Goal: Task Accomplishment & Management: Use online tool/utility

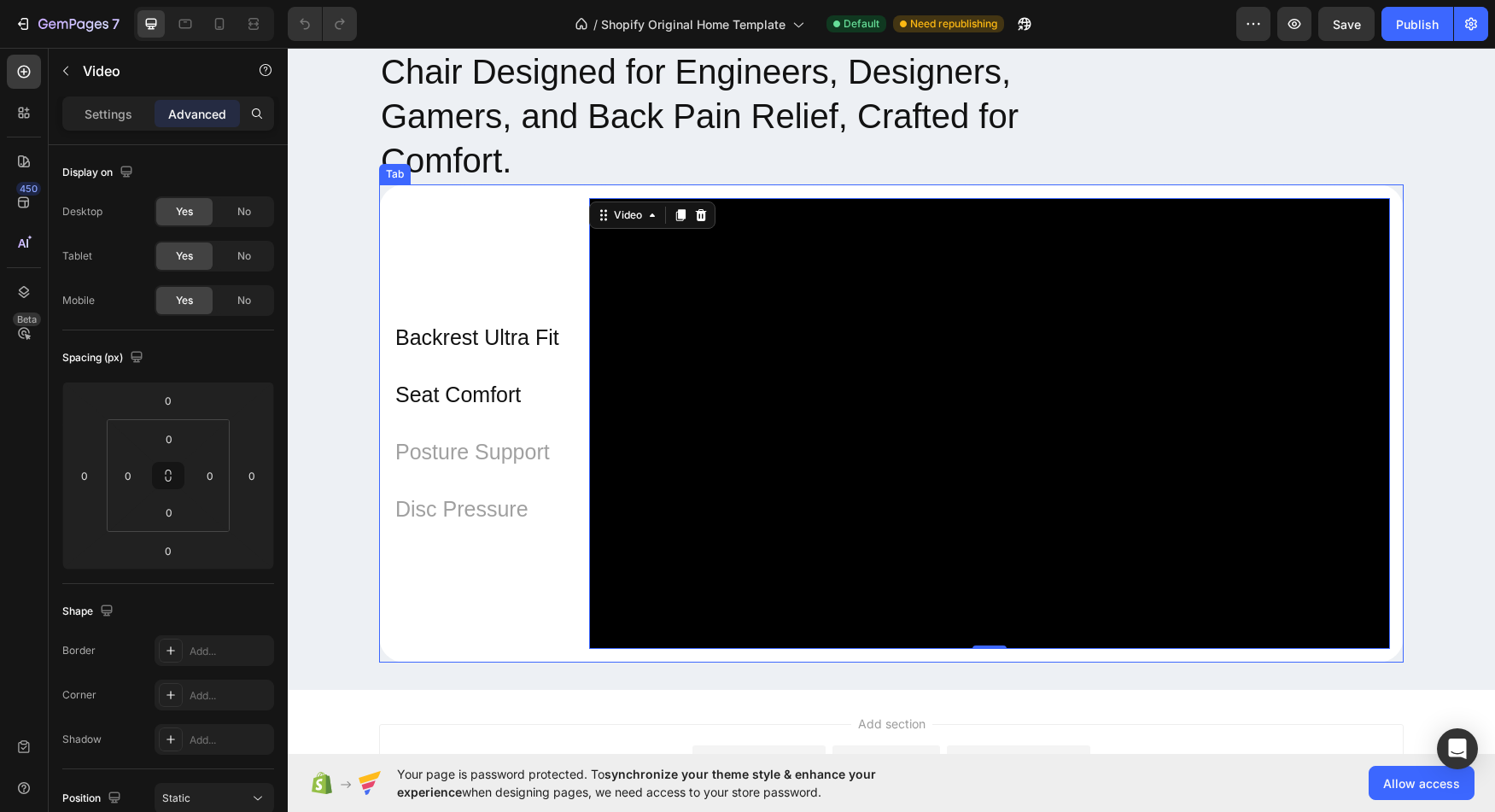
scroll to position [98, 0]
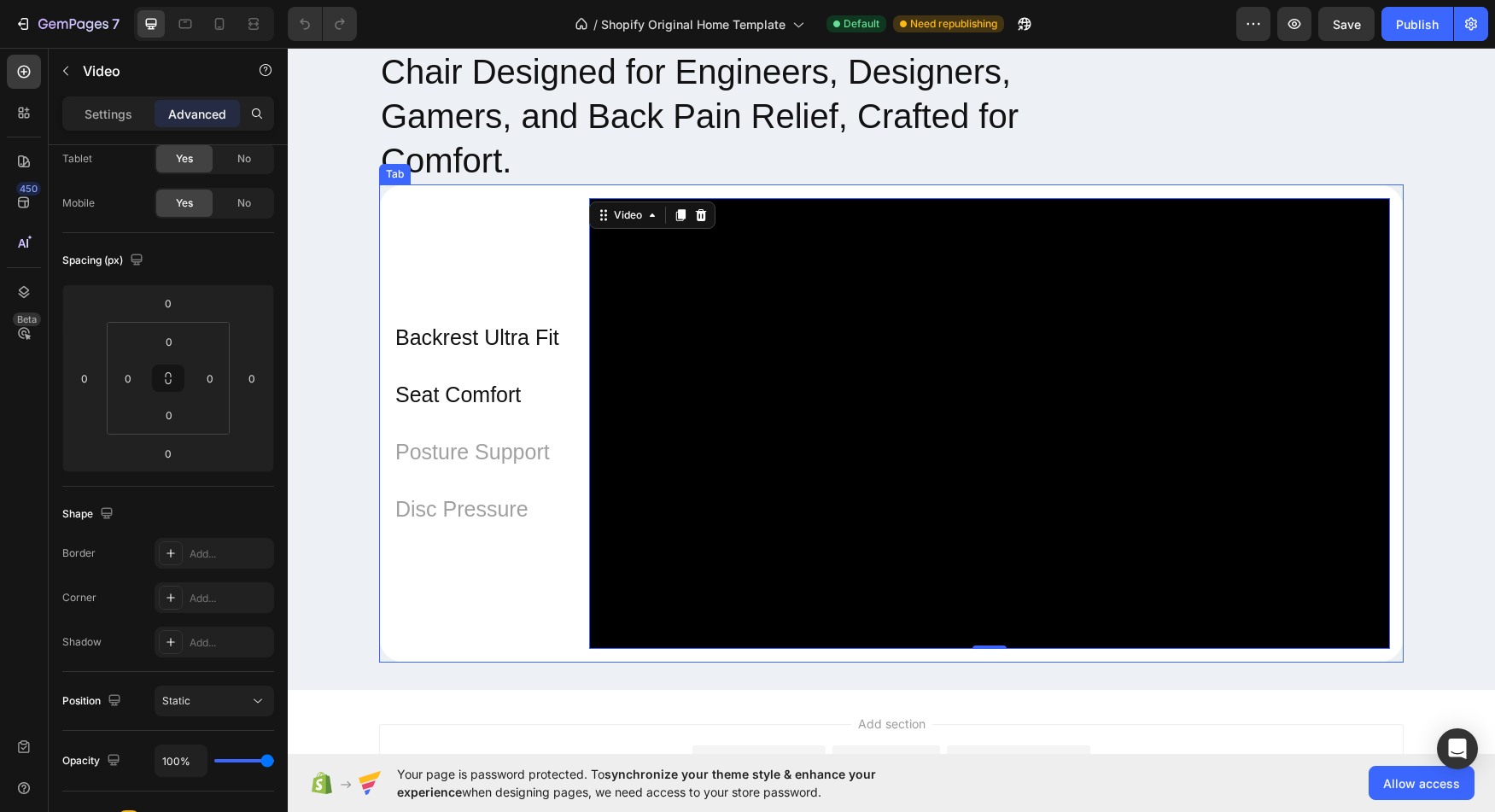
click at [454, 364] on li "Backrest Ultra Fit" at bounding box center [477, 337] width 196 height 58
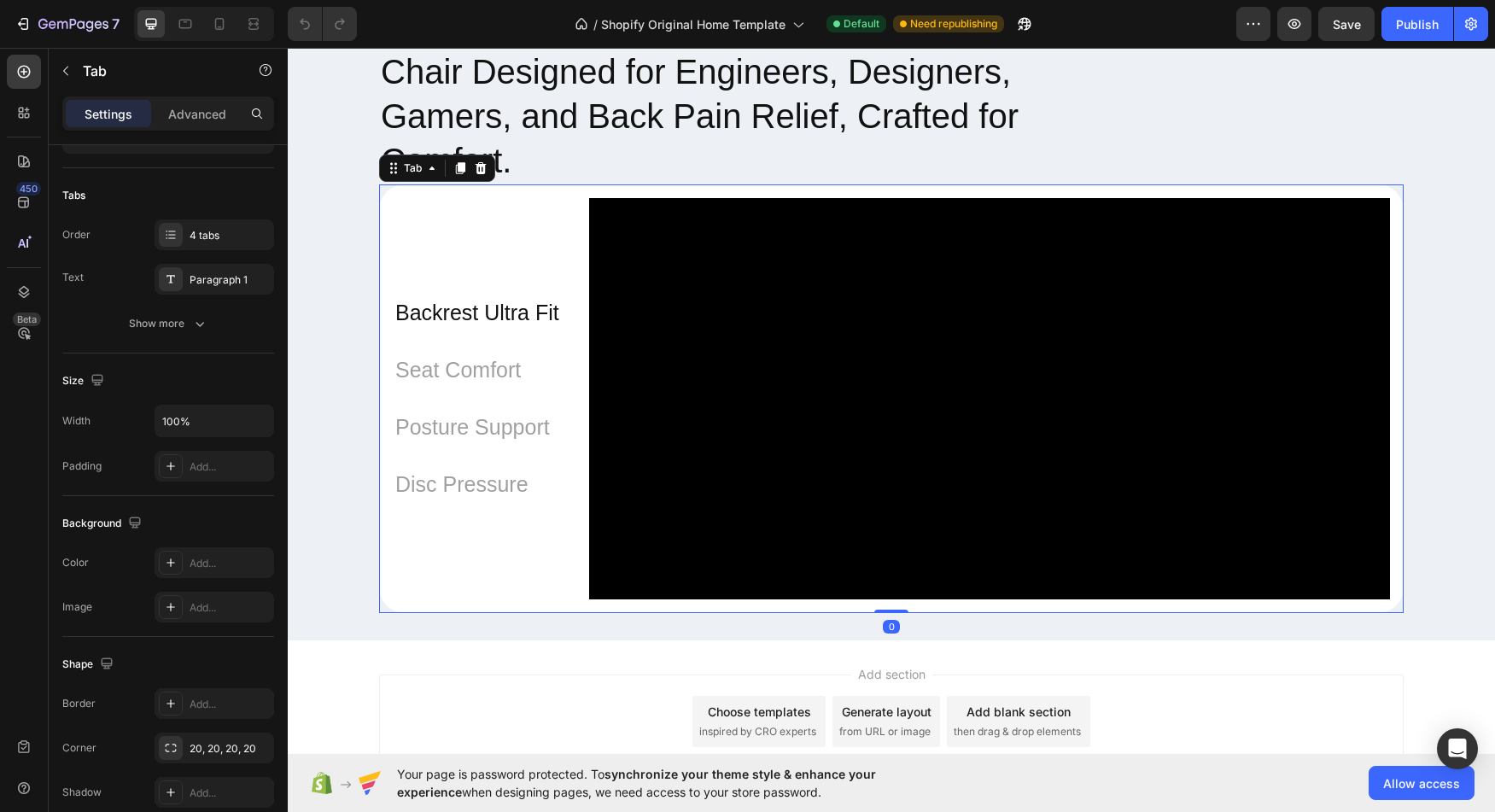
scroll to position [0, 0]
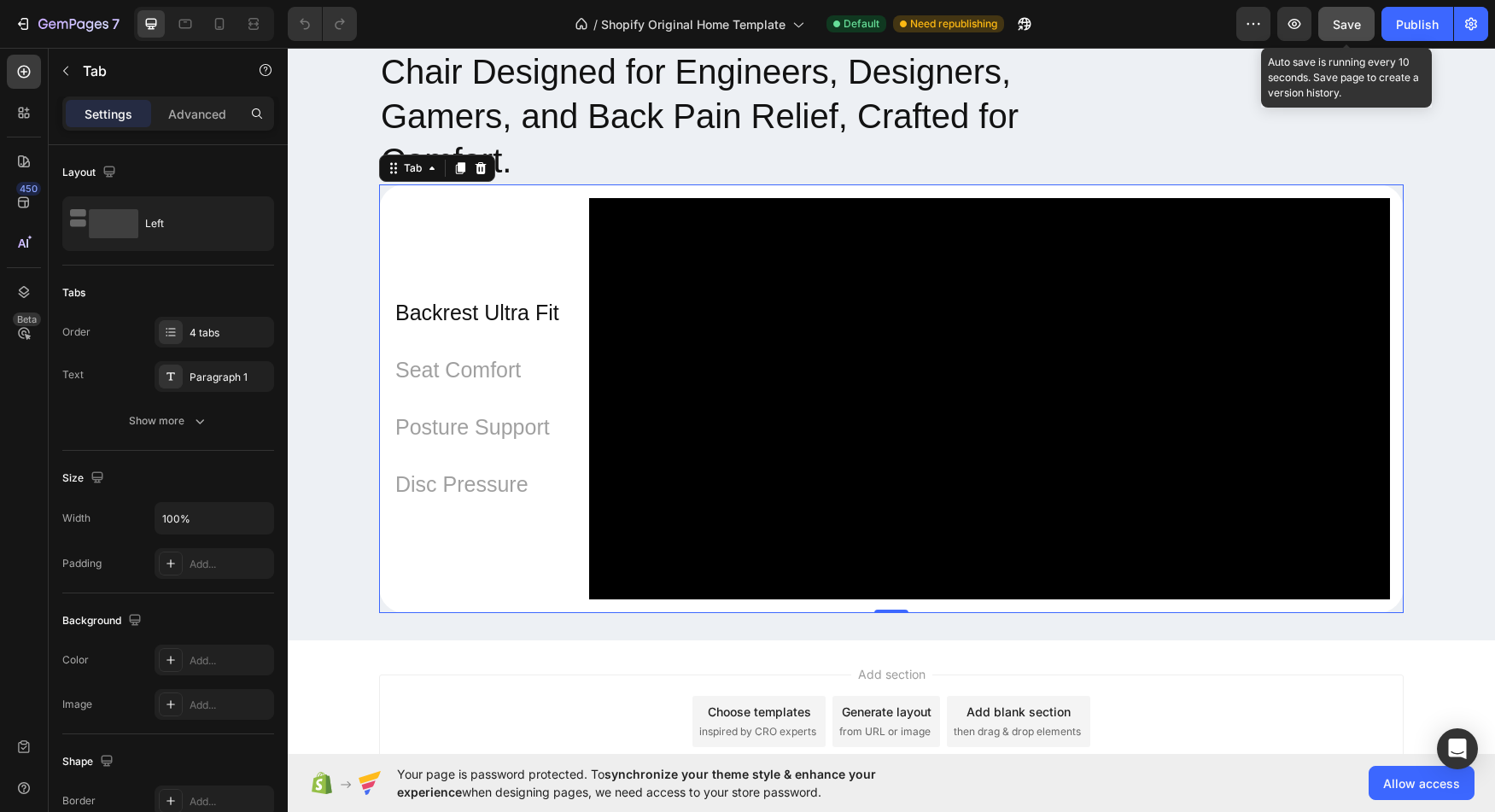
click at [1366, 32] on button "Save" at bounding box center [1347, 23] width 57 height 34
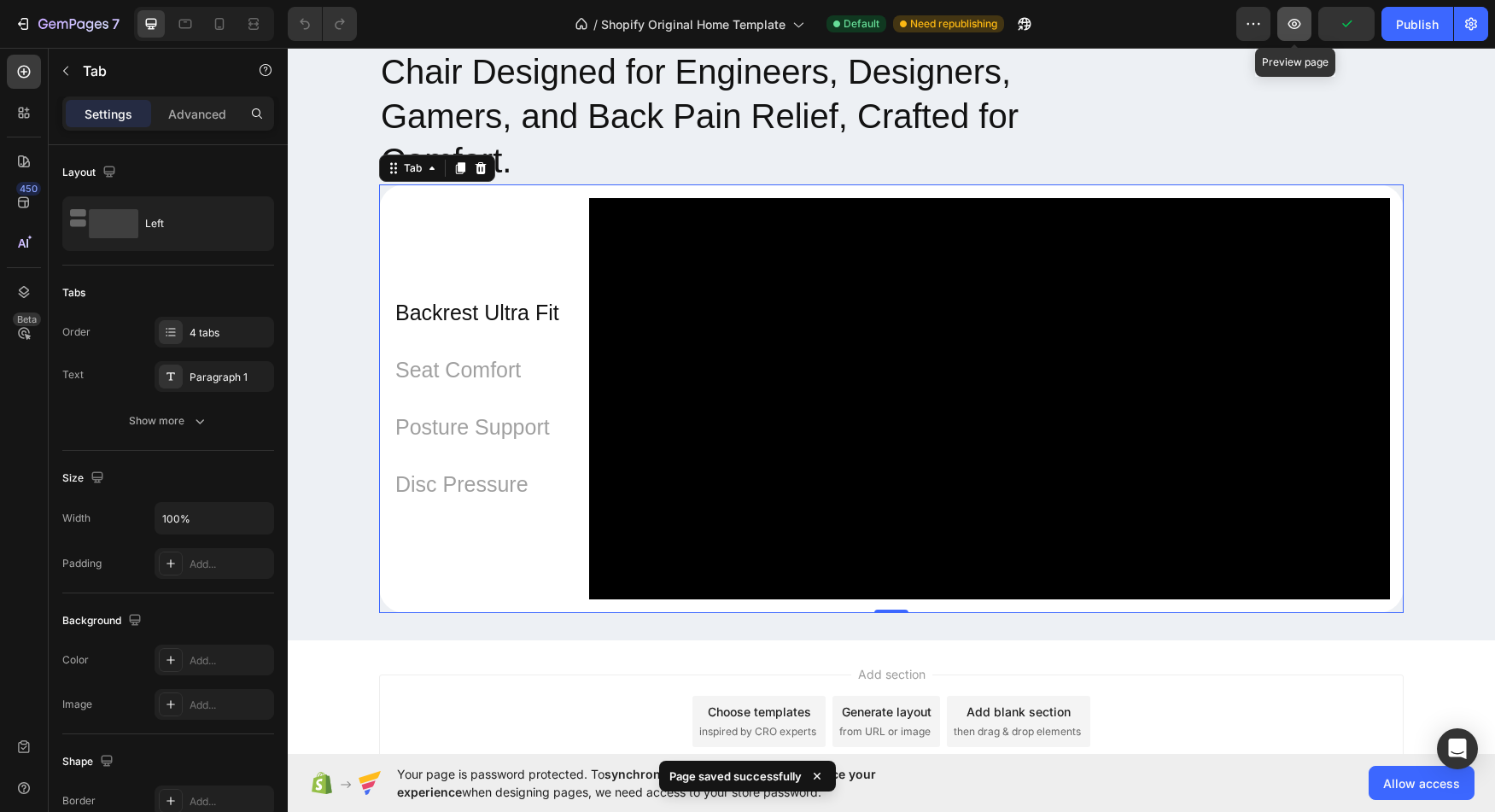
click at [1289, 22] on icon "button" at bounding box center [1294, 24] width 17 height 17
click at [486, 273] on div "Backrest Ultra Fit Seat Comfort Posture Support Disc Pressure" at bounding box center [477, 398] width 196 height 427
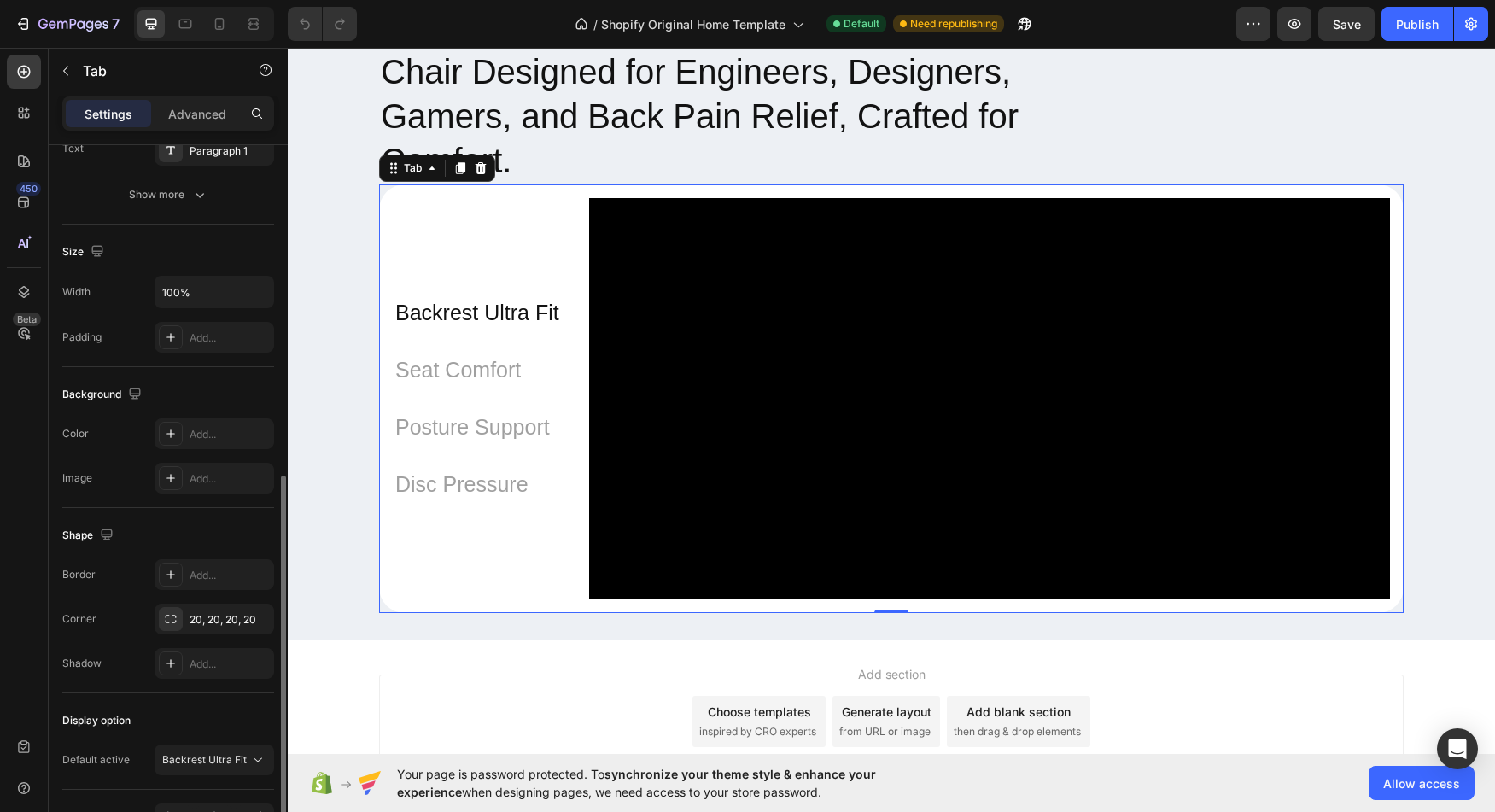
scroll to position [331, 0]
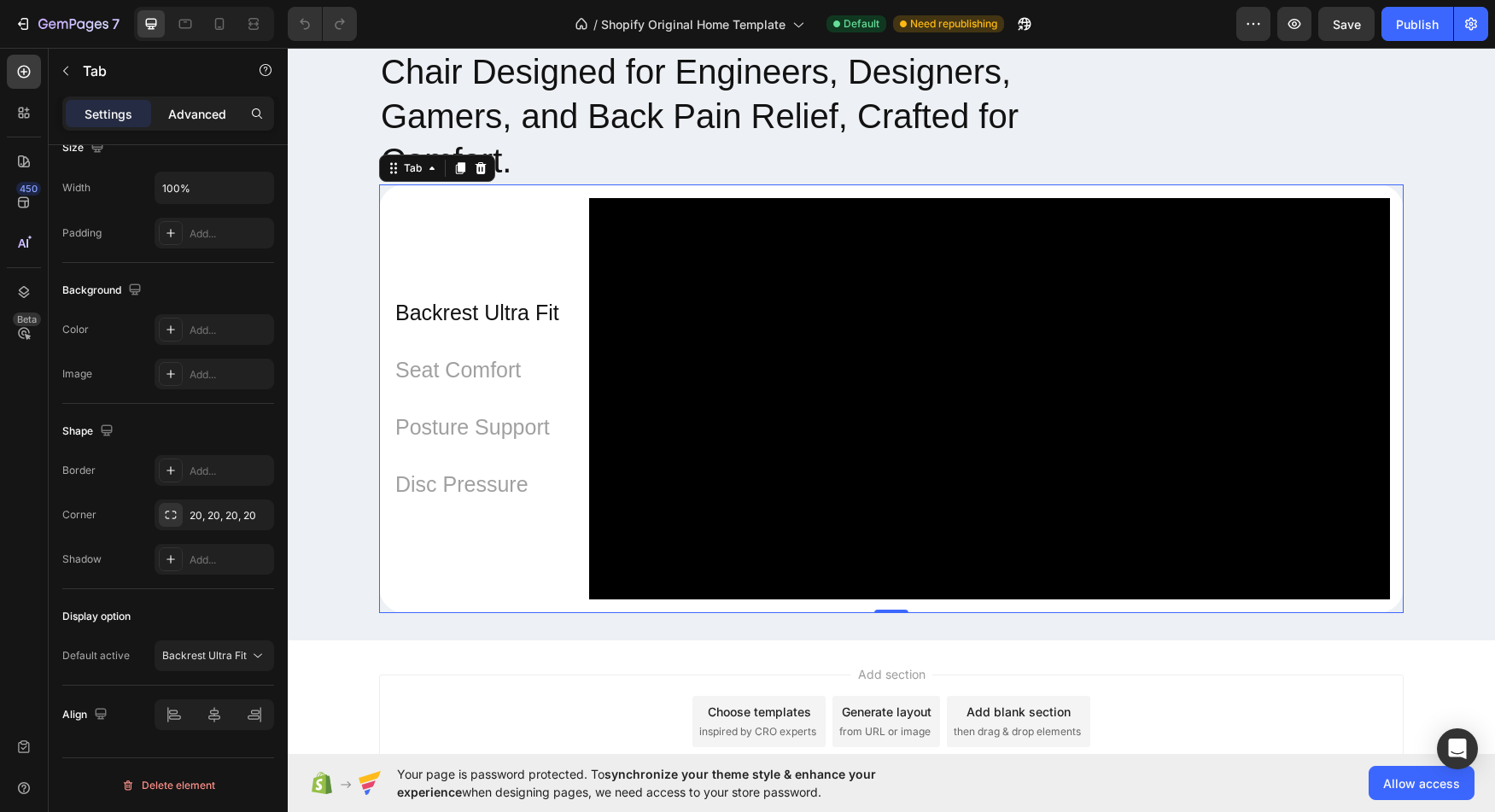
click at [191, 109] on p "Advanced" at bounding box center [197, 114] width 58 height 18
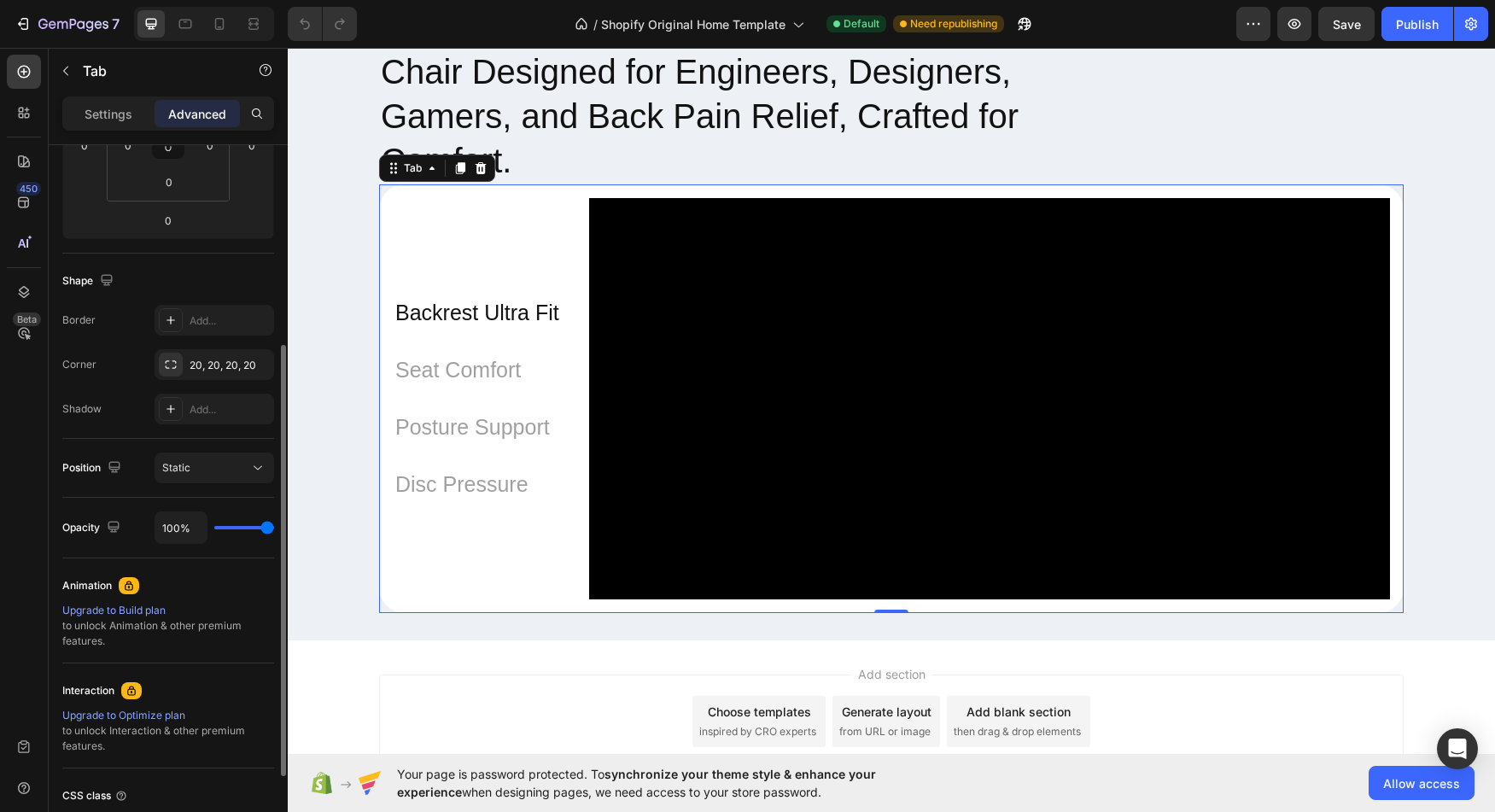
scroll to position [469, 0]
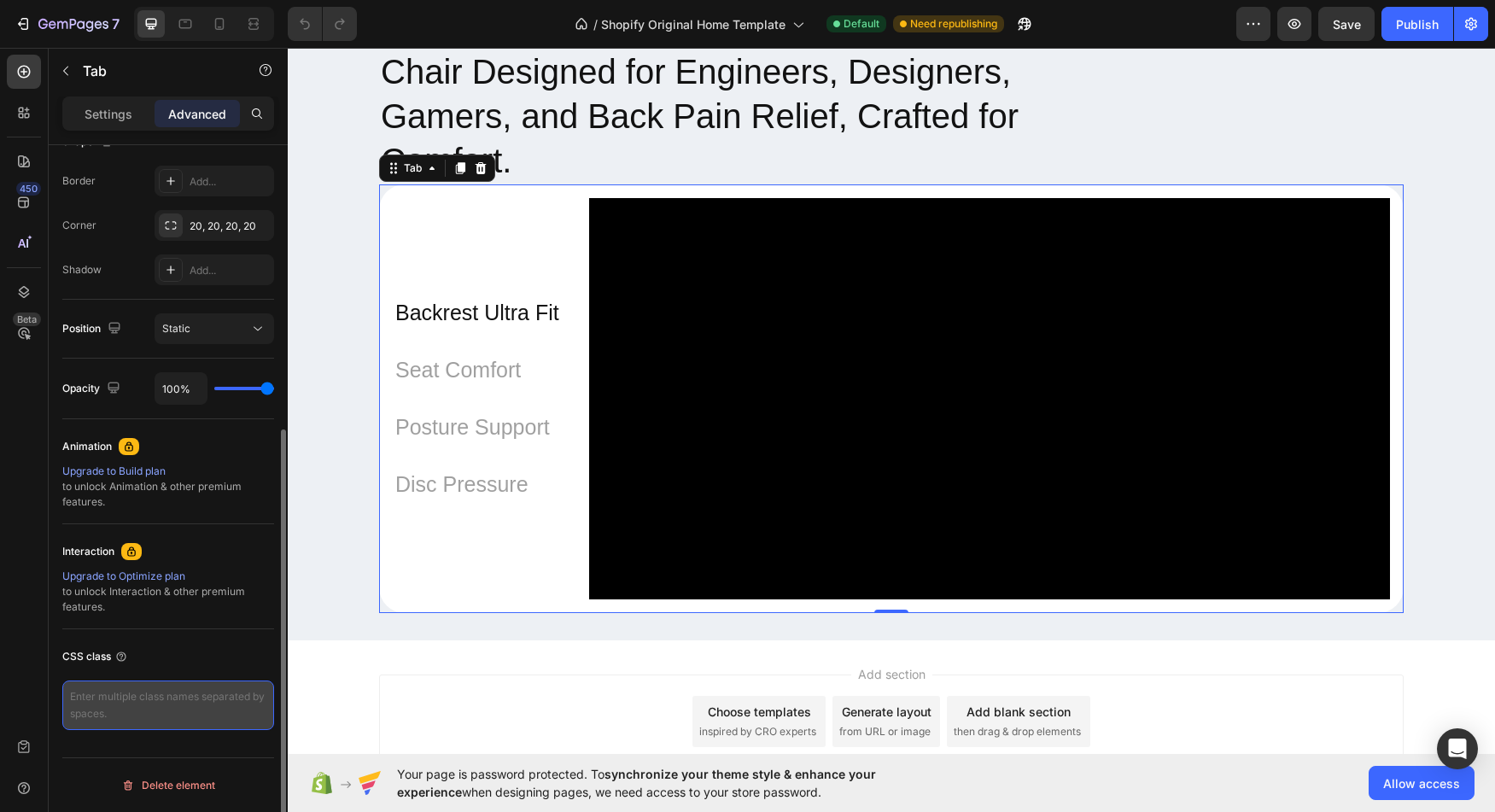
click at [182, 691] on textarea at bounding box center [168, 705] width 212 height 49
paste textarea "gp-cursor-pointer"
type textarea ".gp-cursor-pointer { }"
click at [157, 701] on textarea ".gp-cursor-pointer { }" at bounding box center [168, 706] width 212 height 51
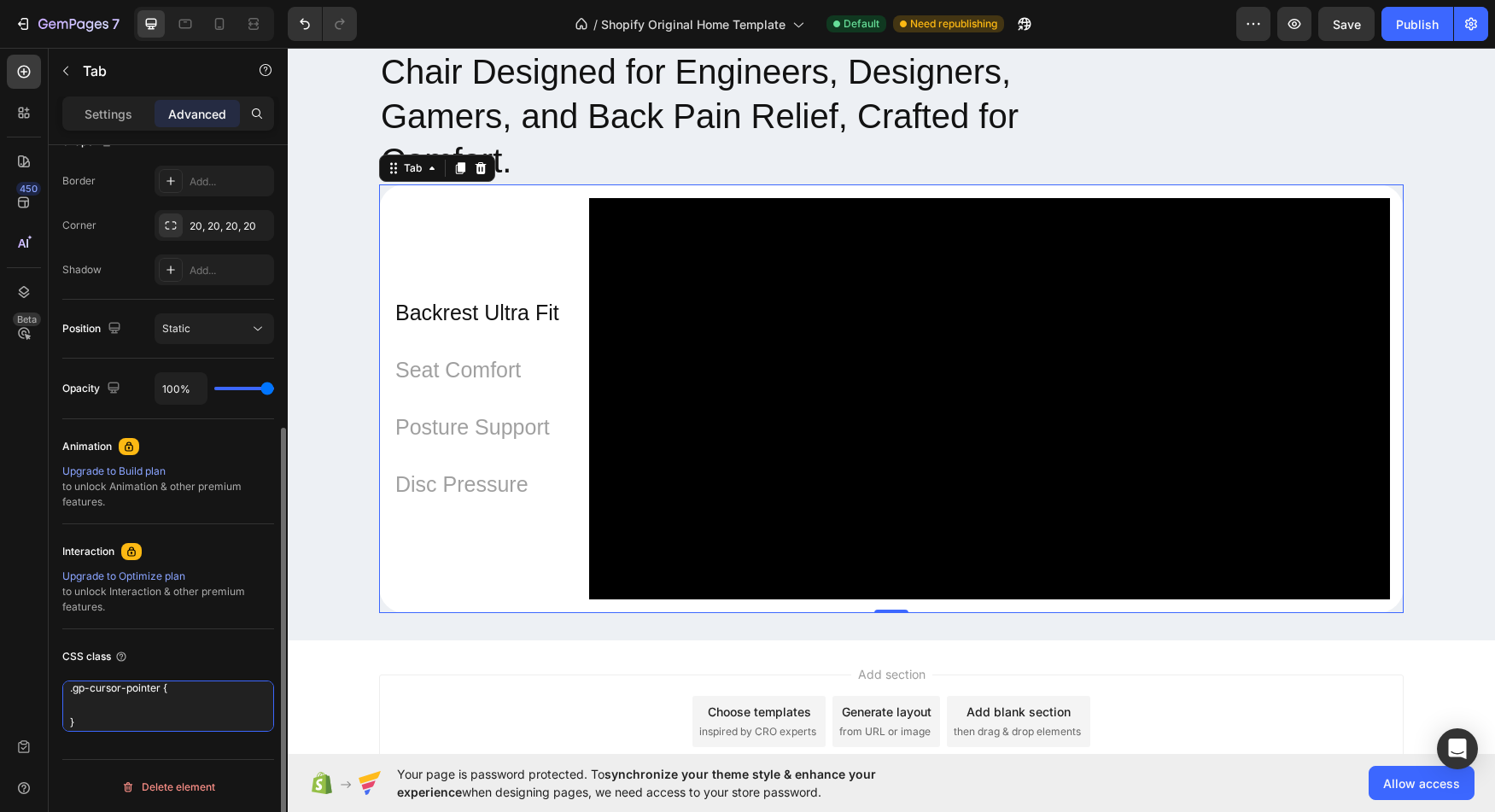
click at [158, 690] on textarea ".gp-cursor-pointer { }" at bounding box center [168, 706] width 212 height 51
drag, startPoint x: 111, startPoint y: 702, endPoint x: 56, endPoint y: 706, distance: 55.1
click at [62, 706] on textarea ".gp-cursor-pointer:hover { font }" at bounding box center [168, 706] width 212 height 51
paste textarea "font-size: 16px; /* default size */ transition: font-size 0.3s ease; /* smooth …"
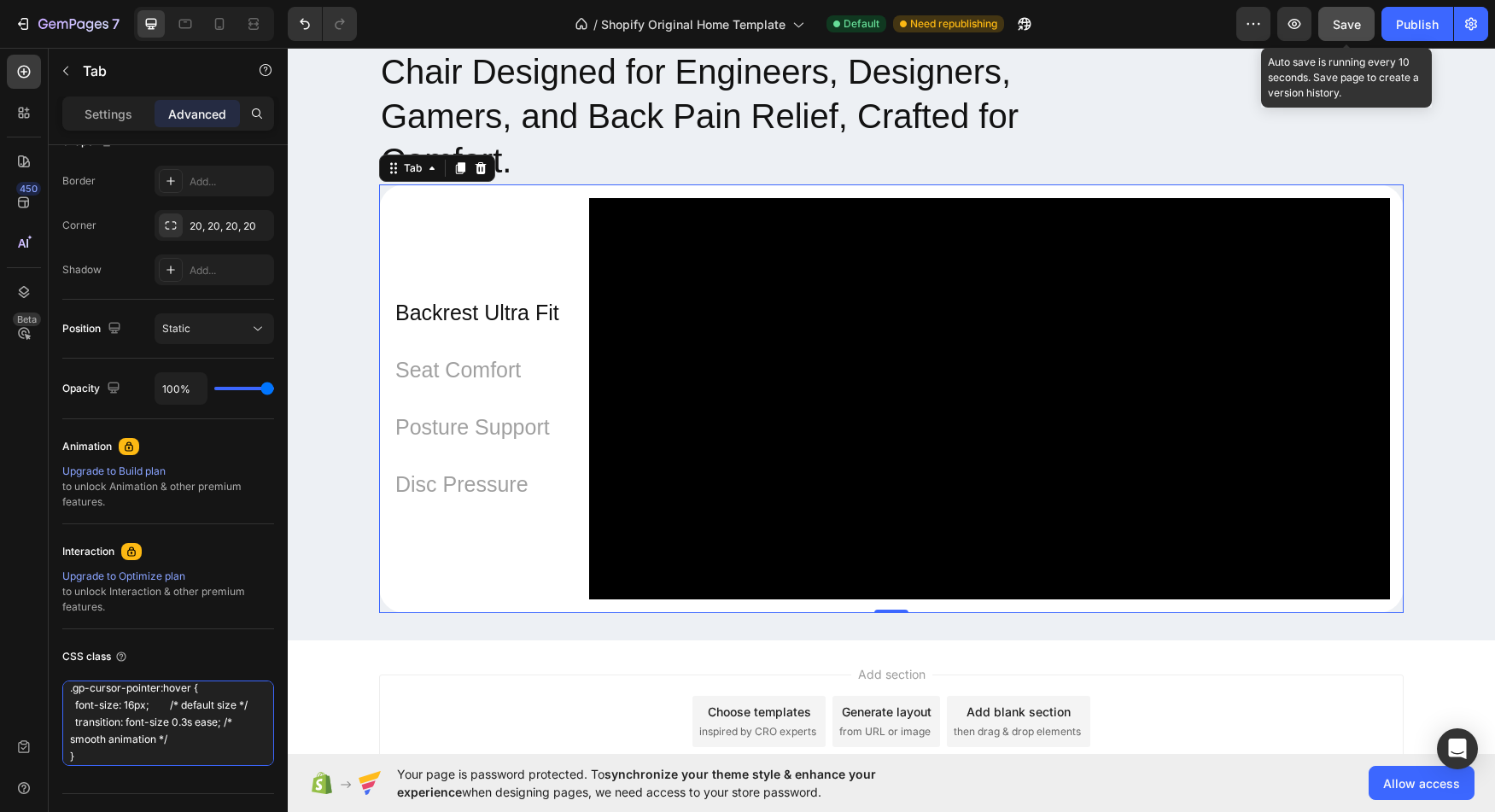
type textarea ".gp-cursor-pointer:hover { font-size: 16px; /* default size */ transition: font…"
click at [1359, 17] on span "Save" at bounding box center [1347, 25] width 28 height 15
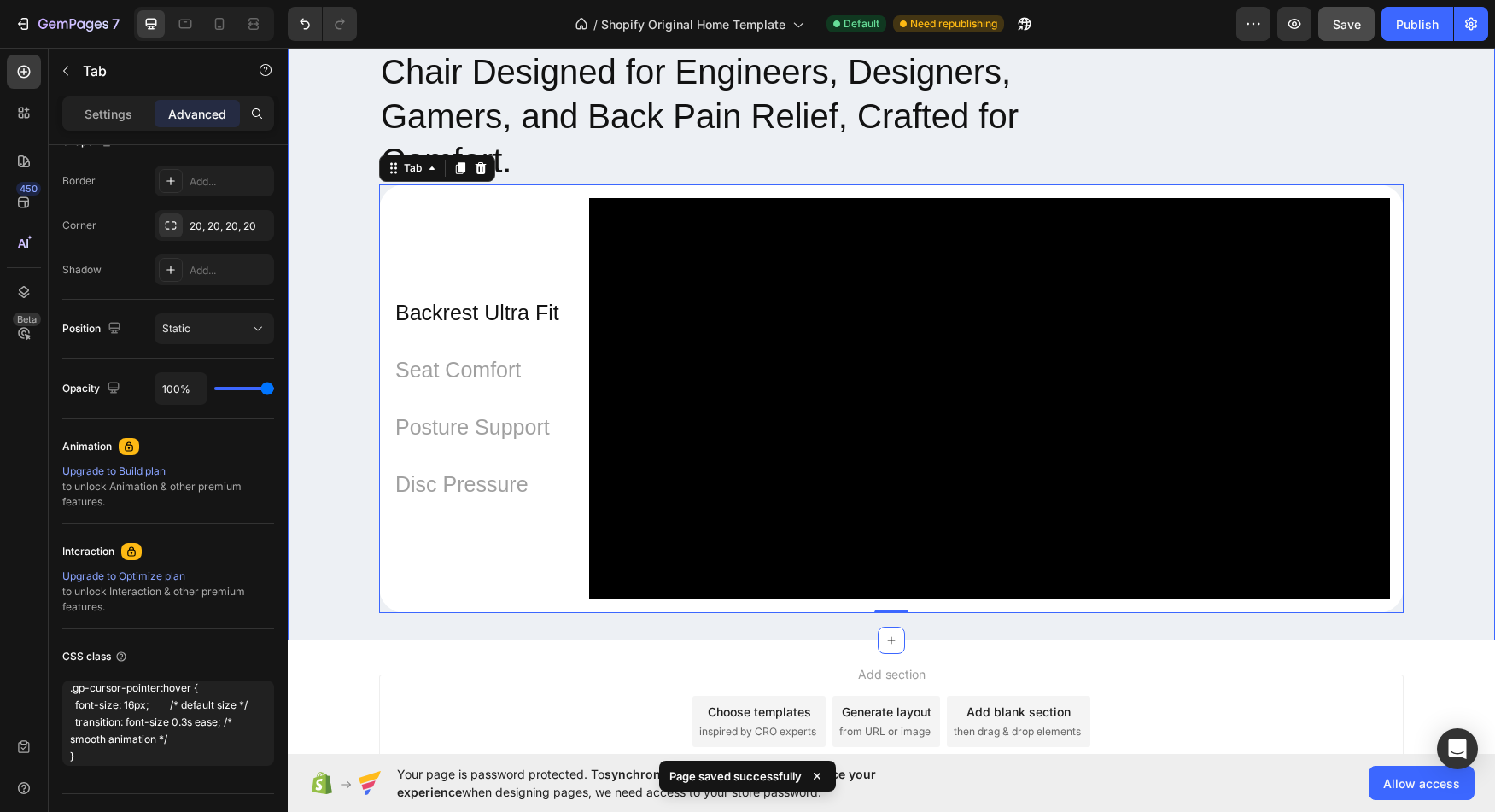
click at [318, 349] on div "Chair Designed for Engineers, Designers, Gamers, and Back Pain Relief, Crafted …" at bounding box center [891, 330] width 1207 height 564
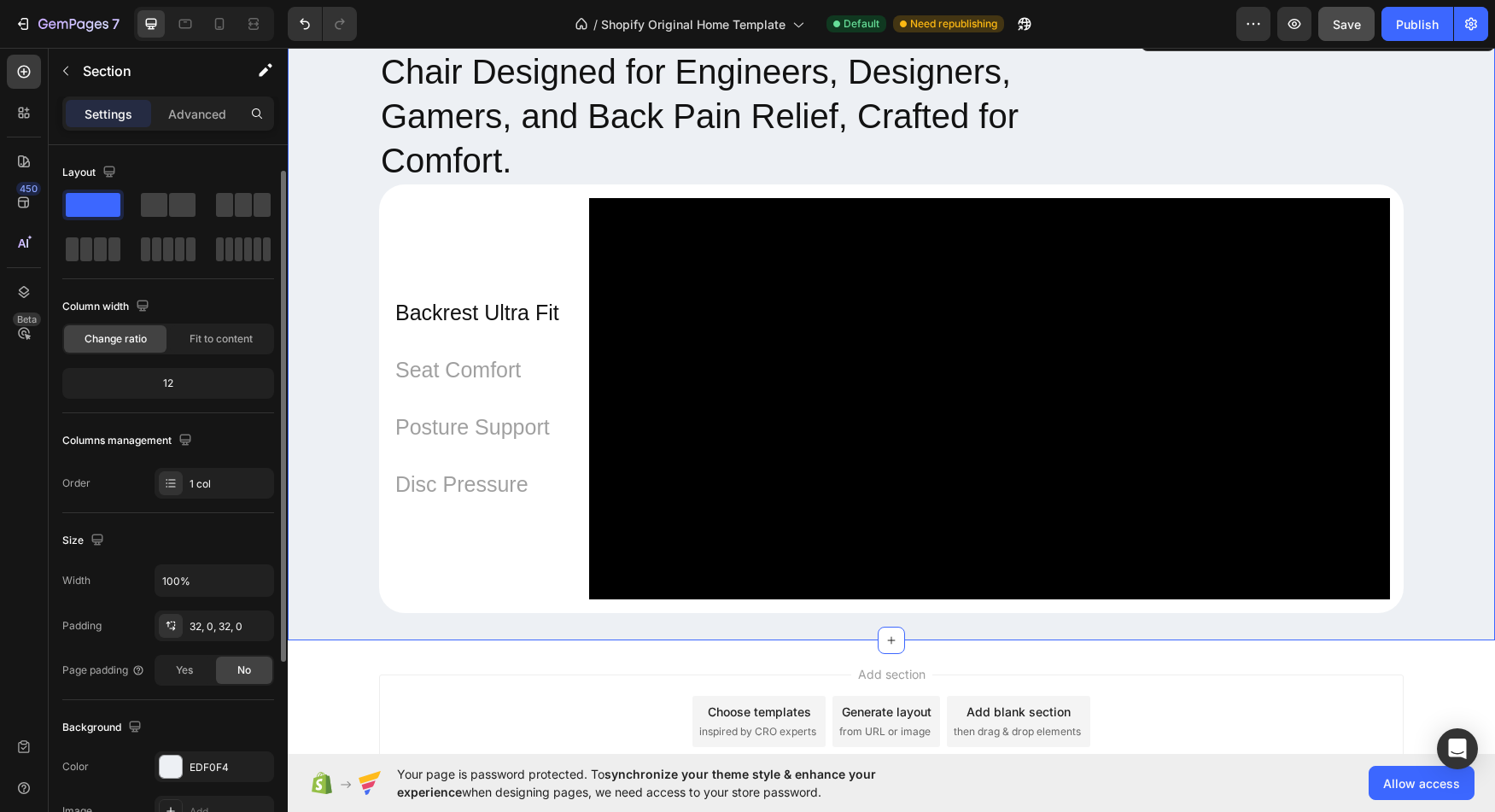
scroll to position [326, 0]
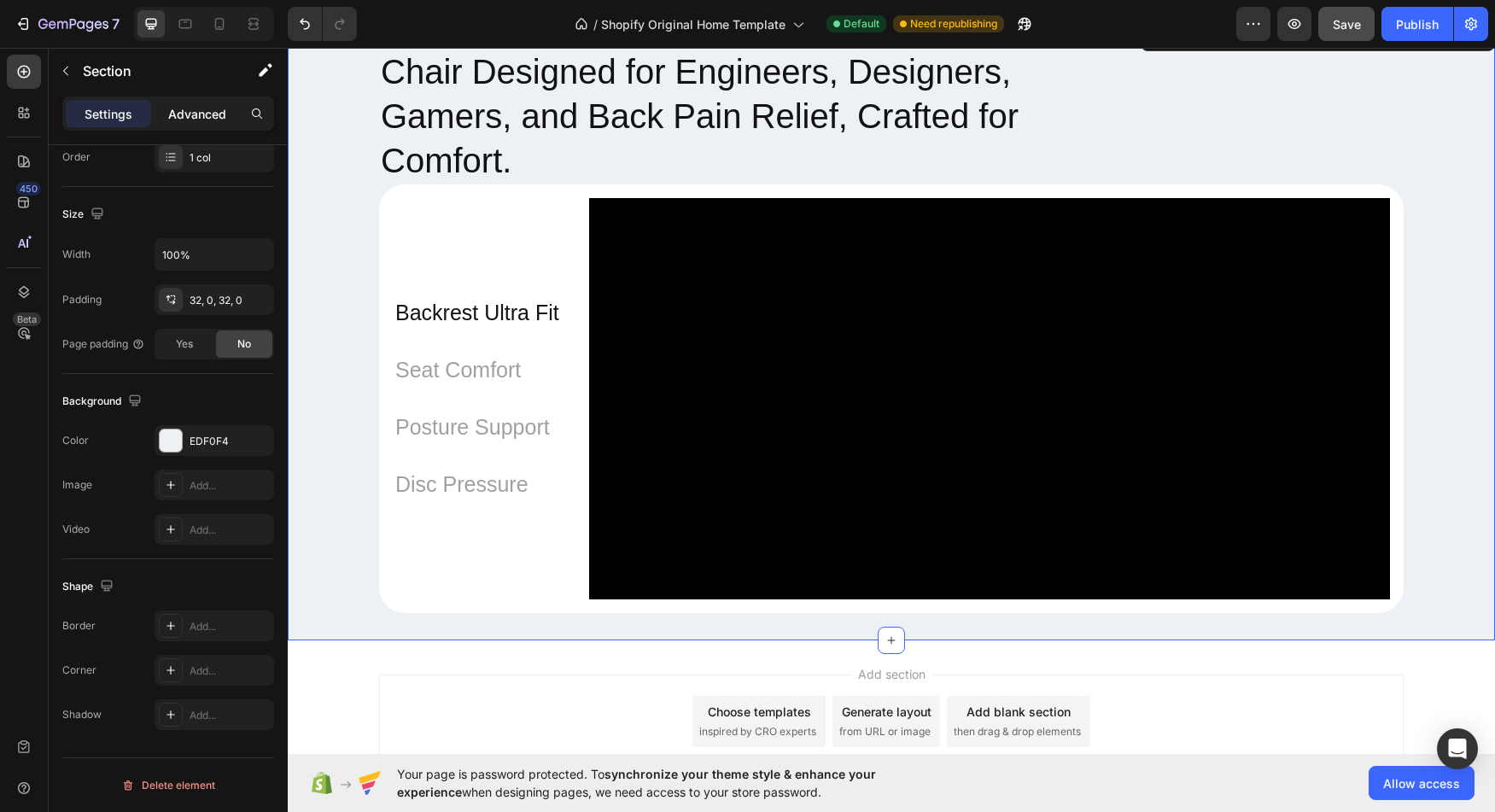
click at [162, 105] on div "Advanced" at bounding box center [196, 113] width 85 height 27
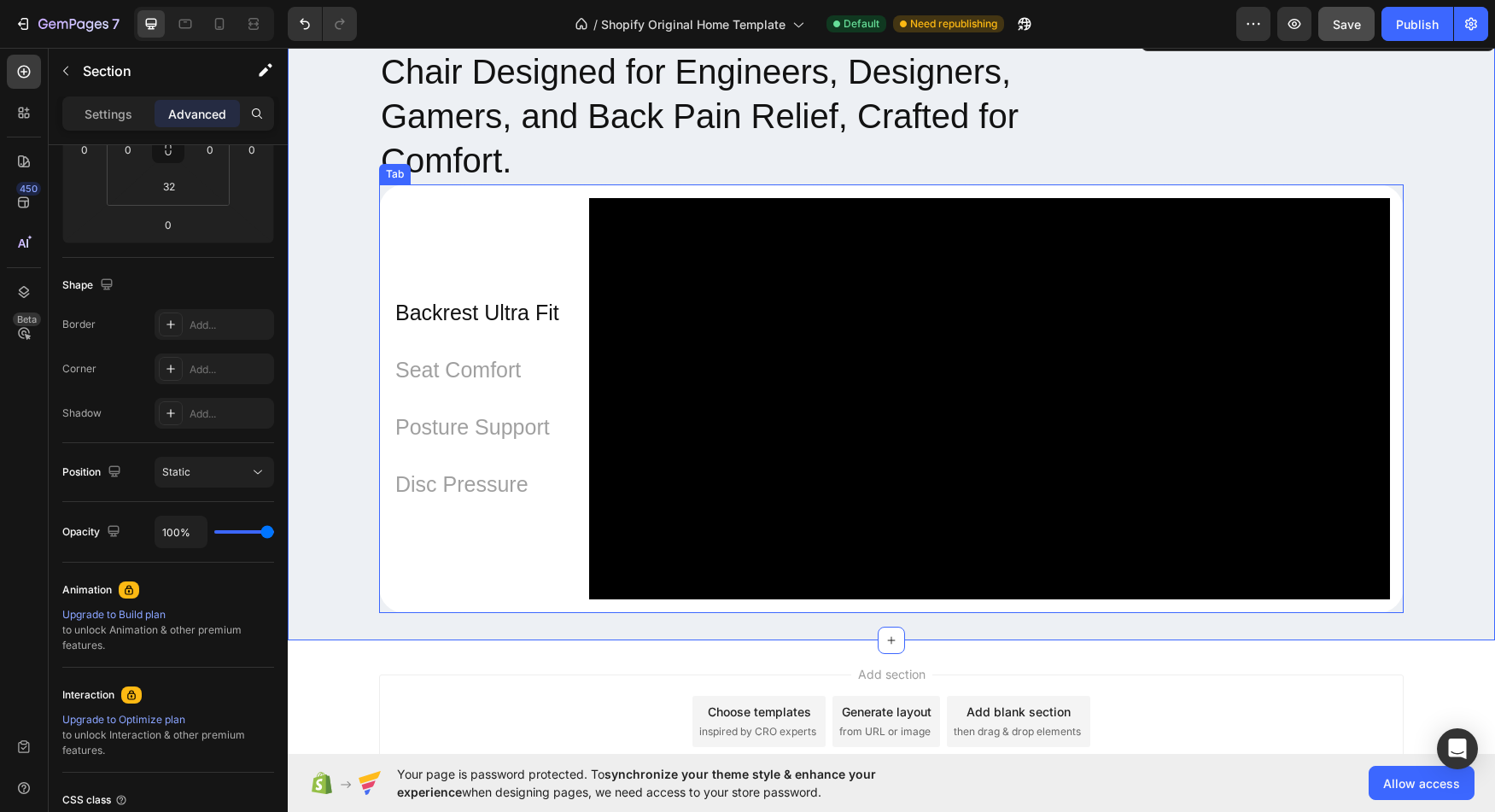
click at [516, 307] on div "Backrest Ultra Fit Seat Comfort Posture Support Disc Pressure" at bounding box center [477, 398] width 196 height 427
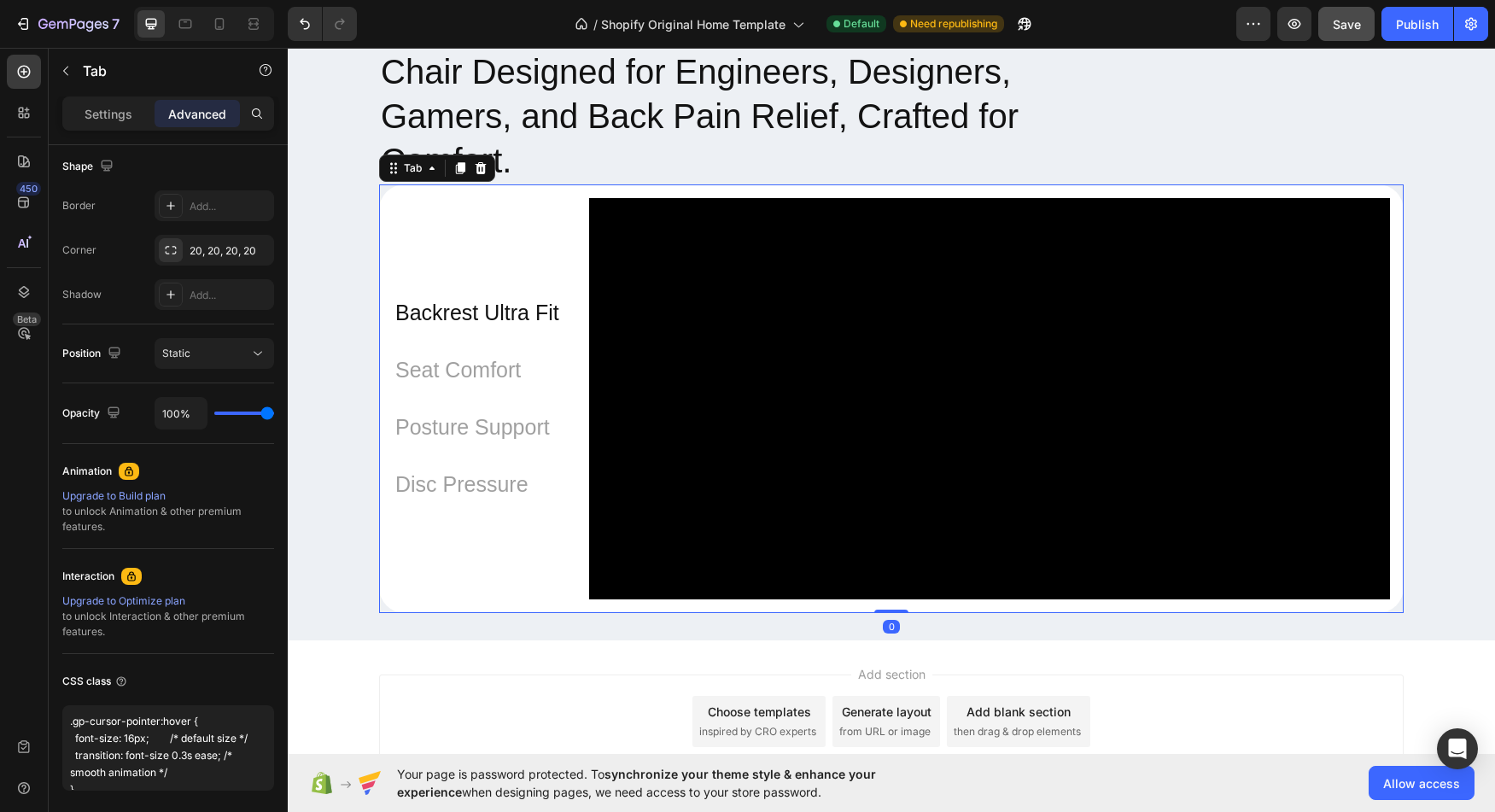
scroll to position [505, 0]
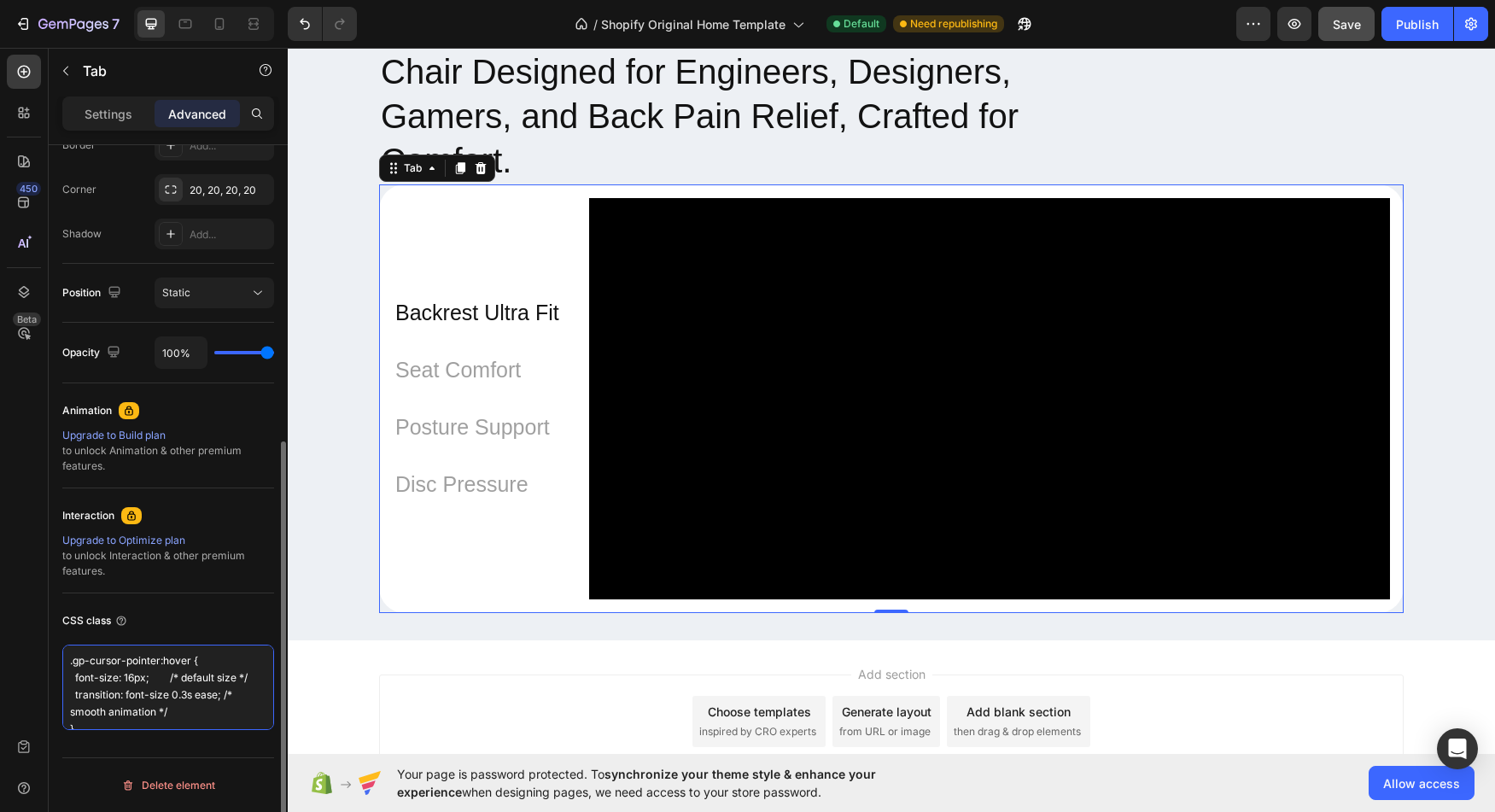
click at [175, 678] on textarea ".gp-cursor-pointer:hover { font-size: 16px; /* default size */ transition: font…" at bounding box center [168, 687] width 212 height 85
type textarea ".gp-cursor-pointer:hover { font-size: 16px; /* default size */ transition: font…"
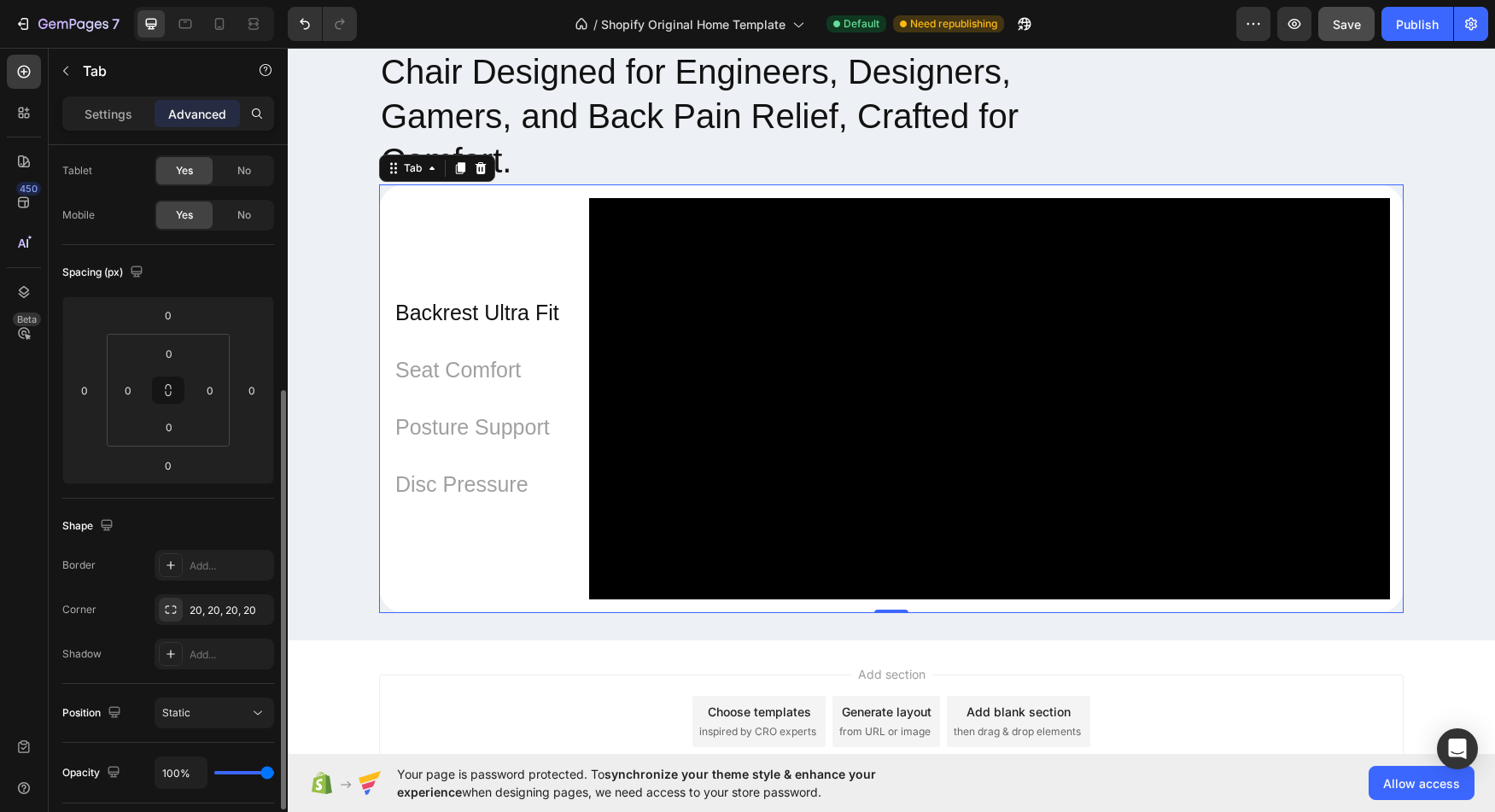
scroll to position [0, 0]
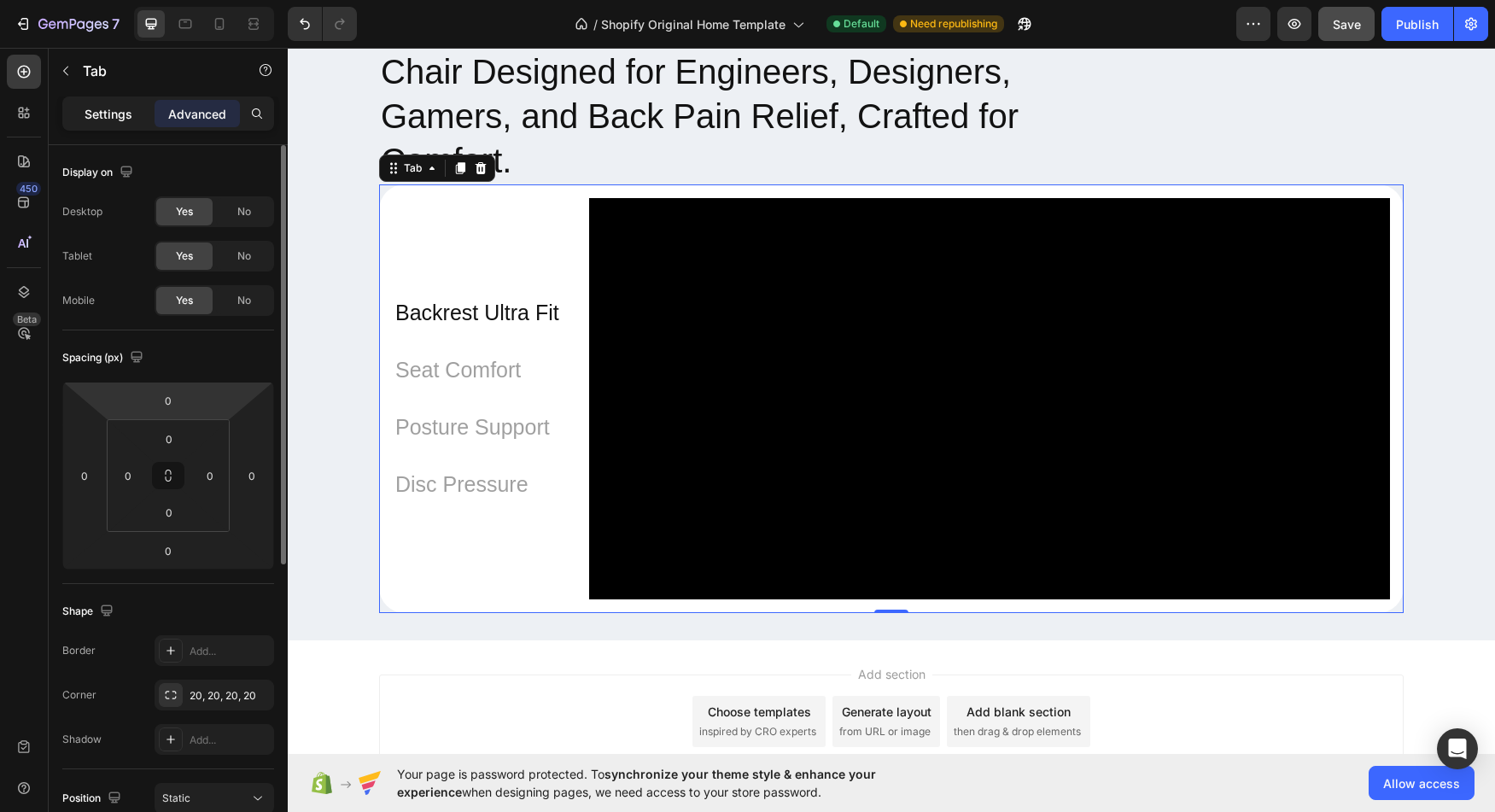
click at [117, 119] on p "Settings" at bounding box center [109, 114] width 48 height 18
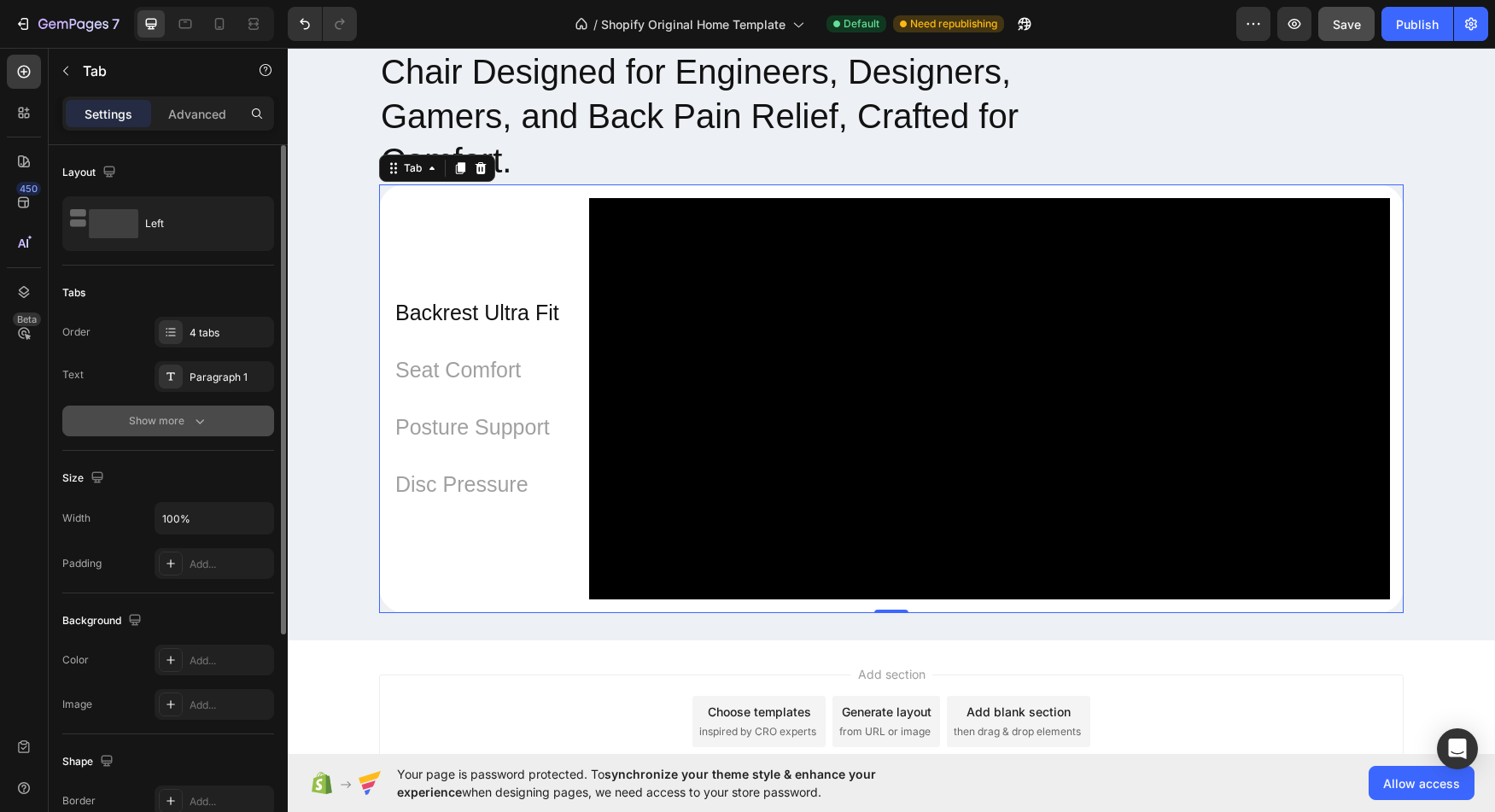
click at [193, 429] on button "Show more" at bounding box center [168, 421] width 212 height 31
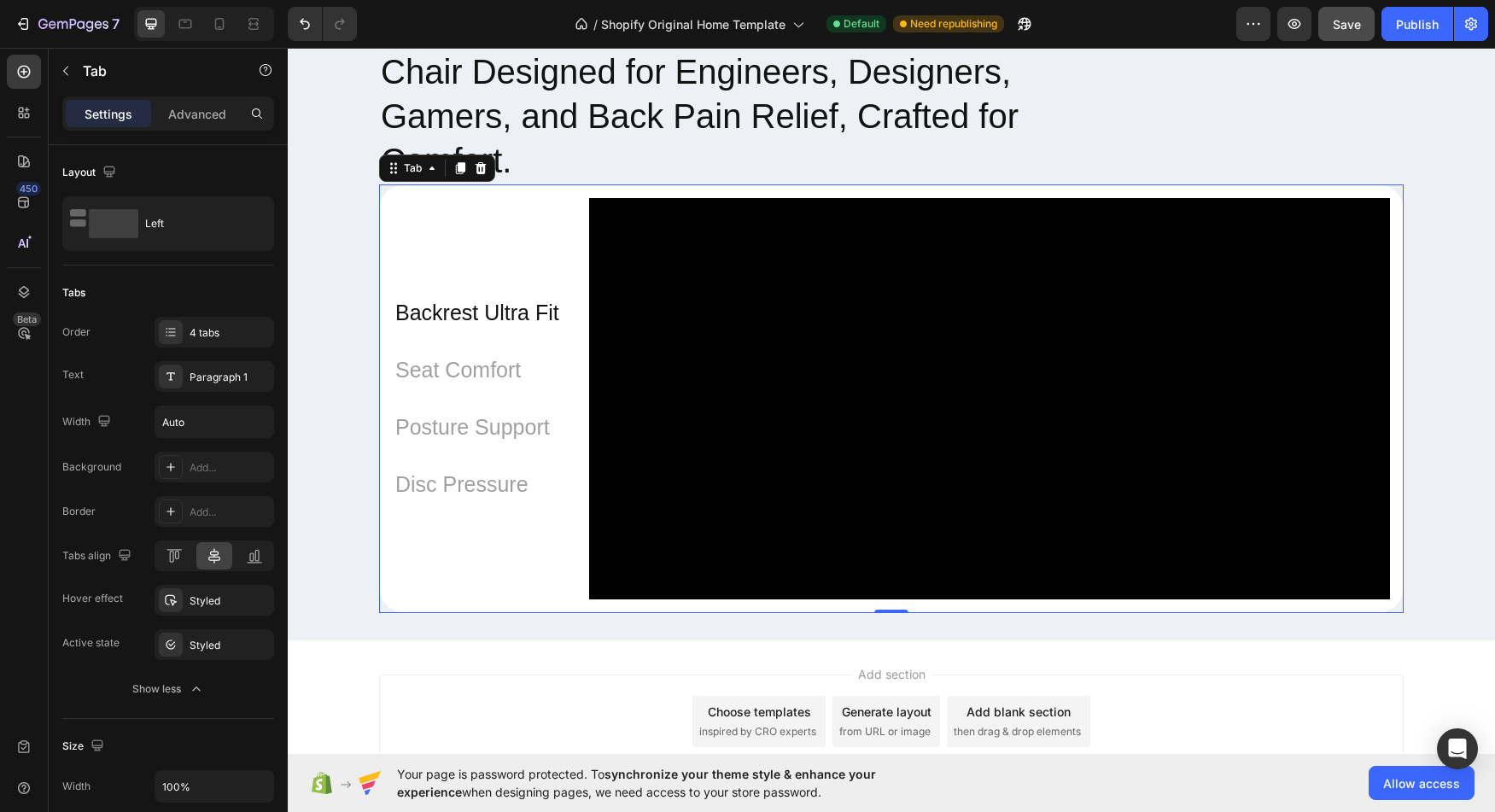
click at [489, 332] on p "Backrest Ultra Fit" at bounding box center [477, 312] width 164 height 38
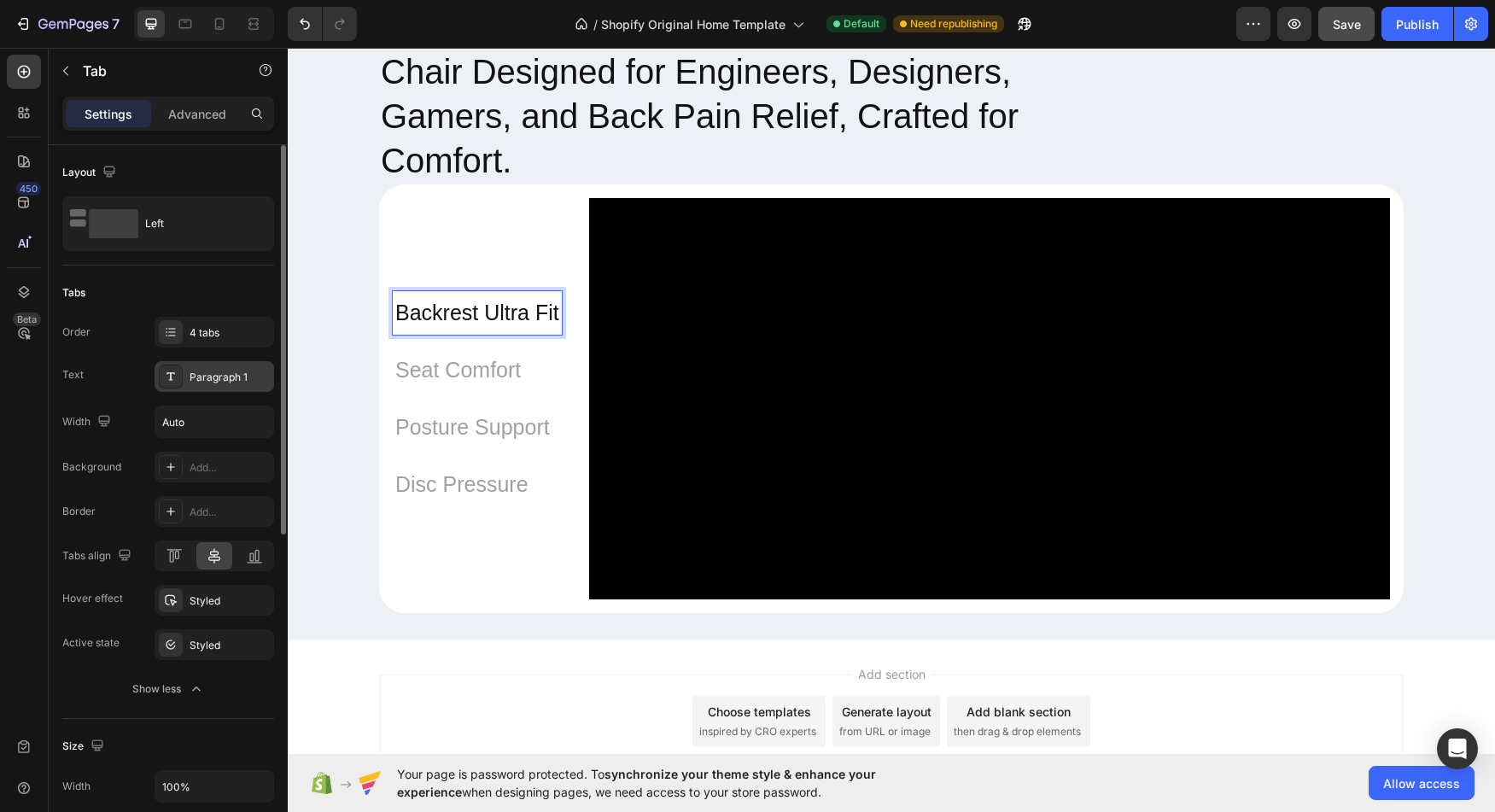
click at [237, 385] on div "Paragraph 1" at bounding box center [214, 376] width 120 height 31
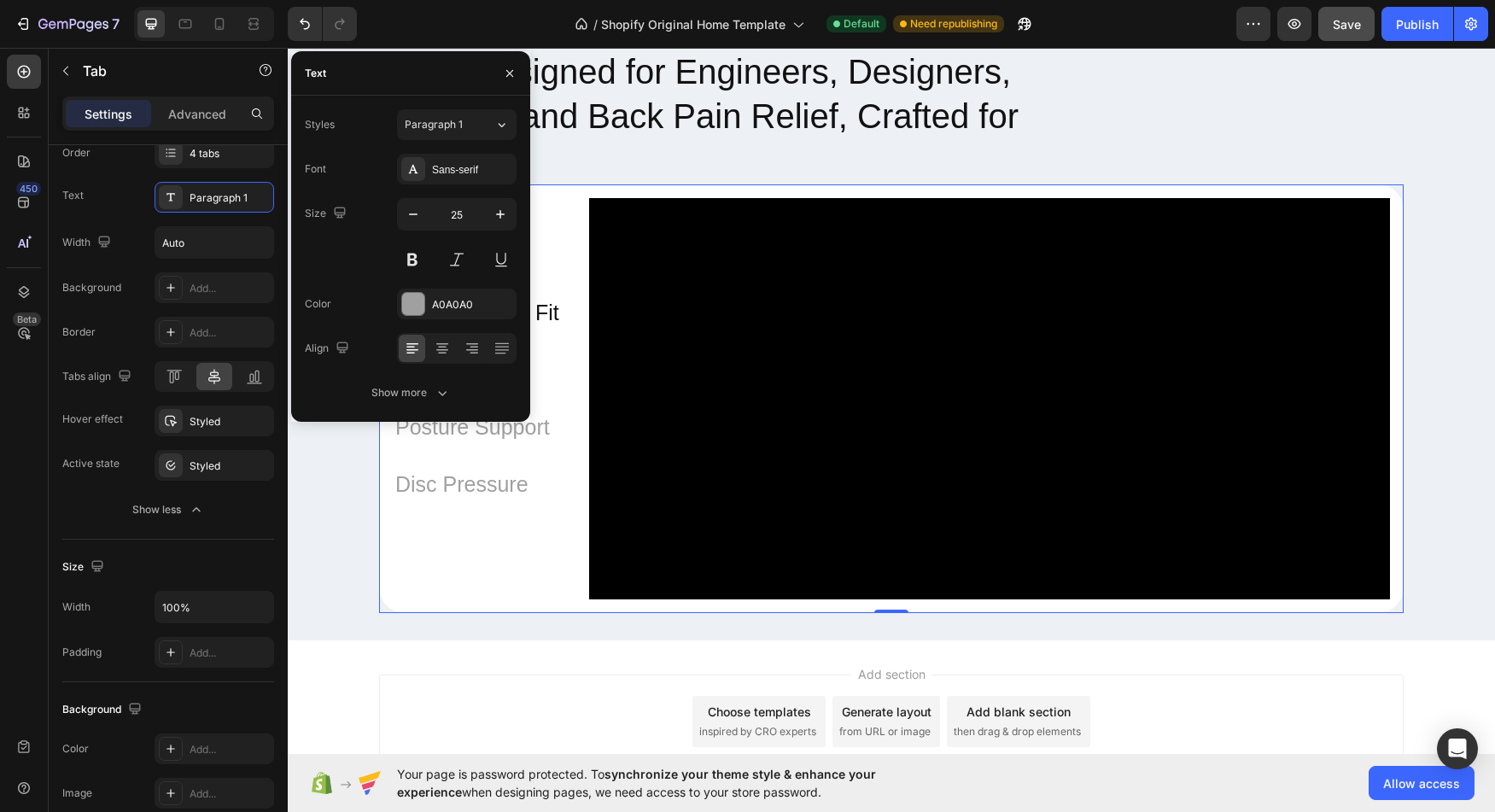
scroll to position [598, 0]
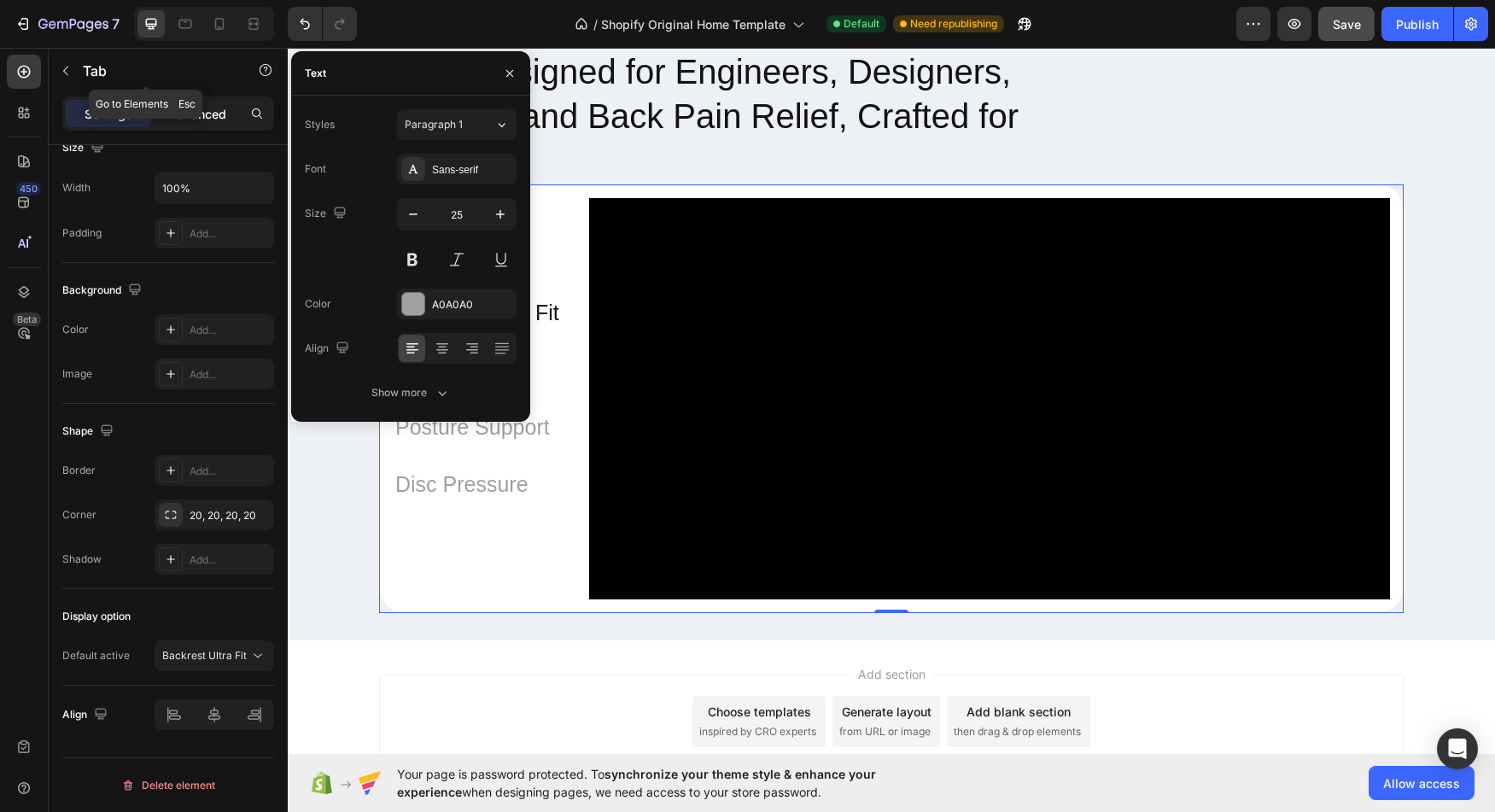
click at [208, 101] on div "Advanced" at bounding box center [196, 113] width 85 height 27
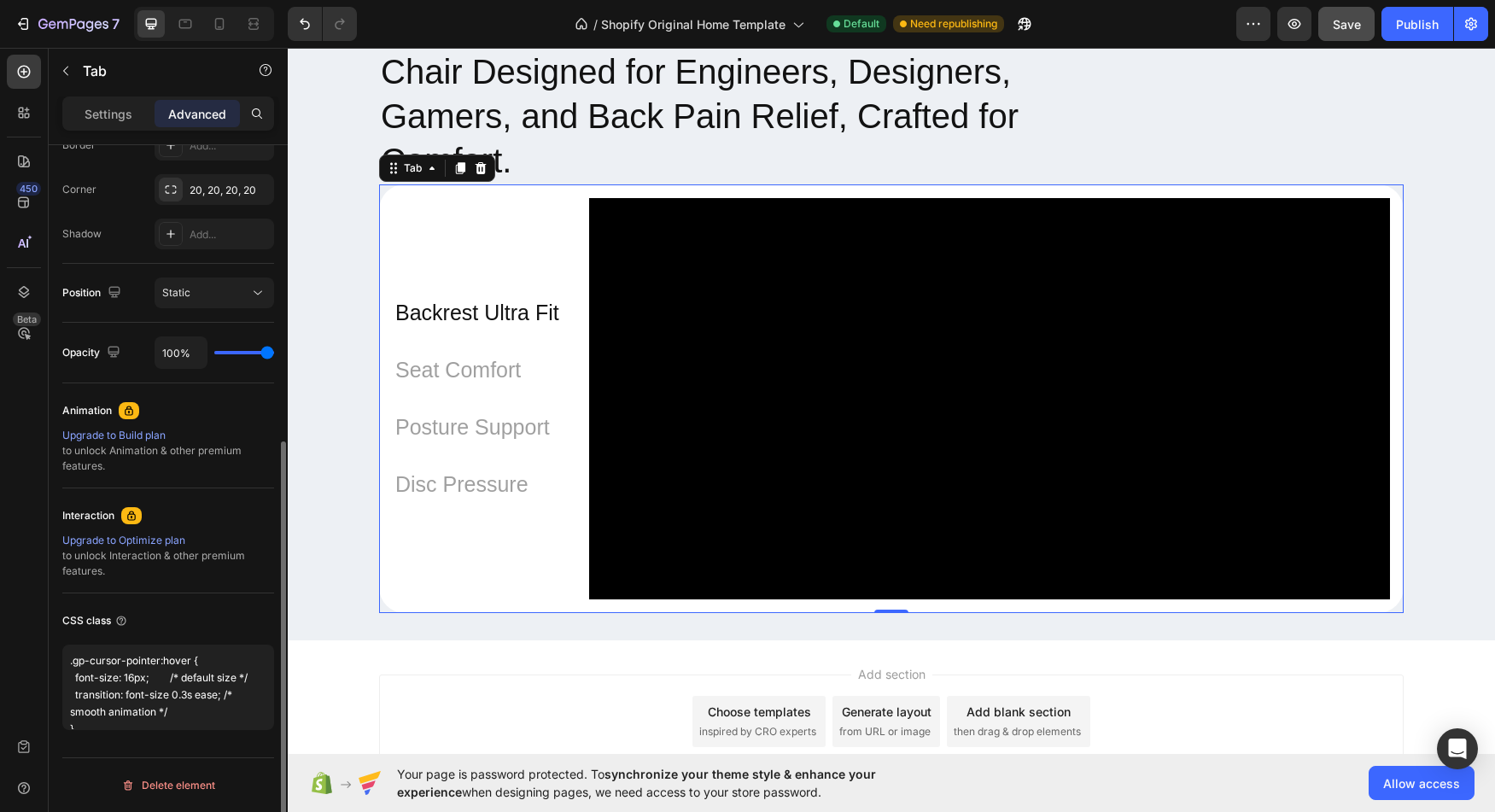
scroll to position [505, 0]
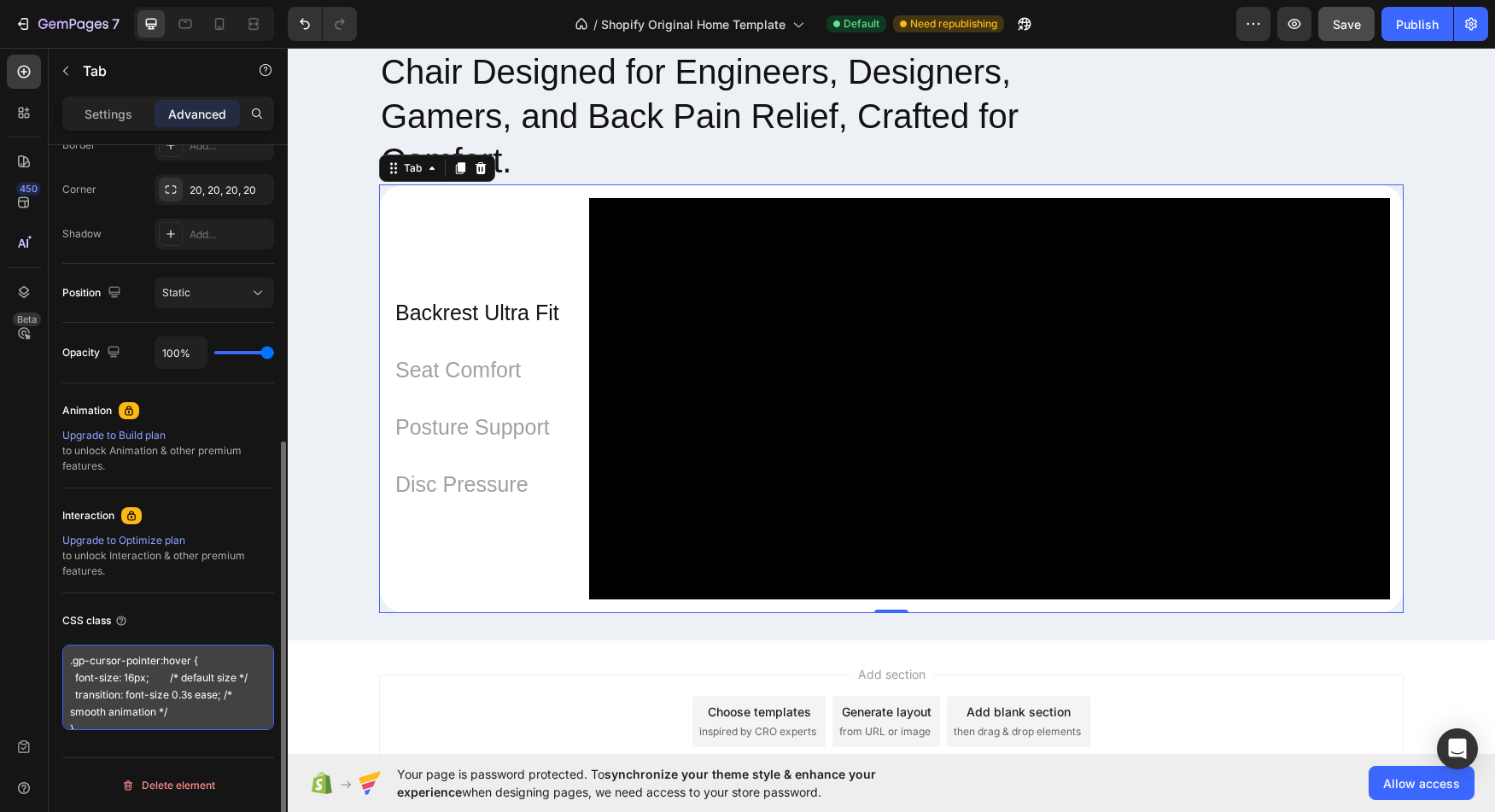
click at [136, 680] on textarea ".gp-cursor-pointer:hover { font-size: 16px; /* default size */ transition: font…" at bounding box center [168, 687] width 212 height 85
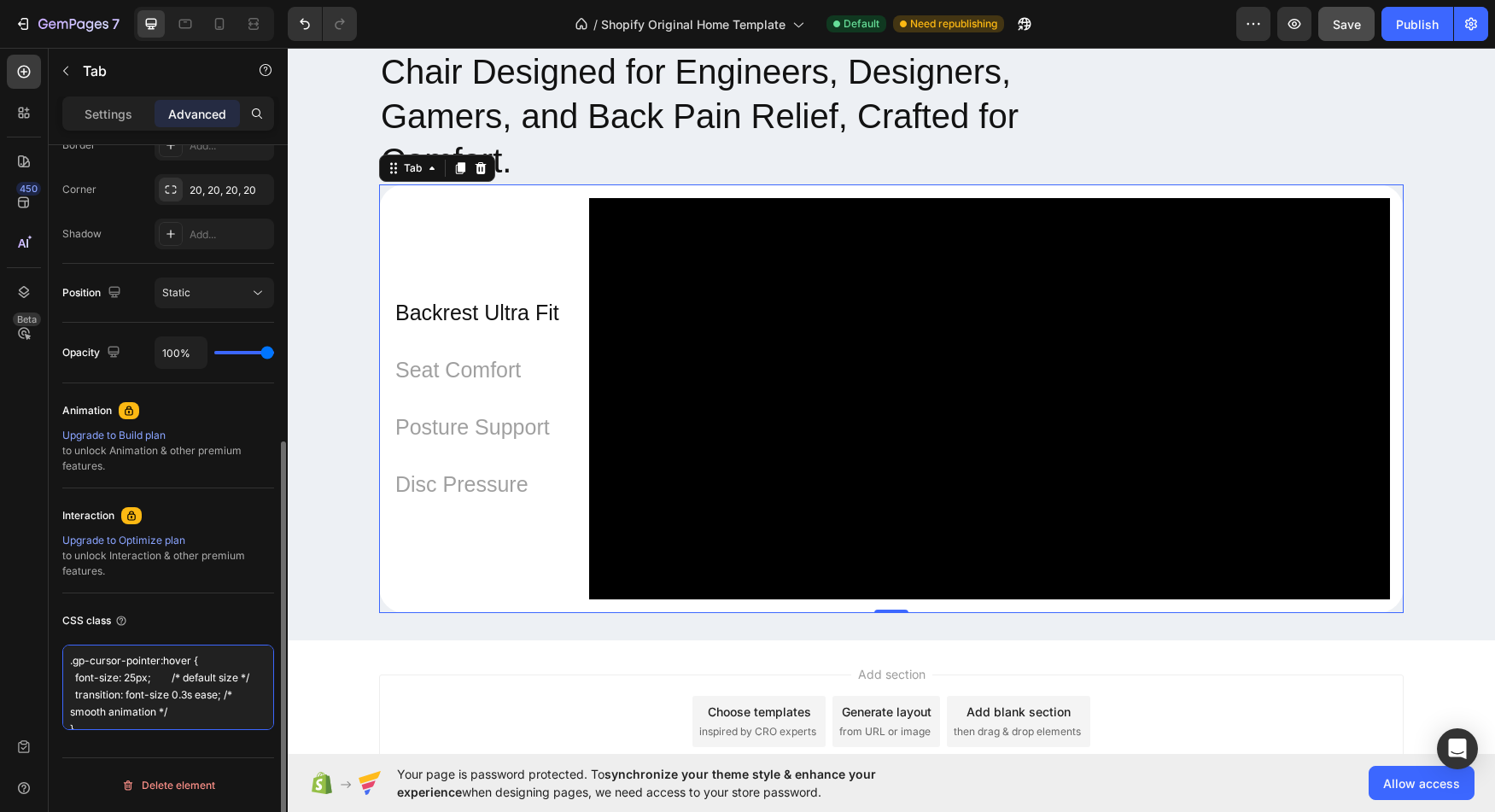
click at [190, 659] on textarea ".gp-cursor-pointer:hover { font-size: 25px; /* default size */ transition: font…" at bounding box center [168, 687] width 212 height 85
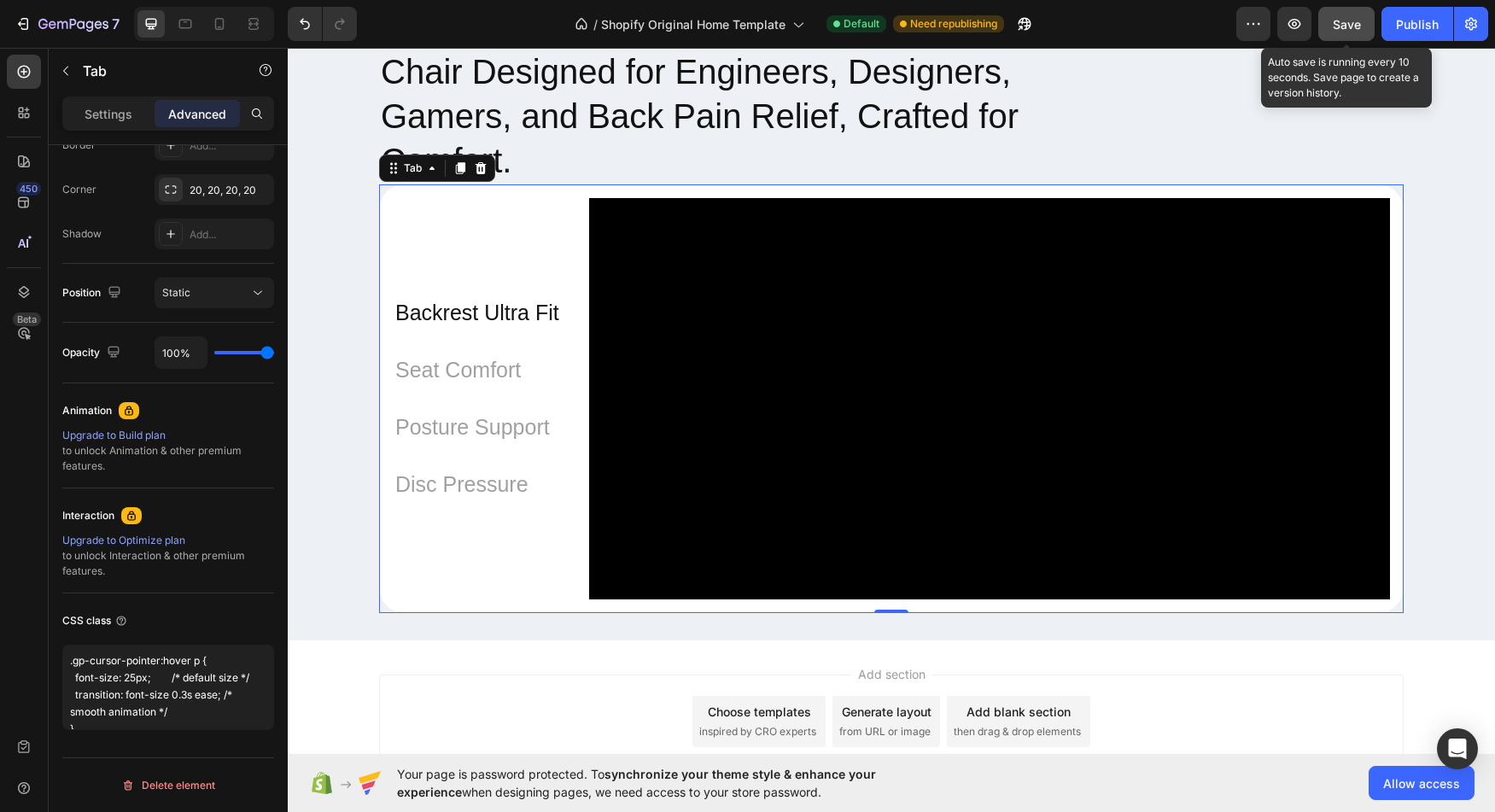
click at [1339, 27] on span "Save" at bounding box center [1347, 25] width 28 height 15
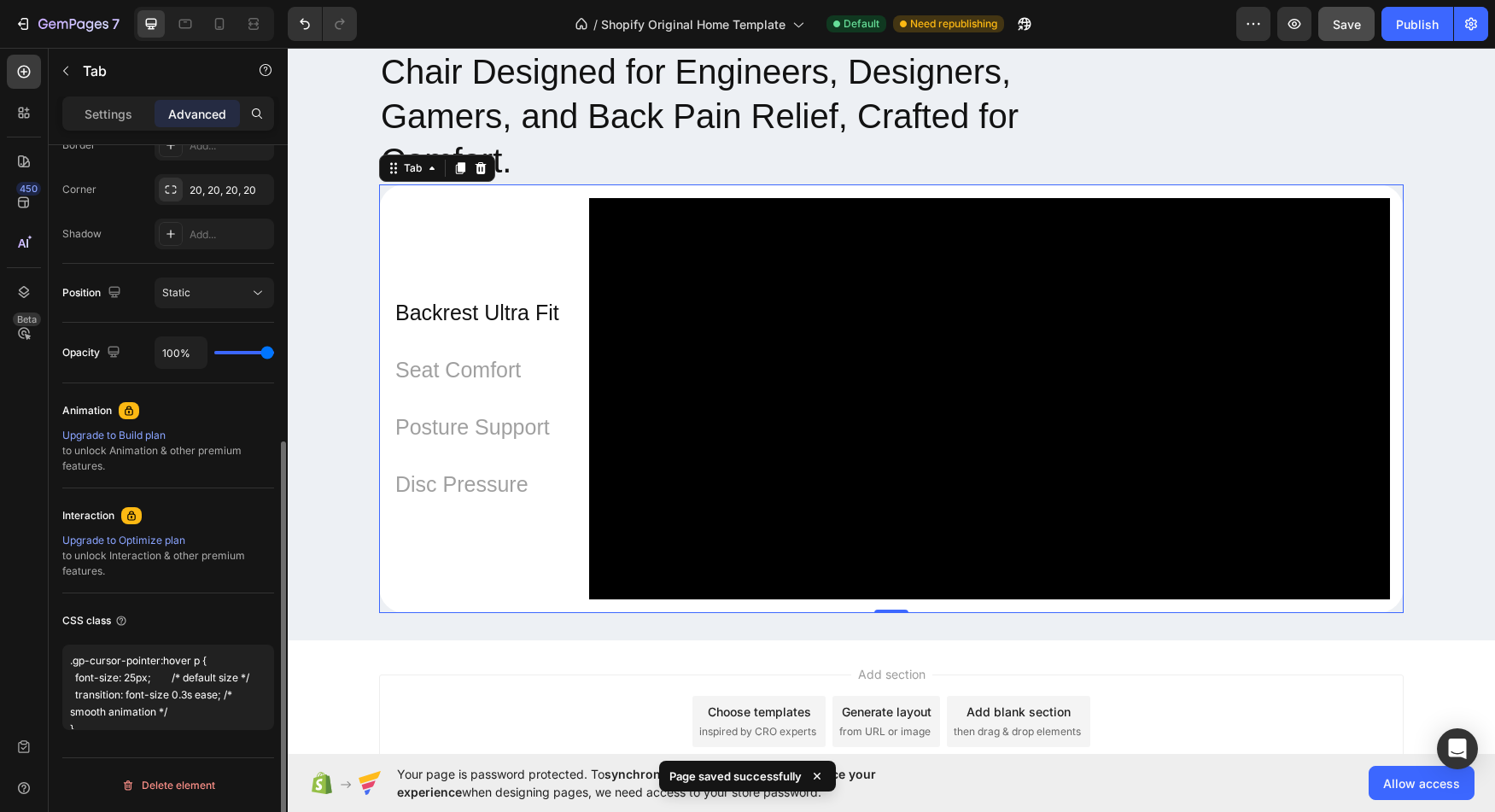
click at [156, 619] on div "CSS class" at bounding box center [168, 620] width 212 height 27
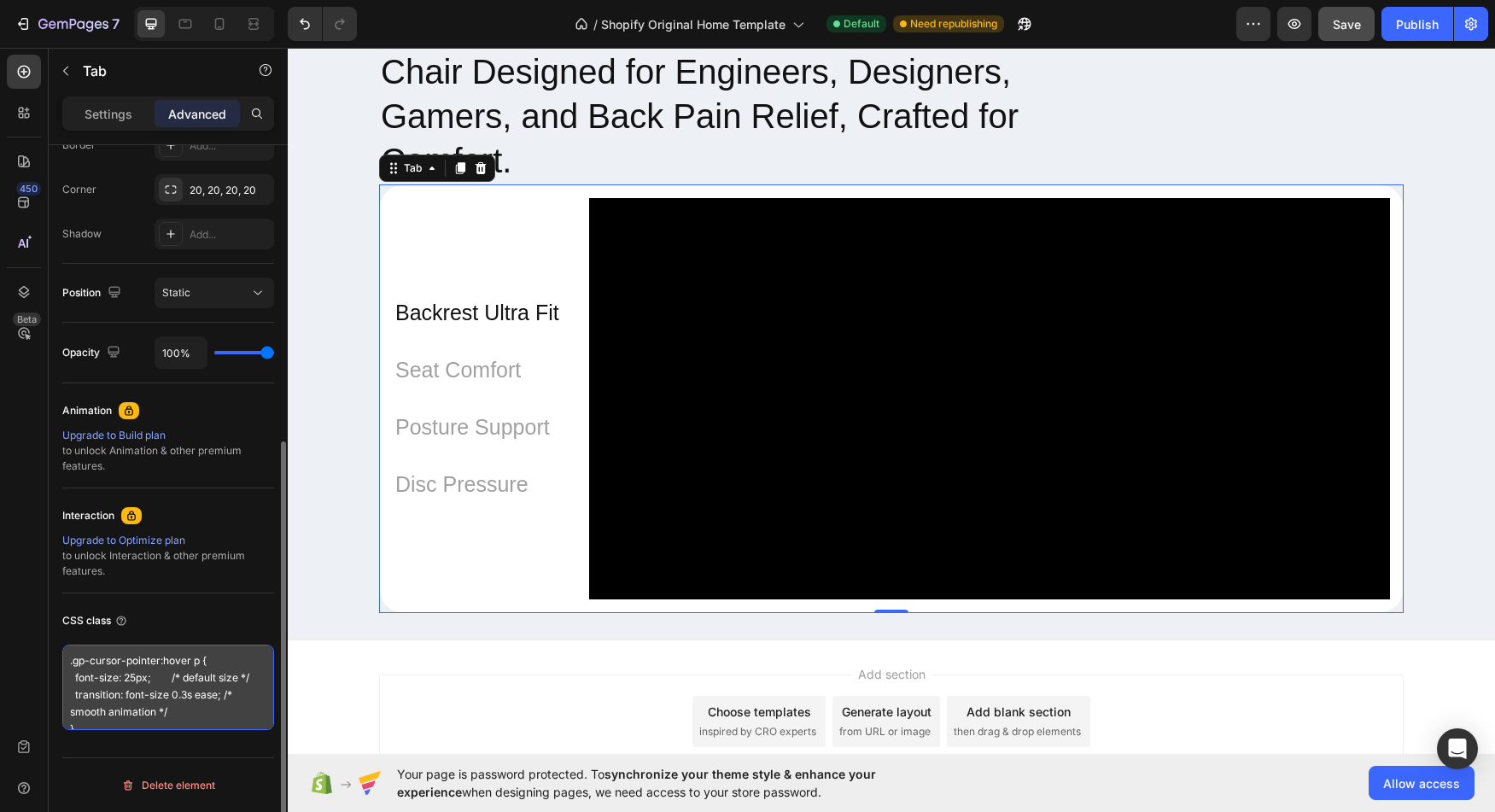
click at [221, 668] on textarea ".gp-cursor-pointer:hover p { font-size: 25px; /* default size */ transition: fo…" at bounding box center [168, 687] width 212 height 85
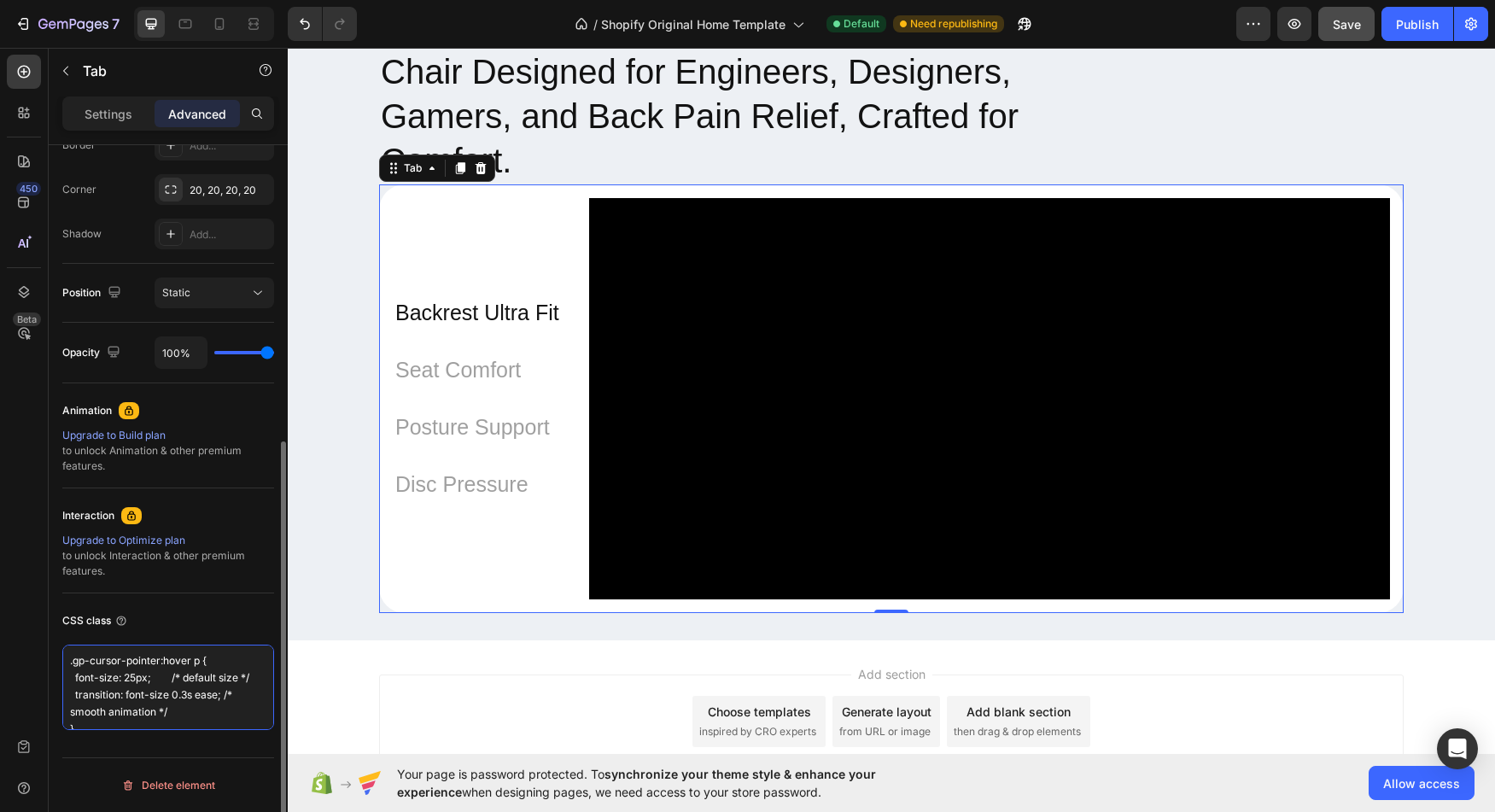
click at [124, 659] on textarea ".gp-cursor-pointer:hover p { font-size: 25px; /* default size */ transition: fo…" at bounding box center [168, 687] width 212 height 85
click at [79, 664] on textarea ".gp-cursor-pointer:hover p { font-size: 25px; /* default size */ transition: fo…" at bounding box center [168, 687] width 212 height 85
drag, startPoint x: 79, startPoint y: 664, endPoint x: 125, endPoint y: 663, distance: 46.0
click at [125, 663] on textarea ".gp-cursor-pointer:hover p { font-size: 25px; /* default size */ transition: fo…" at bounding box center [168, 687] width 212 height 85
paste textarea "tab-item"
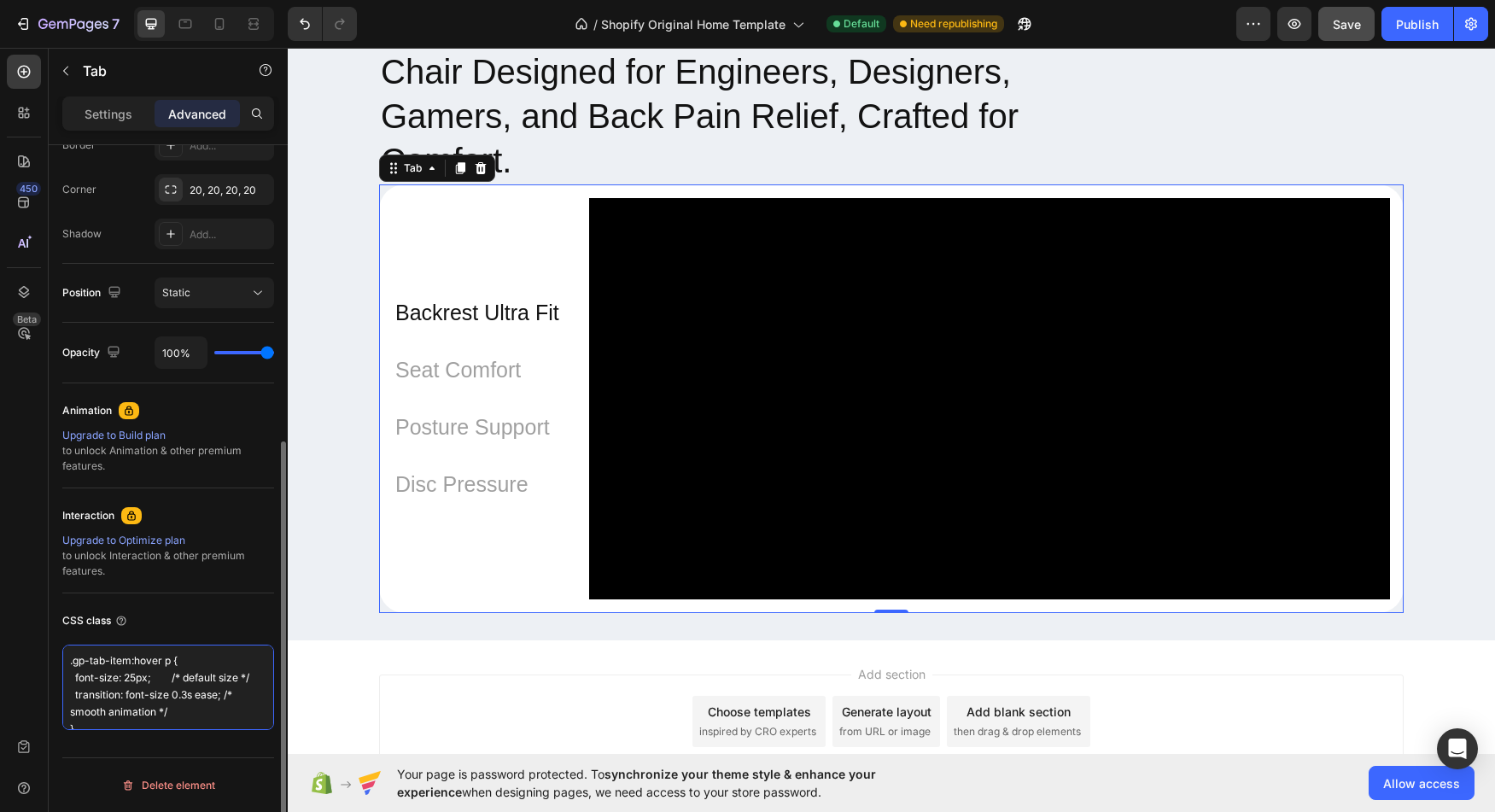
click at [168, 664] on textarea ".gp-tab-item:hover p { font-size: 25px; /* default size */ transition: font-siz…" at bounding box center [168, 687] width 212 height 85
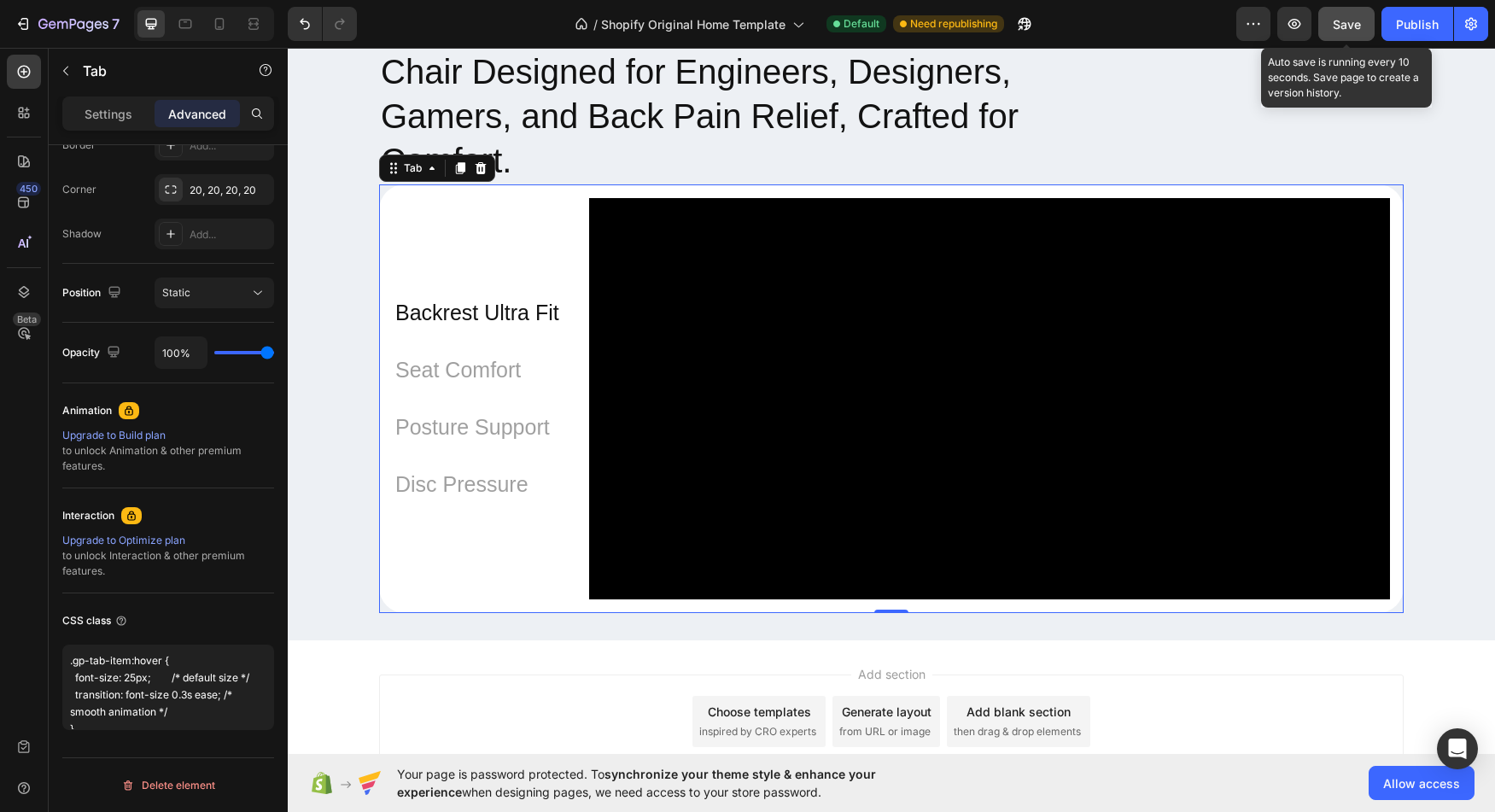
click at [1345, 14] on button "Save" at bounding box center [1347, 23] width 57 height 34
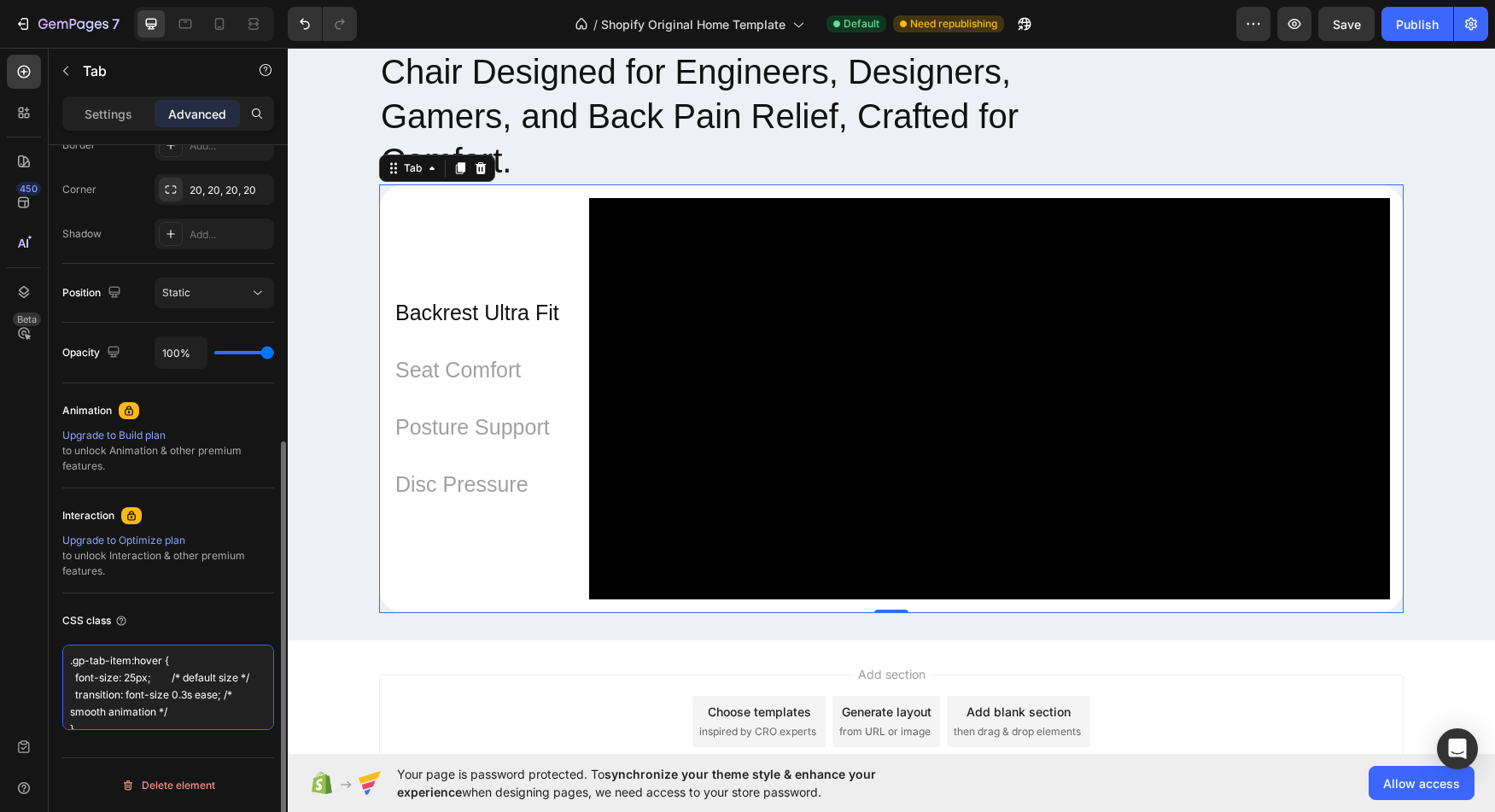
click at [93, 665] on textarea ".gp-tab-item:hover { font-size: 25px; /* default size */ transition: font-size …" at bounding box center [168, 687] width 212 height 85
click at [101, 662] on textarea ".gp-tab-item:hover { font-size: 25px; /* default size */ transition: font-size …" at bounding box center [168, 687] width 212 height 85
click at [111, 662] on textarea ".gp-tab-item:hover { font-size: 25px; /* default size */ transition: font-size …" at bounding box center [168, 687] width 212 height 85
click at [85, 680] on textarea ".gp-cursor-pointer:hover { font-size: 25px; /* default size */ transition: font…" at bounding box center [168, 687] width 212 height 85
drag, startPoint x: 85, startPoint y: 680, endPoint x: 210, endPoint y: 704, distance: 127.3
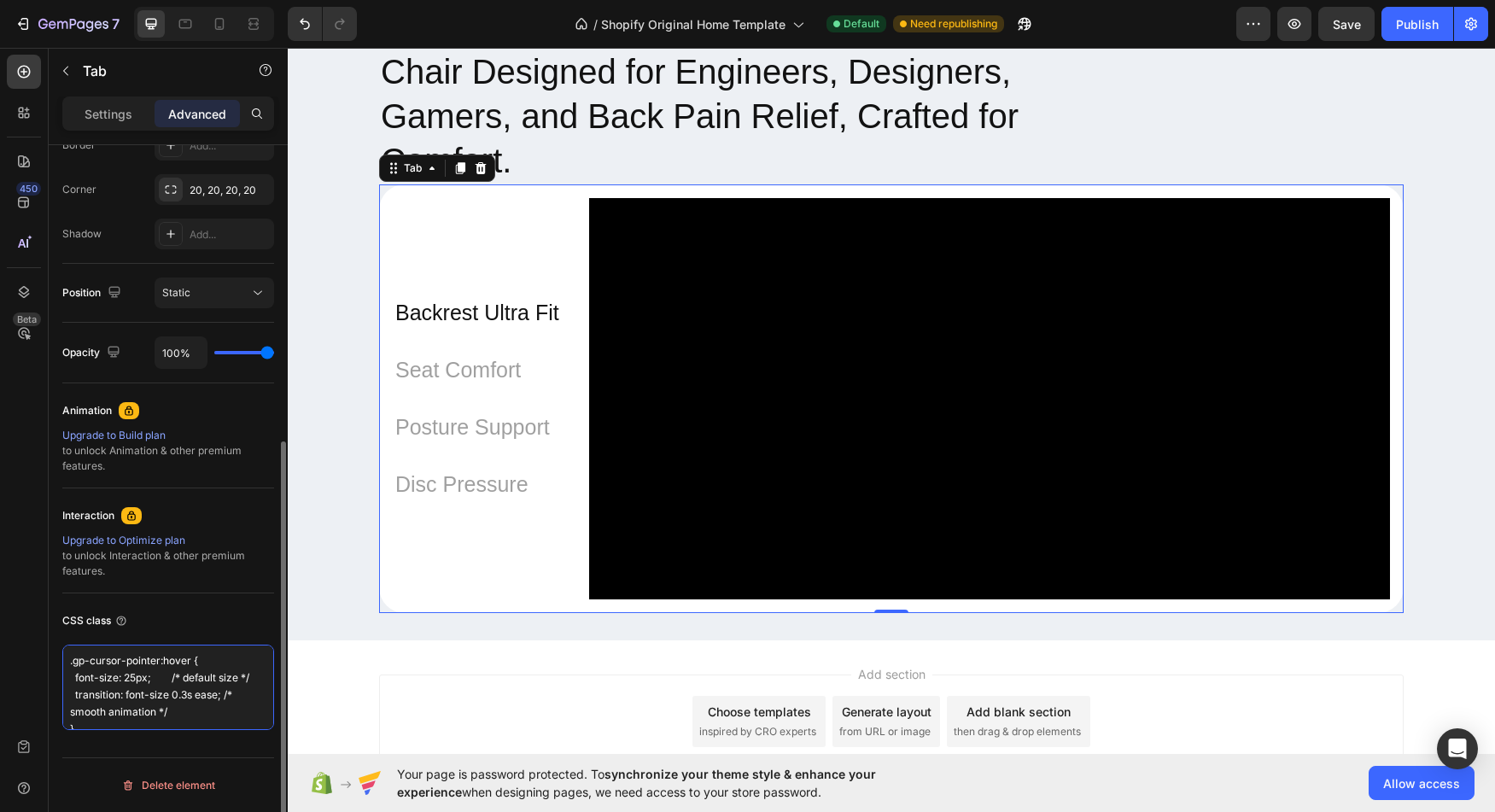
click at [210, 704] on textarea ".gp-cursor-pointer:hover { font-size: 25px; /* default size */ transition: font…" at bounding box center [168, 687] width 212 height 85
paste textarea "transform: scale(1.2);"
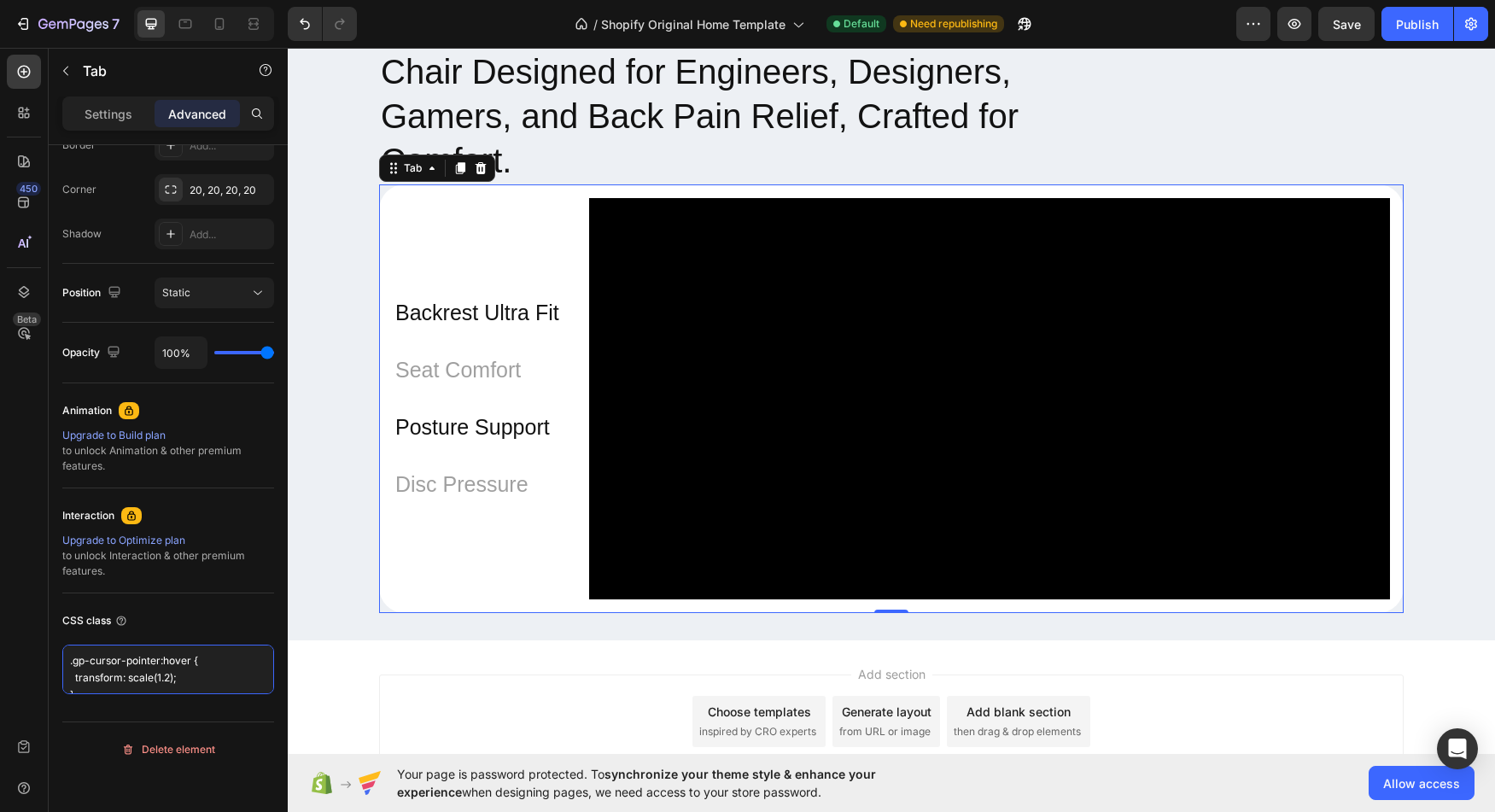
scroll to position [6, 0]
type textarea ".gp-cursor-pointer:hover { transform: scale(1.2); }"
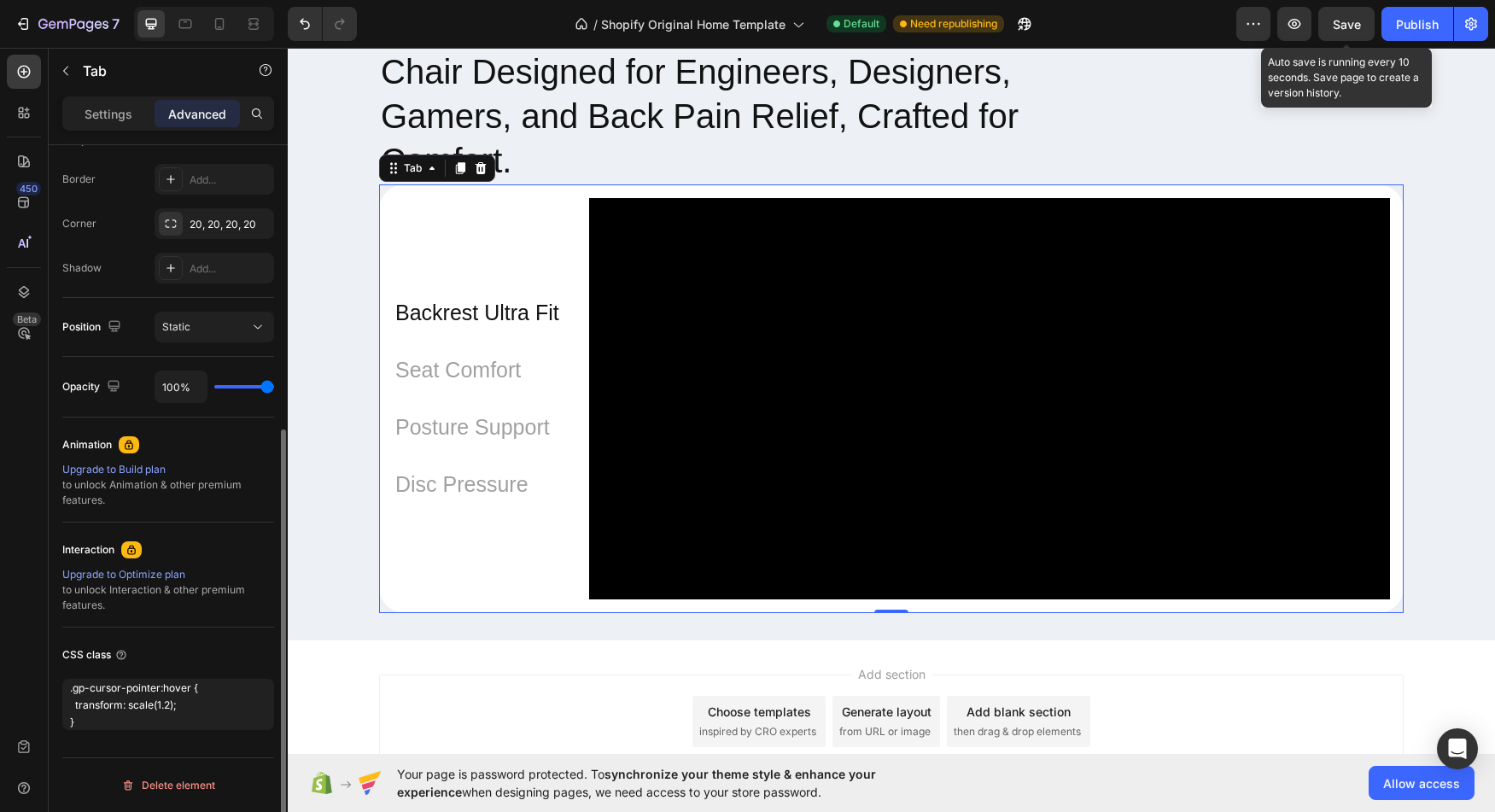
click at [1353, 29] on span "Save" at bounding box center [1347, 25] width 28 height 15
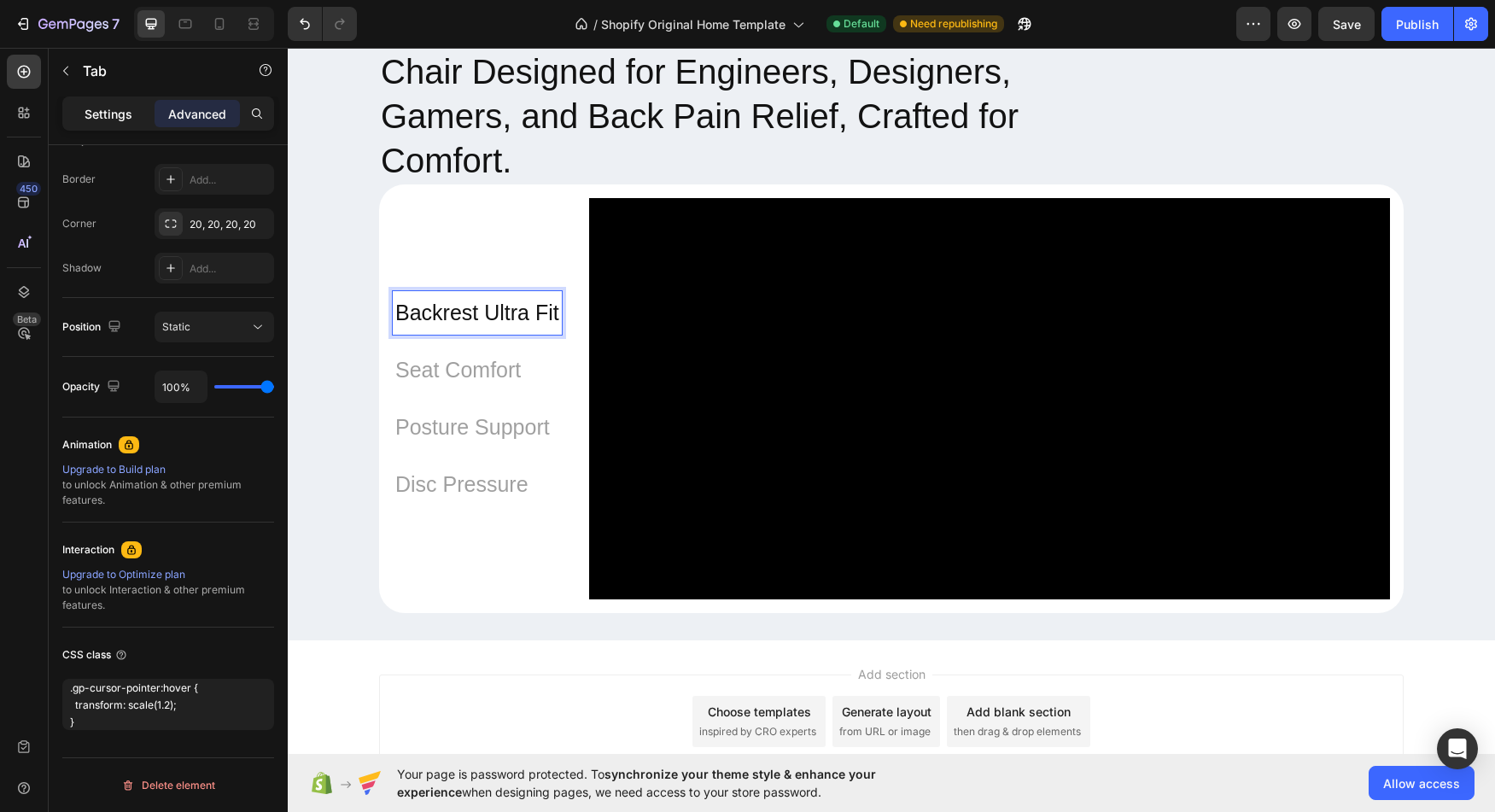
click at [101, 114] on p "Settings" at bounding box center [109, 114] width 48 height 18
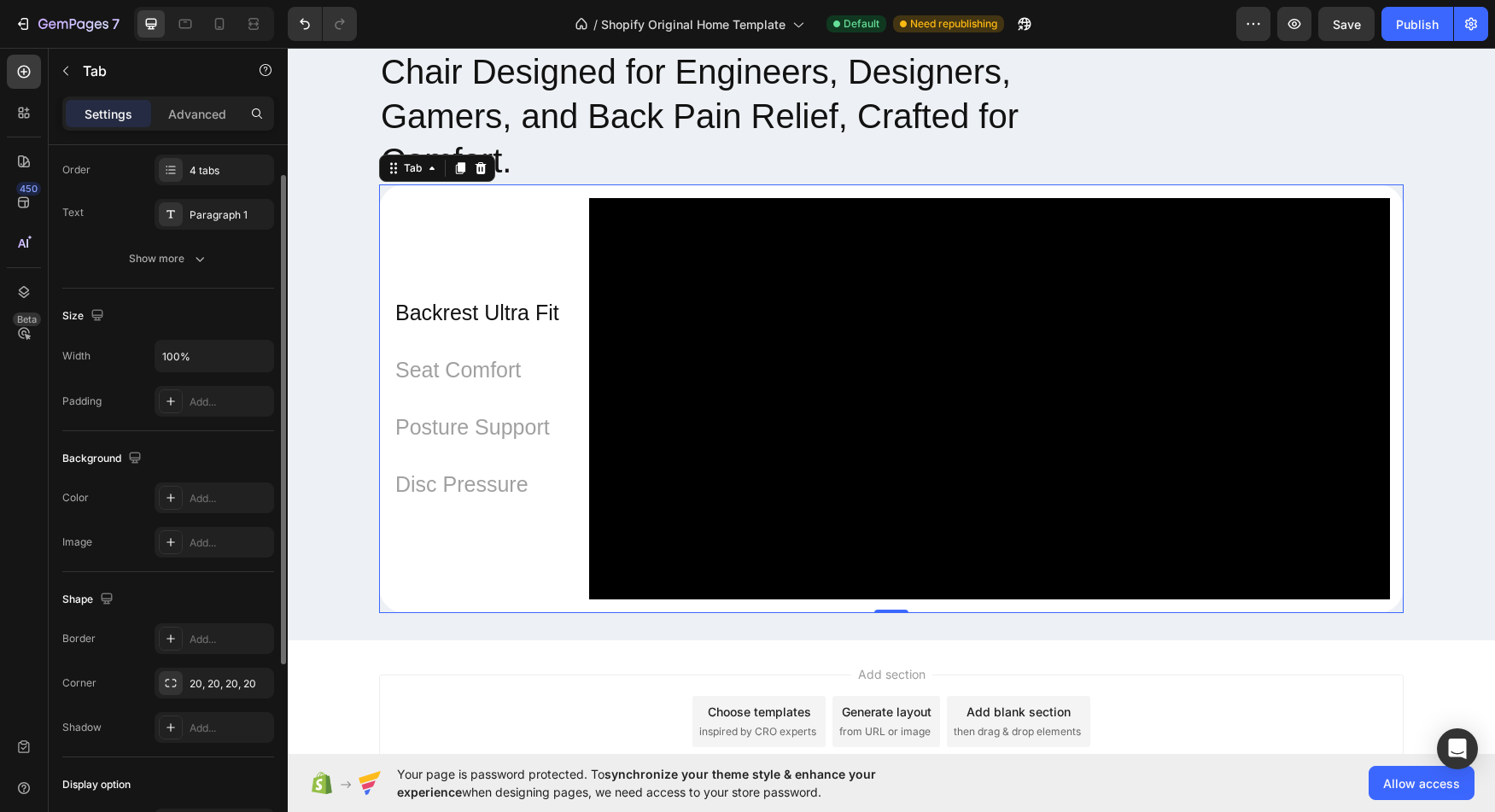
scroll to position [0, 0]
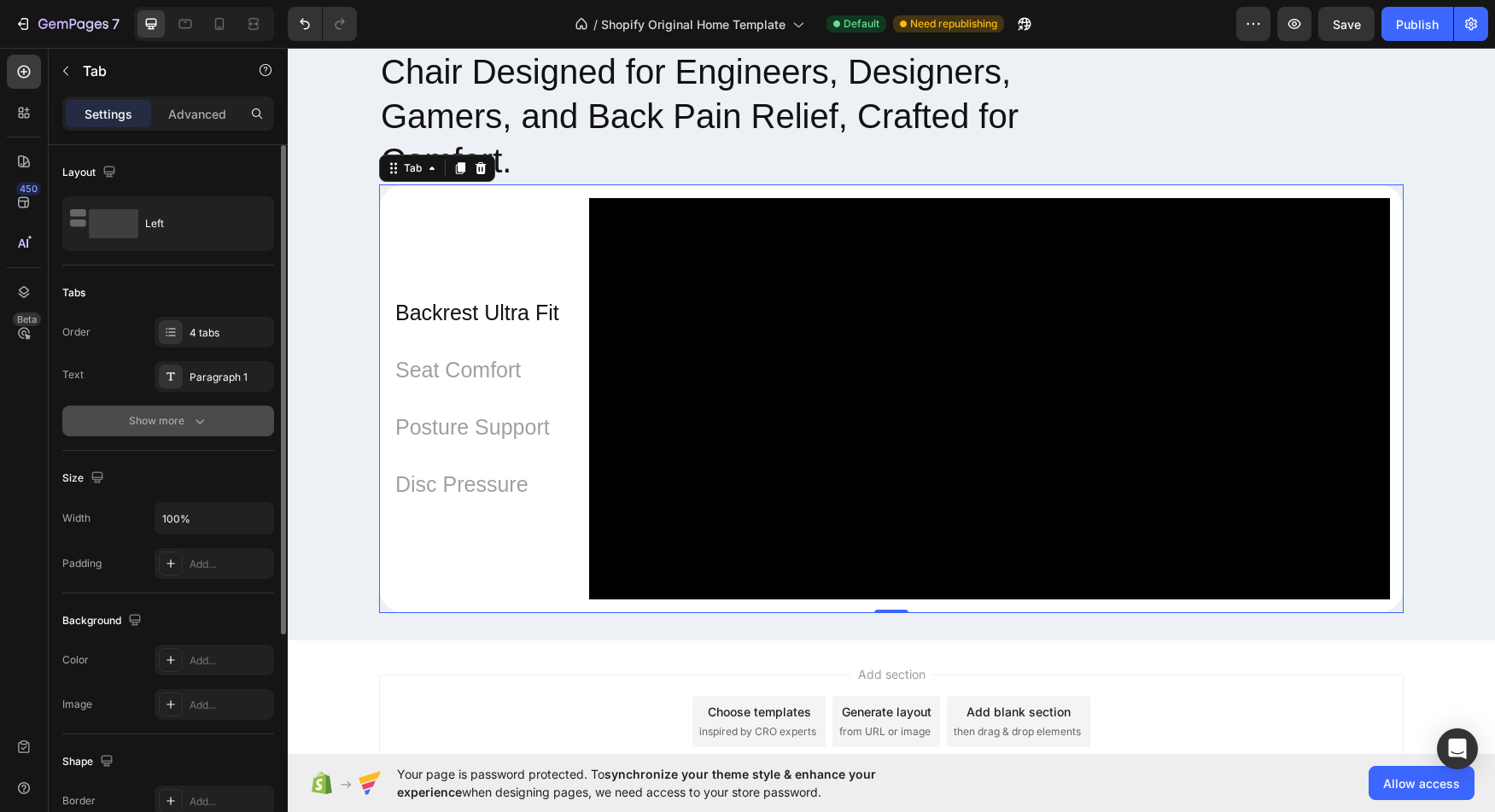
click at [154, 419] on div "Show more" at bounding box center [168, 420] width 80 height 17
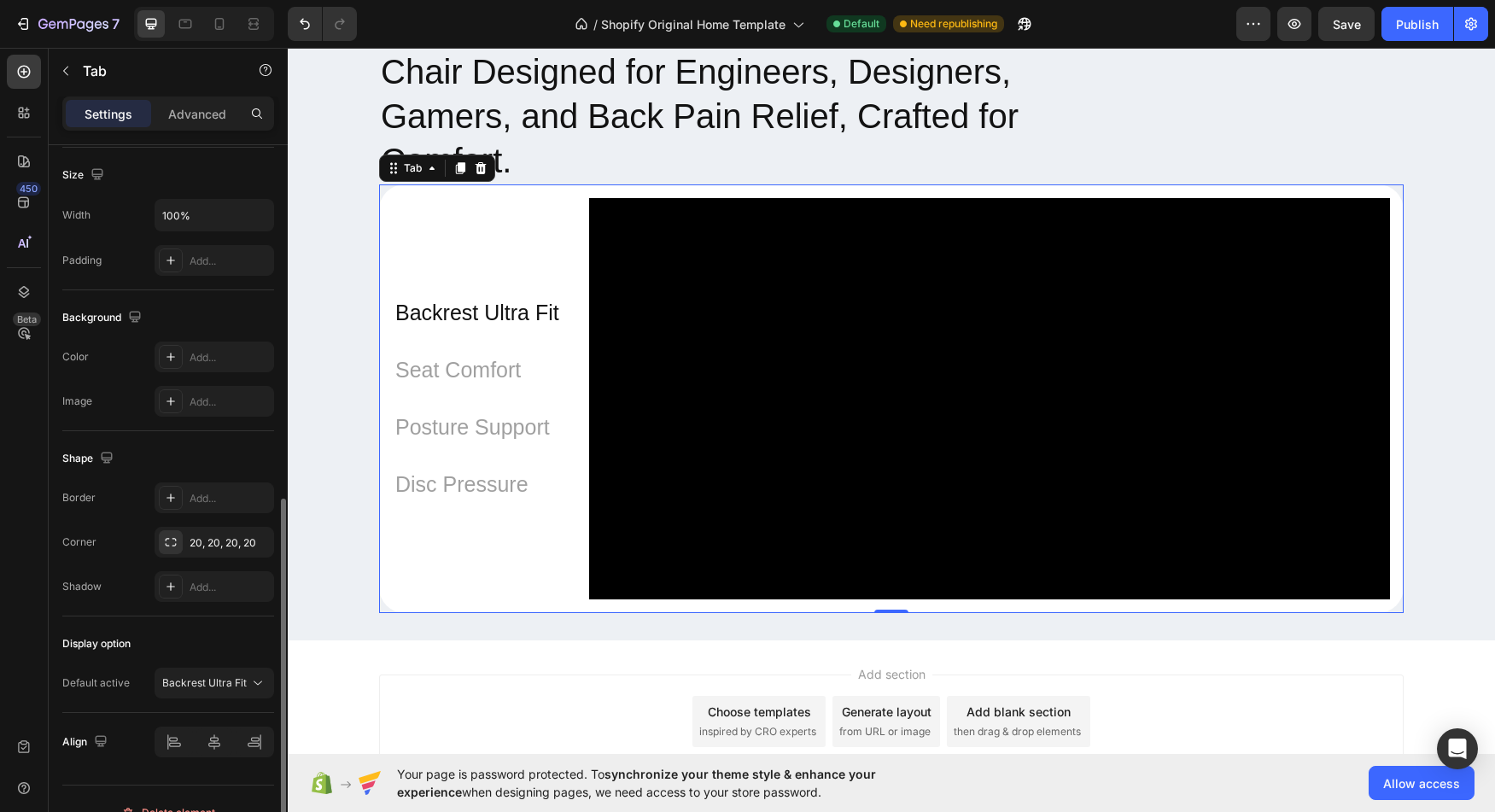
scroll to position [598, 0]
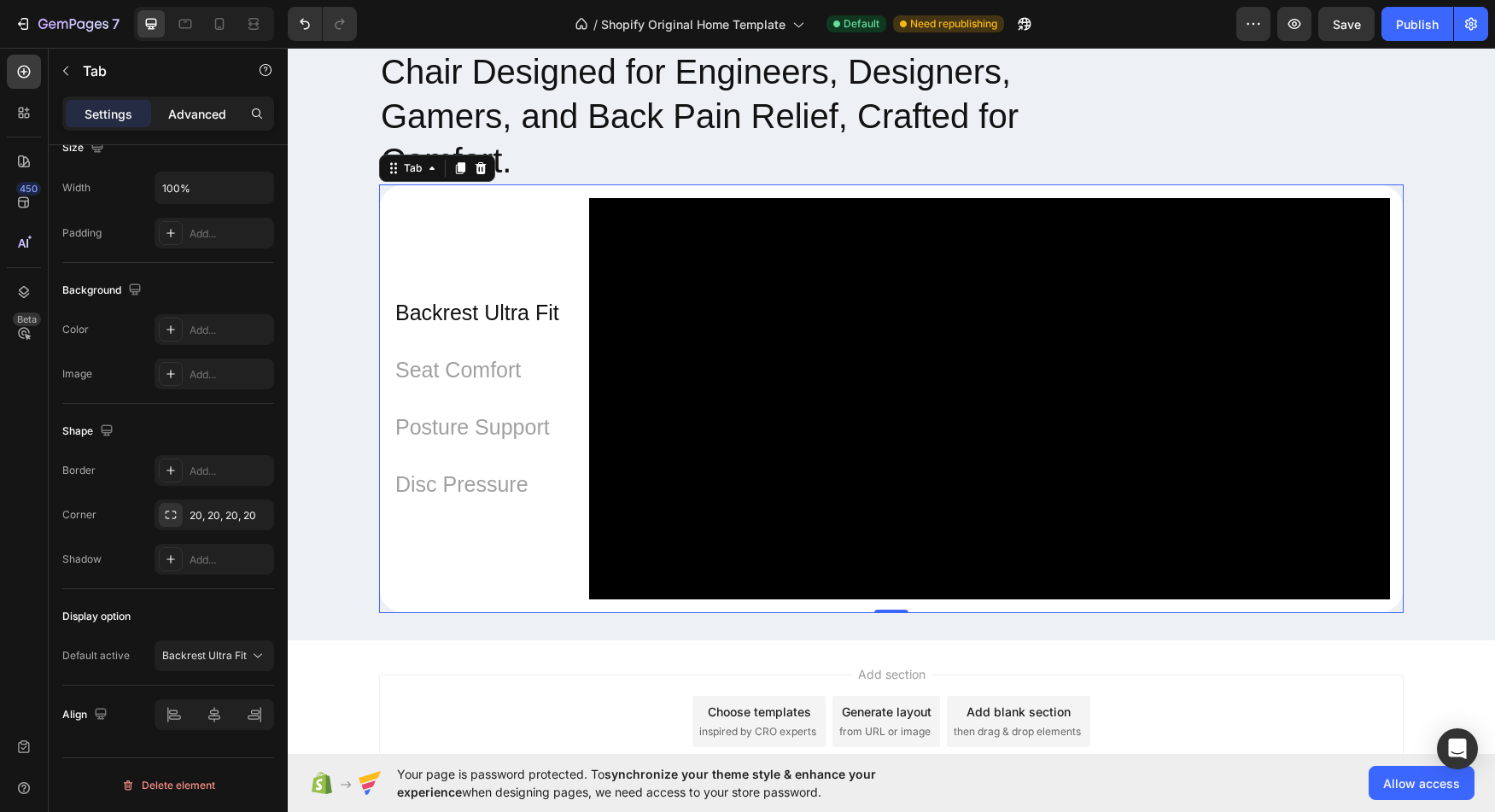
click at [191, 109] on p "Advanced" at bounding box center [197, 114] width 58 height 18
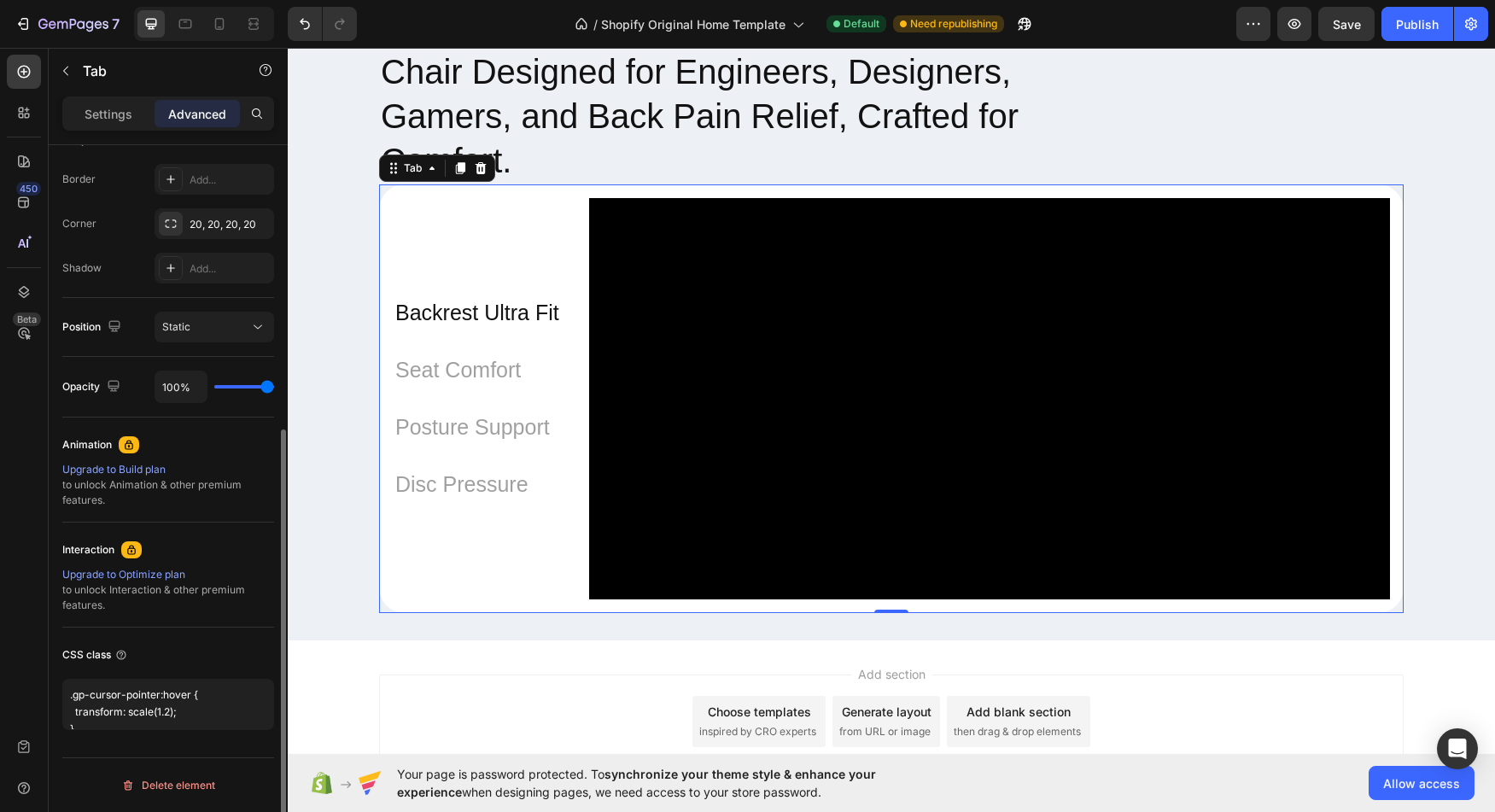
scroll to position [471, 0]
click at [176, 698] on textarea ".gp-cursor-pointer:hover { transform: scale(1.2); }" at bounding box center [168, 704] width 212 height 51
drag, startPoint x: 176, startPoint y: 698, endPoint x: 69, endPoint y: 690, distance: 107.3
click at [69, 690] on textarea ".gp-cursor-pointer:hover { transform: scale(1.2); }" at bounding box center [168, 704] width 212 height 51
paste textarea "gp-tab-item"
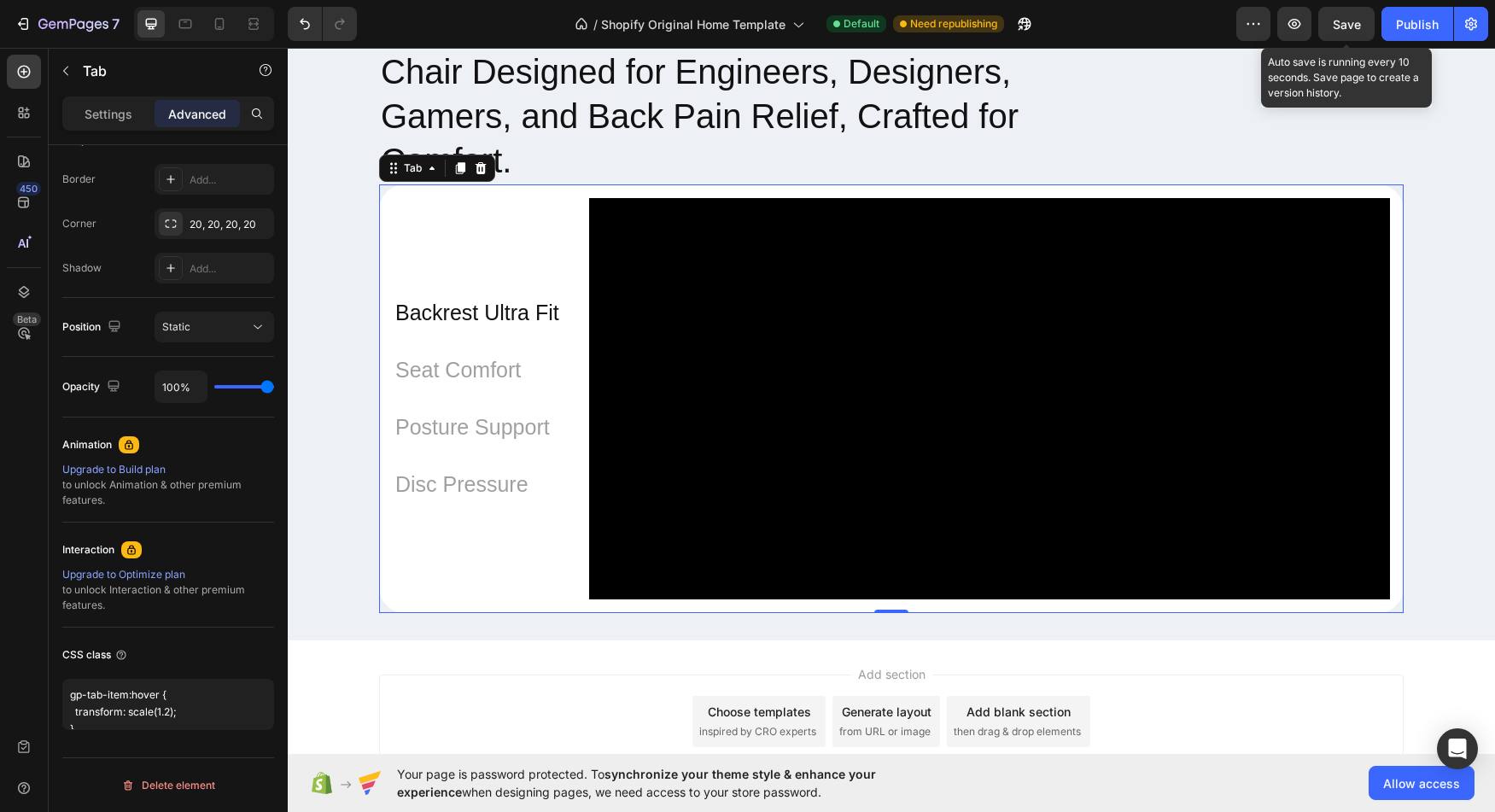
click at [1361, 17] on span "Save" at bounding box center [1347, 25] width 28 height 15
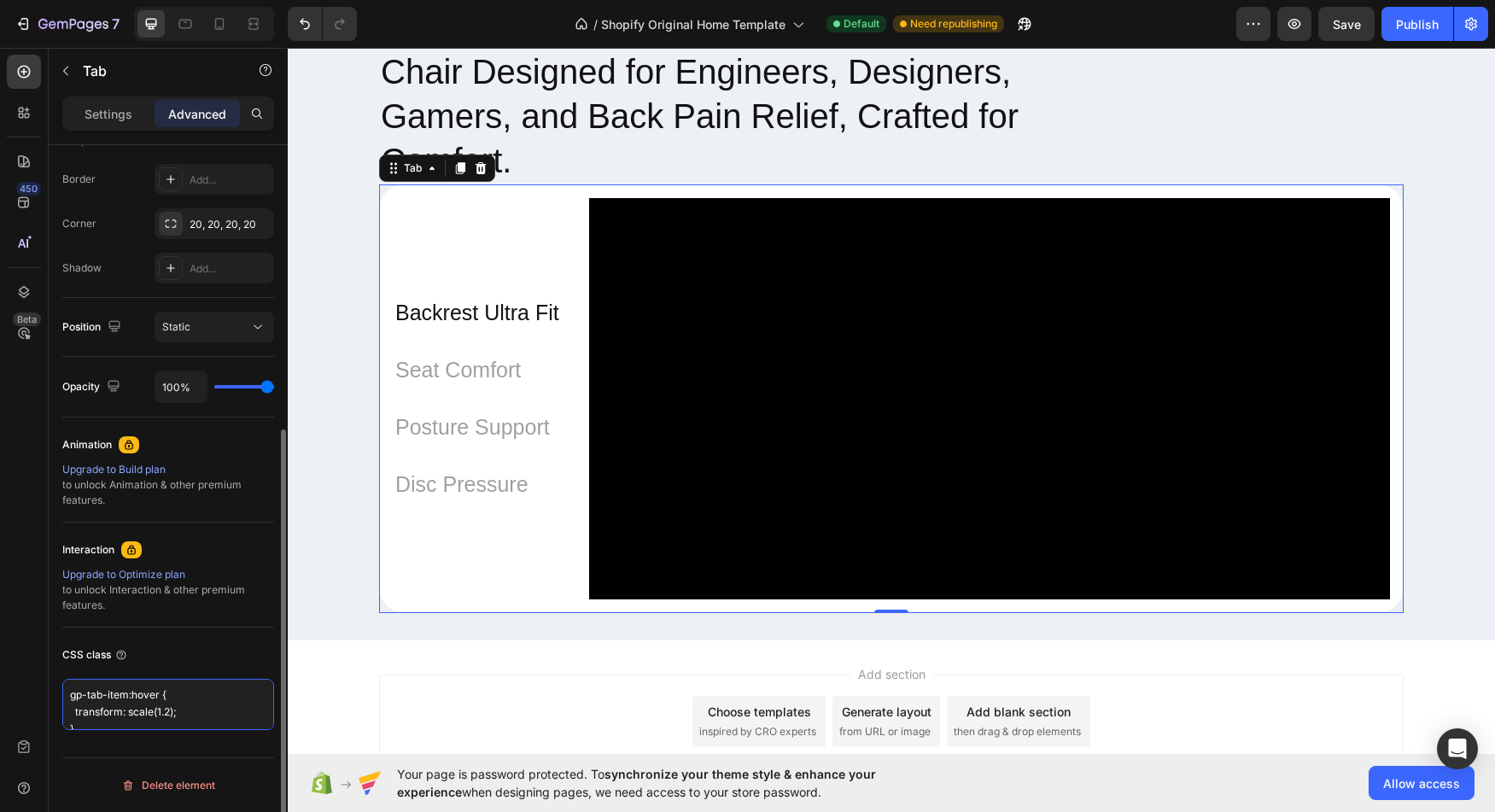
click at [199, 696] on textarea "gp-tab-item:hover { transform: scale(1.2); }" at bounding box center [168, 704] width 212 height 51
drag, startPoint x: 183, startPoint y: 712, endPoint x: 77, endPoint y: 710, distance: 106.0
click at [77, 710] on textarea "gp-tab-item:hover { transform: scale(1.2); }" at bounding box center [168, 704] width 212 height 51
paste textarea "font-size: 16px; /* default size */ transition: font-size 0.3s ease; /* smooth …"
click at [138, 716] on textarea "gp-tab-item:hover { font-size: 16px; /* default size */ transition: font-size 0…" at bounding box center [168, 721] width 212 height 85
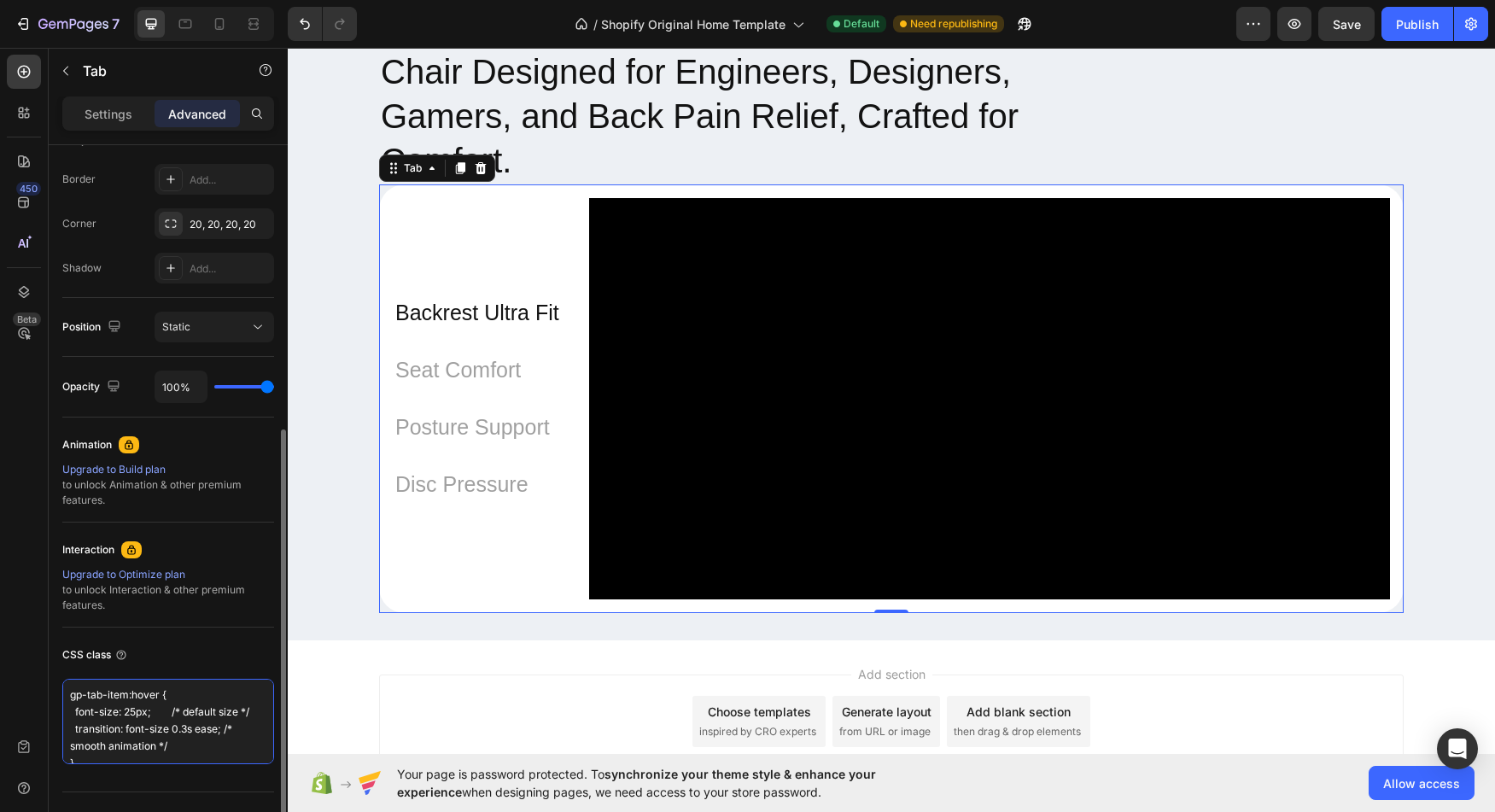
click at [150, 697] on textarea "gp-tab-item:hover { font-size: 25px; /* default size */ transition: font-size 0…" at bounding box center [168, 721] width 212 height 85
click at [122, 752] on textarea "gp-tab-item{ font-size: 25px; /* default size */ transition: font-size 0.3s eas…" at bounding box center [168, 721] width 212 height 85
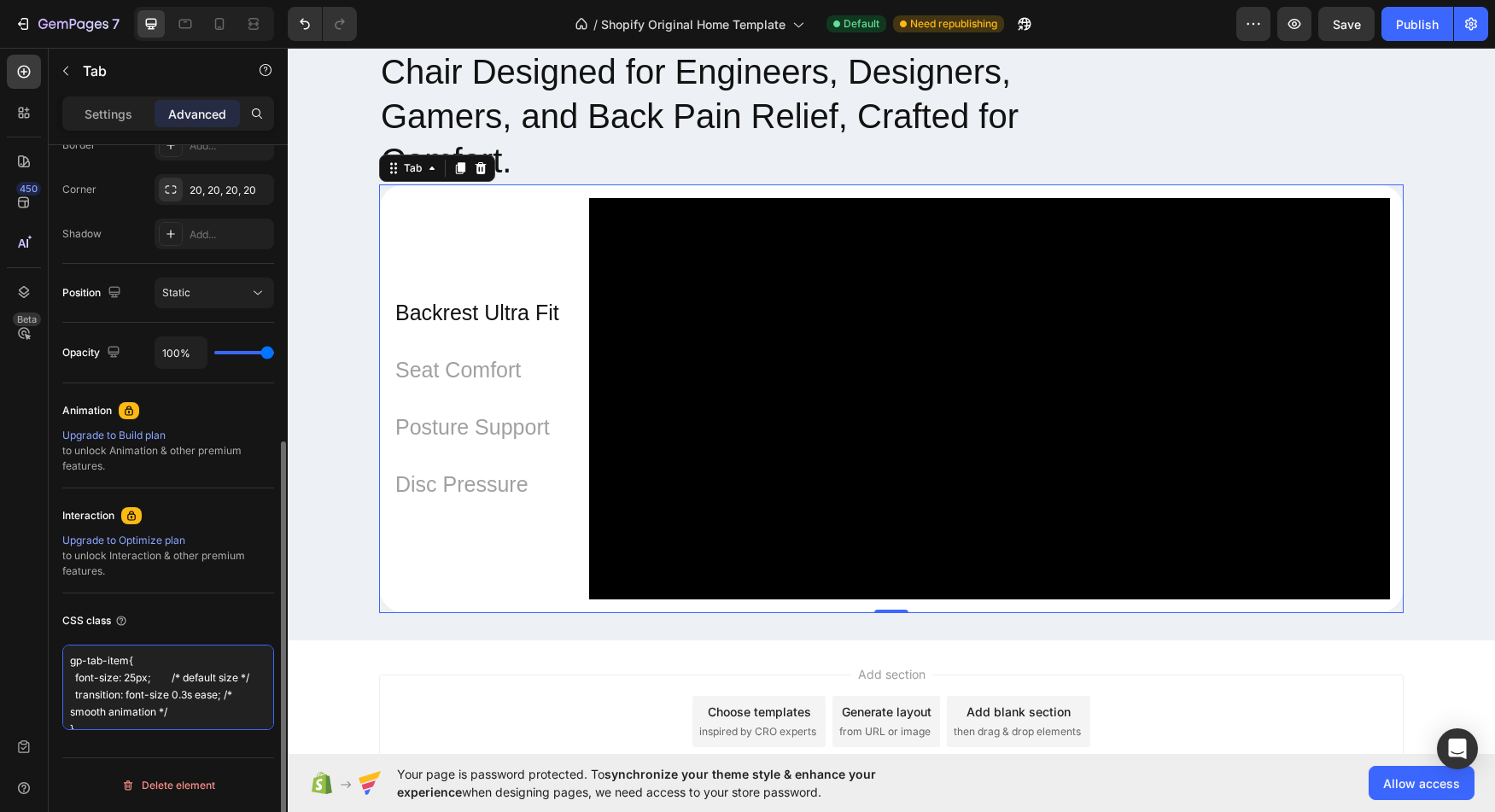
click at [184, 722] on textarea "gp-tab-item{ font-size: 25px; /* default size */ transition: font-size 0.3s eas…" at bounding box center [168, 687] width 212 height 85
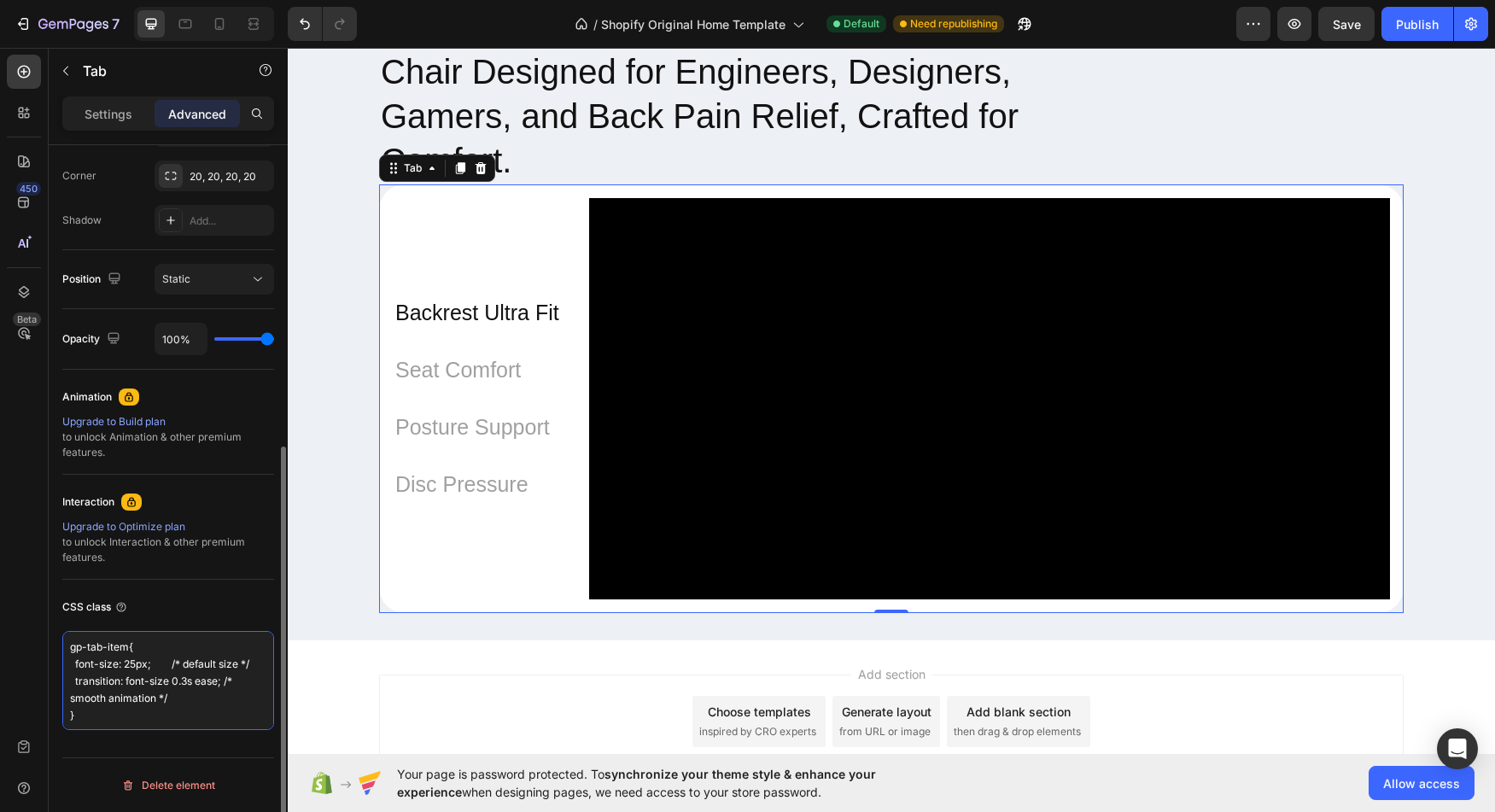
scroll to position [36, 0]
click at [159, 714] on textarea "gp-tab-item{ font-size: 25px; /* default size */ transition: font-size 0.3s eas…" at bounding box center [168, 680] width 212 height 99
click at [145, 701] on textarea "gp-tab-item{ font-size: 25px; /* default size */ transition: font-size 0.3s eas…" at bounding box center [168, 680] width 212 height 99
click at [168, 696] on textarea "gp-tab-item{ font-size: 25px; /* default size */ transition: font-size 0.3s eas…" at bounding box center [168, 680] width 212 height 99
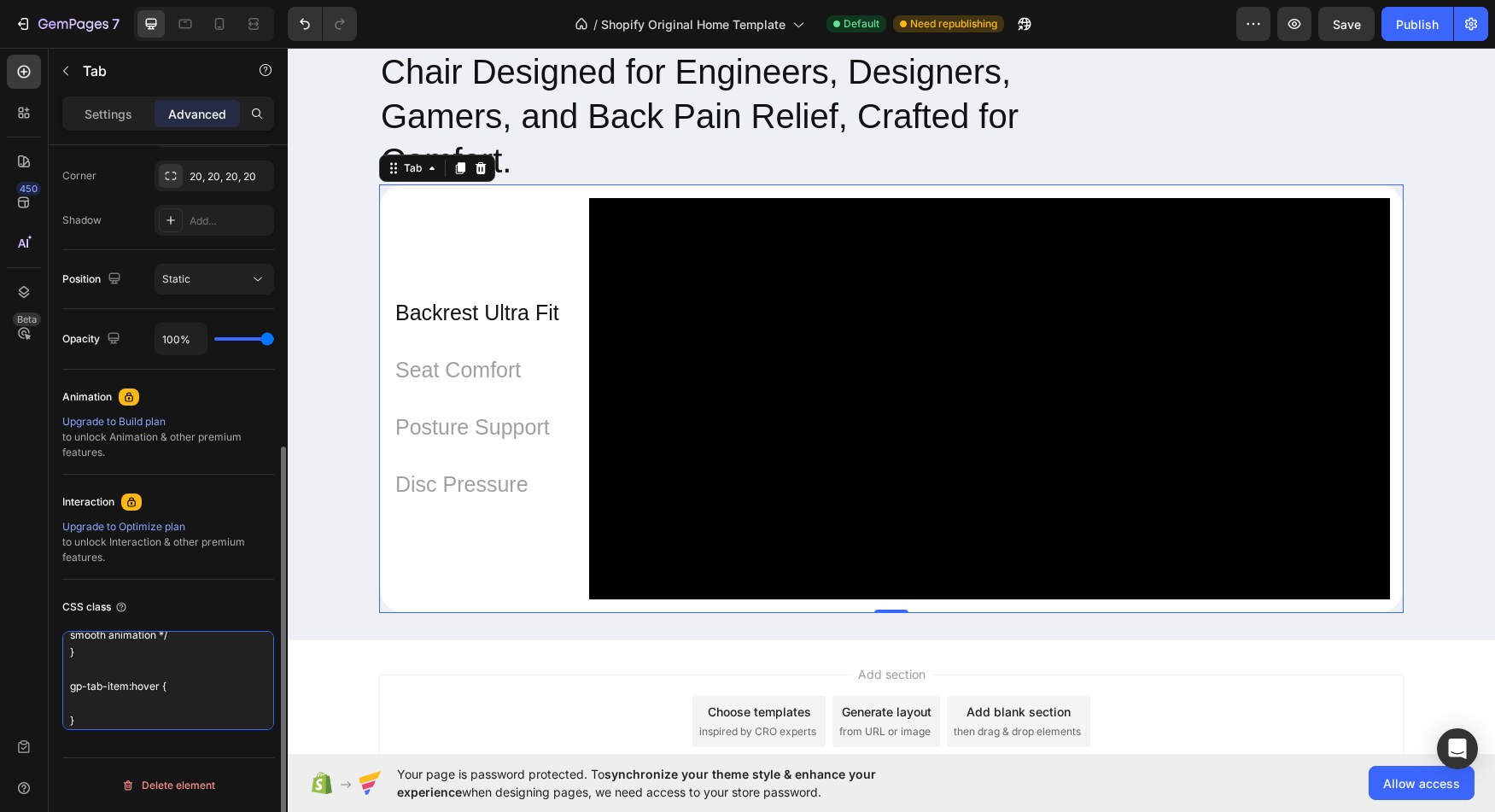
paste textarea "font-size: 20px;"
click at [257, 625] on div "CSS class gp-tab-item{ font-size: 25px; /* default size */ transition: font-siz…" at bounding box center [168, 661] width 212 height 163
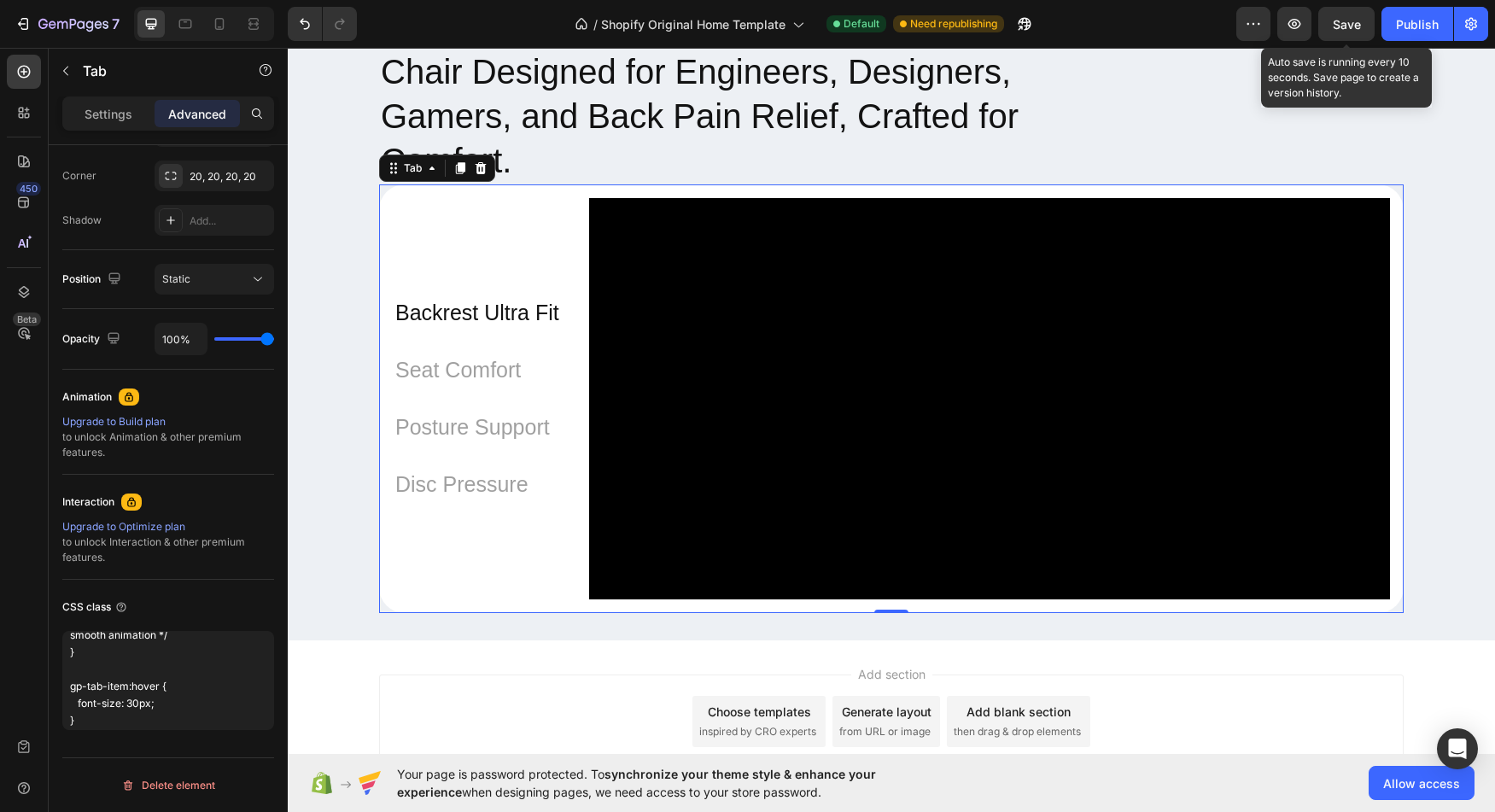
click at [1350, 19] on span "Save" at bounding box center [1347, 25] width 28 height 15
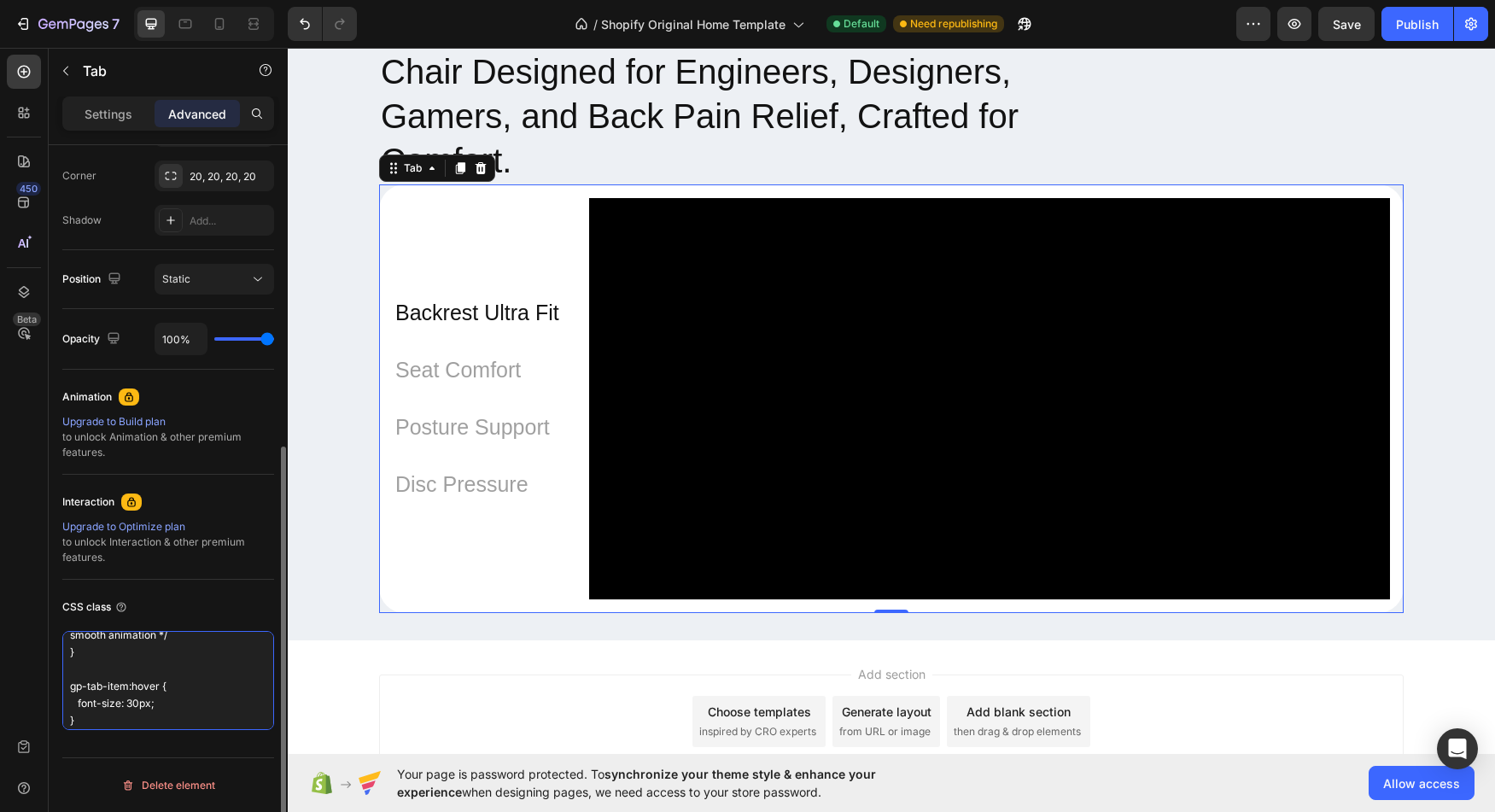
click at [152, 712] on textarea "gp-tab-item{ font-size: 25px; /* default size */ transition: font-size 0.3s eas…" at bounding box center [168, 680] width 212 height 99
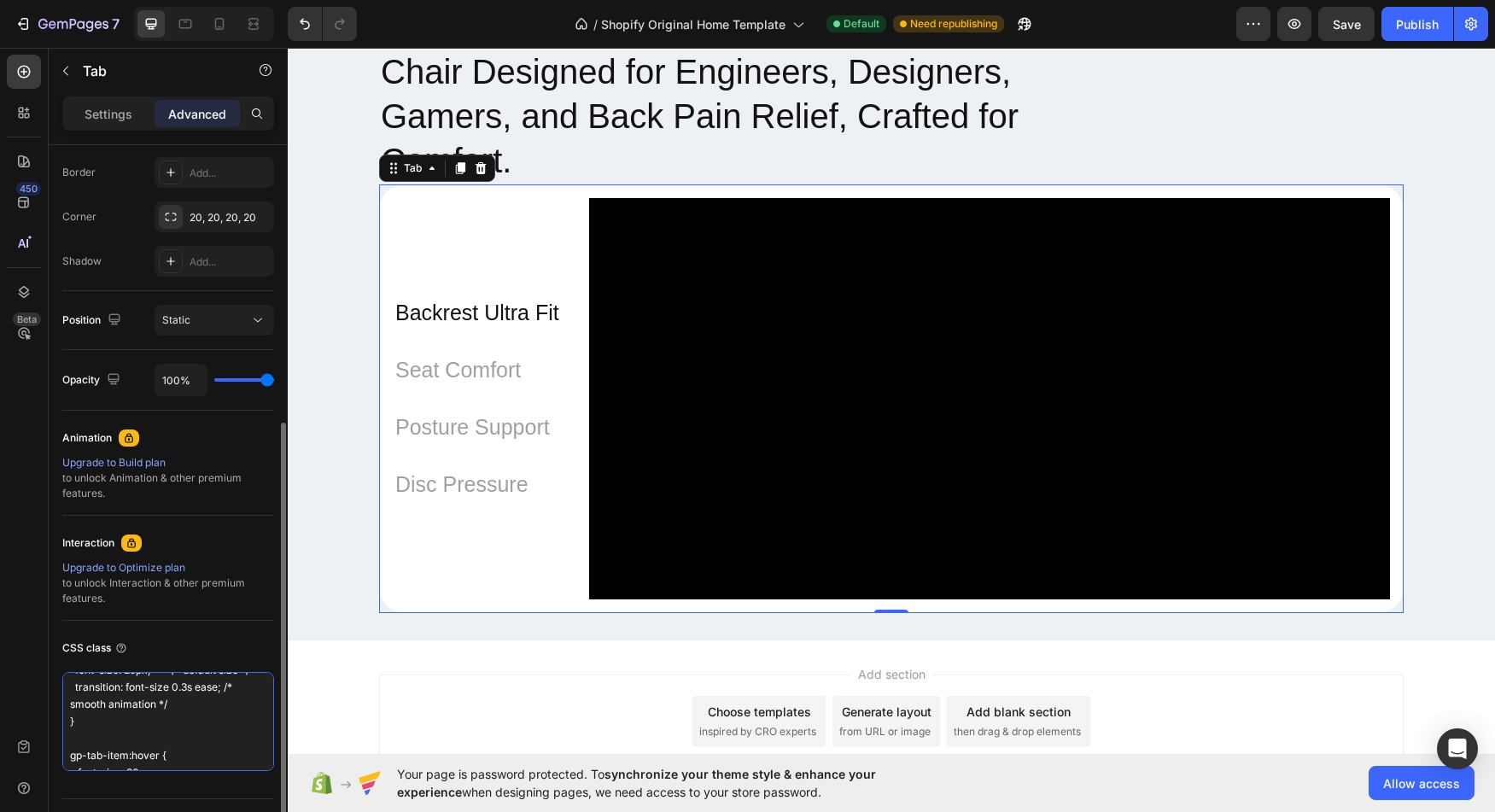
scroll to position [10, 0]
drag, startPoint x: 179, startPoint y: 731, endPoint x: 78, endPoint y: 698, distance: 106.3
click at [78, 698] on textarea "gp-tab-item{ font-size: 25px; /* default size */ transition: font-size 0.3s eas…" at bounding box center [168, 721] width 212 height 99
paste textarea "display: inline-block; transition: transform 0.3s ease;"
click at [80, 698] on textarea "gp-tab-item{ fdisplay: inline-block; transition: transform 0.3s ease; } gp-tab-…" at bounding box center [168, 721] width 212 height 99
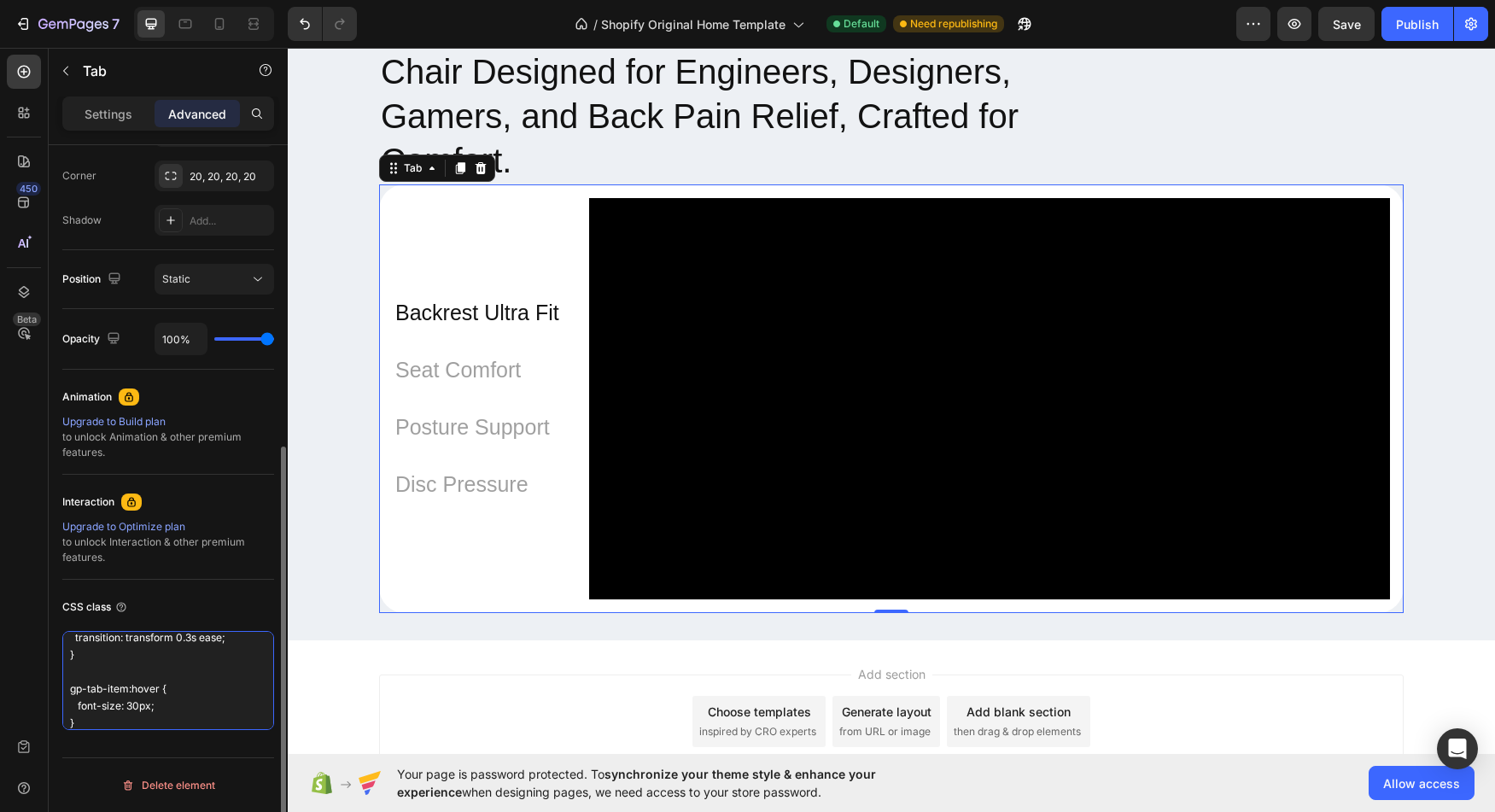
scroll to position [53, 0]
click at [84, 698] on textarea "gp-tab-item { display: inline-block; transition: transform 0.3s ease; } gp-tab-…" at bounding box center [168, 680] width 212 height 99
drag, startPoint x: 84, startPoint y: 698, endPoint x: 156, endPoint y: 698, distance: 72.0
click at [156, 698] on textarea "gp-tab-item { display: inline-block; transition: transform 0.3s ease; } gp-tab-…" at bounding box center [168, 680] width 212 height 99
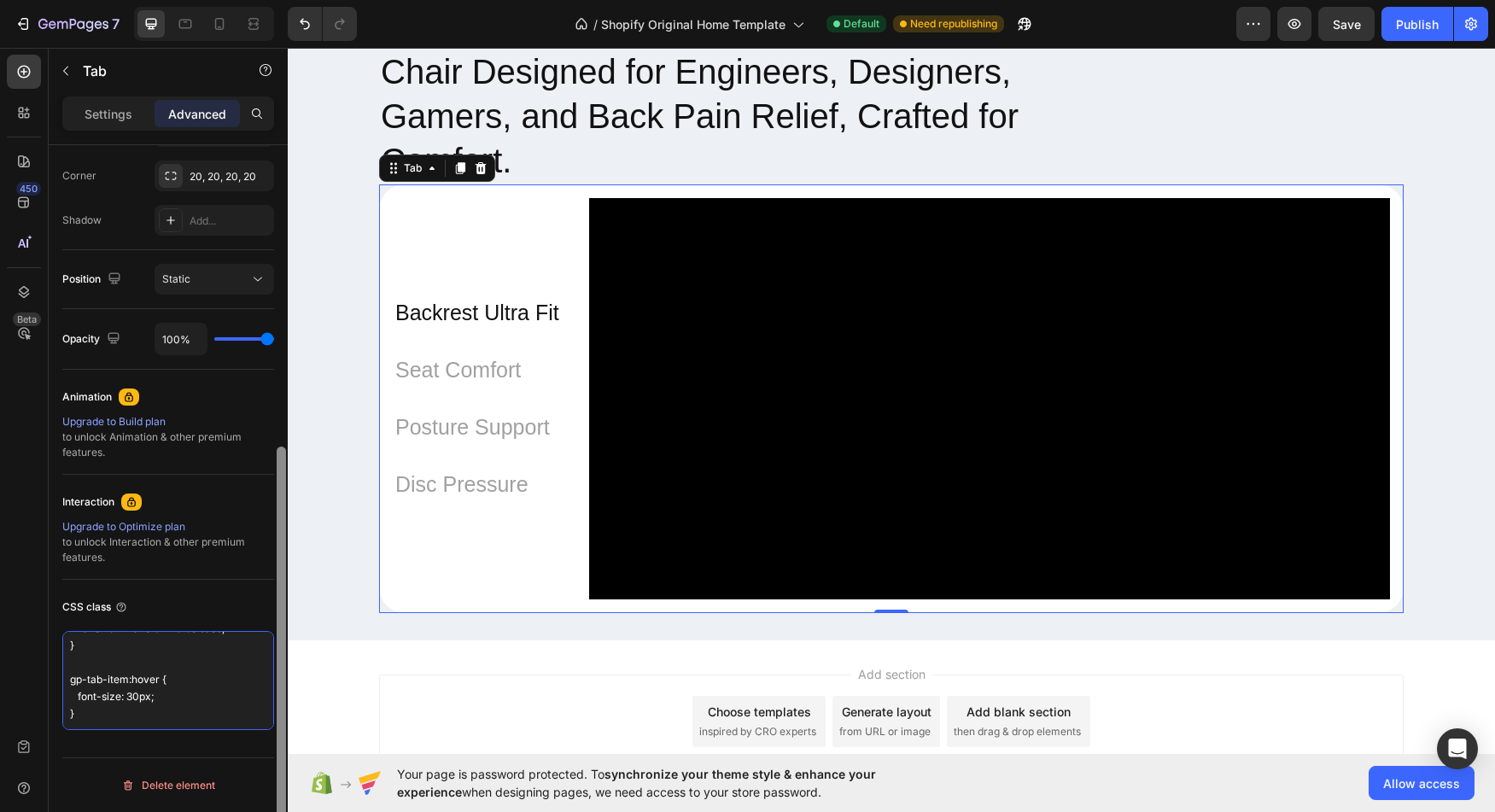
paste textarea "transform: scale(1.2); /* 120% size */"
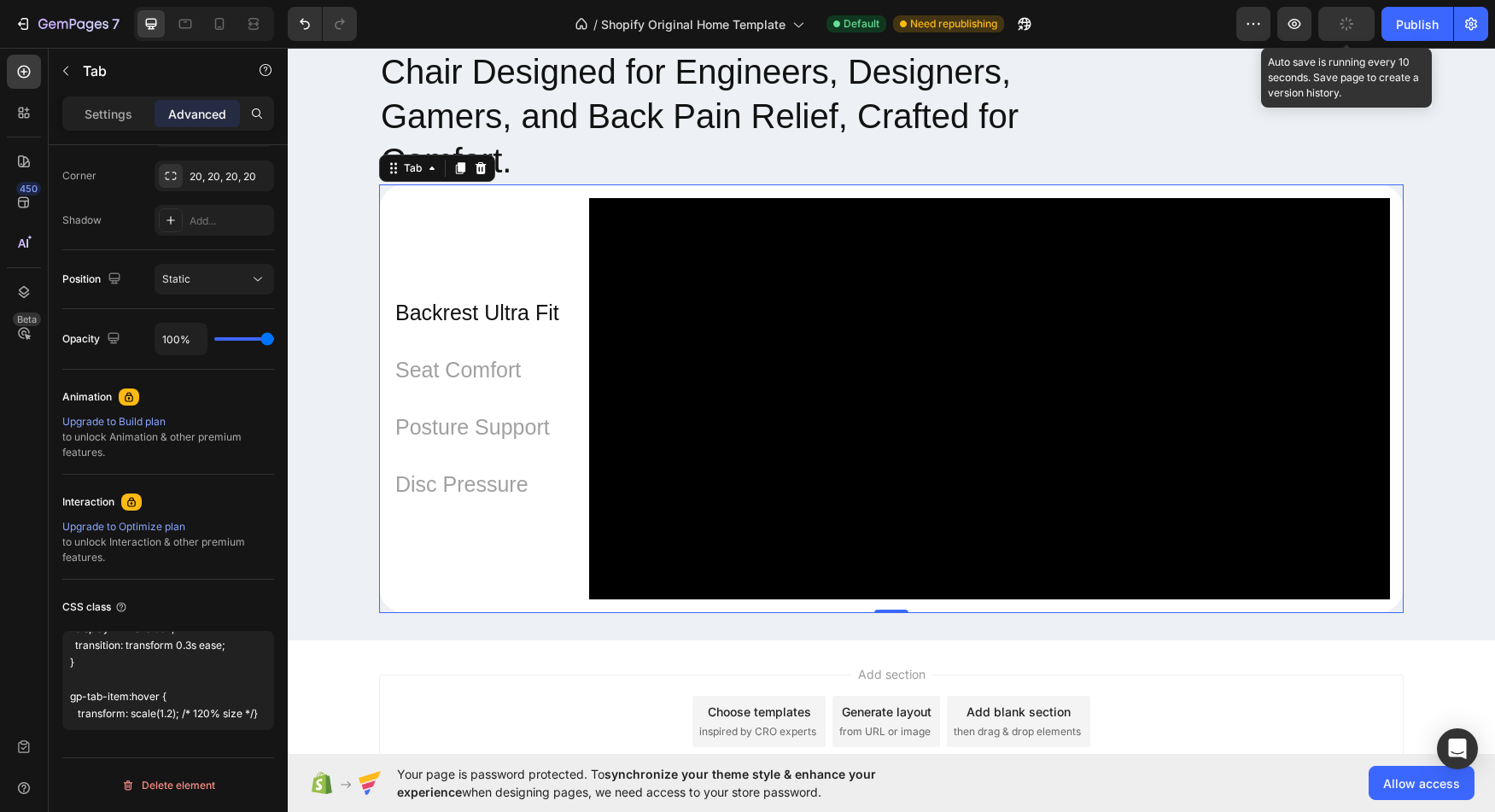
click at [1332, 37] on button "button" at bounding box center [1347, 23] width 57 height 34
click at [1343, 32] on div "Save" at bounding box center [1347, 25] width 28 height 18
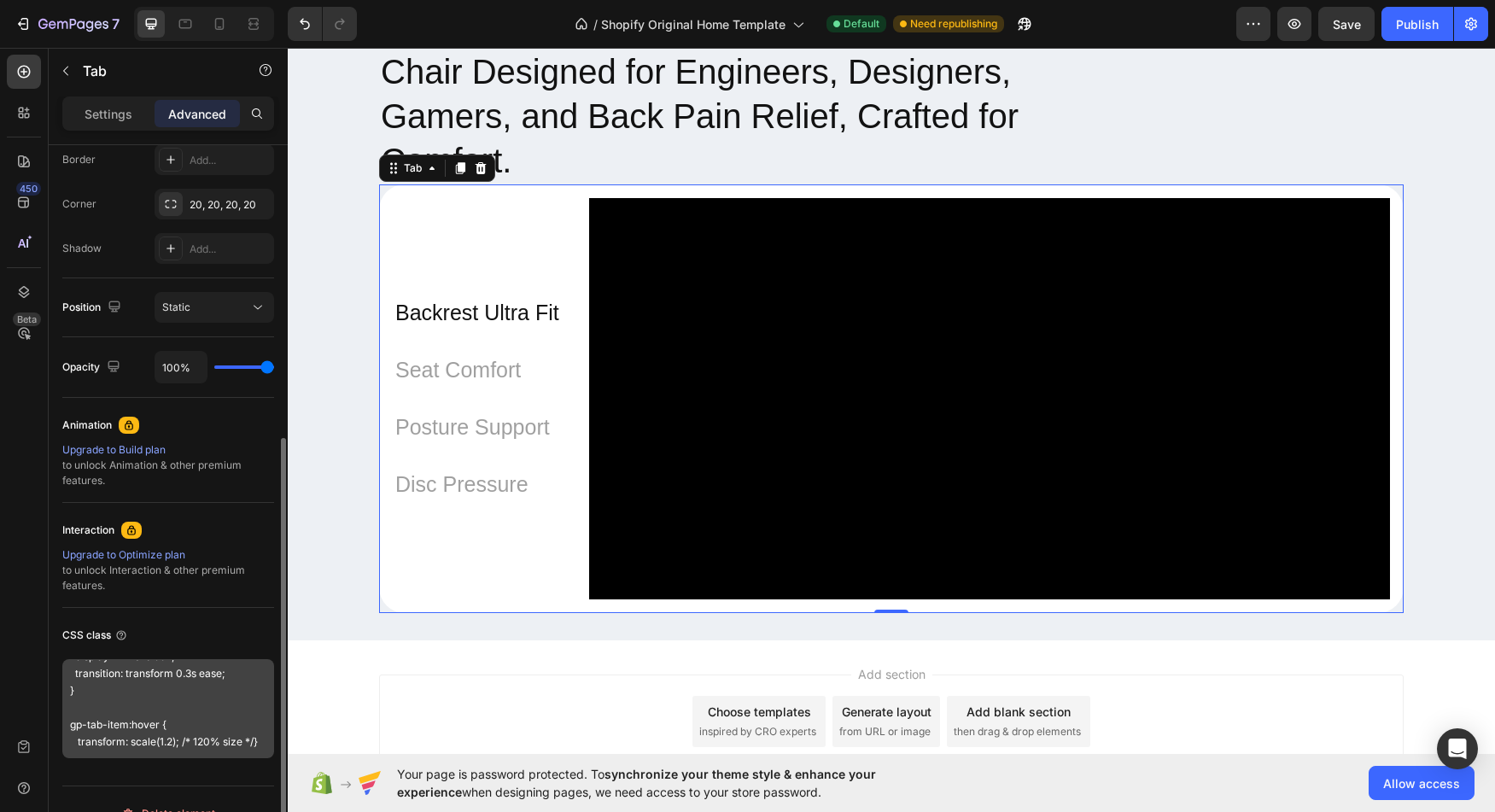
scroll to position [482, 0]
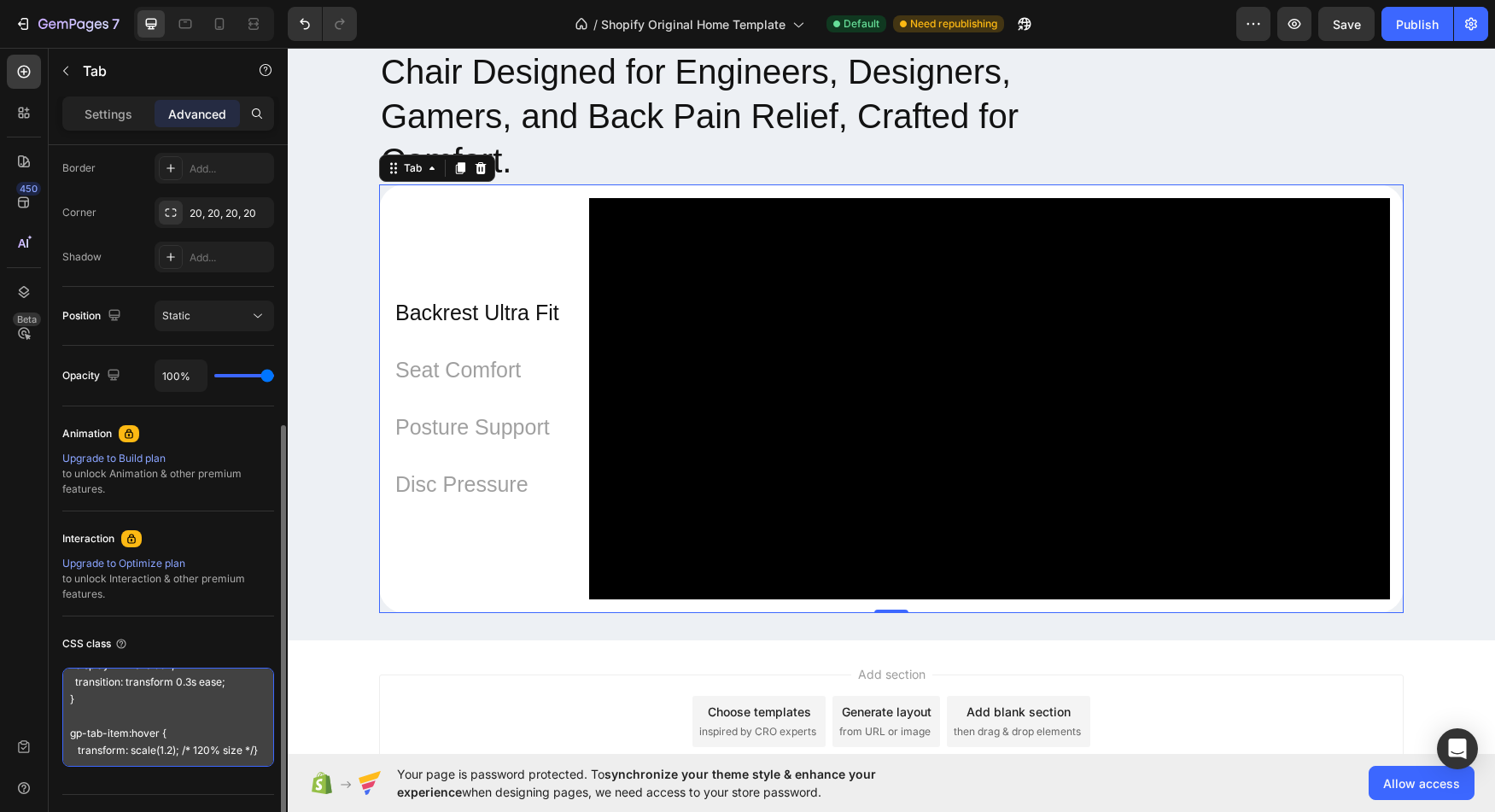
click at [158, 718] on textarea "gp-tab-item { display: inline-block; transition: transform 0.3s ease; } gp-tab-…" at bounding box center [168, 717] width 212 height 99
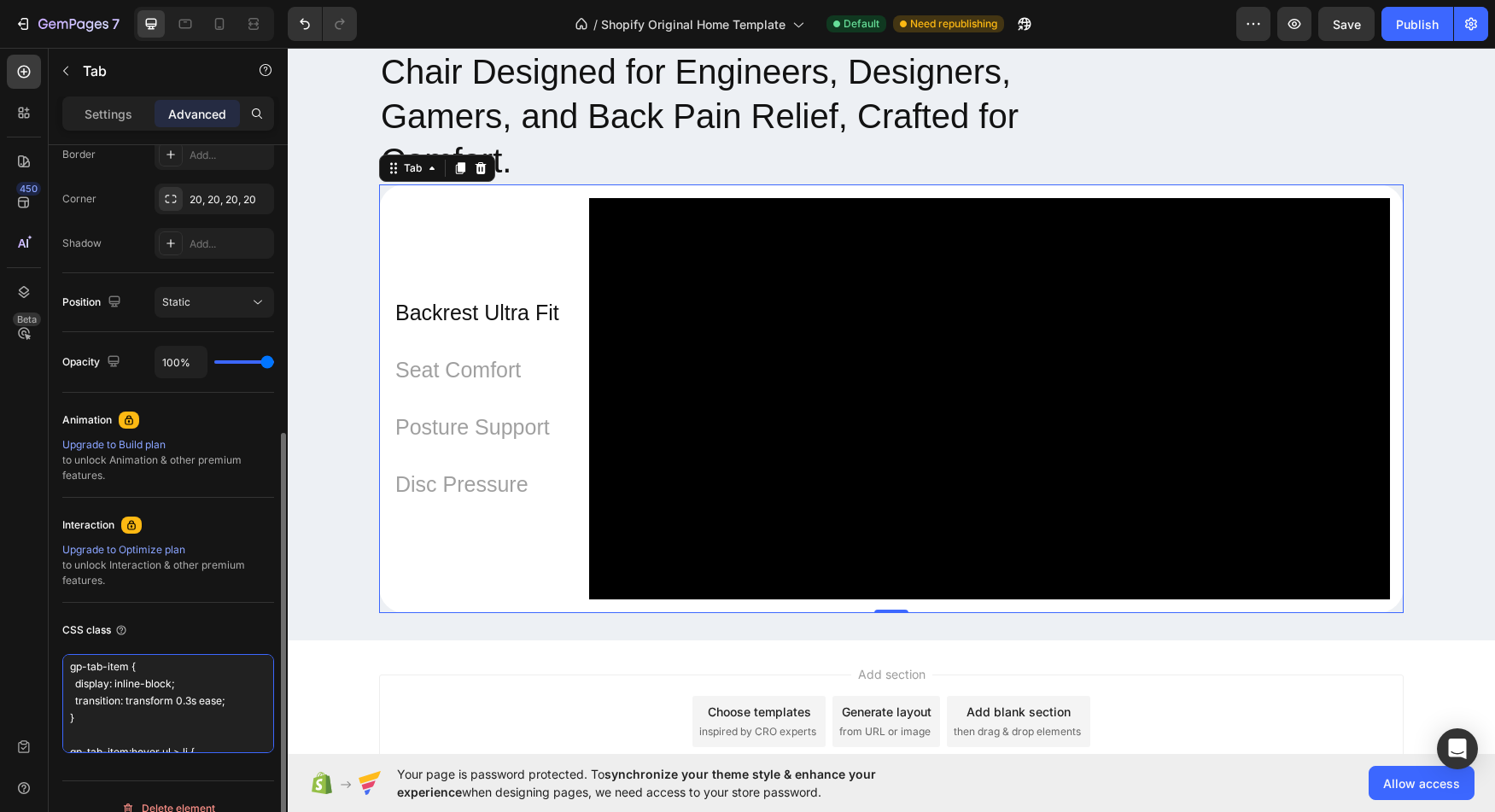
scroll to position [3, 0]
click at [130, 671] on textarea "gp-tab-item { display: inline-block; transition: transform 0.3s ease; } gp-tab-…" at bounding box center [168, 703] width 212 height 99
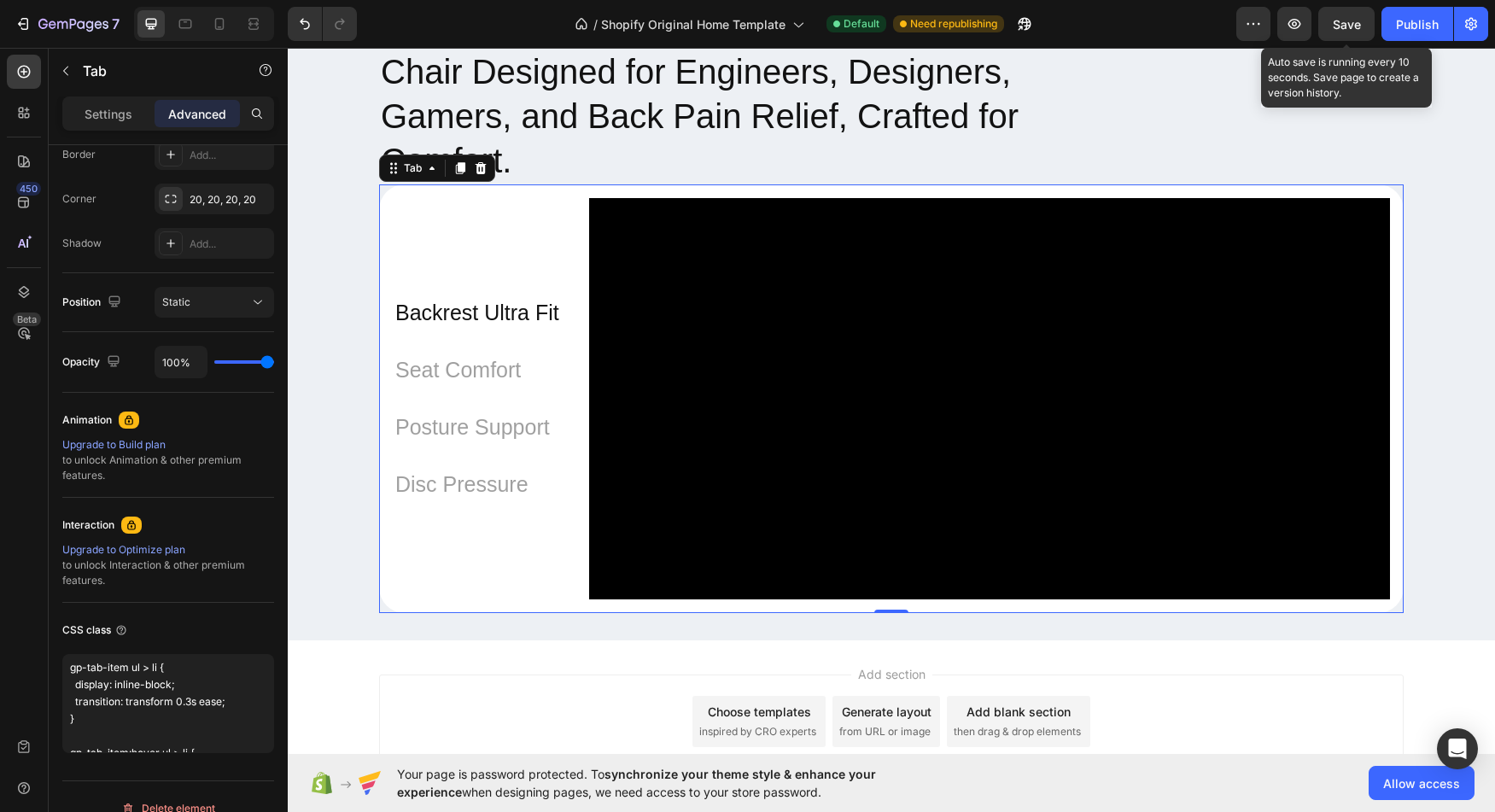
click at [1337, 19] on span "Save" at bounding box center [1347, 25] width 28 height 15
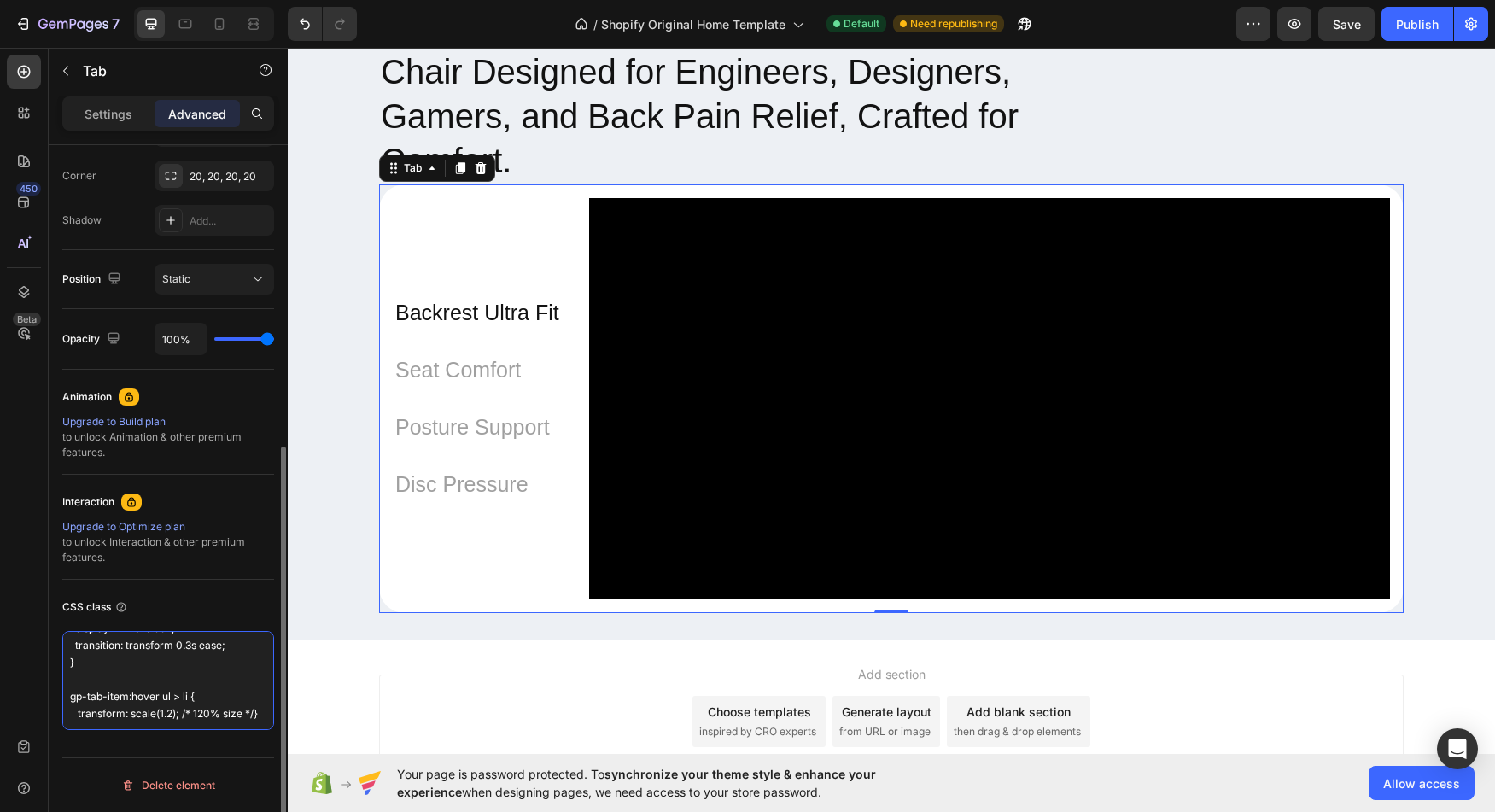
scroll to position [0, 0]
click at [153, 671] on textarea "gp-tab-item ul > li { display: inline-block; transition: transform 0.3s ease; }…" at bounding box center [168, 680] width 212 height 99
click at [136, 675] on textarea "gp-tab-item ul > li { display: inline-block; transition: transform 0.3s ease; }…" at bounding box center [168, 680] width 212 height 99
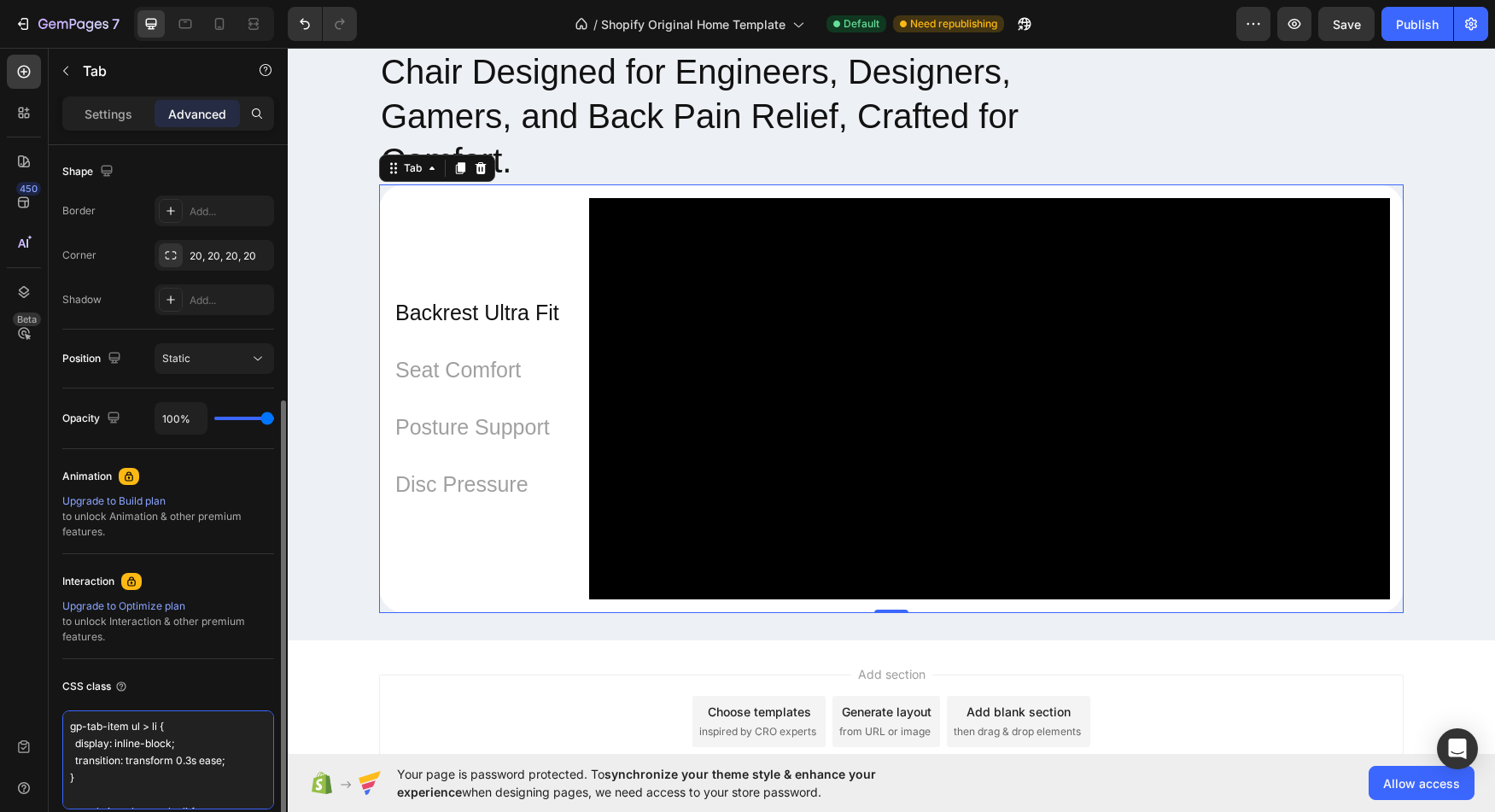
scroll to position [461, 0]
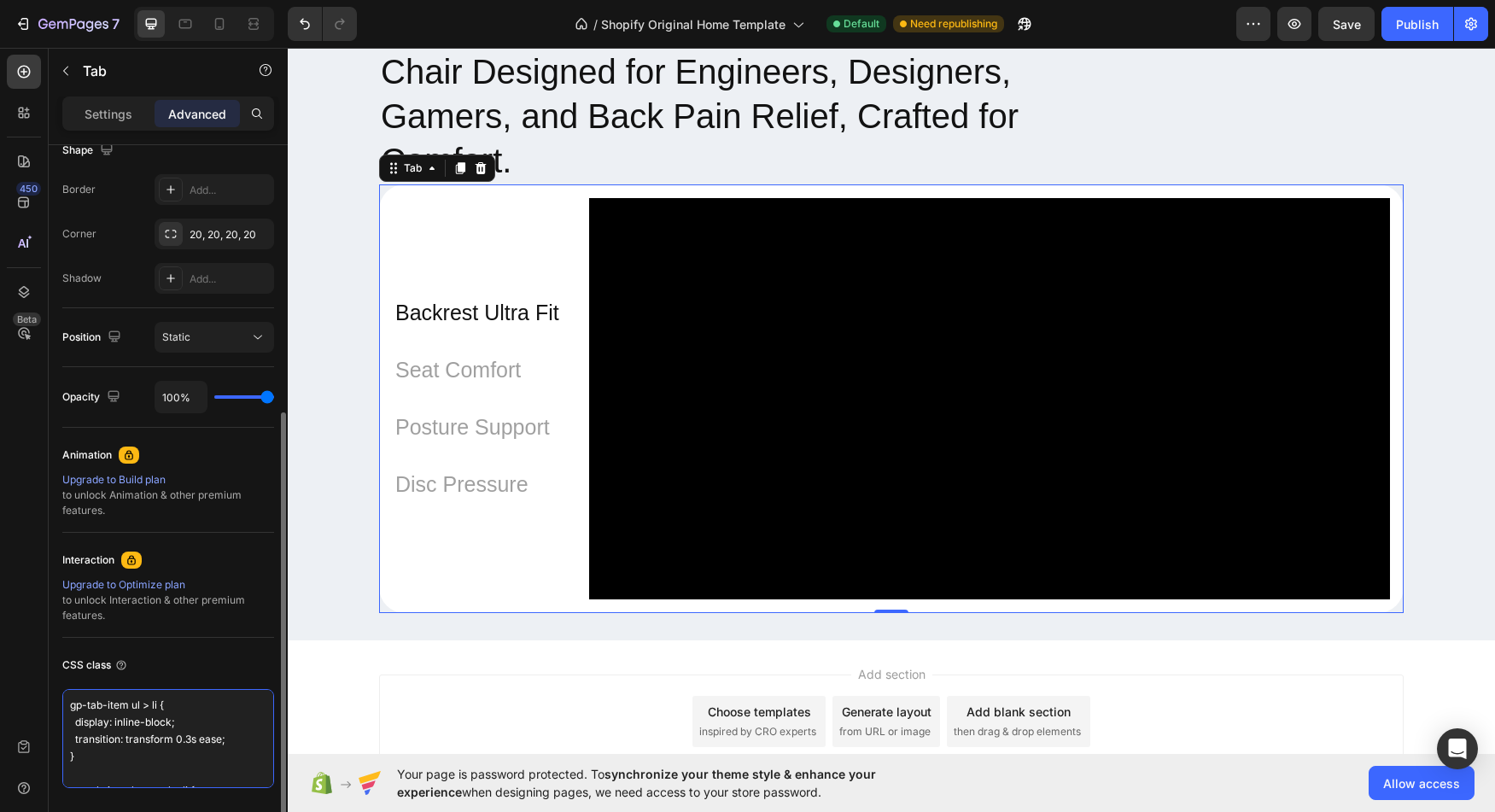
click at [96, 704] on textarea "gp-tab-item ul > li { display: inline-block; transition: transform 0.3s ease; }…" at bounding box center [168, 738] width 212 height 99
drag, startPoint x: 96, startPoint y: 704, endPoint x: 109, endPoint y: 706, distance: 13.2
click at [109, 706] on textarea "gp-tab-item ul > li { display: inline-block; transition: transform 0.3s ease; }…" at bounding box center [168, 738] width 212 height 99
paste textarea "cursor-pointer"
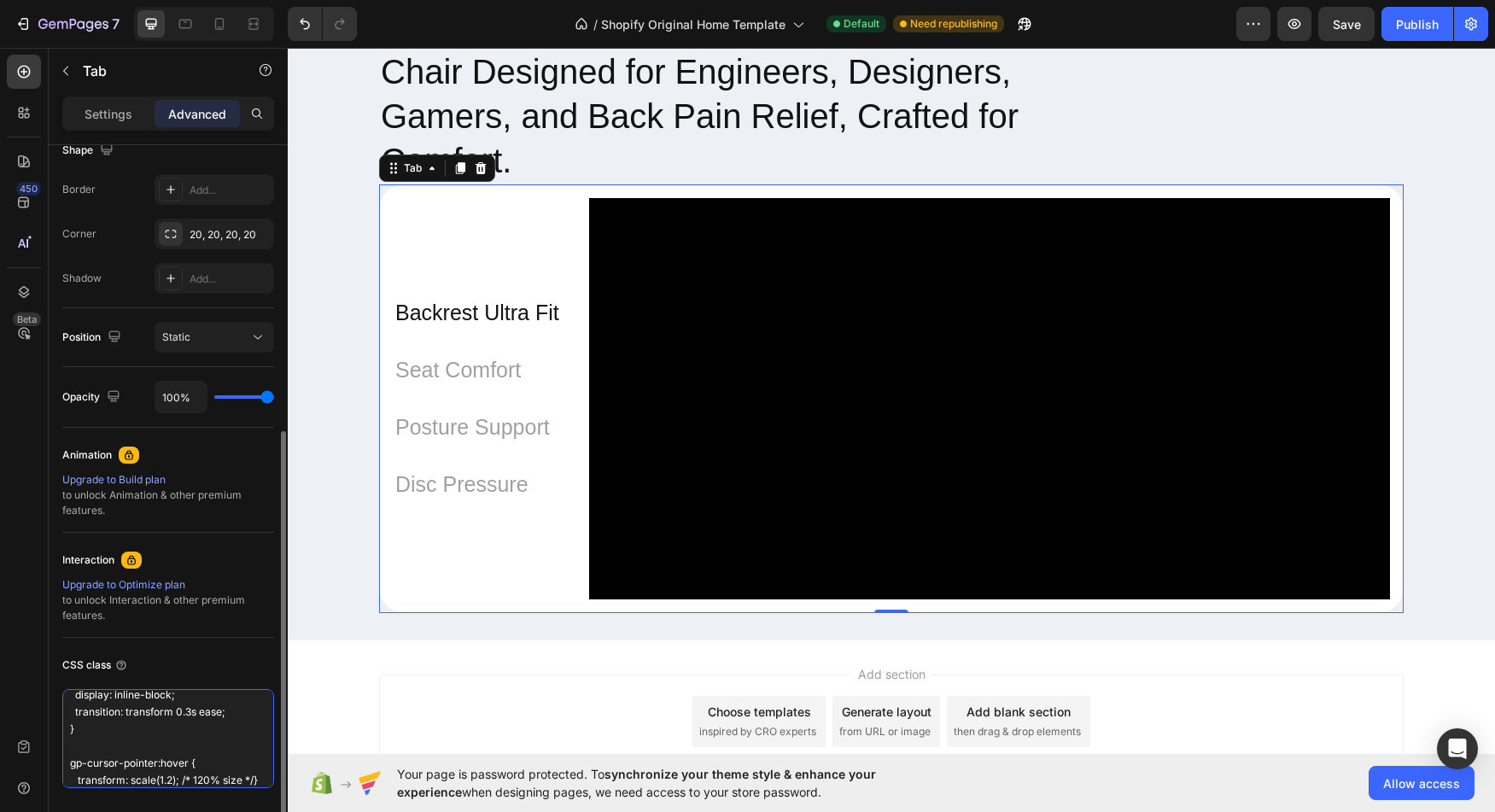
scroll to position [519, 0]
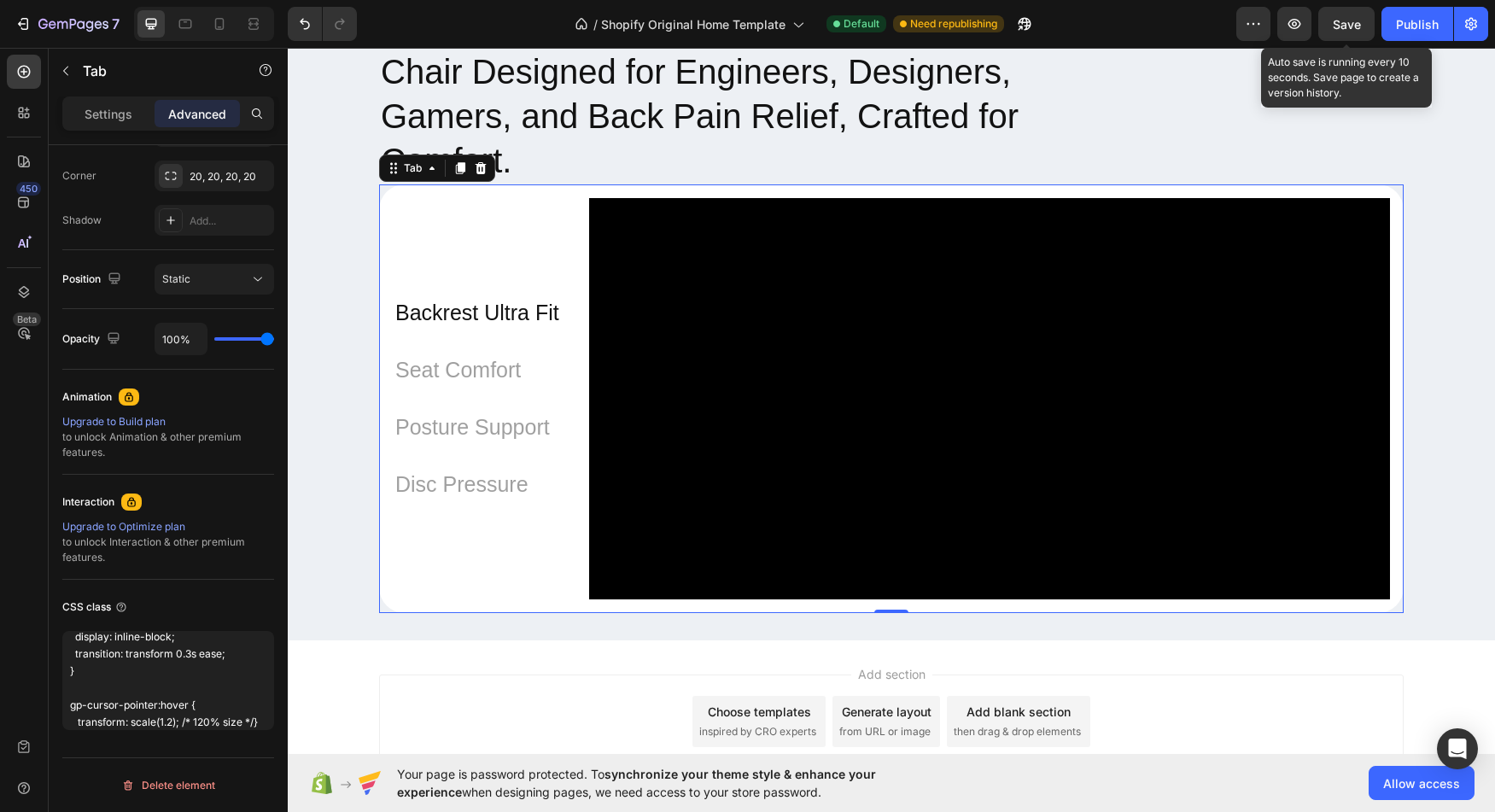
click at [1355, 16] on div "Save" at bounding box center [1347, 25] width 28 height 18
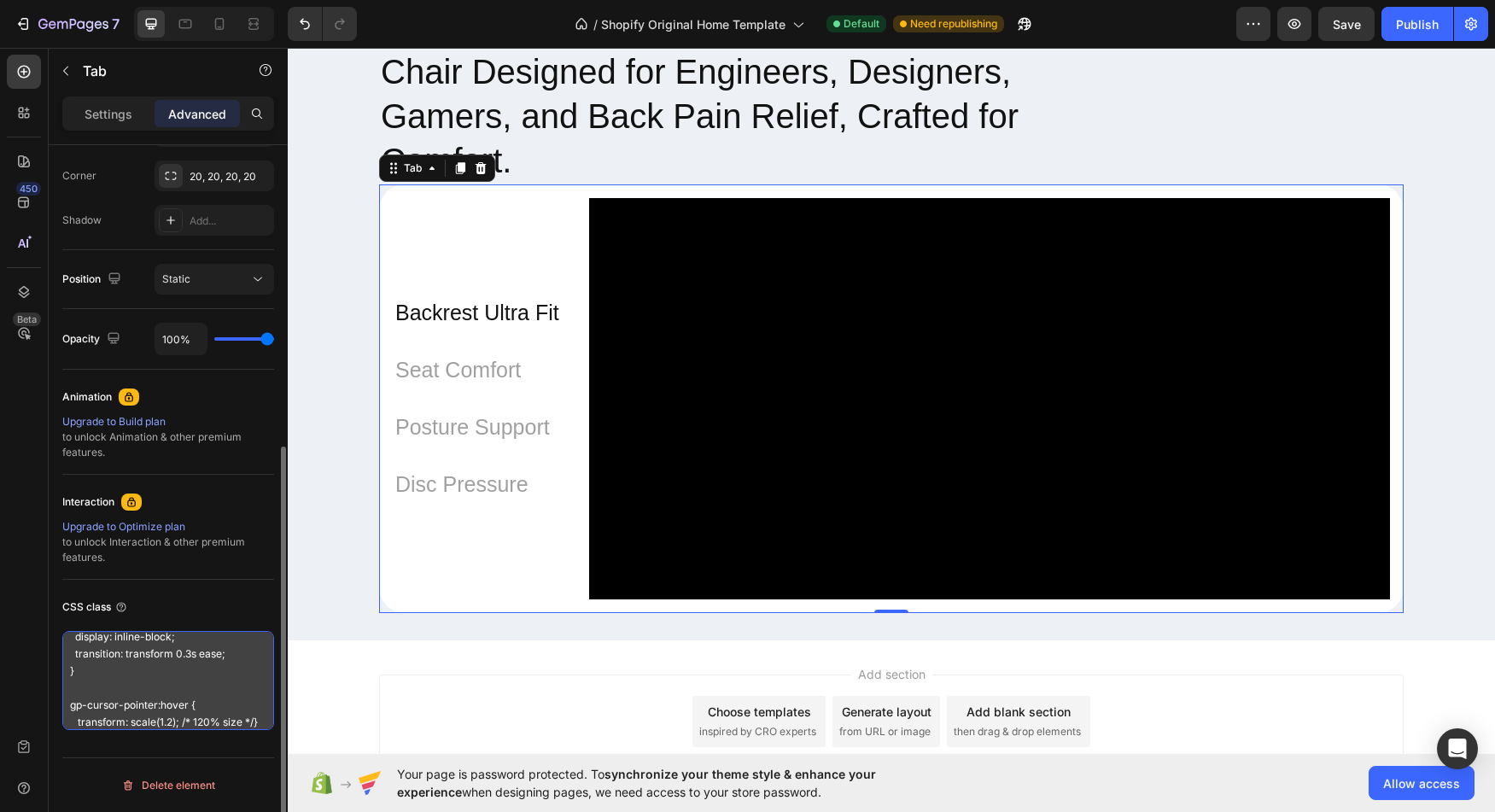
click at [162, 647] on textarea "gp-cursor-pointer { display: inline-block; transition: transform 0.3s ease; } g…" at bounding box center [168, 680] width 212 height 99
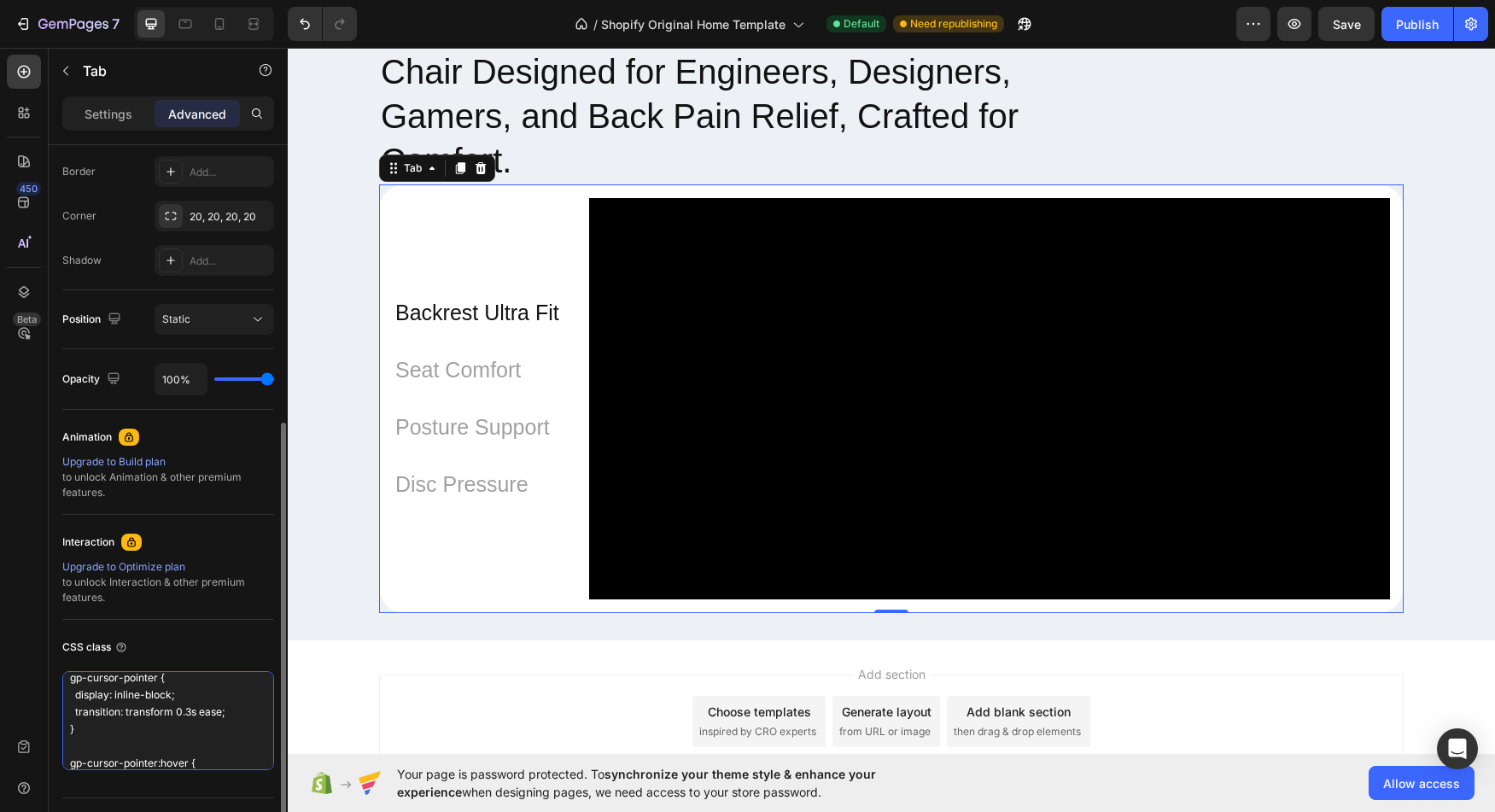
scroll to position [0, 0]
click at [156, 687] on textarea "gp-cursor-pointer { display: inline-block; transition: transform 0.3s ease; } g…" at bounding box center [168, 721] width 212 height 99
drag, startPoint x: 121, startPoint y: 704, endPoint x: 142, endPoint y: 684, distance: 29.0
click at [121, 704] on textarea "gp-cursor-pointer p { display: inline-block; transition: transform 0.3s ease; }…" at bounding box center [168, 721] width 212 height 99
click at [143, 684] on textarea "gp-cursor-pointer p { display: inline-block; transition: transform 0.3s ease; }…" at bounding box center [168, 721] width 212 height 99
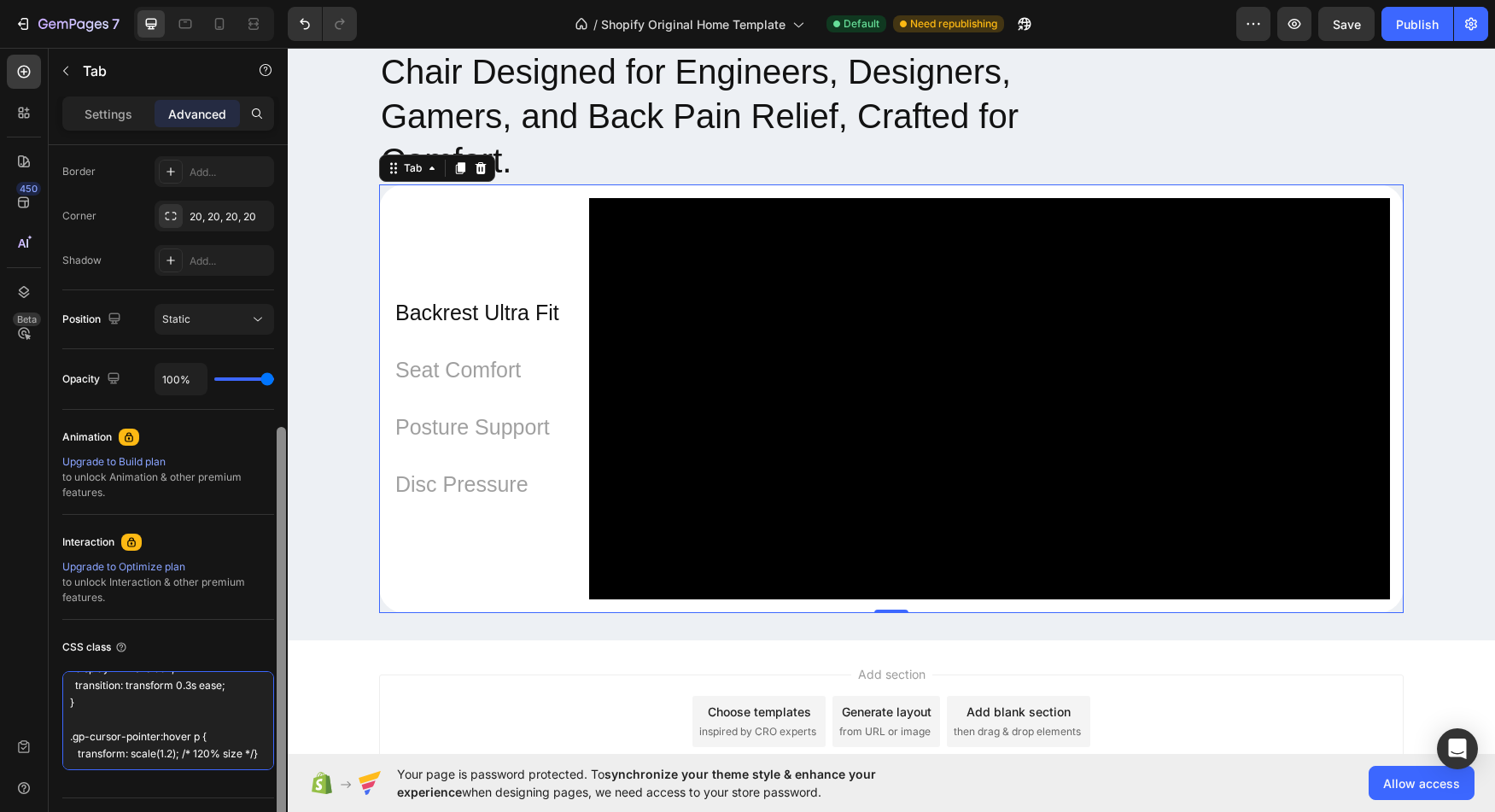
scroll to position [519, 0]
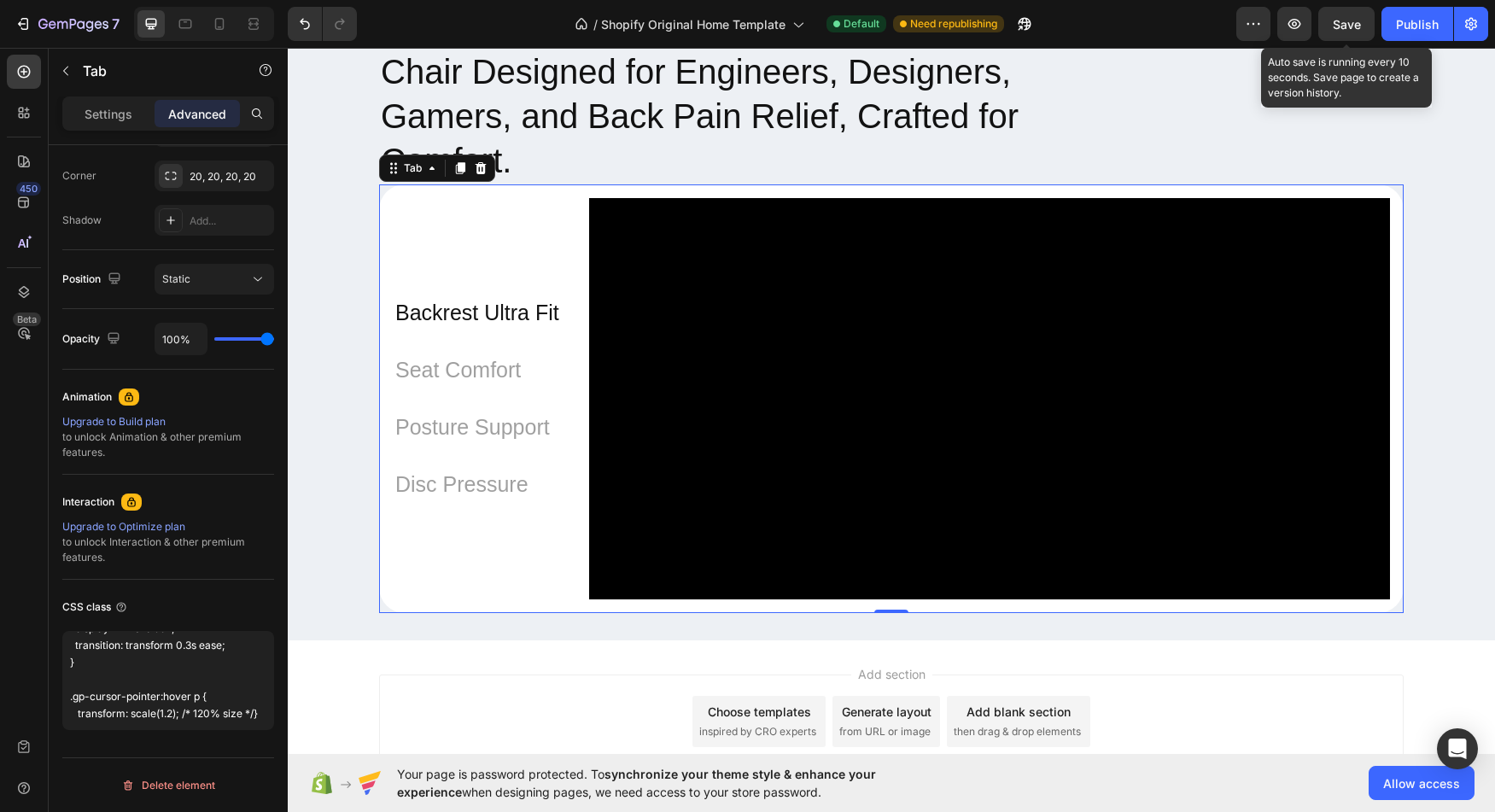
click at [1346, 27] on span "Save" at bounding box center [1347, 25] width 28 height 15
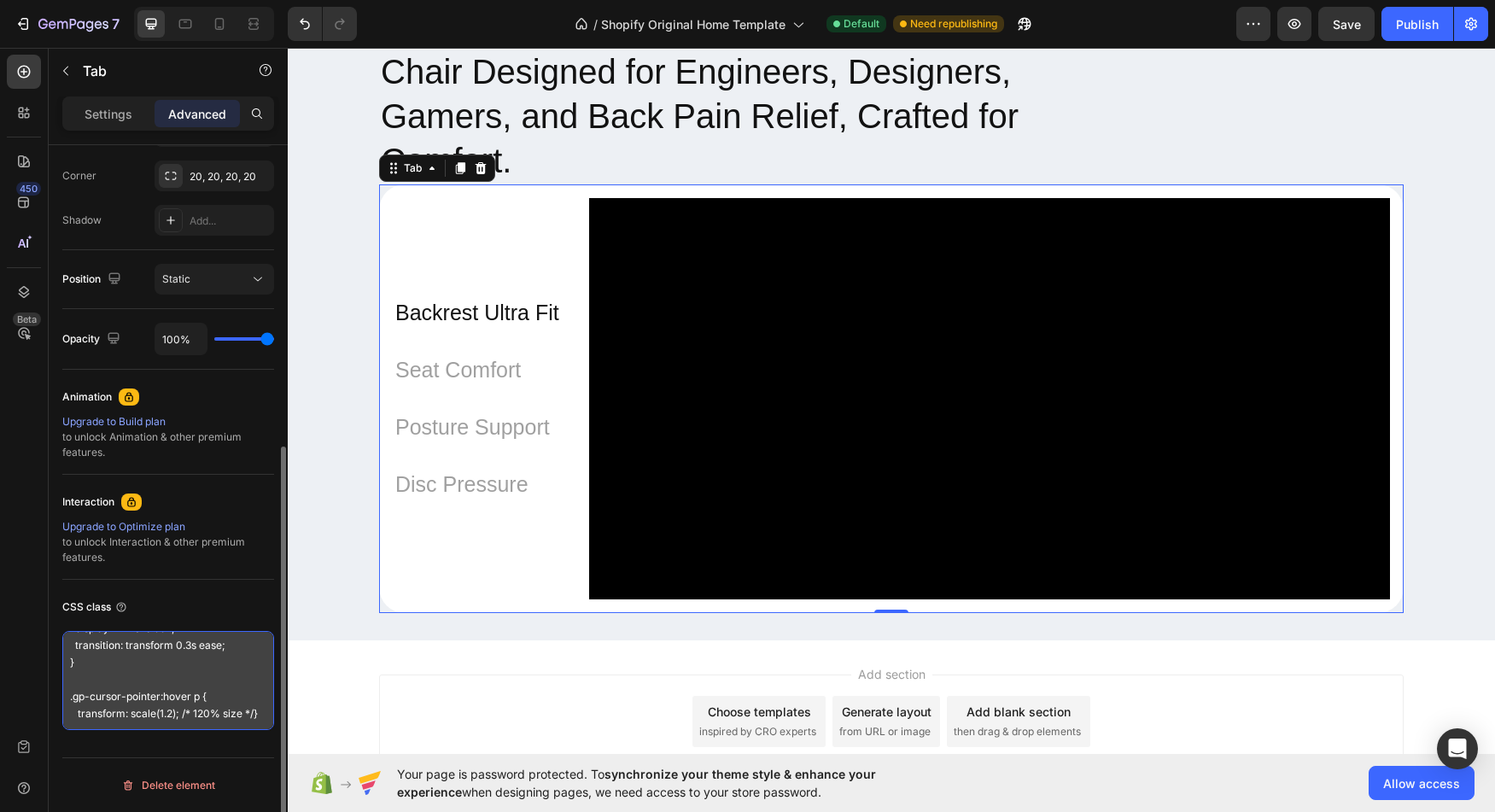
click at [198, 689] on textarea ".gp-cursor-pointer p { display: inline-block; transition: transform 0.3s ease; …" at bounding box center [168, 680] width 212 height 99
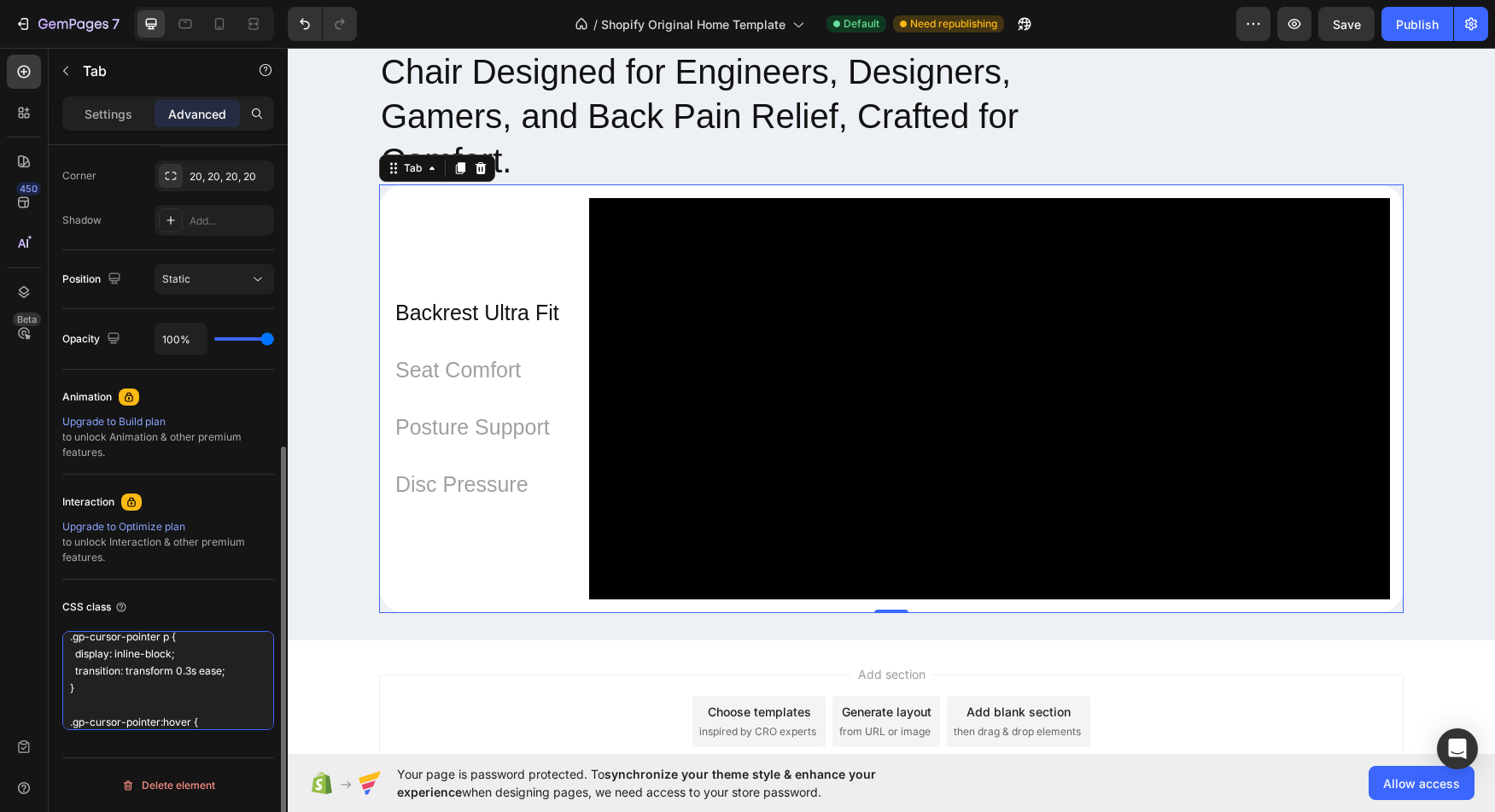
scroll to position [0, 0]
click at [167, 645] on textarea ".gp-cursor-pointer p { display: inline-block; transition: transform 0.3s ease; …" at bounding box center [168, 680] width 212 height 99
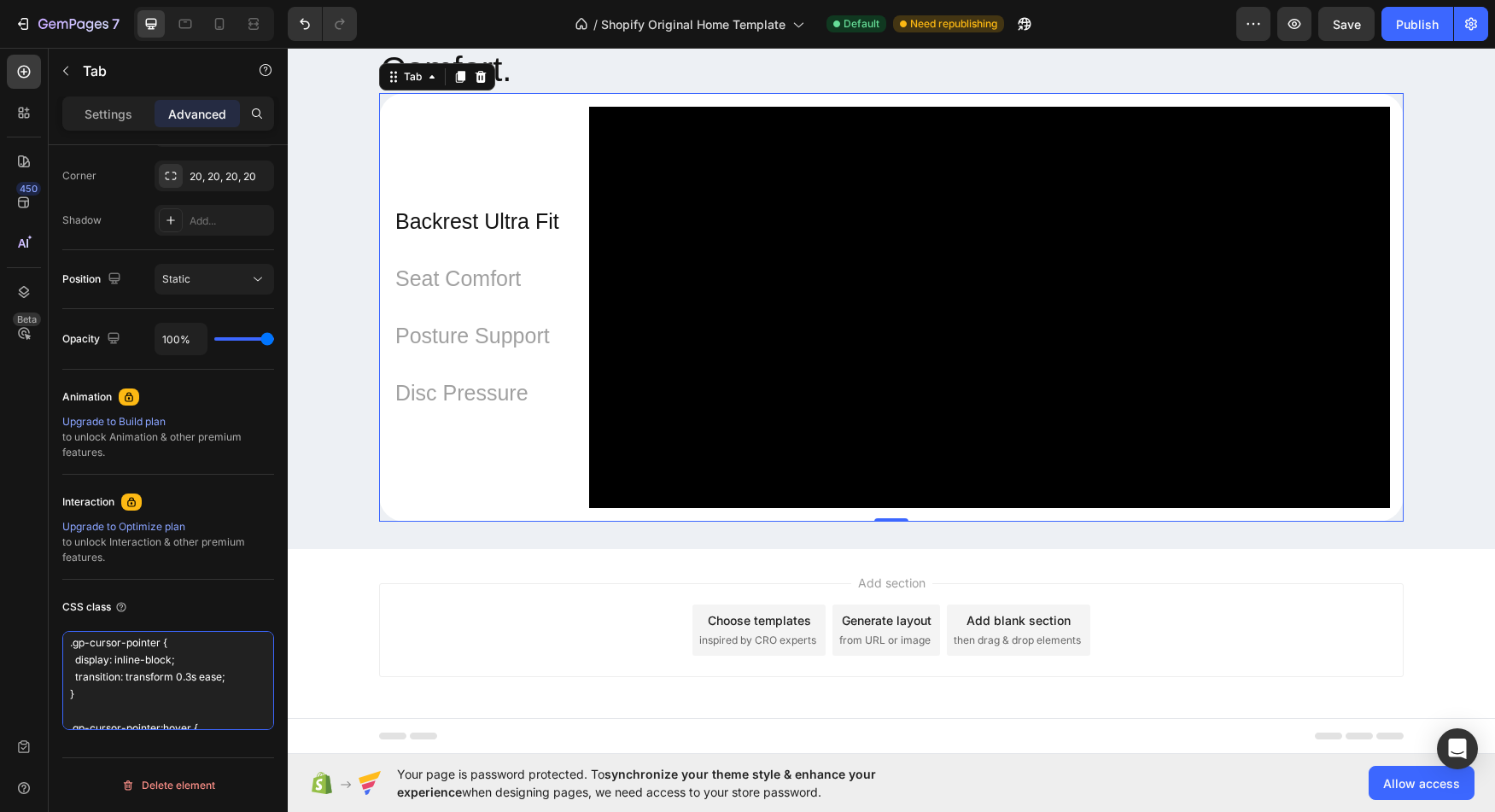
scroll to position [1461, 0]
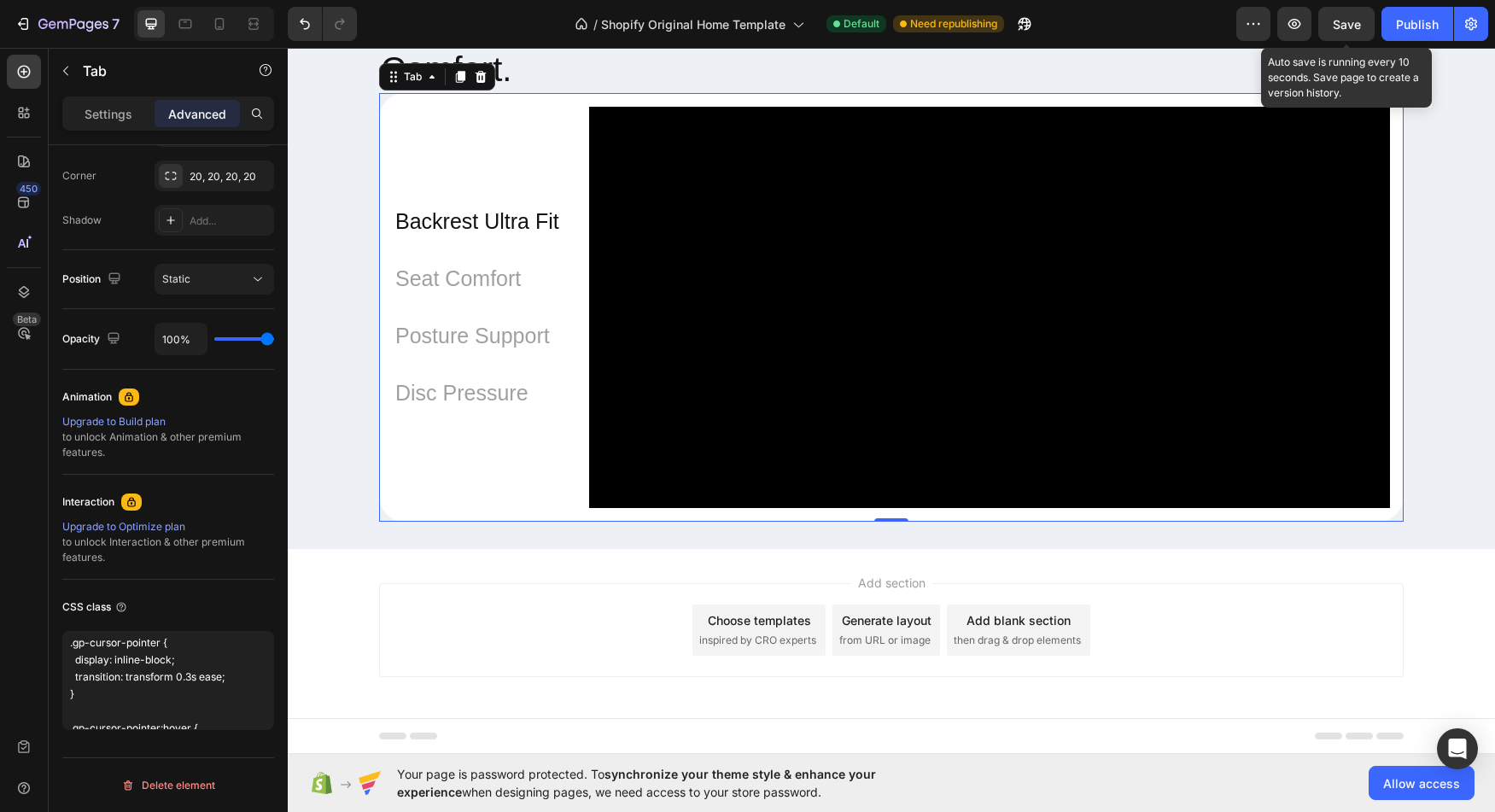
drag, startPoint x: 1336, startPoint y: 33, endPoint x: 1066, endPoint y: 1, distance: 271.9
click at [1336, 33] on div "Save" at bounding box center [1347, 25] width 28 height 18
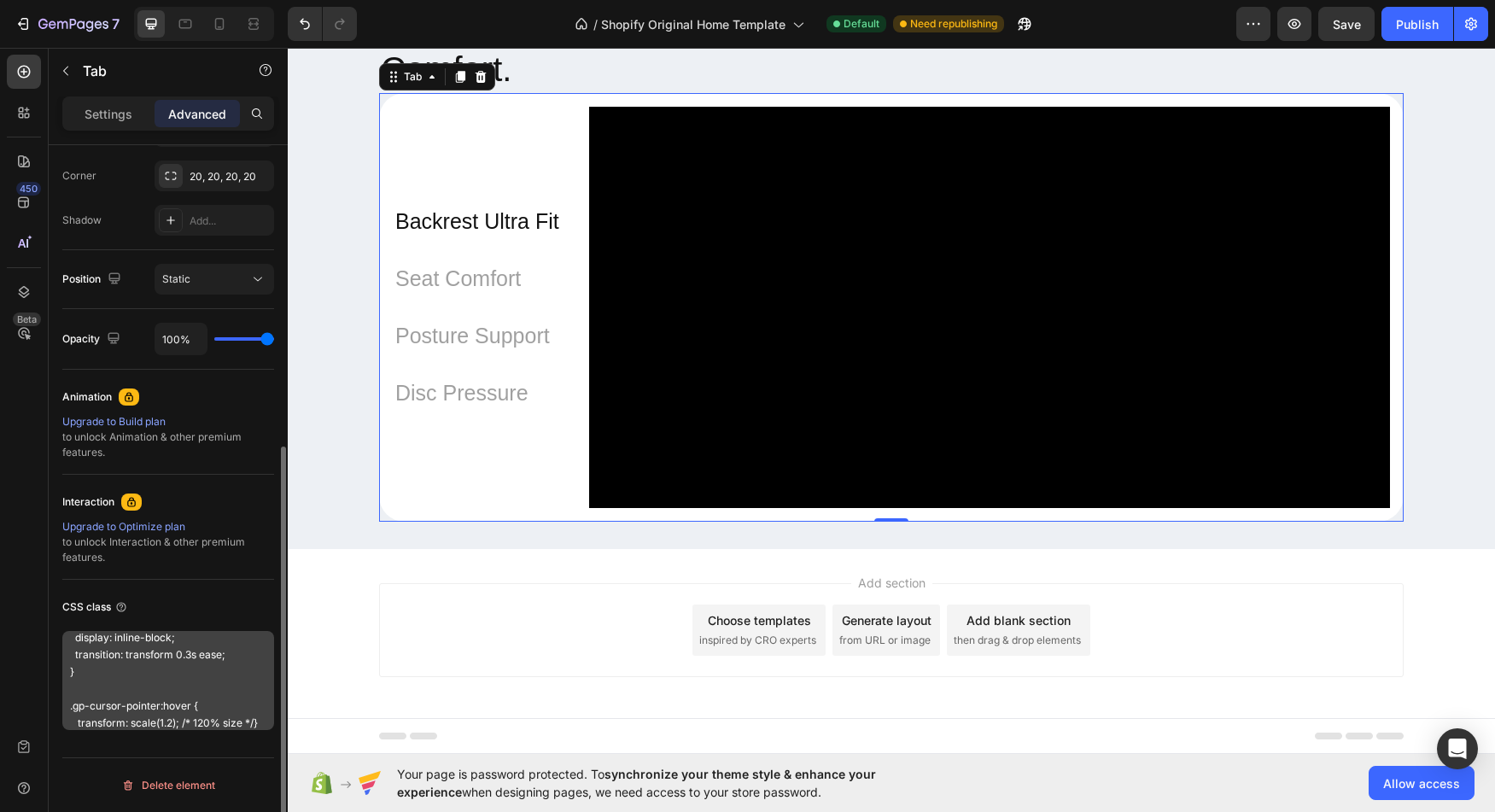
scroll to position [53, 0]
click at [76, 682] on textarea ".gp-cursor-pointer { display: inline-block; transition: transform 0.3s ease; } …" at bounding box center [168, 680] width 212 height 99
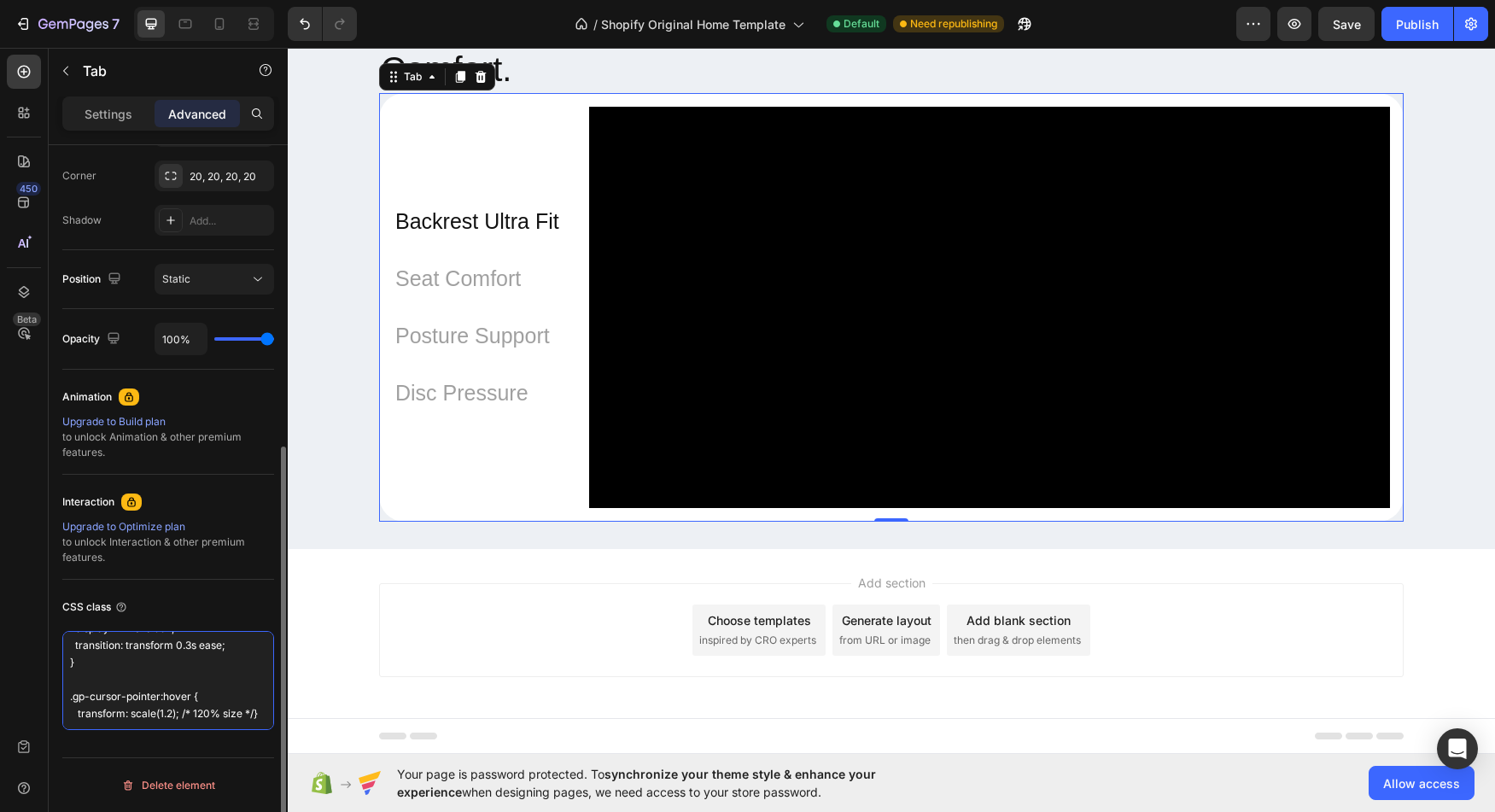
drag, startPoint x: 76, startPoint y: 682, endPoint x: 143, endPoint y: 680, distance: 67.0
click at [144, 680] on textarea ".gp-cursor-pointer { display: inline-block; transition: transform 0.3s ease; } …" at bounding box center [168, 680] width 212 height 99
paste textarea "tab-item p"
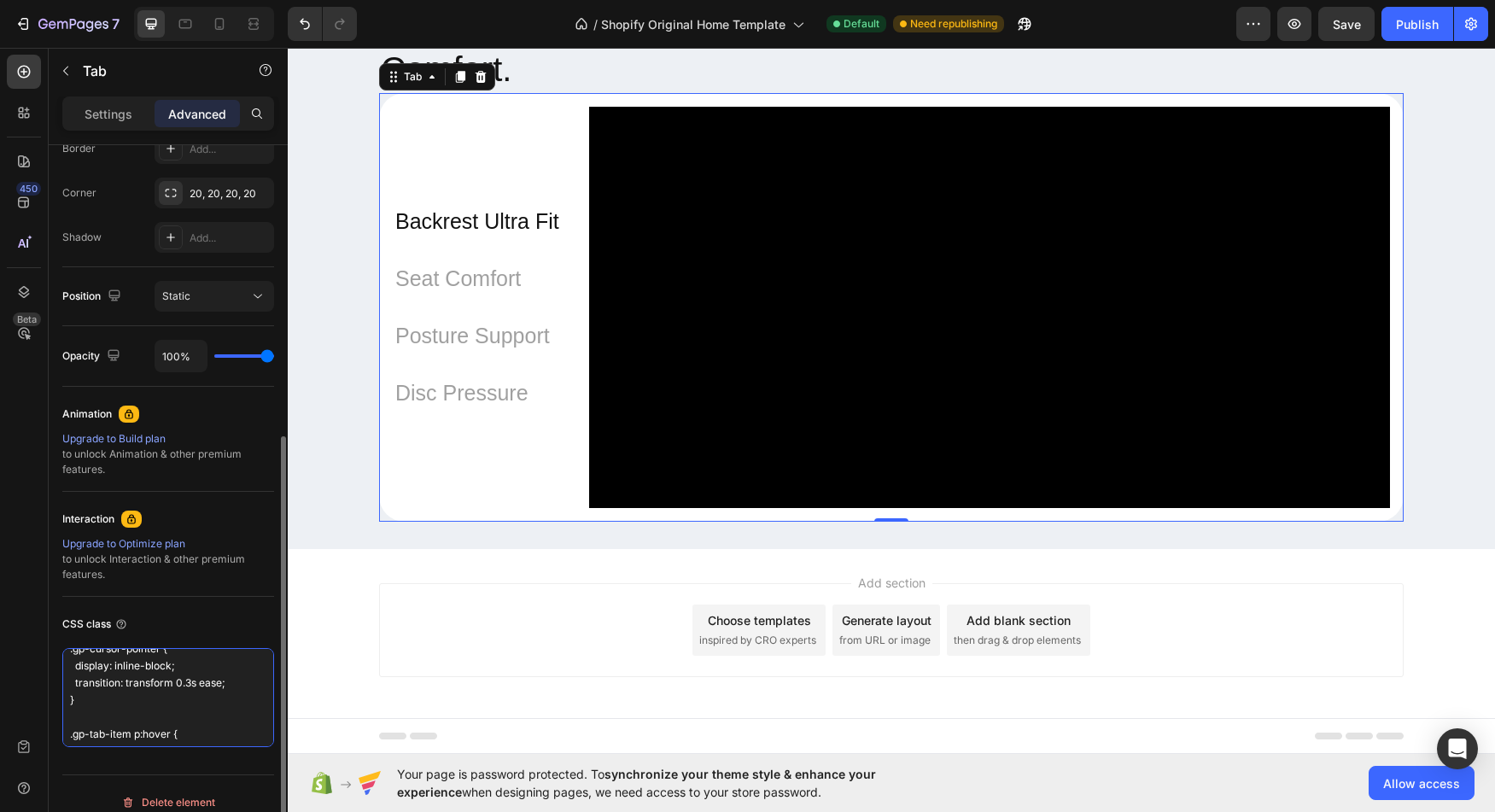
scroll to position [4, 0]
click at [78, 662] on textarea ".gp-cursor-pointer { display: inline-block; transition: transform 0.3s ease; } …" at bounding box center [168, 697] width 212 height 99
drag, startPoint x: 78, startPoint y: 662, endPoint x: 125, endPoint y: 662, distance: 47.0
click at [125, 662] on textarea ".gp-cursor-pointer { display: inline-block; transition: transform 0.3s ease; } …" at bounding box center [168, 697] width 212 height 99
paste textarea "tab-item p"
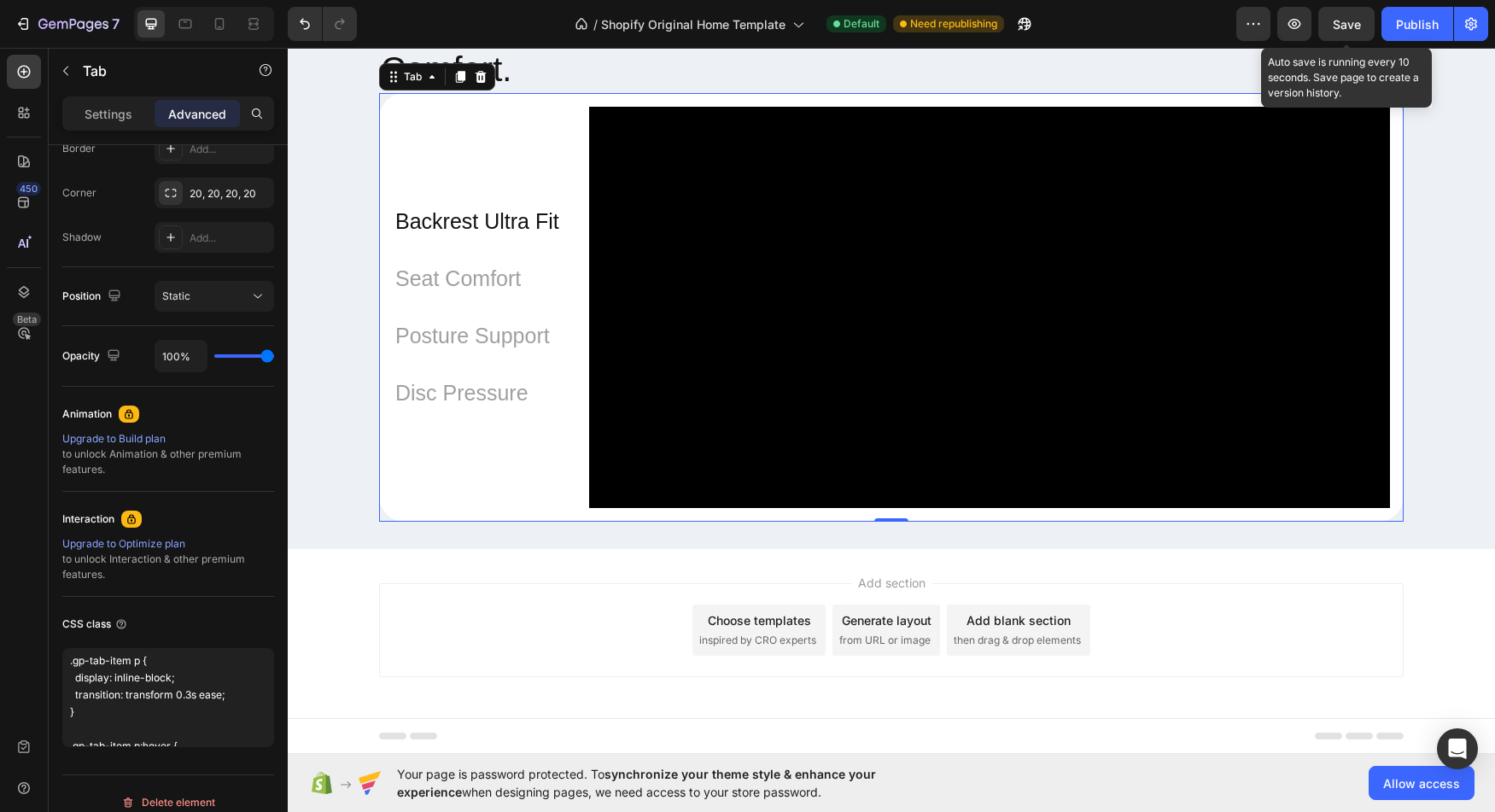
click at [1335, 22] on span "Save" at bounding box center [1347, 25] width 28 height 15
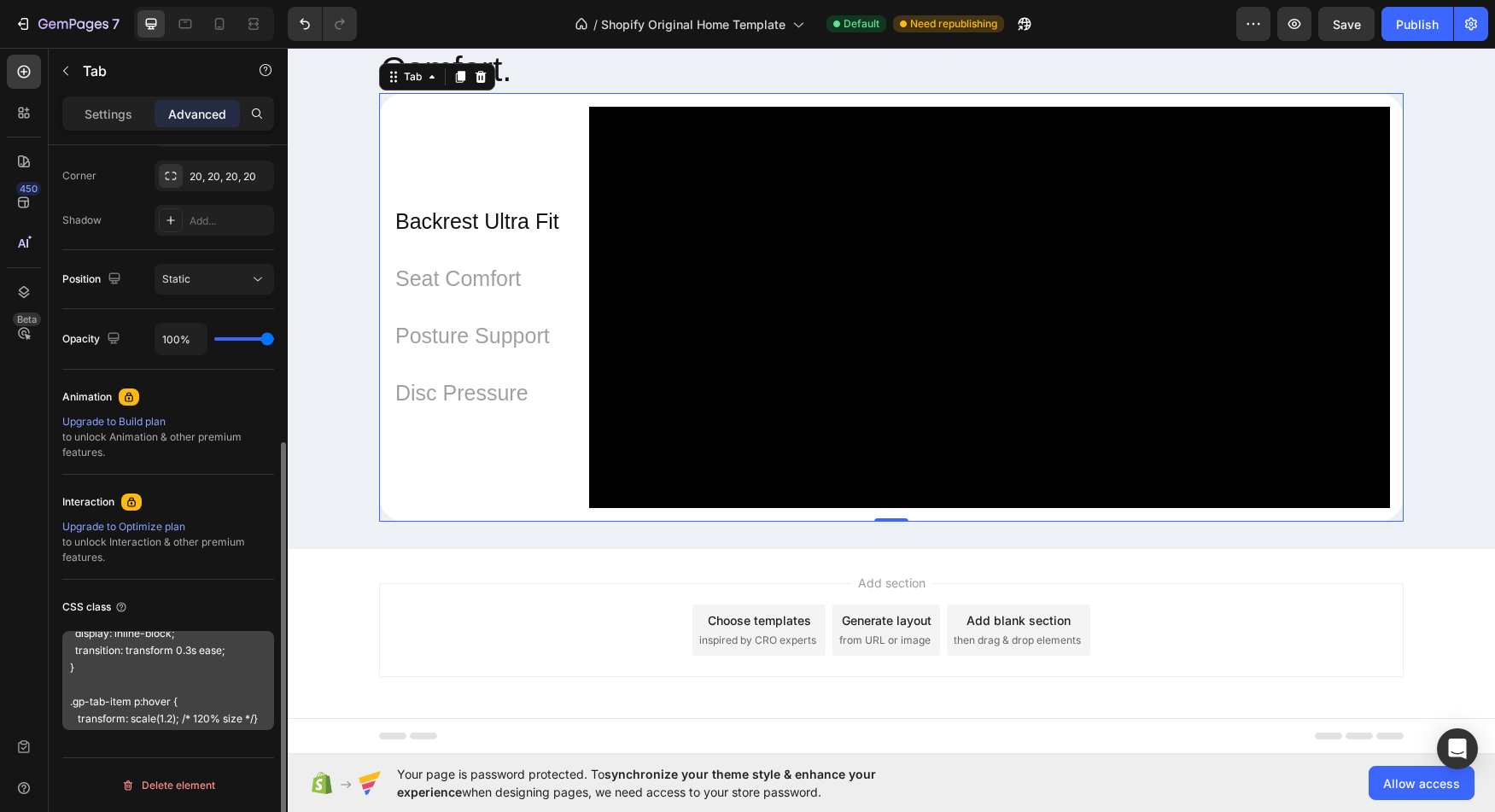
scroll to position [53, 0]
click at [158, 680] on textarea ".gp-tab-item p { display: inline-block; transition: transform 0.3s ease; } .gp-…" at bounding box center [168, 680] width 212 height 99
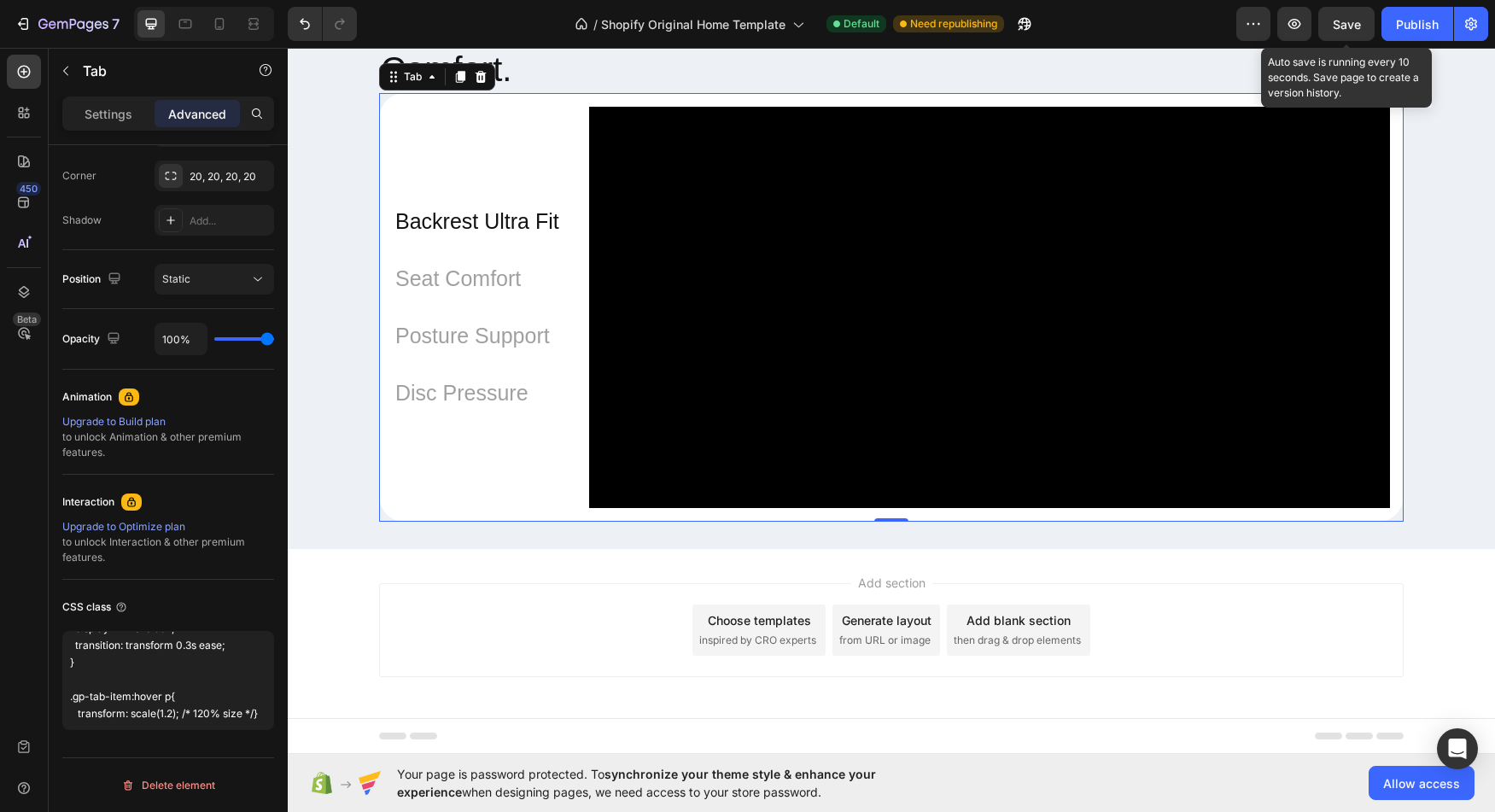
click at [1357, 30] on span "Save" at bounding box center [1347, 25] width 28 height 15
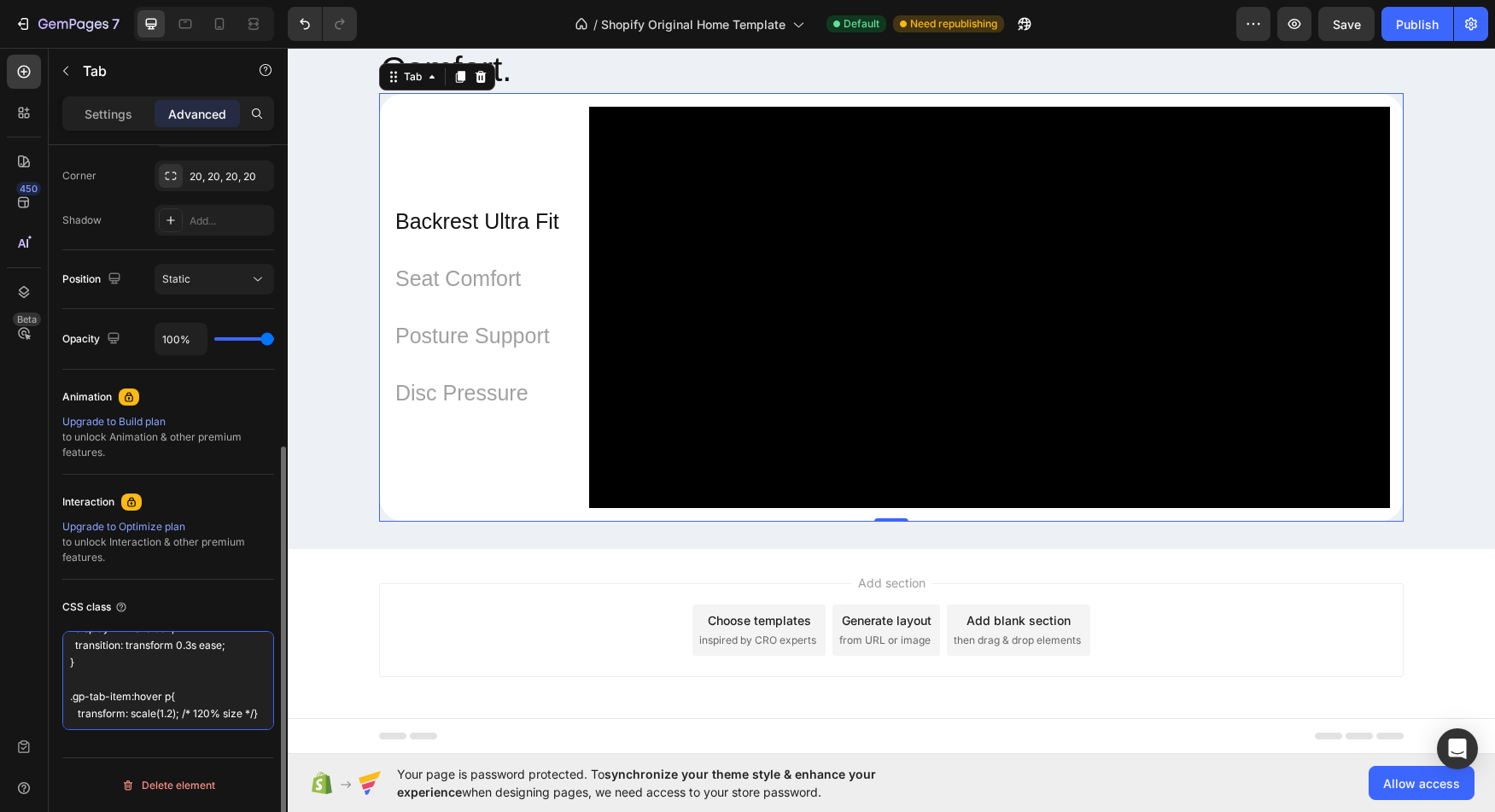
click at [154, 674] on textarea ".gp-tab-item p { display: inline-block; transition: transform 0.3s ease; } .gp-…" at bounding box center [168, 680] width 212 height 99
click at [194, 685] on textarea ".gp-tab-item p { display: inline-block; transition: transform 0.3s ease; } .gp-…" at bounding box center [168, 680] width 212 height 99
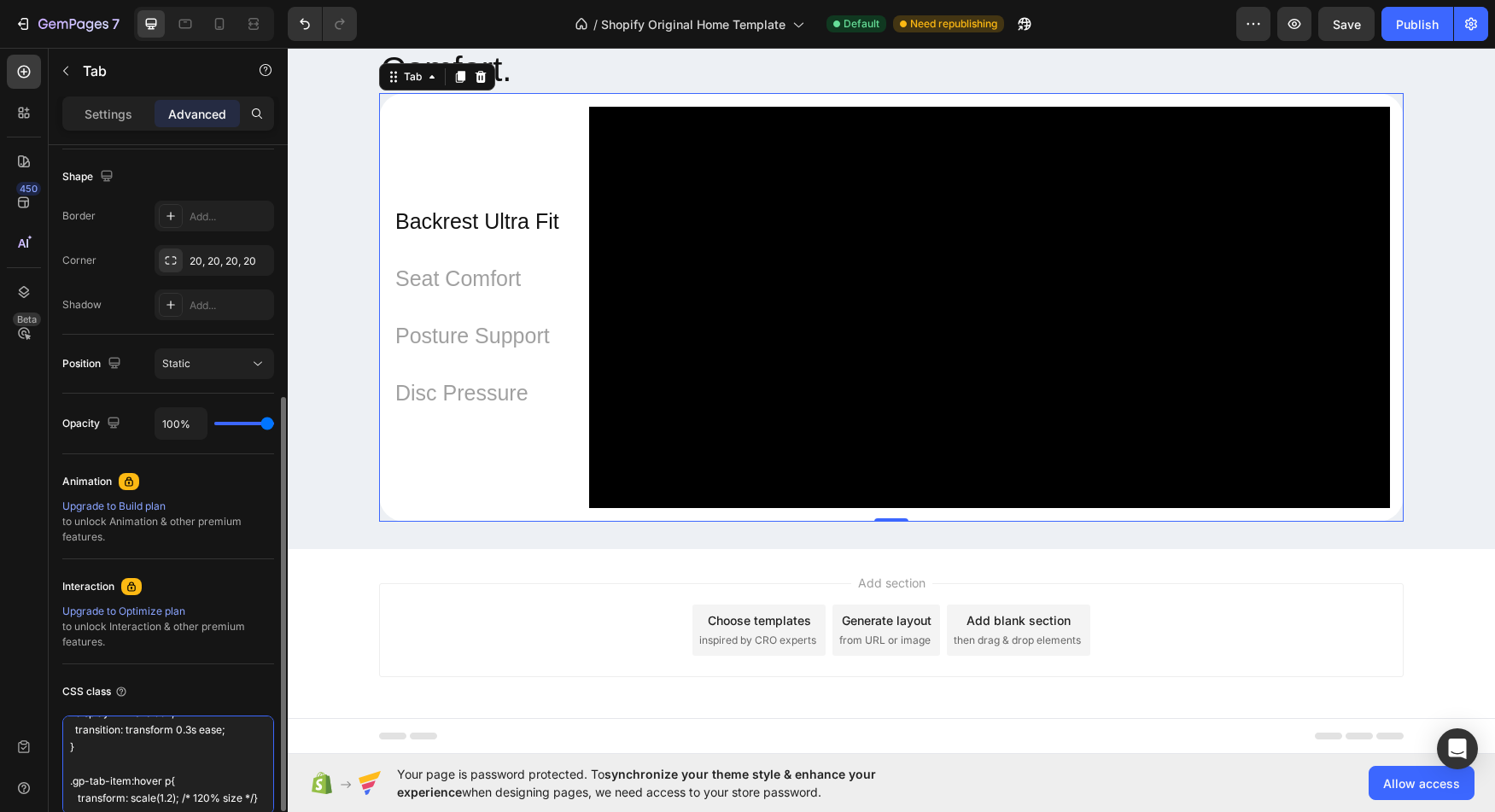
drag, startPoint x: 179, startPoint y: 781, endPoint x: 221, endPoint y: 740, distance: 58.7
click at [178, 781] on textarea ".gp-tab-item p { display: inline-block; transition: transform 0.3s ease; } .gp-…" at bounding box center [168, 765] width 212 height 99
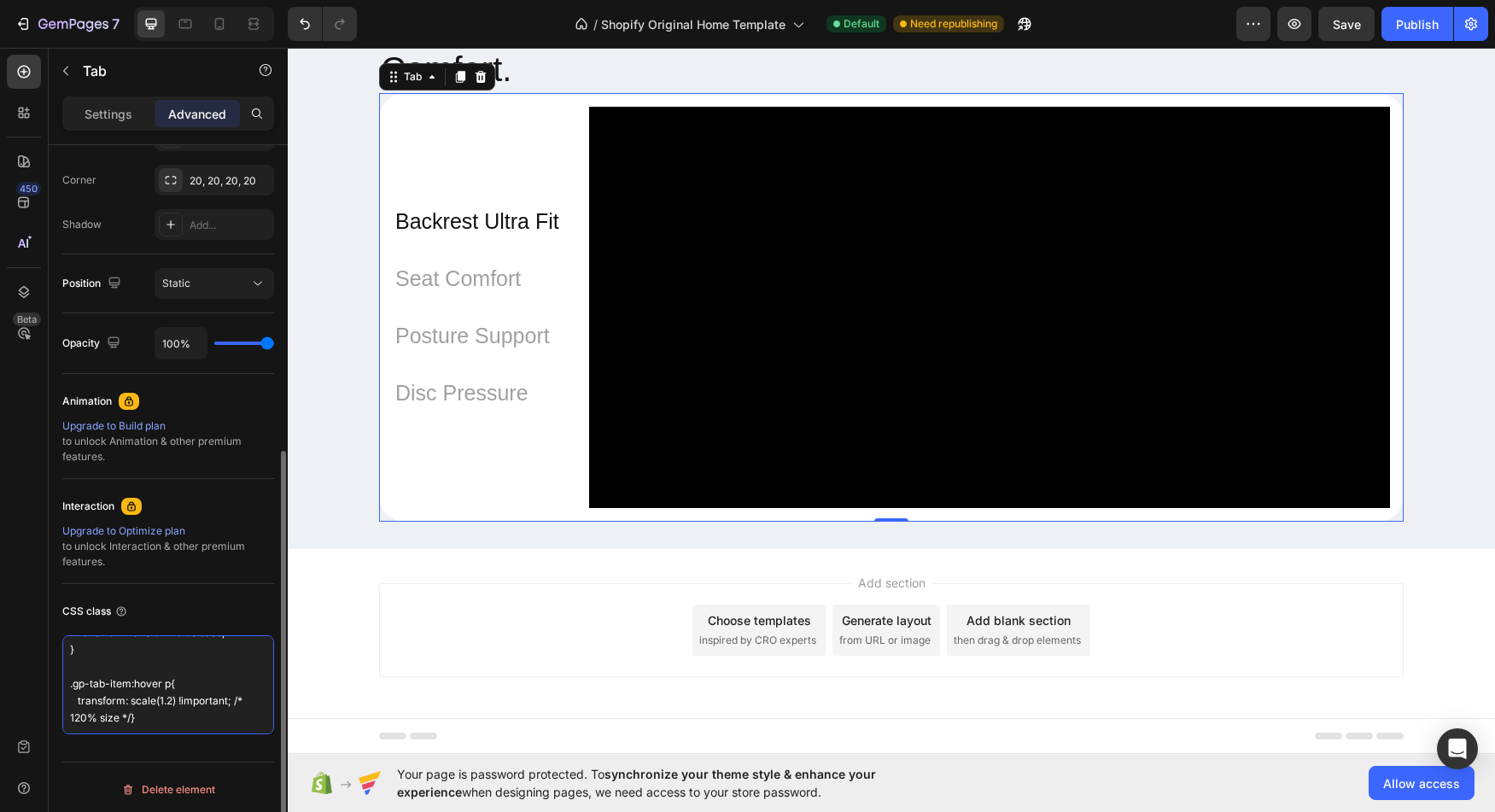
scroll to position [519, 0]
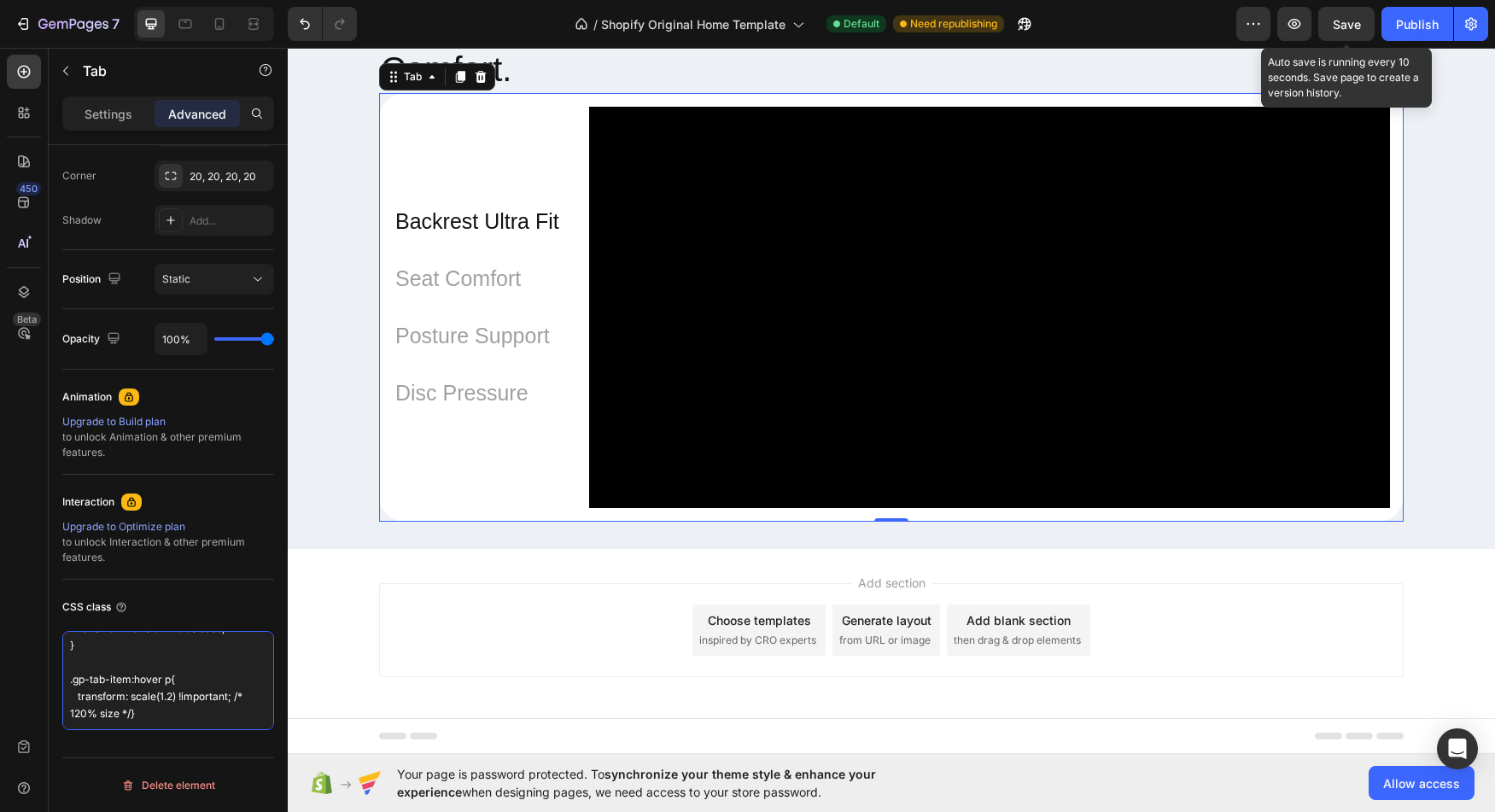
type textarea ".gp-tab-item p { display: inline-block; transition: transform 0.3s ease; } .gp-…"
click at [1349, 30] on span "Save" at bounding box center [1347, 25] width 28 height 15
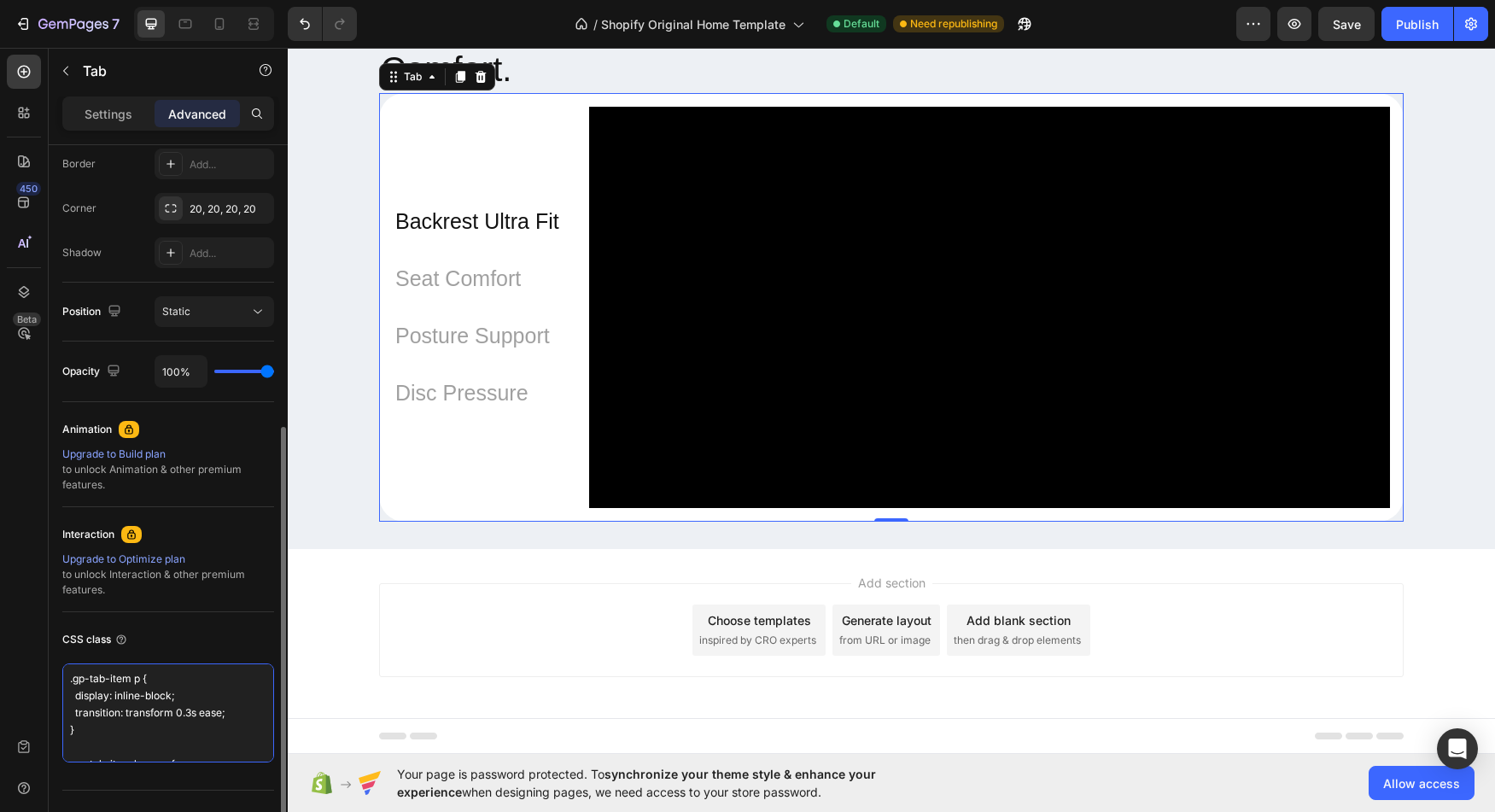
scroll to position [0, 0]
click at [168, 707] on textarea ".gp-tab-item p { display: inline-block; transition: transform 0.3s ease; } .gp-…" at bounding box center [168, 712] width 212 height 99
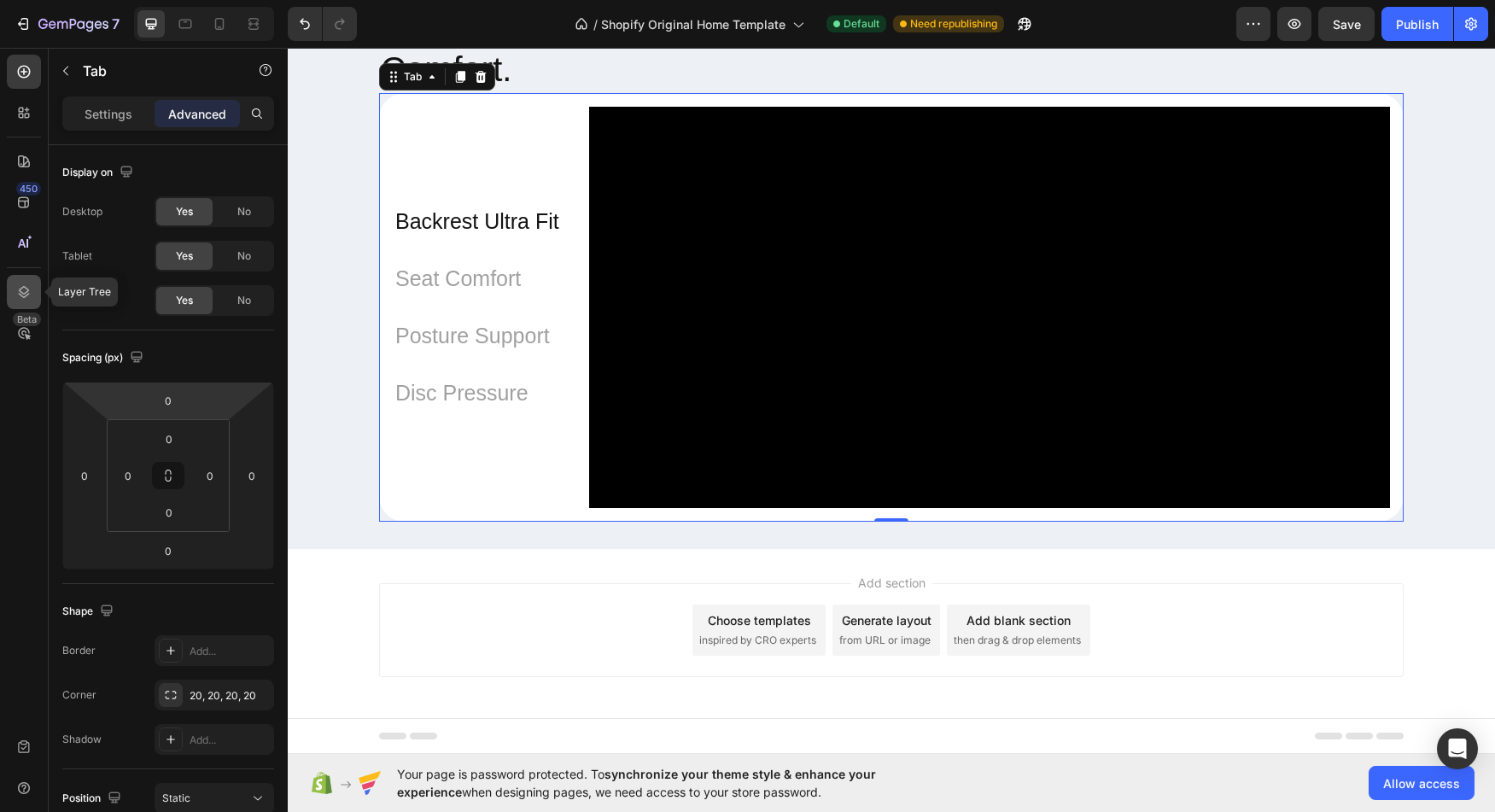
click at [32, 288] on icon at bounding box center [24, 291] width 17 height 17
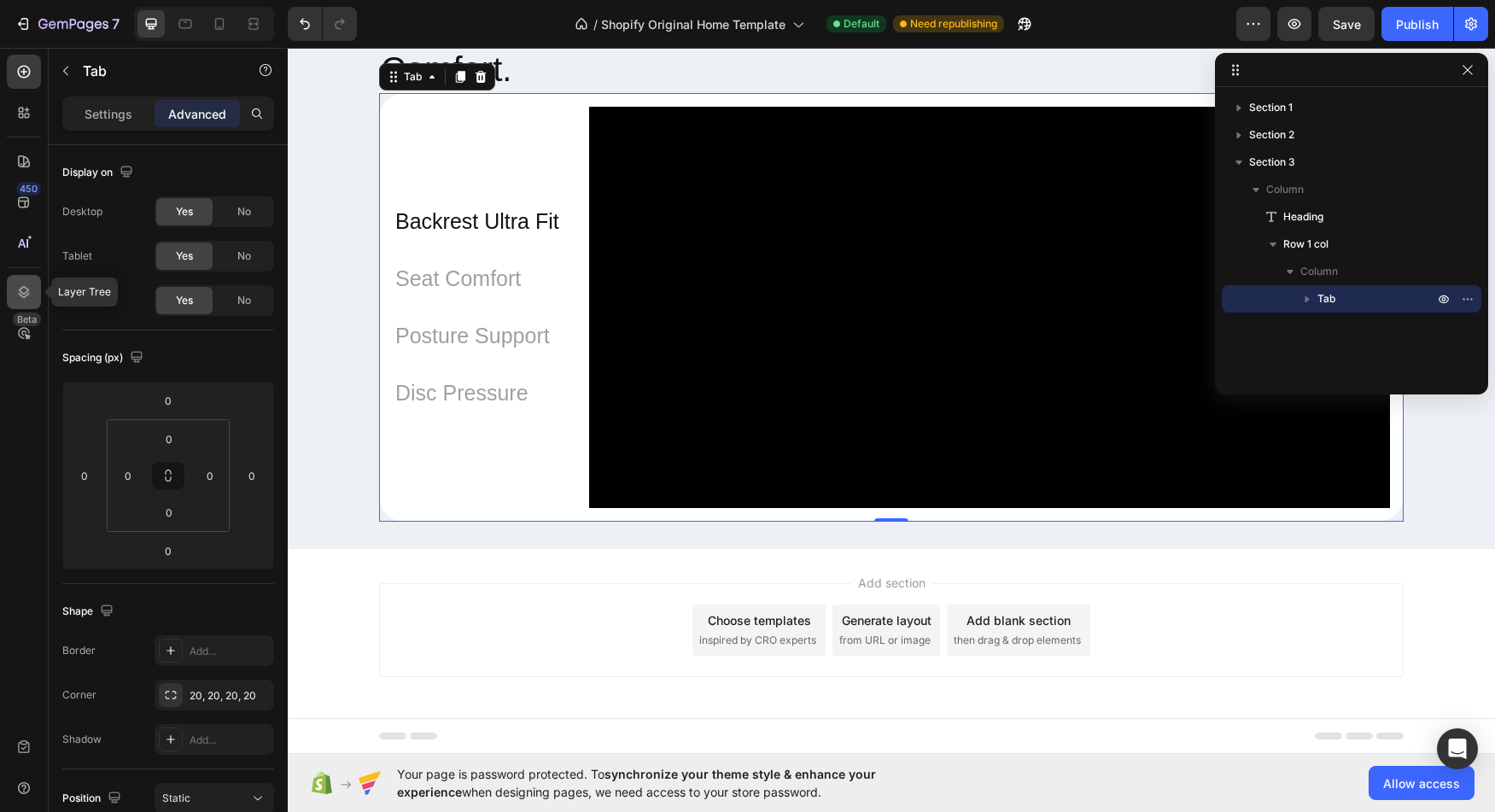
click at [32, 288] on icon at bounding box center [24, 291] width 17 height 17
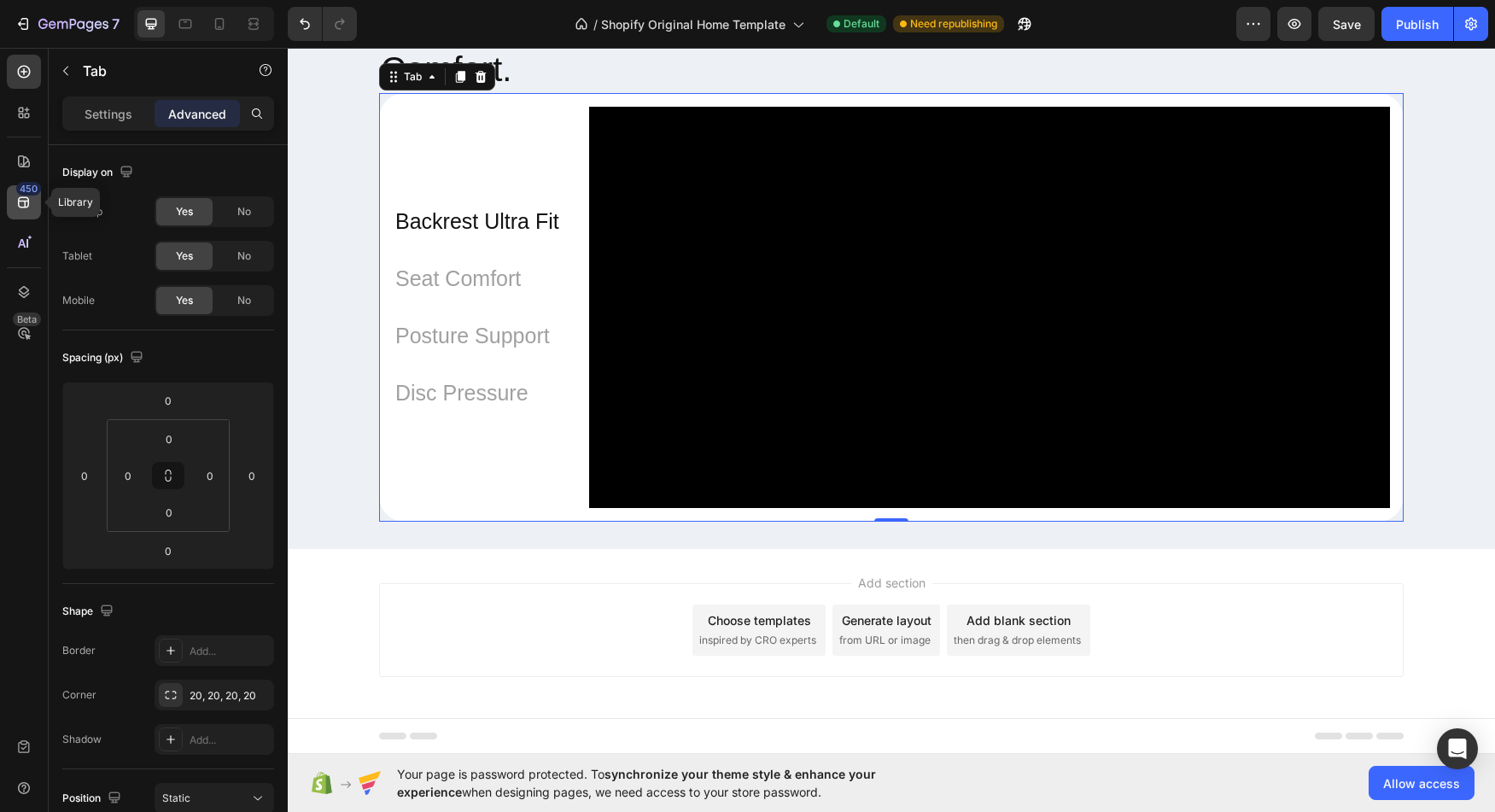
click at [23, 207] on icon at bounding box center [24, 203] width 11 height 11
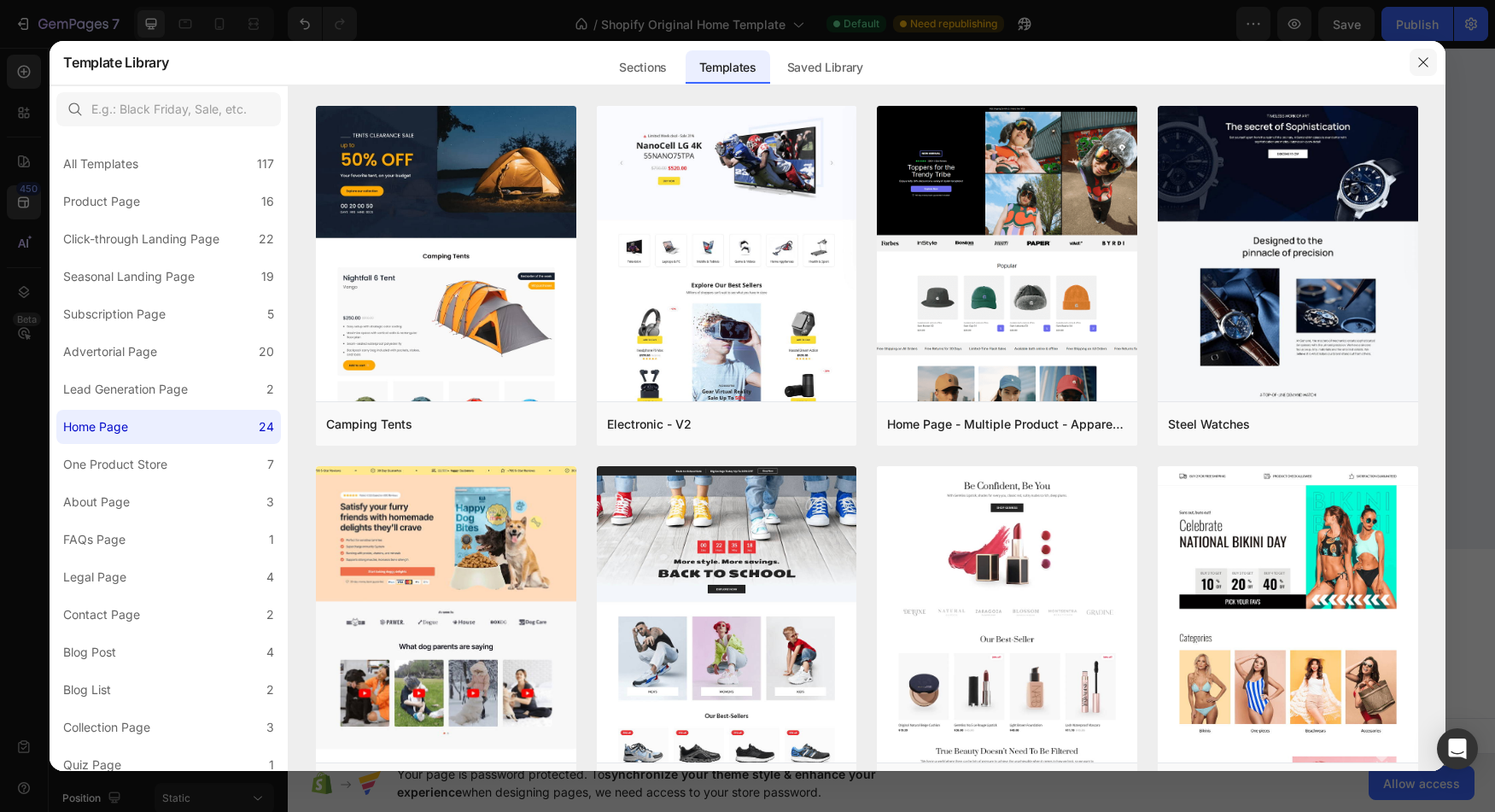
click at [1421, 67] on icon "button" at bounding box center [1423, 62] width 14 height 14
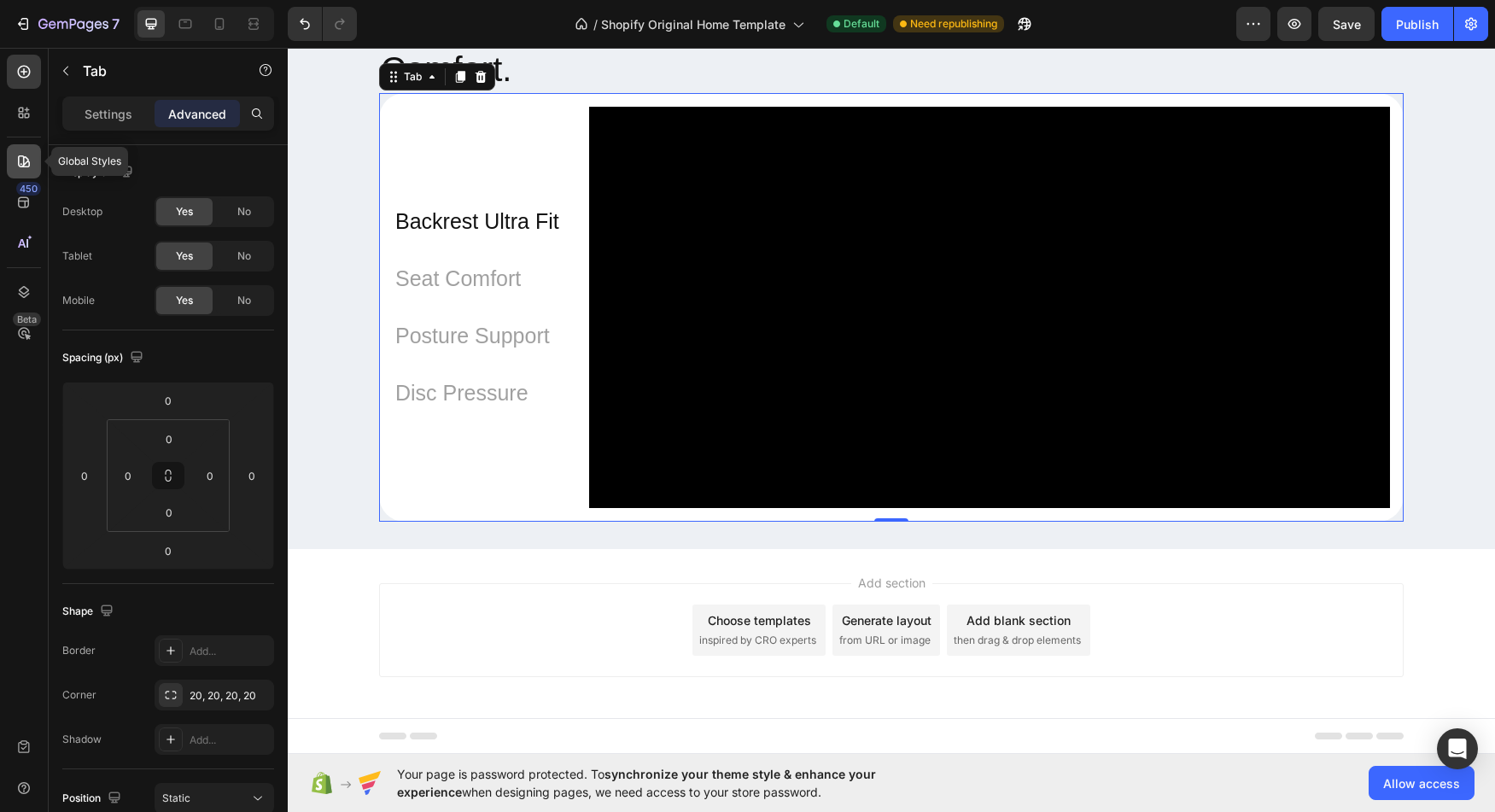
click at [25, 167] on icon at bounding box center [24, 161] width 17 height 17
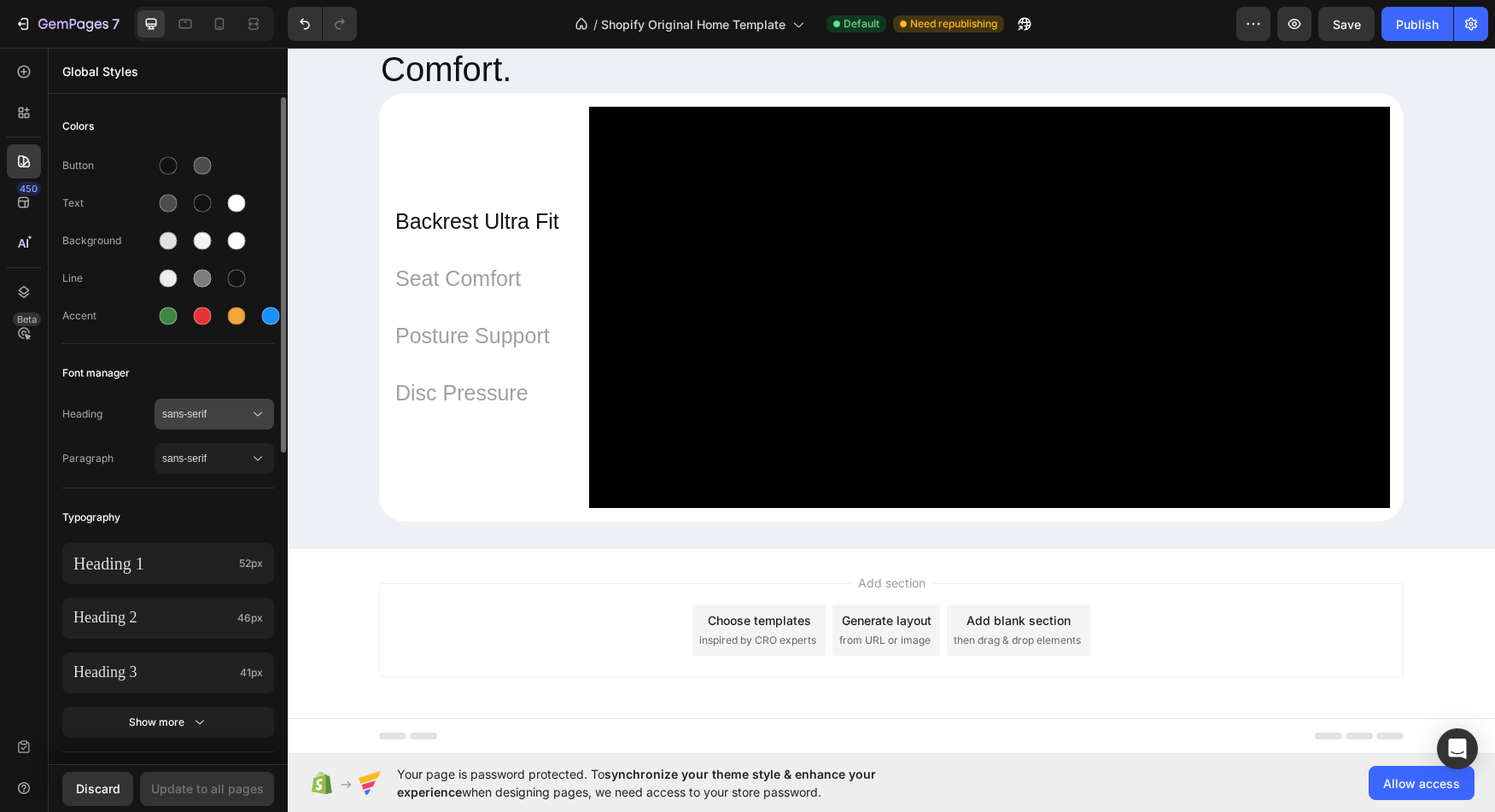
click at [261, 414] on icon at bounding box center [258, 414] width 17 height 17
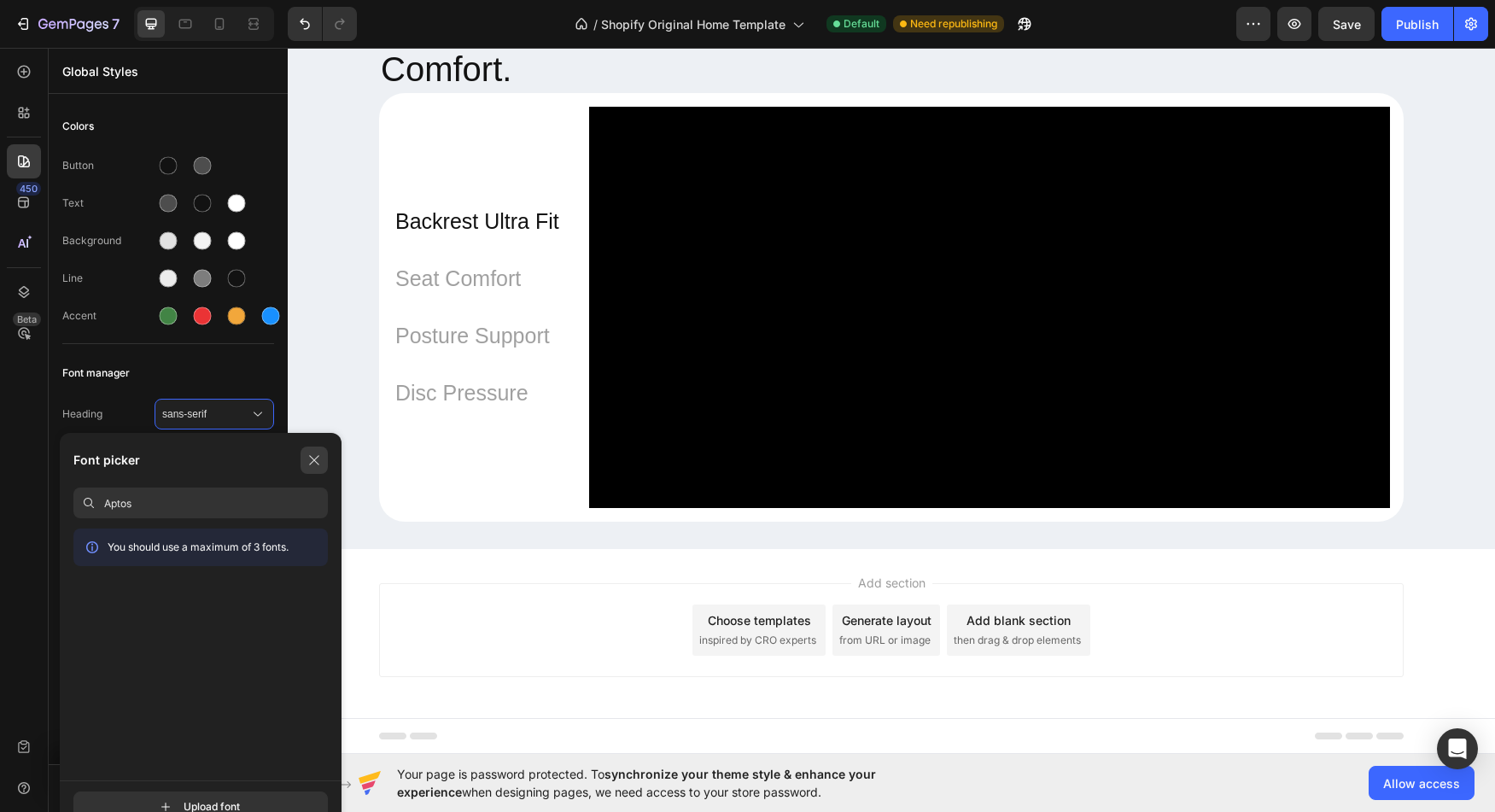
click at [319, 460] on icon "button" at bounding box center [313, 459] width 14 height 14
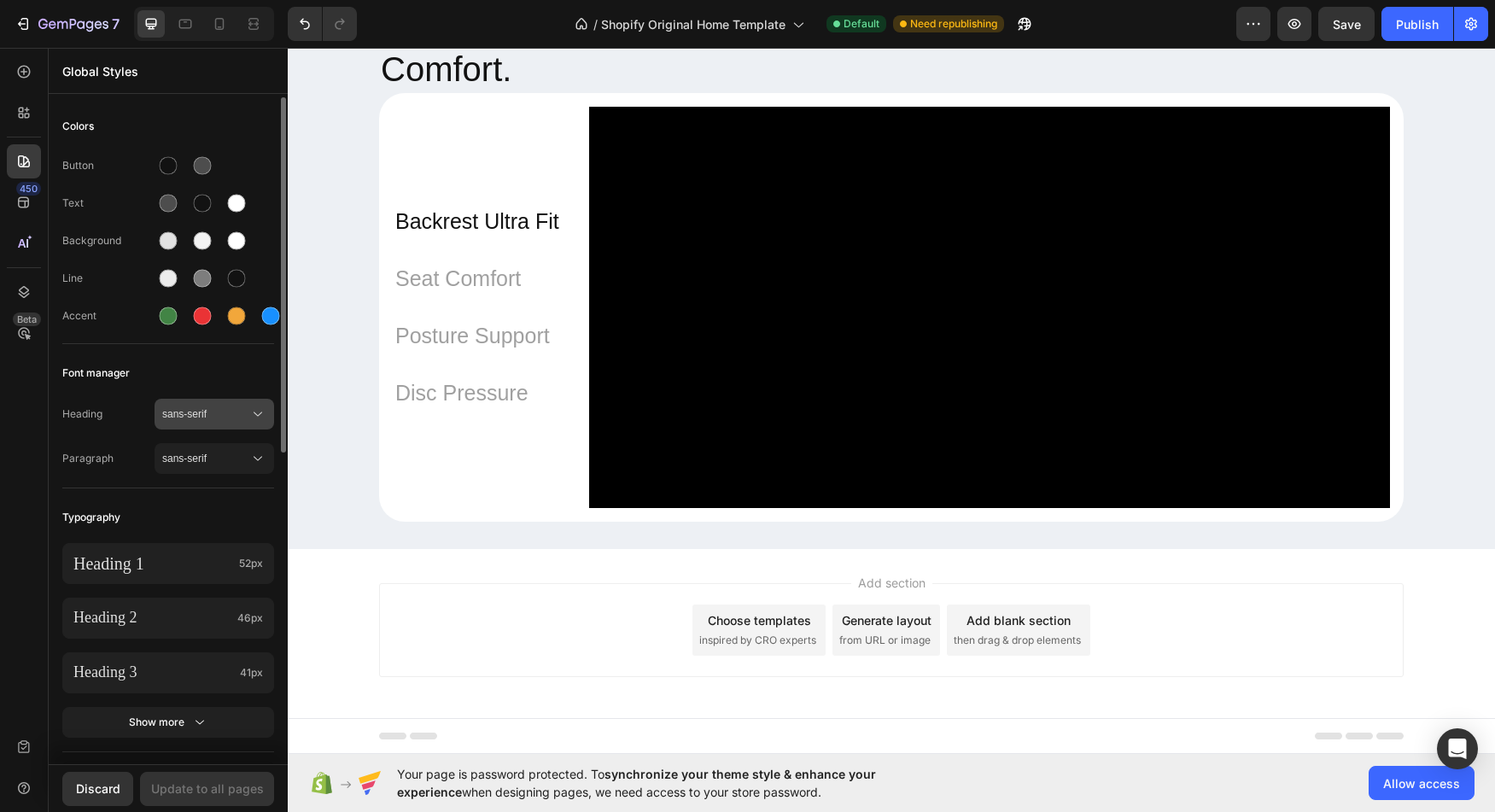
click at [246, 417] on span "sans-serif" at bounding box center [206, 414] width 87 height 16
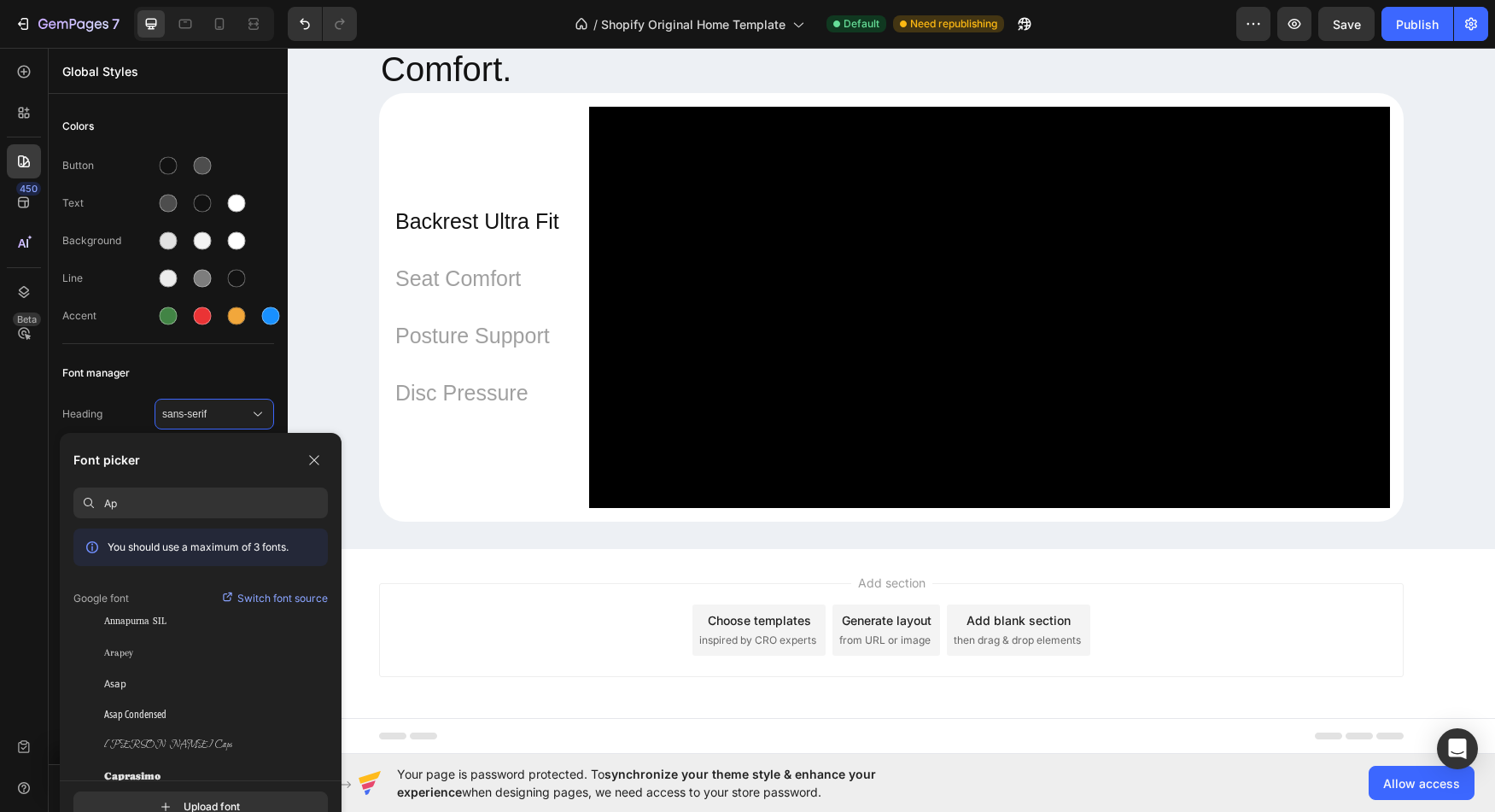
type input "A"
type input "S"
type input "roboto"
click at [147, 619] on div "Roboto" at bounding box center [216, 622] width 224 height 16
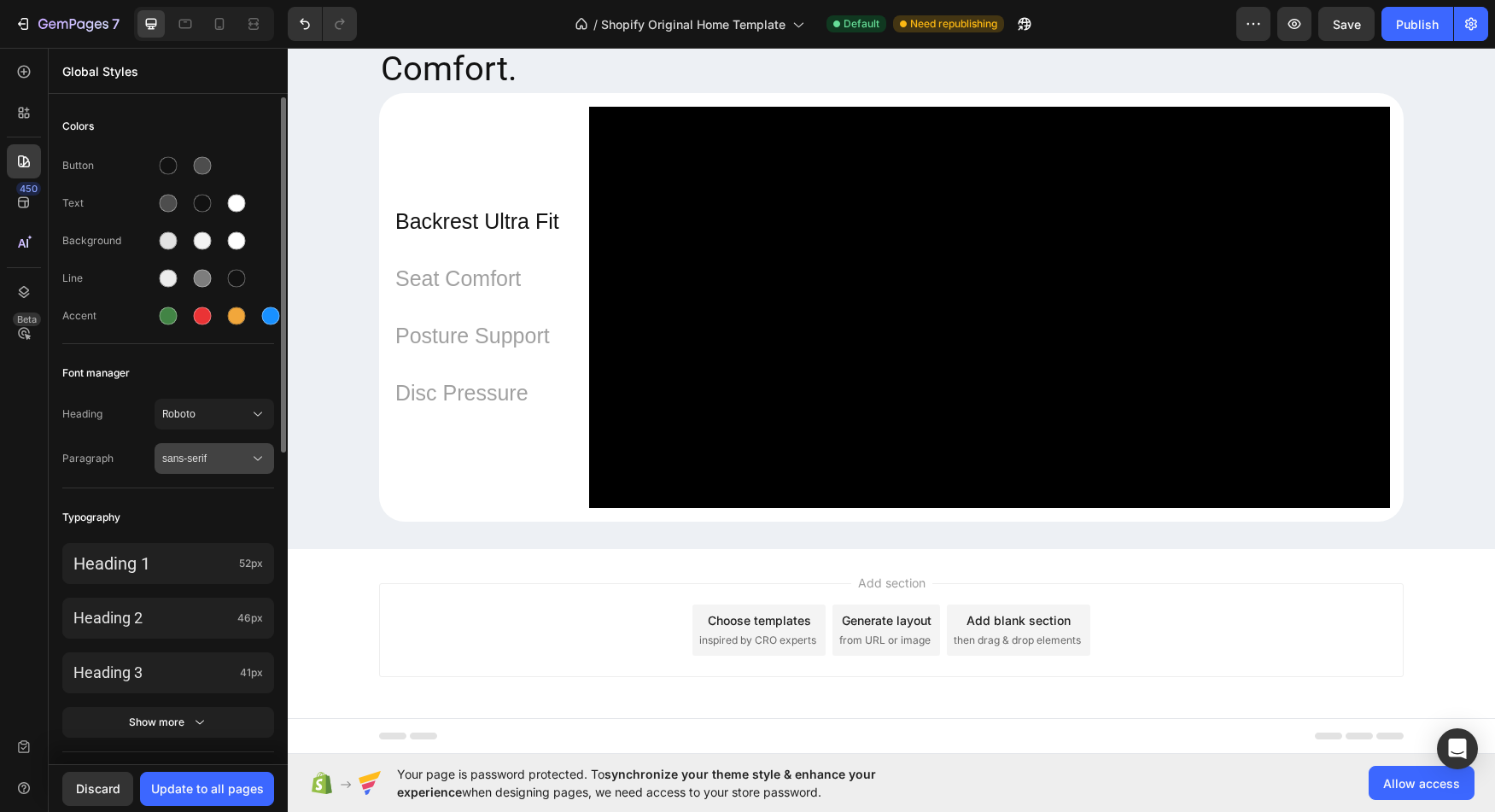
click at [249, 459] on icon at bounding box center [258, 458] width 17 height 17
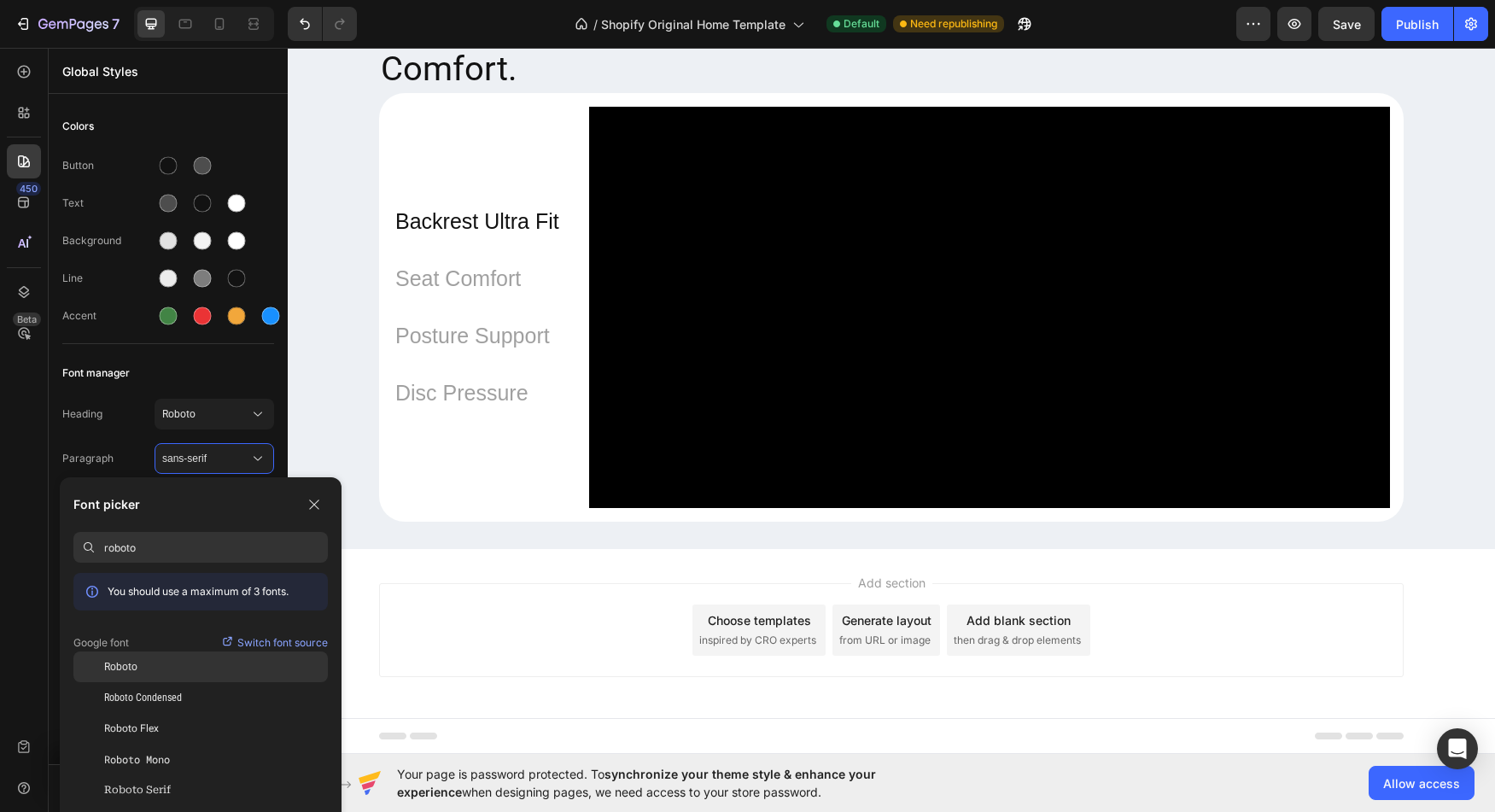
type input "roboto"
click at [184, 660] on div "Roboto" at bounding box center [216, 666] width 224 height 16
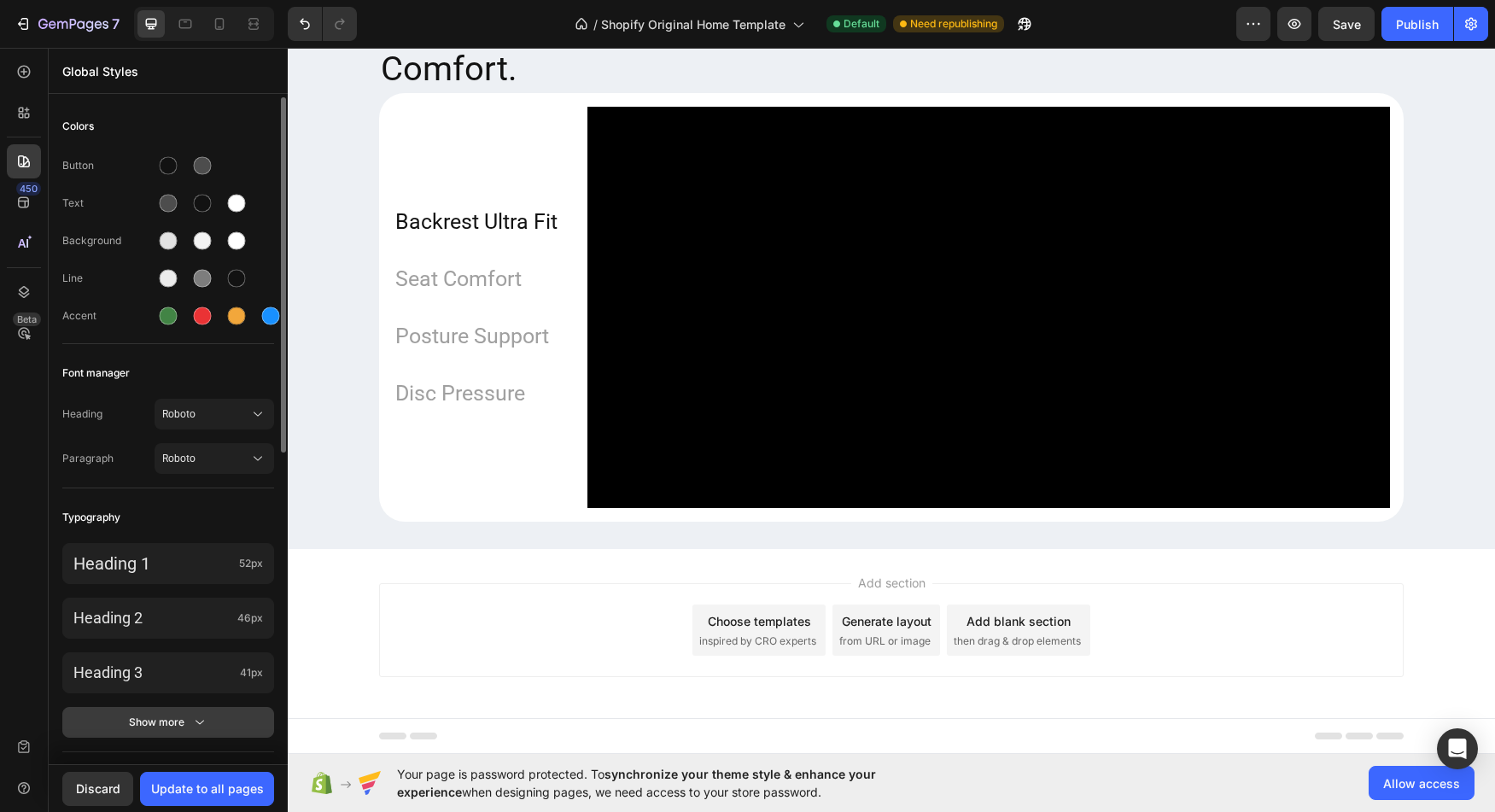
click at [189, 726] on div "Show more" at bounding box center [168, 722] width 80 height 17
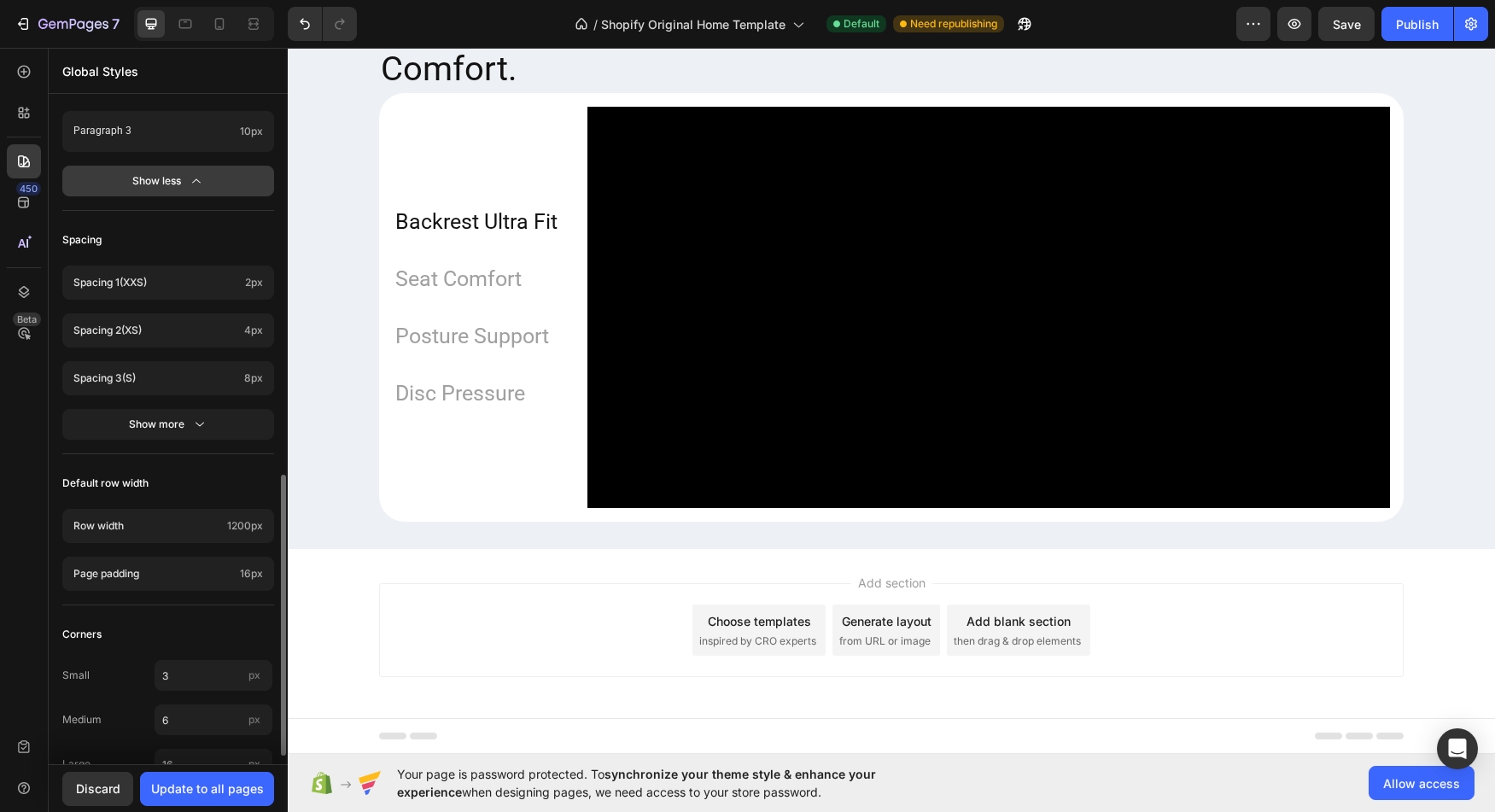
scroll to position [912, 0]
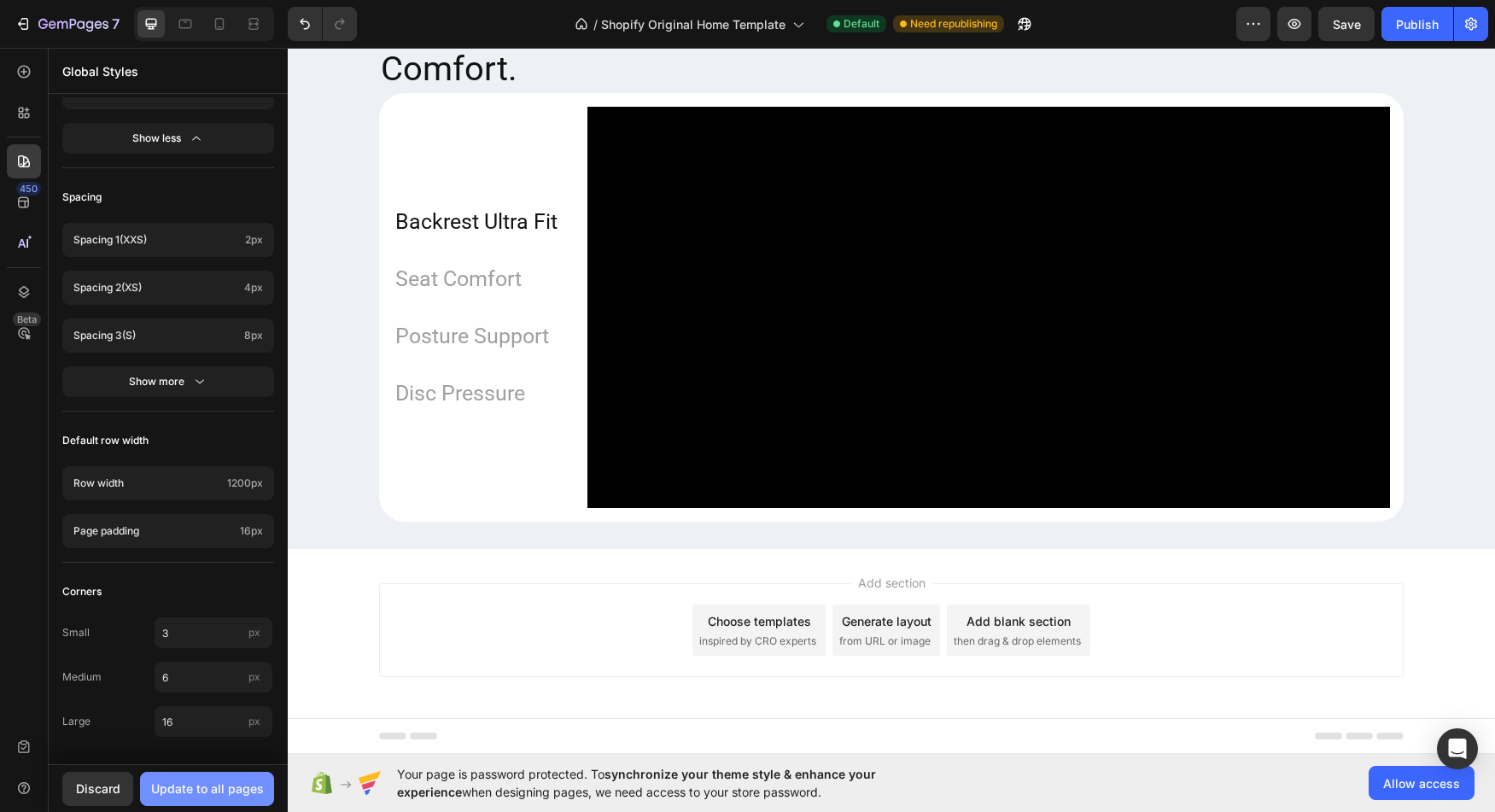
click at [202, 787] on div "Update to all pages" at bounding box center [207, 788] width 112 height 18
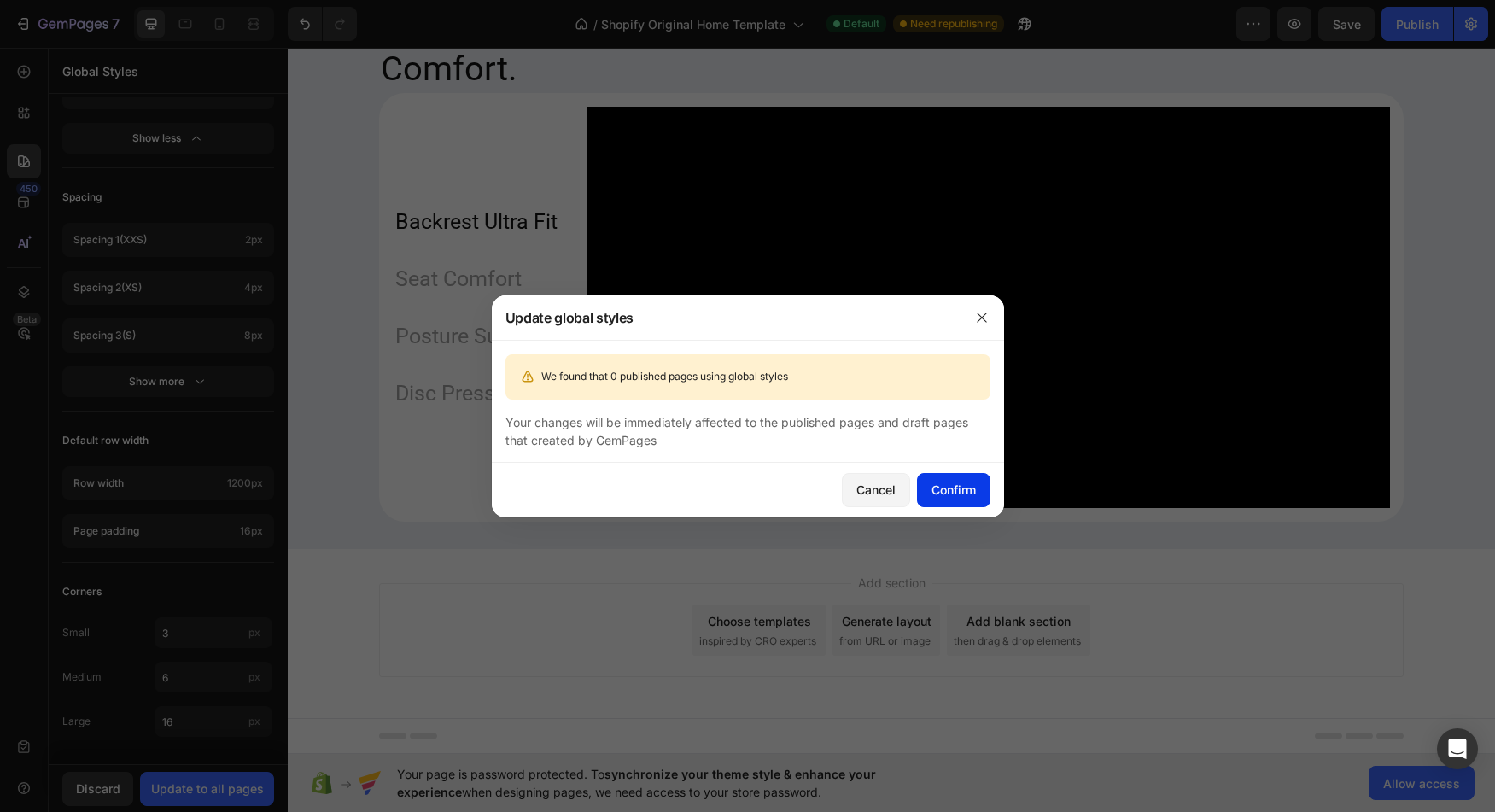
click at [953, 497] on div "Confirm" at bounding box center [954, 490] width 45 height 18
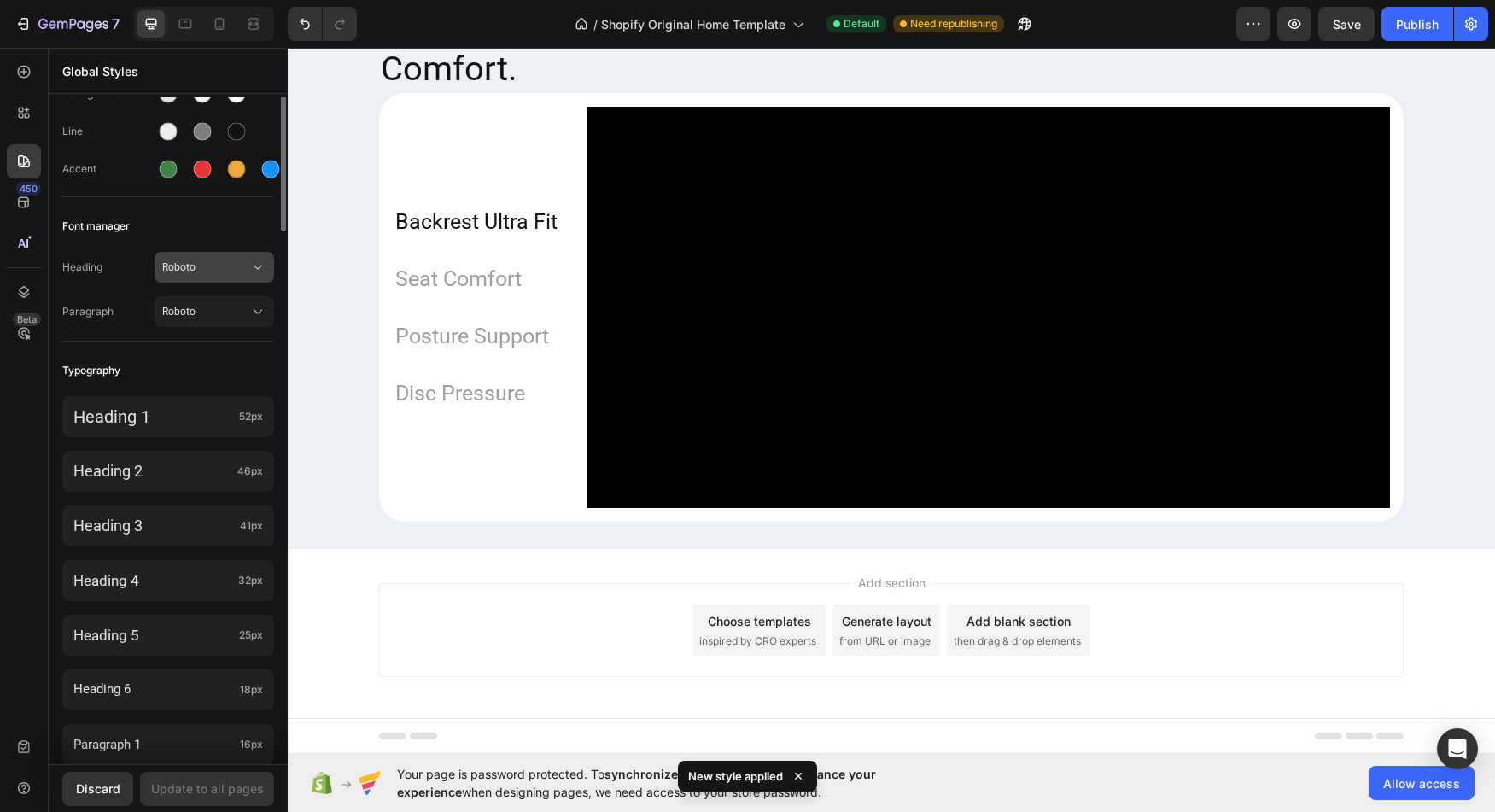
scroll to position [0, 0]
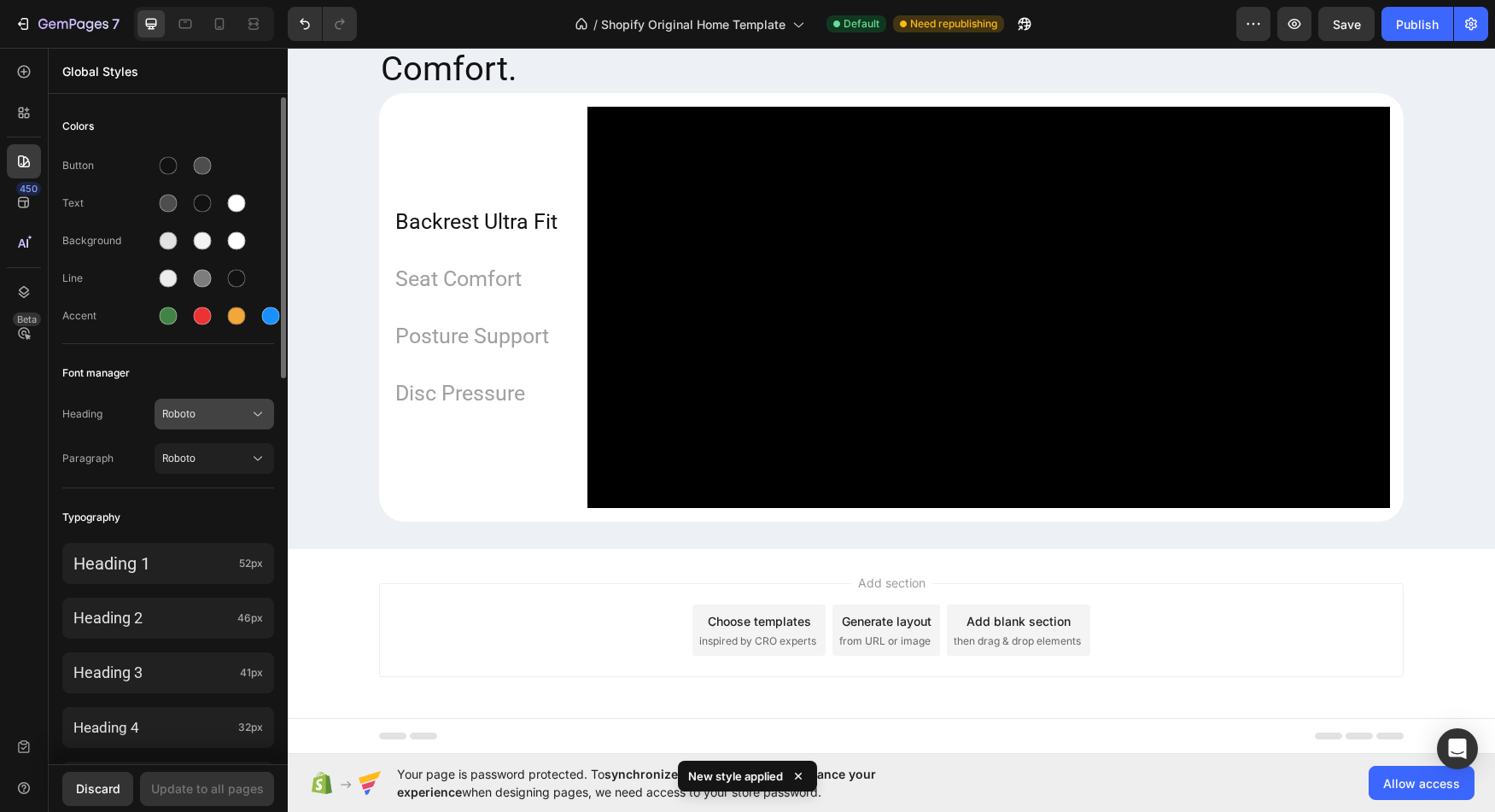
click at [224, 410] on span "Roboto" at bounding box center [206, 414] width 87 height 16
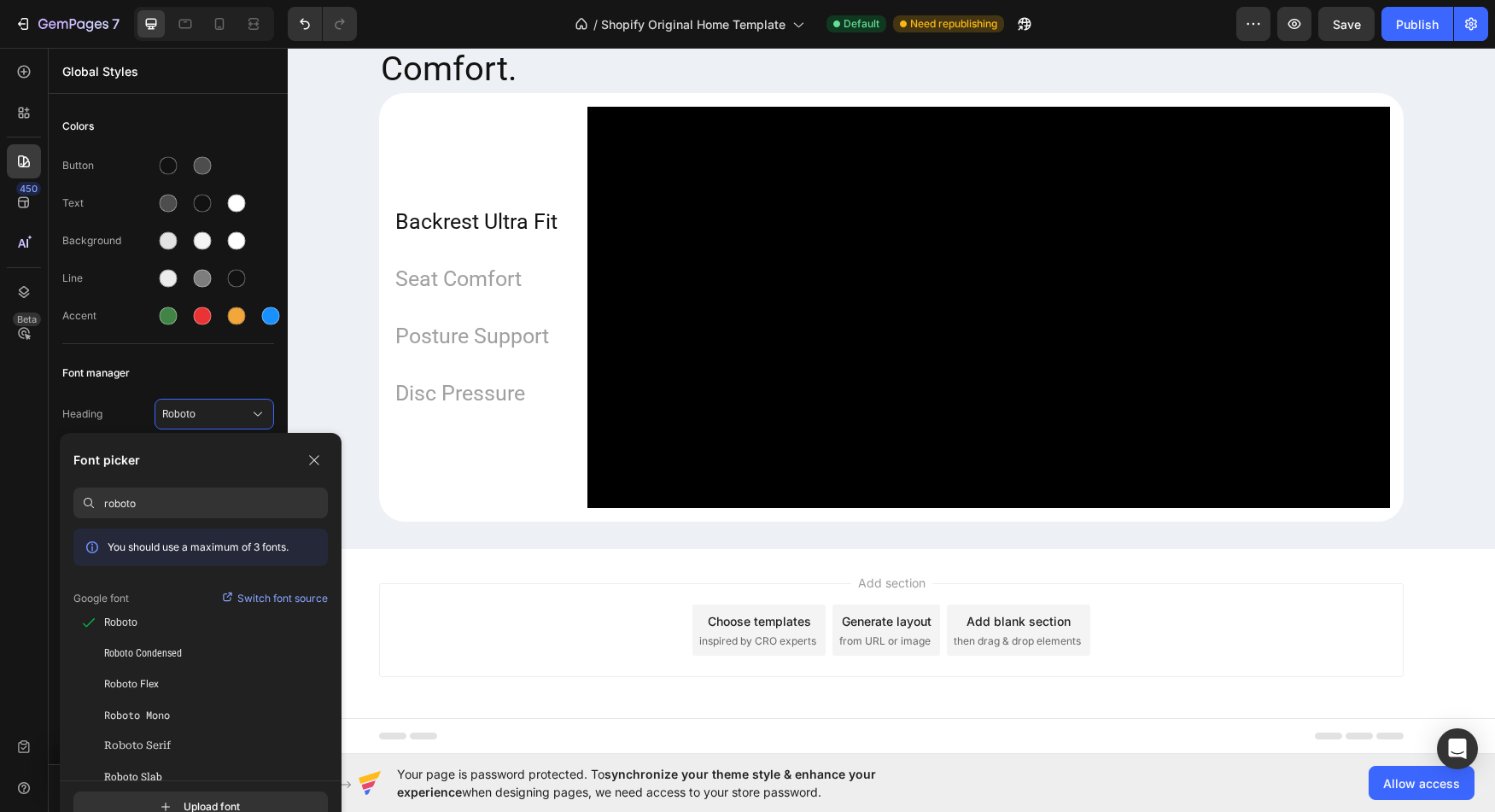
click at [205, 514] on input "roboto" at bounding box center [216, 503] width 224 height 31
type input "h"
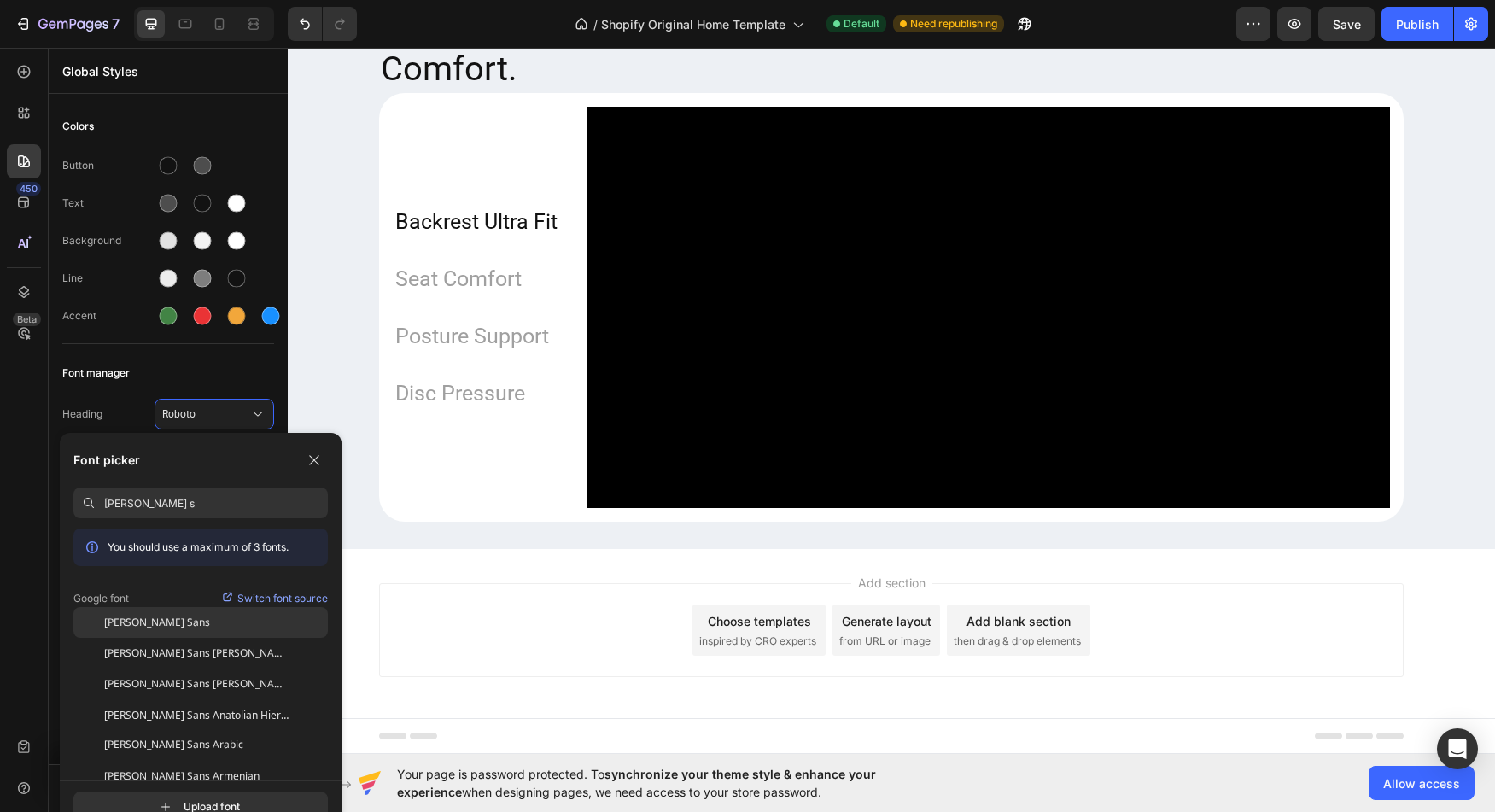
type input "noto s"
click at [179, 617] on div "[PERSON_NAME] Sans" at bounding box center [216, 622] width 224 height 16
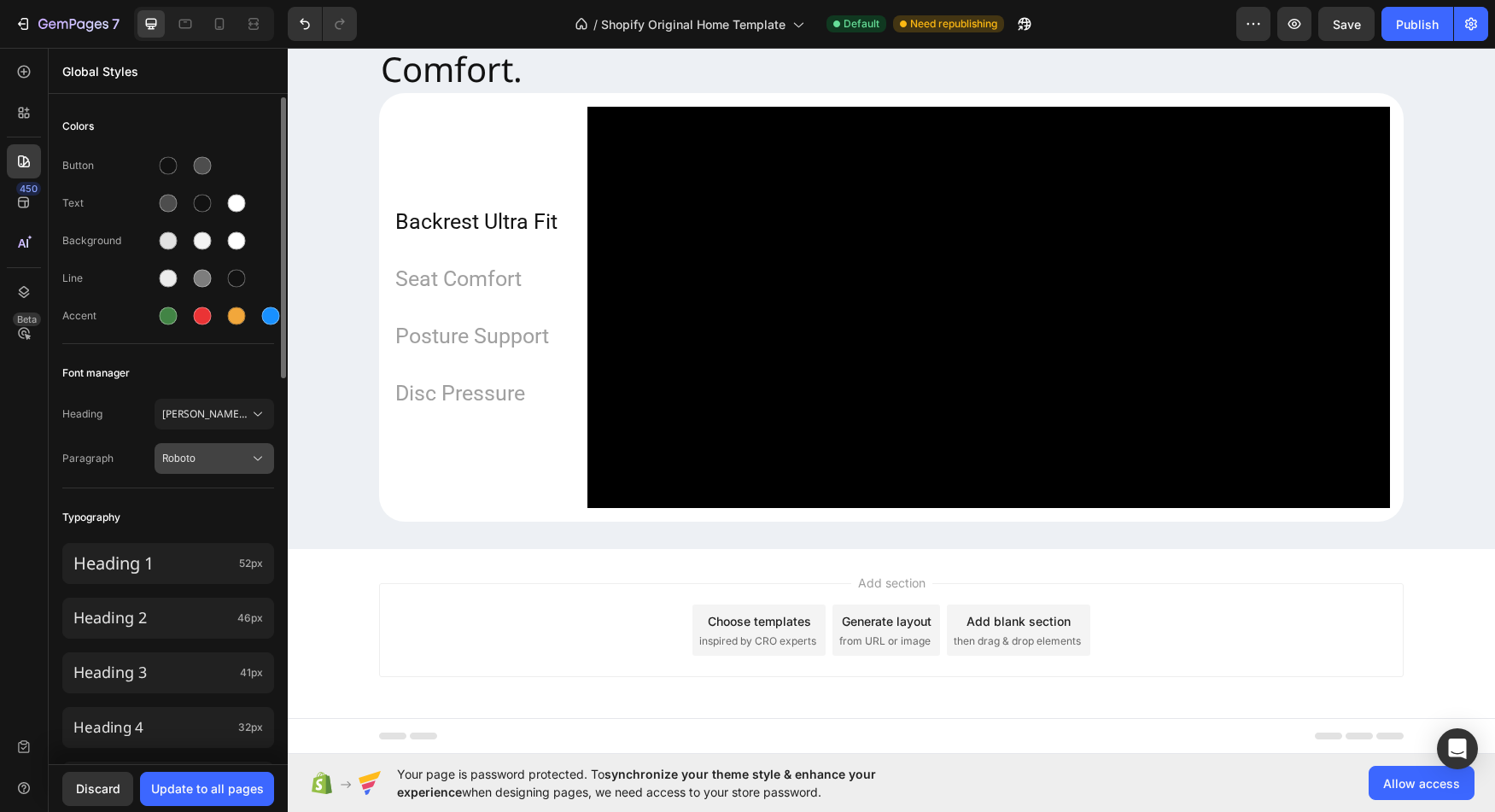
click at [239, 466] on div "Roboto" at bounding box center [215, 458] width 104 height 17
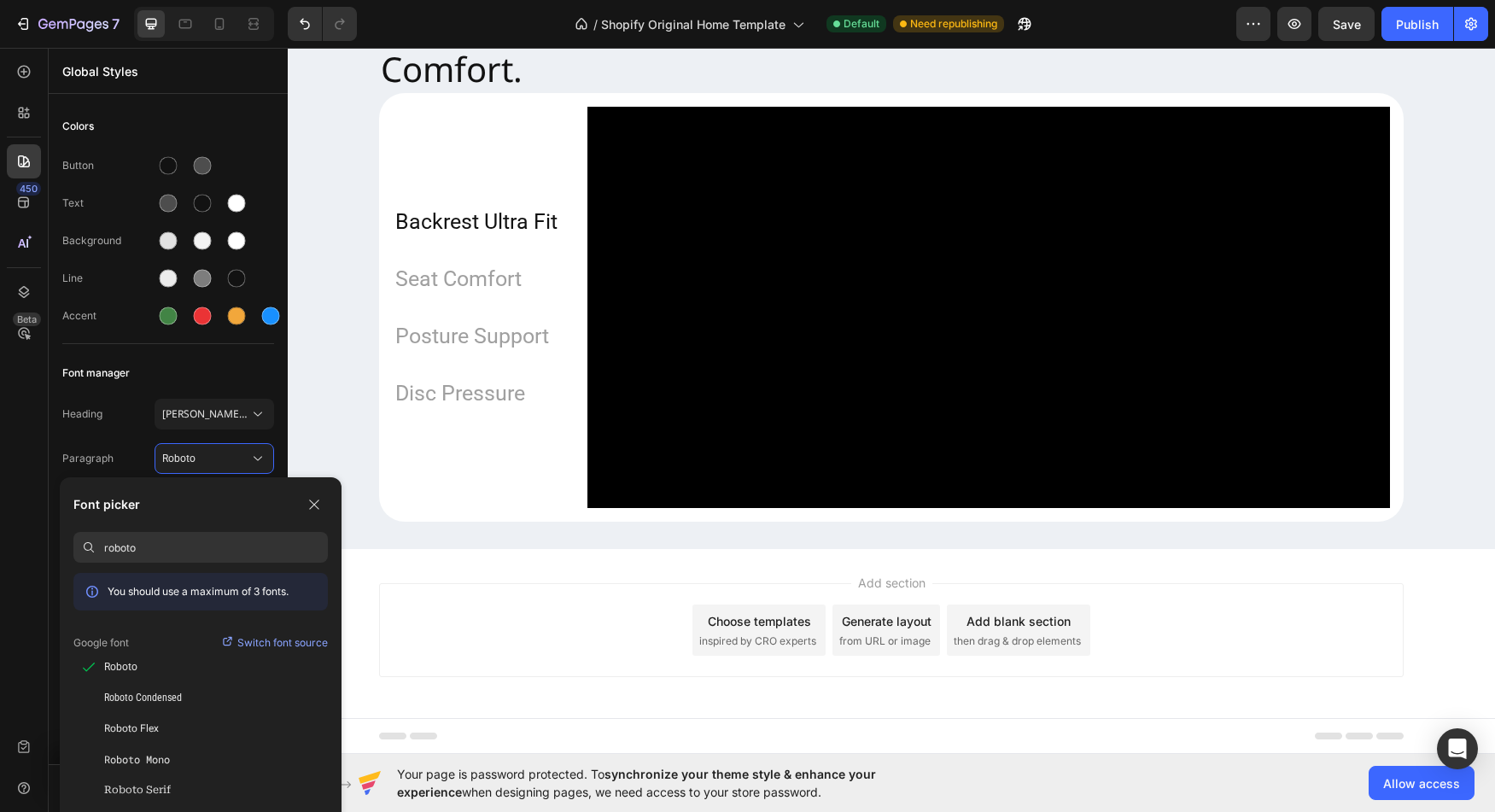
click at [180, 551] on input "roboto" at bounding box center [216, 547] width 224 height 31
type input "noto sa"
click at [154, 669] on div "[PERSON_NAME] Sans" at bounding box center [216, 666] width 224 height 16
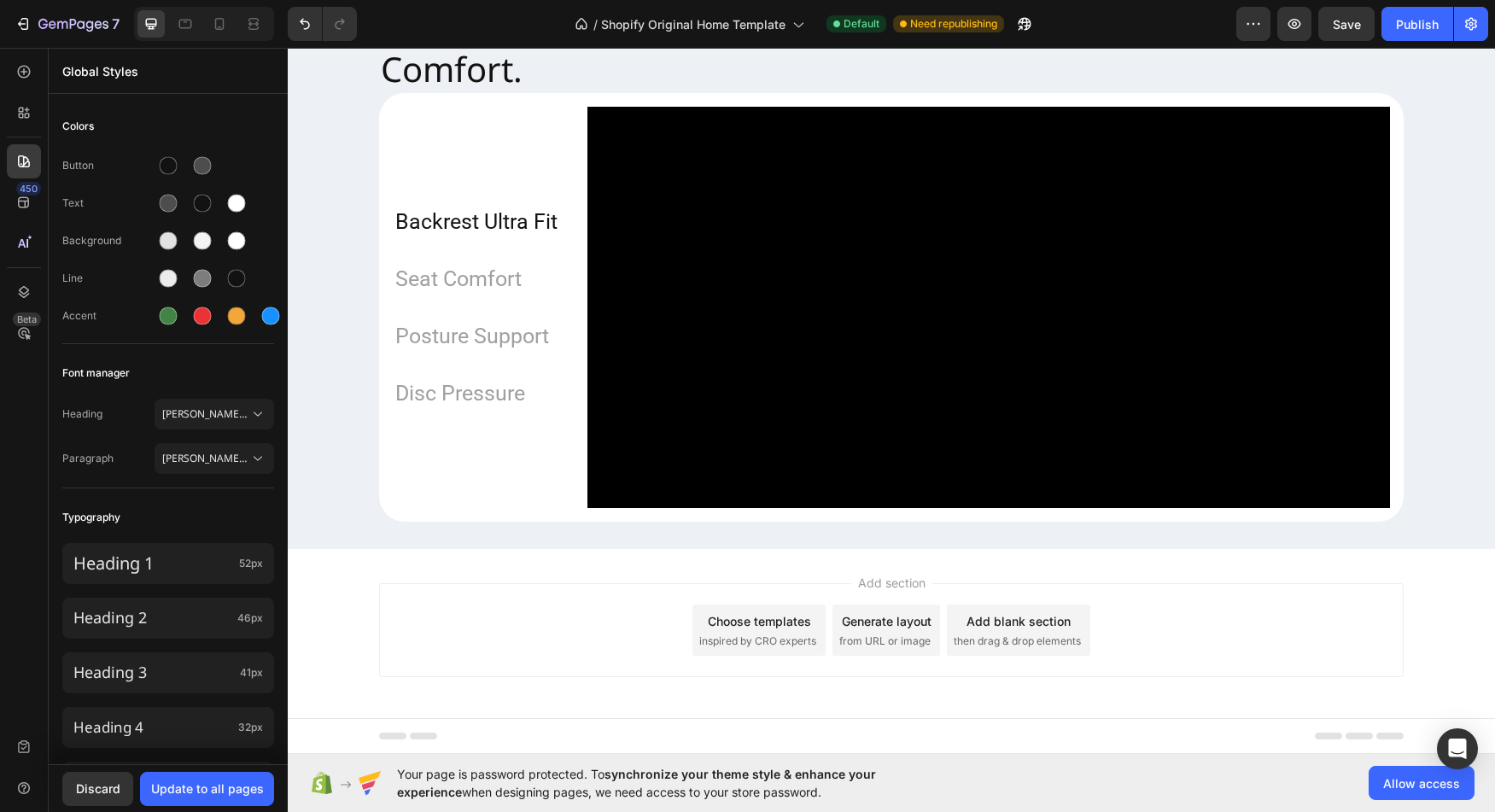
scroll to position [1457, 0]
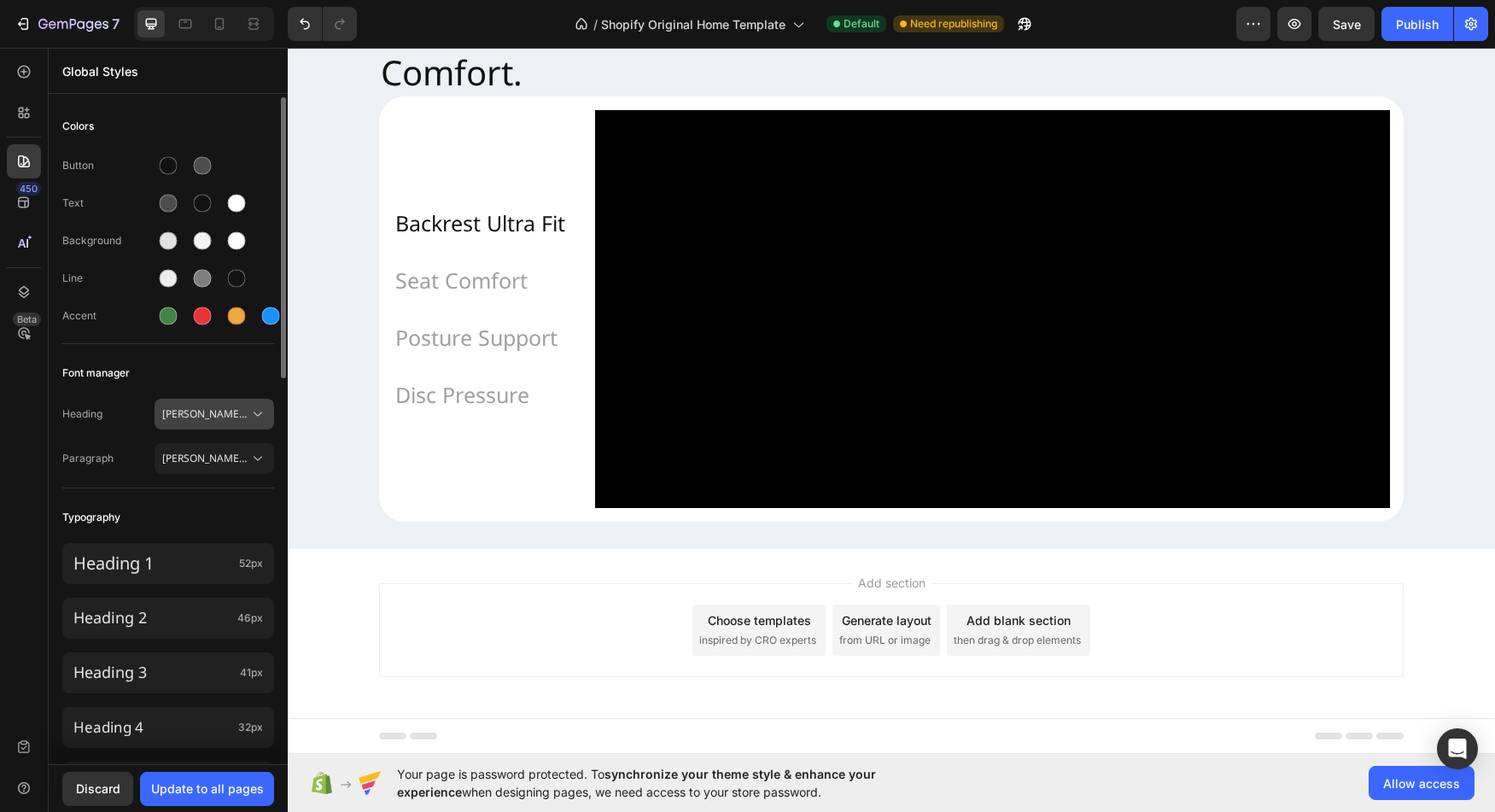
click at [243, 412] on span "[PERSON_NAME] Sans" at bounding box center [206, 414] width 87 height 16
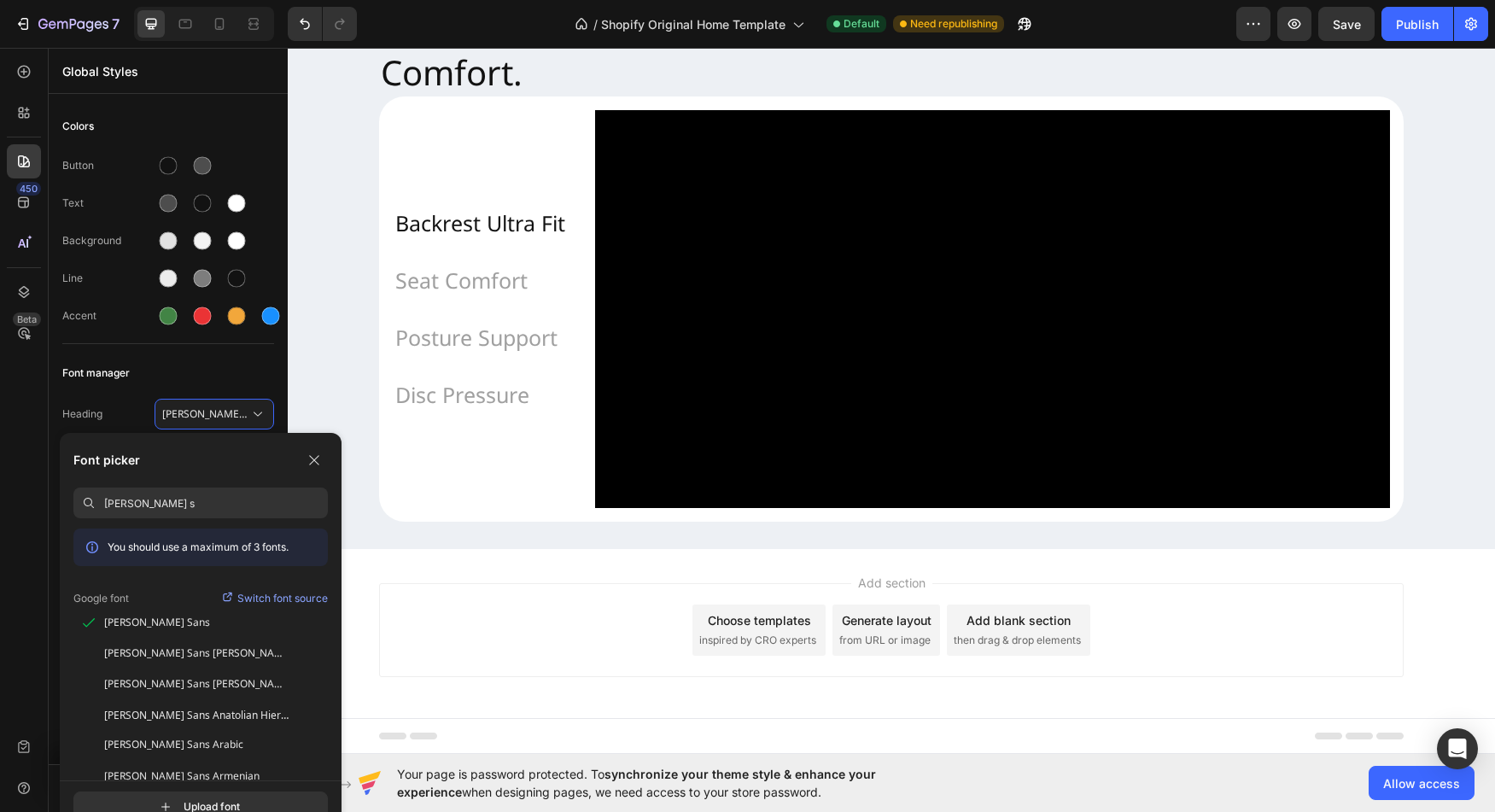
click at [206, 513] on input "noto s" at bounding box center [216, 503] width 224 height 31
type input "robot"
click at [231, 546] on p "You should use a maximum of 3 fonts." at bounding box center [198, 547] width 181 height 16
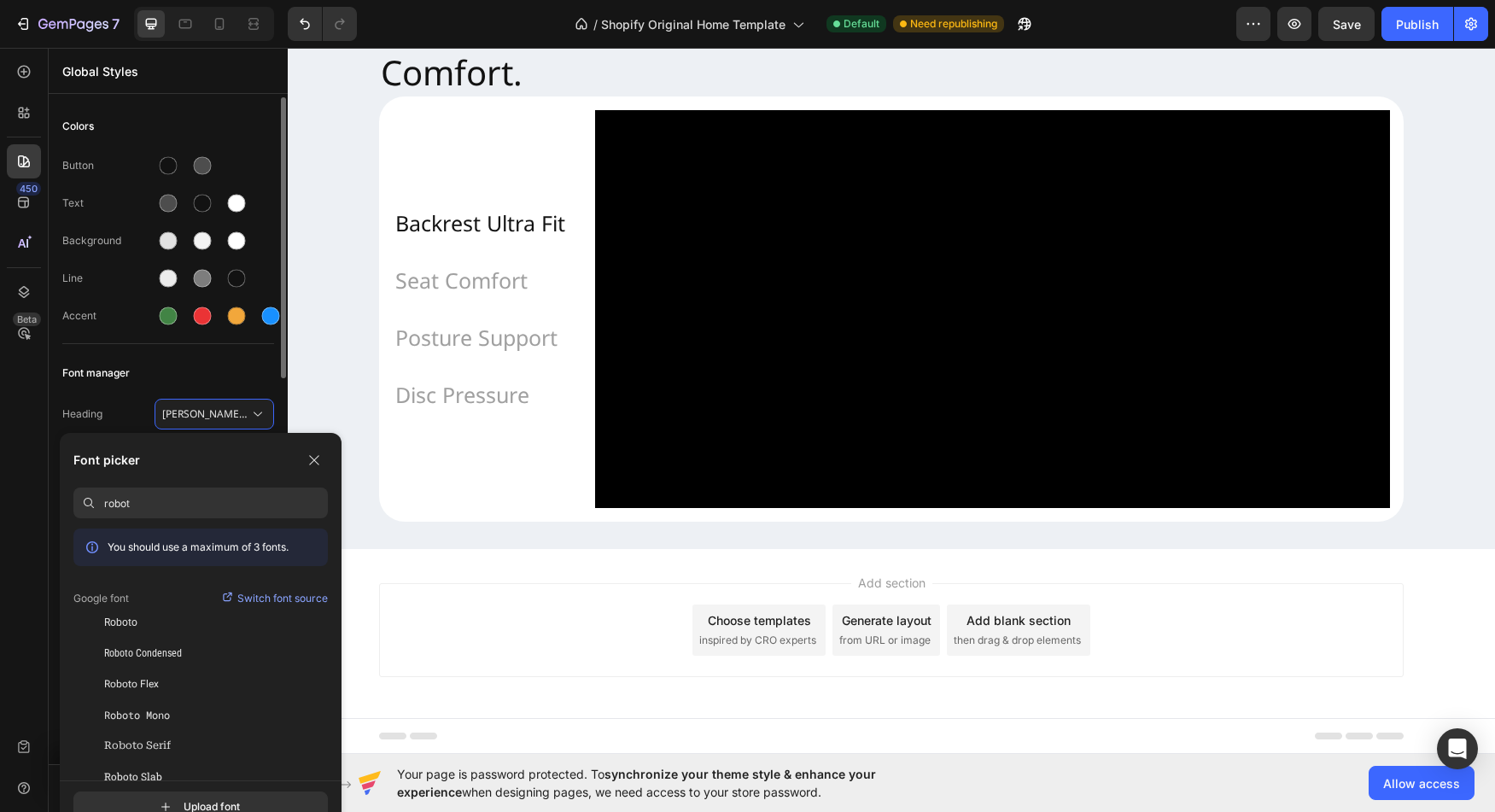
click at [113, 406] on span "Heading" at bounding box center [108, 414] width 92 height 16
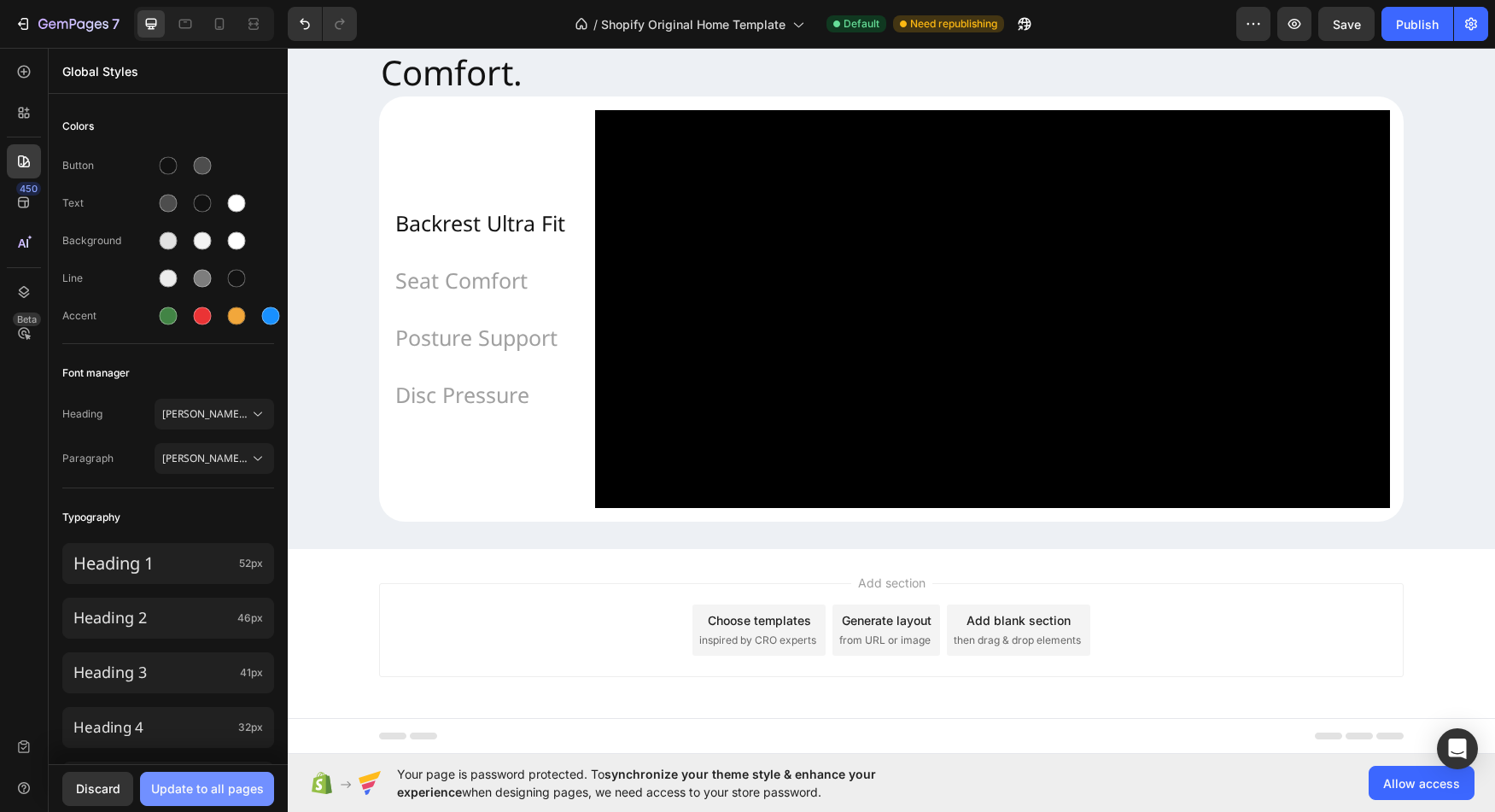
click at [217, 776] on button "Update to all pages" at bounding box center [207, 788] width 134 height 34
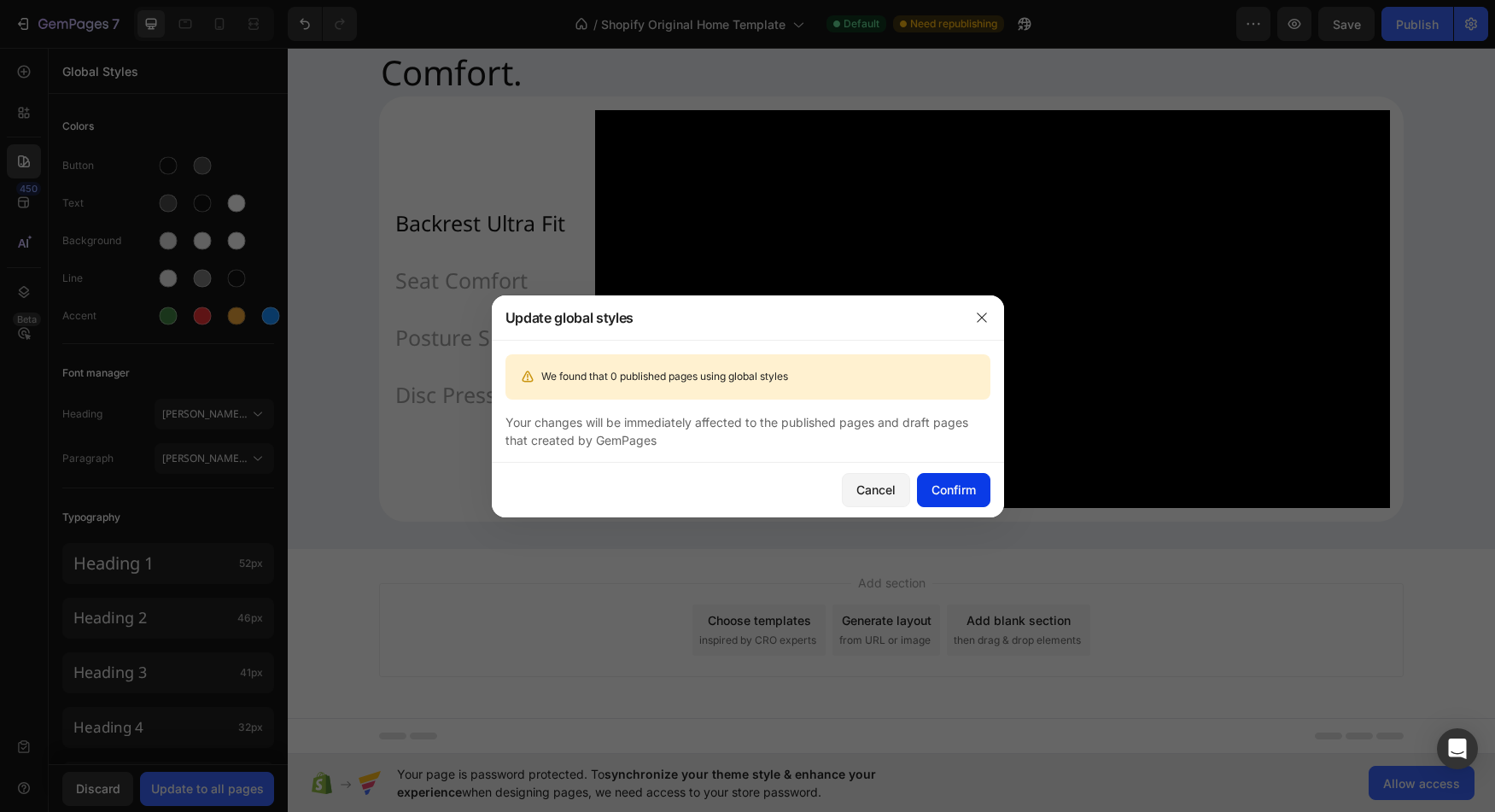
click at [957, 501] on button "Confirm" at bounding box center [954, 490] width 73 height 34
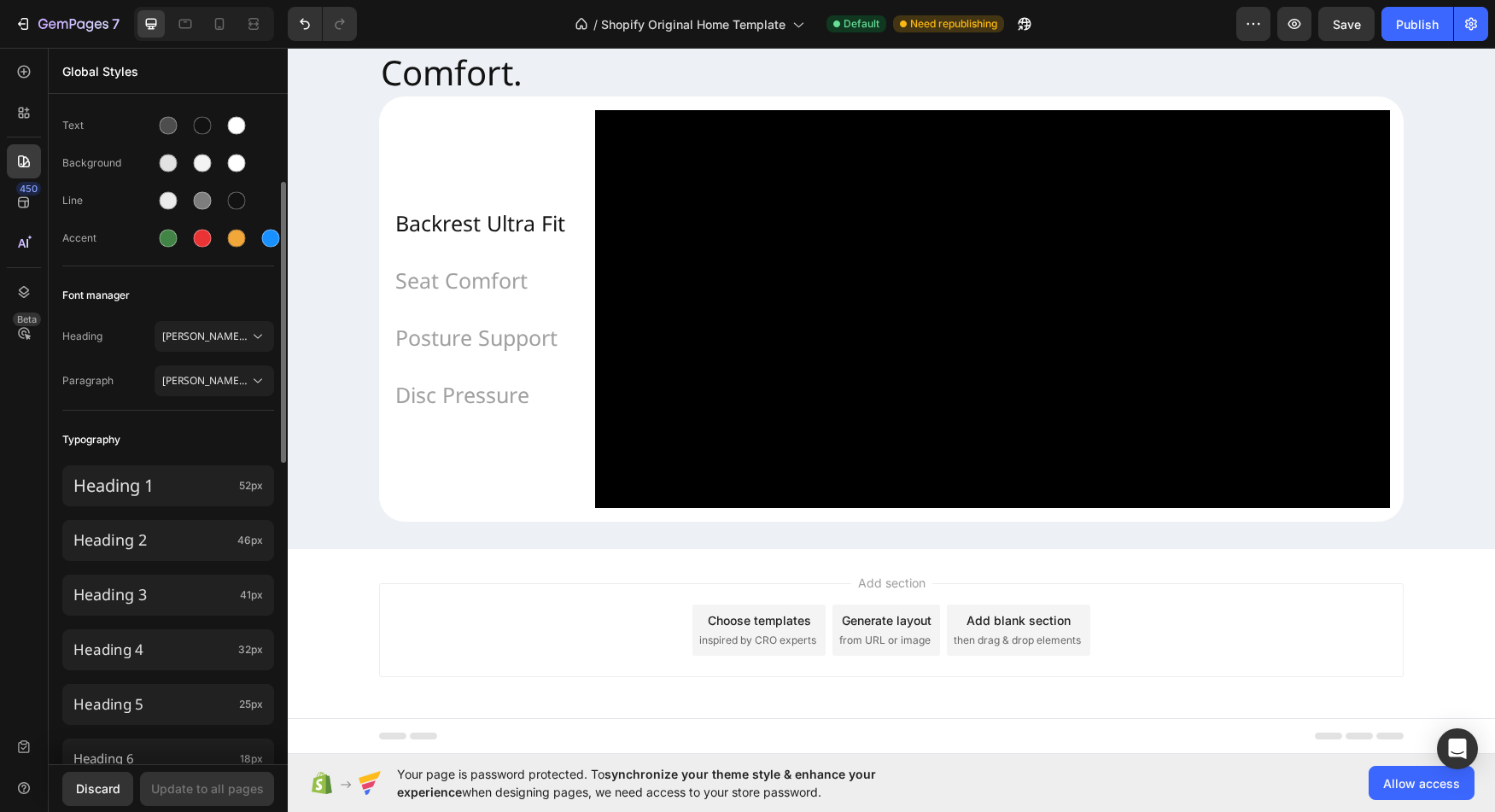
scroll to position [0, 0]
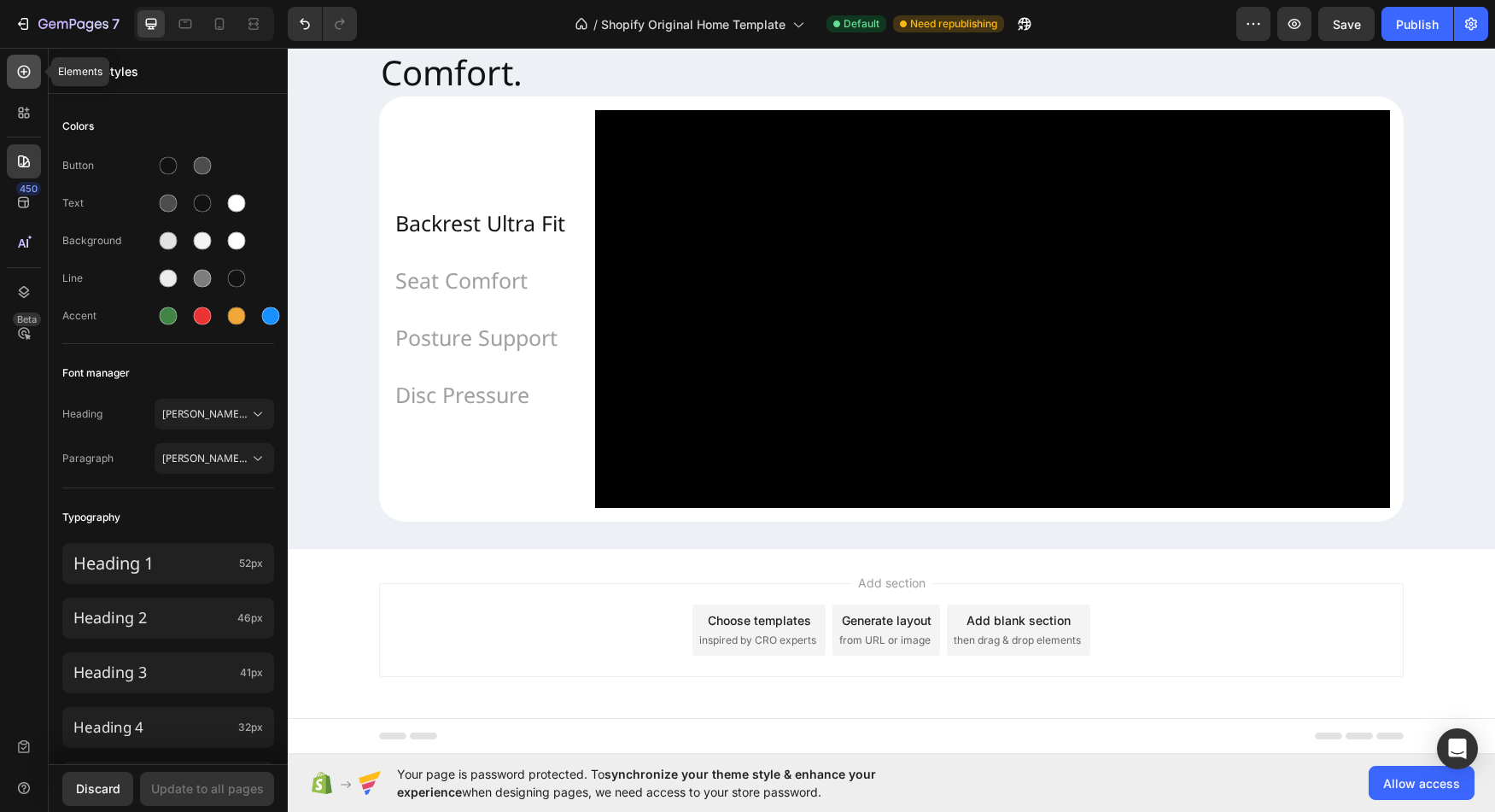
click at [29, 85] on div at bounding box center [23, 71] width 34 height 34
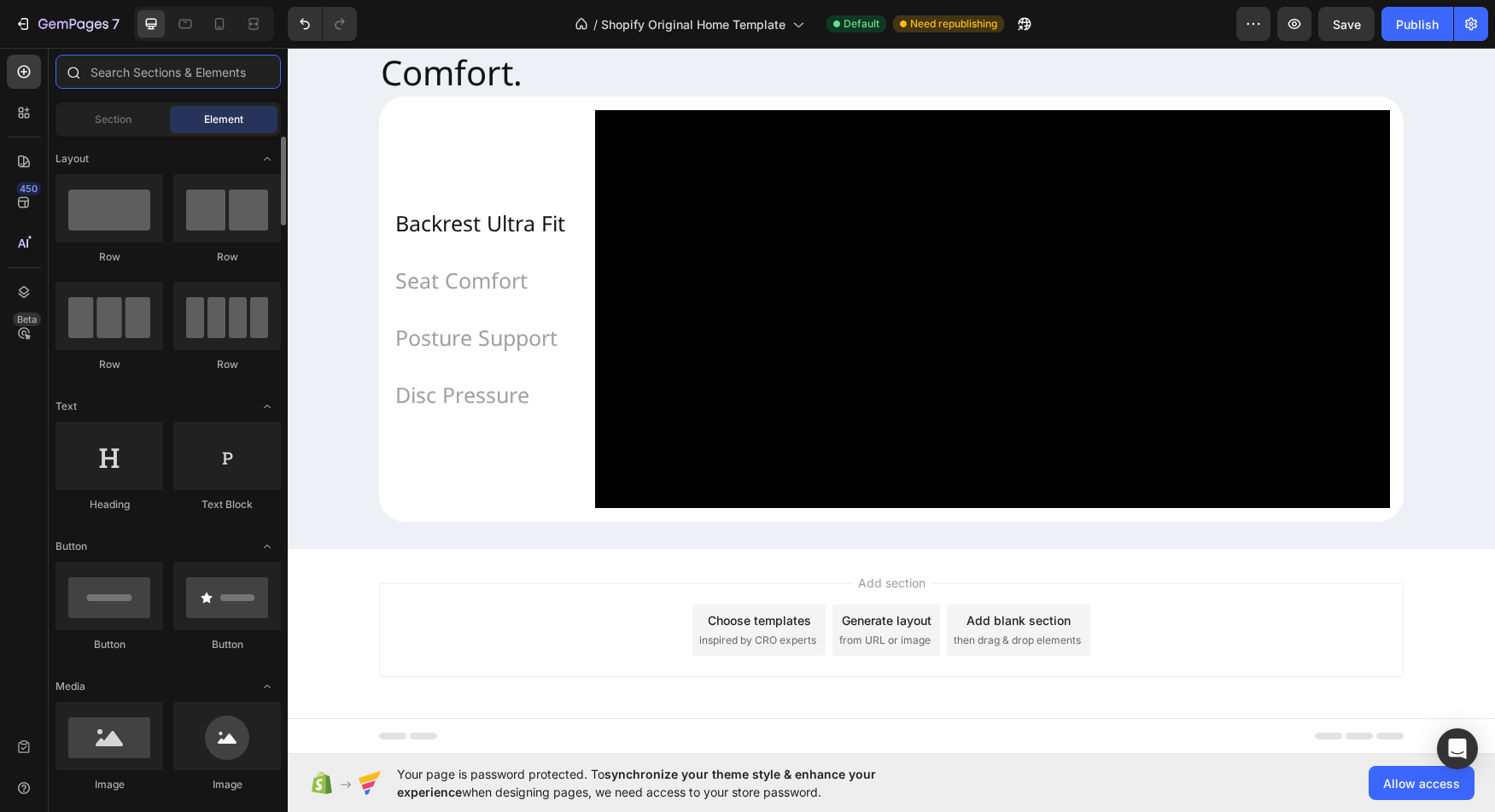
click at [155, 86] on input "text" at bounding box center [168, 71] width 226 height 34
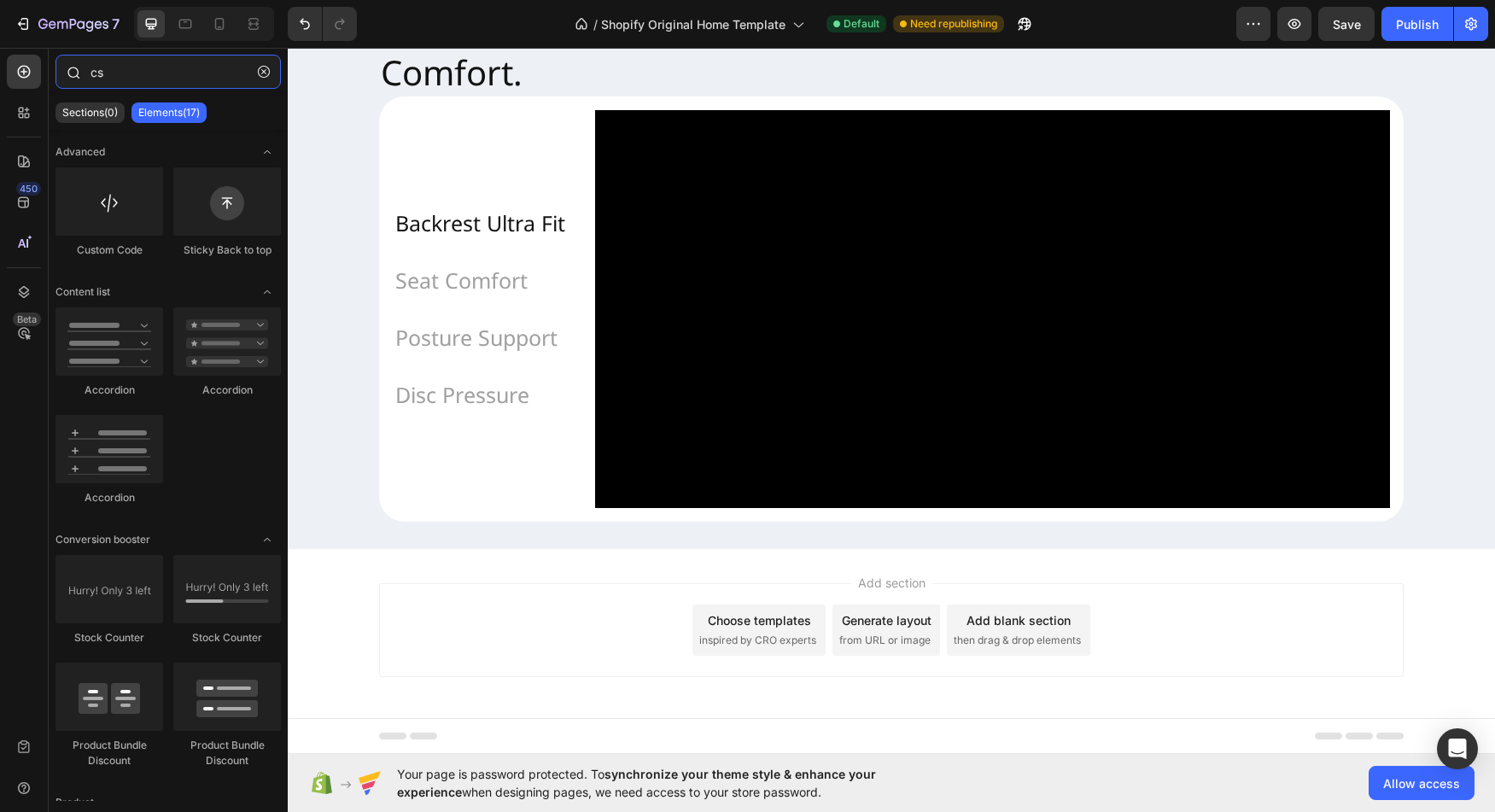
type input "c"
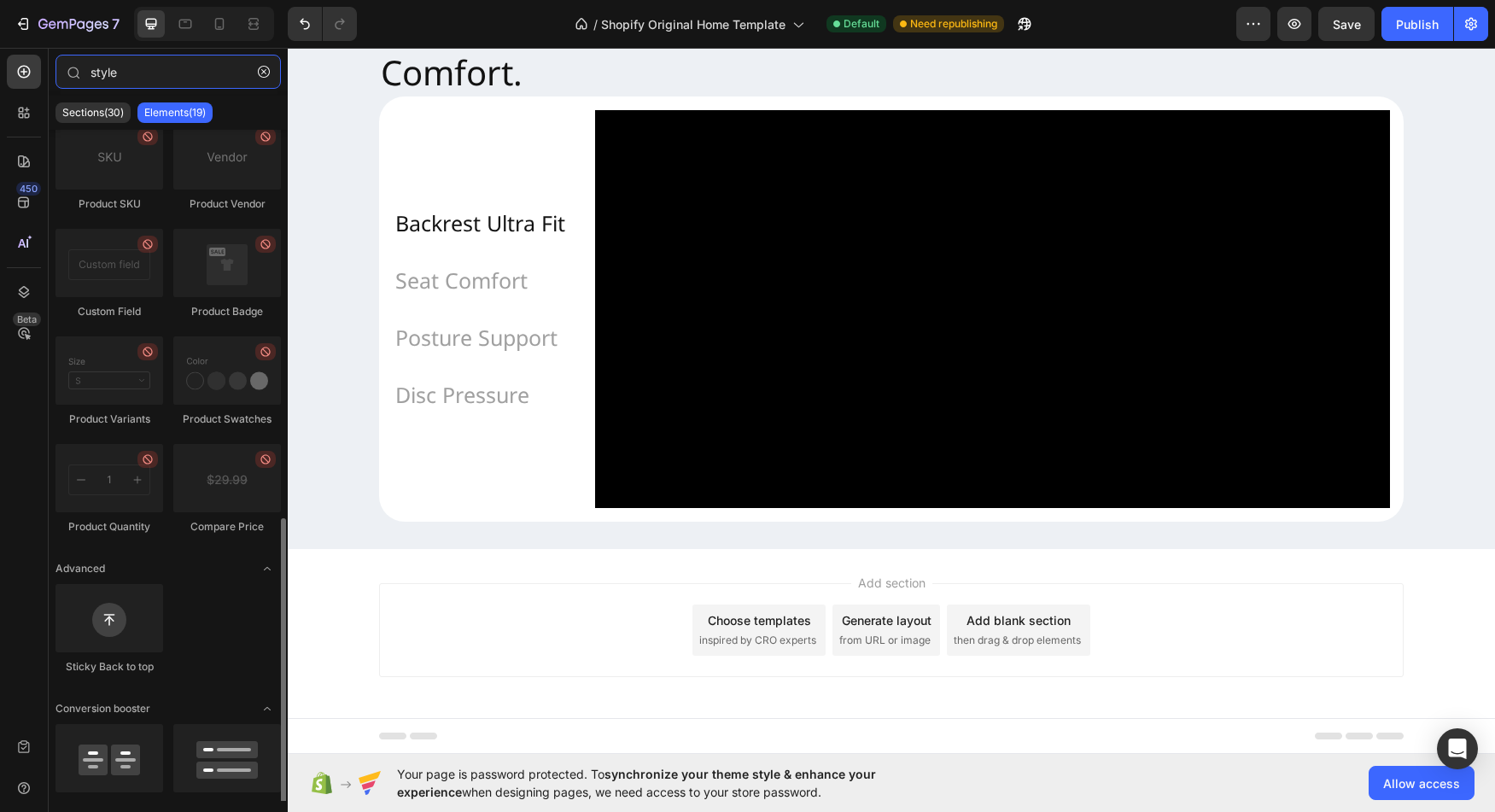
scroll to position [574, 0]
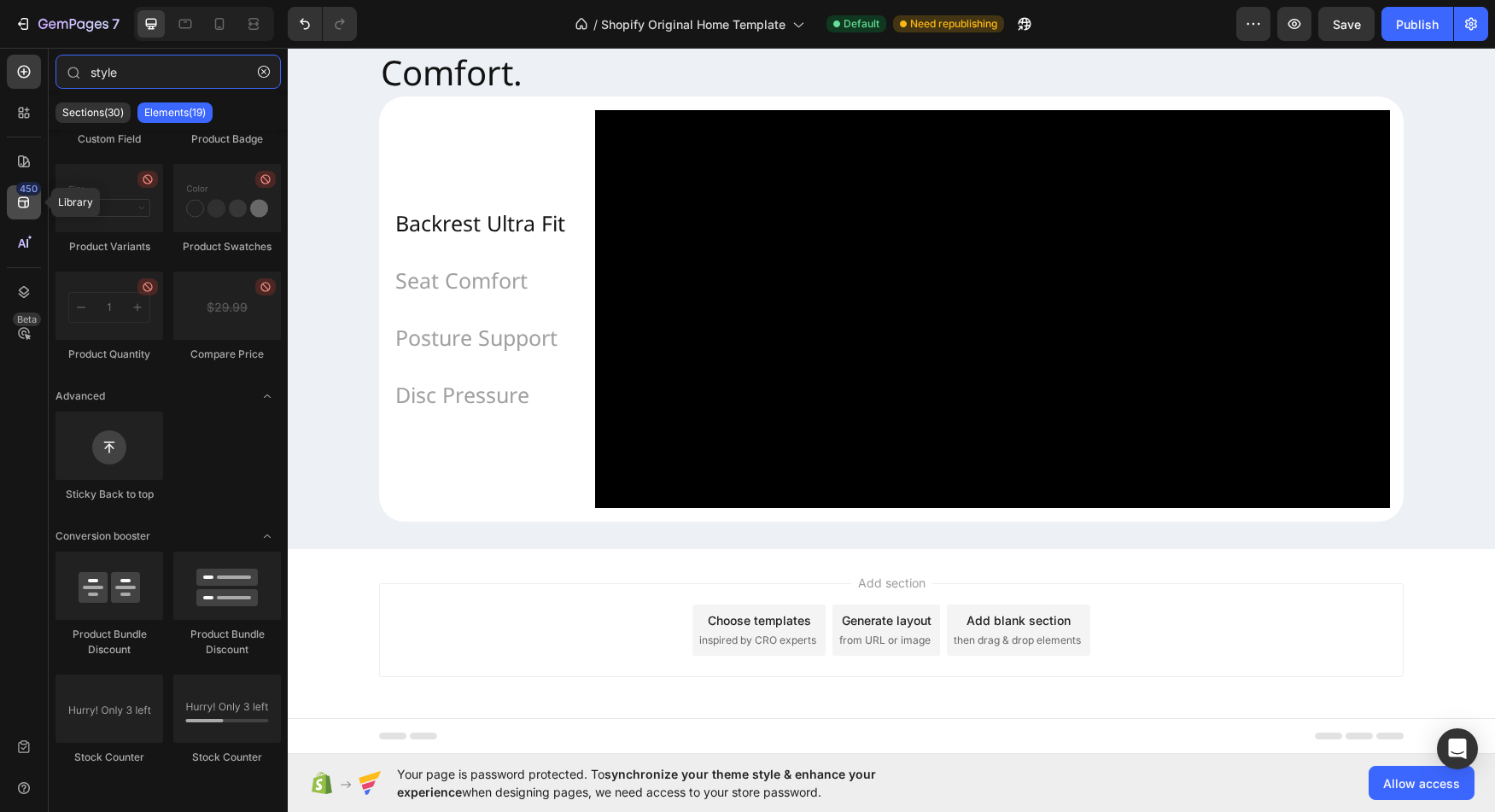
type input "style"
click at [27, 210] on icon at bounding box center [24, 202] width 17 height 17
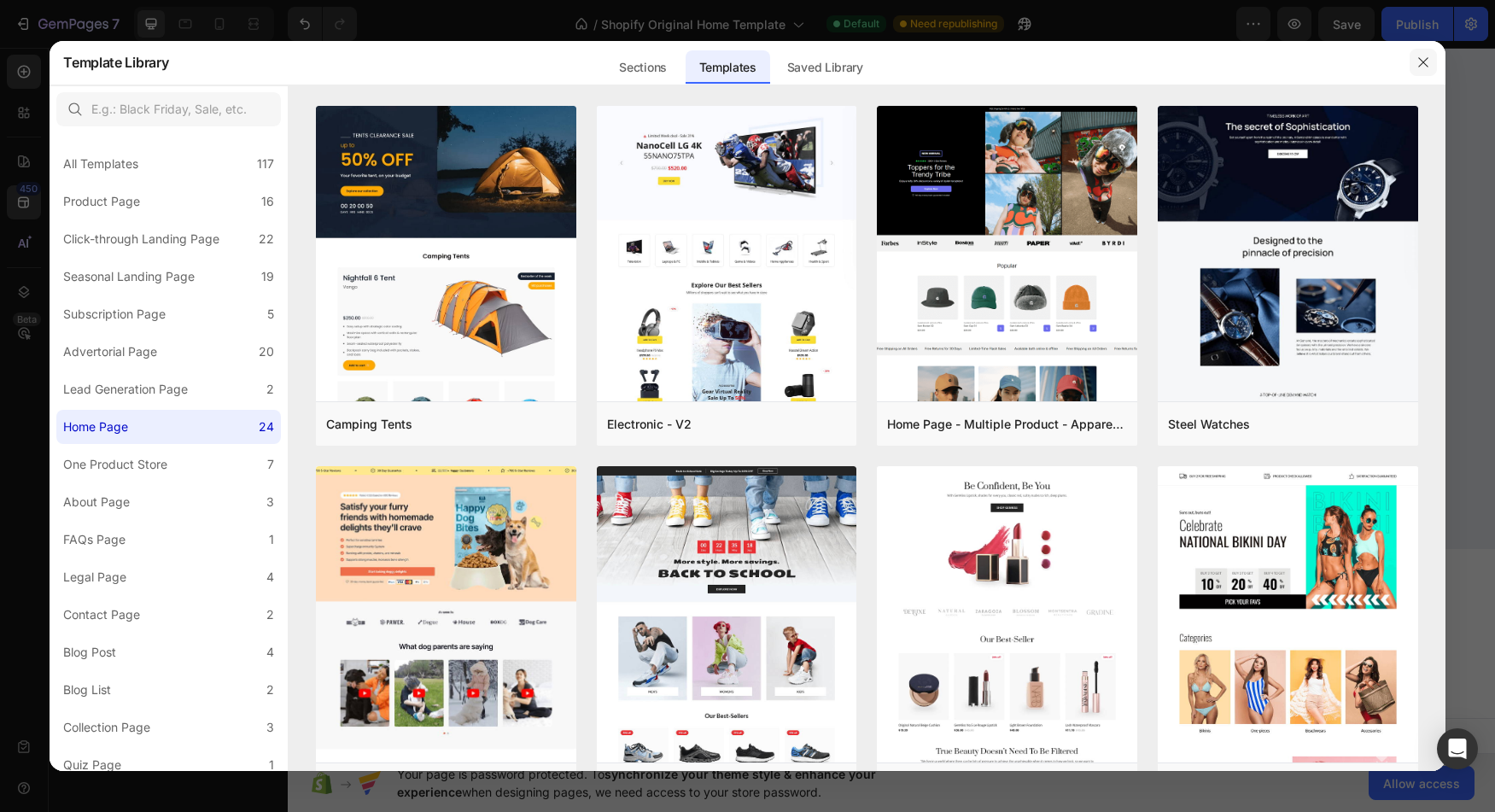
click at [1417, 61] on icon "button" at bounding box center [1423, 62] width 14 height 14
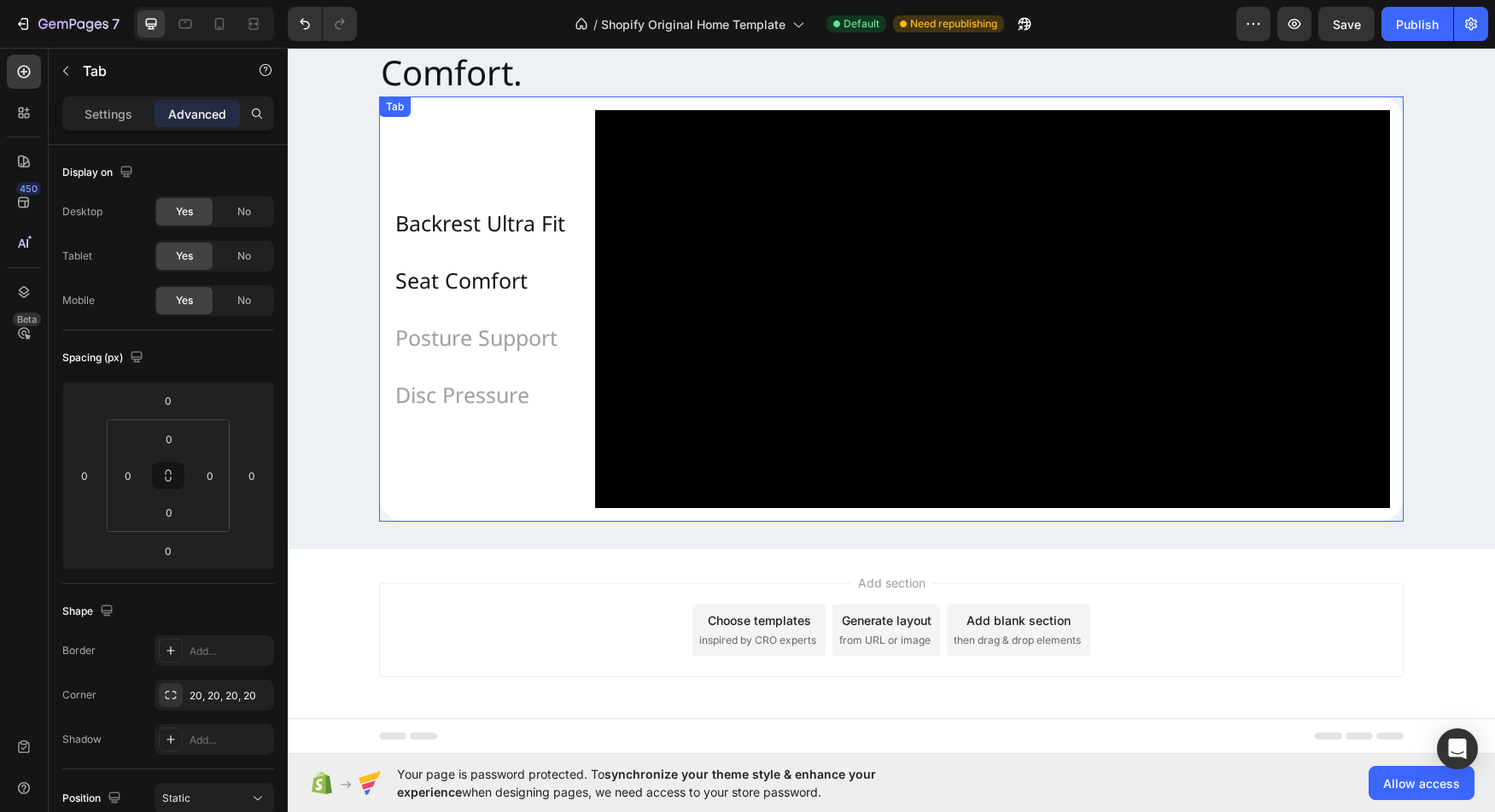
click at [474, 252] on li "Seat Comfort" at bounding box center [480, 280] width 202 height 58
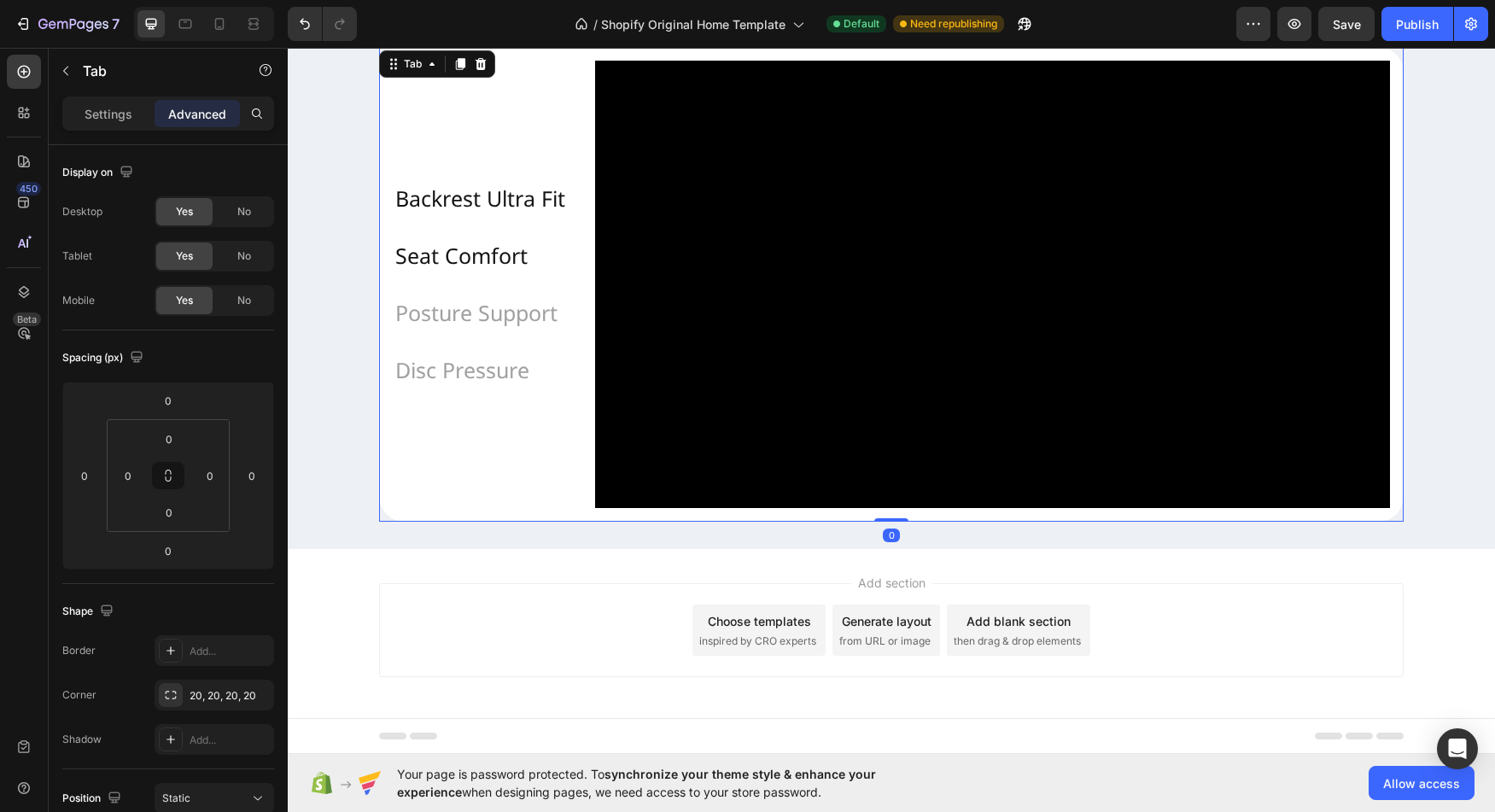
click at [476, 218] on div "Backrest Ultra Fit" at bounding box center [481, 198] width 175 height 44
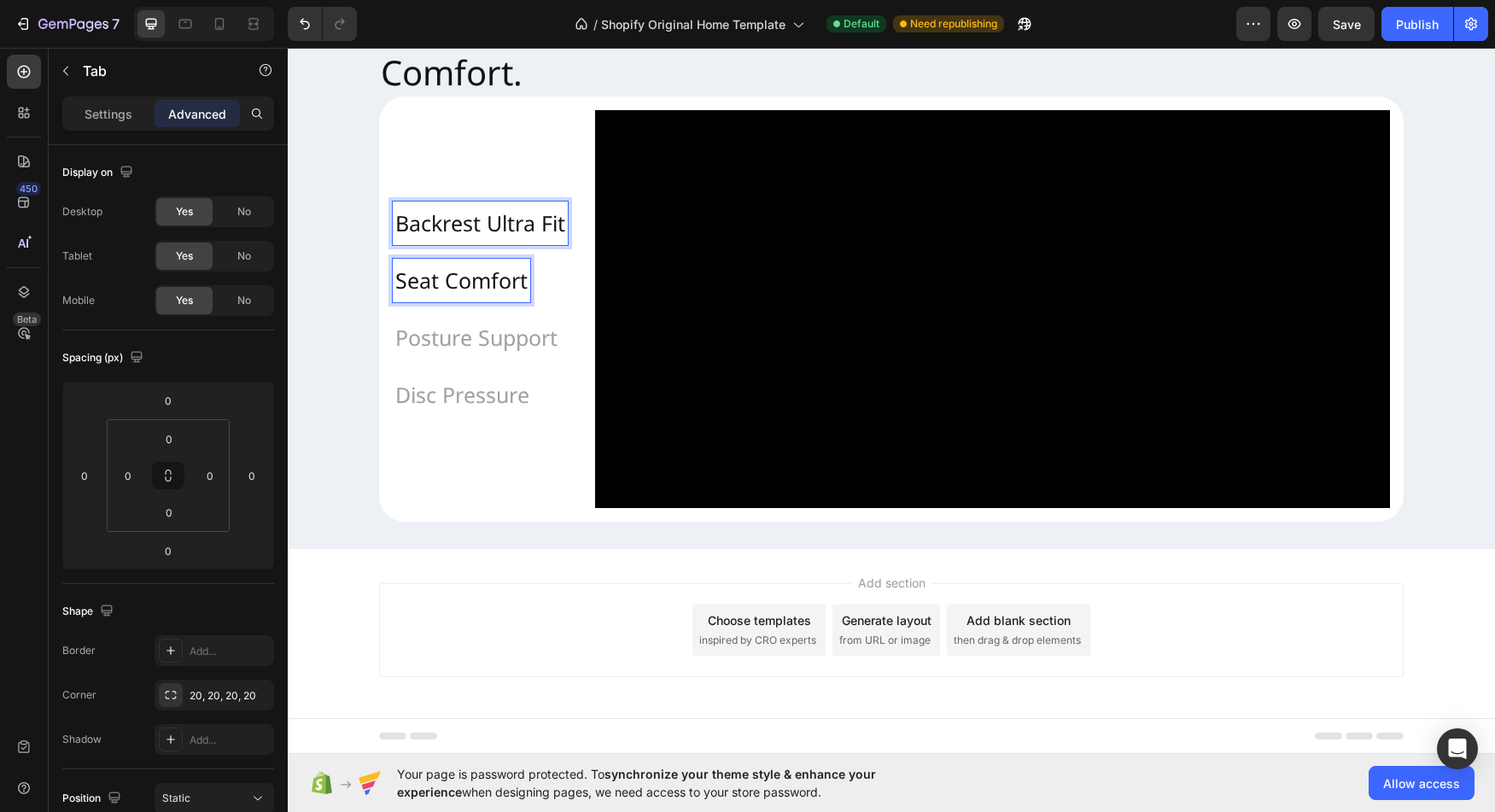
click at [473, 258] on div "Seat Comfort" at bounding box center [461, 280] width 137 height 44
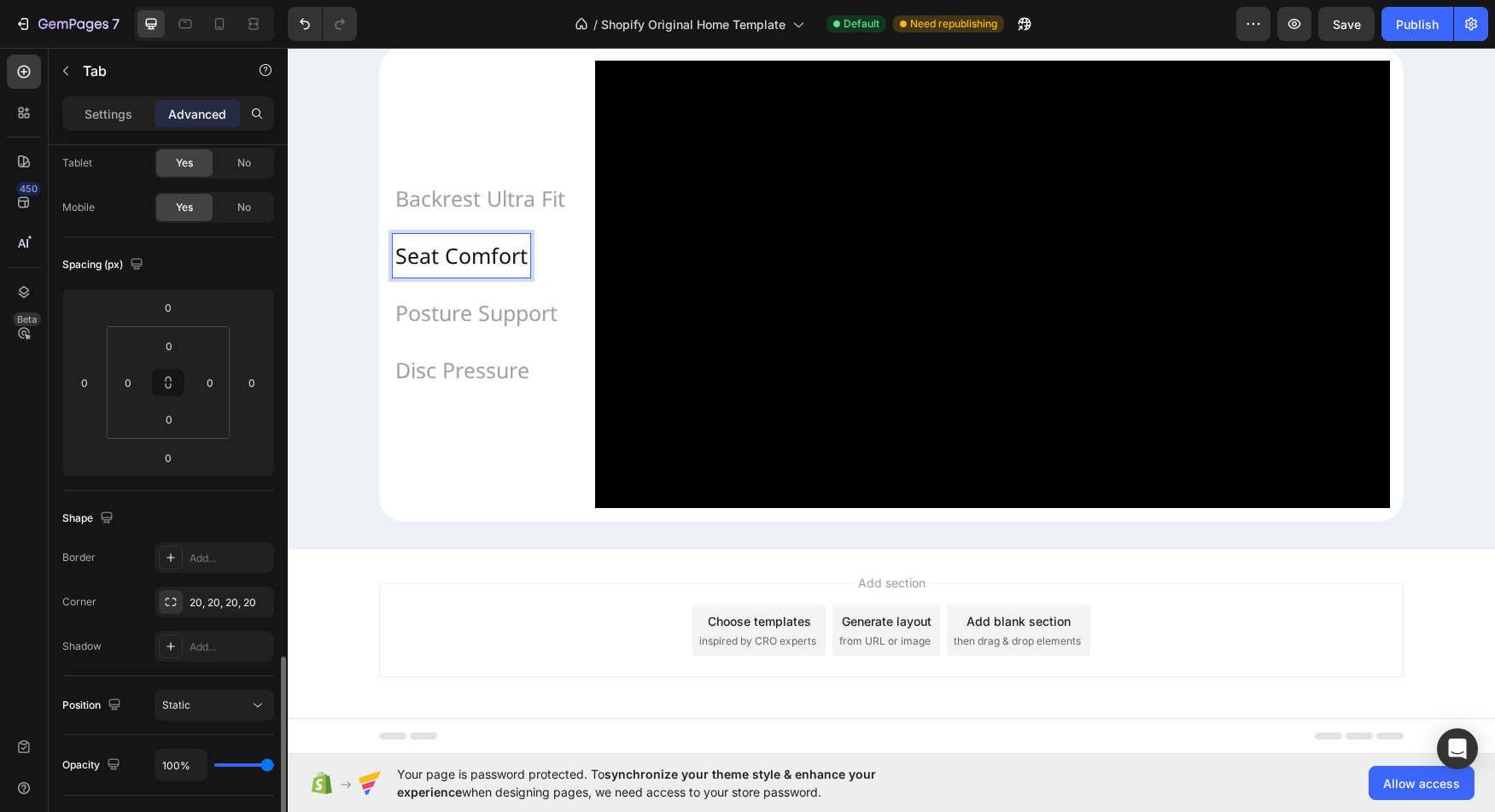
scroll to position [0, 0]
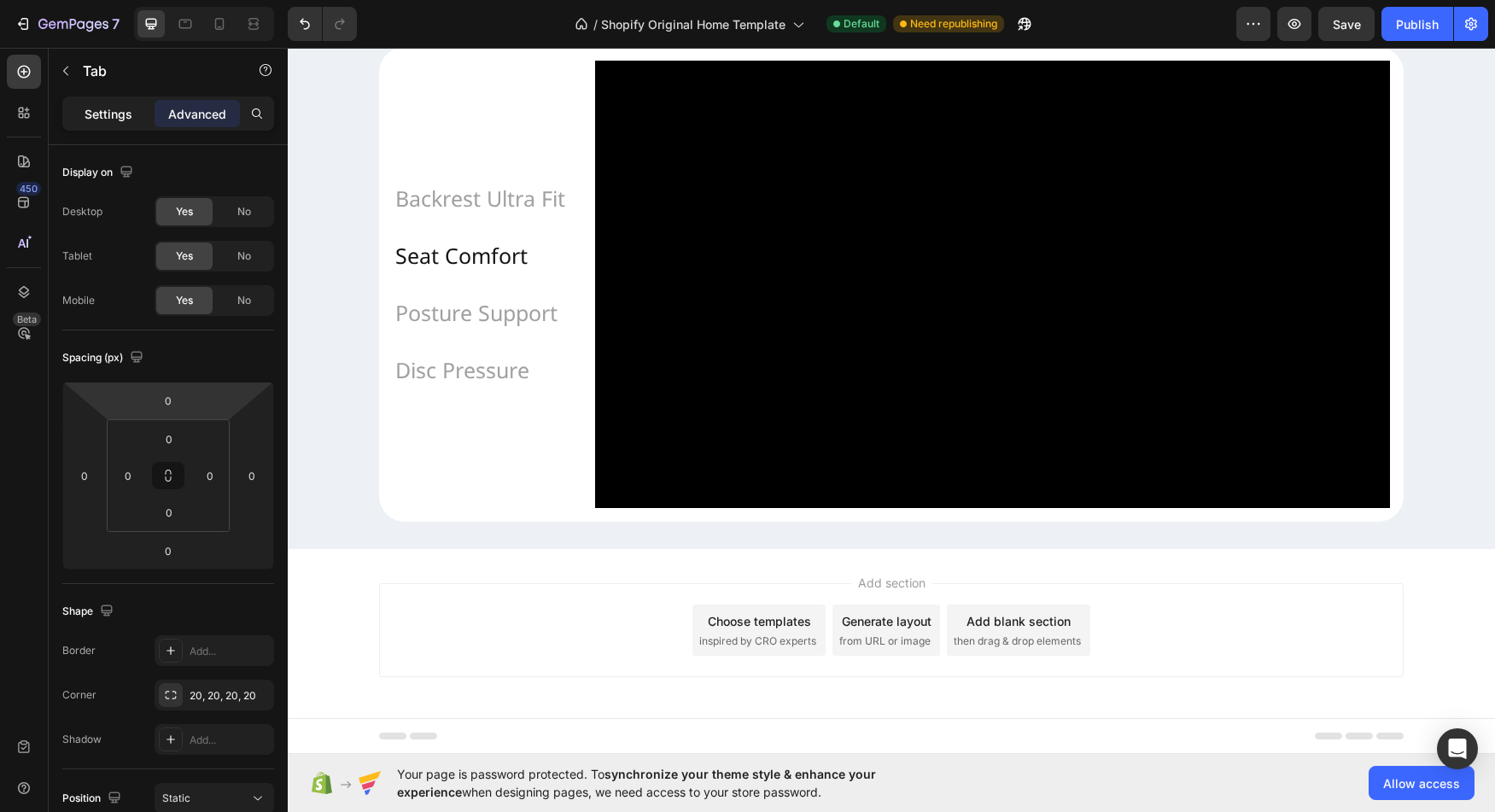
click at [122, 121] on p "Settings" at bounding box center [109, 114] width 48 height 18
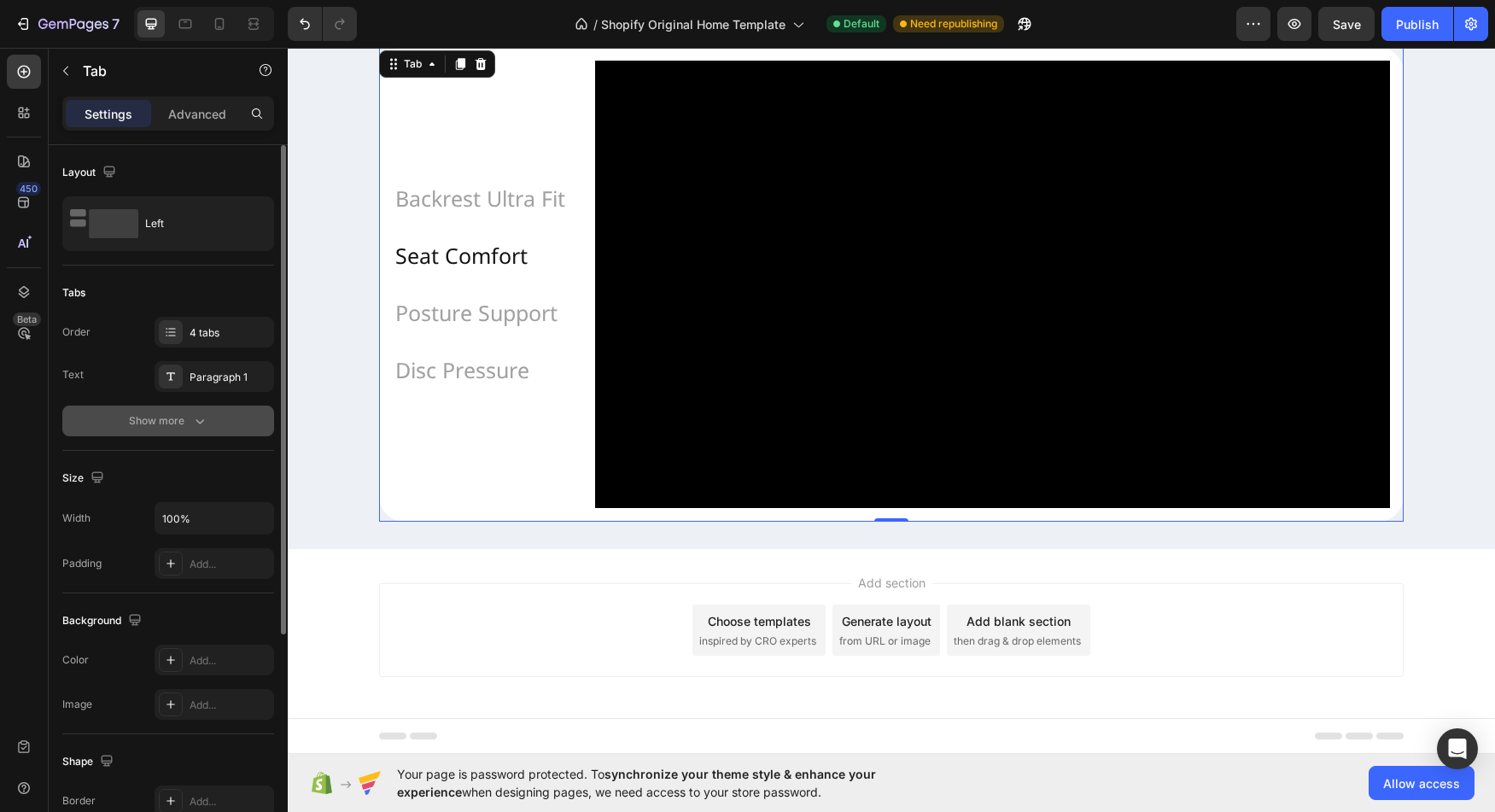
click at [161, 415] on div "Show more" at bounding box center [168, 420] width 80 height 17
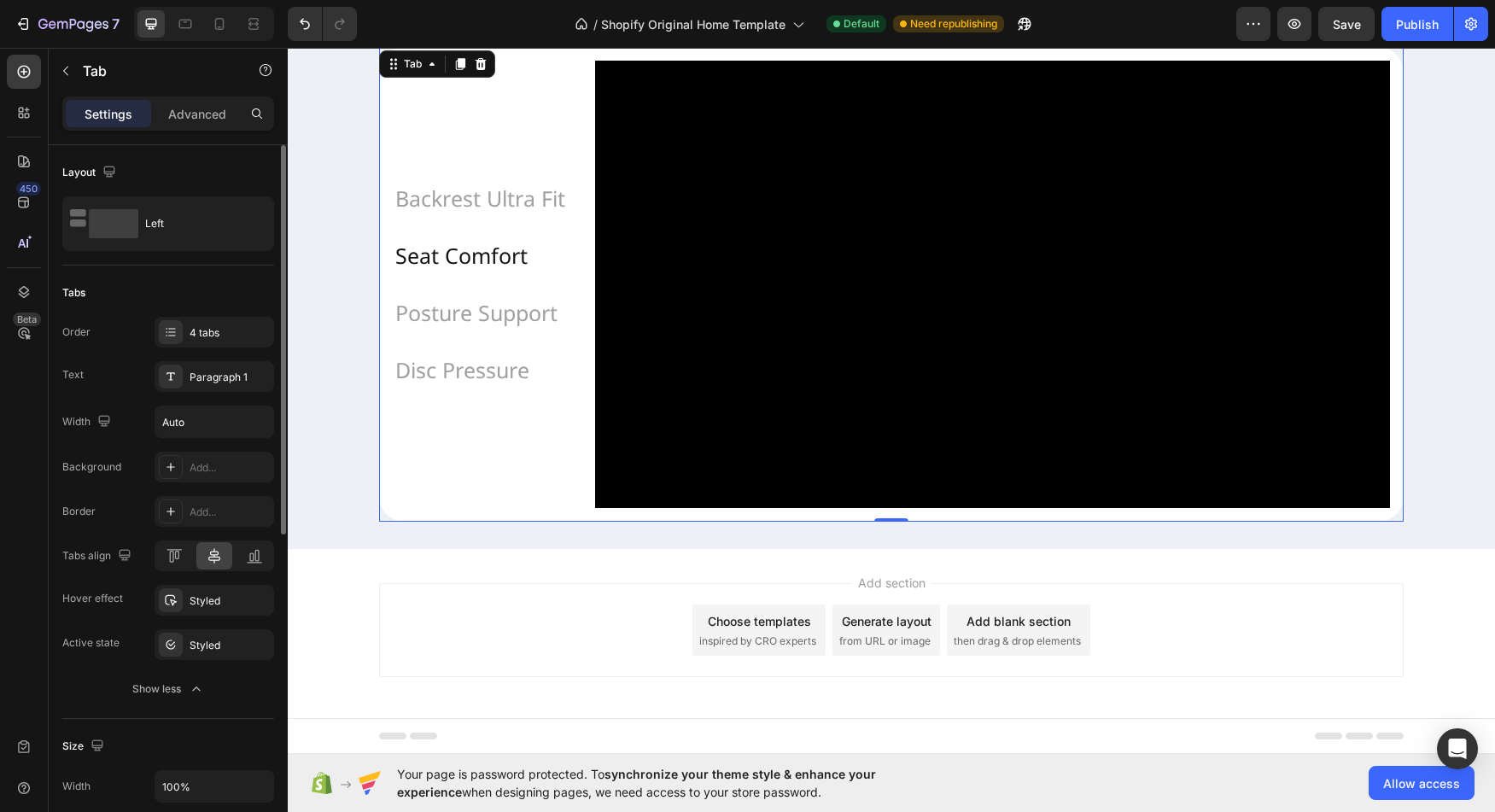
click at [146, 100] on div "Settings" at bounding box center [108, 113] width 85 height 27
click at [165, 109] on div "Advanced" at bounding box center [196, 113] width 85 height 27
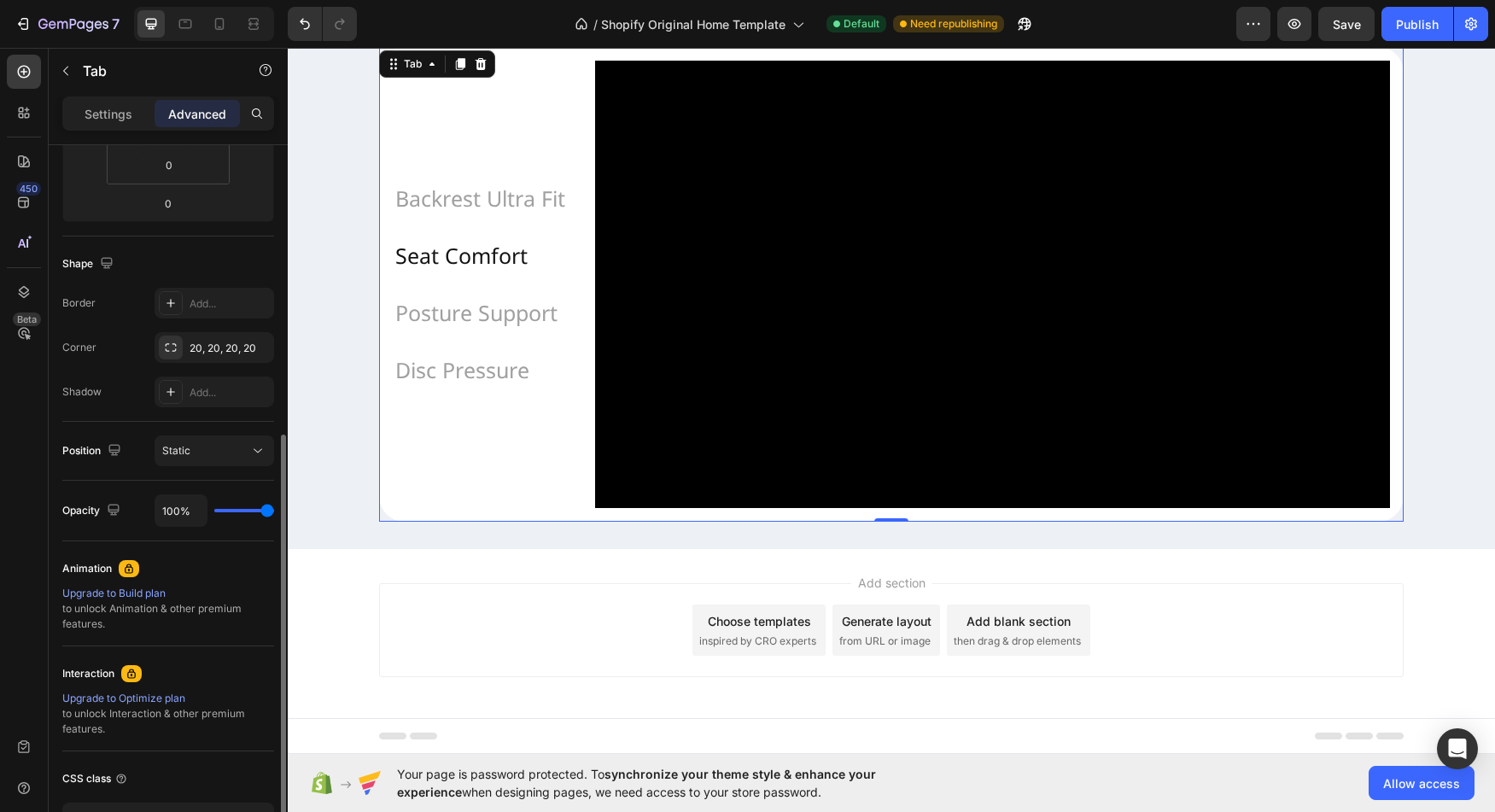
scroll to position [519, 0]
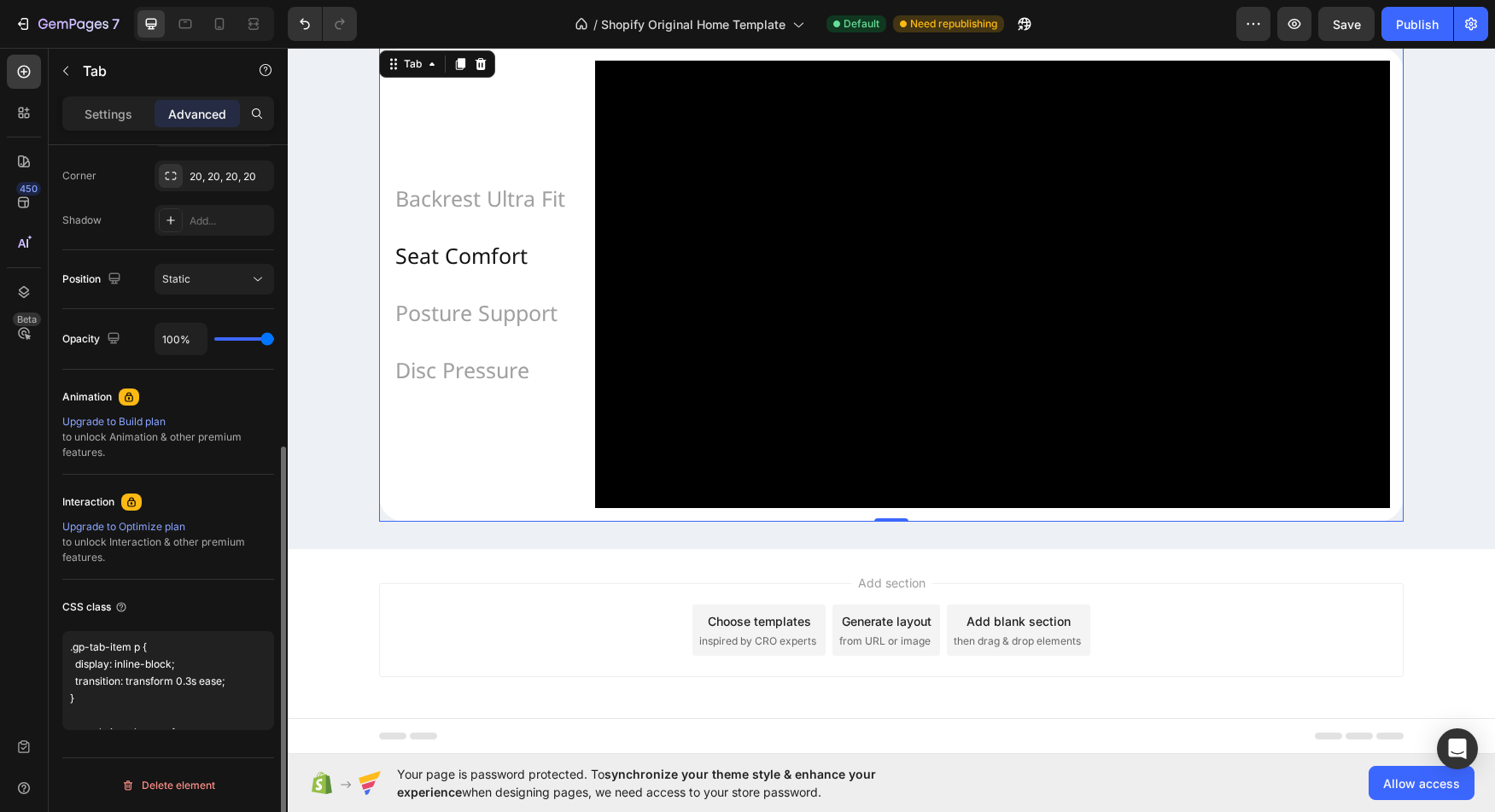
click at [122, 425] on div "Upgrade to Build plan" at bounding box center [168, 421] width 212 height 16
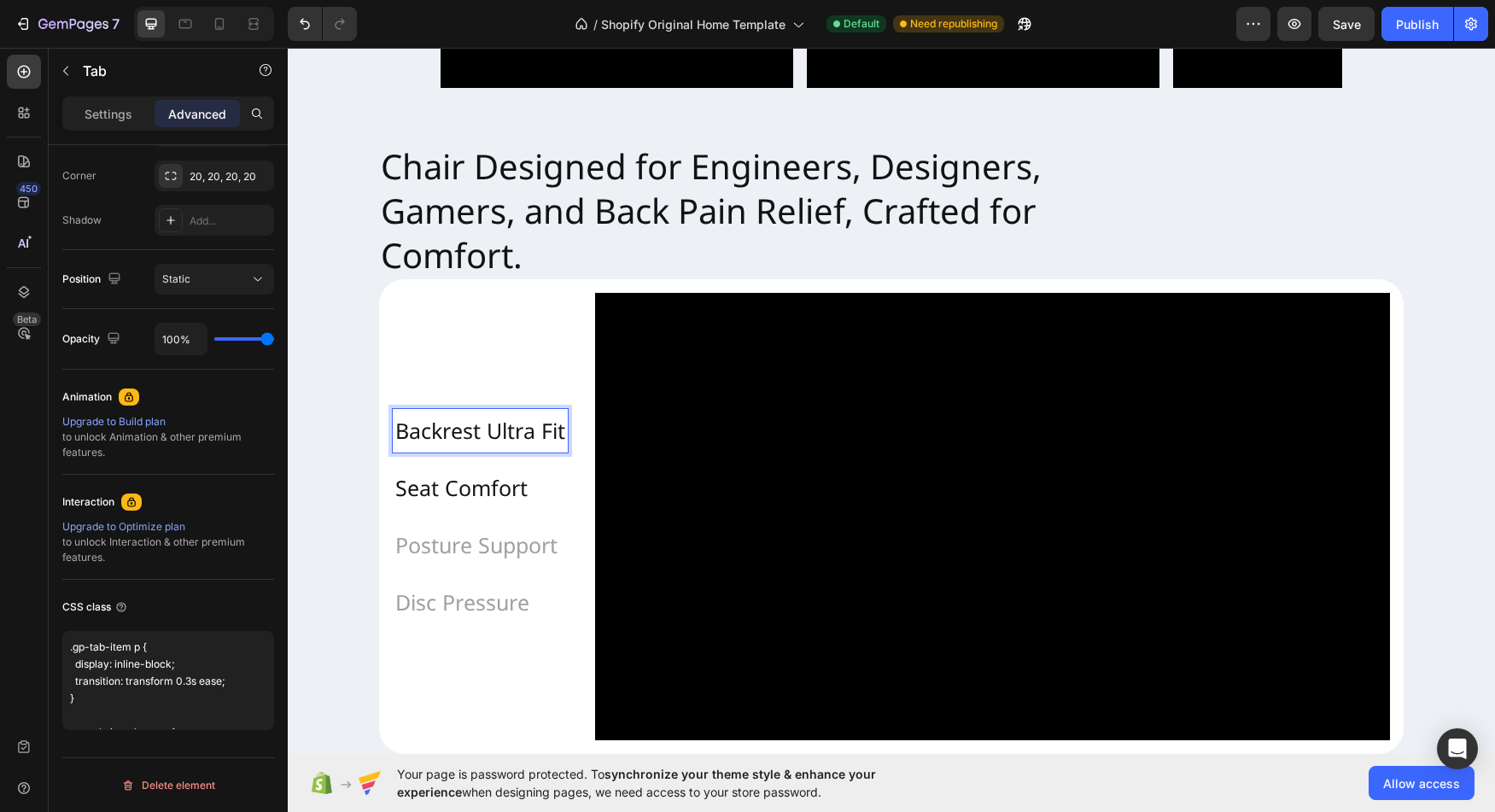
scroll to position [1214, 0]
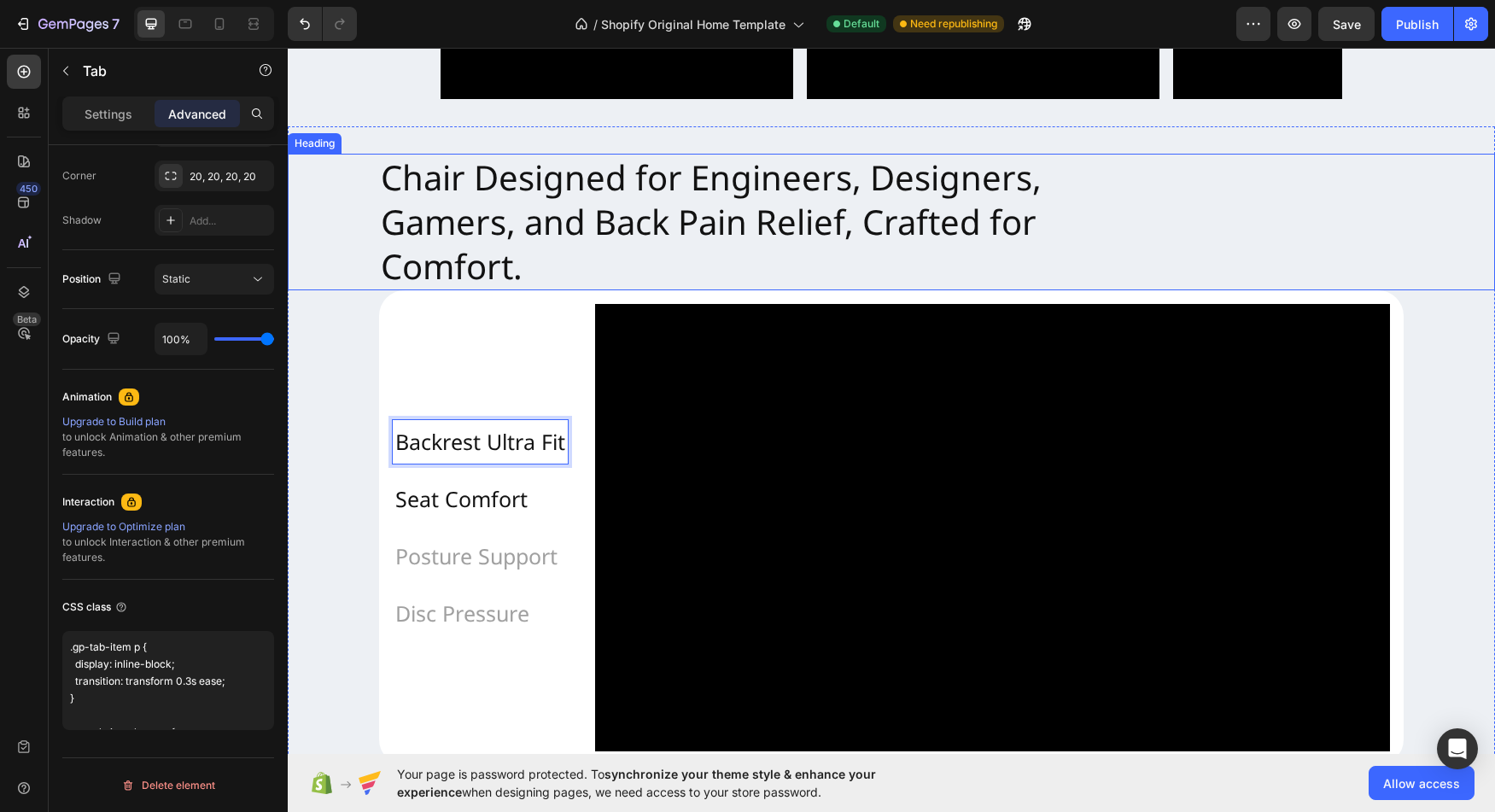
click at [623, 198] on h2 "Chair Designed for Engineers, Designers, Gamers, and Back Pain Relief, Crafted …" at bounding box center [891, 222] width 1024 height 137
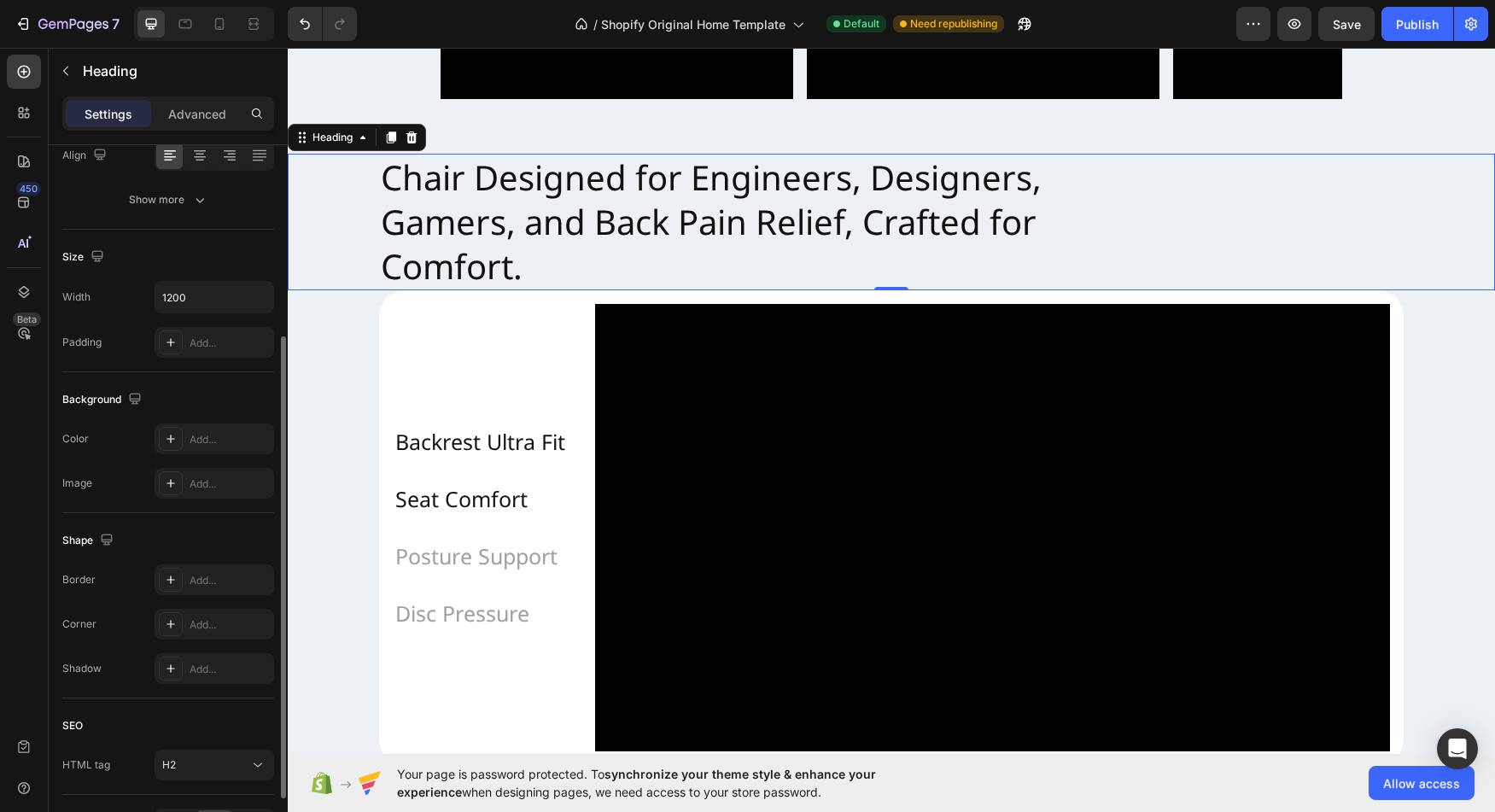
scroll to position [289, 0]
click at [178, 341] on div at bounding box center [171, 337] width 24 height 24
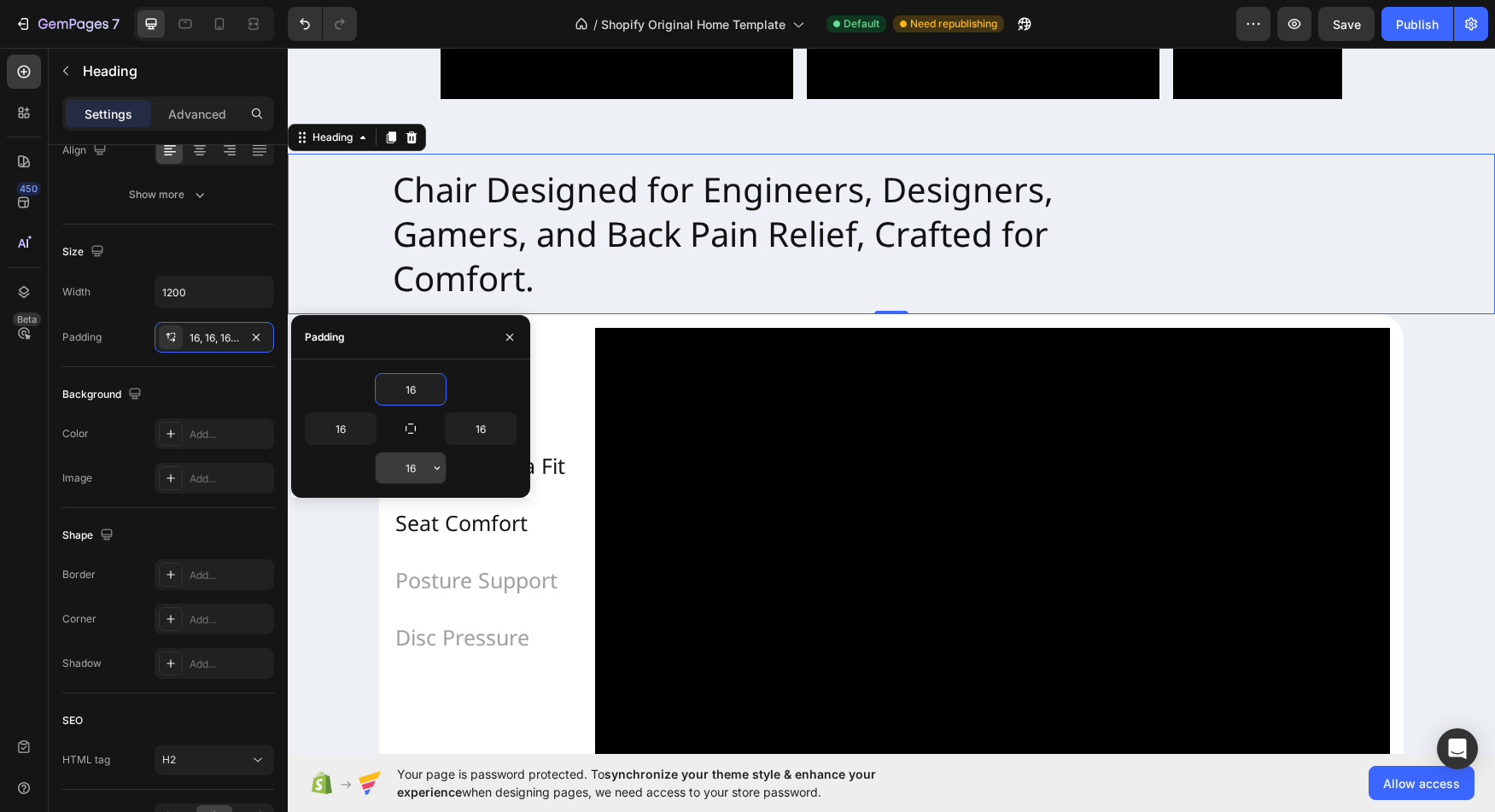
click at [434, 463] on icon "button" at bounding box center [437, 468] width 14 height 14
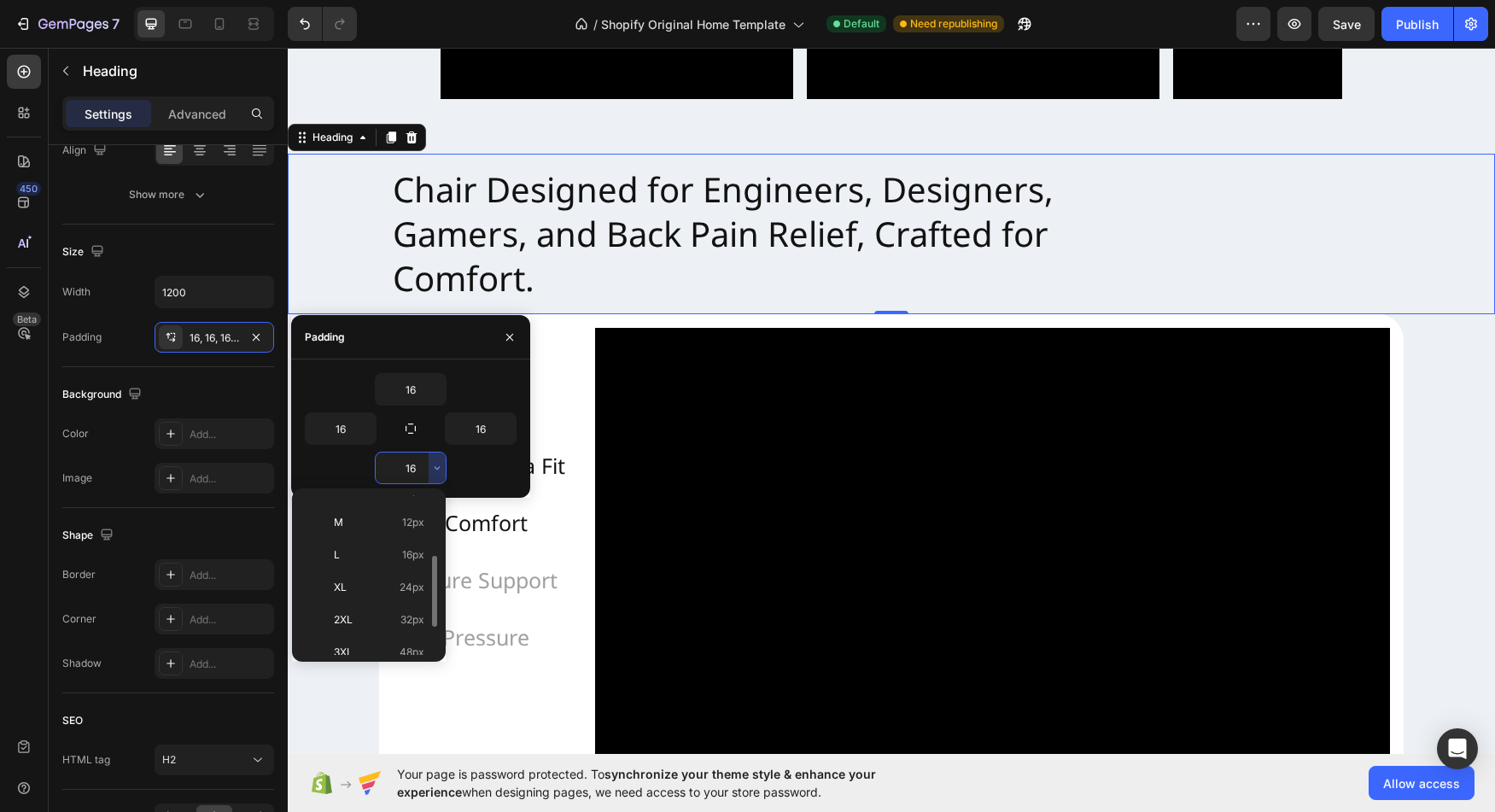
scroll to position [109, 0]
click at [381, 597] on p "XL 24px" at bounding box center [378, 597] width 90 height 16
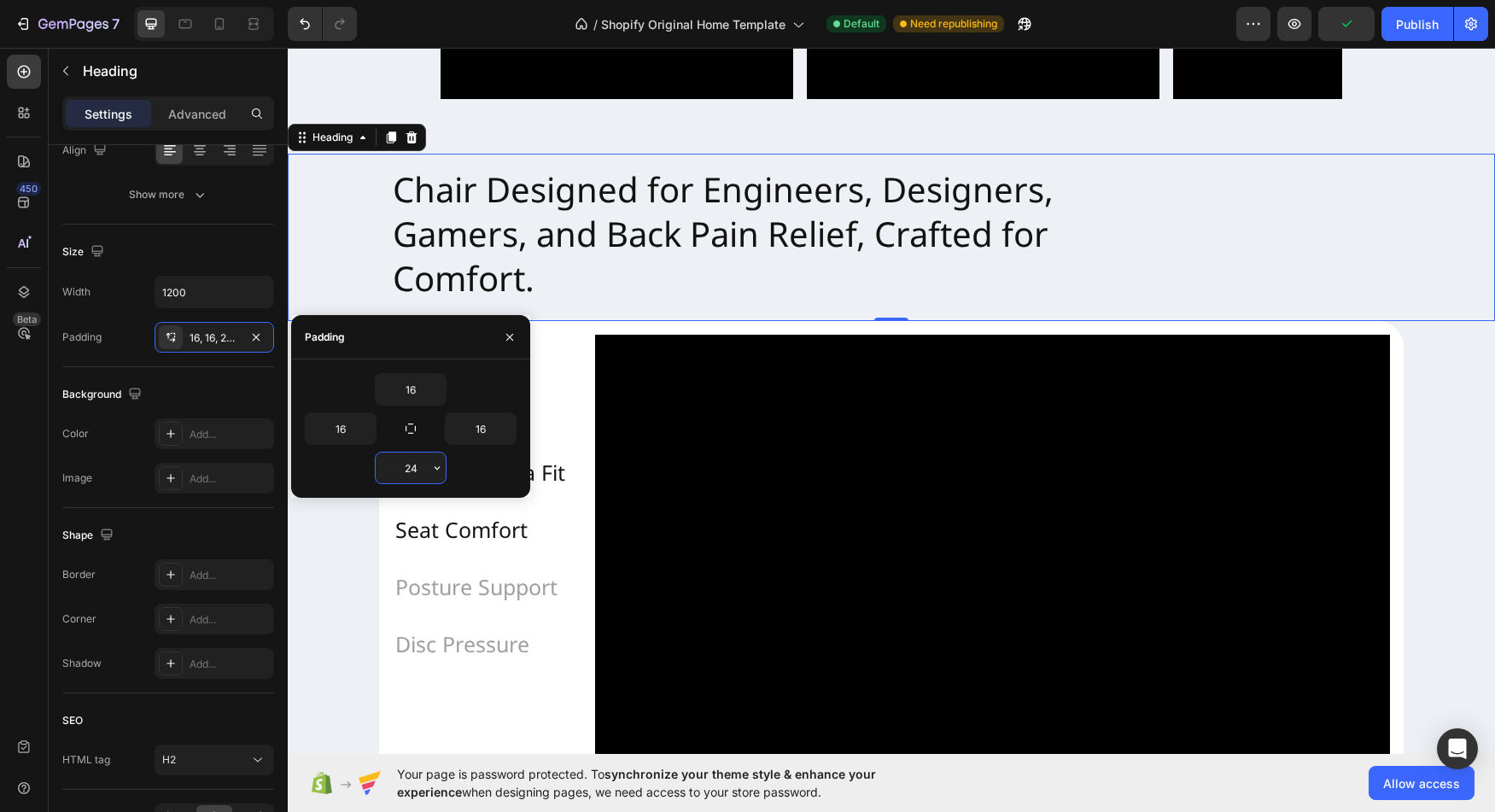
click at [402, 465] on input "24" at bounding box center [410, 468] width 70 height 31
click at [434, 469] on icon "button" at bounding box center [437, 468] width 14 height 14
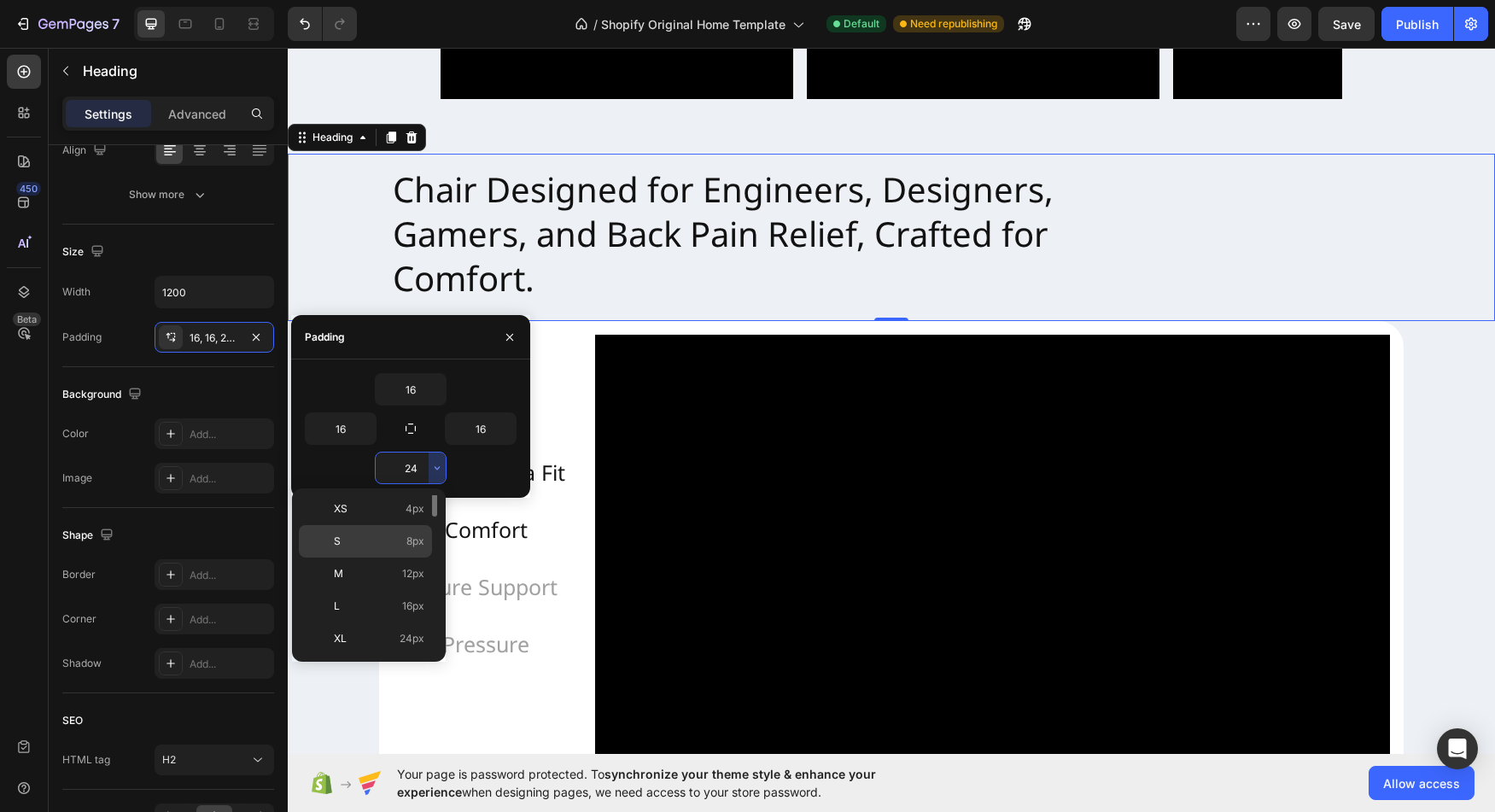
scroll to position [197, 0]
click at [394, 567] on p "3XL 48px" at bounding box center [378, 574] width 90 height 16
type input "48"
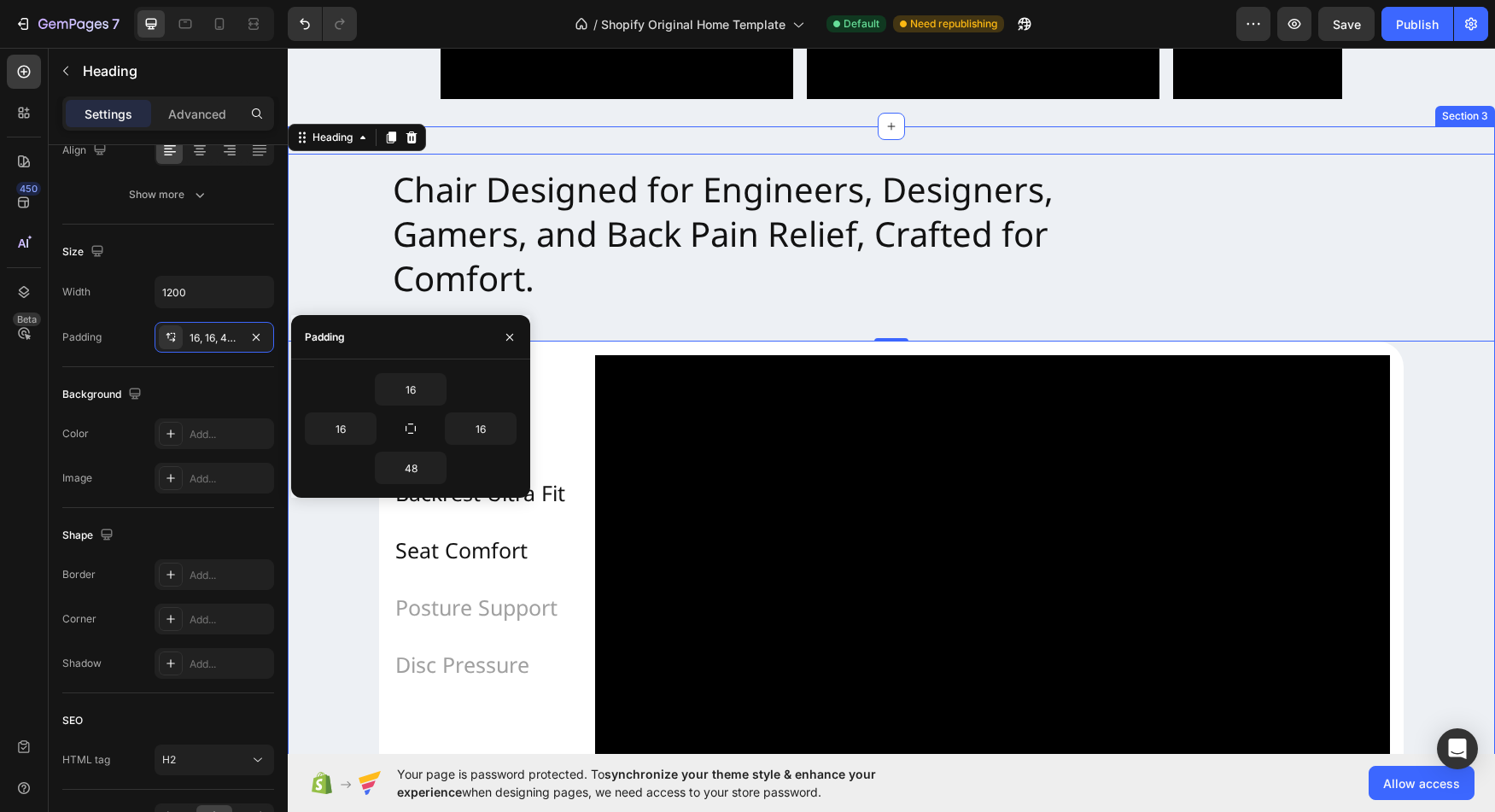
click at [1458, 438] on div "Chair Designed for Engineers, Designers, Gamers, and Back Pain Relief, Crafted …" at bounding box center [891, 484] width 1207 height 662
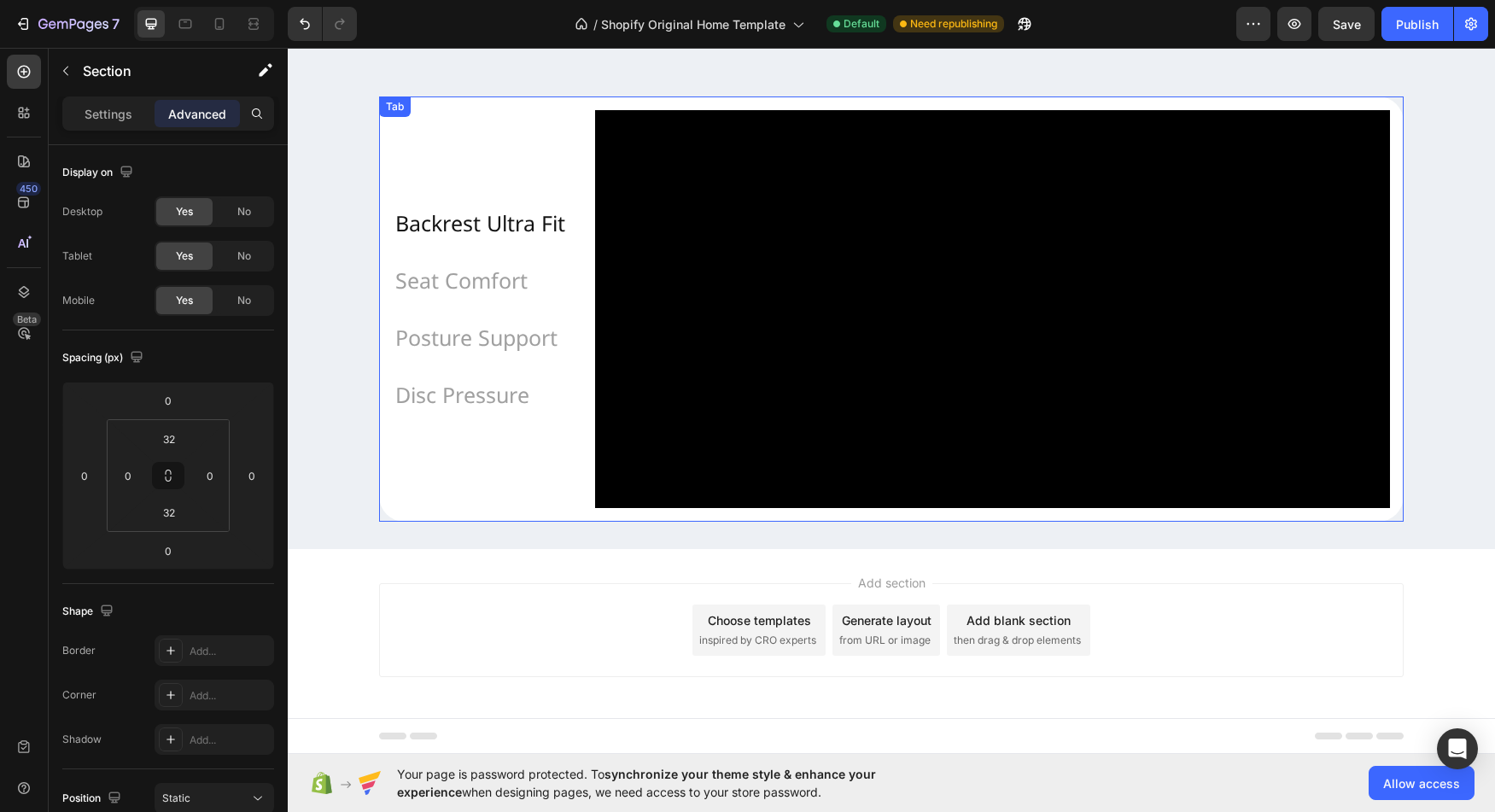
scroll to position [1331, 0]
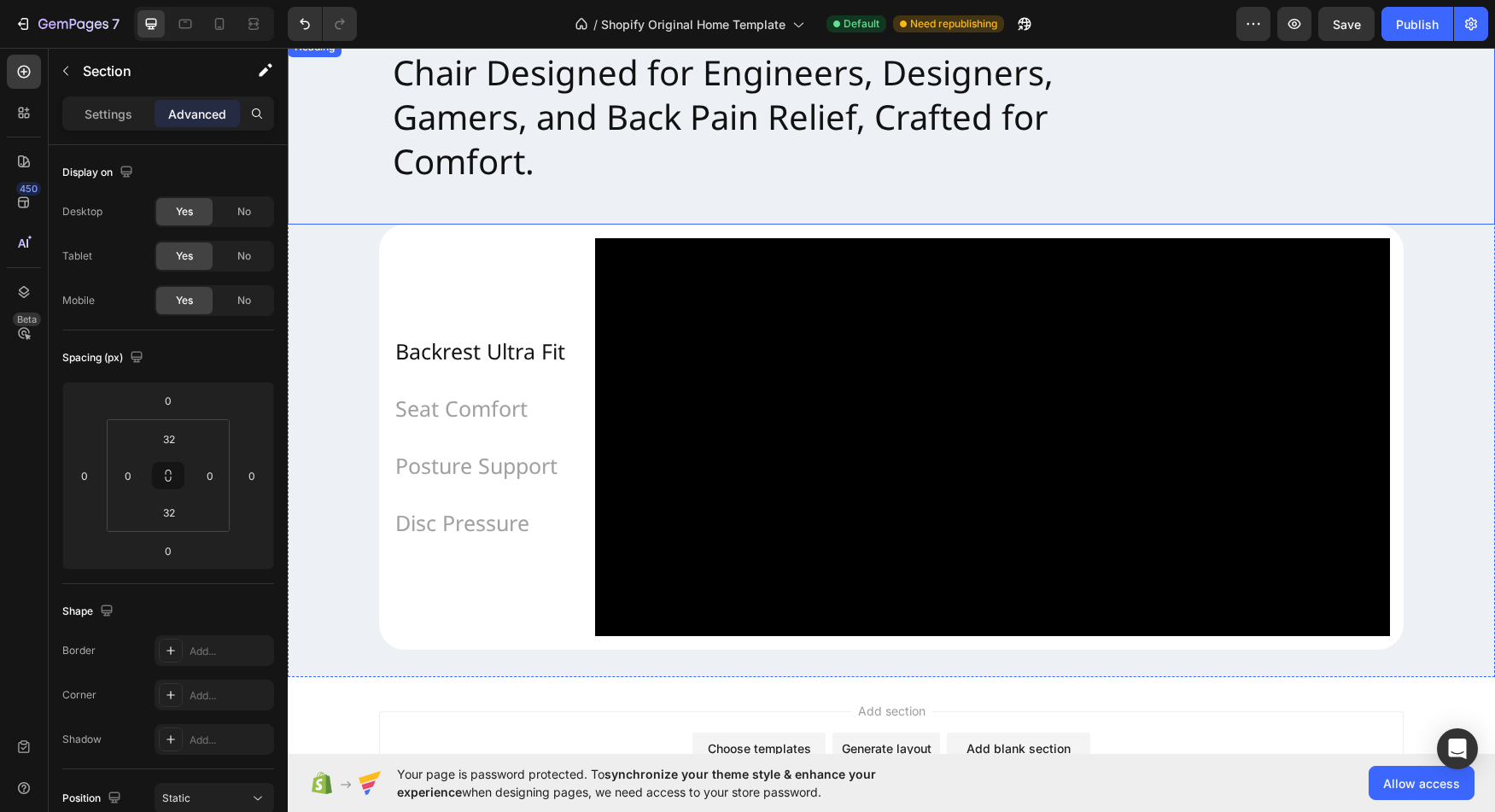
click at [603, 162] on h2 "Chair Designed for Engineers, Designers, Gamers, and Back Pain Relief, Crafted …" at bounding box center [891, 131] width 1024 height 188
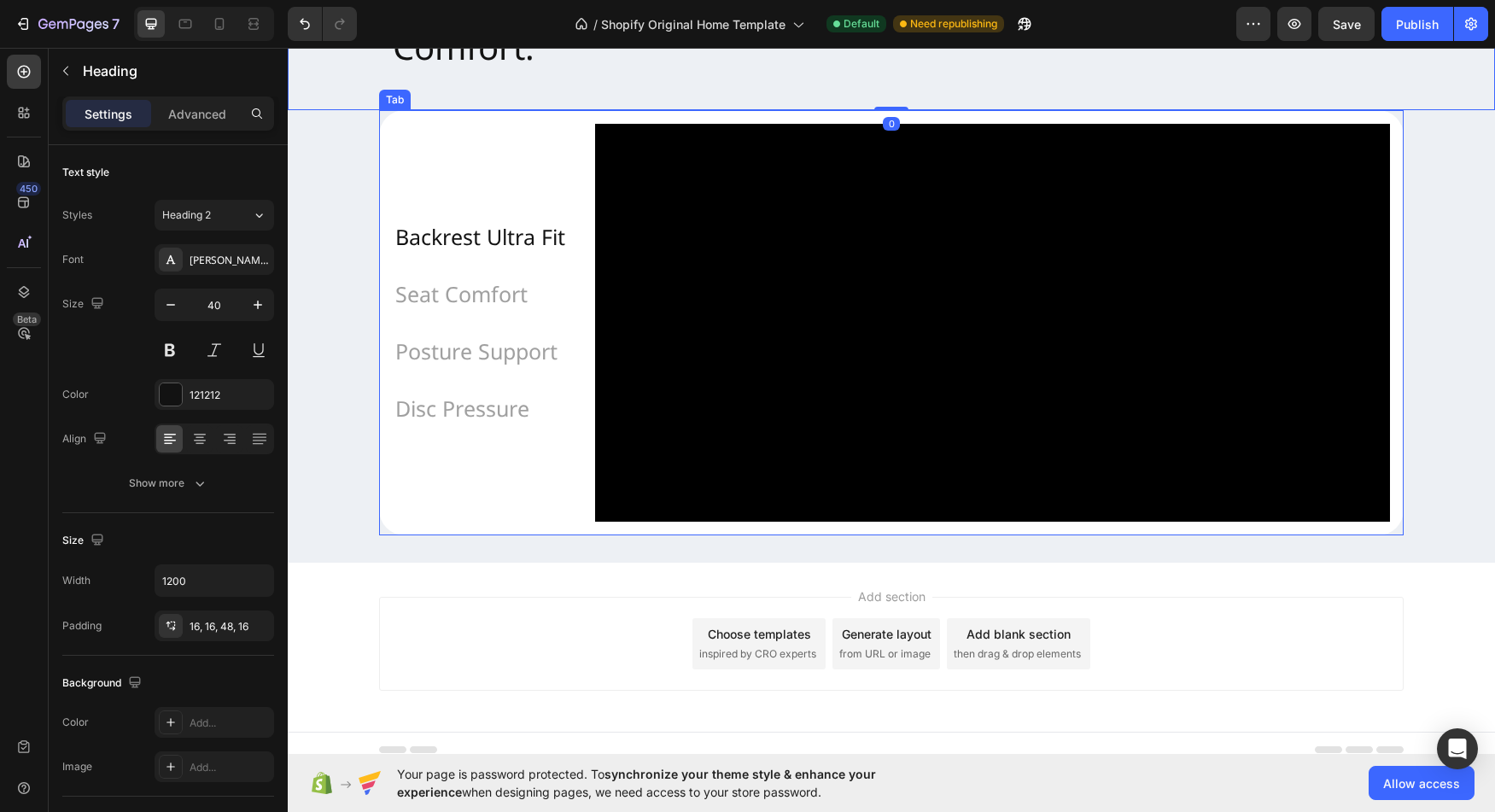
scroll to position [1508, 0]
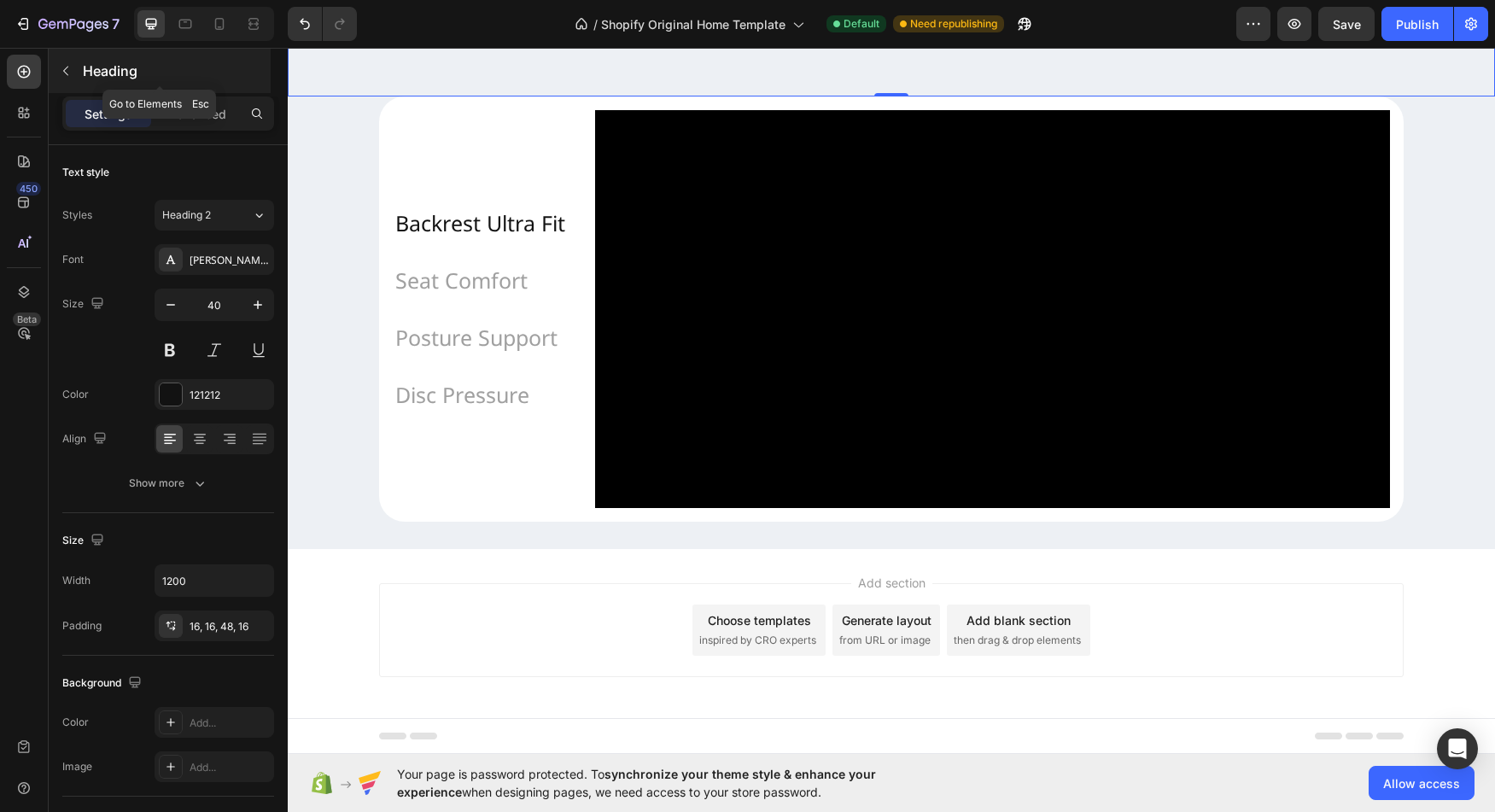
click at [71, 64] on icon "button" at bounding box center [65, 70] width 14 height 14
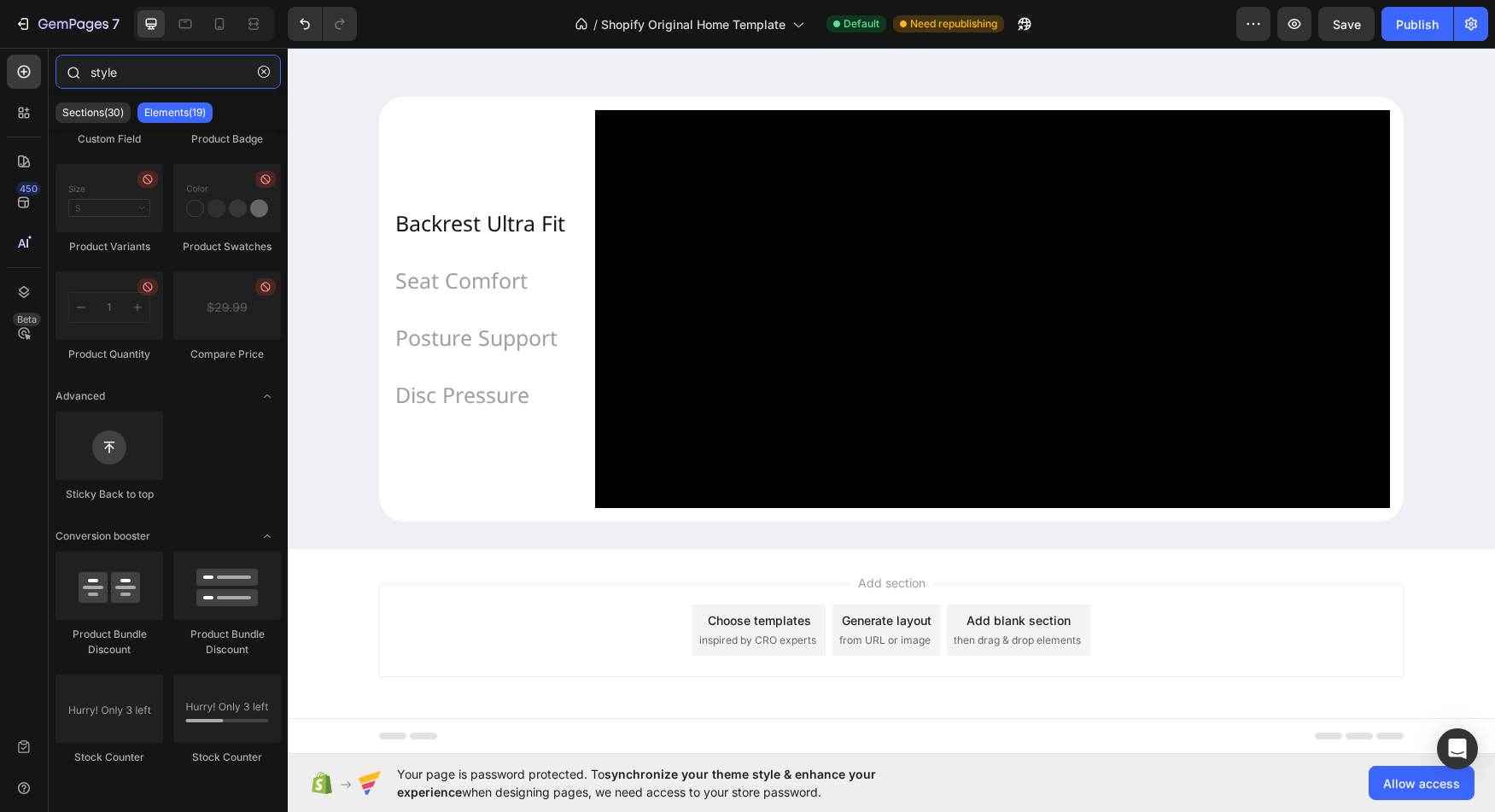
click at [153, 75] on input "style" at bounding box center [168, 71] width 226 height 34
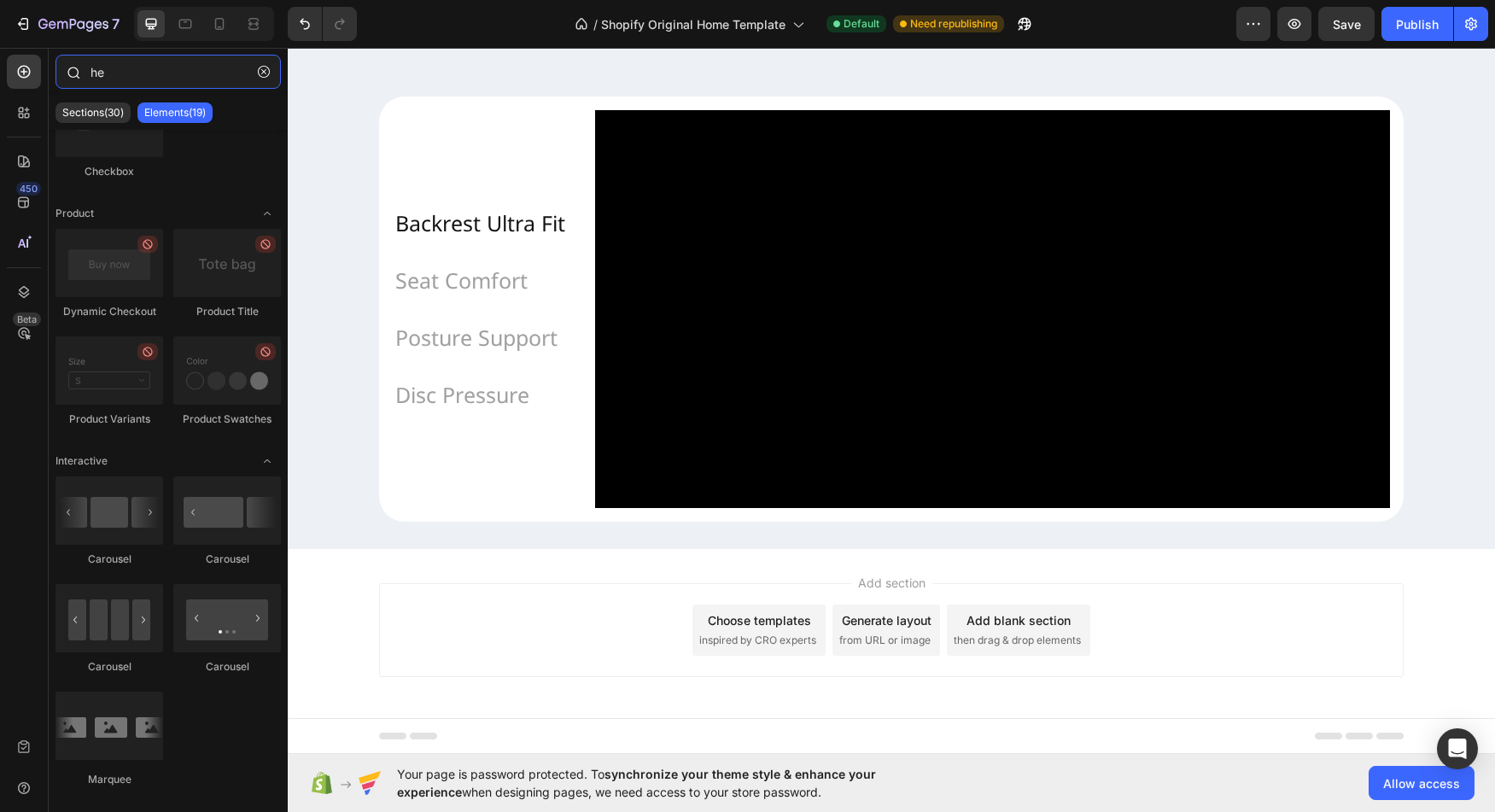
scroll to position [0, 0]
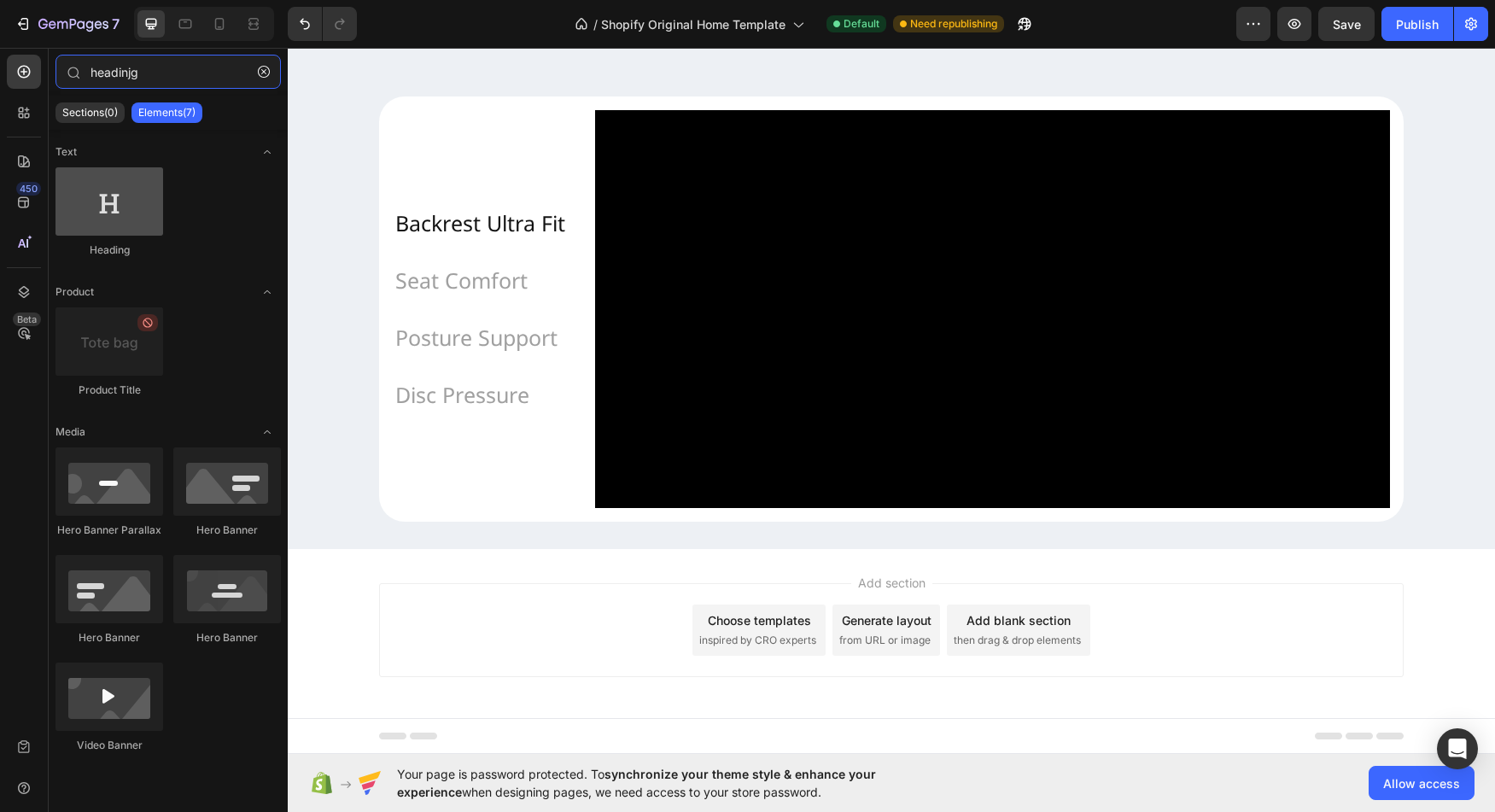
type input "headinjg"
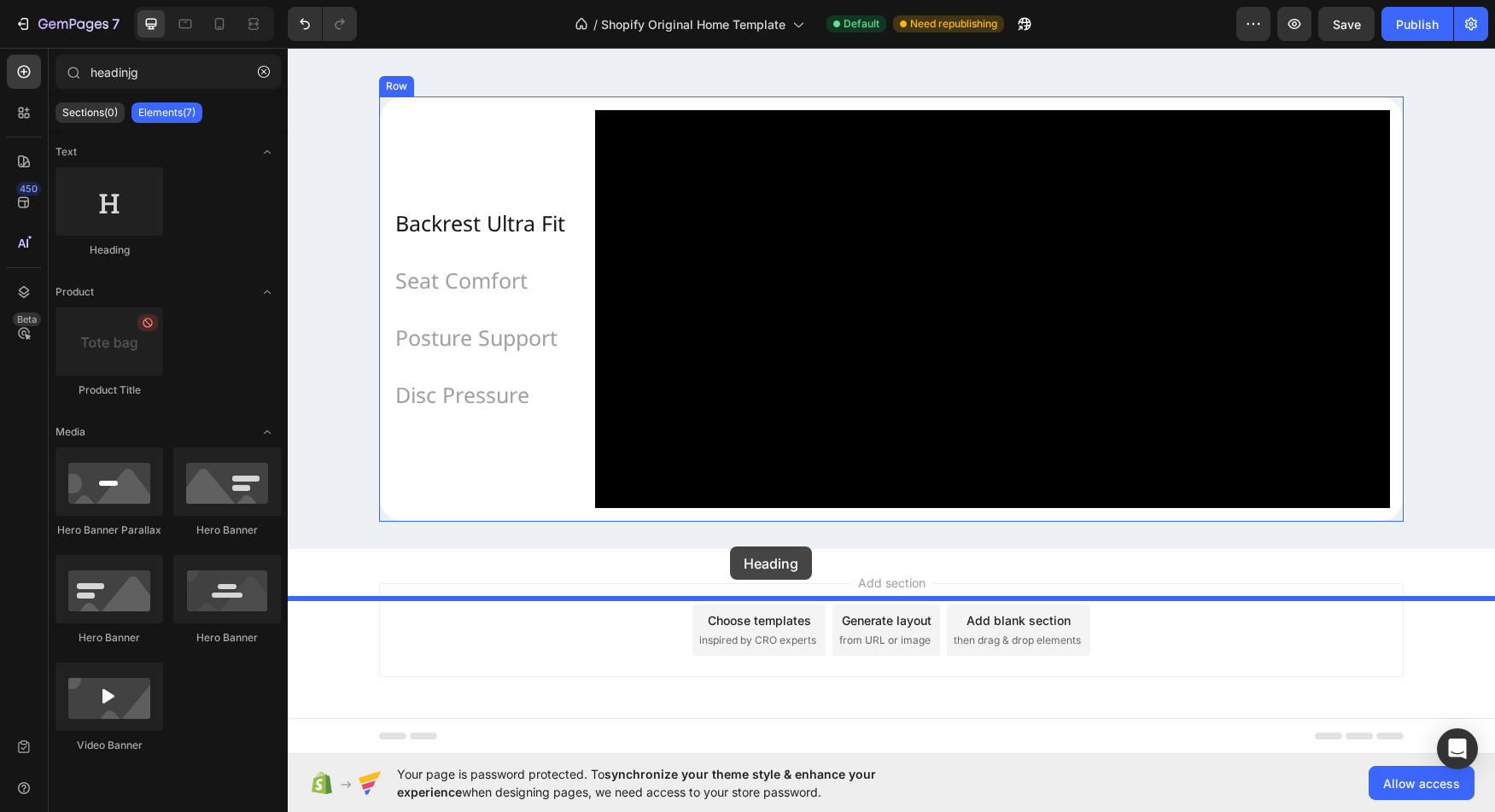
drag, startPoint x: 398, startPoint y: 250, endPoint x: 730, endPoint y: 546, distance: 444.8
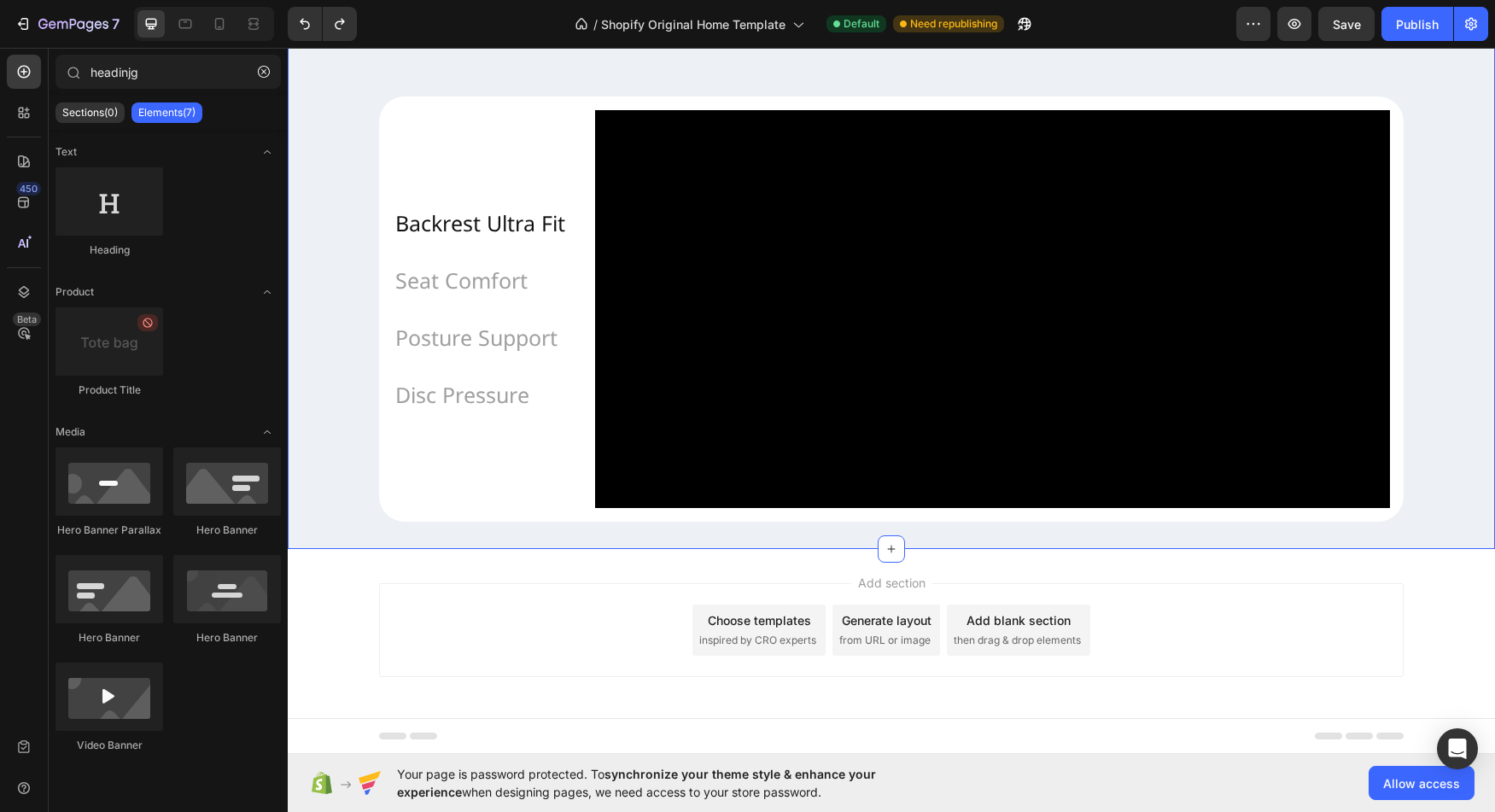
click at [604, 535] on div "Chair Designed for Engineers, Designers, Gamers, and Back Pain Relief, Crafted …" at bounding box center [891, 215] width 1207 height 668
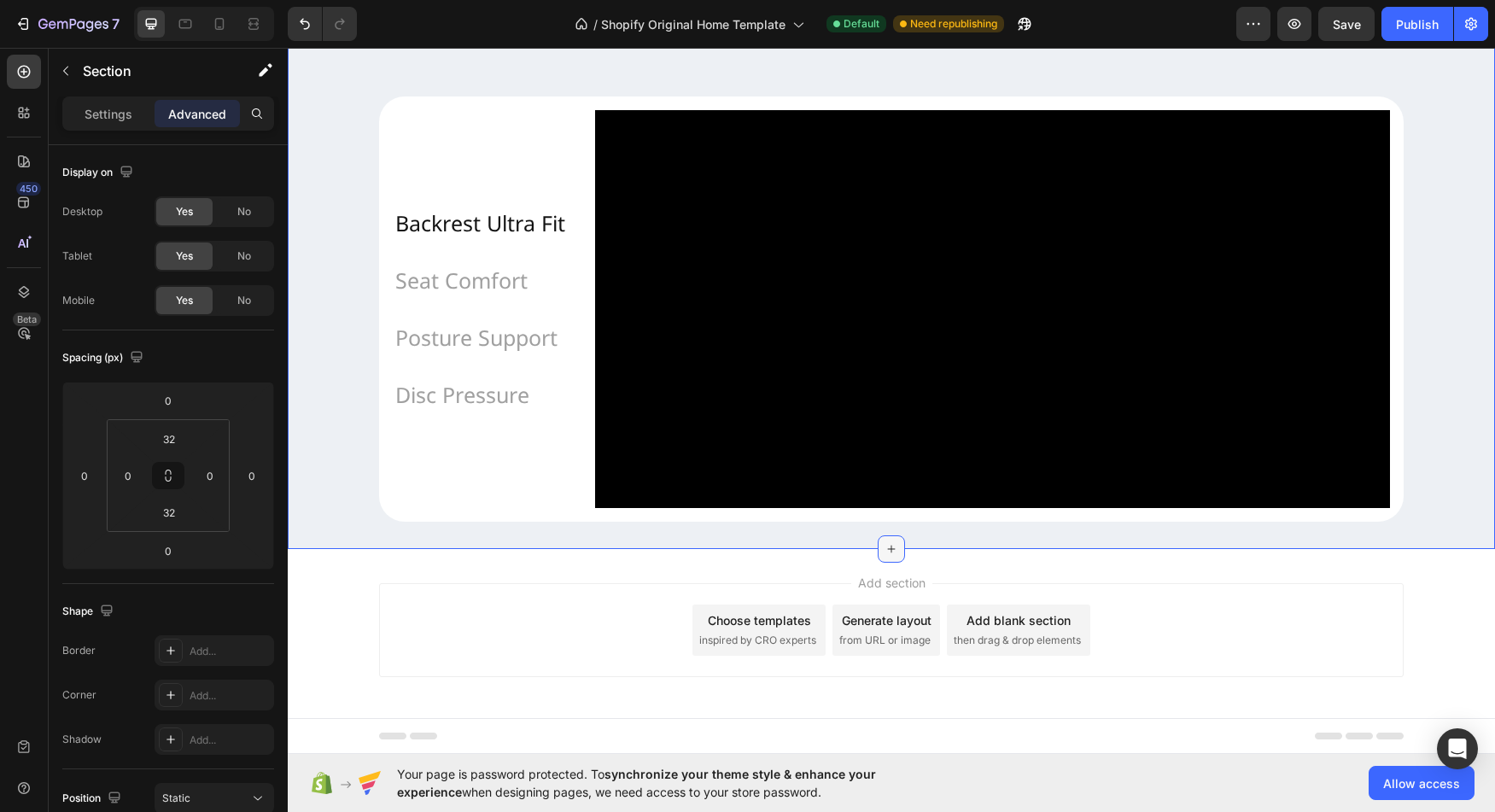
click at [896, 552] on div at bounding box center [892, 549] width 27 height 27
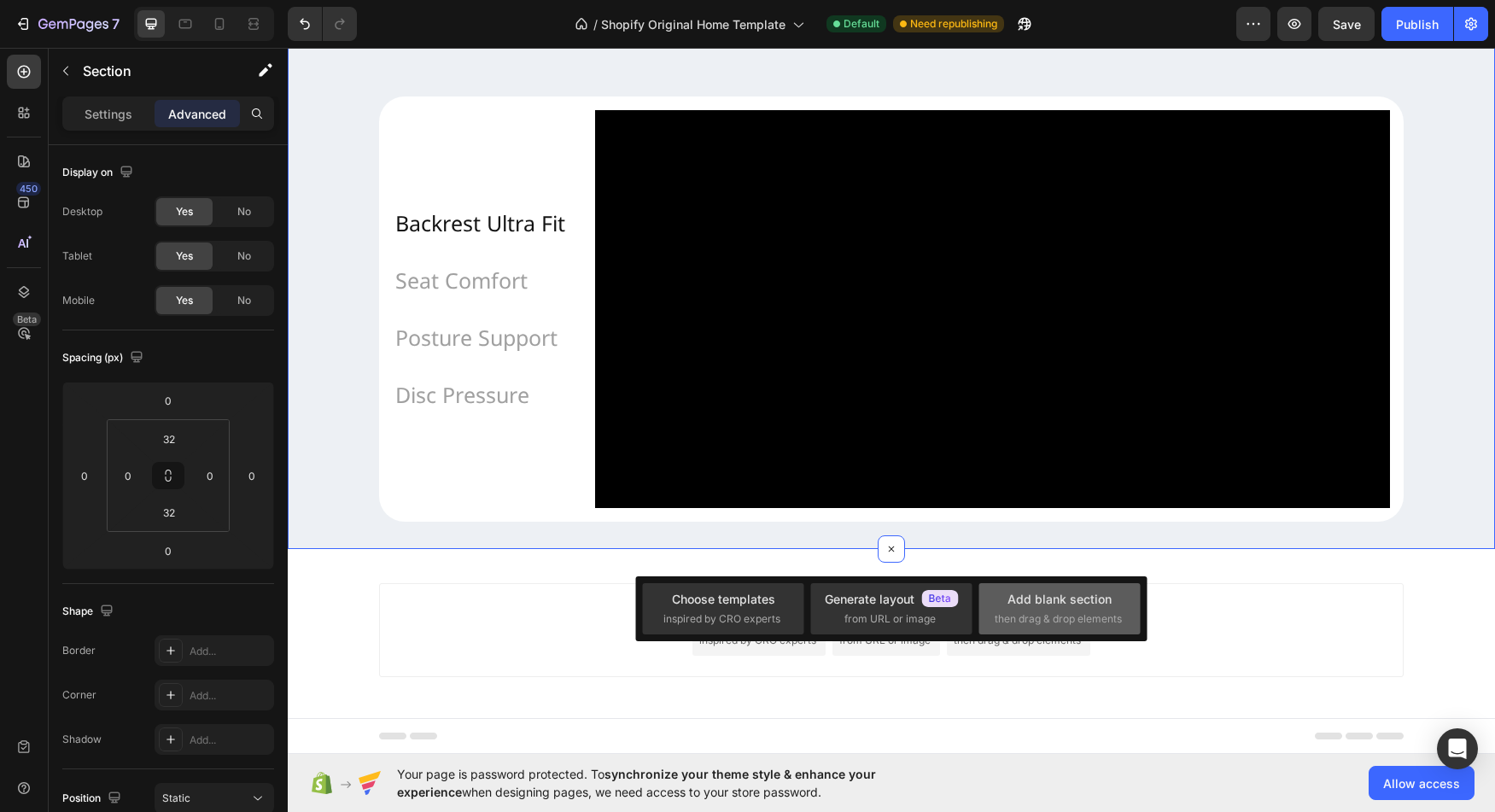
click at [1102, 625] on span "then drag & drop elements" at bounding box center [1058, 618] width 127 height 16
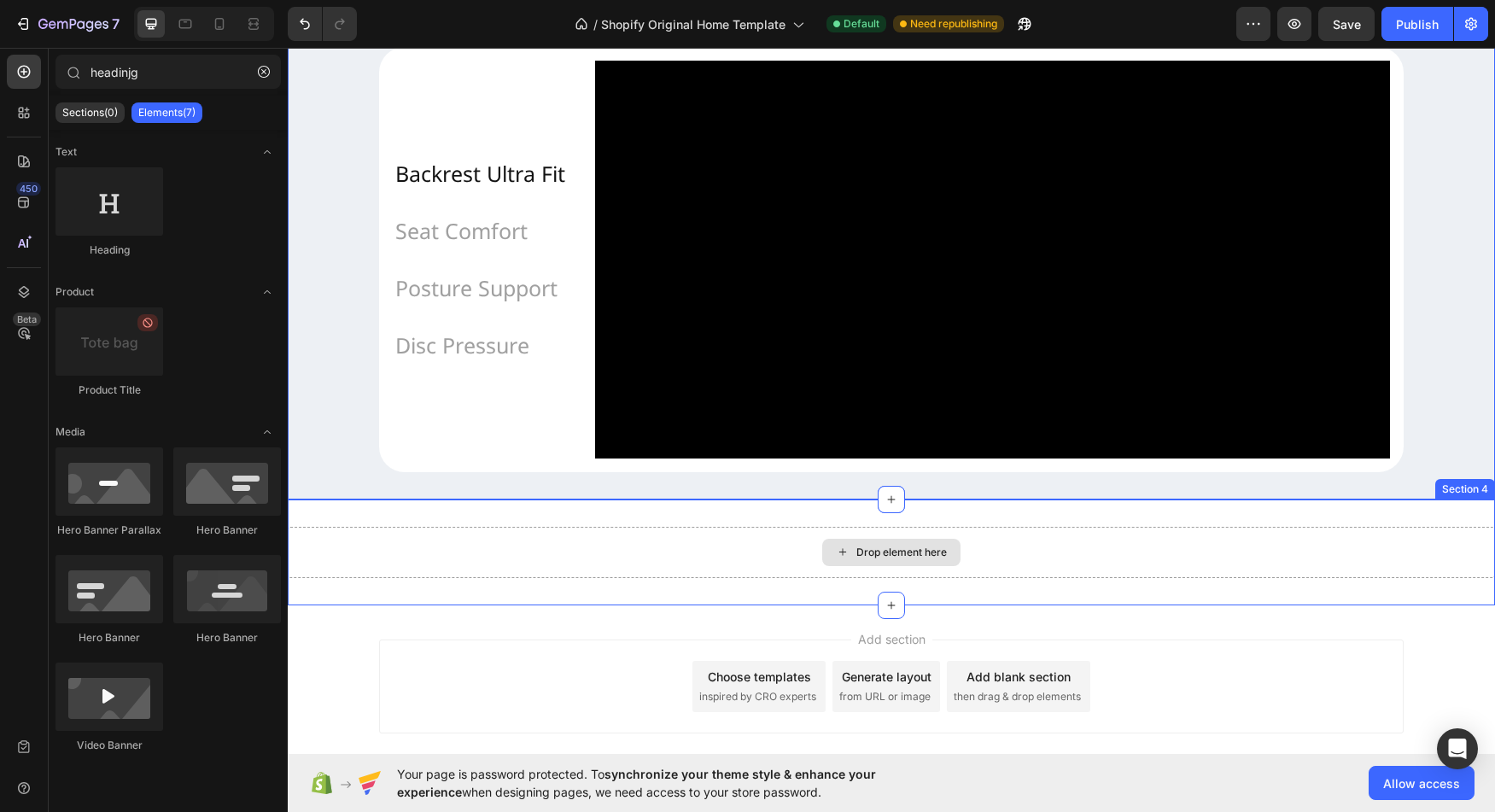
click at [937, 559] on div "Drop element here" at bounding box center [901, 552] width 90 height 14
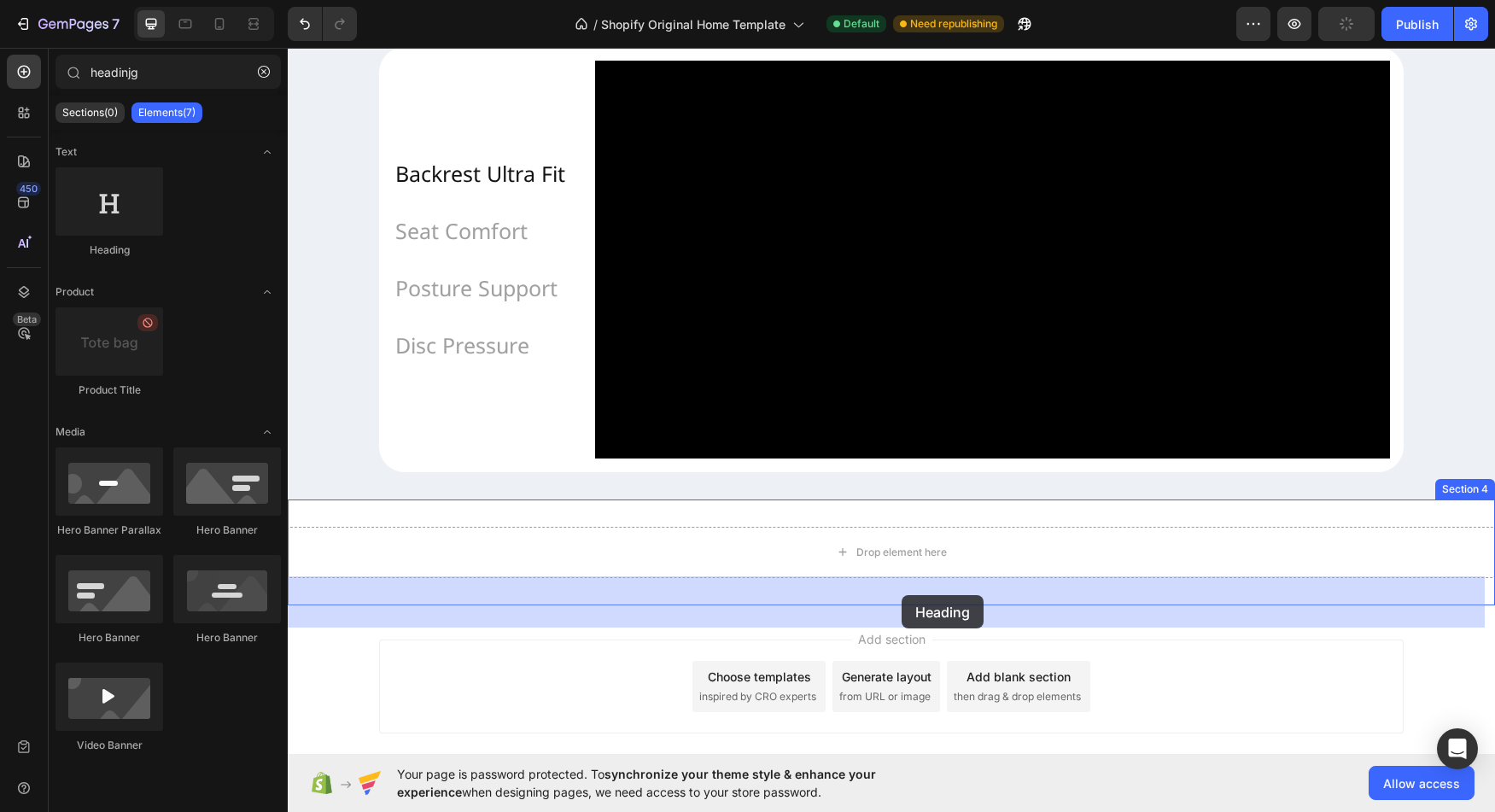
drag, startPoint x: 398, startPoint y: 257, endPoint x: 902, endPoint y: 595, distance: 606.8
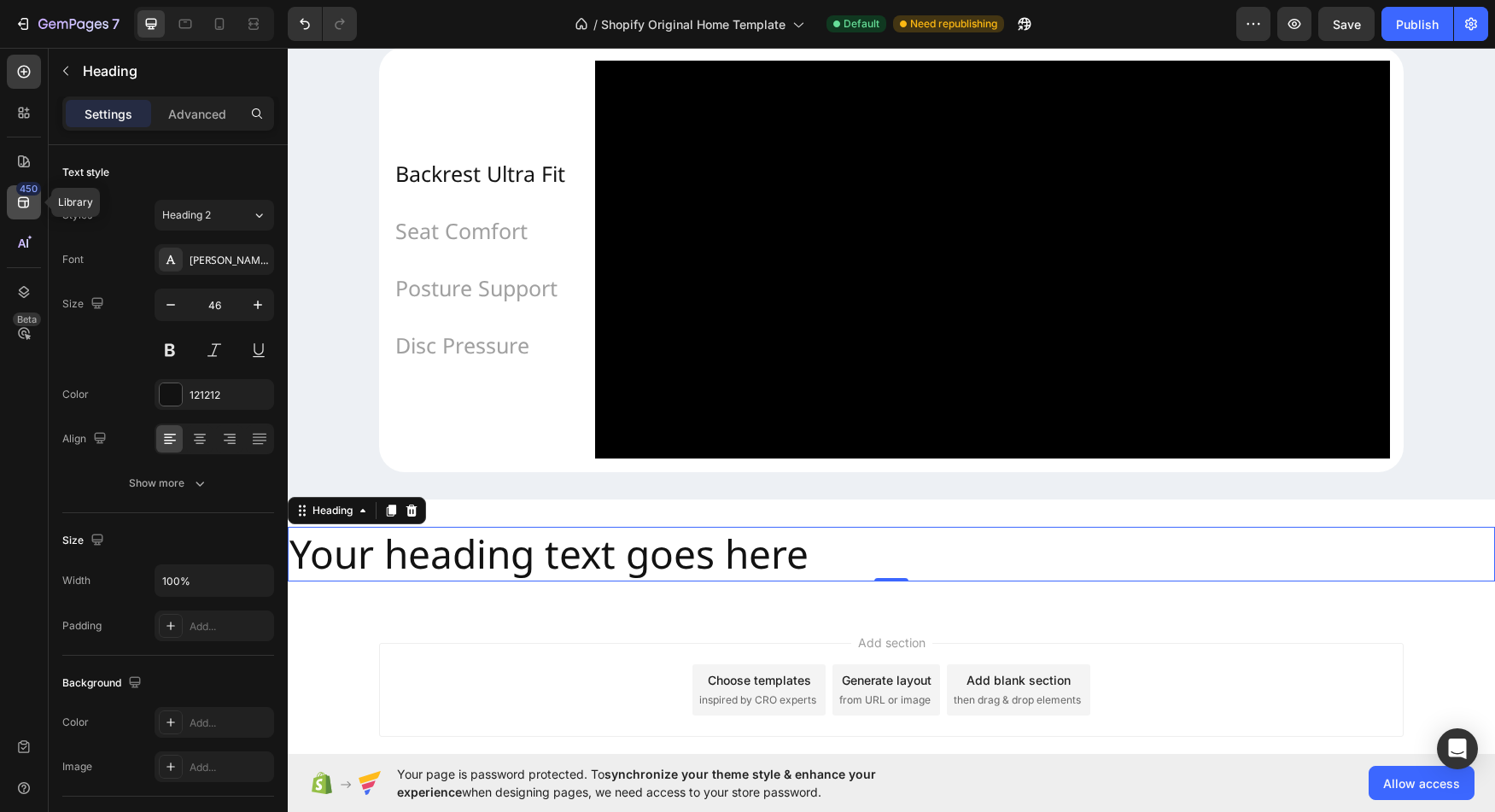
click at [17, 196] on icon at bounding box center [24, 202] width 17 height 17
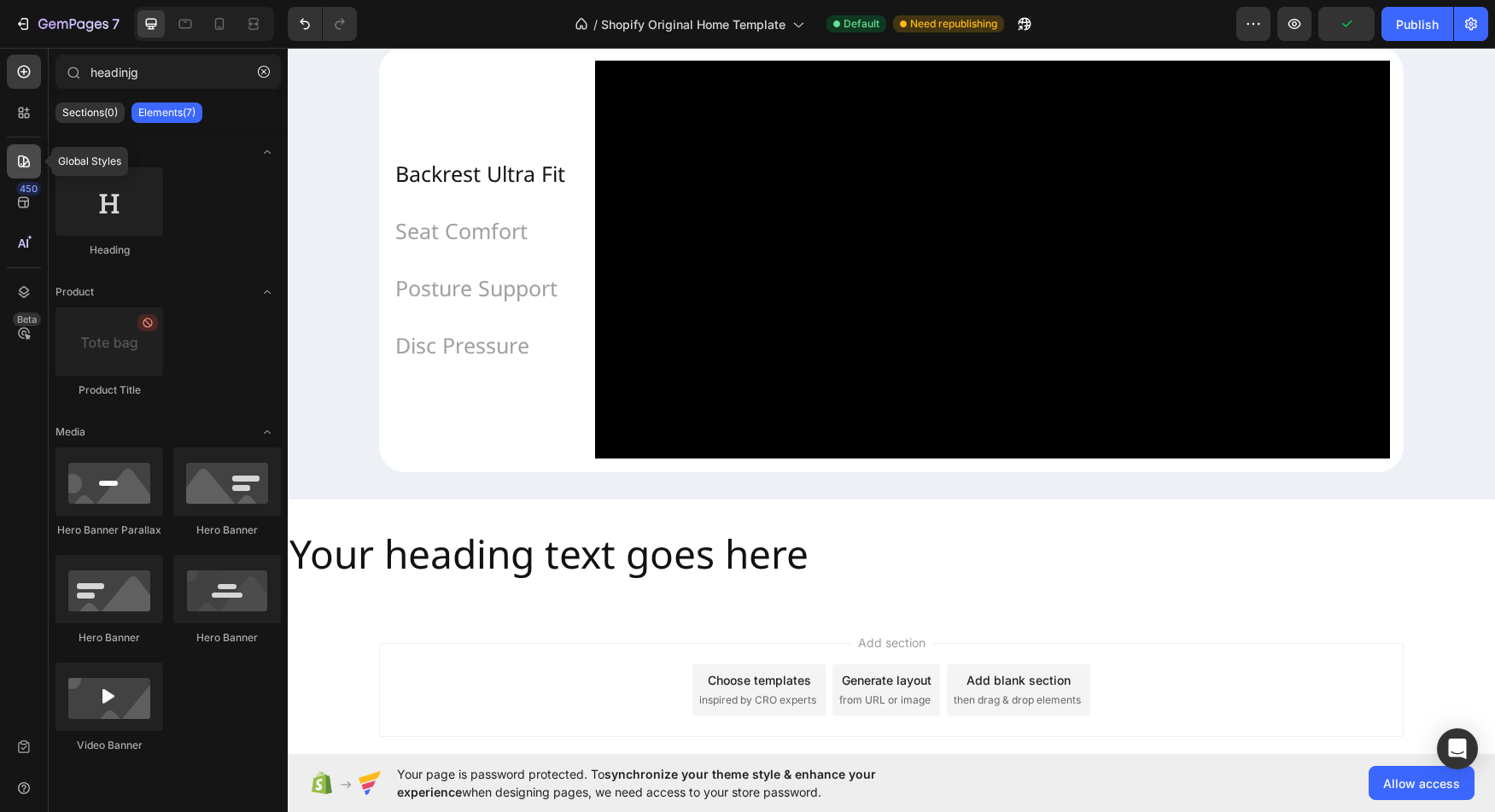
click at [22, 174] on div at bounding box center [23, 161] width 34 height 34
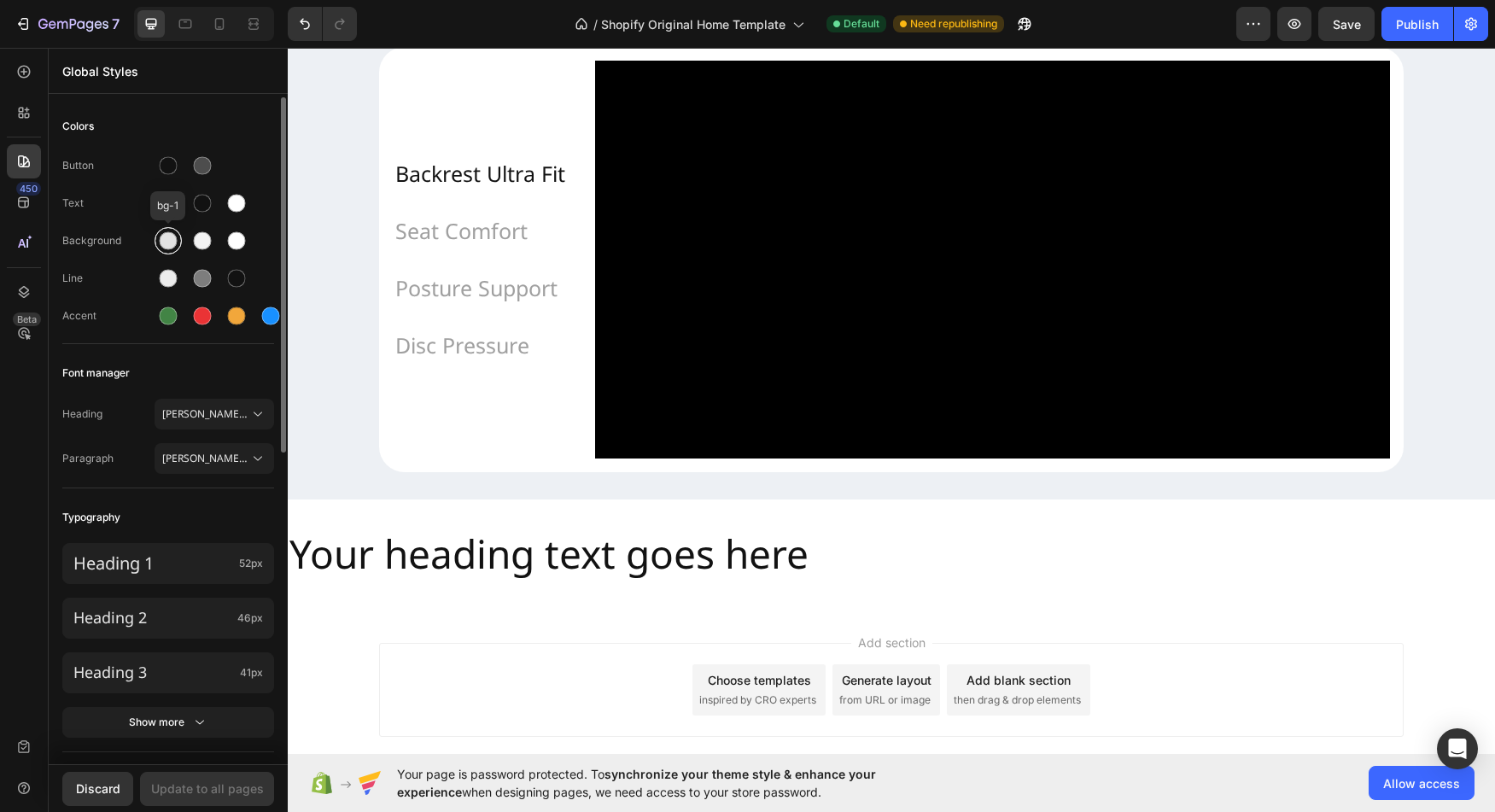
click at [166, 242] on div at bounding box center [169, 241] width 18 height 18
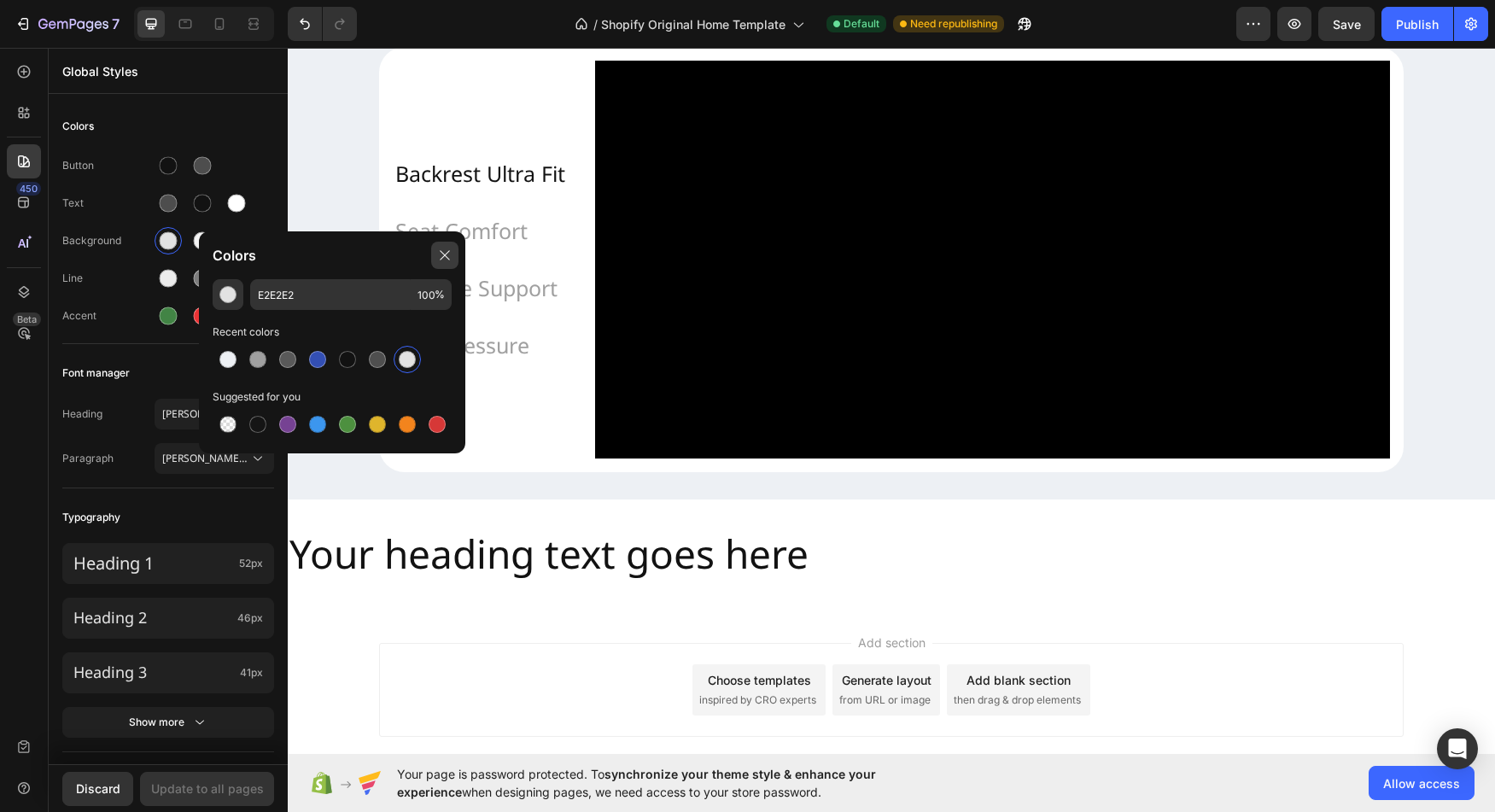
click at [446, 258] on icon at bounding box center [444, 255] width 14 height 14
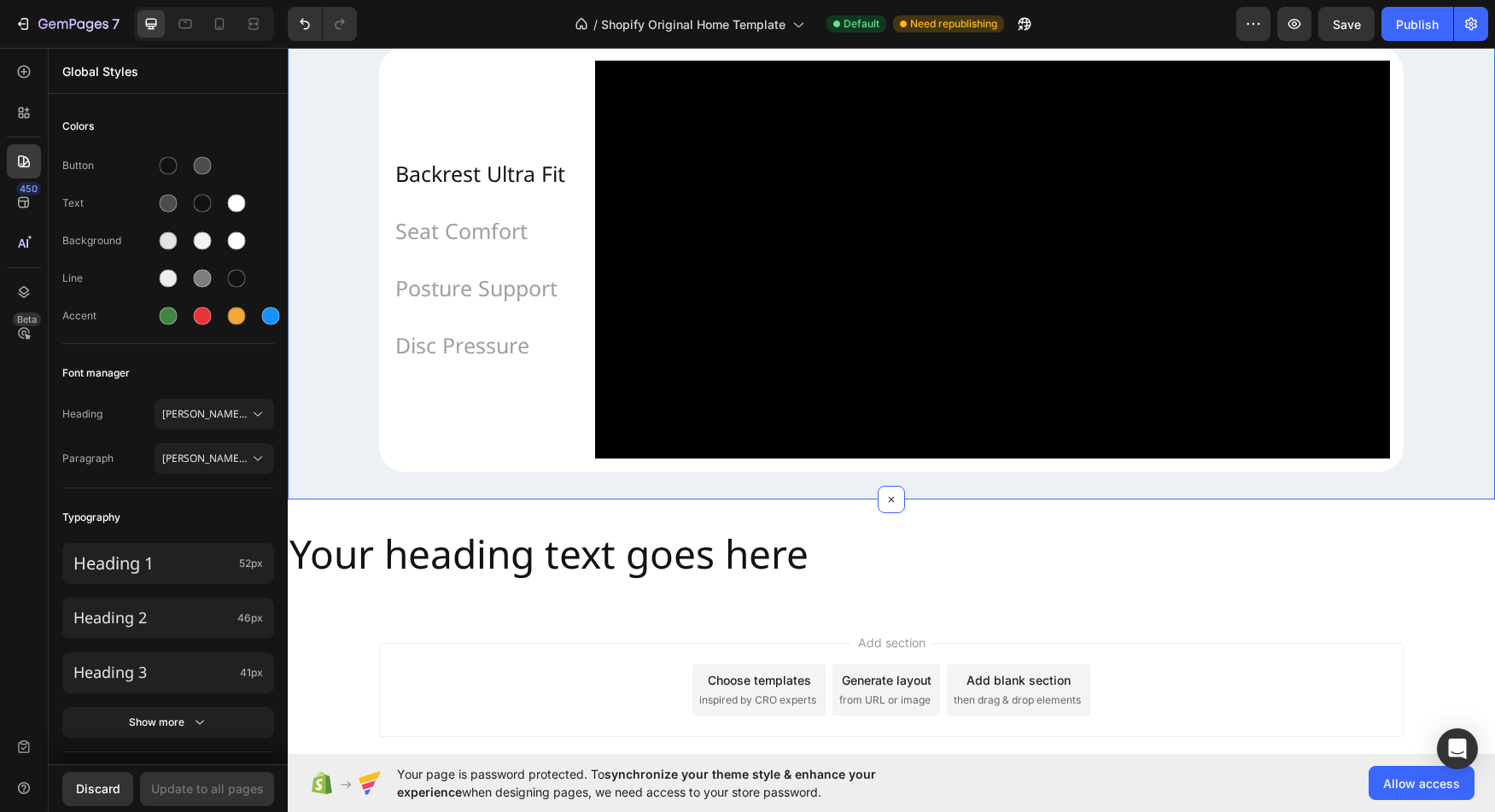
click at [334, 397] on div "Chair Designed for Engineers, Designers, Gamers, and Back Pain Relief, Crafted …" at bounding box center [891, 165] width 1207 height 613
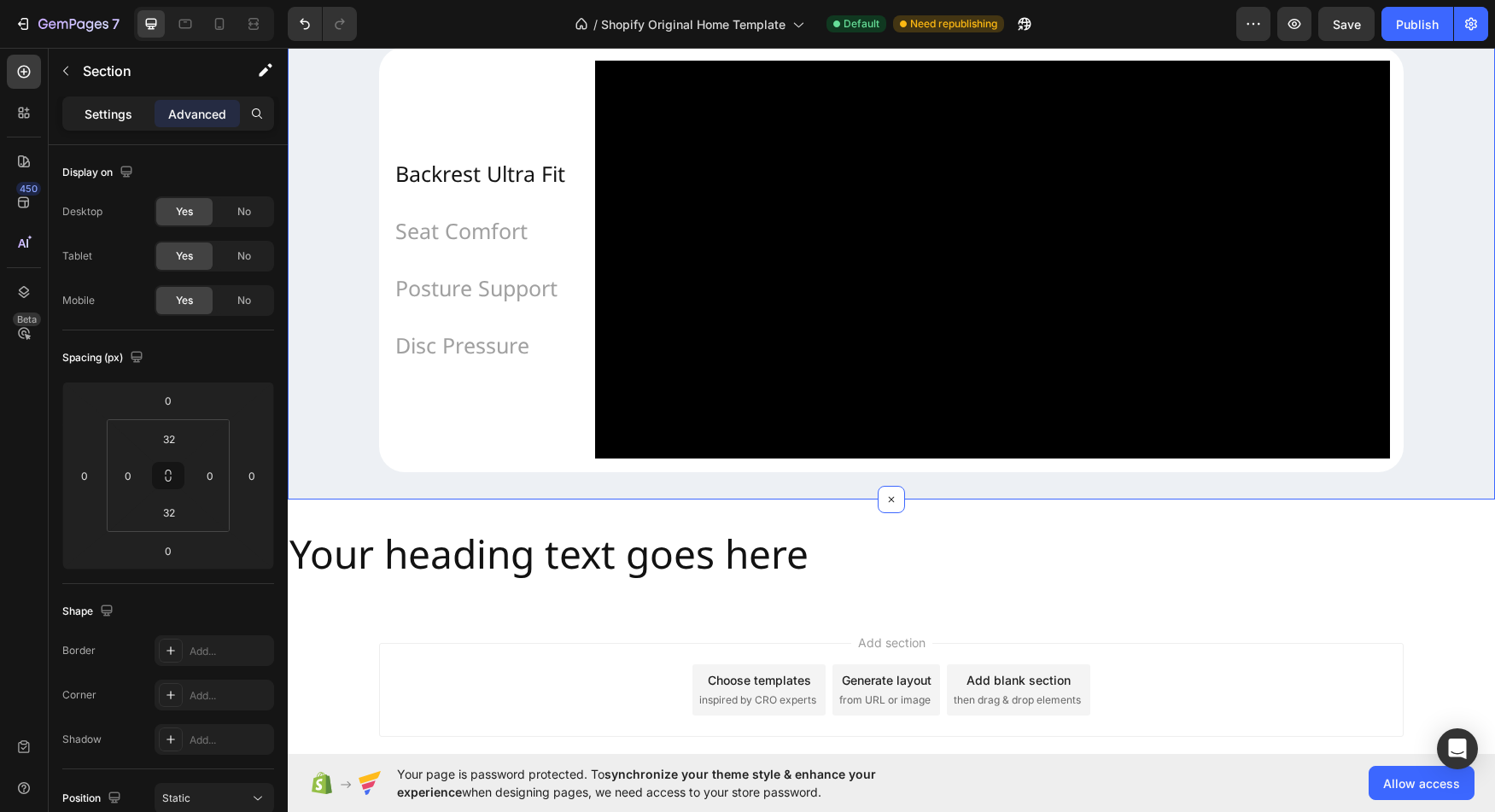
click at [91, 106] on p "Settings" at bounding box center [109, 114] width 48 height 18
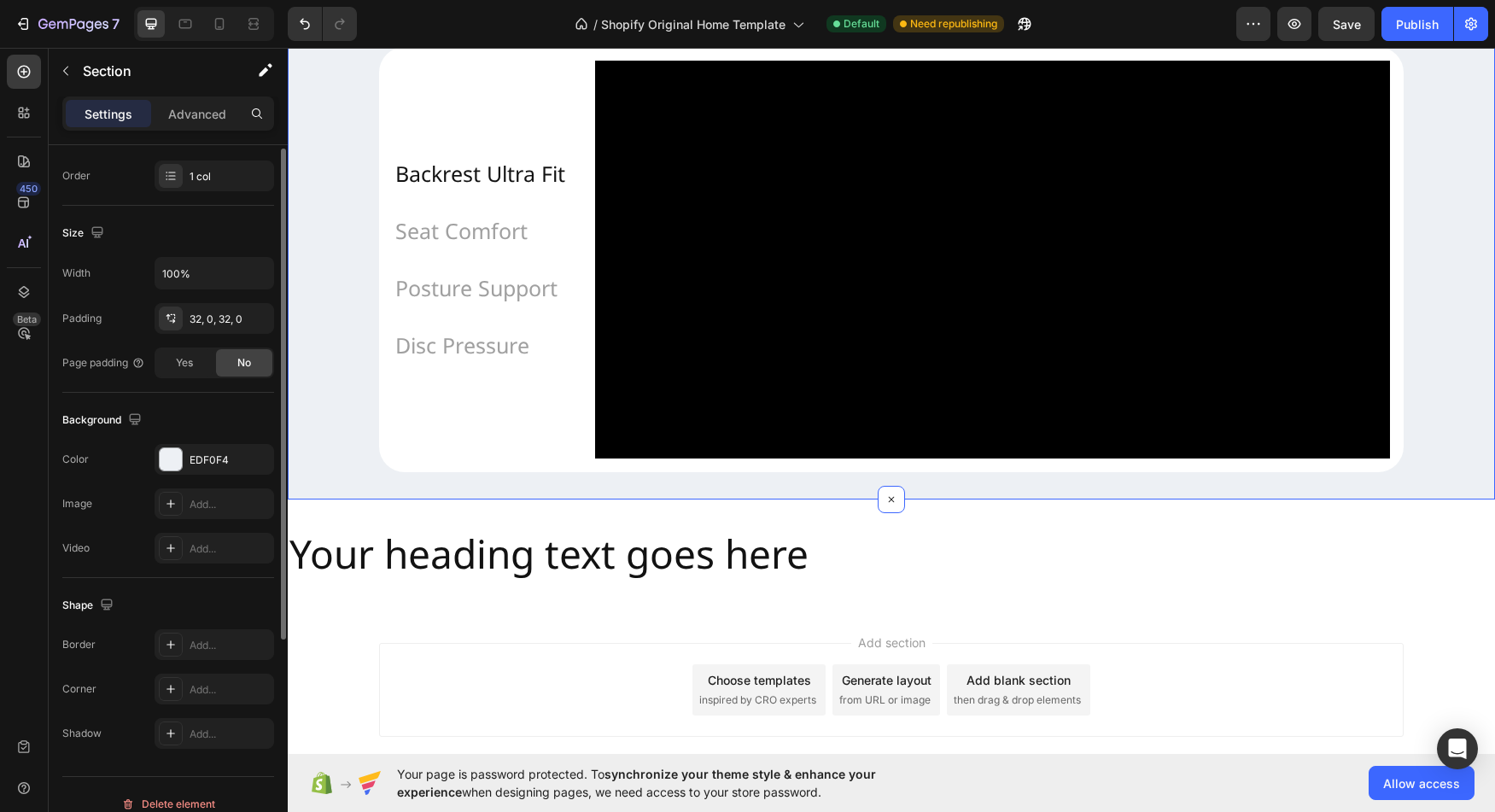
scroll to position [326, 0]
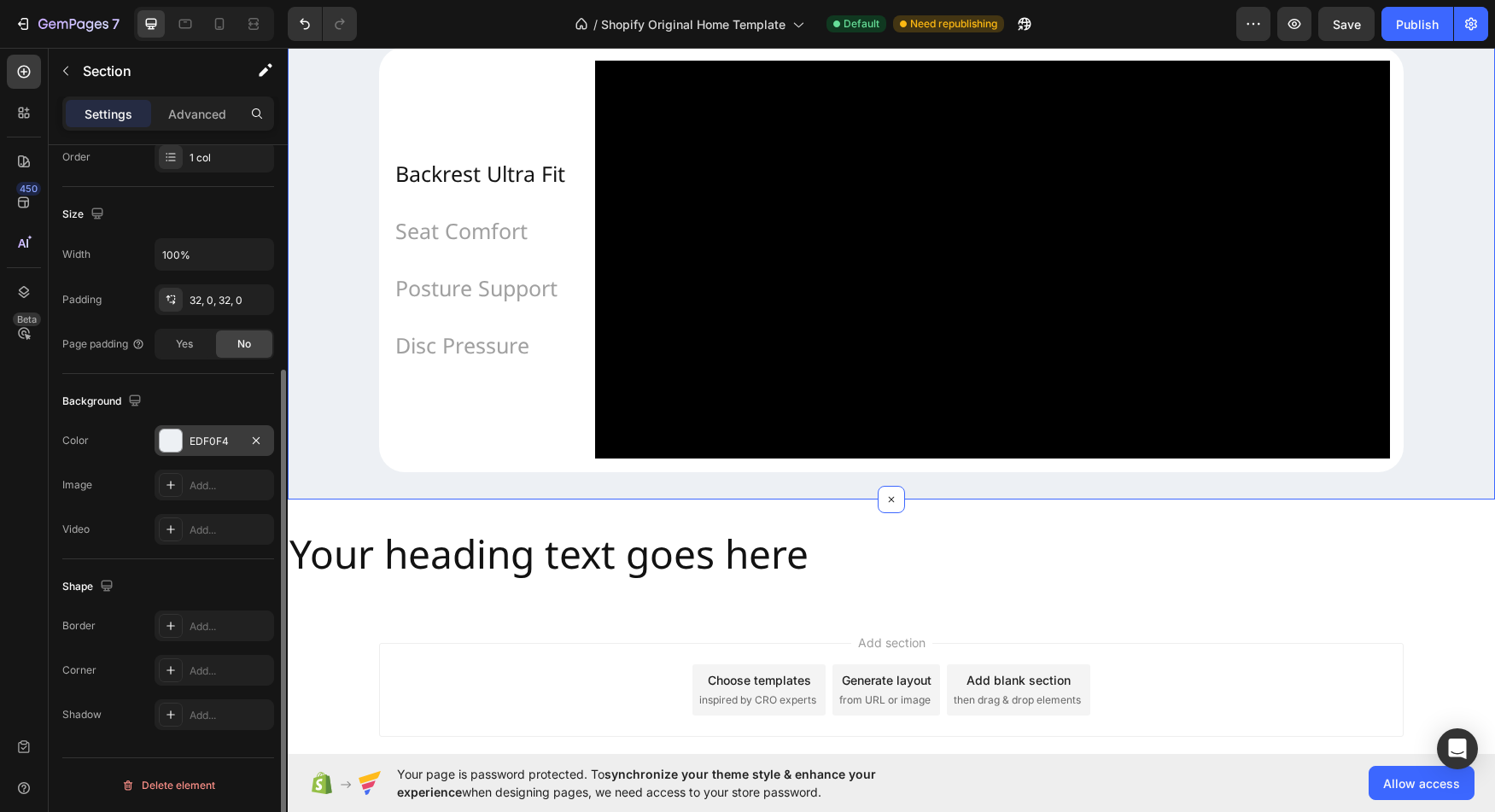
click at [213, 444] on div "EDF0F4" at bounding box center [214, 441] width 49 height 16
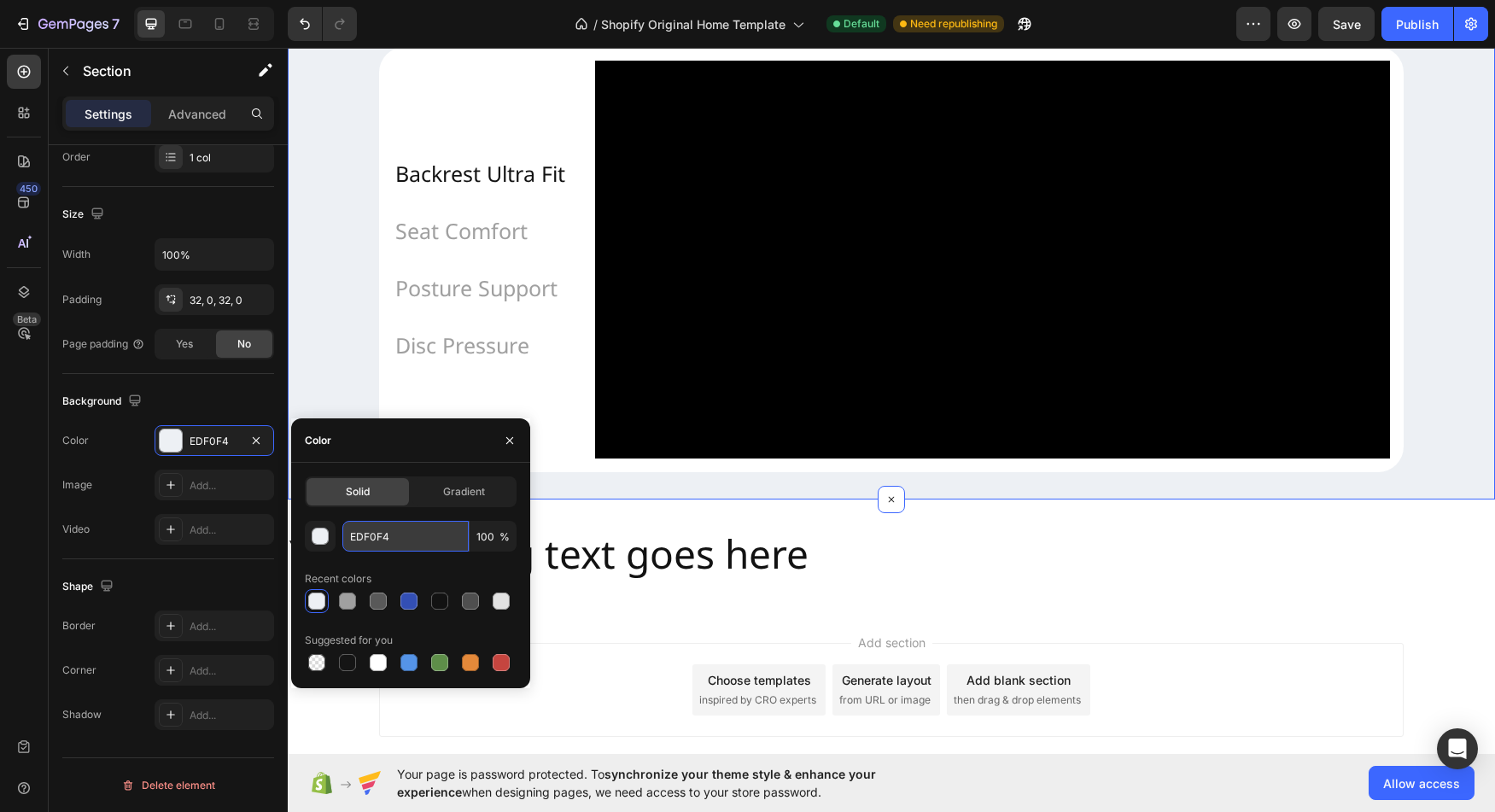
click at [372, 533] on input "EDF0F4" at bounding box center [406, 536] width 126 height 31
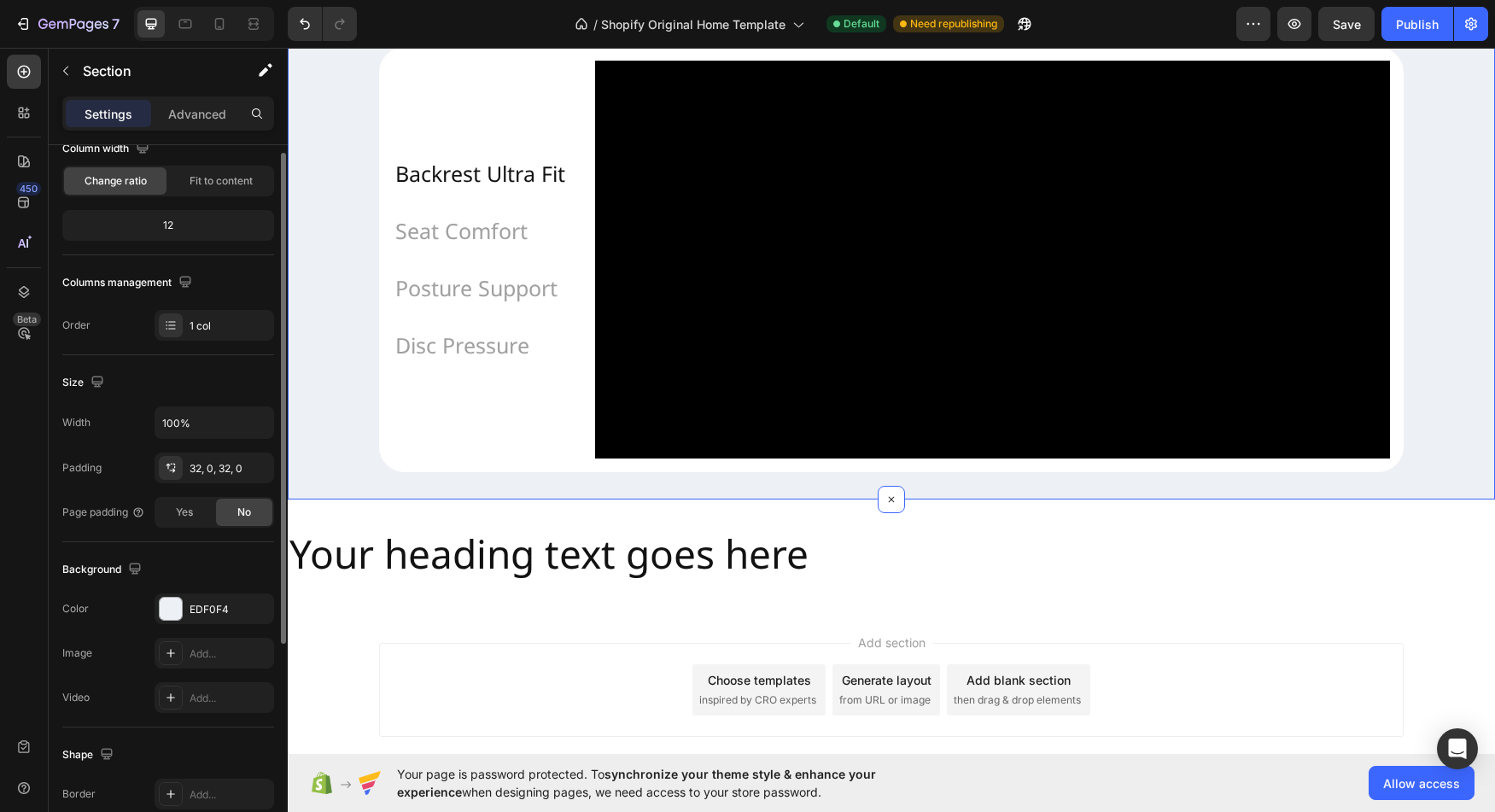
scroll to position [0, 0]
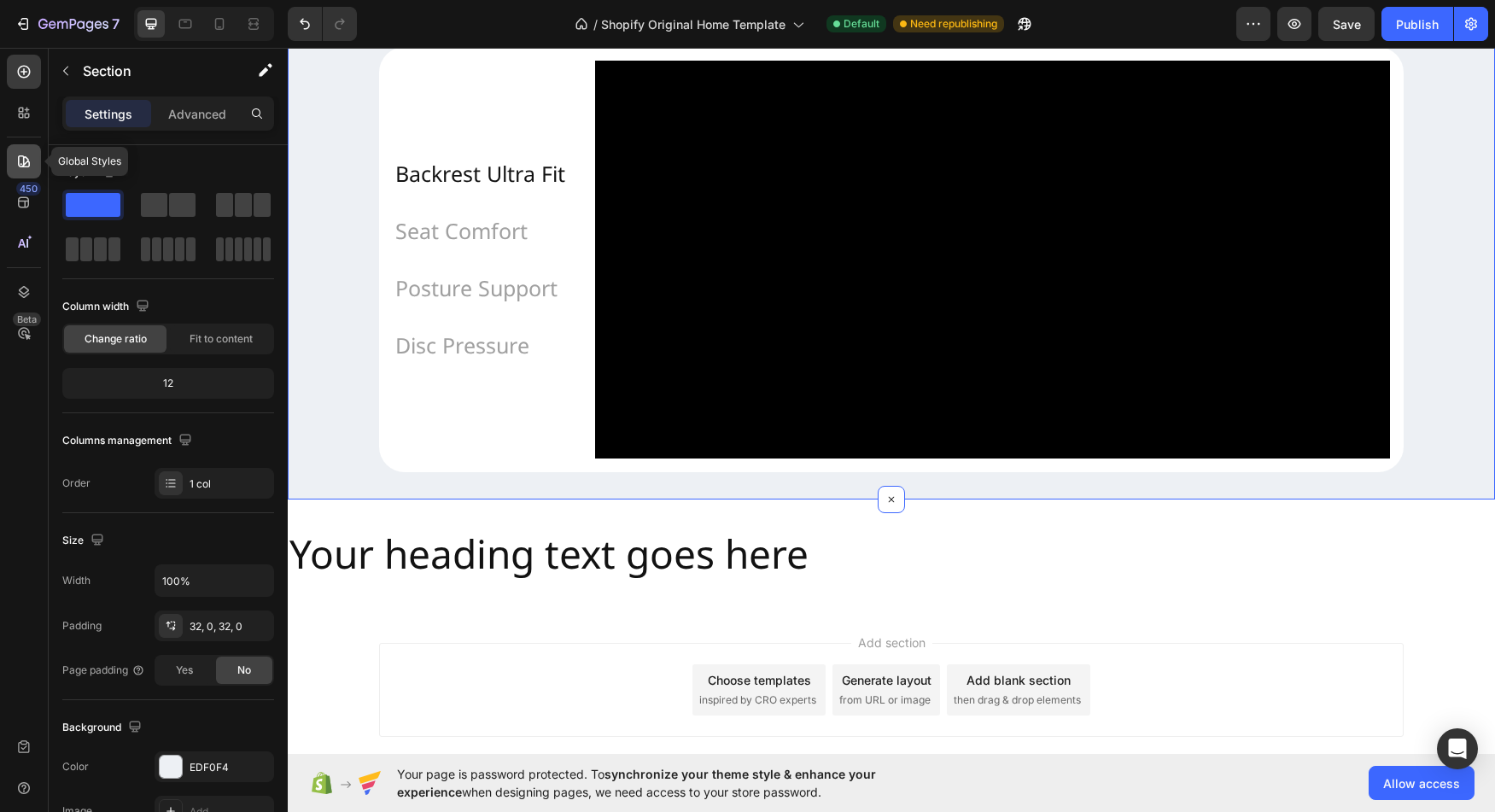
click at [26, 152] on div at bounding box center [23, 161] width 34 height 34
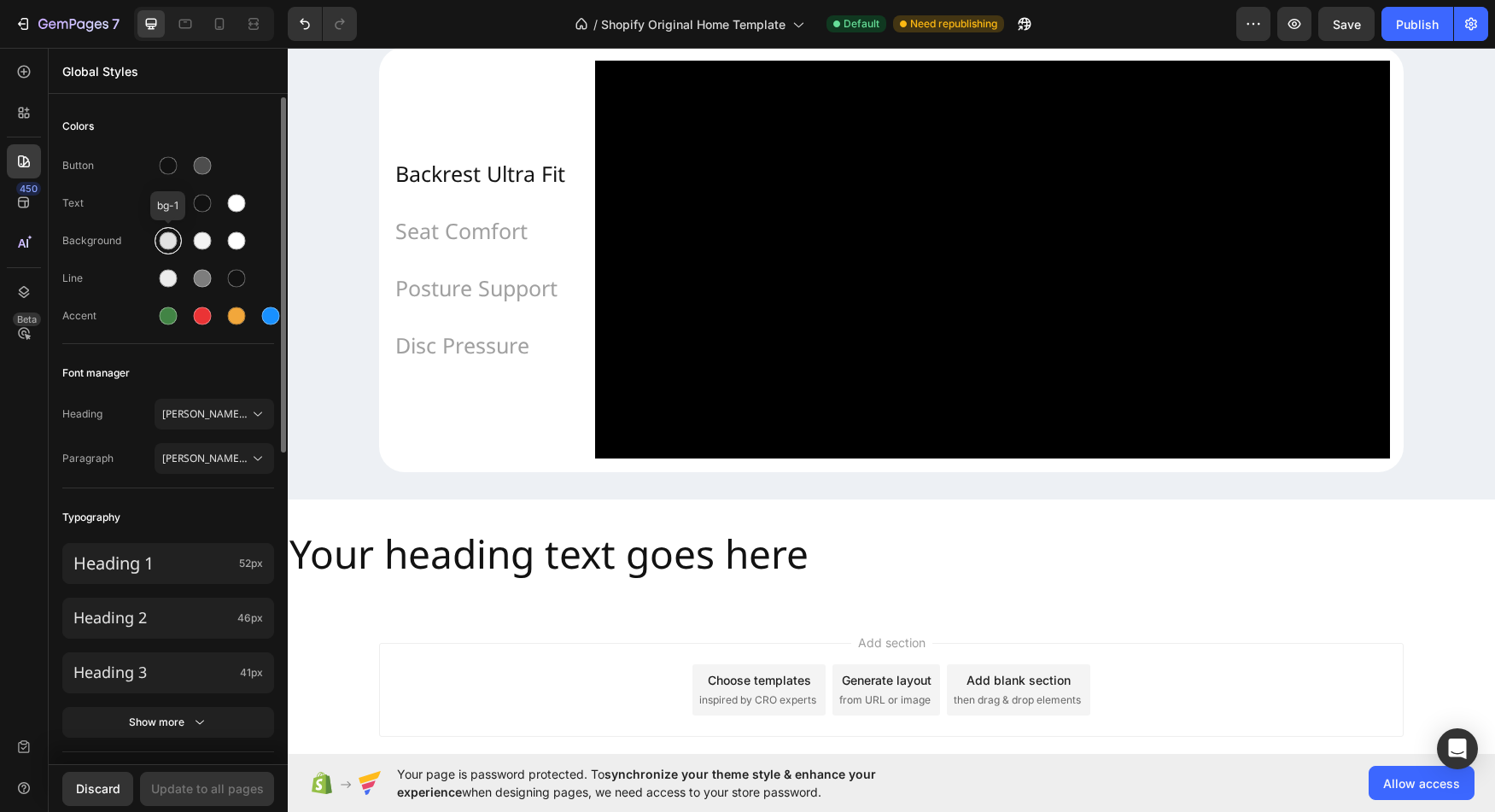
click at [160, 243] on div at bounding box center [169, 241] width 18 height 18
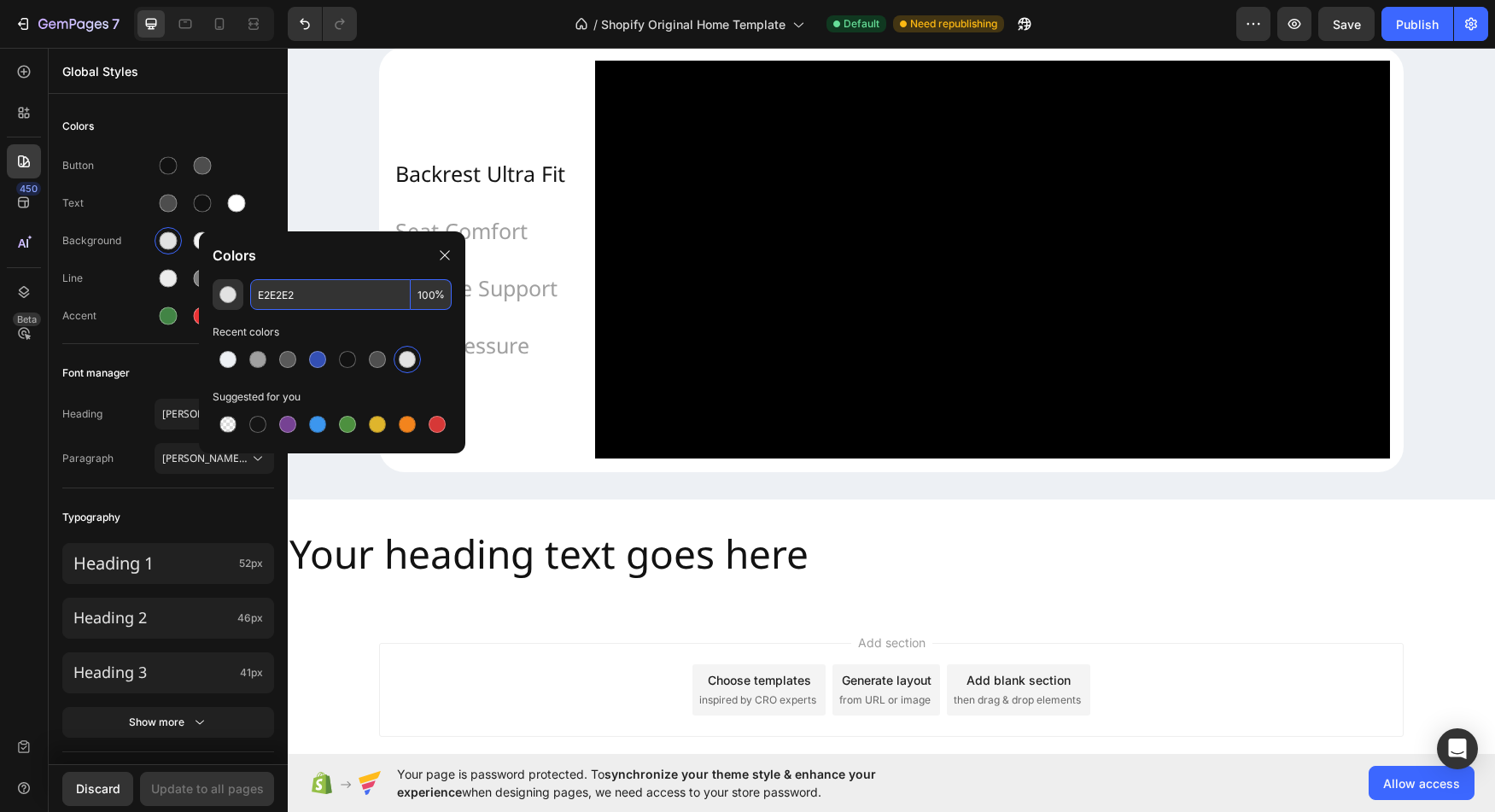
click at [320, 297] on input "E2E2E2" at bounding box center [331, 295] width 161 height 31
paste input "DF0F4"
type input "EDF0F4"
click at [440, 252] on icon at bounding box center [444, 255] width 14 height 14
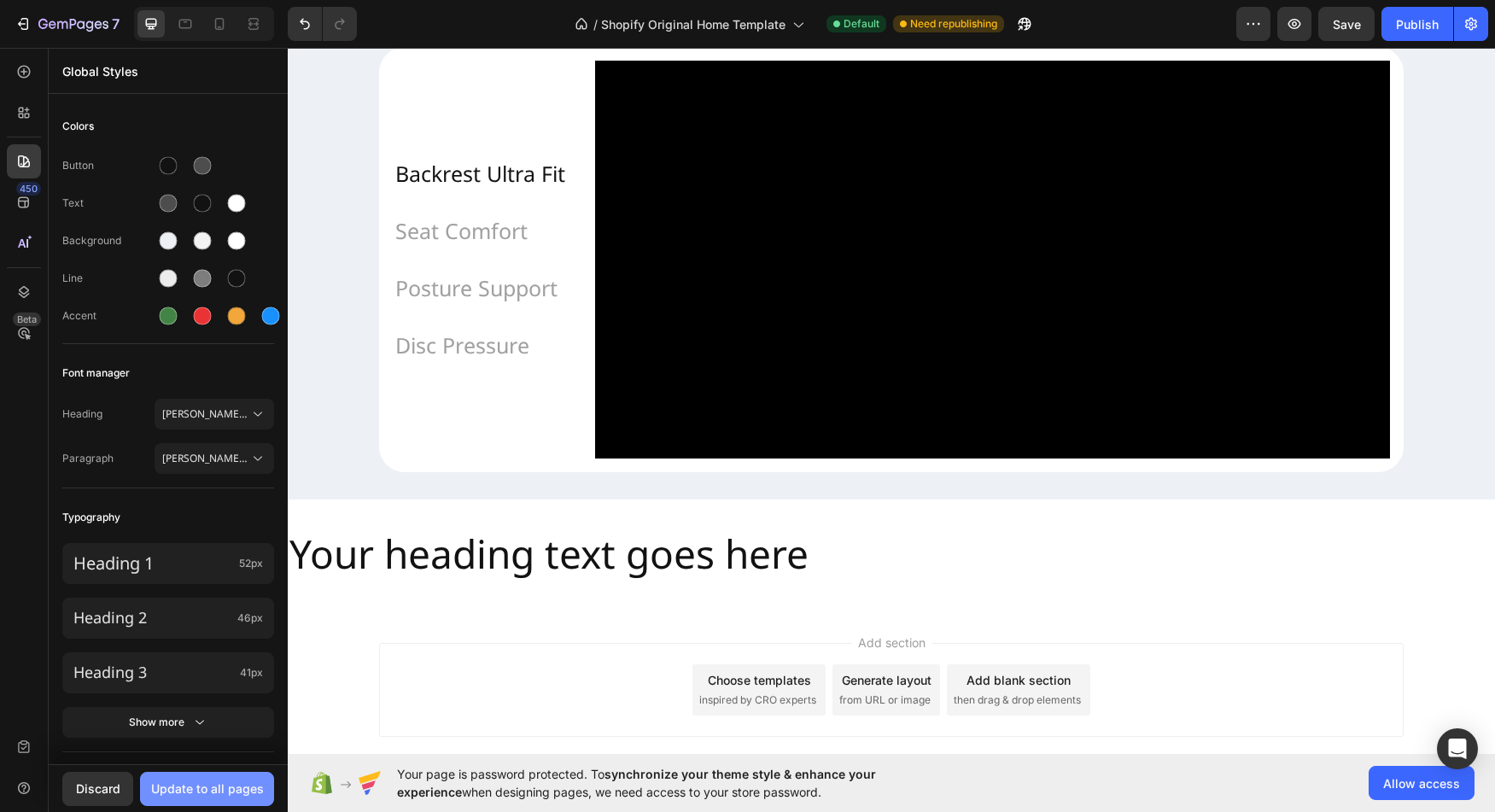
click at [222, 781] on div "Update to all pages" at bounding box center [207, 788] width 112 height 18
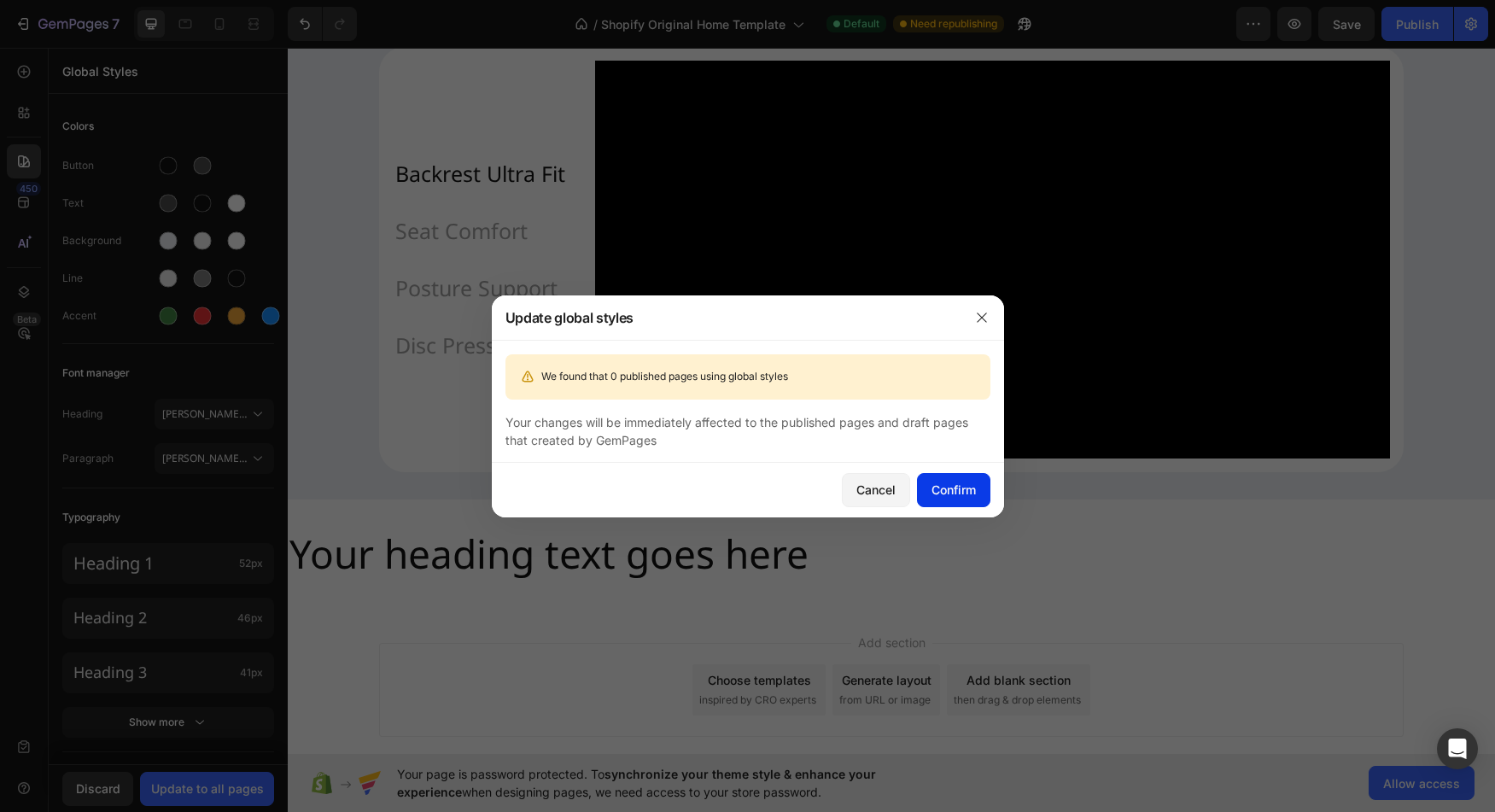
click at [954, 497] on div "Confirm" at bounding box center [954, 490] width 45 height 18
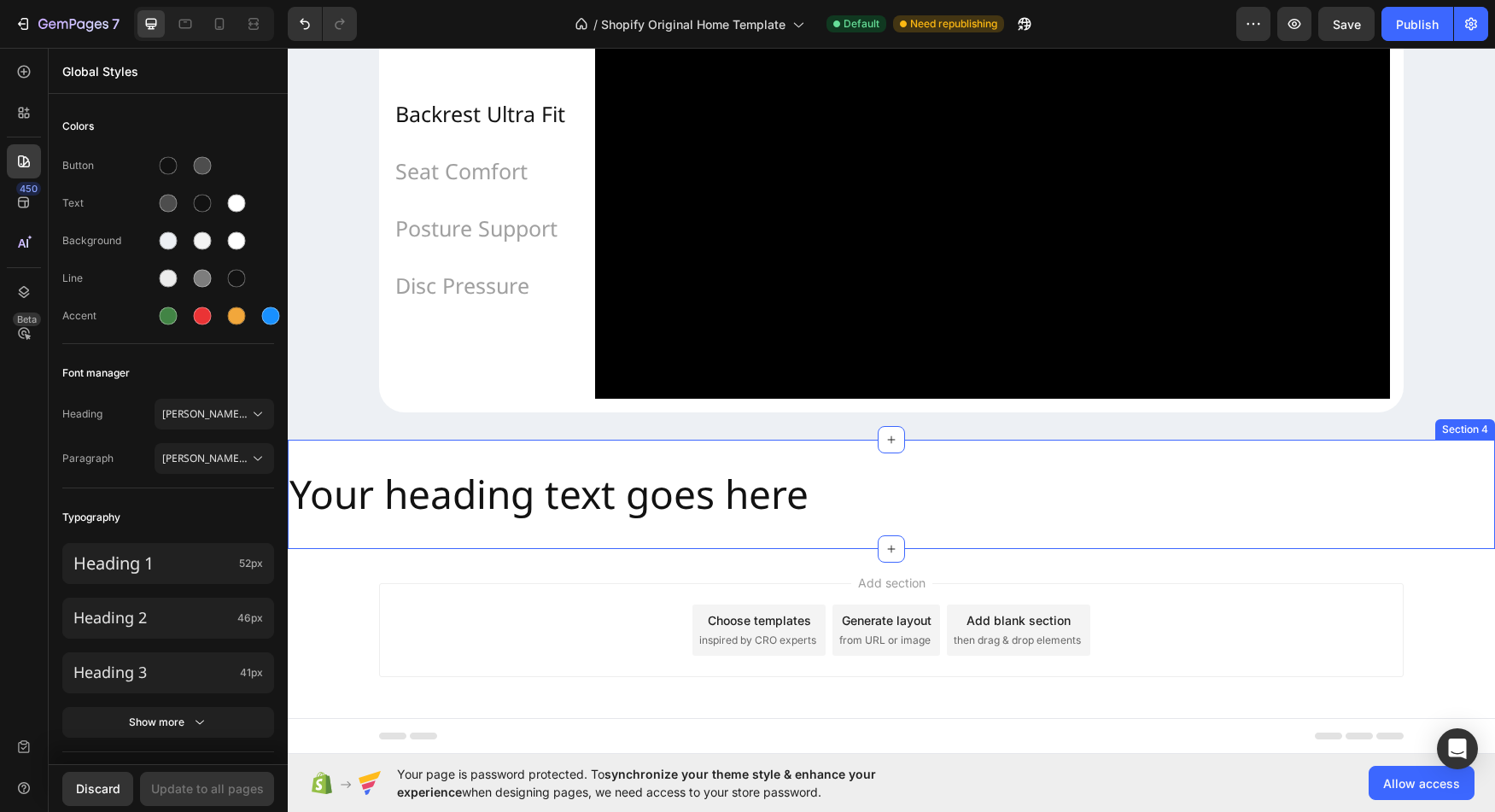
scroll to position [1618, 0]
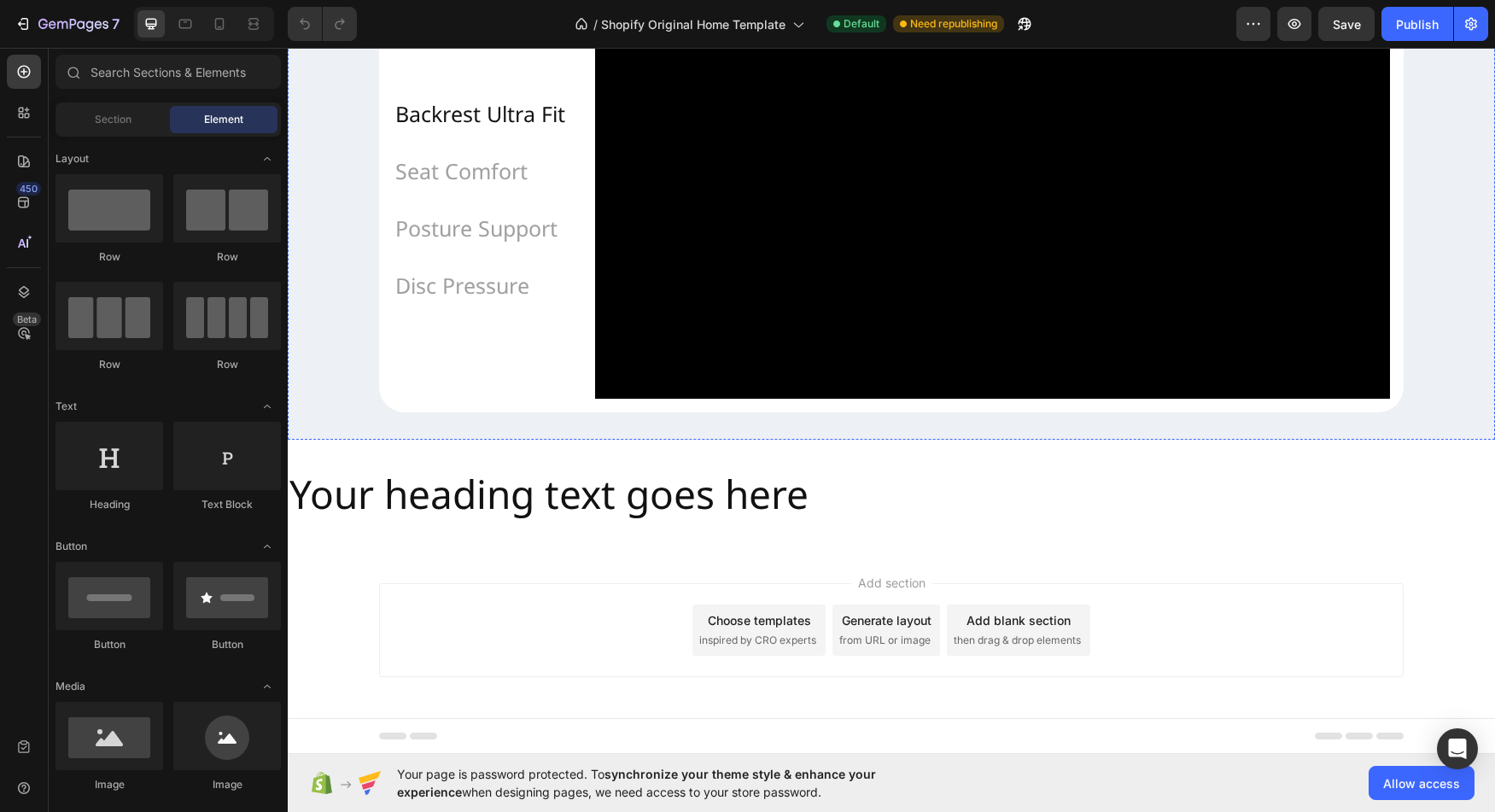
scroll to position [1612, 0]
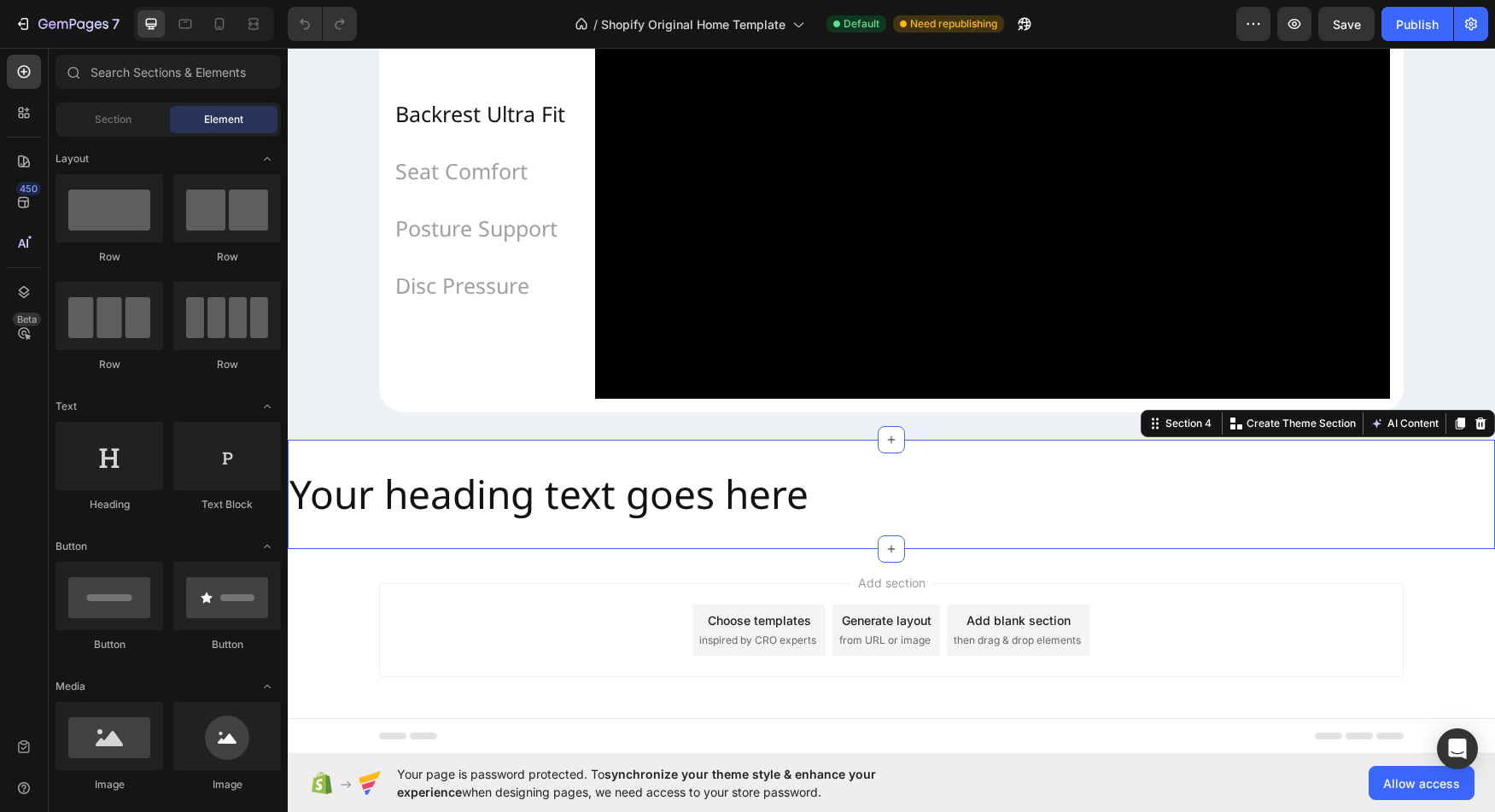
click at [1040, 466] on div "Your heading text goes here Heading Section 4 You can create reusable sections …" at bounding box center [891, 494] width 1207 height 110
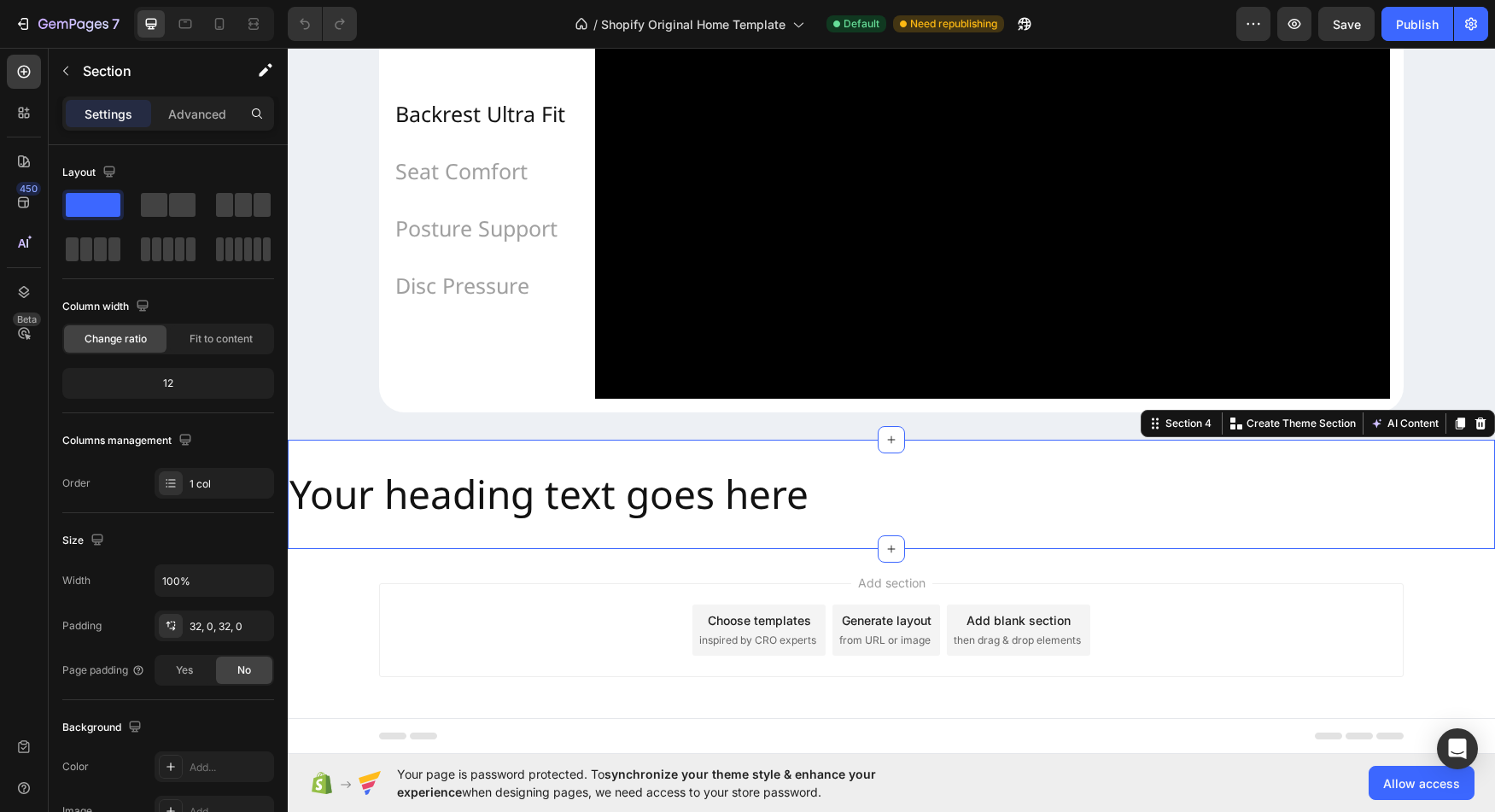
click at [608, 456] on div "Your heading text goes here Heading Section 4 You can create reusable sections …" at bounding box center [891, 494] width 1207 height 110
click at [73, 78] on button "button" at bounding box center [66, 71] width 27 height 27
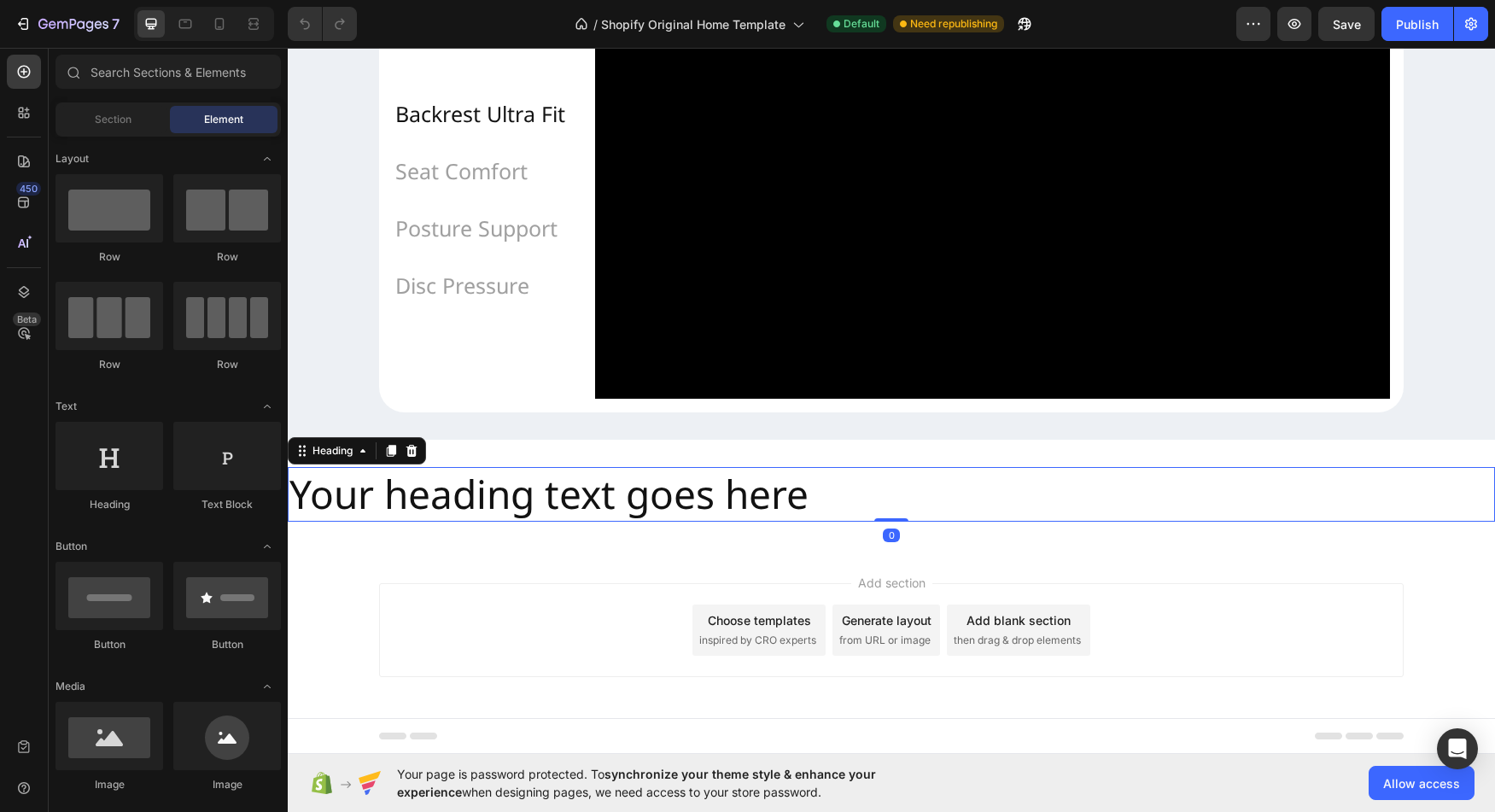
click at [523, 498] on h2 "Your heading text goes here" at bounding box center [891, 494] width 1207 height 55
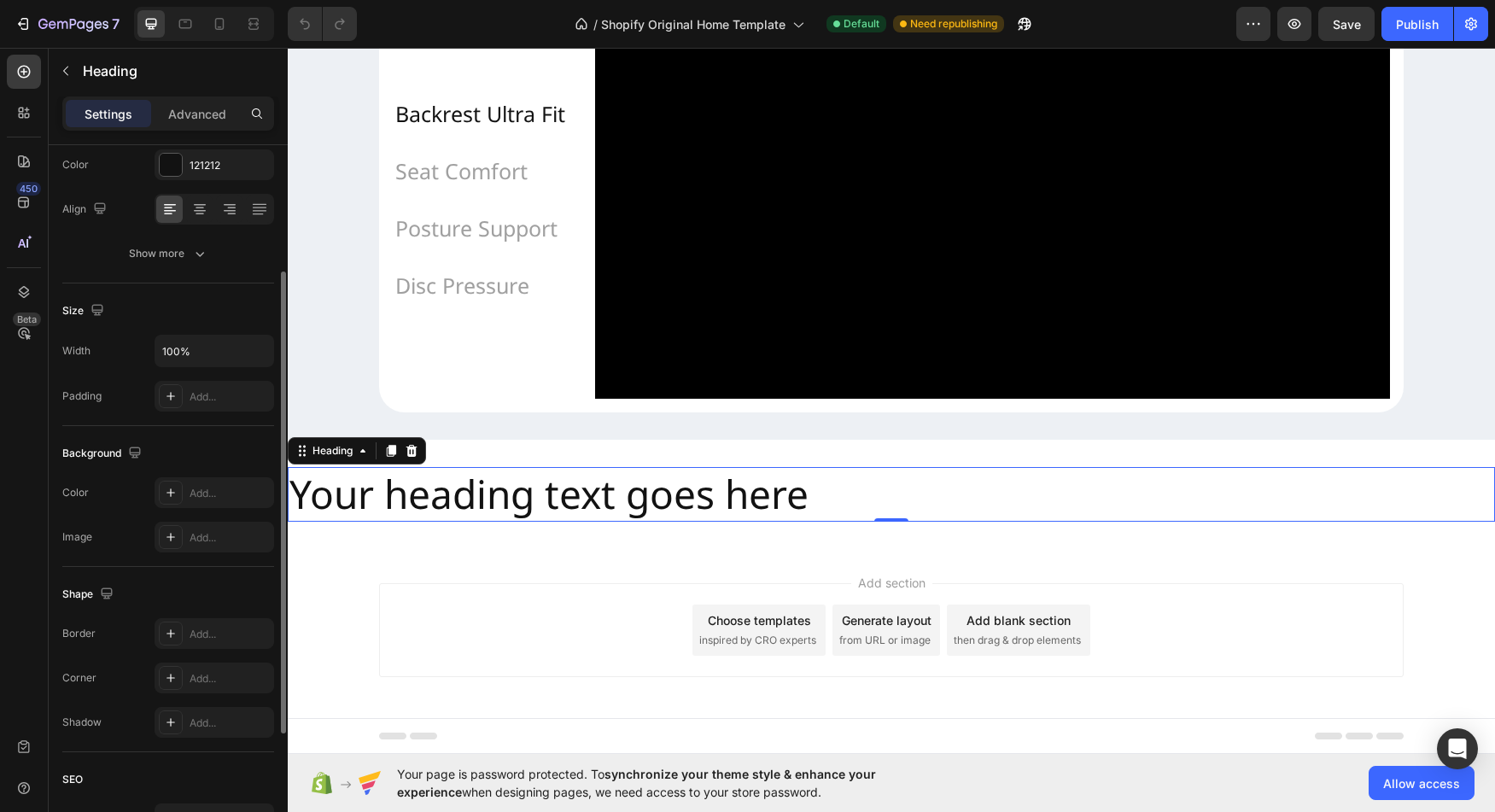
scroll to position [264, 0]
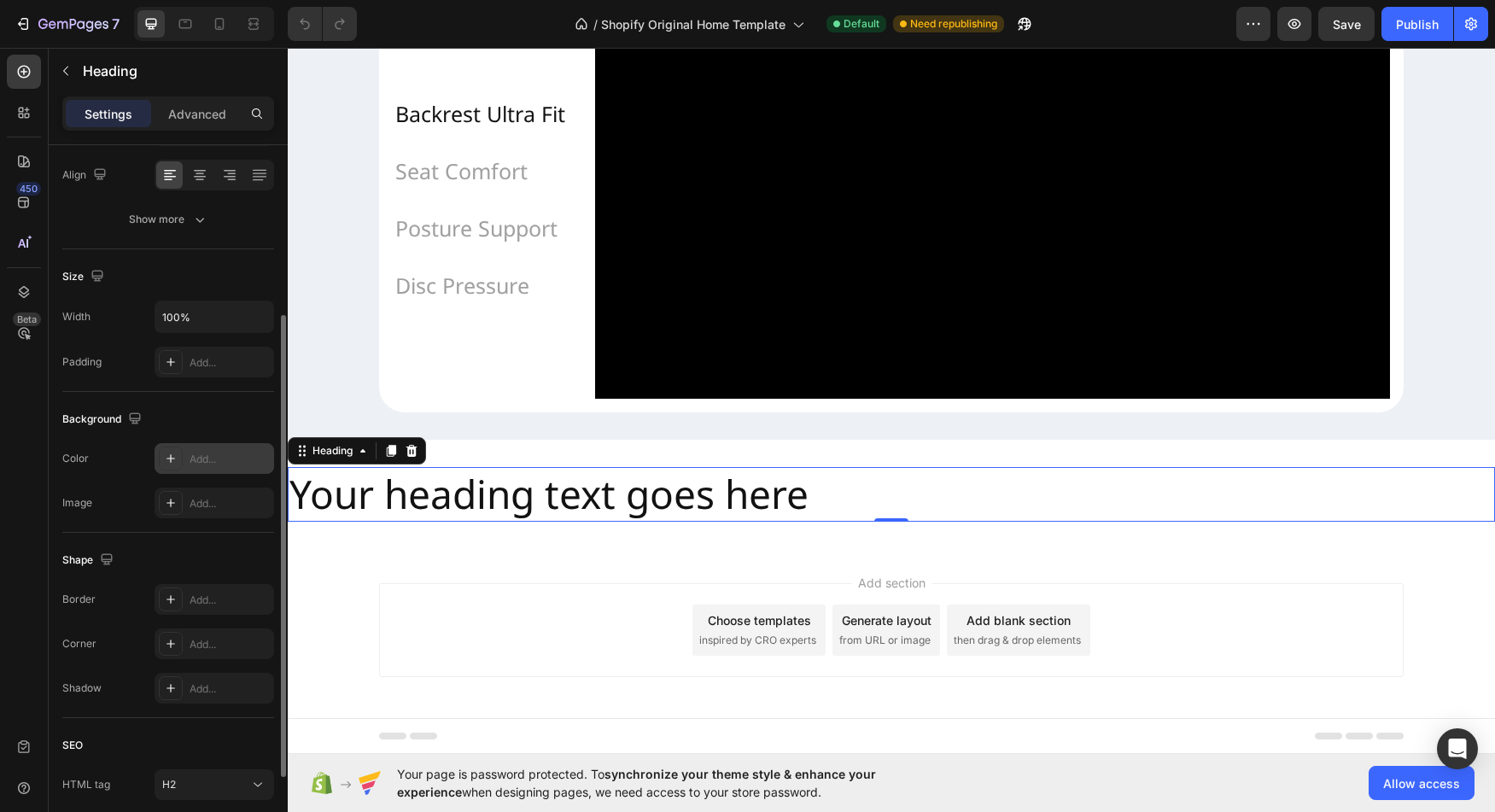
click at [168, 459] on icon at bounding box center [170, 458] width 14 height 14
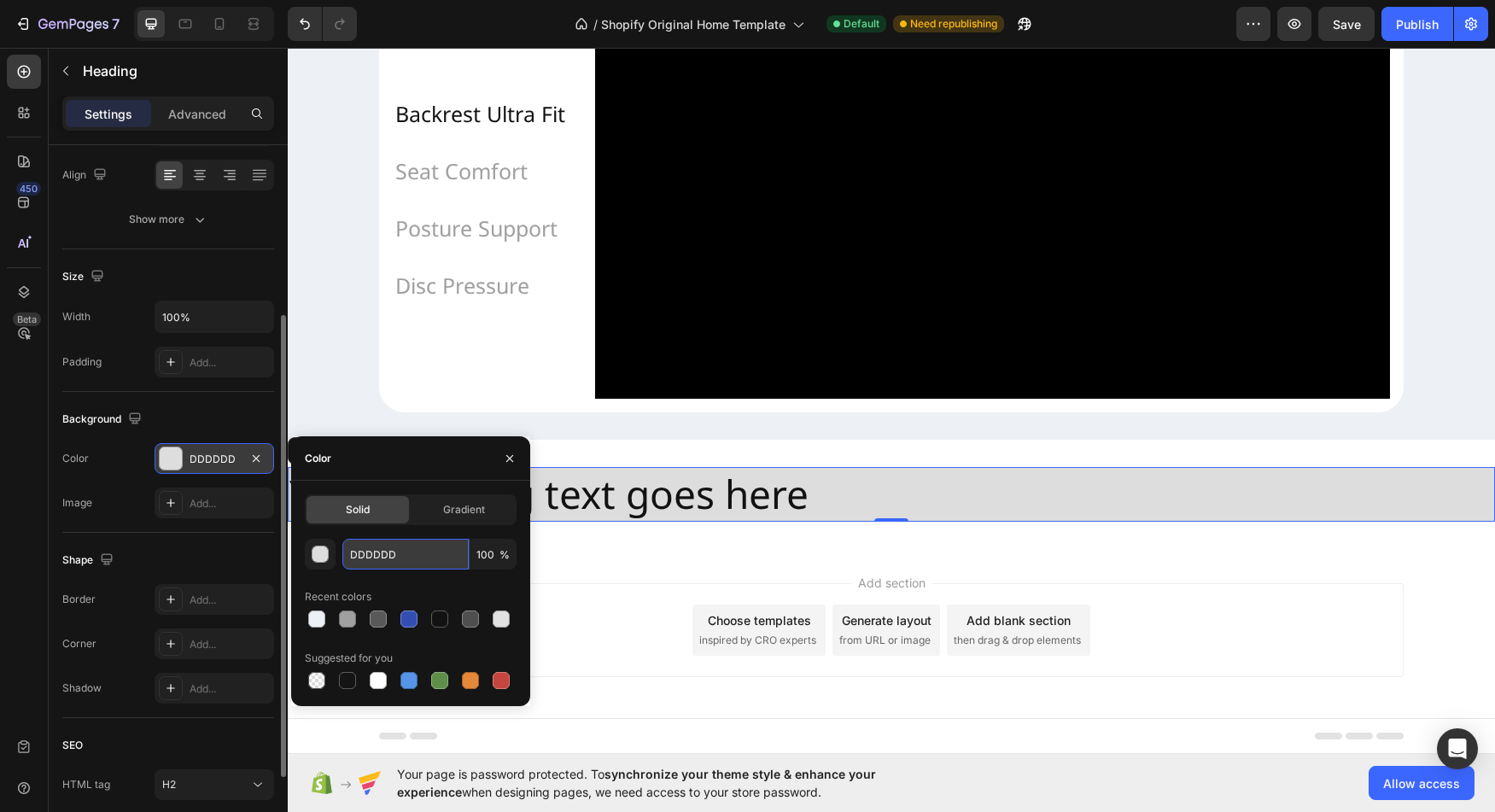
click at [391, 563] on input "DDDDDD" at bounding box center [406, 554] width 126 height 31
paste input "EDF0F4"
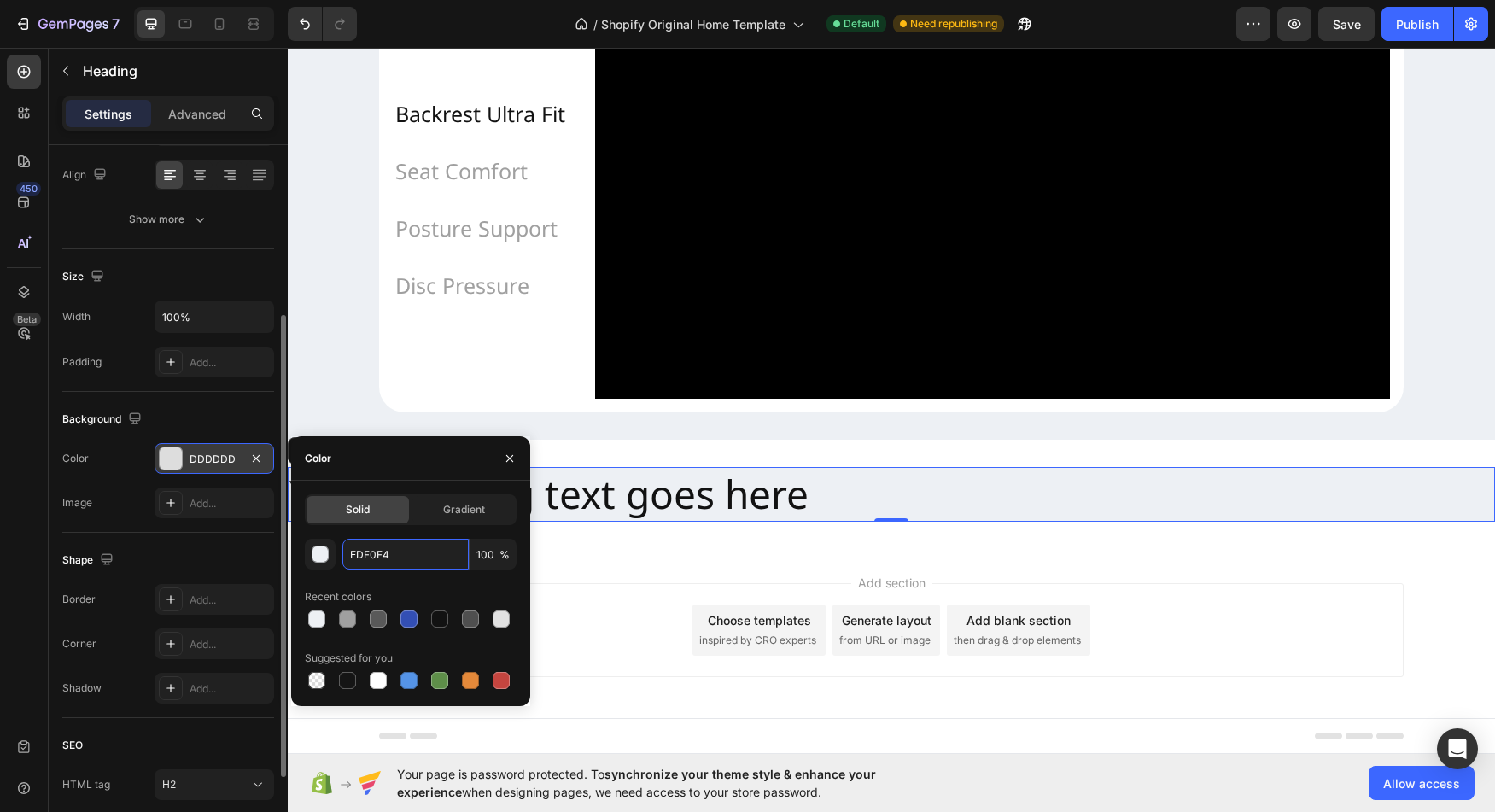
type input "EDF0F4"
click at [381, 465] on div "Color" at bounding box center [411, 459] width 239 height 45
click at [516, 458] on button "button" at bounding box center [510, 459] width 27 height 27
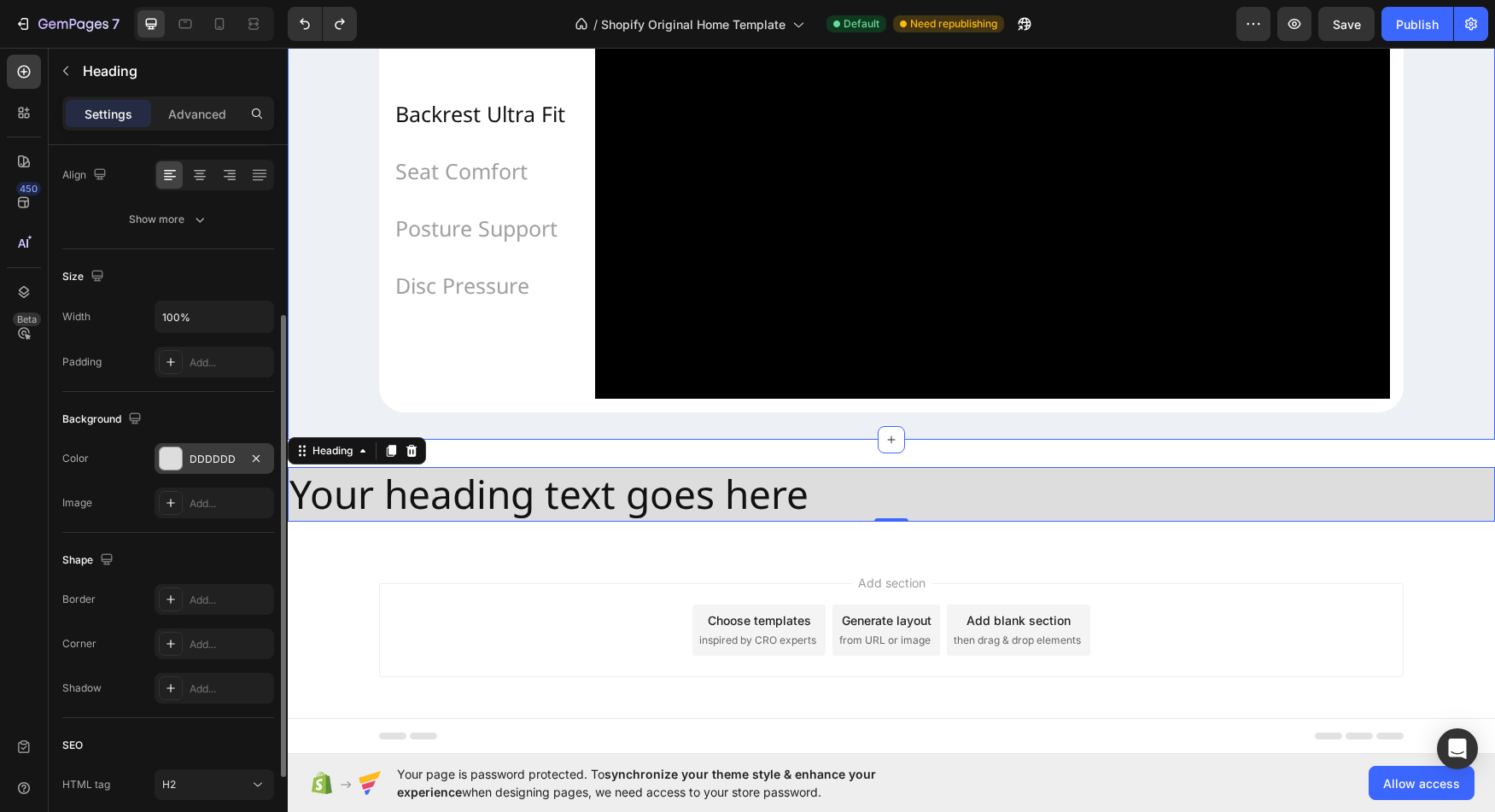
click at [811, 436] on div "Chair Designed for Engineers, Designers, Gamers, and Back Pain Relief, Crafted …" at bounding box center [891, 105] width 1207 height 668
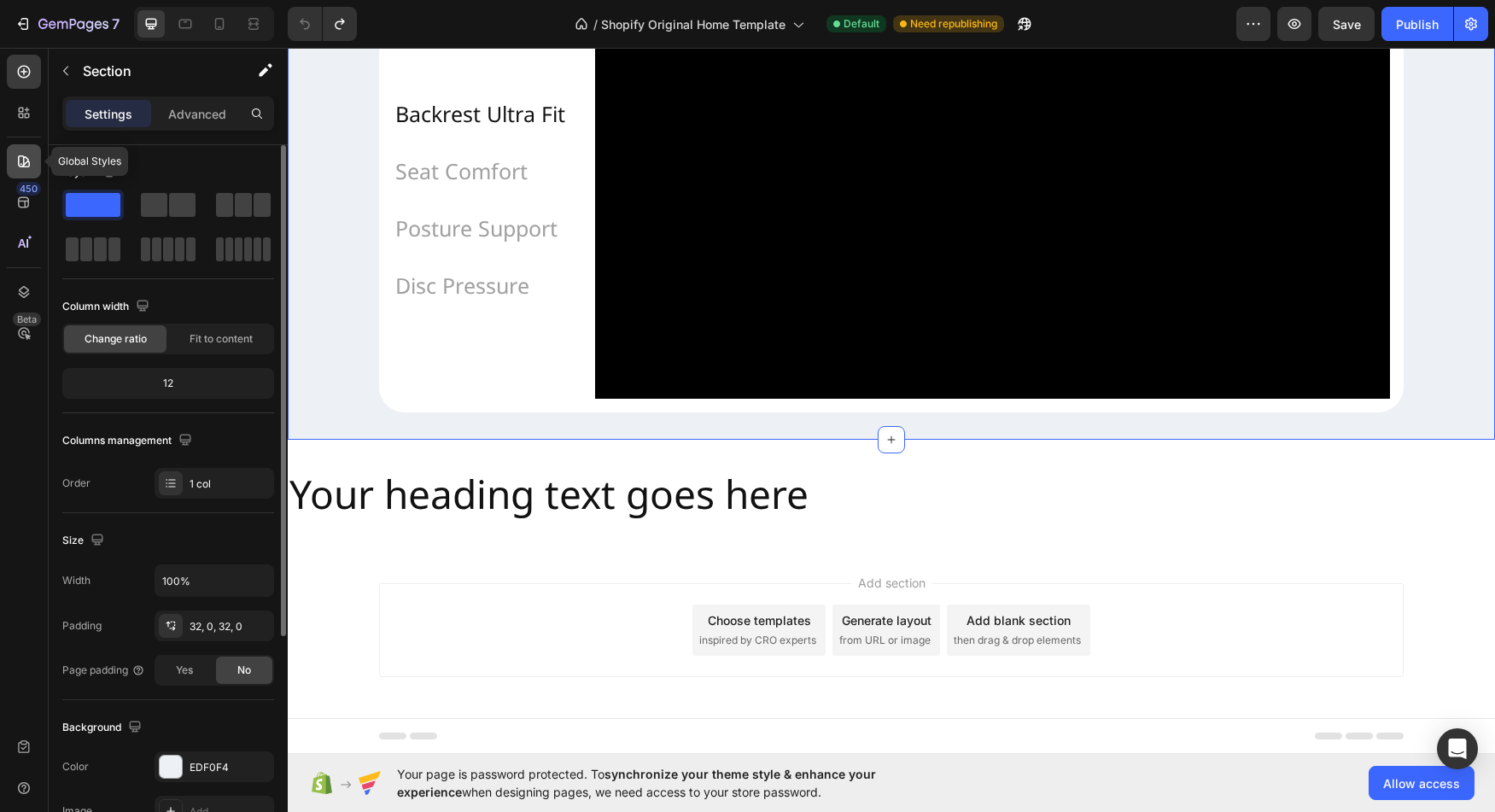
click at [23, 174] on div at bounding box center [23, 161] width 34 height 34
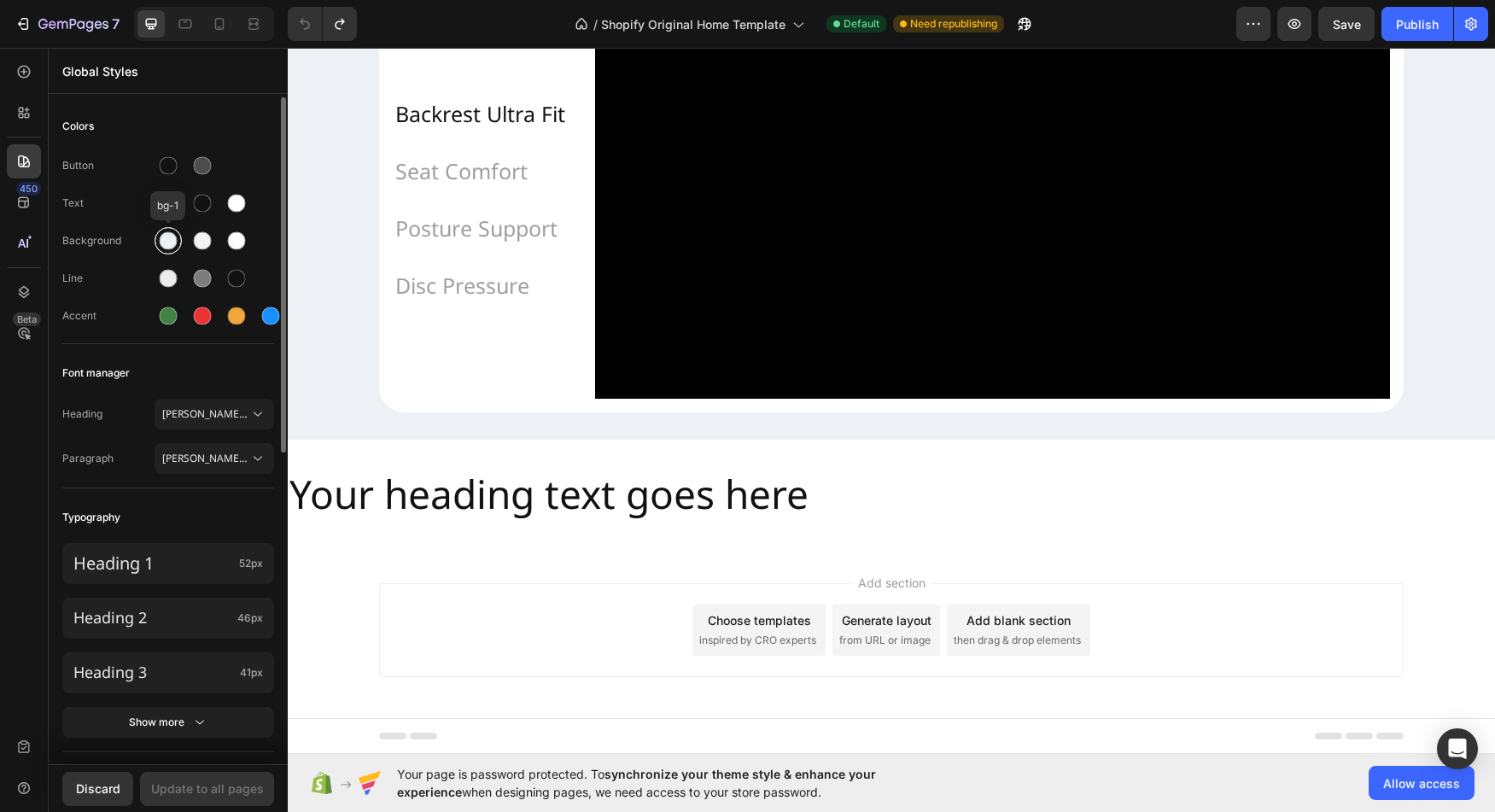
click at [169, 243] on div at bounding box center [169, 241] width 18 height 18
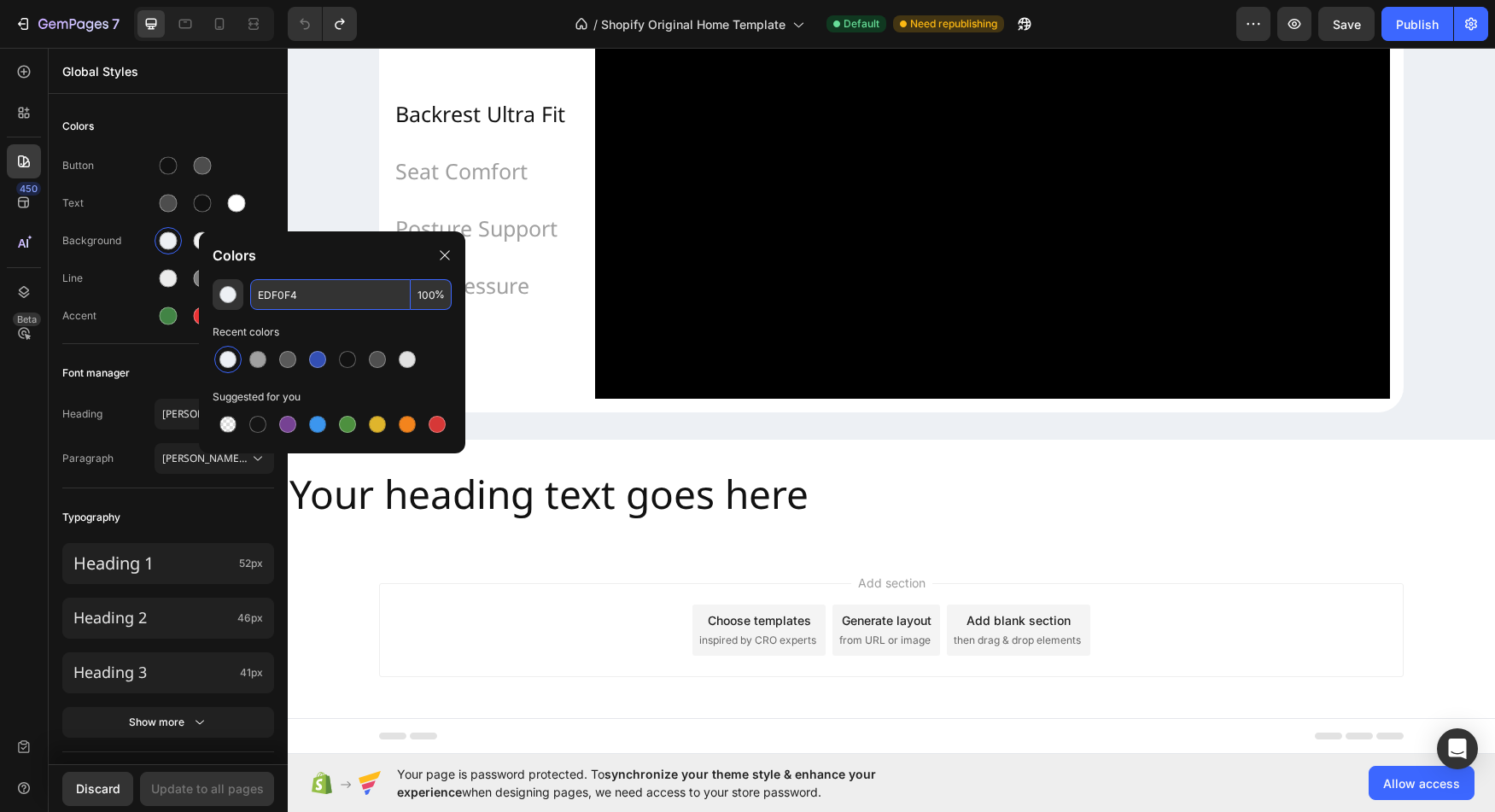
click at [340, 287] on input "EDF0F4" at bounding box center [331, 295] width 161 height 31
click at [222, 361] on div at bounding box center [228, 359] width 17 height 17
click at [451, 248] on div at bounding box center [445, 255] width 27 height 27
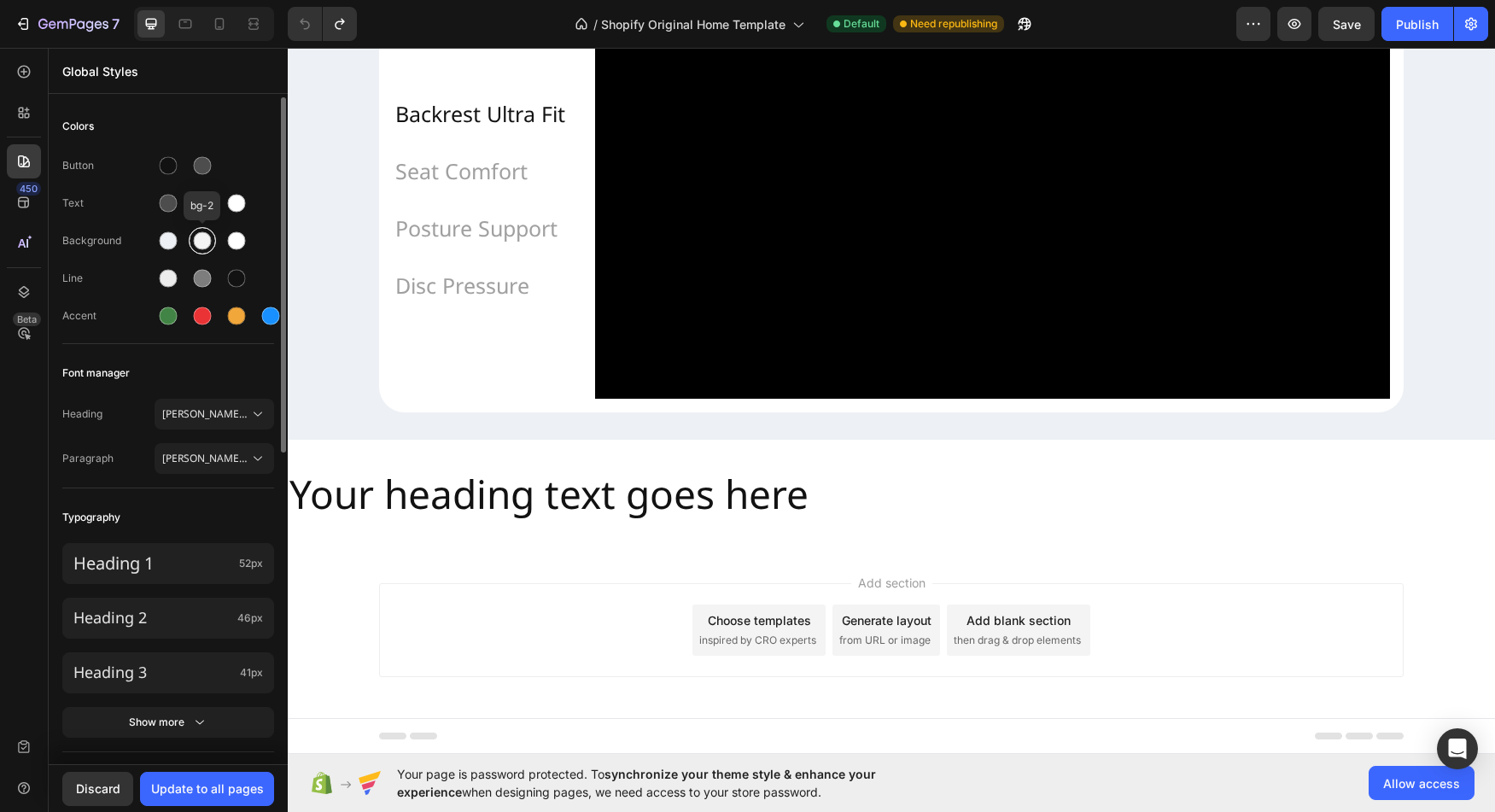
click at [210, 244] on div at bounding box center [203, 241] width 18 height 18
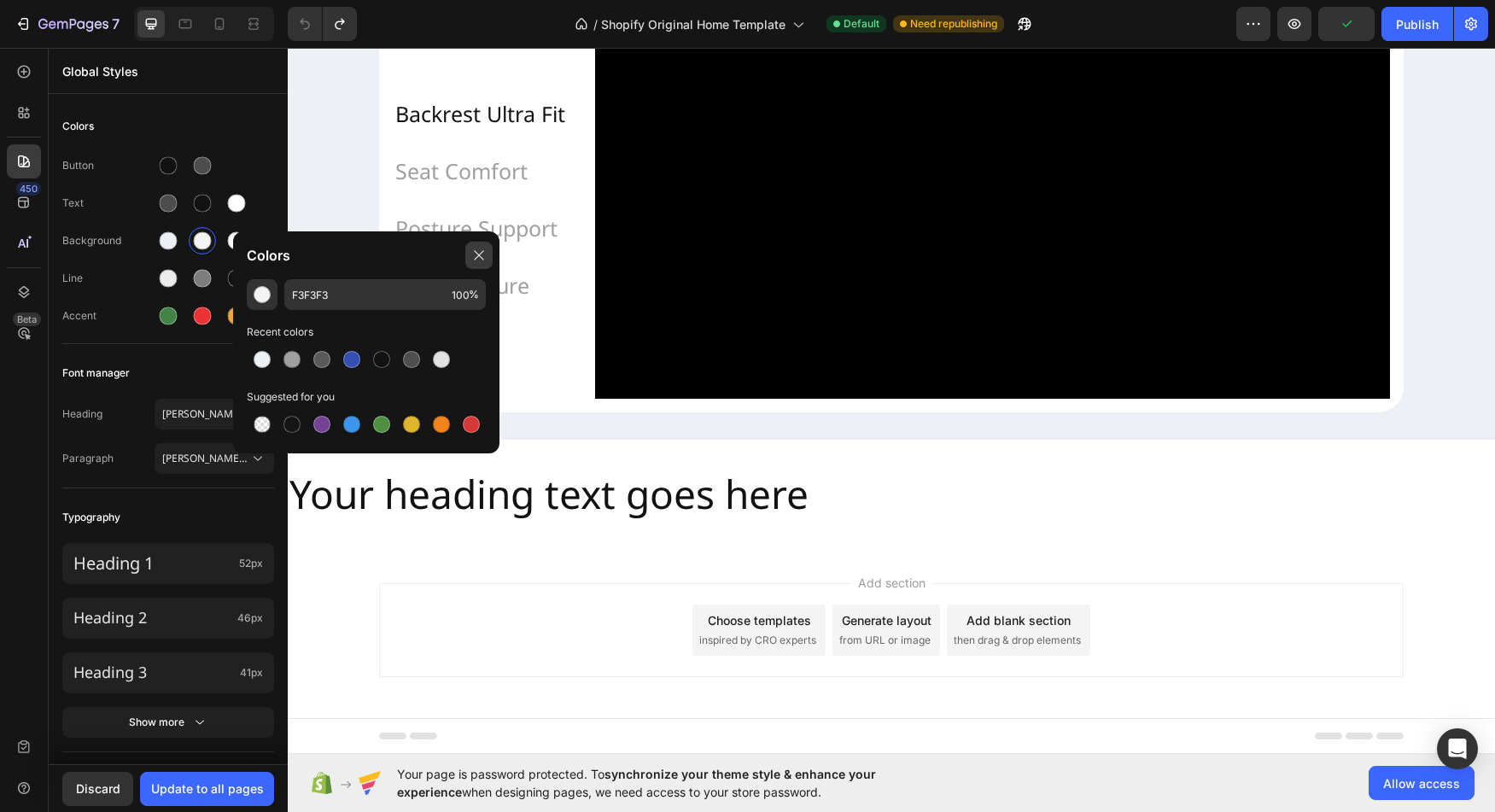
drag, startPoint x: 478, startPoint y: 254, endPoint x: 32, endPoint y: 201, distance: 449.1
click at [478, 254] on icon at bounding box center [479, 255] width 14 height 14
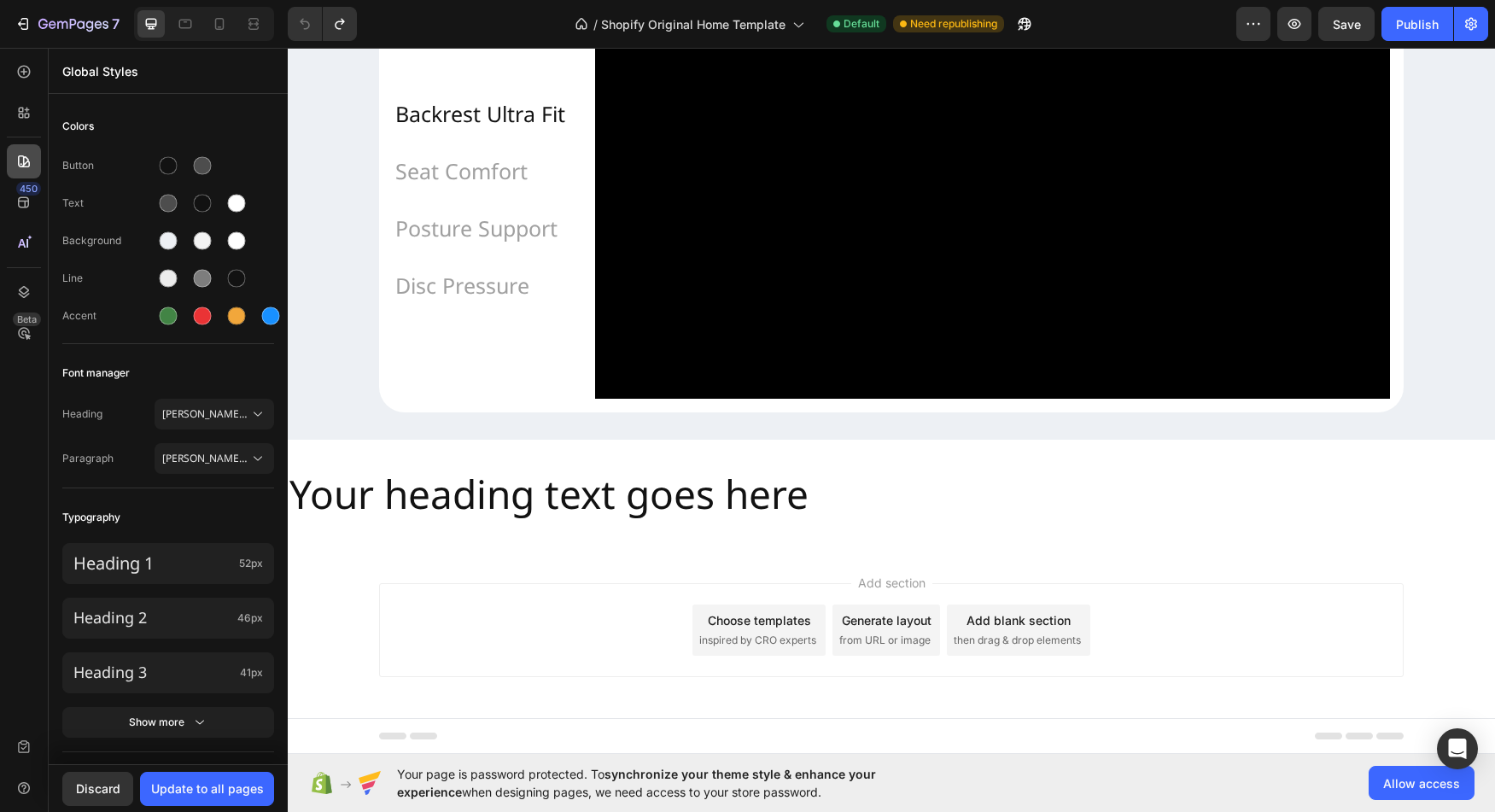
click at [26, 165] on icon at bounding box center [24, 161] width 17 height 17
click at [30, 119] on icon at bounding box center [24, 112] width 17 height 17
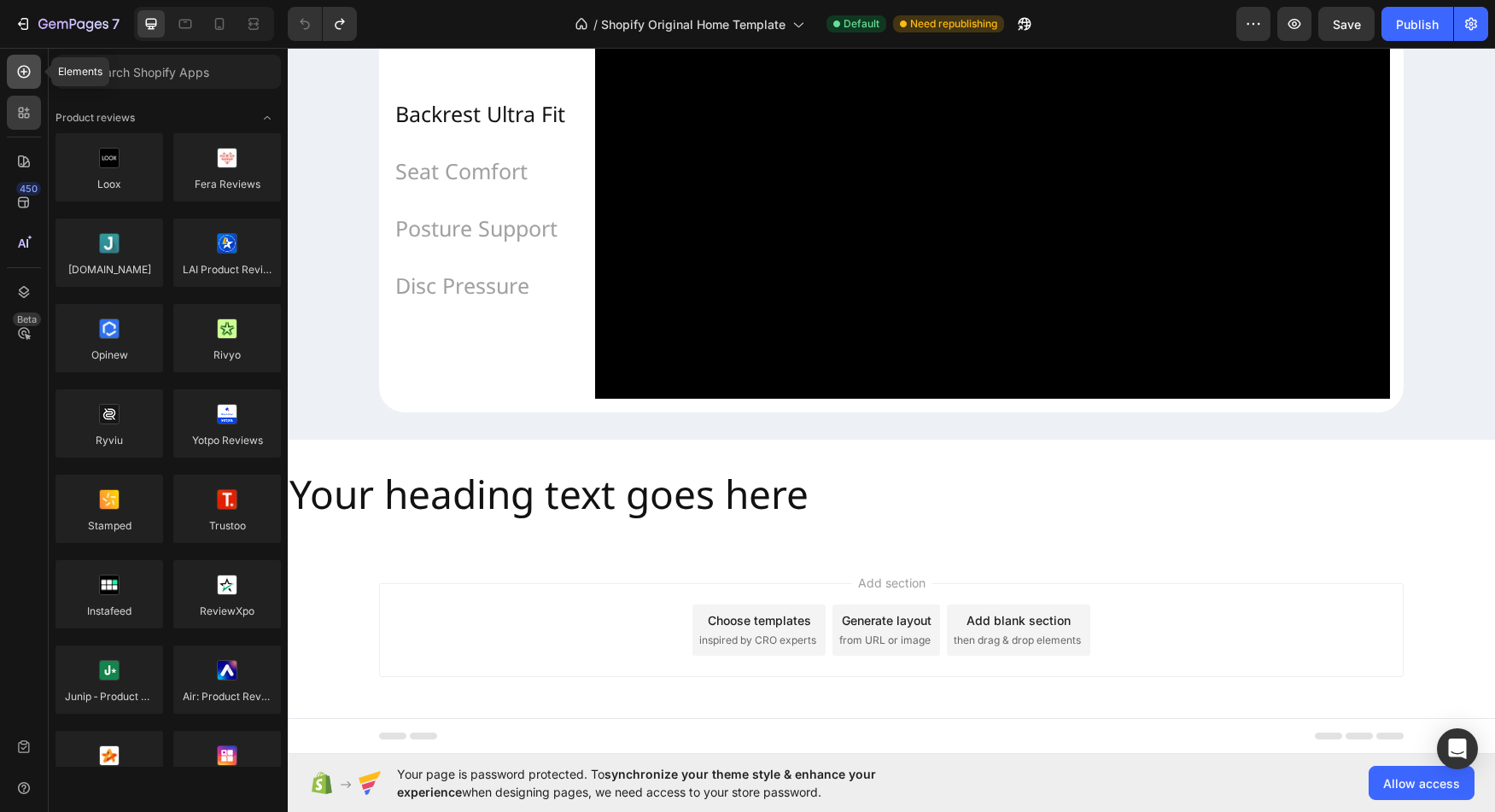
click at [25, 85] on div at bounding box center [23, 71] width 34 height 34
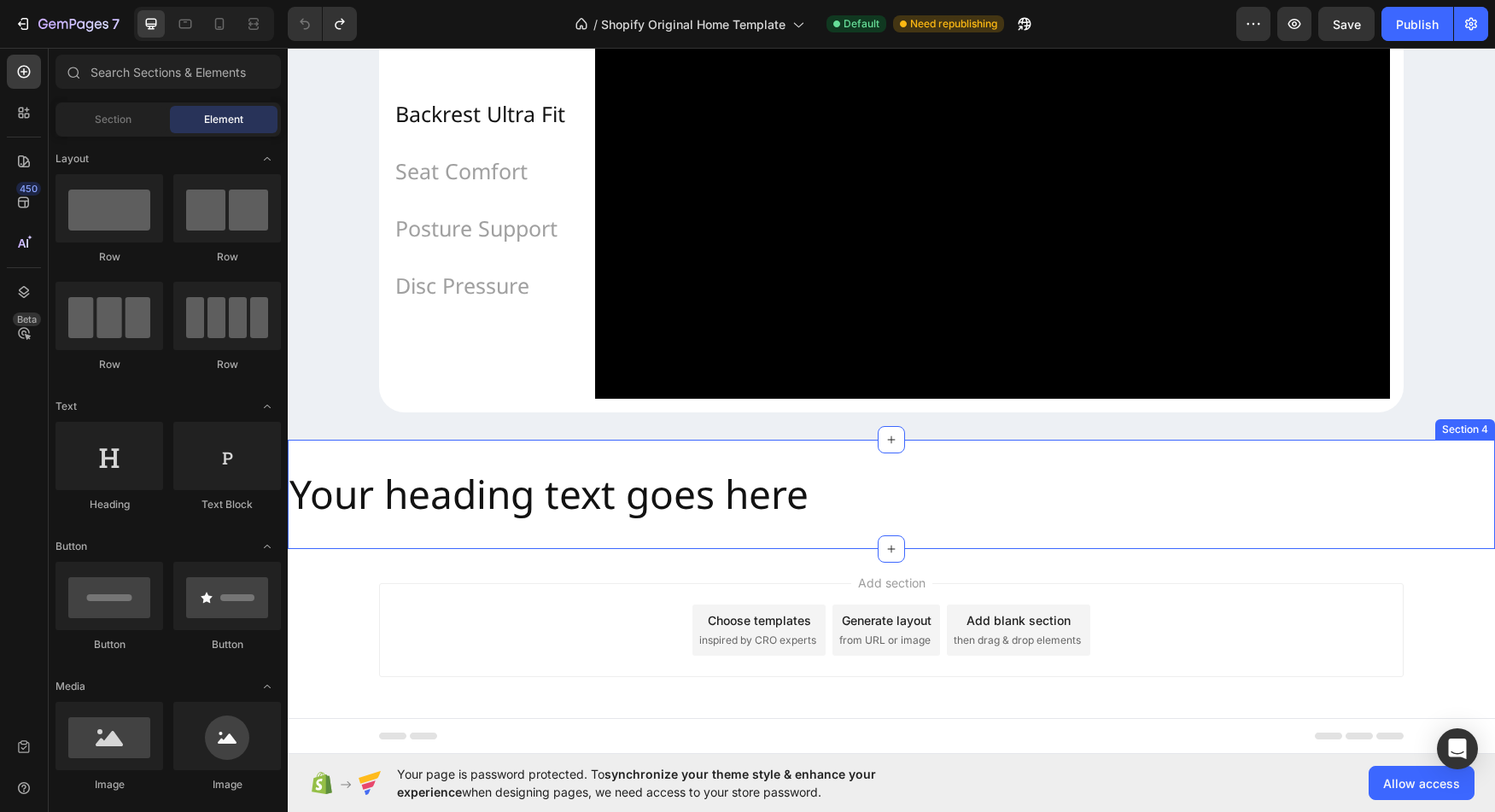
click at [786, 459] on div "Your heading text goes here Heading Section 4" at bounding box center [891, 494] width 1207 height 110
click at [456, 465] on div "Your heading text goes here Heading Section 4" at bounding box center [891, 494] width 1207 height 110
click at [450, 459] on div "Your heading text goes here Heading Section 4" at bounding box center [891, 494] width 1207 height 110
click at [449, 463] on div "Your heading text goes here Heading Section 4" at bounding box center [891, 494] width 1207 height 110
click at [1457, 437] on div "Section 4" at bounding box center [1466, 429] width 53 height 16
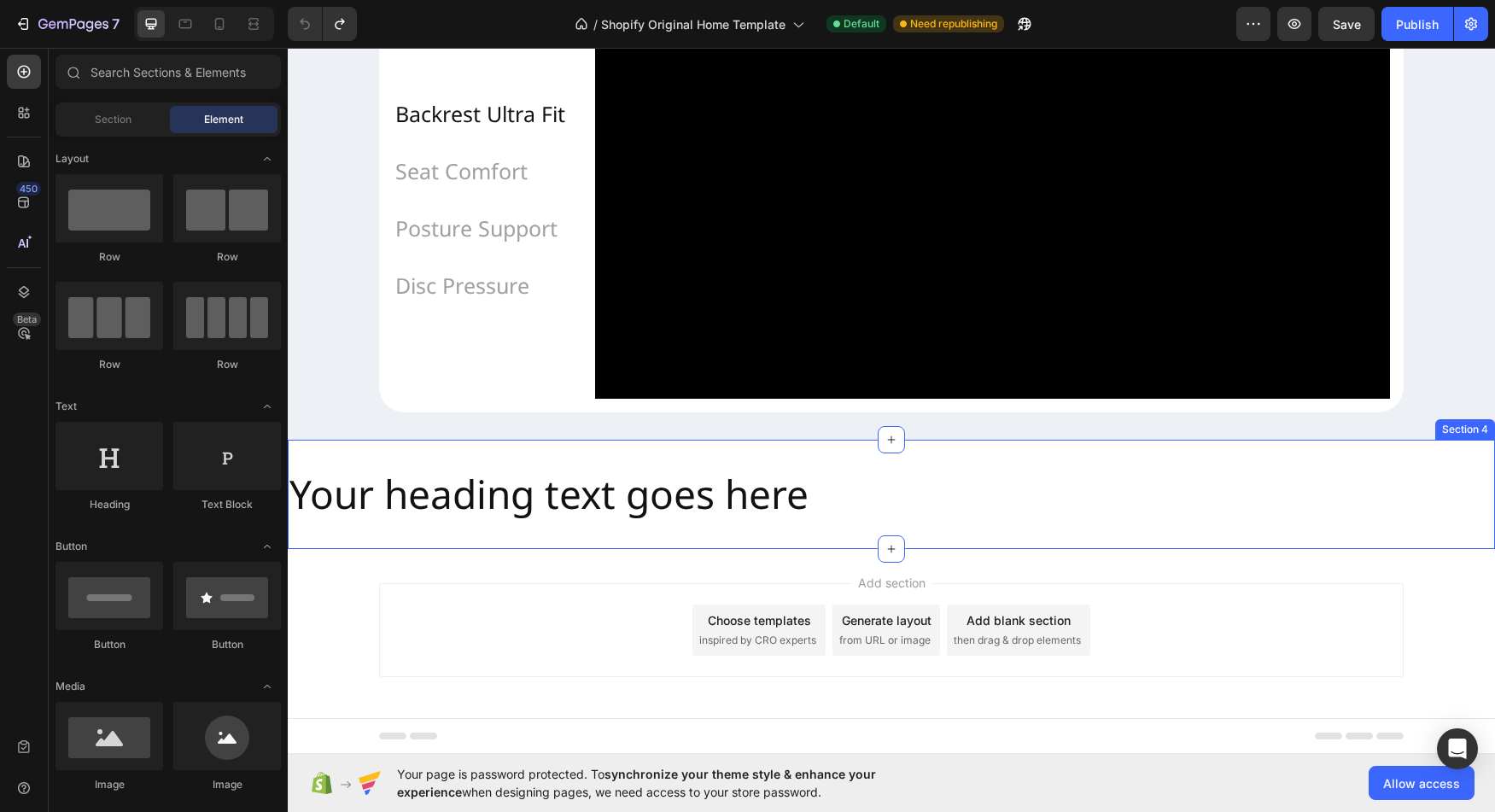
click at [1456, 437] on div "Section 4" at bounding box center [1466, 429] width 53 height 16
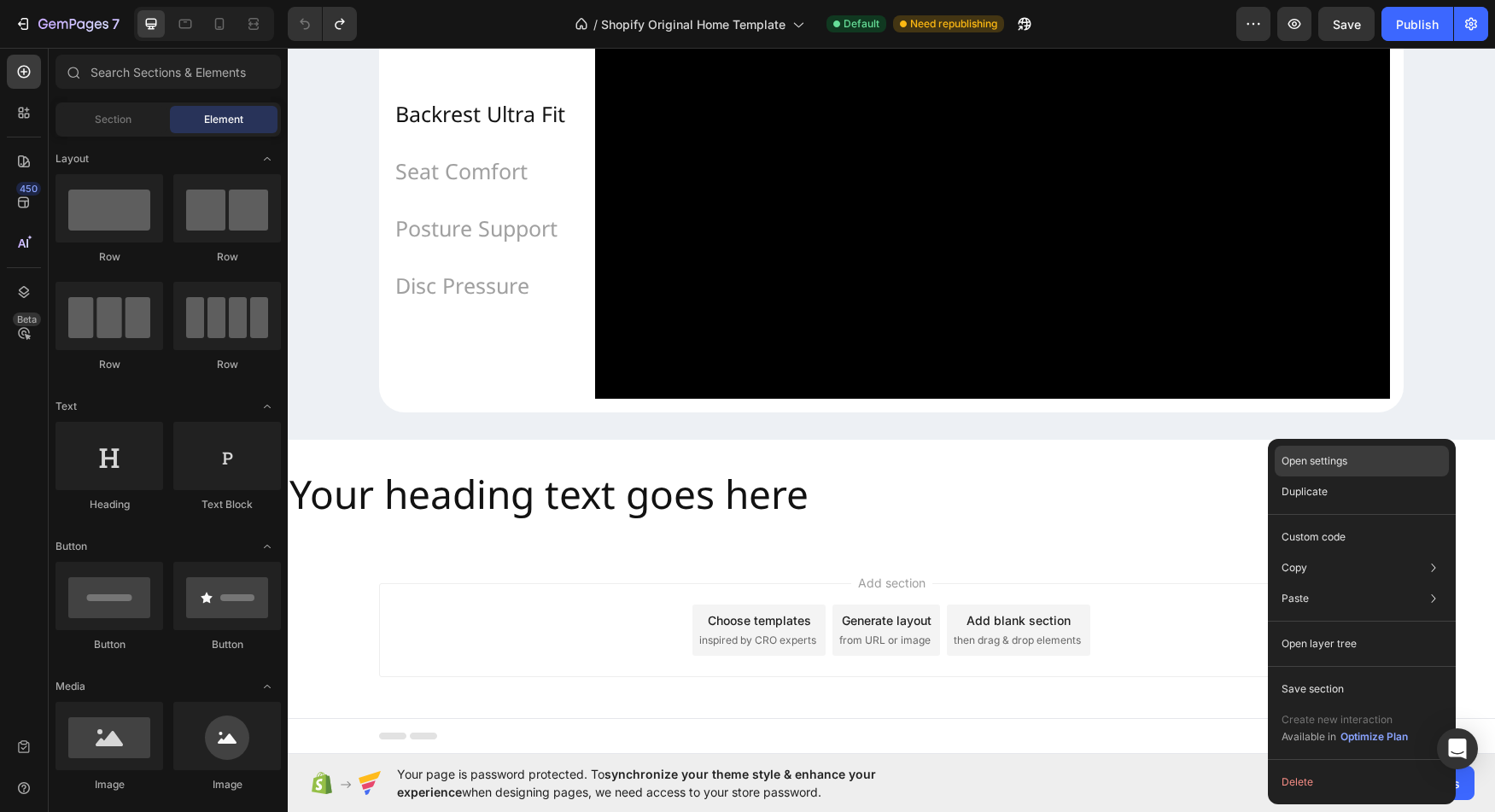
click at [1337, 469] on div "Open settings" at bounding box center [1362, 461] width 175 height 31
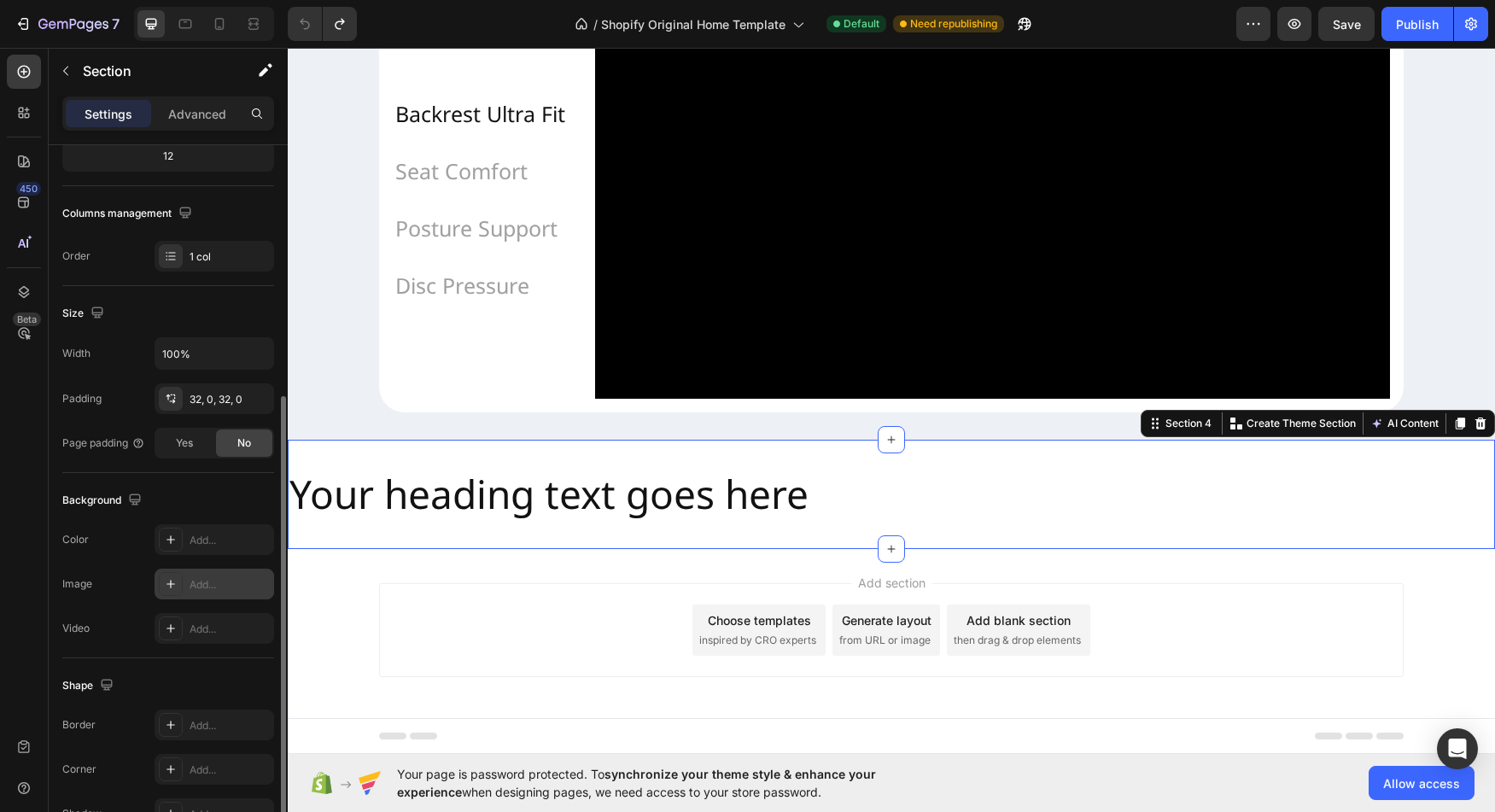
scroll to position [326, 0]
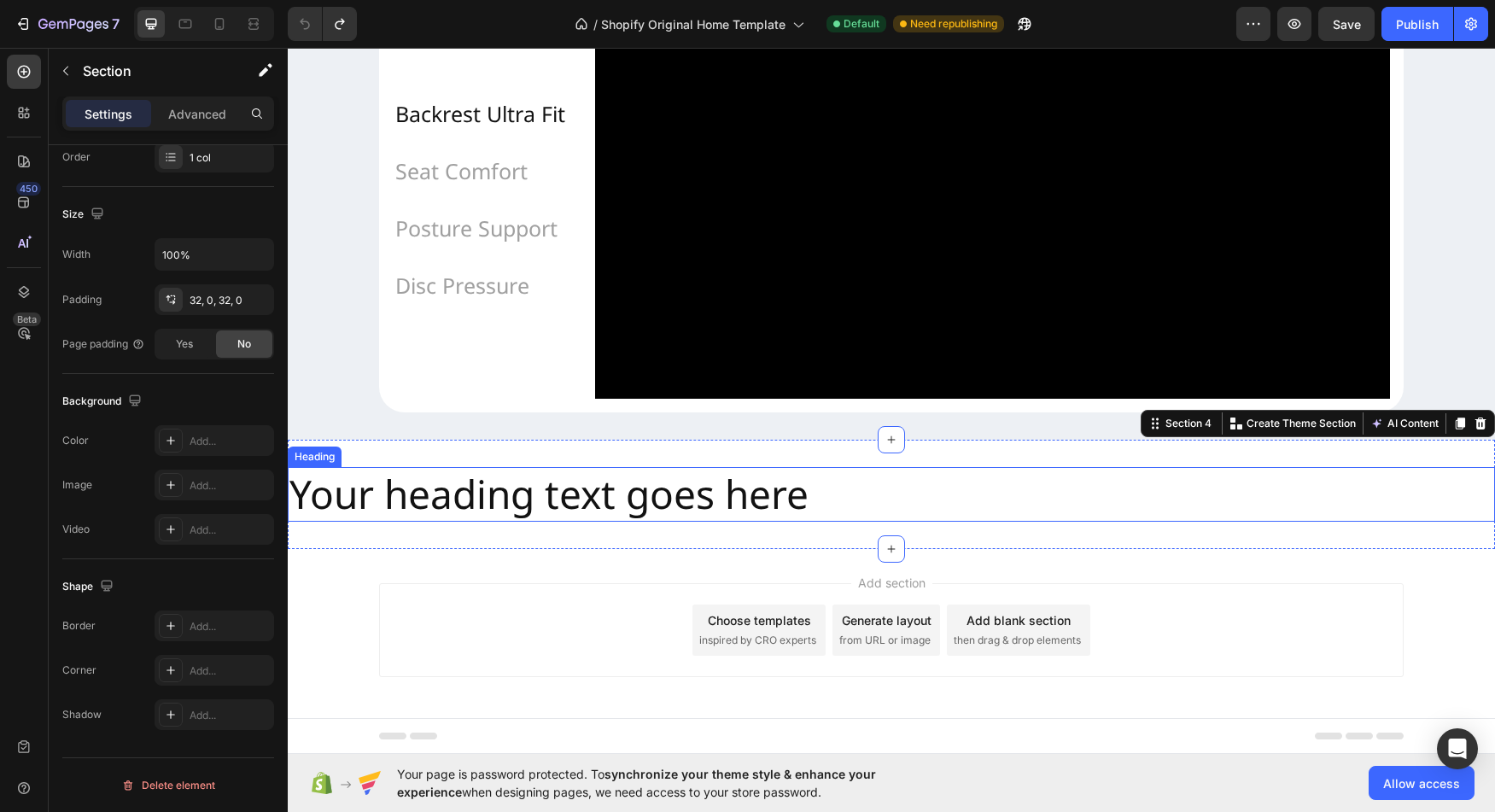
click at [518, 514] on h2 "Your heading text goes here" at bounding box center [891, 494] width 1207 height 55
click at [538, 502] on h2 "Your heading text goes here" at bounding box center [891, 494] width 1207 height 55
click at [573, 499] on h2 "Your heading text goes here" at bounding box center [891, 494] width 1207 height 55
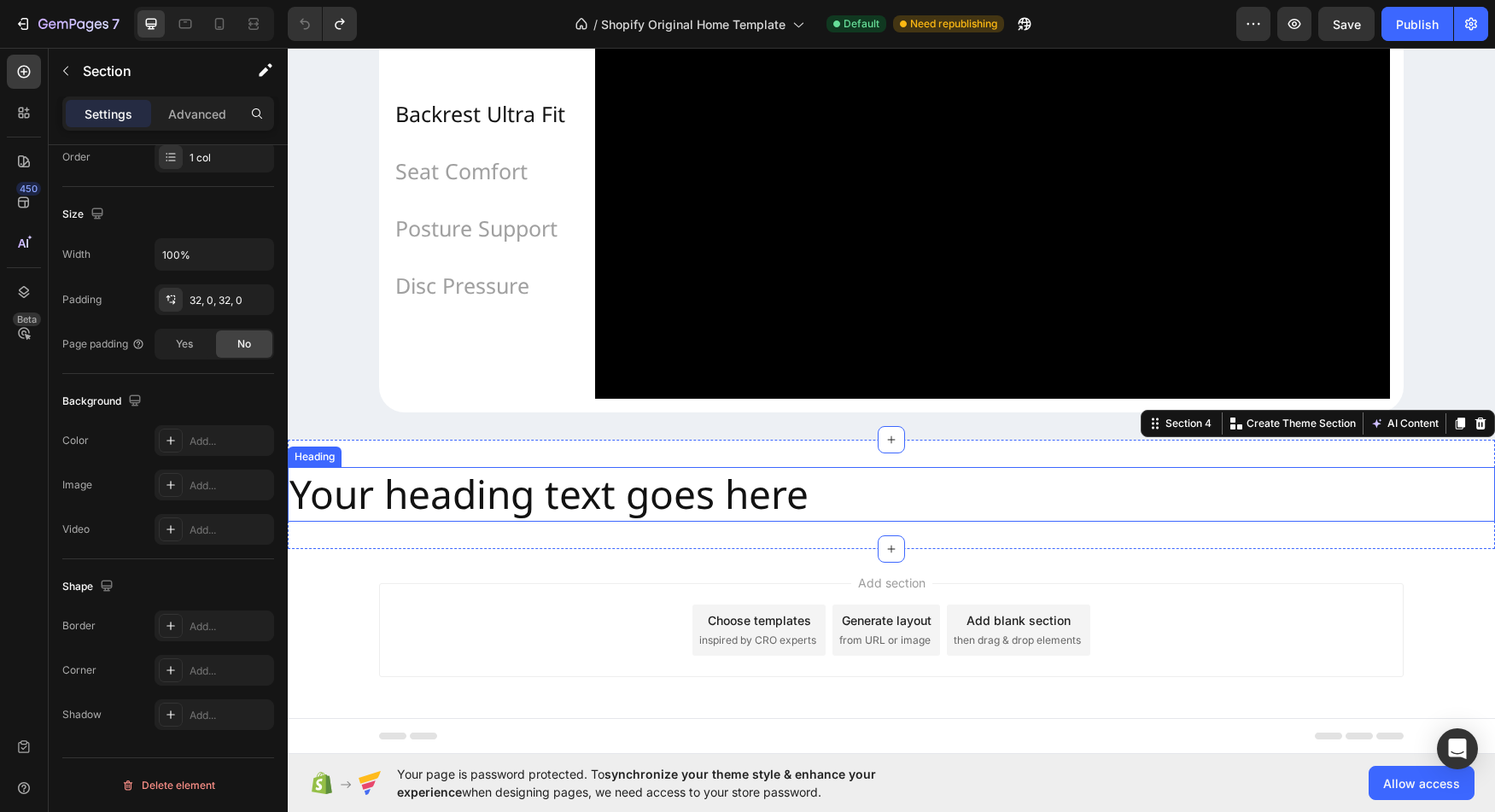
click at [573, 499] on h2 "Your heading text goes here" at bounding box center [891, 494] width 1207 height 55
click at [413, 501] on h2 "Your heading text goes here" at bounding box center [891, 494] width 1207 height 55
click at [80, 71] on div "Section" at bounding box center [137, 70] width 177 height 45
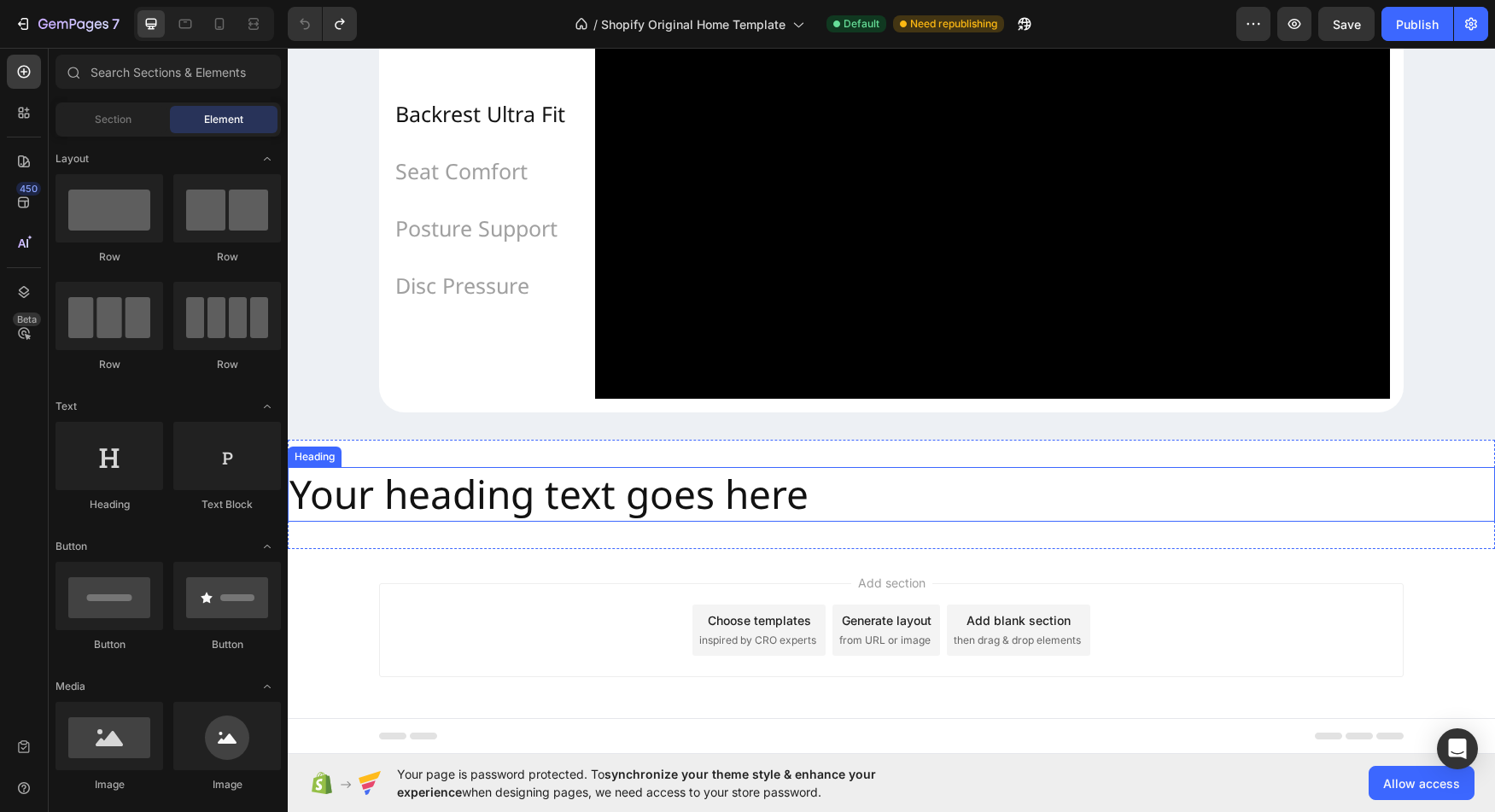
click at [414, 511] on h2 "Your heading text goes here" at bounding box center [891, 494] width 1207 height 55
click at [364, 503] on h2 "Your heading text goes here" at bounding box center [891, 494] width 1207 height 55
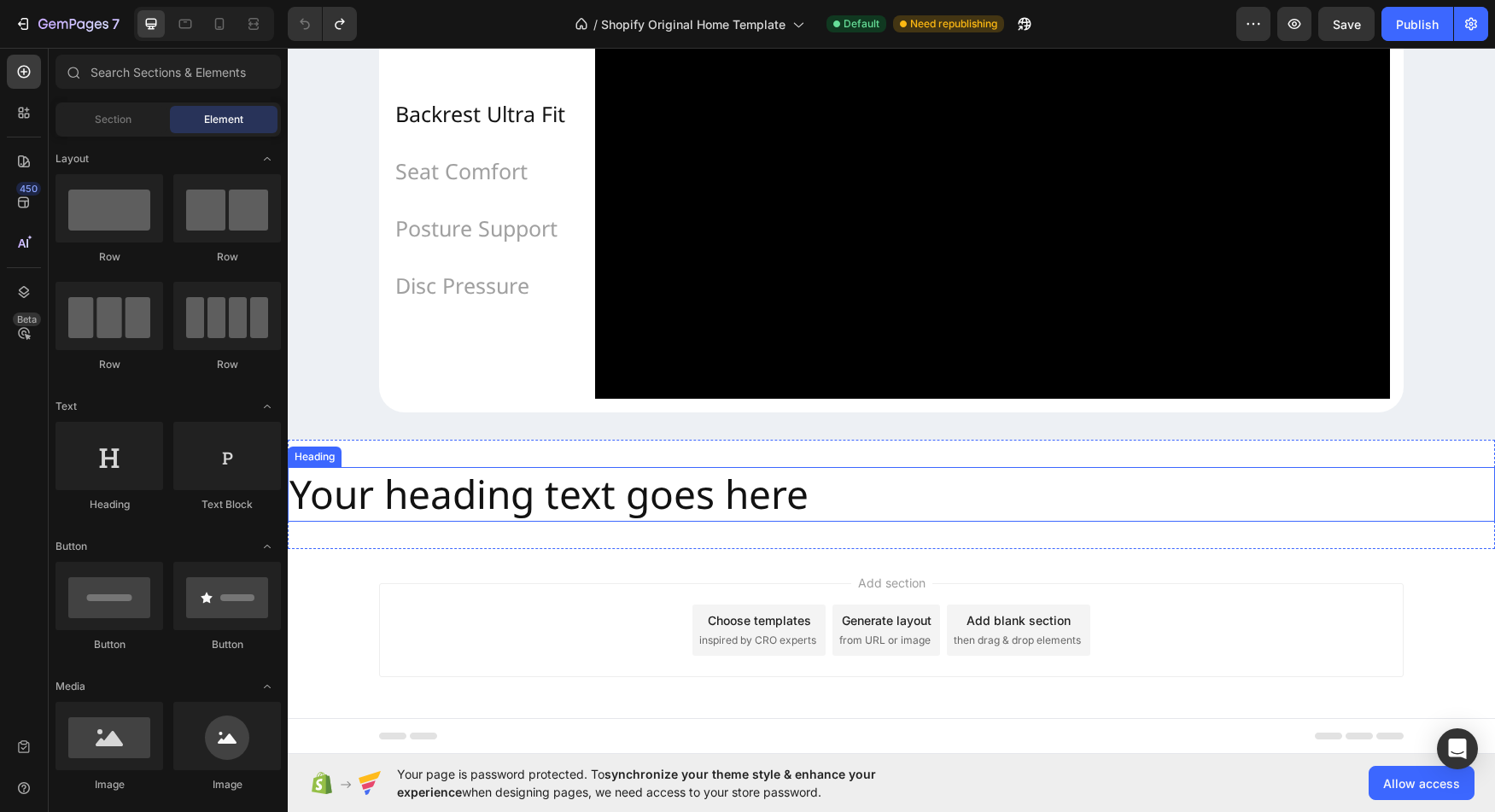
click at [364, 503] on h2 "Your heading text goes here" at bounding box center [891, 494] width 1207 height 55
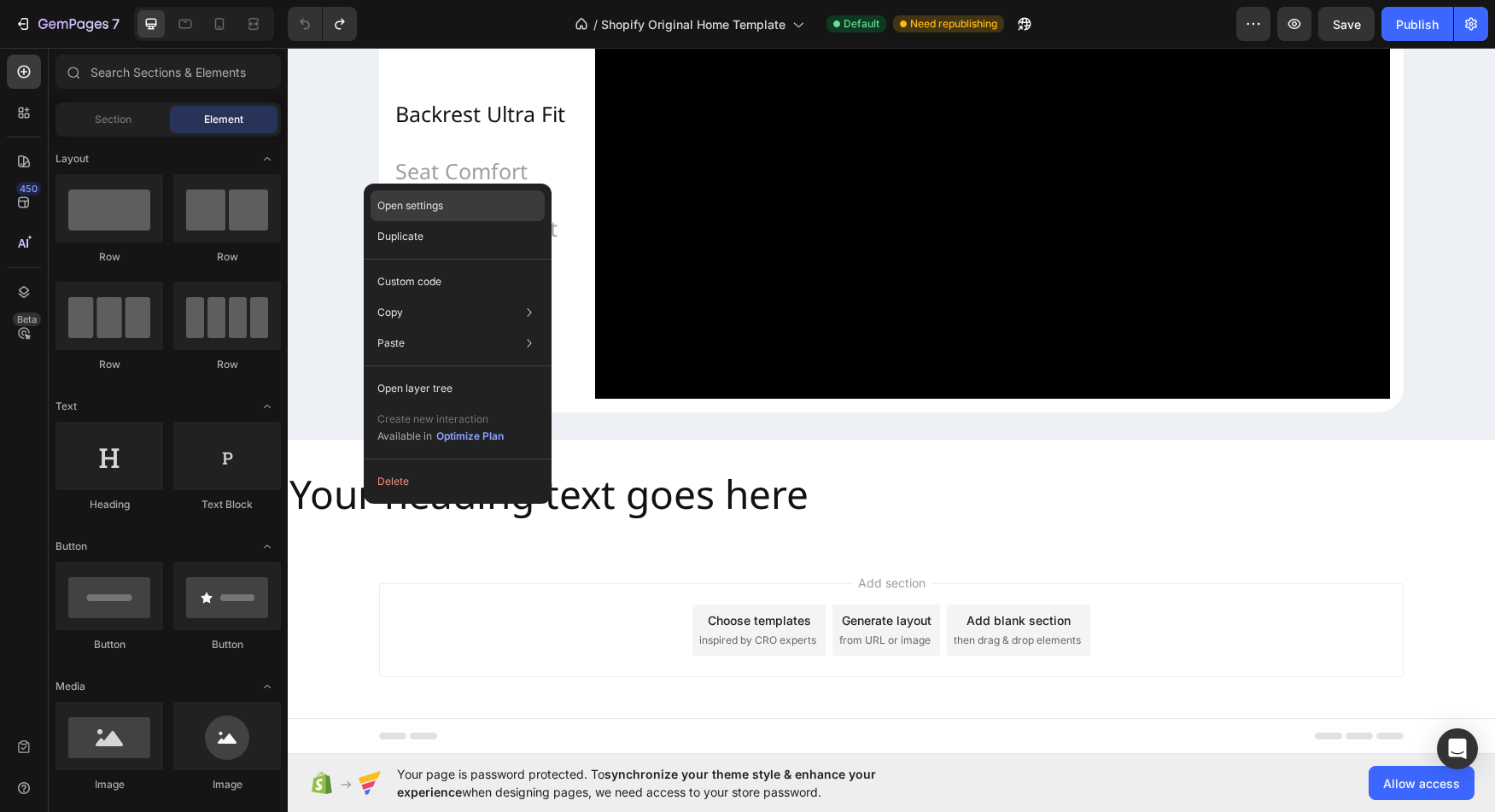
click at [430, 215] on div "Open settings" at bounding box center [458, 206] width 175 height 31
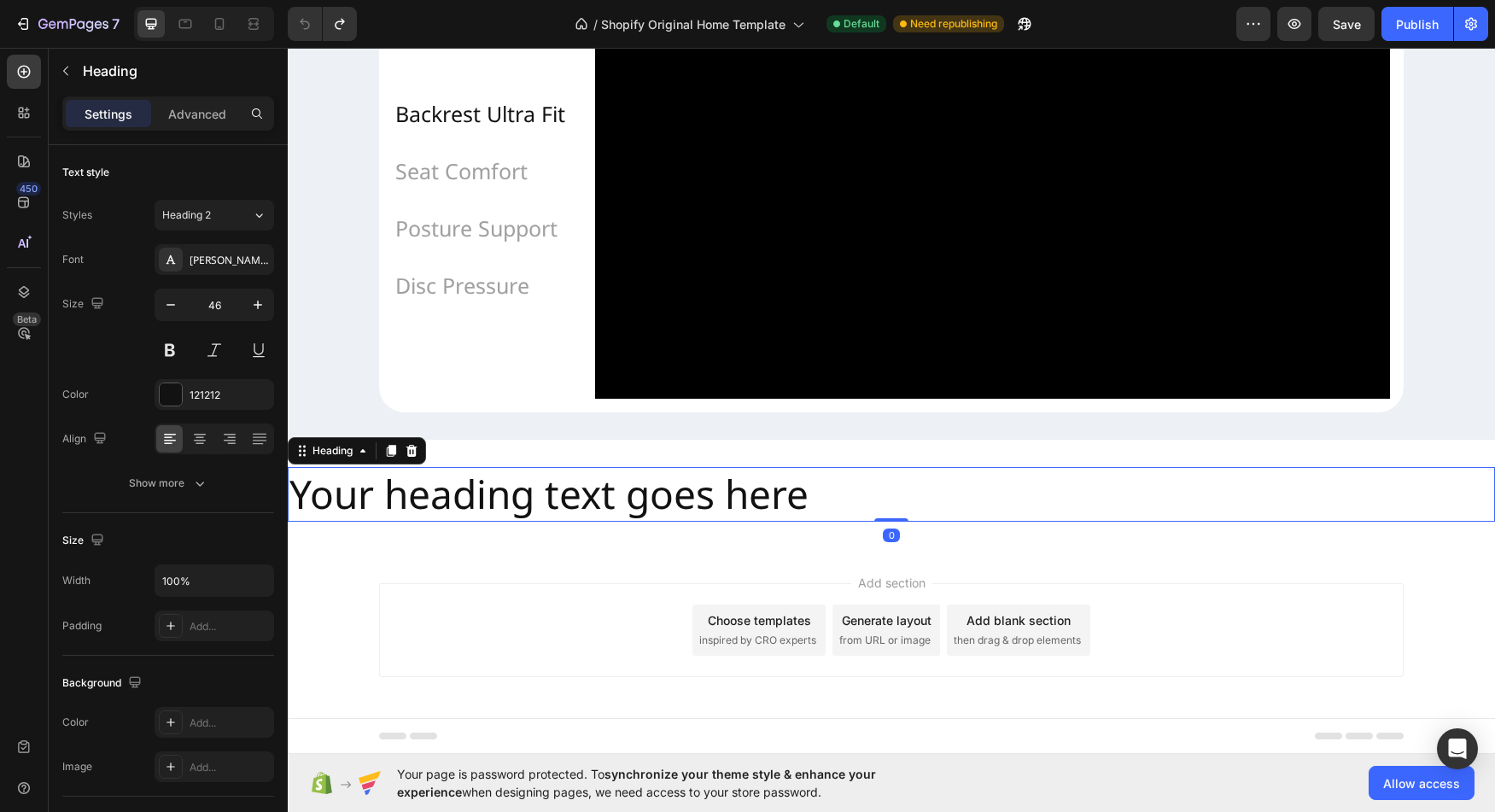
click at [504, 501] on h2 "Your heading text goes here" at bounding box center [891, 494] width 1207 height 55
click at [504, 501] on h2 "Your heading text goes here" at bounding box center [891, 494] width 1207 height 55
click at [344, 501] on h2 "Your heading text goes here" at bounding box center [891, 494] width 1207 height 55
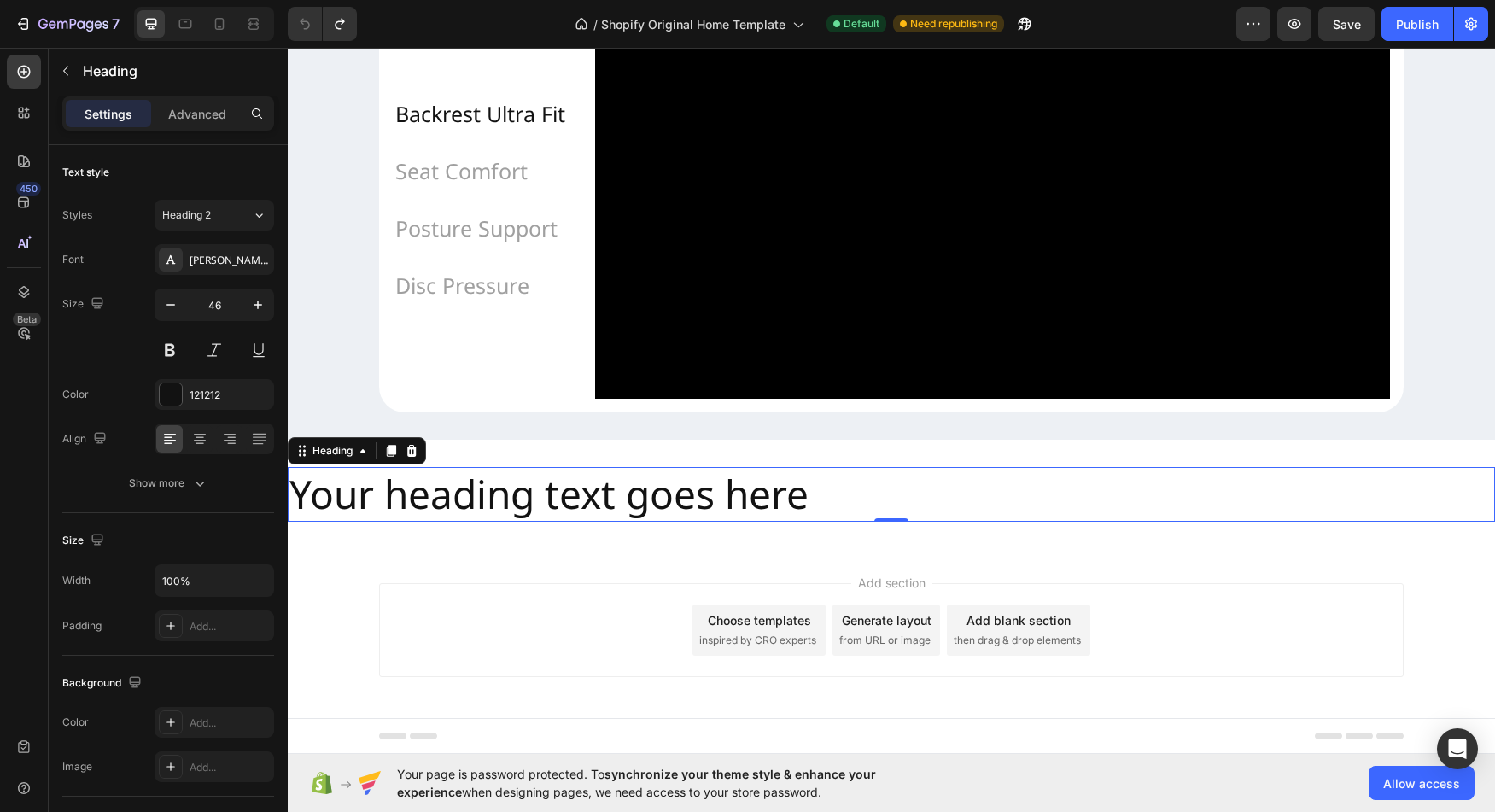
click at [344, 501] on h2 "Your heading text goes here" at bounding box center [891, 494] width 1207 height 55
click at [330, 501] on h2 "Your heading text goes here" at bounding box center [891, 494] width 1207 height 55
click at [776, 505] on h2 "Your heading text goes here" at bounding box center [891, 494] width 1207 height 55
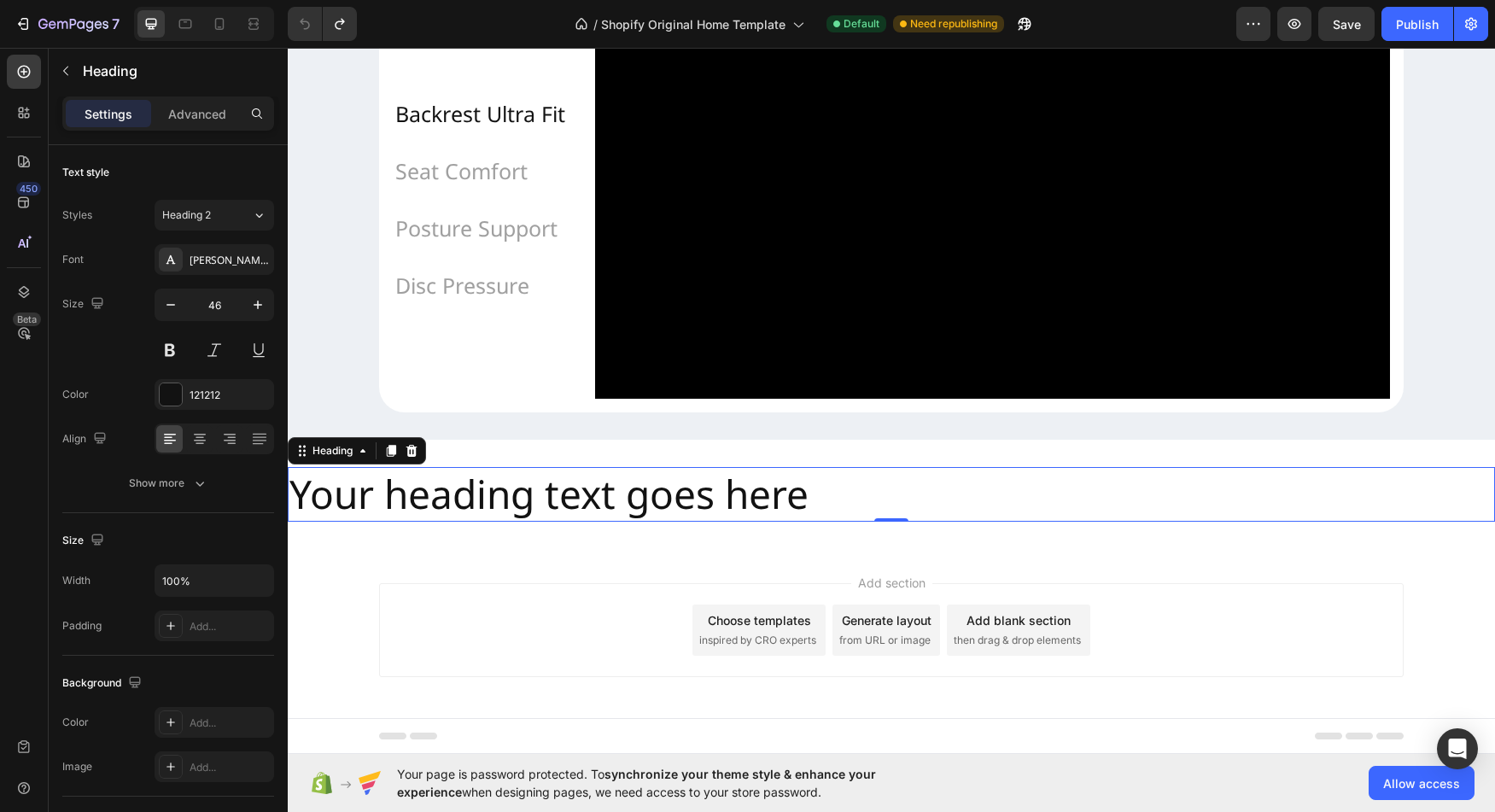
click at [776, 505] on h2 "Your heading text goes here" at bounding box center [891, 494] width 1207 height 55
click at [364, 458] on icon at bounding box center [363, 450] width 14 height 14
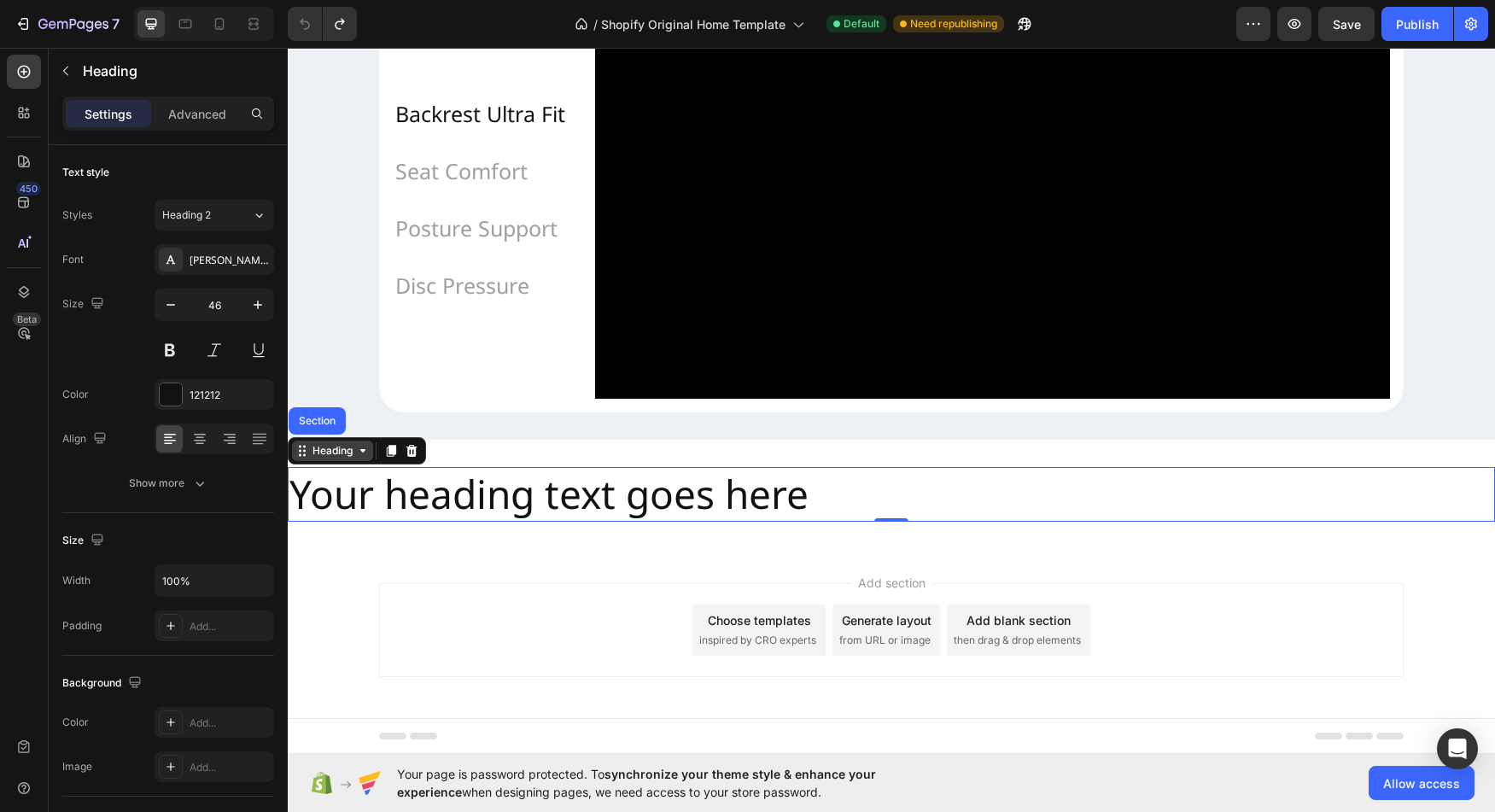
click at [364, 458] on icon at bounding box center [363, 450] width 14 height 14
click at [358, 496] on h2 "Your heading text goes here" at bounding box center [891, 494] width 1207 height 55
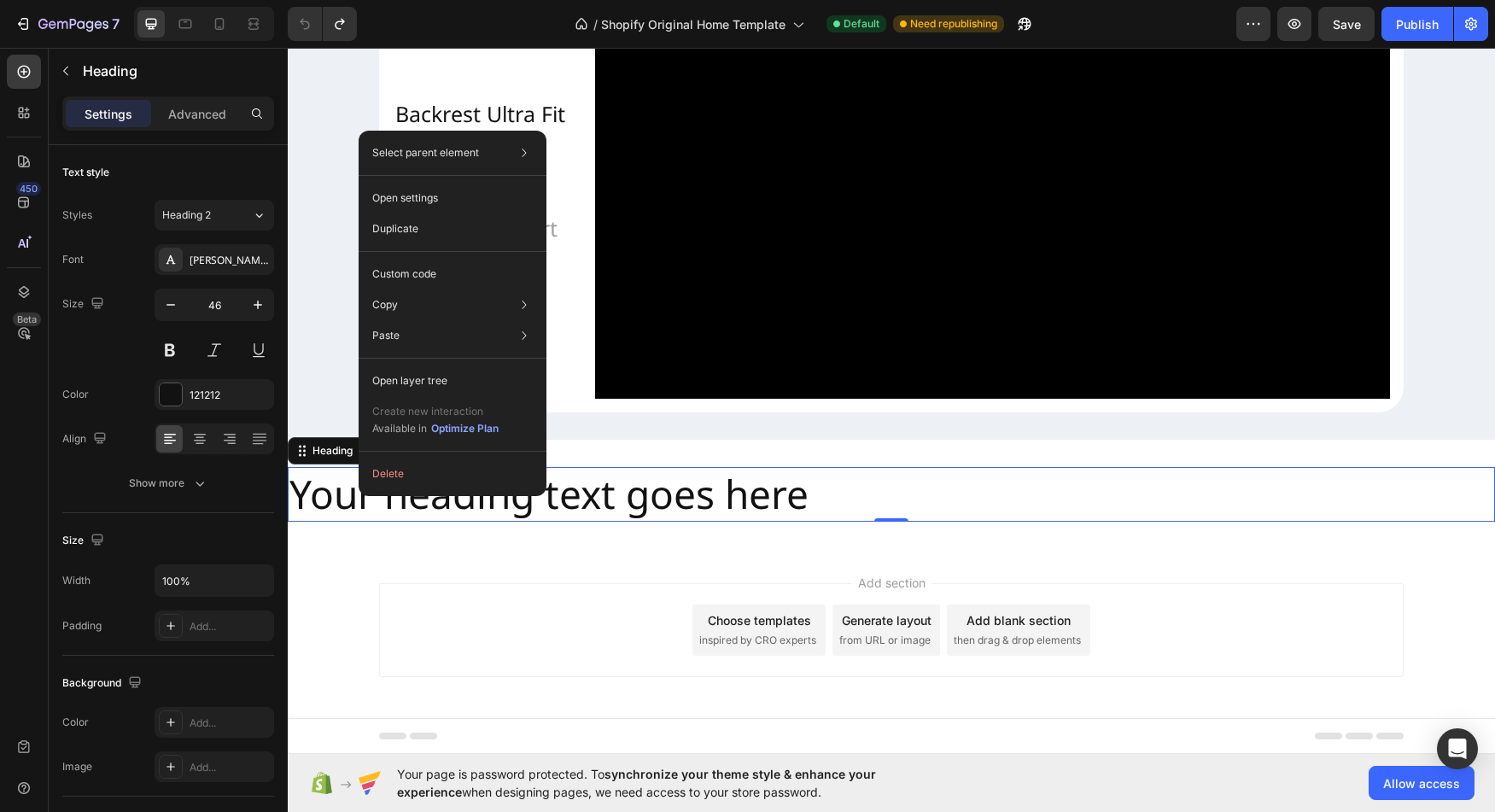
click at [318, 651] on div "Add section Choose templates inspired by CRO experts Generate layout from URL o…" at bounding box center [891, 633] width 1207 height 169
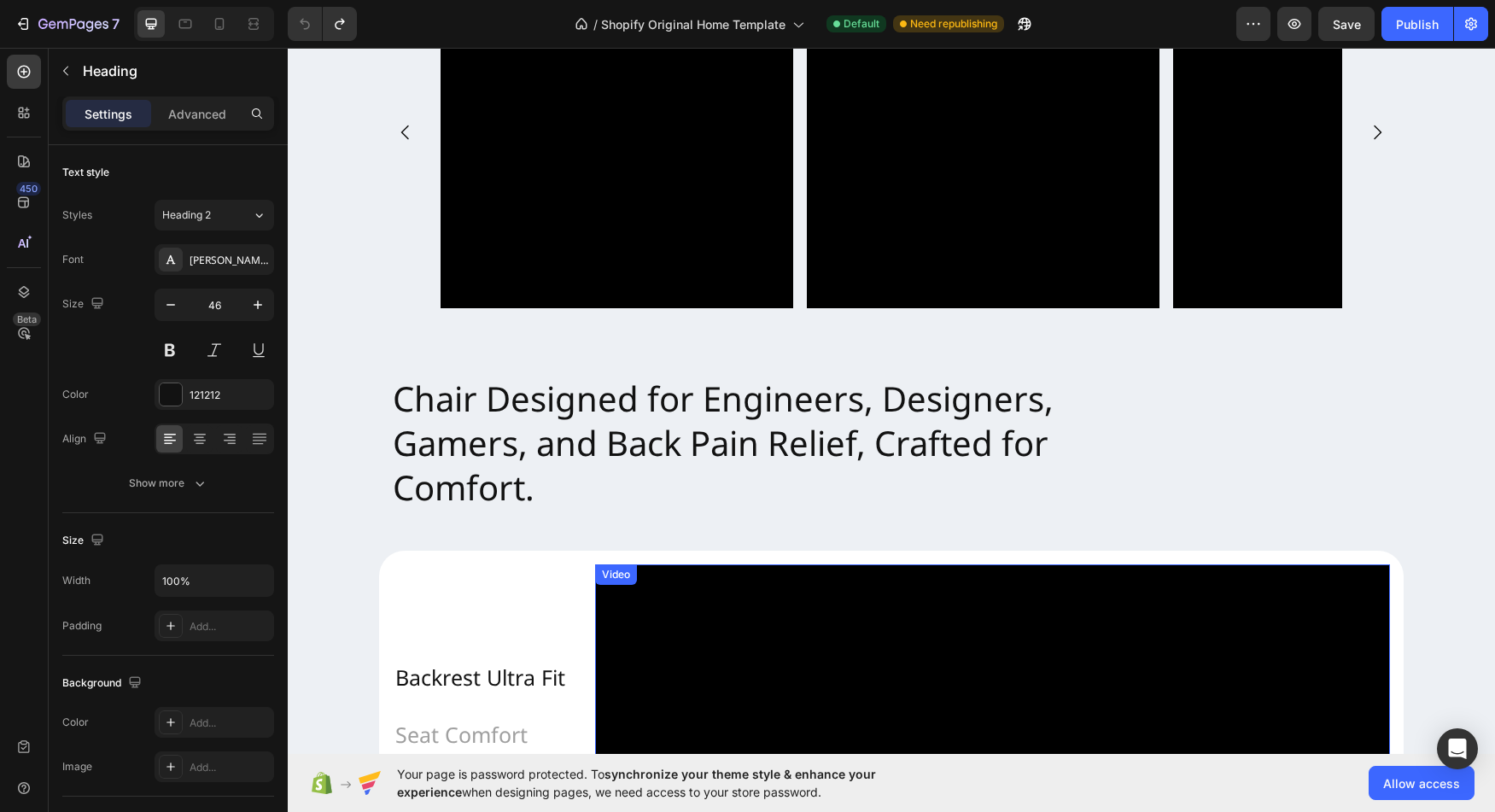
scroll to position [997, 0]
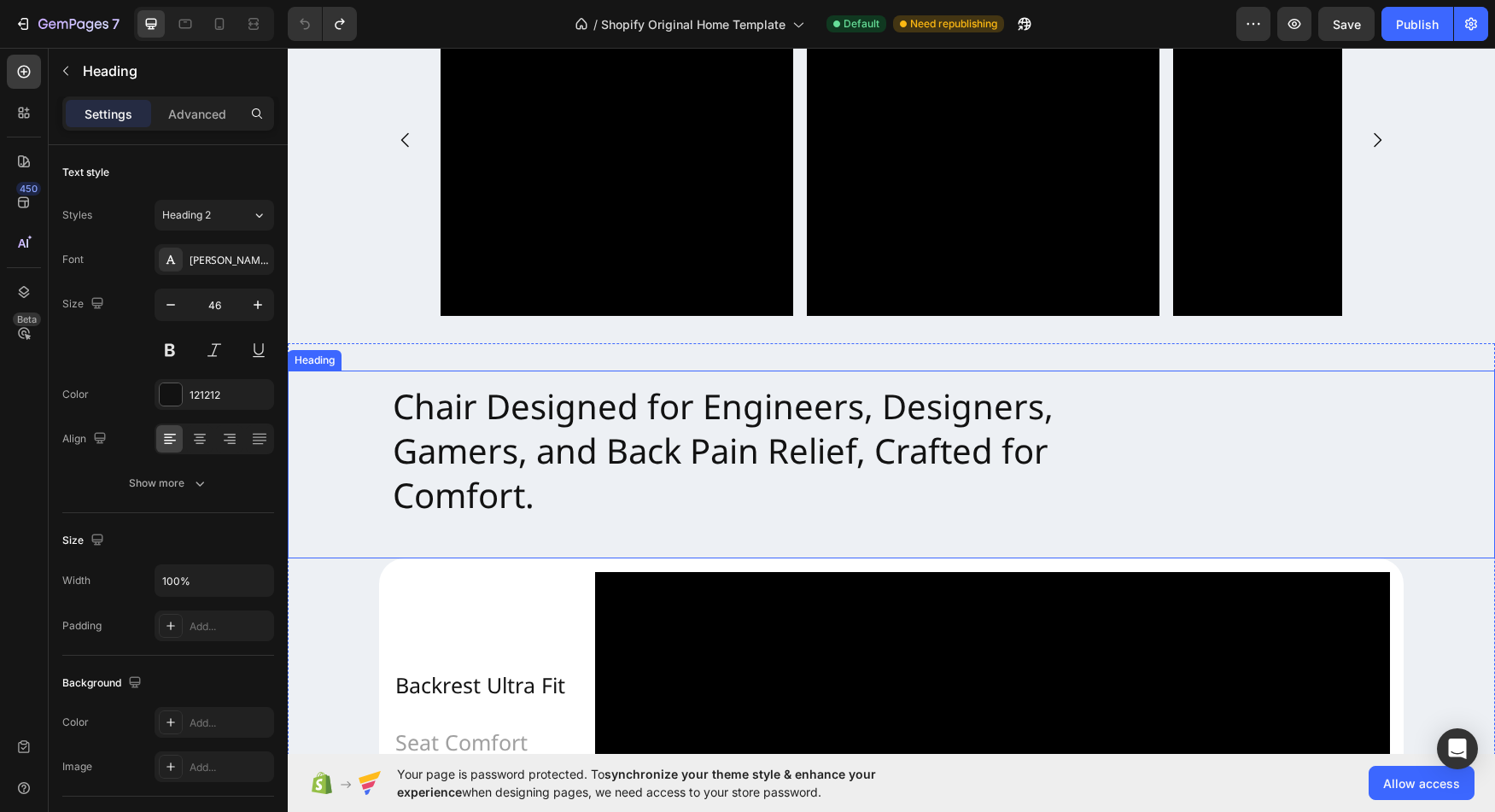
click at [612, 419] on h2 "Chair Designed for Engineers, Designers, Gamers, and Back Pain Relief, Crafted …" at bounding box center [891, 465] width 1024 height 188
click at [447, 448] on h2 "Chair Designed for Engineers, Designers, Gamers, and Back Pain Relief, Crafted …" at bounding box center [891, 465] width 1024 height 188
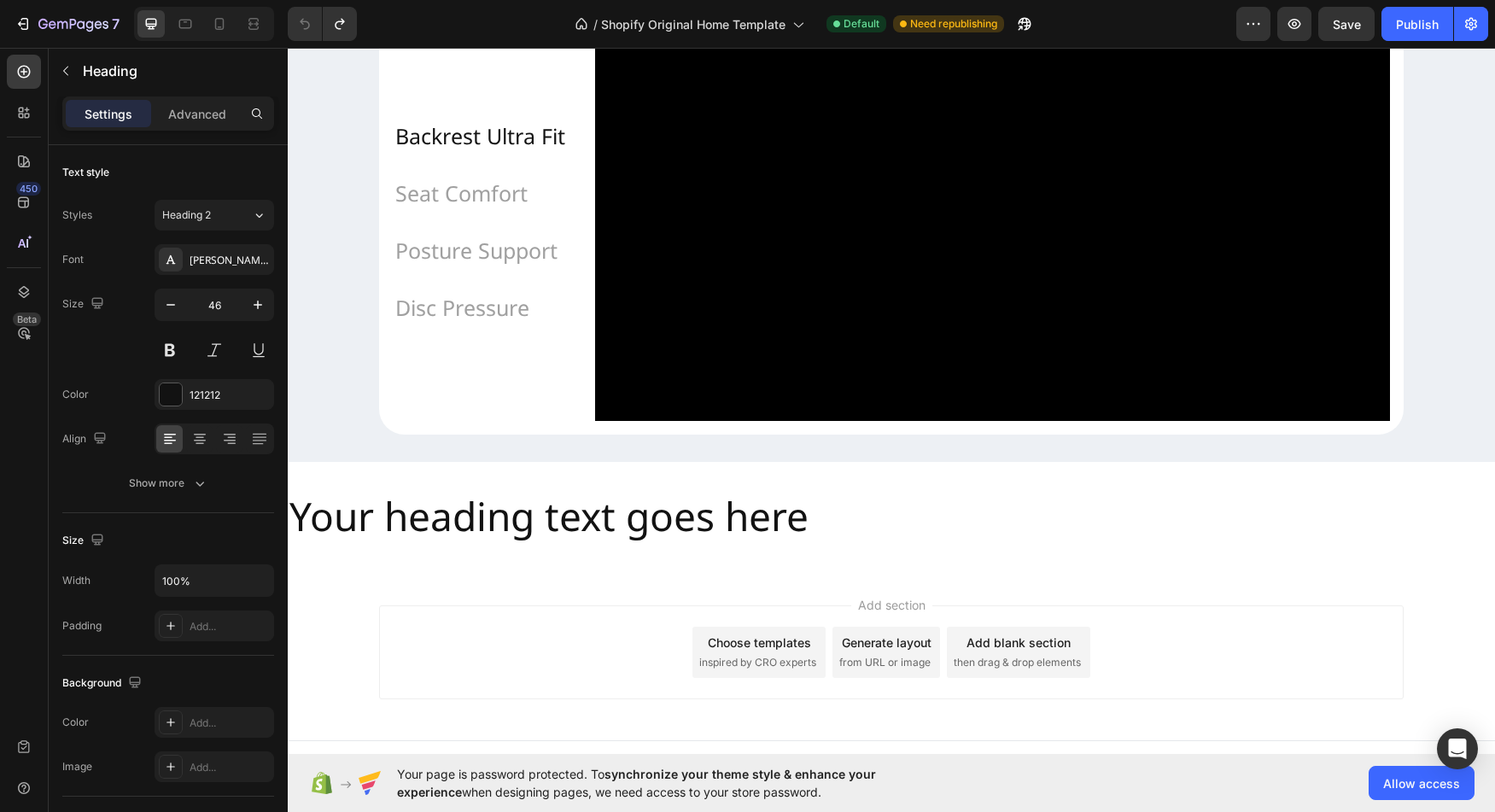
scroll to position [1618, 0]
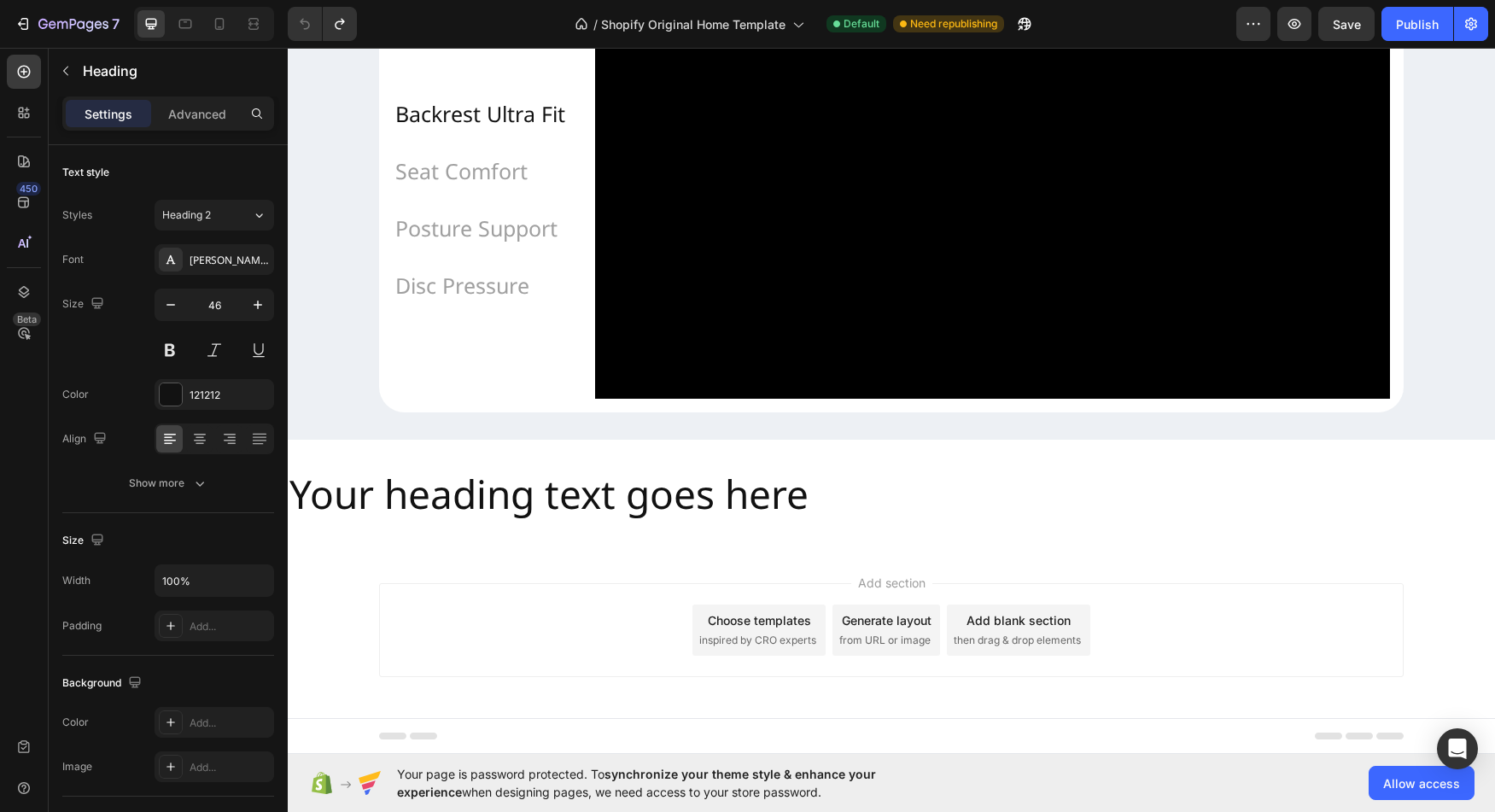
click at [452, 500] on h2 "Your heading text goes here" at bounding box center [891, 494] width 1207 height 55
click at [407, 490] on h2 "Your heading text goes here" at bounding box center [891, 494] width 1207 height 55
click at [368, 505] on h2 "Your heading text goes here" at bounding box center [891, 494] width 1207 height 55
click at [348, 509] on h2 "Your heading text goes here" at bounding box center [891, 494] width 1207 height 55
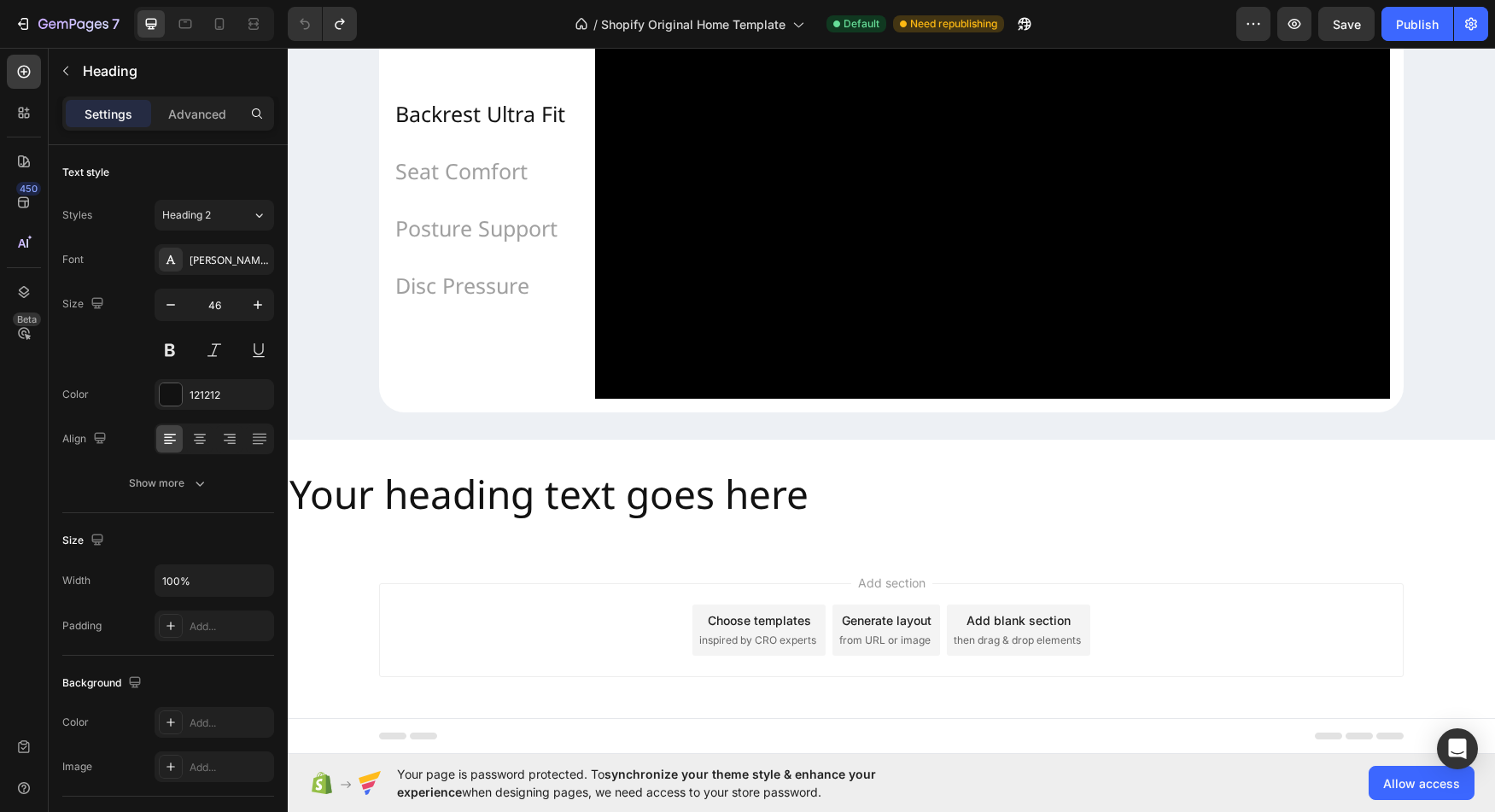
click at [348, 509] on h2 "Your heading text goes here" at bounding box center [891, 494] width 1207 height 55
click at [1336, 21] on span "Save" at bounding box center [1347, 25] width 28 height 15
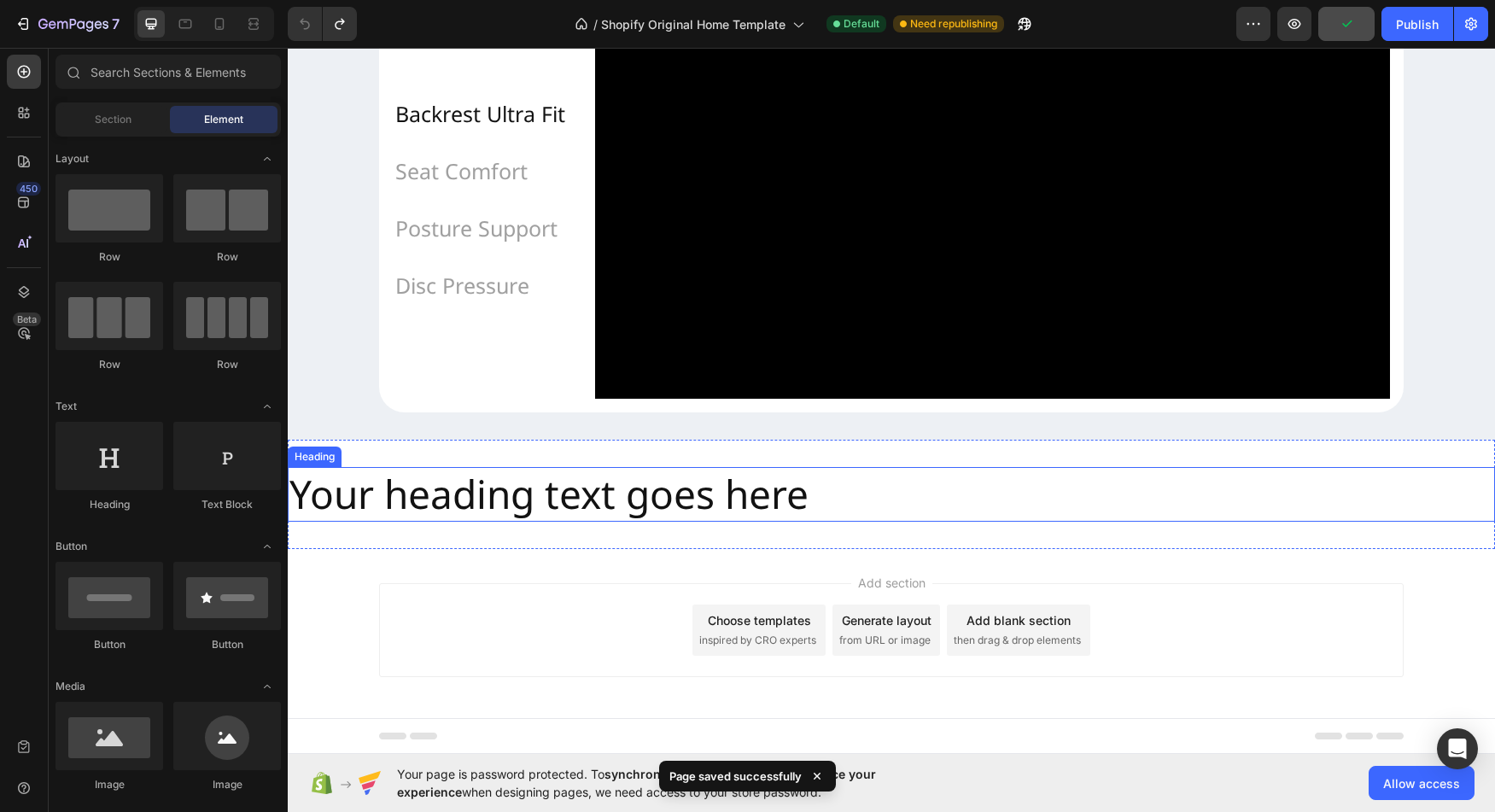
click at [405, 502] on h2 "Your heading text goes here" at bounding box center [891, 494] width 1207 height 55
click at [391, 494] on h2 "Your heading text goes here" at bounding box center [891, 494] width 1207 height 55
click at [391, 494] on div "Your heading text goes here Heading" at bounding box center [891, 494] width 1207 height 55
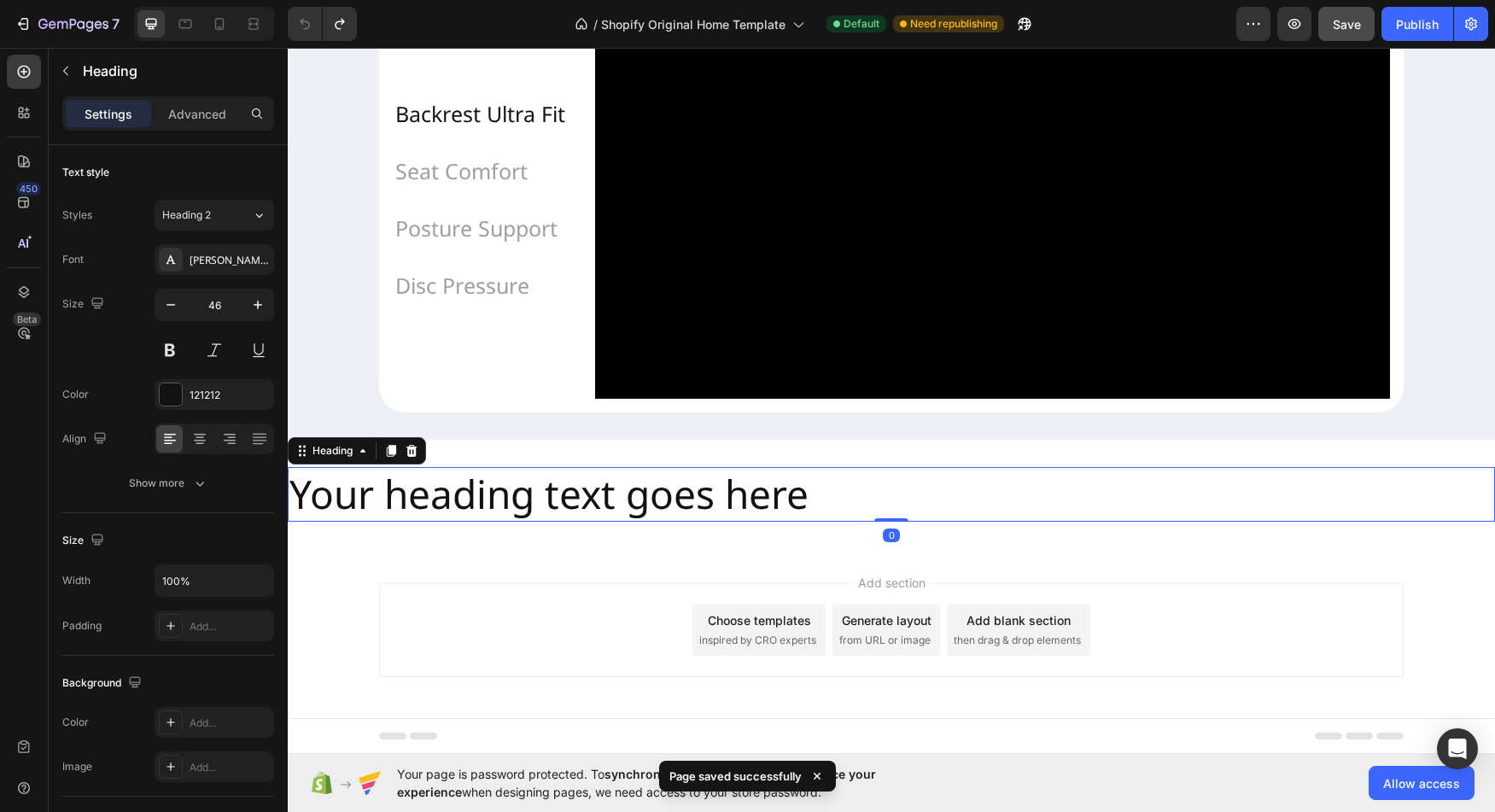
click at [391, 494] on h2 "Your heading text goes here" at bounding box center [891, 494] width 1207 height 55
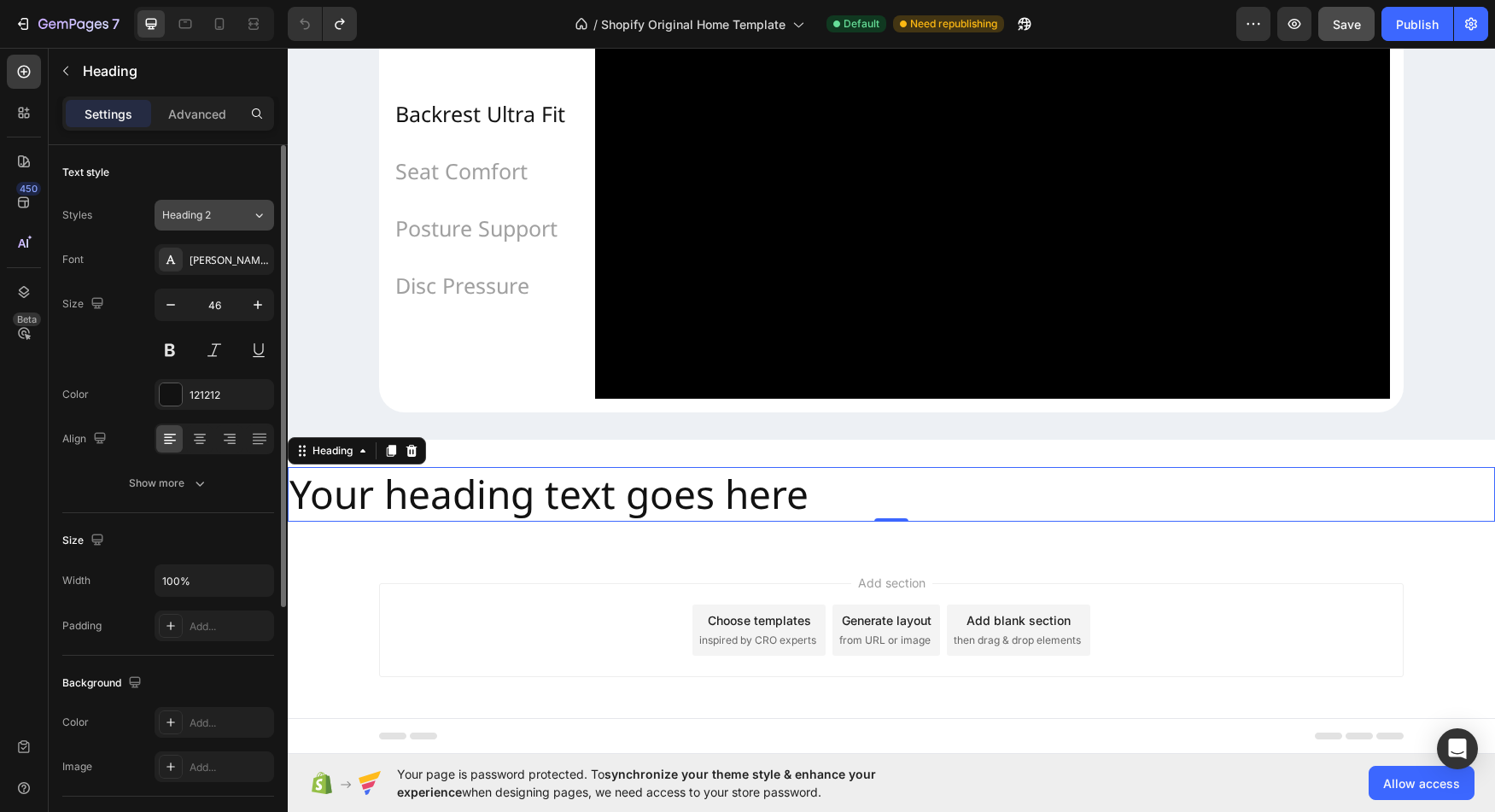
click at [253, 212] on icon at bounding box center [260, 215] width 15 height 17
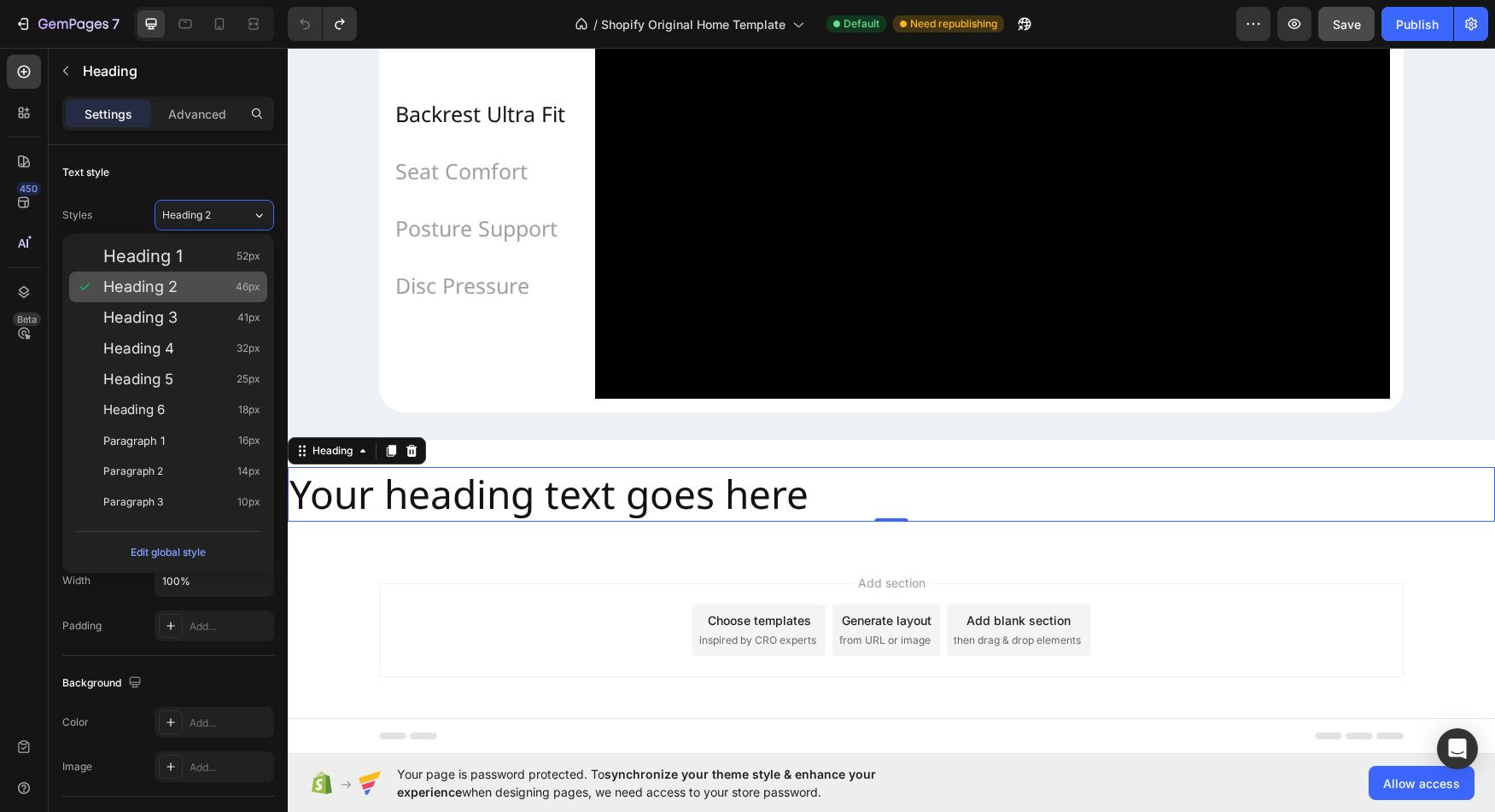
click at [165, 288] on span "Heading 2" at bounding box center [140, 287] width 74 height 17
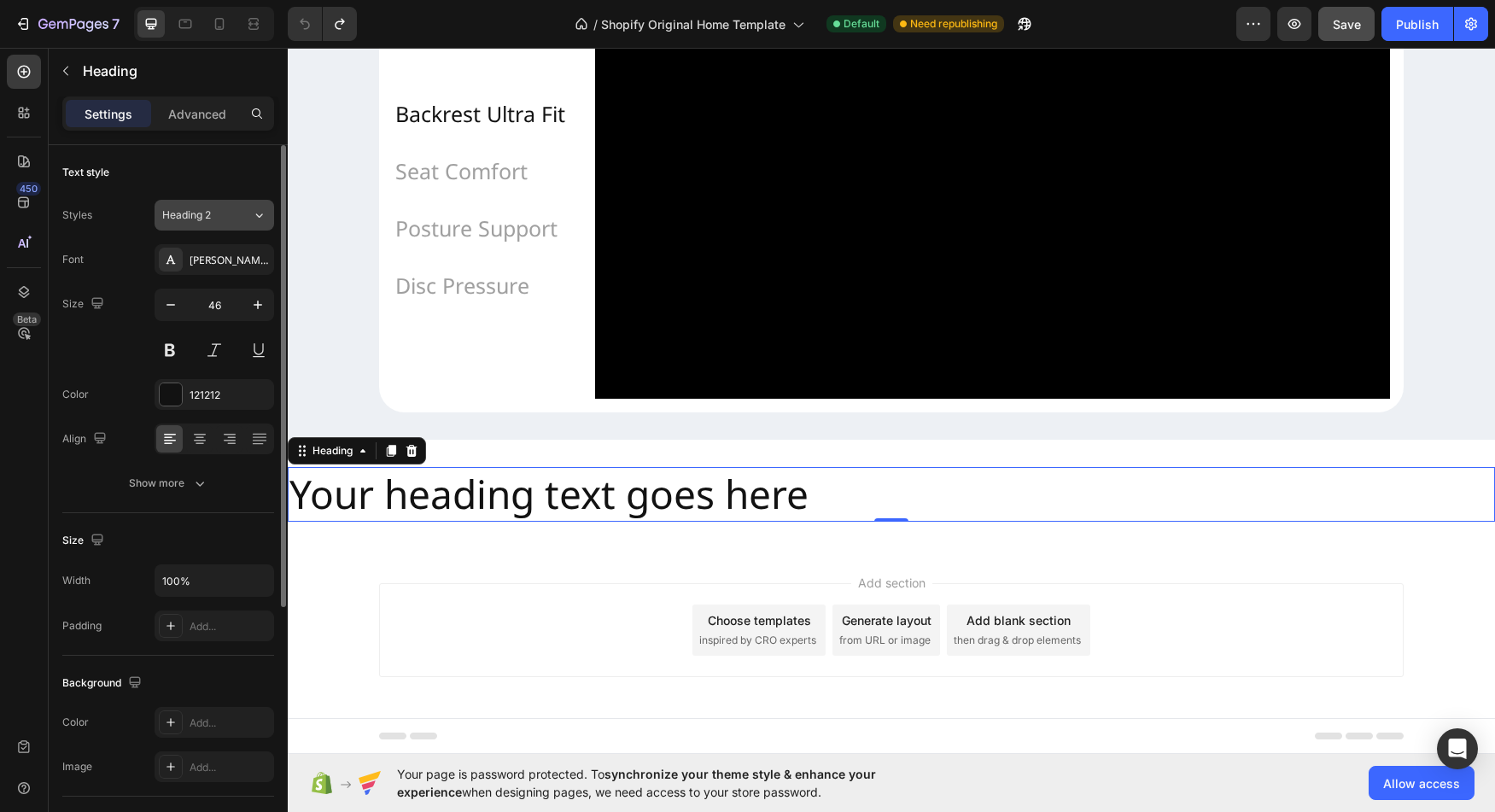
click at [253, 218] on icon at bounding box center [260, 215] width 15 height 17
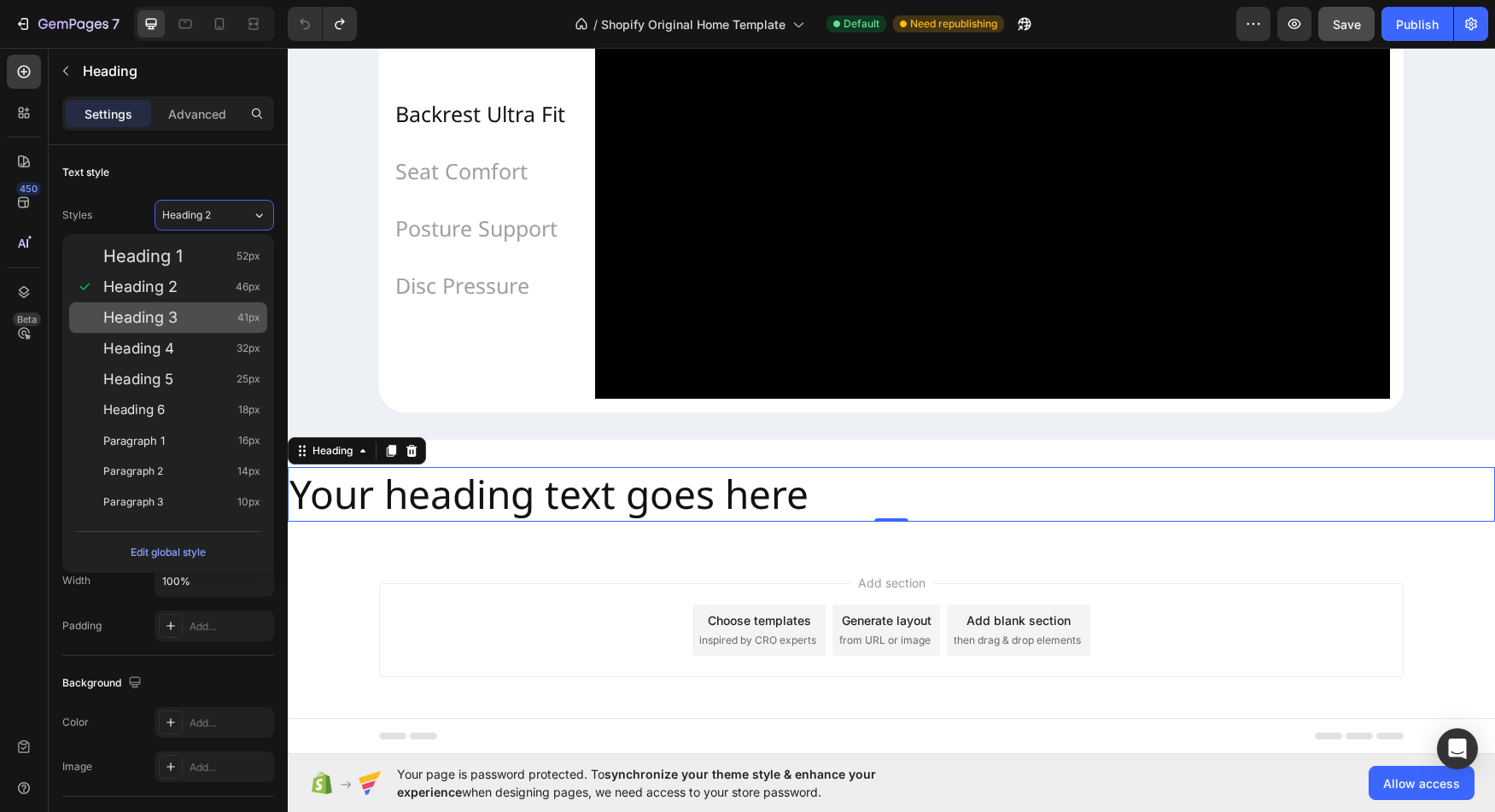
click at [193, 307] on div "Heading 3 41px" at bounding box center [168, 318] width 198 height 31
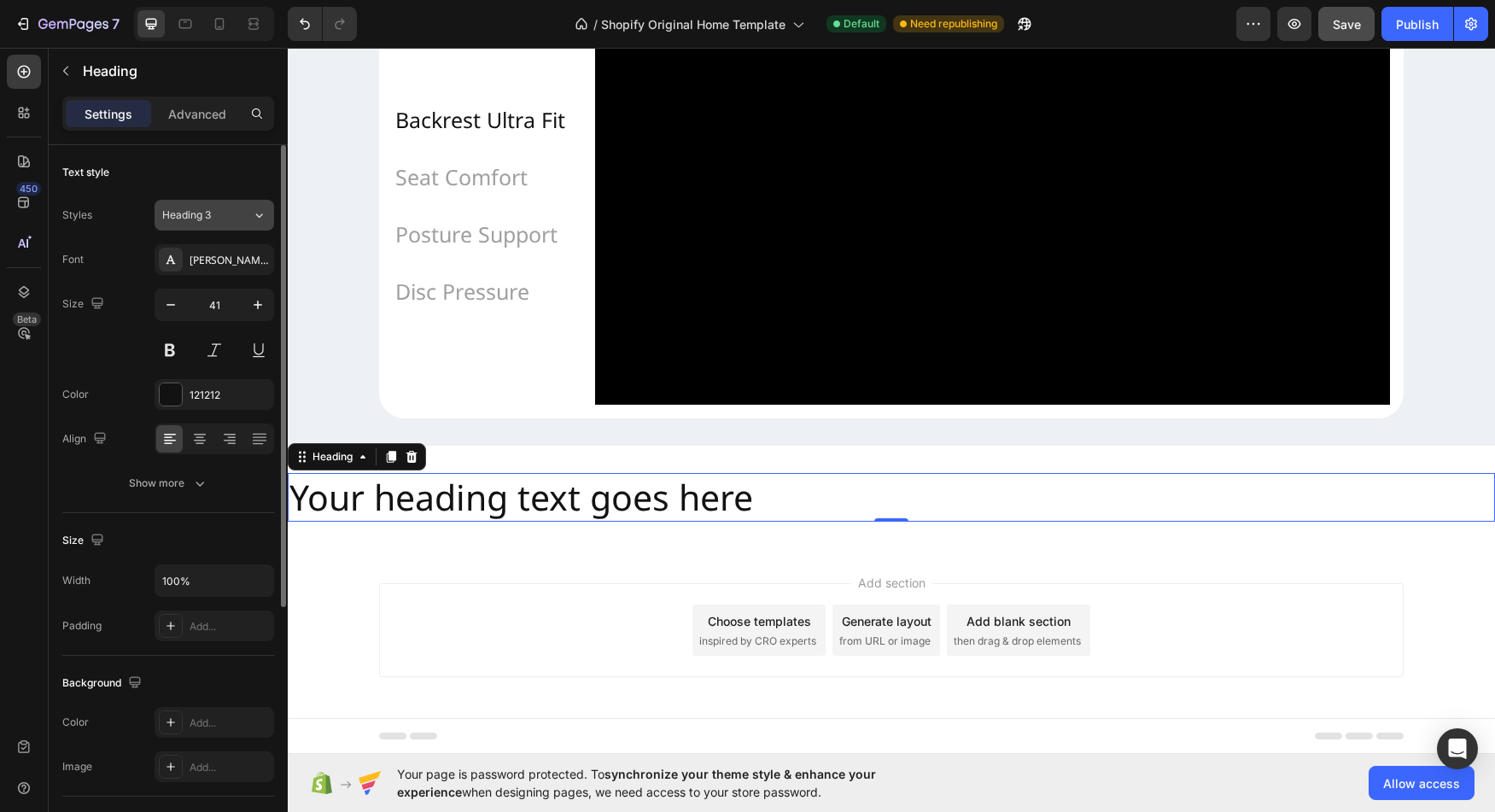
click at [257, 224] on button "Heading 3" at bounding box center [214, 216] width 120 height 31
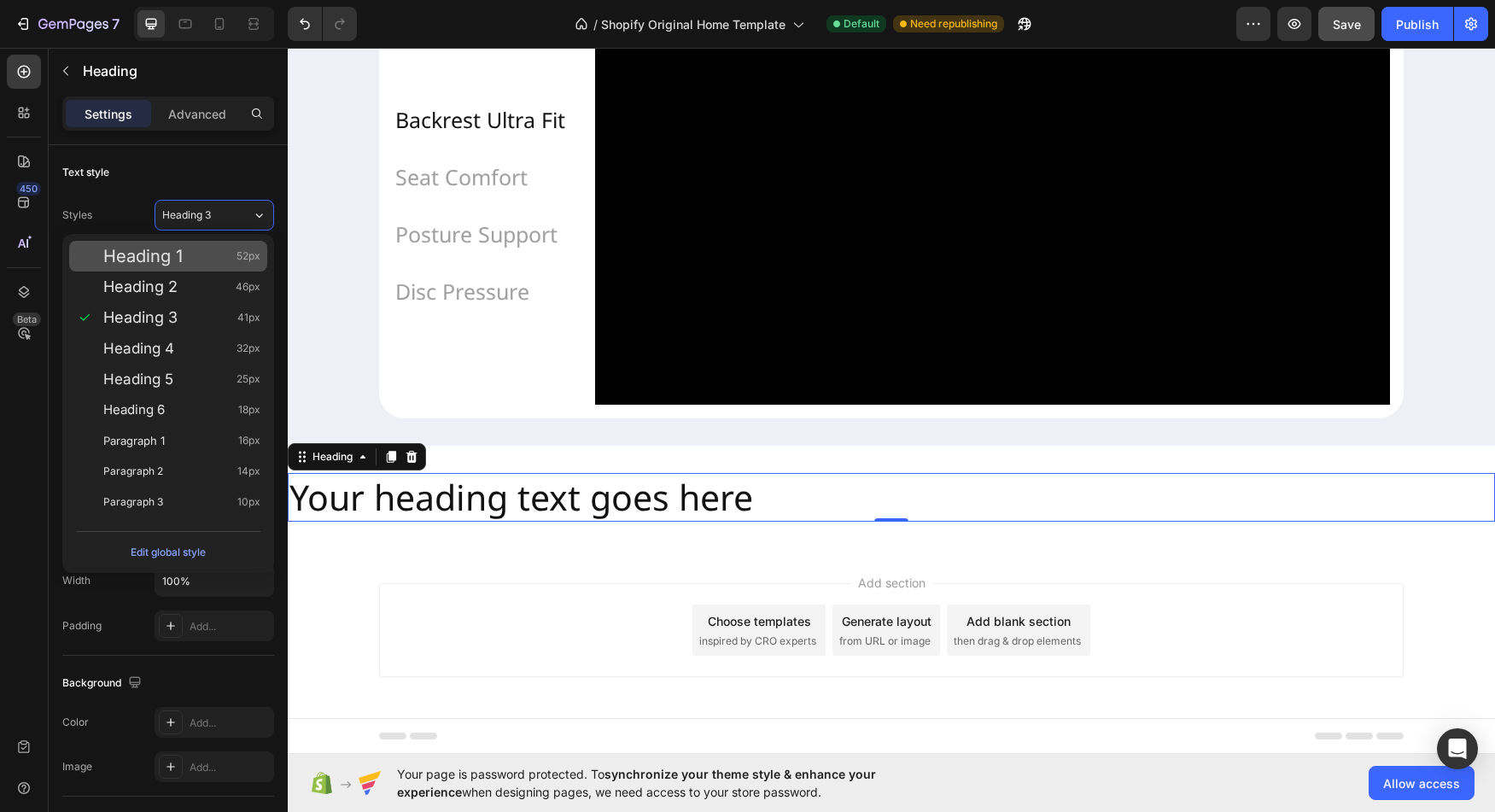
click at [197, 270] on div "Heading 1 52px" at bounding box center [168, 257] width 198 height 31
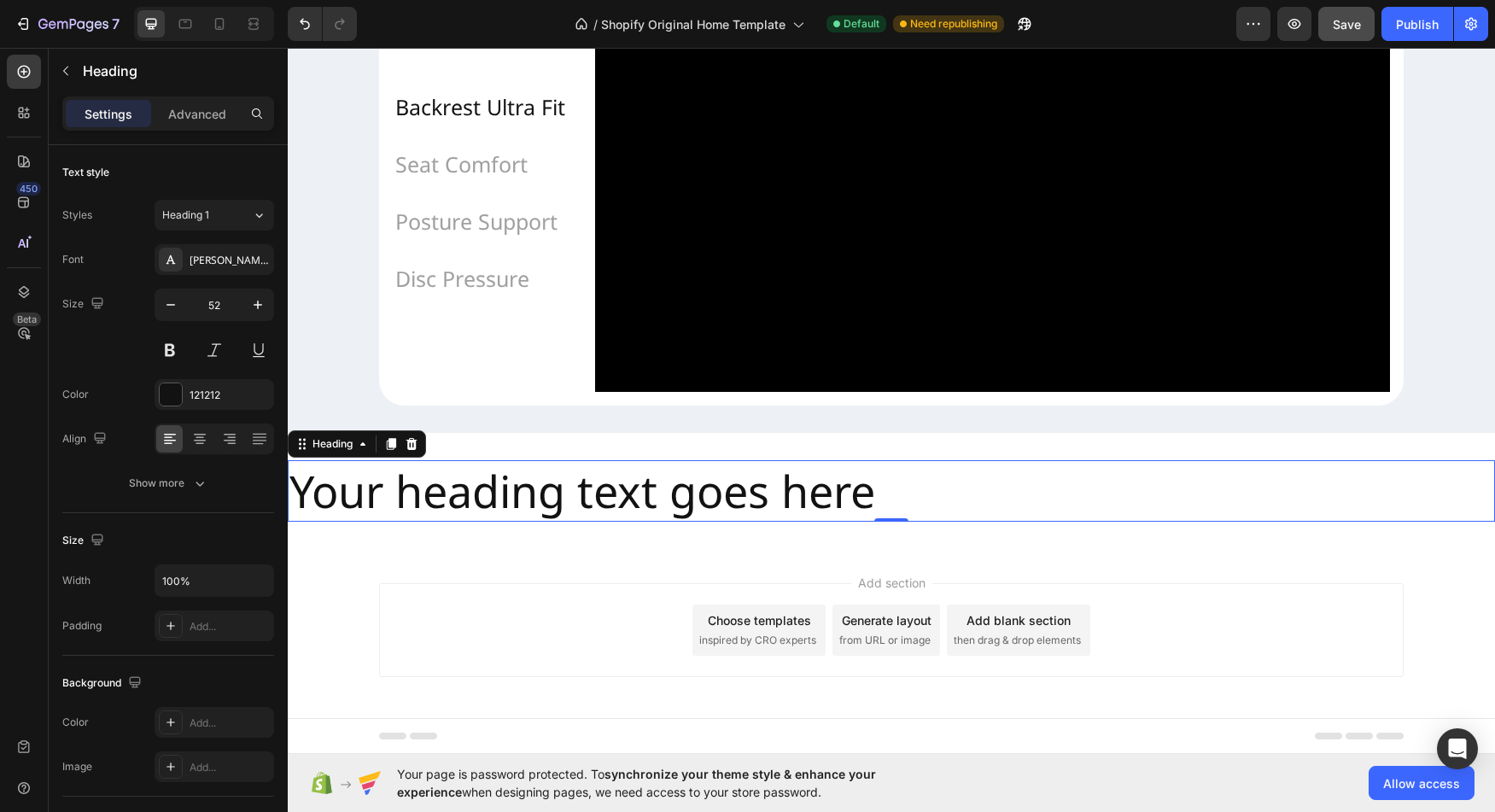
click at [197, 270] on div "Heading 1 52px" at bounding box center [168, 257] width 198 height 31
click at [231, 226] on button "Heading 1" at bounding box center [214, 216] width 120 height 31
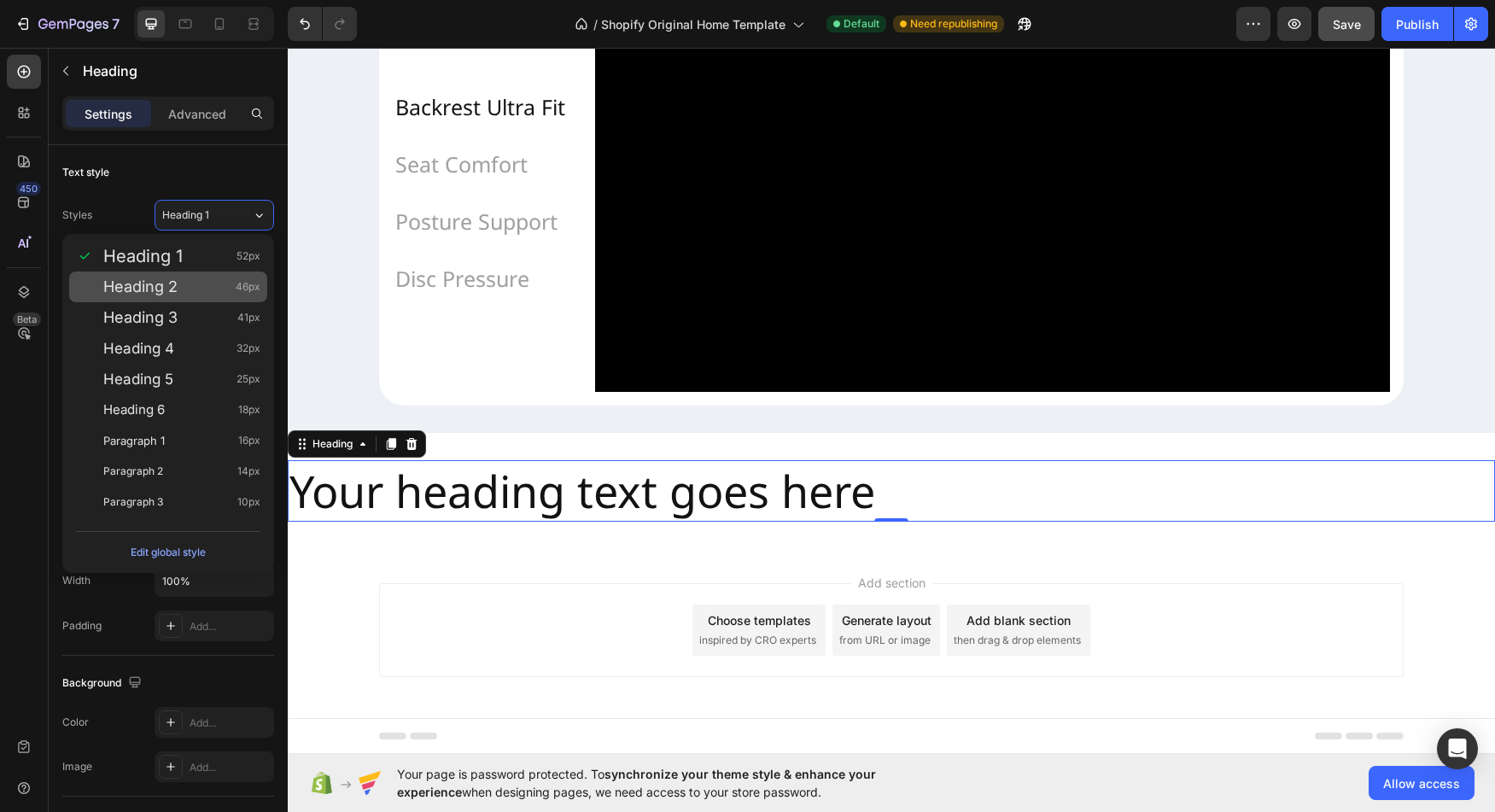
click at [178, 296] on div "Heading 2 46px" at bounding box center [168, 287] width 198 height 31
type input "46"
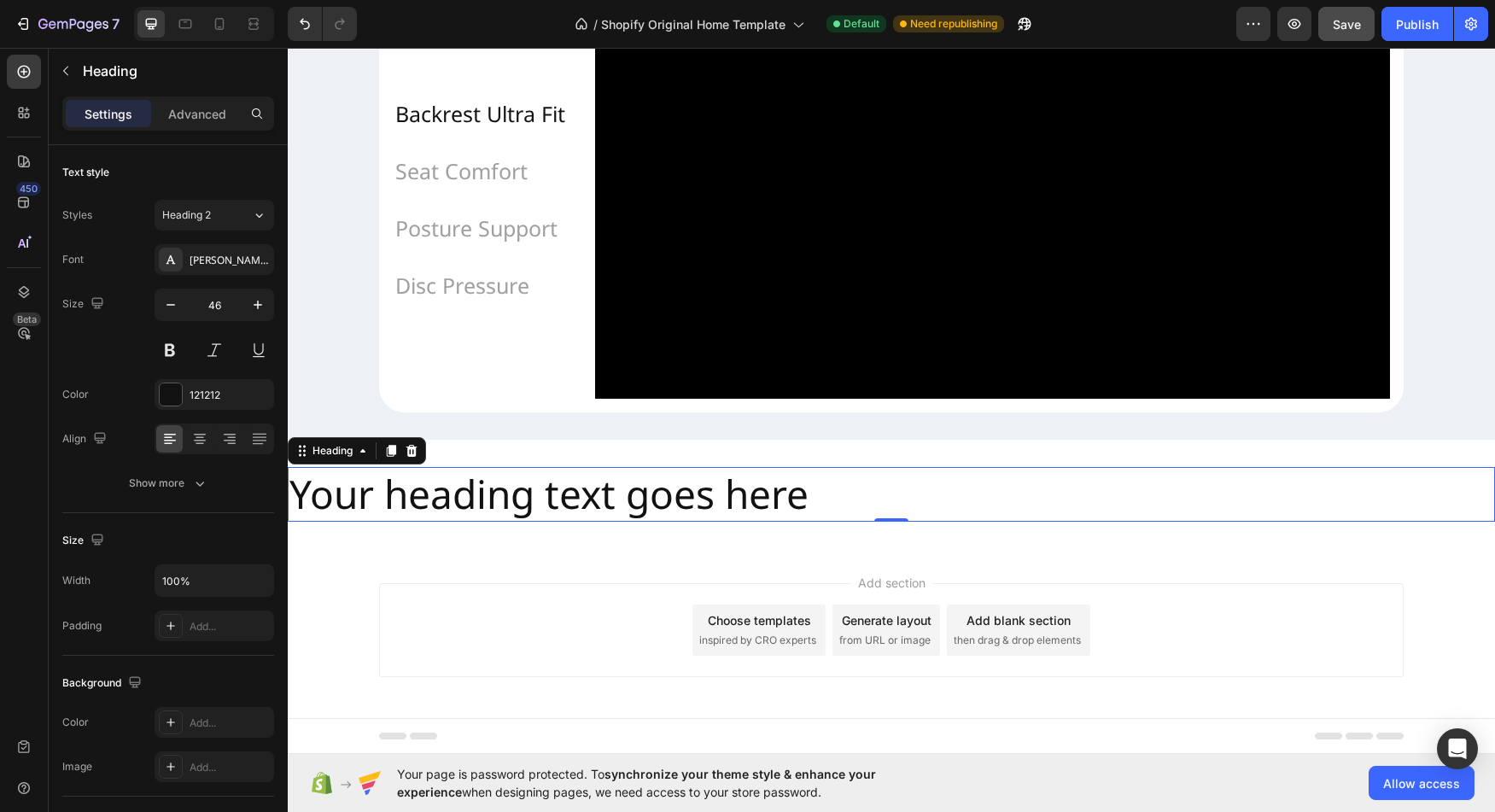
click at [593, 509] on h2 "Your heading text goes here" at bounding box center [891, 494] width 1207 height 55
click at [951, 508] on h2 "Your heading text goes here" at bounding box center [891, 494] width 1207 height 55
click at [705, 506] on h2 "Your heading text goes here" at bounding box center [891, 494] width 1207 height 55
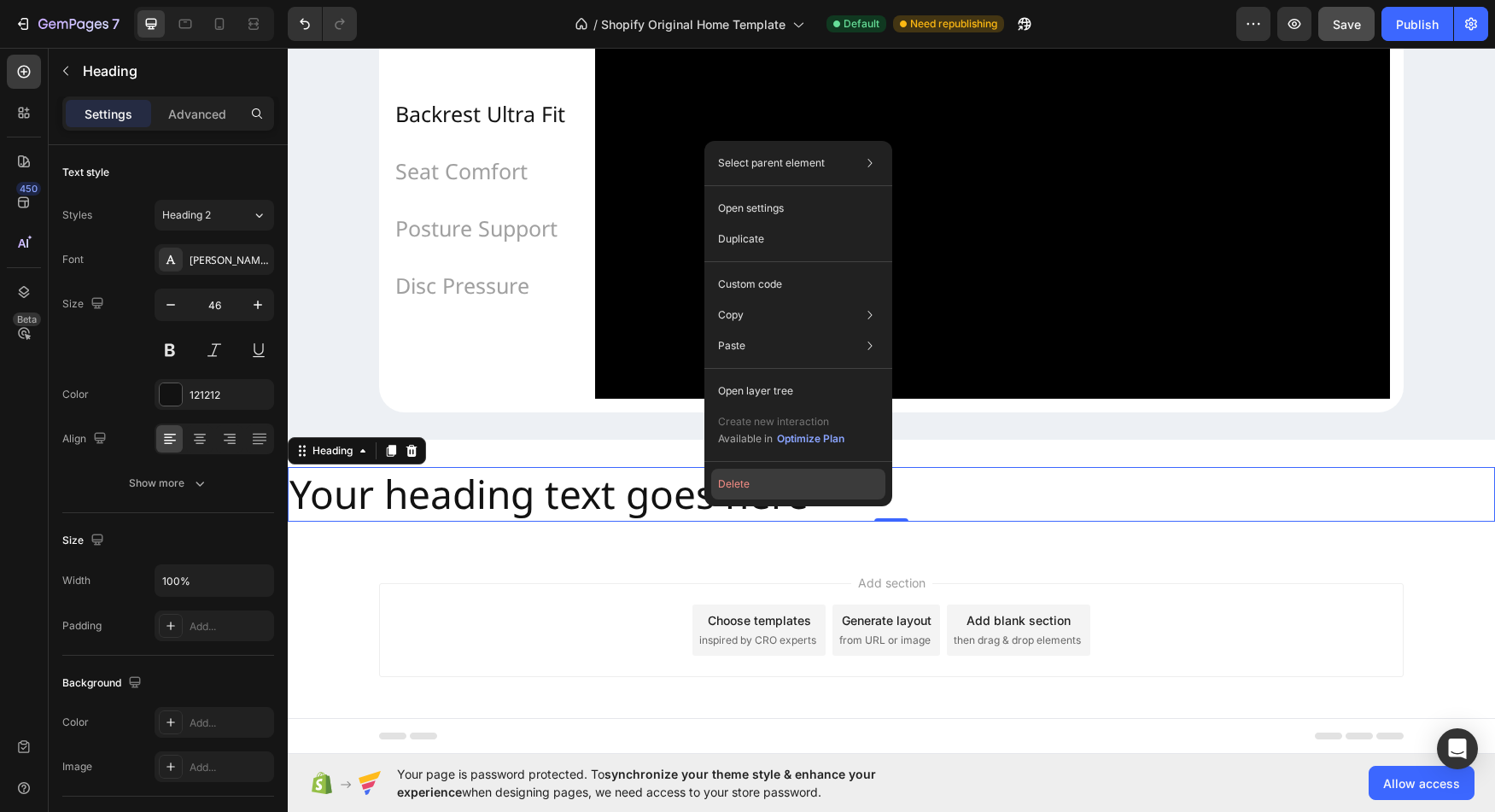
click at [746, 490] on button "Delete" at bounding box center [798, 484] width 175 height 31
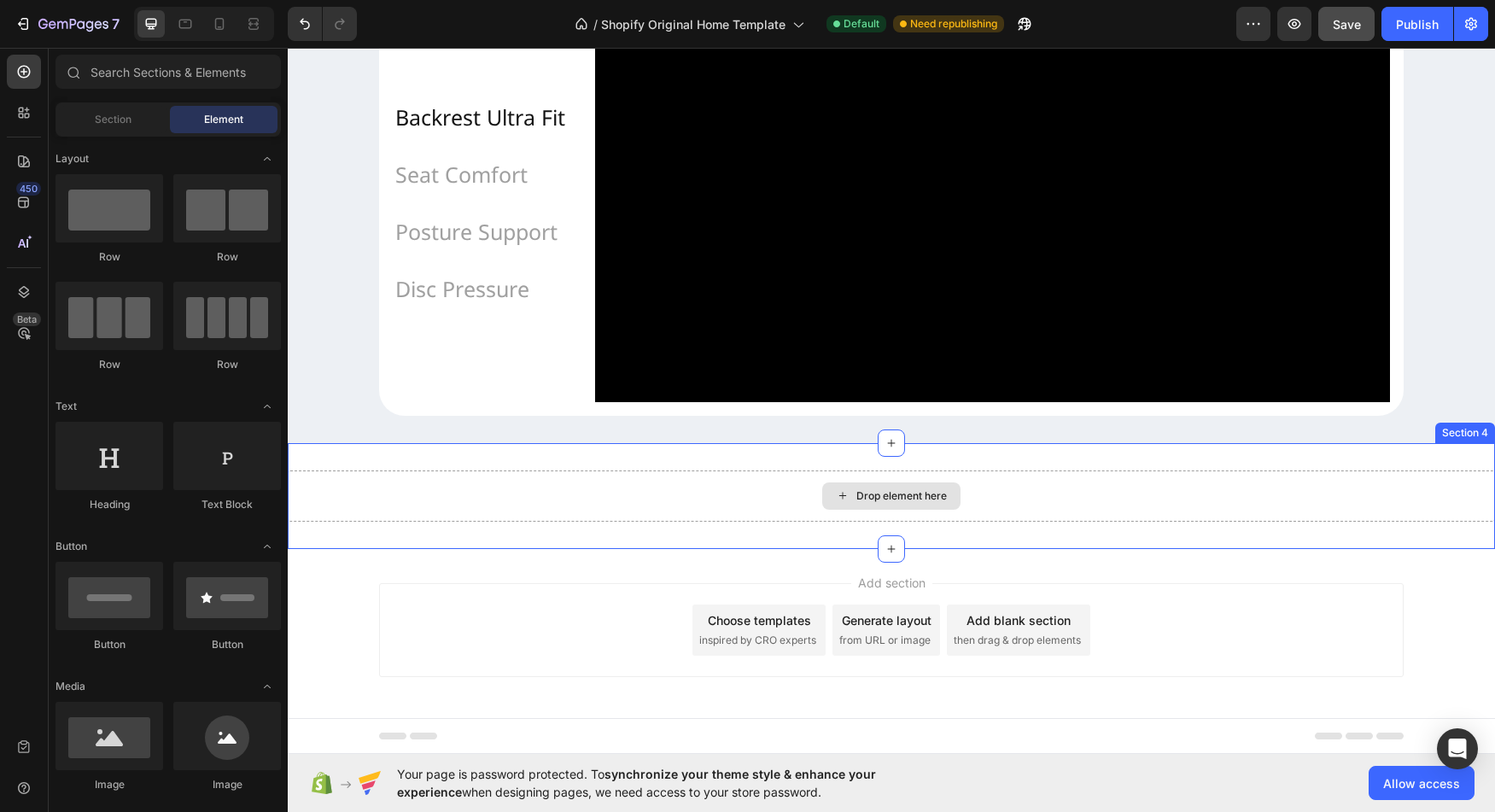
click at [753, 501] on div "Drop element here" at bounding box center [891, 496] width 1207 height 51
click at [875, 505] on div "Drop element here" at bounding box center [891, 496] width 138 height 27
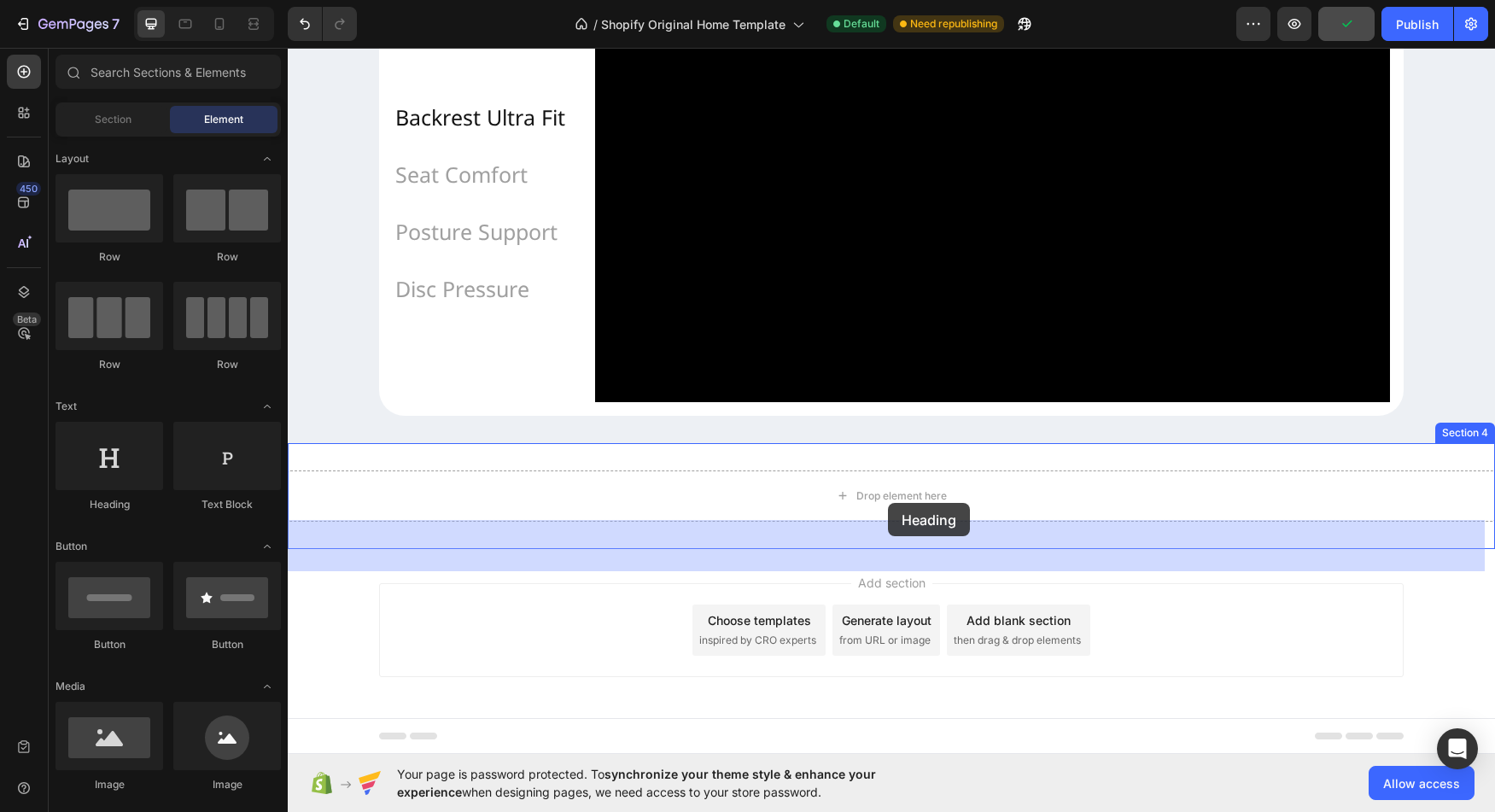
drag, startPoint x: 413, startPoint y: 504, endPoint x: 888, endPoint y: 502, distance: 475.0
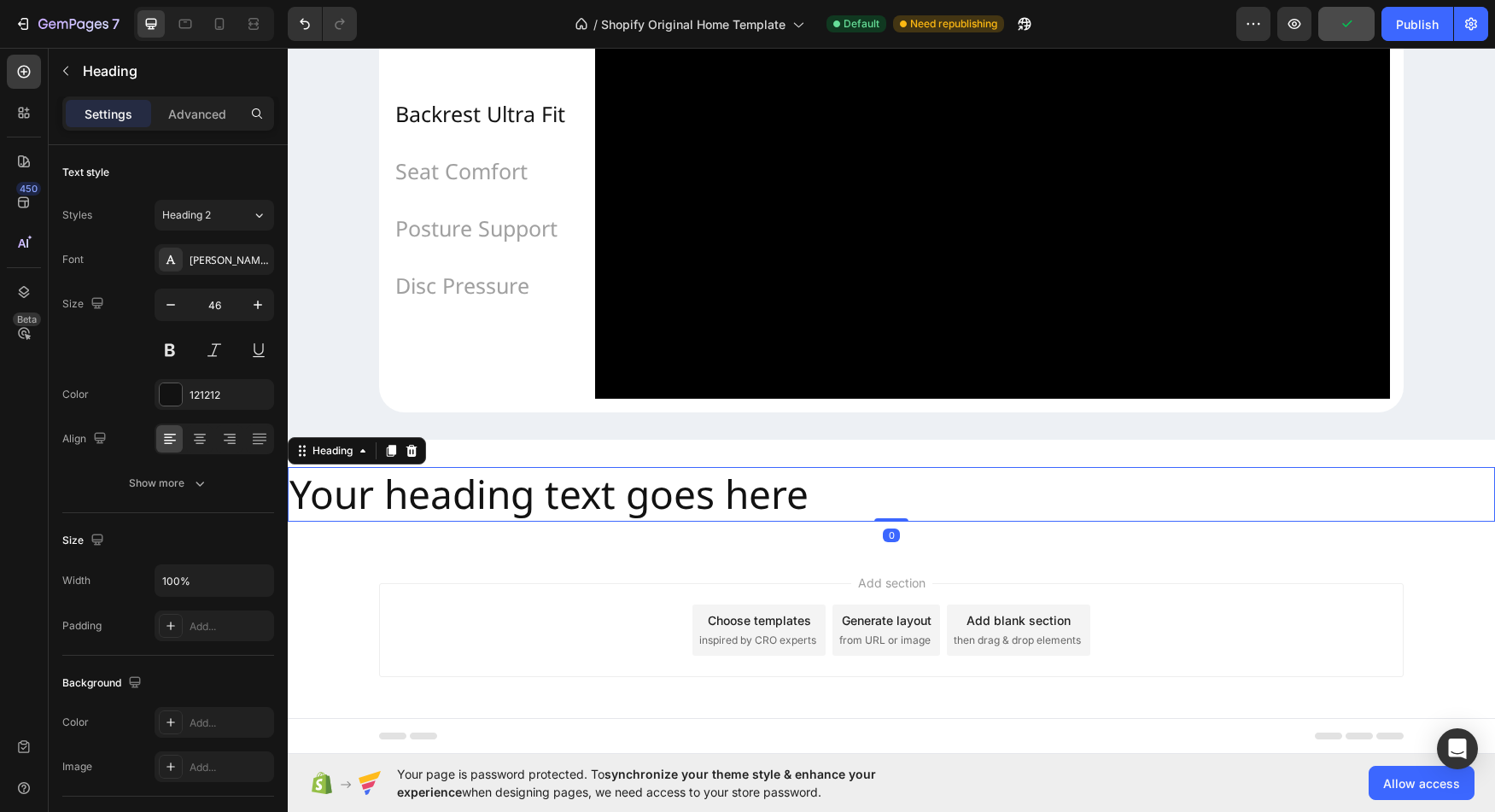
click at [684, 501] on h2 "Your heading text goes here" at bounding box center [891, 494] width 1207 height 55
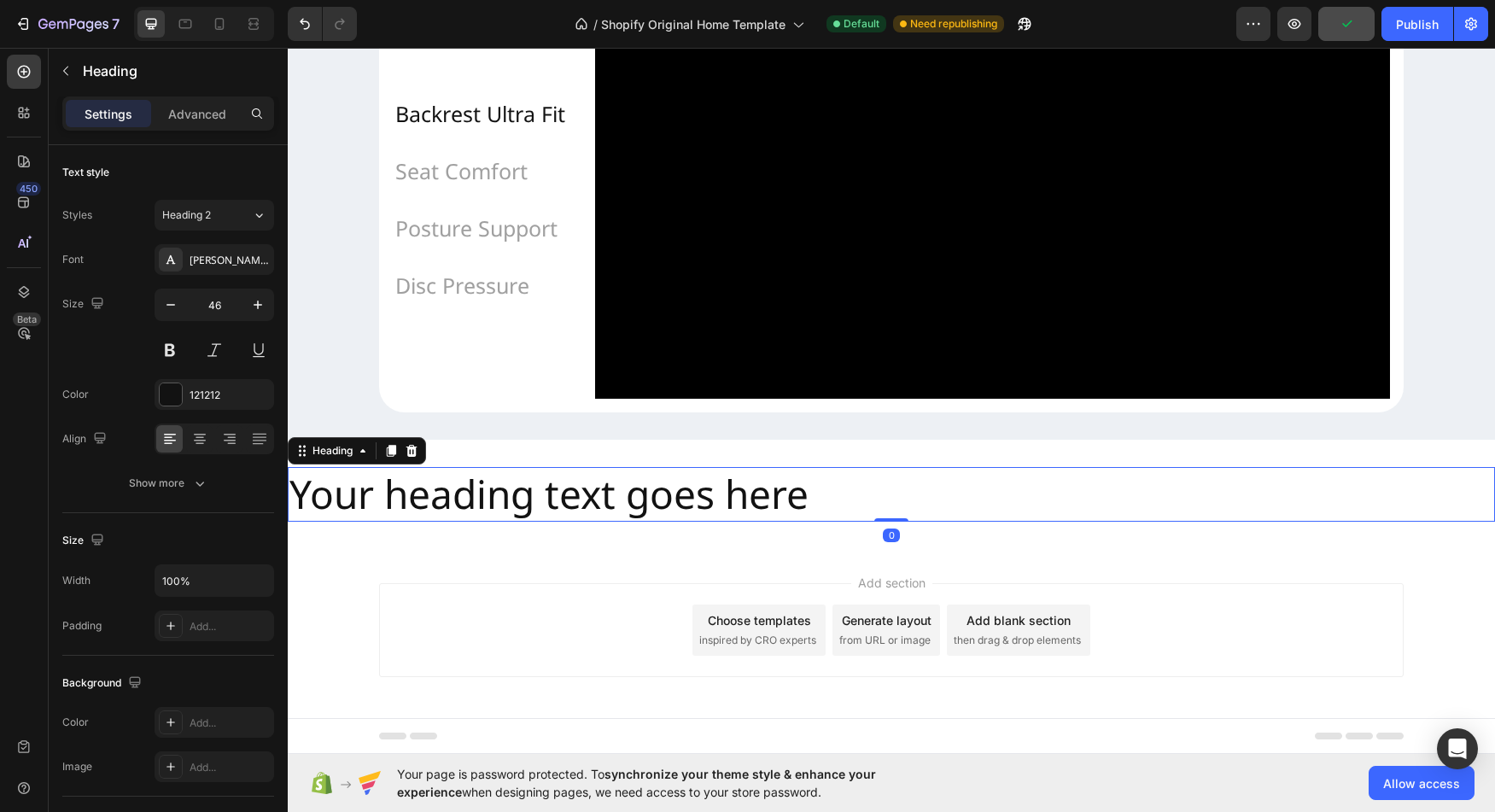
click at [684, 501] on h2 "Your heading text goes here" at bounding box center [891, 494] width 1207 height 55
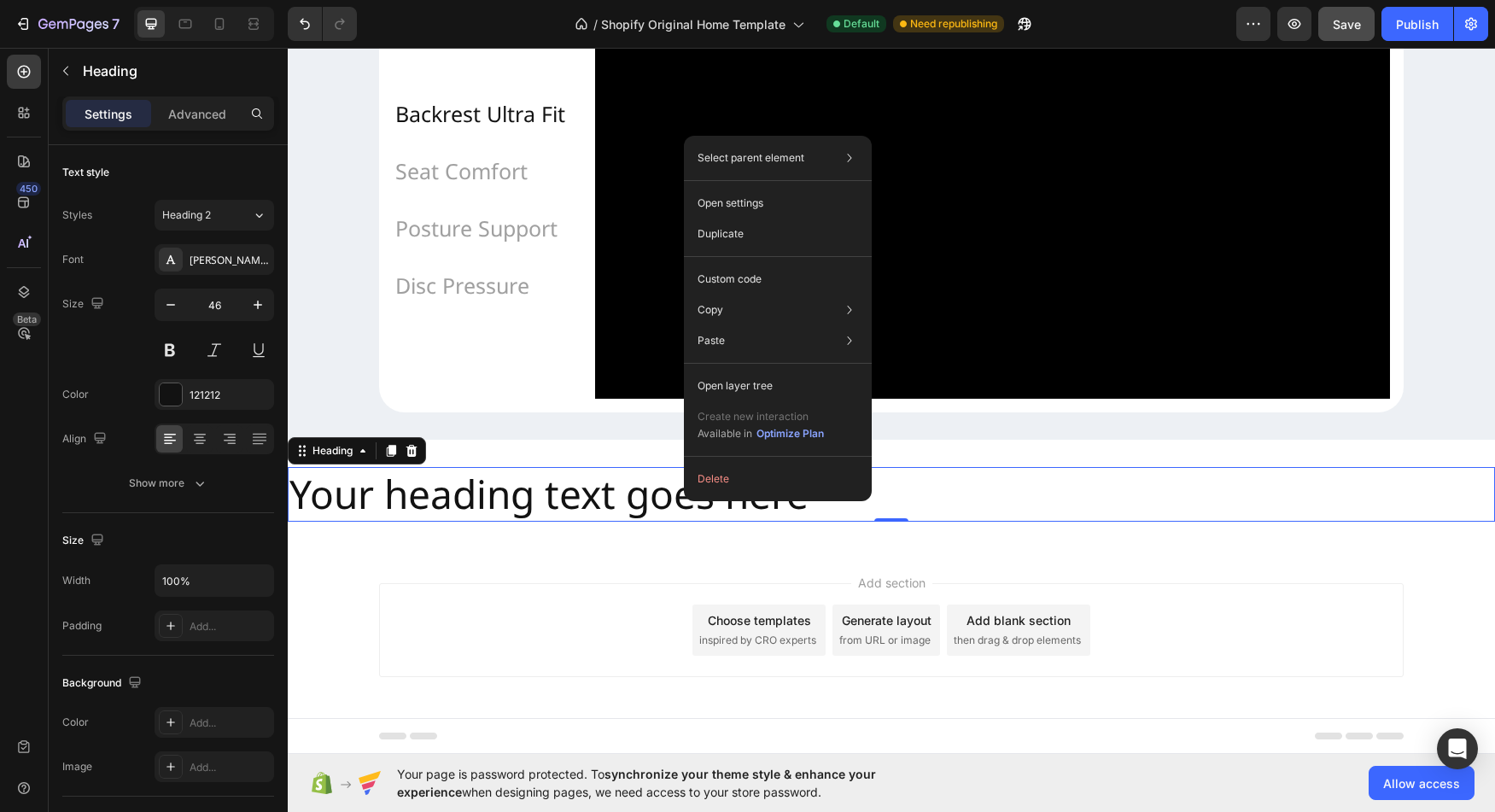
click at [606, 513] on h2 "Your heading text goes here" at bounding box center [891, 494] width 1207 height 55
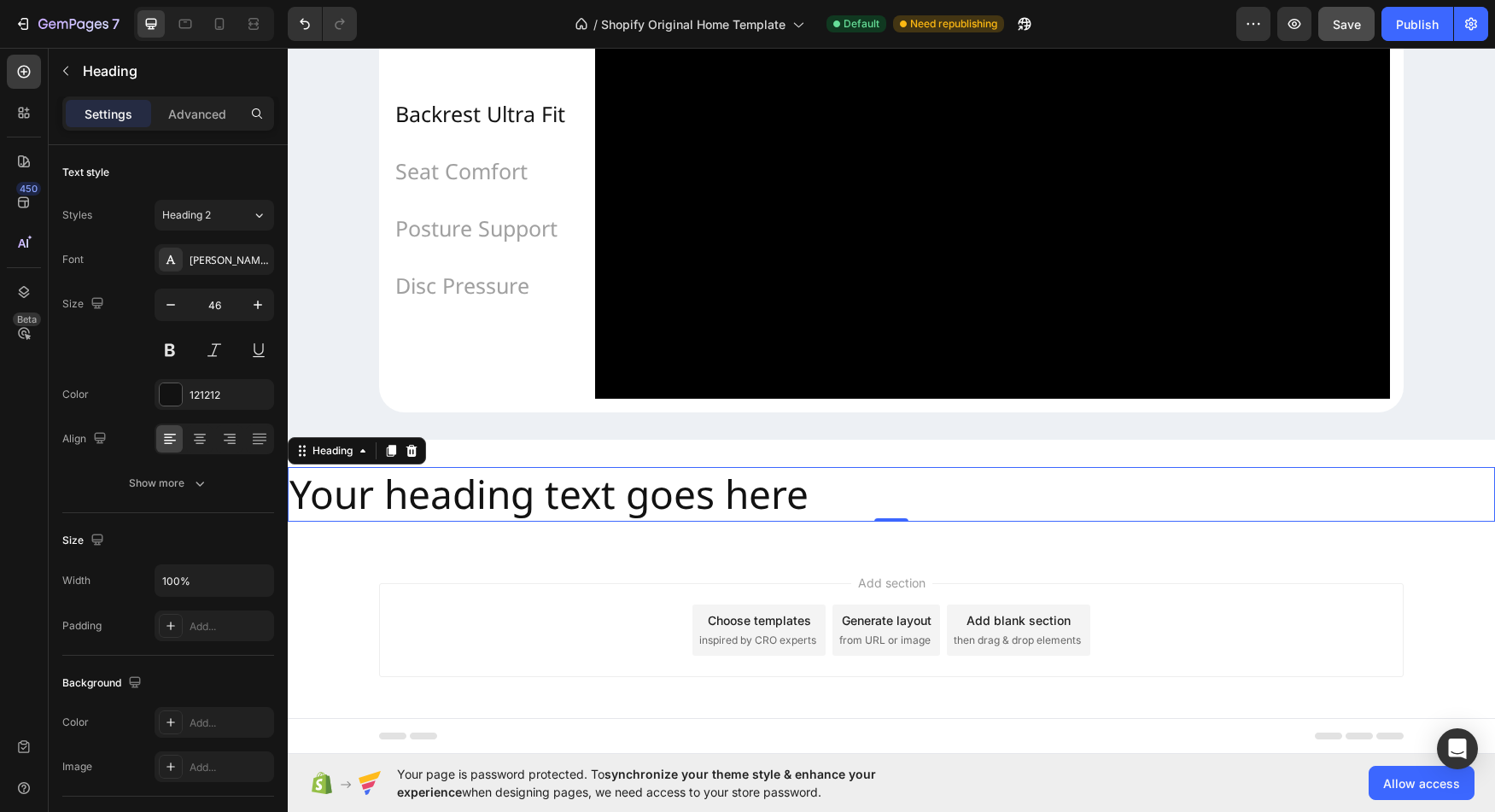
click at [576, 507] on h2 "Your heading text goes here" at bounding box center [891, 494] width 1207 height 55
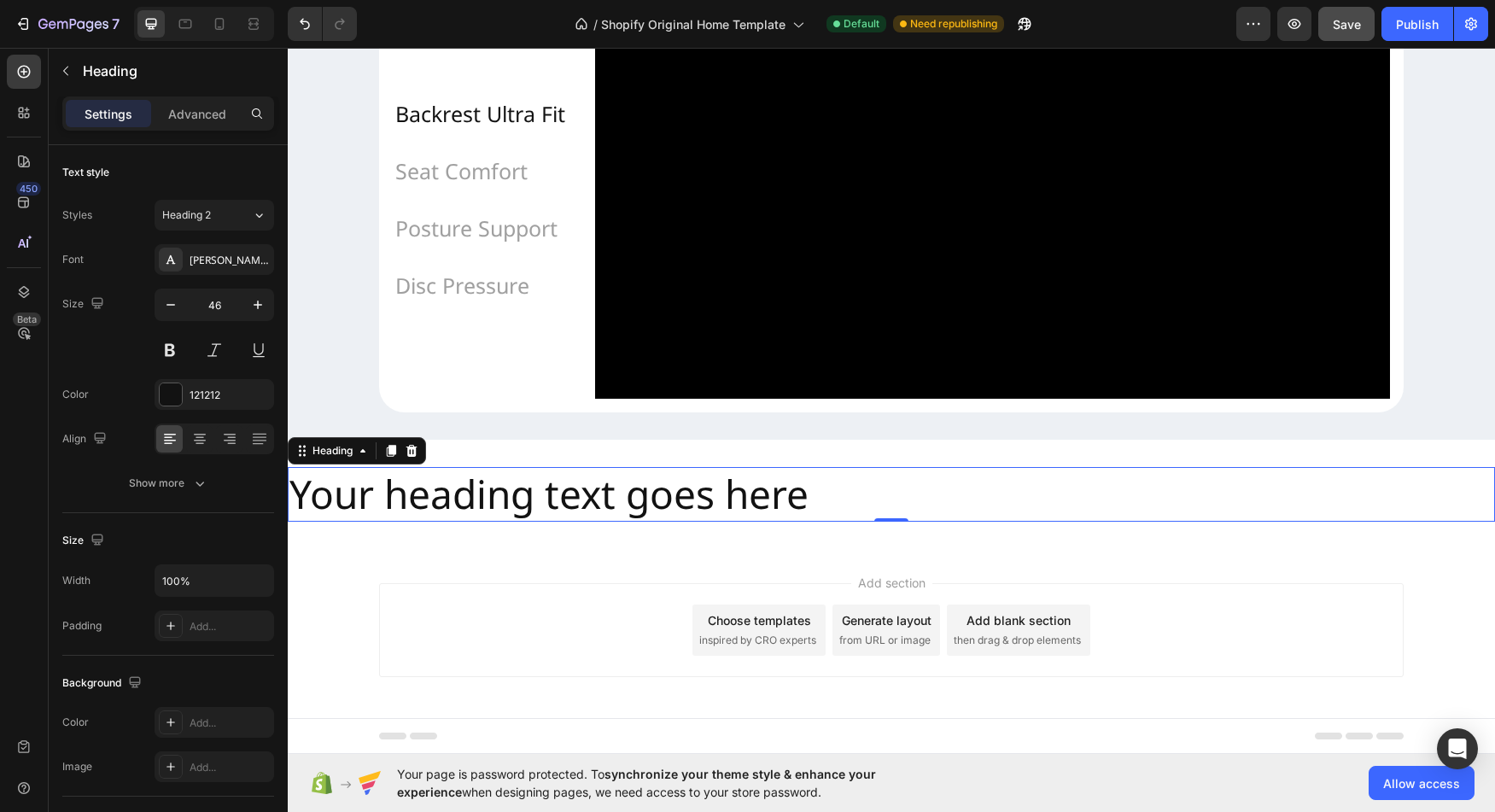
click at [576, 507] on h2 "Your heading text goes here" at bounding box center [891, 494] width 1207 height 55
click at [202, 110] on p "Advanced" at bounding box center [197, 114] width 58 height 18
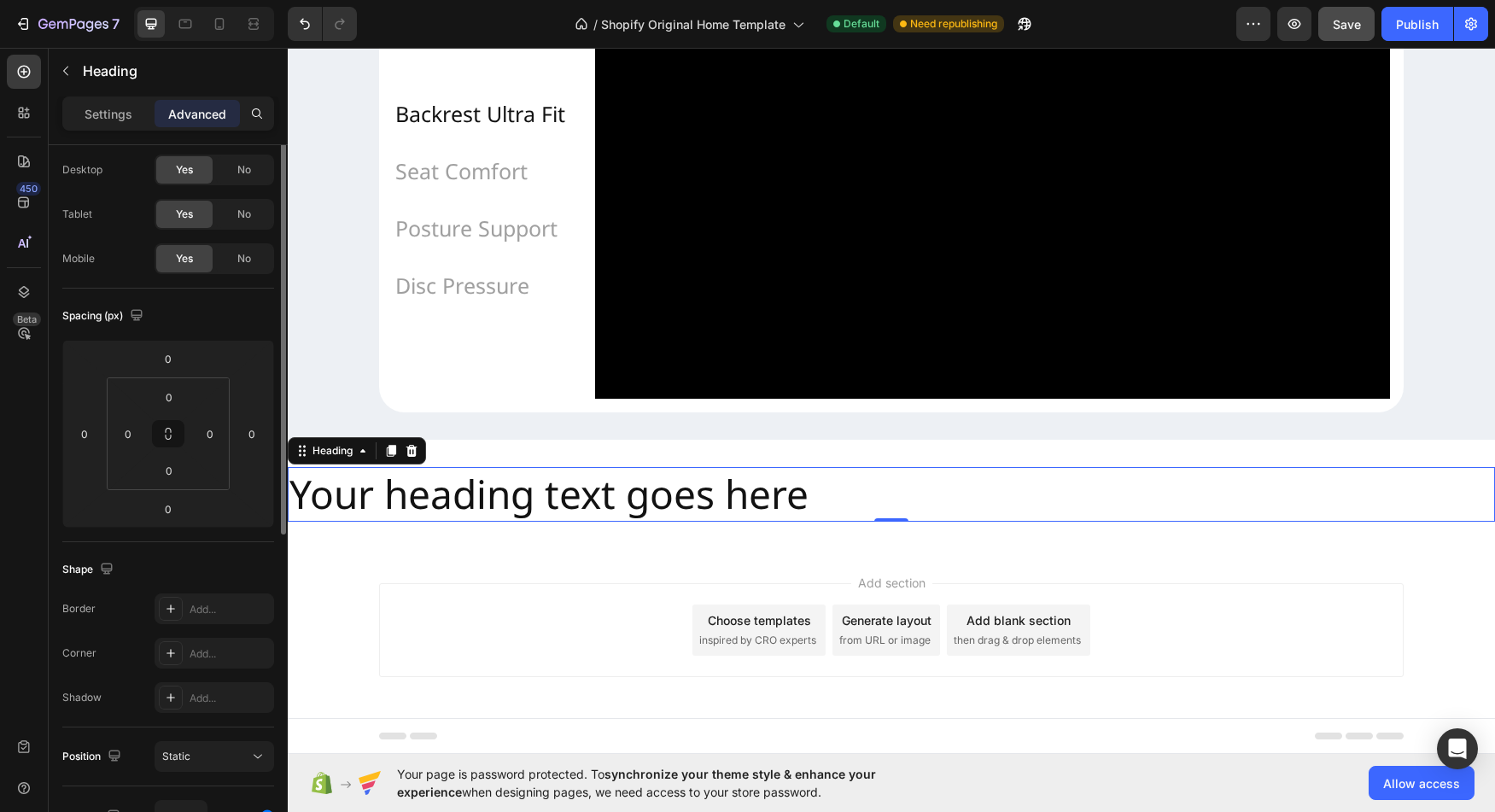
scroll to position [0, 0]
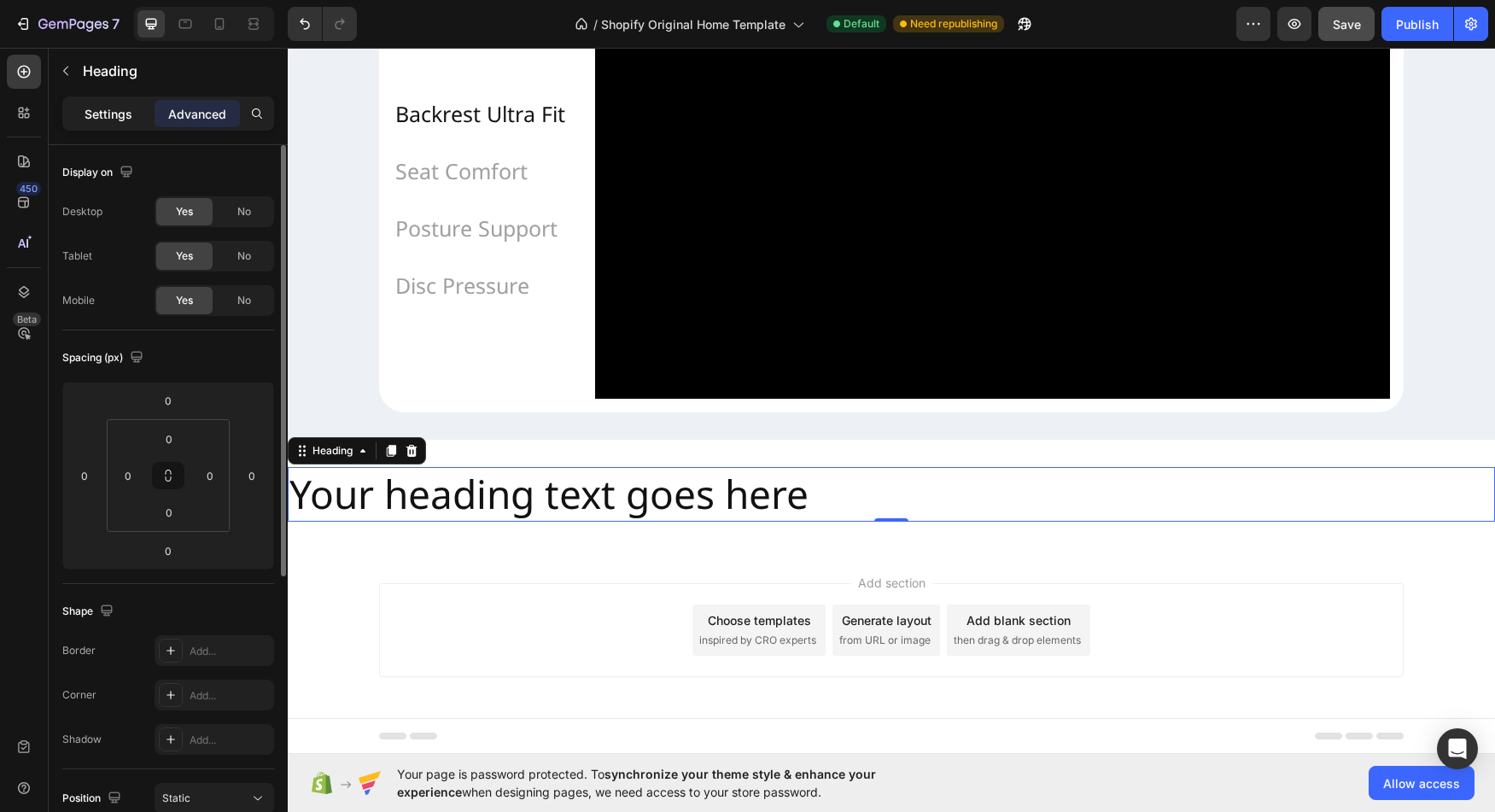
click at [111, 123] on div "Settings" at bounding box center [108, 113] width 85 height 27
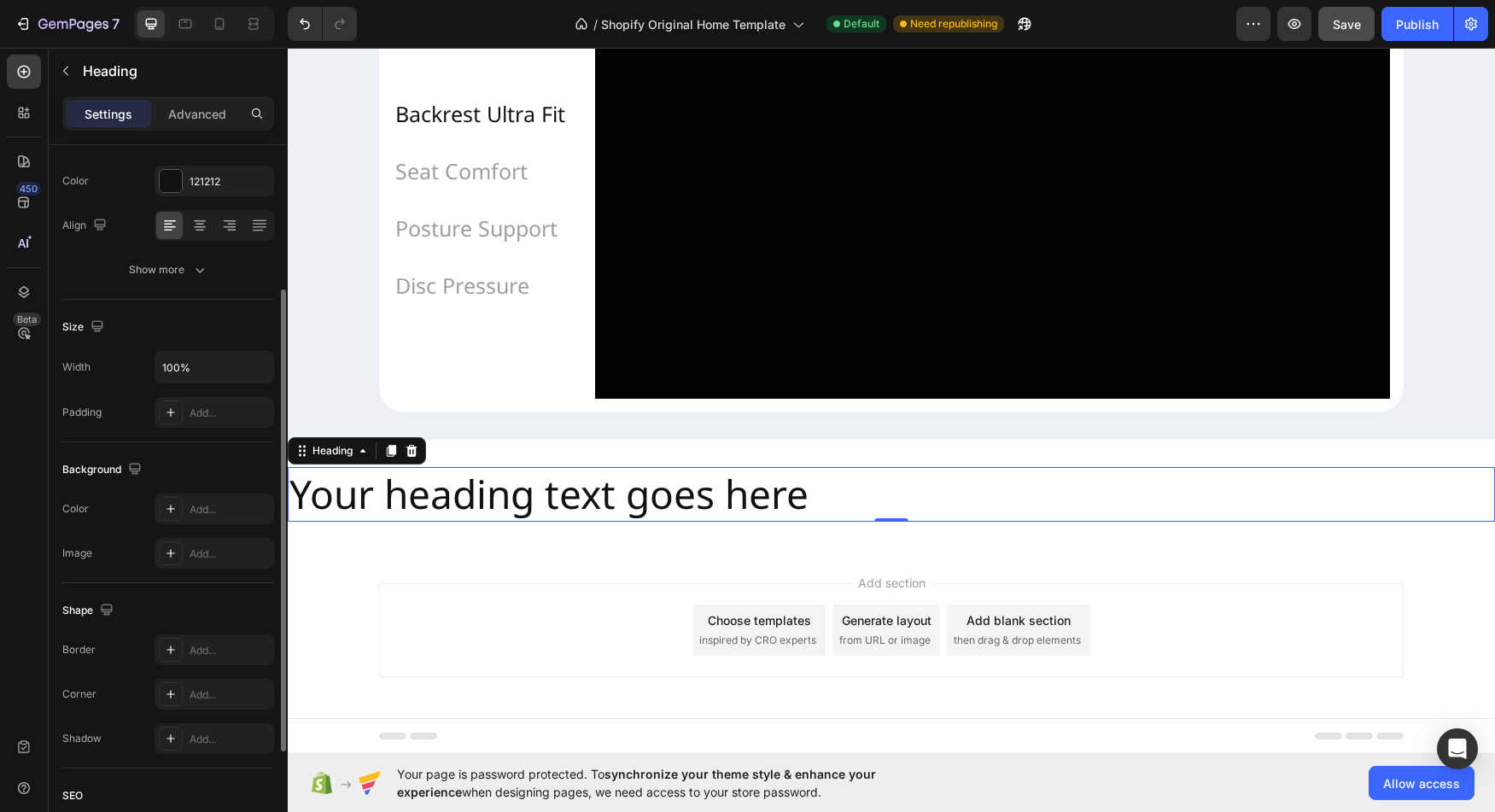
scroll to position [238, 0]
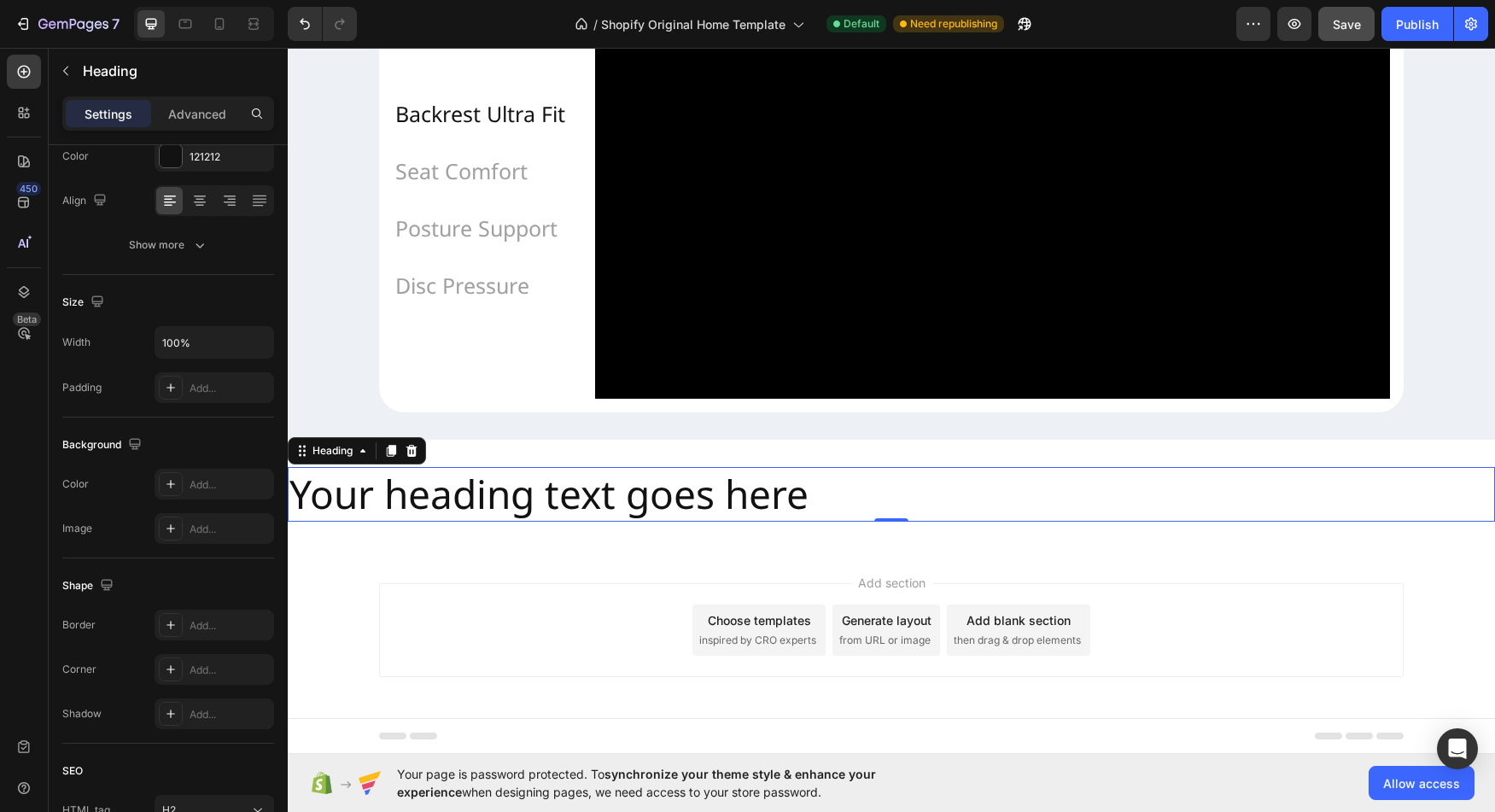
click at [468, 511] on h2 "Your heading text goes here" at bounding box center [891, 494] width 1207 height 55
click at [366, 461] on div "Heading" at bounding box center [333, 450] width 81 height 20
click at [359, 461] on div "Heading" at bounding box center [333, 450] width 81 height 20
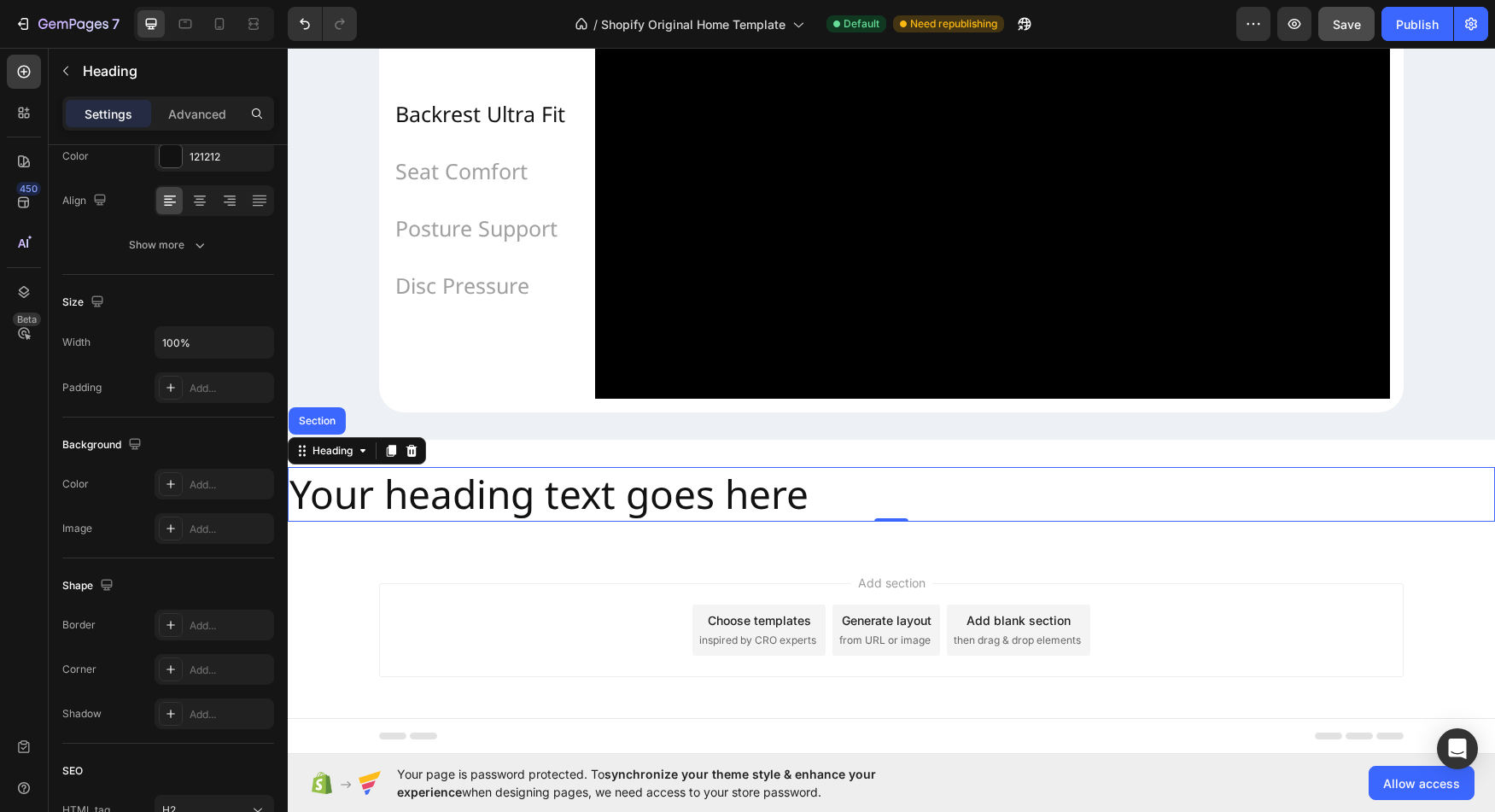
click at [417, 501] on h2 "Your heading text goes here" at bounding box center [891, 494] width 1207 height 55
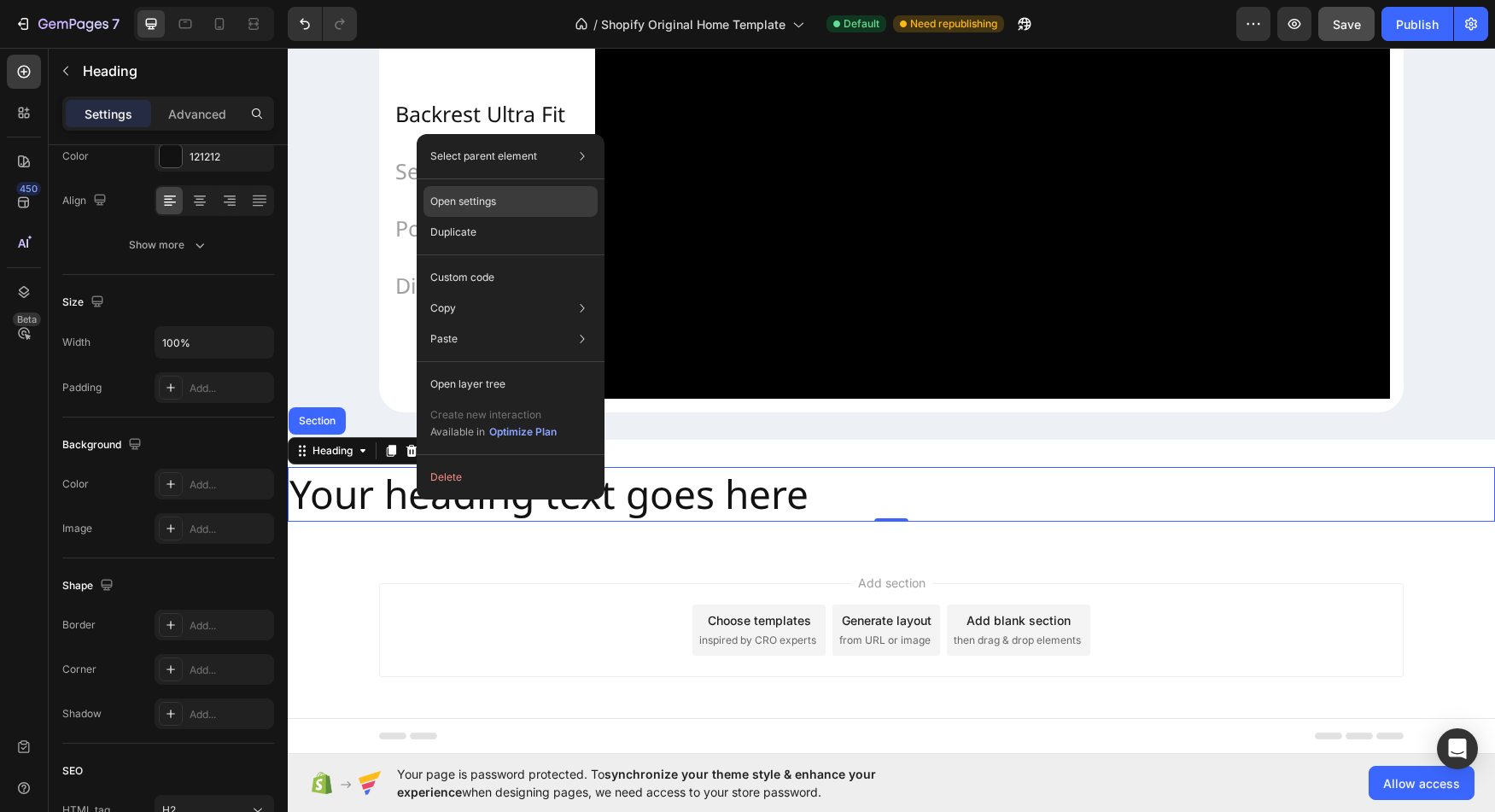
click at [490, 190] on div "Open settings" at bounding box center [511, 202] width 175 height 31
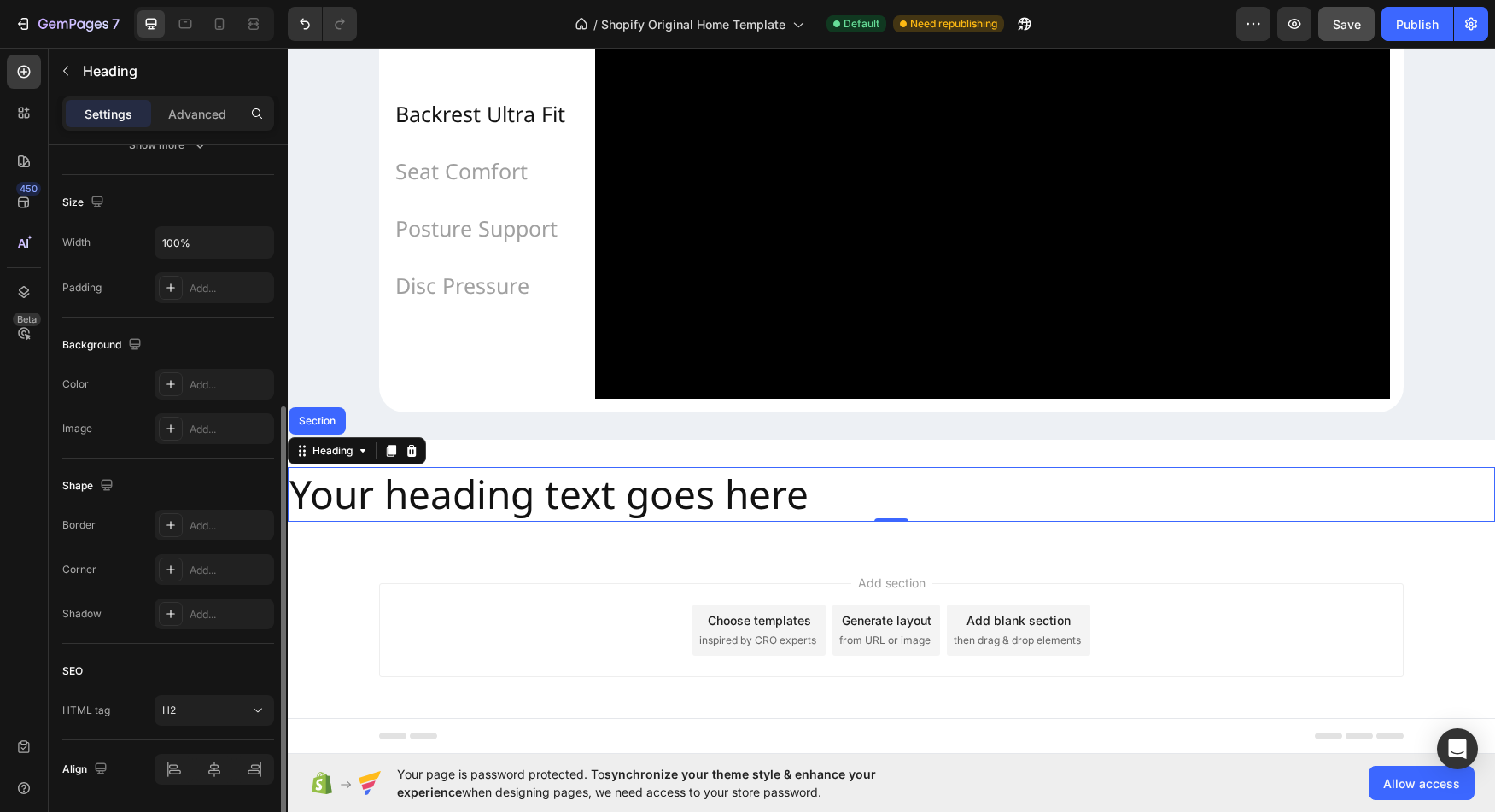
scroll to position [393, 0]
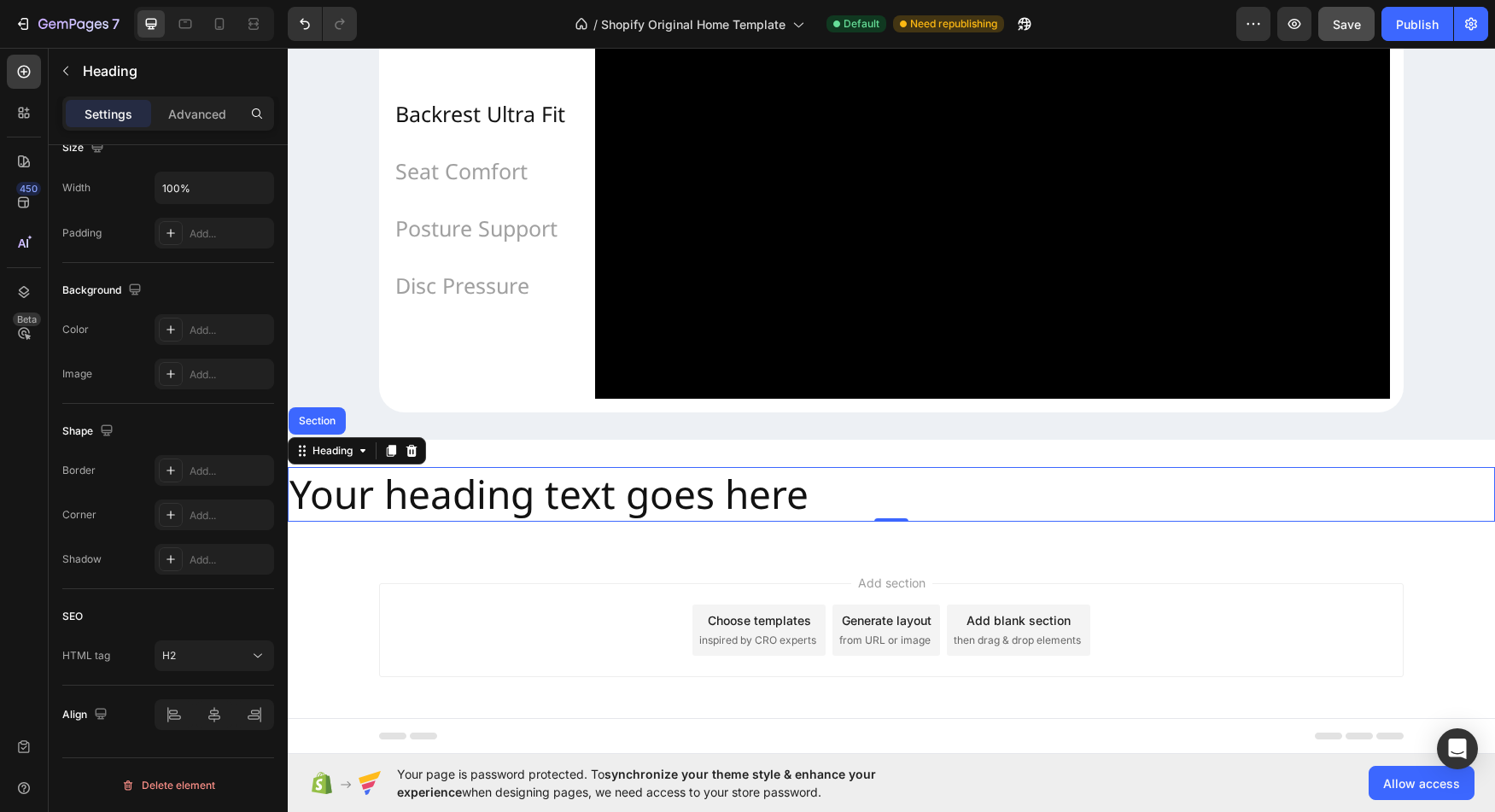
click at [676, 515] on h2 "Your heading text goes here" at bounding box center [891, 494] width 1207 height 55
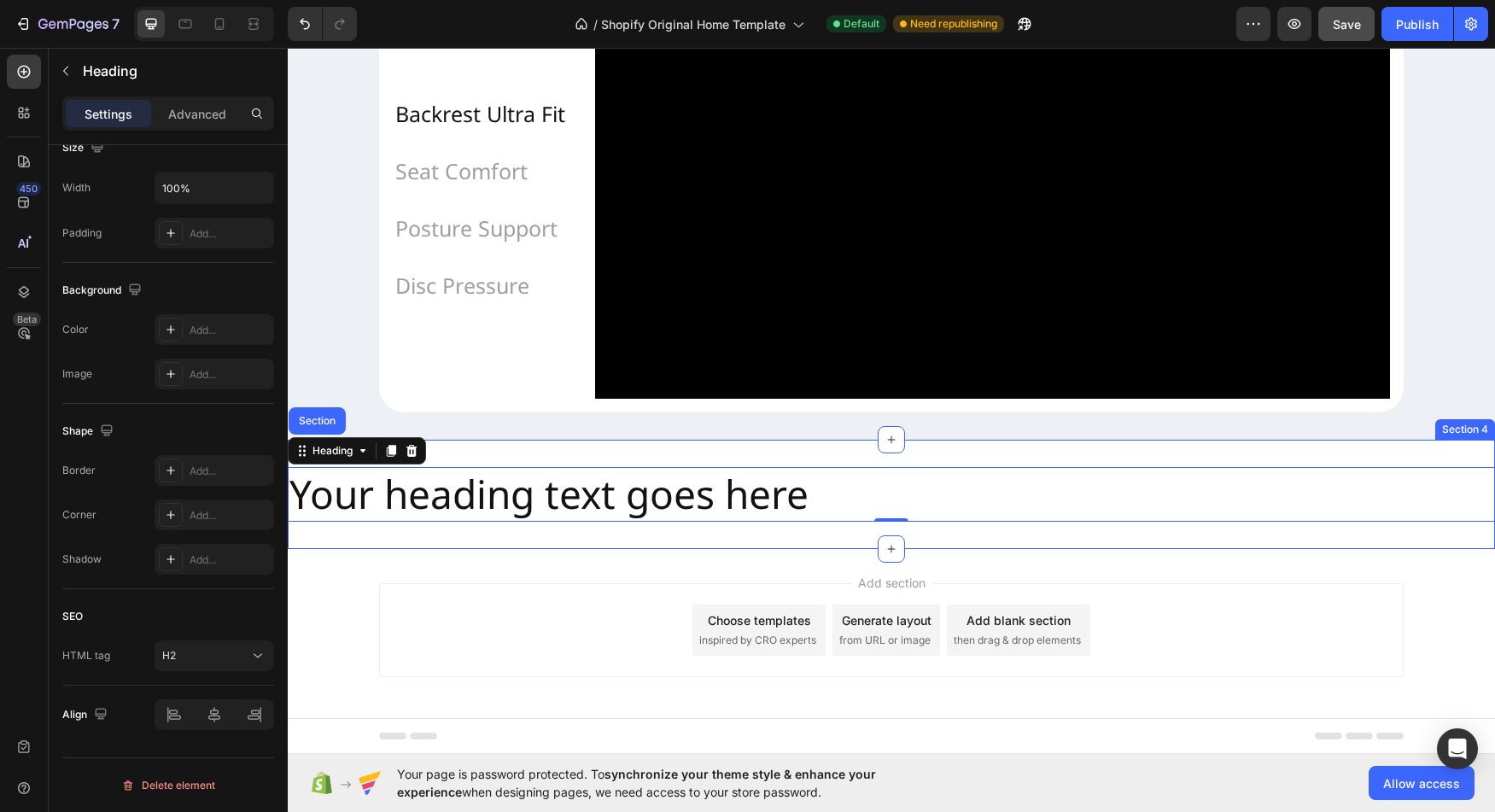
scroll to position [1618, 0]
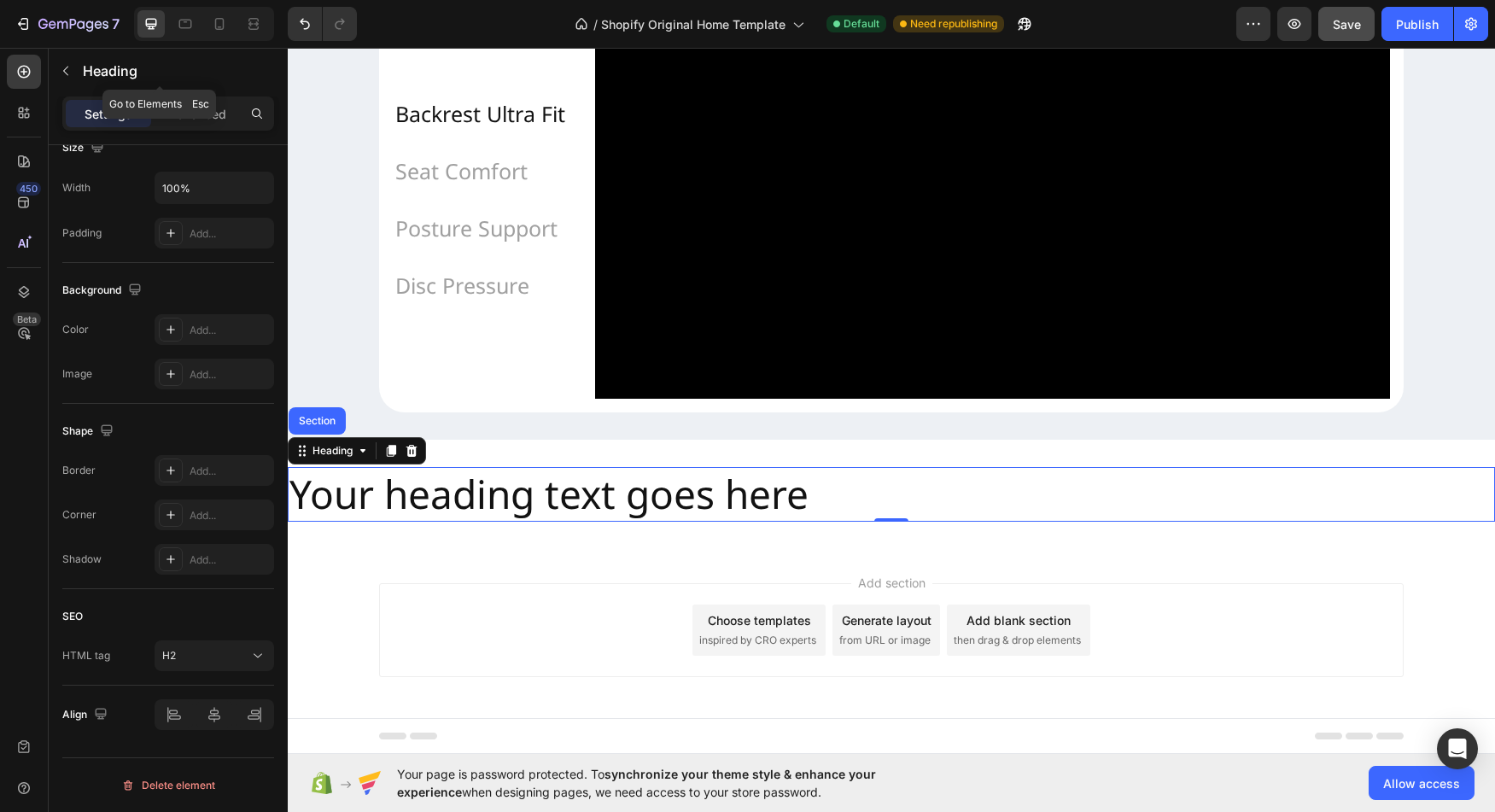
click at [80, 65] on div "Heading" at bounding box center [159, 70] width 222 height 45
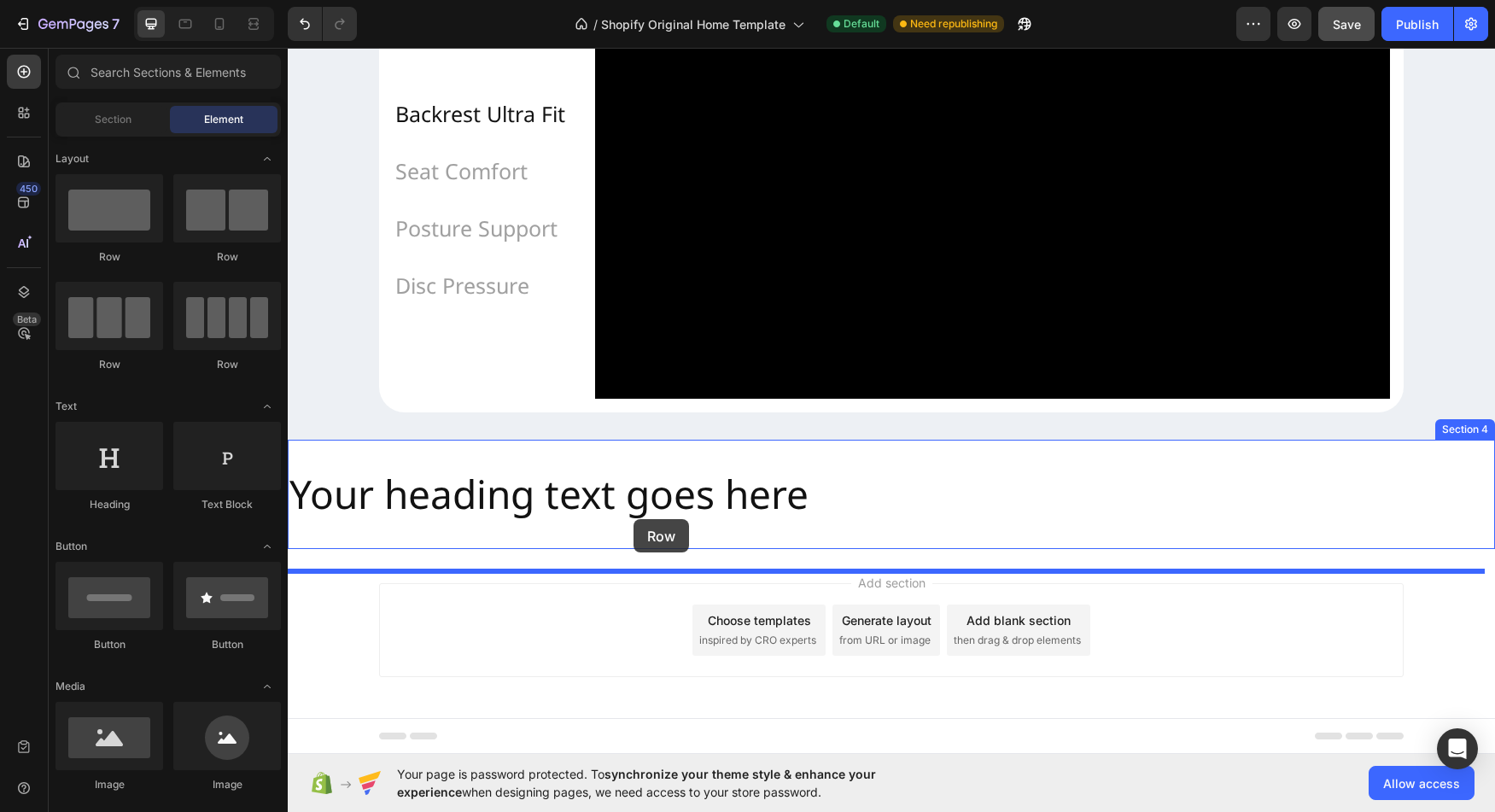
drag, startPoint x: 488, startPoint y: 269, endPoint x: 633, endPoint y: 519, distance: 289.0
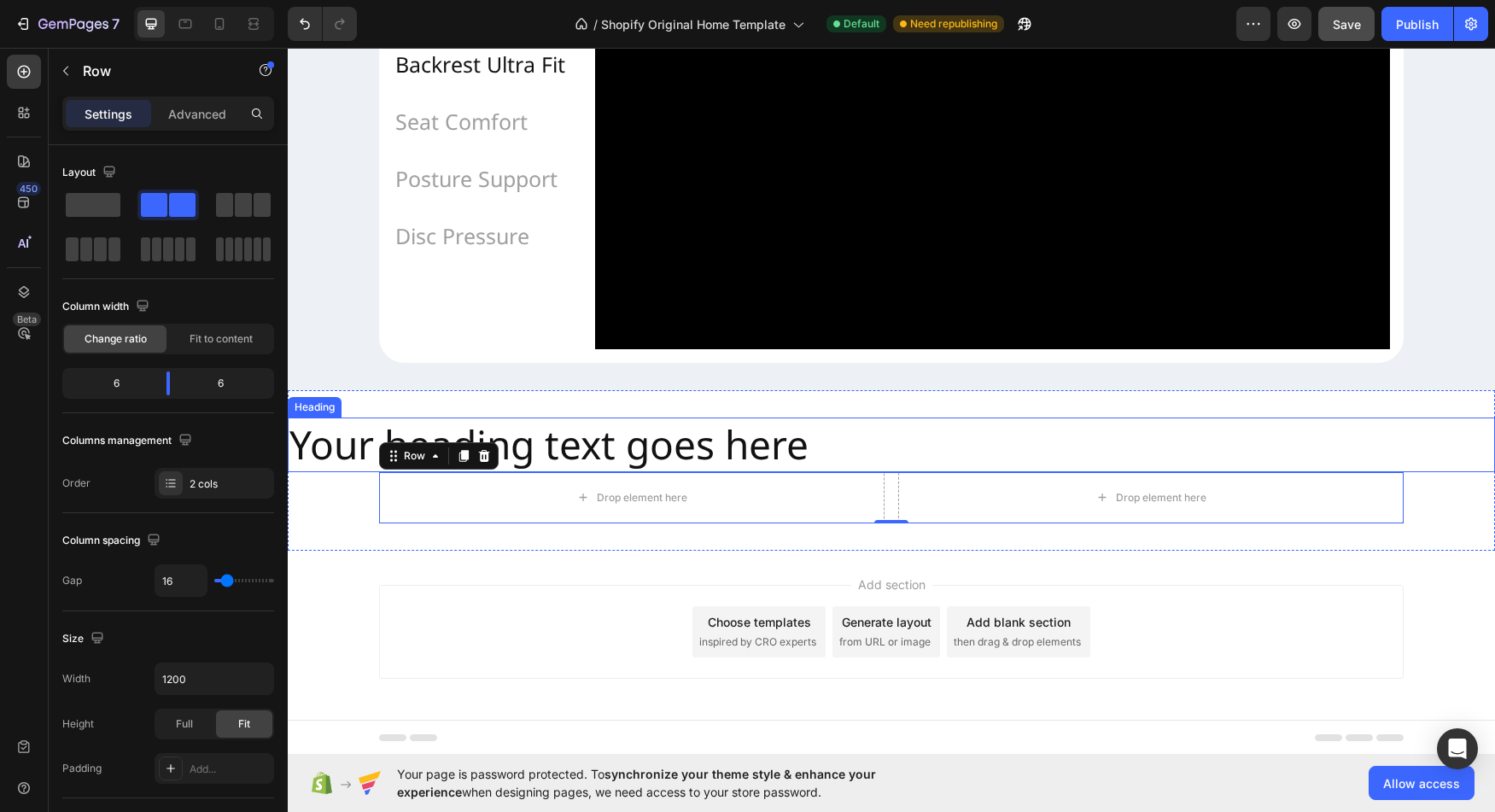
click at [725, 472] on h2 "Your heading text goes here" at bounding box center [891, 445] width 1207 height 55
click at [726, 472] on h2 "Your heading text goes here" at bounding box center [891, 445] width 1207 height 55
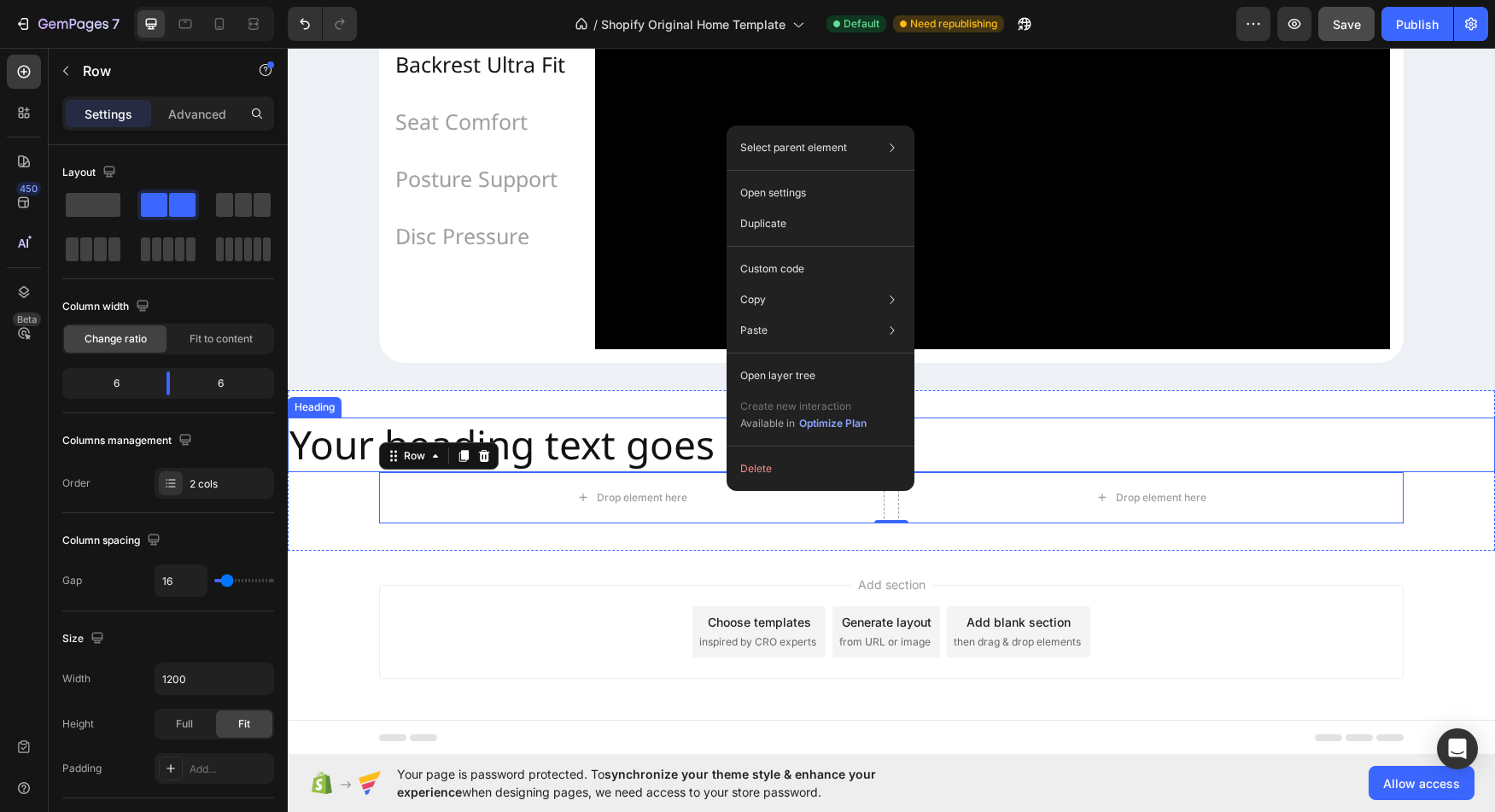
click at [675, 472] on h2 "Your heading text goes here" at bounding box center [891, 445] width 1207 height 55
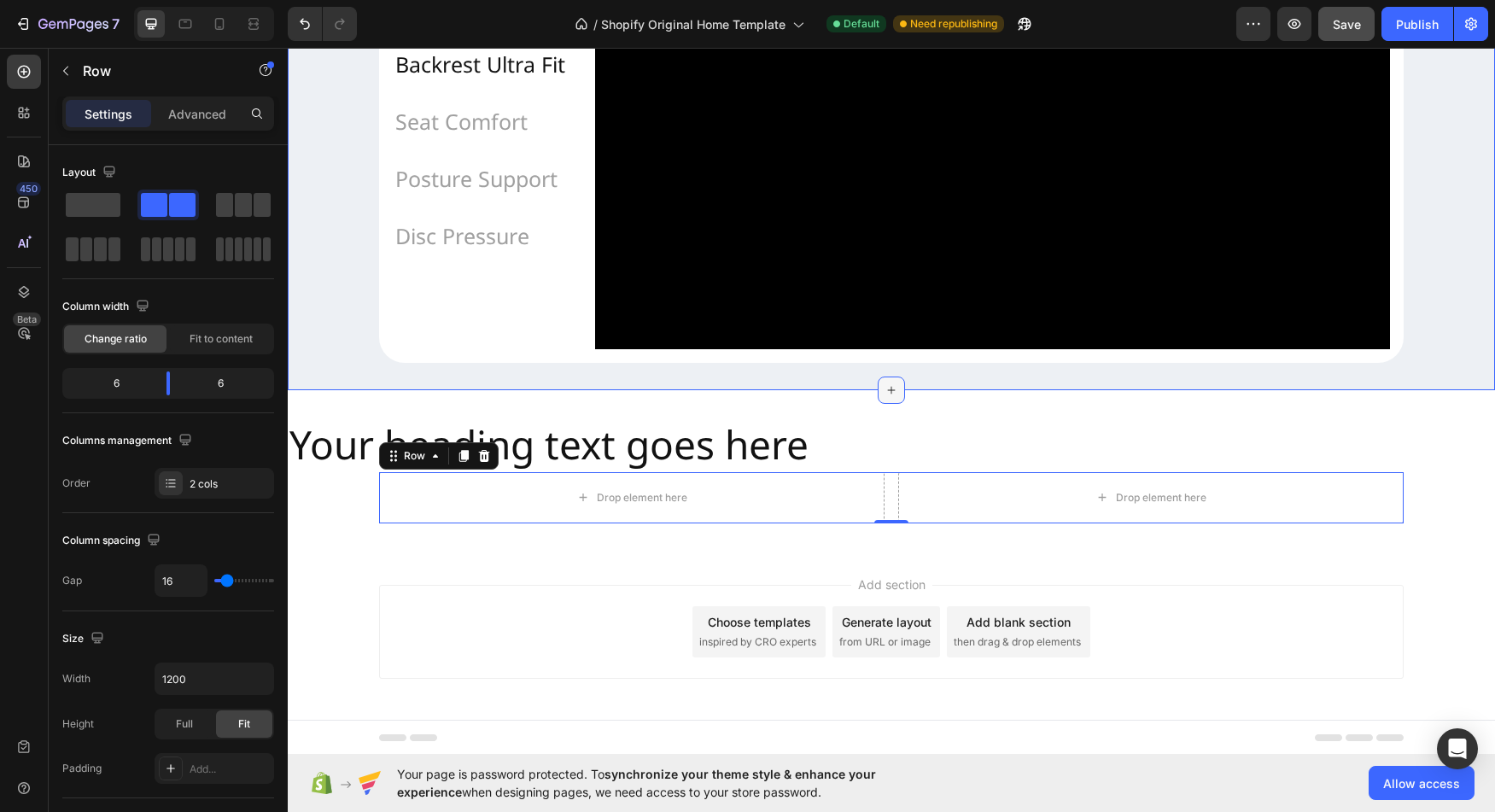
click at [878, 404] on div at bounding box center [892, 390] width 27 height 27
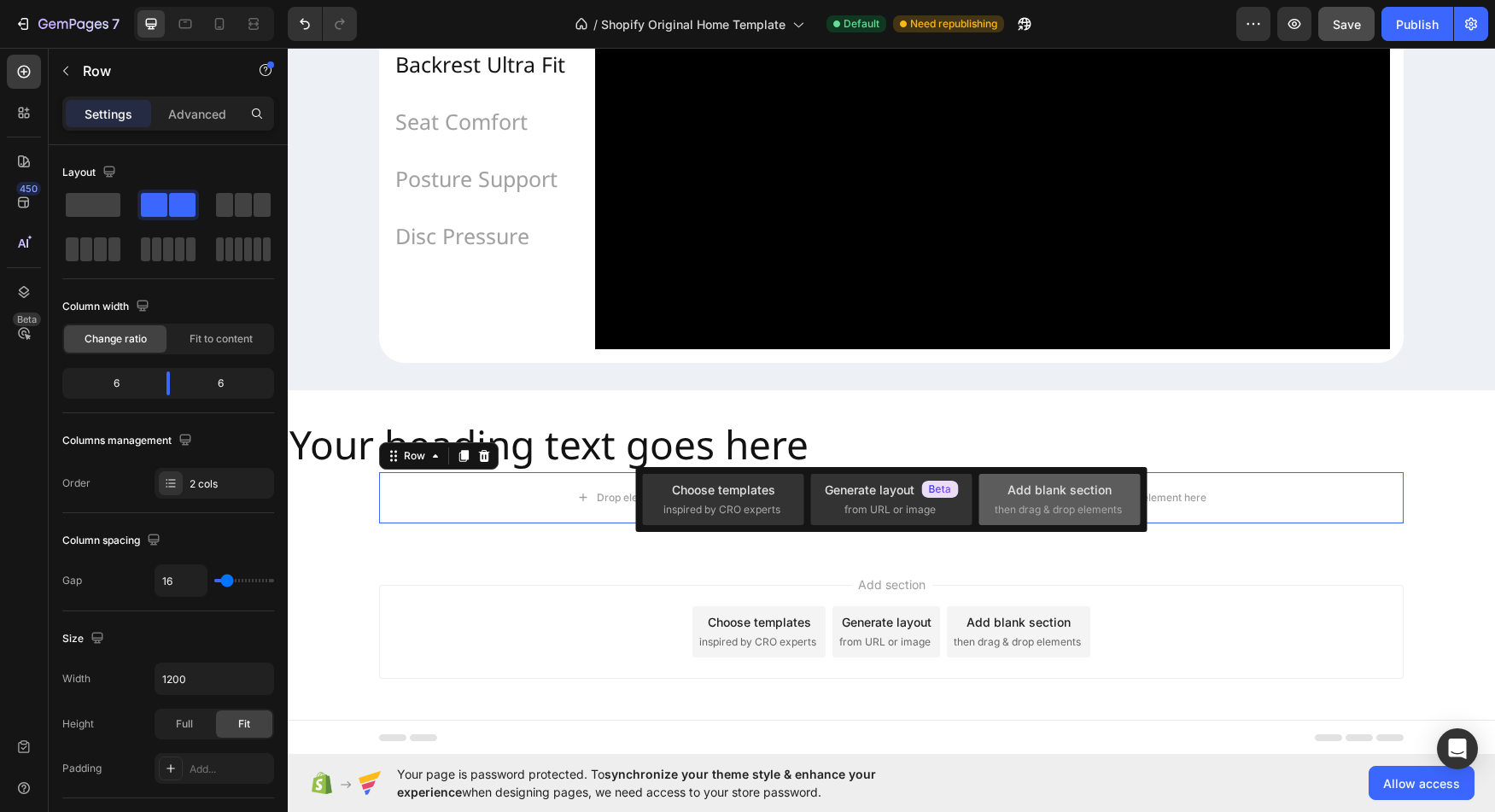
click at [1102, 519] on div "Add blank section then drag & drop elements" at bounding box center [1060, 500] width 162 height 51
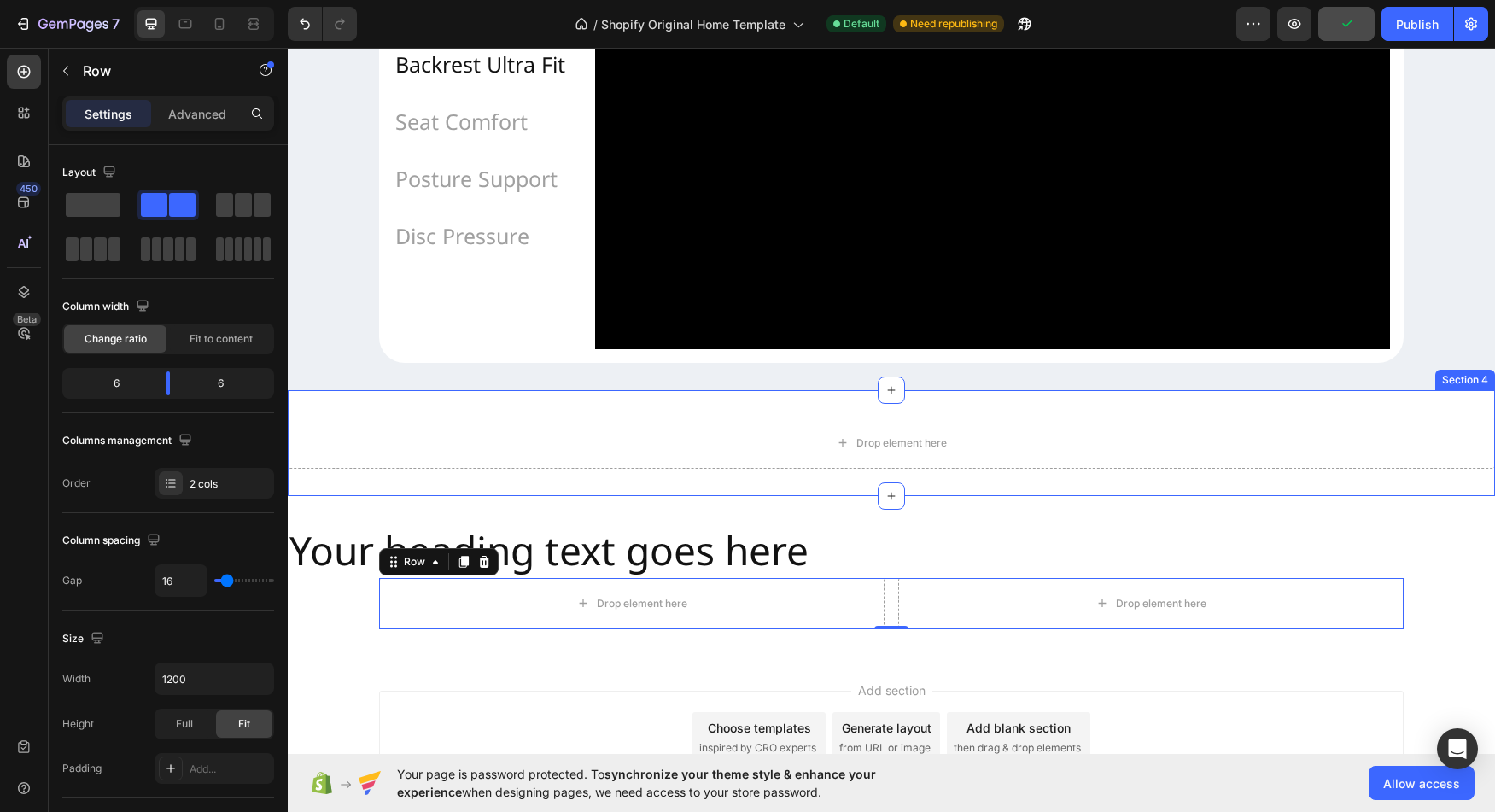
click at [1118, 441] on div "Drop element here Section 4" at bounding box center [891, 443] width 1207 height 106
click at [1111, 449] on div "Drop element here Section 4" at bounding box center [891, 443] width 1207 height 106
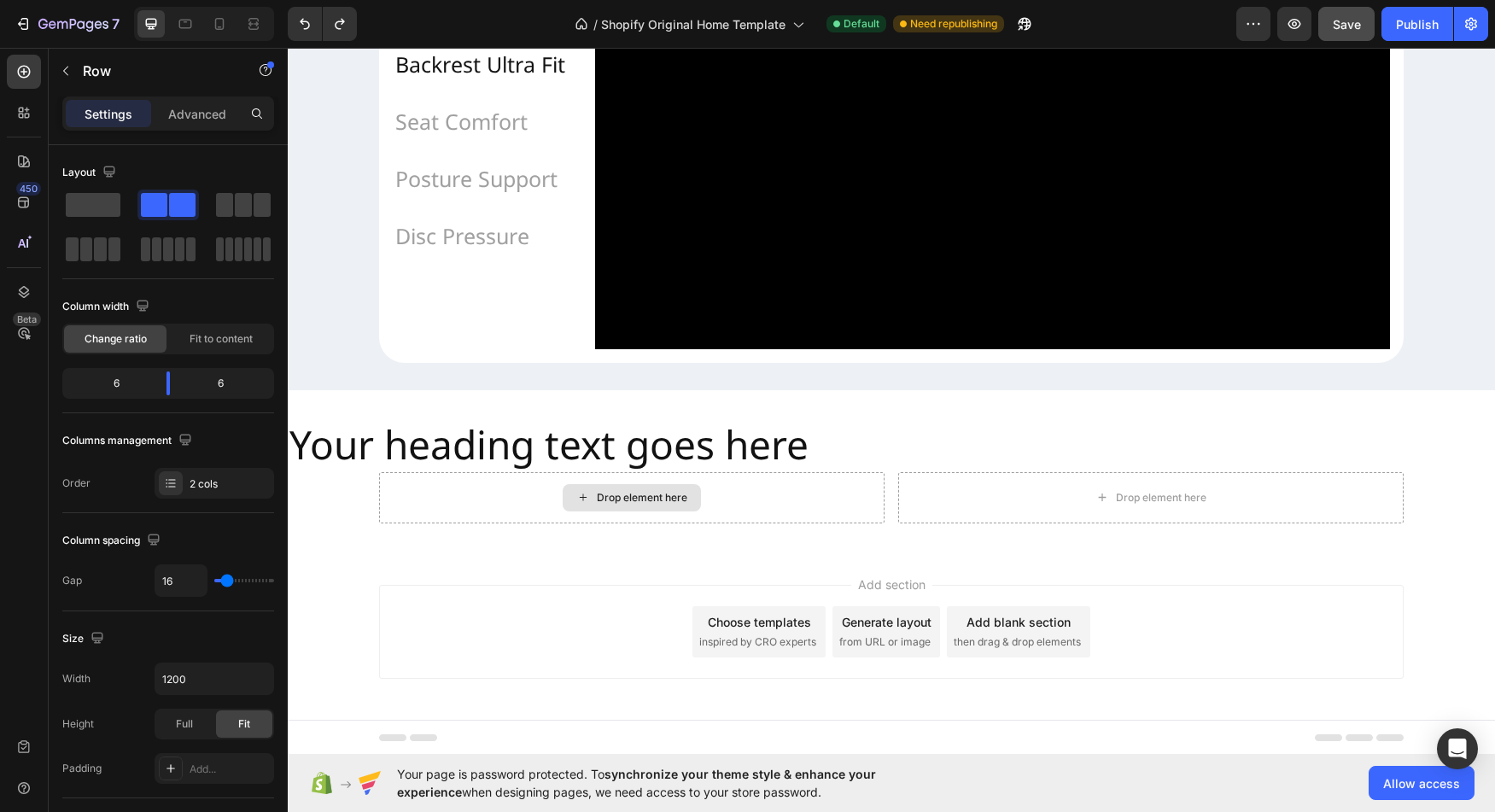
click at [623, 504] on div "Drop element here" at bounding box center [641, 497] width 90 height 14
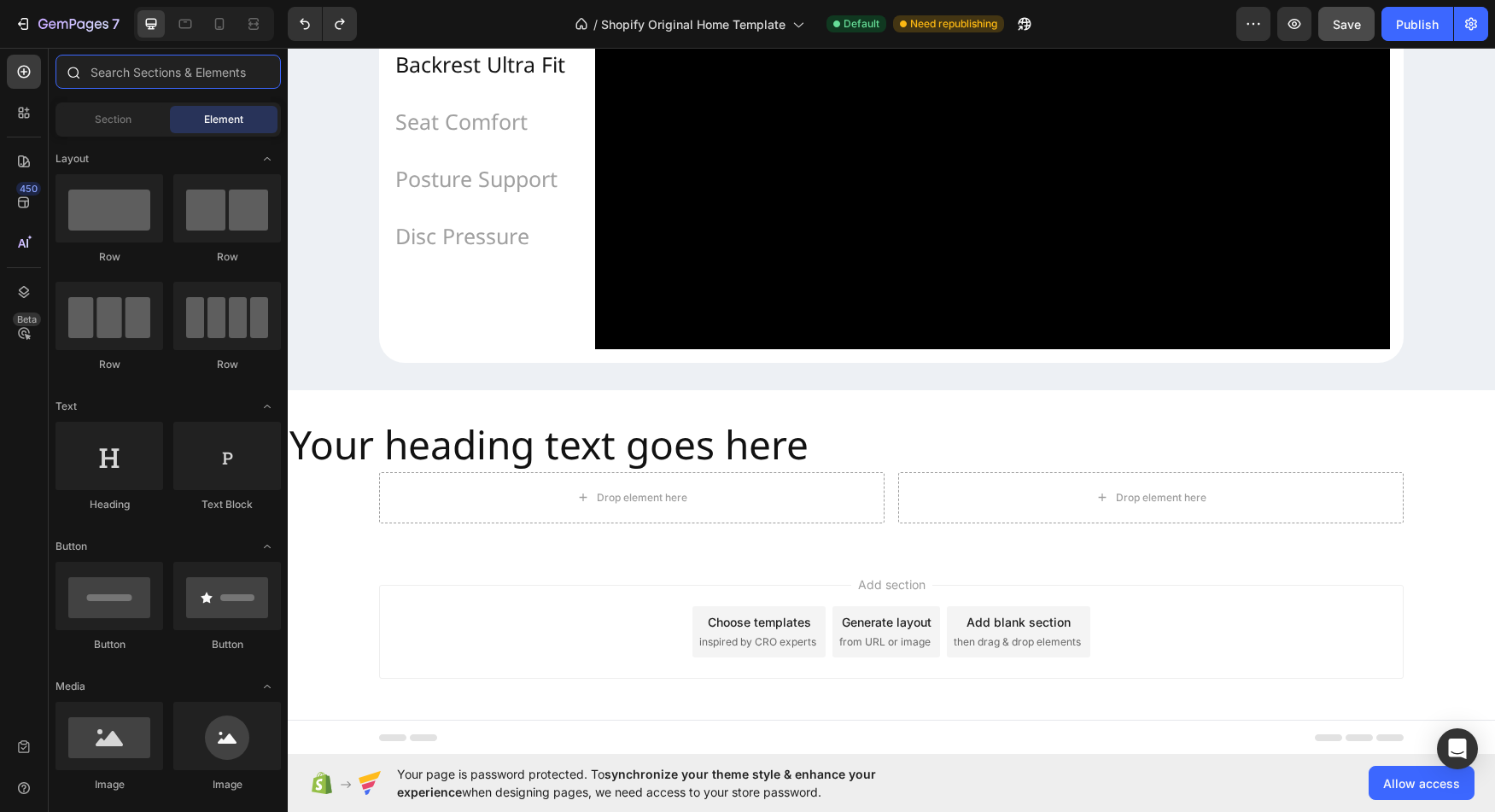
click at [164, 74] on input "text" at bounding box center [168, 71] width 226 height 34
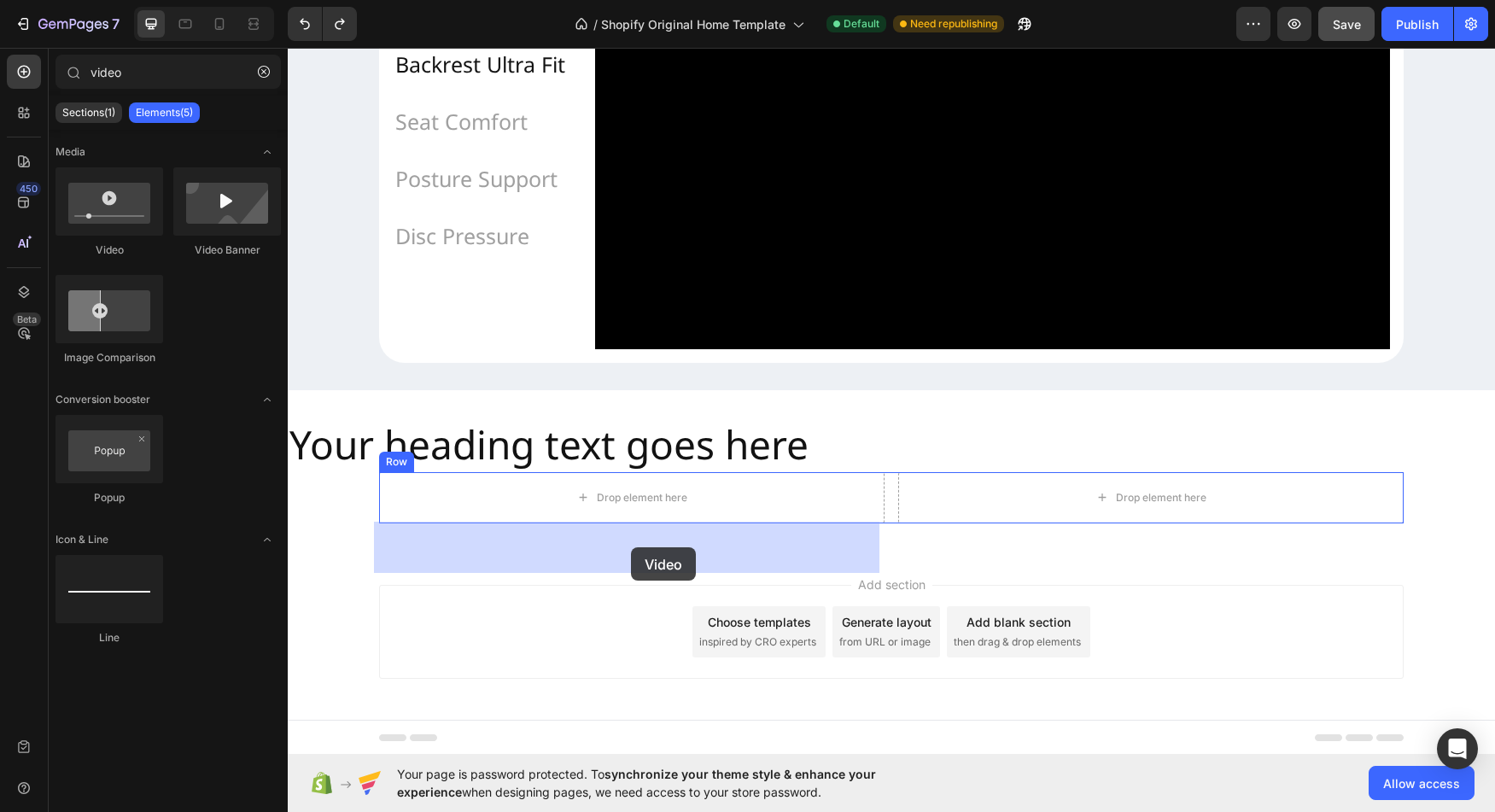
drag, startPoint x: 389, startPoint y: 254, endPoint x: 631, endPoint y: 547, distance: 380.0
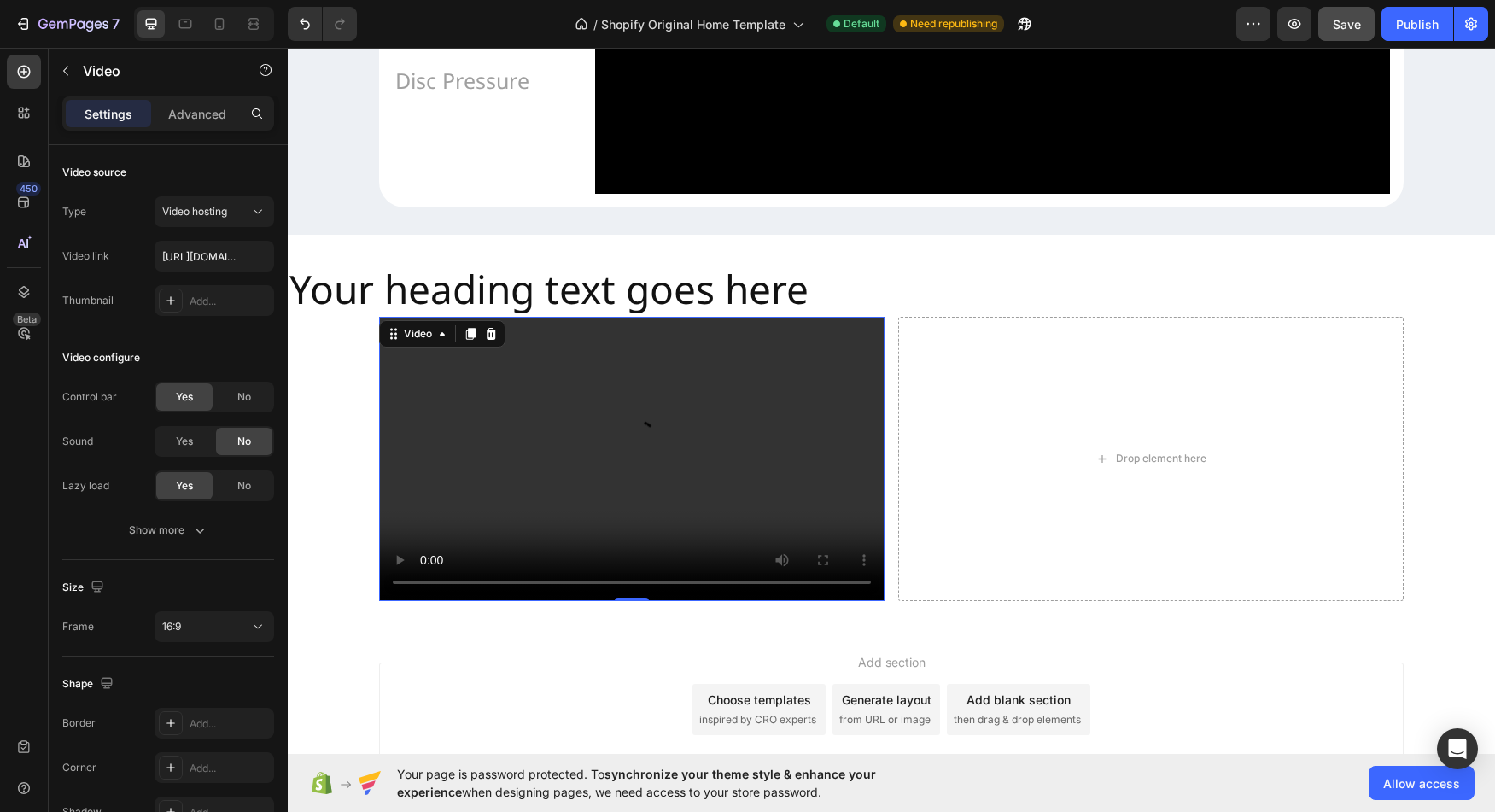
scroll to position [1669, 0]
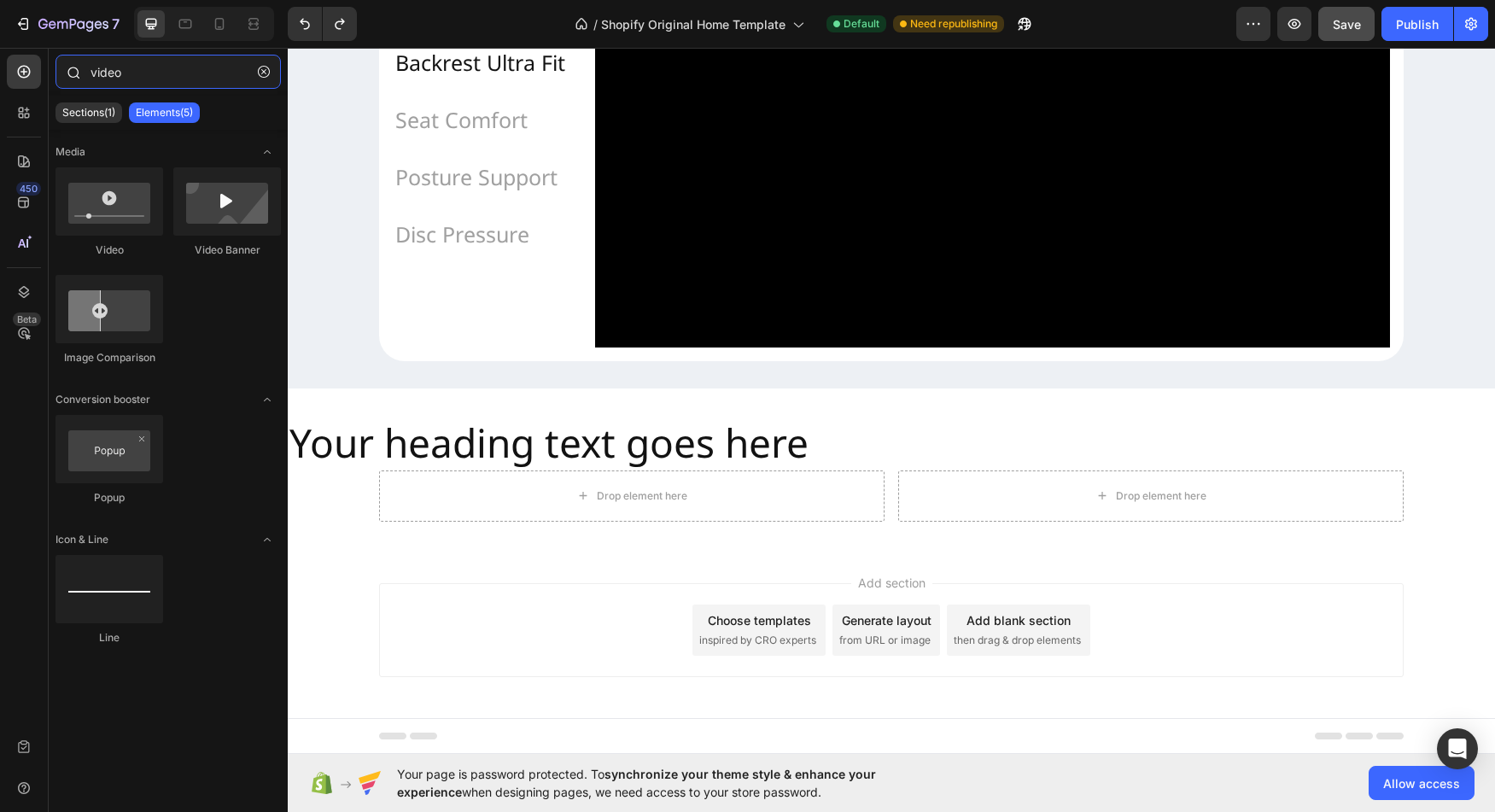
click at [133, 76] on input "video" at bounding box center [168, 71] width 226 height 34
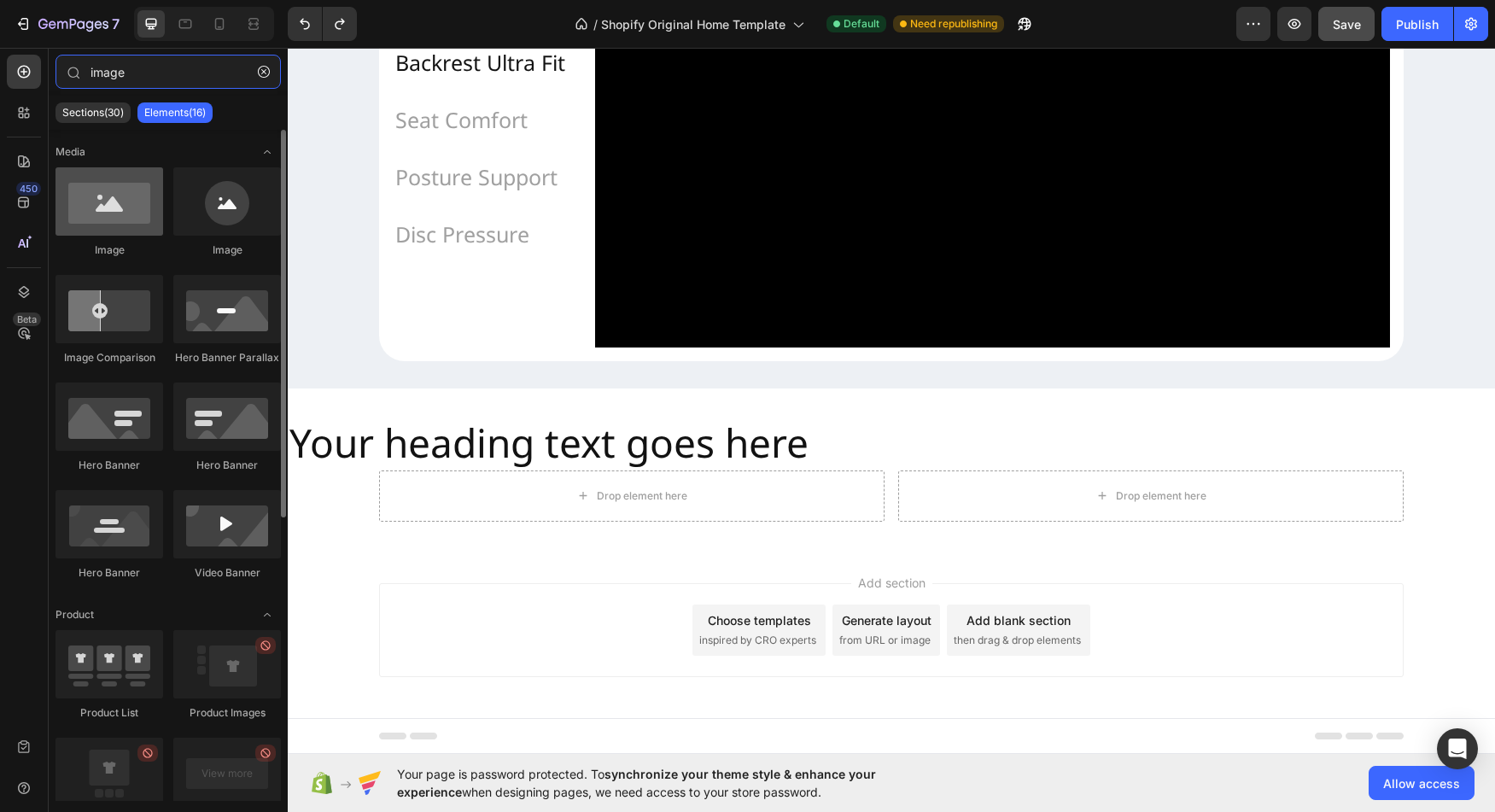
type input "image"
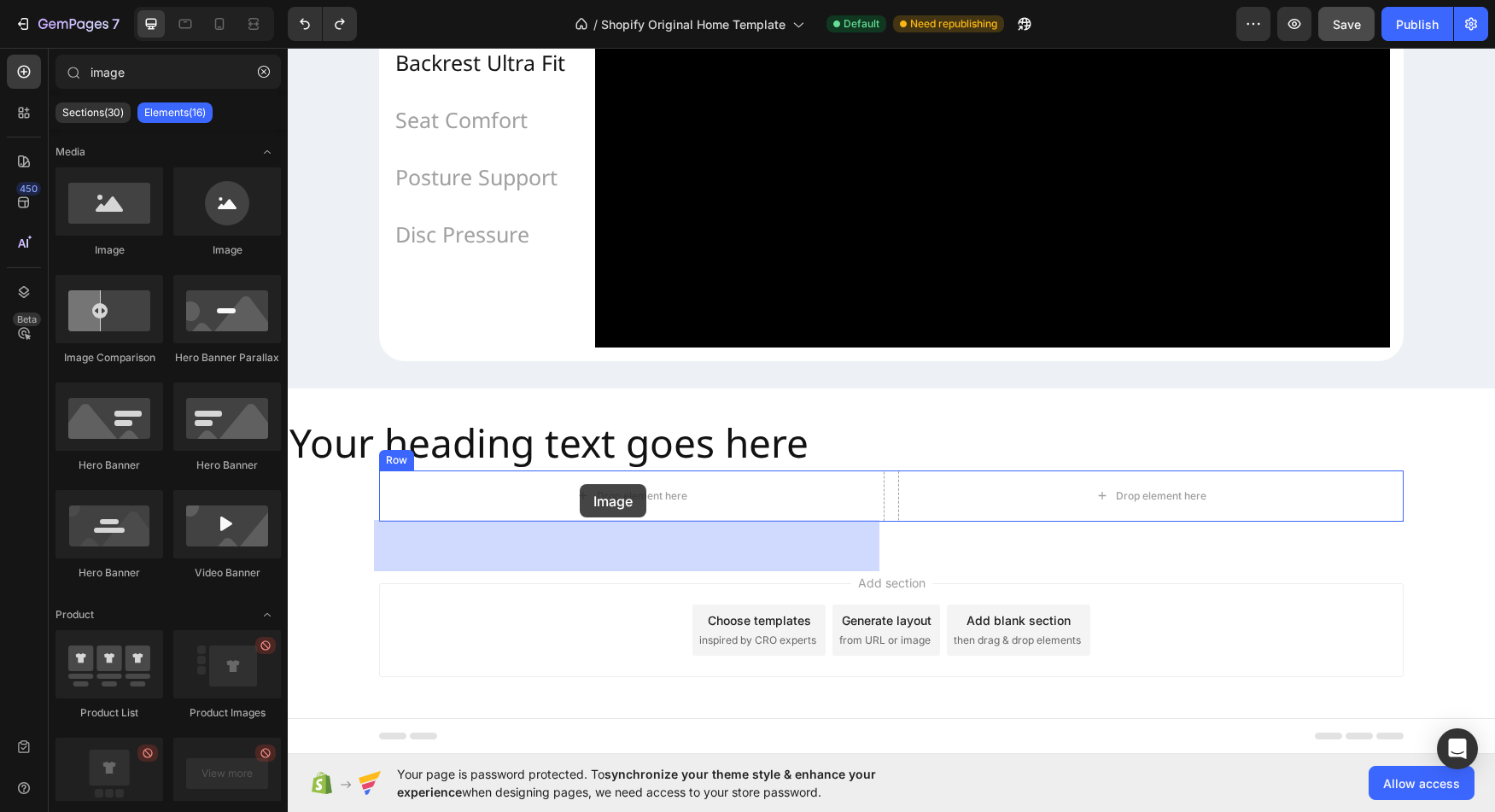
drag, startPoint x: 403, startPoint y: 254, endPoint x: 580, endPoint y: 484, distance: 290.2
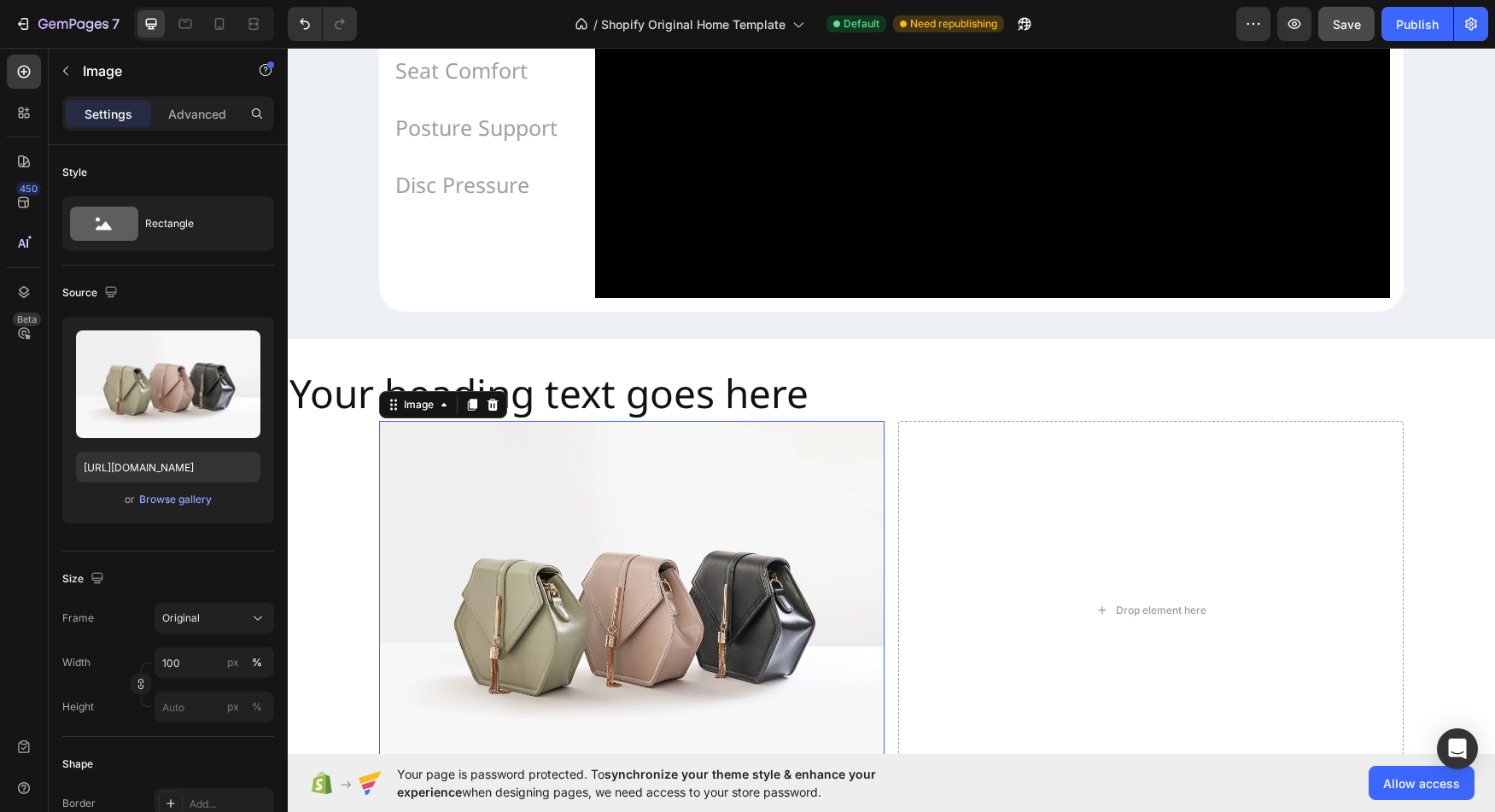
click at [642, 563] on img at bounding box center [631, 610] width 505 height 379
click at [177, 511] on div "Upload Image https://cdn.shopify.com/s/files/1/2005/9307/files/image_demo.jpg o…" at bounding box center [168, 420] width 212 height 206
click at [176, 502] on div "Browse gallery" at bounding box center [175, 499] width 72 height 16
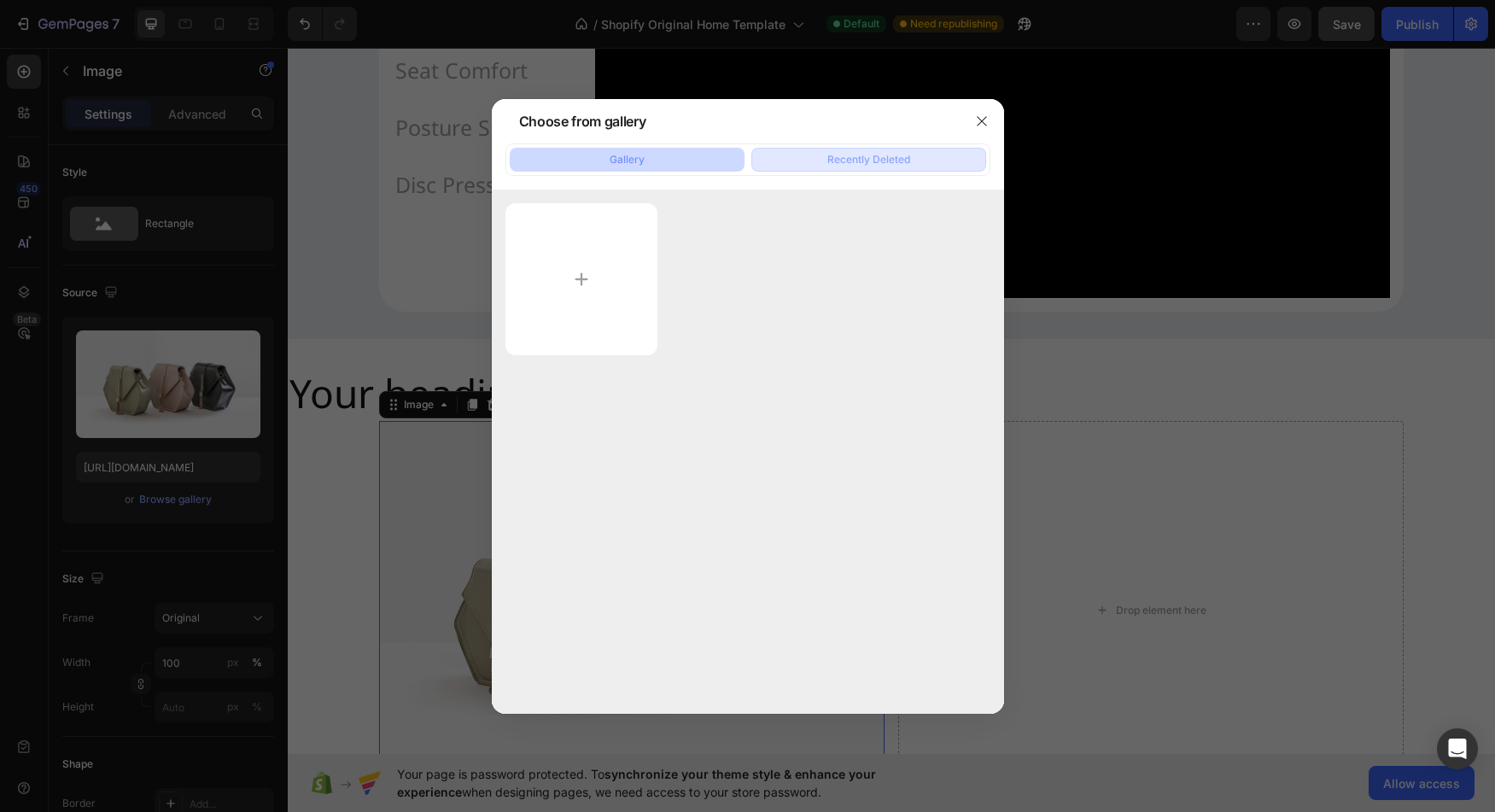
click at [854, 154] on div "Recently Deleted" at bounding box center [869, 159] width 83 height 16
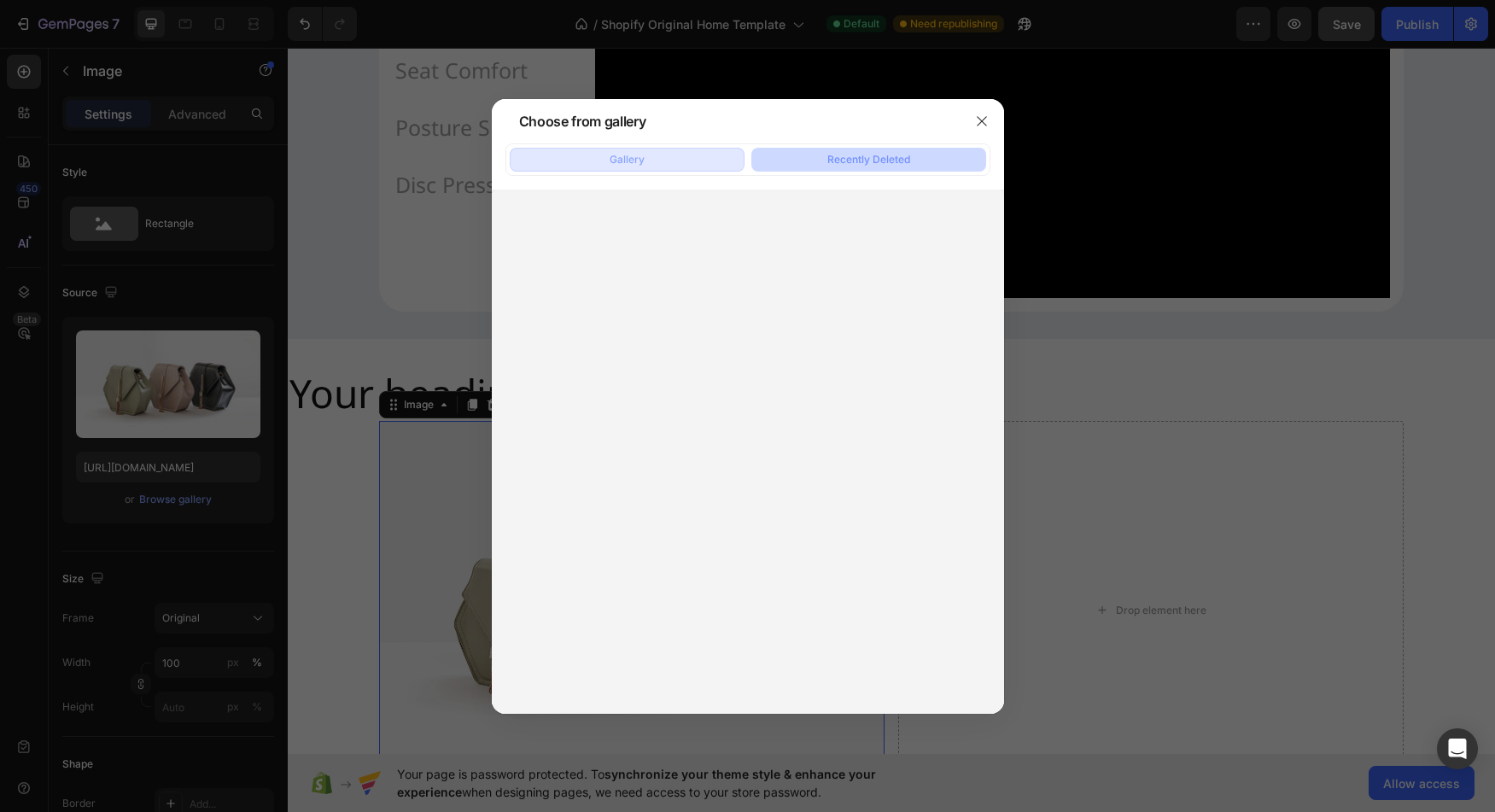
click at [698, 158] on button "Gallery" at bounding box center [627, 160] width 235 height 24
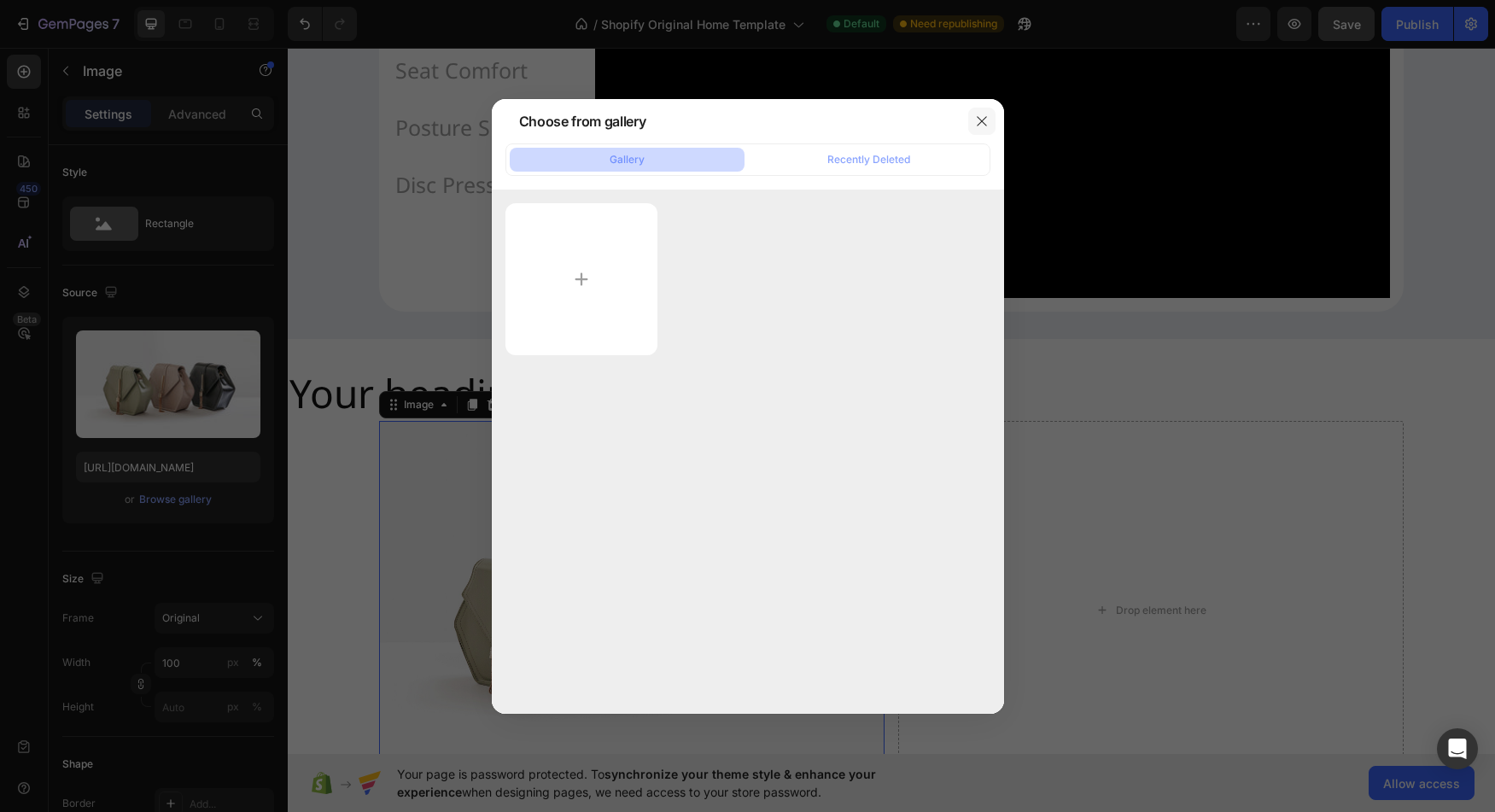
click at [981, 120] on icon "button" at bounding box center [981, 121] width 9 height 9
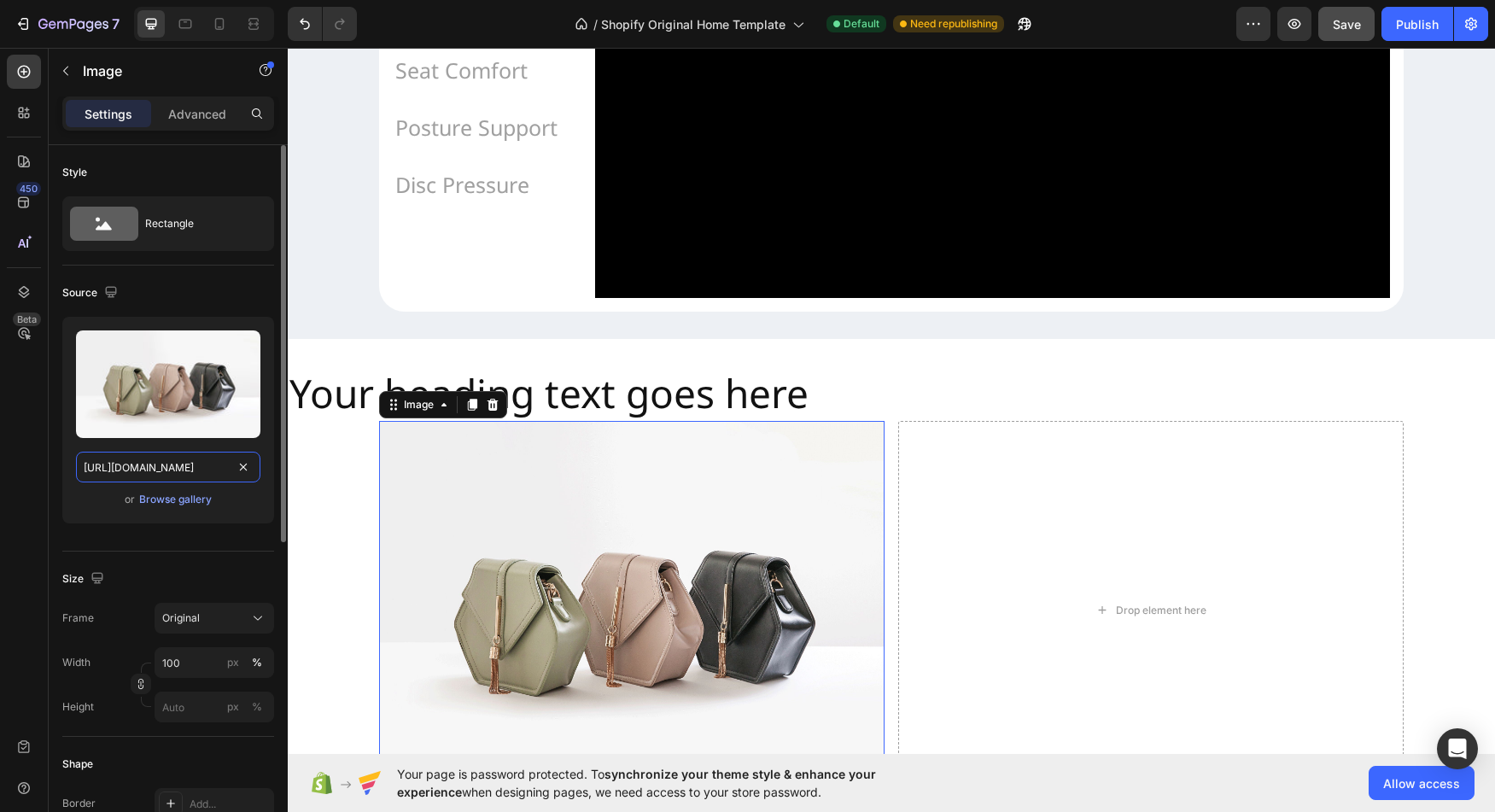
click at [159, 474] on input "[URL][DOMAIN_NAME]" at bounding box center [168, 467] width 185 height 31
paste input "0947/5597/9559/files/what-pain-relieve.webp?v=1756176637"
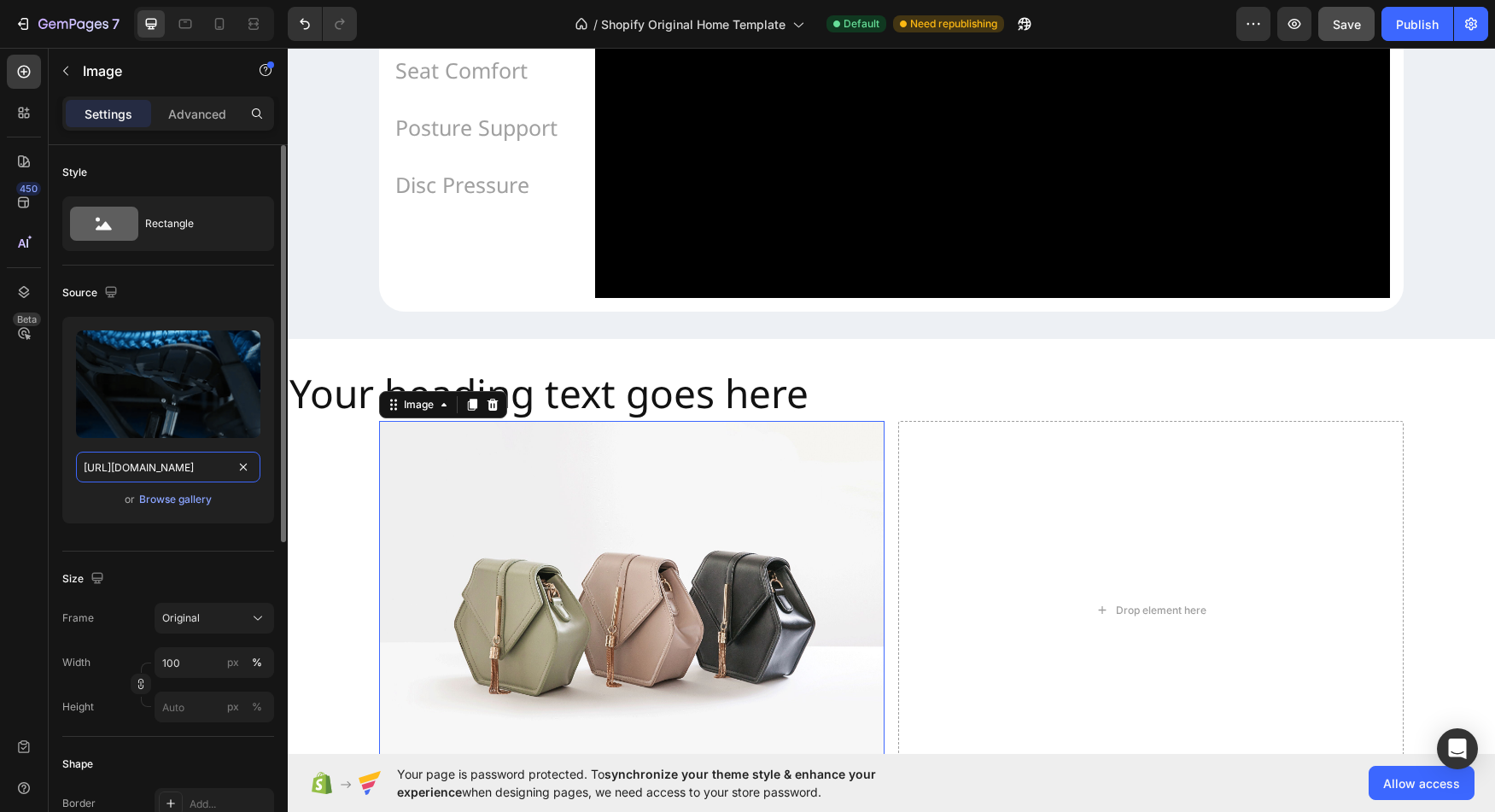
scroll to position [0, 316]
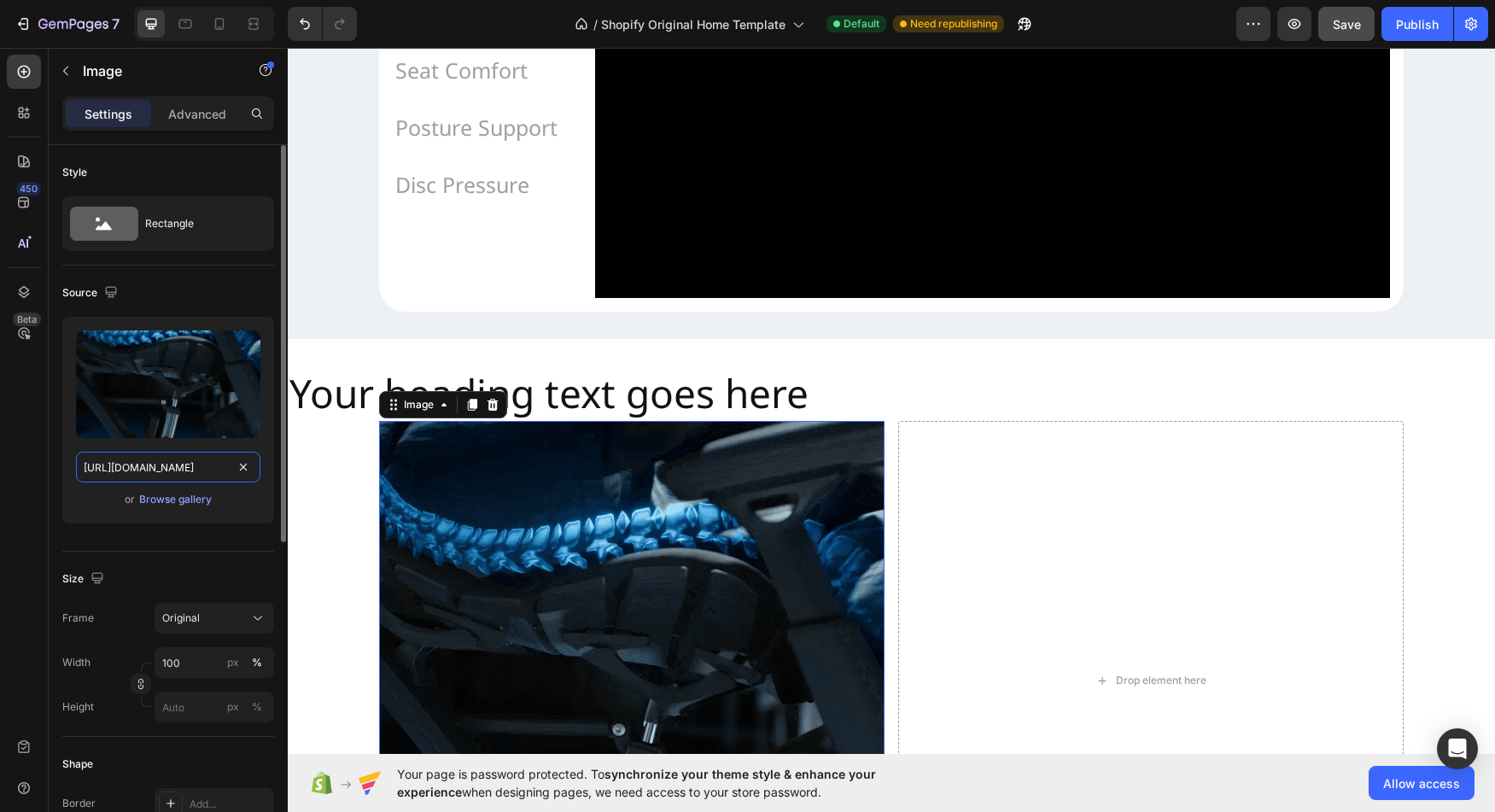
type input "https://cdn.shopify.com/s/files/1/0947/5597/9559/files/what-pain-relieve.webp?v…"
click at [58, 445] on div "Style Rectangle Source Upload Image https://cdn.shopify.com/s/files/1/0947/5597…" at bounding box center [168, 789] width 239 height 1289
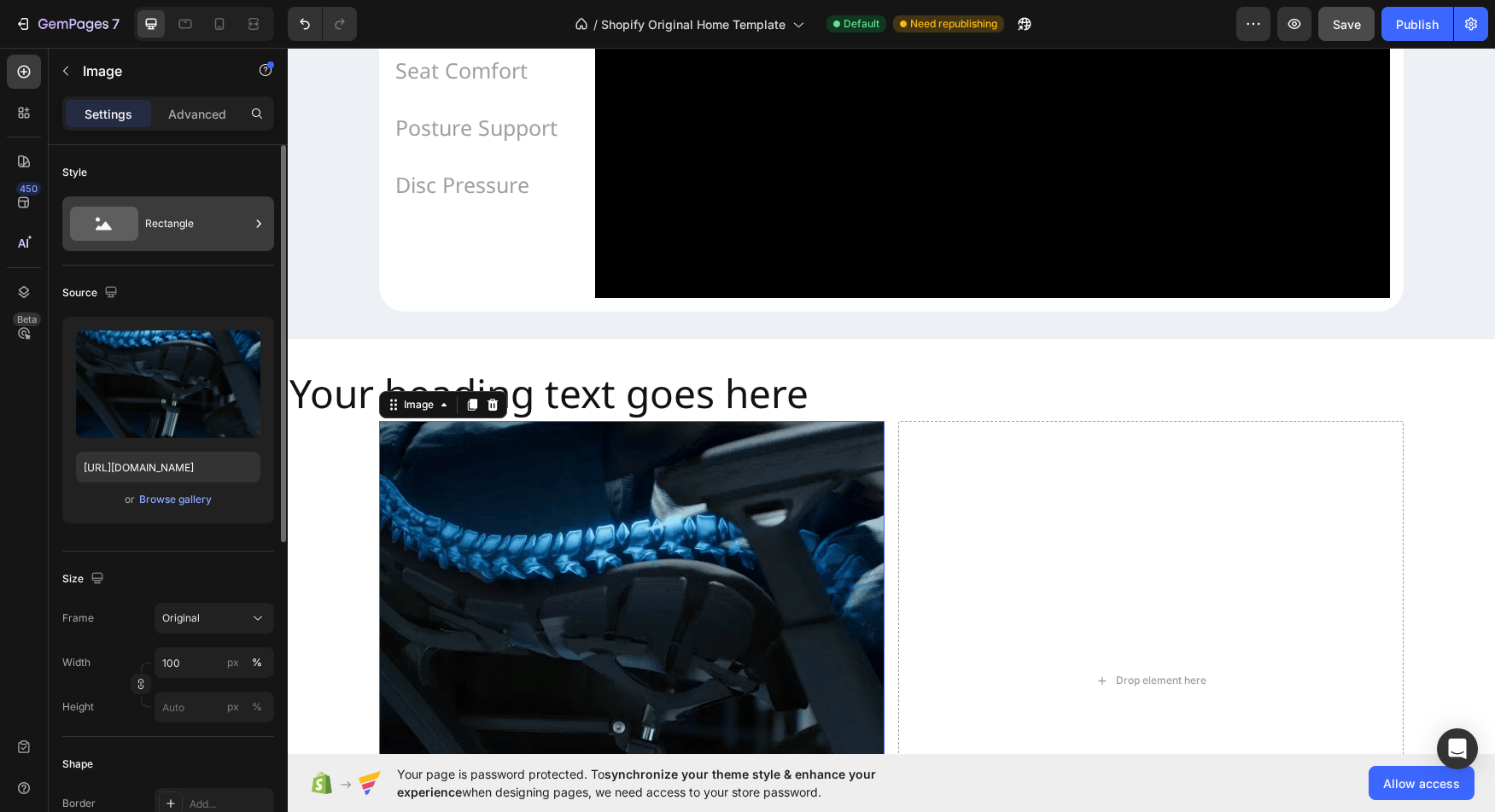
click at [121, 225] on icon at bounding box center [104, 223] width 69 height 34
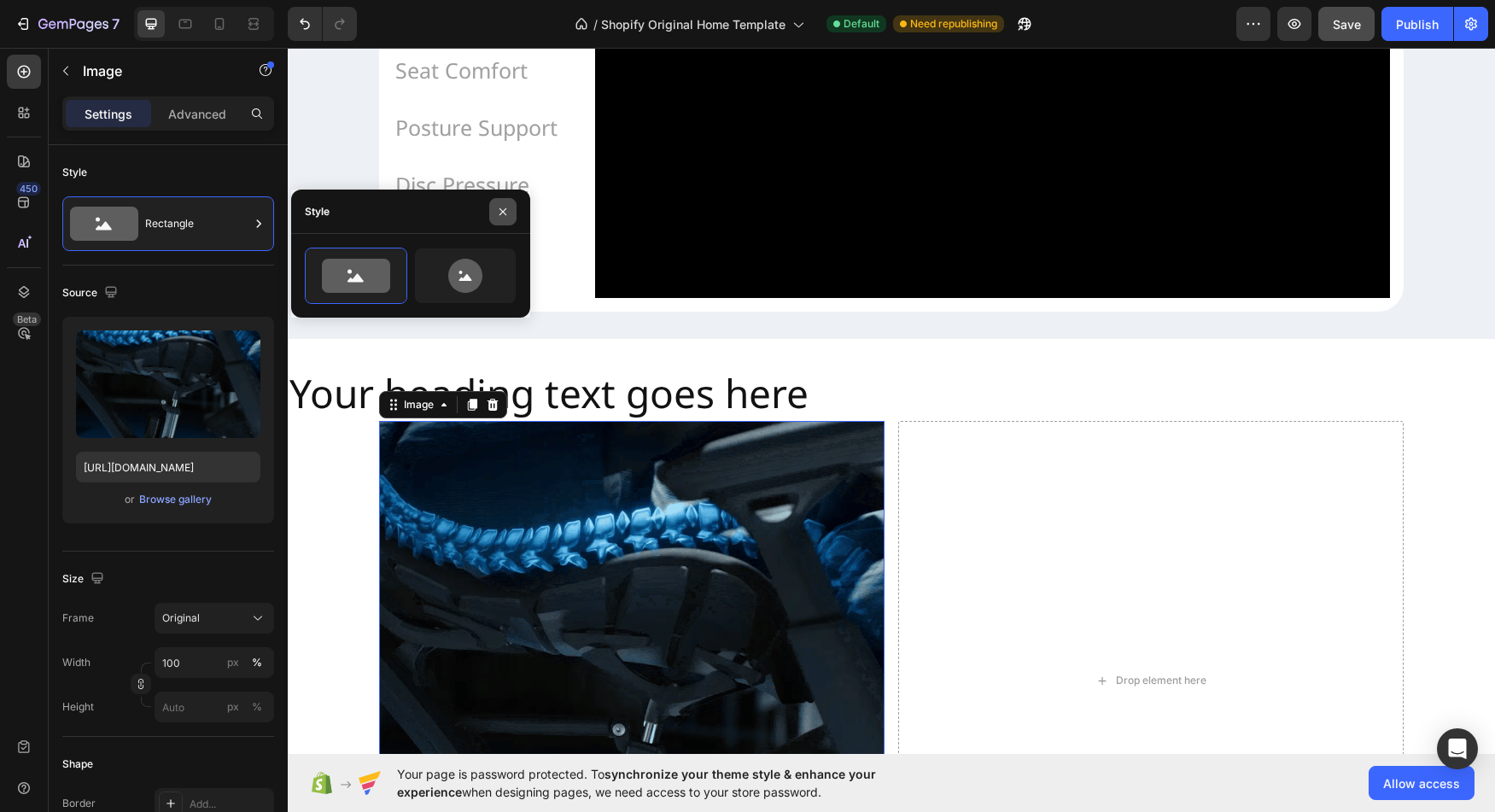
click at [503, 210] on icon "button" at bounding box center [503, 211] width 14 height 14
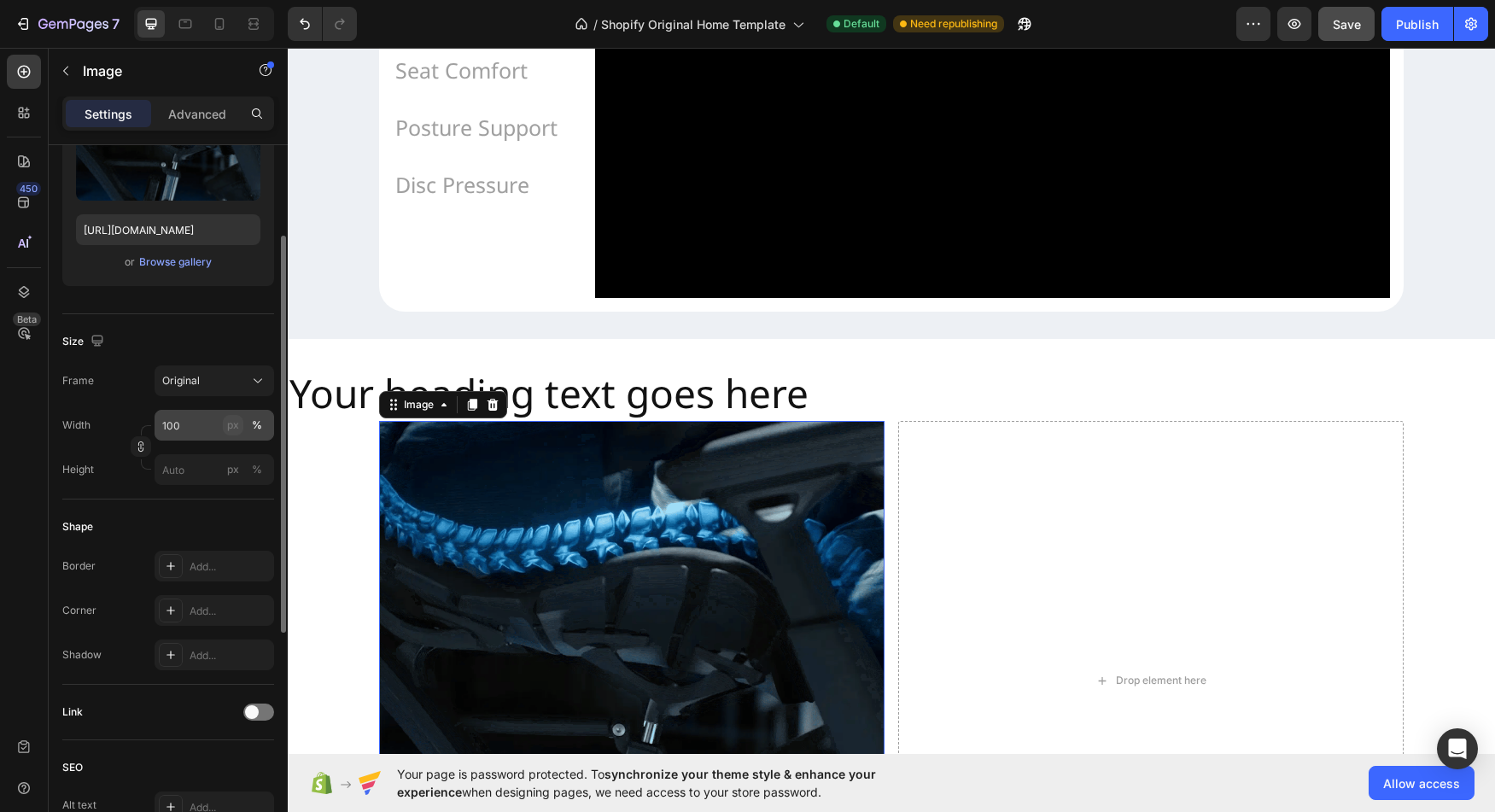
scroll to position [242, 0]
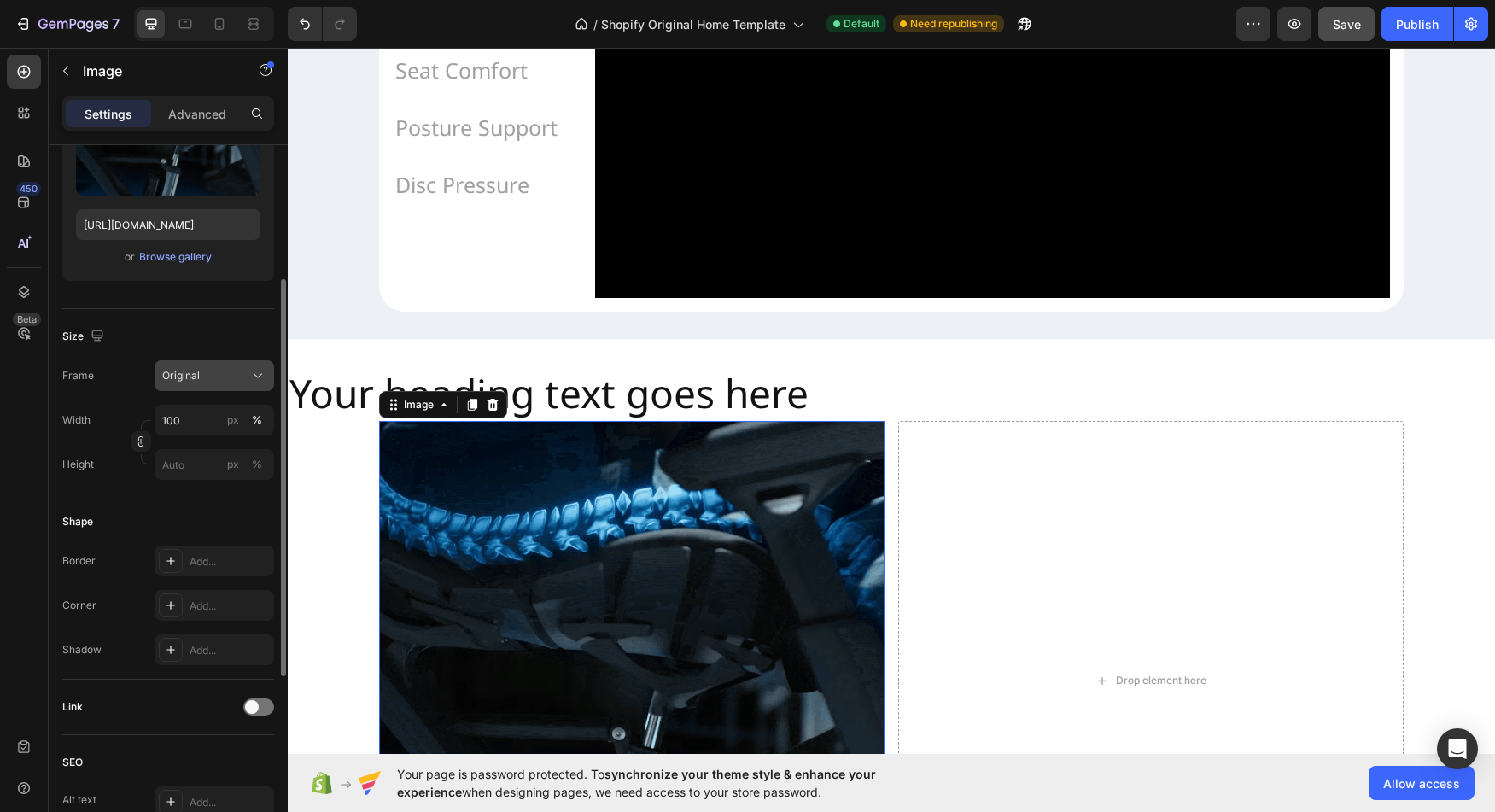
click at [237, 381] on div "Original" at bounding box center [205, 375] width 84 height 16
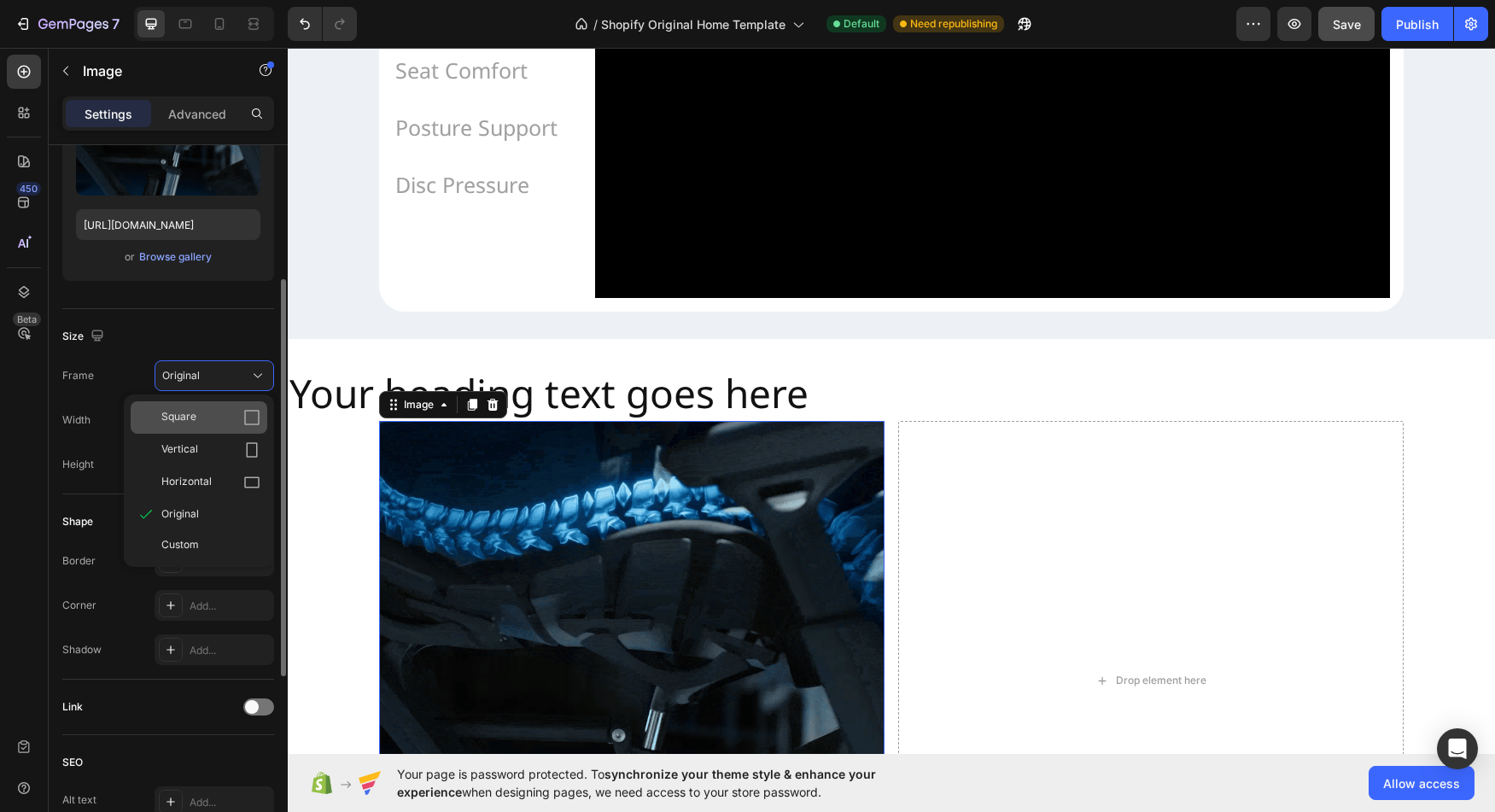
click at [249, 418] on icon at bounding box center [251, 417] width 17 height 17
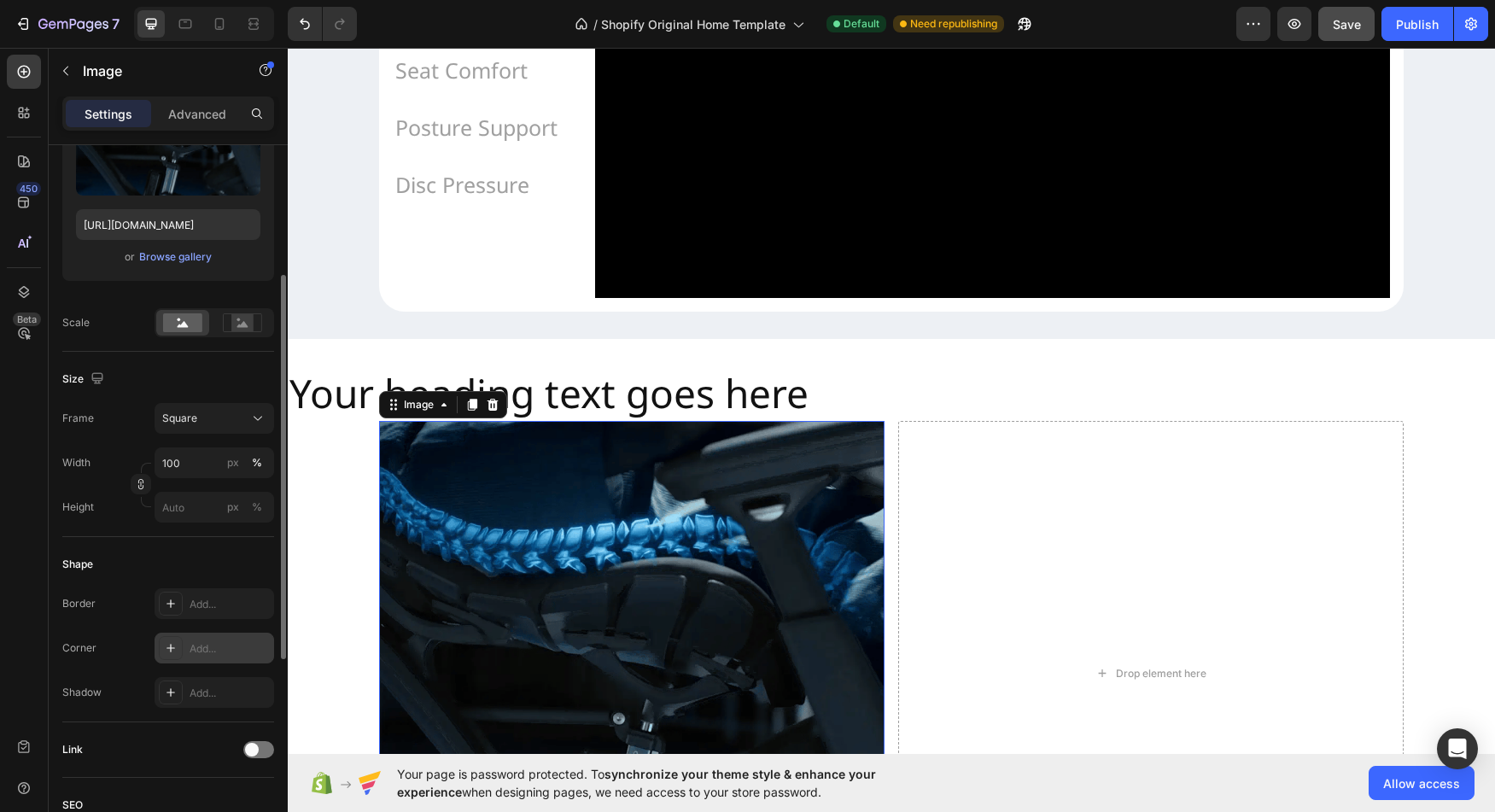
click at [224, 640] on div "Add..." at bounding box center [214, 648] width 120 height 31
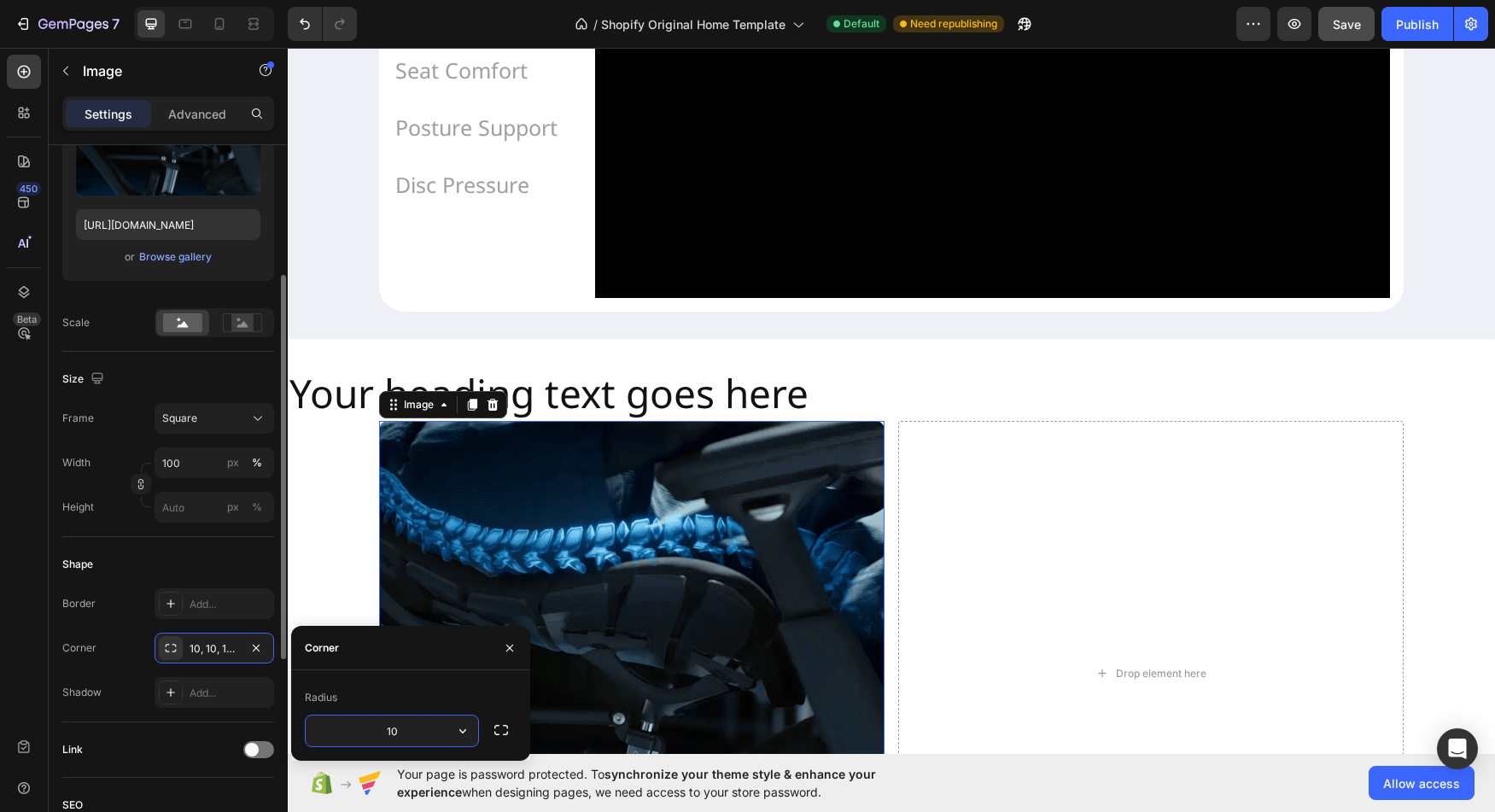
click at [68, 677] on div "Border Add... Corner 10, 10, 10, 10 Shadow Add..." at bounding box center [168, 648] width 212 height 120
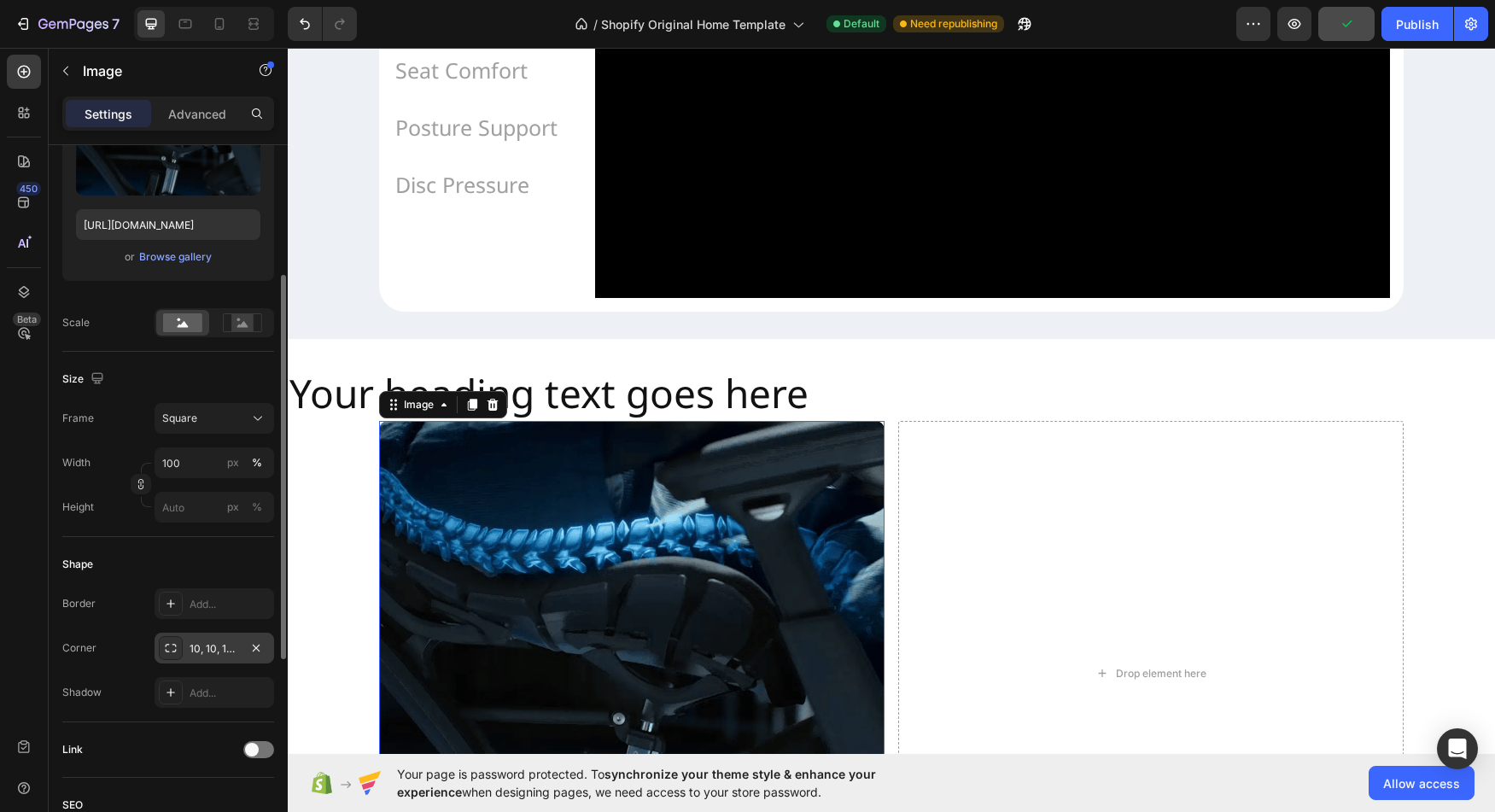
click at [215, 650] on div "10, 10, 10, 10" at bounding box center [214, 649] width 49 height 16
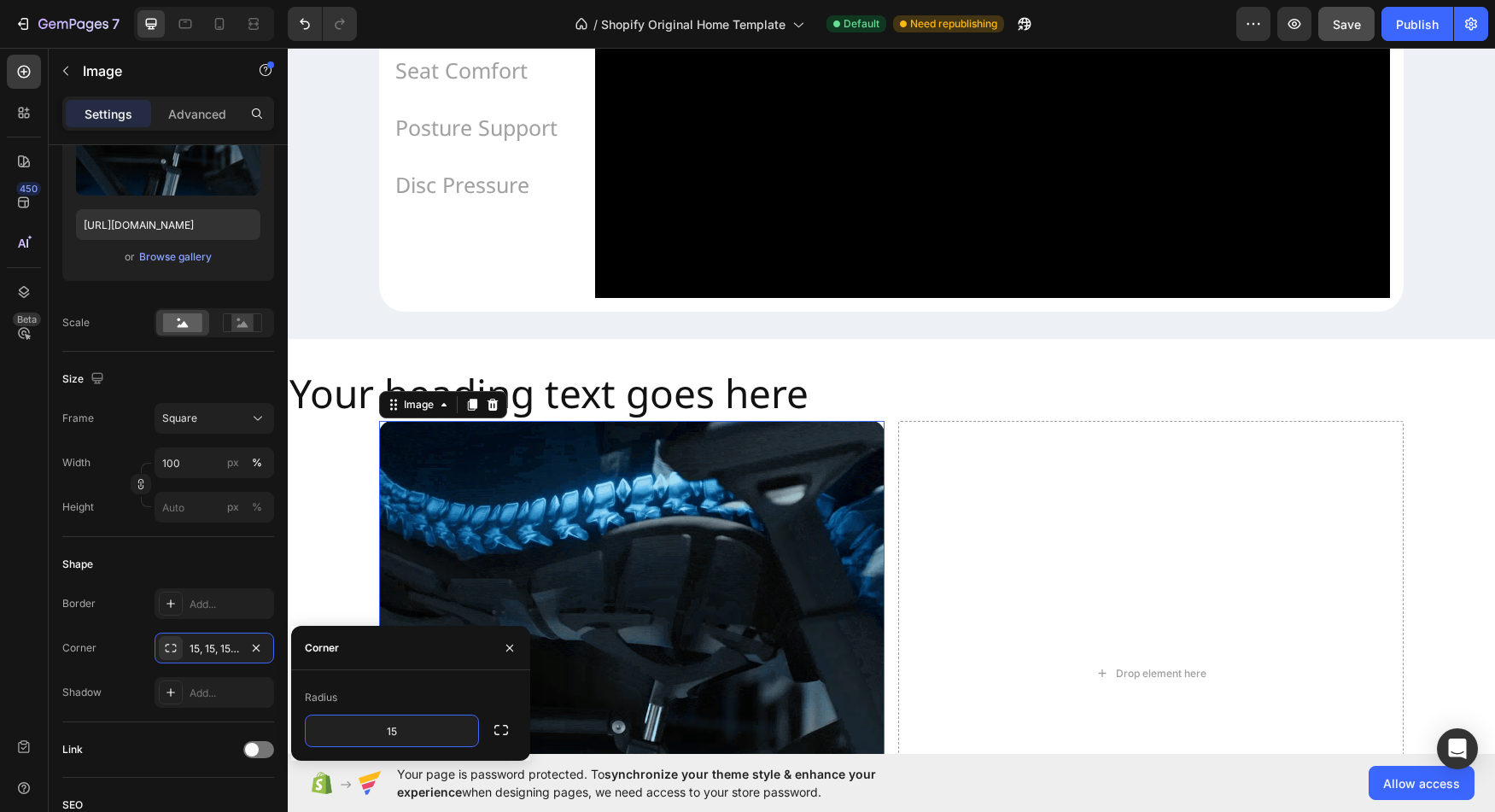
type input "1"
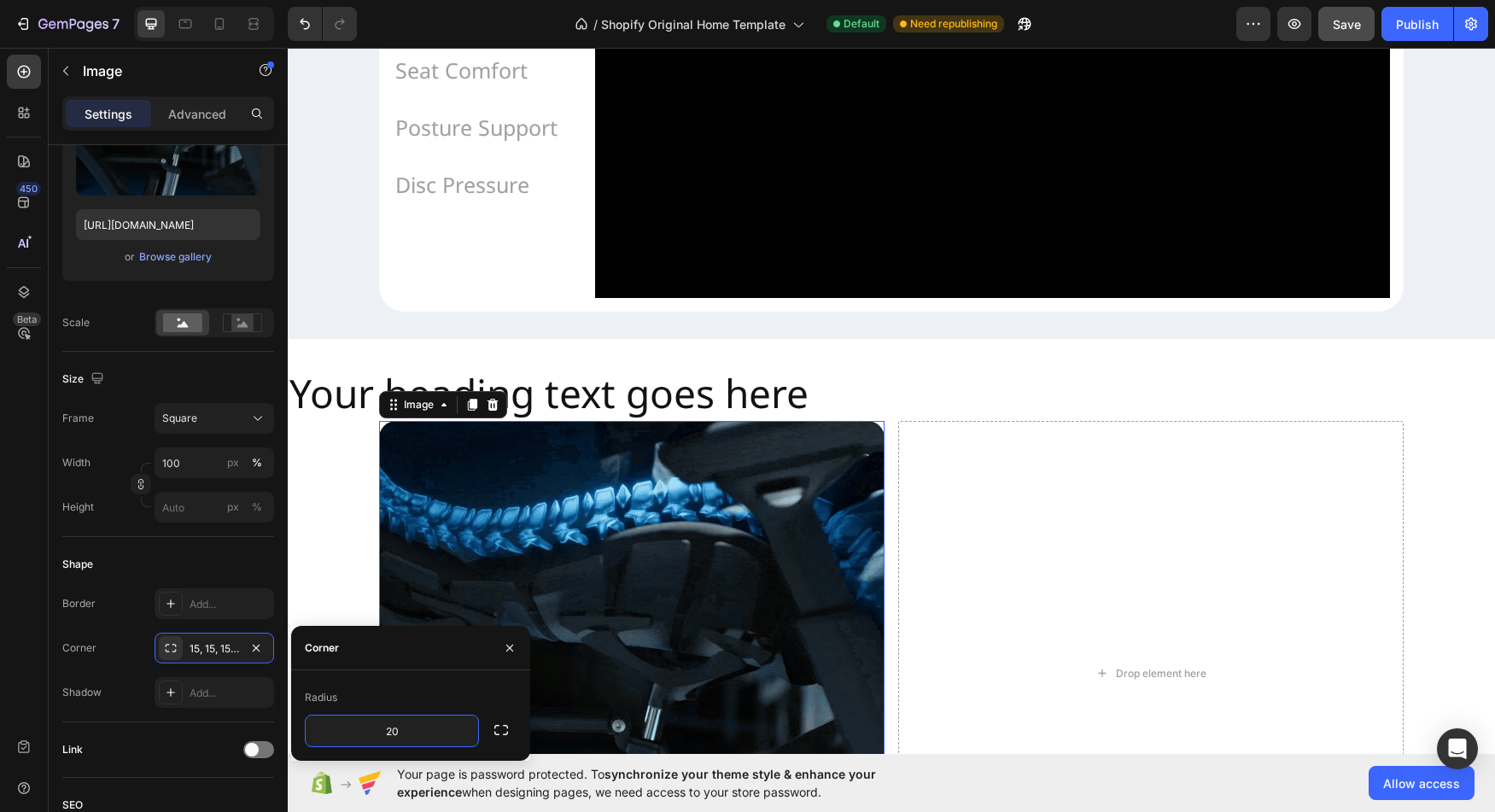
type input "20"
click at [52, 638] on div "Style Rectangle Source Upload Image https://cdn.shopify.com/s/files/1/0947/5597…" at bounding box center [168, 568] width 239 height 1332
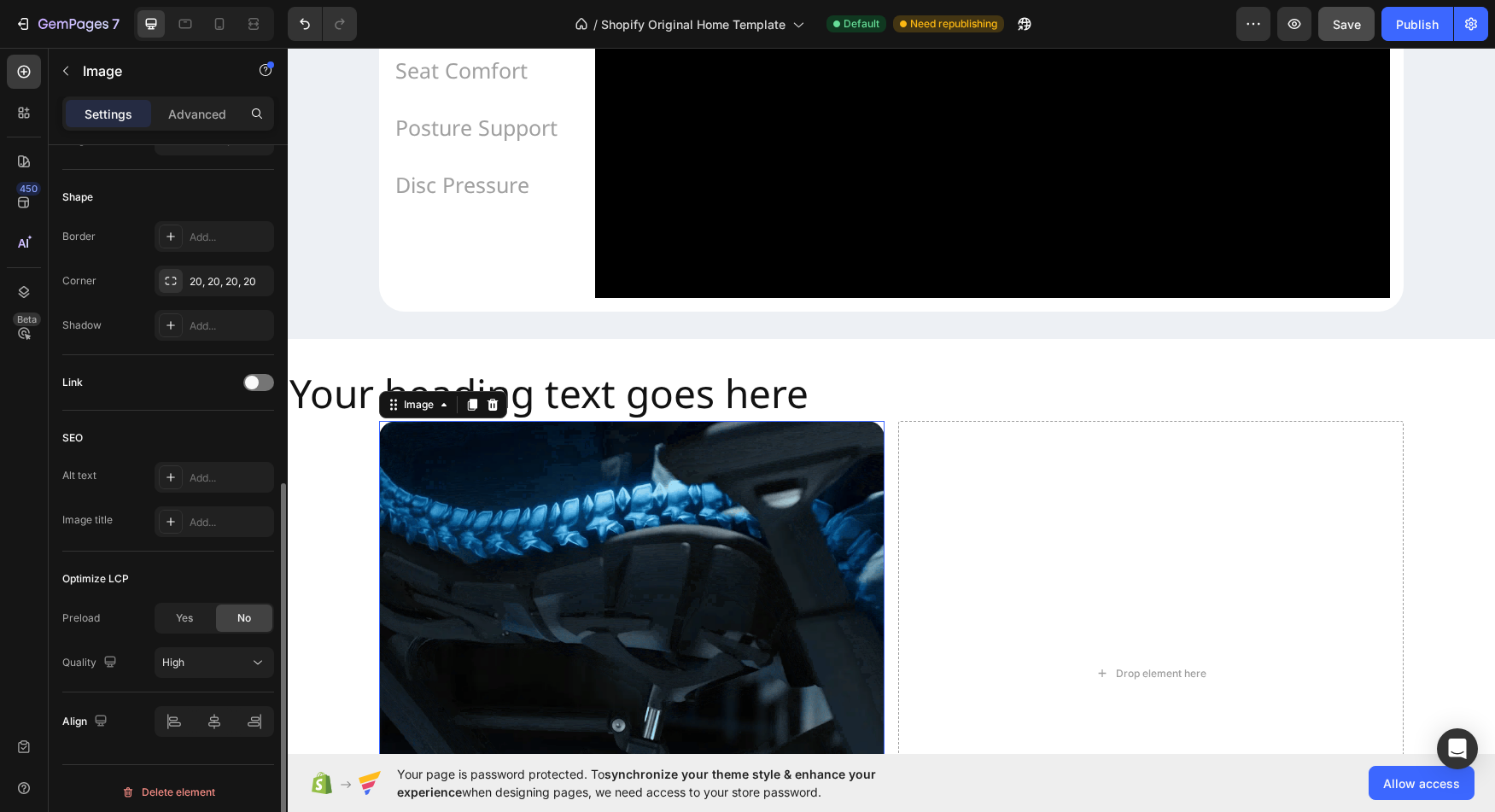
scroll to position [617, 0]
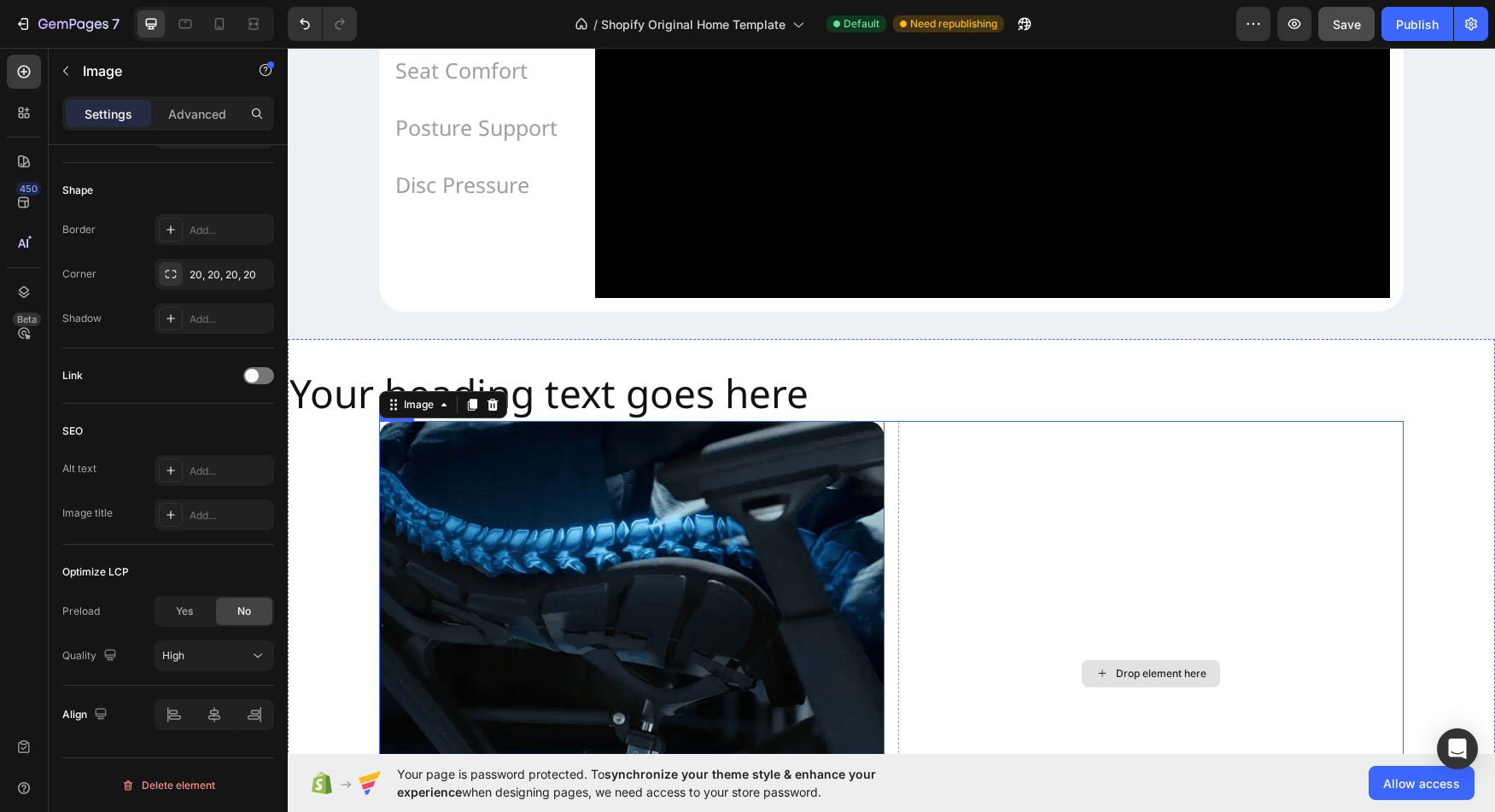
click at [1115, 607] on div "Drop element here" at bounding box center [1150, 673] width 505 height 505
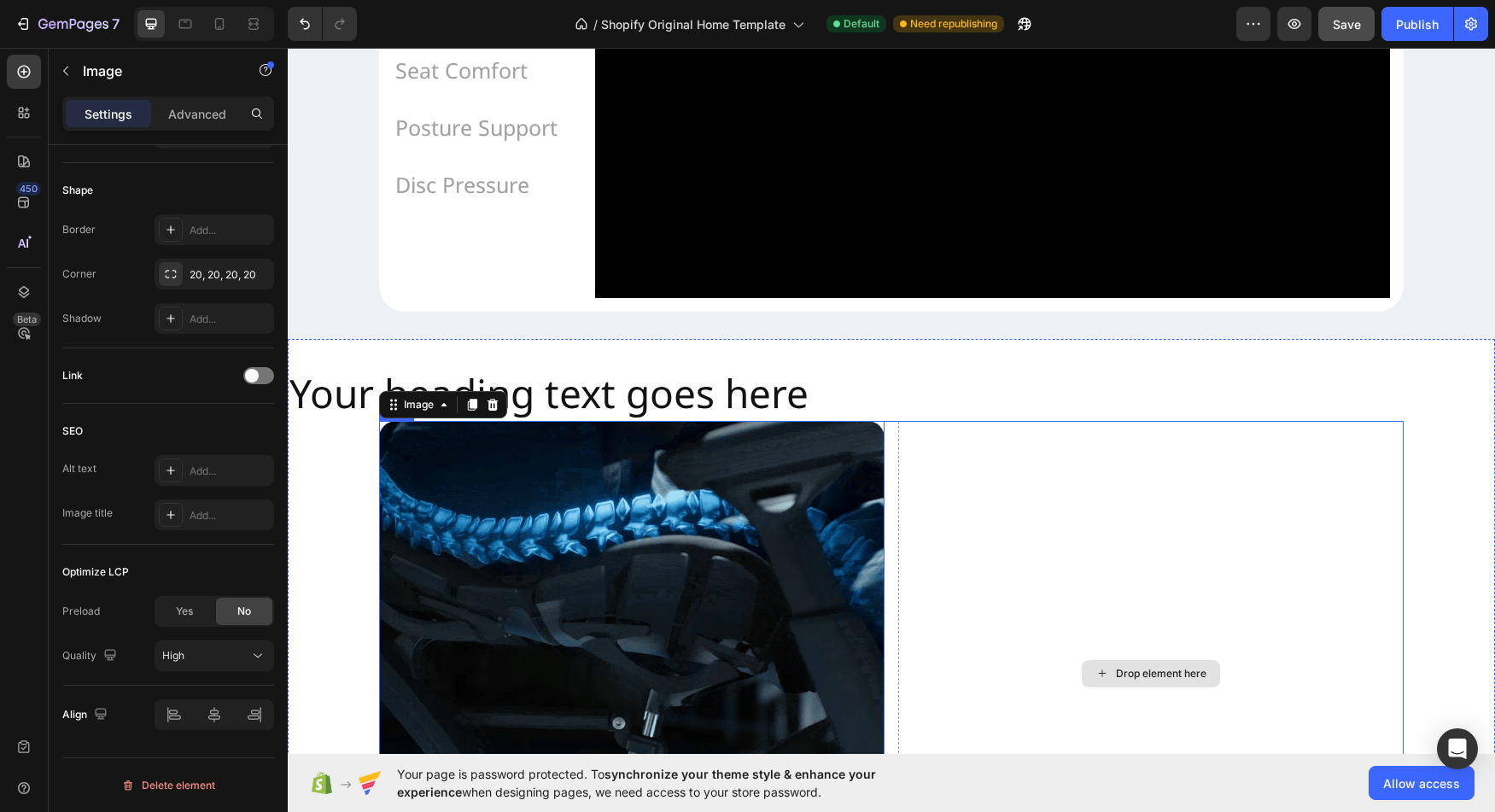
click at [1163, 680] on div "Drop element here" at bounding box center [1161, 673] width 90 height 14
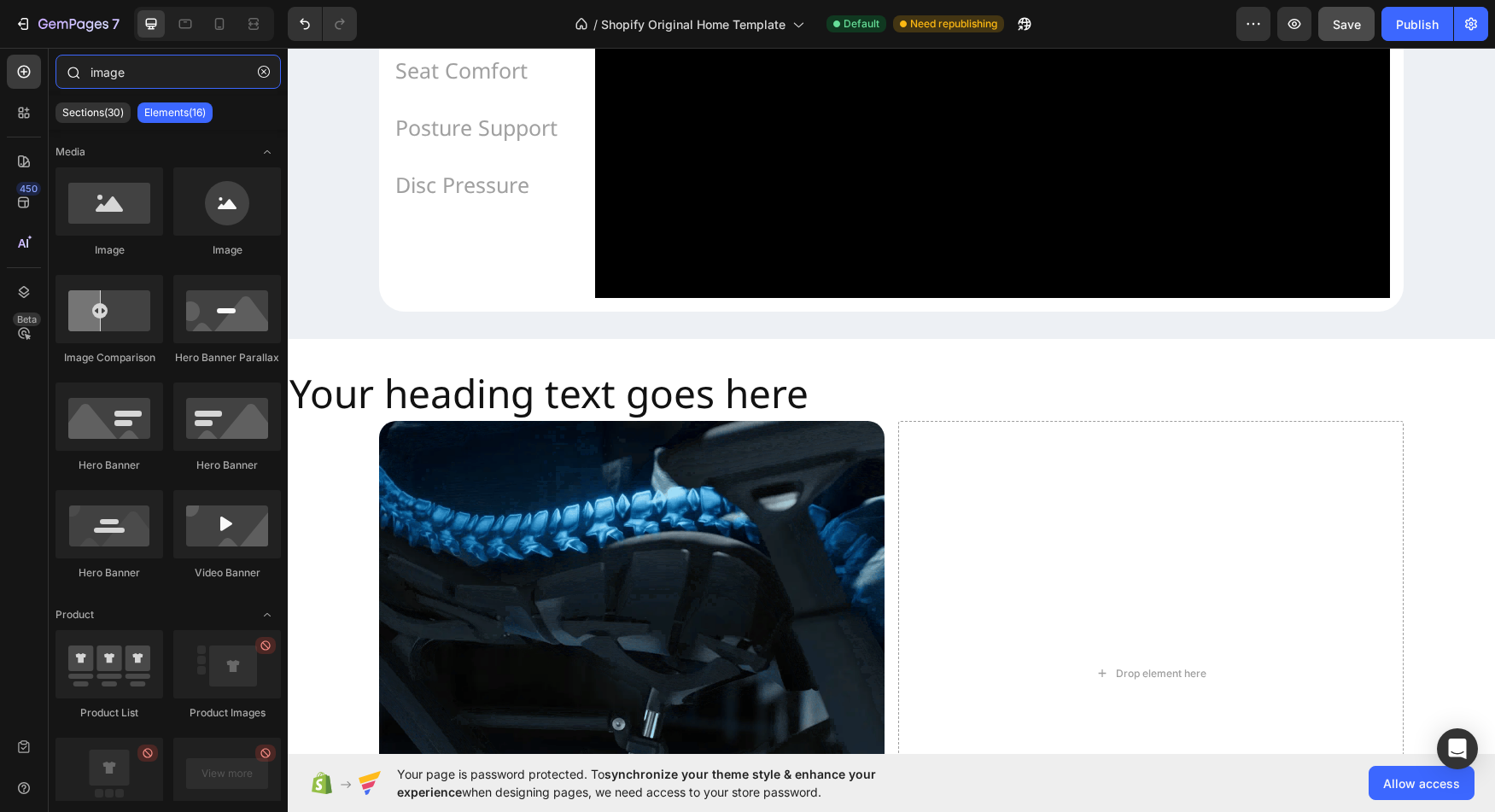
click at [137, 75] on input "image" at bounding box center [168, 71] width 226 height 34
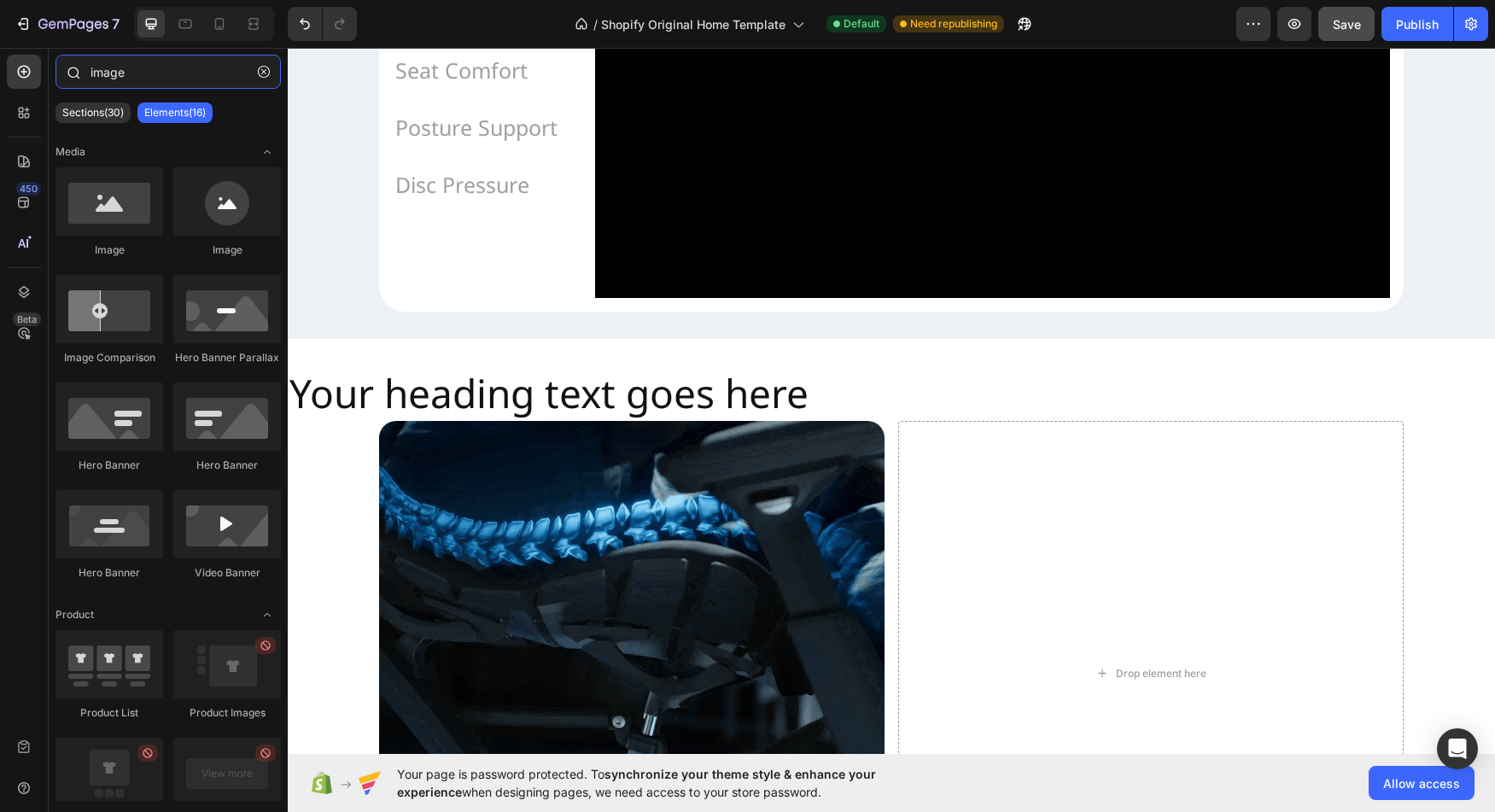
click at [137, 75] on input "image" at bounding box center [168, 71] width 226 height 34
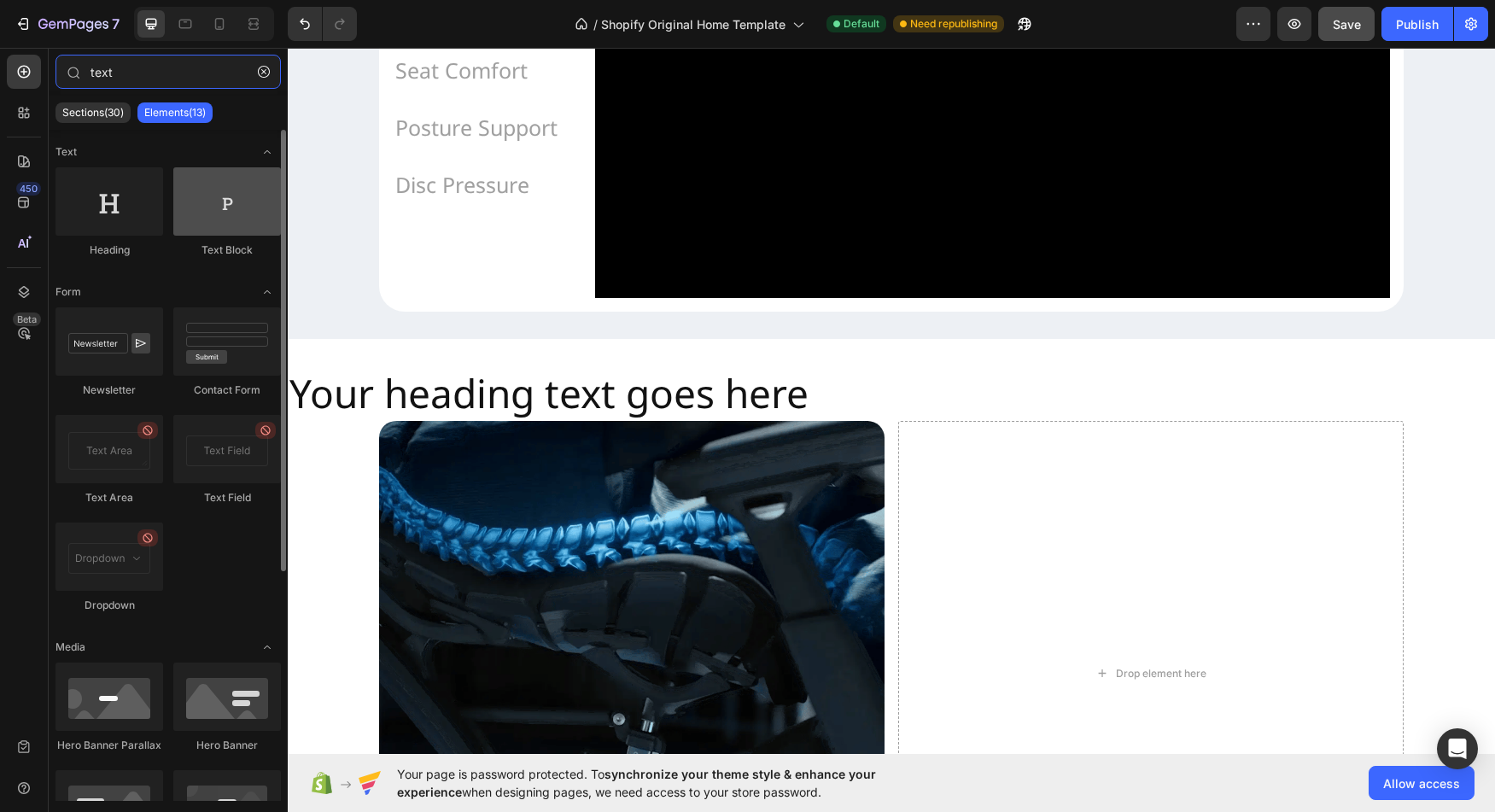
type input "text"
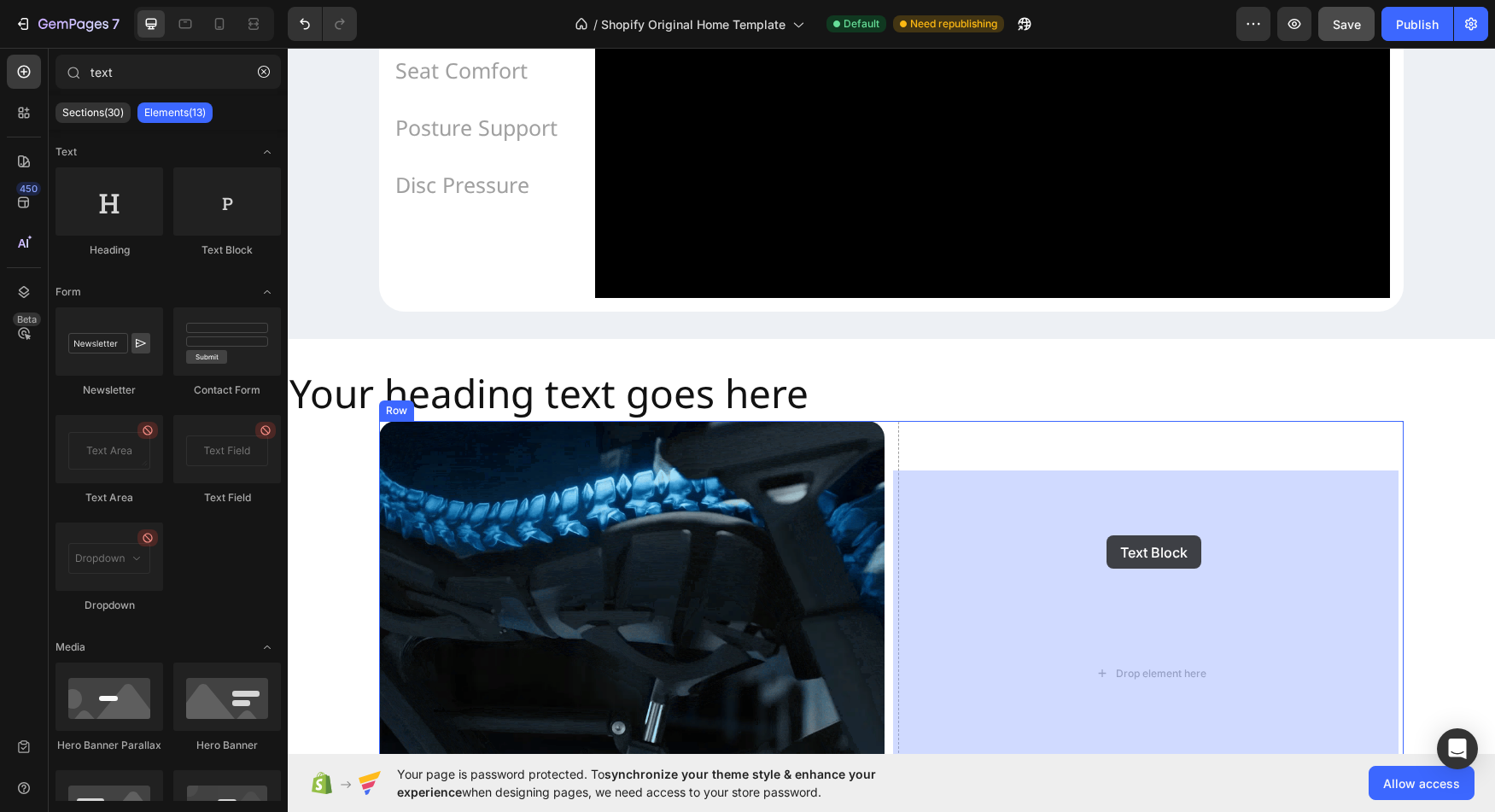
drag, startPoint x: 521, startPoint y: 259, endPoint x: 1107, endPoint y: 535, distance: 647.7
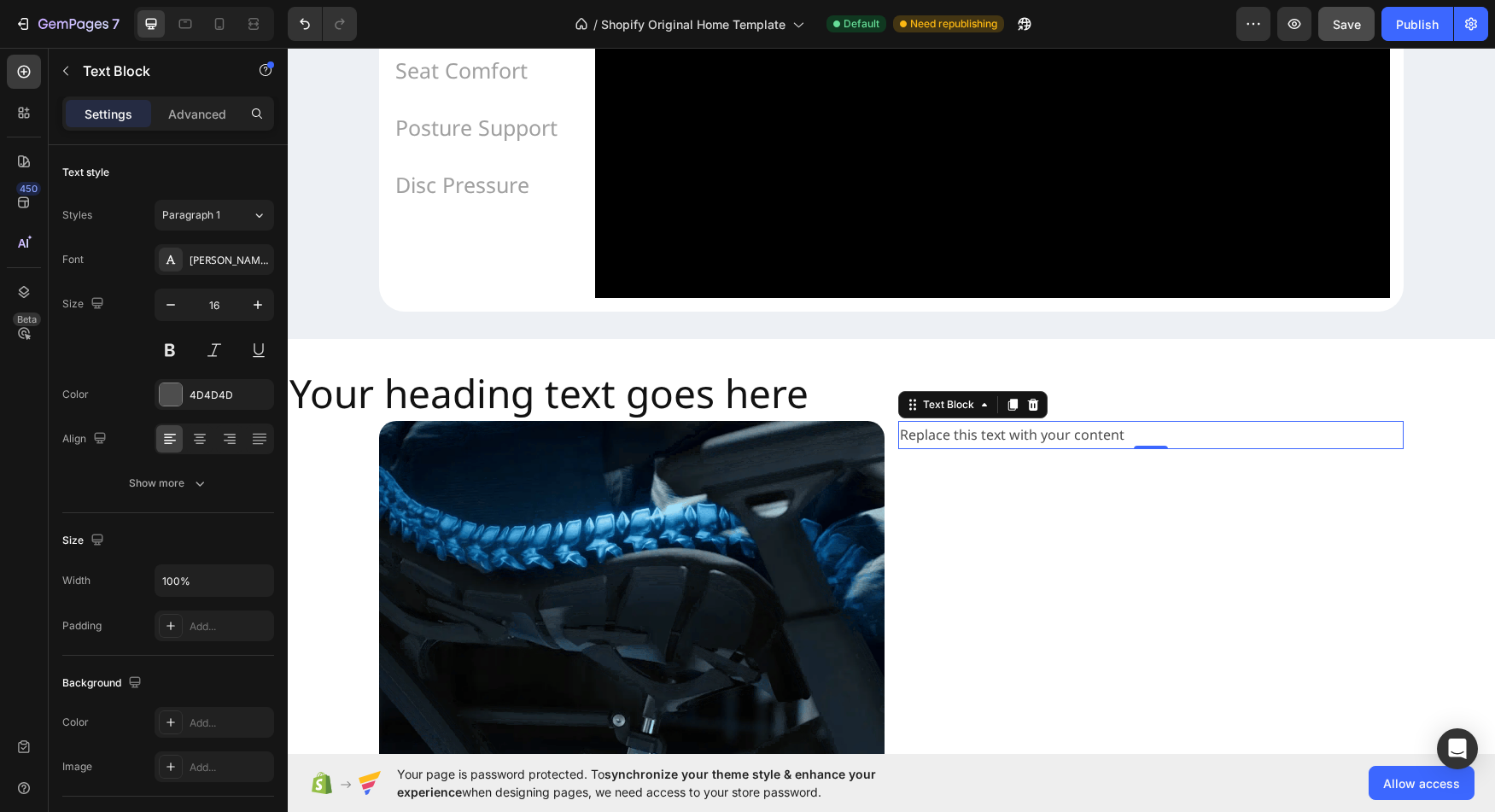
click at [1102, 449] on div "Replace this text with your content" at bounding box center [1150, 435] width 505 height 28
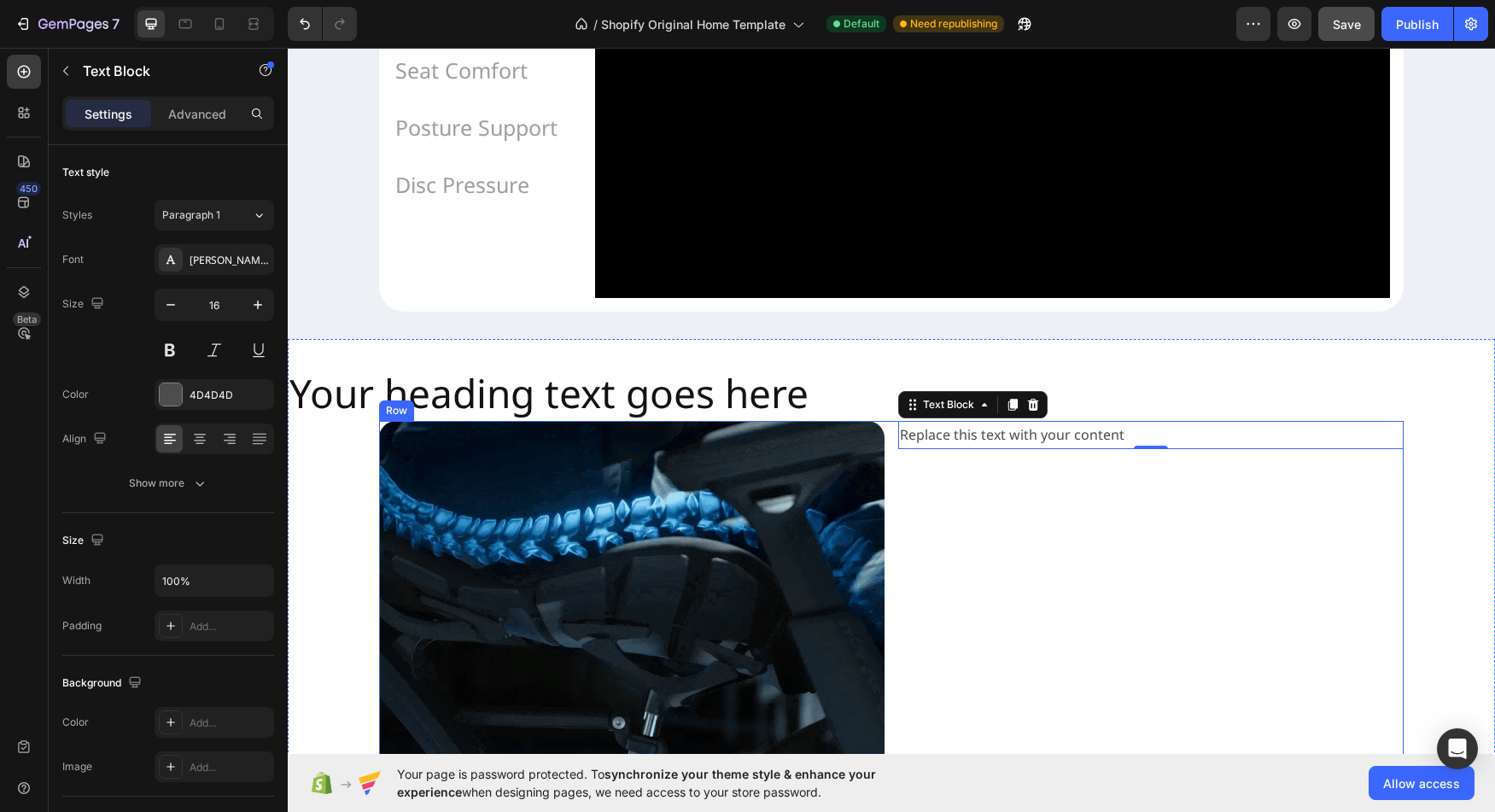
click at [1082, 533] on div "Replace this text with your content Text Block 0" at bounding box center [1150, 673] width 505 height 505
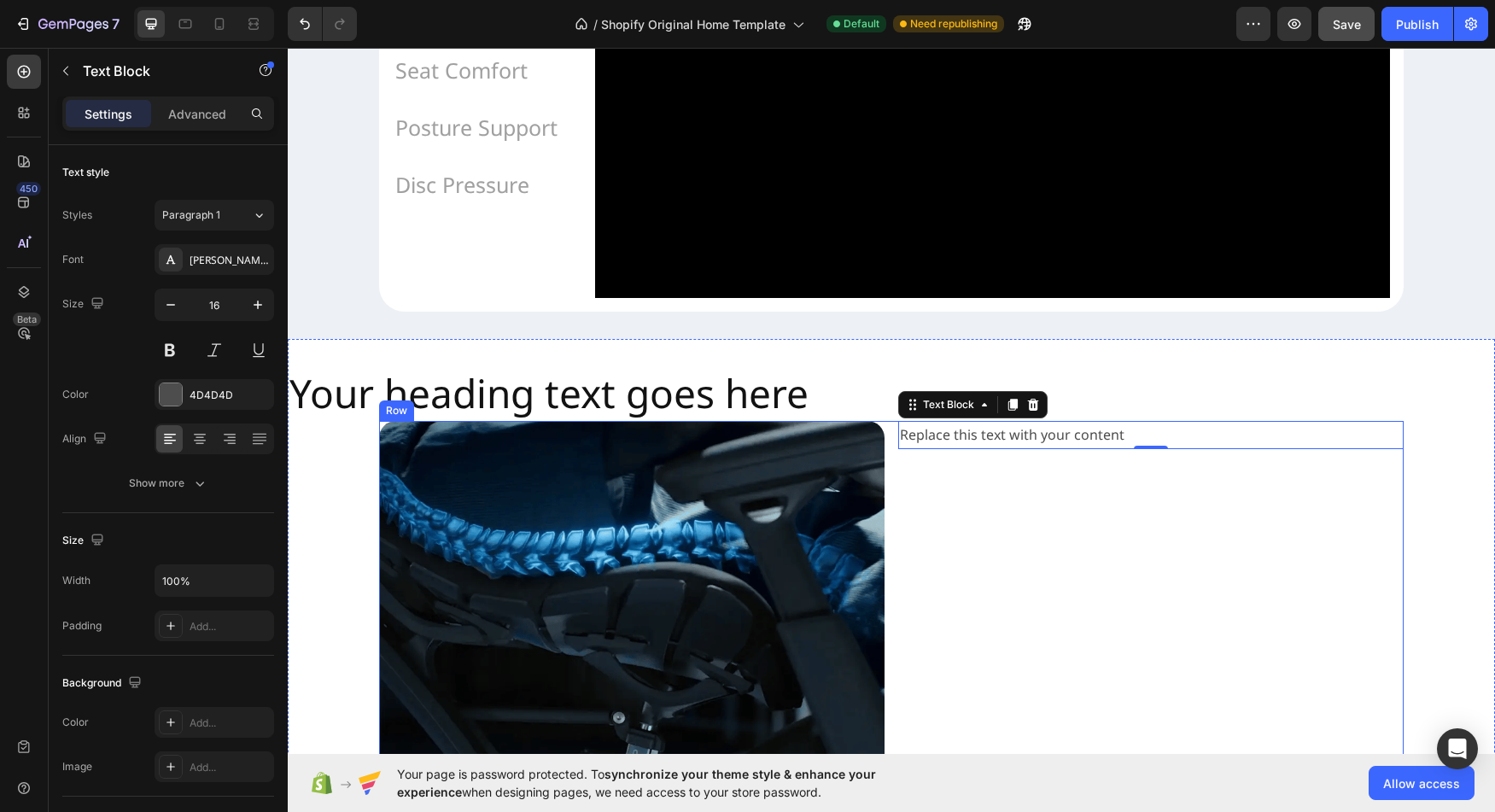
click at [1155, 530] on div "Replace this text with your content Text Block 0" at bounding box center [1150, 673] width 505 height 505
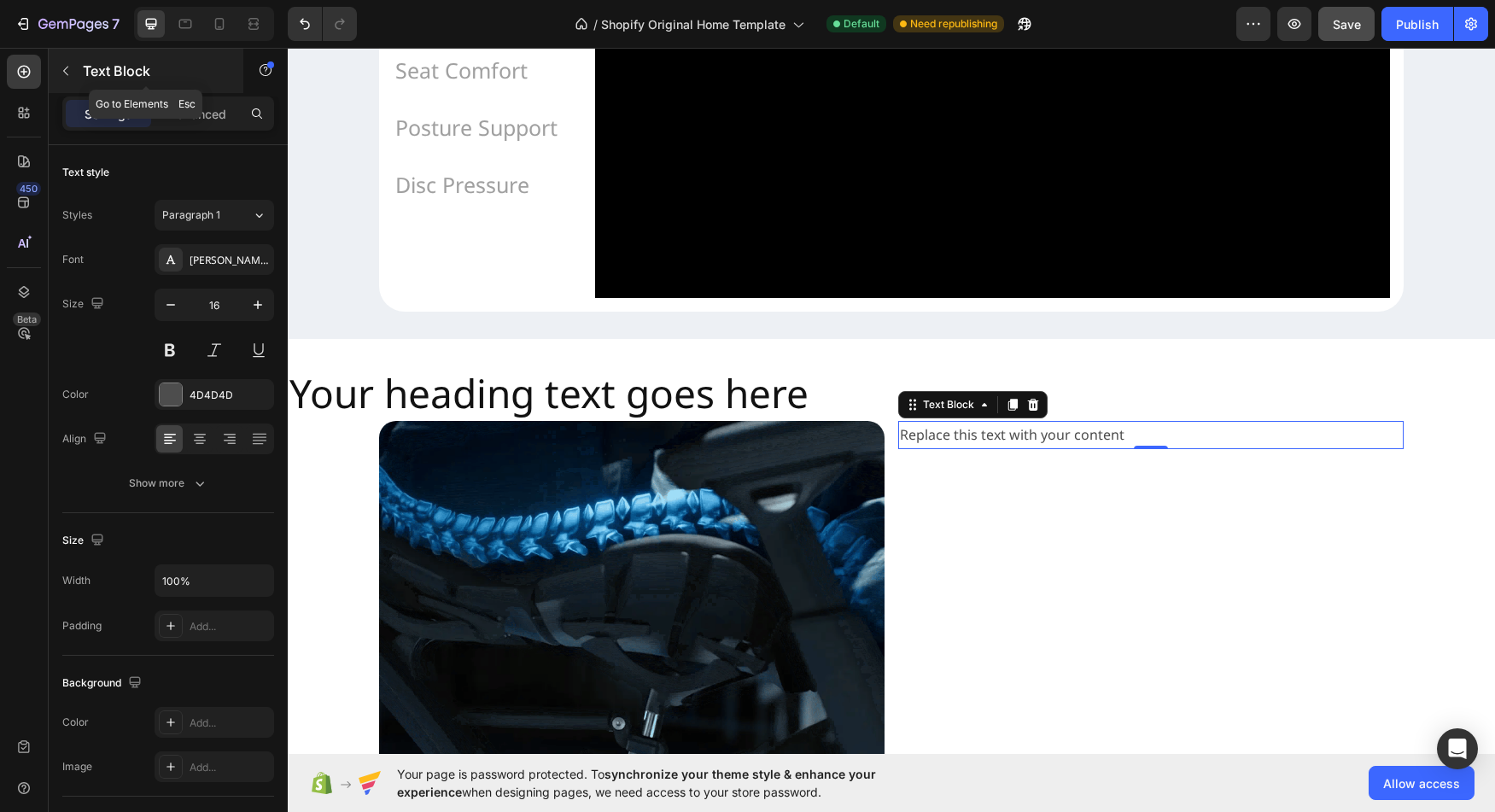
click at [99, 74] on p "Text Block" at bounding box center [155, 70] width 145 height 20
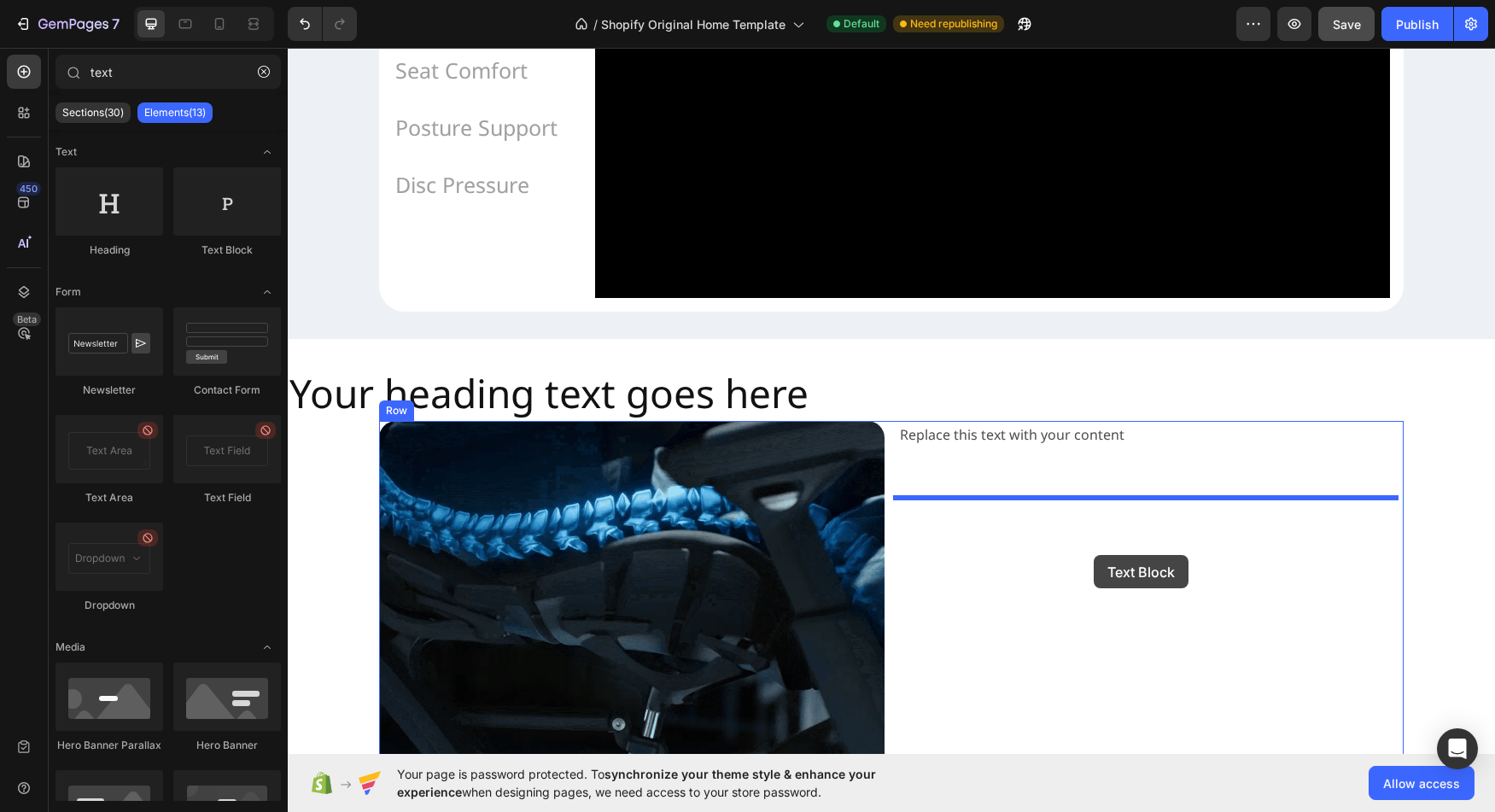
drag, startPoint x: 502, startPoint y: 264, endPoint x: 1094, endPoint y: 554, distance: 659.2
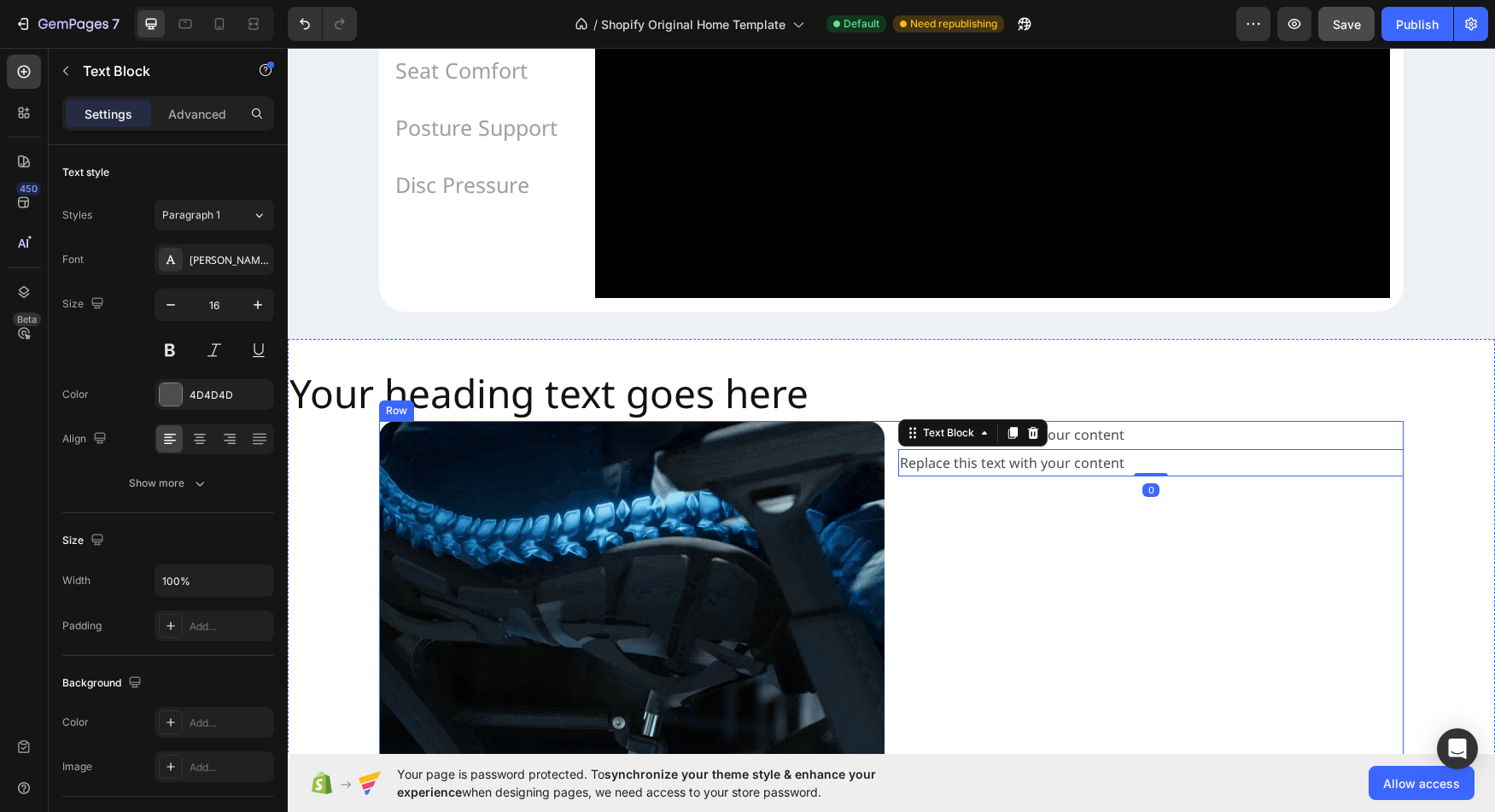
click at [1131, 640] on div "Replace this text with your content Text Block Replace this text with your cont…" at bounding box center [1150, 673] width 505 height 505
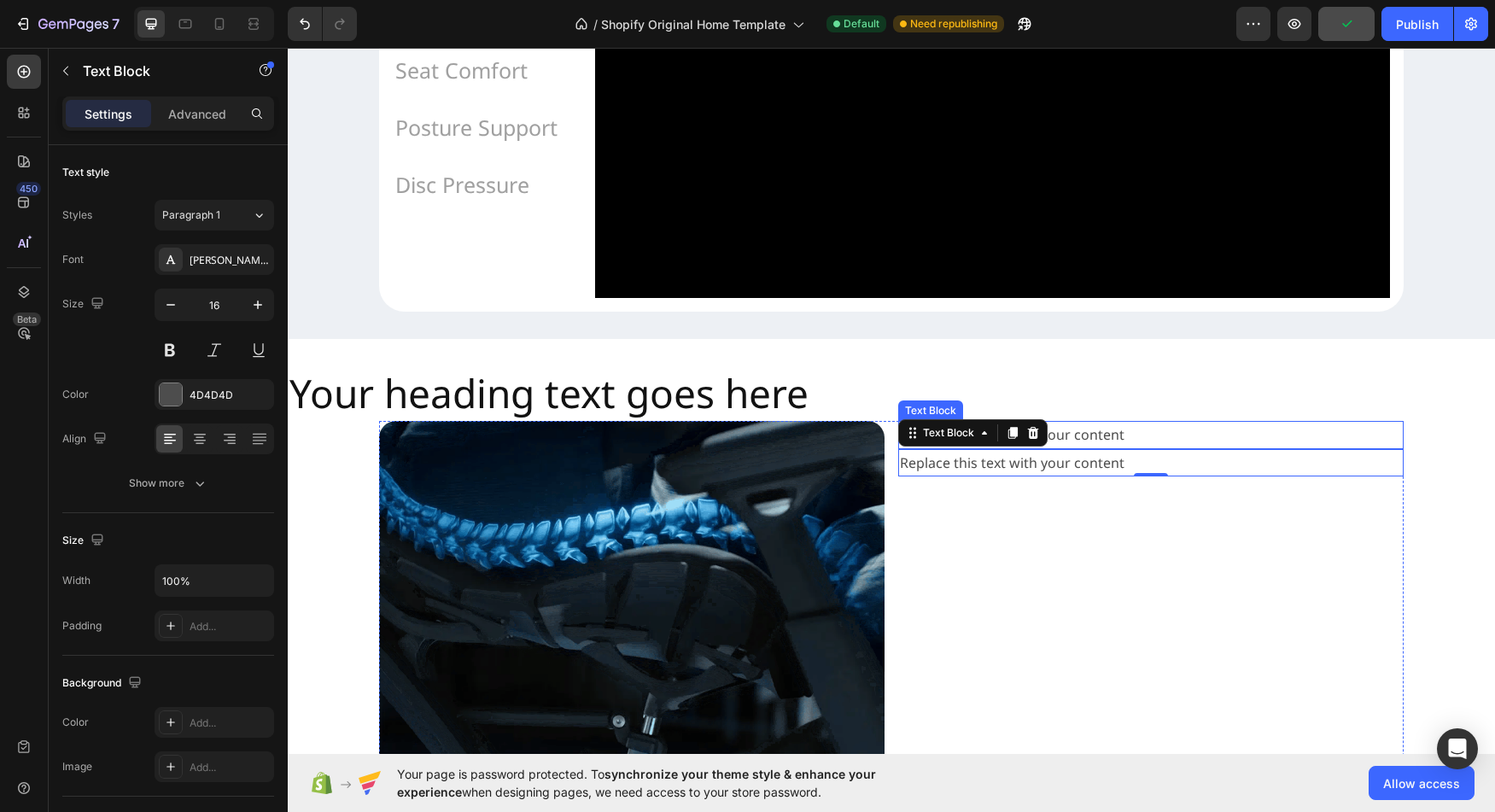
click at [1105, 449] on div "Replace this text with your content" at bounding box center [1150, 435] width 505 height 28
click at [1154, 449] on div "Replace this text with your content" at bounding box center [1150, 435] width 505 height 28
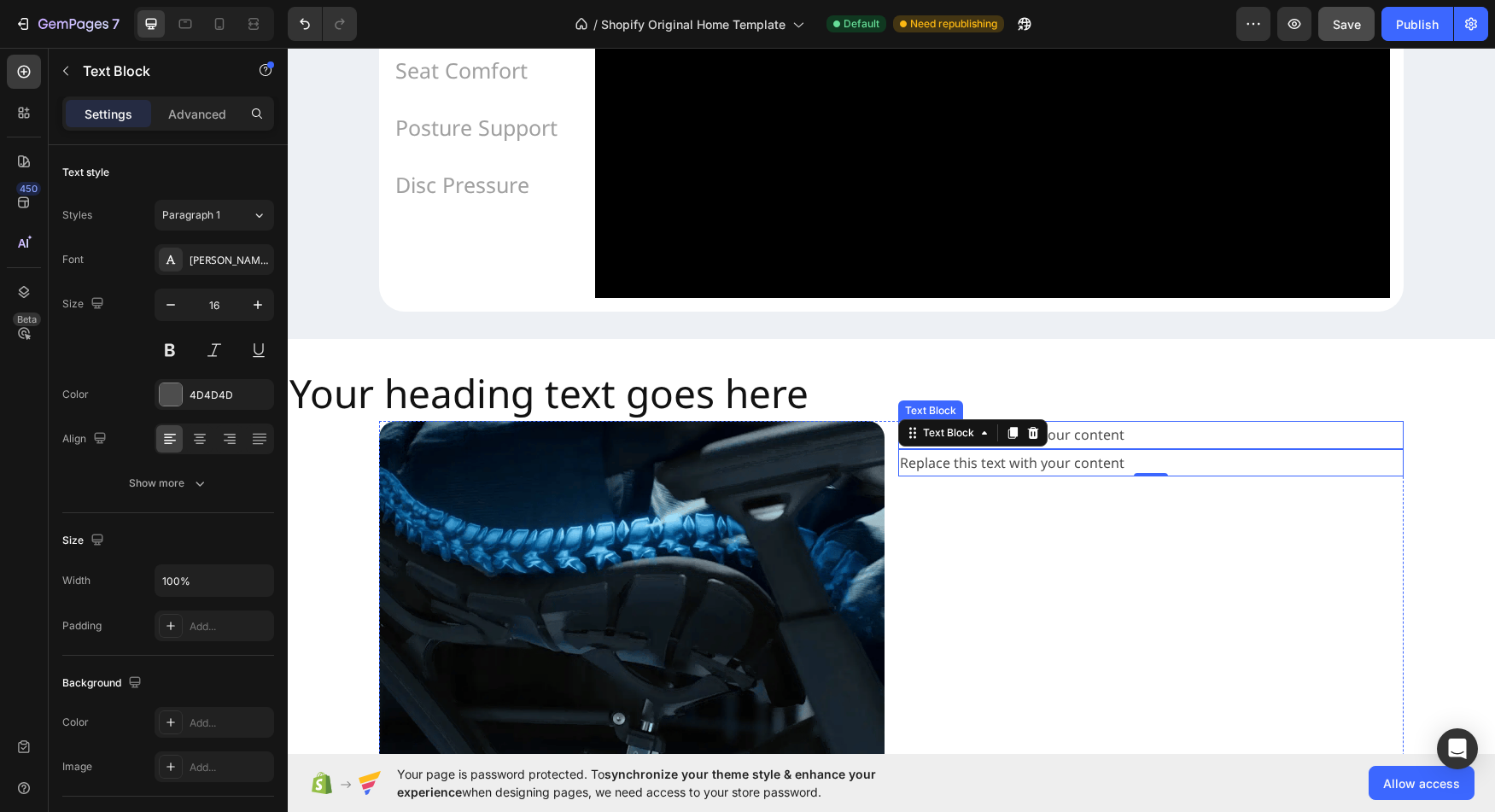
click at [1107, 449] on div "Replace this text with your content" at bounding box center [1150, 435] width 505 height 28
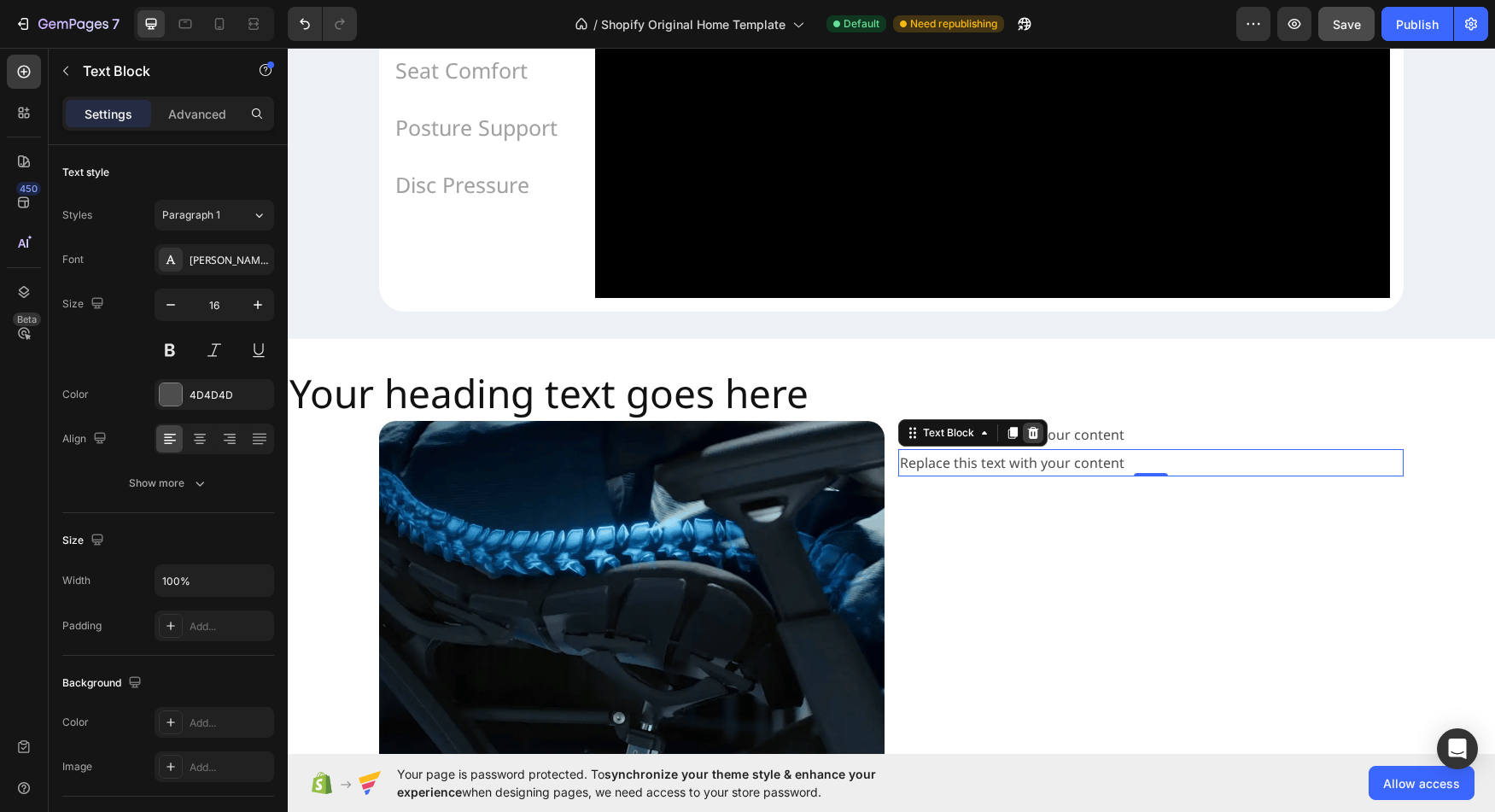
click at [1033, 438] on icon at bounding box center [1034, 431] width 11 height 12
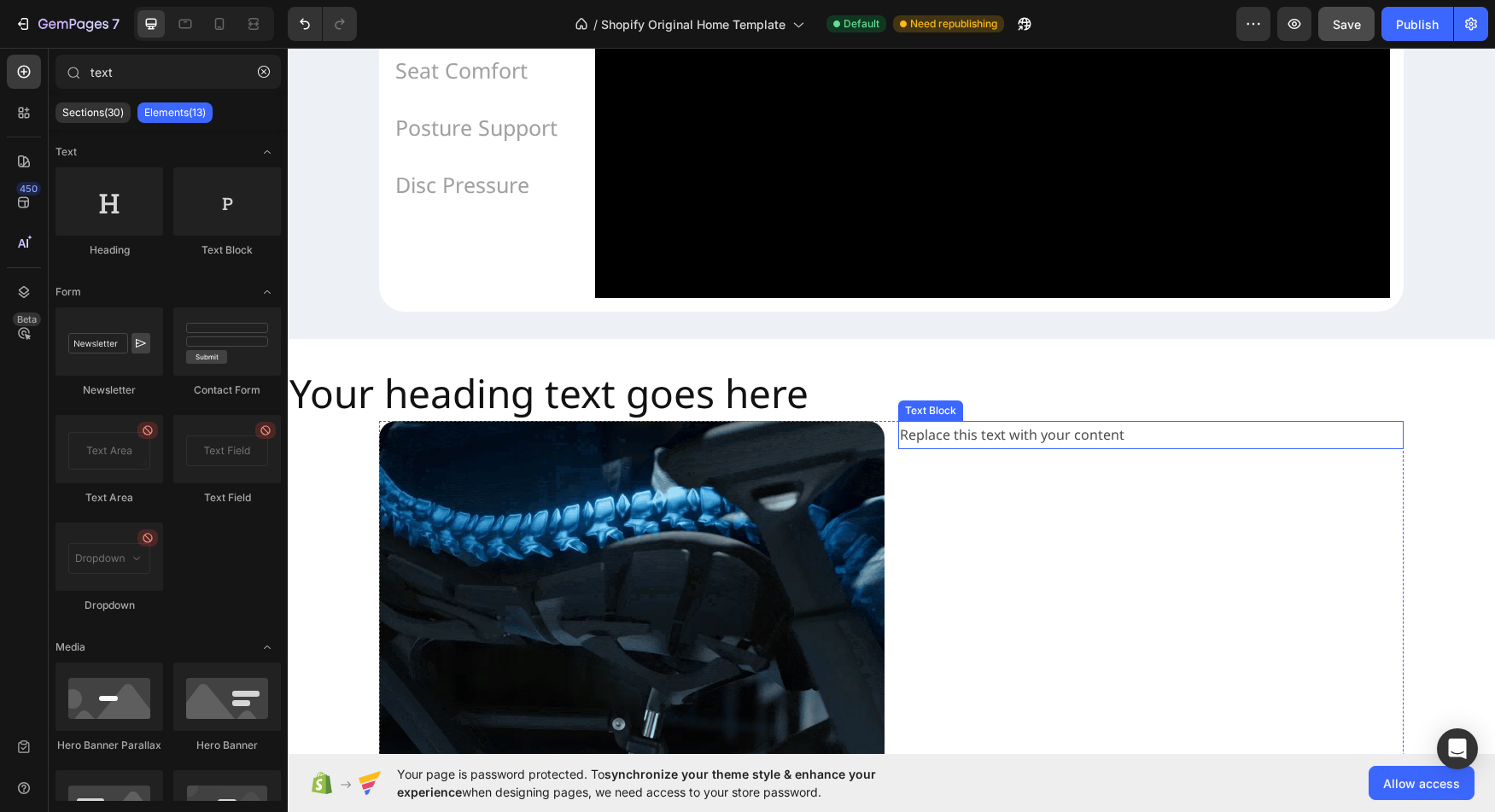
click at [1063, 449] on div "Replace this text with your content" at bounding box center [1150, 435] width 505 height 28
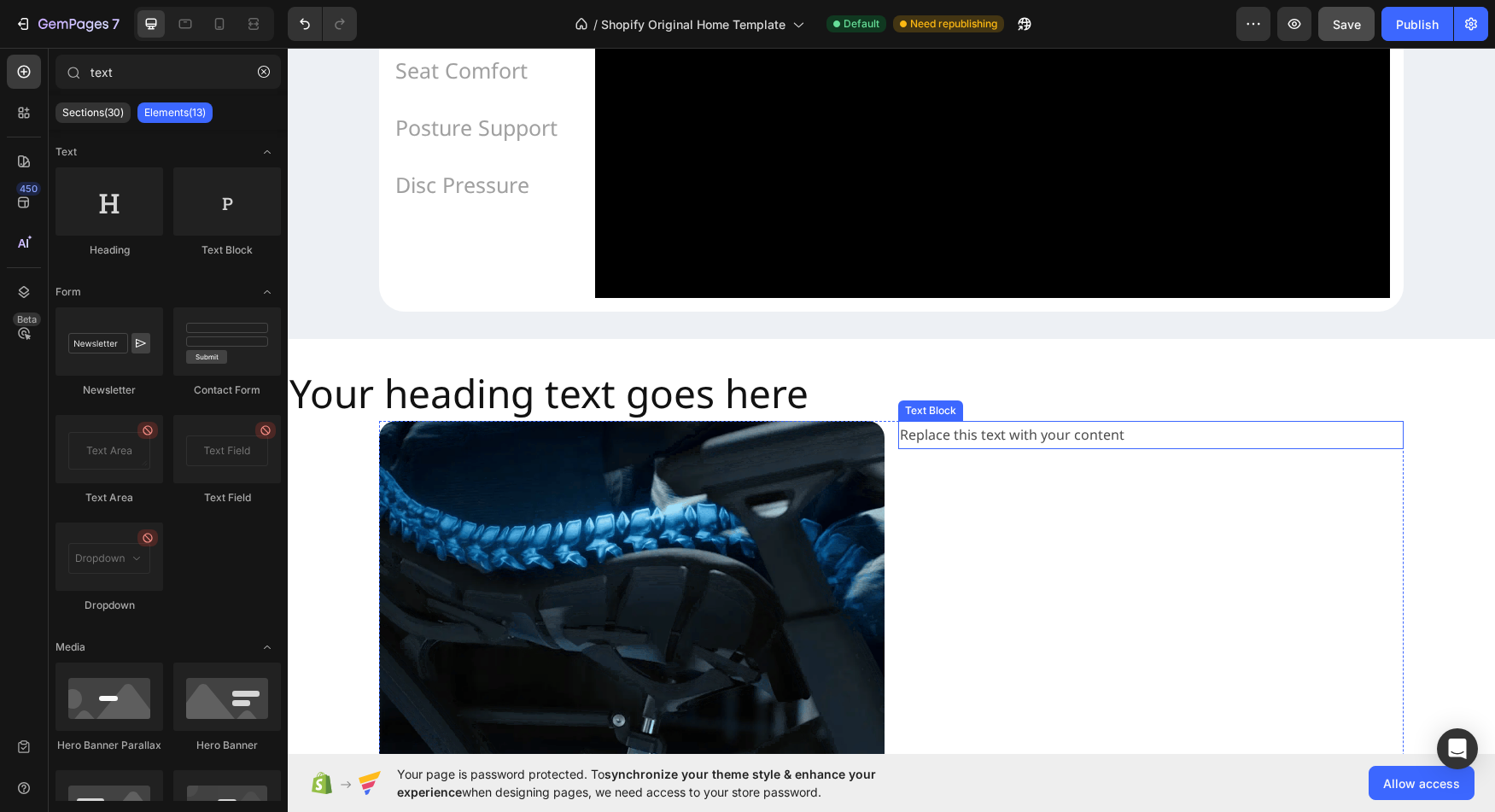
click at [955, 449] on div "Replace this text with your content" at bounding box center [1150, 435] width 505 height 28
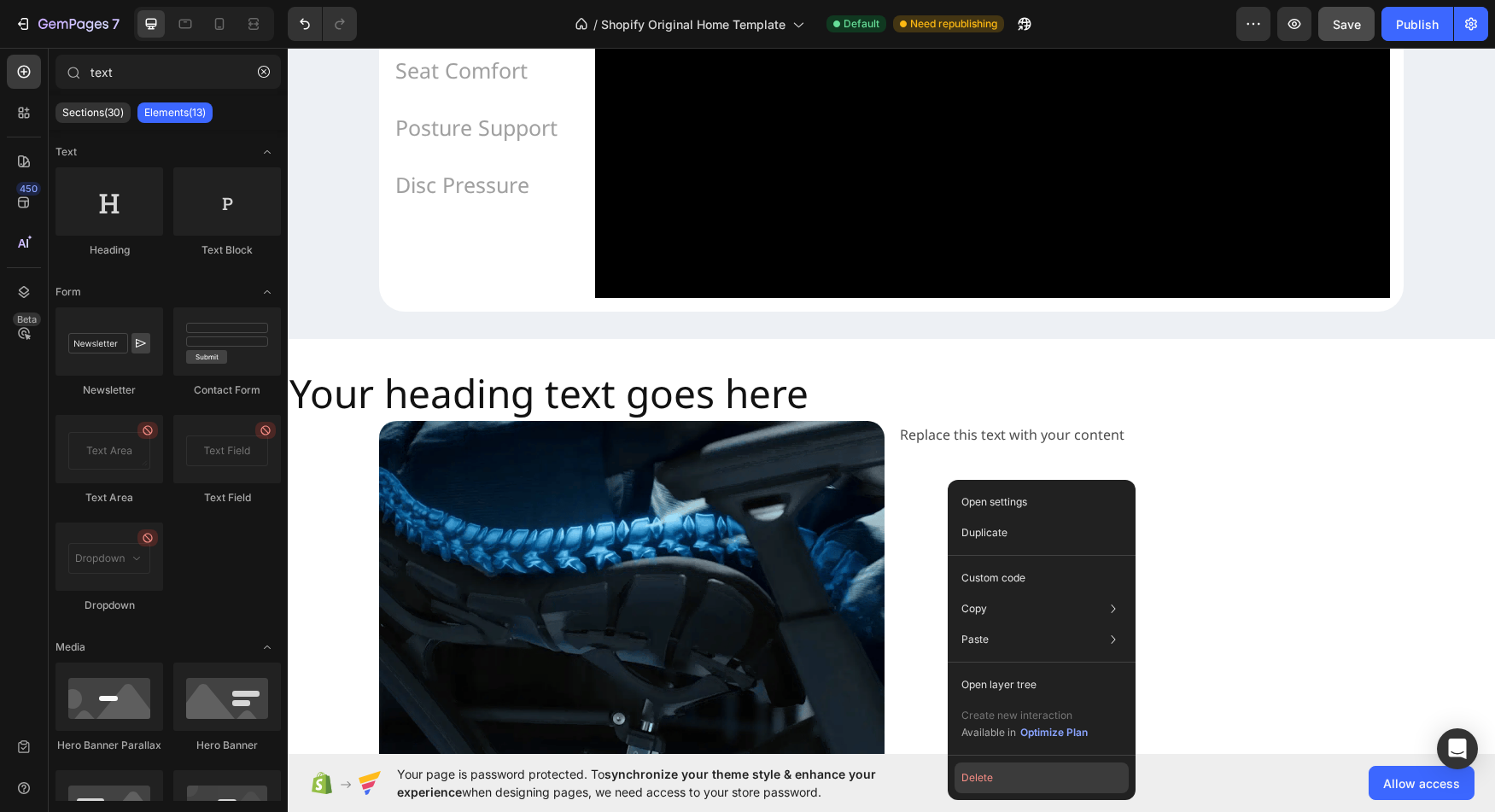
drag, startPoint x: 1028, startPoint y: 760, endPoint x: 1029, endPoint y: 775, distance: 15.0
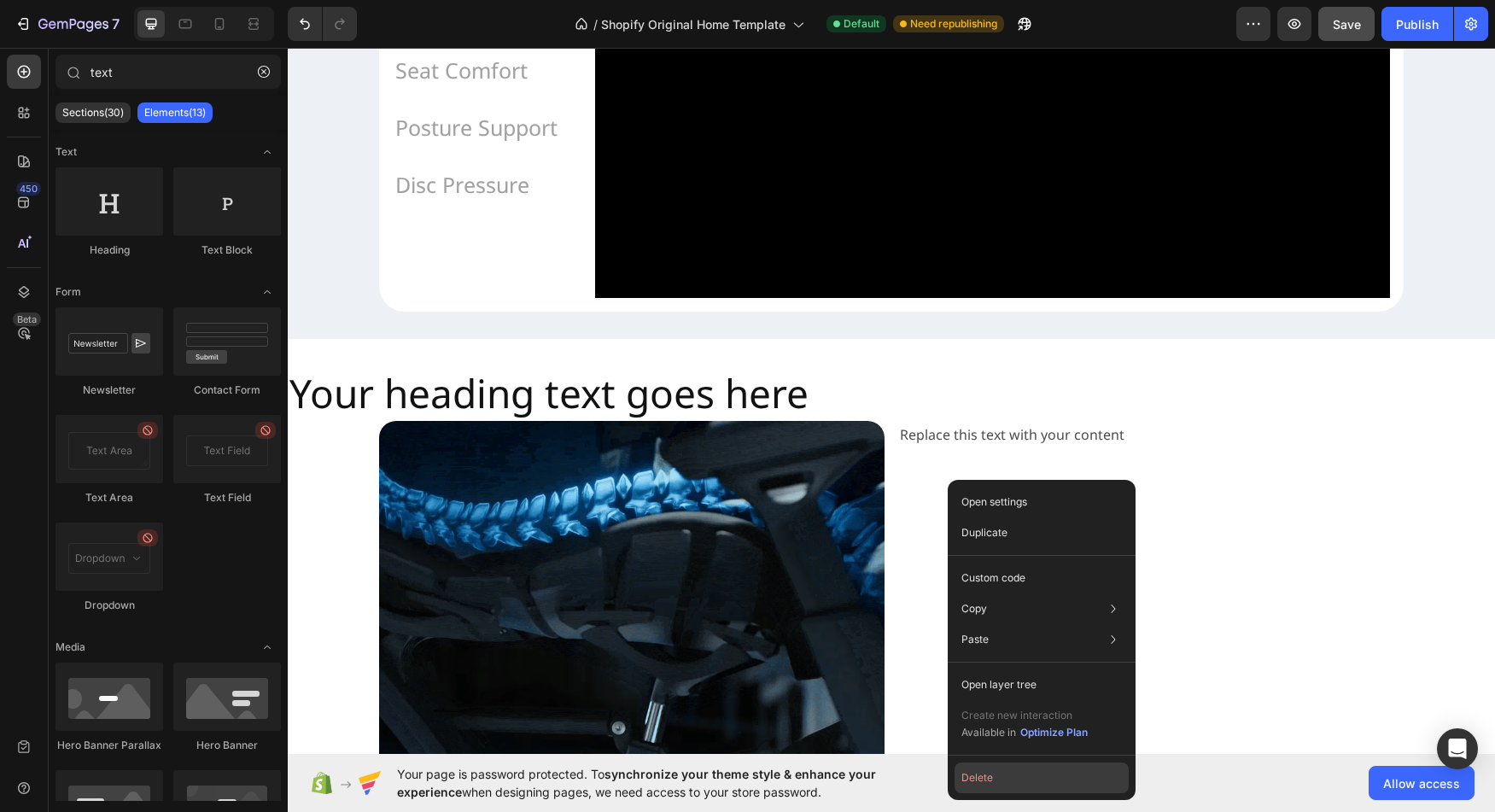
click at [1028, 764] on div "Open settings Duplicate Custom code Copy Copy element Cmd + C Copy style Copy c…" at bounding box center [1042, 639] width 188 height 320
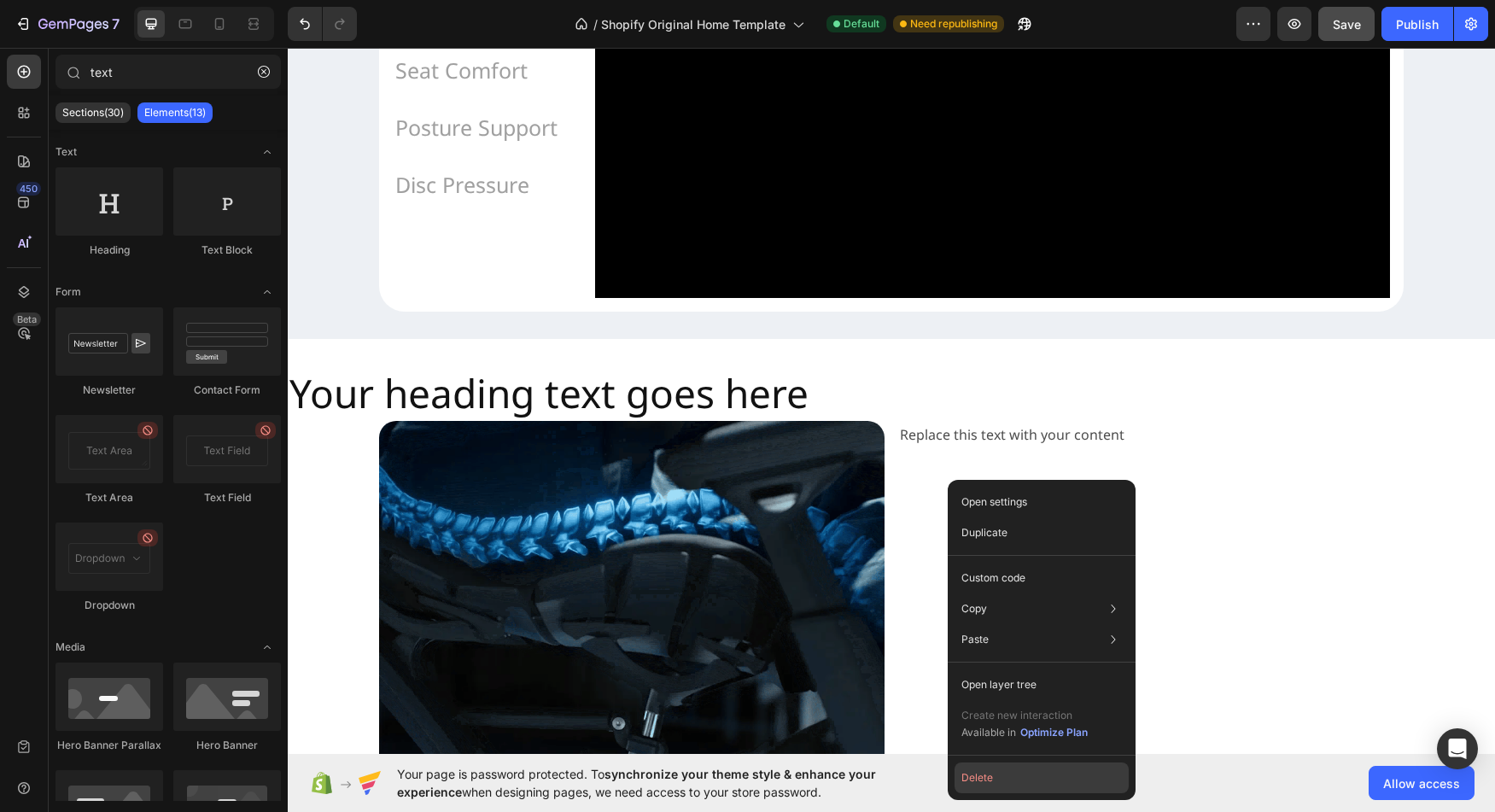
click at [1031, 775] on button "Delete" at bounding box center [1042, 778] width 175 height 31
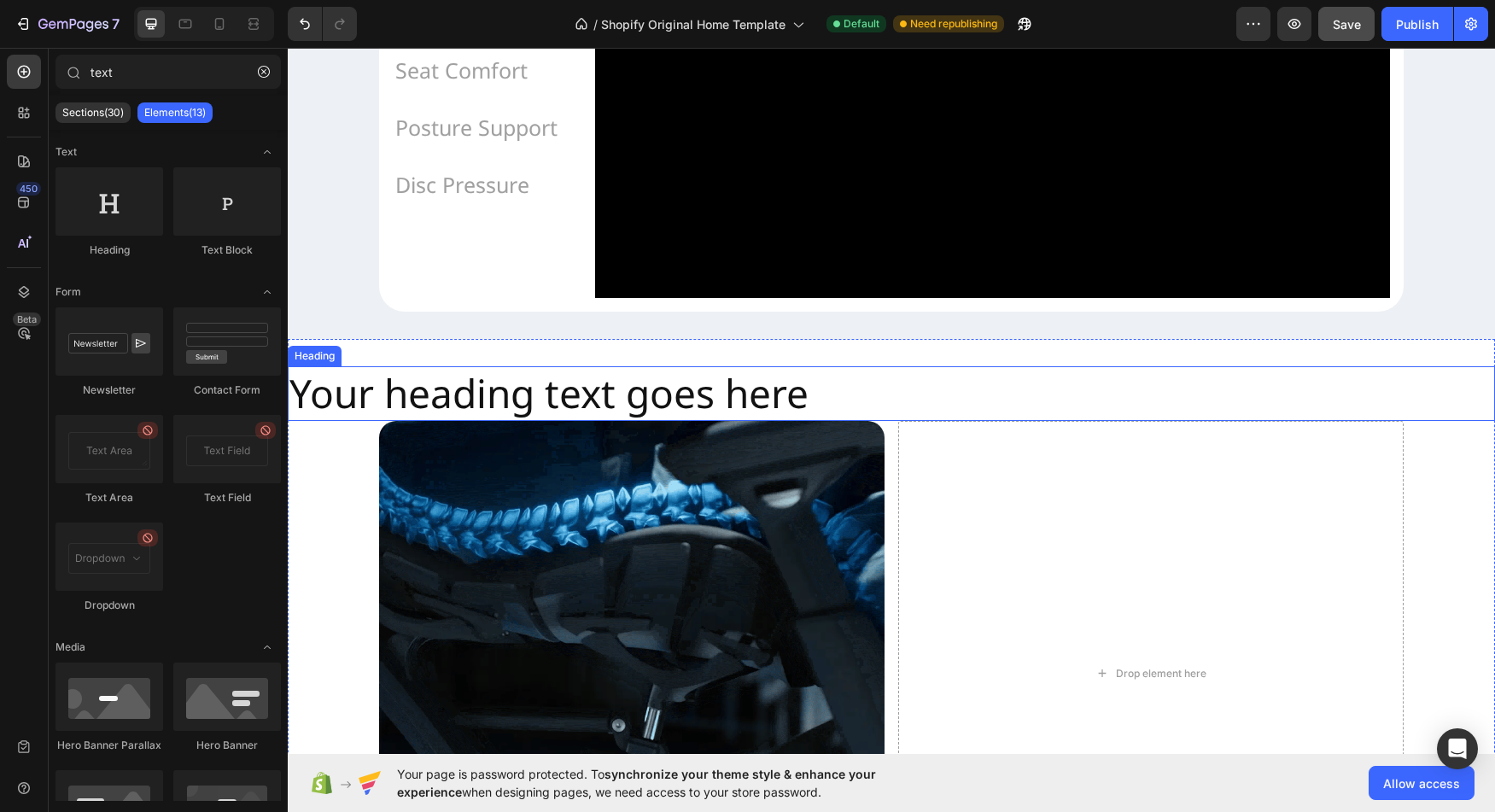
click at [719, 421] on h2 "Your heading text goes here" at bounding box center [891, 394] width 1207 height 55
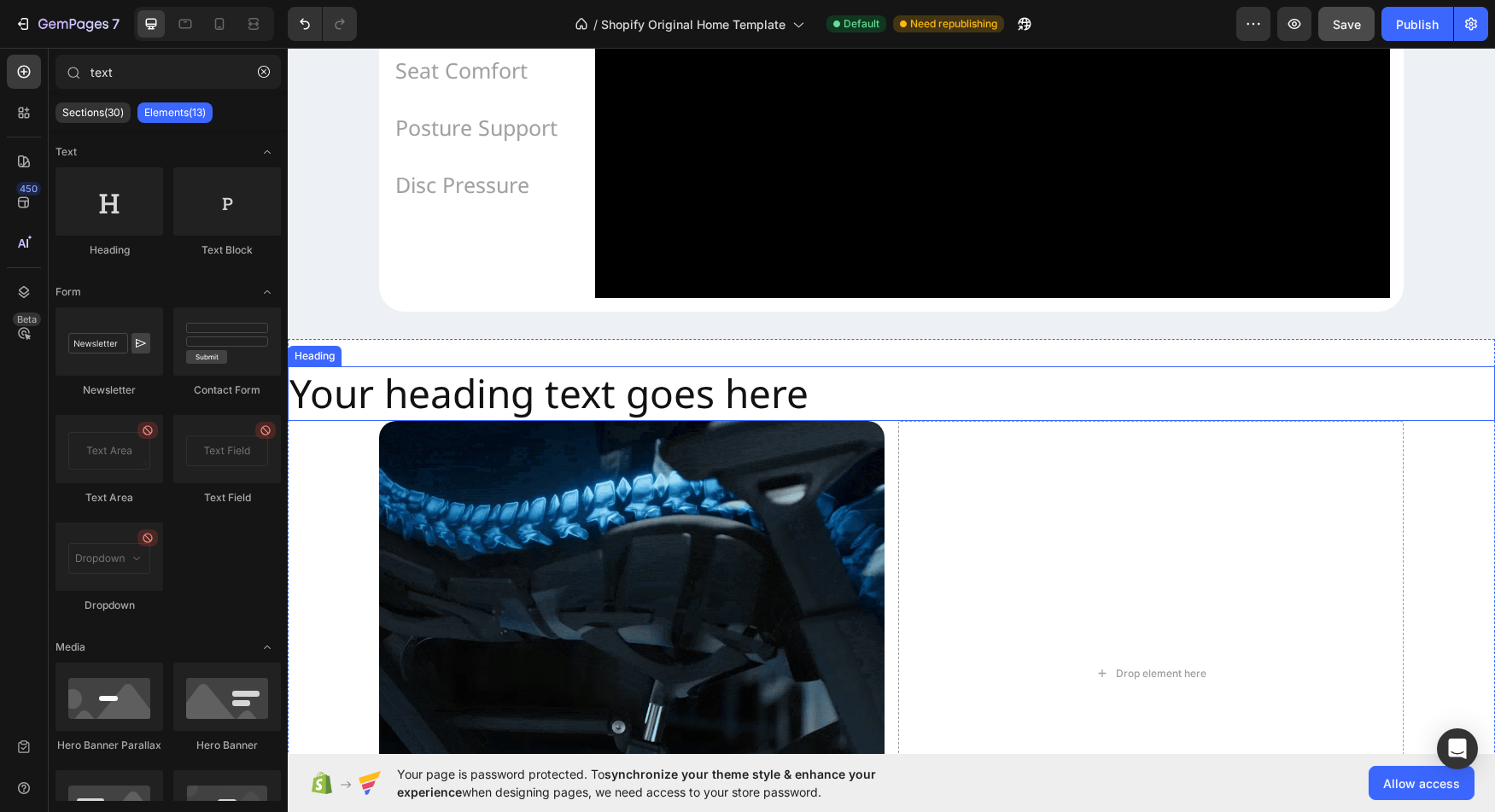
click at [714, 421] on h2 "Your heading text goes here" at bounding box center [891, 394] width 1207 height 55
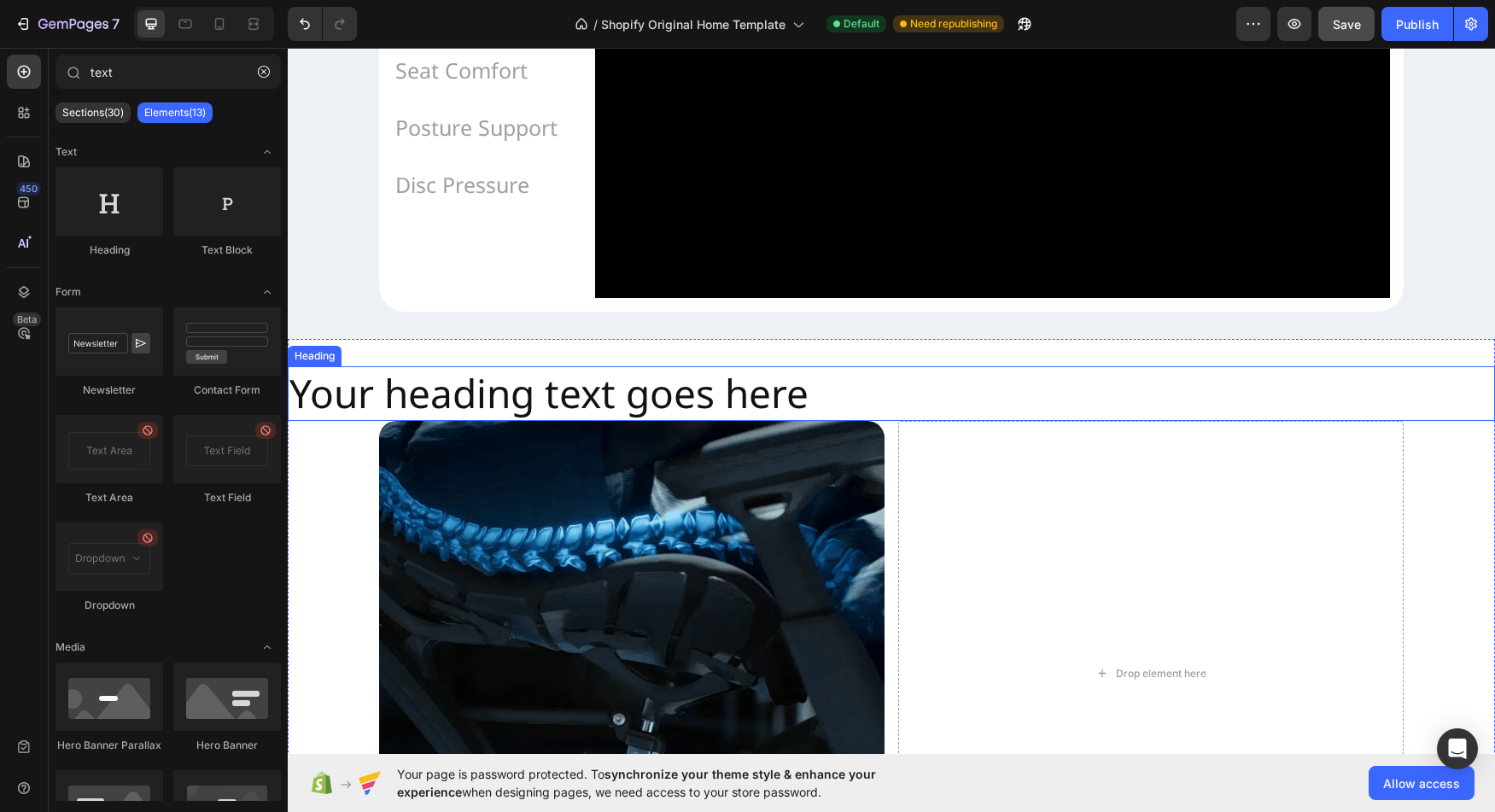
click at [714, 421] on h2 "Your heading text goes here" at bounding box center [891, 394] width 1207 height 55
drag, startPoint x: 714, startPoint y: 449, endPoint x: 705, endPoint y: 448, distance: 9.1
click at [713, 421] on h2 "Your heading text goes here" at bounding box center [891, 394] width 1207 height 55
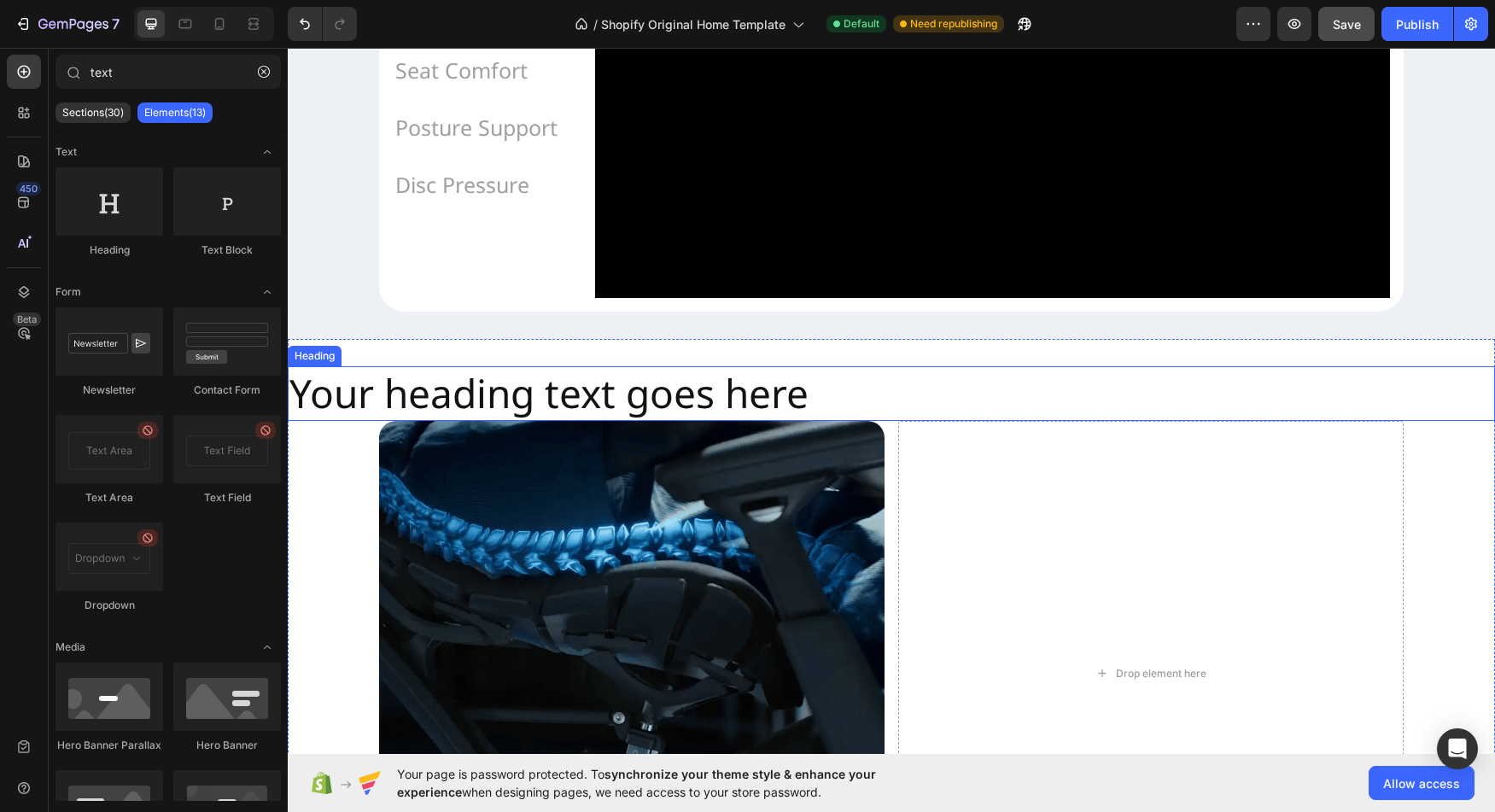
click at [705, 421] on h2 "Your heading text goes here" at bounding box center [891, 394] width 1207 height 55
click at [703, 421] on h2 "Your heading text goes here" at bounding box center [891, 394] width 1207 height 55
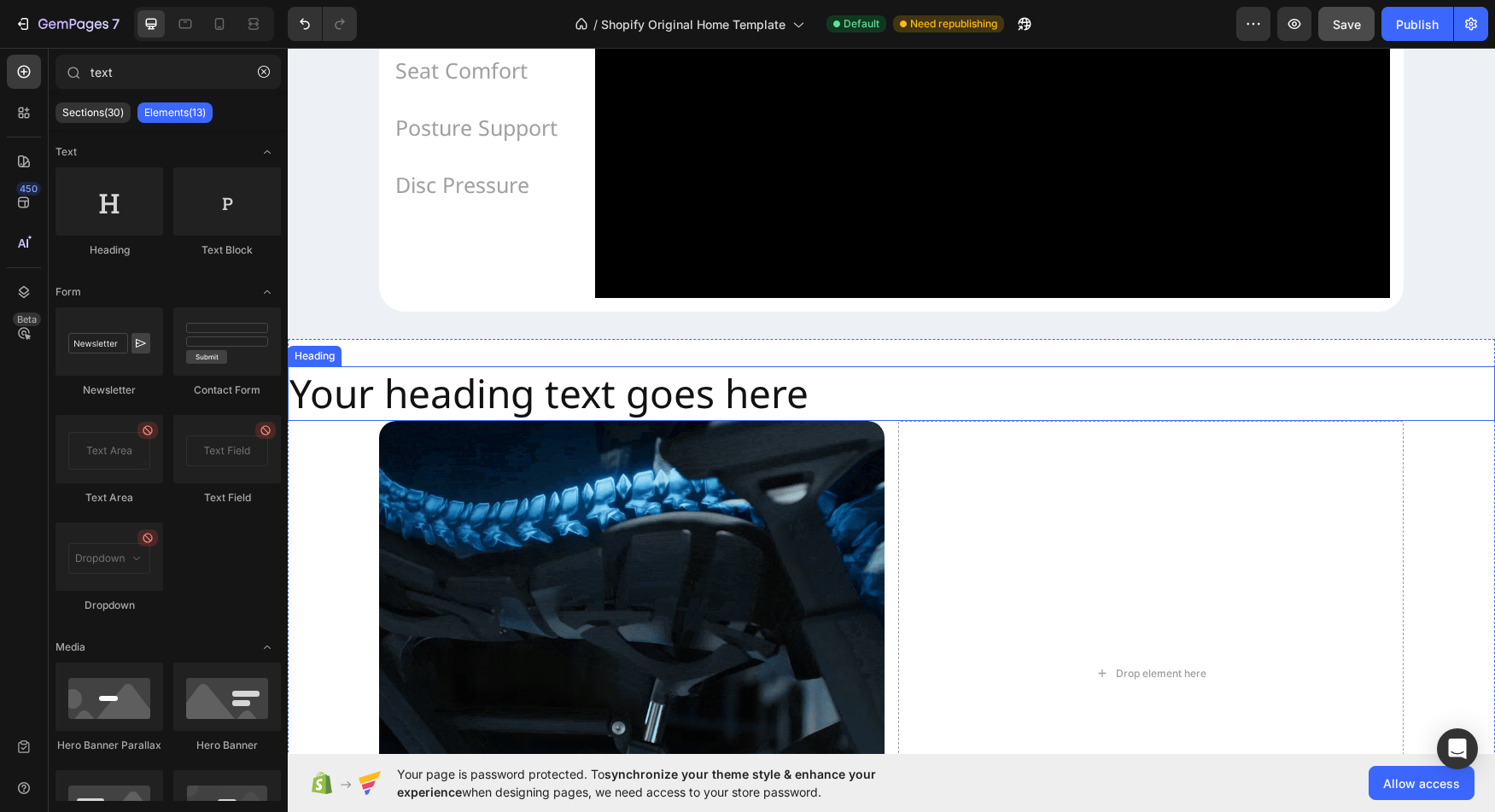
click at [700, 421] on h2 "Your heading text goes here" at bounding box center [891, 394] width 1207 height 55
click at [694, 421] on h2 "Your heading text goes here" at bounding box center [891, 394] width 1207 height 55
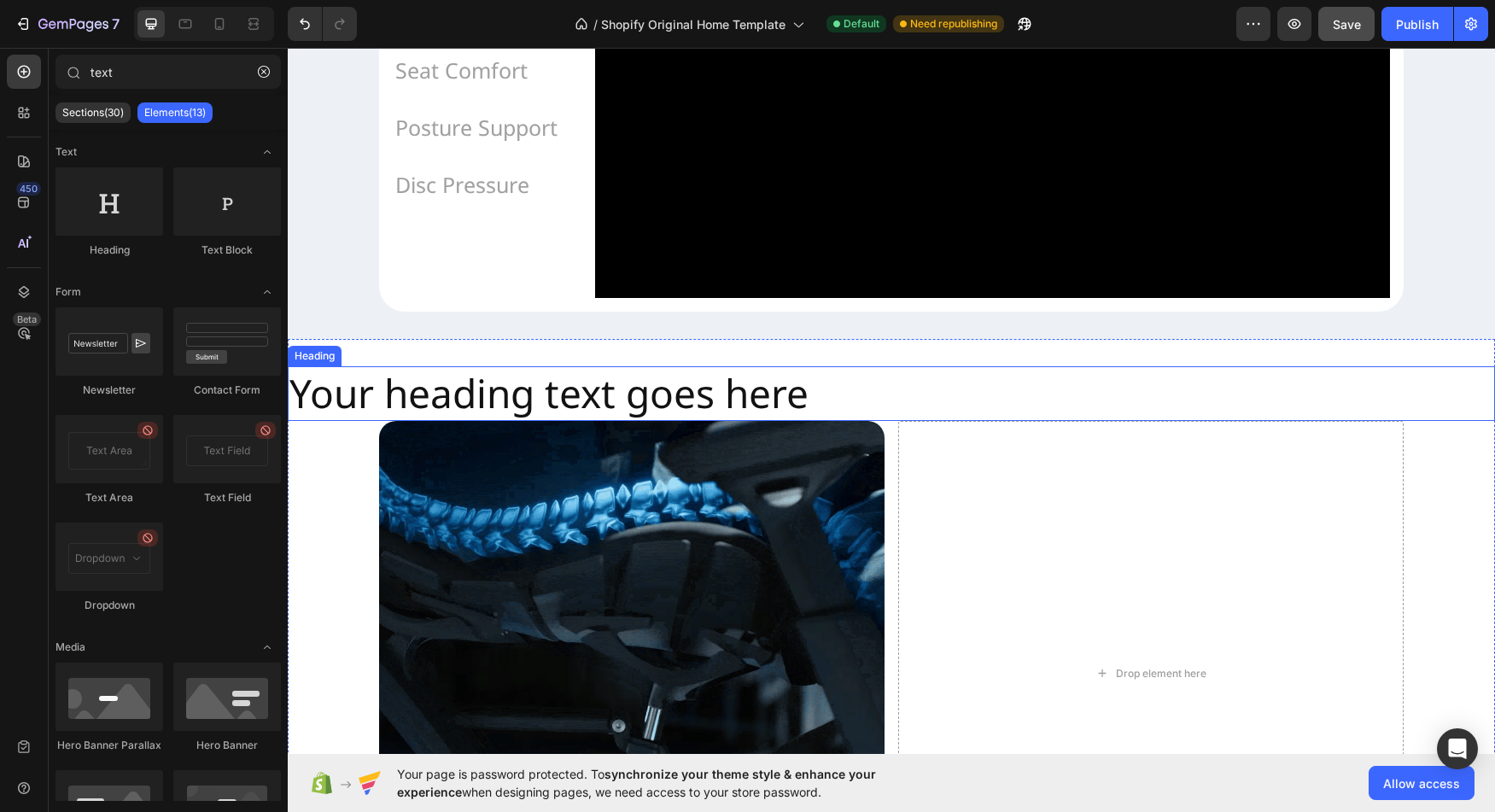
drag, startPoint x: 679, startPoint y: 449, endPoint x: 649, endPoint y: 449, distance: 30.0
click at [676, 421] on h2 "Your heading text goes here" at bounding box center [891, 394] width 1207 height 55
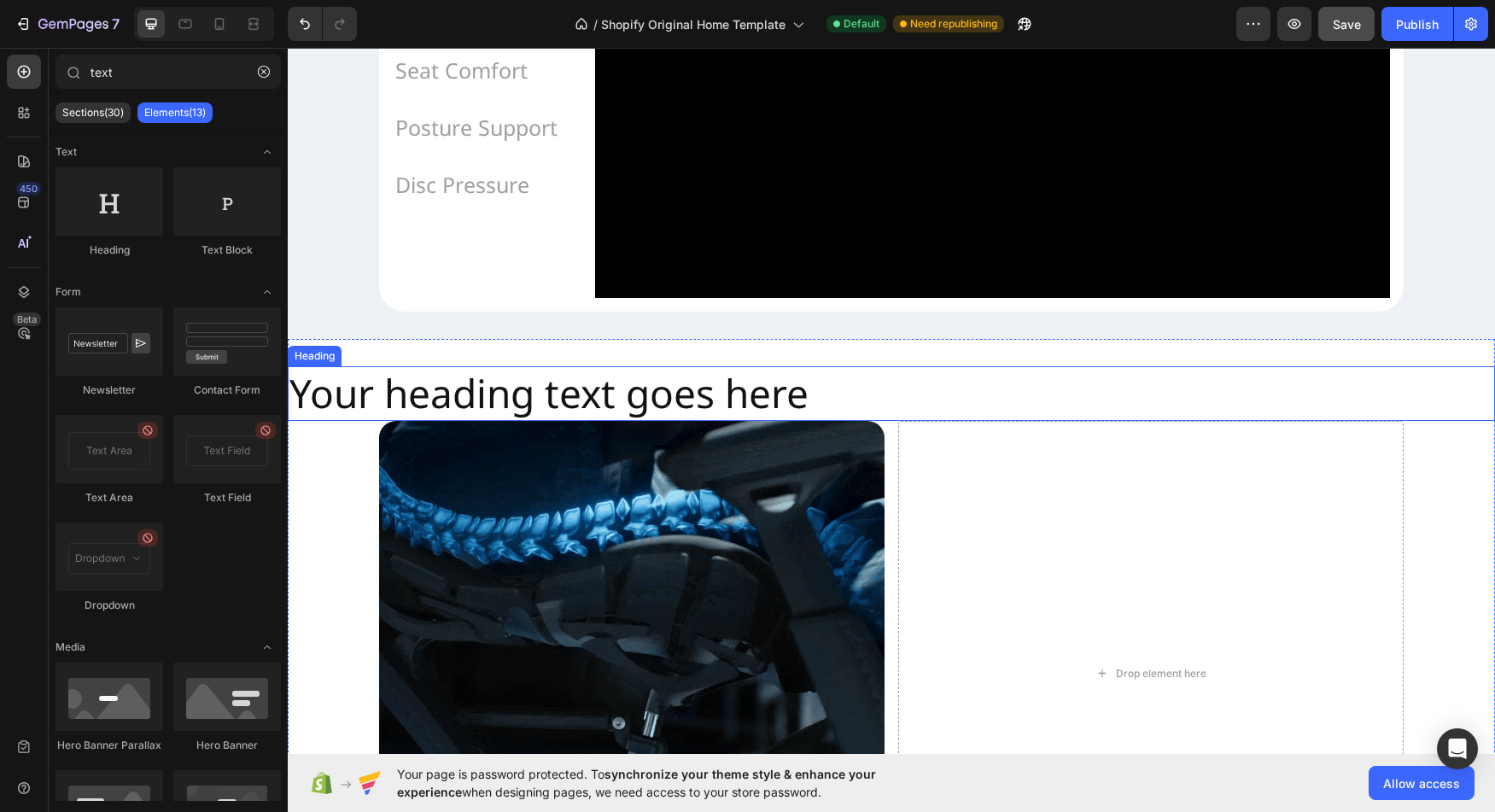
drag, startPoint x: 649, startPoint y: 449, endPoint x: 621, endPoint y: 446, distance: 28.2
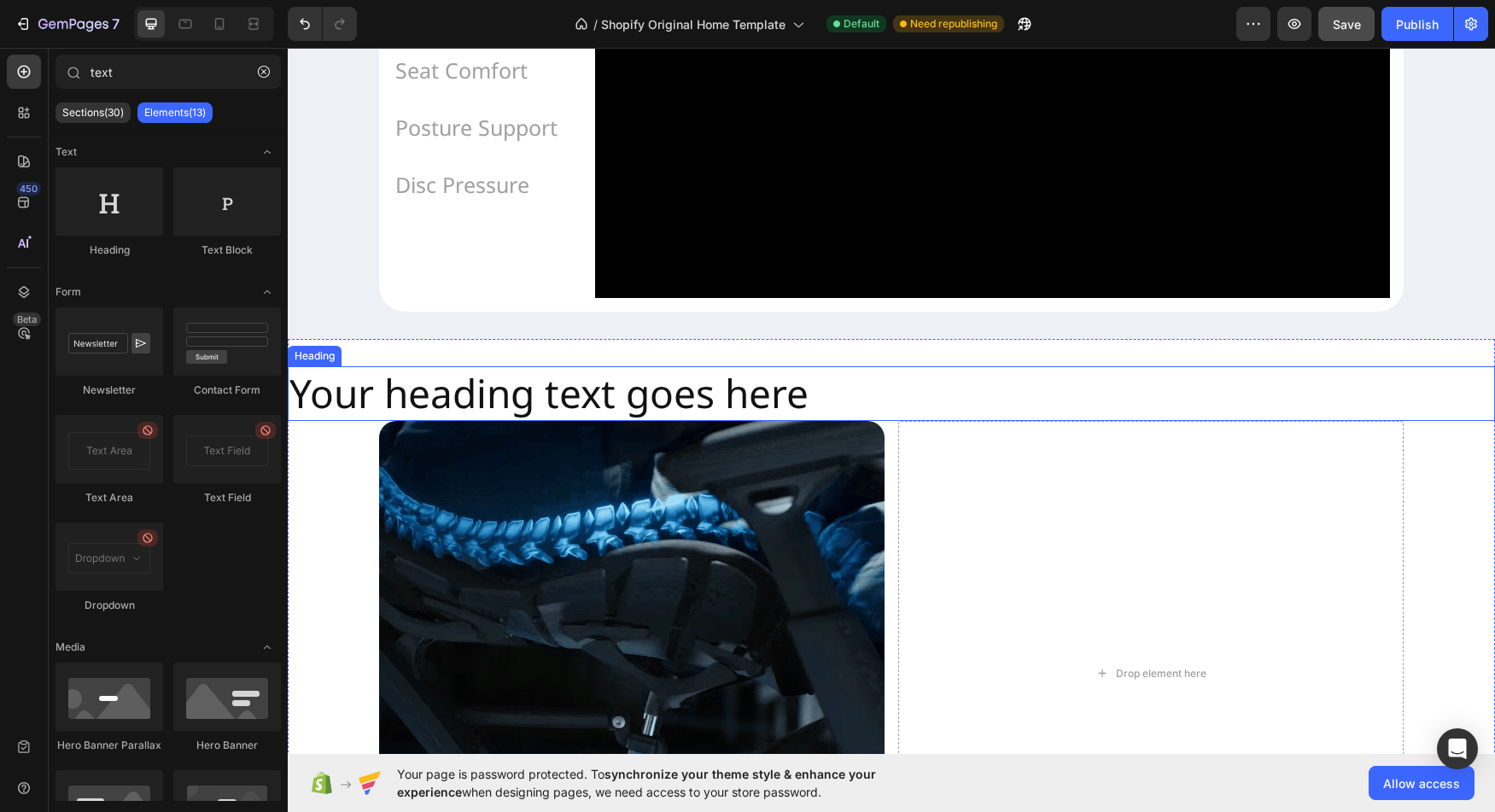
click at [628, 421] on h2 "Your heading text goes here" at bounding box center [891, 394] width 1207 height 55
click at [566, 421] on h2 "Your heading text goes here" at bounding box center [891, 394] width 1207 height 55
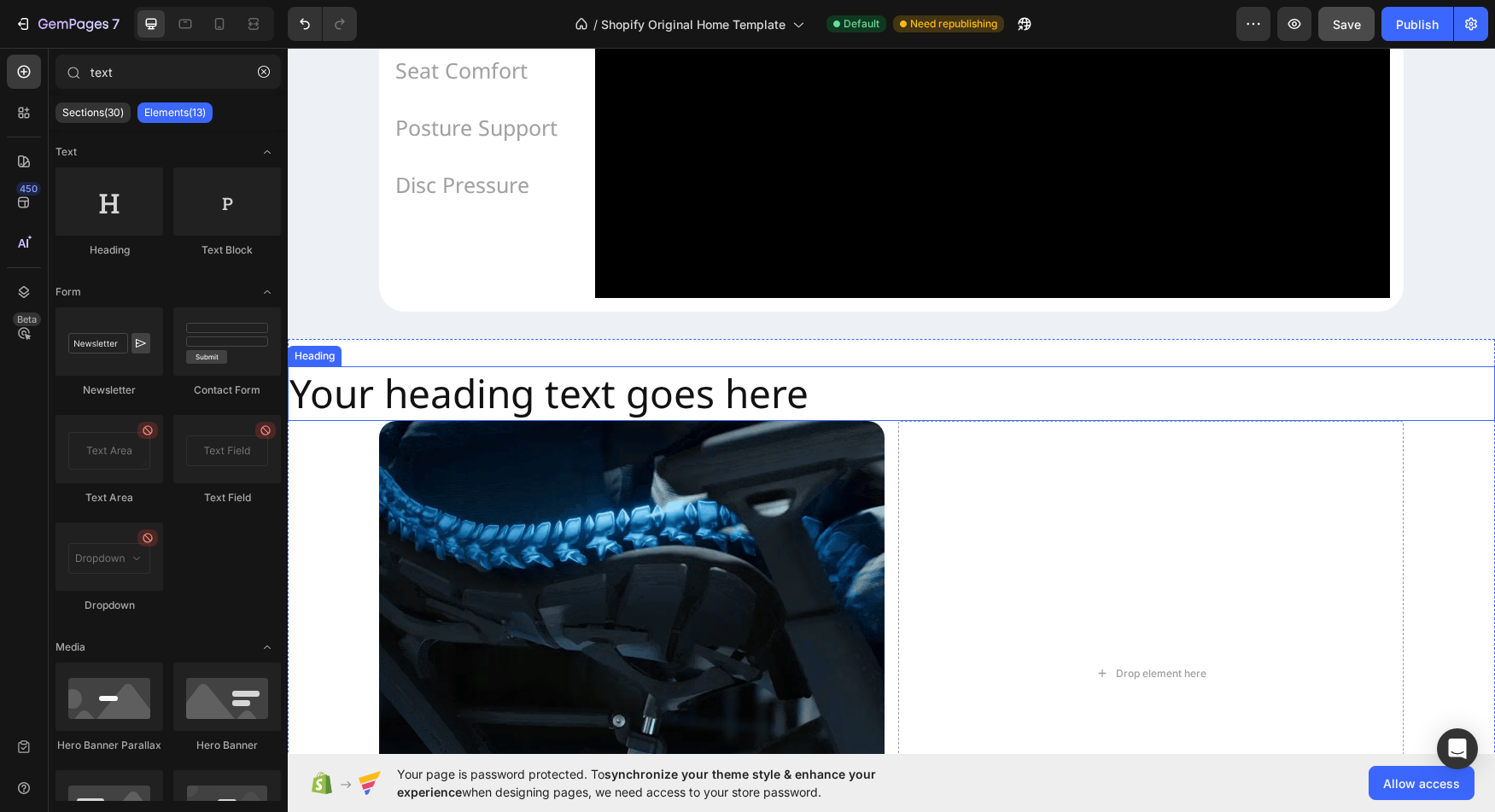
click at [566, 421] on h2 "Your heading text goes here" at bounding box center [891, 394] width 1207 height 55
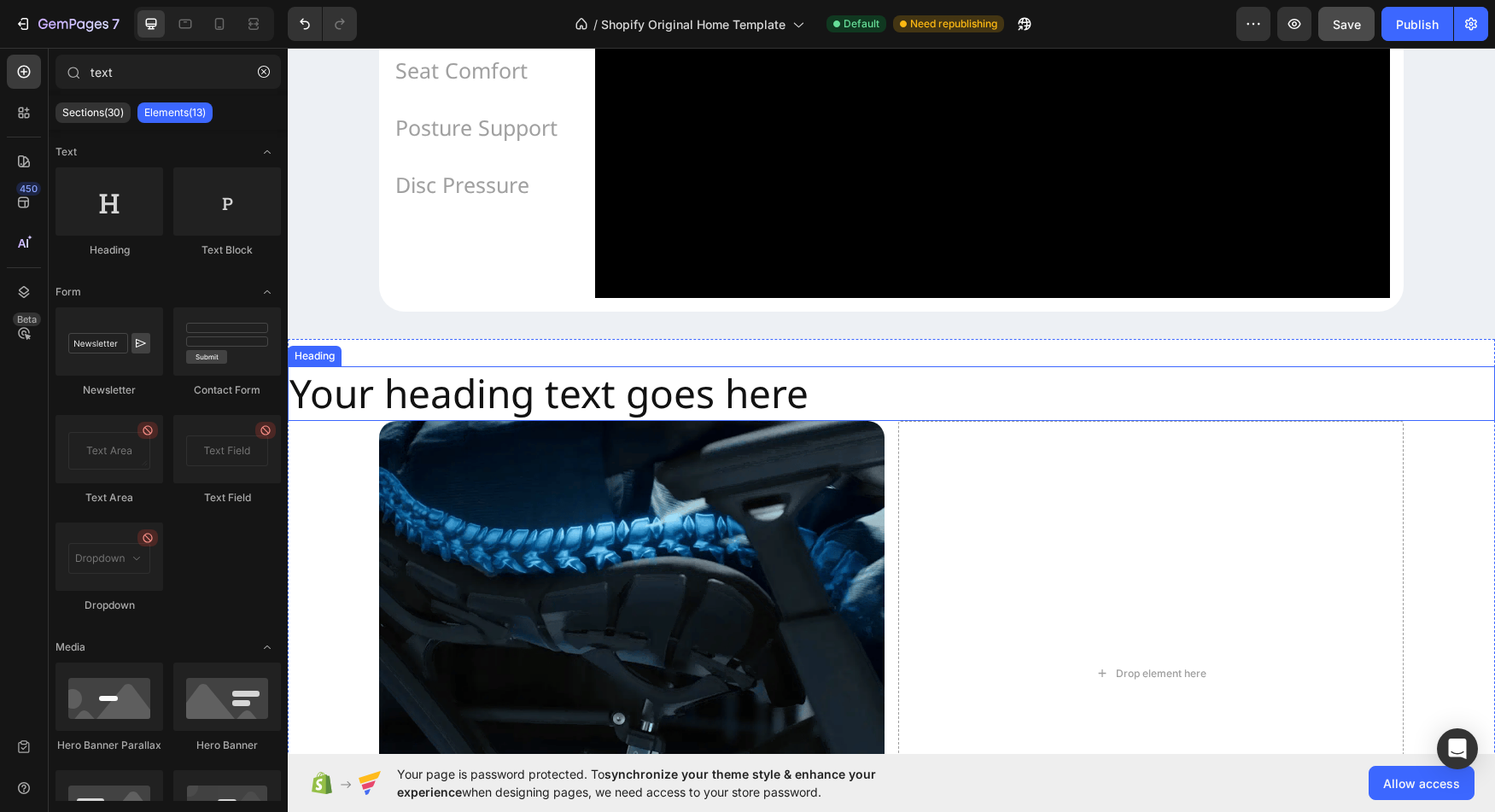
click at [566, 421] on h2 "Your heading text goes here" at bounding box center [891, 394] width 1207 height 55
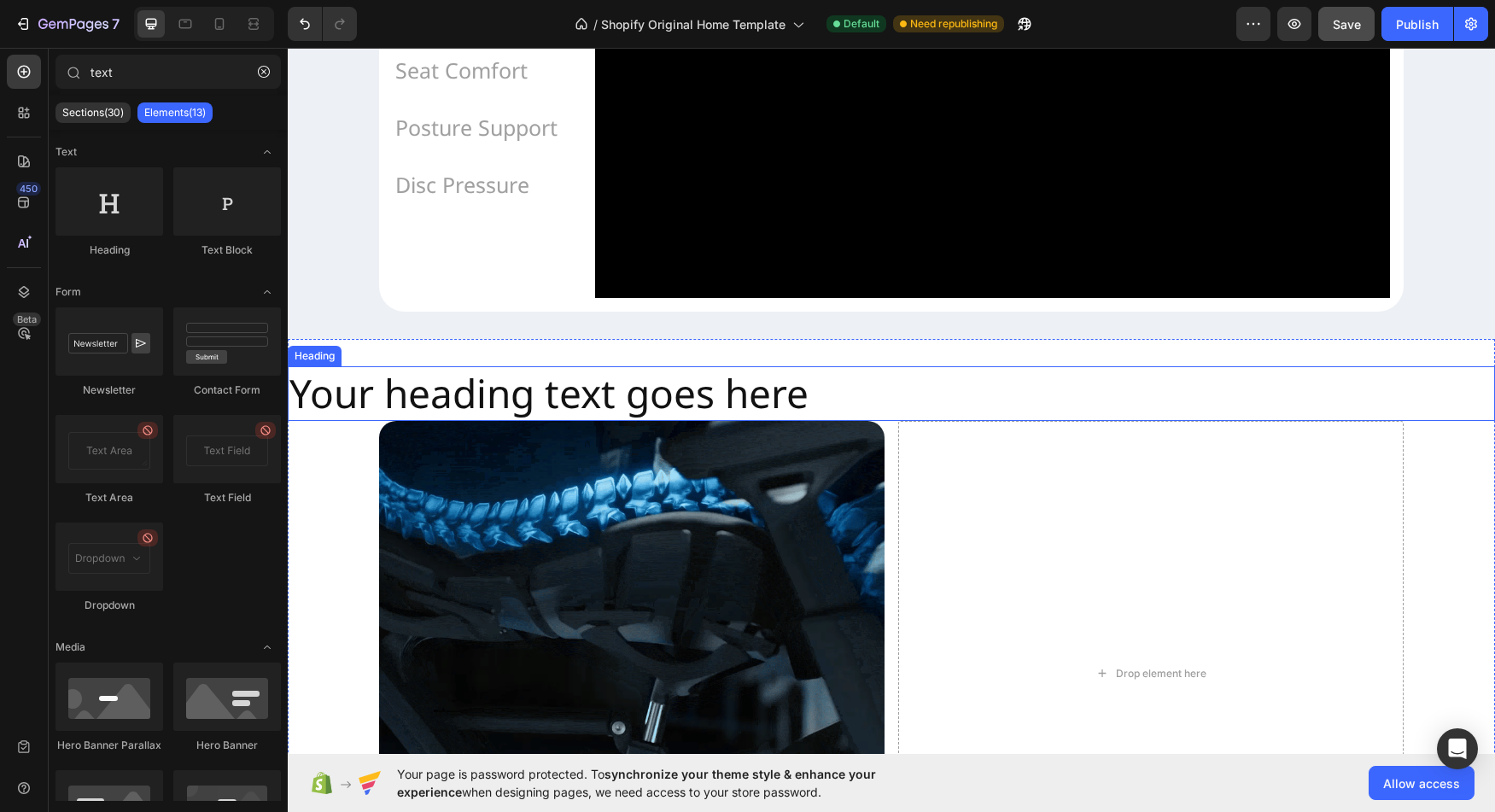
click at [566, 421] on h2 "Your heading text goes here" at bounding box center [891, 394] width 1207 height 55
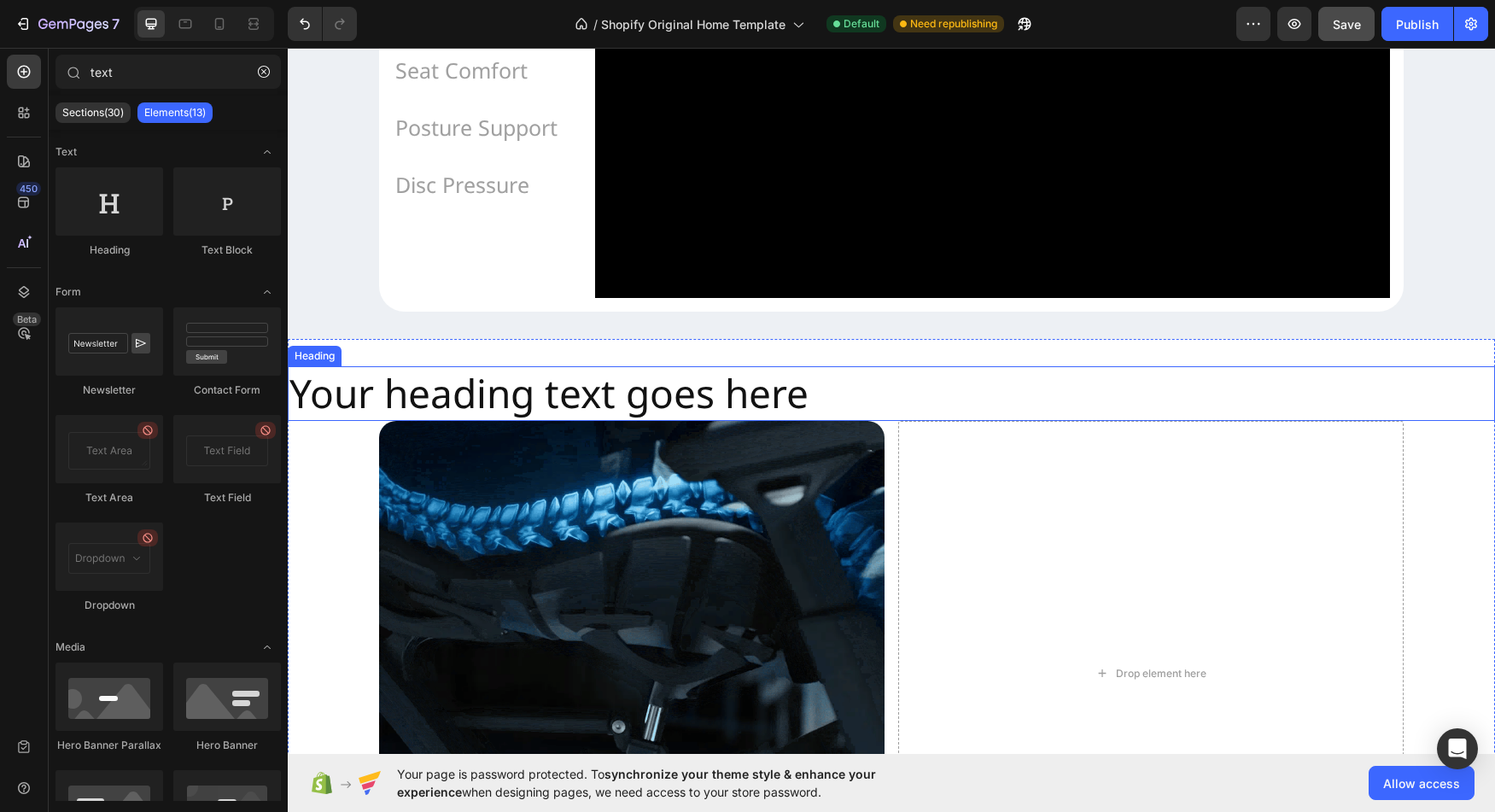
click at [566, 421] on h2 "Your heading text goes here" at bounding box center [891, 394] width 1207 height 55
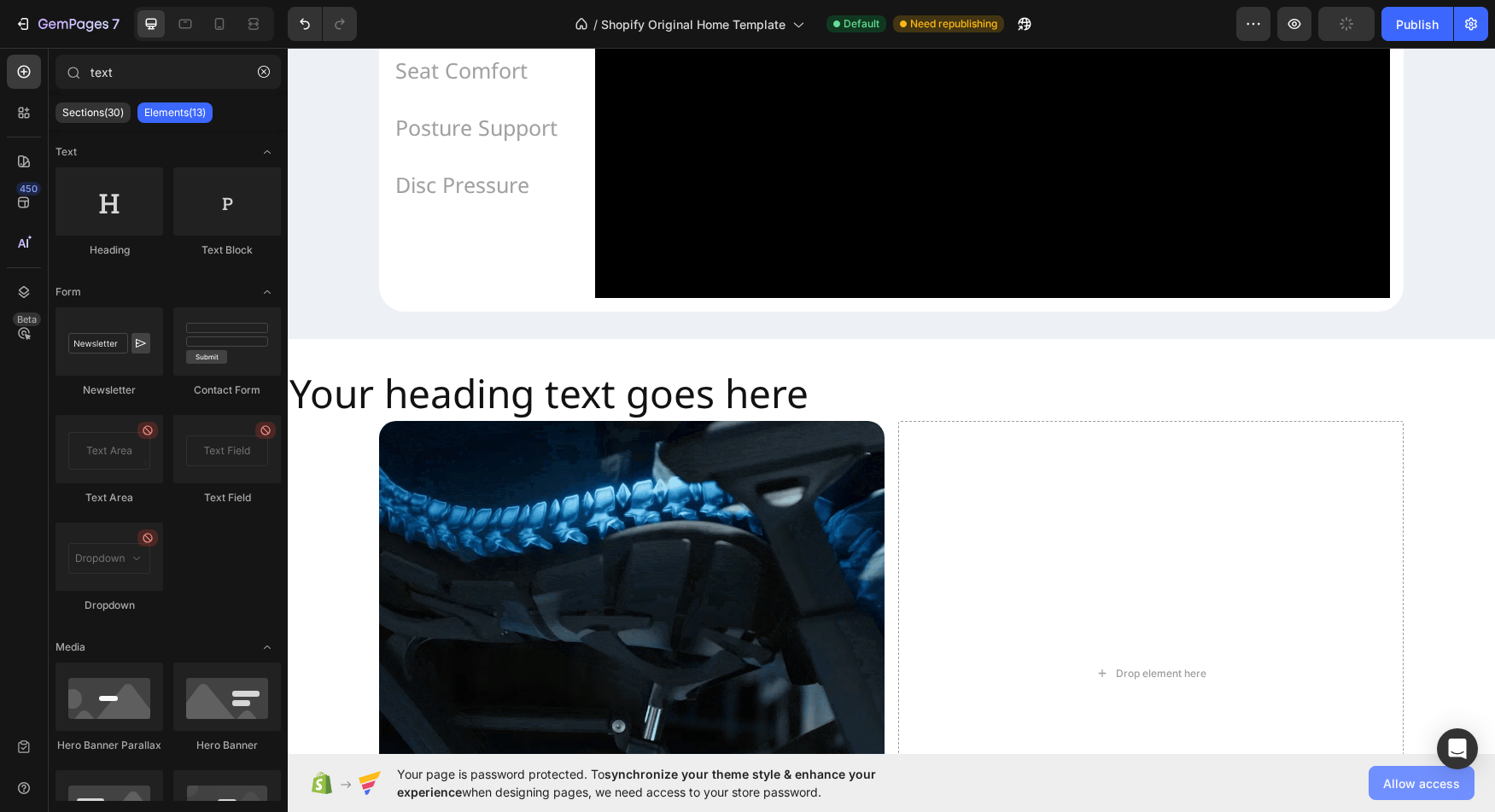
click at [1393, 775] on span "Allow access" at bounding box center [1422, 784] width 77 height 18
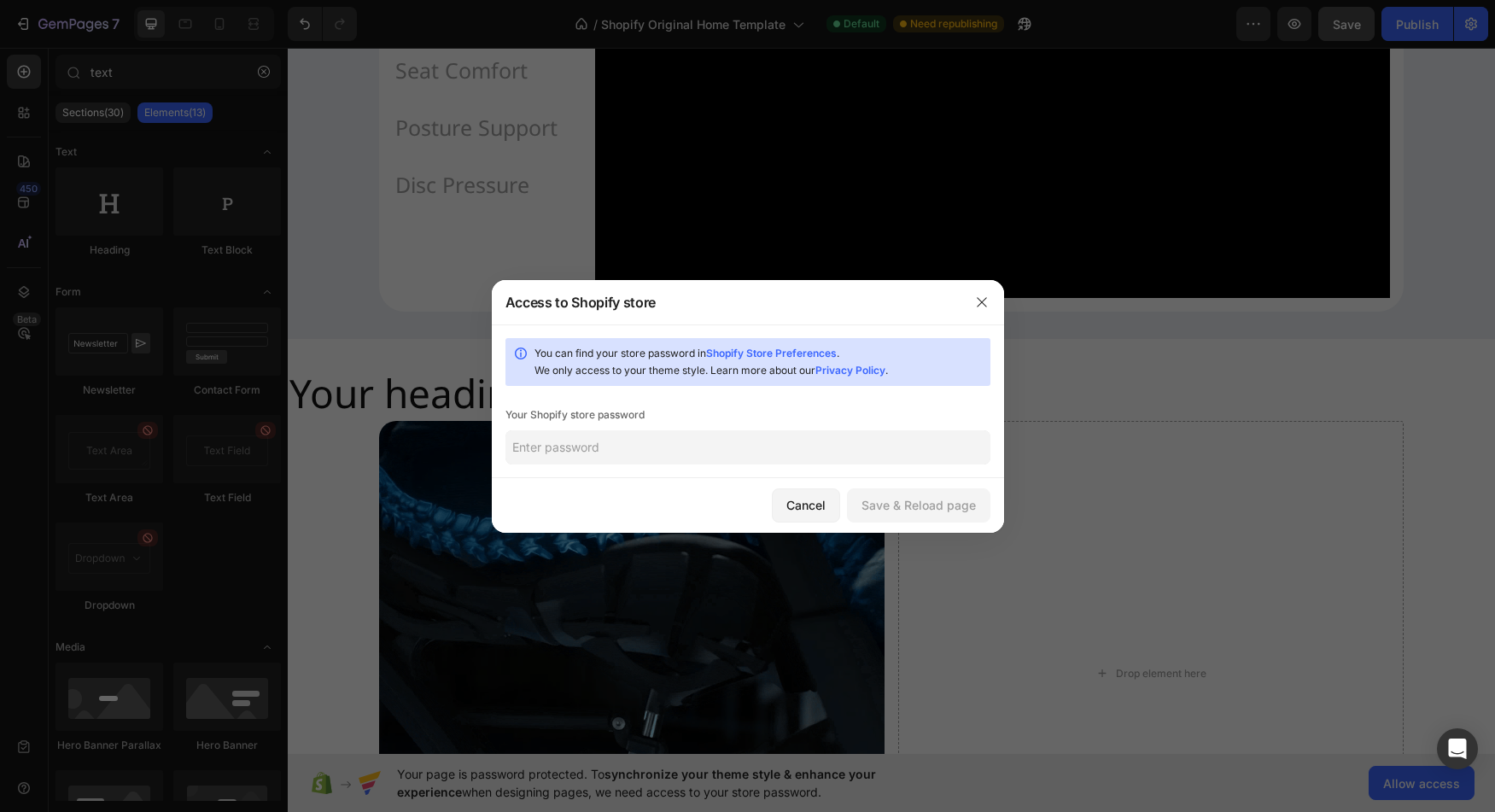
click at [617, 456] on input "text" at bounding box center [748, 447] width 485 height 34
paste input "Aonic123@Lifestyle"
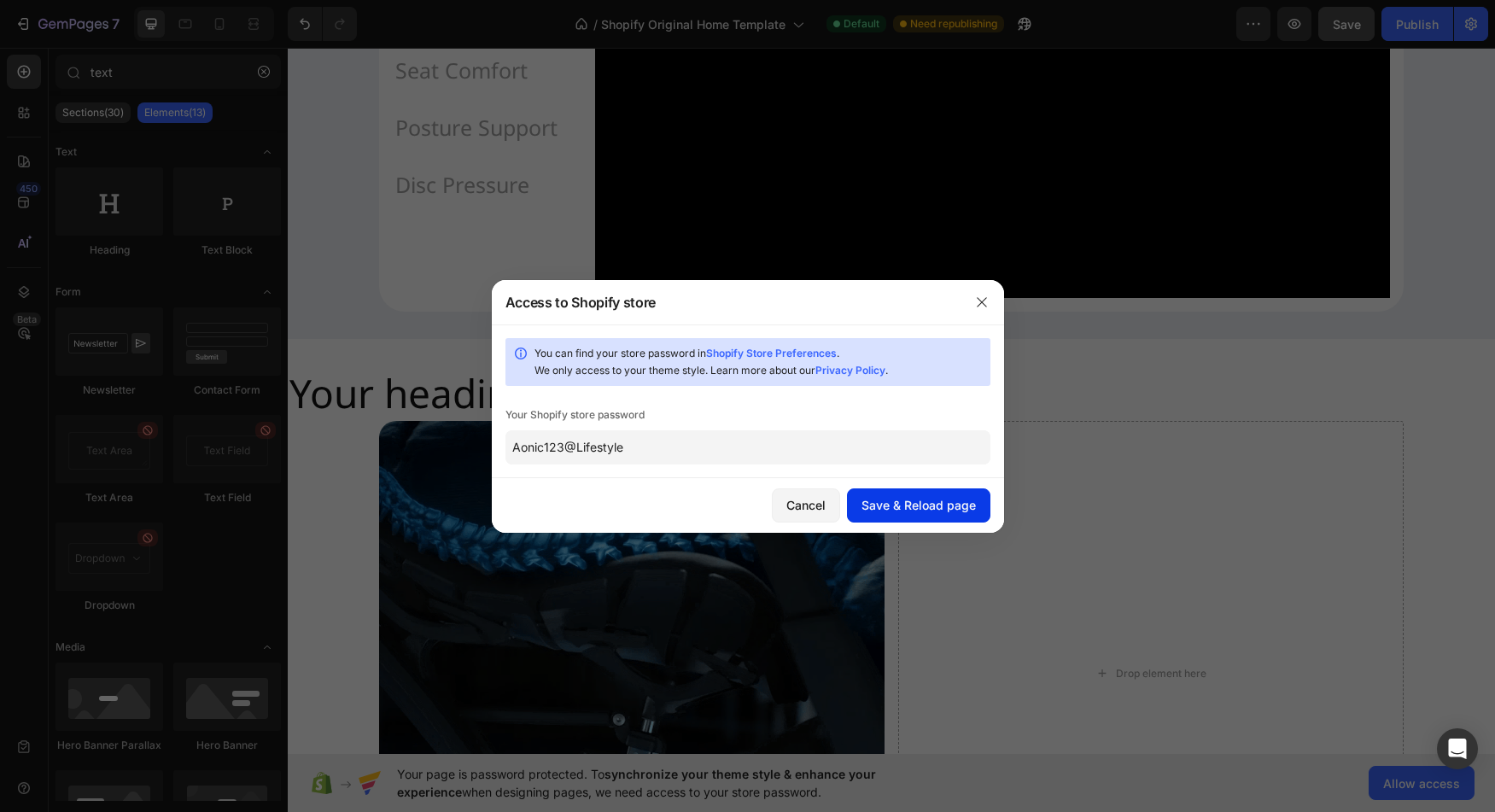
type input "Aonic123@Lifestyle"
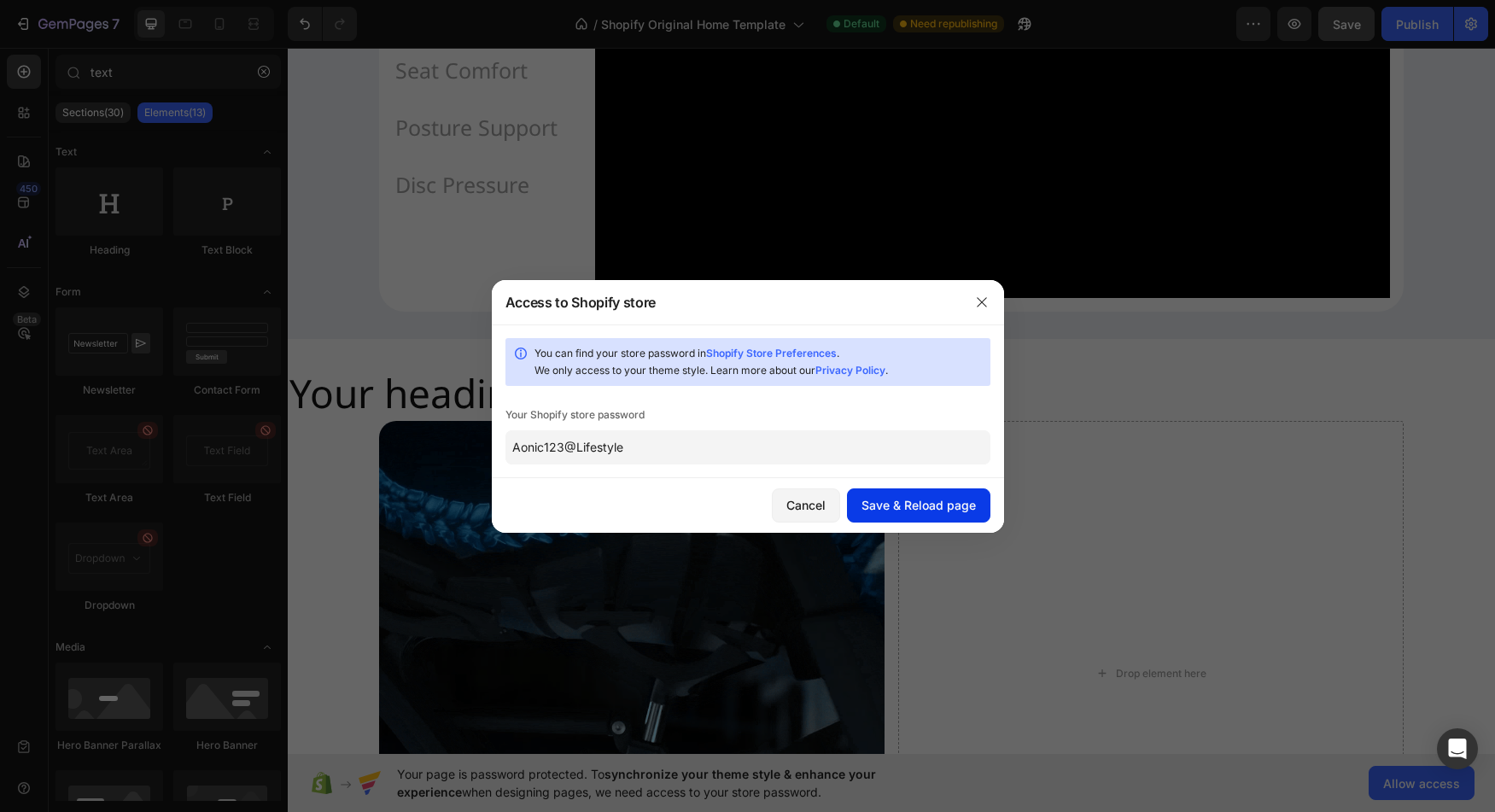
click at [971, 504] on div "Save & Reload page" at bounding box center [918, 505] width 114 height 18
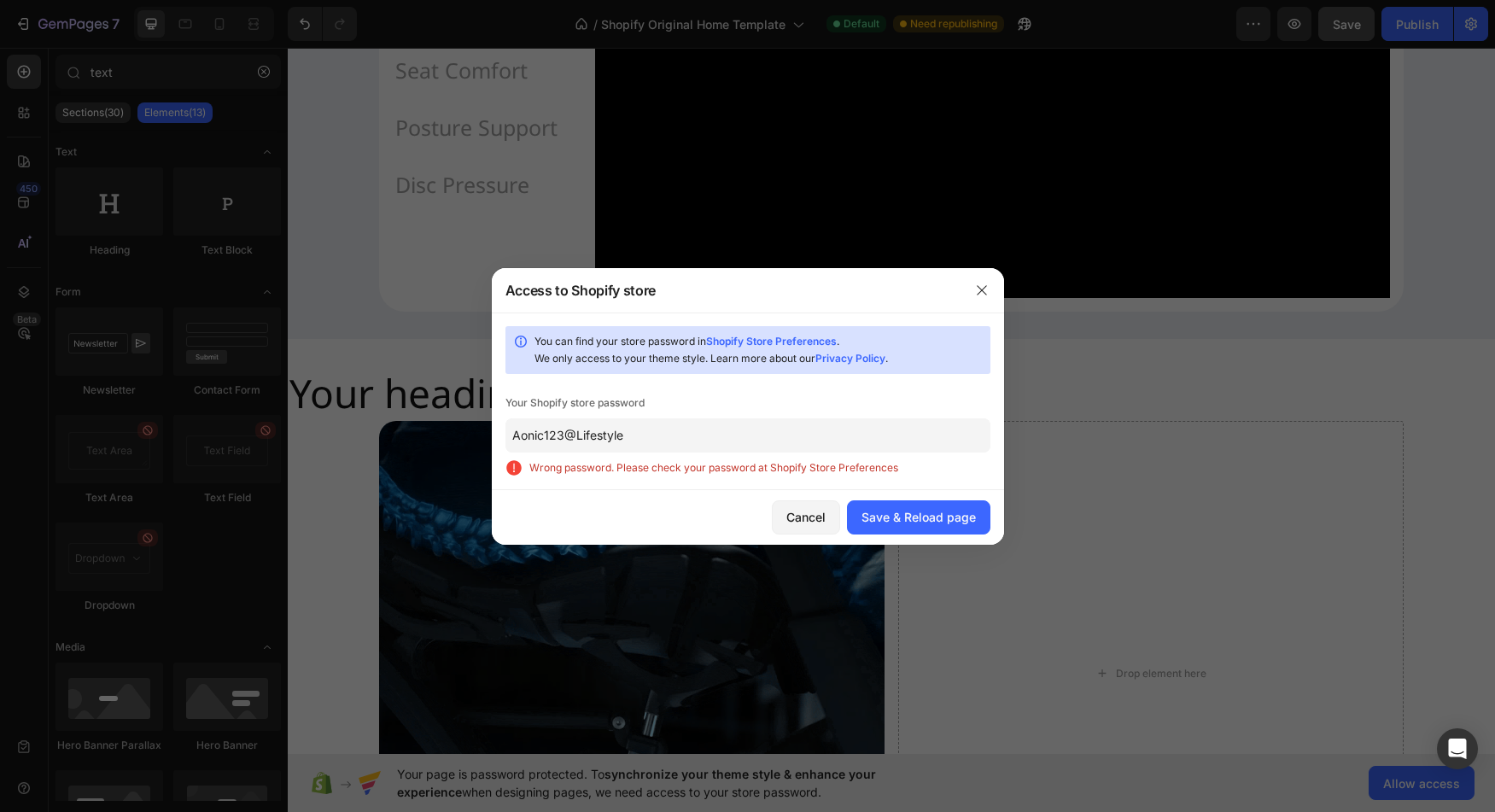
click at [648, 527] on div "Cancel Save & Reload page" at bounding box center [748, 517] width 513 height 55
click at [802, 513] on div "Cancel" at bounding box center [806, 517] width 39 height 18
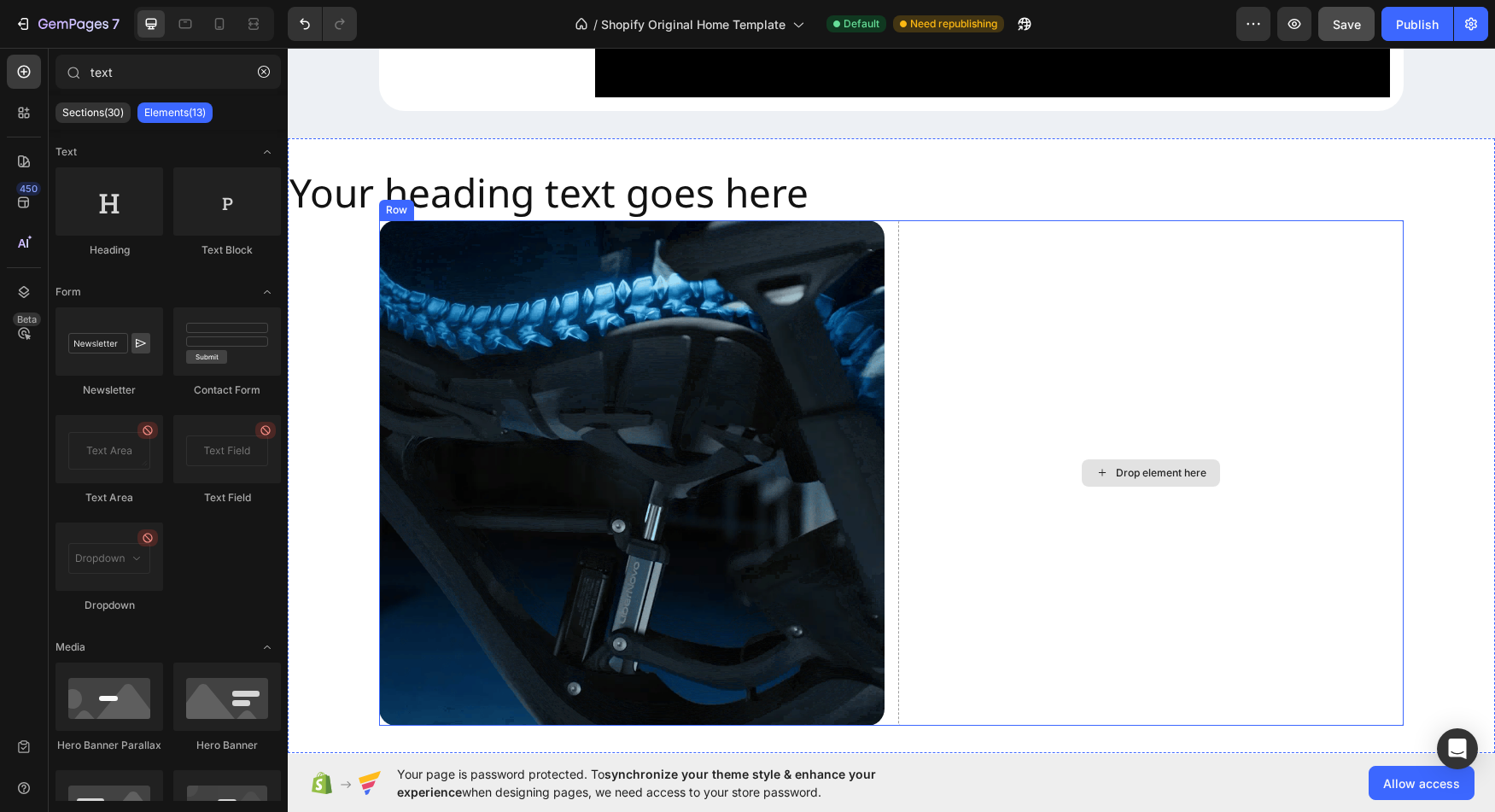
scroll to position [1868, 0]
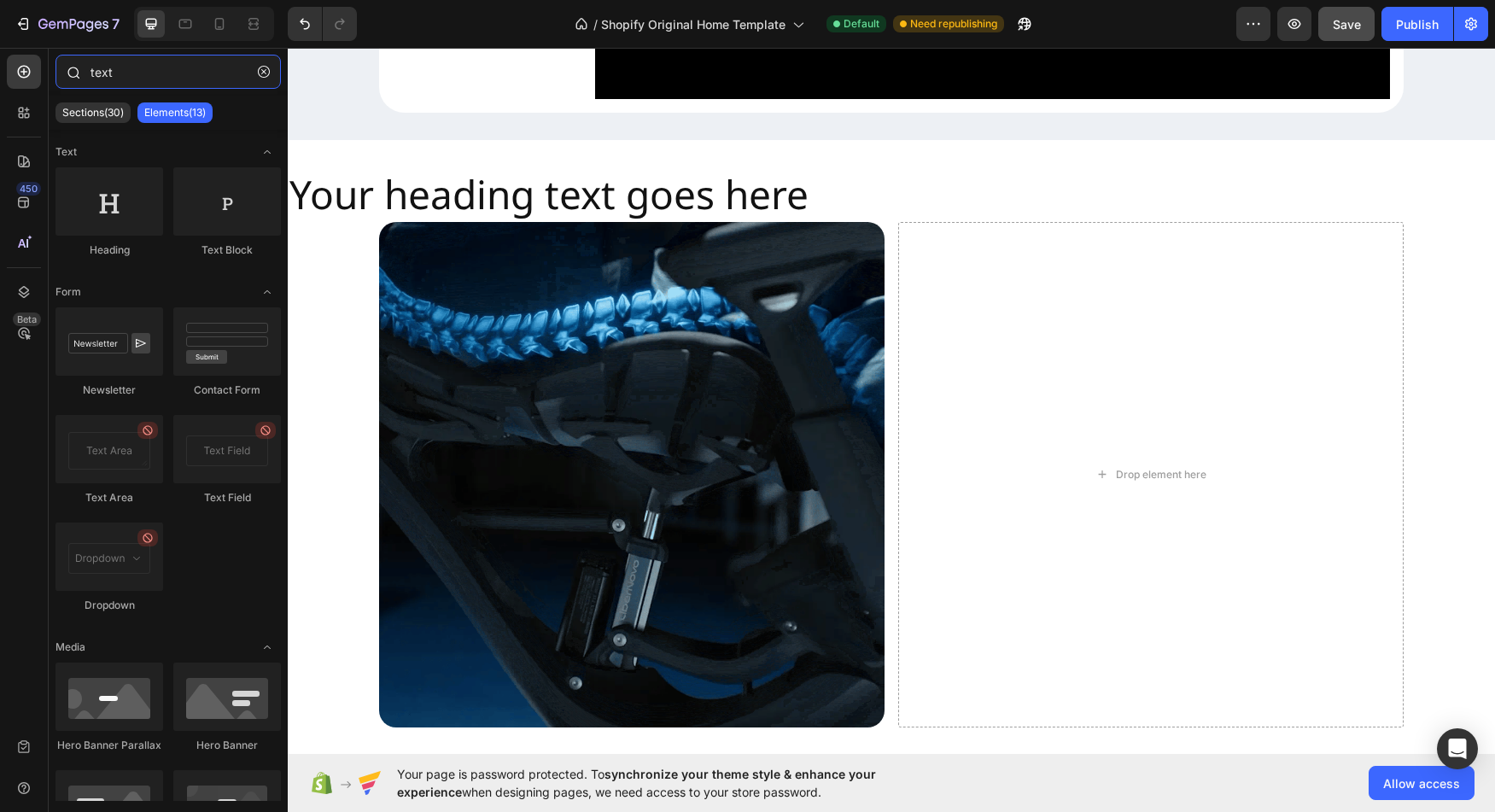
click at [140, 69] on input "text" at bounding box center [168, 71] width 226 height 34
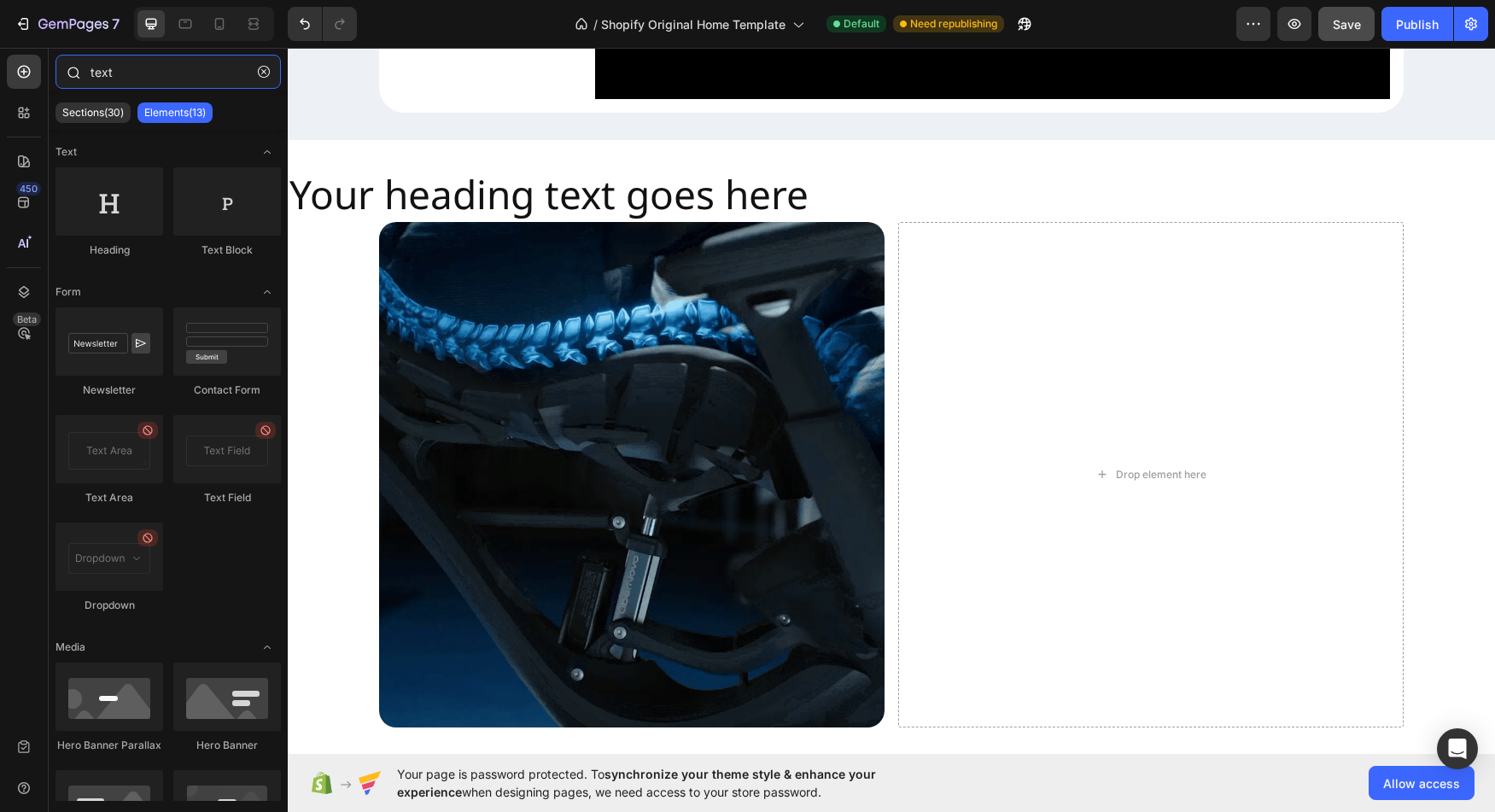
click at [140, 69] on input "text" at bounding box center [168, 71] width 226 height 34
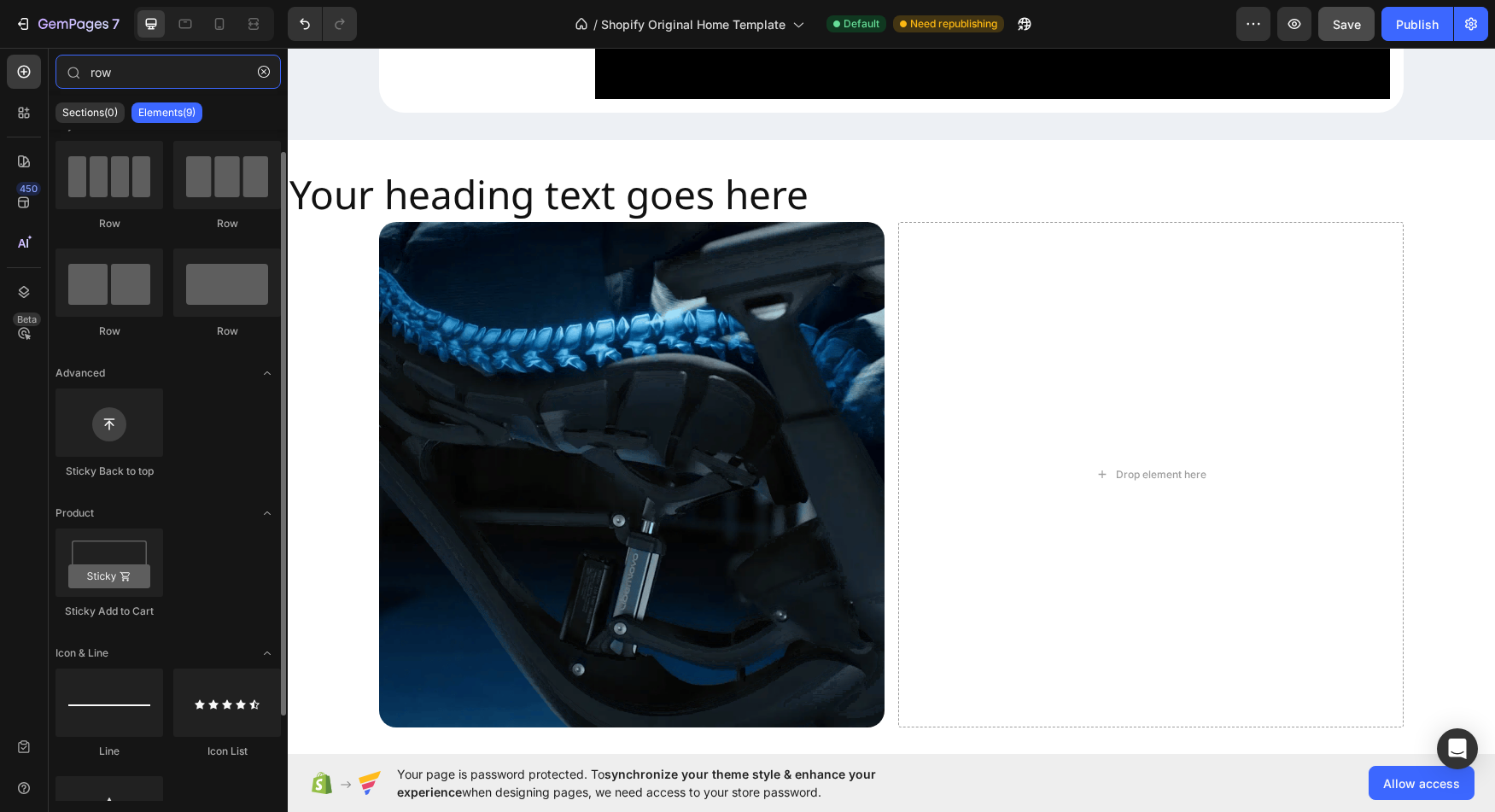
scroll to position [0, 0]
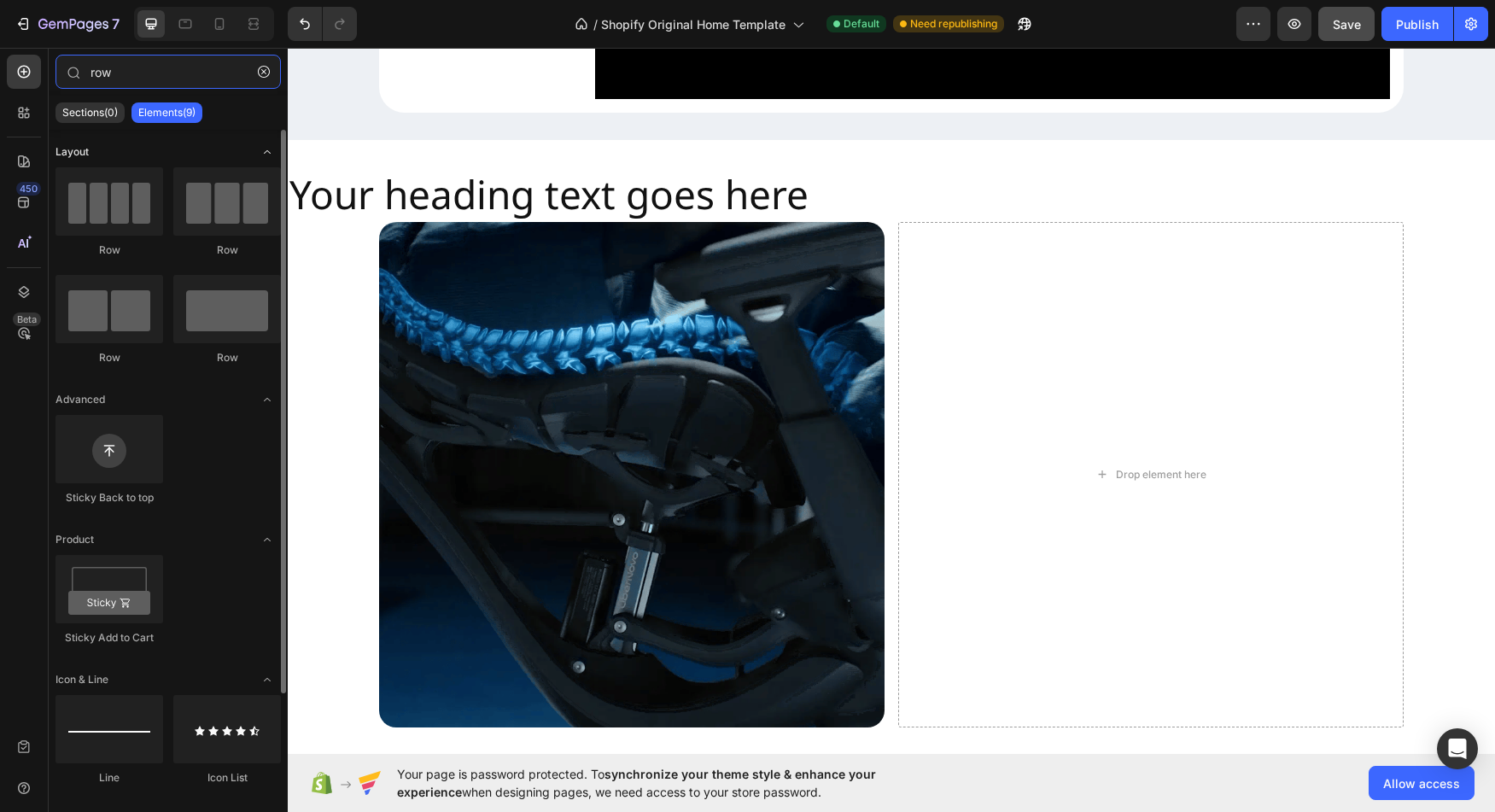
type input "row"
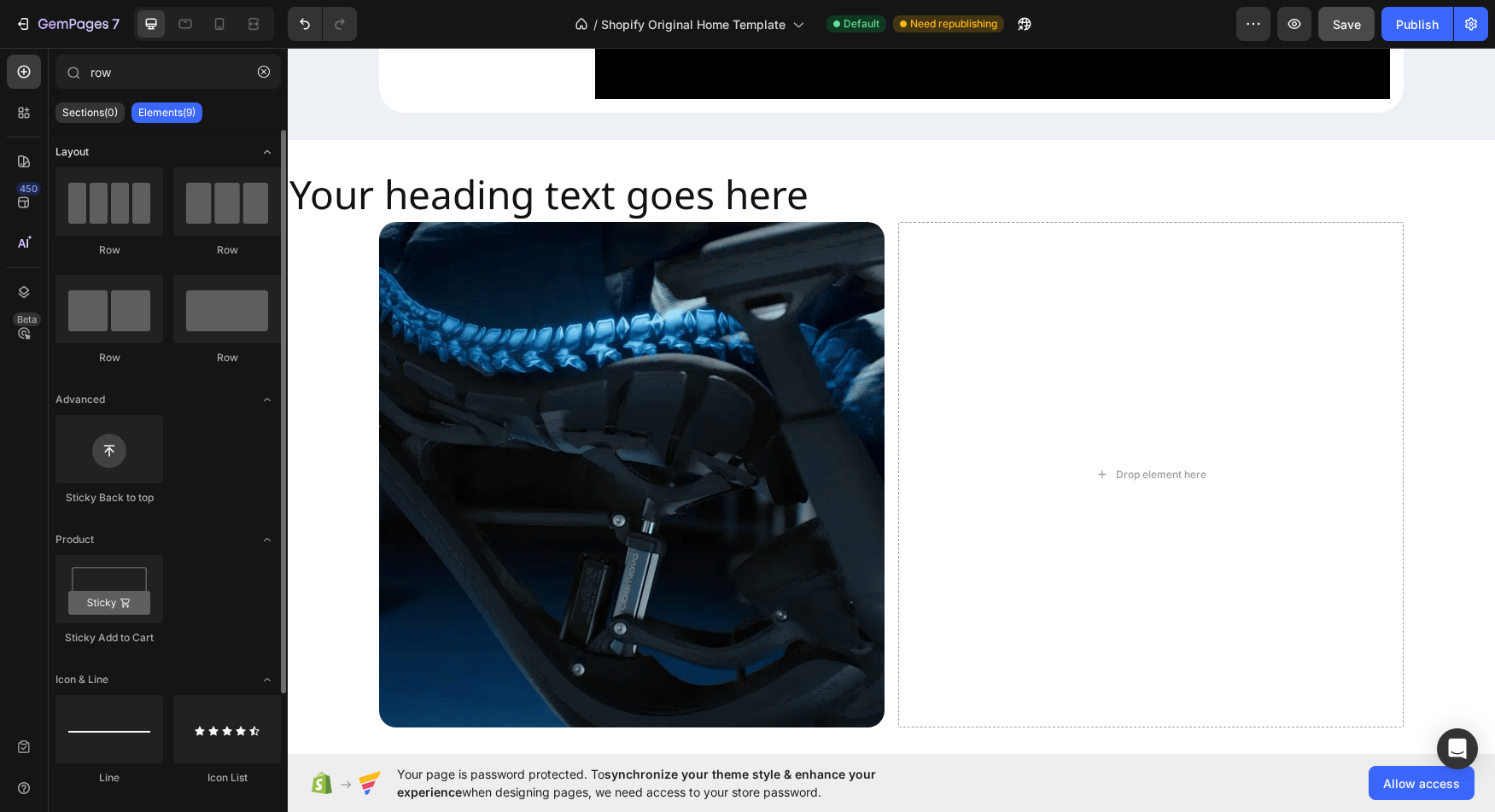
click at [267, 158] on icon "Toggle open" at bounding box center [267, 152] width 14 height 14
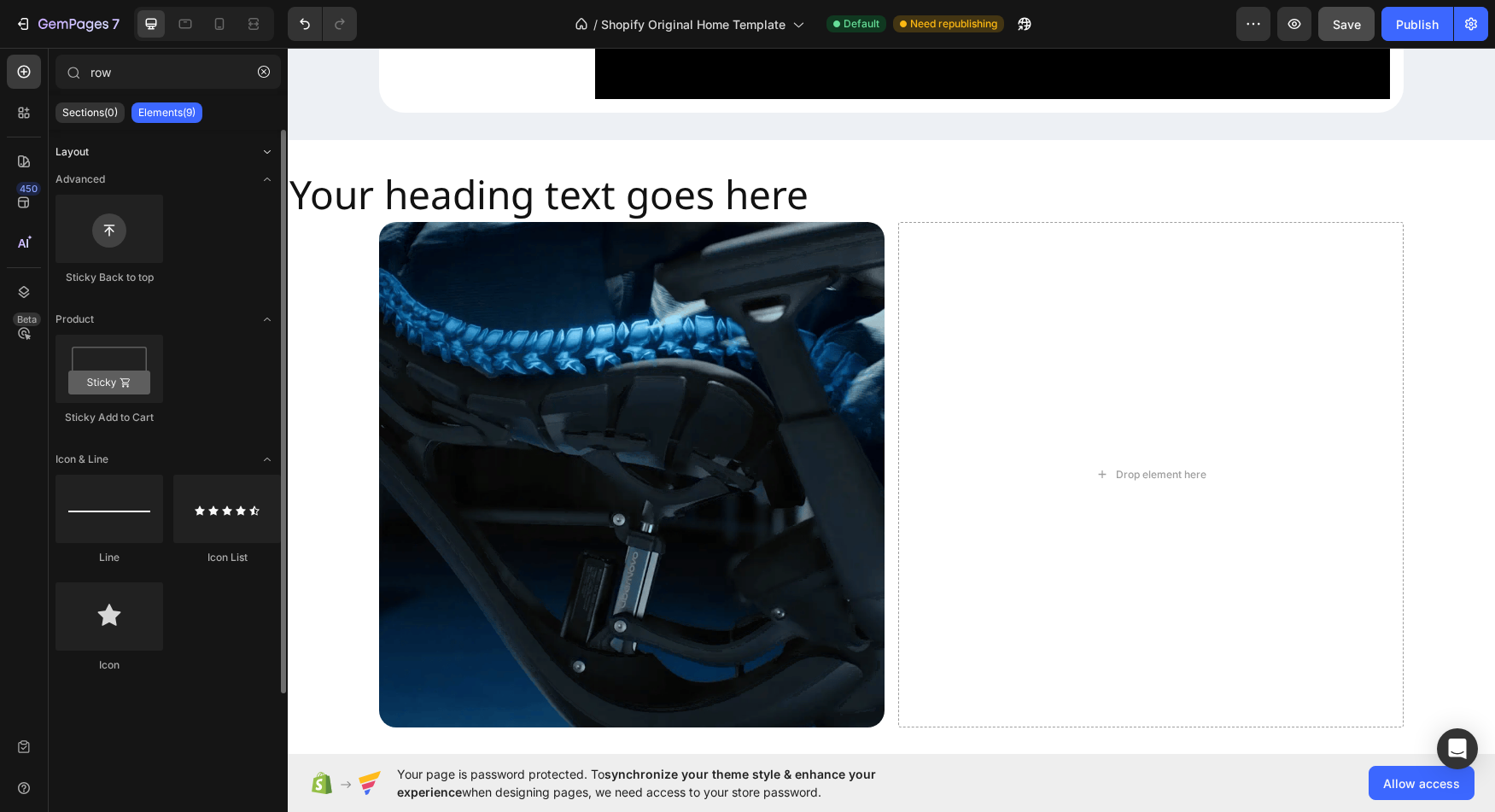
click at [267, 152] on icon "Toggle open" at bounding box center [267, 152] width 14 height 14
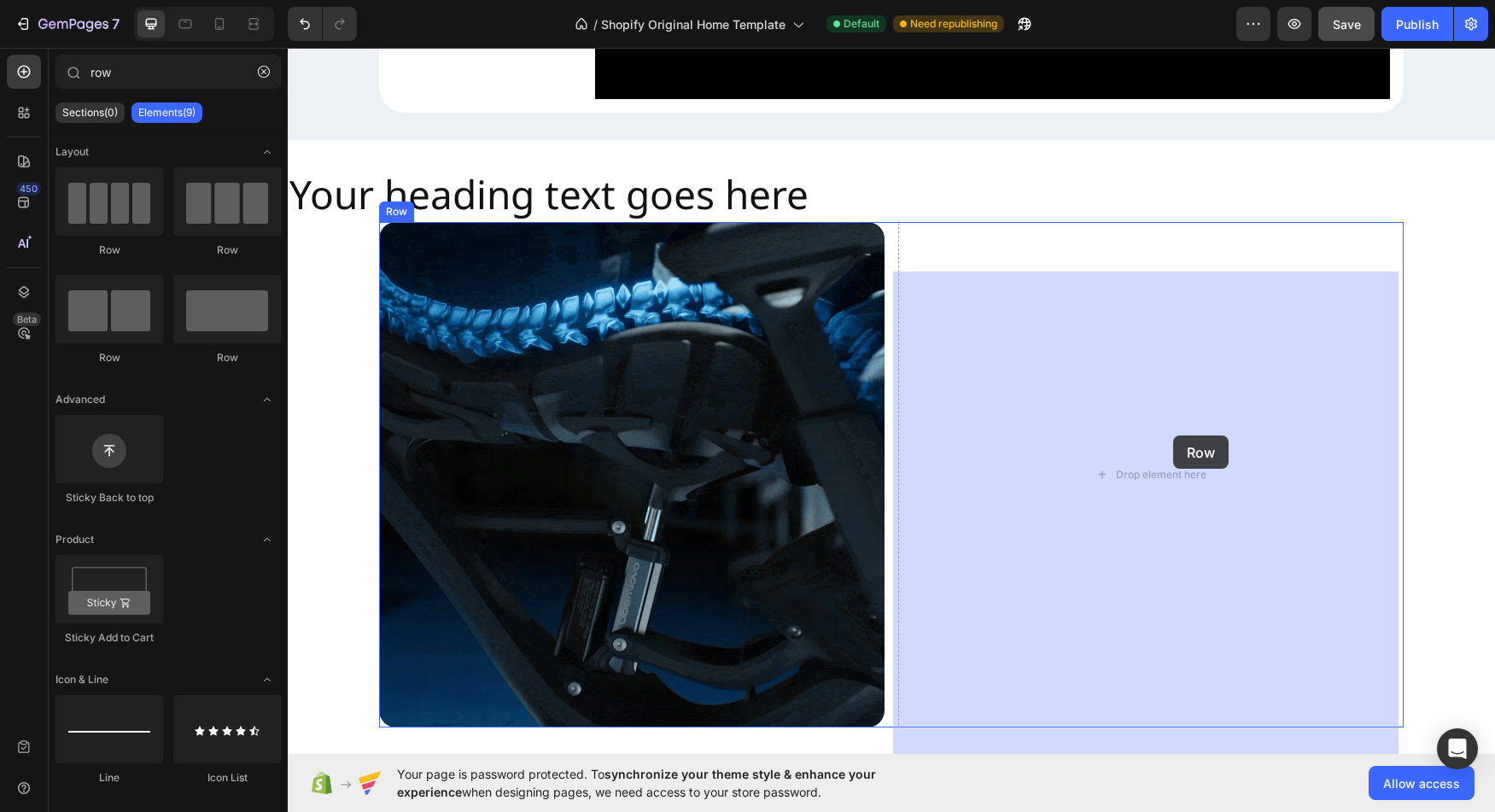
drag, startPoint x: 507, startPoint y: 372, endPoint x: 1203, endPoint y: 435, distance: 698.8
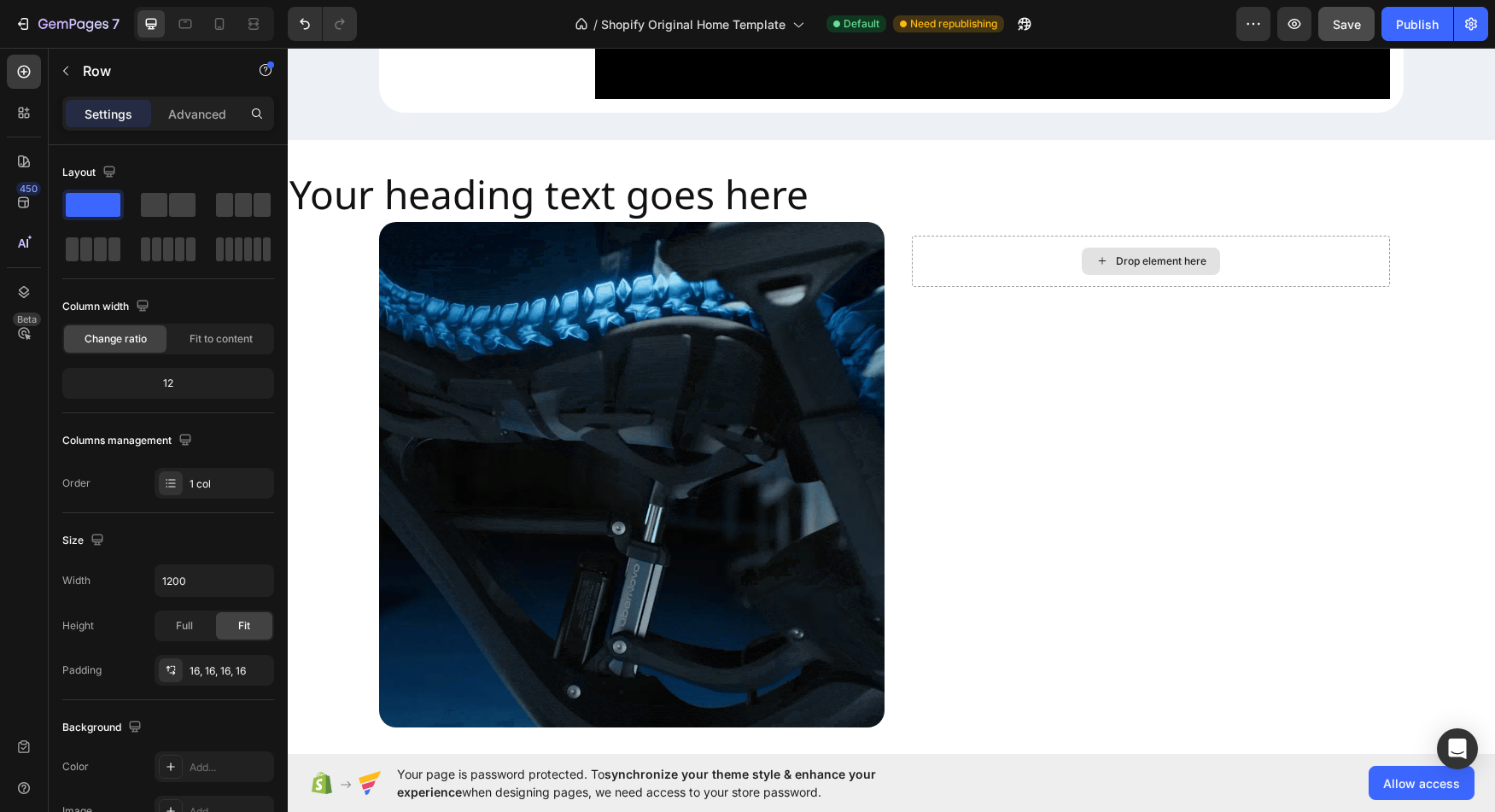
click at [1141, 275] on div "Drop element here" at bounding box center [1150, 261] width 138 height 27
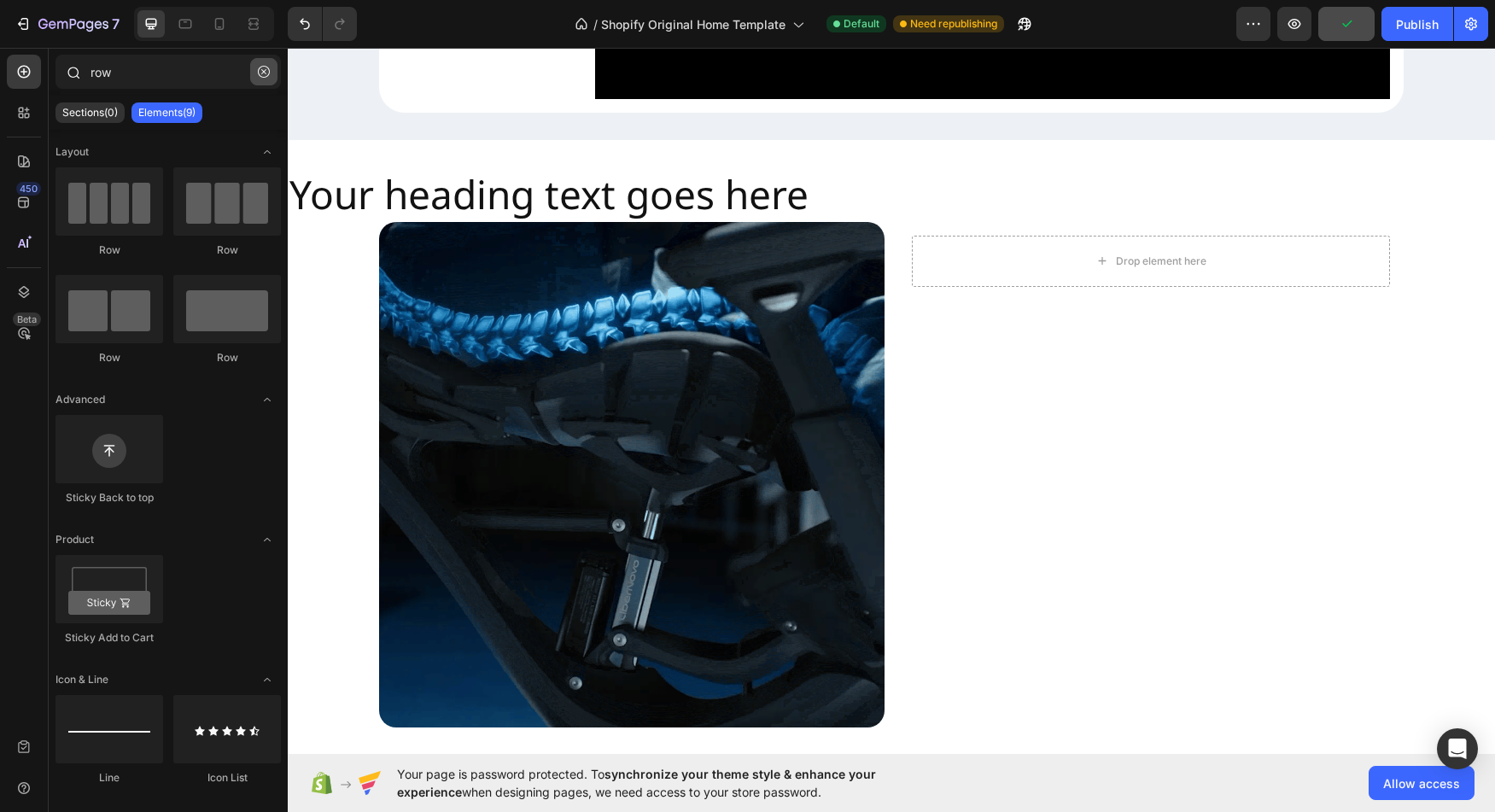
click at [268, 71] on icon "button" at bounding box center [263, 71] width 12 height 12
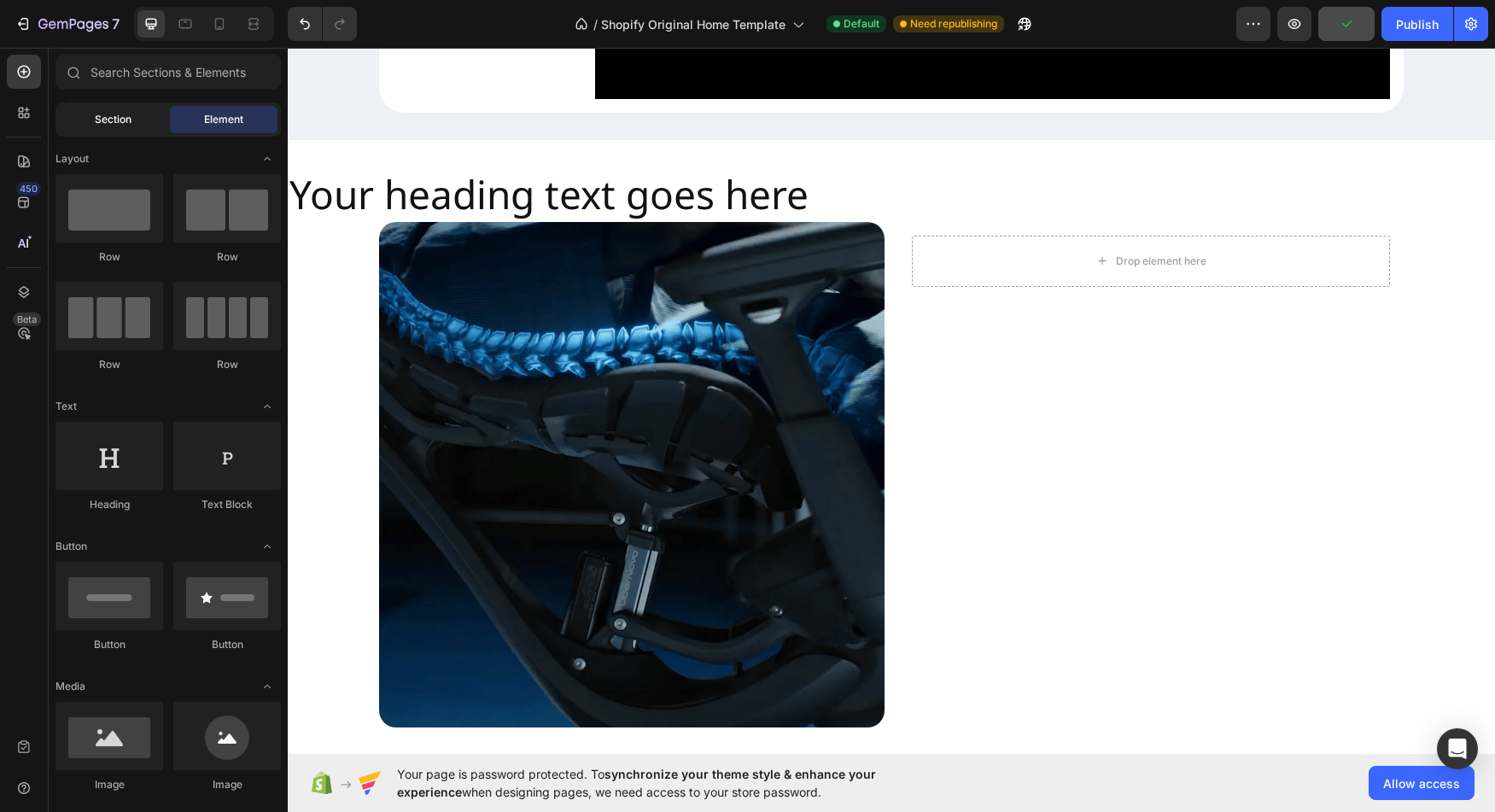
click at [105, 118] on span "Section" at bounding box center [113, 119] width 37 height 16
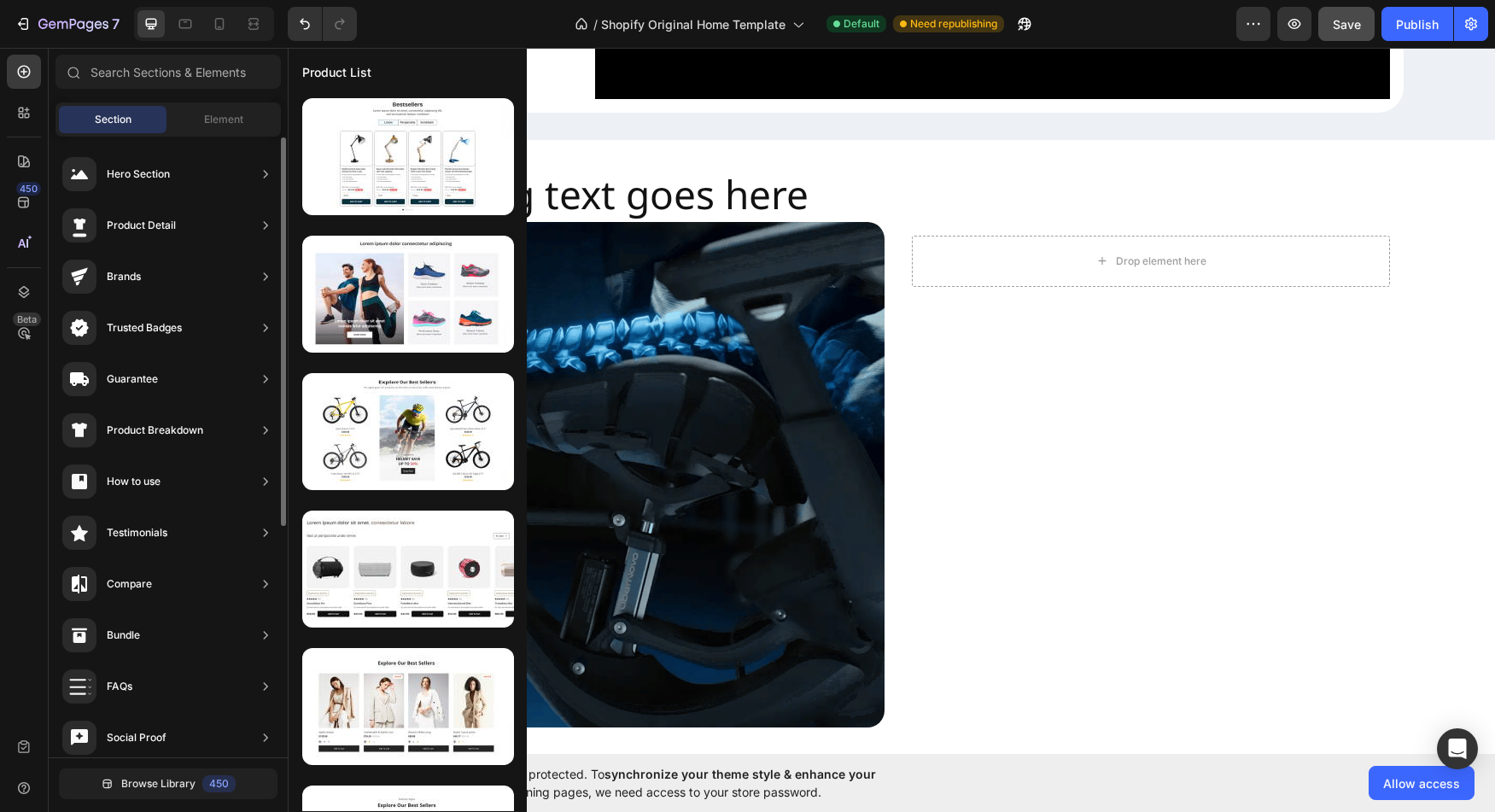
scroll to position [7, 0]
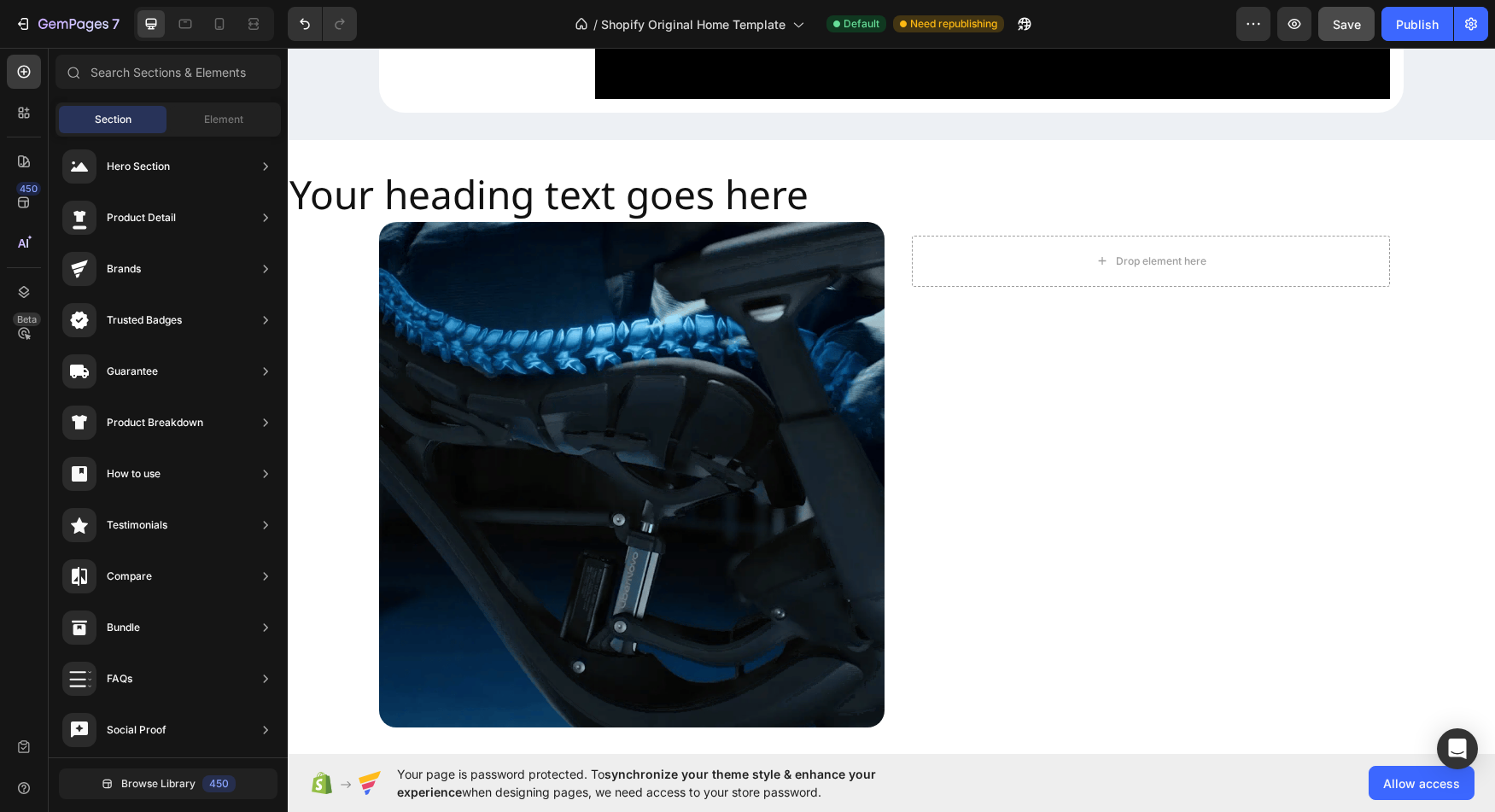
click at [239, 101] on div "Sections(30) Elements(83) Section Element Hero Section Product Detail Brands Tr…" at bounding box center [168, 432] width 239 height 754
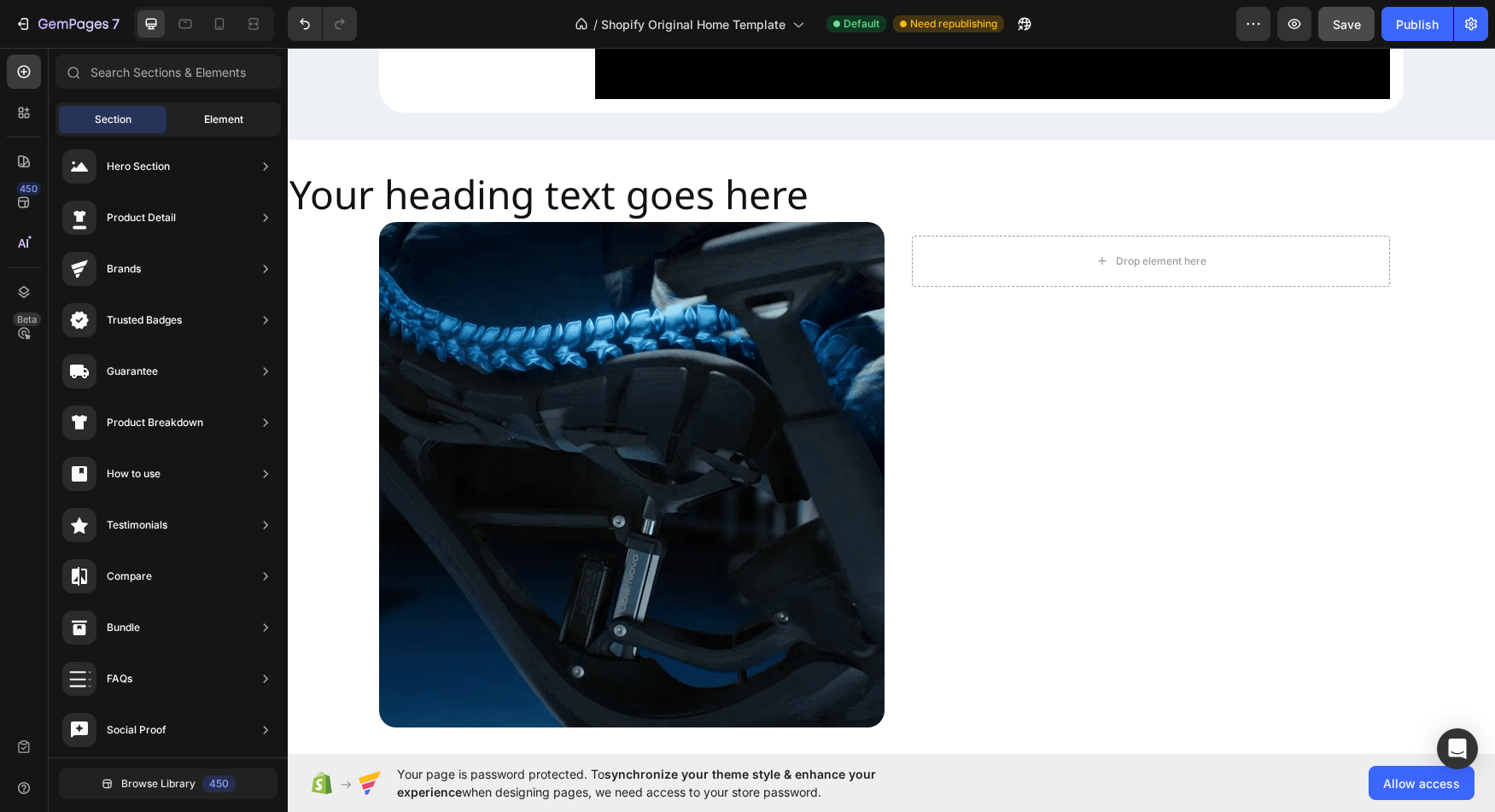
click at [234, 112] on span "Element" at bounding box center [223, 119] width 39 height 16
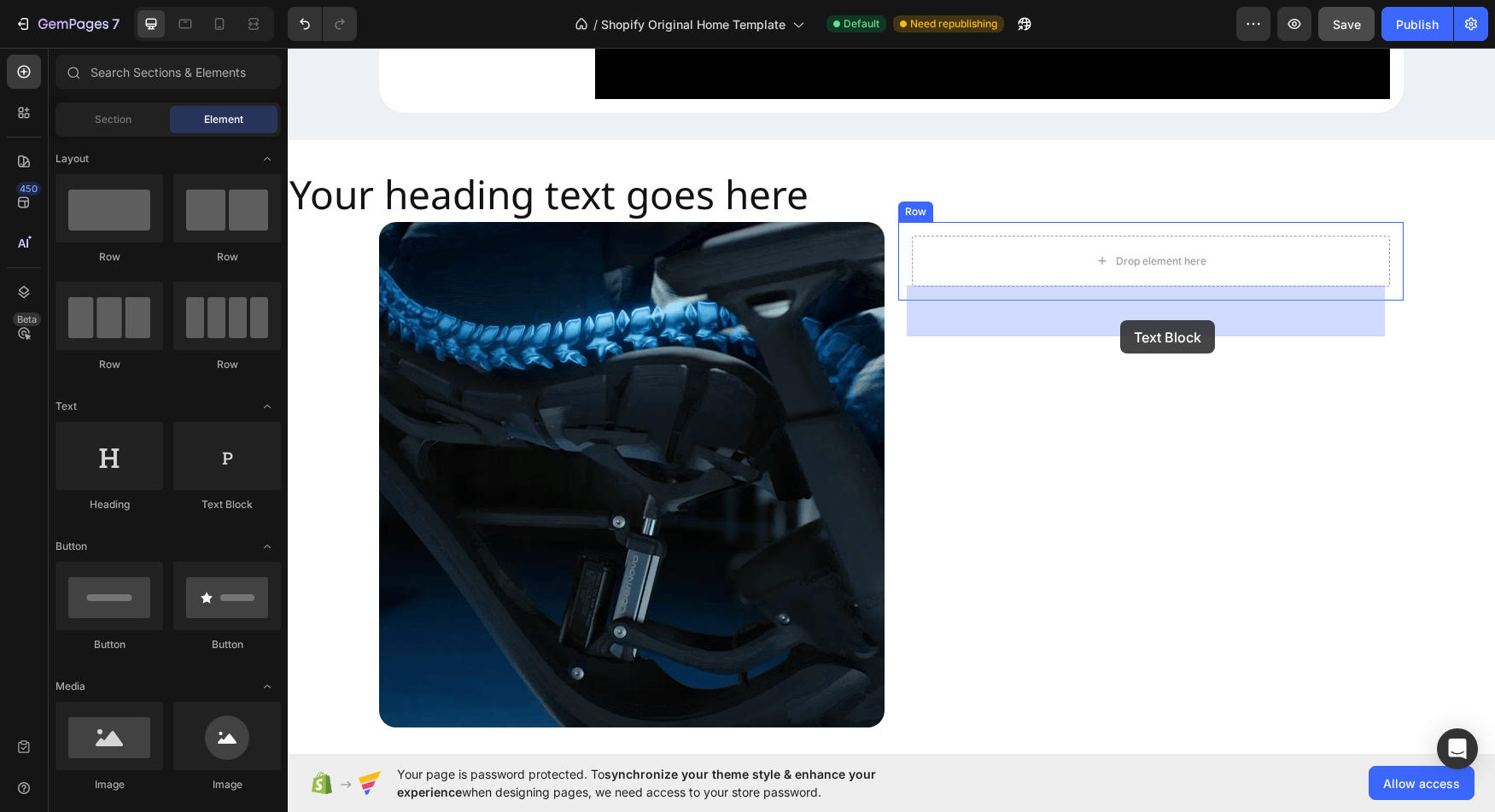
drag, startPoint x: 528, startPoint y: 517, endPoint x: 1120, endPoint y: 320, distance: 623.9
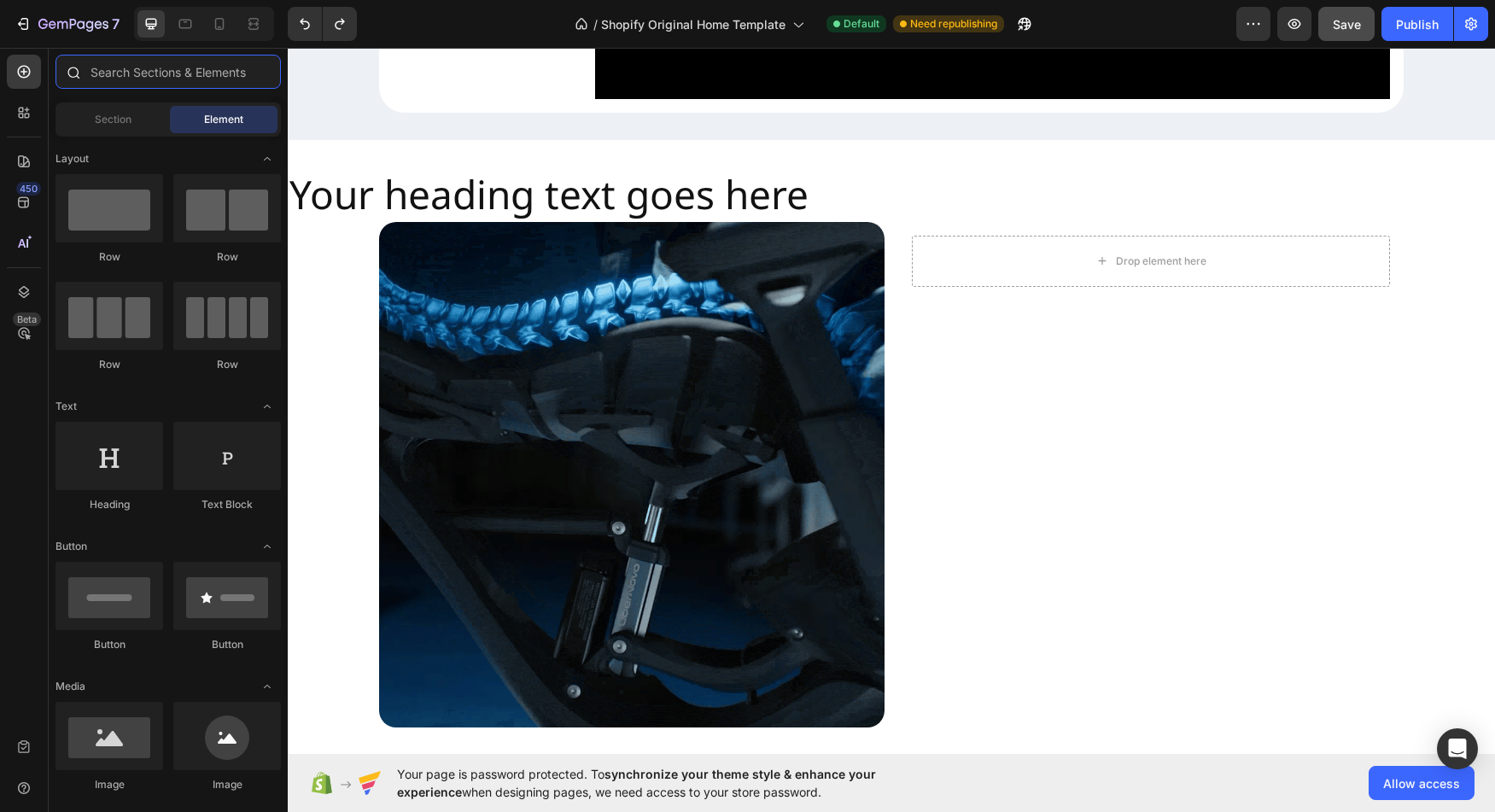
click at [140, 79] on input "text" at bounding box center [168, 71] width 226 height 34
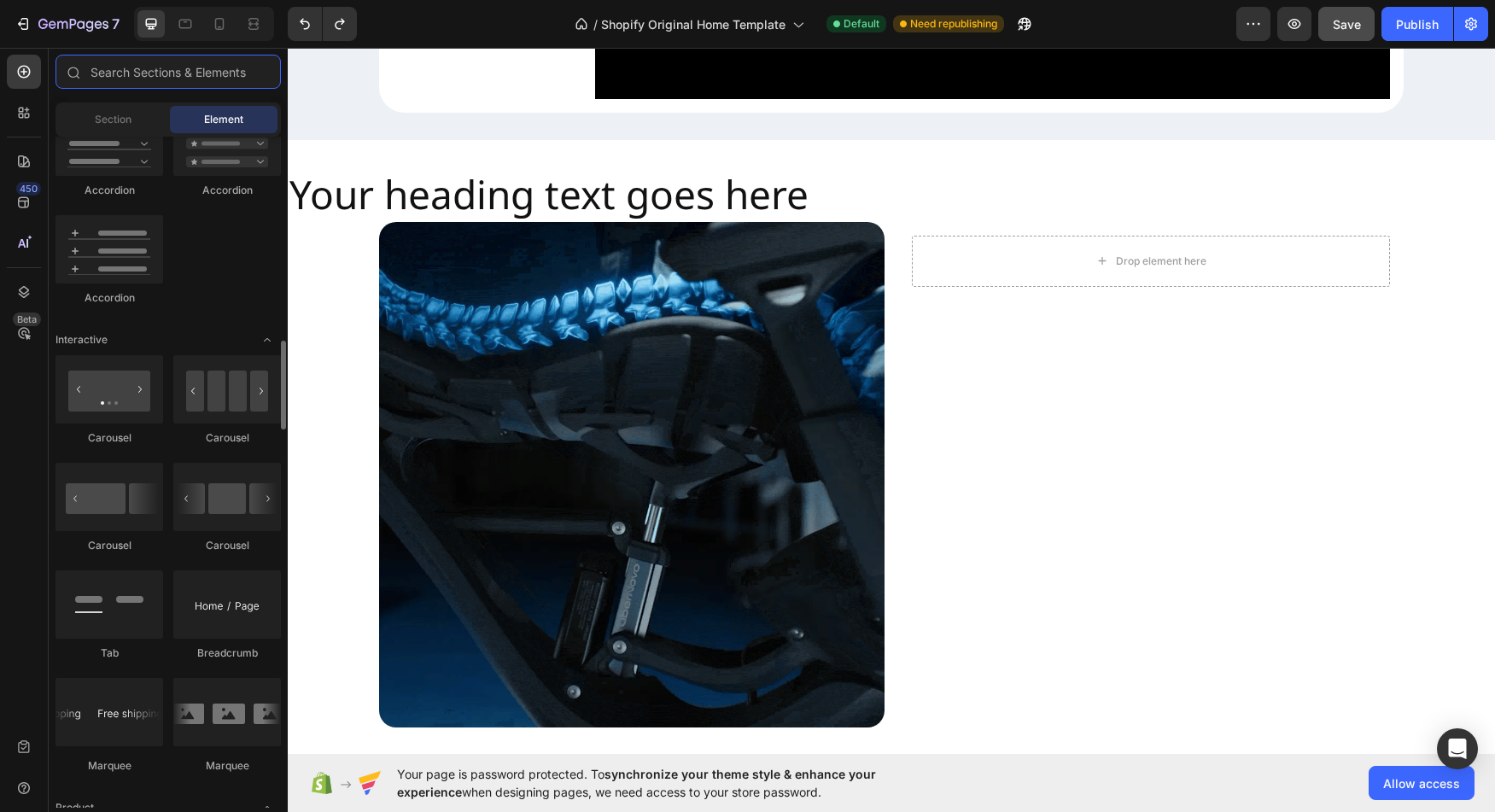
scroll to position [1530, 0]
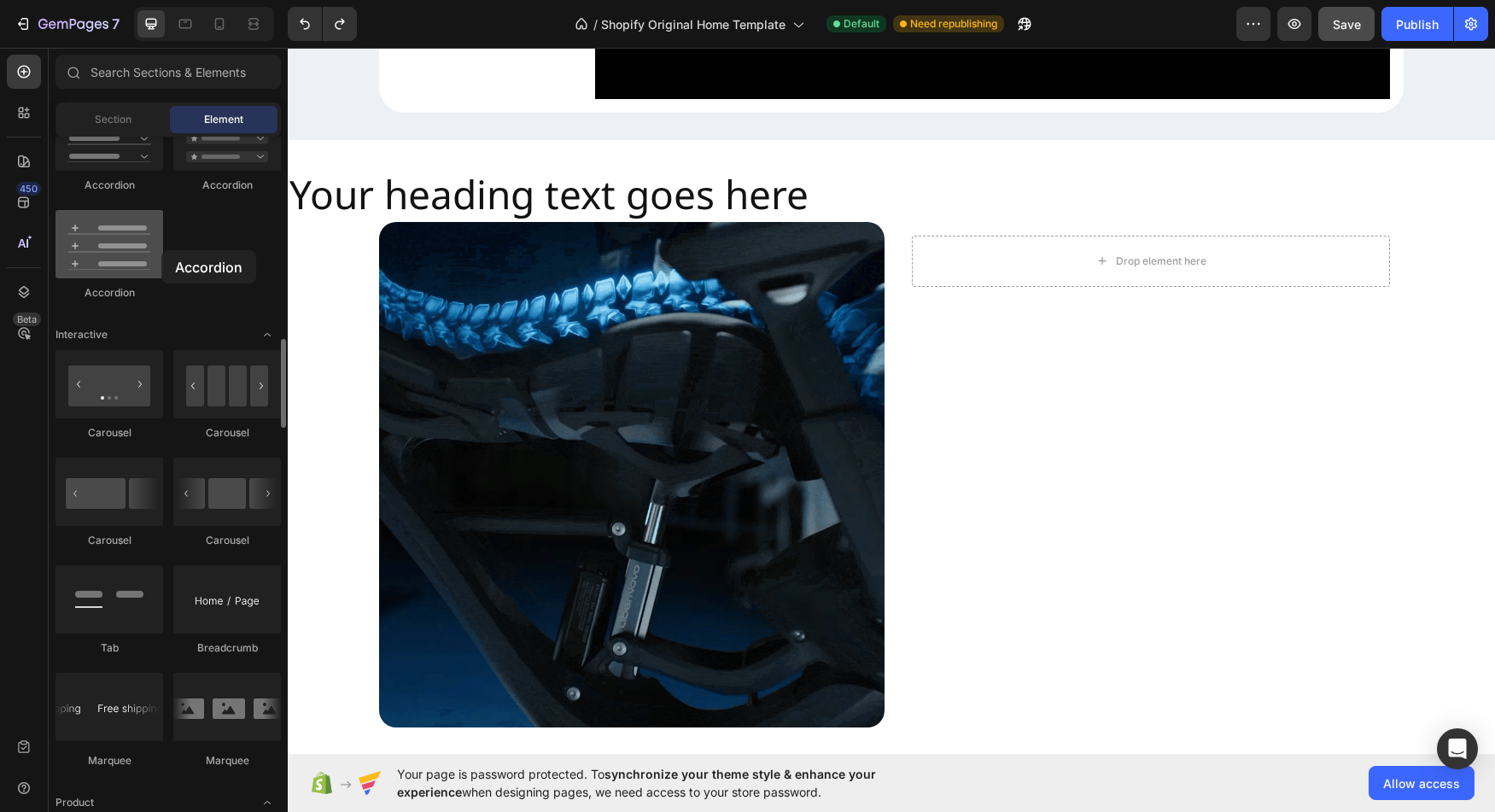
drag, startPoint x: 120, startPoint y: 229, endPoint x: 162, endPoint y: 250, distance: 47.0
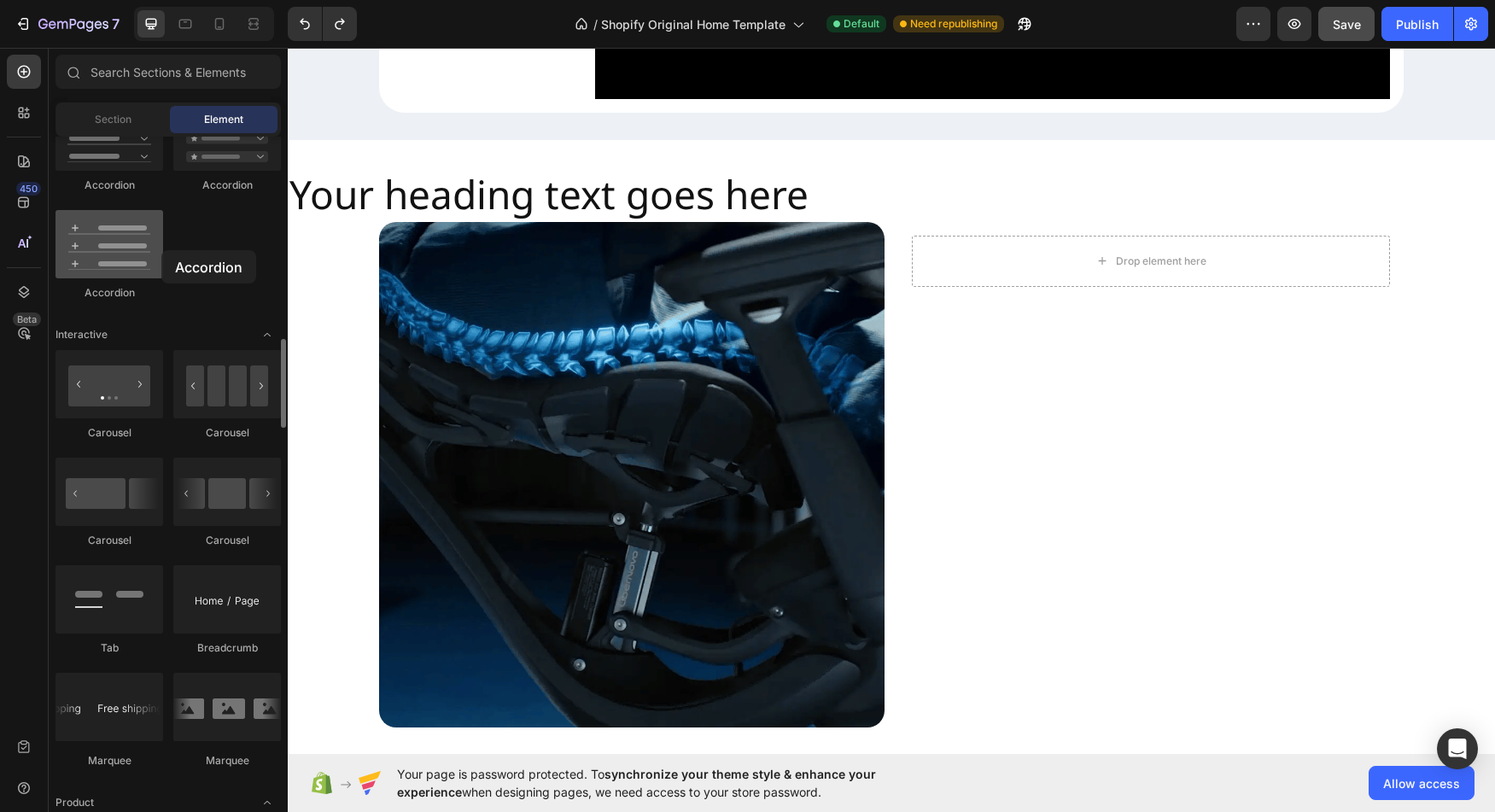
click at [162, 250] on div at bounding box center [110, 244] width 108 height 69
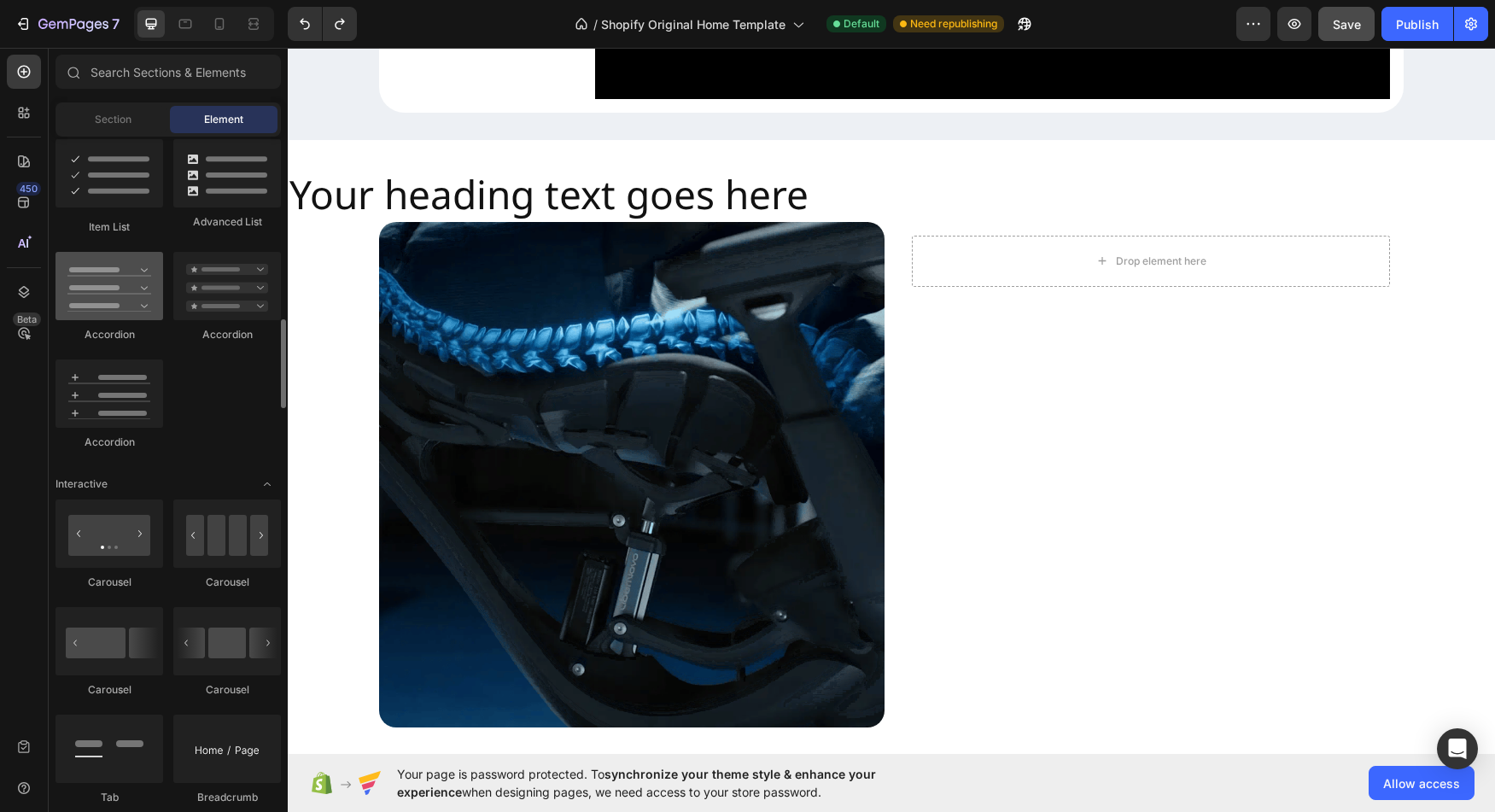
scroll to position [1373, 0]
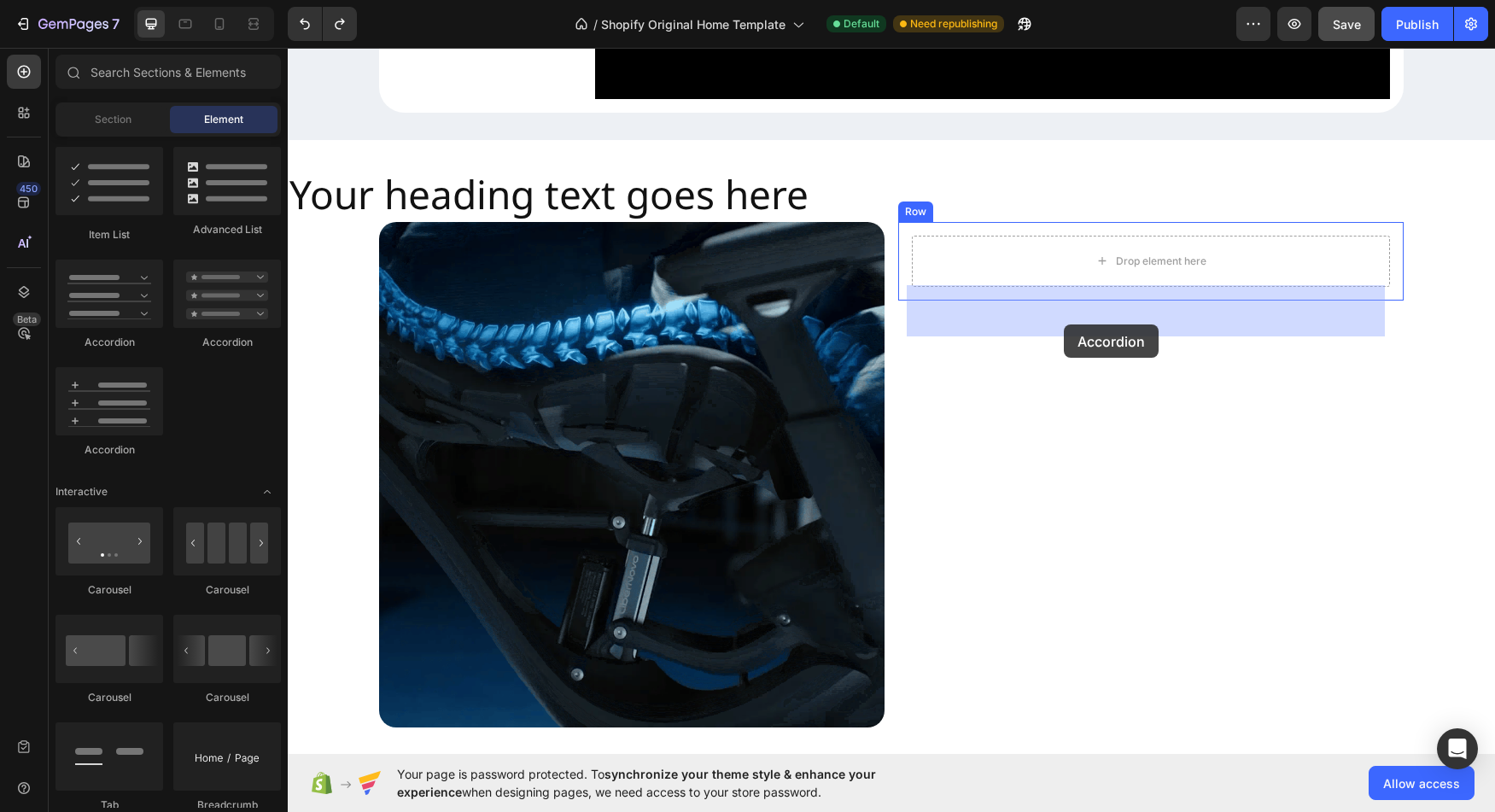
drag, startPoint x: 431, startPoint y: 341, endPoint x: 1064, endPoint y: 324, distance: 633.2
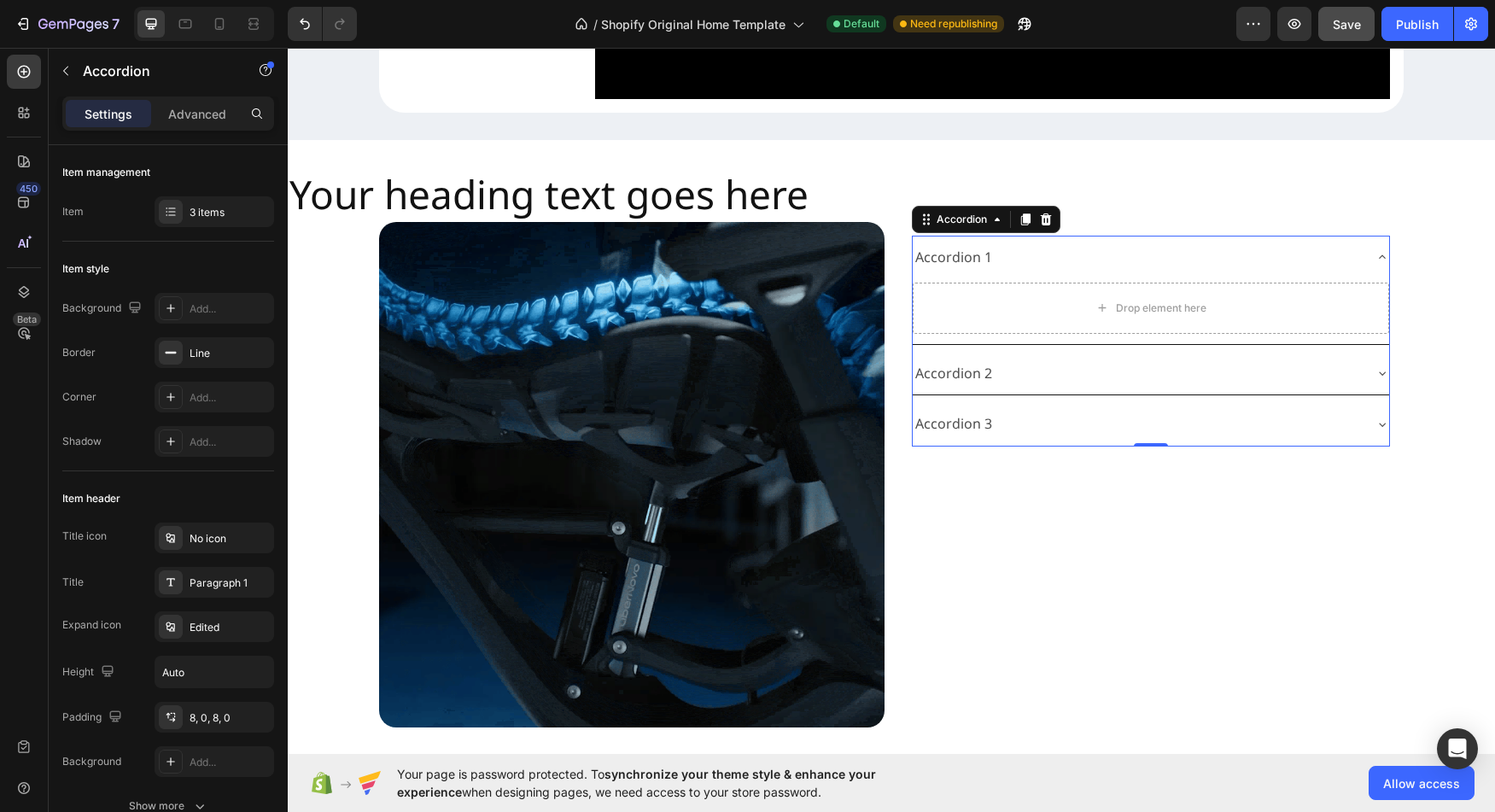
click at [969, 272] on div "Accordion 1" at bounding box center [954, 257] width 82 height 30
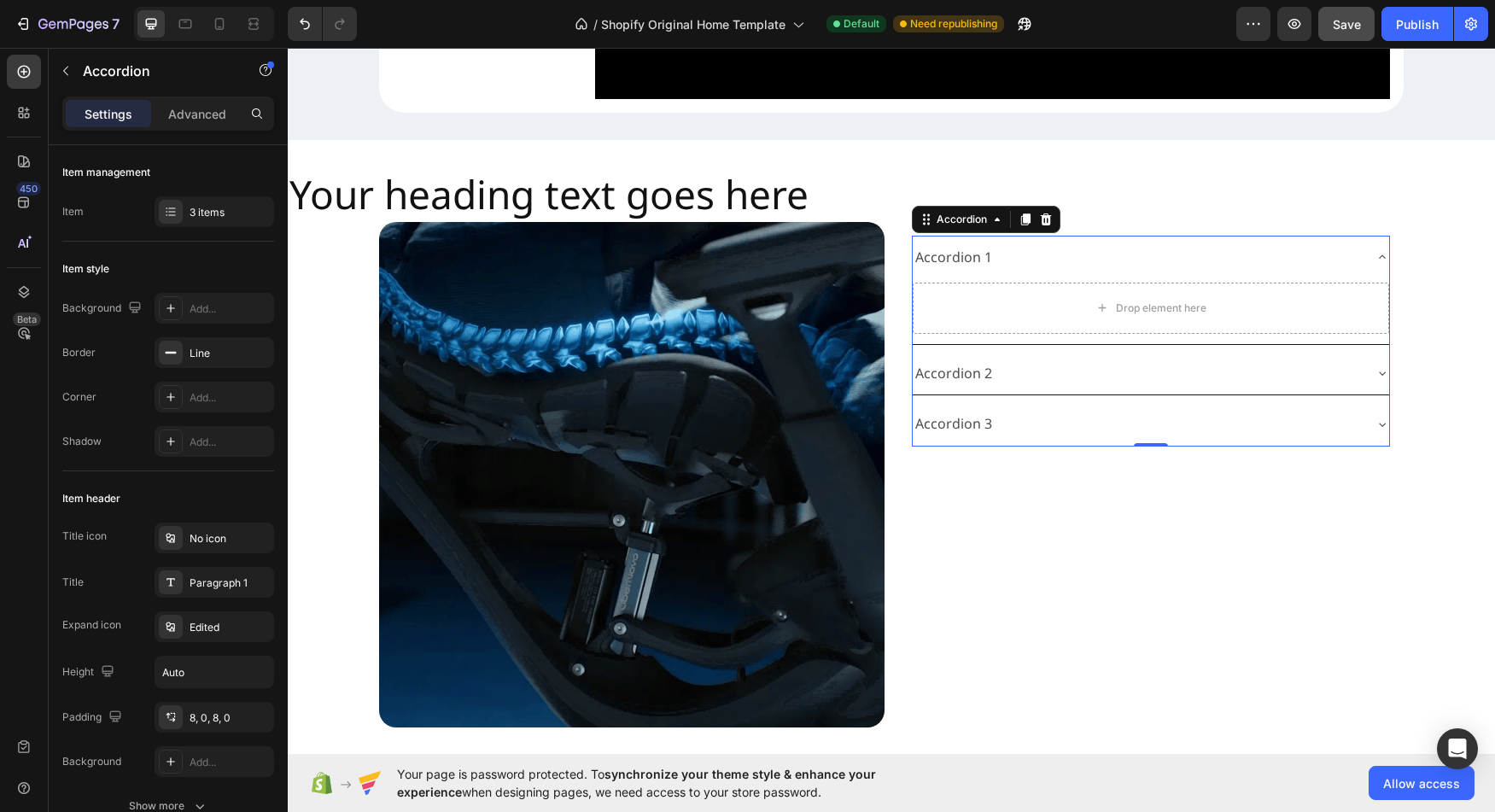
click at [948, 272] on div "Accordion 1" at bounding box center [954, 257] width 82 height 30
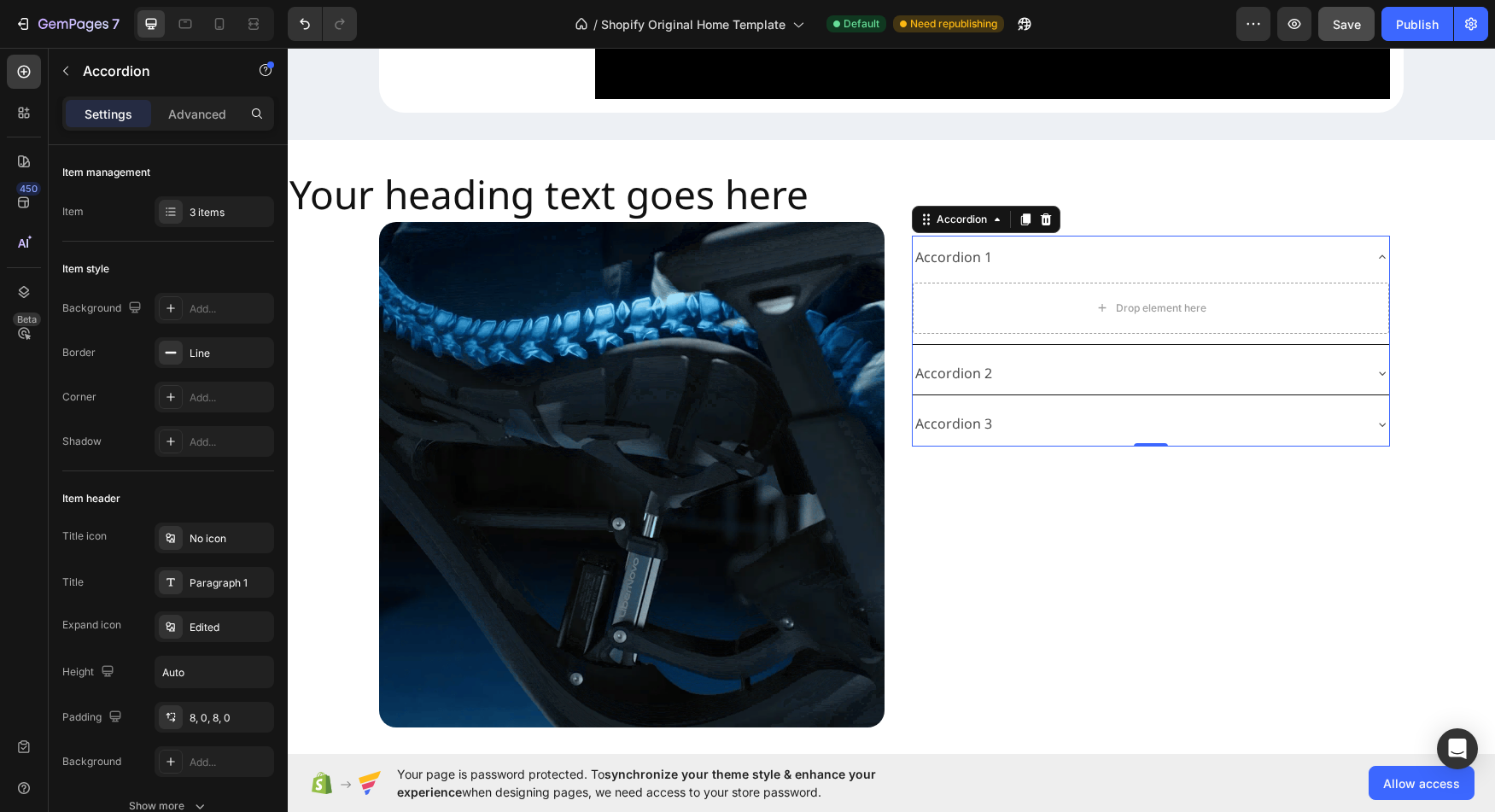
click at [948, 272] on div "Accordion 1" at bounding box center [954, 257] width 82 height 30
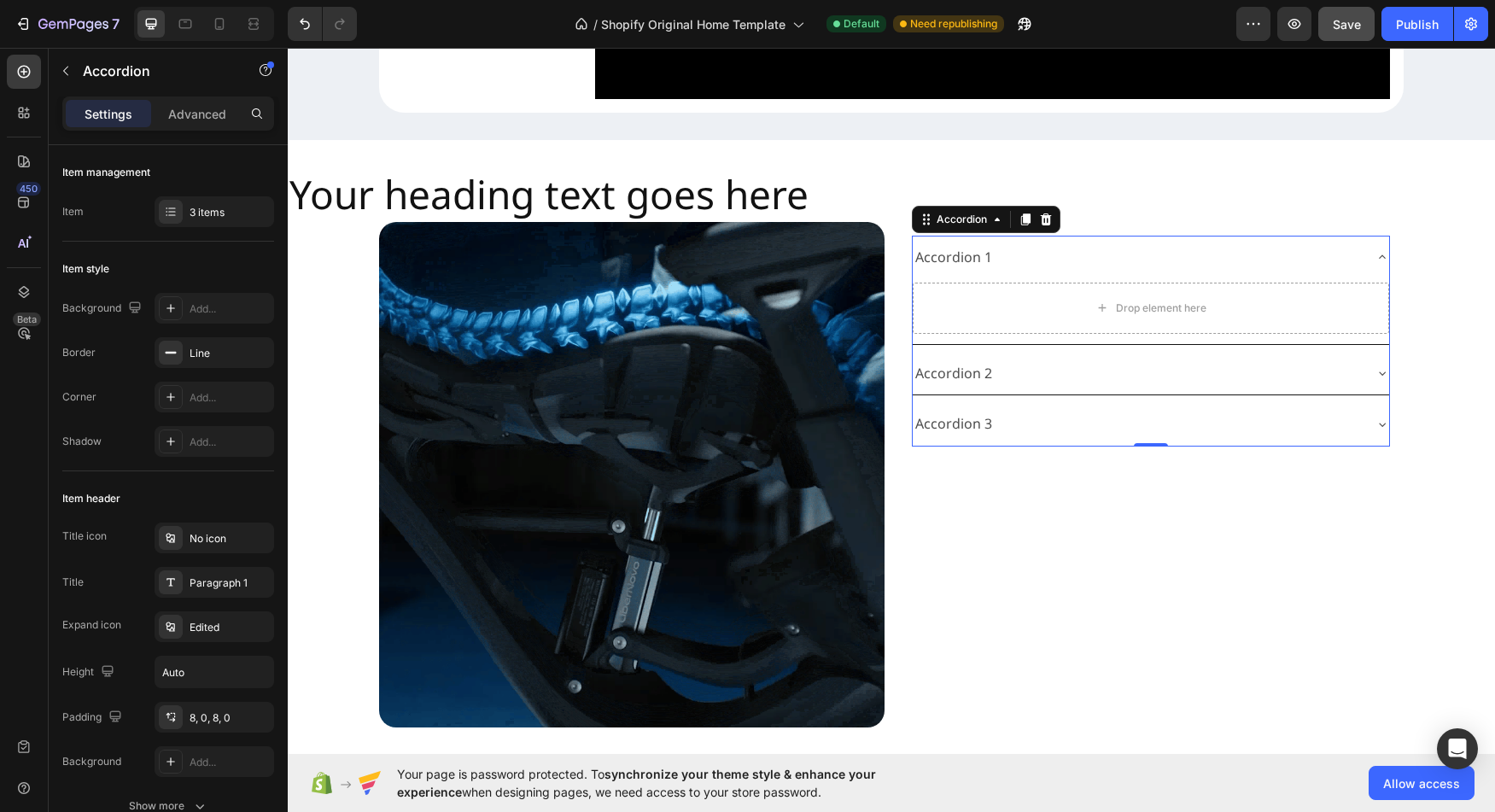
click at [946, 272] on div "Accordion 1" at bounding box center [954, 257] width 82 height 30
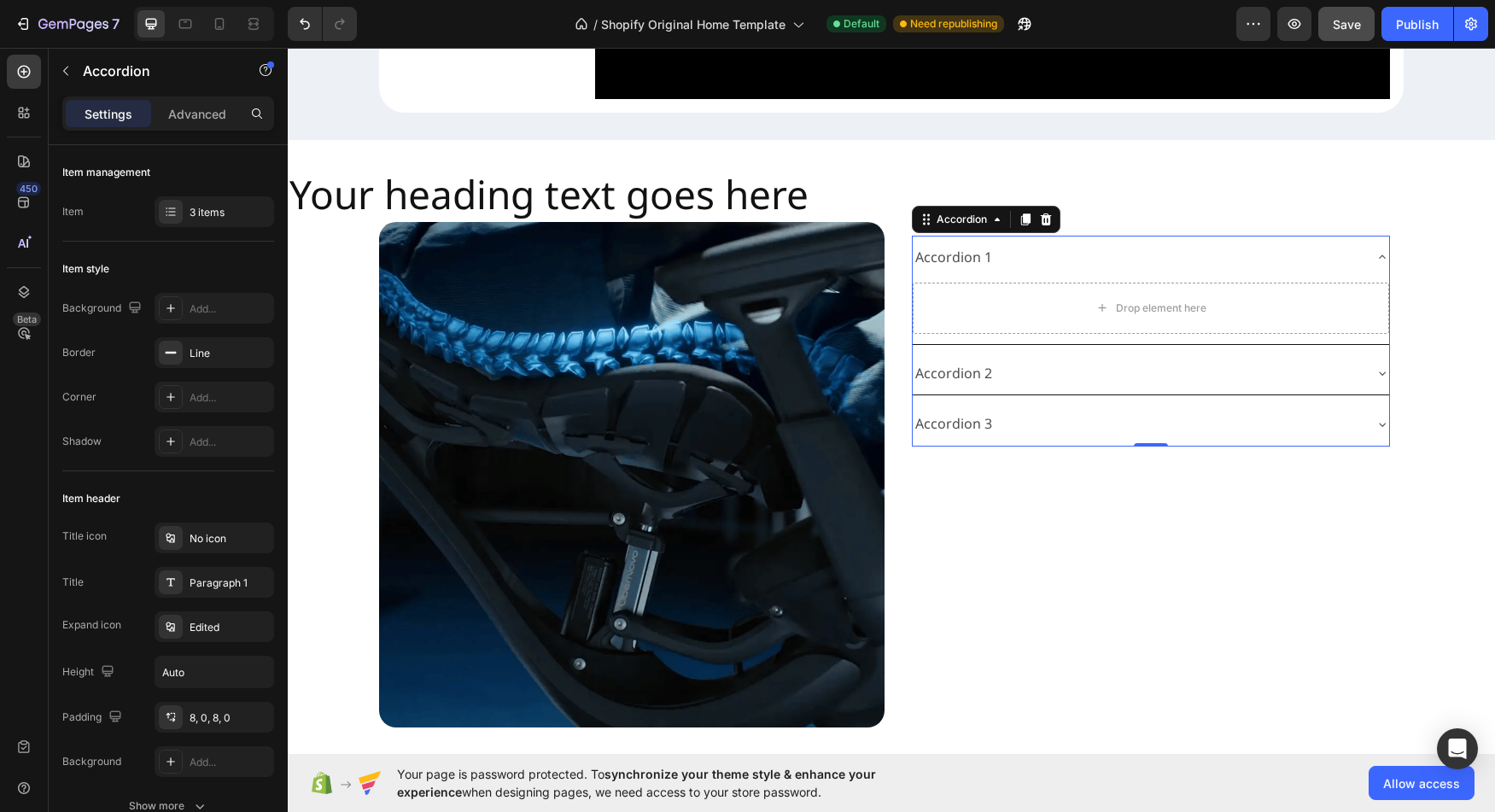
click at [946, 272] on div "Accordion 1" at bounding box center [954, 257] width 82 height 30
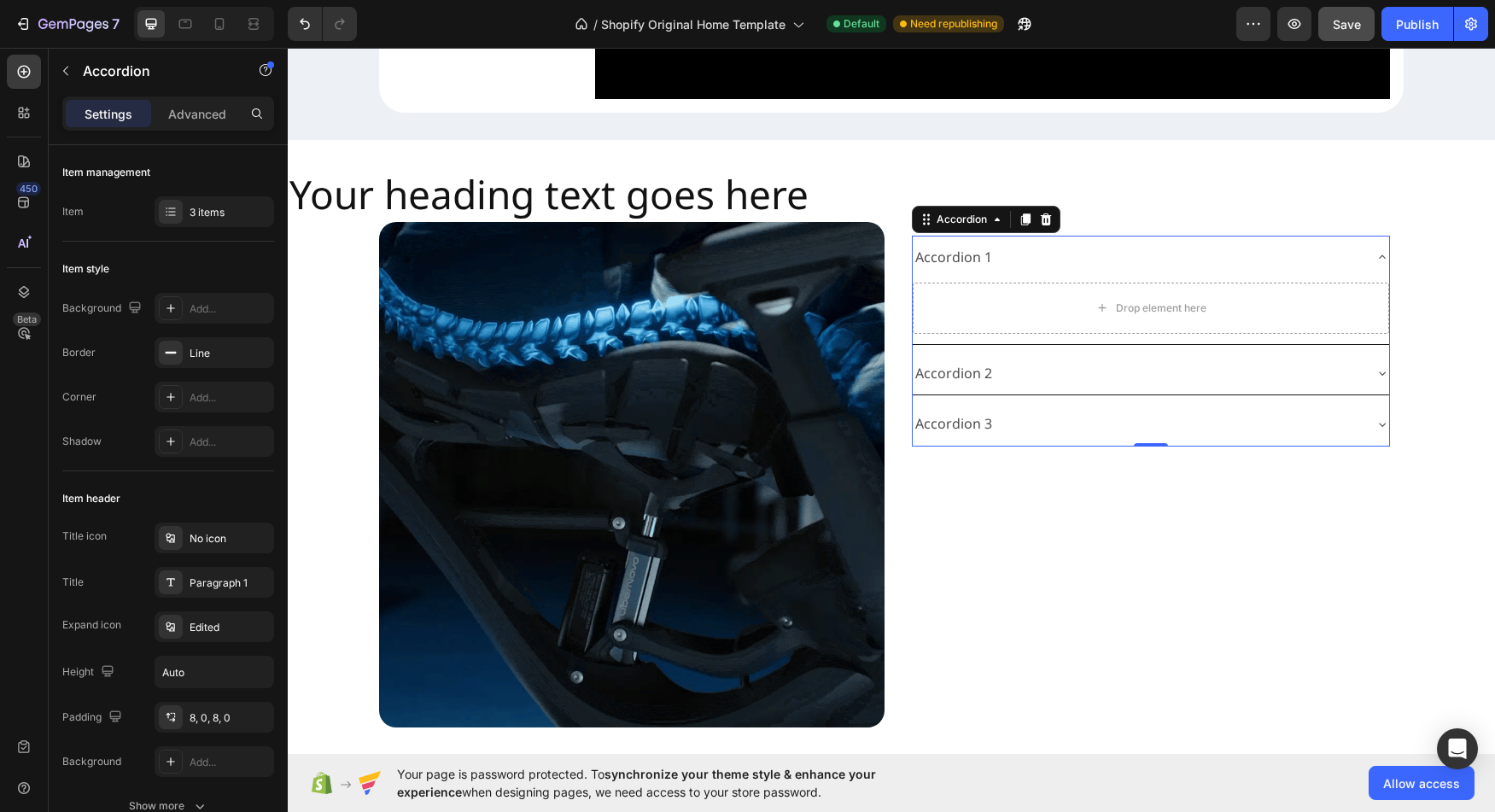
click at [946, 272] on div "Accordion 1" at bounding box center [954, 257] width 82 height 30
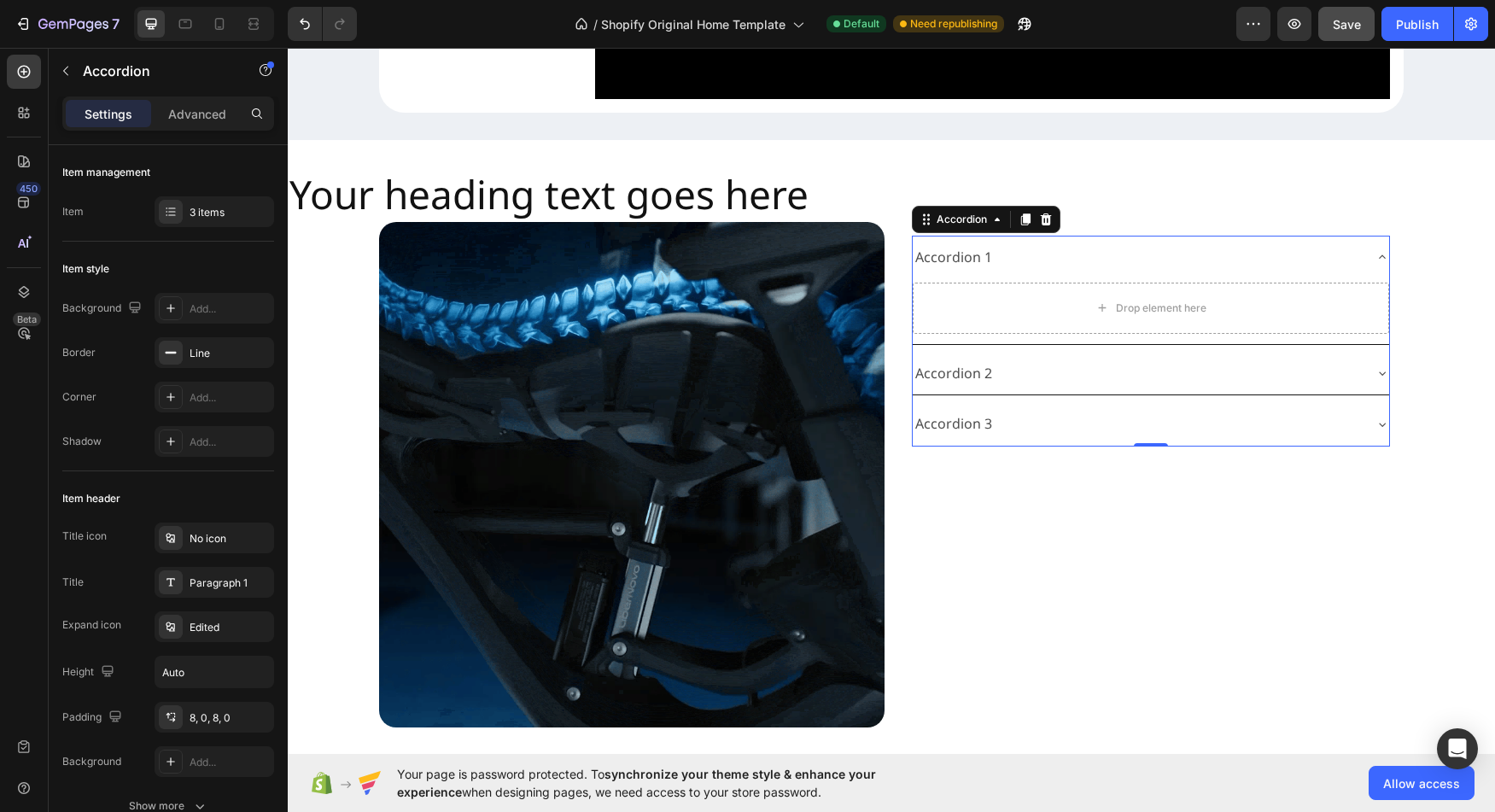
click at [946, 272] on div "Accordion 1" at bounding box center [954, 257] width 82 height 30
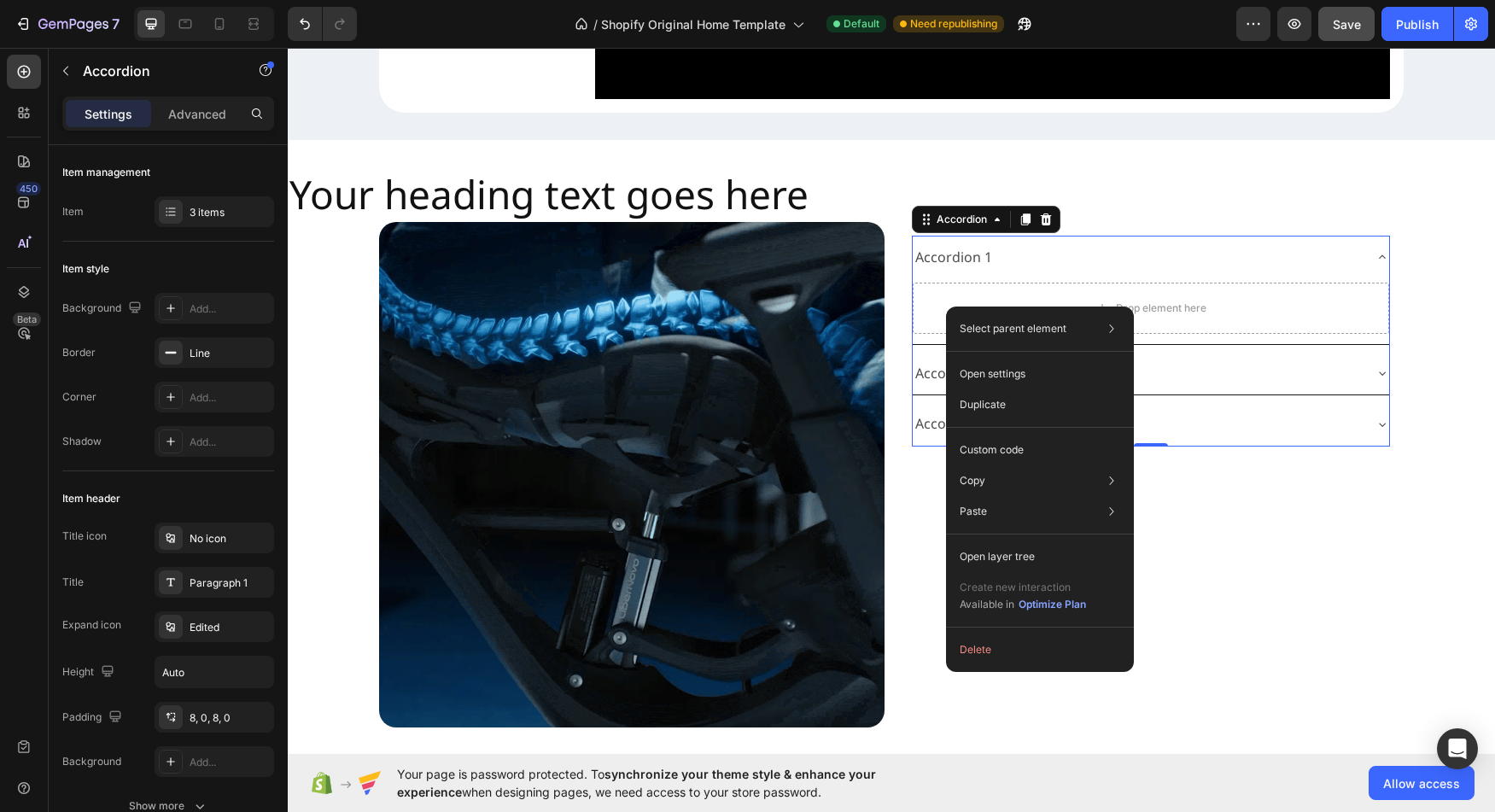
click at [940, 272] on div "Accordion 1" at bounding box center [954, 257] width 82 height 30
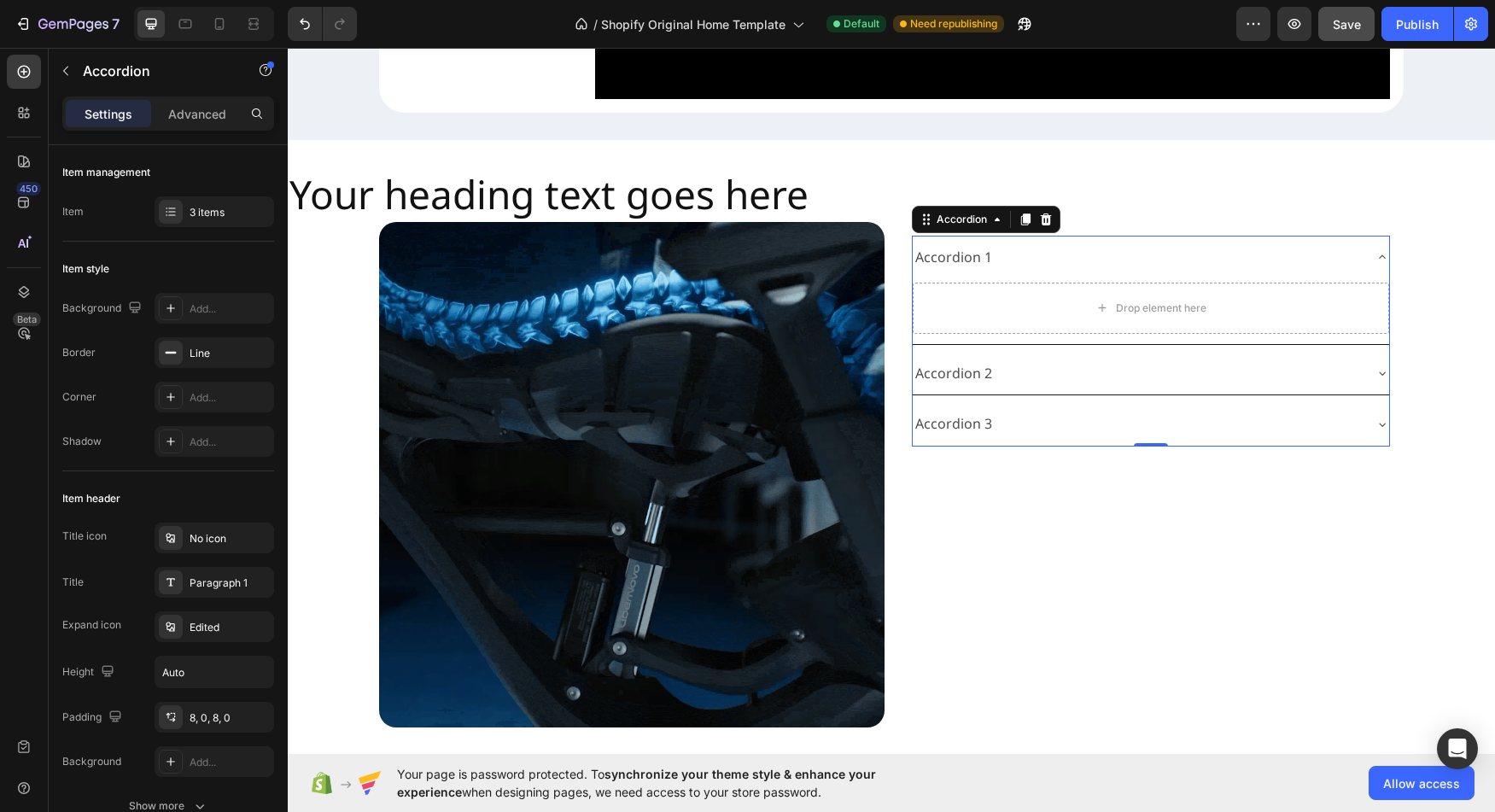
click at [940, 272] on div "Accordion 1" at bounding box center [954, 257] width 82 height 30
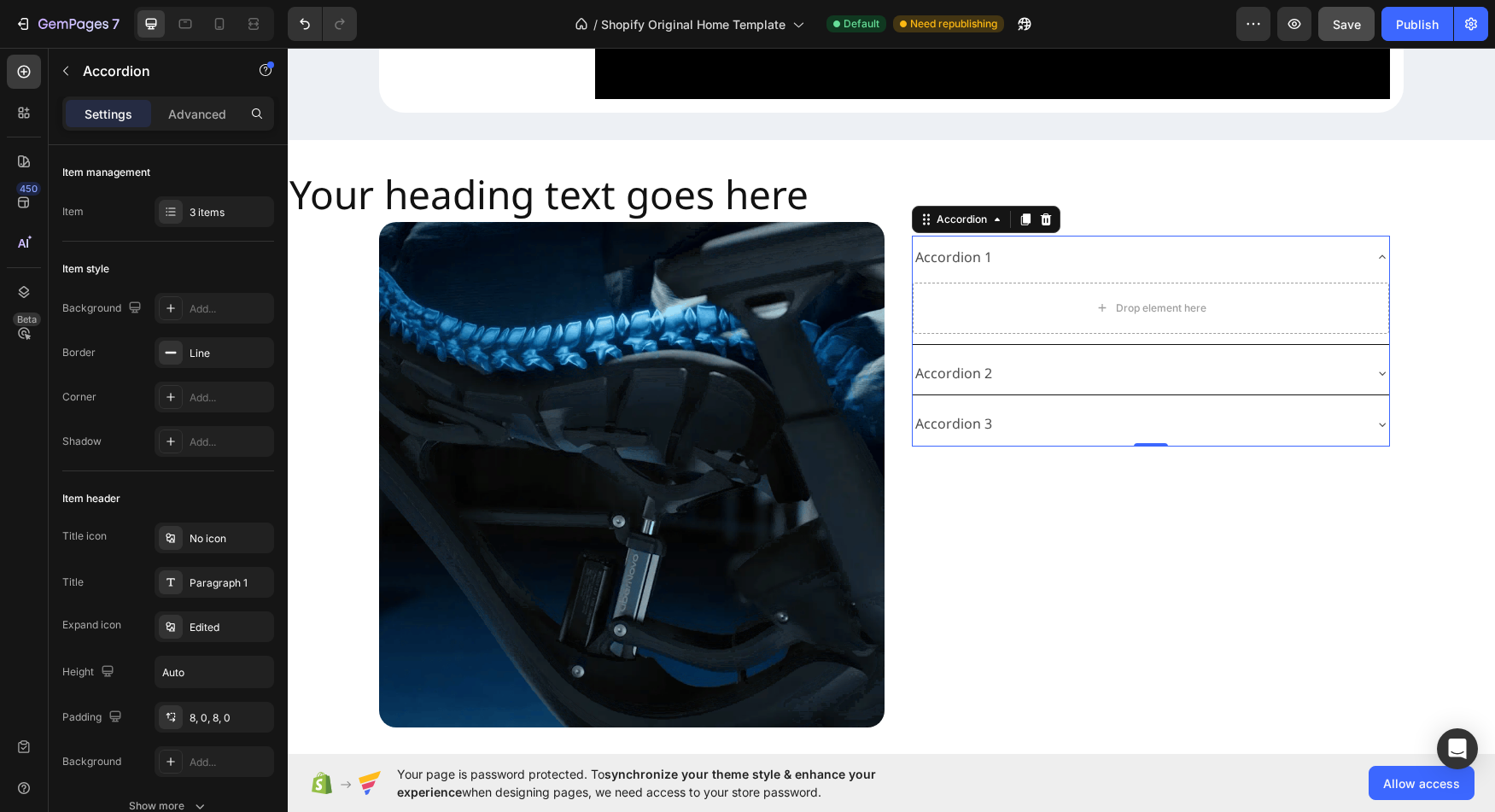
click at [940, 272] on div "Accordion 1" at bounding box center [954, 257] width 82 height 30
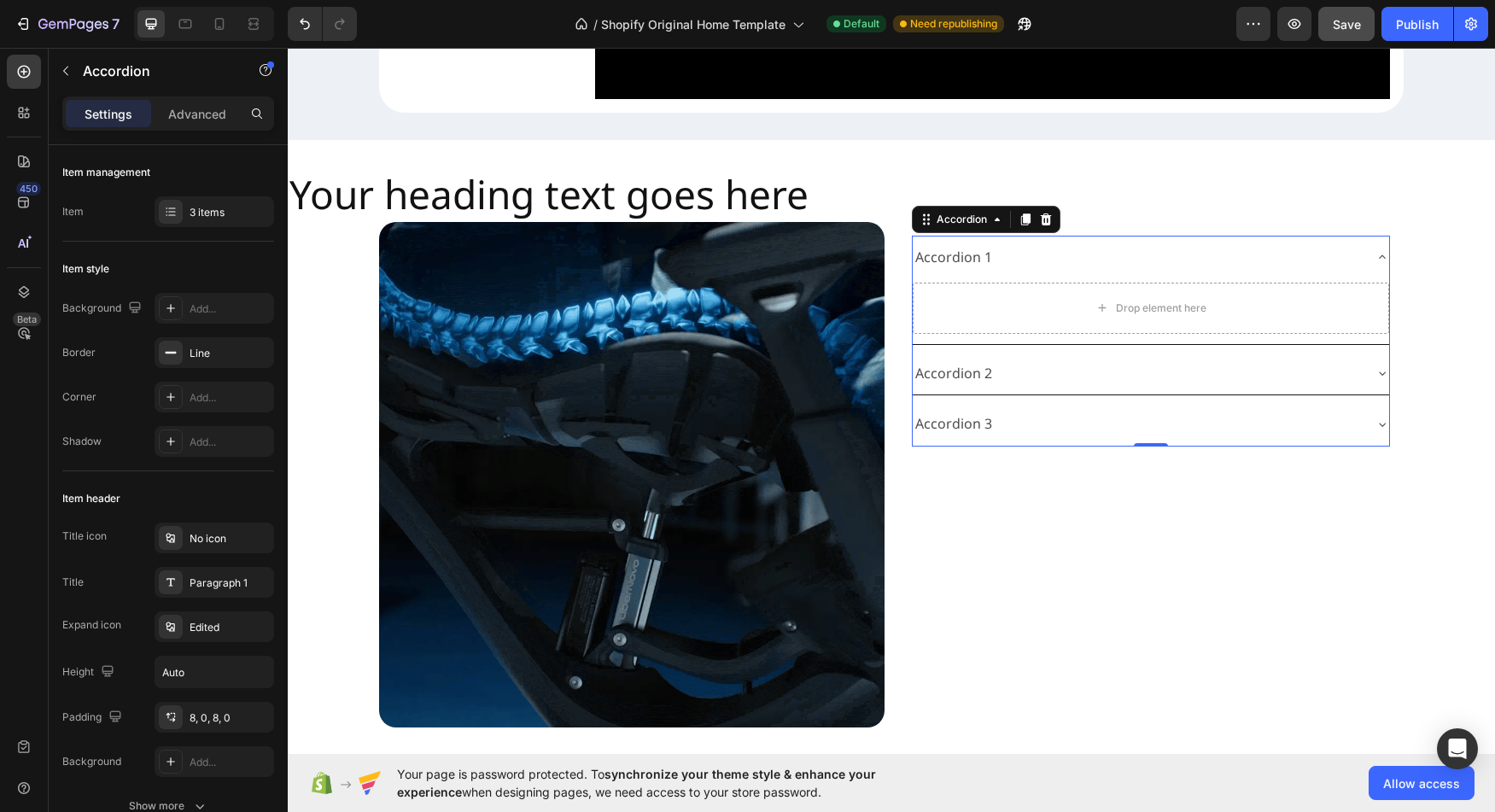
click at [940, 272] on div "Accordion 1" at bounding box center [954, 257] width 82 height 30
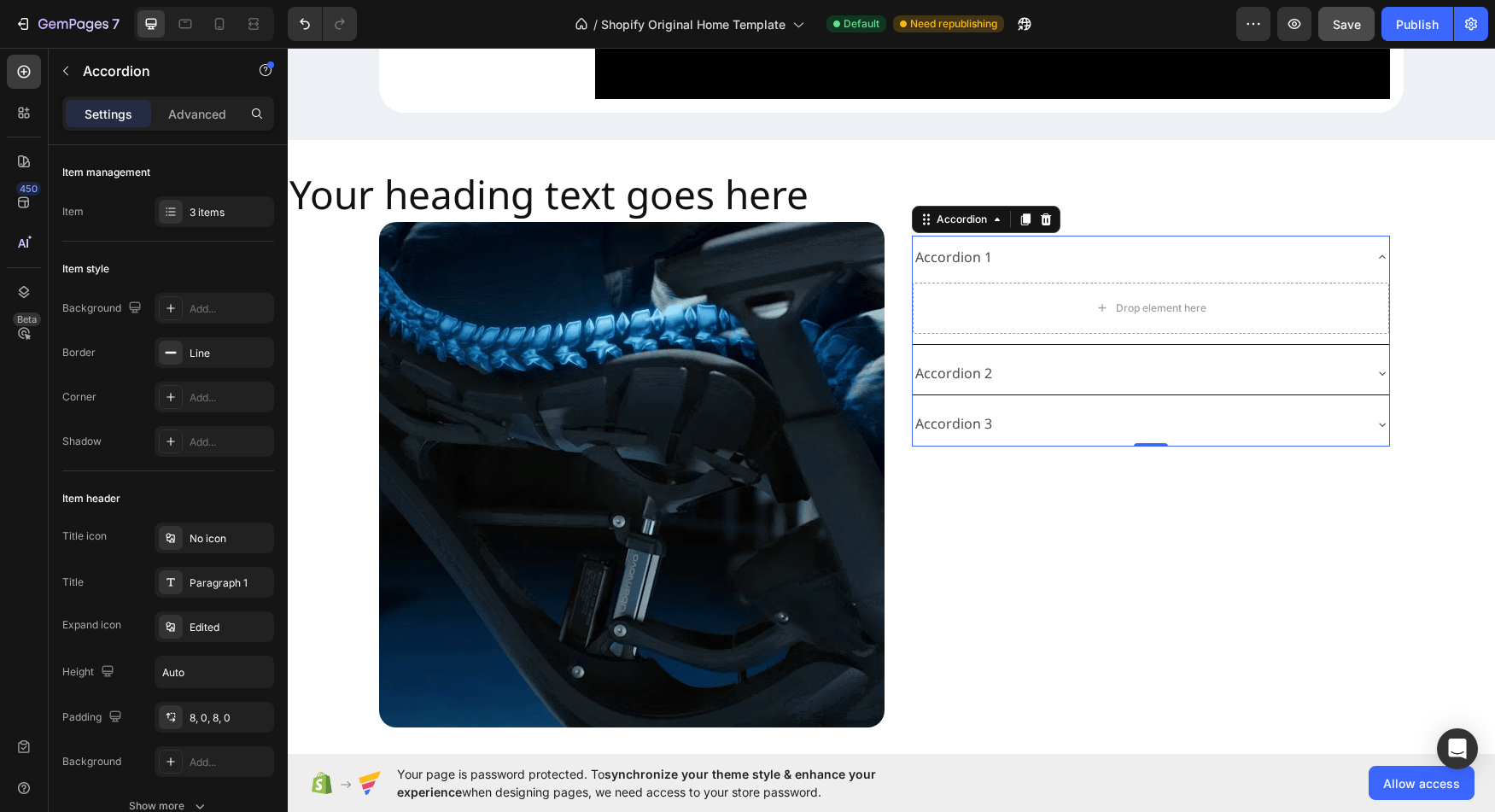
click at [940, 272] on div "Accordion 1" at bounding box center [954, 257] width 82 height 30
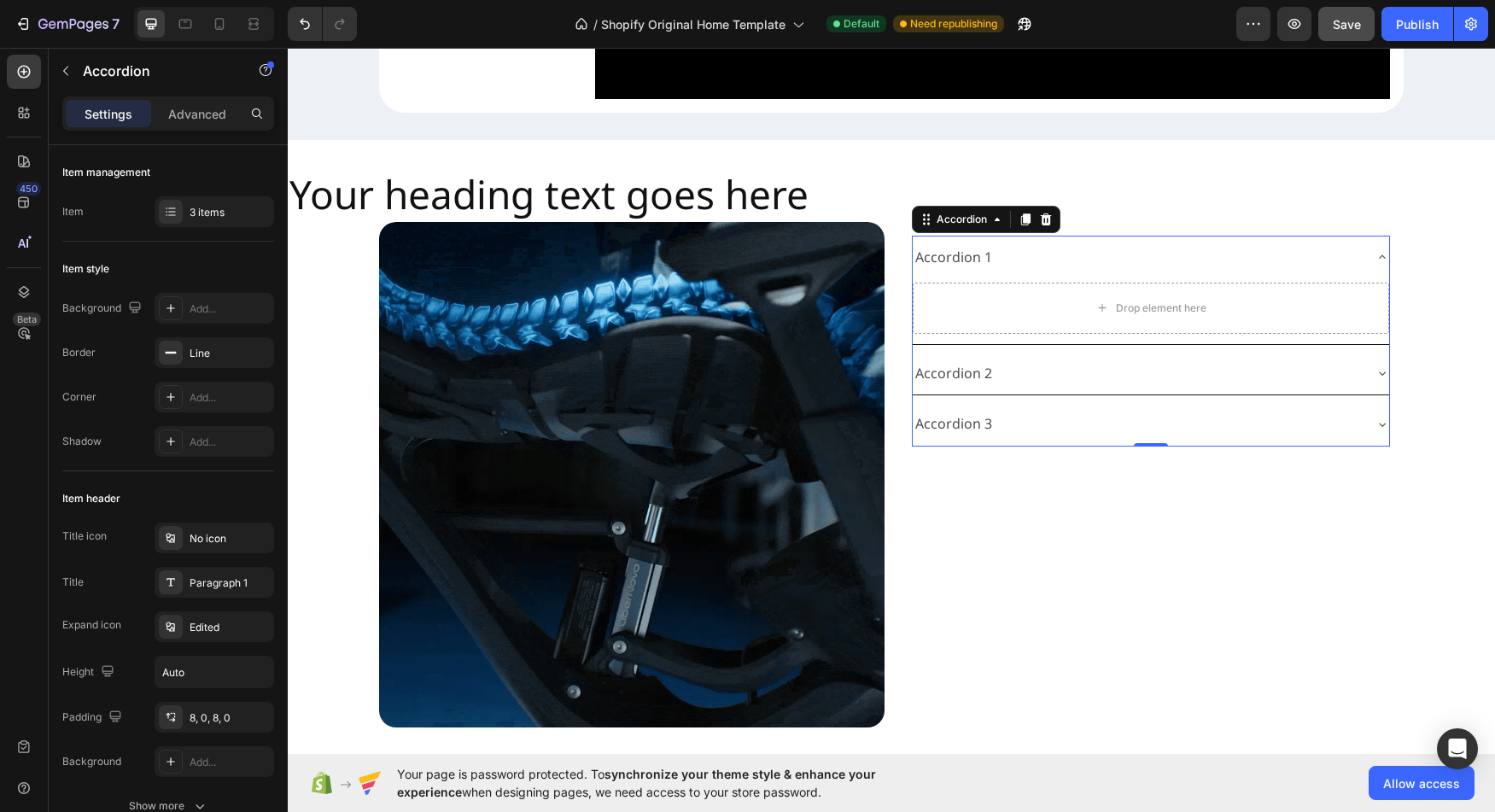
click at [940, 272] on div "Accordion 1" at bounding box center [954, 257] width 82 height 30
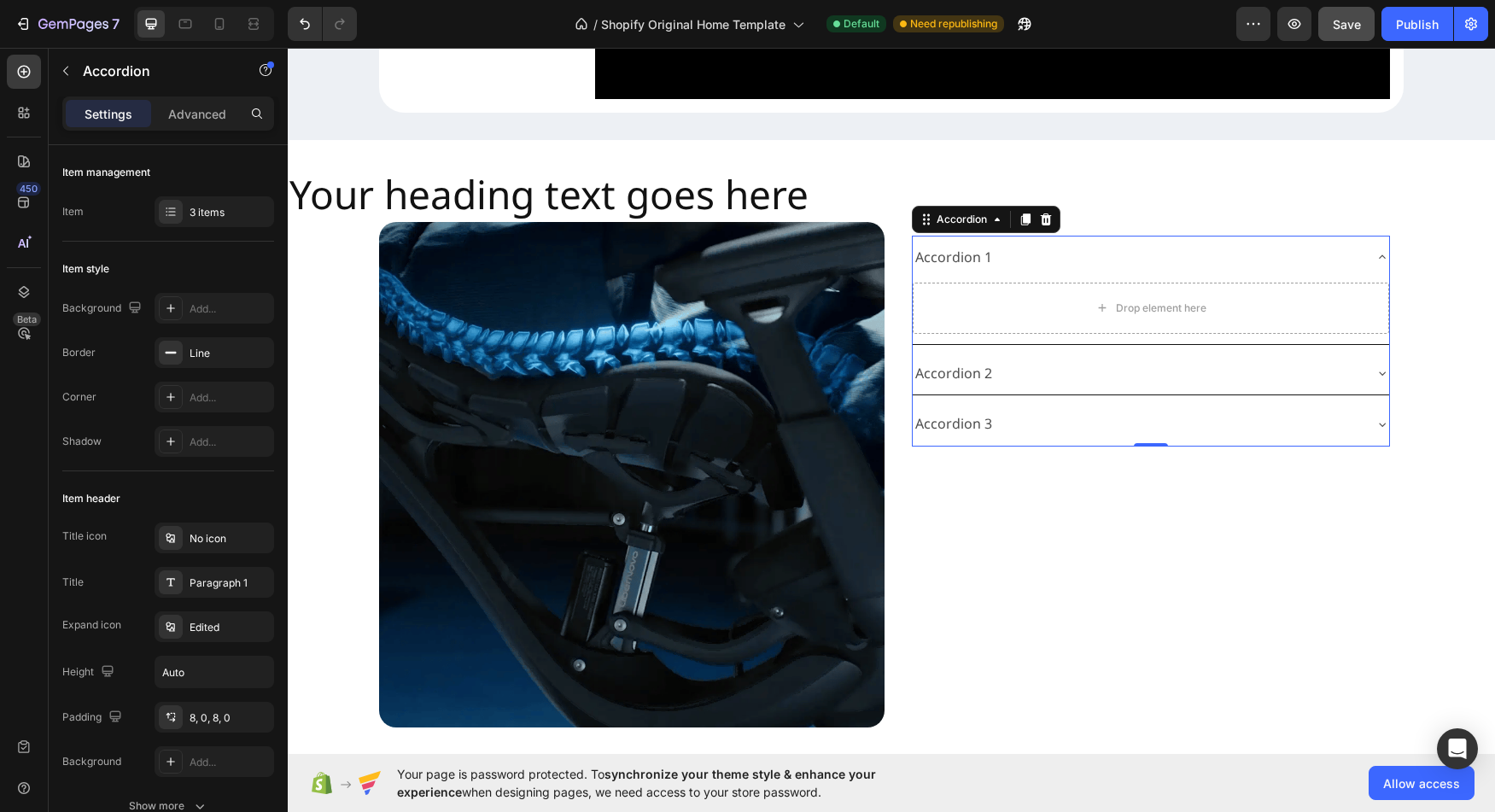
click at [940, 272] on div "Accordion 1" at bounding box center [954, 257] width 82 height 30
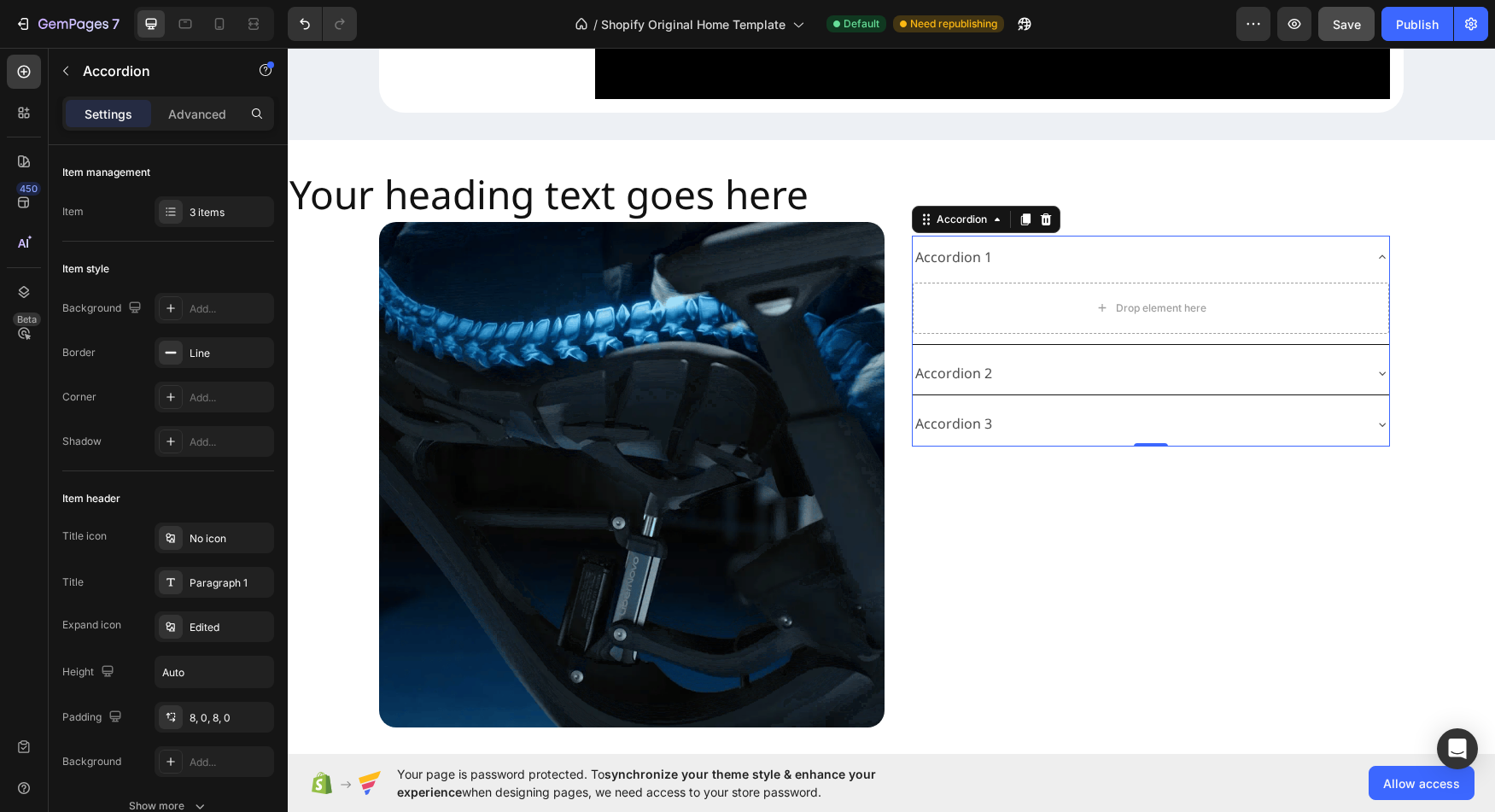
click at [940, 272] on div "Accordion 1" at bounding box center [954, 257] width 82 height 30
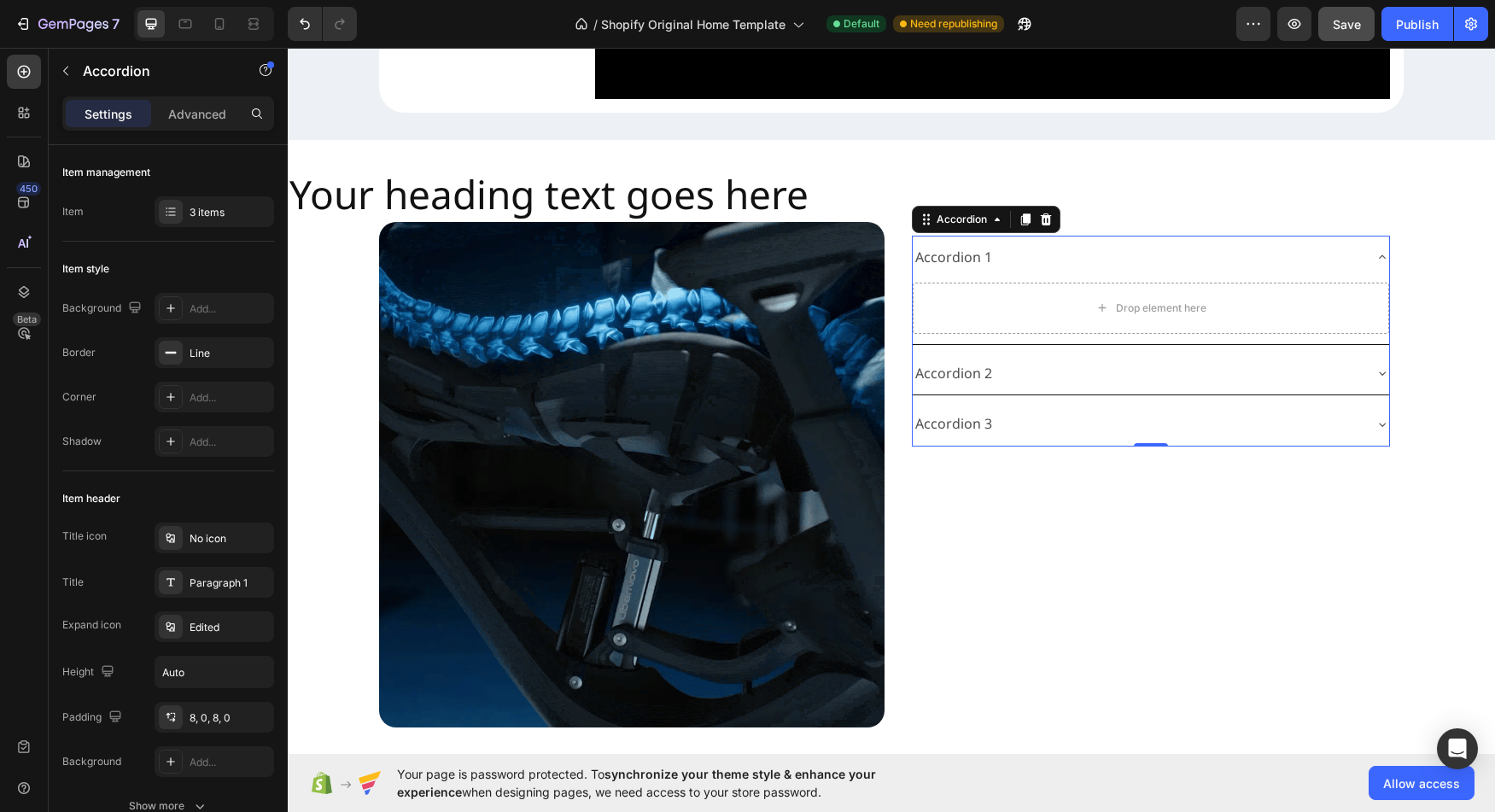
click at [940, 272] on div "Accordion 1" at bounding box center [954, 257] width 82 height 30
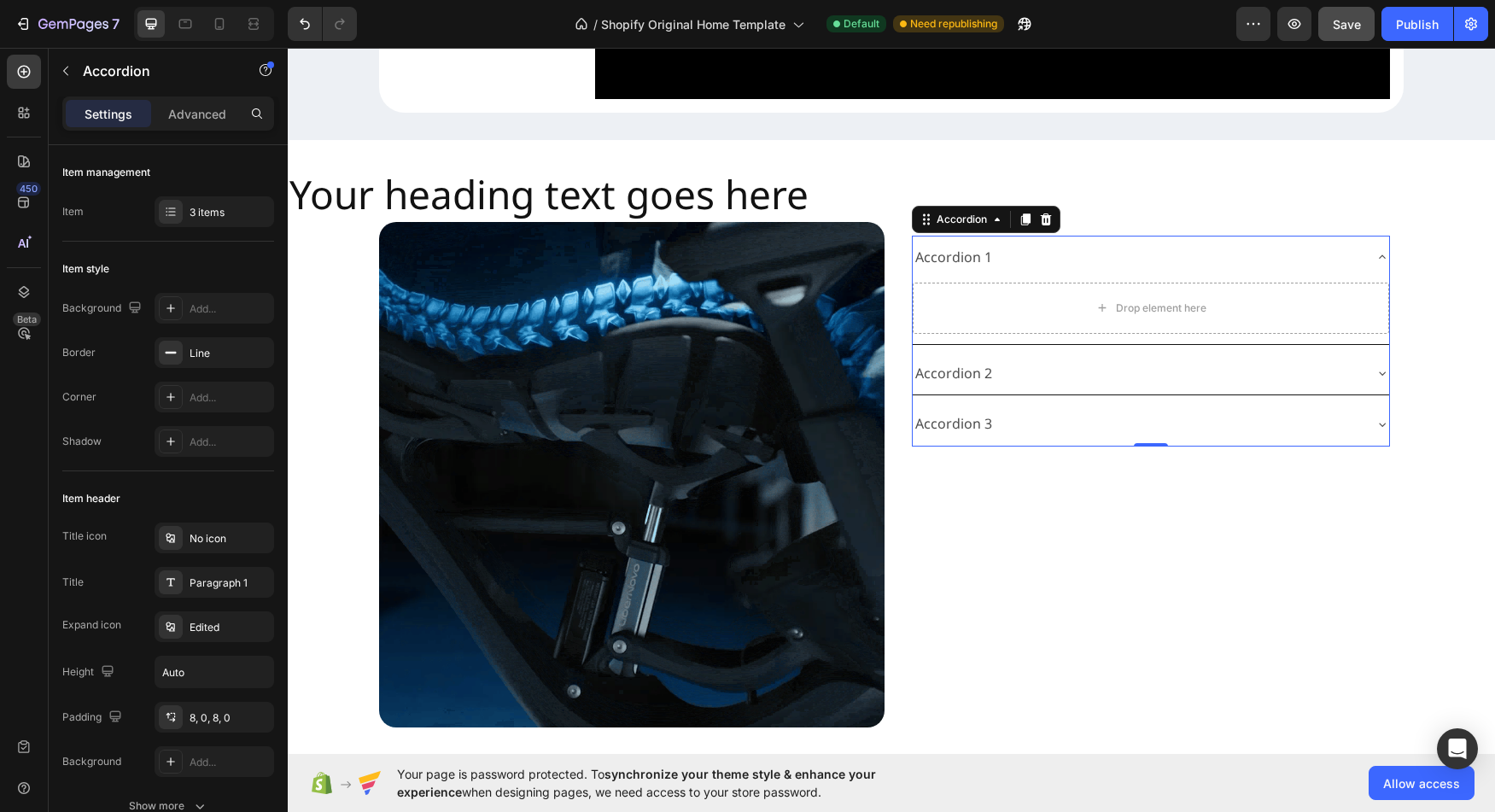
click at [940, 272] on div "Accordion 1" at bounding box center [954, 257] width 82 height 30
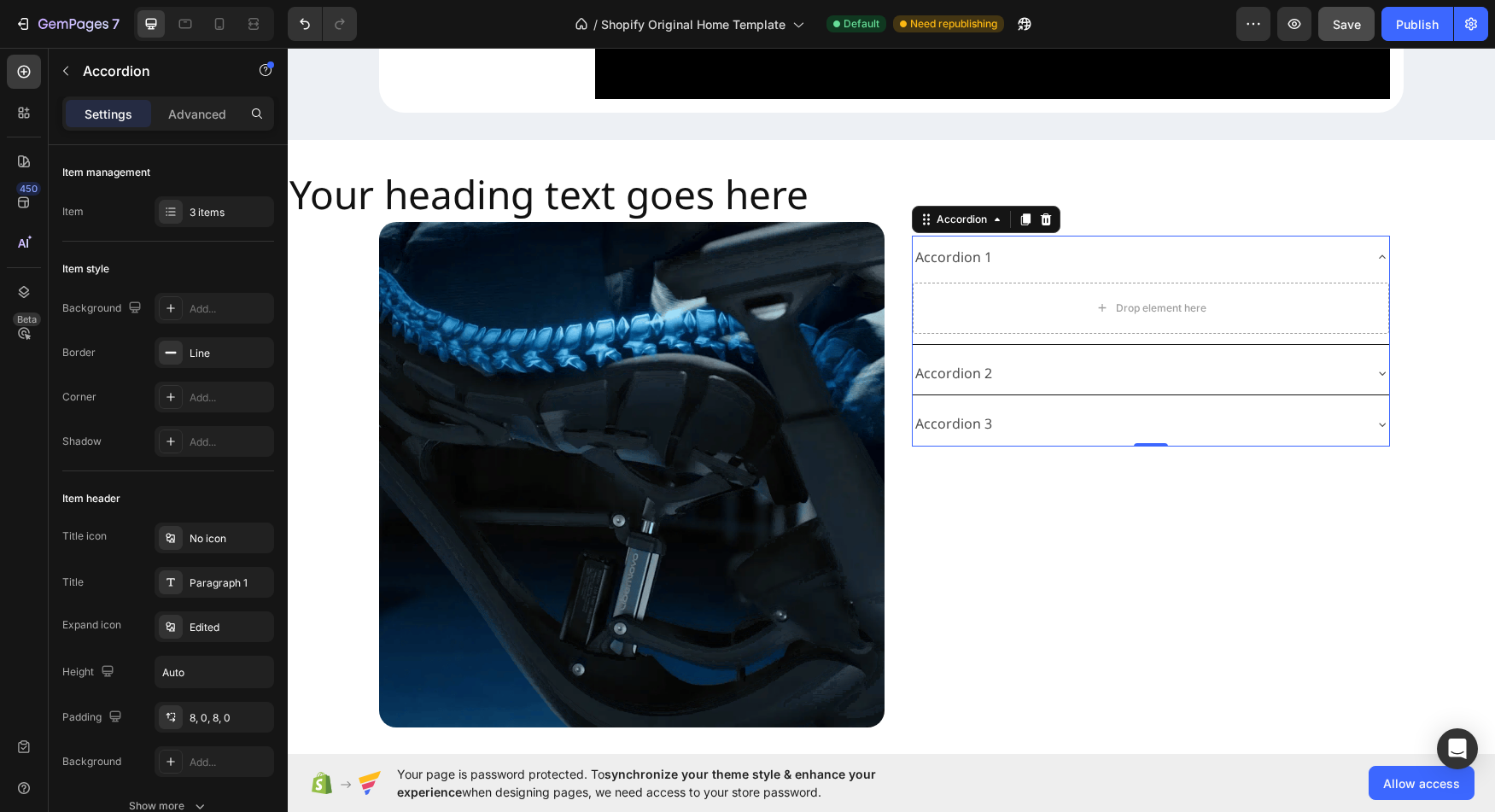
click at [940, 272] on div "Accordion 1" at bounding box center [954, 257] width 82 height 30
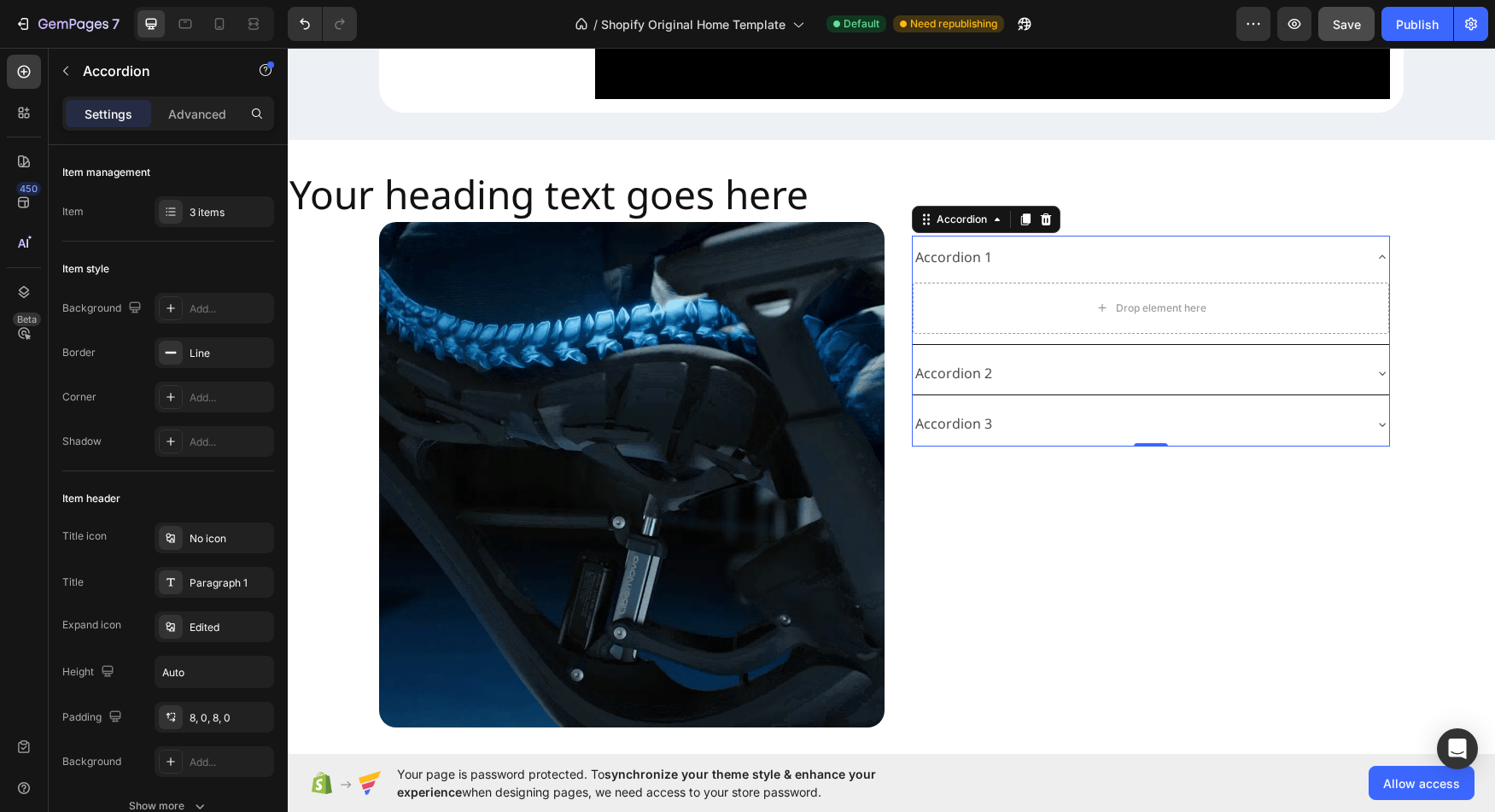
click at [940, 272] on div "Accordion 1" at bounding box center [954, 257] width 82 height 30
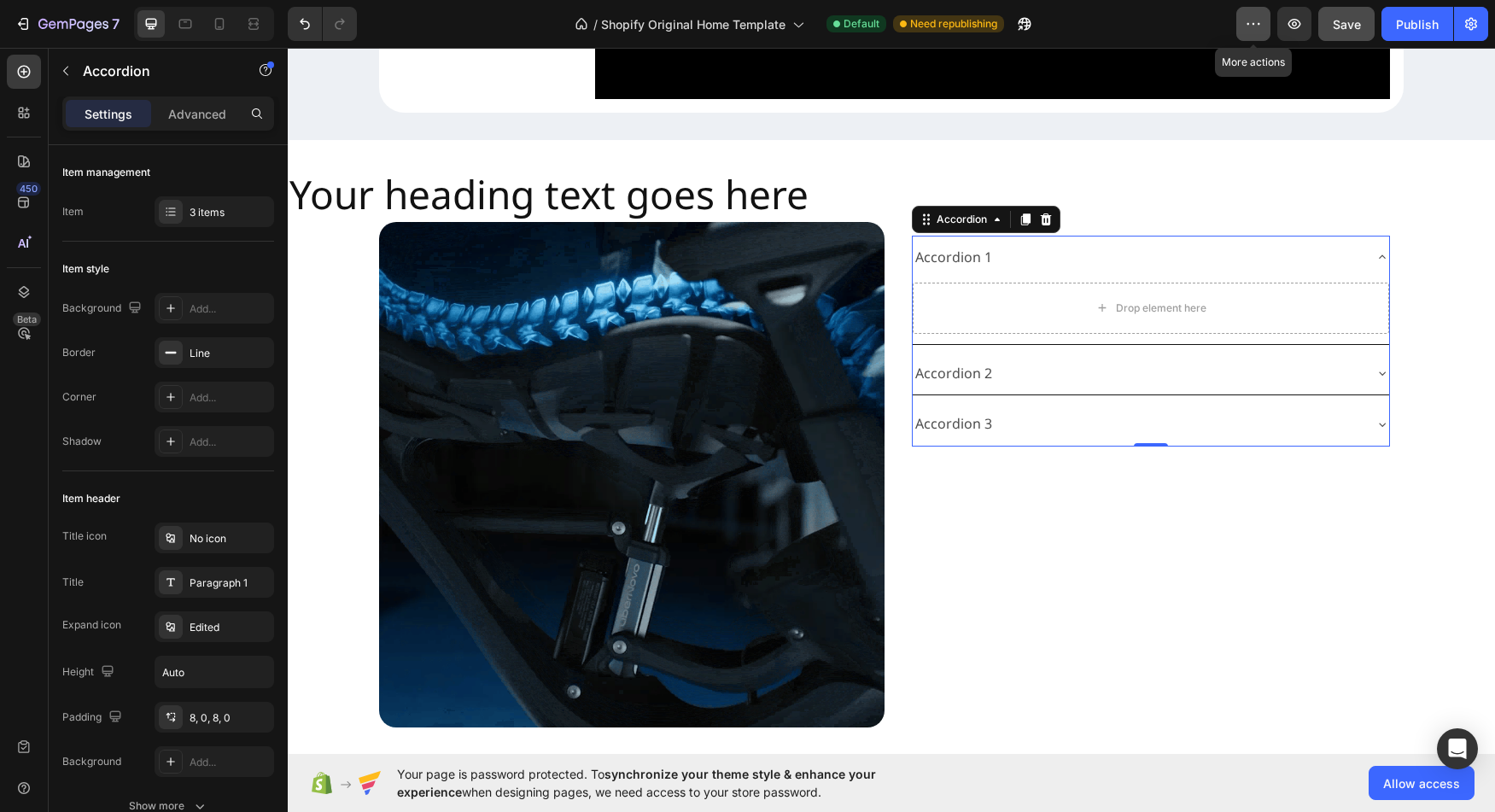
click at [1267, 31] on button "button" at bounding box center [1253, 23] width 34 height 34
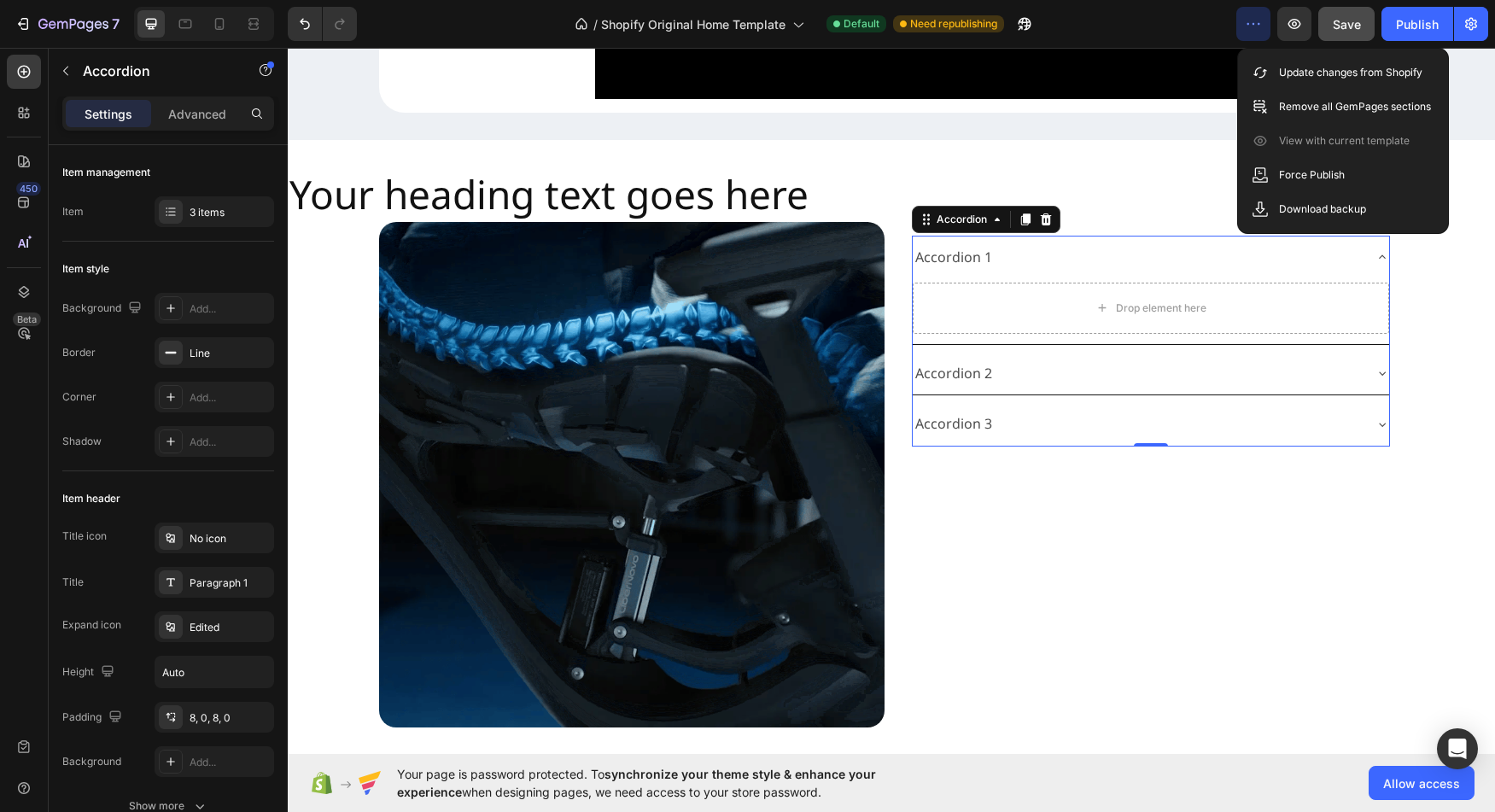
click at [1261, 30] on icon "button" at bounding box center [1254, 24] width 17 height 17
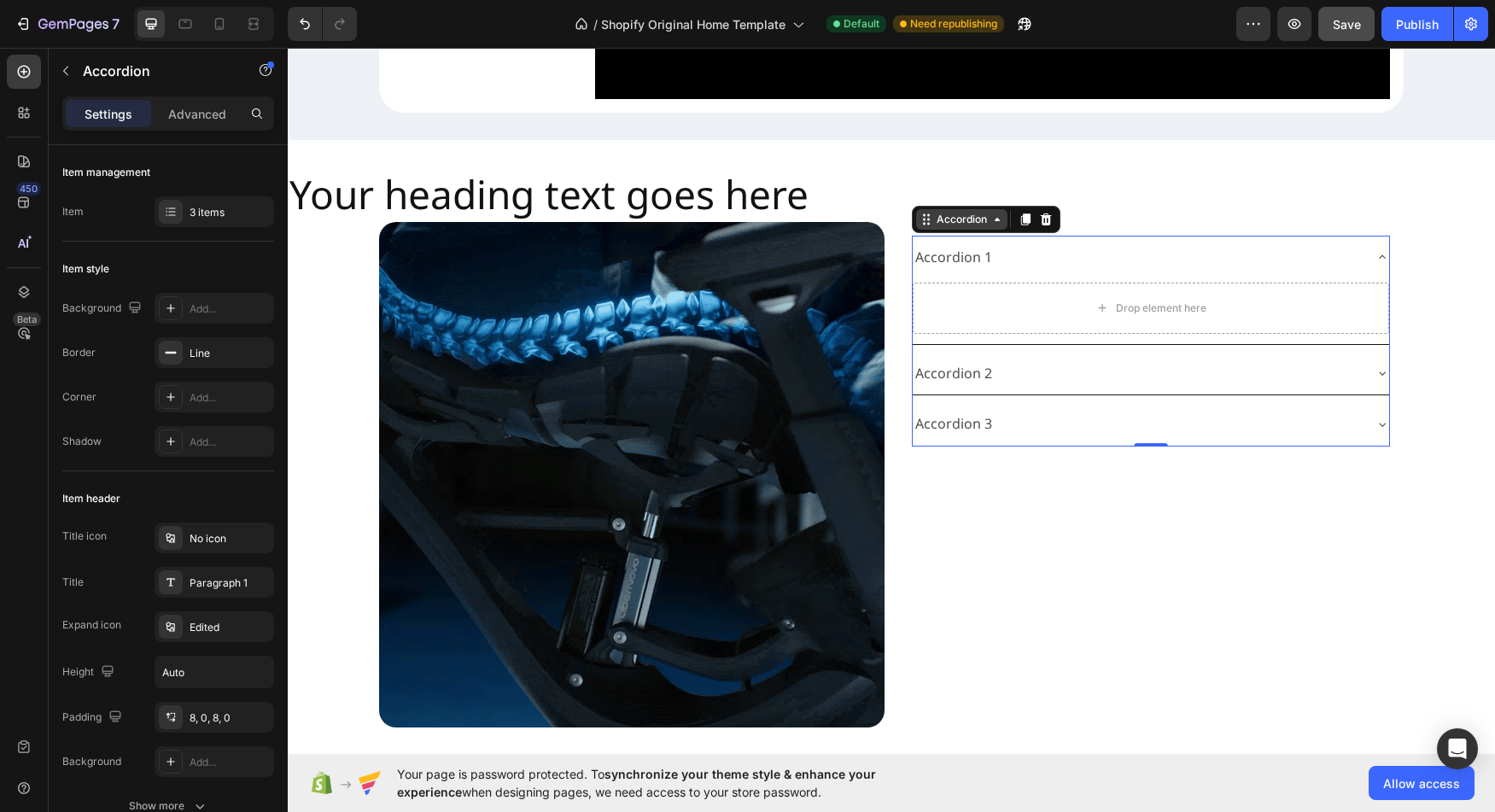
click at [965, 227] on div "Accordion" at bounding box center [961, 219] width 58 height 16
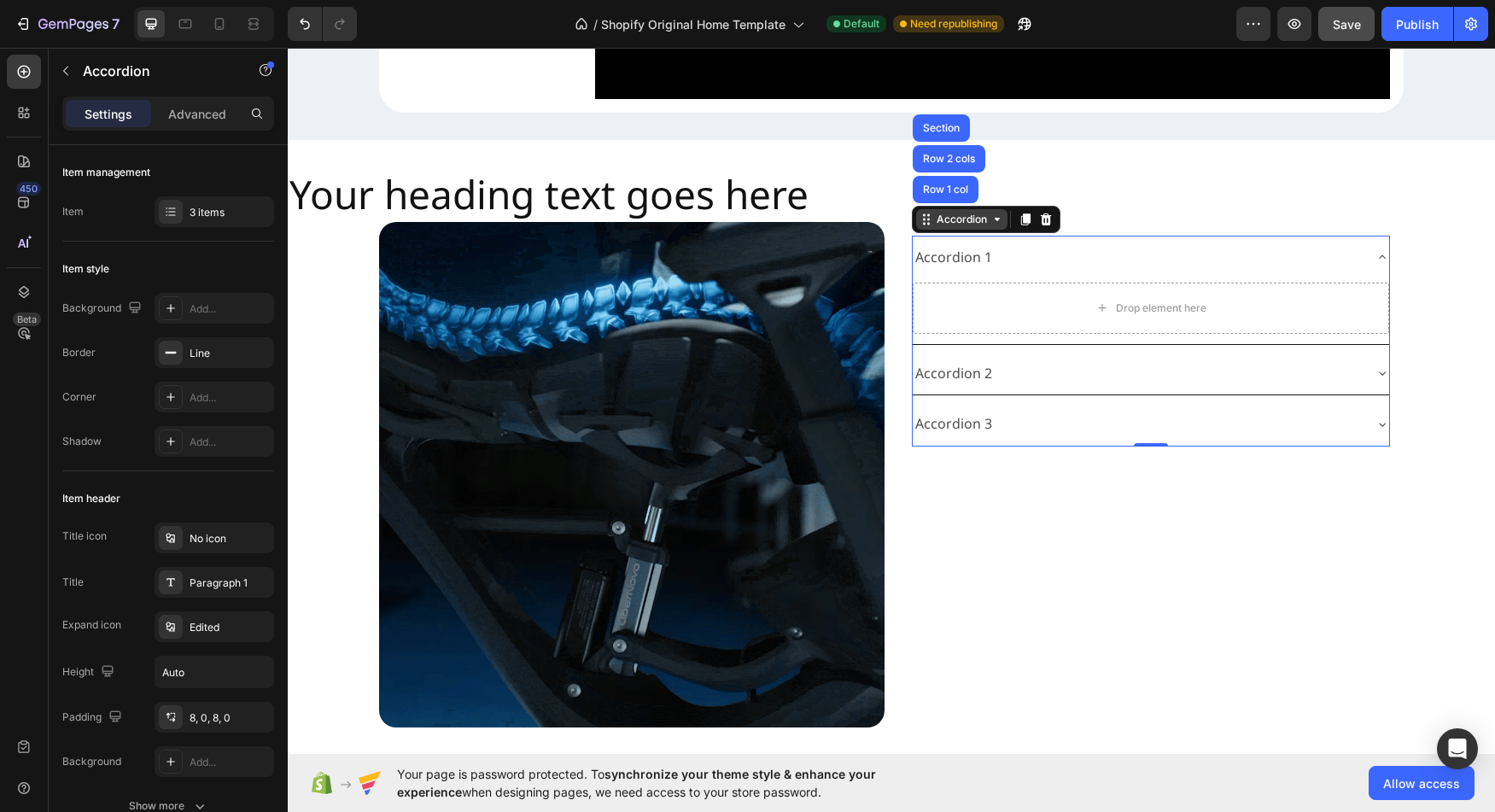
click at [965, 227] on div "Accordion" at bounding box center [961, 219] width 58 height 16
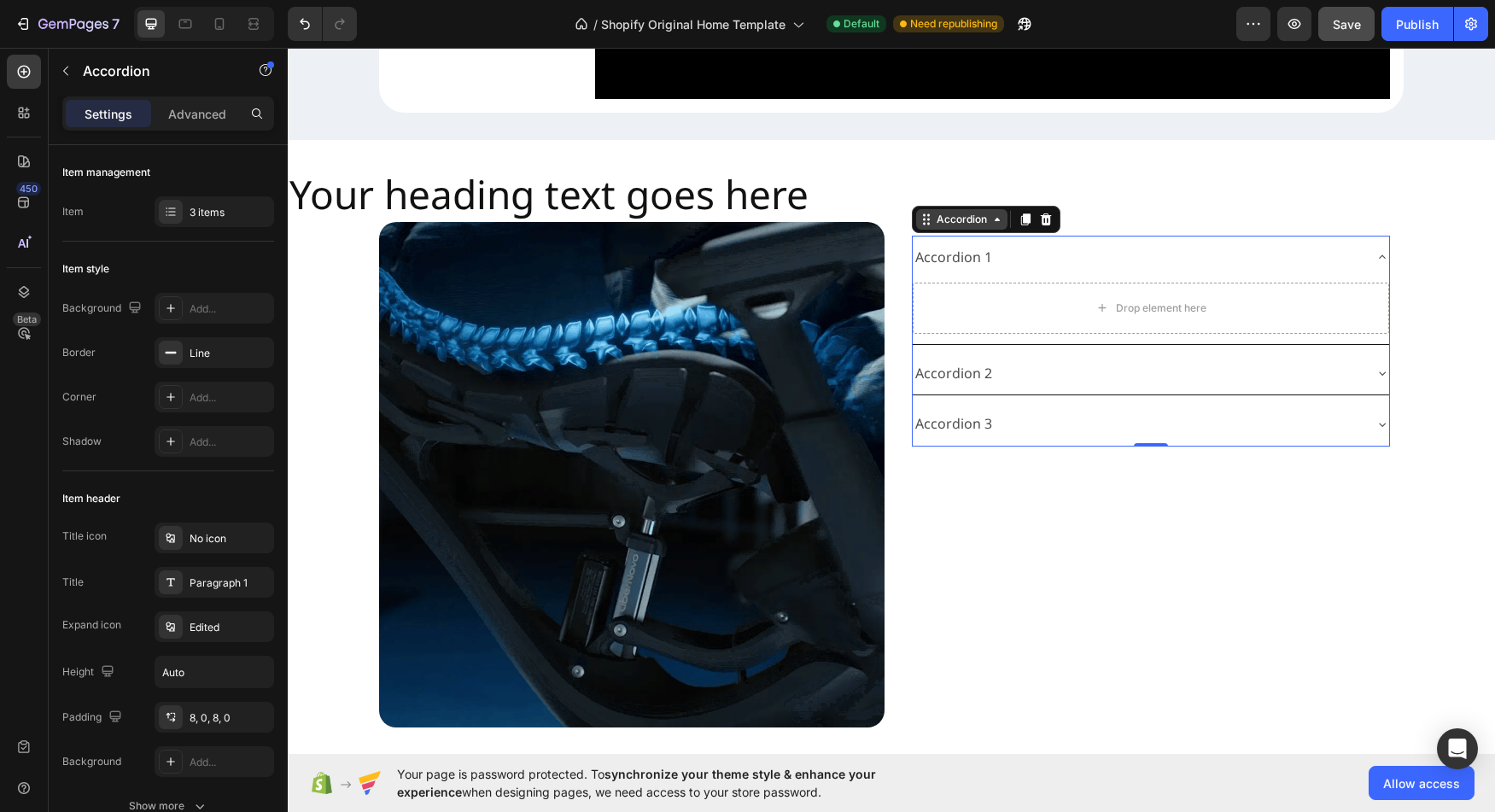
click at [965, 227] on div "Accordion" at bounding box center [961, 219] width 58 height 16
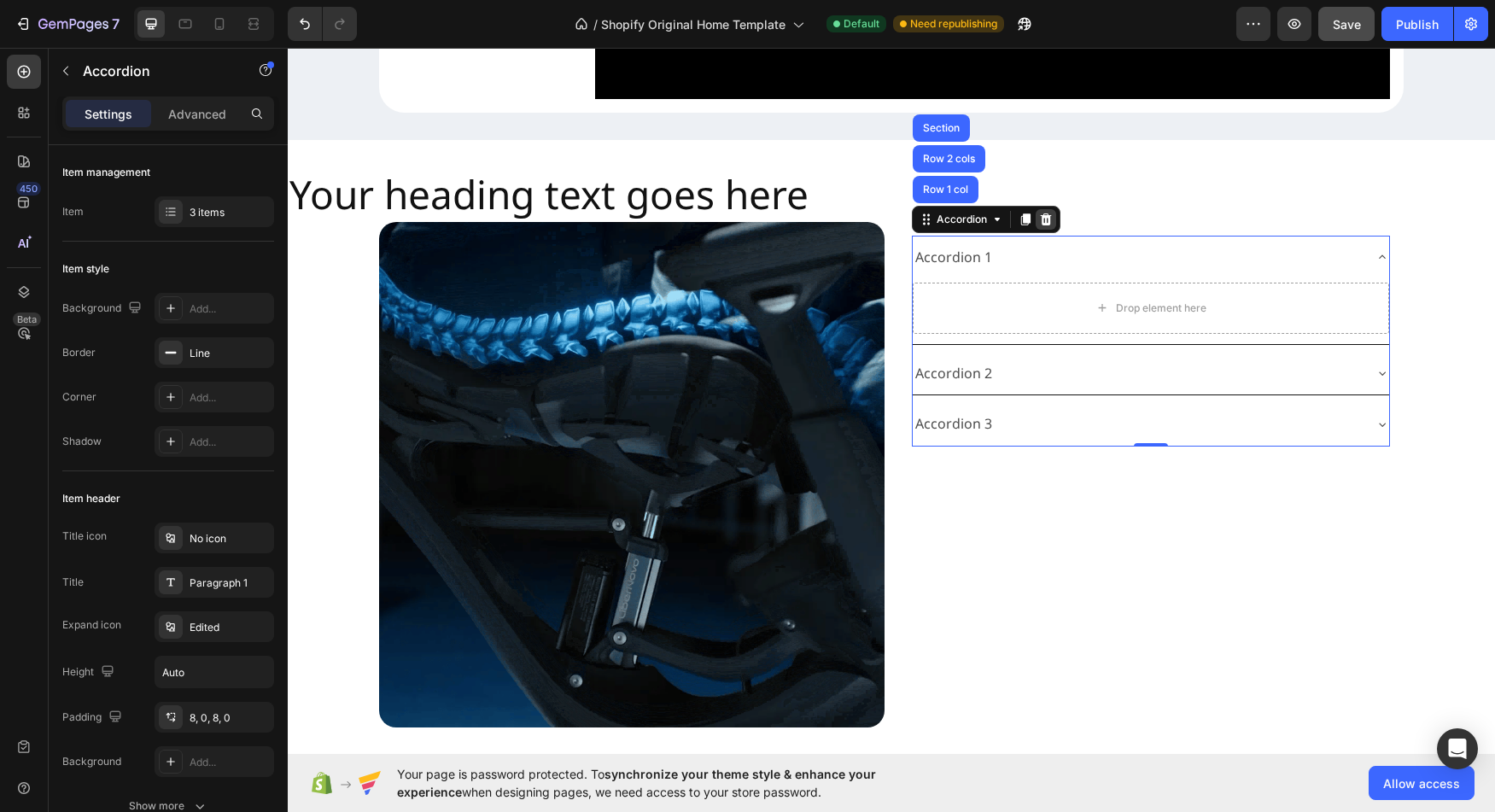
click at [1046, 227] on icon at bounding box center [1045, 219] width 14 height 14
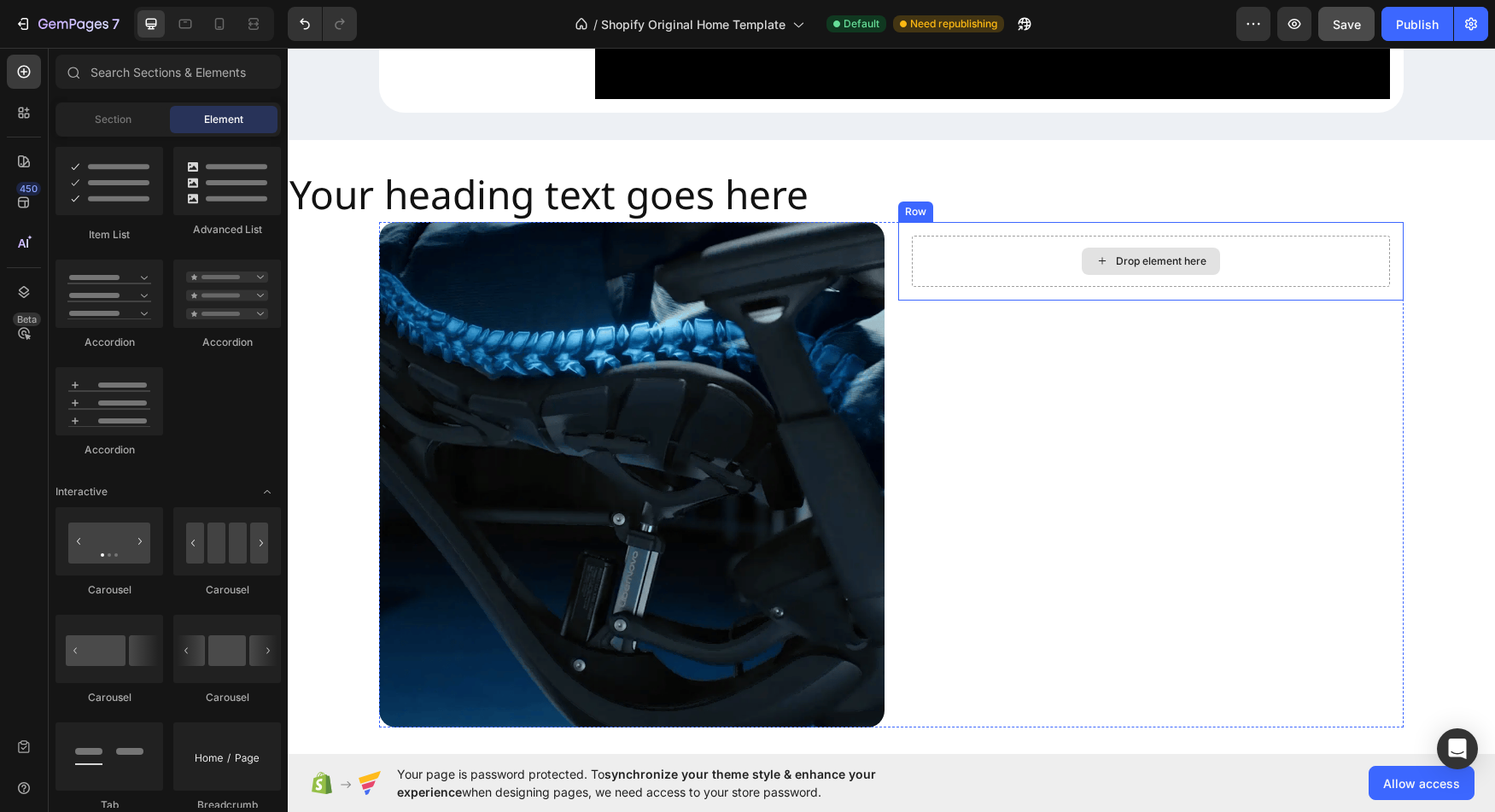
click at [1125, 268] on div "Drop element here" at bounding box center [1161, 260] width 90 height 14
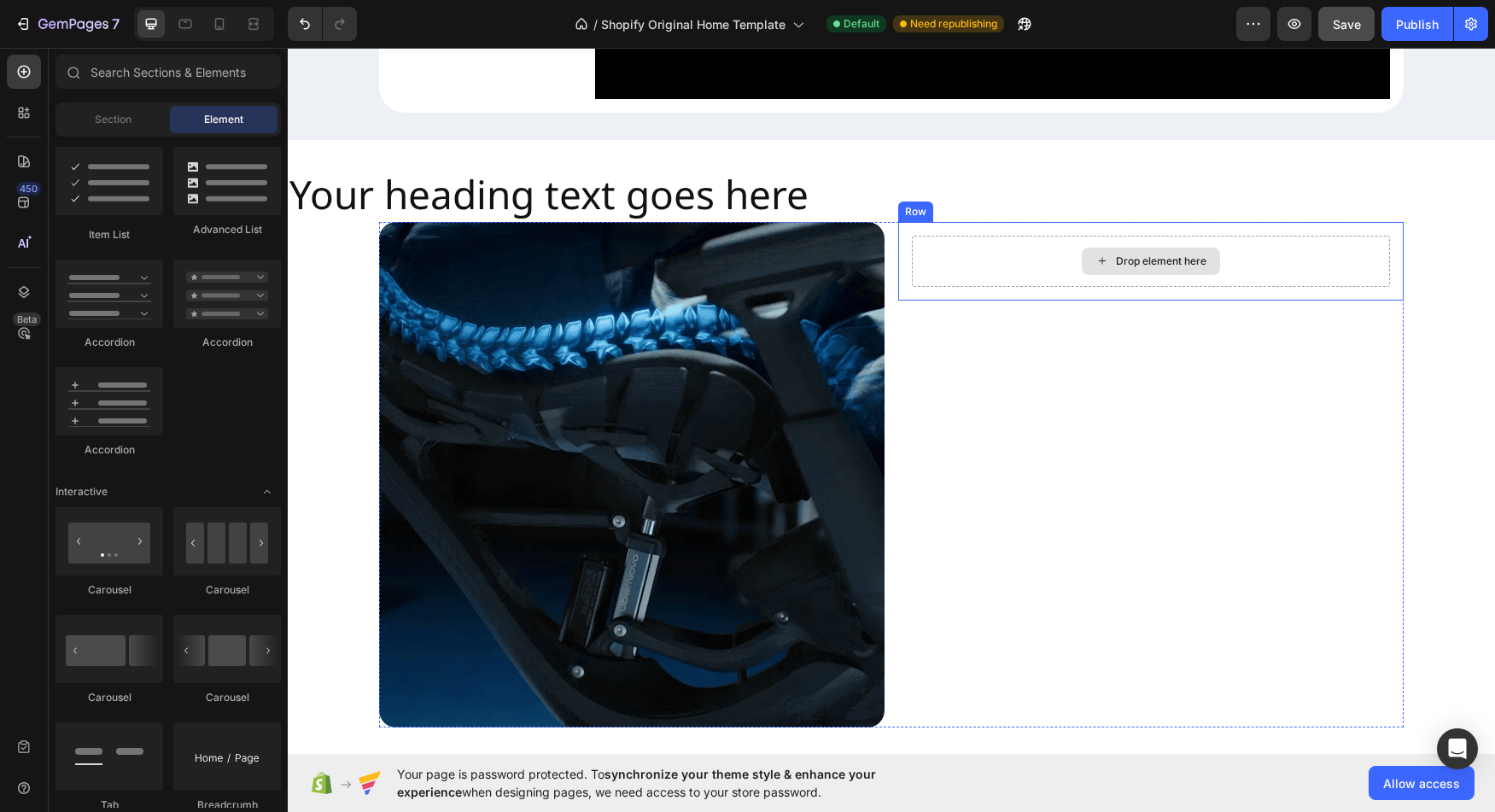
click at [1015, 287] on div "Drop element here" at bounding box center [1150, 261] width 478 height 51
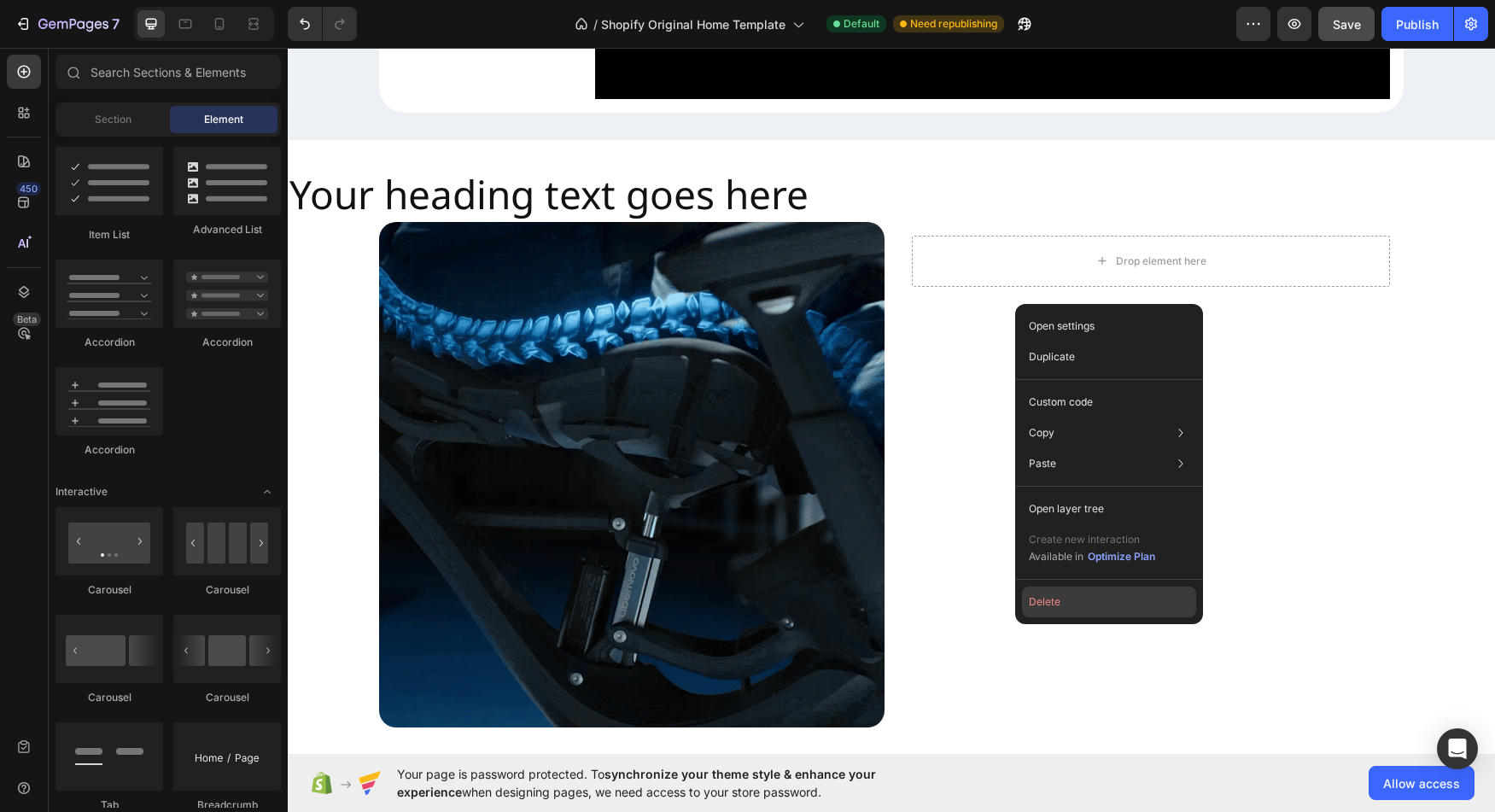
click at [1105, 604] on button "Delete" at bounding box center [1109, 602] width 175 height 31
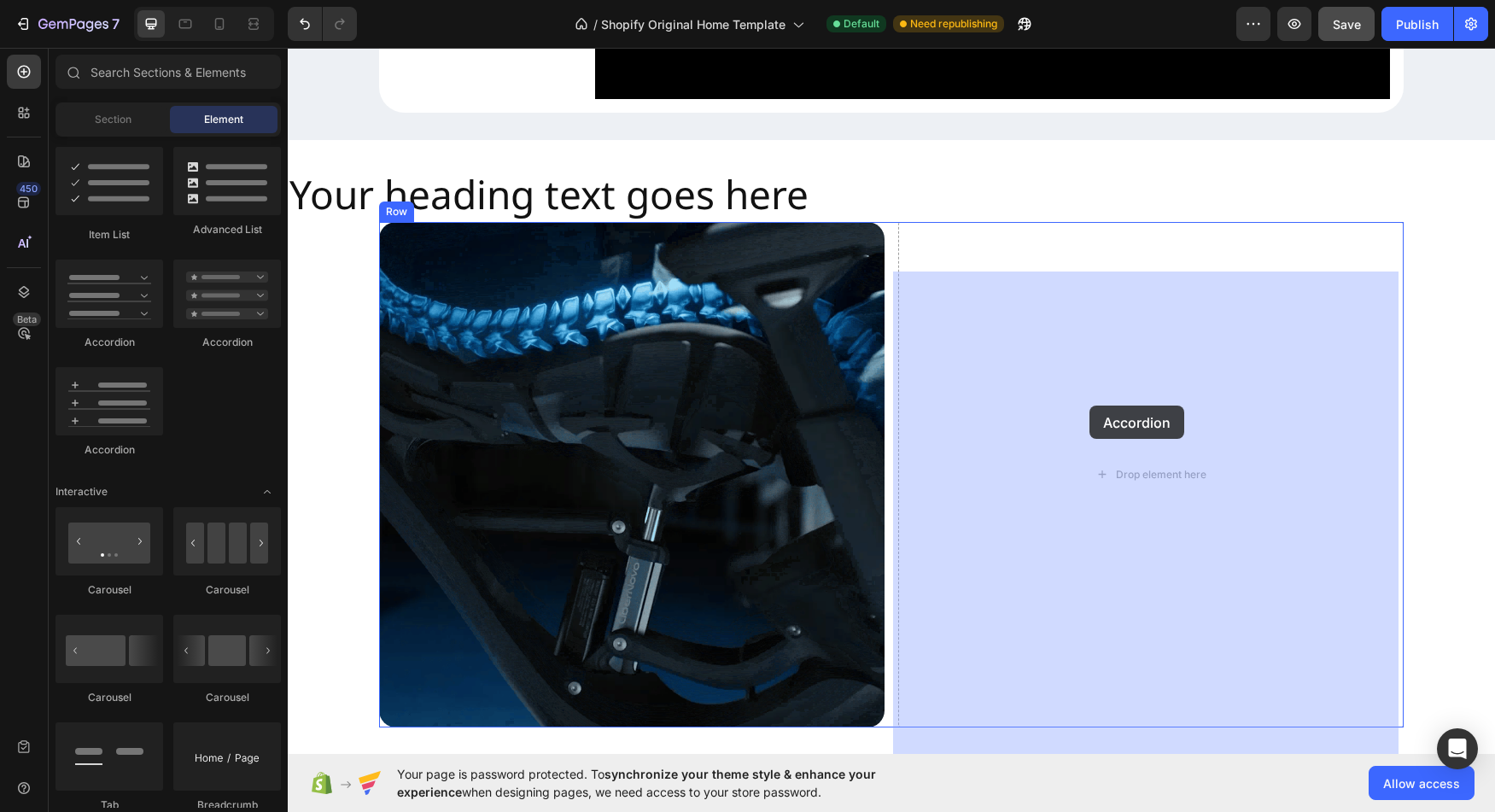
drag, startPoint x: 398, startPoint y: 345, endPoint x: 1091, endPoint y: 403, distance: 695.4
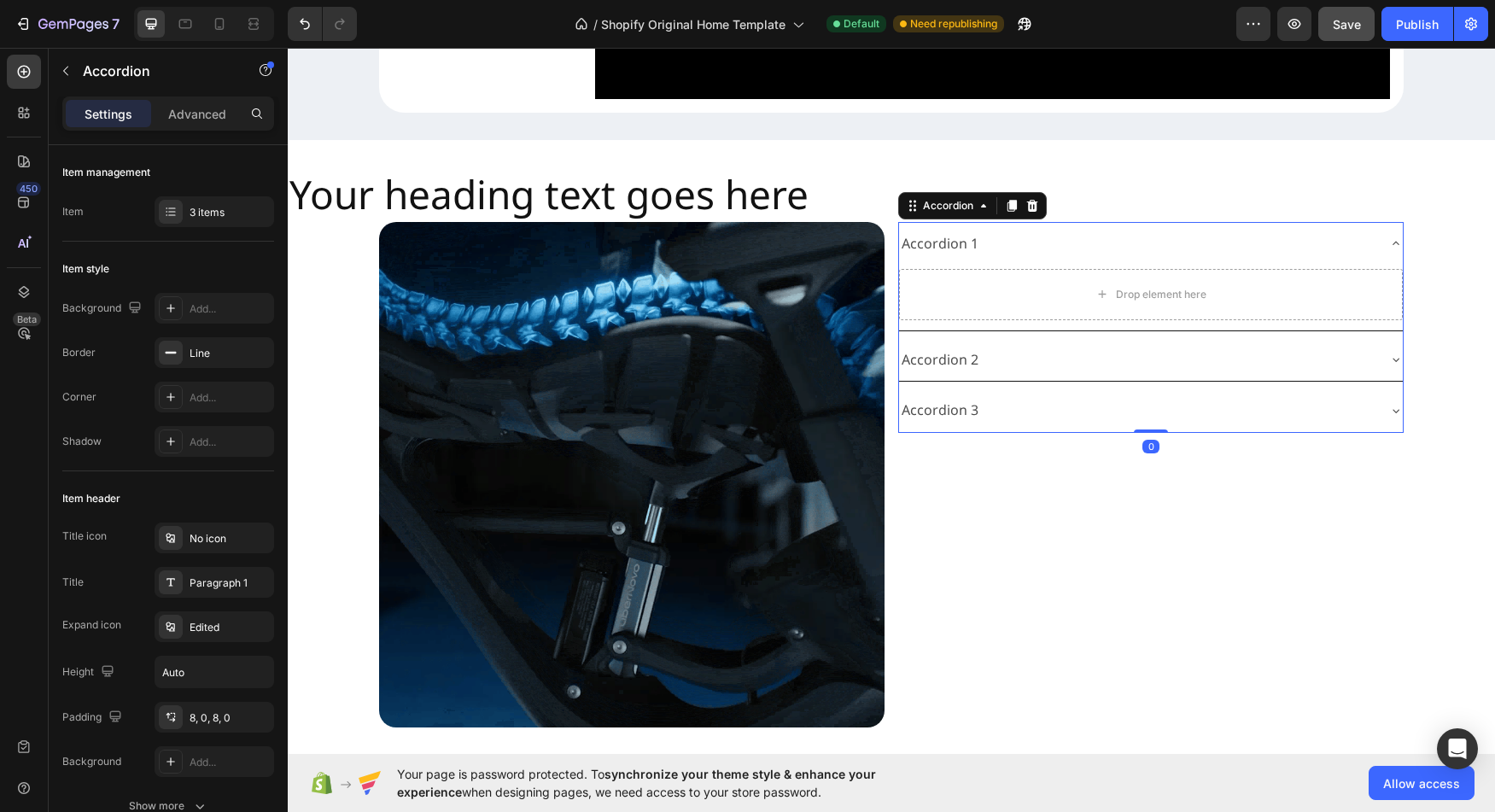
click at [943, 258] on div "Accordion 1" at bounding box center [940, 243] width 82 height 30
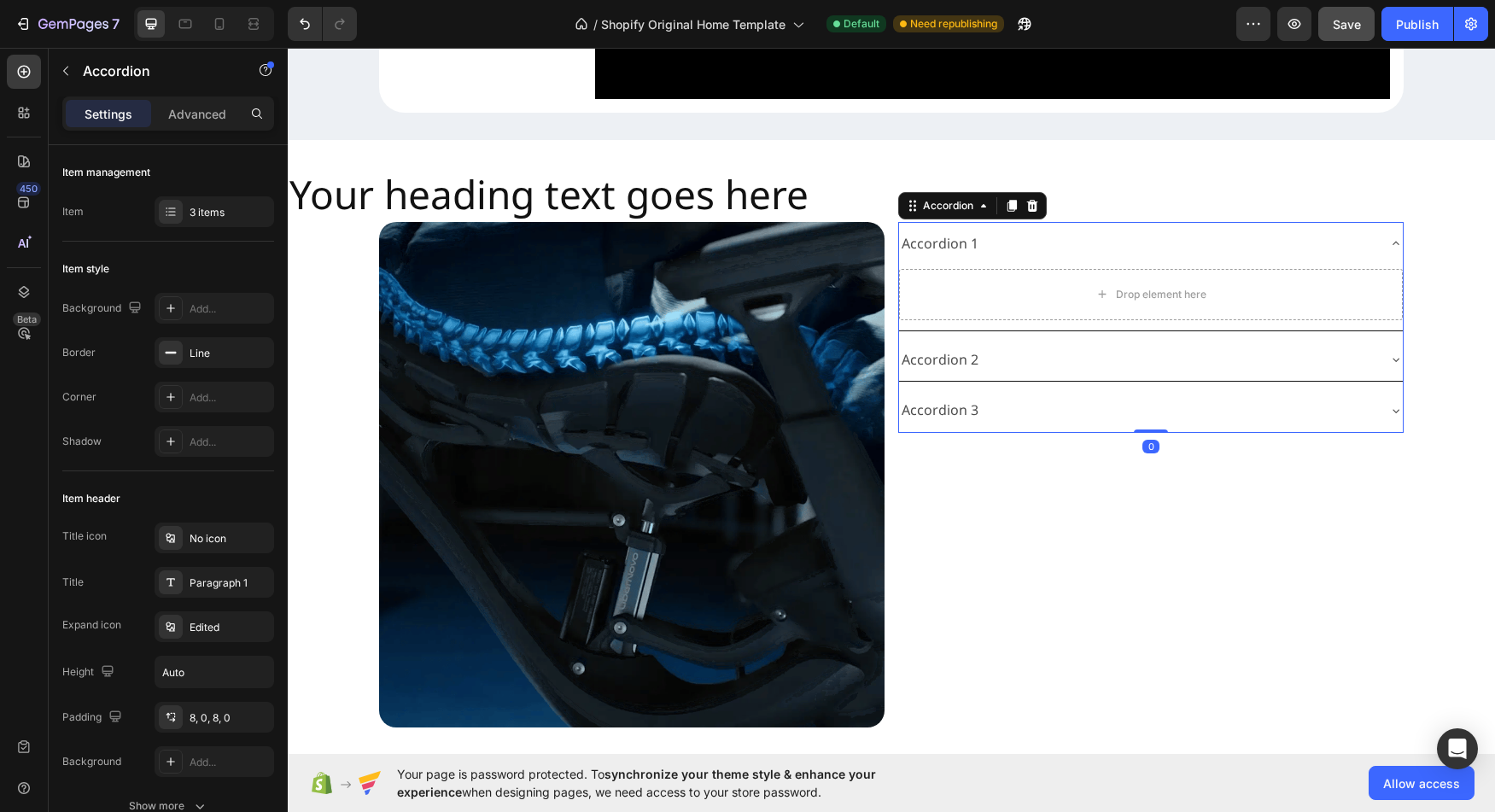
click at [944, 258] on div "Accordion 1" at bounding box center [940, 243] width 82 height 30
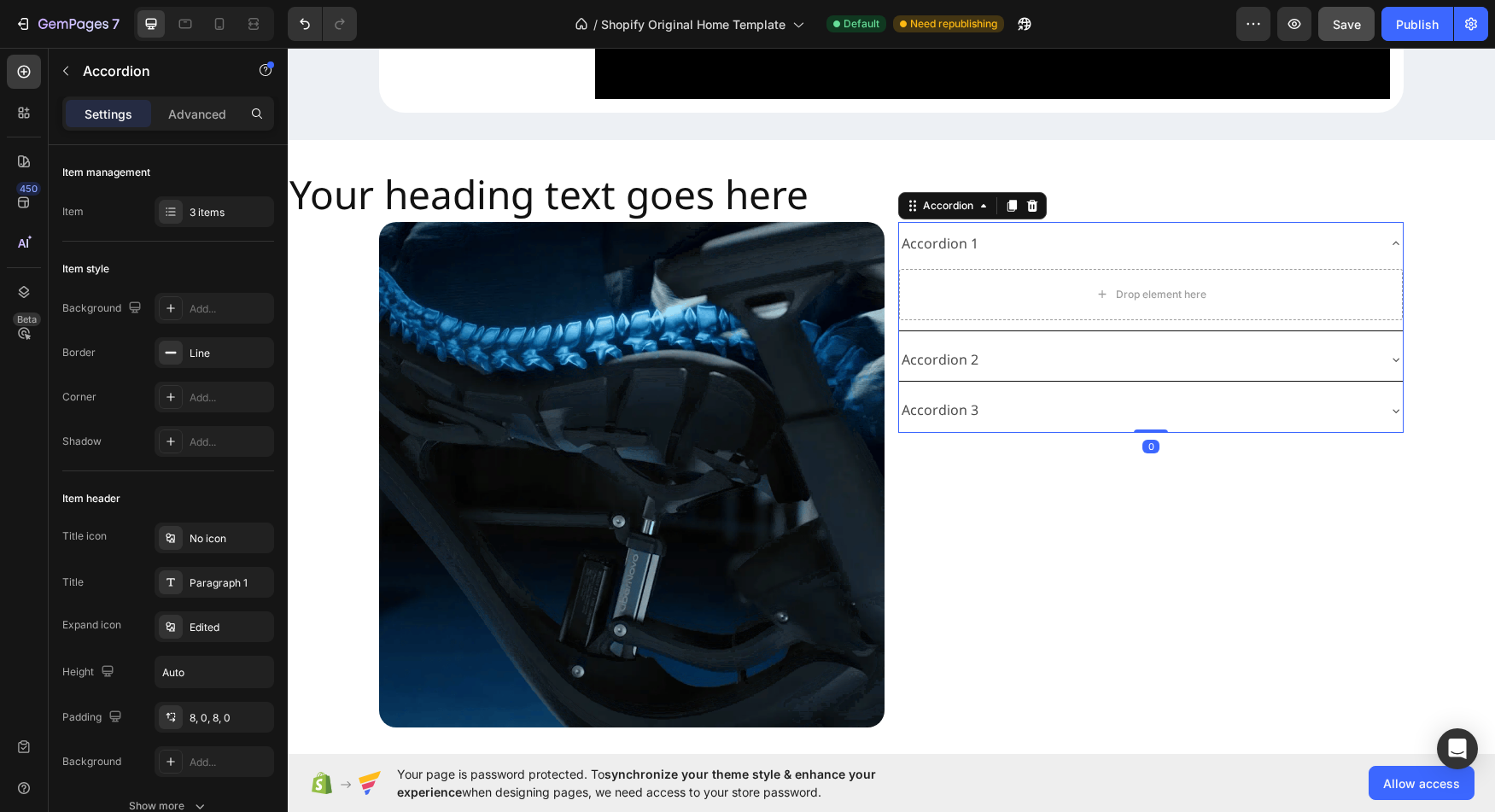
drag, startPoint x: 944, startPoint y: 288, endPoint x: 930, endPoint y: 299, distance: 17.8
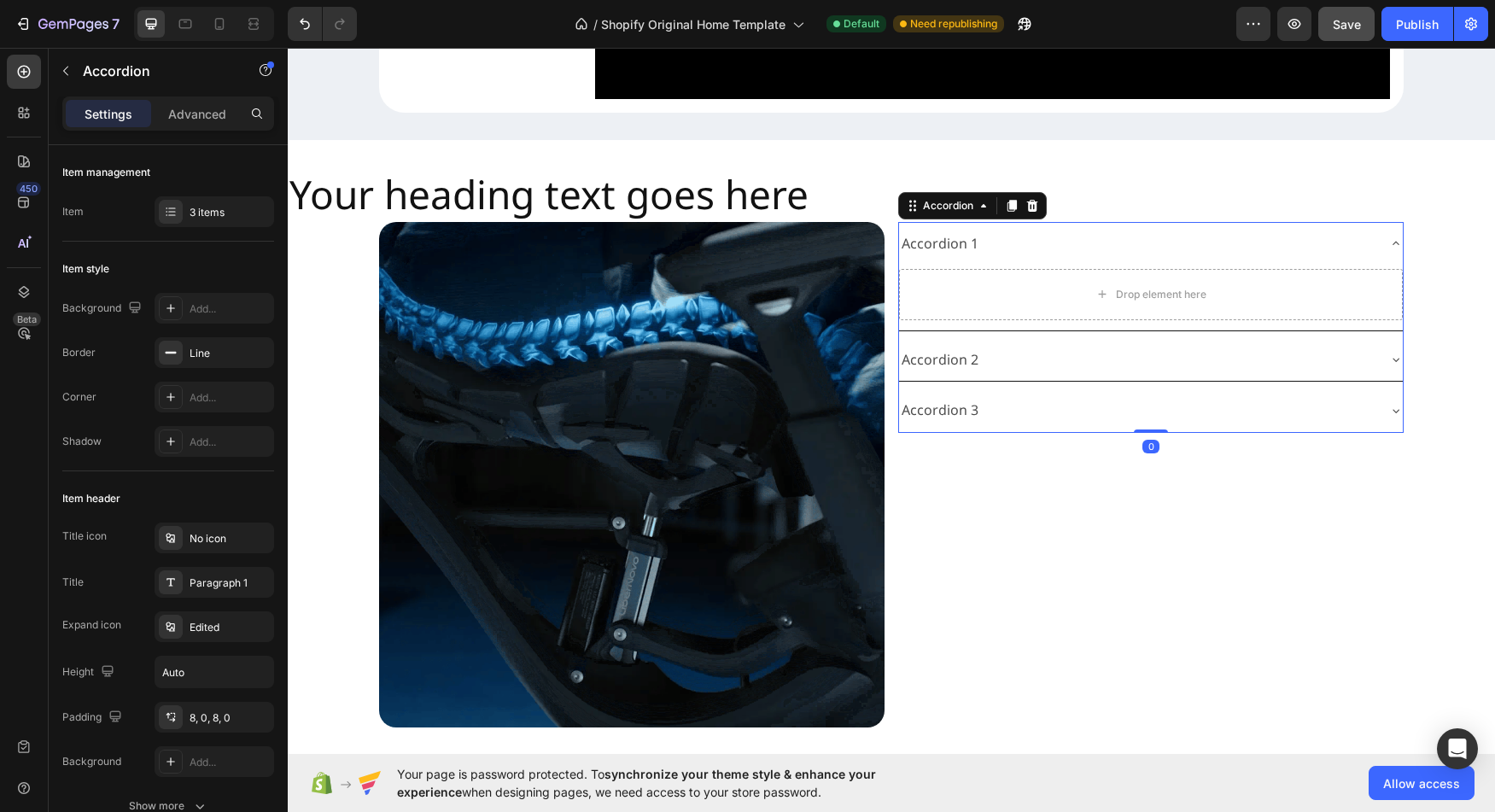
click at [944, 258] on div "Accordion 1" at bounding box center [940, 243] width 82 height 30
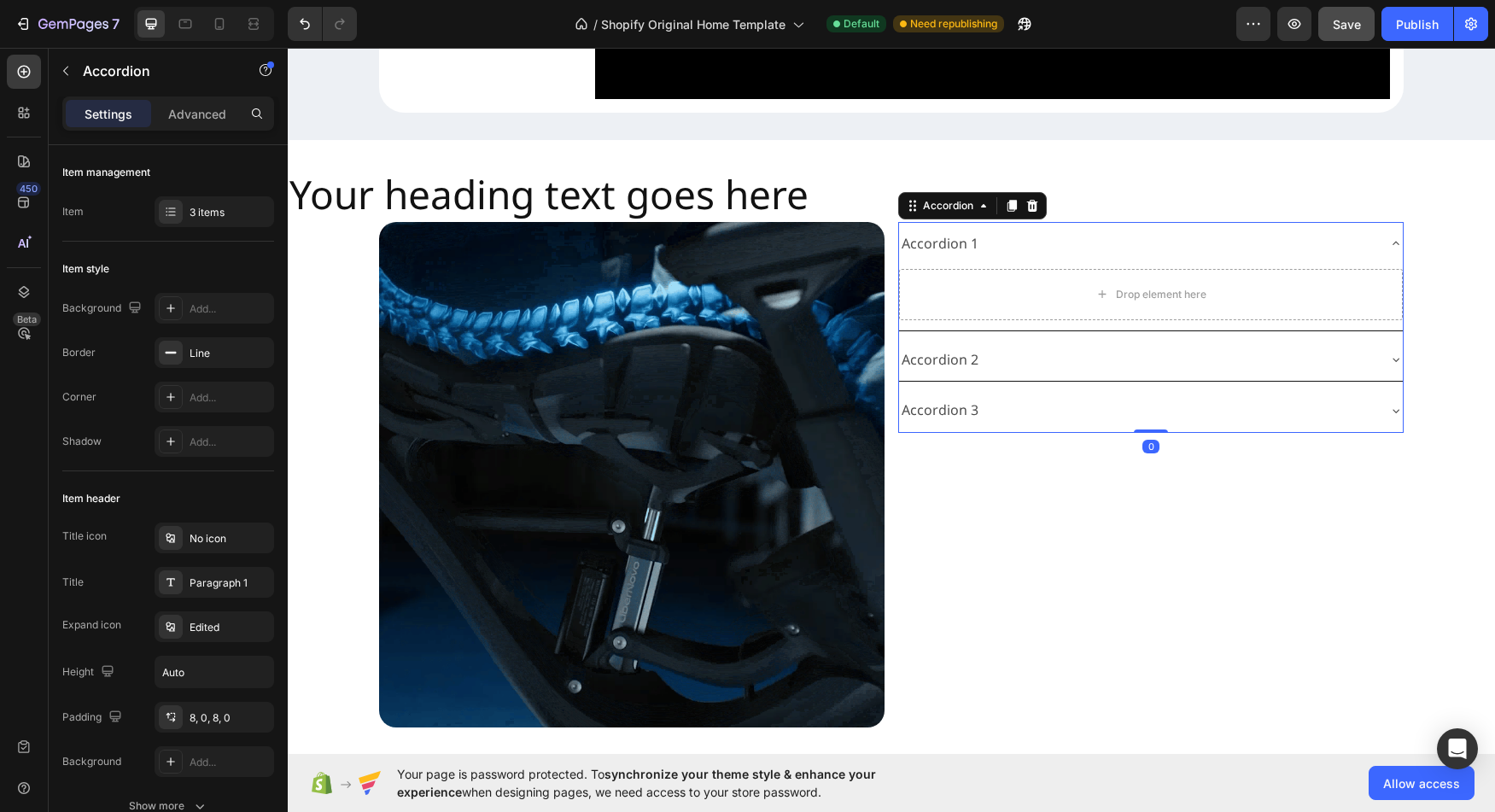
click at [929, 258] on div "Accordion 1" at bounding box center [940, 243] width 82 height 30
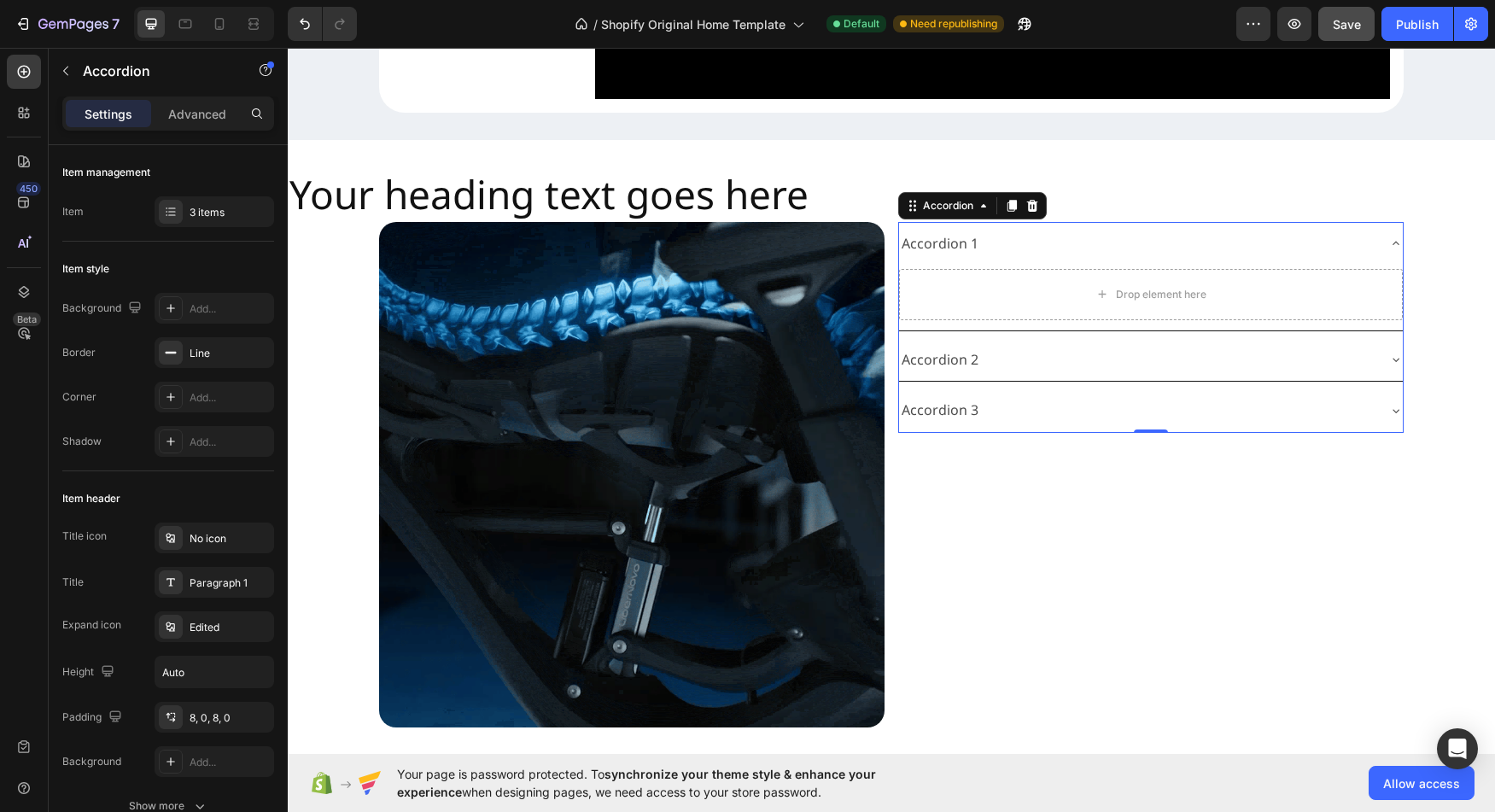
click at [929, 258] on div "Accordion 1" at bounding box center [940, 243] width 82 height 30
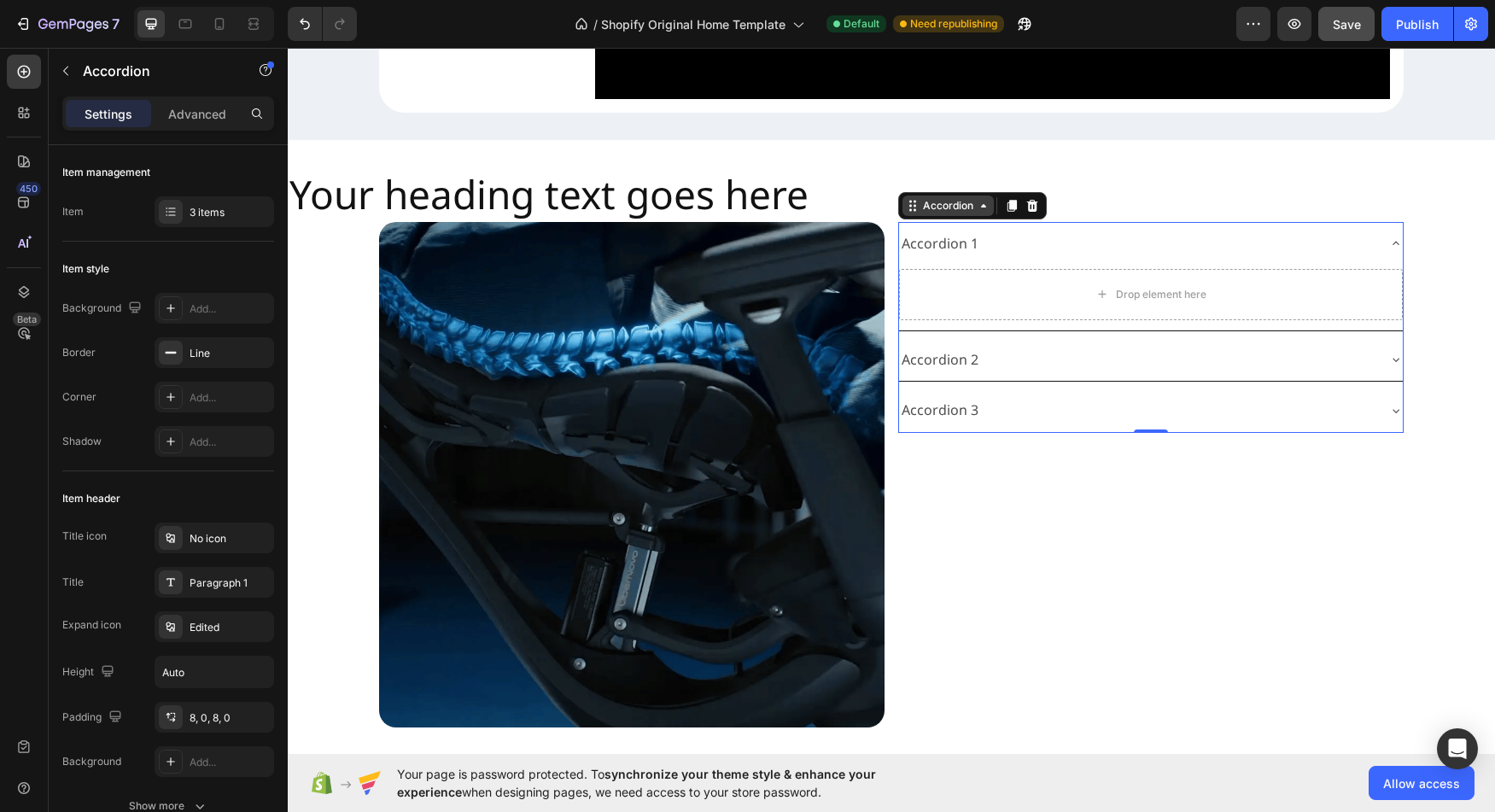
click at [954, 214] on div "Accordion" at bounding box center [948, 206] width 58 height 16
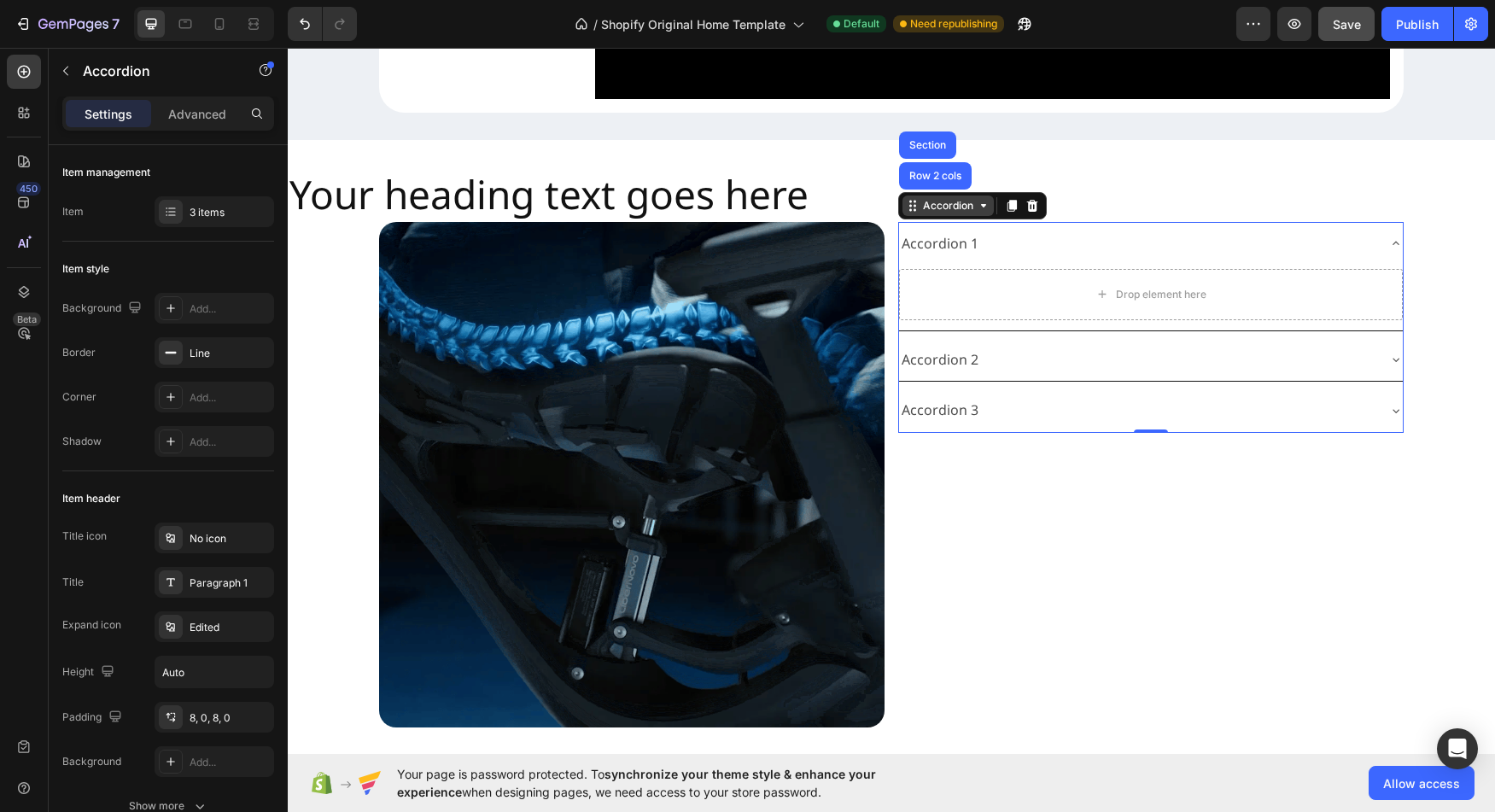
click at [954, 214] on div "Accordion" at bounding box center [948, 206] width 58 height 16
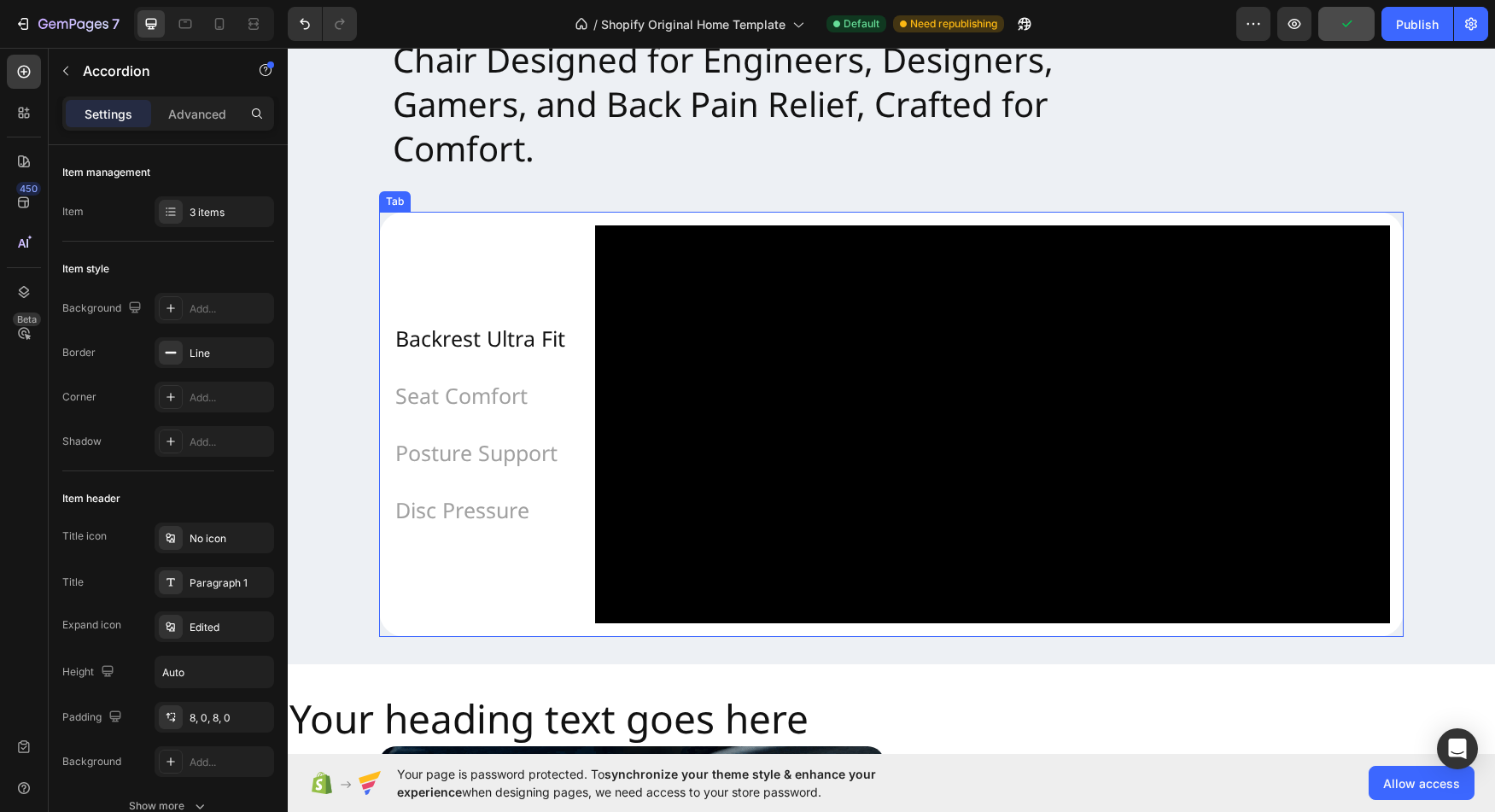
scroll to position [1338, 0]
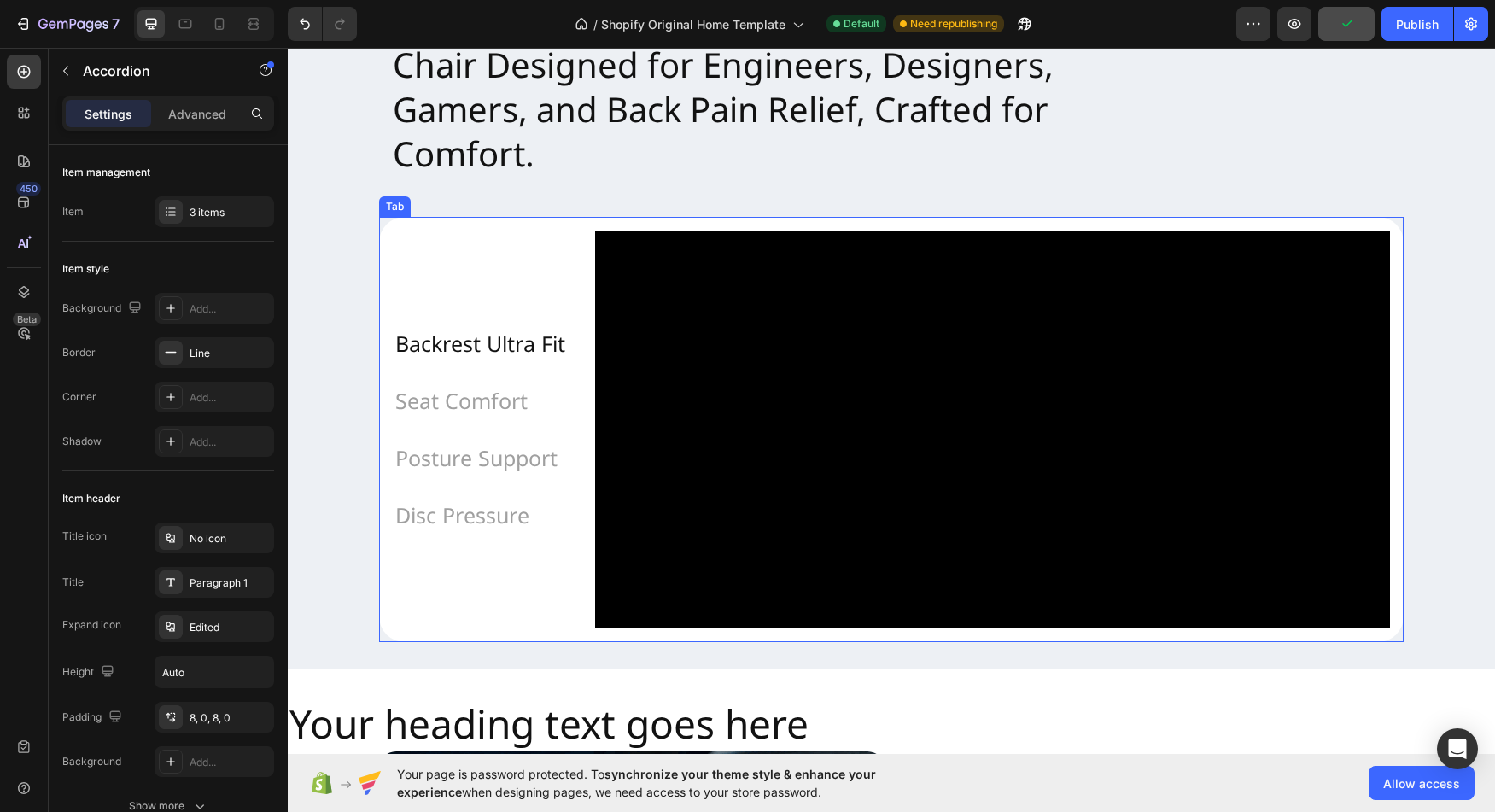
click at [480, 363] on p "Backrest Ultra Fit" at bounding box center [481, 343] width 170 height 38
click at [473, 363] on p "Backrest Ultra Fit" at bounding box center [481, 343] width 170 height 38
click at [448, 363] on p "Backrest Ultra Fit" at bounding box center [481, 343] width 170 height 38
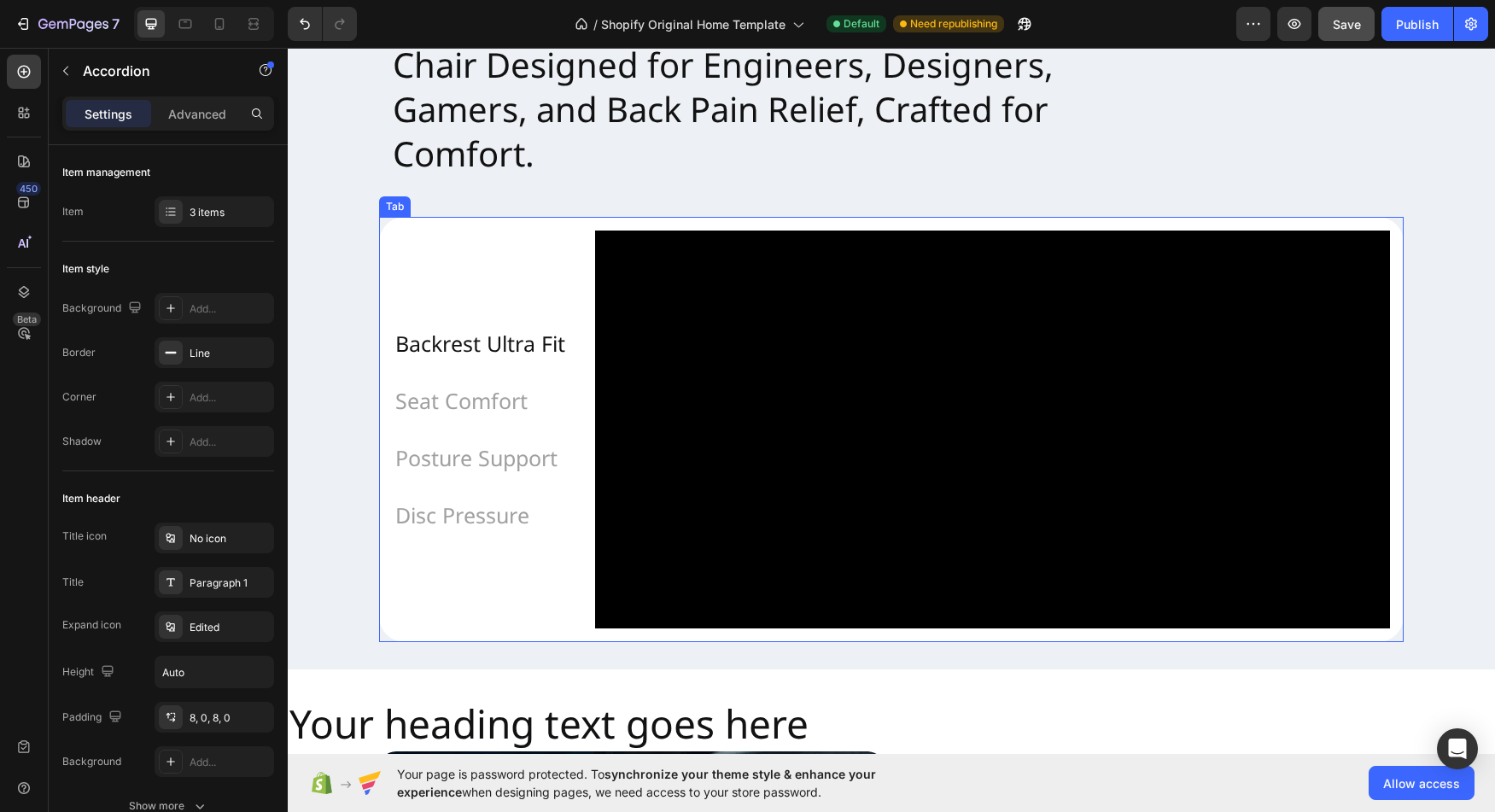
click at [448, 363] on p "Backrest Ultra Fit" at bounding box center [481, 343] width 170 height 38
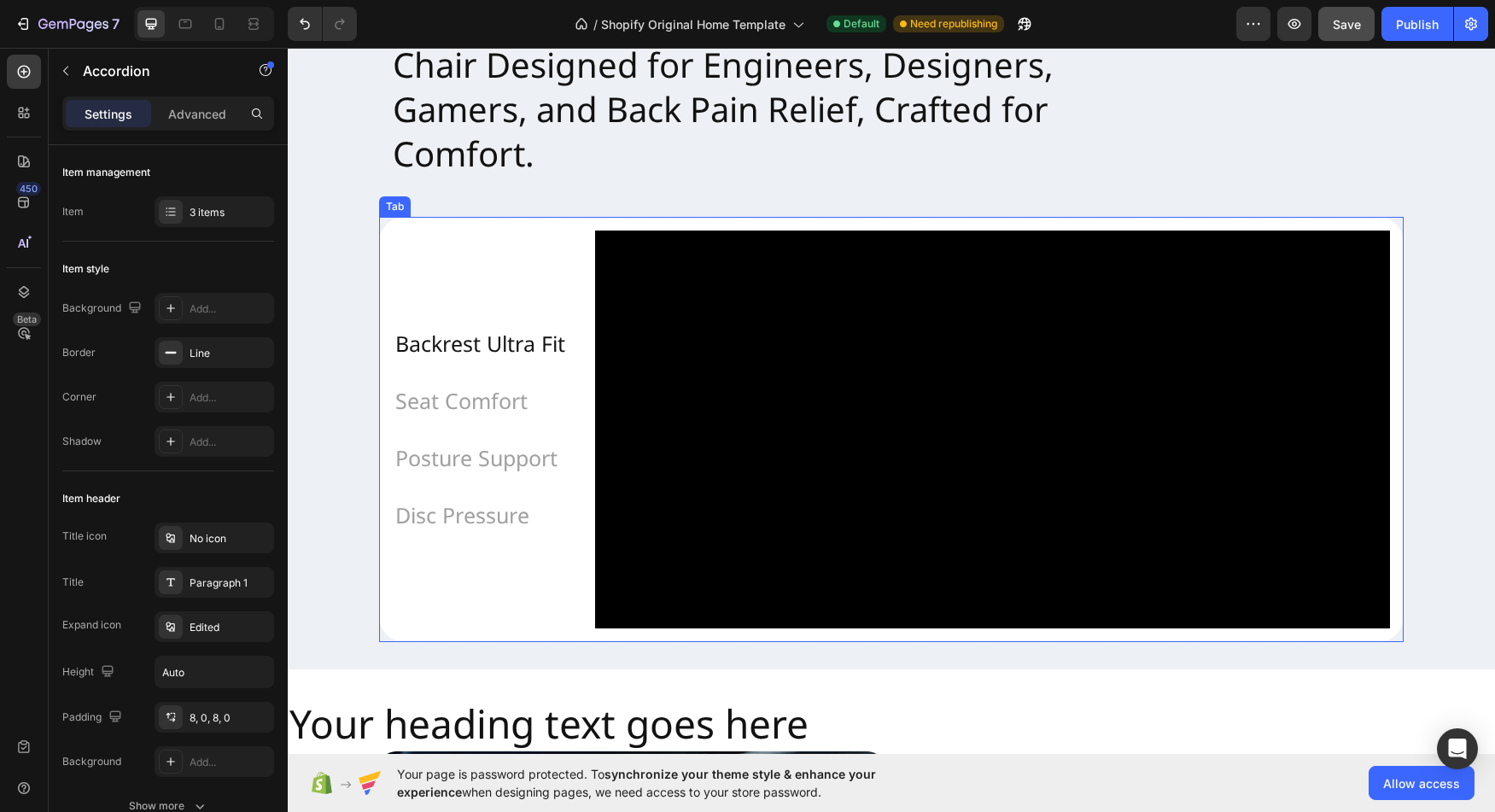
click at [448, 363] on p "Backrest Ultra Fit" at bounding box center [481, 343] width 170 height 38
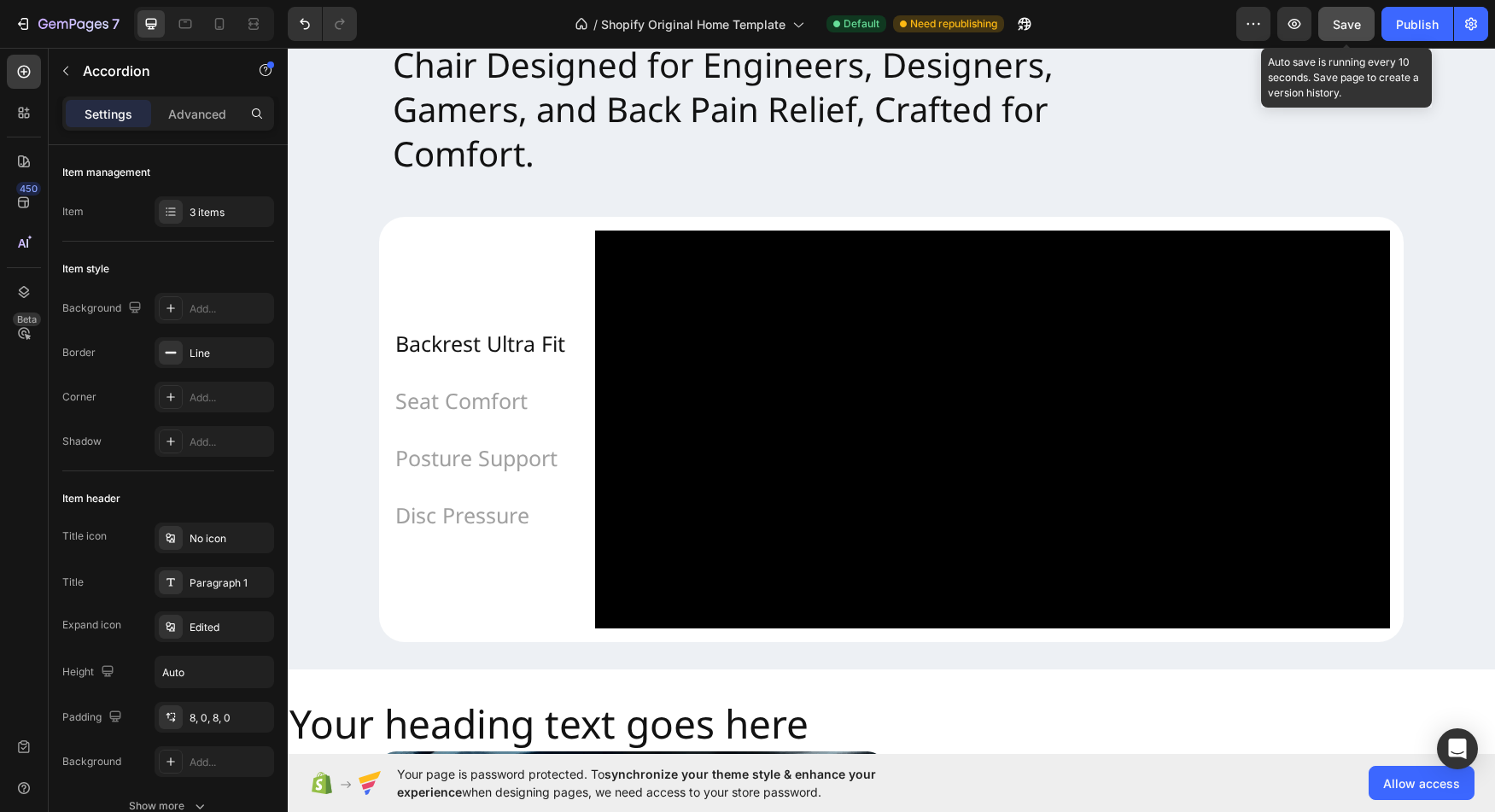
click at [1336, 32] on div "Save" at bounding box center [1347, 25] width 28 height 18
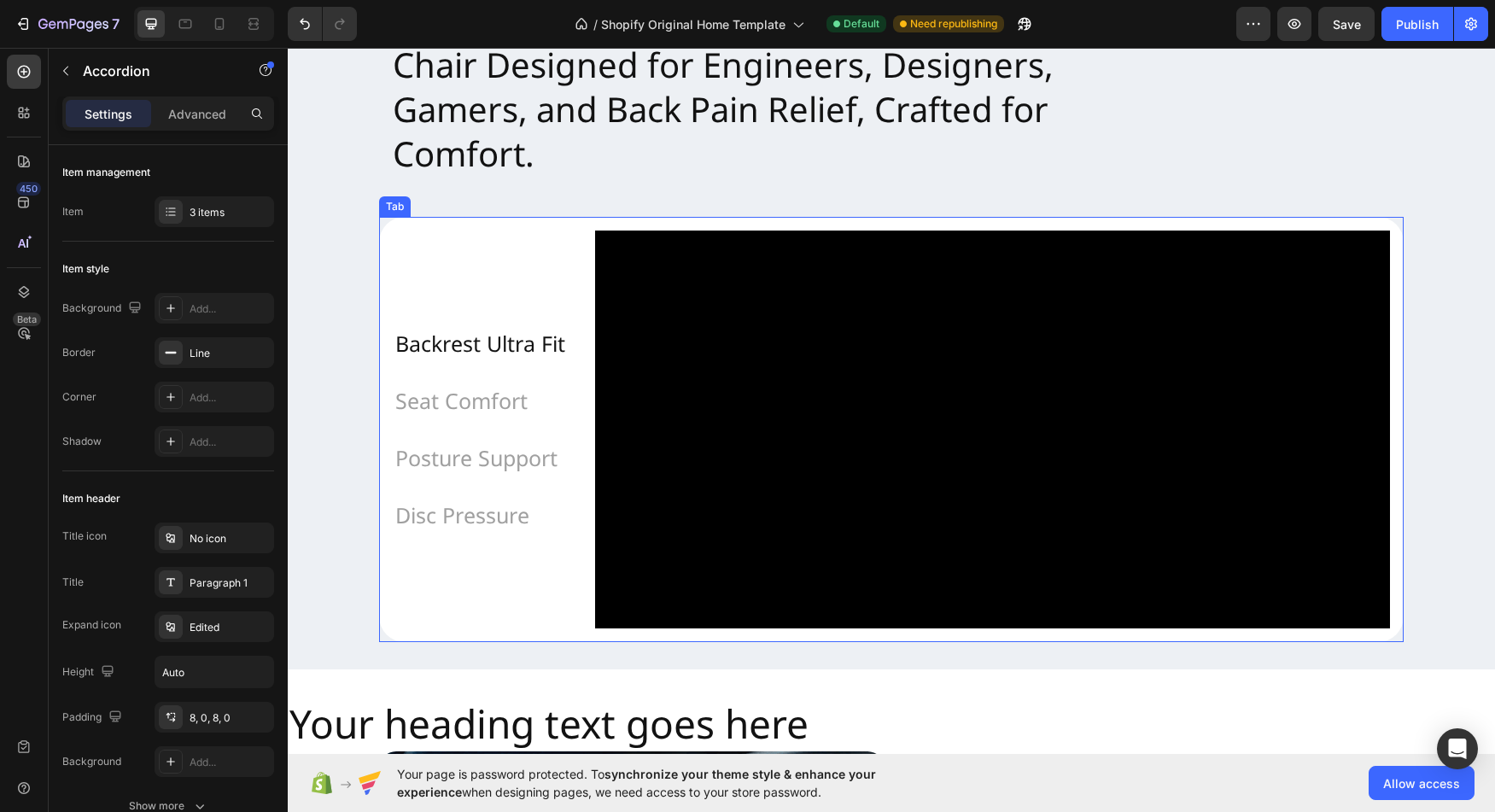
click at [478, 363] on p "Backrest Ultra Fit" at bounding box center [481, 343] width 170 height 38
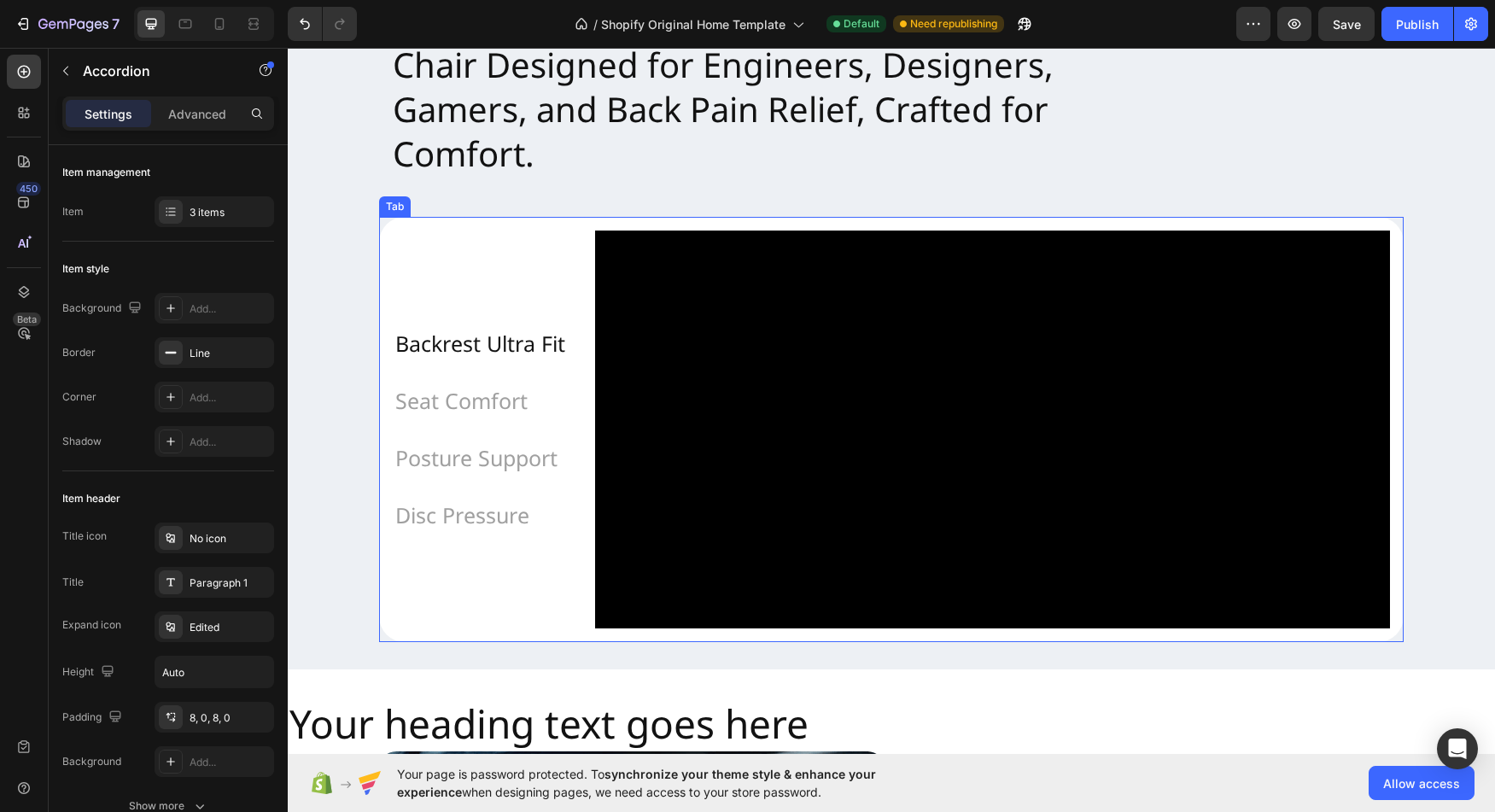
click at [478, 363] on p "Backrest Ultra Fit" at bounding box center [481, 343] width 170 height 38
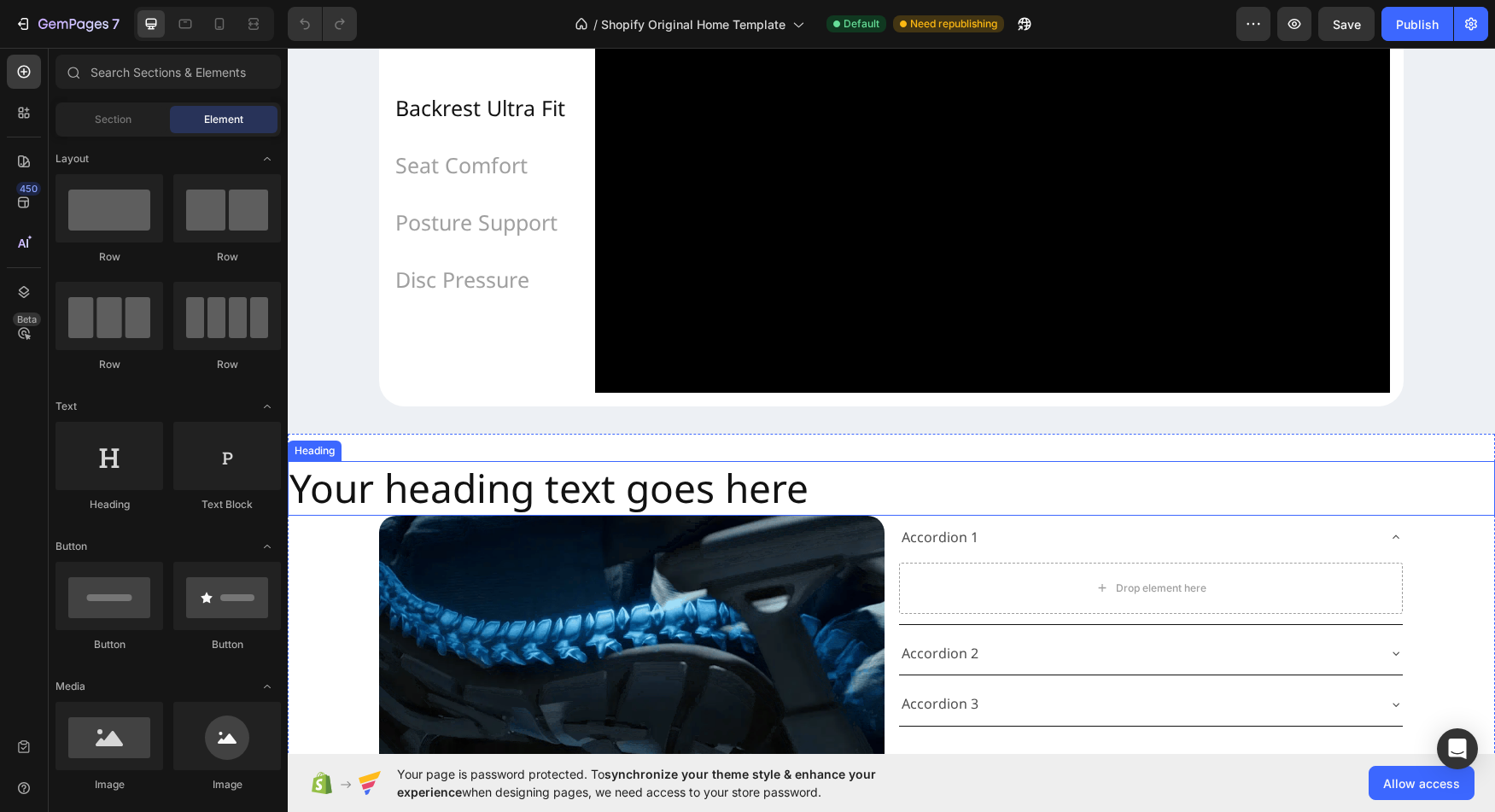
scroll to position [1571, 0]
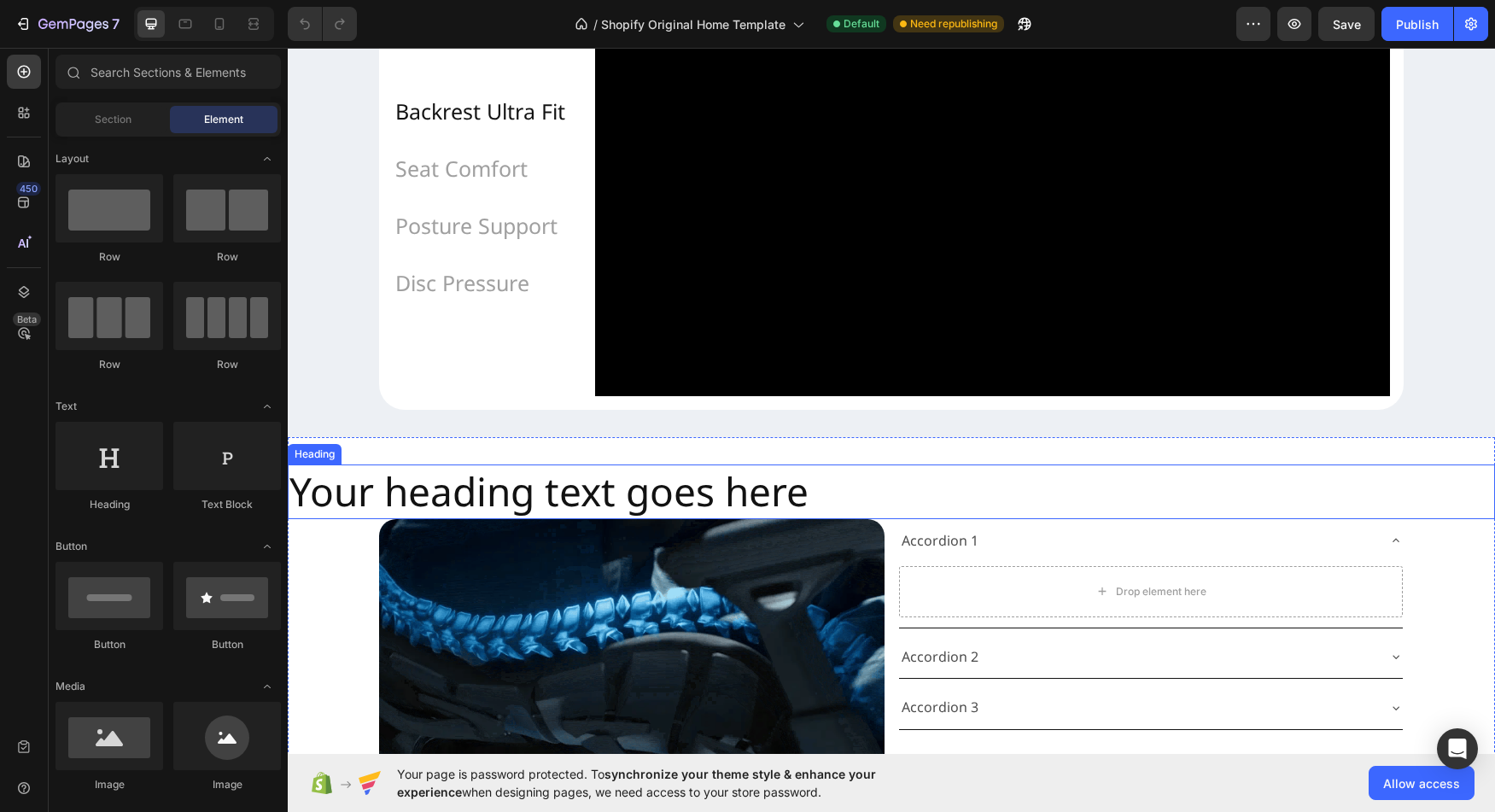
click at [622, 519] on h2 "Your heading text goes here" at bounding box center [891, 491] width 1207 height 55
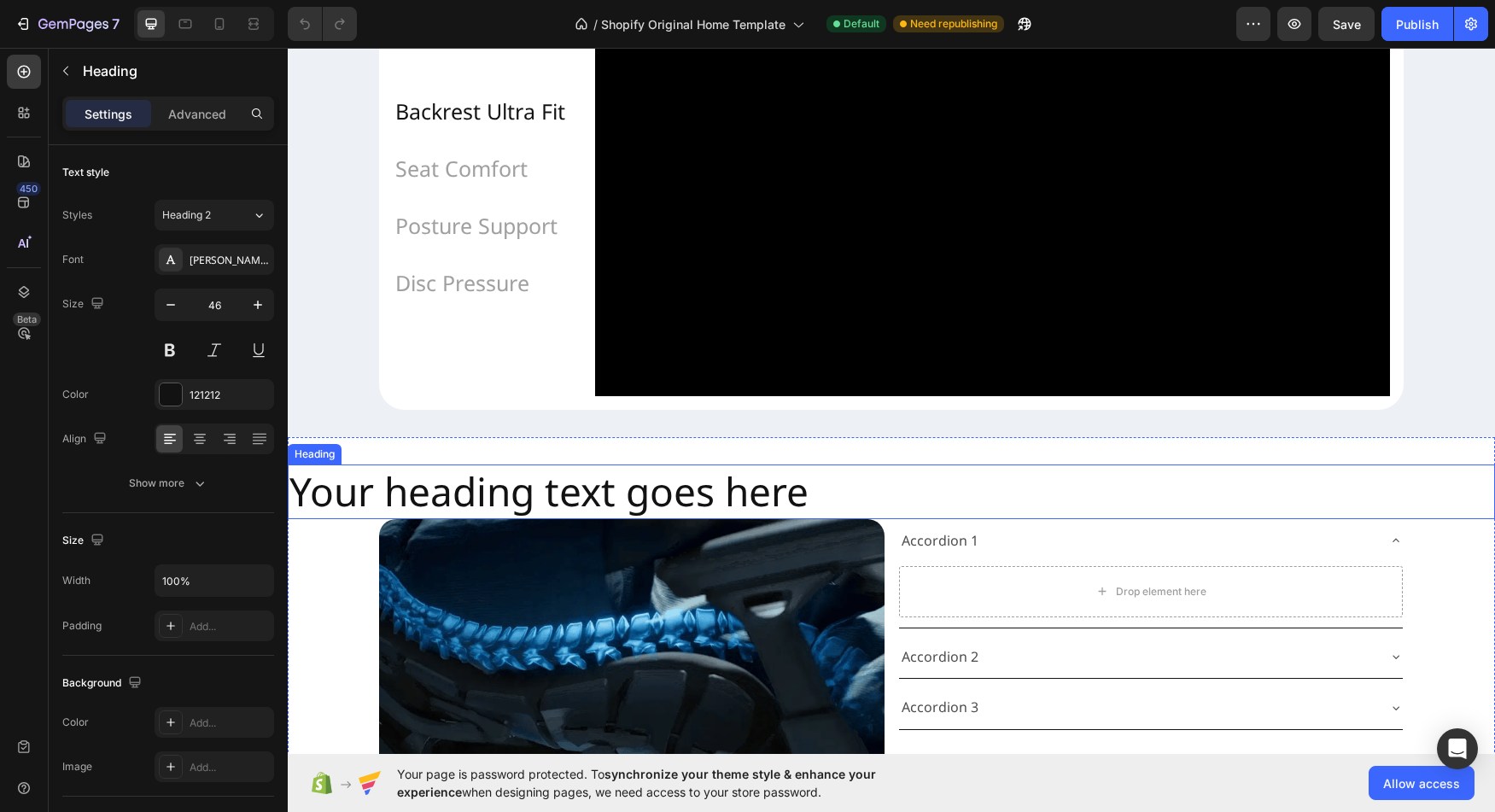
click at [622, 519] on h2 "Your heading text goes here" at bounding box center [891, 491] width 1207 height 55
click at [622, 517] on p "Your heading text goes here" at bounding box center [892, 491] width 1204 height 51
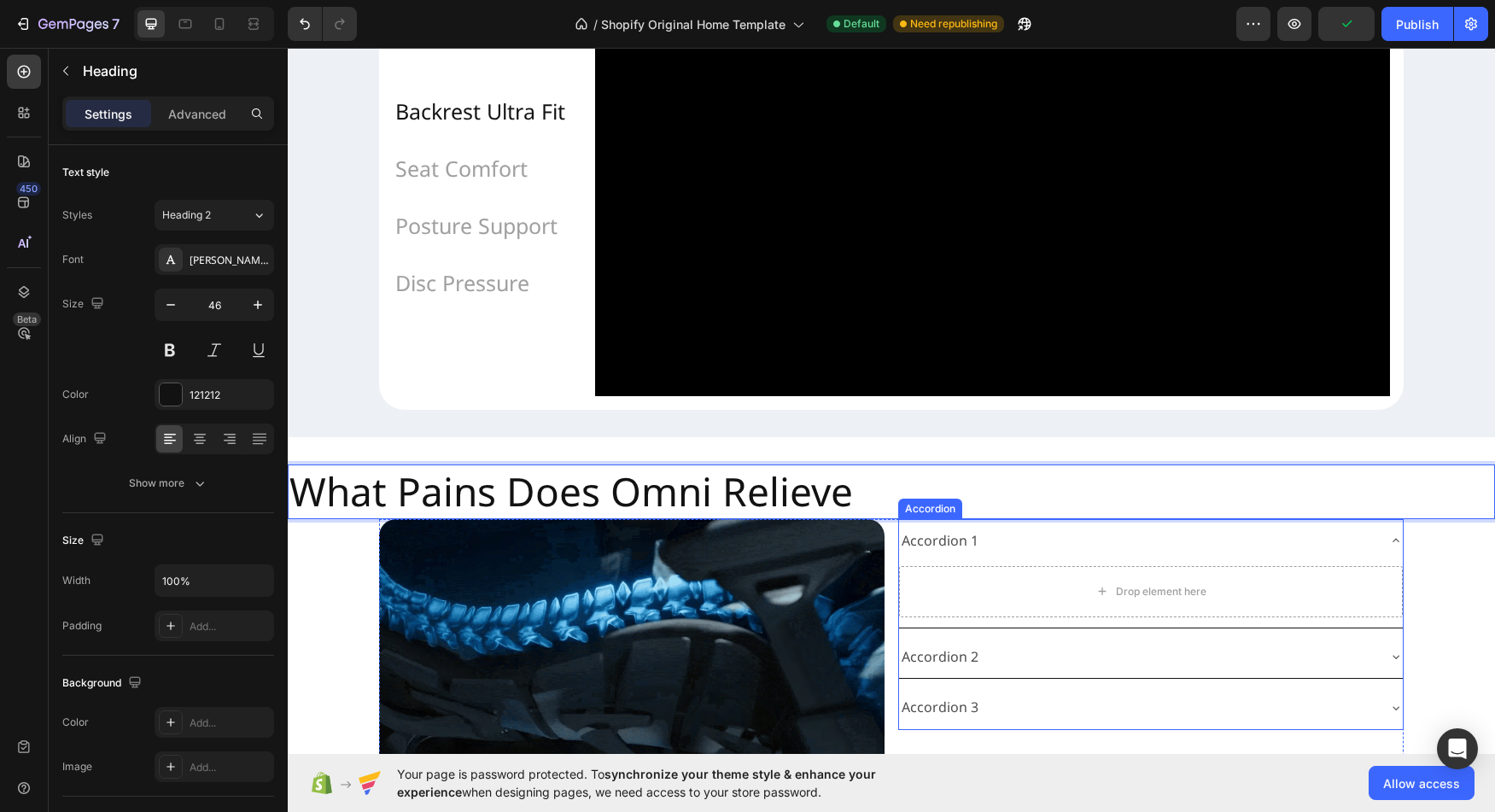
click at [939, 555] on div "Accordion 1" at bounding box center [940, 541] width 82 height 30
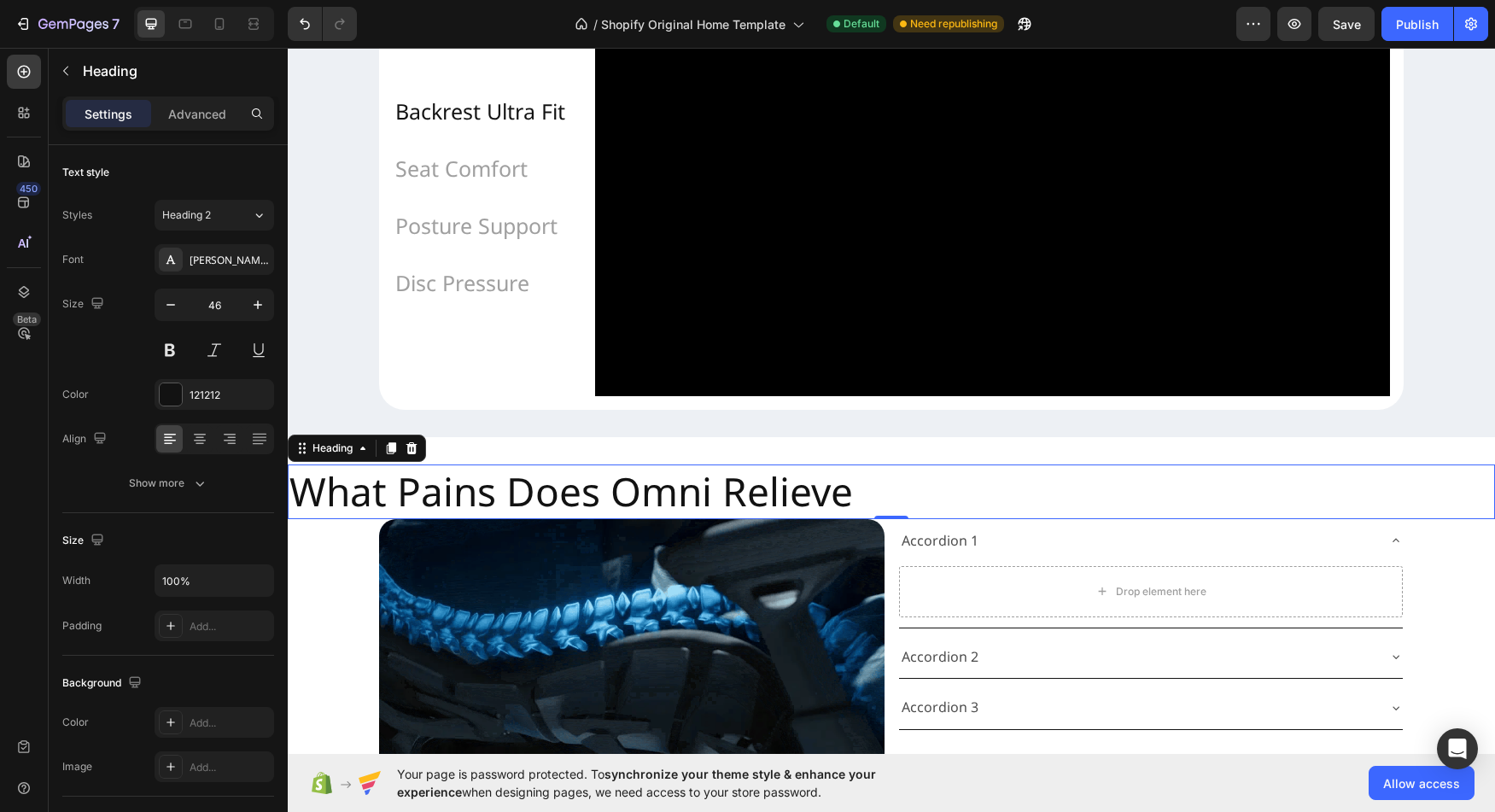
click at [710, 517] on p "What Pains Does Omni Relieve" at bounding box center [892, 491] width 1204 height 51
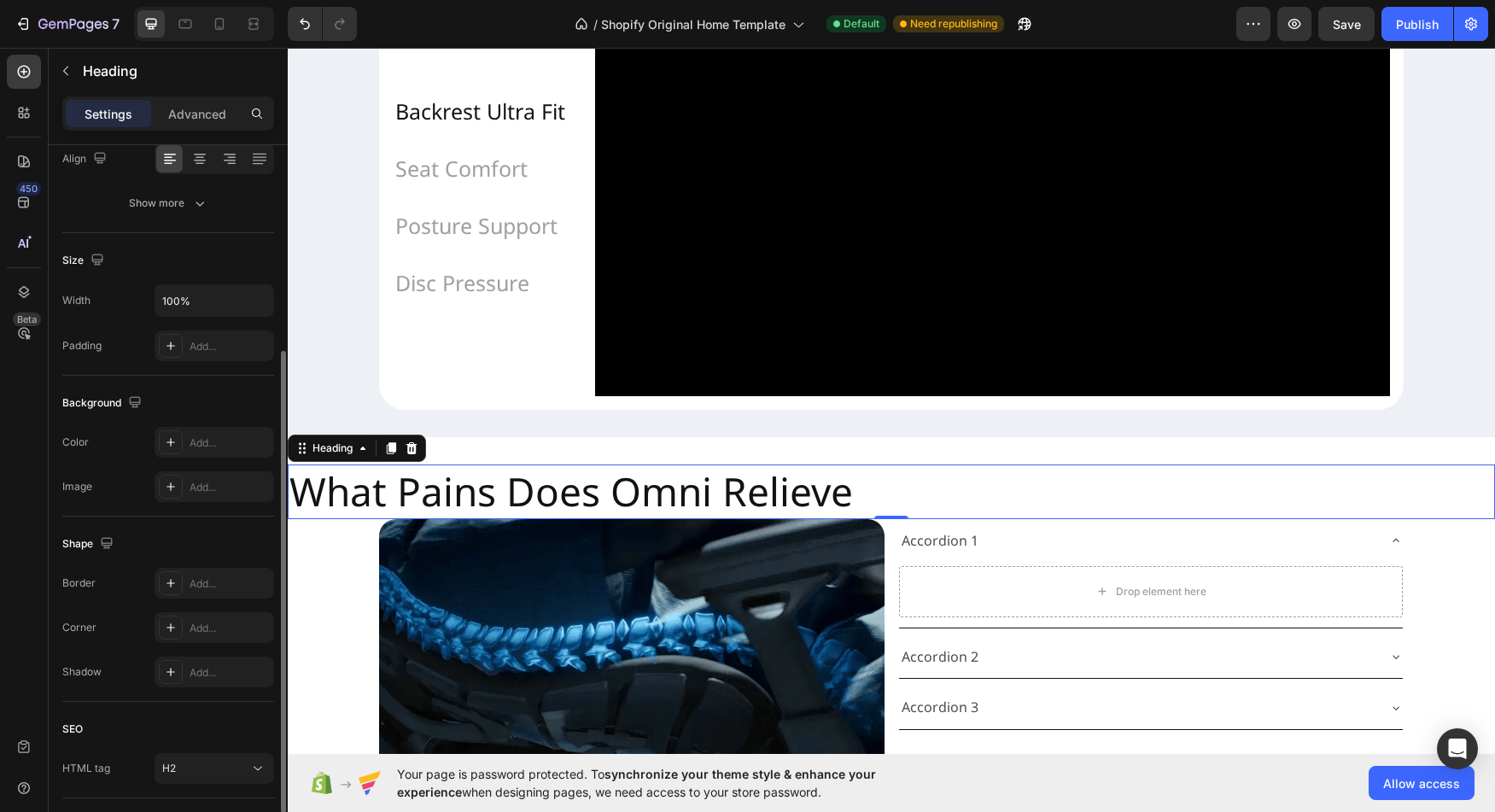
scroll to position [279, 0]
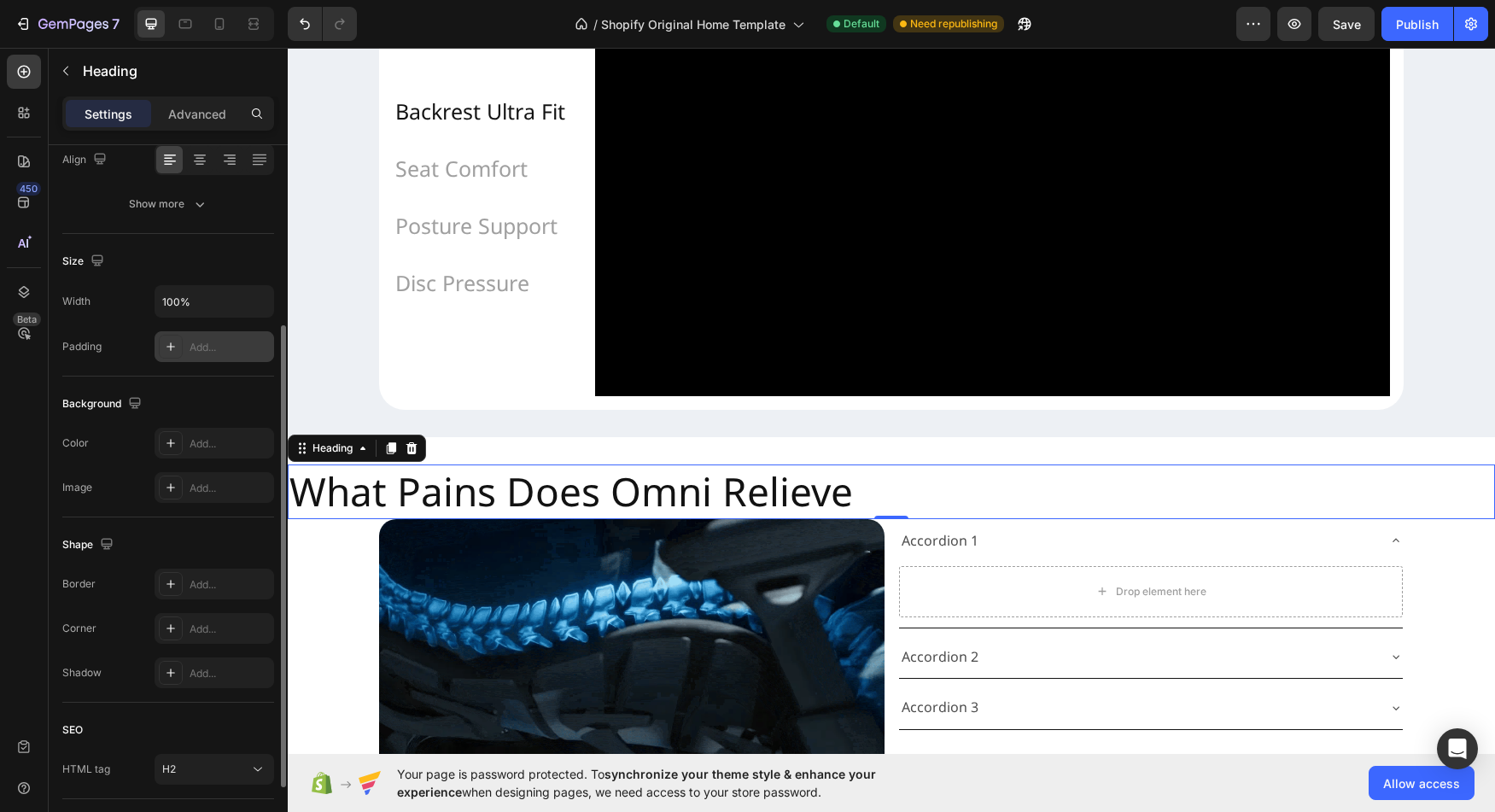
click at [172, 337] on div at bounding box center [171, 346] width 24 height 24
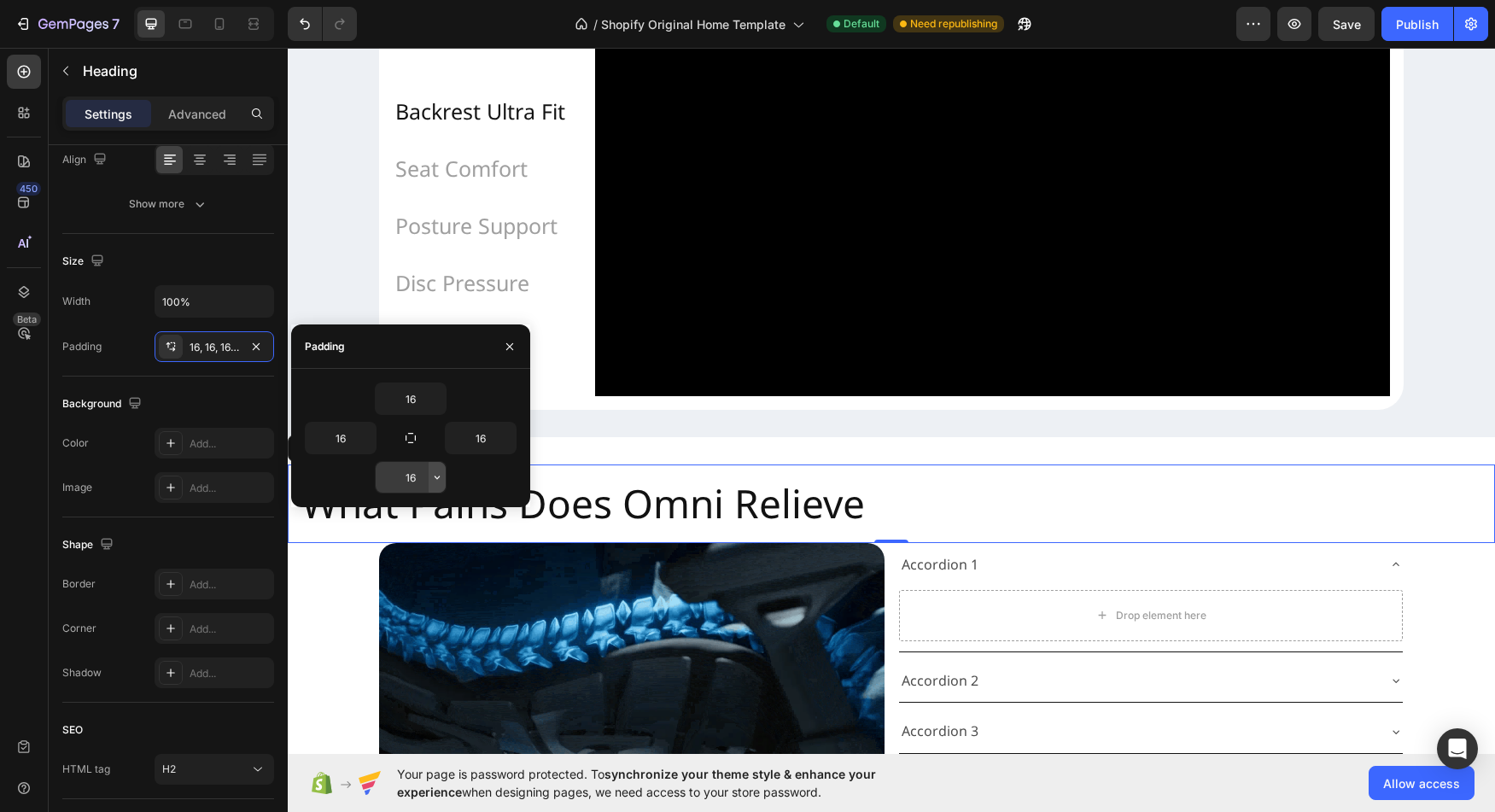
click at [434, 474] on icon "button" at bounding box center [437, 477] width 14 height 14
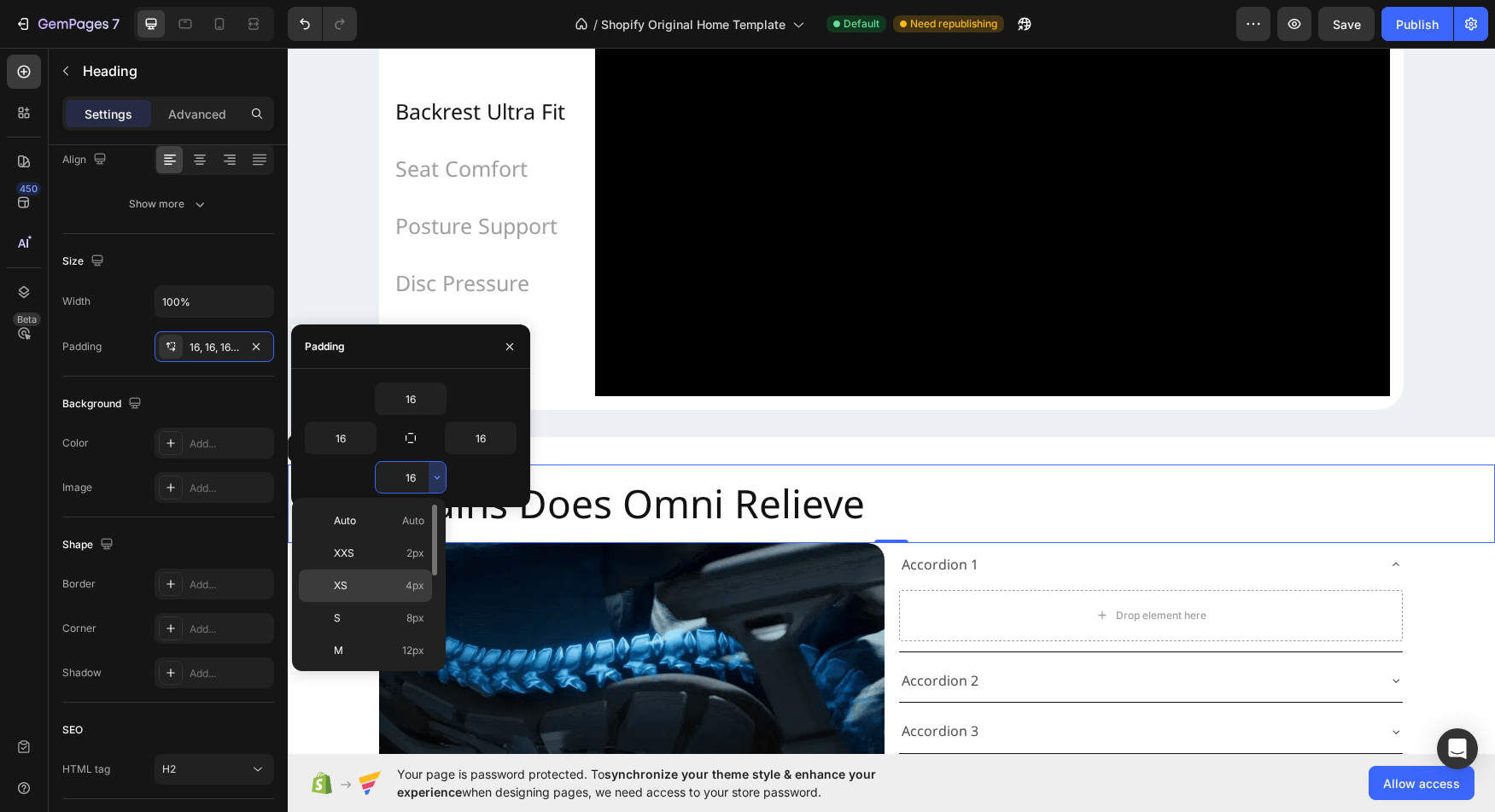
scroll to position [197, 0]
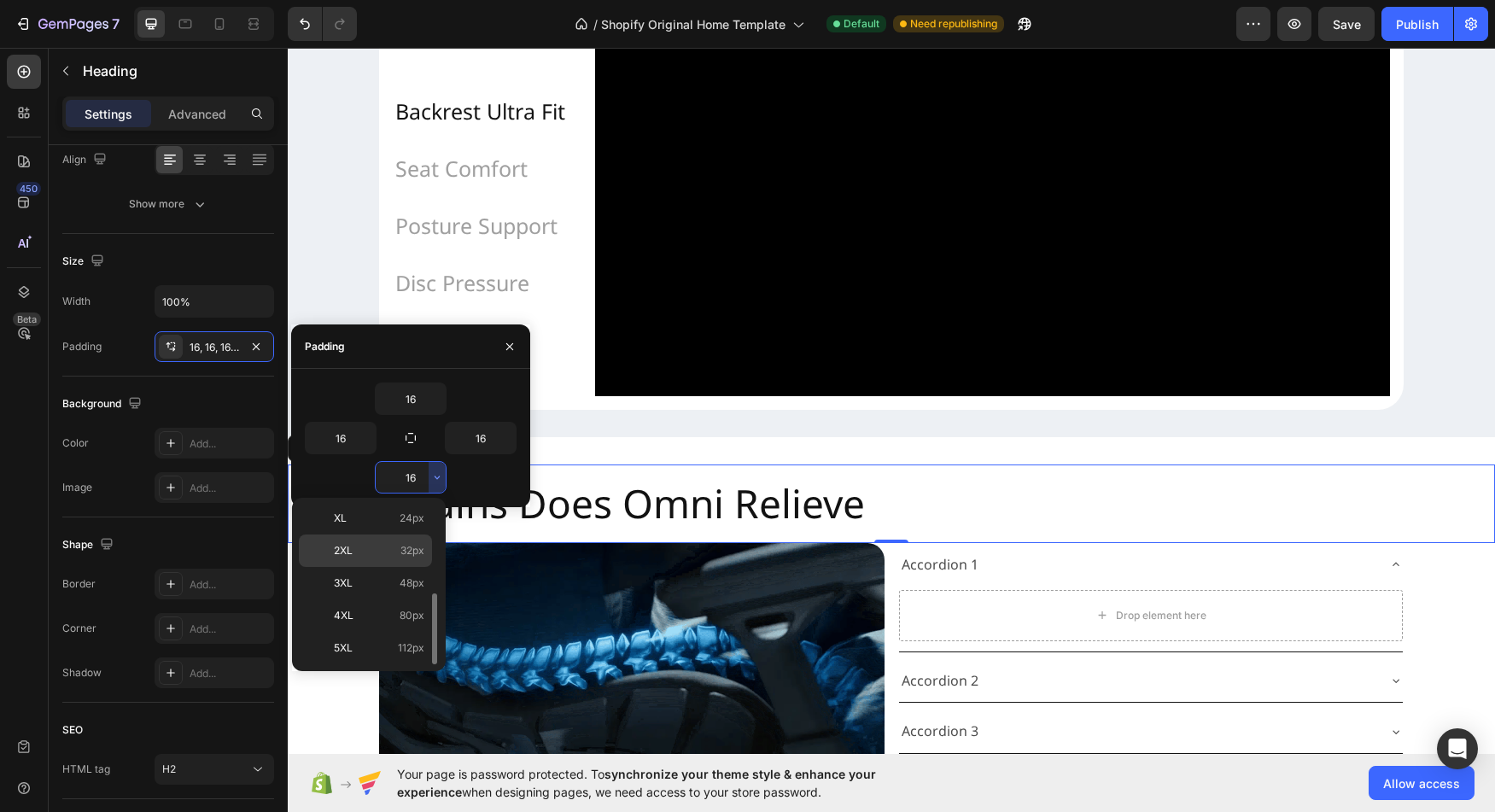
click at [386, 554] on p "2XL 32px" at bounding box center [378, 550] width 90 height 16
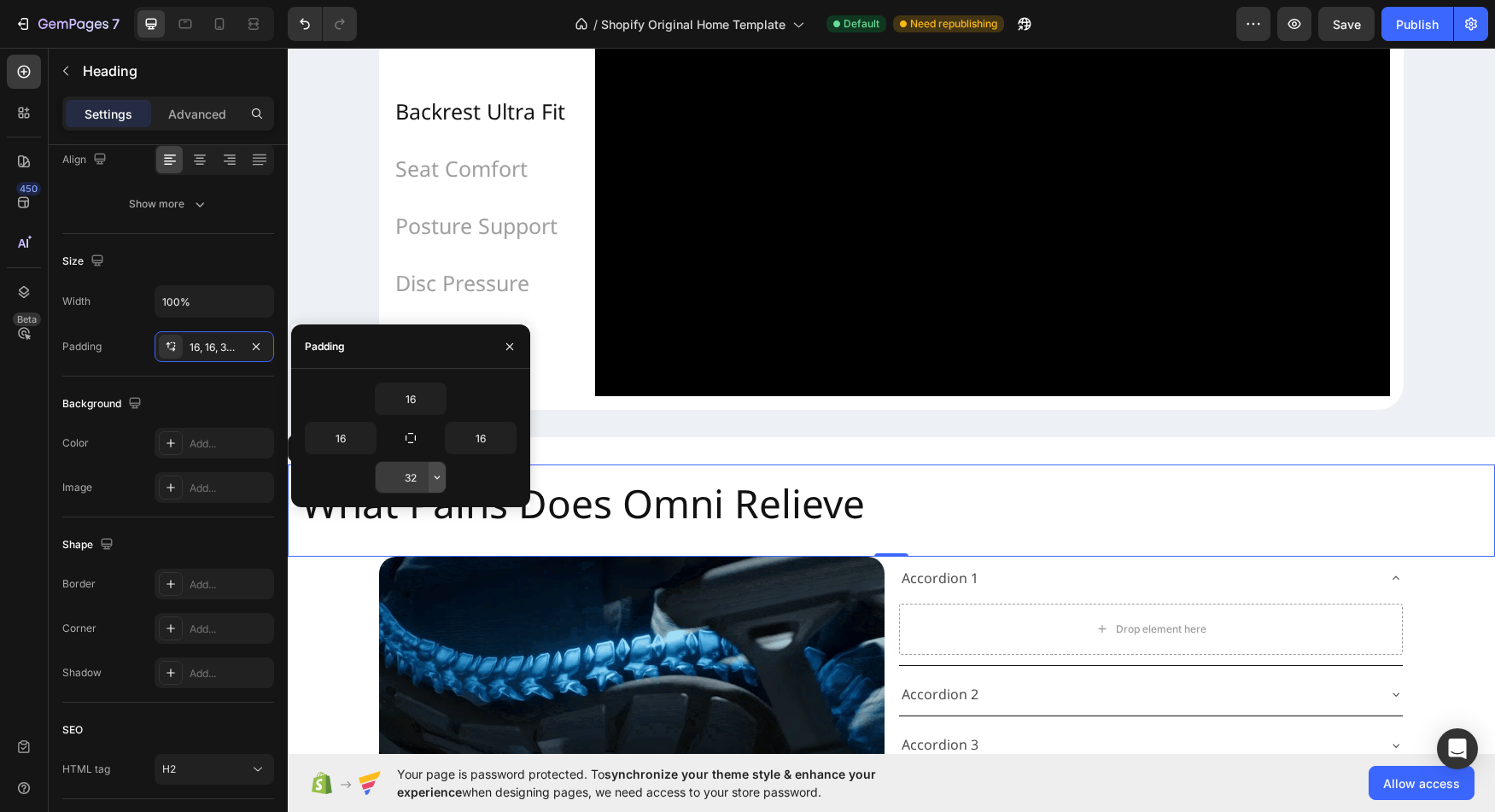
click at [436, 475] on icon "button" at bounding box center [437, 477] width 14 height 14
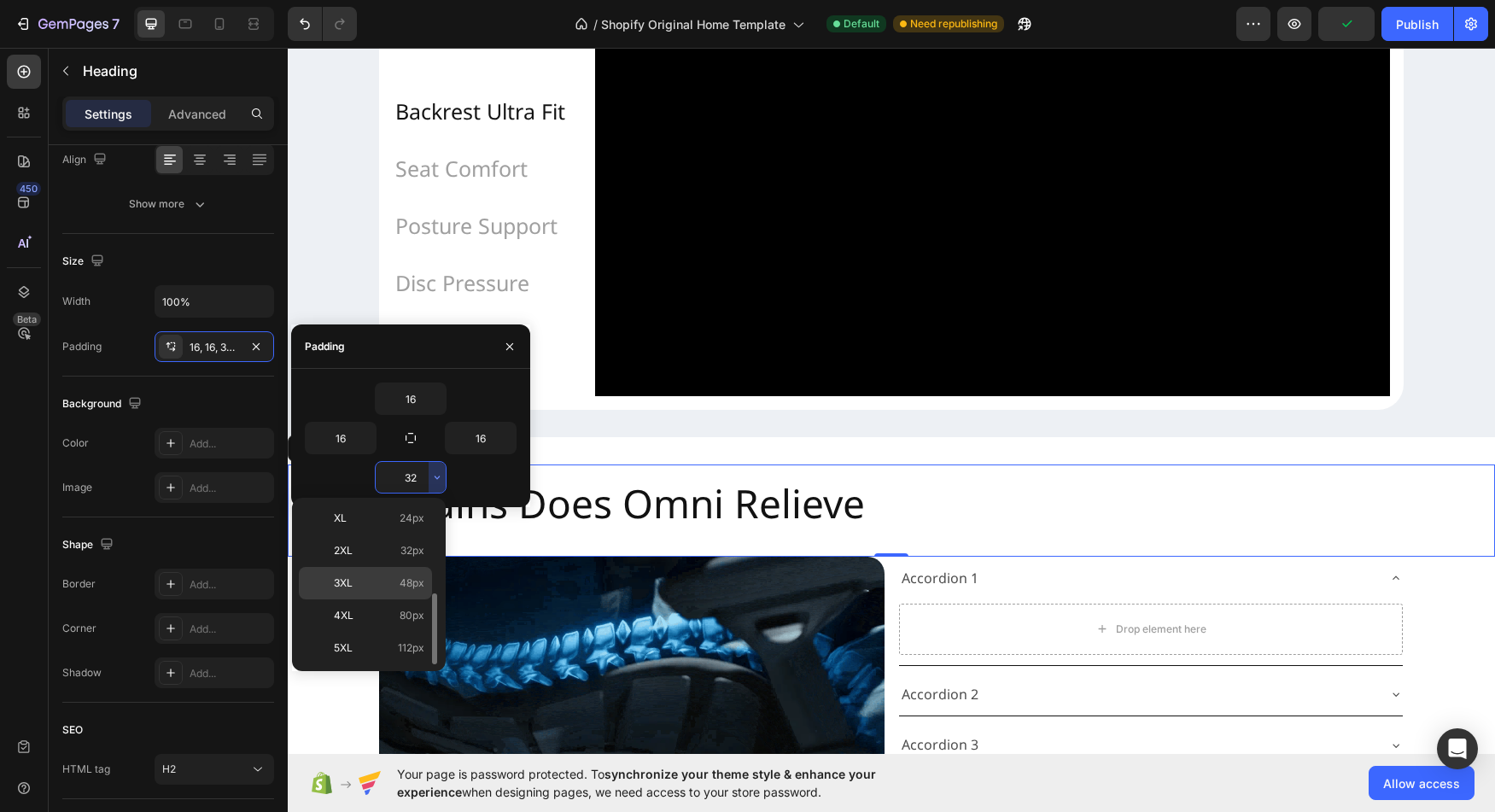
click at [370, 599] on div "3XL 48px" at bounding box center [366, 616] width 133 height 33
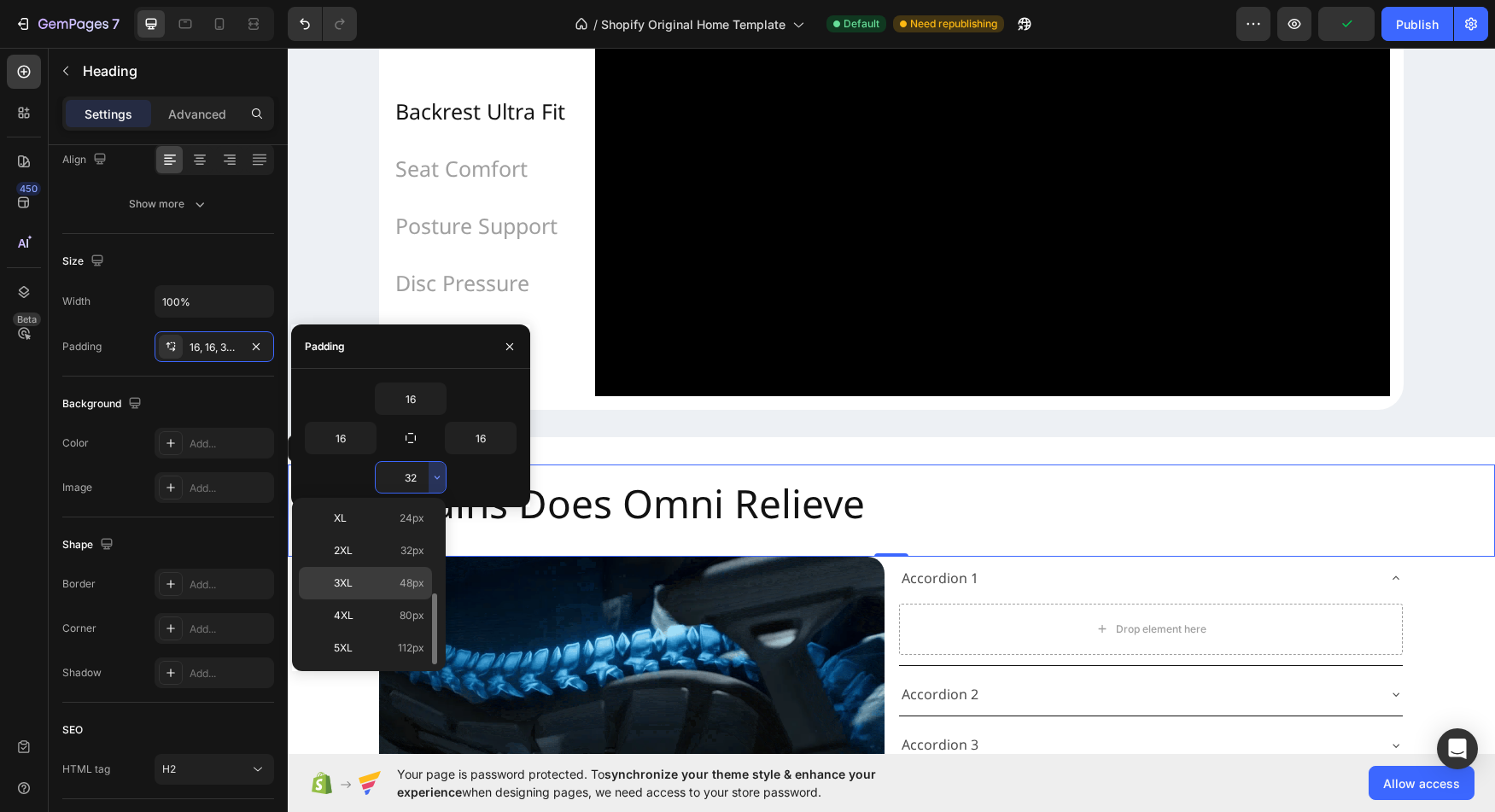
type input "48"
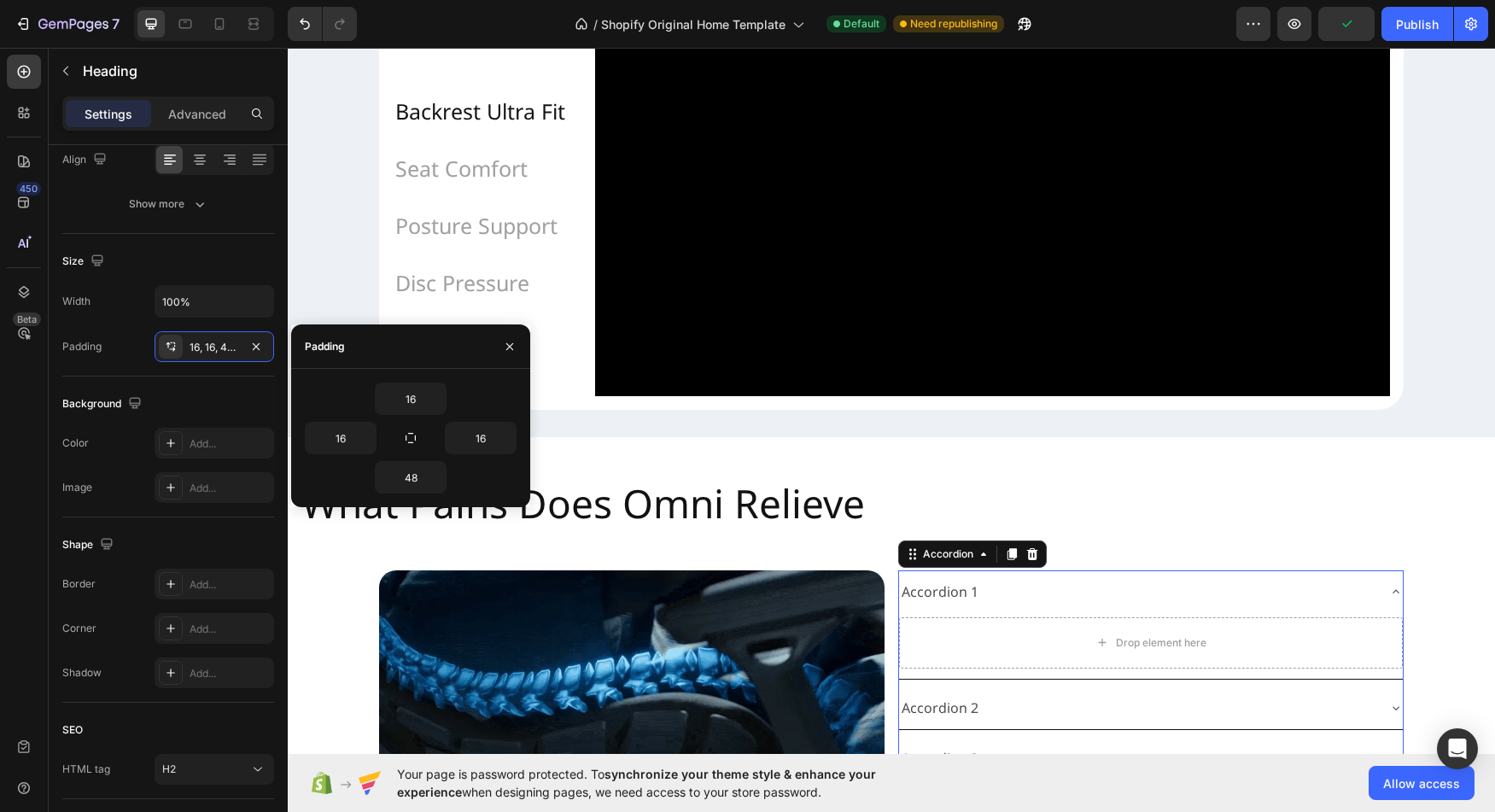
click at [1029, 606] on div "Accordion 1" at bounding box center [1137, 592] width 476 height 30
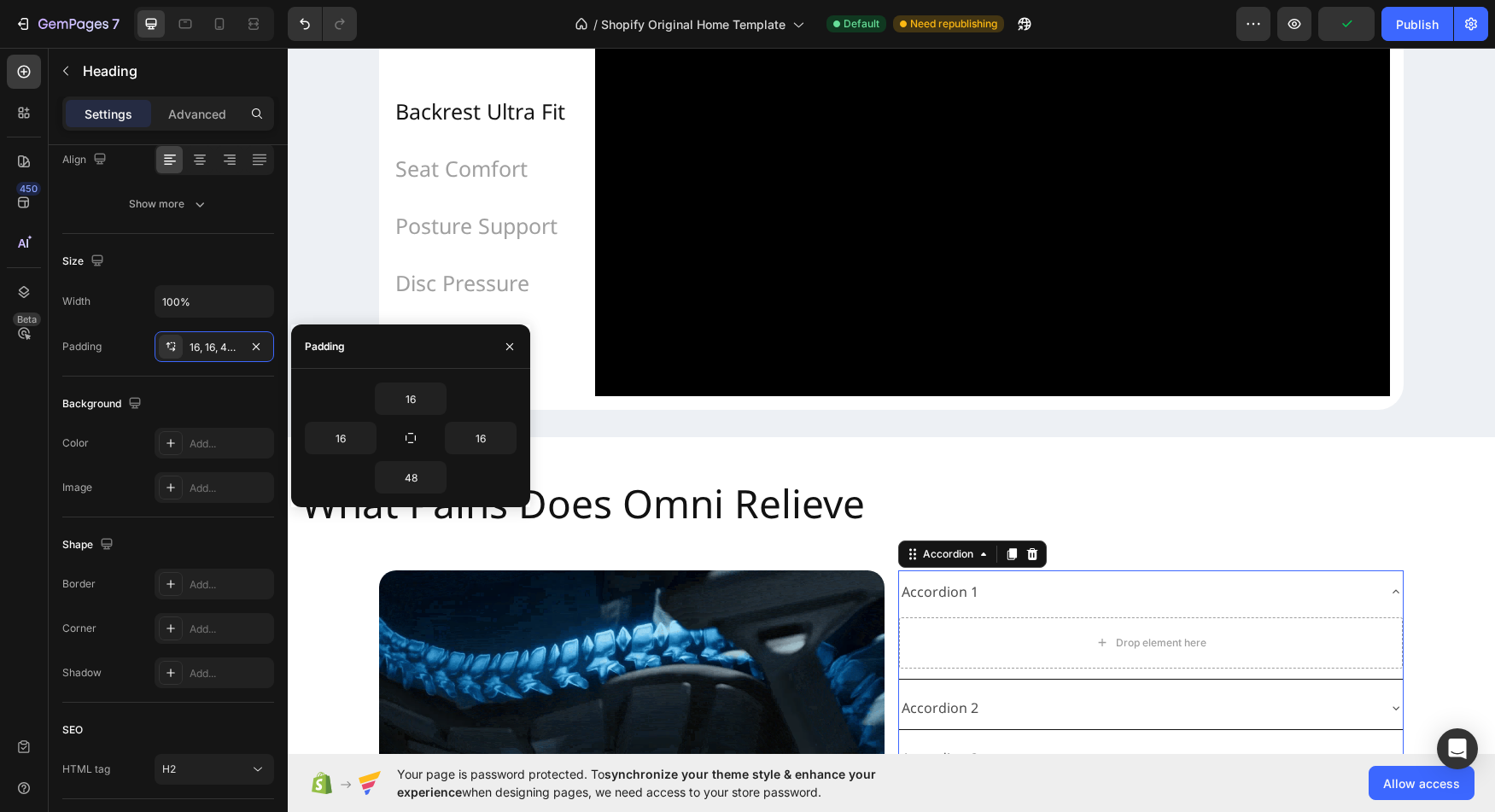
scroll to position [0, 0]
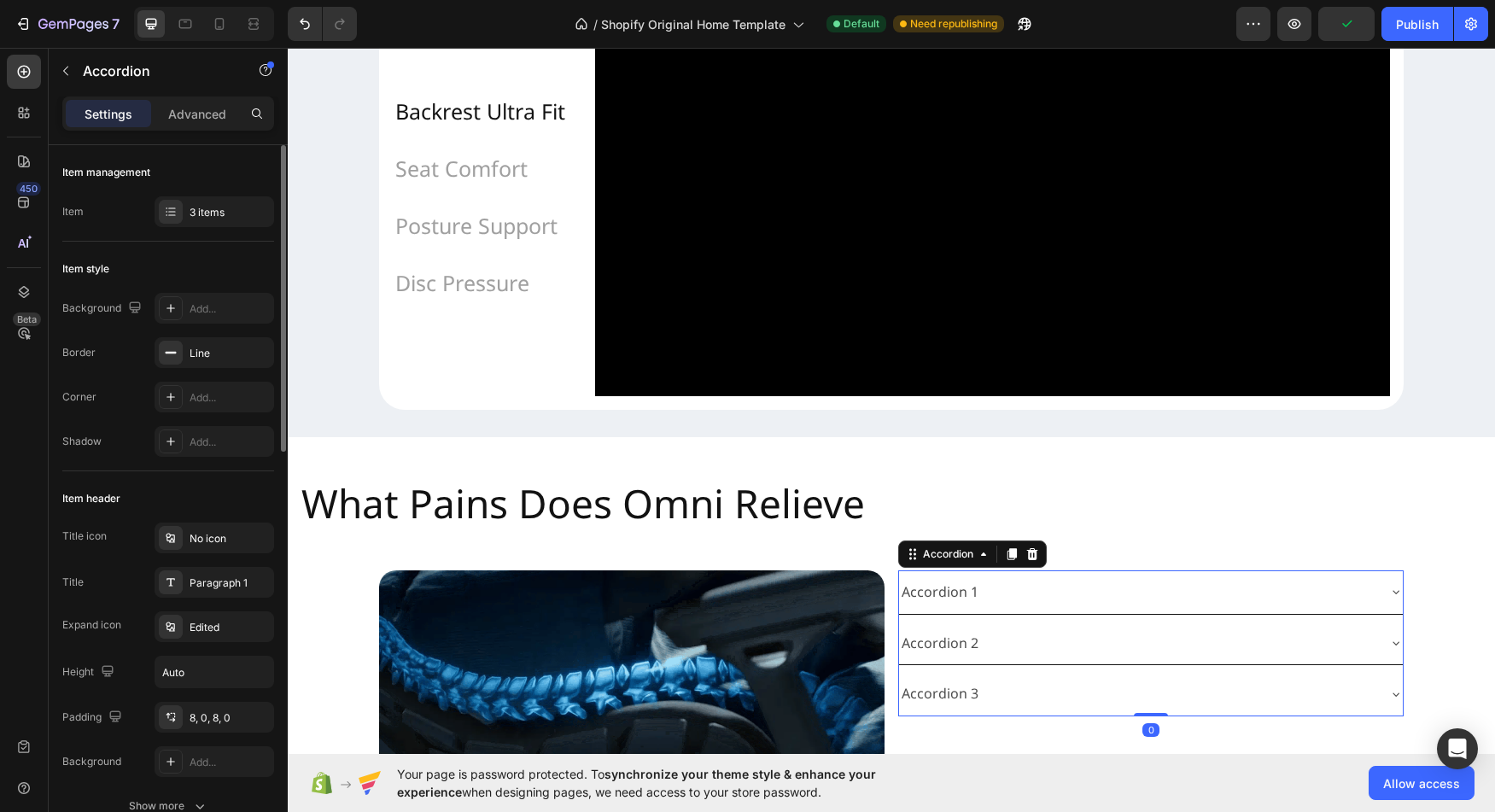
click at [938, 606] on div "Accordion 1" at bounding box center [940, 592] width 82 height 30
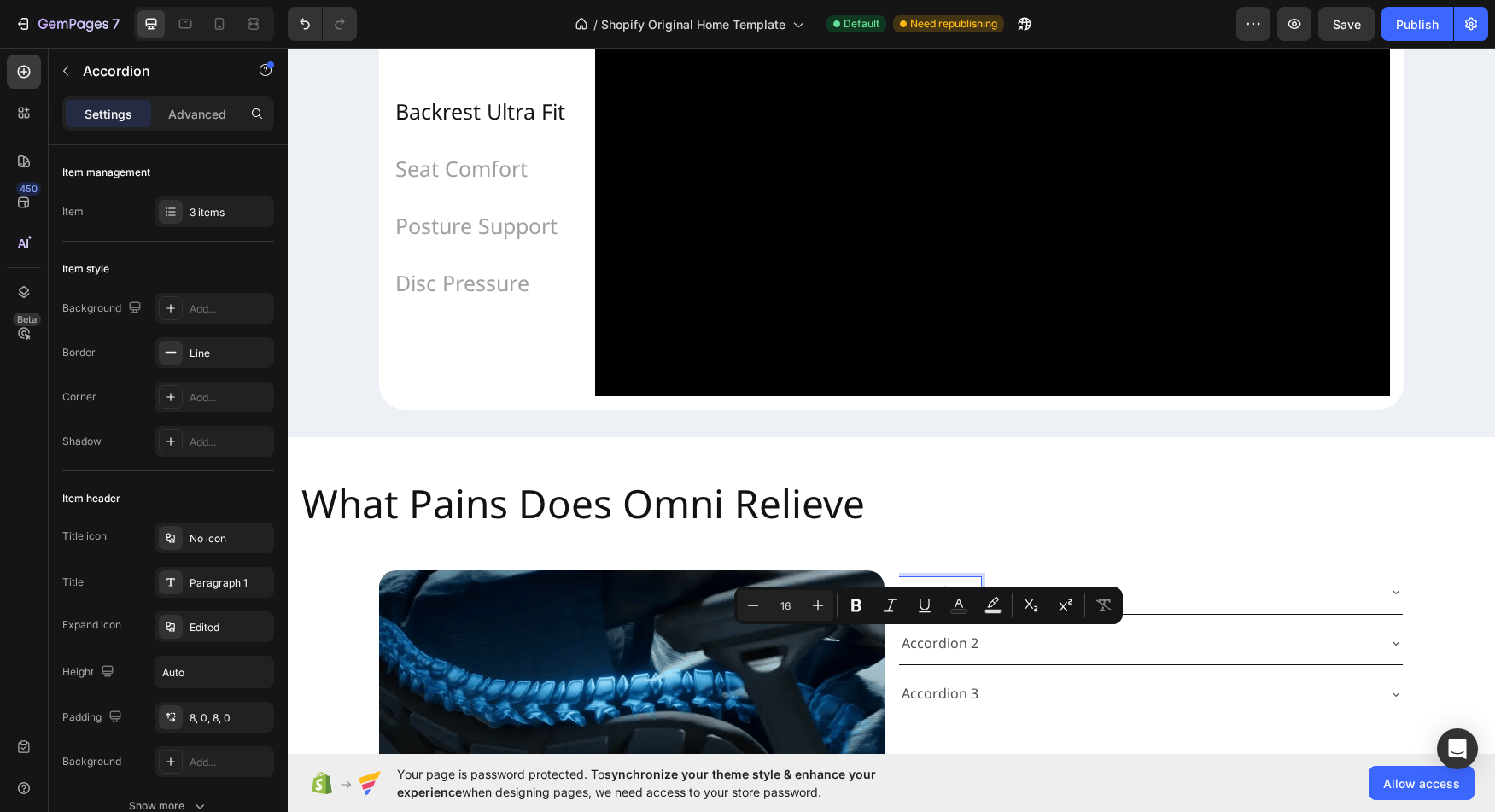
click at [938, 605] on p "Accordion 1" at bounding box center [940, 592] width 77 height 25
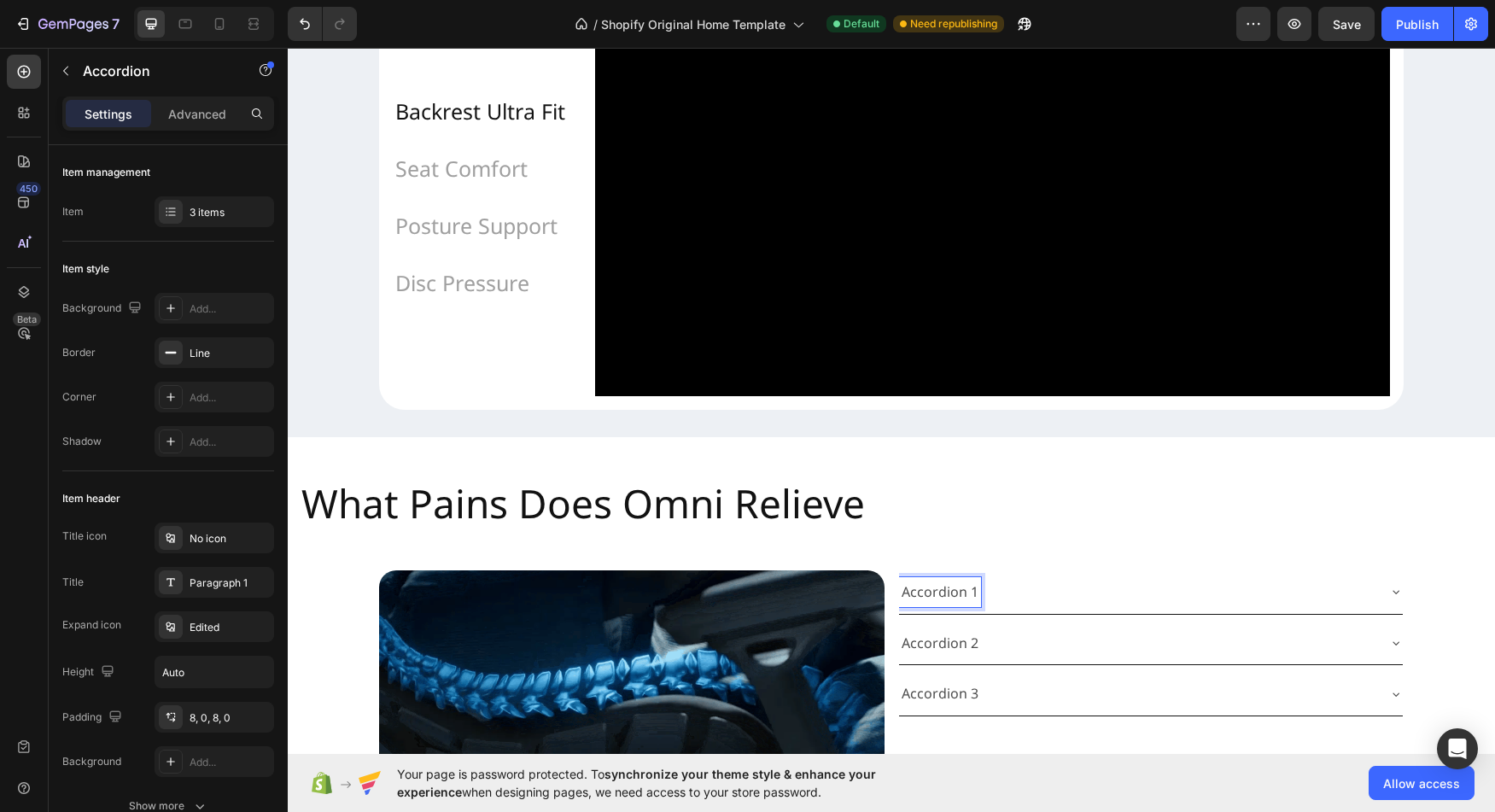
click at [950, 605] on p "Accordion 1" at bounding box center [940, 592] width 77 height 25
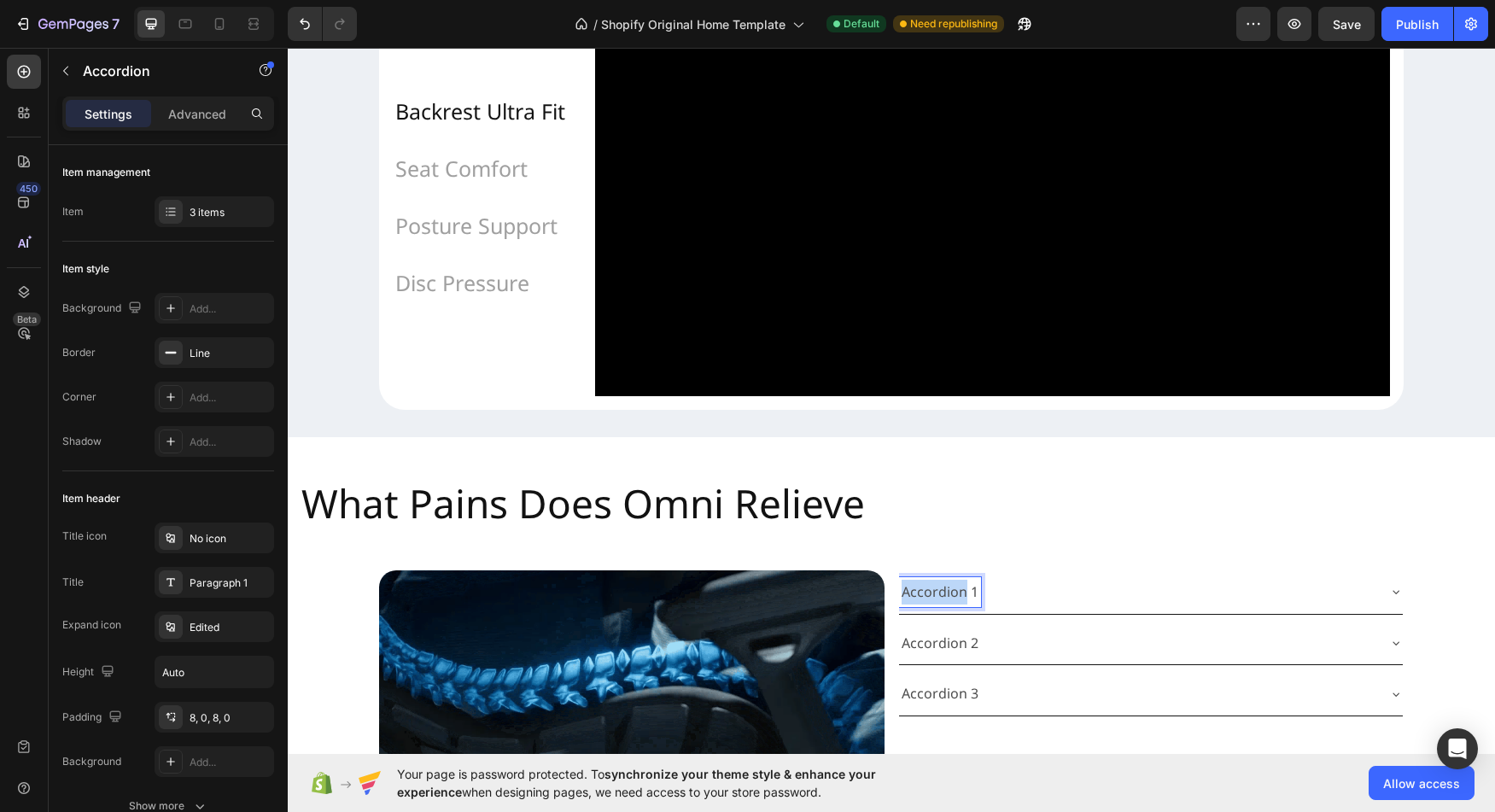
click at [950, 605] on p "Accordion 1" at bounding box center [940, 592] width 77 height 25
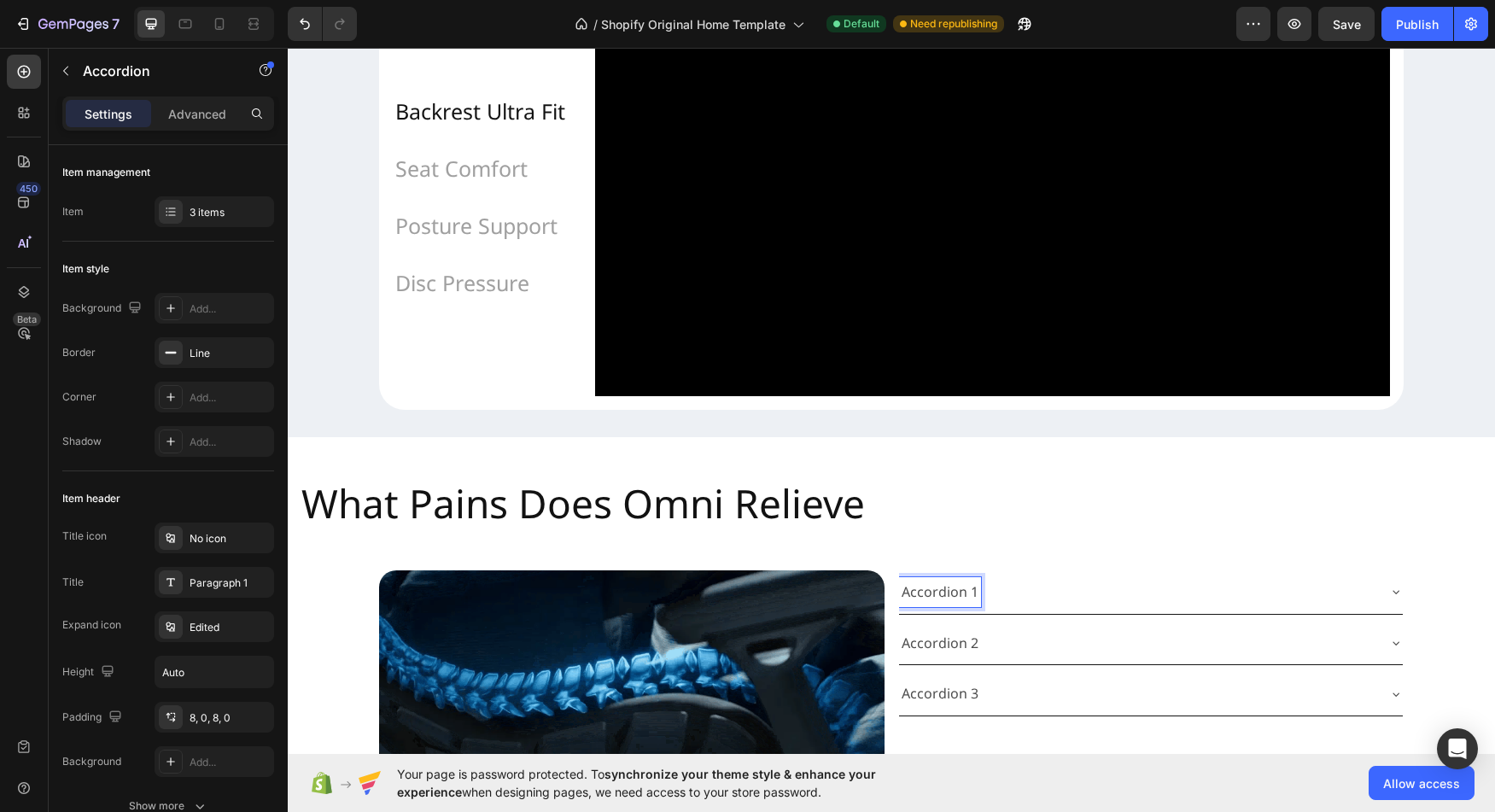
click at [950, 605] on p "Accordion 1" at bounding box center [940, 592] width 77 height 25
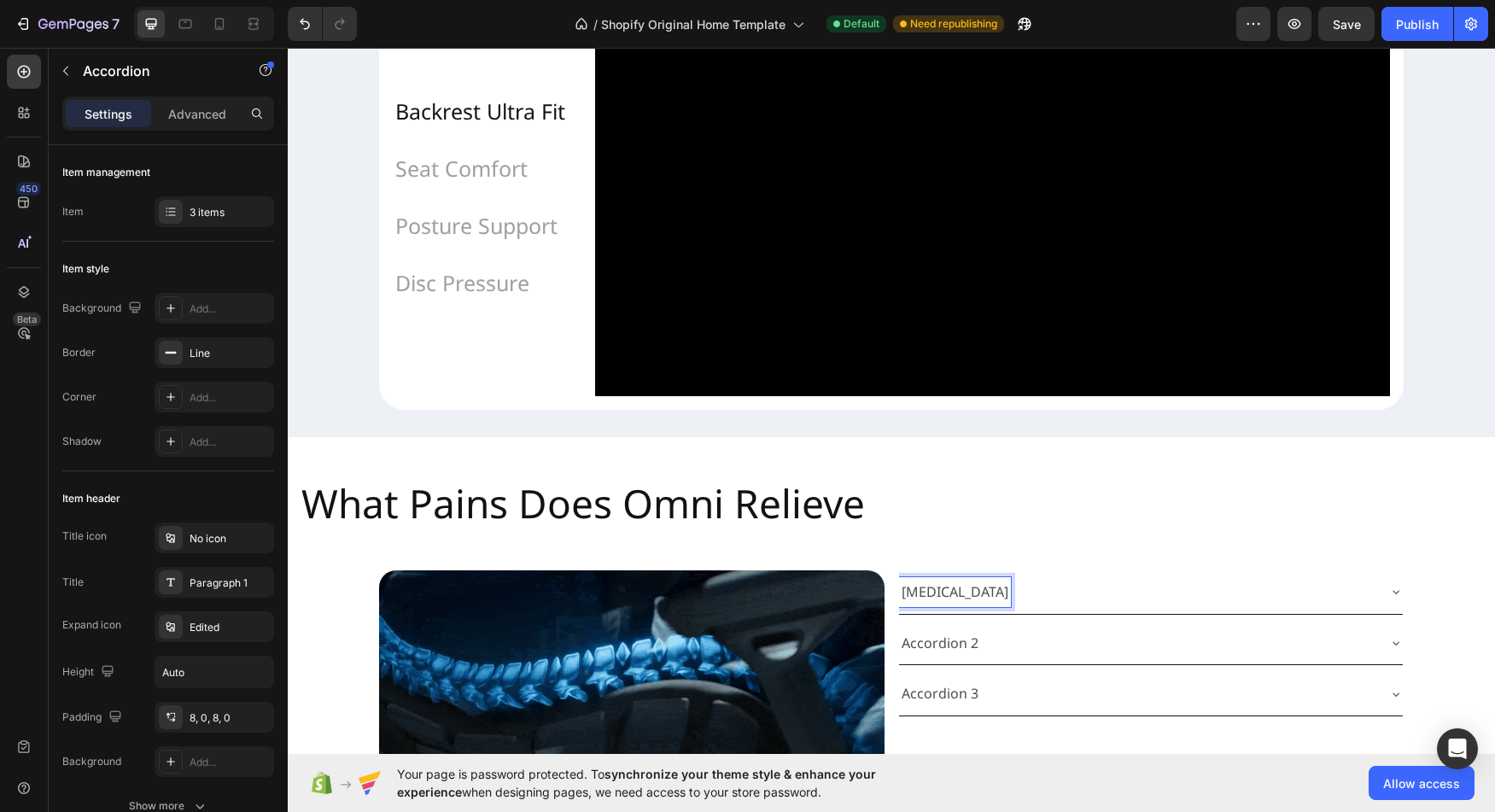
click at [1221, 606] on div "Neck Stiffness" at bounding box center [1137, 592] width 476 height 30
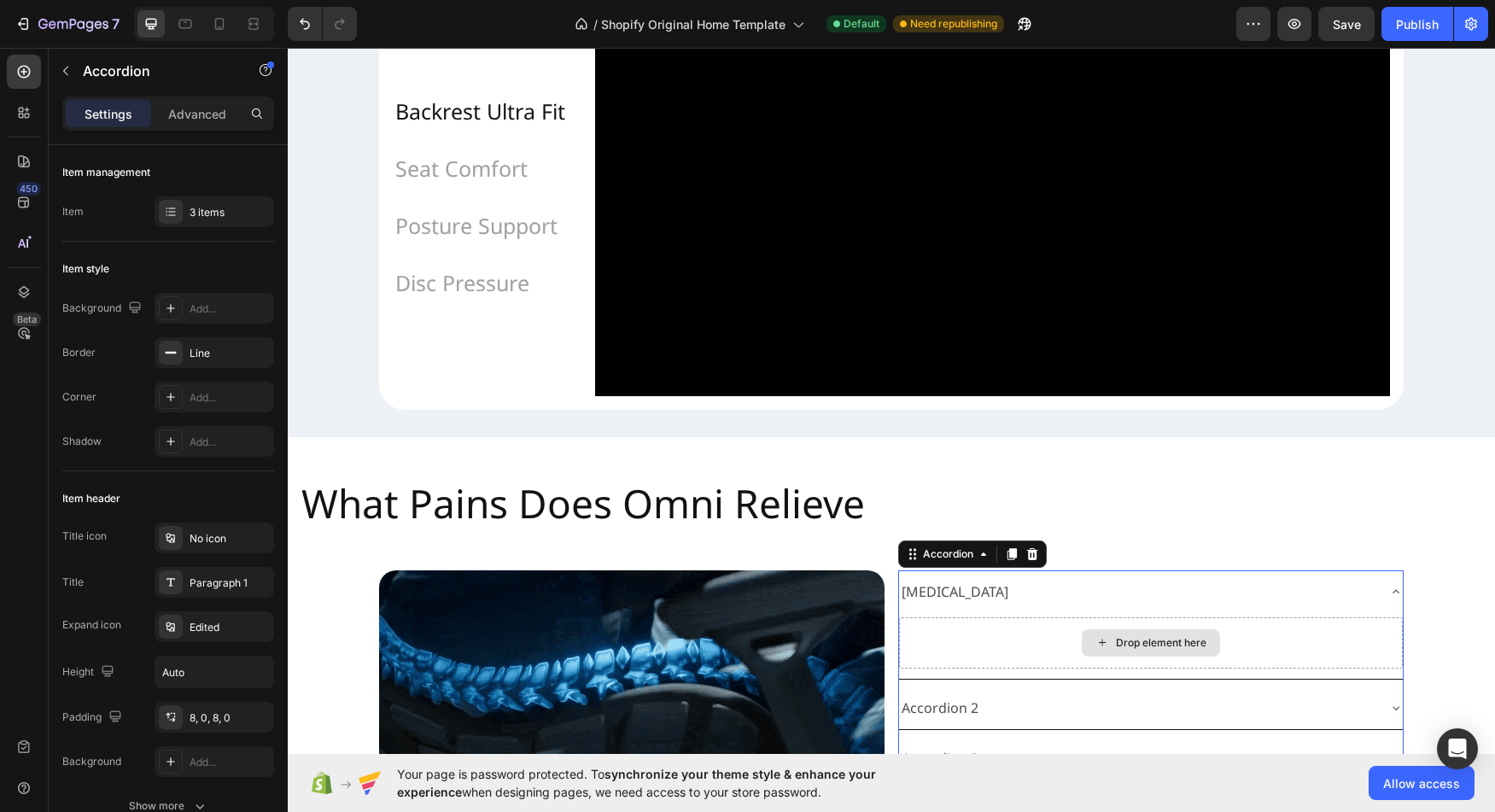
click at [1164, 649] on div "Drop element here" at bounding box center [1161, 642] width 90 height 14
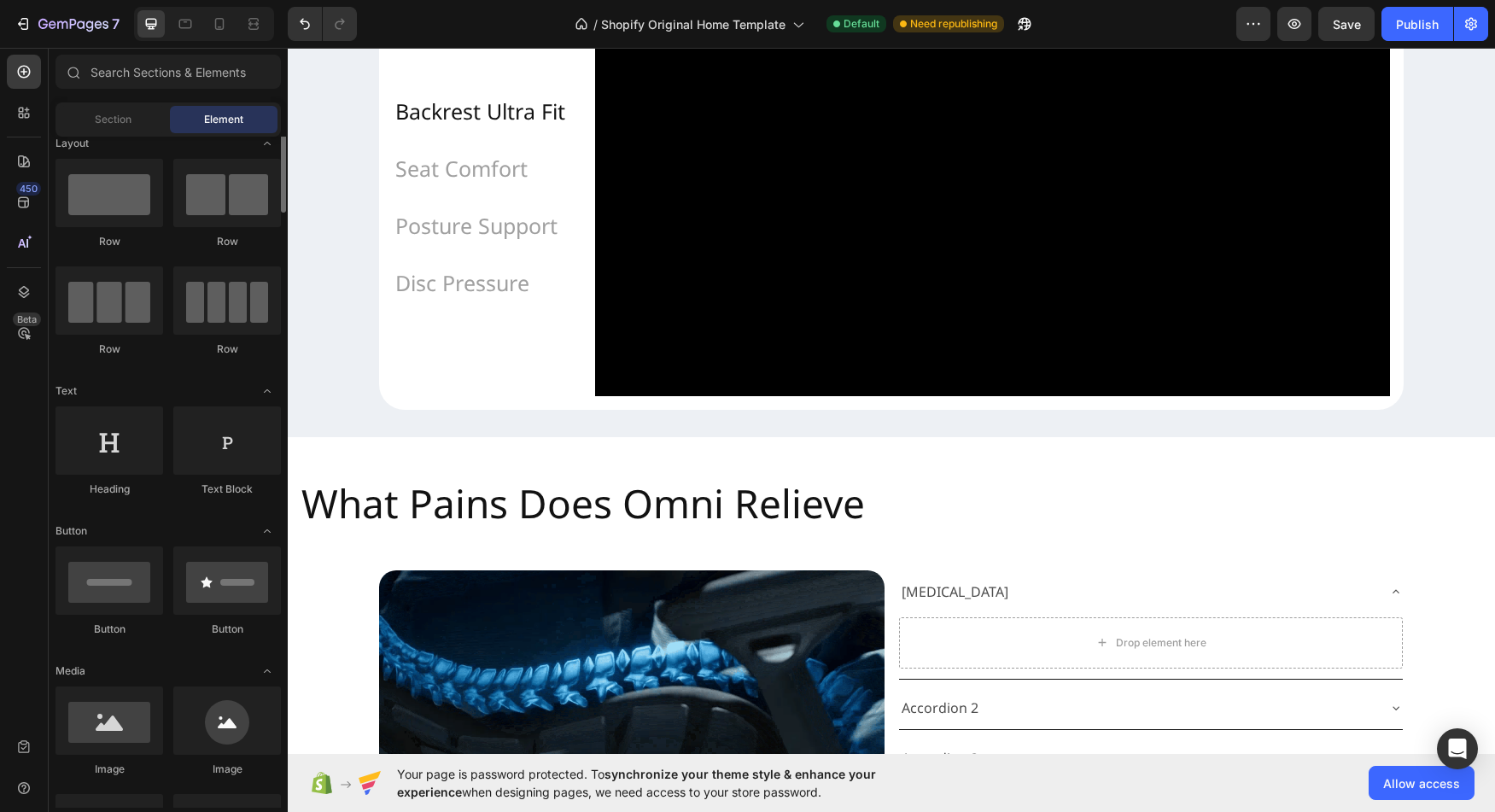
scroll to position [24, 0]
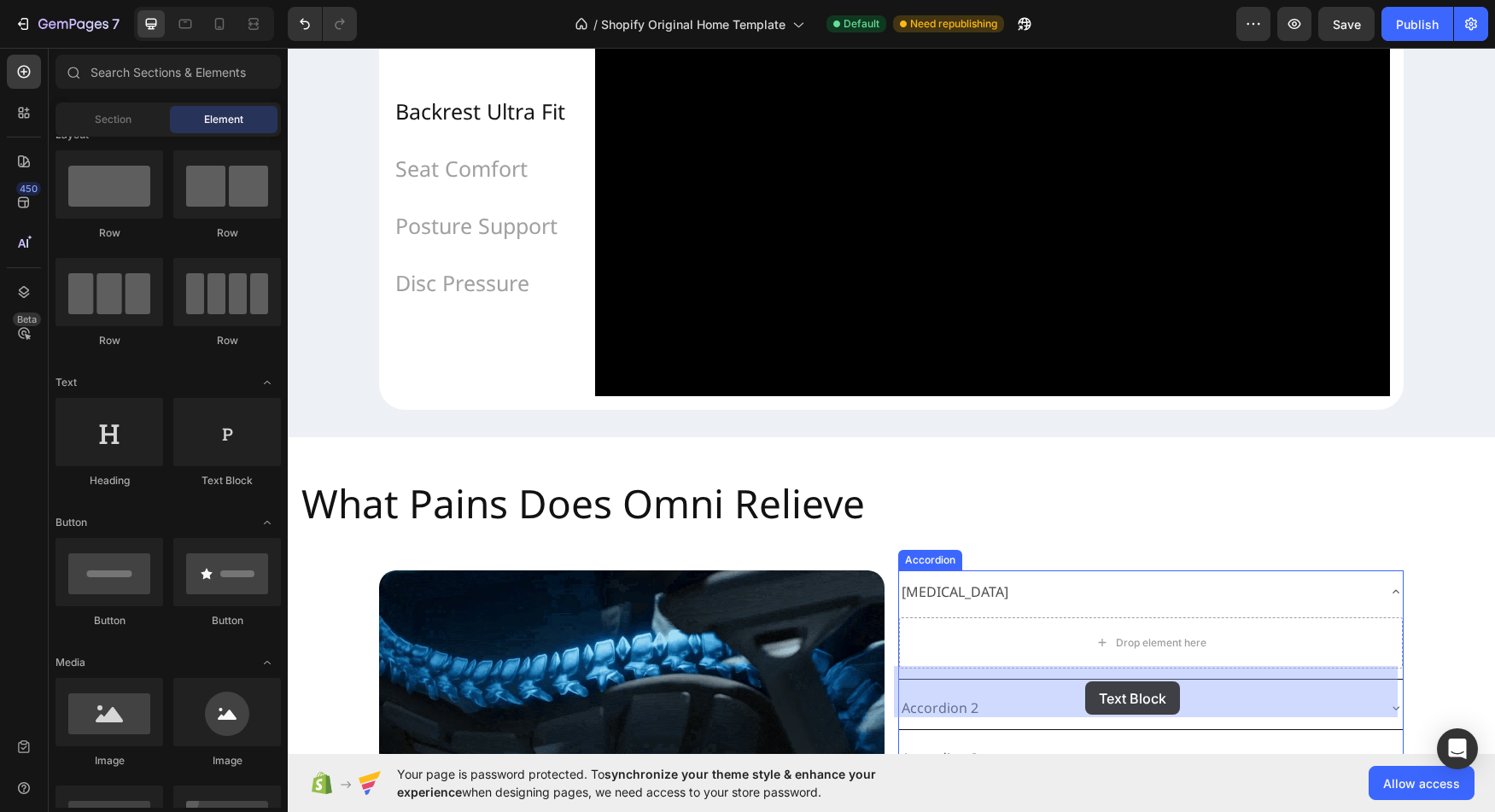
drag, startPoint x: 513, startPoint y: 486, endPoint x: 1086, endPoint y: 681, distance: 605.3
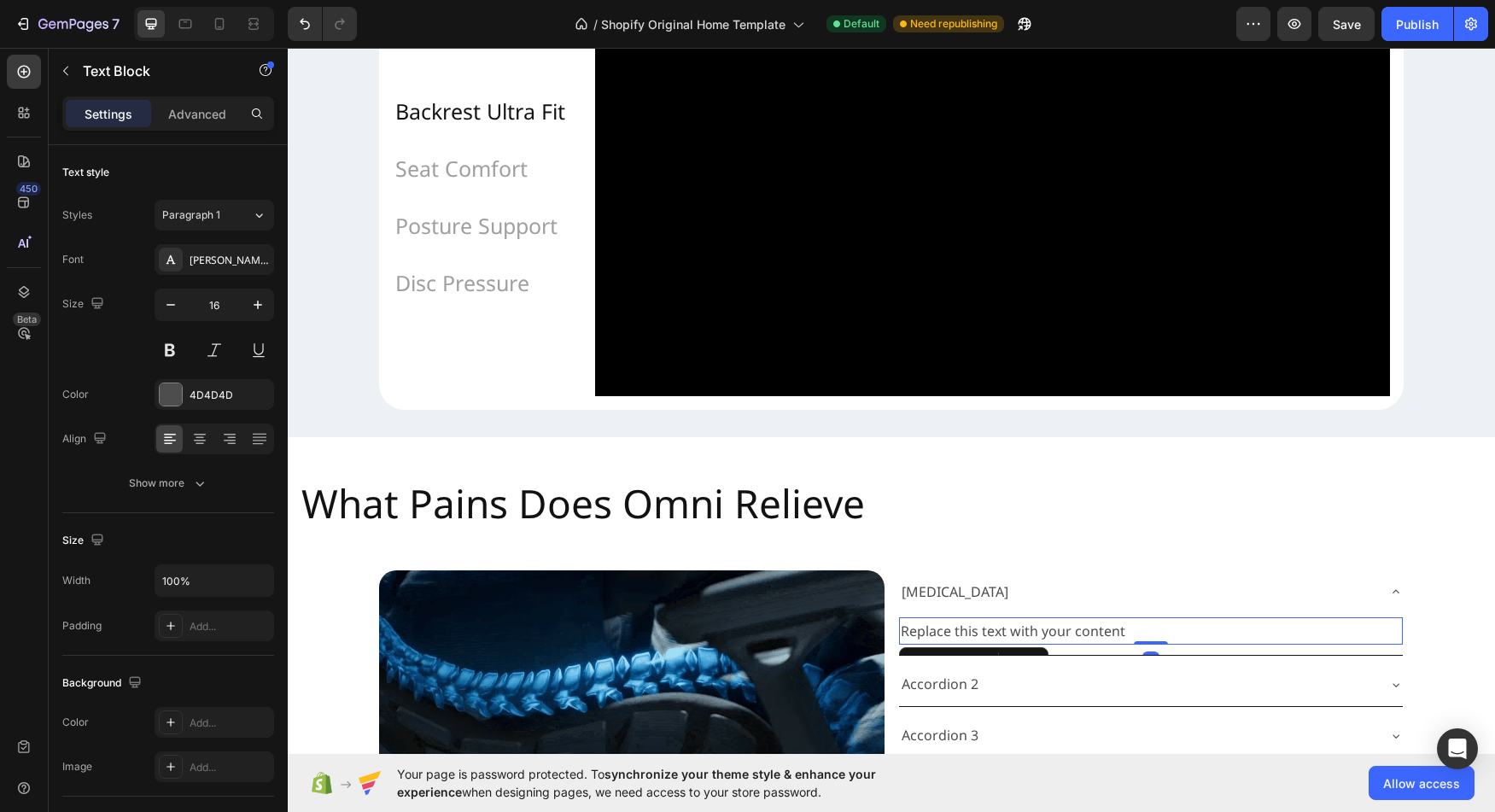
click at [1043, 645] on div "Replace this text with your content" at bounding box center [1150, 631] width 504 height 28
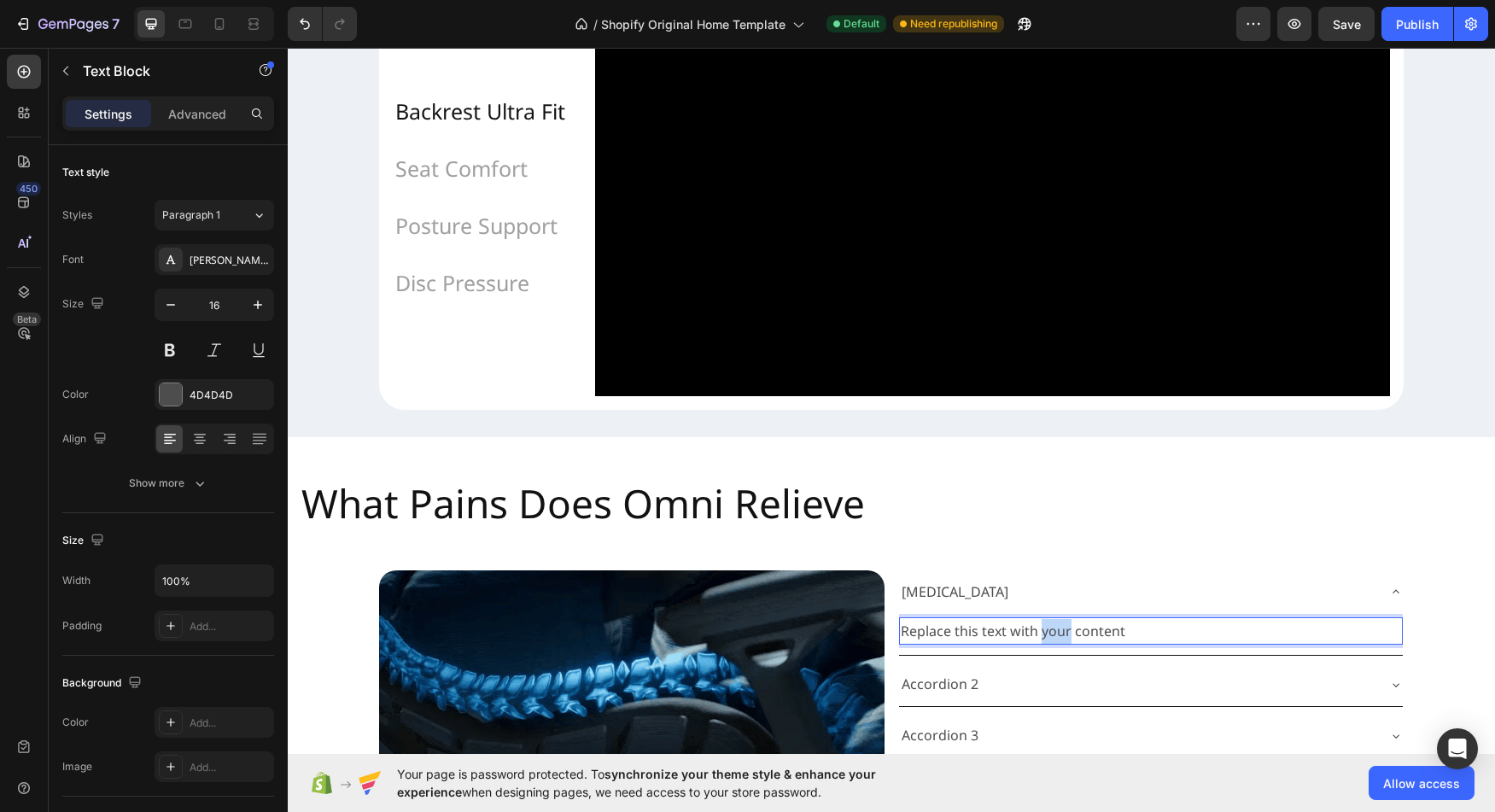
click at [1043, 644] on p "Replace this text with your content" at bounding box center [1151, 631] width 501 height 25
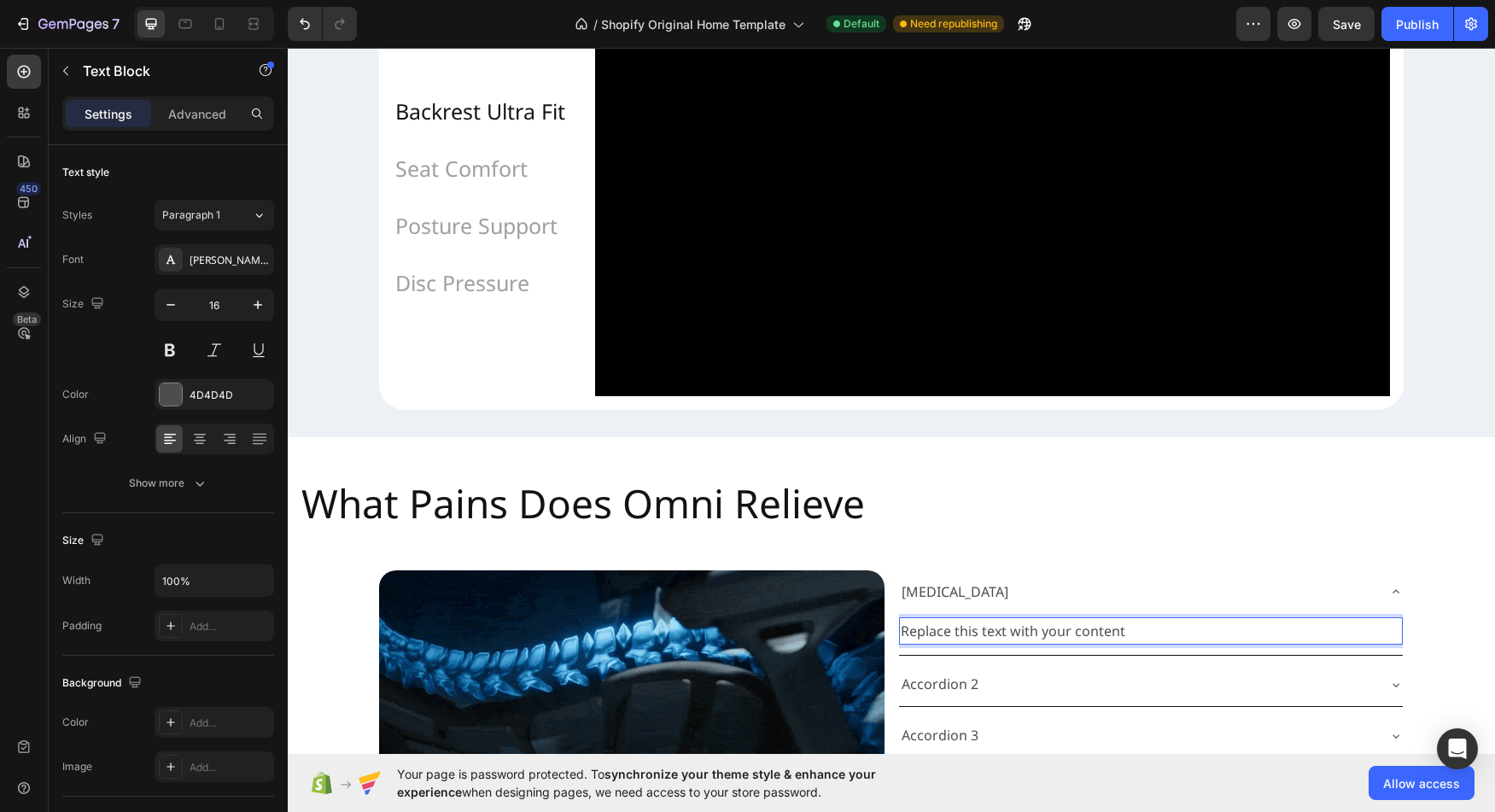
click at [1043, 644] on p "Replace this text with your content" at bounding box center [1151, 631] width 501 height 25
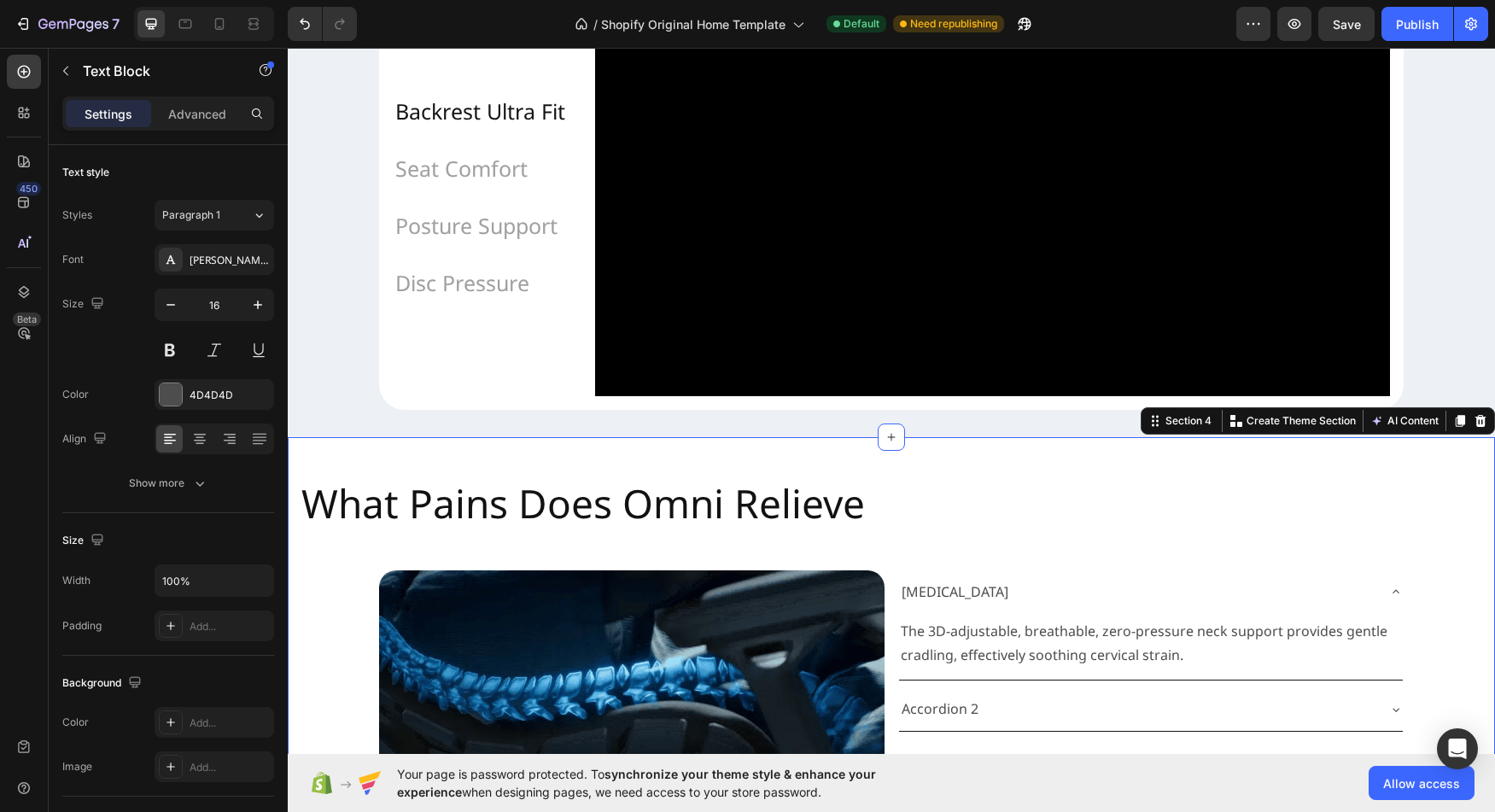
click at [1455, 660] on div "What Pains Does Omni Relieve Heading Image Neck Stiffness The 3D-adjustable, br…" at bounding box center [891, 769] width 1207 height 611
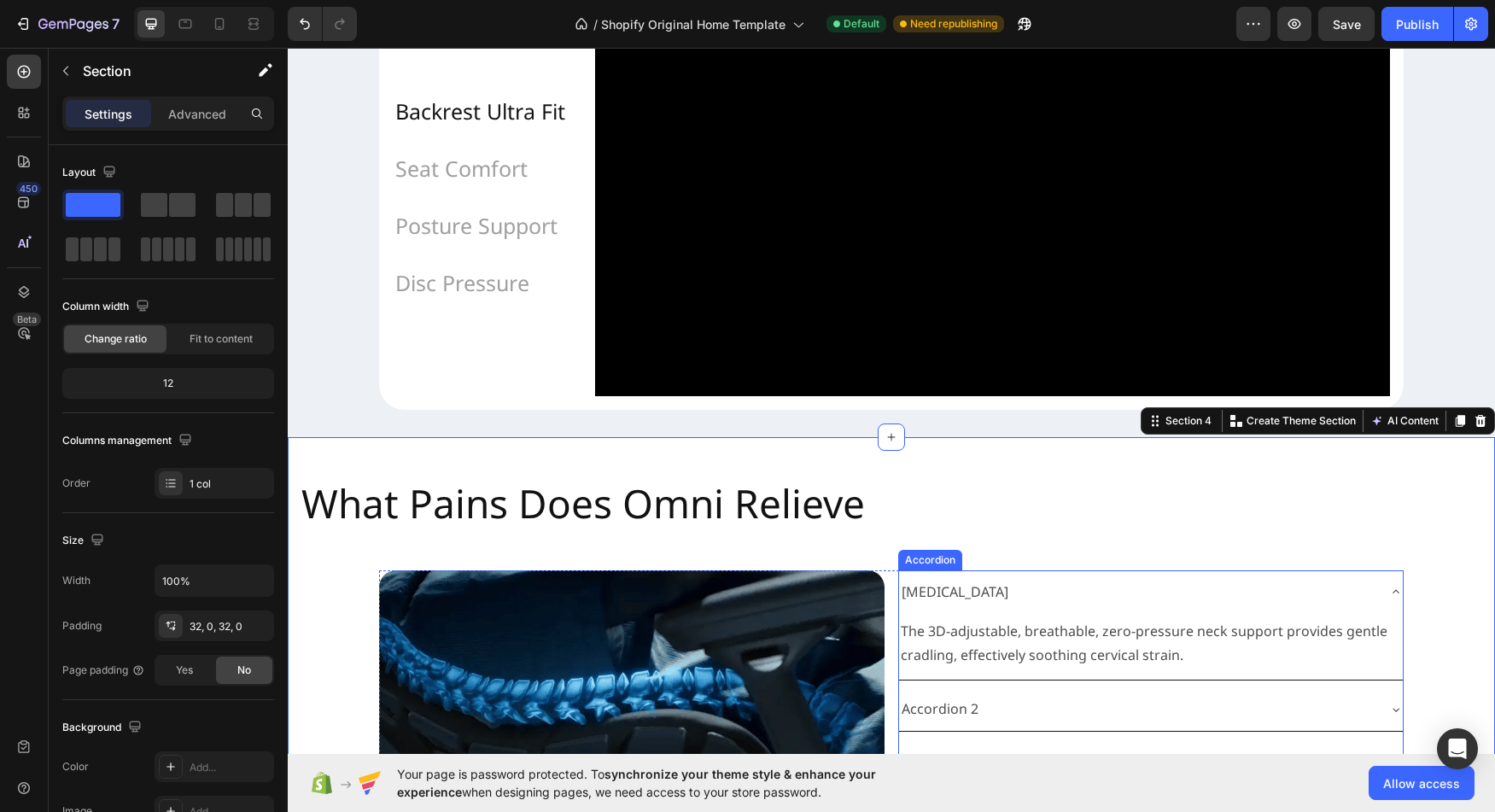
click at [963, 605] on p "[MEDICAL_DATA]" at bounding box center [955, 592] width 107 height 25
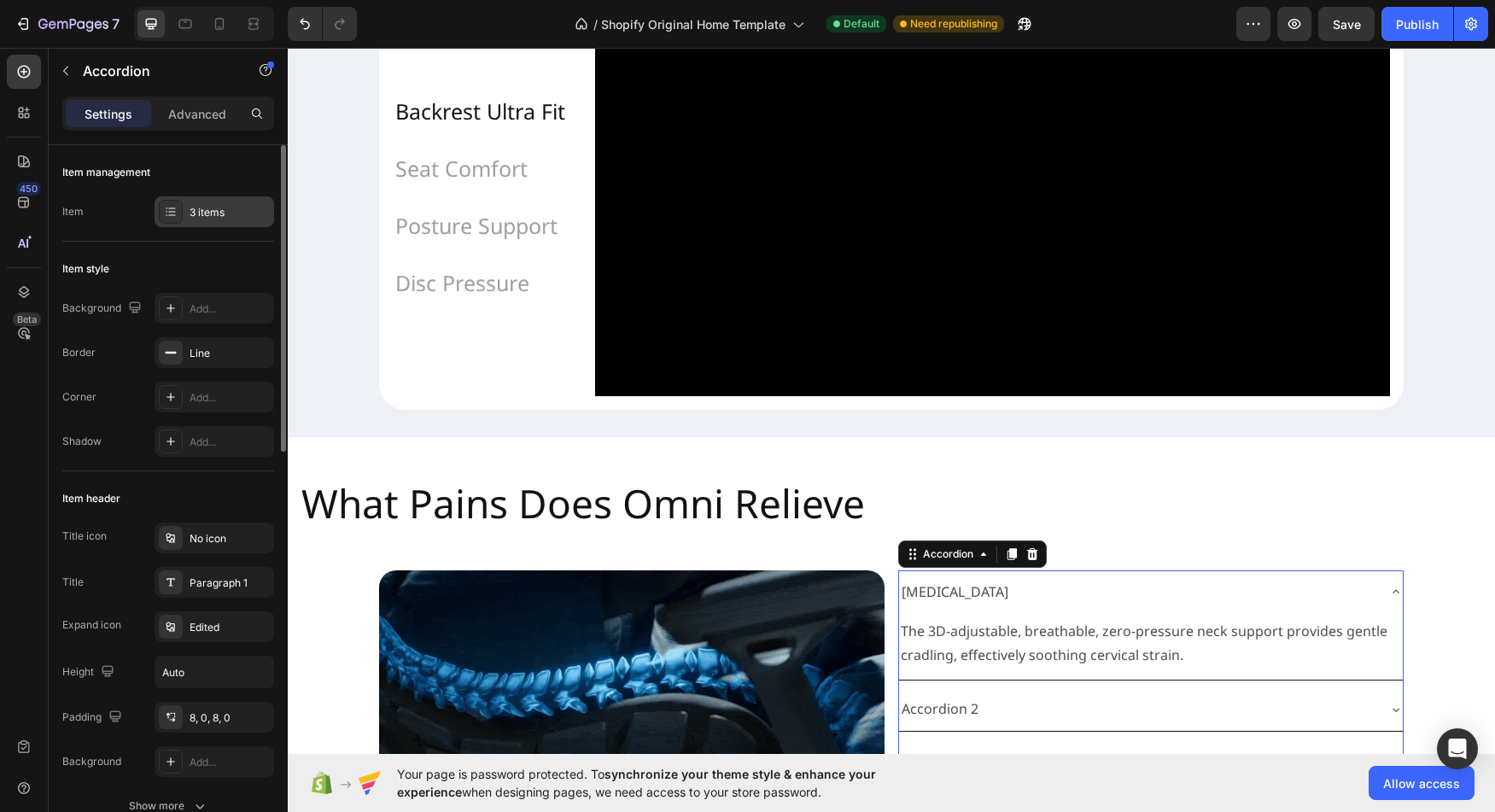
click at [164, 211] on icon at bounding box center [170, 211] width 14 height 14
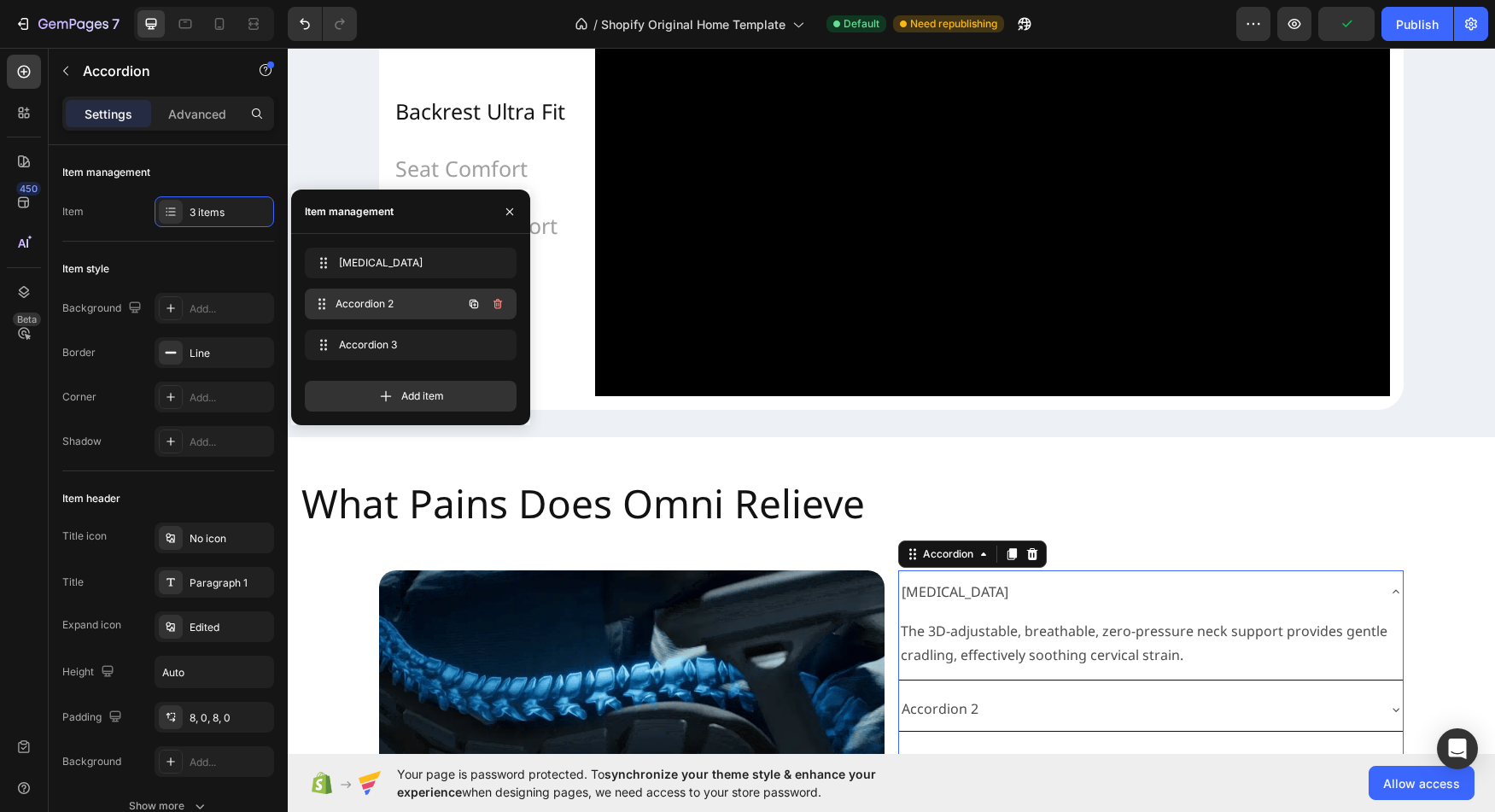
click at [374, 304] on span "Accordion 2" at bounding box center [398, 303] width 126 height 16
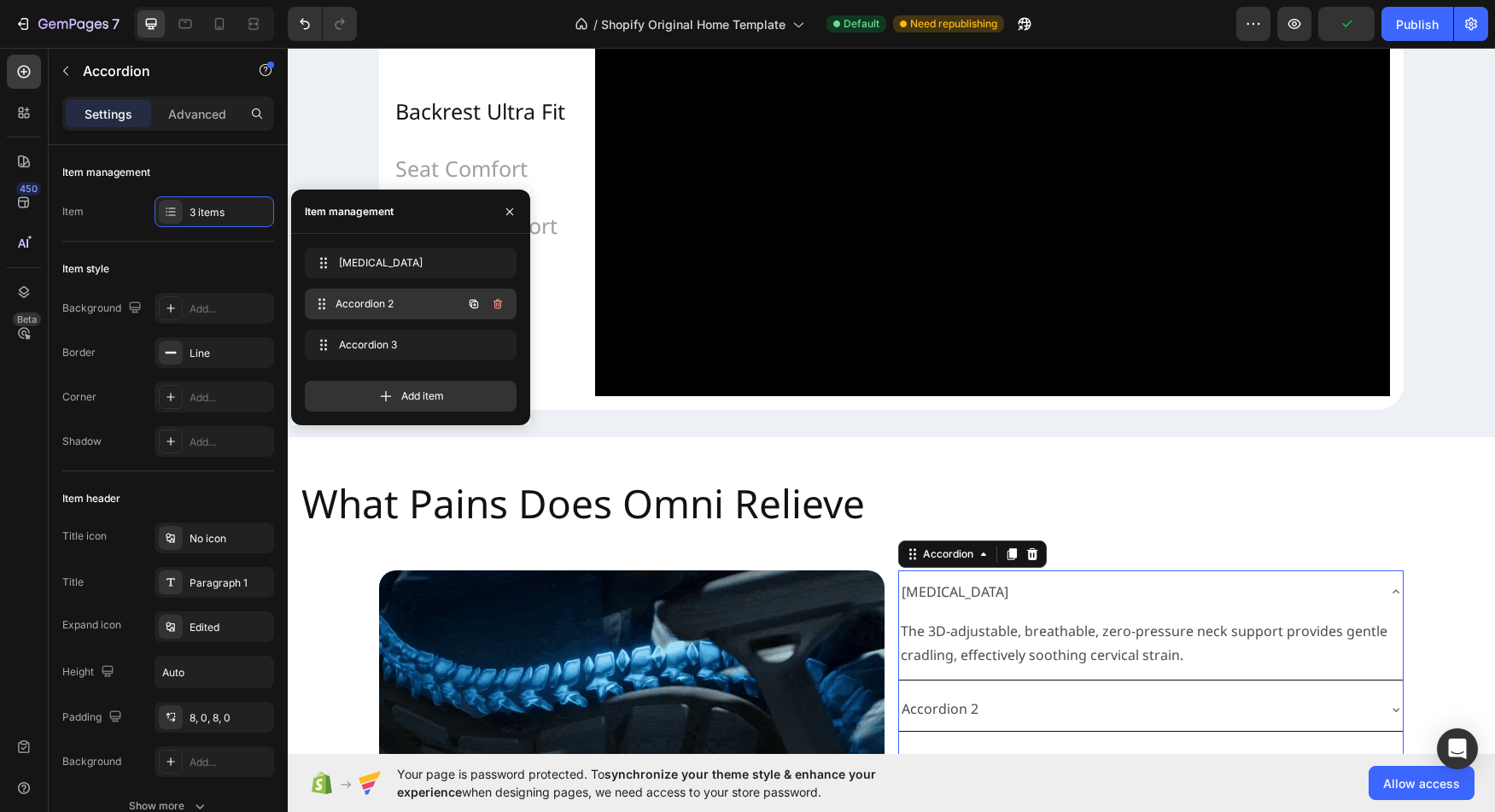
click at [374, 304] on span "Accordion 2" at bounding box center [398, 303] width 126 height 16
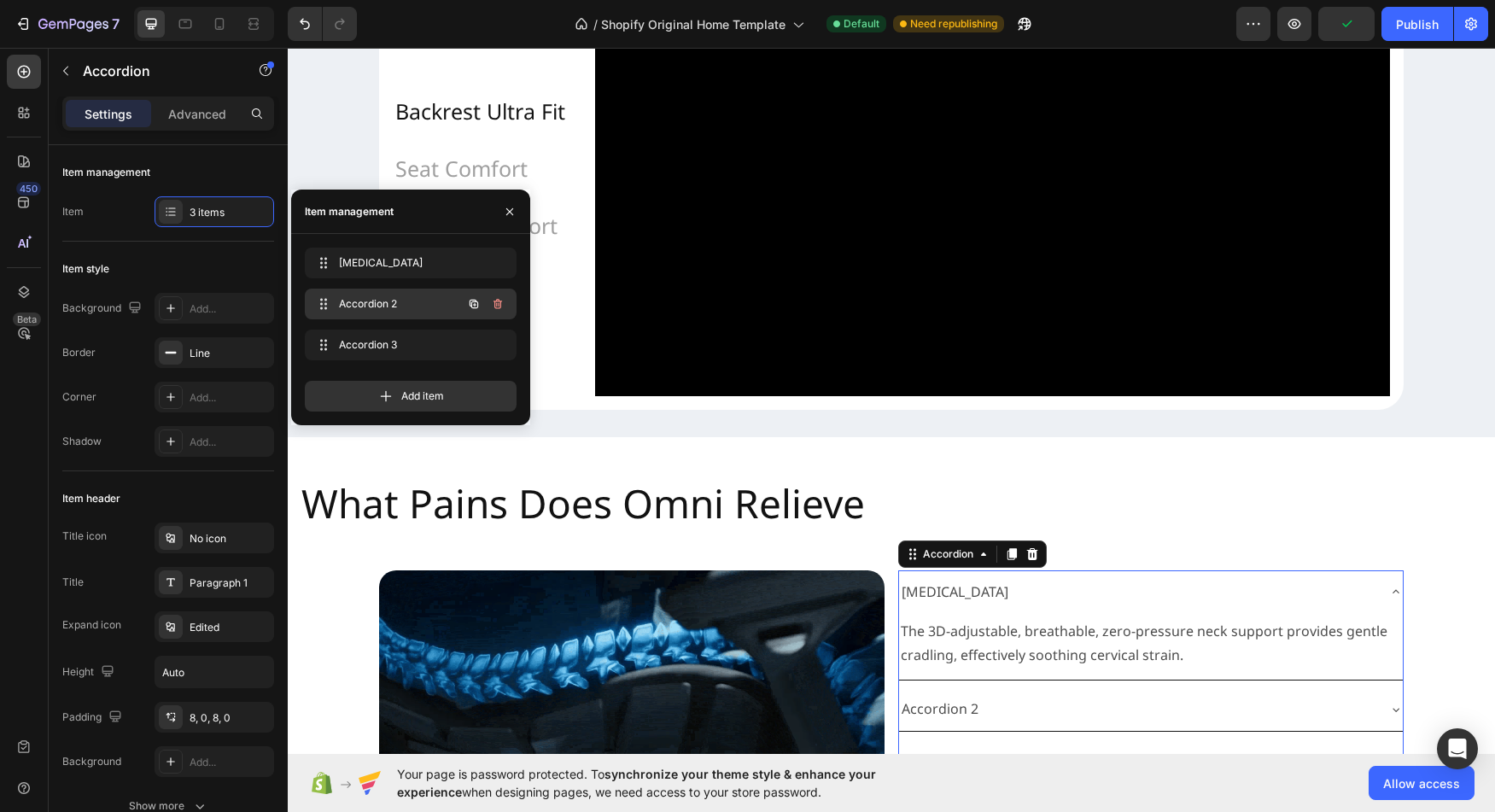
click at [374, 304] on span "Accordion 2" at bounding box center [387, 303] width 97 height 16
click at [351, 303] on span "Accordion 2" at bounding box center [398, 303] width 126 height 16
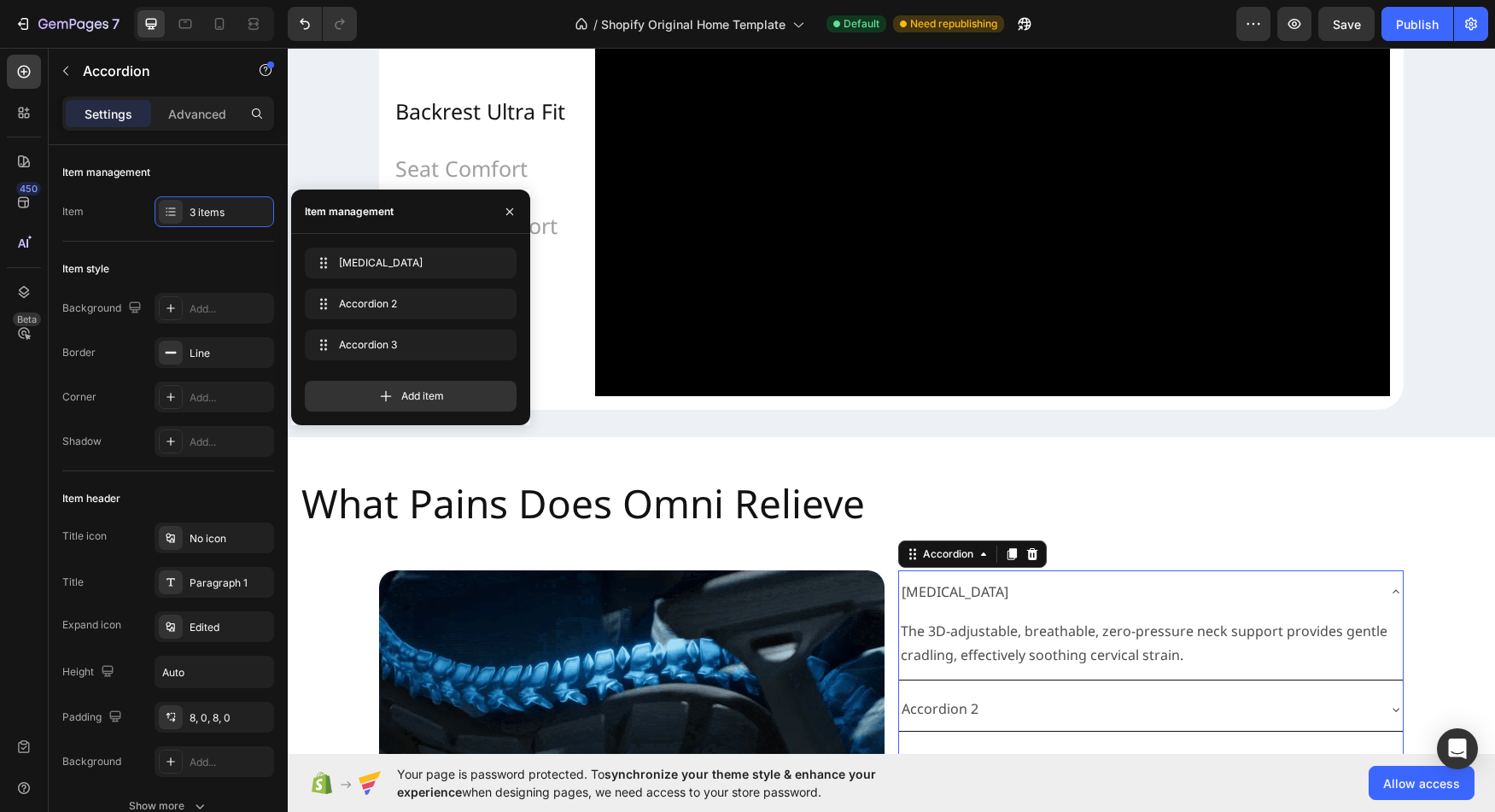
click at [399, 412] on div "Neck Stiffness Neck Stiffness Accordion 2 Accordion 2 Accordion 3 Accordion 3 A…" at bounding box center [411, 329] width 239 height 191
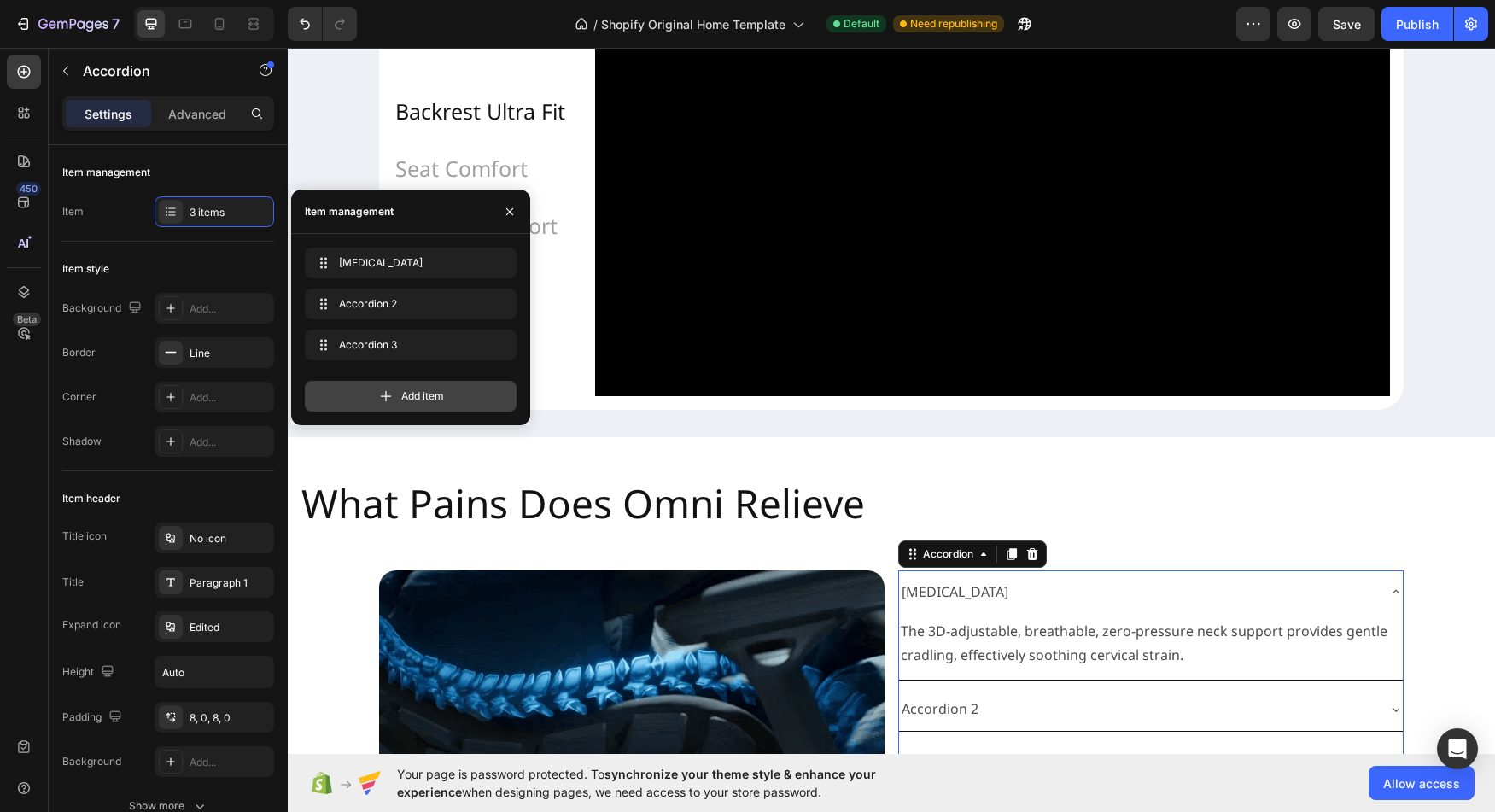
click at [401, 402] on span "Add item" at bounding box center [422, 395] width 43 height 16
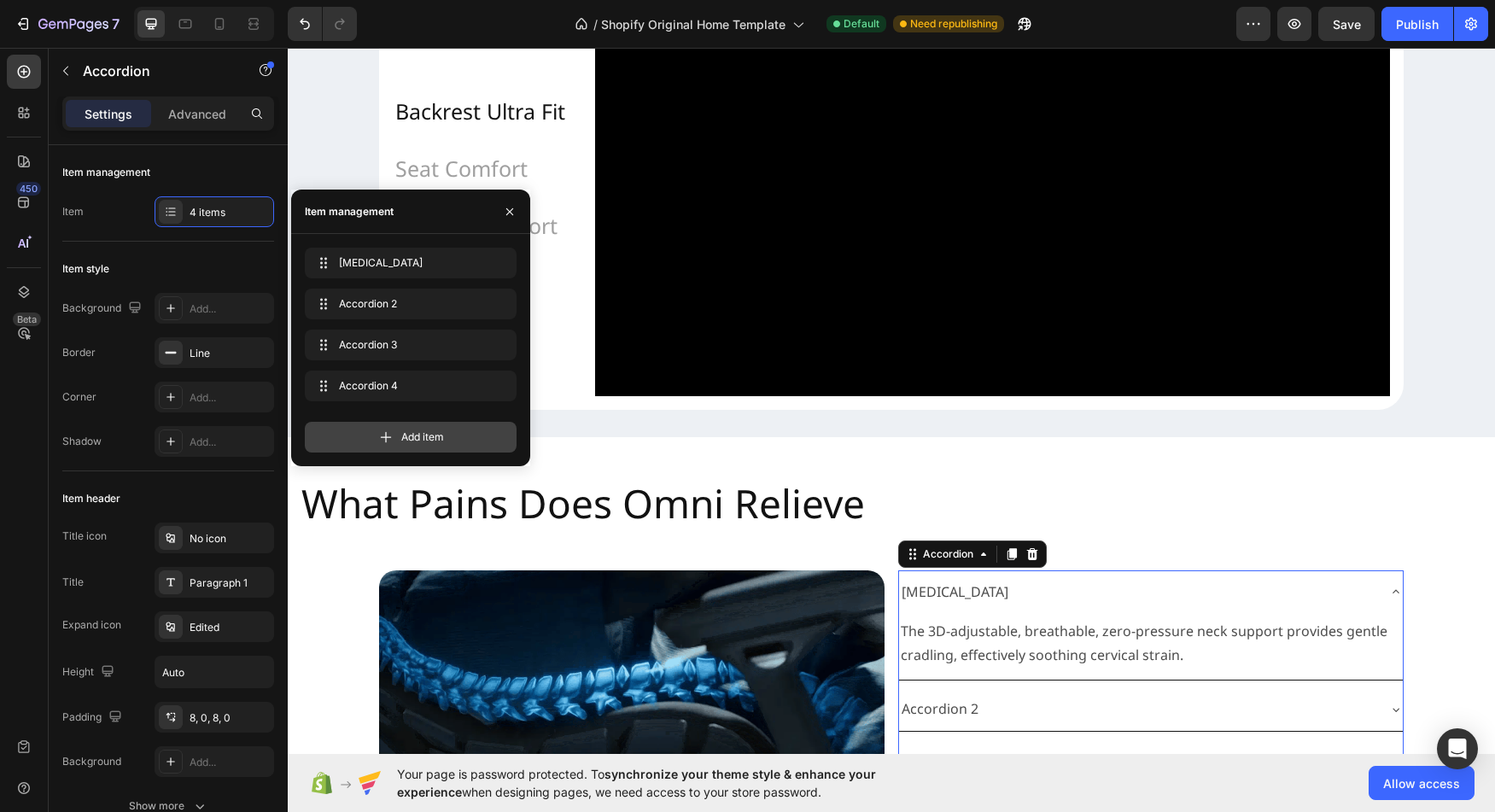
click at [401, 402] on div "Accordion 4 Accordion 4" at bounding box center [411, 389] width 212 height 37
click at [417, 429] on span "Add item" at bounding box center [422, 437] width 43 height 16
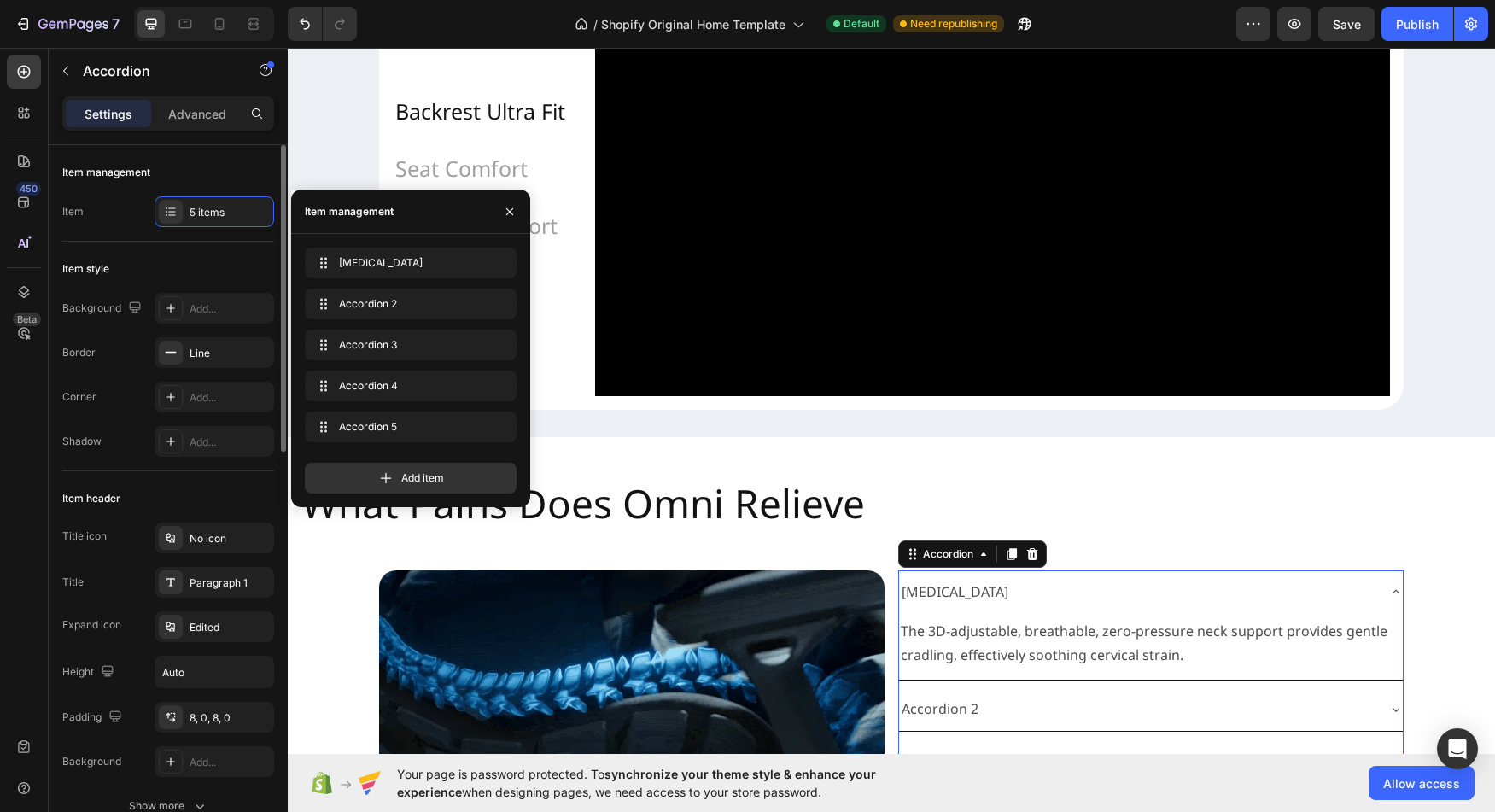
click at [68, 343] on div "Border" at bounding box center [79, 353] width 33 height 27
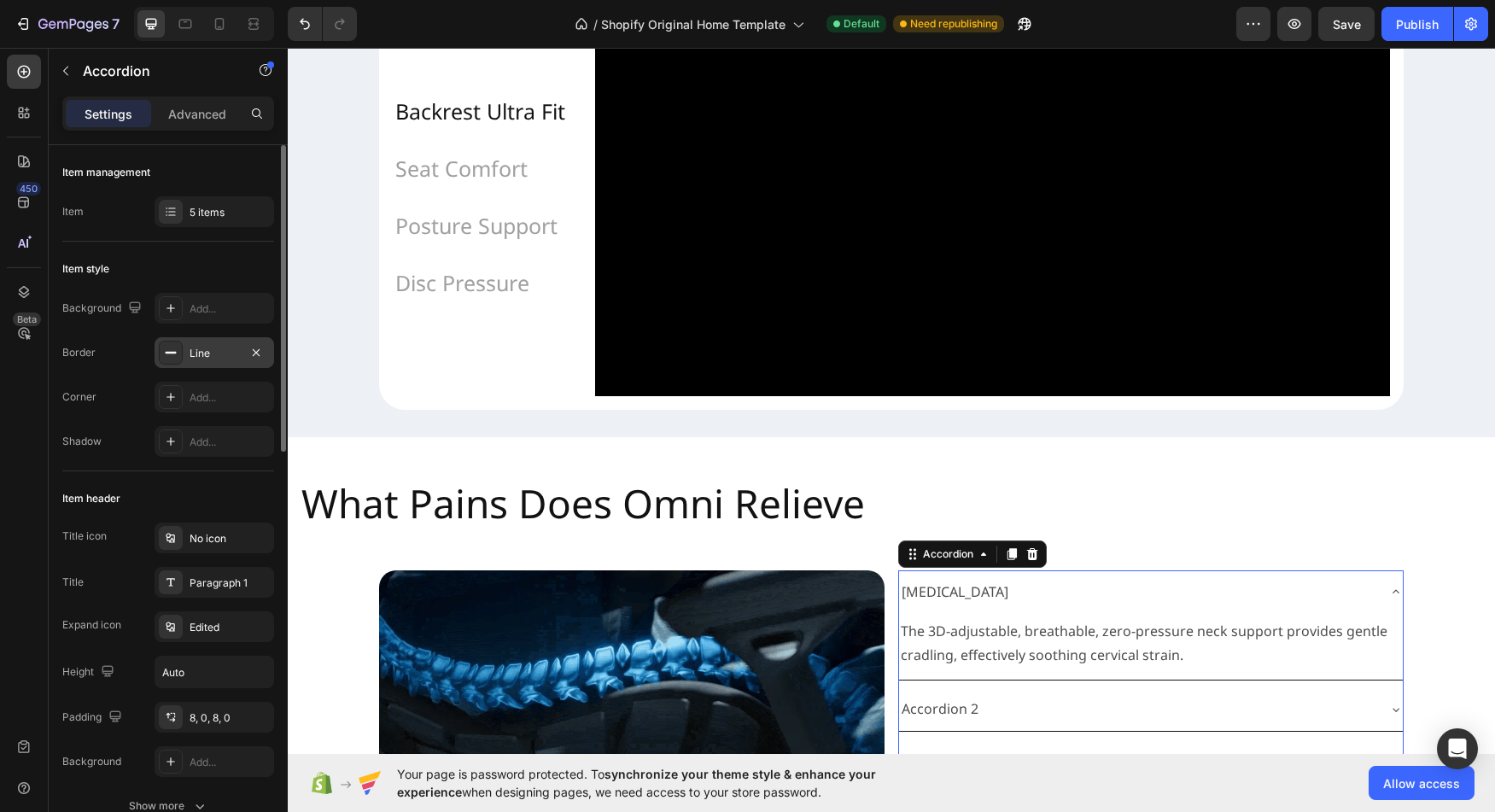
click at [213, 354] on div "Line" at bounding box center [214, 353] width 49 height 16
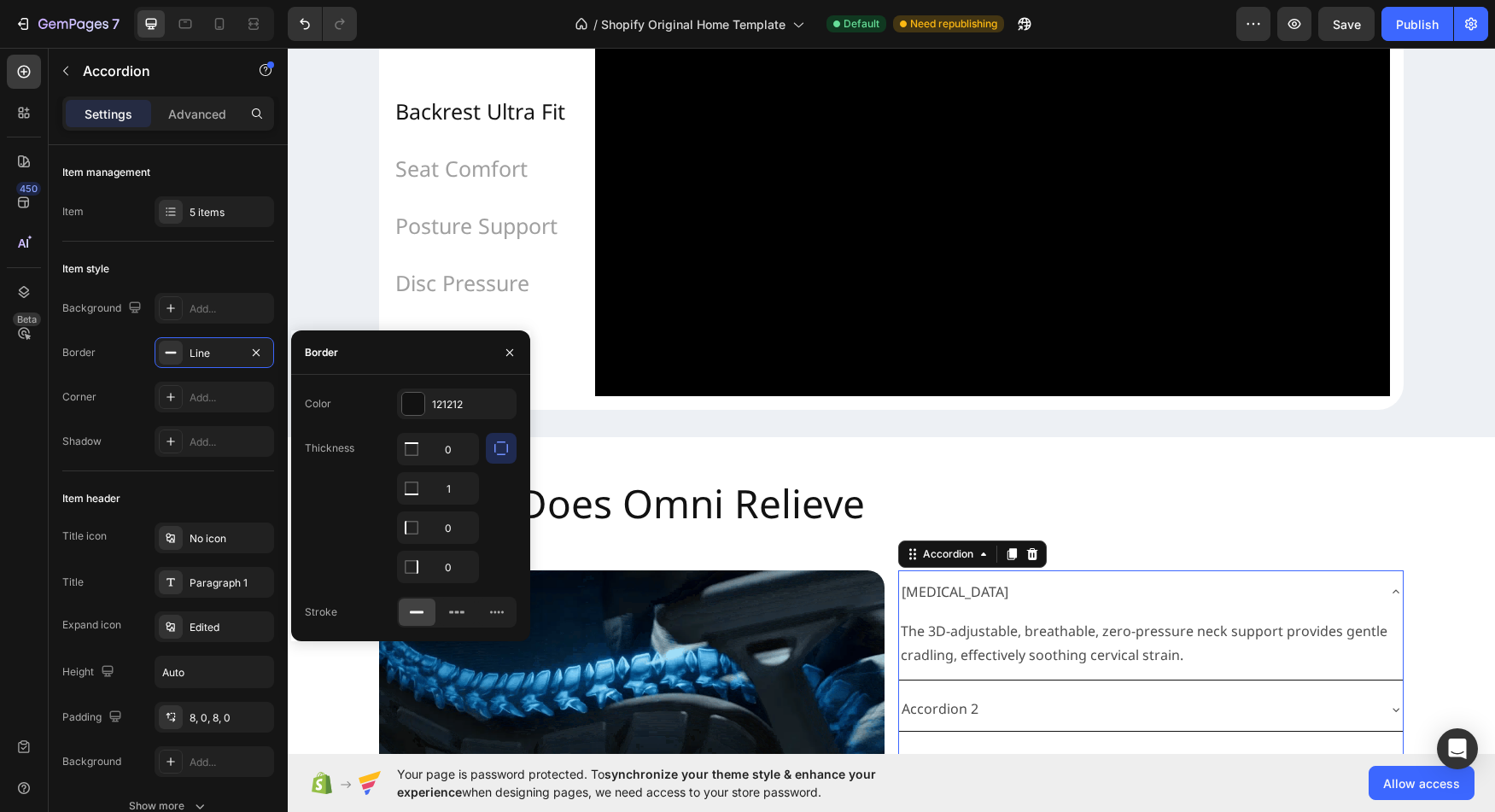
click at [508, 449] on icon "button" at bounding box center [501, 448] width 17 height 17
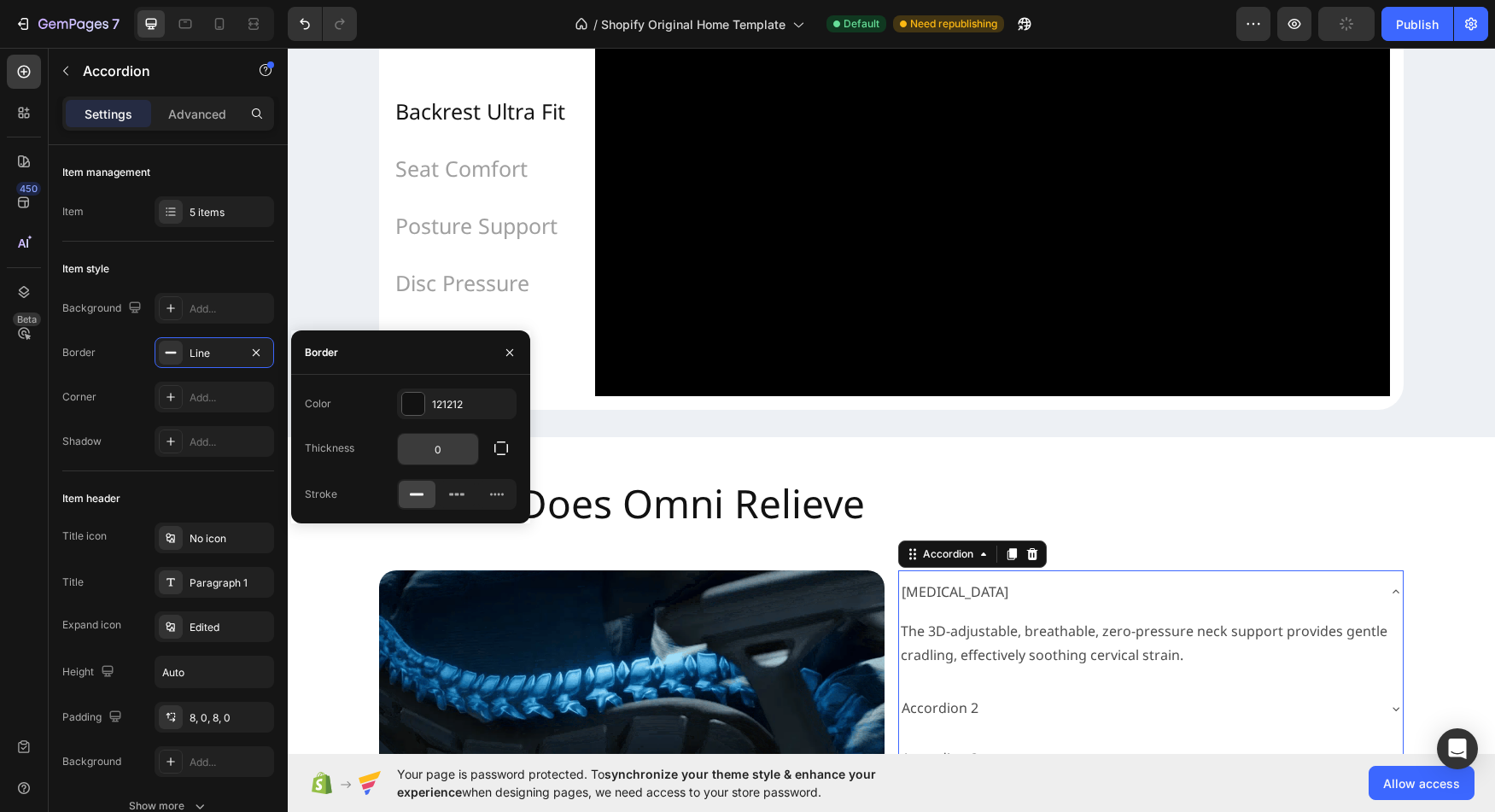
click at [451, 448] on input "0" at bounding box center [438, 449] width 80 height 31
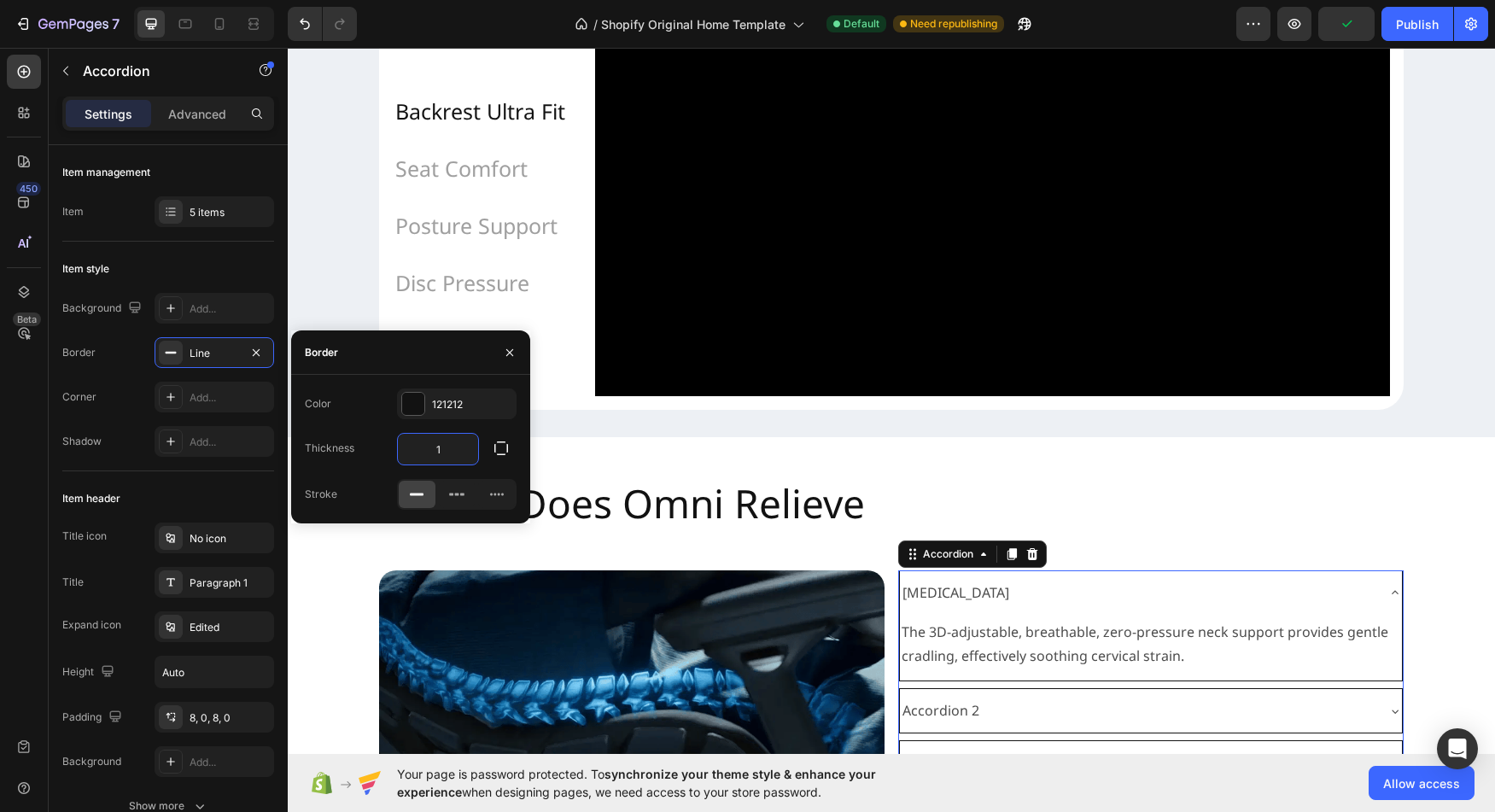
type input "1"
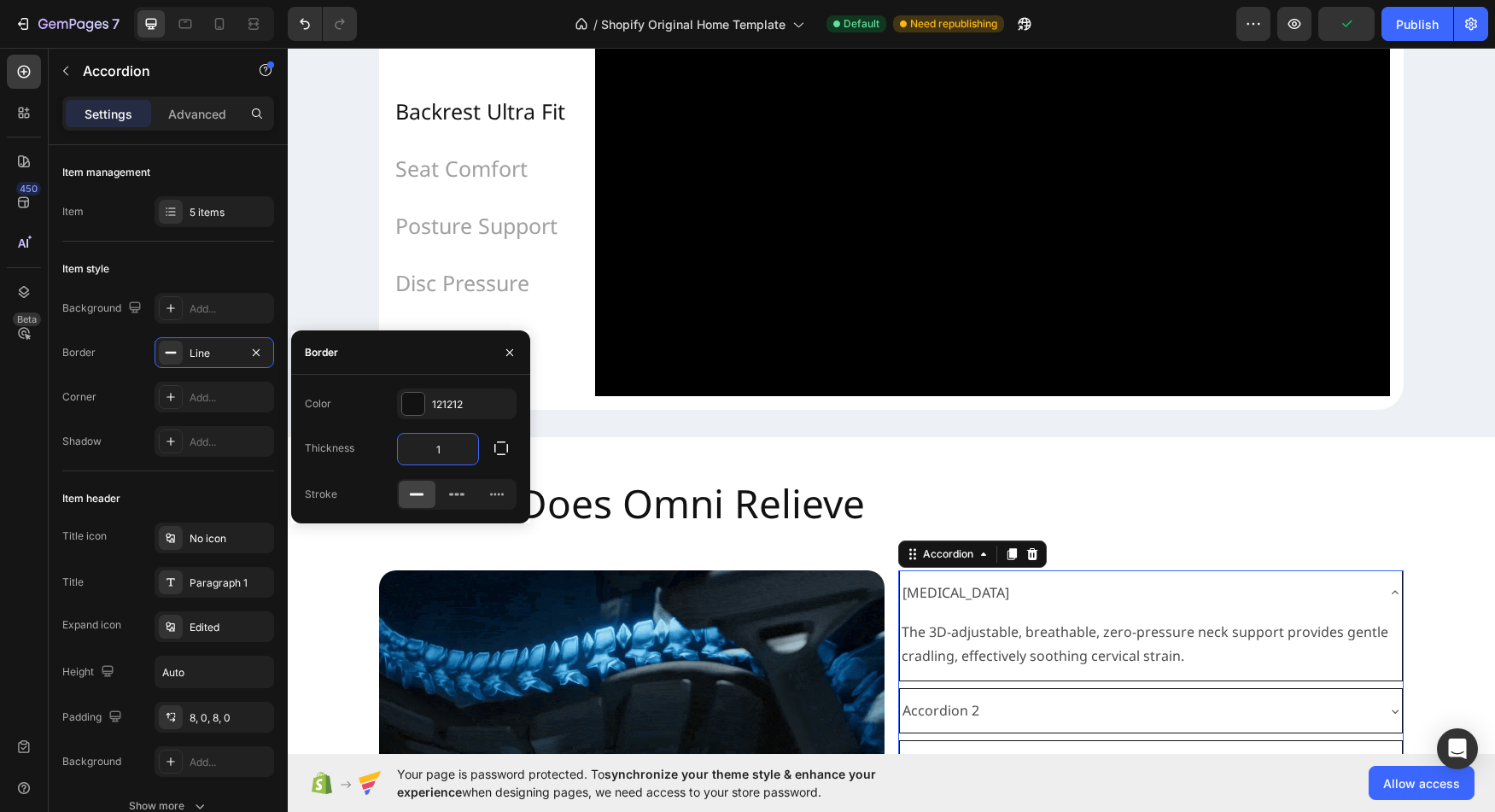
click at [354, 478] on div "Color 121212 Thickness 1 Stroke" at bounding box center [411, 448] width 239 height 121
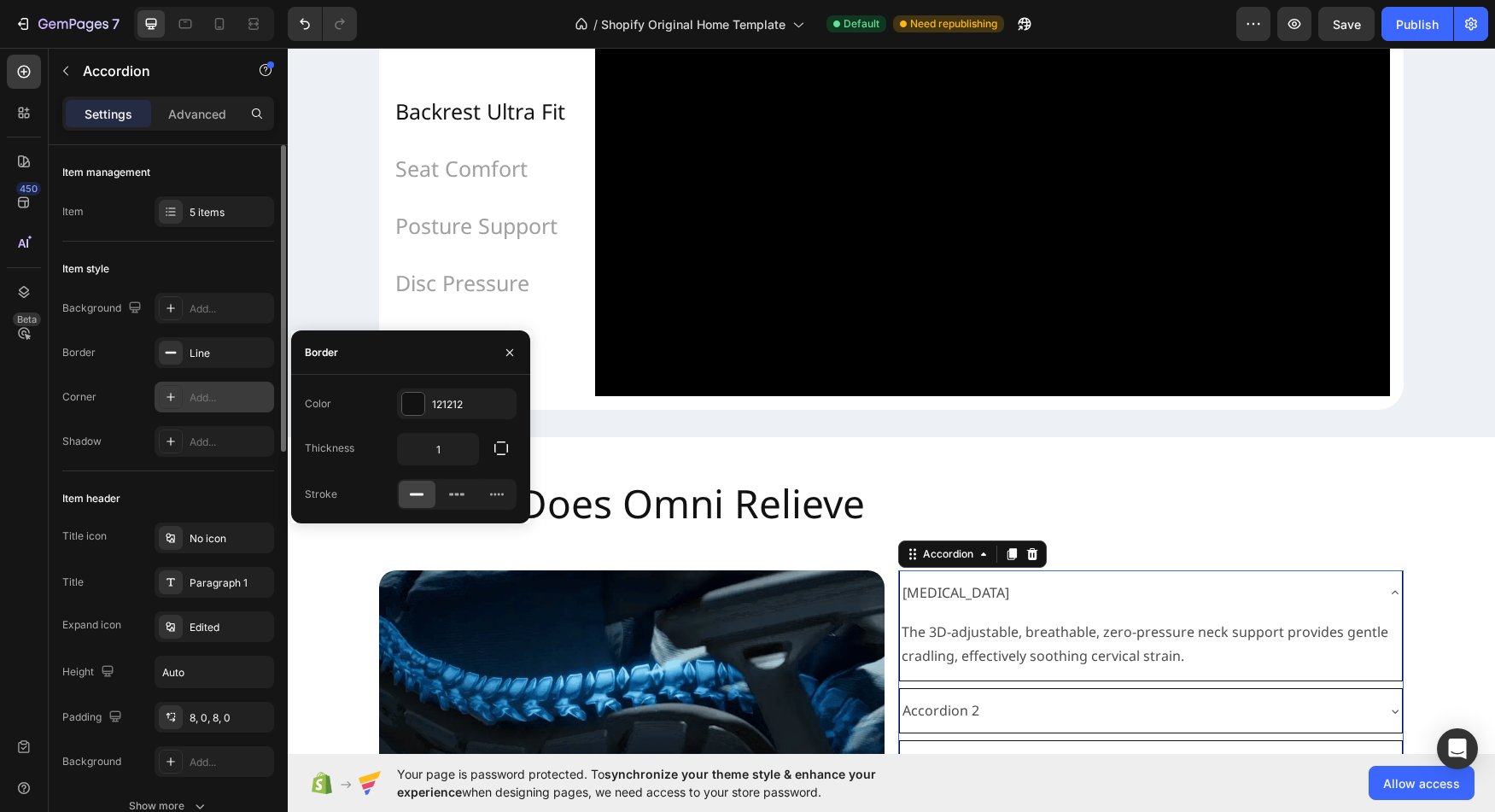
click at [210, 392] on div "Add..." at bounding box center [229, 397] width 80 height 16
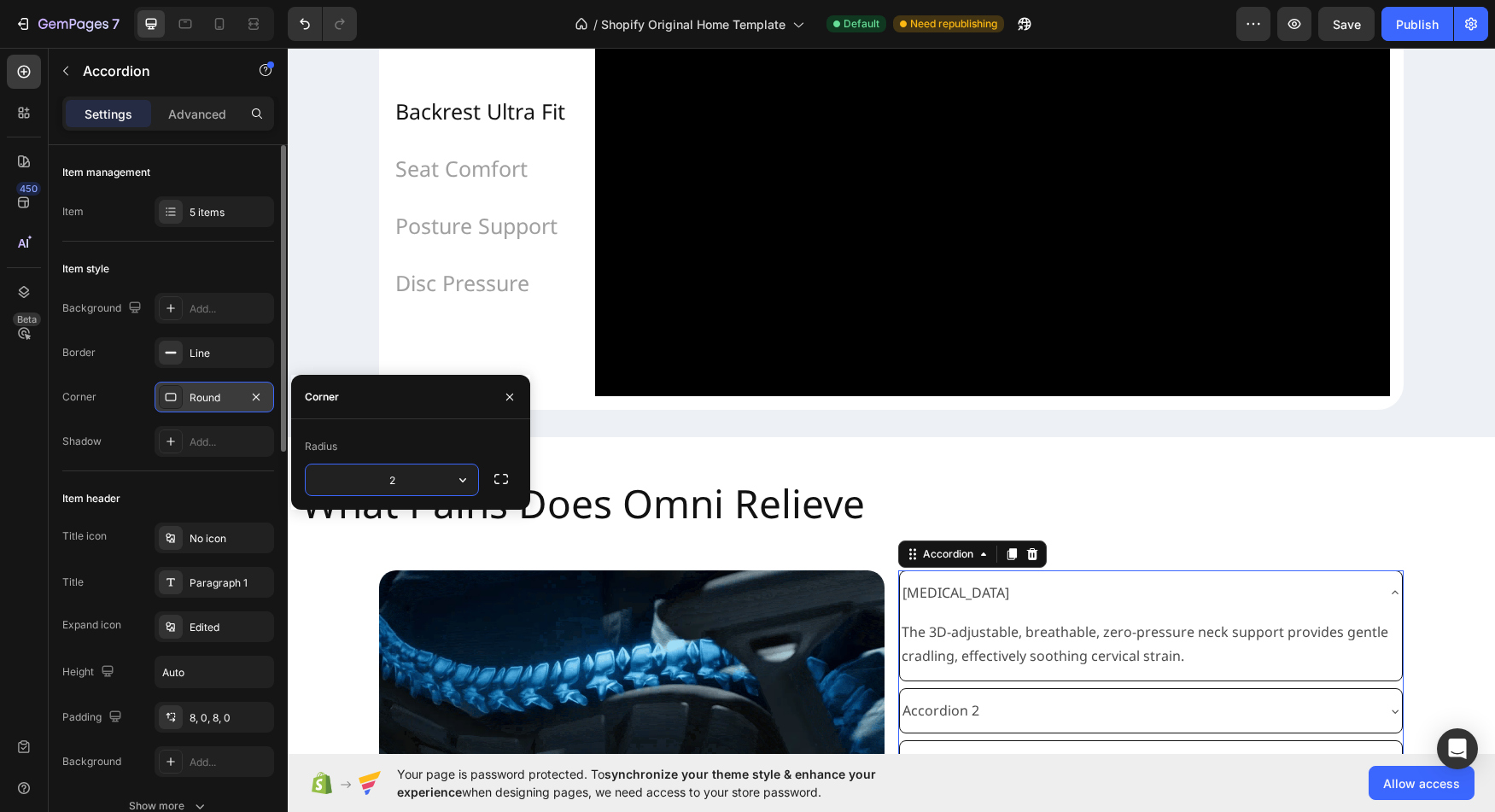
type input "20"
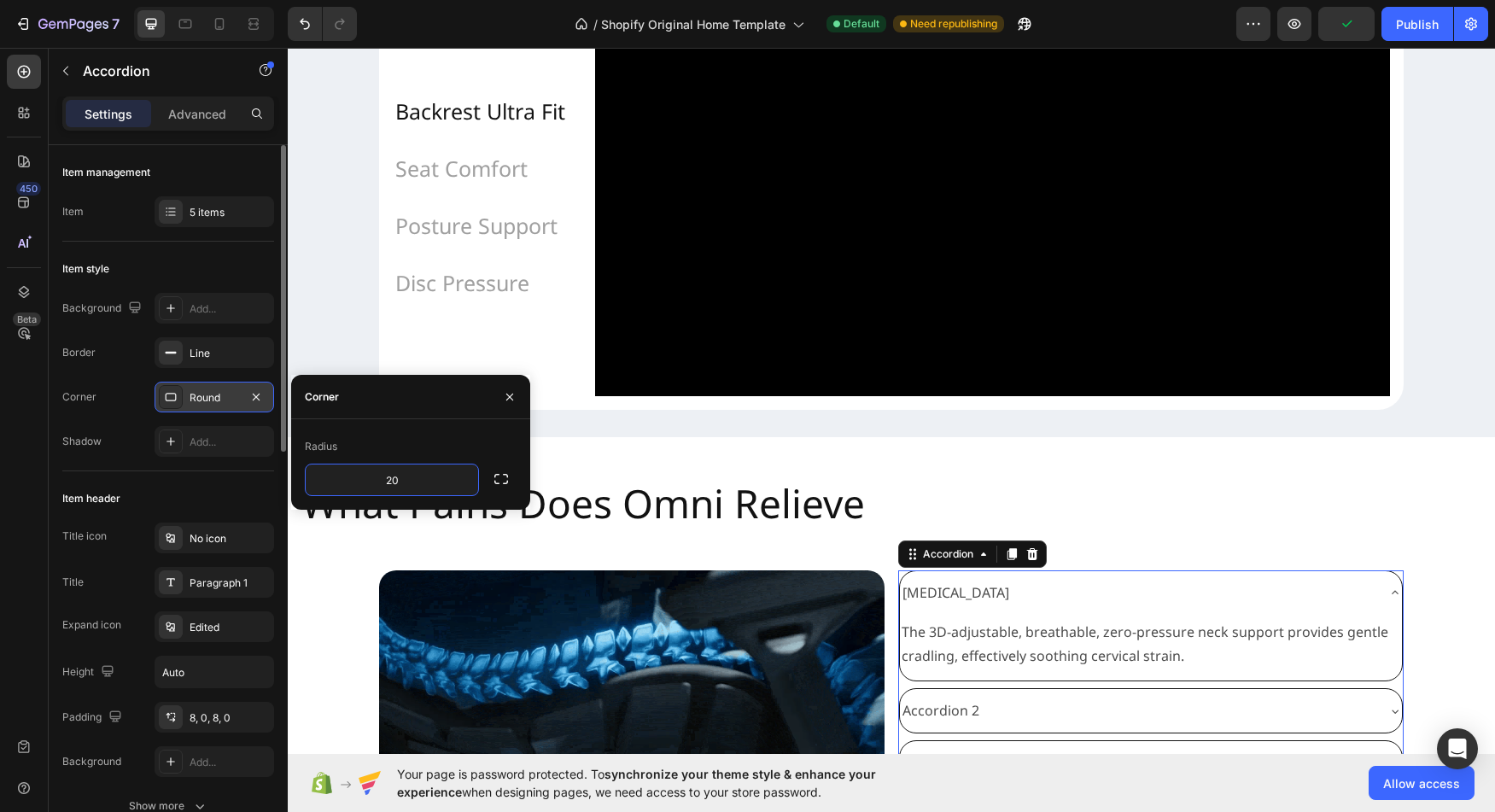
click at [105, 444] on div "Shadow Add..." at bounding box center [168, 441] width 212 height 31
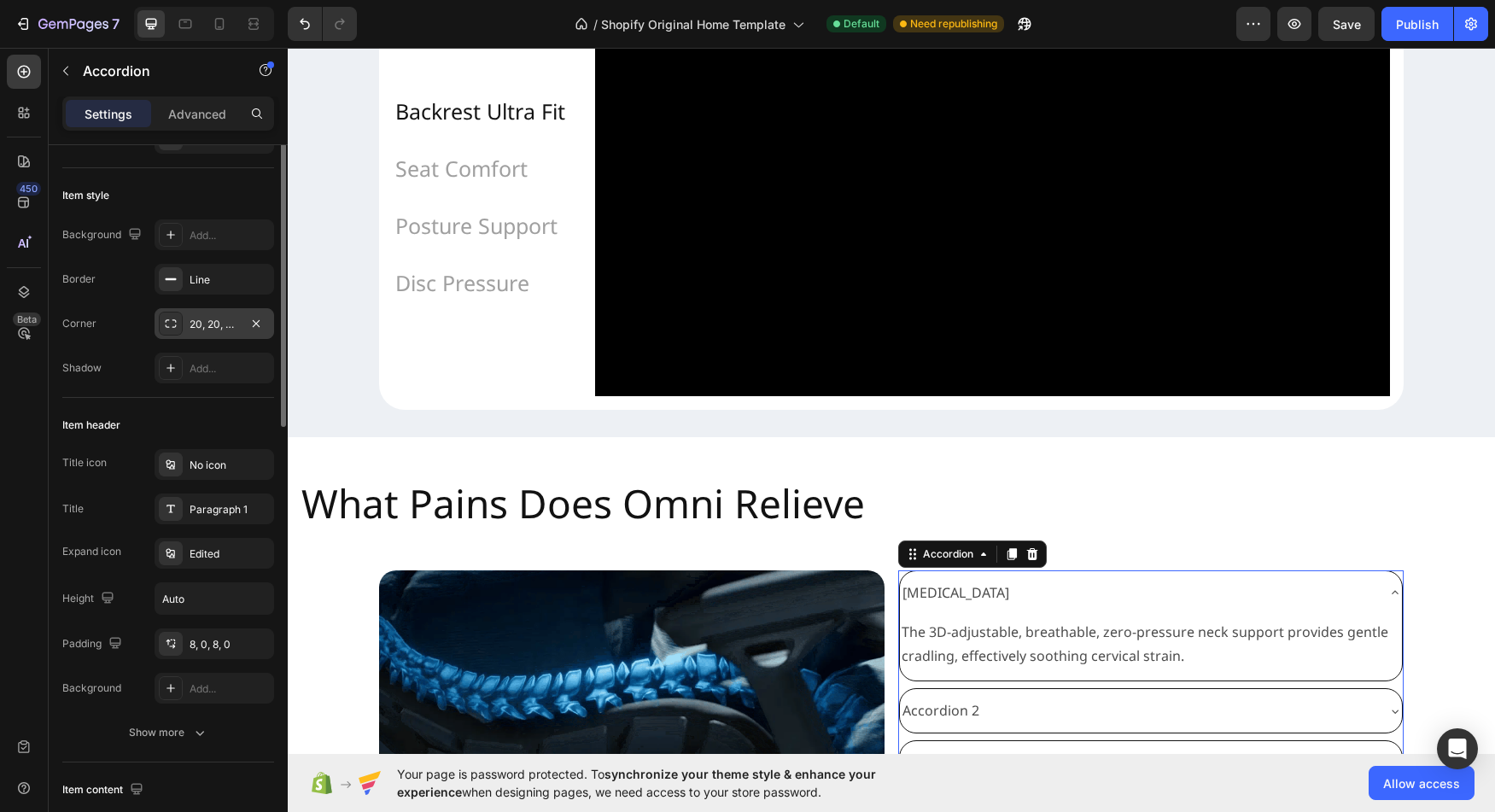
scroll to position [90, 0]
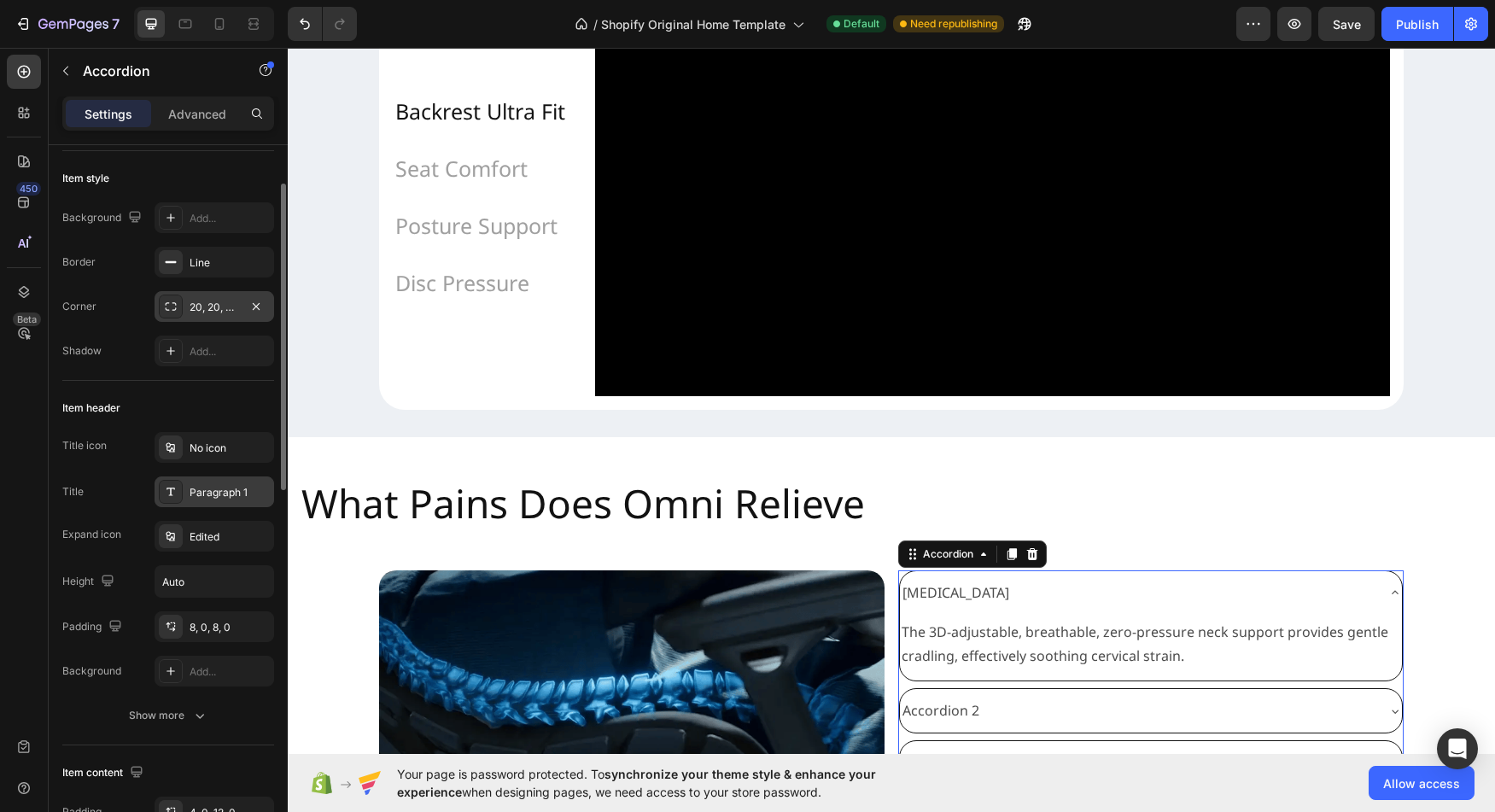
click at [225, 497] on div "Paragraph 1" at bounding box center [229, 492] width 80 height 16
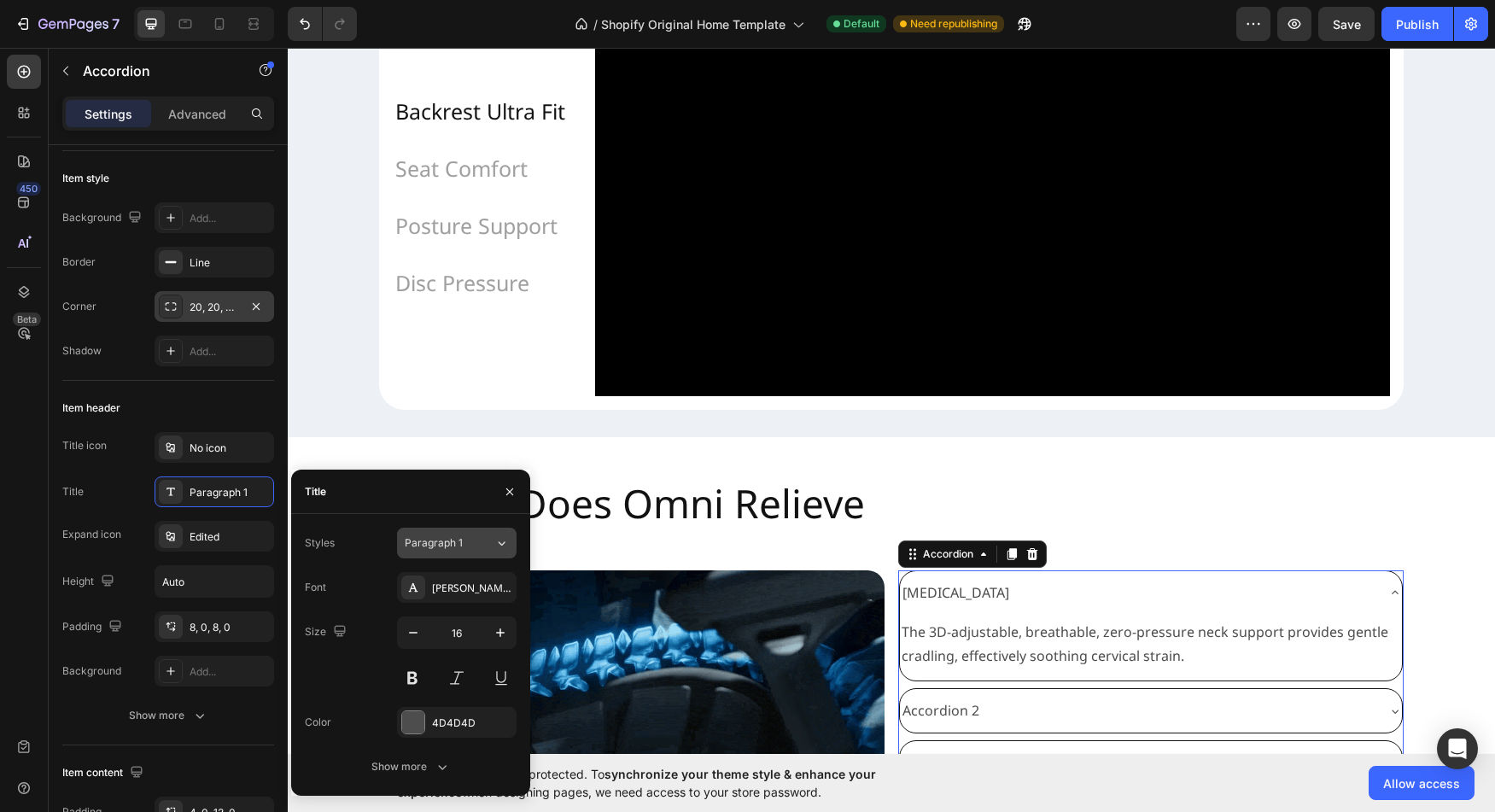
click at [504, 548] on icon at bounding box center [502, 543] width 15 height 17
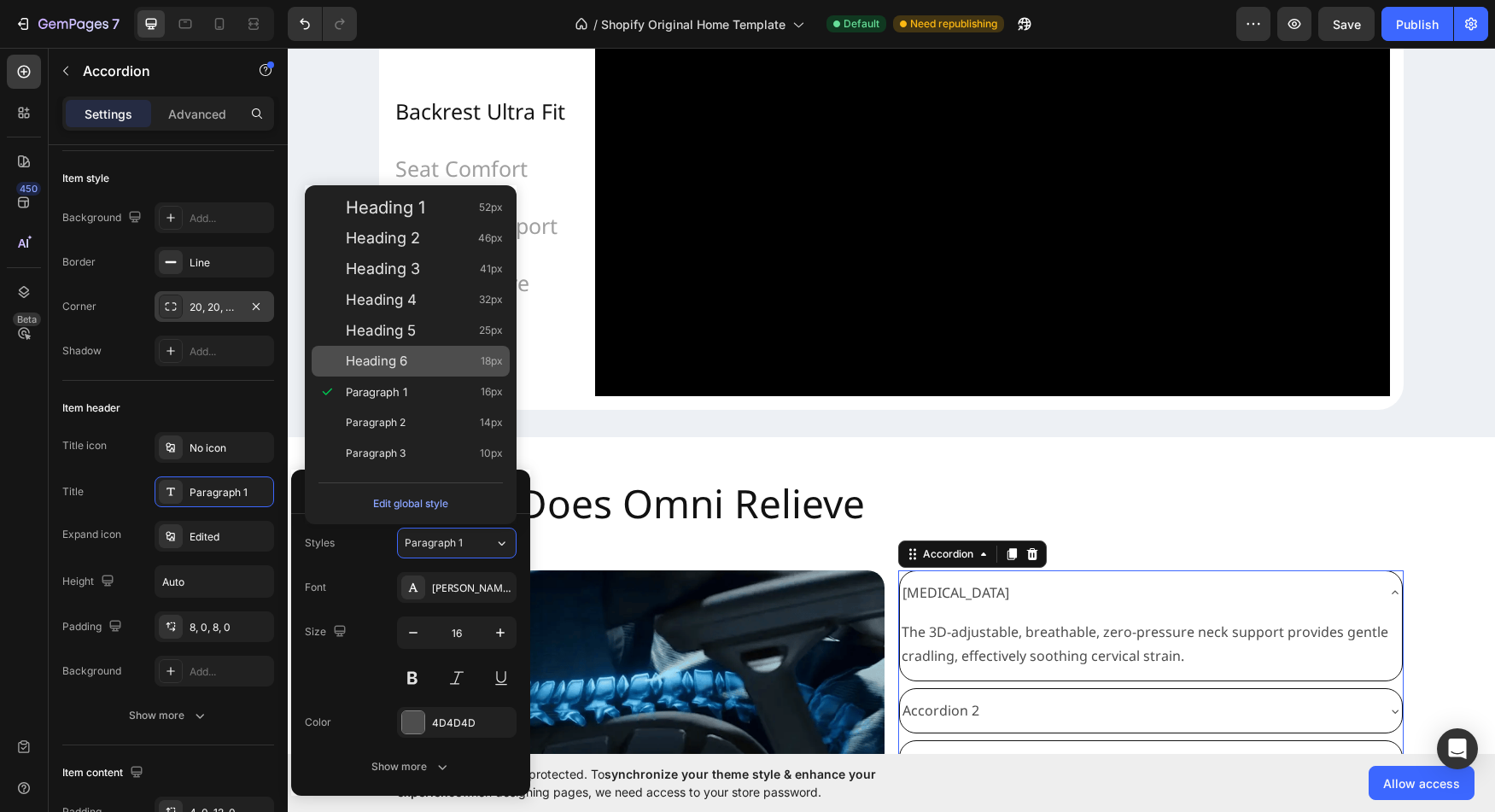
click at [434, 358] on div "Heading 6 18px" at bounding box center [424, 361] width 157 height 17
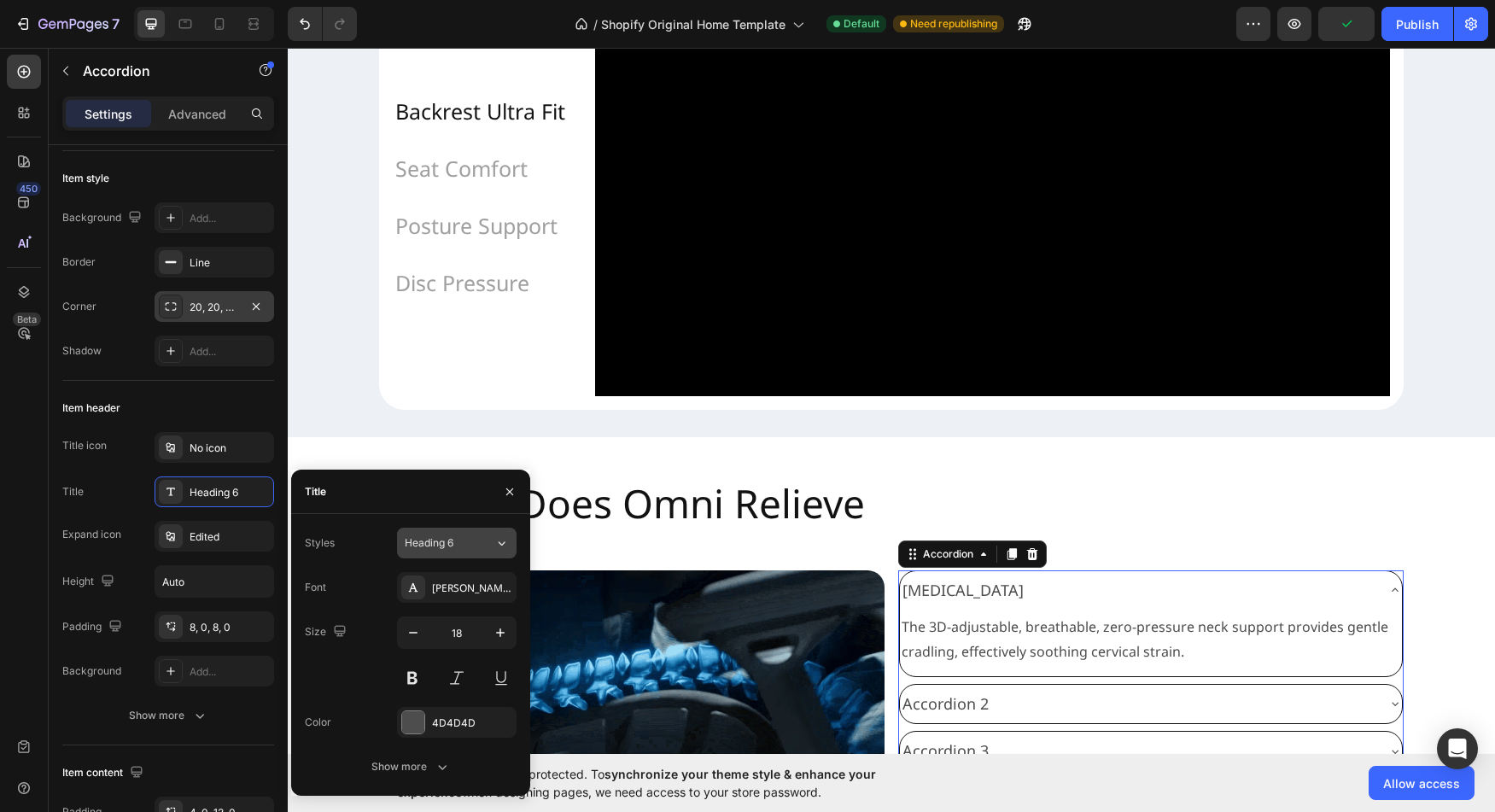
click at [497, 554] on button "Heading 6" at bounding box center [457, 543] width 120 height 31
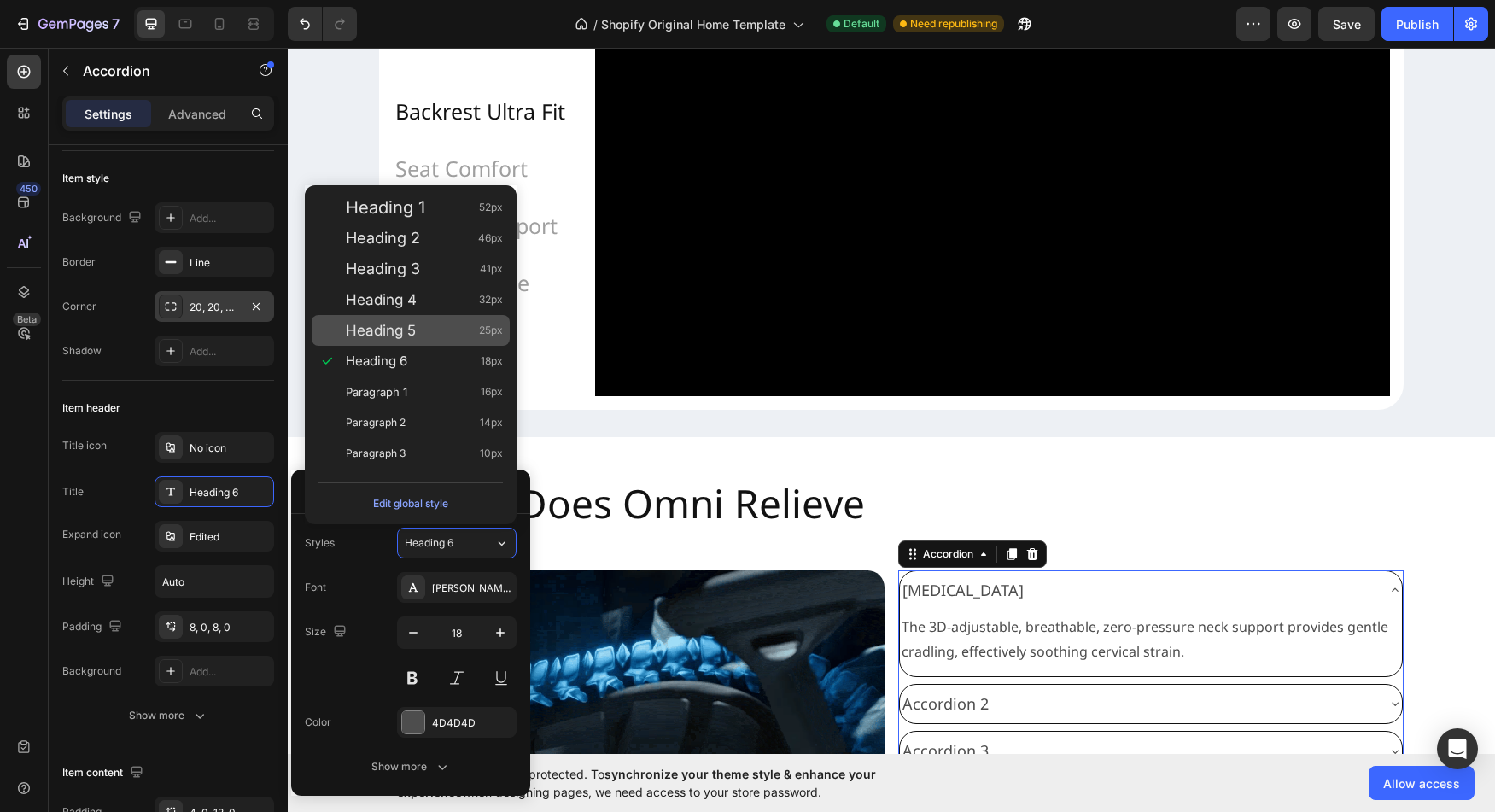
click at [428, 336] on div "Heading 5 25px" at bounding box center [424, 330] width 157 height 17
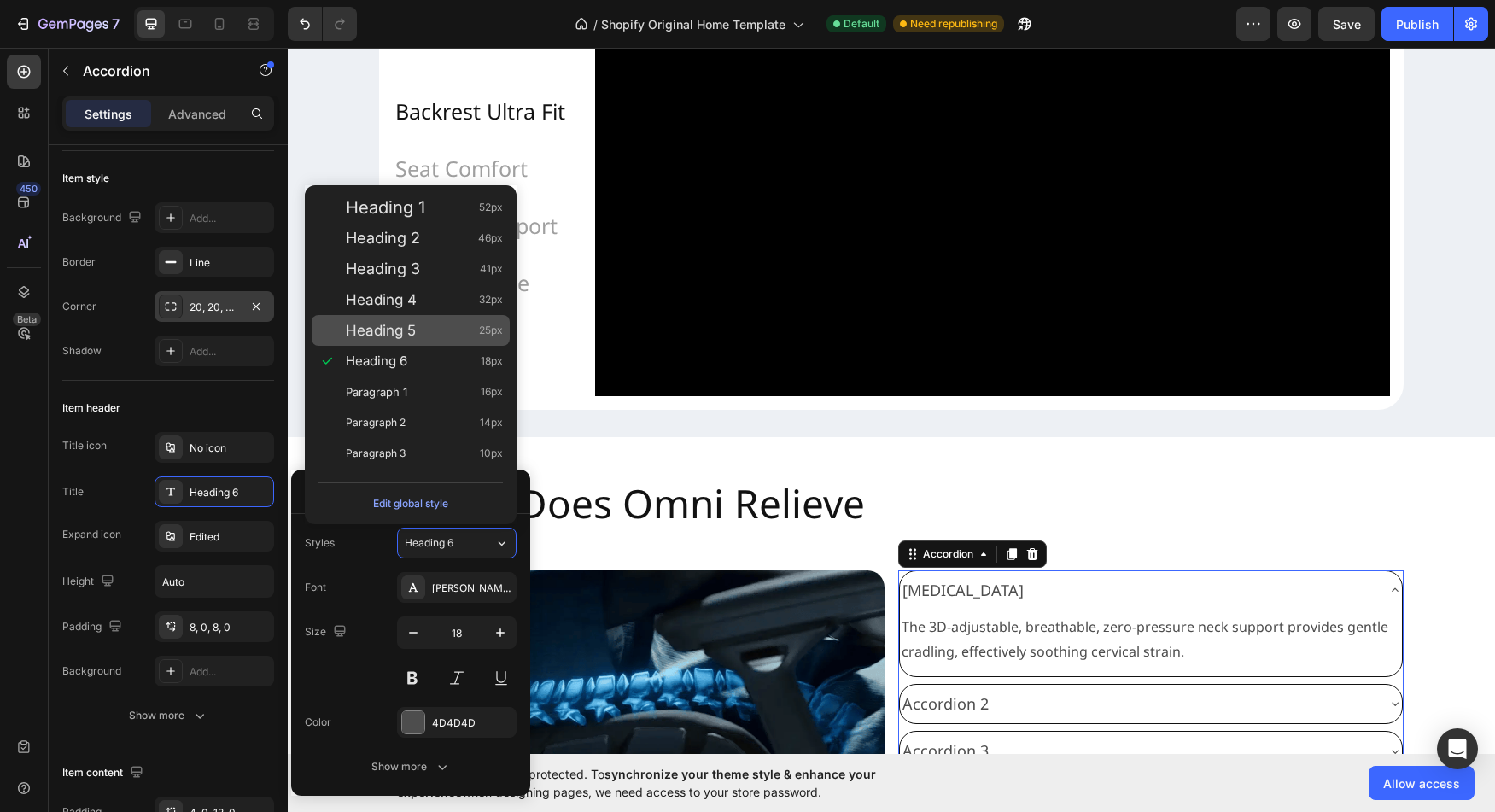
type input "25"
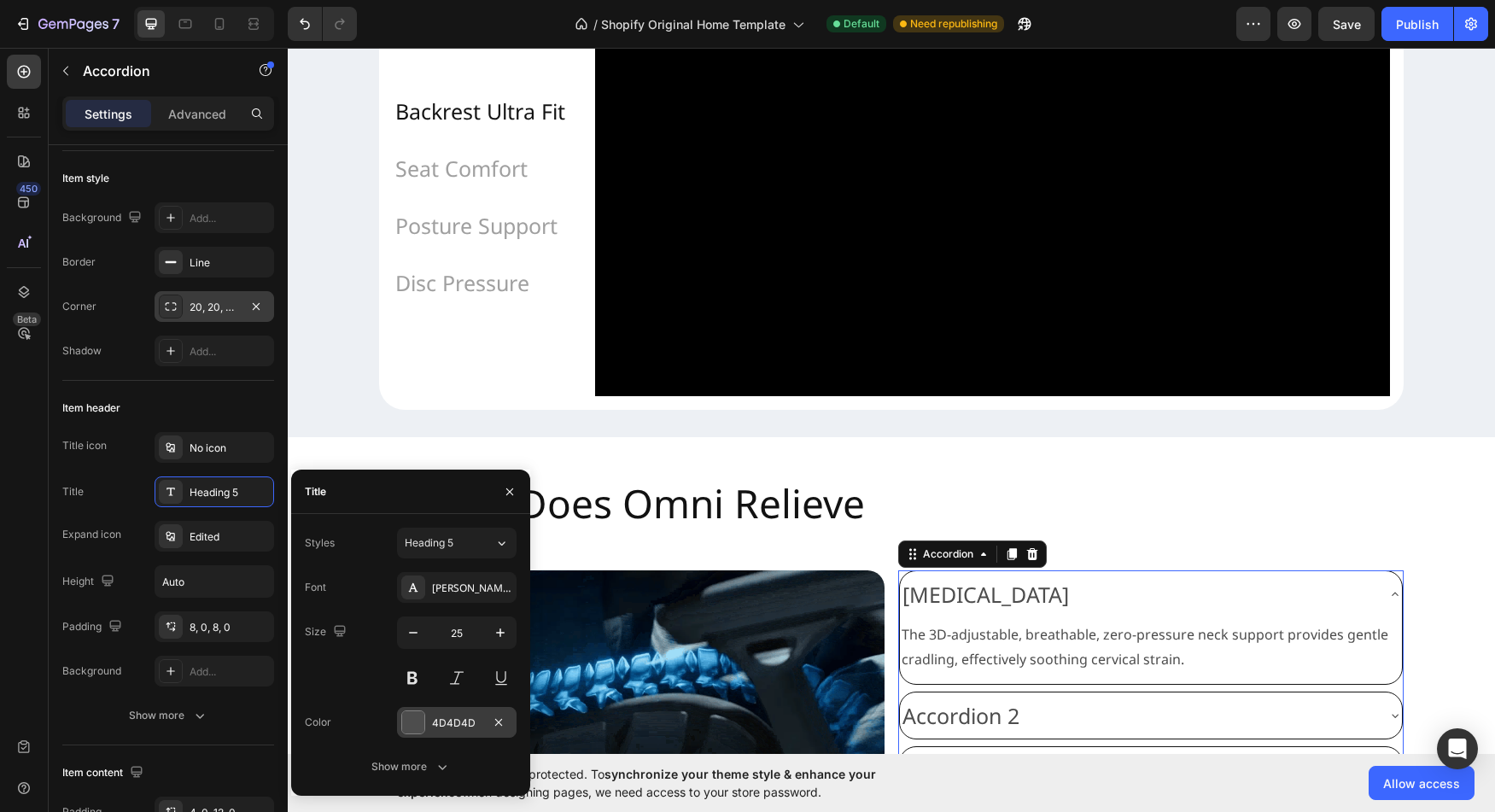
click at [414, 725] on div at bounding box center [413, 722] width 22 height 22
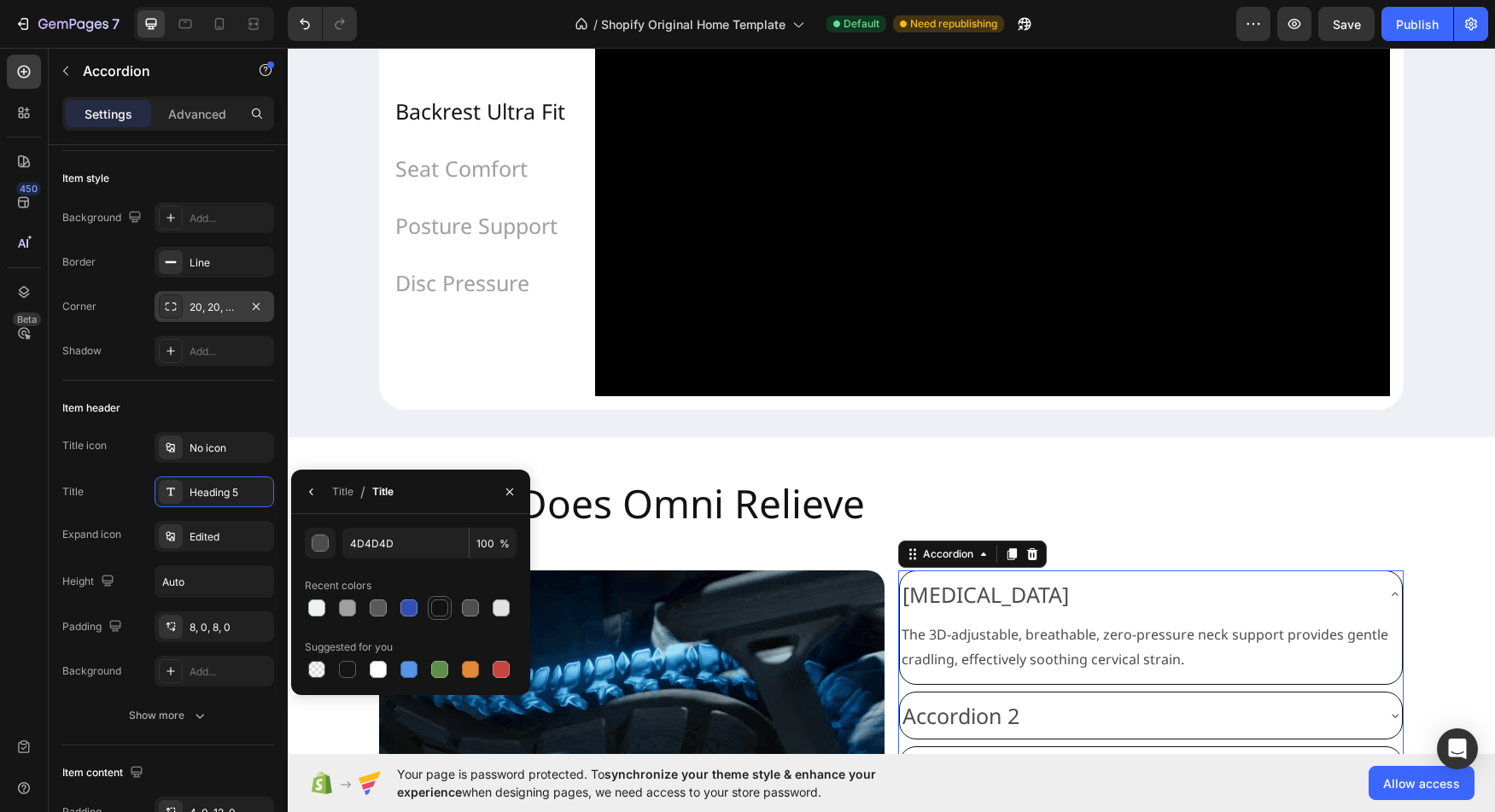
click at [443, 606] on div at bounding box center [440, 607] width 17 height 17
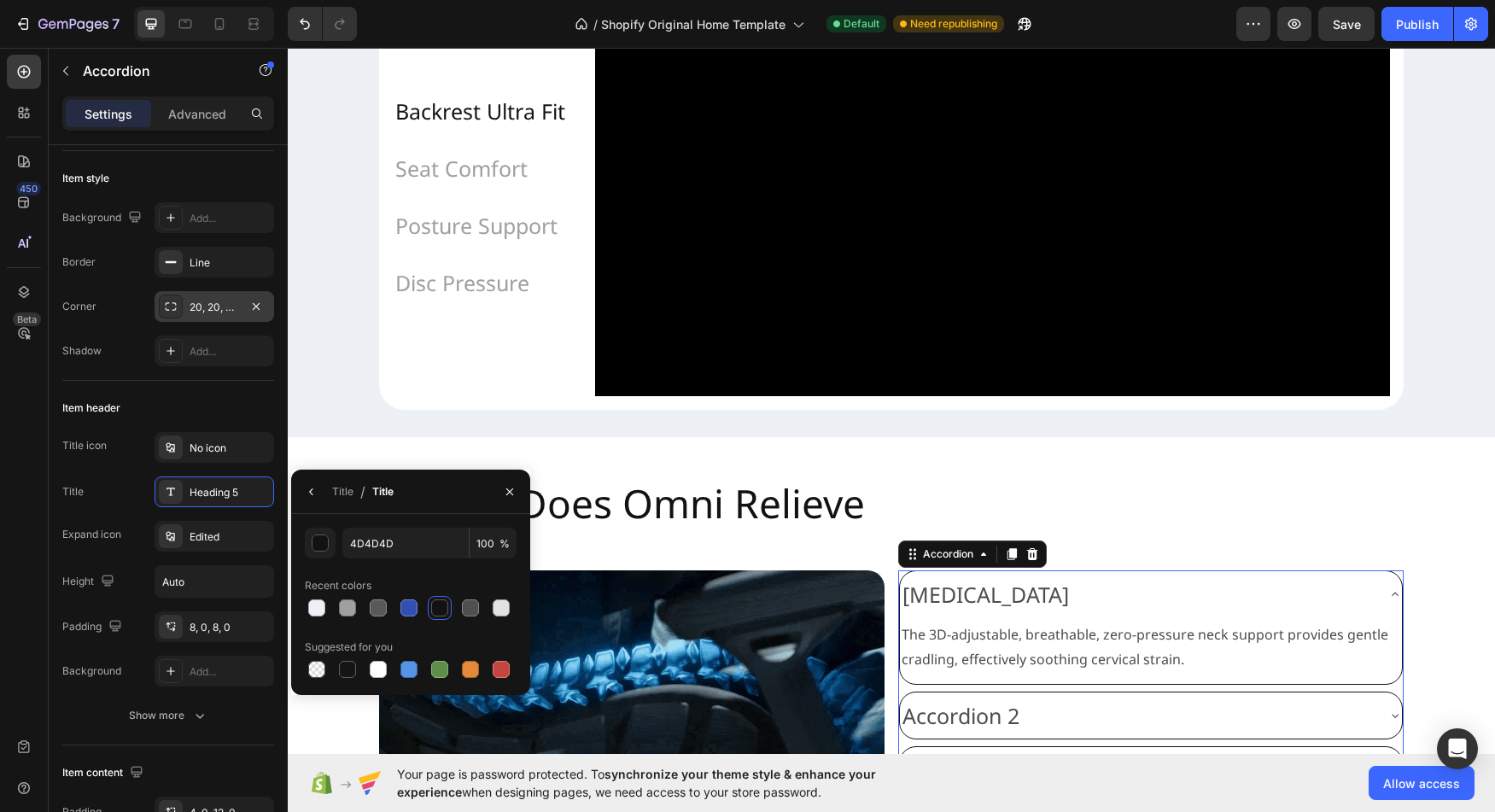
type input "121212"
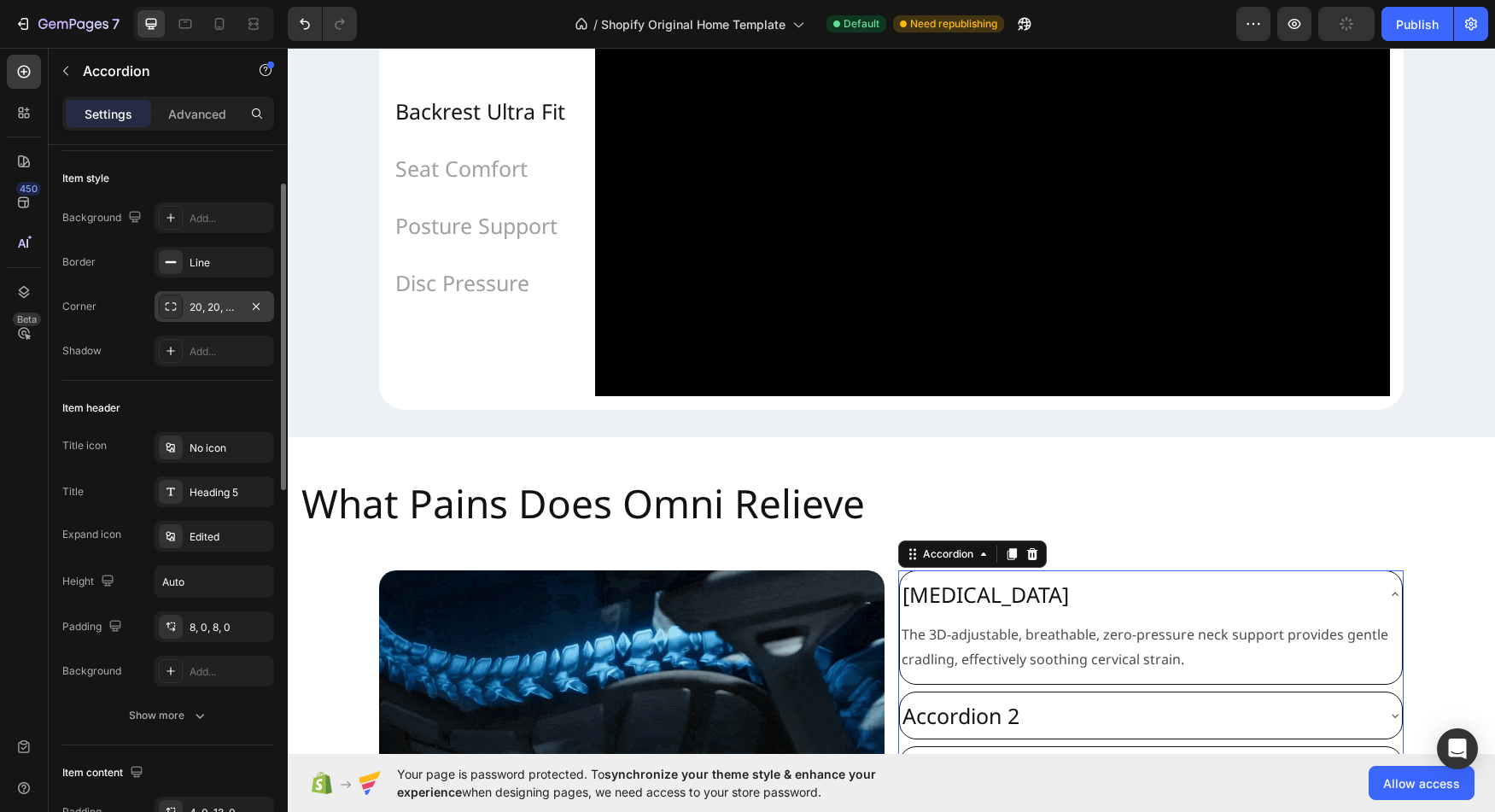
click at [71, 551] on div "Expand icon Edited" at bounding box center [168, 536] width 212 height 31
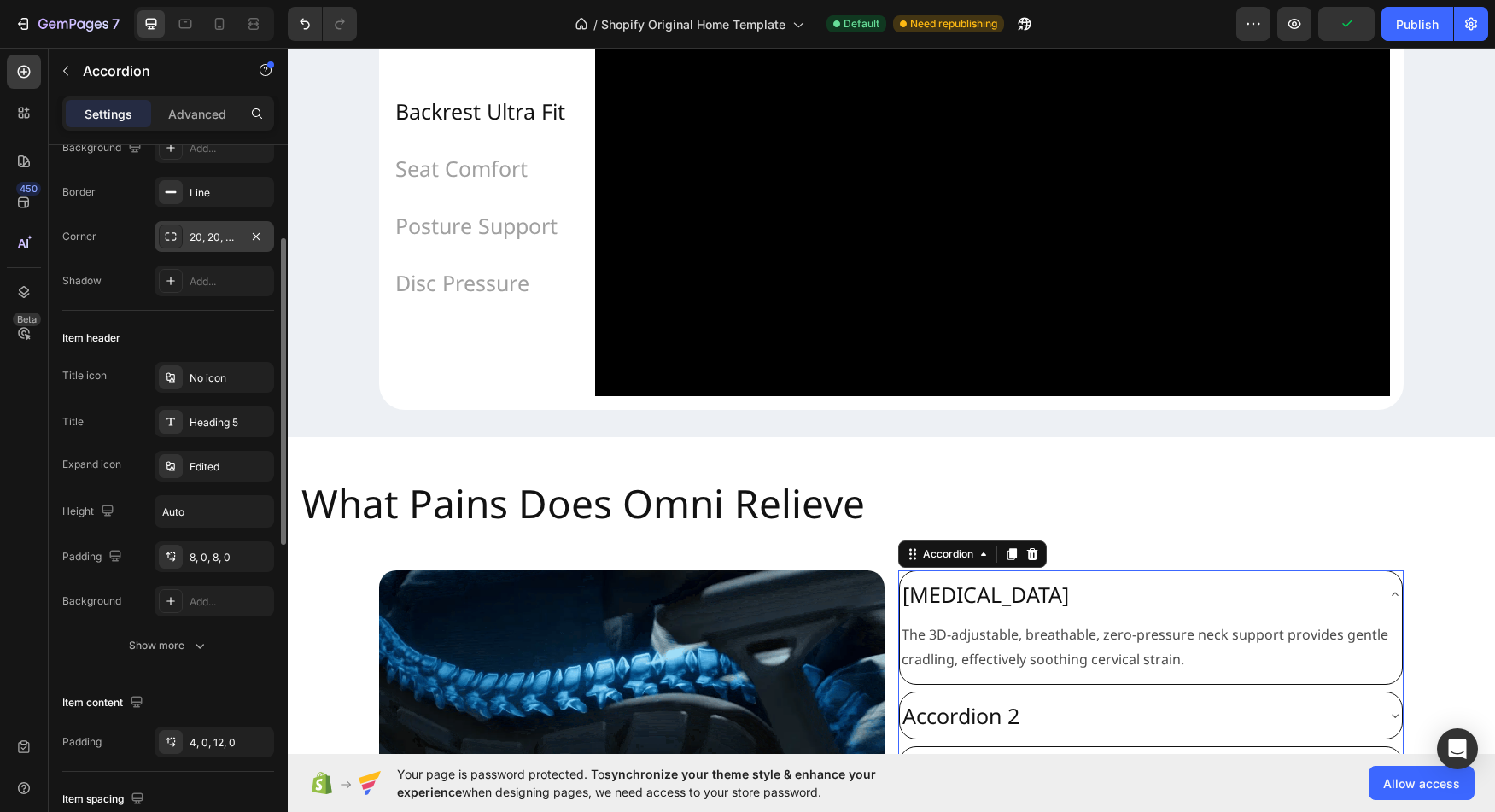
scroll to position [192, 0]
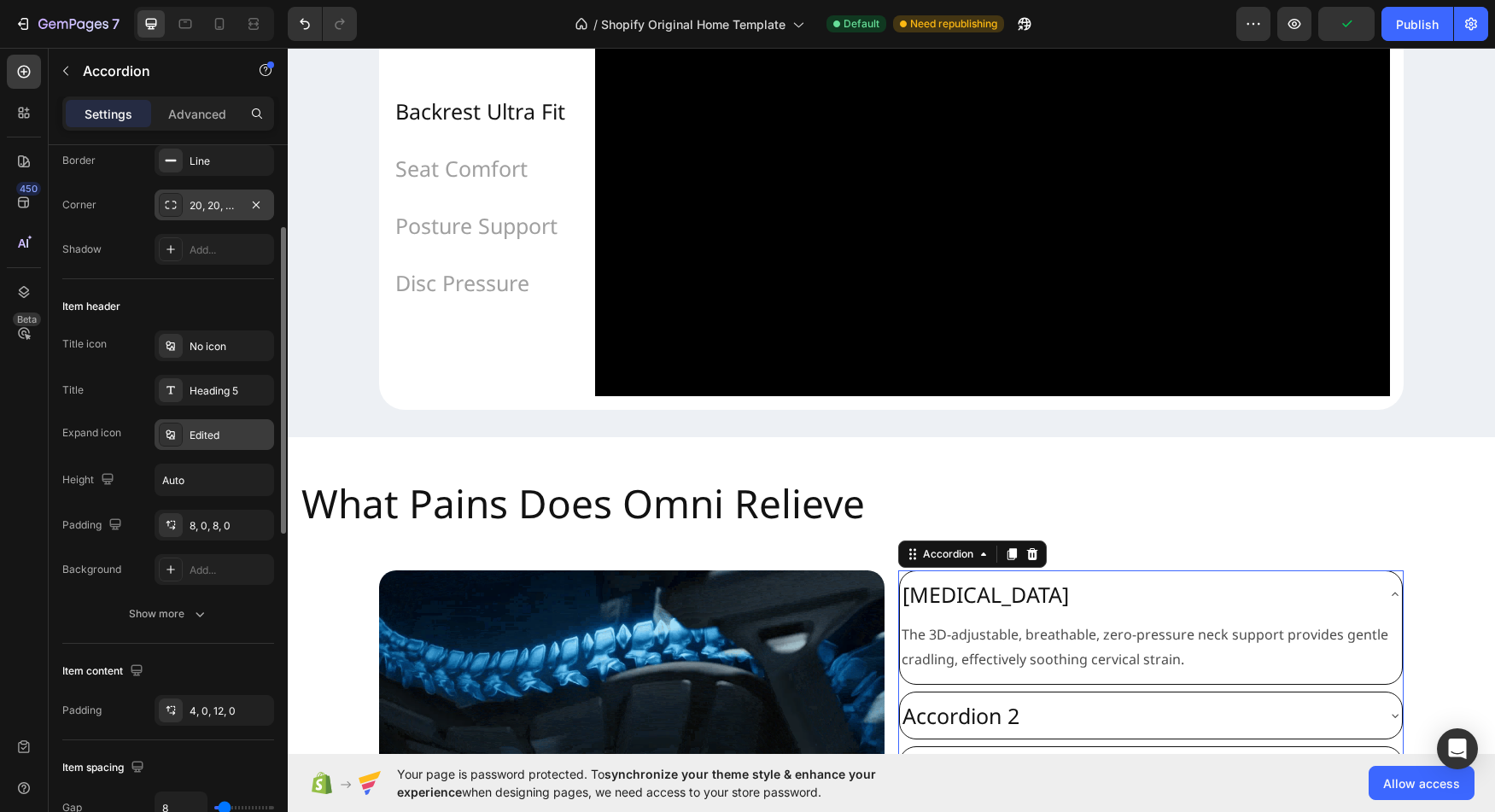
click at [226, 439] on div "Edited" at bounding box center [229, 435] width 80 height 16
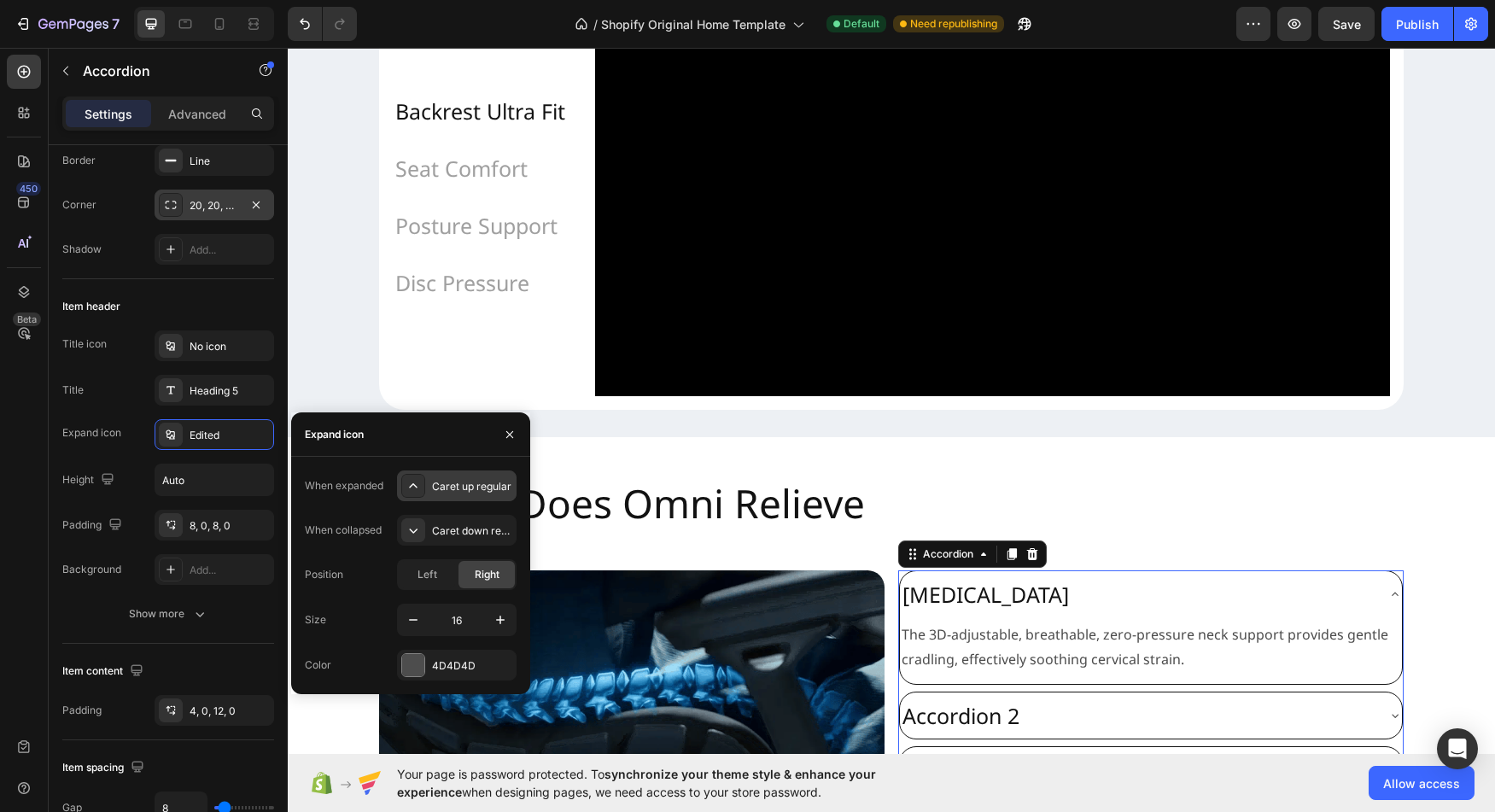
click at [411, 490] on icon at bounding box center [413, 485] width 17 height 17
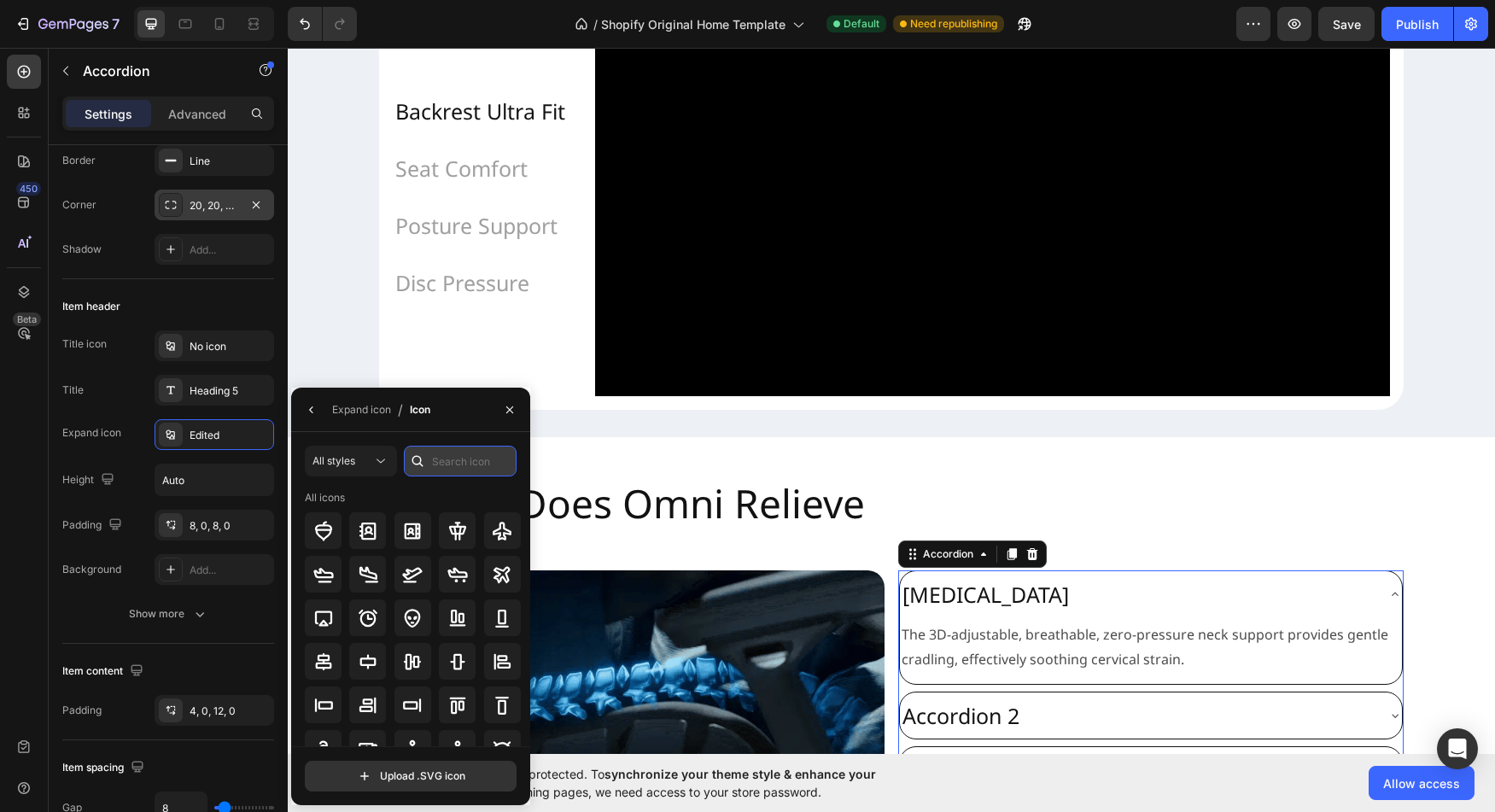
click at [439, 466] on input "text" at bounding box center [460, 461] width 112 height 31
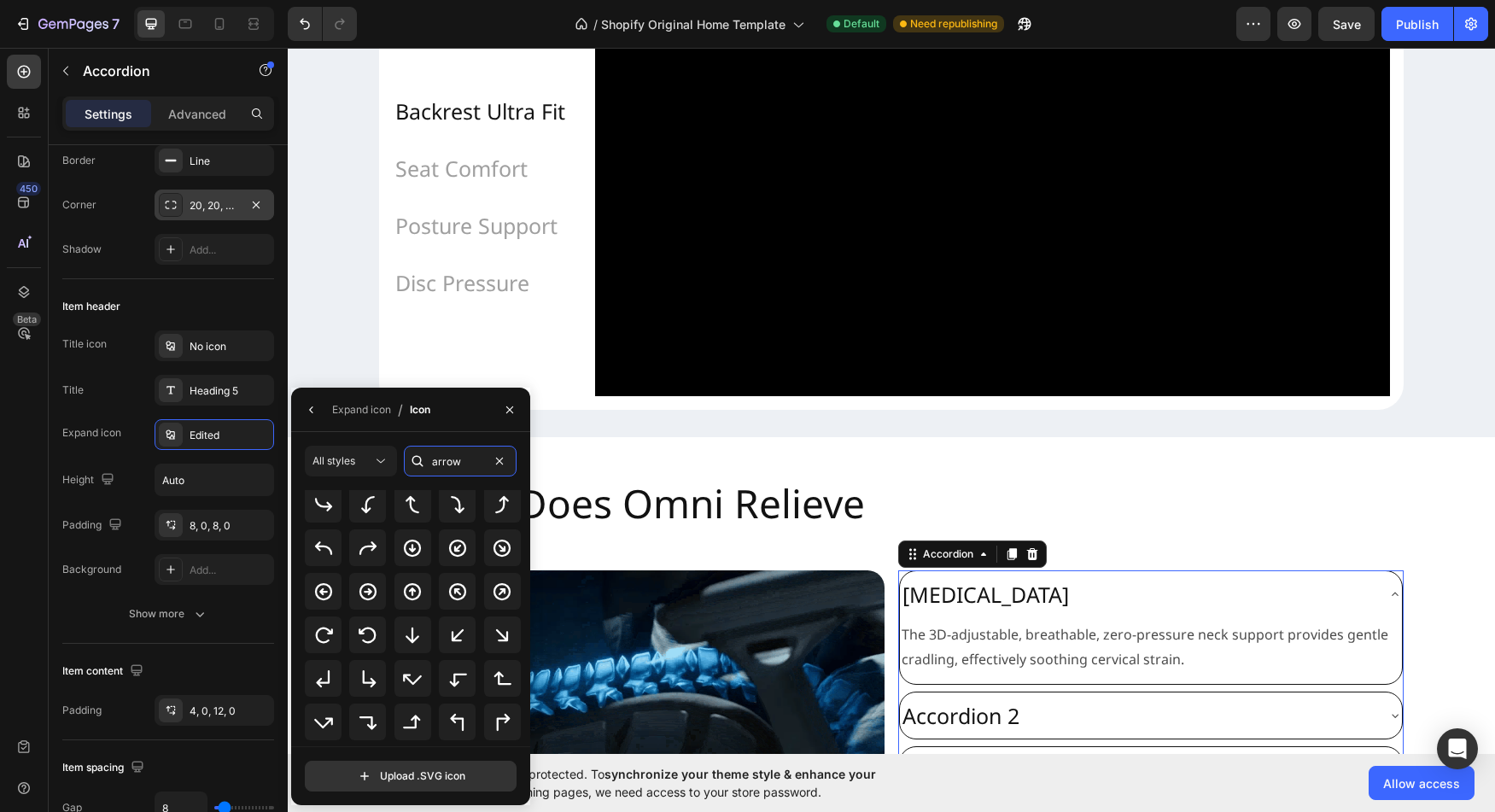
scroll to position [92, 0]
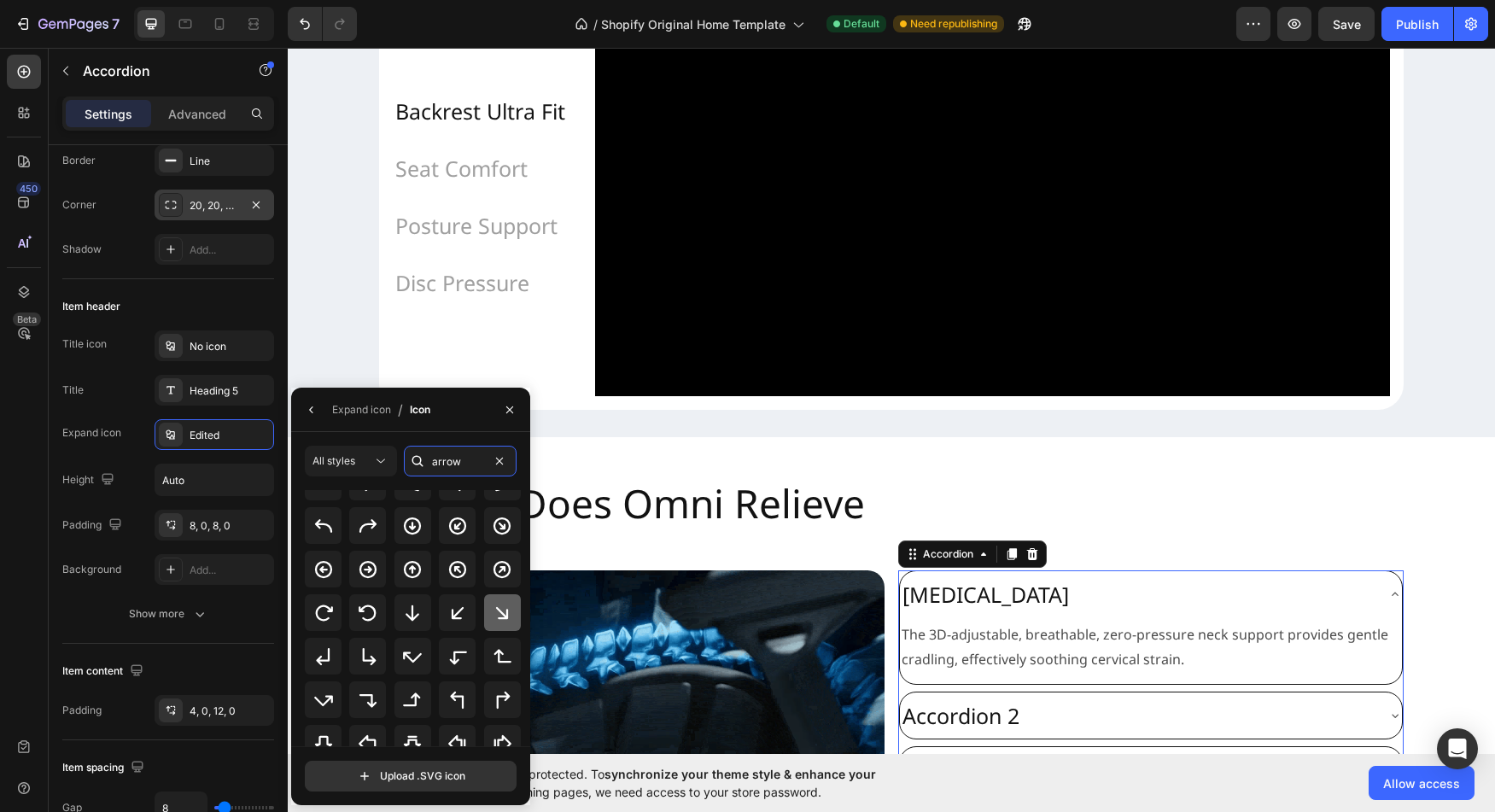
type input "arrow"
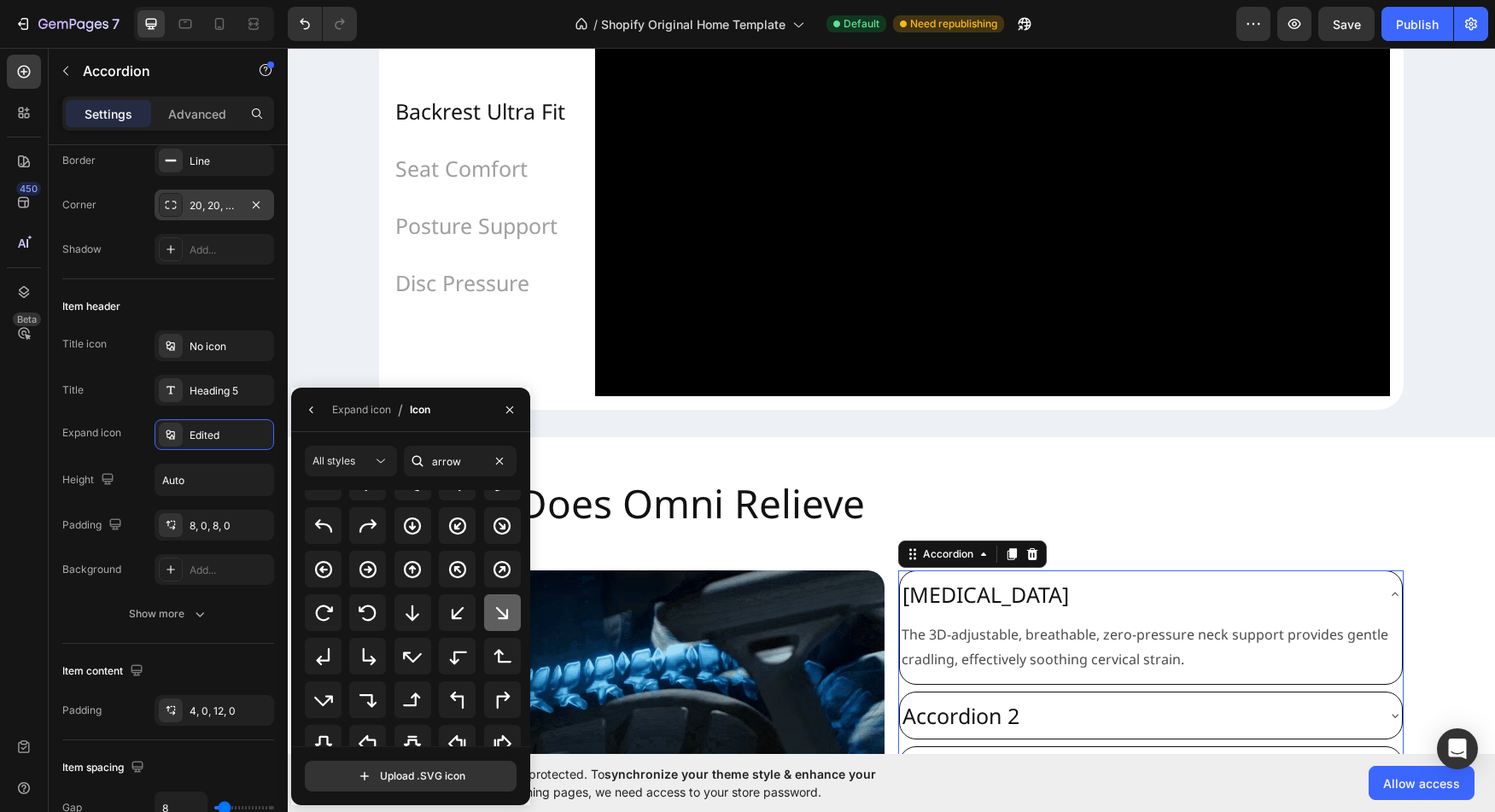
click at [495, 619] on icon at bounding box center [502, 613] width 20 height 20
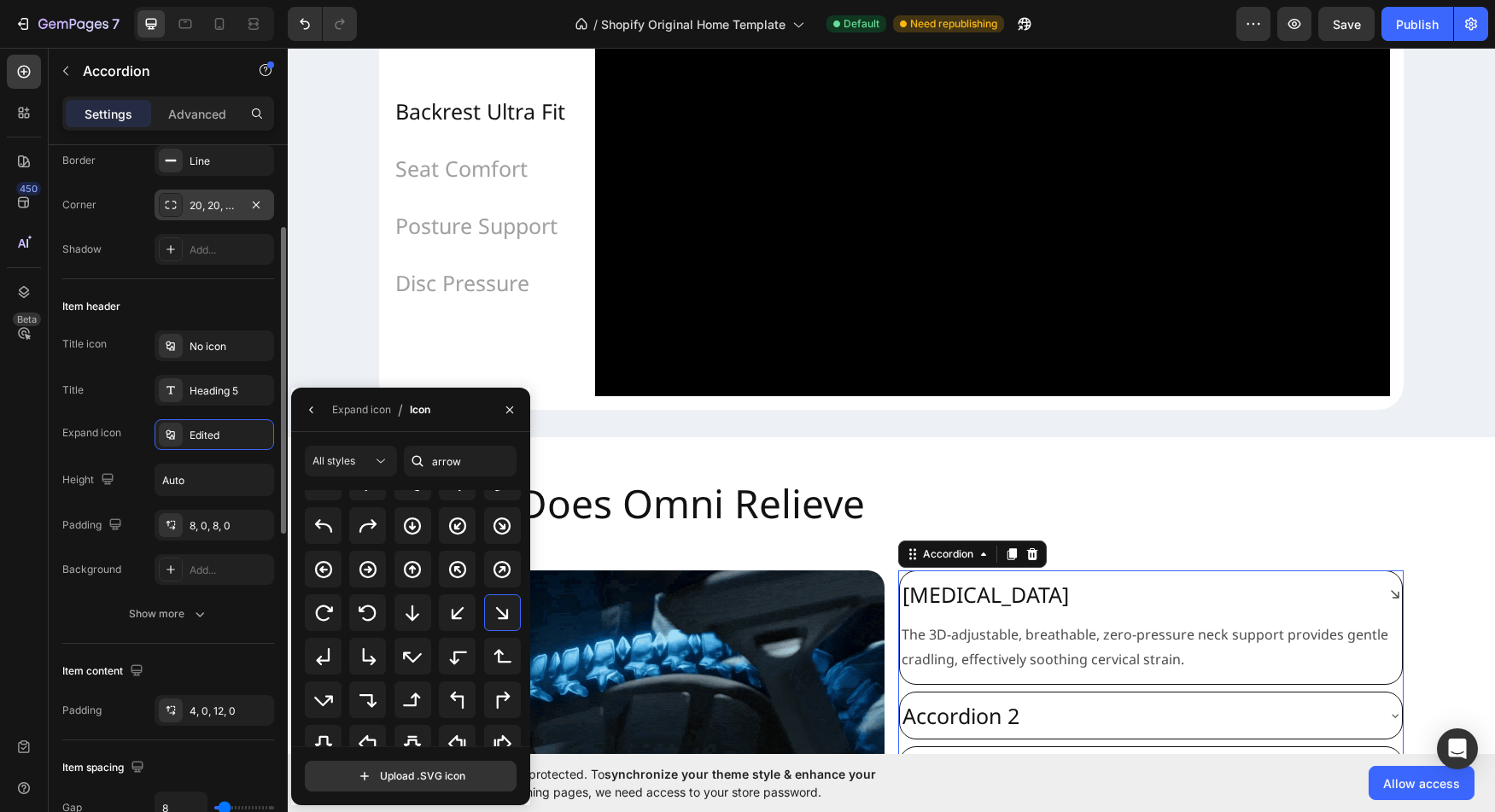
click at [67, 528] on div "Padding" at bounding box center [93, 525] width 63 height 23
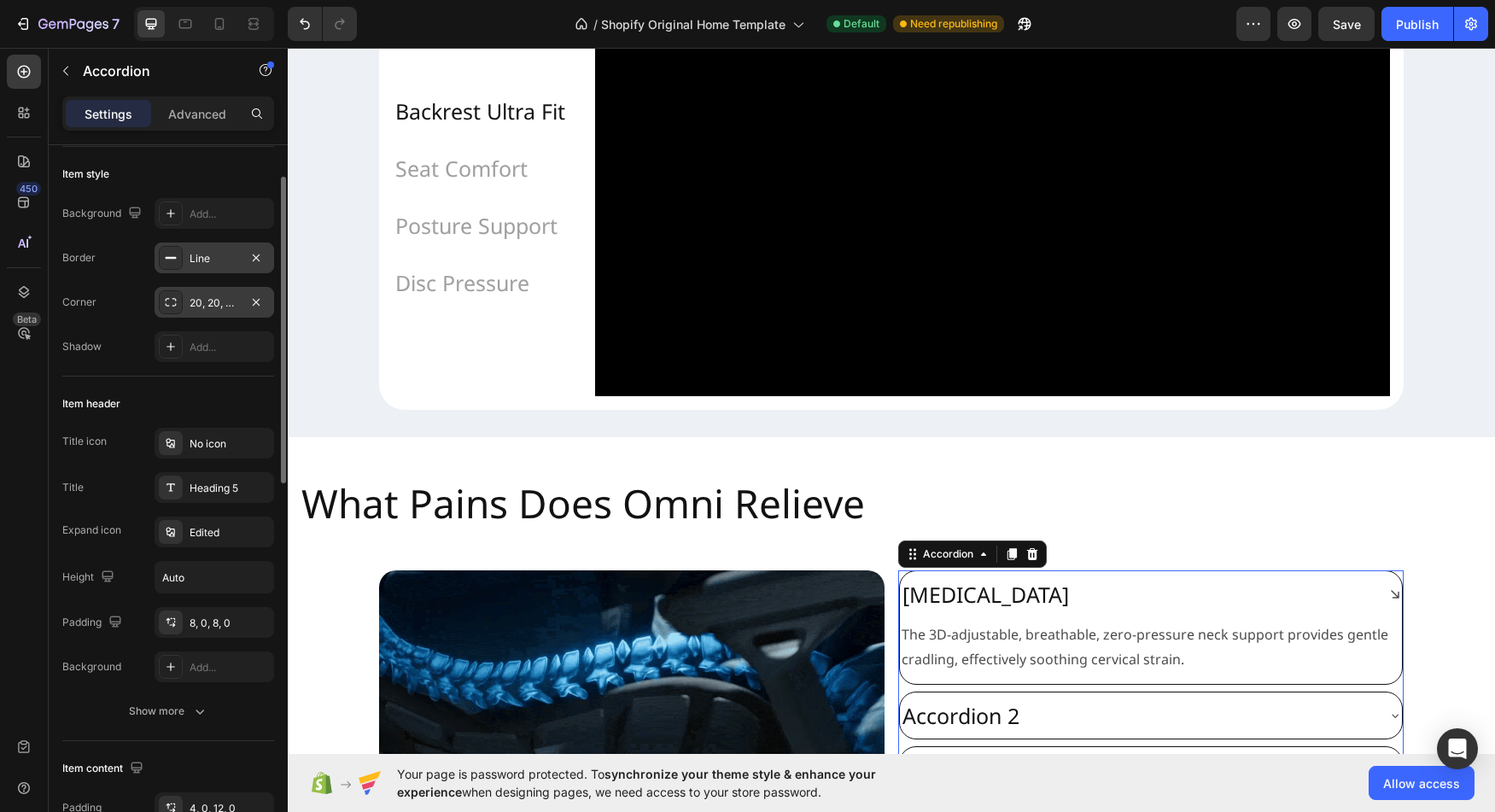
scroll to position [86, 0]
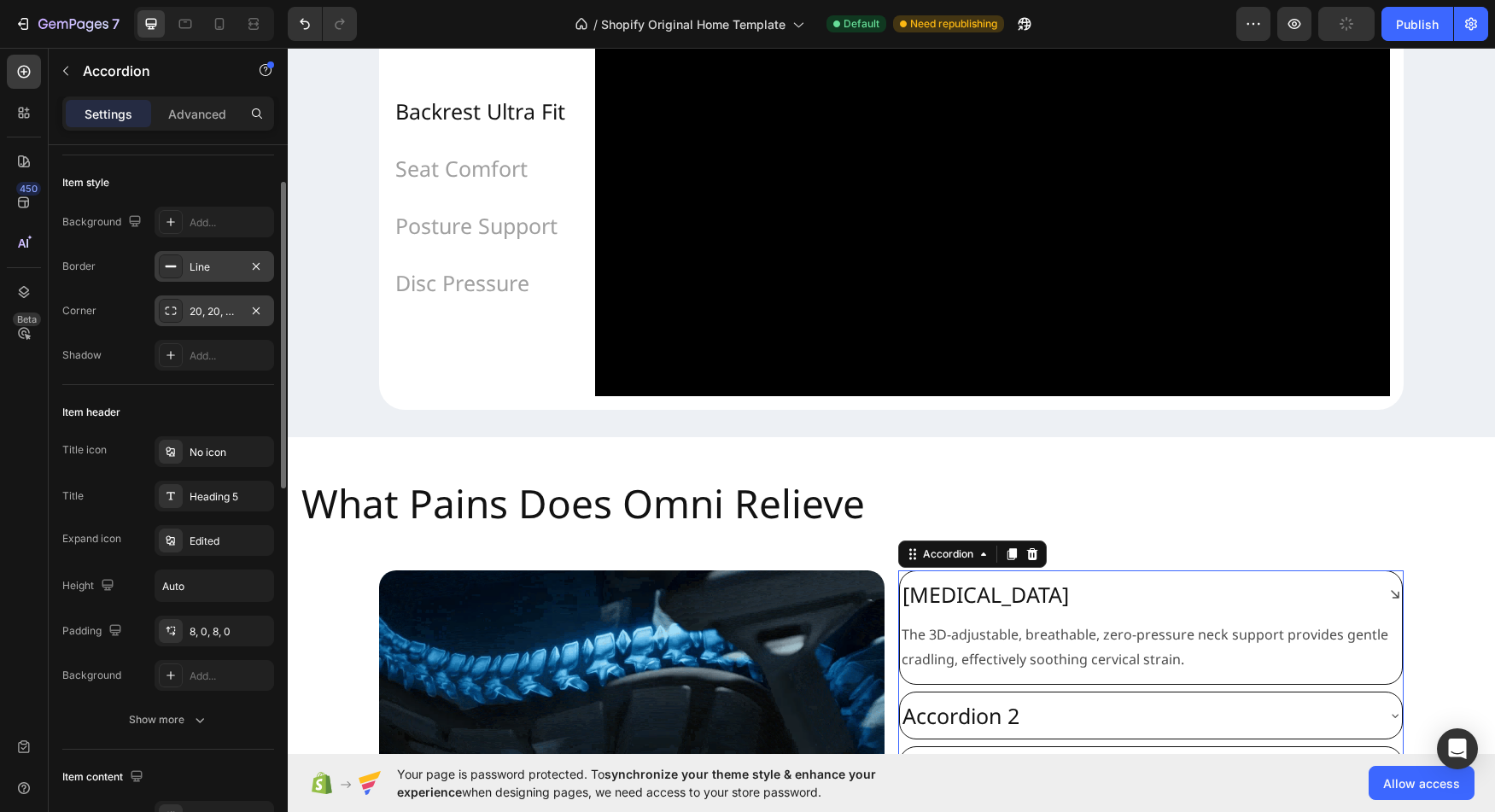
click at [226, 265] on div "Line" at bounding box center [214, 267] width 49 height 16
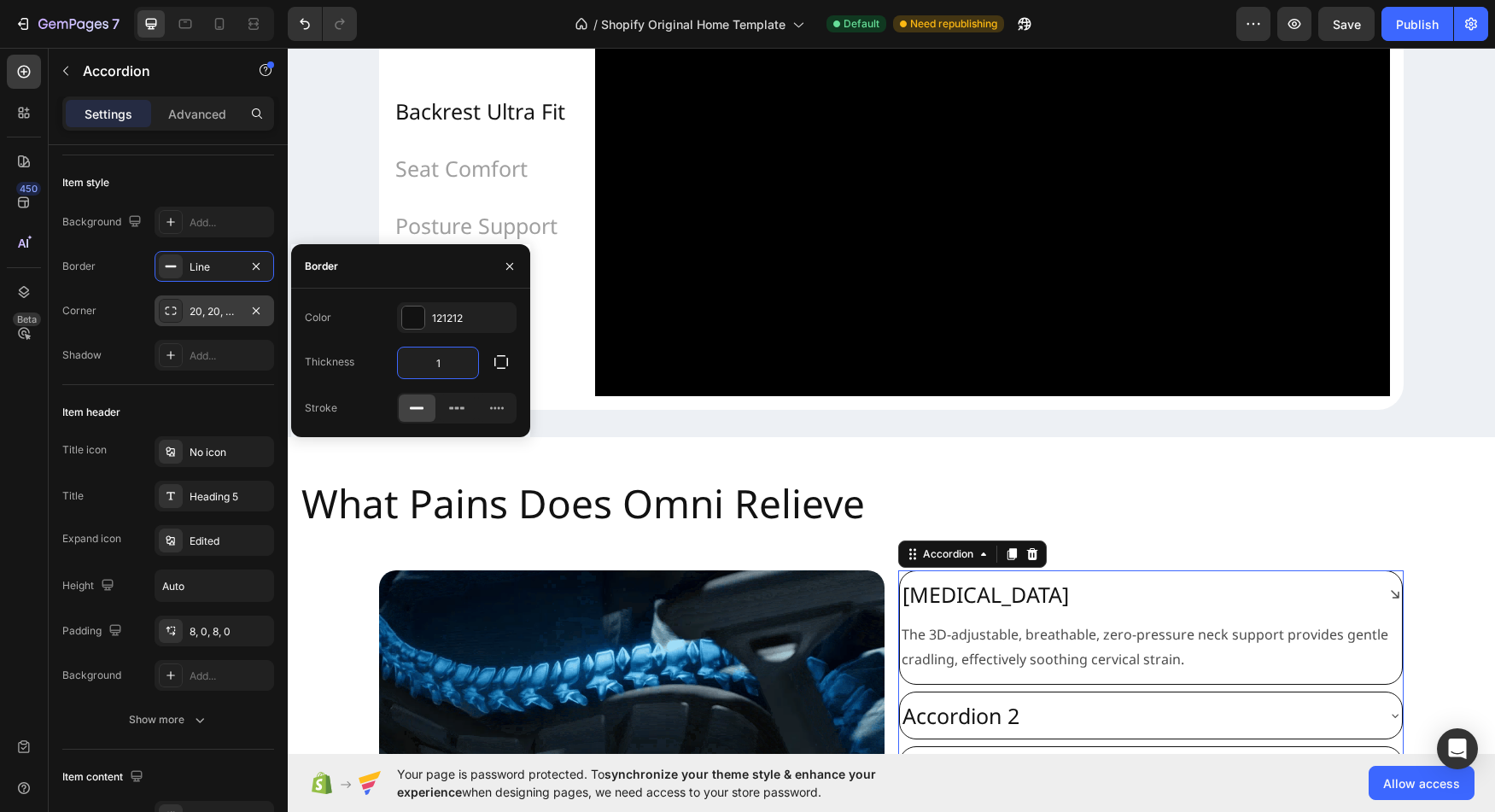
click at [448, 364] on input "1" at bounding box center [438, 363] width 80 height 31
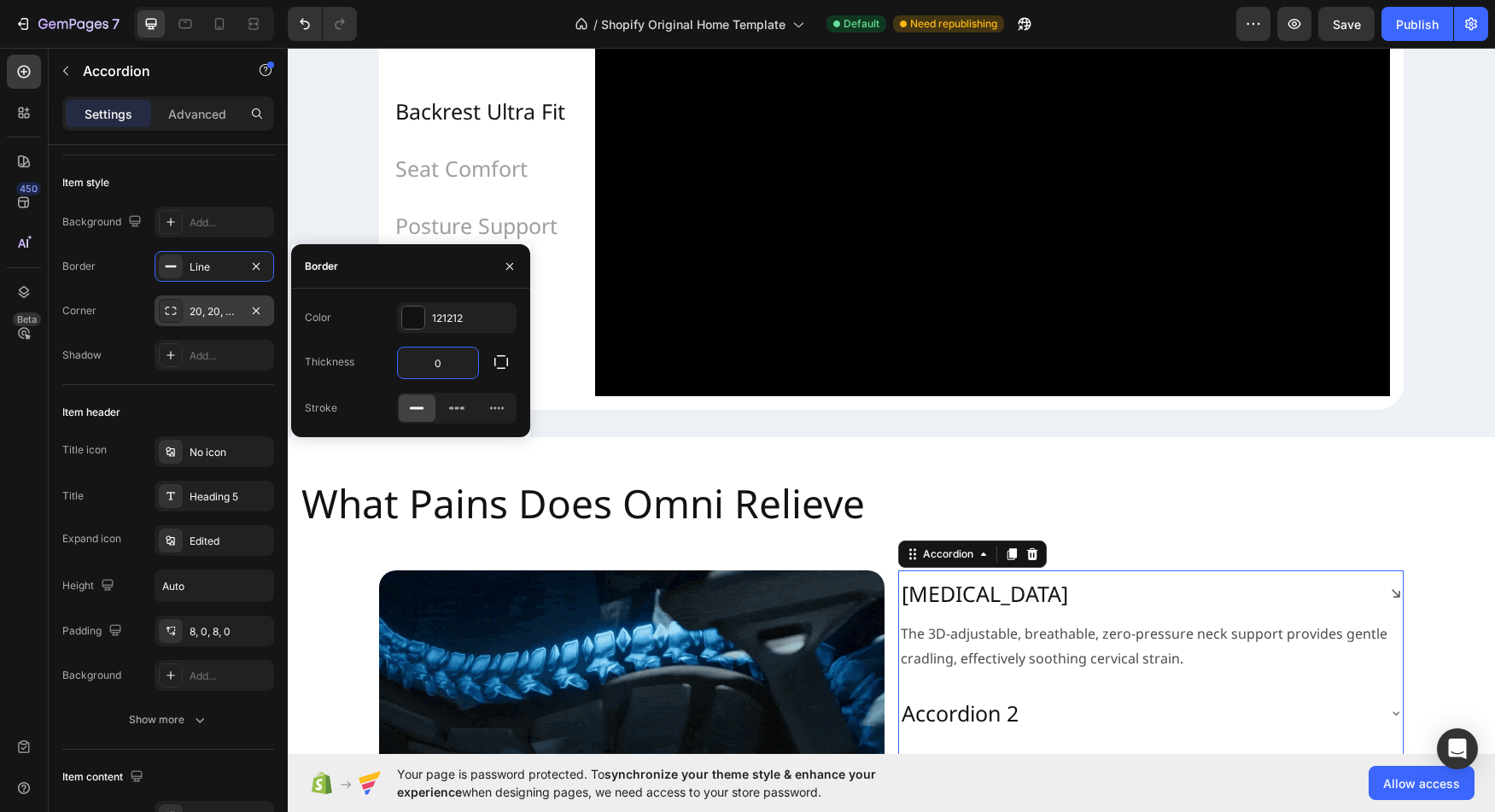
type input "0"
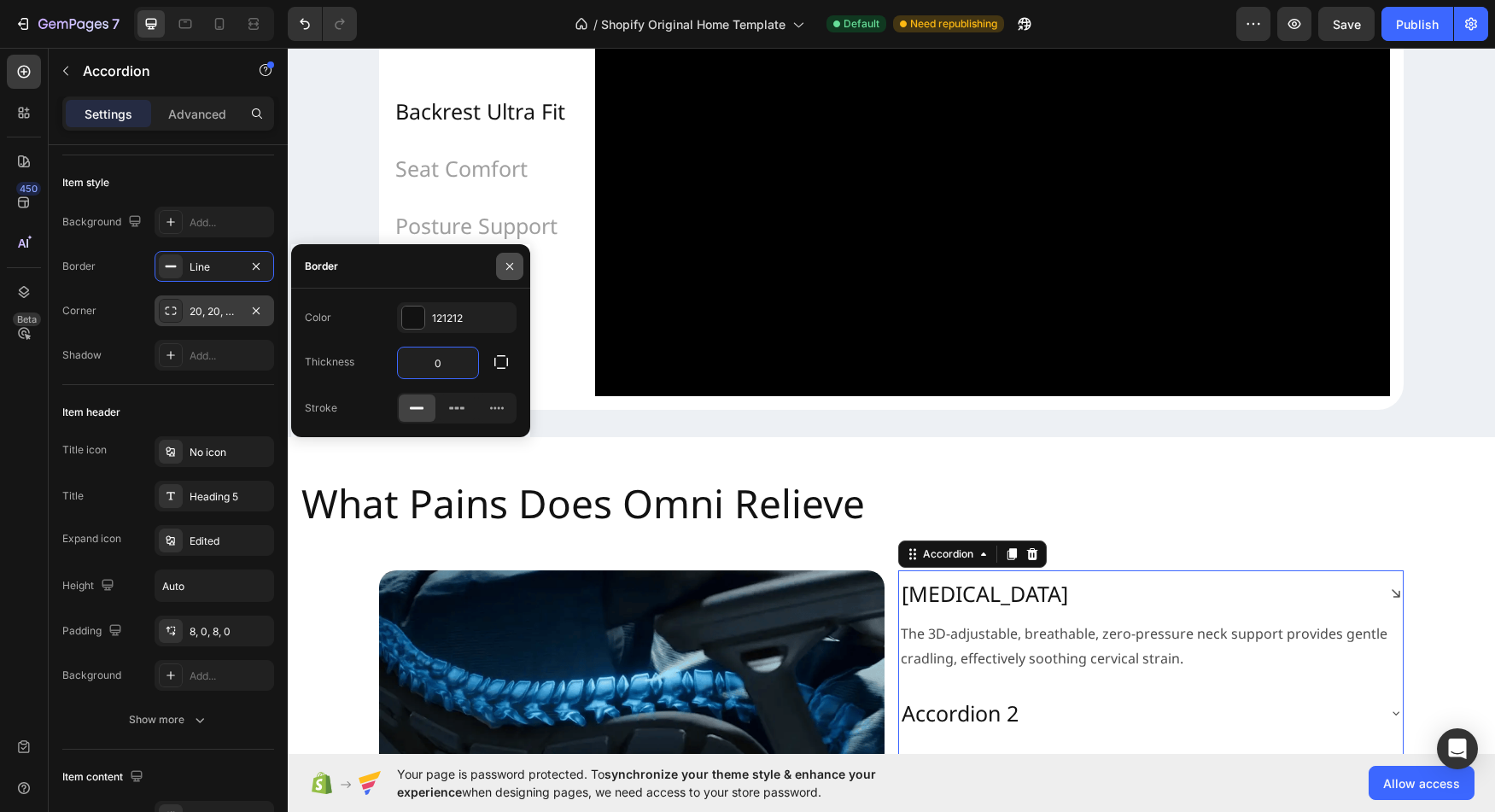
click at [512, 264] on icon "button" at bounding box center [509, 266] width 14 height 14
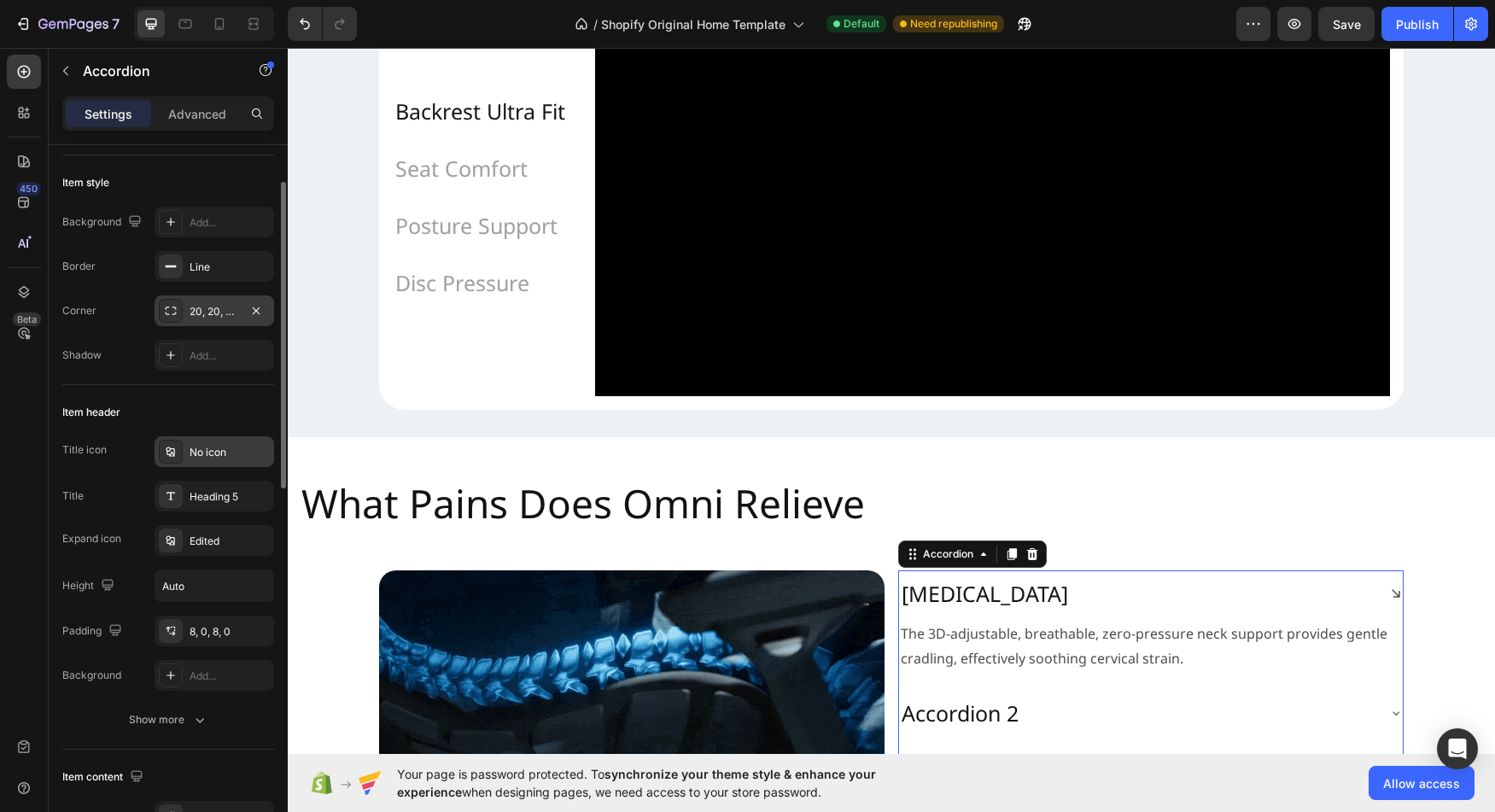
click at [195, 458] on div "No icon" at bounding box center [229, 452] width 80 height 16
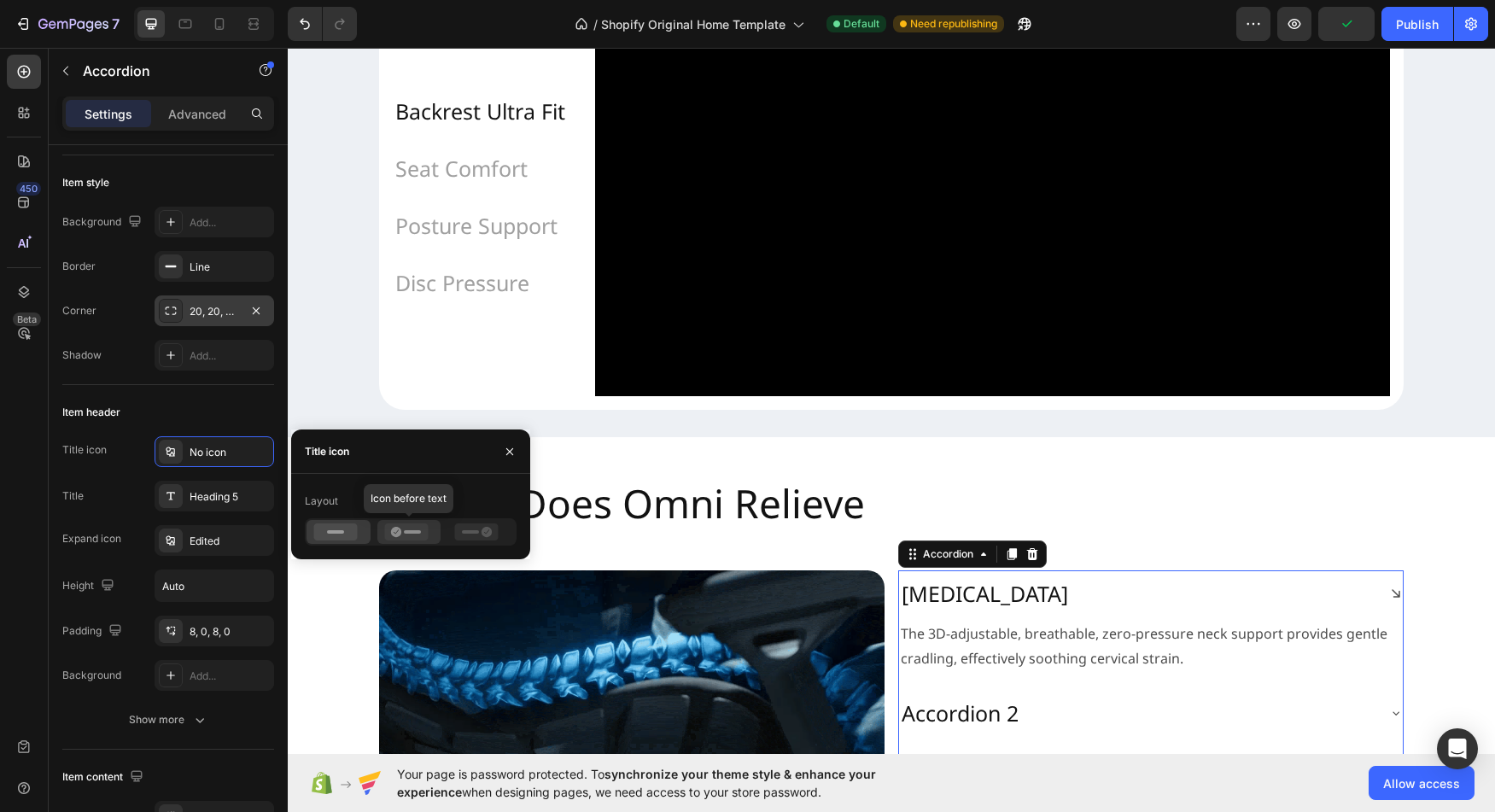
click at [416, 534] on icon at bounding box center [407, 532] width 44 height 17
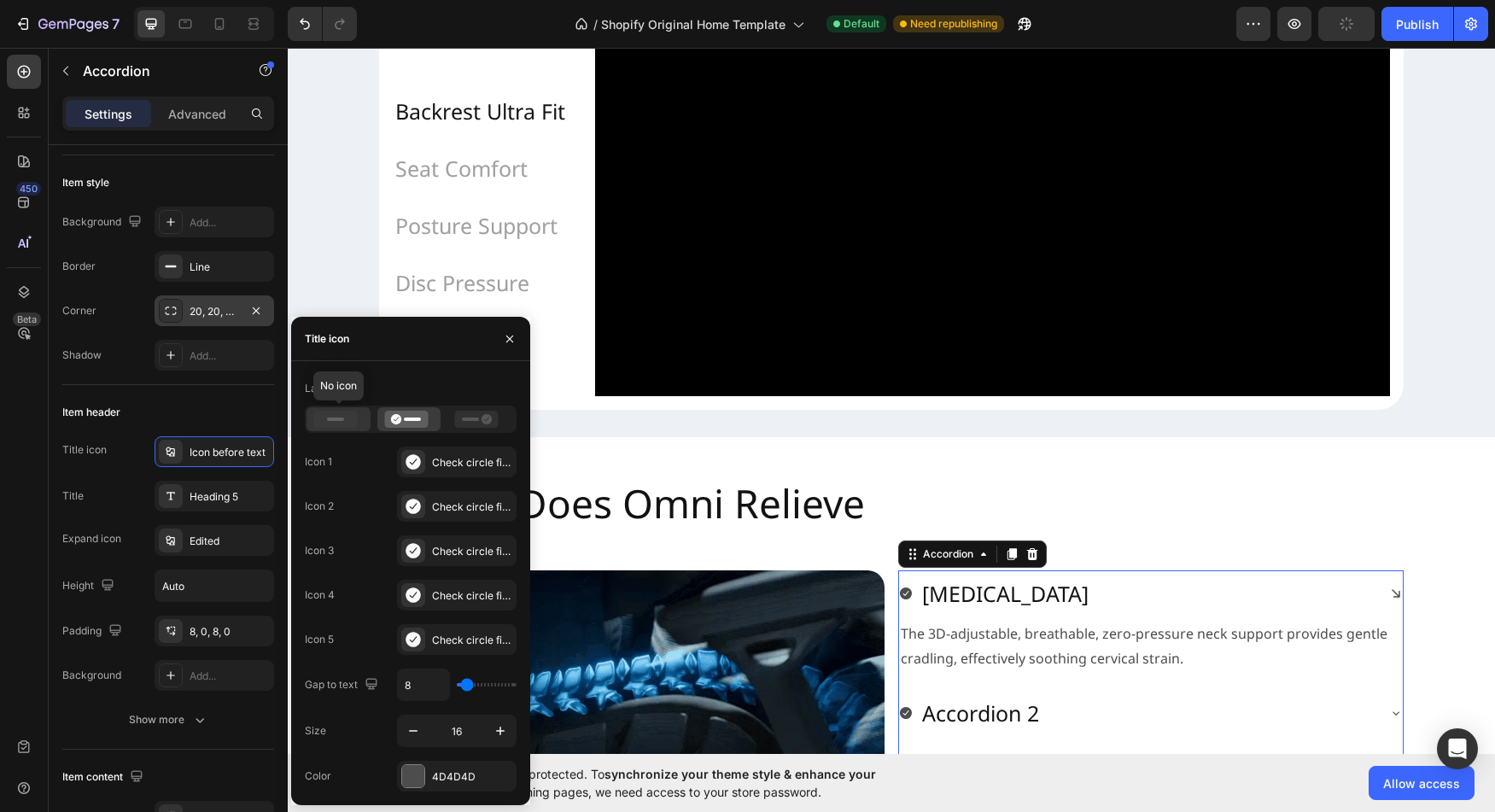
click at [329, 418] on rect at bounding box center [335, 419] width 17 height 4
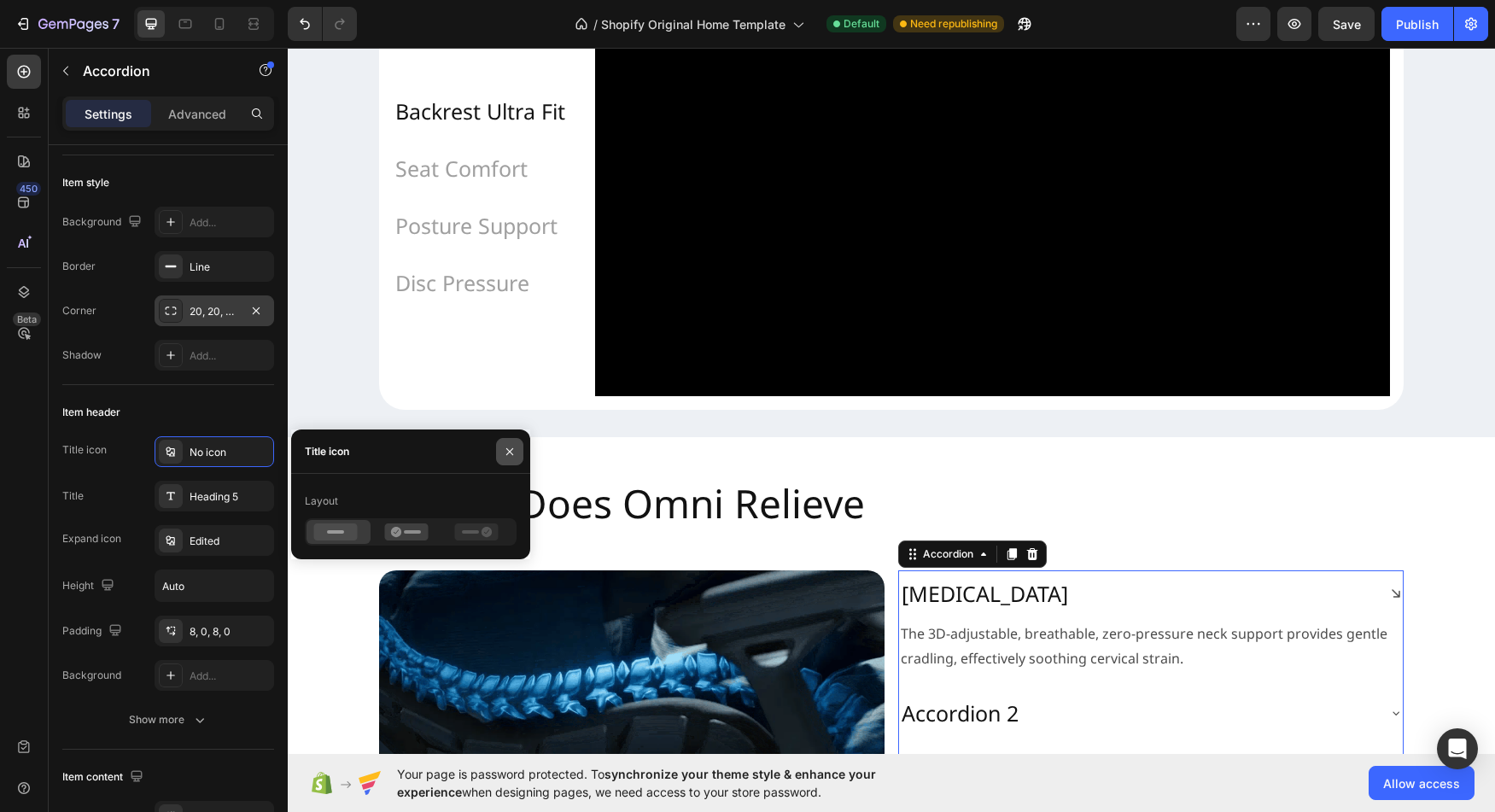
drag, startPoint x: 515, startPoint y: 453, endPoint x: 71, endPoint y: 474, distance: 444.5
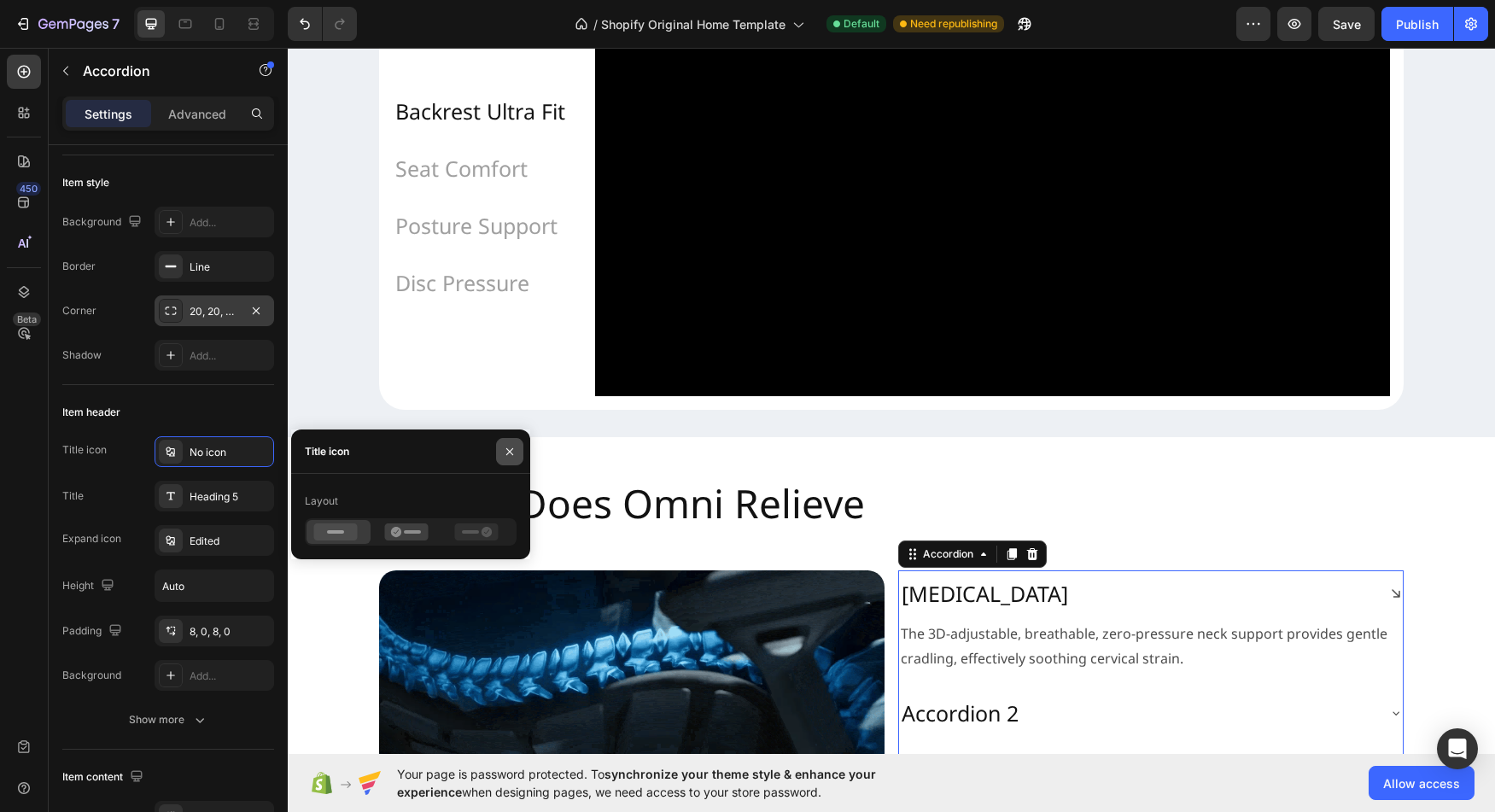
click at [515, 453] on icon "button" at bounding box center [509, 451] width 14 height 14
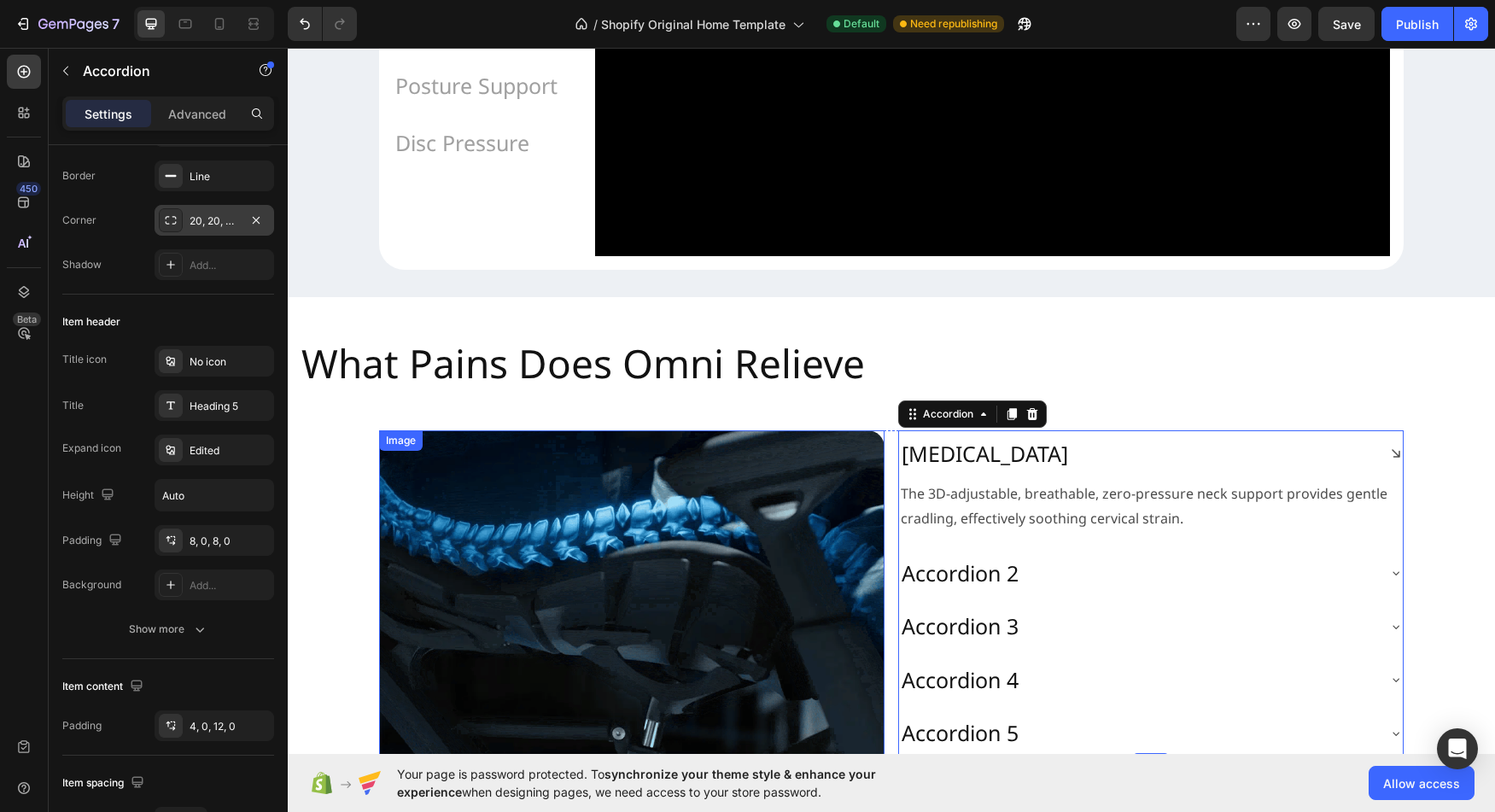
scroll to position [1703, 0]
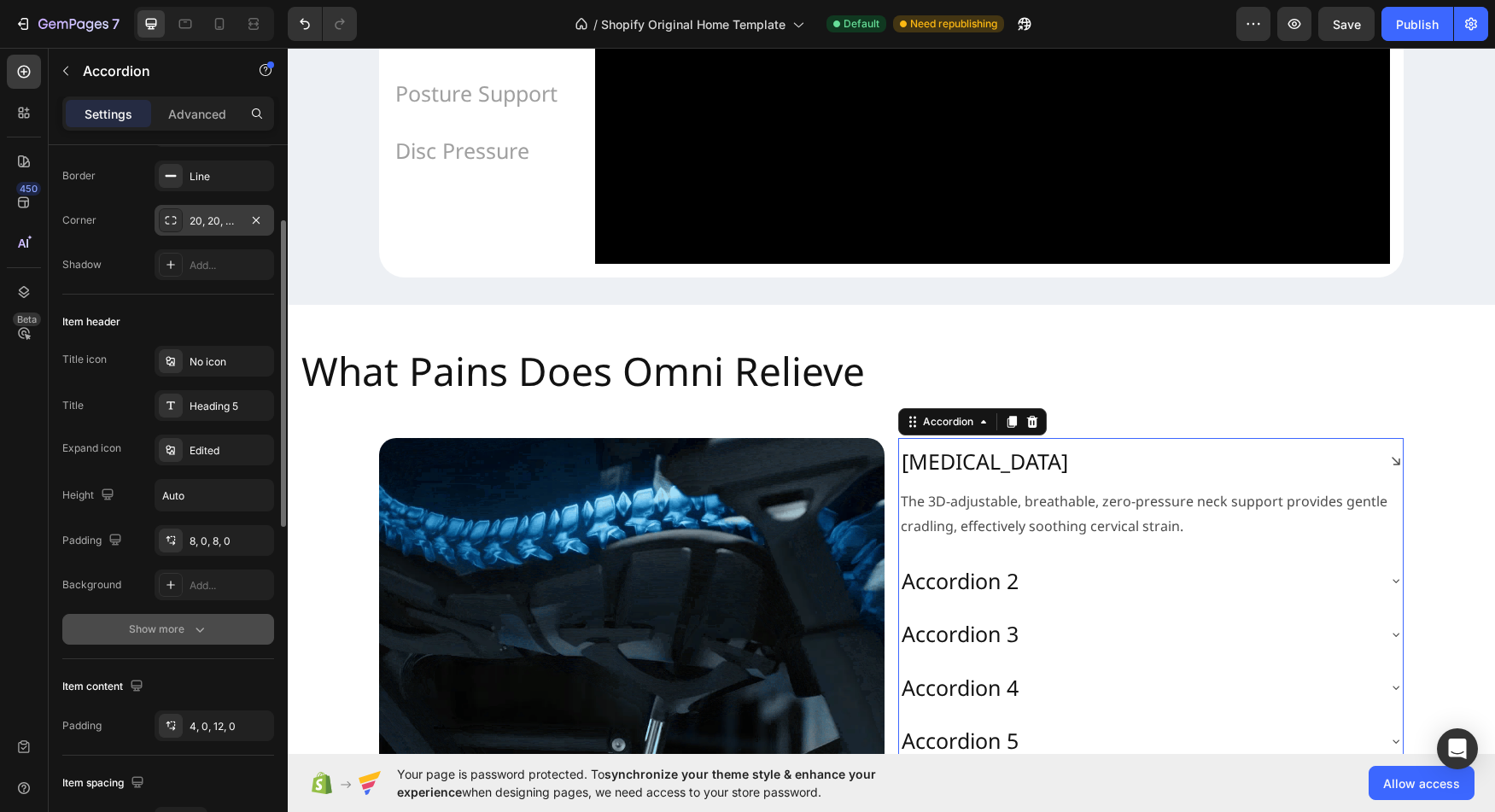
click at [189, 626] on div "Show more" at bounding box center [168, 628] width 80 height 17
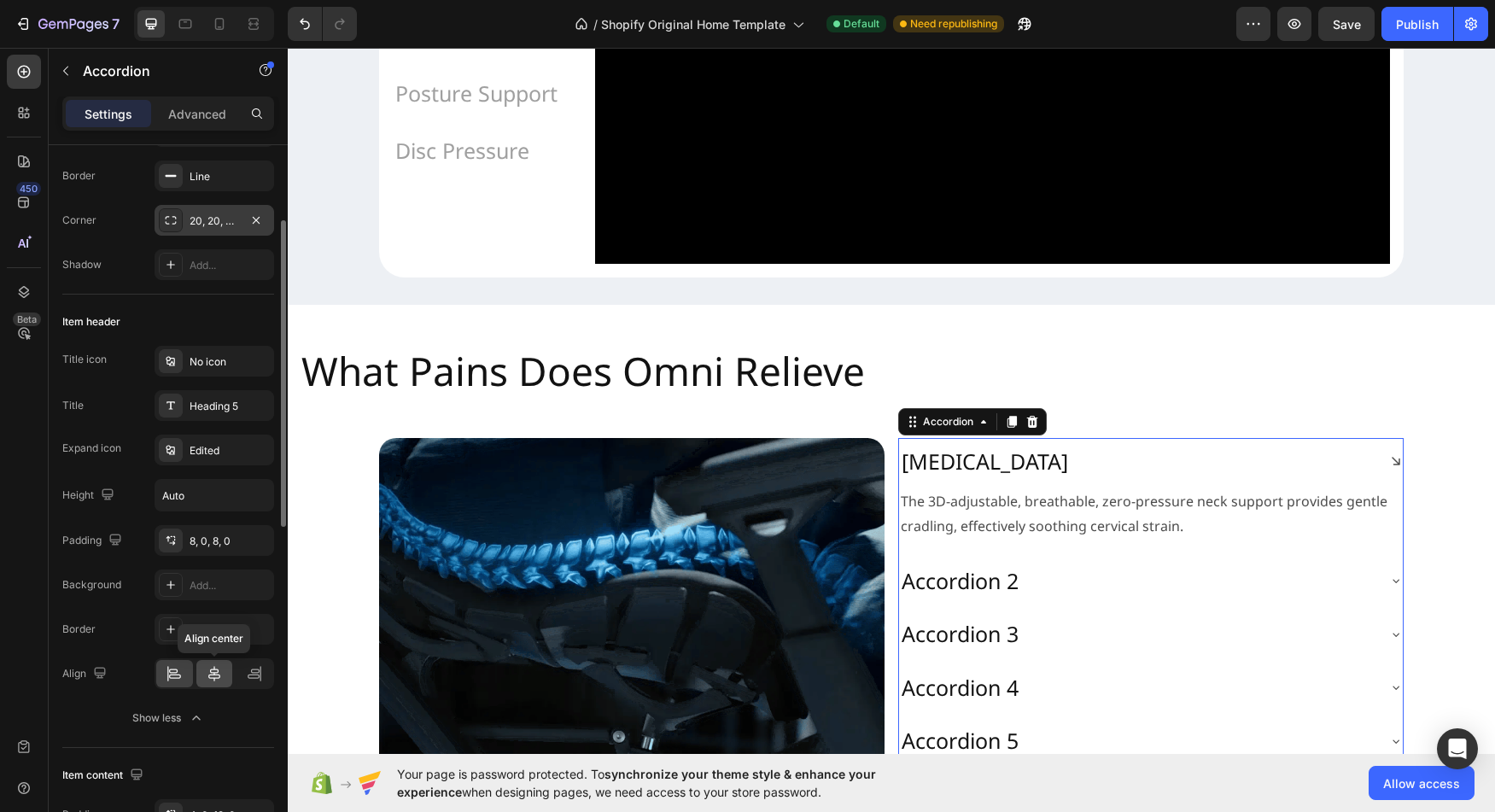
click at [223, 678] on div at bounding box center [215, 673] width 37 height 27
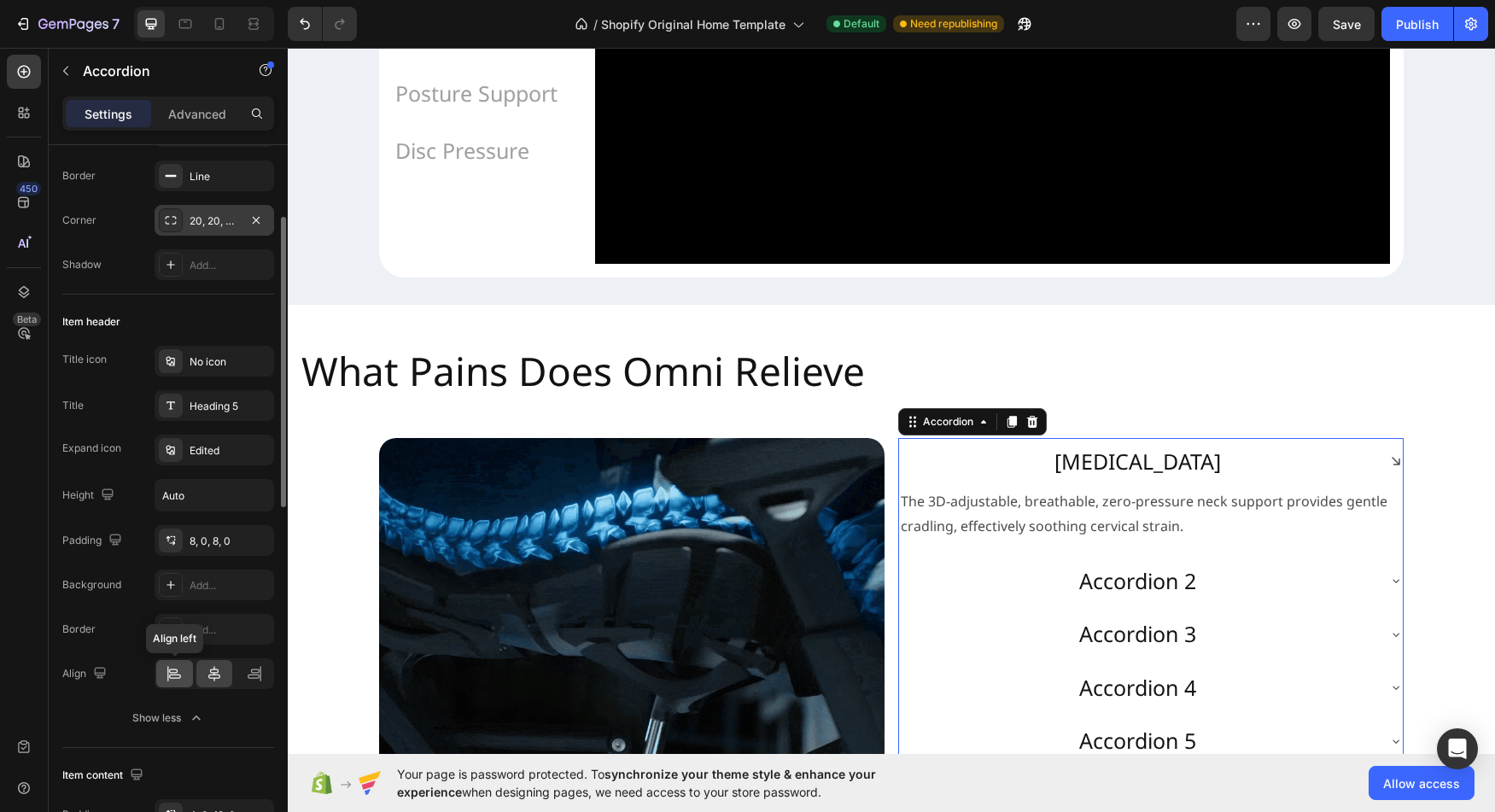
click at [176, 677] on icon at bounding box center [174, 673] width 17 height 17
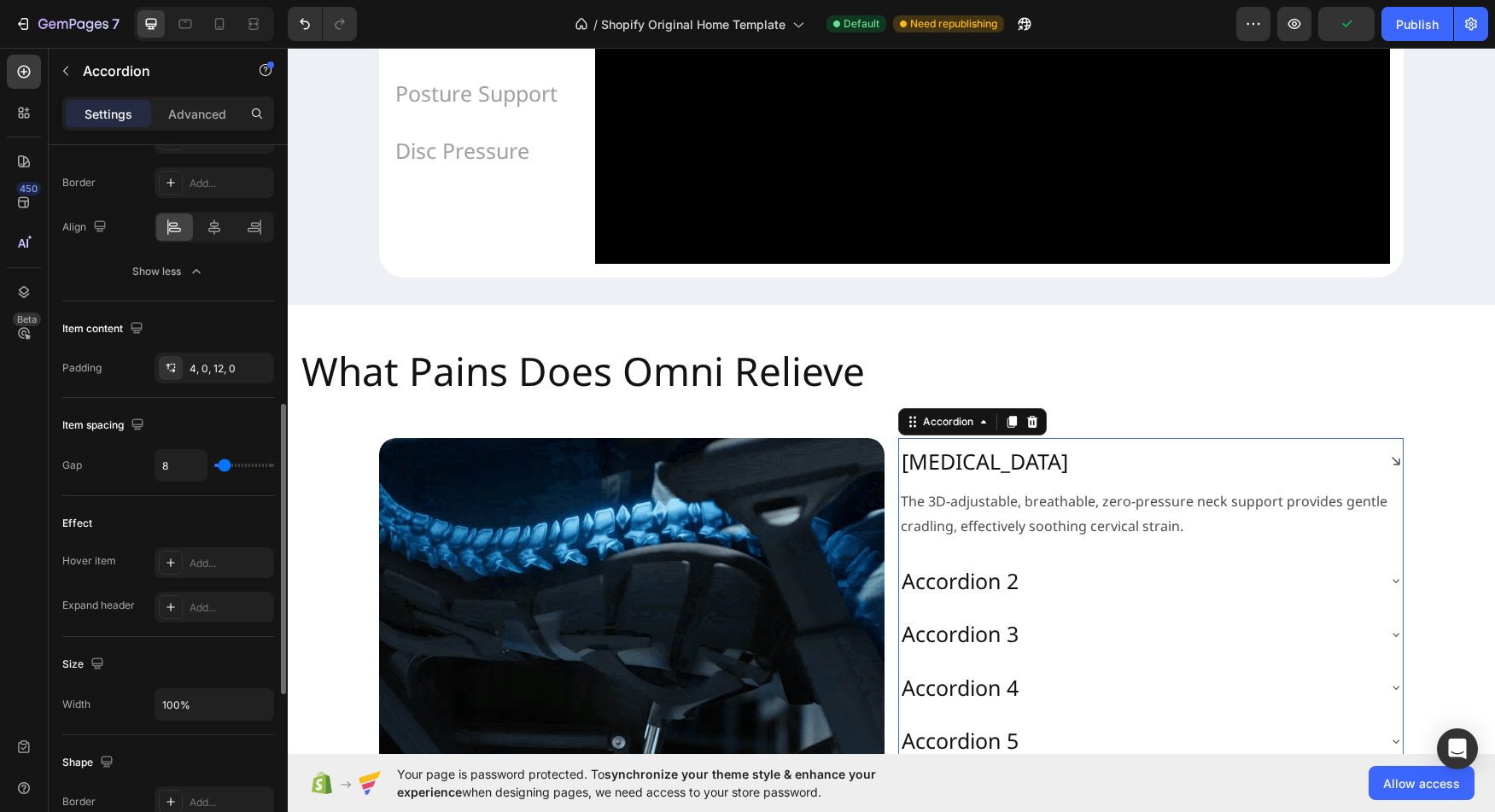
scroll to position [627, 0]
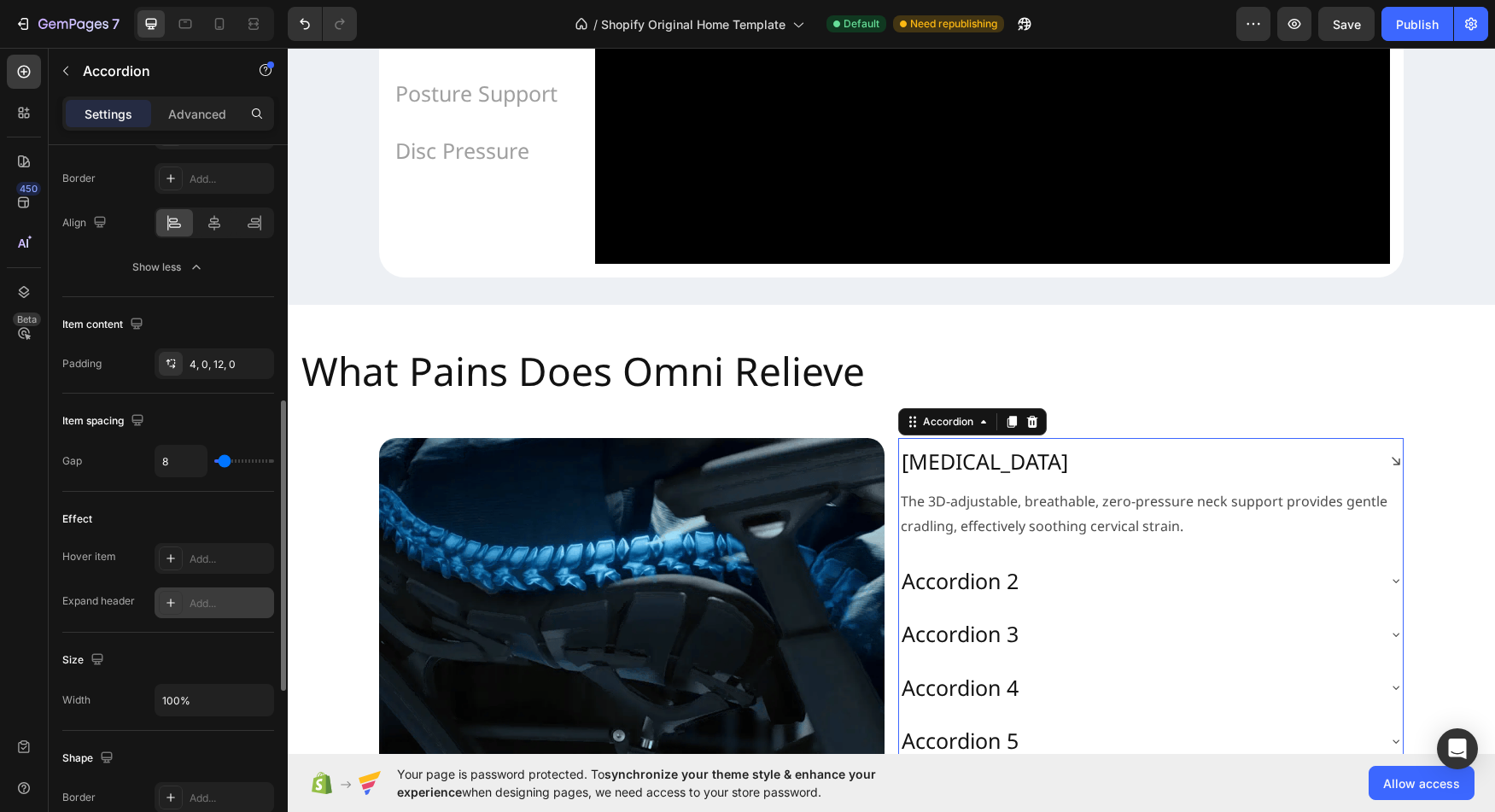
click at [178, 602] on div at bounding box center [171, 603] width 24 height 24
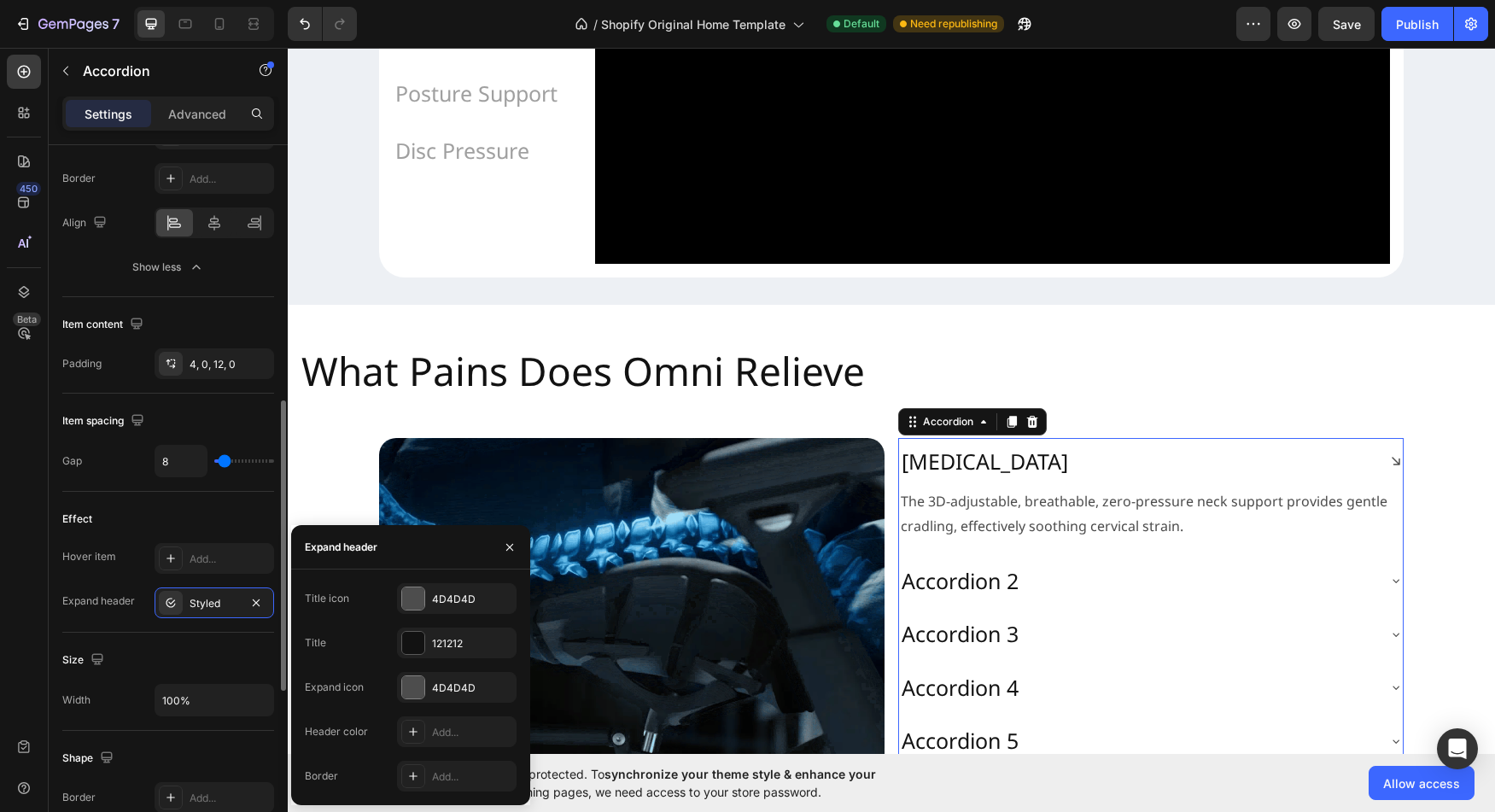
click at [120, 610] on div "Expand header" at bounding box center [98, 601] width 72 height 27
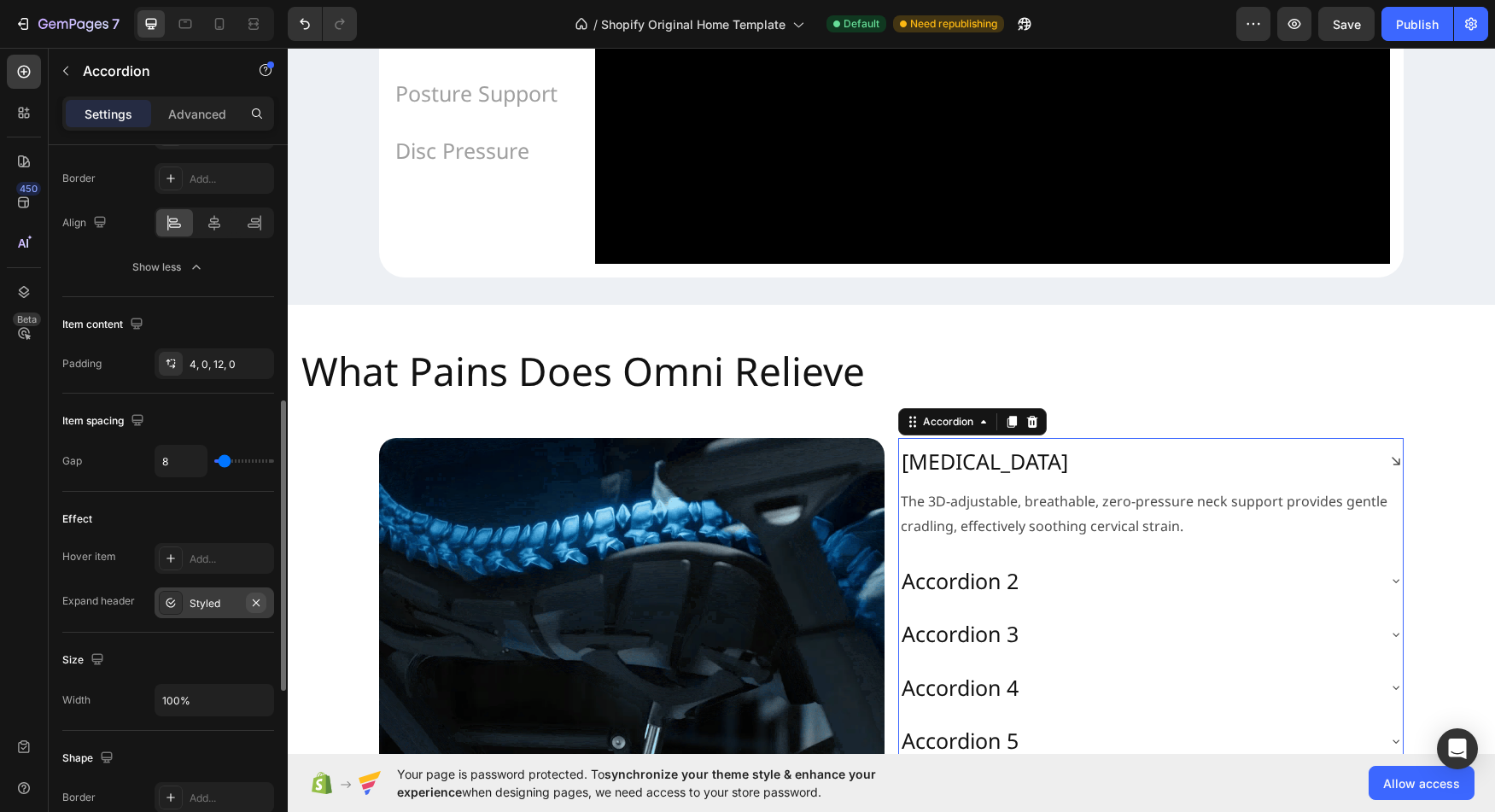
click at [262, 603] on icon "button" at bounding box center [256, 602] width 14 height 14
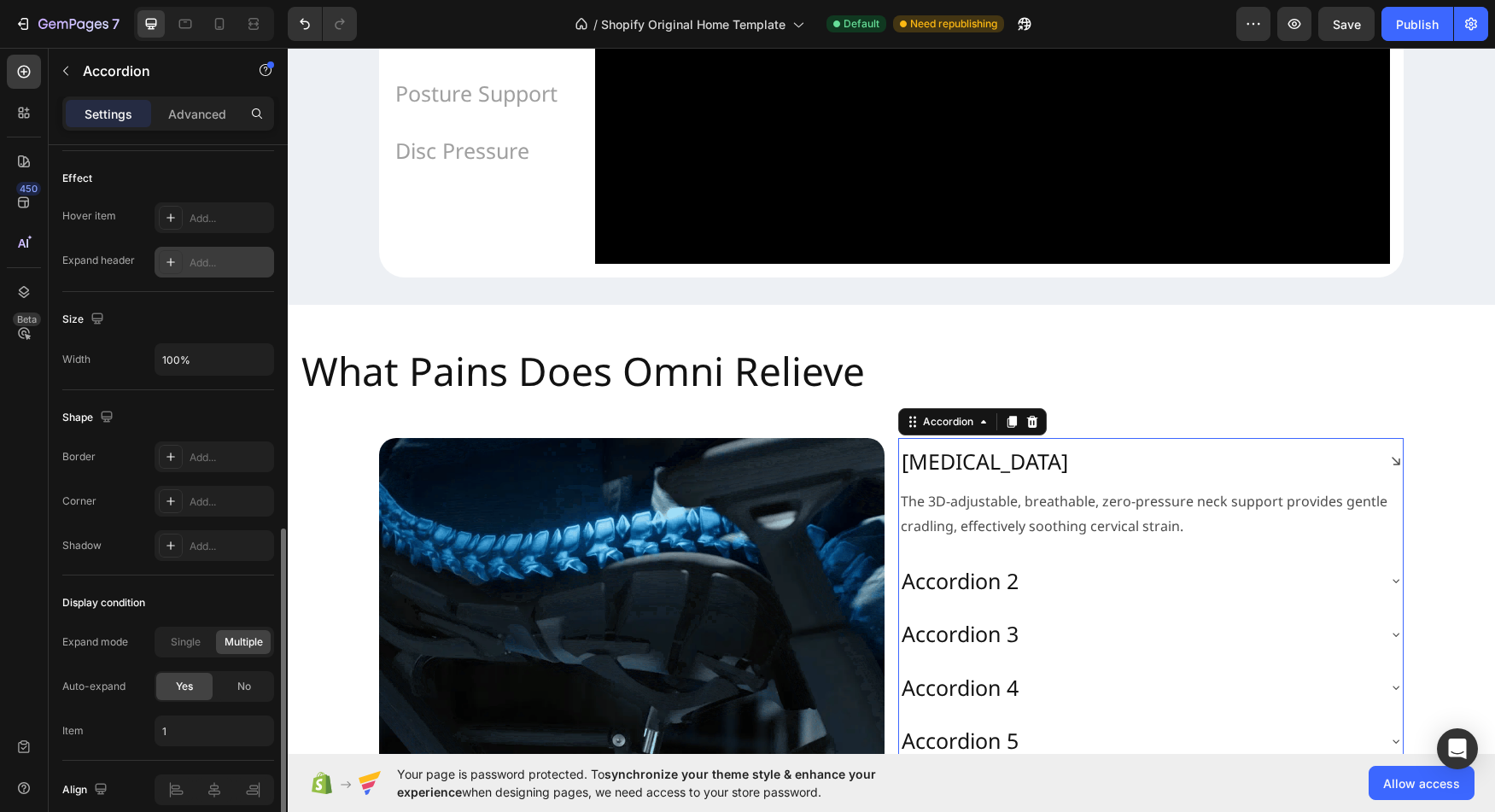
scroll to position [992, 0]
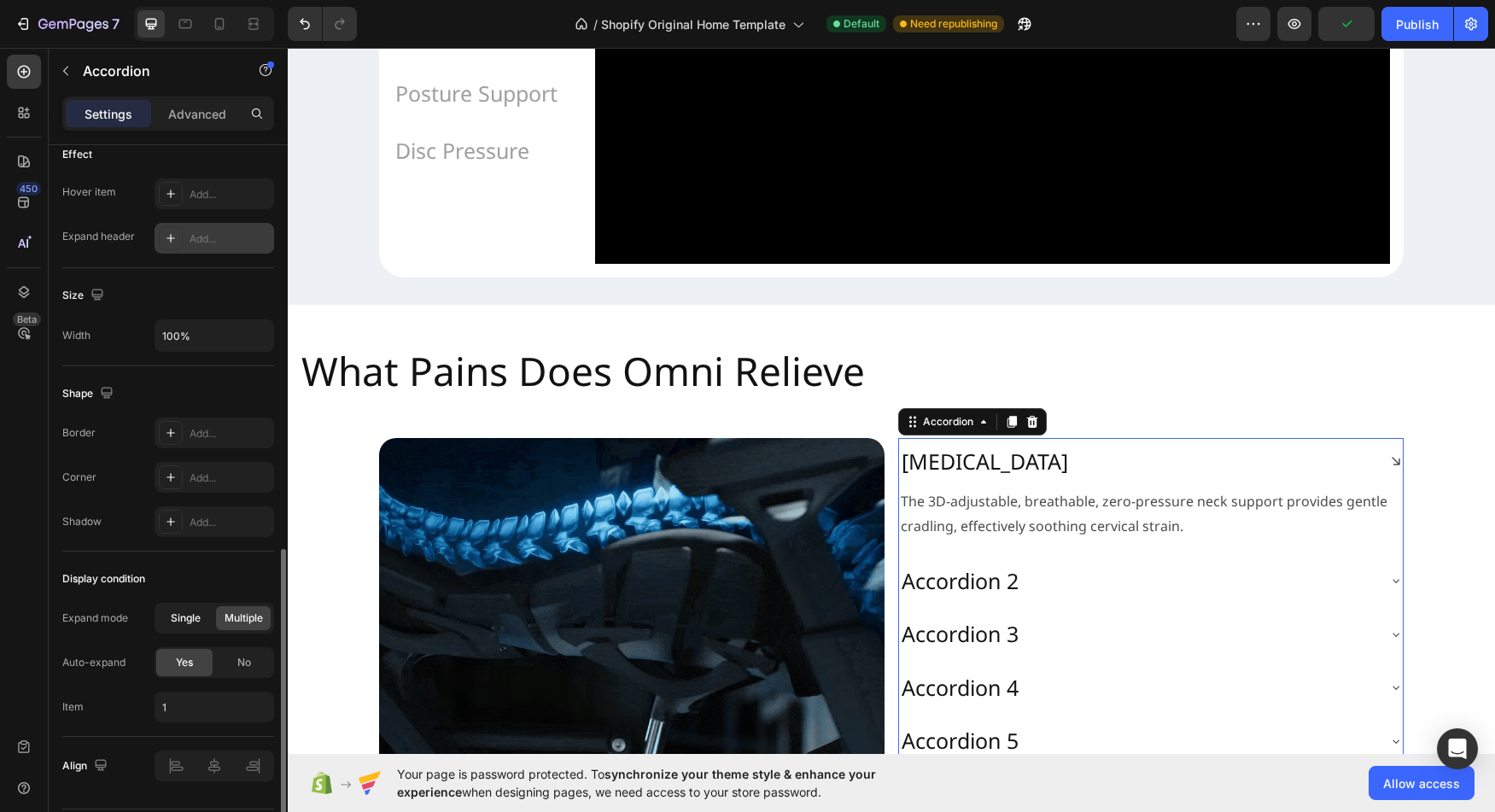
click at [180, 619] on span "Single" at bounding box center [186, 617] width 30 height 16
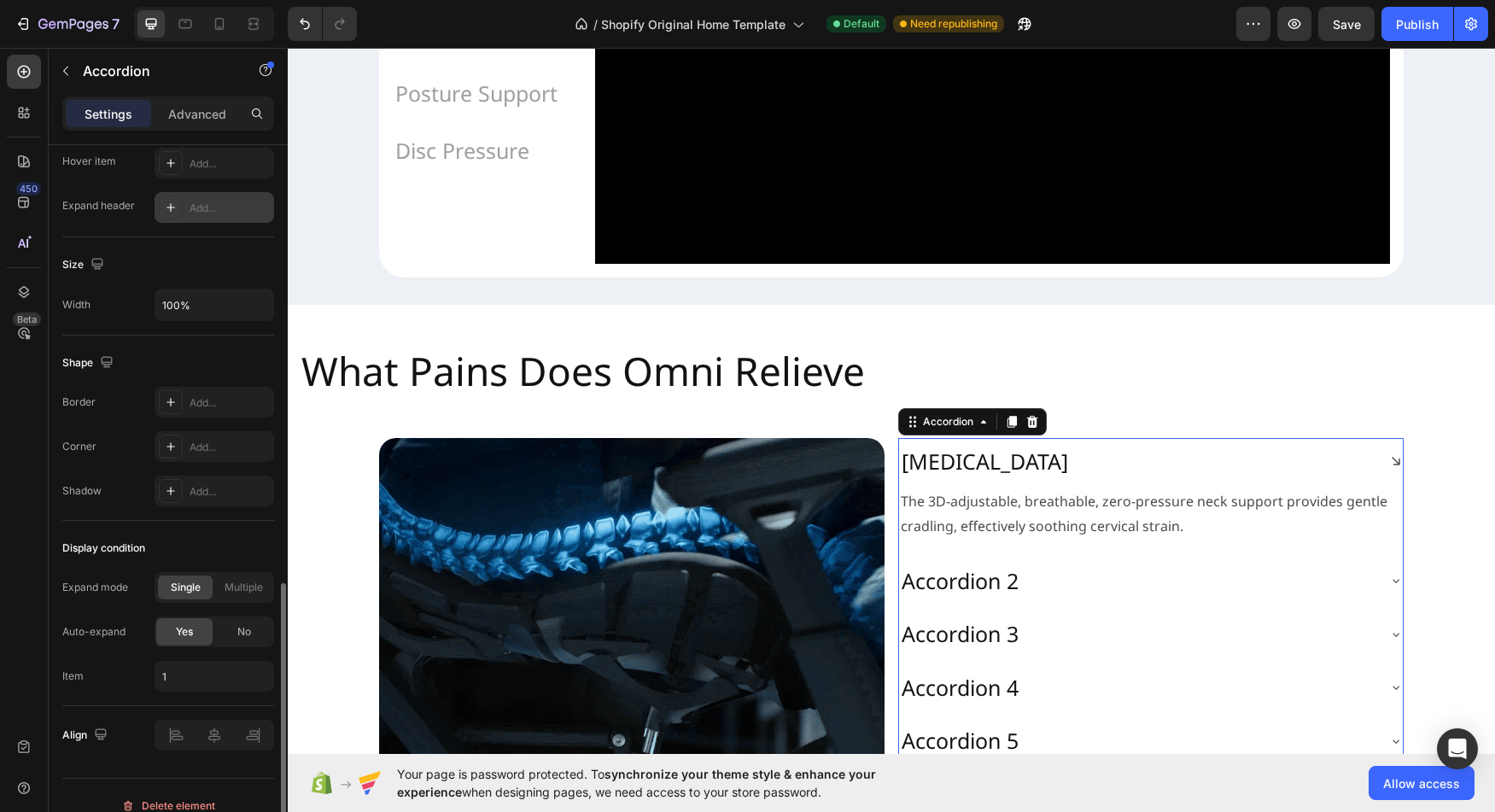
scroll to position [1043, 0]
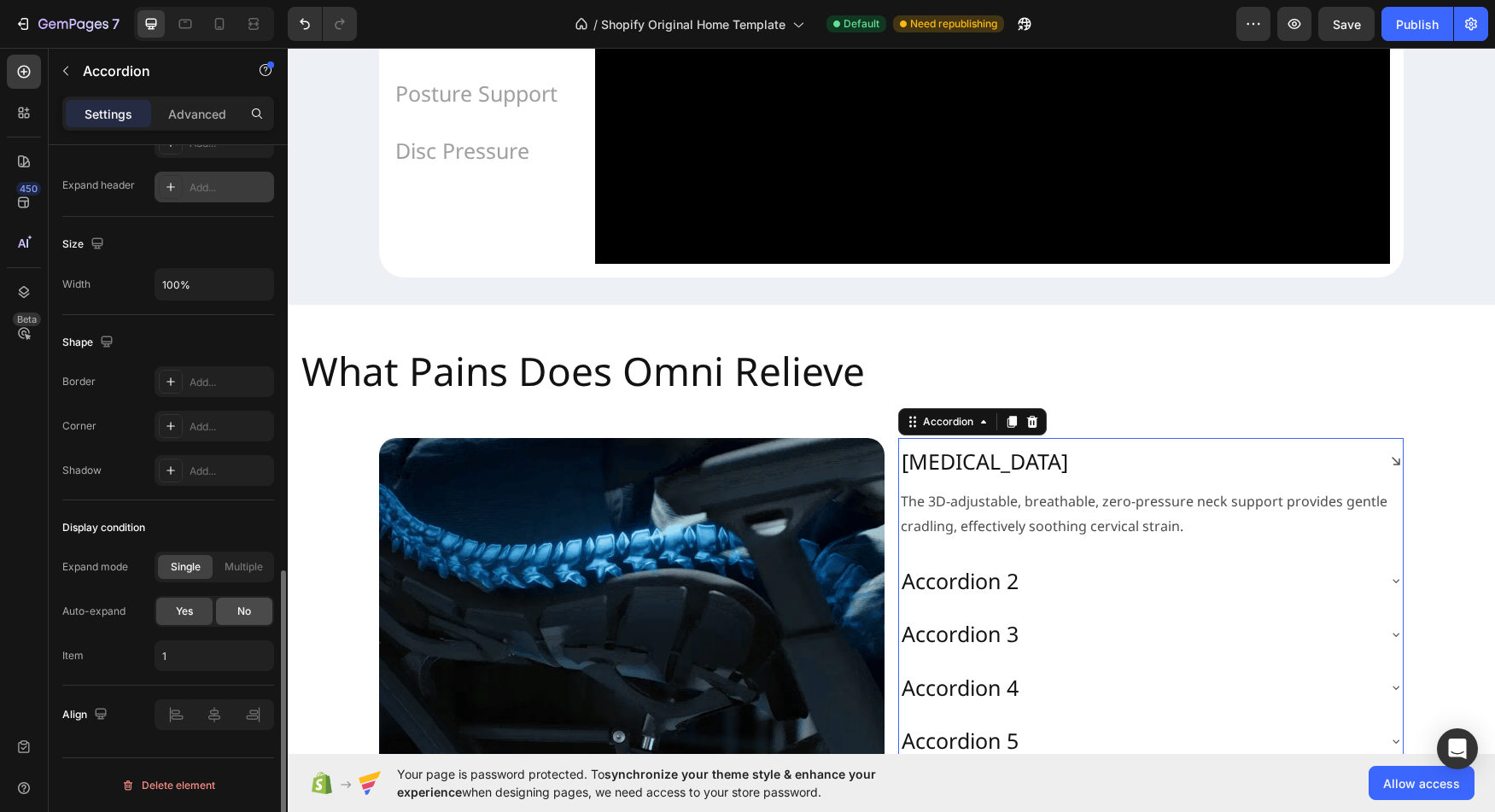
click at [236, 616] on div "No" at bounding box center [244, 611] width 57 height 27
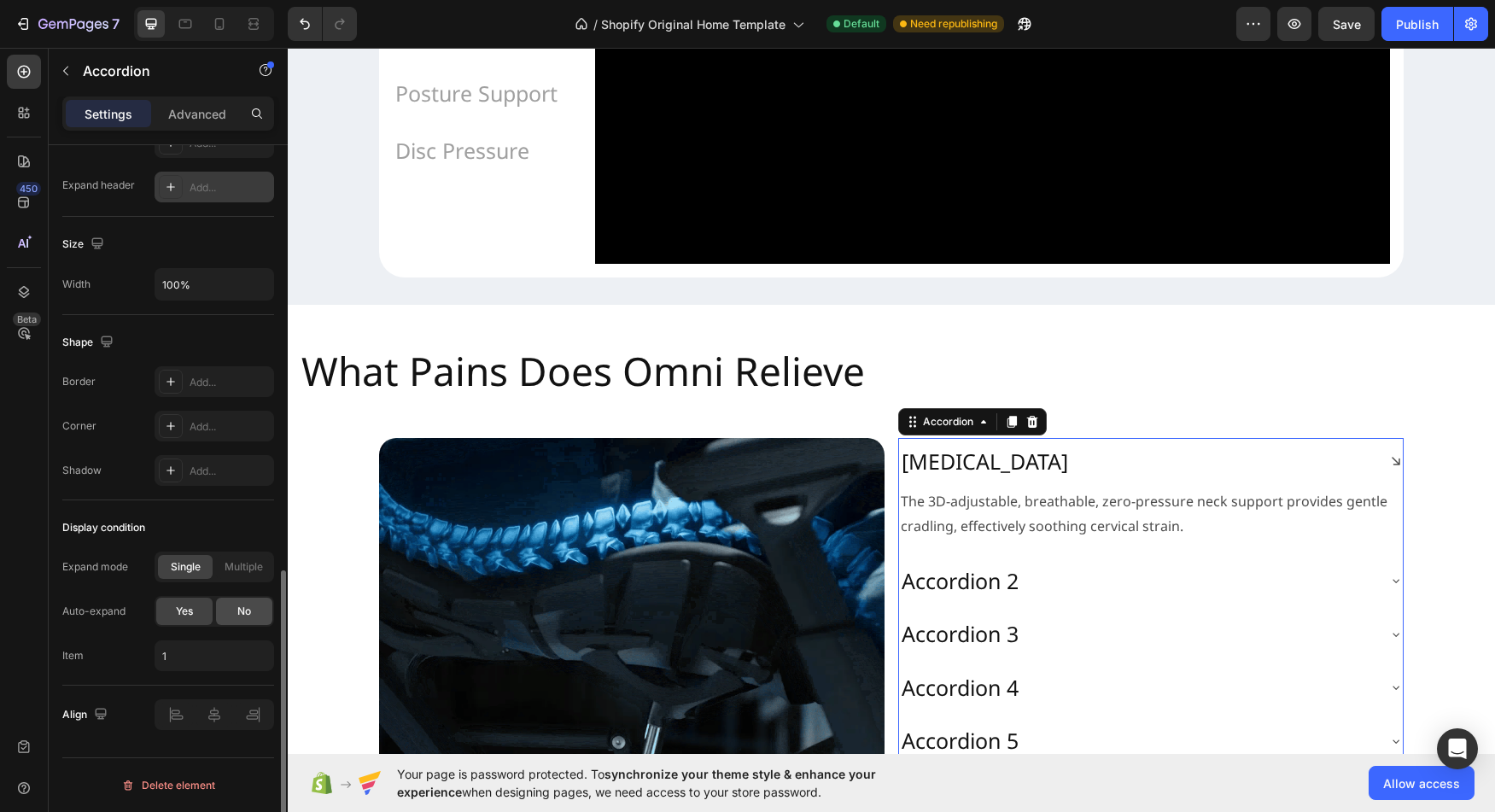
scroll to position [998, 0]
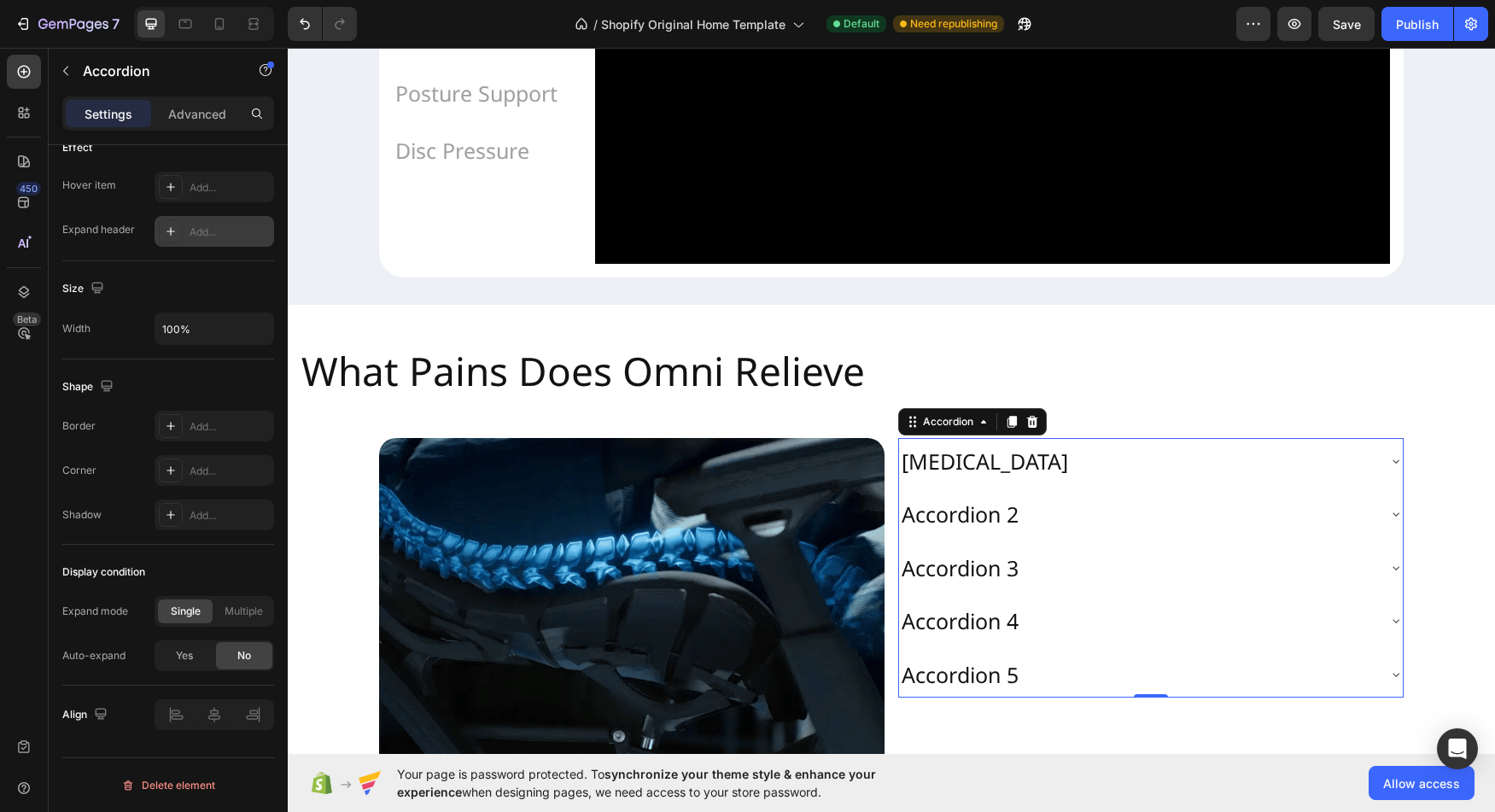
click at [1179, 478] on div "[MEDICAL_DATA]" at bounding box center [1137, 461] width 476 height 33
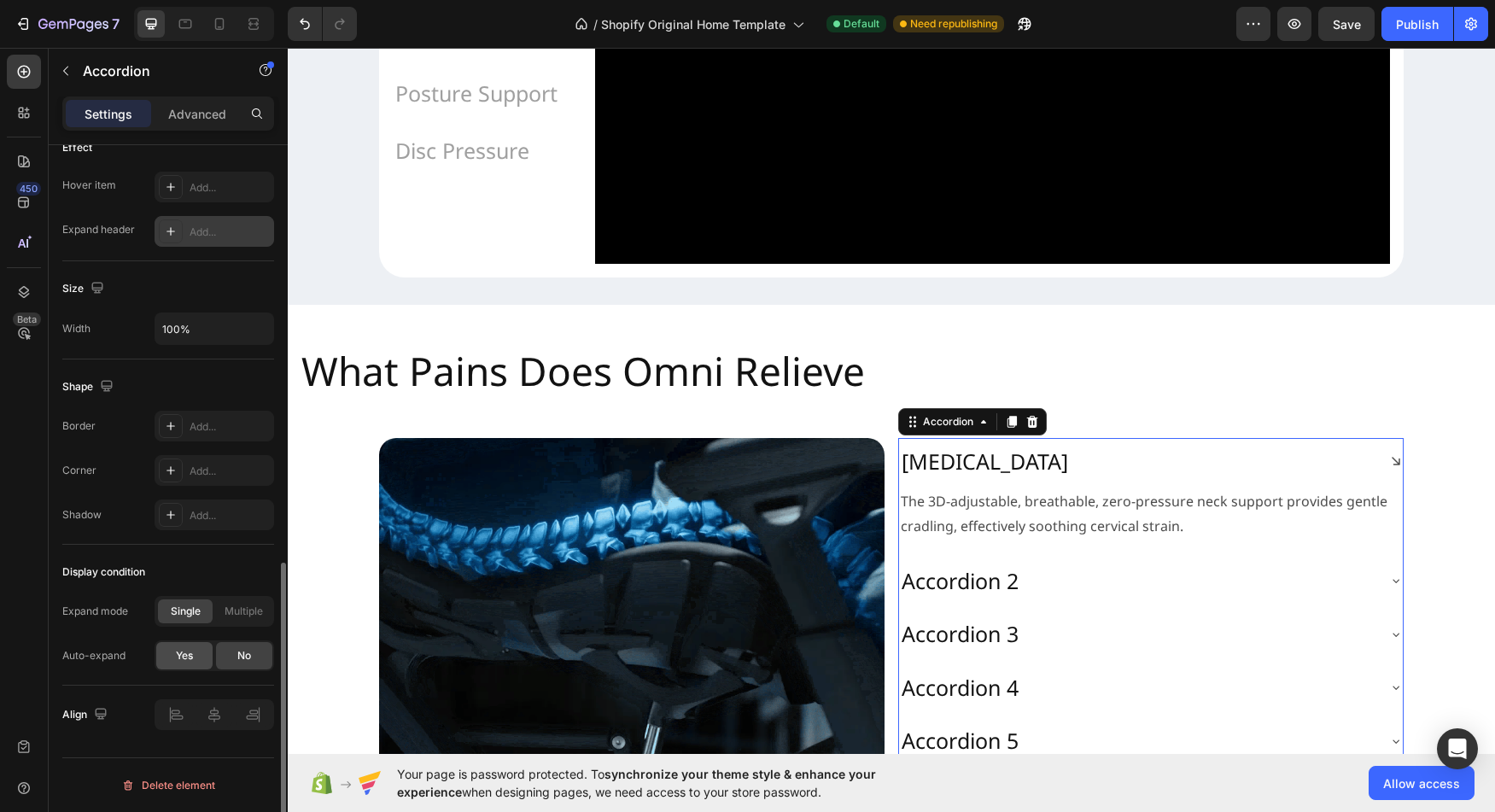
click at [163, 649] on div "Yes" at bounding box center [185, 656] width 57 height 27
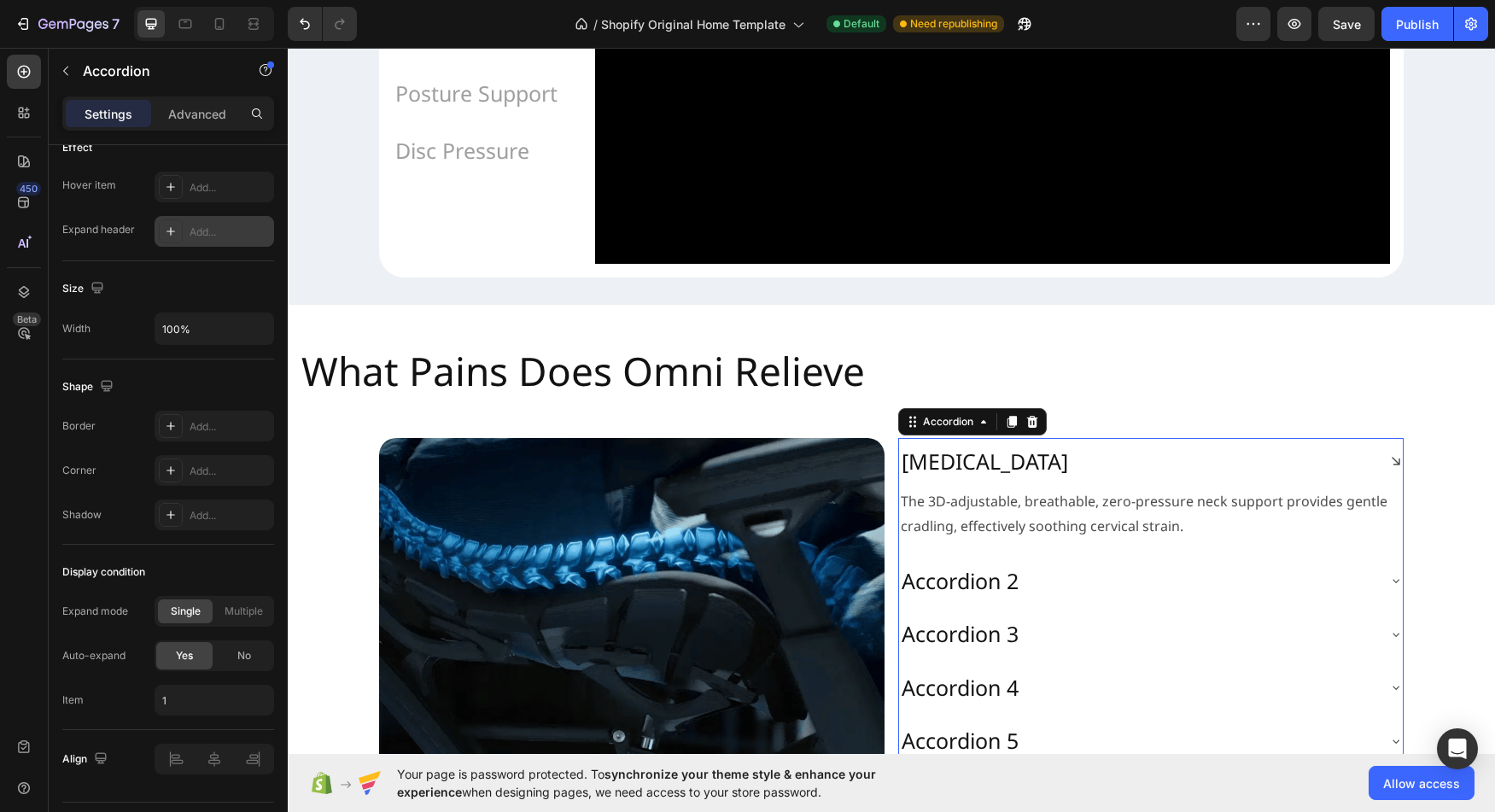
click at [1093, 597] on div "Accordion 2" at bounding box center [1137, 581] width 476 height 33
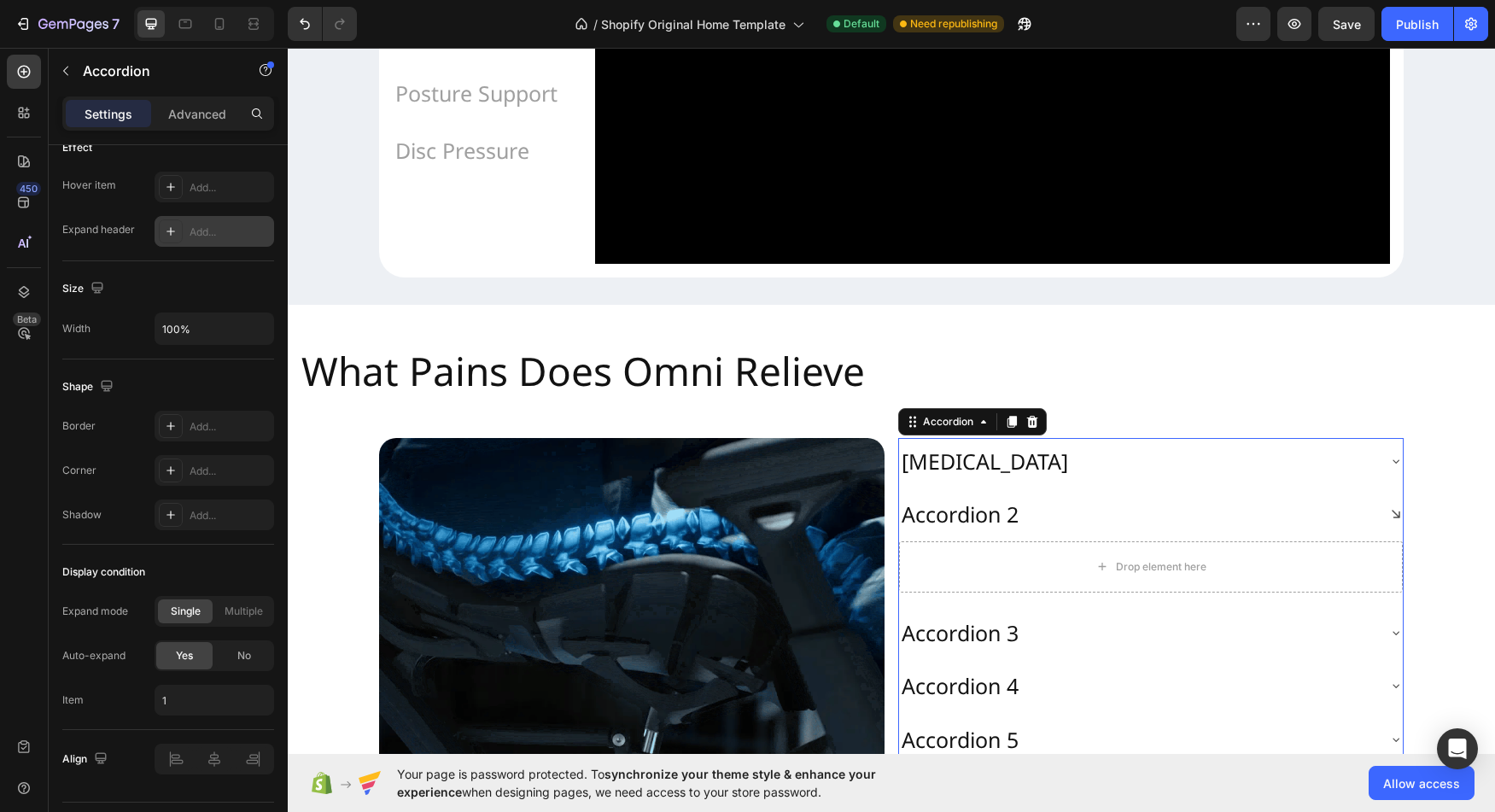
click at [1080, 478] on div "[MEDICAL_DATA]" at bounding box center [1137, 461] width 476 height 33
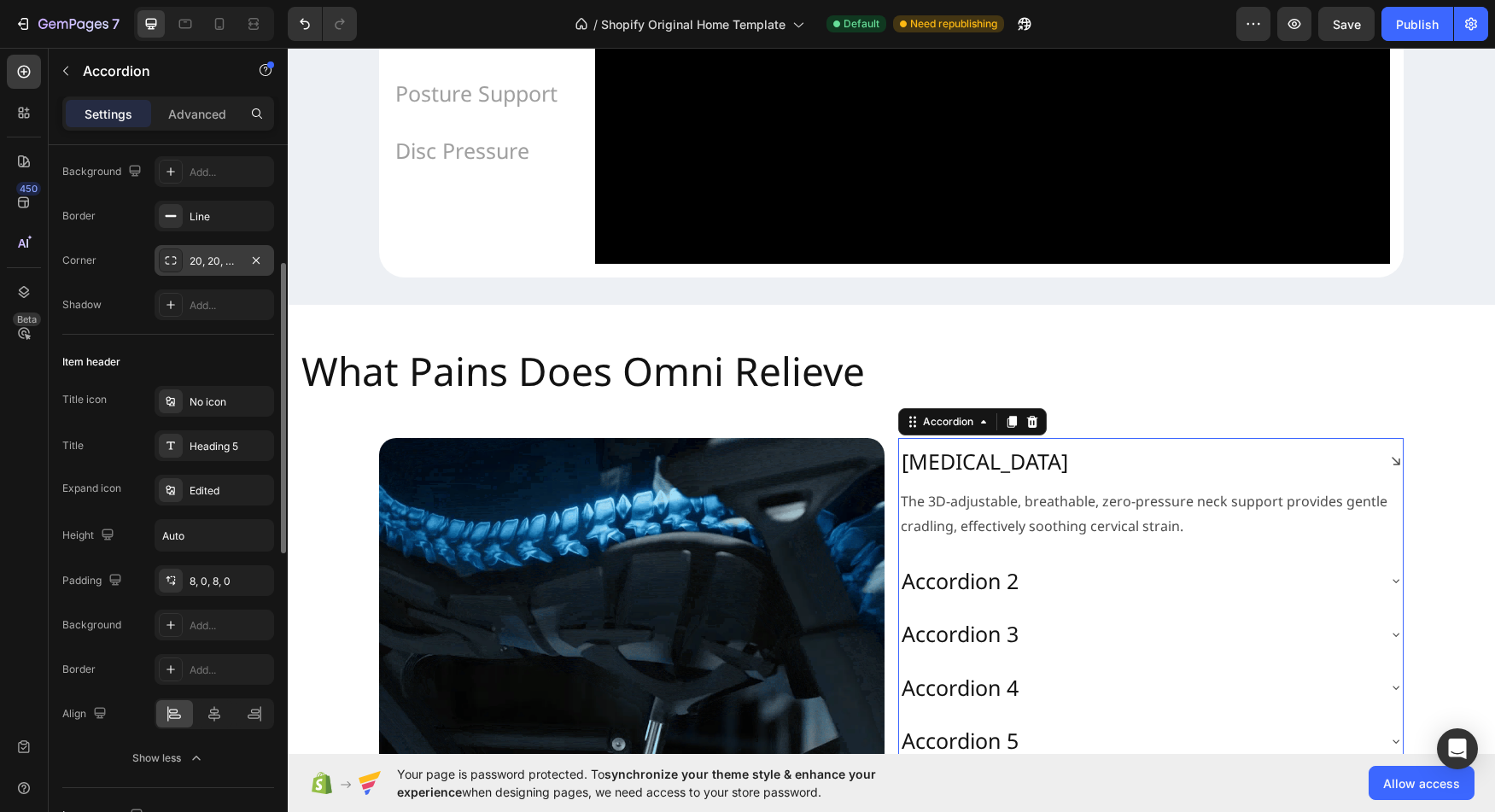
scroll to position [0, 0]
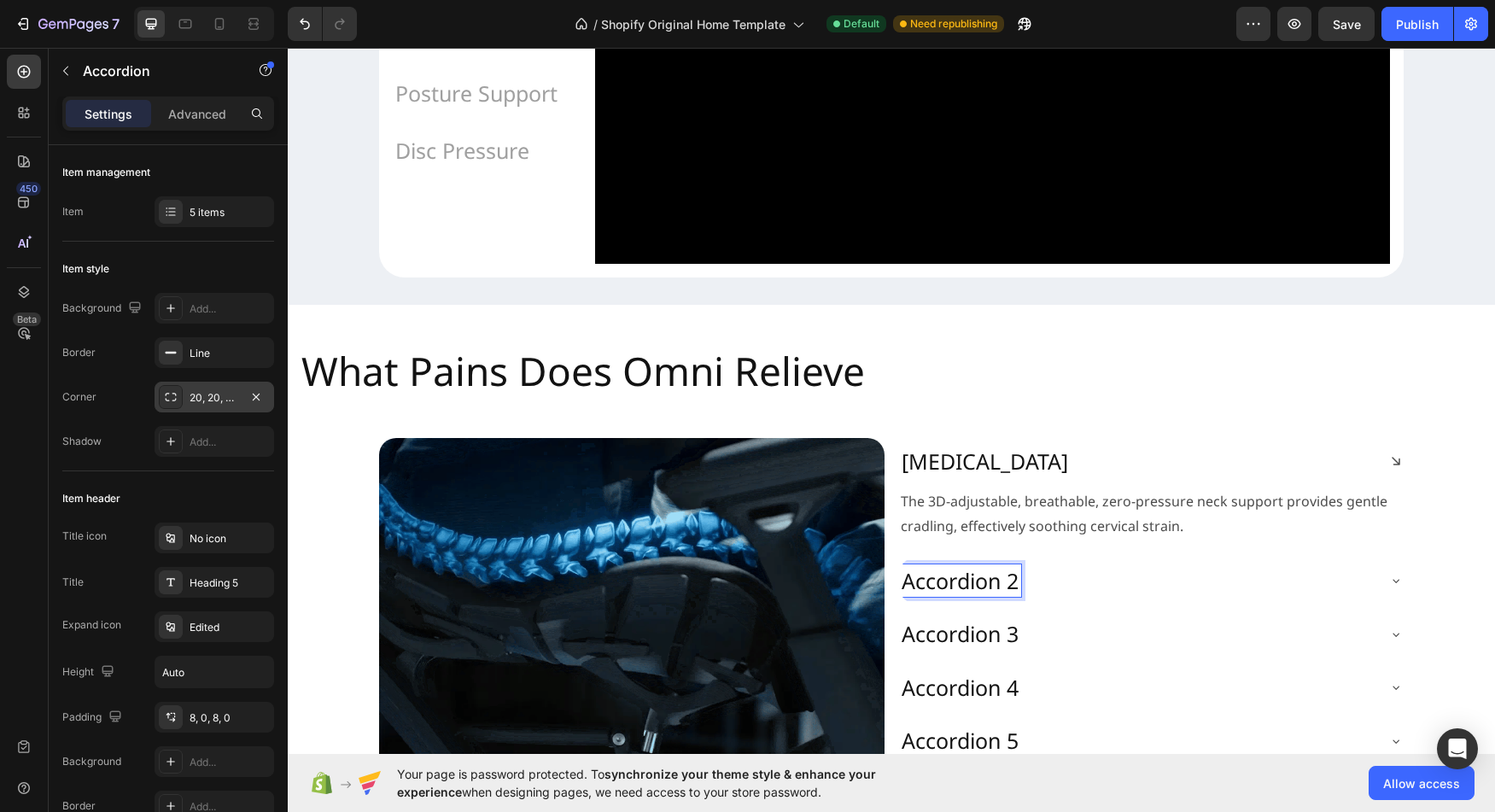
click at [944, 595] on p "Accordion 2" at bounding box center [960, 581] width 117 height 28
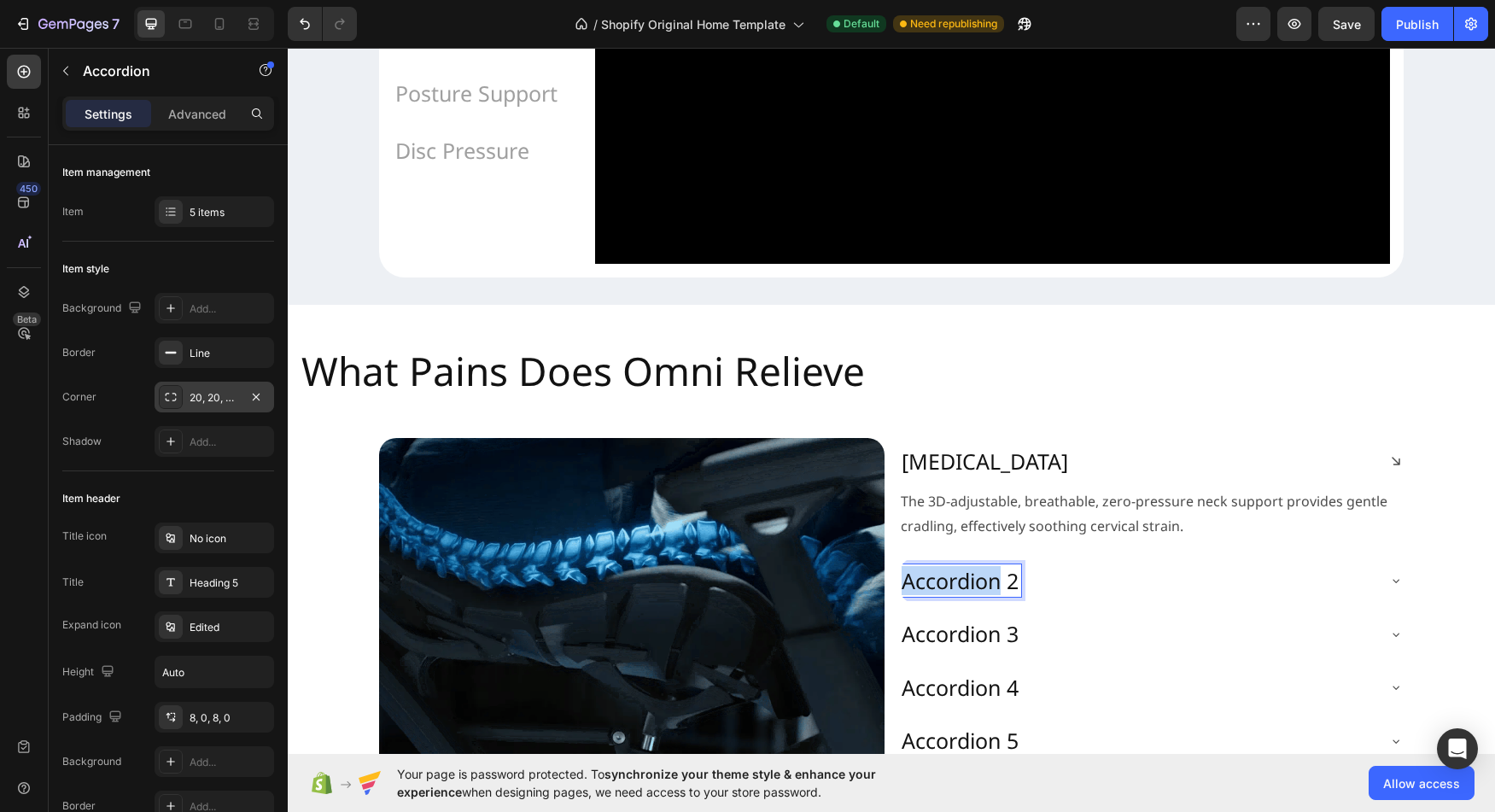
click at [944, 595] on p "Accordion 2" at bounding box center [960, 581] width 117 height 28
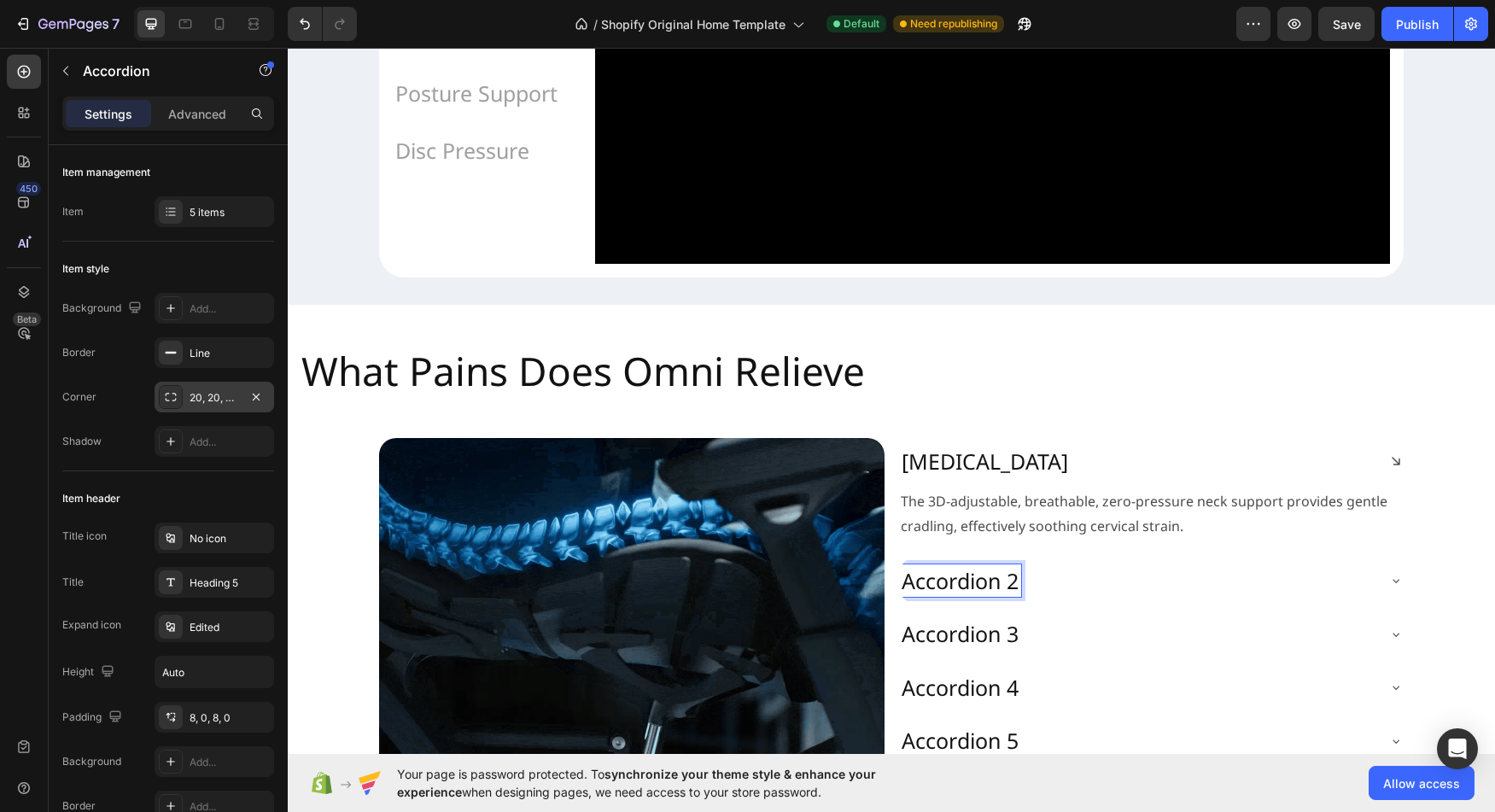
click at [944, 595] on p "Accordion 2" at bounding box center [960, 581] width 117 height 28
click at [960, 648] on p "Accordion 3" at bounding box center [960, 633] width 117 height 28
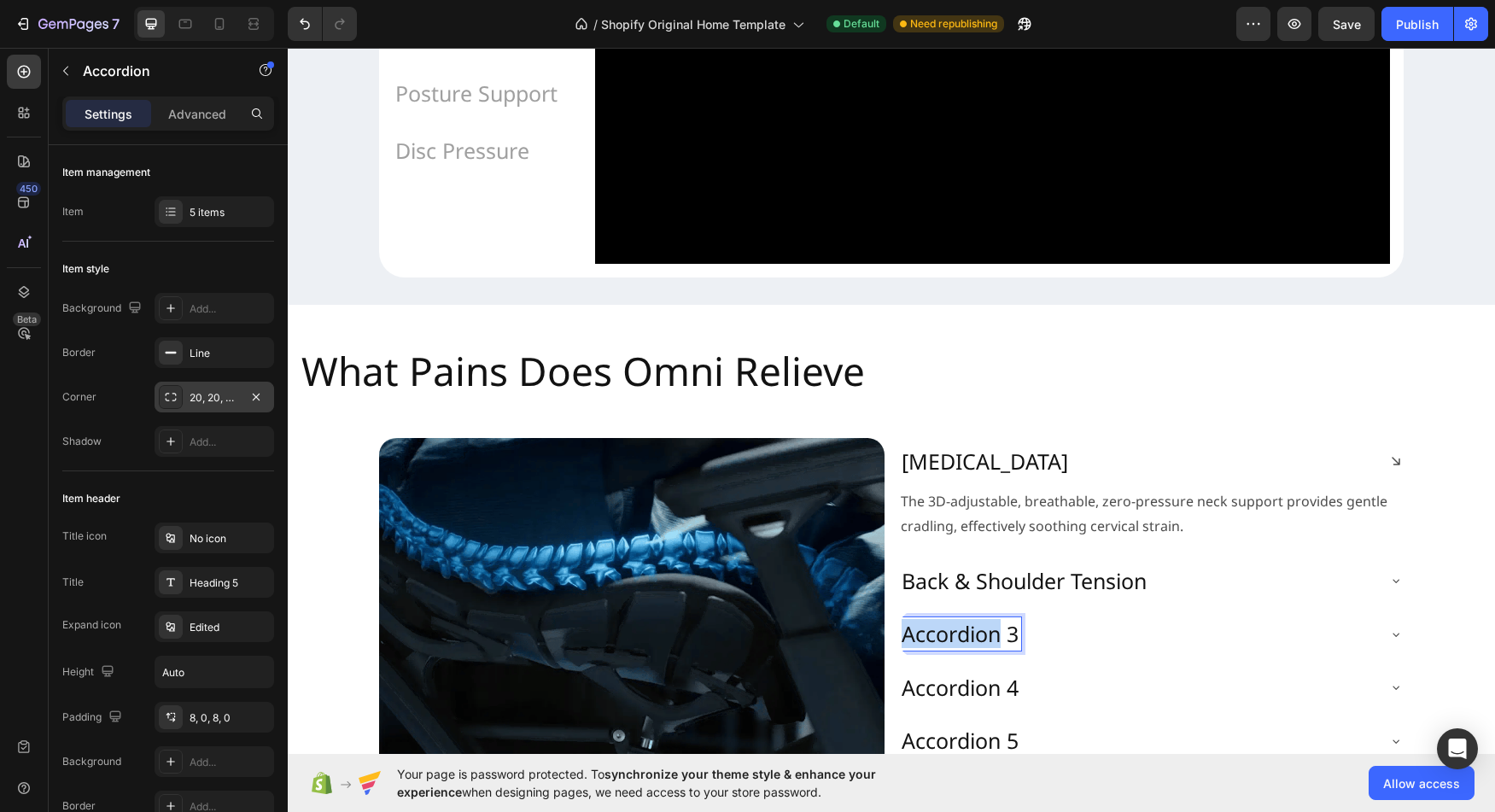
click at [960, 648] on p "Accordion 3" at bounding box center [960, 633] width 117 height 28
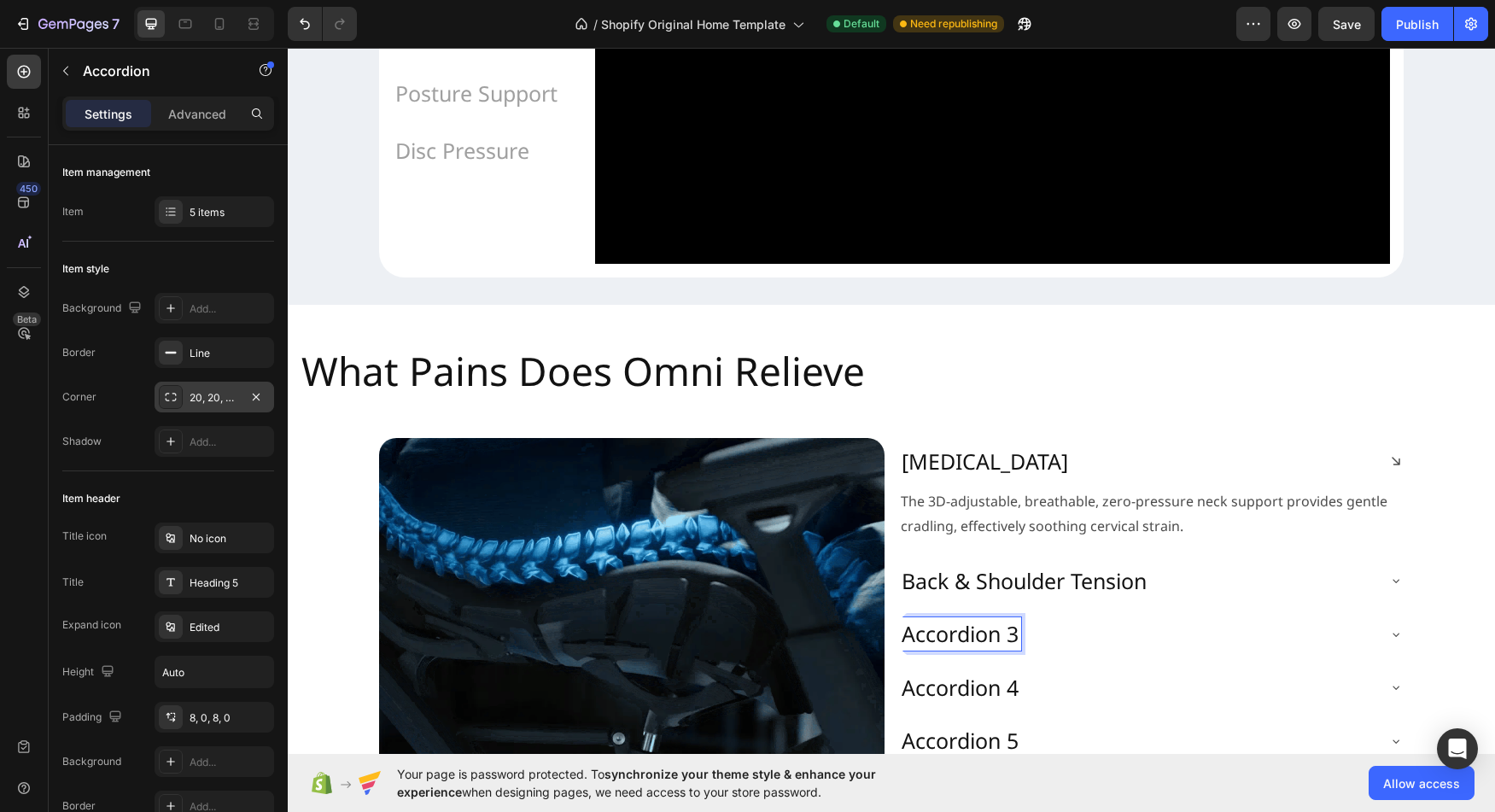
click at [960, 648] on p "Accordion 3" at bounding box center [960, 633] width 117 height 28
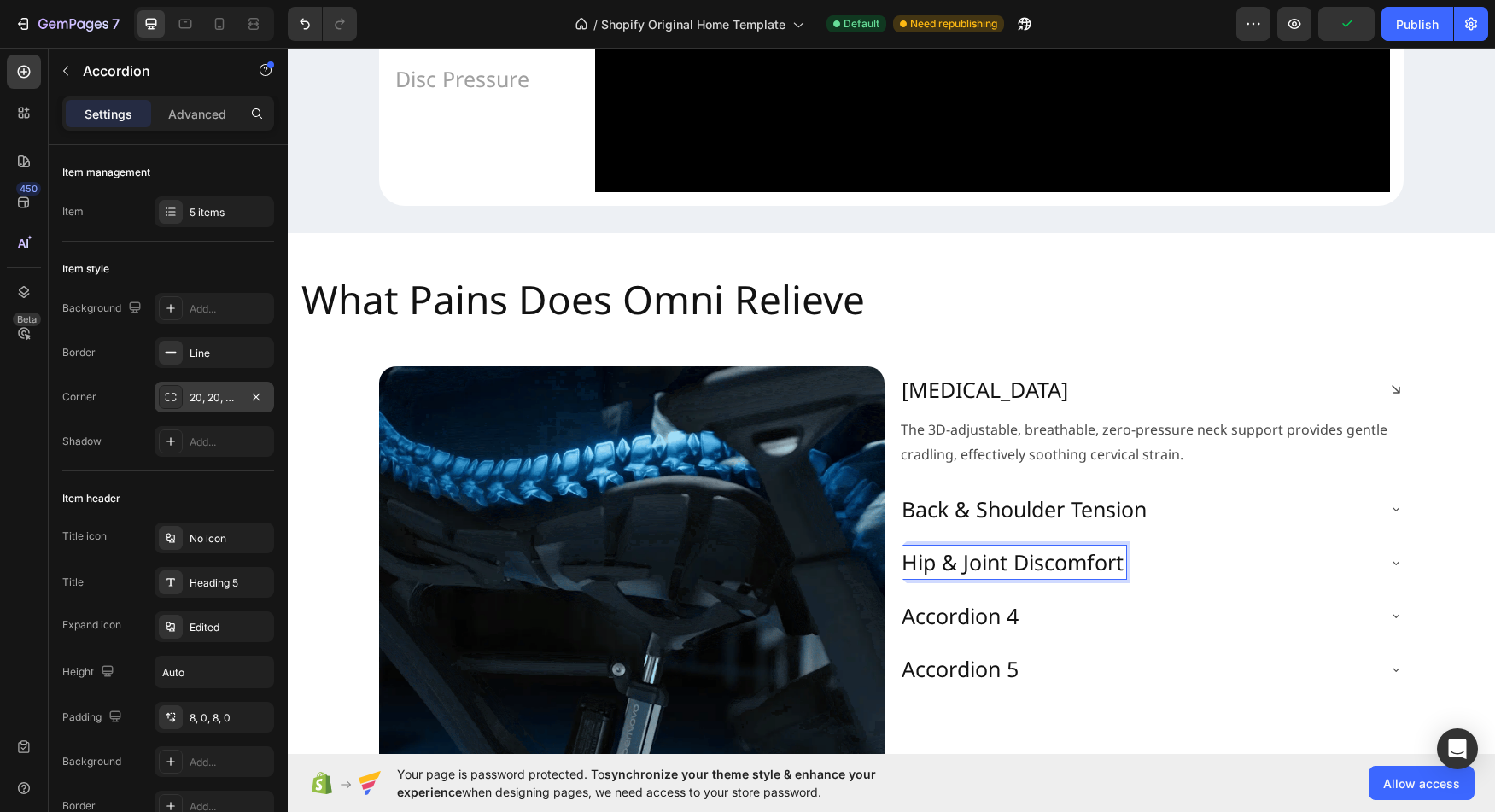
scroll to position [1797, 0]
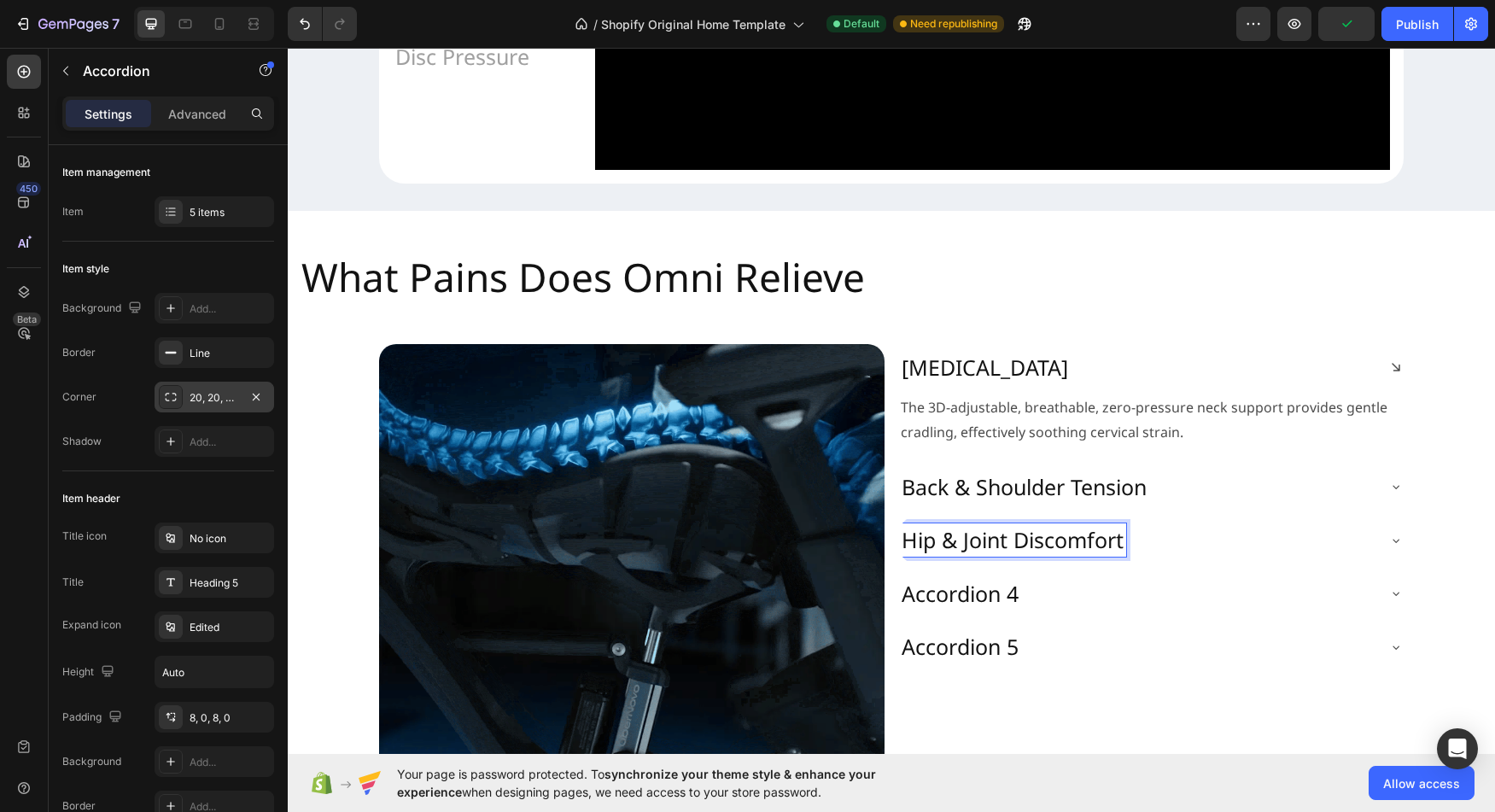
click at [970, 607] on p "Accordion 4" at bounding box center [960, 594] width 117 height 28
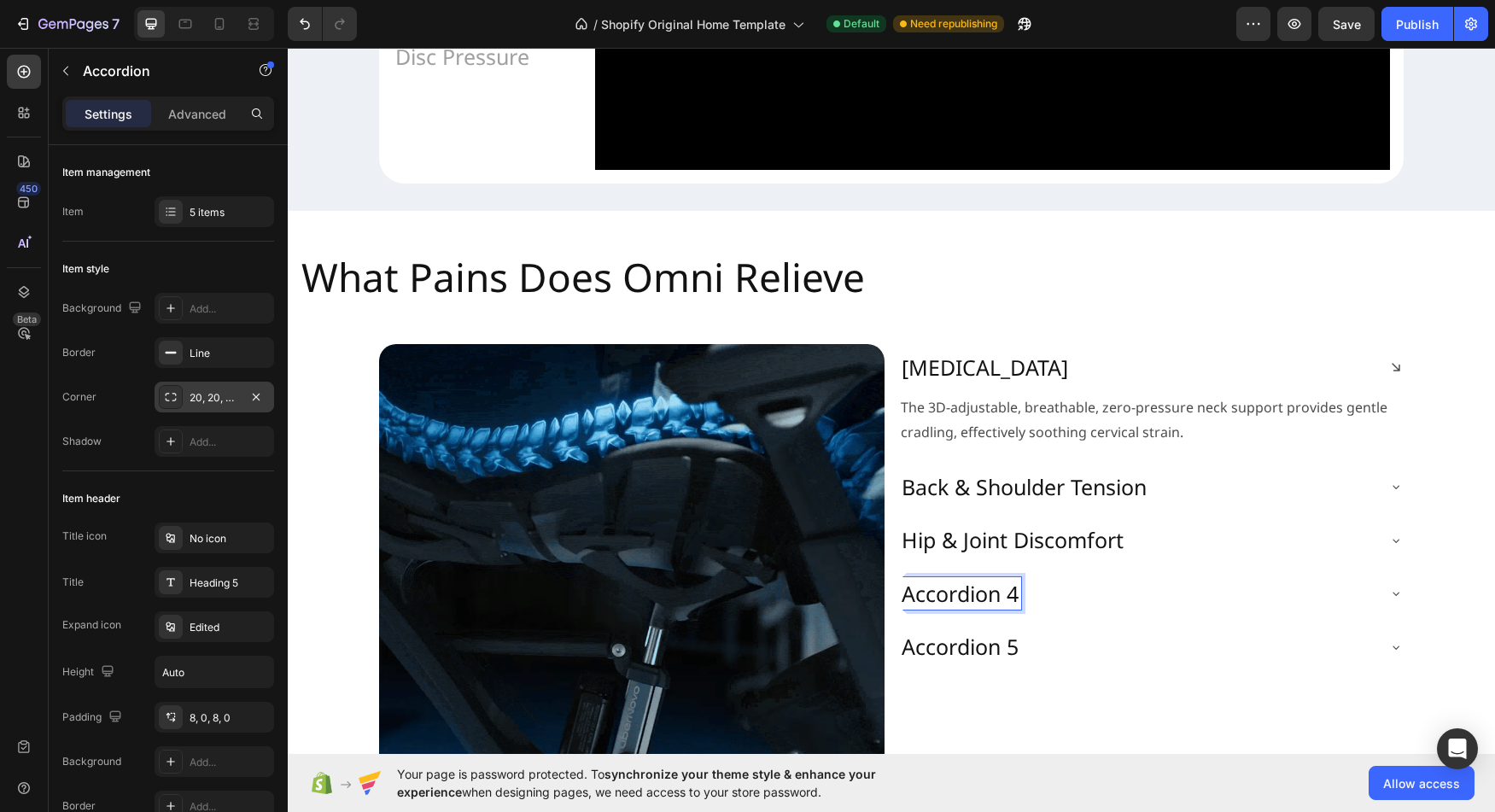
click at [970, 607] on p "Accordion 4" at bounding box center [960, 594] width 117 height 28
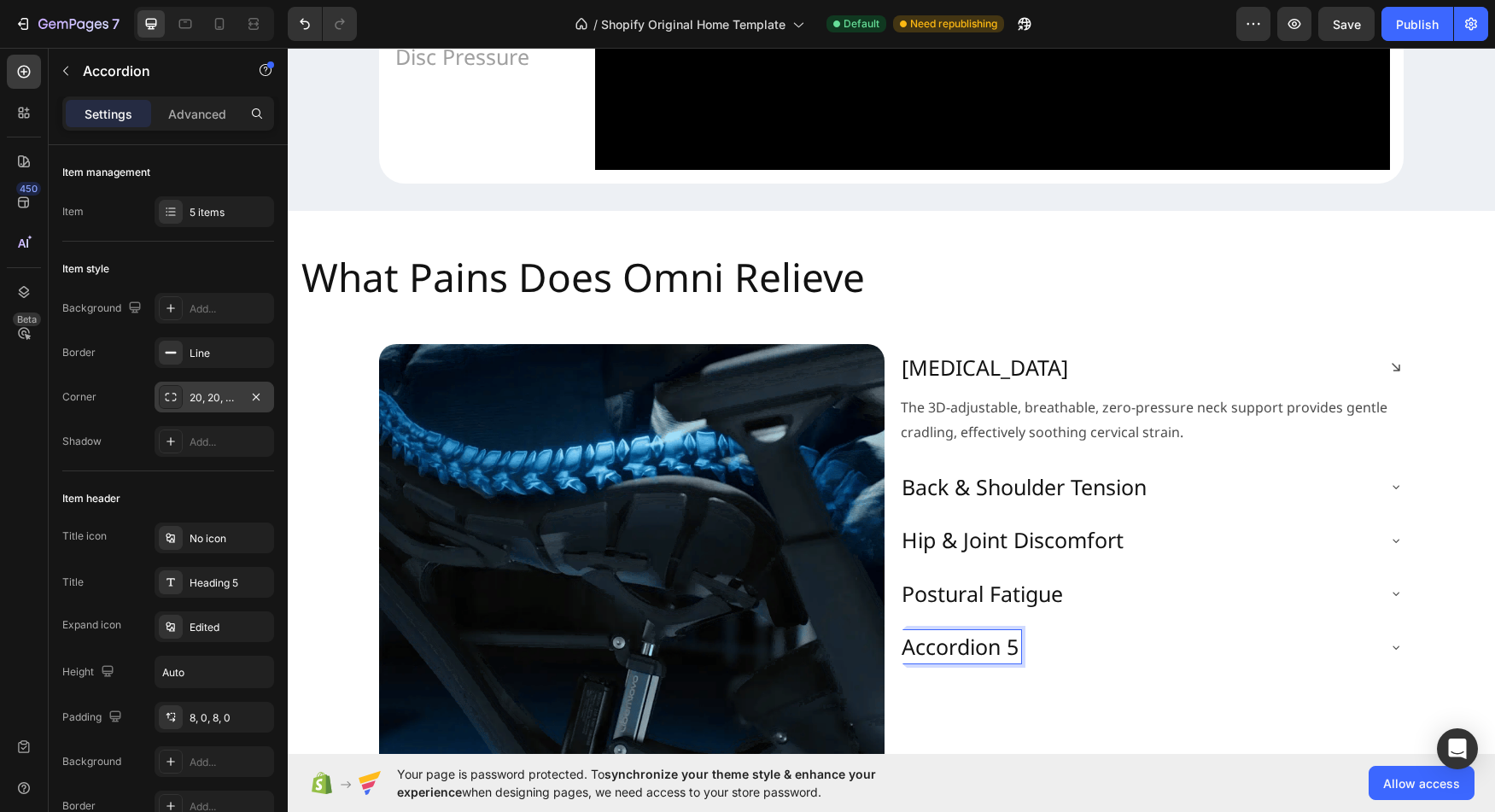
click at [939, 660] on p "Accordion 5" at bounding box center [960, 646] width 117 height 28
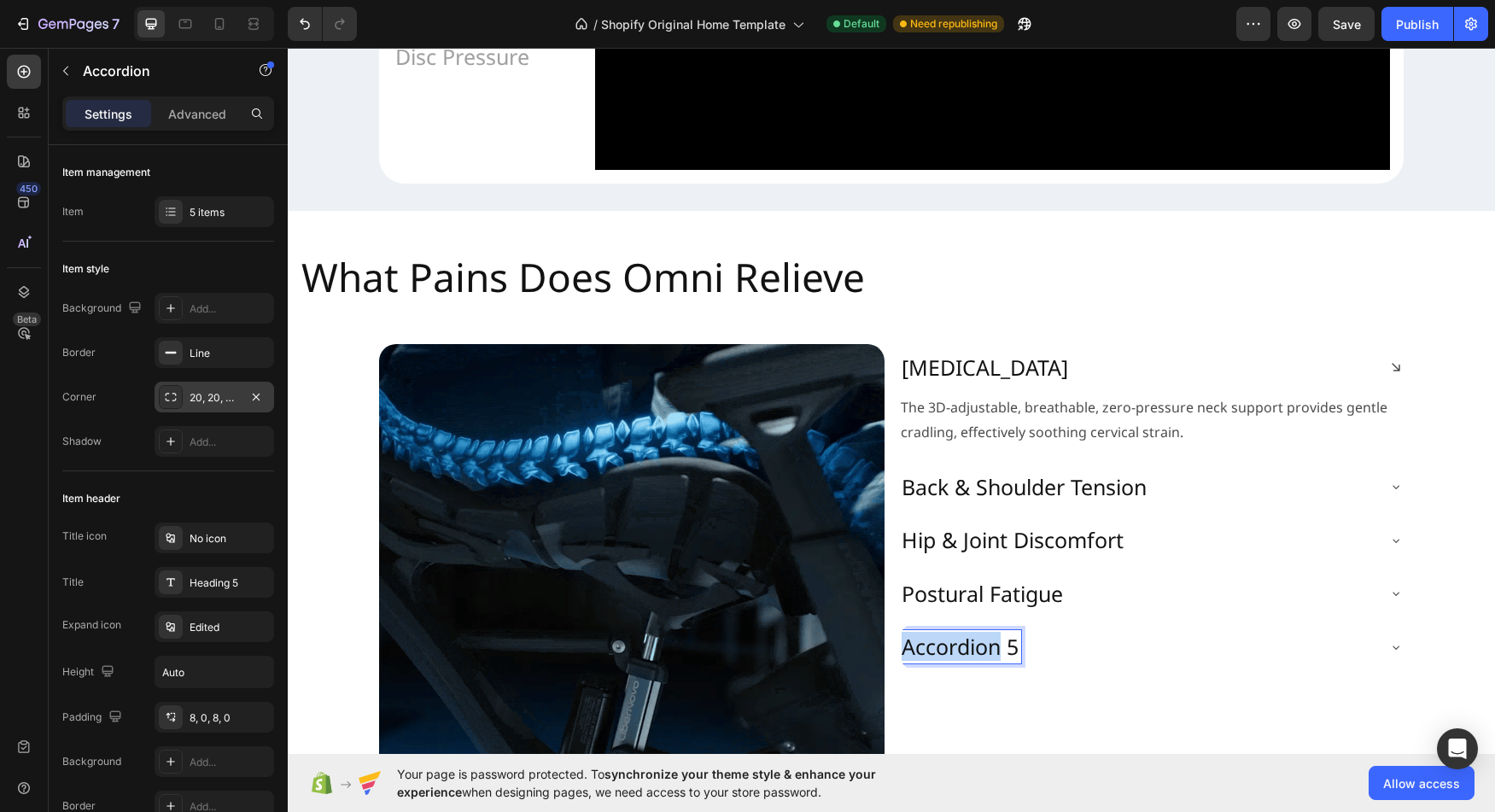
click at [939, 660] on p "Accordion 5" at bounding box center [960, 646] width 117 height 28
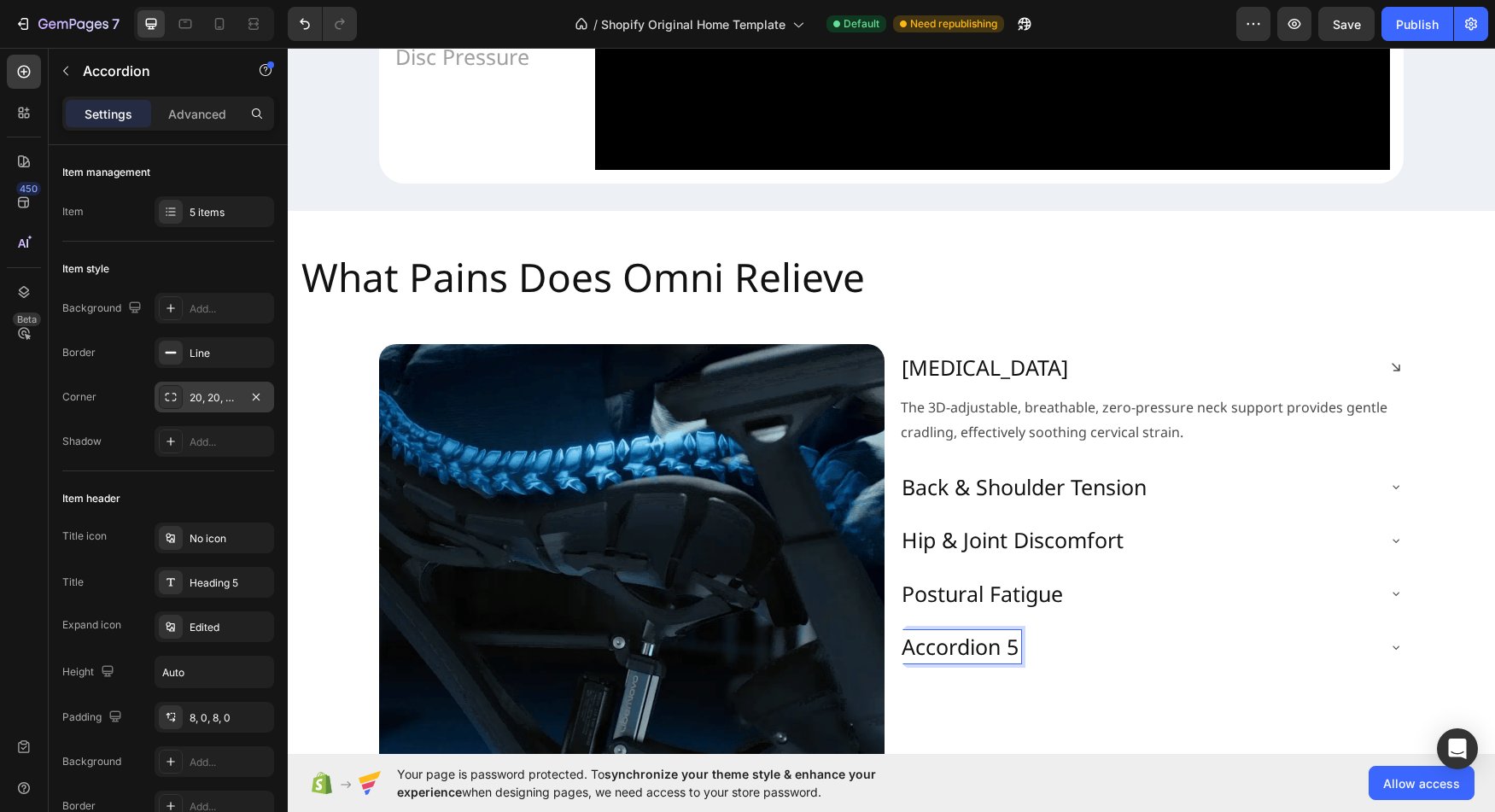
click at [939, 660] on p "Accordion 5" at bounding box center [960, 646] width 117 height 28
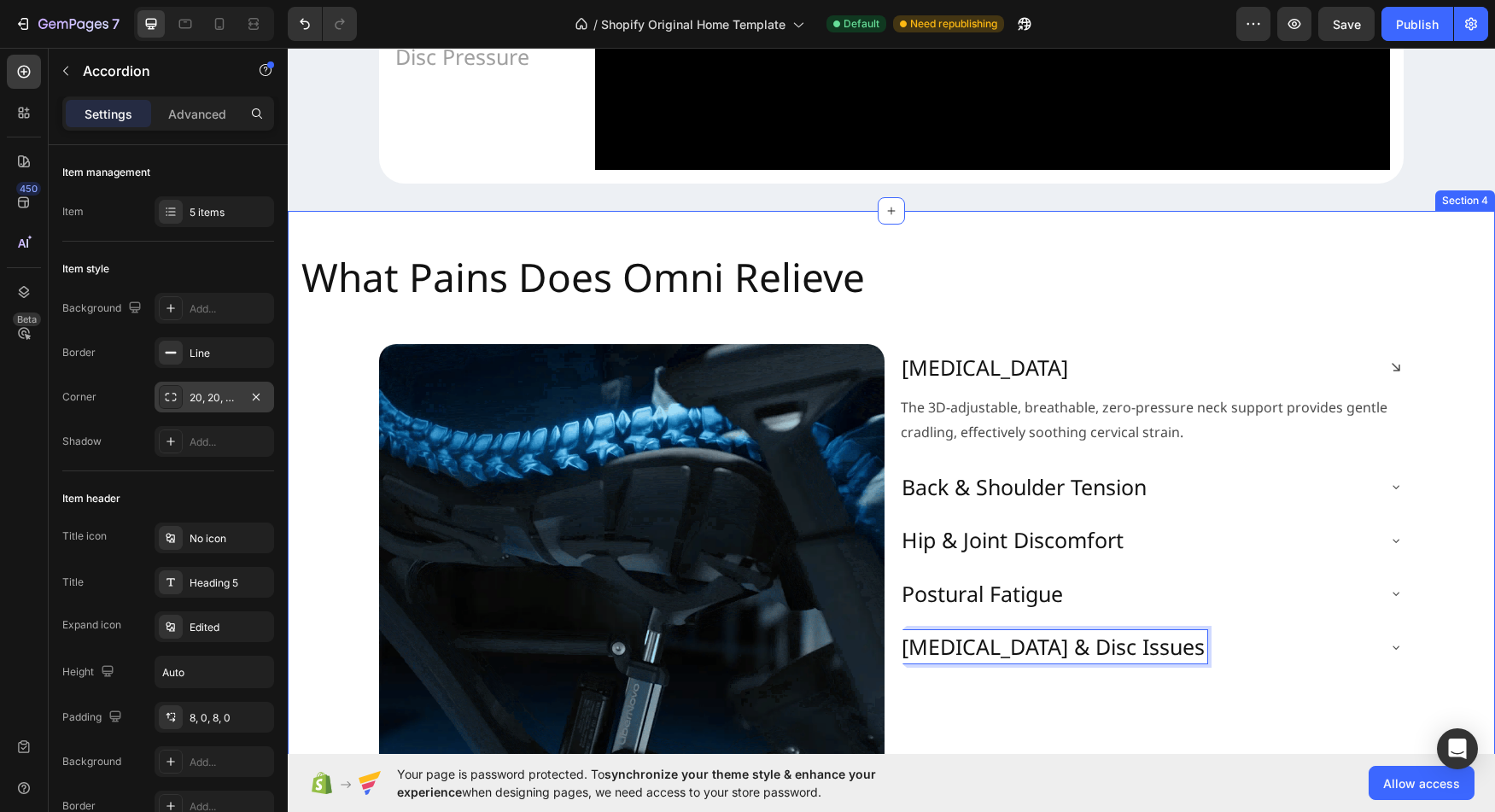
click at [1442, 629] on div "What Pains Does Omni Relieve Heading Image Neck Stiffness The 3D-adjustable, br…" at bounding box center [891, 543] width 1207 height 611
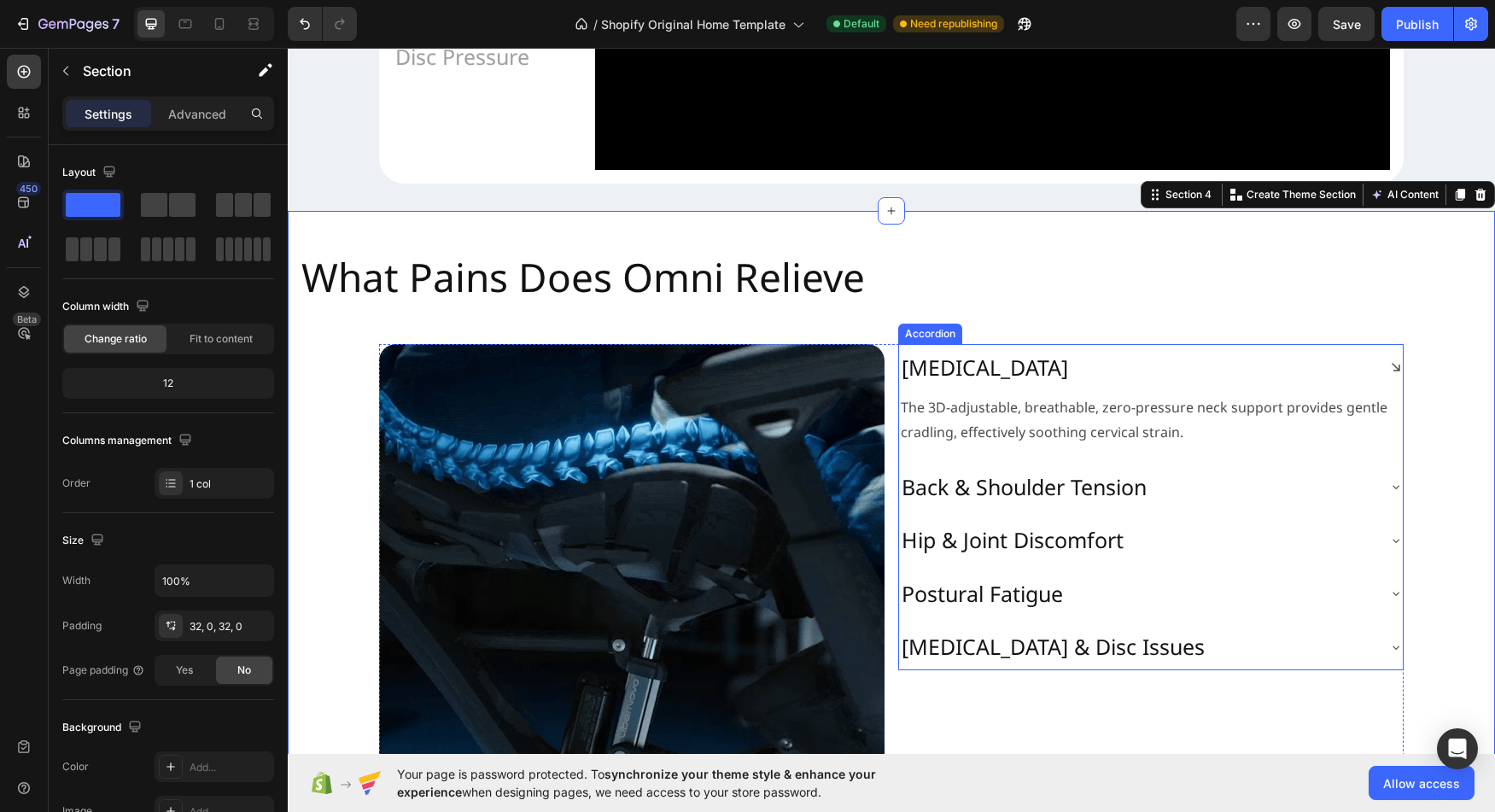
click at [1347, 503] on div "Back & Shoulder Tension" at bounding box center [1137, 487] width 476 height 33
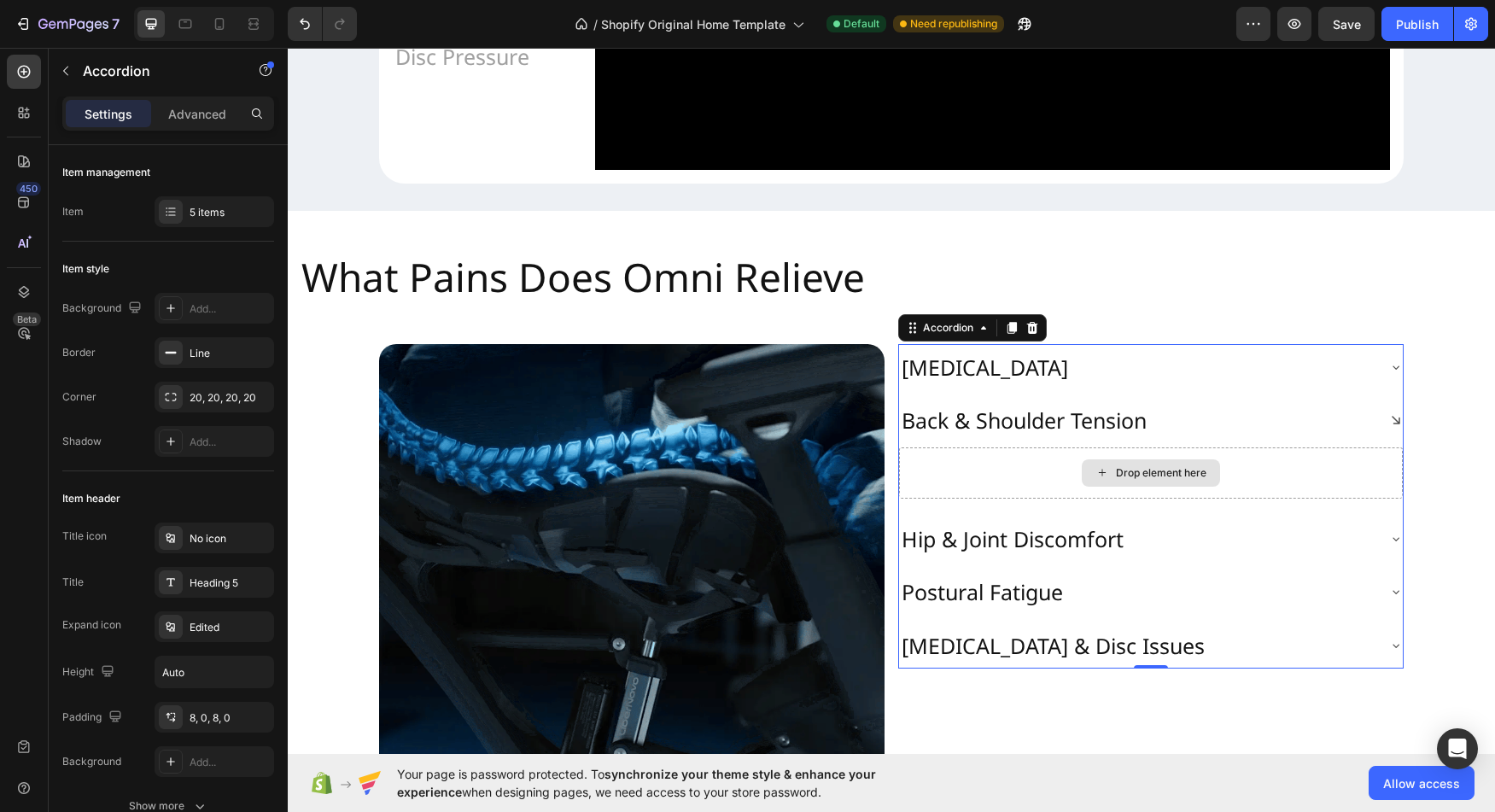
drag, startPoint x: 1181, startPoint y: 519, endPoint x: 1106, endPoint y: 500, distance: 77.4
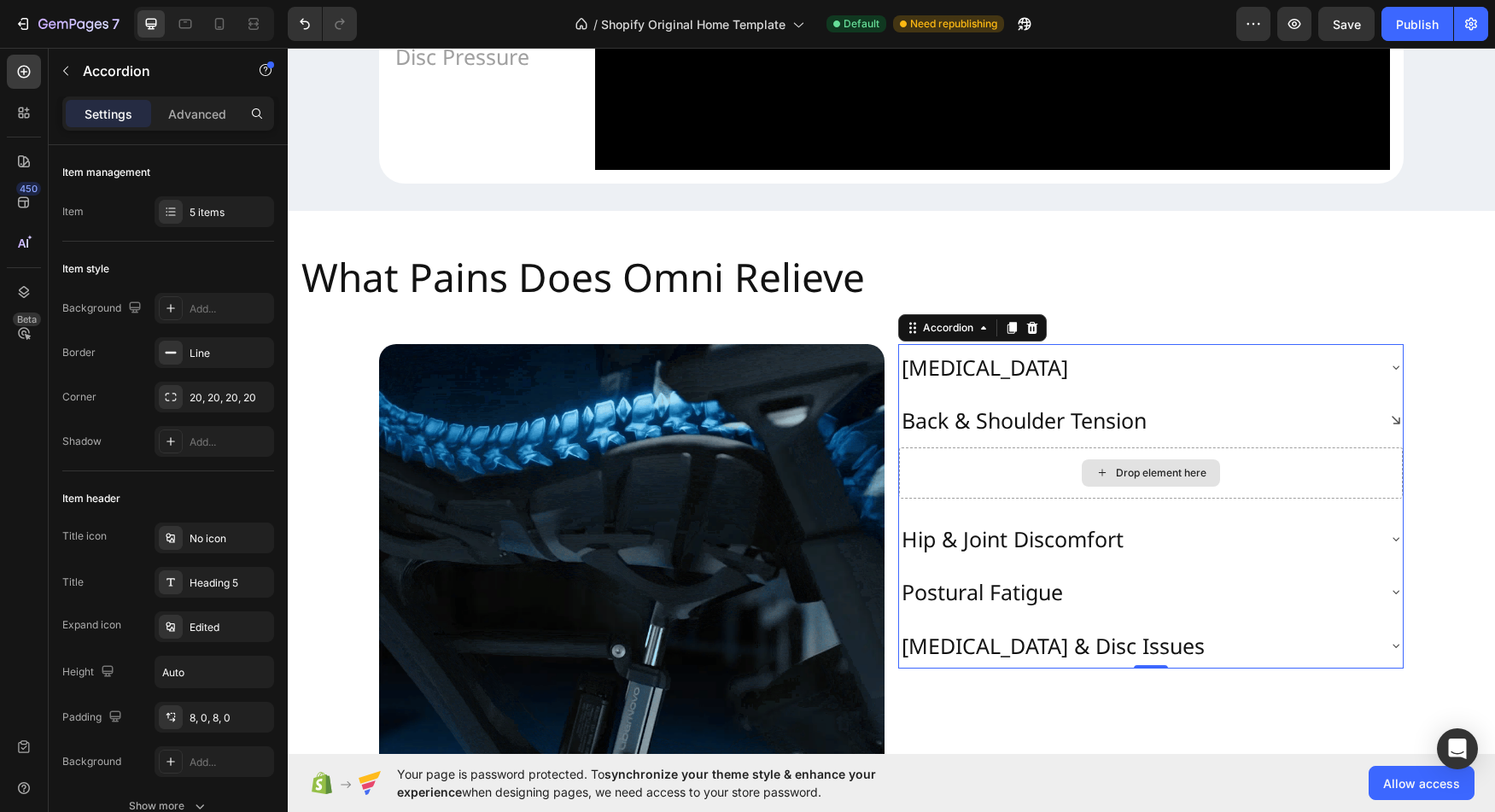
click at [1181, 480] on div "Drop element here" at bounding box center [1161, 472] width 90 height 14
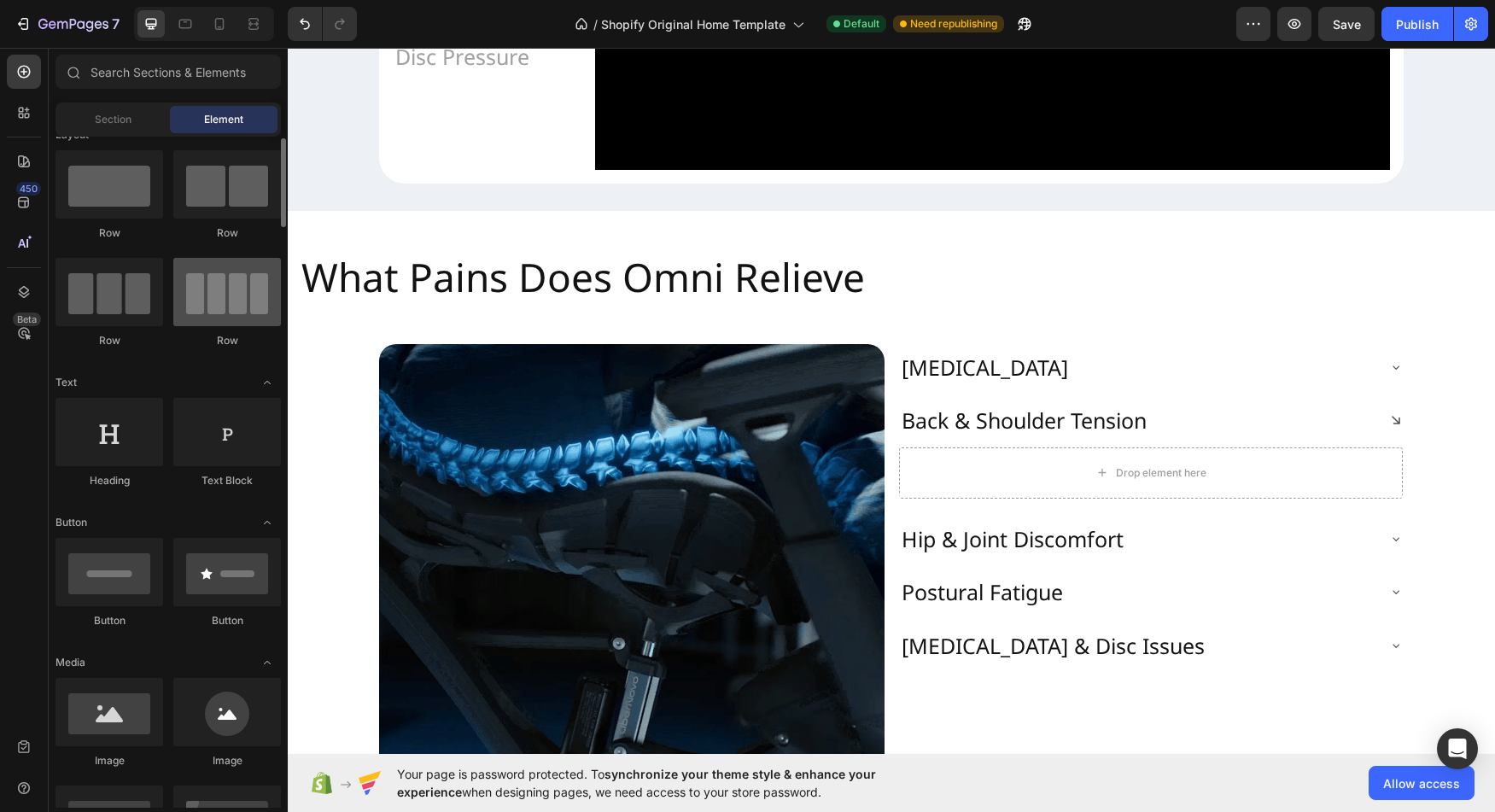
scroll to position [0, 0]
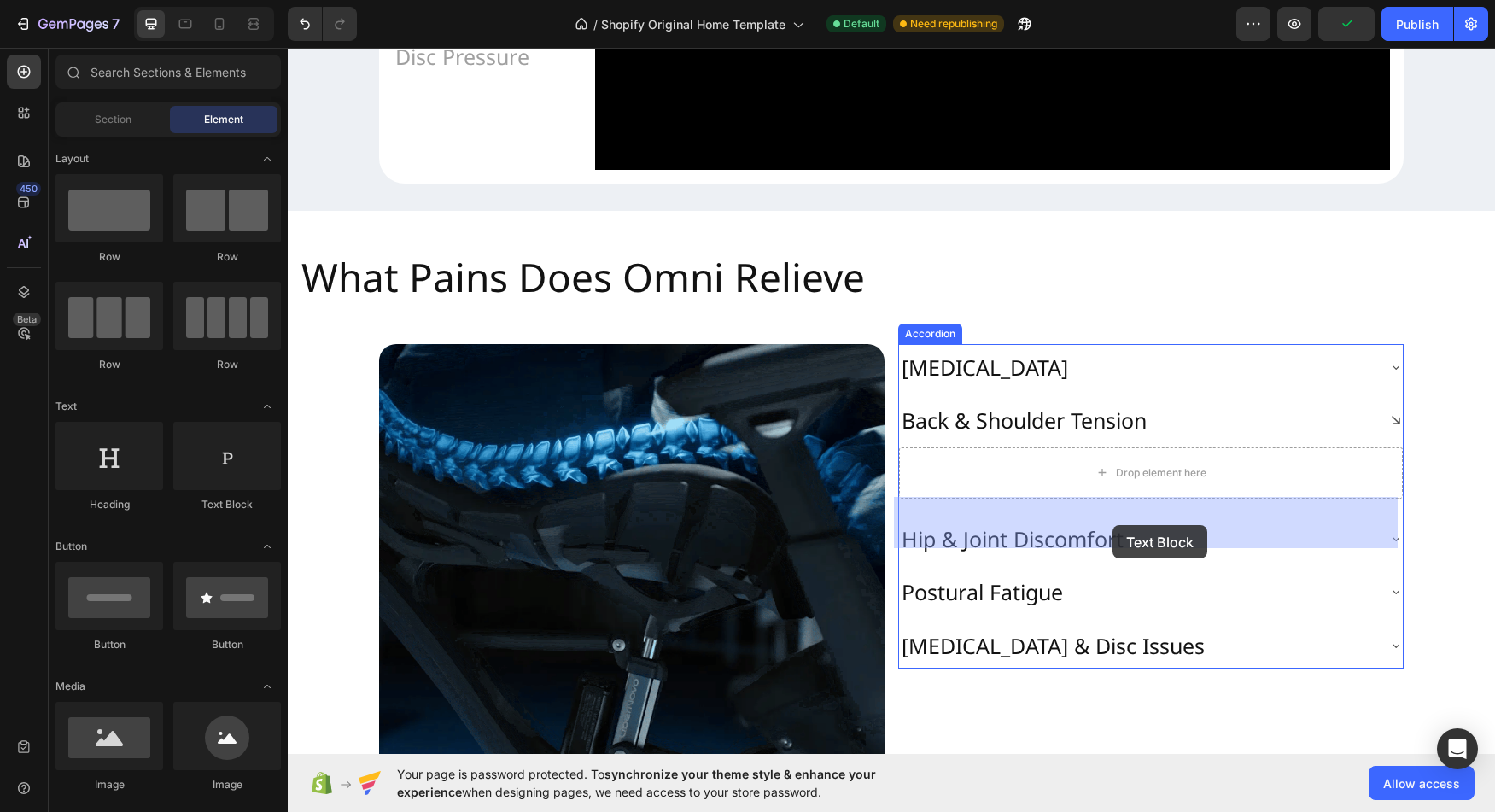
drag, startPoint x: 513, startPoint y: 507, endPoint x: 1113, endPoint y: 525, distance: 600.3
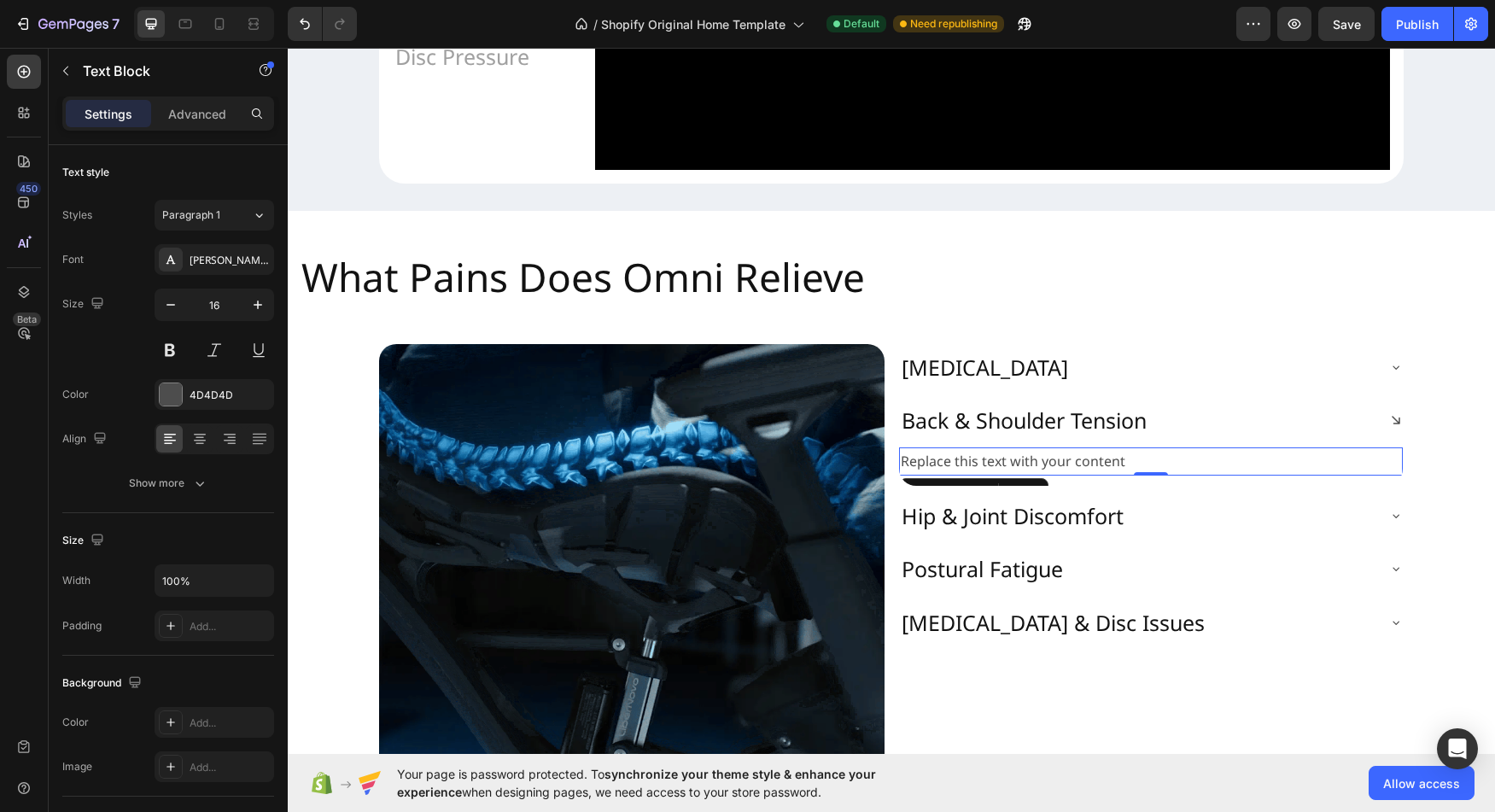
click at [1023, 476] on div "Replace this text with your content" at bounding box center [1150, 461] width 504 height 28
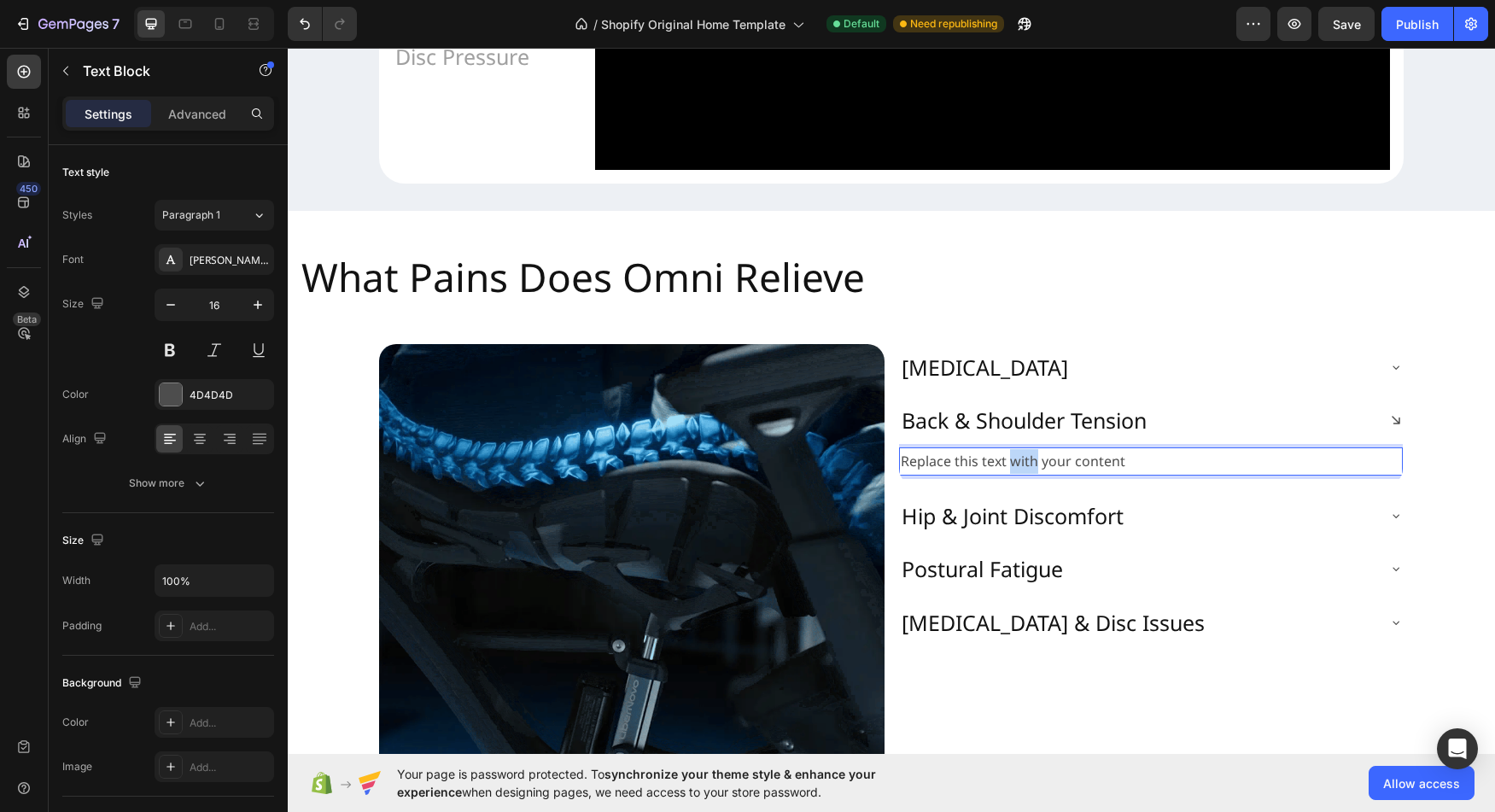
click at [1023, 474] on p "Replace this text with your content" at bounding box center [1151, 461] width 501 height 25
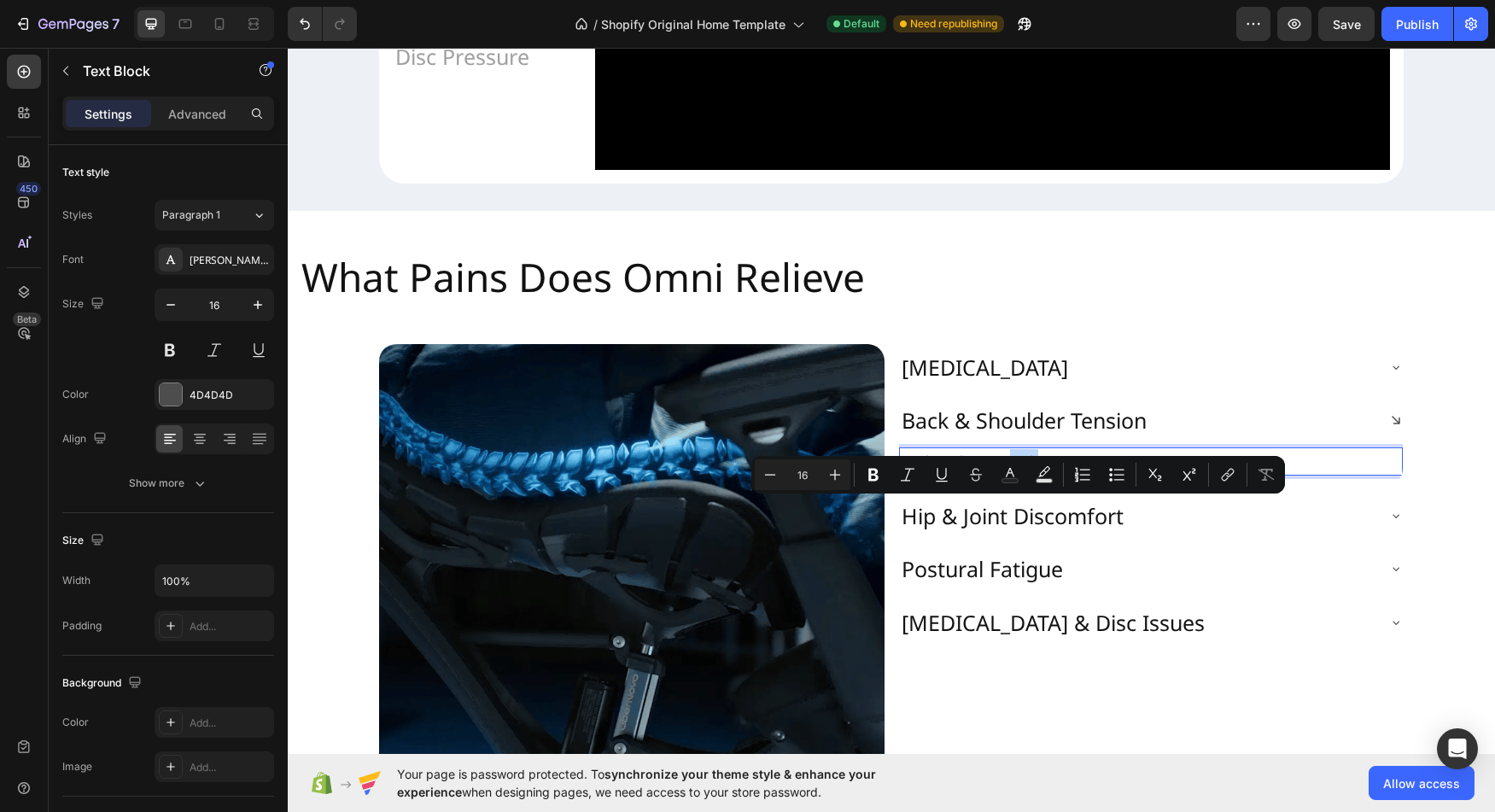
click at [1023, 474] on p "Replace this text with your content" at bounding box center [1151, 461] width 501 height 25
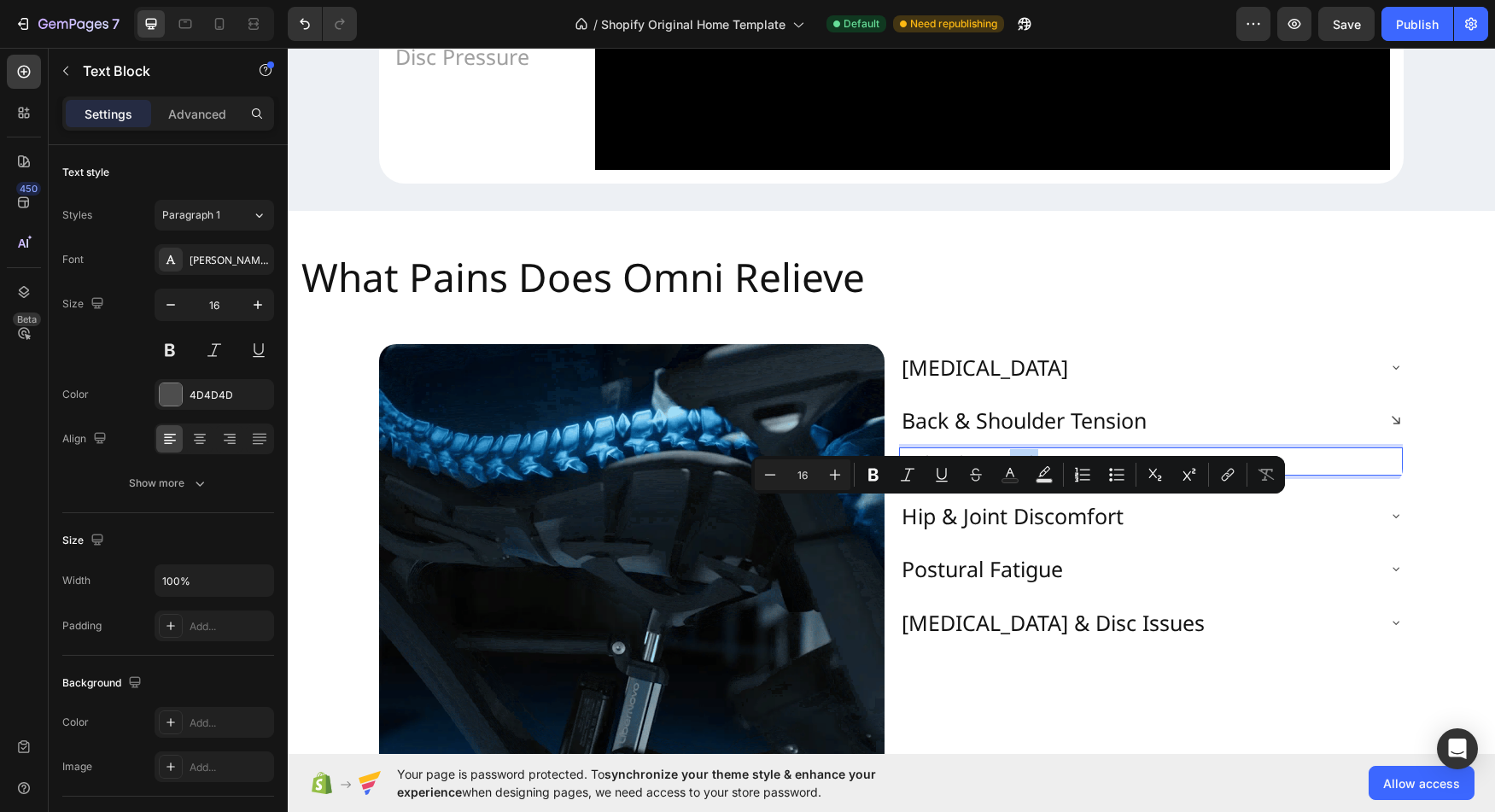
click at [1023, 474] on p "Replace this text with your content" at bounding box center [1151, 461] width 501 height 25
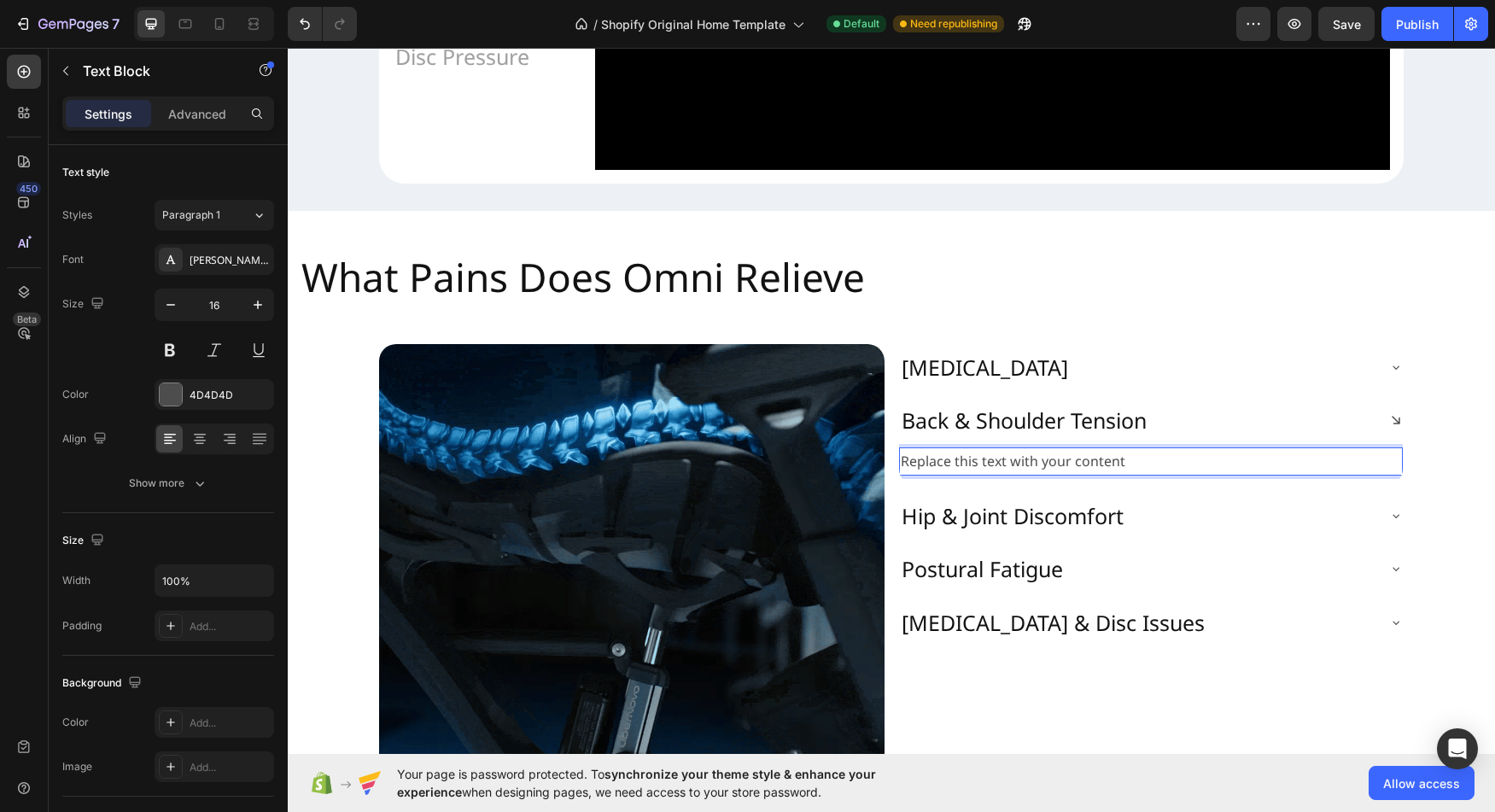
click at [1023, 474] on p "Replace this text with your content" at bounding box center [1151, 461] width 501 height 25
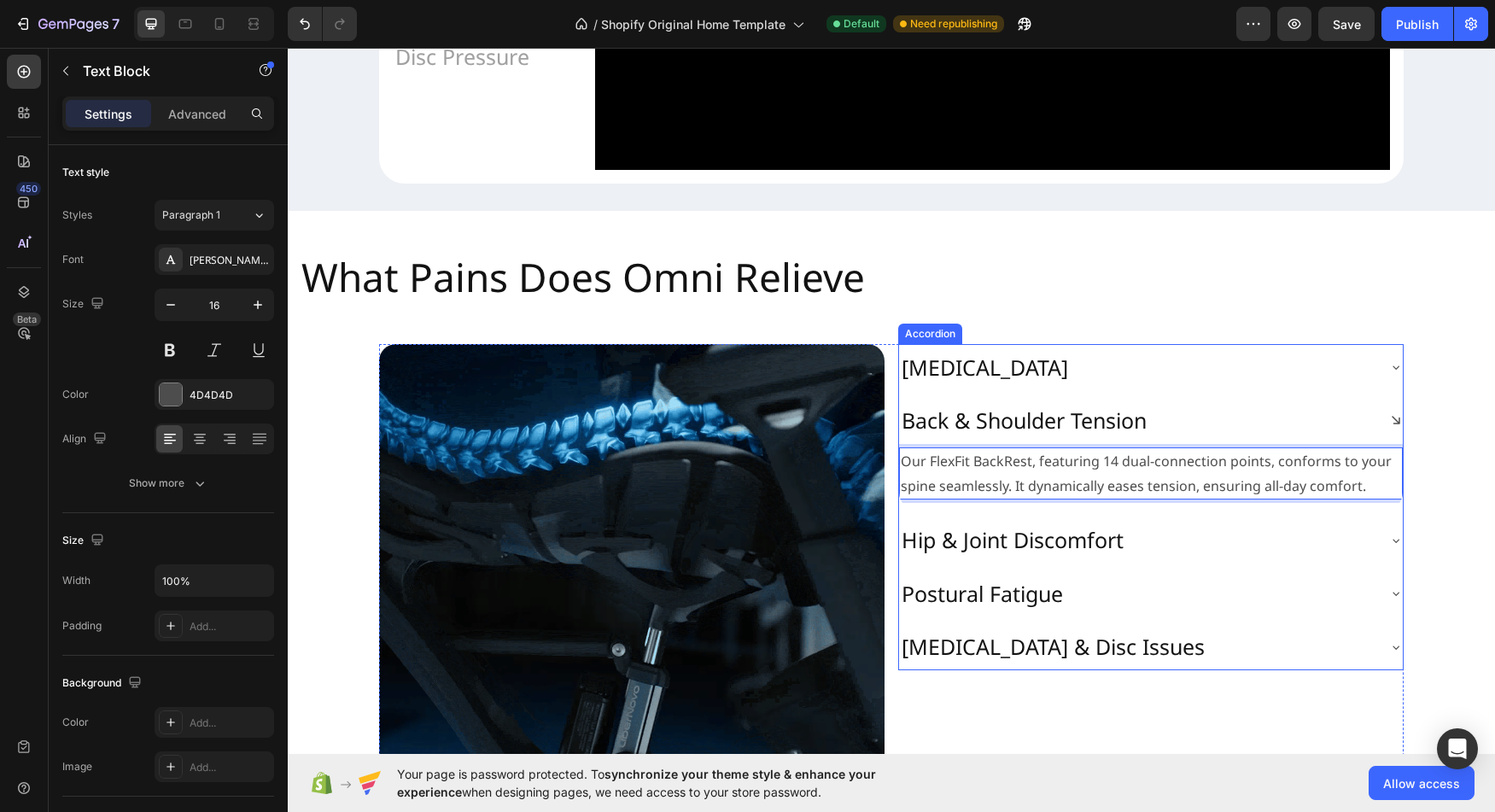
click at [1046, 554] on p "Hip & Joint Discomfort" at bounding box center [1013, 540] width 222 height 28
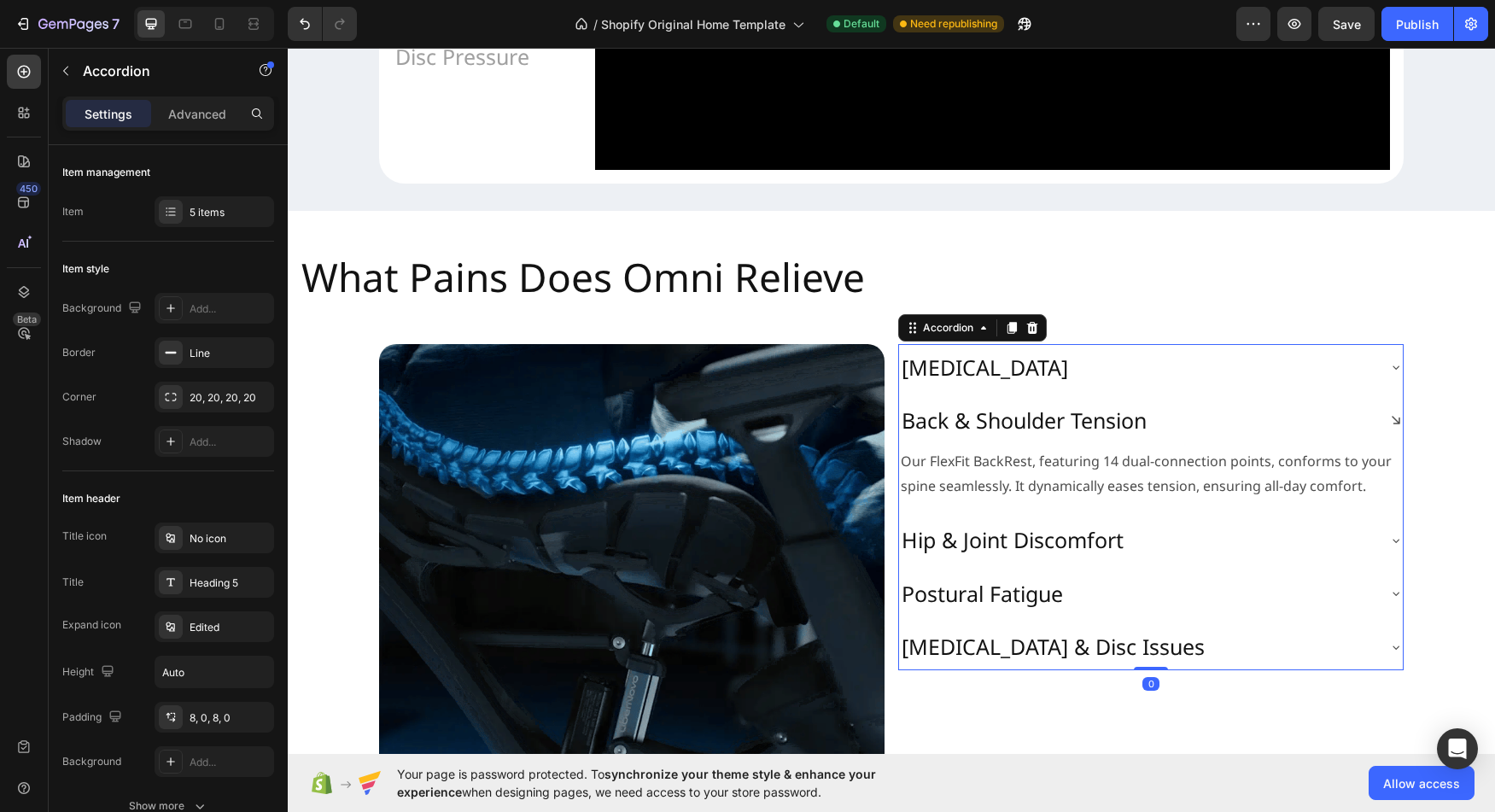
click at [1309, 556] on div "Hip & Joint Discomfort" at bounding box center [1137, 540] width 476 height 33
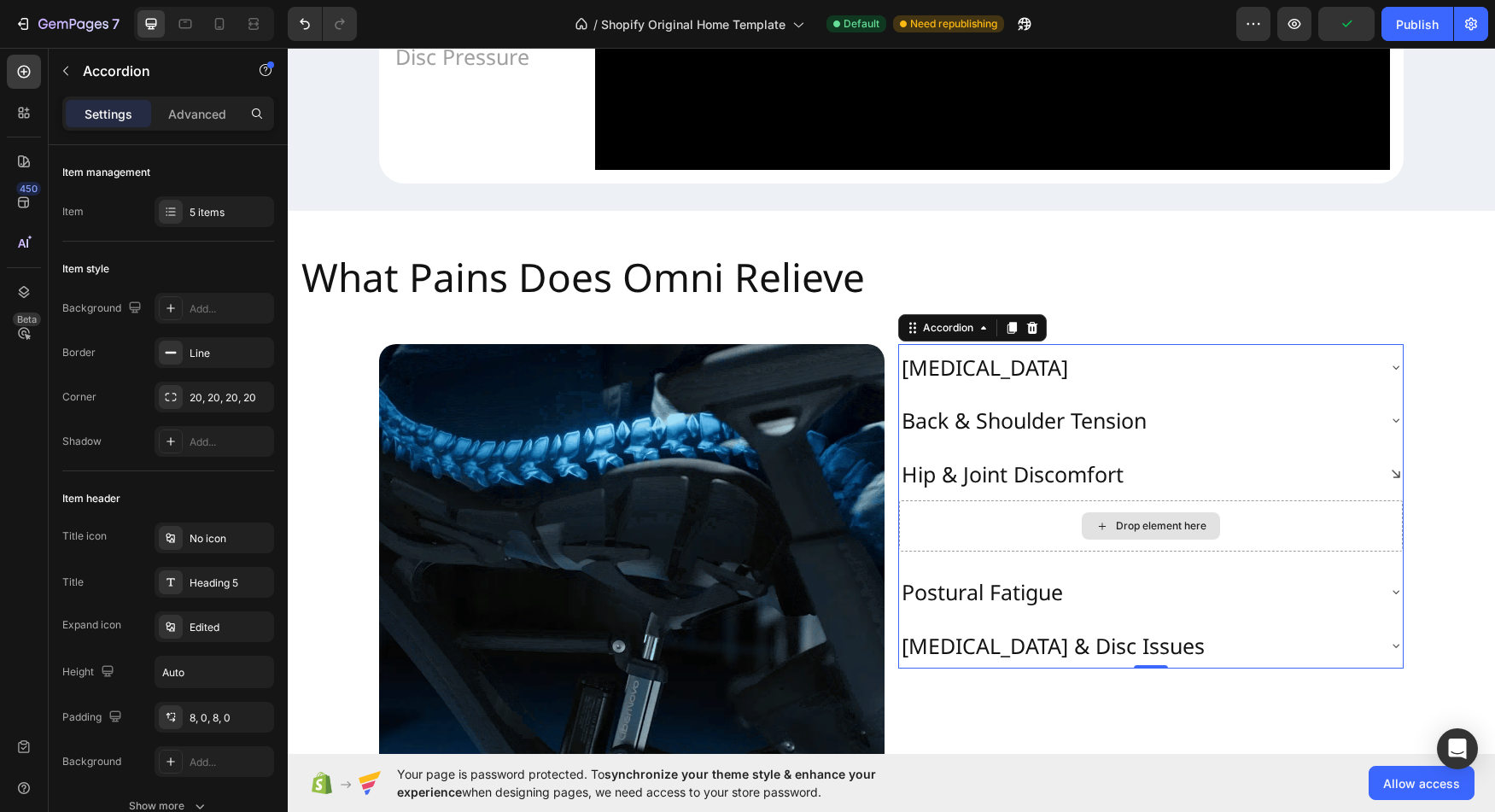
click at [1129, 540] on div "Drop element here" at bounding box center [1150, 526] width 138 height 27
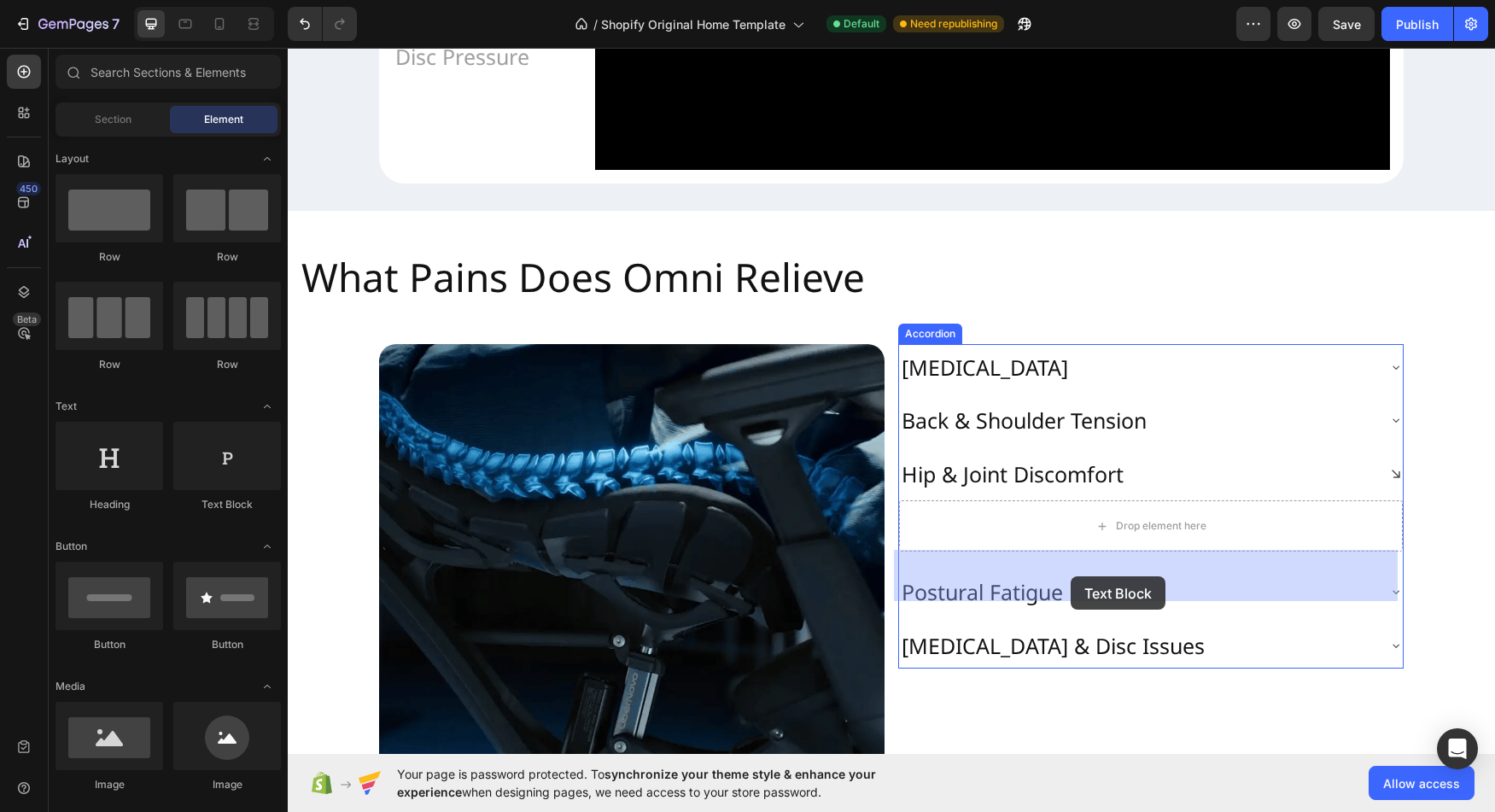
drag, startPoint x: 508, startPoint y: 522, endPoint x: 1072, endPoint y: 576, distance: 566.6
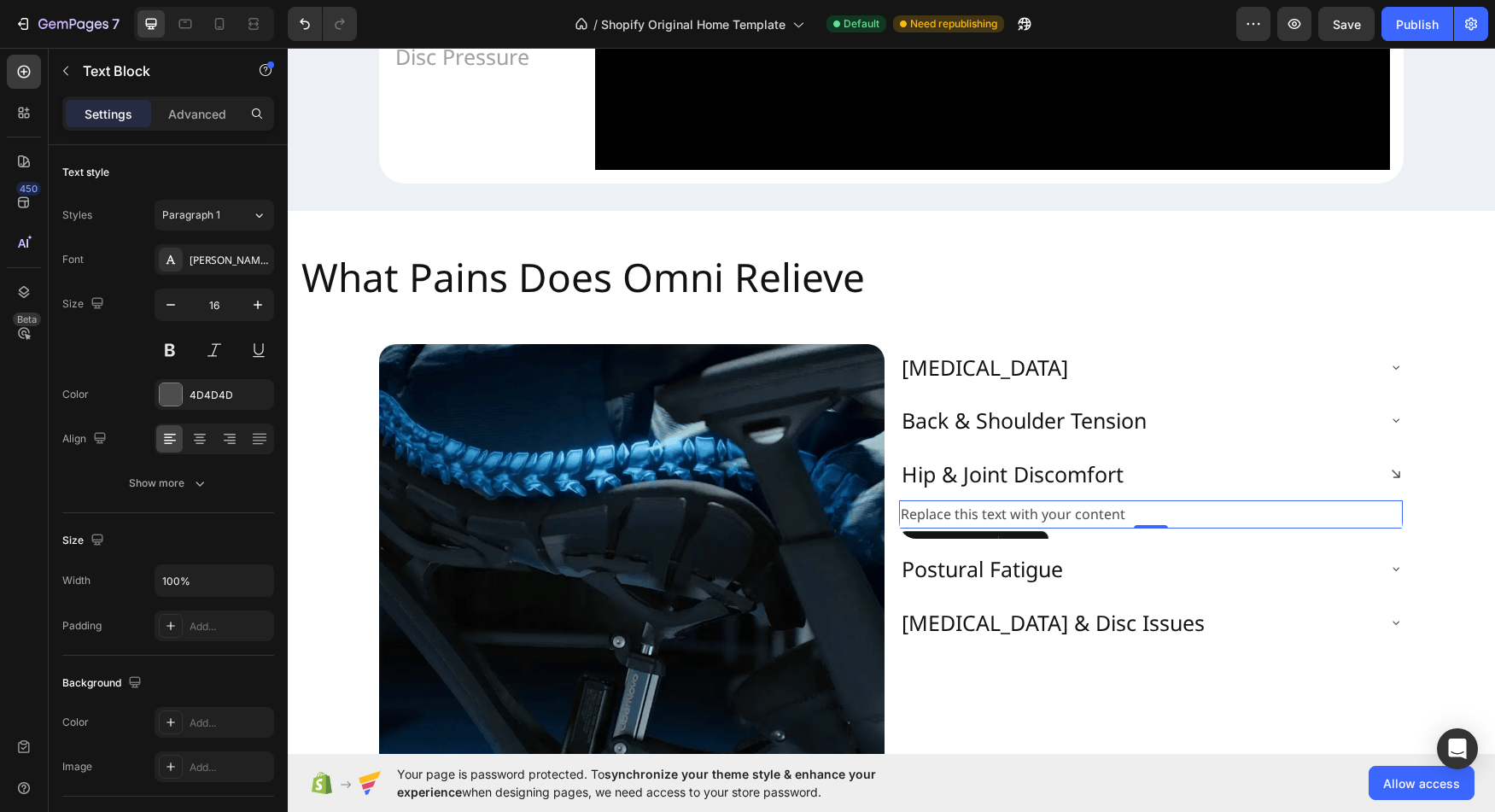
click at [1060, 528] on div "Replace this text with your content" at bounding box center [1150, 514] width 504 height 28
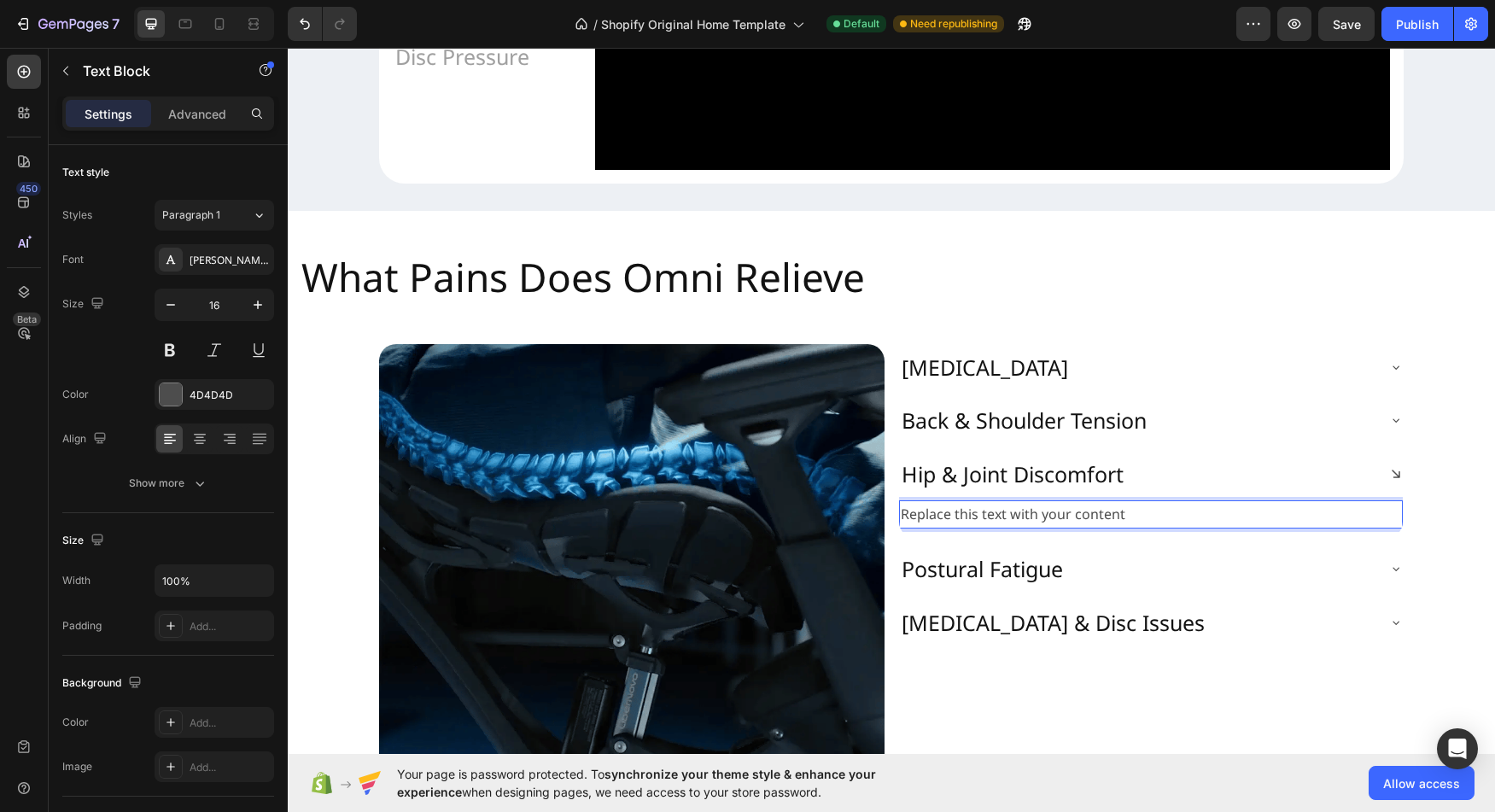
click at [1125, 527] on p "Replace this text with your content" at bounding box center [1151, 513] width 501 height 25
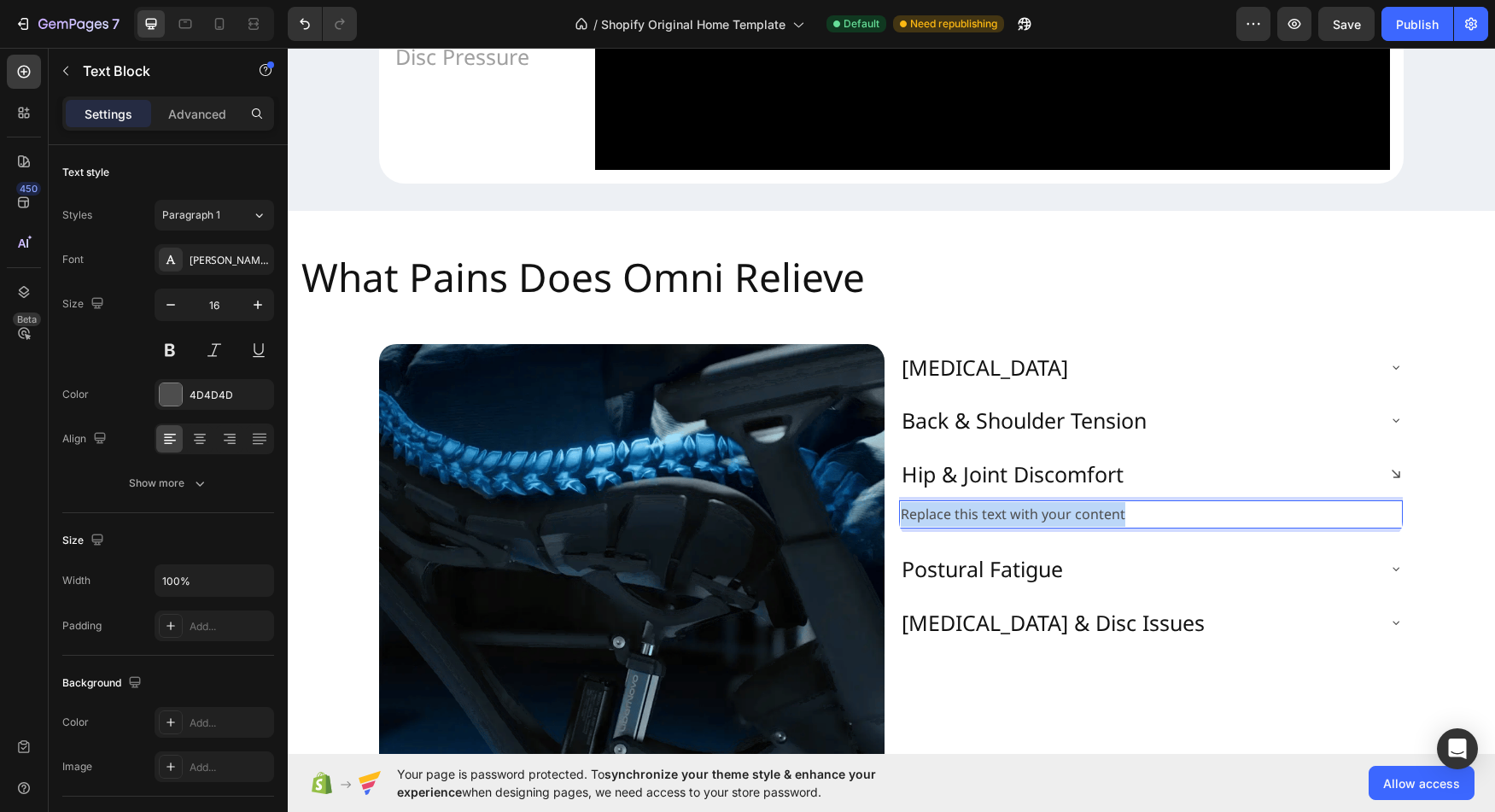
click at [1125, 527] on p "Replace this text with your content" at bounding box center [1151, 513] width 501 height 25
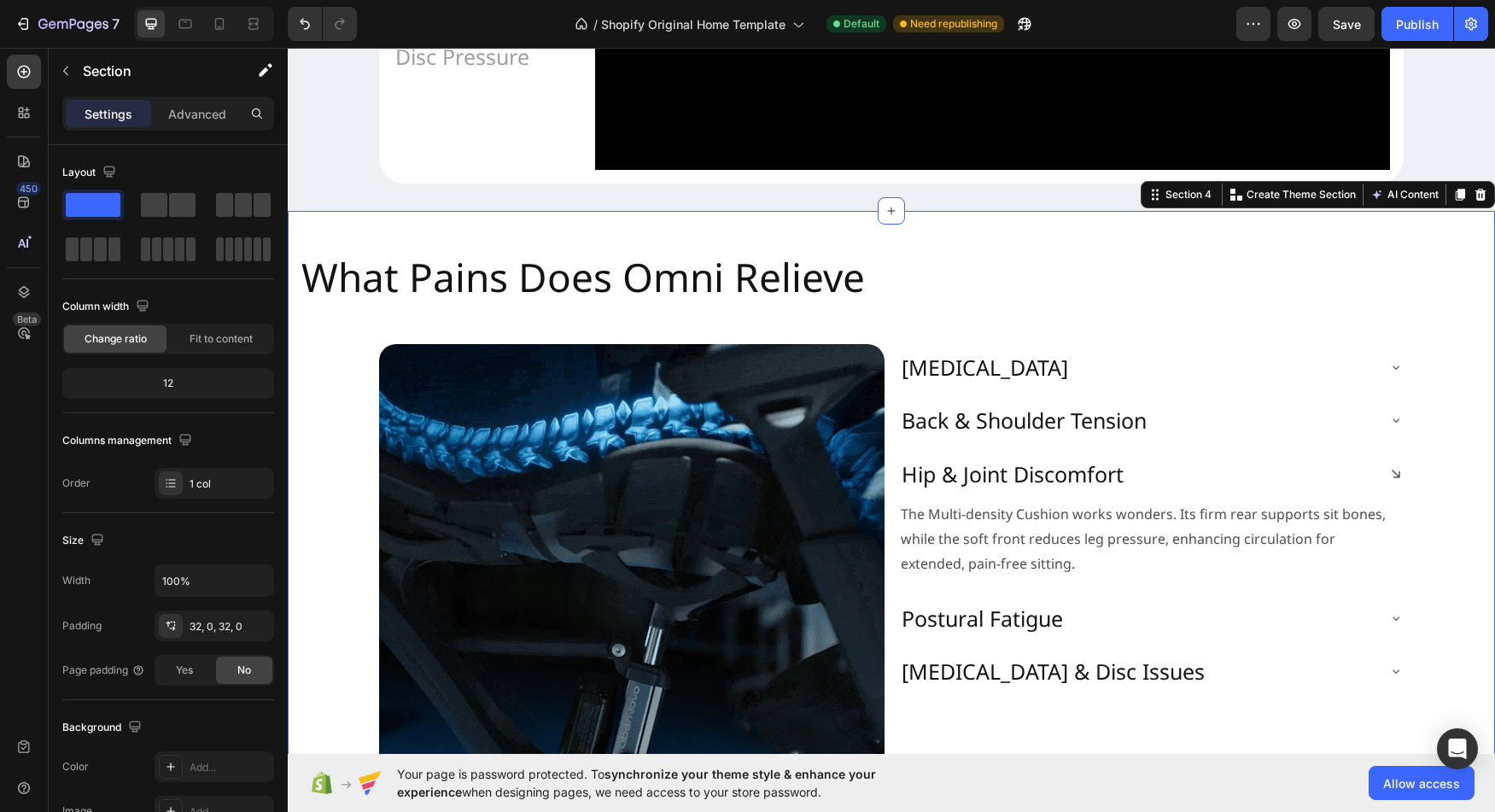
click at [1469, 549] on div "What Pains Does Omni Relieve Heading Image Neck Stiffness Back & Shoulder Tensi…" at bounding box center [891, 543] width 1207 height 611
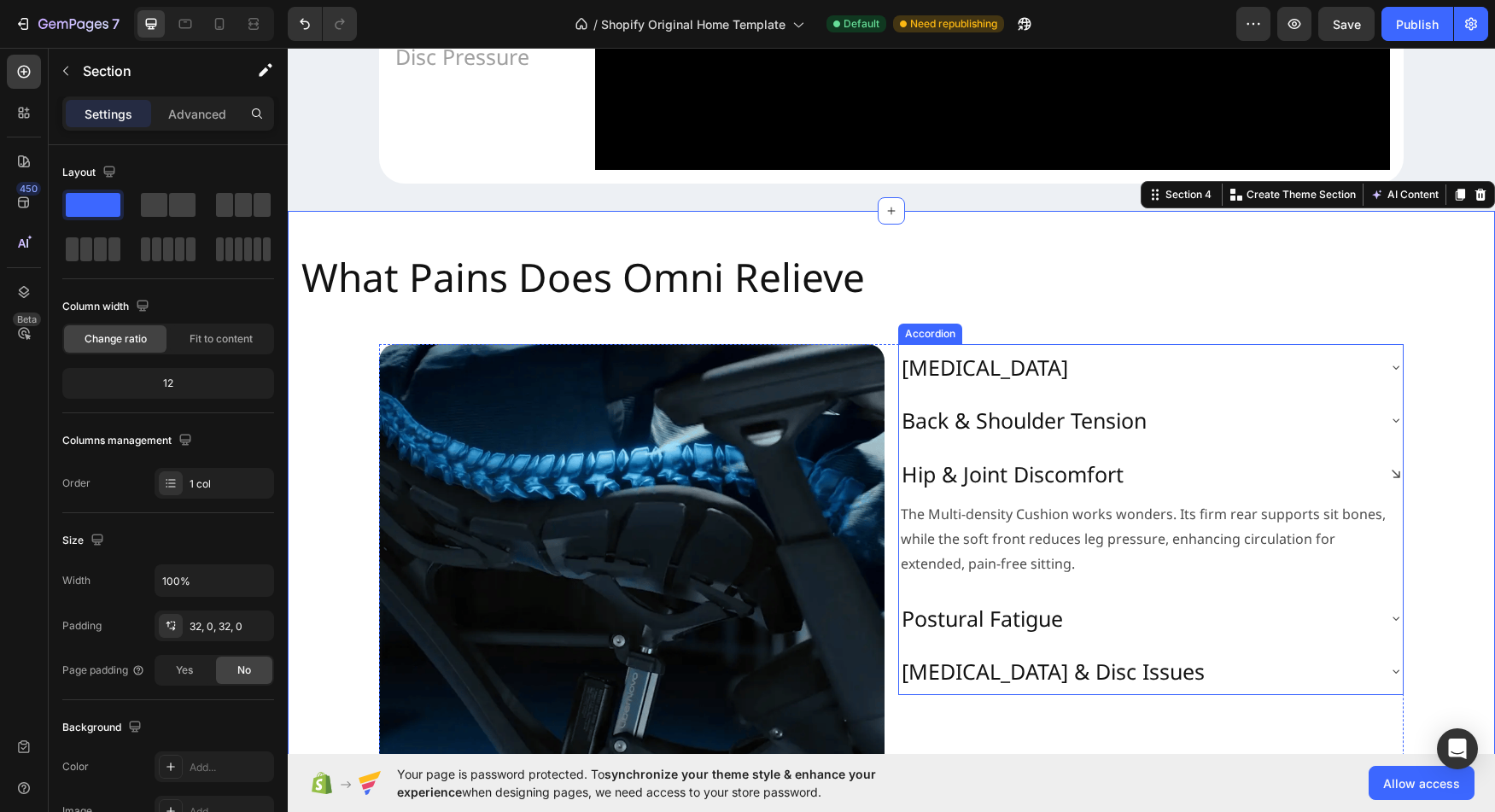
click at [996, 435] on p "Back & Shoulder Tension" at bounding box center [1024, 420] width 245 height 28
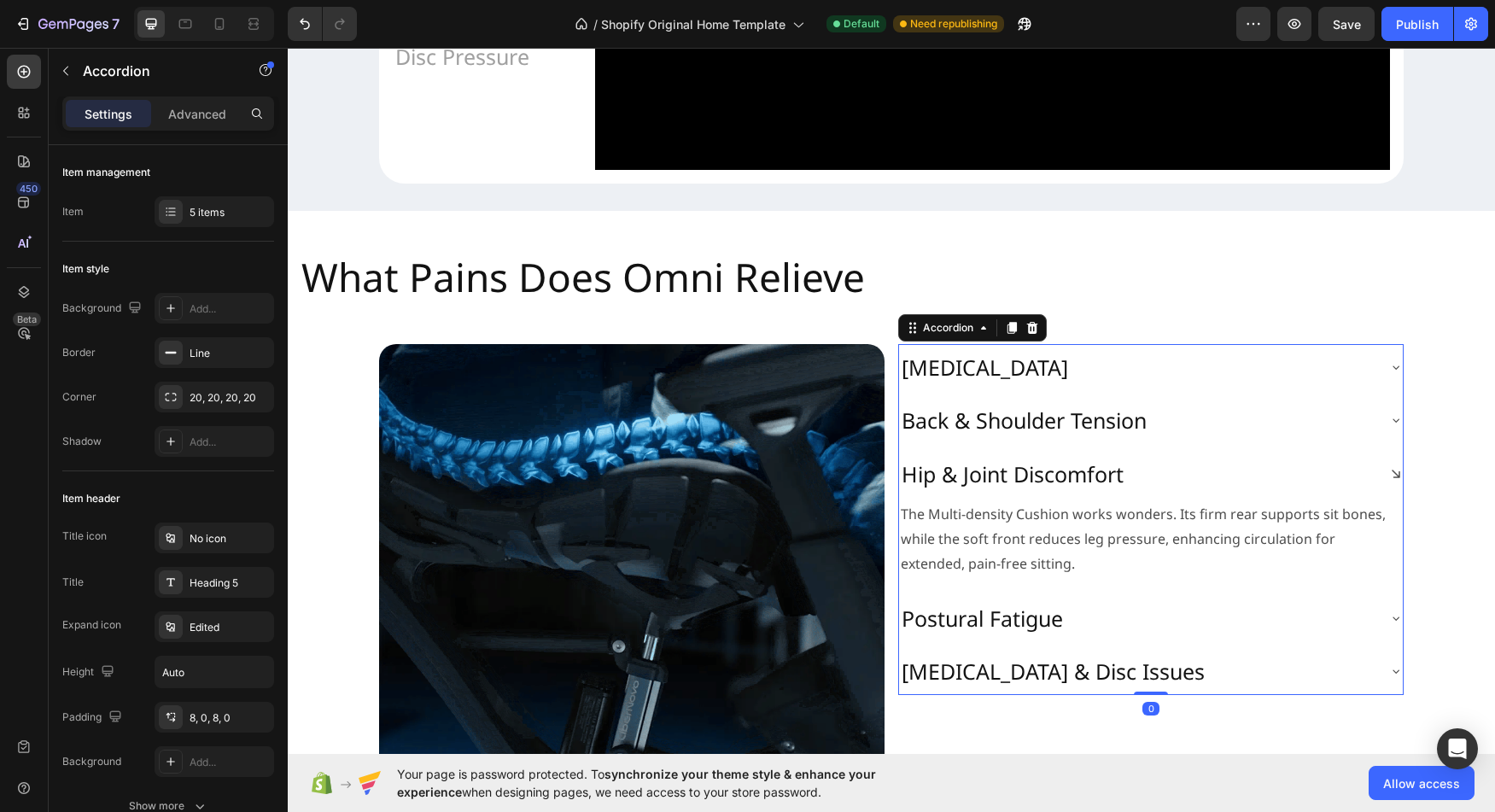
click at [1235, 437] on div "Back & Shoulder Tension" at bounding box center [1137, 420] width 476 height 33
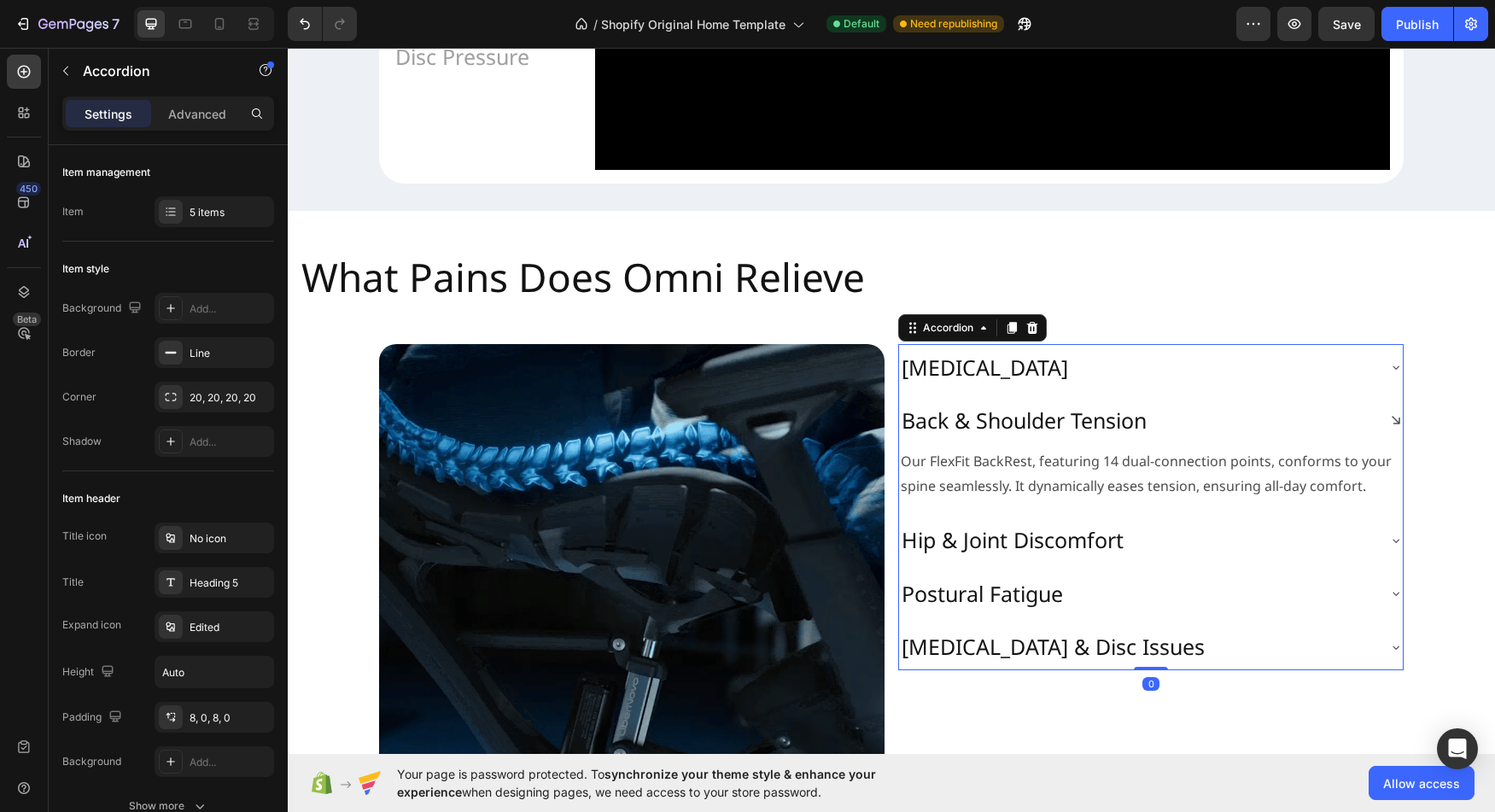
click at [1226, 391] on div "[MEDICAL_DATA]" at bounding box center [1150, 367] width 504 height 47
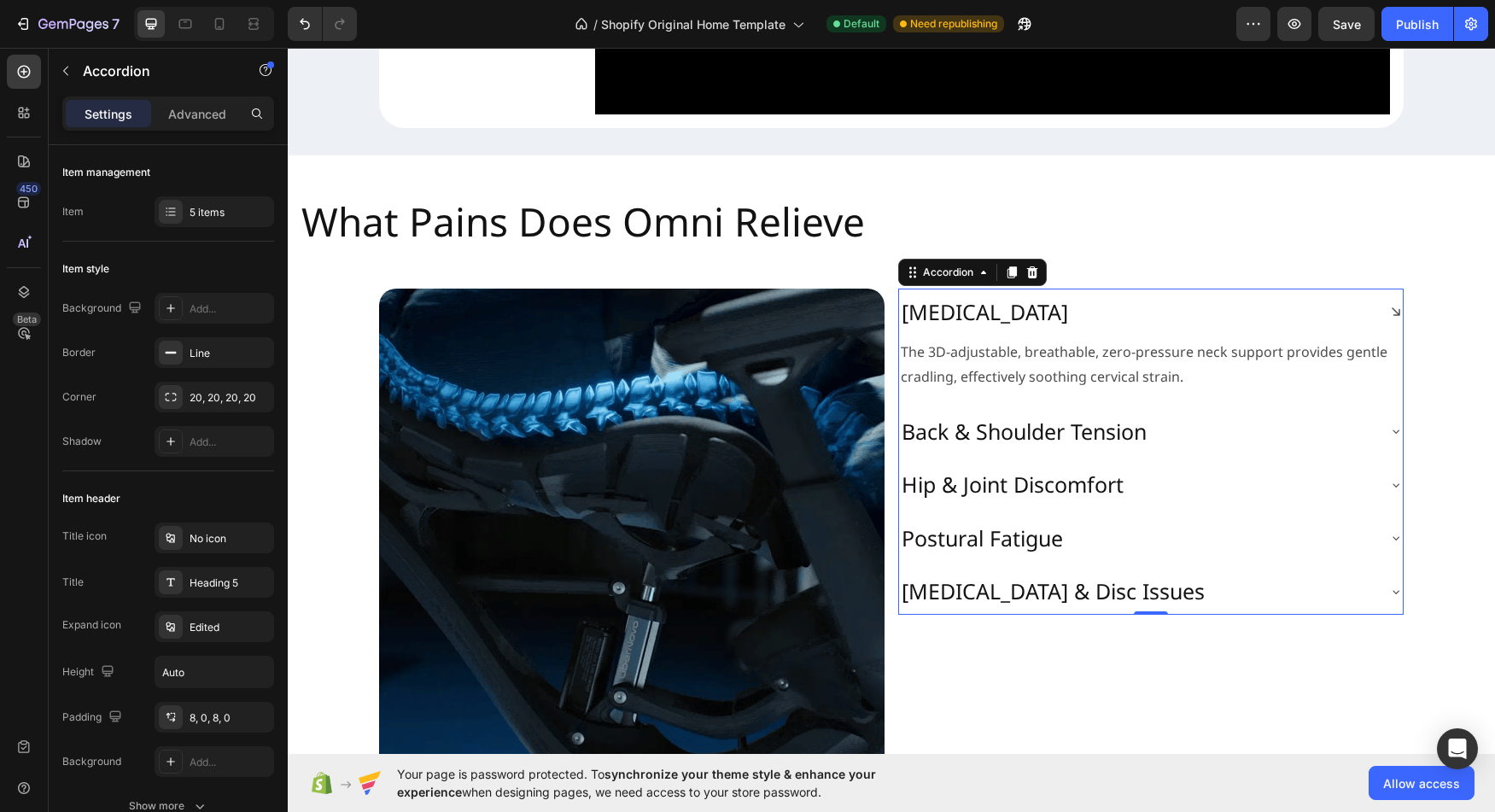
scroll to position [1864, 0]
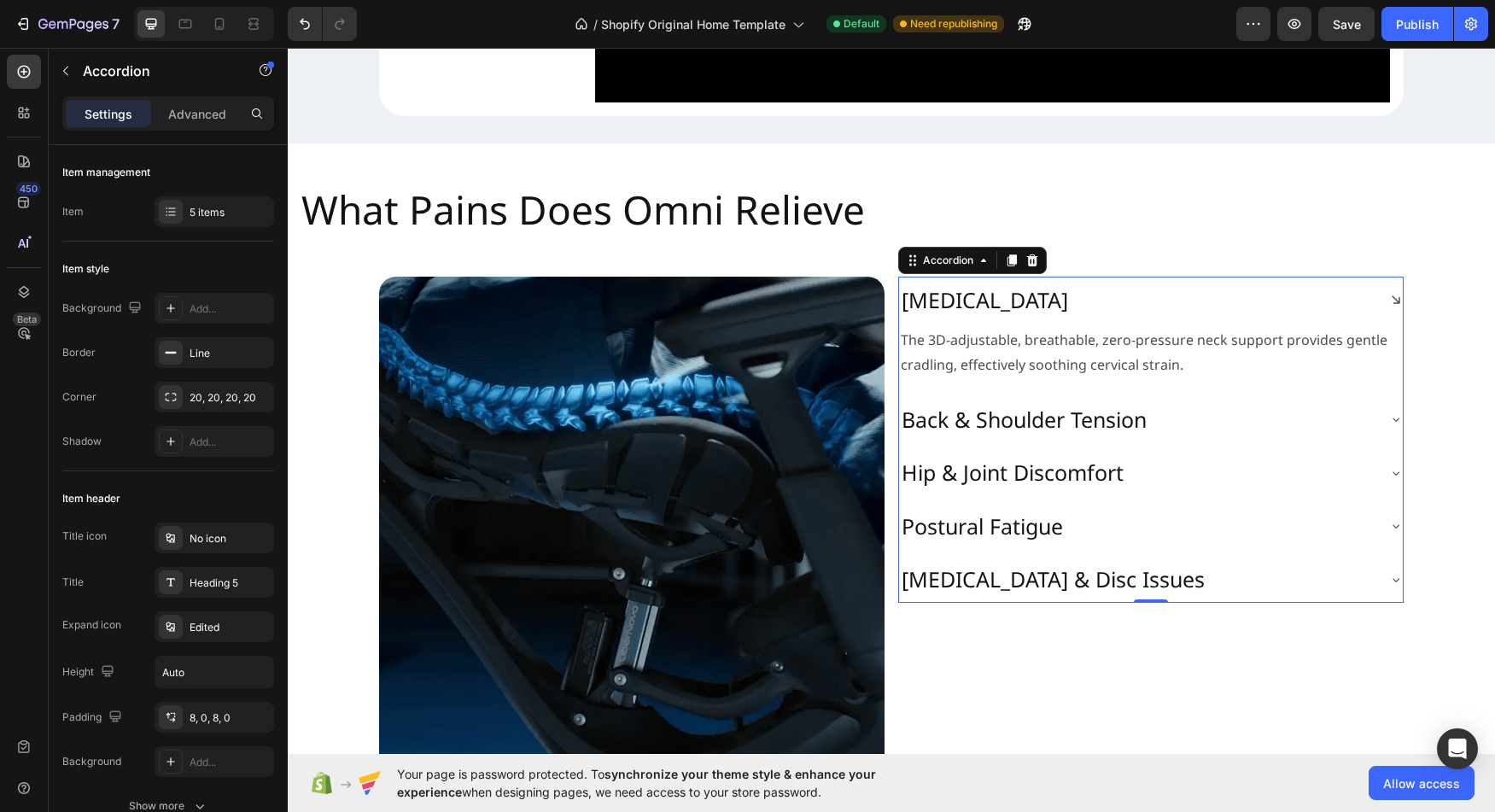
click at [1146, 550] on div "Postural Fatigue" at bounding box center [1150, 525] width 504 height 47
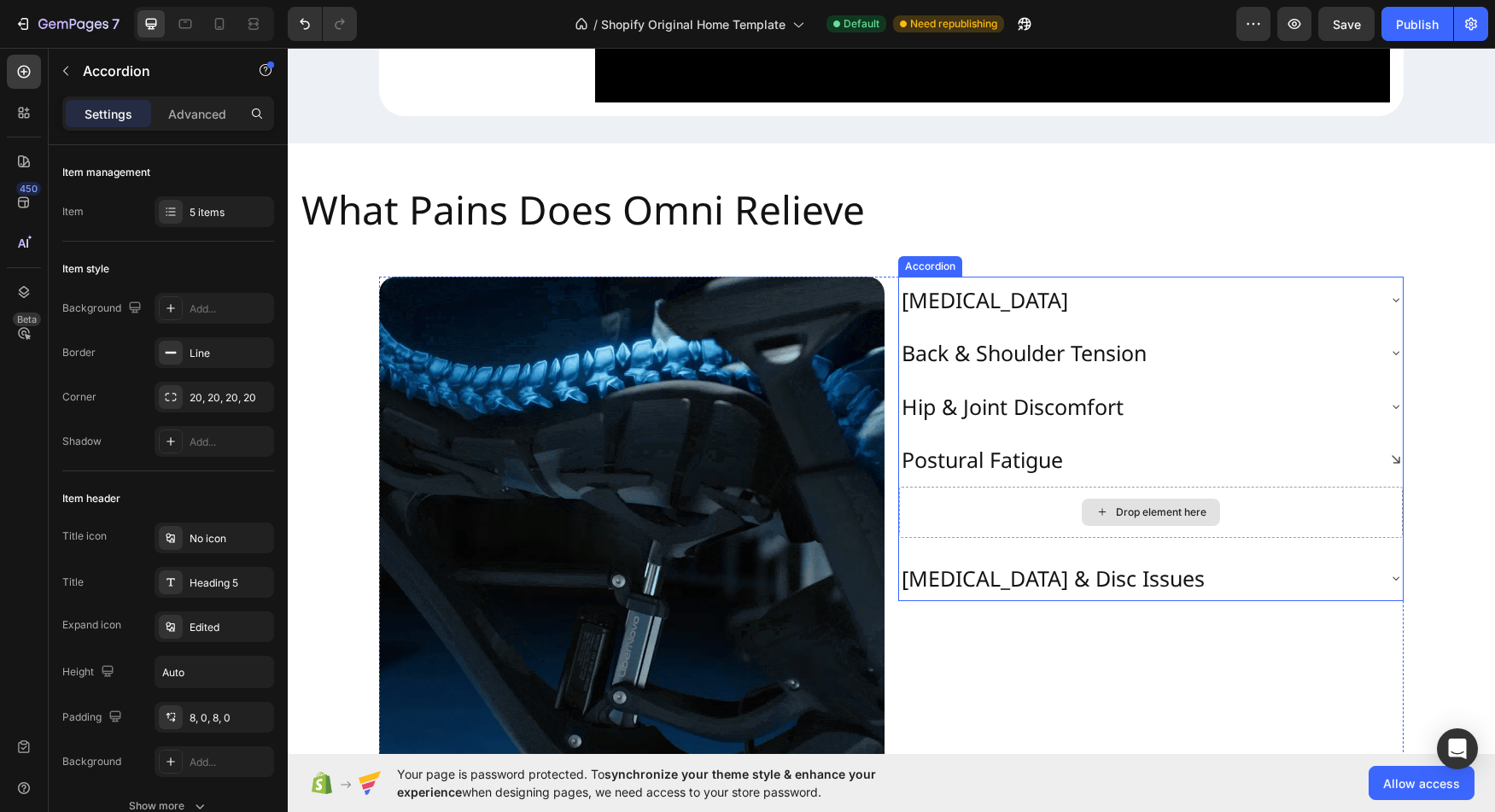
click at [1162, 519] on div "Drop element here" at bounding box center [1161, 511] width 90 height 14
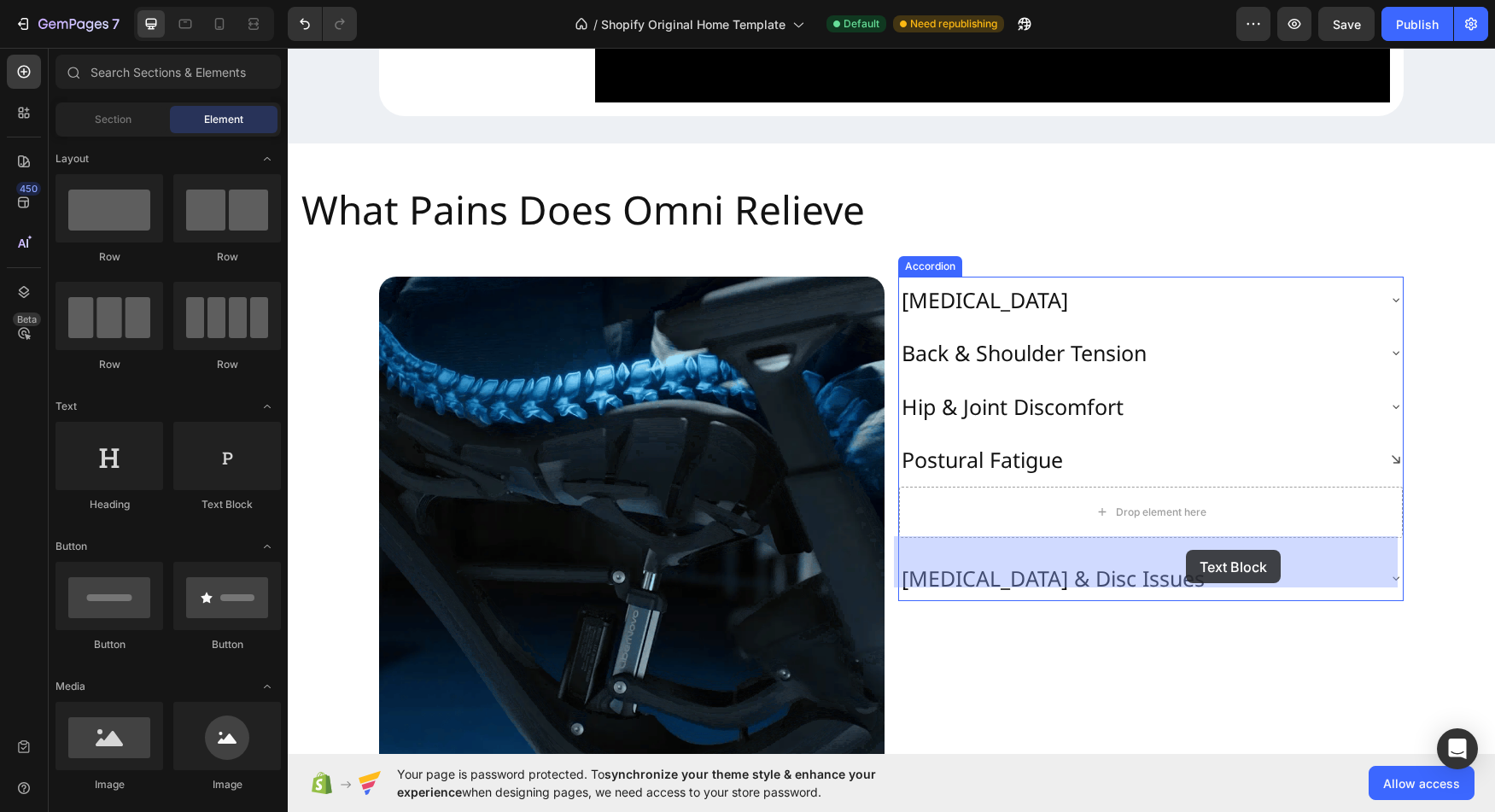
drag, startPoint x: 511, startPoint y: 511, endPoint x: 1186, endPoint y: 550, distance: 676.1
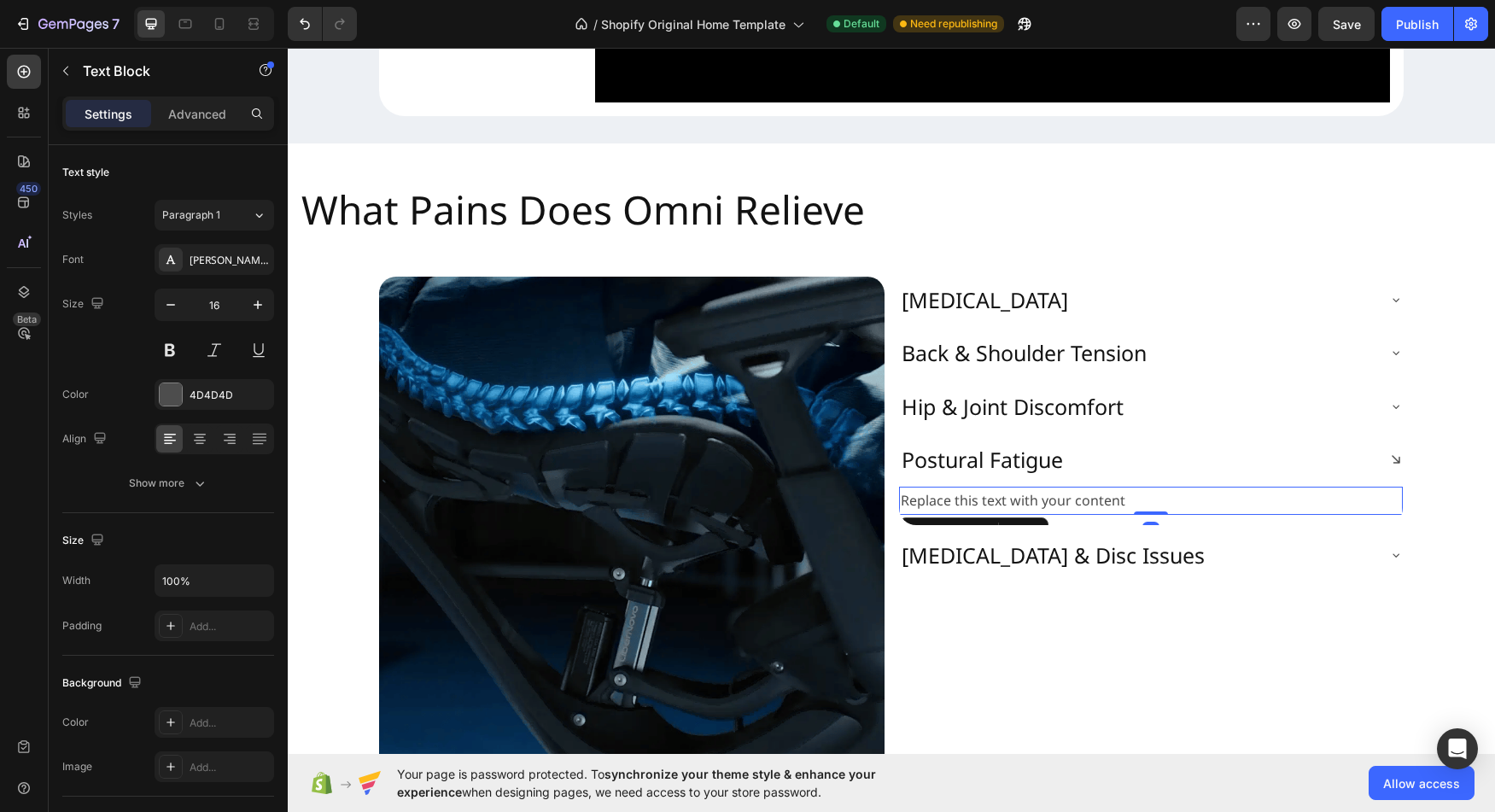
click at [1000, 515] on div "Replace this text with your content" at bounding box center [1150, 501] width 504 height 28
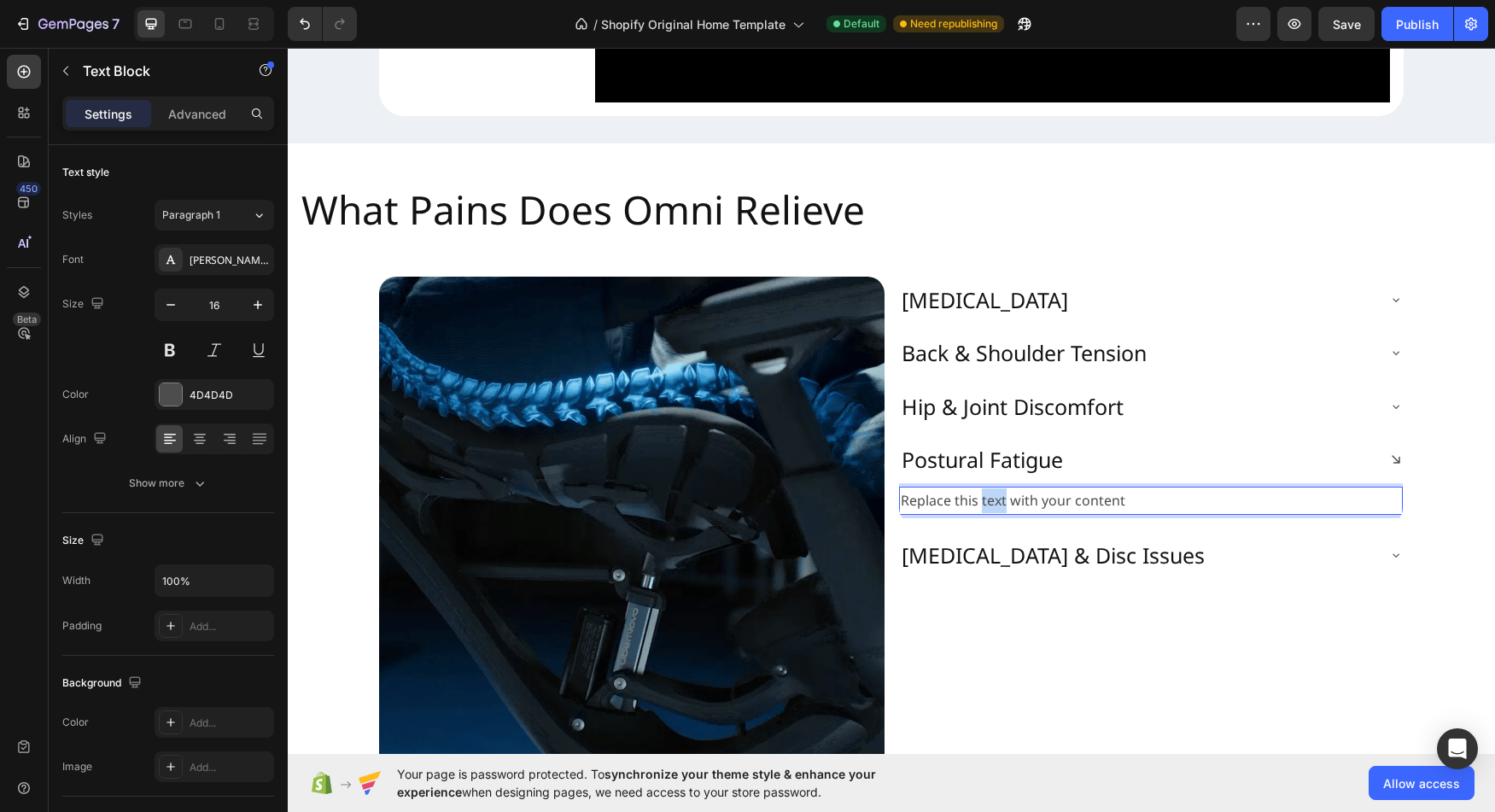
click at [1000, 513] on p "Replace this text with your content" at bounding box center [1151, 501] width 501 height 25
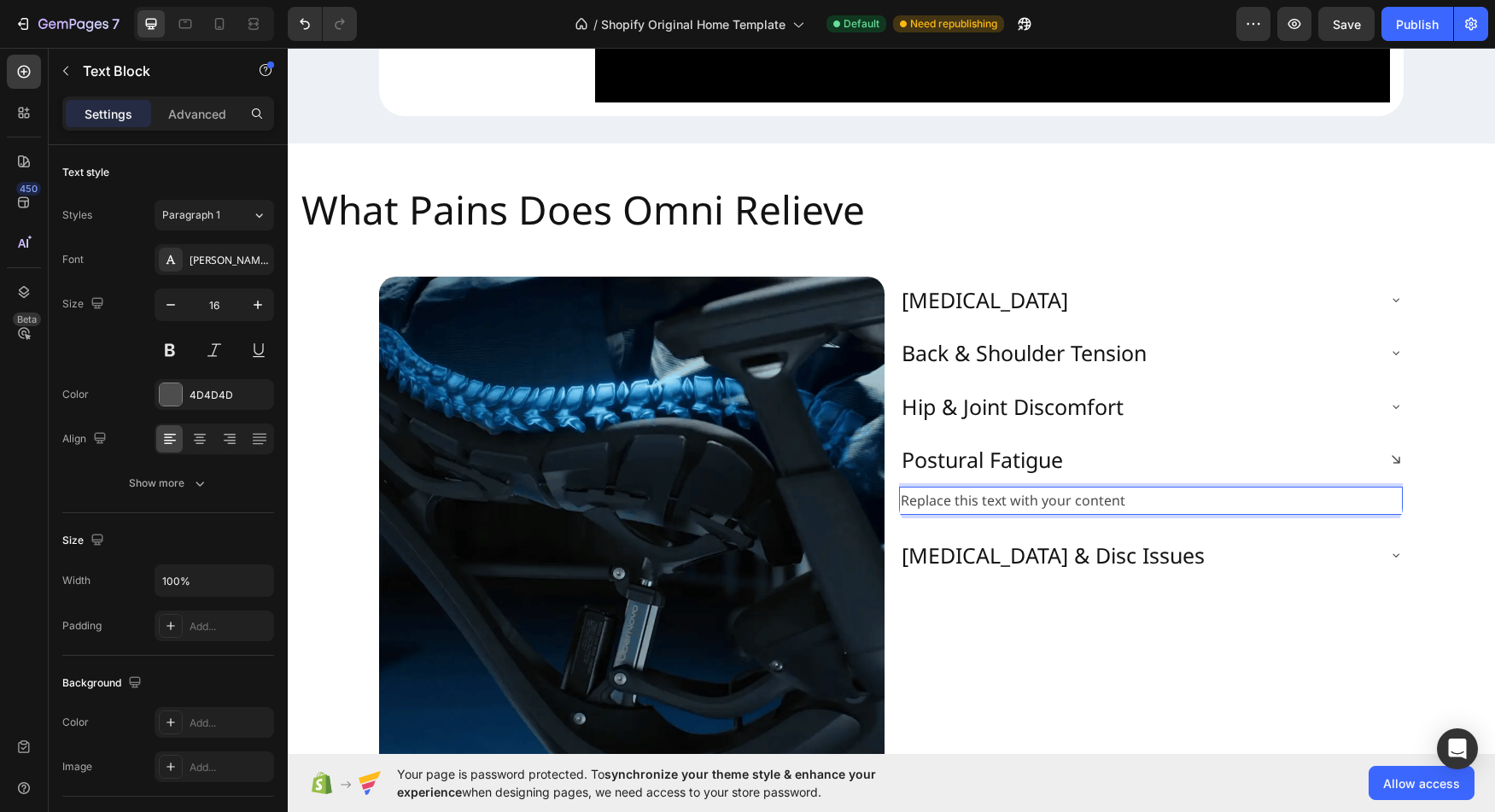
click at [1000, 513] on p "Replace this text with your content" at bounding box center [1151, 501] width 501 height 25
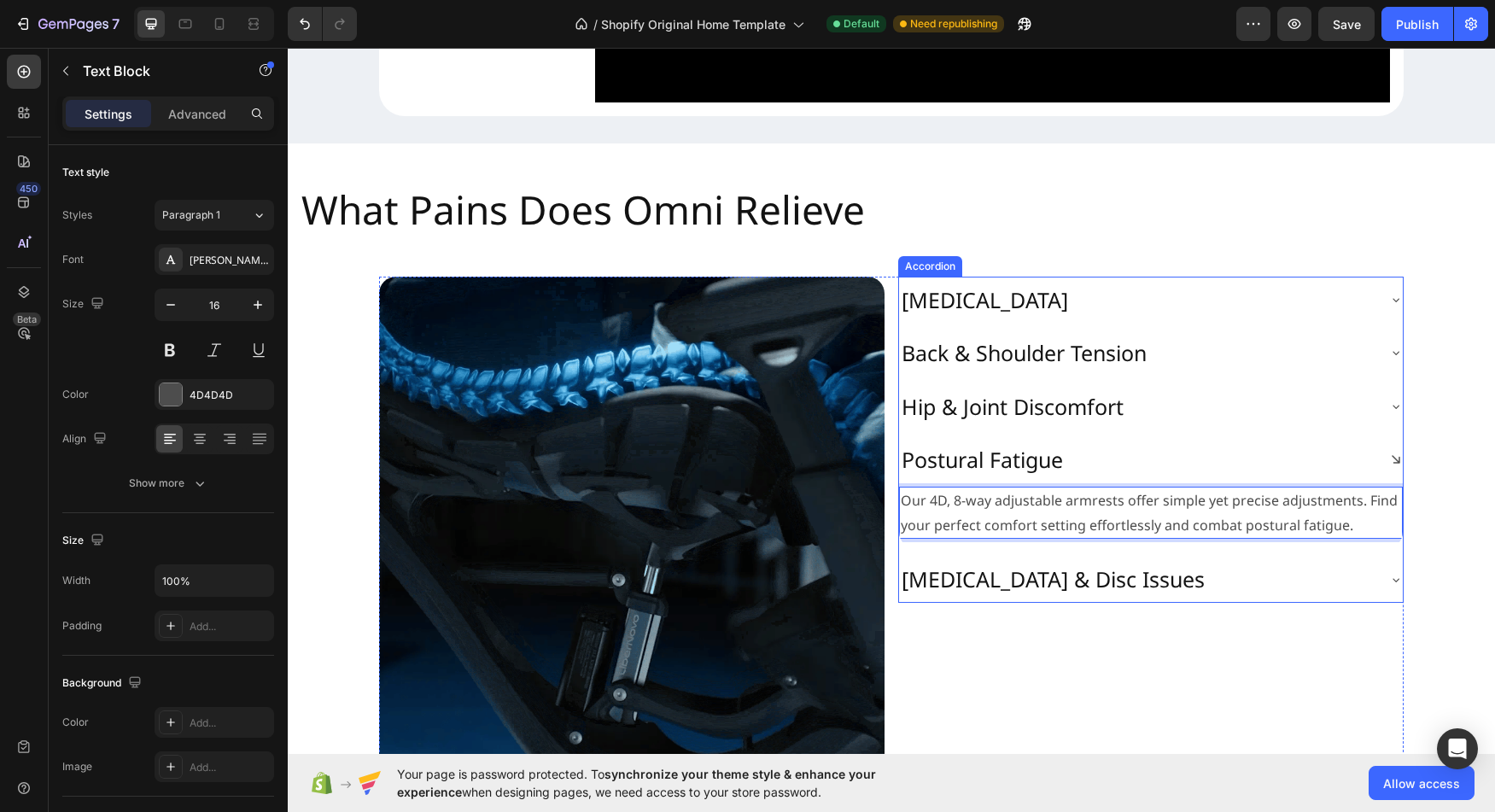
click at [1032, 593] on p "[MEDICAL_DATA] & Disc Issues" at bounding box center [1054, 579] width 303 height 28
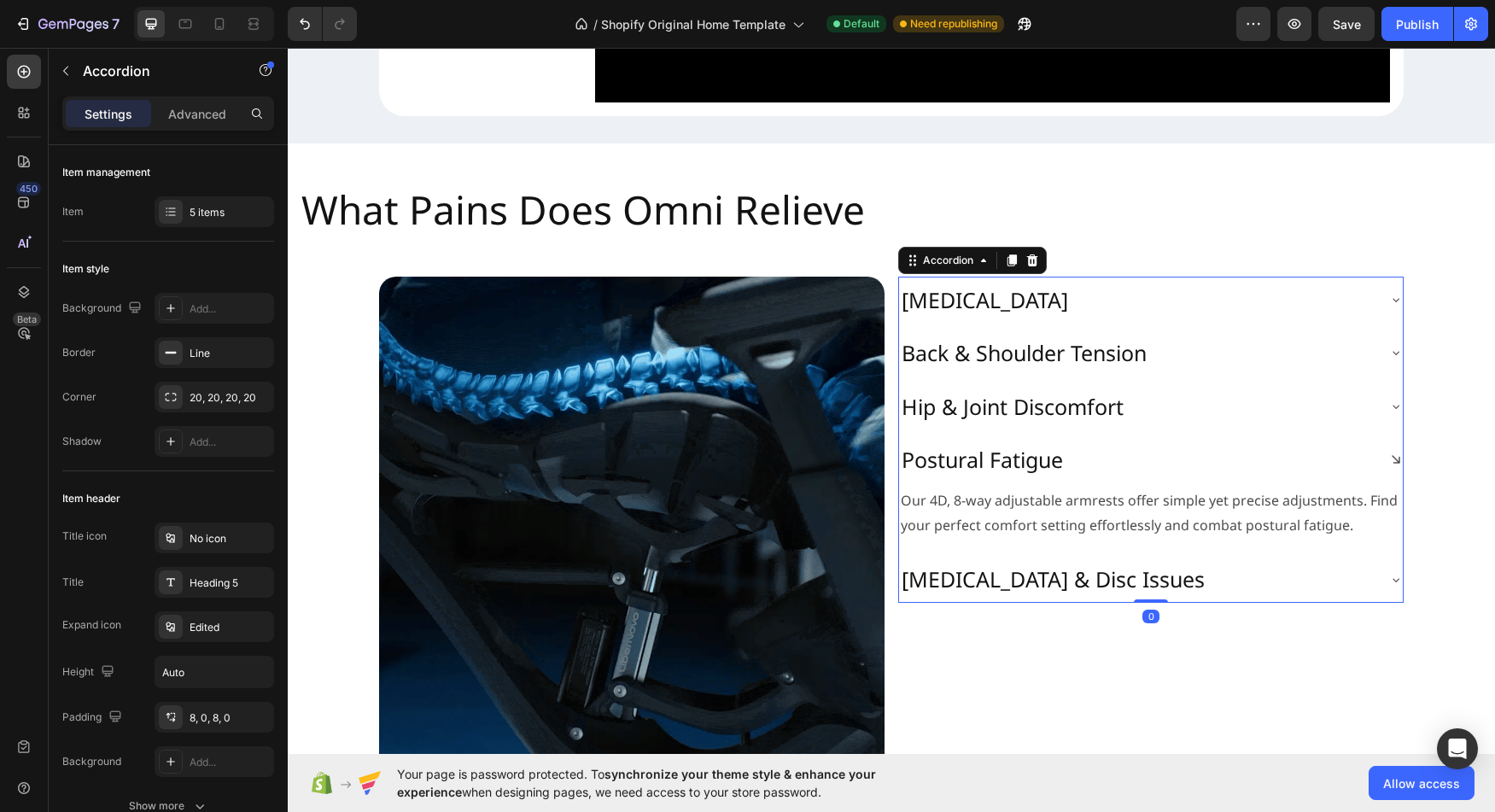
click at [1348, 596] on div "[MEDICAL_DATA] & Disc Issues" at bounding box center [1137, 579] width 476 height 33
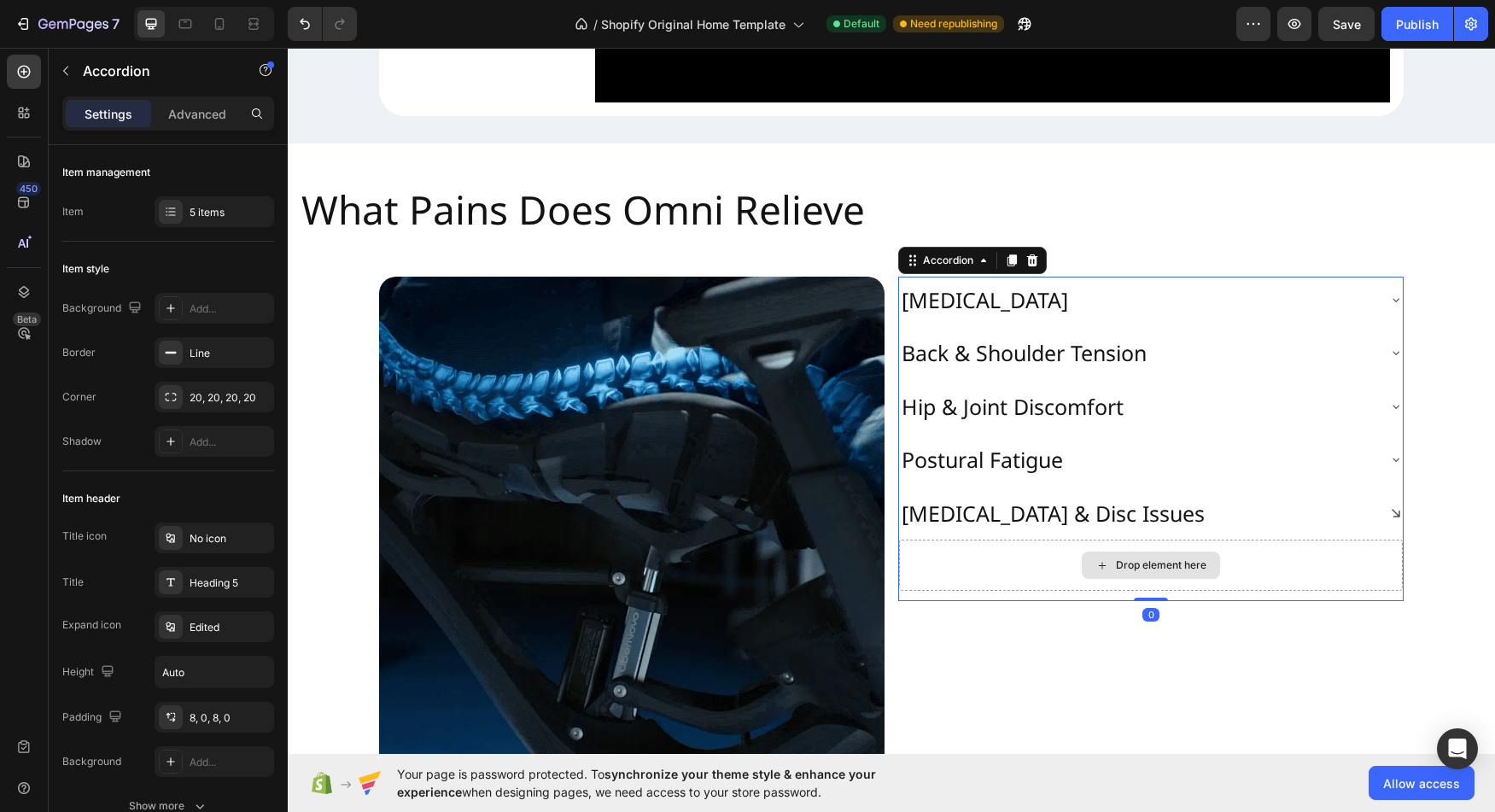
click at [1176, 572] on div "Drop element here" at bounding box center [1161, 564] width 90 height 14
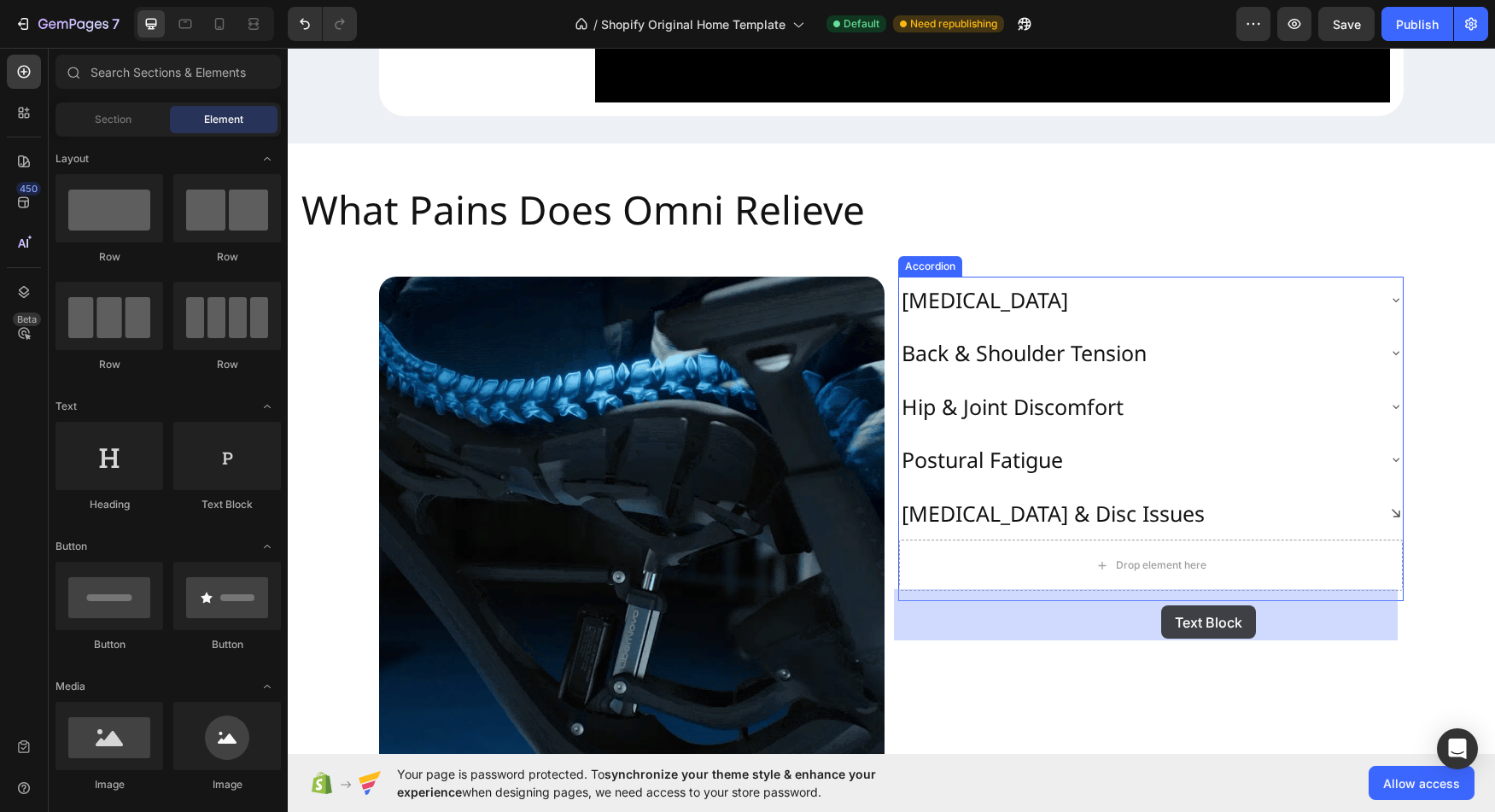
drag, startPoint x: 520, startPoint y: 488, endPoint x: 1161, endPoint y: 606, distance: 651.8
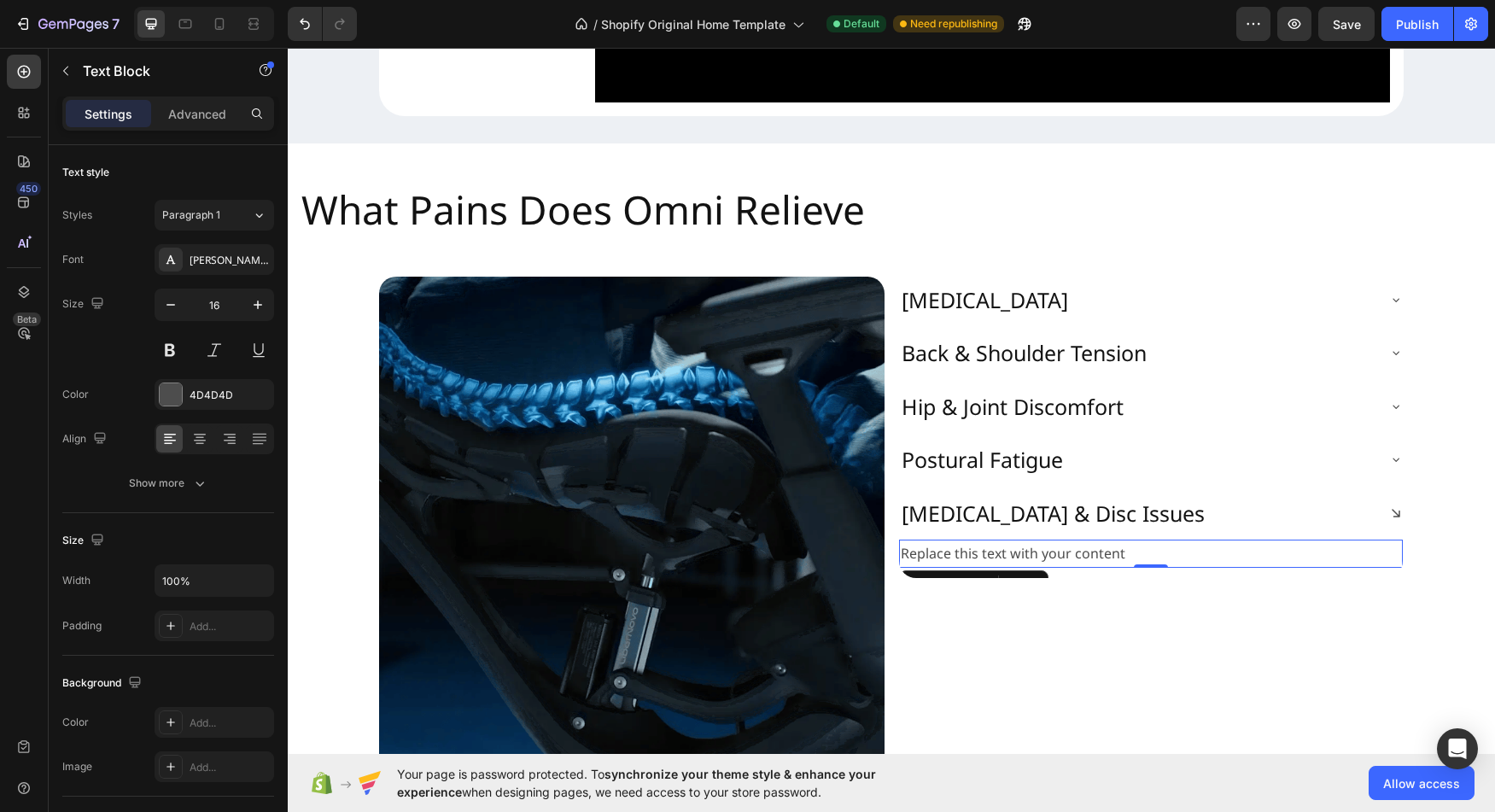
click at [971, 567] on div "Replace this text with your content" at bounding box center [1150, 554] width 504 height 28
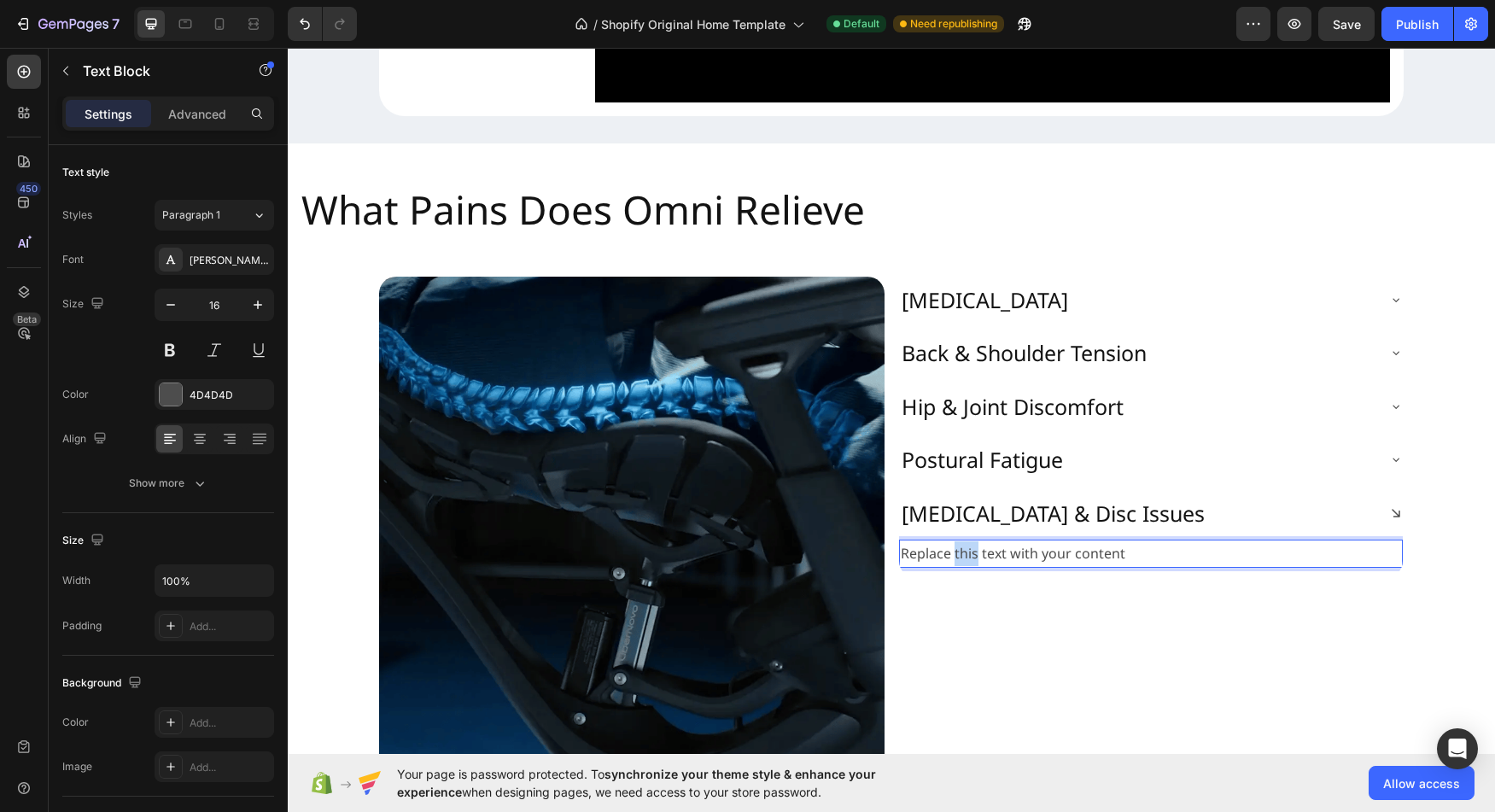
click at [971, 566] on p "Replace this text with your content" at bounding box center [1151, 553] width 501 height 25
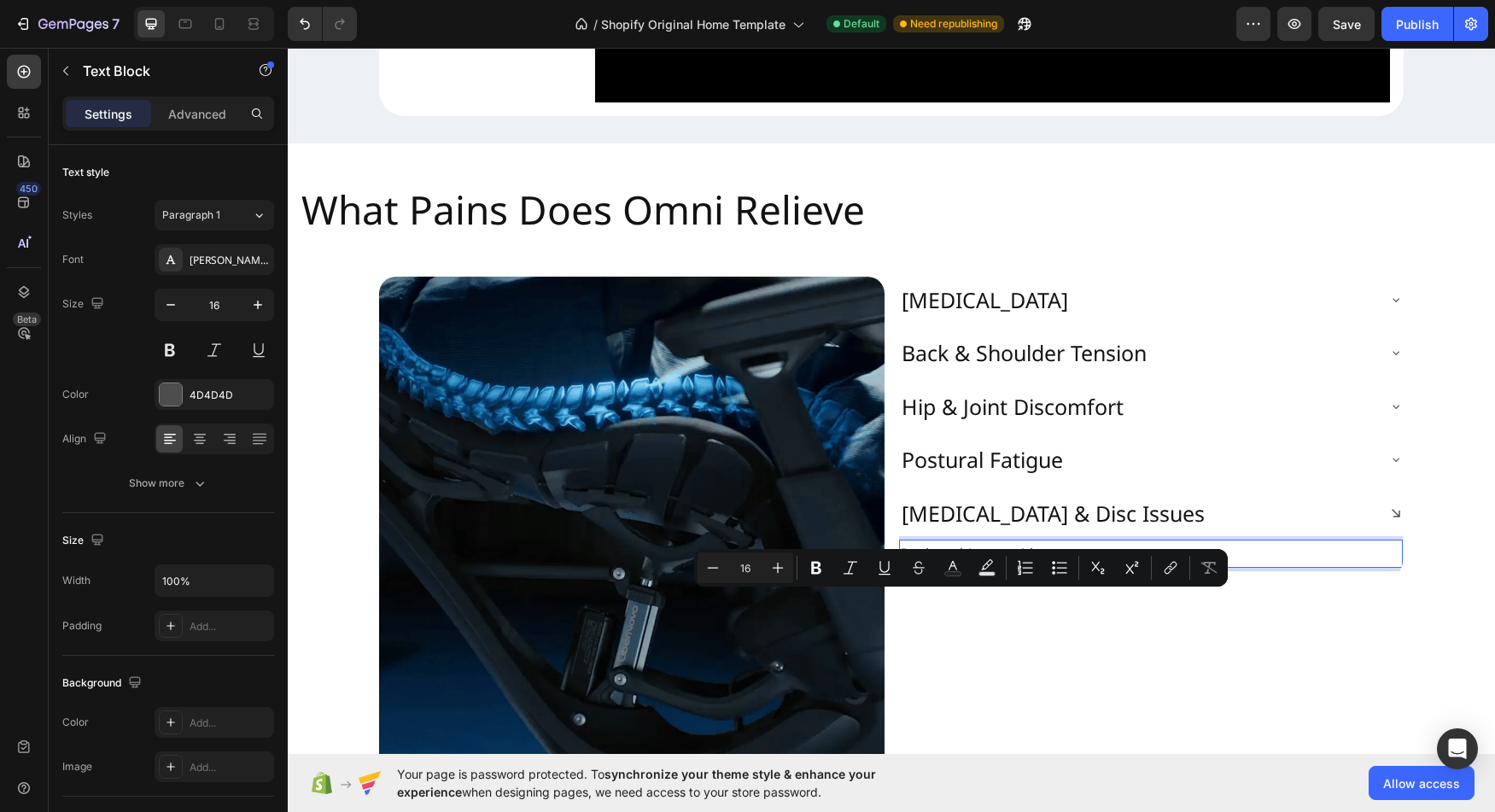
click at [971, 566] on p "Replace this text with your content" at bounding box center [1151, 553] width 501 height 25
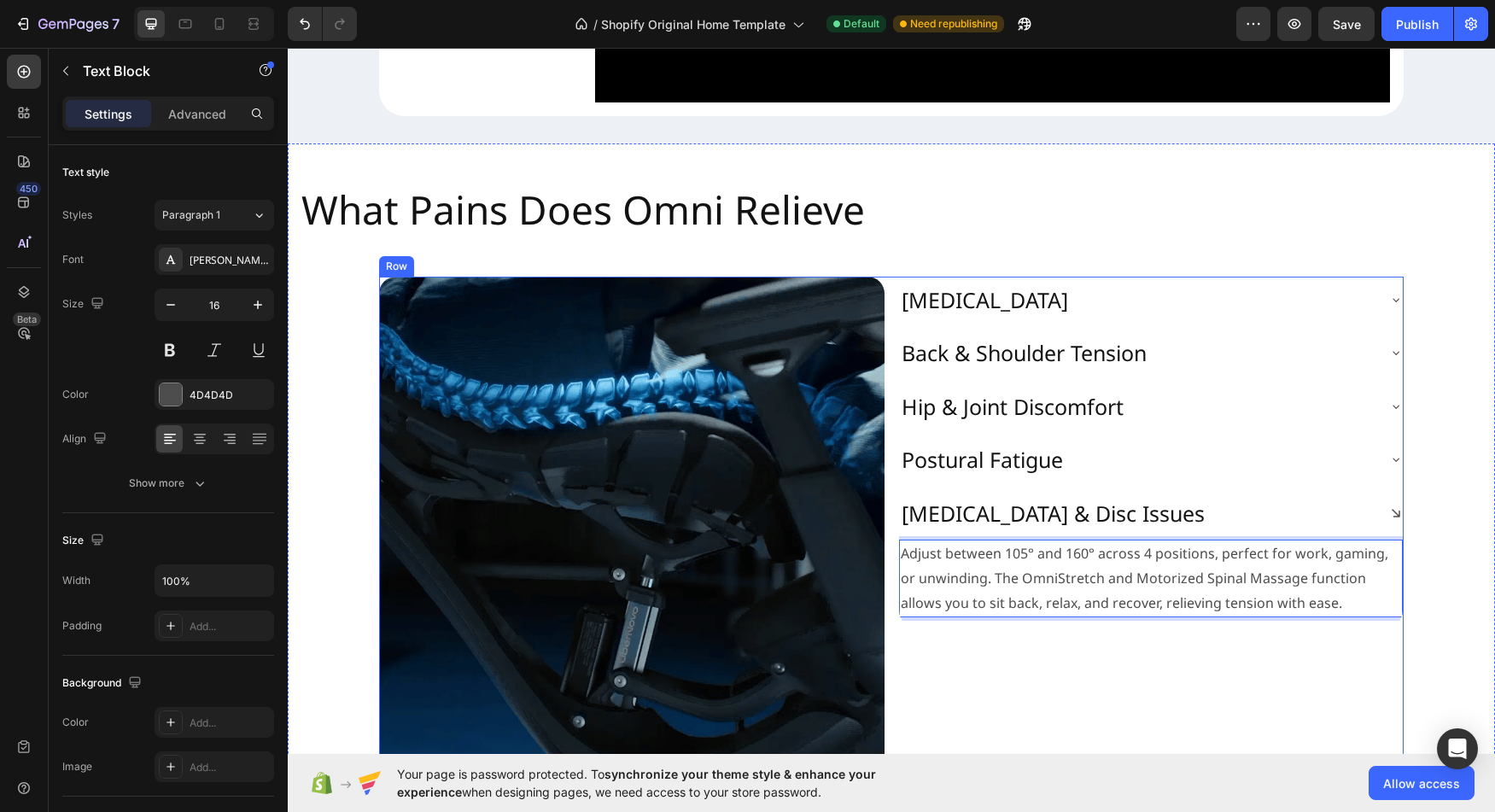
click at [1230, 710] on div "Neck Stiffness Back & Shoulder Tension Hip & Joint Discomfort Postural Fatigue …" at bounding box center [1150, 529] width 505 height 505
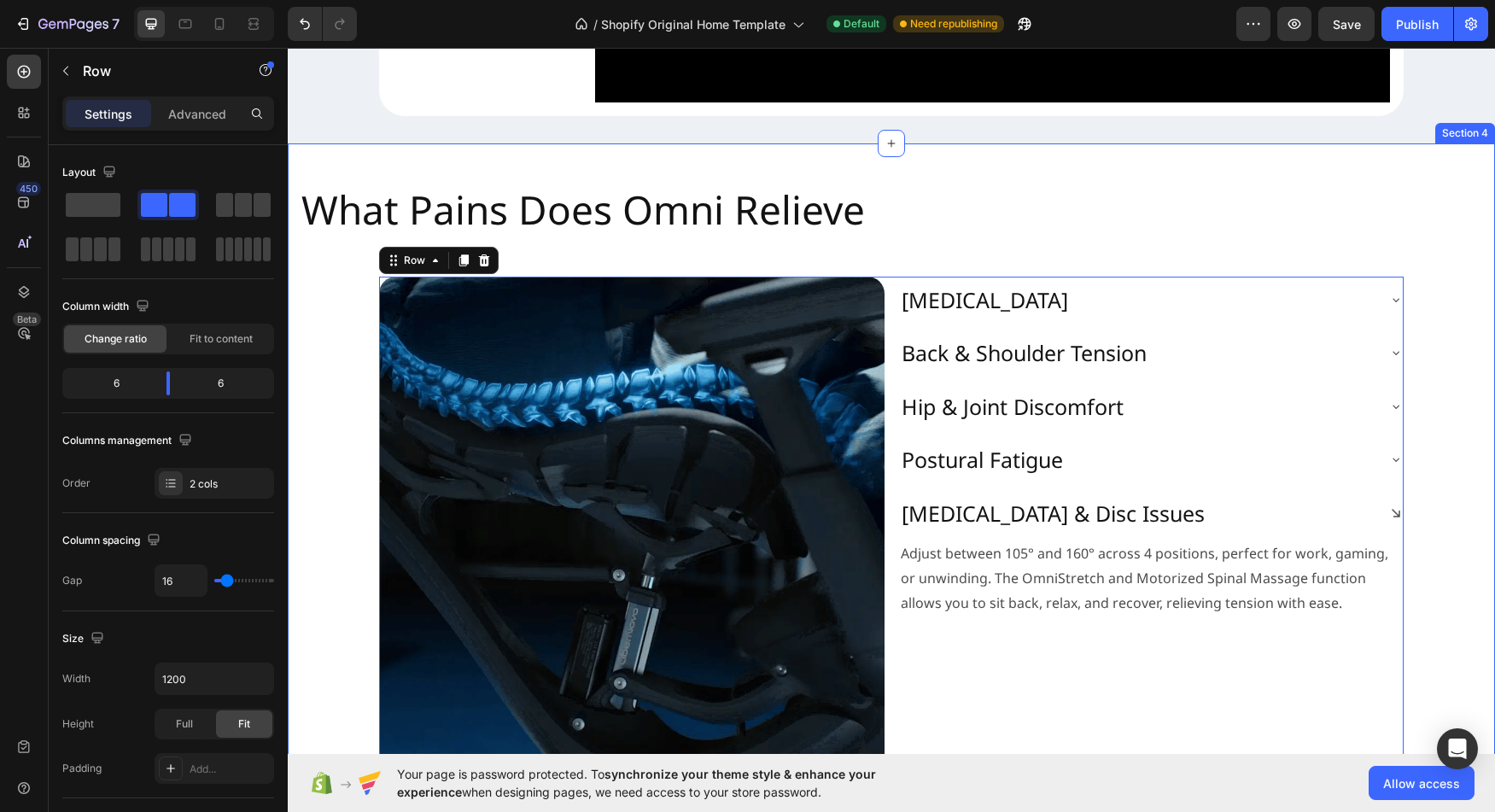
click at [1429, 619] on div "What Pains Does Omni Relieve Heading Image Neck Stiffness Back & Shoulder Tensi…" at bounding box center [891, 476] width 1207 height 611
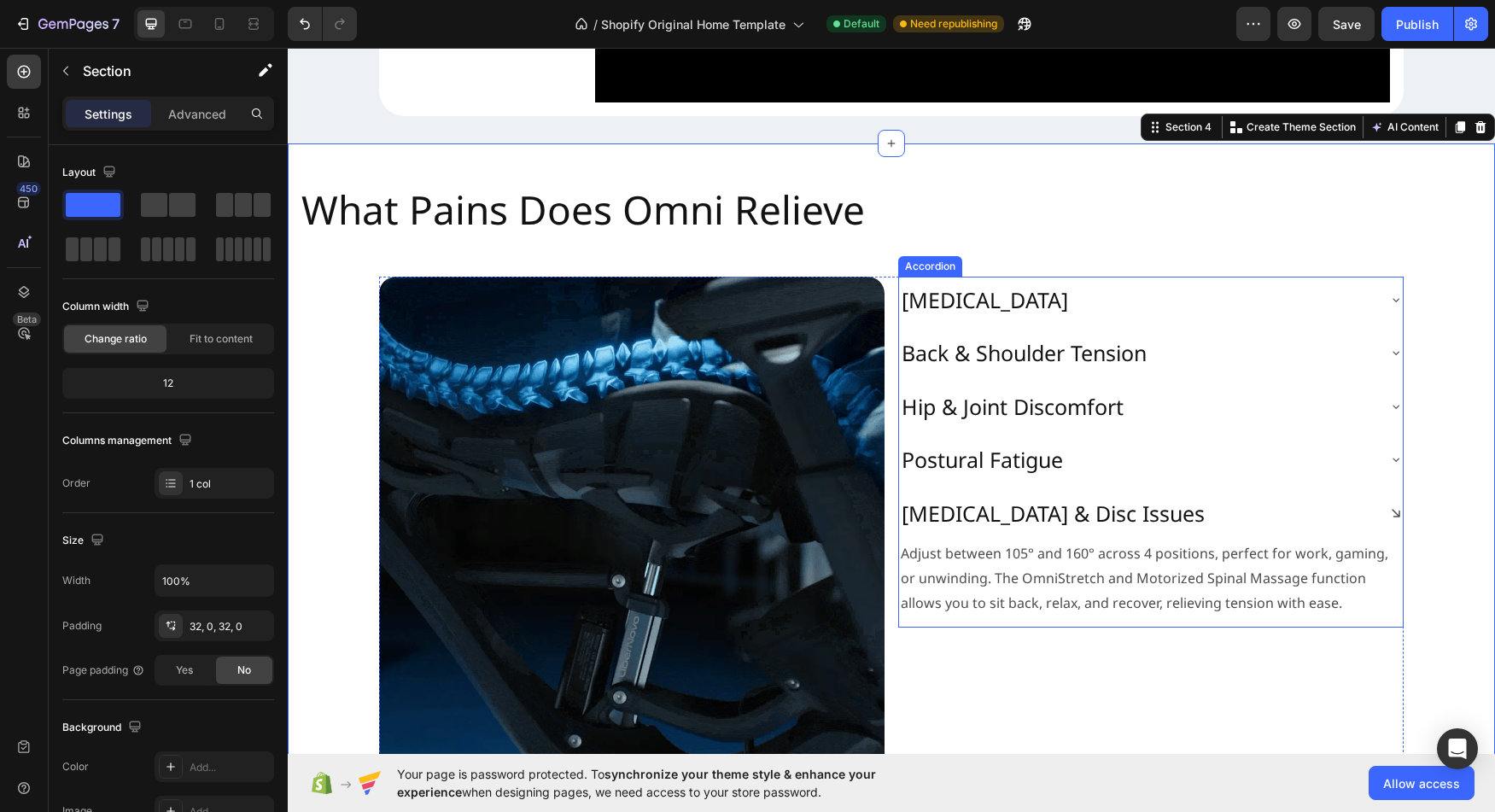
click at [1383, 537] on div "[MEDICAL_DATA] & Disc Issues" at bounding box center [1150, 512] width 504 height 47
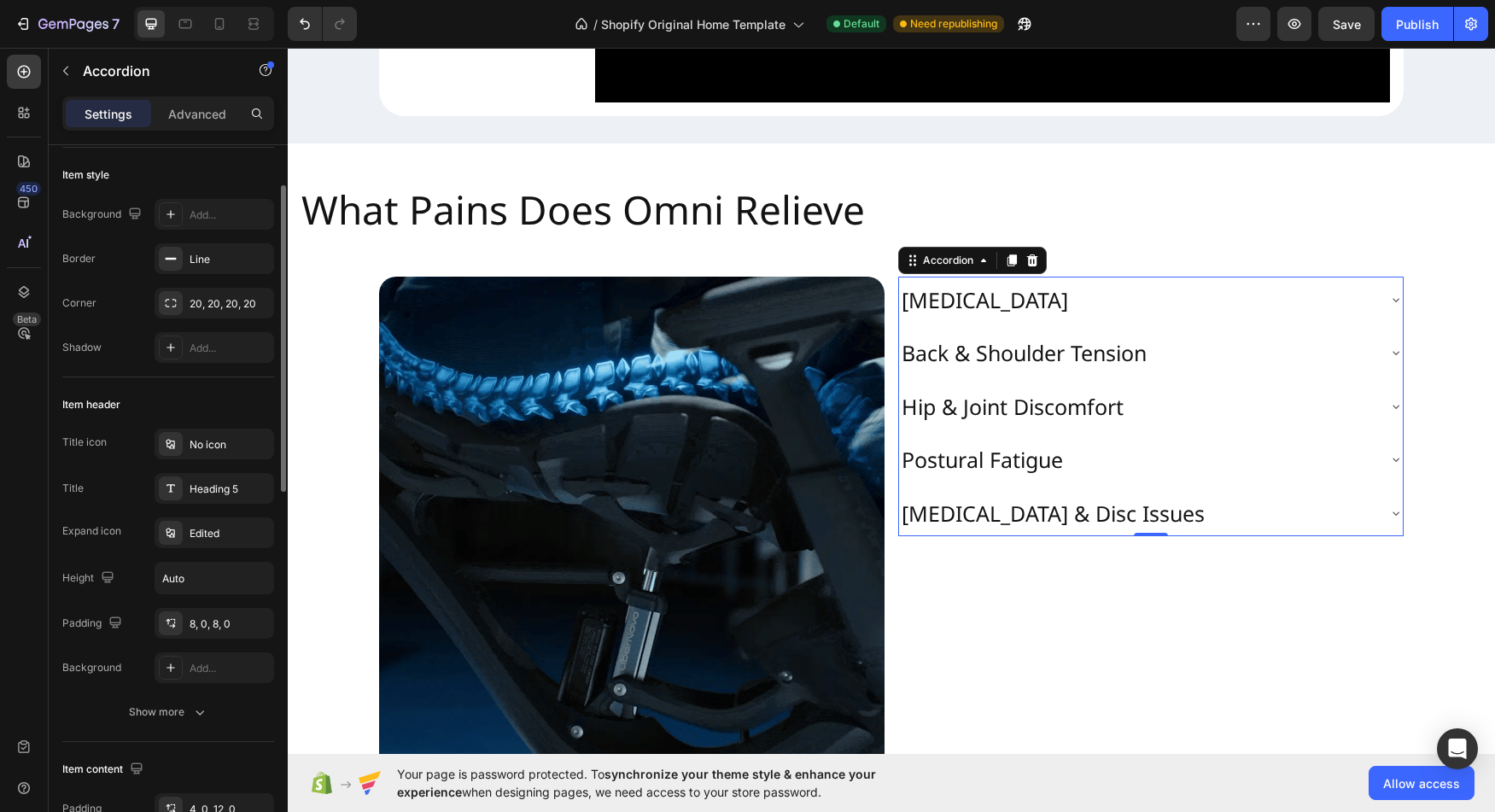
scroll to position [104, 0]
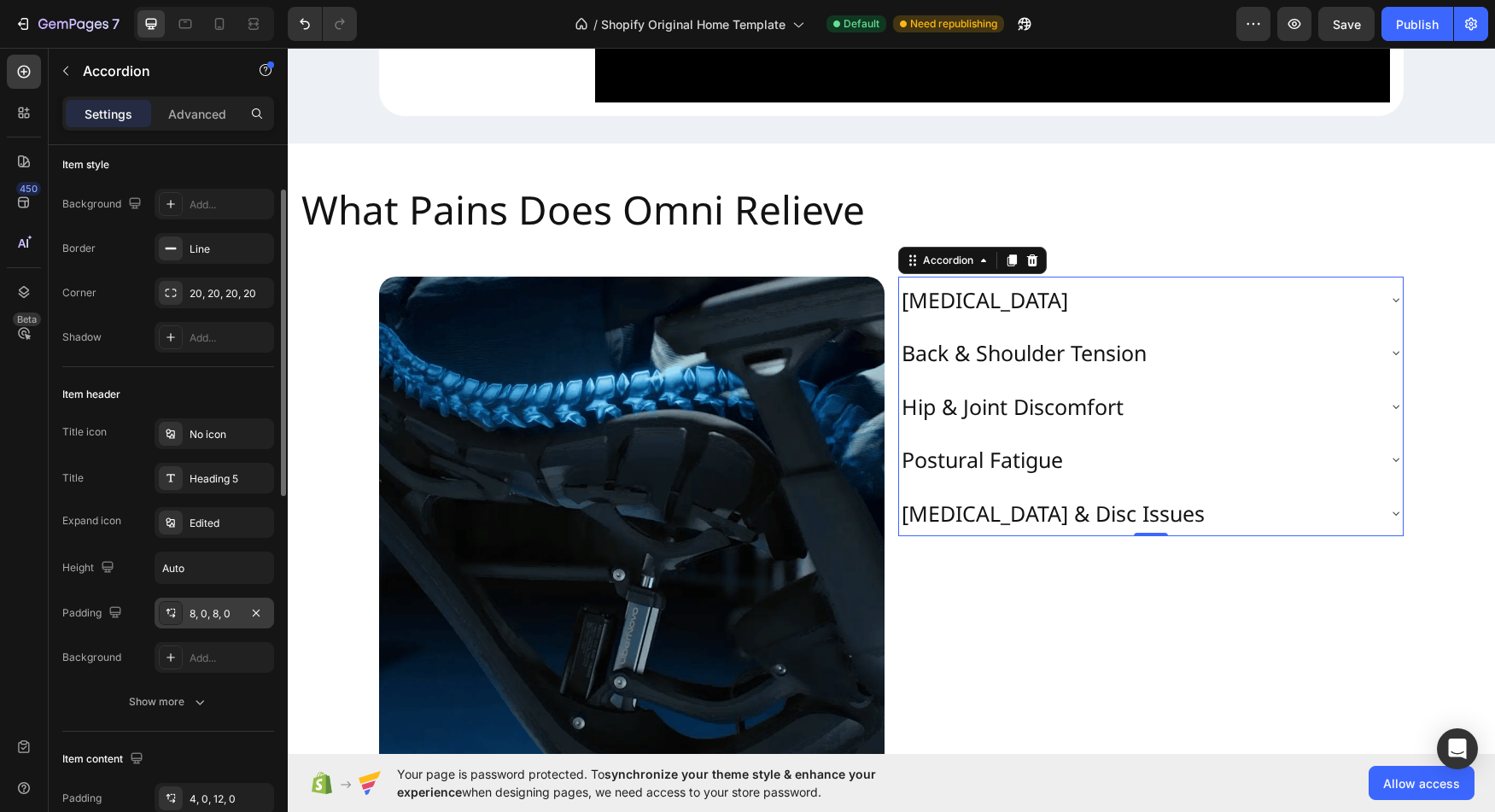
click at [247, 621] on div at bounding box center [256, 613] width 20 height 20
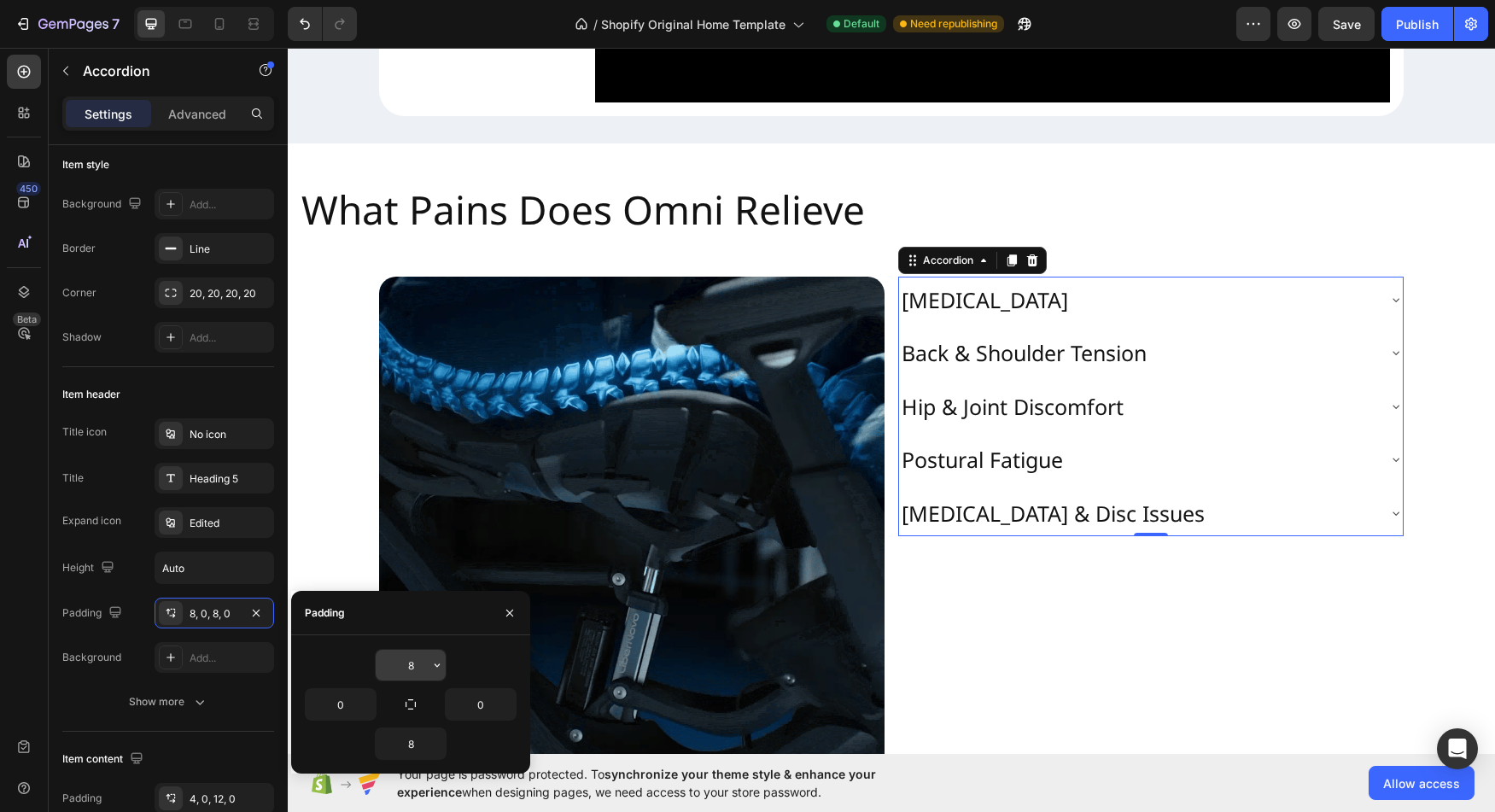
click at [419, 671] on input "8" at bounding box center [410, 665] width 70 height 31
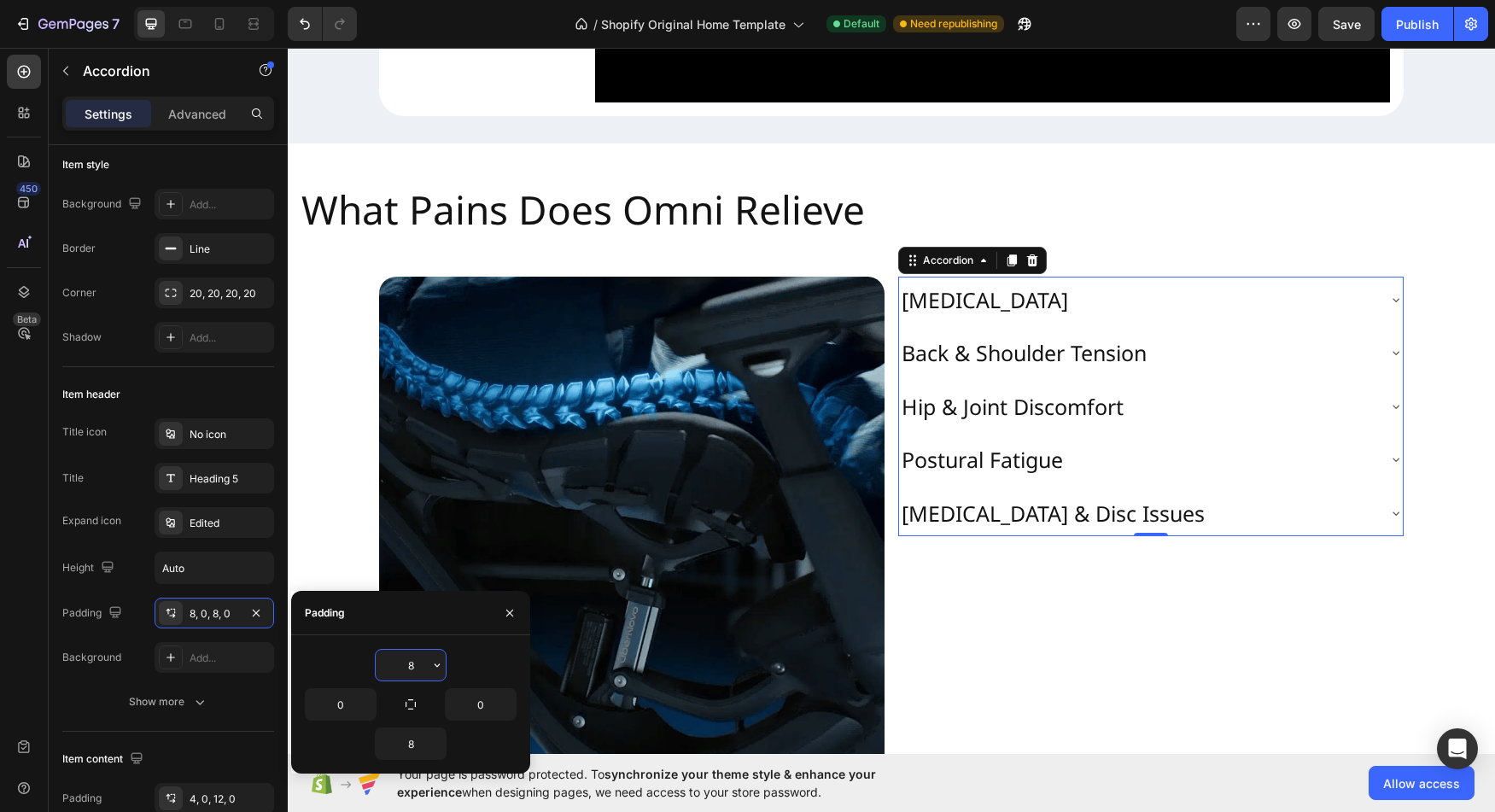
click at [419, 671] on input "8" at bounding box center [410, 665] width 70 height 31
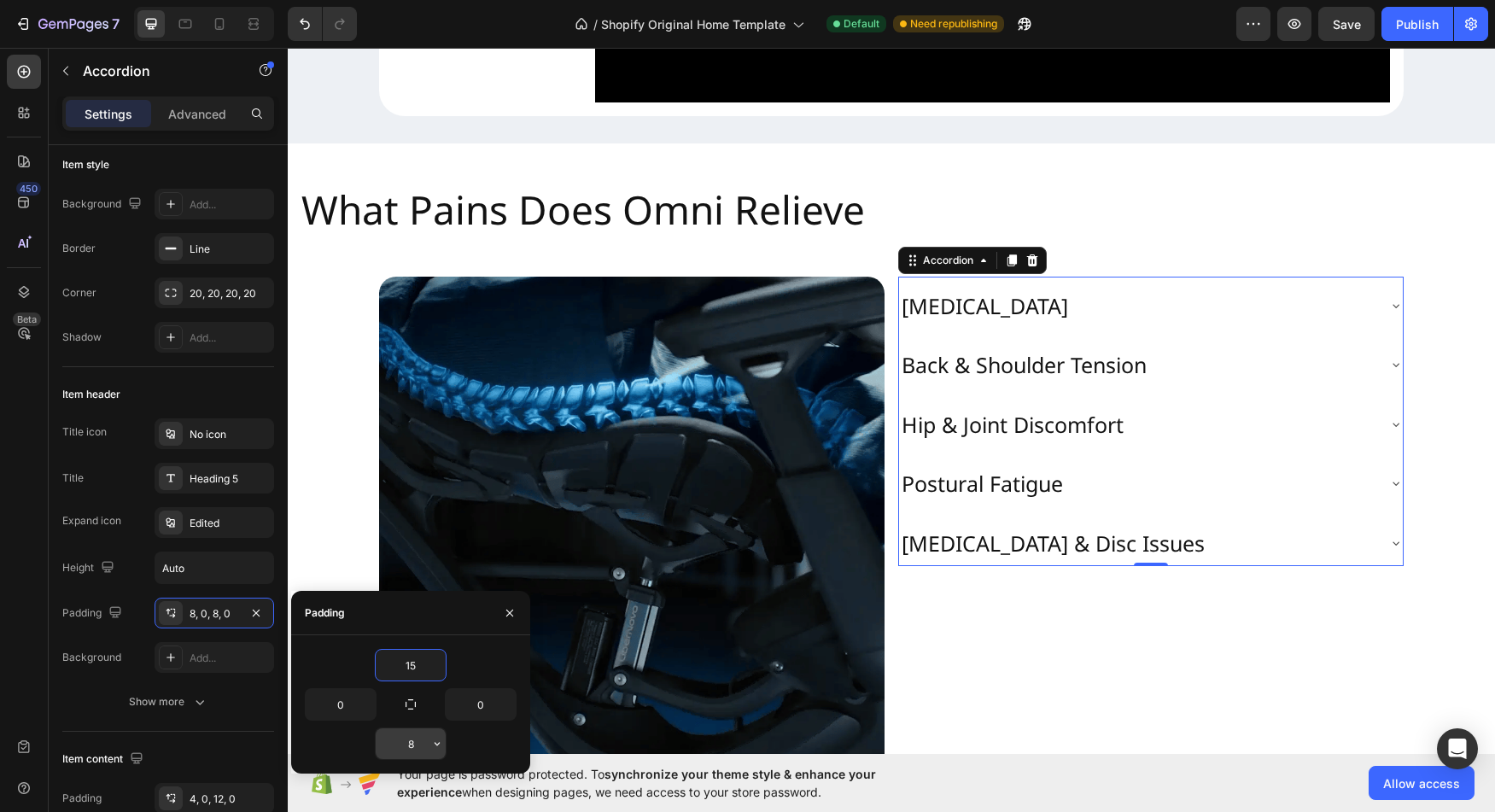
type input "15"
click at [422, 746] on input "8" at bounding box center [410, 743] width 70 height 31
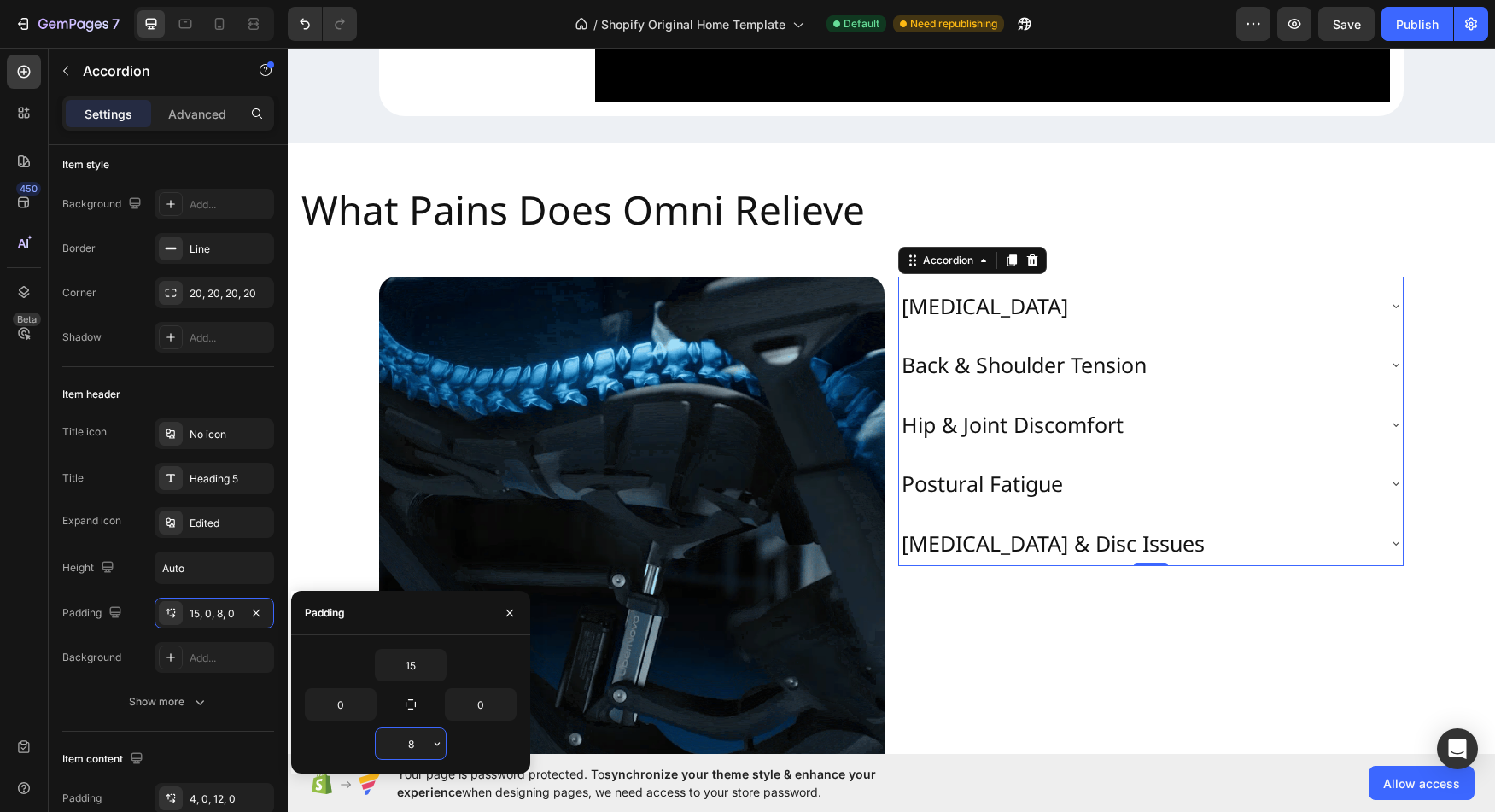
click at [422, 746] on input "8" at bounding box center [410, 743] width 70 height 31
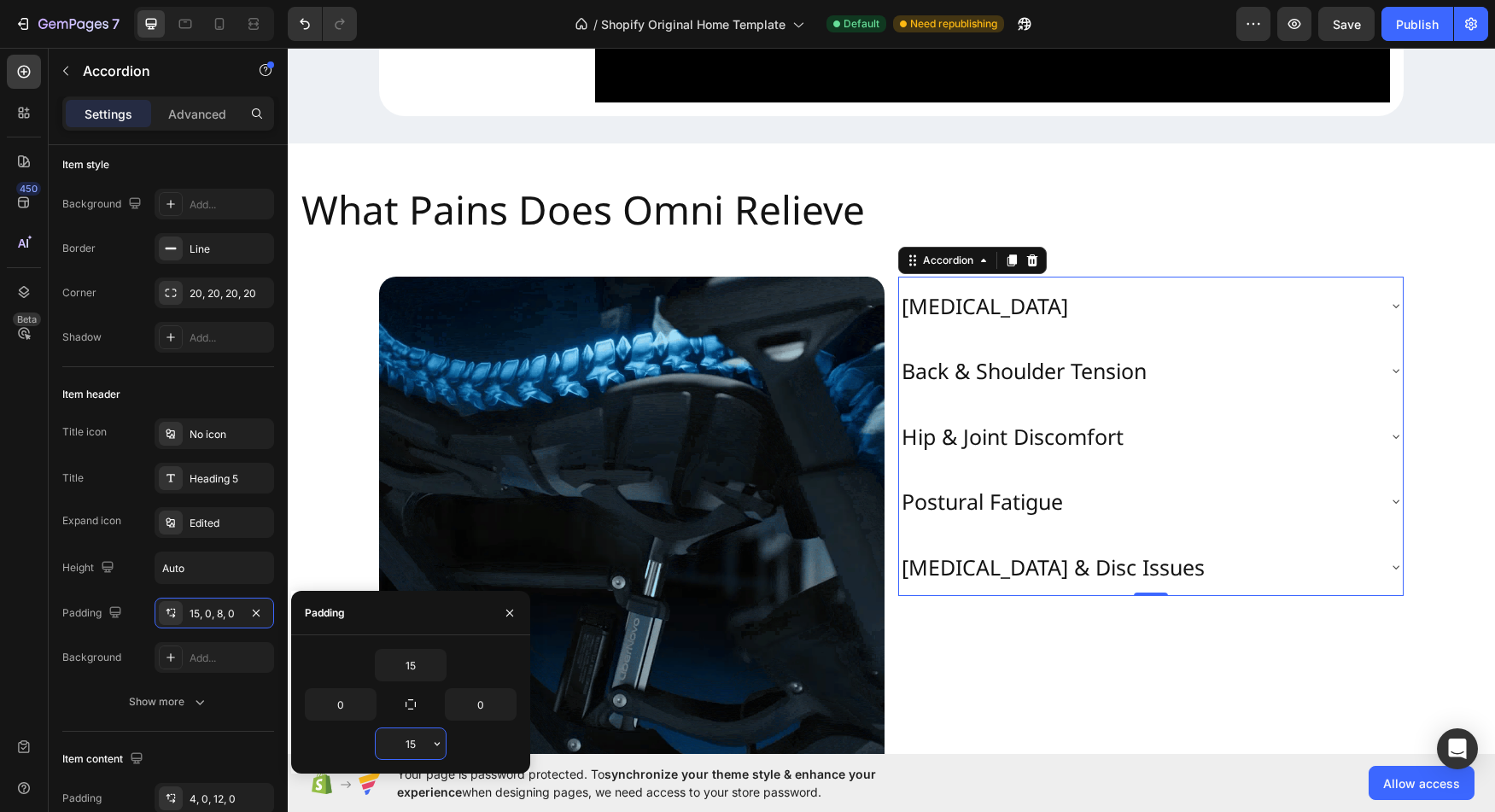
type input "1"
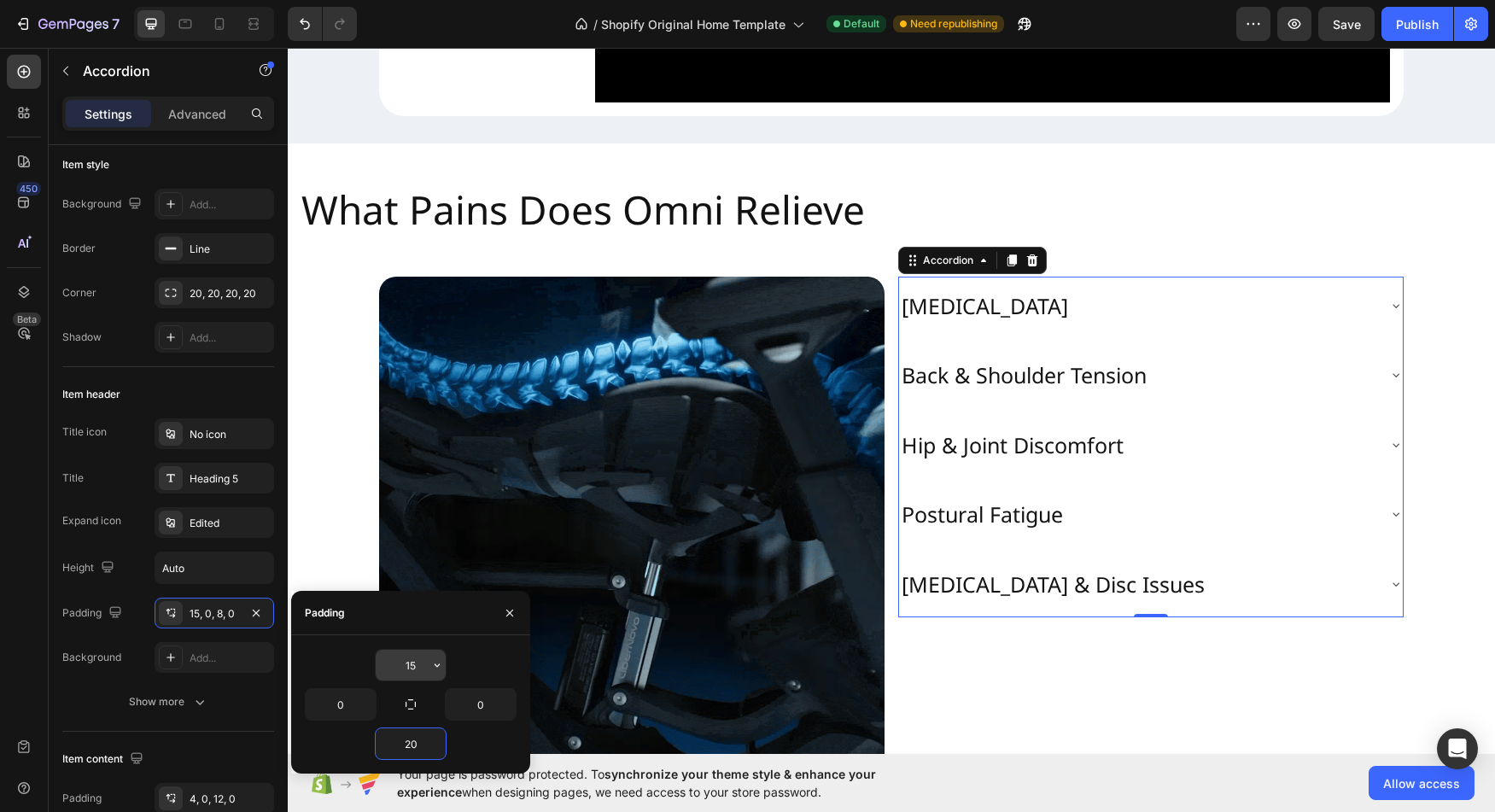
type input "20"
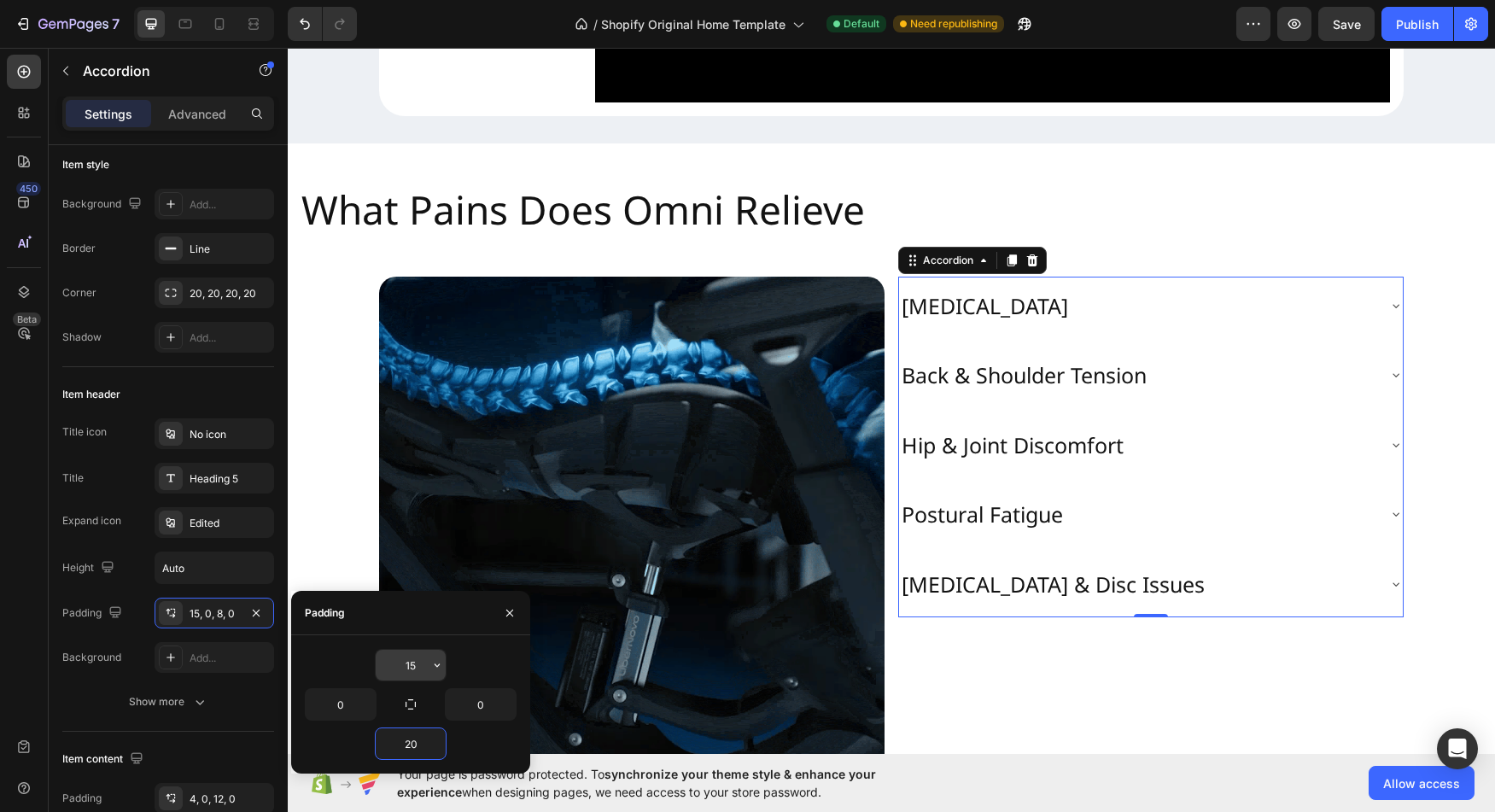
click at [414, 667] on input "15" at bounding box center [410, 665] width 70 height 31
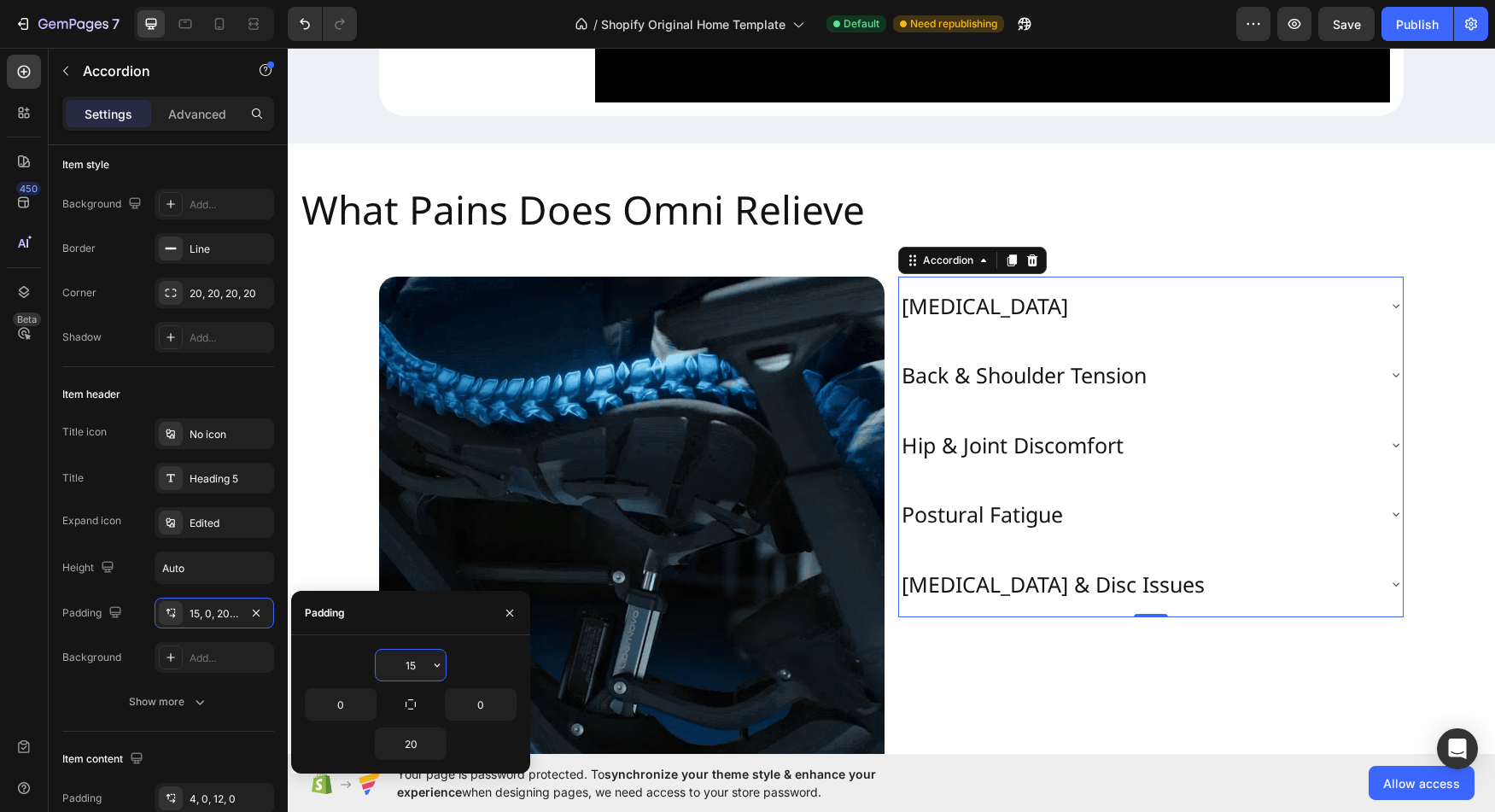
click at [414, 667] on input "15" at bounding box center [410, 665] width 70 height 31
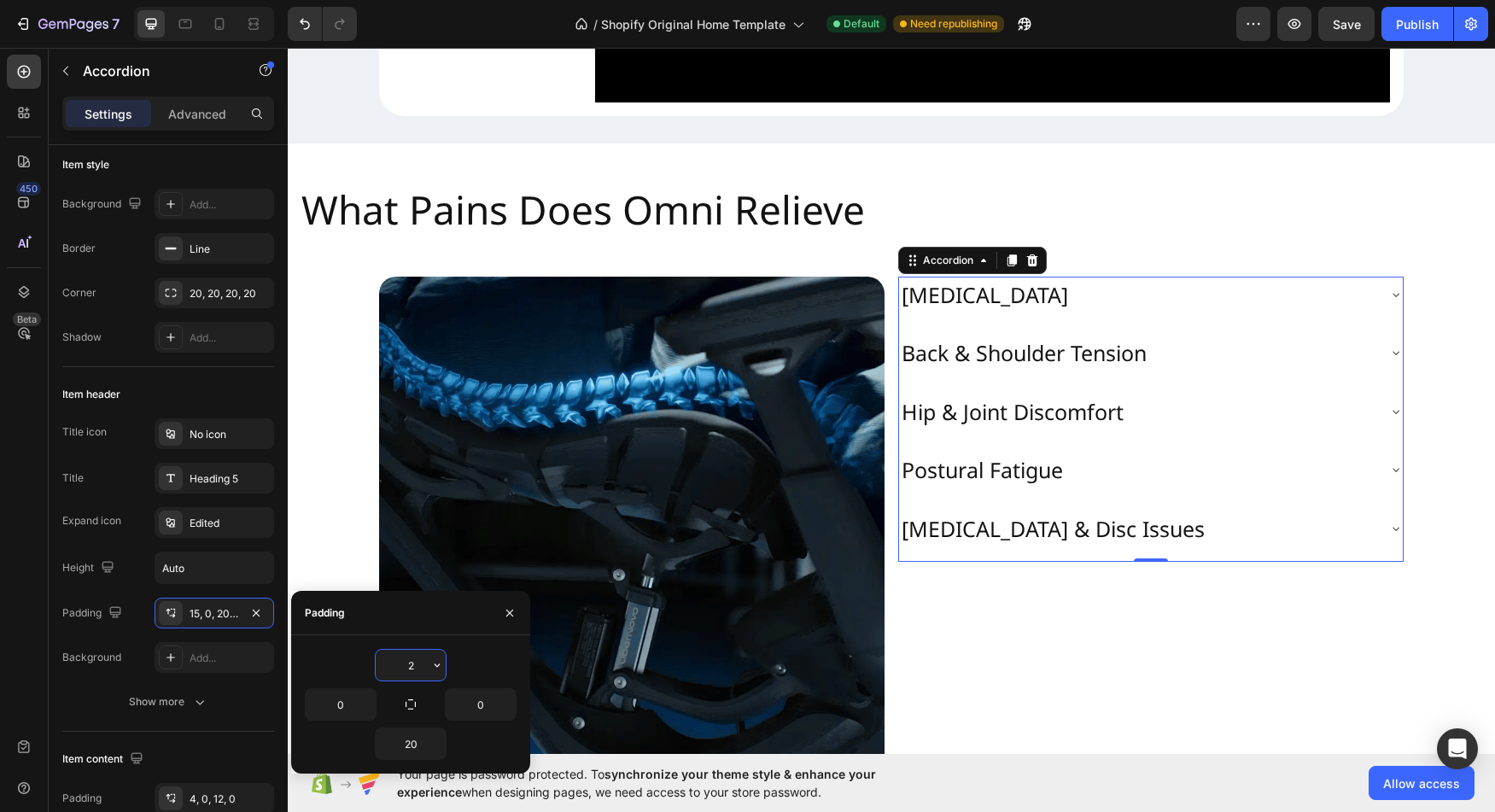
type input "20"
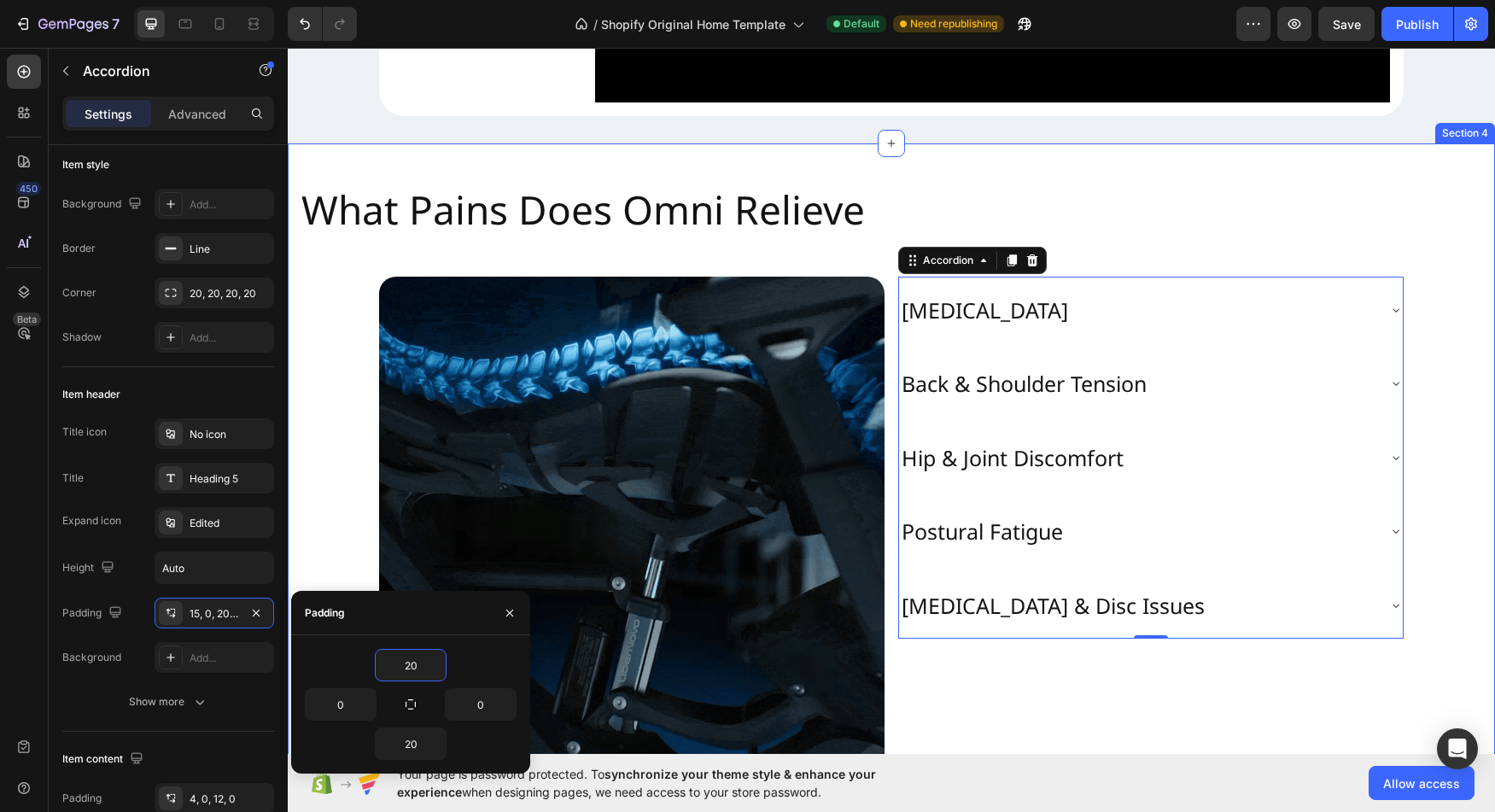
click at [318, 528] on div "What Pains Does Omni Relieve Heading Image Neck Stiffness Back & Shoulder Tensi…" at bounding box center [891, 476] width 1207 height 611
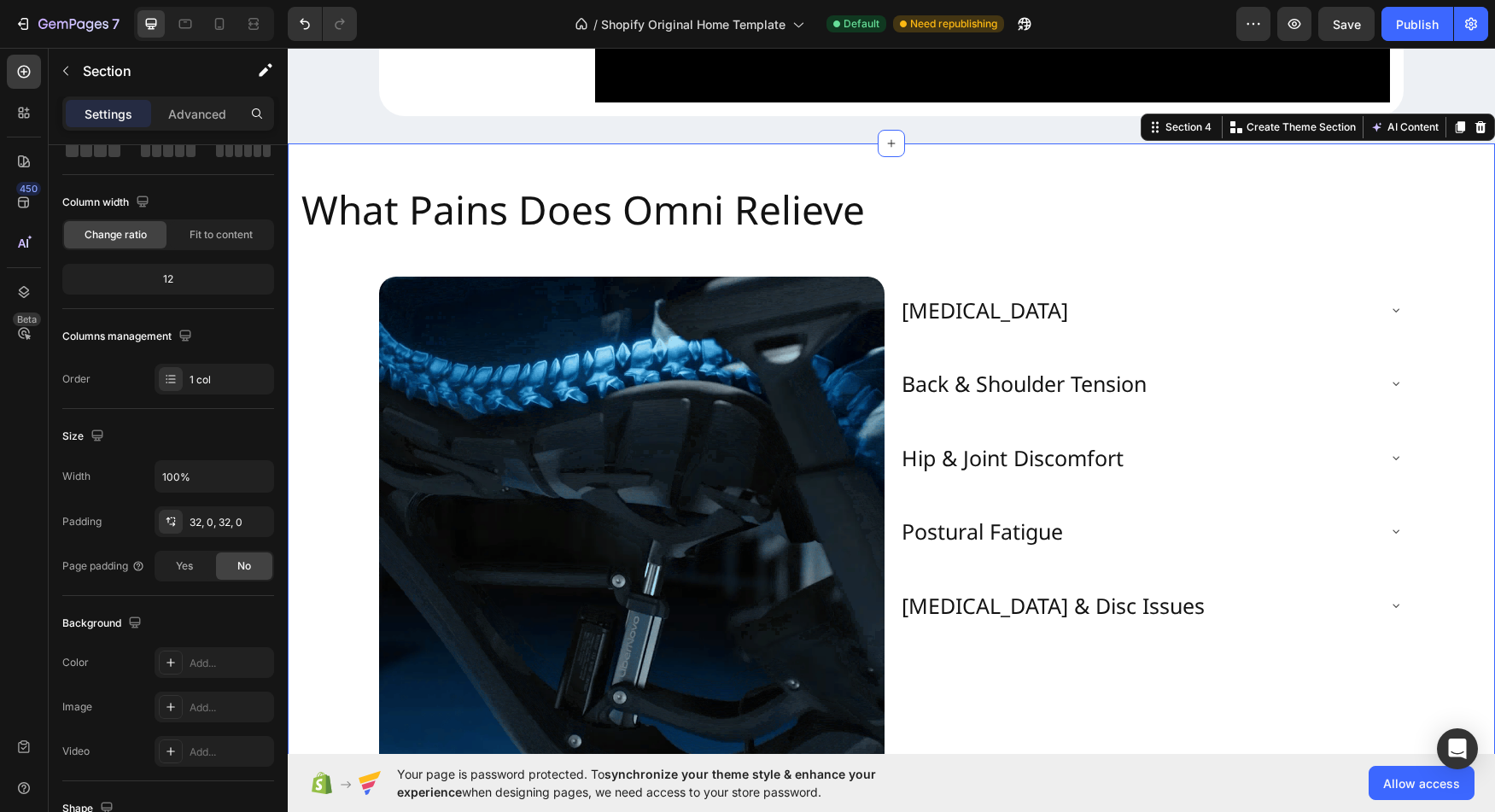
scroll to position [0, 0]
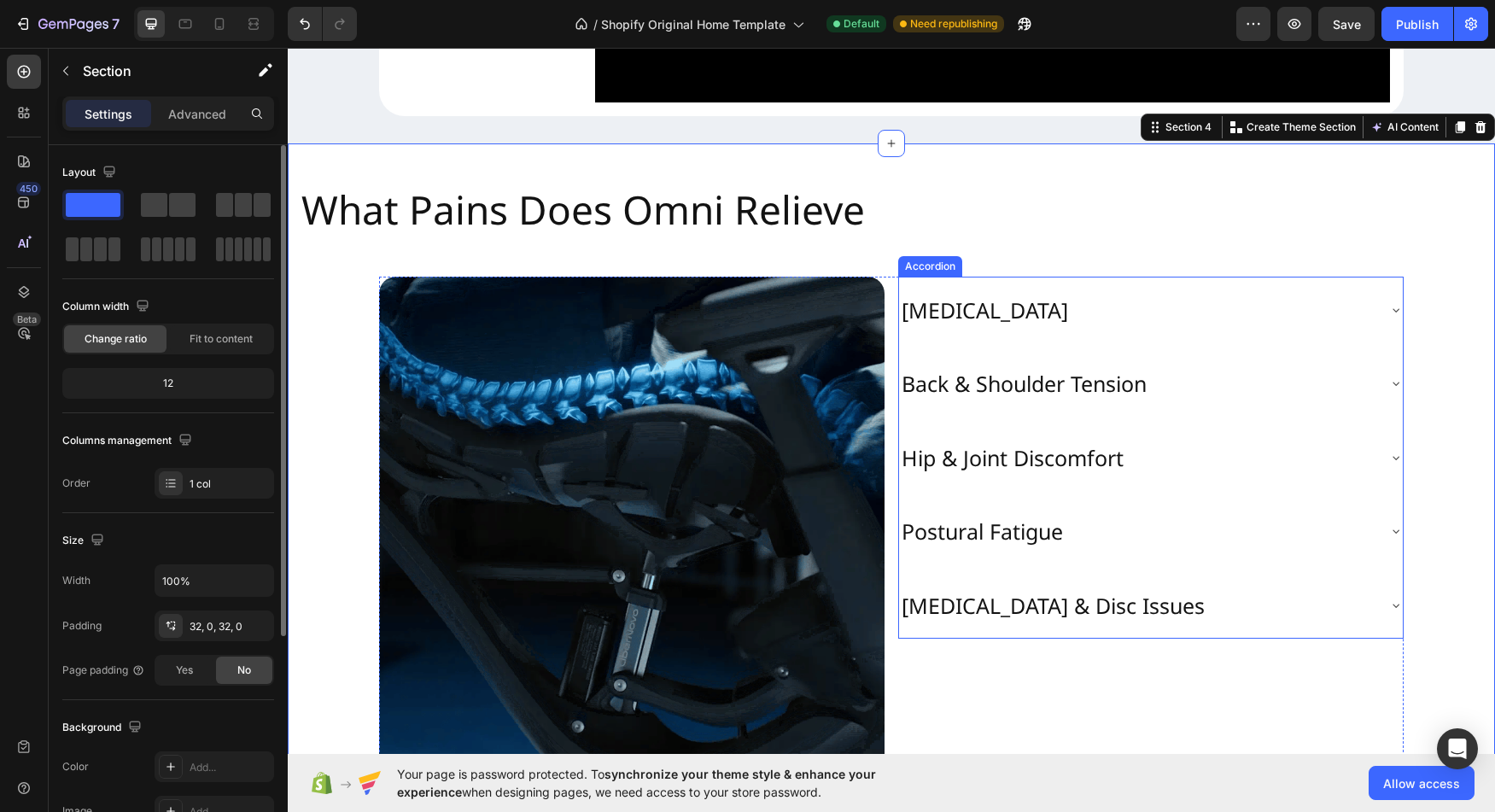
click at [1024, 472] on p "Hip & Joint Discomfort" at bounding box center [1013, 458] width 222 height 28
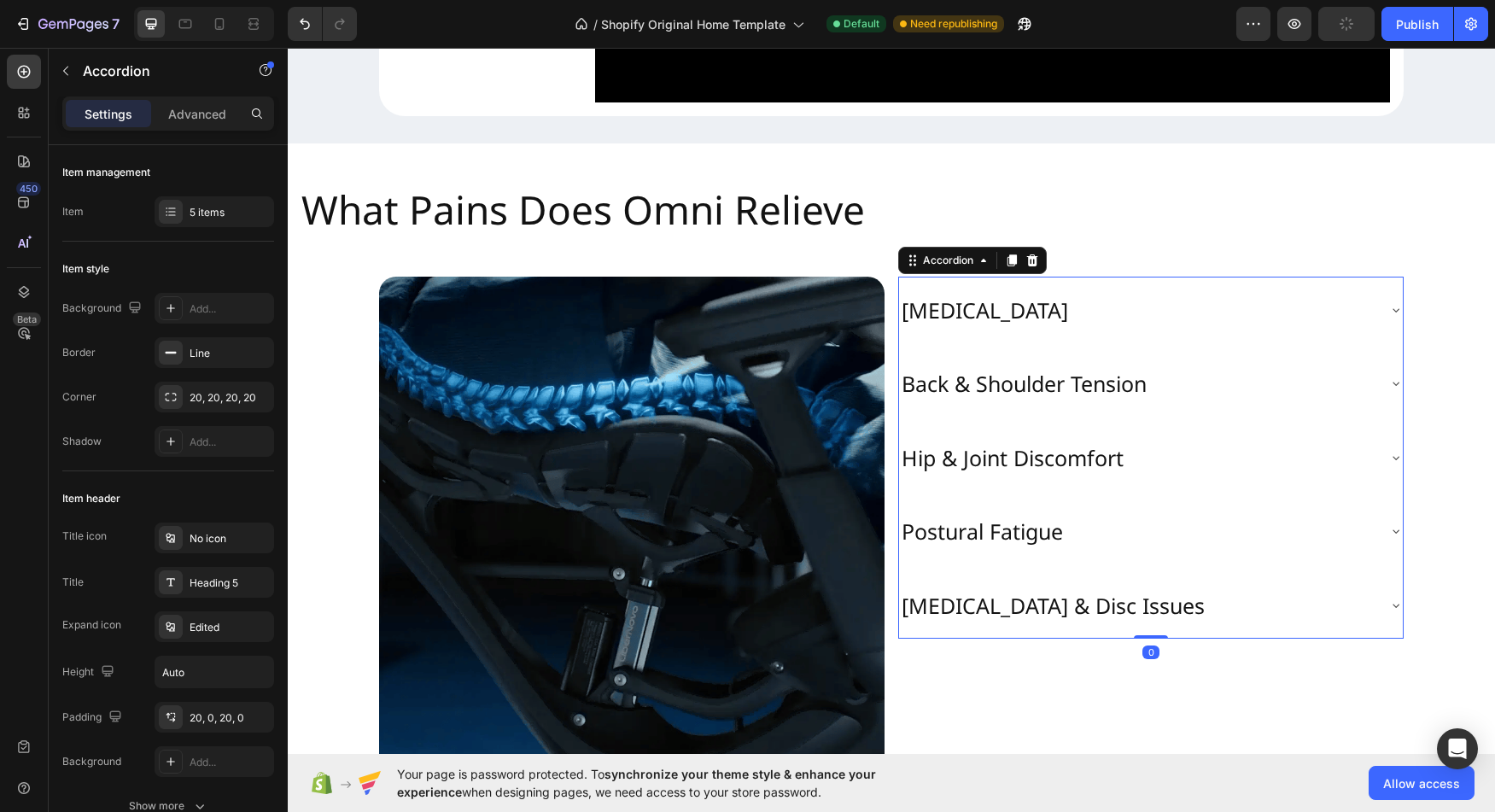
click at [1137, 417] on div "Back & Shoulder Tension" at bounding box center [1150, 384] width 504 height 68
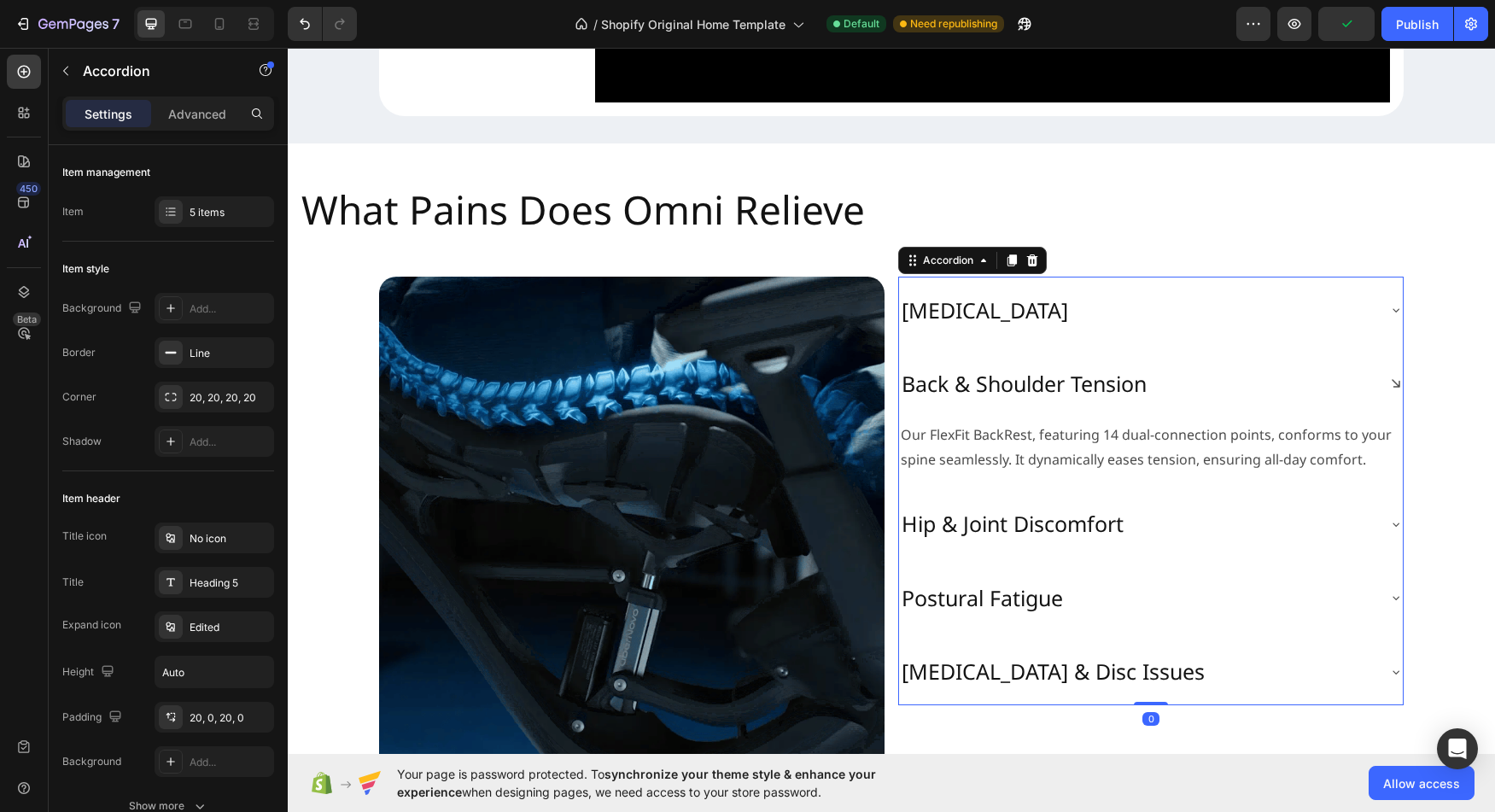
click at [1195, 327] on div "[MEDICAL_DATA]" at bounding box center [1137, 310] width 476 height 33
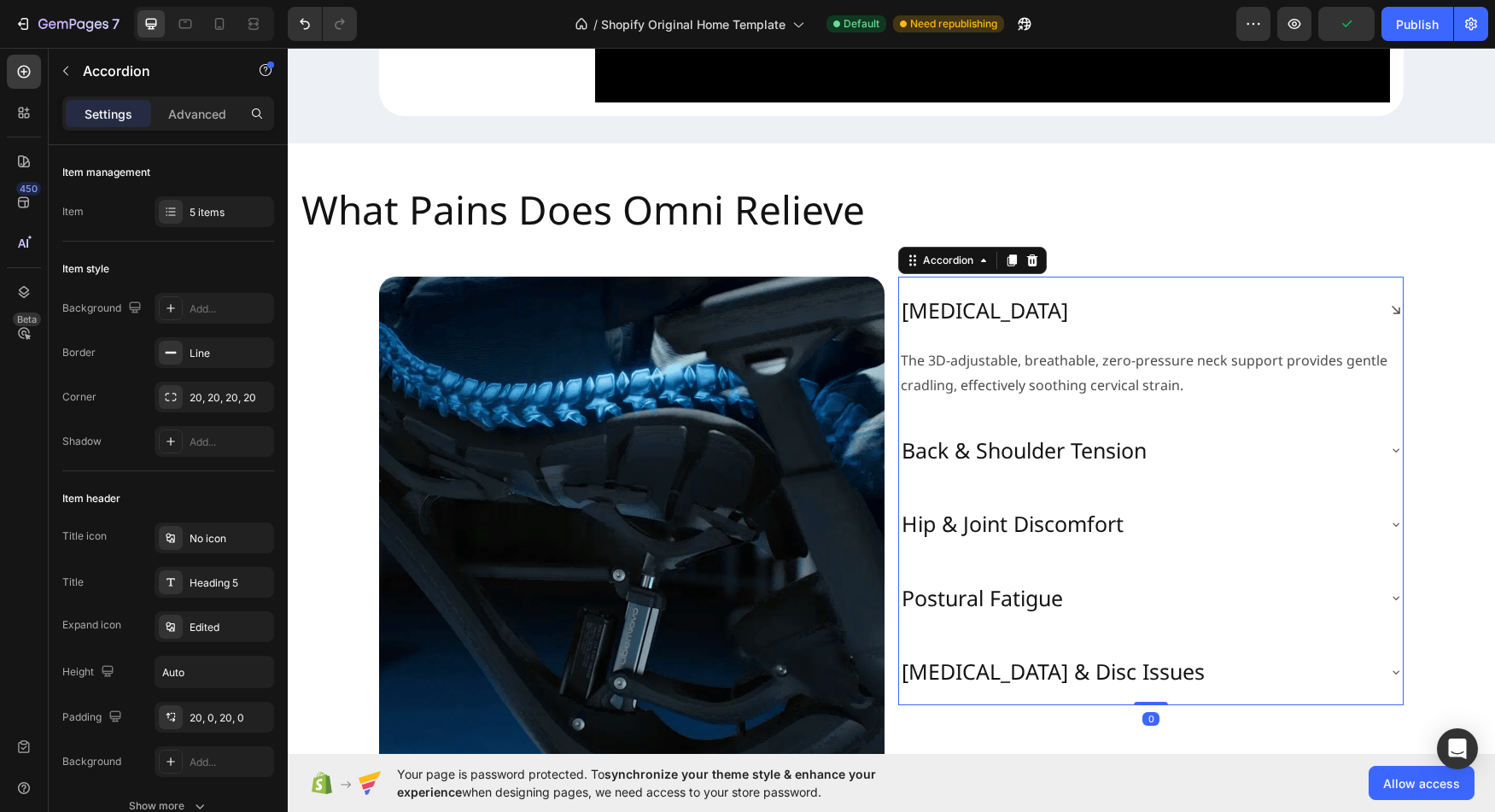
click at [1172, 327] on div "[MEDICAL_DATA]" at bounding box center [1137, 310] width 476 height 33
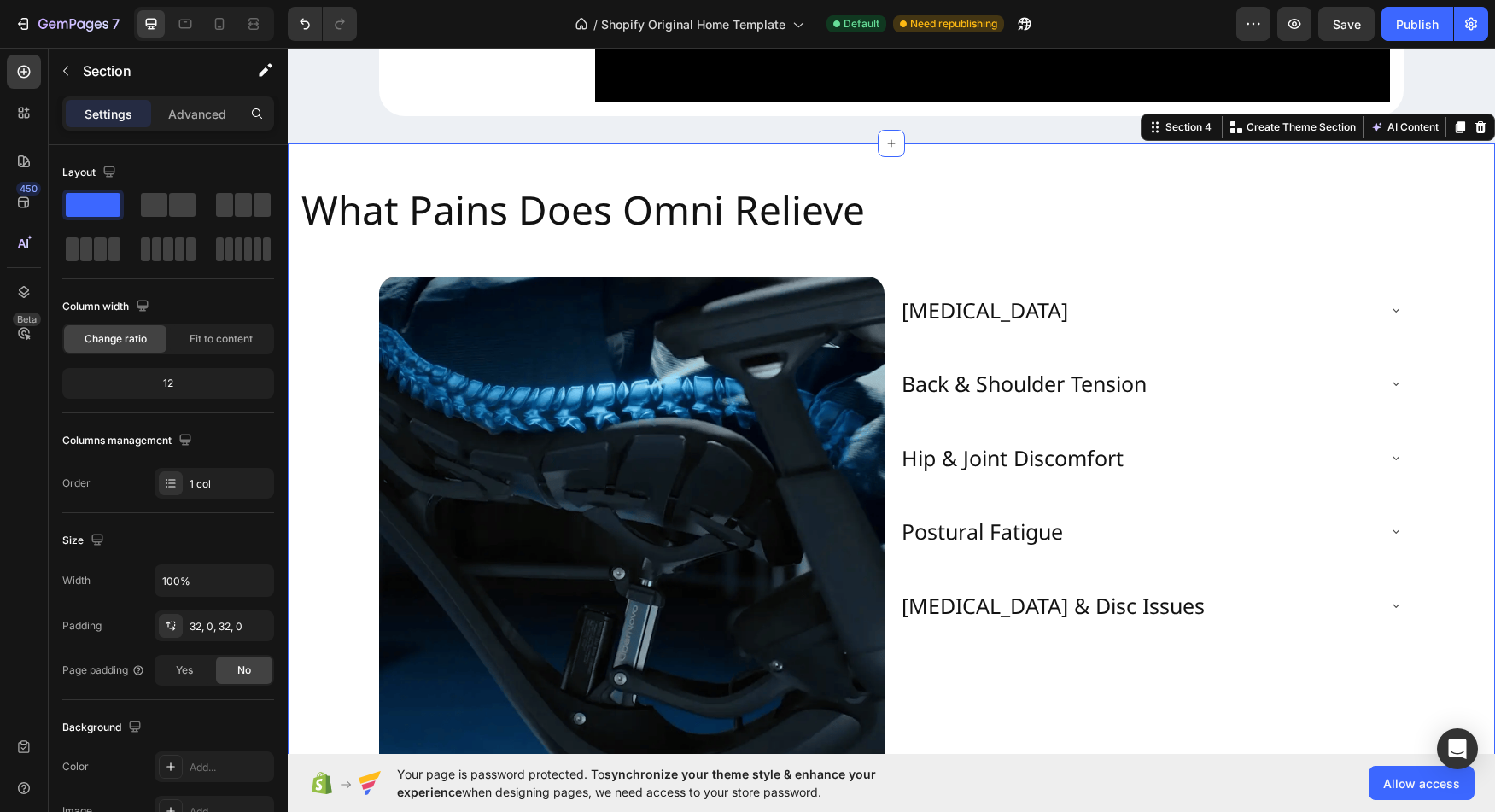
click at [707, 199] on div "What Pains Does Omni Relieve Heading Image Neck Stiffness Back & Shoulder Tensi…" at bounding box center [891, 476] width 1207 height 666
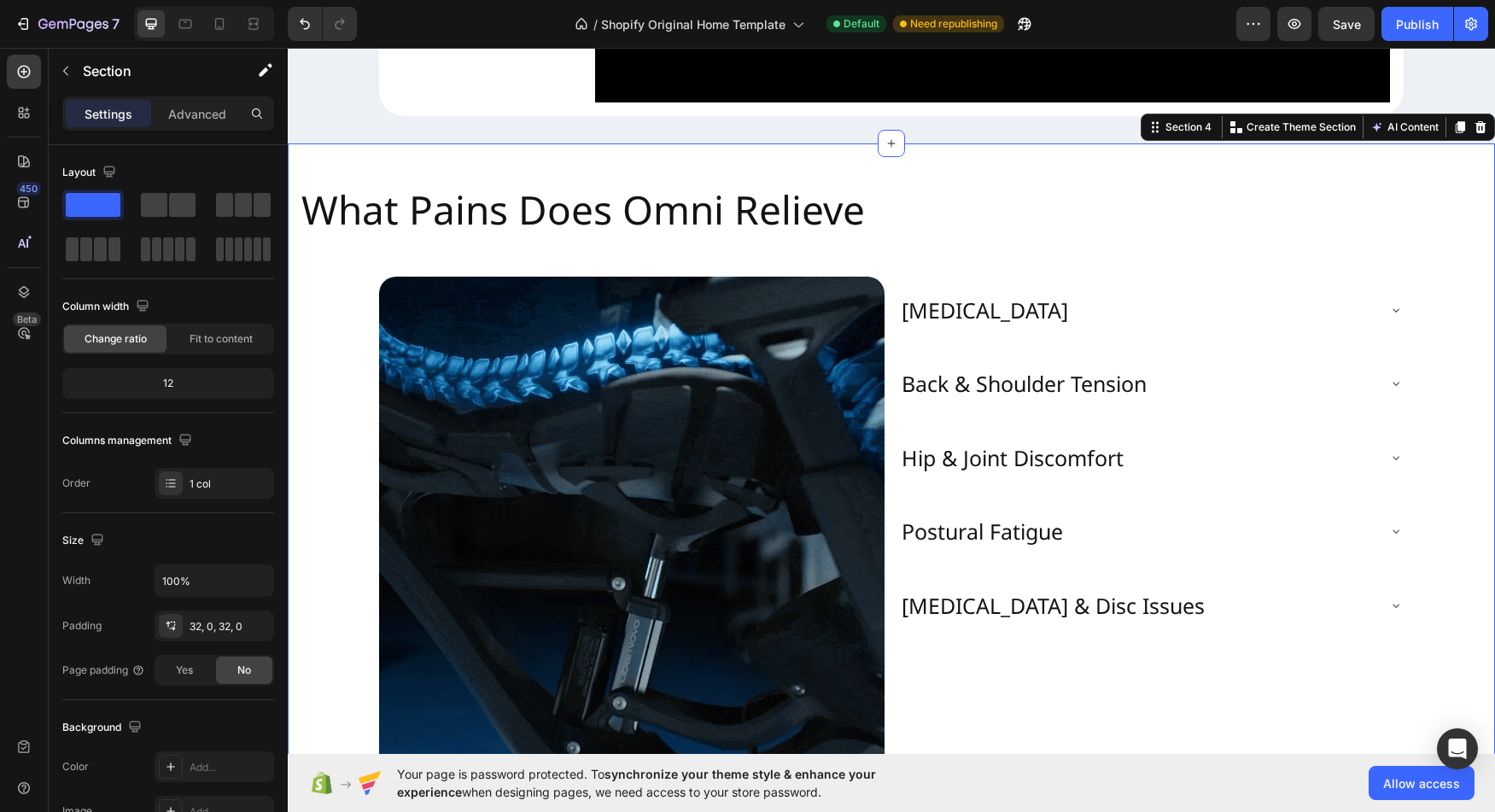
click at [663, 202] on div "What Pains Does Omni Relieve Heading Image Neck Stiffness Back & Shoulder Tensi…" at bounding box center [891, 476] width 1207 height 666
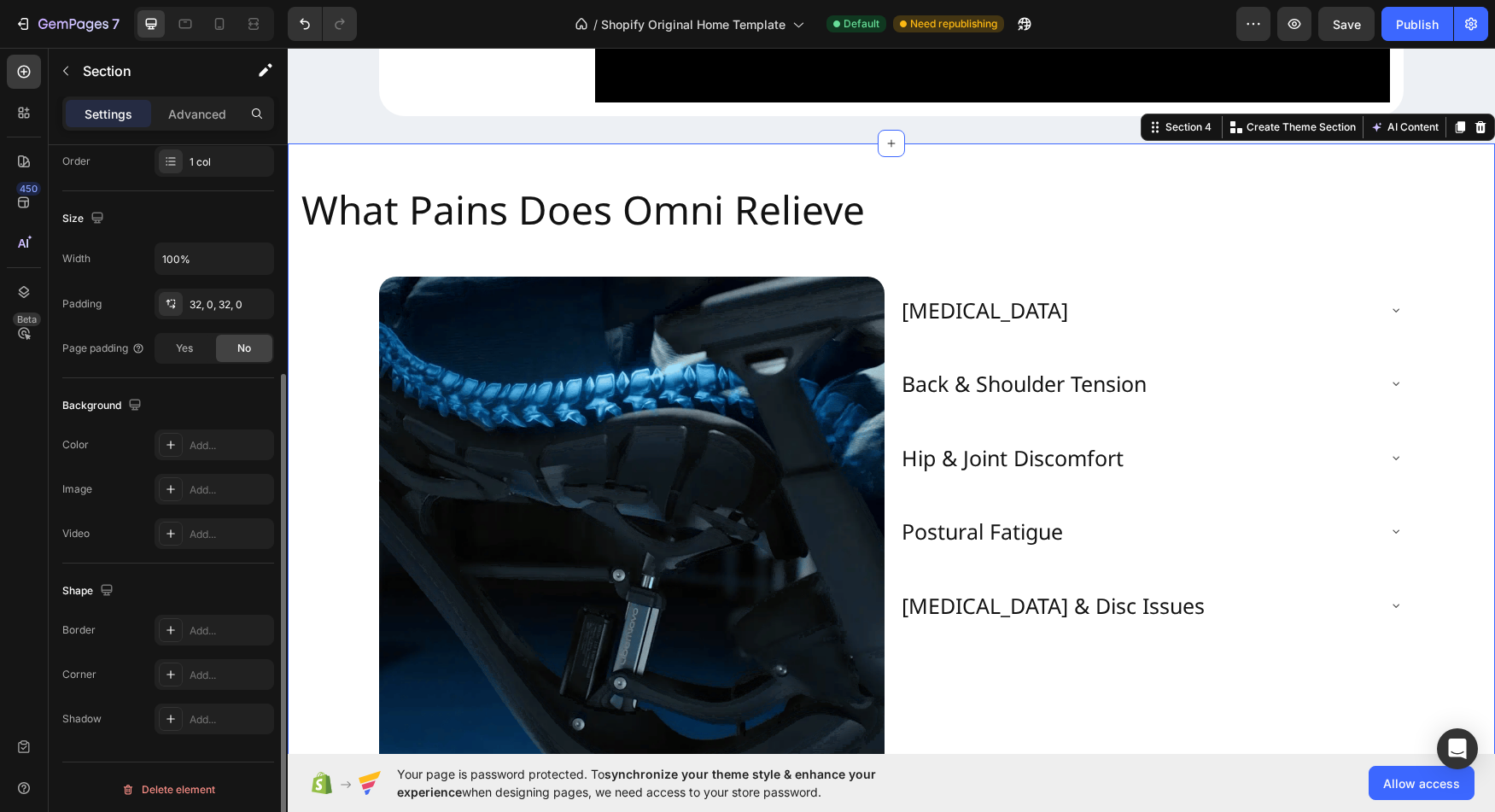
scroll to position [326, 0]
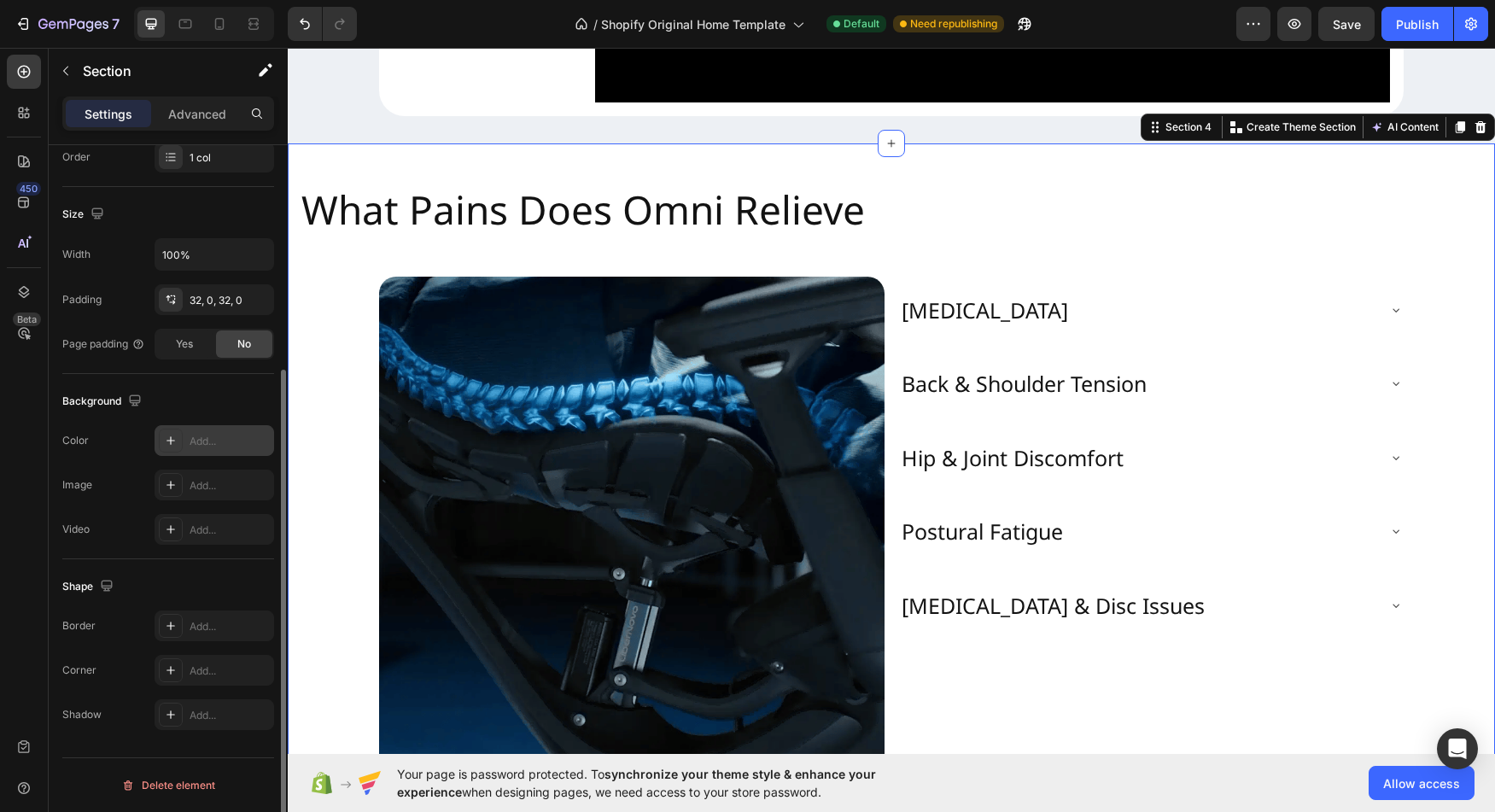
click at [164, 444] on icon at bounding box center [170, 440] width 14 height 14
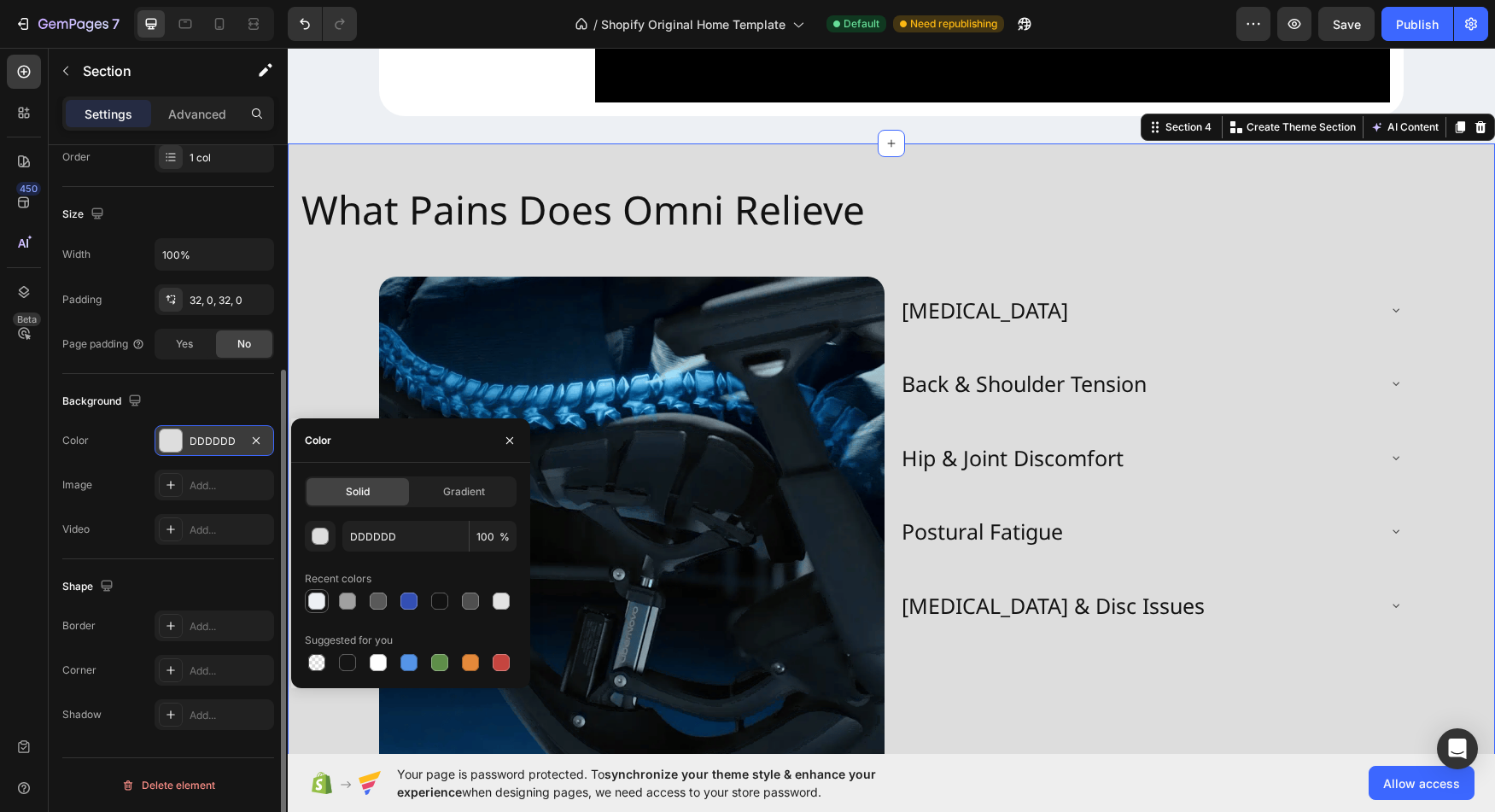
click at [311, 601] on div at bounding box center [316, 601] width 17 height 17
type input "EDF0F4"
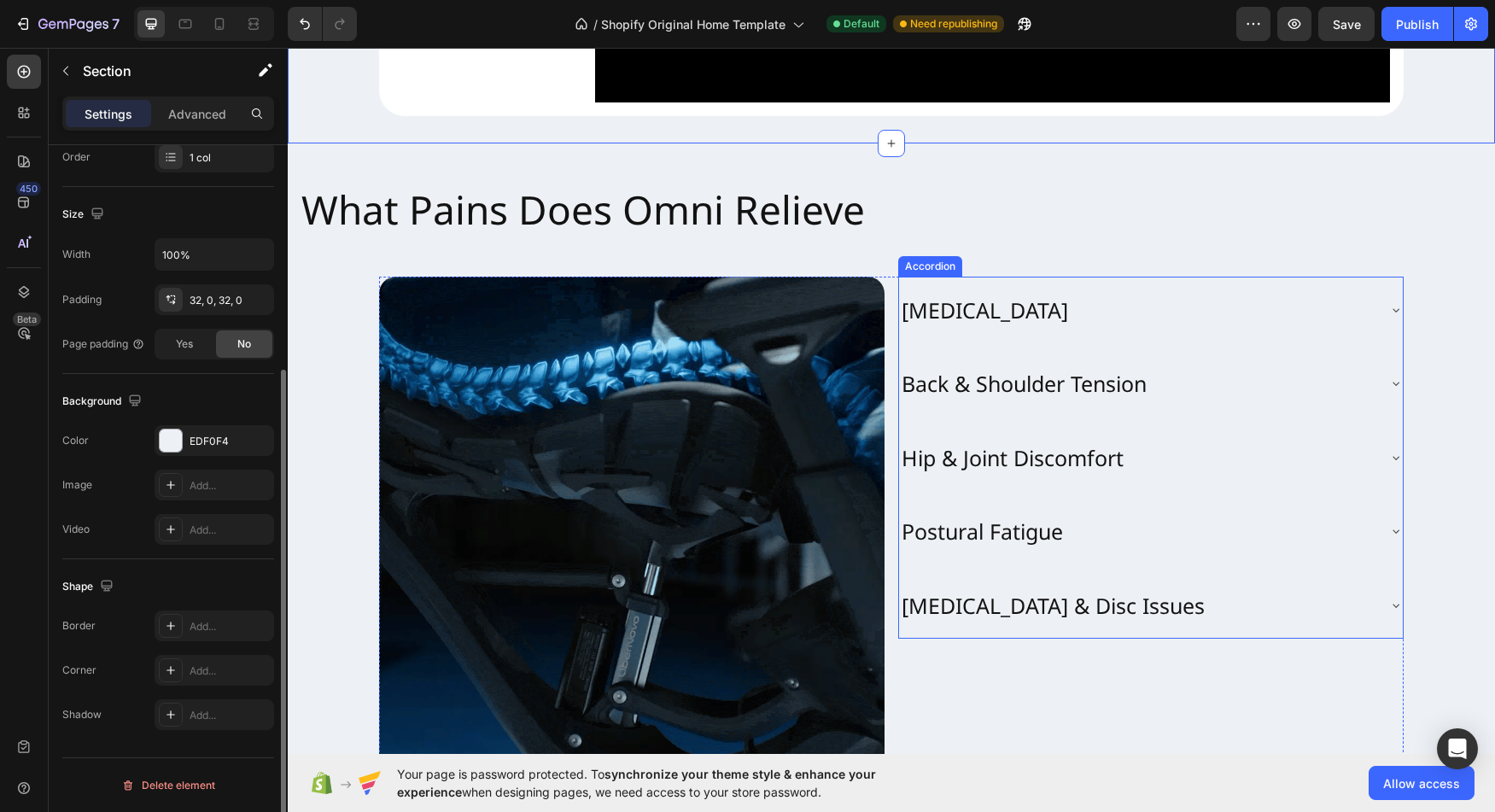
click at [1137, 327] on div "[MEDICAL_DATA]" at bounding box center [1137, 310] width 476 height 33
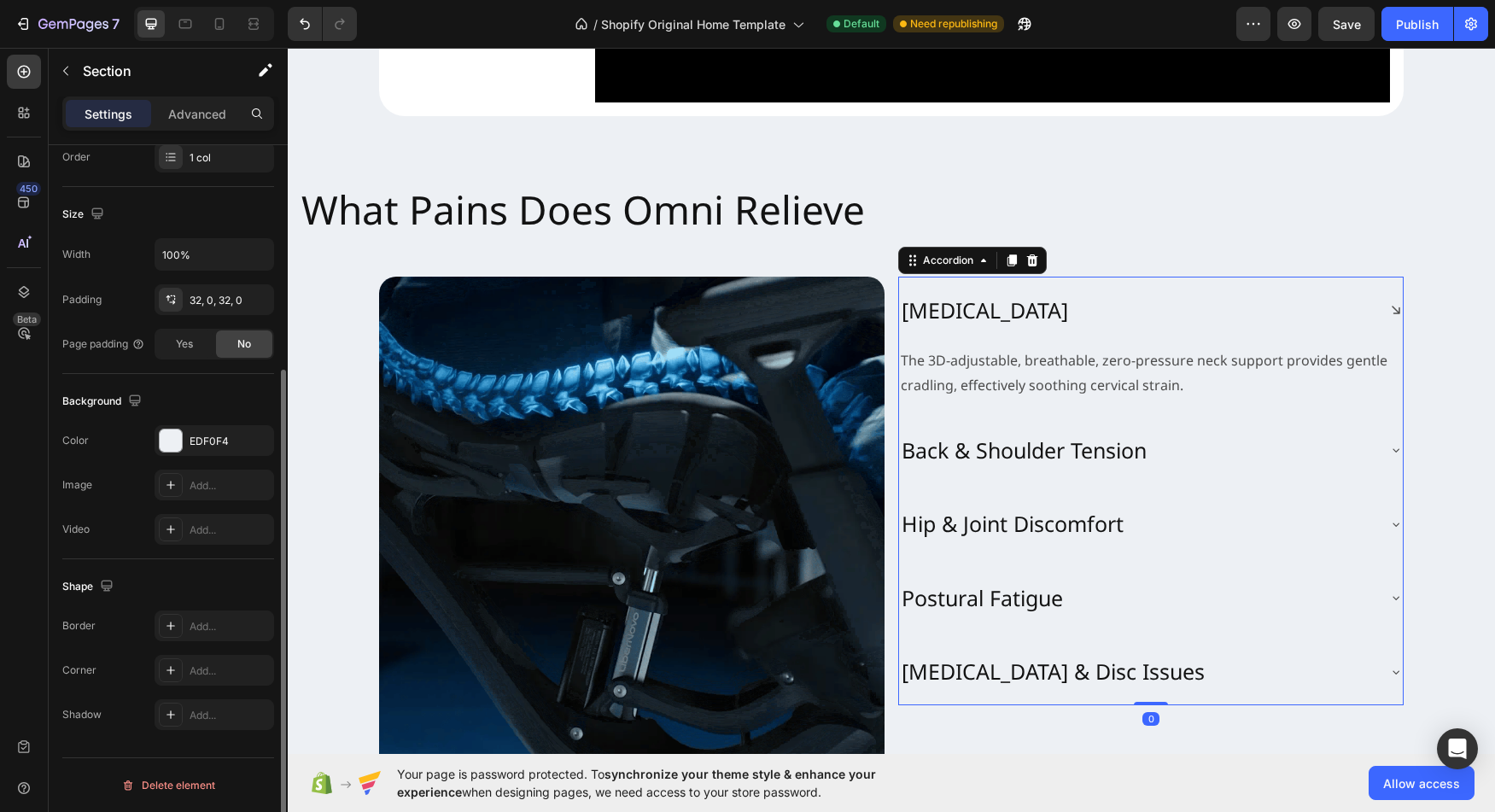
scroll to position [0, 0]
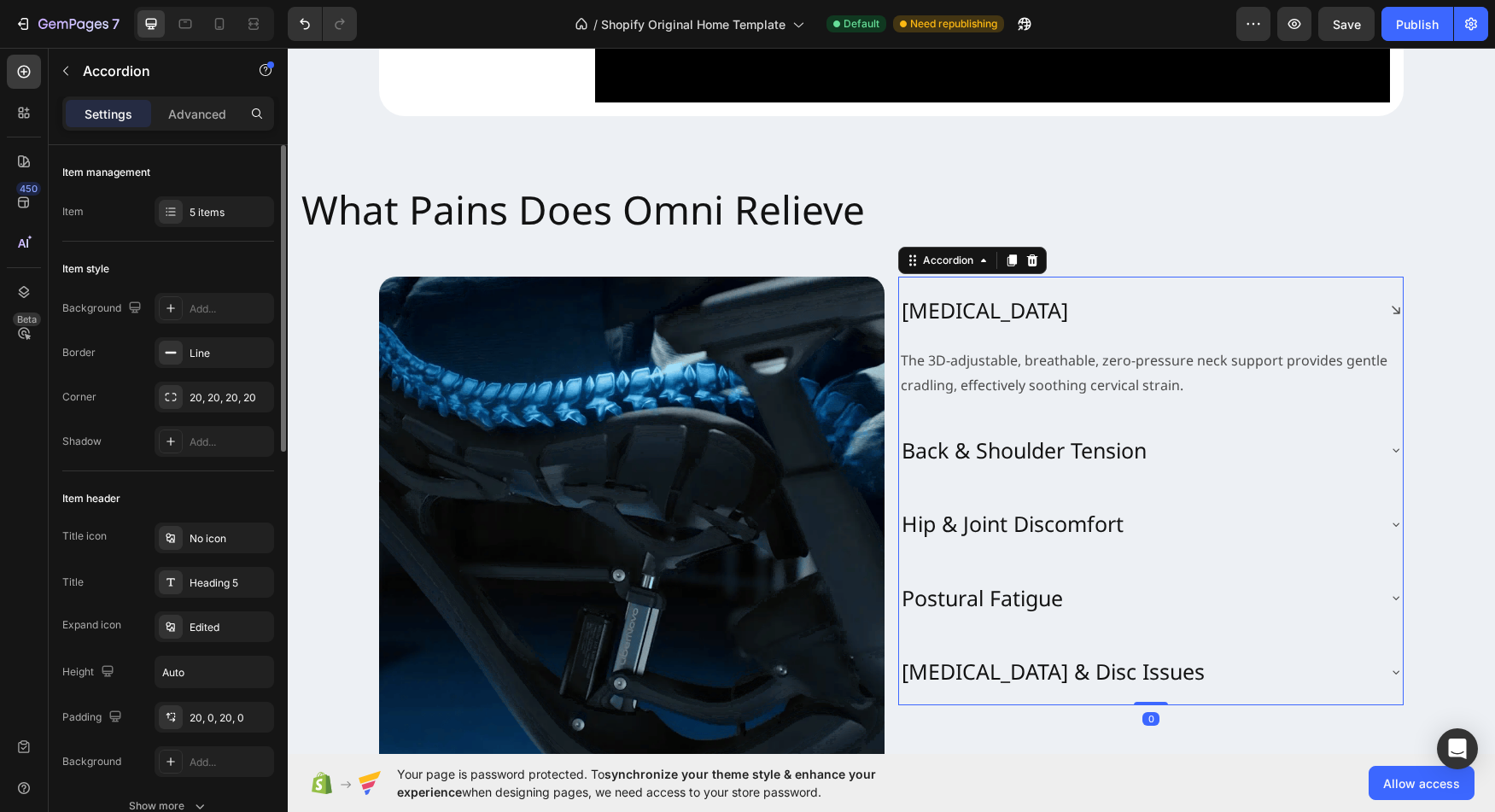
click at [1157, 327] on div "[MEDICAL_DATA]" at bounding box center [1137, 310] width 476 height 33
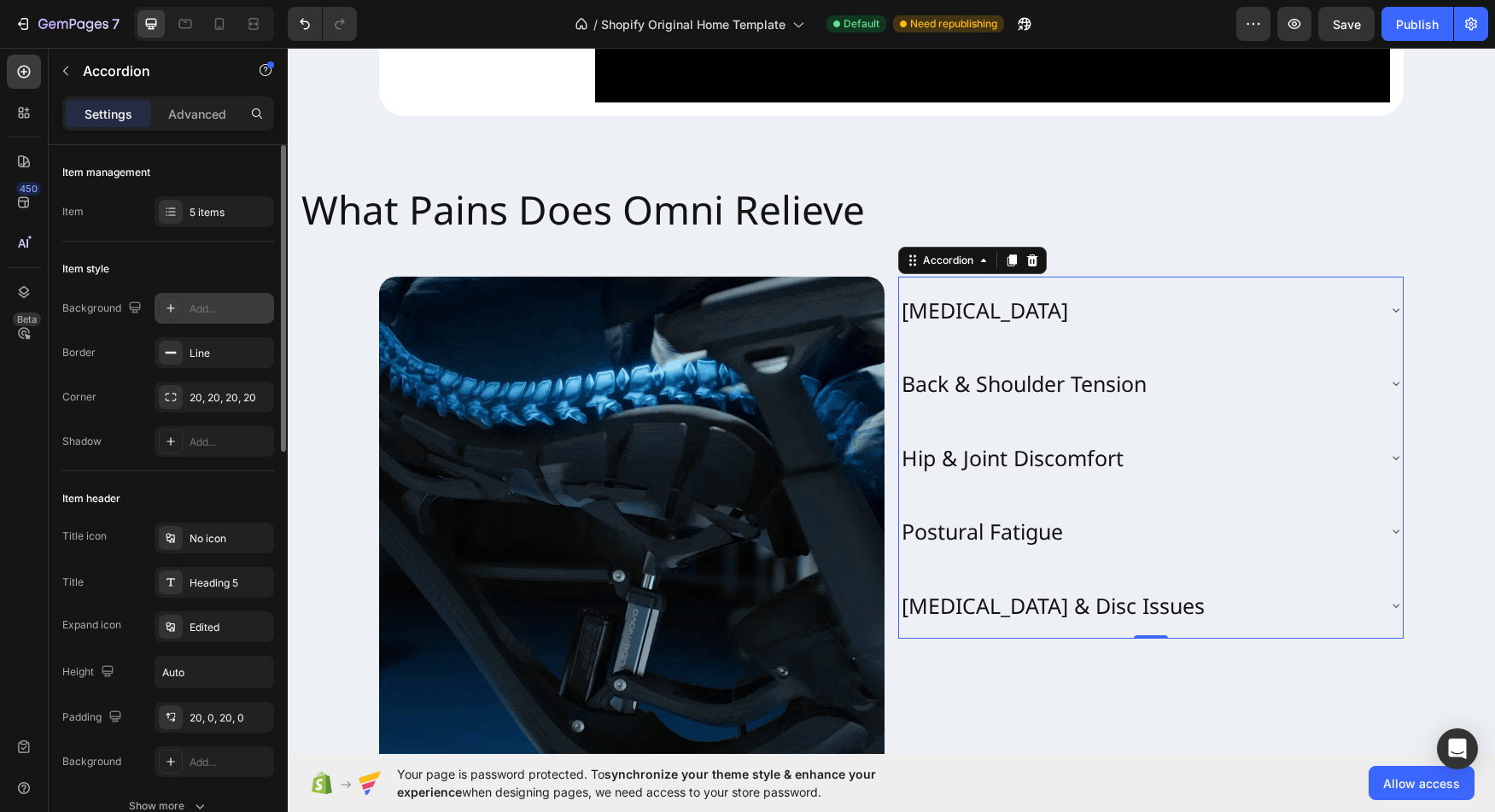
click at [166, 311] on icon at bounding box center [170, 308] width 14 height 14
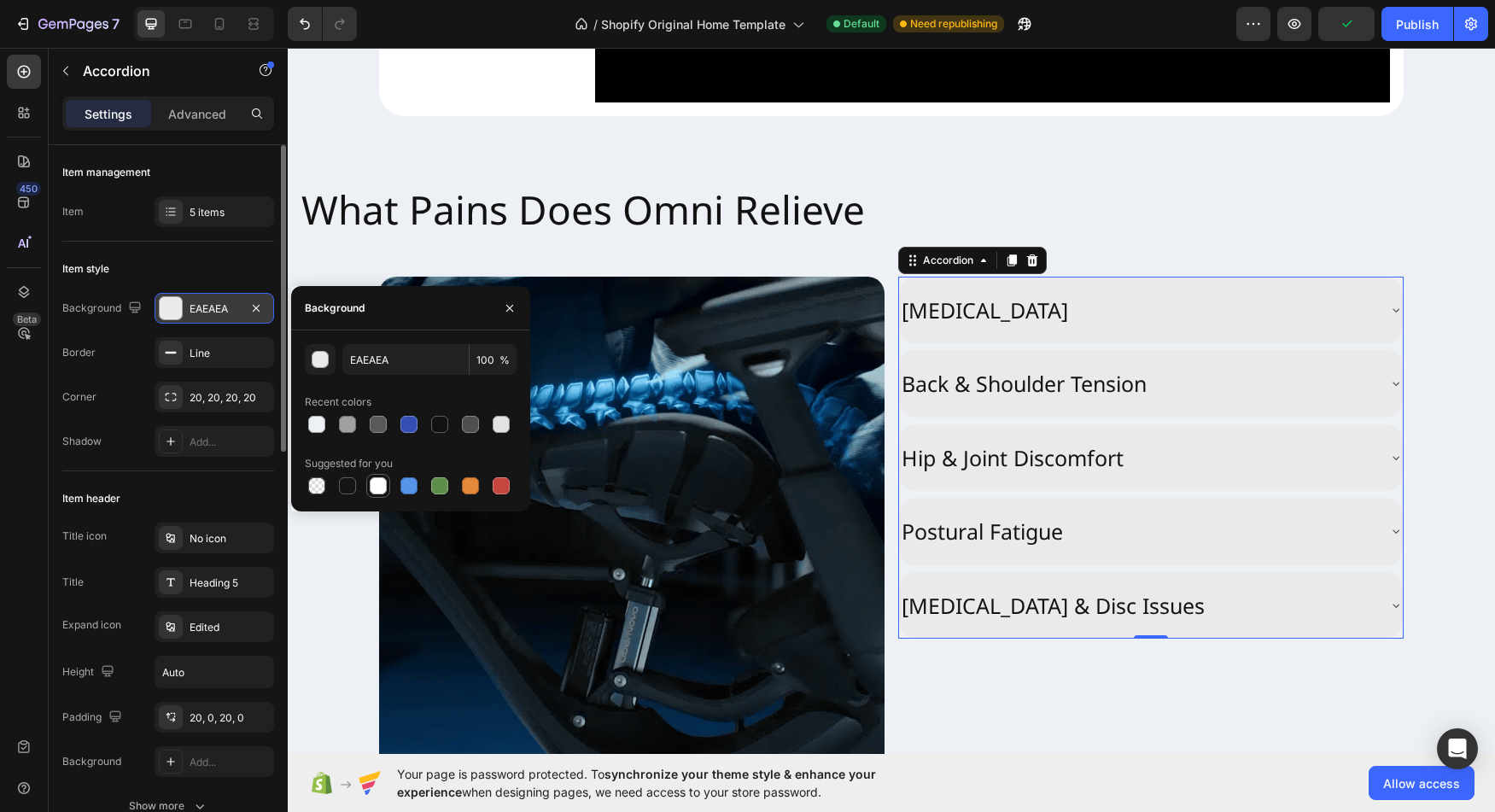
click at [385, 487] on div at bounding box center [378, 485] width 17 height 17
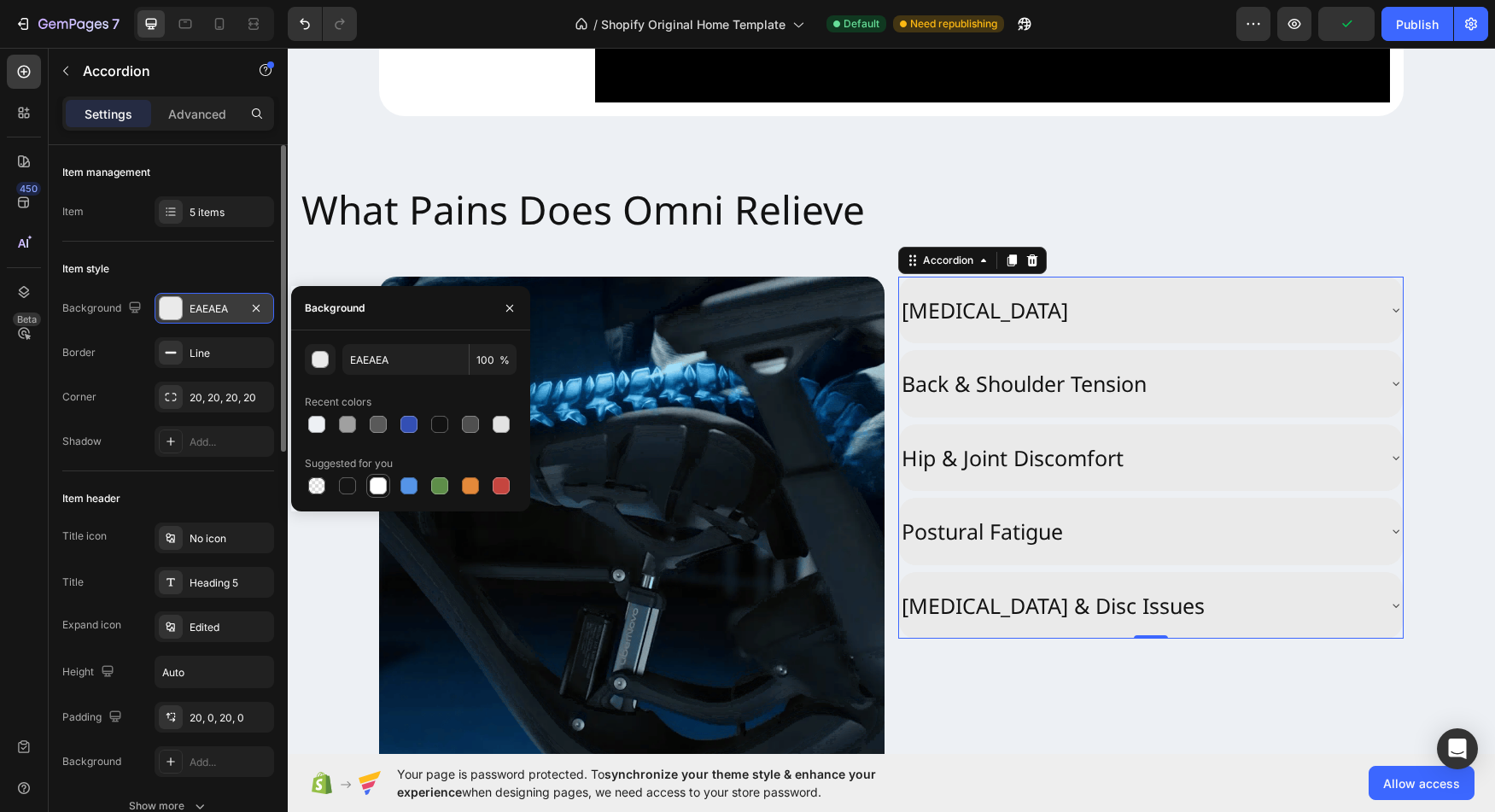
type input "FFFFFF"
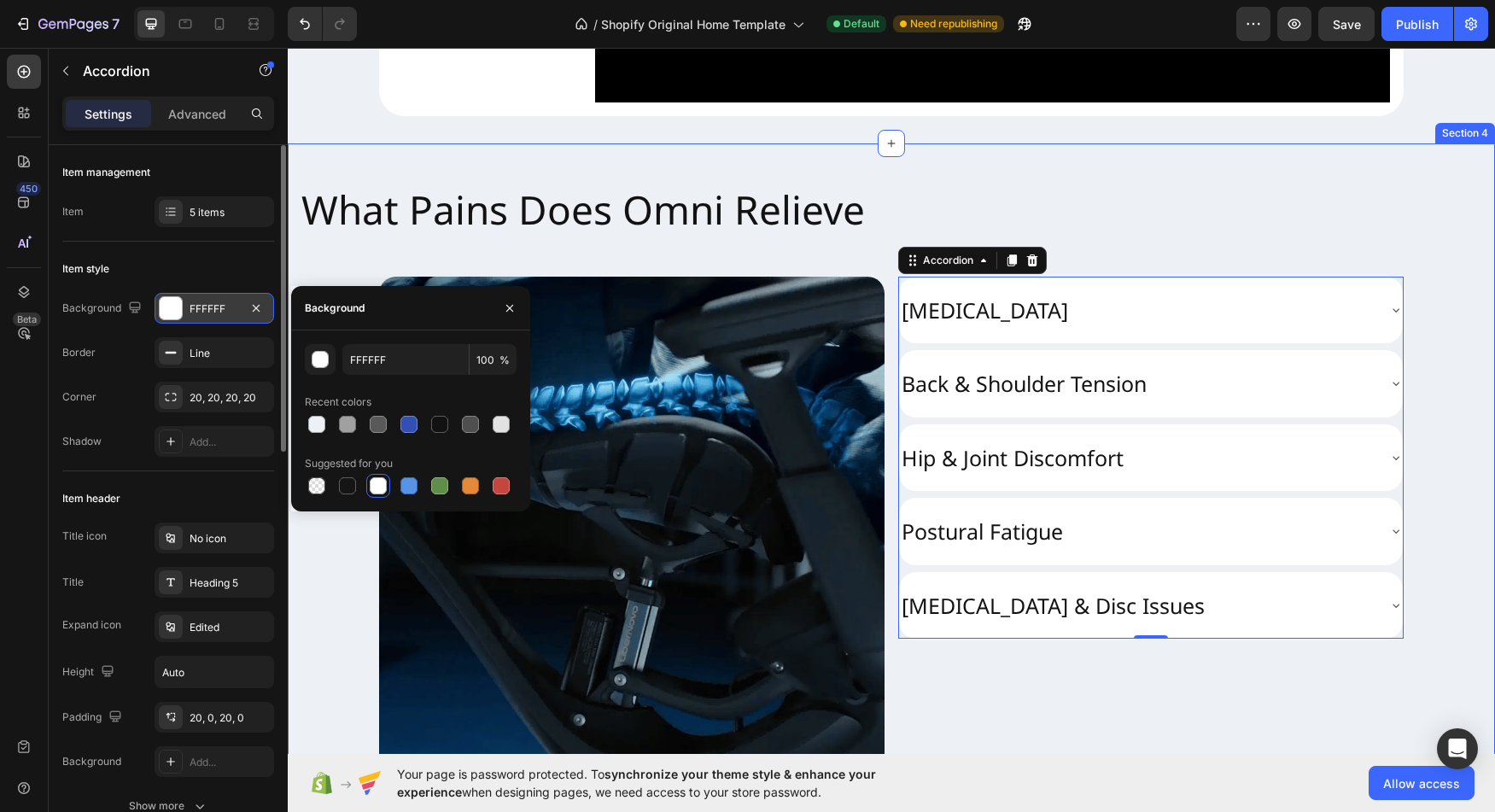
click at [1426, 554] on div "What Pains Does Omni Relieve Heading Image Neck Stiffness Back & Shoulder Tensi…" at bounding box center [891, 476] width 1207 height 611
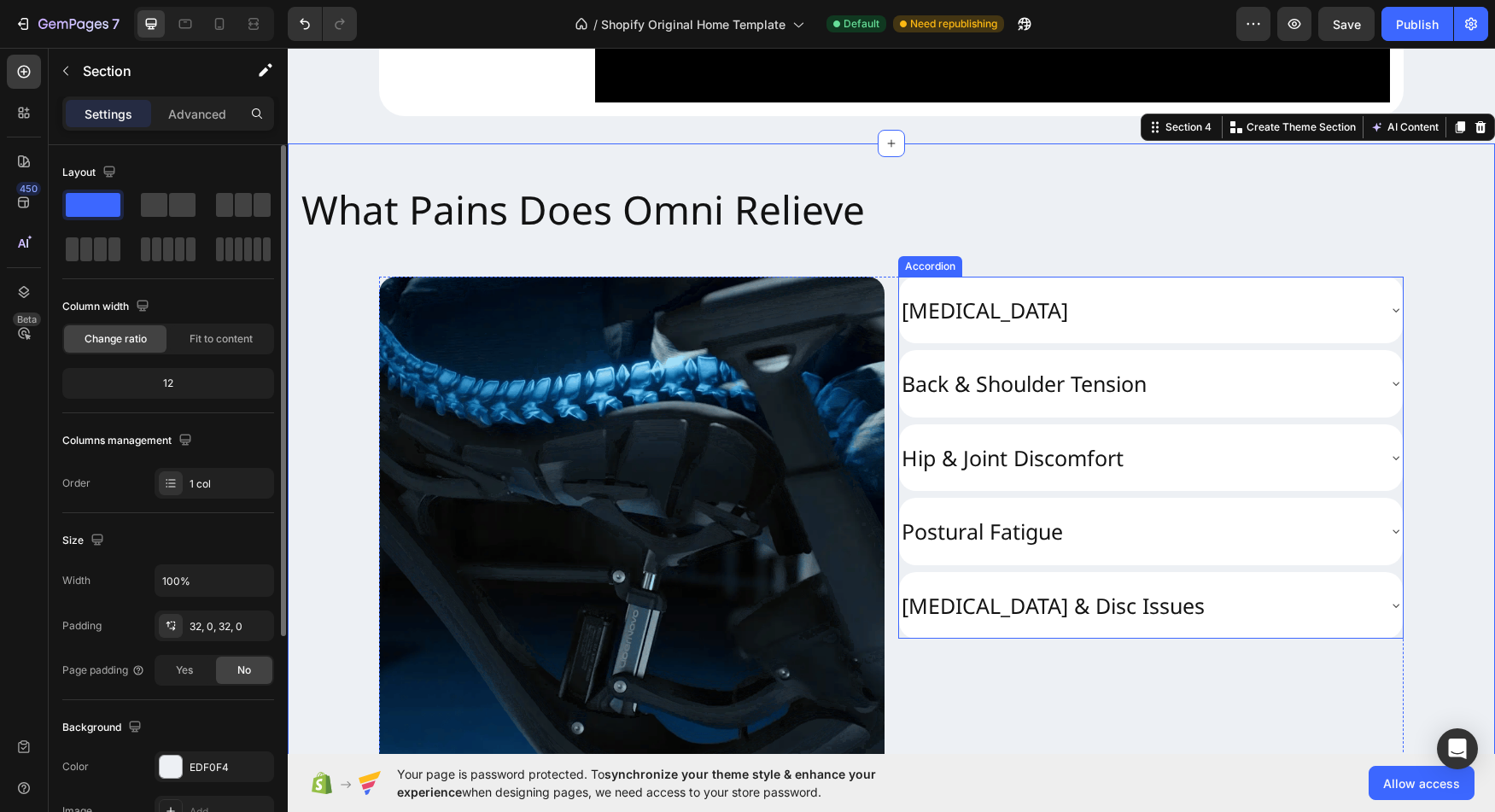
click at [1026, 324] on p "[MEDICAL_DATA]" at bounding box center [985, 310] width 166 height 28
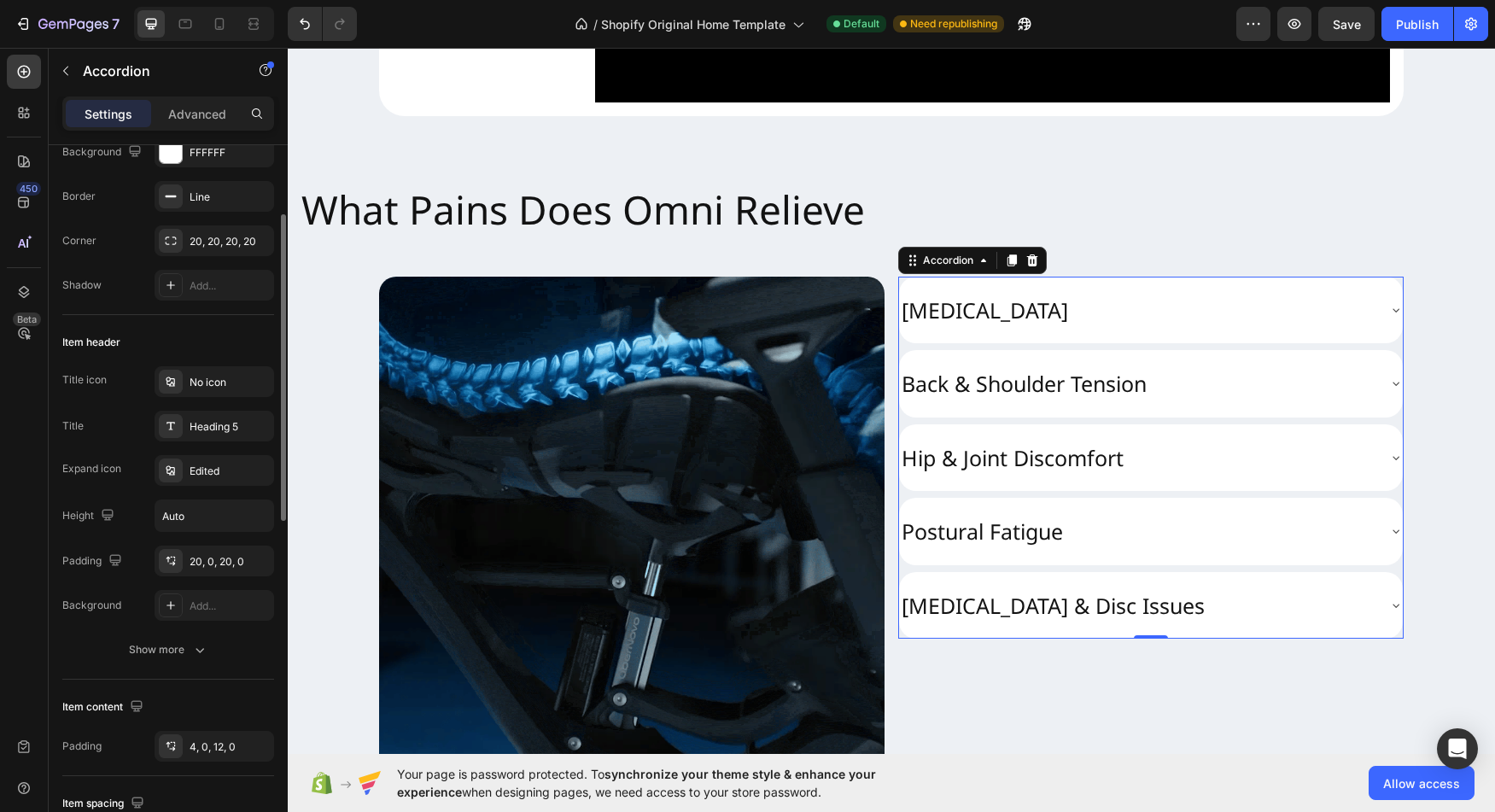
scroll to position [158, 0]
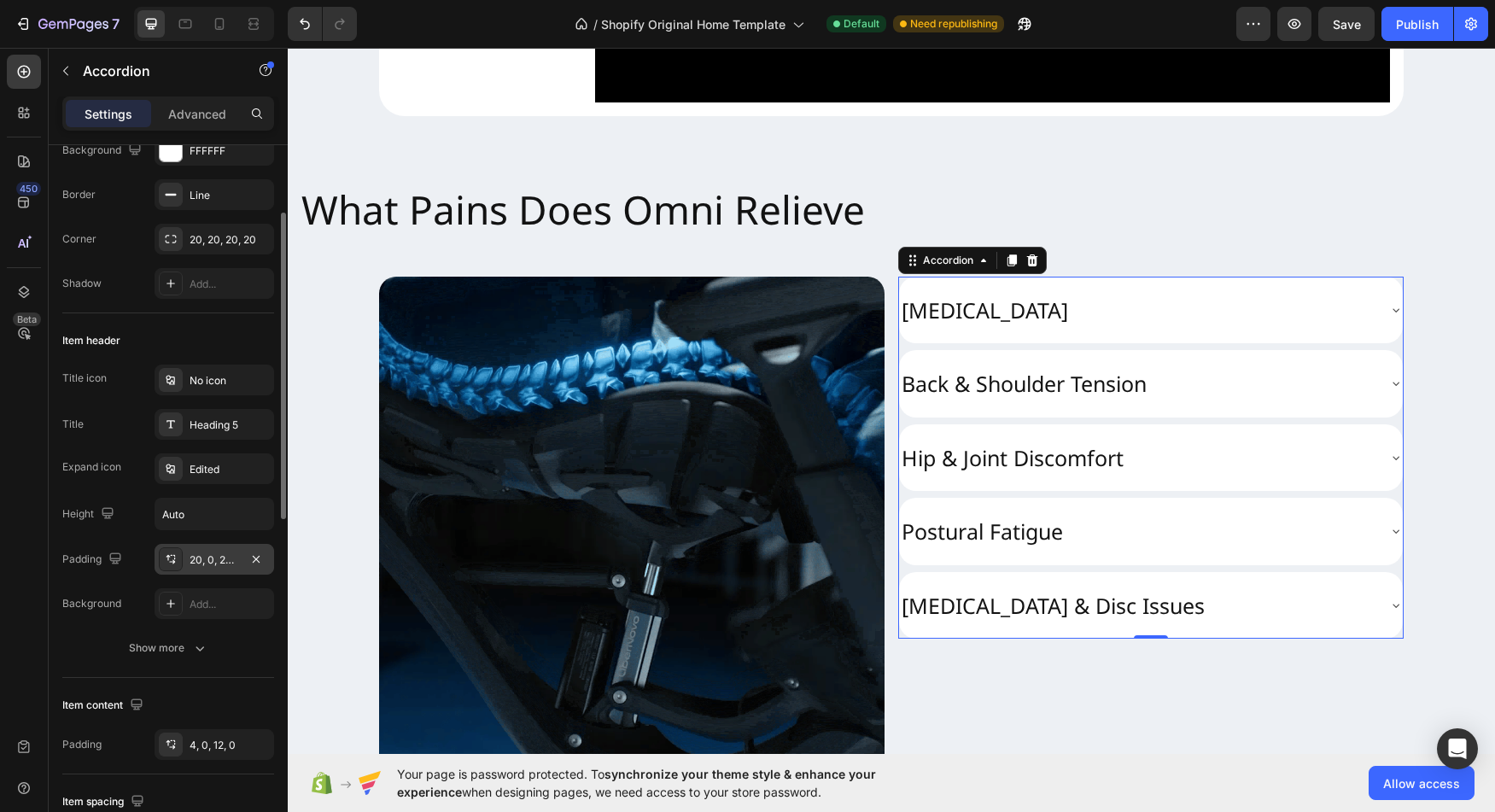
click at [210, 564] on div "20, 0, 20, 0" at bounding box center [214, 560] width 49 height 16
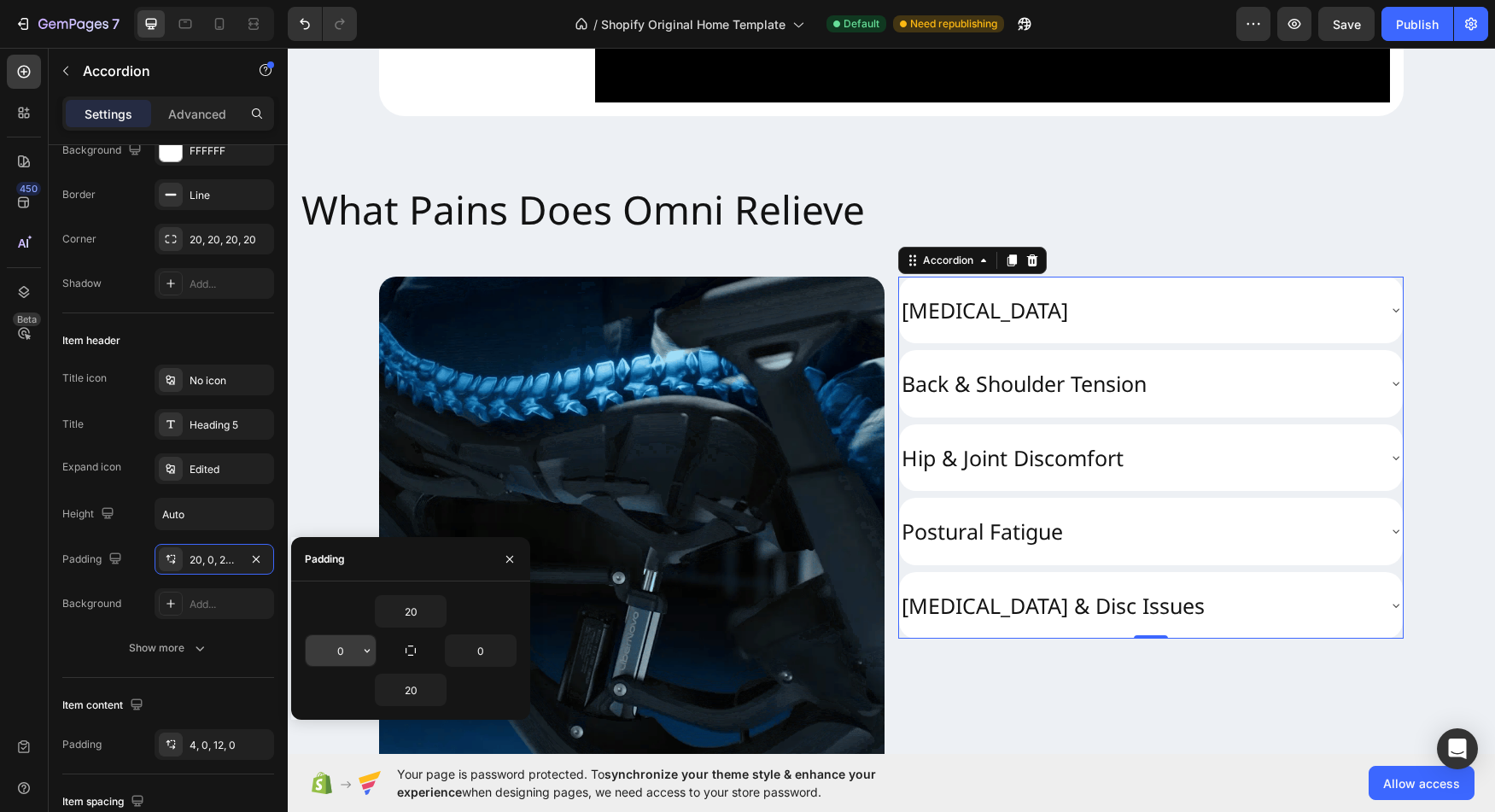
click at [338, 647] on input "0" at bounding box center [341, 650] width 70 height 31
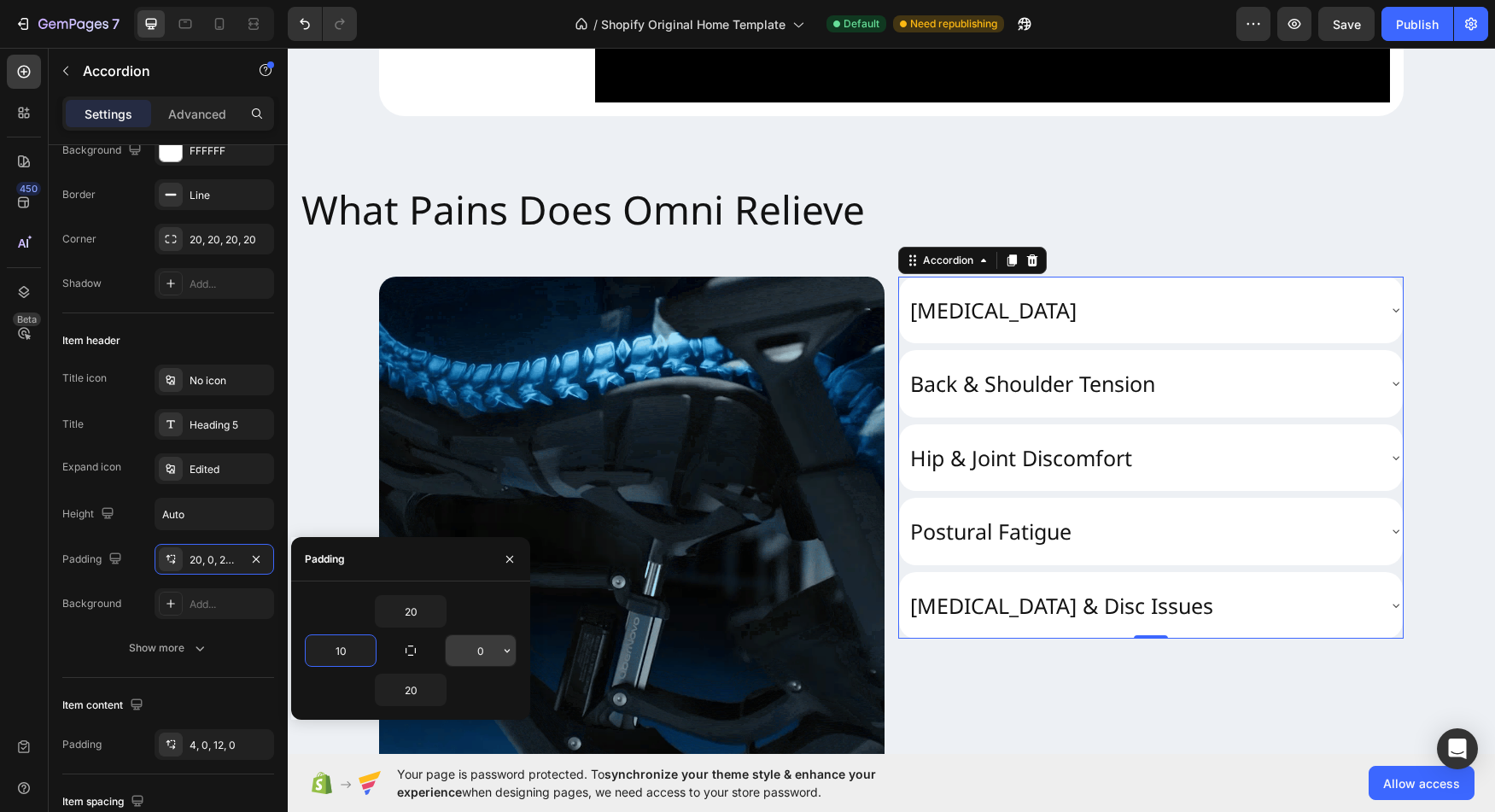
type input "10"
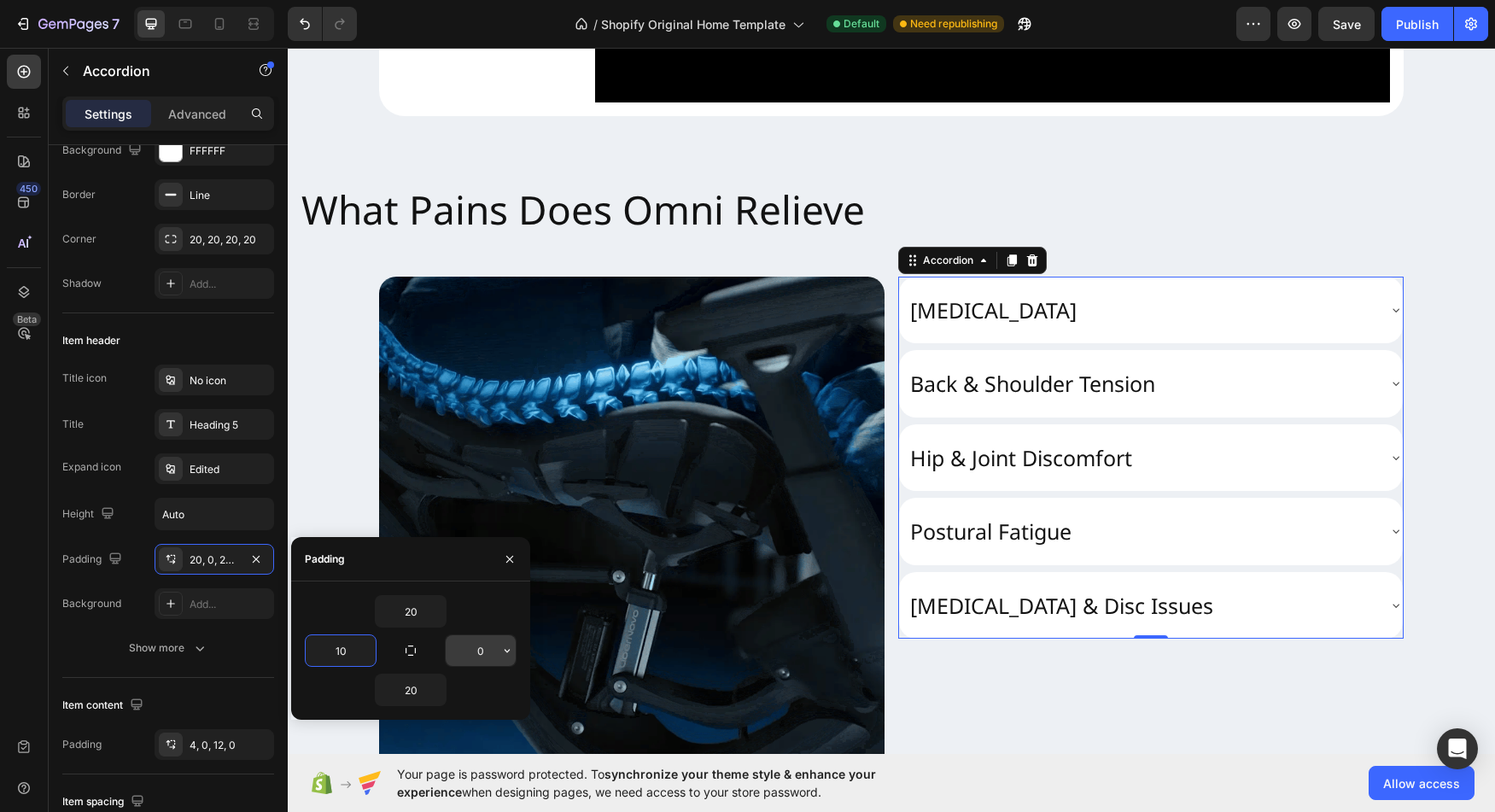
click at [492, 648] on input "0" at bounding box center [481, 650] width 70 height 31
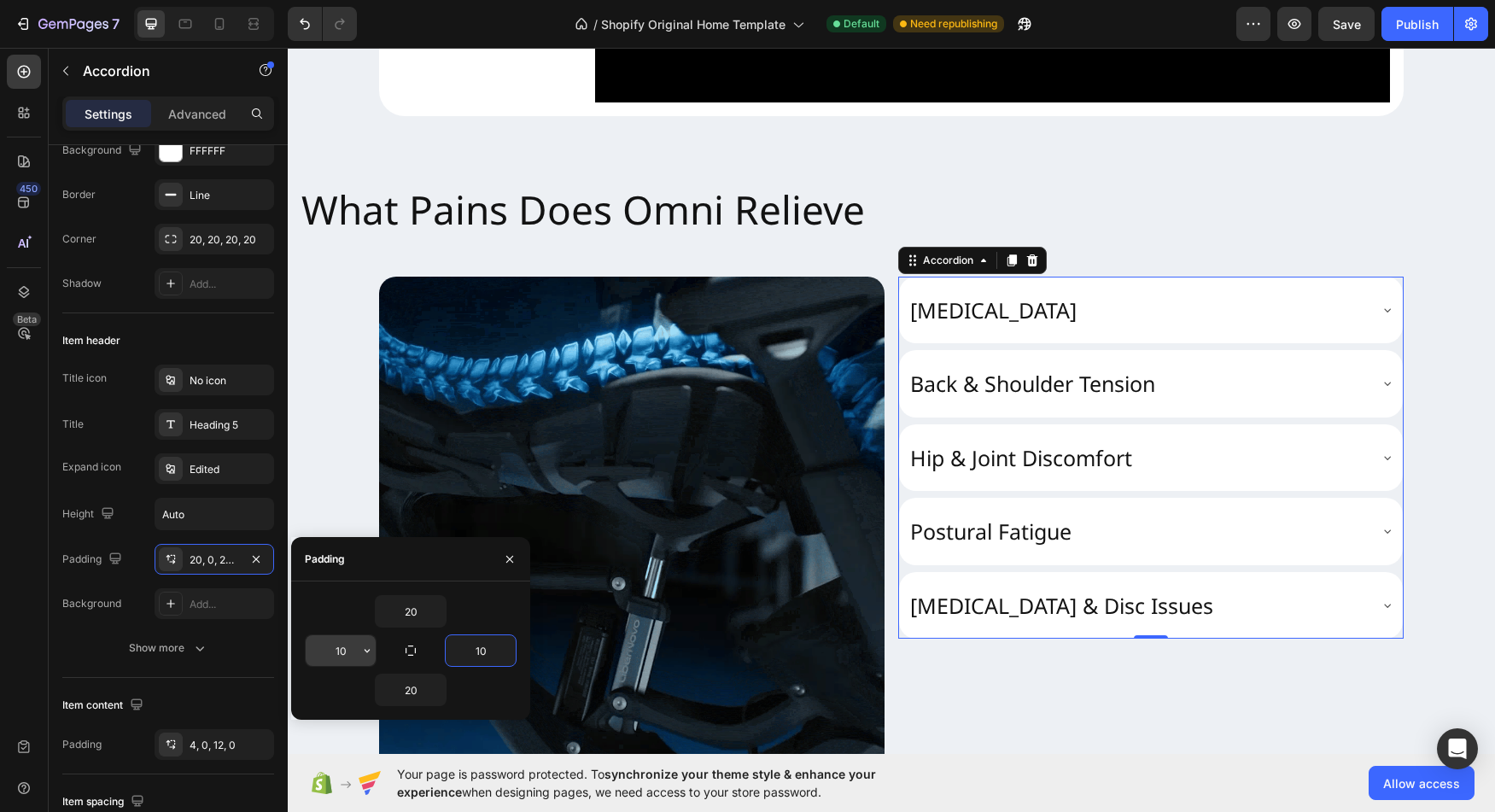
type input "10"
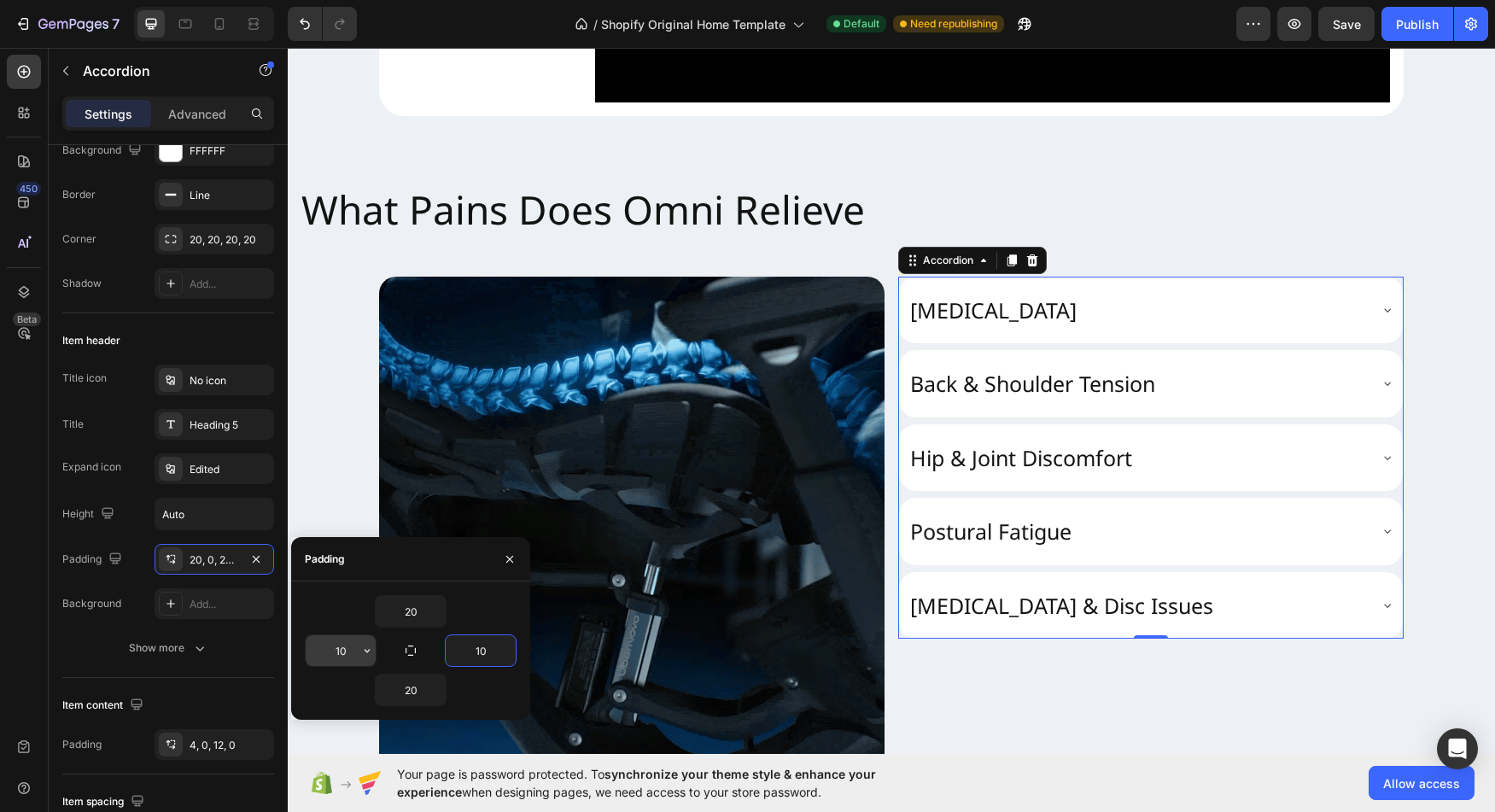
click at [352, 650] on input "10" at bounding box center [341, 650] width 70 height 31
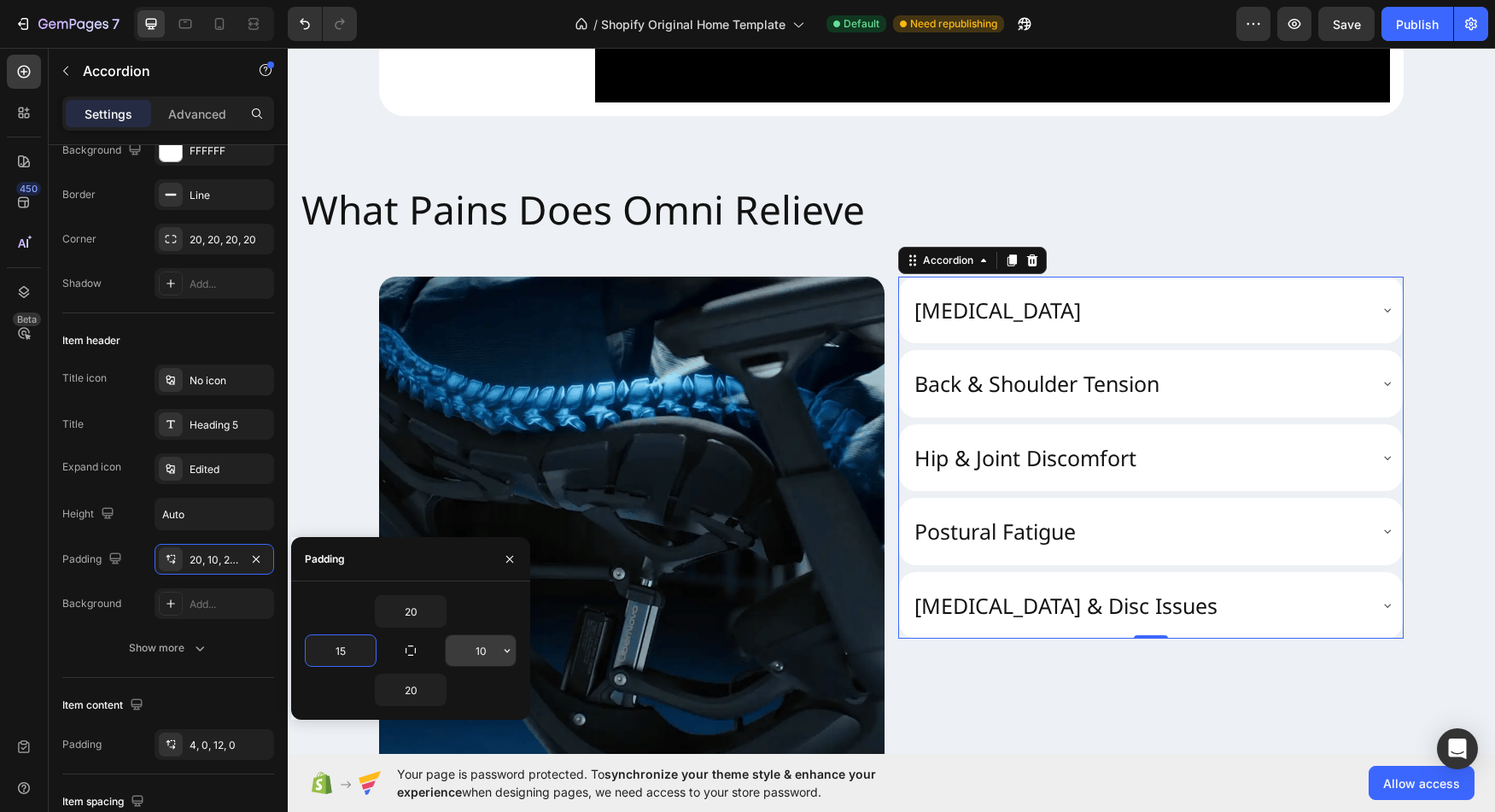
type input "15"
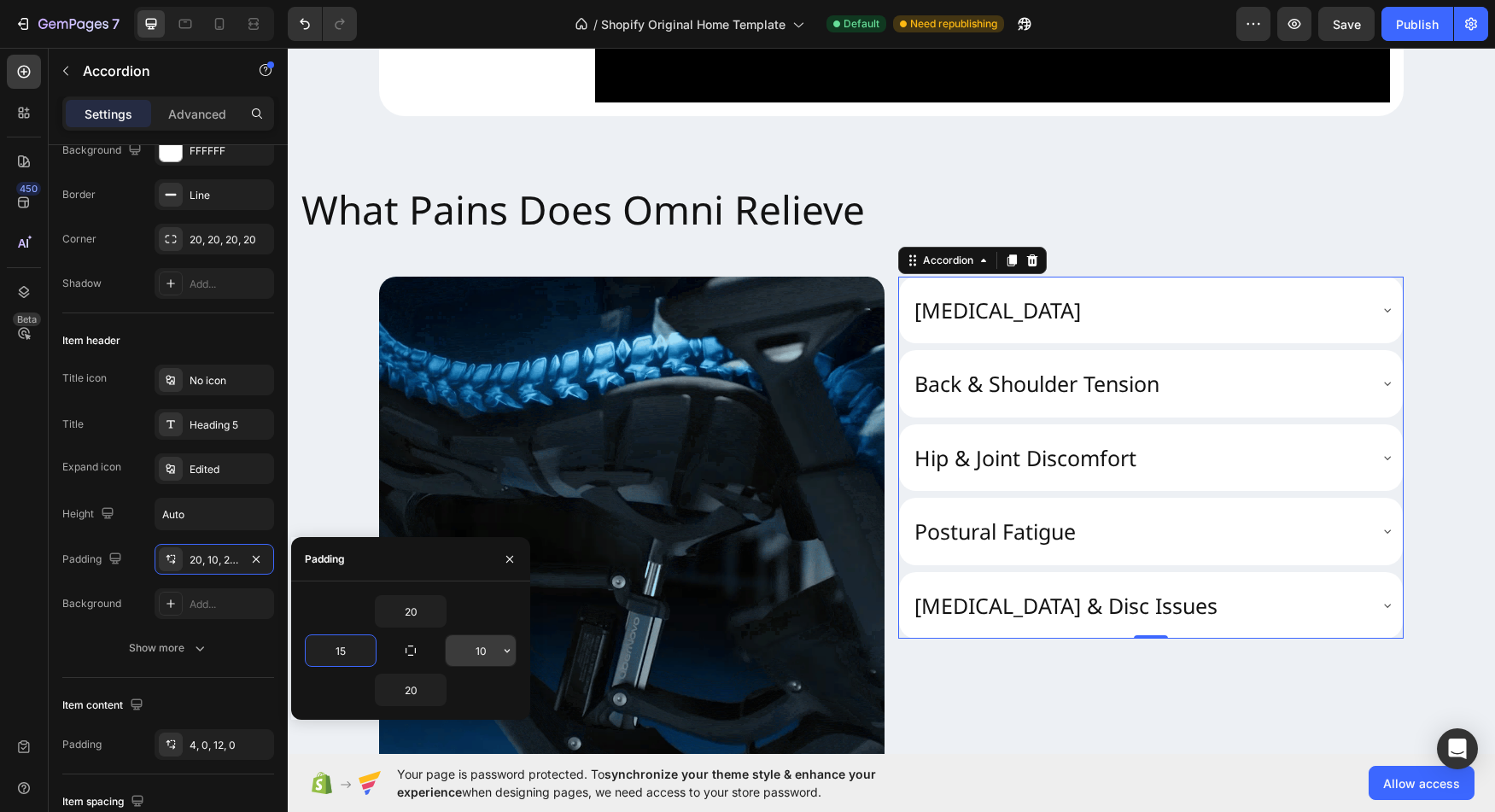
click at [490, 652] on input "10" at bounding box center [481, 650] width 70 height 31
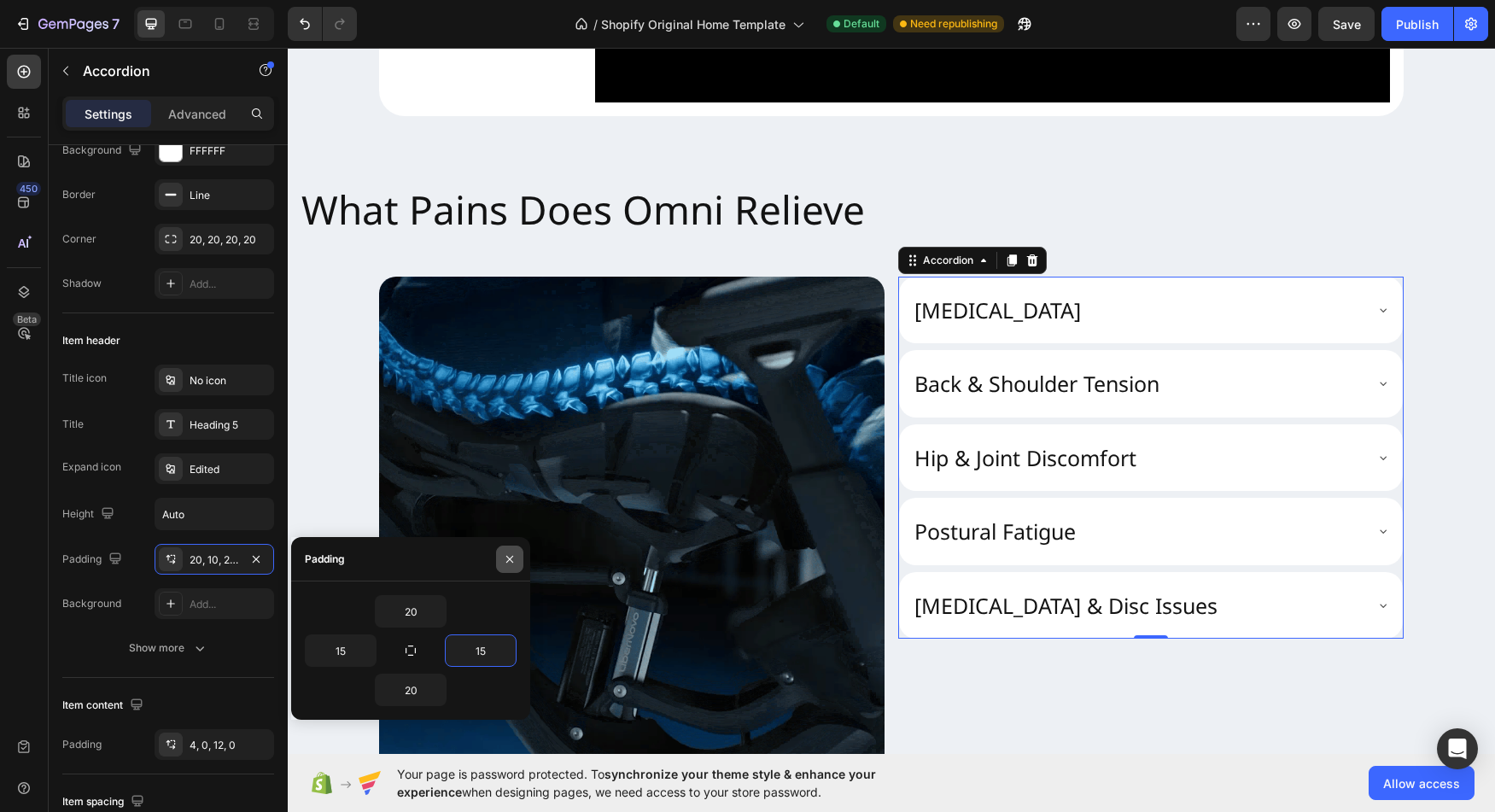
type input "15"
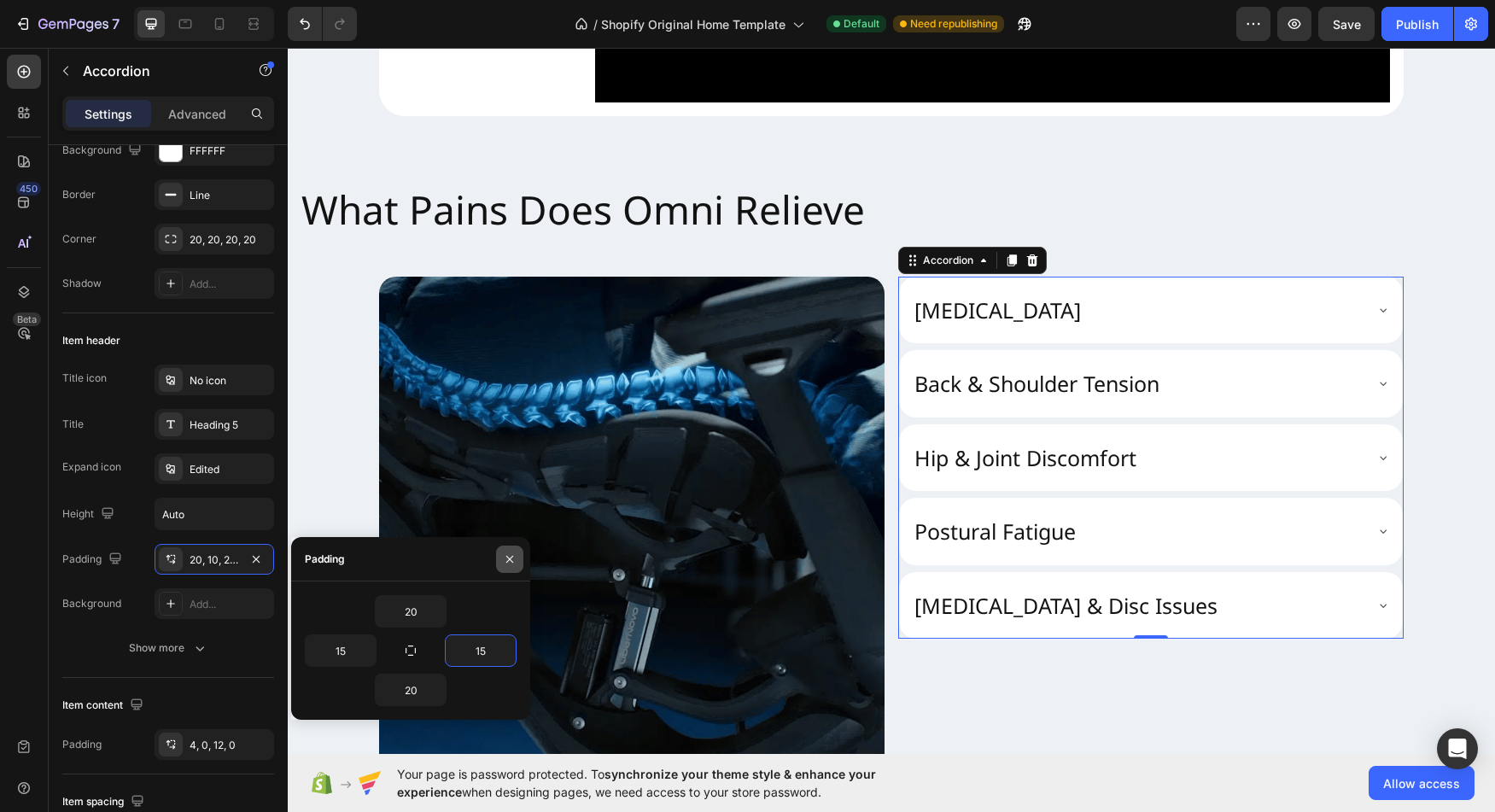
click at [503, 559] on icon "button" at bounding box center [509, 559] width 14 height 14
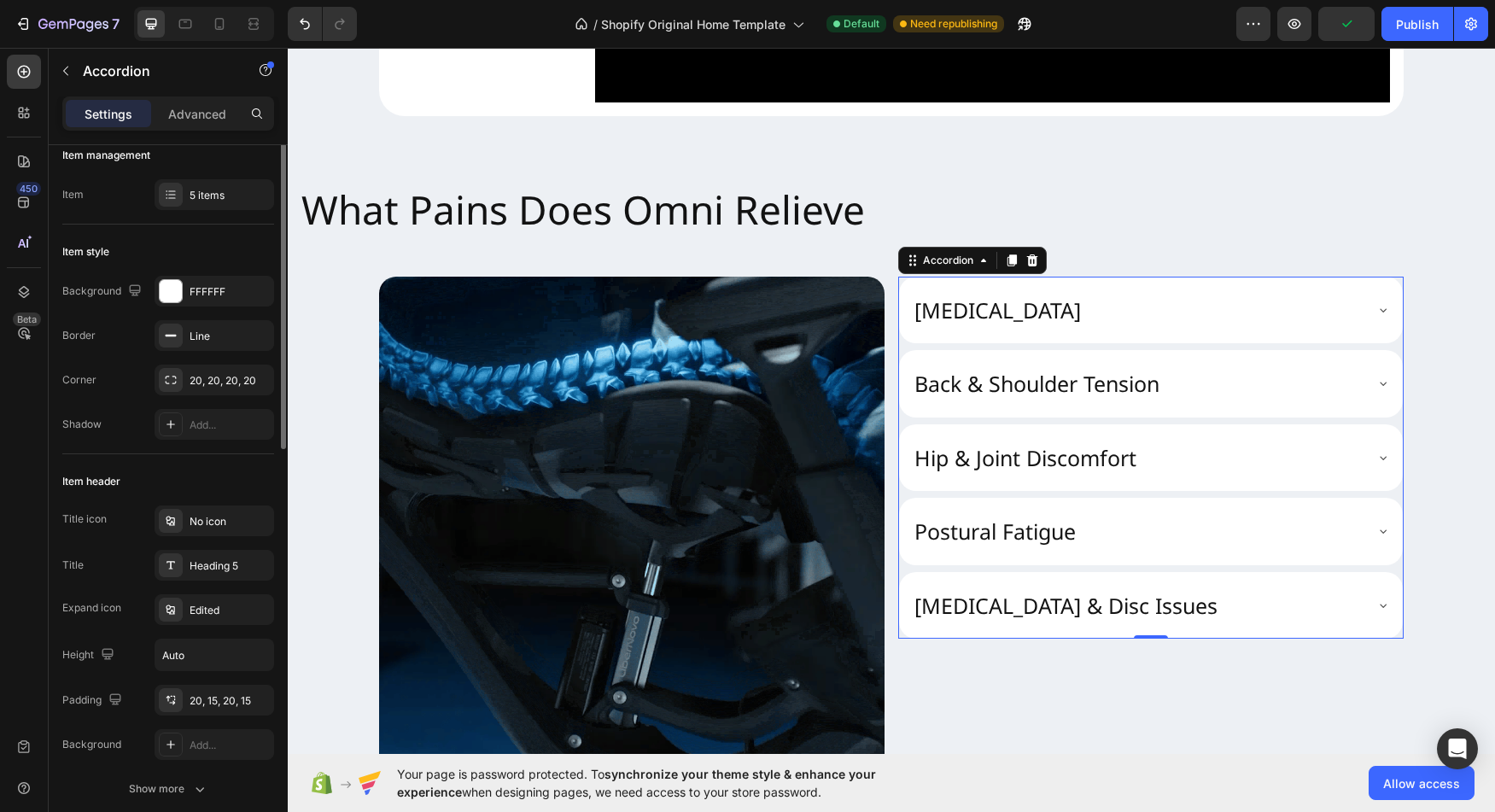
scroll to position [0, 0]
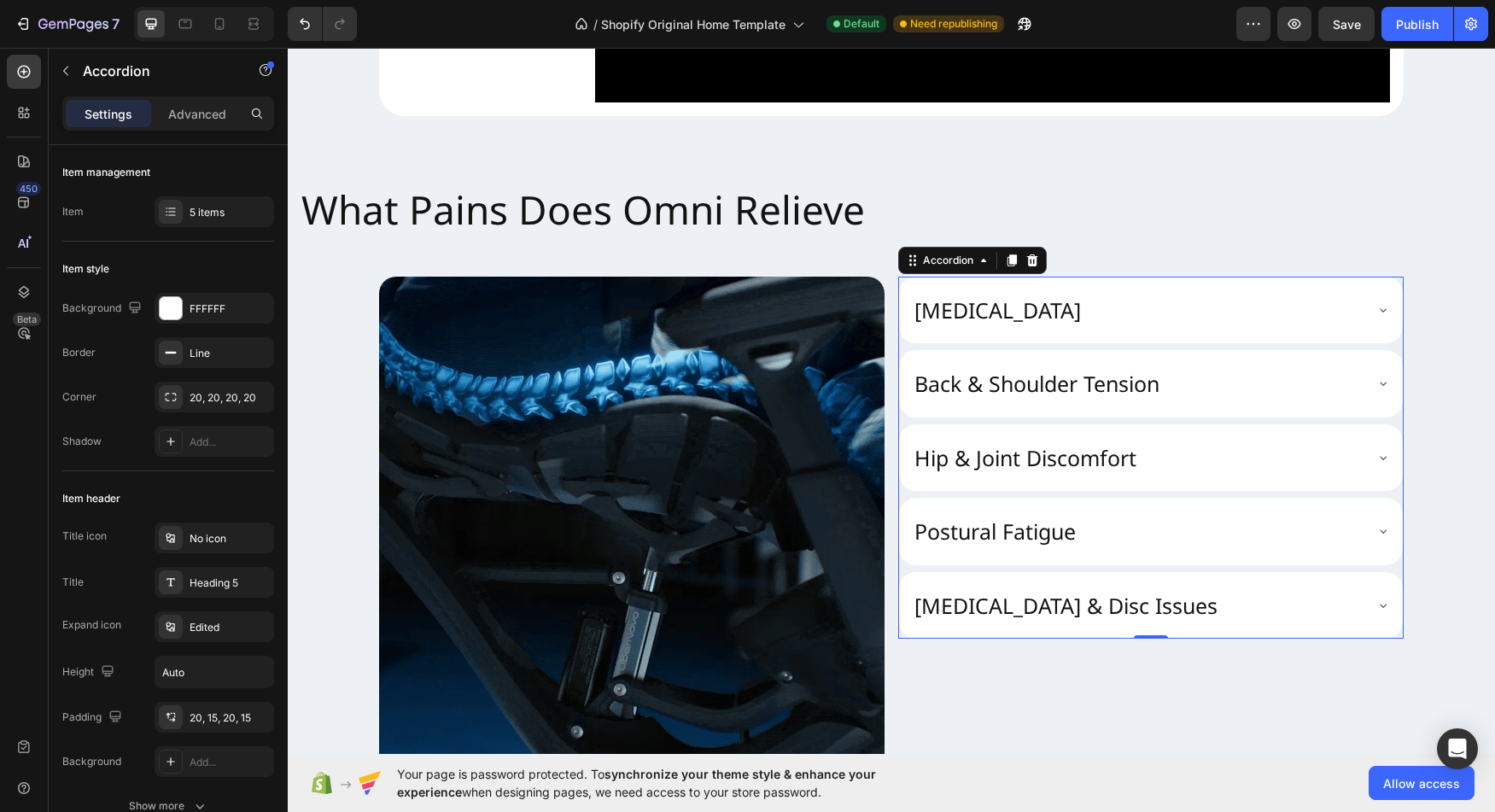
click at [1310, 327] on div "[MEDICAL_DATA]" at bounding box center [1137, 310] width 451 height 33
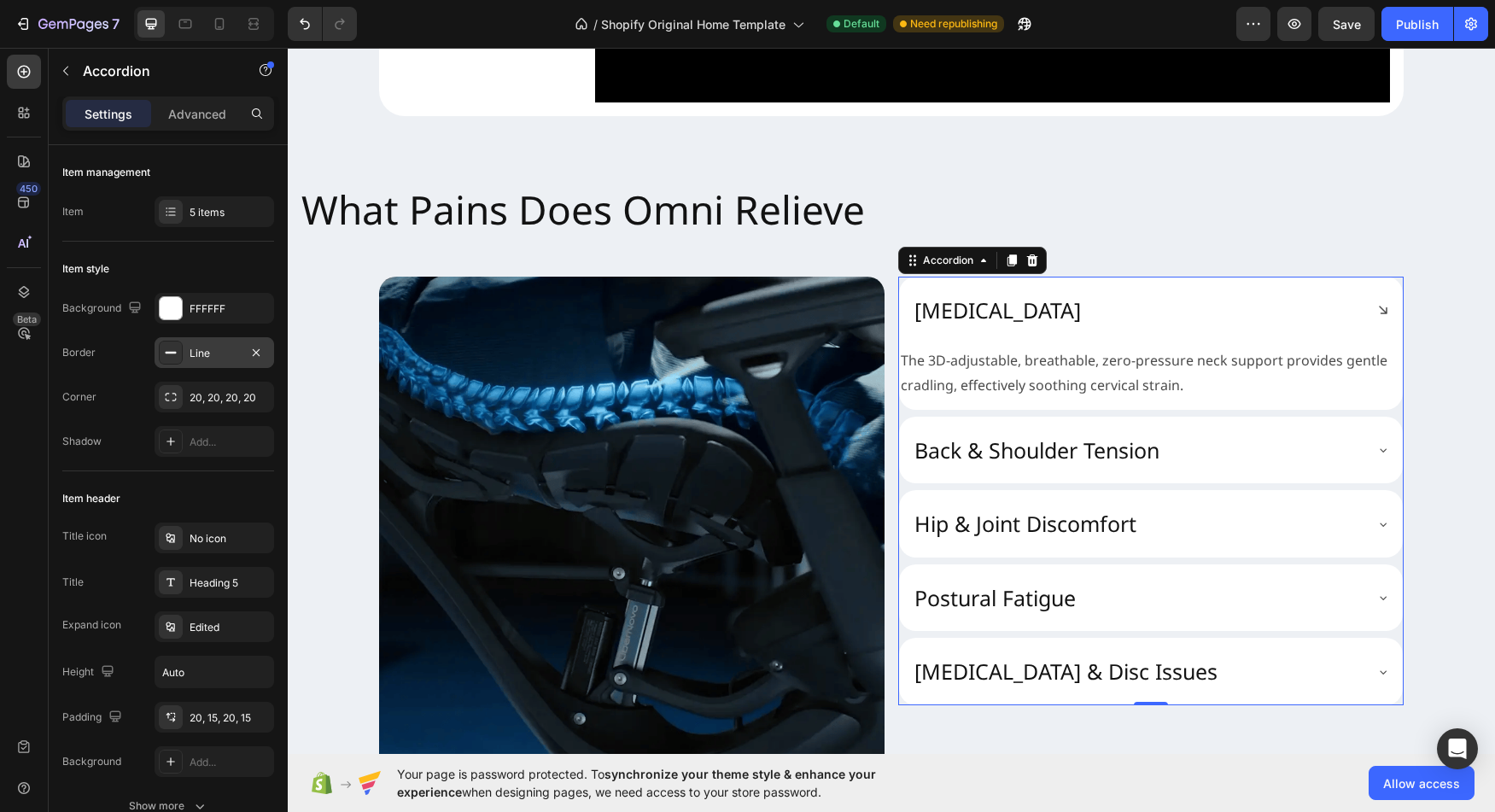
click at [219, 358] on div "Line" at bounding box center [214, 353] width 49 height 16
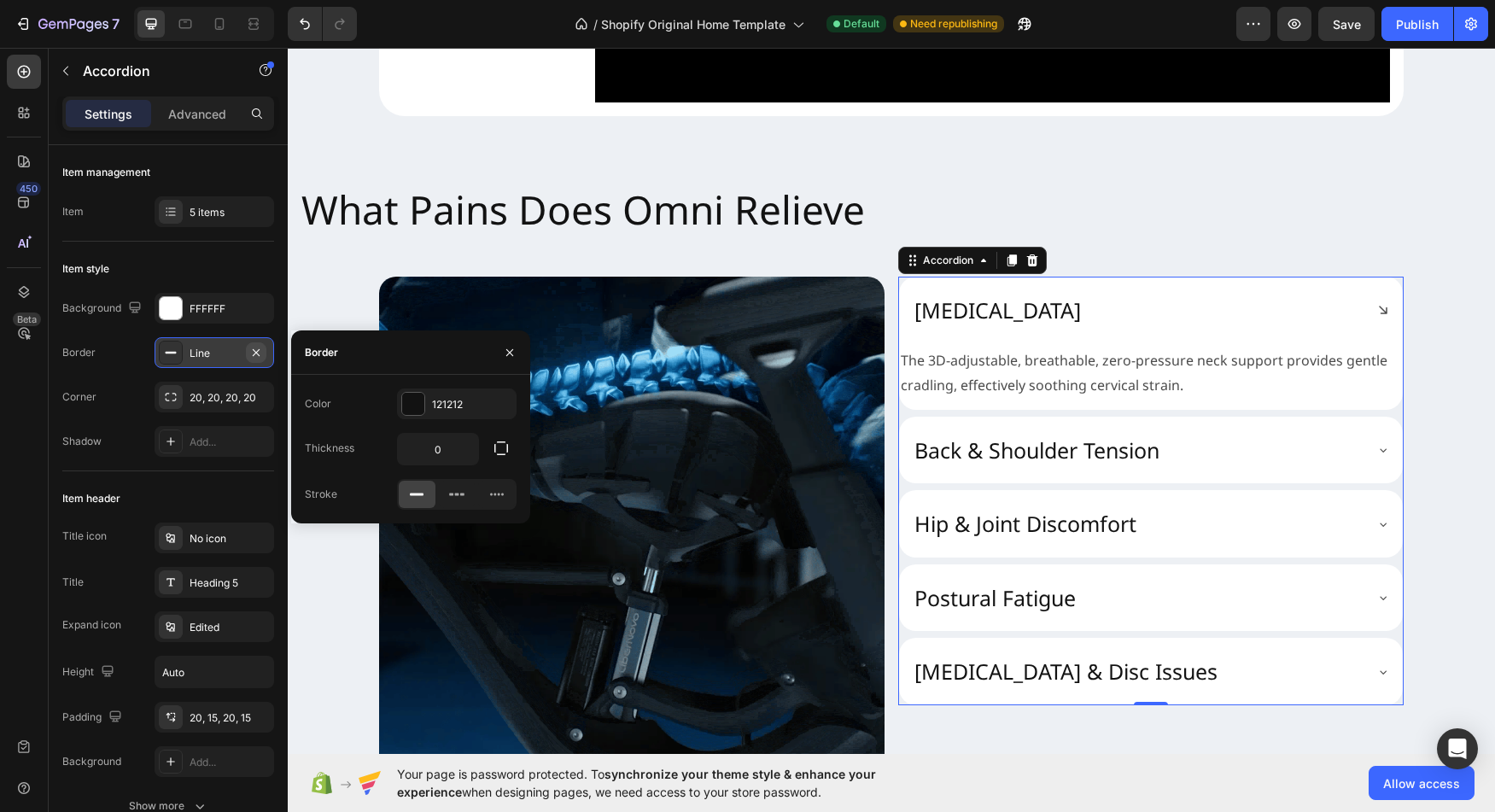
click at [261, 354] on icon "button" at bounding box center [256, 352] width 14 height 14
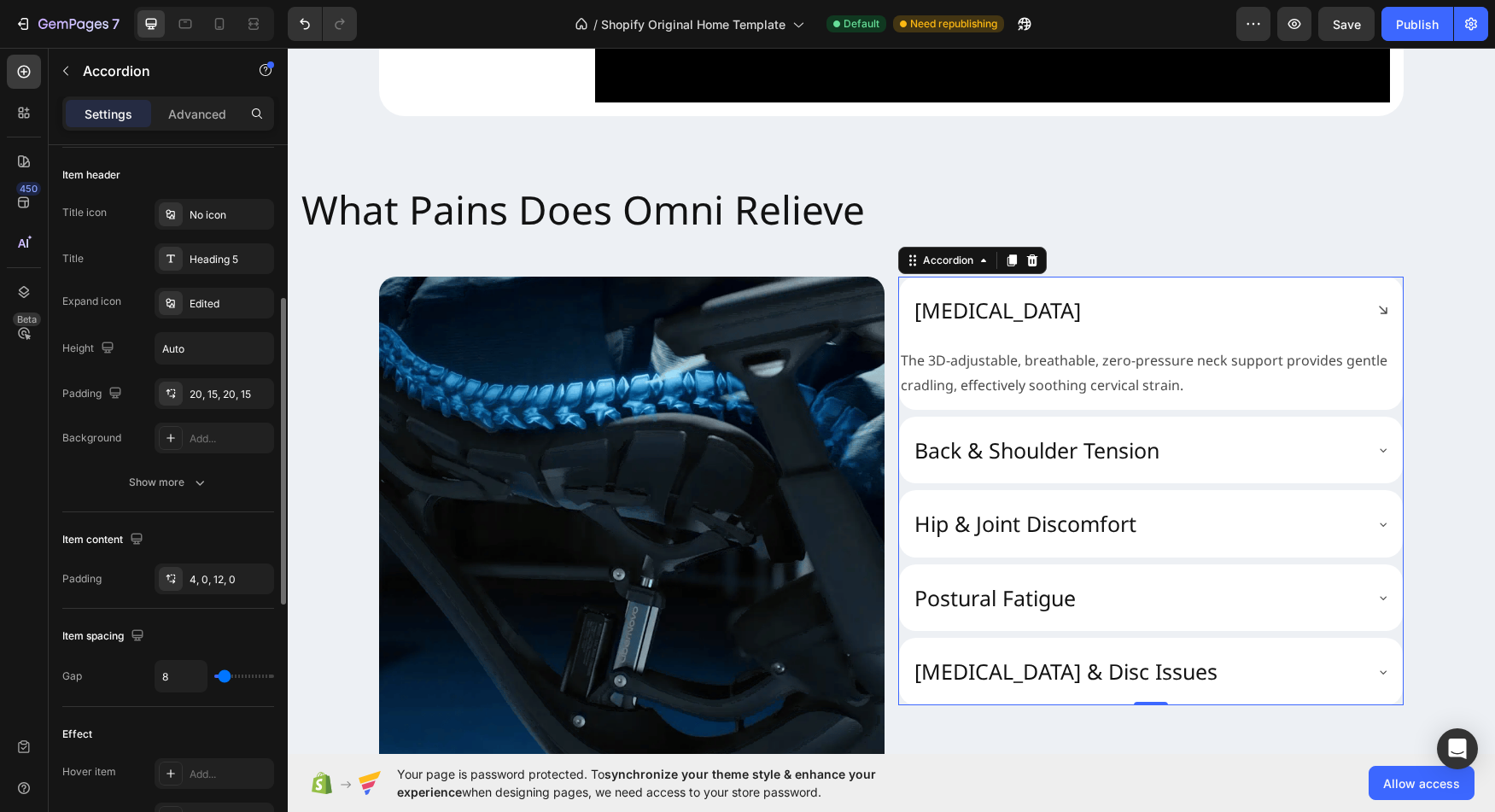
scroll to position [334, 0]
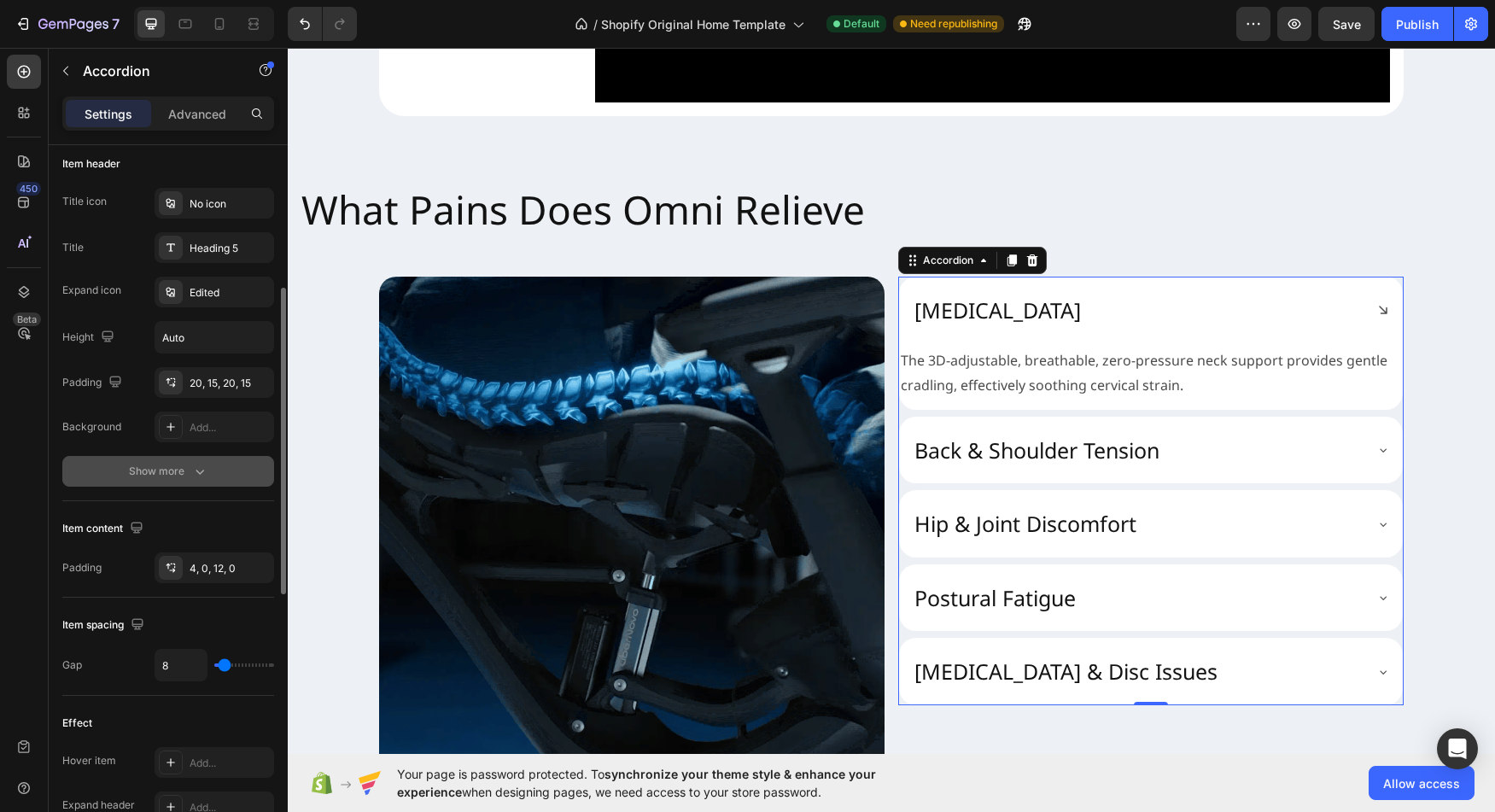
click at [163, 476] on div "Show more" at bounding box center [168, 471] width 80 height 17
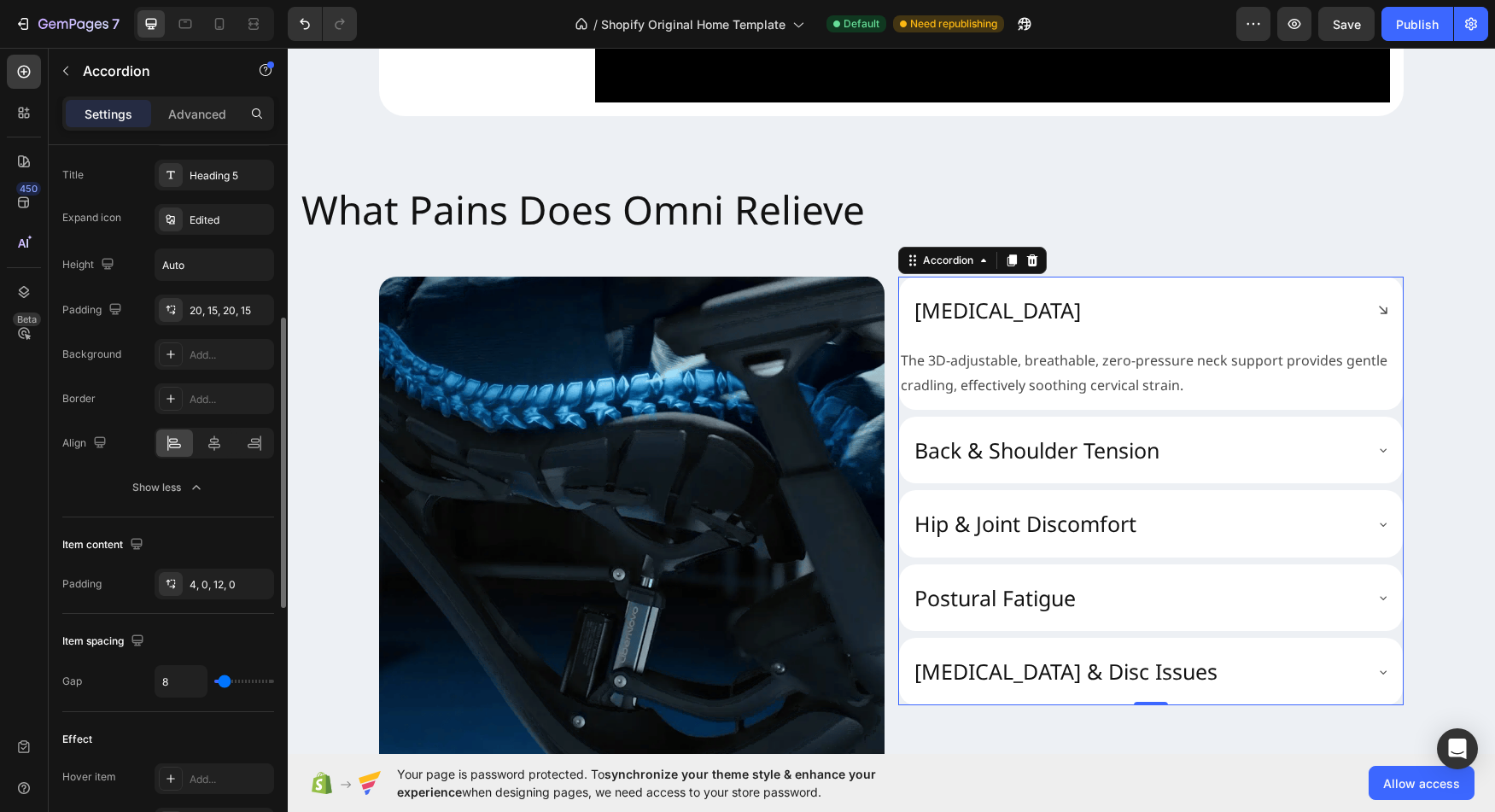
scroll to position [412, 0]
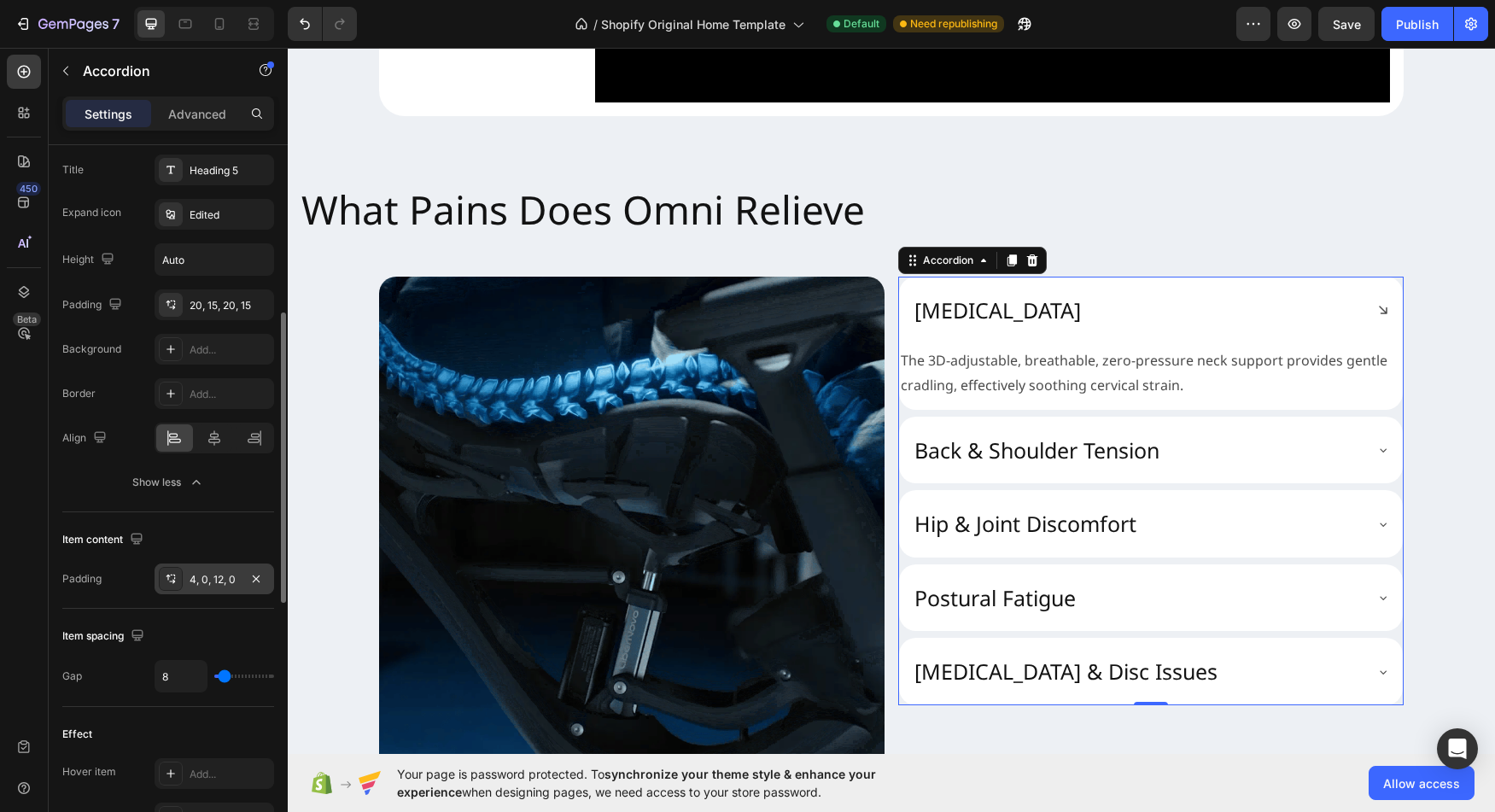
click at [171, 582] on icon at bounding box center [170, 578] width 14 height 14
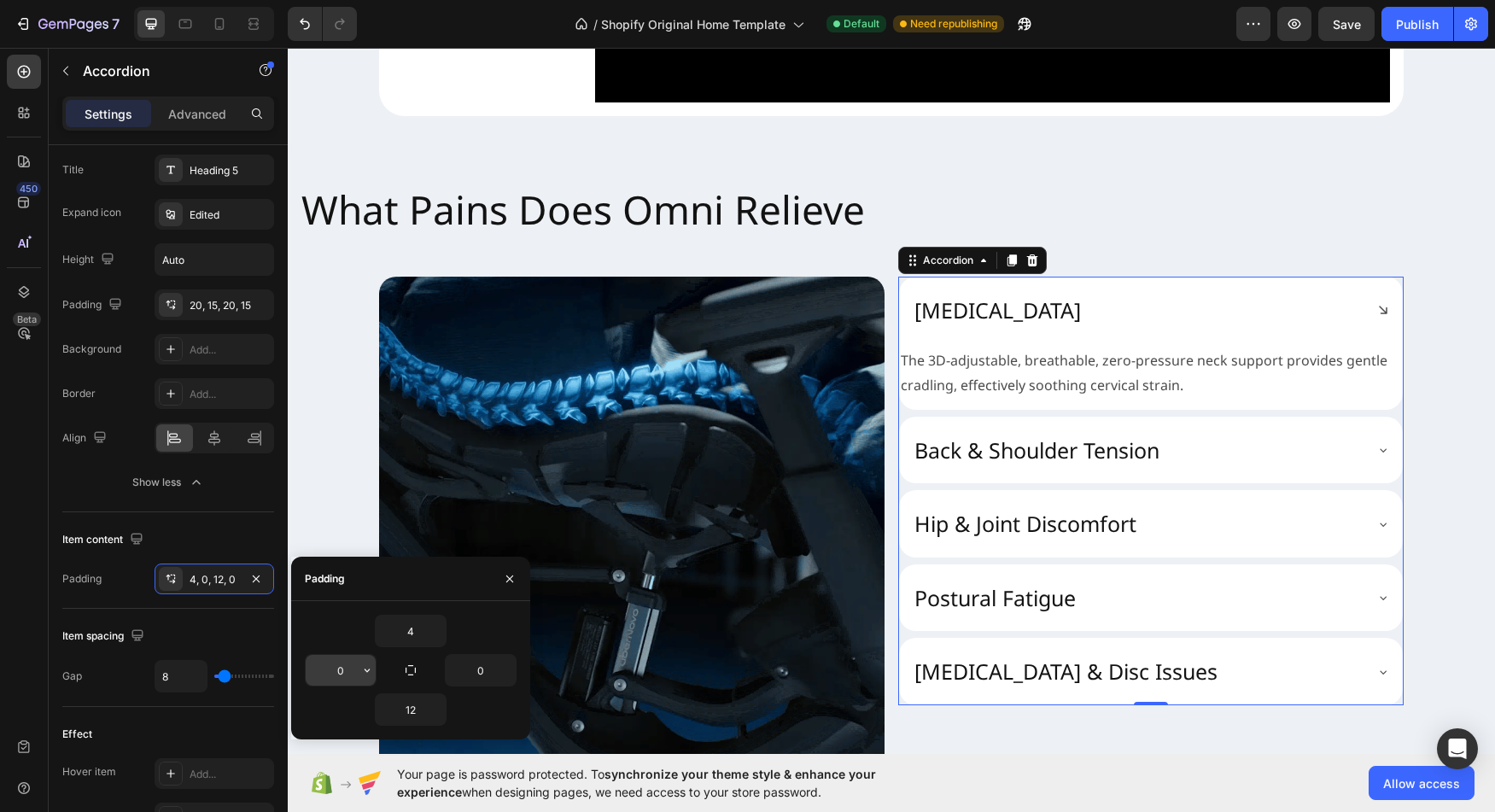
click at [0, 0] on input "0" at bounding box center [0, 0] width 0 height 0
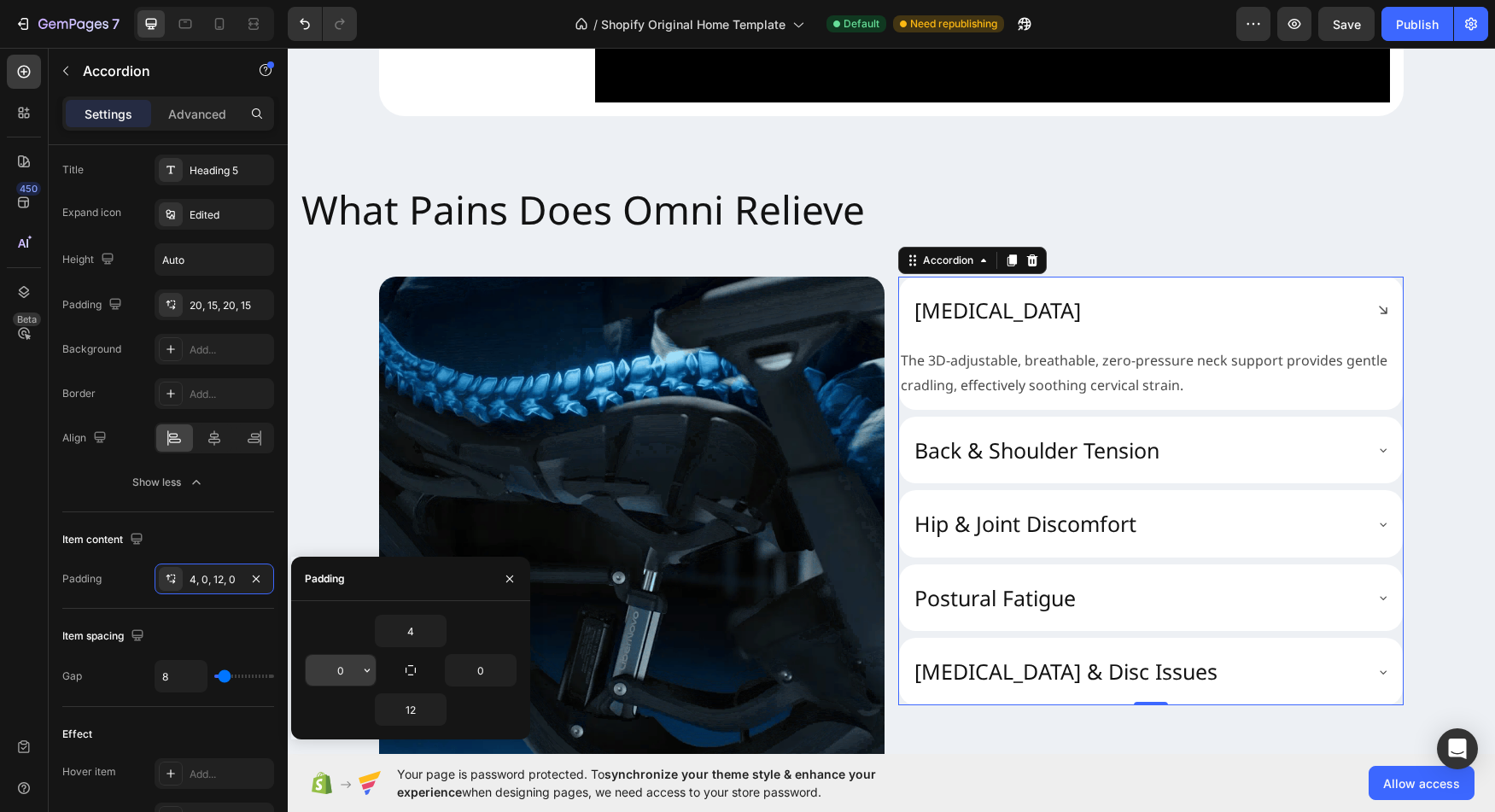
click at [0, 0] on input "0" at bounding box center [0, 0] width 0 height 0
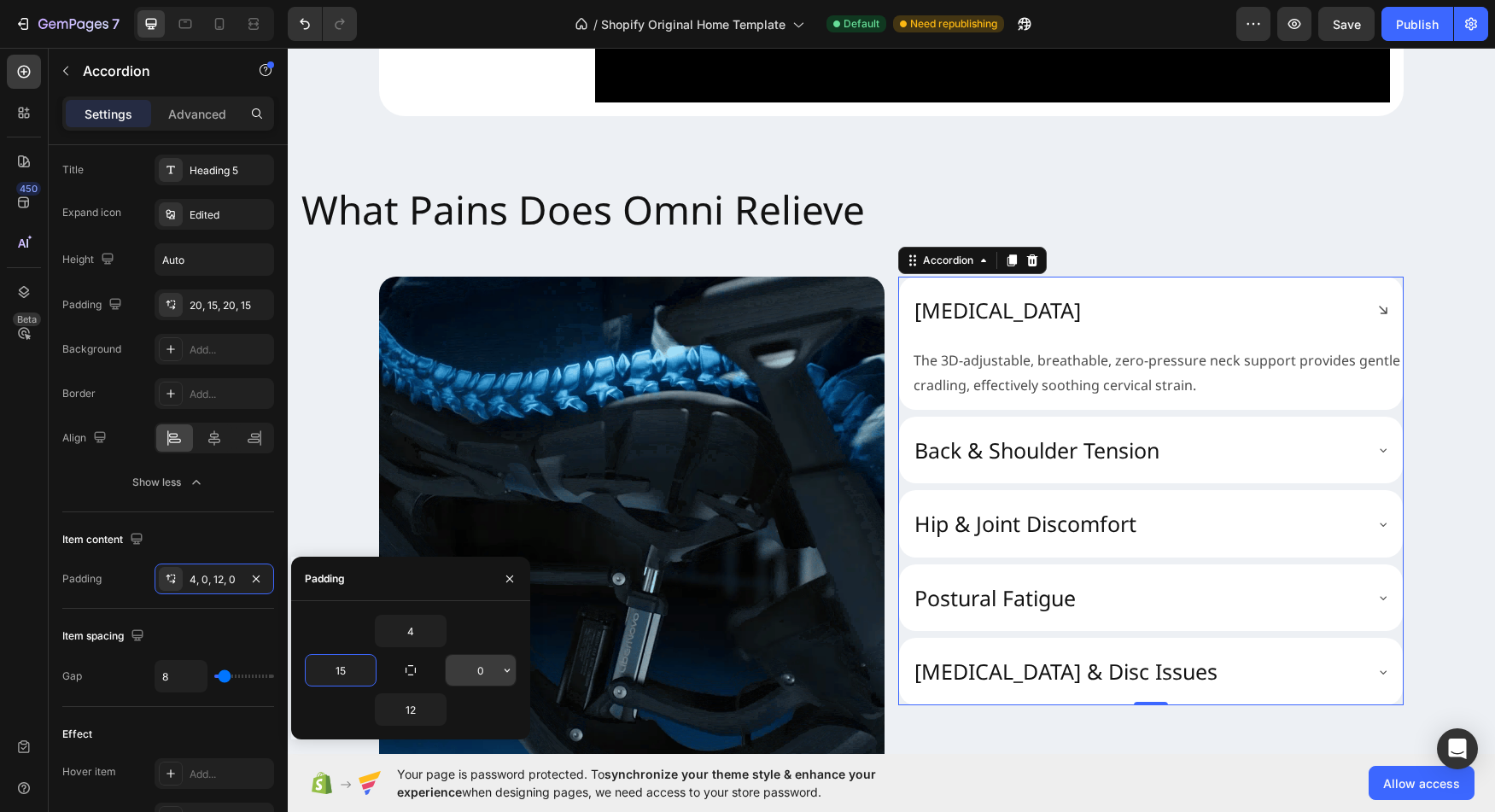
type input "15"
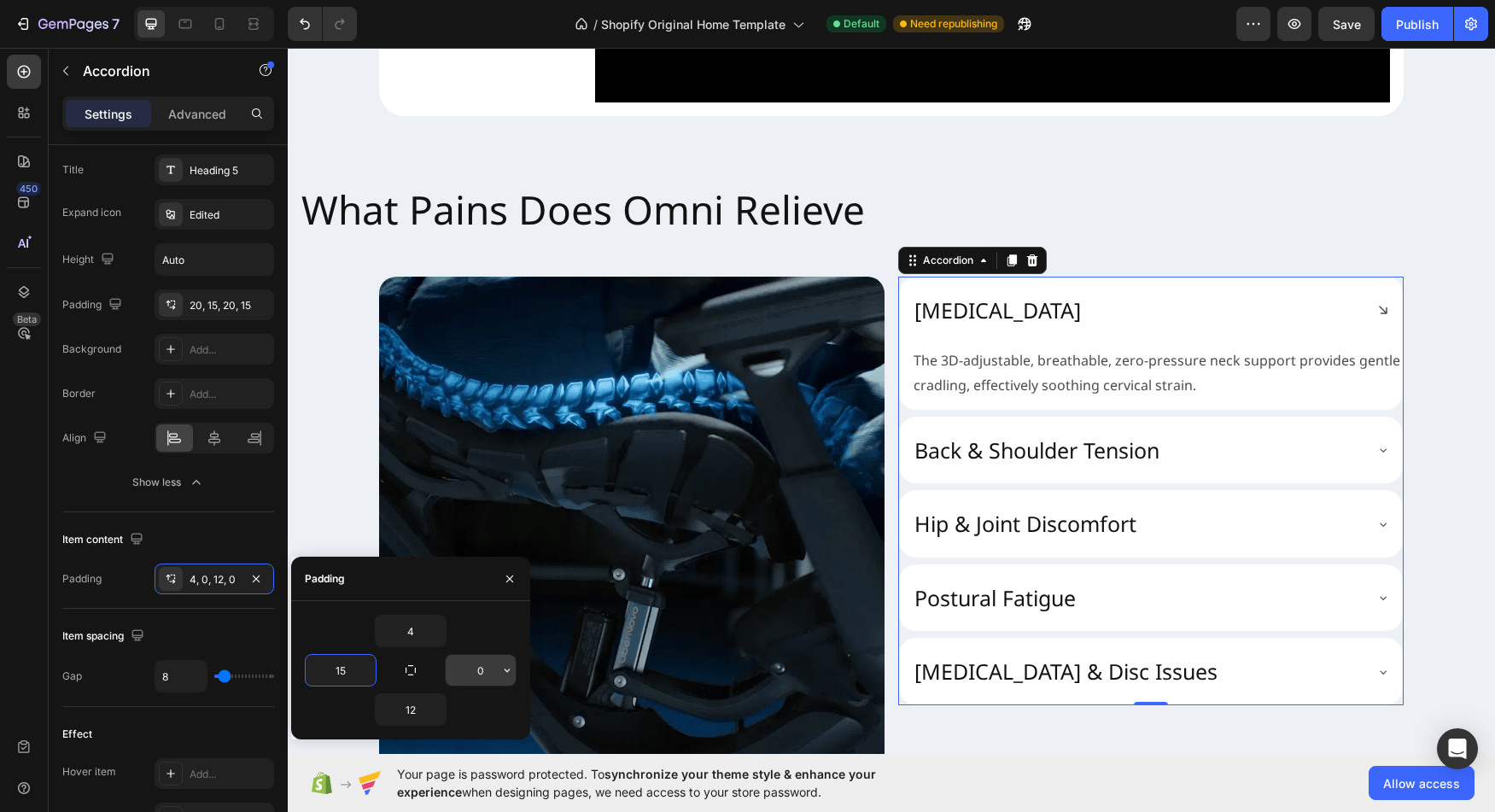
click at [0, 0] on input "0" at bounding box center [0, 0] width 0 height 0
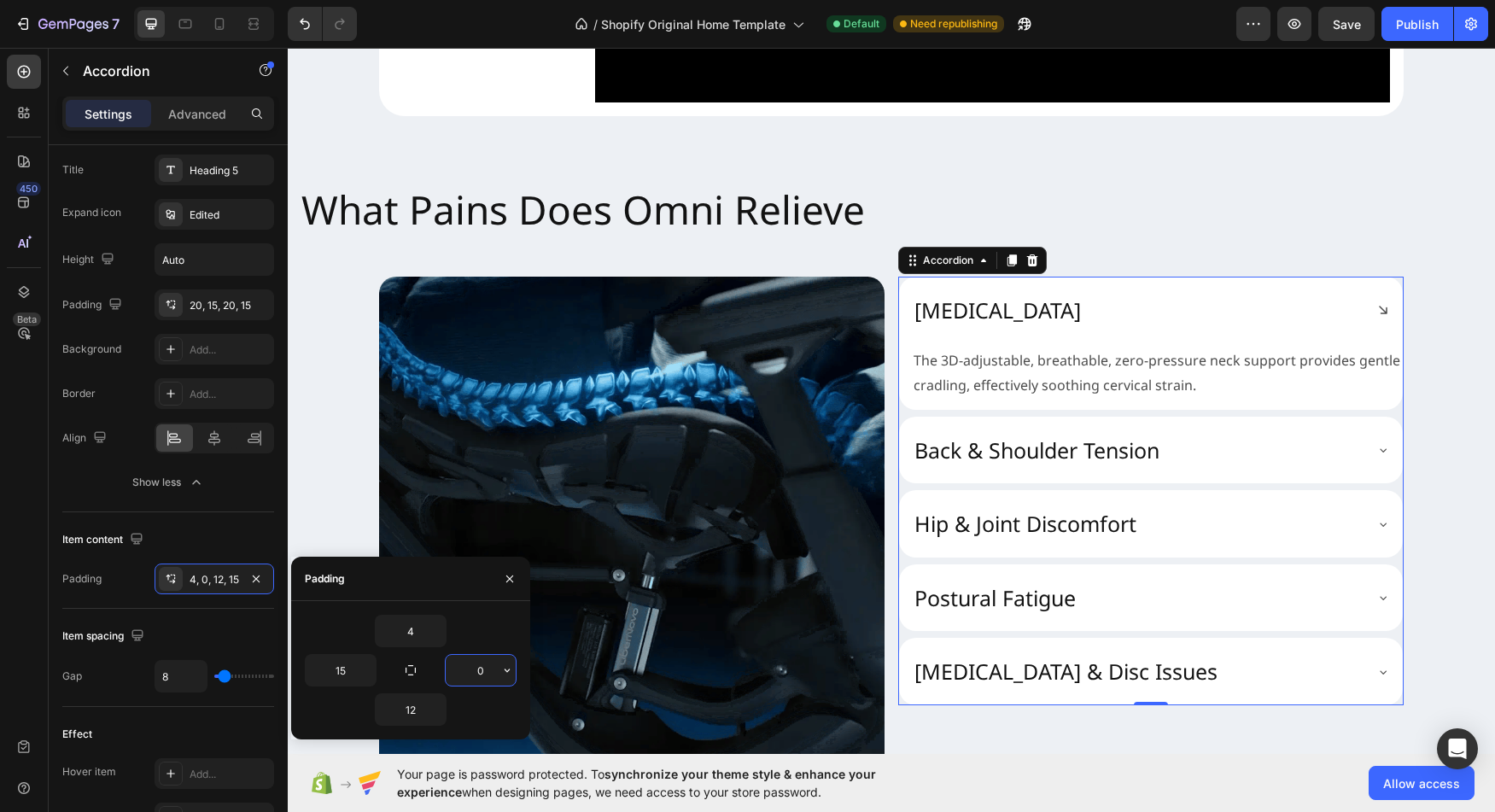
click at [488, 669] on input "0" at bounding box center [481, 670] width 70 height 31
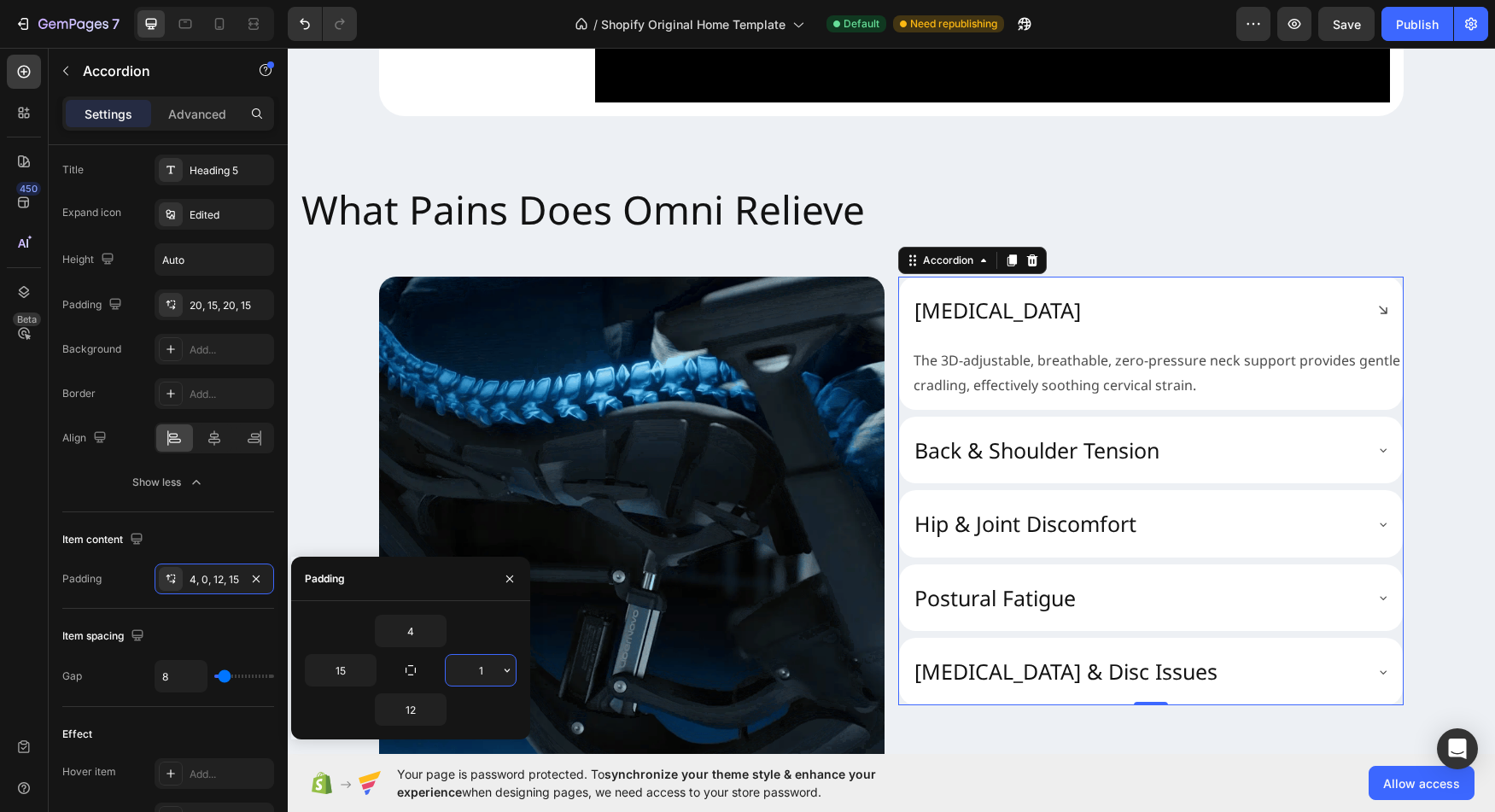
type input "15"
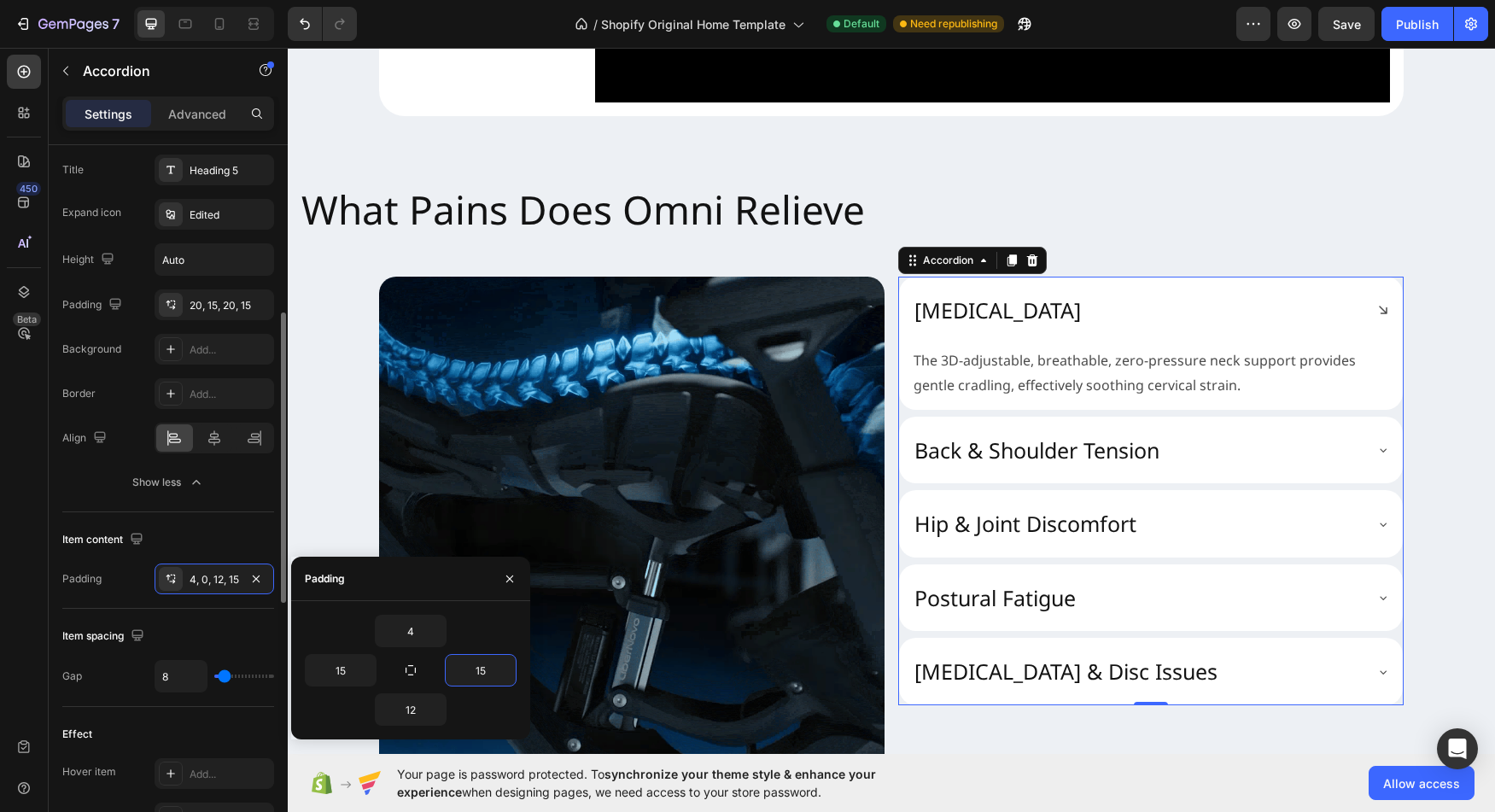
click at [96, 578] on div "Padding" at bounding box center [81, 578] width 39 height 16
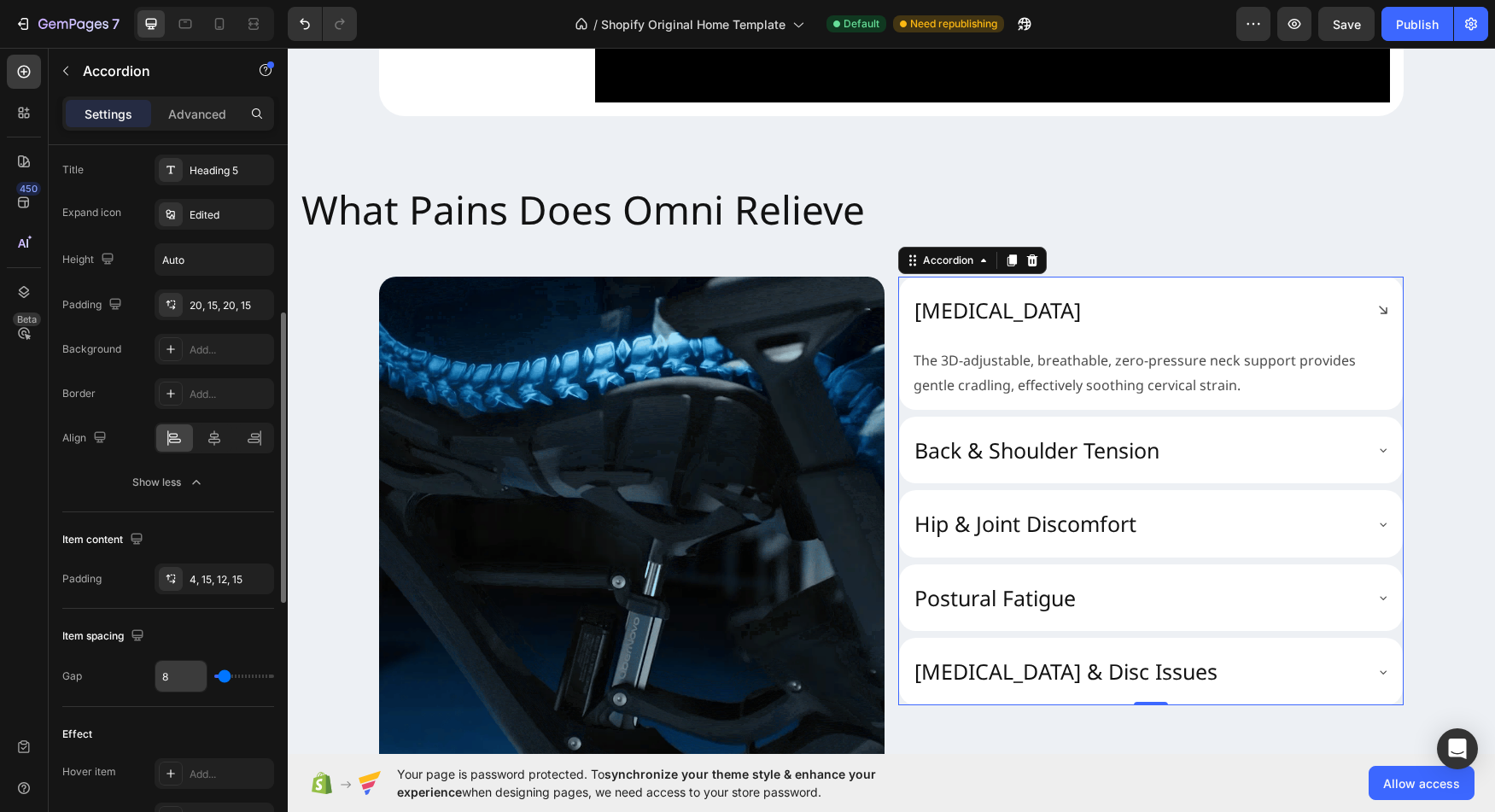
click at [180, 680] on input "8" at bounding box center [181, 676] width 51 height 31
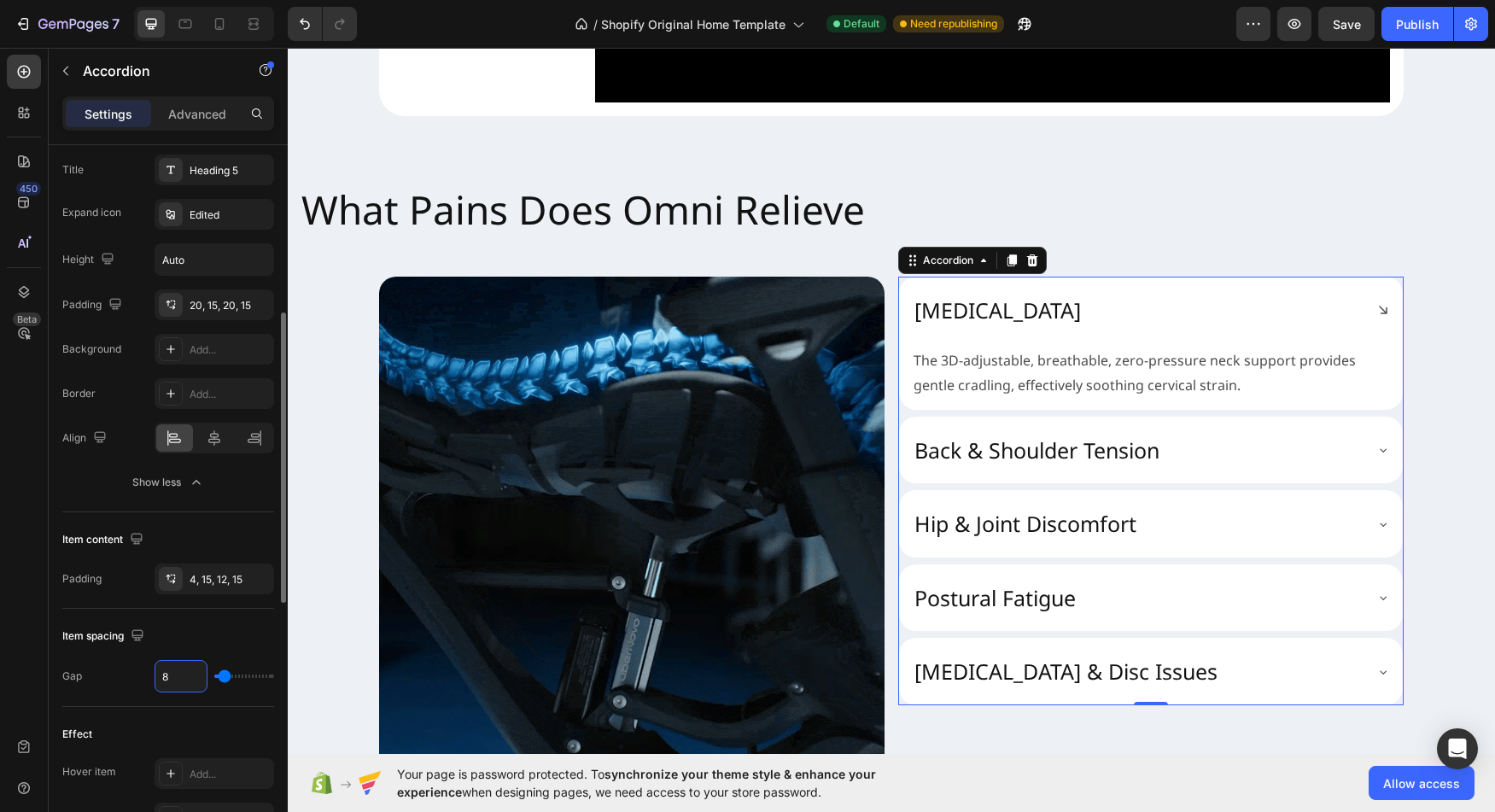
click at [180, 680] on input "8" at bounding box center [181, 676] width 51 height 31
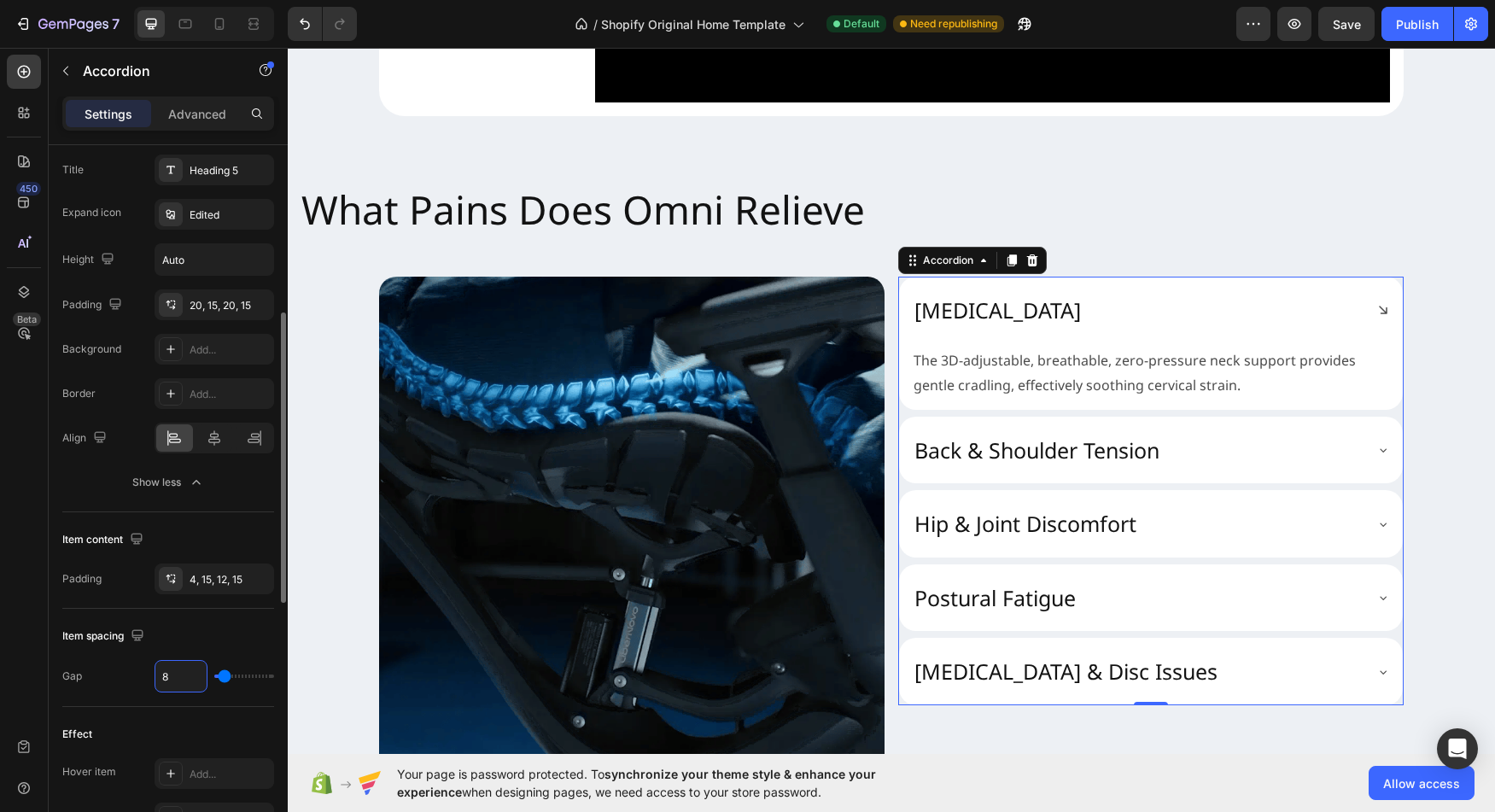
type input "1"
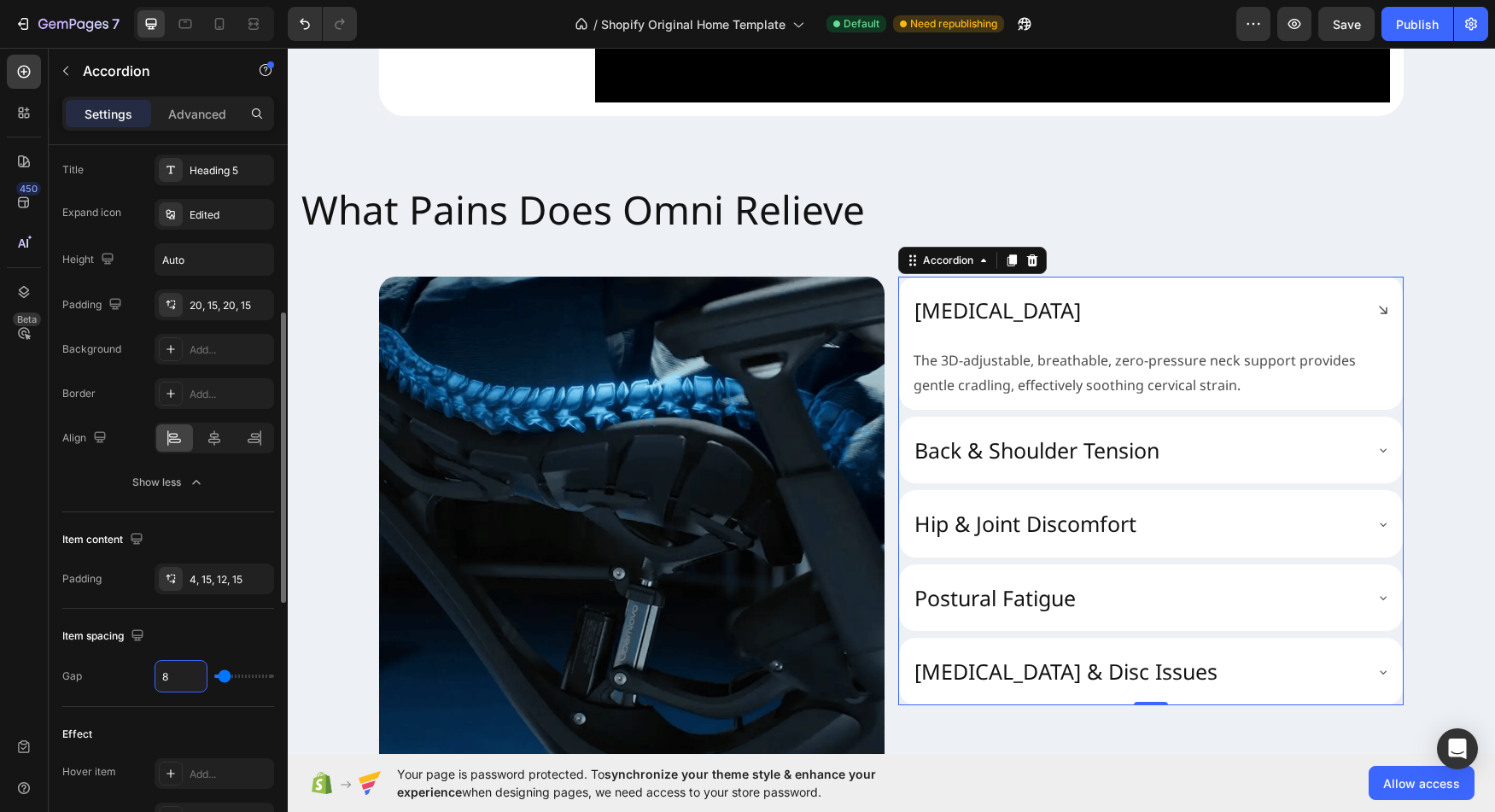
type input "1"
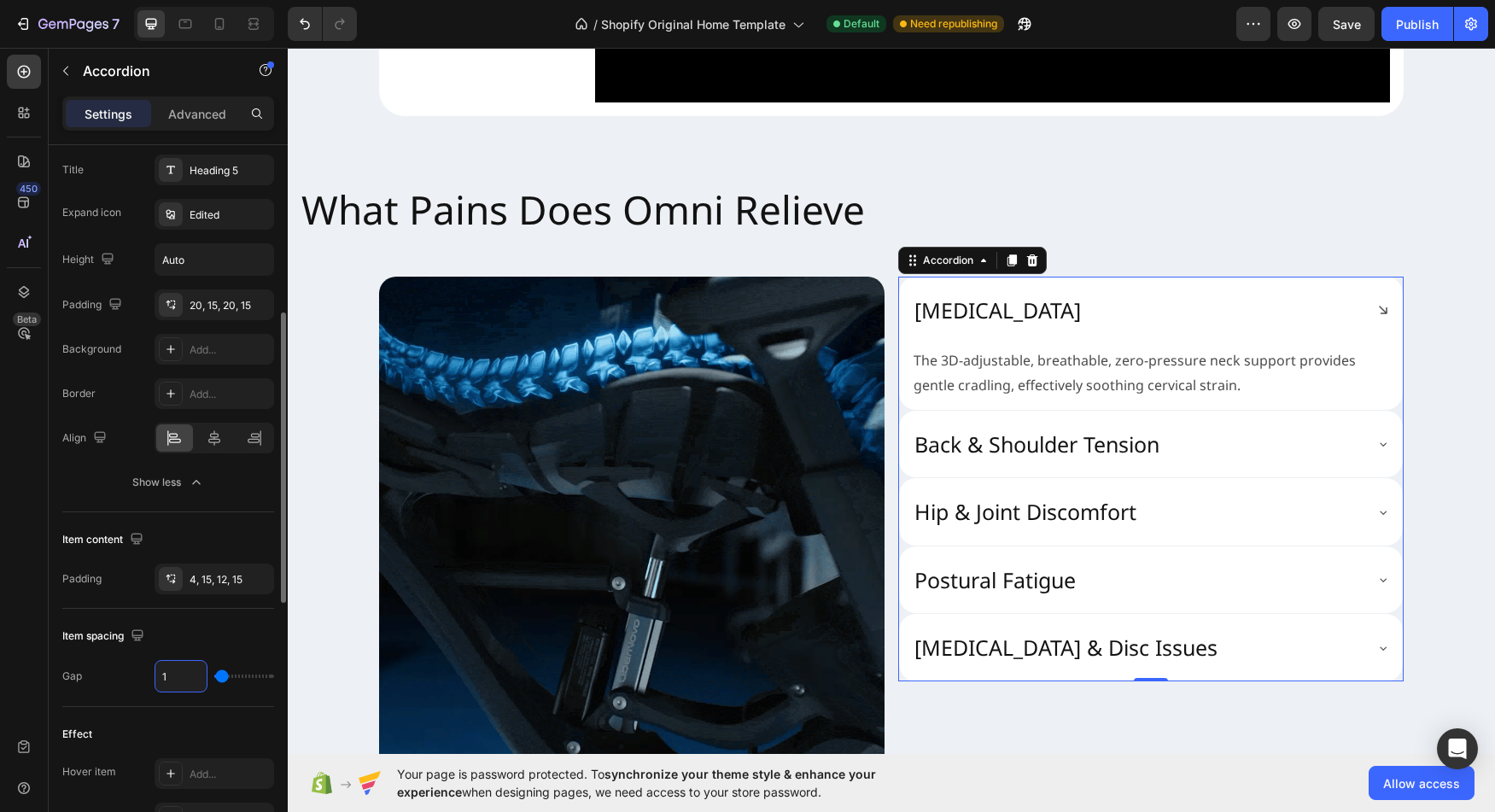
type input "10"
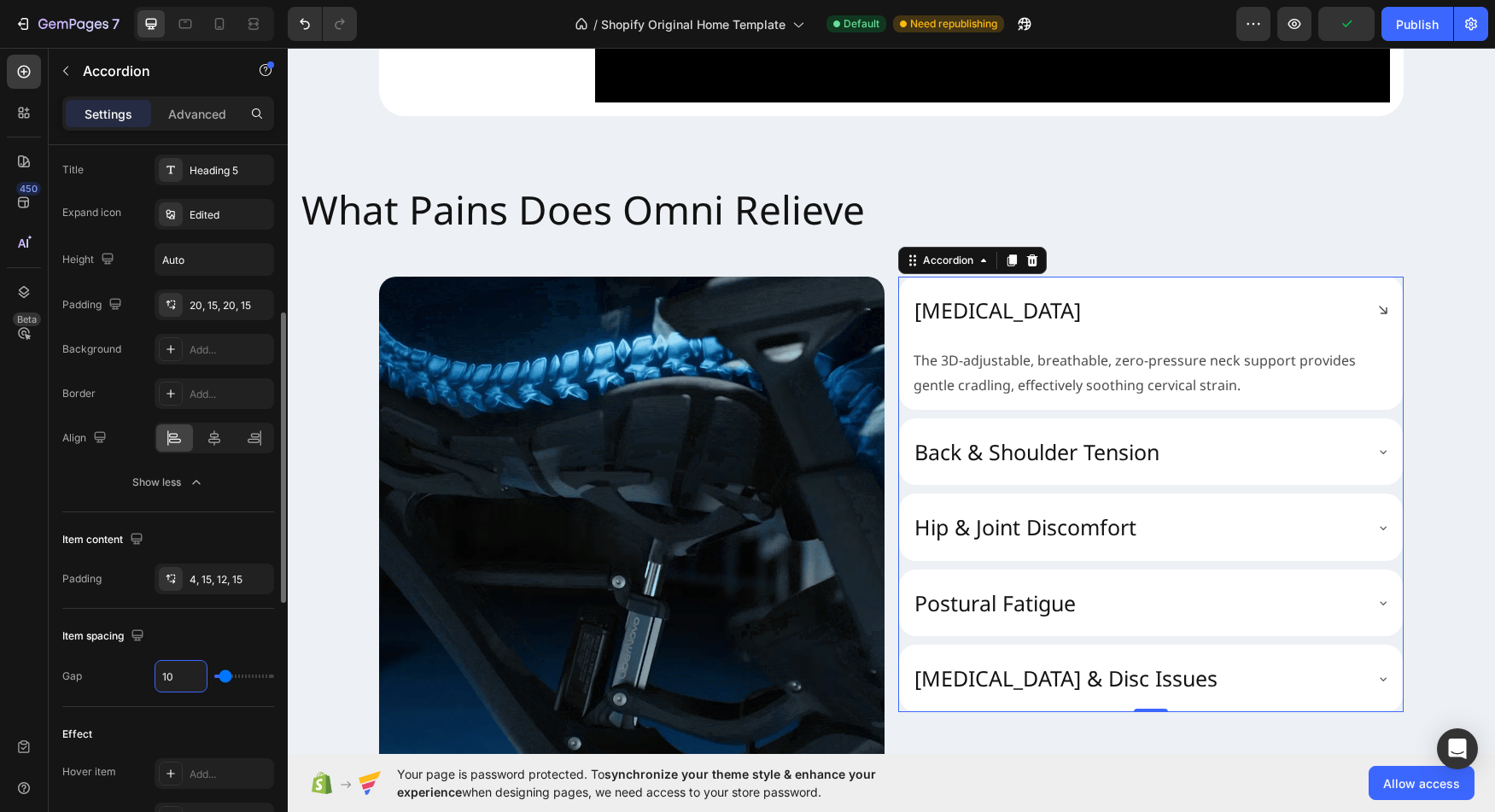
type input "102"
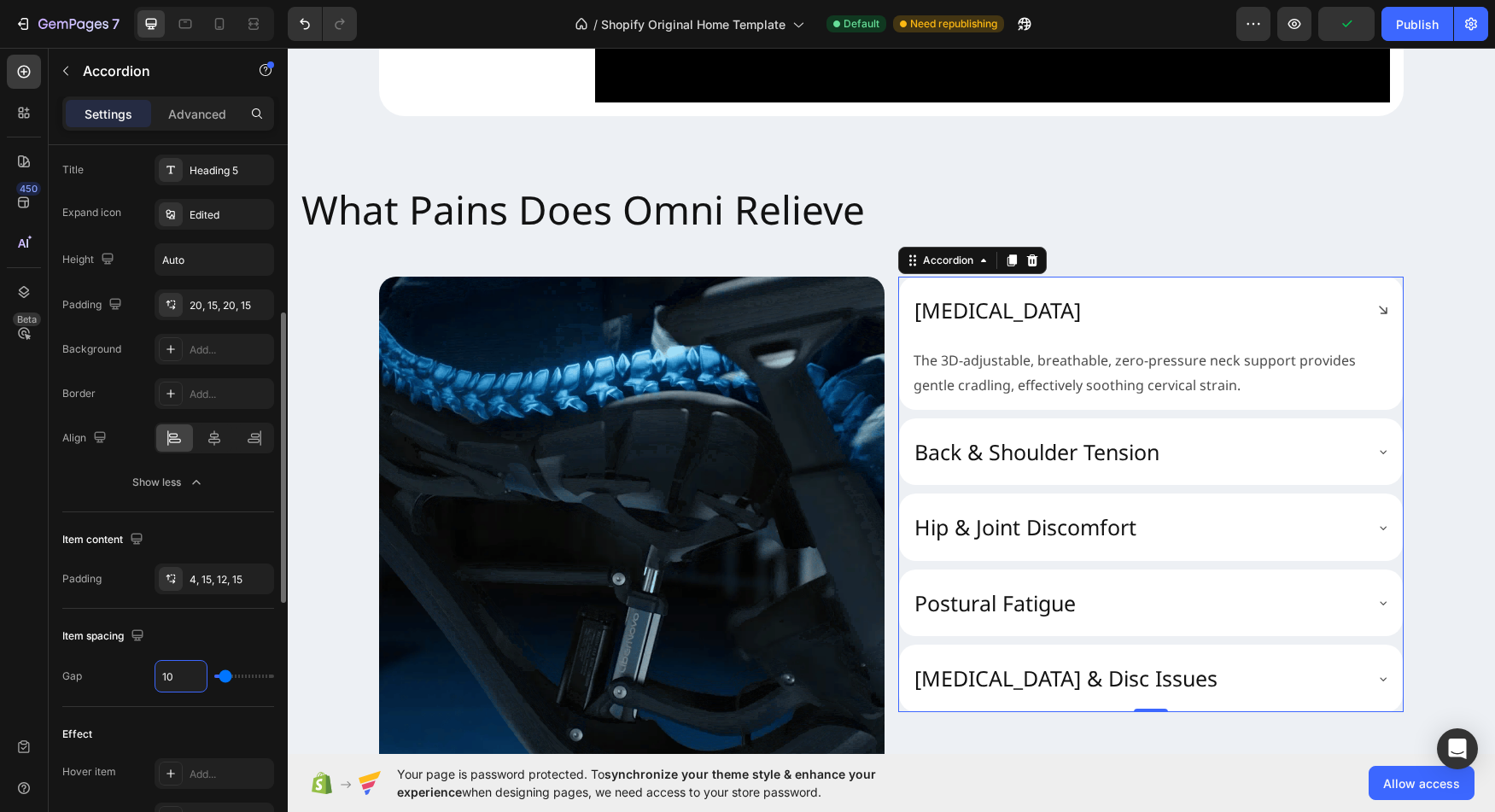
type input "100"
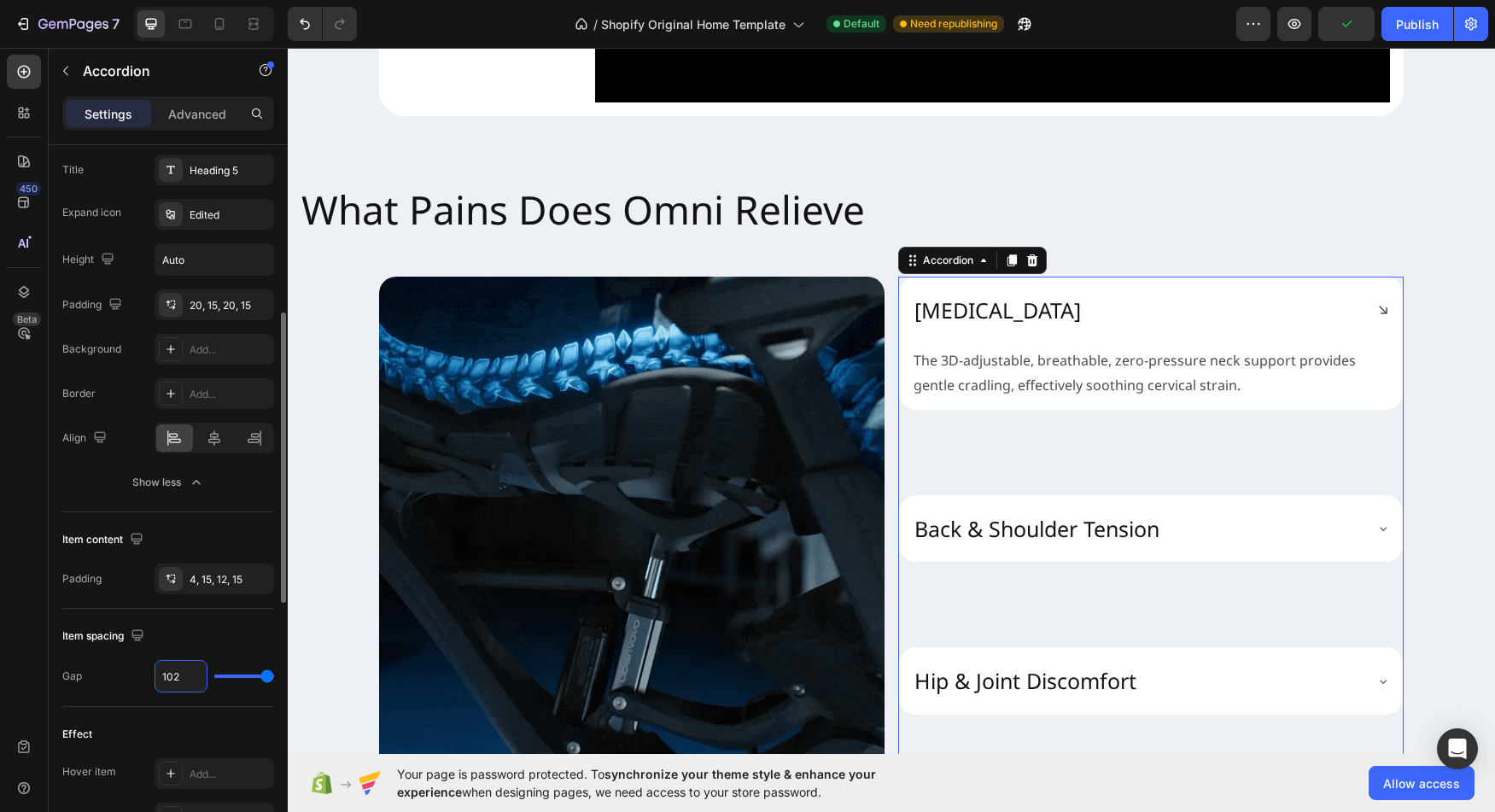
type input "10"
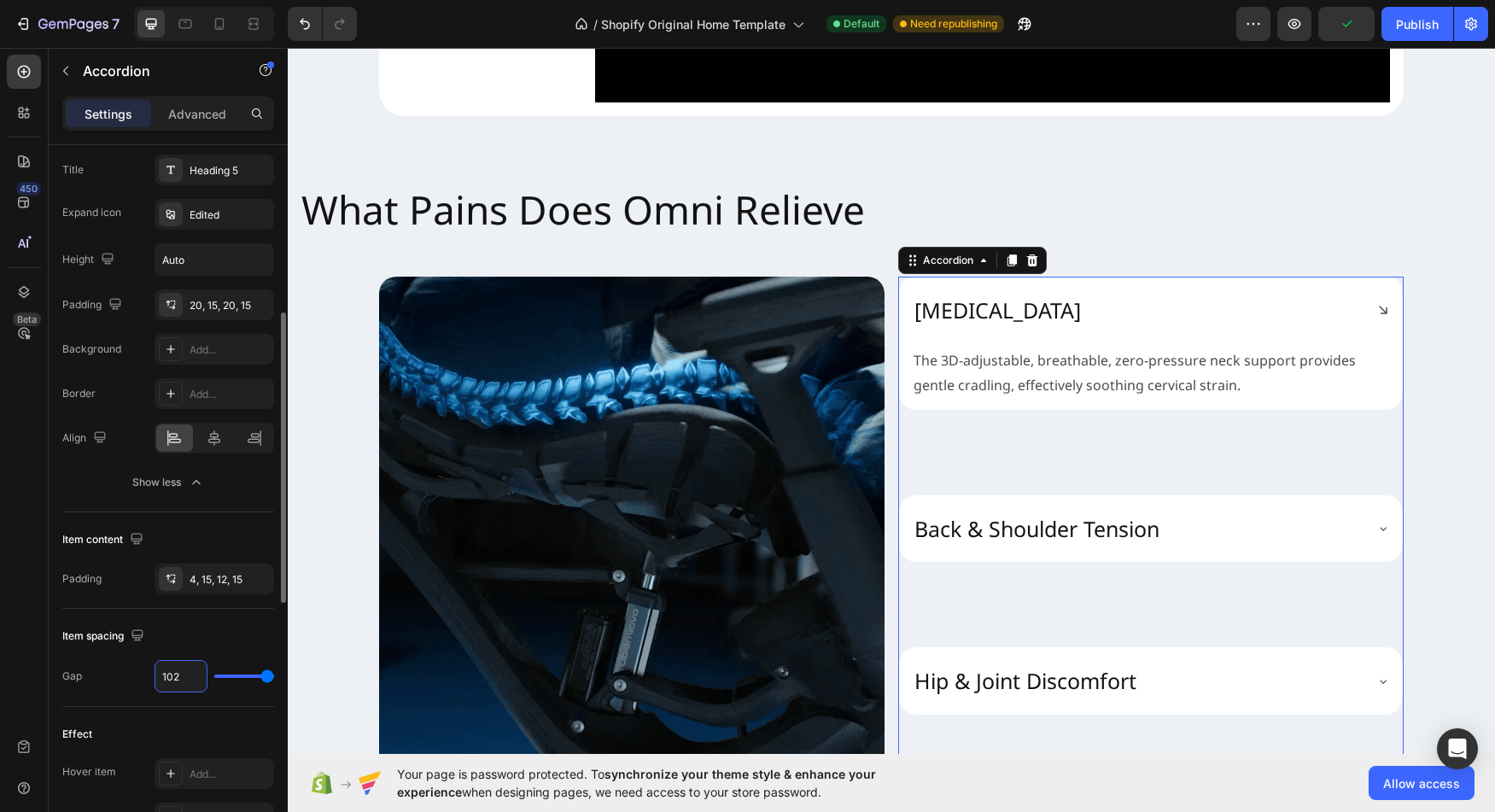
type input "10"
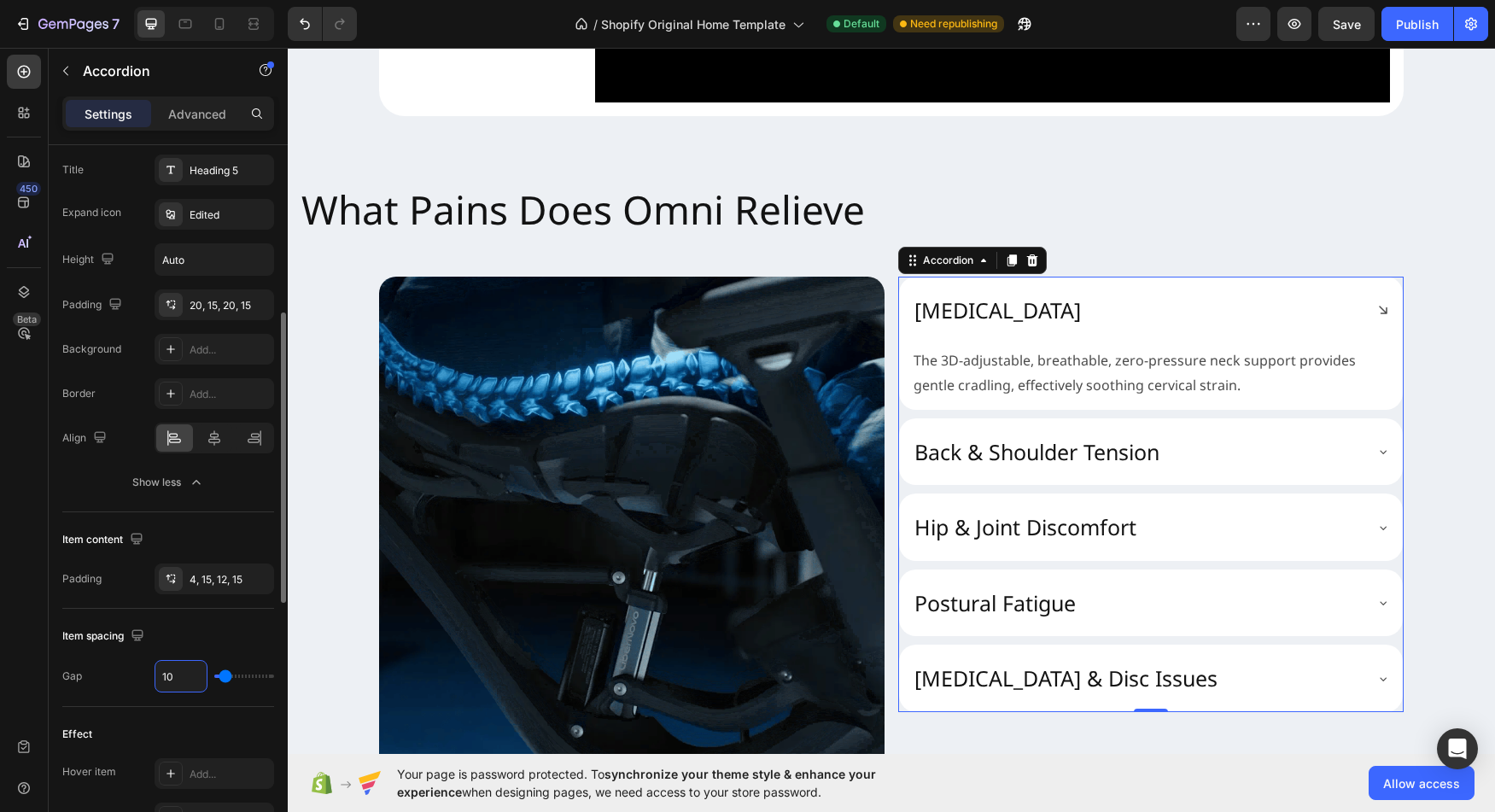
type input "1"
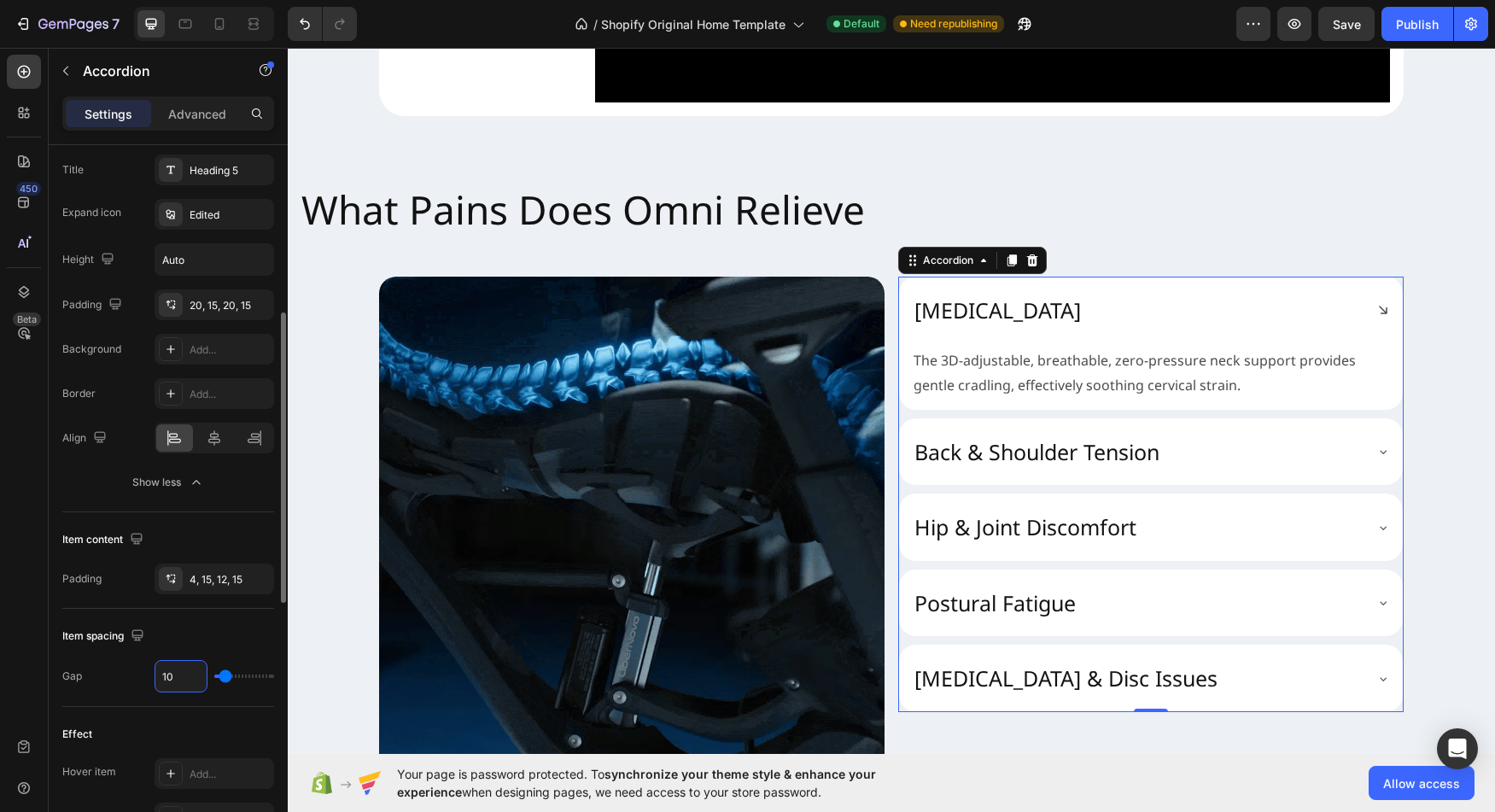
type input "1"
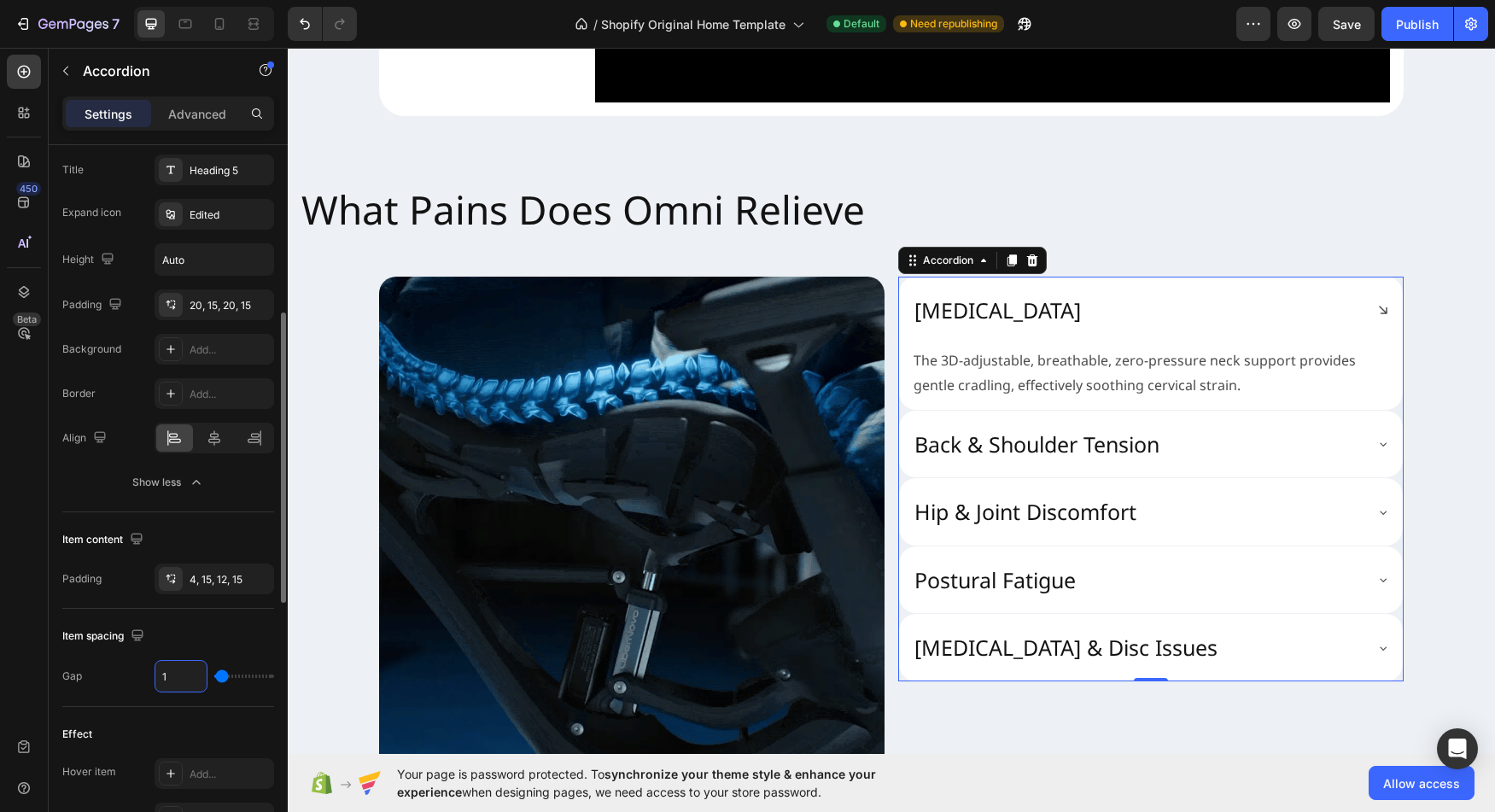
type input "0"
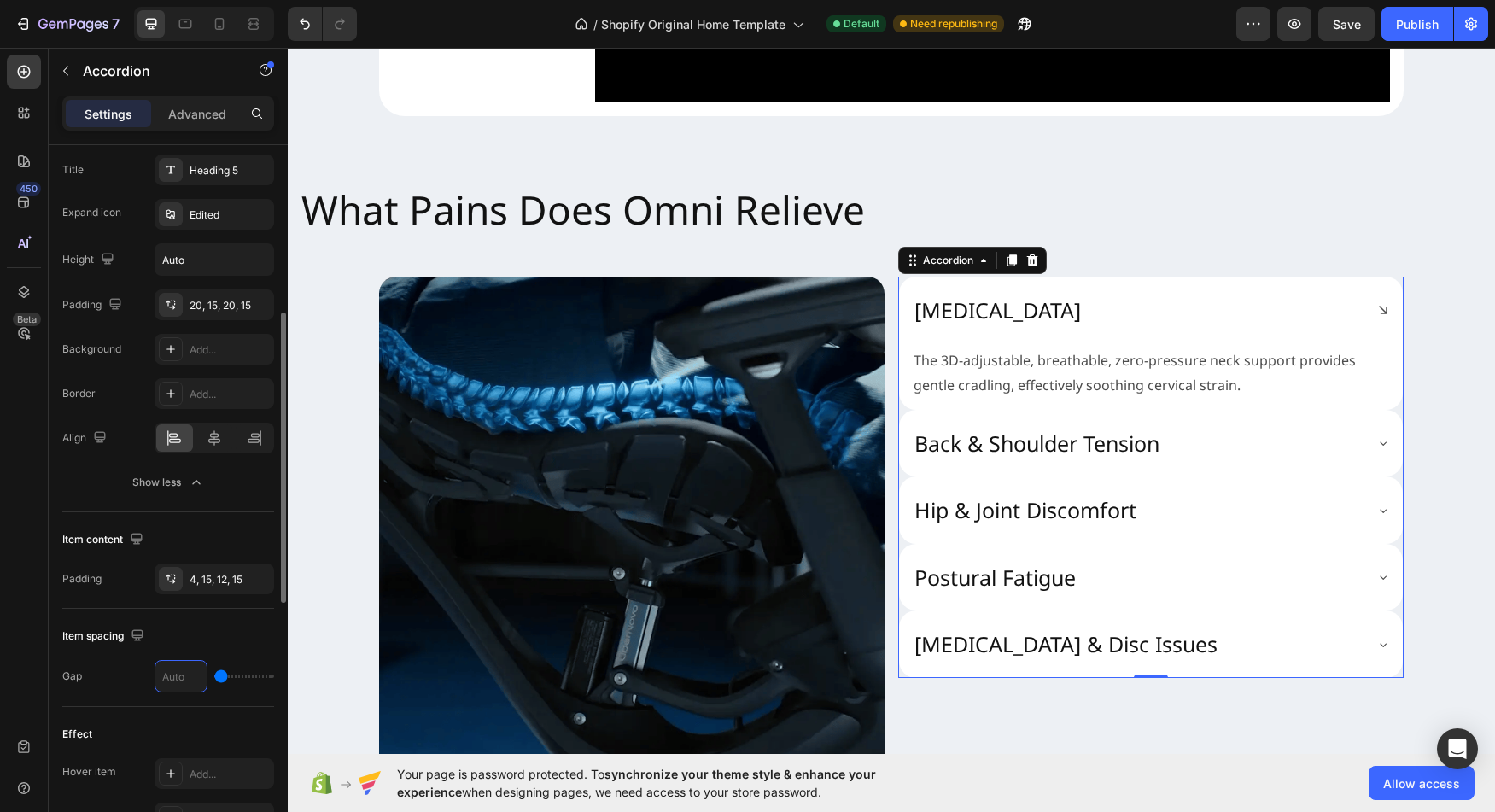
type input "2"
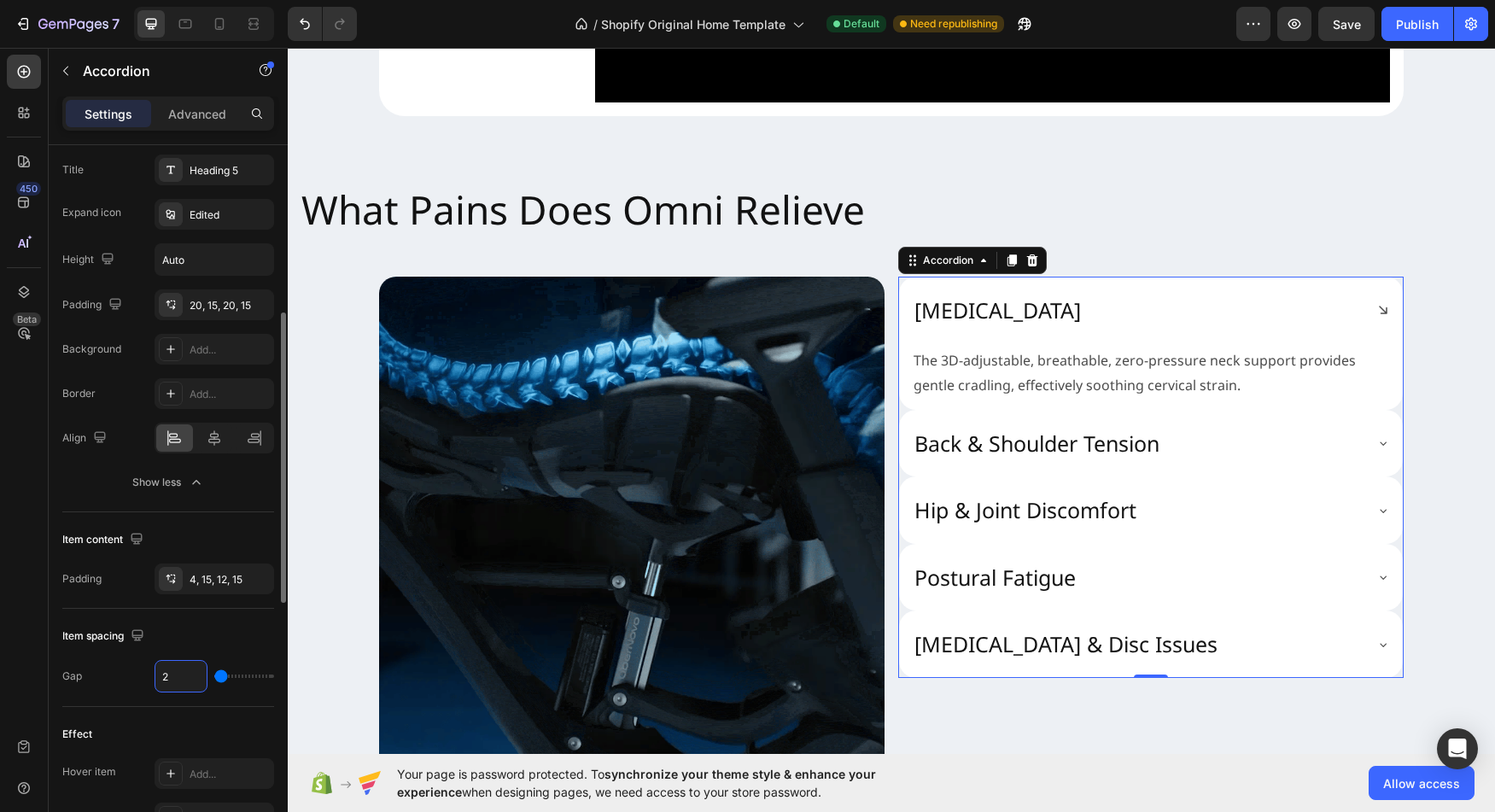
type input "2"
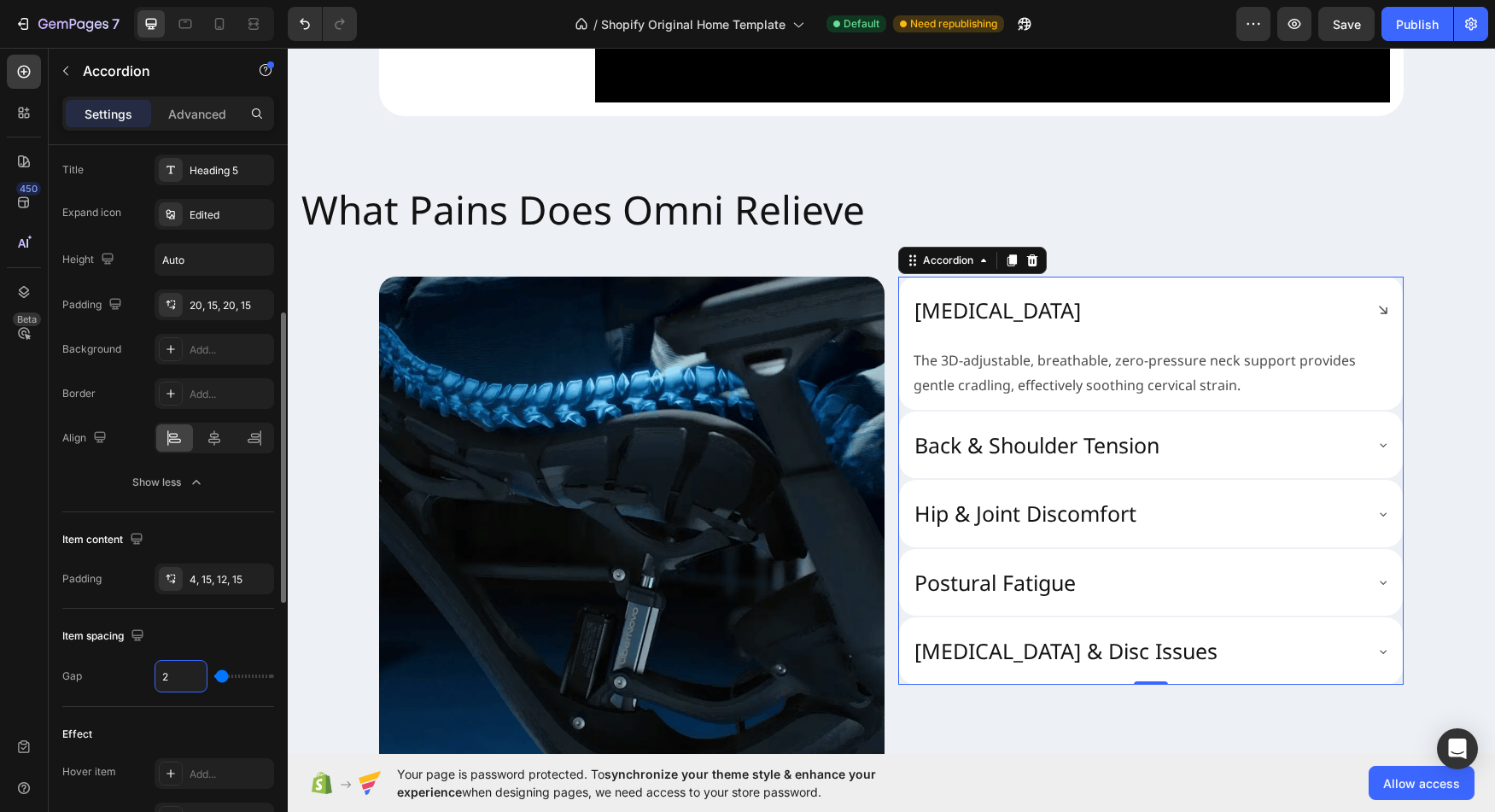
type input "20"
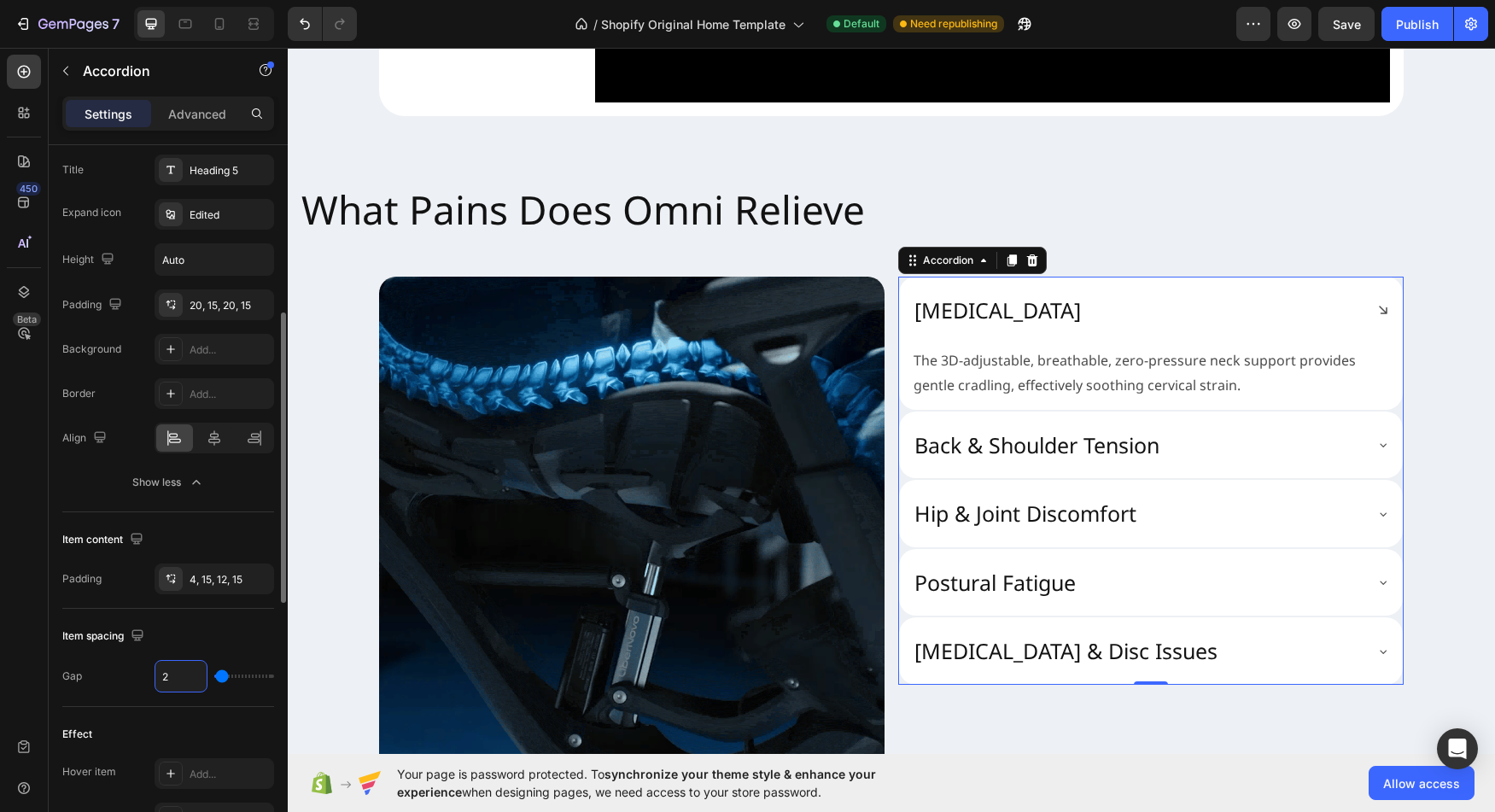
type input "20"
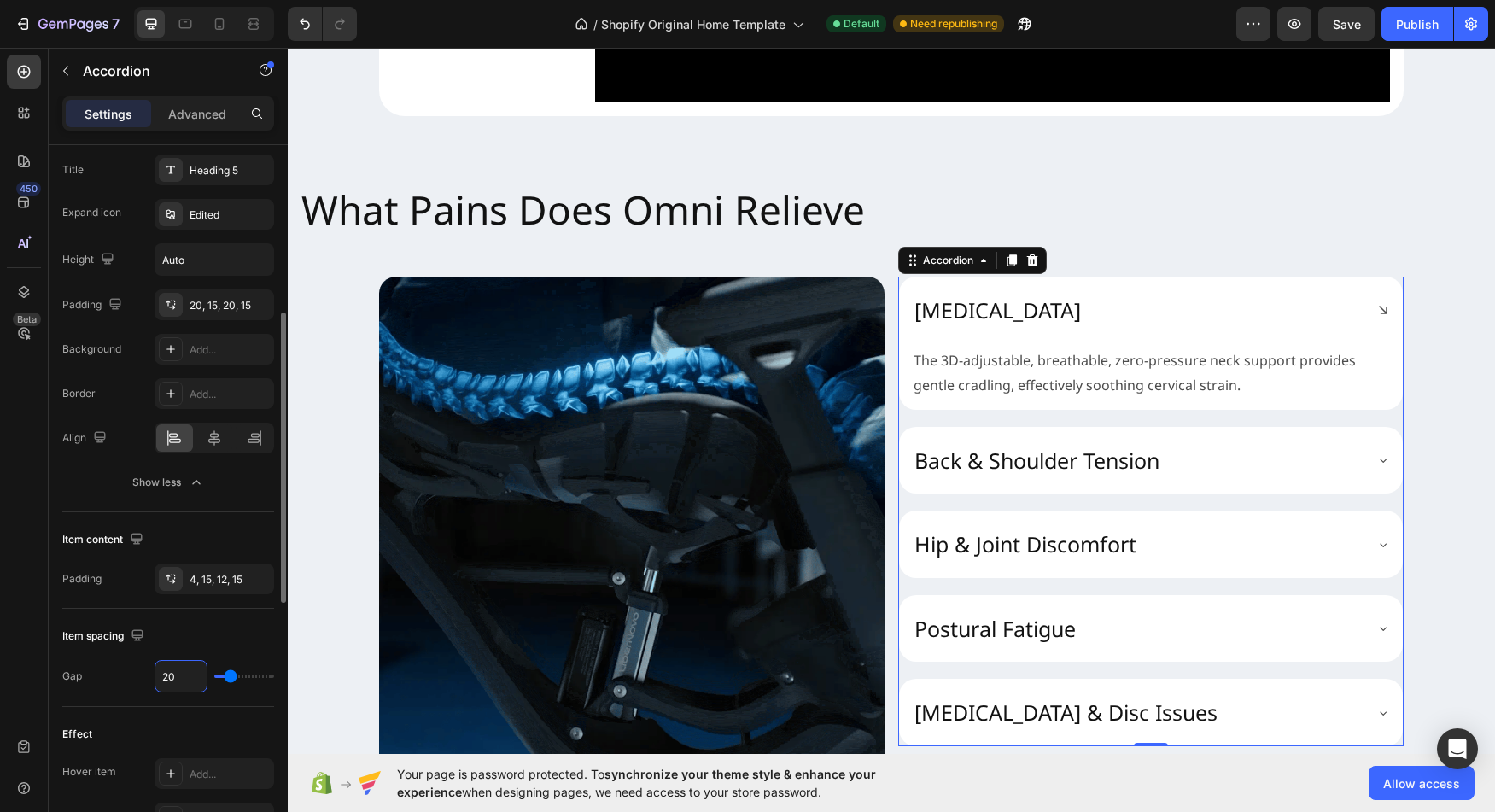
type input "20"
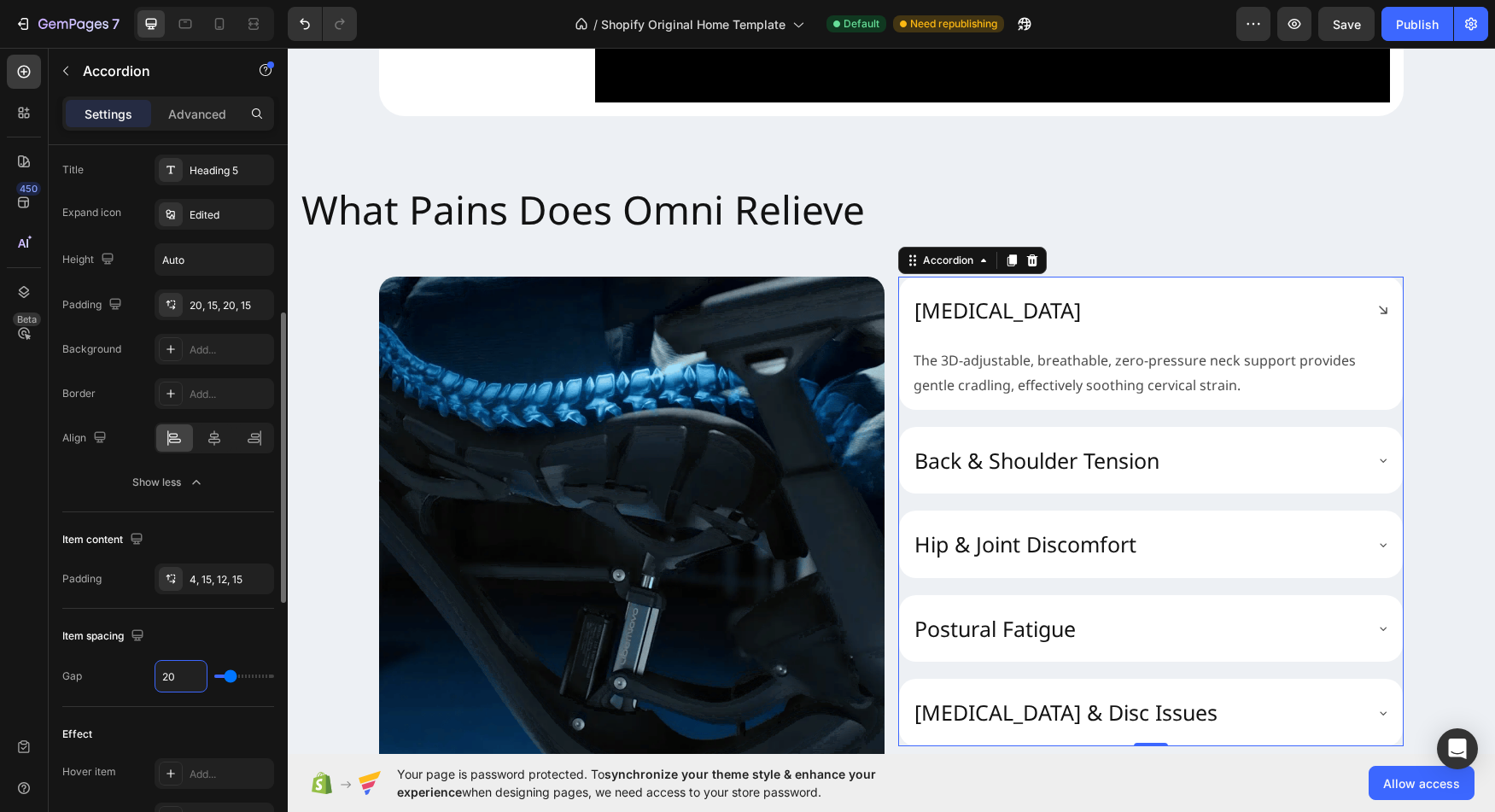
click at [65, 662] on div "Gap" at bounding box center [71, 676] width 19 height 27
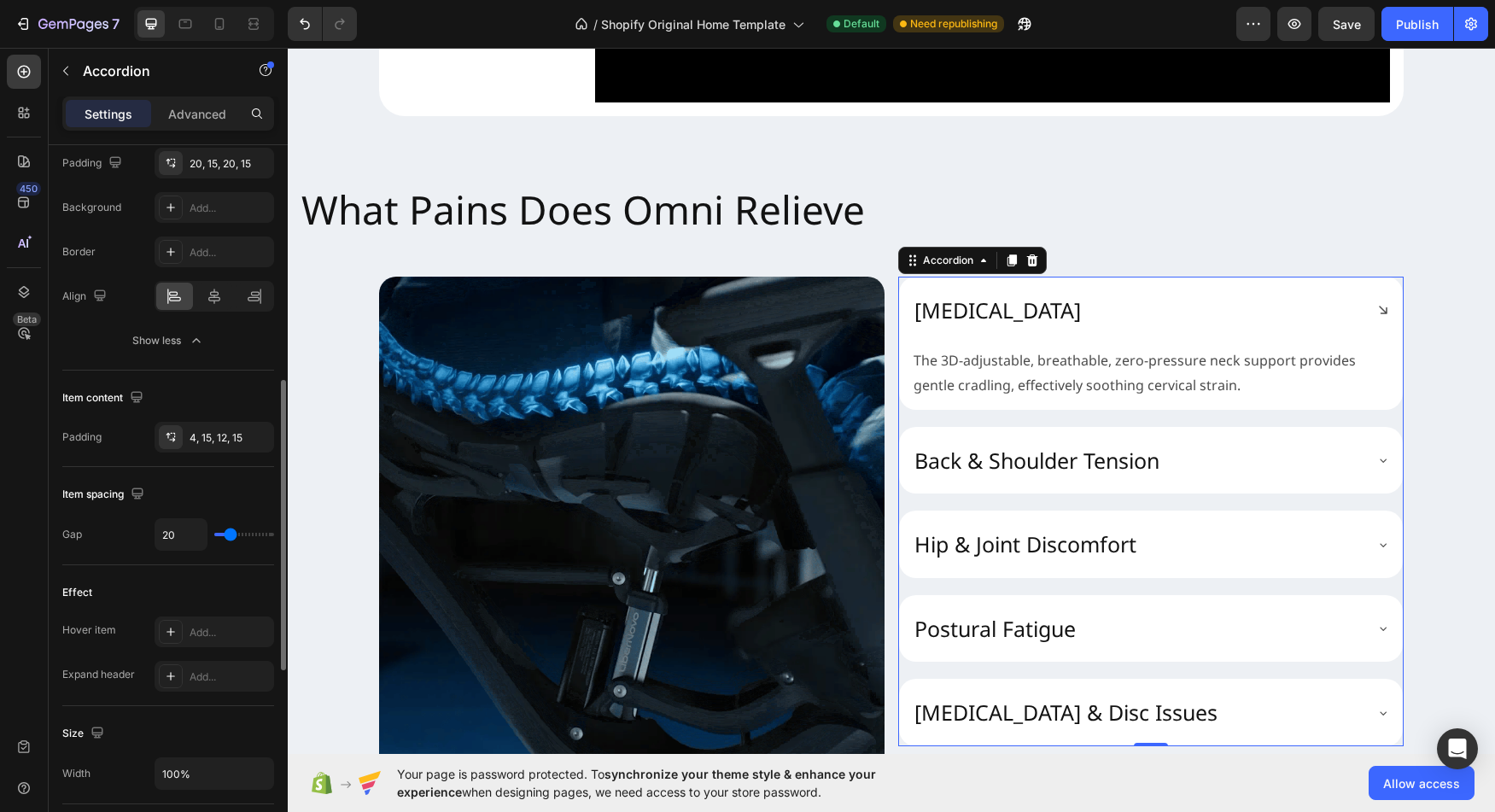
scroll to position [592, 0]
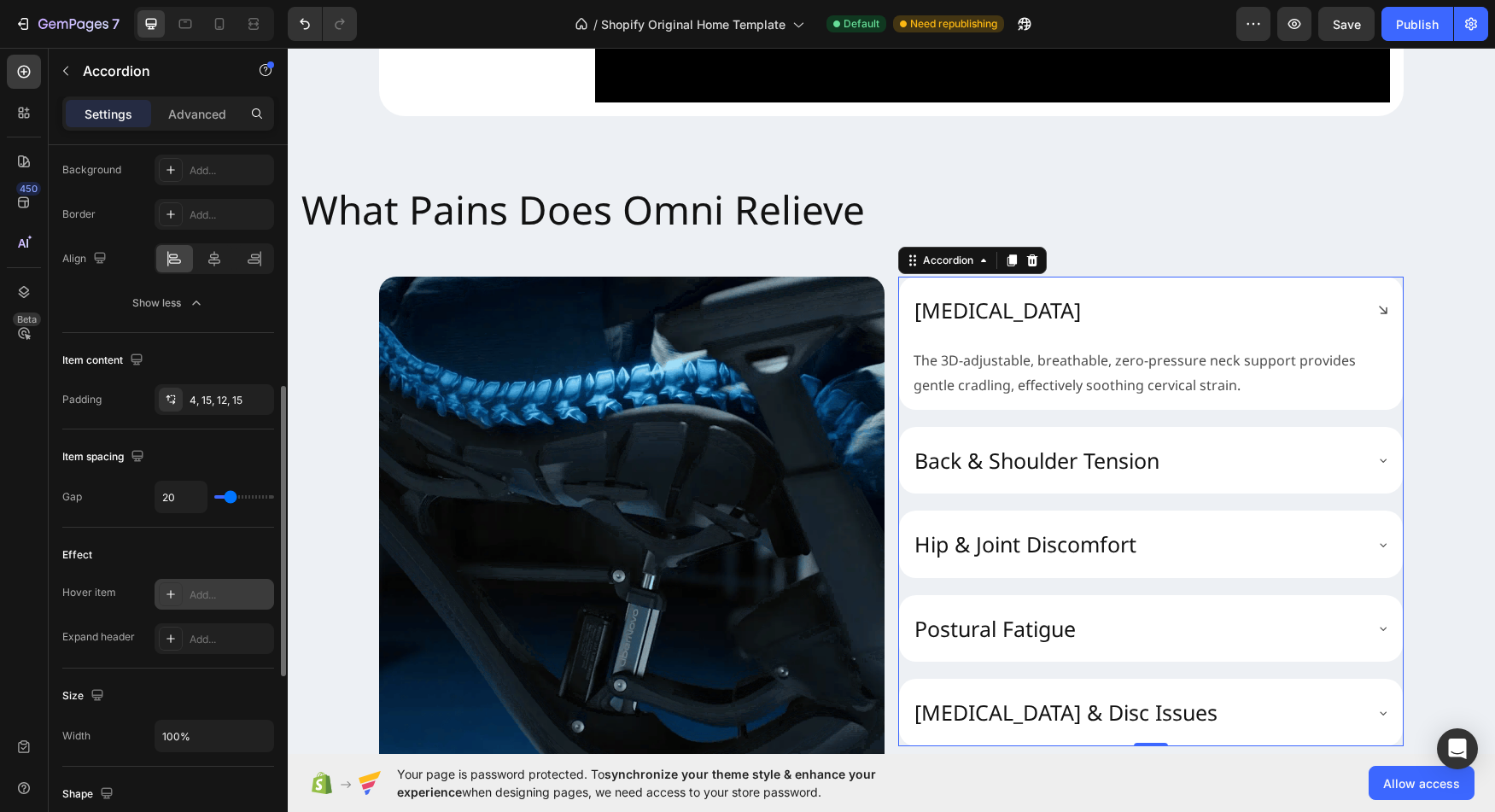
click at [172, 598] on icon at bounding box center [170, 594] width 14 height 14
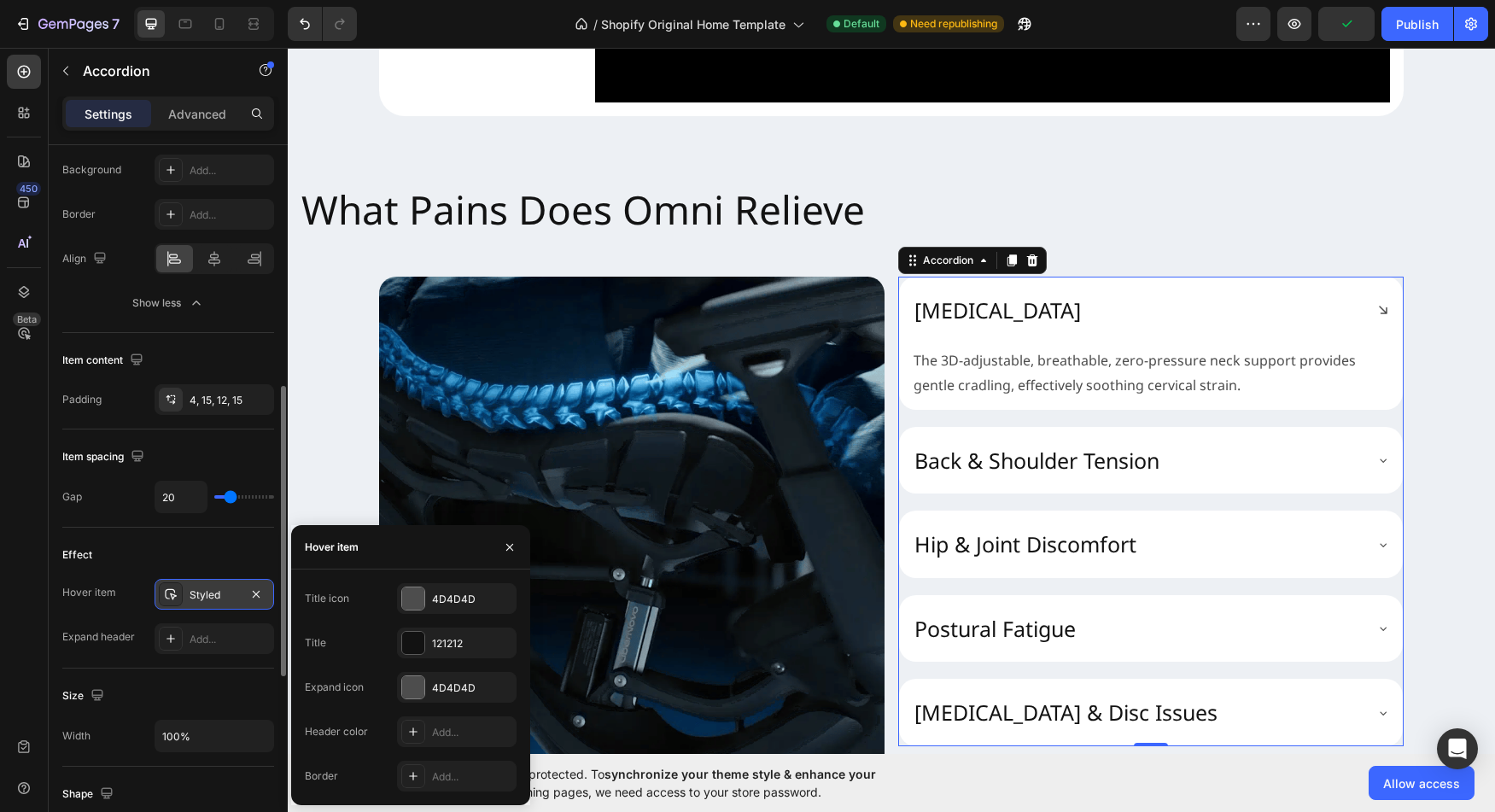
click at [268, 594] on div "Styled" at bounding box center [214, 595] width 120 height 31
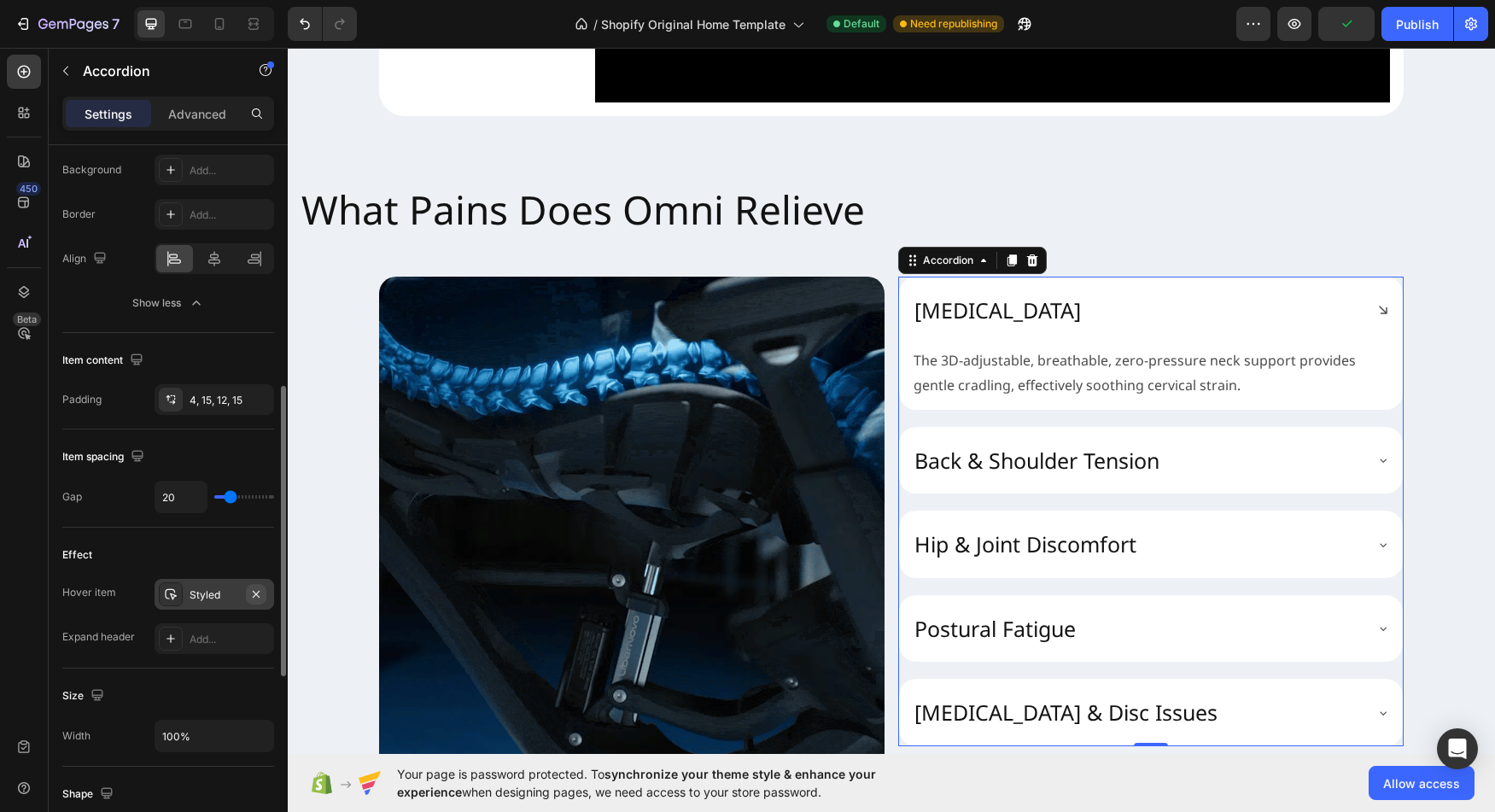
click at [258, 595] on icon "button" at bounding box center [256, 594] width 14 height 14
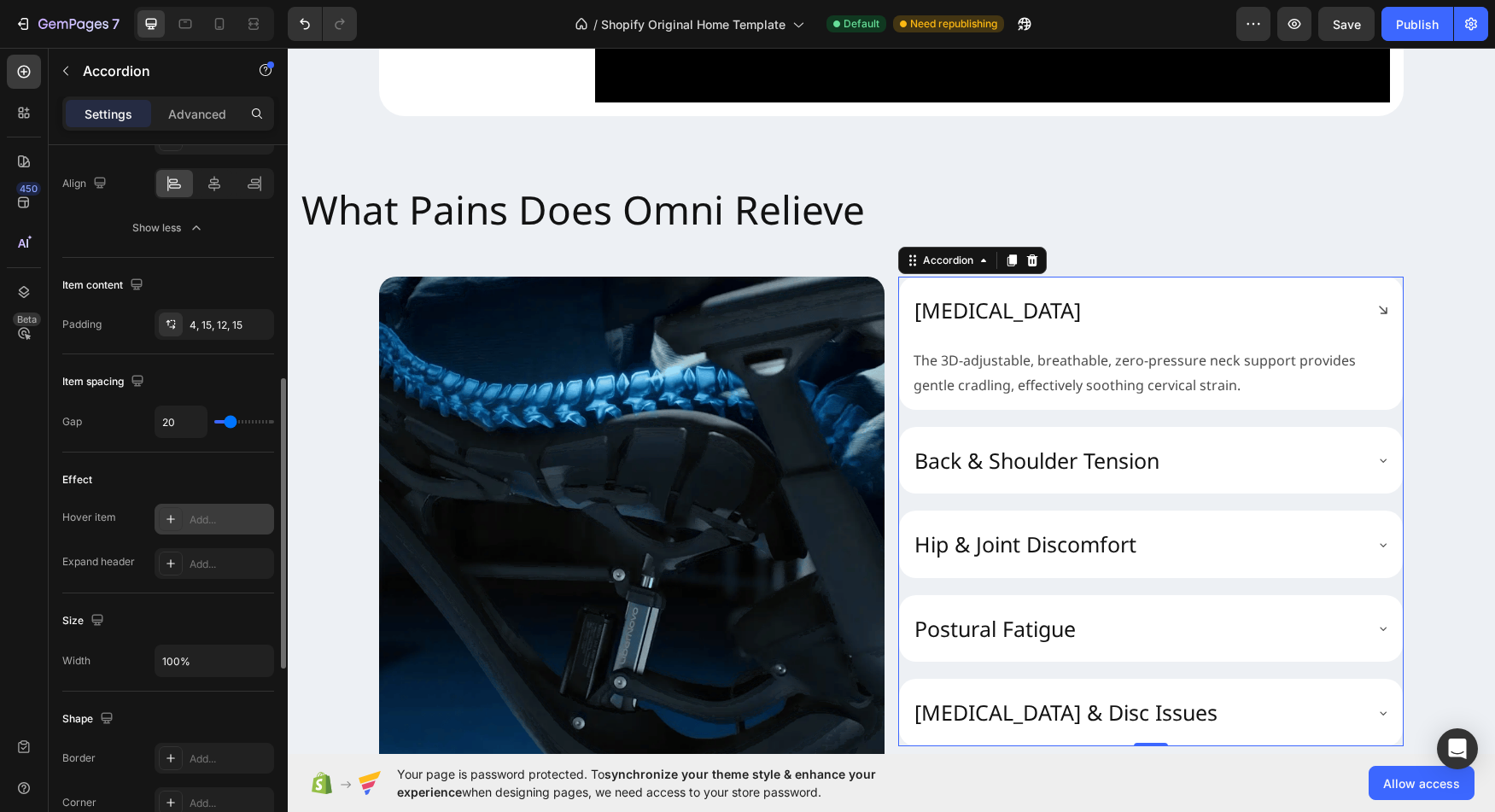
scroll to position [671, 0]
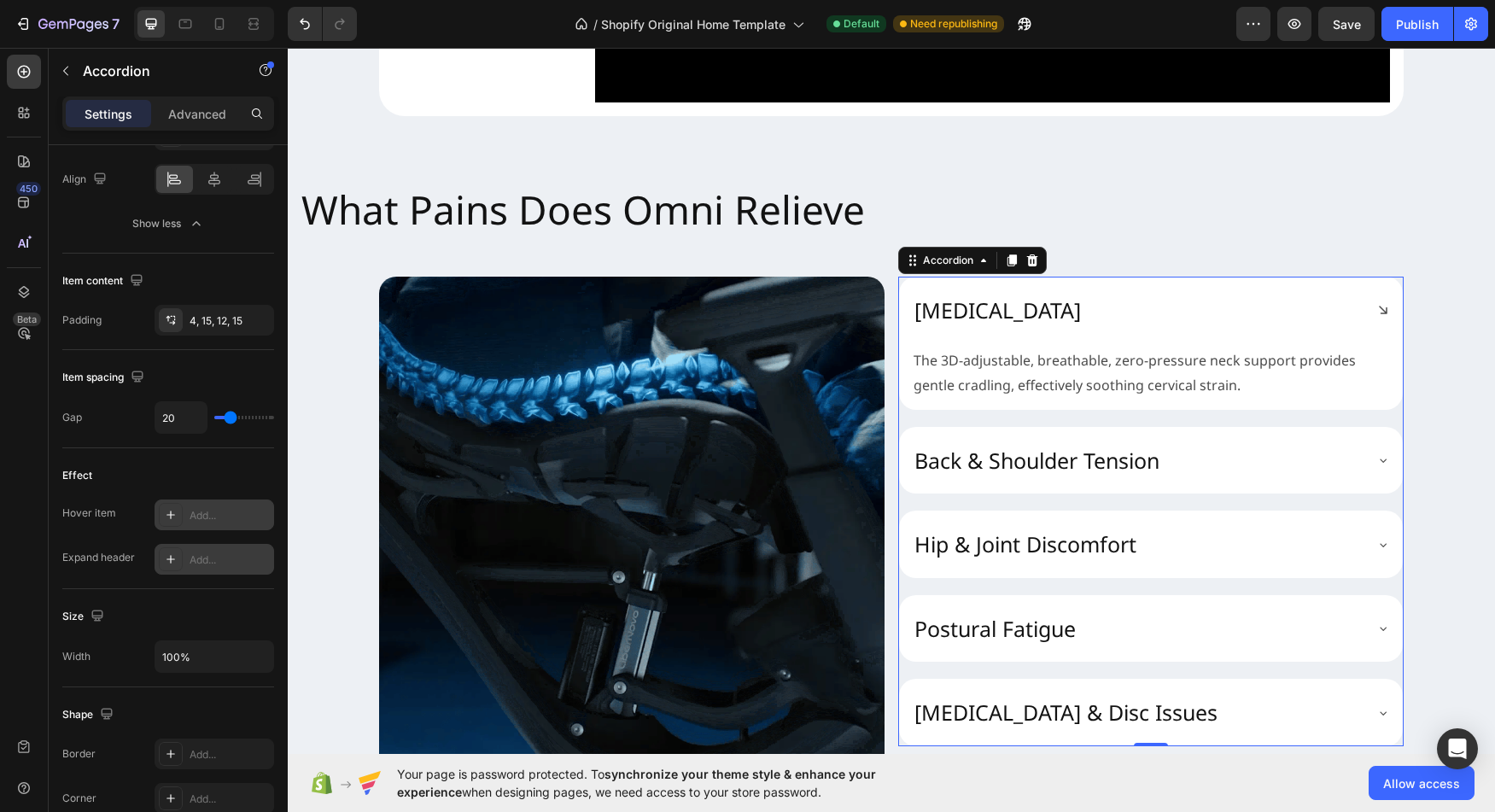
click at [165, 557] on icon at bounding box center [170, 559] width 14 height 14
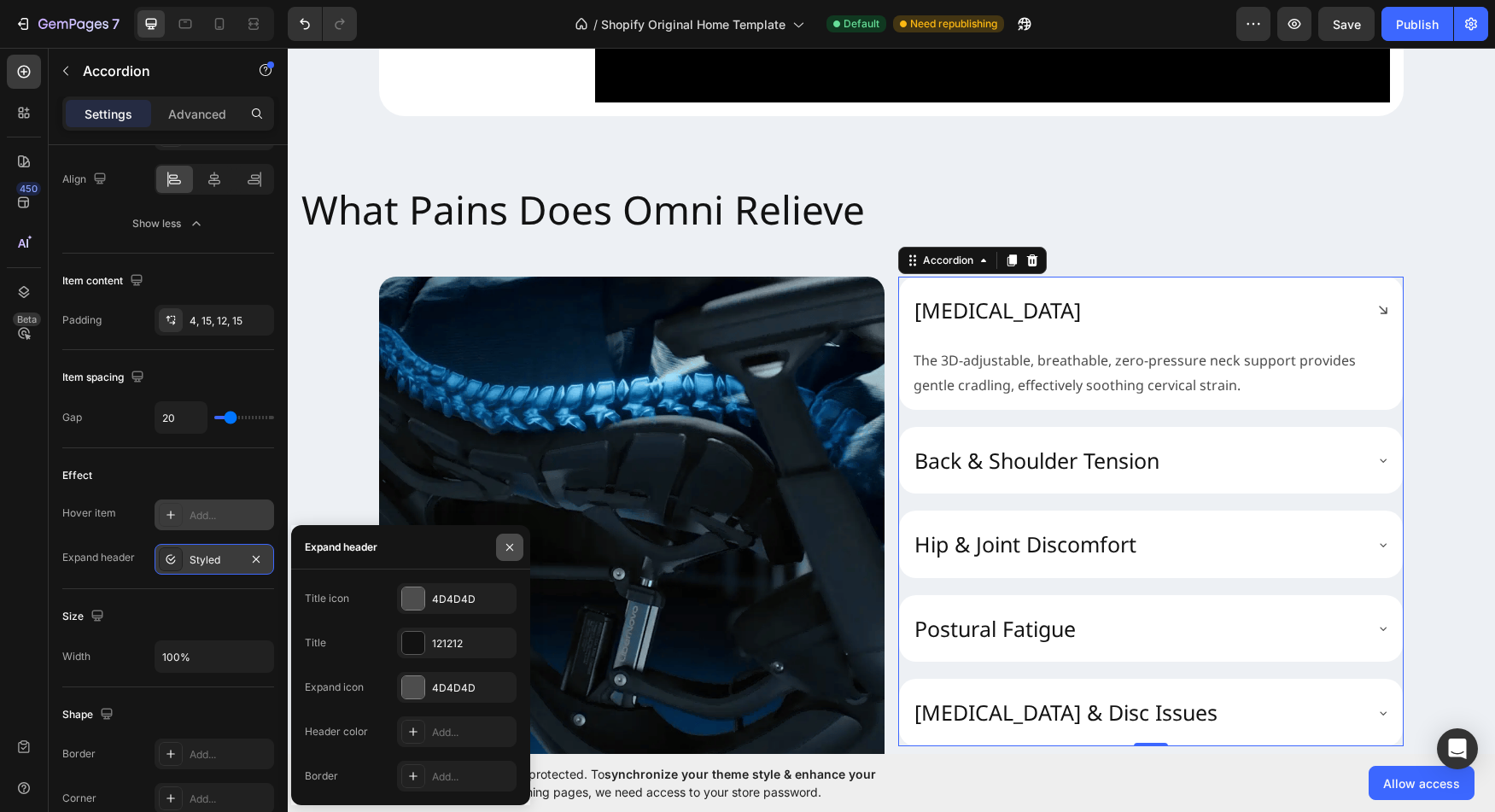
drag, startPoint x: 507, startPoint y: 551, endPoint x: 218, endPoint y: 502, distance: 293.1
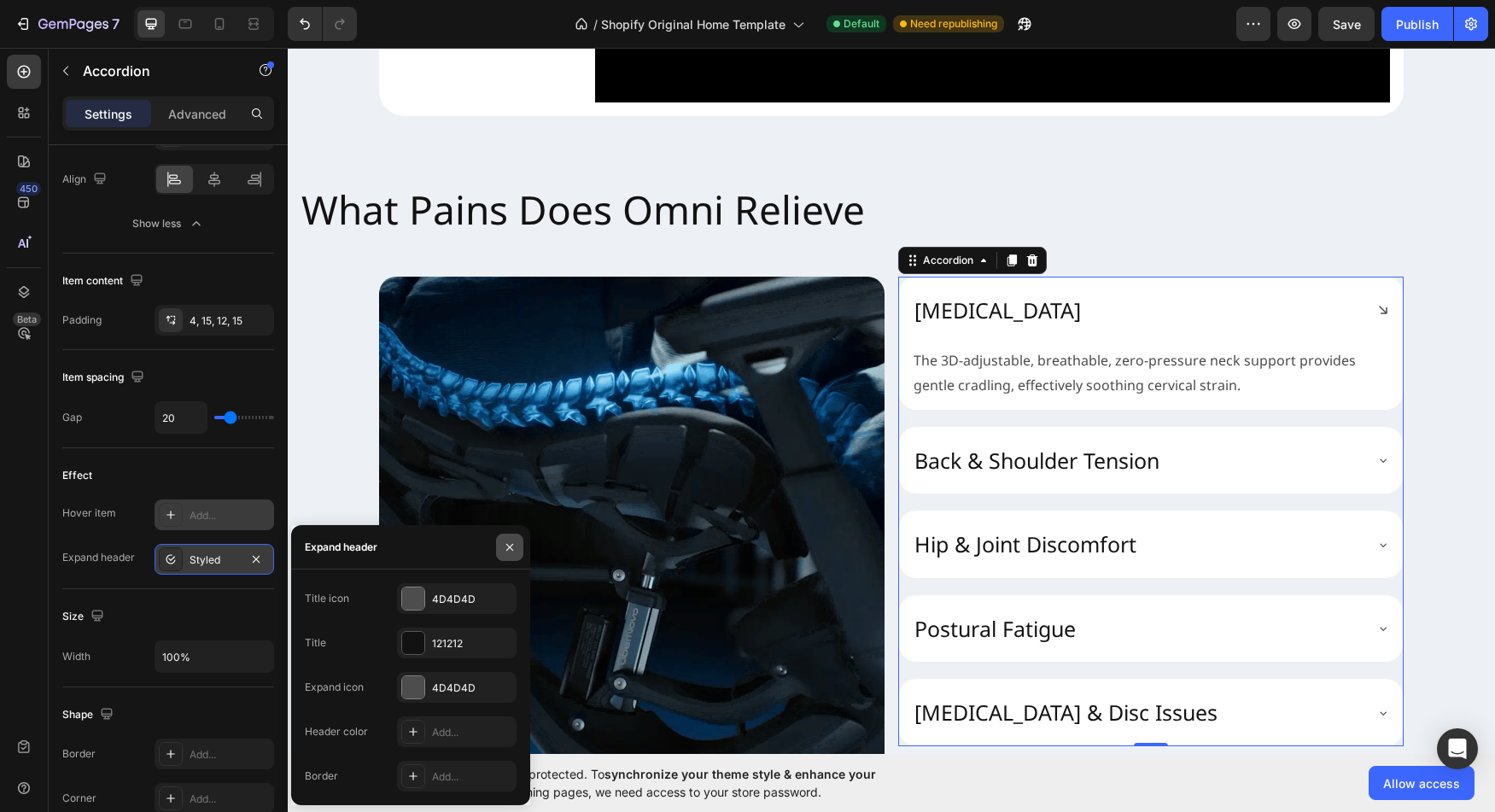
click at [507, 551] on icon "button" at bounding box center [509, 547] width 14 height 14
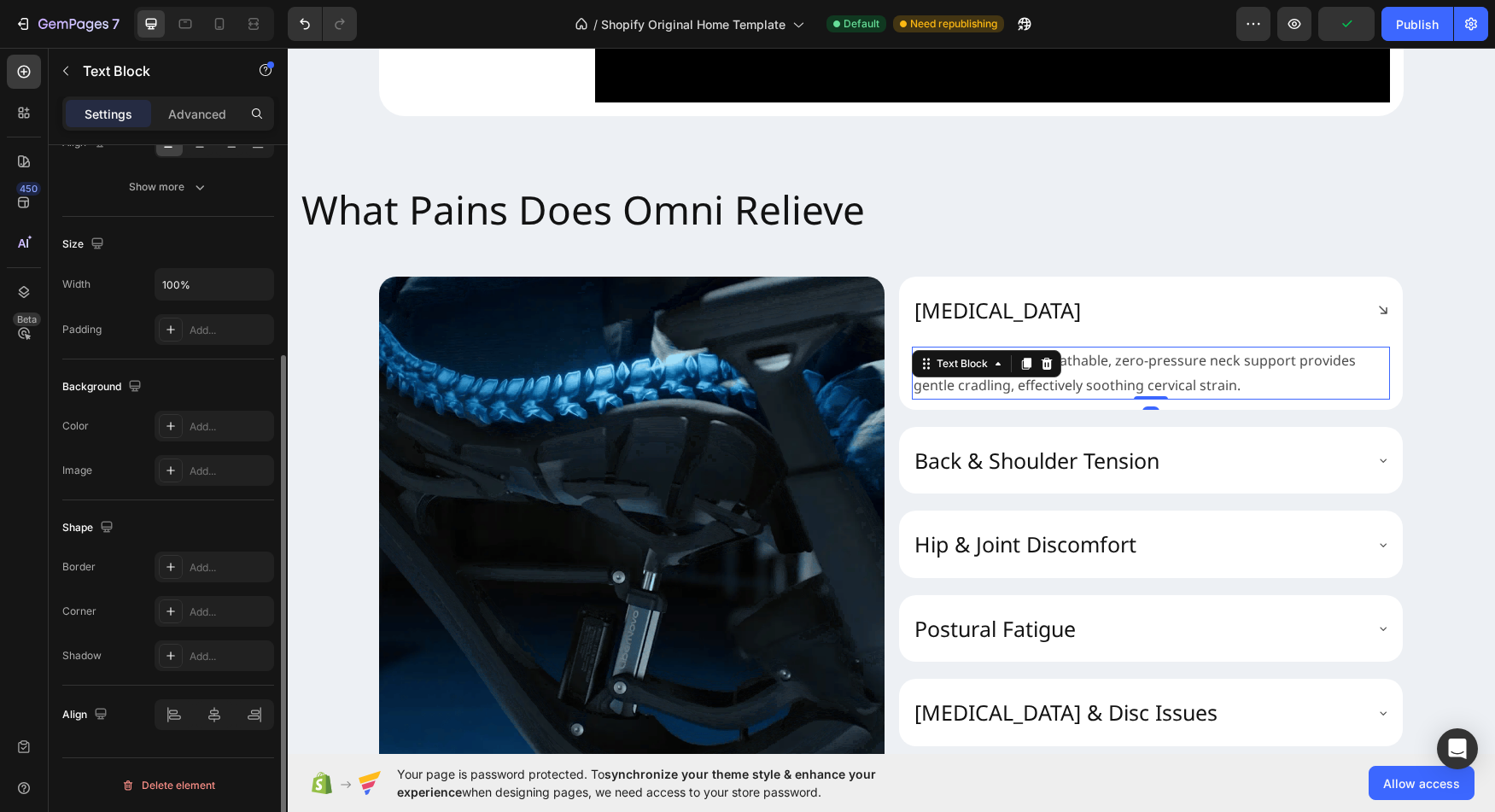
click at [979, 397] on p "The 3D-adjustable, breathable, zero-pressure neck support provides gentle cradl…" at bounding box center [1151, 373] width 475 height 49
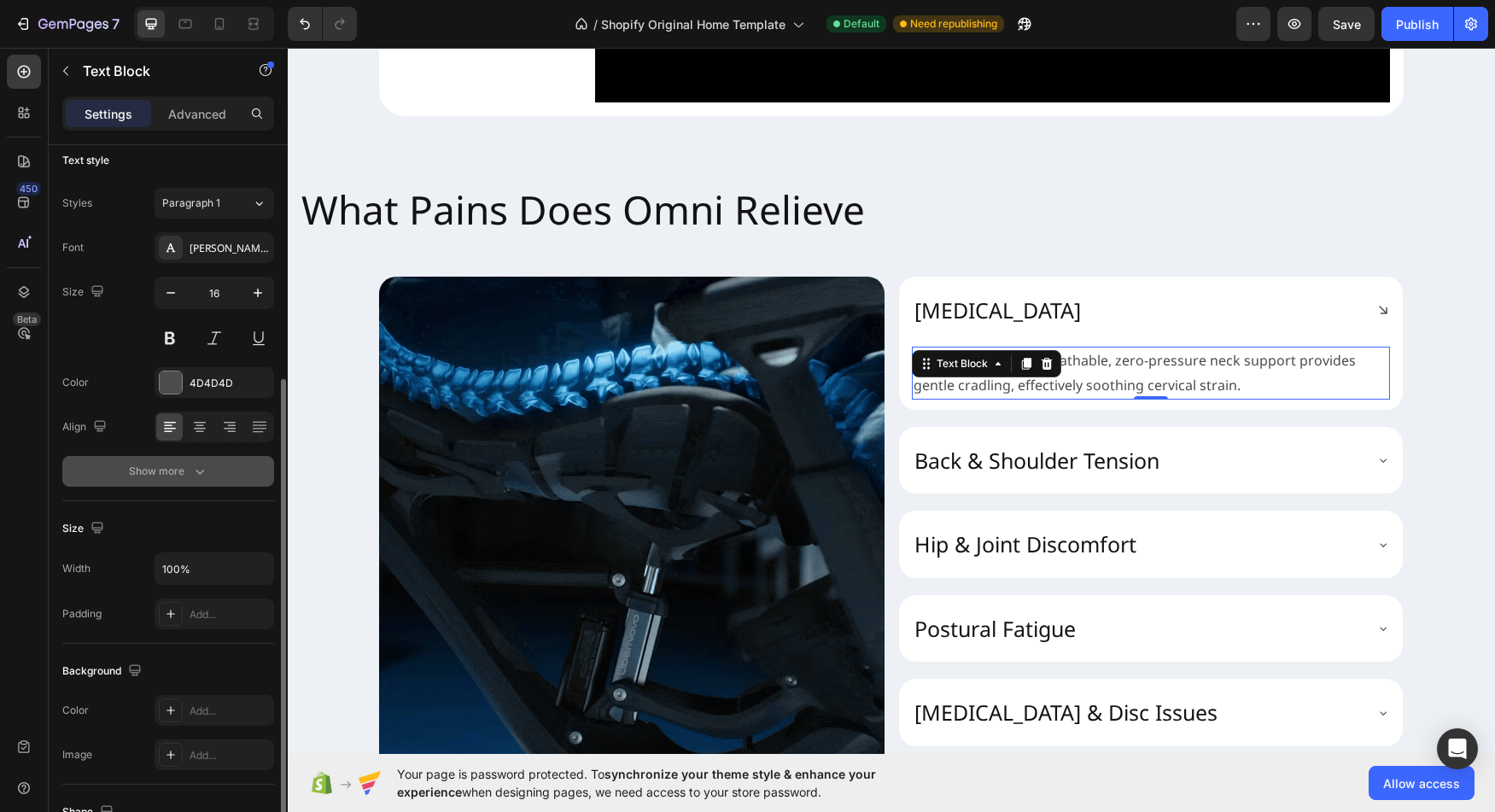
scroll to position [0, 0]
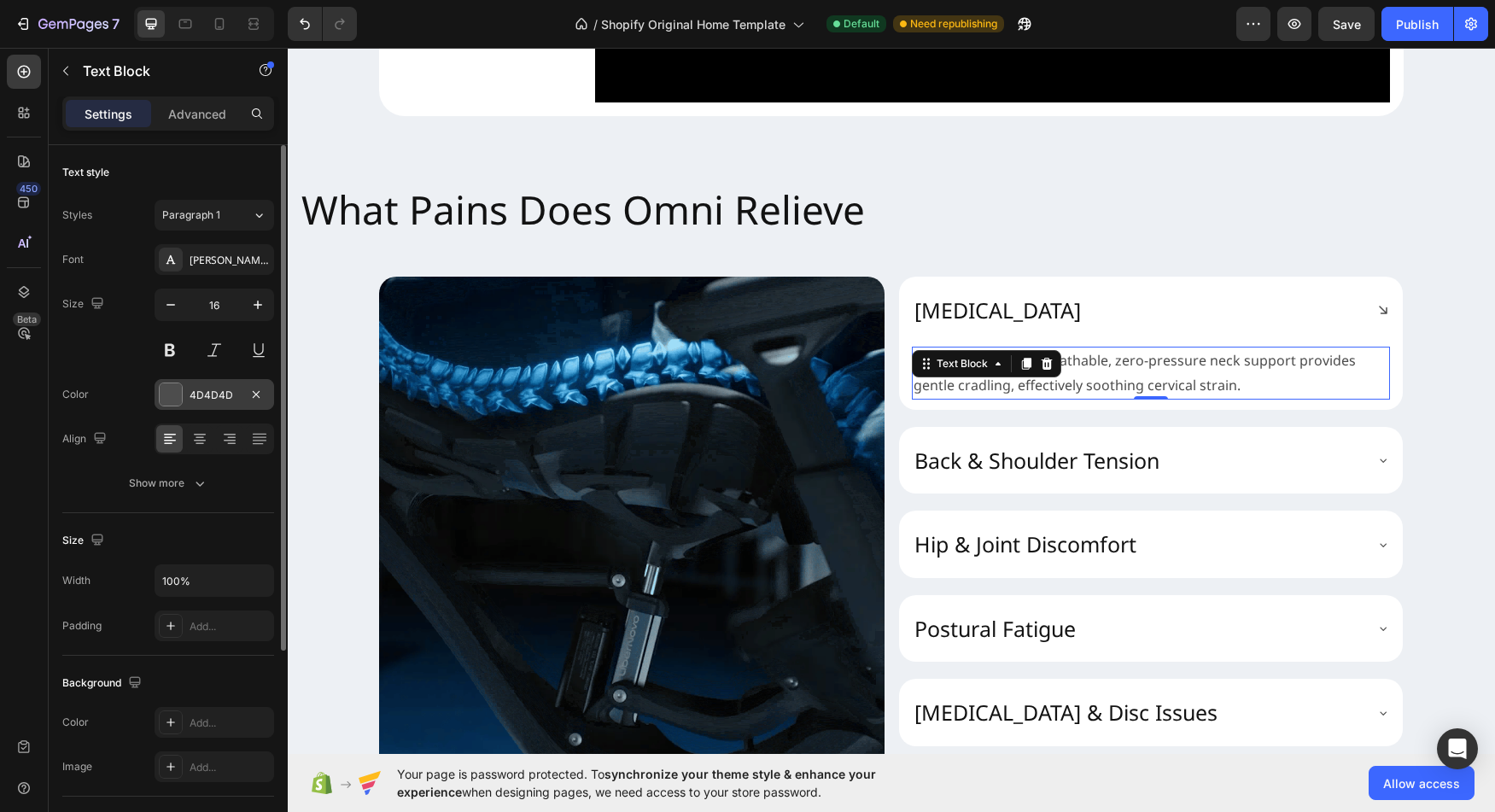
click at [184, 396] on div "4D4D4D" at bounding box center [214, 395] width 120 height 31
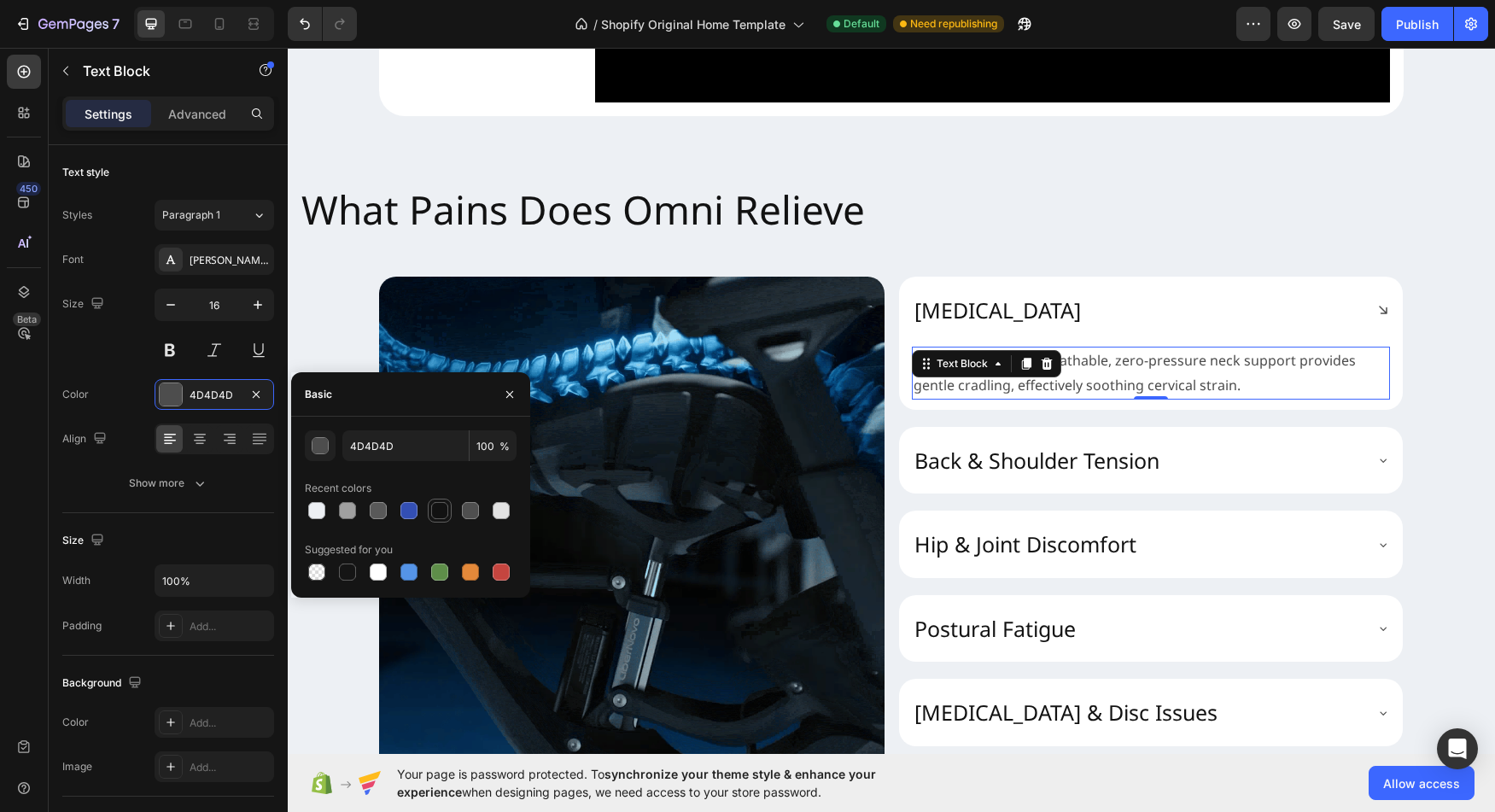
click at [447, 514] on div at bounding box center [440, 510] width 17 height 17
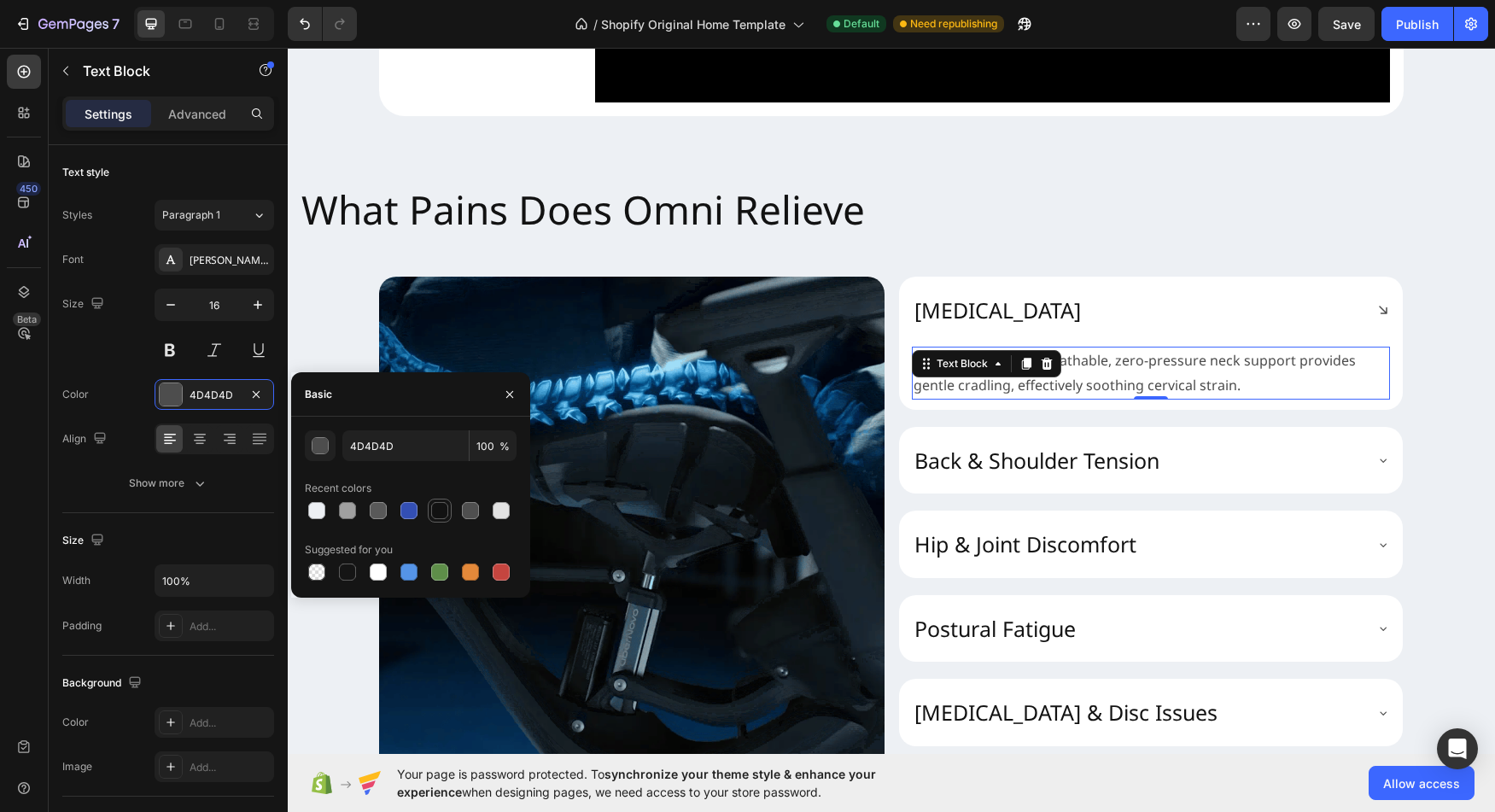
type input "121212"
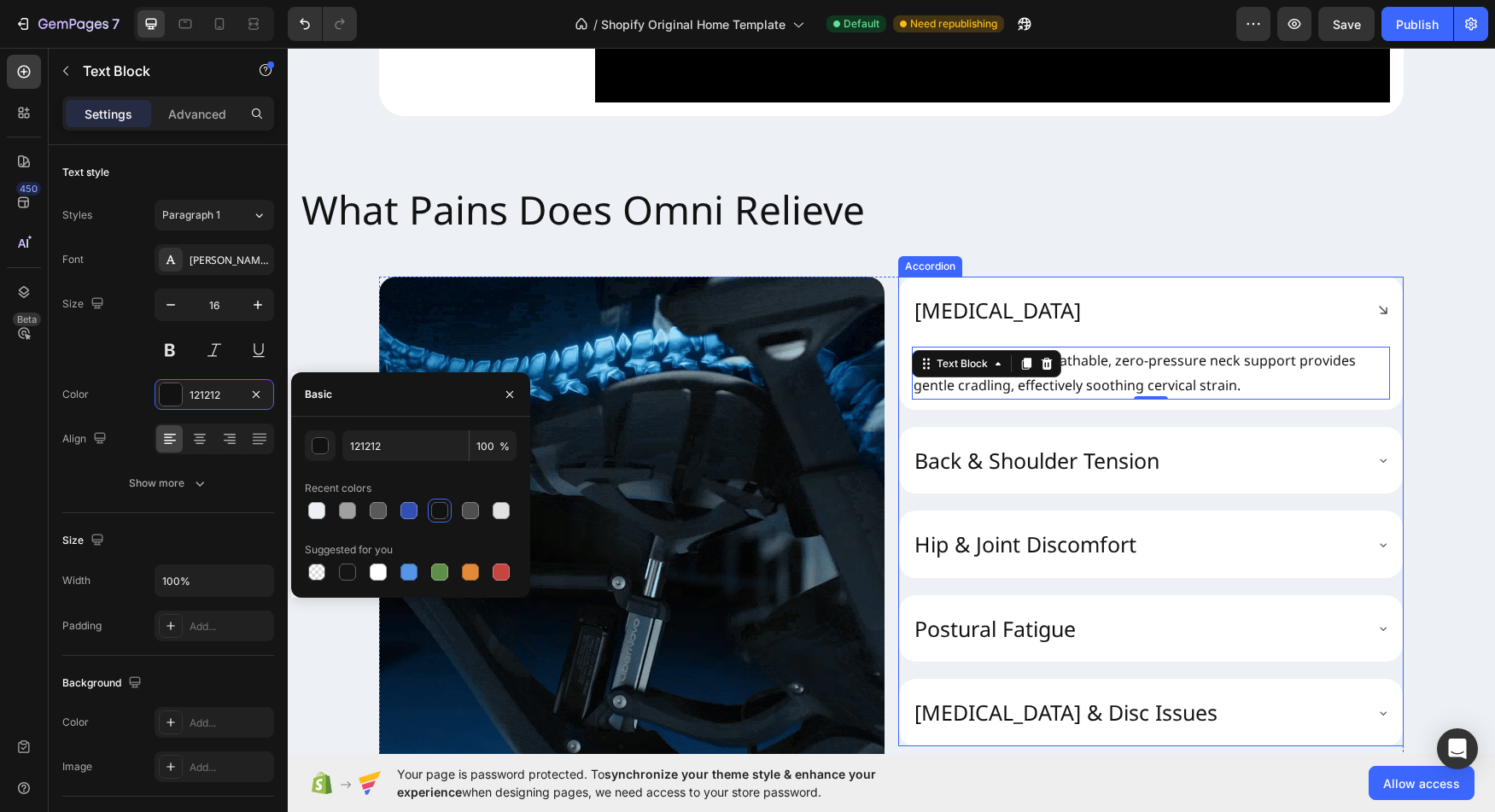
click at [1055, 494] on div "Back & Shoulder Tension" at bounding box center [1150, 460] width 504 height 68
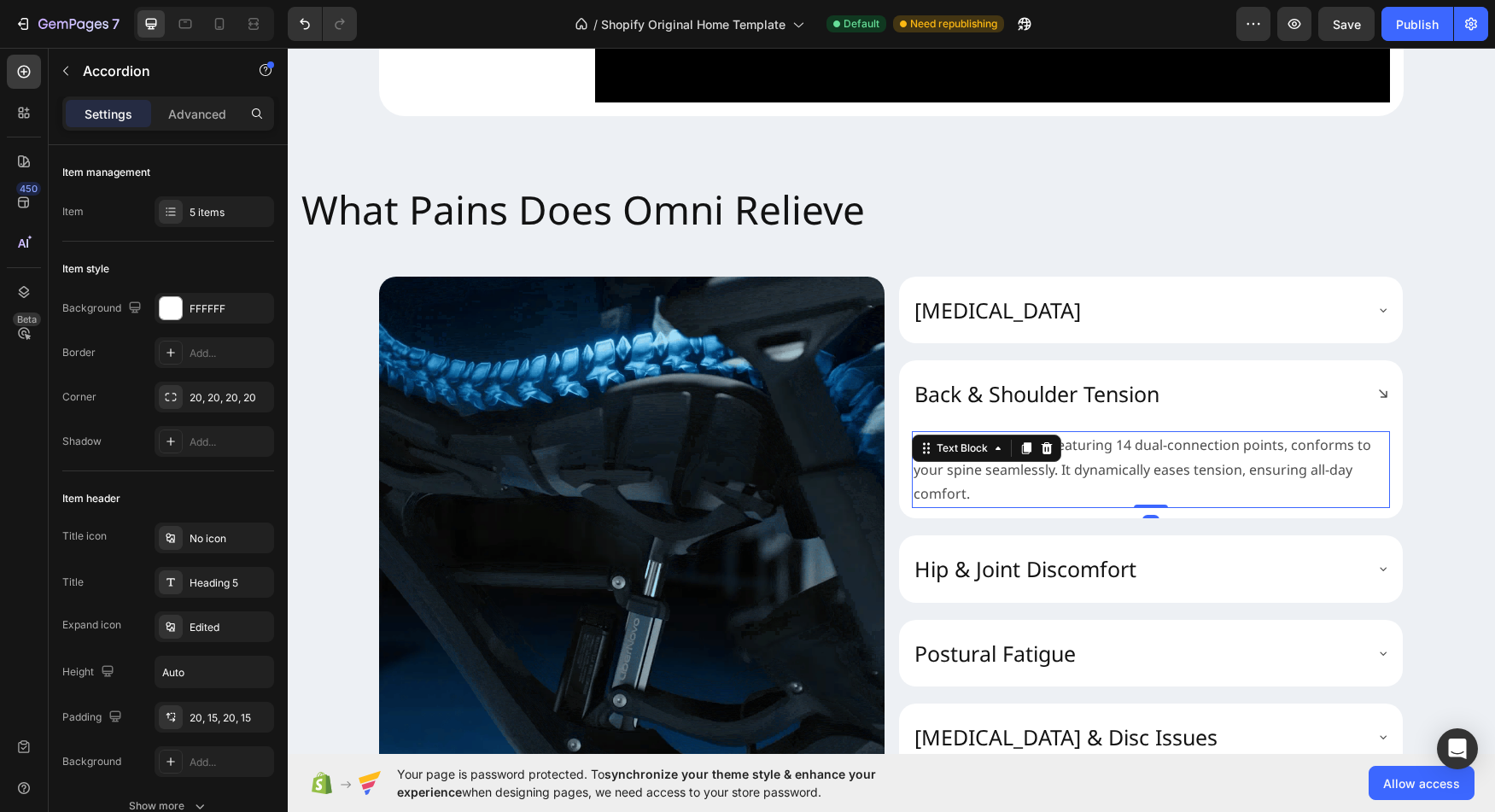
click at [1120, 506] on p "Our FlexFit BackRest, featuring 14 dual-connection points, conforms to your spi…" at bounding box center [1151, 469] width 475 height 73
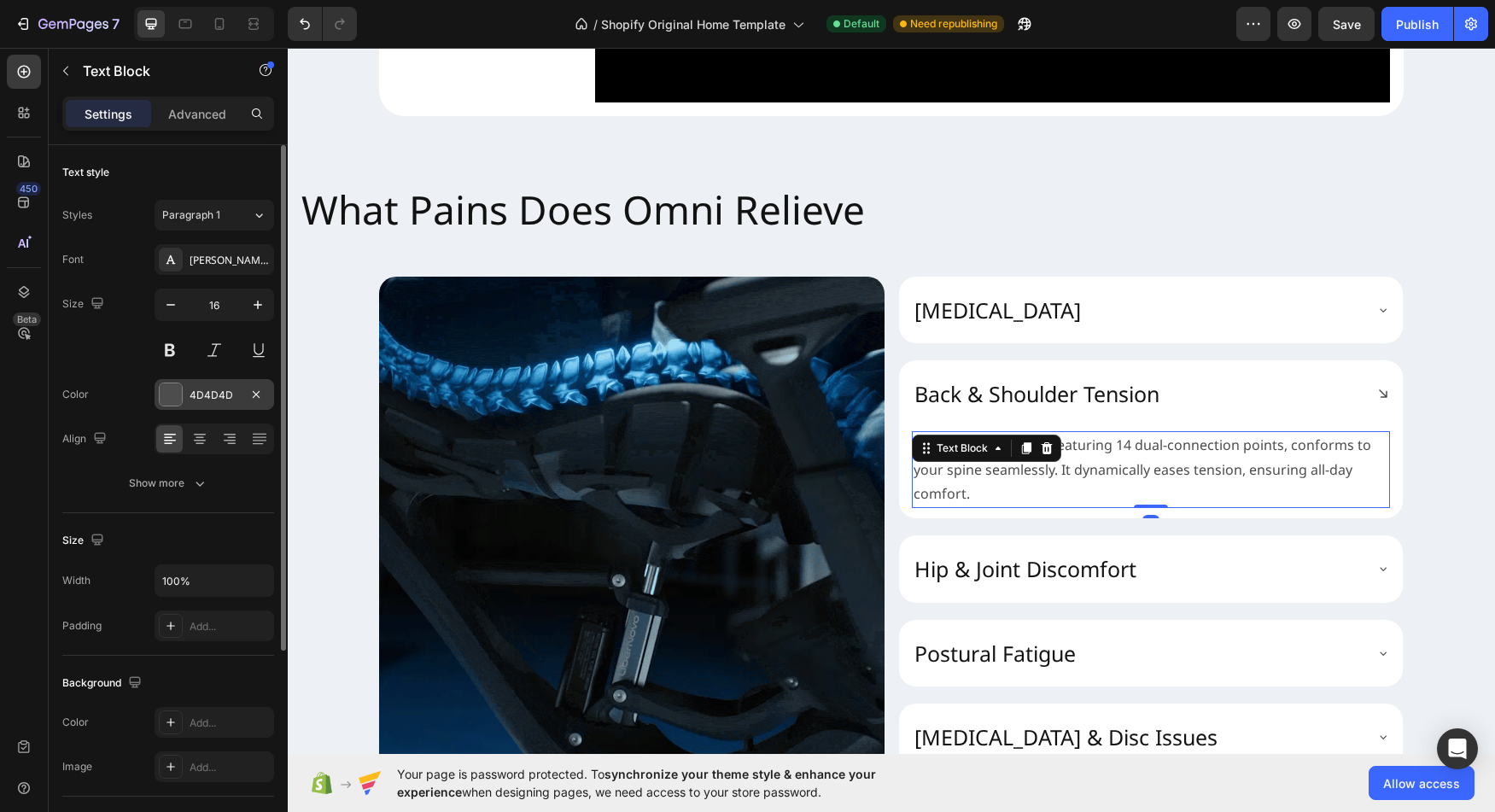
click at [174, 397] on div at bounding box center [171, 395] width 22 height 22
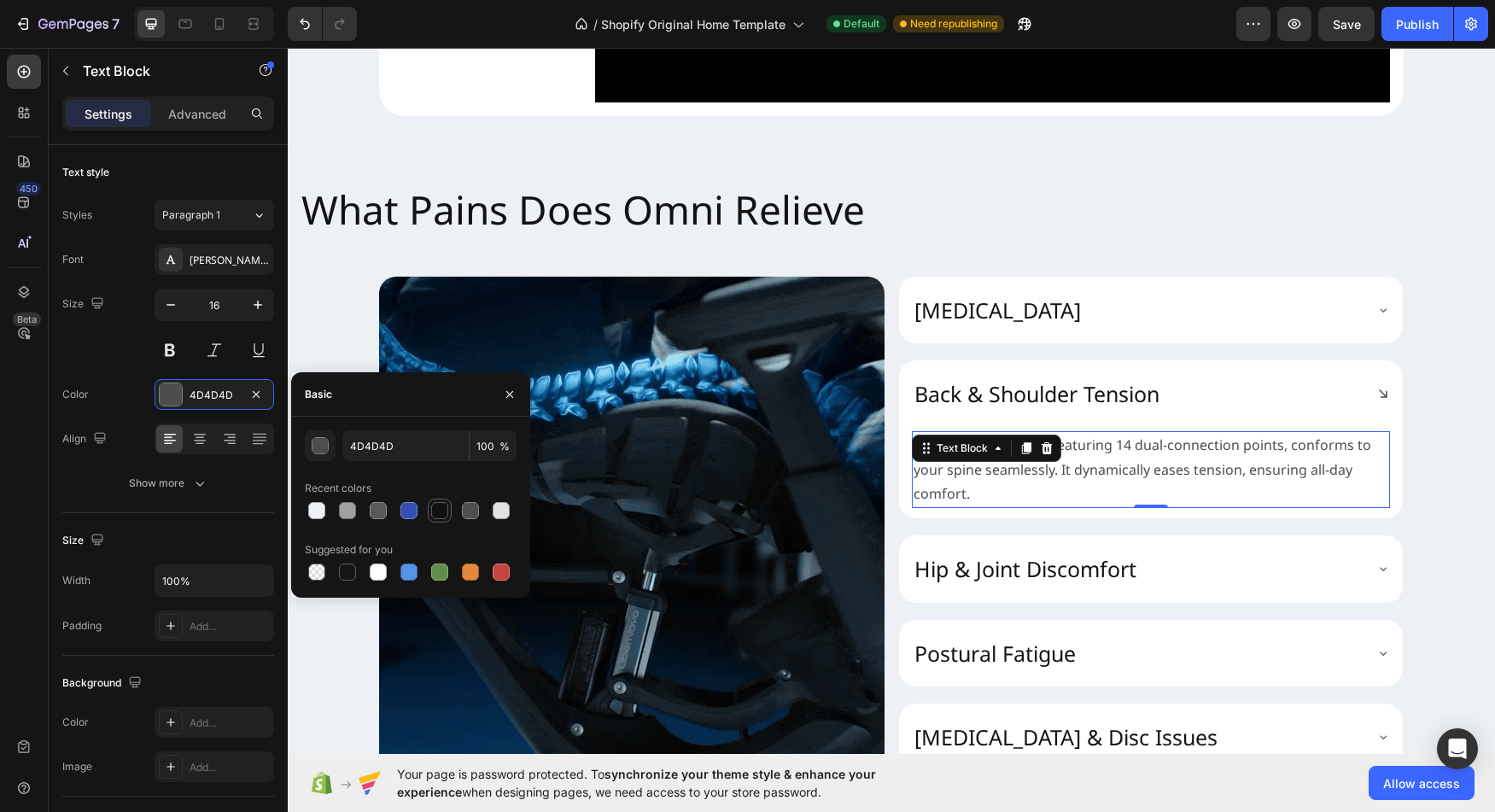
click at [450, 511] on div at bounding box center [440, 511] width 24 height 24
type input "121212"
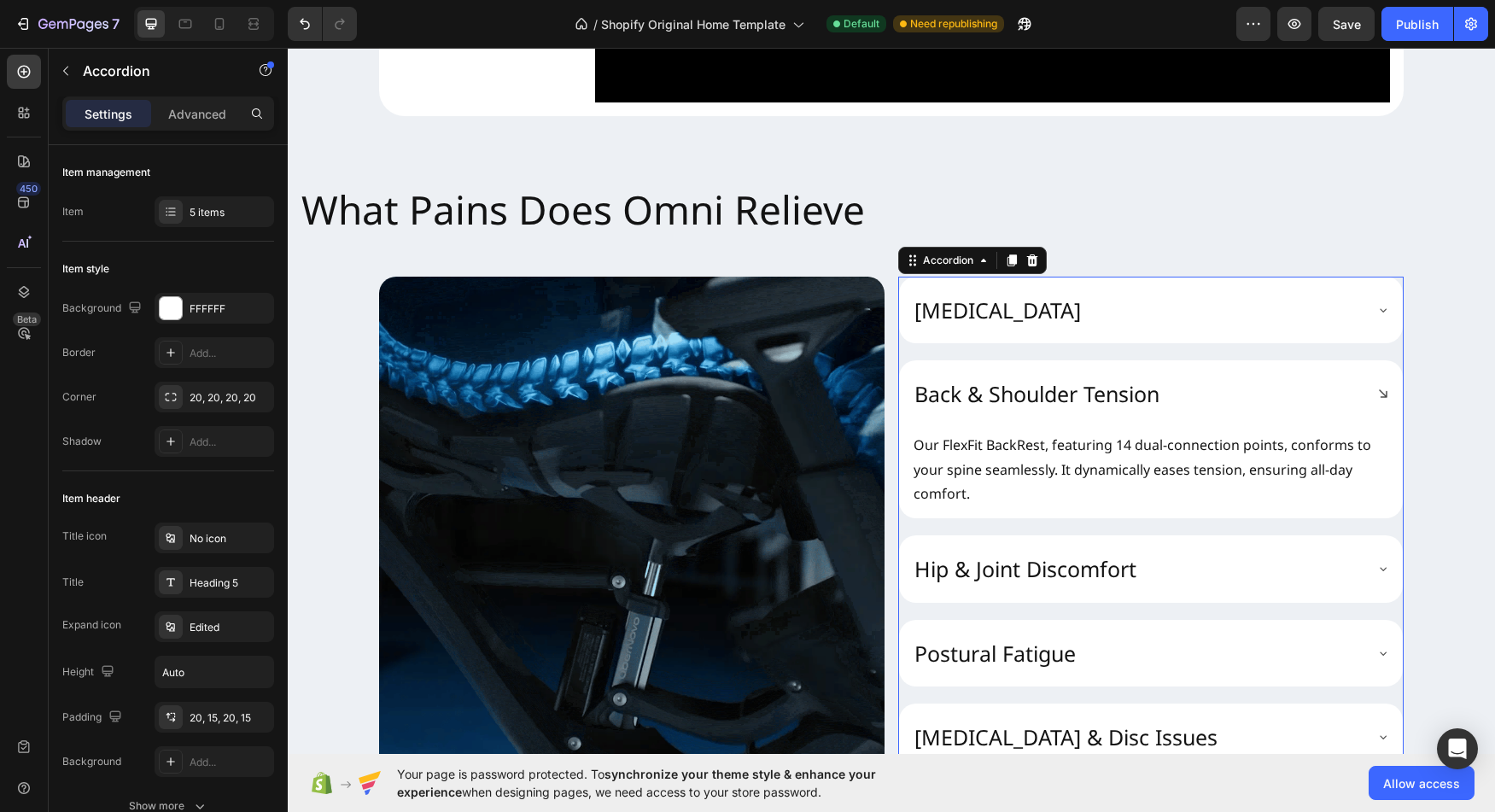
click at [1031, 583] on p "Hip & Joint Discomfort" at bounding box center [1025, 568] width 222 height 28
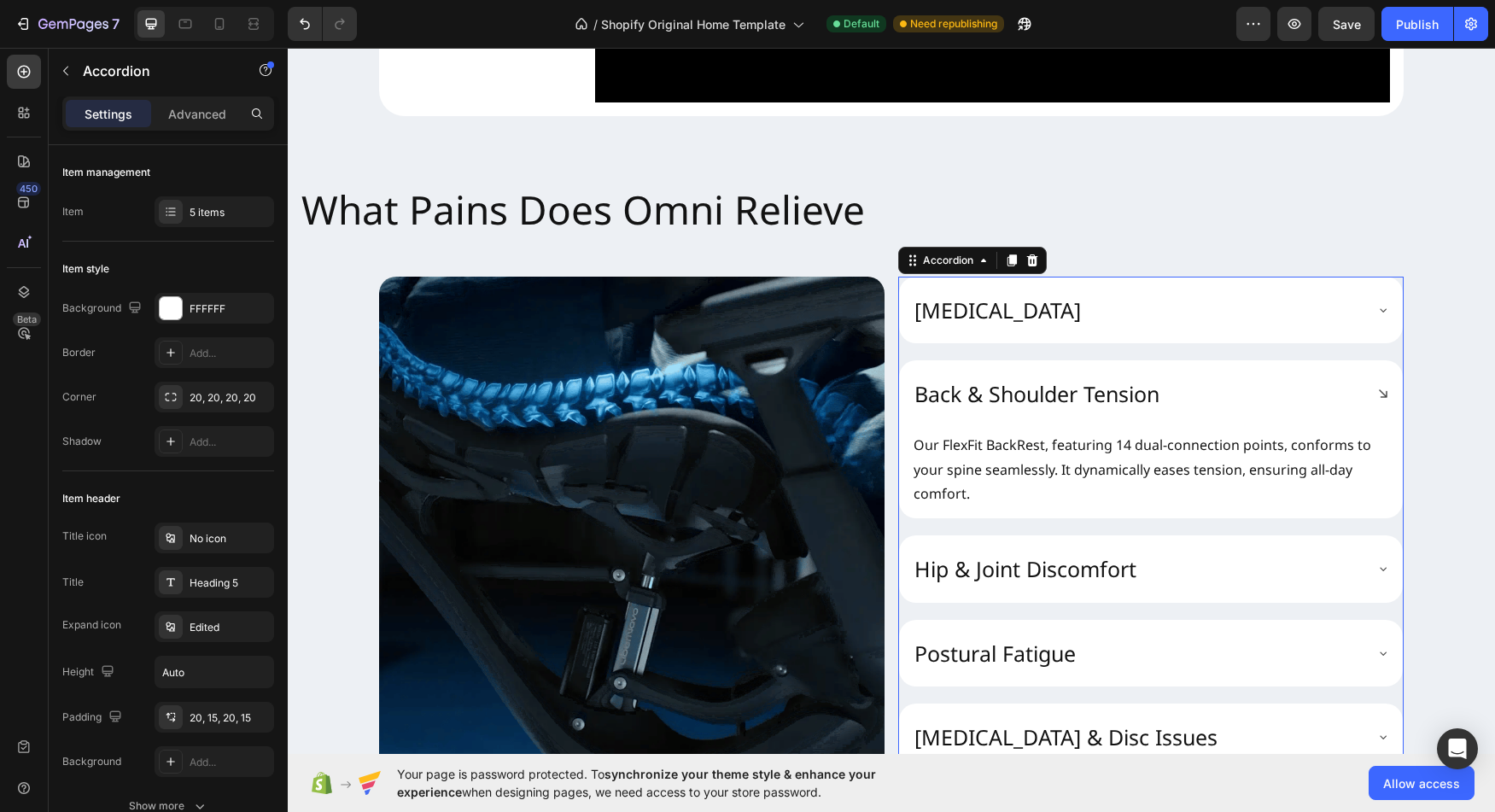
click at [1259, 585] on div "Hip & Joint Discomfort" at bounding box center [1137, 569] width 451 height 33
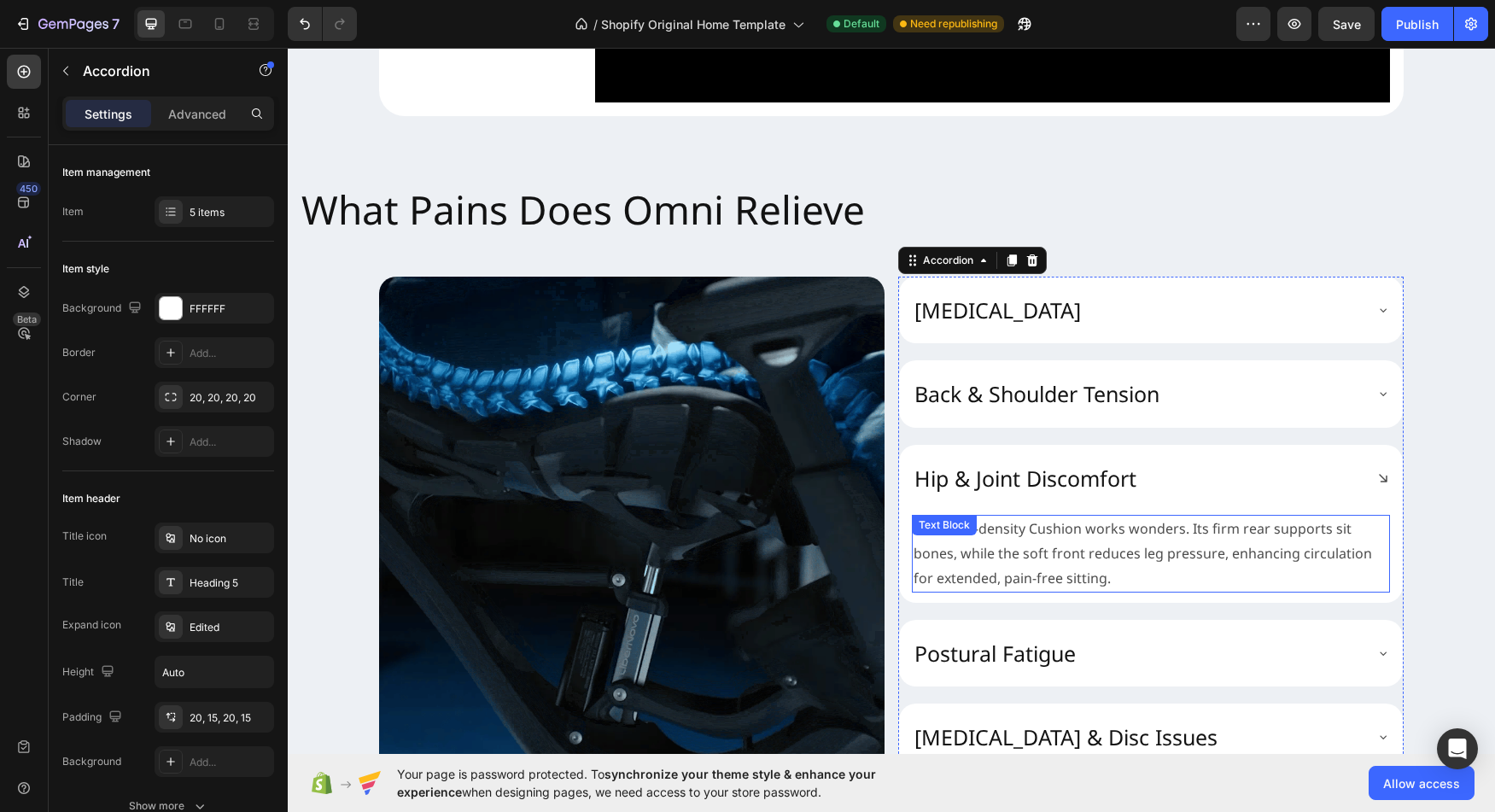
click at [1024, 590] on p "The Multi-density Cushion works wonders. Its firm rear supports sit bones, whil…" at bounding box center [1151, 553] width 475 height 73
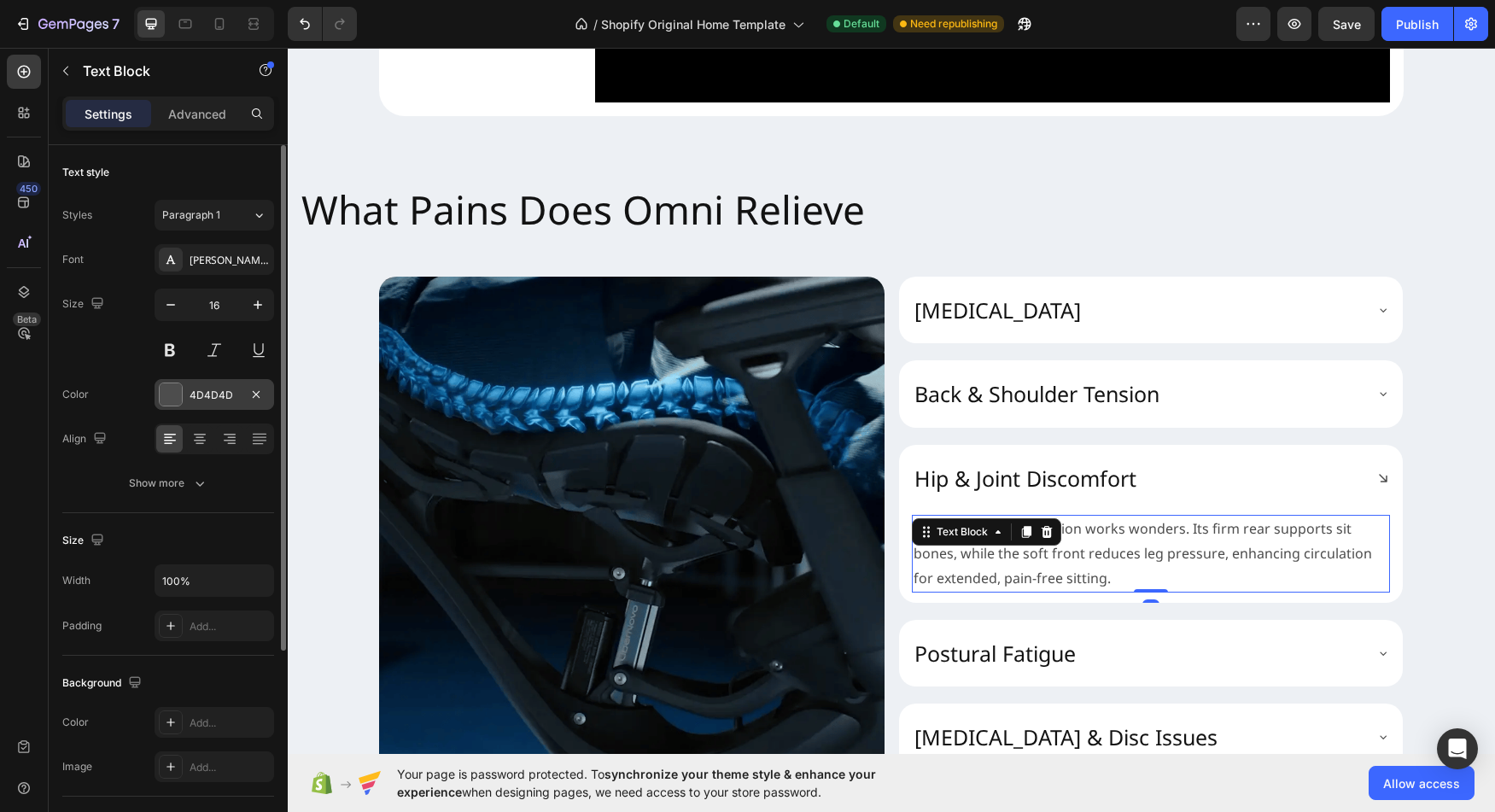
click at [175, 398] on div at bounding box center [171, 395] width 22 height 22
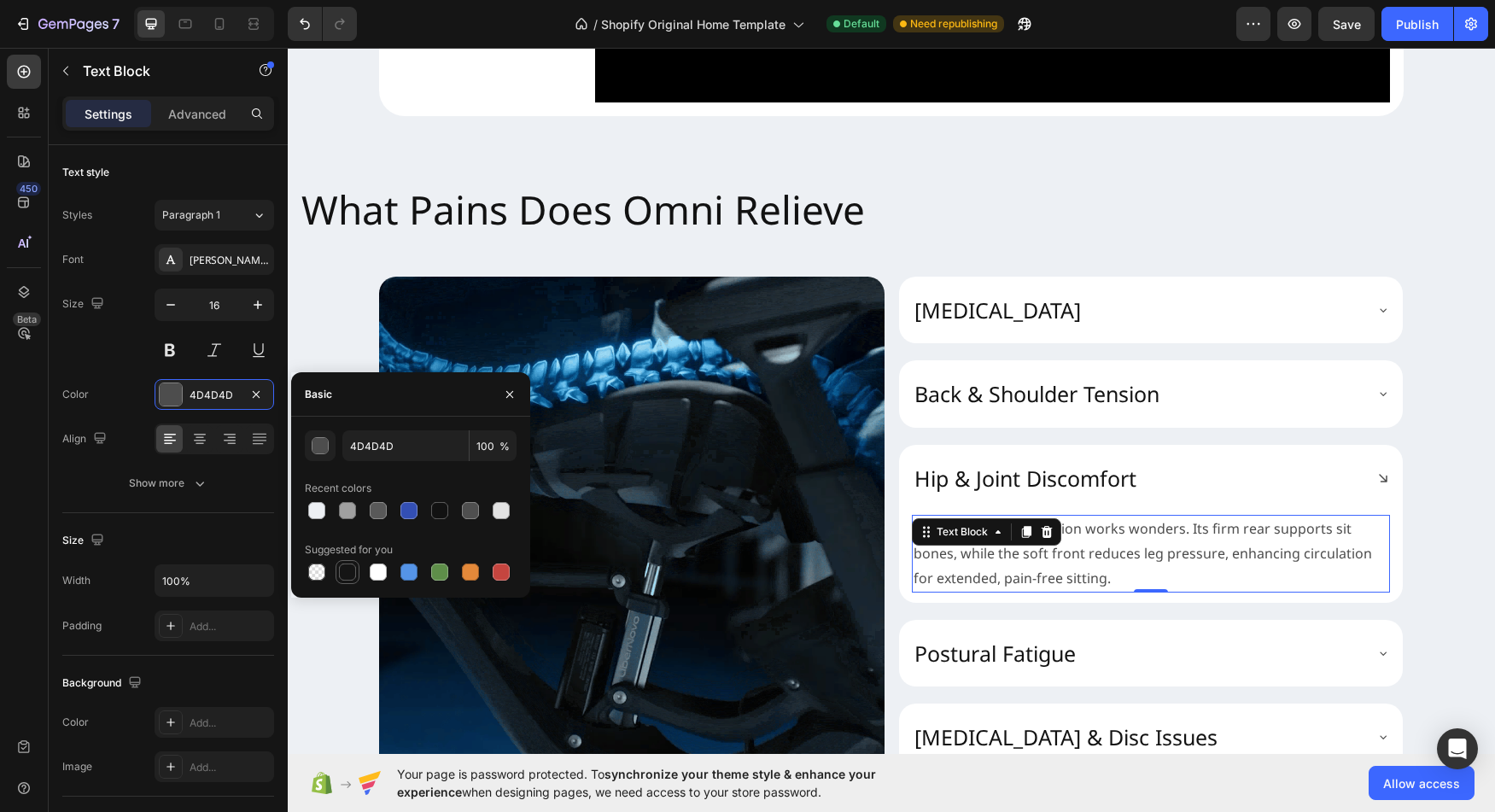
click at [337, 572] on div at bounding box center [347, 572] width 20 height 20
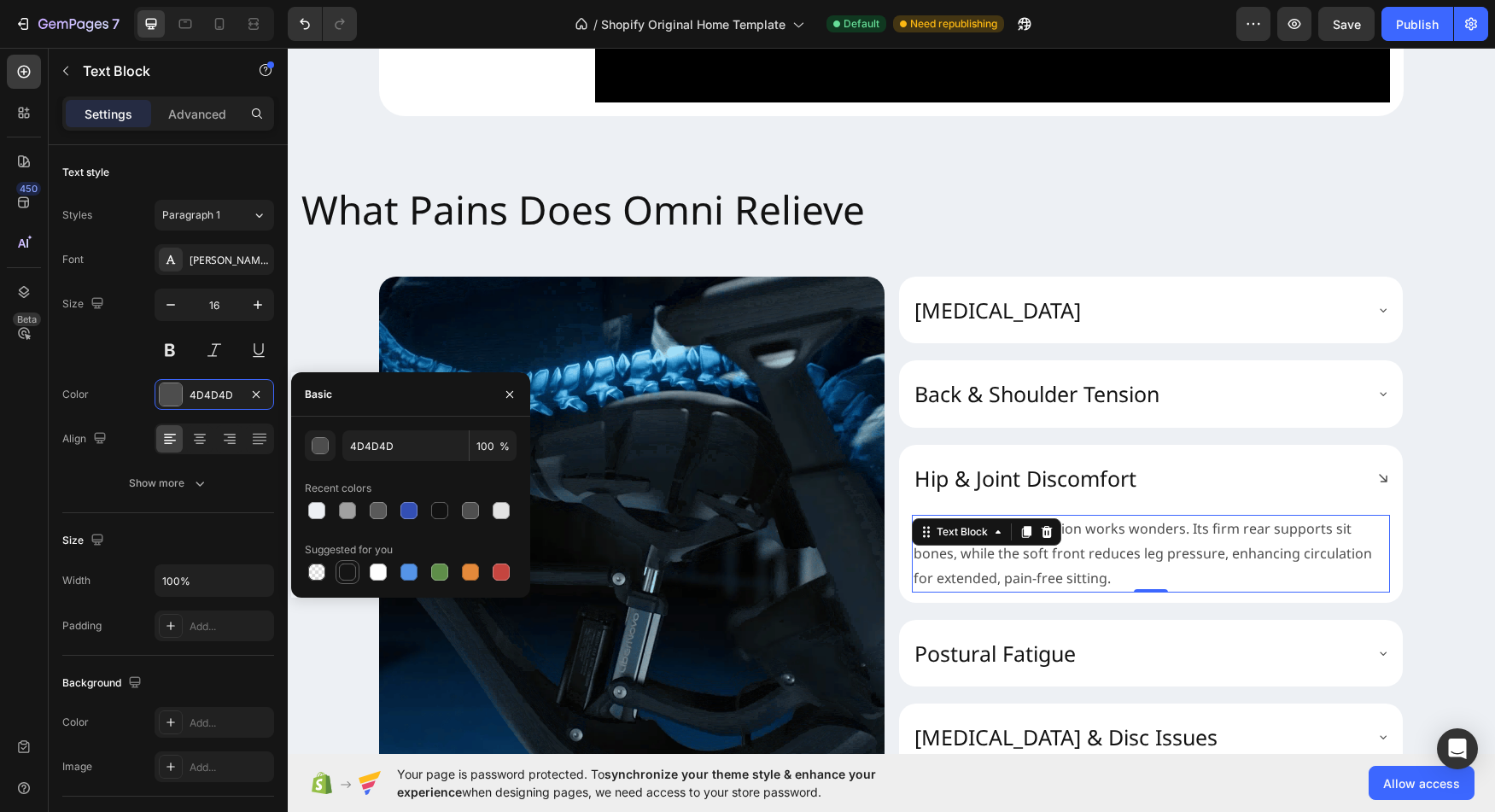
type input "151515"
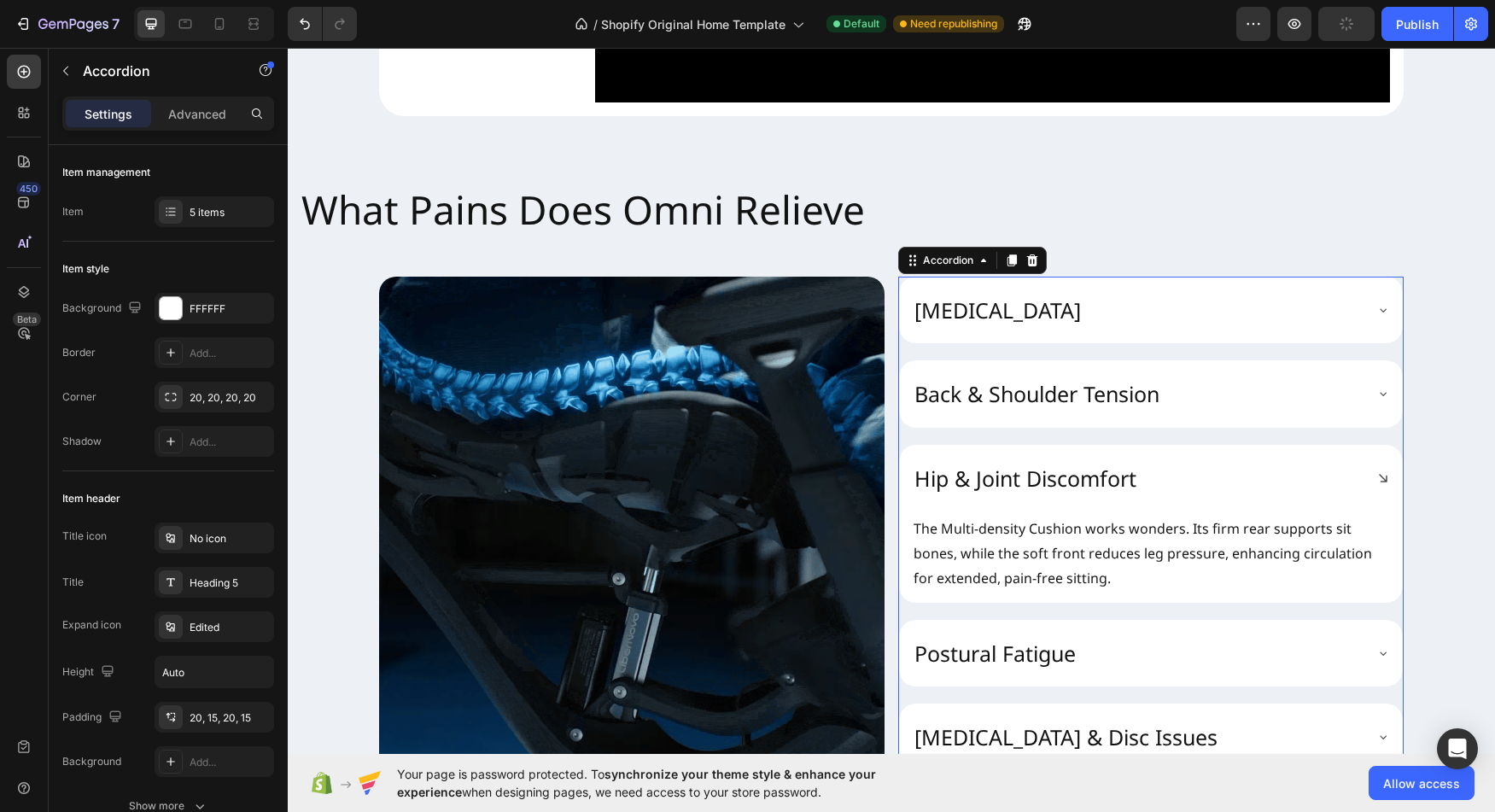
click at [1119, 670] on div "Postural Fatigue" at bounding box center [1137, 653] width 451 height 33
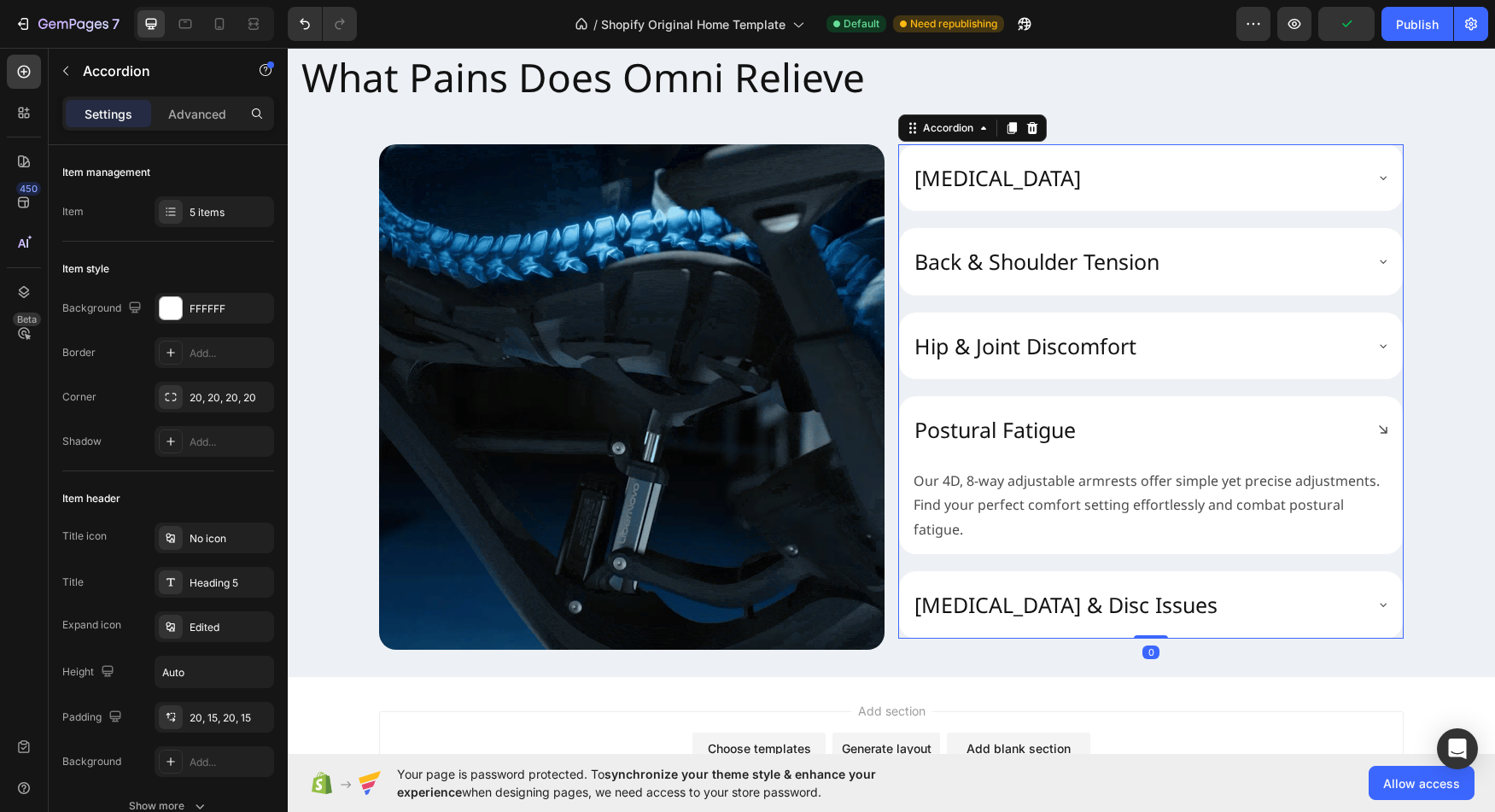
scroll to position [2051, 0]
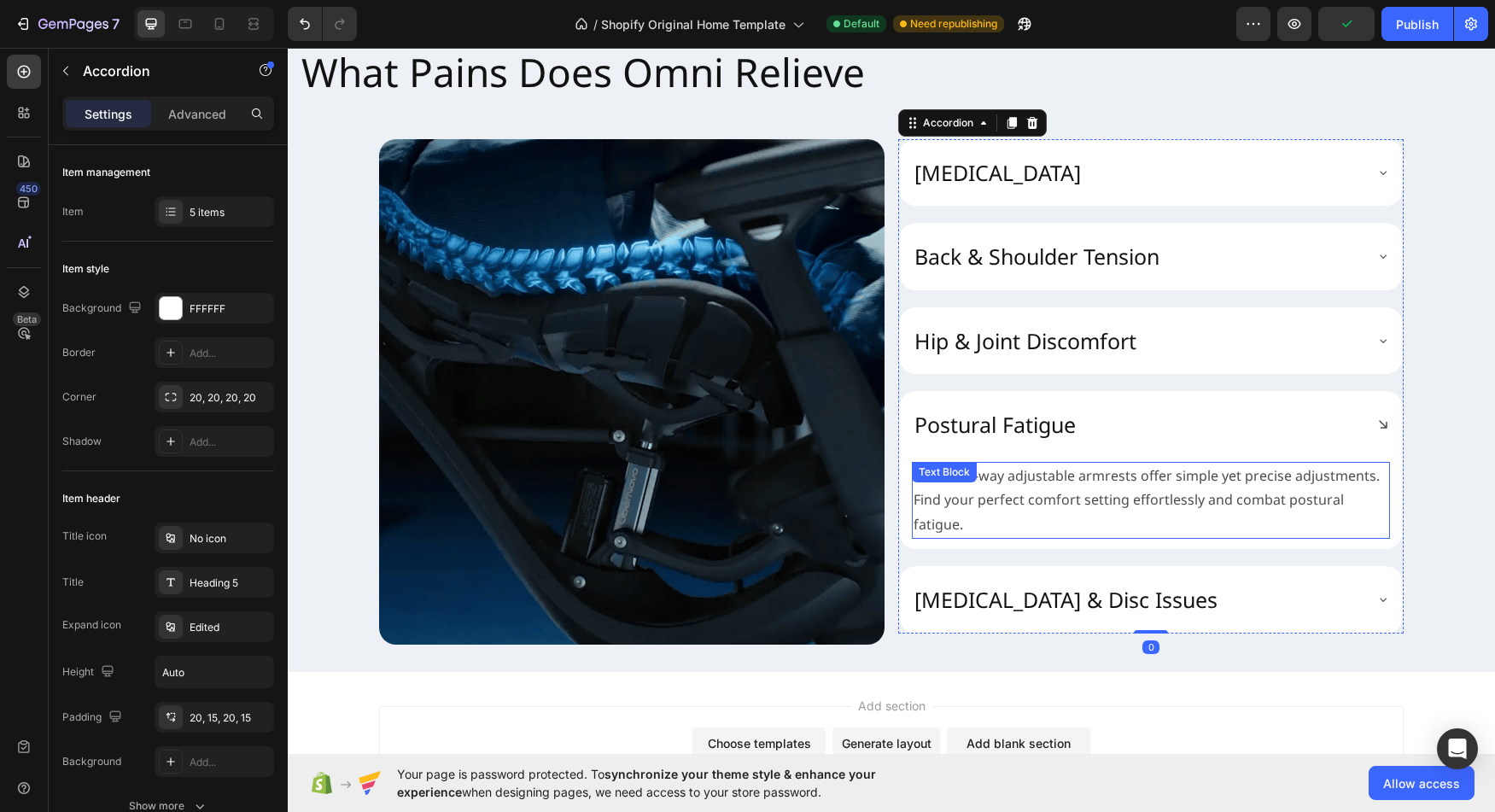
click at [1040, 513] on p "Our 4D, 8-way adjustable armrests offer simple yet precise adjustments. Find yo…" at bounding box center [1151, 500] width 475 height 73
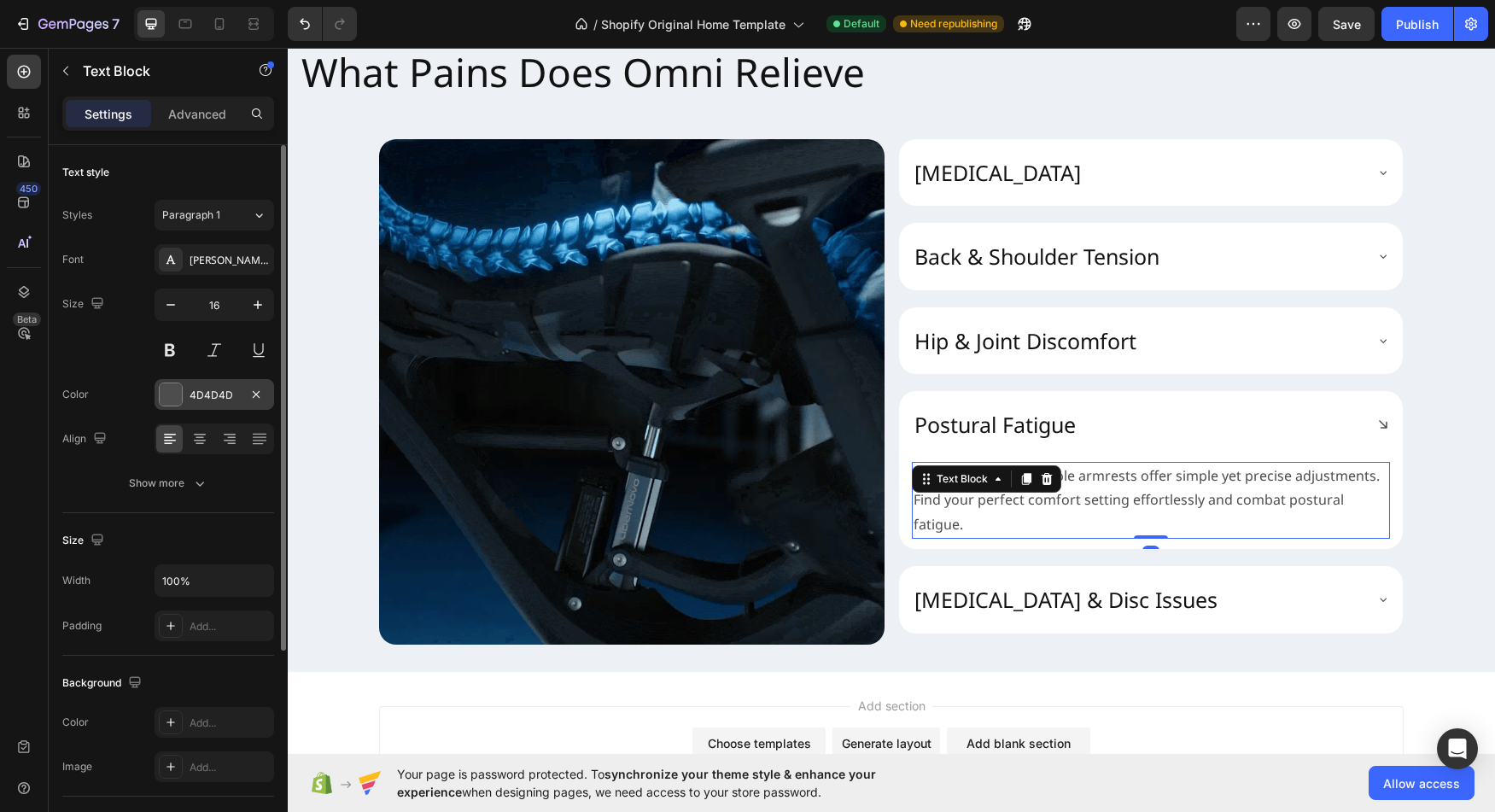
click at [166, 385] on div at bounding box center [171, 395] width 22 height 22
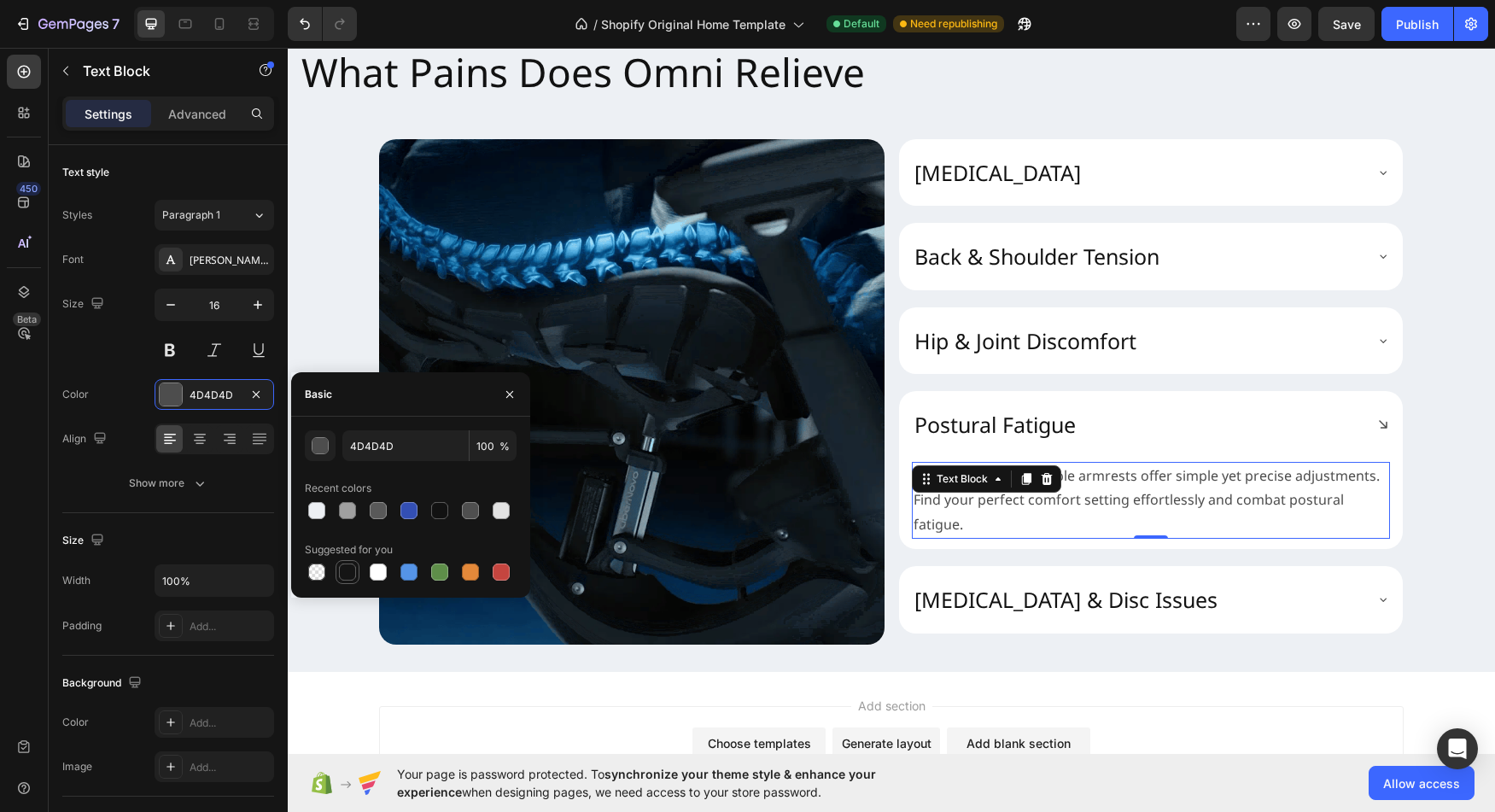
click at [345, 567] on div at bounding box center [347, 572] width 17 height 17
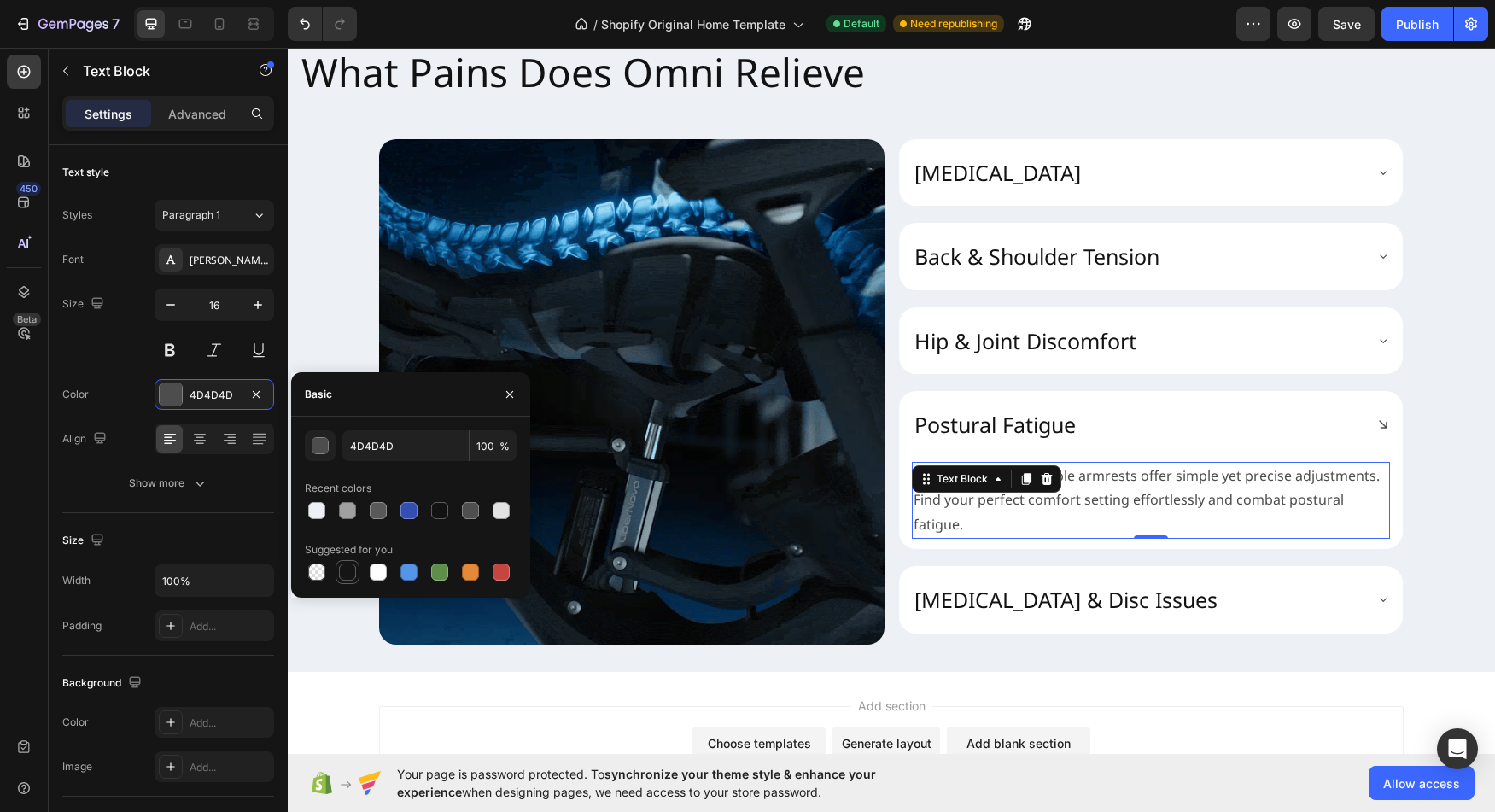
type input "151515"
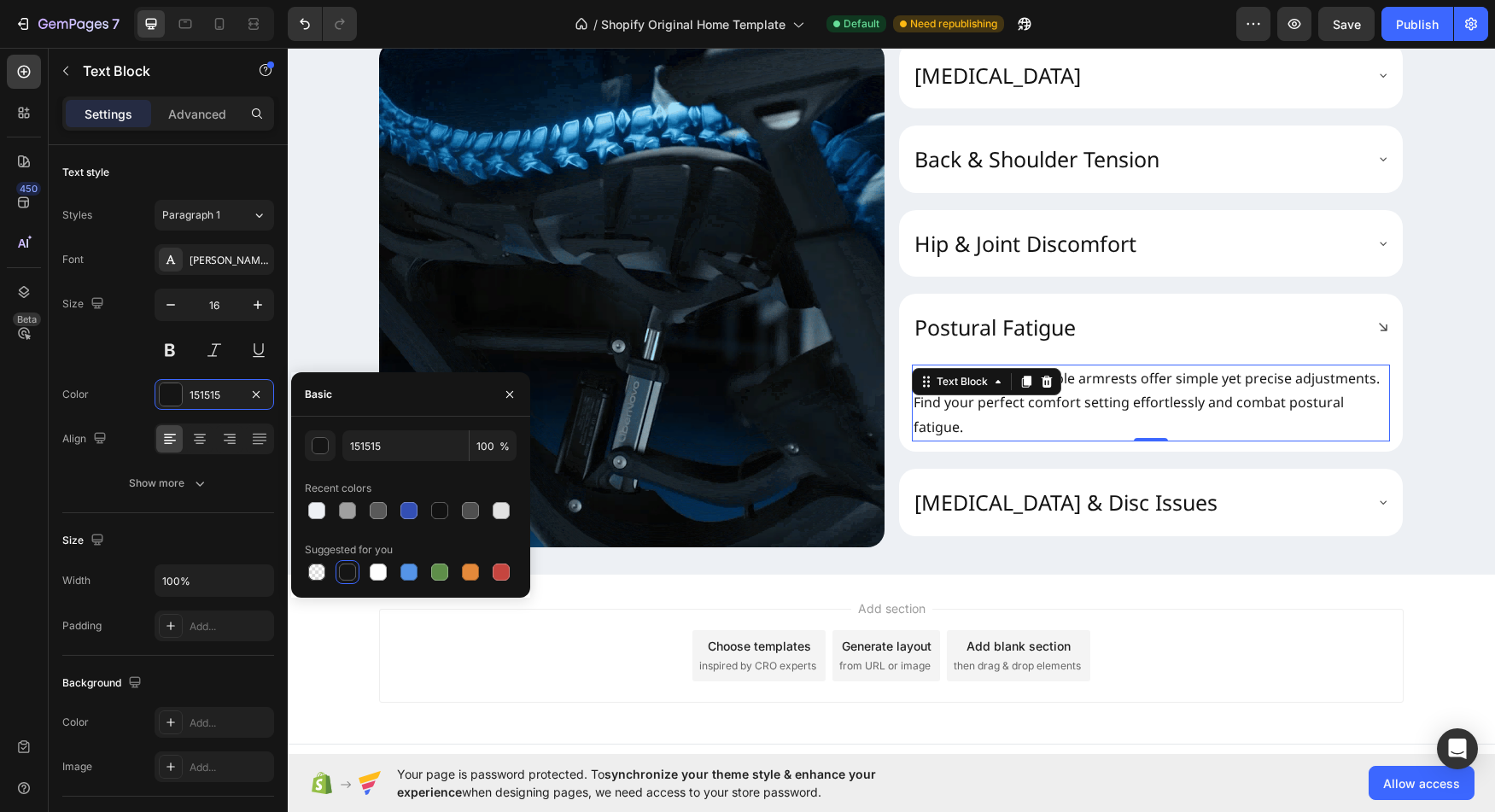
scroll to position [2174, 0]
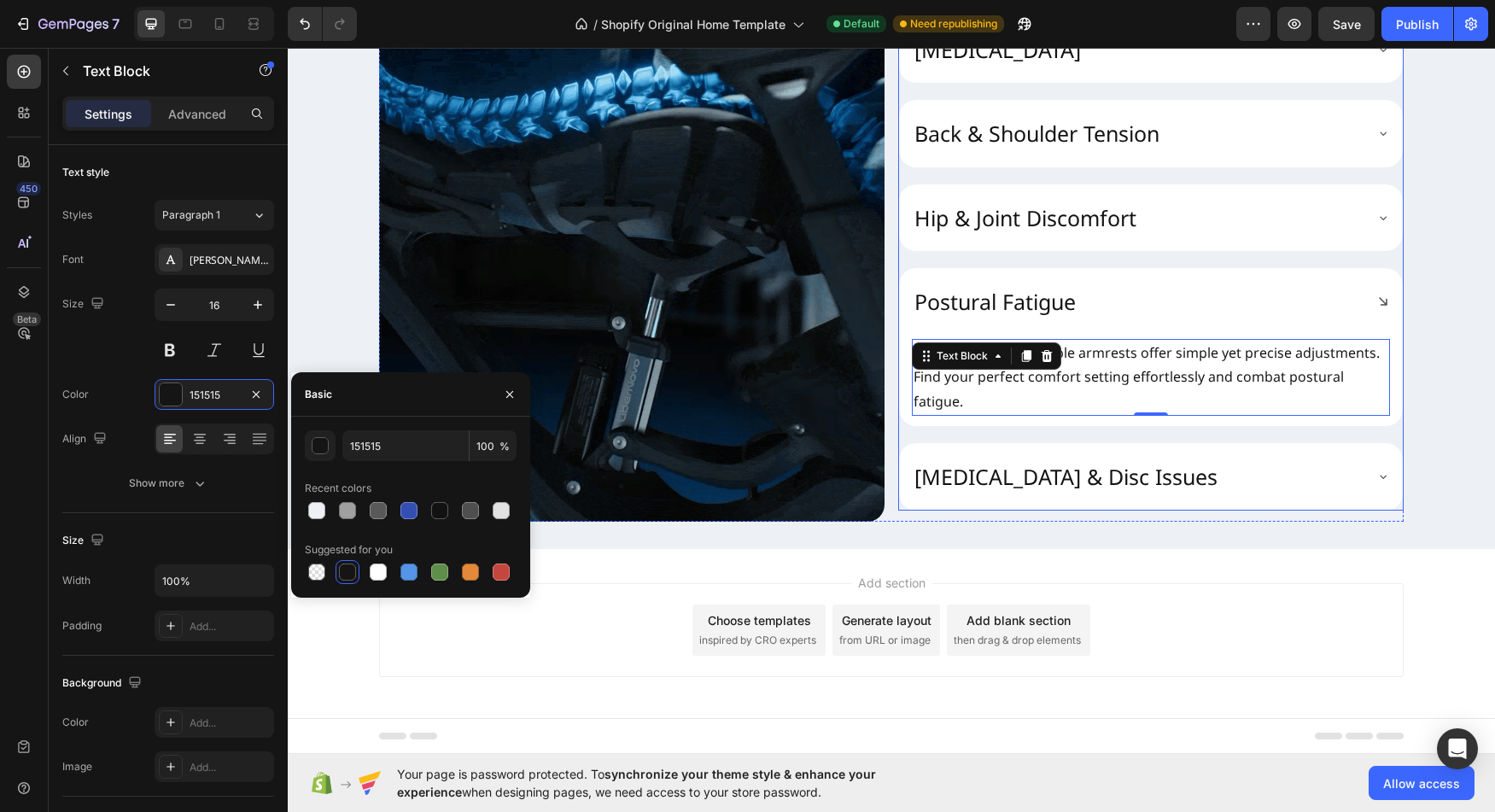
click at [1063, 472] on p "[MEDICAL_DATA] & Disc Issues" at bounding box center [1066, 477] width 303 height 28
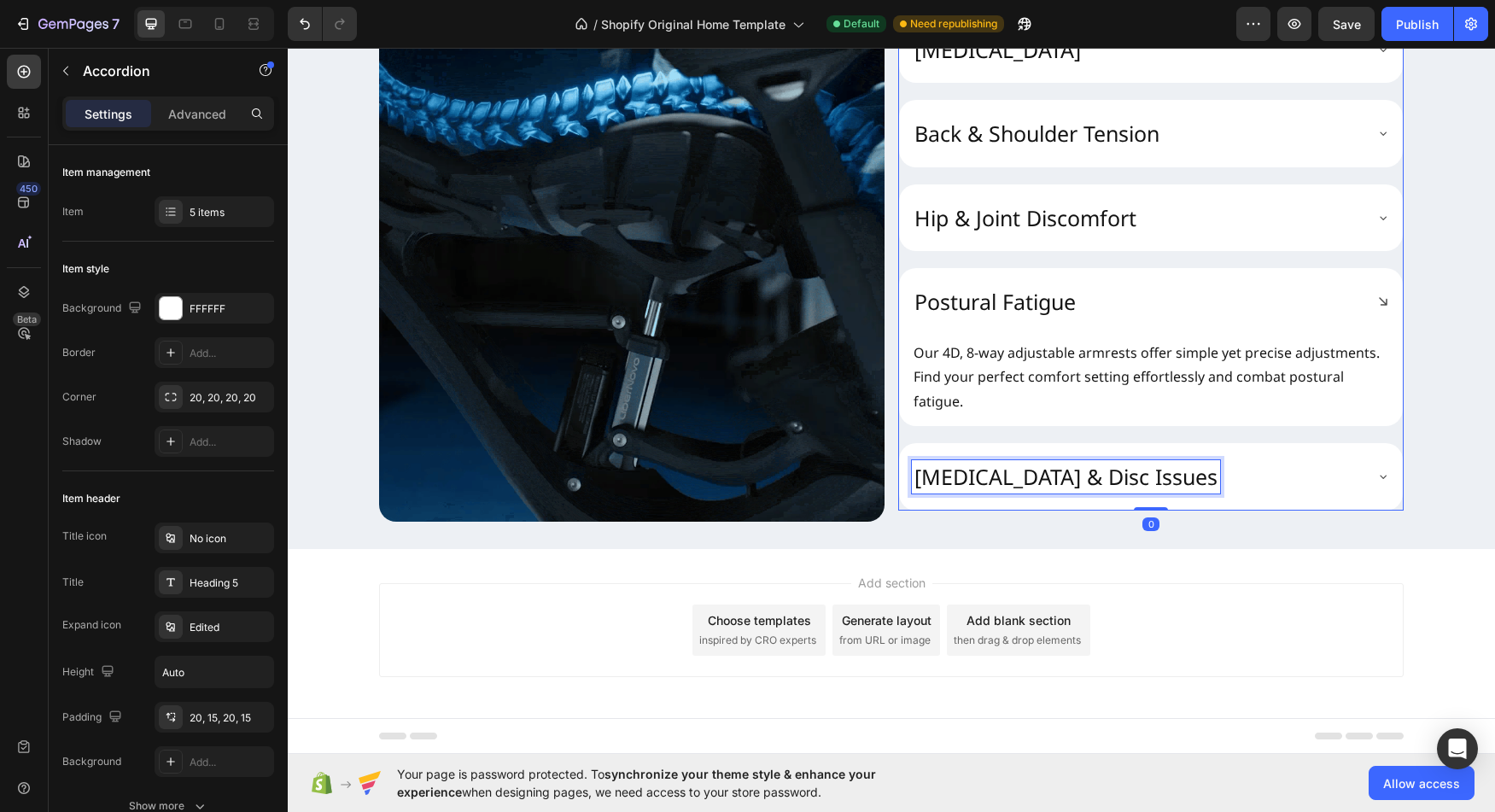
click at [1250, 472] on div "[MEDICAL_DATA] & Disc Issues" at bounding box center [1137, 477] width 451 height 33
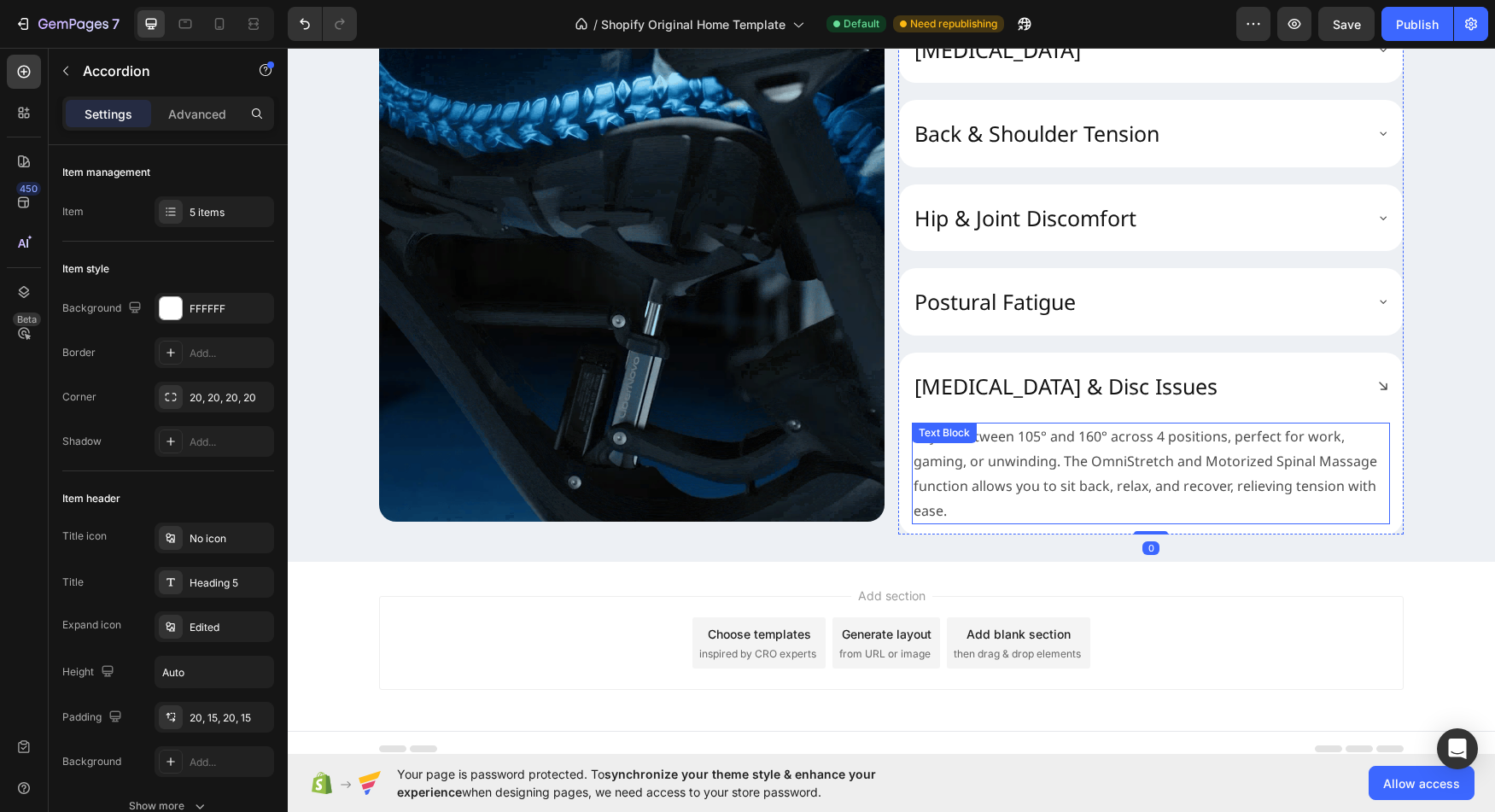
click at [1053, 464] on p "Adjust between 105° and 160° across 4 positions, perfect for work, gaming, or u…" at bounding box center [1151, 472] width 475 height 98
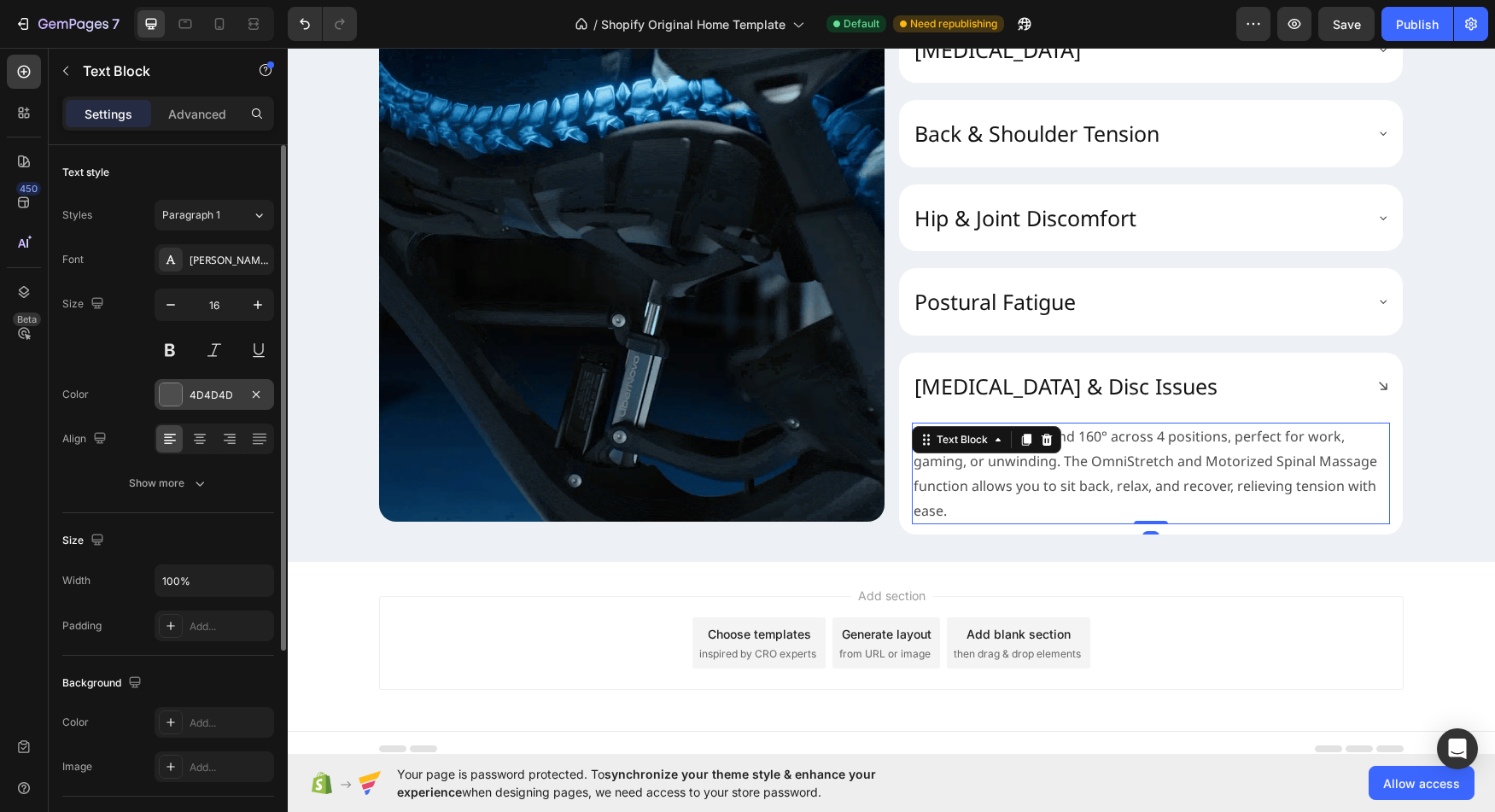
click at [165, 394] on div at bounding box center [171, 395] width 22 height 22
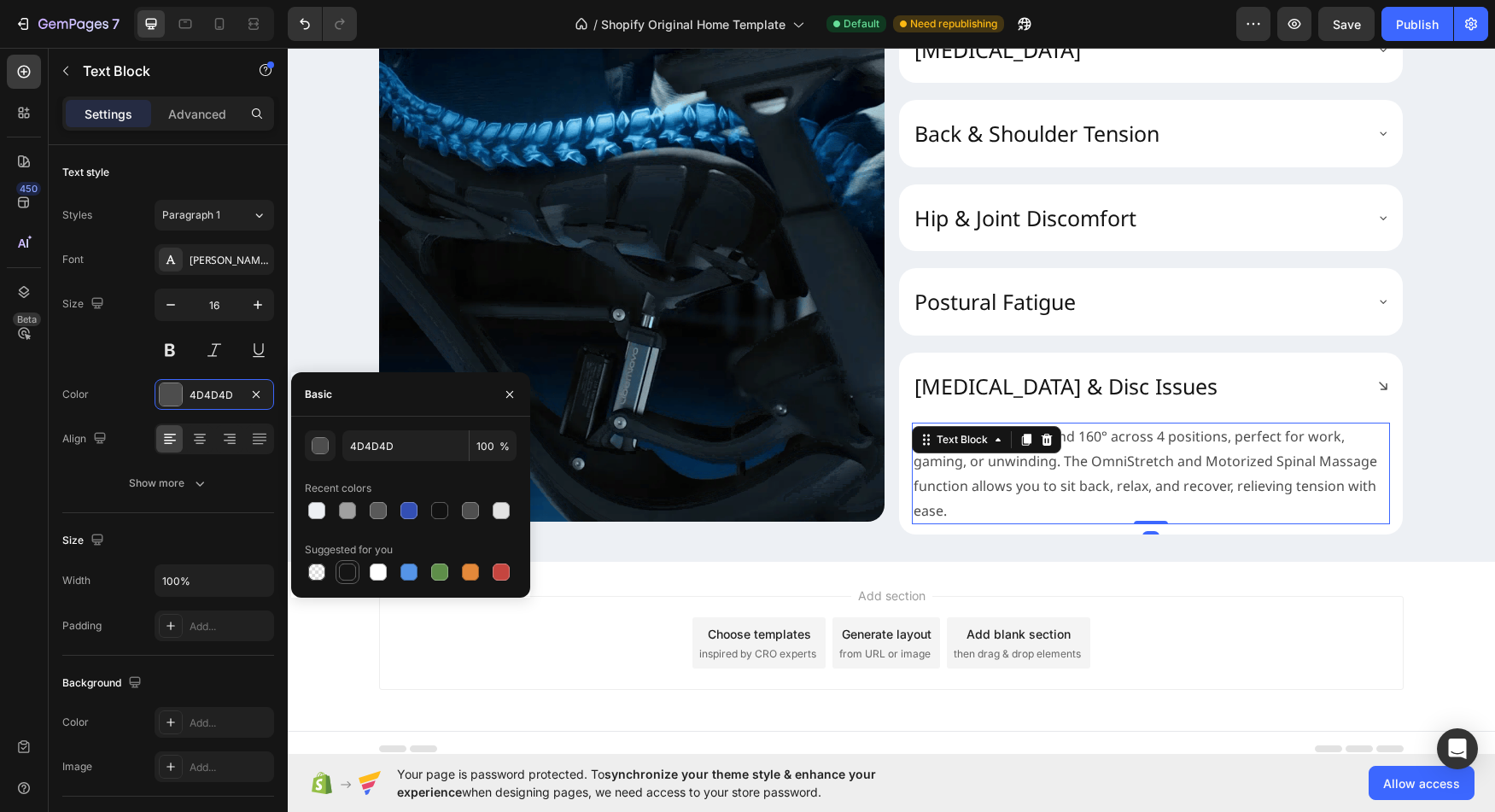
click at [348, 569] on div at bounding box center [347, 572] width 17 height 17
type input "151515"
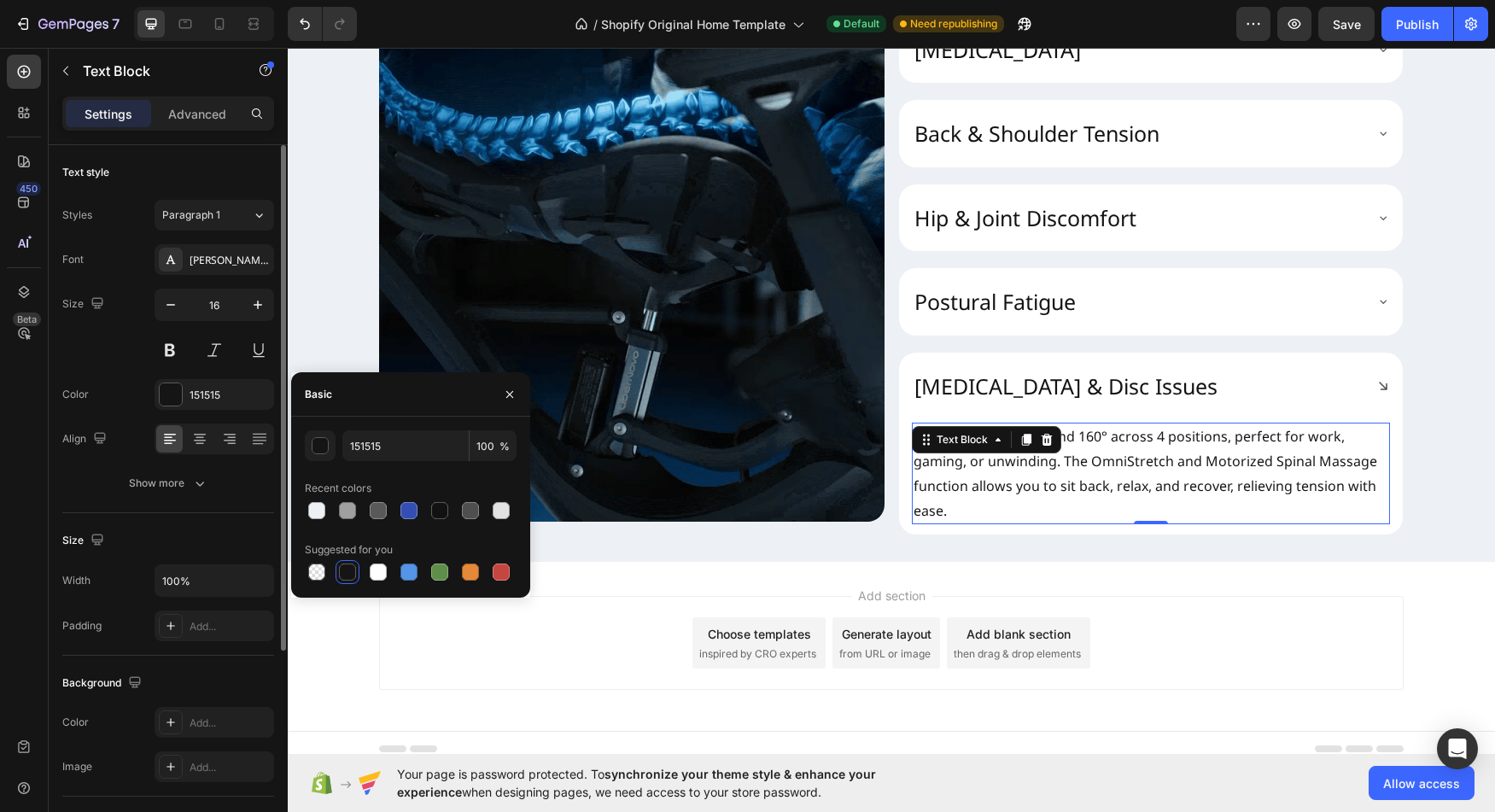
click at [228, 656] on div "Text style Styles Paragraph 1 Font Noto Sans Size 16 Color 151515 Align Show mo…" at bounding box center [168, 726] width 212 height 141
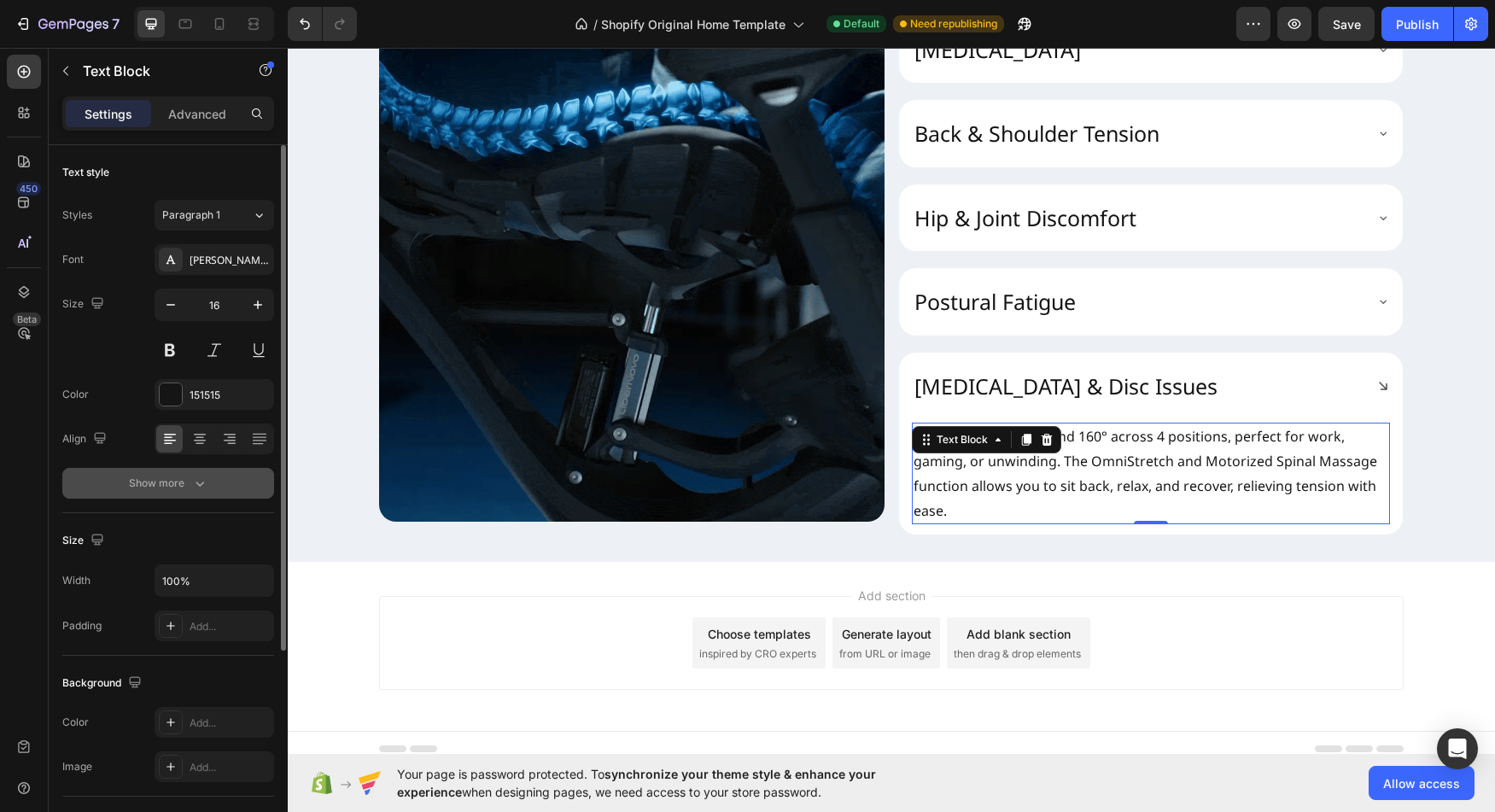
click at [187, 484] on div "Show more" at bounding box center [168, 483] width 80 height 17
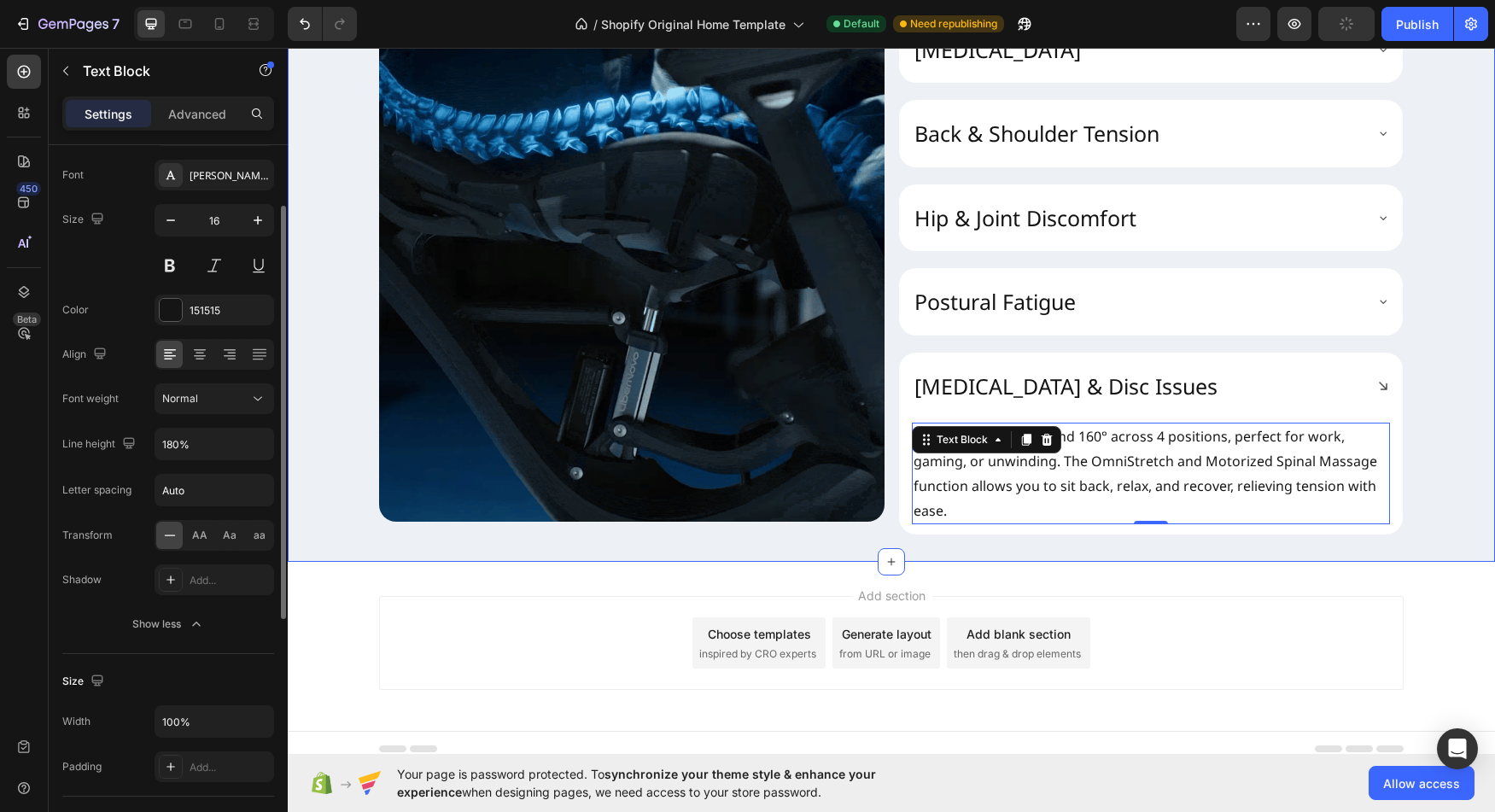
scroll to position [70, 0]
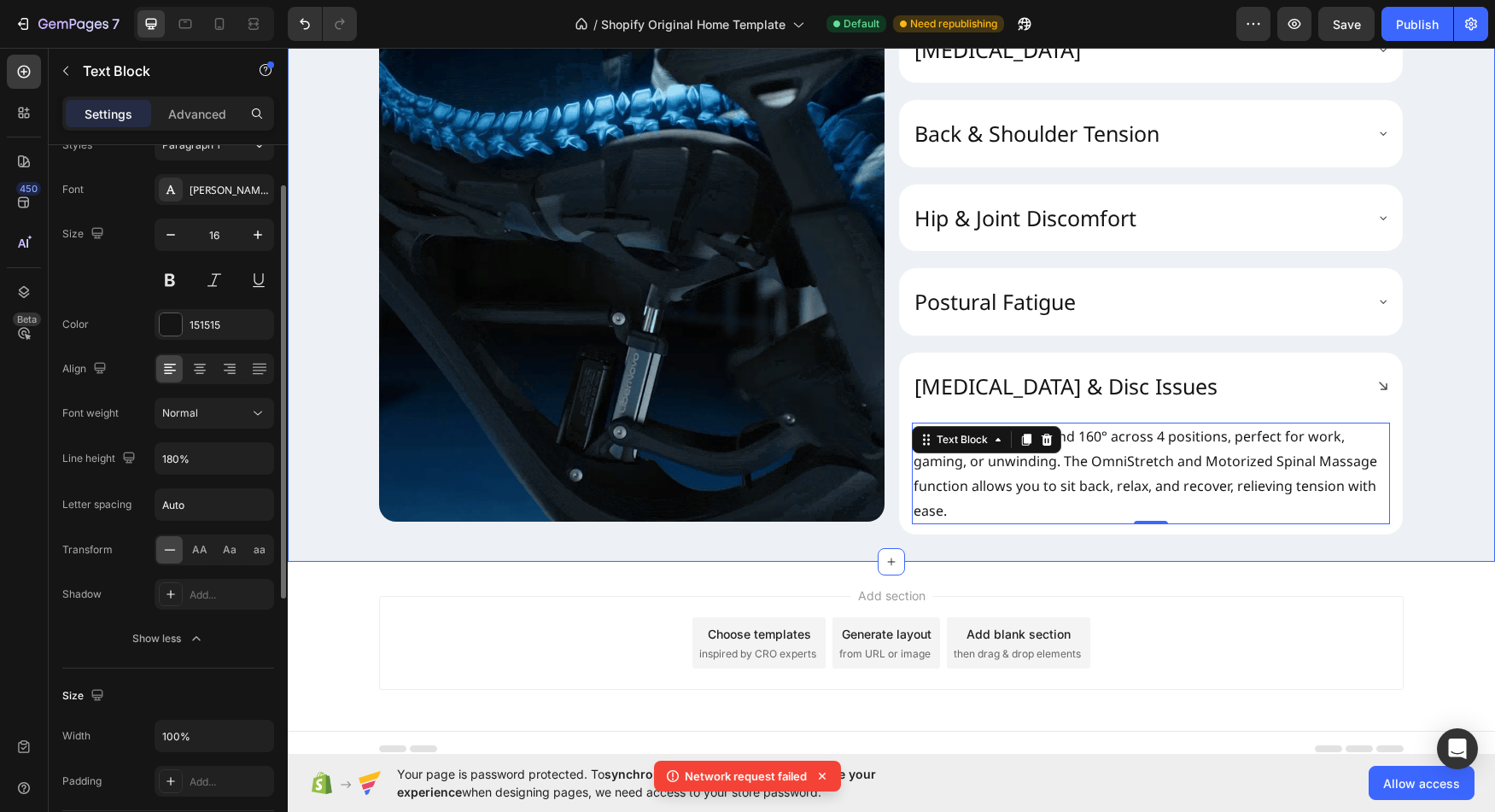
click at [1468, 469] on div "What Pains Does Omni Relieve Heading Image Neck Stiffness Back & Shoulder Tensi…" at bounding box center [891, 222] width 1207 height 624
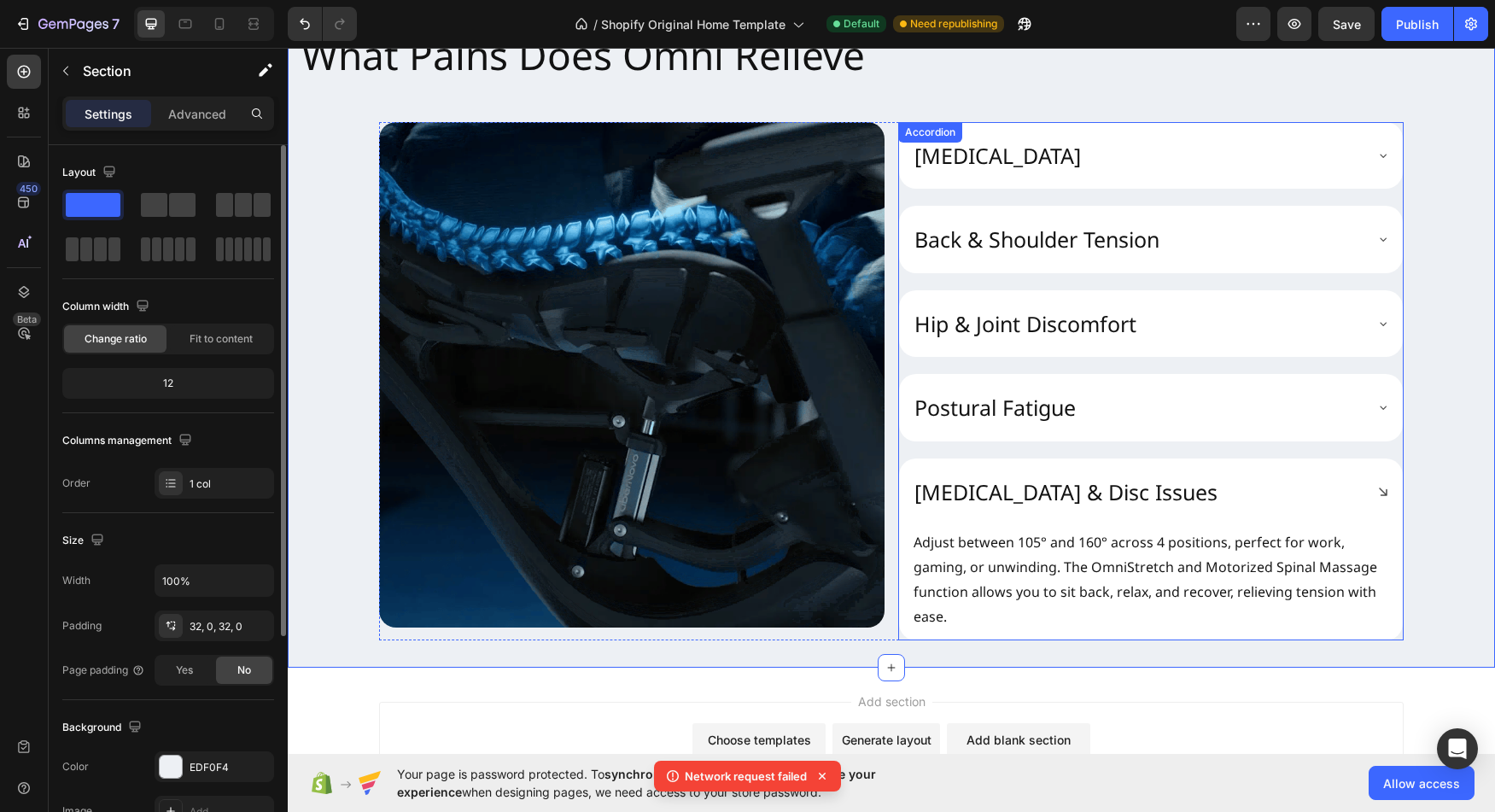
scroll to position [2058, 0]
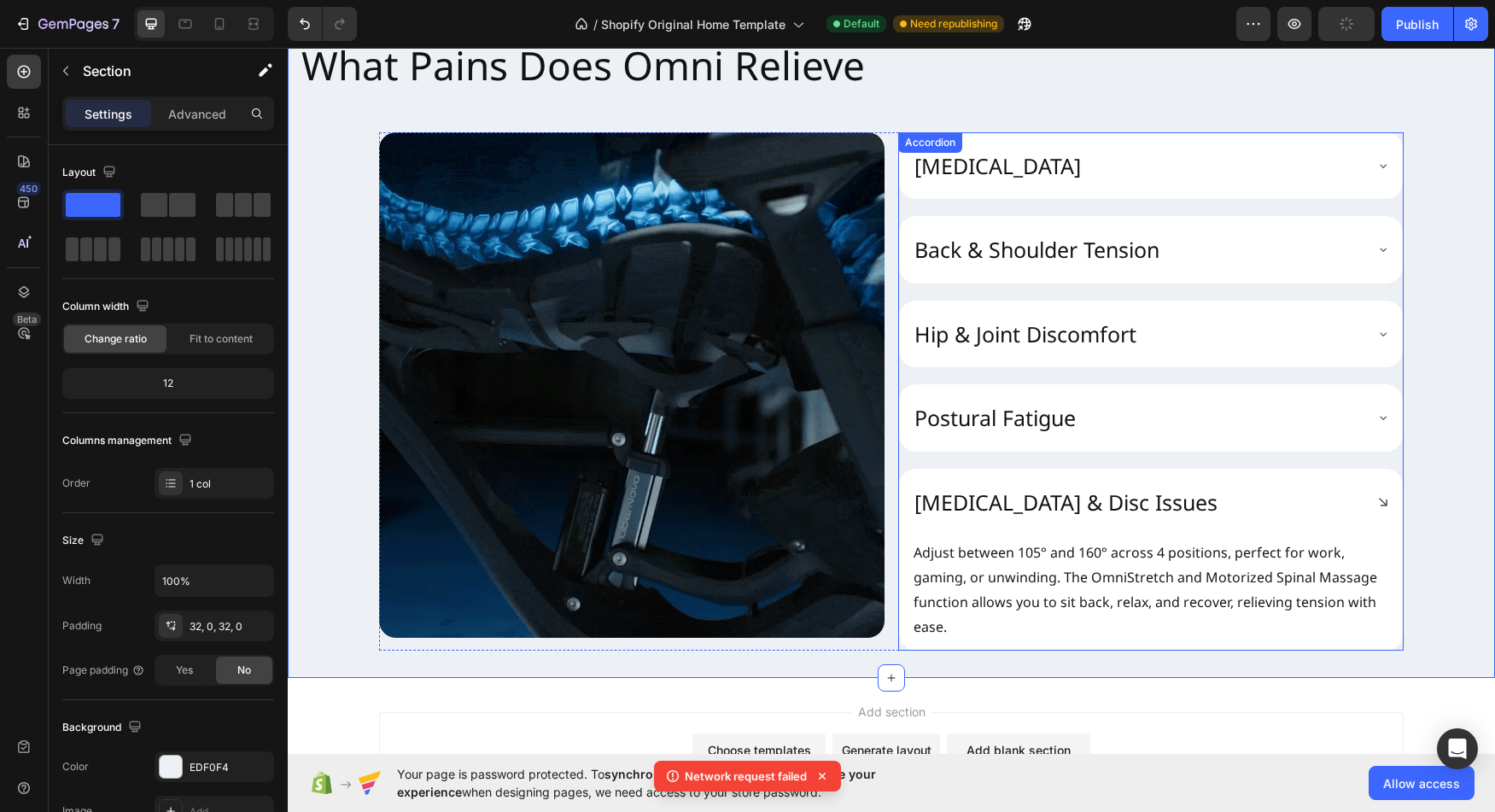
click at [1198, 211] on div "Neck Stiffness Back & Shoulder Tension Hip & Joint Discomfort Postural Fatigue …" at bounding box center [1150, 392] width 505 height 519
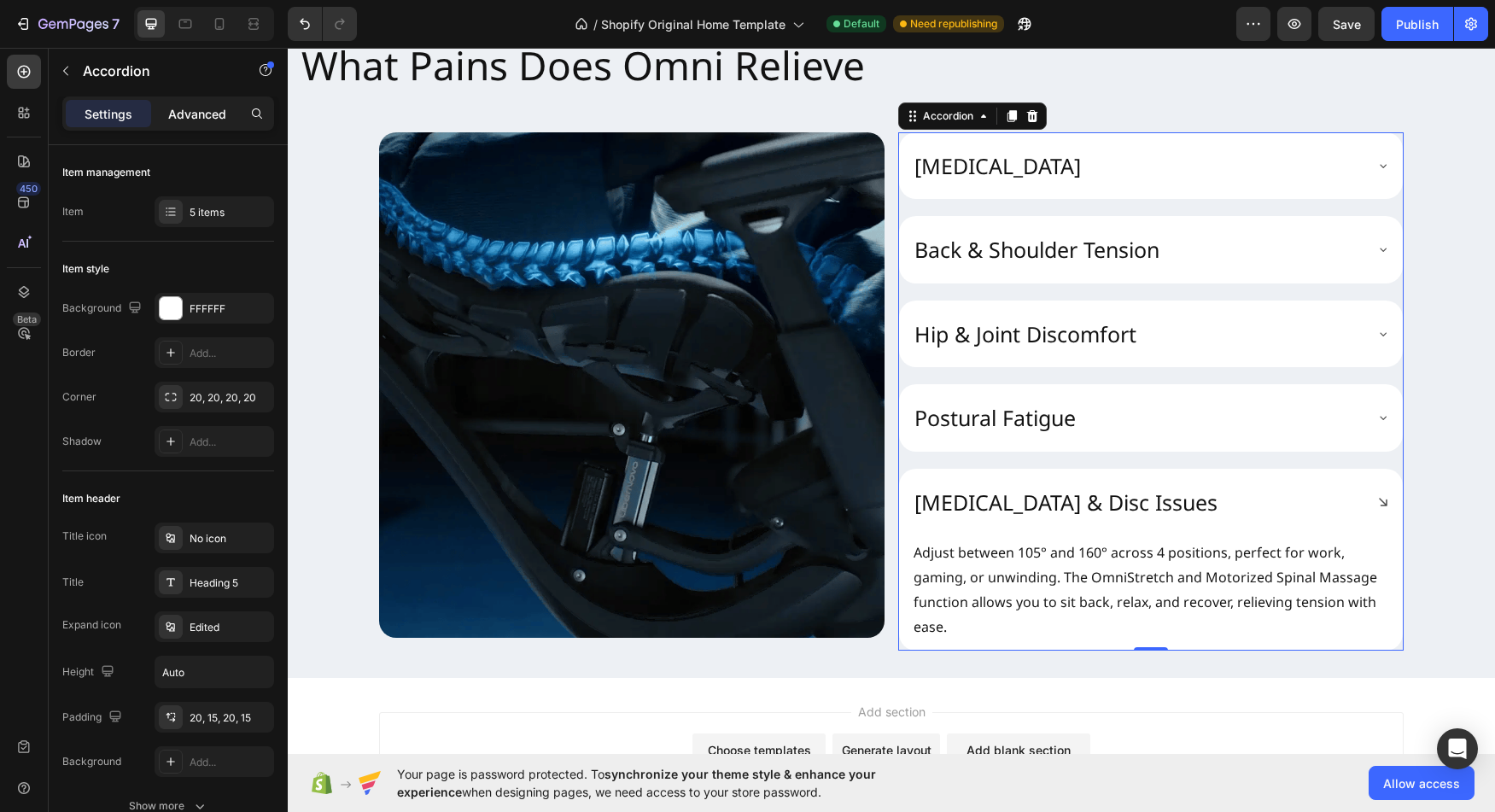
click at [183, 117] on p "Advanced" at bounding box center [197, 114] width 58 height 18
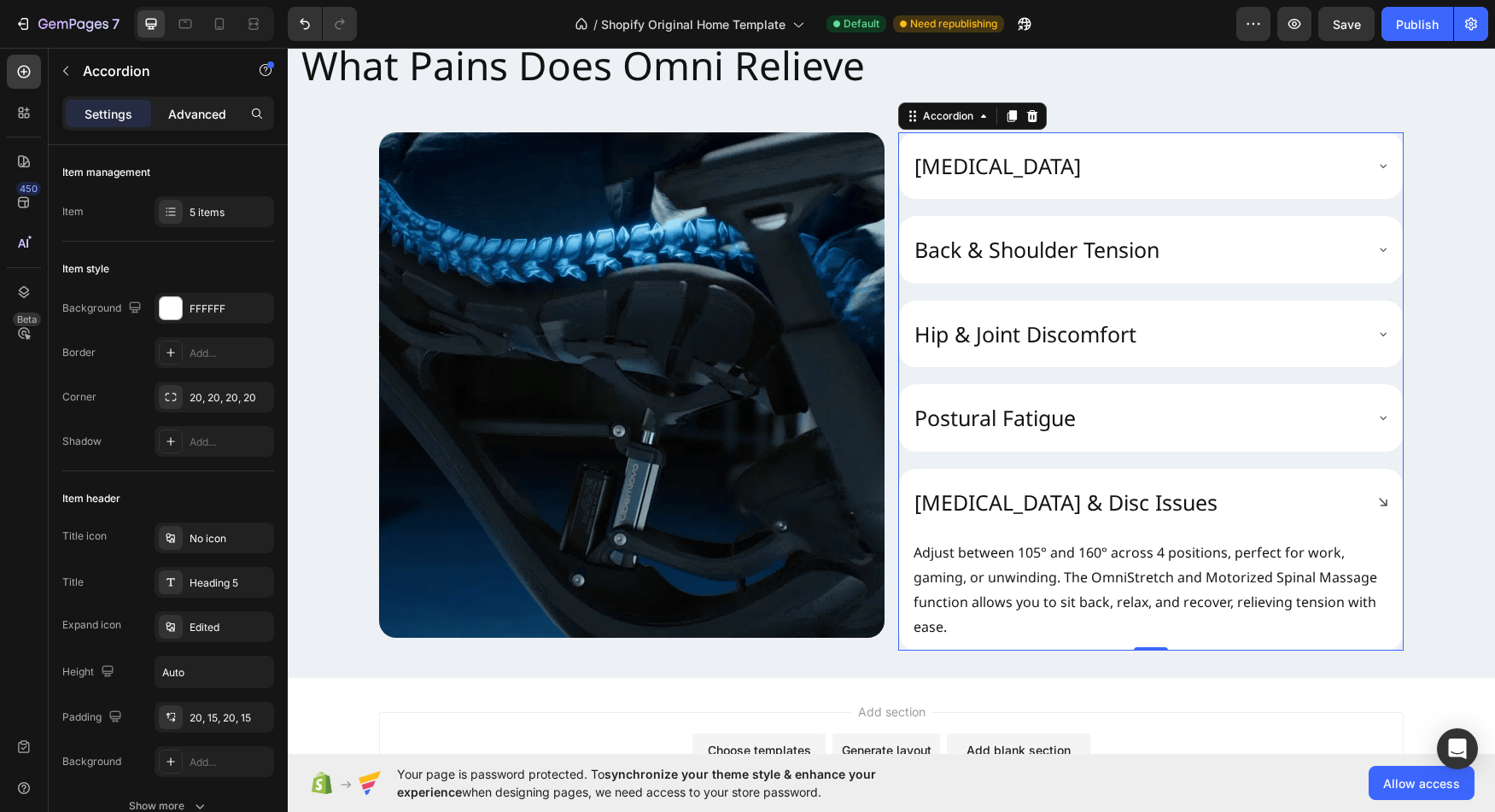
type input "100%"
type input "100"
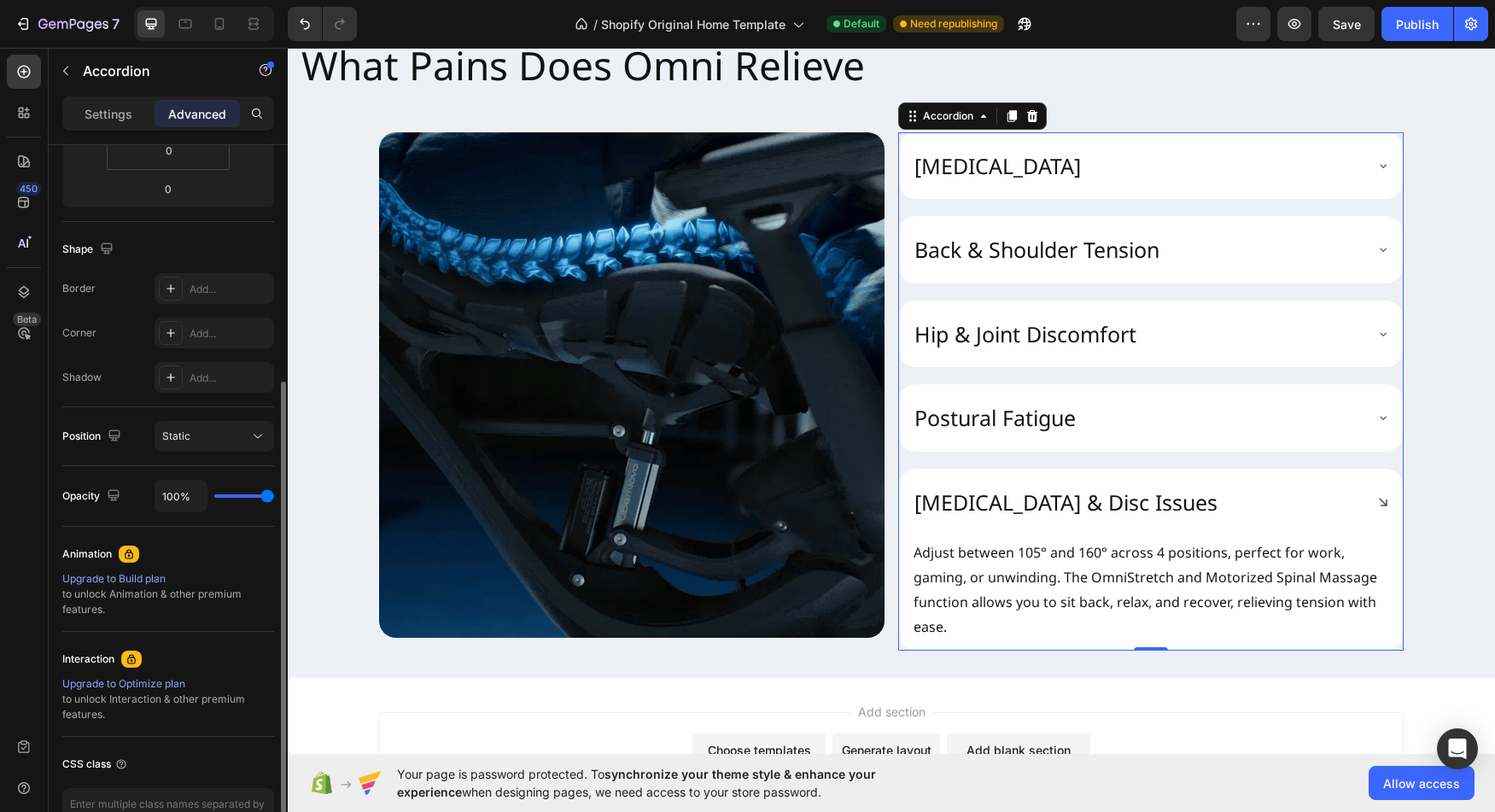
scroll to position [469, 0]
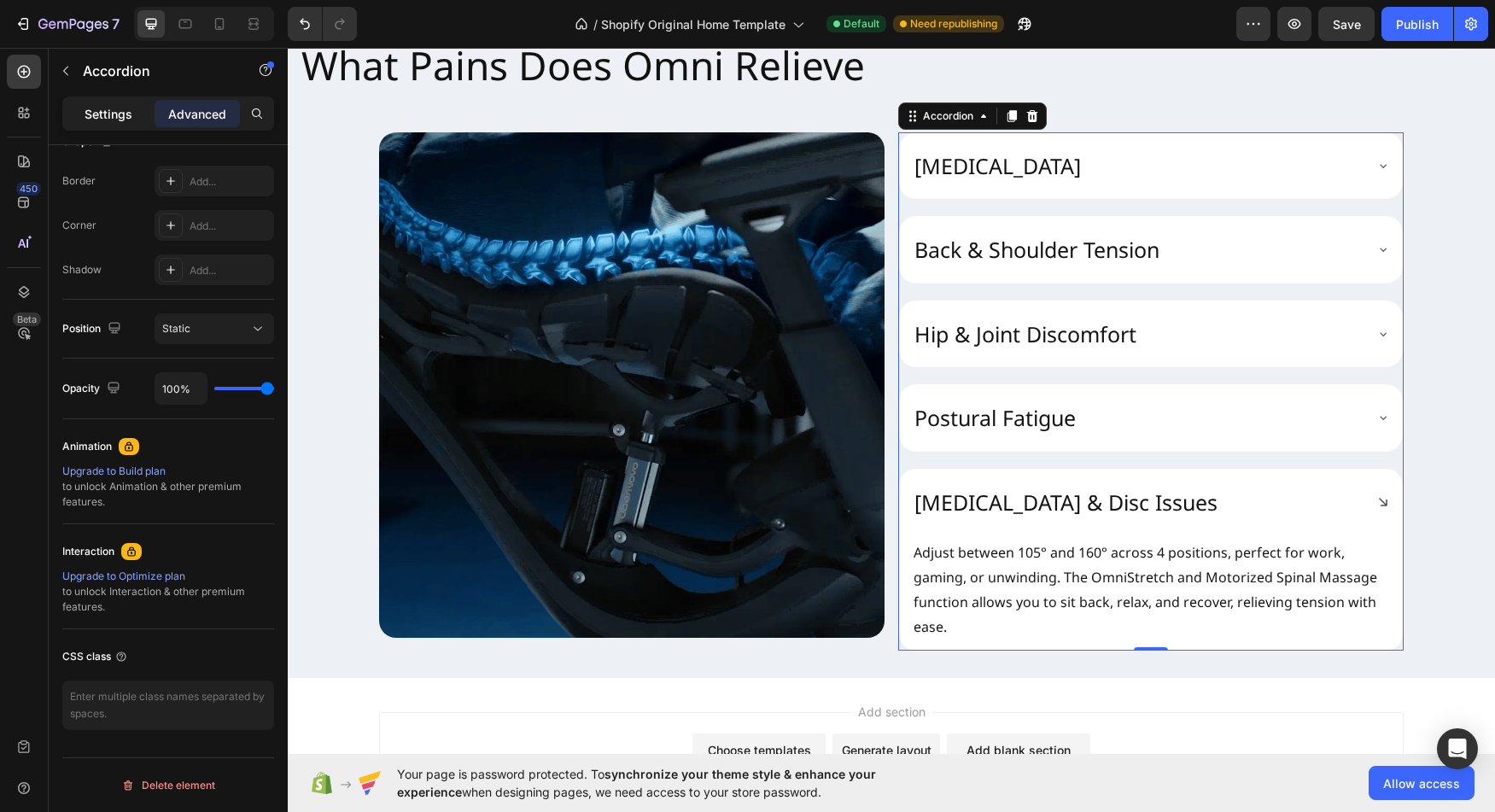
click at [107, 101] on div "Settings" at bounding box center [108, 113] width 85 height 27
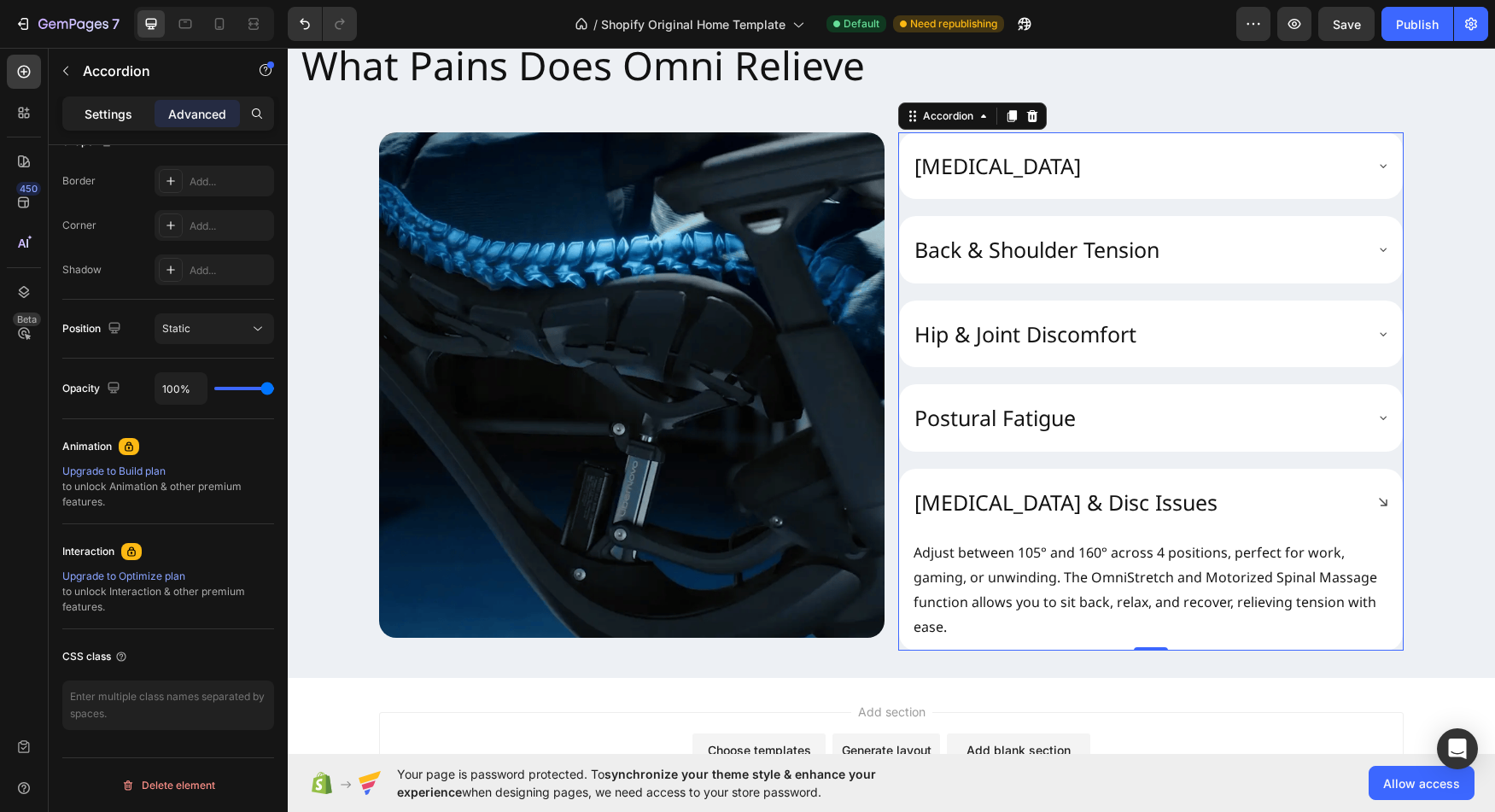
type input "20"
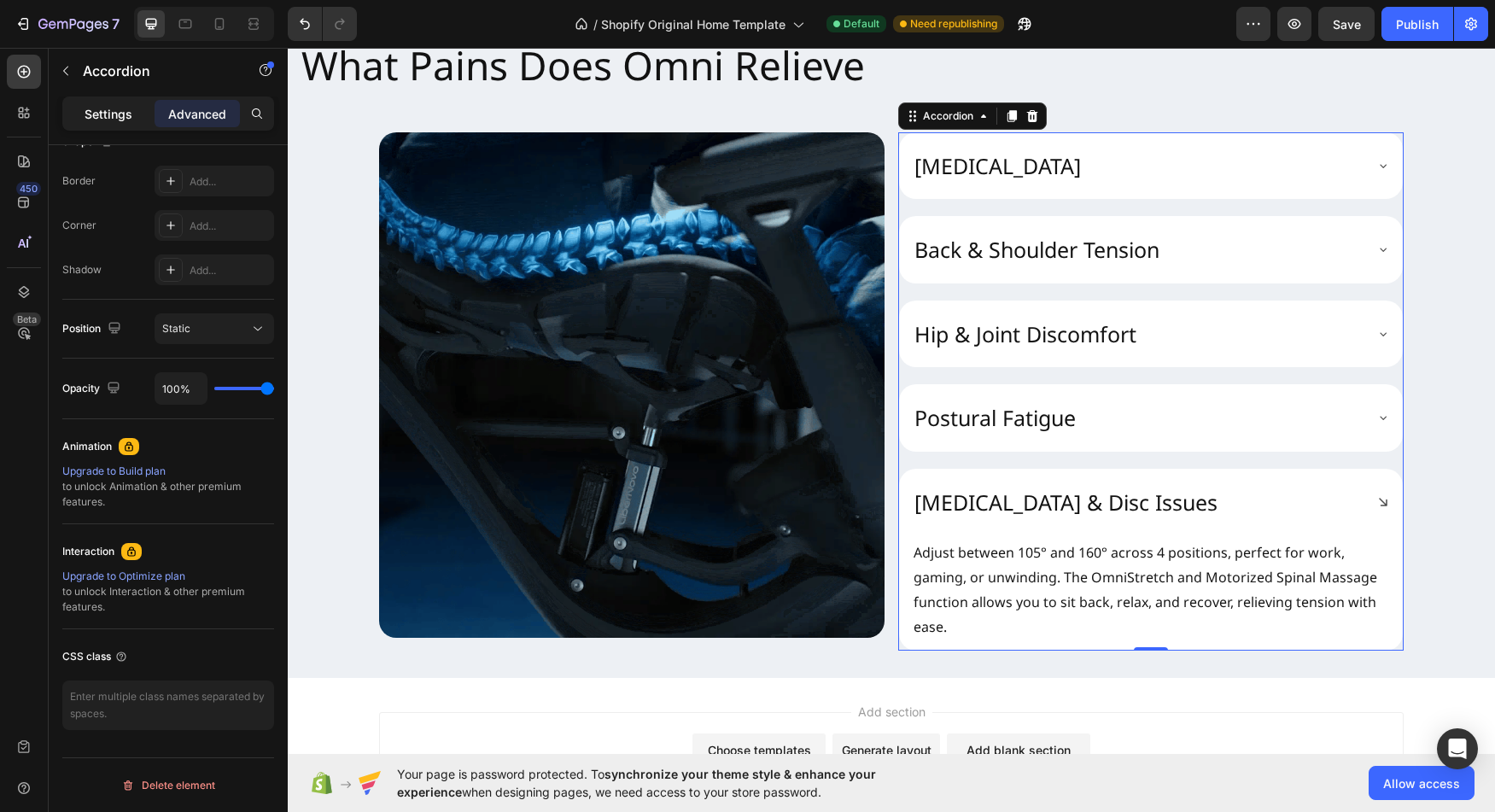
type input "20"
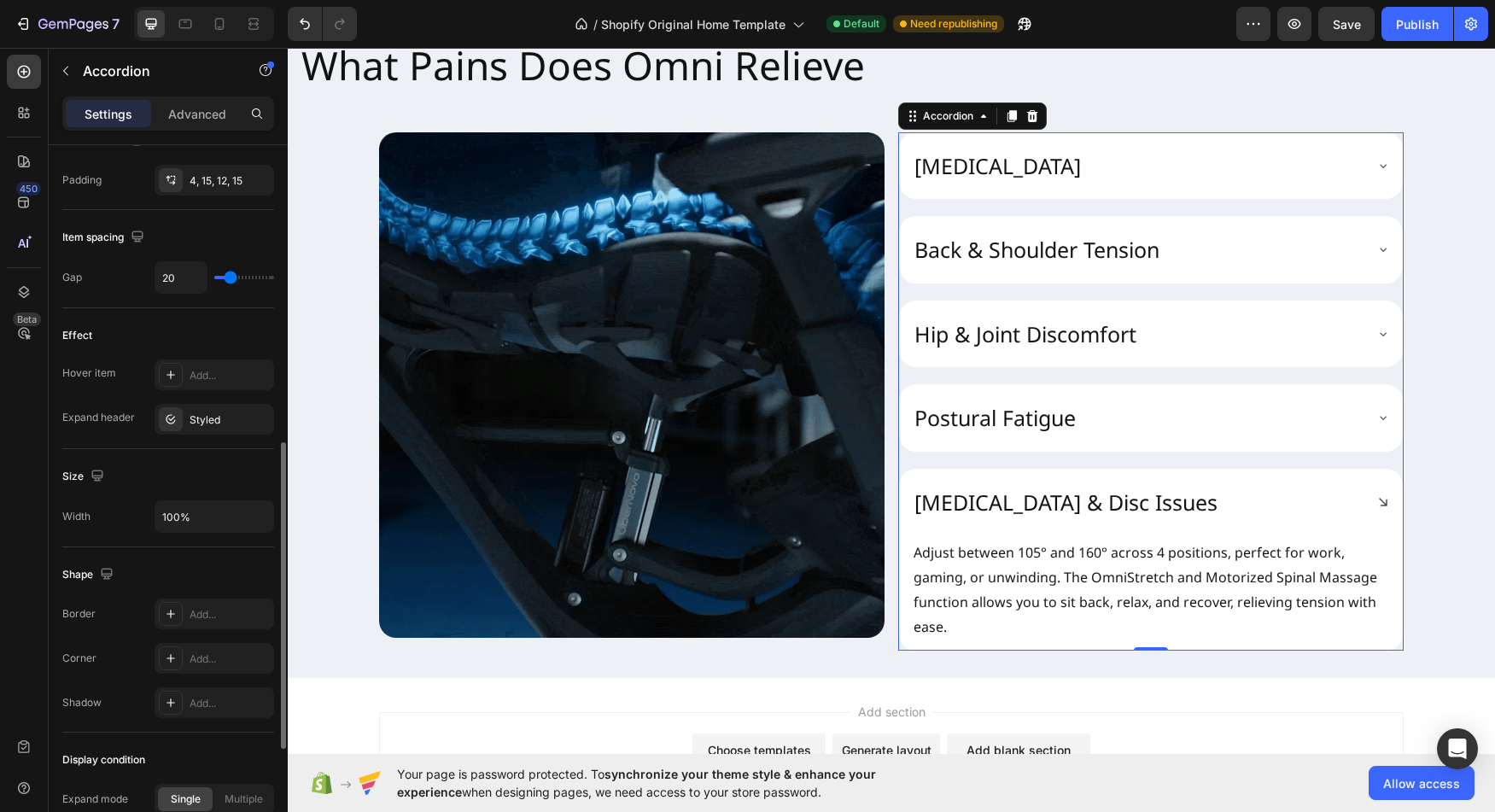
scroll to position [712, 0]
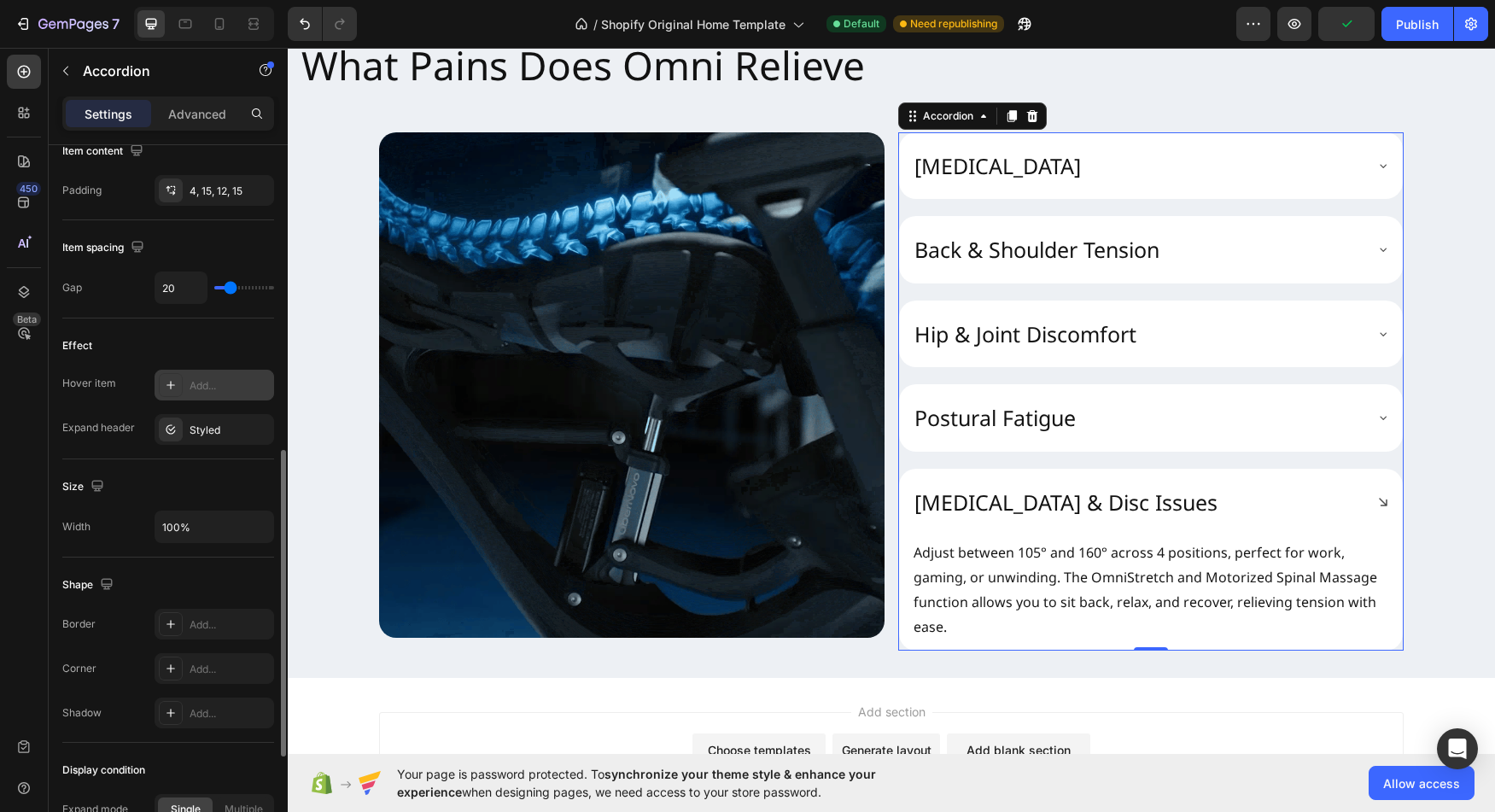
click at [177, 384] on div at bounding box center [171, 385] width 24 height 24
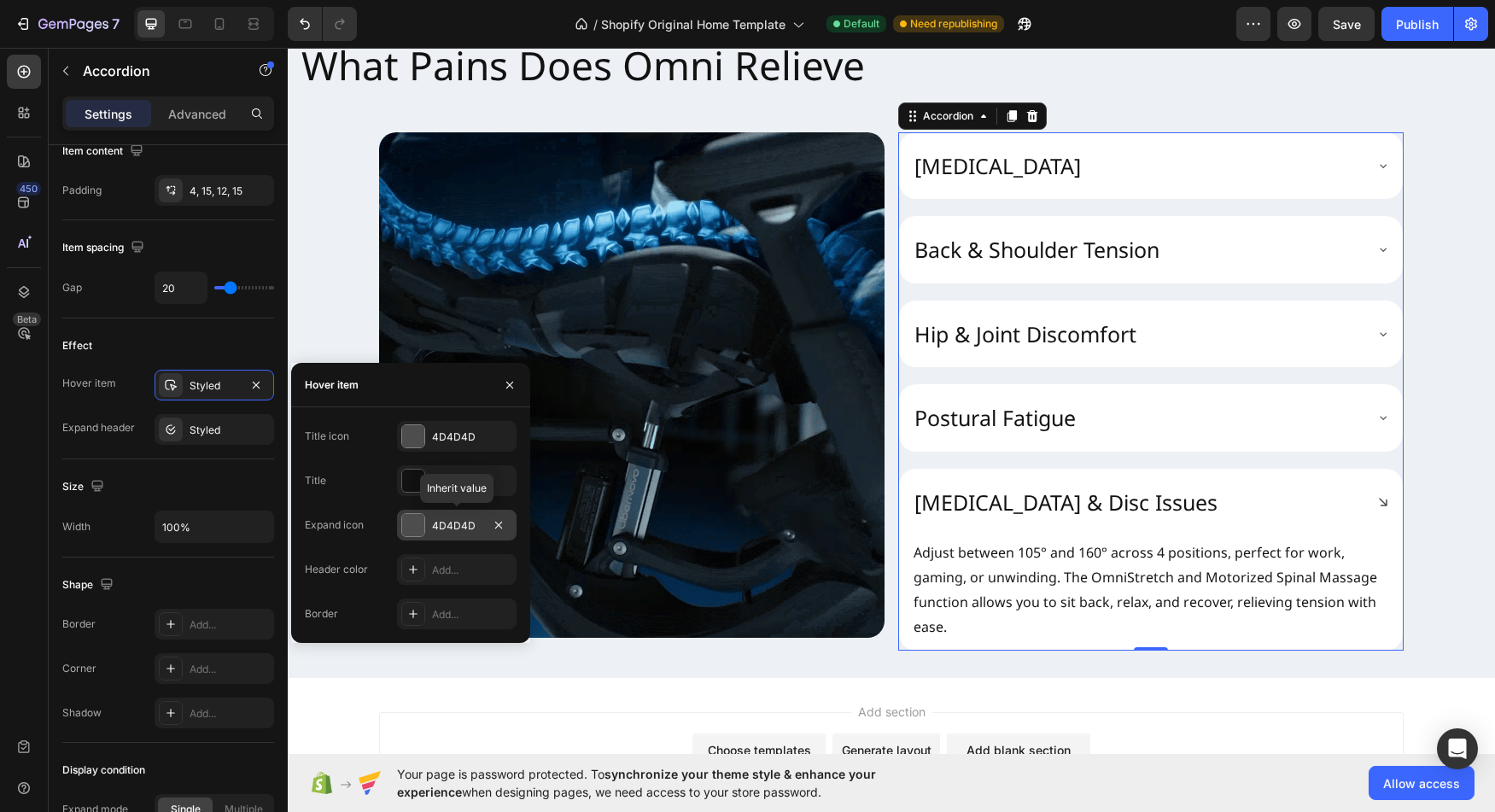
click at [419, 527] on div at bounding box center [413, 525] width 22 height 22
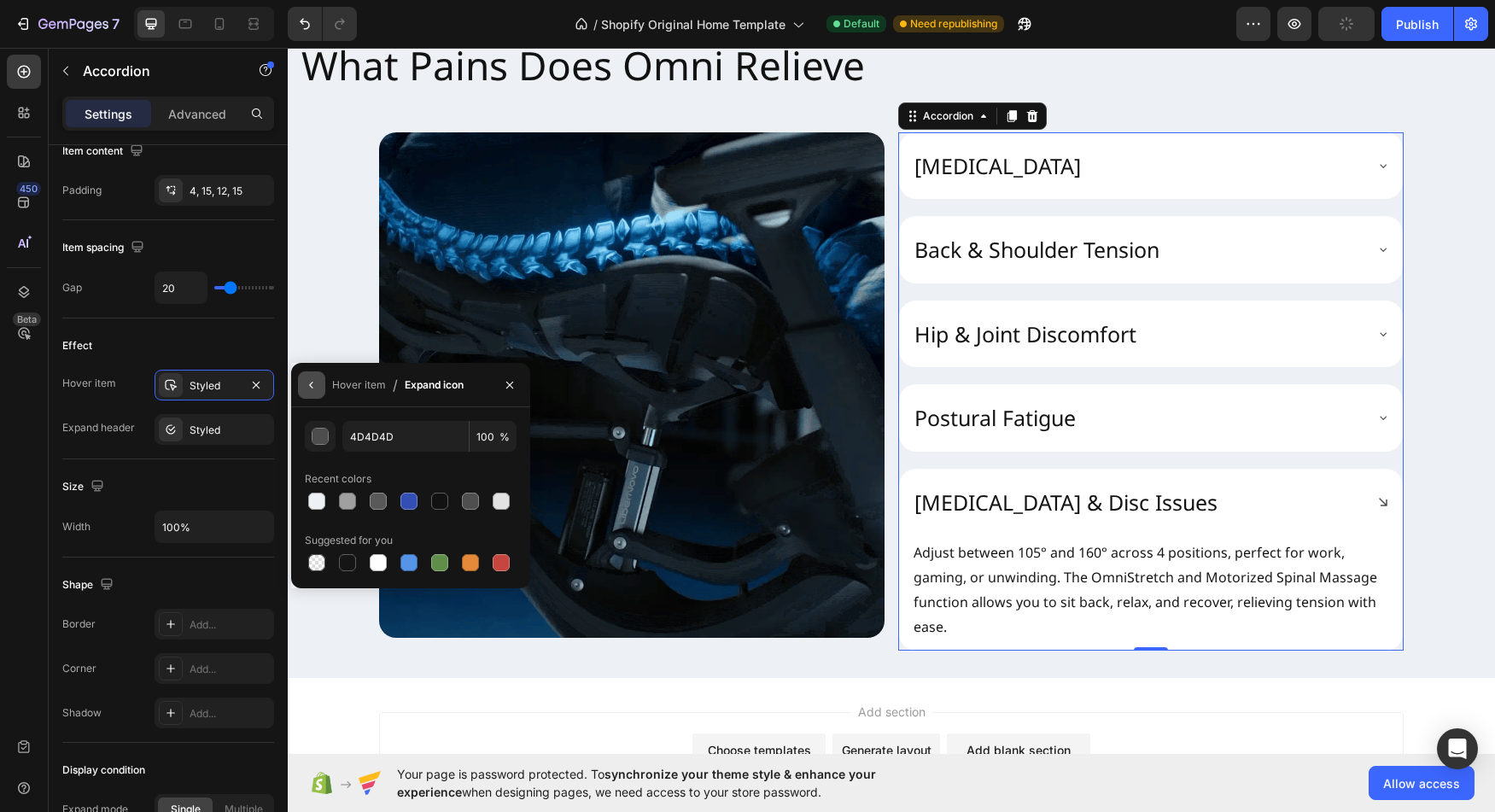
click at [308, 390] on icon "button" at bounding box center [312, 385] width 14 height 14
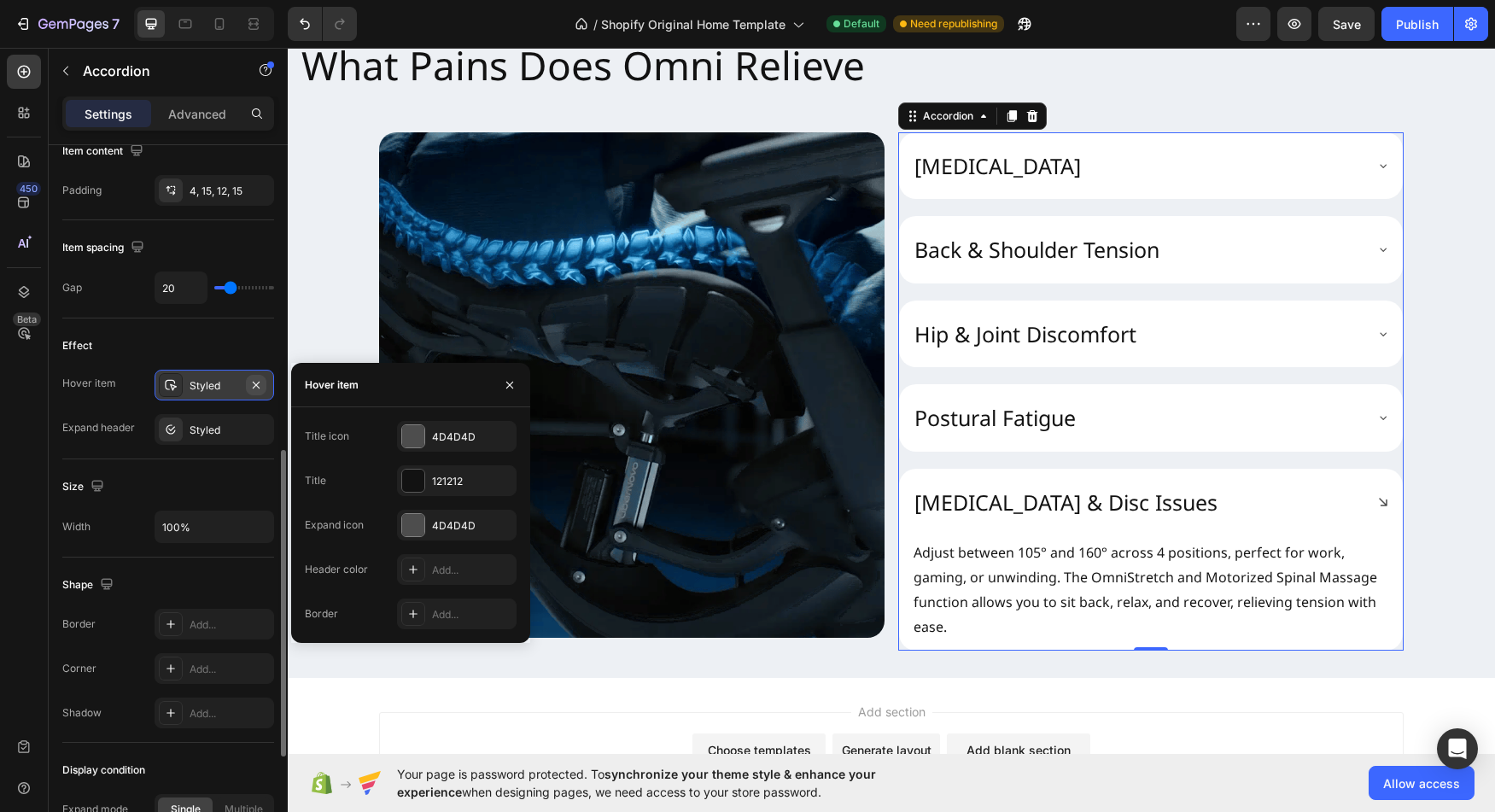
click at [258, 385] on icon "button" at bounding box center [256, 385] width 14 height 14
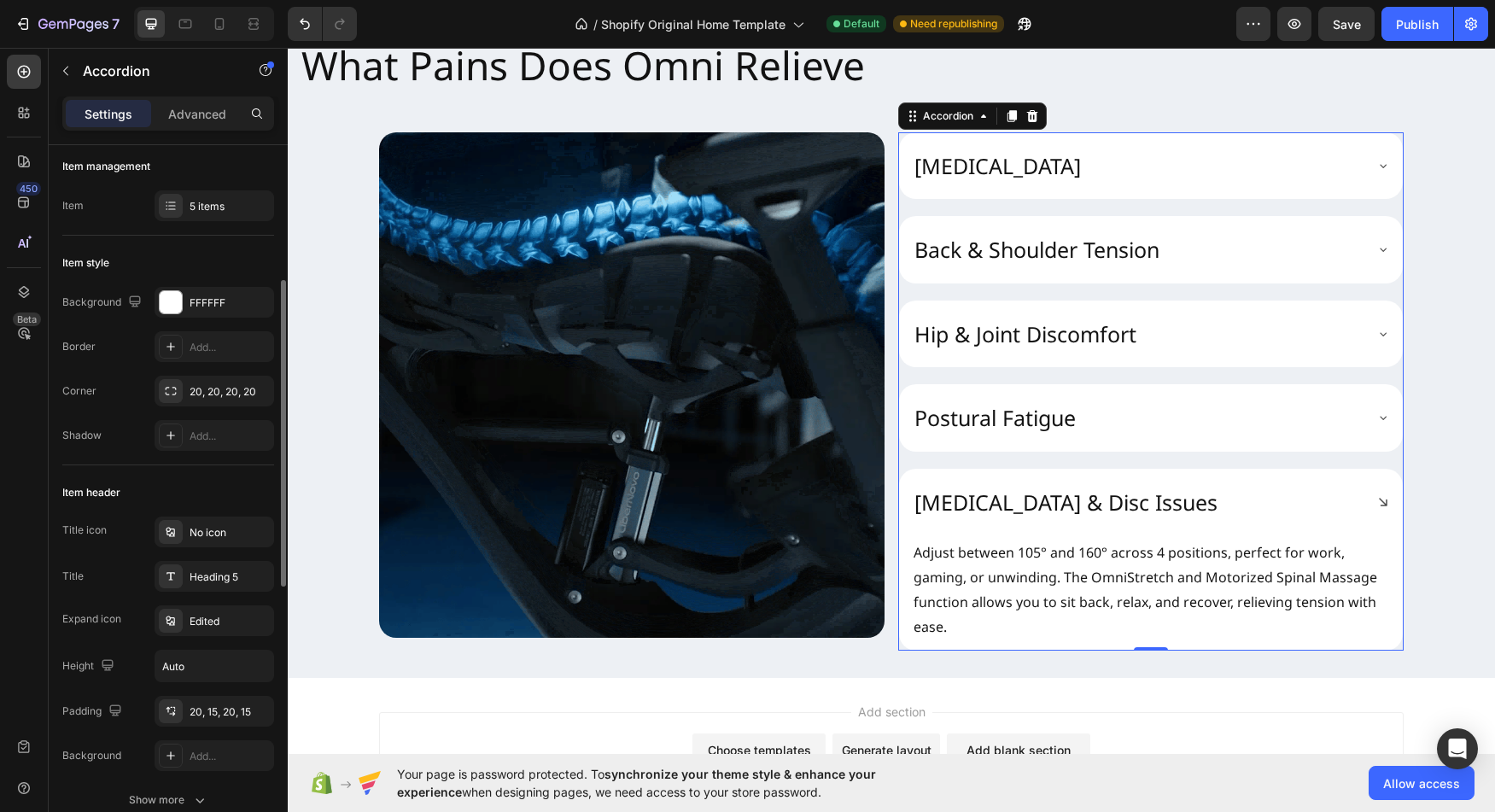
scroll to position [0, 0]
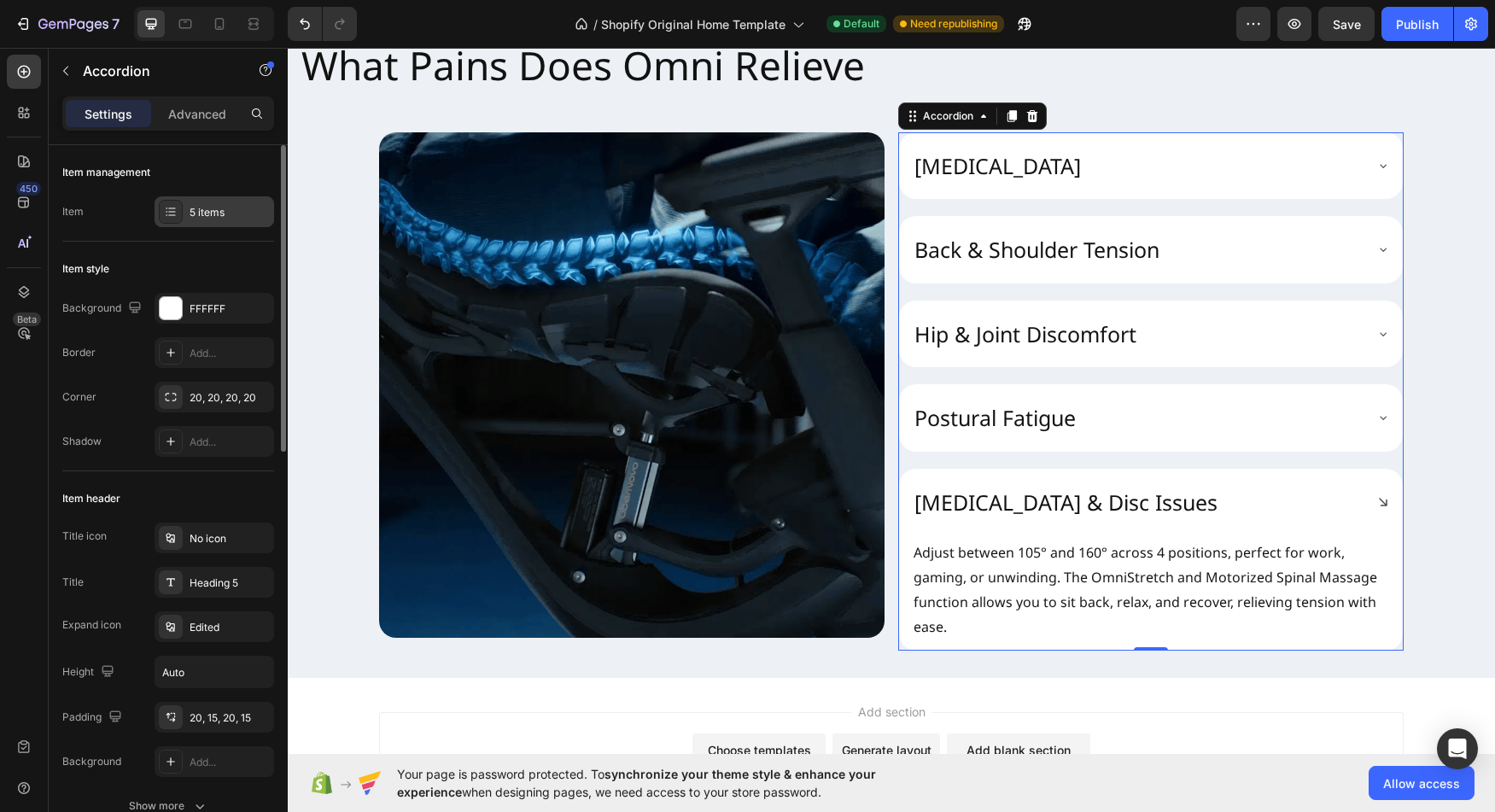
click at [176, 215] on icon at bounding box center [170, 211] width 14 height 14
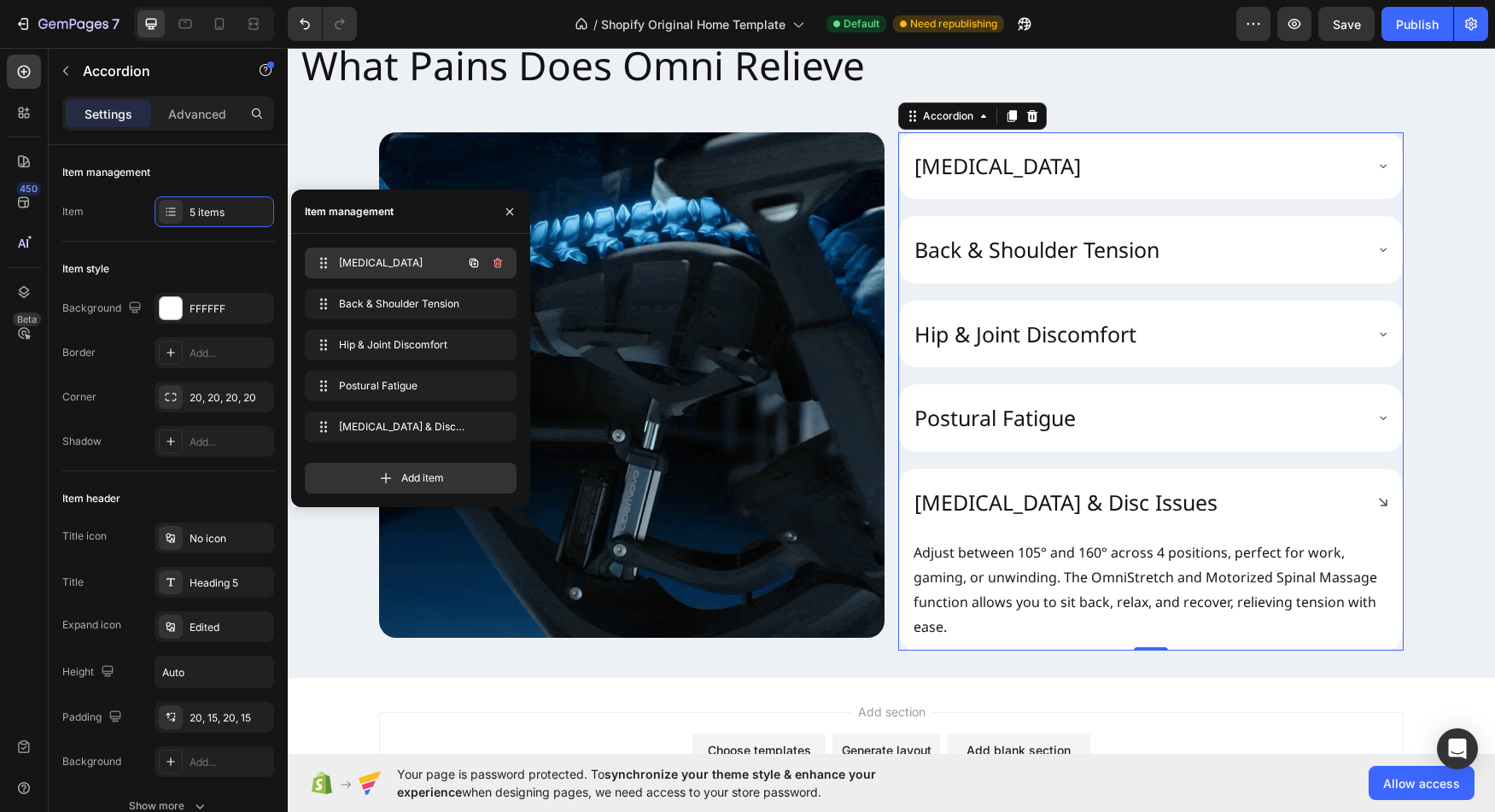
click at [390, 261] on span "[MEDICAL_DATA]" at bounding box center [387, 262] width 97 height 16
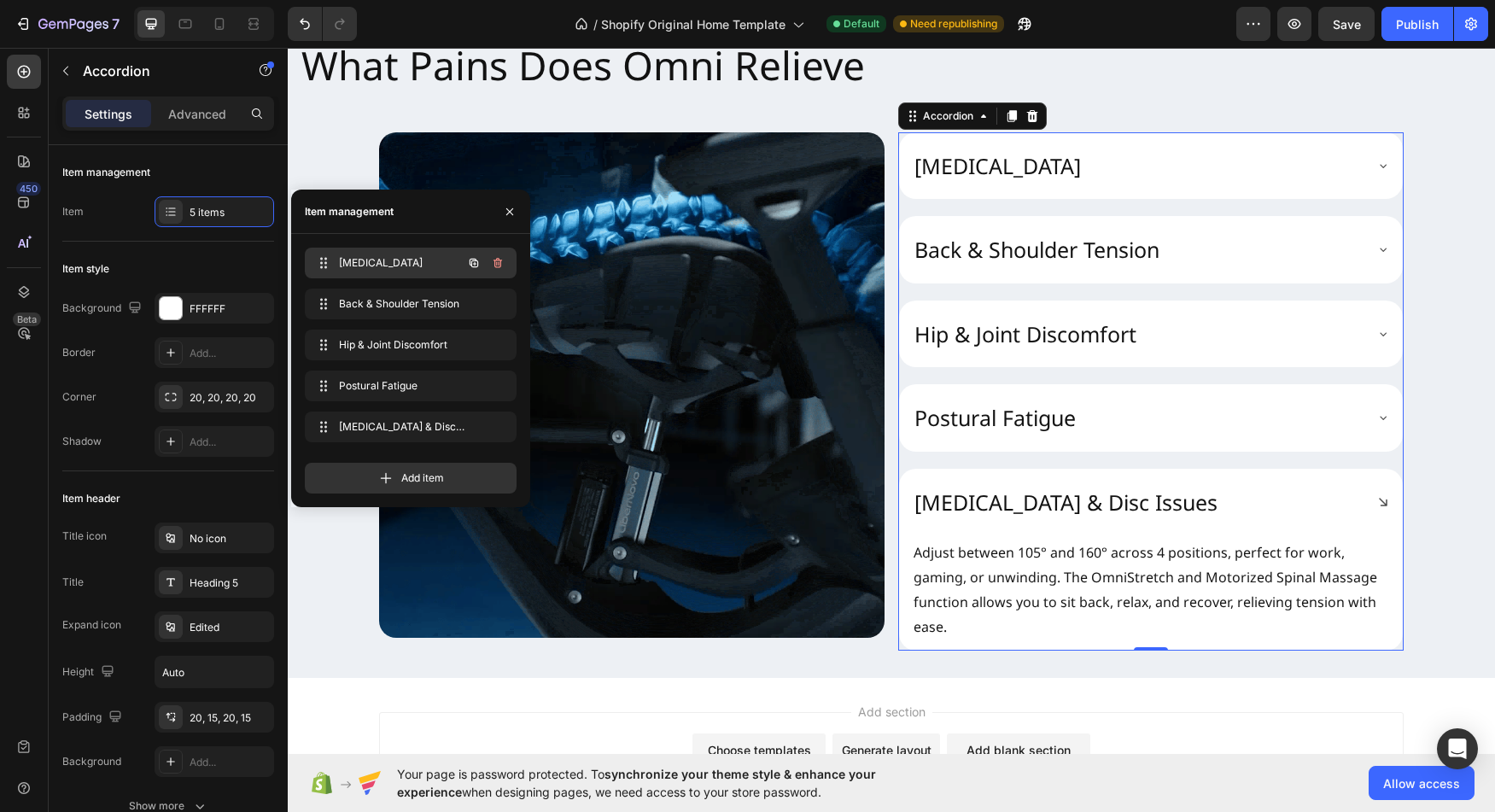
click at [390, 261] on span "[MEDICAL_DATA]" at bounding box center [387, 262] width 97 height 16
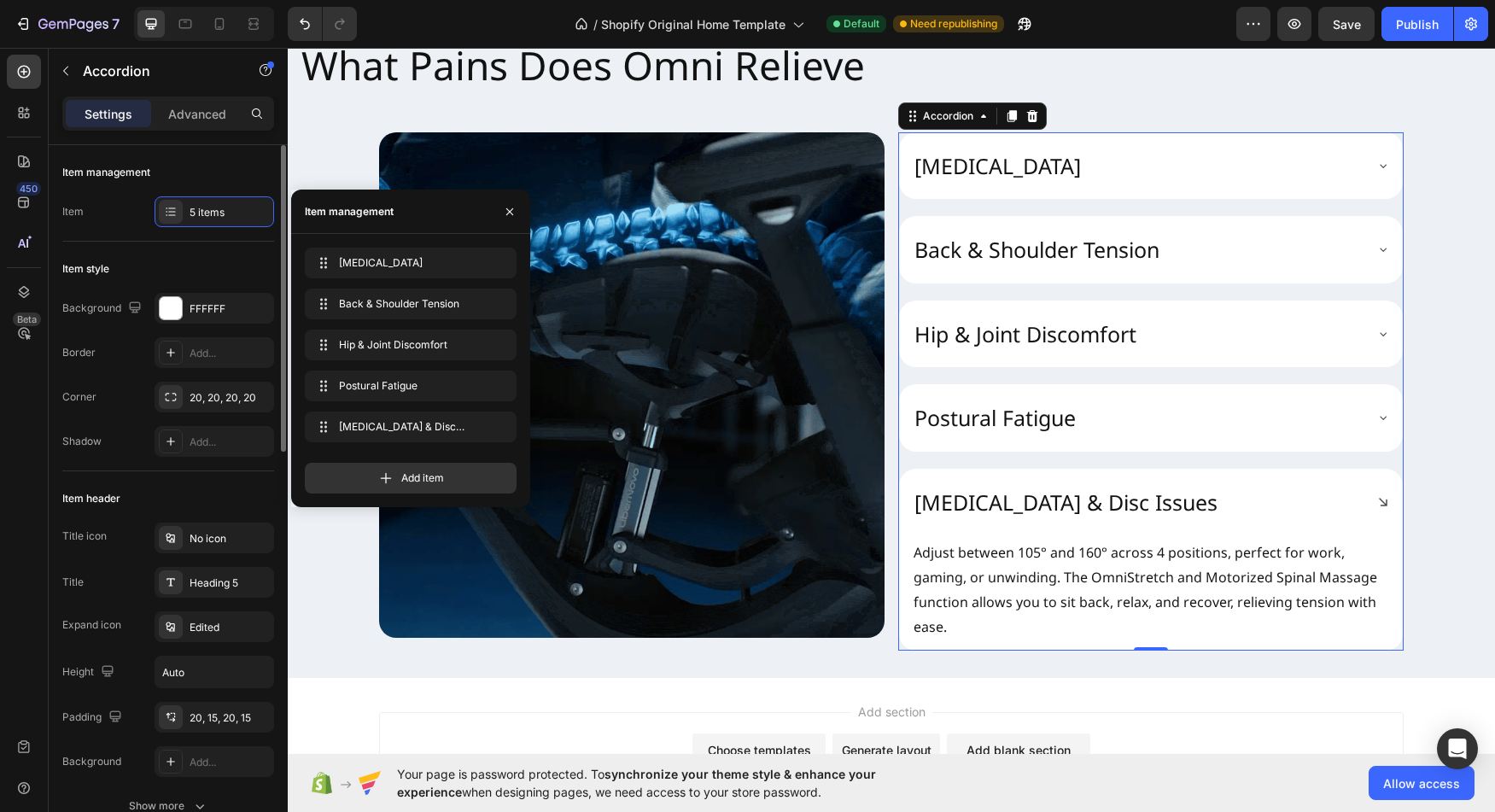
click at [108, 226] on div "Item 5 items" at bounding box center [168, 212] width 212 height 31
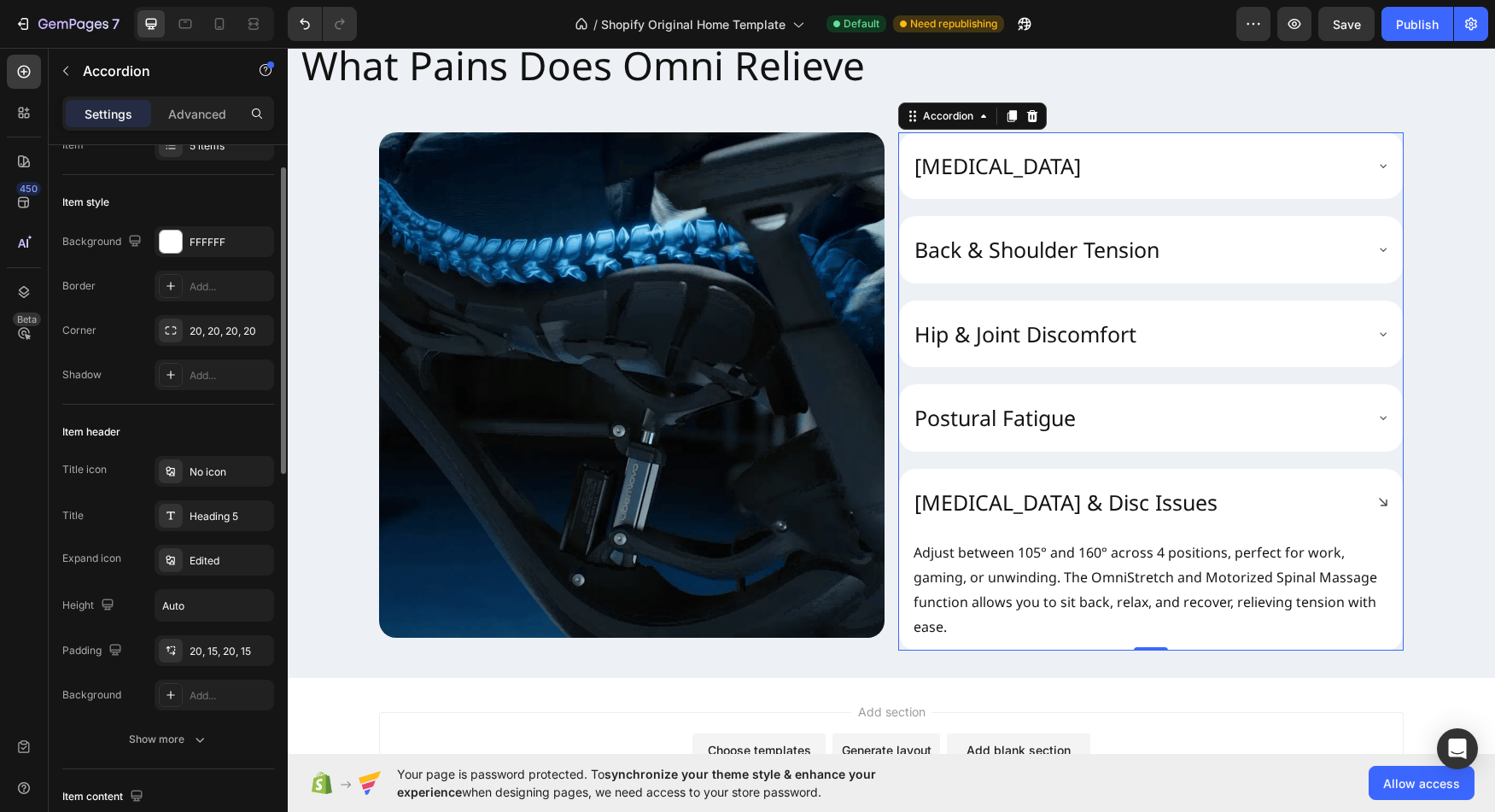
scroll to position [62, 0]
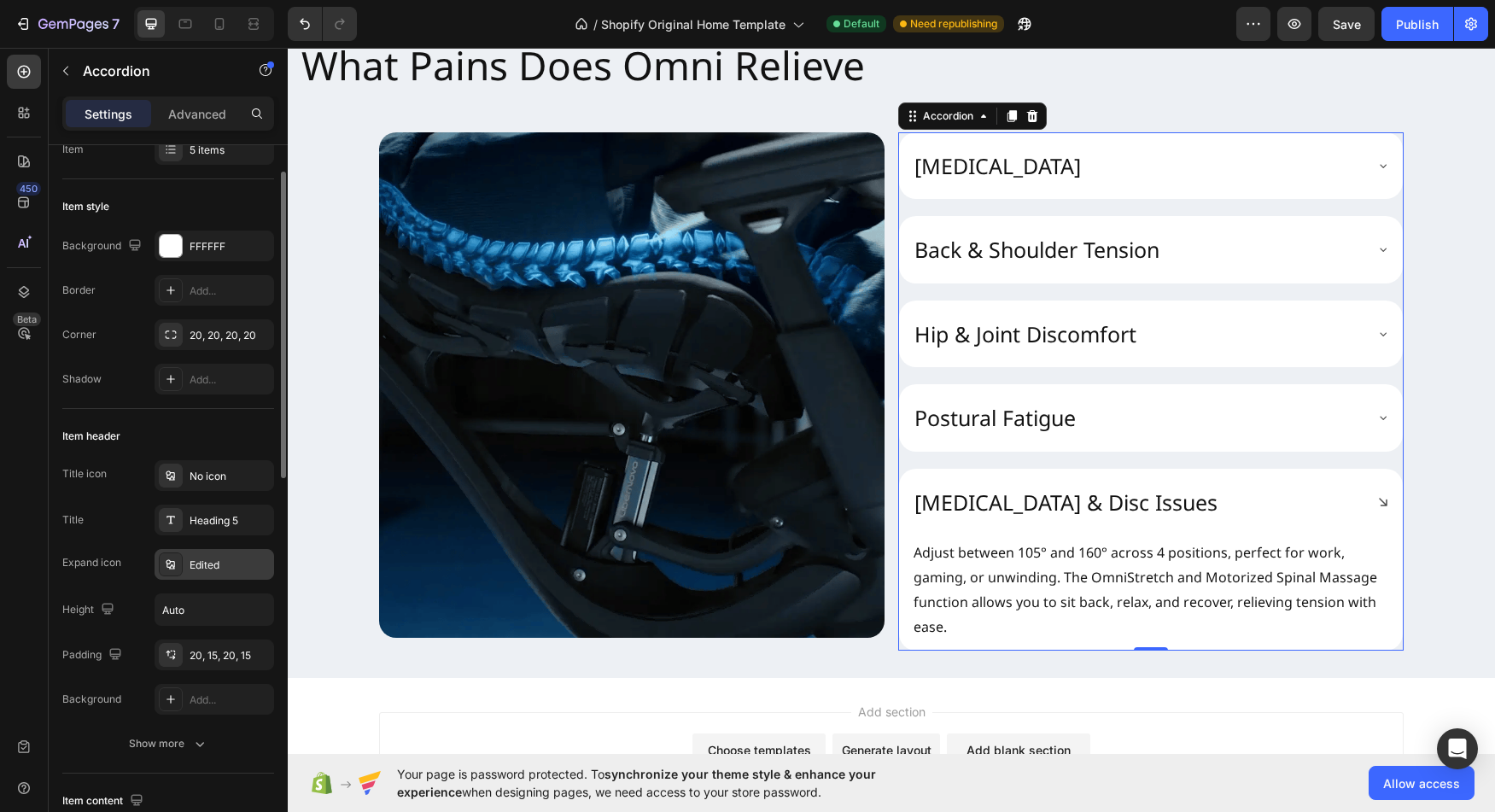
click at [183, 575] on div "Edited" at bounding box center [214, 564] width 120 height 31
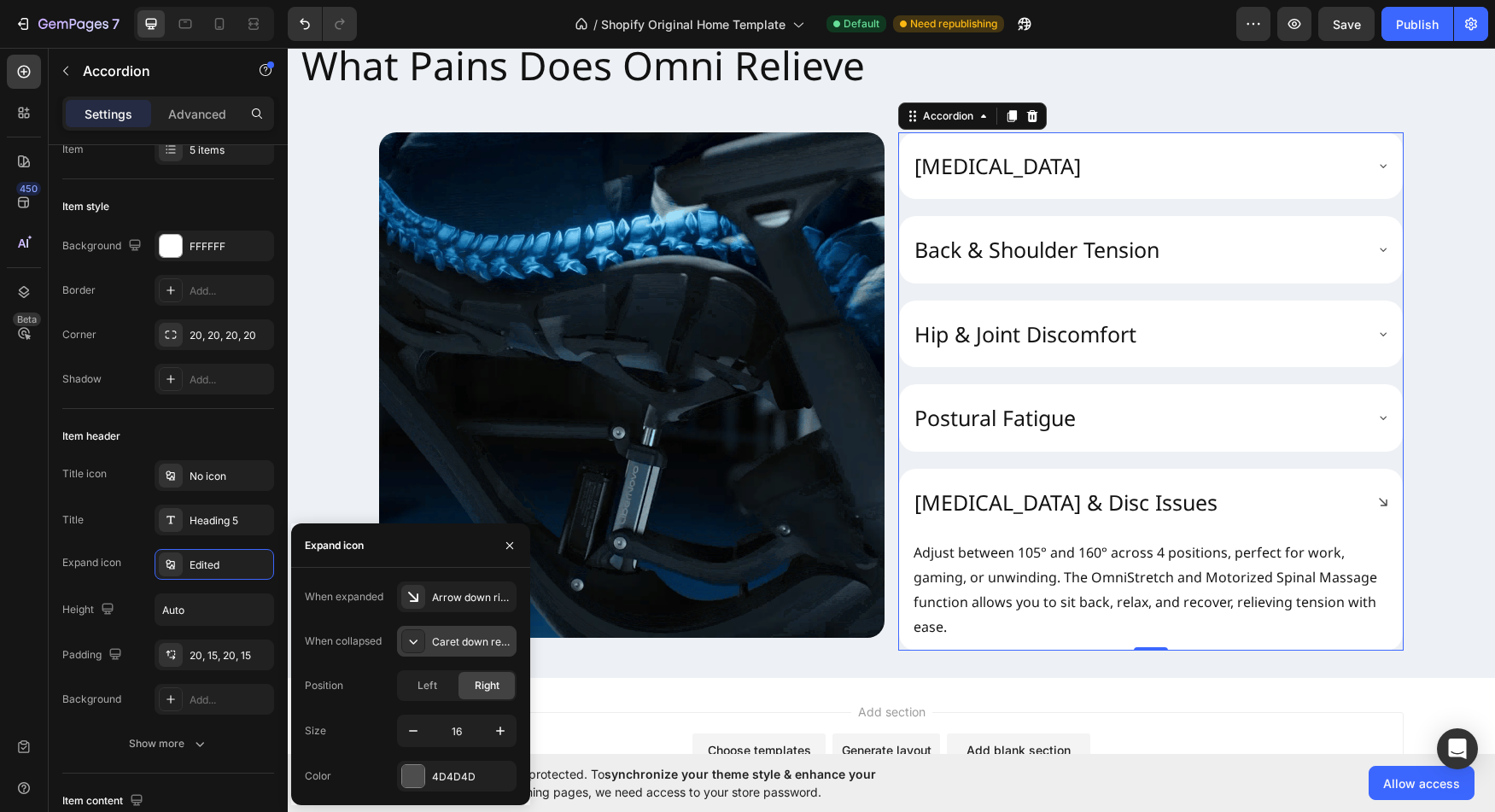
click at [411, 639] on icon at bounding box center [413, 640] width 17 height 17
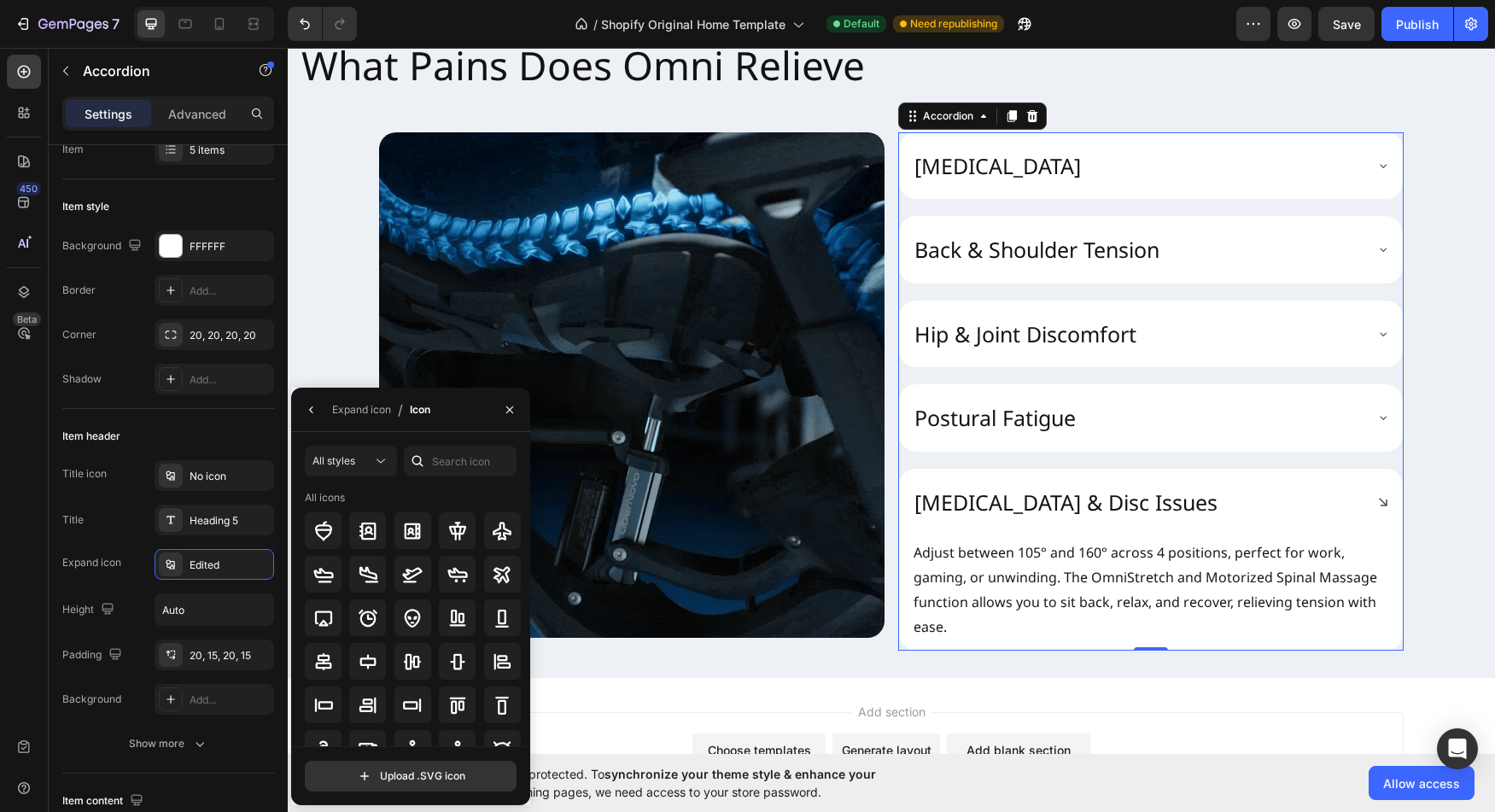
scroll to position [92, 0]
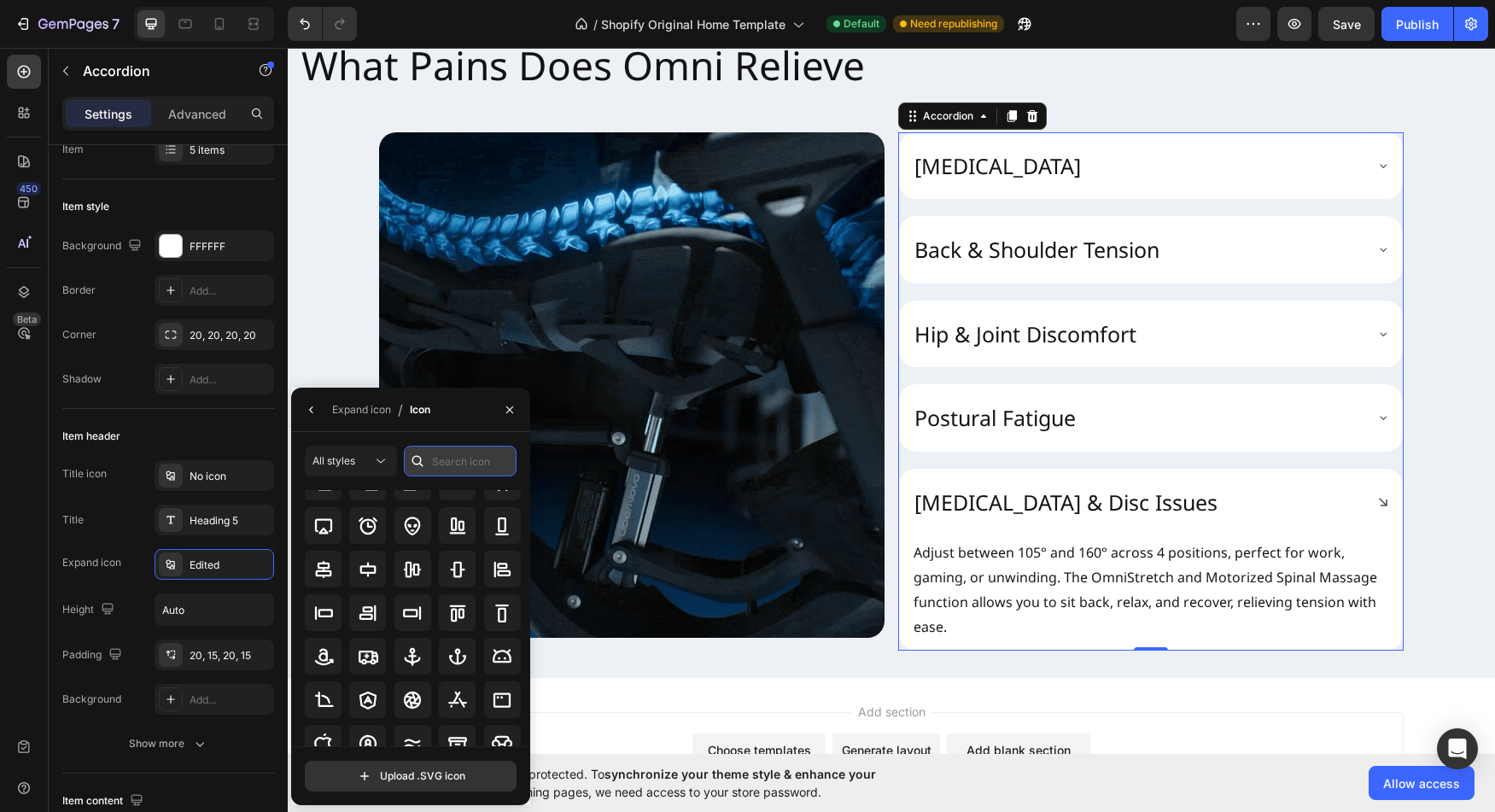
click at [461, 471] on input "text" at bounding box center [460, 461] width 112 height 31
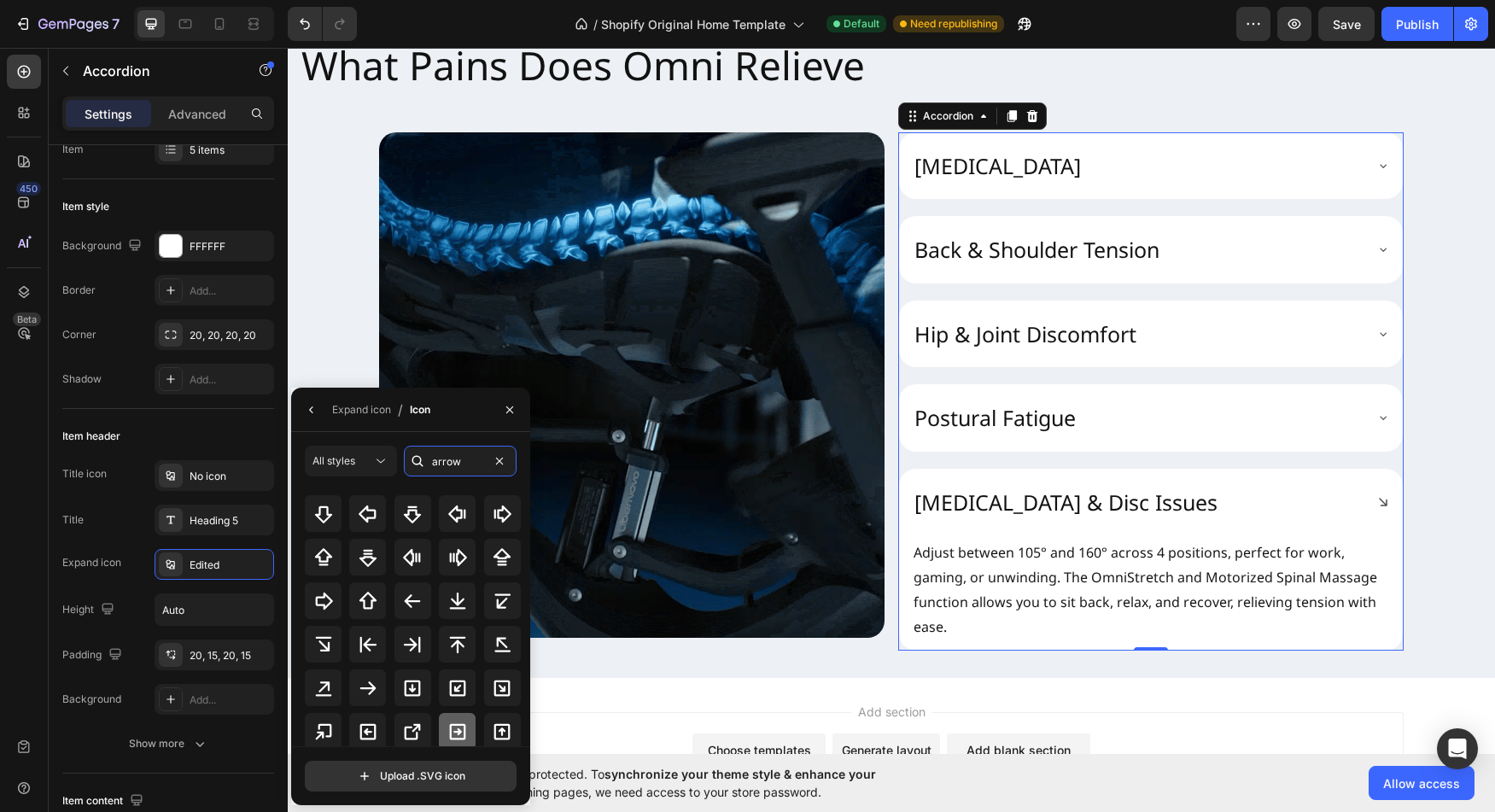
scroll to position [327, 0]
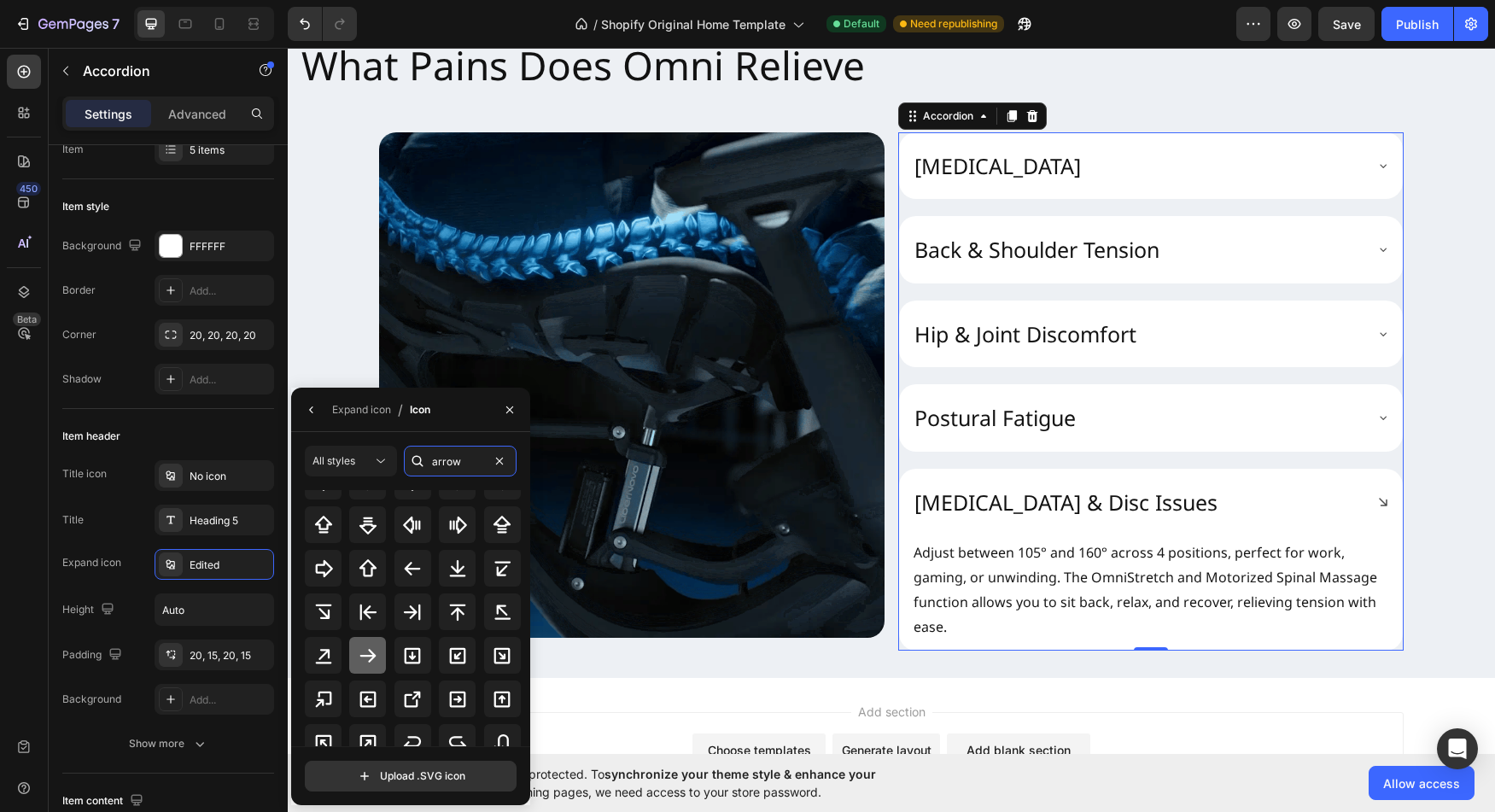
type input "arrow"
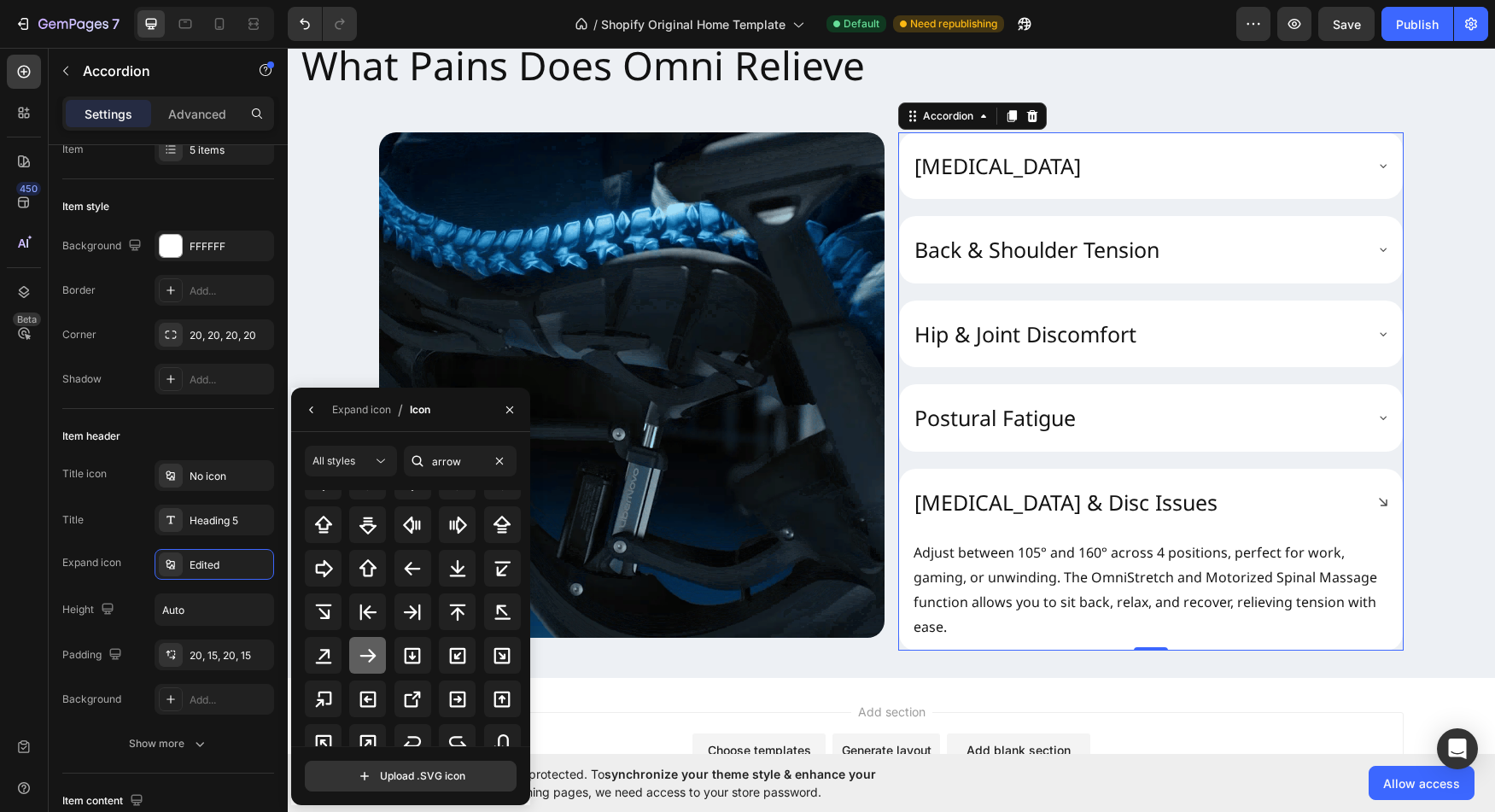
click at [366, 645] on div at bounding box center [367, 655] width 37 height 37
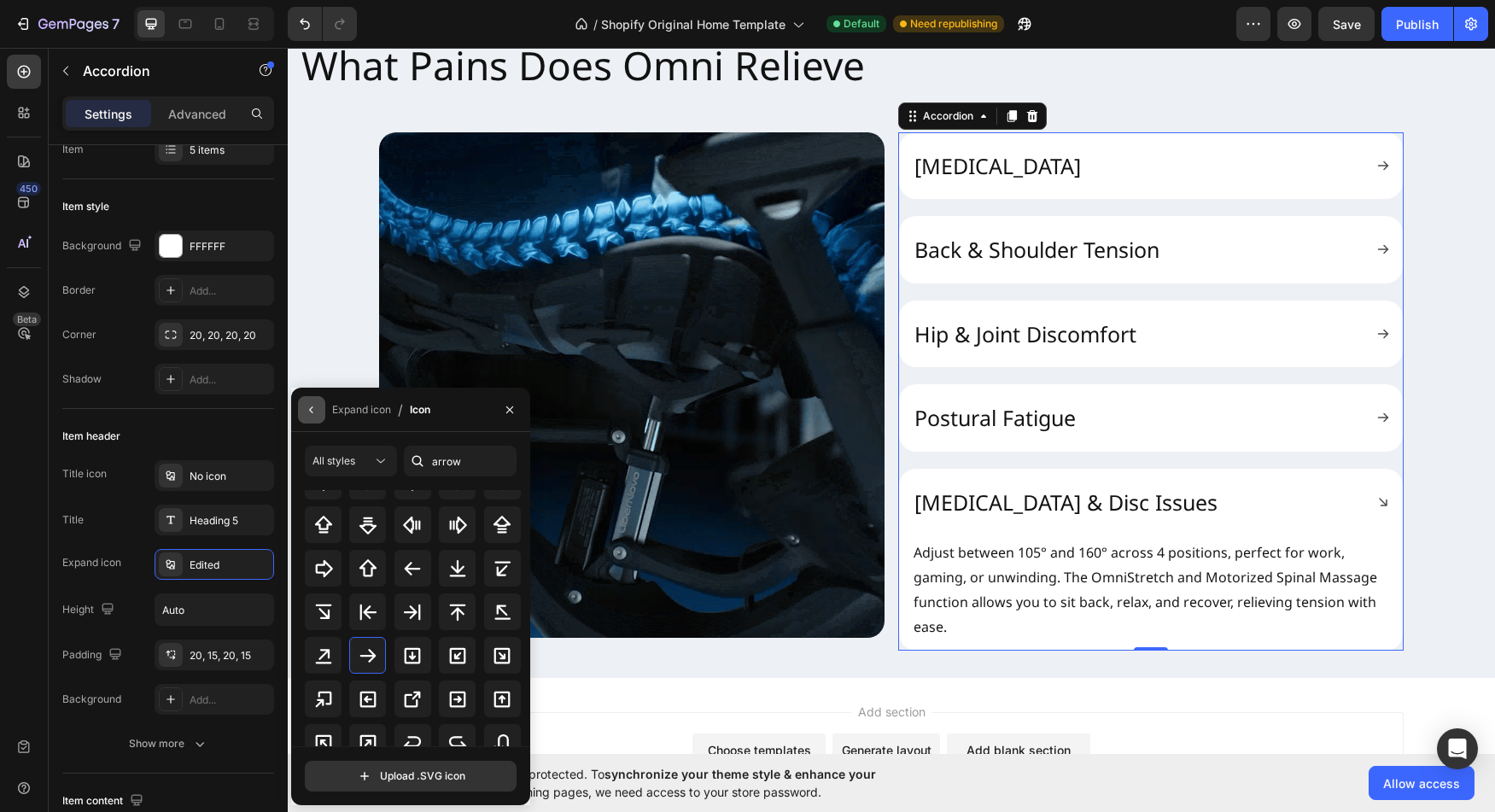
click at [314, 414] on icon "button" at bounding box center [312, 409] width 14 height 14
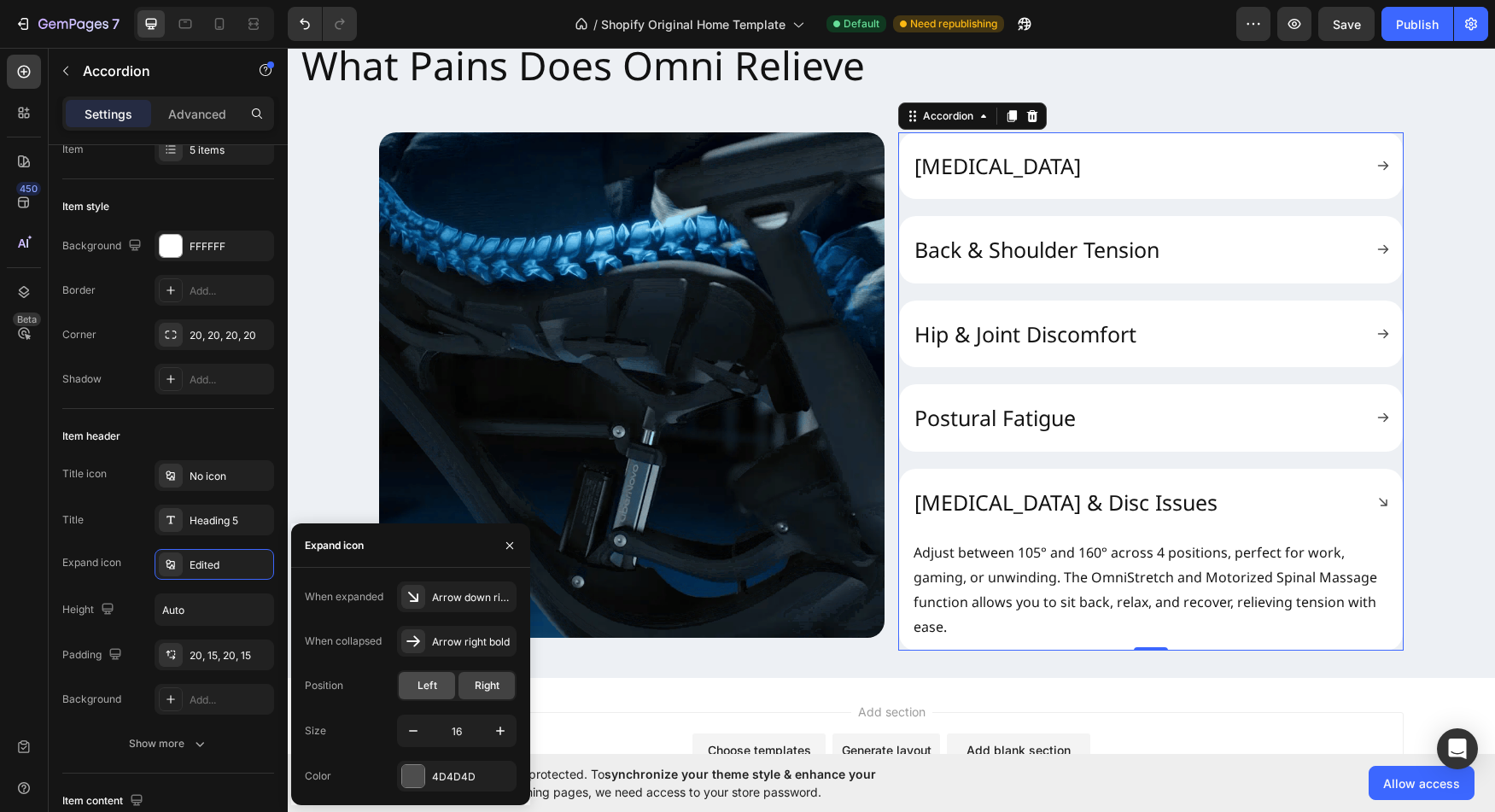
click at [427, 684] on span "Left" at bounding box center [427, 685] width 19 height 16
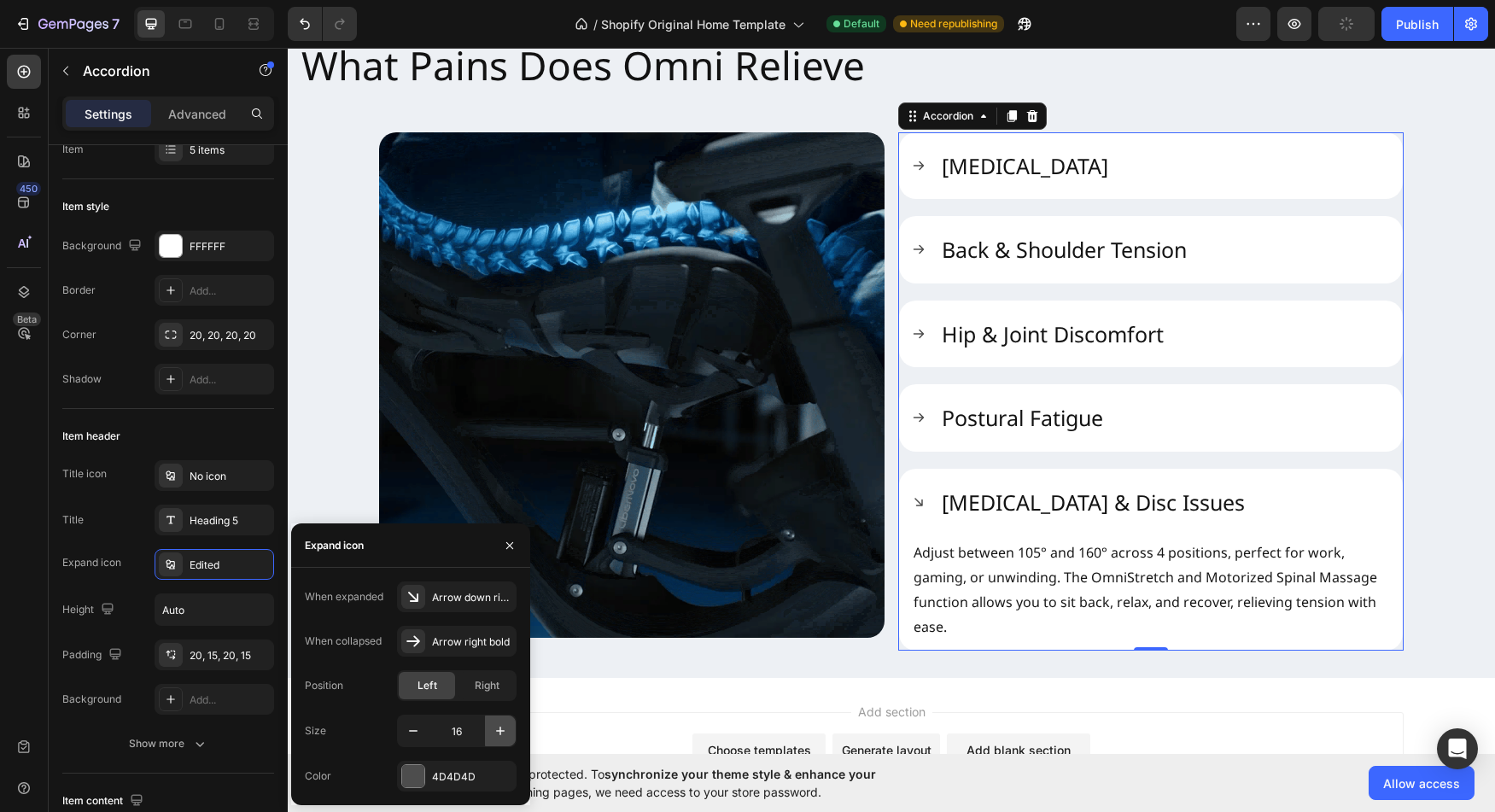
click at [501, 731] on icon "button" at bounding box center [500, 730] width 8 height 8
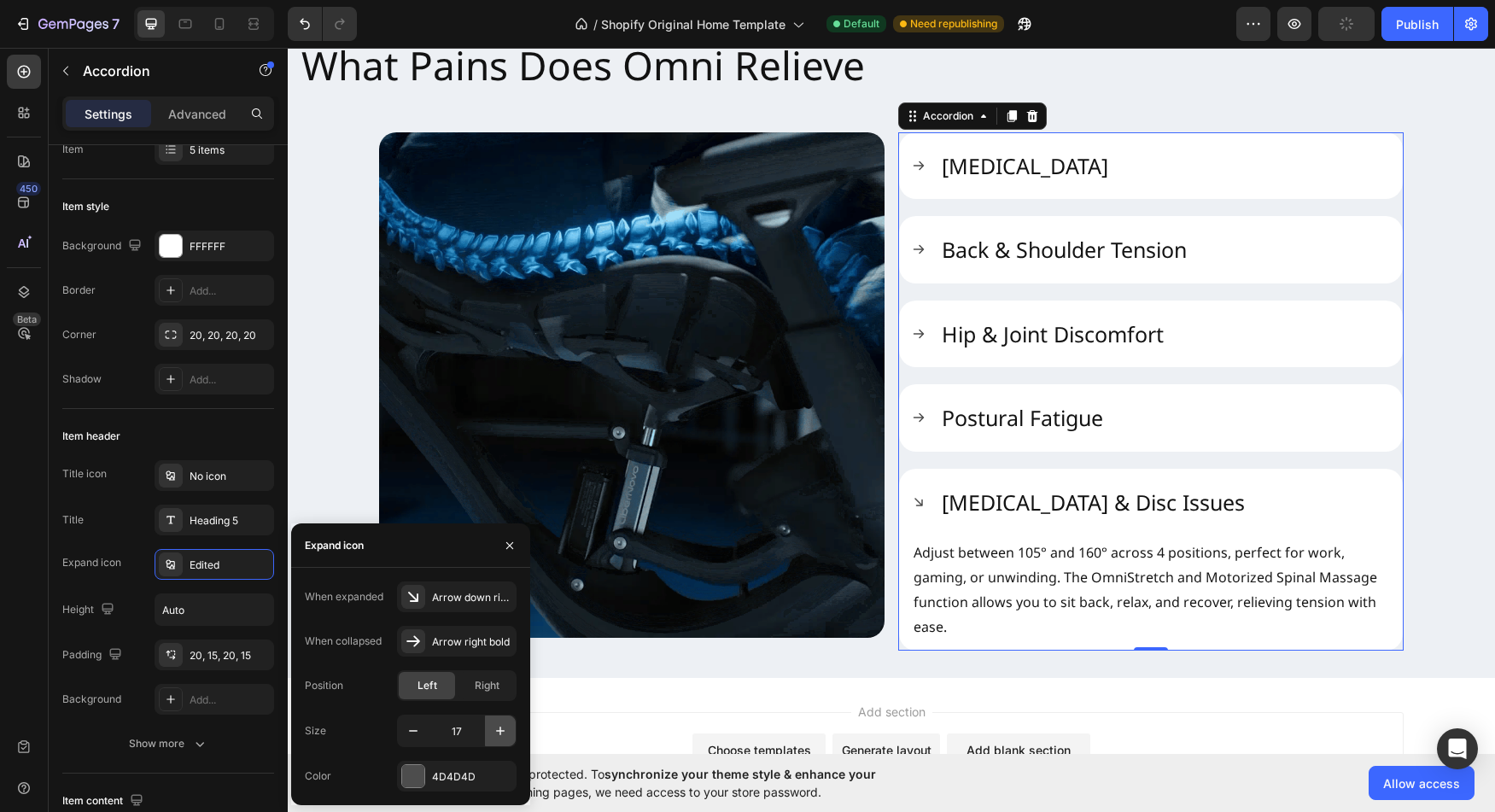
click at [501, 731] on icon "button" at bounding box center [500, 730] width 8 height 8
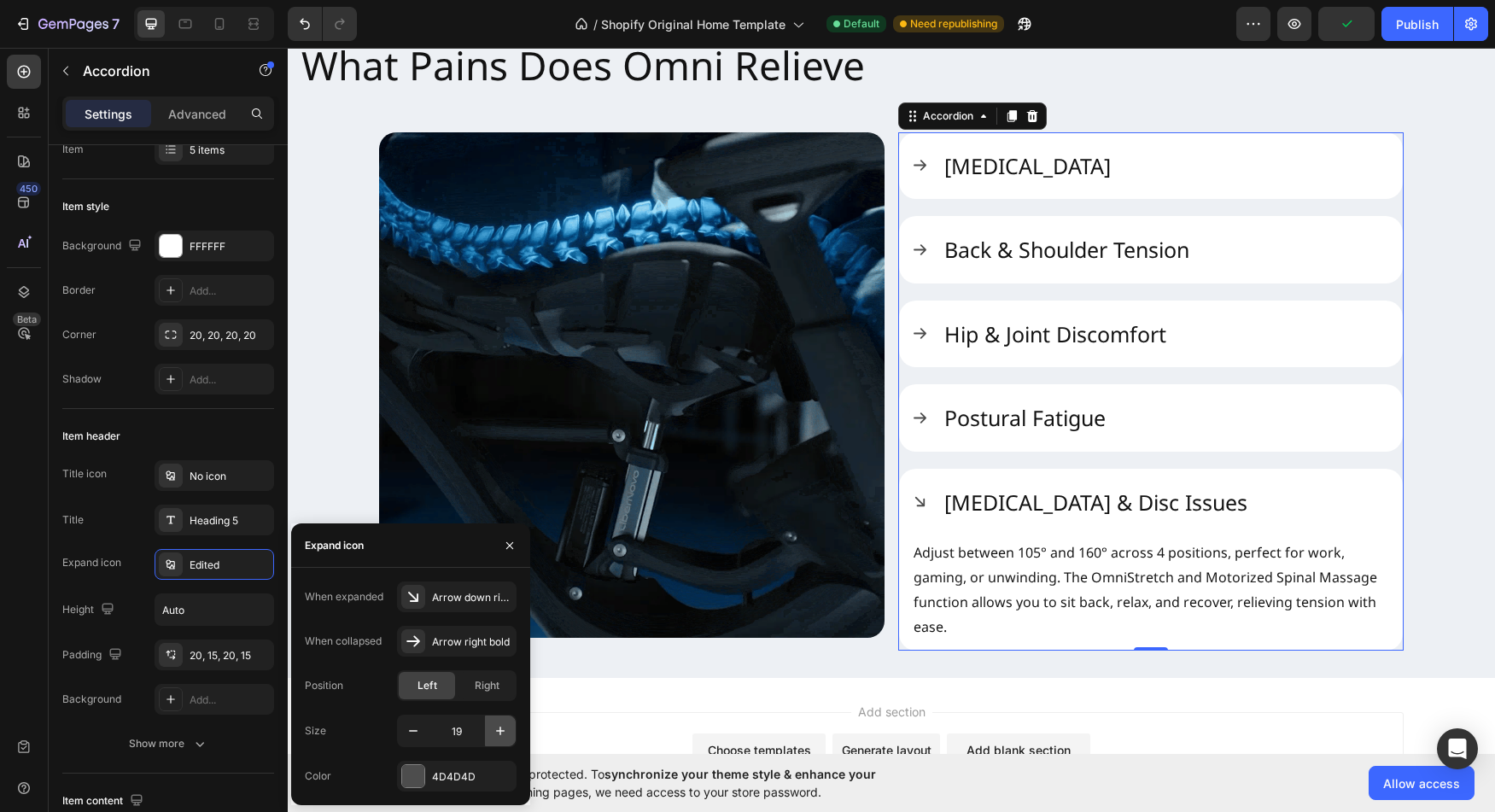
click at [501, 731] on icon "button" at bounding box center [500, 730] width 8 height 8
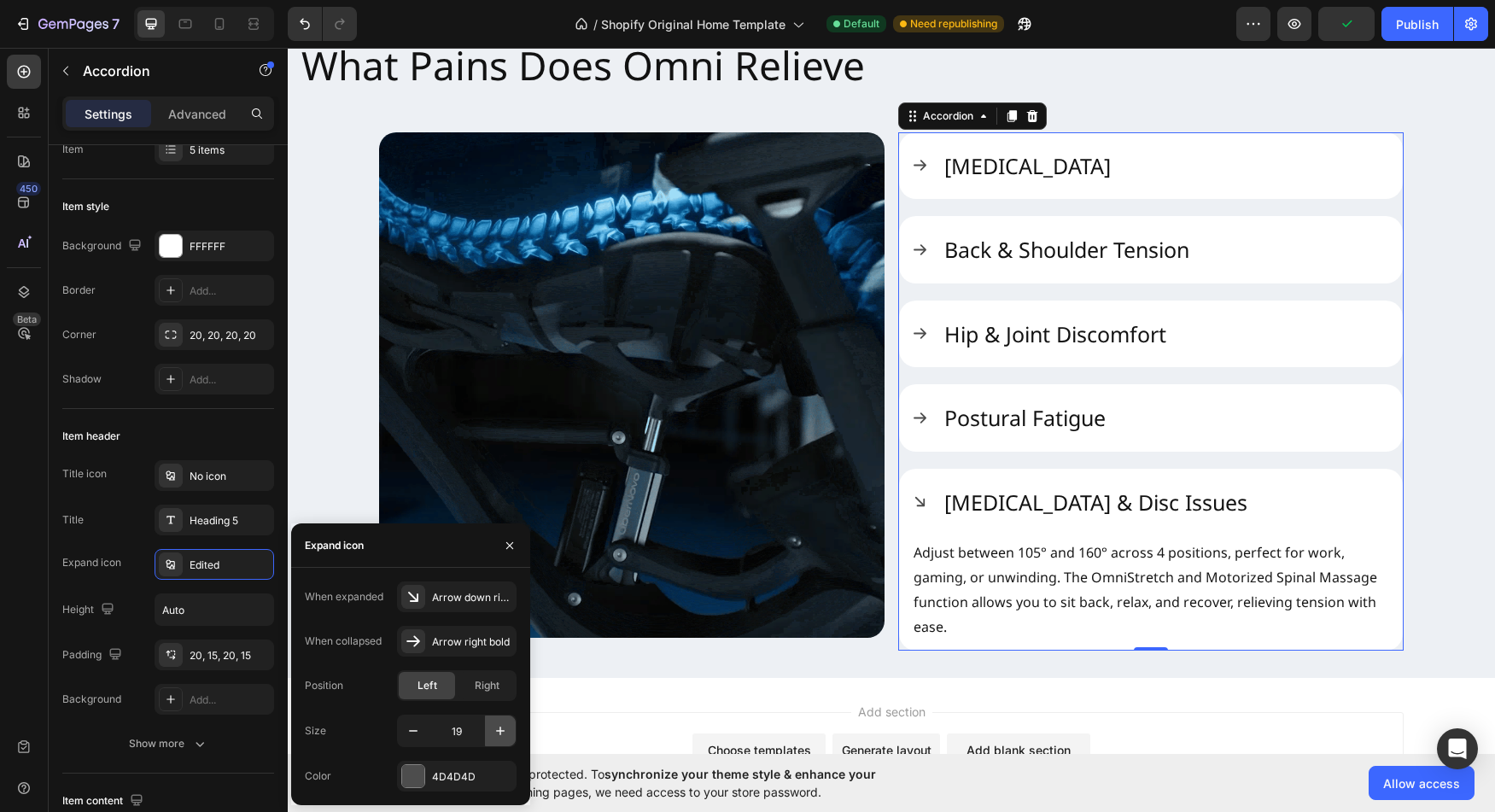
type input "20"
click at [429, 777] on div "4D4D4D" at bounding box center [457, 776] width 120 height 31
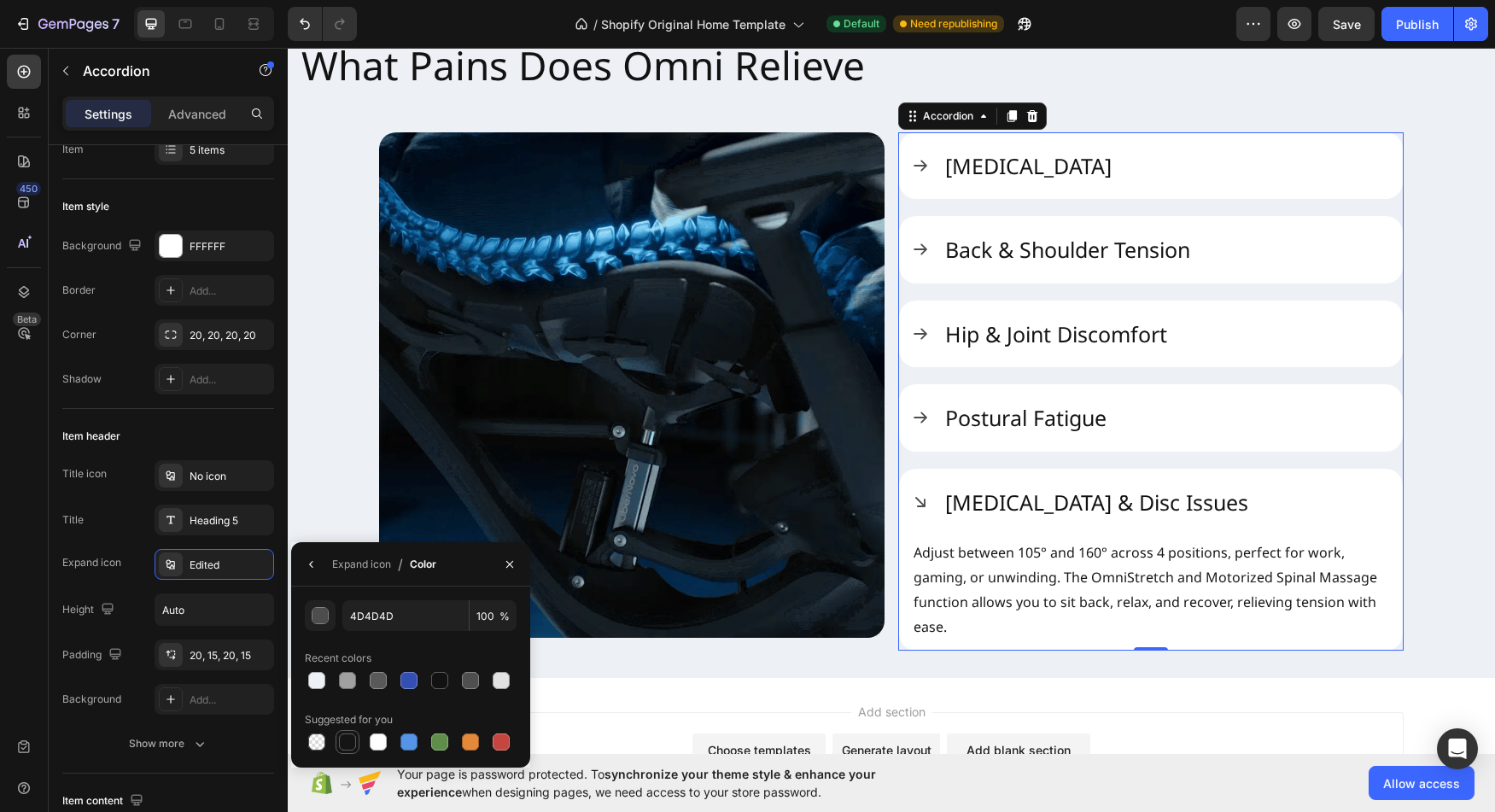
click at [351, 747] on div at bounding box center [347, 742] width 17 height 17
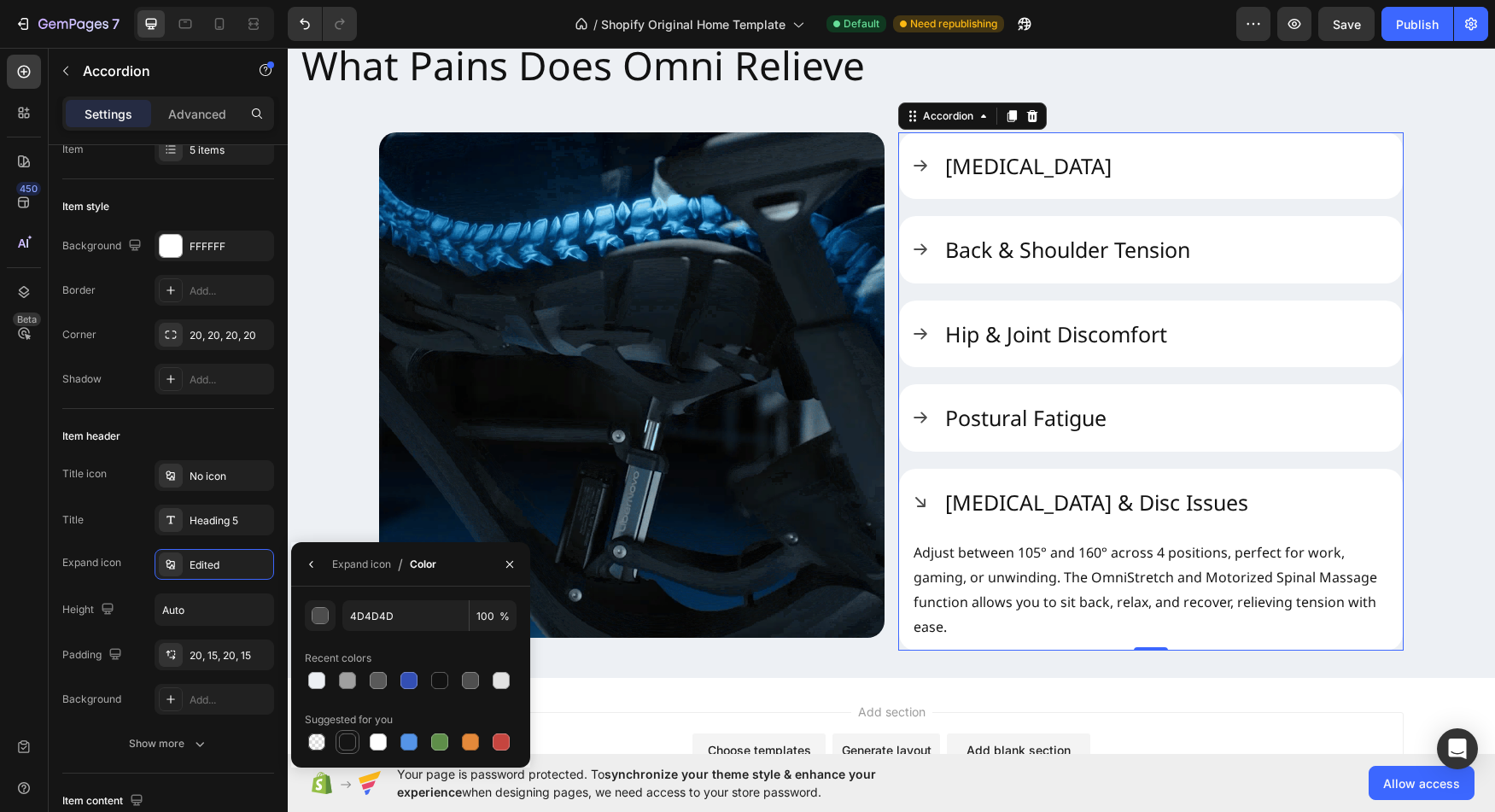
type input "151515"
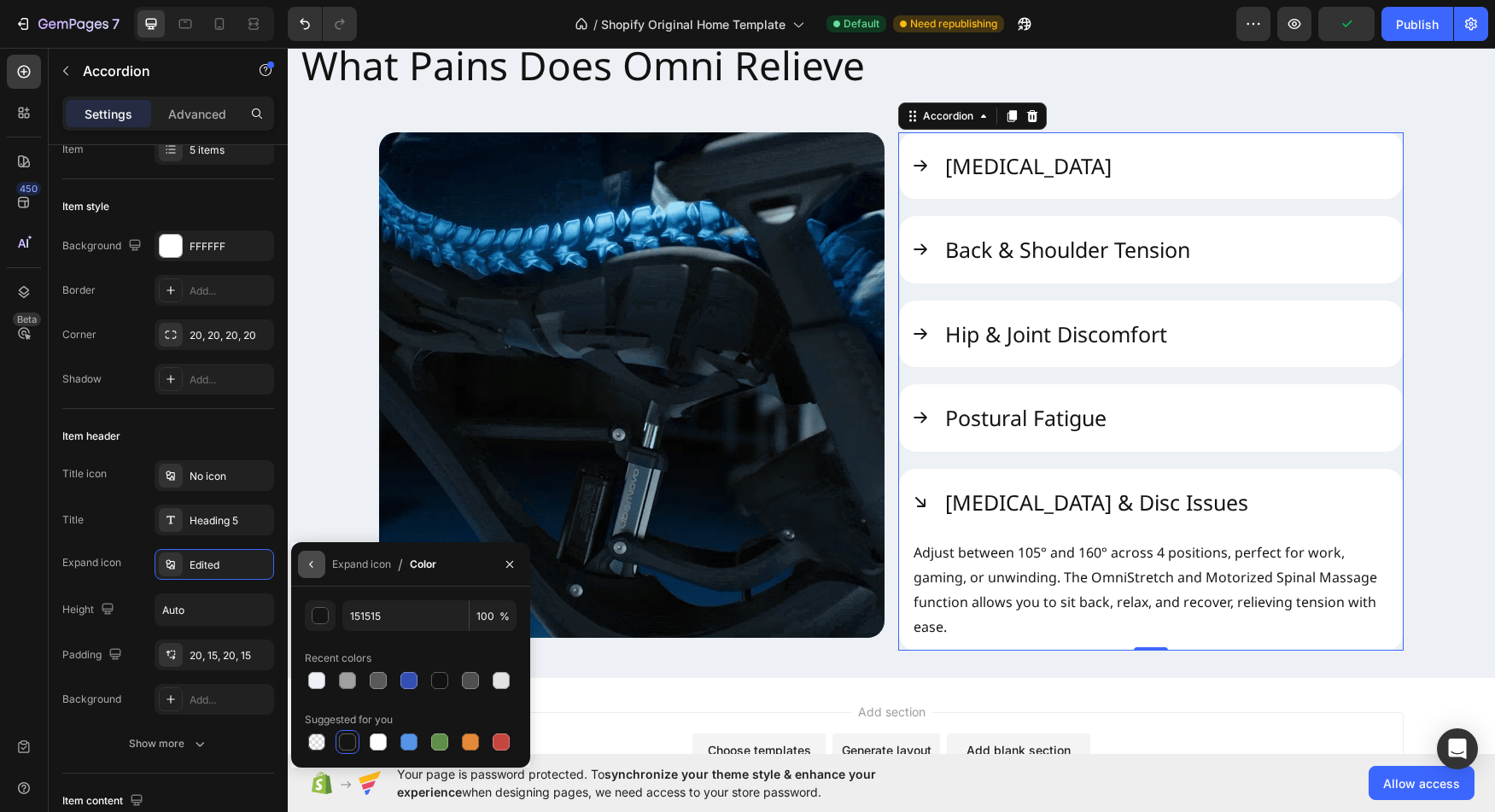
click at [313, 571] on button "button" at bounding box center [312, 564] width 27 height 27
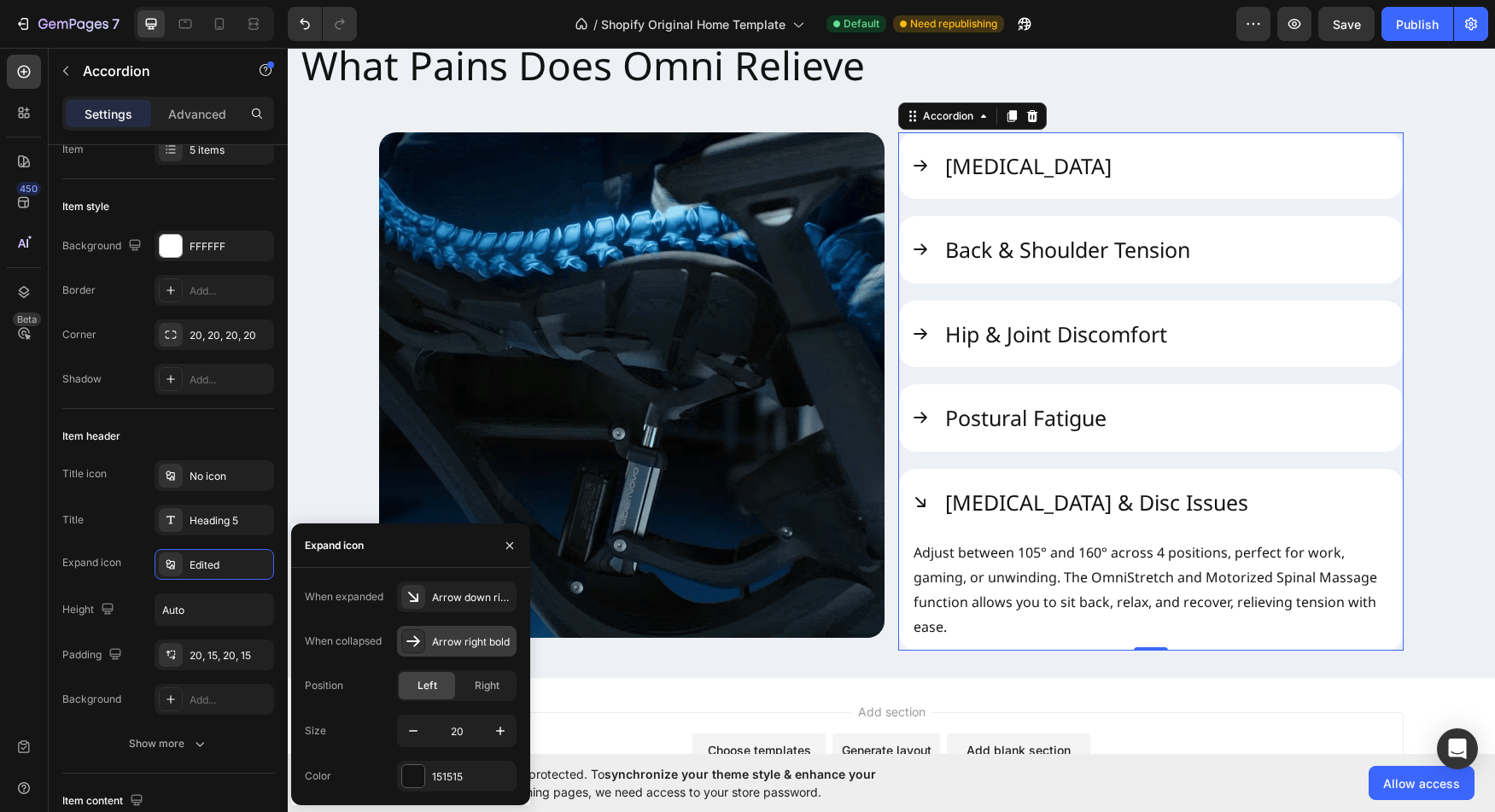
click at [479, 638] on div "Arrow right bold" at bounding box center [472, 641] width 80 height 16
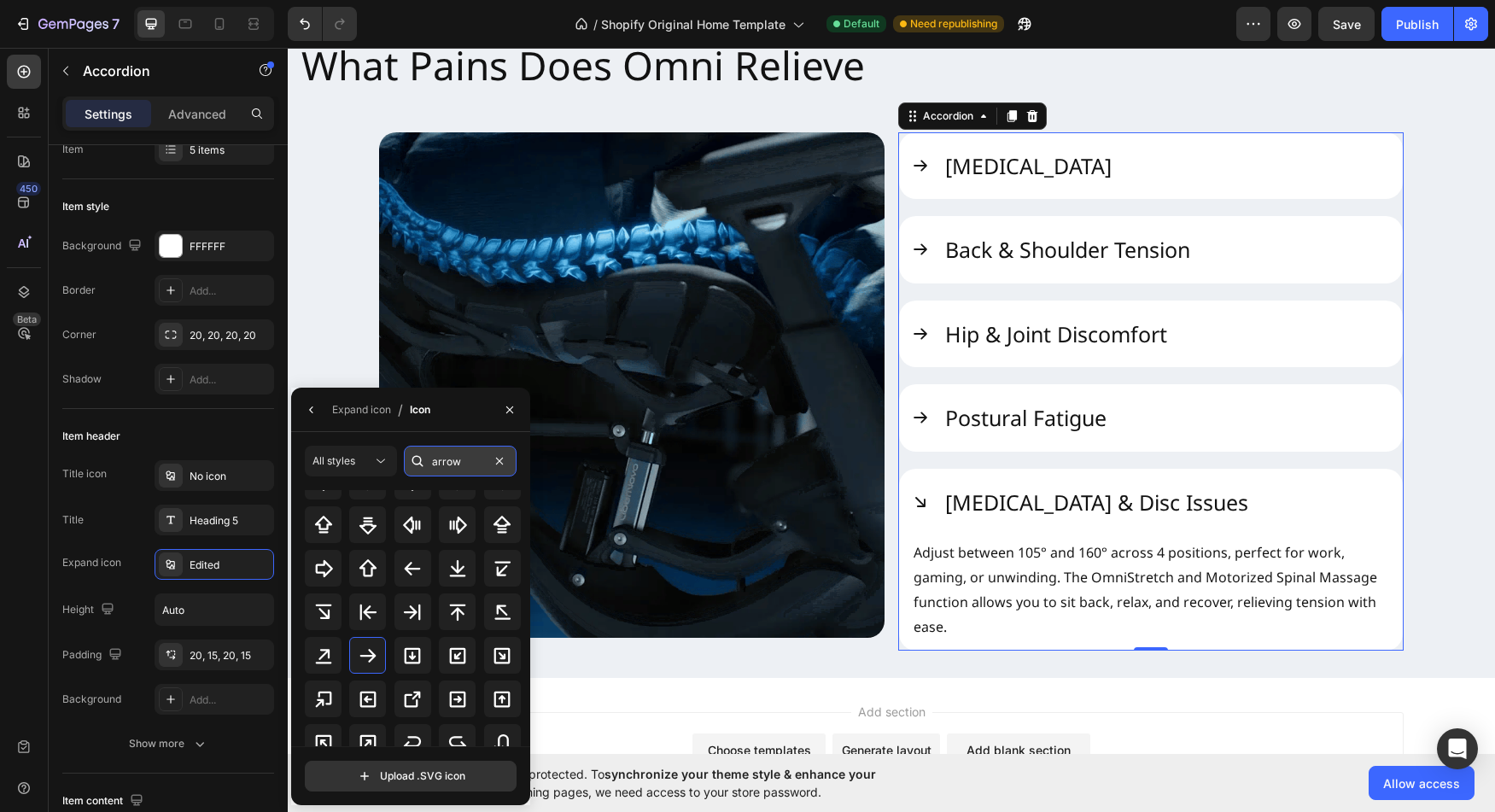
click at [465, 456] on input "arrow" at bounding box center [460, 461] width 112 height 31
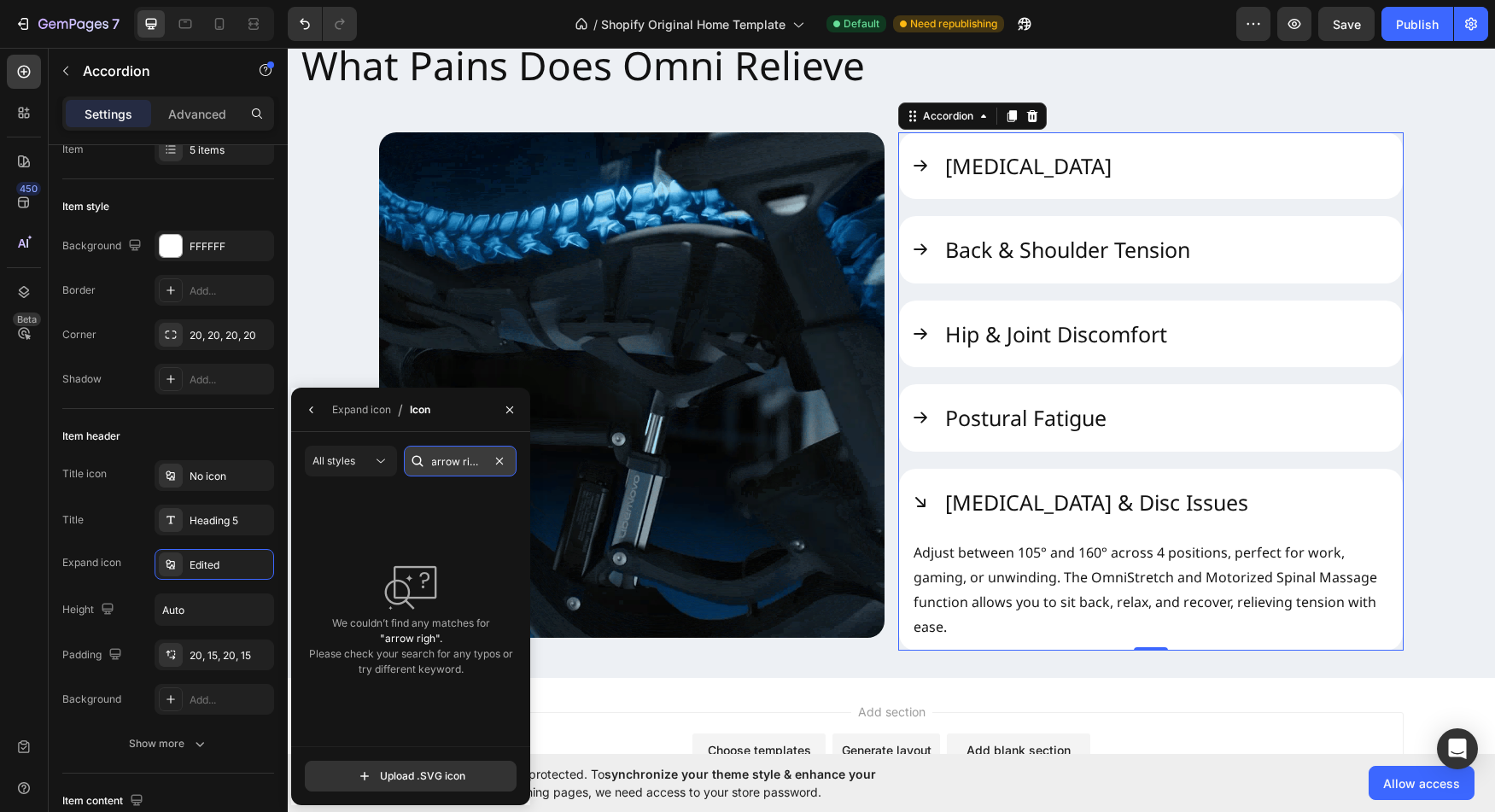
scroll to position [0, 0]
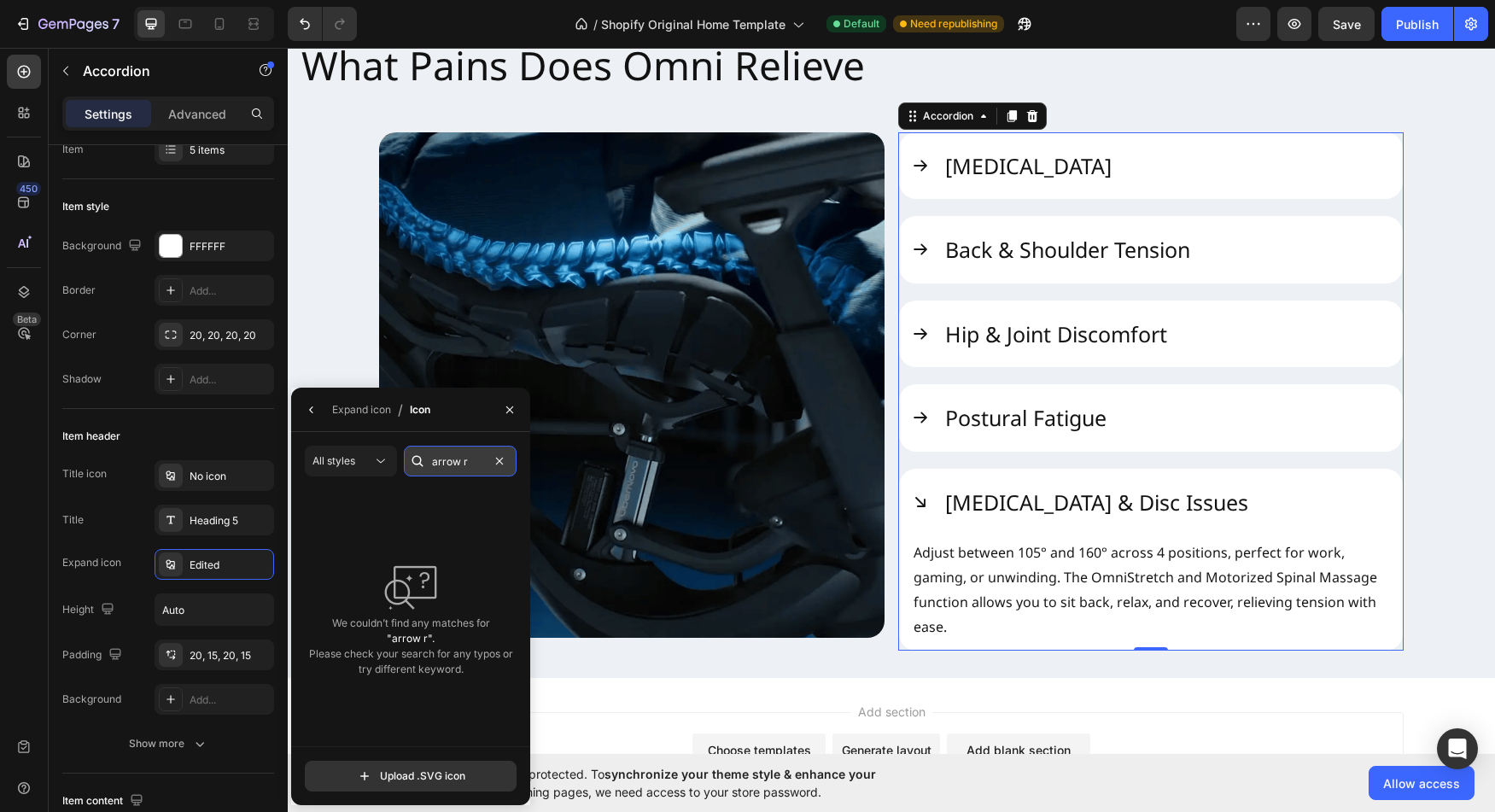
type input "arrow"
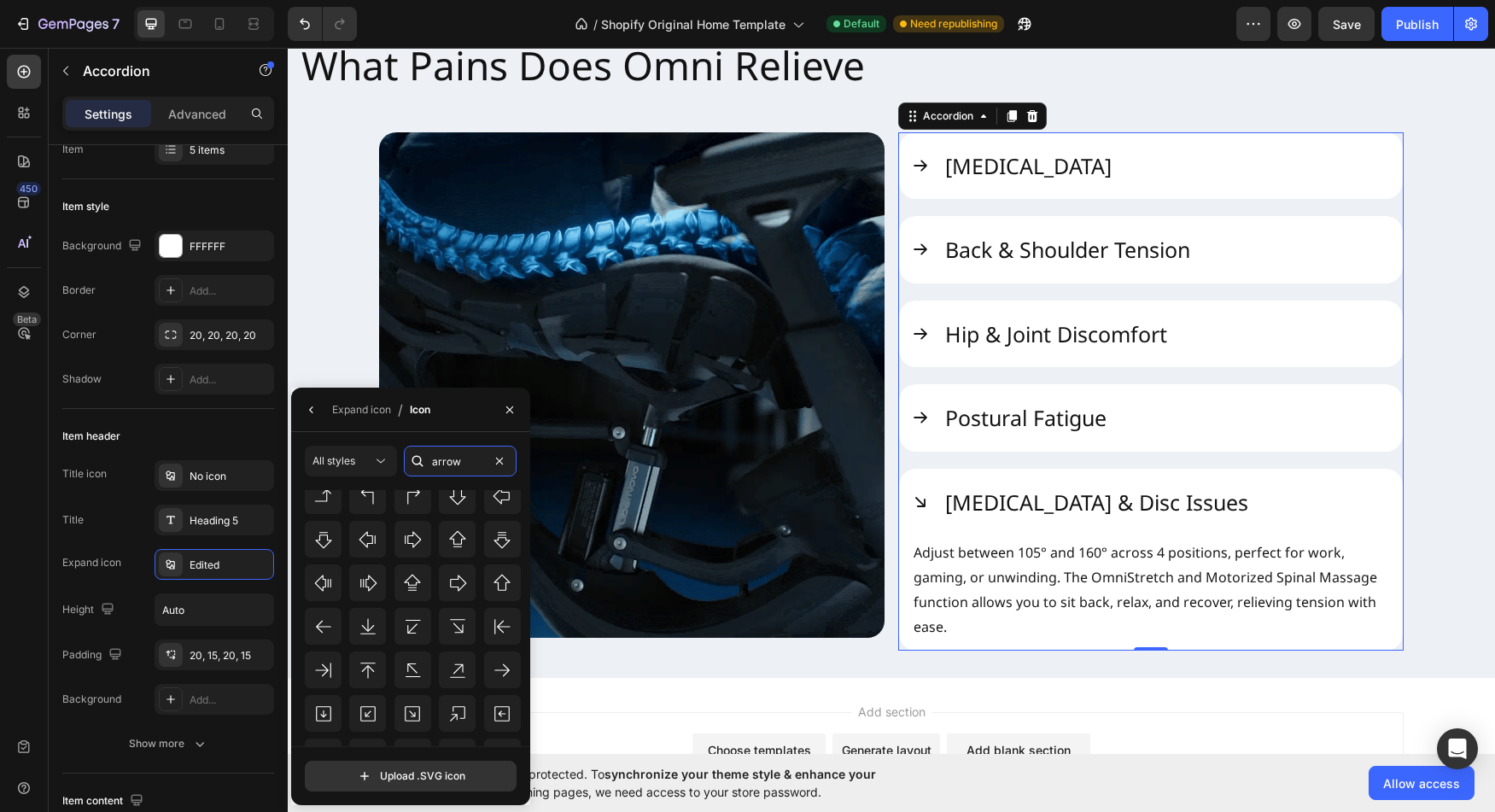
scroll to position [1382, 0]
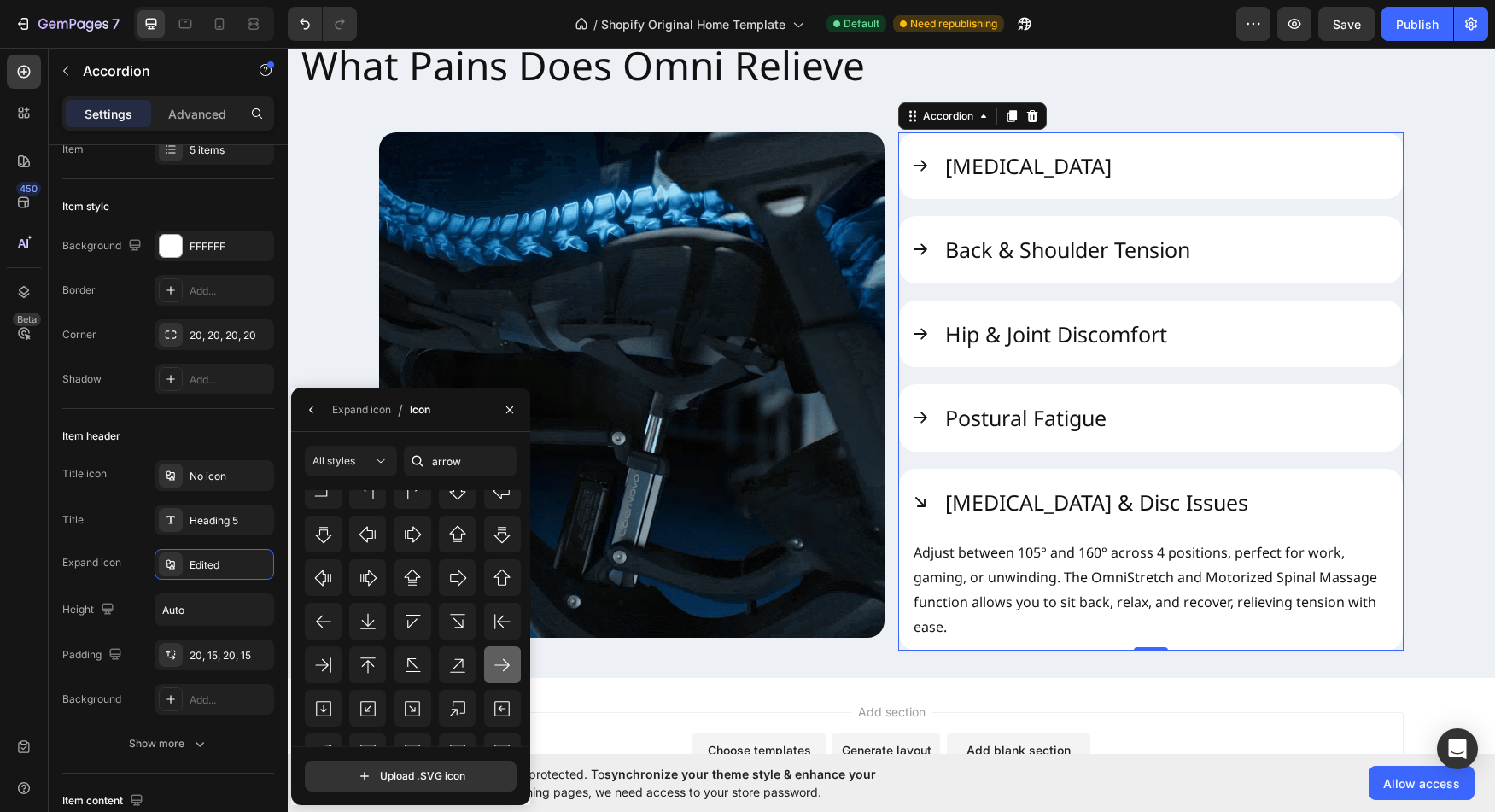
click at [493, 663] on icon at bounding box center [502, 665] width 20 height 20
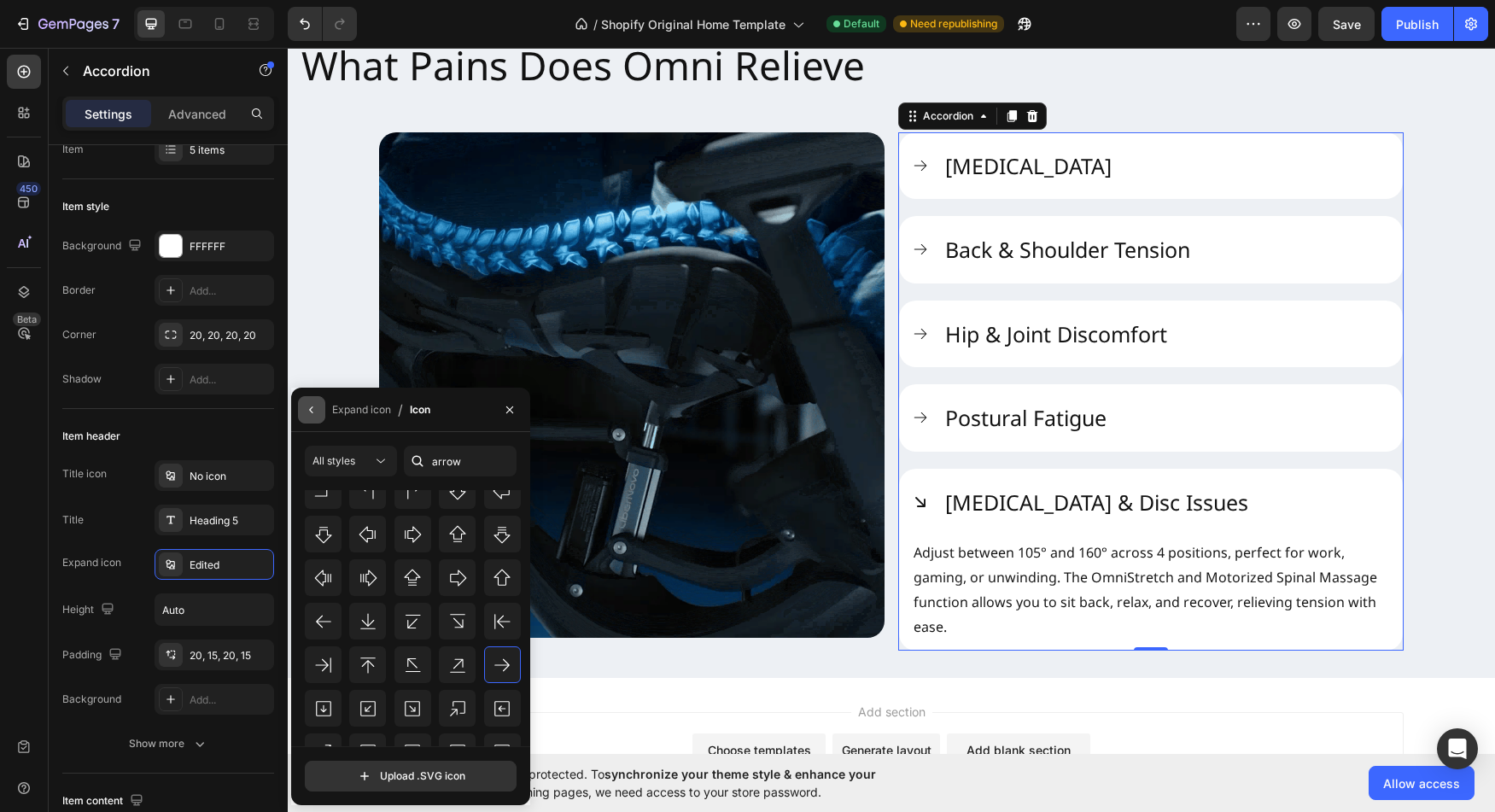
click at [319, 409] on button "button" at bounding box center [312, 410] width 27 height 27
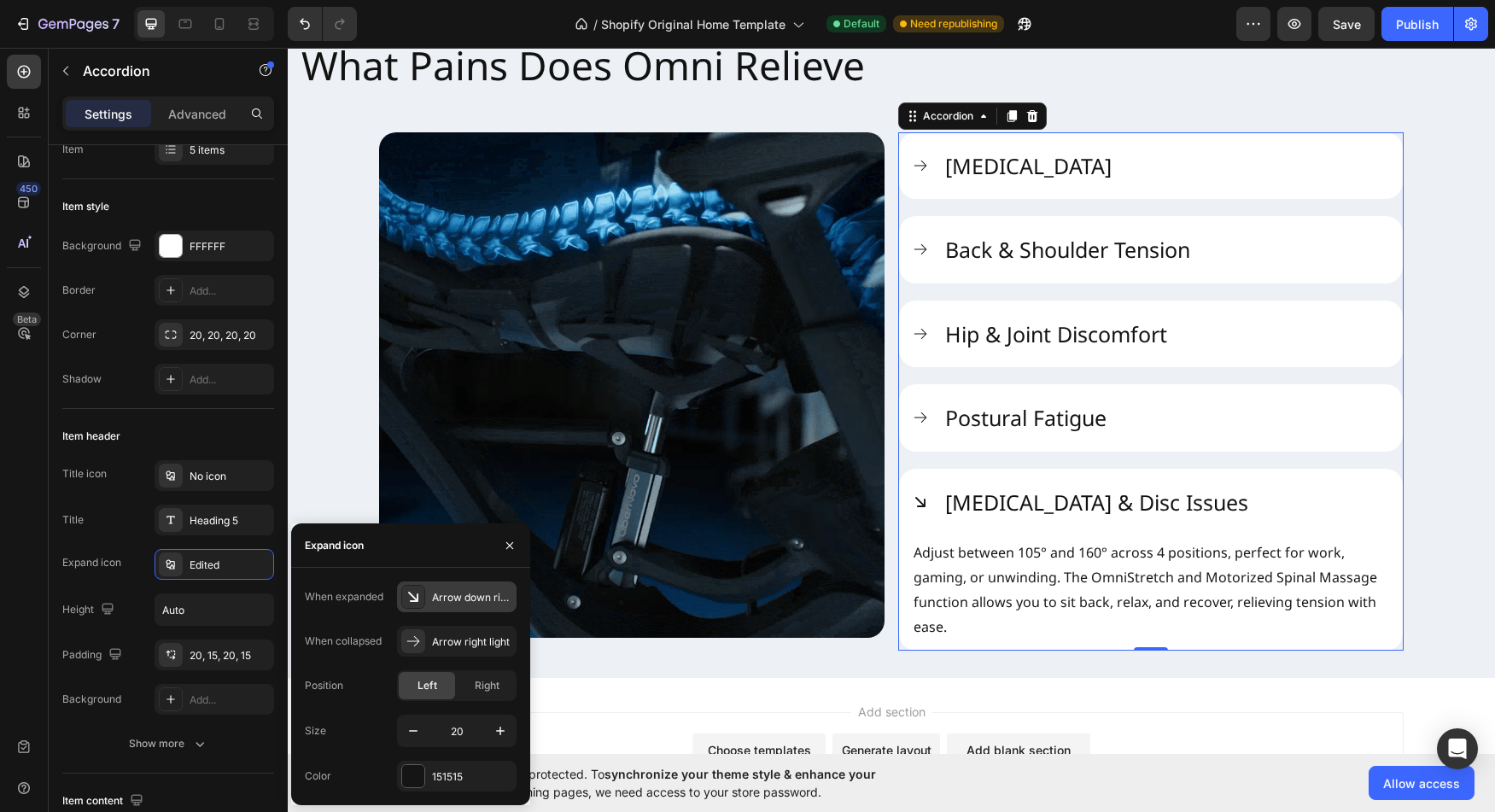
click at [419, 601] on icon at bounding box center [413, 596] width 17 height 17
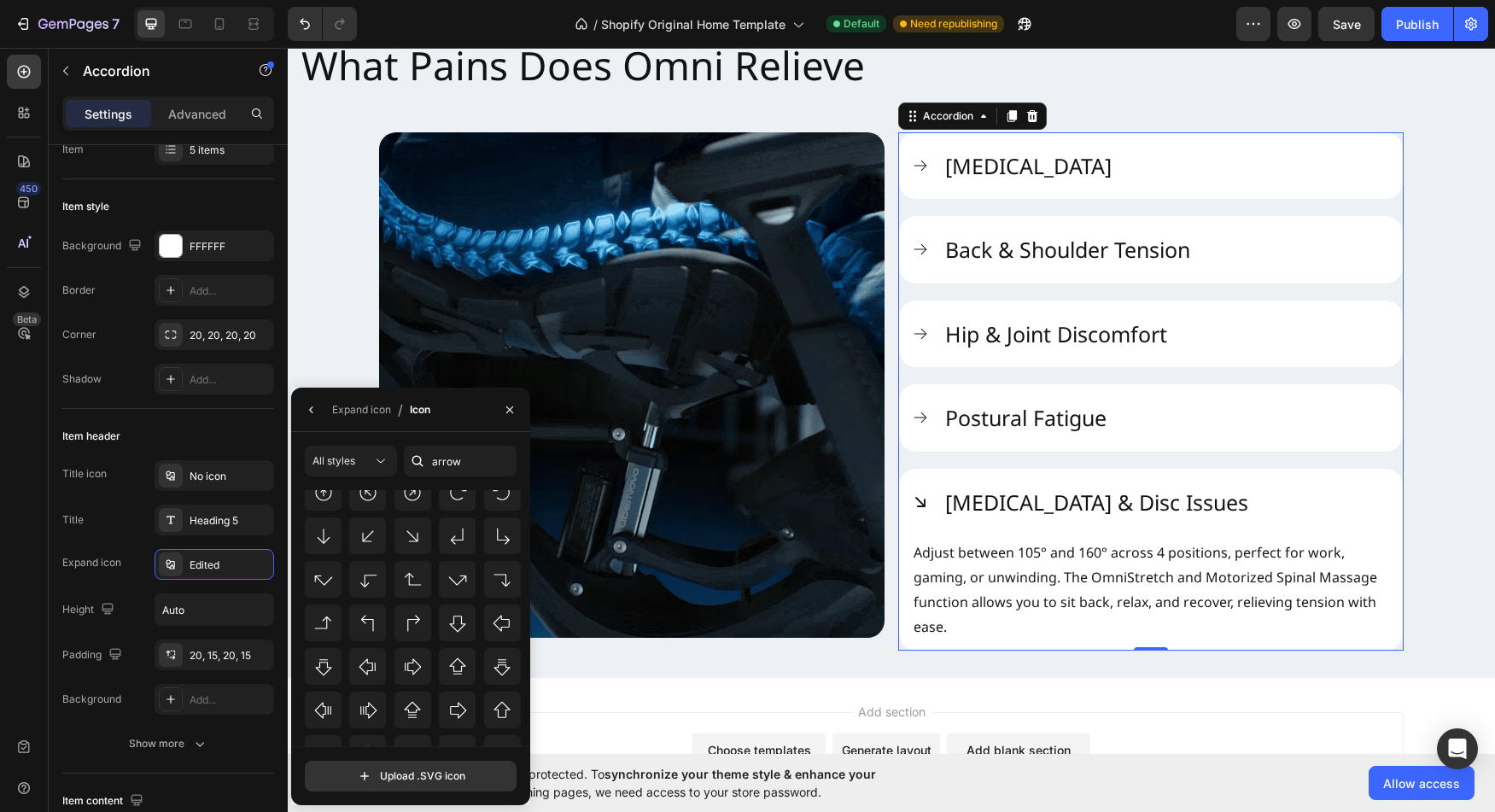
scroll to position [1273, 0]
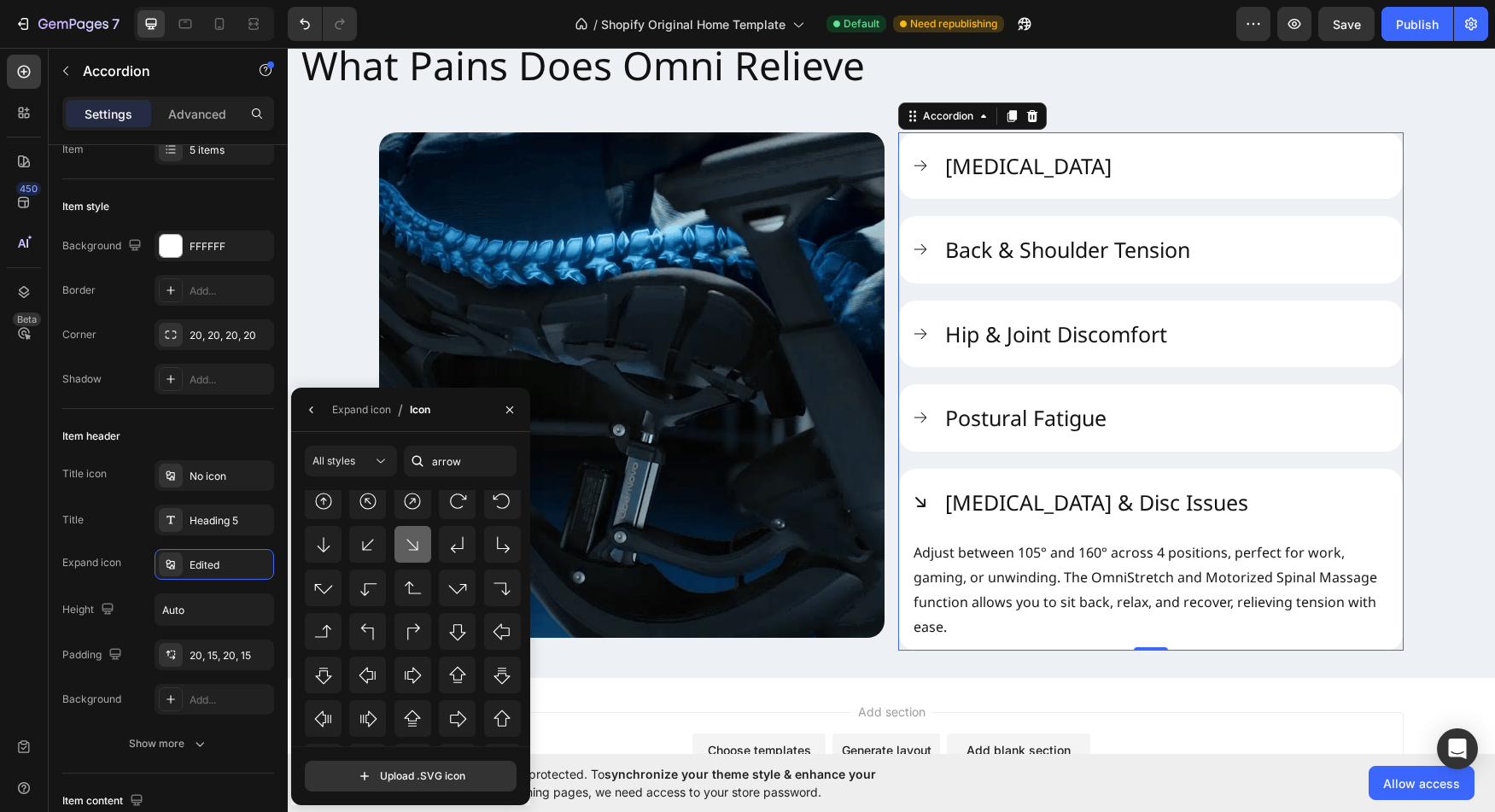
click at [410, 546] on icon at bounding box center [412, 544] width 20 height 20
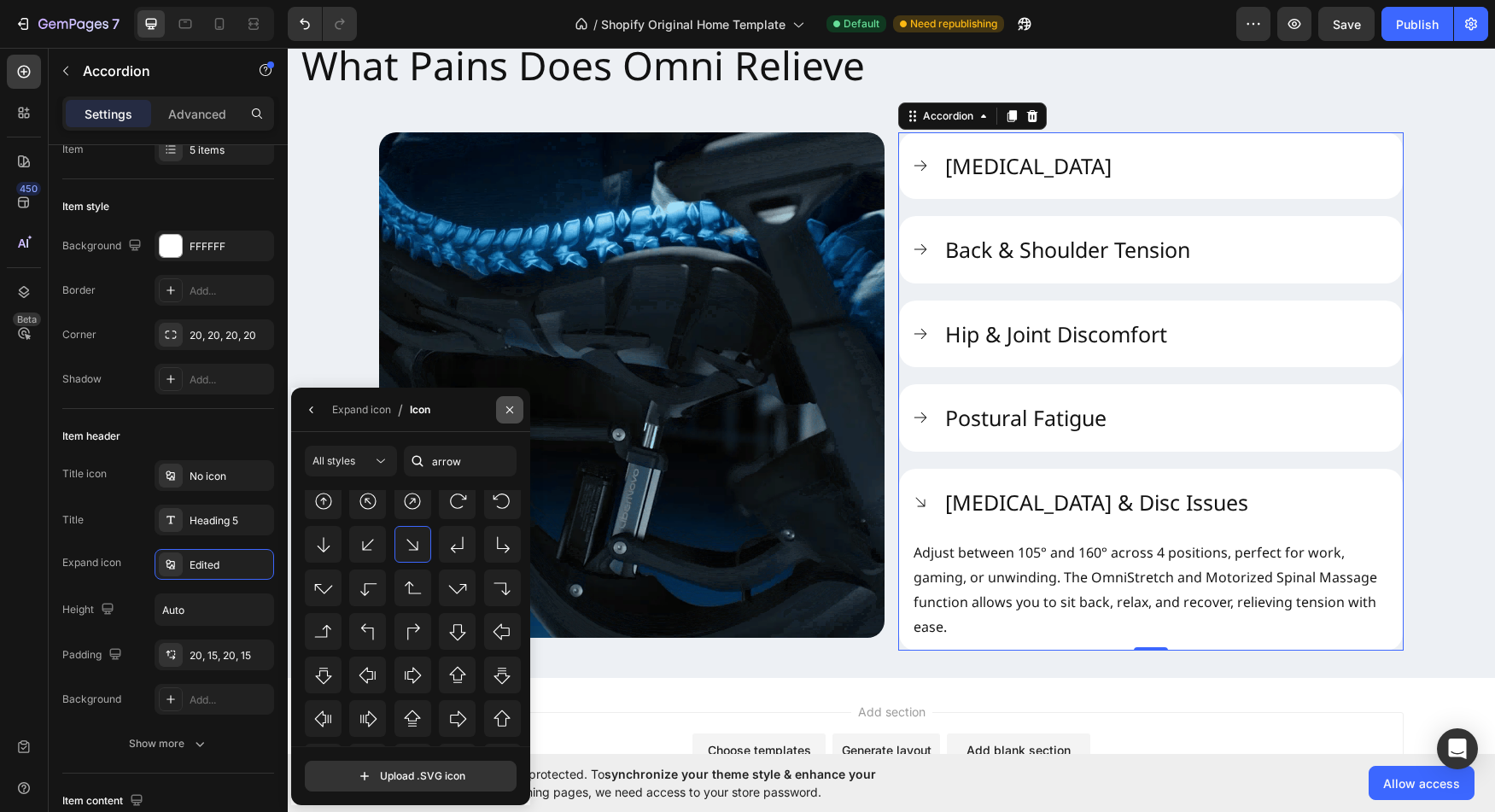
click at [509, 412] on icon "button" at bounding box center [509, 409] width 14 height 14
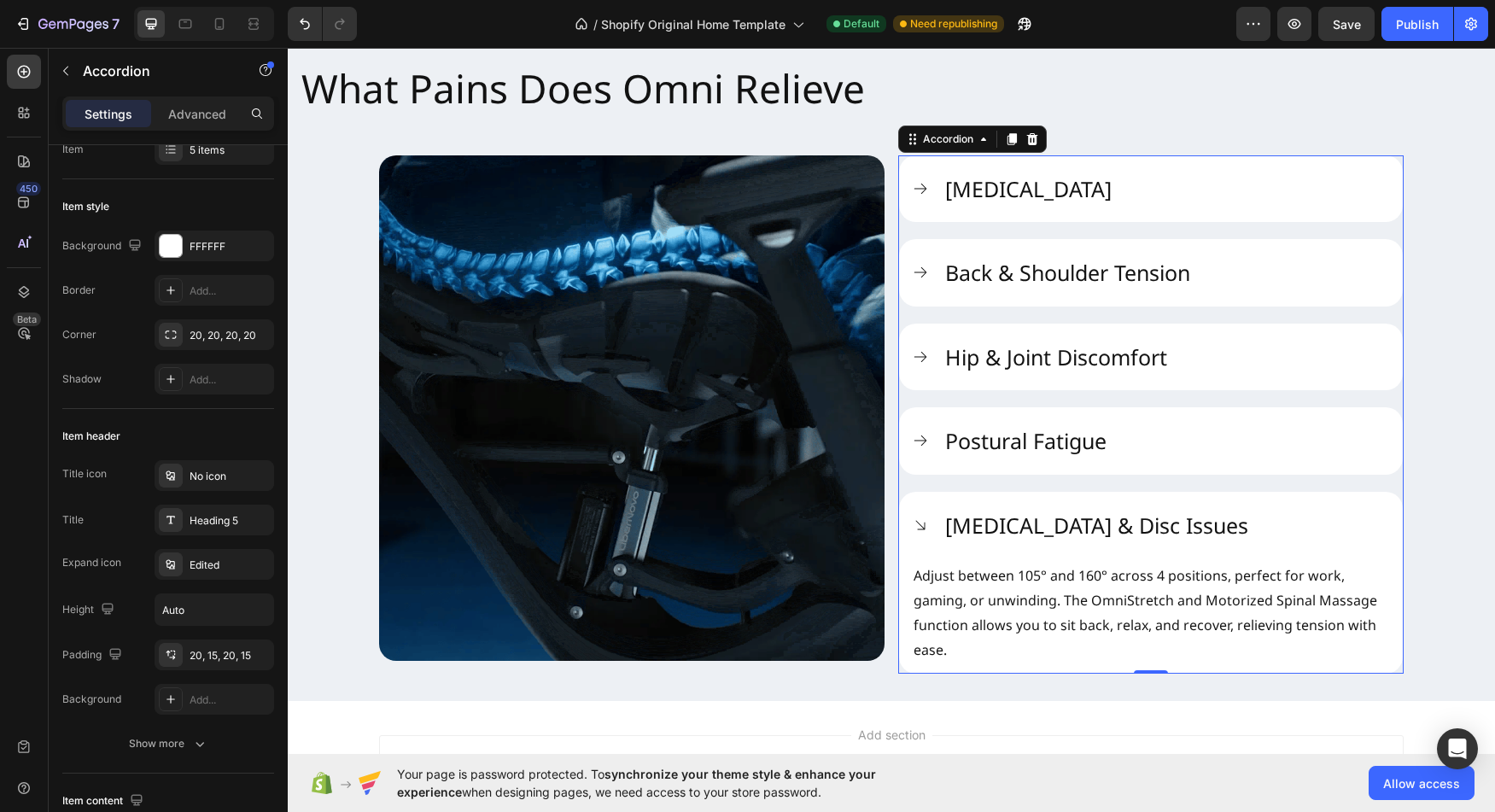
scroll to position [2041, 0]
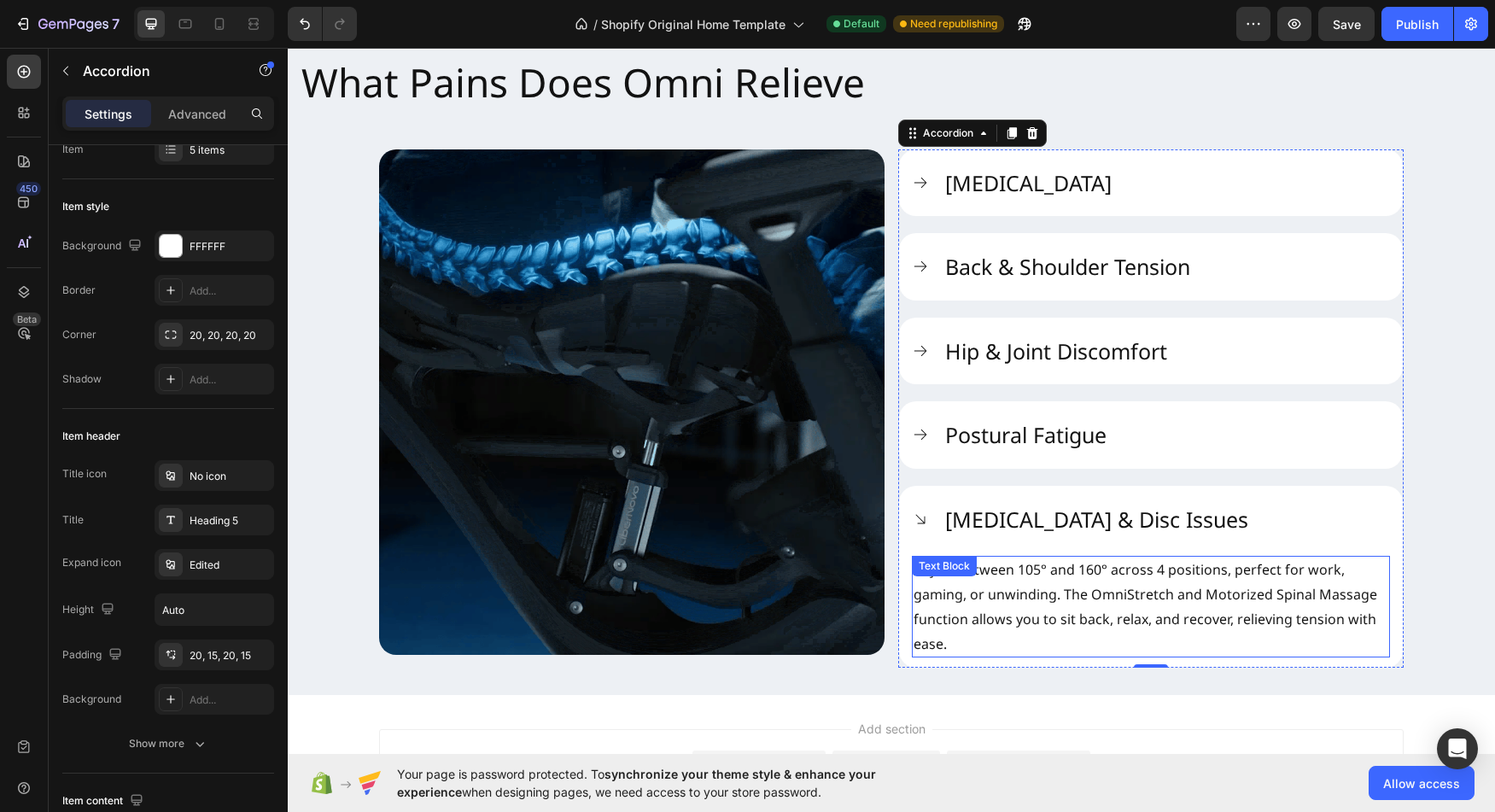
click at [1204, 593] on p "Adjust between 105° and 160° across 4 positions, perfect for work, gaming, or u…" at bounding box center [1151, 606] width 475 height 98
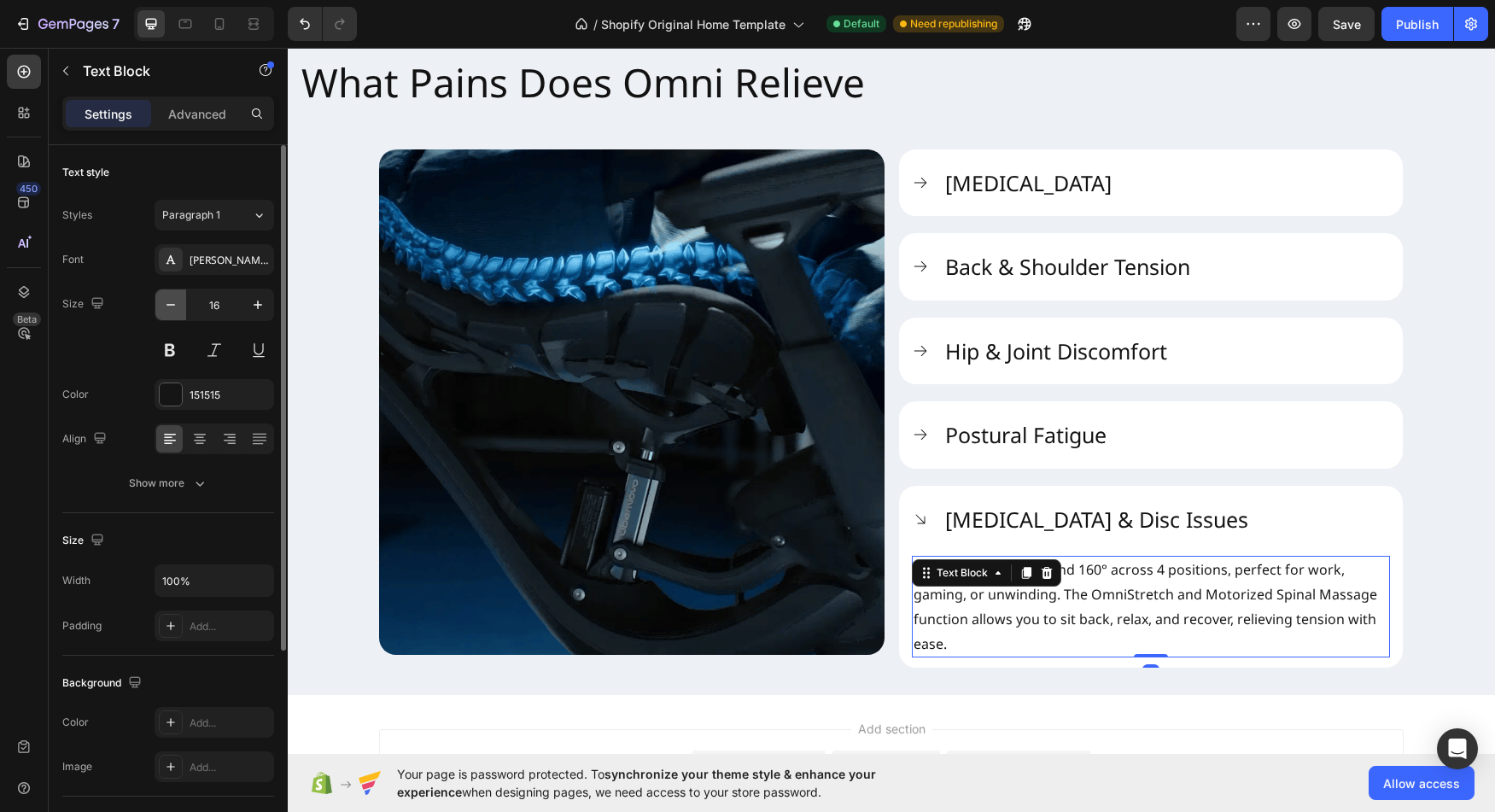
click at [170, 307] on icon "button" at bounding box center [171, 304] width 17 height 17
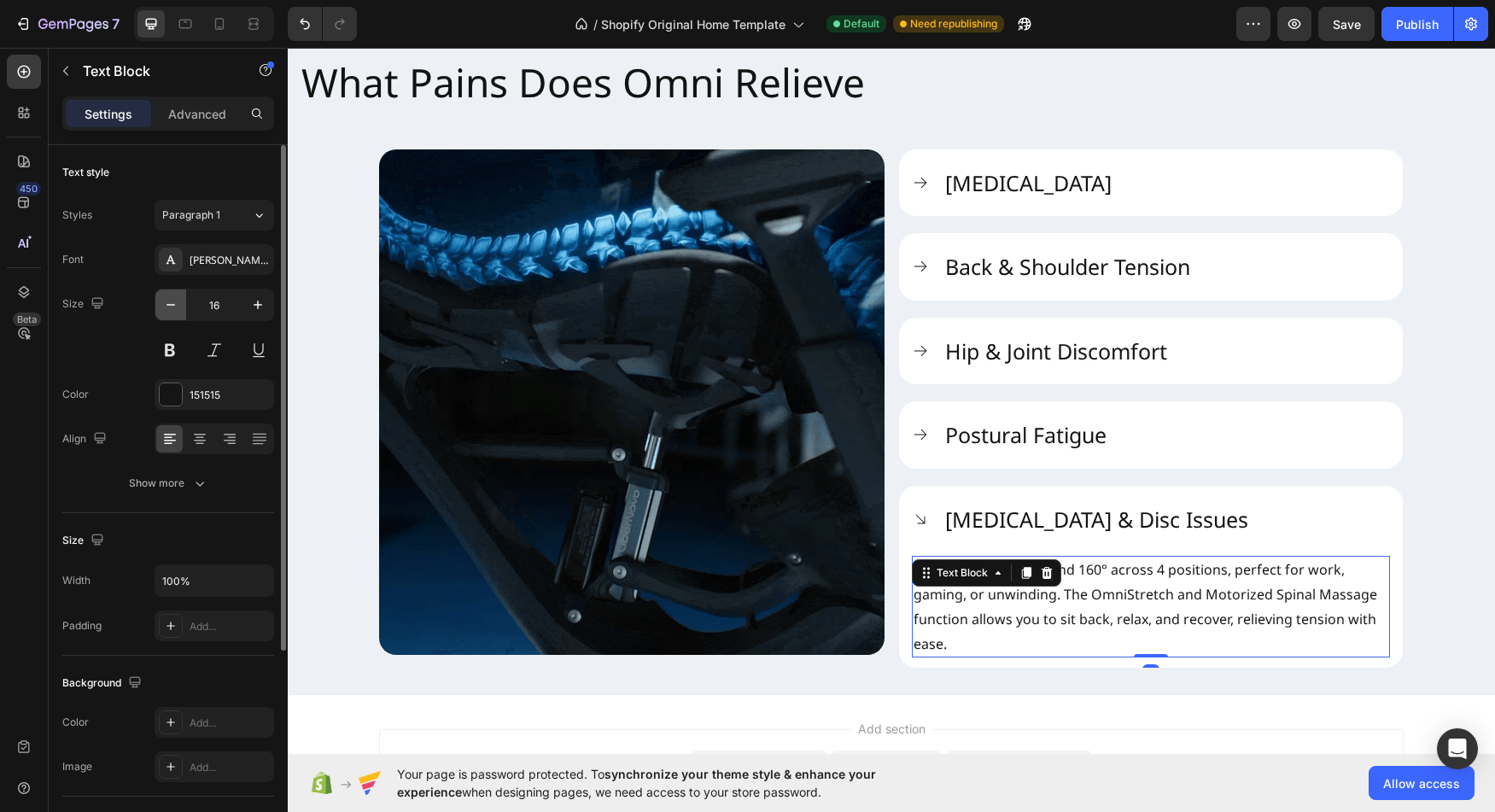
click at [170, 307] on icon "button" at bounding box center [171, 304] width 17 height 17
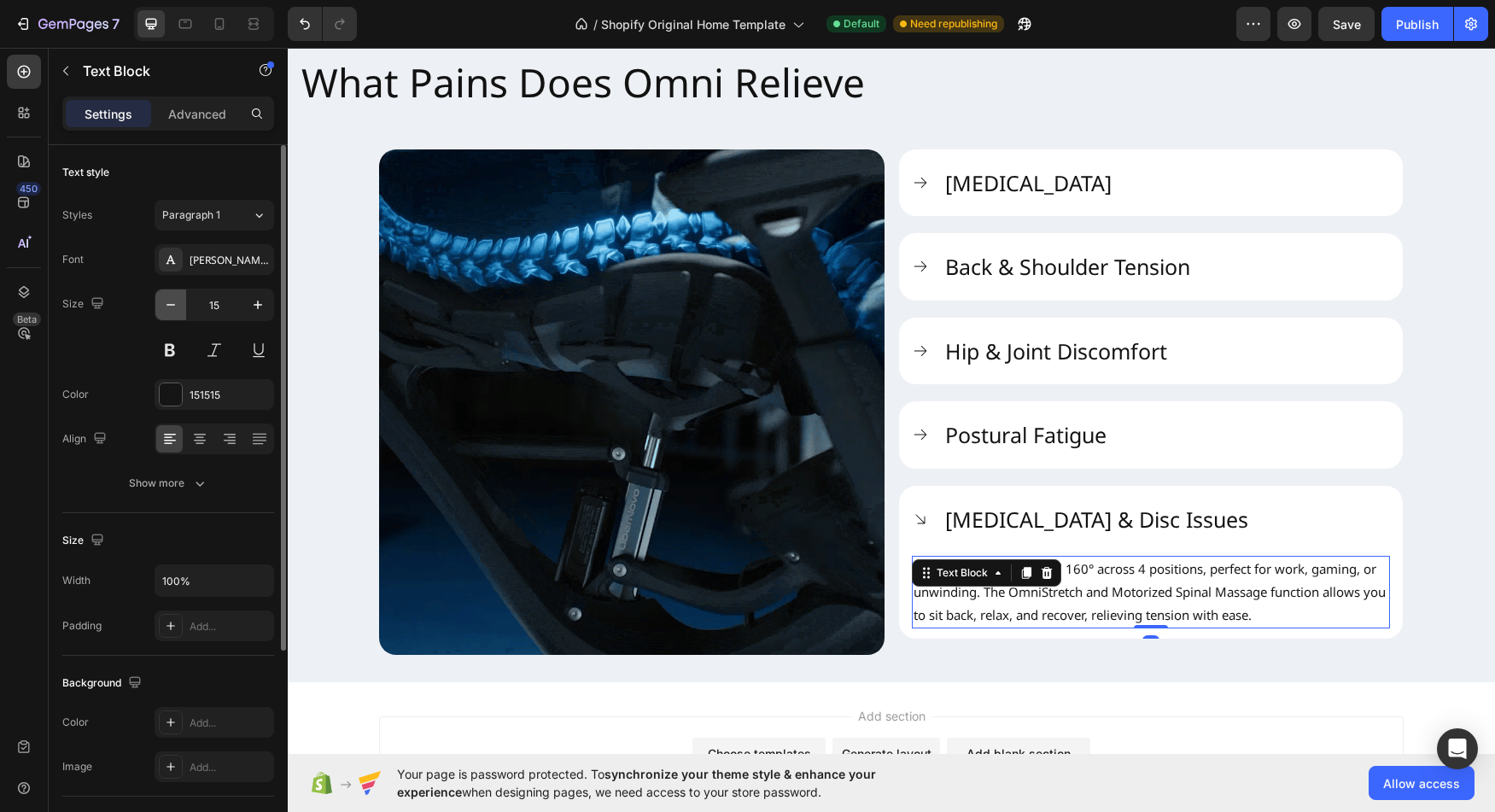
type input "14"
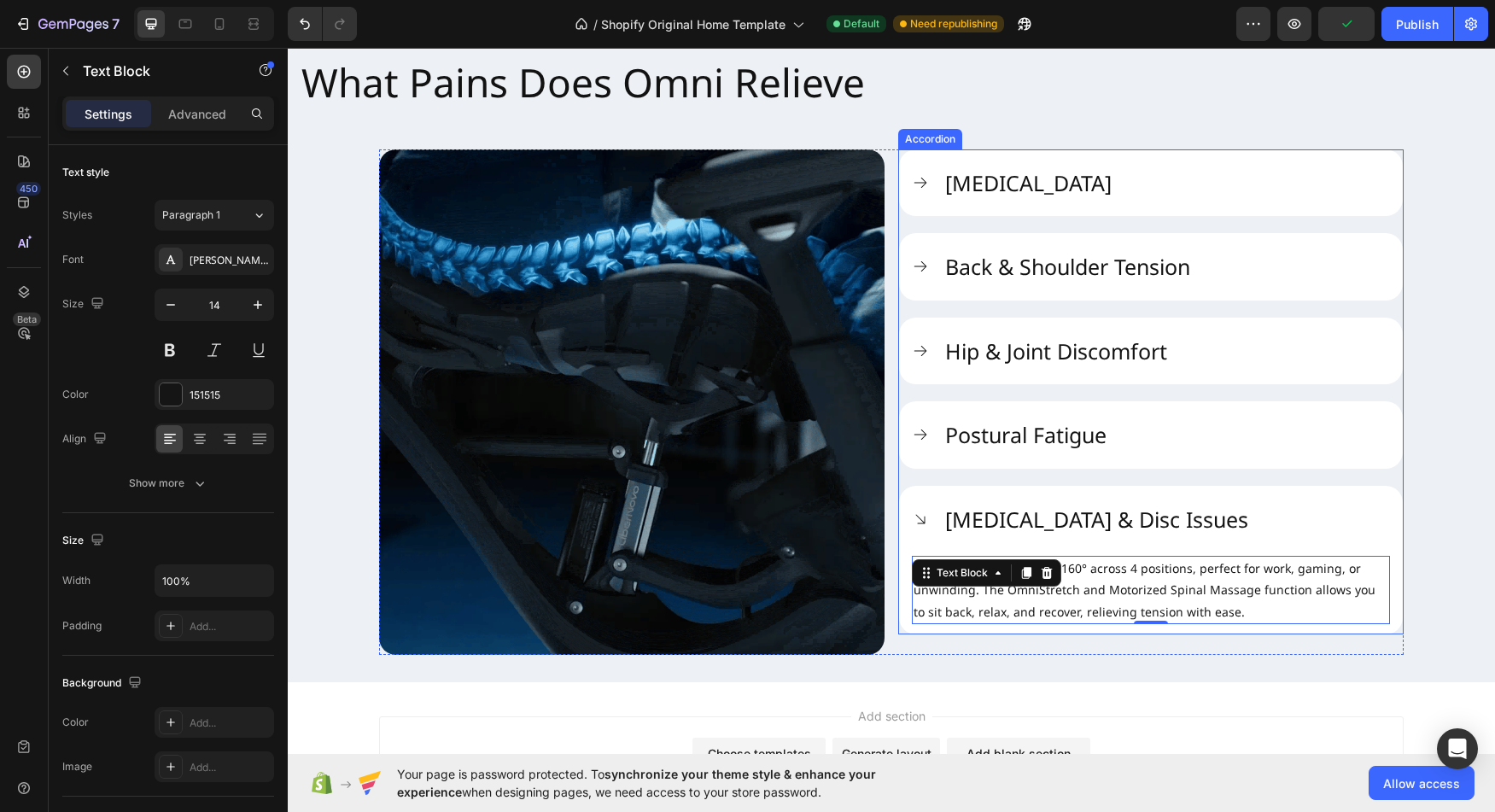
click at [1247, 438] on div "Postural Fatigue" at bounding box center [1167, 435] width 448 height 33
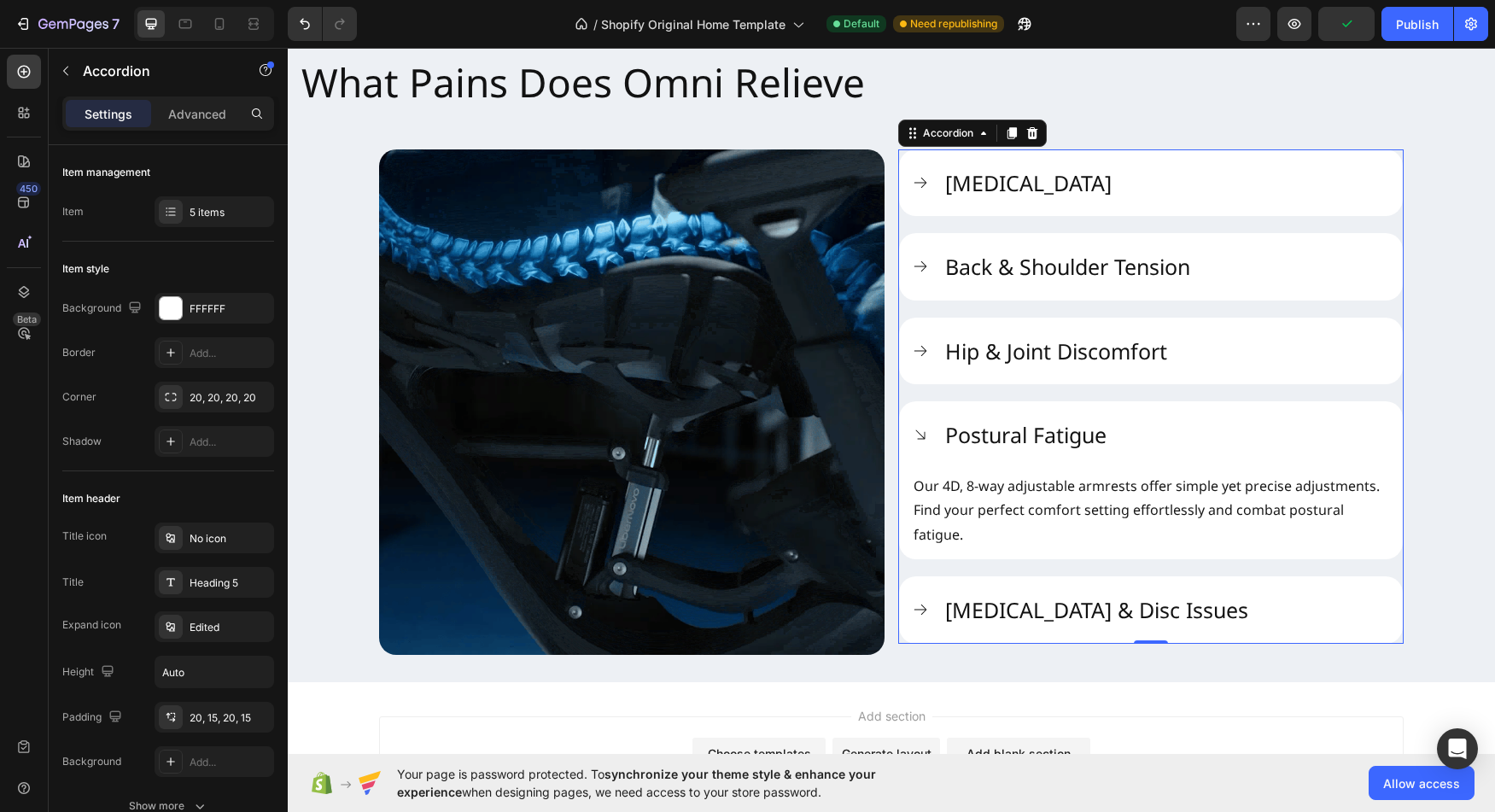
click at [1127, 489] on p "Our 4D, 8-way adjustable armrests offer simple yet precise adjustments. Find yo…" at bounding box center [1151, 511] width 475 height 73
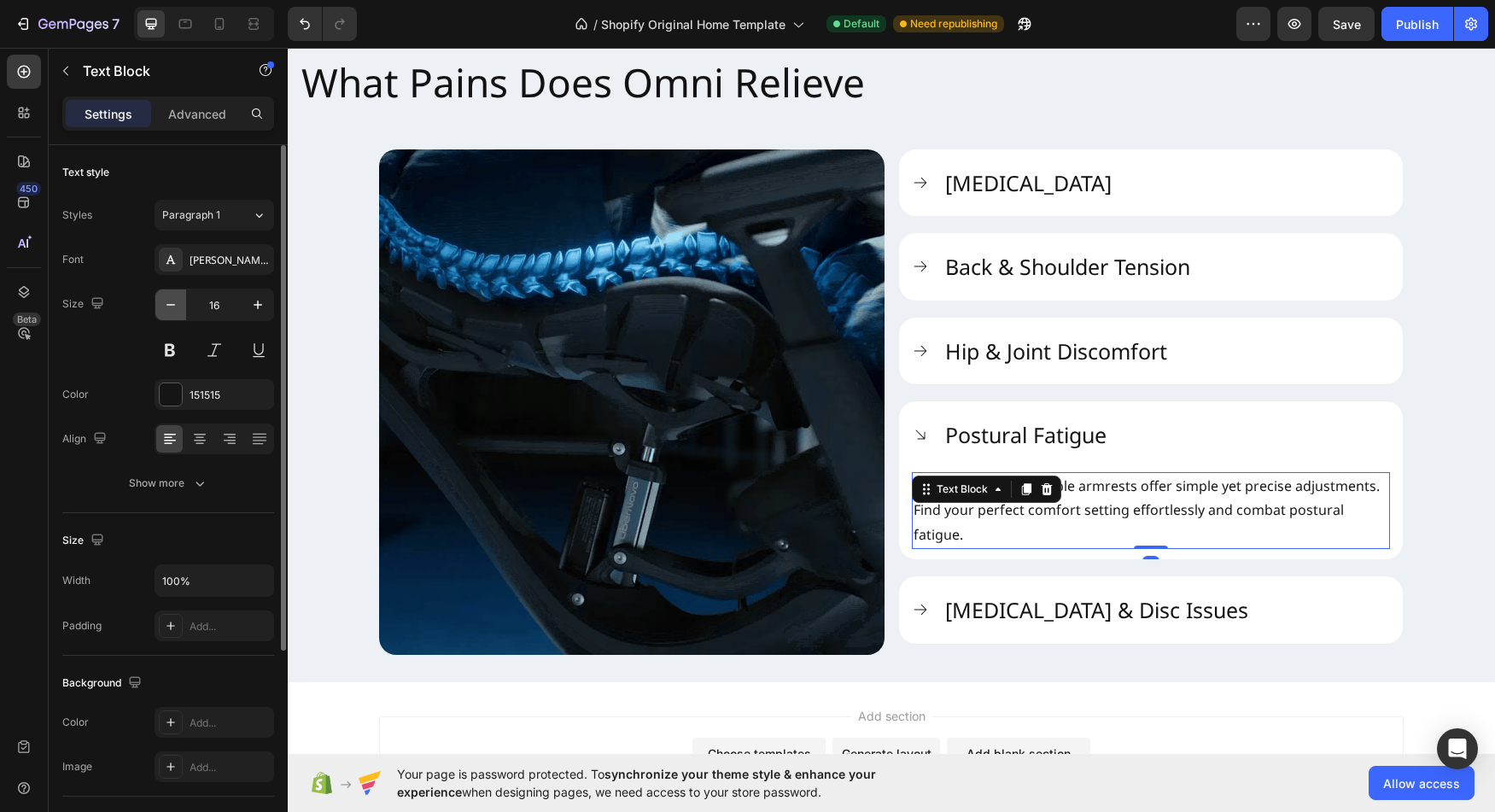
click at [175, 306] on icon "button" at bounding box center [171, 304] width 17 height 17
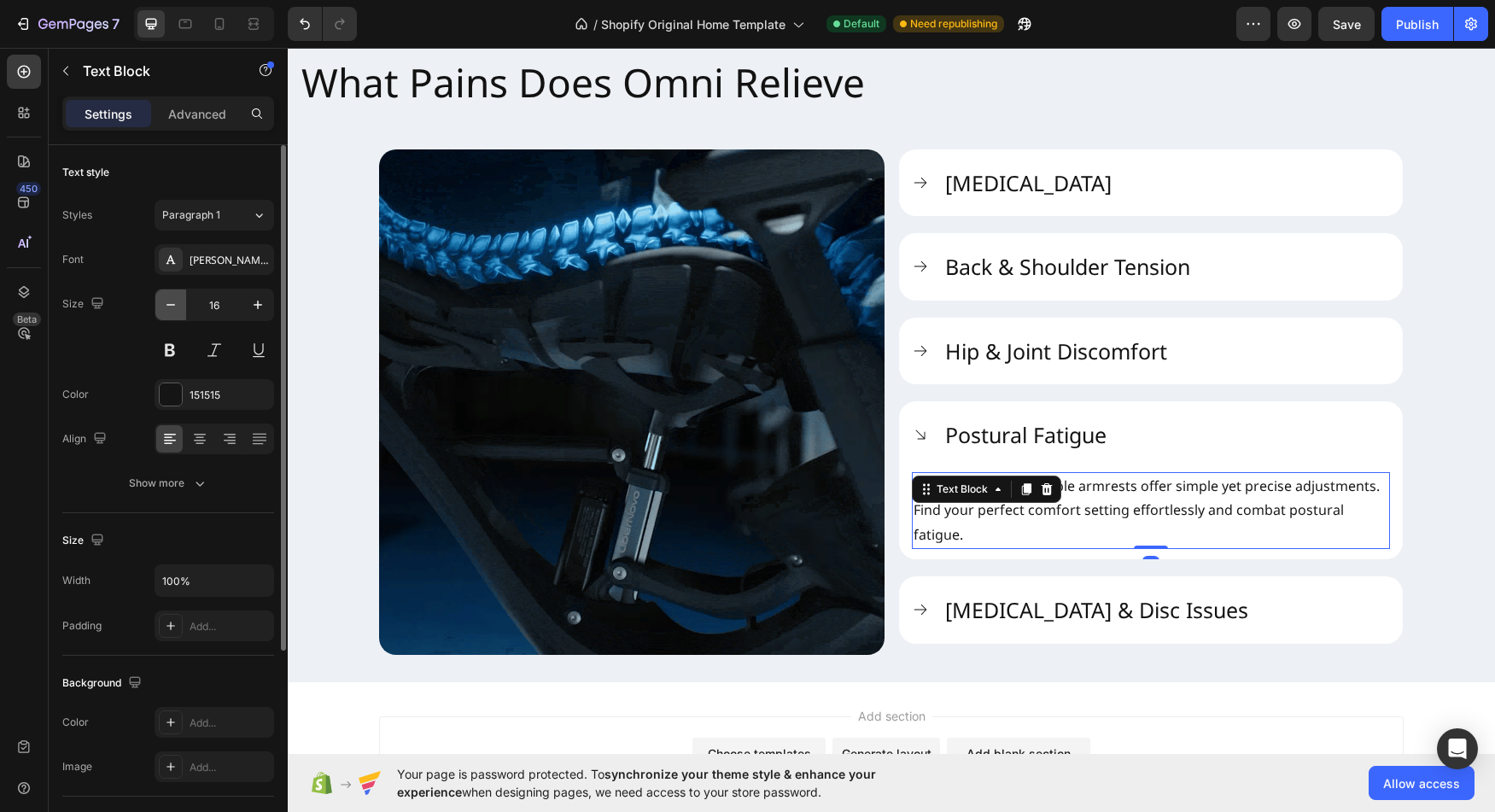
click at [175, 306] on icon "button" at bounding box center [171, 304] width 17 height 17
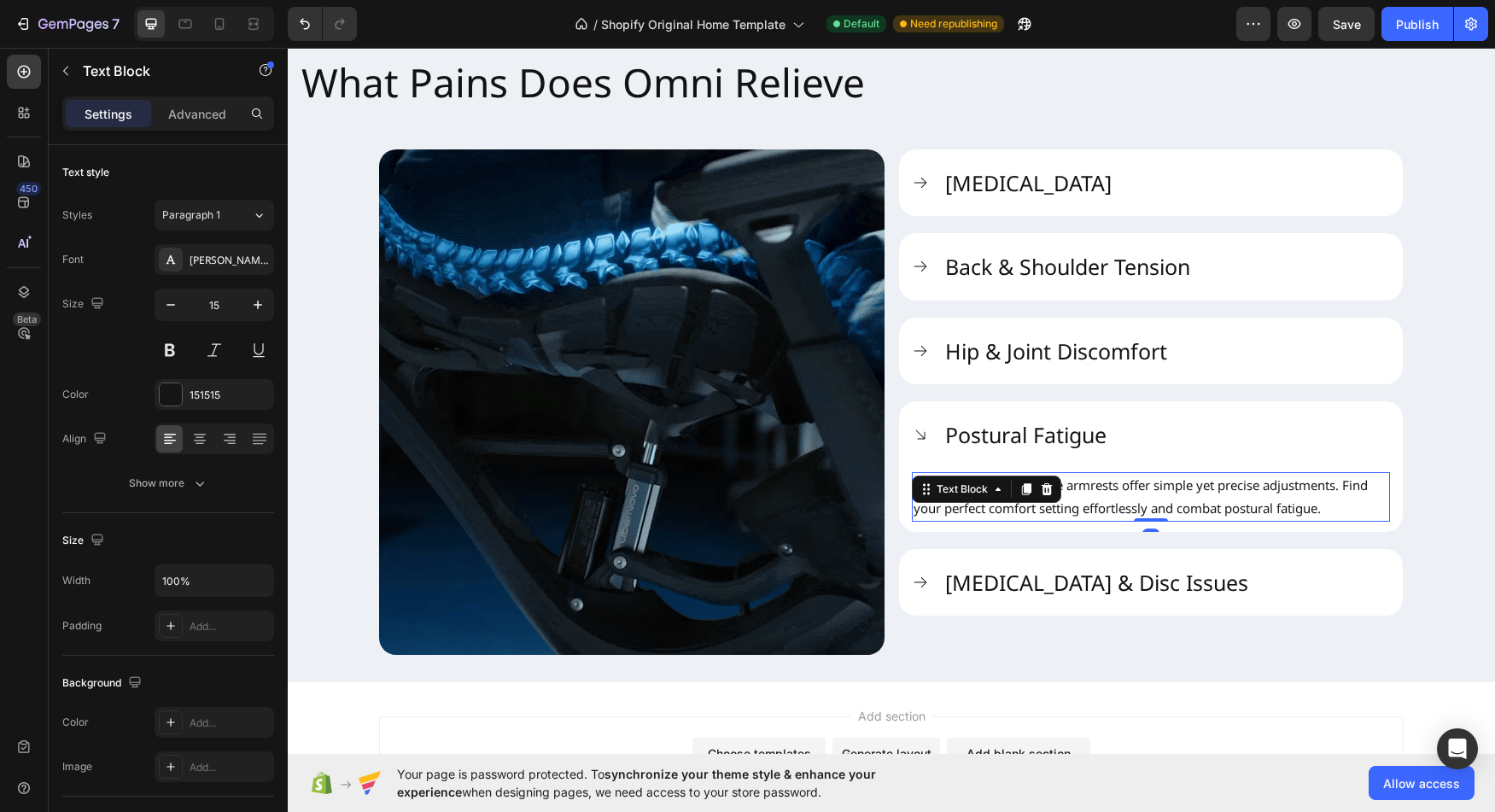
type input "14"
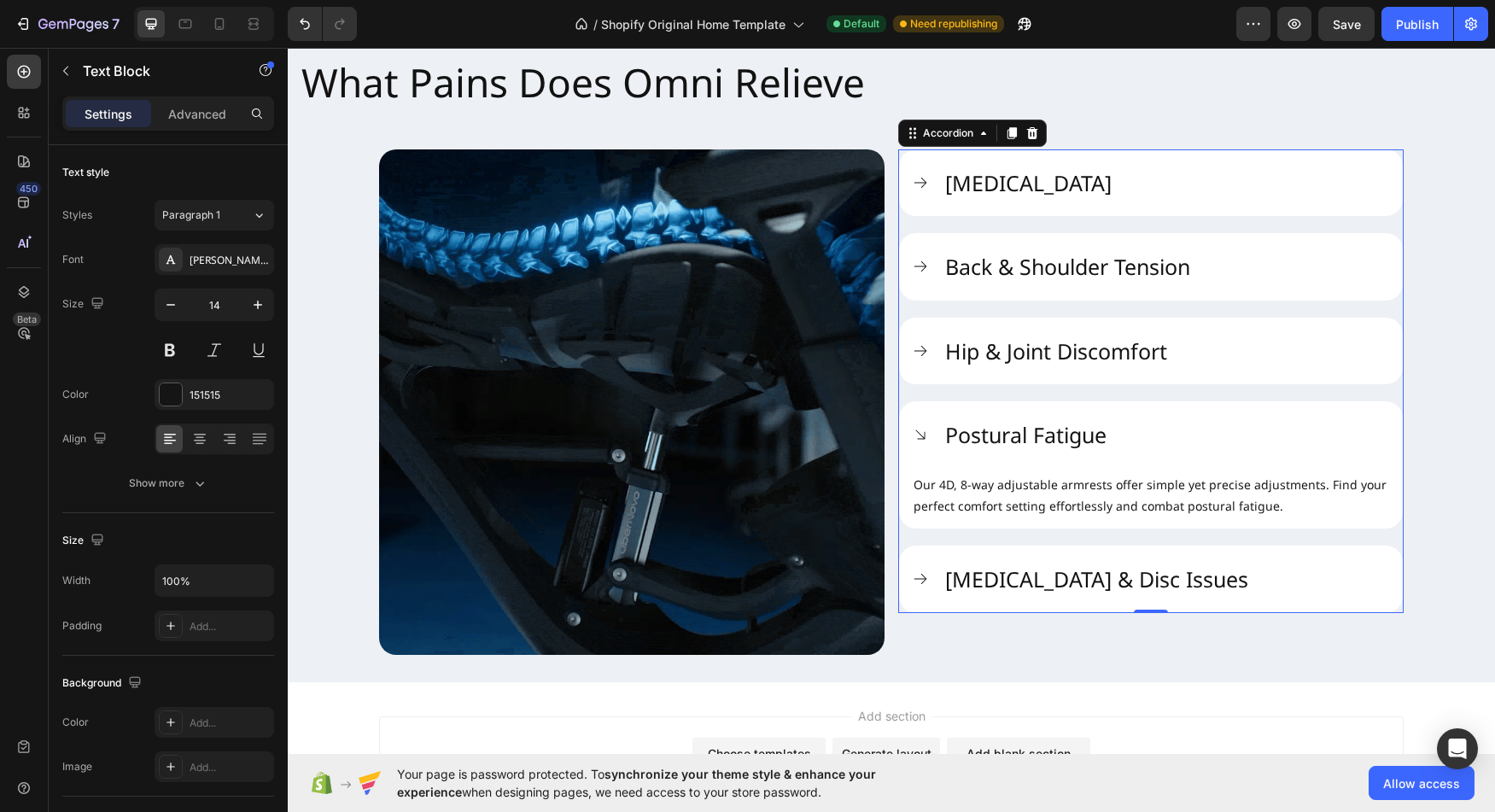
click at [1202, 373] on div "Hip & Joint Discomfort" at bounding box center [1150, 352] width 504 height 68
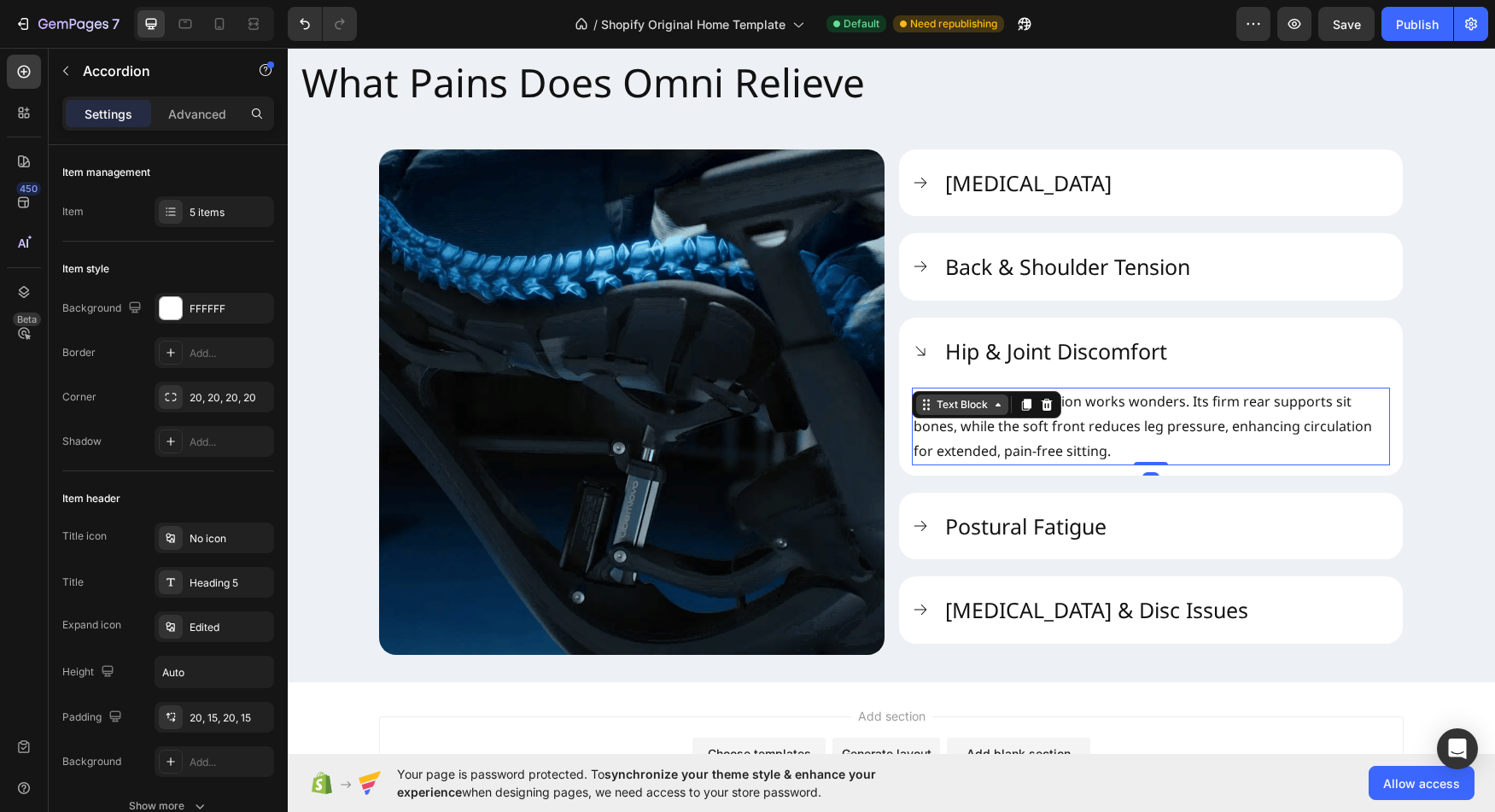
click at [949, 392] on div "Text Block" at bounding box center [987, 405] width 150 height 27
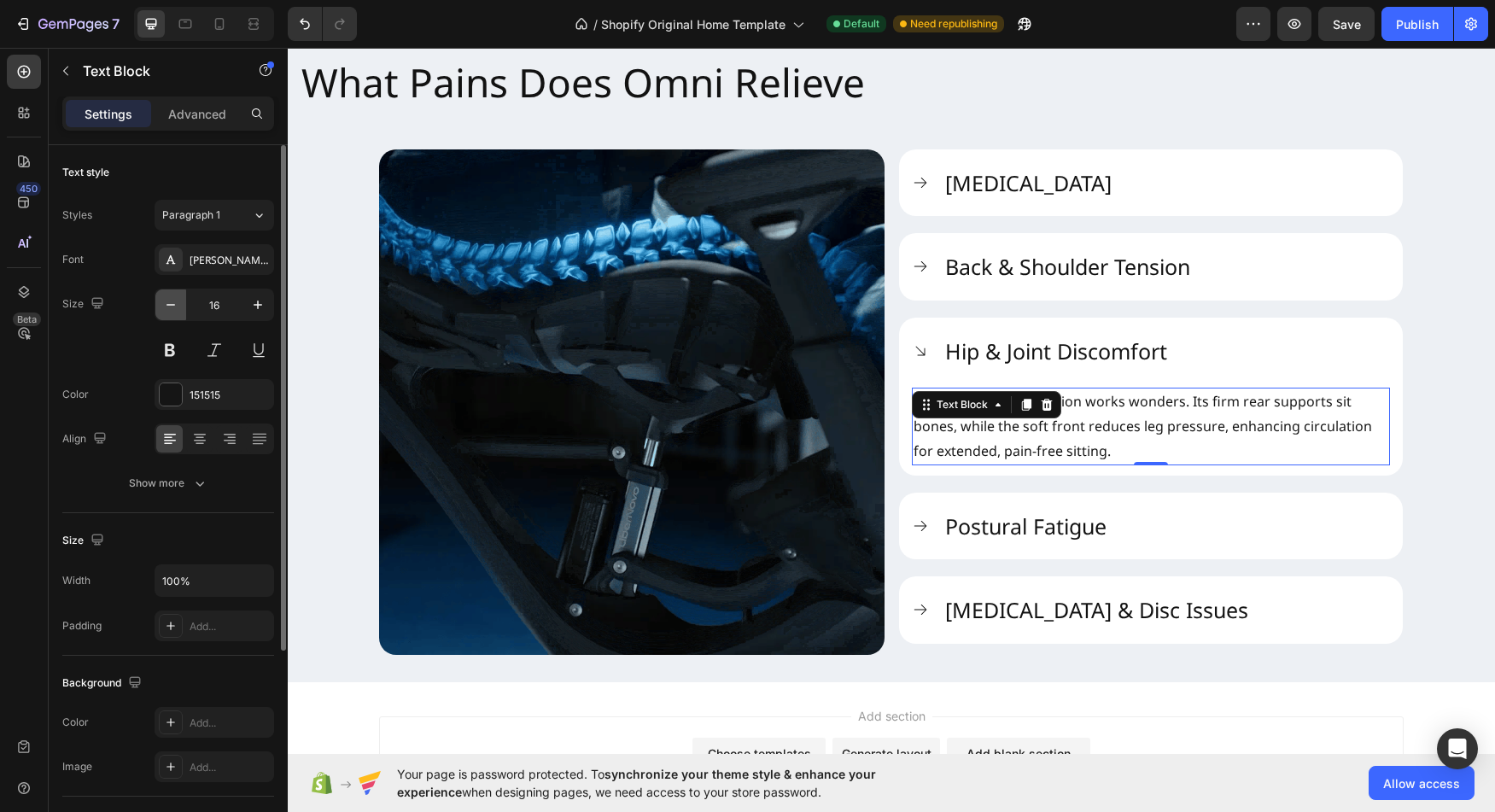
click at [182, 306] on button "button" at bounding box center [171, 305] width 31 height 31
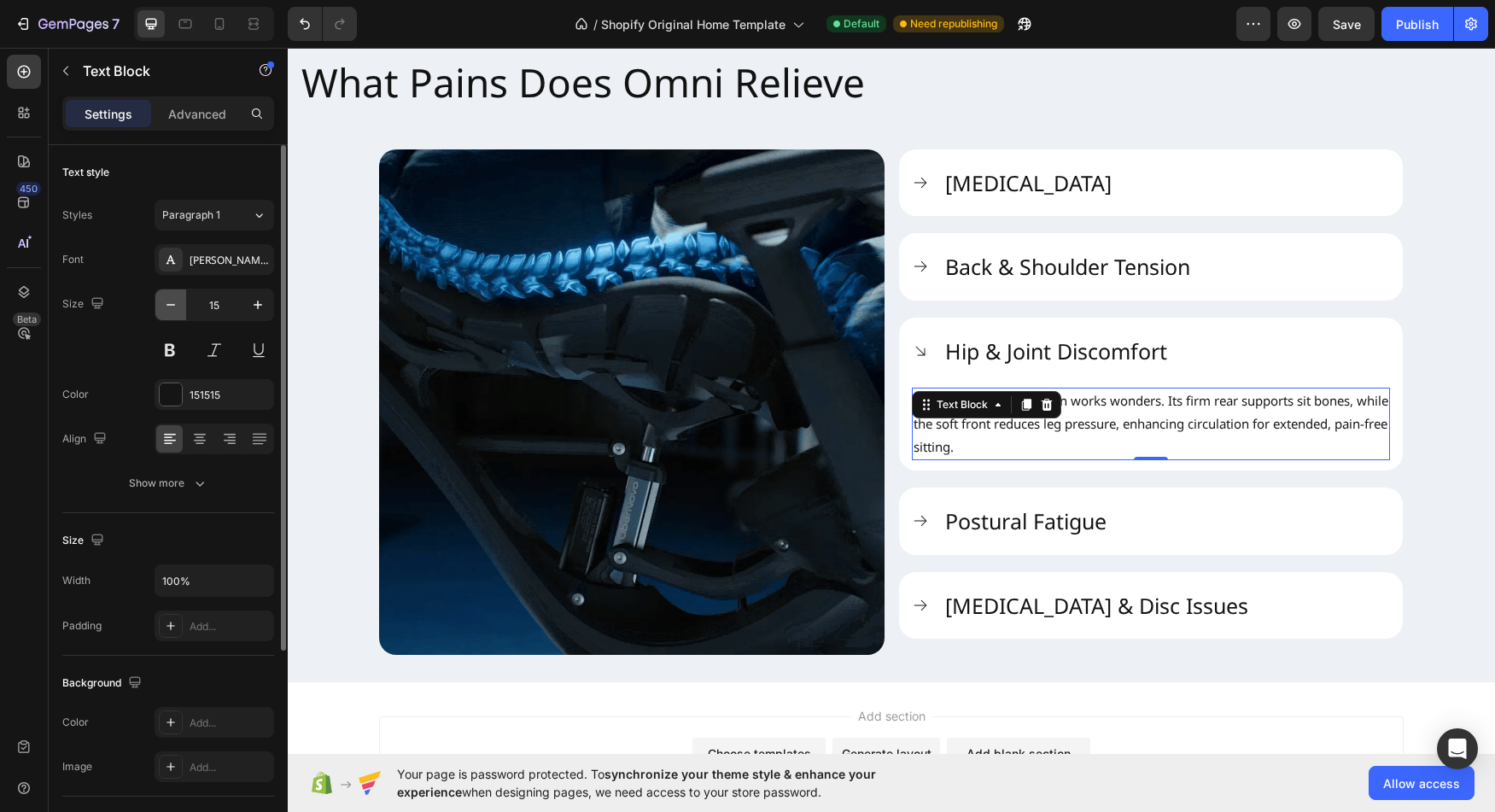
click at [182, 306] on button "button" at bounding box center [171, 305] width 31 height 31
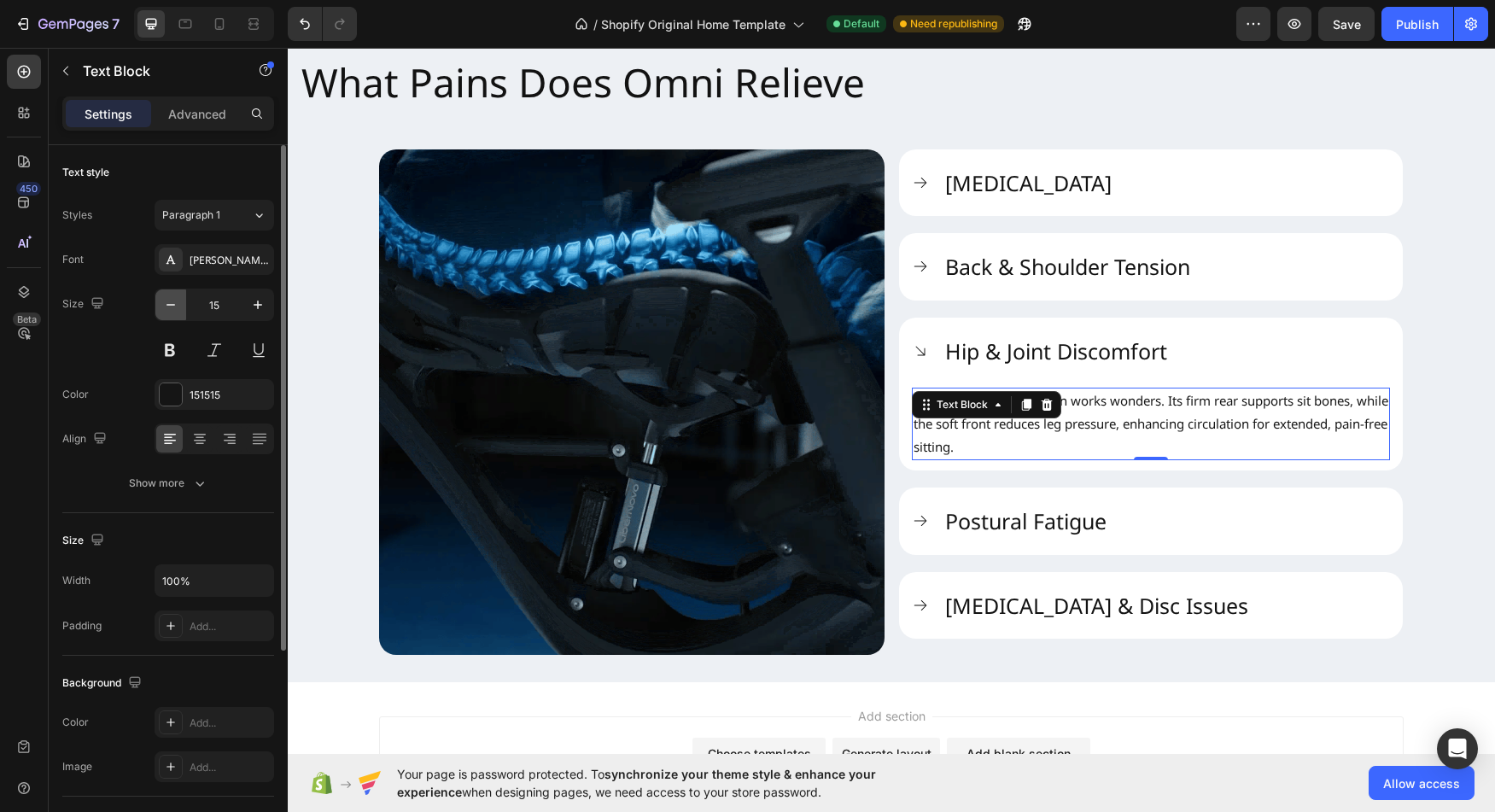
type input "14"
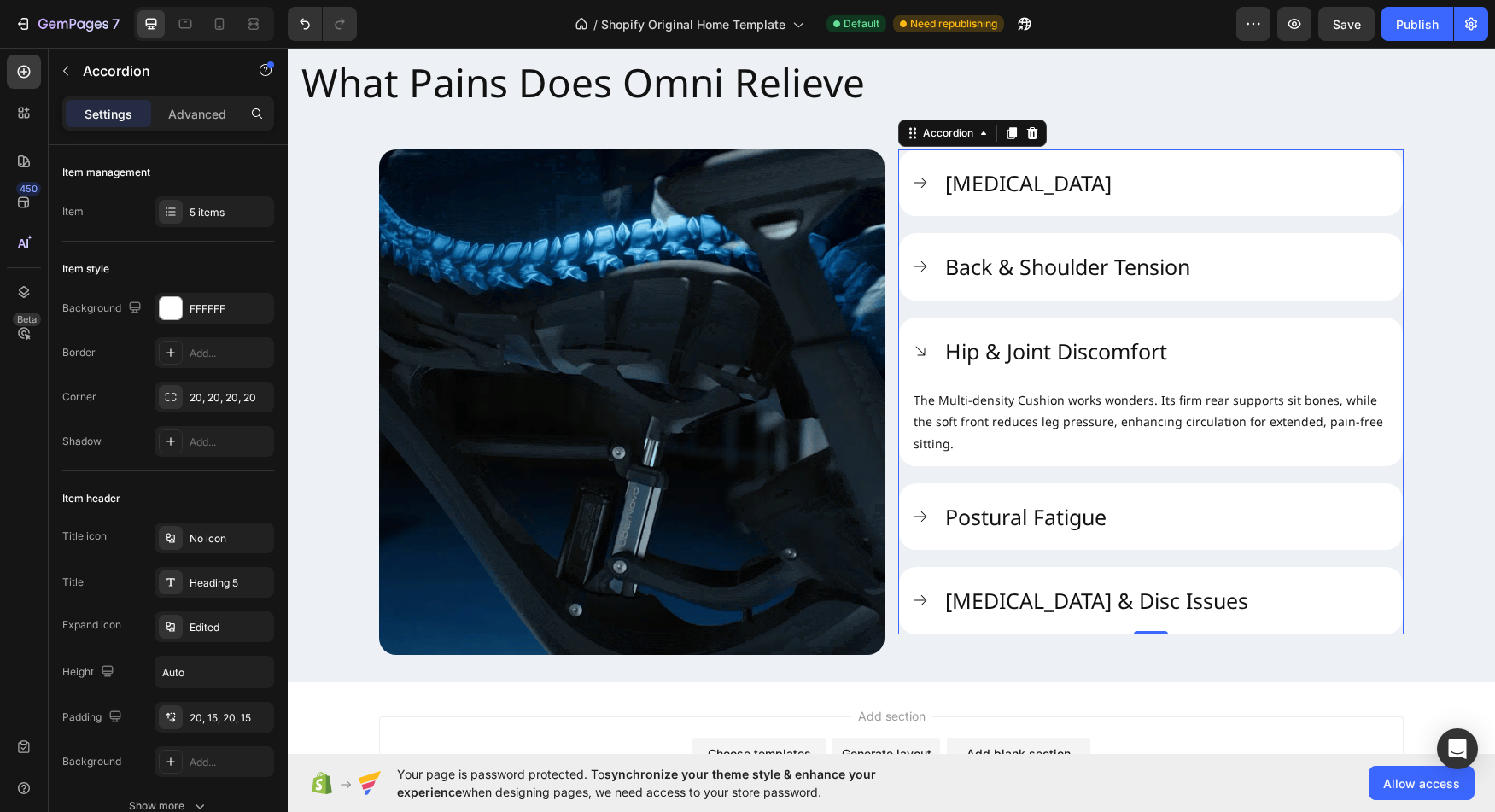
click at [1333, 279] on div "Back & Shoulder Tension" at bounding box center [1167, 267] width 448 height 33
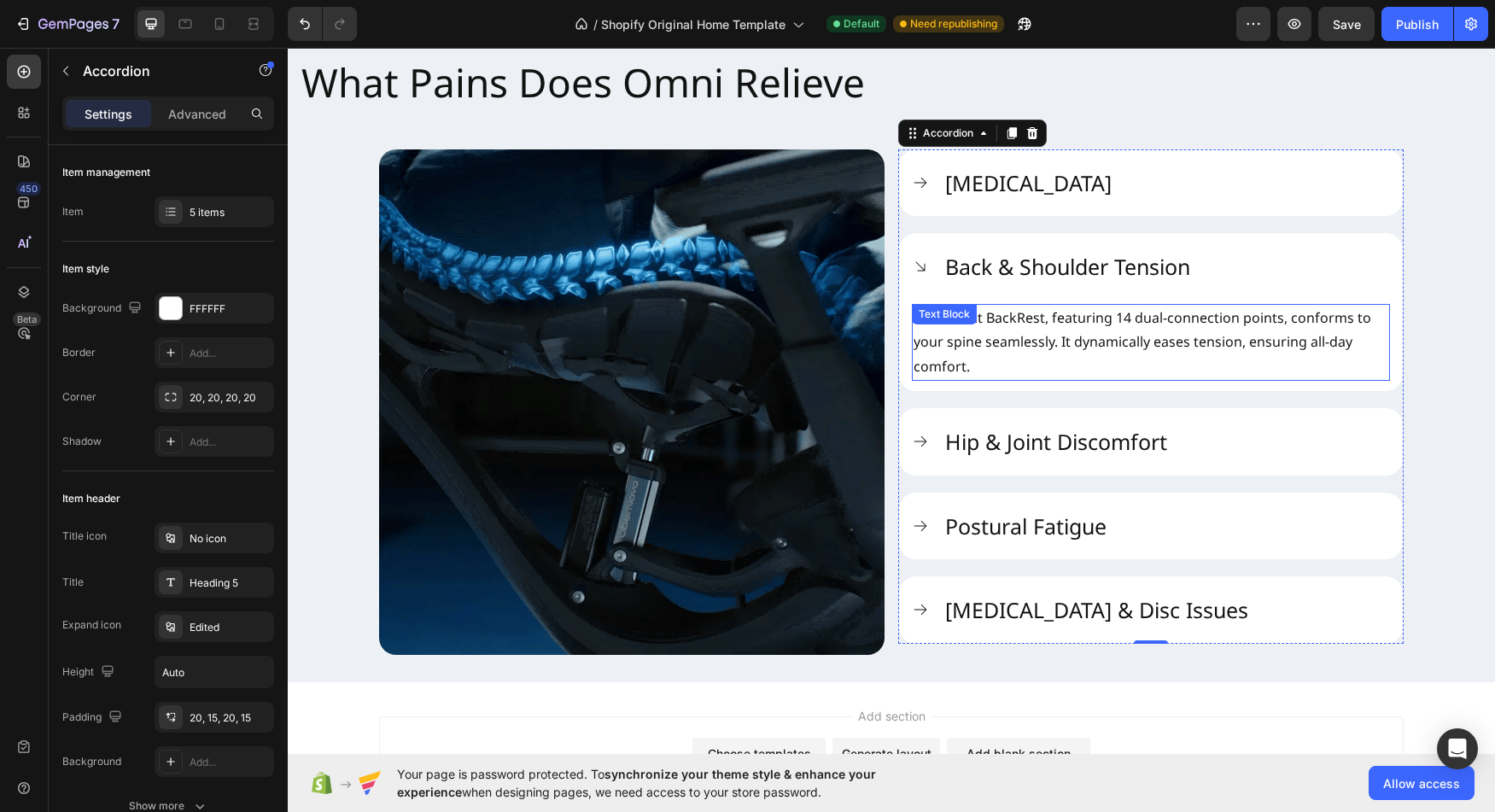
click at [1180, 324] on p "Our FlexFit BackRest, featuring 14 dual-connection points, conforms to your spi…" at bounding box center [1151, 343] width 475 height 73
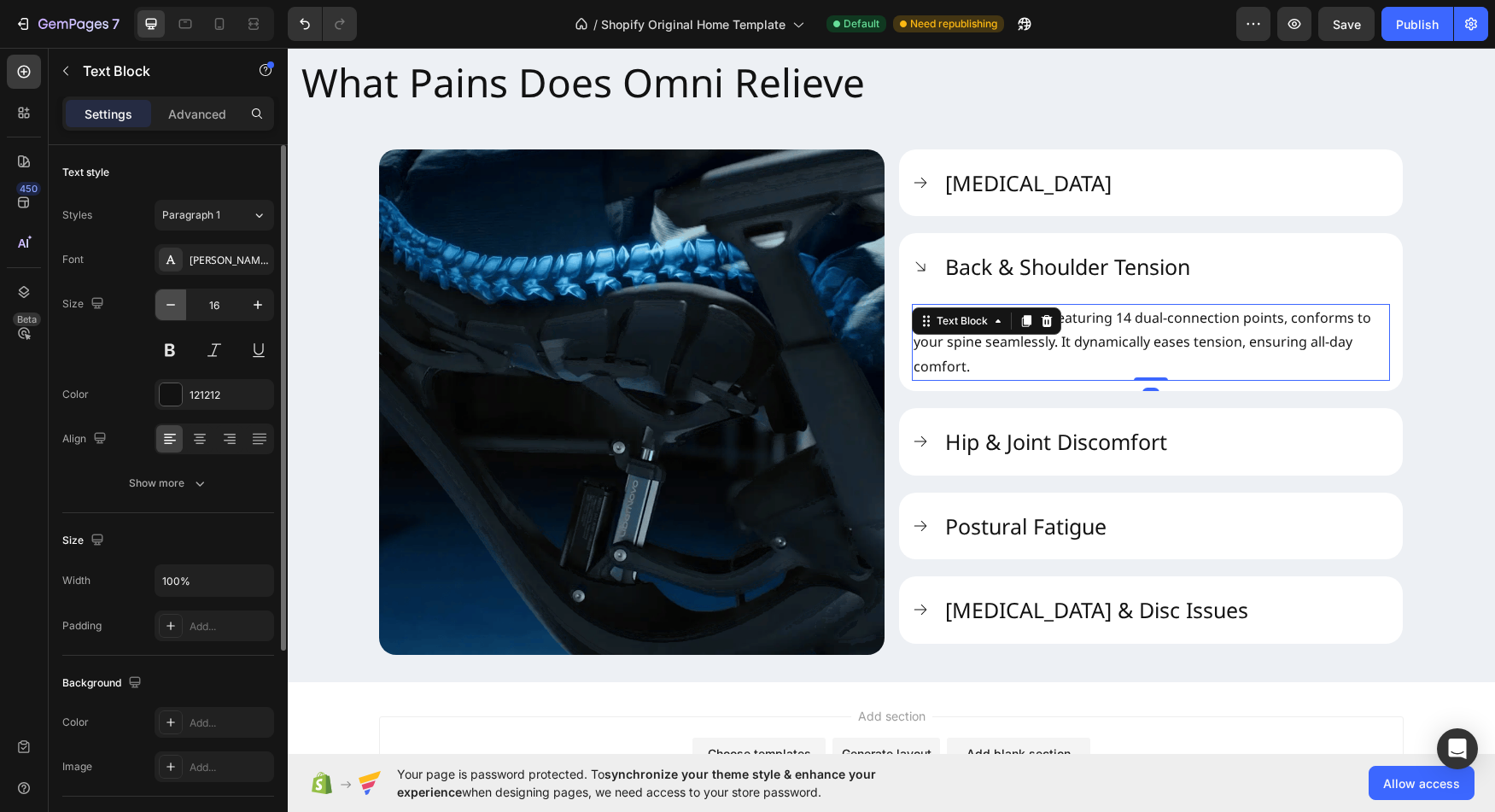
click at [170, 300] on icon "button" at bounding box center [171, 304] width 17 height 17
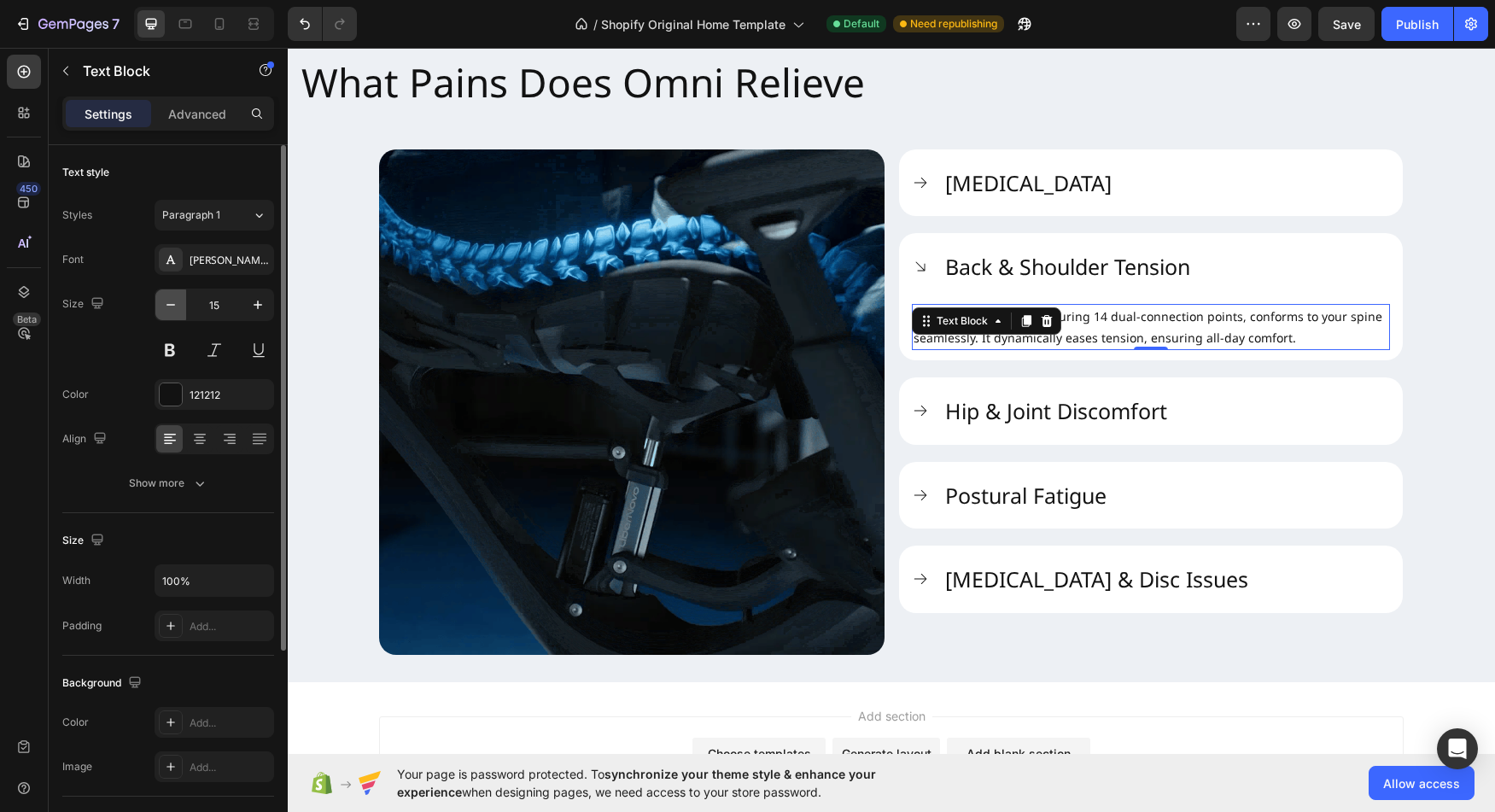
type input "14"
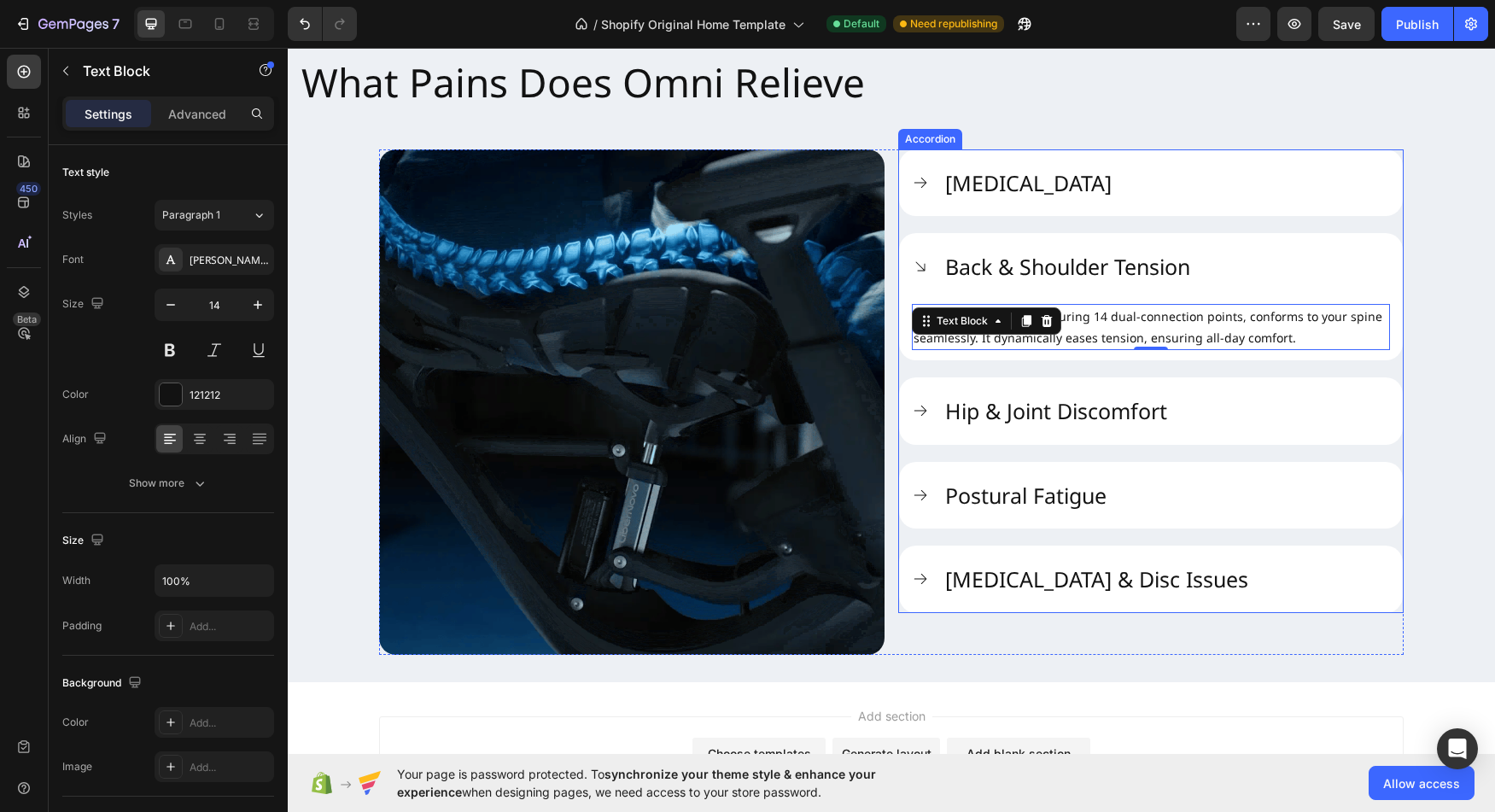
click at [1045, 209] on div "[MEDICAL_DATA]" at bounding box center [1150, 184] width 504 height 68
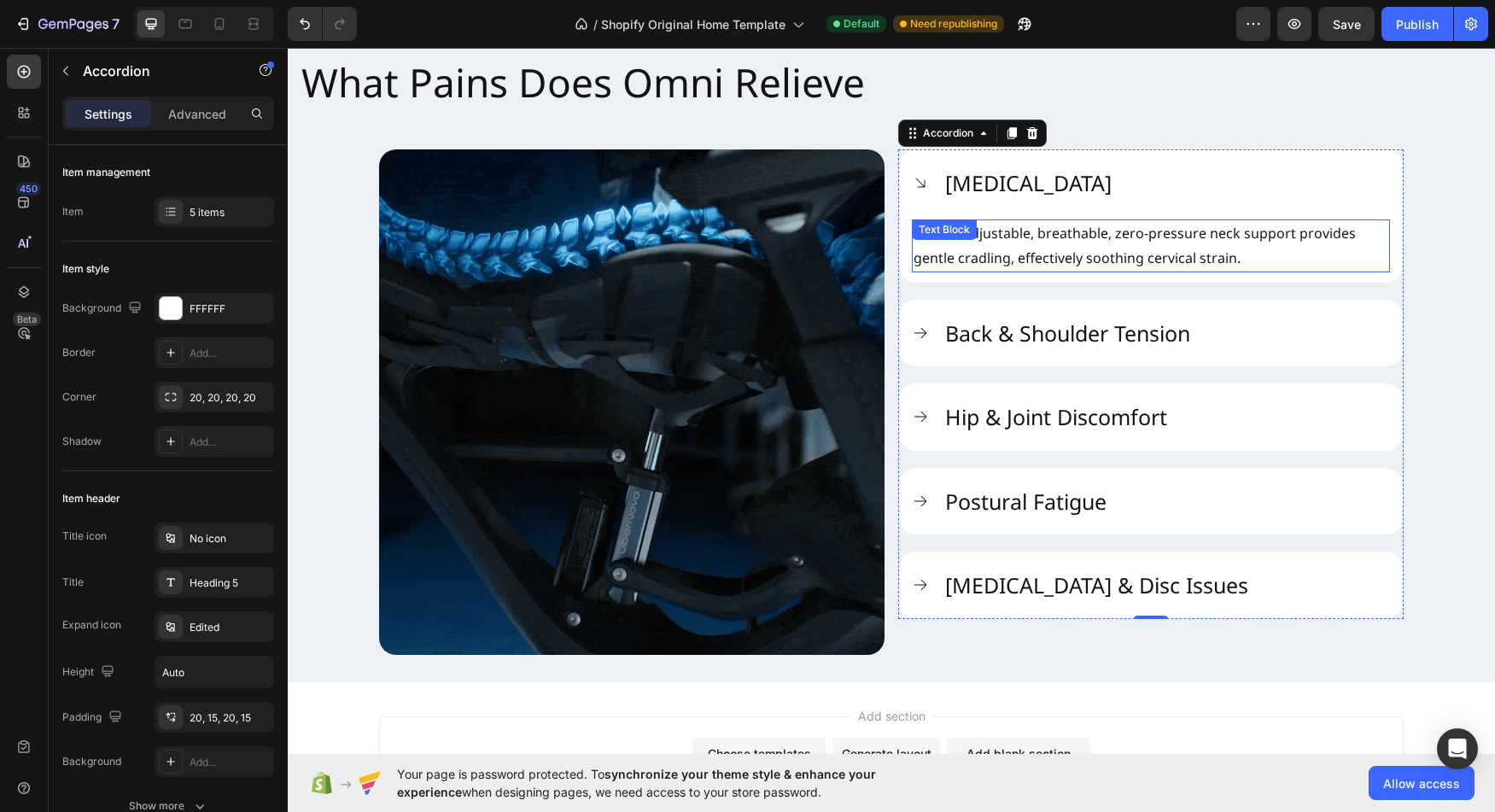
click at [1062, 251] on p "The 3D-adjustable, breathable, zero-pressure neck support provides gentle cradl…" at bounding box center [1151, 246] width 475 height 49
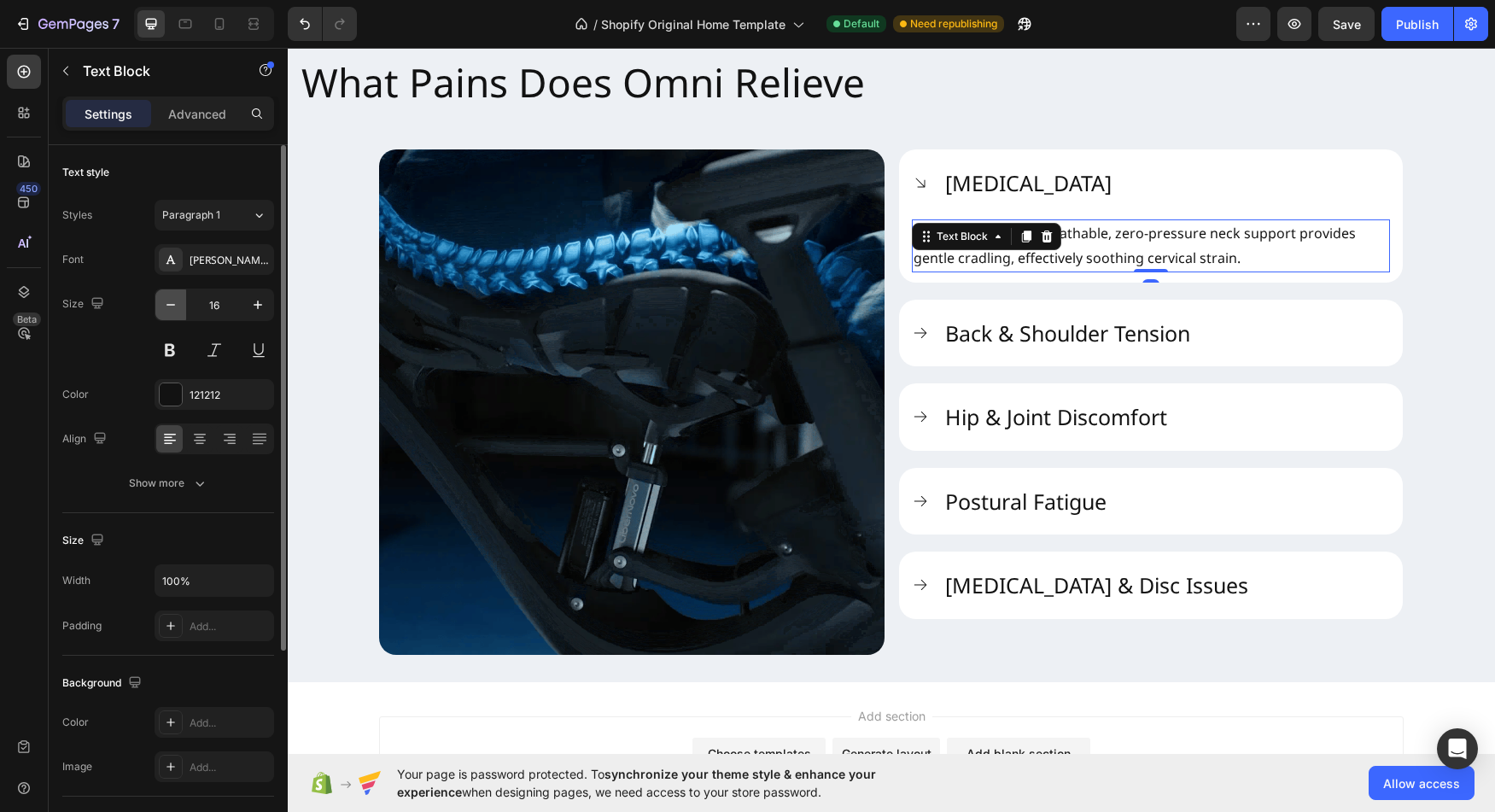
click at [175, 310] on icon "button" at bounding box center [171, 304] width 17 height 17
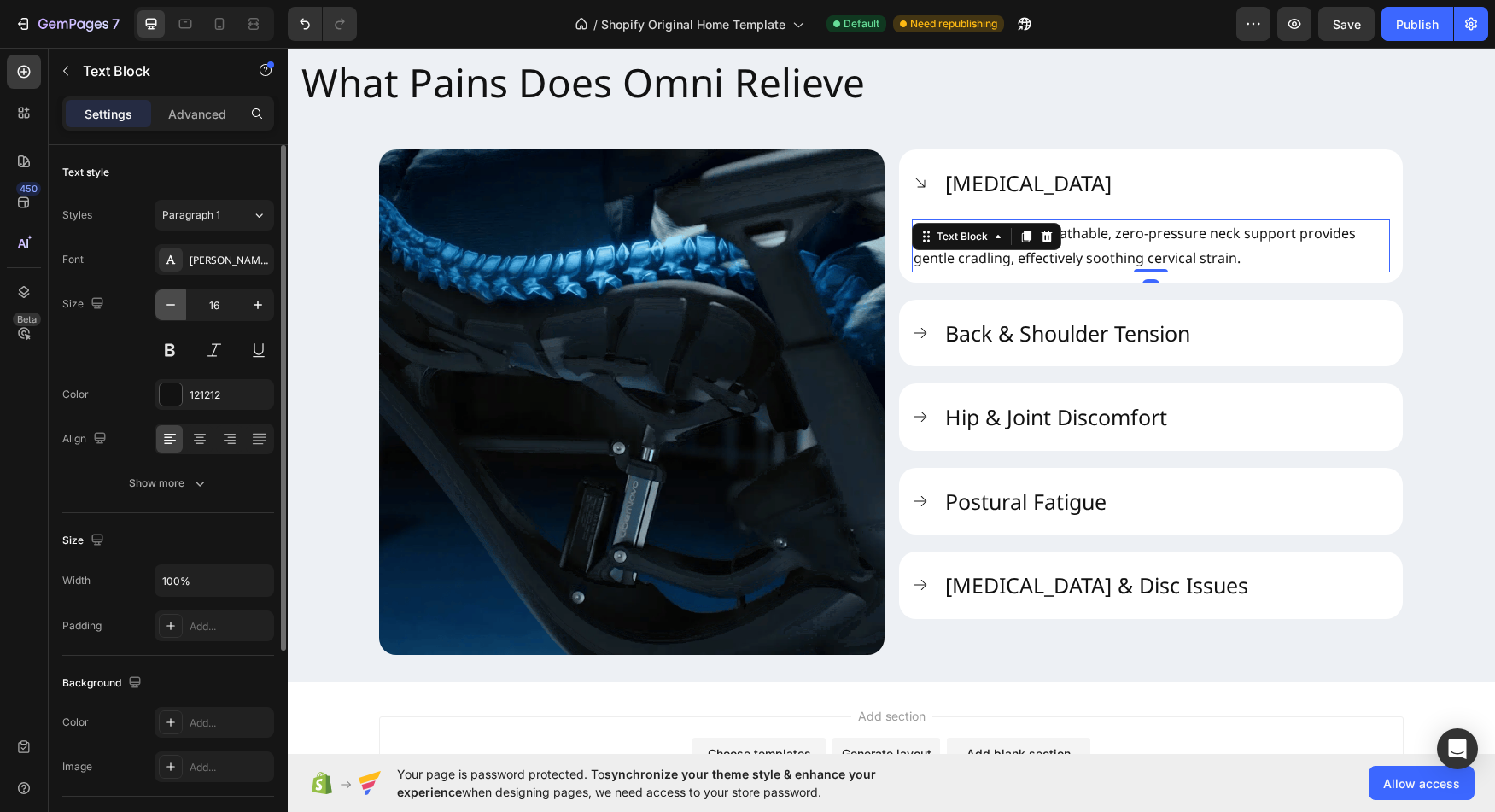
click at [175, 310] on icon "button" at bounding box center [171, 304] width 17 height 17
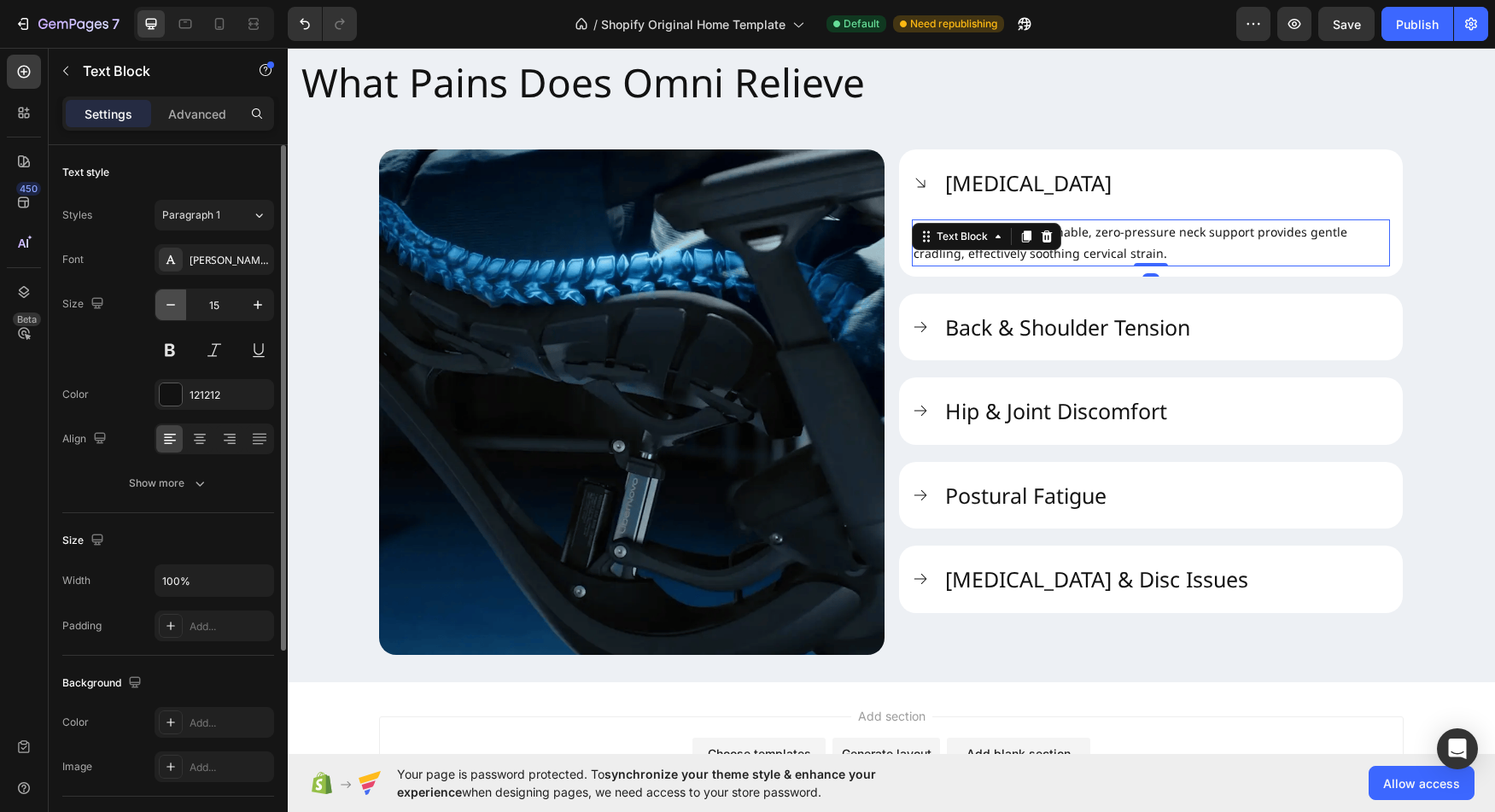
type input "14"
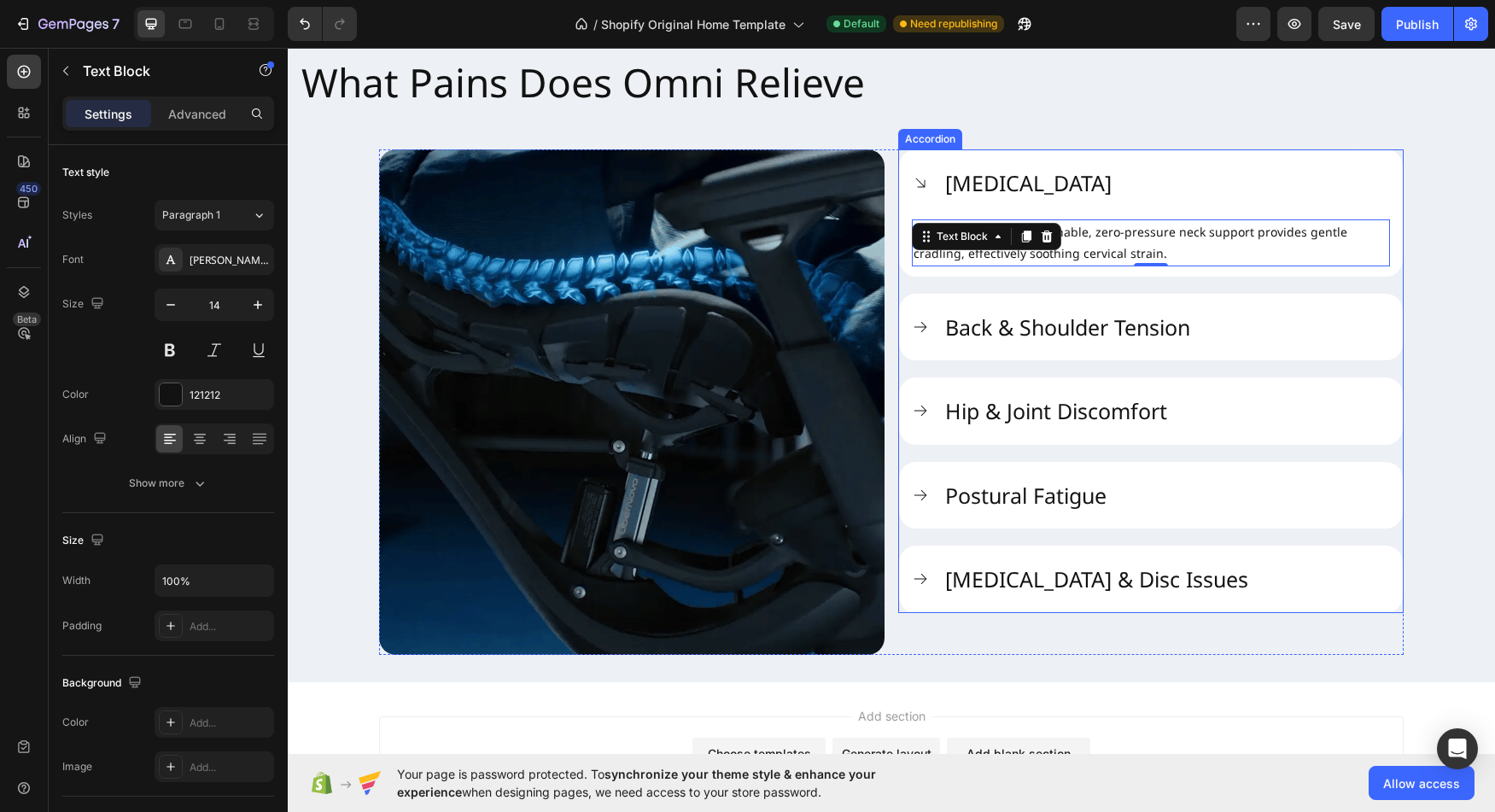
click at [1189, 190] on div "[MEDICAL_DATA]" at bounding box center [1167, 183] width 448 height 33
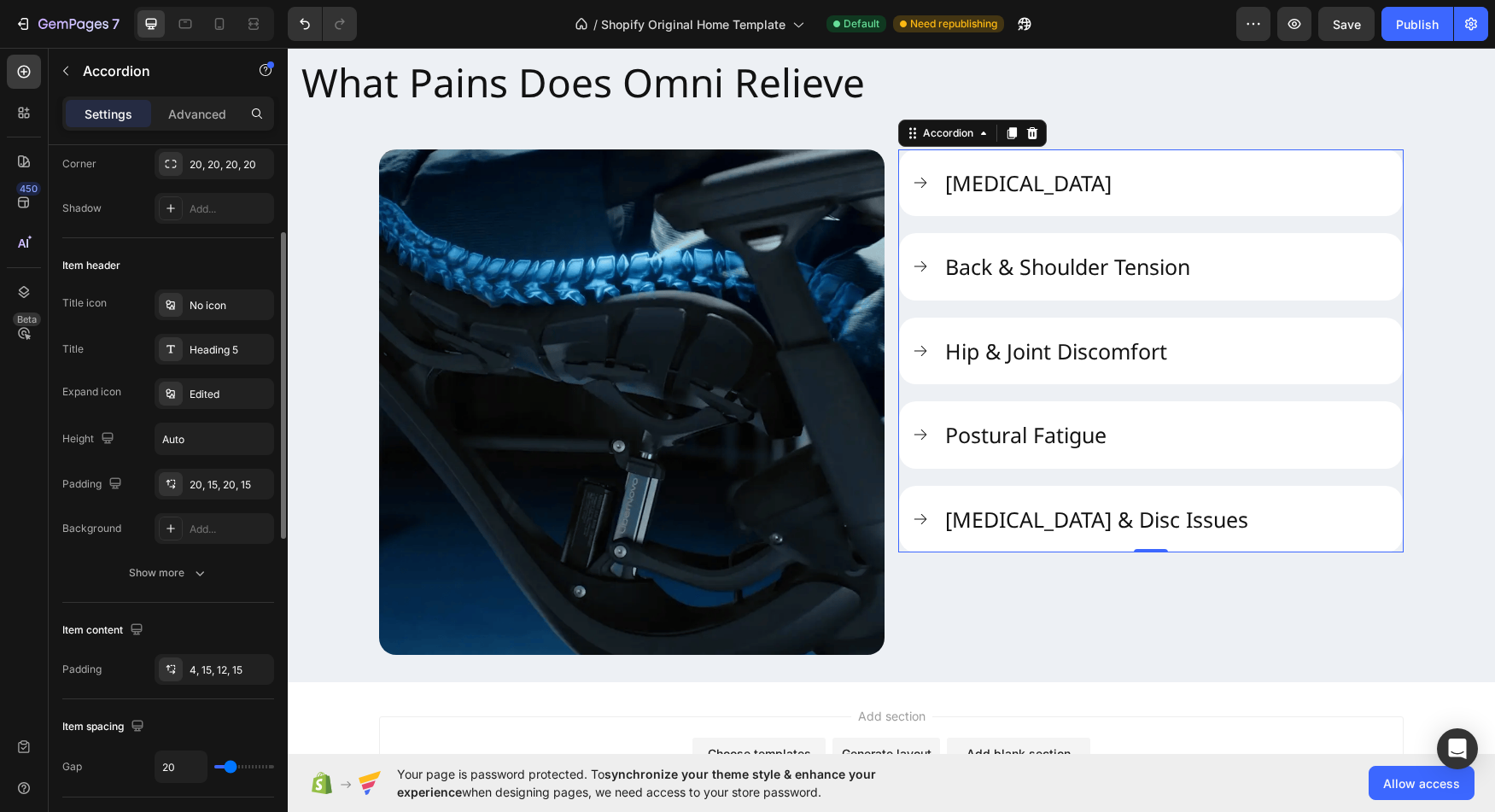
scroll to position [235, 0]
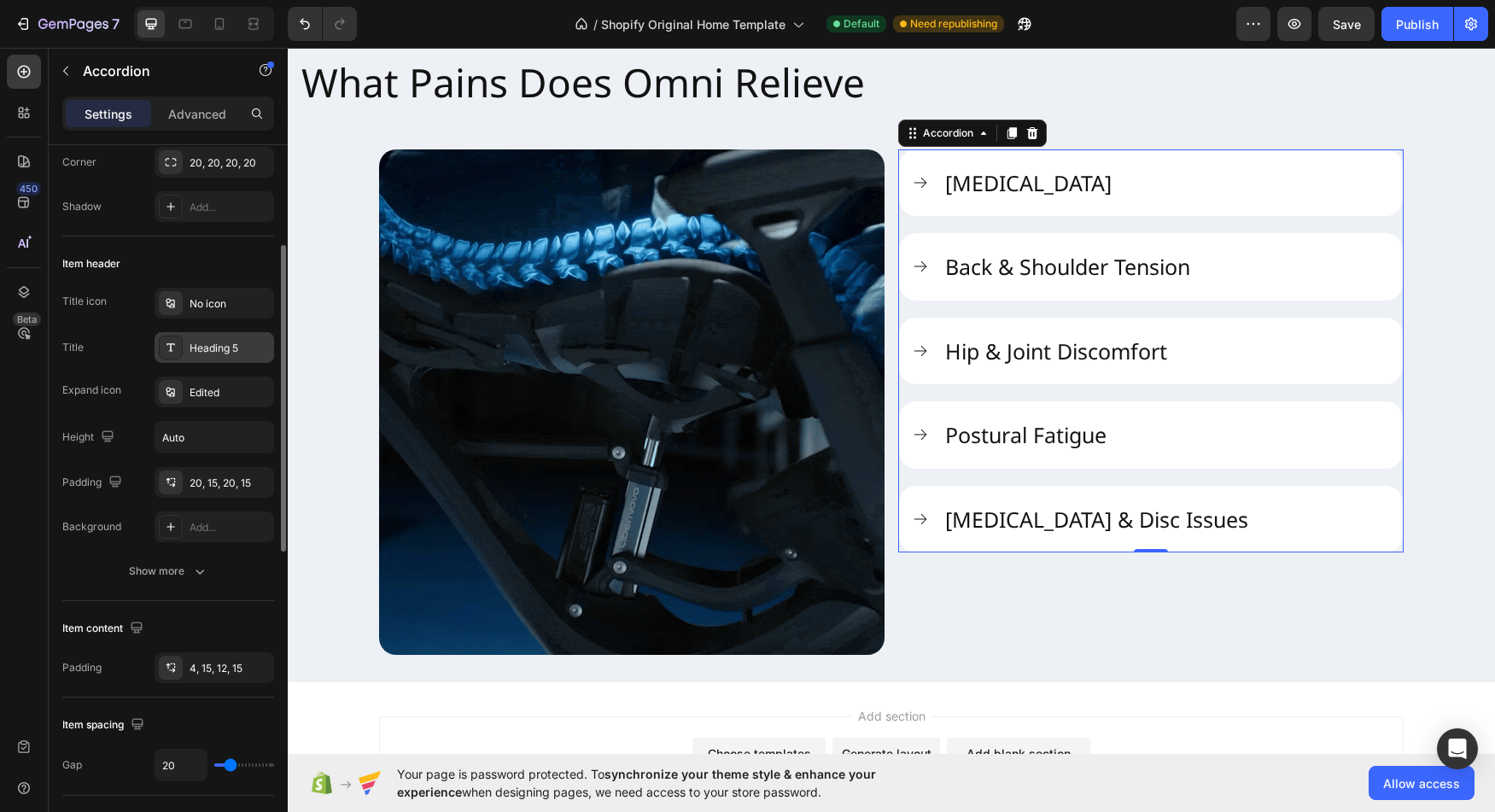
click at [233, 348] on div "Heading 5" at bounding box center [229, 348] width 80 height 16
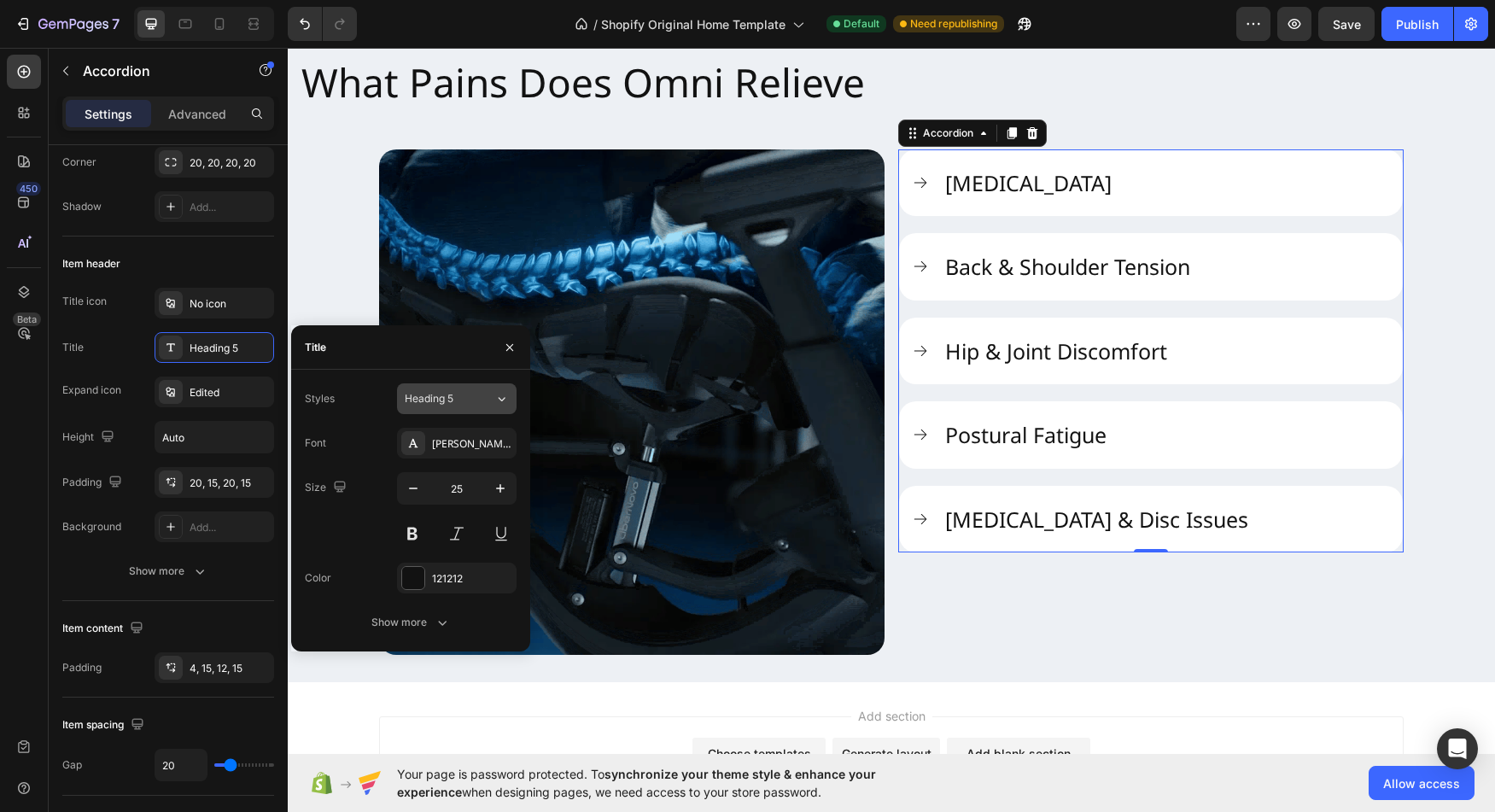
click at [460, 397] on div "Heading 5" at bounding box center [440, 398] width 69 height 16
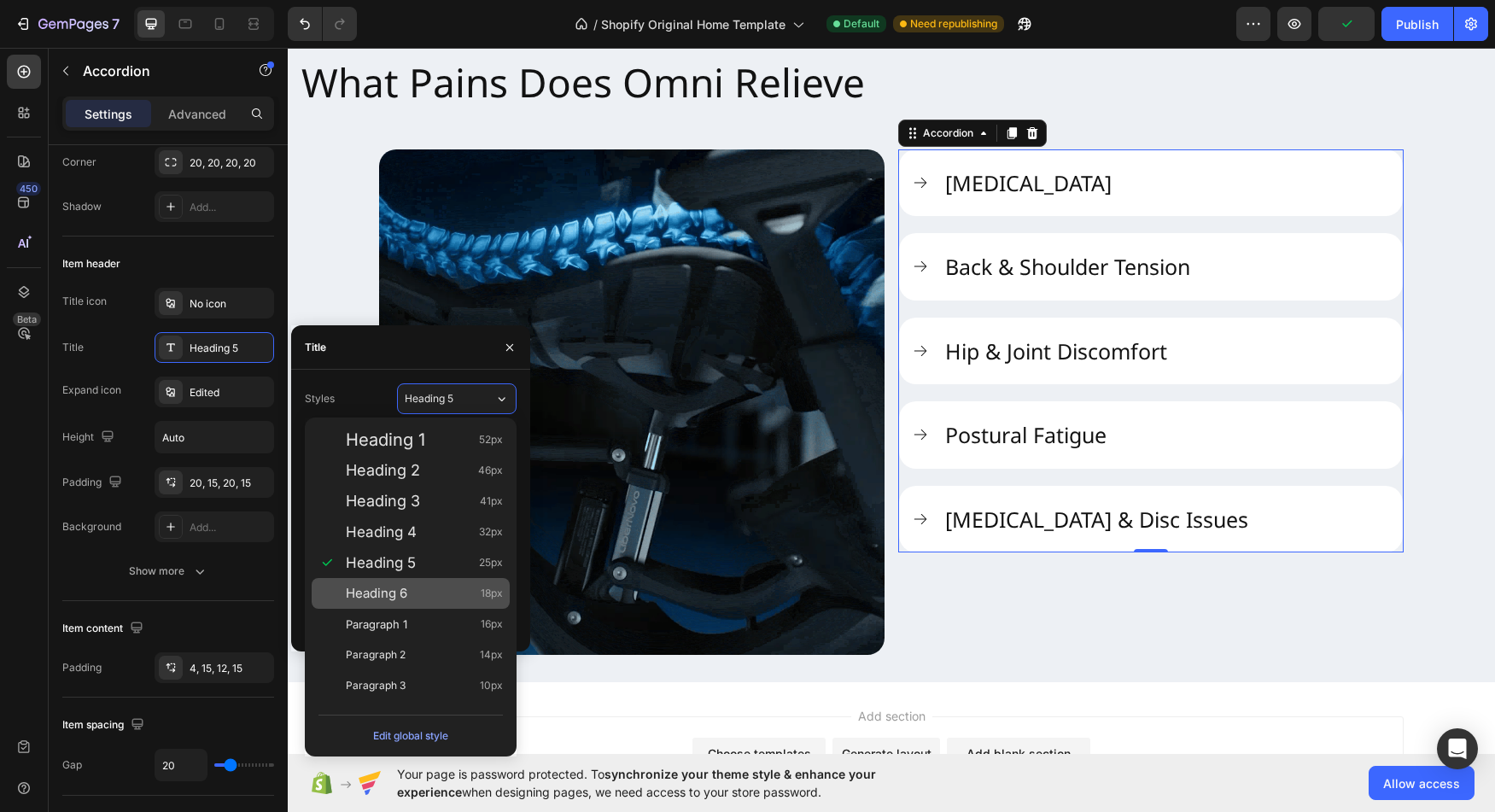
click at [418, 590] on div "Heading 6 18px" at bounding box center [424, 593] width 157 height 17
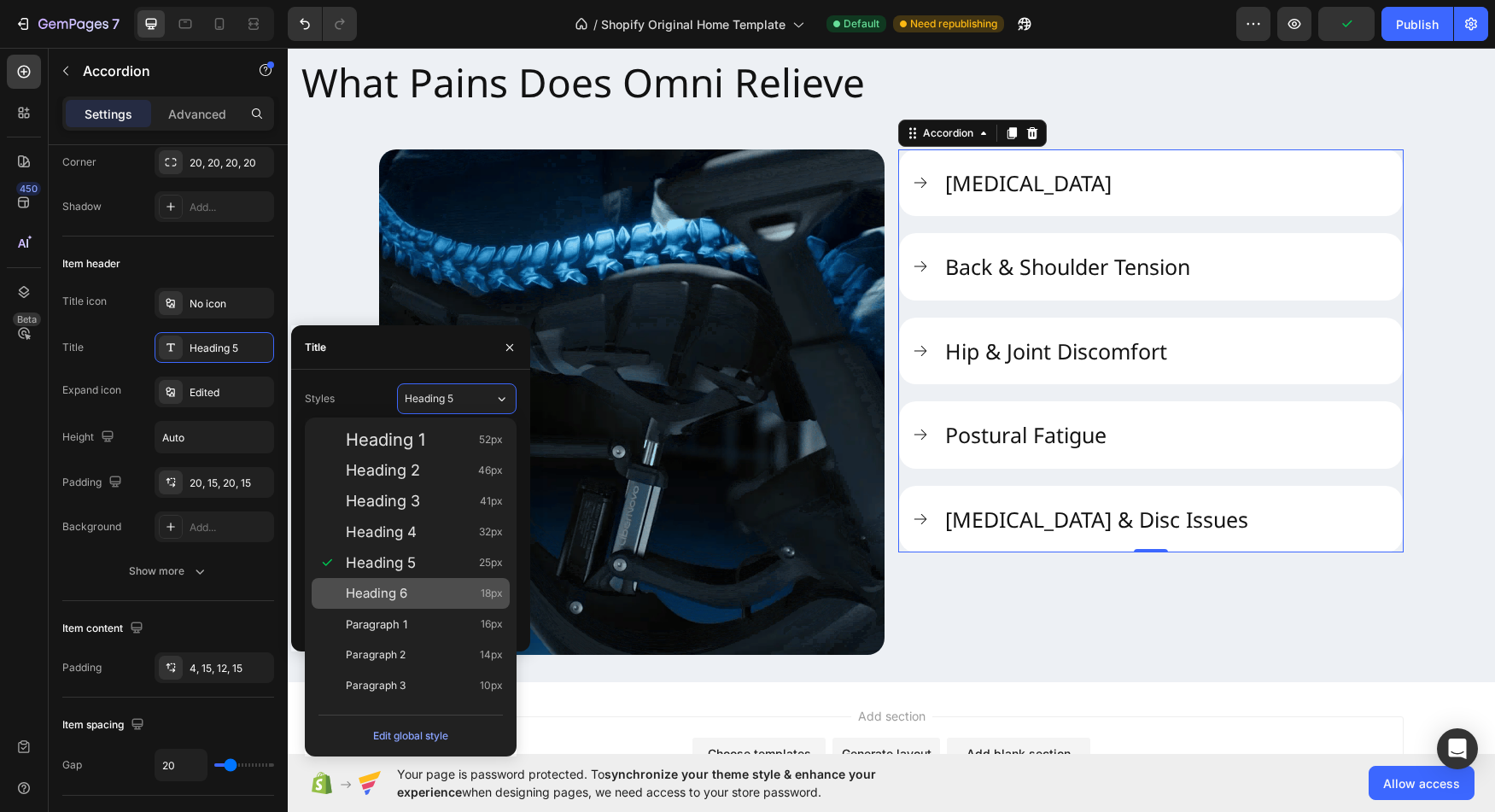
type input "18"
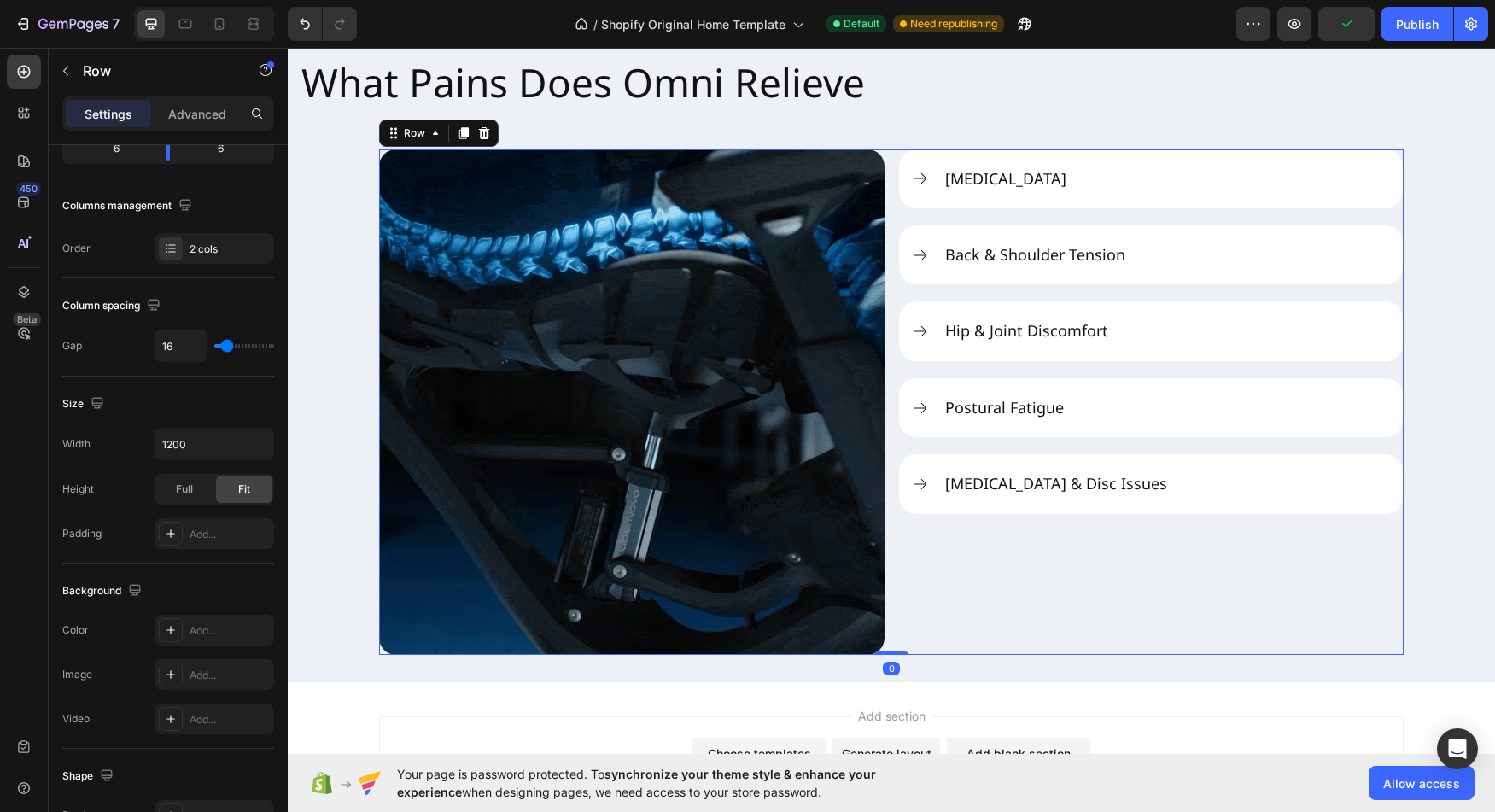
click at [1081, 603] on div "Neck Stiffness Back & Shoulder Tension Hip & Joint Discomfort Postural Fatigue …" at bounding box center [1150, 402] width 505 height 505
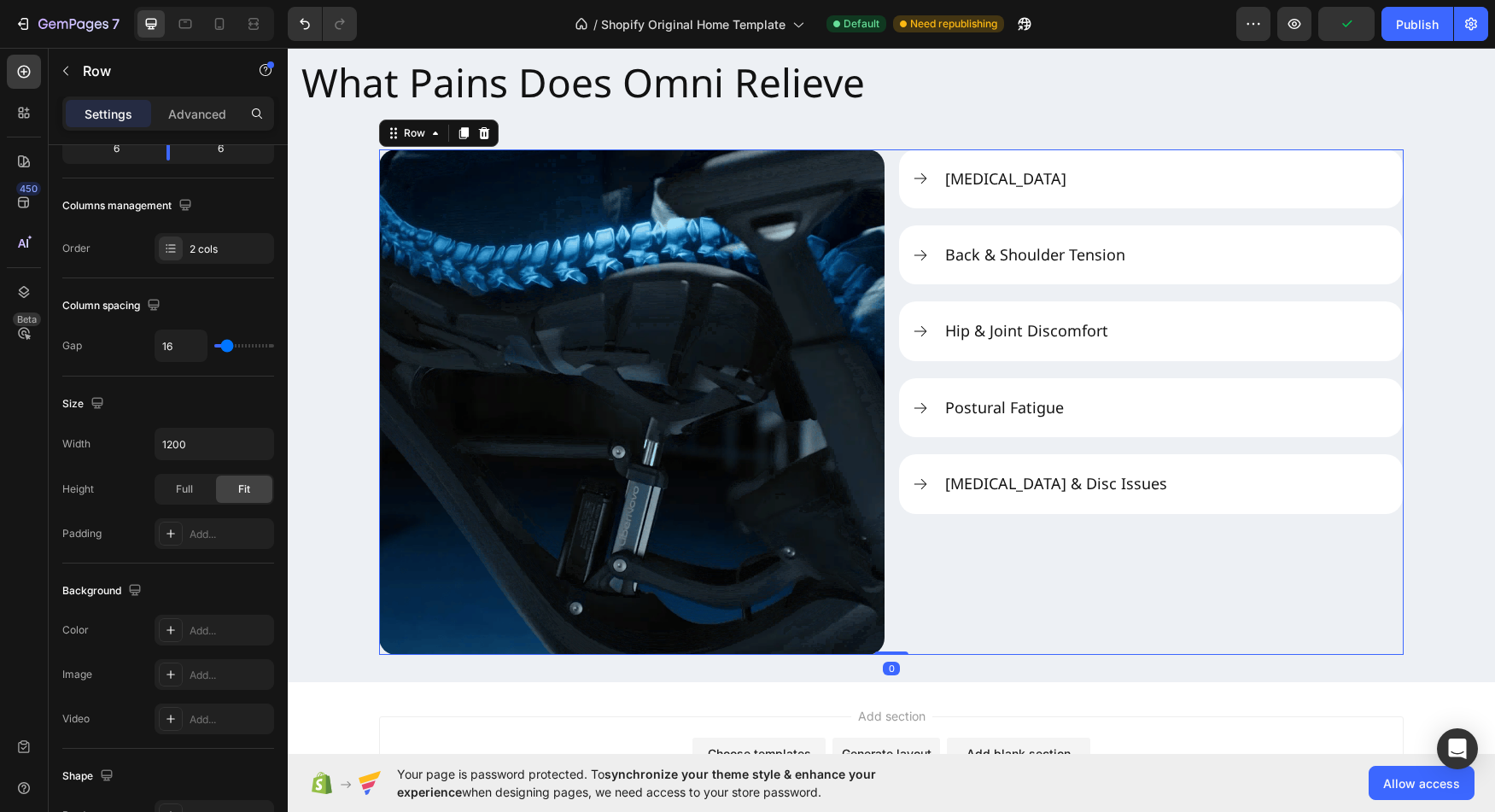
scroll to position [0, 0]
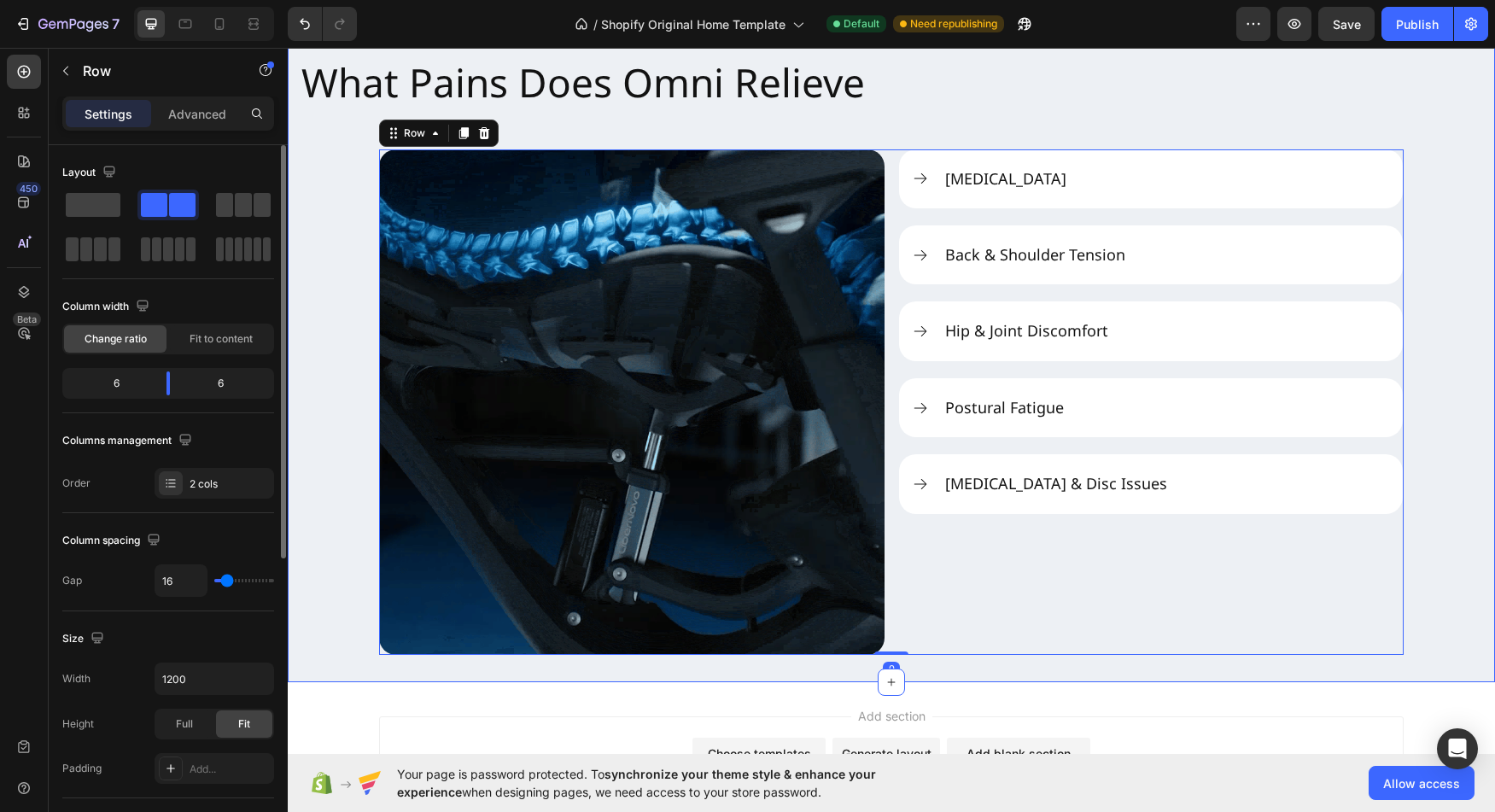
click at [1443, 640] on div "What Pains Does Omni Relieve Heading Image Neck Stiffness Back & Shoulder Tensi…" at bounding box center [891, 349] width 1207 height 611
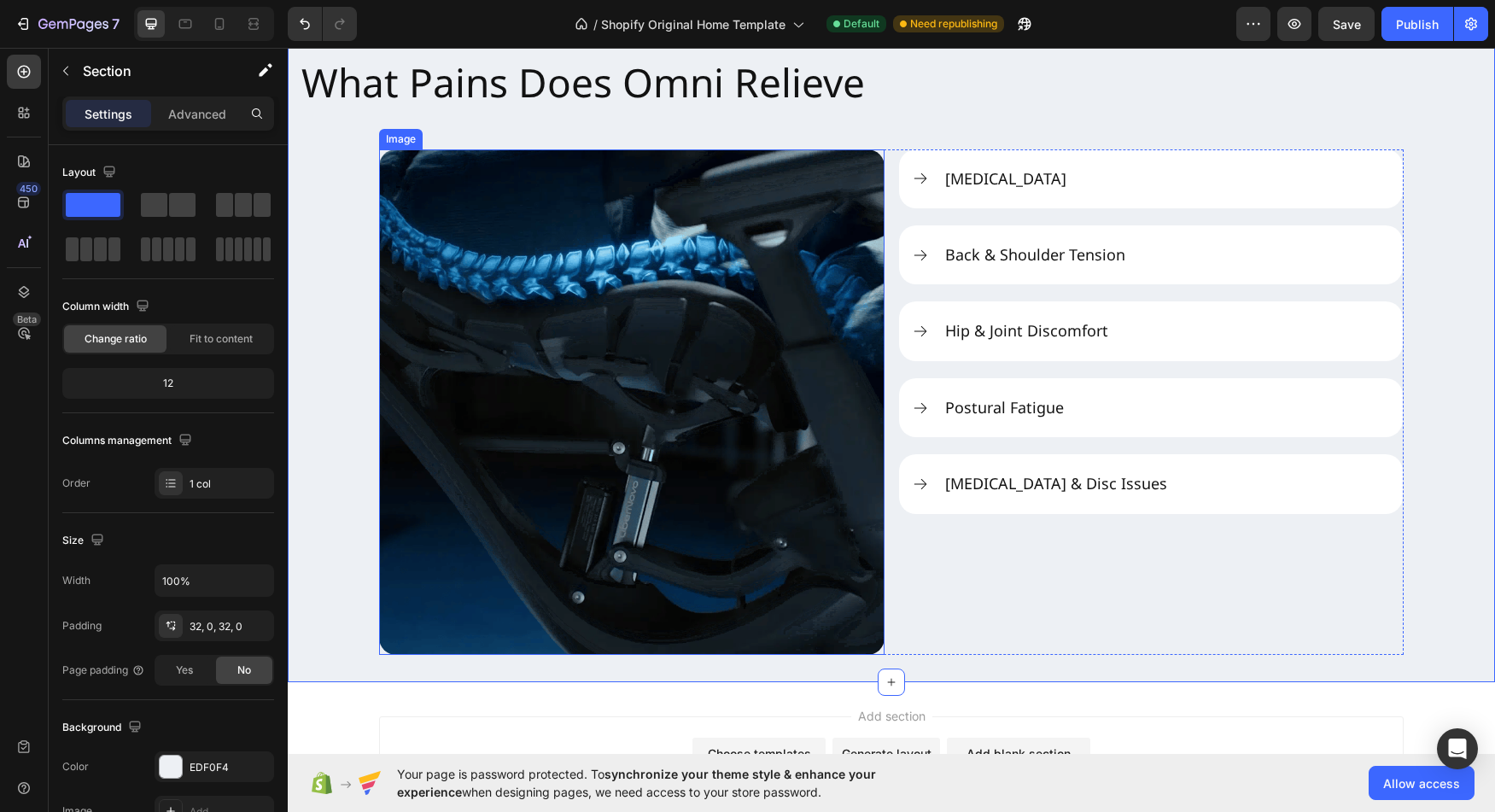
click at [789, 426] on img at bounding box center [631, 402] width 505 height 505
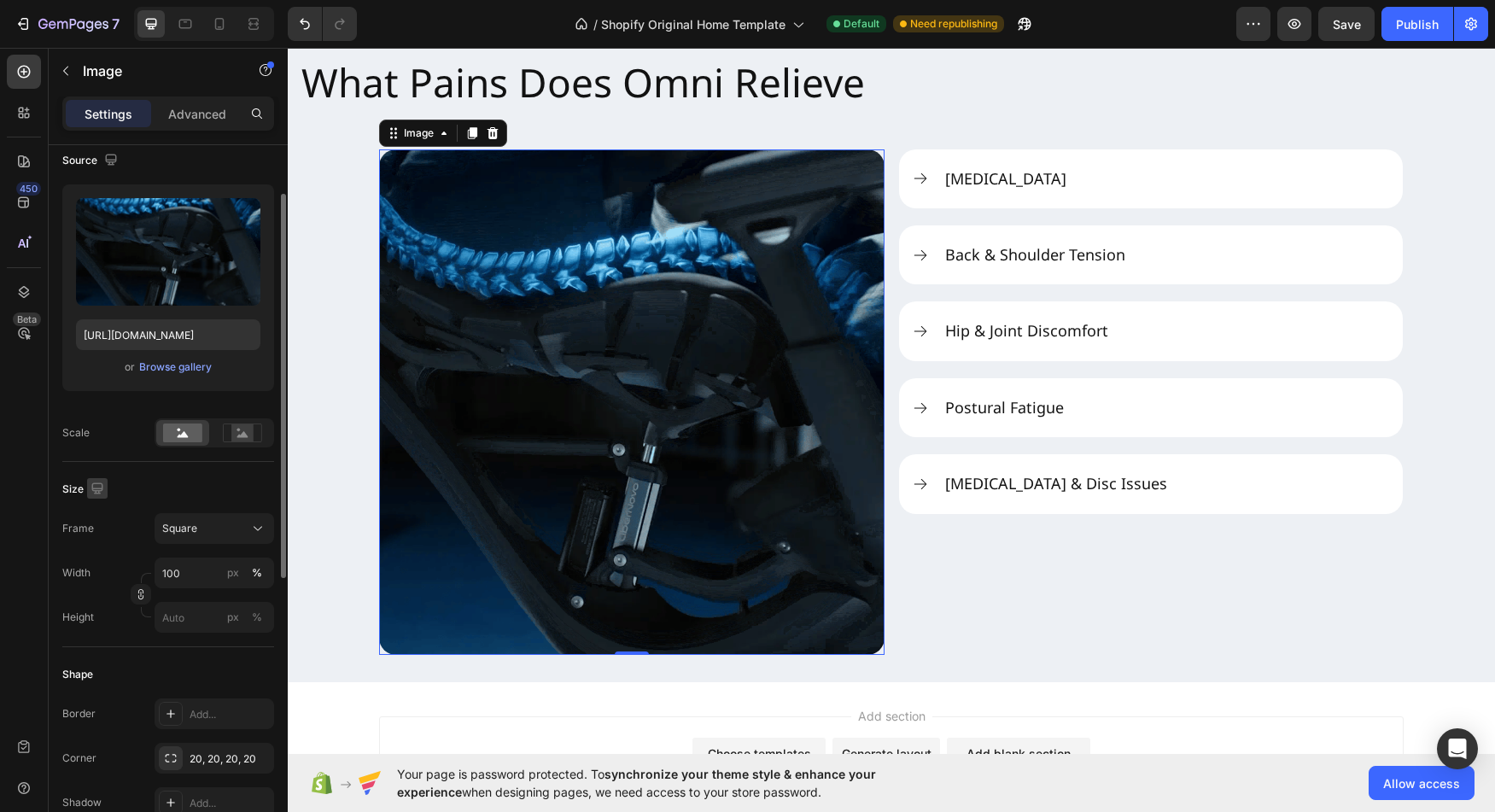
scroll to position [170, 0]
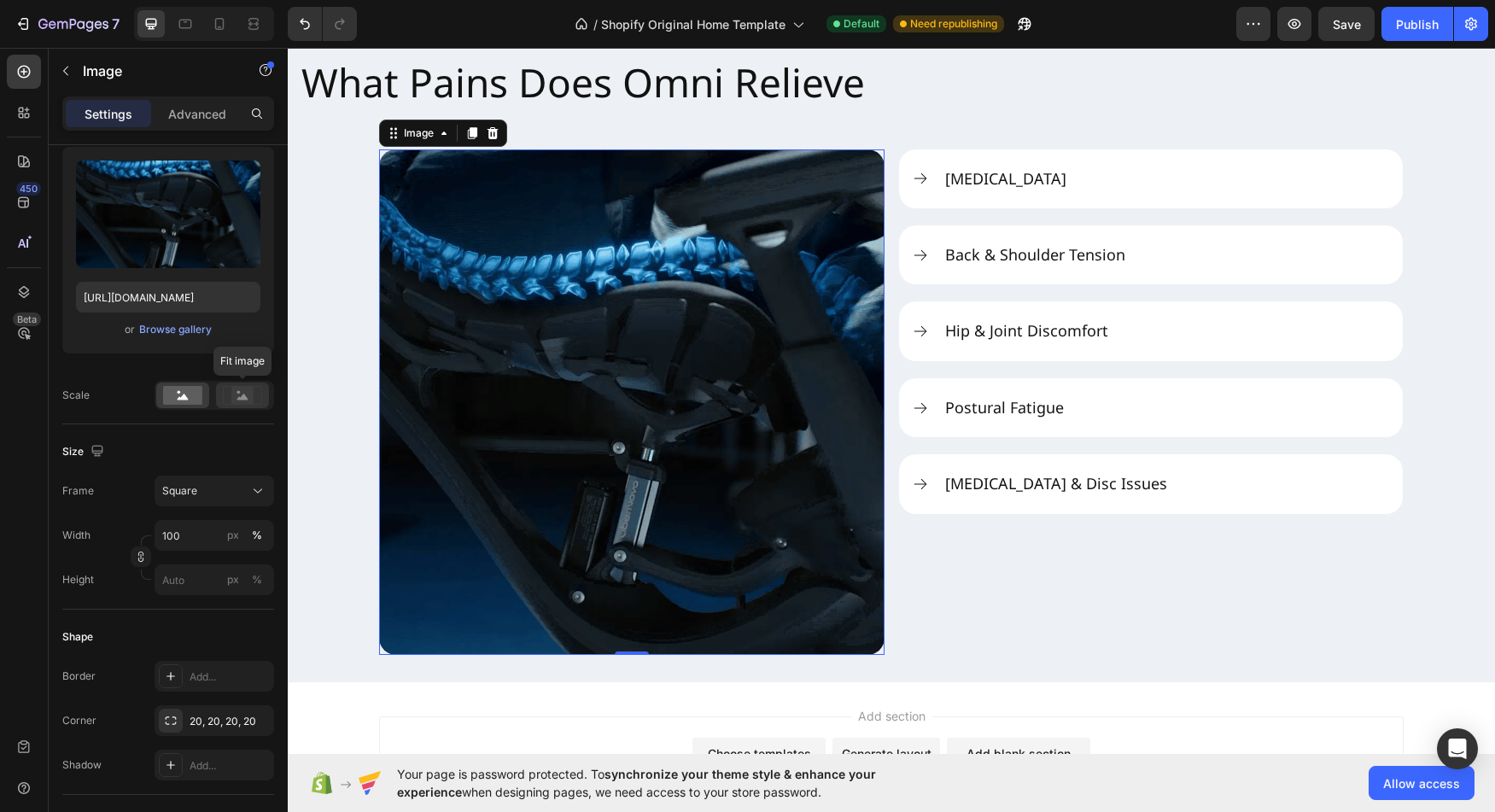
click at [234, 395] on rect at bounding box center [242, 395] width 22 height 17
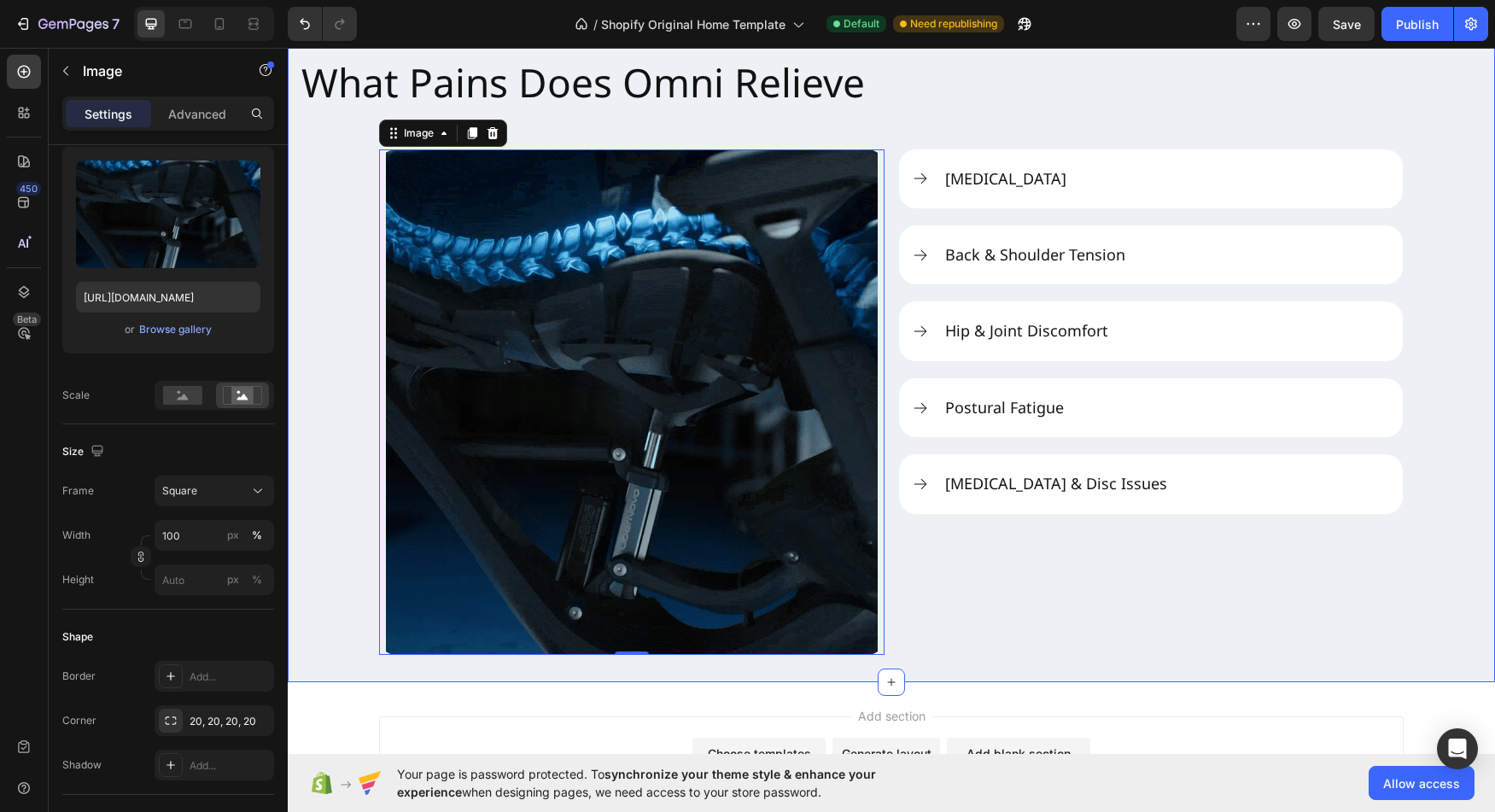
click at [345, 581] on div "What Pains Does Omni Relieve Heading Image 0 Neck Stiffness Back & Shoulder Ten…" at bounding box center [891, 349] width 1207 height 611
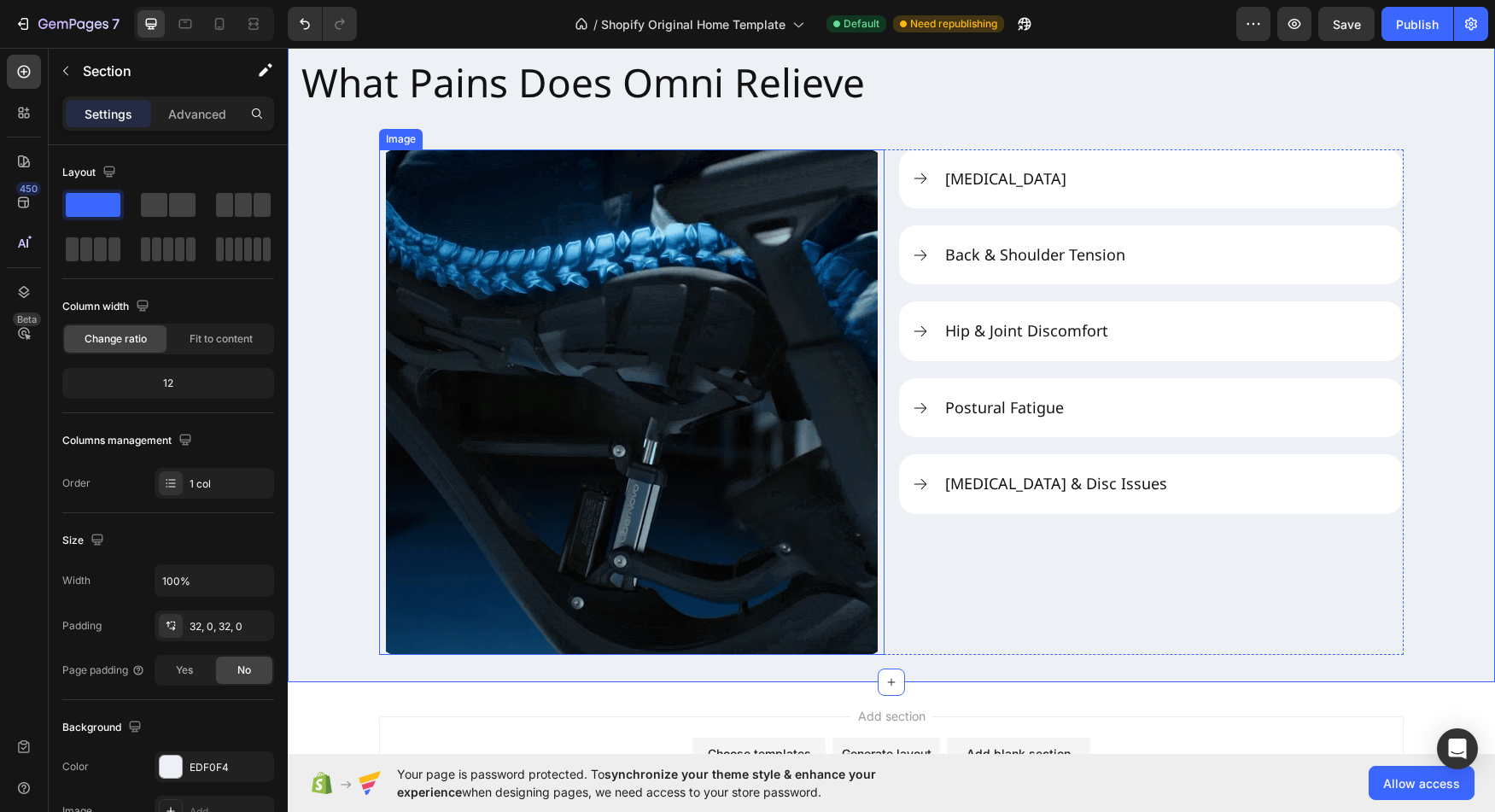
click at [530, 398] on img at bounding box center [631, 402] width 505 height 505
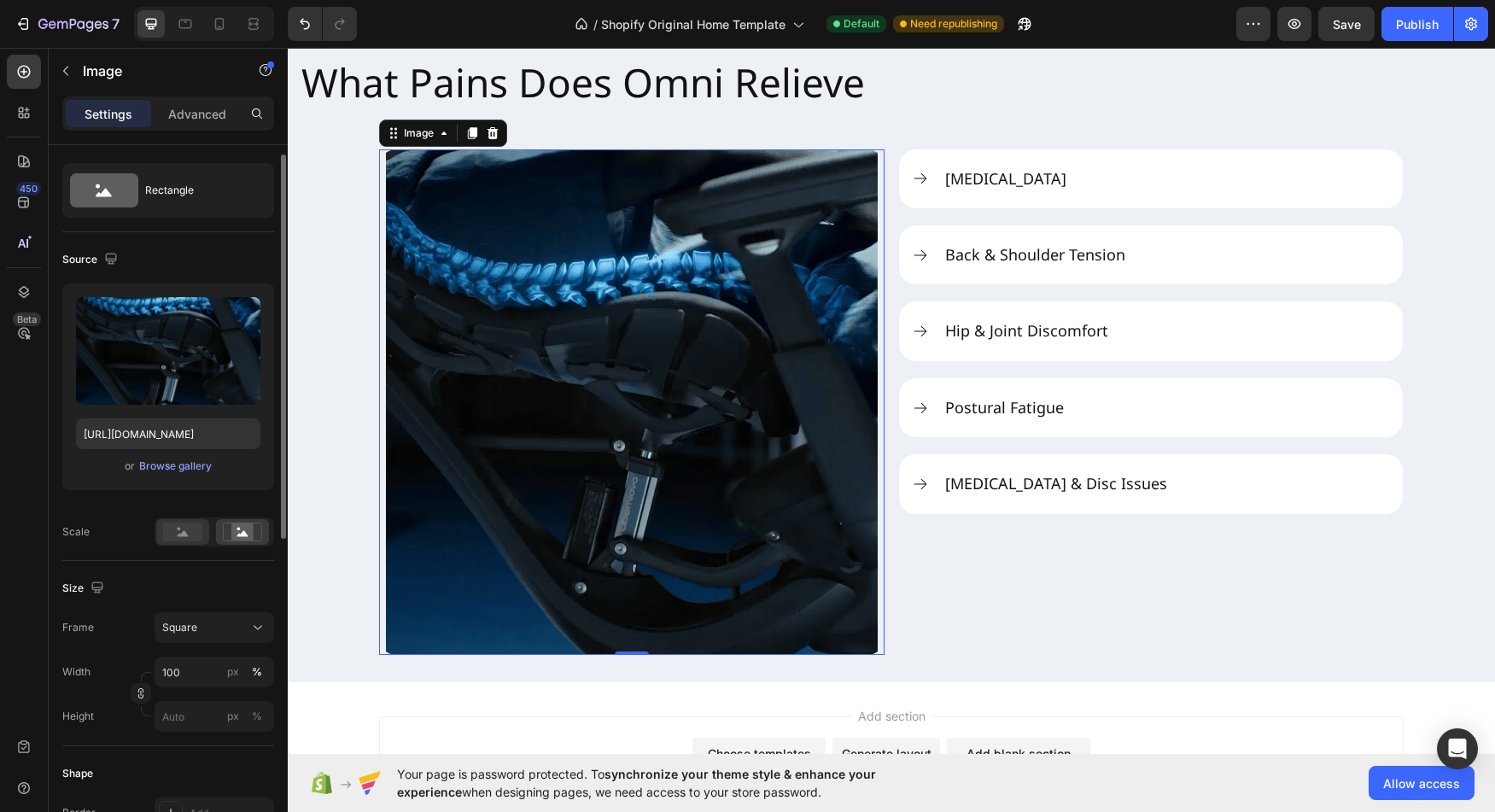
scroll to position [41, 0]
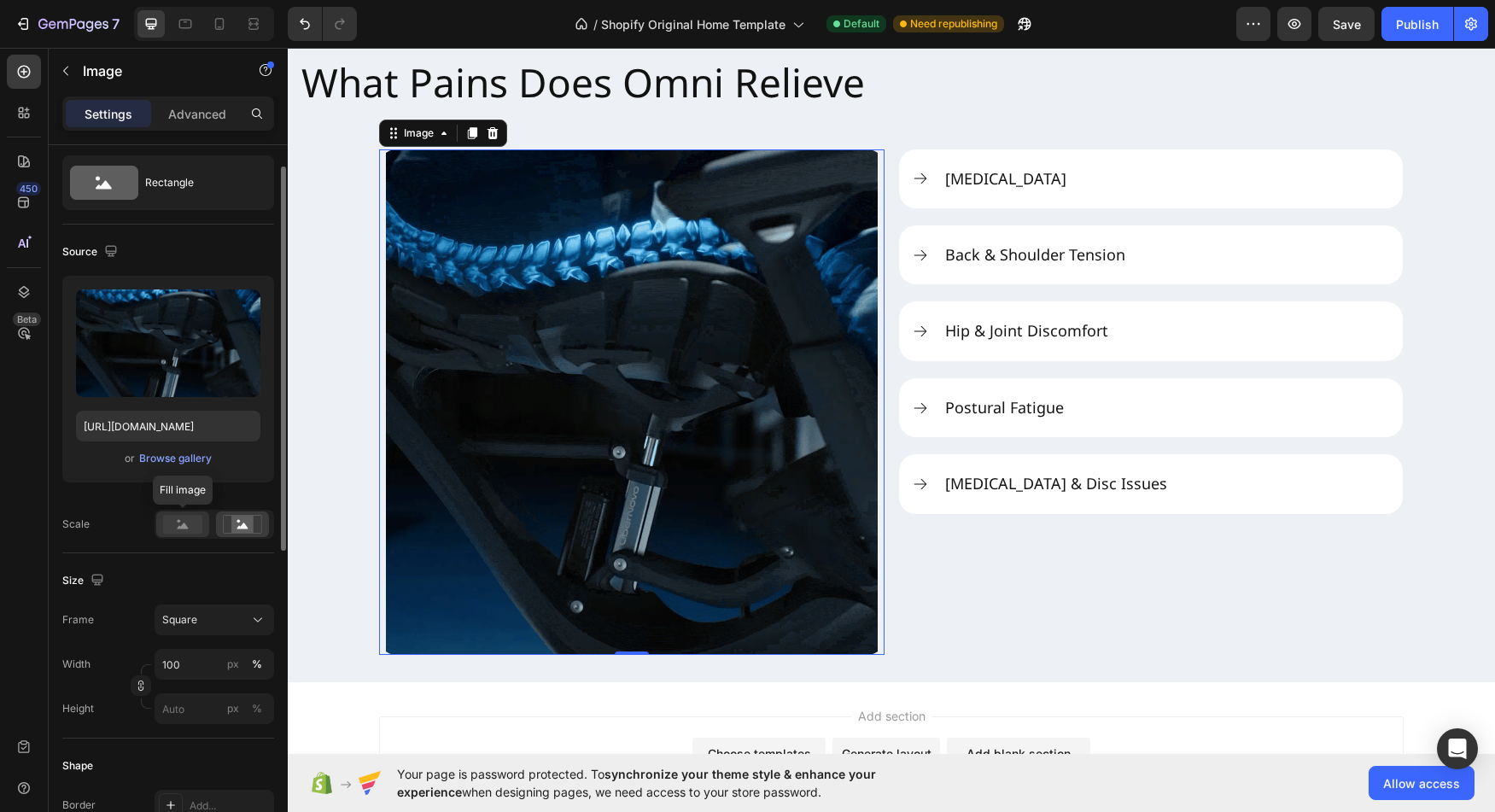
click at [189, 522] on rect at bounding box center [182, 524] width 39 height 19
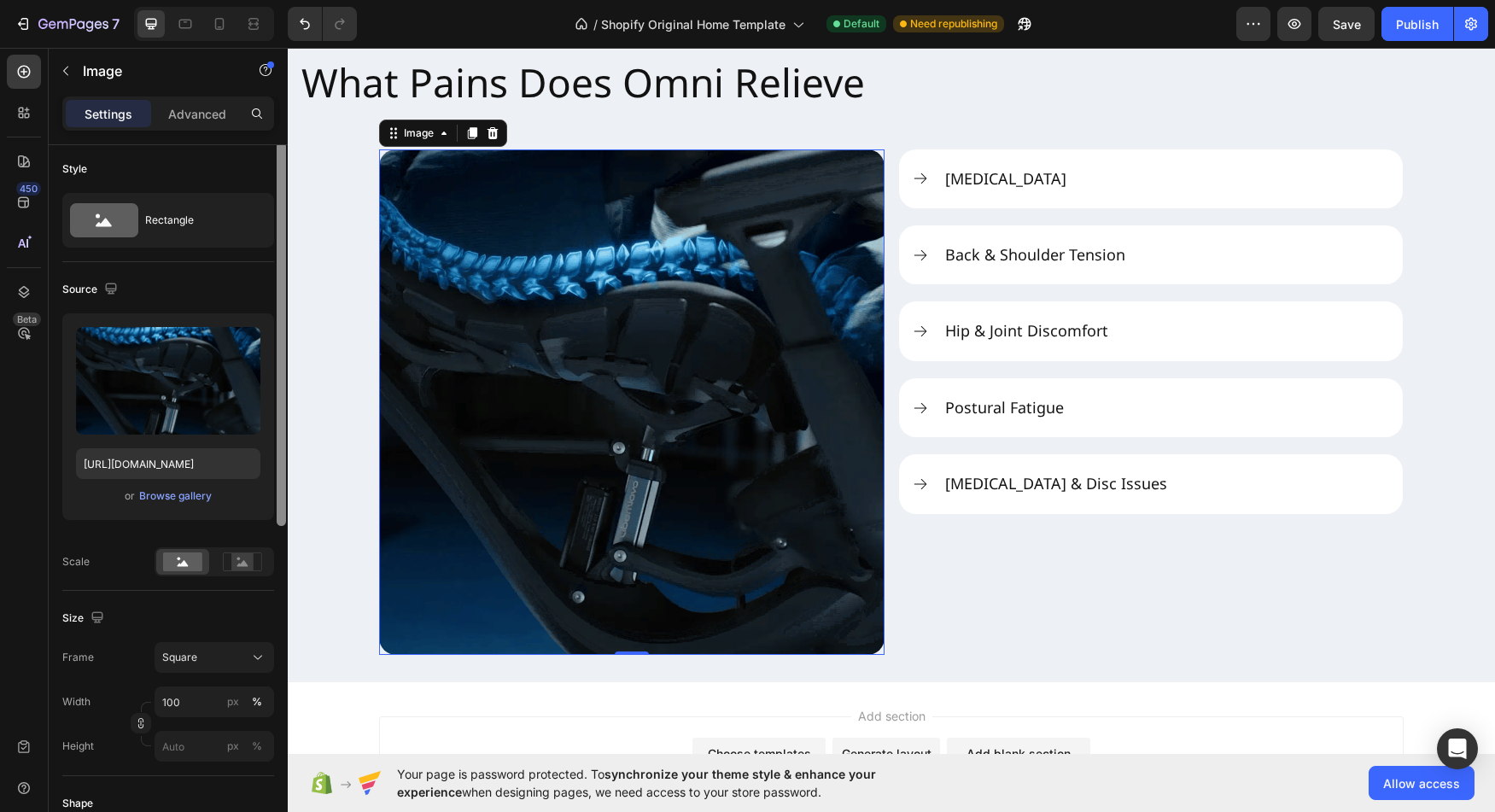
scroll to position [0, 0]
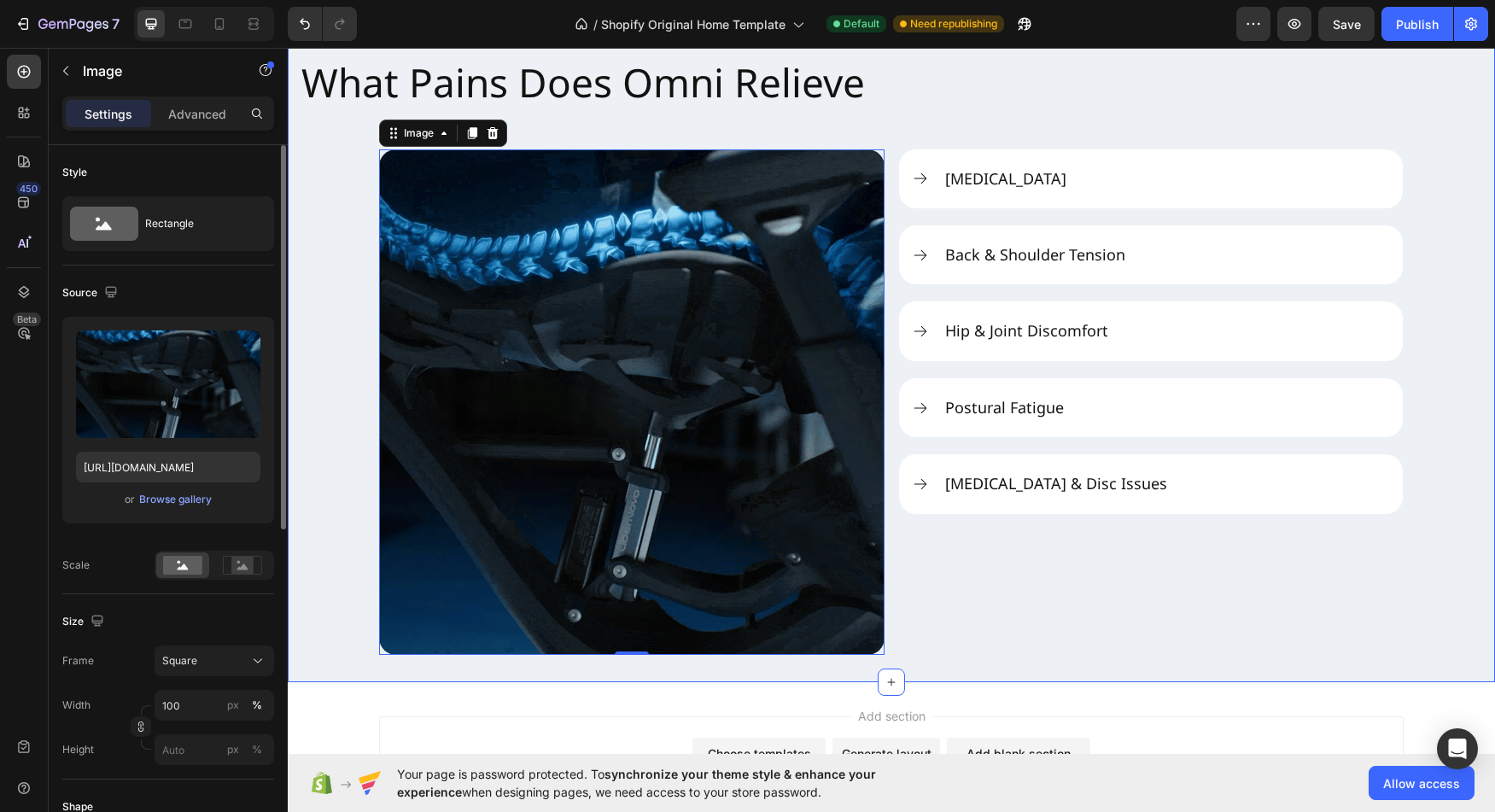
click at [338, 570] on div "What Pains Does Omni Relieve Heading Image 0 Neck Stiffness Back & Shoulder Ten…" at bounding box center [891, 349] width 1207 height 611
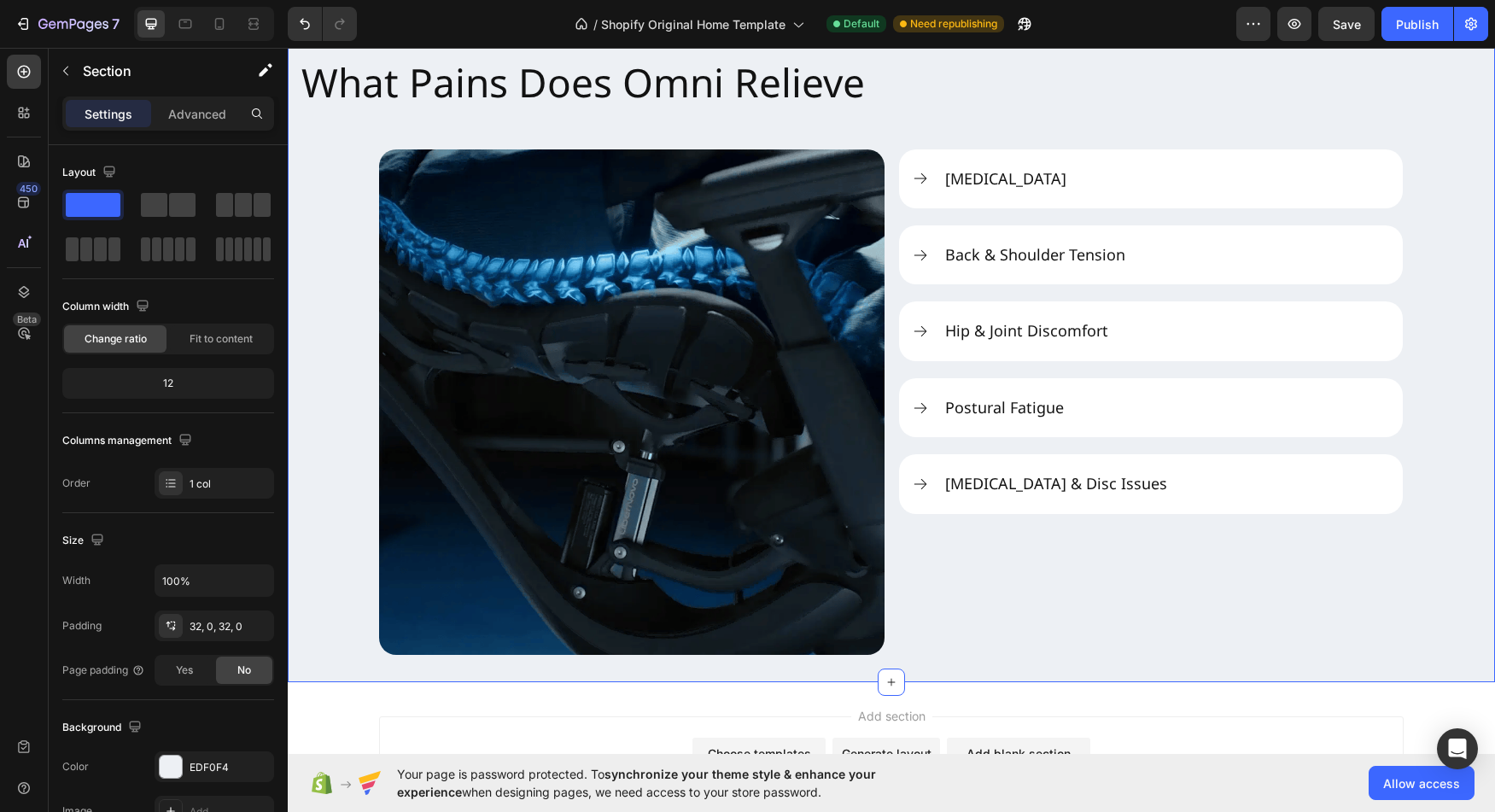
click at [346, 527] on div "What Pains Does Omni Relieve Heading Image Neck Stiffness Back & Shoulder Tensi…" at bounding box center [891, 349] width 1207 height 611
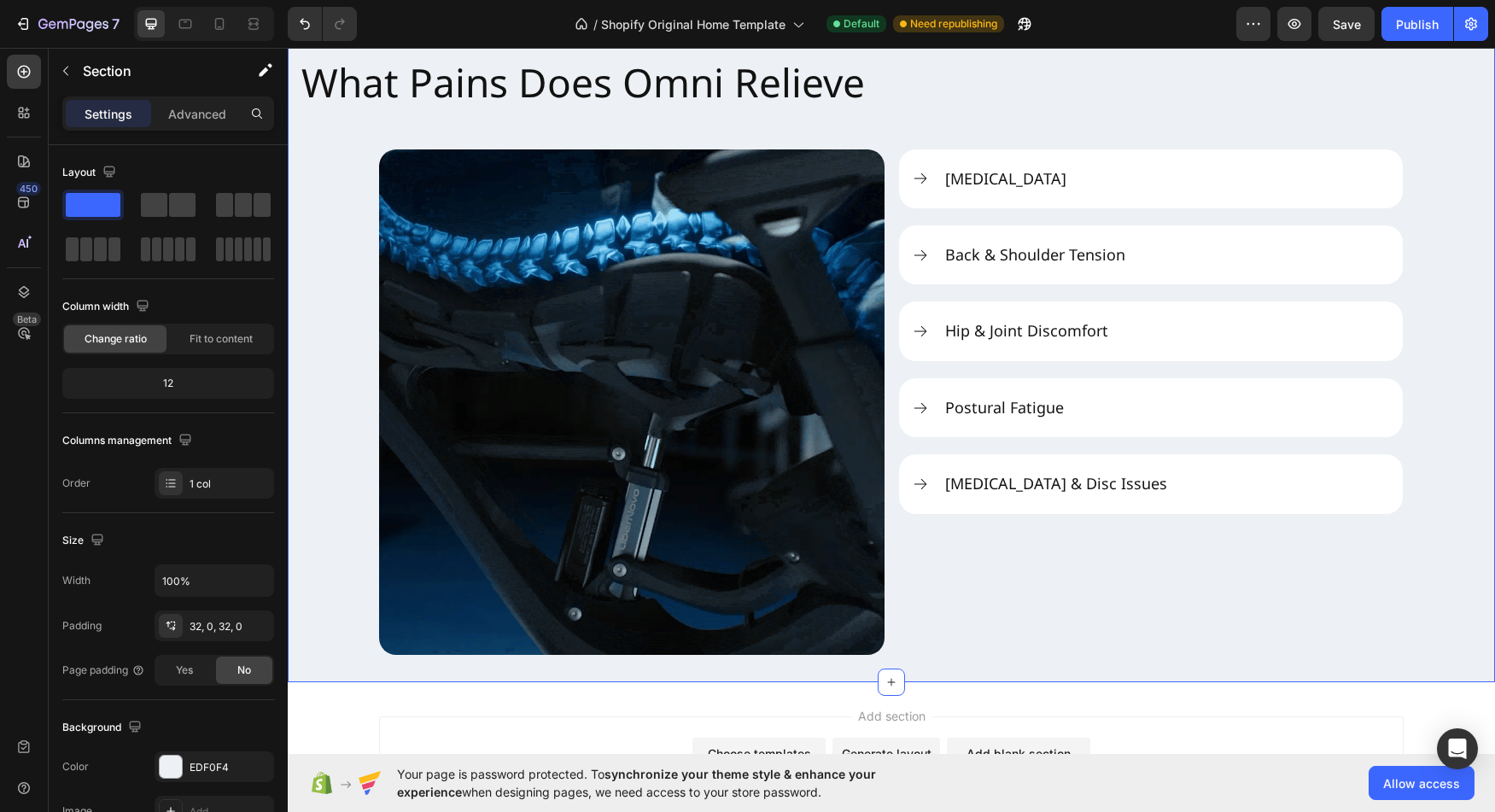
click at [344, 505] on div "What Pains Does Omni Relieve Heading Image Neck Stiffness Back & Shoulder Tensi…" at bounding box center [891, 349] width 1207 height 611
click at [346, 502] on div "What Pains Does Omni Relieve Heading Image Neck Stiffness Back & Shoulder Tensi…" at bounding box center [891, 349] width 1207 height 611
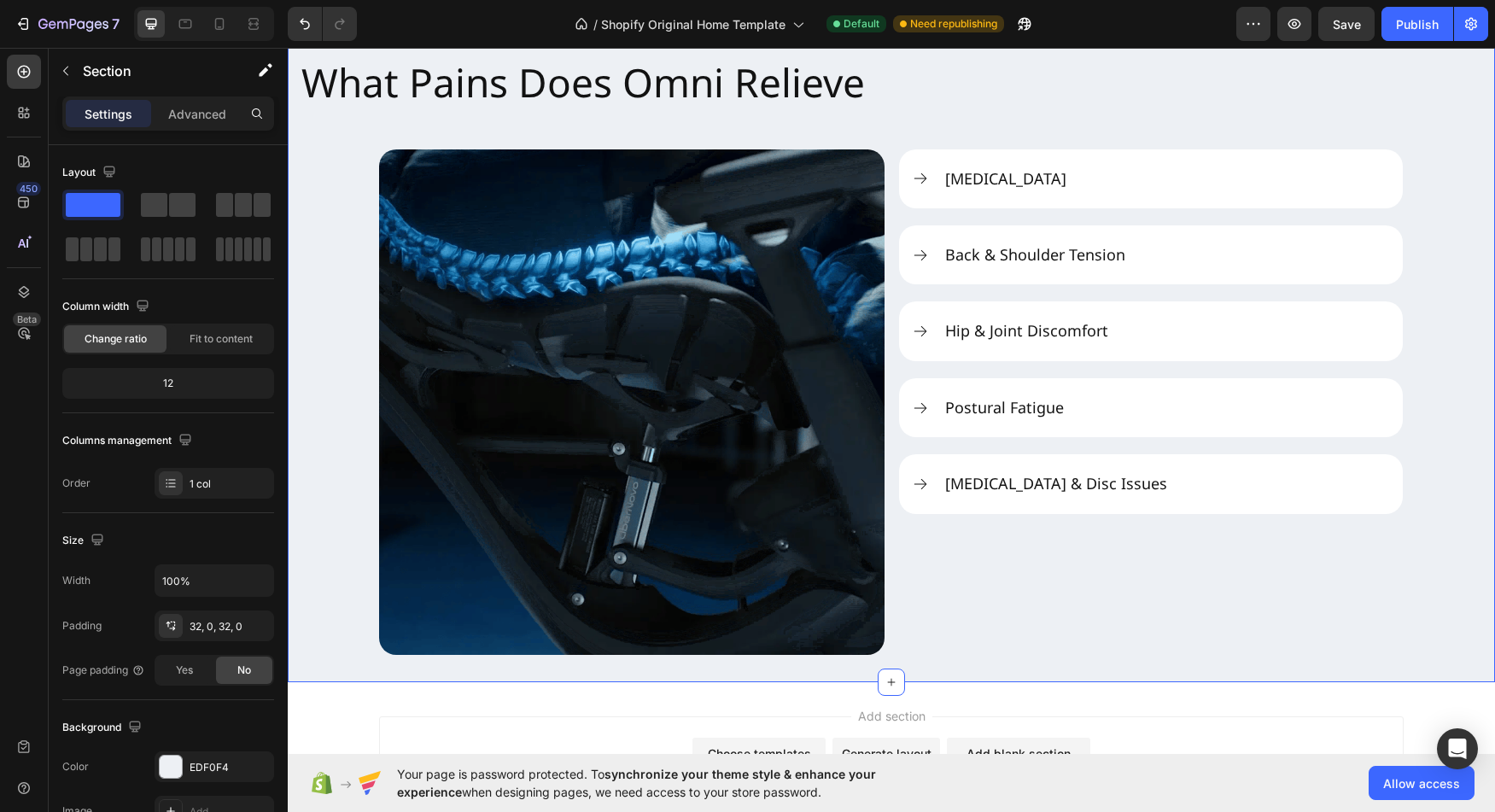
click at [355, 500] on div "What Pains Does Omni Relieve Heading Image Neck Stiffness Back & Shoulder Tensi…" at bounding box center [891, 349] width 1207 height 611
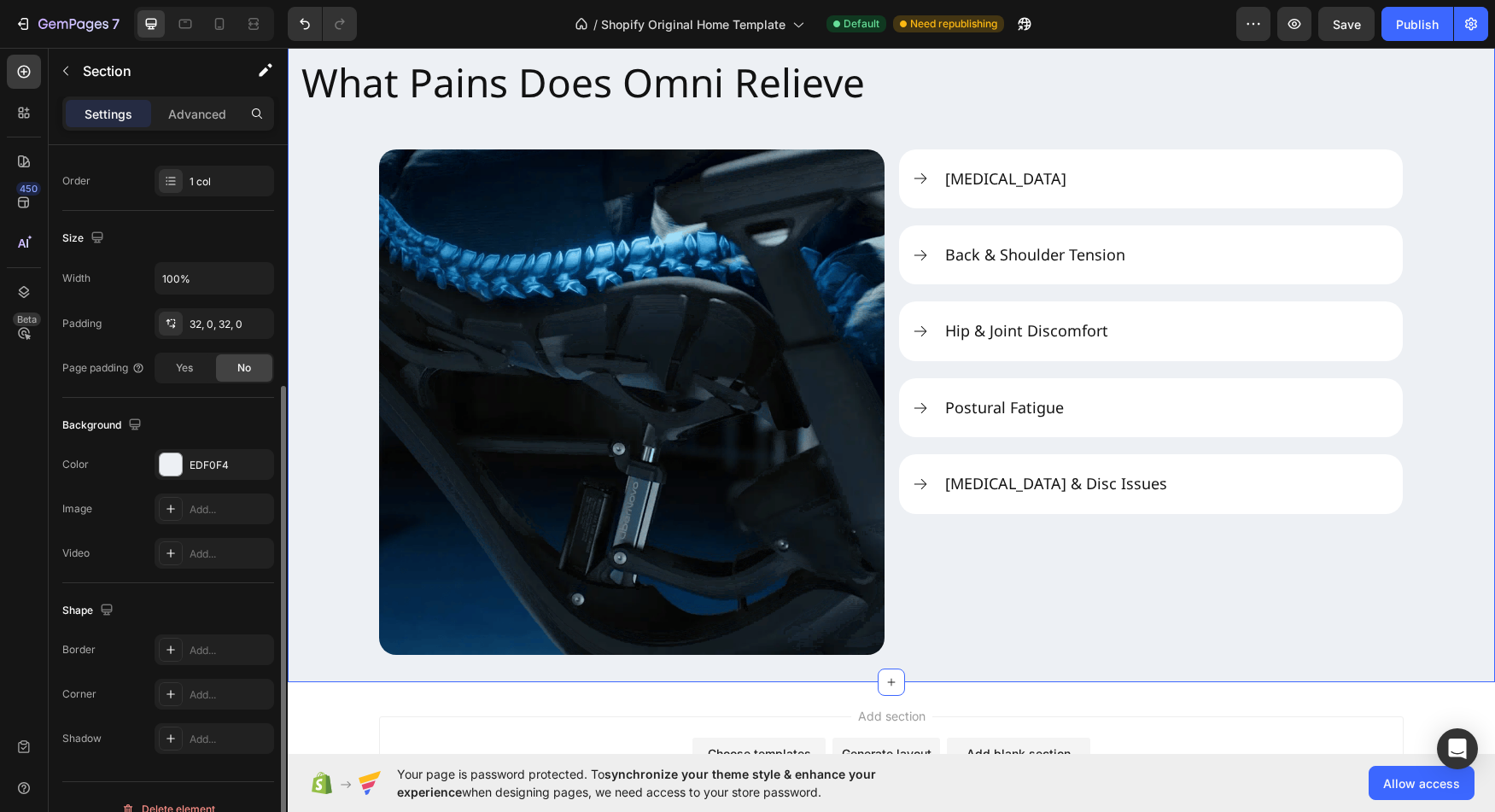
scroll to position [326, 0]
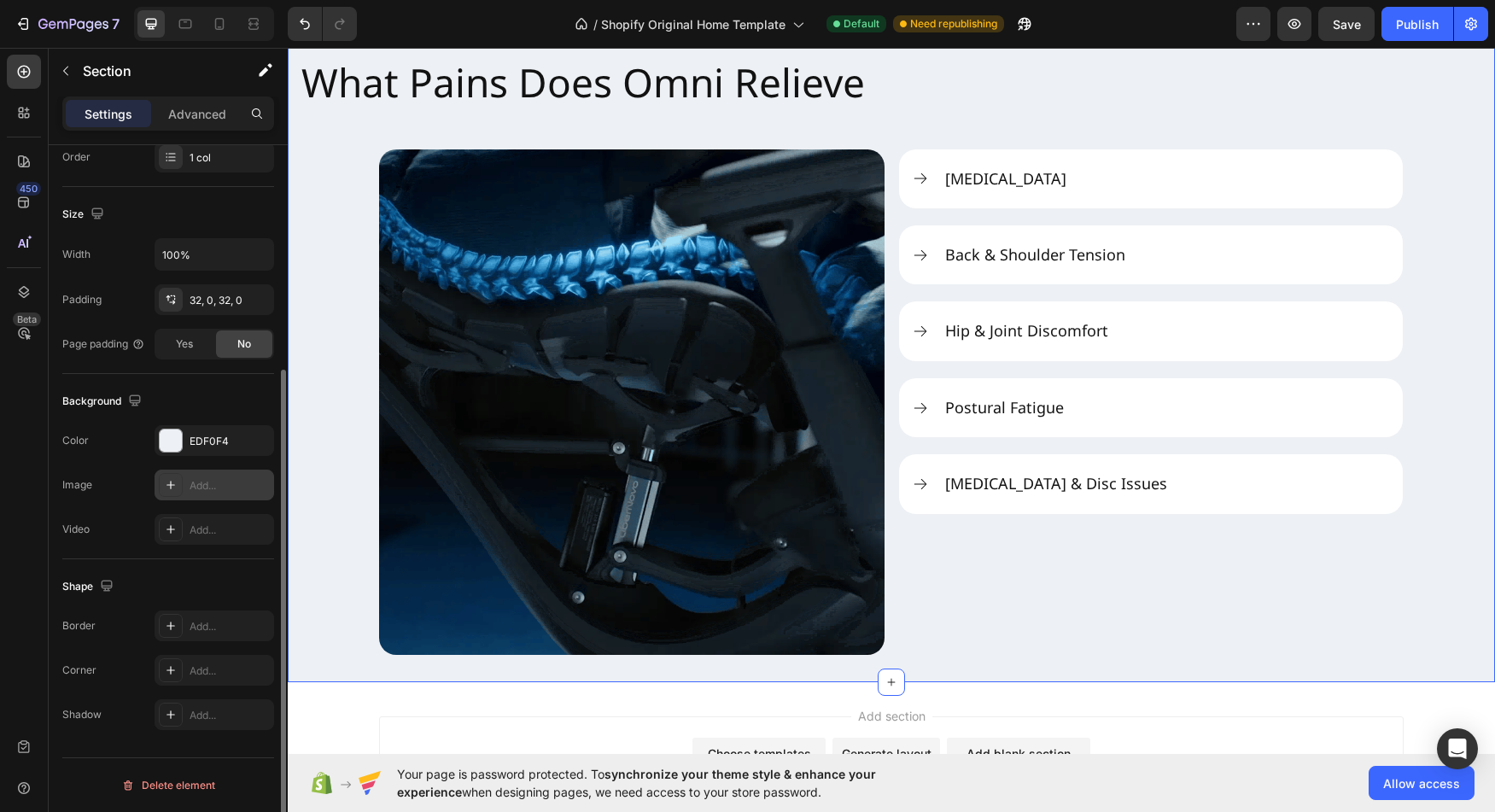
click at [169, 483] on icon at bounding box center [170, 484] width 14 height 14
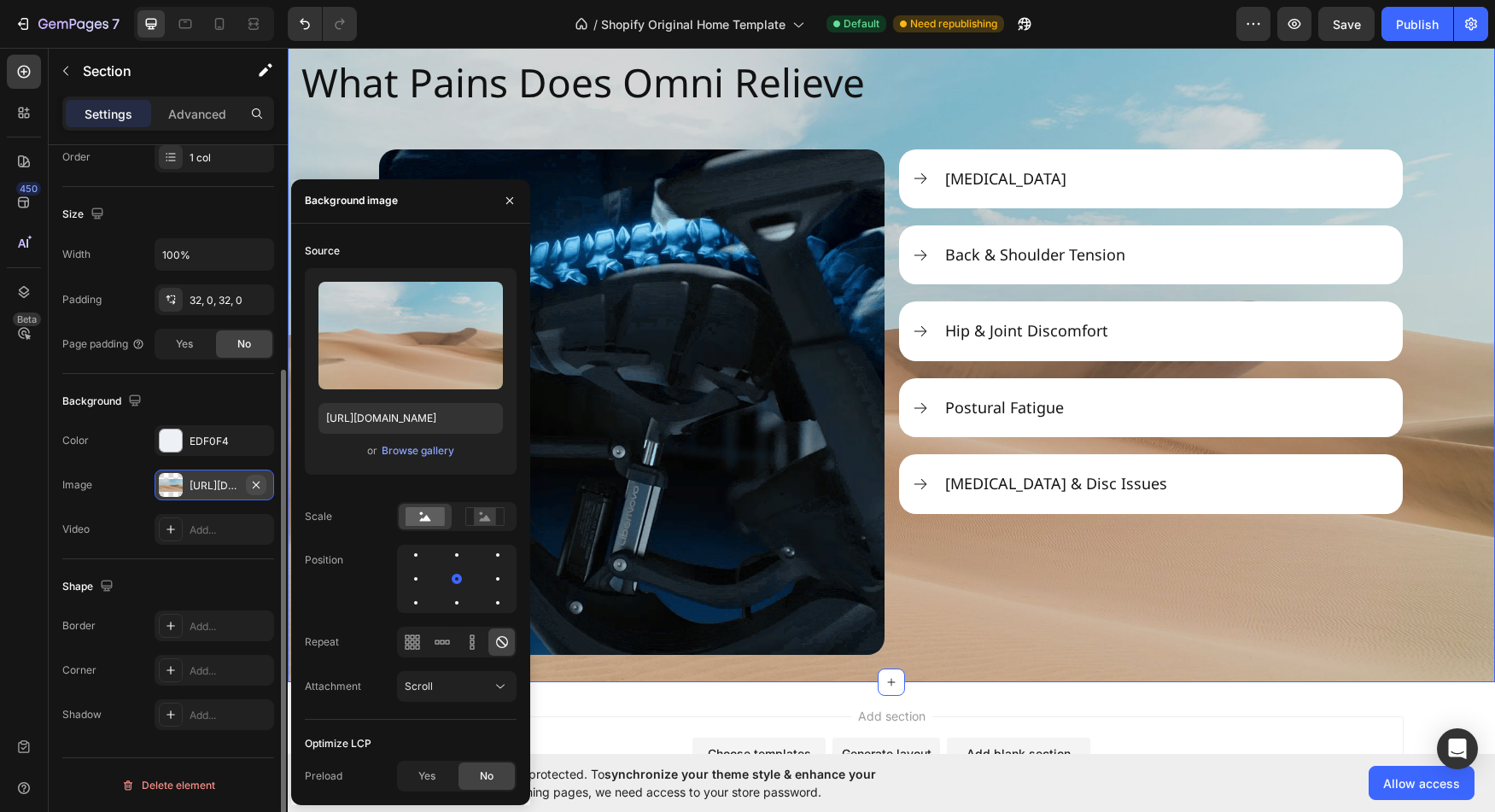
click at [253, 483] on icon "button" at bounding box center [256, 484] width 14 height 14
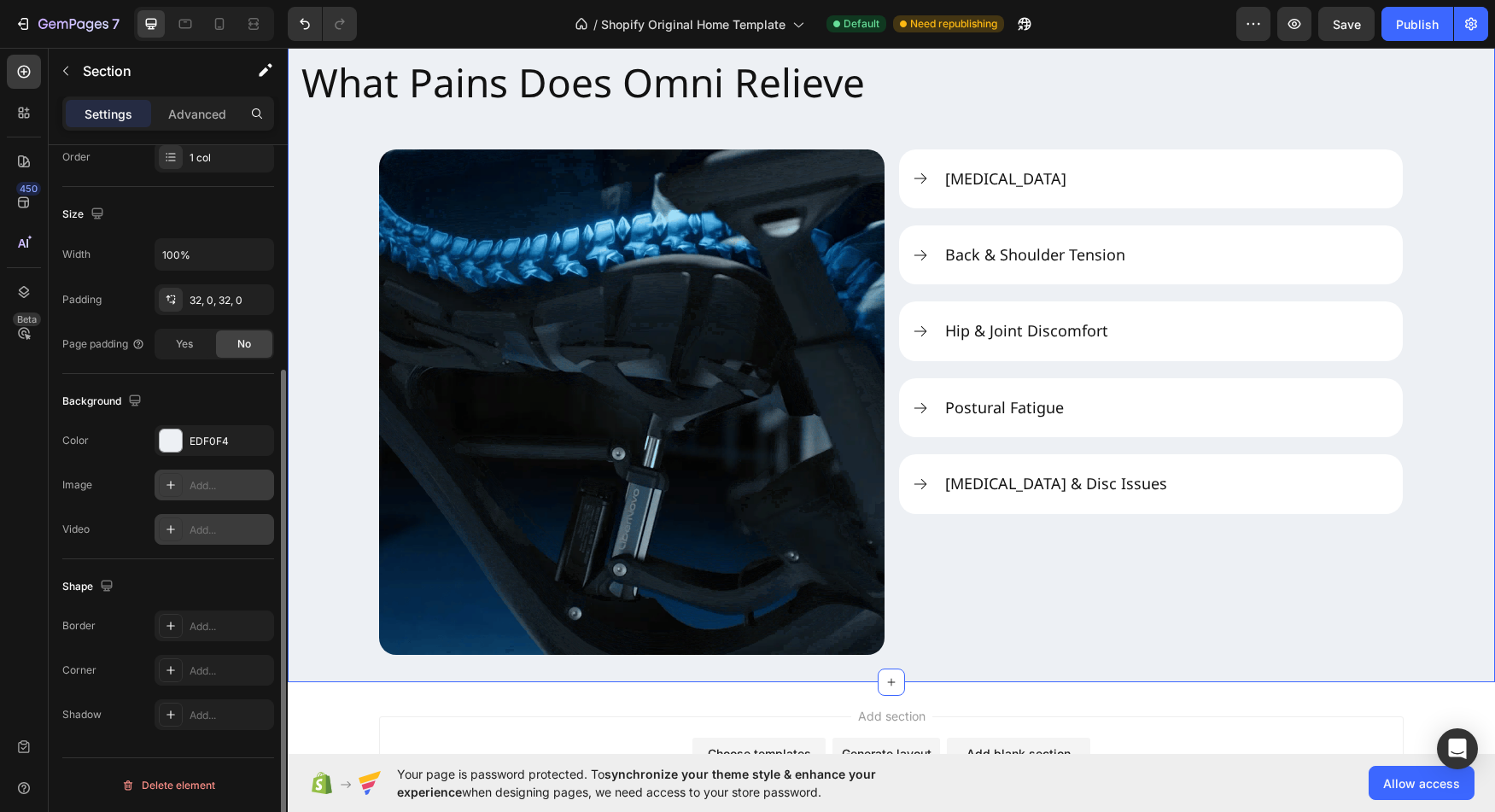
click at [164, 531] on icon at bounding box center [170, 529] width 14 height 14
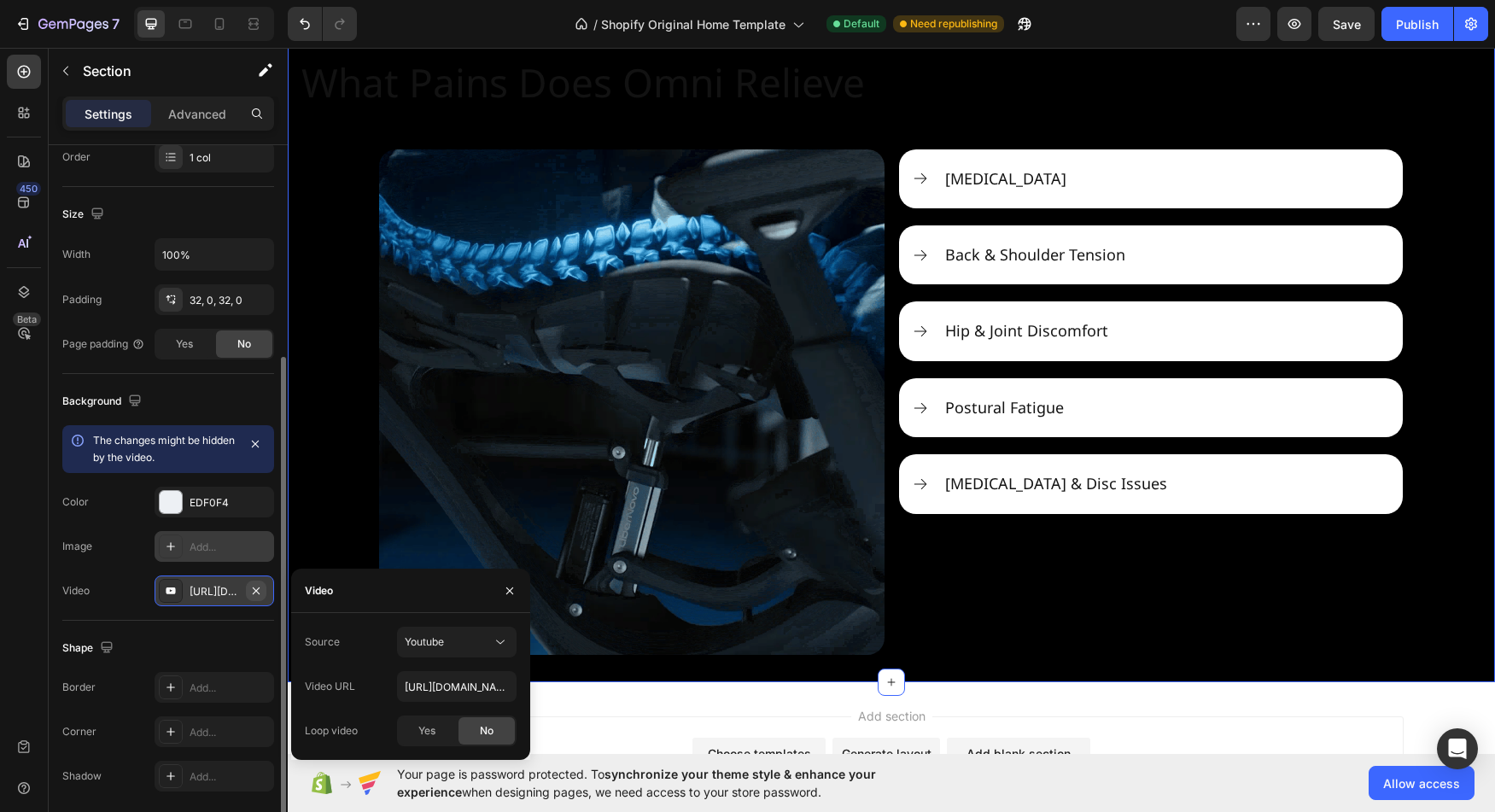
click at [257, 590] on icon "button" at bounding box center [256, 589] width 6 height 6
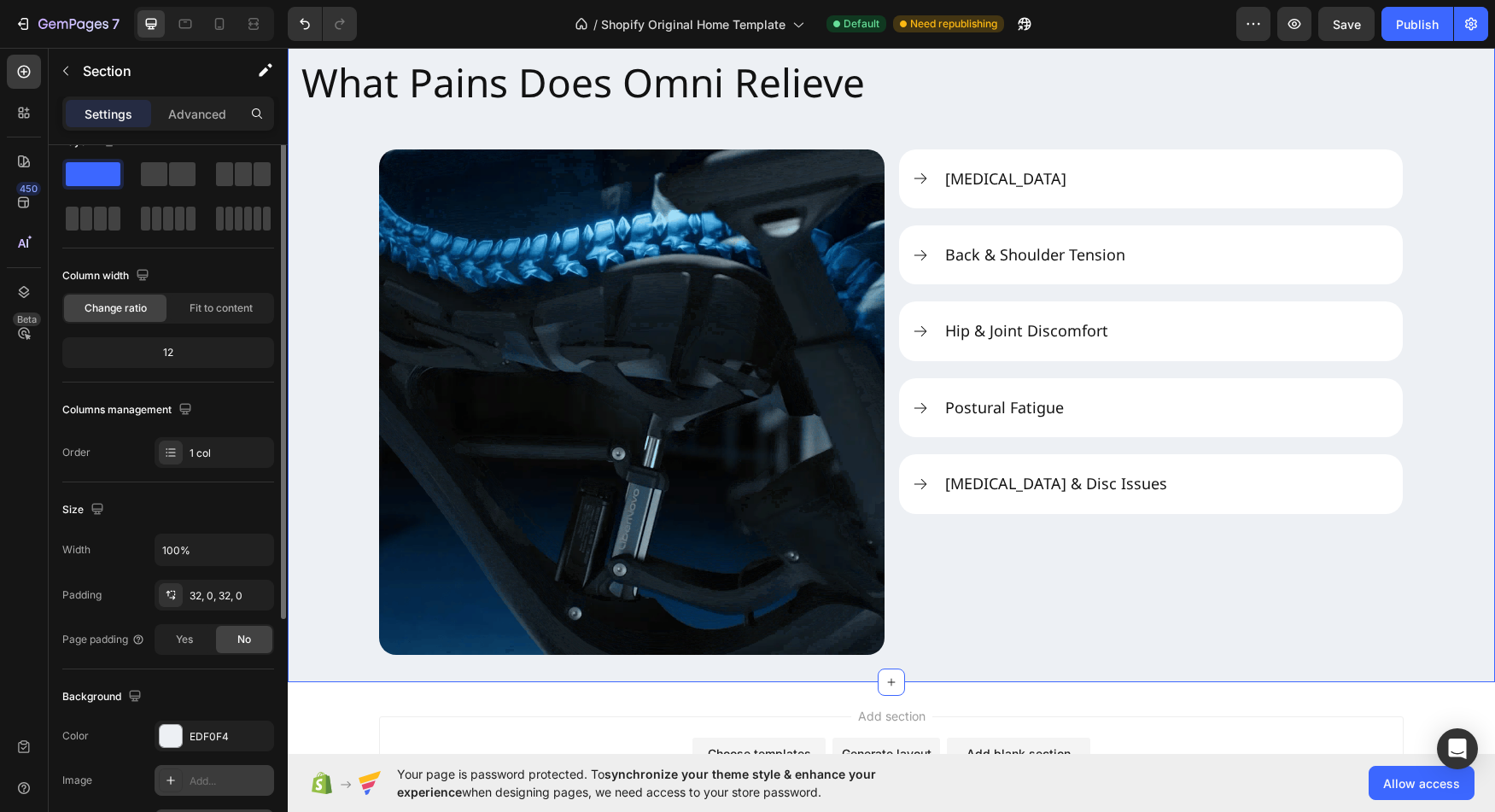
scroll to position [0, 0]
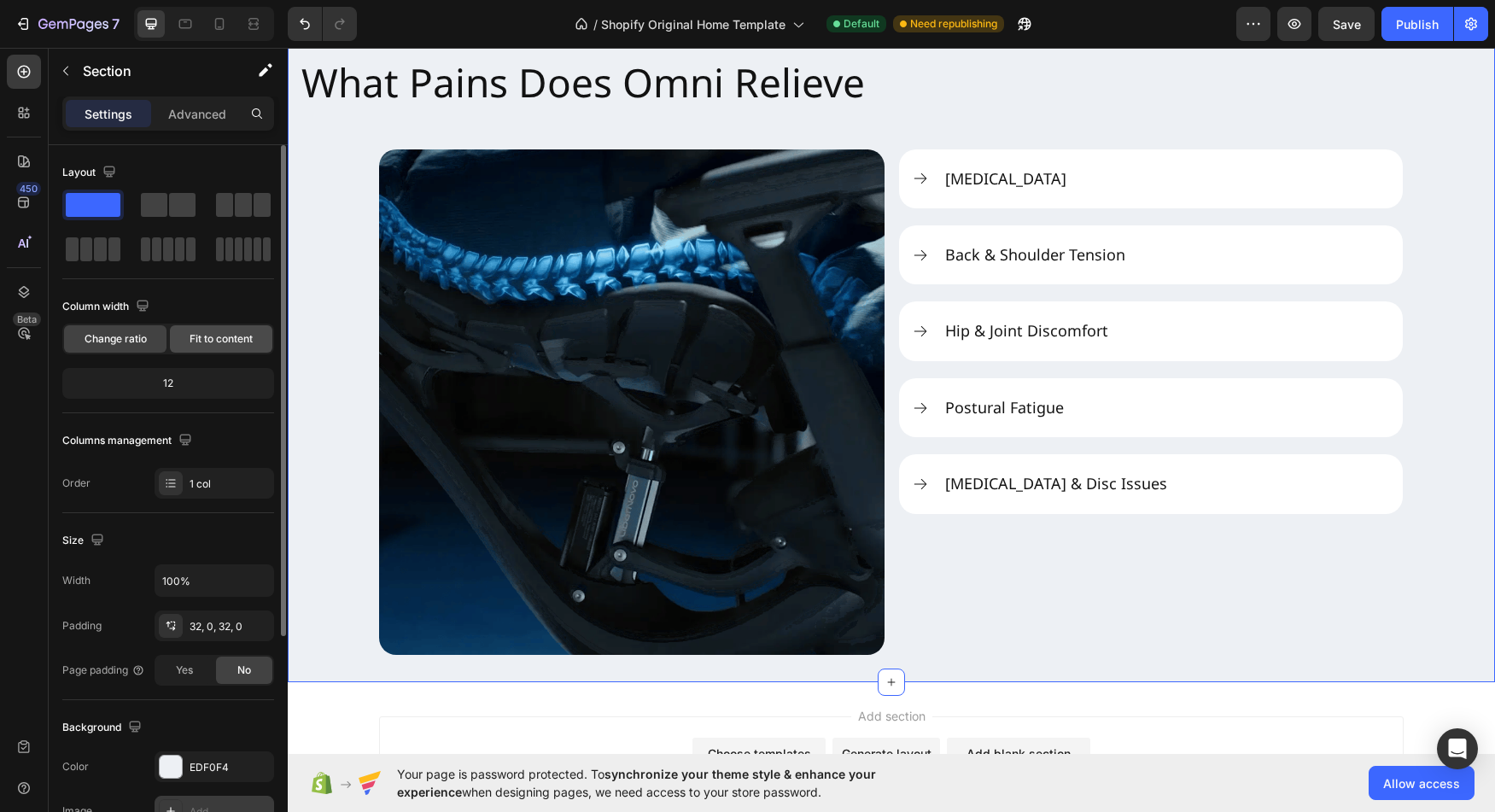
click at [210, 345] on span "Fit to content" at bounding box center [220, 339] width 63 height 16
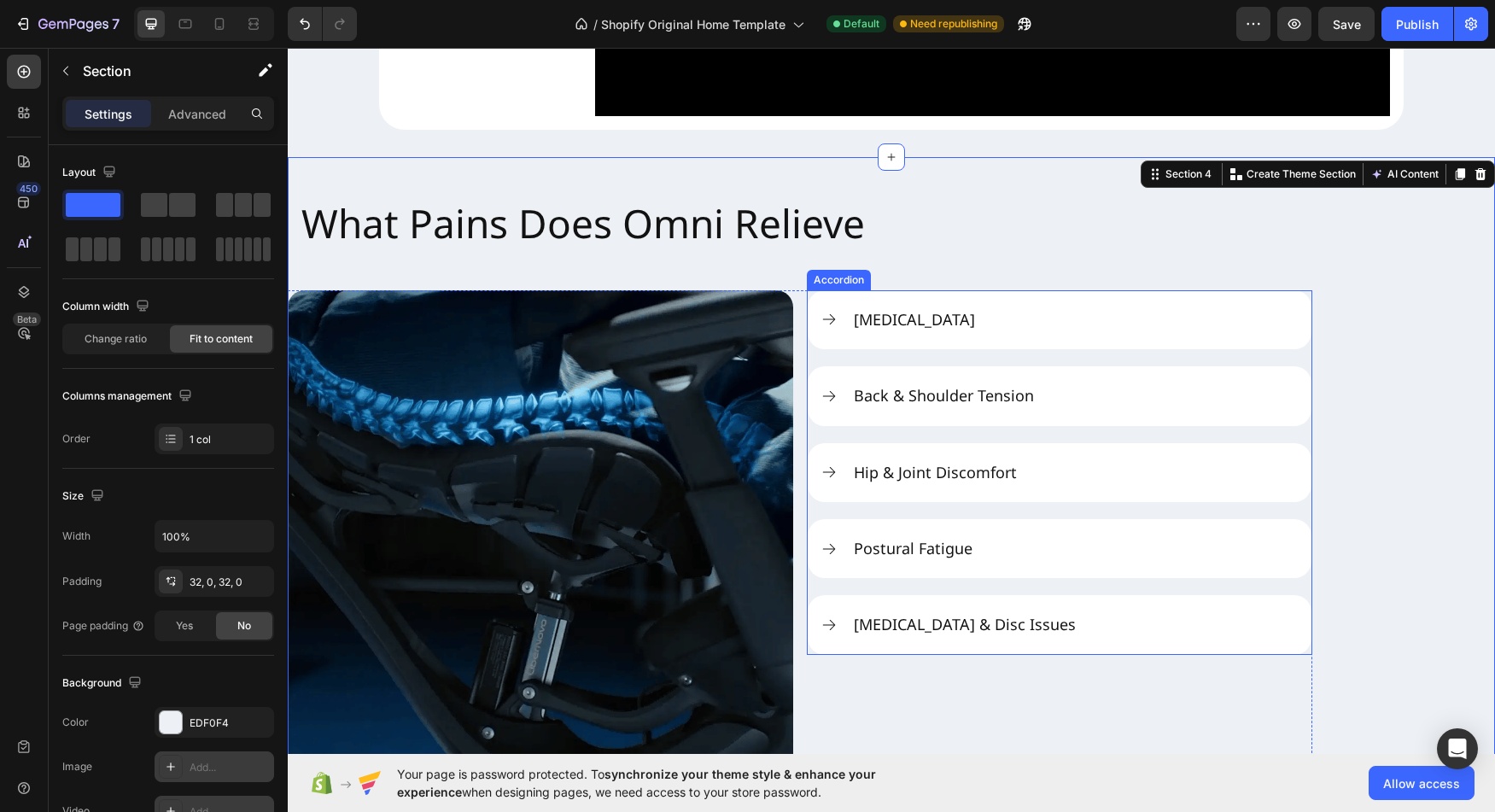
scroll to position [1847, 0]
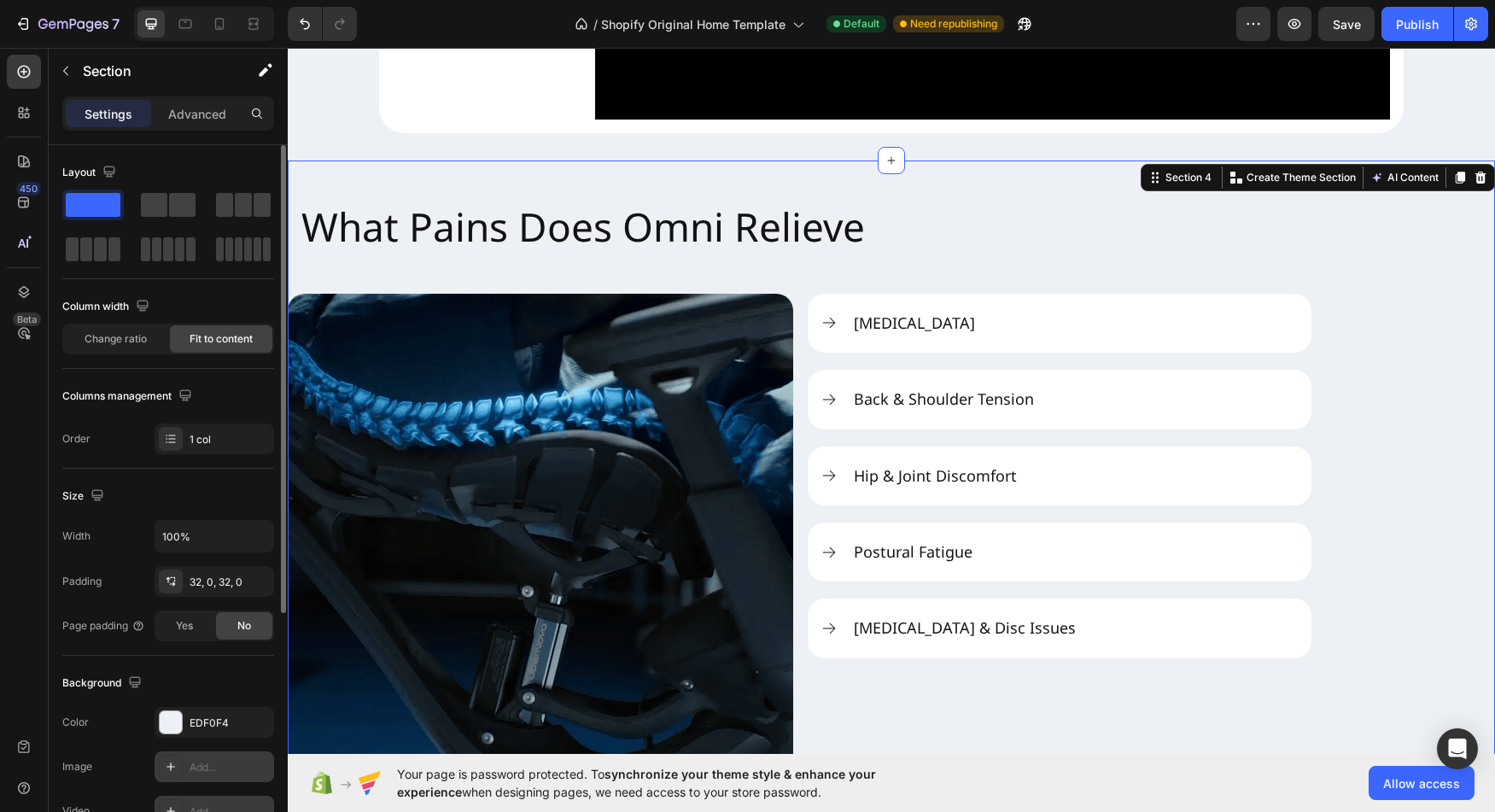
click at [124, 354] on div "Column width Change ratio Fit to content" at bounding box center [168, 331] width 212 height 76
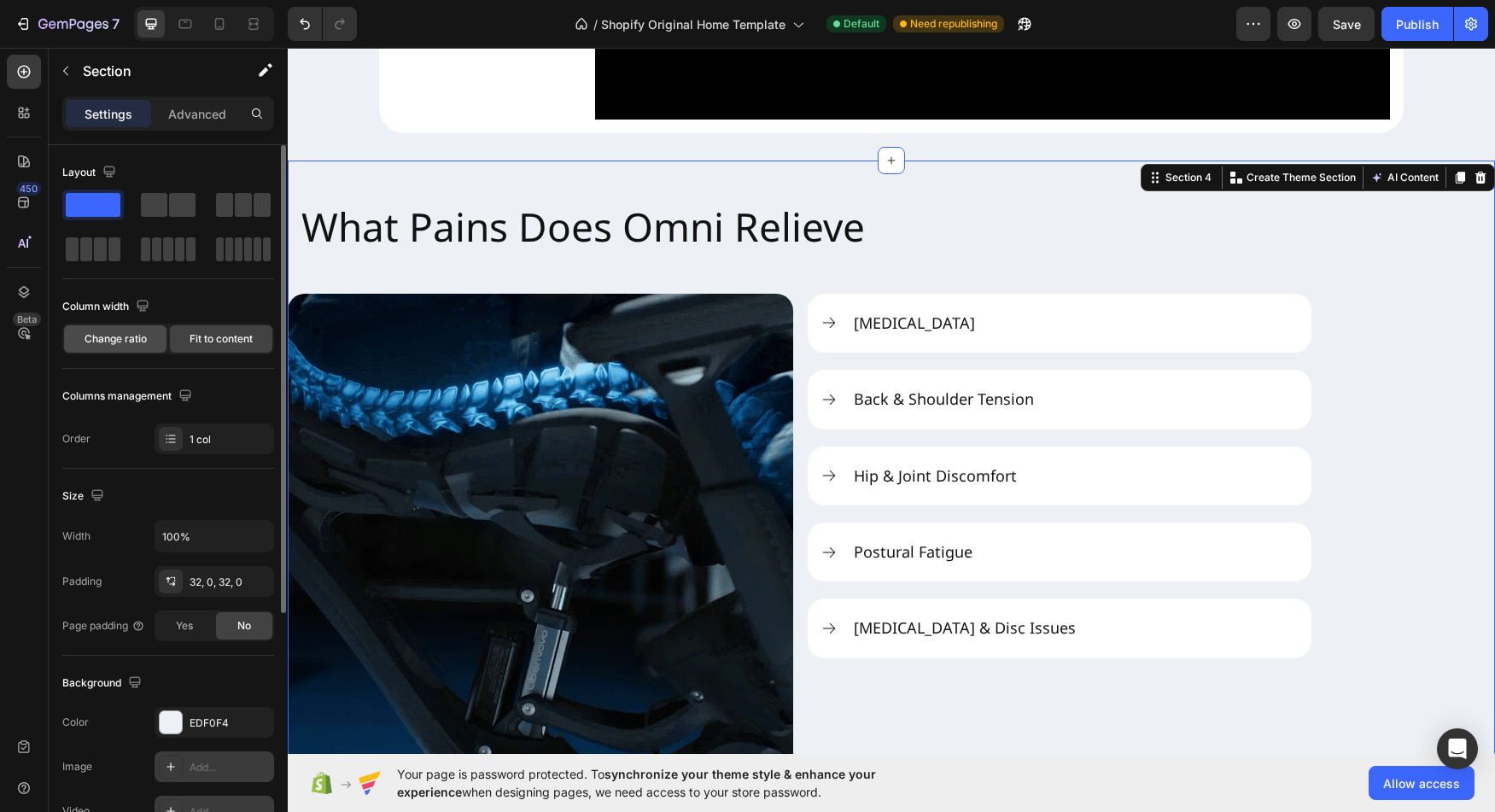
click at [125, 350] on div "Change ratio" at bounding box center [115, 339] width 102 height 27
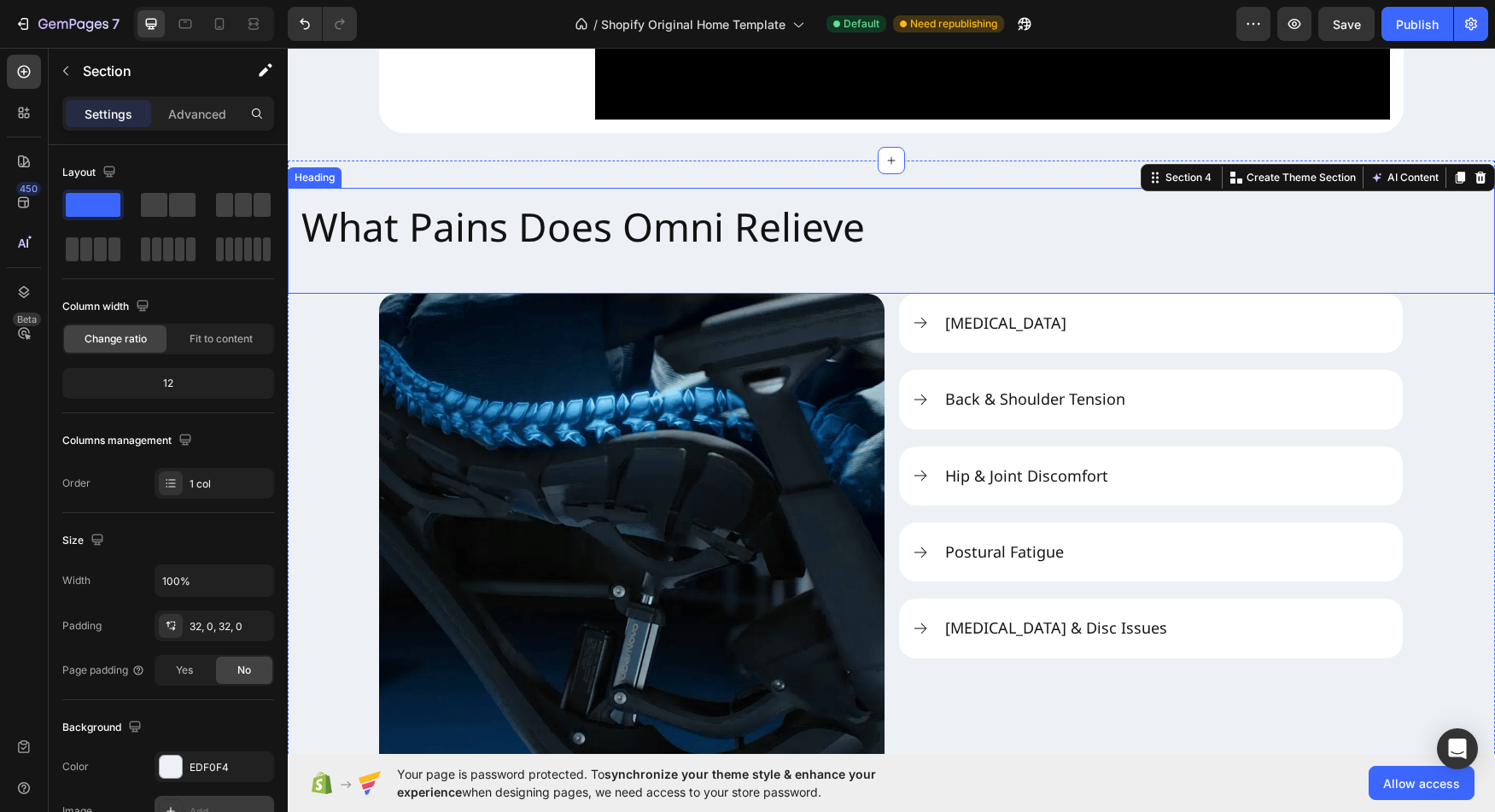
click at [946, 253] on p "What Pains Does Omni Relieve" at bounding box center [892, 227] width 1181 height 51
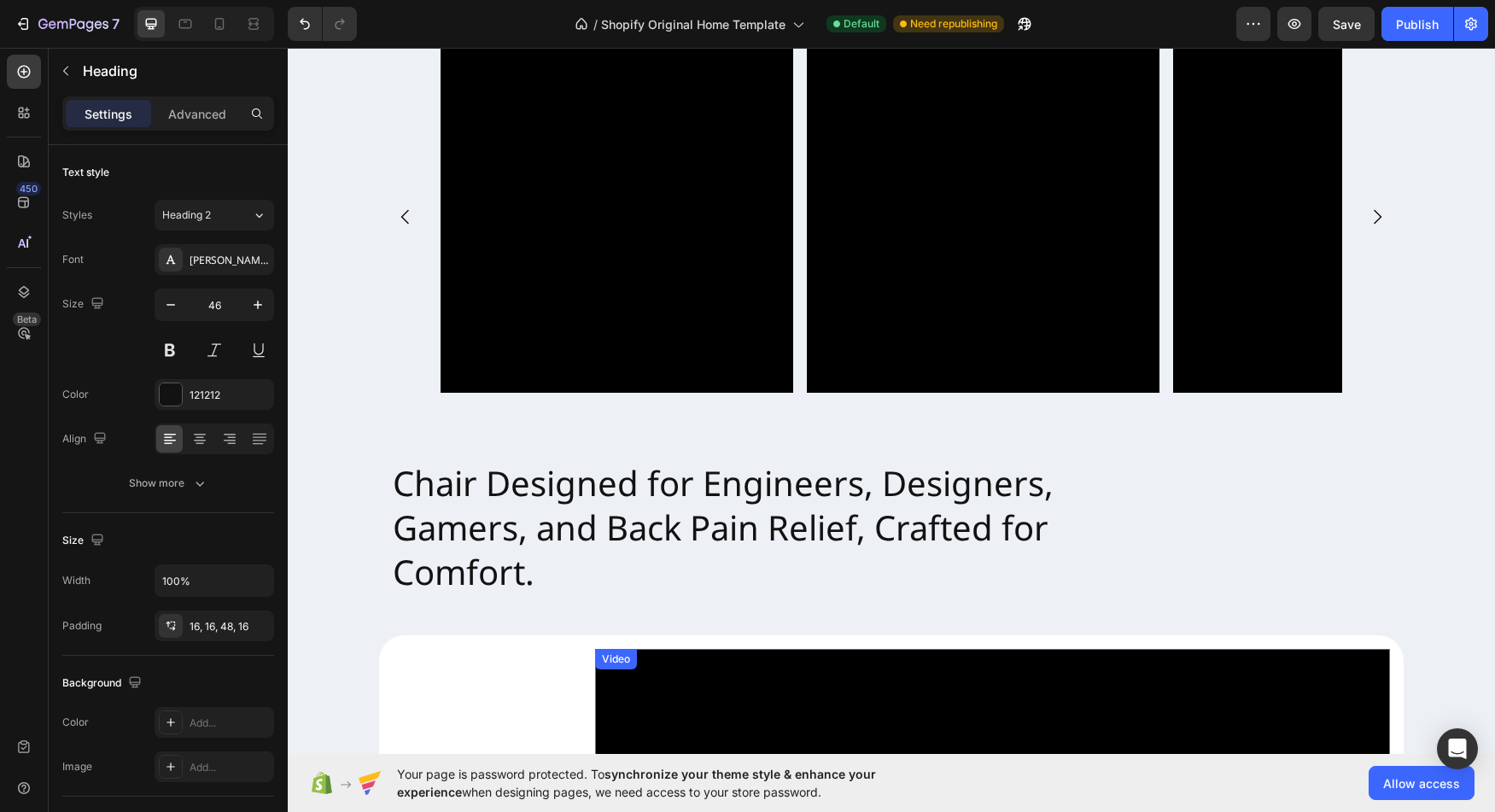
scroll to position [903, 0]
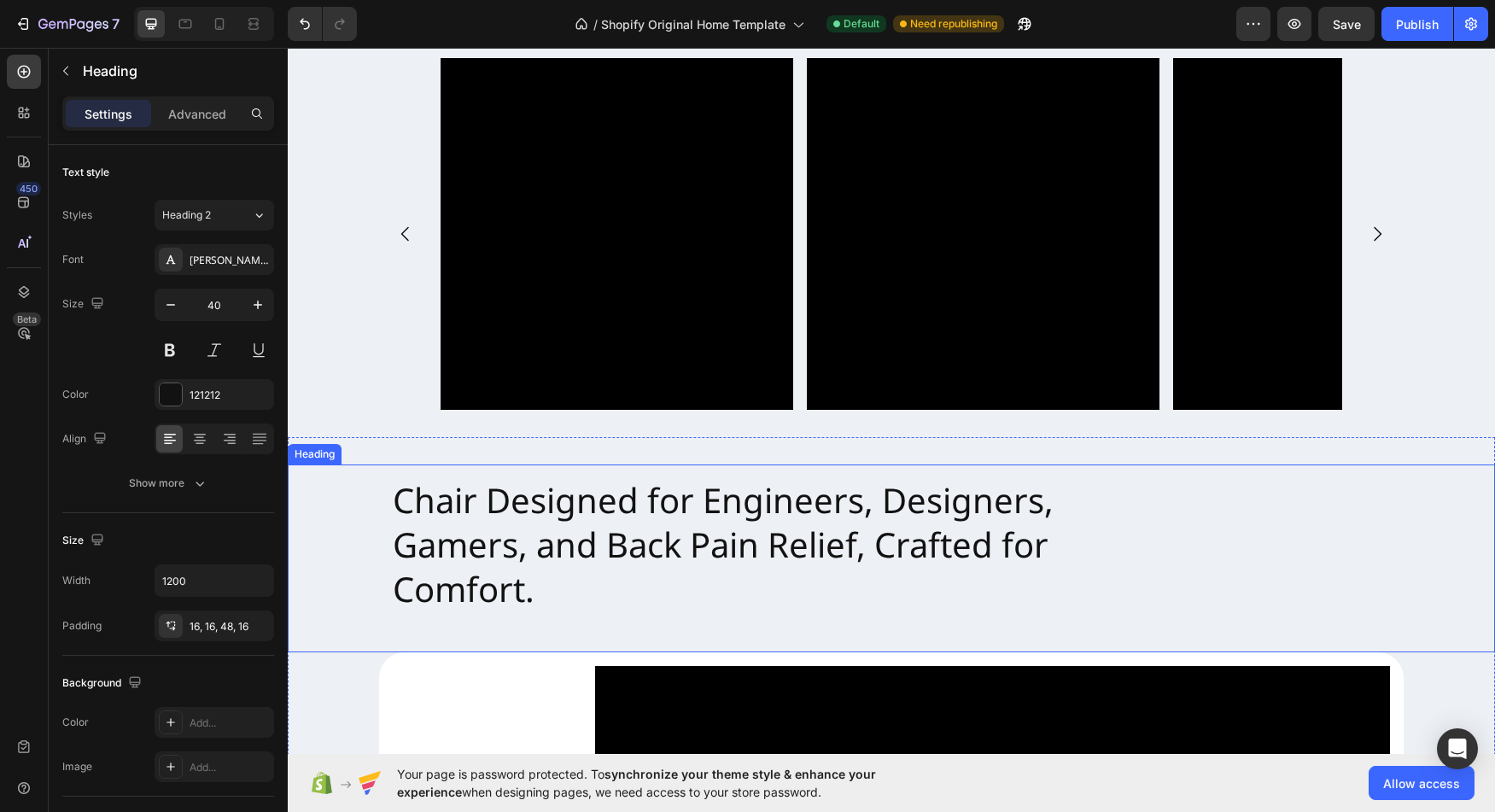
click at [643, 501] on h2 "Chair Designed for Engineers, Designers, Gamers, and Back Pain Relief, Crafted …" at bounding box center [891, 558] width 1024 height 188
click at [355, 451] on div "Heading" at bounding box center [332, 448] width 47 height 16
click at [514, 536] on h2 "Chair Designed for Engineers, Designers, Gamers, and Back Pain Relief, Crafted …" at bounding box center [891, 558] width 1024 height 188
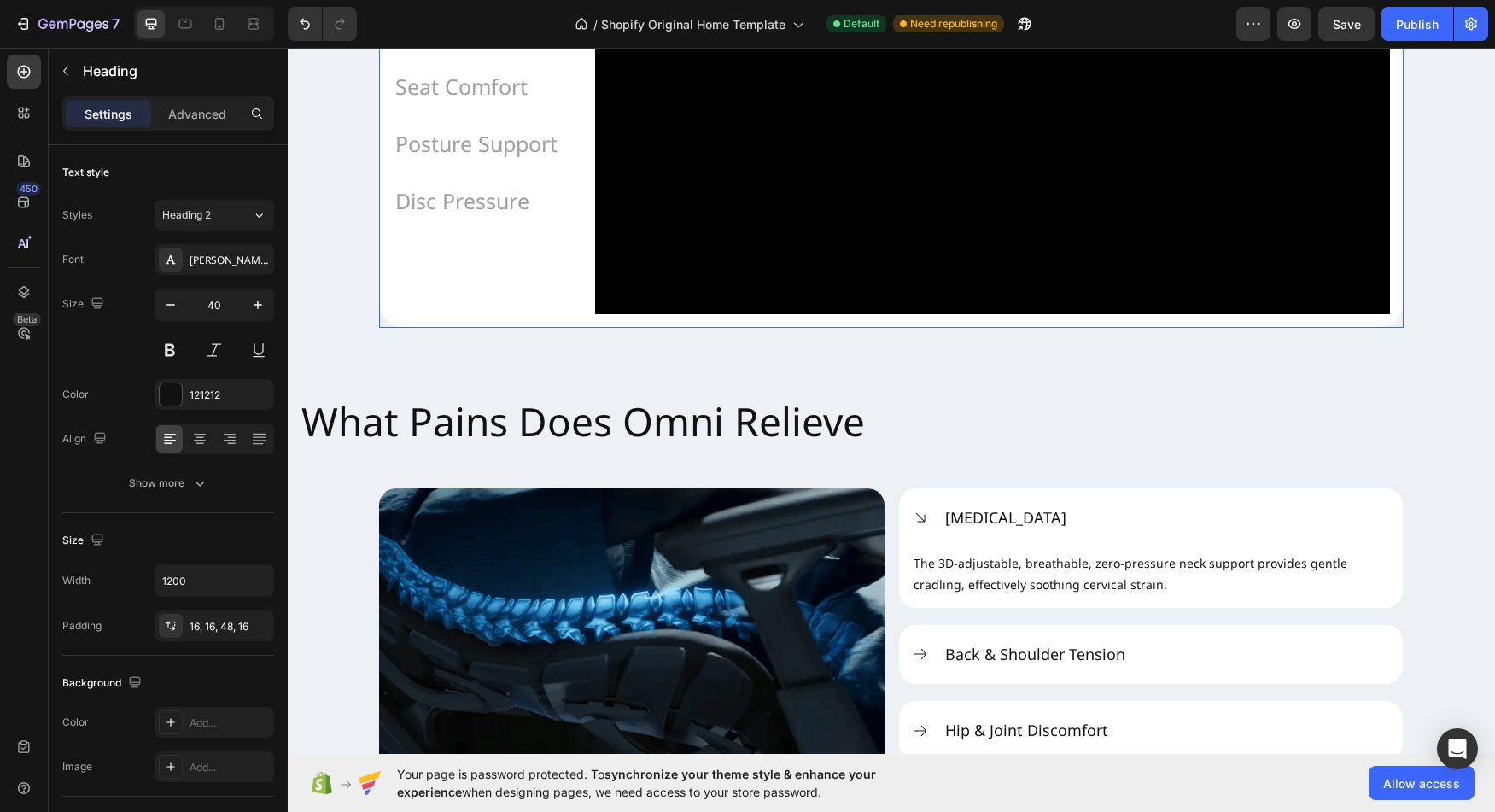
scroll to position [1658, 0]
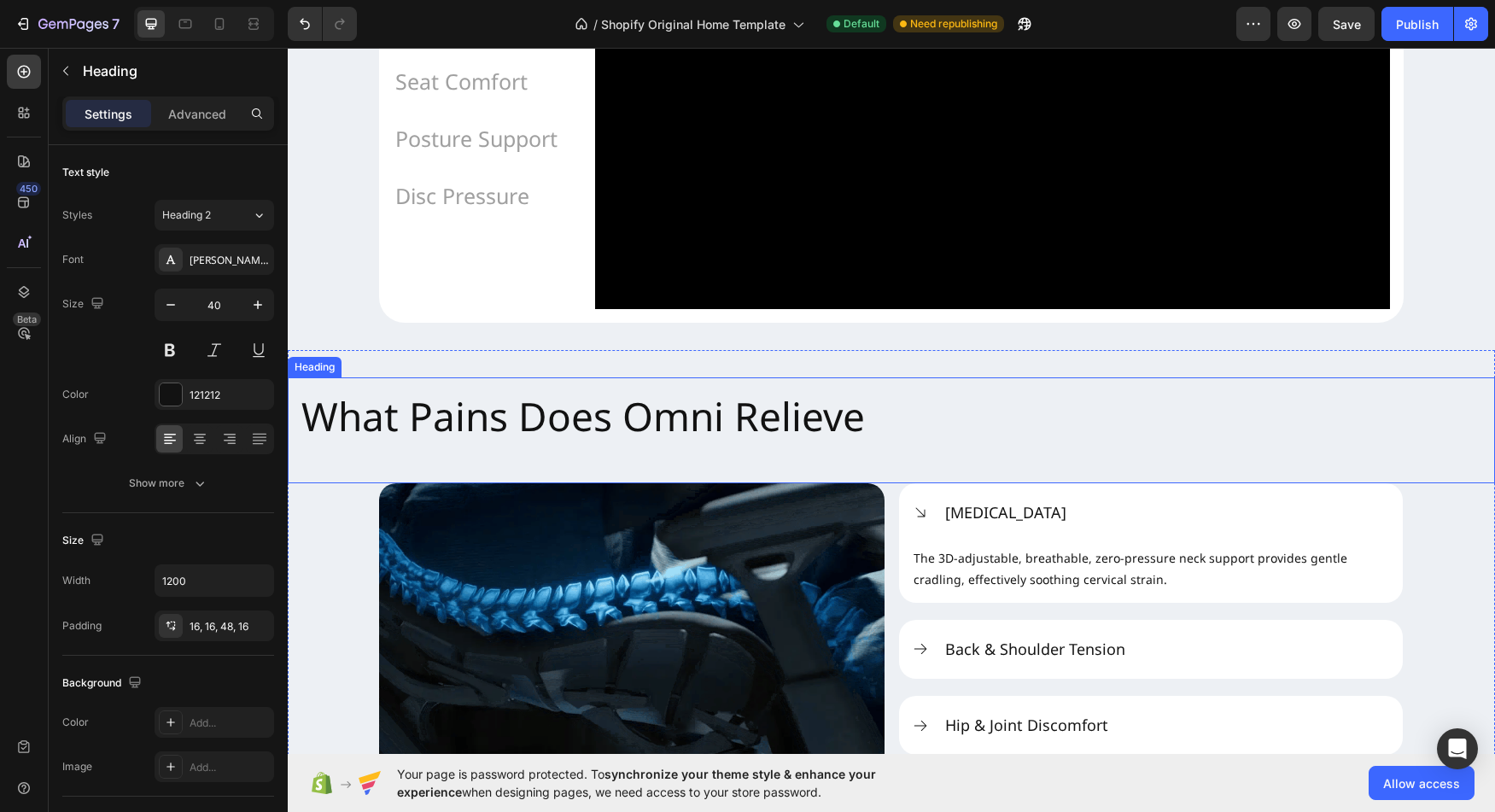
click at [484, 483] on h2 "What Pains Does Omni Relieve" at bounding box center [891, 430] width 1207 height 106
click at [356, 369] on div "Heading" at bounding box center [332, 361] width 47 height 16
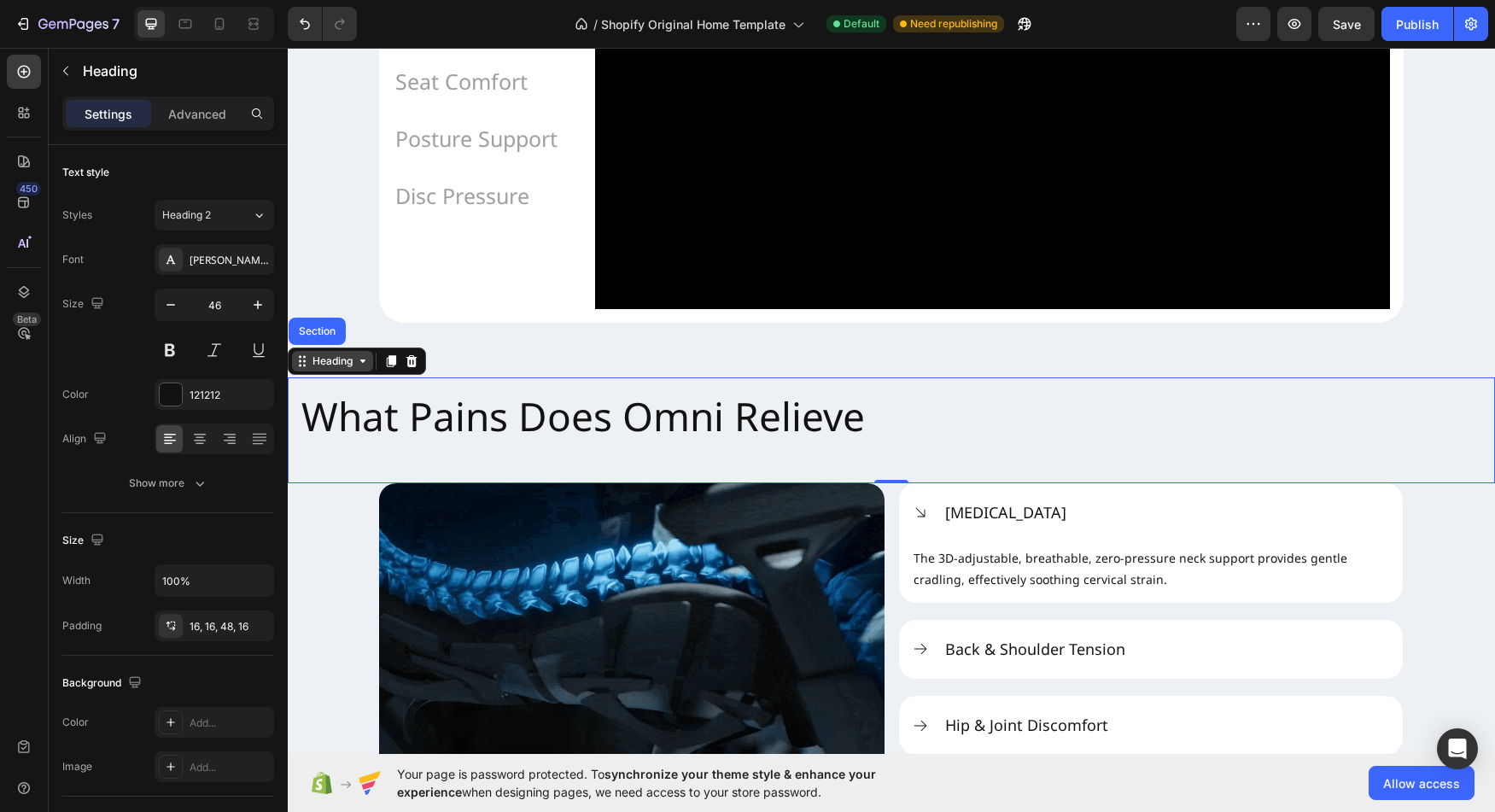
click at [354, 369] on div "Heading" at bounding box center [332, 361] width 47 height 16
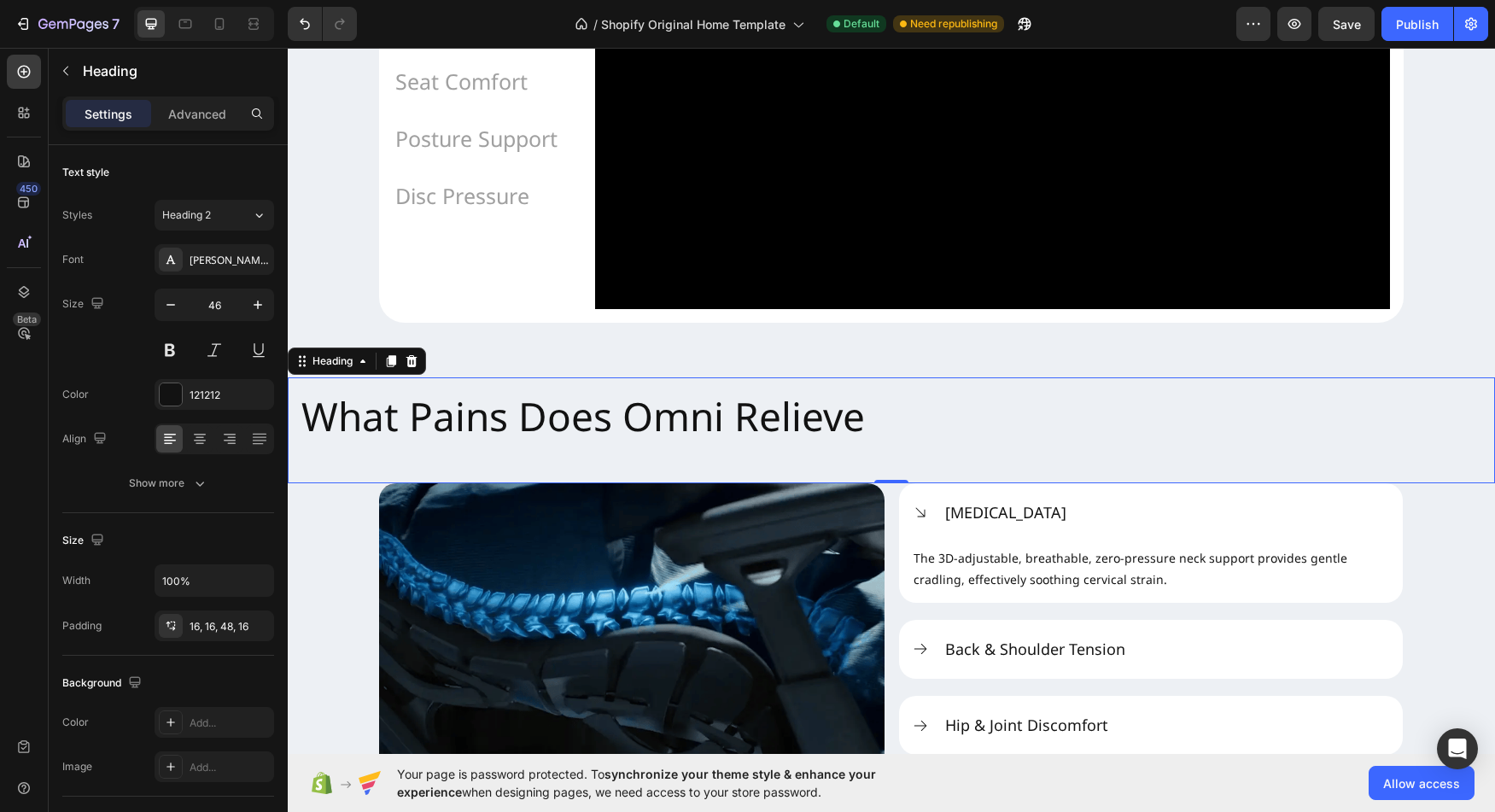
click at [378, 473] on h2 "What Pains Does Omni Relieve" at bounding box center [891, 430] width 1207 height 106
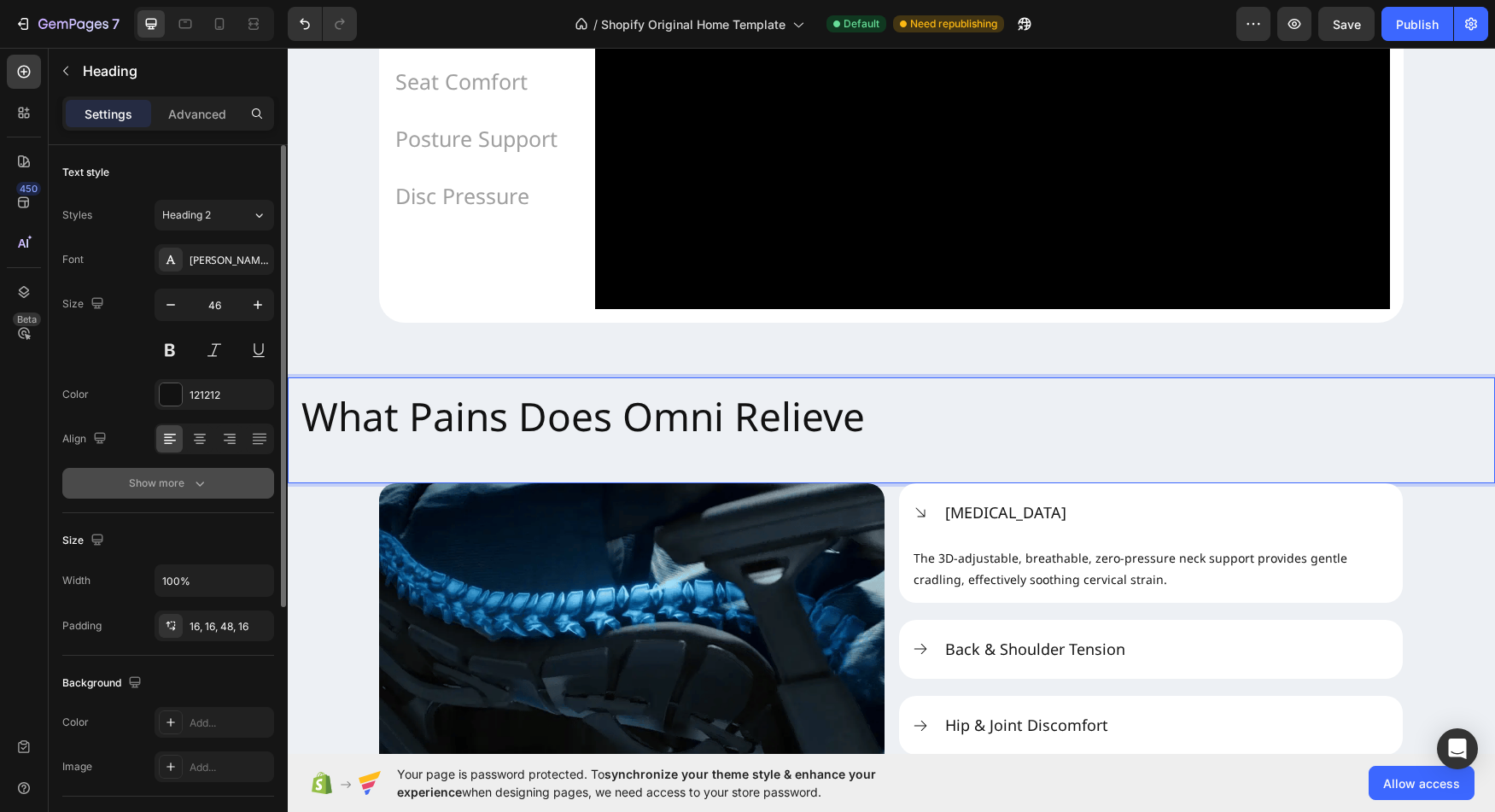
click at [184, 476] on div "Show more" at bounding box center [168, 483] width 80 height 17
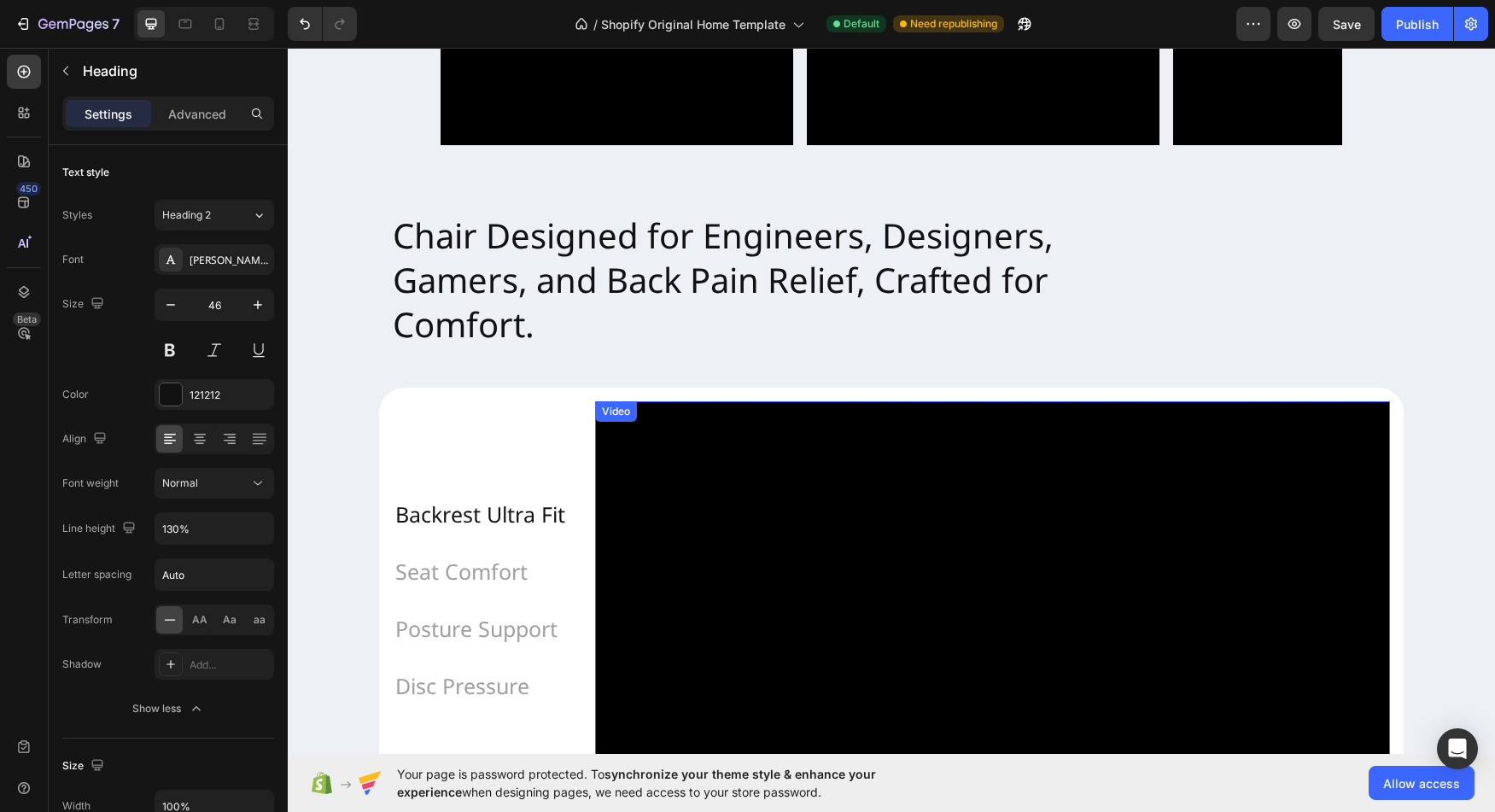
scroll to position [1152, 0]
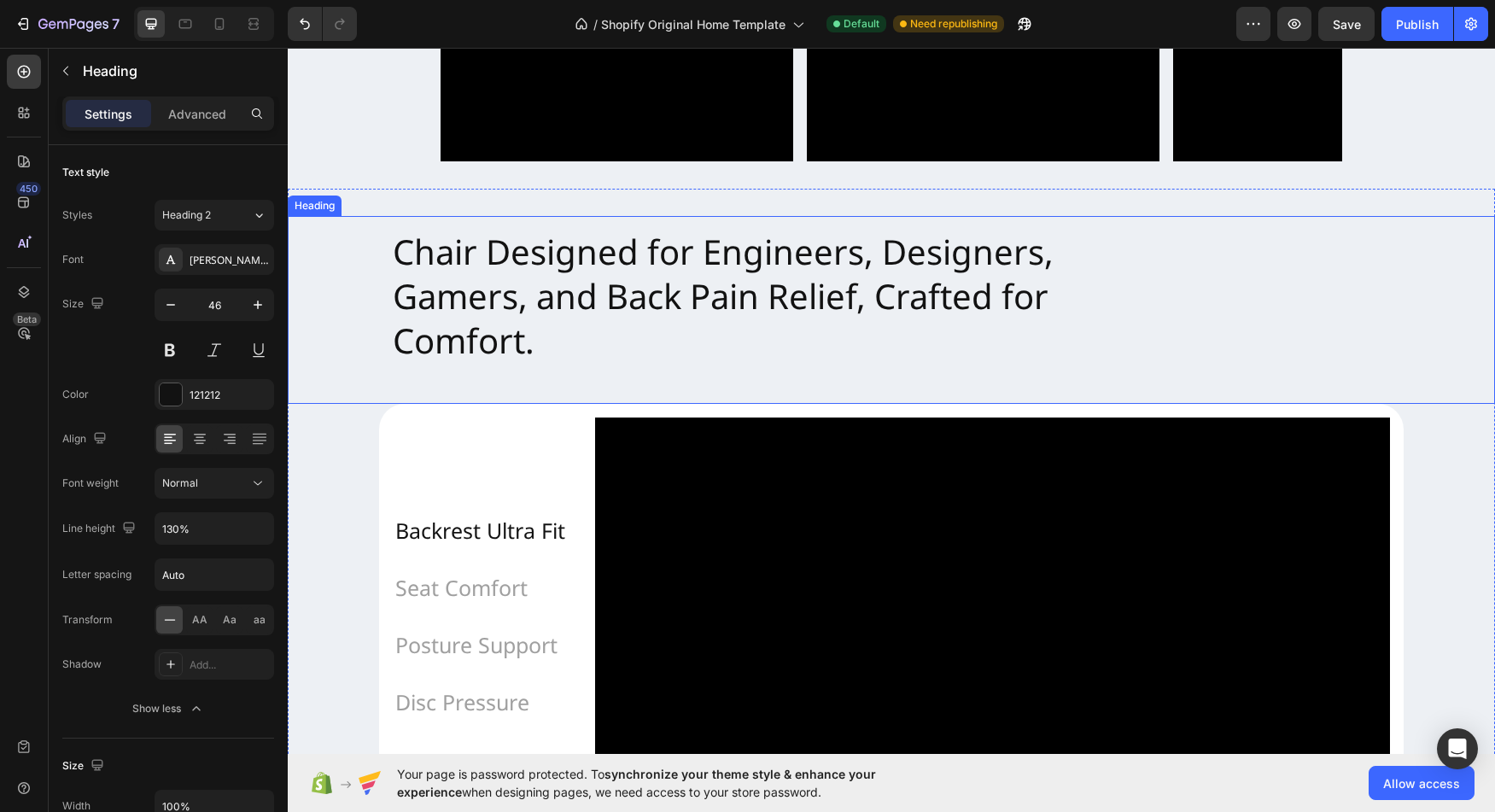
click at [578, 384] on h2 "Chair Designed for Engineers, Designers, Gamers, and Back Pain Relief, Crafted …" at bounding box center [891, 310] width 1024 height 188
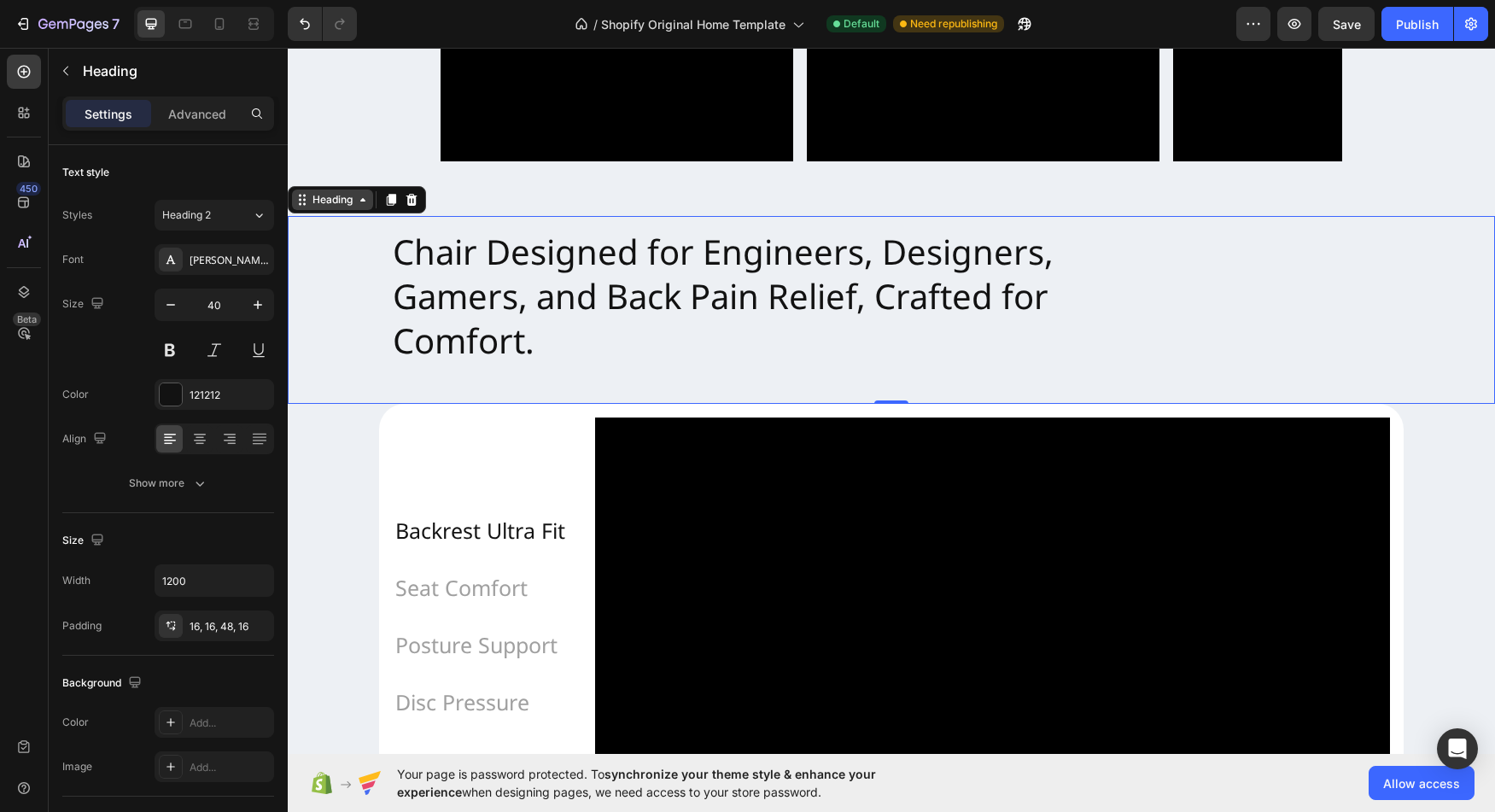
click at [355, 202] on div "Heading" at bounding box center [332, 199] width 47 height 16
click at [641, 355] on p "Chair Designed for Engineers, Designers, Gamers, and Back Pain Relief, Crafted …" at bounding box center [892, 296] width 998 height 133
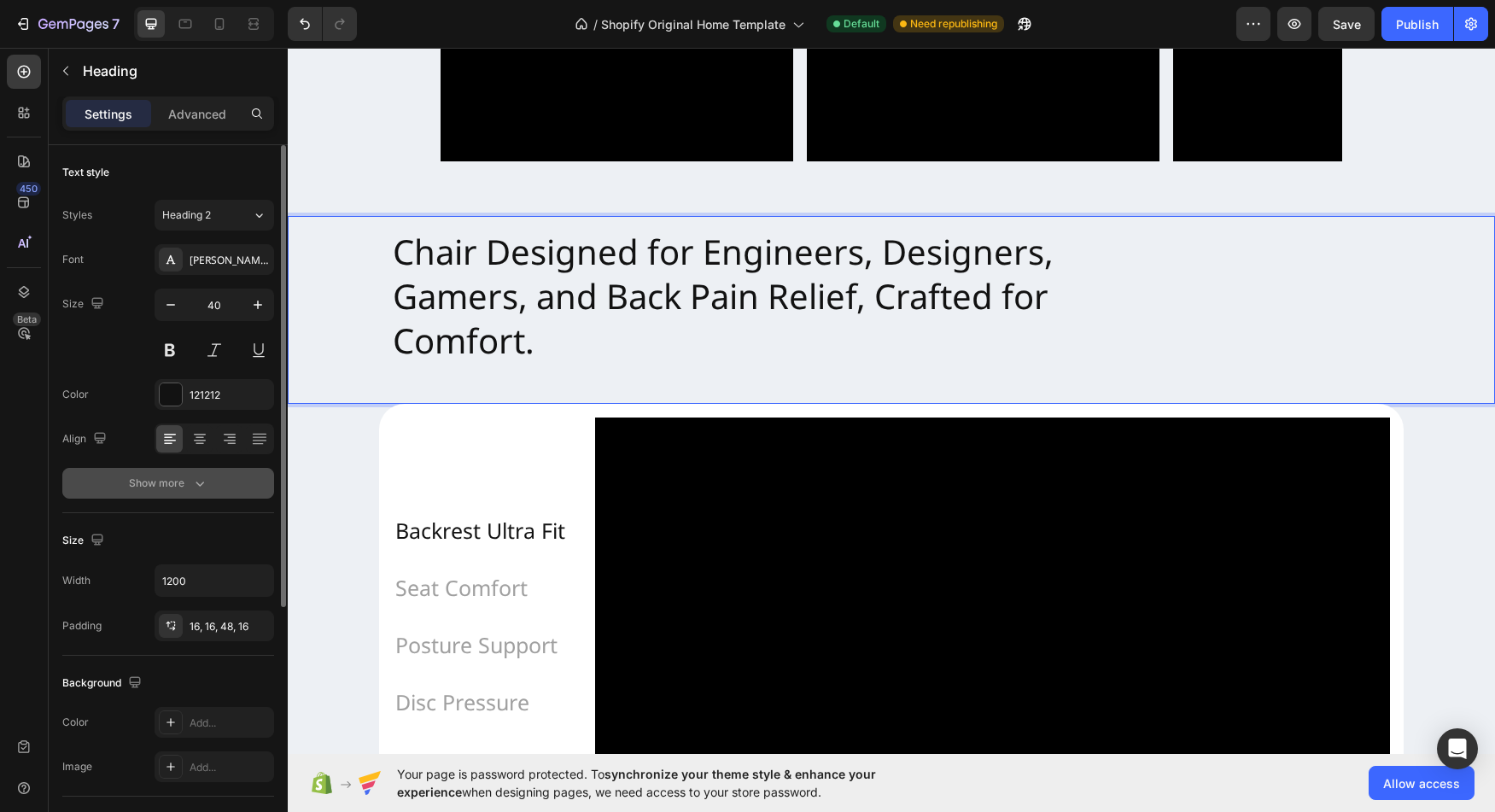
click at [172, 480] on div "Show more" at bounding box center [168, 483] width 80 height 17
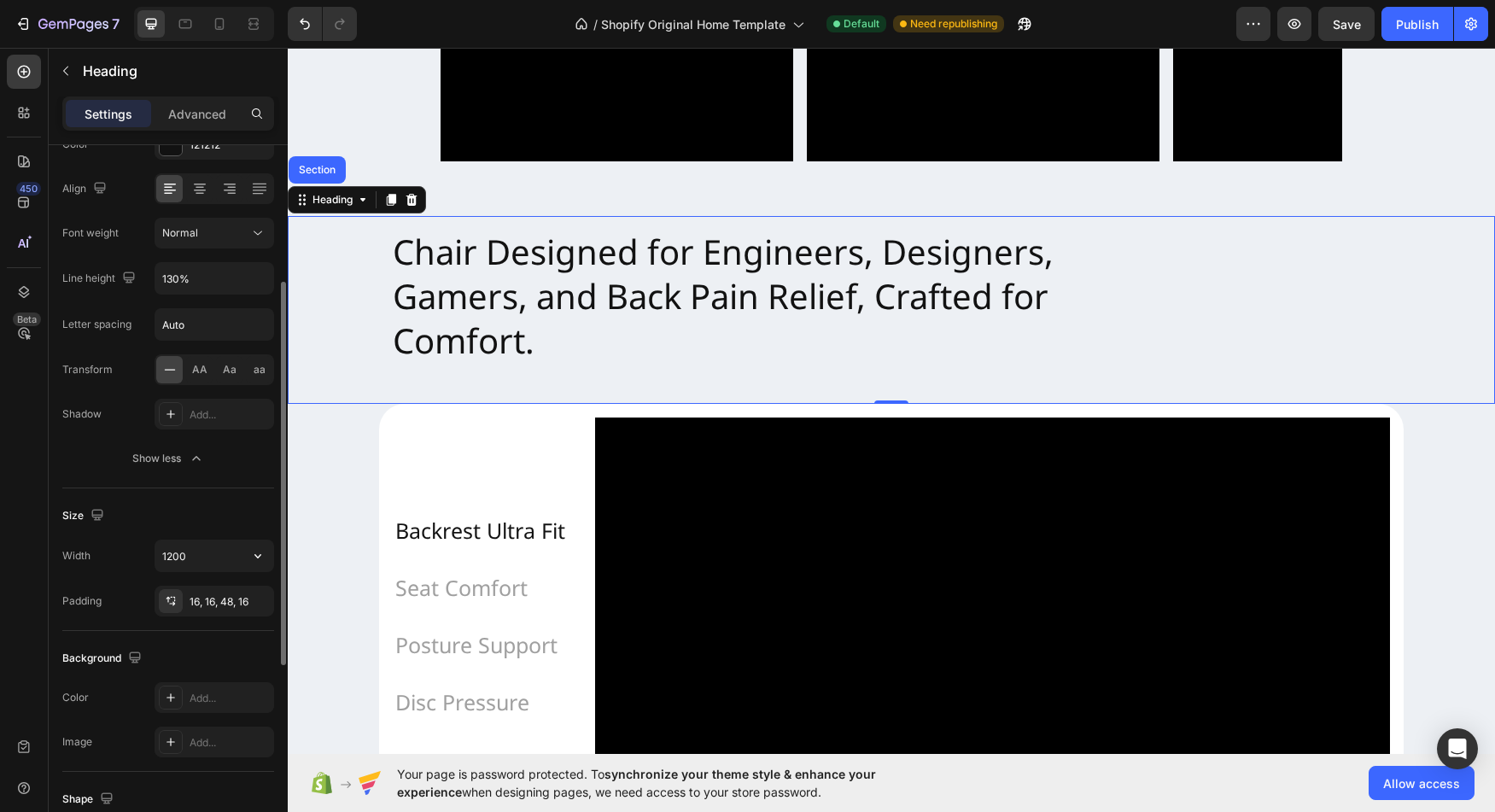
scroll to position [252, 0]
click at [233, 614] on div "16, 16, 48, 16" at bounding box center [214, 599] width 120 height 31
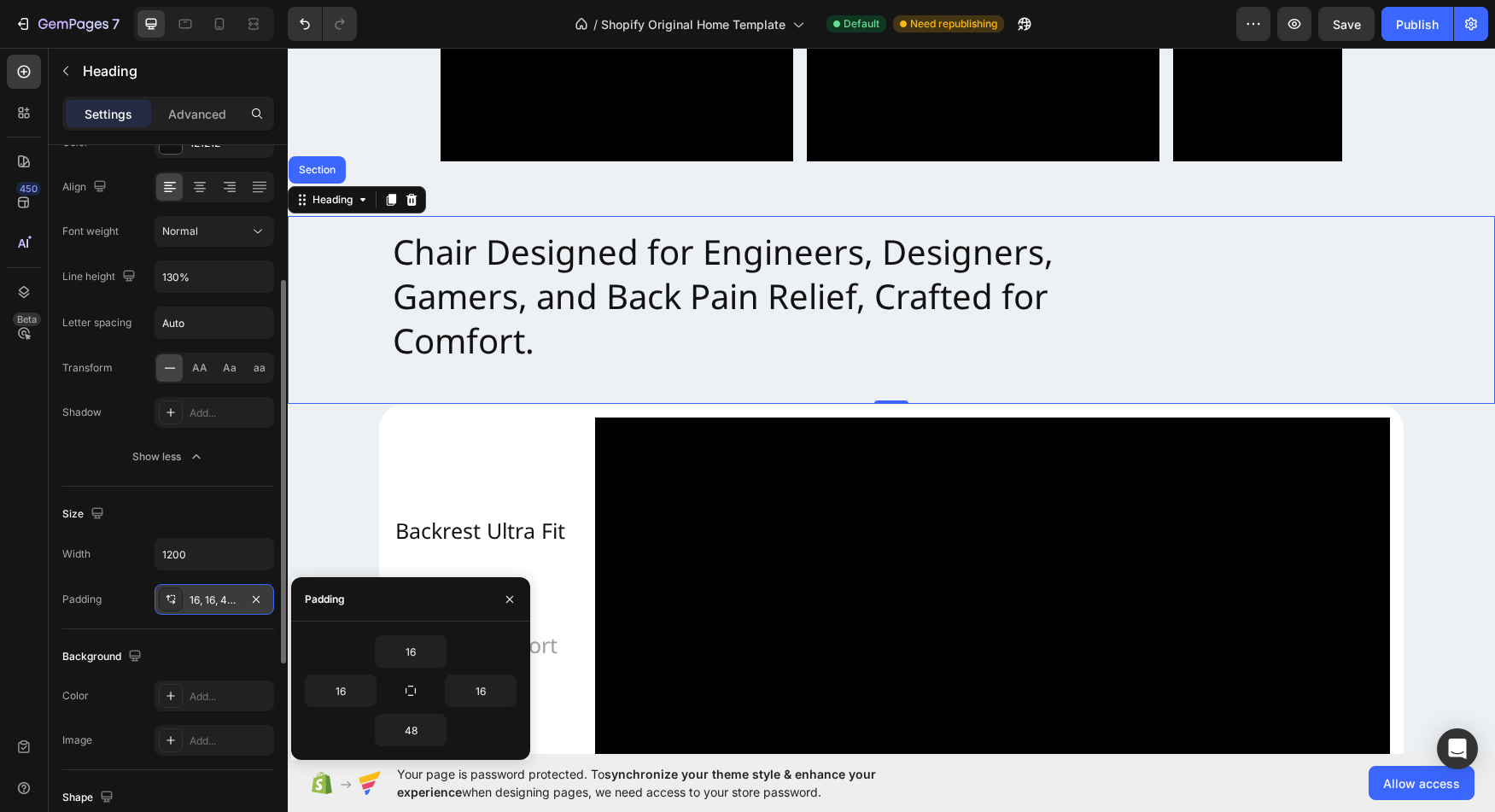
click at [233, 614] on div "16, 16, 48, 16" at bounding box center [214, 599] width 120 height 31
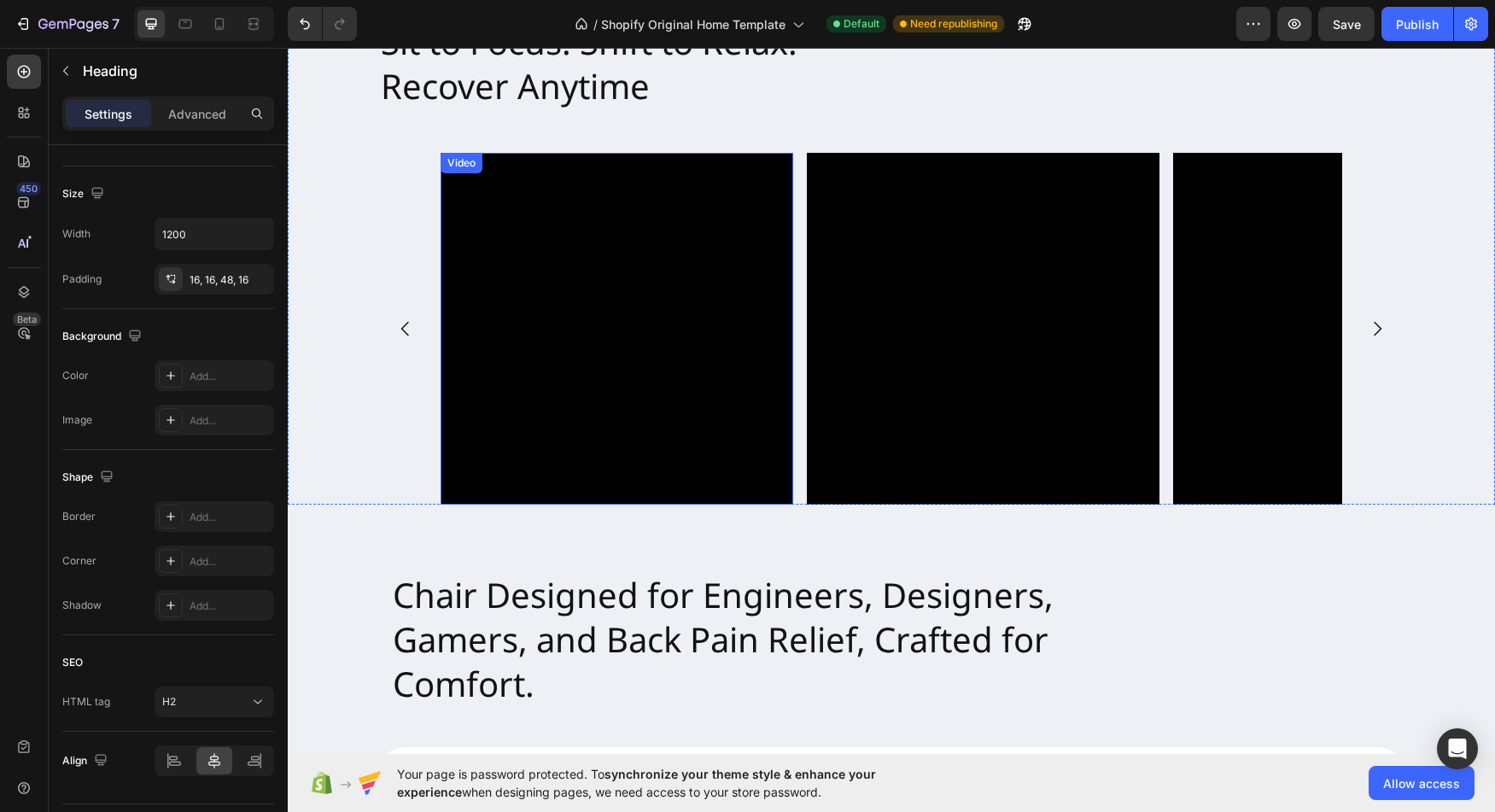
scroll to position [811, 0]
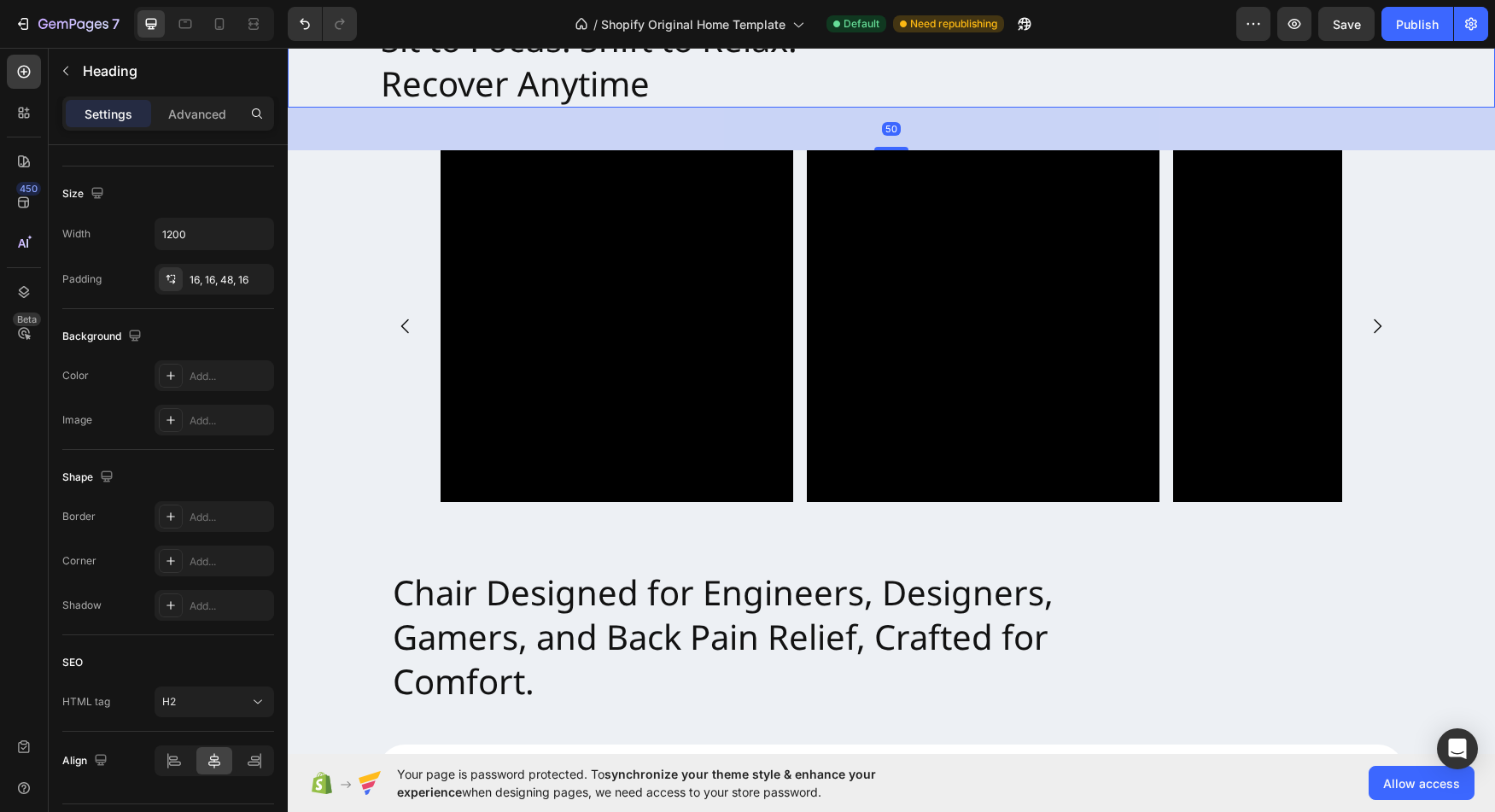
click at [698, 84] on h2 "Sit to Focus. Shift to Relax. Recover Anytime" at bounding box center [891, 61] width 1024 height 92
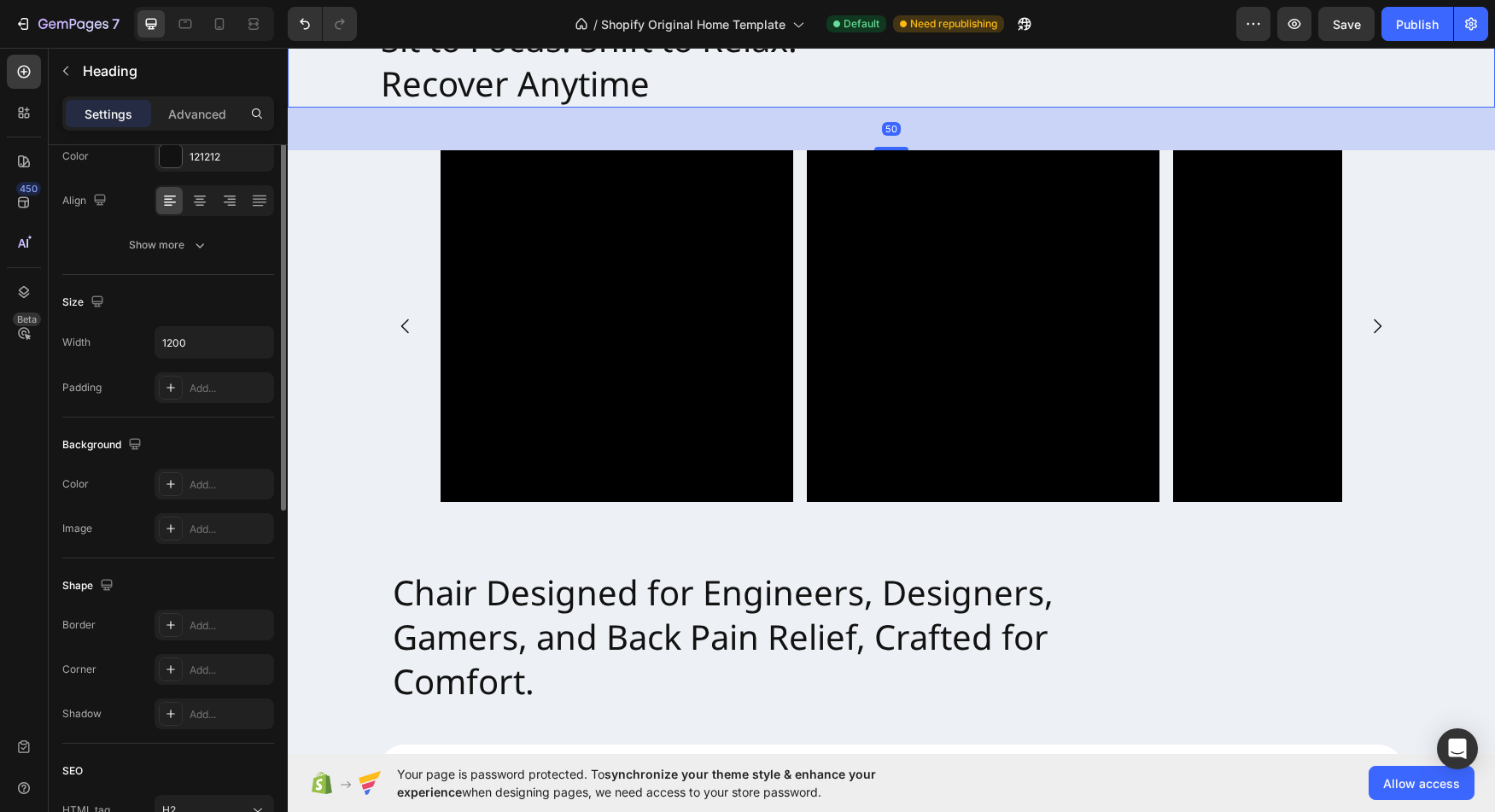
scroll to position [0, 0]
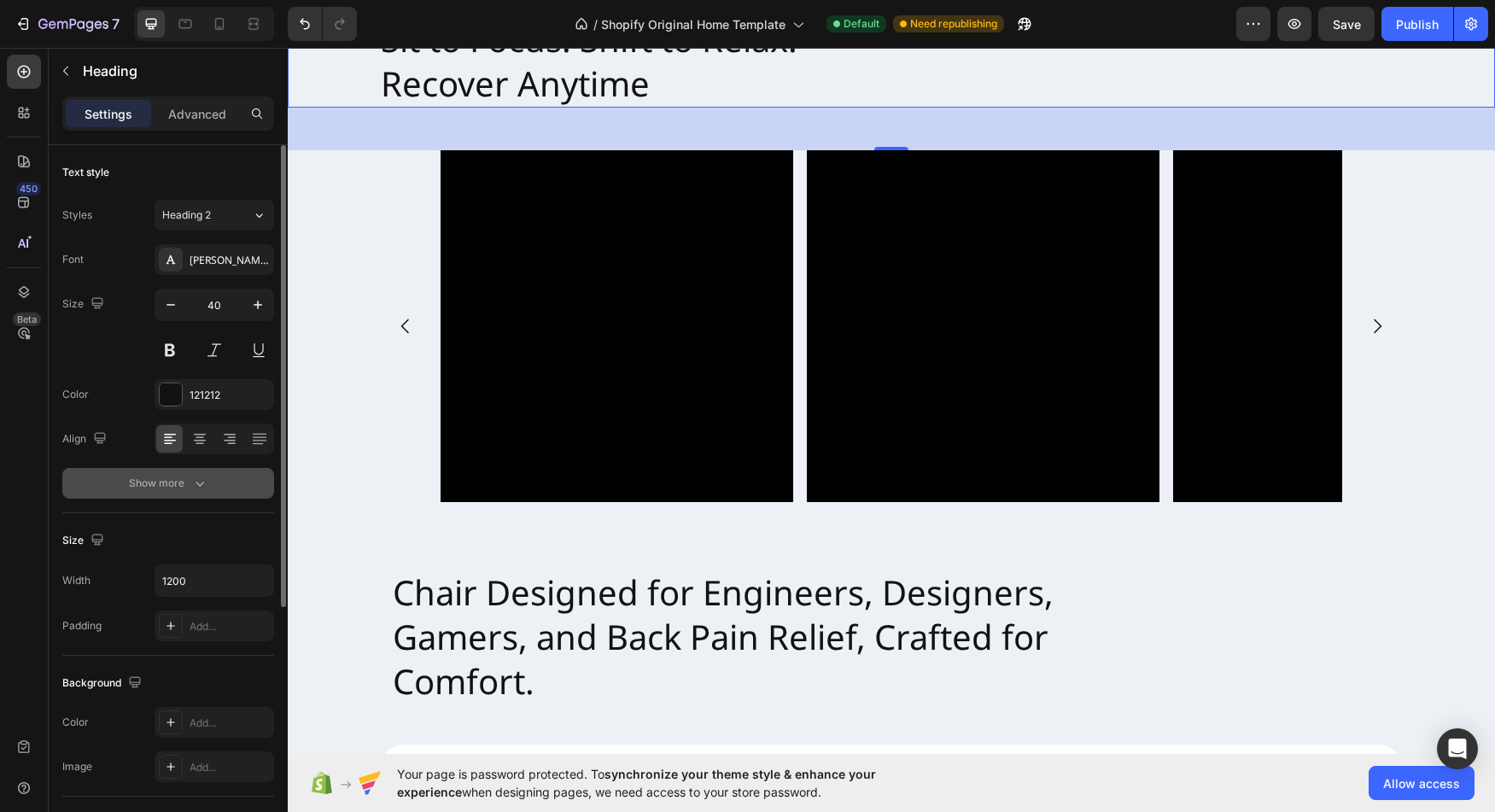
click at [186, 481] on div "Show more" at bounding box center [168, 483] width 80 height 17
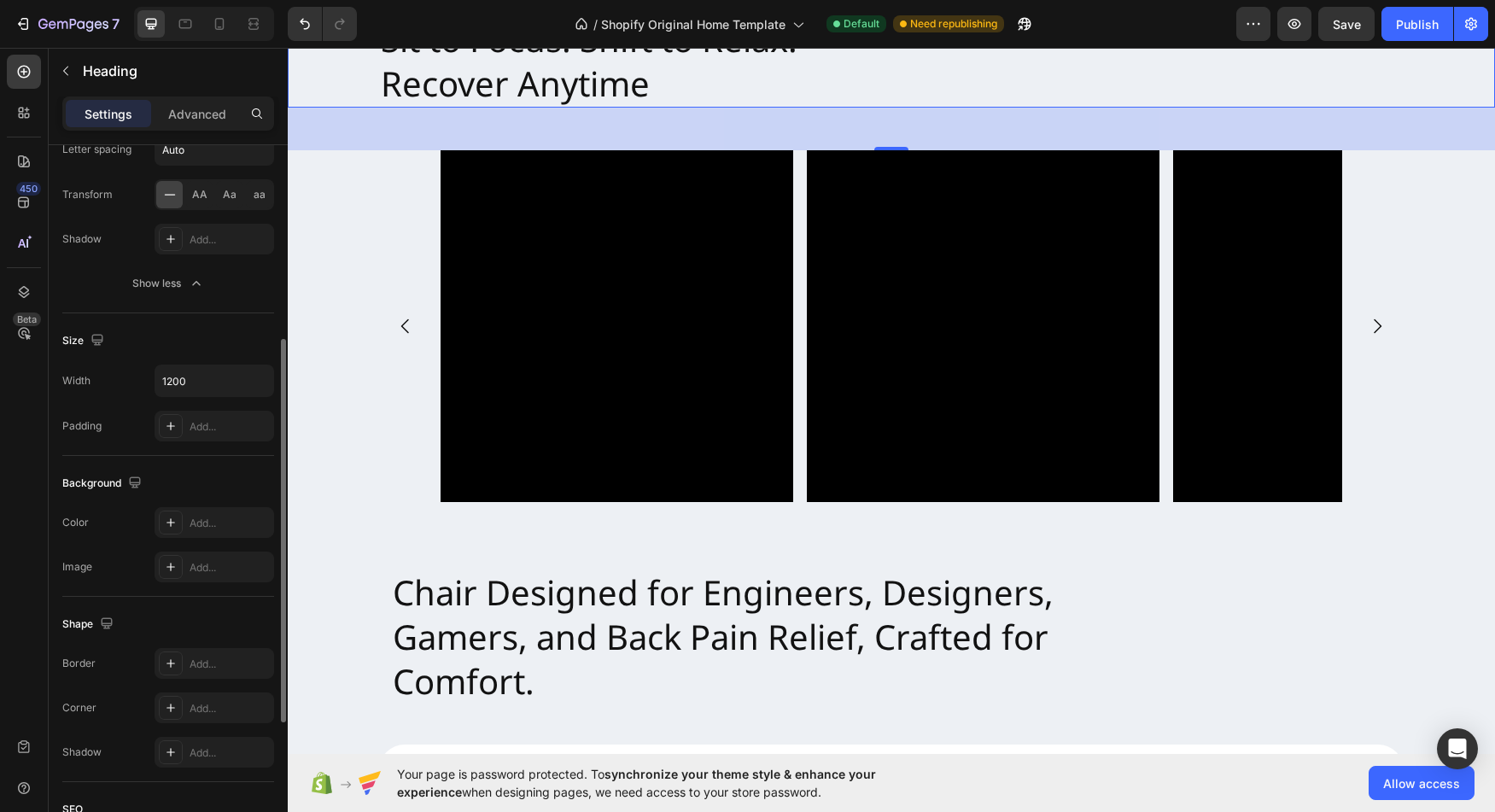
scroll to position [440, 0]
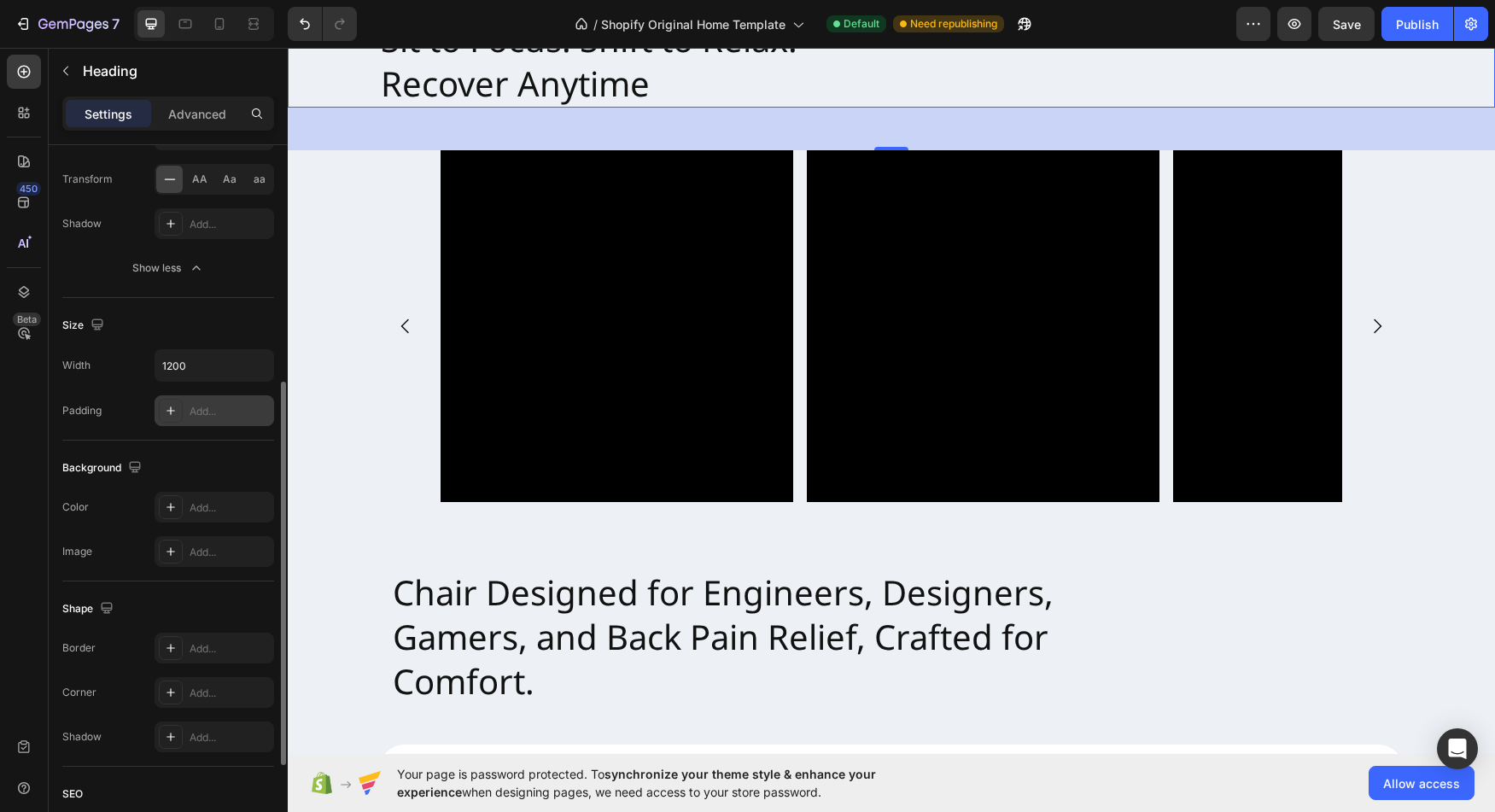
click at [175, 409] on icon at bounding box center [170, 410] width 14 height 14
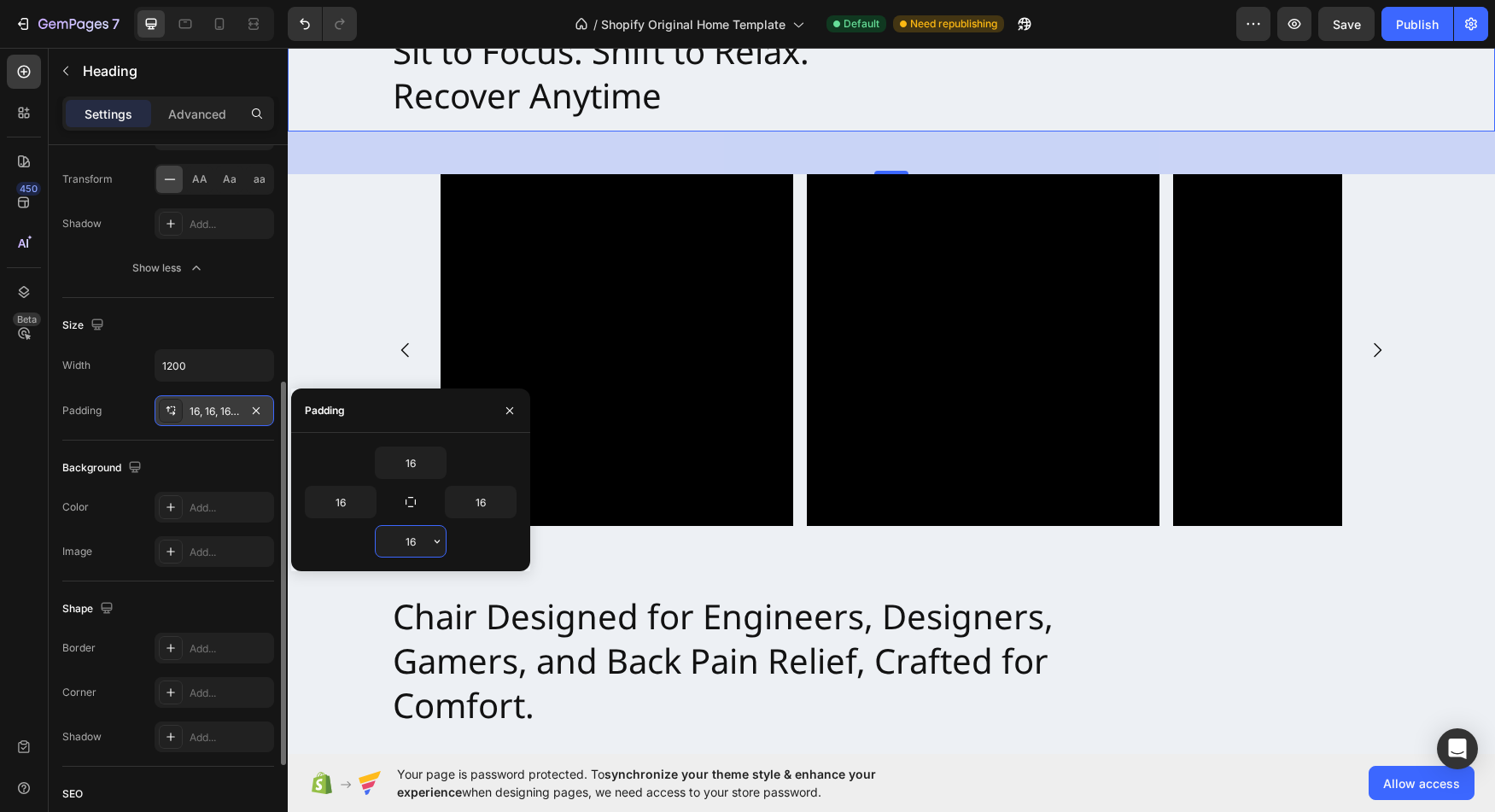
click at [422, 541] on input "16" at bounding box center [410, 542] width 70 height 31
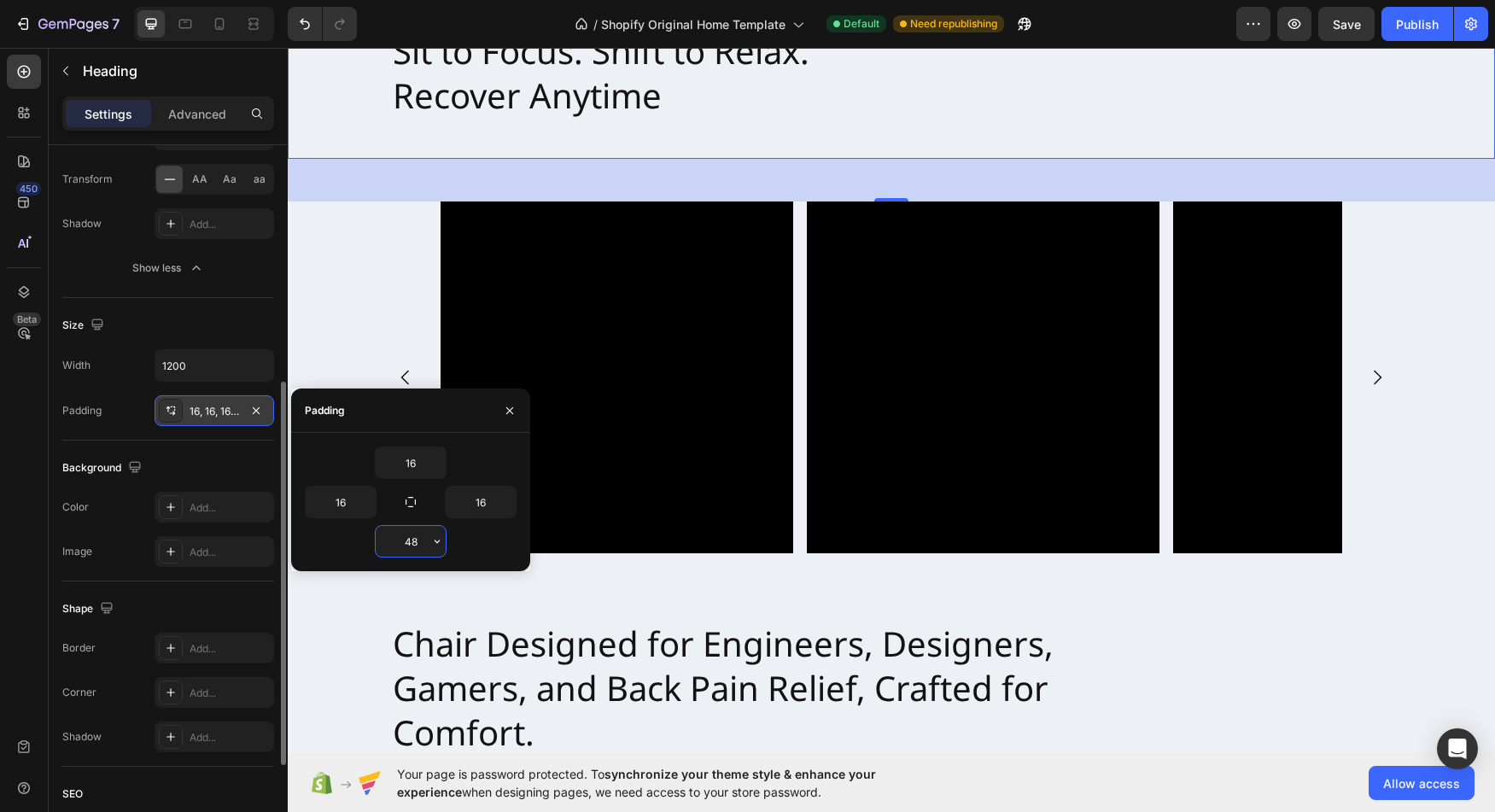
type input "48"
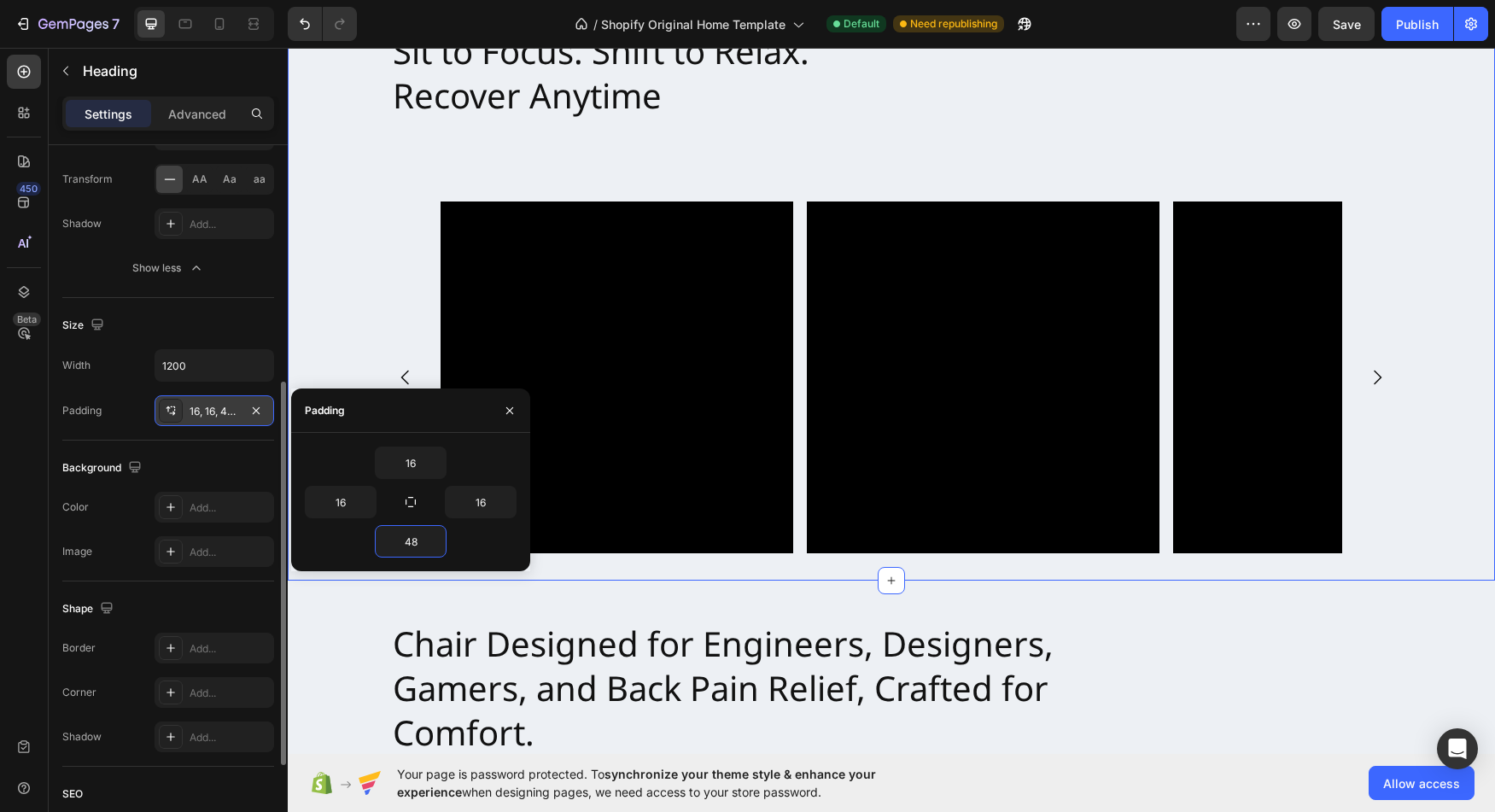
click at [331, 278] on div "Video Video Video Carousel" at bounding box center [891, 378] width 1207 height 353
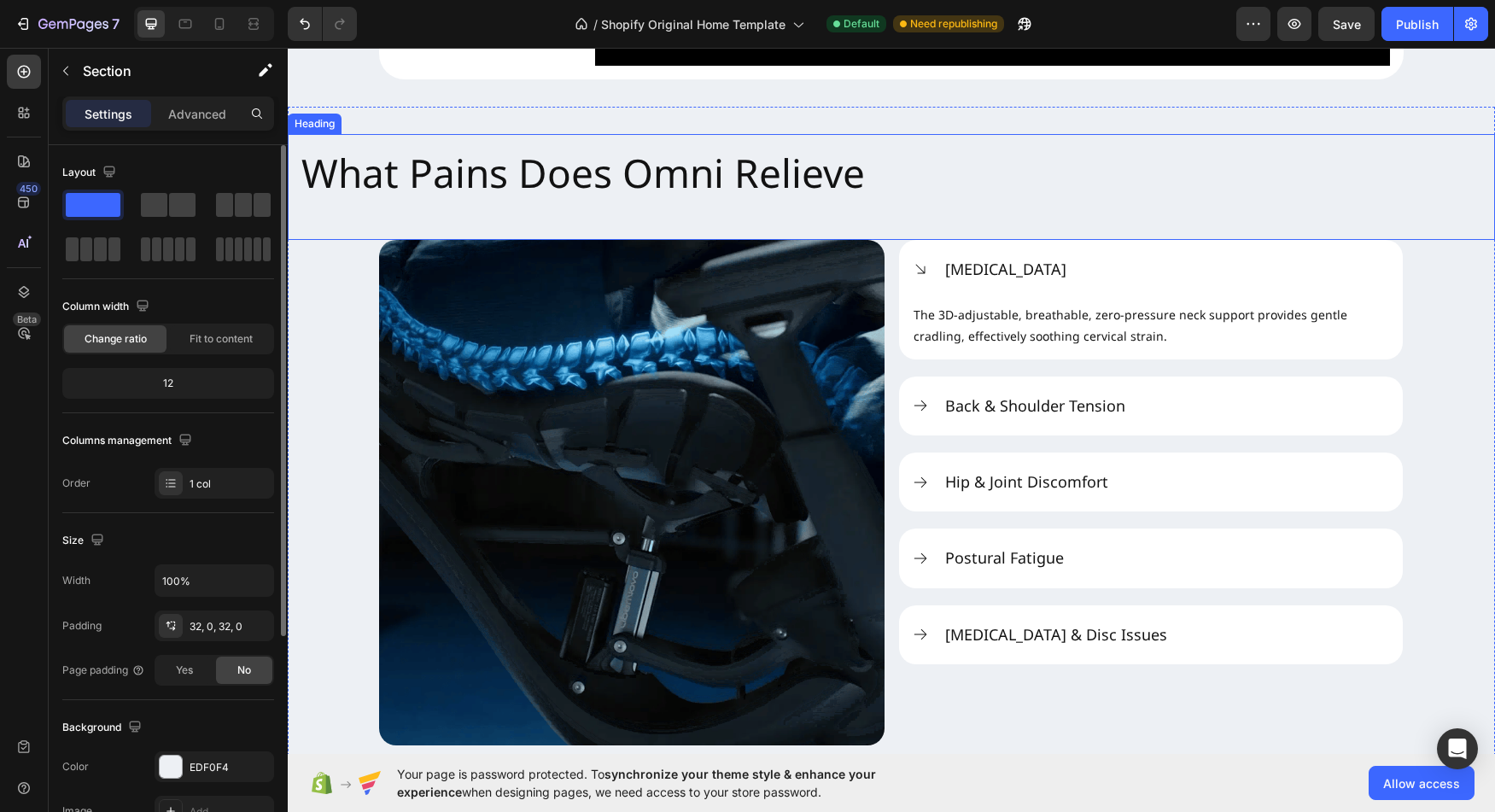
scroll to position [1956, 0]
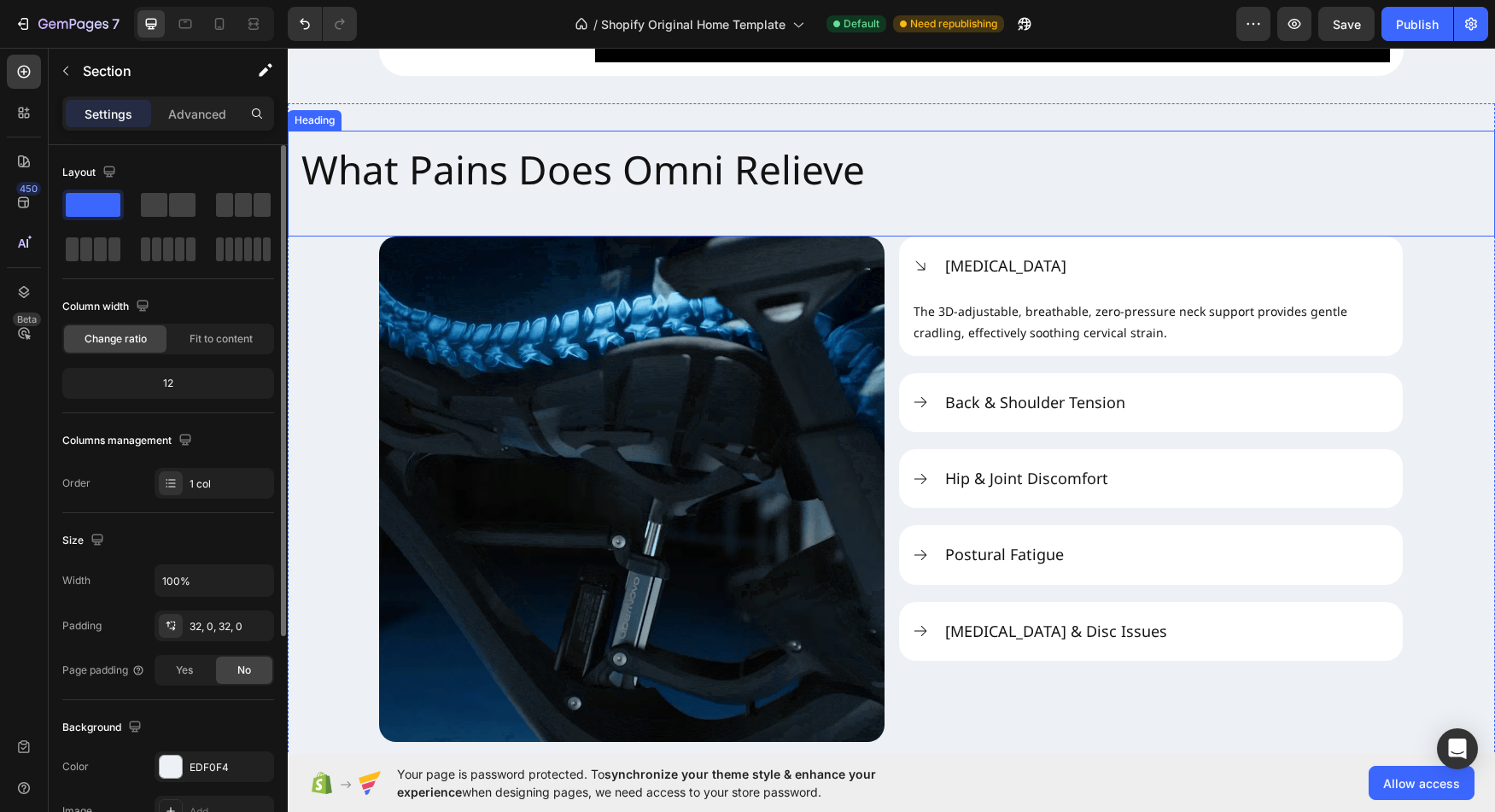
click at [405, 233] on h2 "What Pains Does Omni Relieve" at bounding box center [891, 184] width 1207 height 106
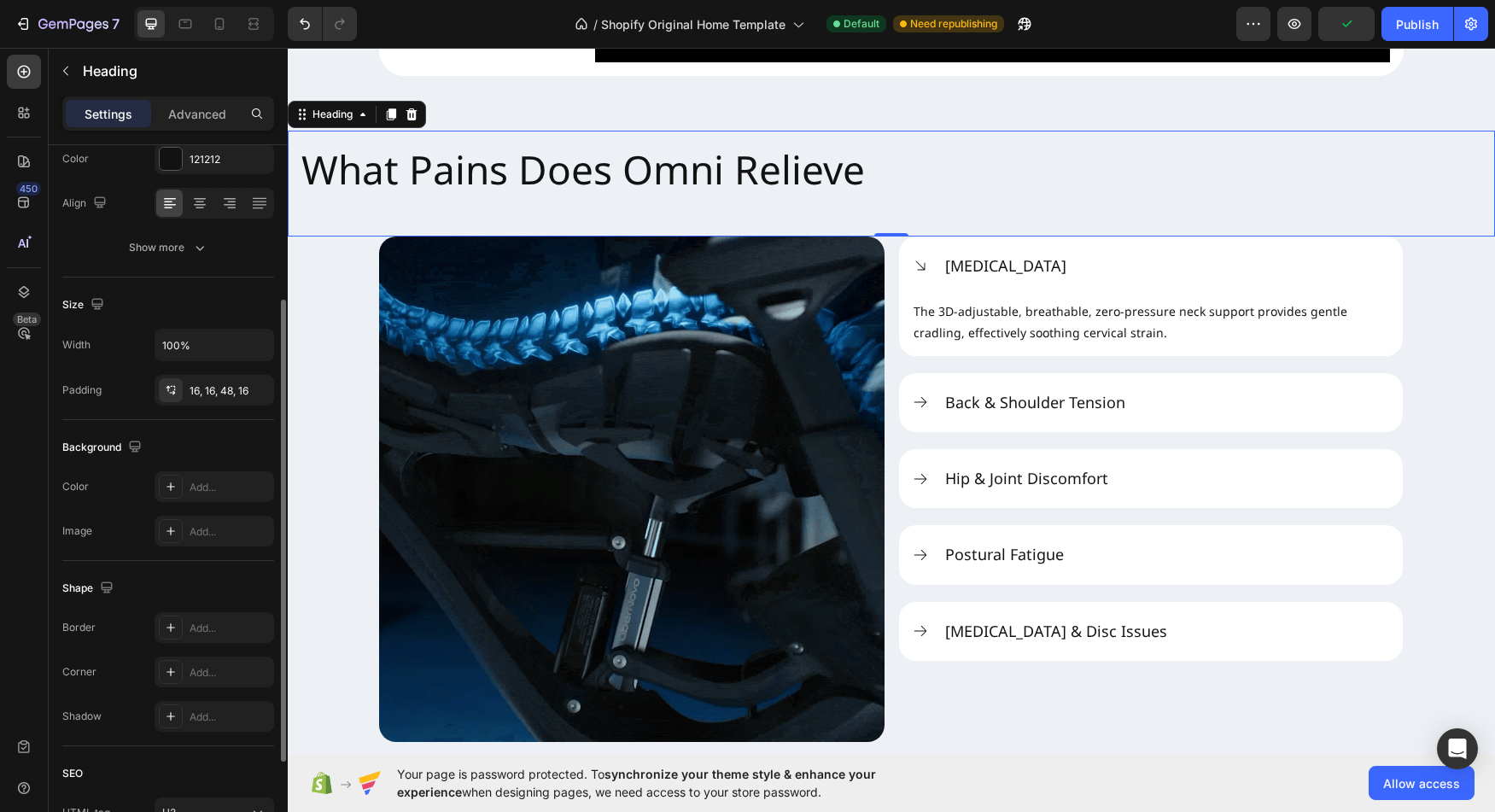
scroll to position [239, 0]
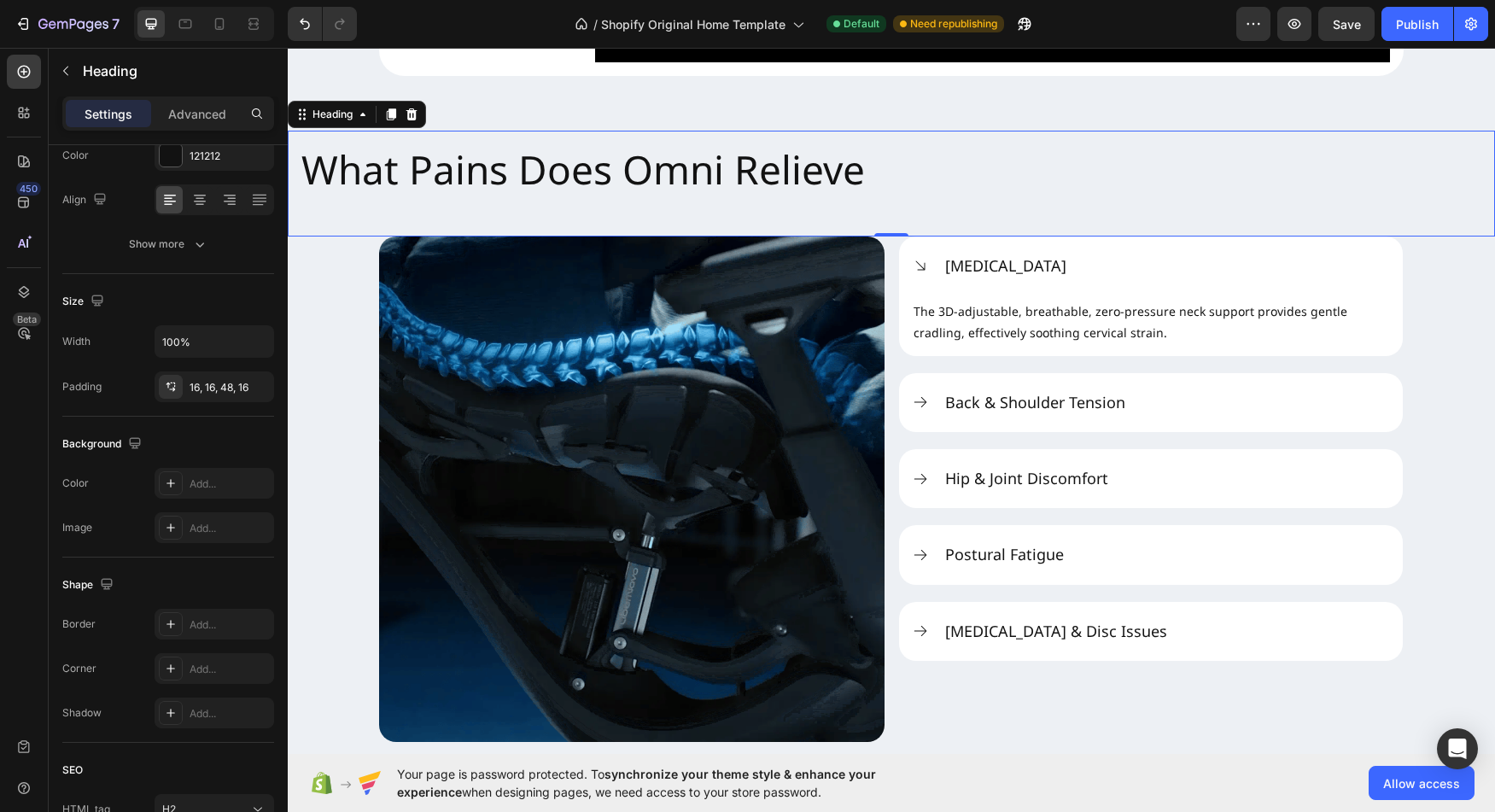
click at [535, 237] on h2 "What Pains Does Omni Relieve" at bounding box center [891, 184] width 1207 height 106
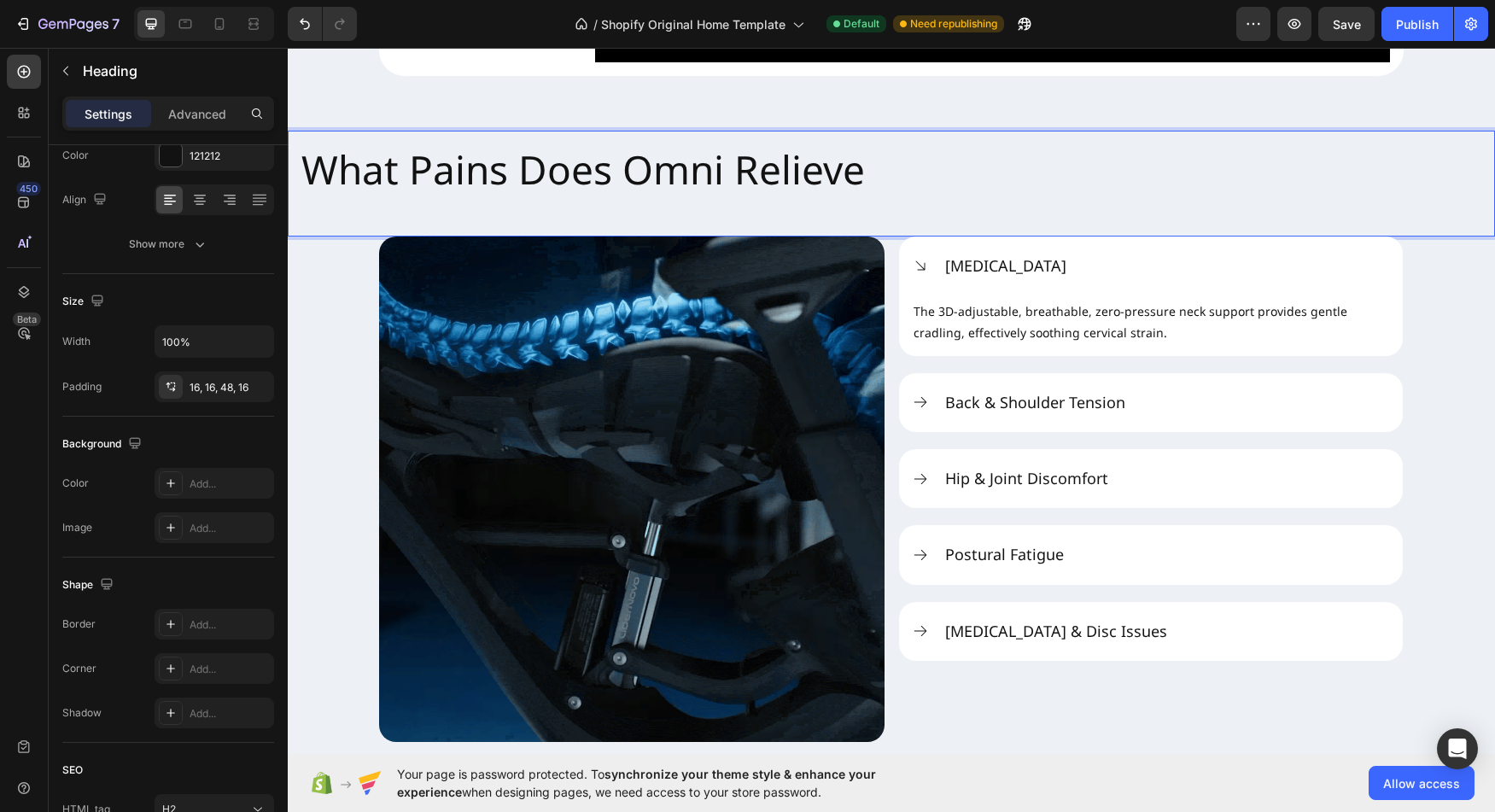
click at [750, 237] on h2 "What Pains Does Omni Relieve" at bounding box center [891, 184] width 1207 height 106
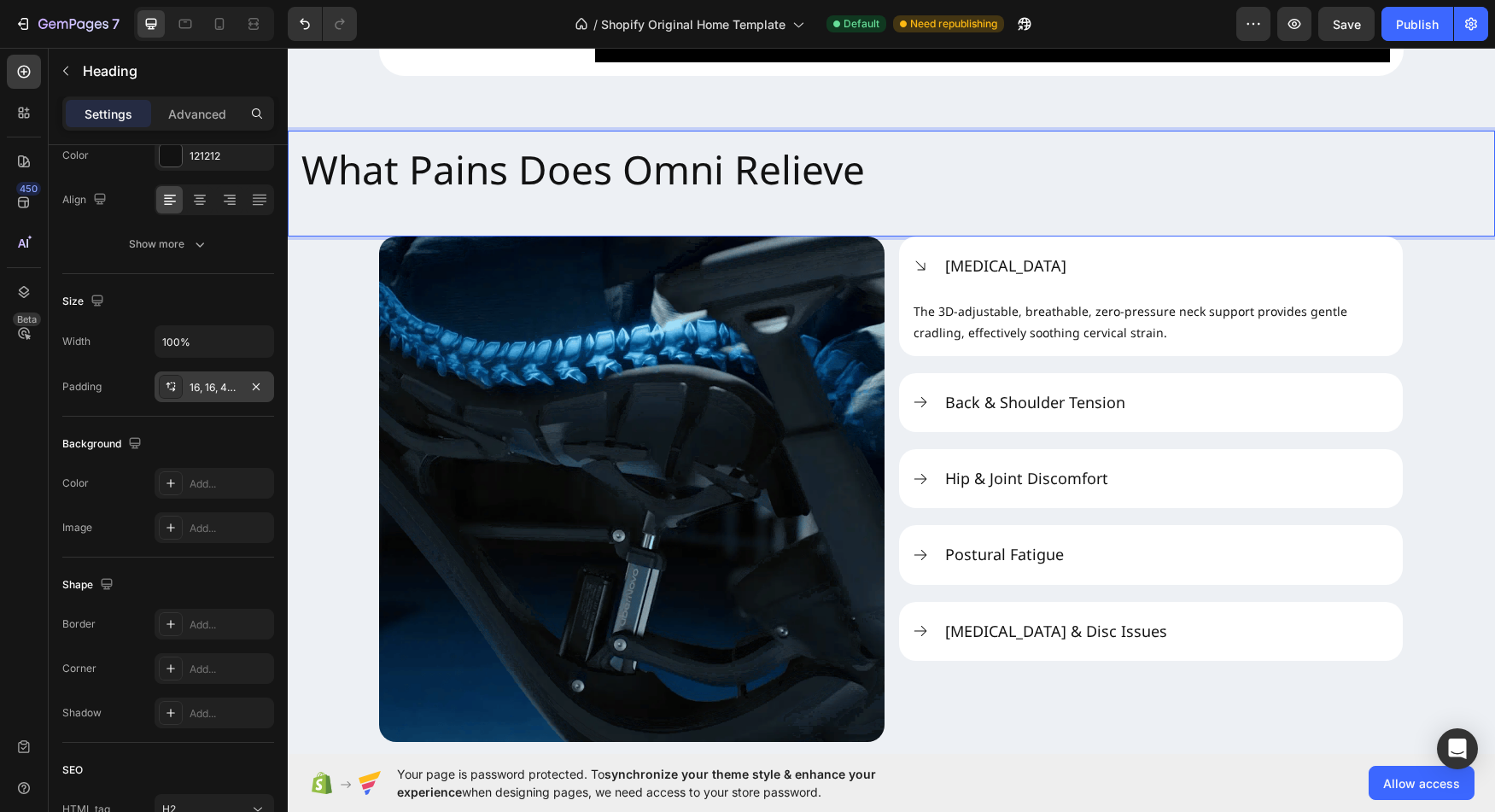
click at [176, 390] on icon at bounding box center [170, 386] width 14 height 14
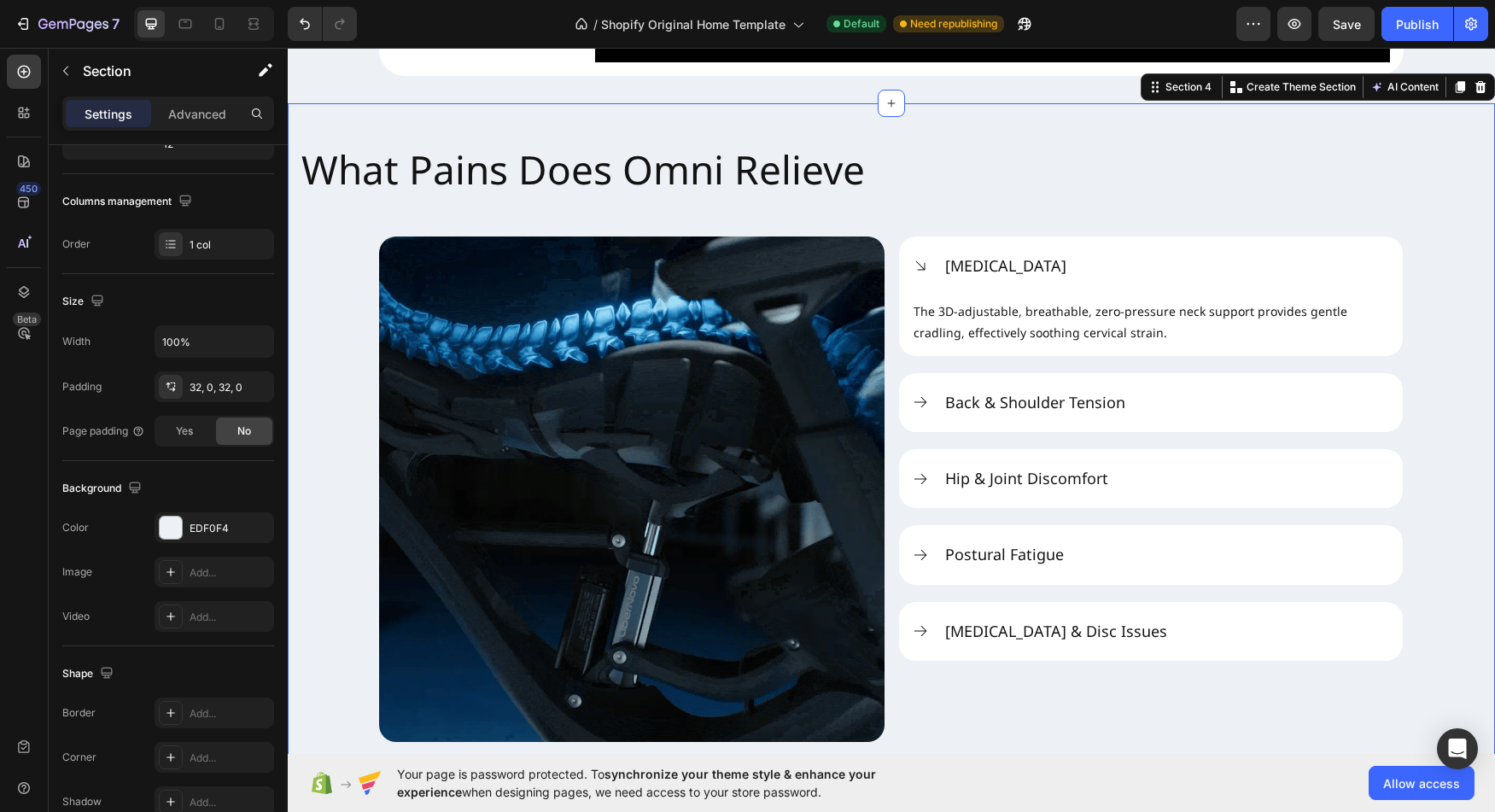
click at [1444, 358] on div "What Pains Does Omni Relieve Heading Image Neck Stiffness The 3D-adjustable, br…" at bounding box center [891, 436] width 1207 height 611
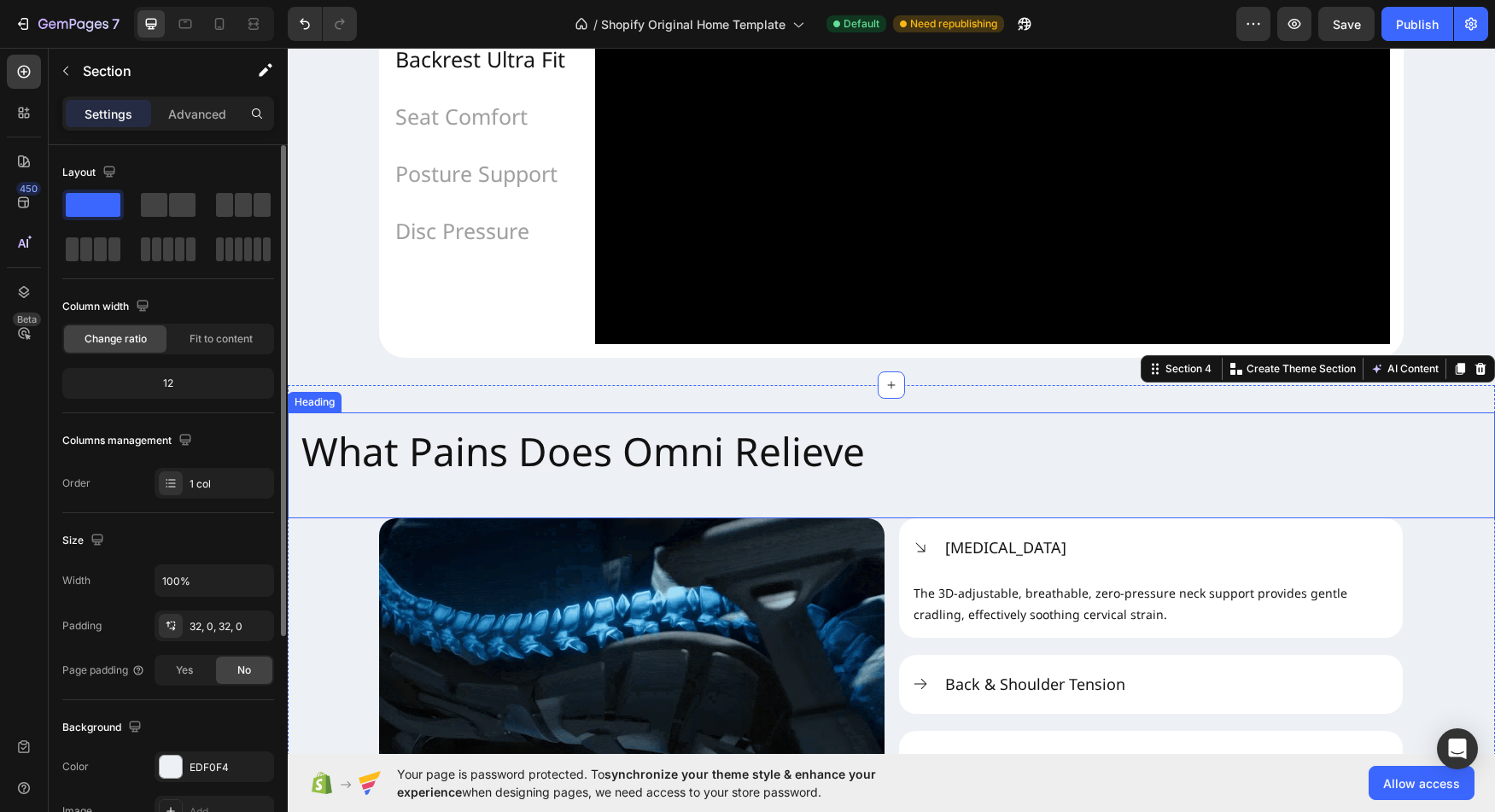
scroll to position [1666, 0]
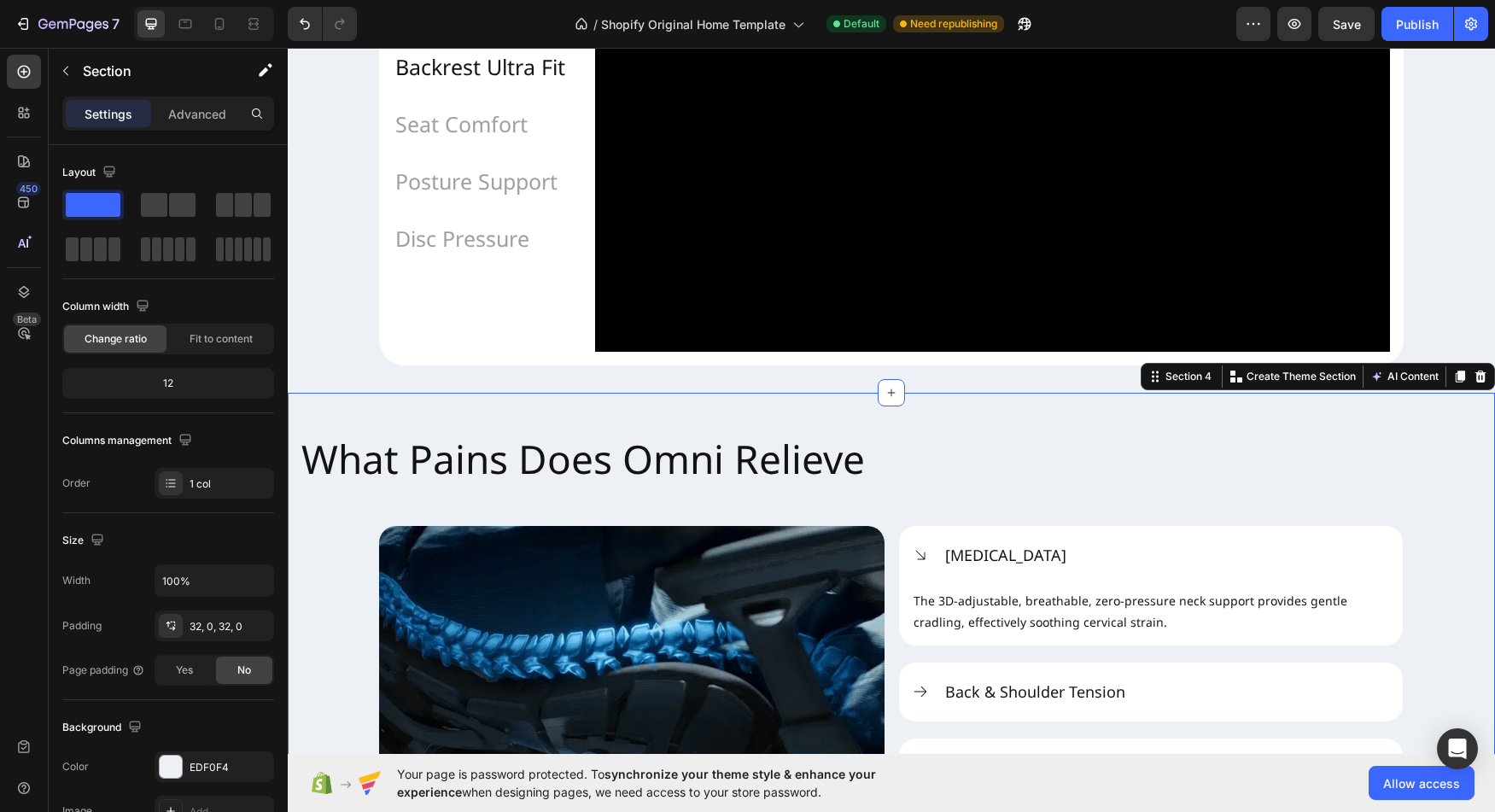
click at [533, 456] on div "What Pains Does Omni Relieve Heading Image Neck Stiffness The 3D-adjustable, br…" at bounding box center [891, 725] width 1207 height 666
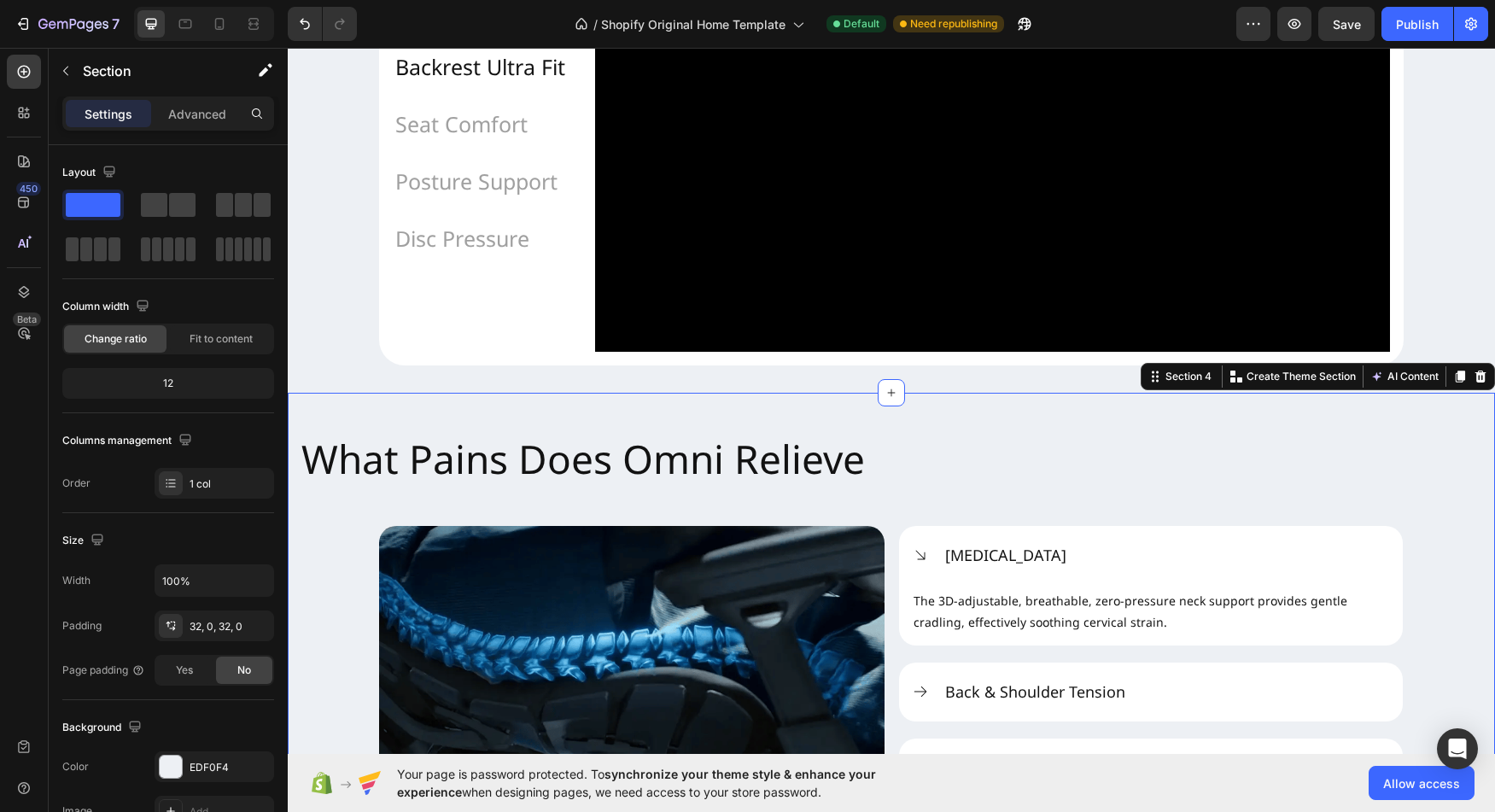
click at [535, 455] on div "What Pains Does Omni Relieve Heading Image Neck Stiffness The 3D-adjustable, br…" at bounding box center [891, 725] width 1207 height 666
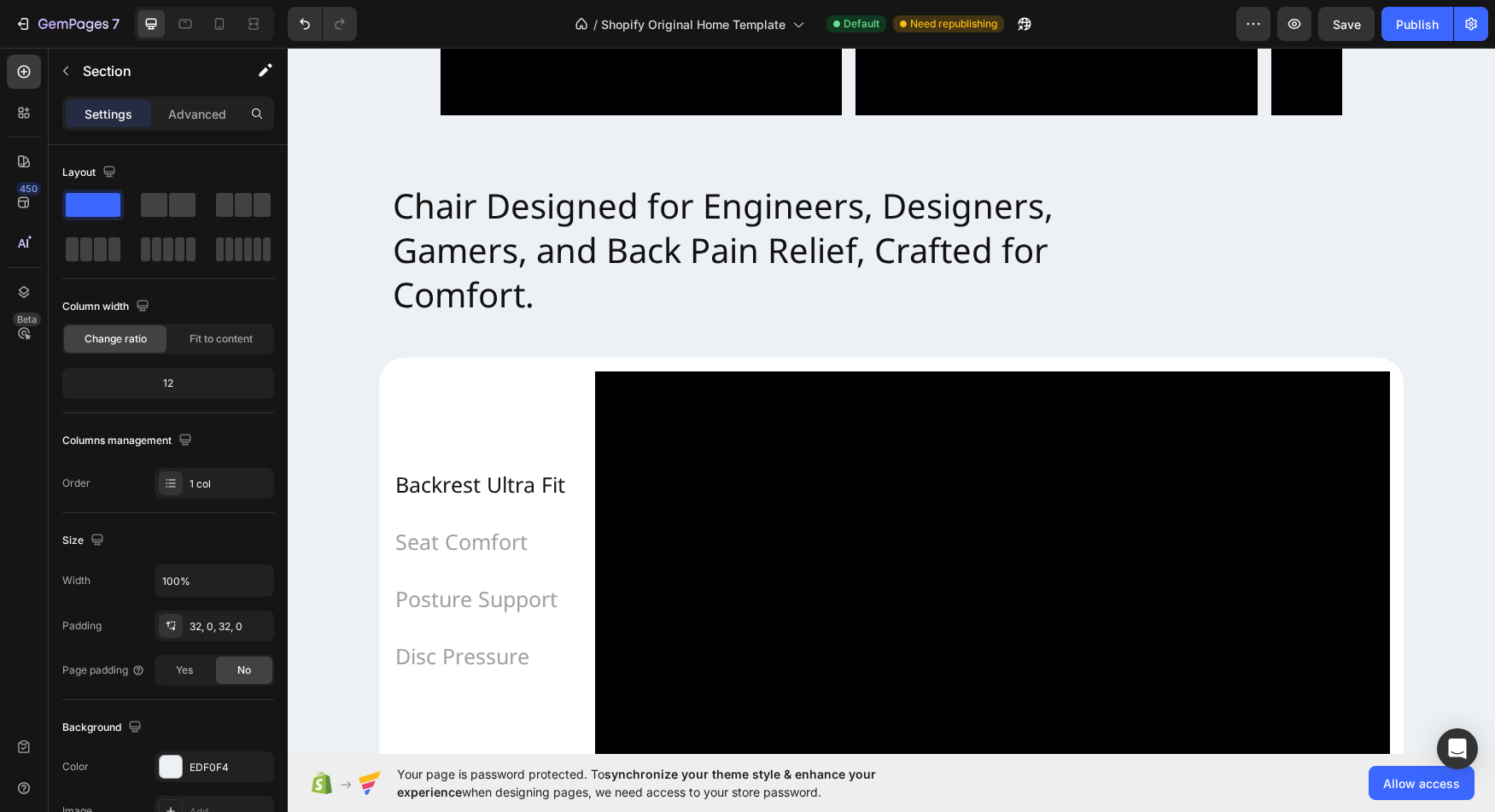
scroll to position [1266, 0]
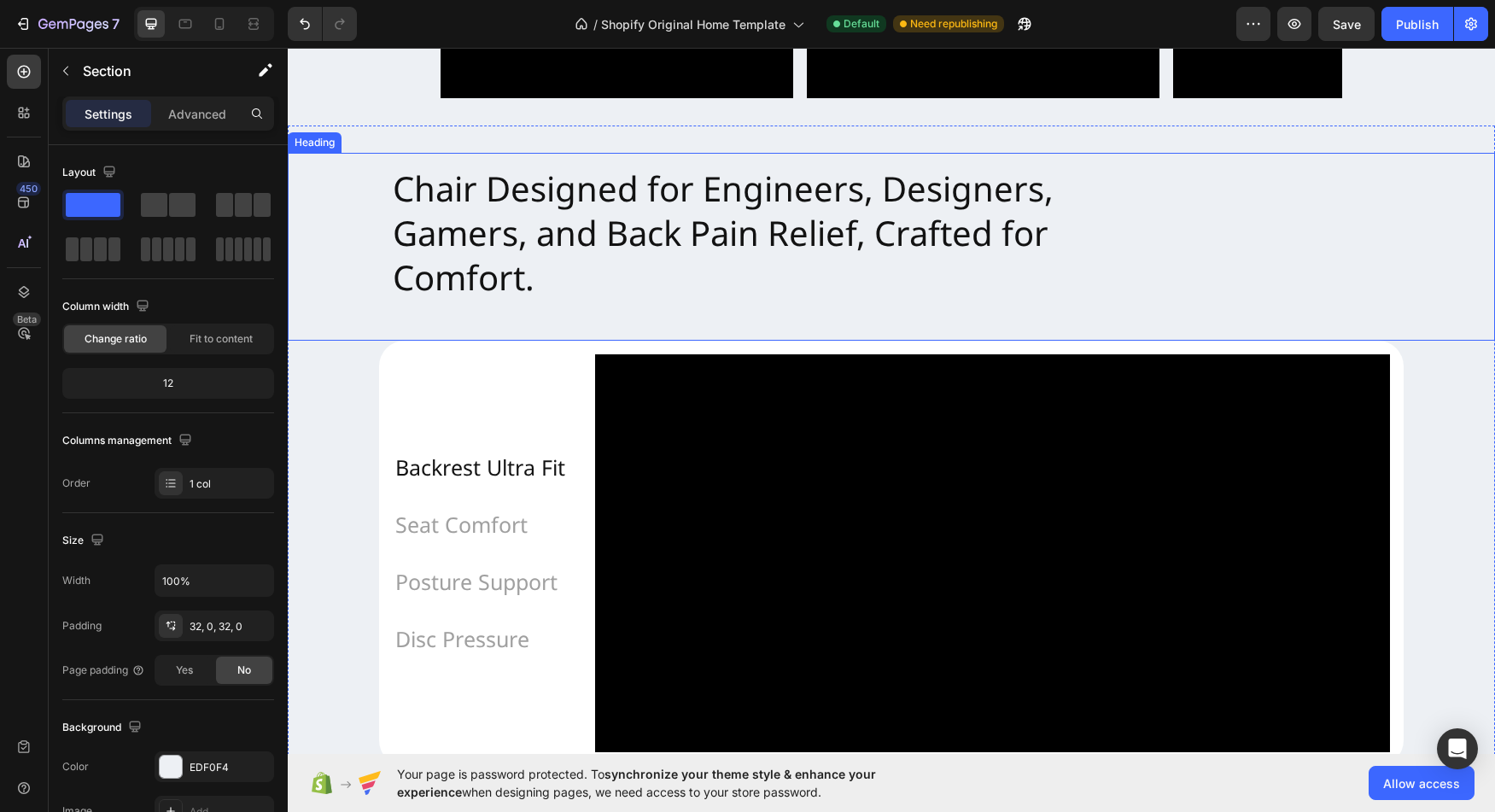
click at [558, 205] on h2 "Chair Designed for Engineers, Designers, Gamers, and Back Pain Relief, Crafted …" at bounding box center [891, 247] width 1024 height 188
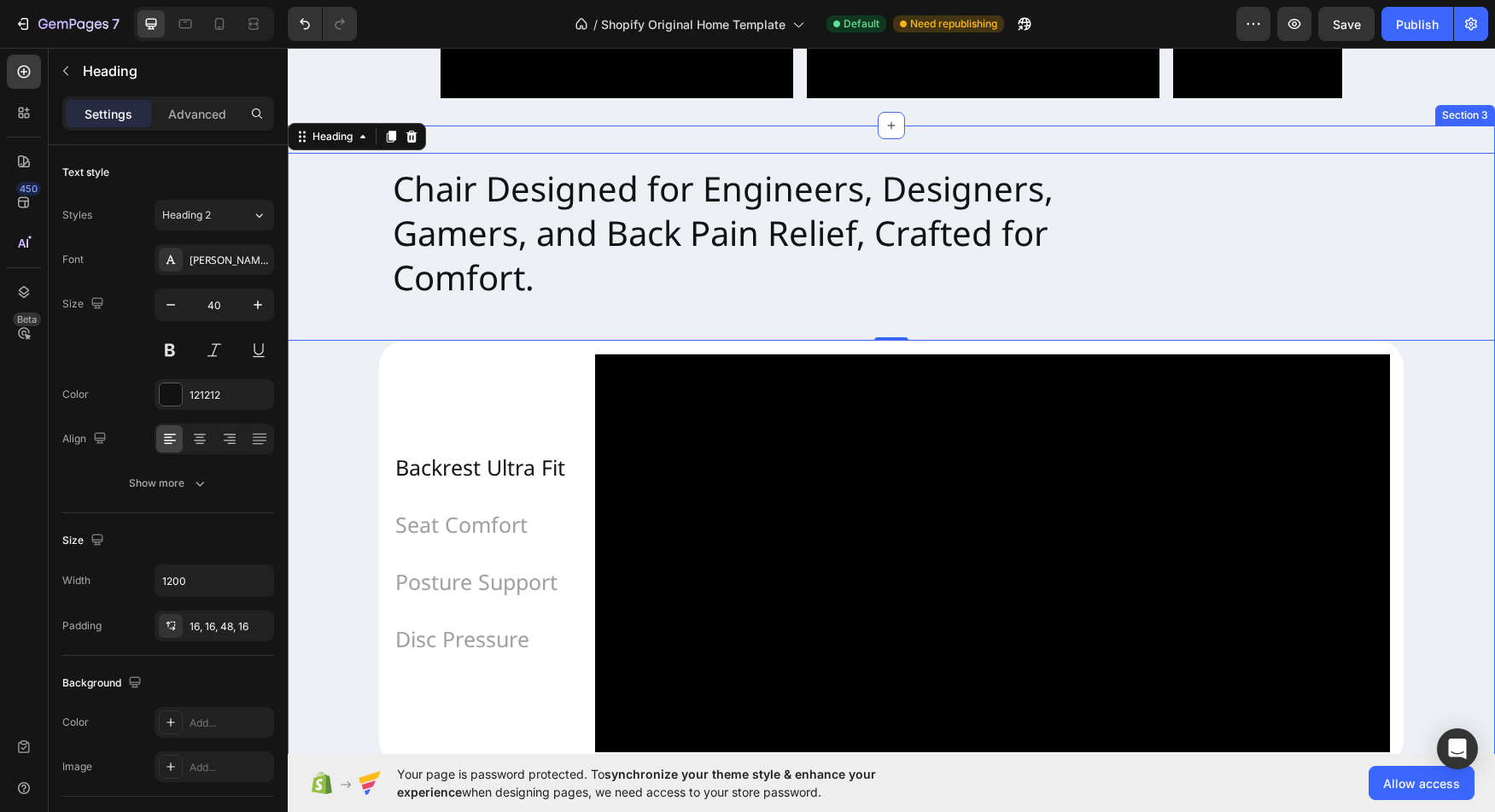
click at [472, 142] on div "Chair Designed for Engineers, Designers, Gamers, and Back Pain Relief, Crafted …" at bounding box center [891, 459] width 1207 height 668
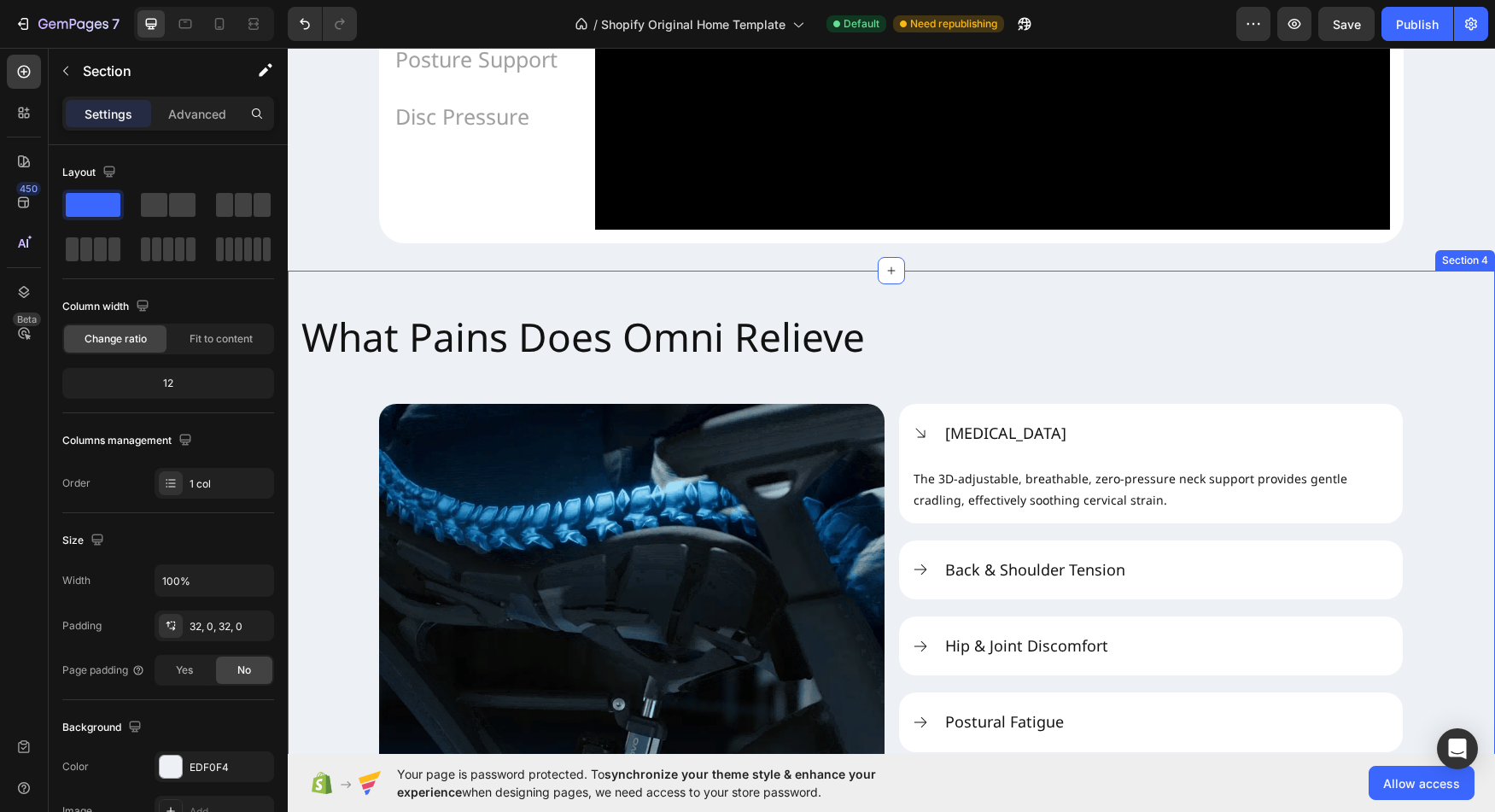
scroll to position [1787, 0]
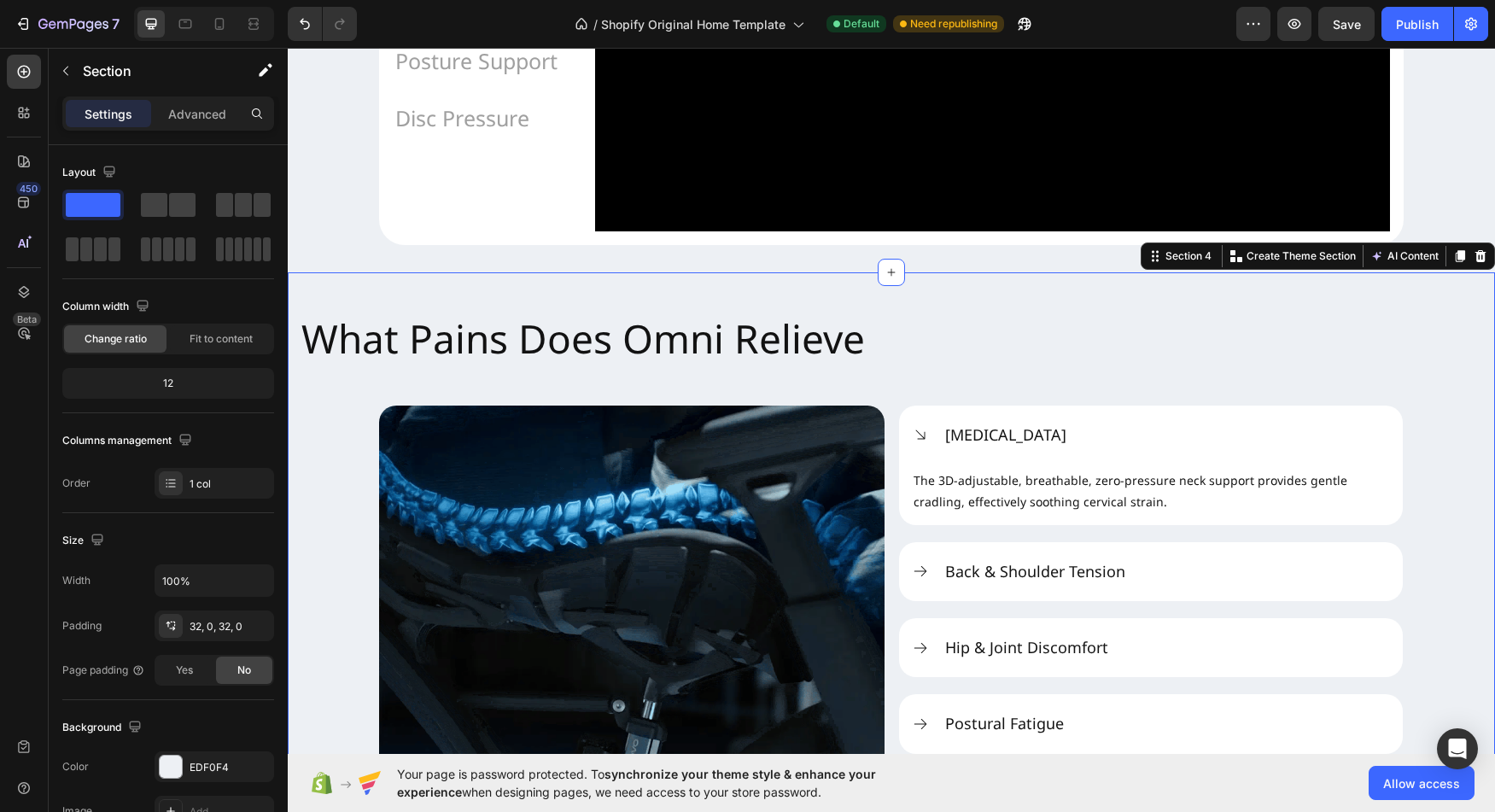
click at [346, 490] on div "What Pains Does Omni Relieve Heading Image Neck Stiffness The 3D-adjustable, br…" at bounding box center [891, 605] width 1207 height 611
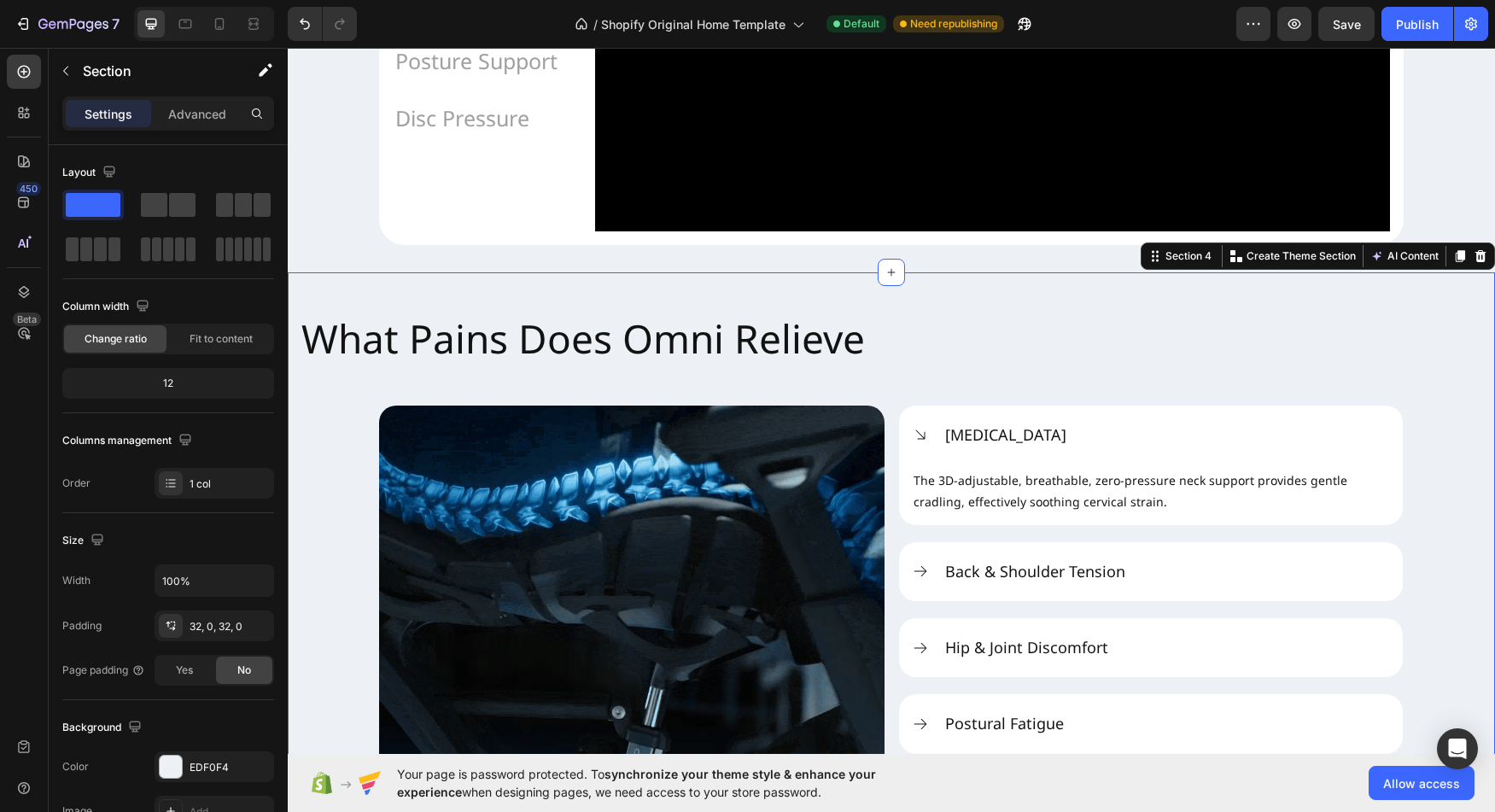
click at [321, 477] on div "What Pains Does Omni Relieve Heading Image Neck Stiffness The 3D-adjustable, br…" at bounding box center [891, 605] width 1207 height 611
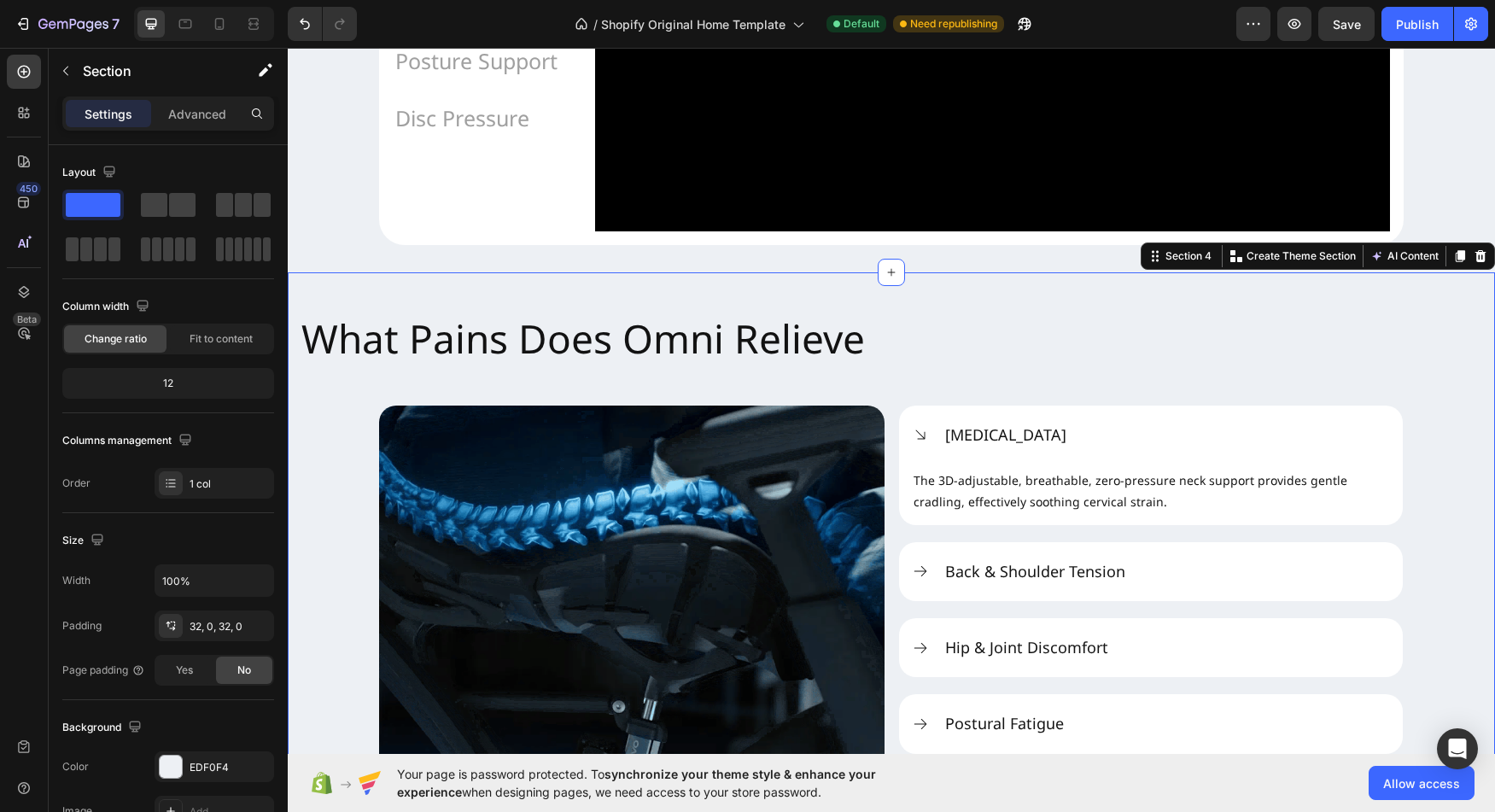
click at [323, 627] on div "What Pains Does Omni Relieve Heading Image Neck Stiffness The 3D-adjustable, br…" at bounding box center [891, 605] width 1207 height 611
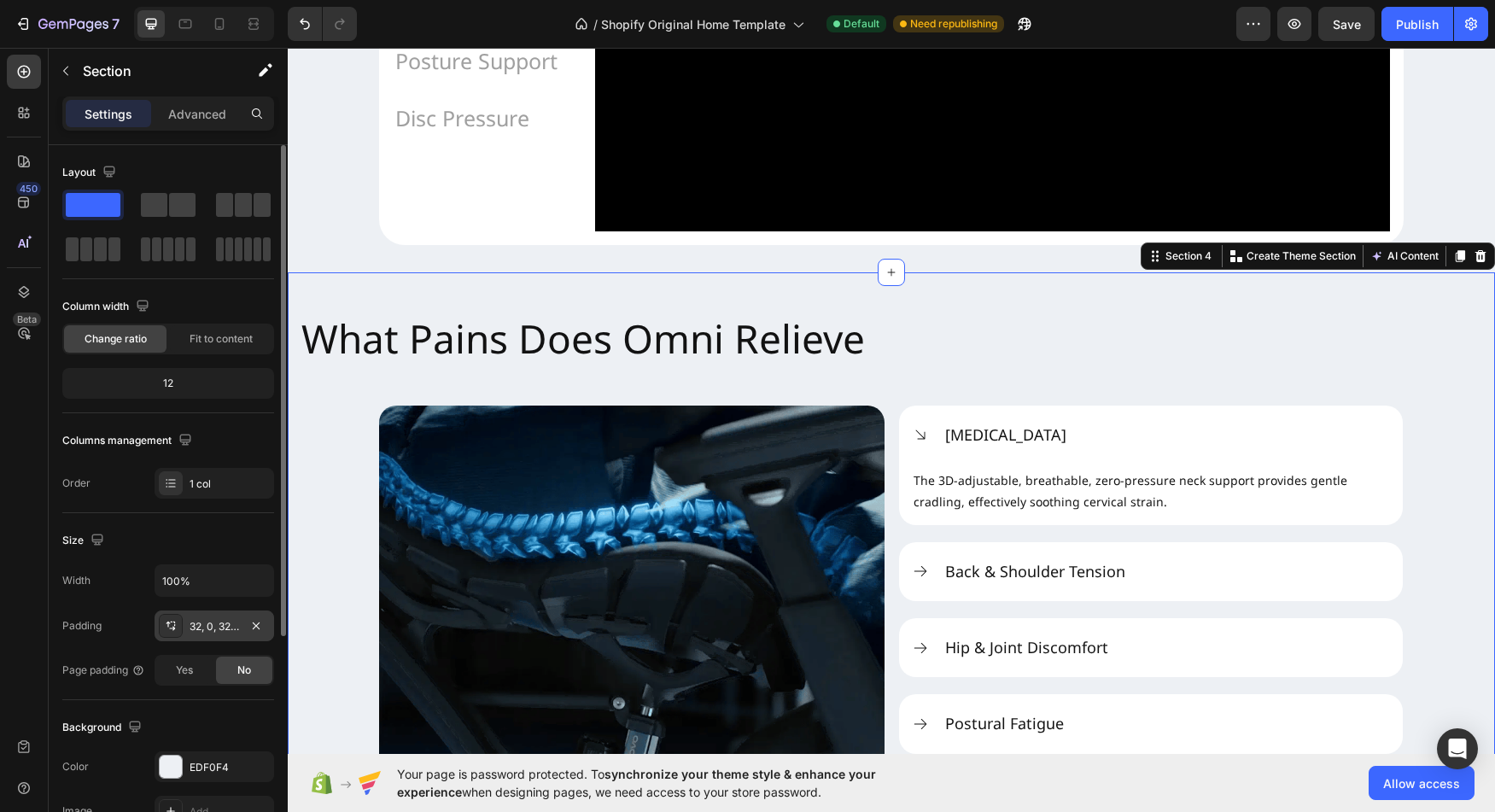
click at [182, 634] on div at bounding box center [171, 626] width 24 height 24
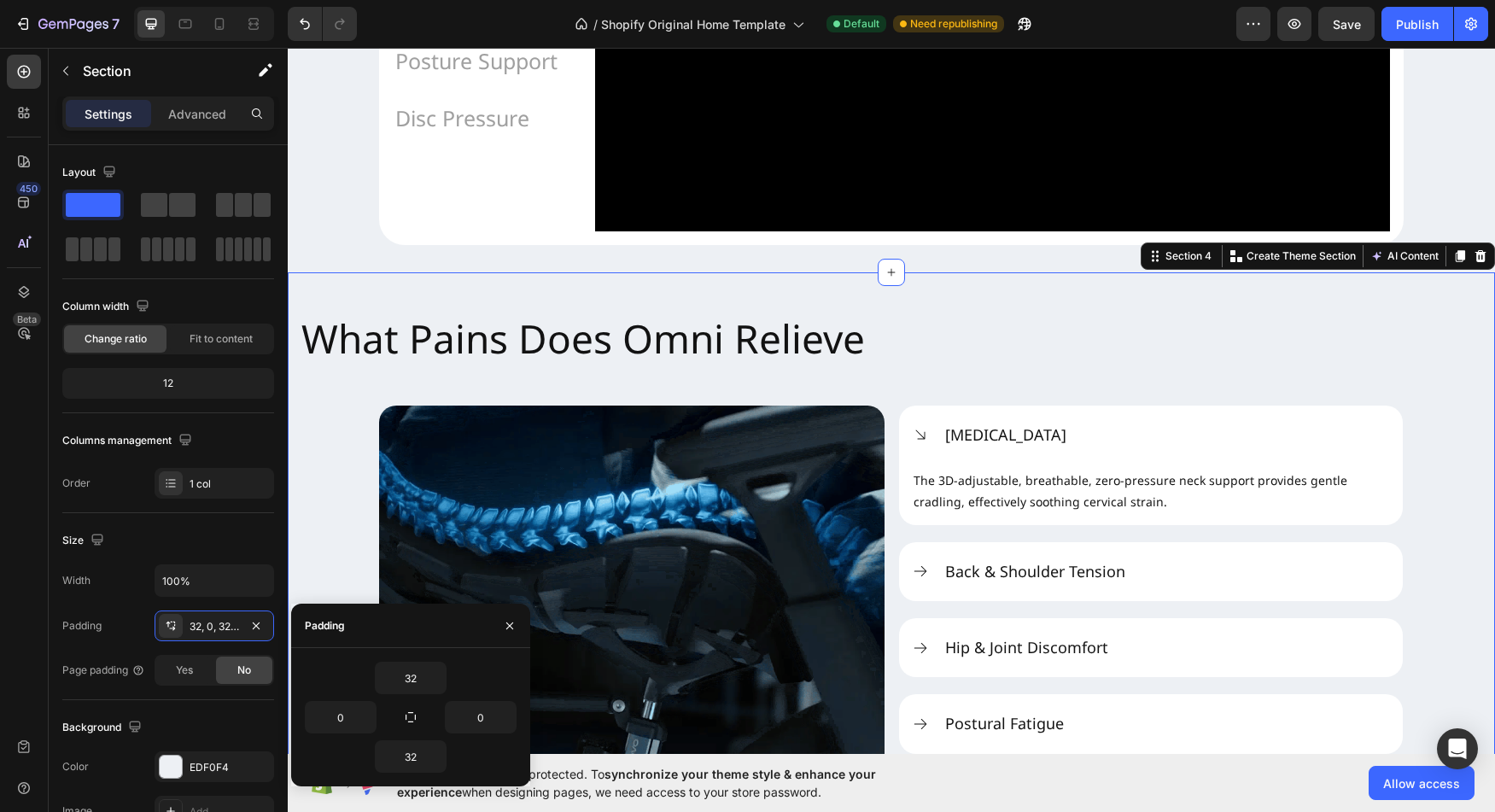
click at [334, 504] on div "What Pains Does Omni Relieve Heading Image Neck Stiffness The 3D-adjustable, br…" at bounding box center [891, 605] width 1207 height 611
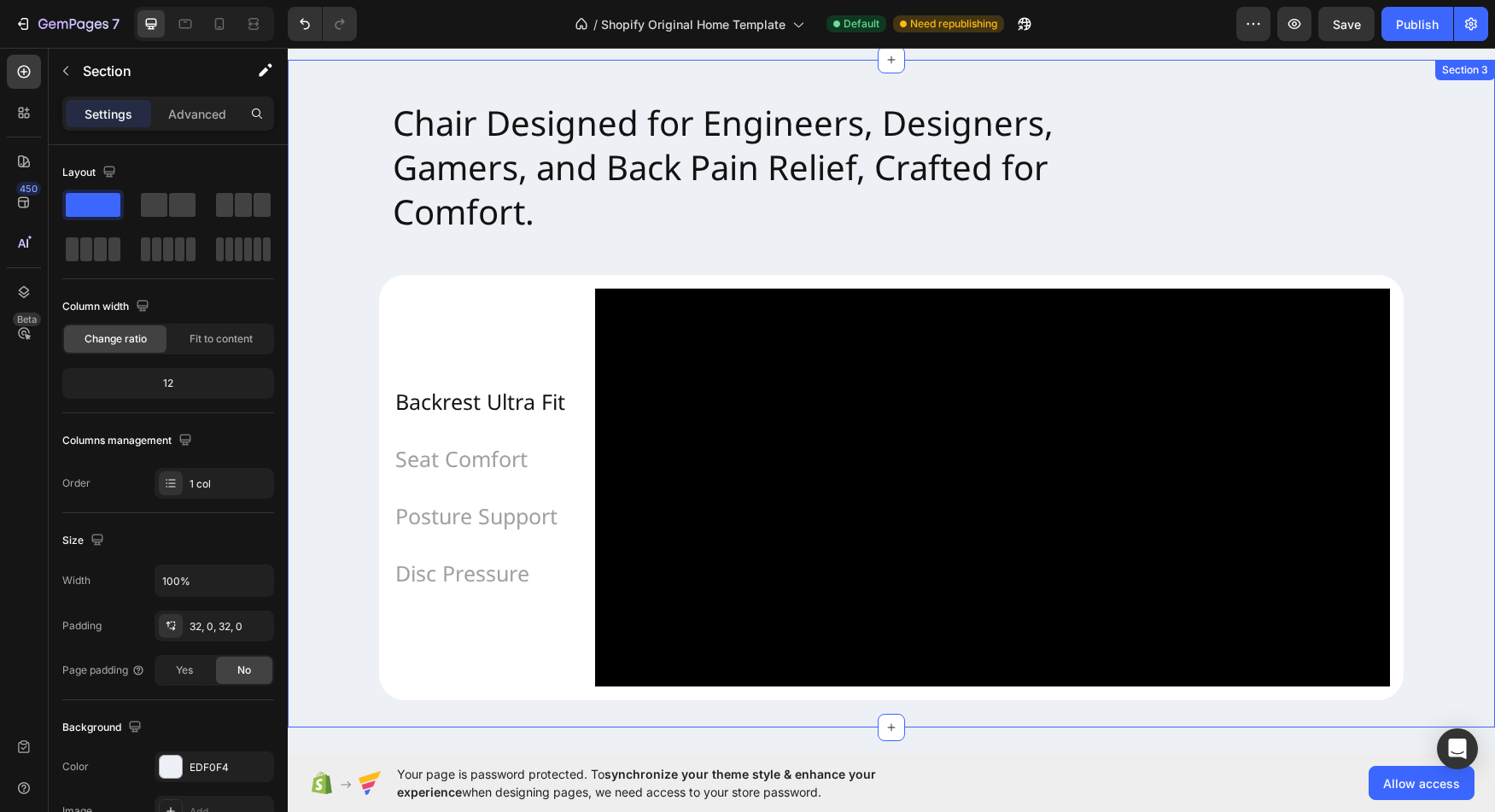
scroll to position [1322, 0]
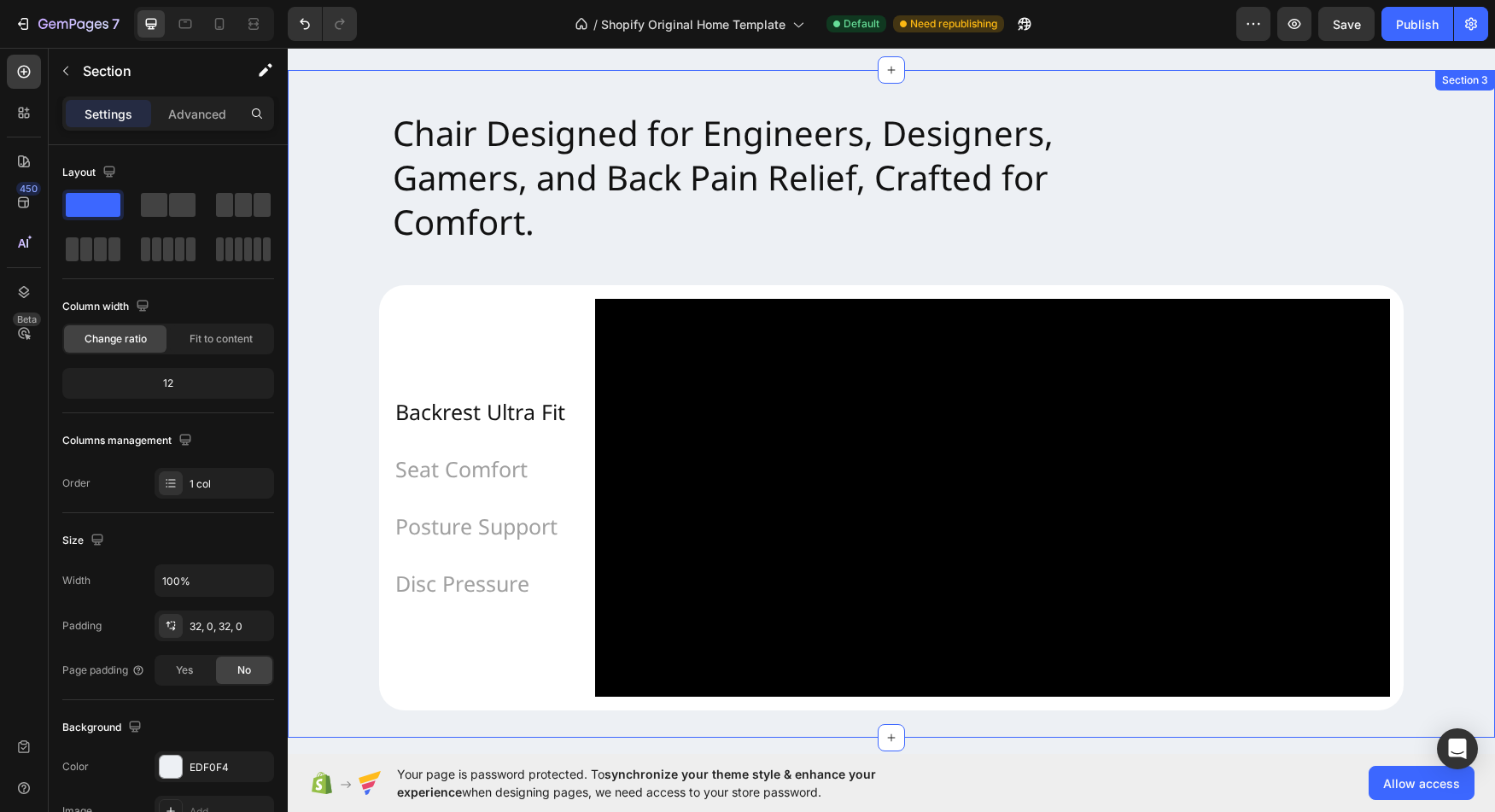
click at [343, 498] on div "Chair Designed for Engineers, Designers, Gamers, and Back Pain Relief, Crafted …" at bounding box center [891, 404] width 1207 height 613
click at [344, 411] on div "Chair Designed for Engineers, Designers, Gamers, and Back Pain Relief, Crafted …" at bounding box center [891, 404] width 1207 height 613
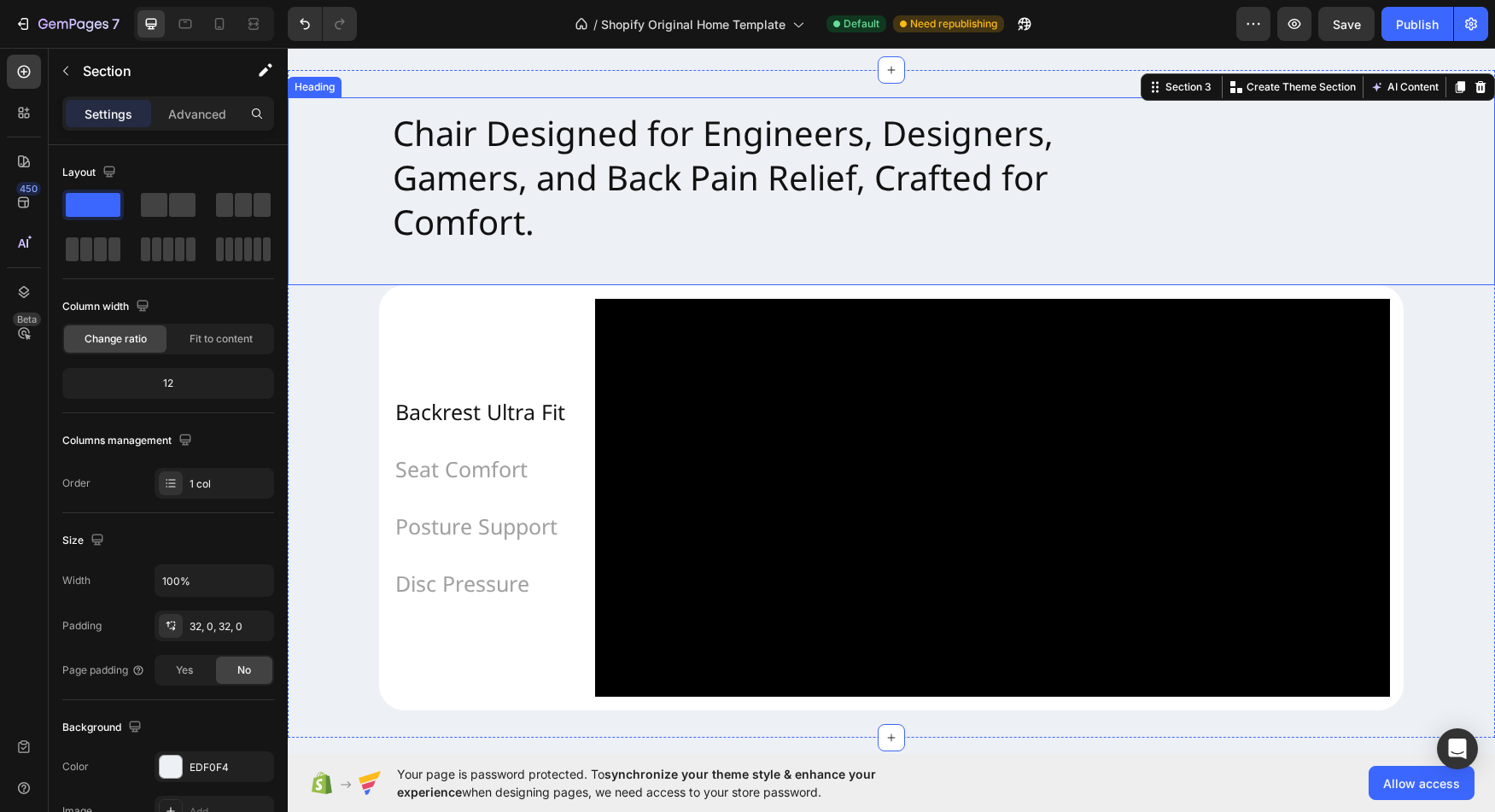
click at [508, 250] on h2 "Chair Designed for Engineers, Designers, Gamers, and Back Pain Relief, Crafted …" at bounding box center [891, 192] width 1024 height 188
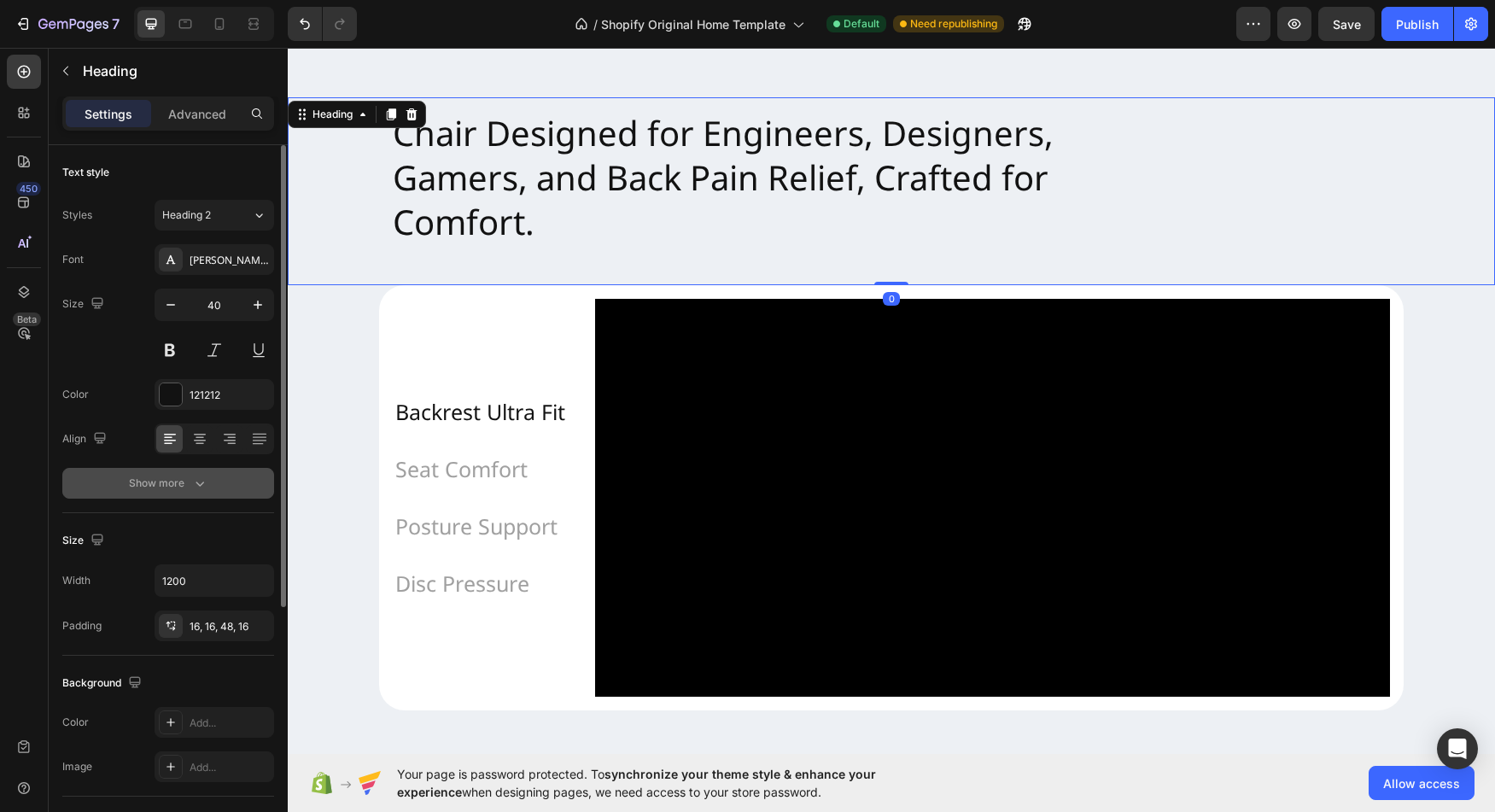
click at [189, 488] on div "Show more" at bounding box center [168, 483] width 80 height 17
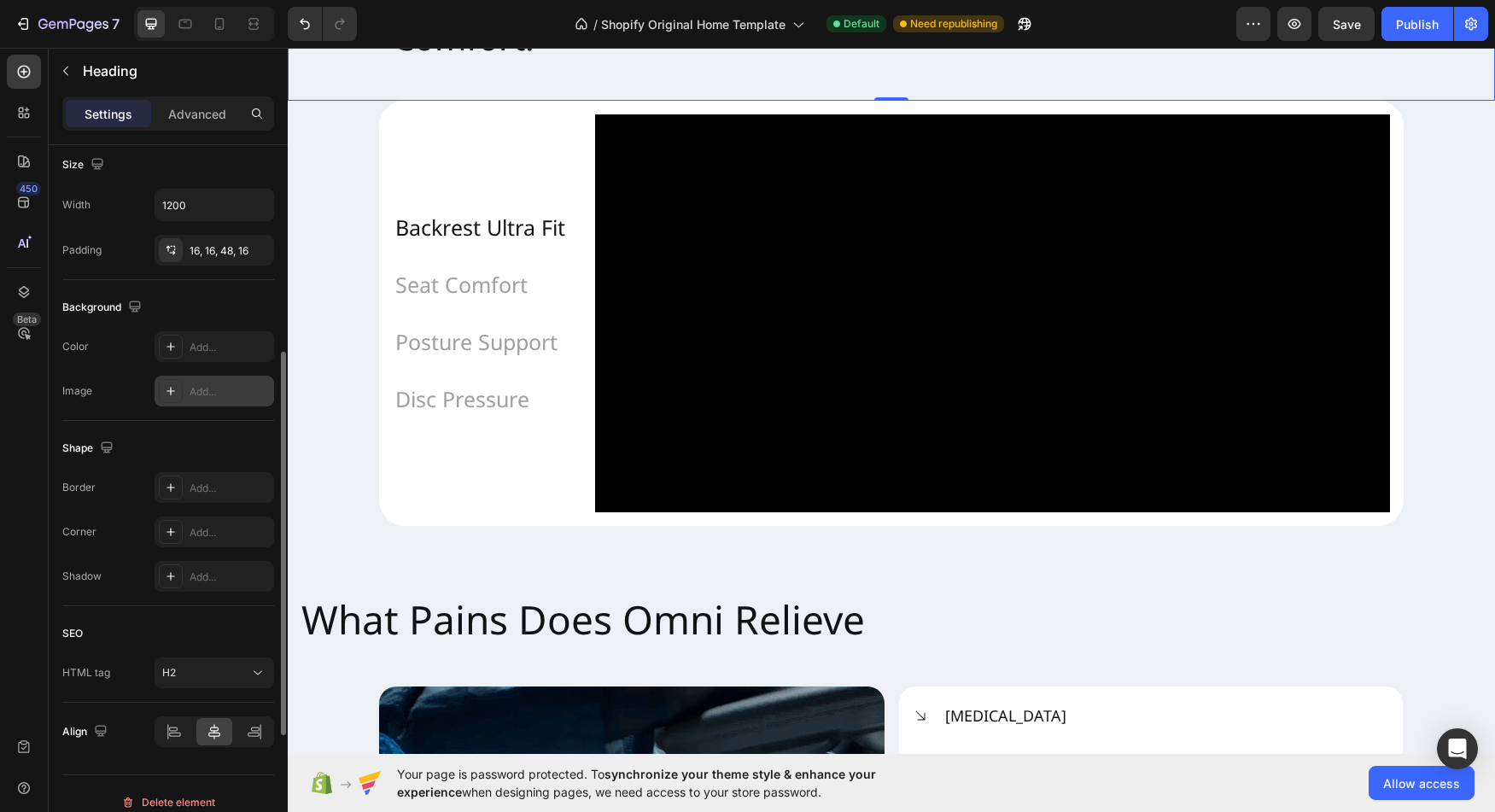
scroll to position [618, 0]
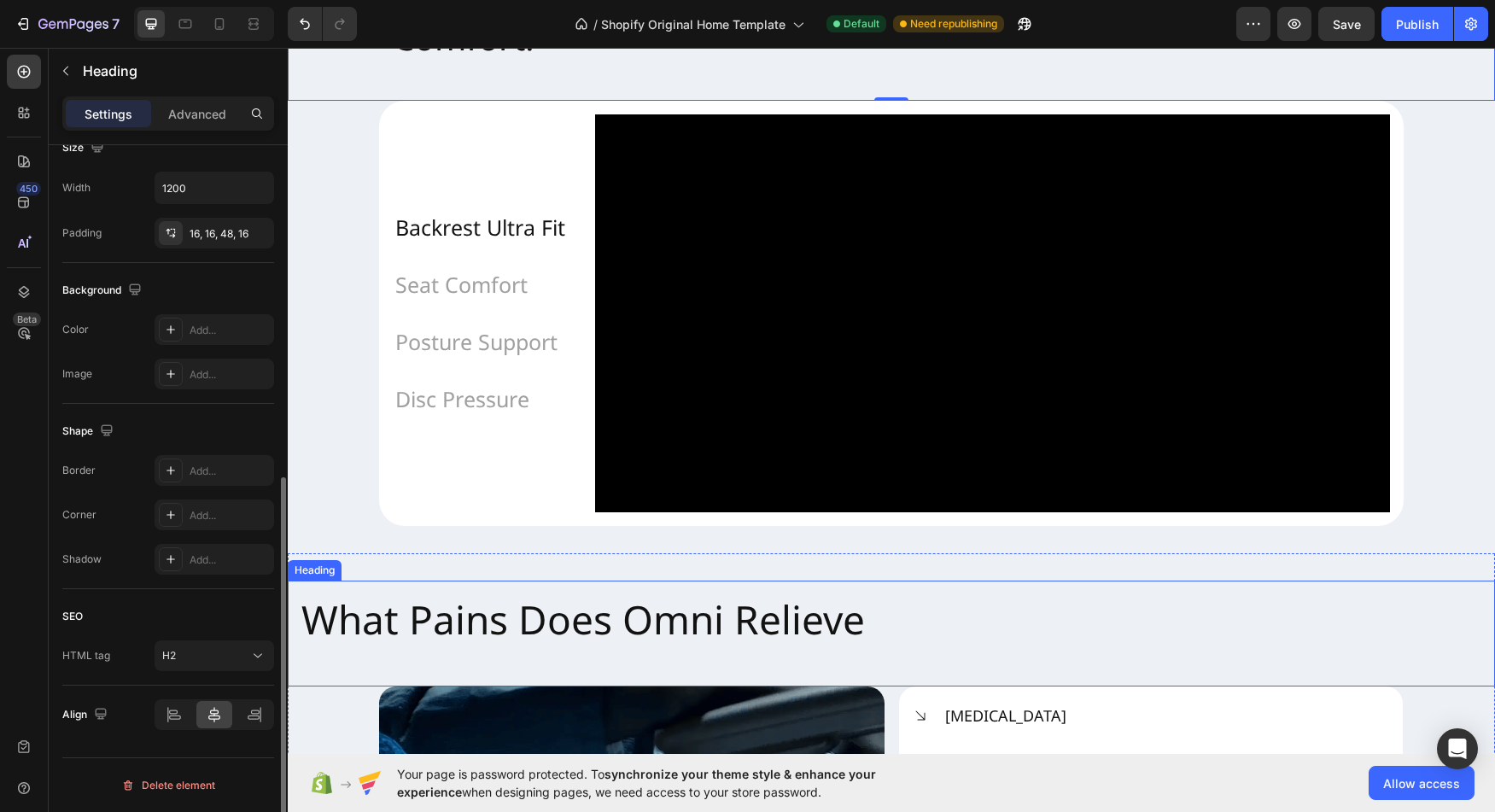
click at [557, 660] on h2 "What Pains Does Omni Relieve" at bounding box center [891, 633] width 1207 height 106
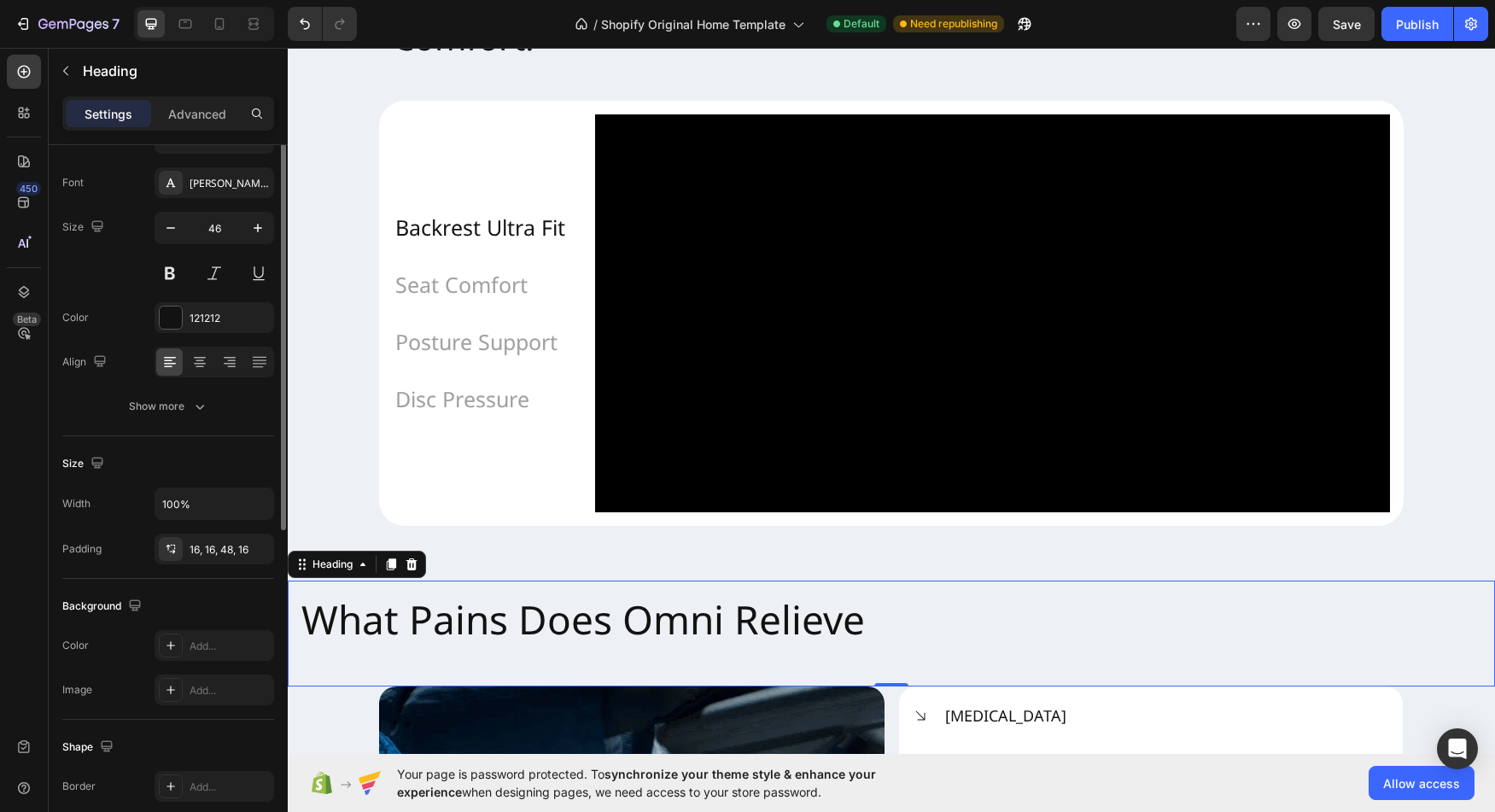
scroll to position [0, 0]
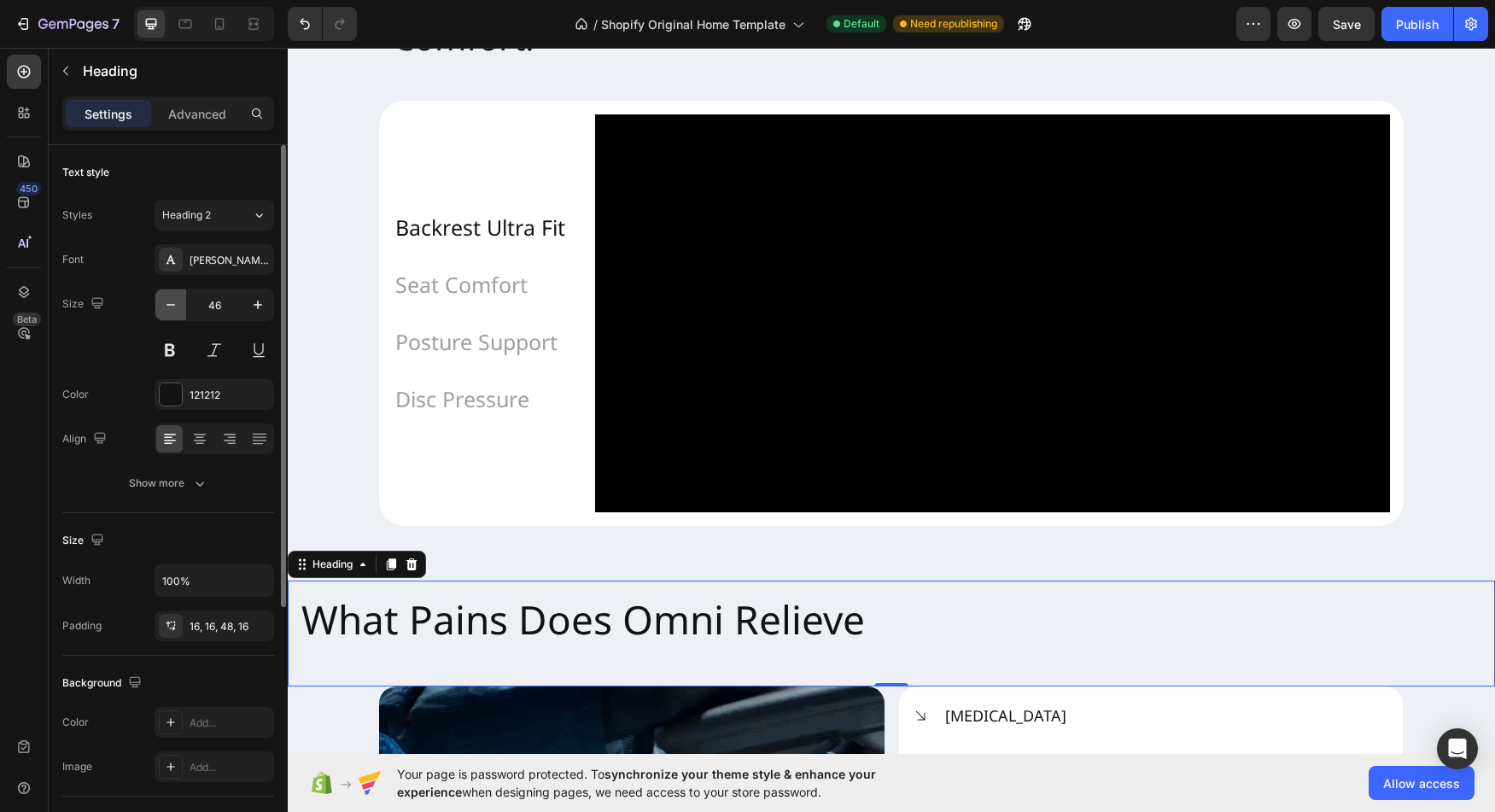
click at [175, 307] on icon "button" at bounding box center [171, 304] width 17 height 17
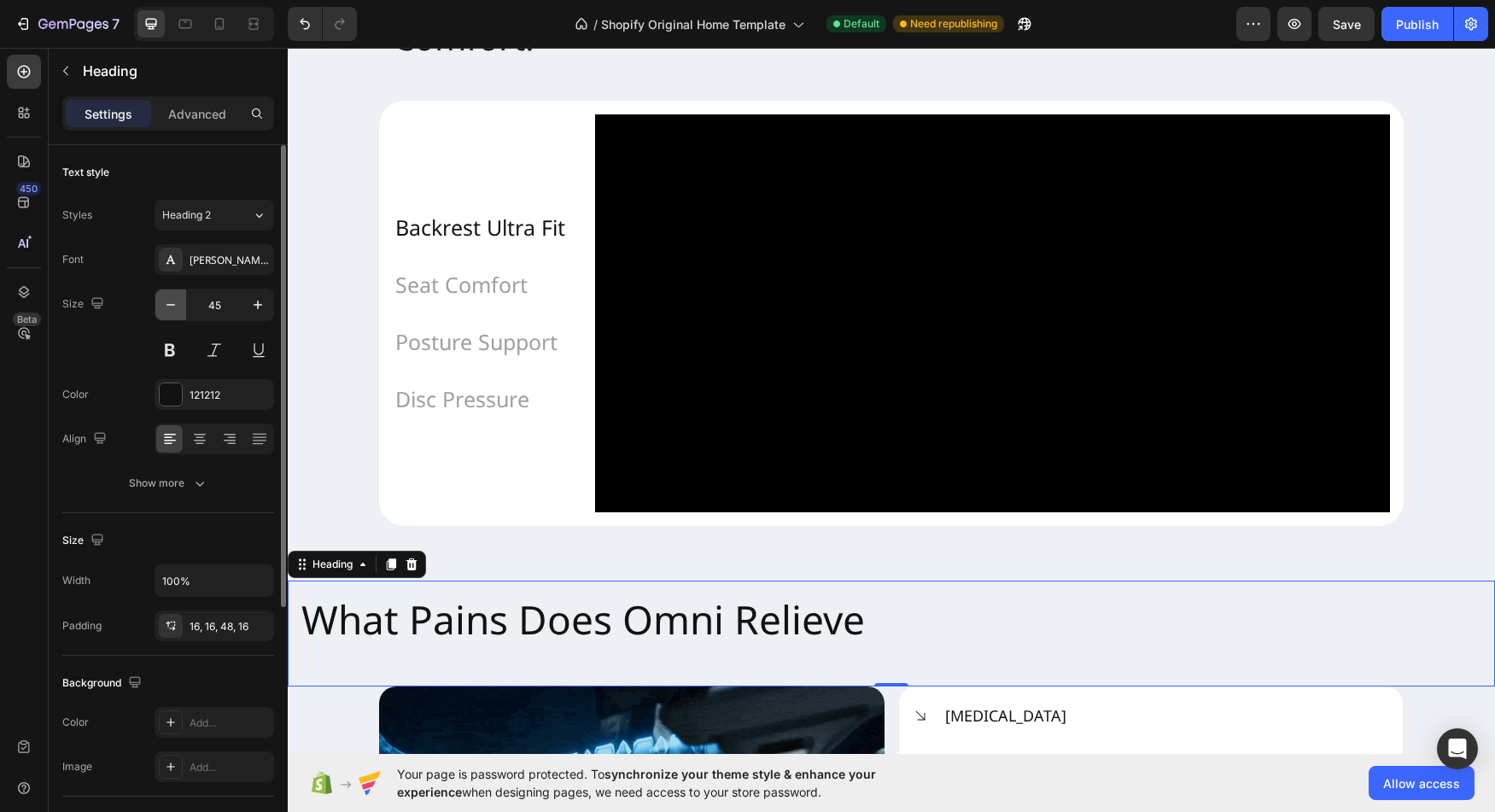
click at [175, 307] on icon "button" at bounding box center [171, 304] width 17 height 17
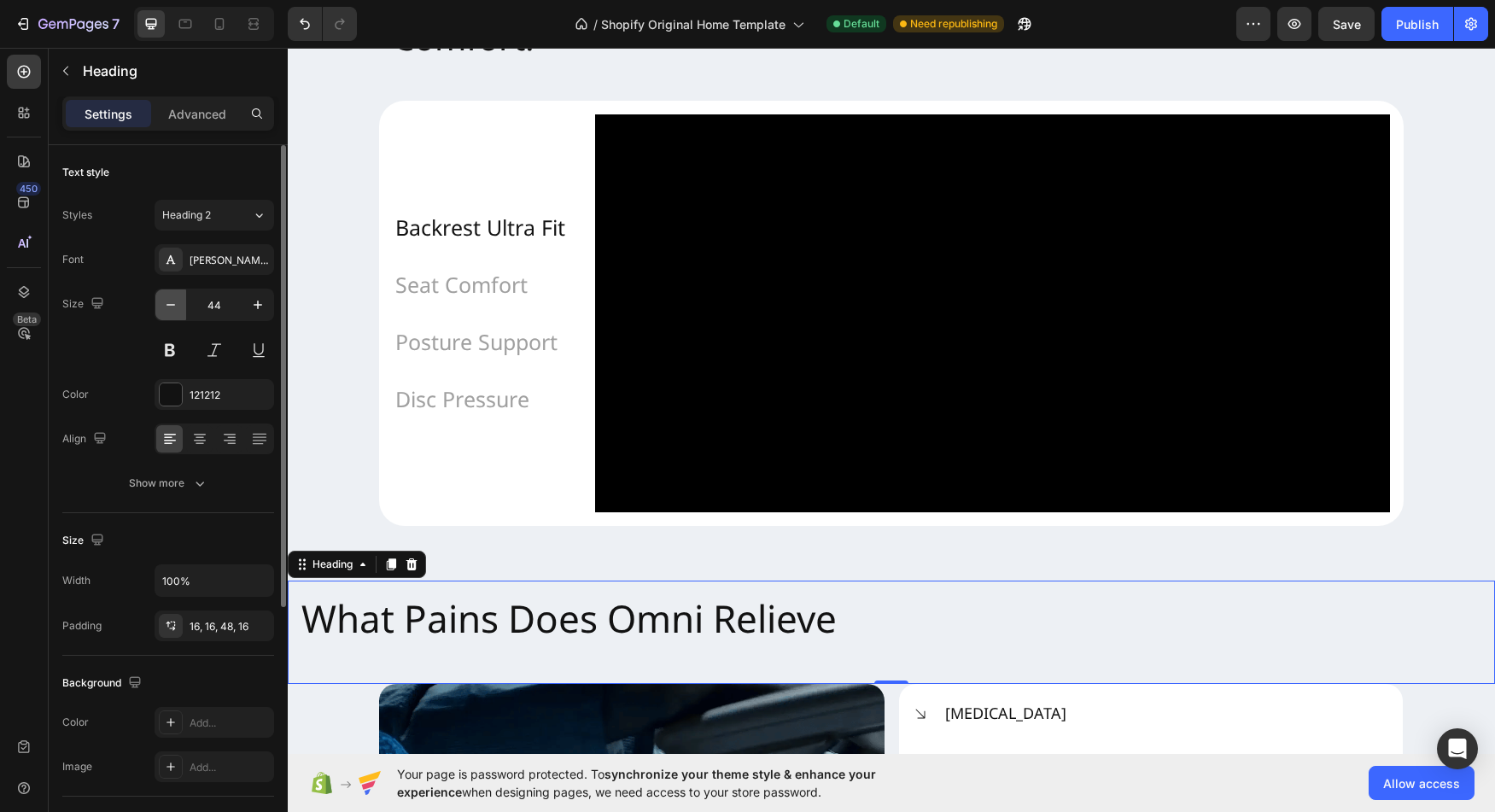
click at [175, 307] on icon "button" at bounding box center [171, 304] width 17 height 17
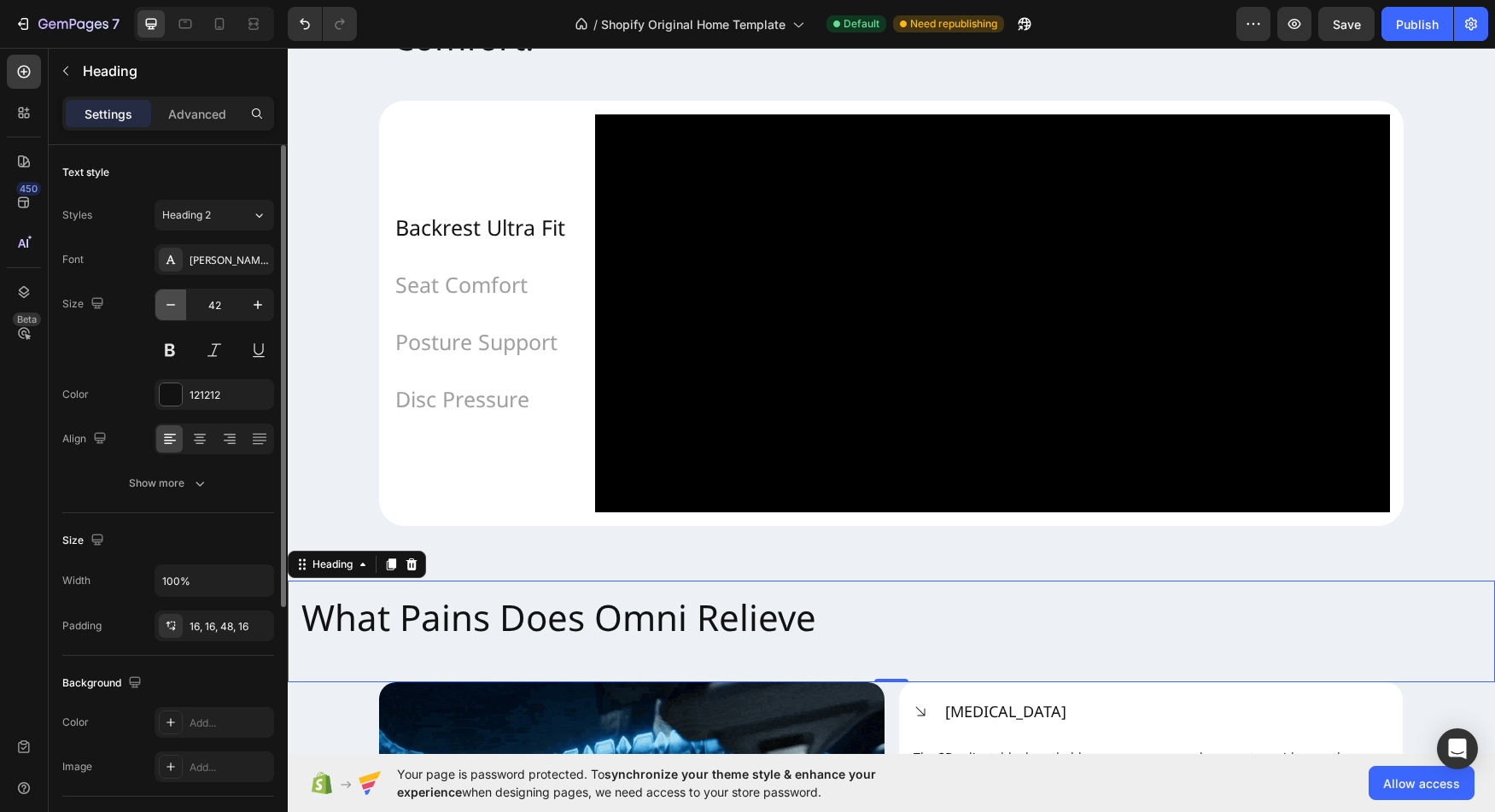
click at [175, 307] on icon "button" at bounding box center [171, 304] width 17 height 17
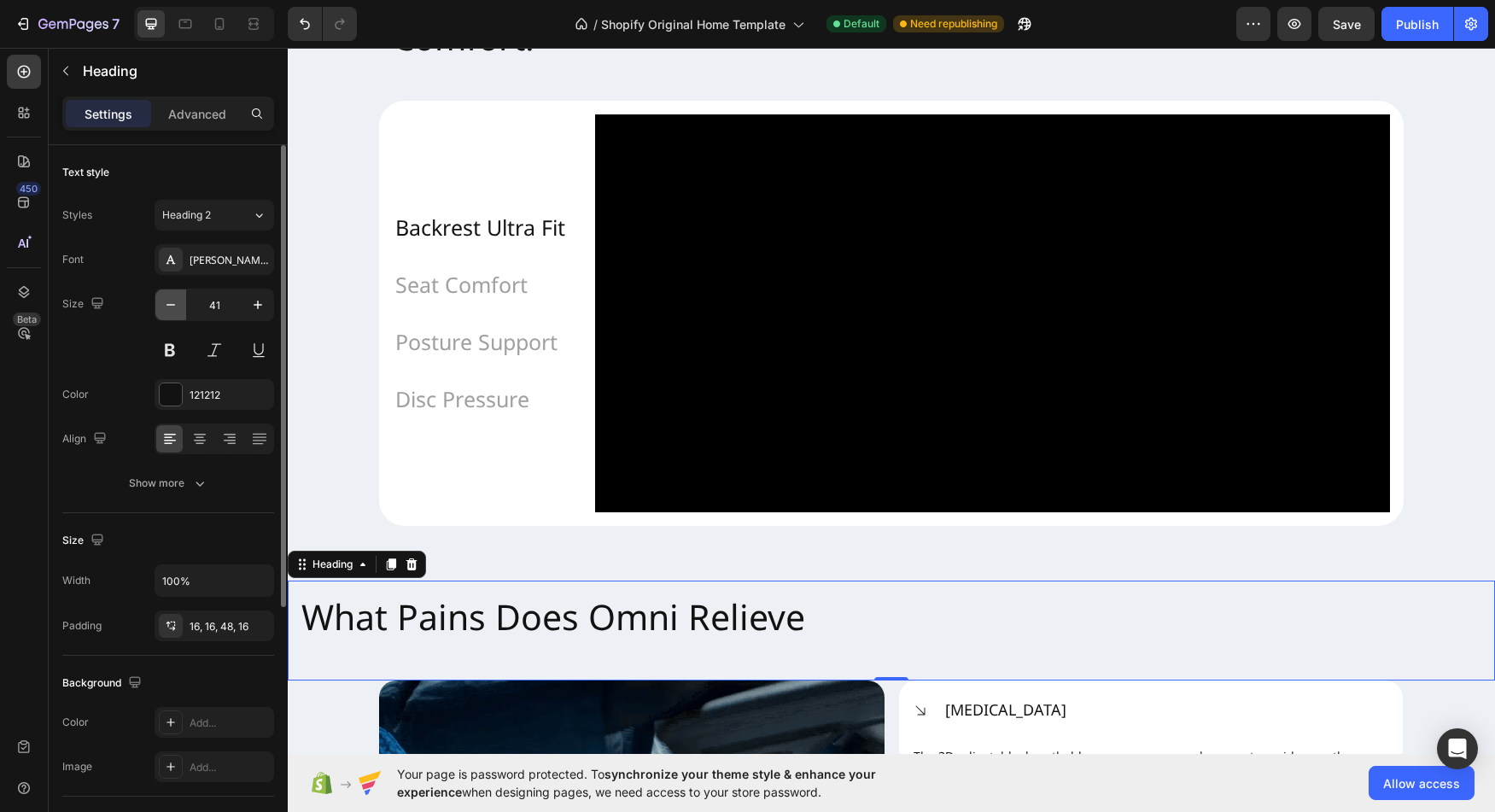
click at [175, 307] on icon "button" at bounding box center [171, 304] width 17 height 17
type input "40"
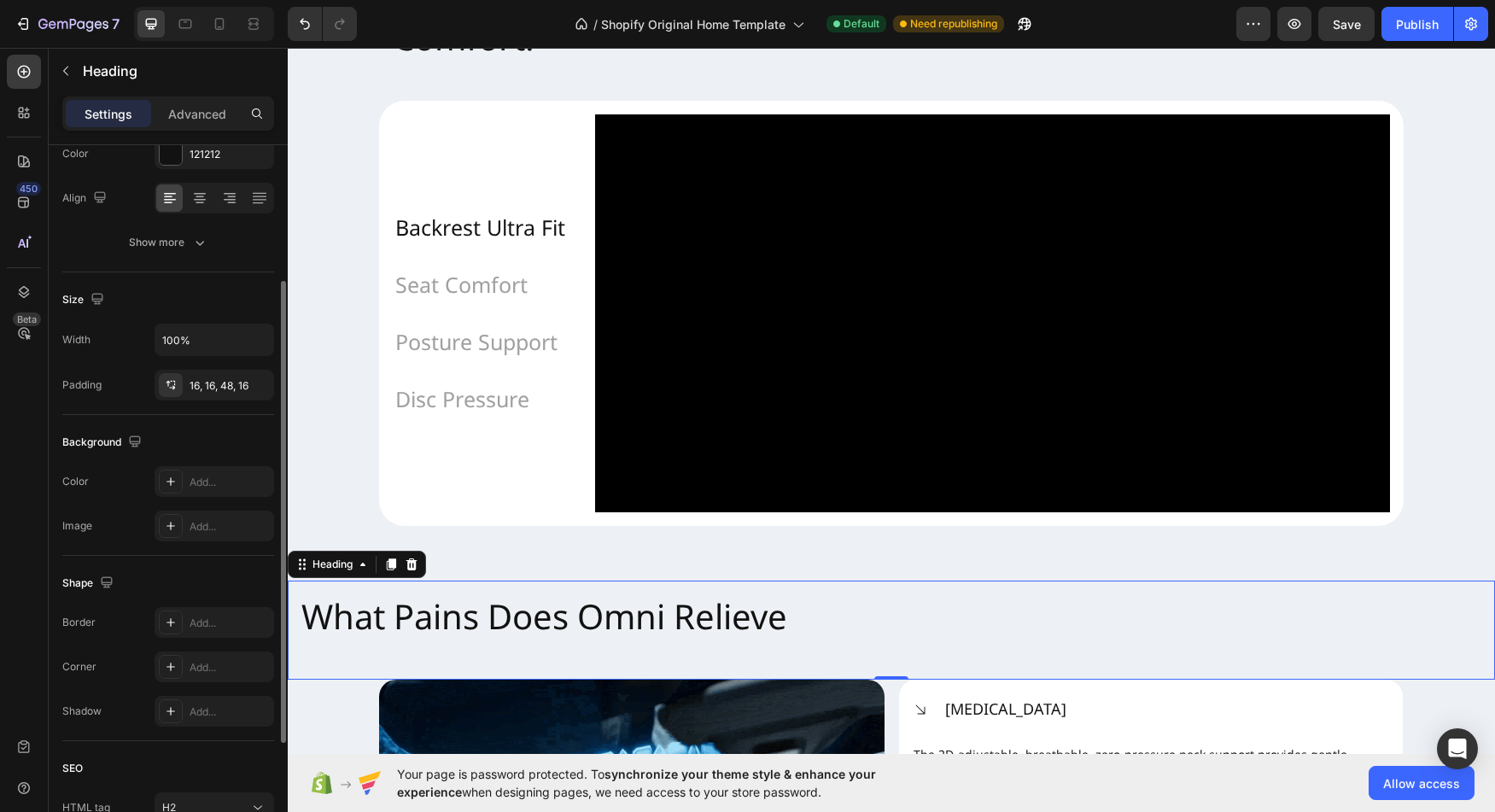
scroll to position [242, 0]
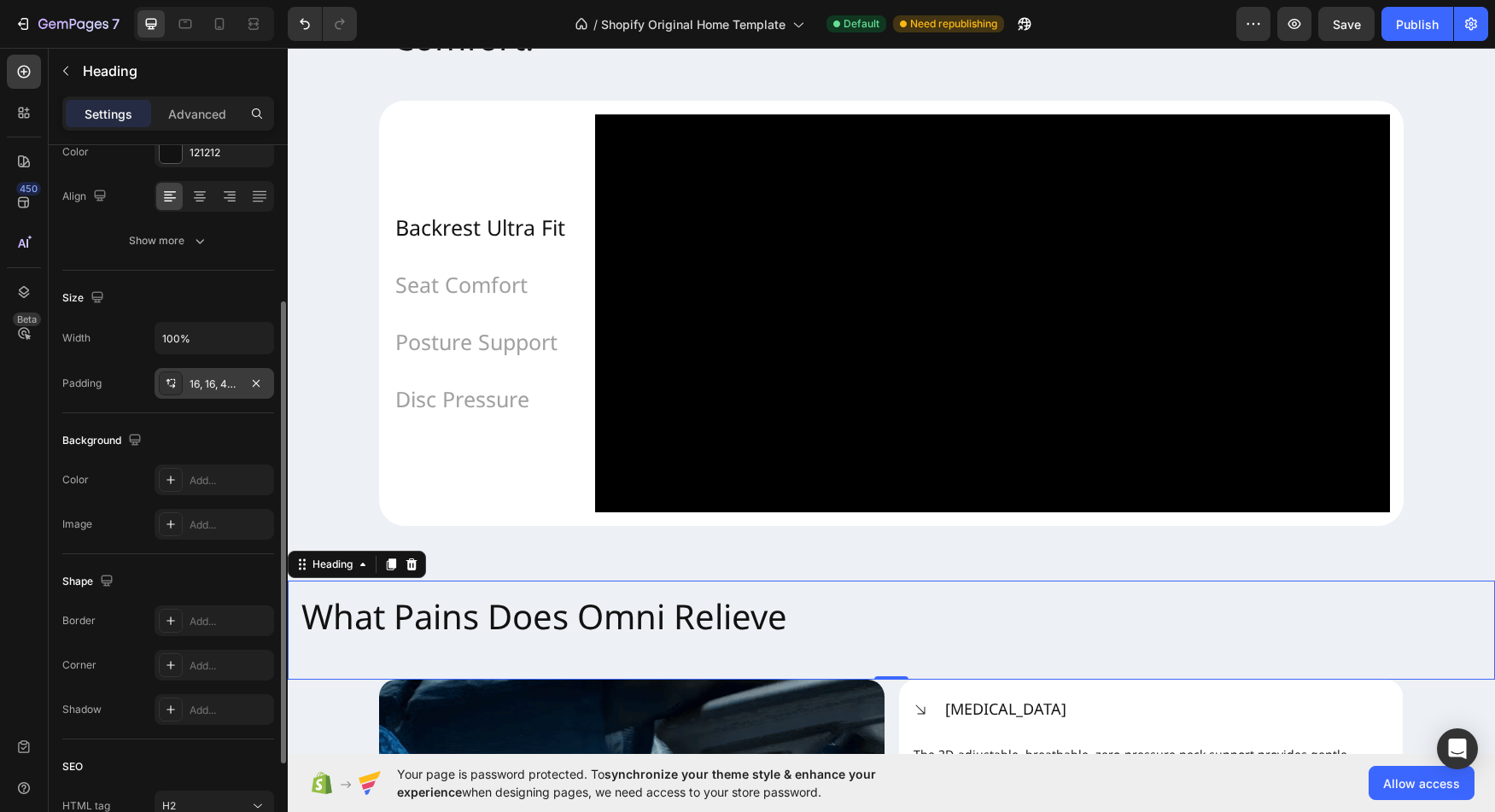
click at [205, 390] on div "16, 16, 48, 16" at bounding box center [214, 384] width 49 height 16
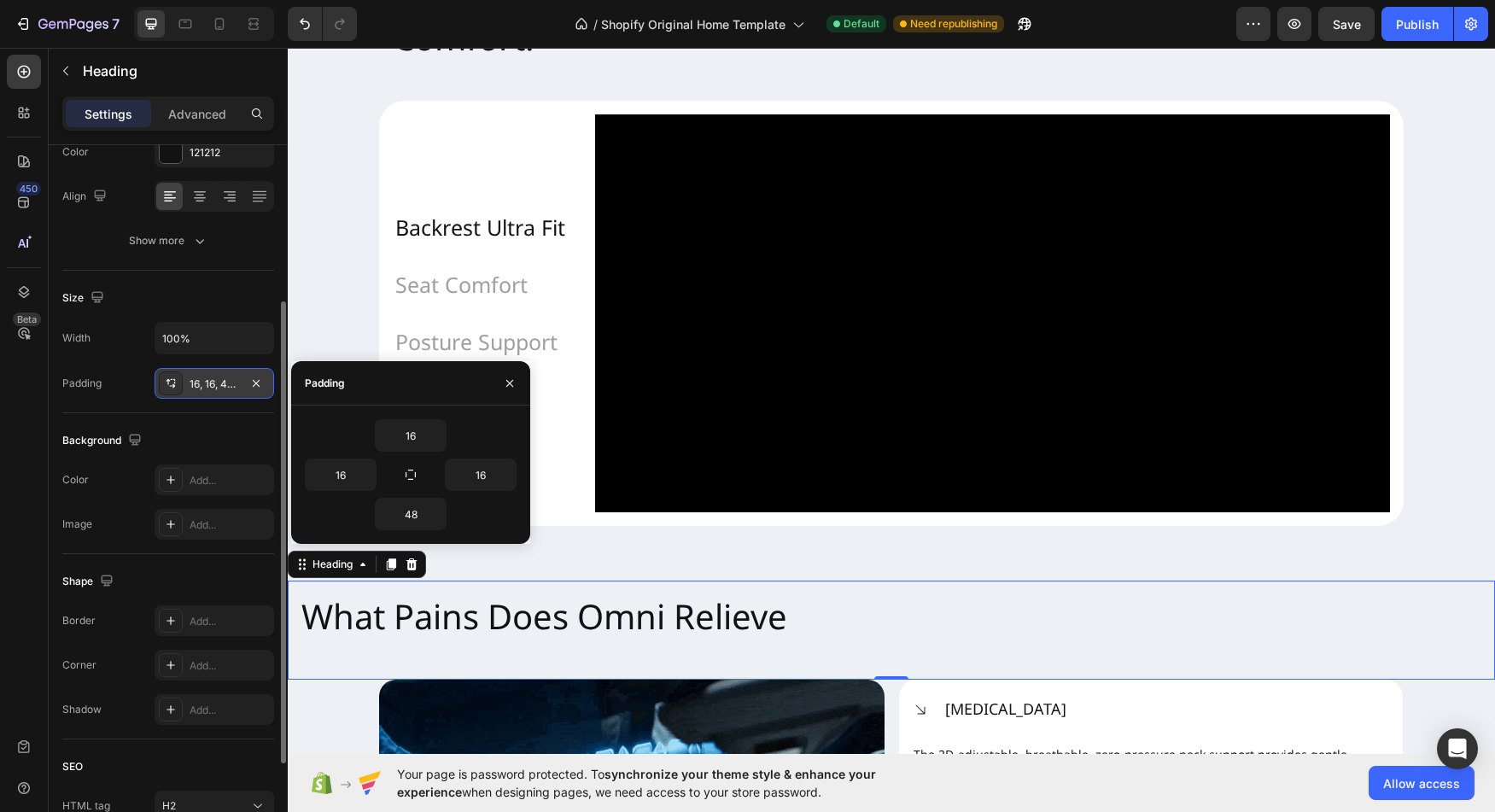
click at [205, 389] on div "16, 16, 48, 16" at bounding box center [214, 384] width 49 height 16
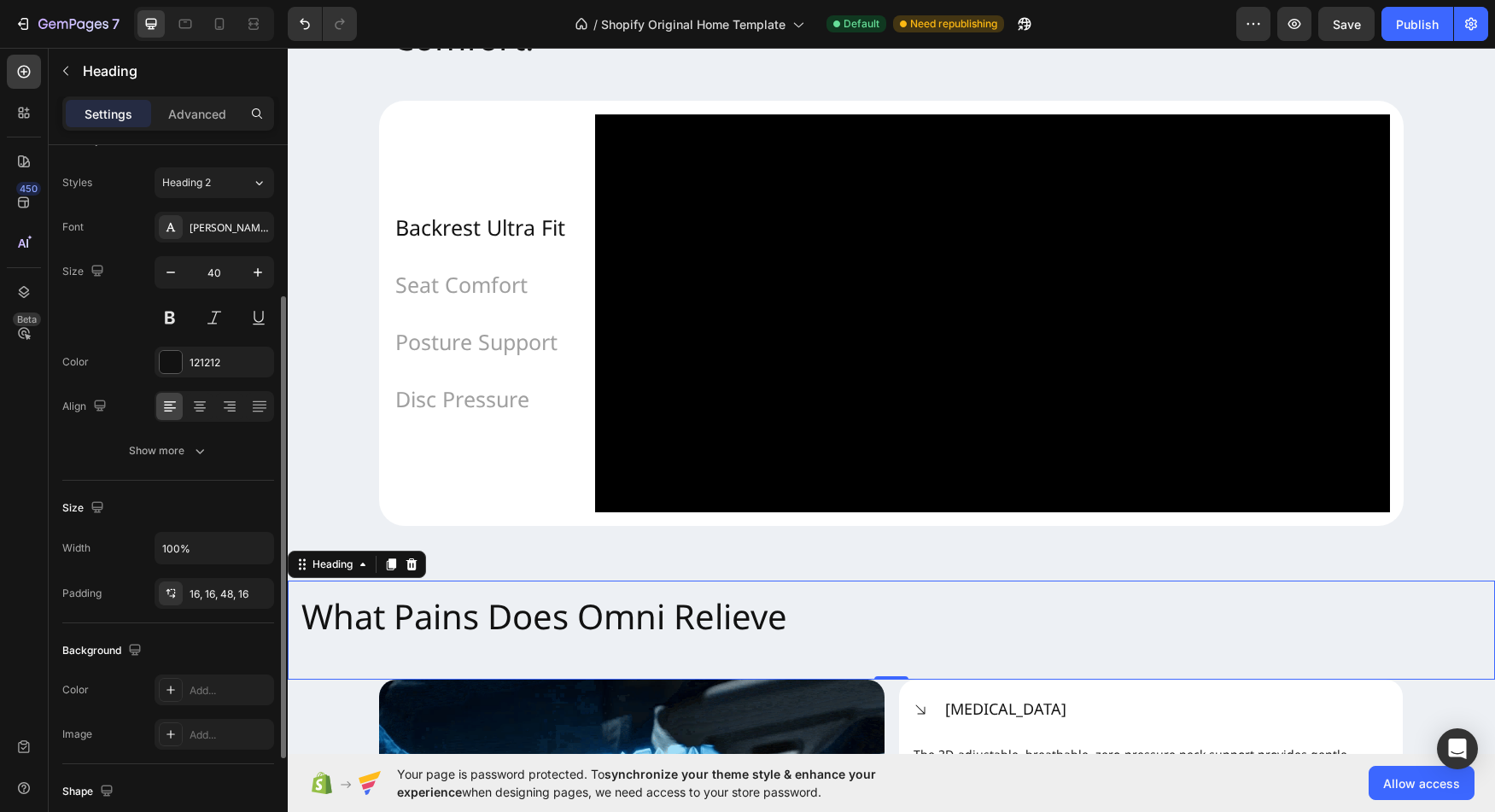
scroll to position [0, 0]
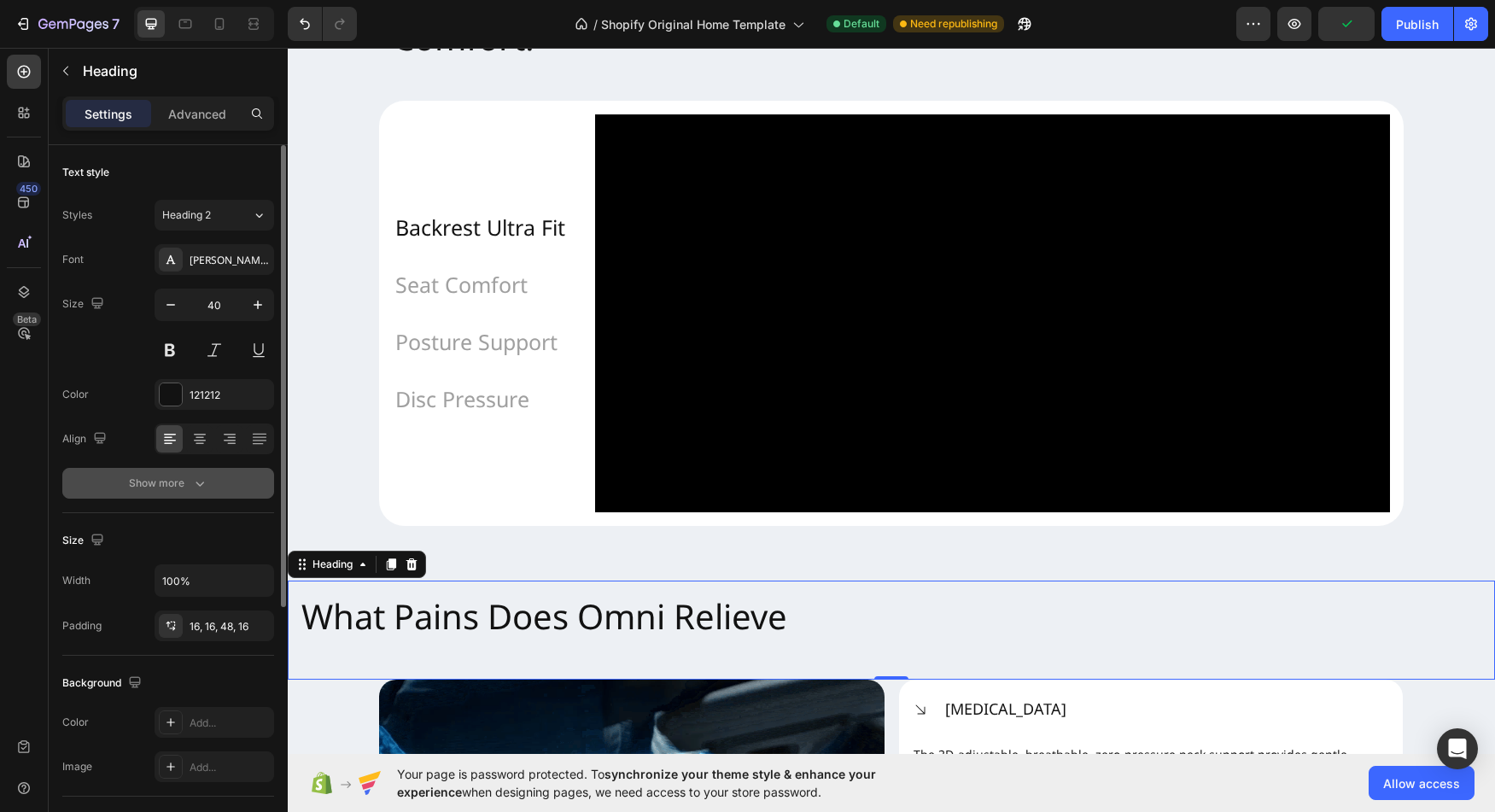
click at [202, 479] on icon "button" at bounding box center [199, 483] width 17 height 17
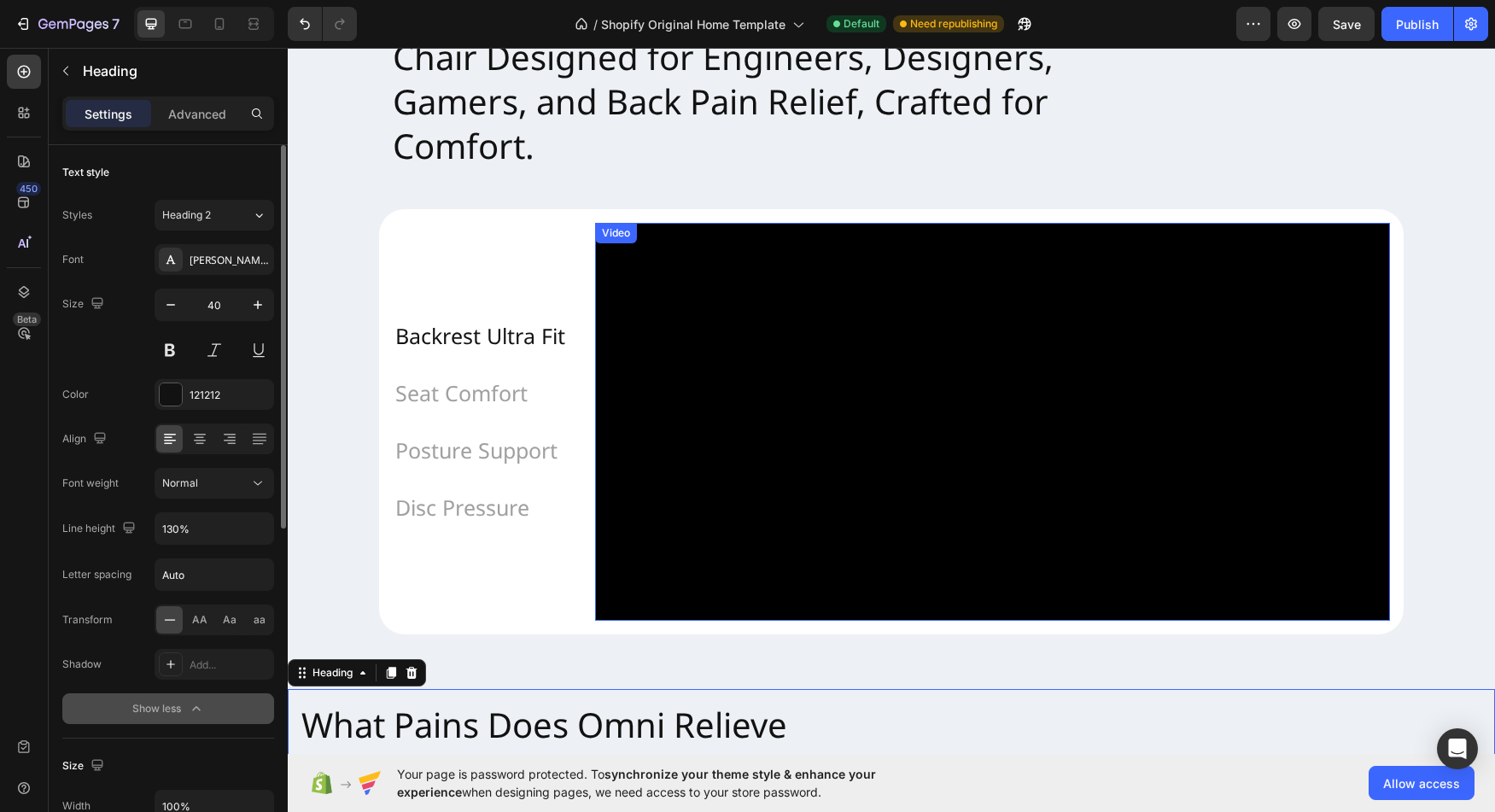
scroll to position [1378, 0]
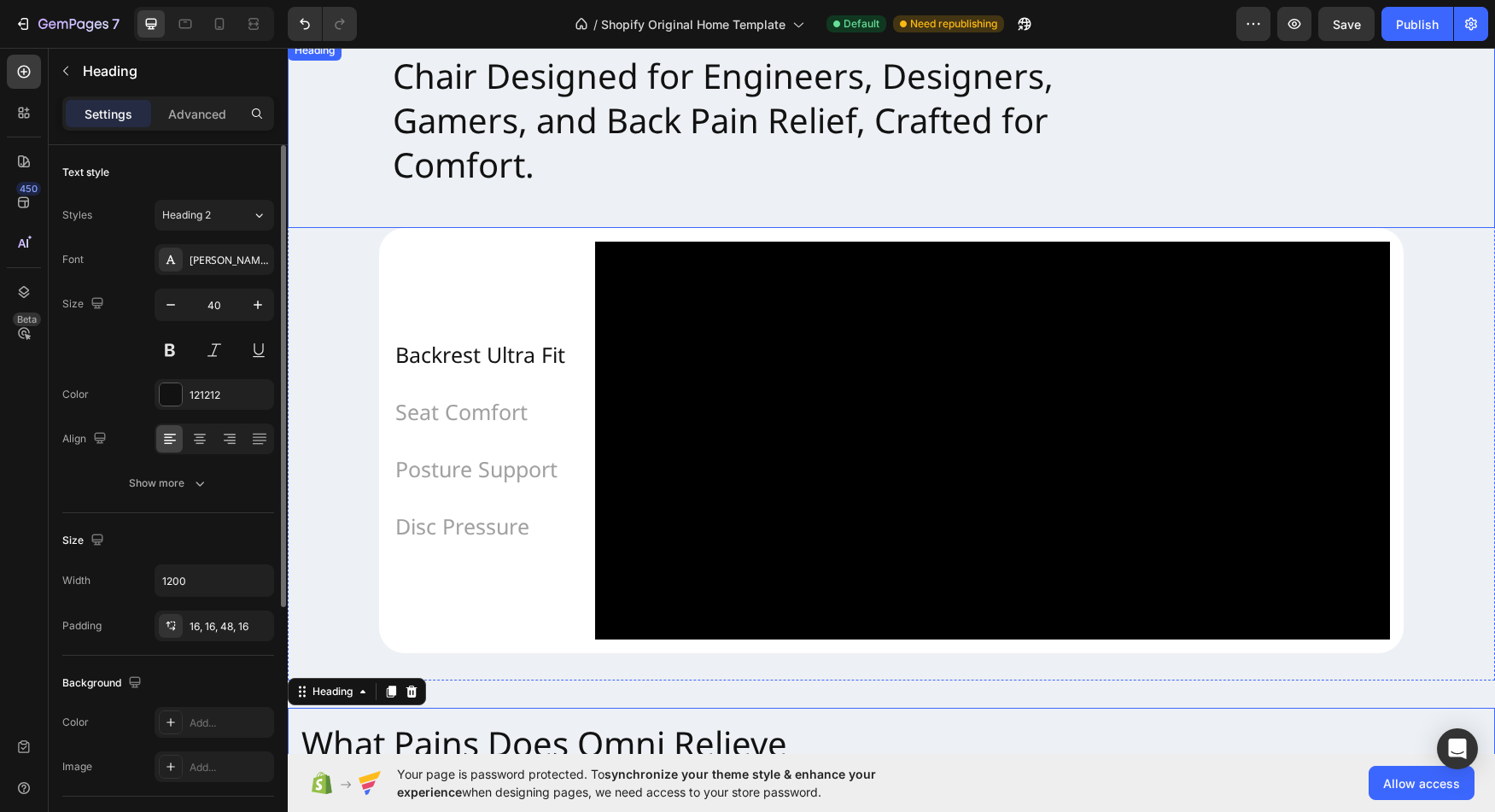
click at [714, 192] on h2 "Chair Designed for Engineers, Designers, Gamers, and Back Pain Relief, Crafted …" at bounding box center [891, 134] width 1024 height 188
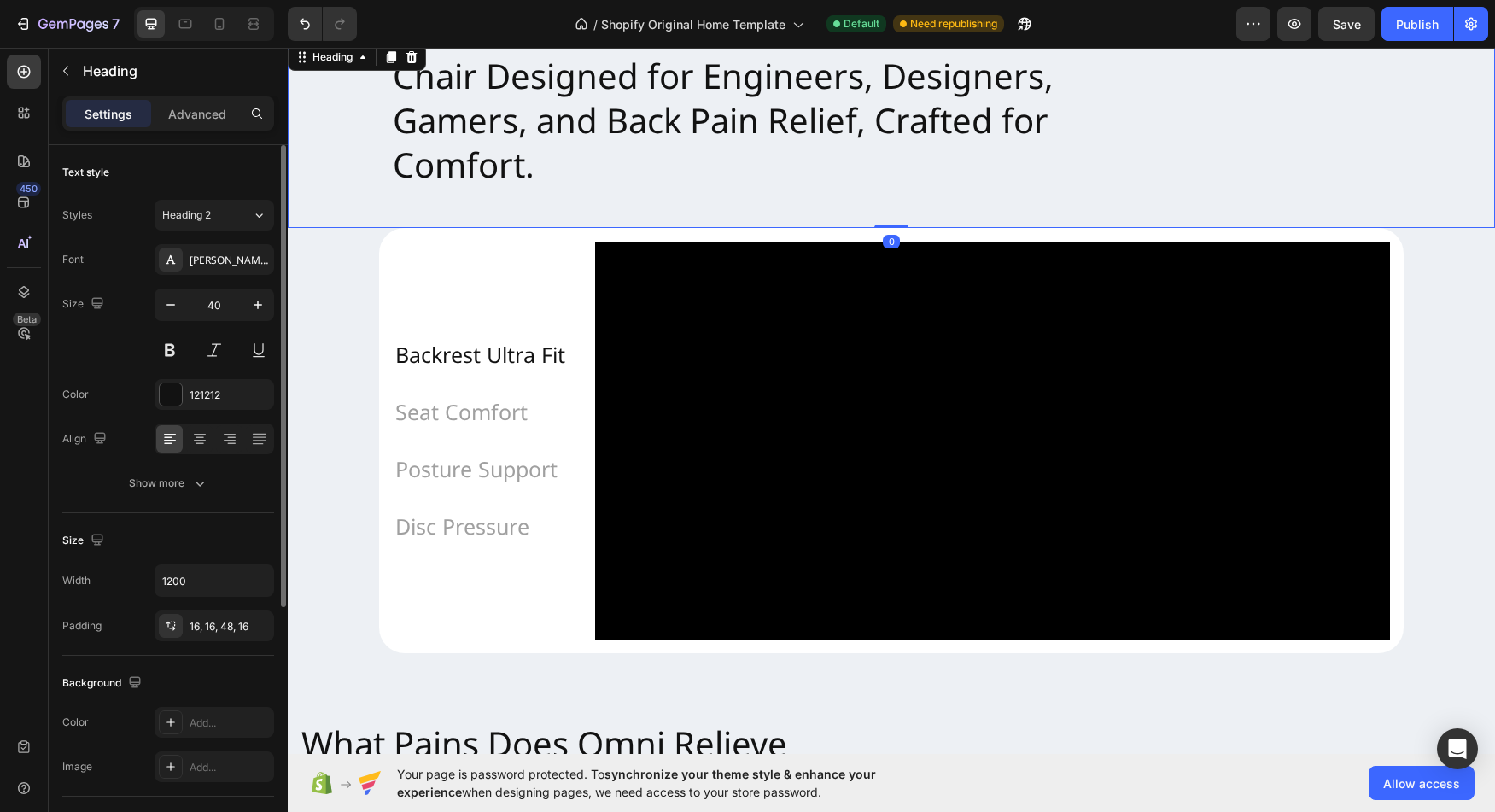
click at [575, 142] on h2 "Chair Designed for Engineers, Designers, Gamers, and Back Pain Relief, Crafted …" at bounding box center [891, 134] width 1024 height 188
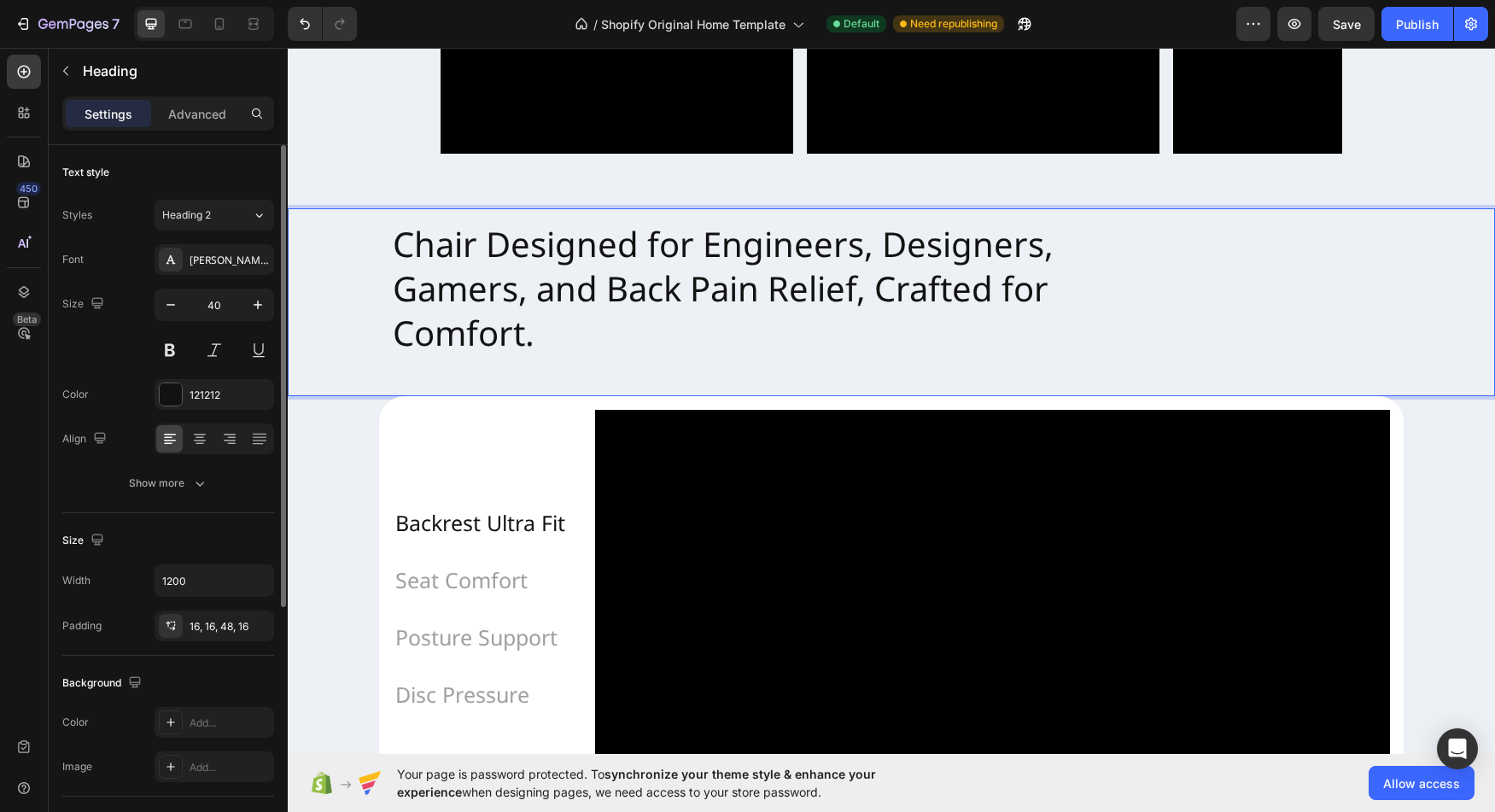
scroll to position [1183, 0]
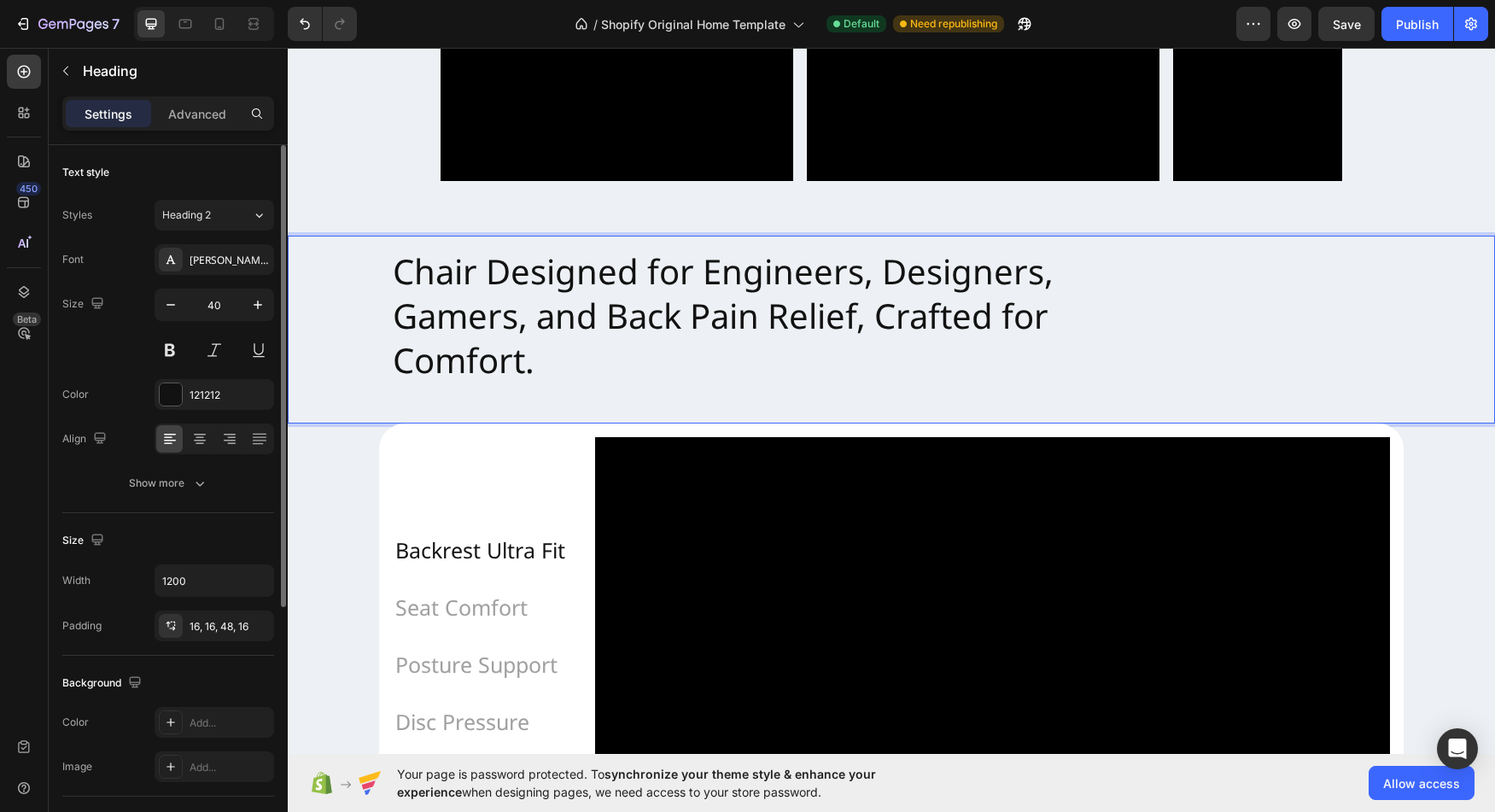
click at [379, 306] on h2 "Chair Designed for Engineers, Designers, Gamers, and Back Pain Relief, Crafted …" at bounding box center [891, 330] width 1024 height 188
click at [697, 375] on p "Chair Designed for Engineers, Designers, Gamers, and Back Pain Relief, Crafted …" at bounding box center [892, 316] width 998 height 133
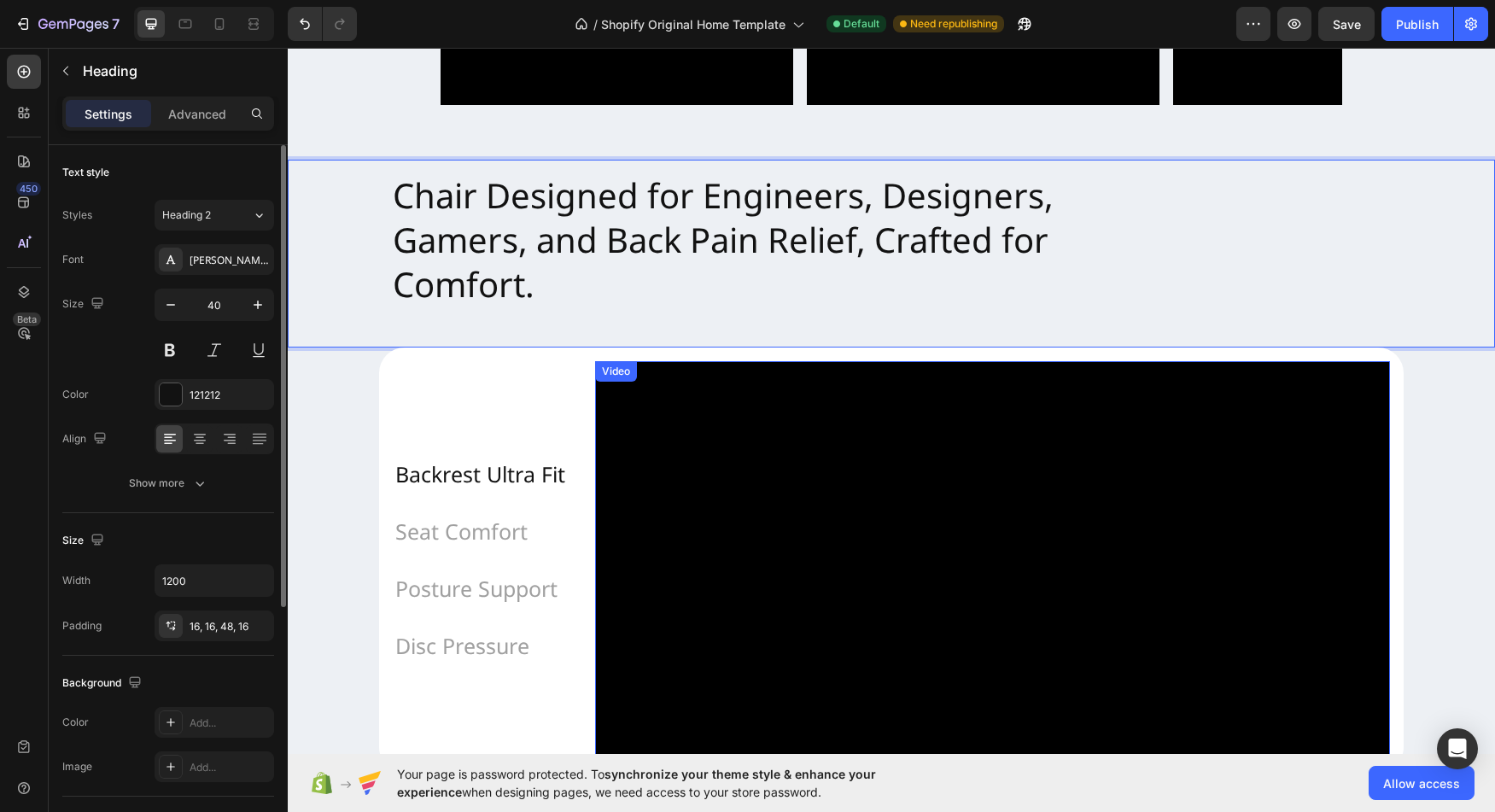
scroll to position [1268, 0]
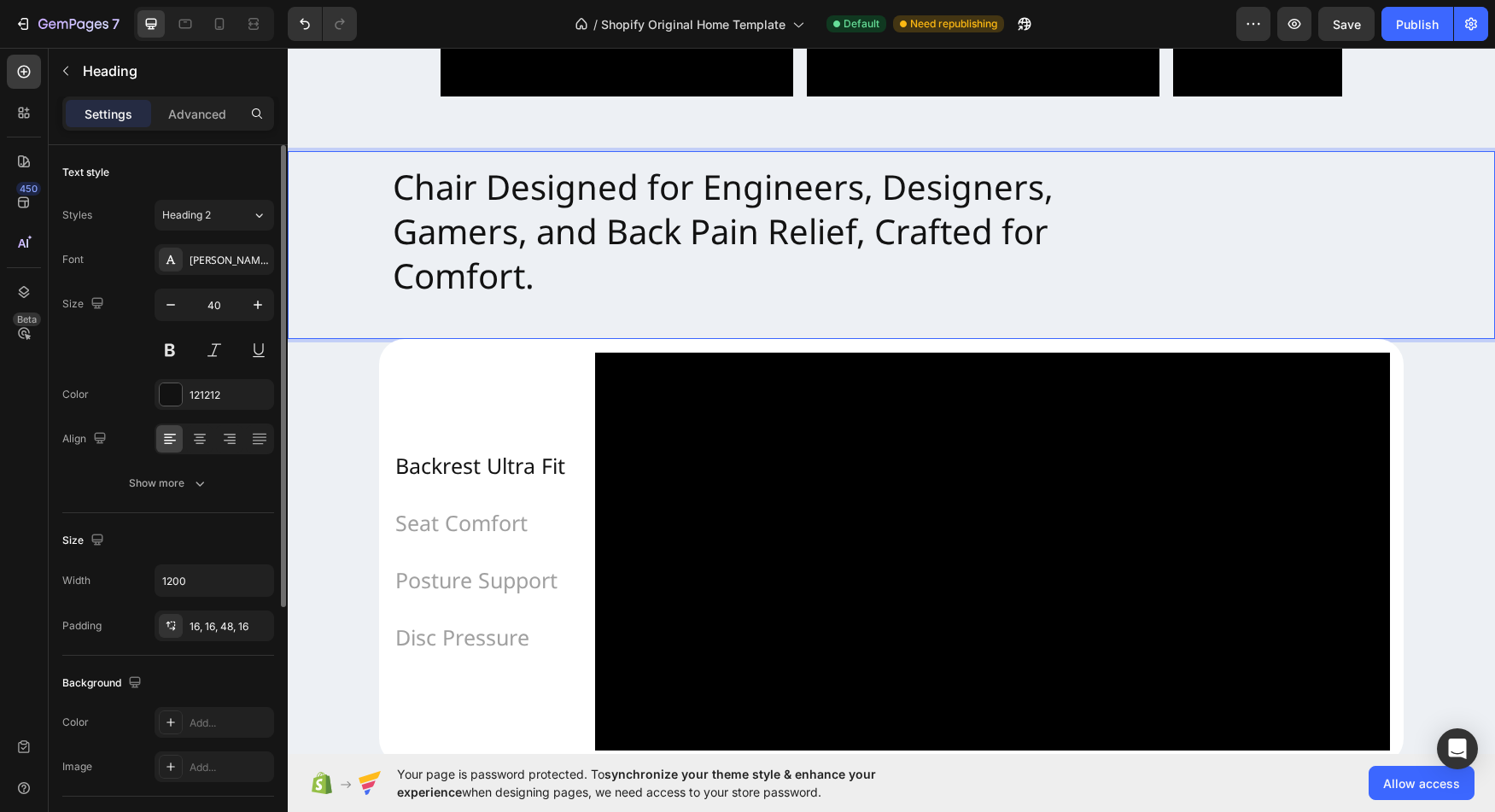
click at [620, 300] on h2 "Chair Designed for Engineers, Designers, Gamers, and Back Pain Relief, Crafted …" at bounding box center [891, 245] width 1024 height 188
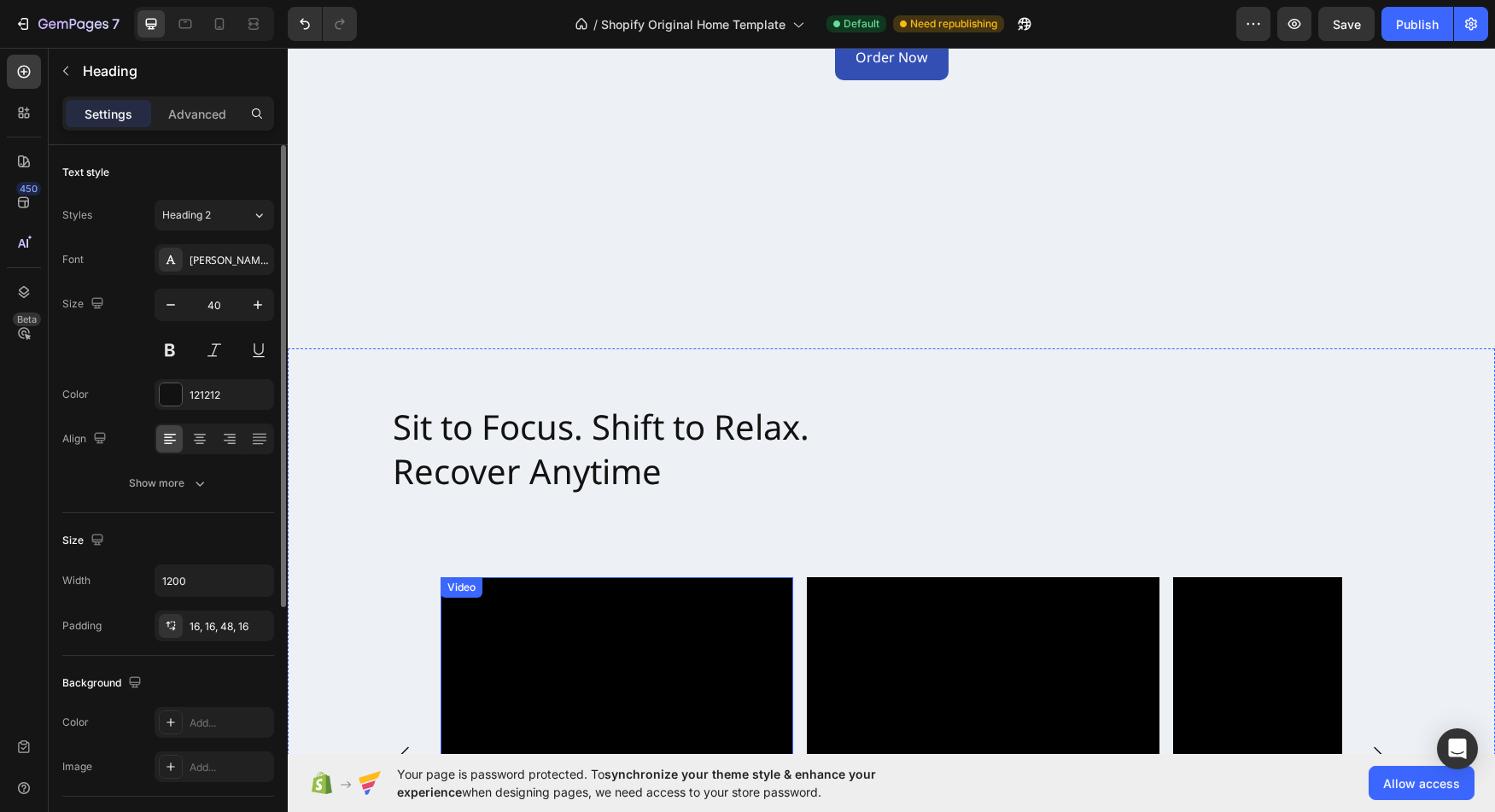
scroll to position [422, 0]
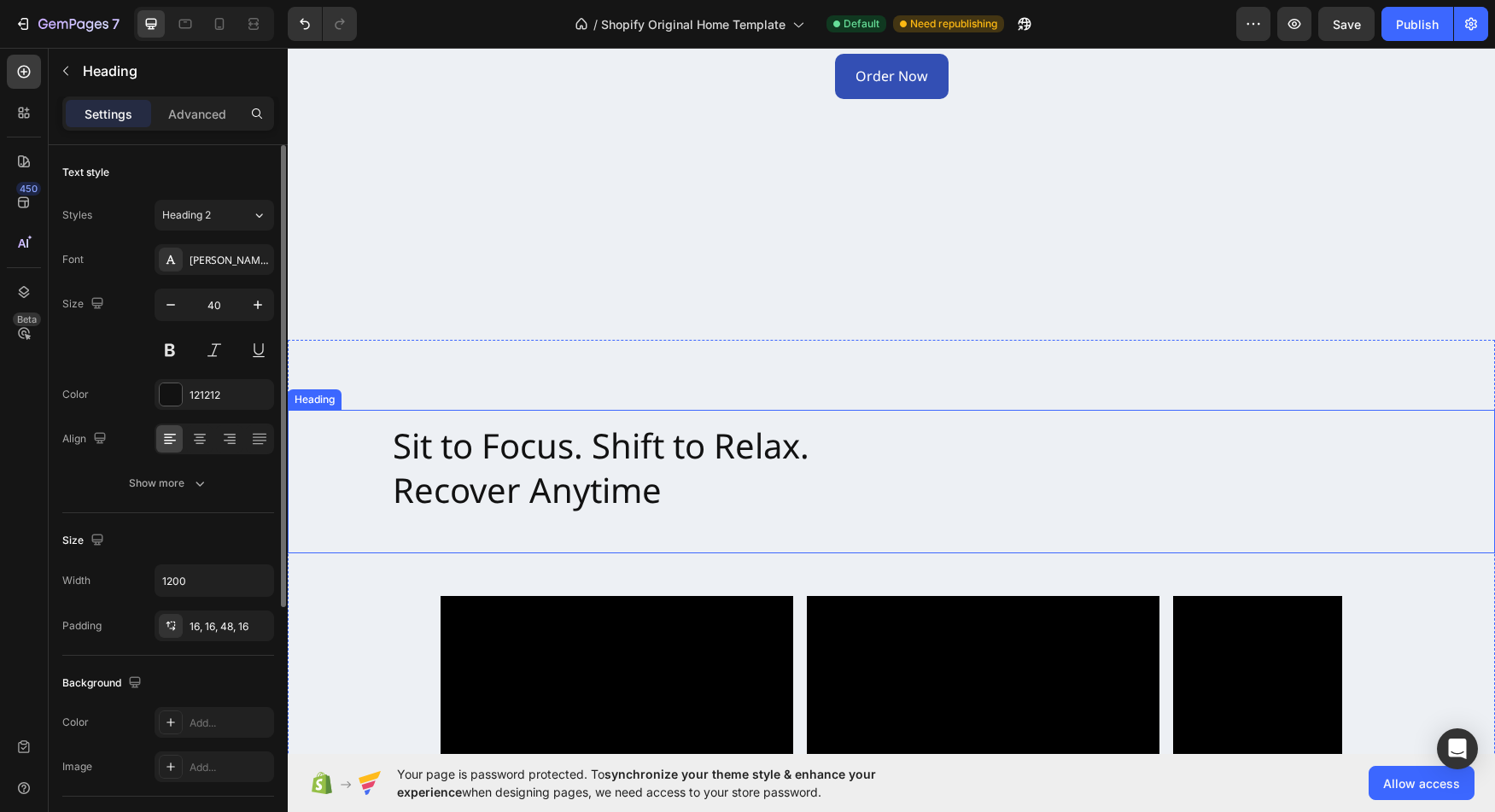
click at [729, 436] on h2 "Sit to Focus. Shift to Relax. Recover Anytime" at bounding box center [891, 481] width 1024 height 143
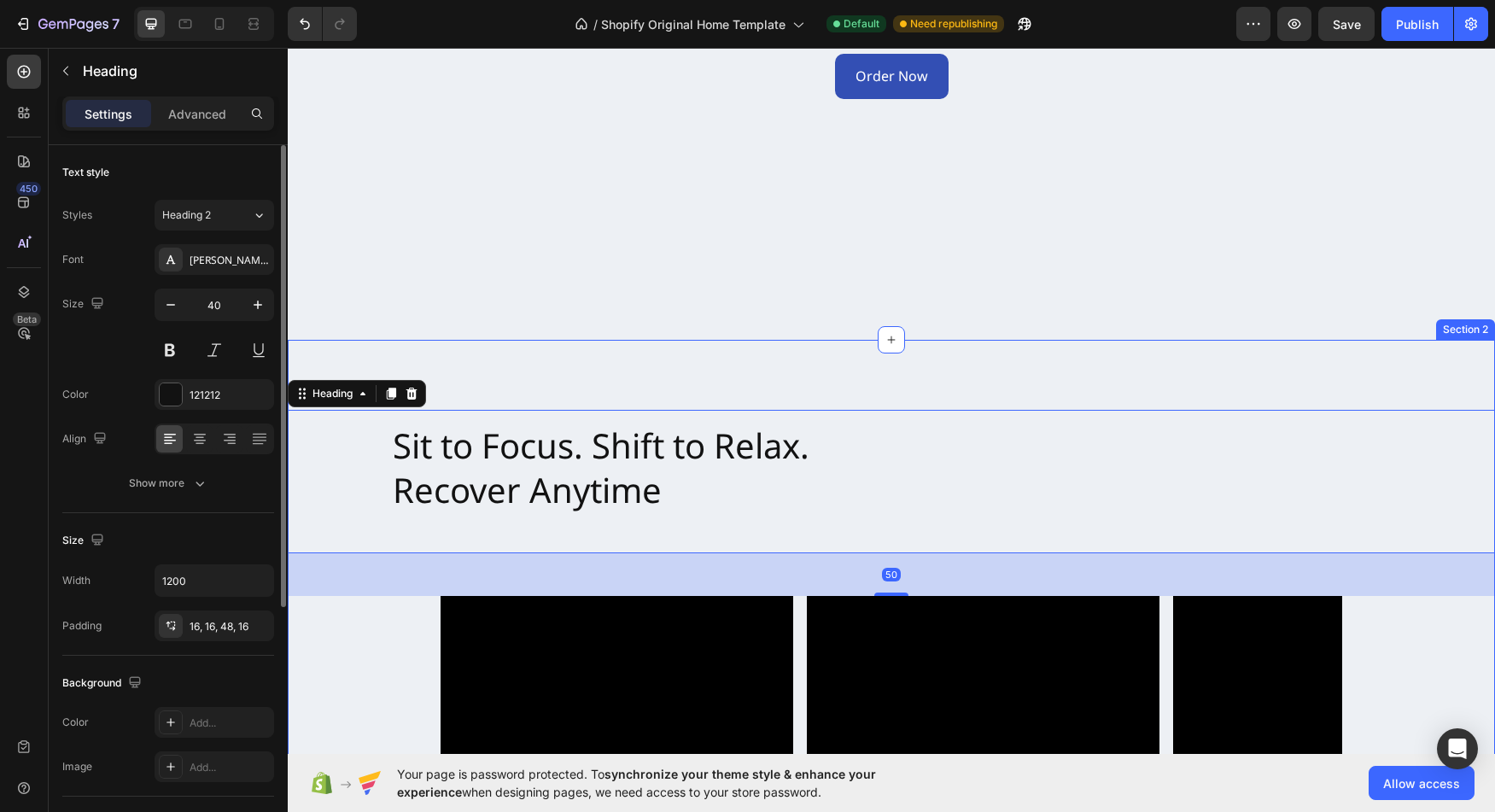
click at [752, 381] on div "Sit to Focus. Shift to Relax. Recover Anytime Heading 50 Video Video Video Caro…" at bounding box center [891, 658] width 1207 height 581
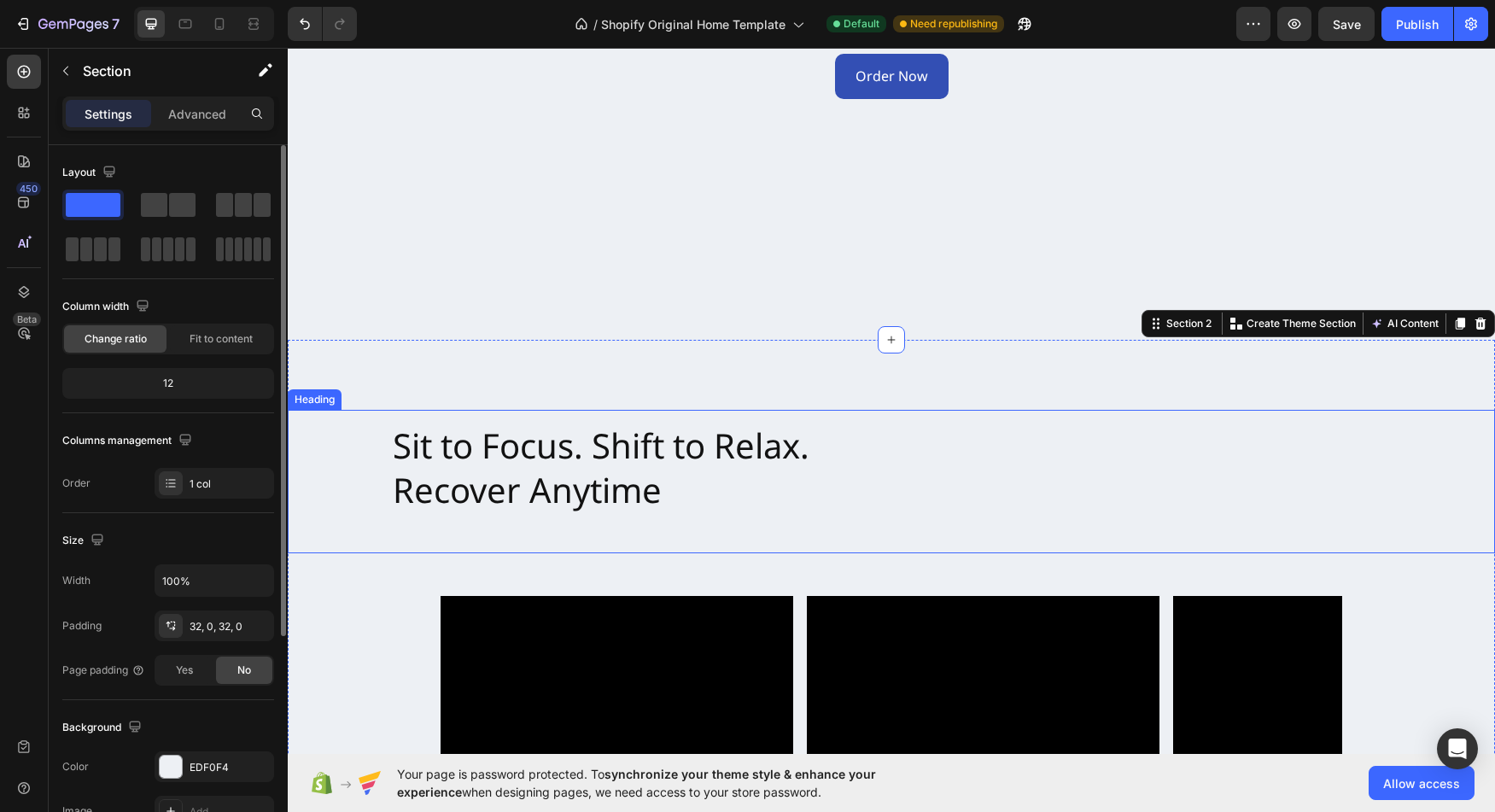
click at [474, 485] on h2 "Sit to Focus. Shift to Relax. Recover Anytime" at bounding box center [891, 481] width 1024 height 143
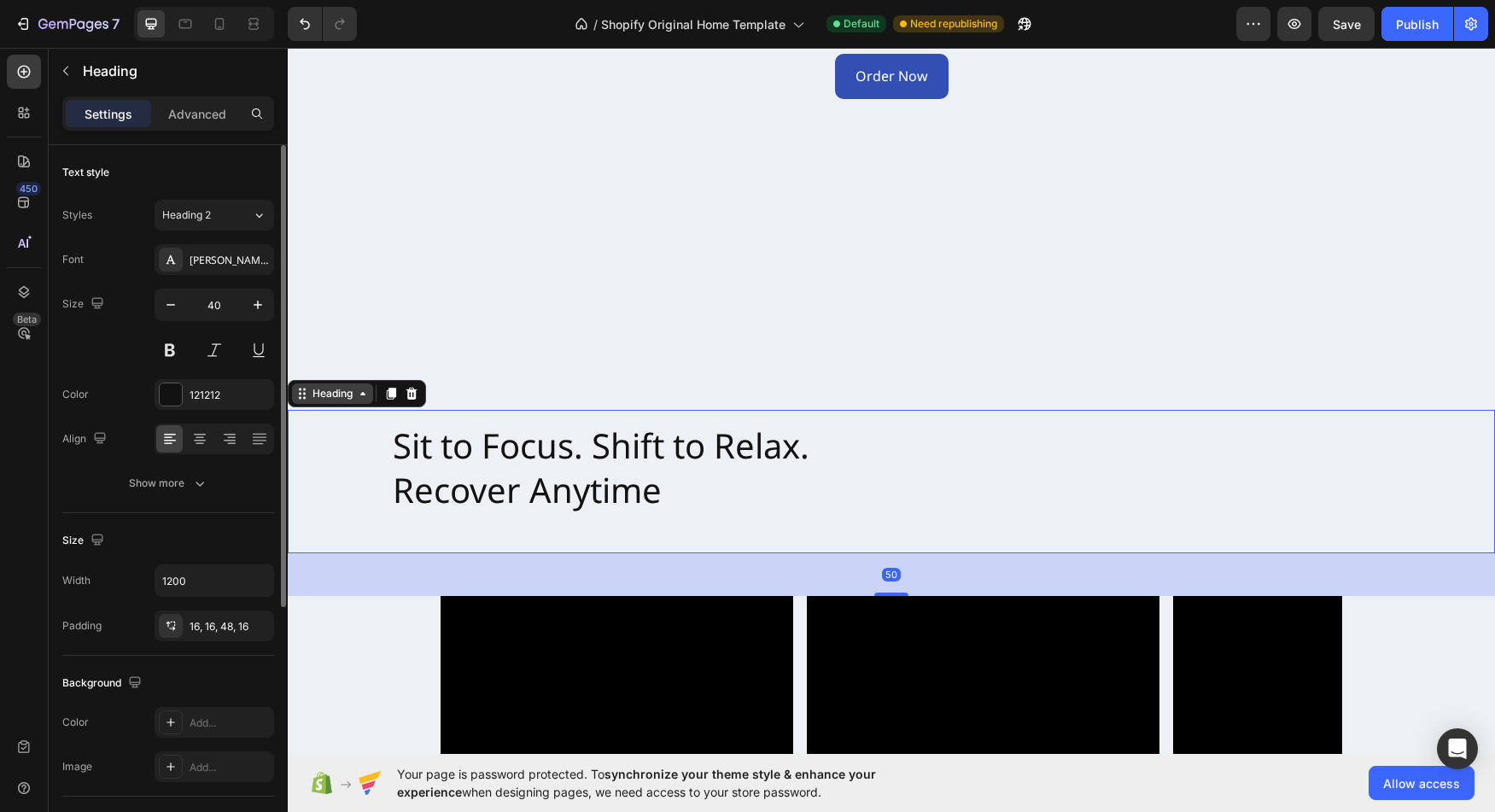
click at [362, 392] on icon at bounding box center [363, 394] width 5 height 4
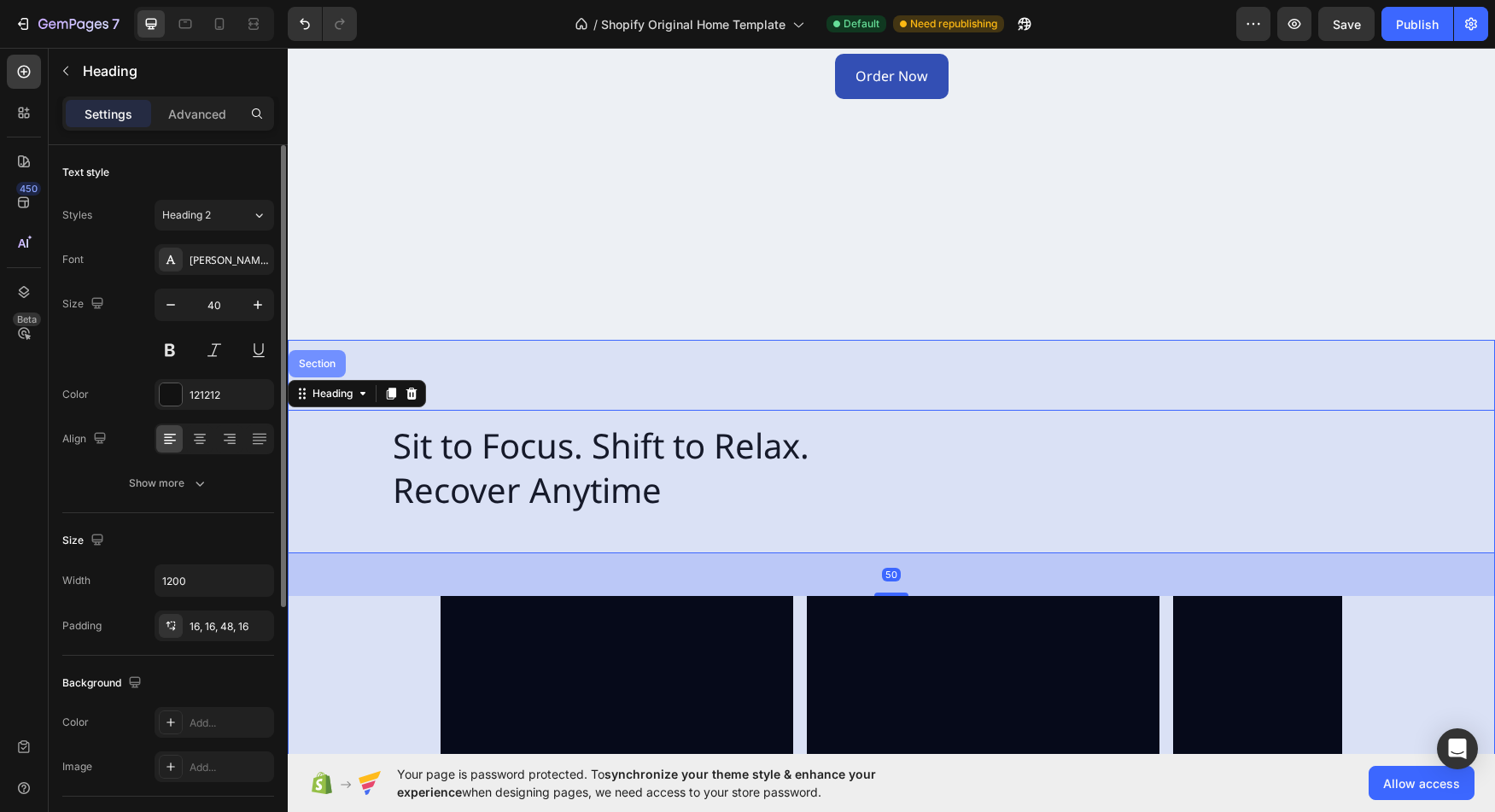
click at [320, 362] on div "Section" at bounding box center [317, 363] width 44 height 10
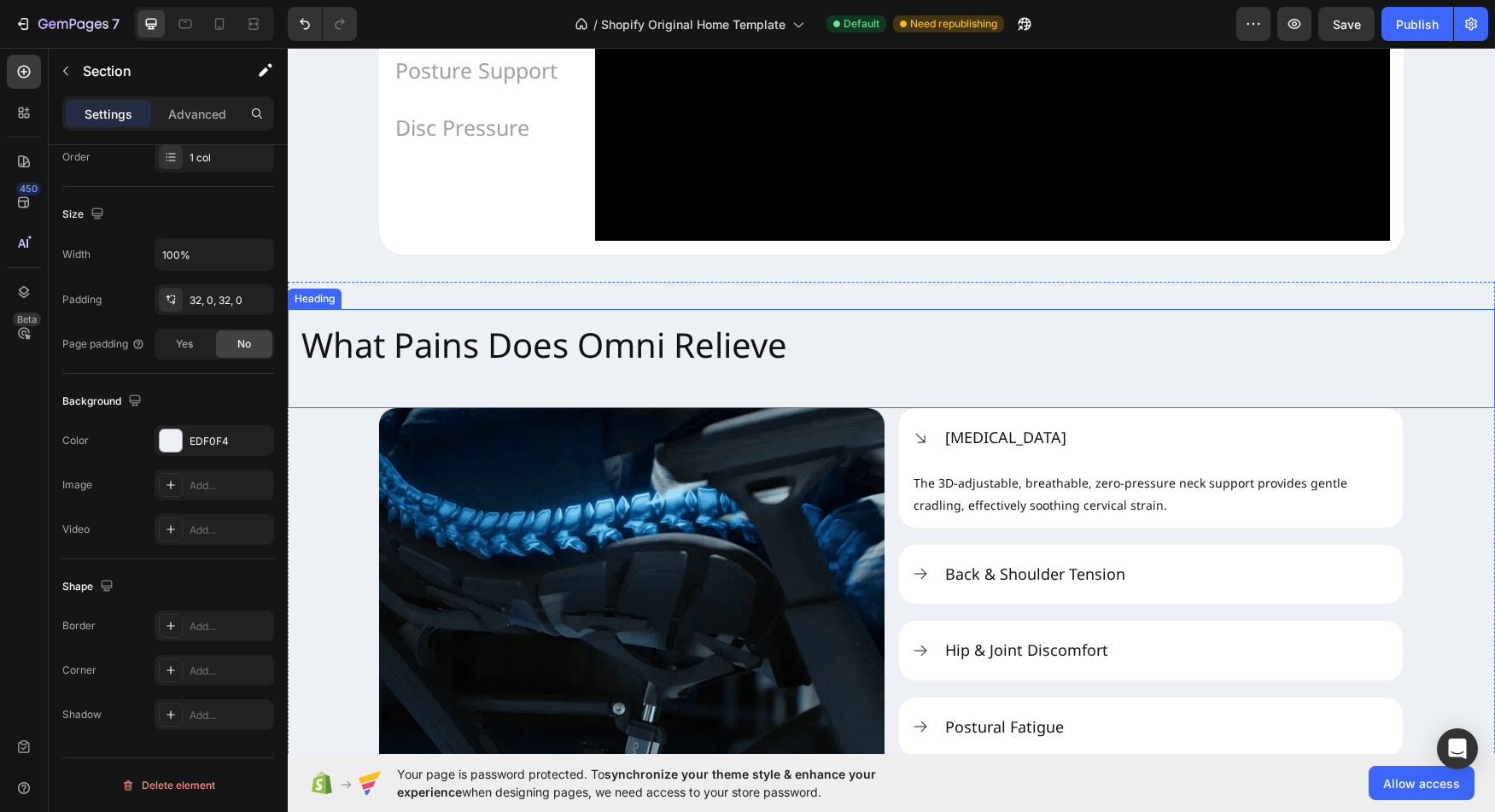
scroll to position [1785, 0]
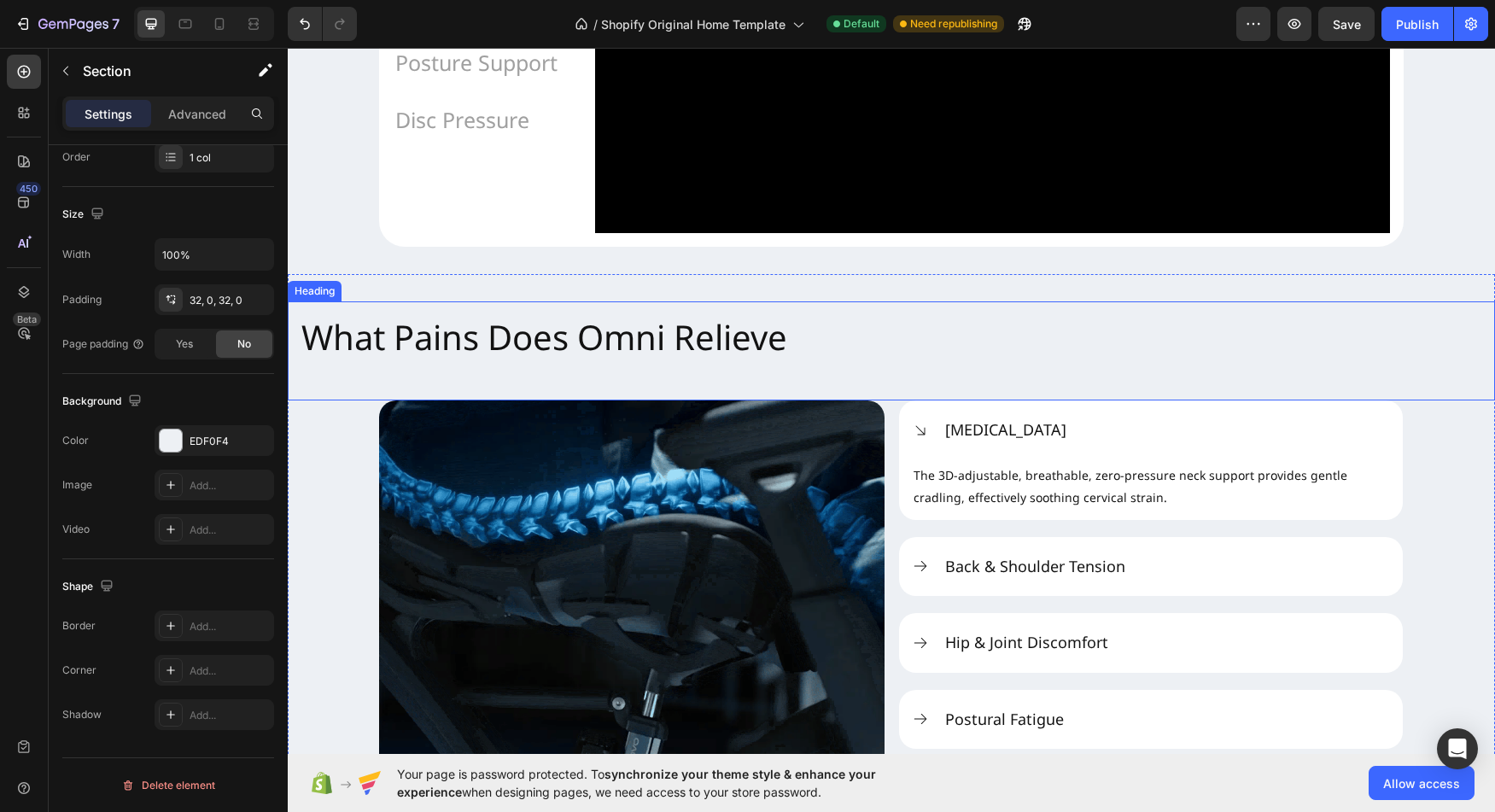
click at [347, 400] on h2 "What Pains Does Omni Relieve" at bounding box center [891, 351] width 1207 height 99
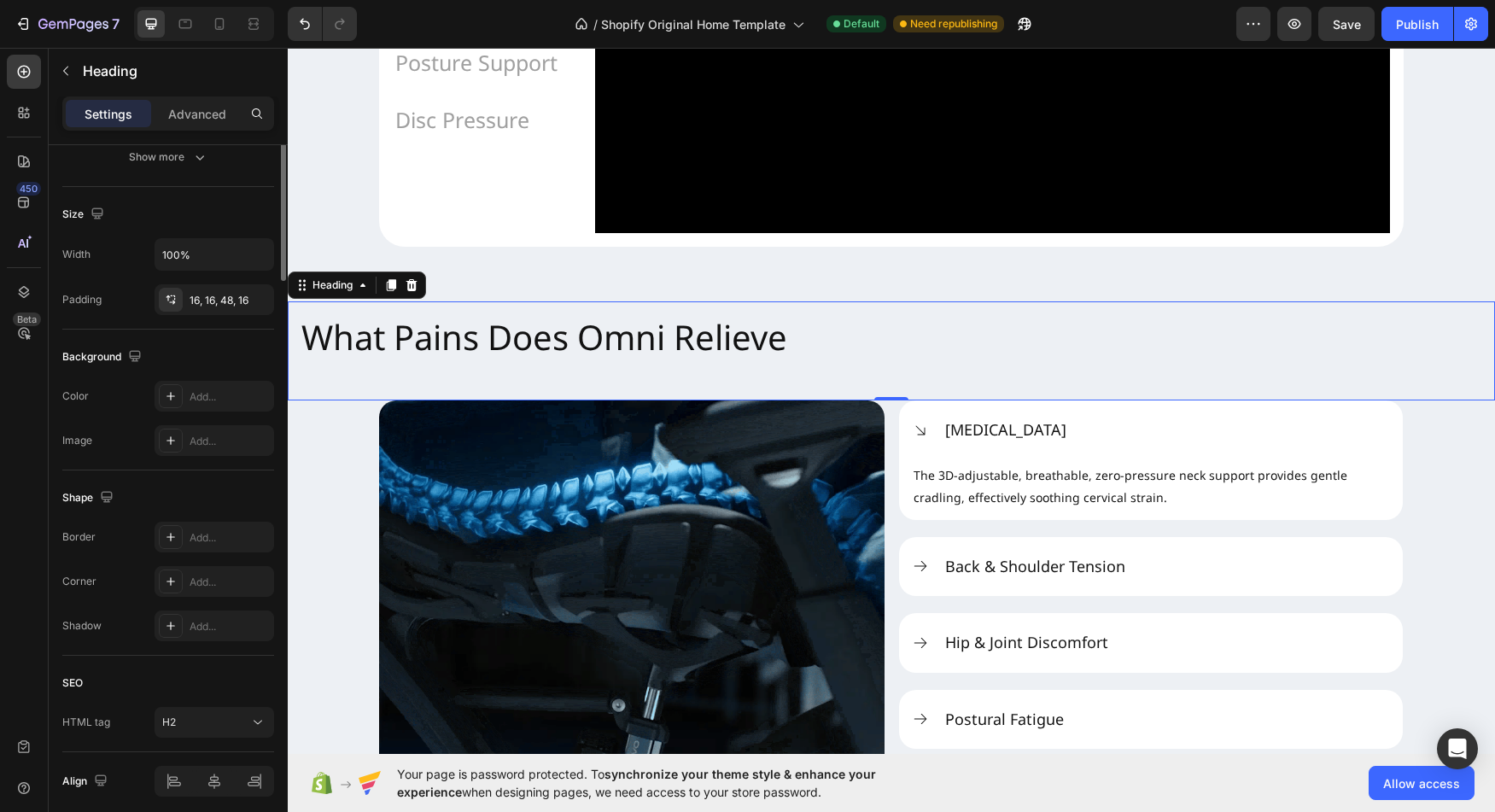
scroll to position [0, 0]
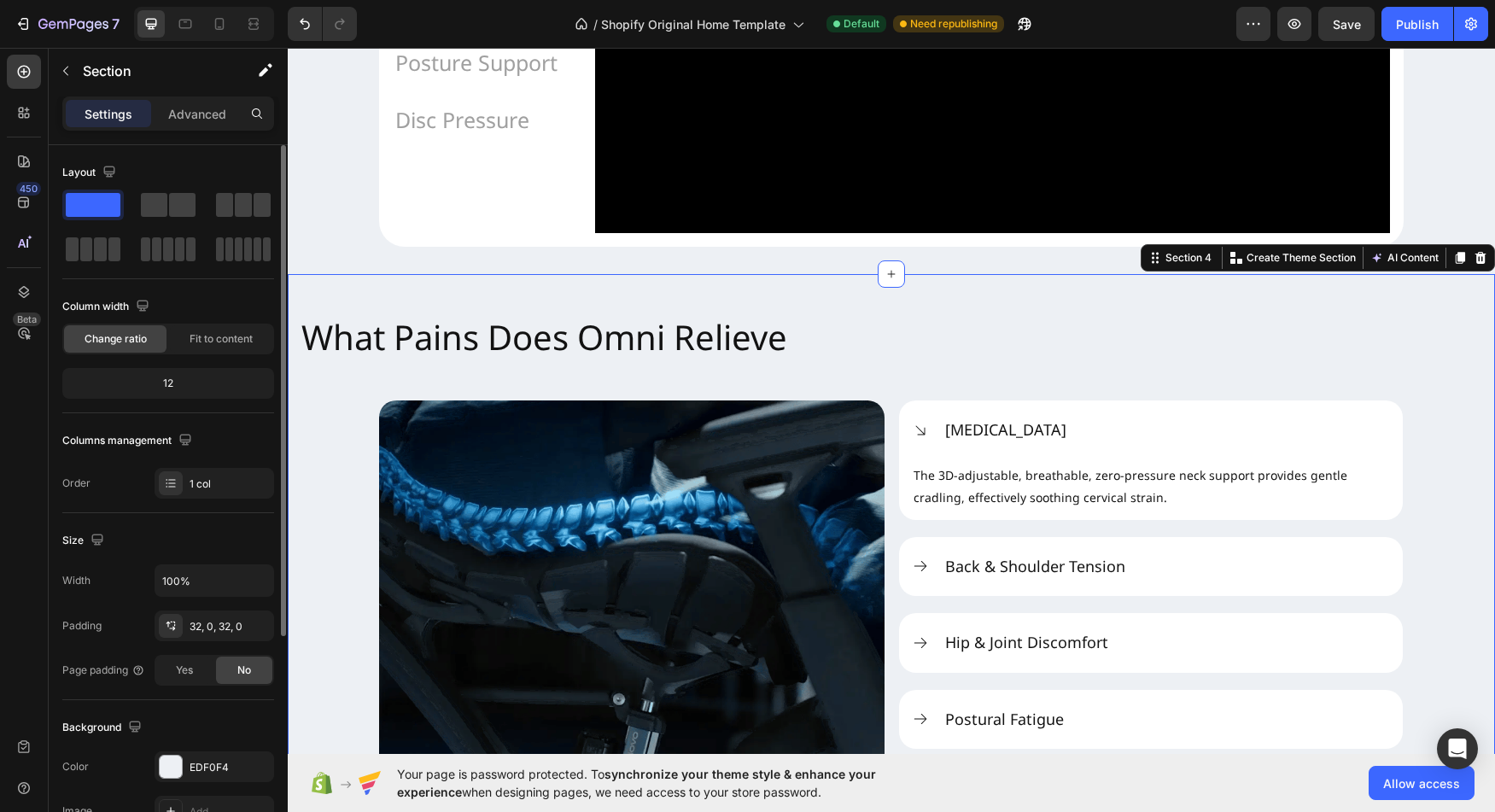
click at [331, 493] on div "What Pains Does Omni Relieve Heading Image Neck Stiffness The 3D-adjustable, br…" at bounding box center [891, 604] width 1207 height 605
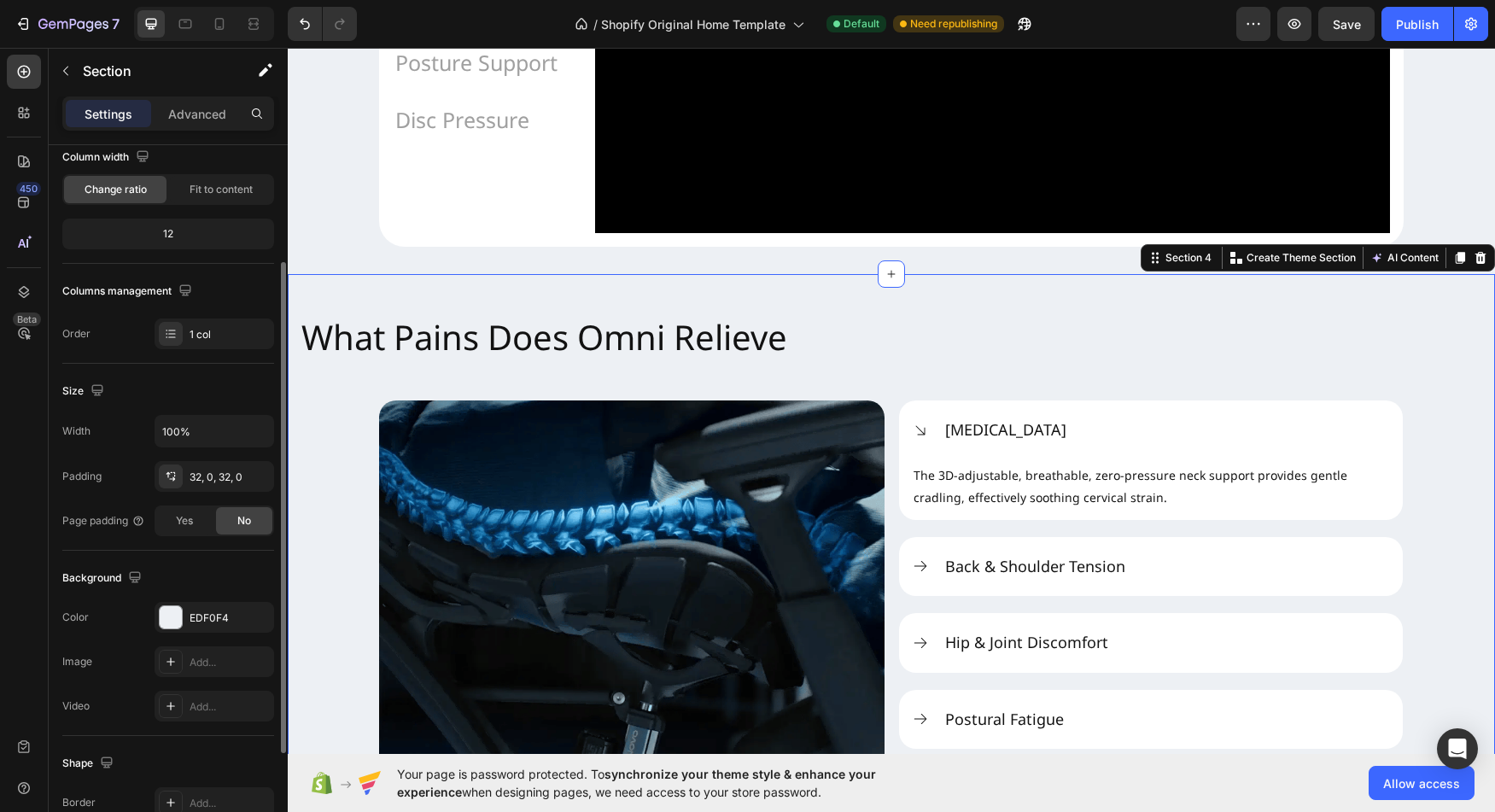
scroll to position [145, 0]
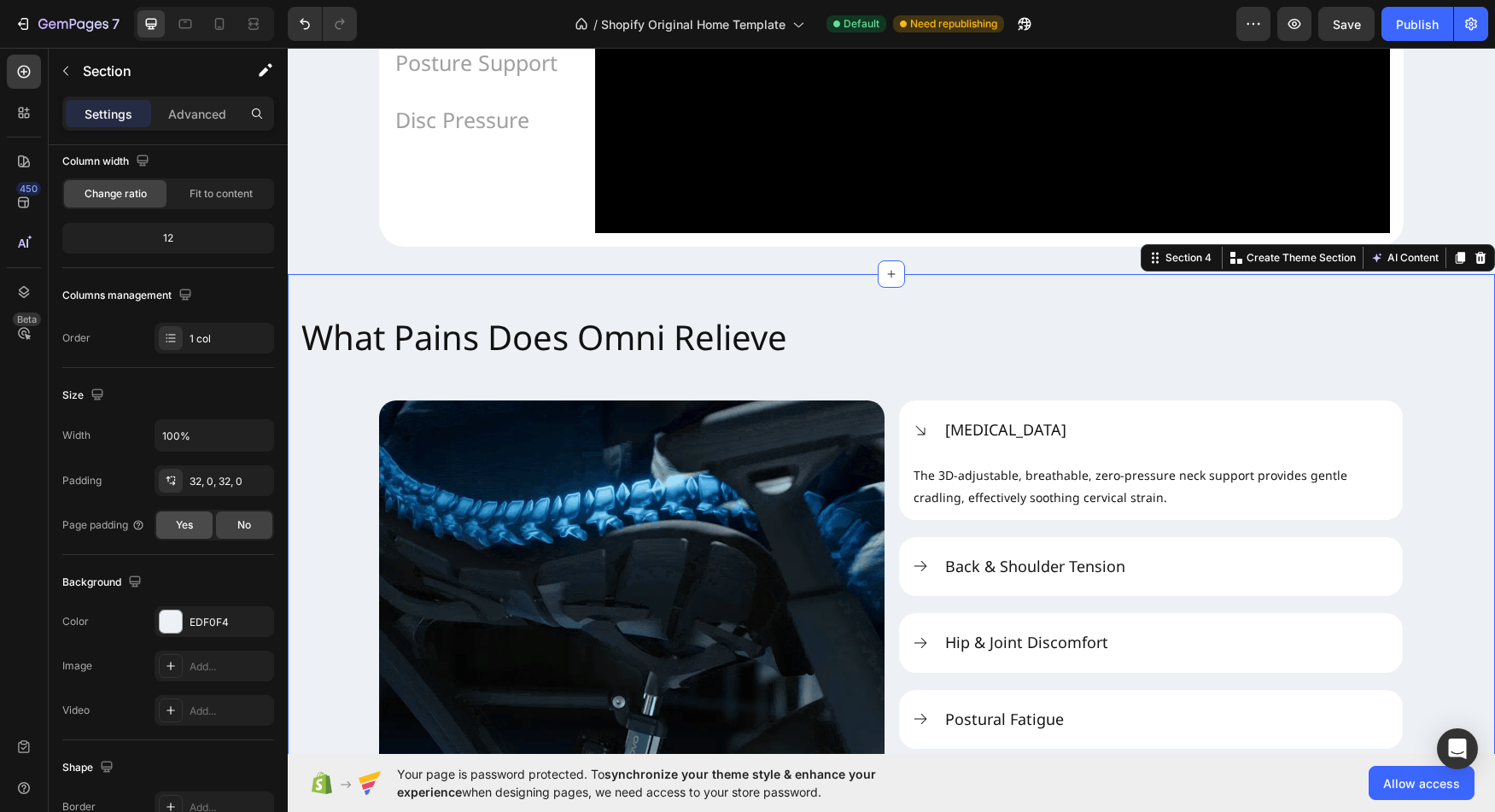
click at [197, 520] on div "Yes" at bounding box center [185, 525] width 57 height 27
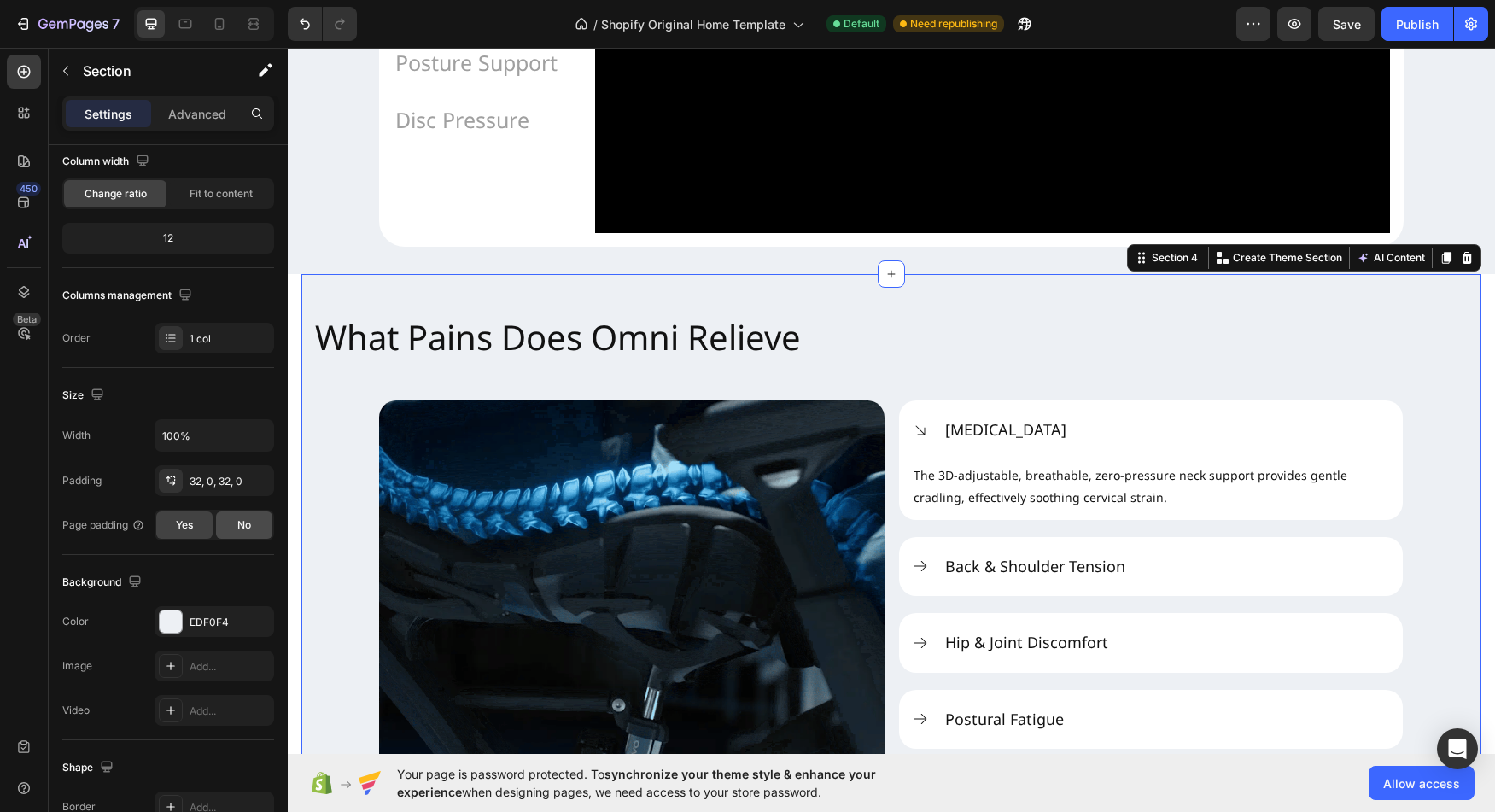
click at [242, 527] on span "No" at bounding box center [244, 524] width 14 height 16
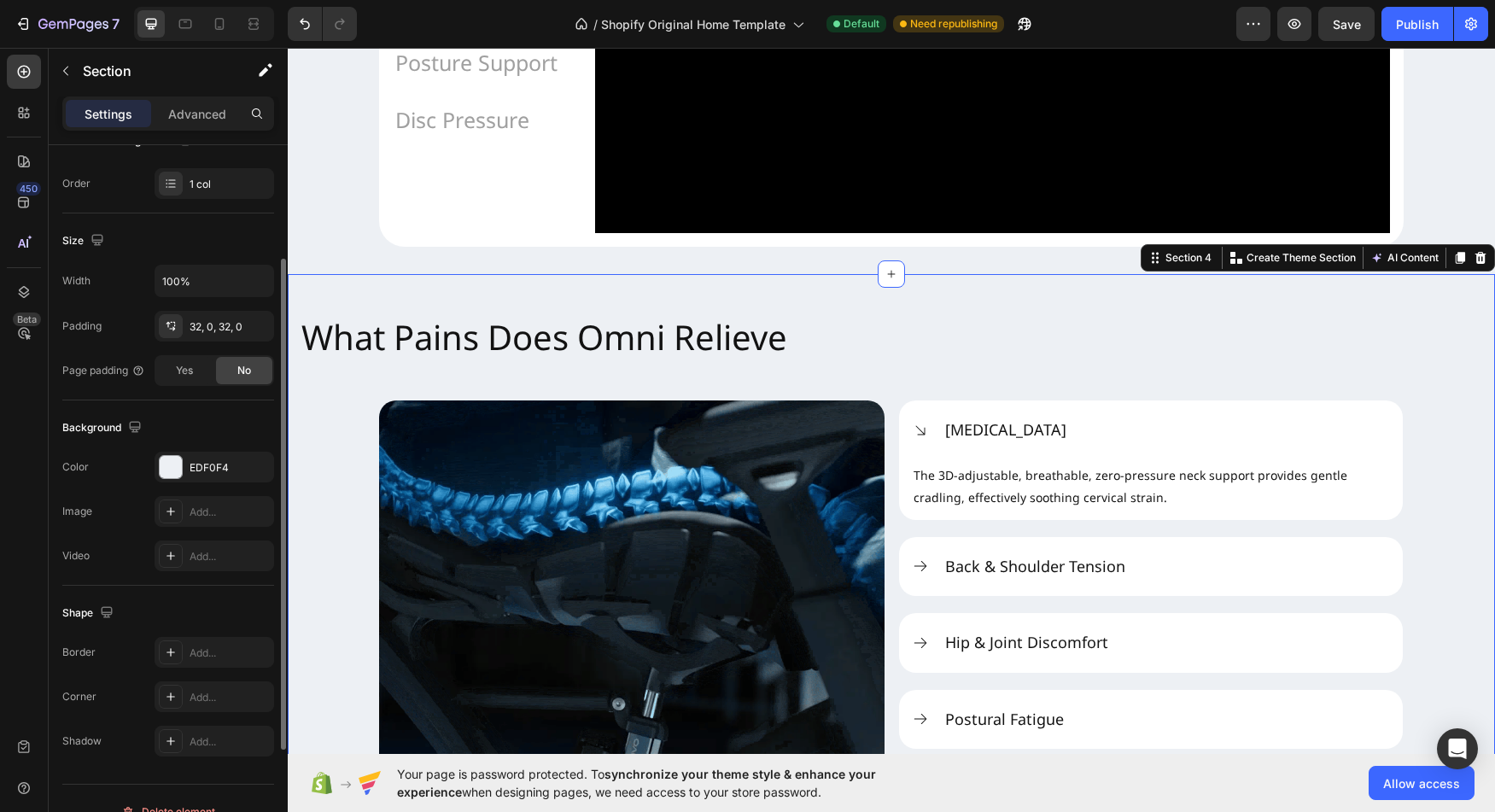
scroll to position [326, 0]
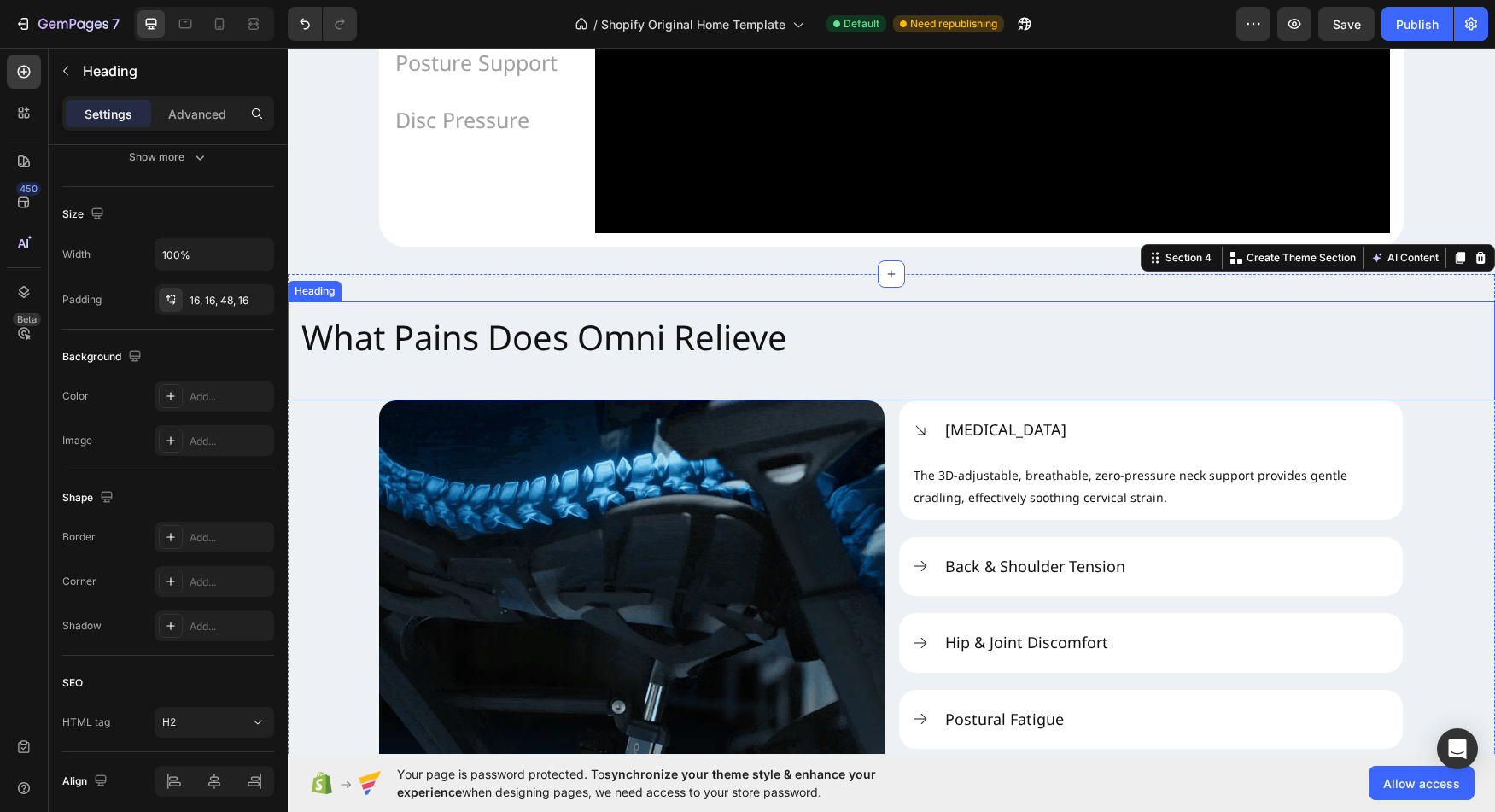
click at [372, 400] on h2 "What Pains Does Omni Relieve" at bounding box center [891, 351] width 1207 height 99
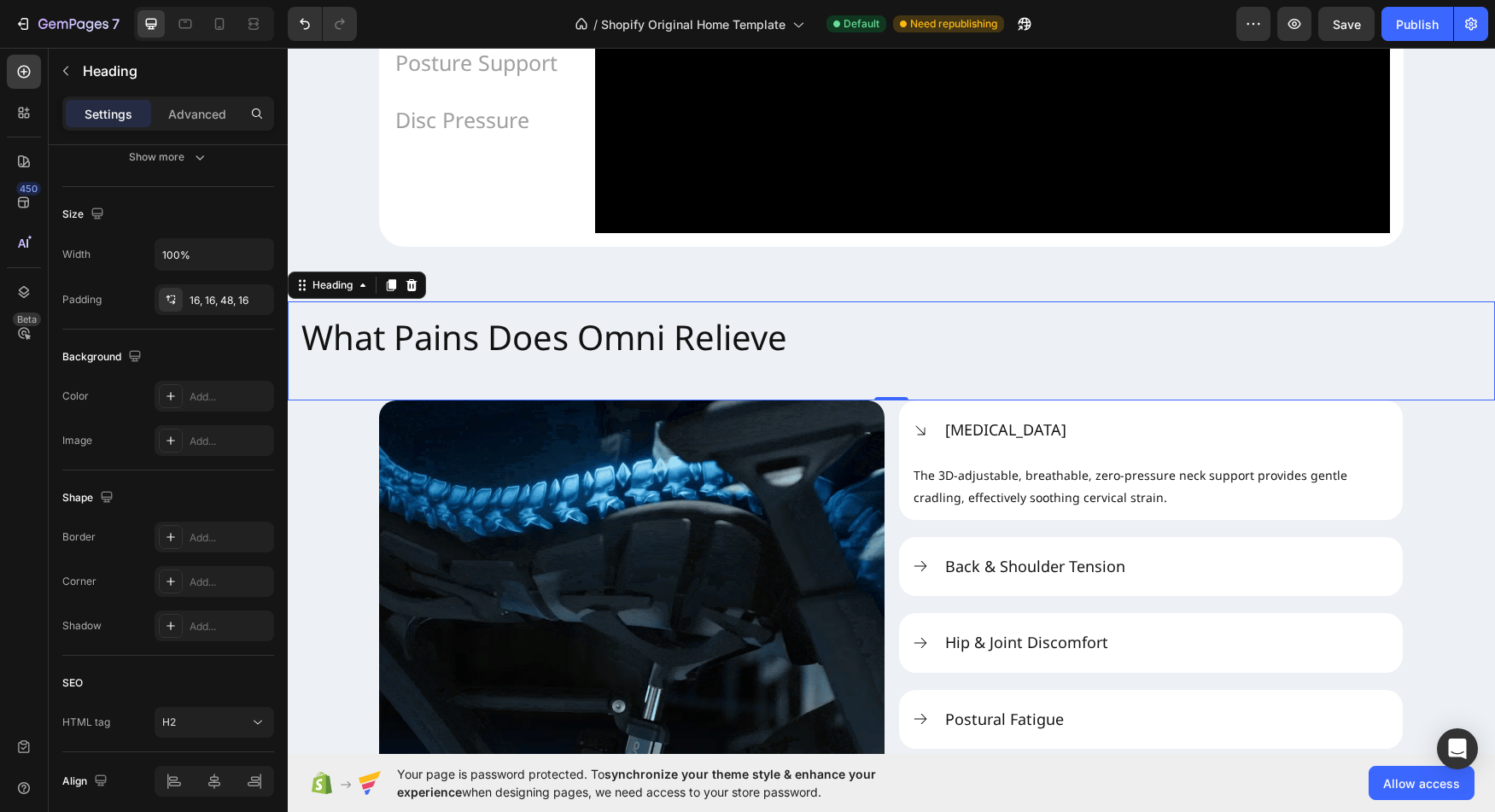
scroll to position [0, 0]
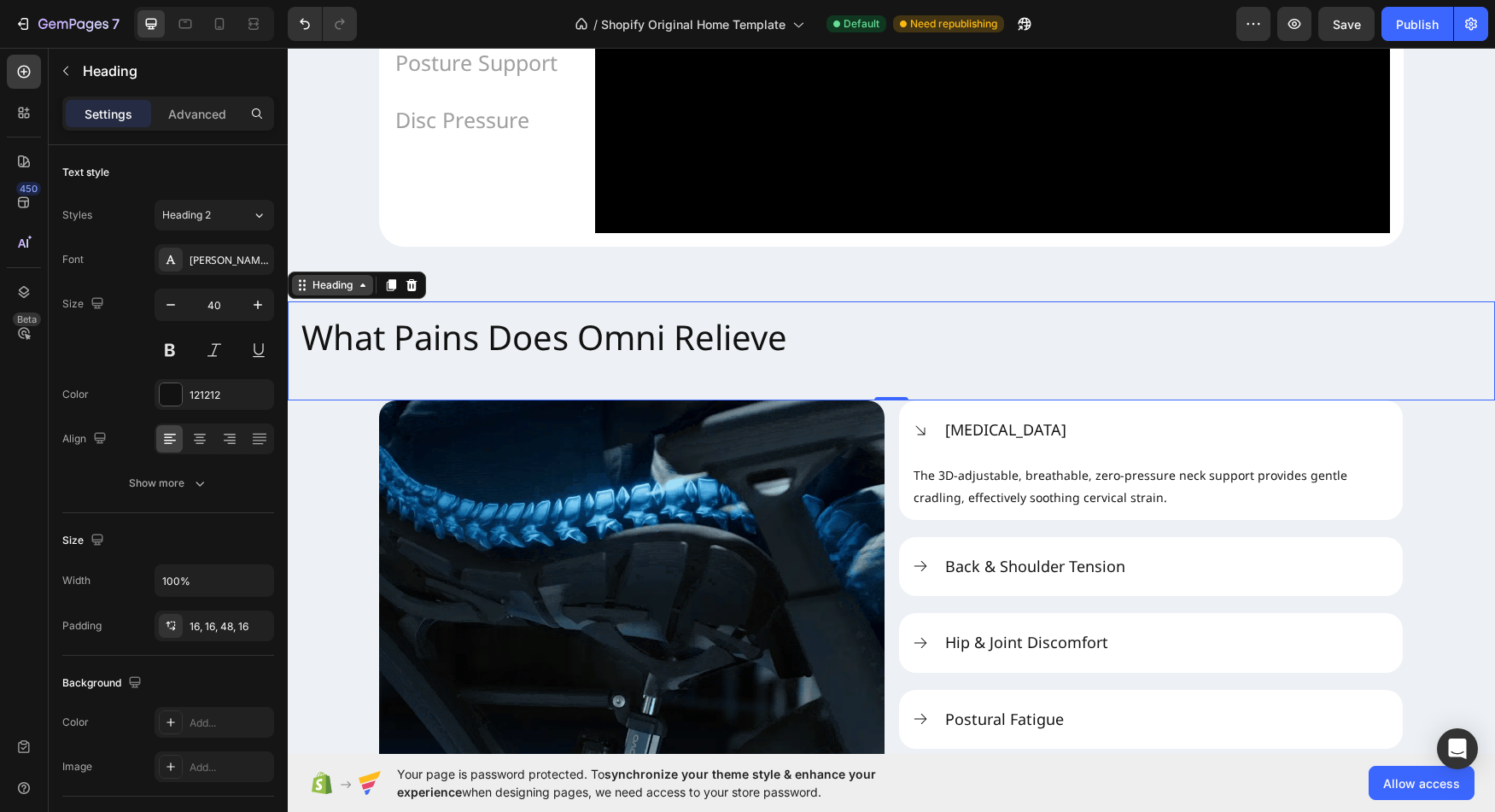
click at [358, 292] on icon at bounding box center [363, 285] width 14 height 14
click at [327, 391] on h2 "What Pains Does Omni Relieve" at bounding box center [891, 351] width 1207 height 99
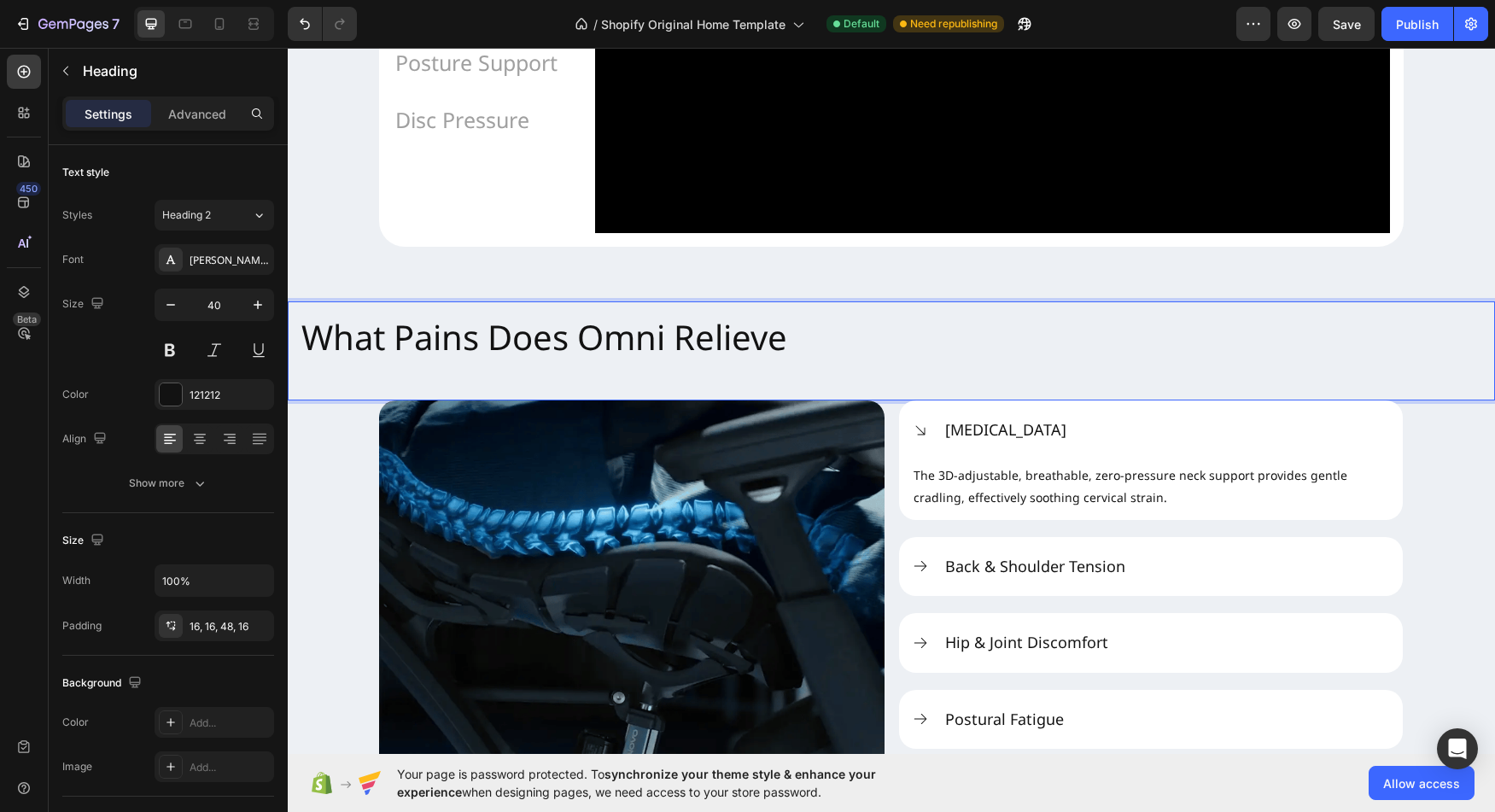
drag, startPoint x: 315, startPoint y: 393, endPoint x: 461, endPoint y: 376, distance: 147.0
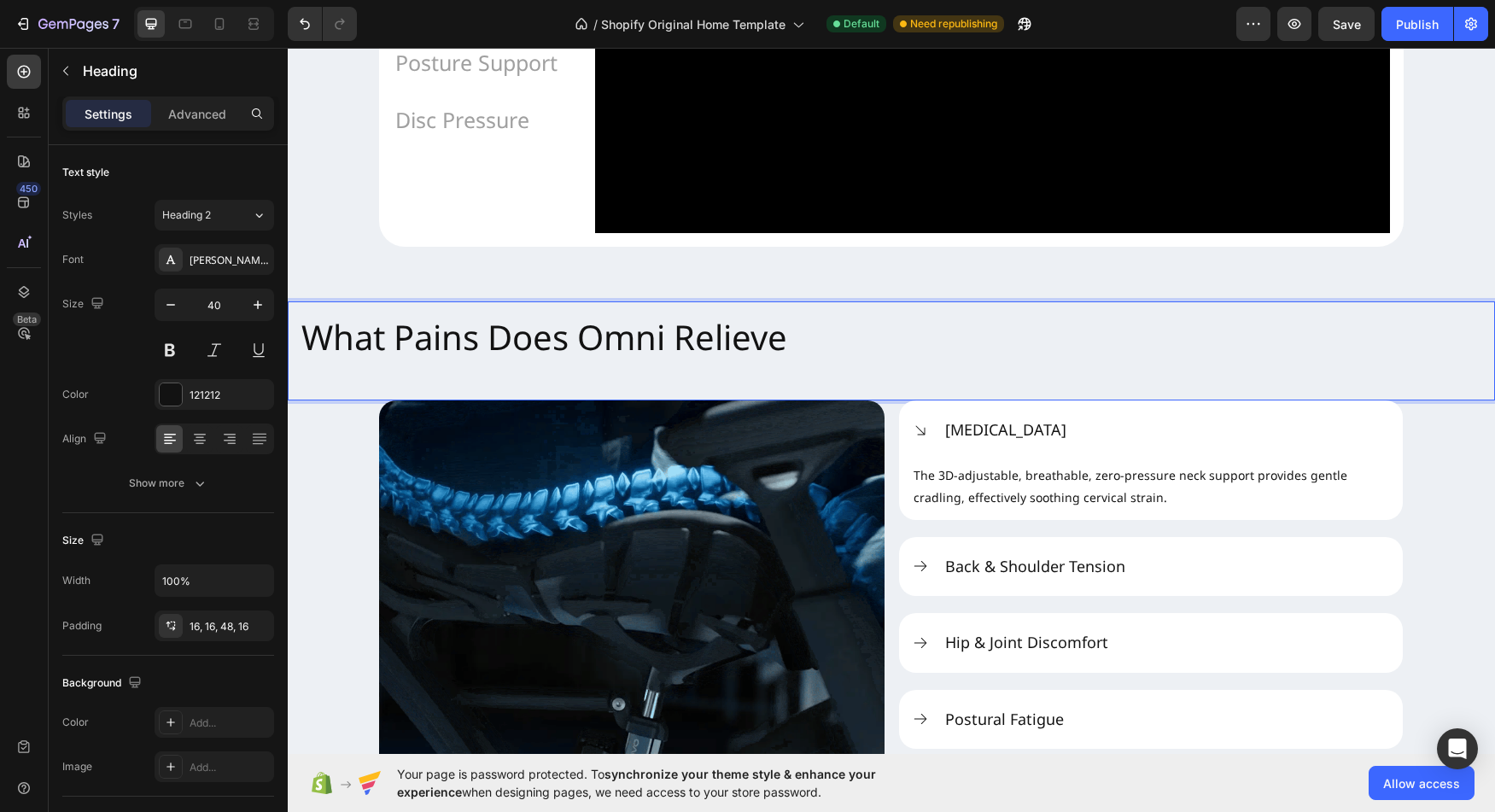
click at [315, 359] on p "What Pains Does Omni Relieve" at bounding box center [892, 337] width 1181 height 45
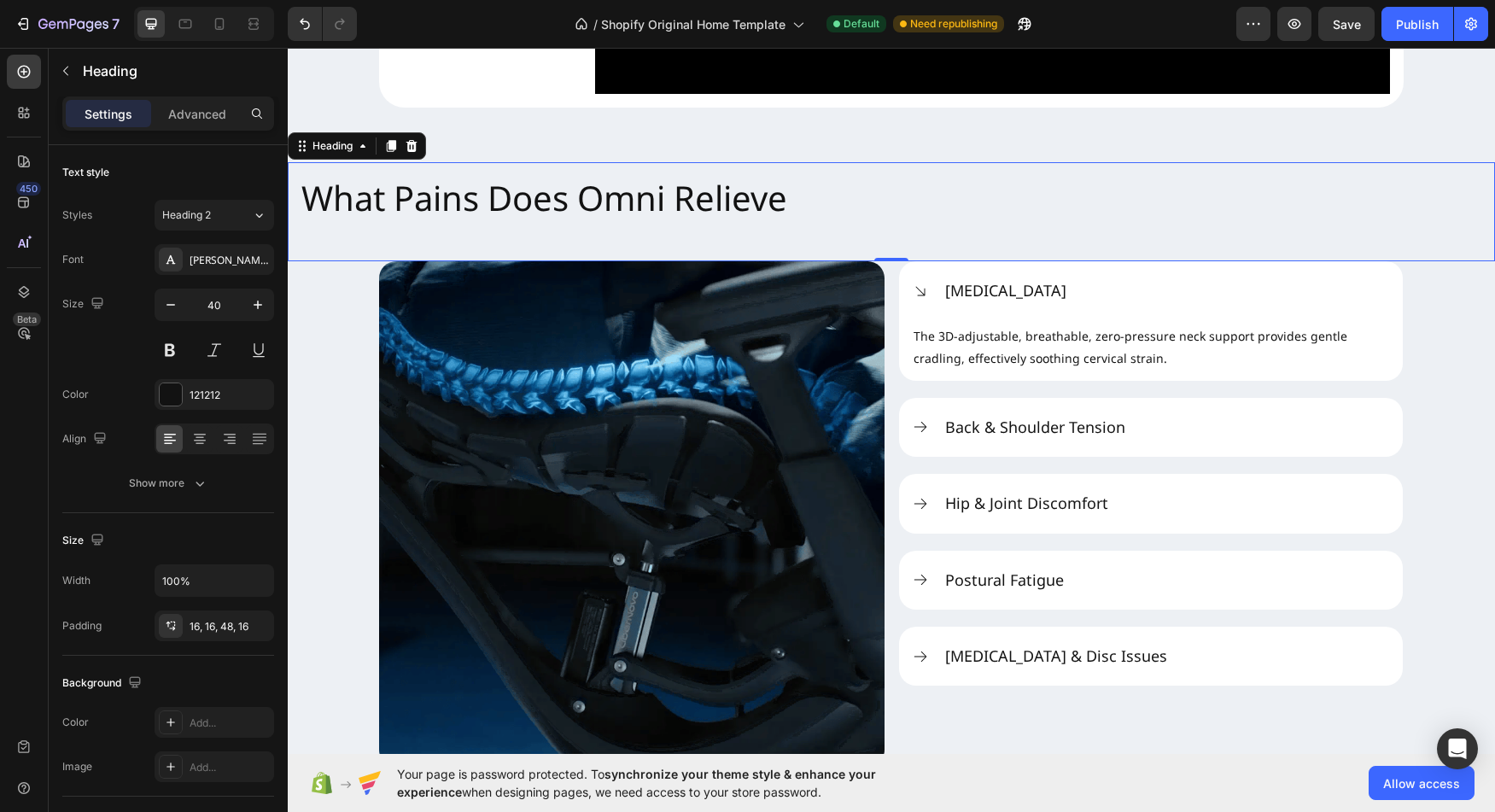
scroll to position [1919, 0]
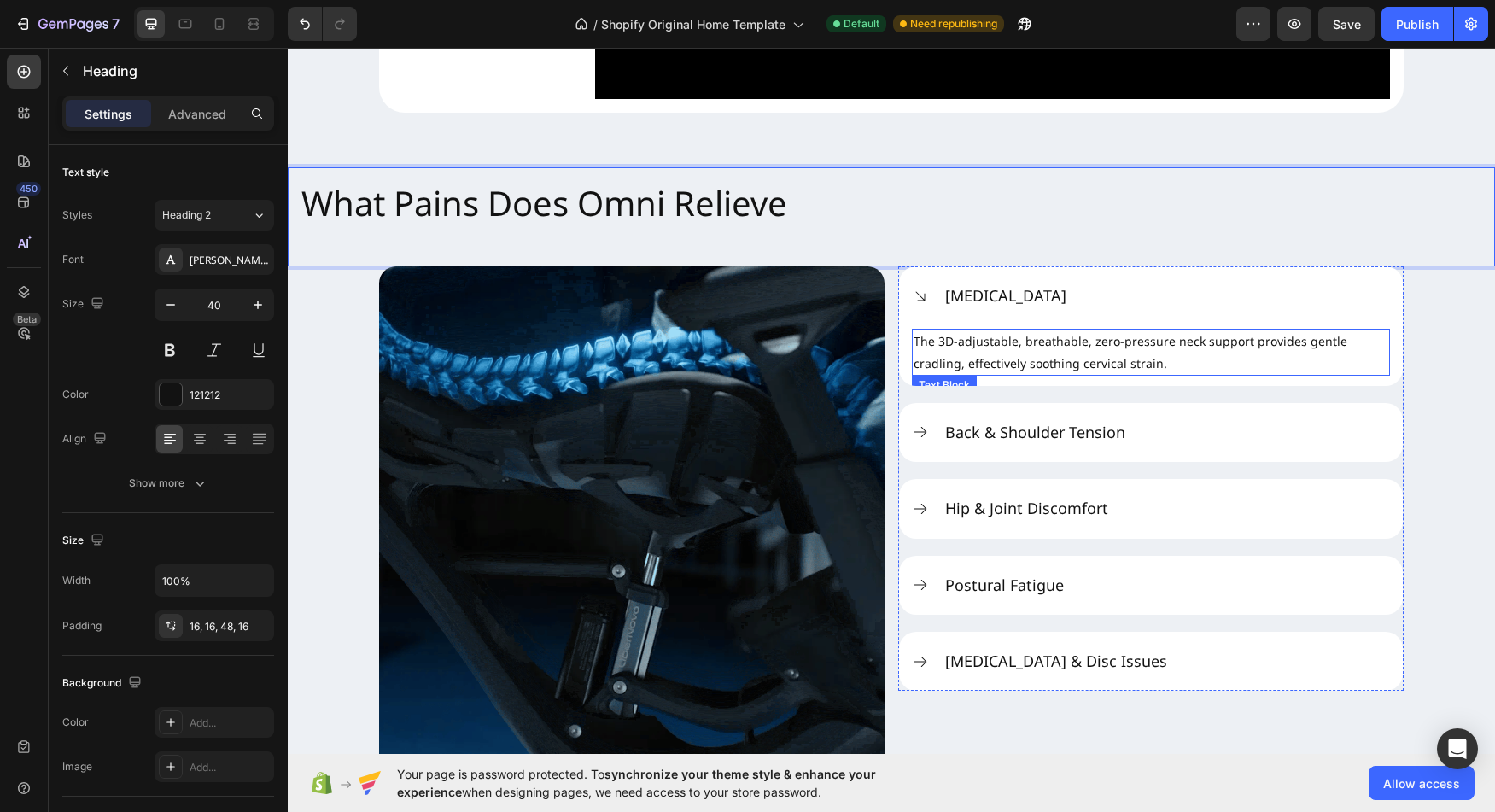
click at [1038, 373] on p "The 3D-adjustable, breathable, zero-pressure neck support provides gentle cradl…" at bounding box center [1151, 352] width 475 height 43
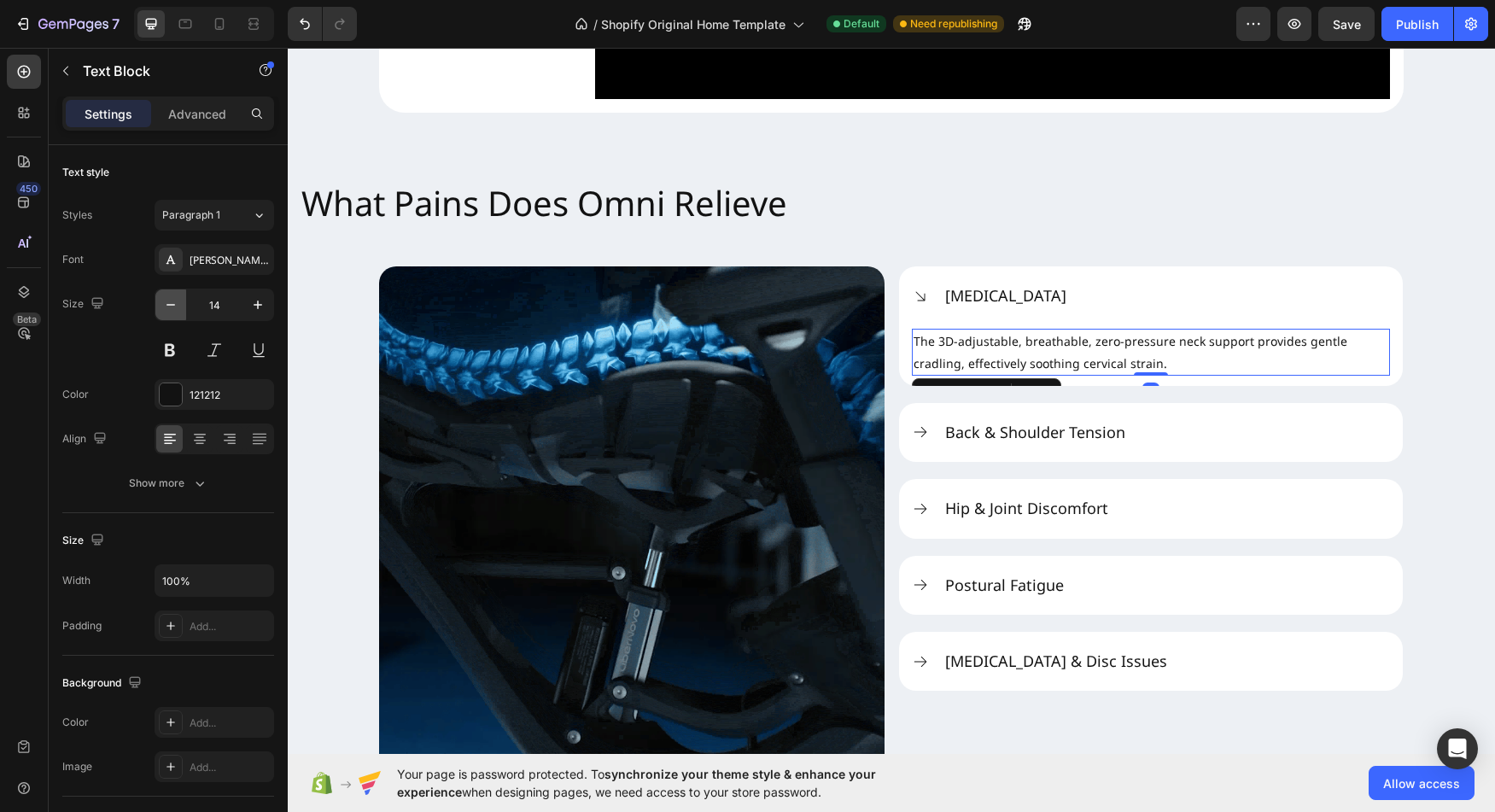
click at [165, 302] on icon "button" at bounding box center [171, 304] width 17 height 17
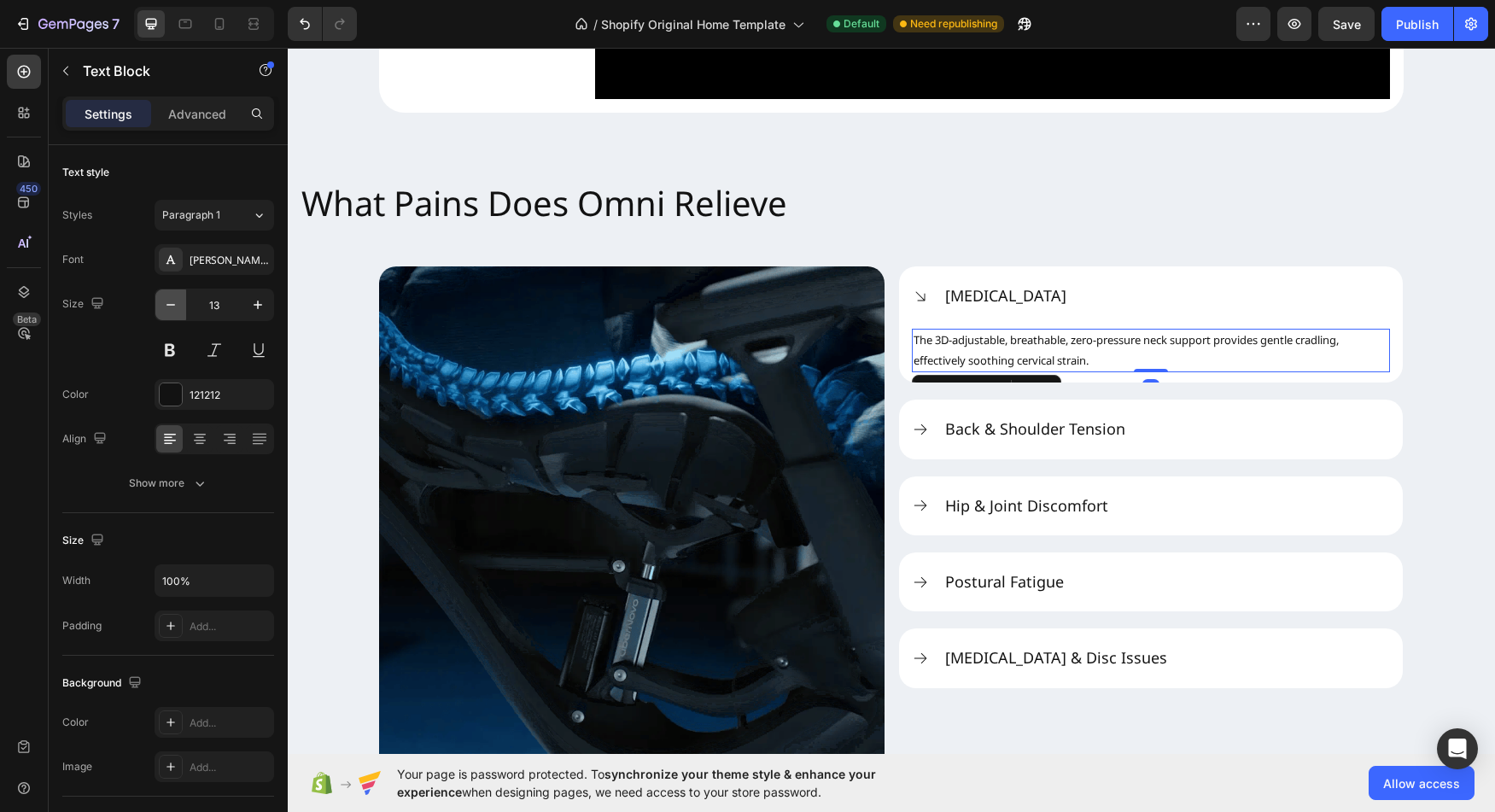
click at [165, 302] on icon "button" at bounding box center [171, 304] width 17 height 17
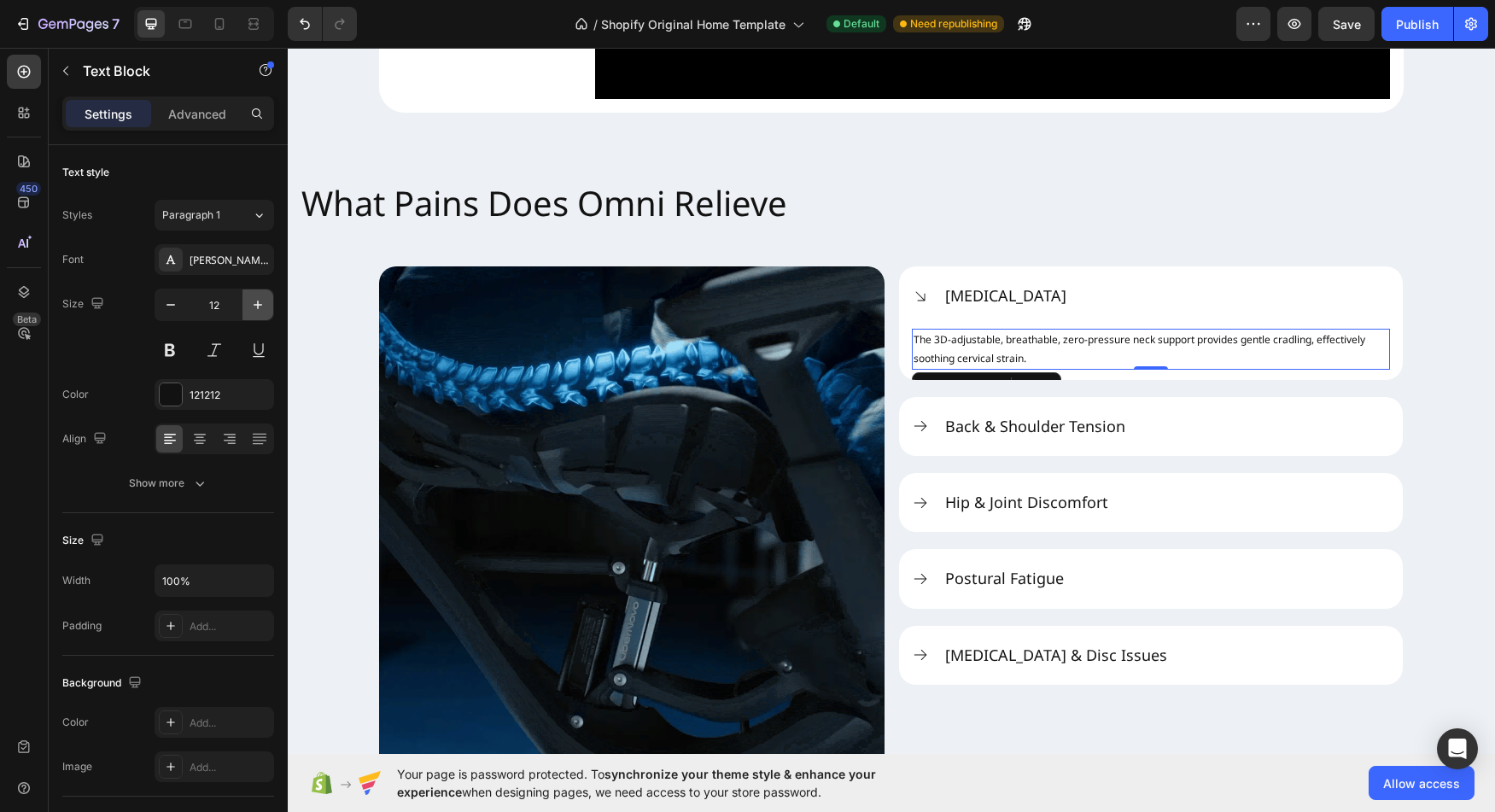
click at [258, 311] on icon "button" at bounding box center [258, 304] width 17 height 17
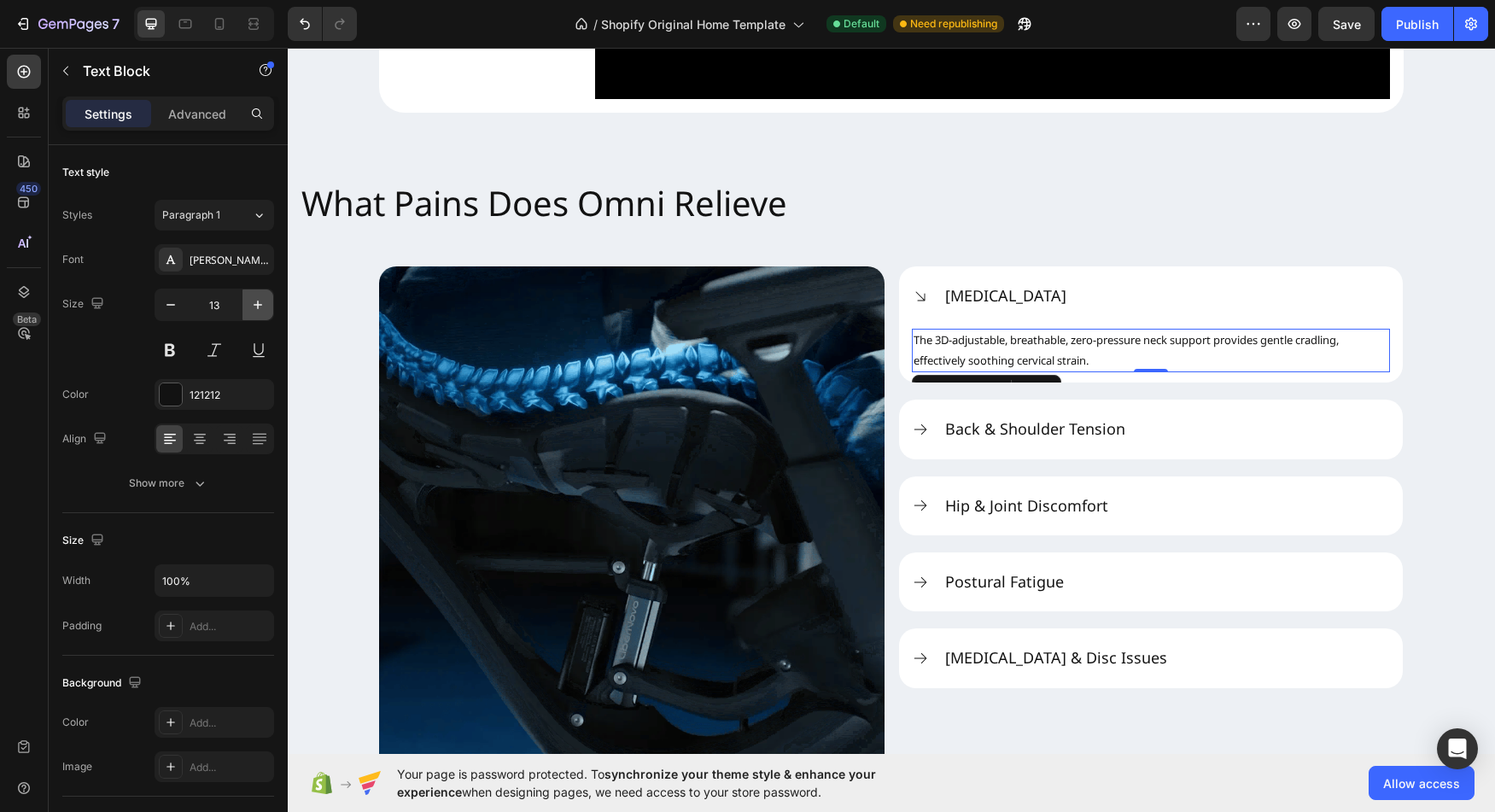
click at [258, 311] on icon "button" at bounding box center [258, 304] width 17 height 17
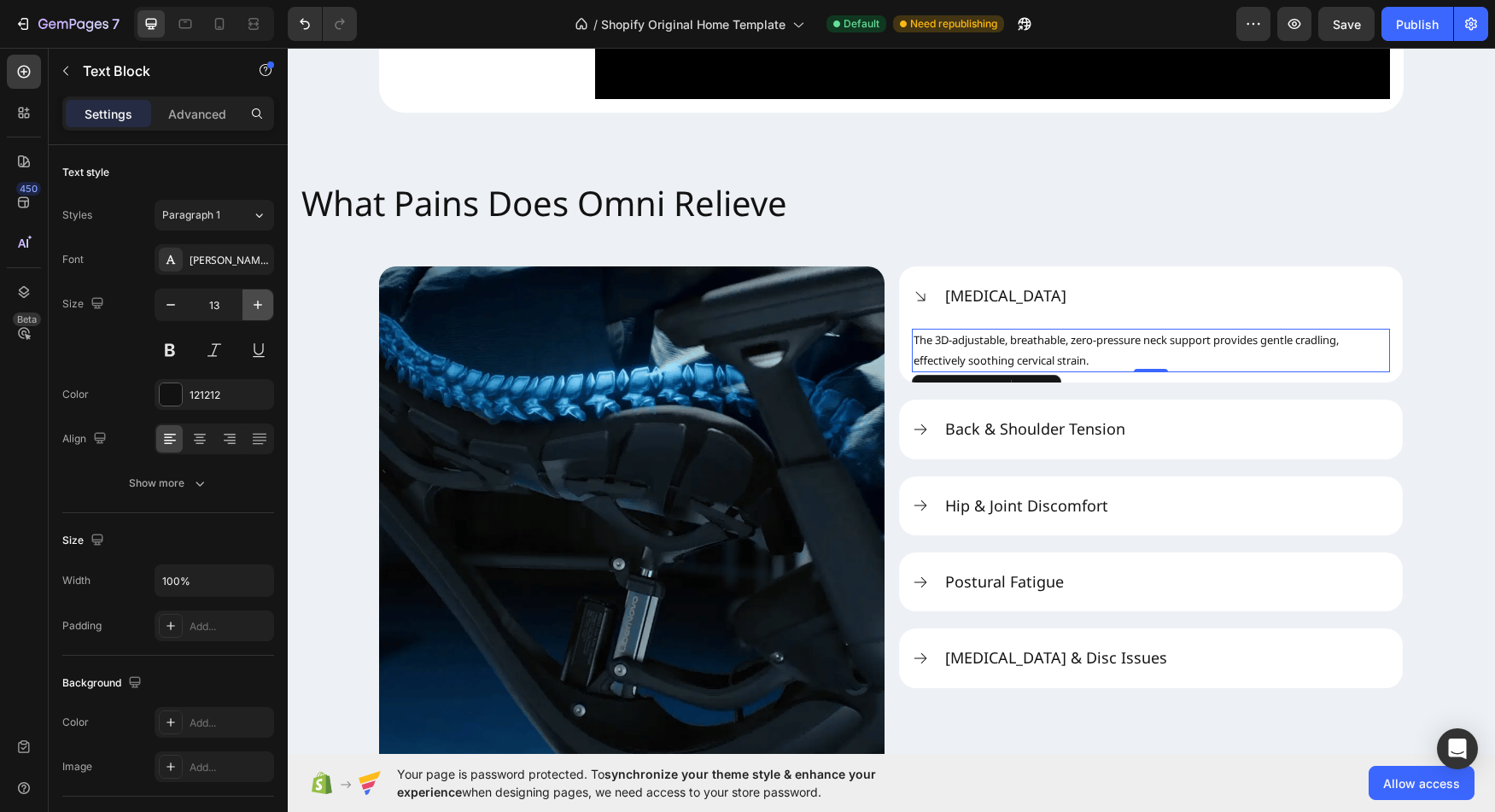
type input "14"
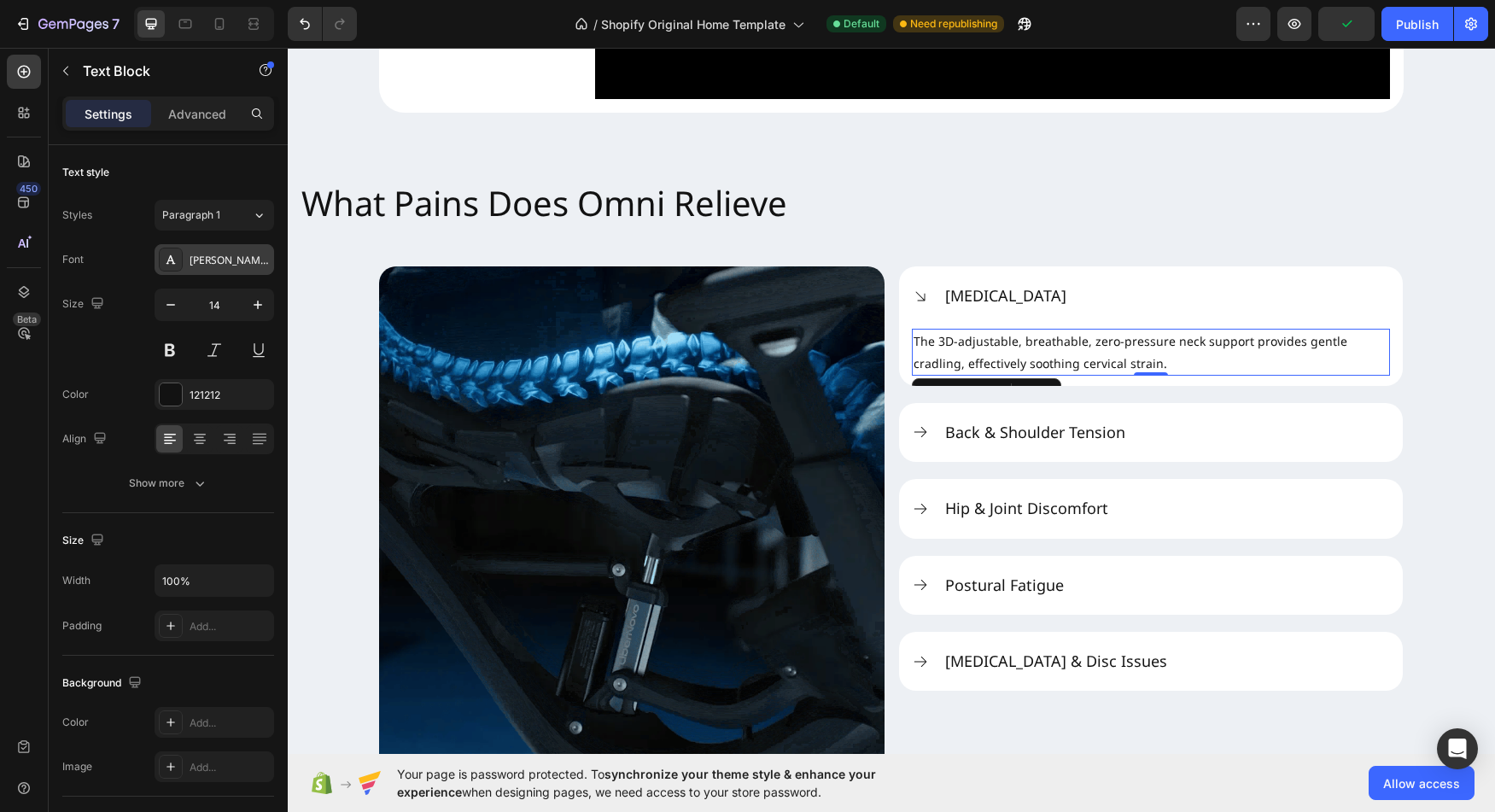
click at [215, 272] on div "[PERSON_NAME] Sans" at bounding box center [214, 259] width 120 height 31
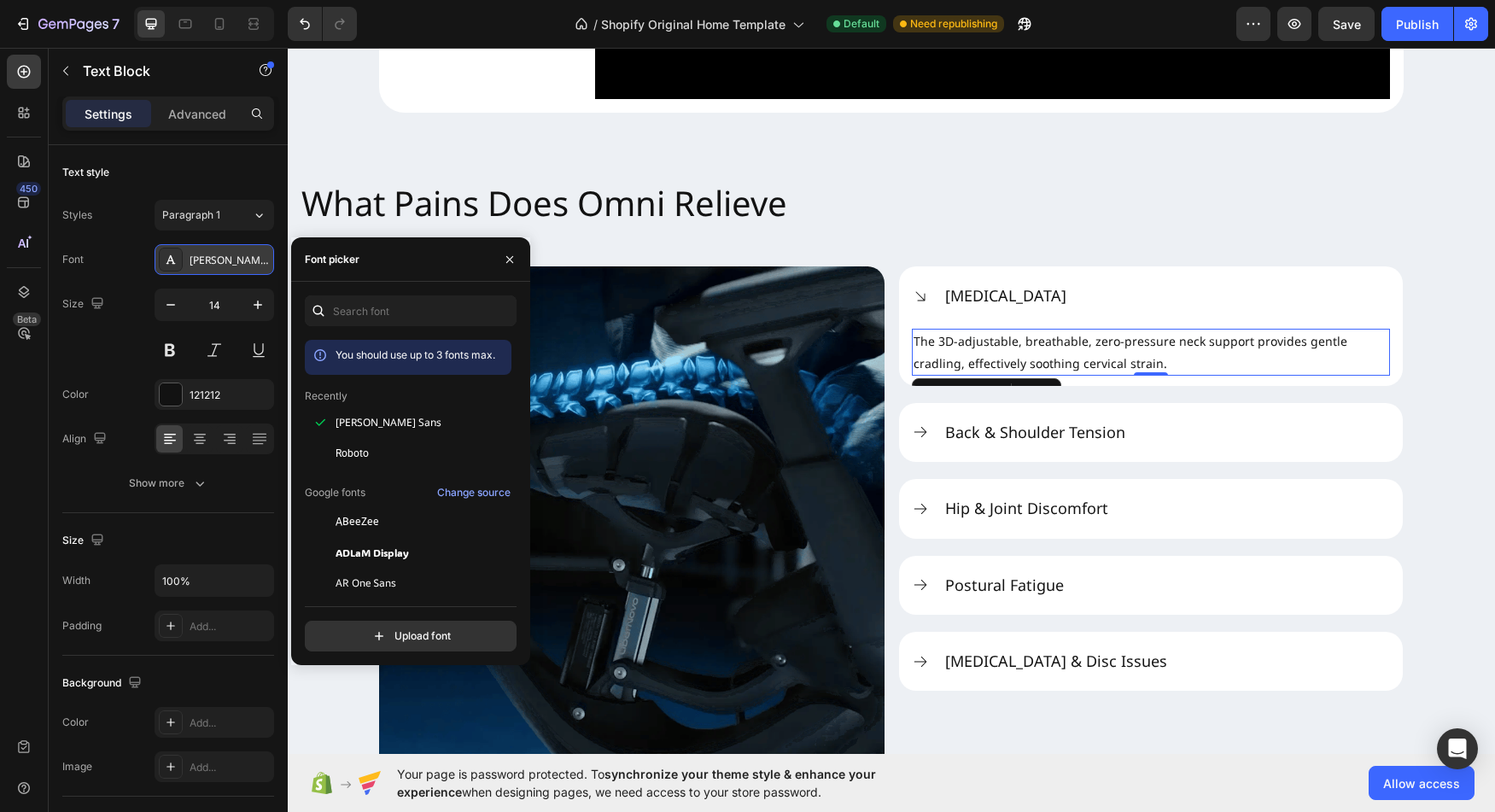
click at [215, 268] on div "[PERSON_NAME] Sans" at bounding box center [229, 260] width 80 height 16
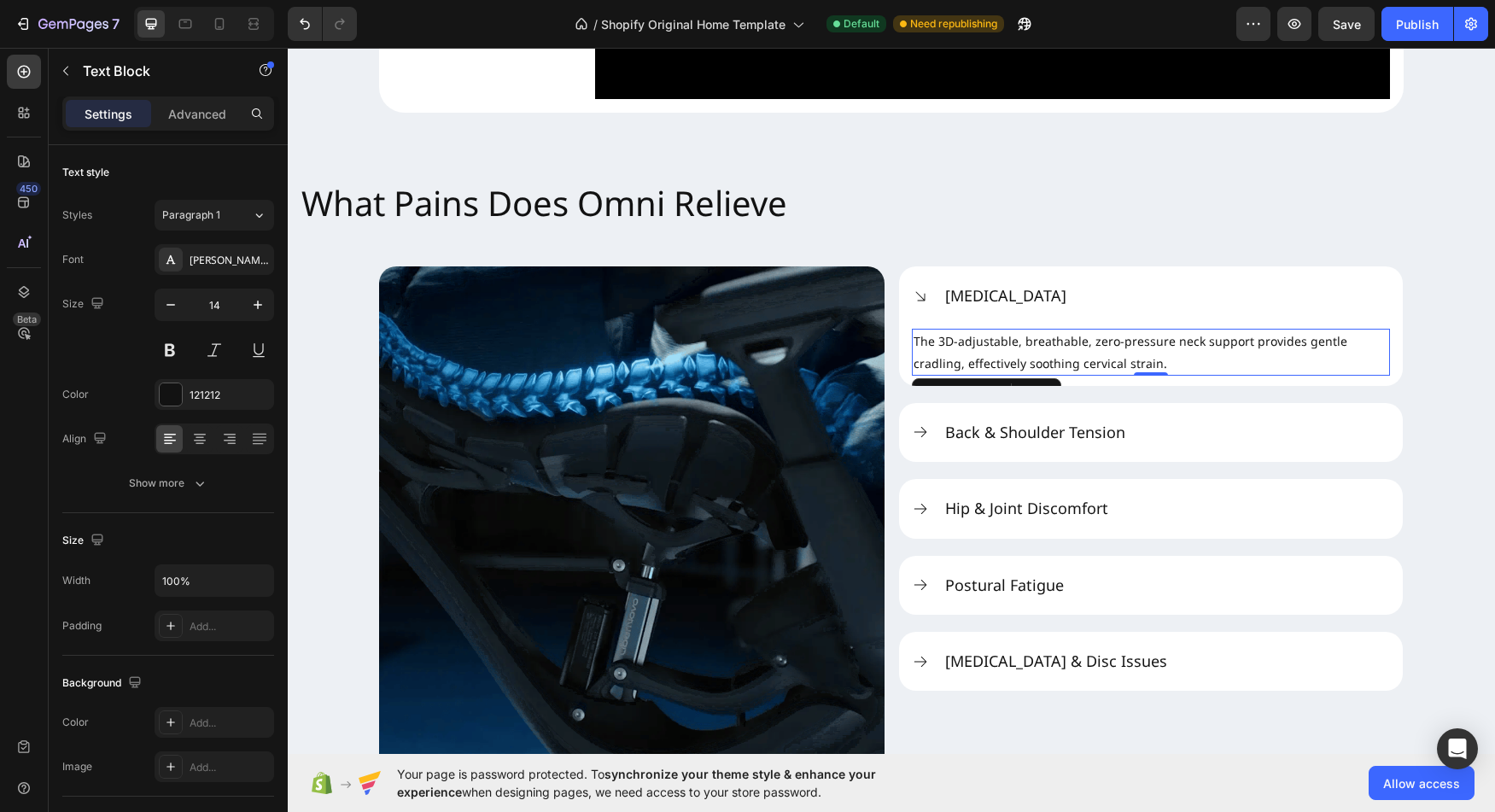
click at [249, 230] on div "Styles Paragraph 1 Font Noto Sans Size 14 Color 121212 Align Show more" at bounding box center [168, 349] width 212 height 299
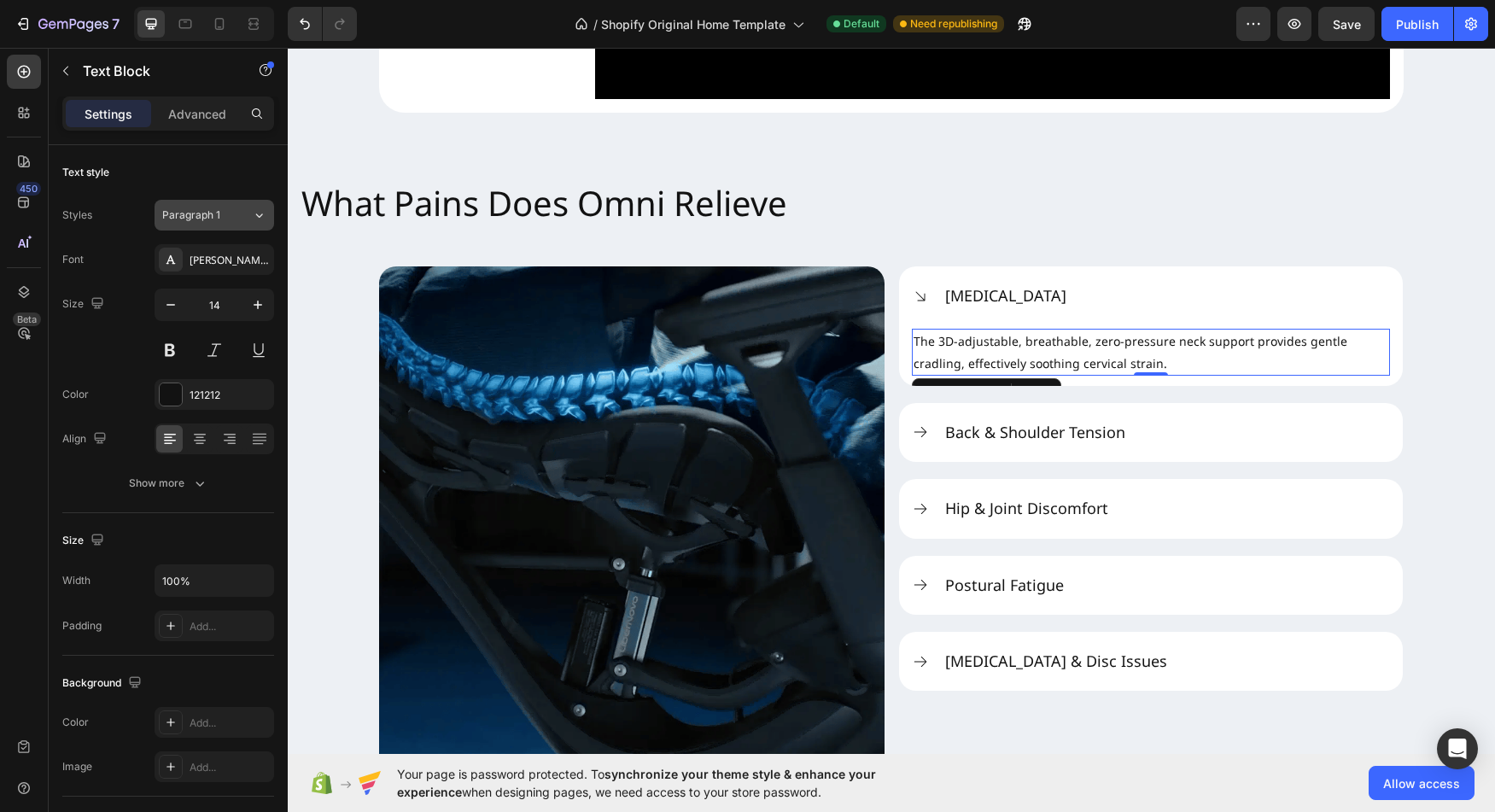
click at [255, 216] on icon at bounding box center [260, 215] width 15 height 17
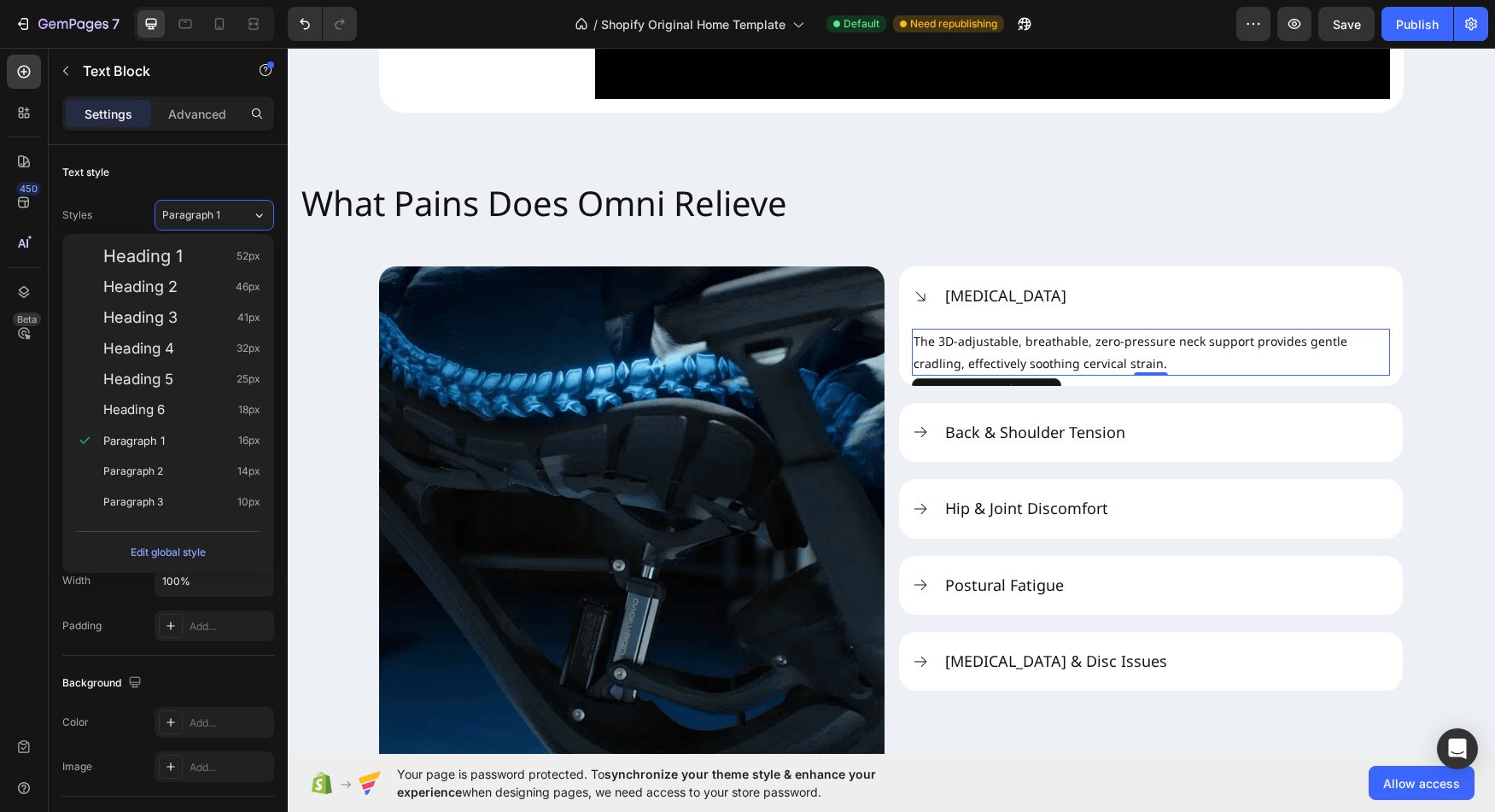
click at [80, 227] on div "Styles" at bounding box center [77, 216] width 30 height 27
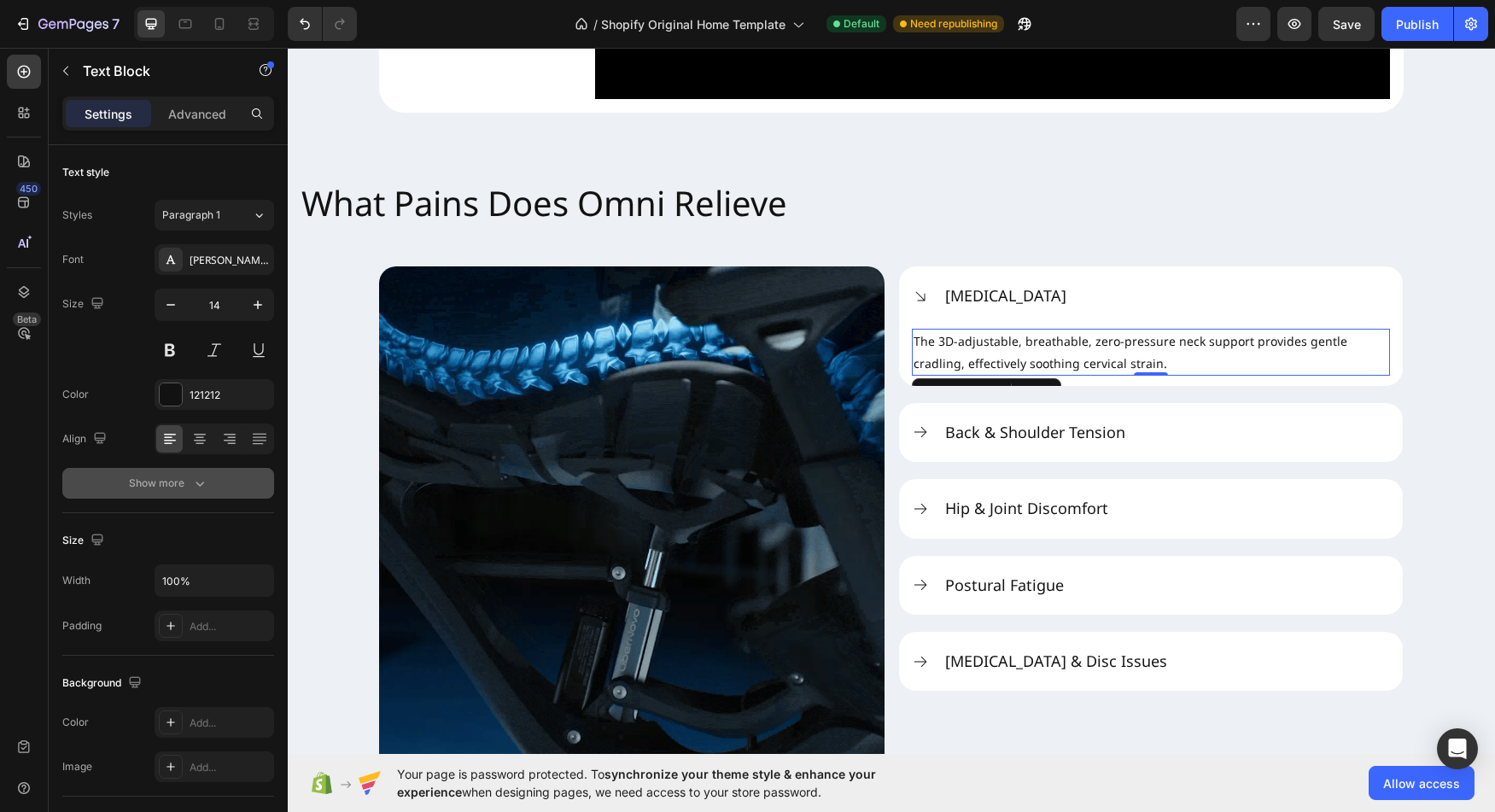
click at [150, 475] on div "Show more" at bounding box center [168, 483] width 80 height 17
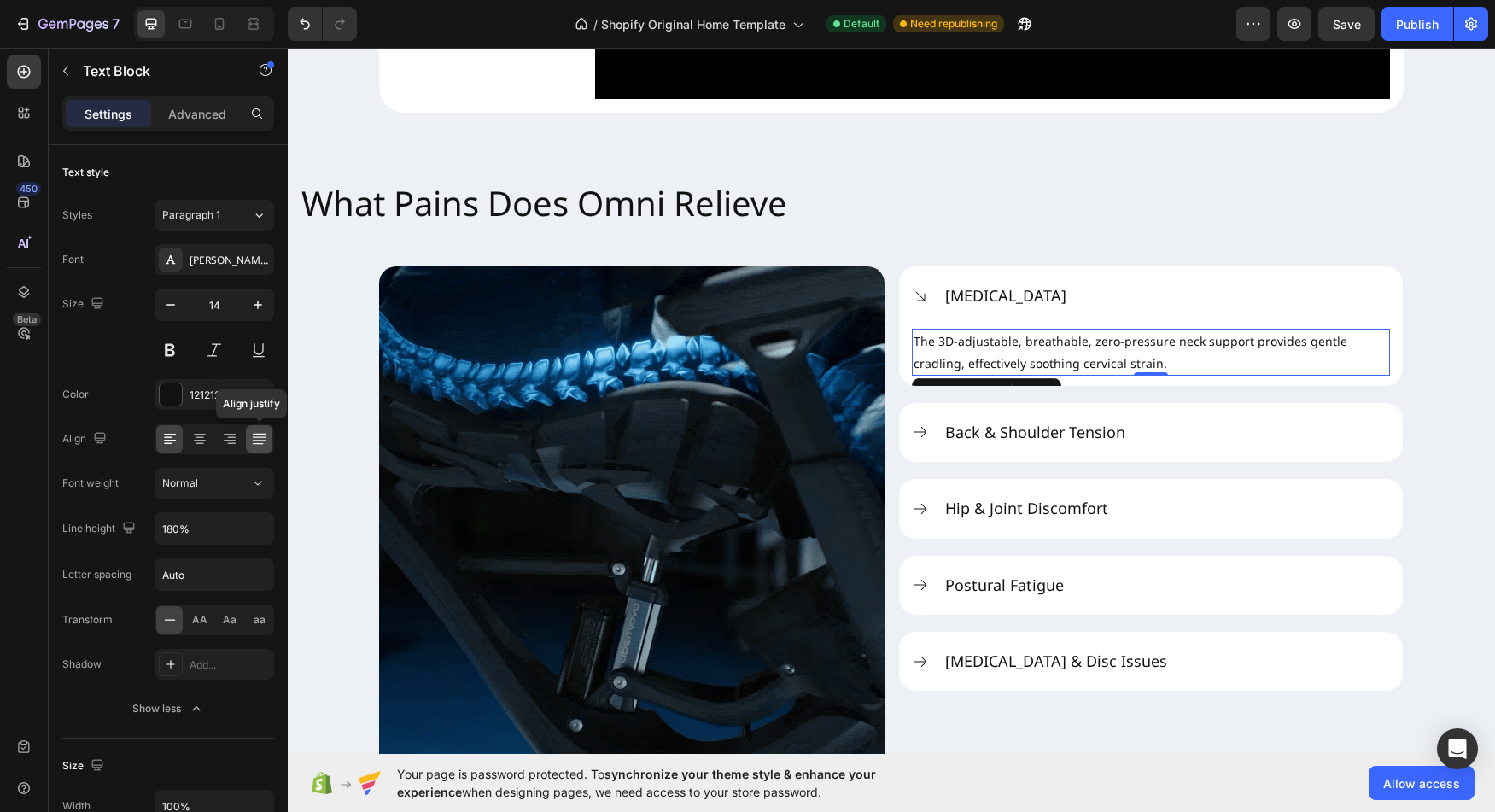
click at [267, 437] on icon at bounding box center [260, 438] width 17 height 17
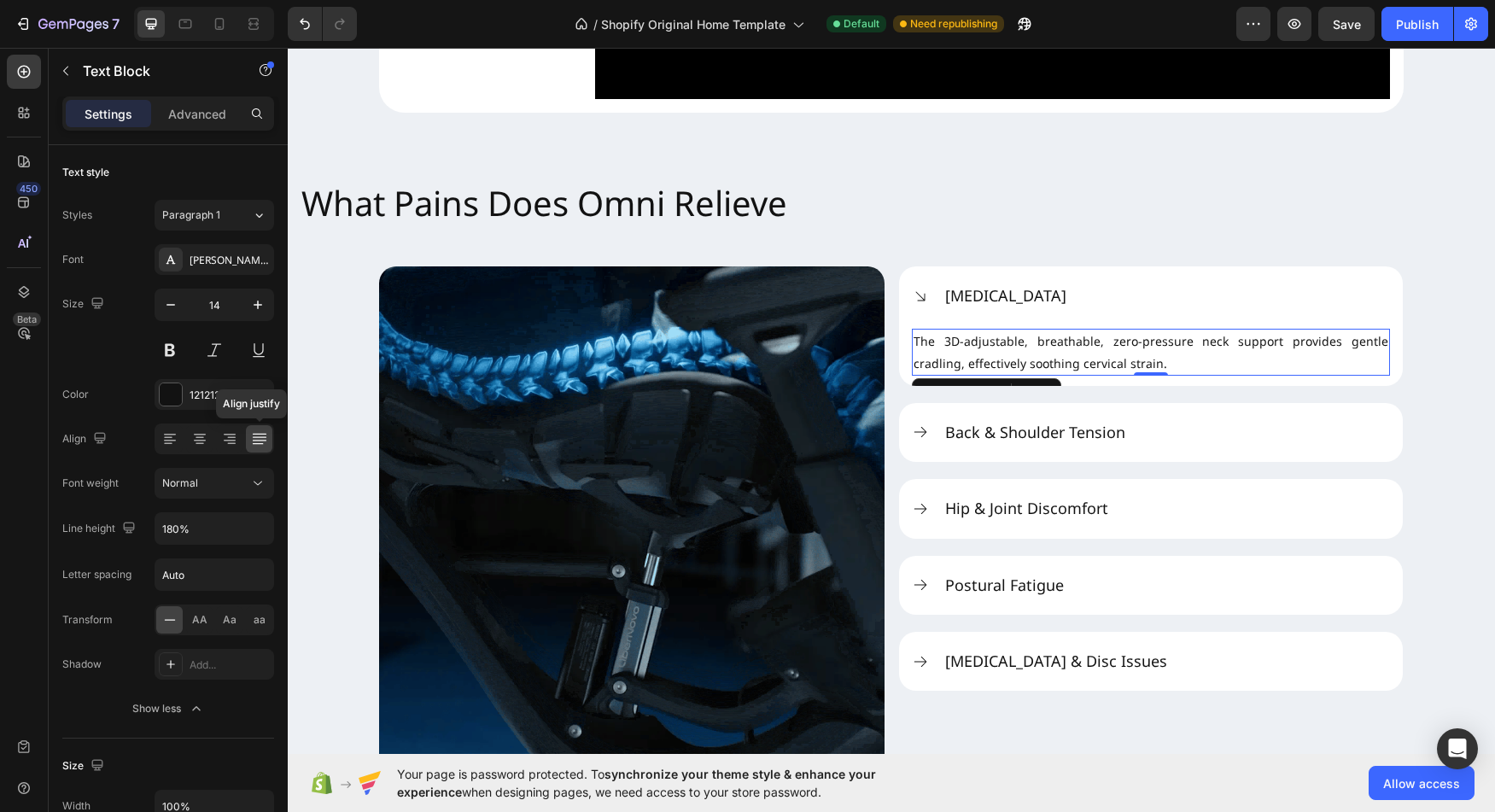
click at [267, 437] on icon at bounding box center [260, 438] width 17 height 17
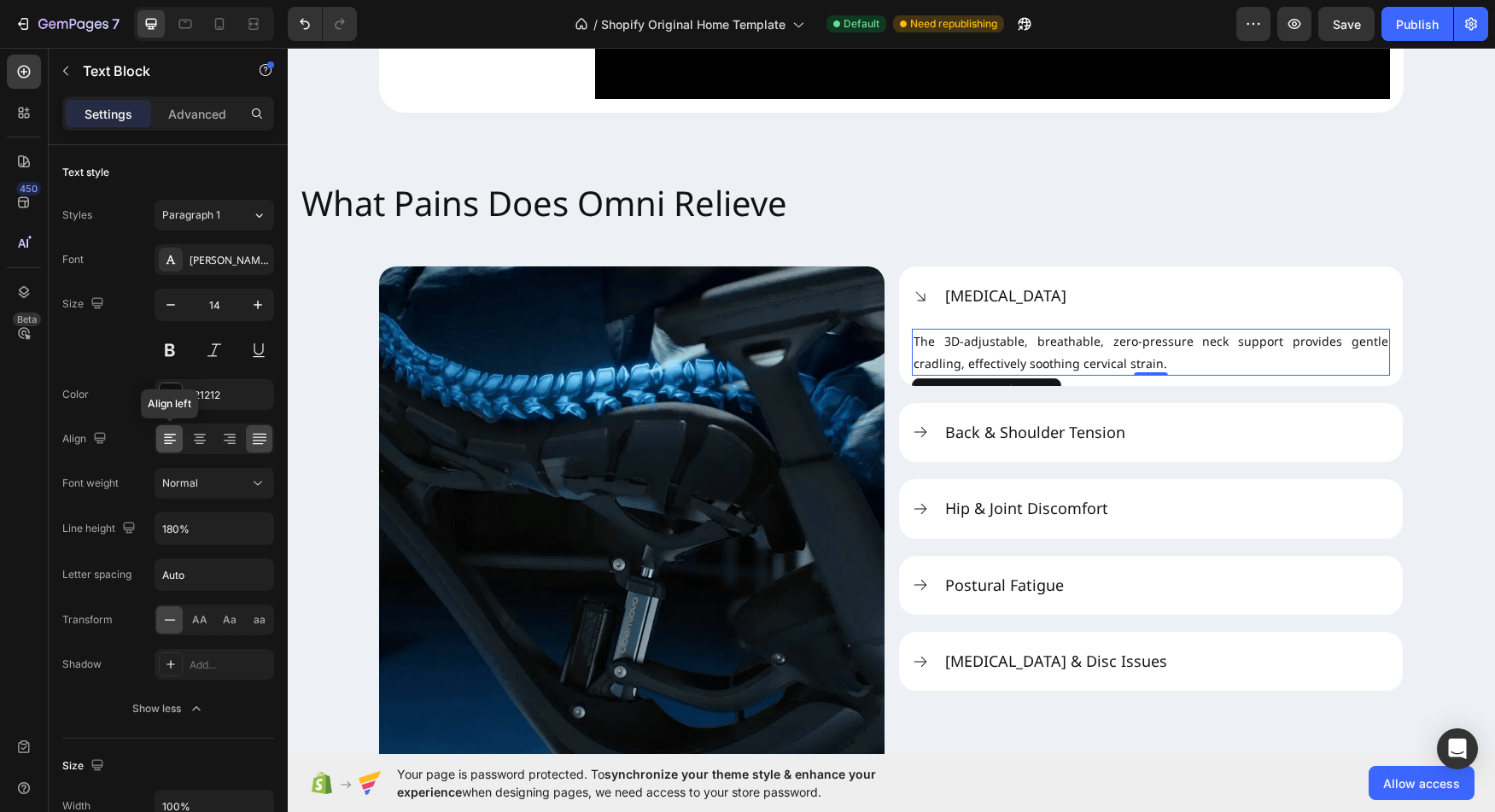
click at [169, 438] on icon at bounding box center [170, 438] width 17 height 17
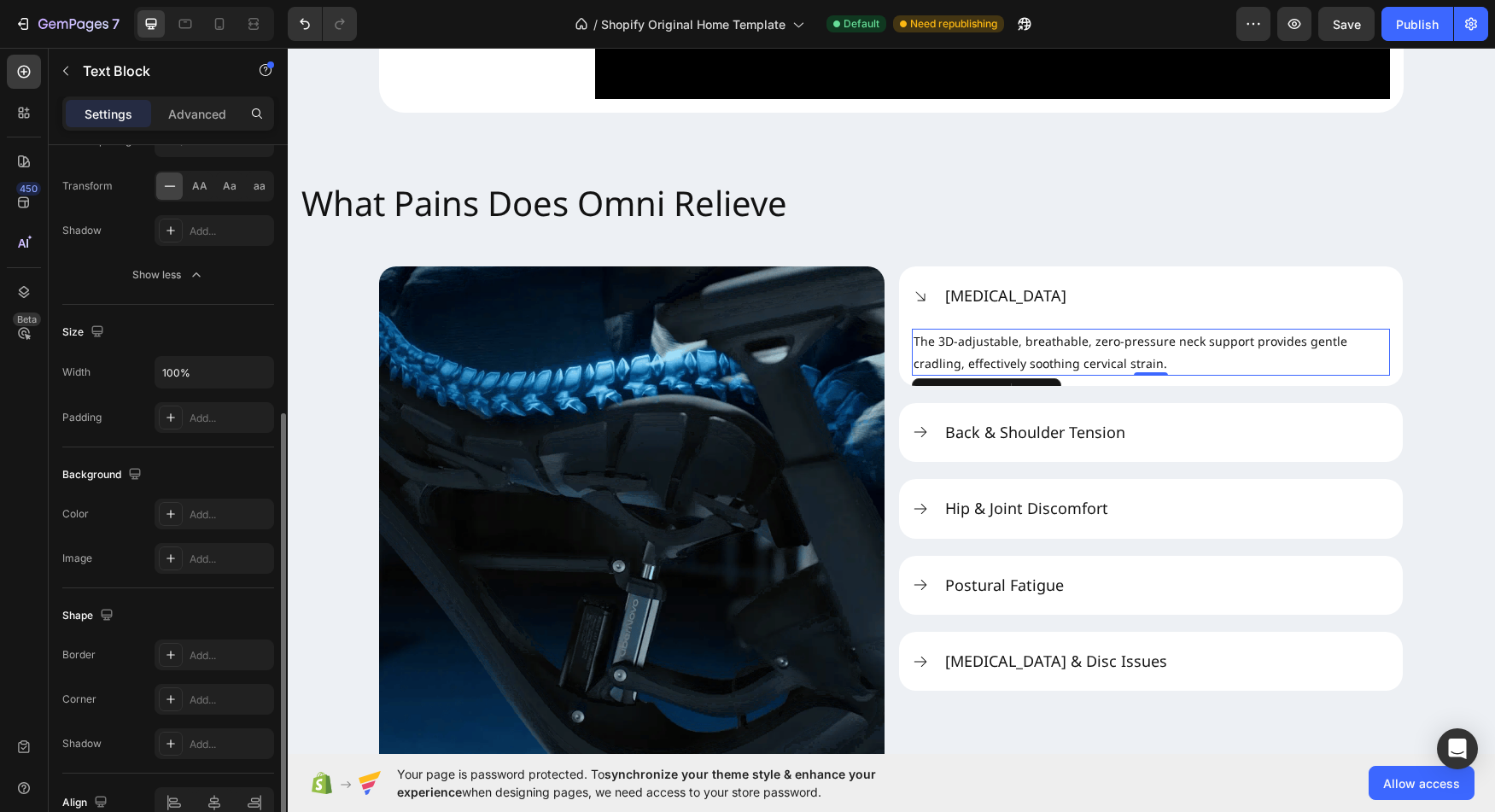
scroll to position [522, 0]
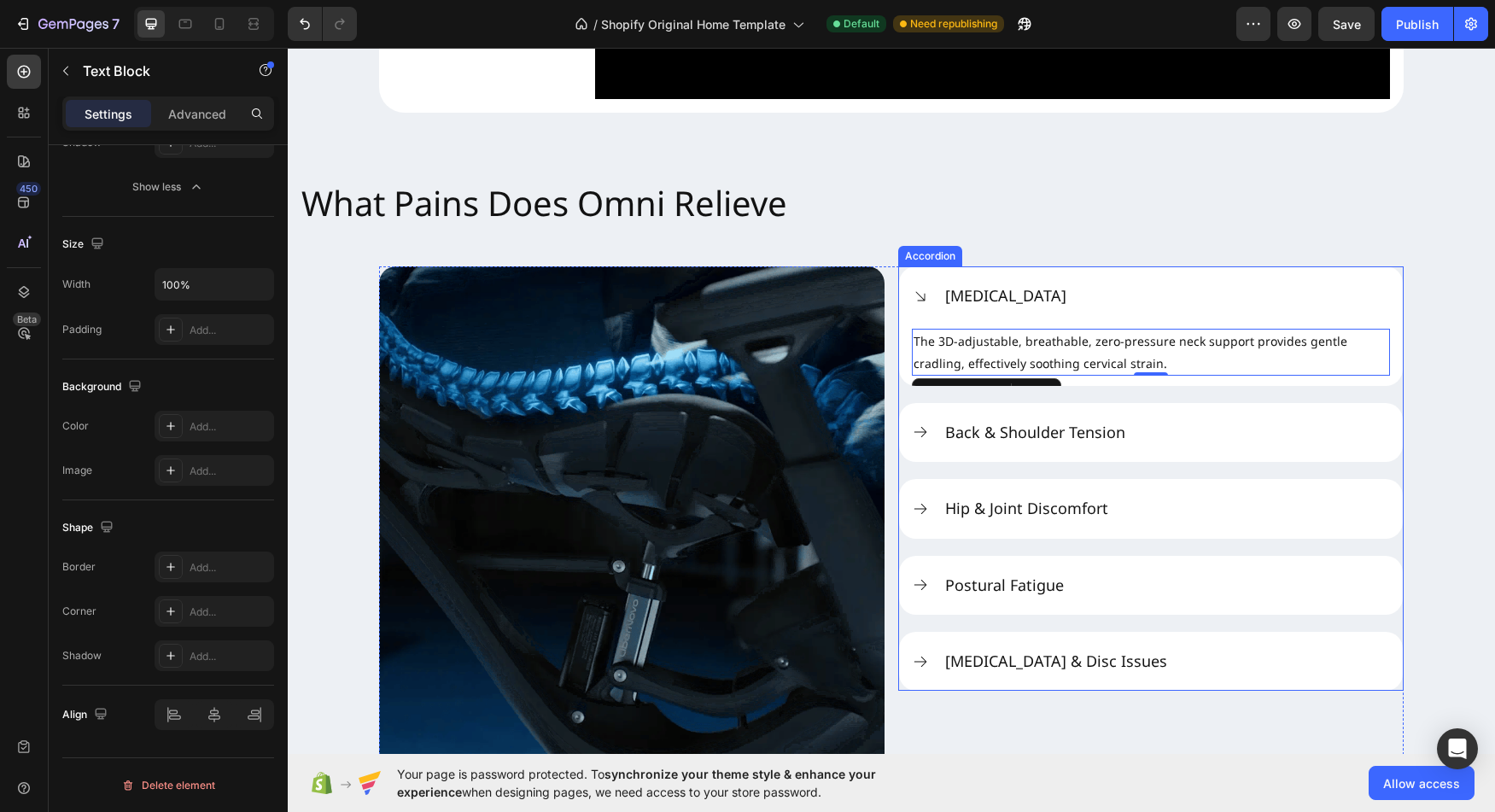
click at [1088, 308] on div "[MEDICAL_DATA]" at bounding box center [1167, 295] width 448 height 25
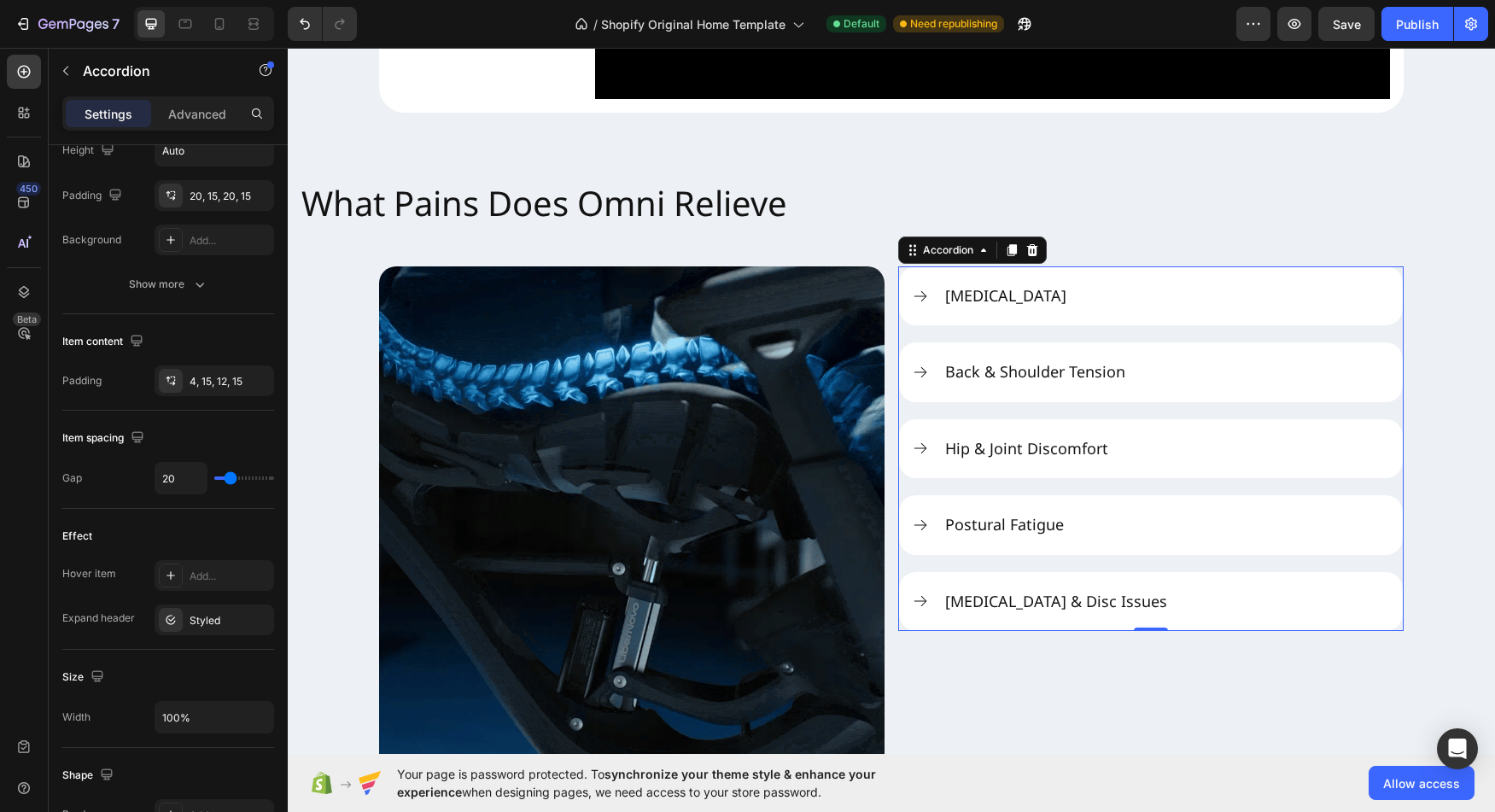
scroll to position [0, 0]
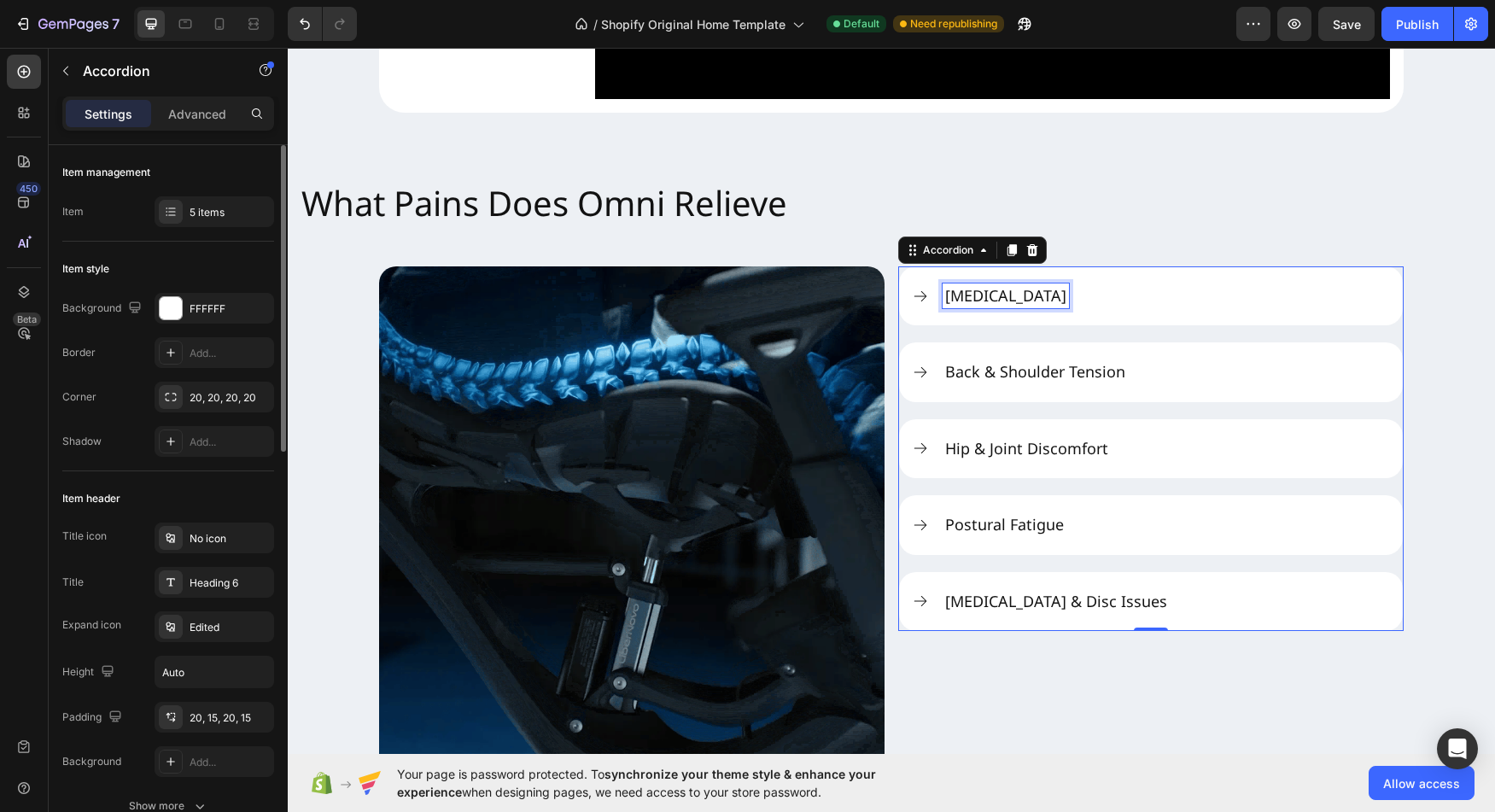
click at [998, 306] on p "[MEDICAL_DATA]" at bounding box center [1006, 295] width 122 height 19
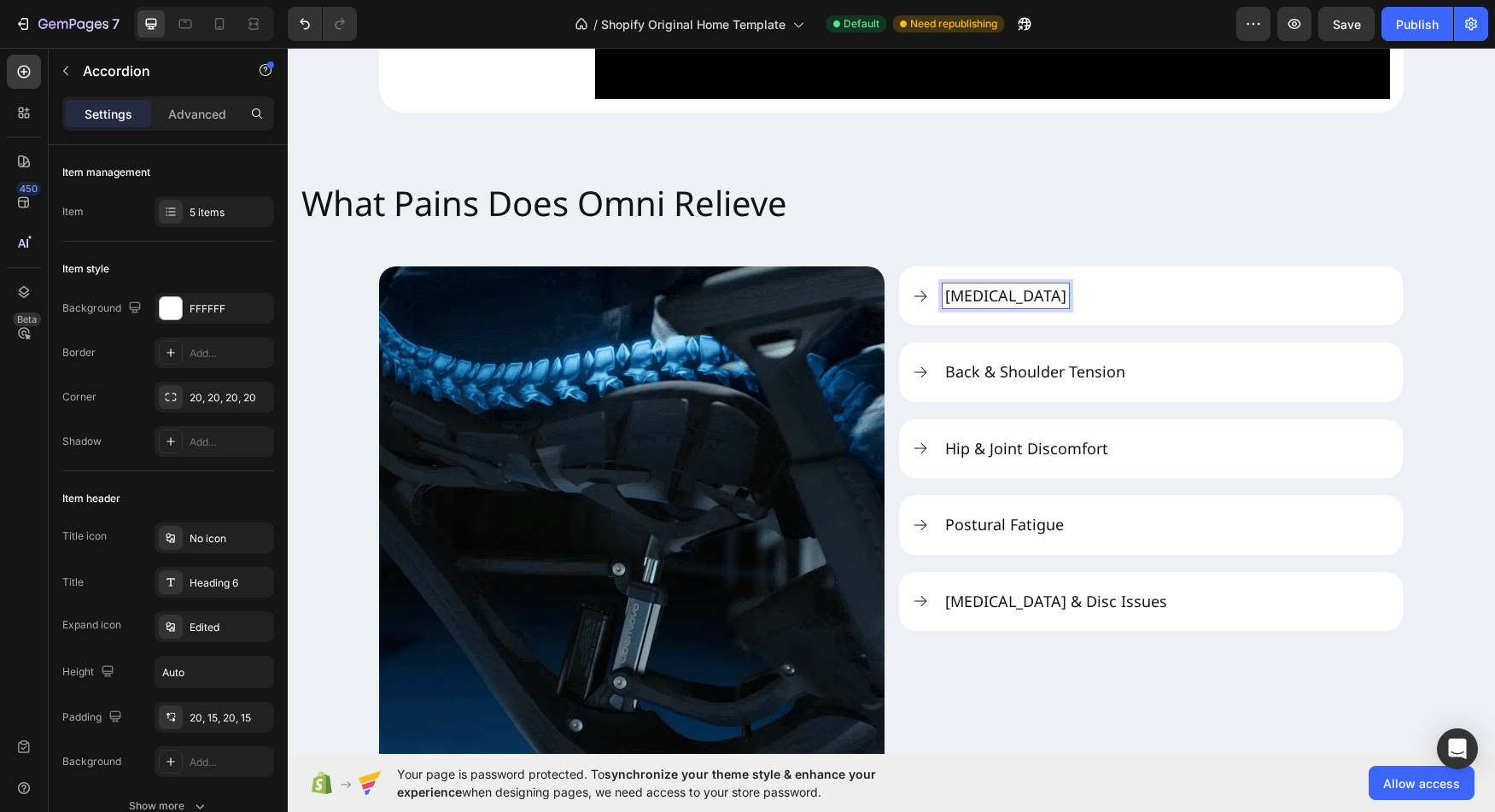
click at [1064, 308] on div "[MEDICAL_DATA]" at bounding box center [1167, 295] width 448 height 25
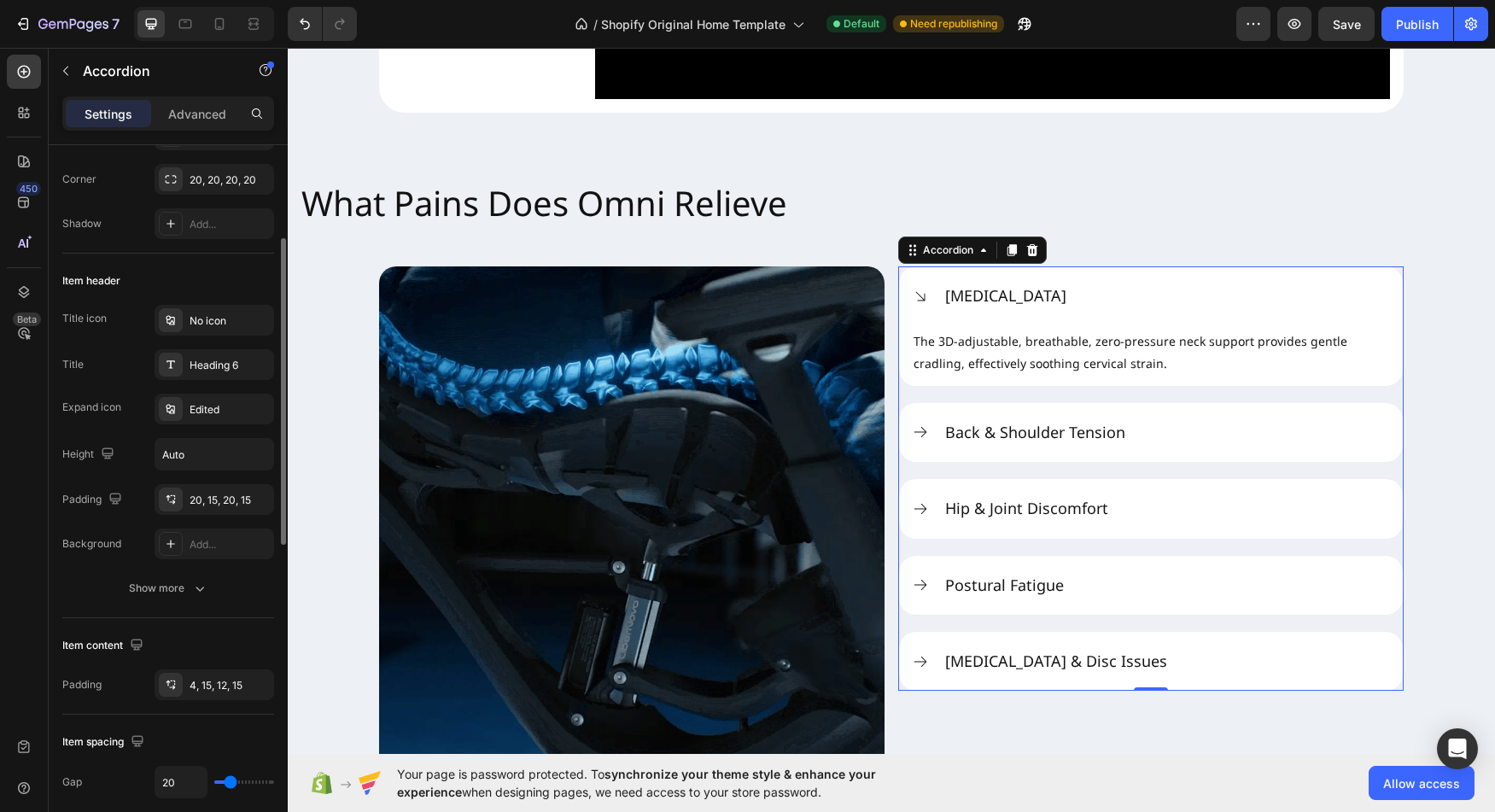
scroll to position [236, 0]
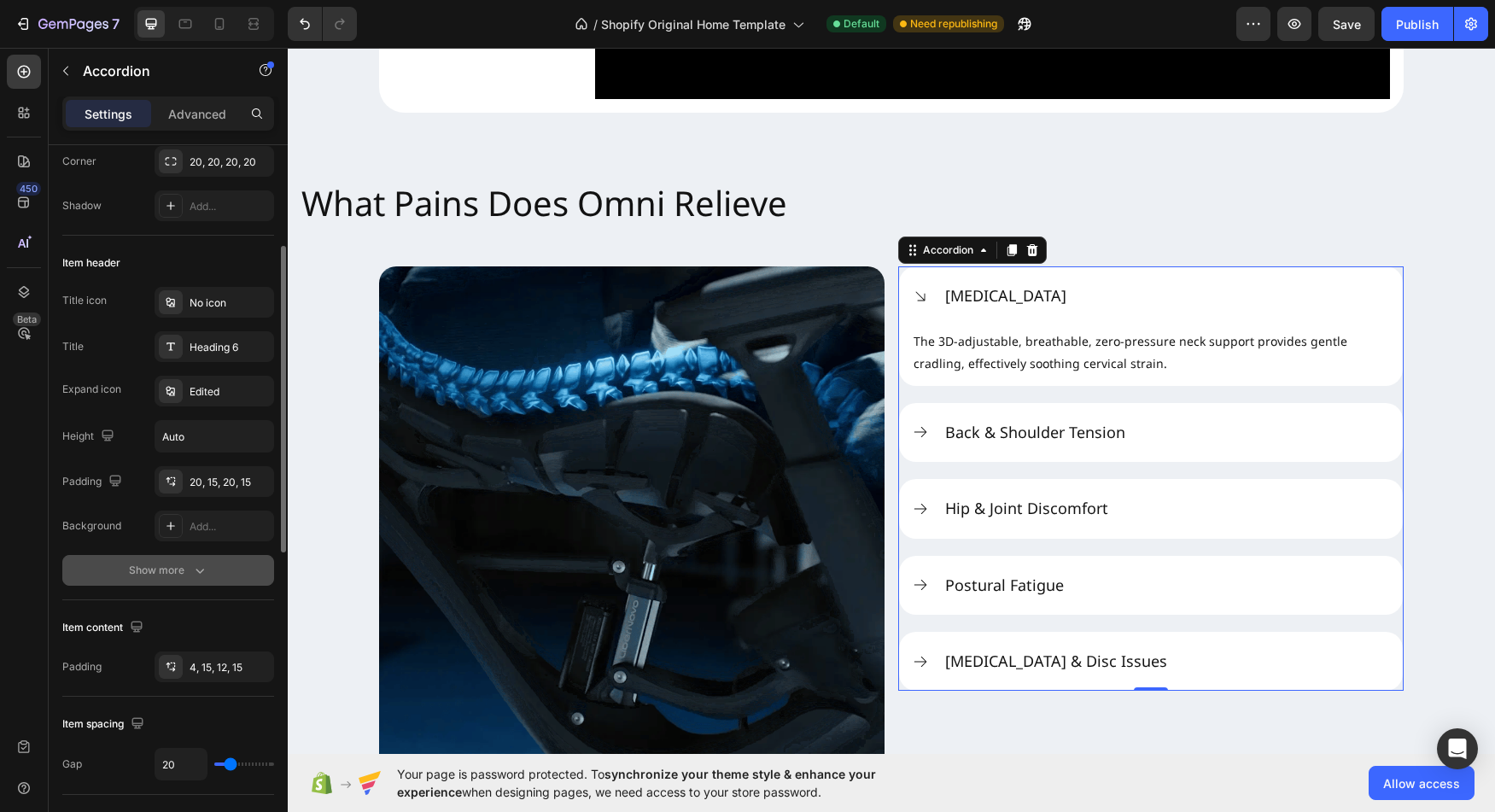
click at [183, 573] on div "Show more" at bounding box center [168, 570] width 80 height 17
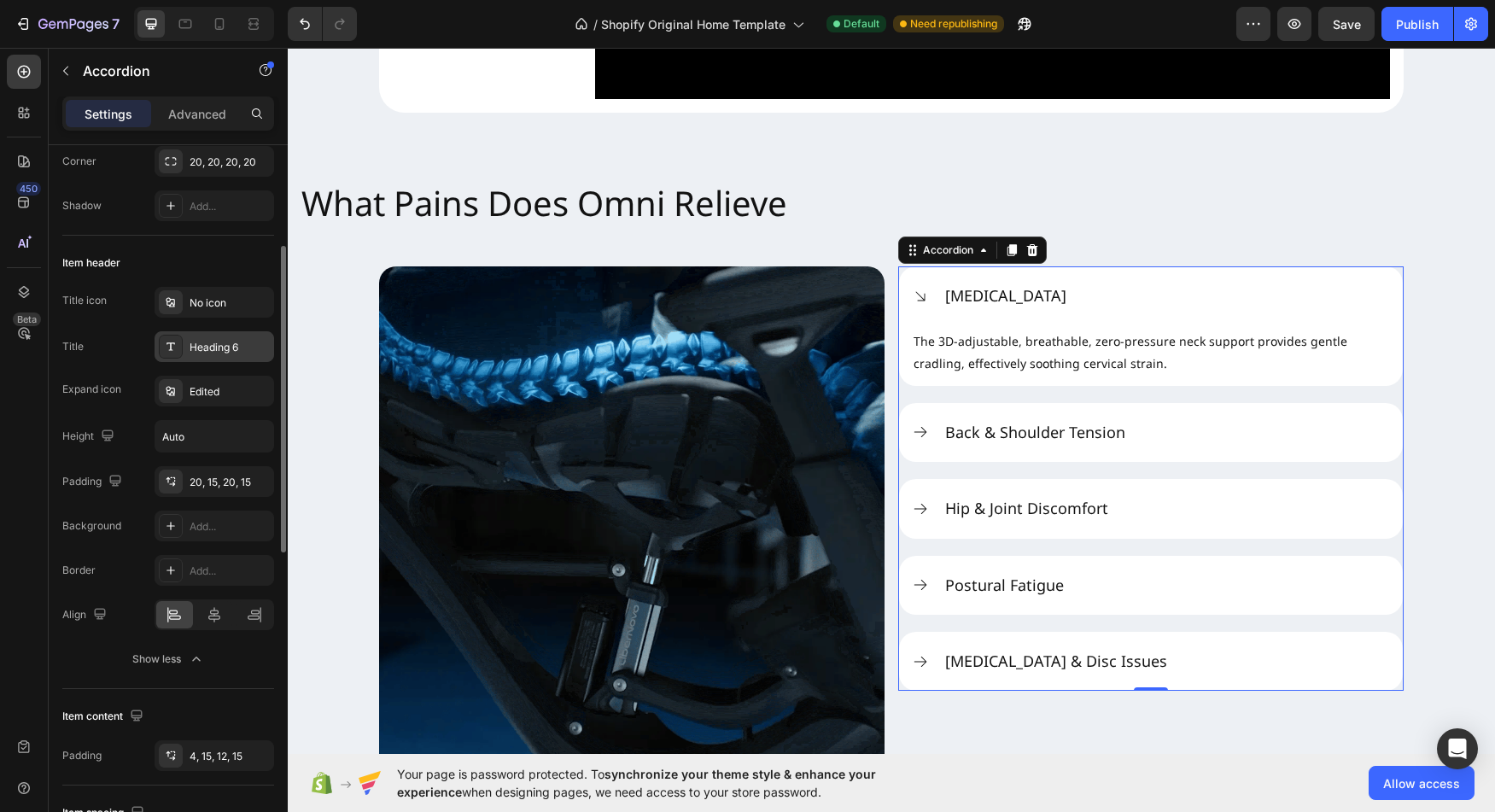
click at [217, 353] on div "Heading 6" at bounding box center [229, 347] width 80 height 16
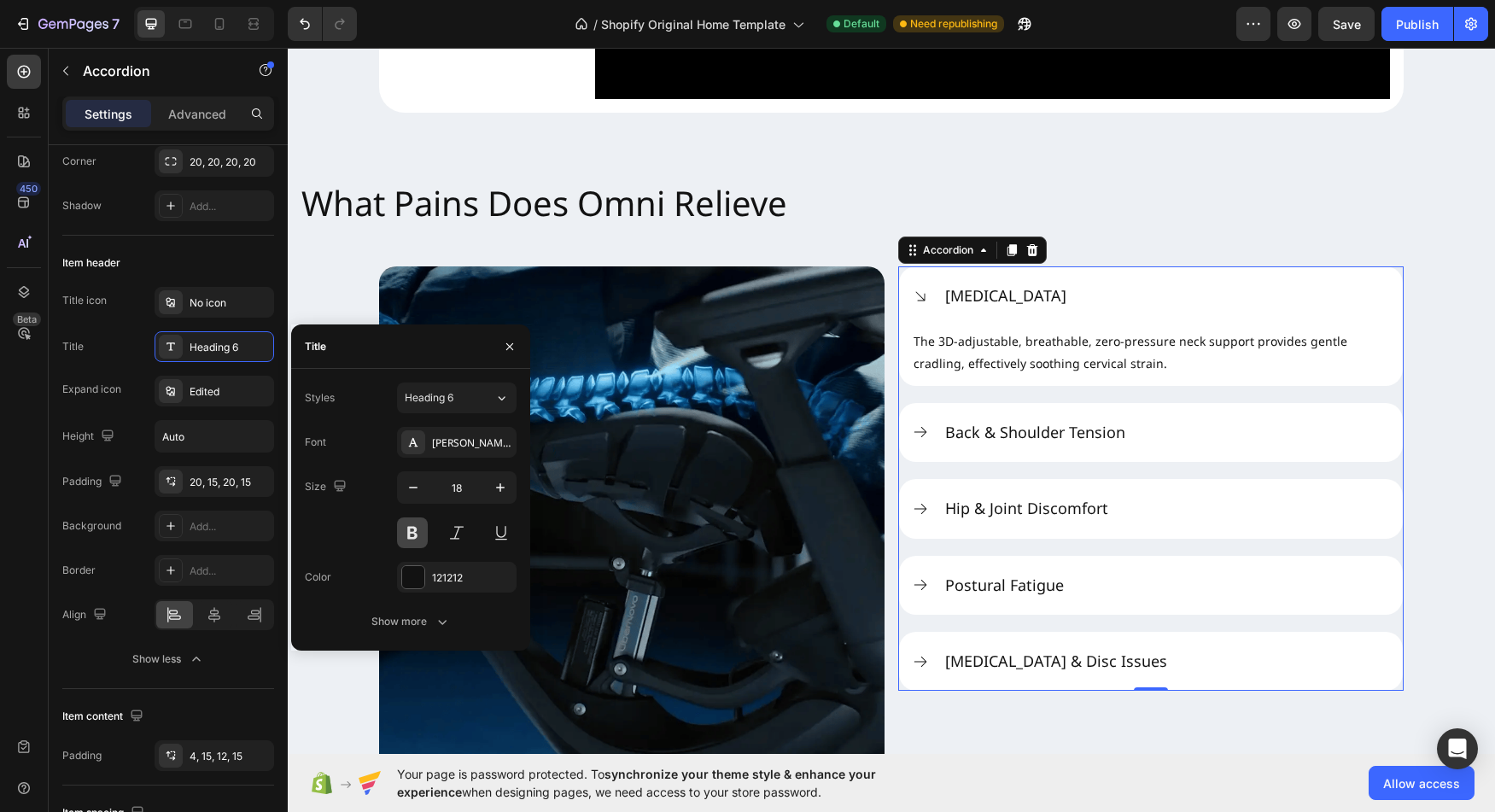
click at [422, 534] on button at bounding box center [413, 533] width 31 height 31
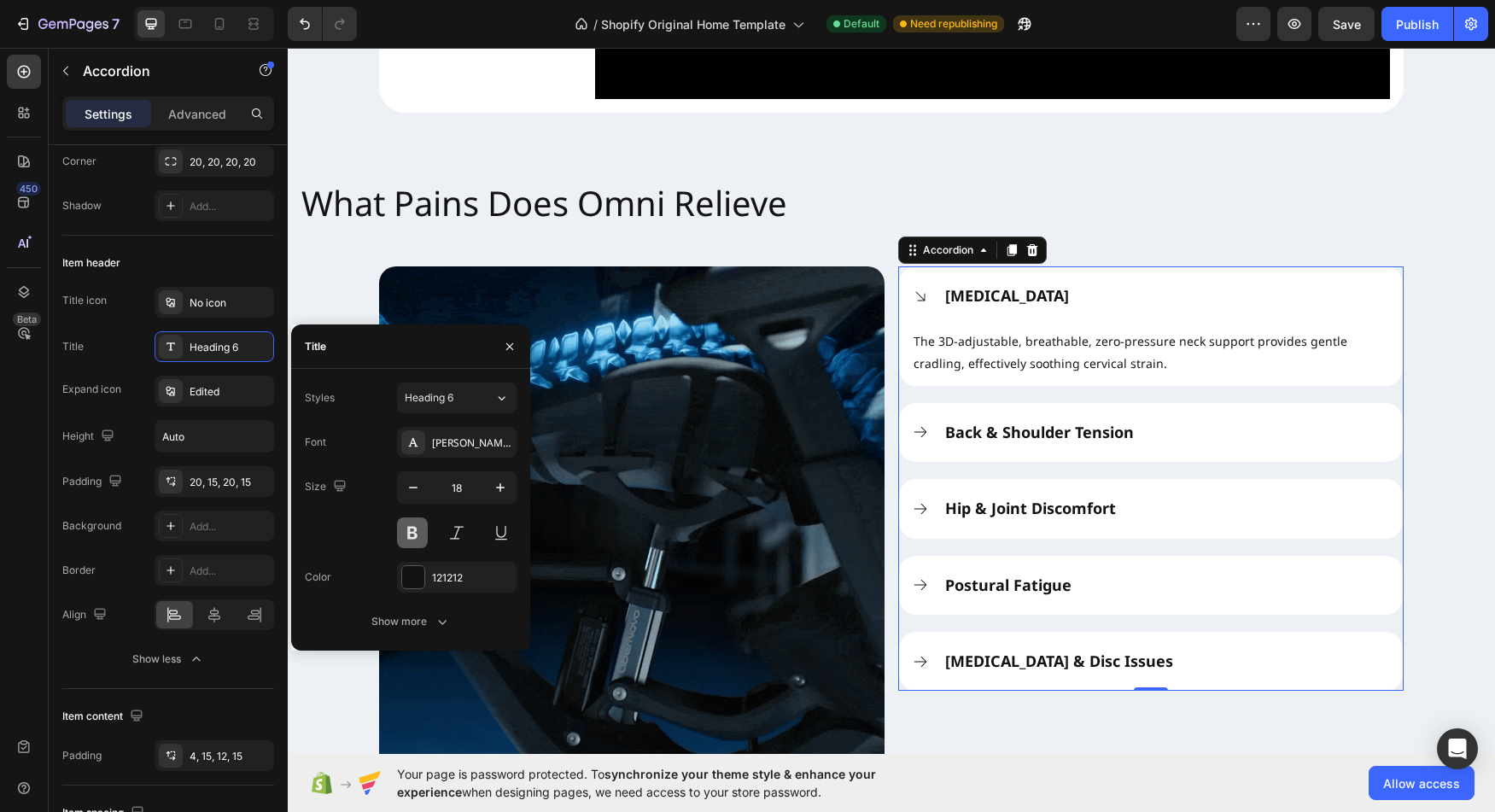
click at [422, 534] on button at bounding box center [413, 533] width 31 height 31
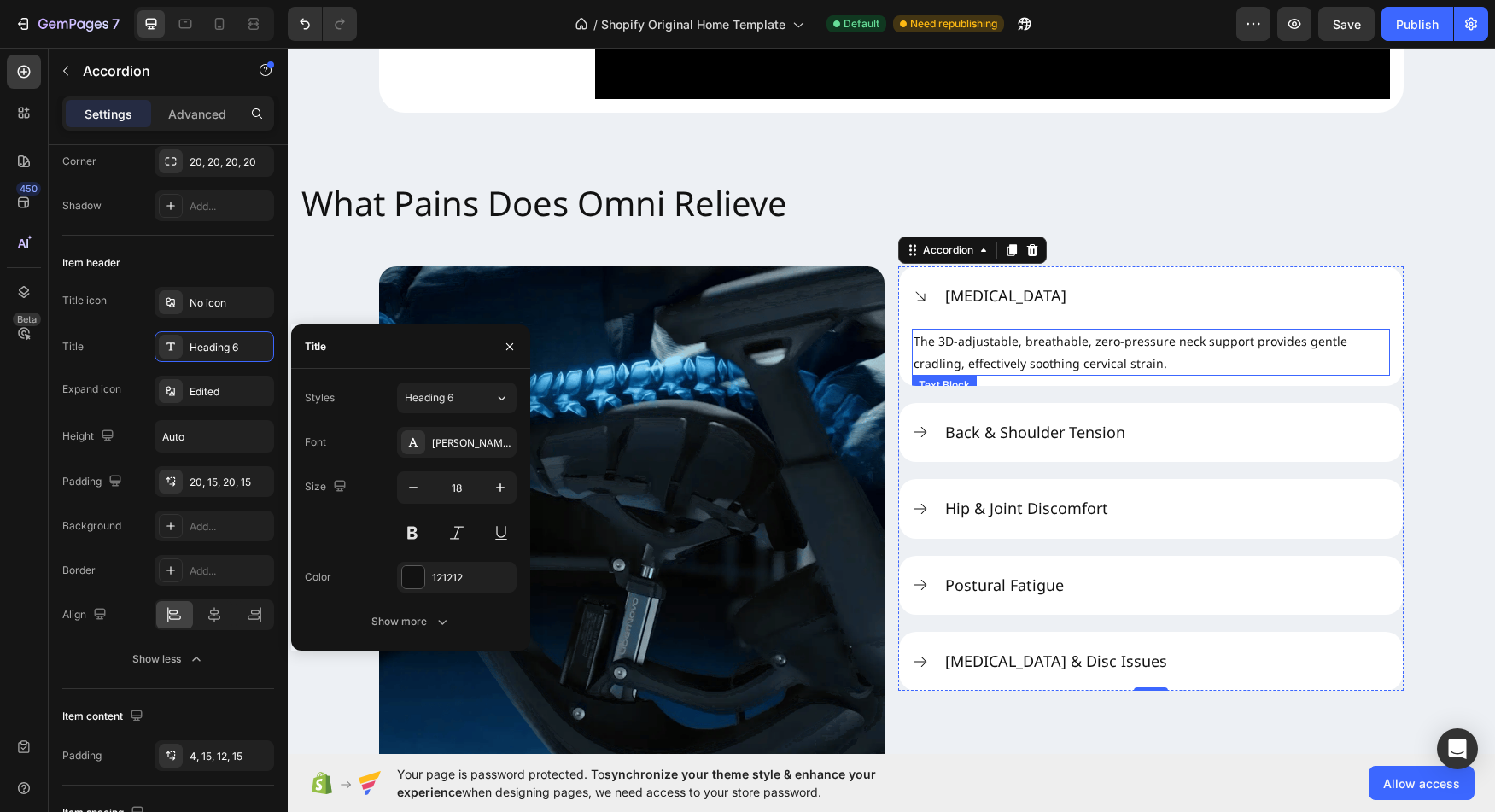
click at [1125, 373] on p "The 3D-adjustable, breathable, zero-pressure neck support provides gentle cradl…" at bounding box center [1151, 352] width 475 height 43
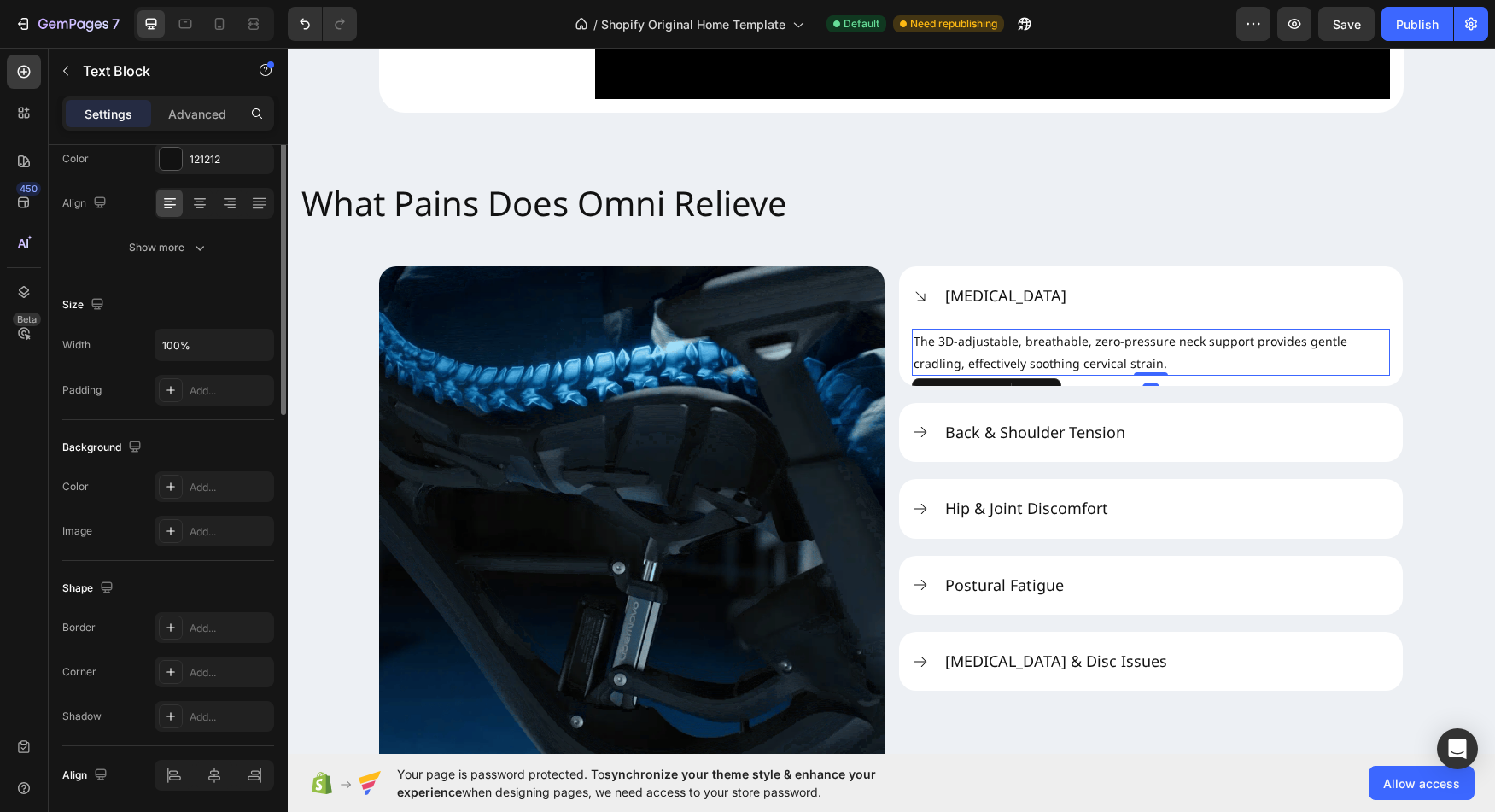
scroll to position [0, 0]
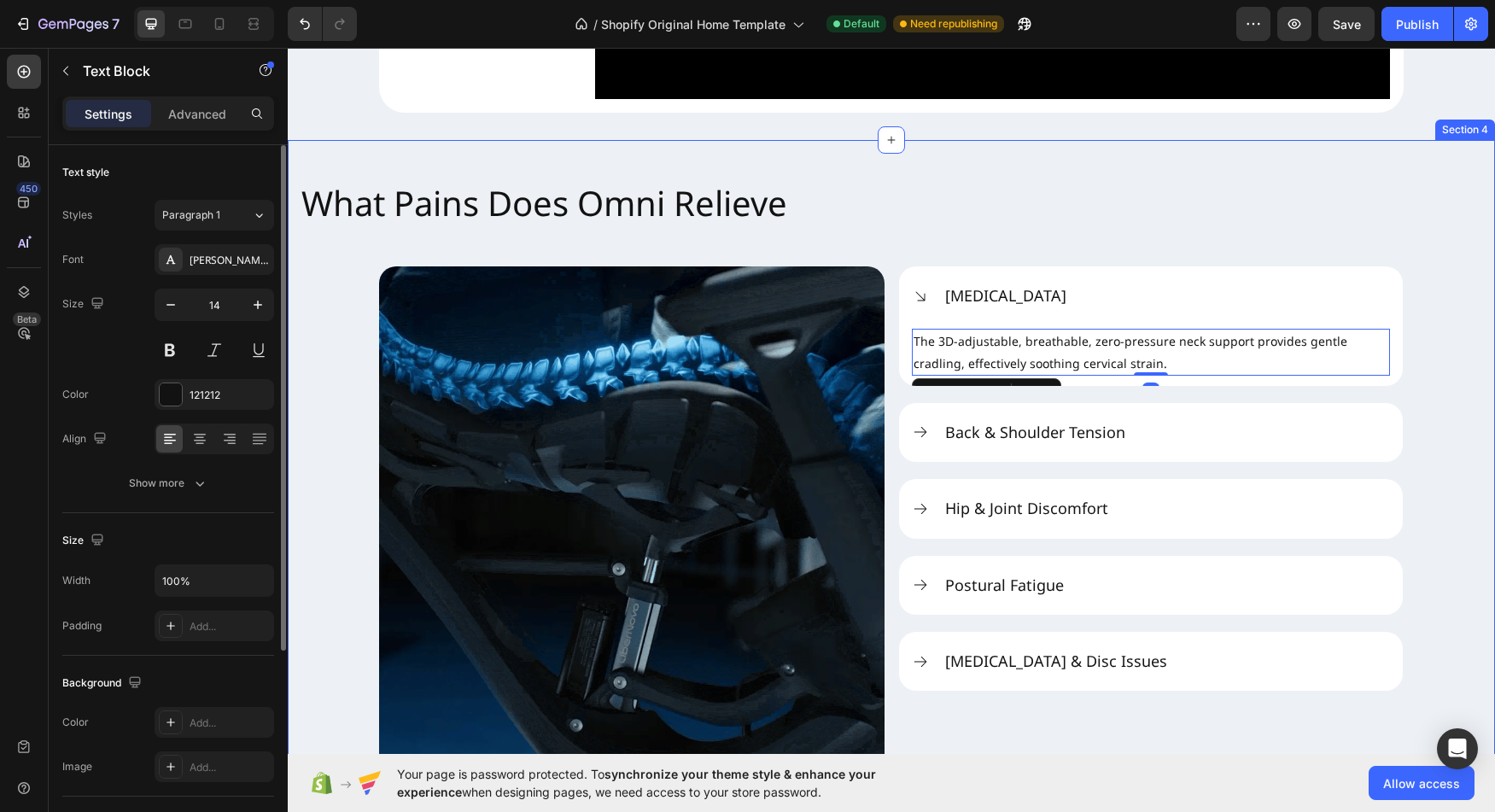
click at [1458, 415] on div "What Pains Does Omni Relieve Heading Image Neck Stiffness The 3D-adjustable, br…" at bounding box center [891, 469] width 1207 height 605
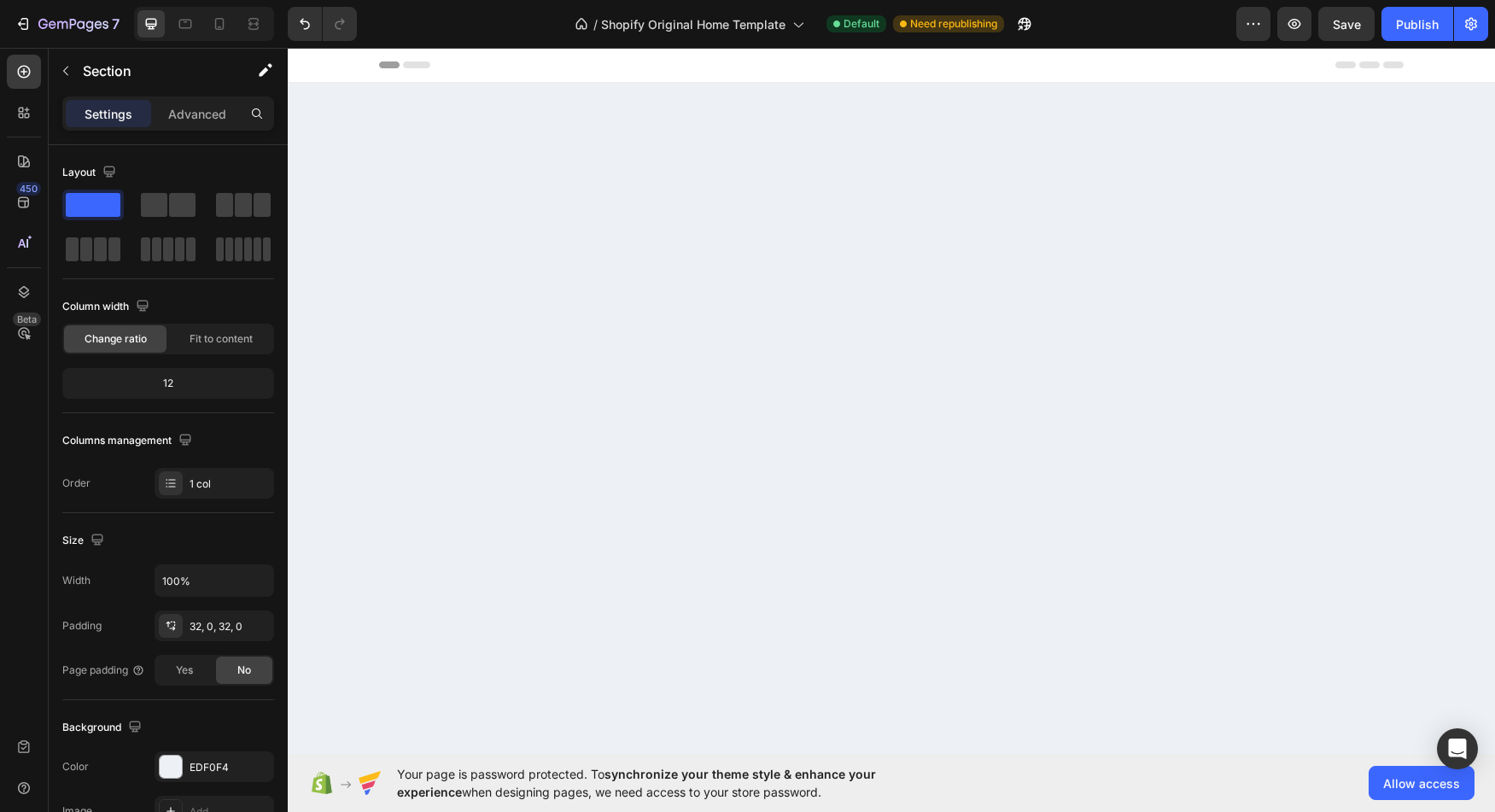
scroll to position [1919, 0]
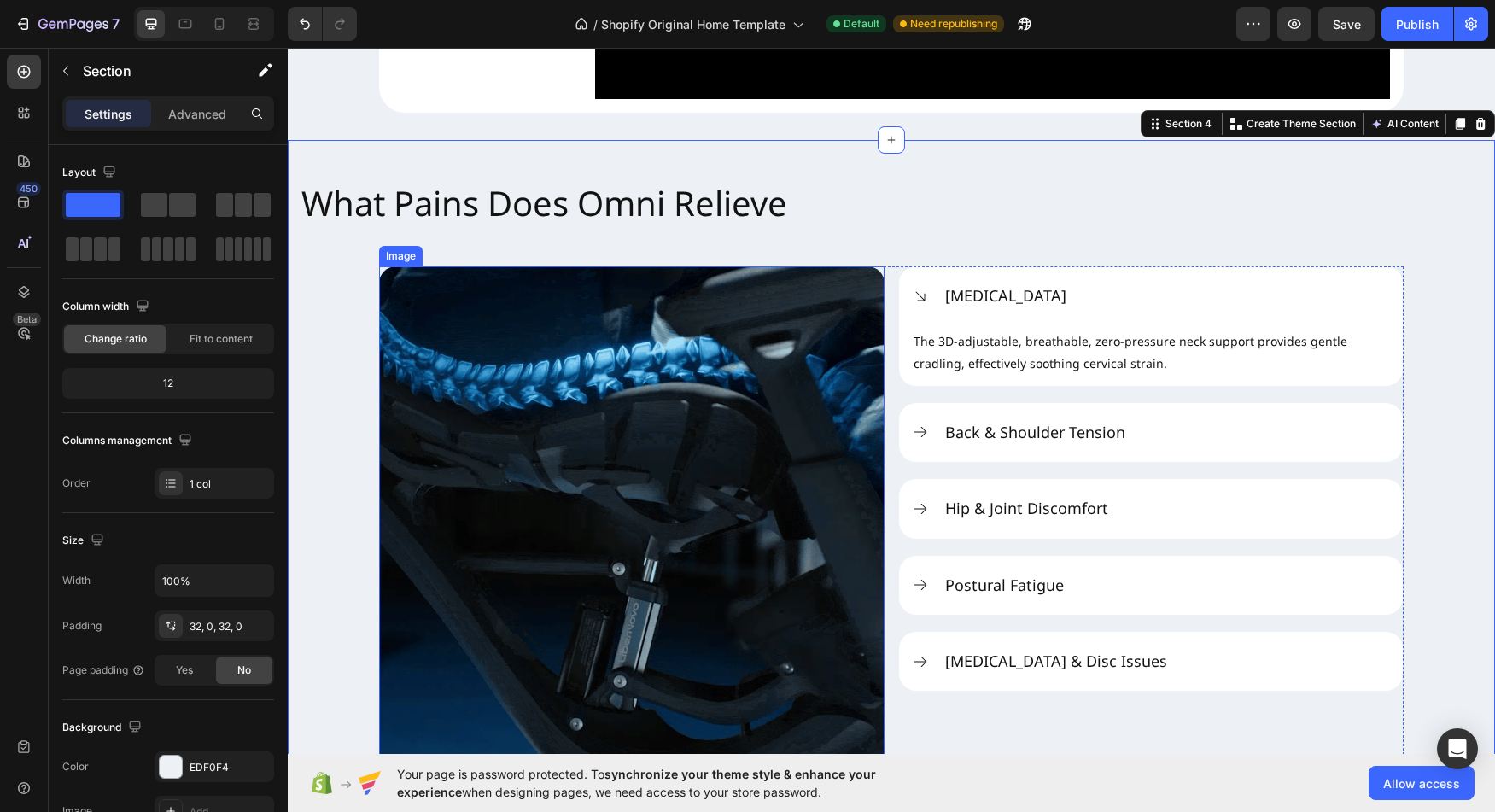
click at [738, 449] on img at bounding box center [631, 519] width 505 height 505
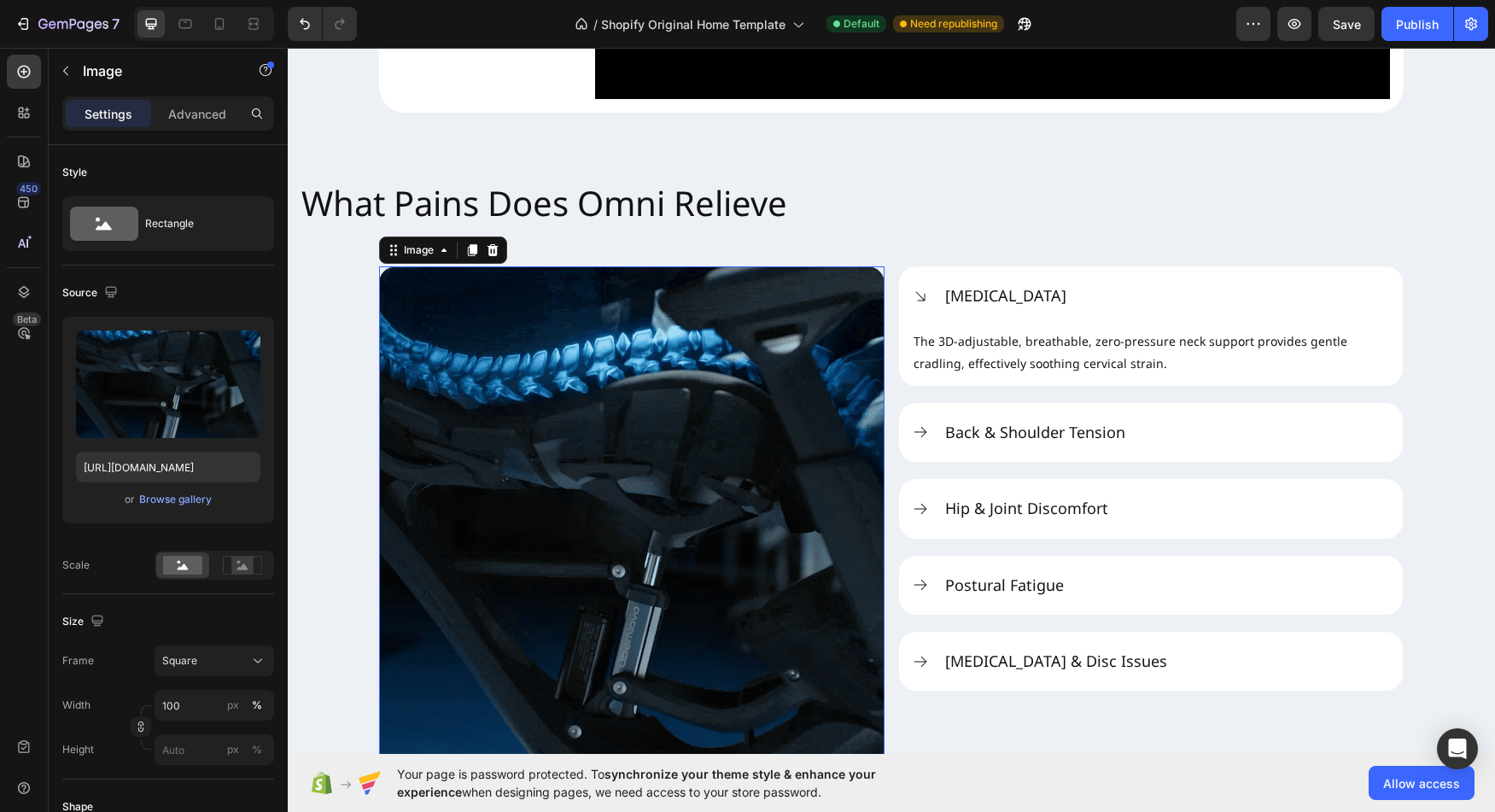
click at [539, 442] on img at bounding box center [631, 519] width 505 height 505
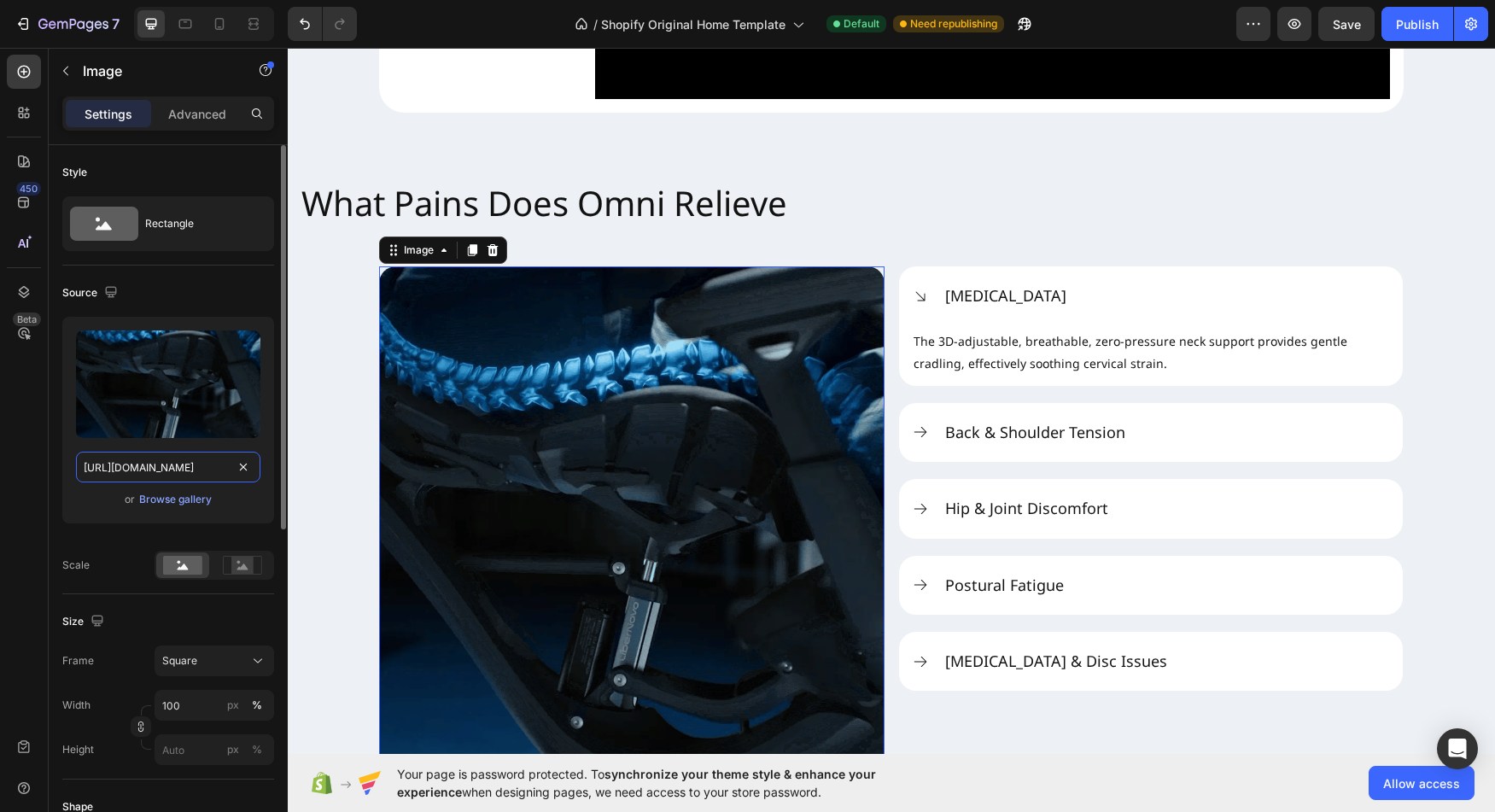
click at [149, 469] on input "[URL][DOMAIN_NAME]" at bounding box center [168, 467] width 185 height 31
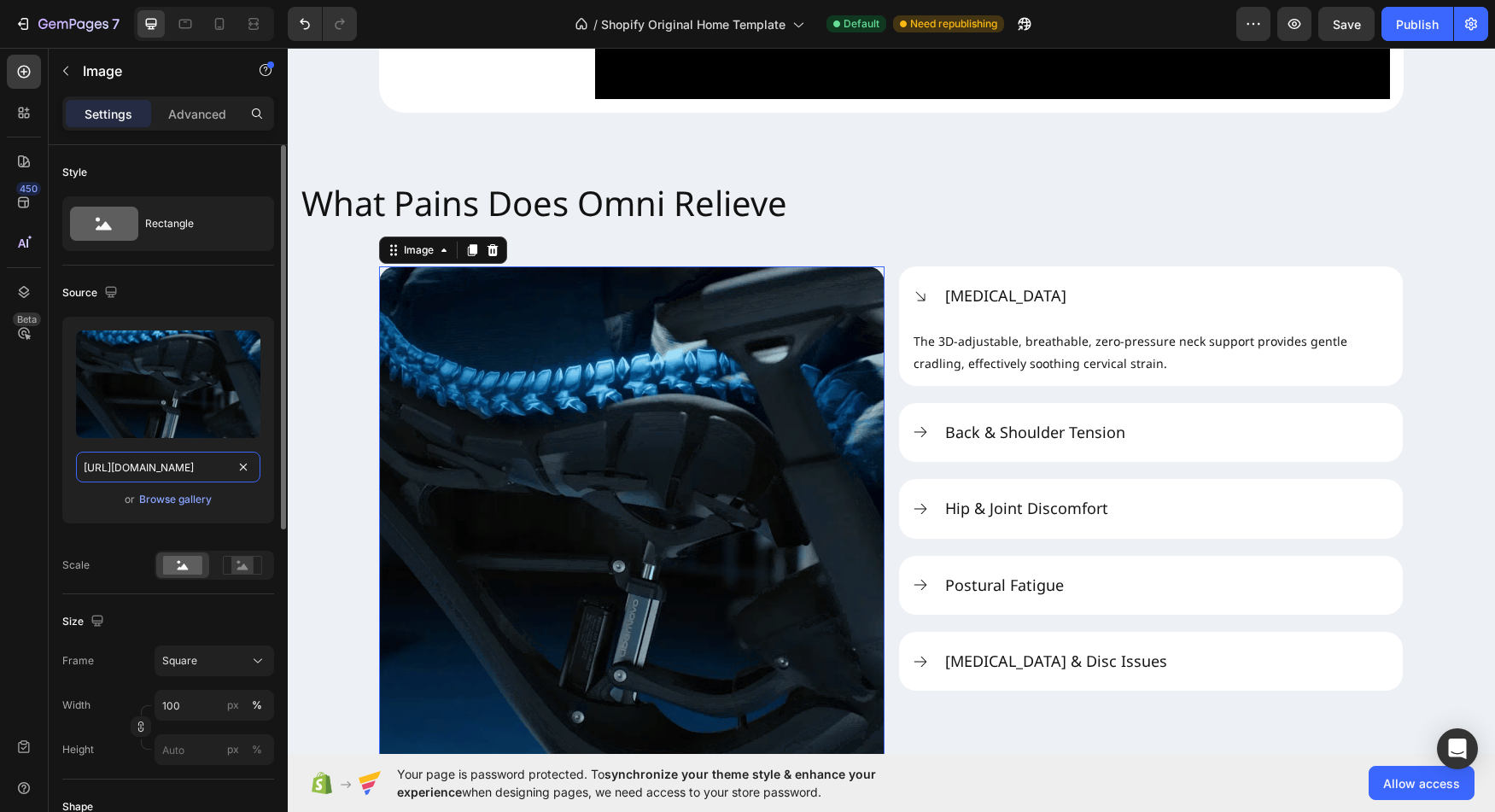
click at [149, 469] on input "[URL][DOMAIN_NAME]" at bounding box center [168, 467] width 185 height 31
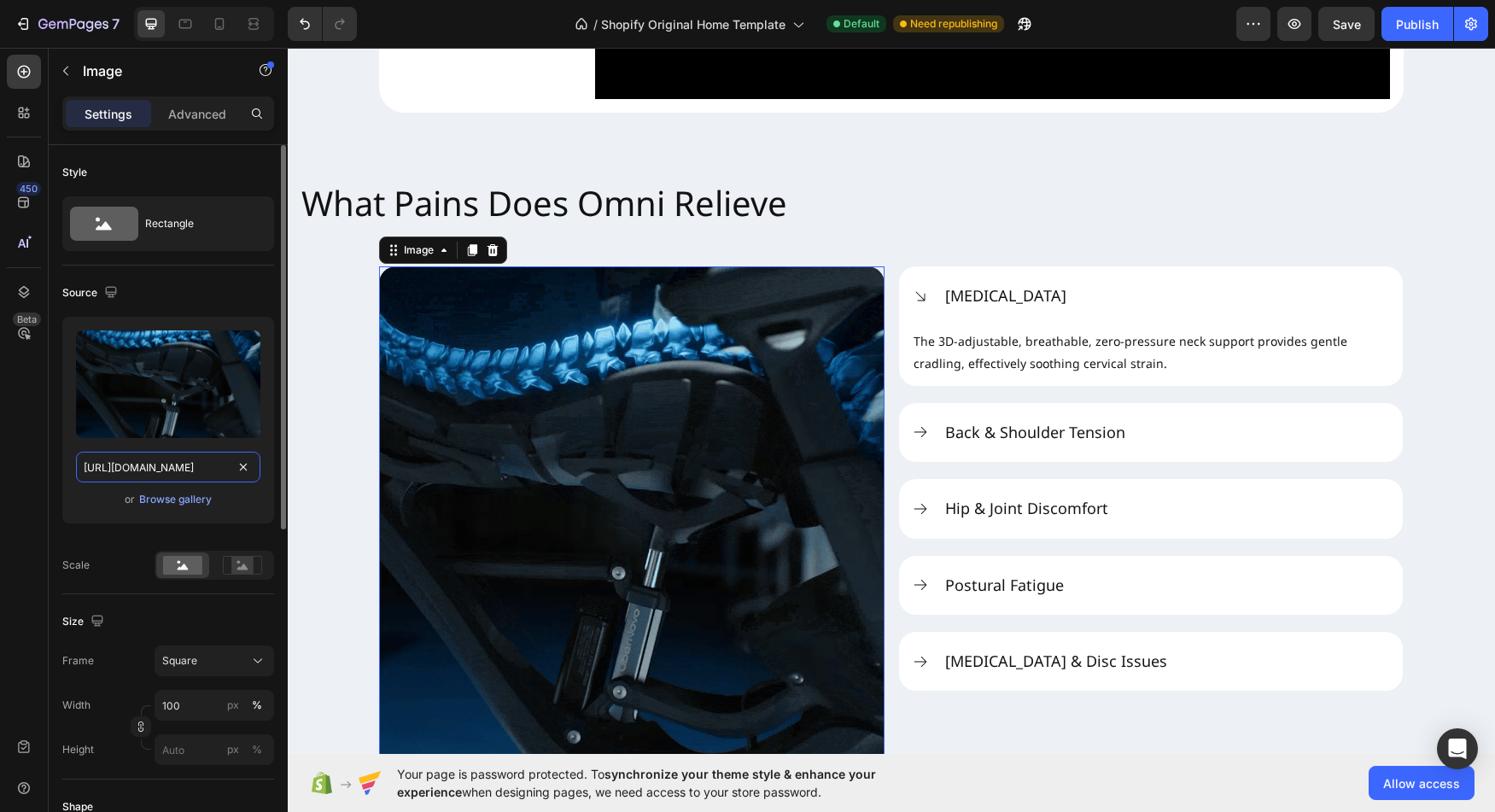
click at [149, 469] on input "[URL][DOMAIN_NAME]" at bounding box center [168, 467] width 185 height 31
paste input "-2.gif?v=17561784"
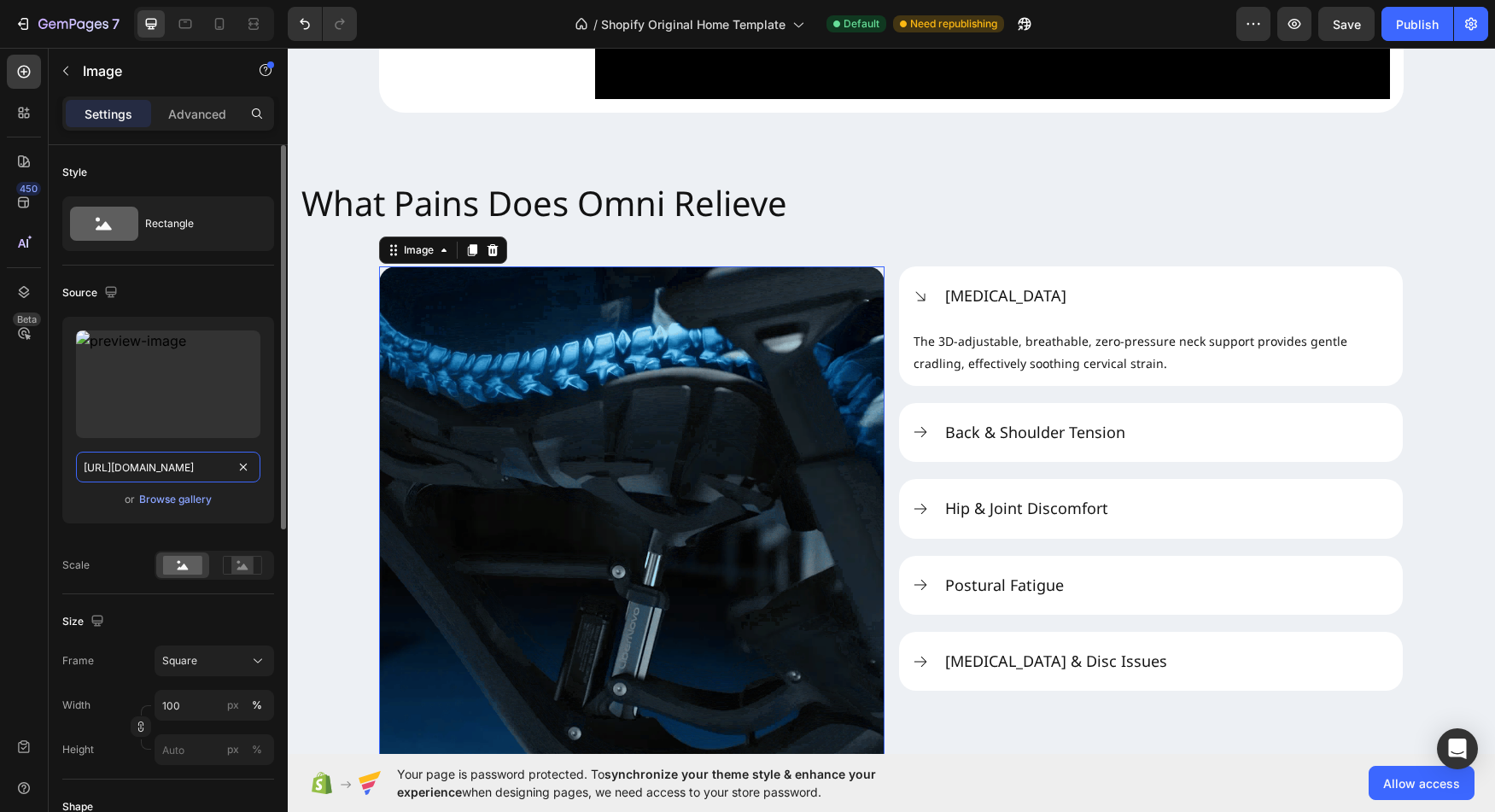
scroll to position [0, 313]
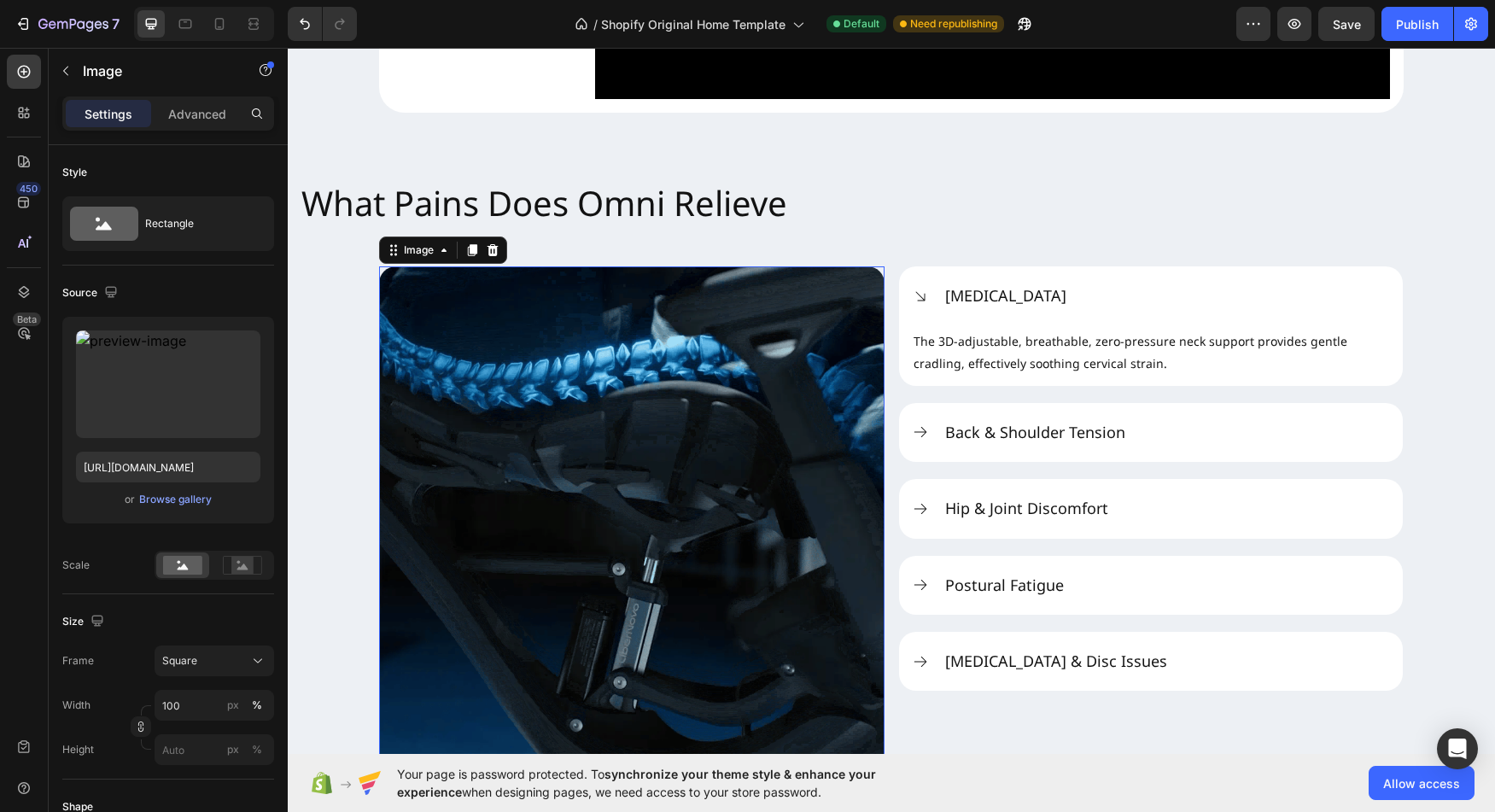
click at [44, 539] on div "450 Beta" at bounding box center [24, 429] width 48 height 764
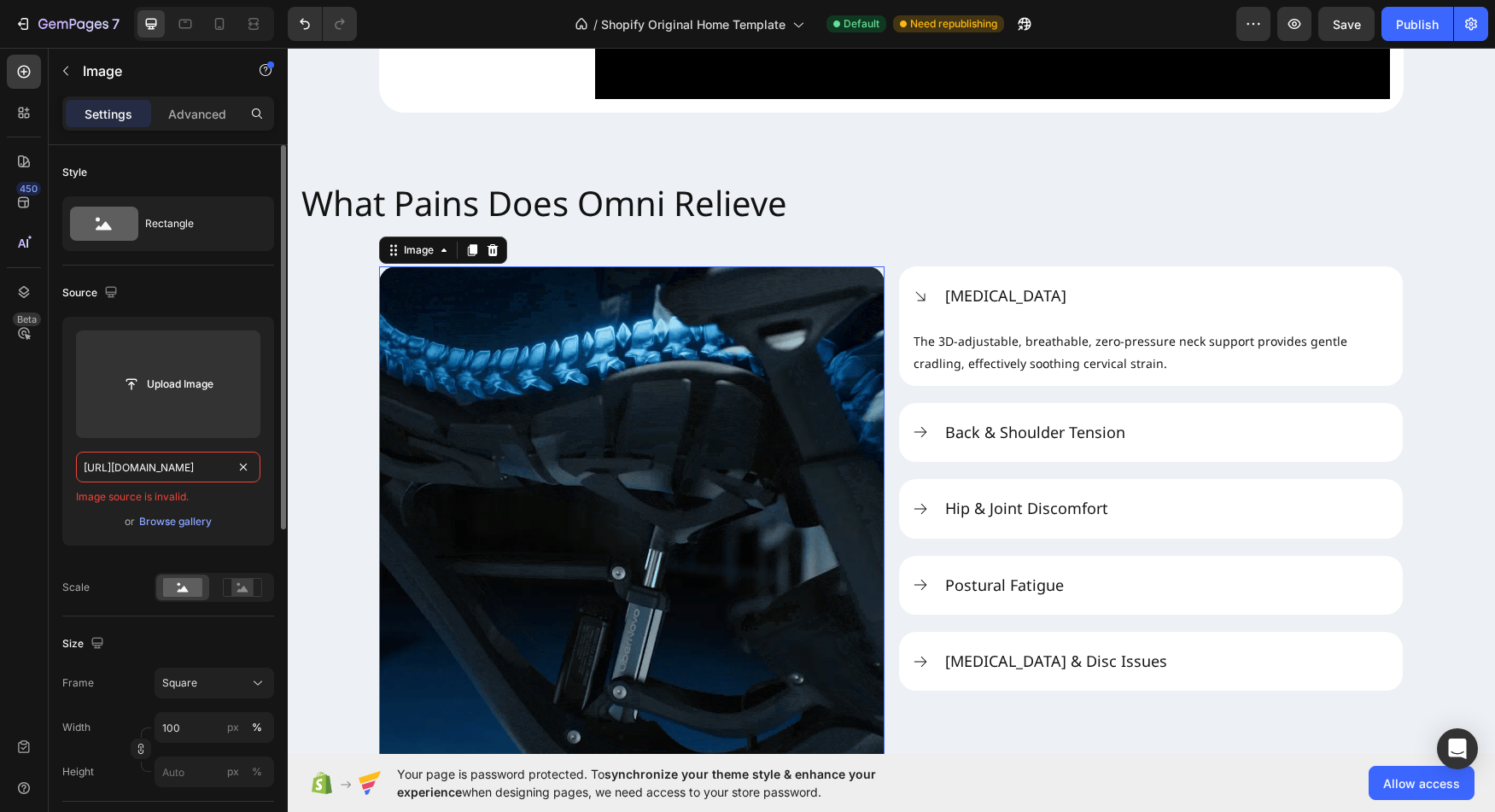
click at [202, 464] on input "https://cdn.shopify.com/s/files/1/0947/5597/9559/files/what-pain-relieve-2.gif?…" at bounding box center [168, 467] width 185 height 31
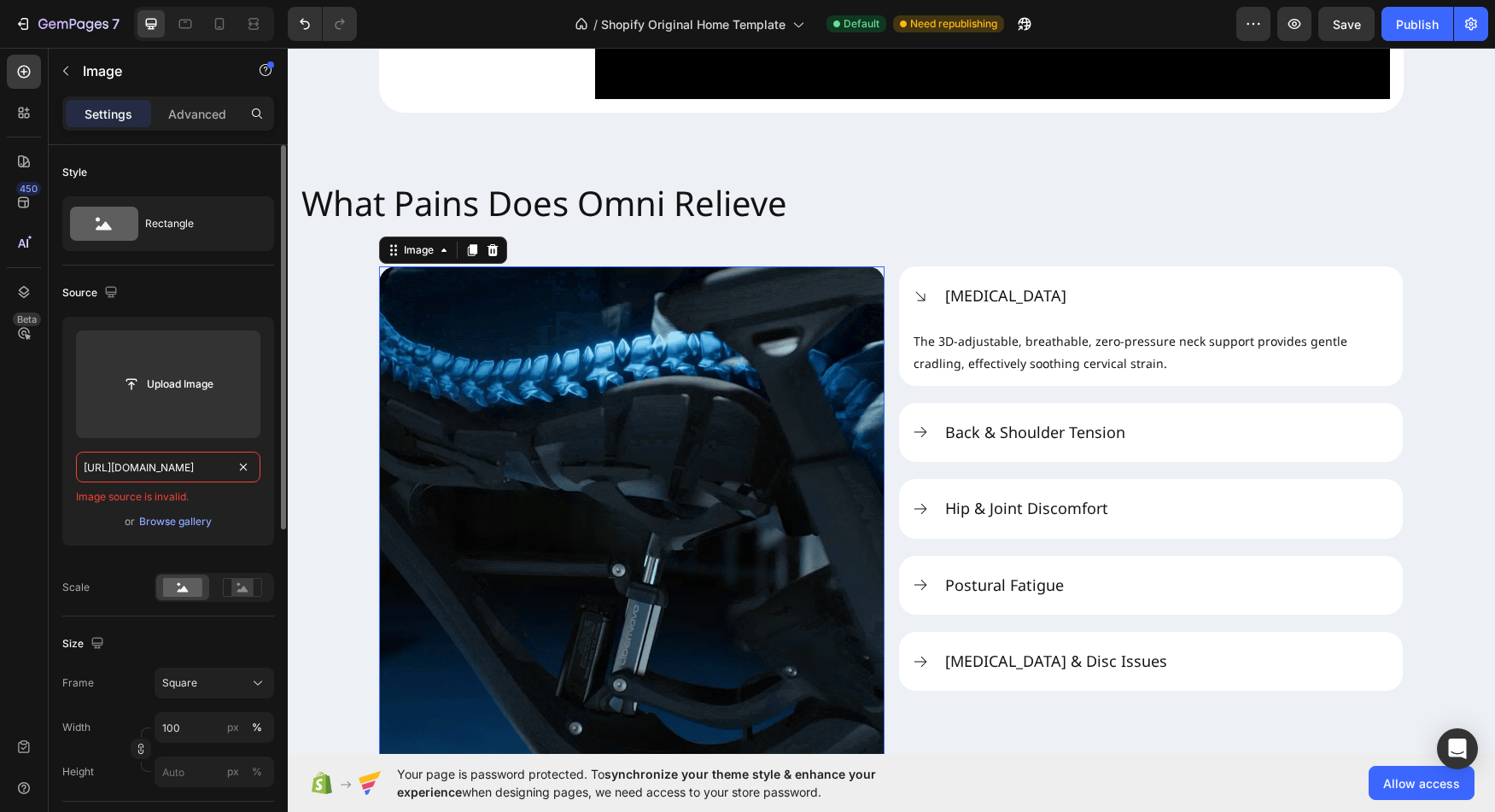
click at [202, 464] on input "https://cdn.shopify.com/s/files/1/0947/5597/9559/files/what-pain-relieve-2.gif?…" at bounding box center [168, 467] width 185 height 31
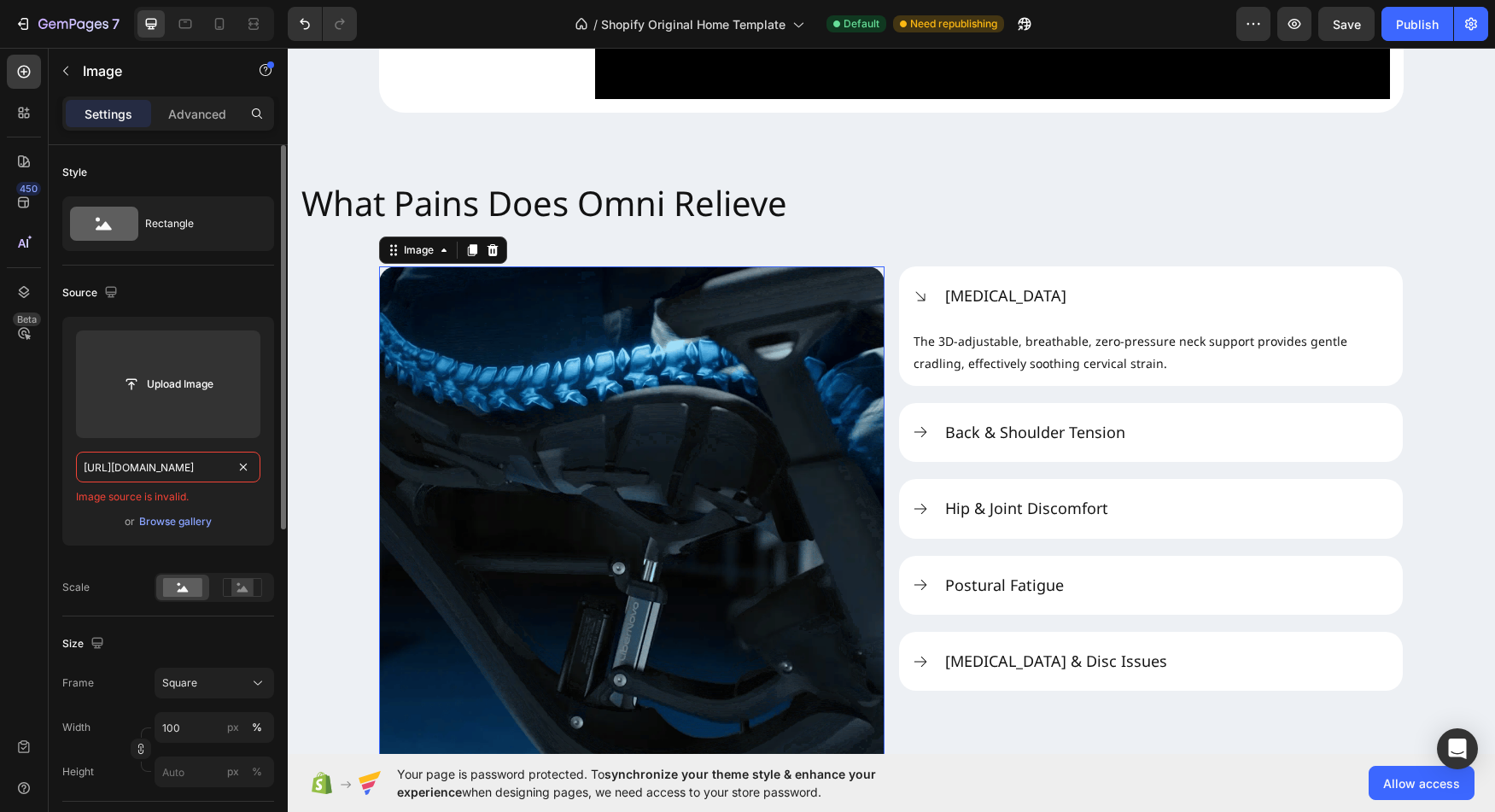
drag, startPoint x: 172, startPoint y: 468, endPoint x: 6, endPoint y: 469, distance: 166.0
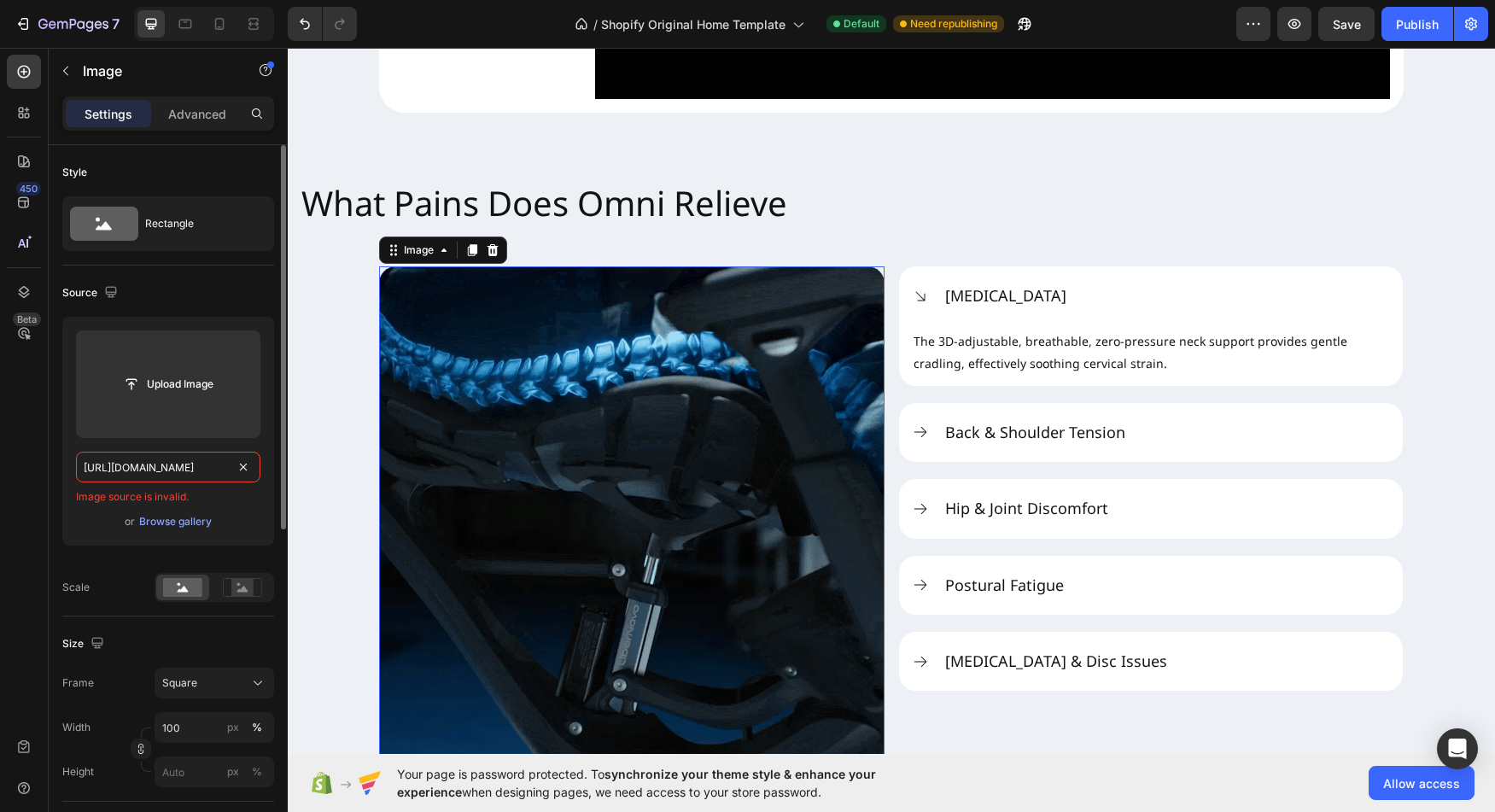
click at [76, 469] on input "https://cdn.shopify.com/s/files/1/0947/5597/9559/files/what-pain-relieve-2.gif" at bounding box center [168, 467] width 185 height 31
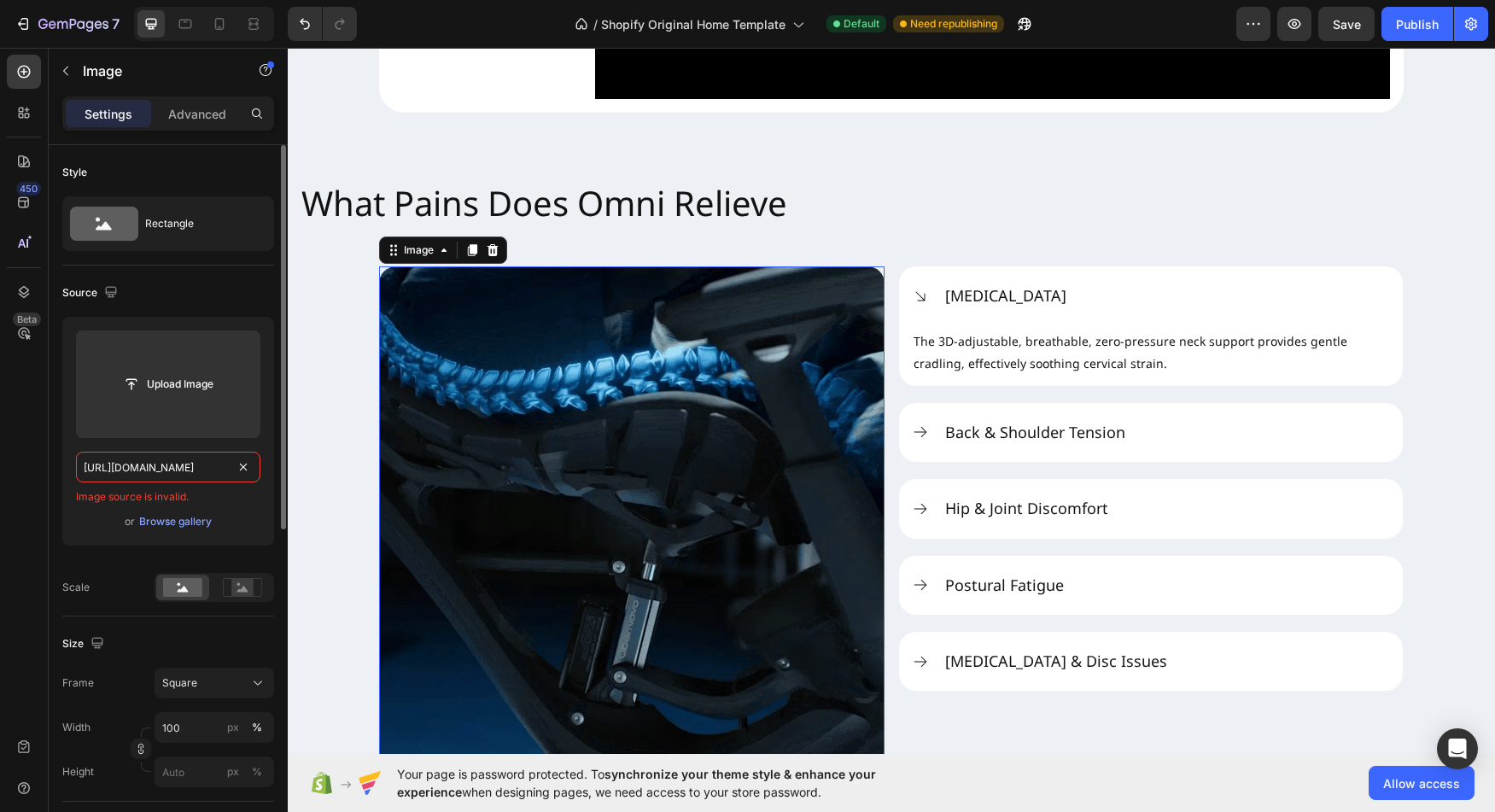
click at [61, 470] on div "Style Rectangle Source Upload Image https://cdn.shopify.com/s/files/1/0947/5597…" at bounding box center [168, 822] width 239 height 1354
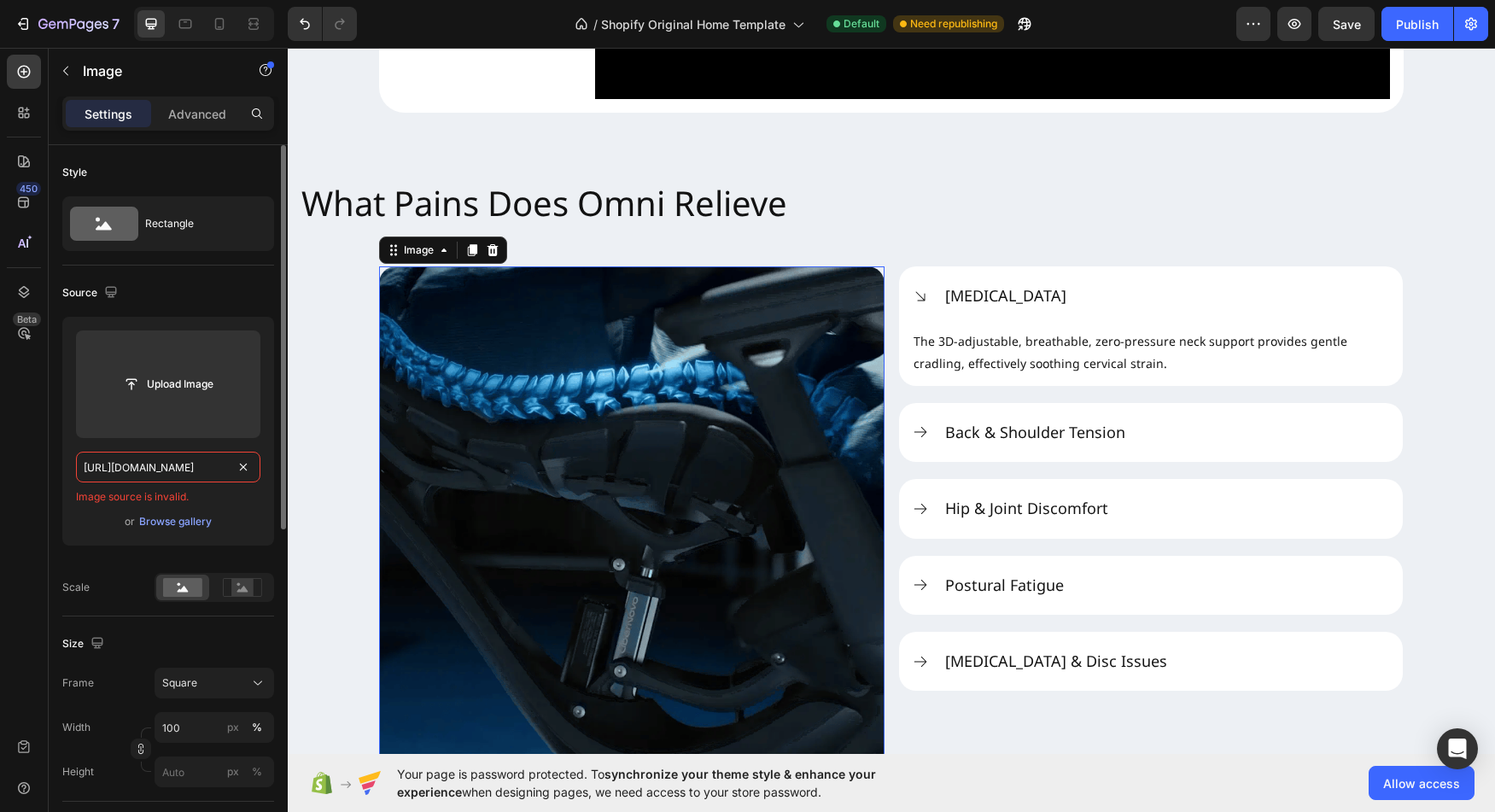
click at [154, 463] on input "https://cdn.shopify.com/s/files/1/0947/5597/9559/files/what-pain-relieve-2.gif" at bounding box center [168, 467] width 185 height 31
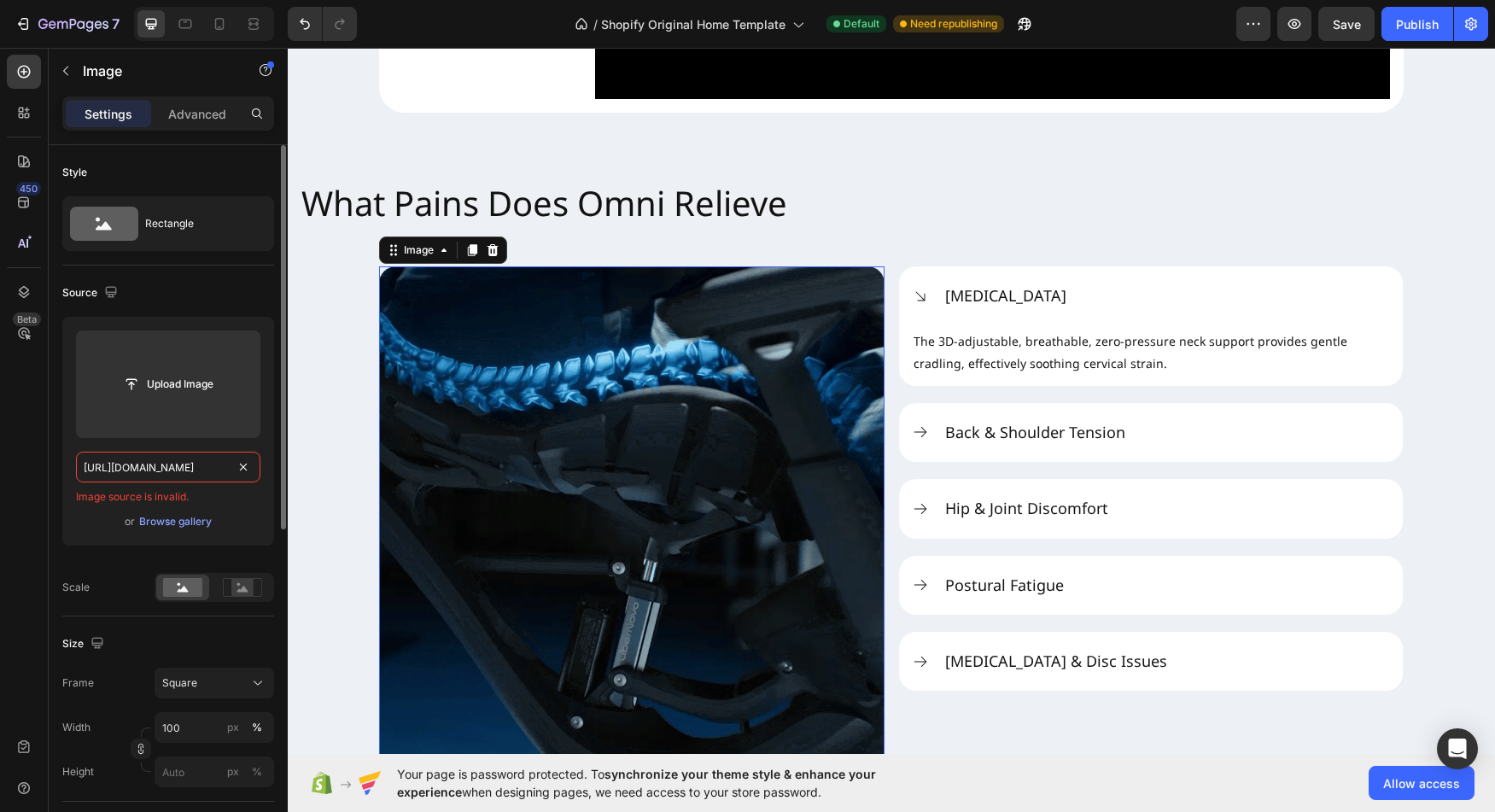
click at [154, 463] on input "https://cdn.shopify.com/s/files/1/0947/5597/9559/files/what-pain-relieve-2.gif" at bounding box center [168, 467] width 185 height 31
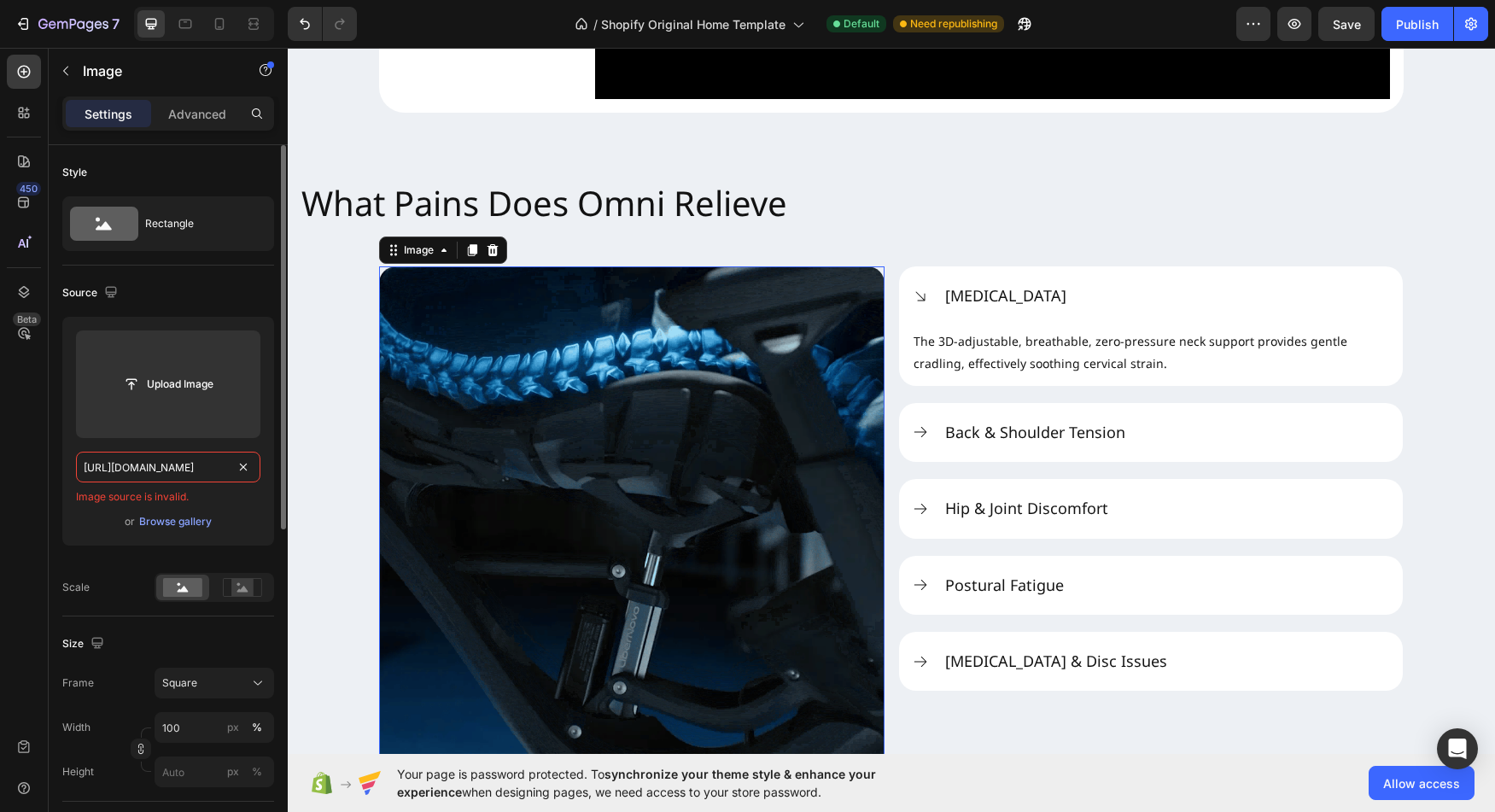
click at [154, 463] on input "https://cdn.shopify.com/s/files/1/0947/5597/9559/files/what-pain-relieve-2.gif" at bounding box center [168, 467] width 185 height 31
paste input "?v=1756178437"
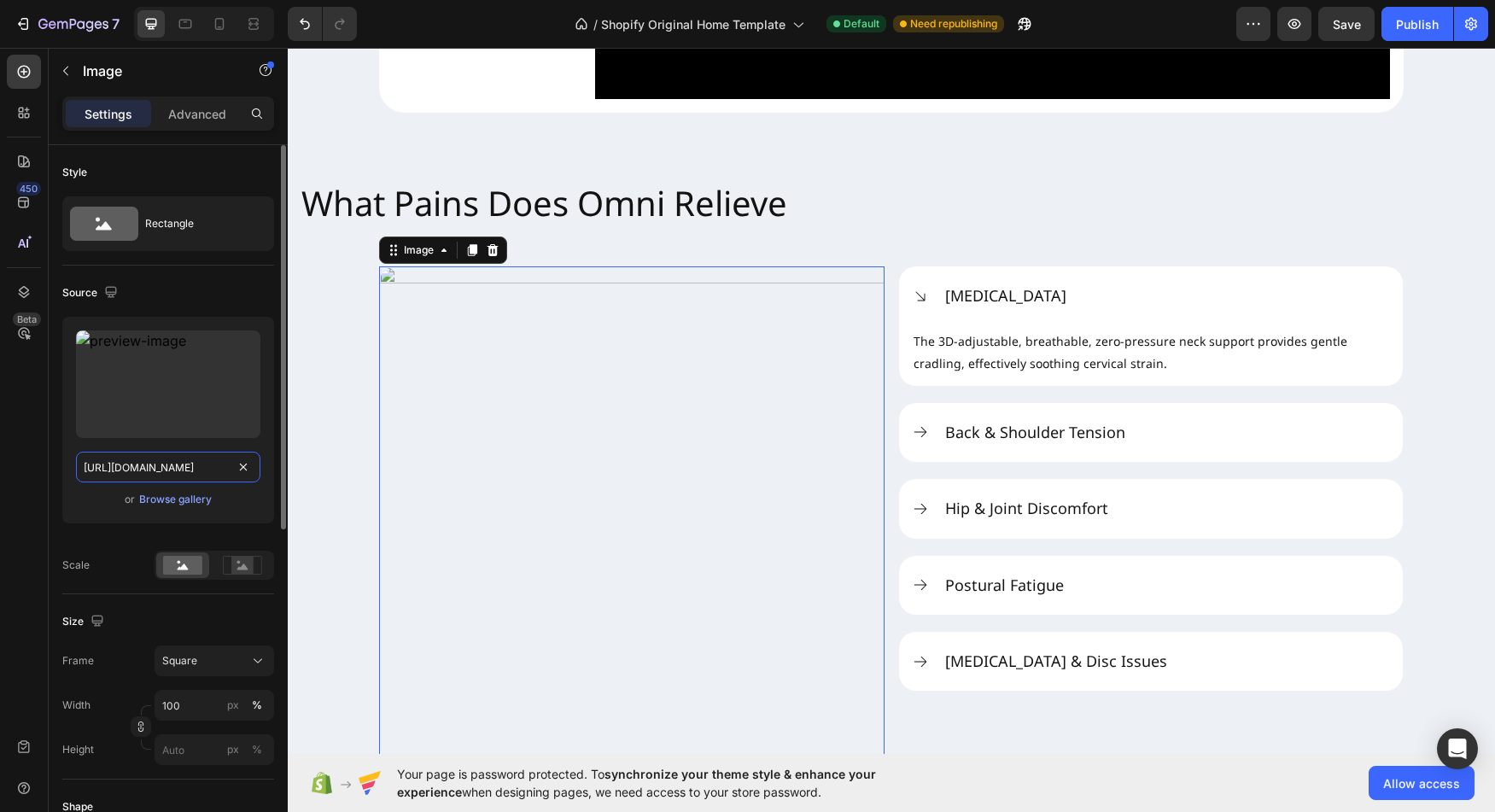
scroll to position [0, 313]
click at [277, 469] on div at bounding box center [281, 337] width 9 height 385
type input "https://cdn.shopify.com/s/files/1/0947/5597/9559/files/what-pain-relieve-2.gif?…"
click at [271, 473] on div "Upload Image https://cdn.shopify.com/s/files/1/0947/5597/9559/files/what-pain-r…" at bounding box center [168, 420] width 212 height 206
click at [256, 501] on div "or Browse gallery" at bounding box center [168, 499] width 185 height 20
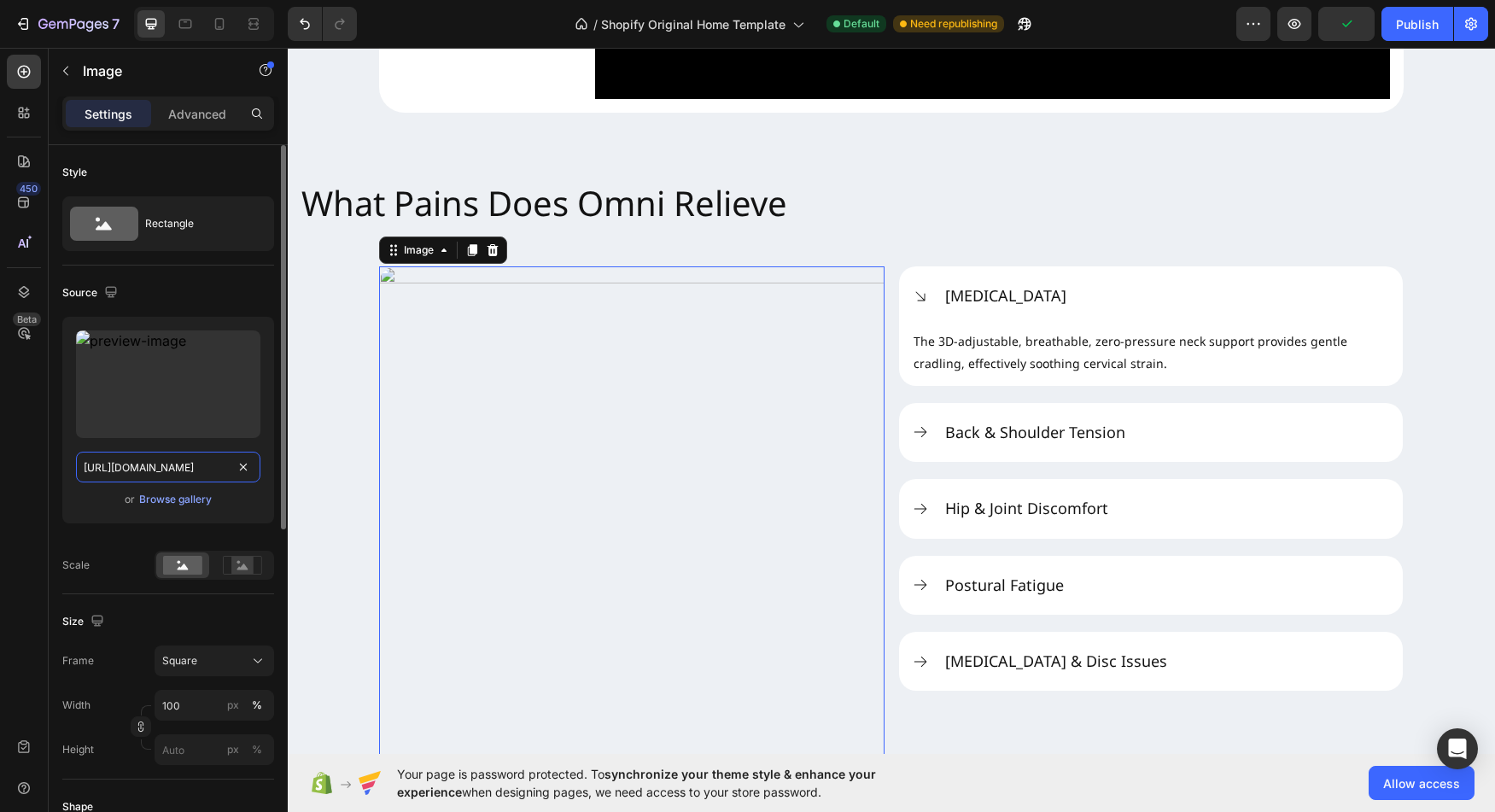
click at [124, 463] on input "https://cdn.shopify.com/s/files/1/0947/5597/9559/files/what-pain-relieve-2.gif?…" at bounding box center [168, 467] width 185 height 31
click at [224, 469] on input "https://cdn.shopify.com/s/files/1/0947/5597/9559/files/what-pain-relieve-2.gif?…" at bounding box center [168, 467] width 185 height 31
drag, startPoint x: 201, startPoint y: 467, endPoint x: -11, endPoint y: 464, distance: 212.0
click at [76, 464] on input "https://cdn.shopify.com/s/files/1/0947/5597/9559/files/what-pain-relieve-2.gif?…" at bounding box center [168, 467] width 185 height 31
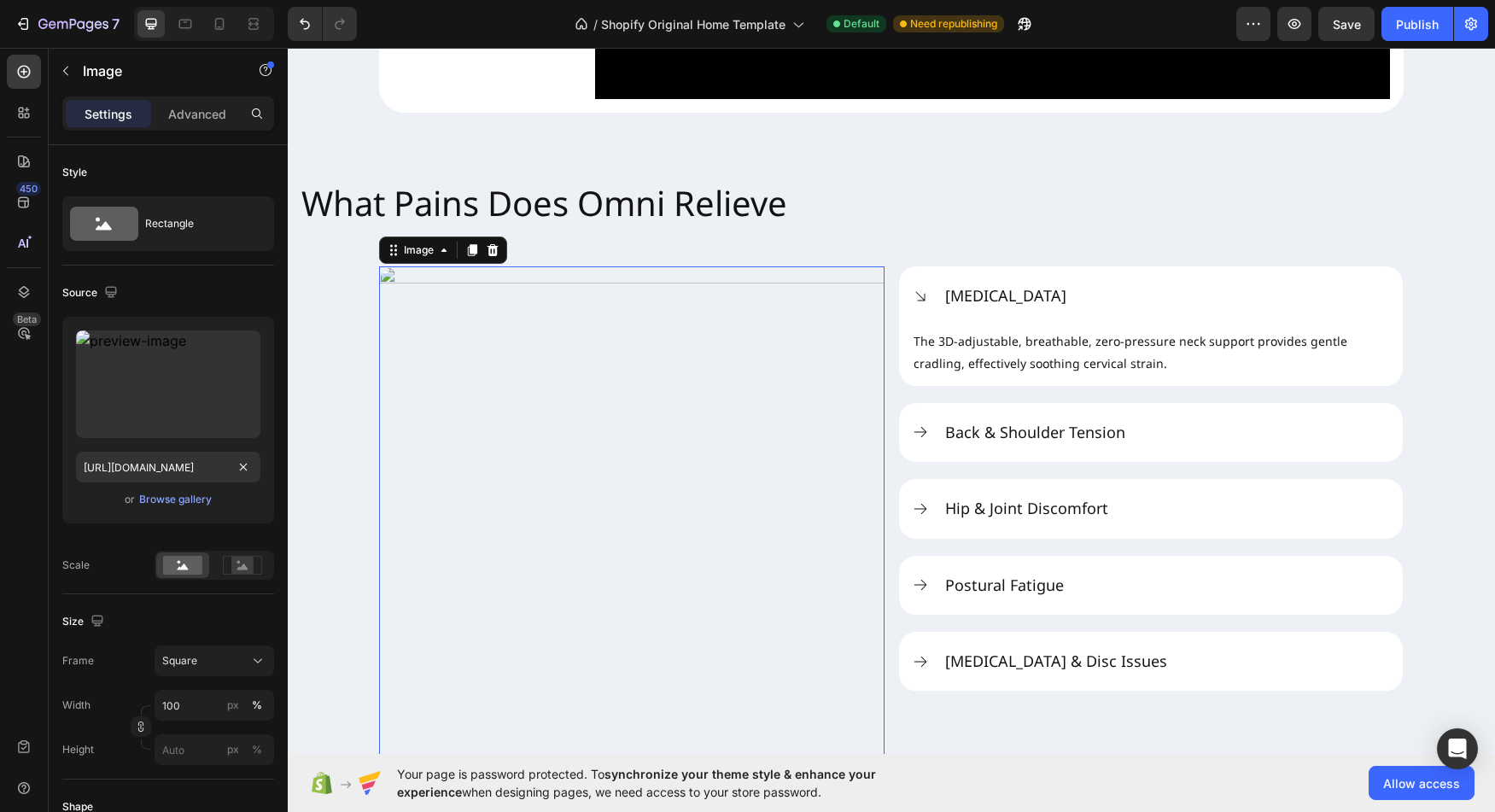
click at [37, 491] on div "450 Beta" at bounding box center [23, 392] width 34 height 675
click at [1364, 33] on button "Save" at bounding box center [1347, 23] width 57 height 34
click at [138, 469] on input "https://cdn.shopify.com/s/files/1/0947/5597/9559/files/what-pain-relieve-2.gif?…" at bounding box center [168, 467] width 185 height 31
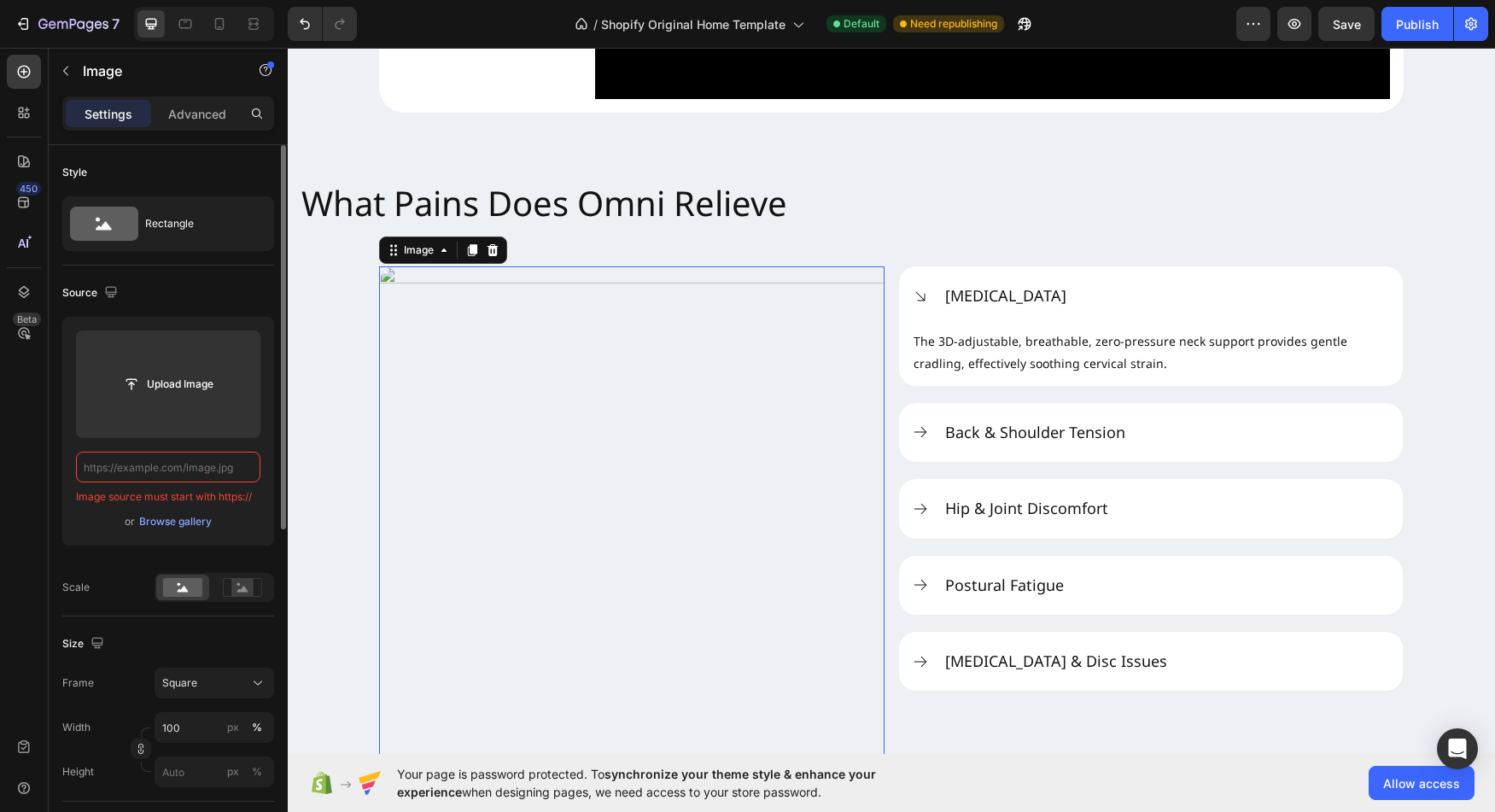
paste input "https://cdn.shopify.com/s/files/1/0947/5597/9559/files/what-pain-relieve-2.gif?…"
type input "https://cdn.shopify.com/s/files/1/0947/5597/9559/files/what-pain-relieve-2.gif?…"
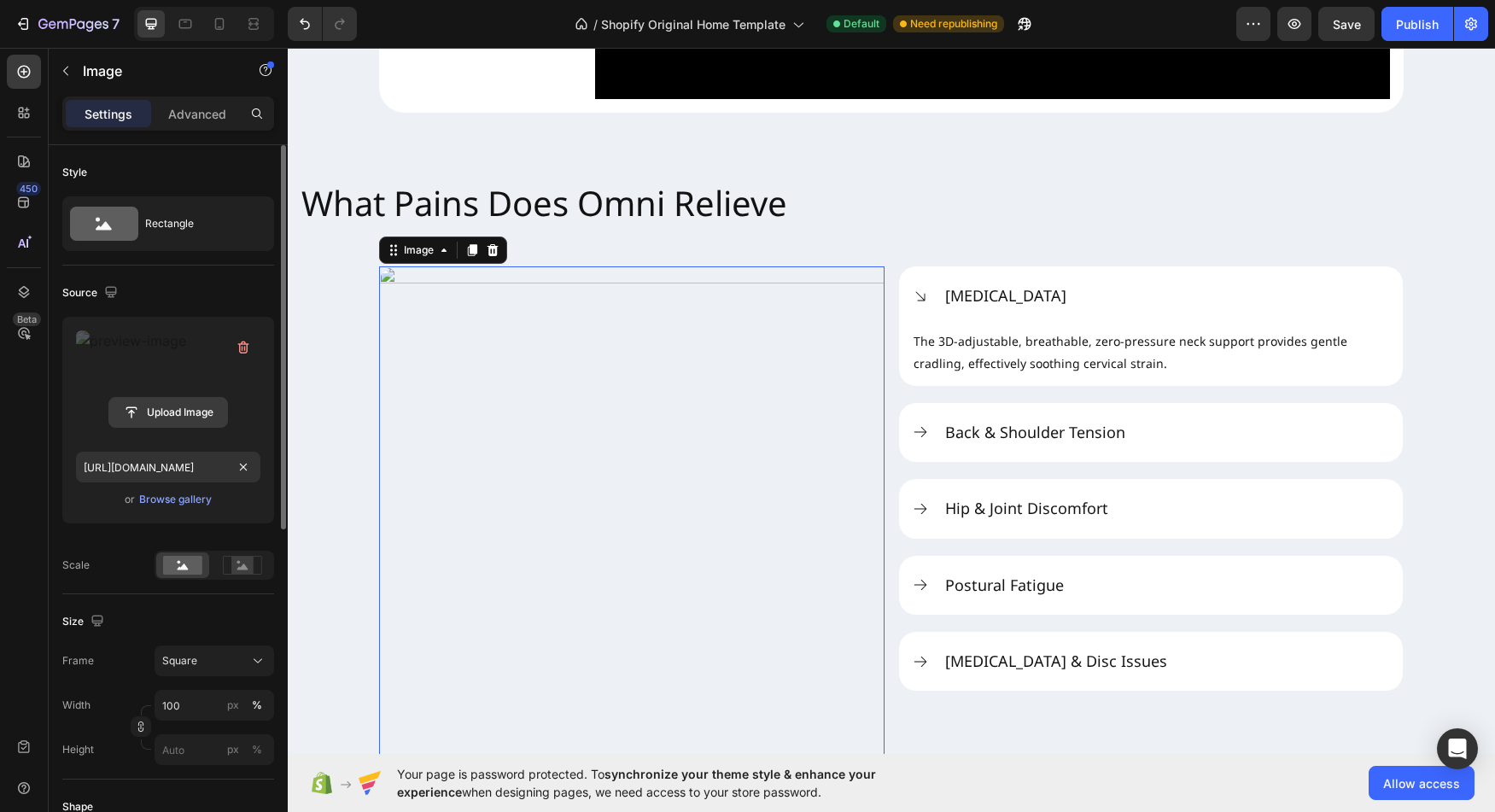
click at [180, 418] on input "file" at bounding box center [168, 412] width 118 height 29
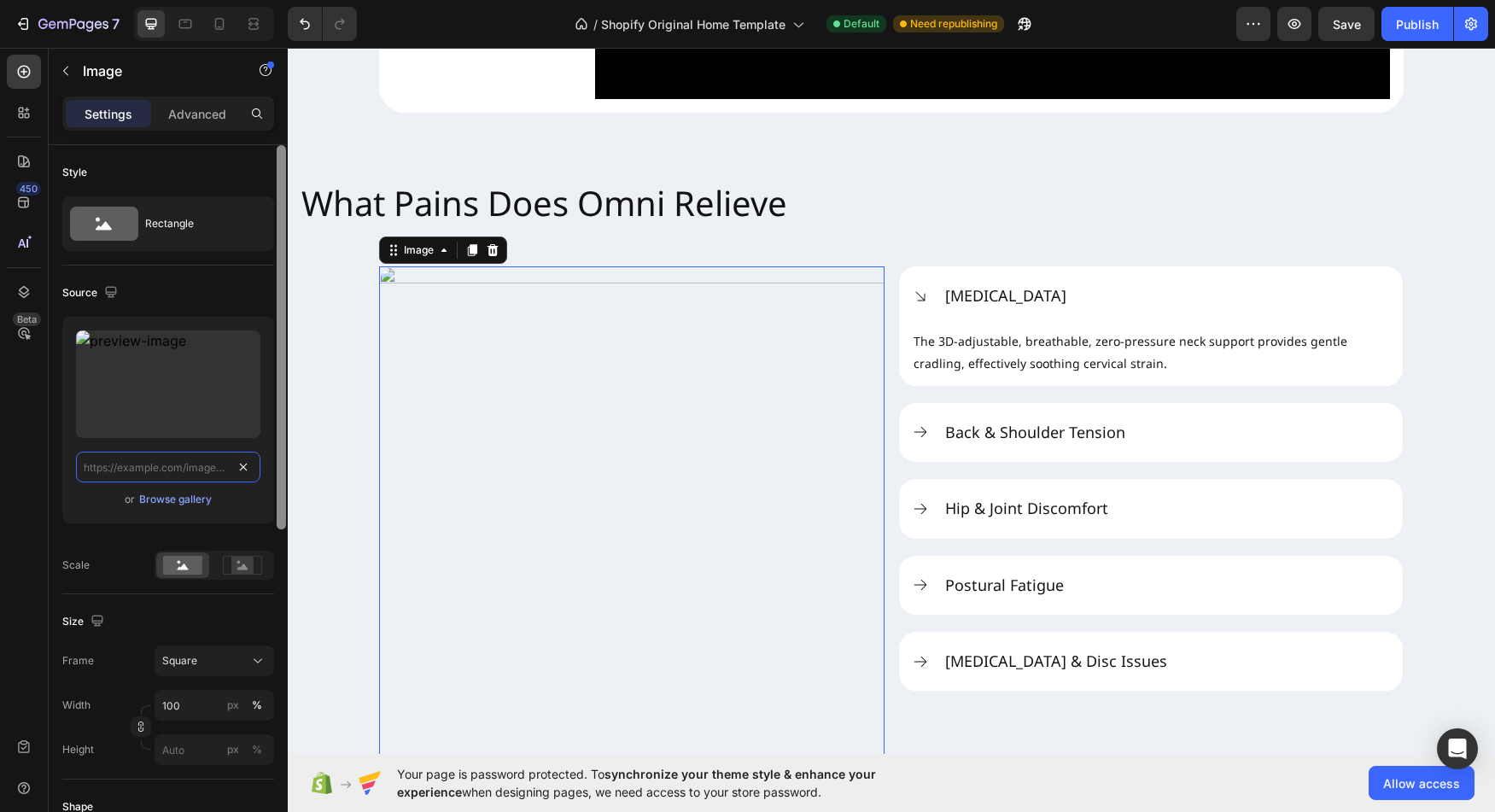
scroll to position [0, 0]
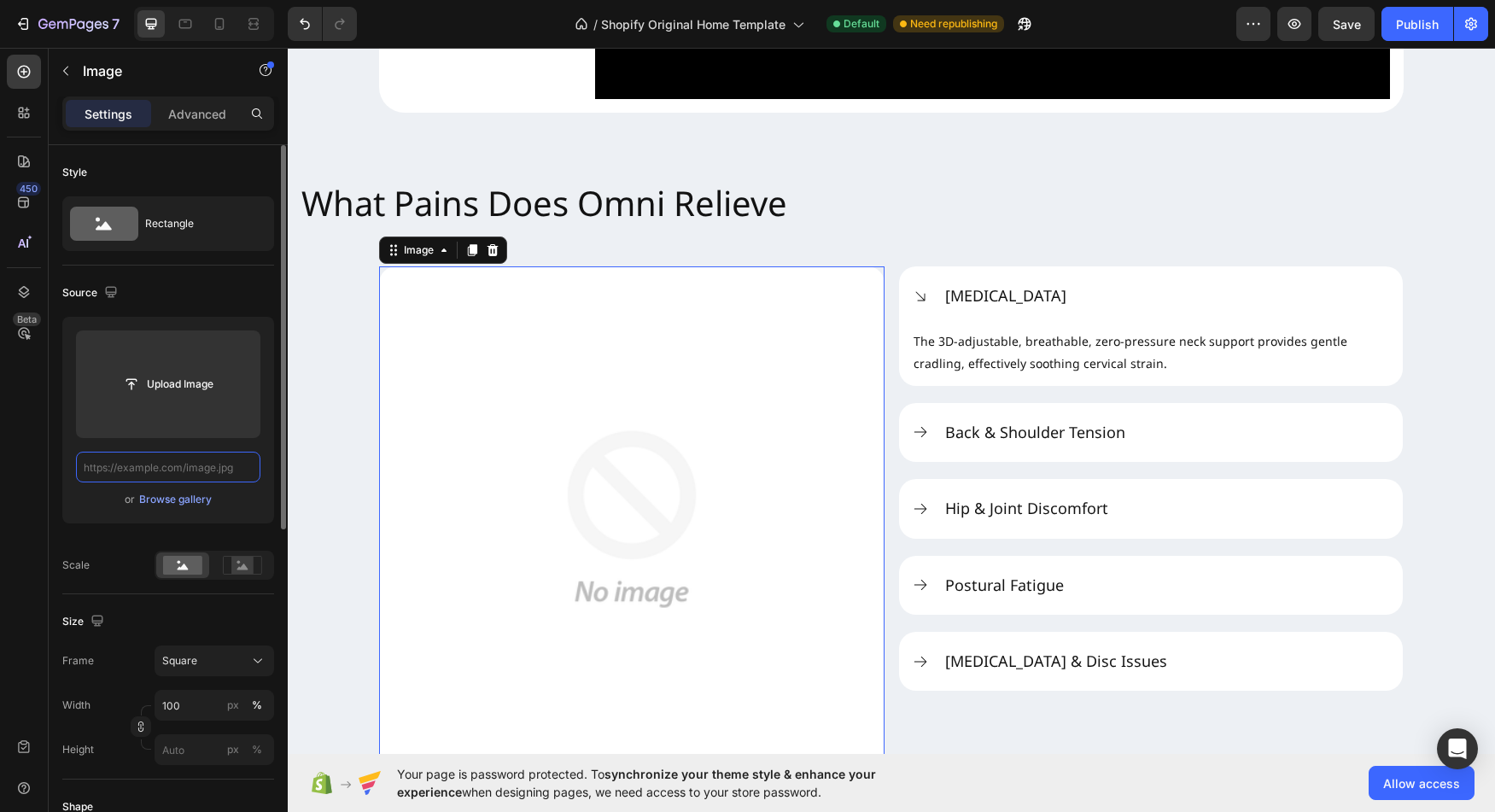
click at [187, 468] on input "text" at bounding box center [168, 467] width 185 height 31
paste input "[URL][DOMAIN_NAME]"
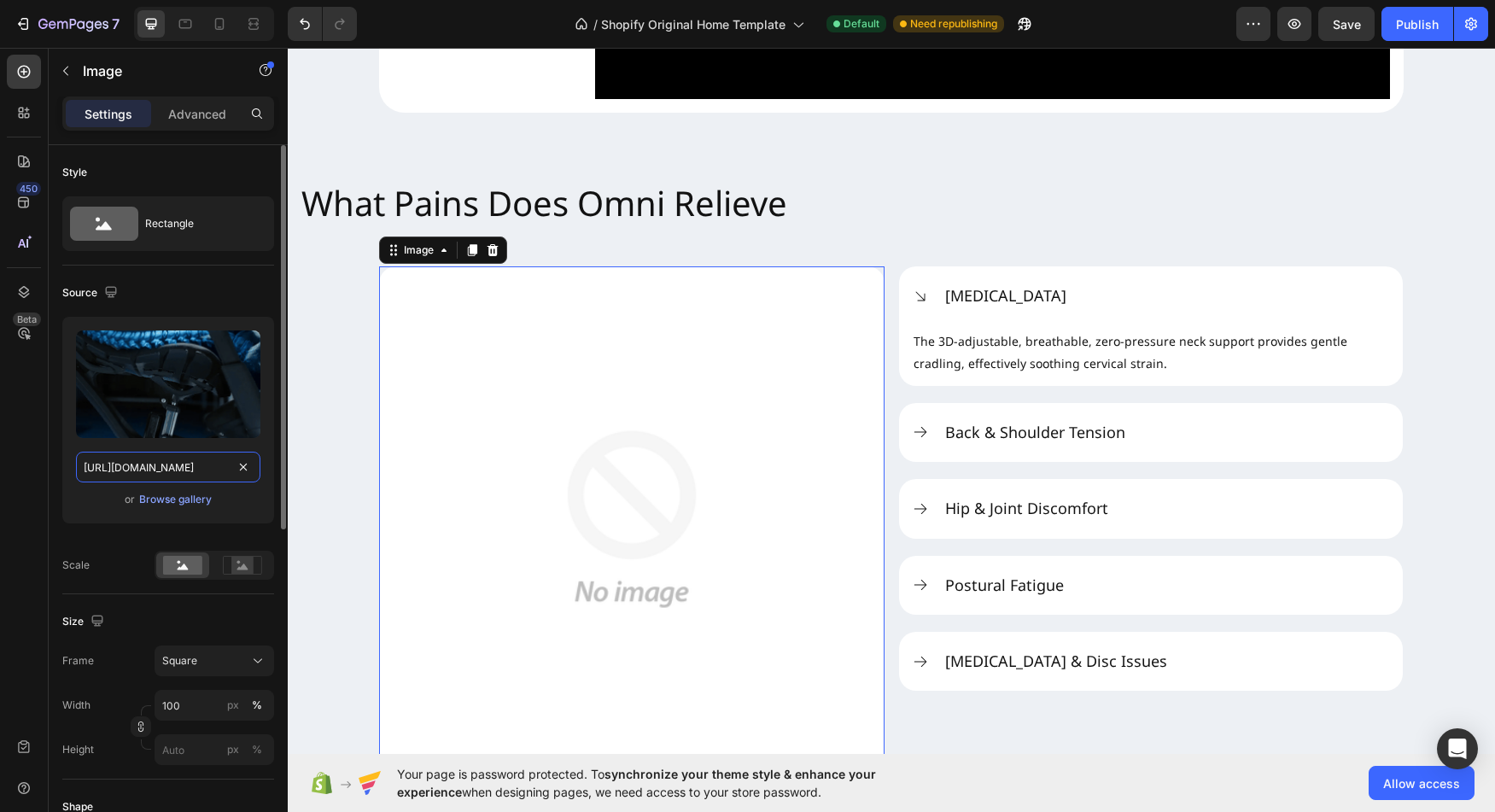
scroll to position [0, 316]
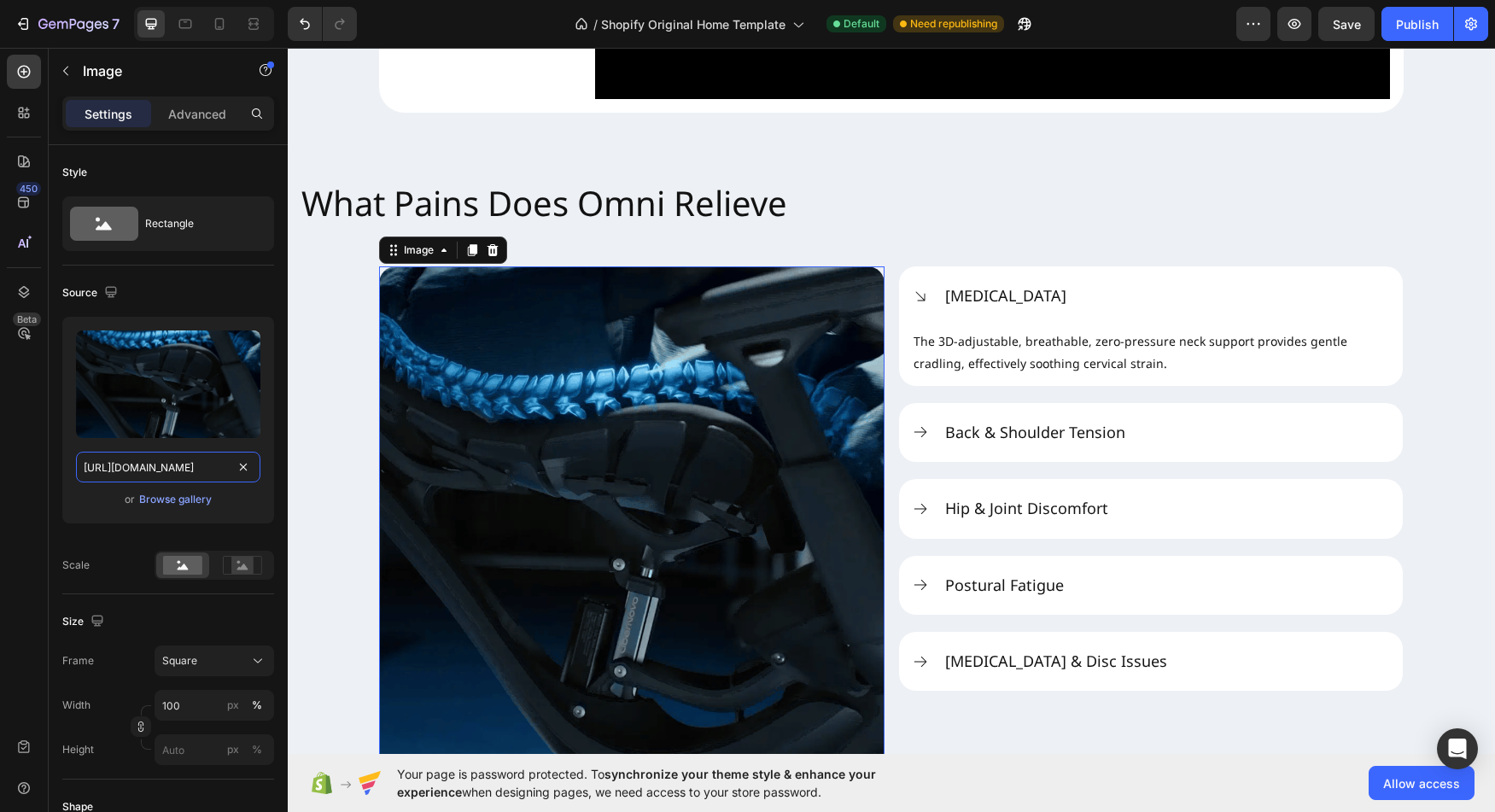
type input "[URL][DOMAIN_NAME]"
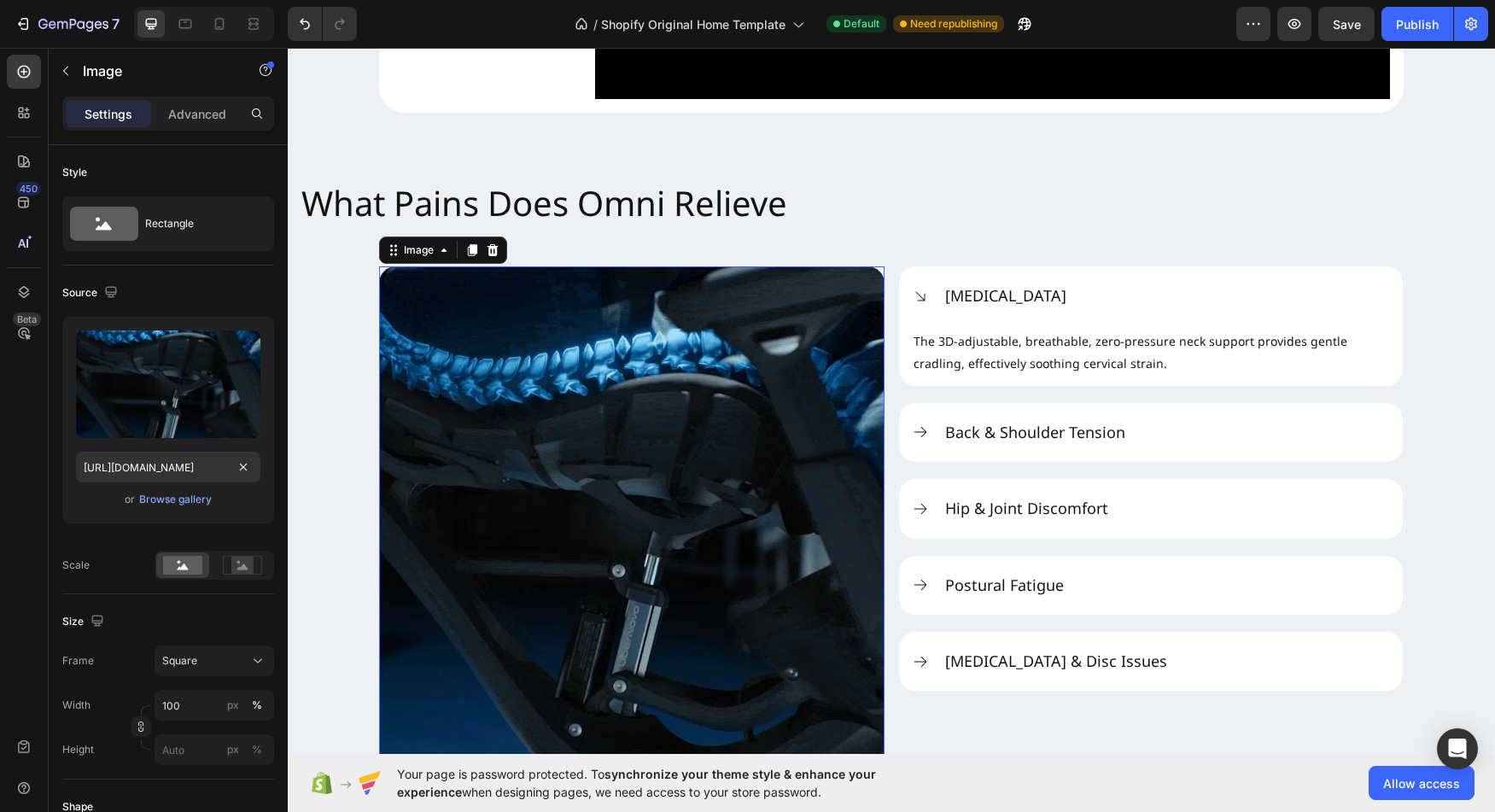
click at [37, 473] on div "450 Beta" at bounding box center [23, 392] width 34 height 675
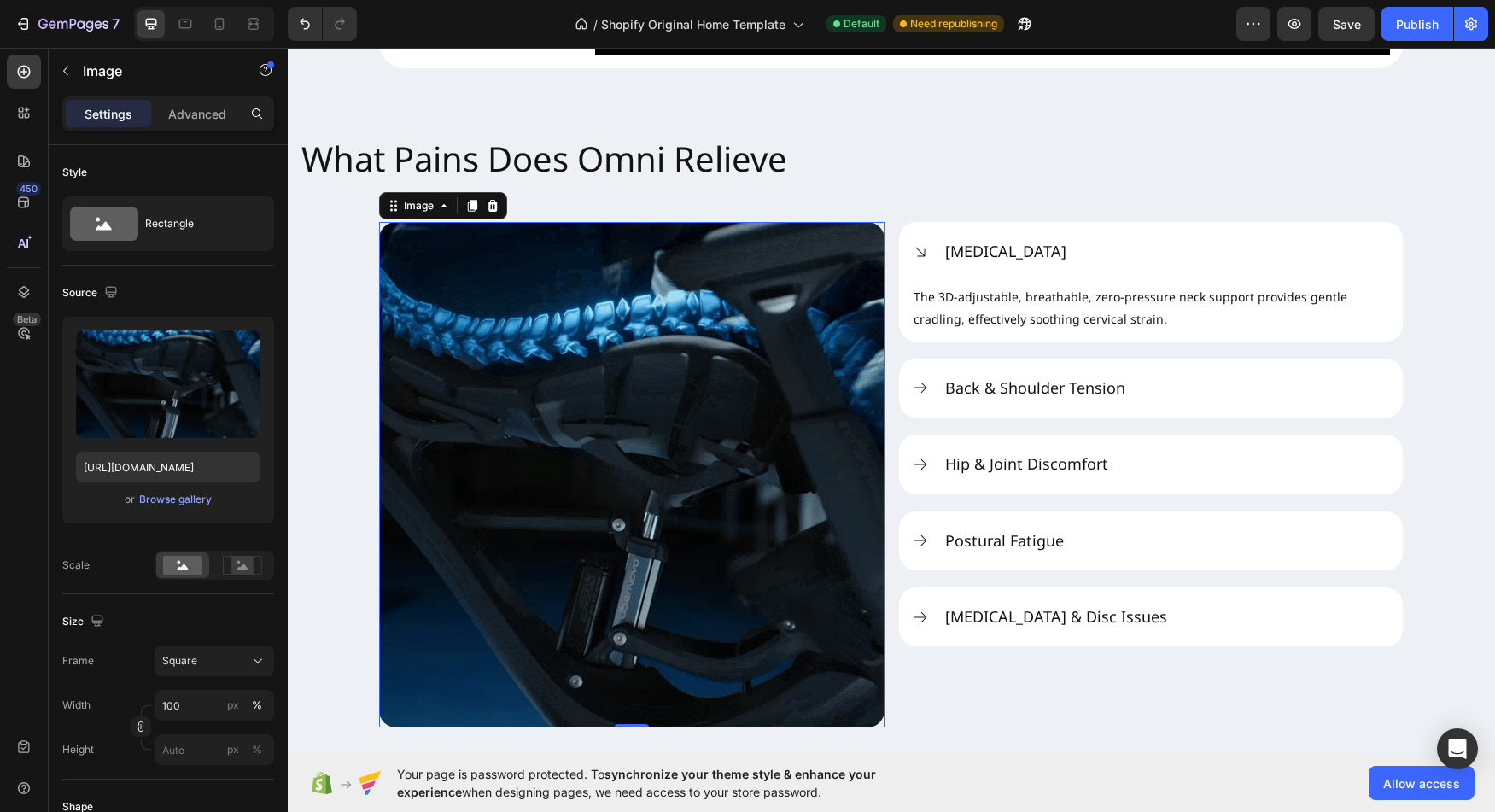
scroll to position [2219, 0]
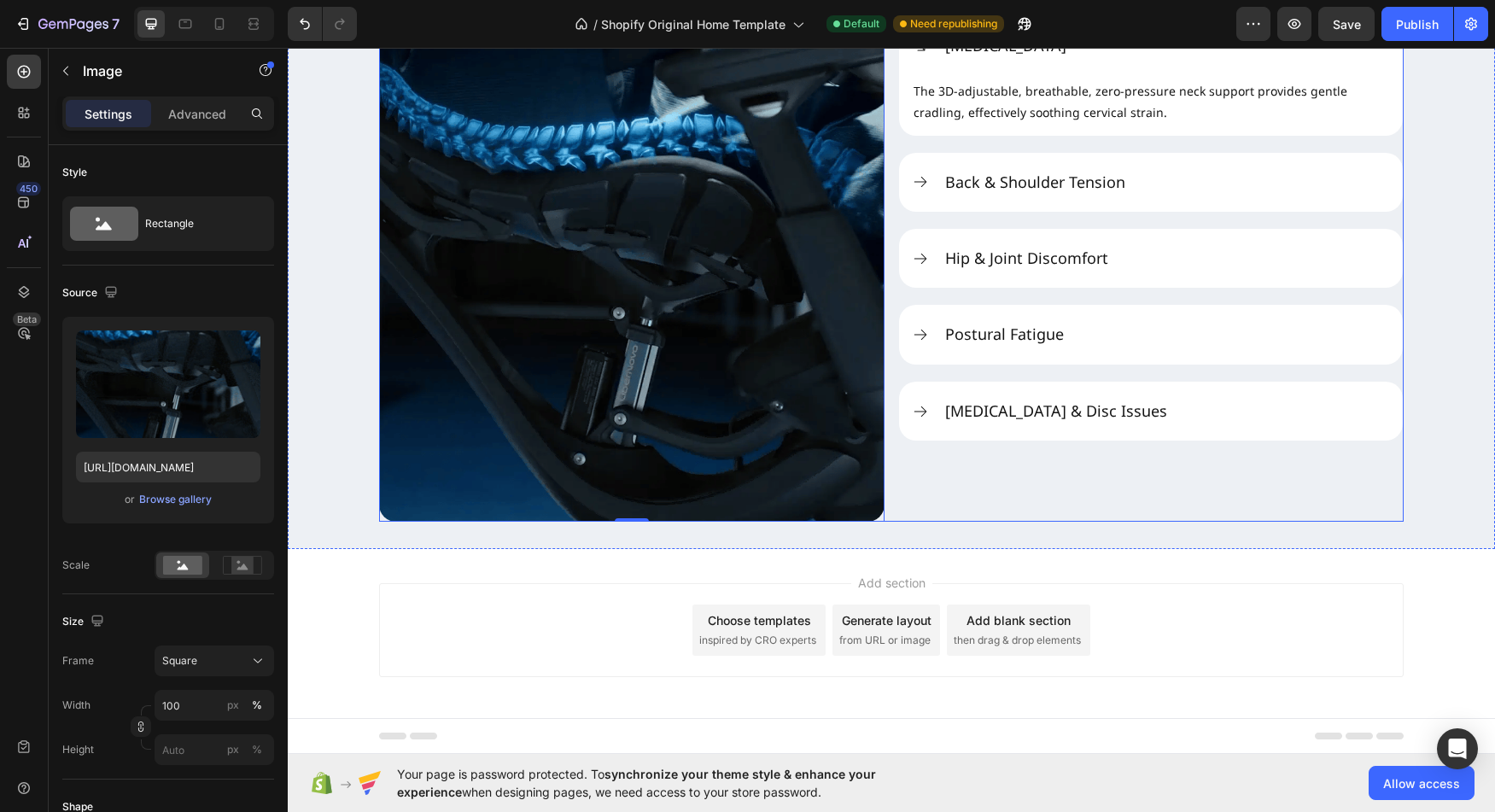
click at [1006, 466] on div "Neck Stiffness The 3D-adjustable, breathable, zero-pressure neck support provid…" at bounding box center [1150, 269] width 505 height 505
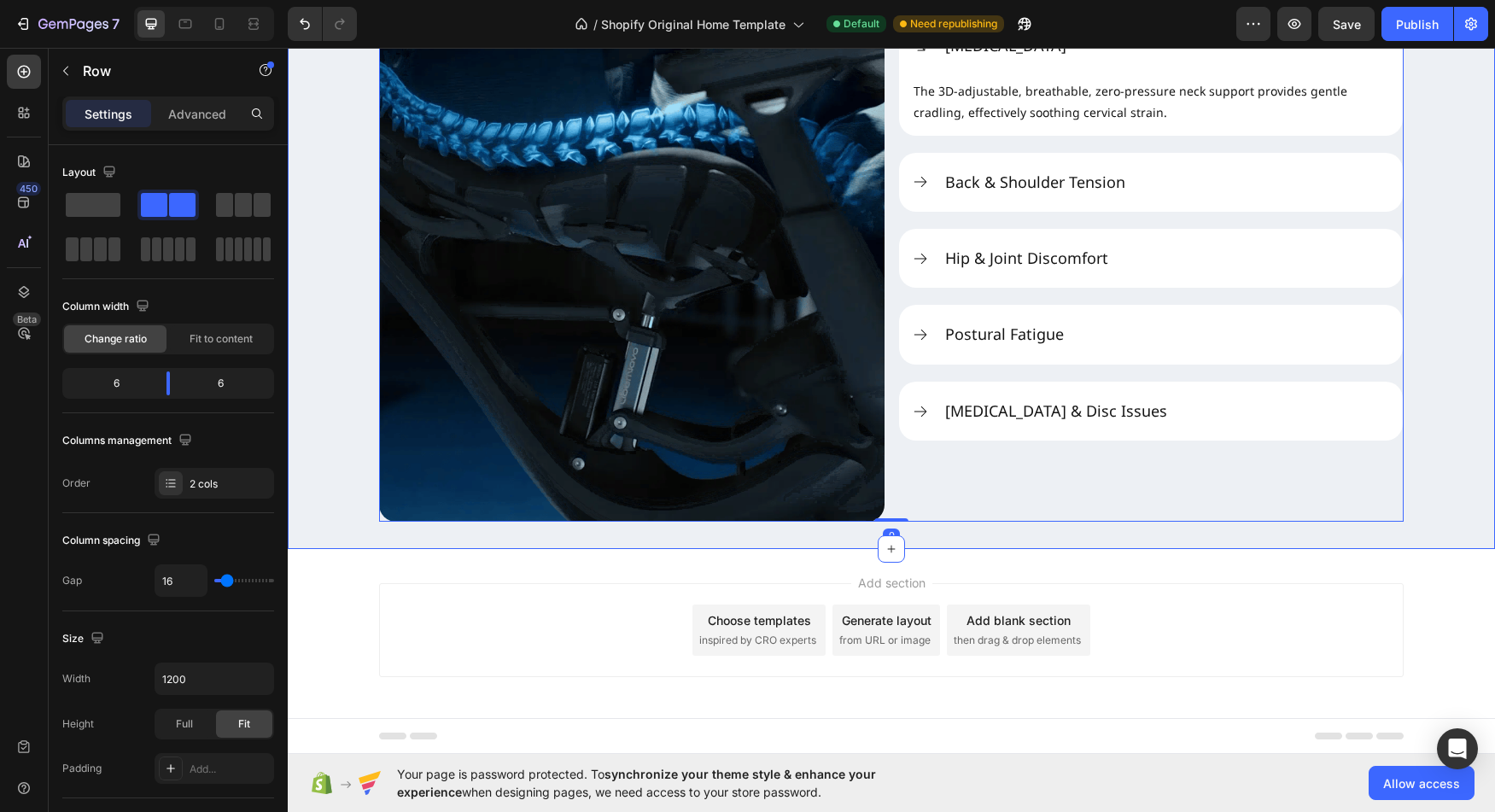
click at [815, 540] on div "What Pains Does Omni Relieve Heading Image Neck Stiffness The 3D-adjustable, br…" at bounding box center [891, 218] width 1207 height 659
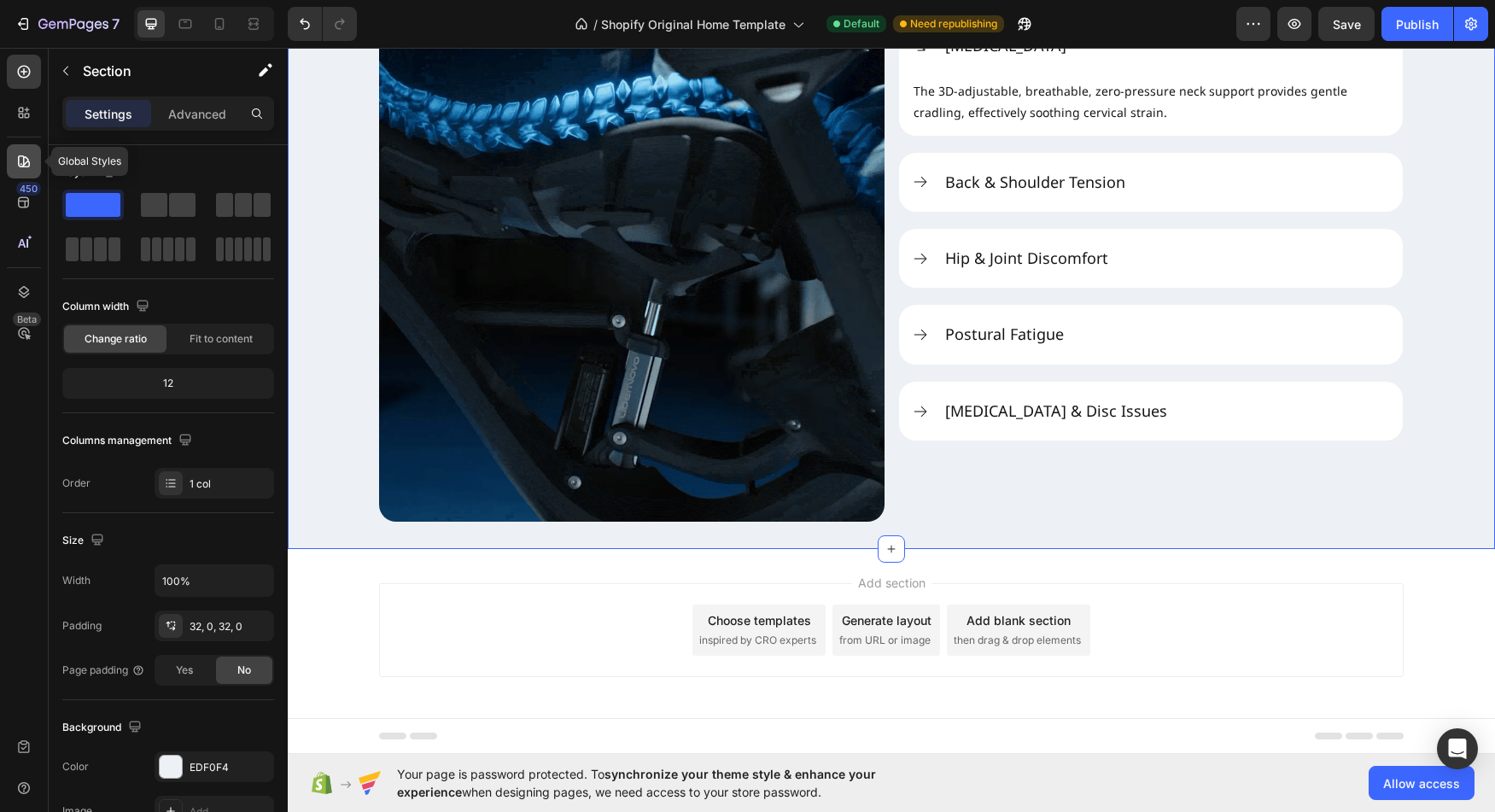
click at [30, 162] on icon at bounding box center [24, 161] width 17 height 17
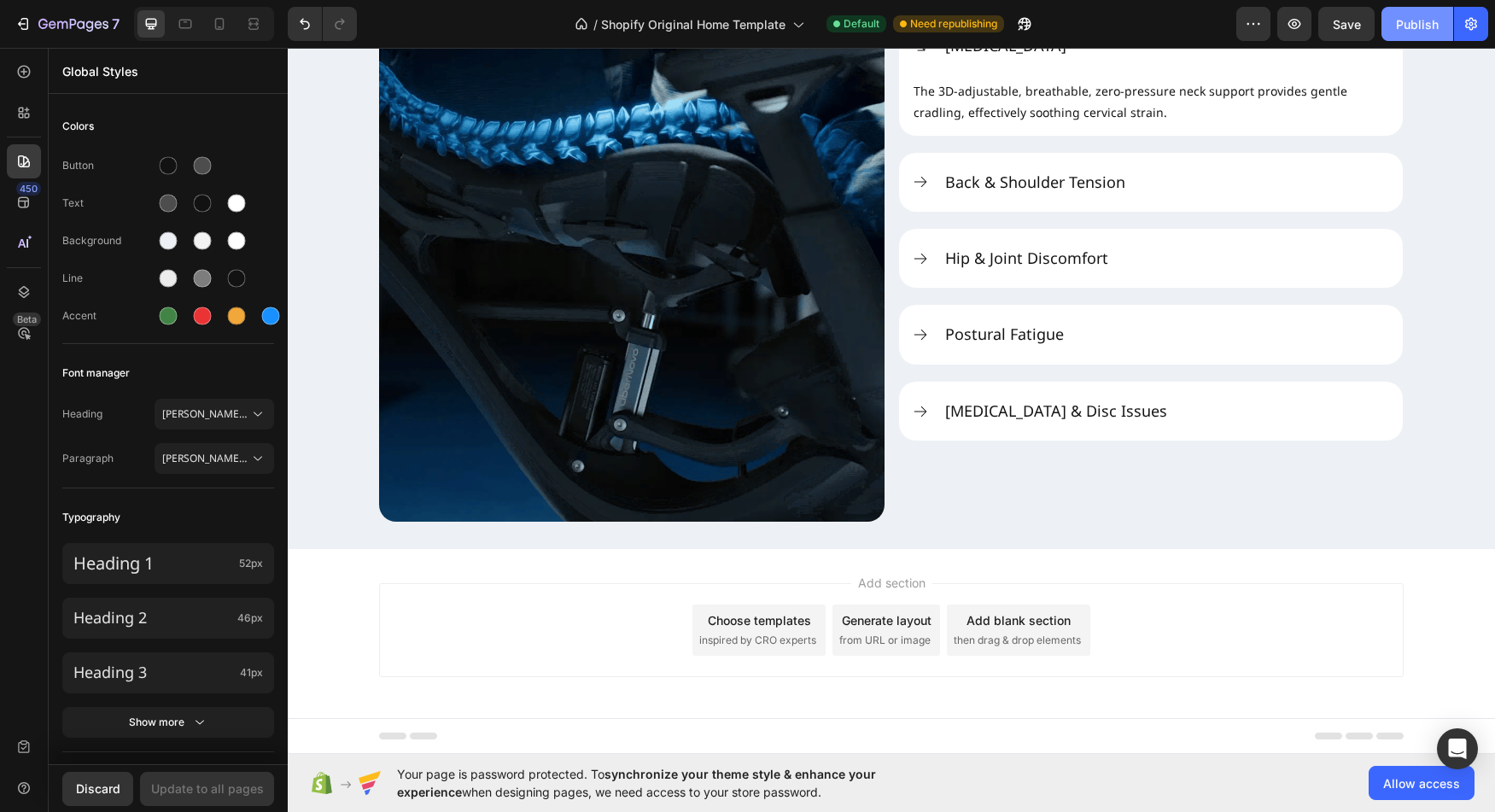
click at [1406, 28] on div "Publish" at bounding box center [1417, 25] width 43 height 18
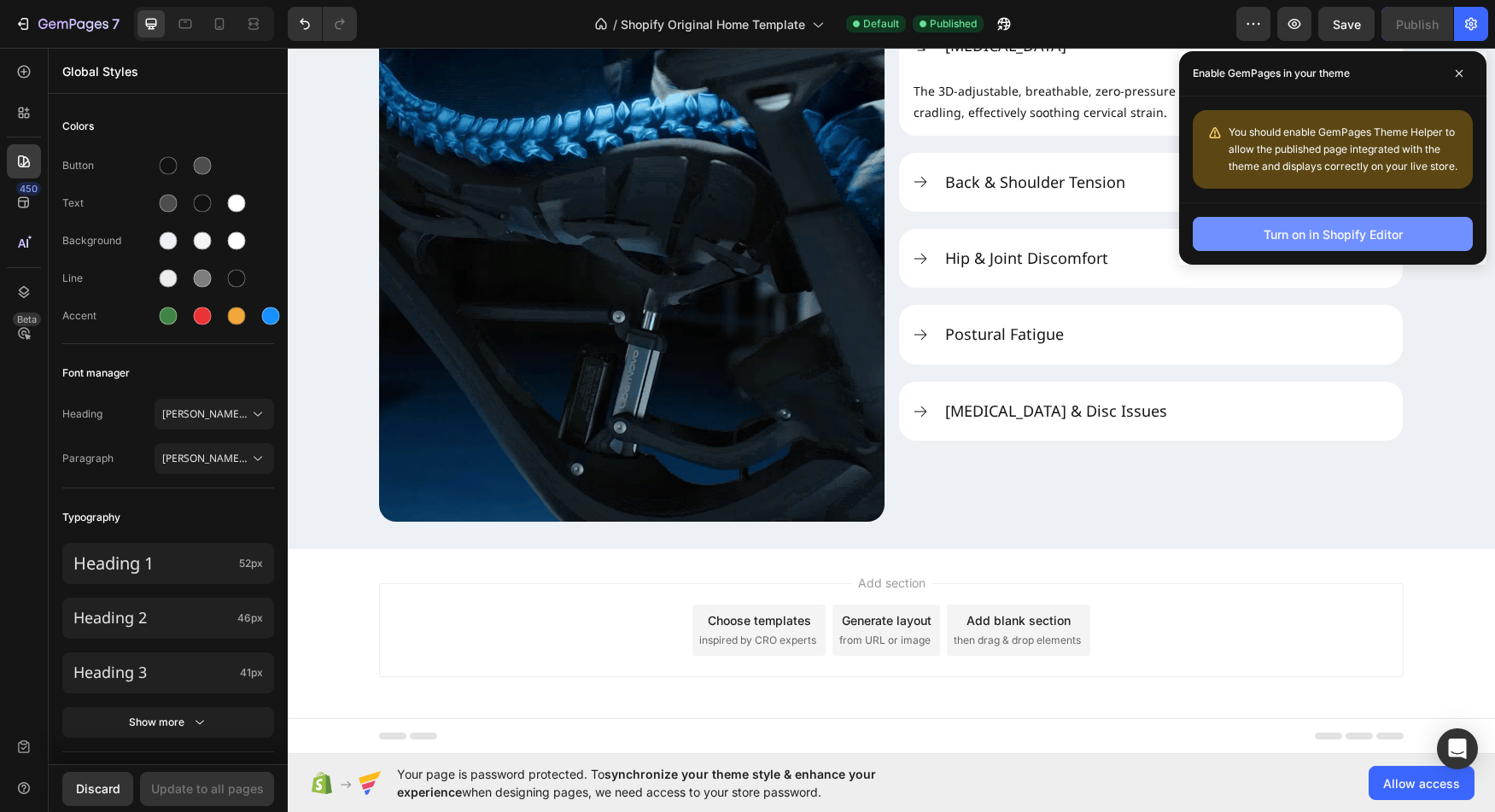
click at [1351, 235] on div "Turn on in Shopify Editor" at bounding box center [1333, 235] width 139 height 18
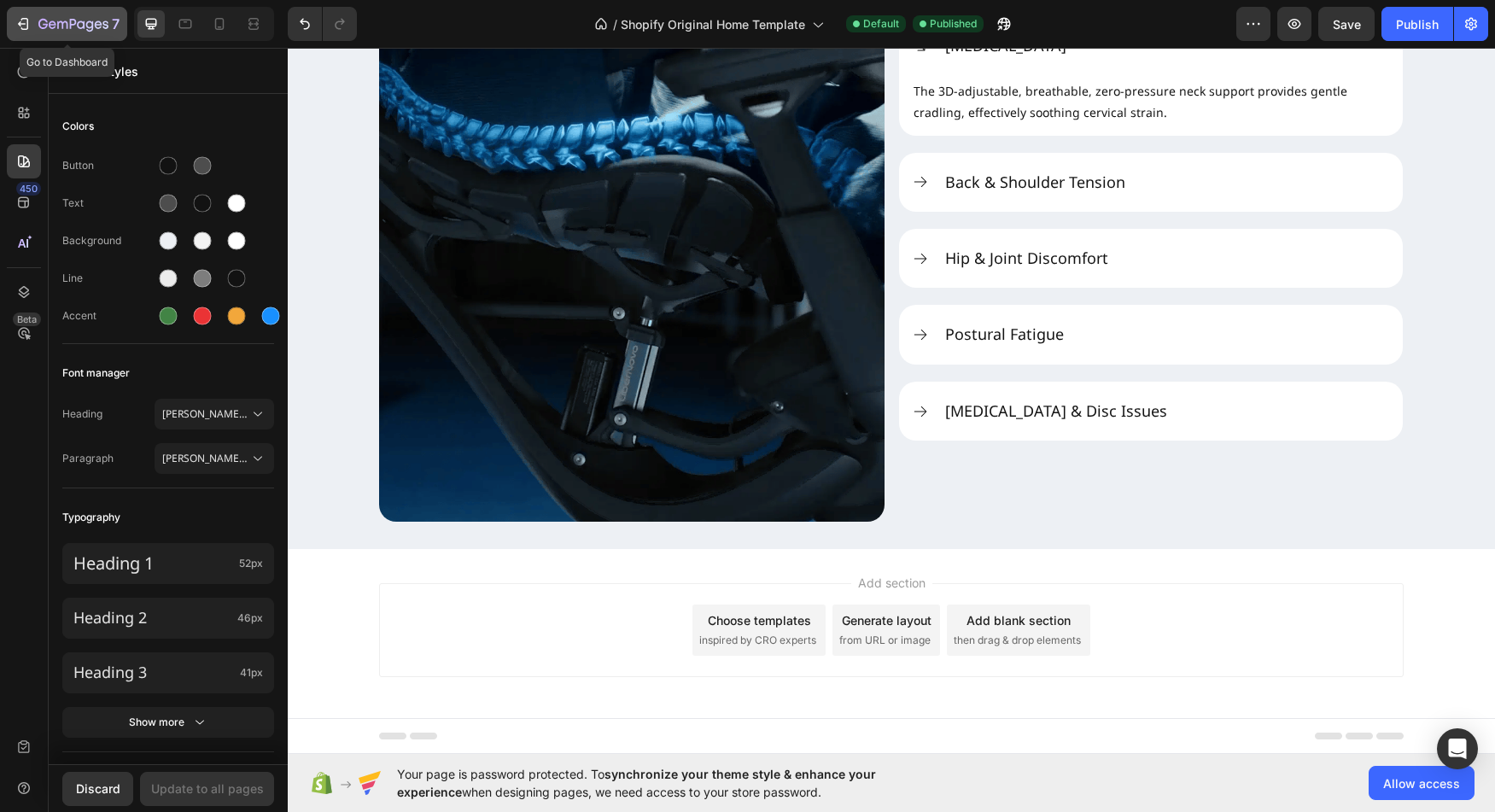
click at [33, 26] on div "7" at bounding box center [67, 24] width 105 height 20
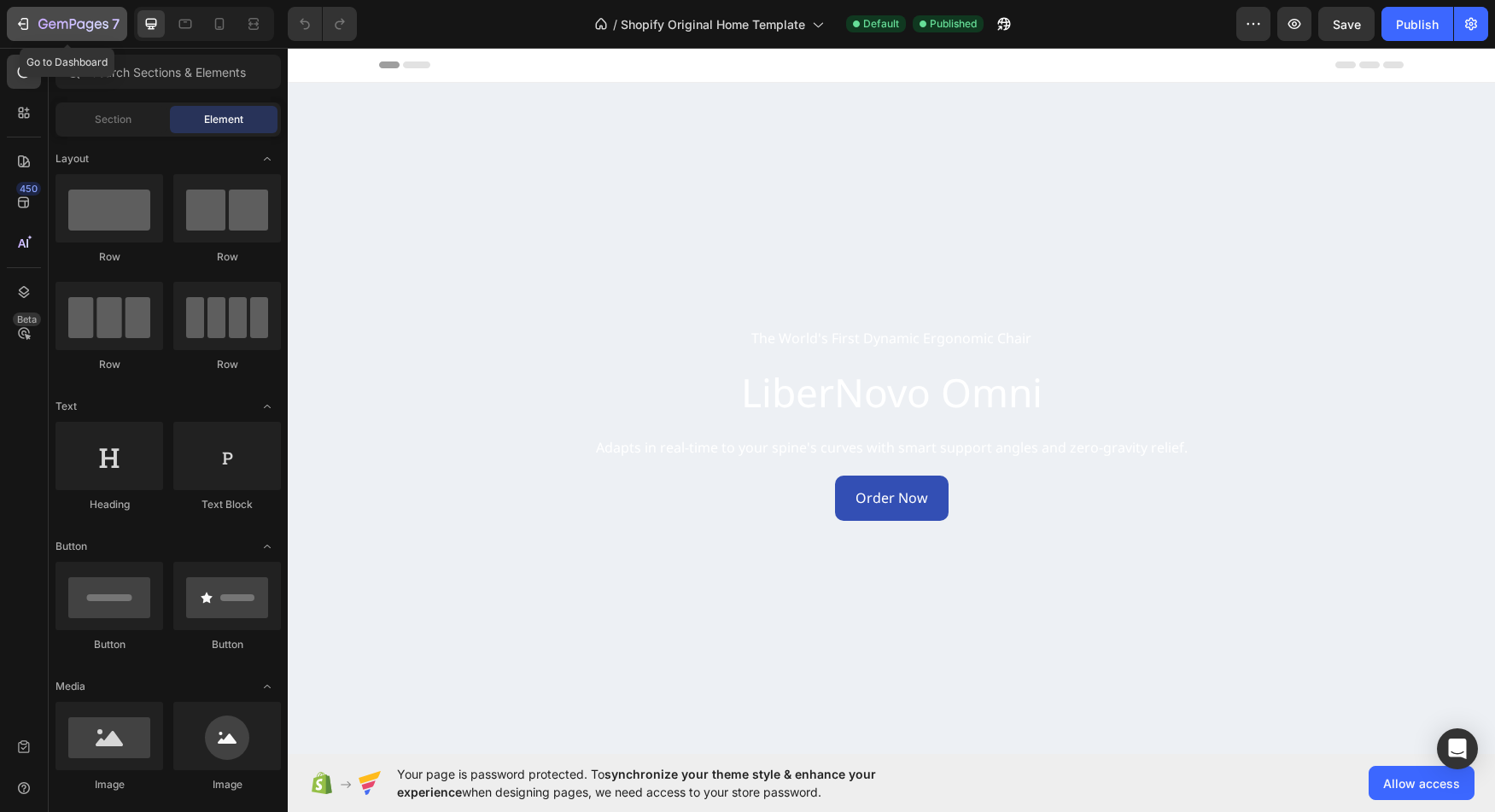
click at [54, 26] on icon "button" at bounding box center [73, 26] width 70 height 15
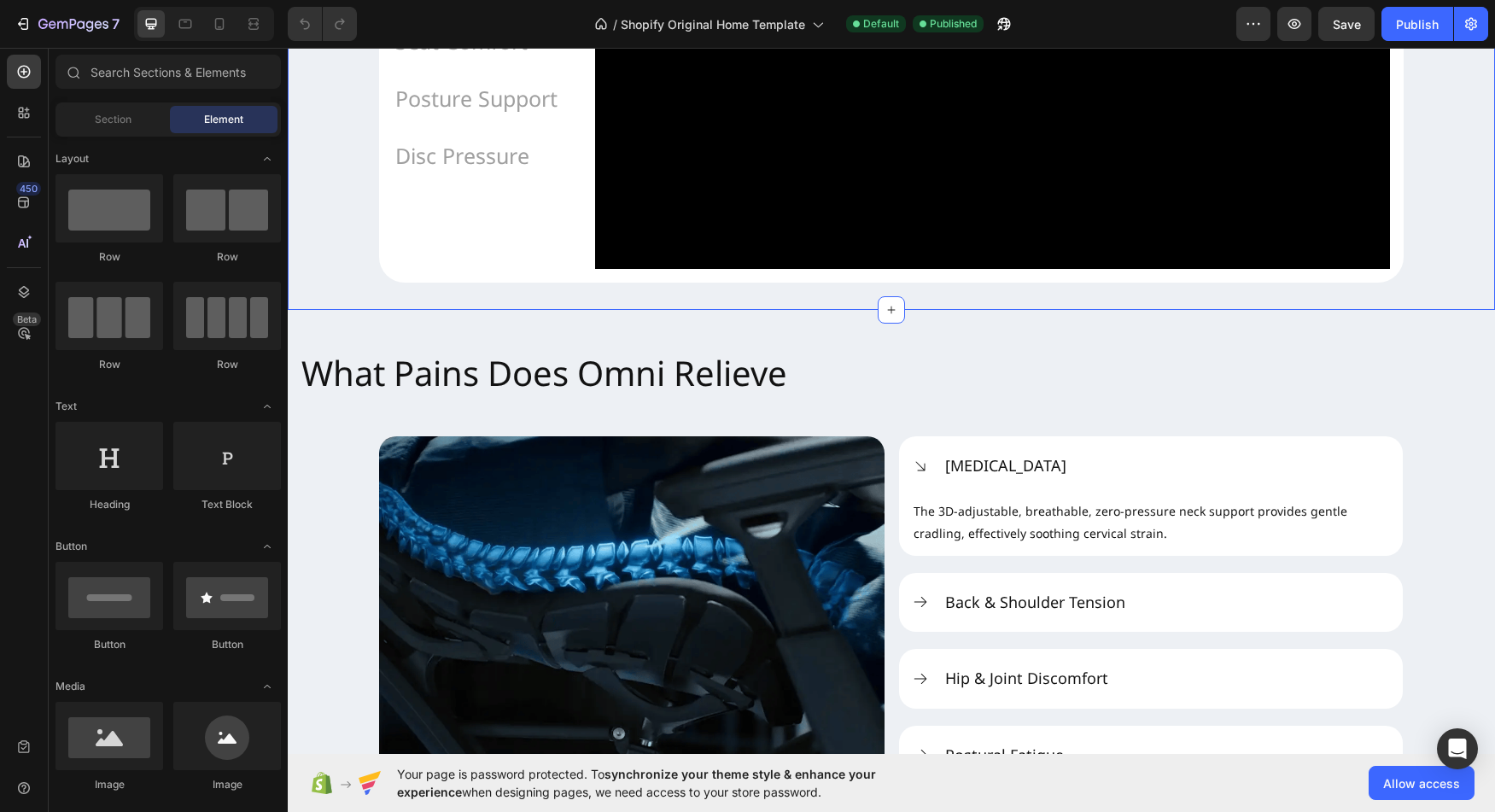
scroll to position [1744, 0]
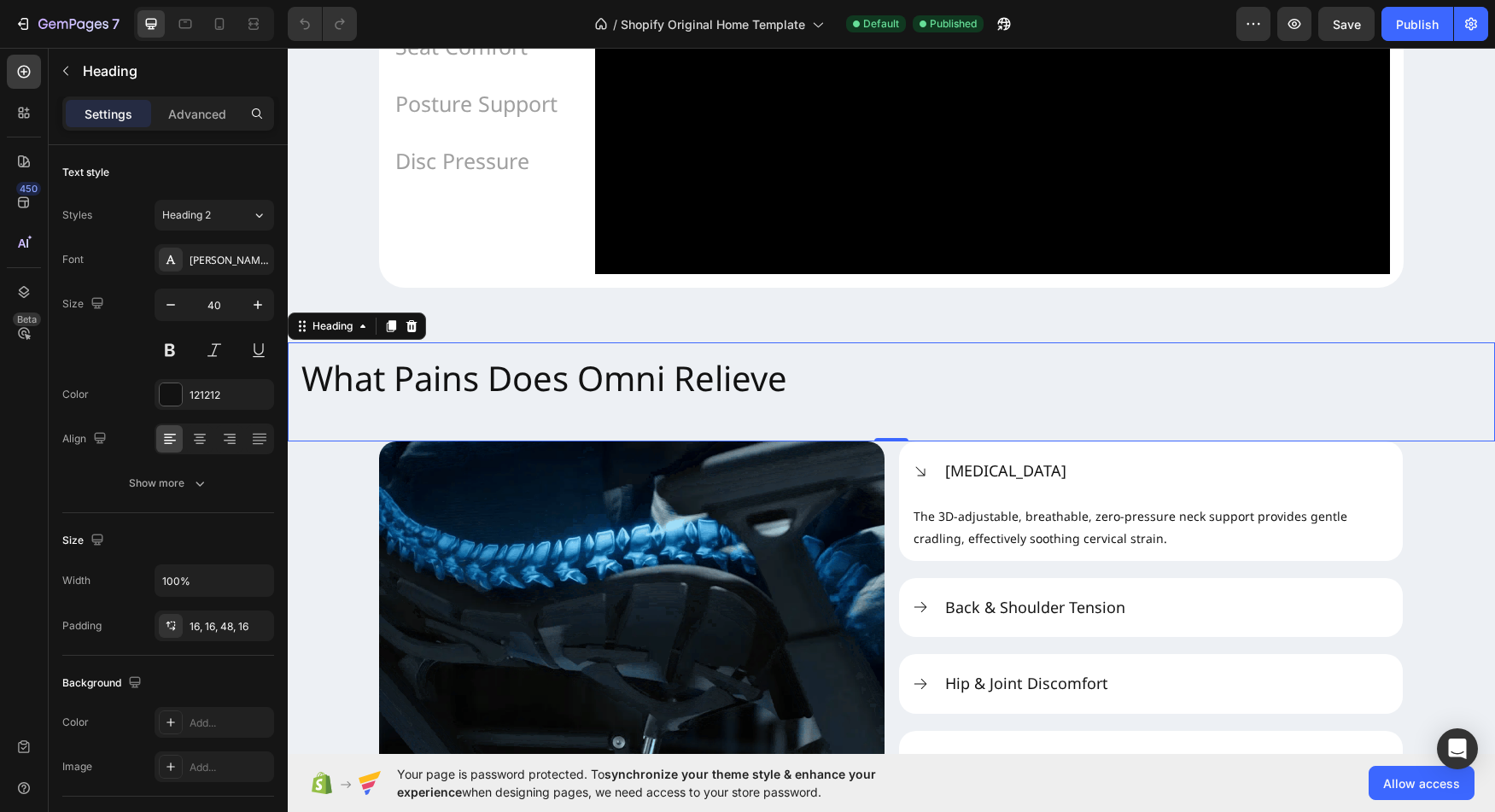
click at [952, 406] on h2 "What Pains Does Omni Relieve" at bounding box center [891, 392] width 1207 height 99
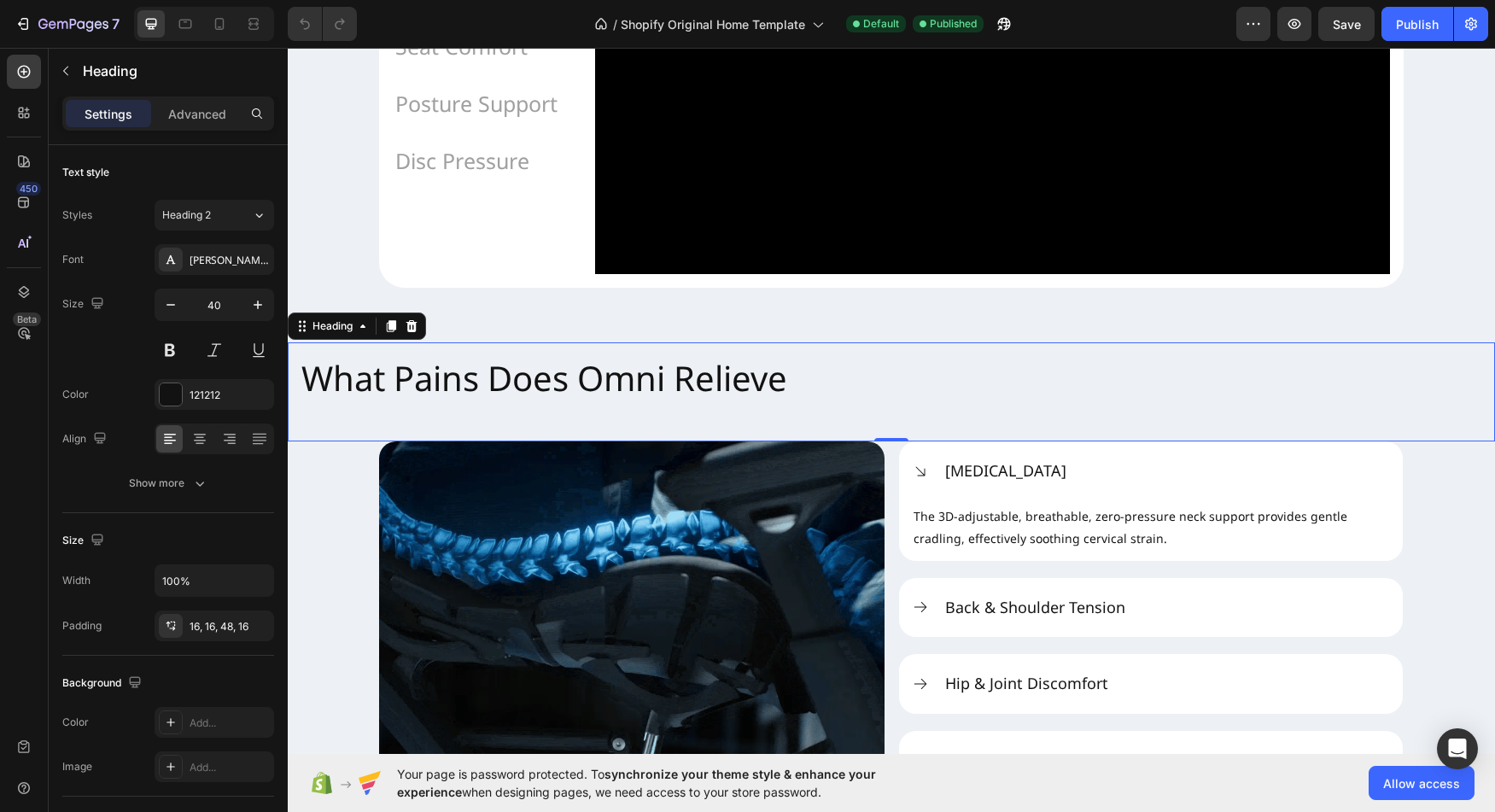
click at [313, 423] on h2 "What Pains Does Omni Relieve" at bounding box center [891, 392] width 1207 height 99
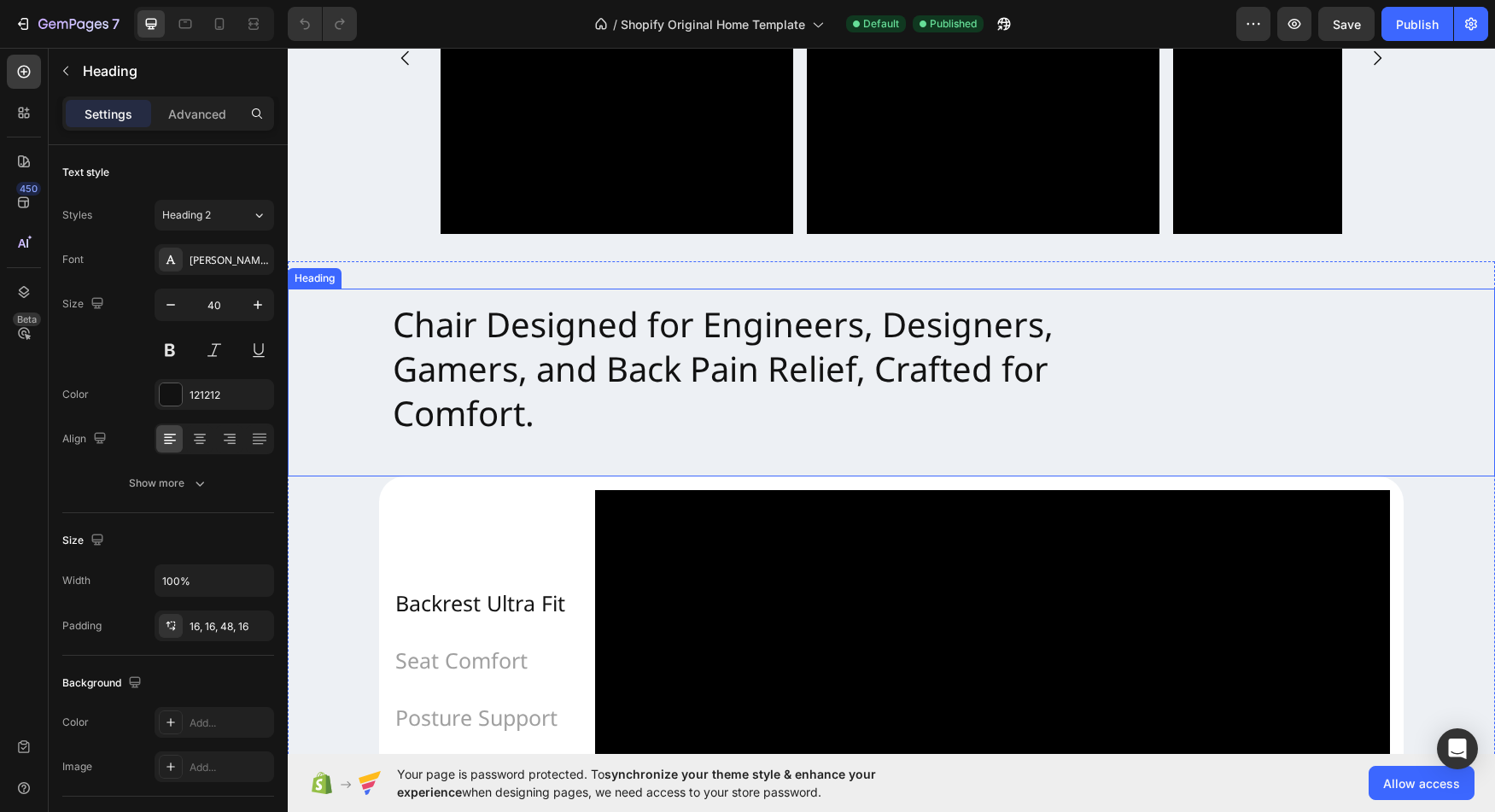
scroll to position [1116, 0]
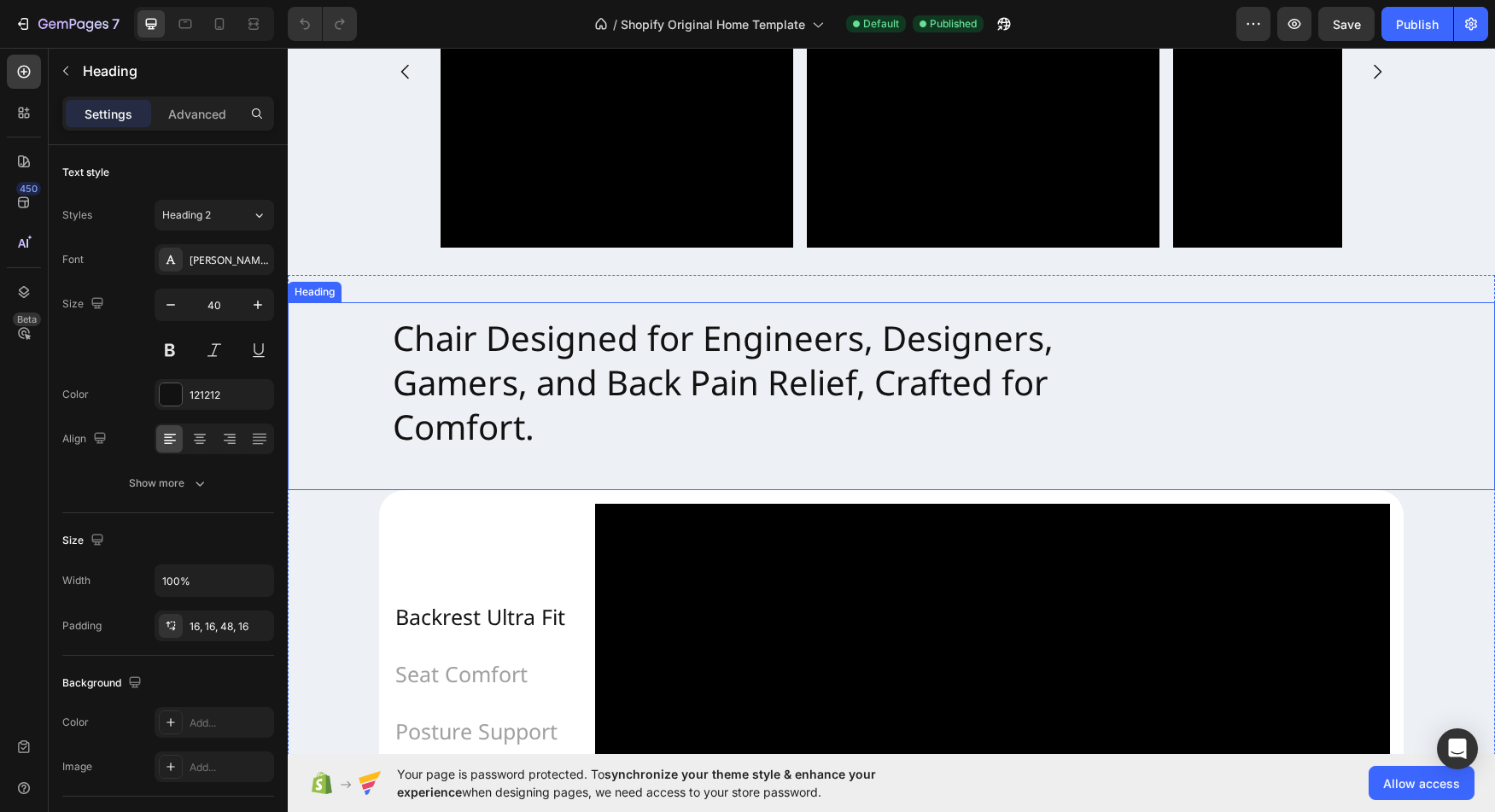
click at [404, 337] on h2 "Chair Designed for Engineers, Designers, Gamers, and Back Pain Relief, Crafted …" at bounding box center [891, 396] width 1024 height 188
click at [366, 343] on div "Chair Designed for Engineers, Designers, Gamers, and Back Pain Relief, Crafted …" at bounding box center [891, 396] width 1207 height 188
click at [413, 341] on h2 "Chair Designed for Engineers, Designers, Gamers, and Back Pain Relief, Crafted …" at bounding box center [891, 396] width 1024 height 188
click at [393, 342] on p "Chair Designed for Engineers, Designers, Gamers, and Back Pain Relief, Crafted …" at bounding box center [892, 383] width 998 height 133
click at [342, 345] on div "Chair Designed for Engineers, Designers, Gamers, and Back Pain Relief, Crafted …" at bounding box center [891, 396] width 1207 height 188
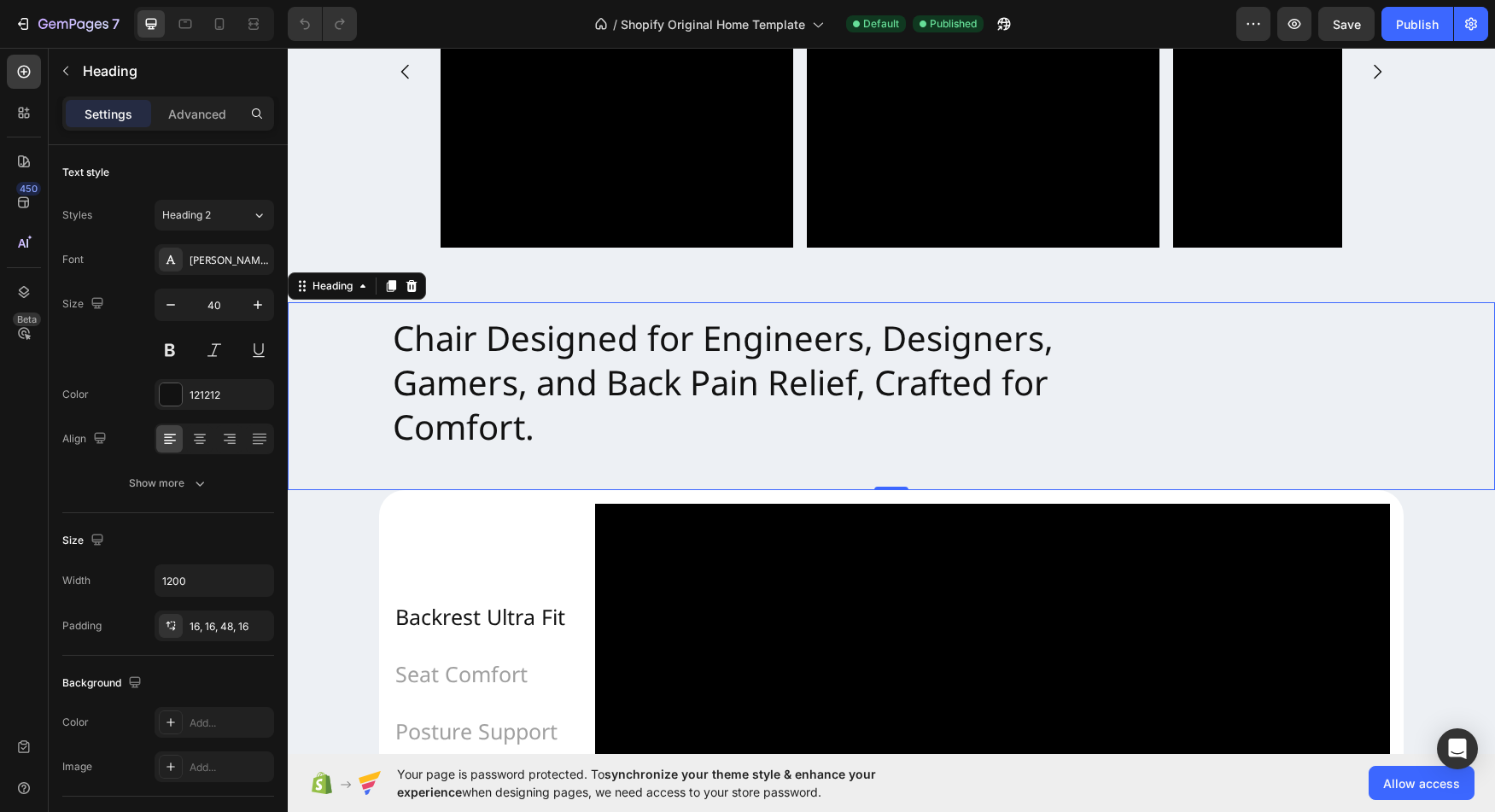
click at [383, 351] on h2 "Chair Designed for Engineers, Designers, Gamers, and Back Pain Relief, Crafted …" at bounding box center [891, 396] width 1024 height 188
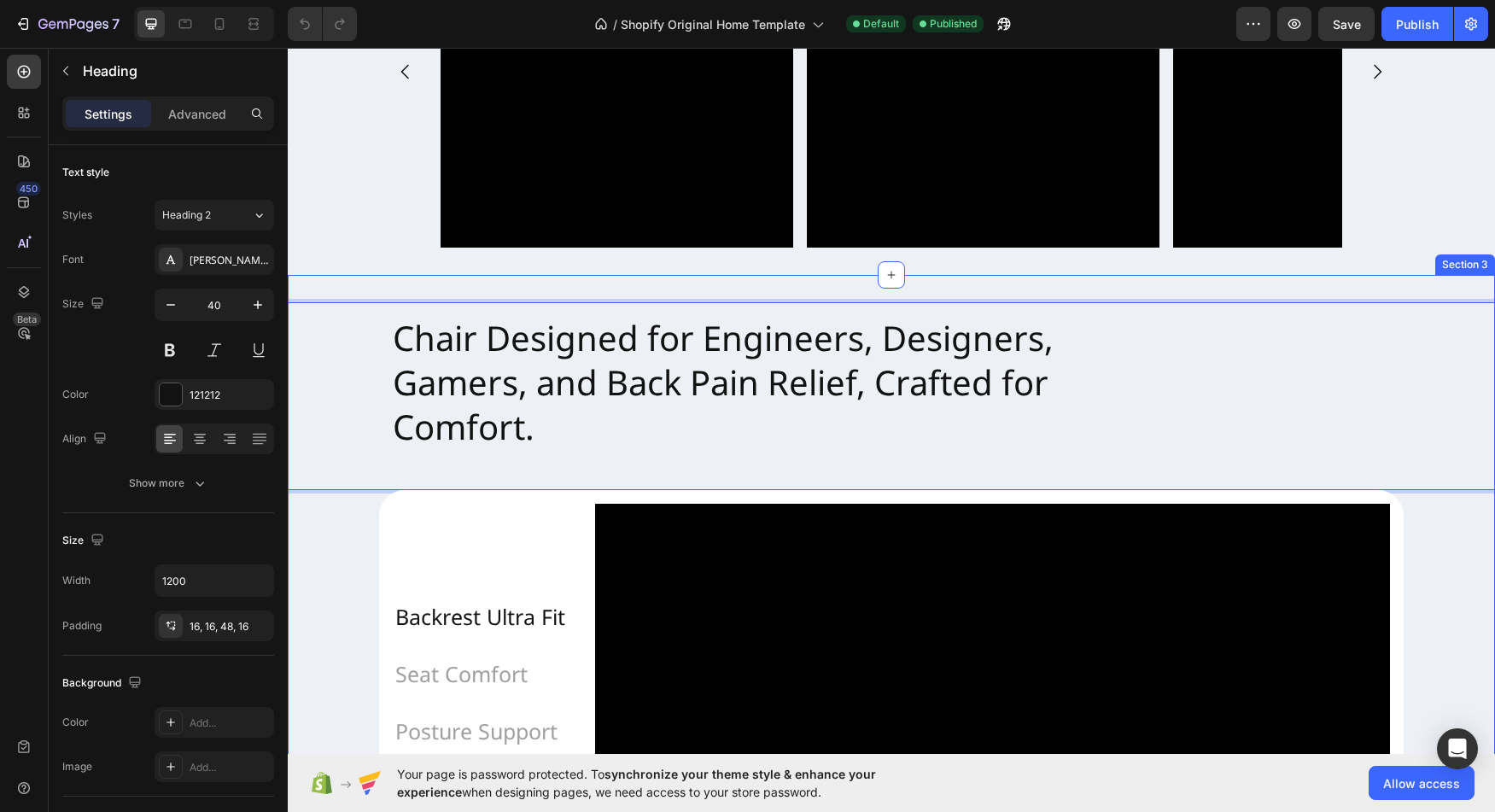
click at [336, 288] on div "Chair Designed for Engineers, Designers, Gamers, and Back Pain Relief, Crafted …" at bounding box center [891, 608] width 1207 height 668
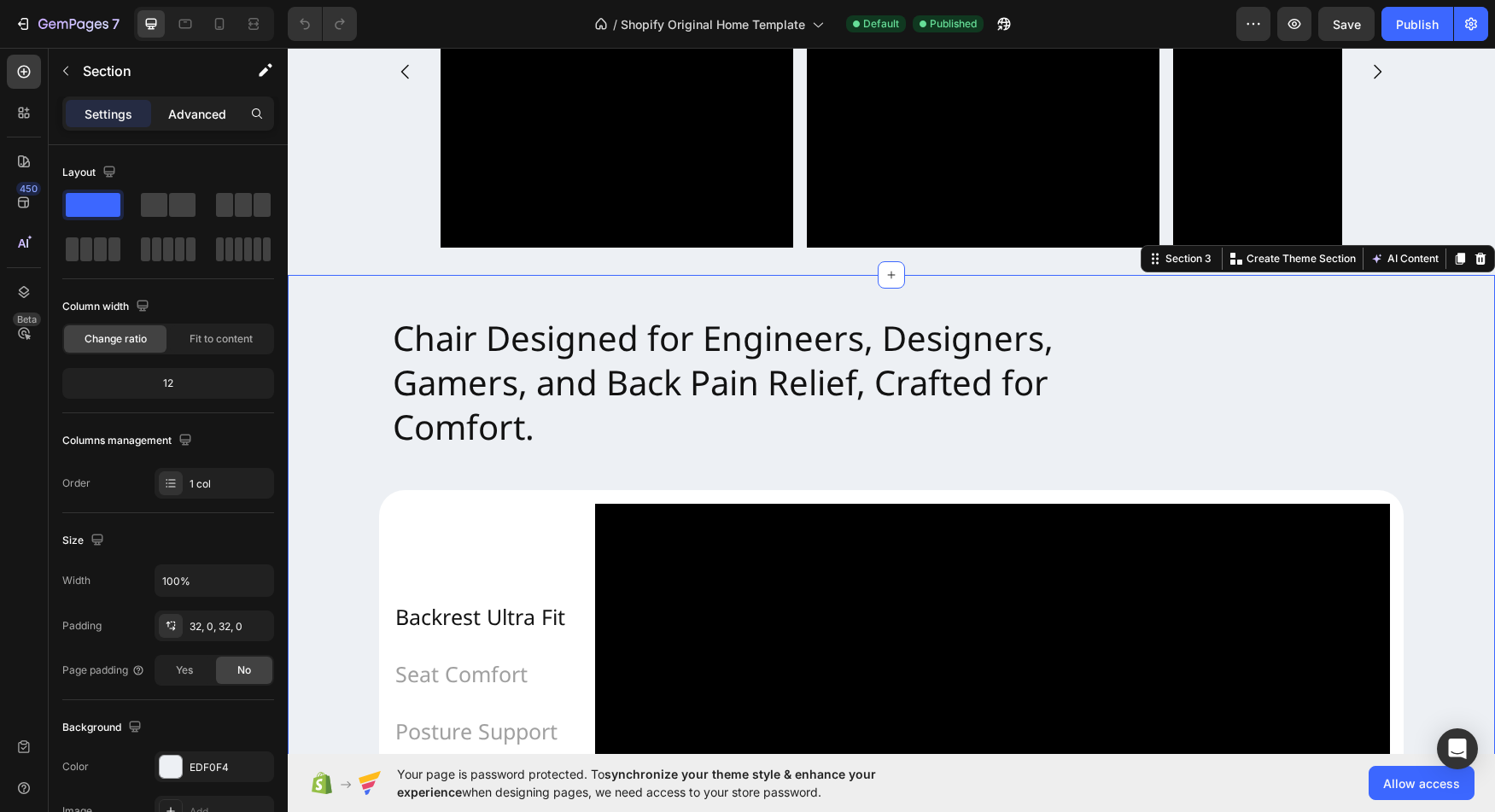
click at [206, 106] on p "Advanced" at bounding box center [197, 114] width 58 height 18
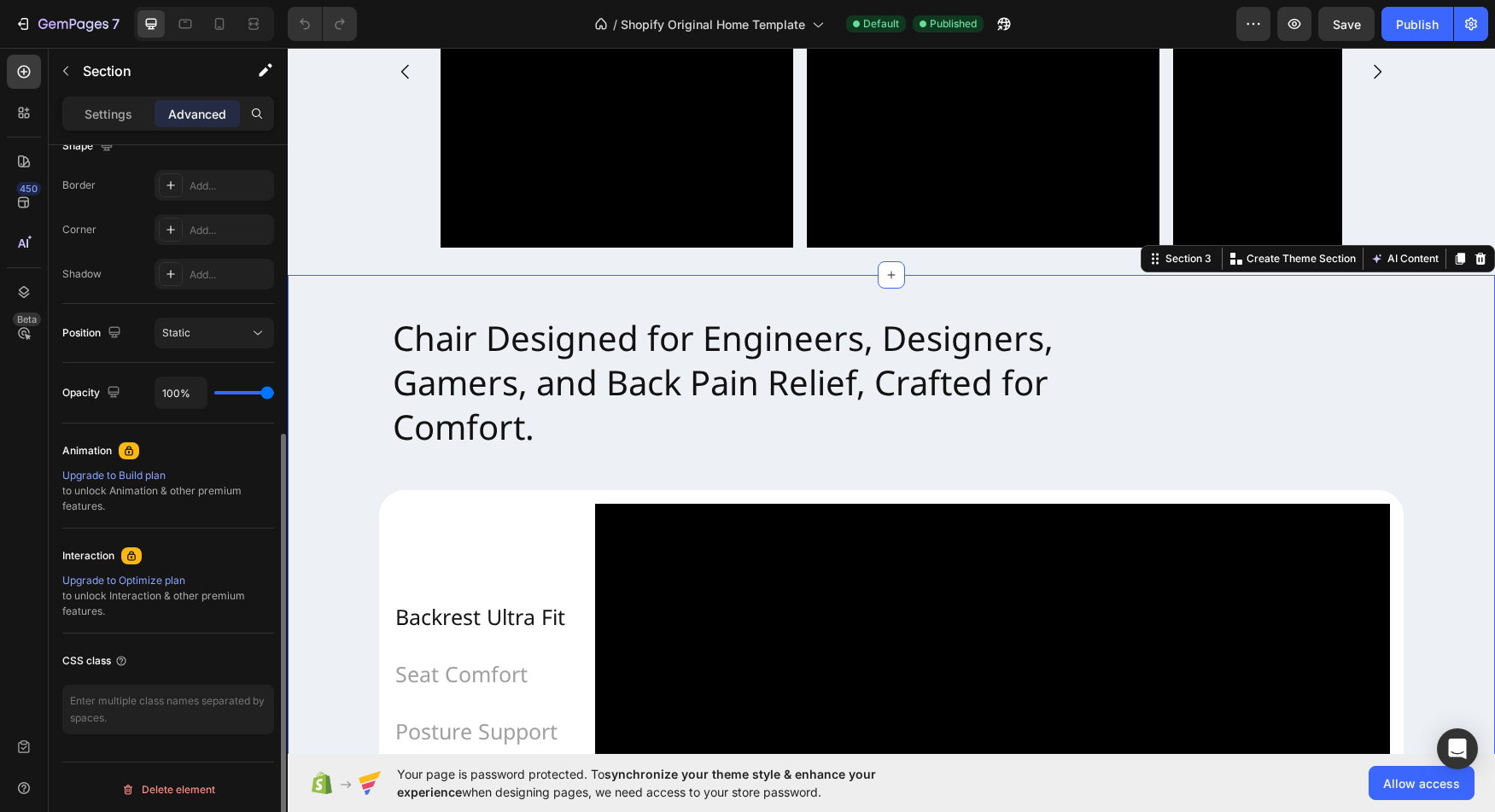
scroll to position [469, 0]
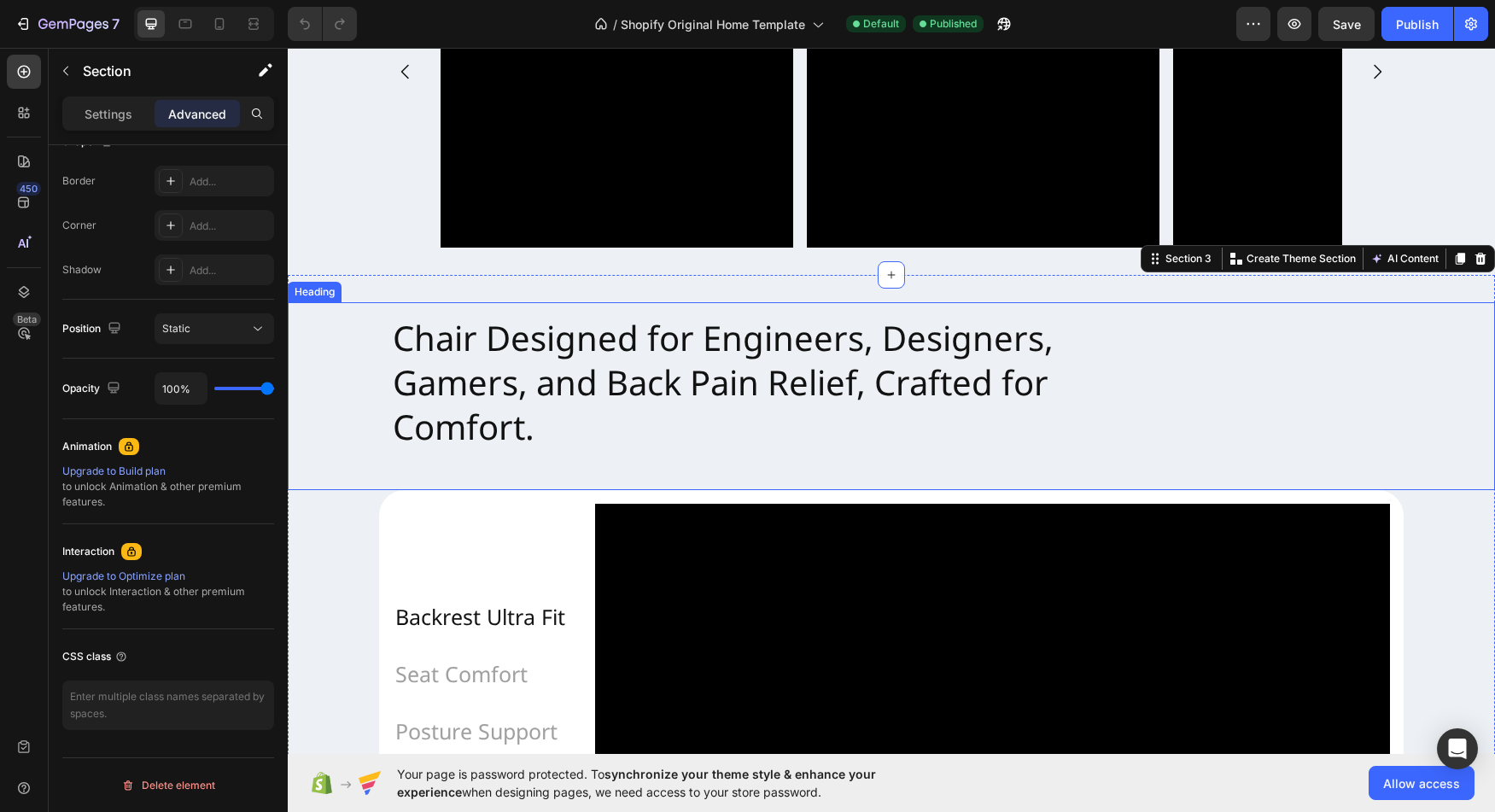
click at [432, 462] on h2 "Chair Designed for Engineers, Designers, Gamers, and Back Pain Relief, Crafted …" at bounding box center [891, 396] width 1024 height 188
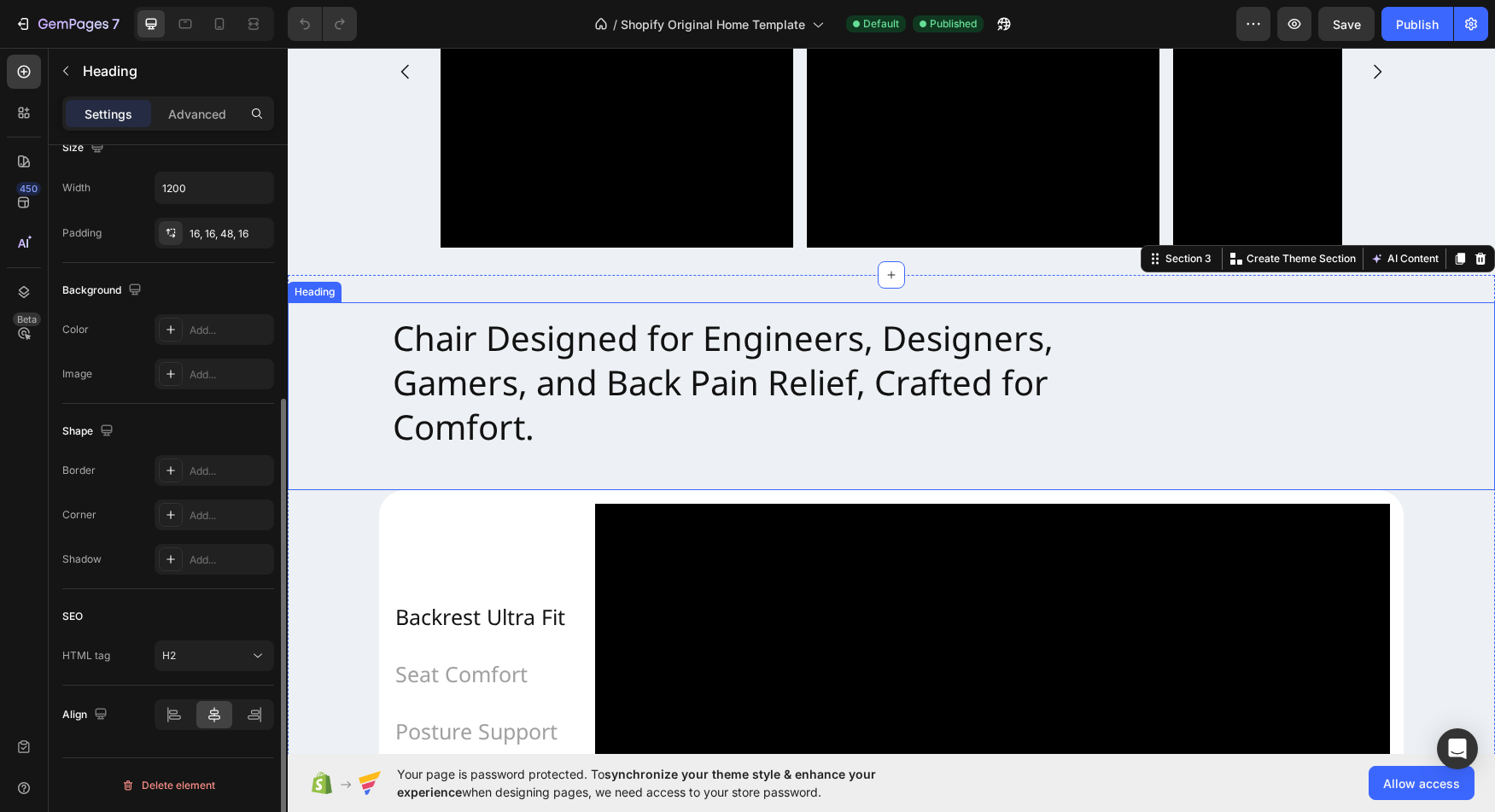
scroll to position [0, 0]
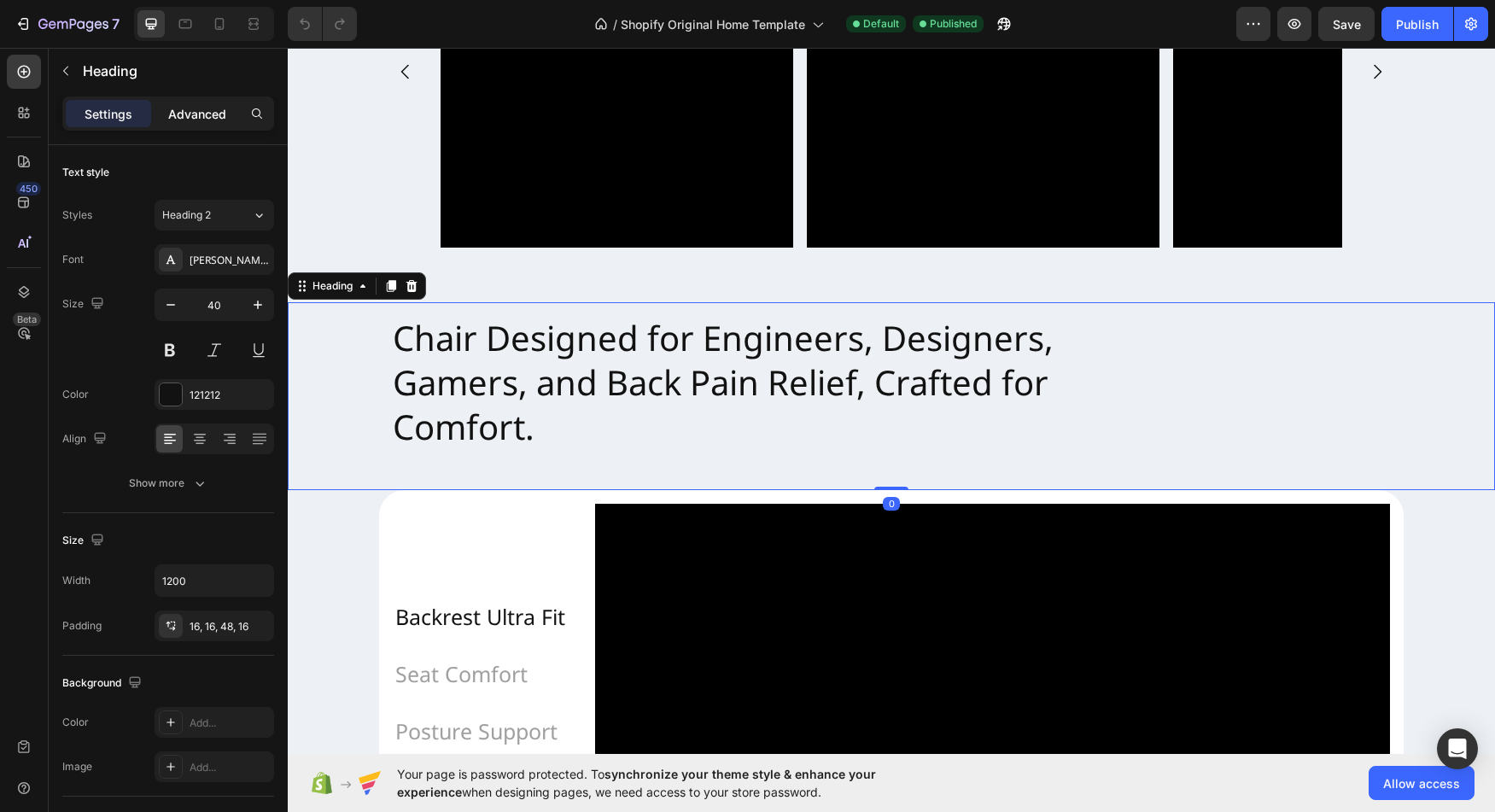
click at [190, 111] on p "Advanced" at bounding box center [197, 114] width 58 height 18
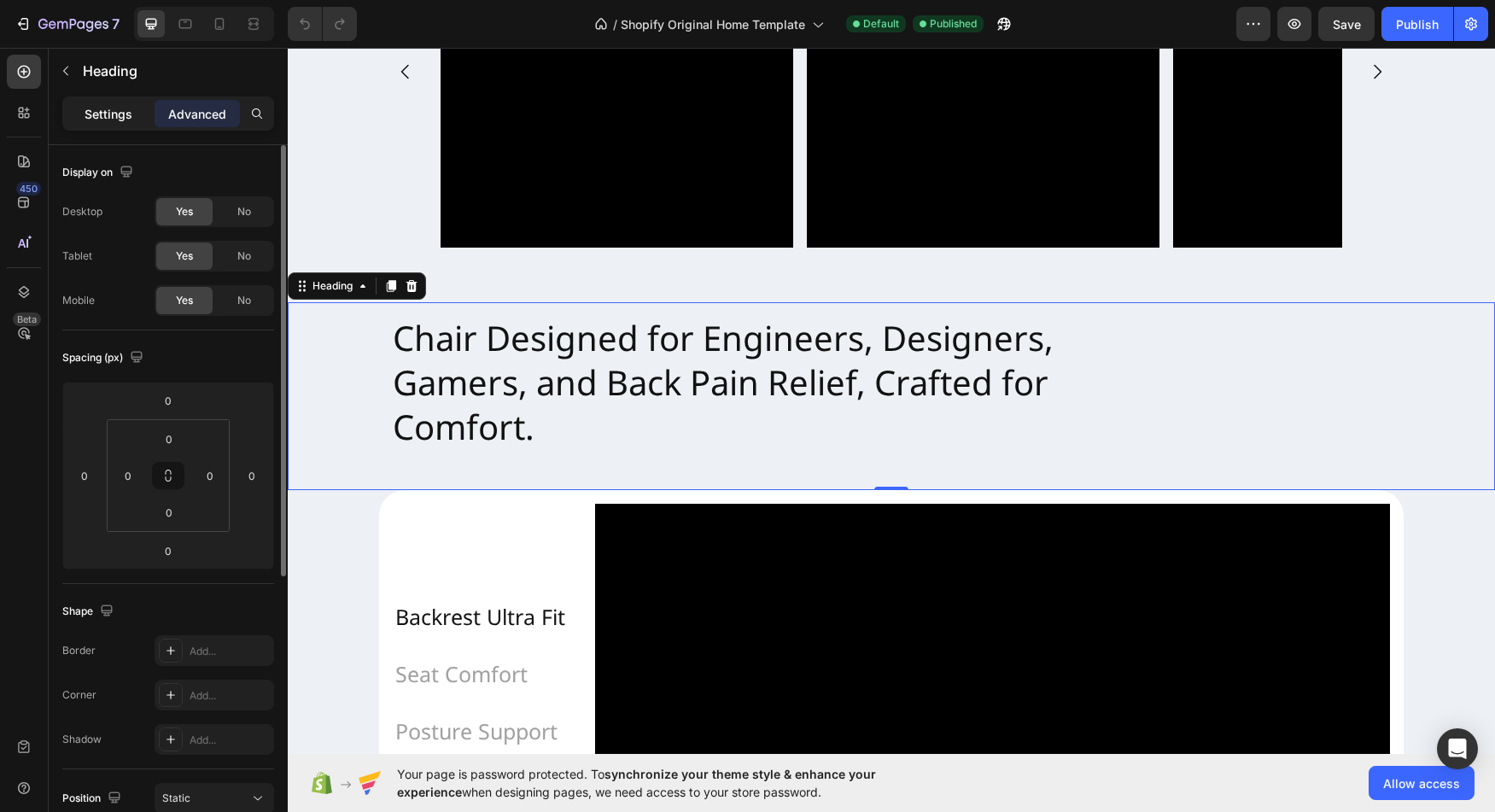
click at [113, 101] on div "Settings" at bounding box center [108, 113] width 85 height 27
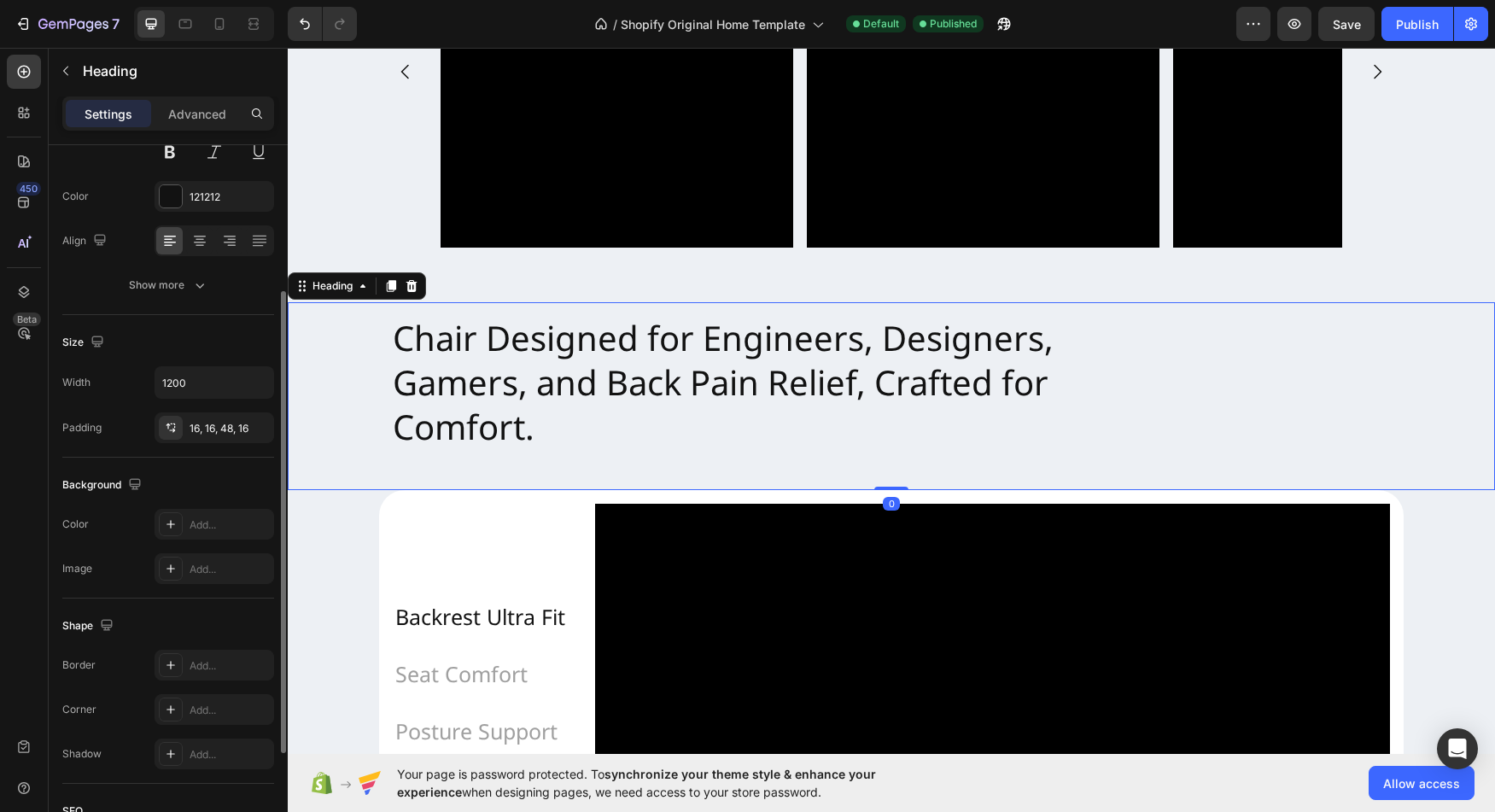
scroll to position [230, 0]
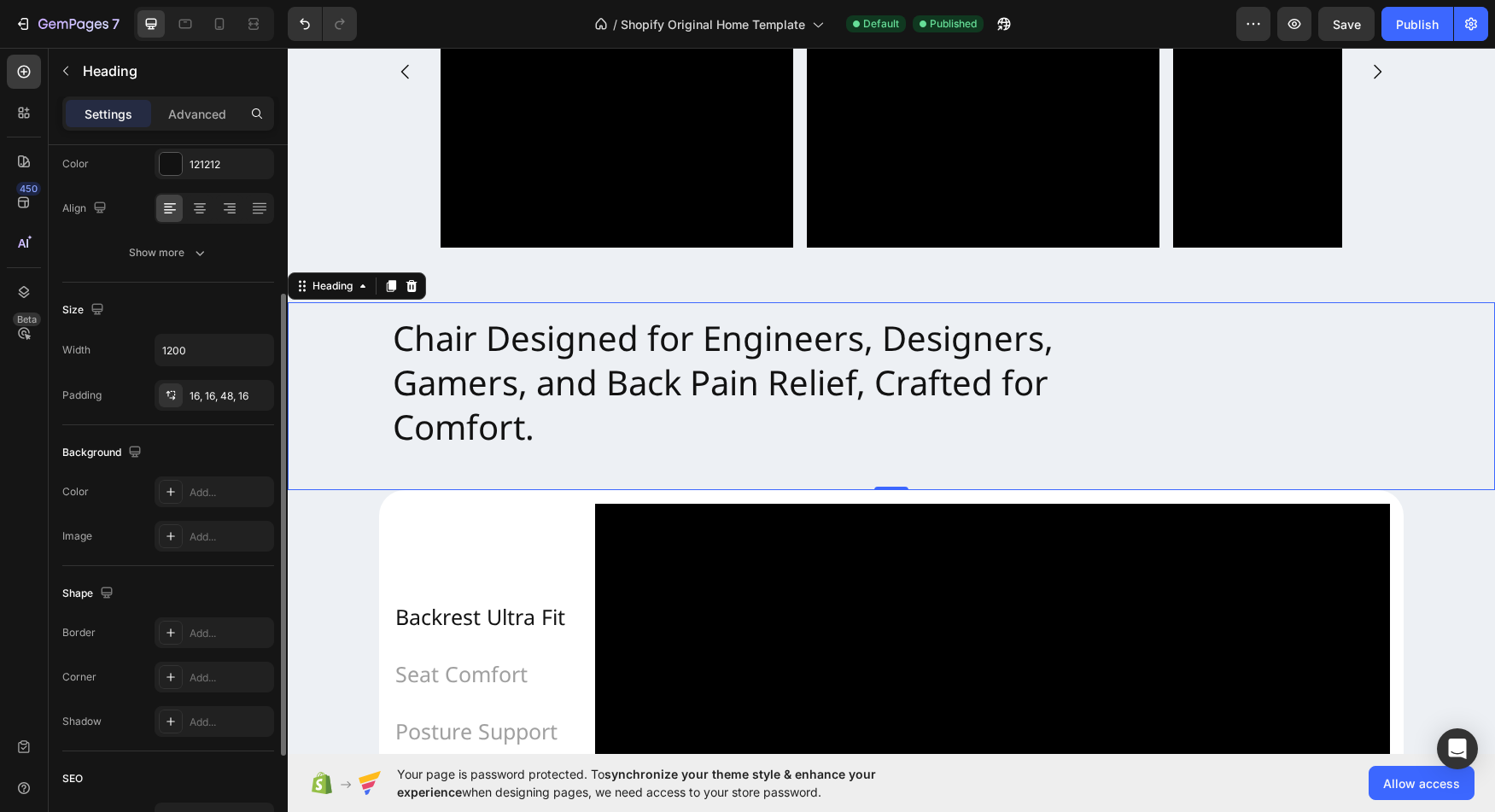
click at [168, 260] on div "Show more" at bounding box center [168, 252] width 80 height 17
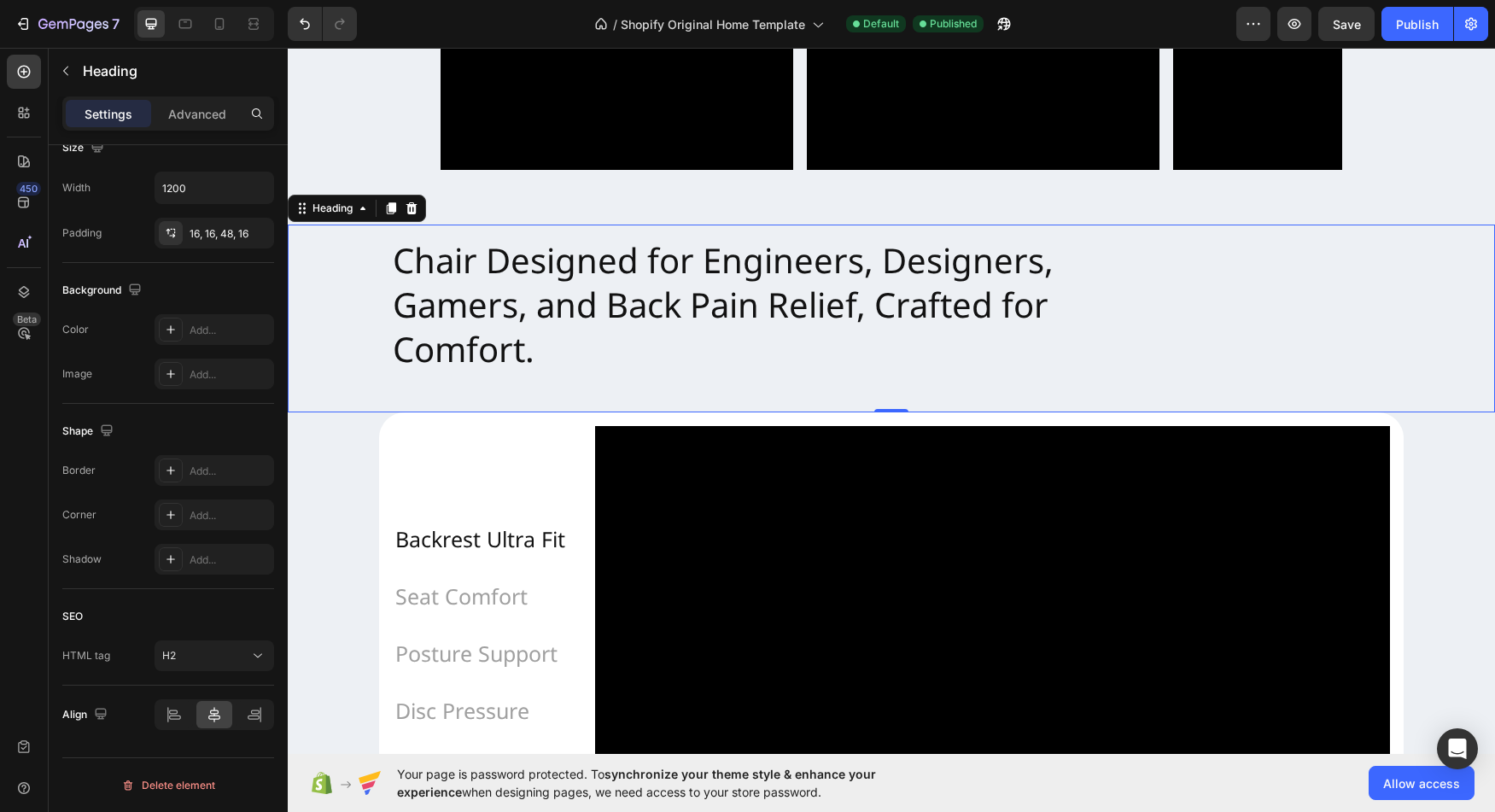
scroll to position [1200, 0]
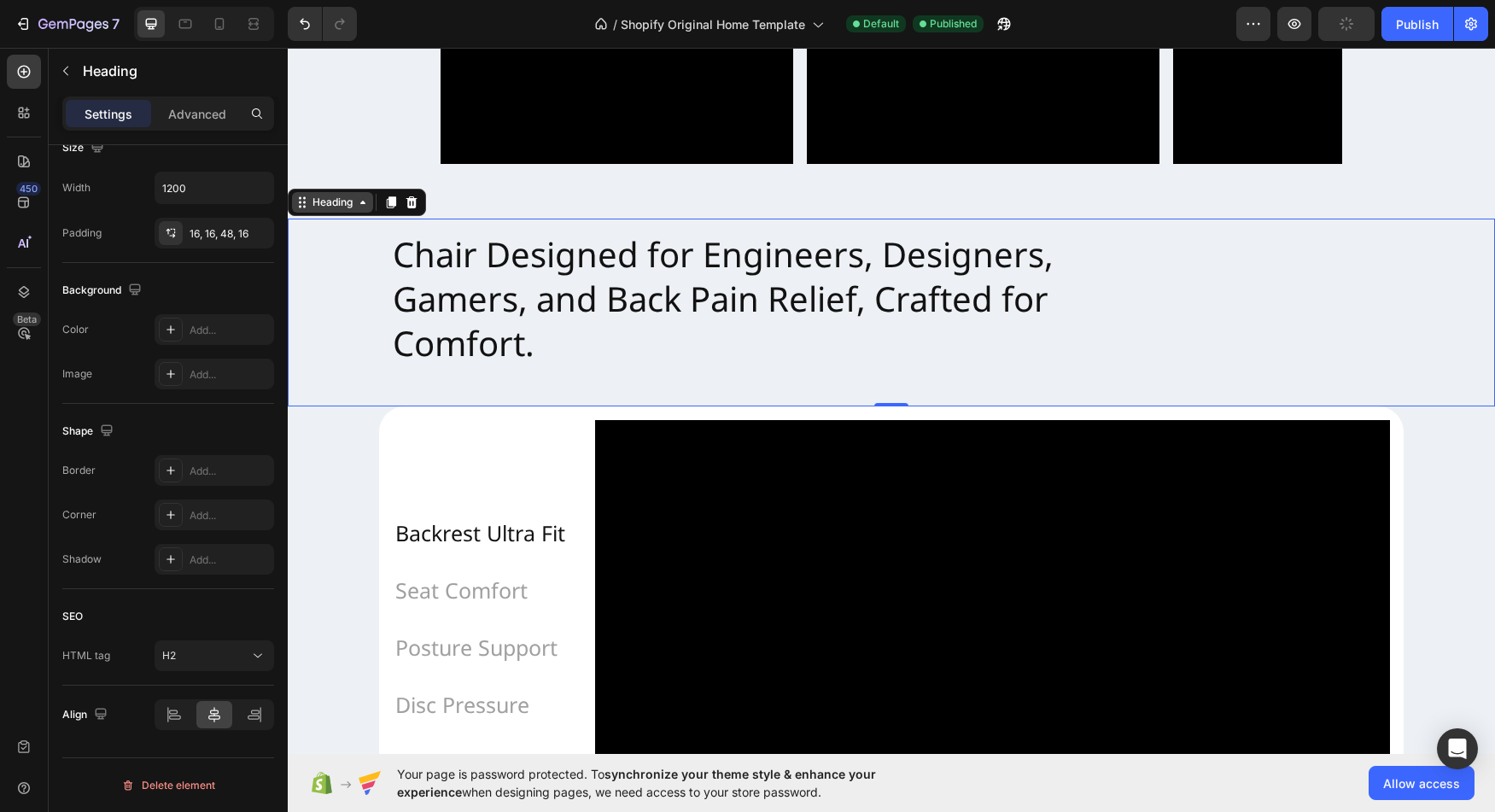
click at [349, 206] on div "Heading" at bounding box center [332, 202] width 47 height 16
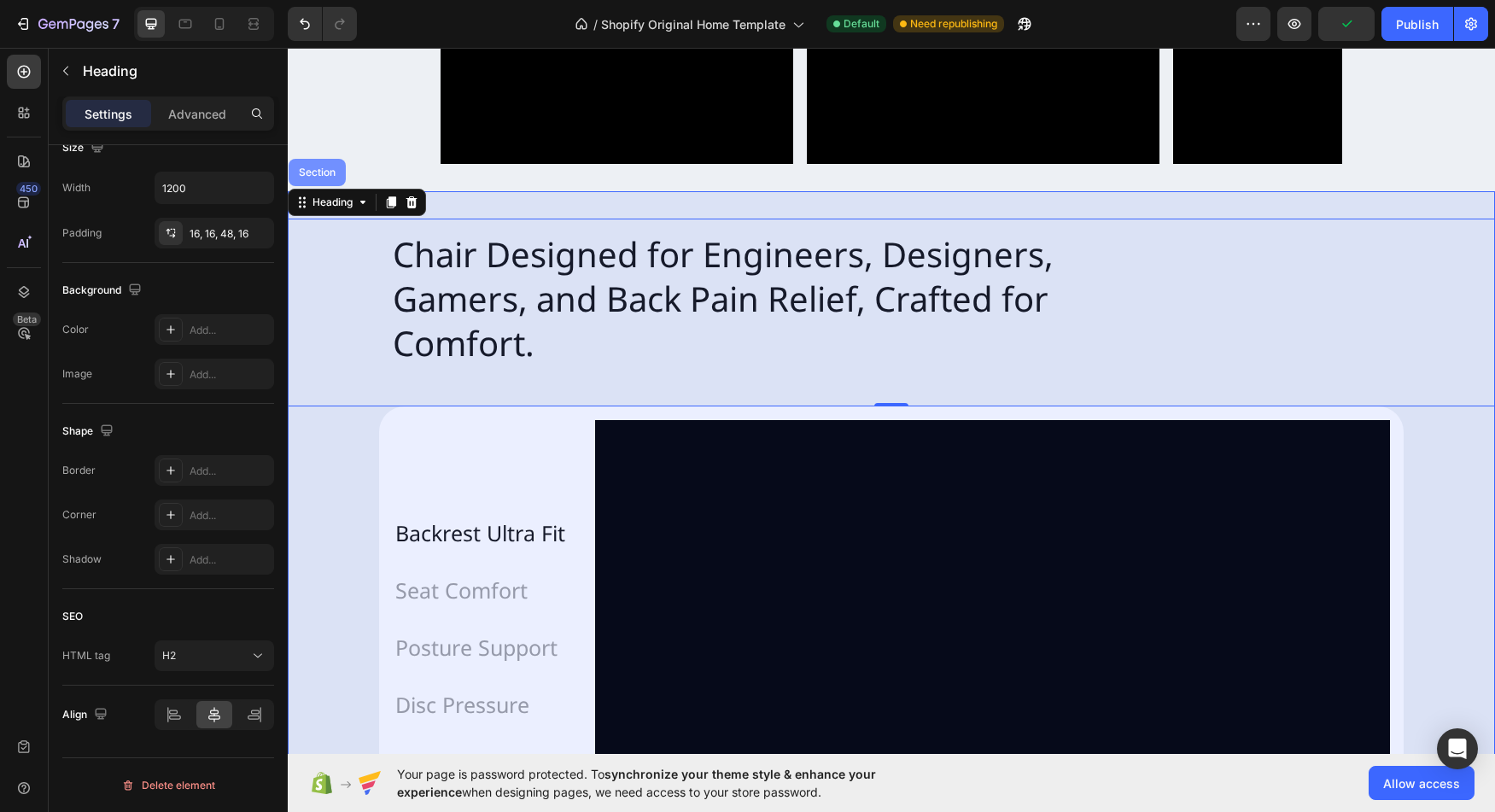
click at [329, 182] on div "Section" at bounding box center [317, 173] width 58 height 27
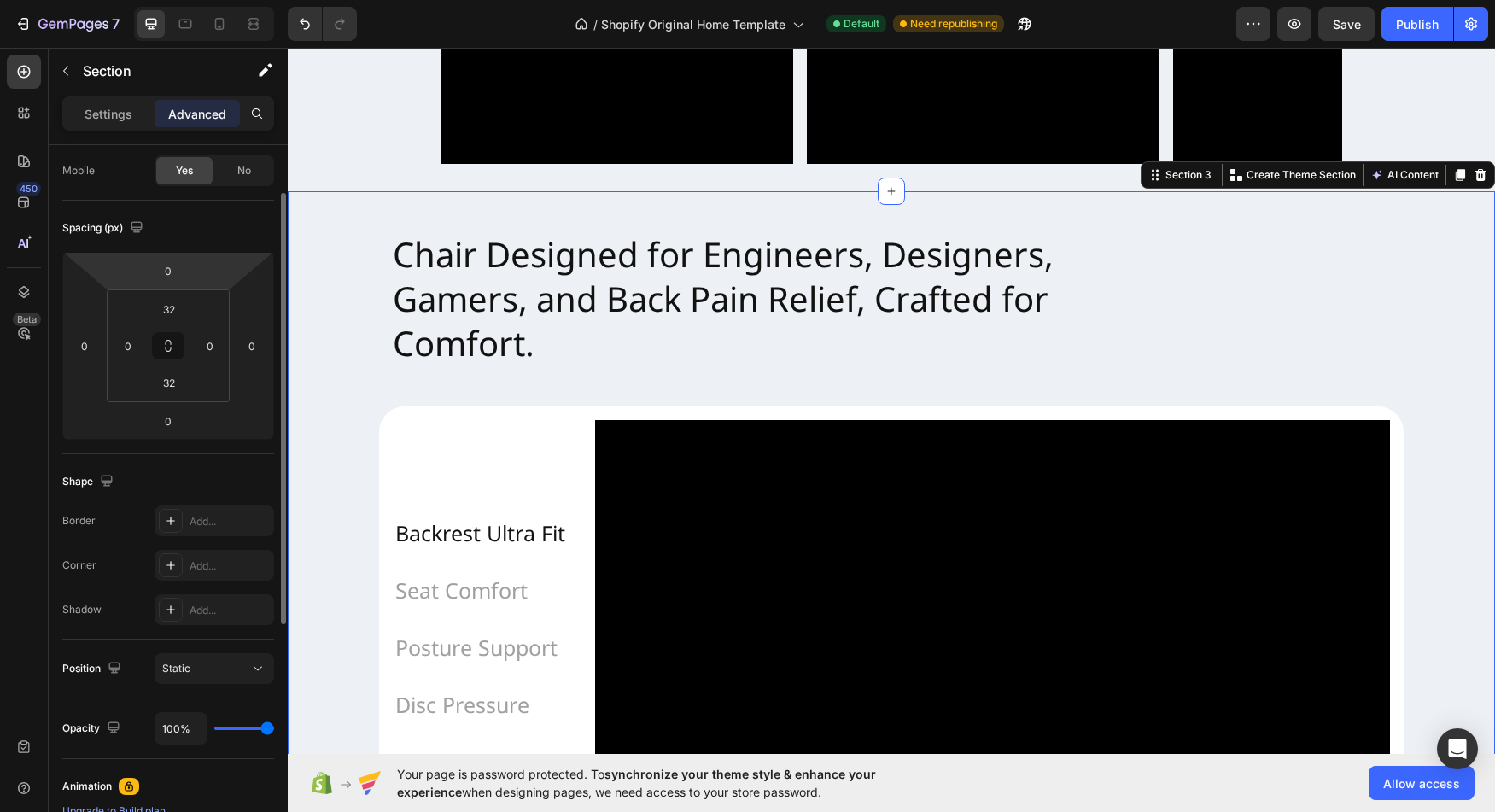
scroll to position [0, 0]
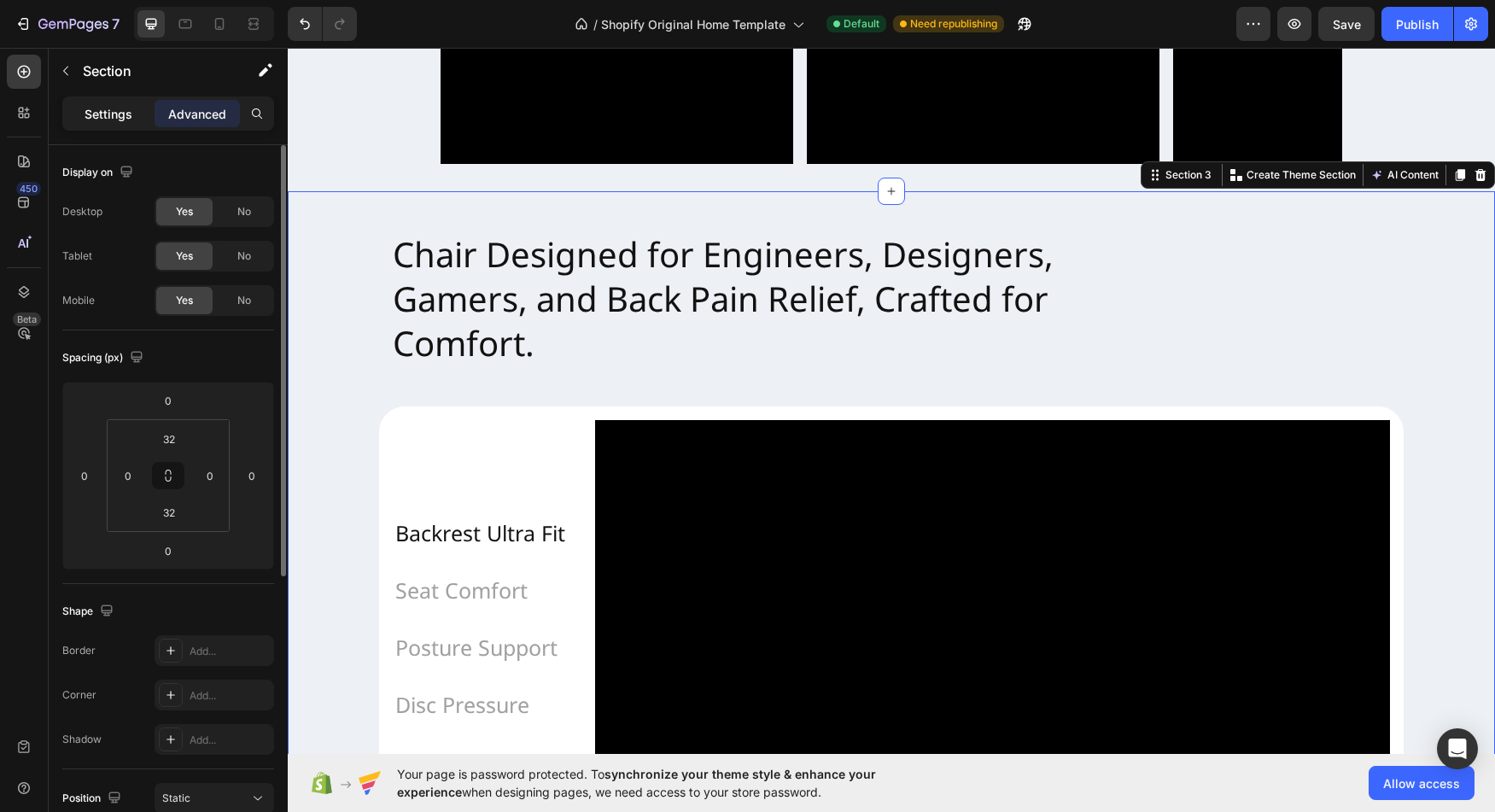
click at [86, 116] on p "Settings" at bounding box center [109, 114] width 48 height 18
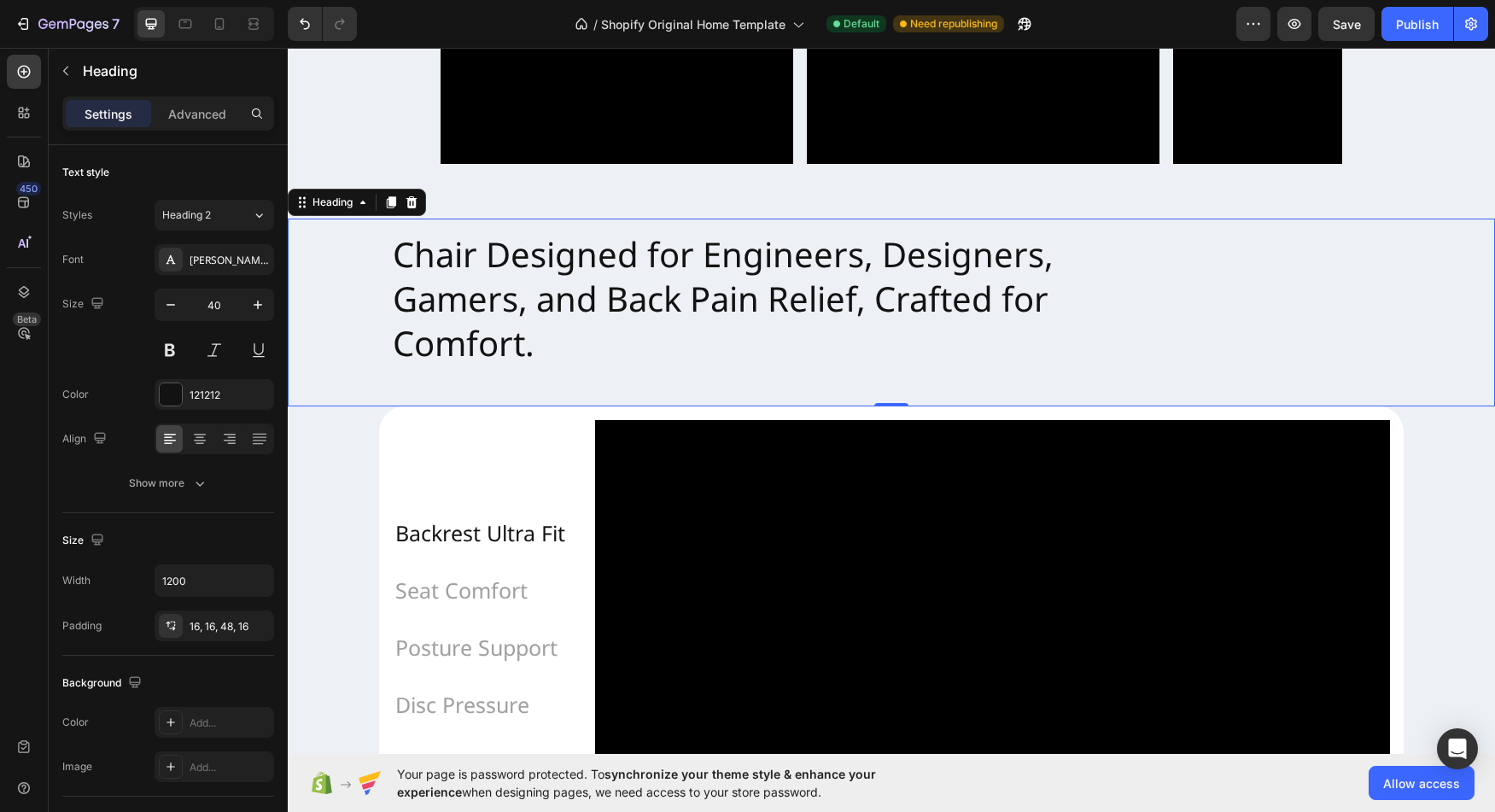
click at [317, 227] on div "Chair Designed for Engineers, Designers, Gamers, and Back Pain Relief, Crafted …" at bounding box center [891, 312] width 1207 height 188
click at [329, 206] on div "Heading" at bounding box center [332, 202] width 47 height 16
click at [334, 322] on div "Chair Designed for Engineers, Designers, Gamers, and Back Pain Relief, Crafted …" at bounding box center [891, 312] width 1207 height 188
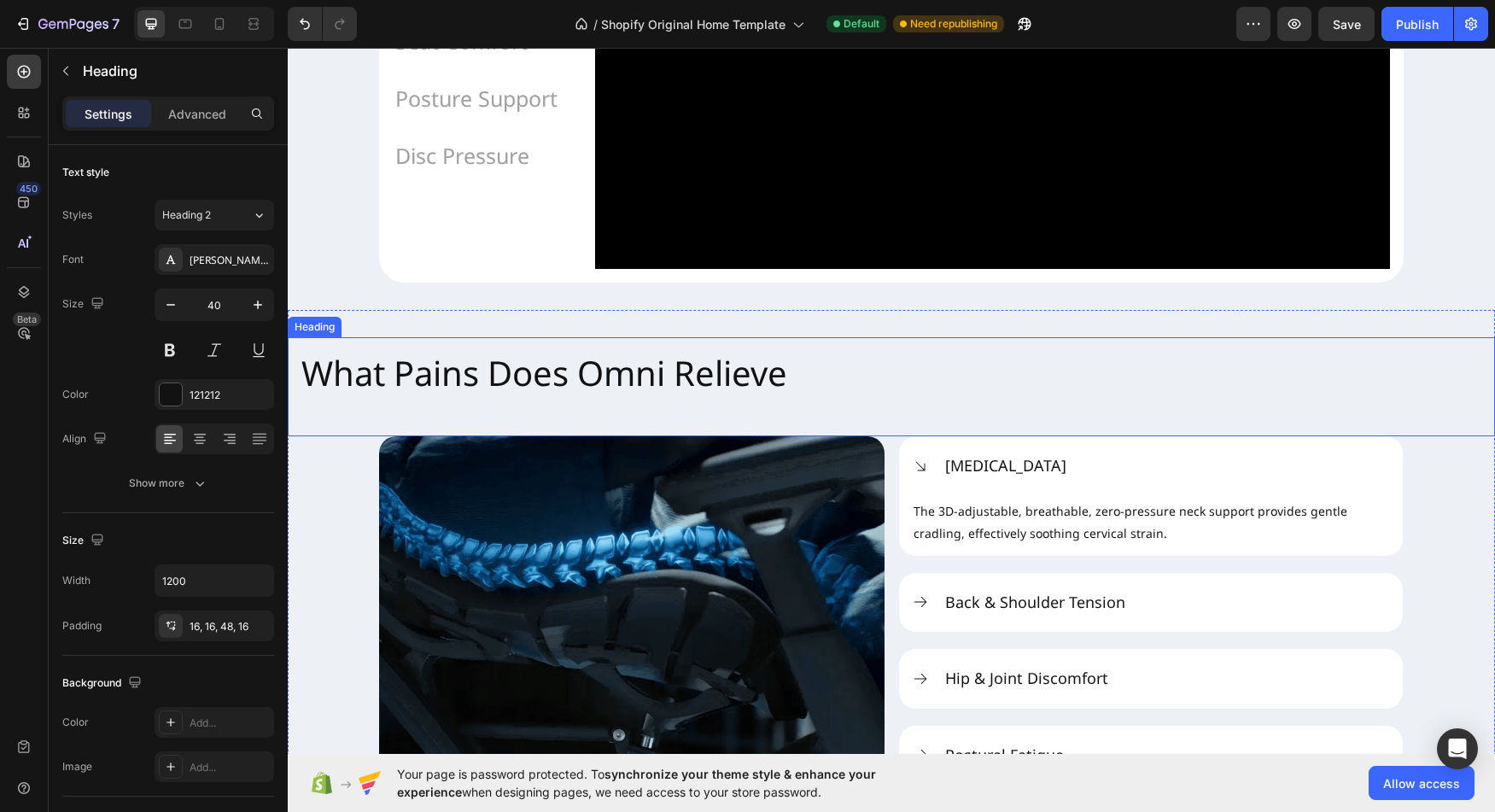
scroll to position [1756, 0]
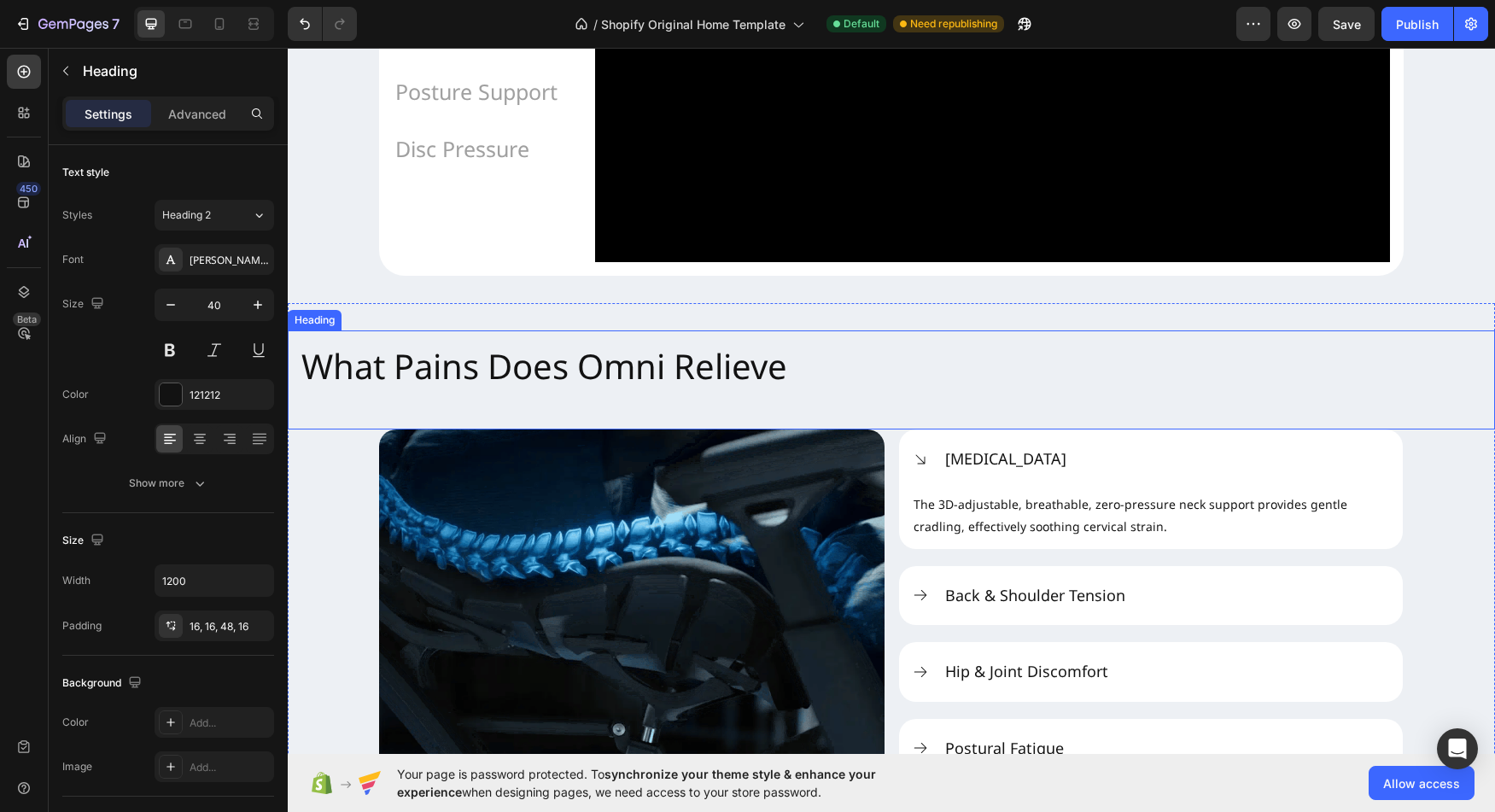
click at [446, 429] on h2 "What Pains Does Omni Relieve" at bounding box center [891, 380] width 1207 height 99
click at [350, 322] on div "Heading" at bounding box center [332, 313] width 47 height 16
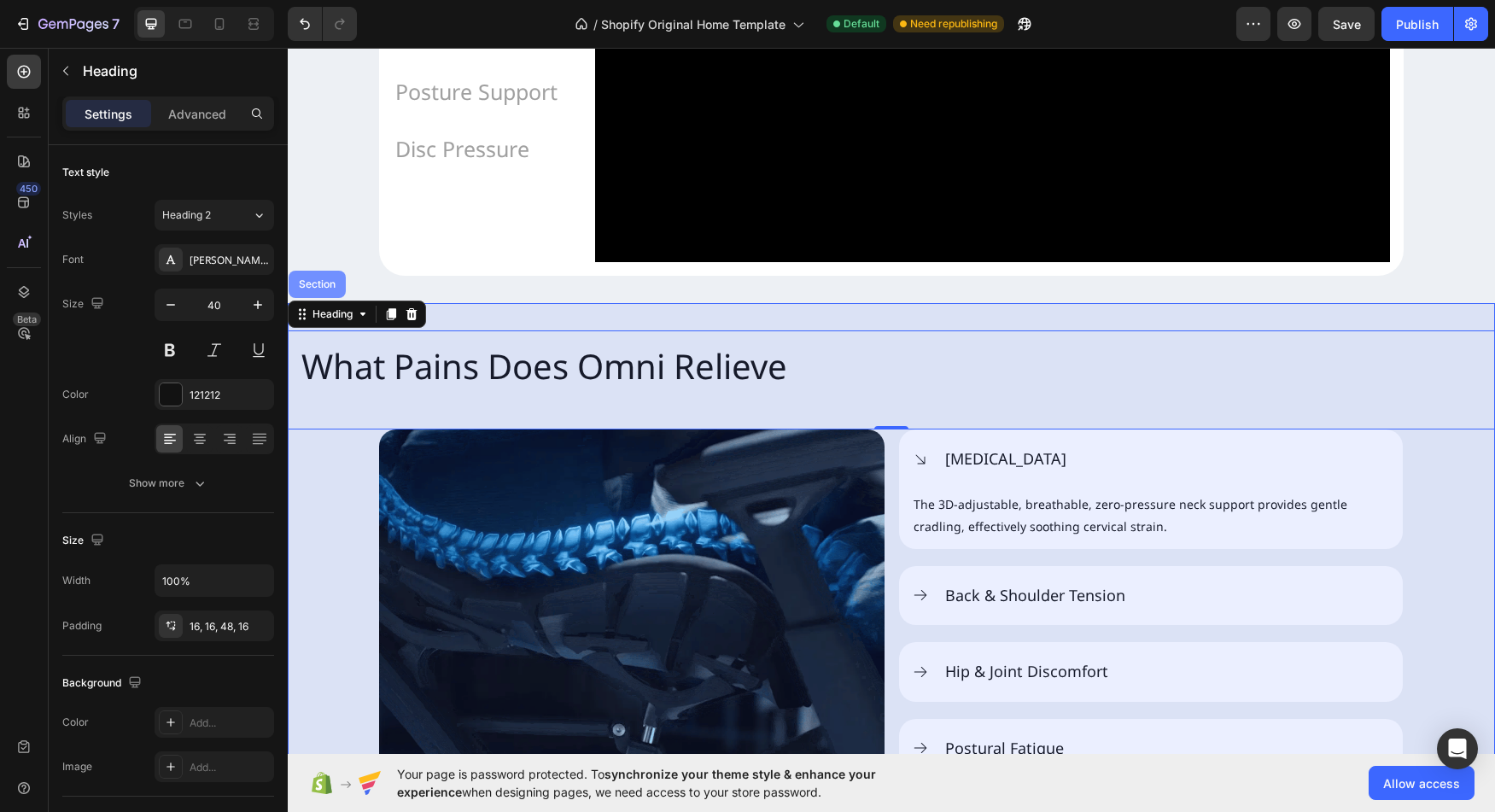
click at [324, 290] on div "Section" at bounding box center [317, 284] width 44 height 10
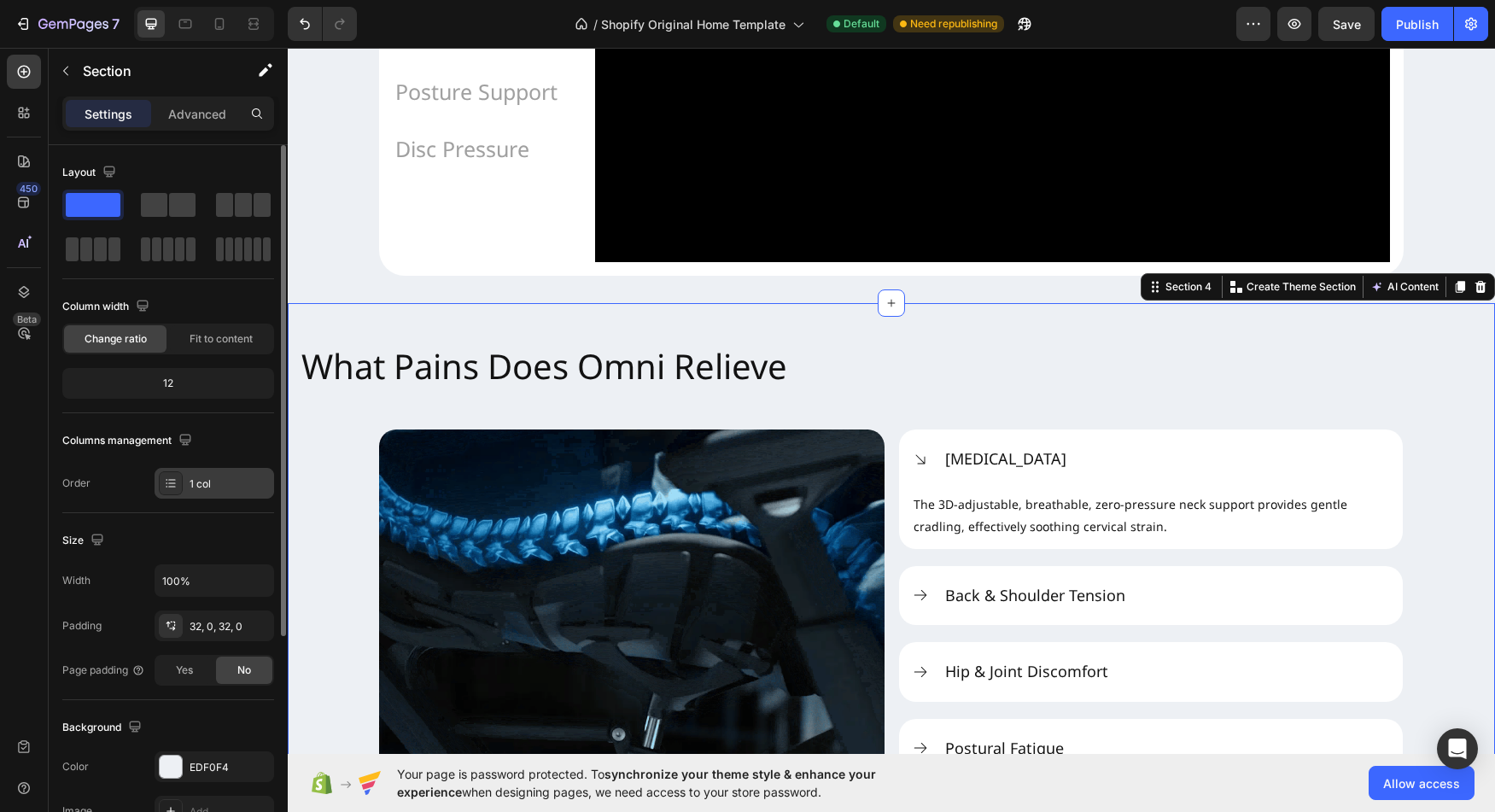
click at [175, 480] on icon at bounding box center [170, 482] width 14 height 14
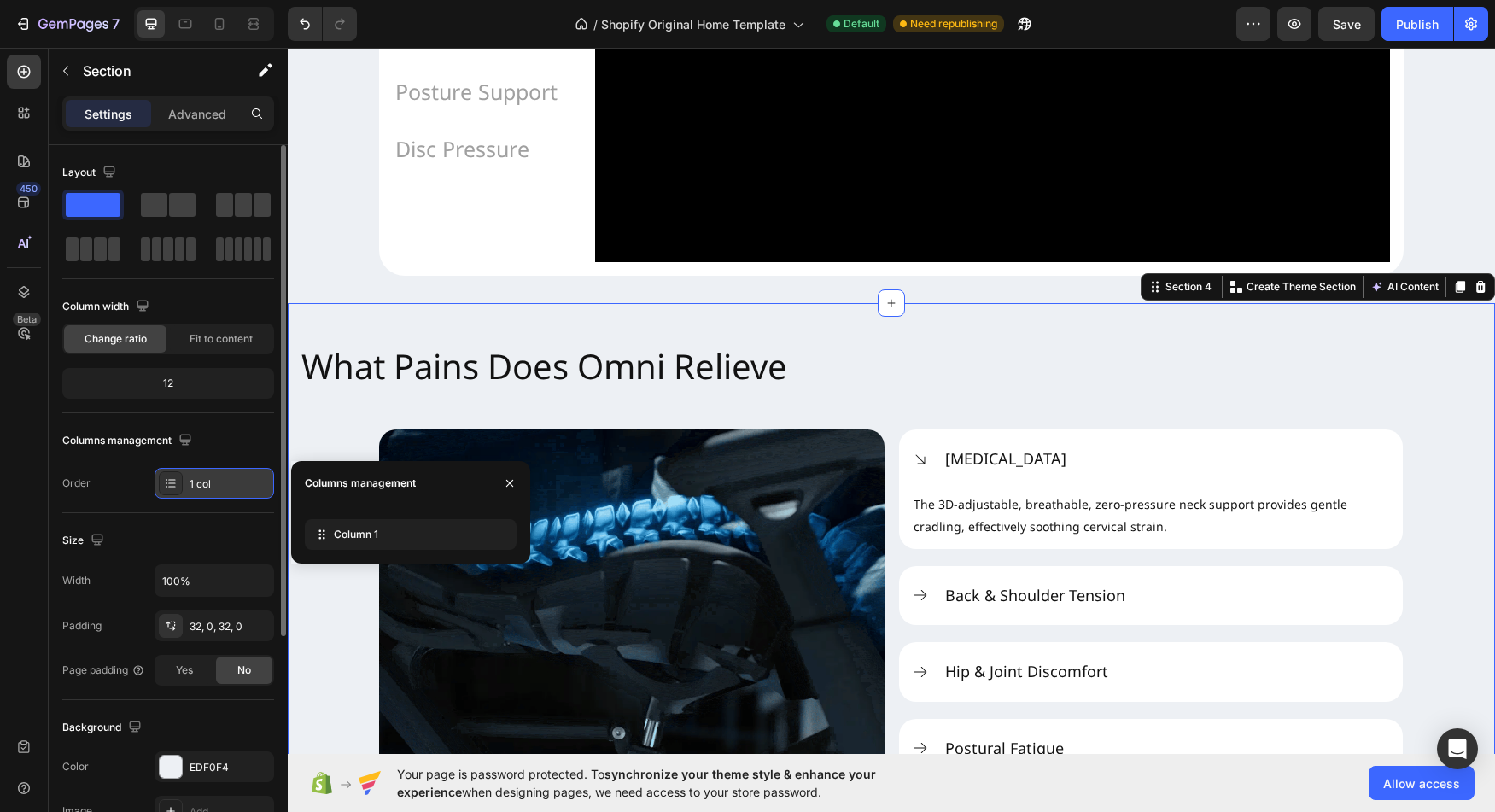
click at [175, 477] on icon at bounding box center [170, 482] width 14 height 14
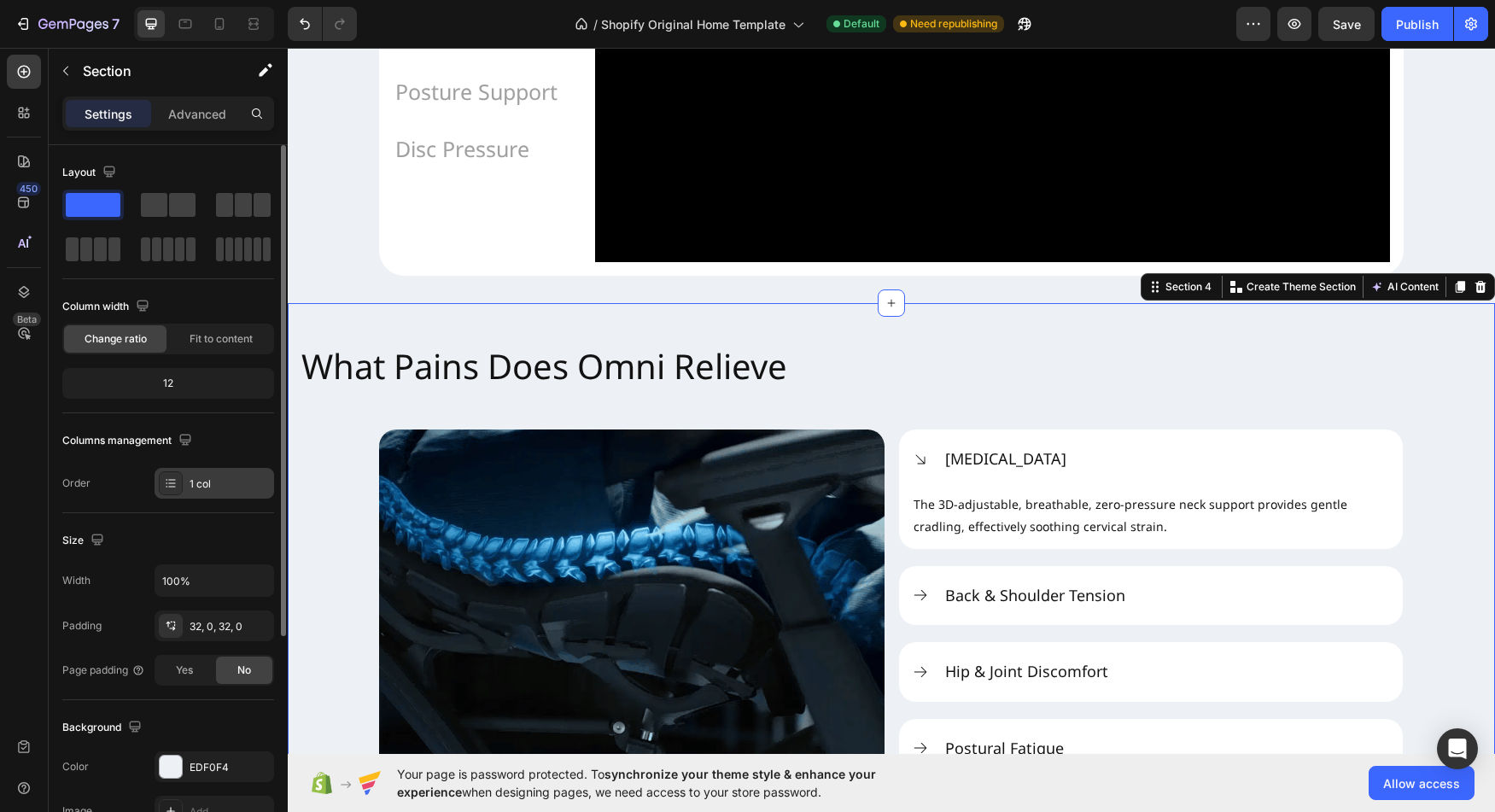
click at [175, 477] on icon at bounding box center [170, 482] width 14 height 14
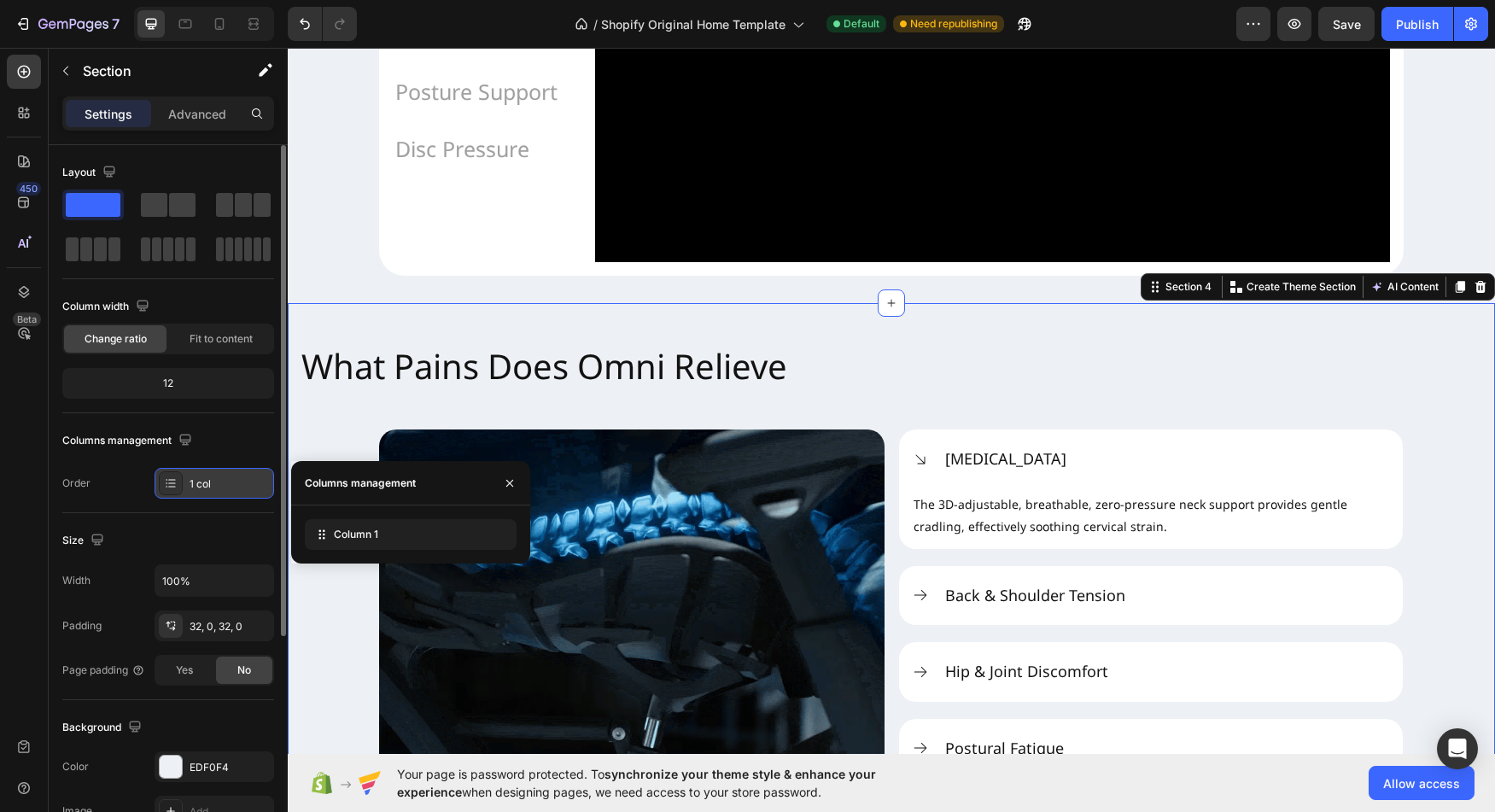
click at [175, 477] on icon at bounding box center [170, 482] width 14 height 14
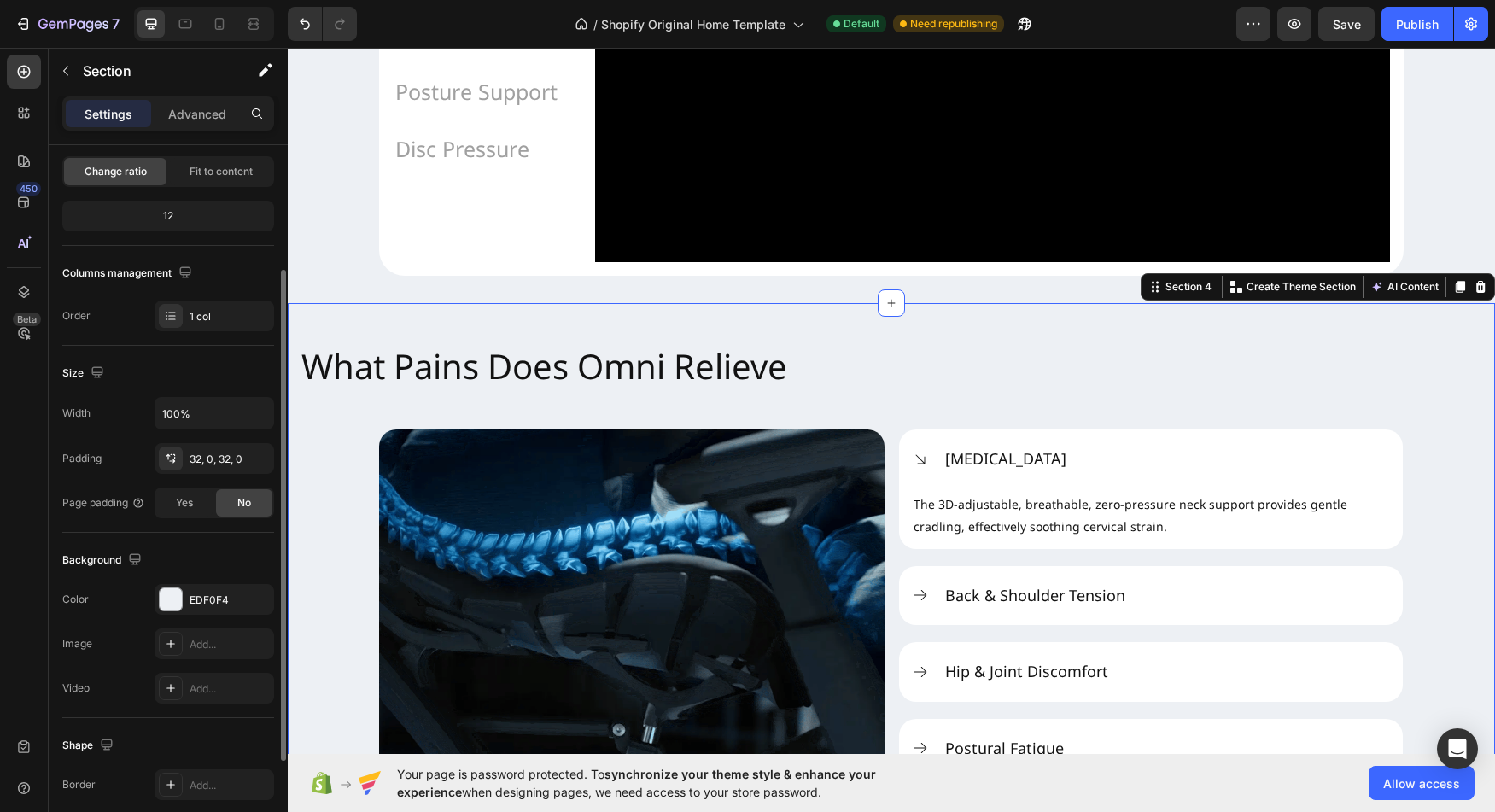
scroll to position [181, 0]
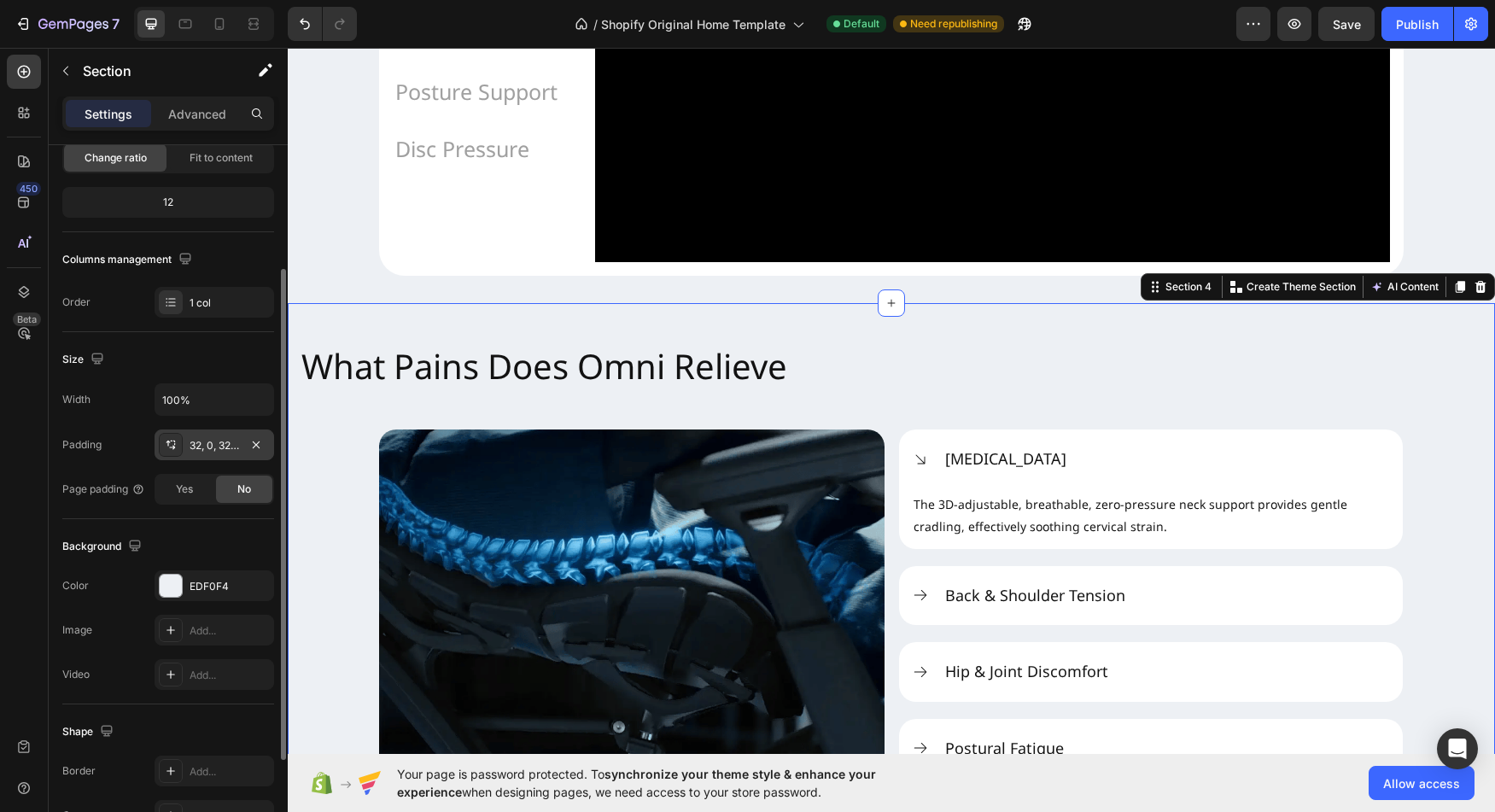
click at [228, 448] on div "32, 0, 32, 0" at bounding box center [214, 445] width 49 height 16
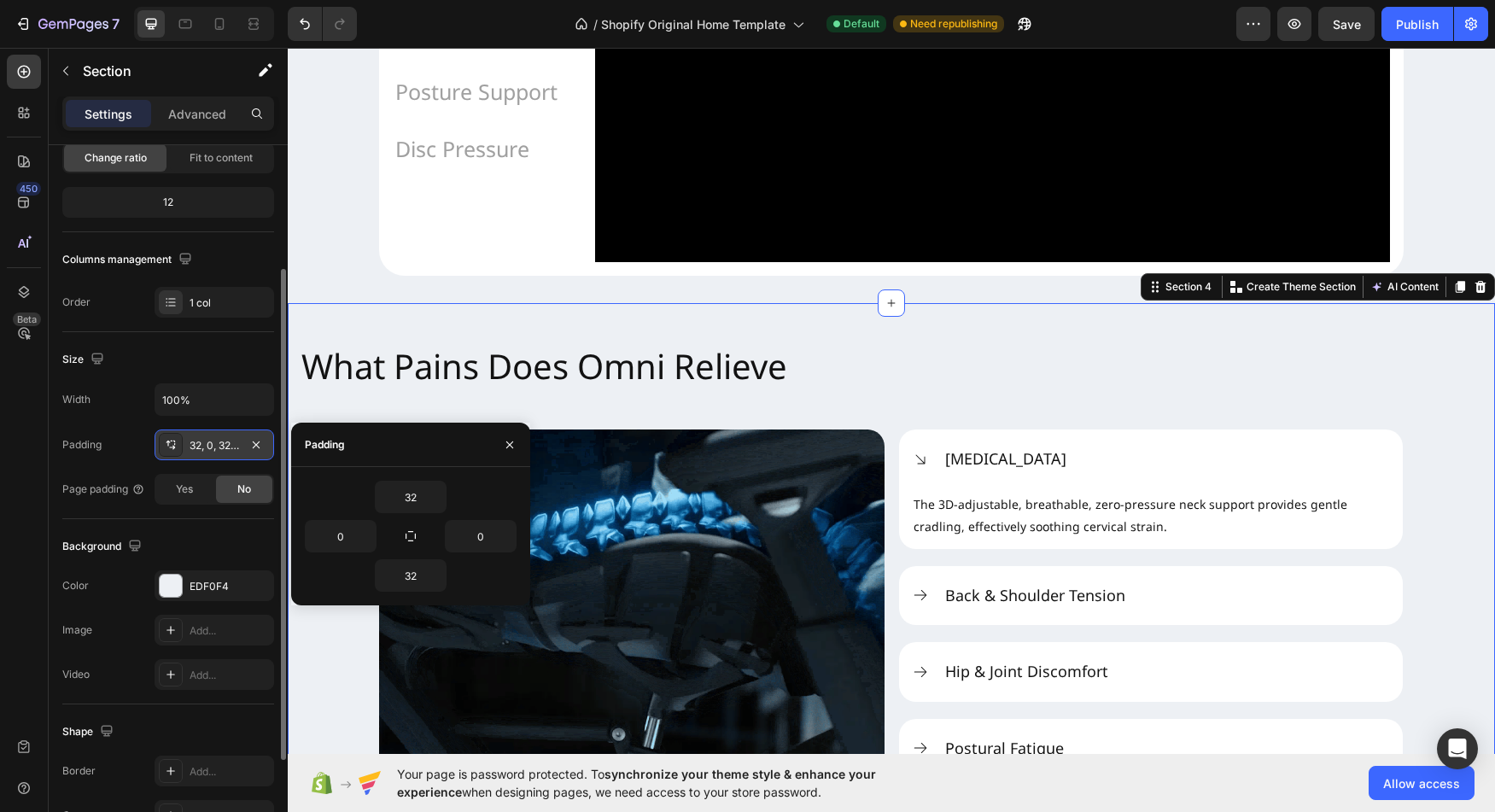
click at [228, 448] on div "32, 0, 32, 0" at bounding box center [214, 445] width 49 height 16
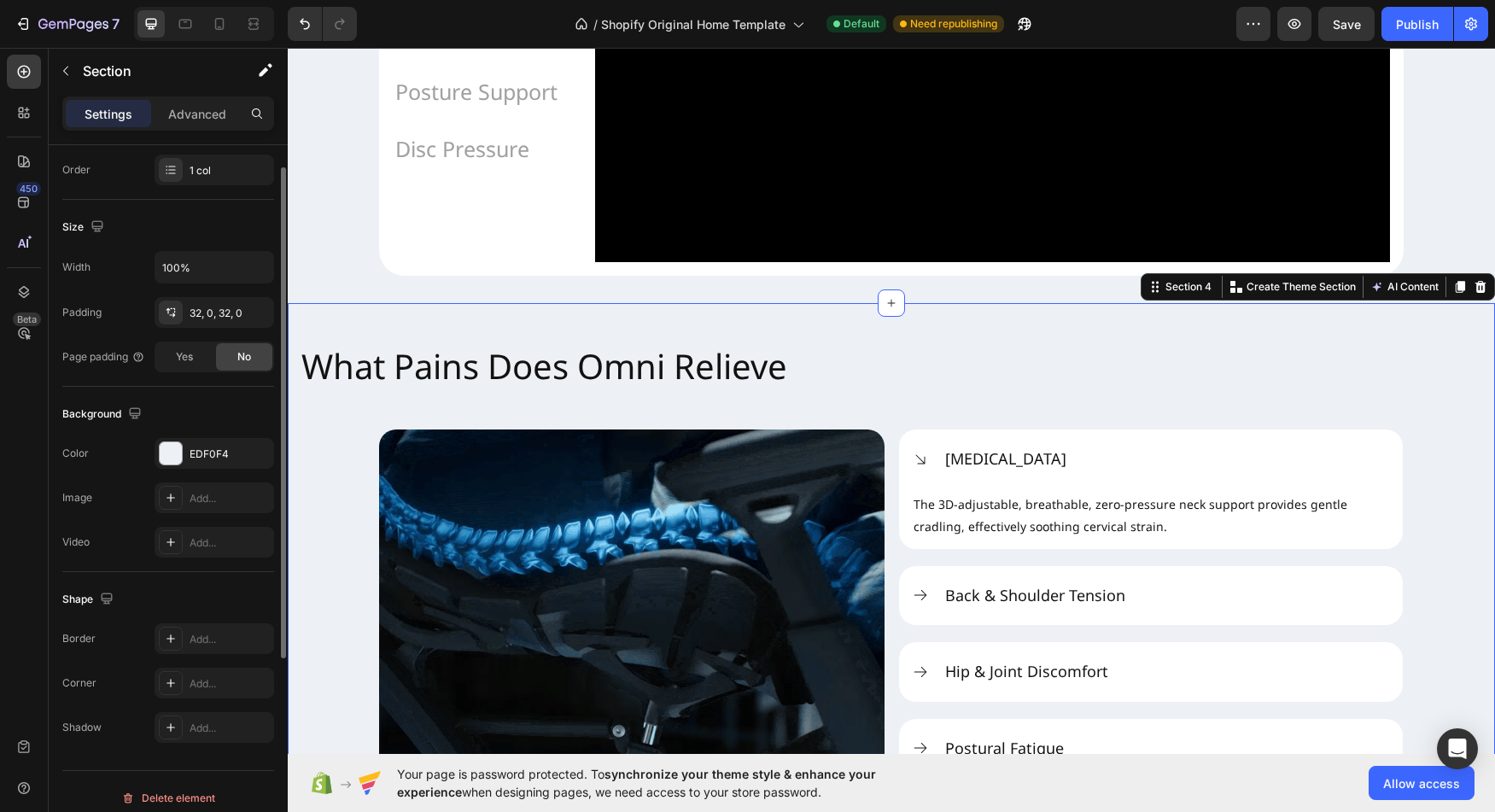
scroll to position [326, 0]
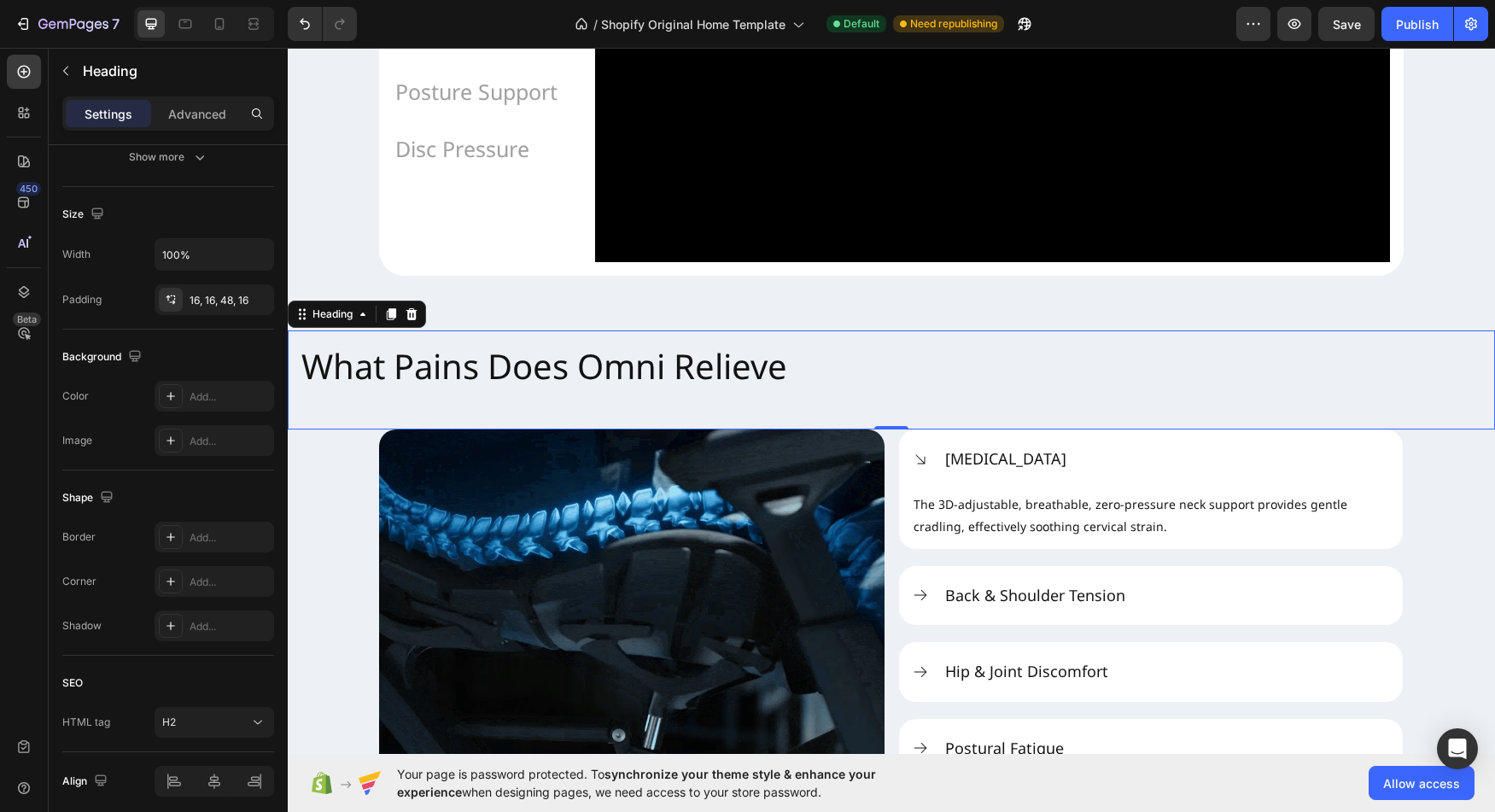
click at [470, 425] on h2 "What Pains Does Omni Relieve" at bounding box center [891, 380] width 1207 height 99
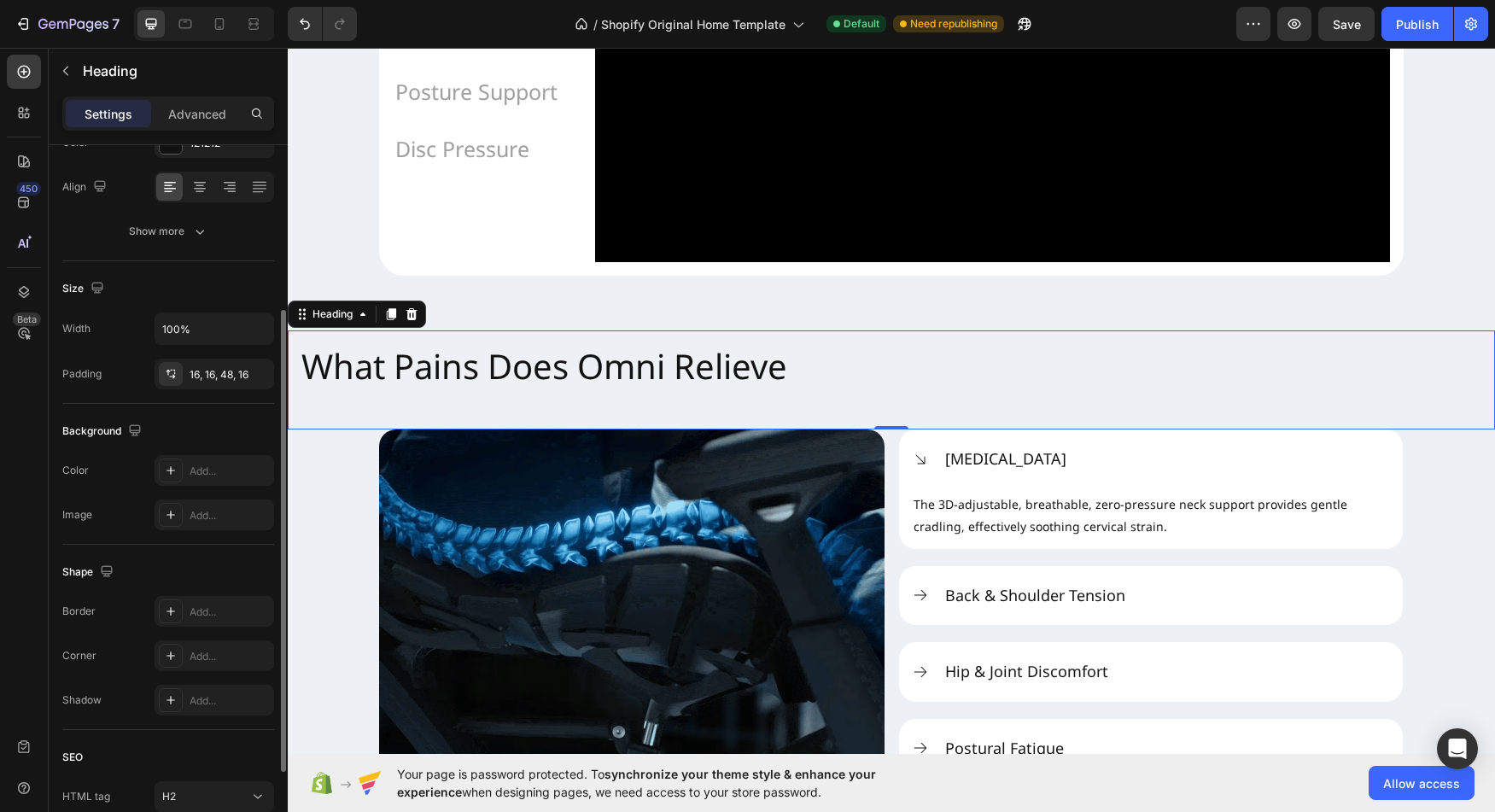
scroll to position [254, 0]
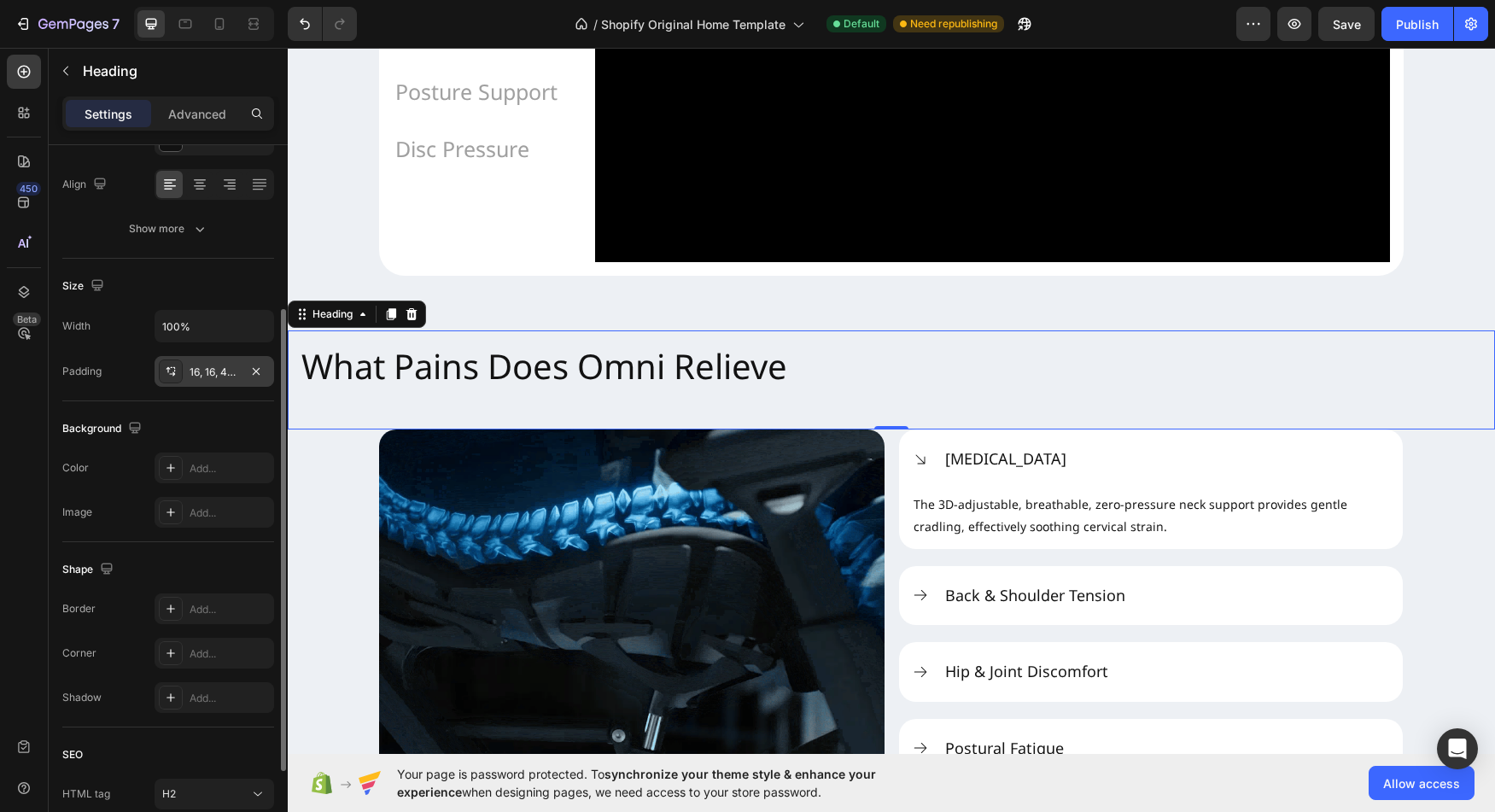
click at [215, 385] on div "16, 16, 48, 16" at bounding box center [214, 372] width 120 height 31
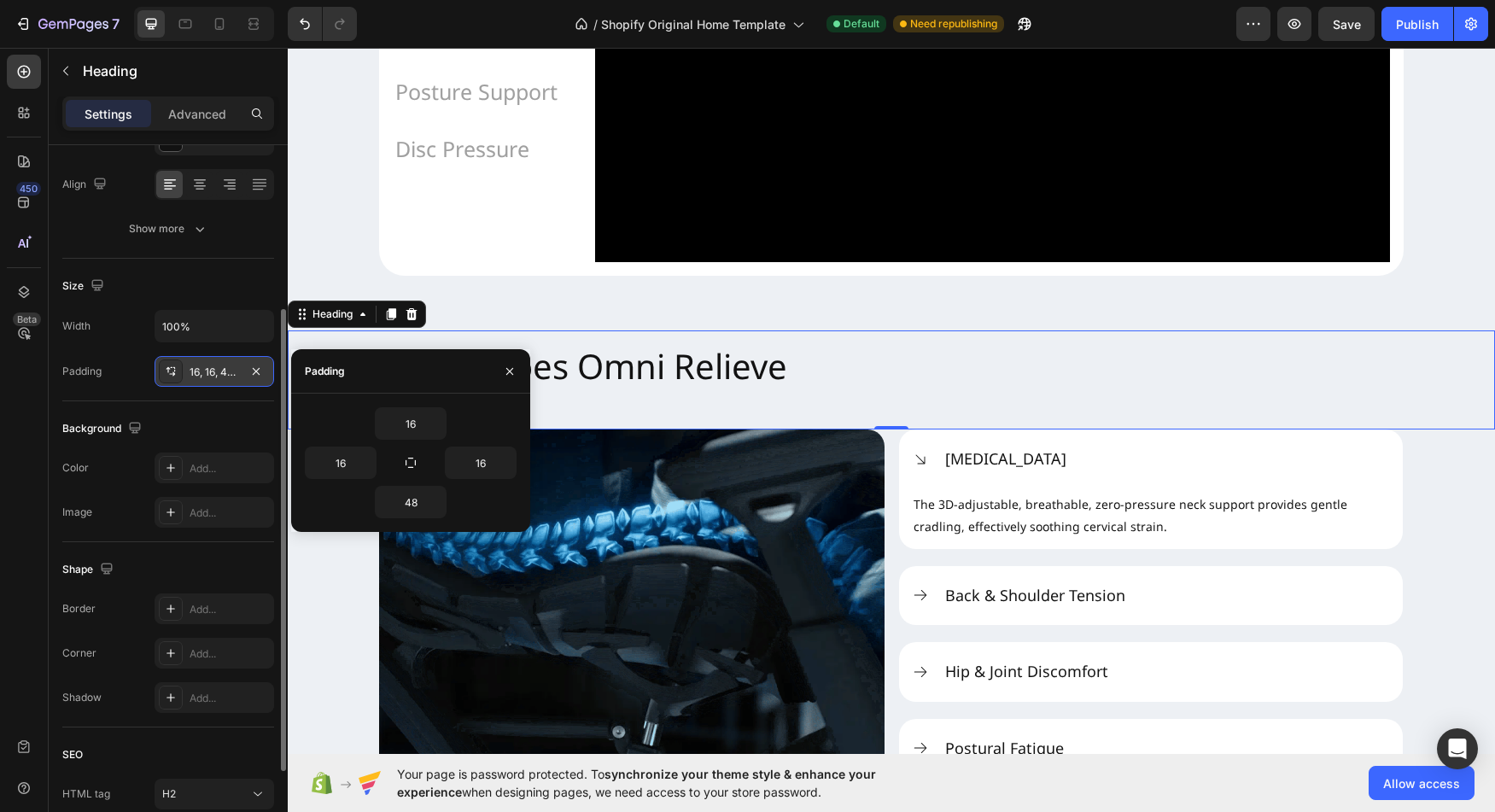
click at [215, 385] on div "16, 16, 48, 16" at bounding box center [214, 372] width 120 height 31
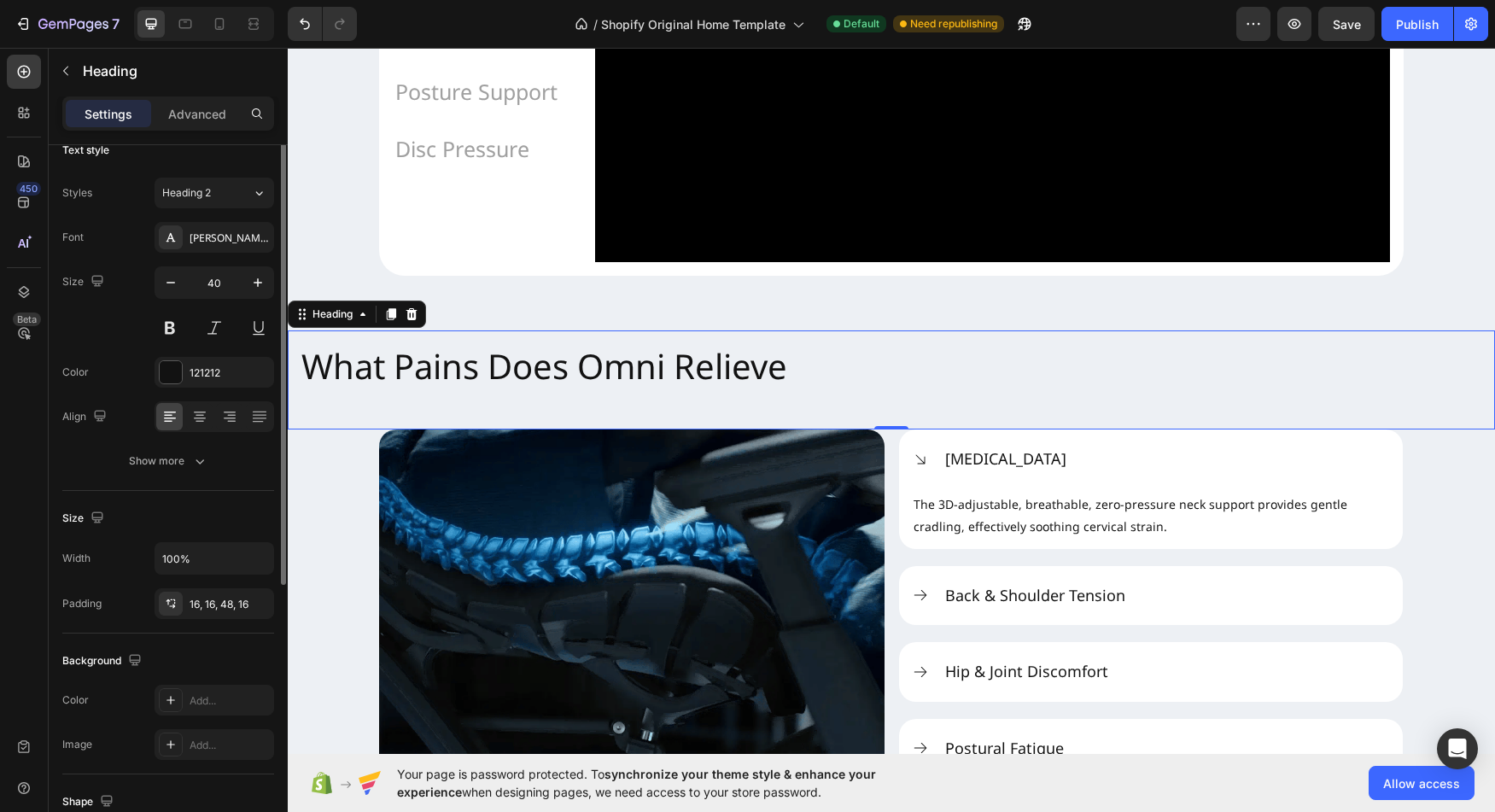
scroll to position [0, 0]
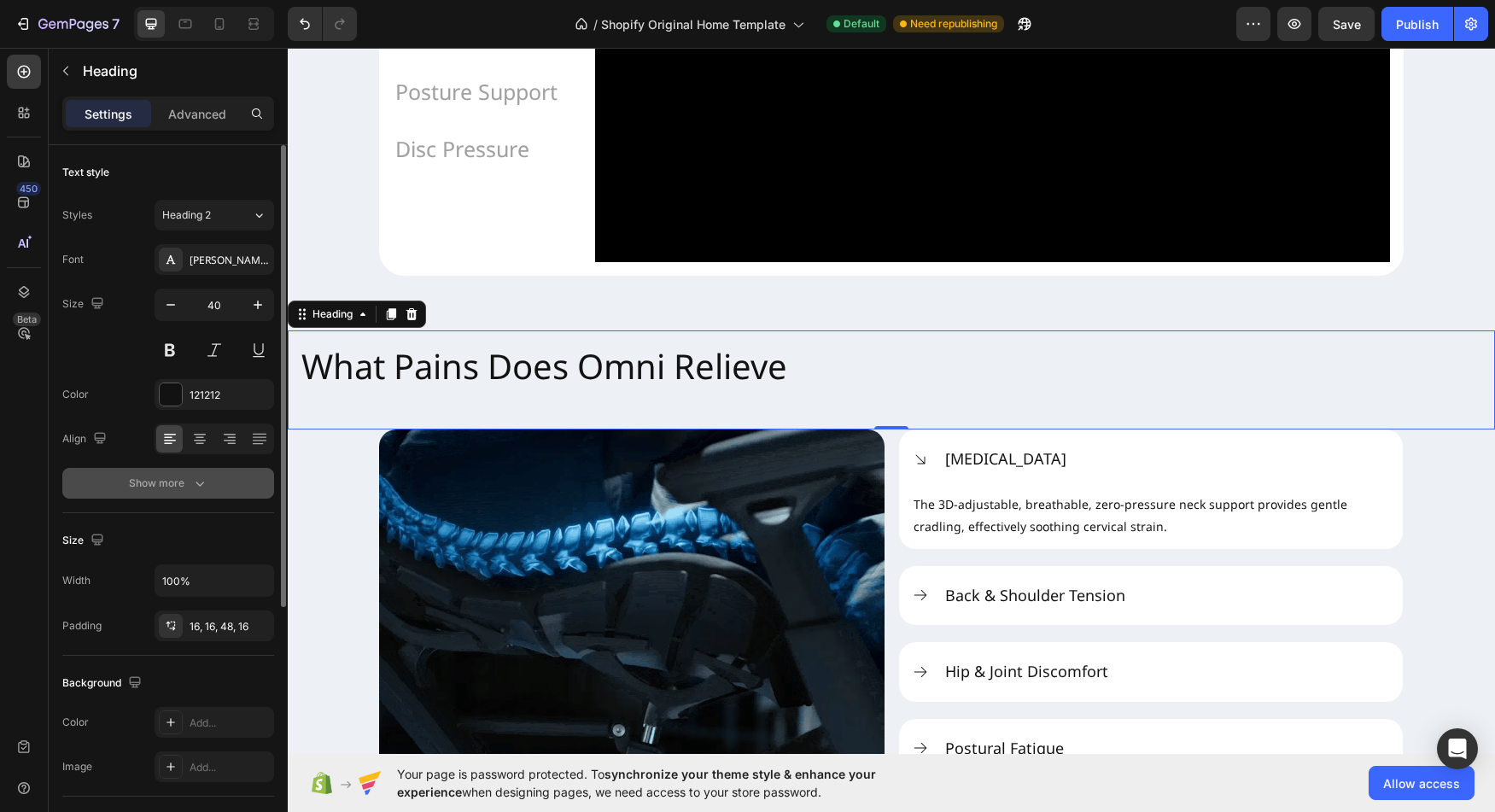
click at [189, 472] on button "Show more" at bounding box center [168, 483] width 212 height 31
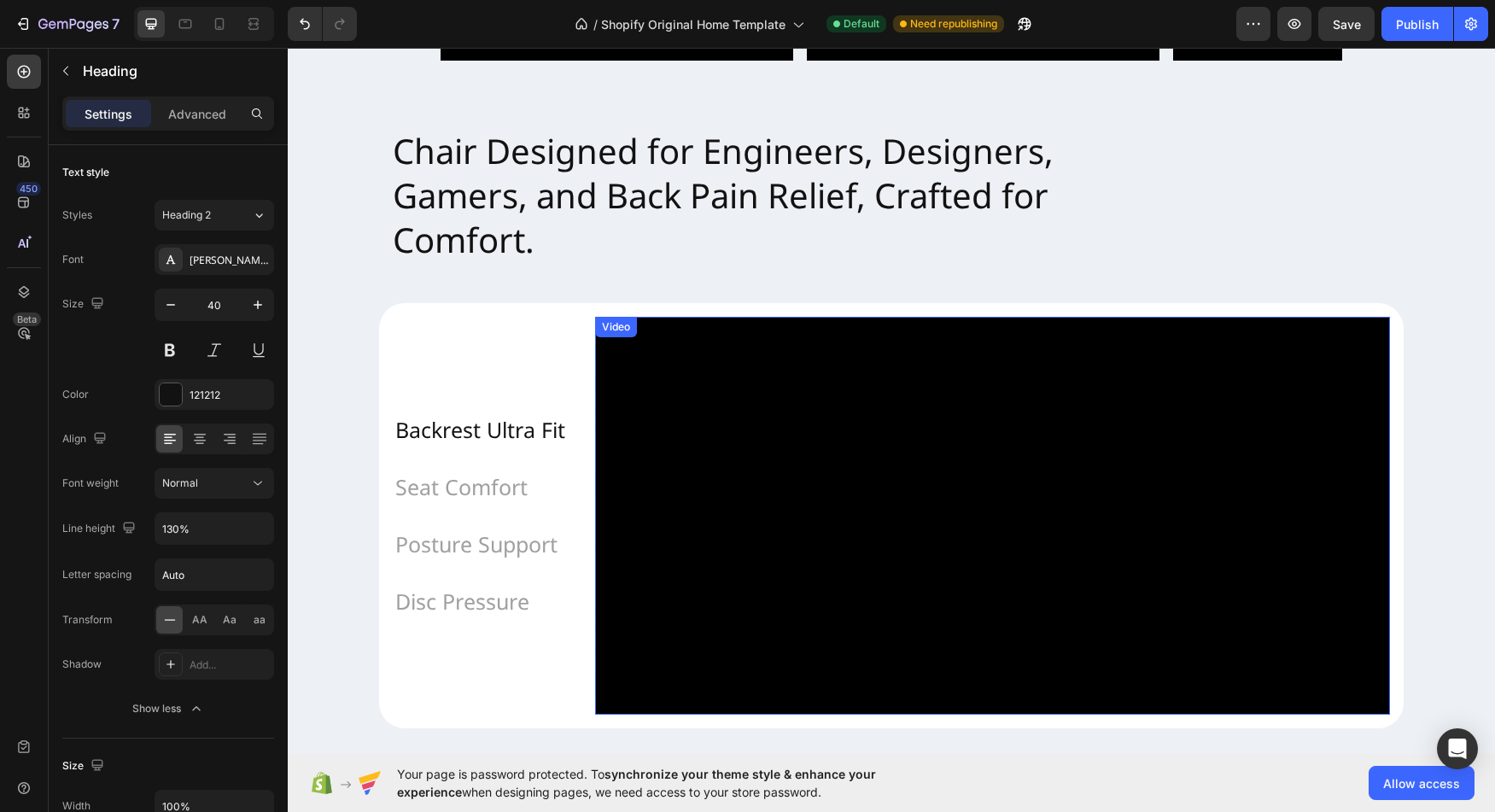
scroll to position [1235, 0]
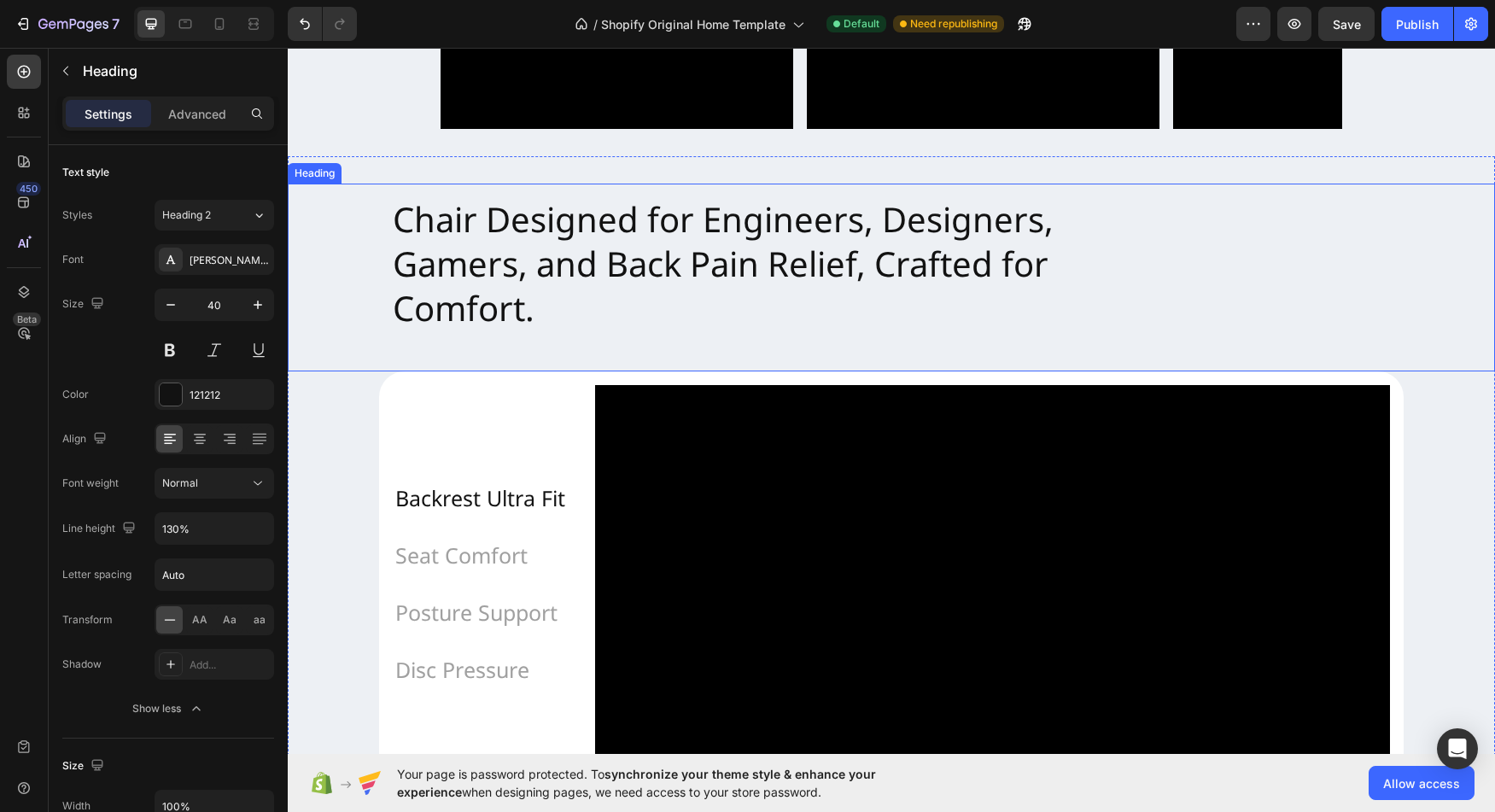
click at [639, 322] on p "Chair Designed for Engineers, Designers, Gamers, and Back Pain Relief, Crafted …" at bounding box center [892, 264] width 998 height 133
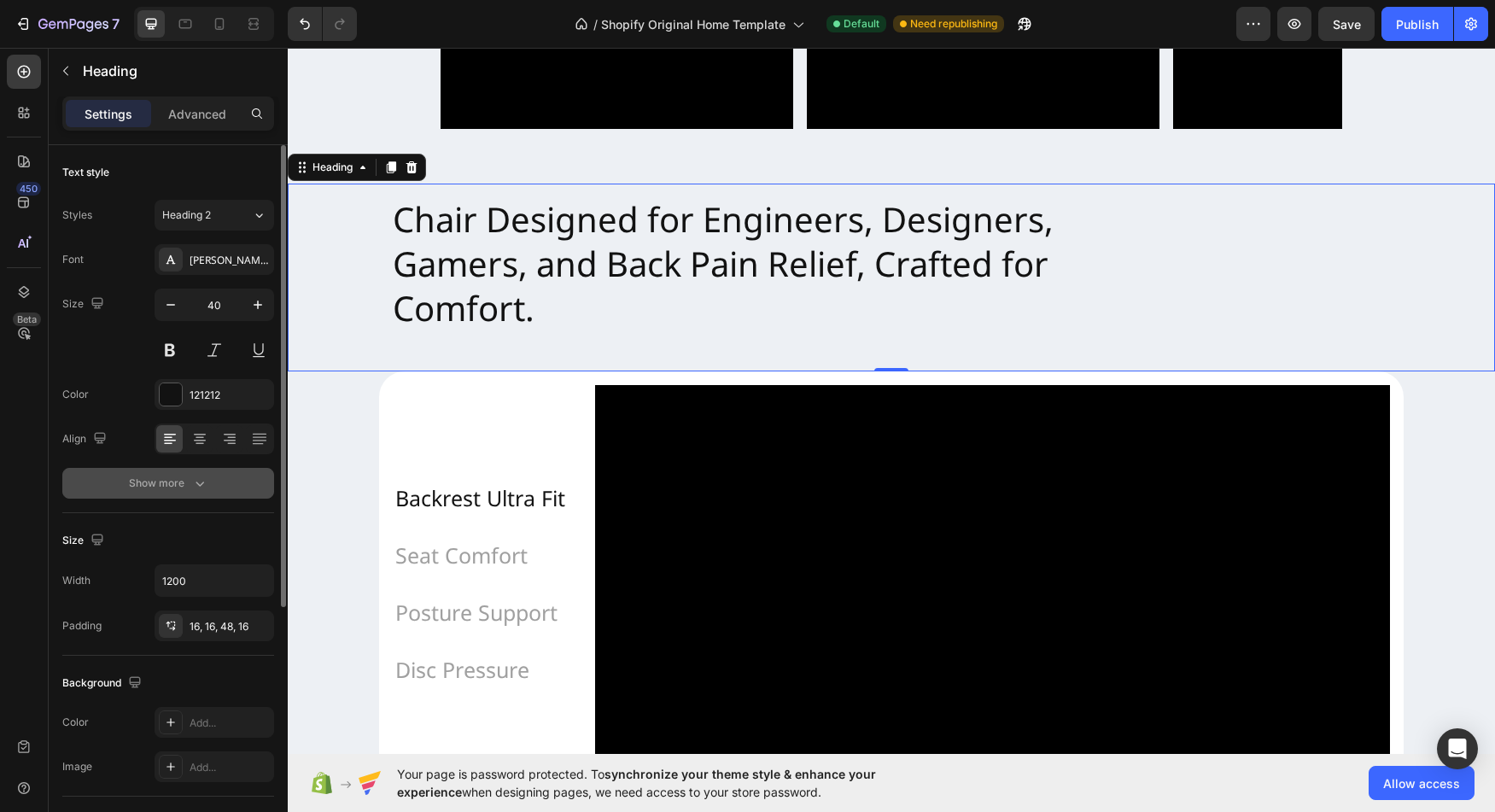
click at [148, 481] on div "Show more" at bounding box center [168, 483] width 80 height 17
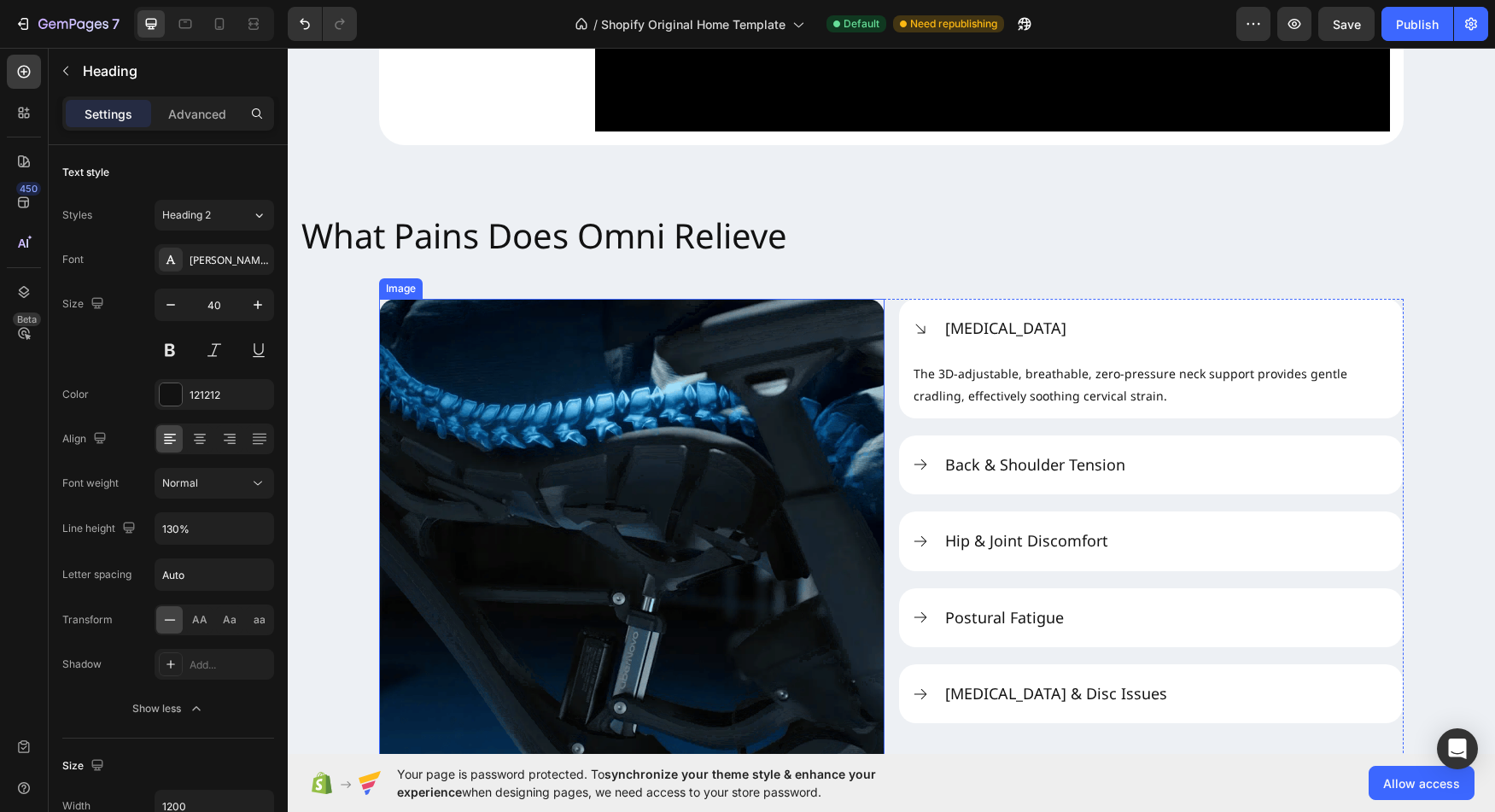
scroll to position [1842, 0]
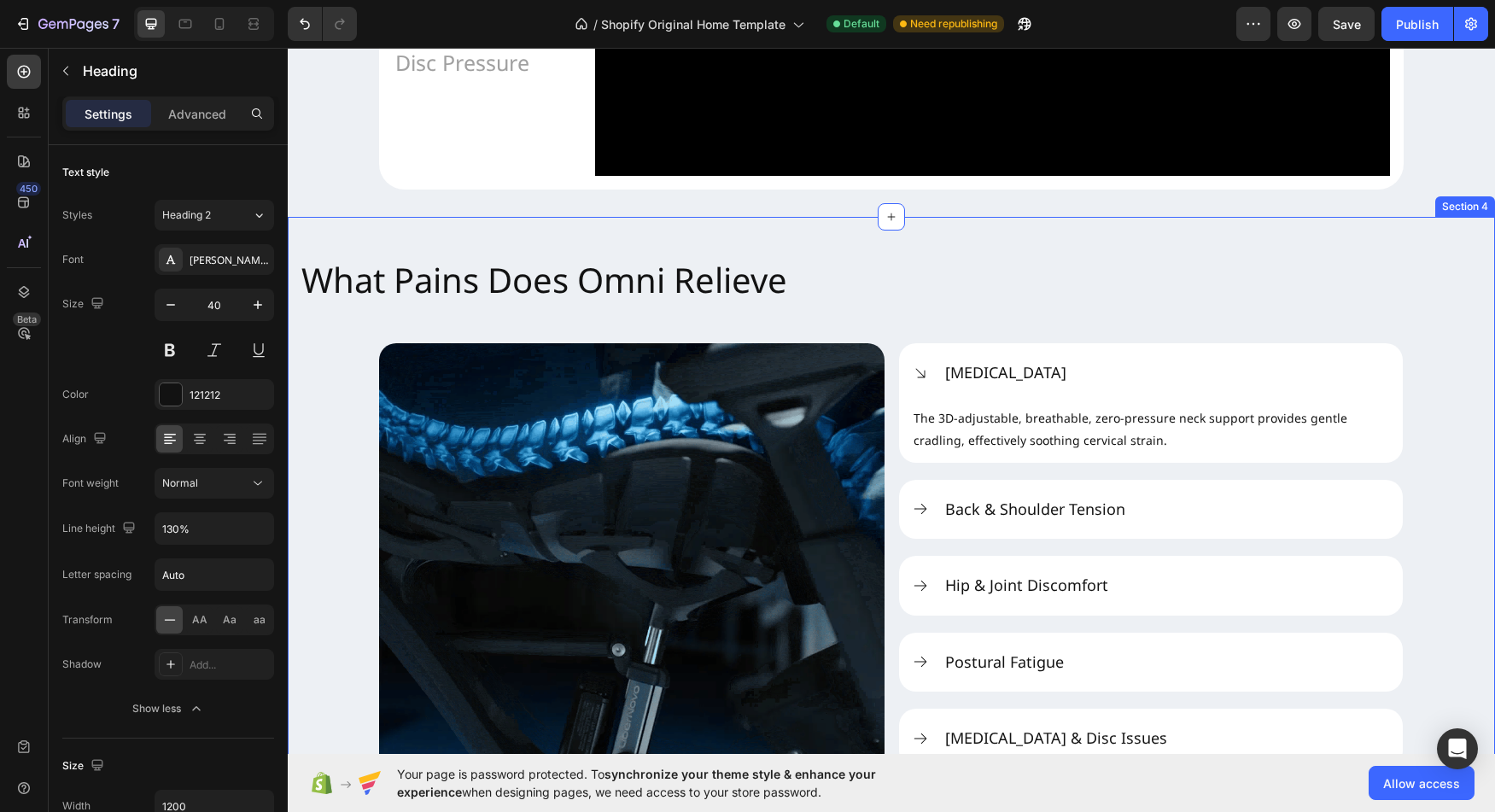
click at [610, 334] on h2 "What Pains Does Omni Relieve" at bounding box center [891, 293] width 1207 height 99
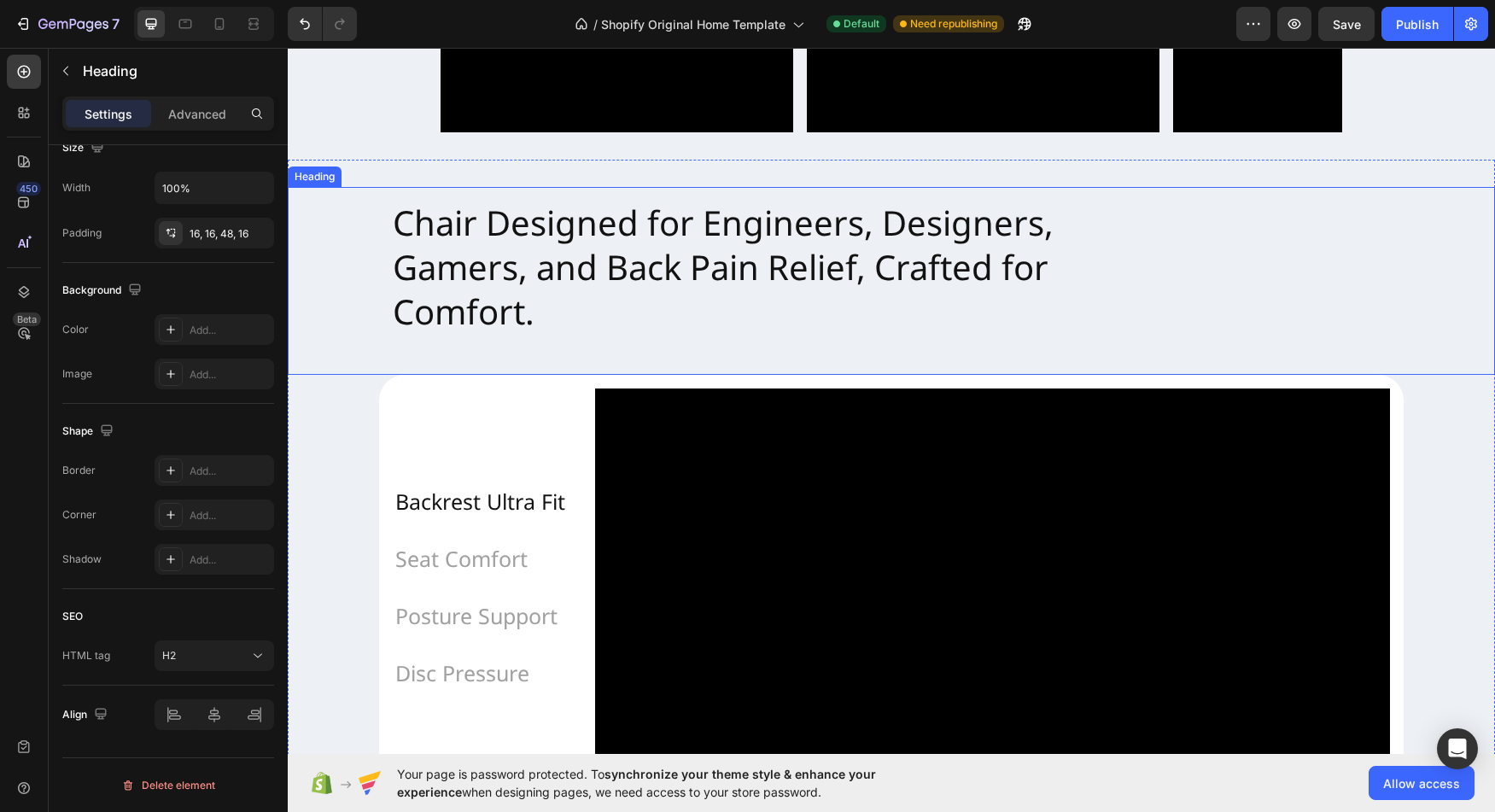
scroll to position [1221, 0]
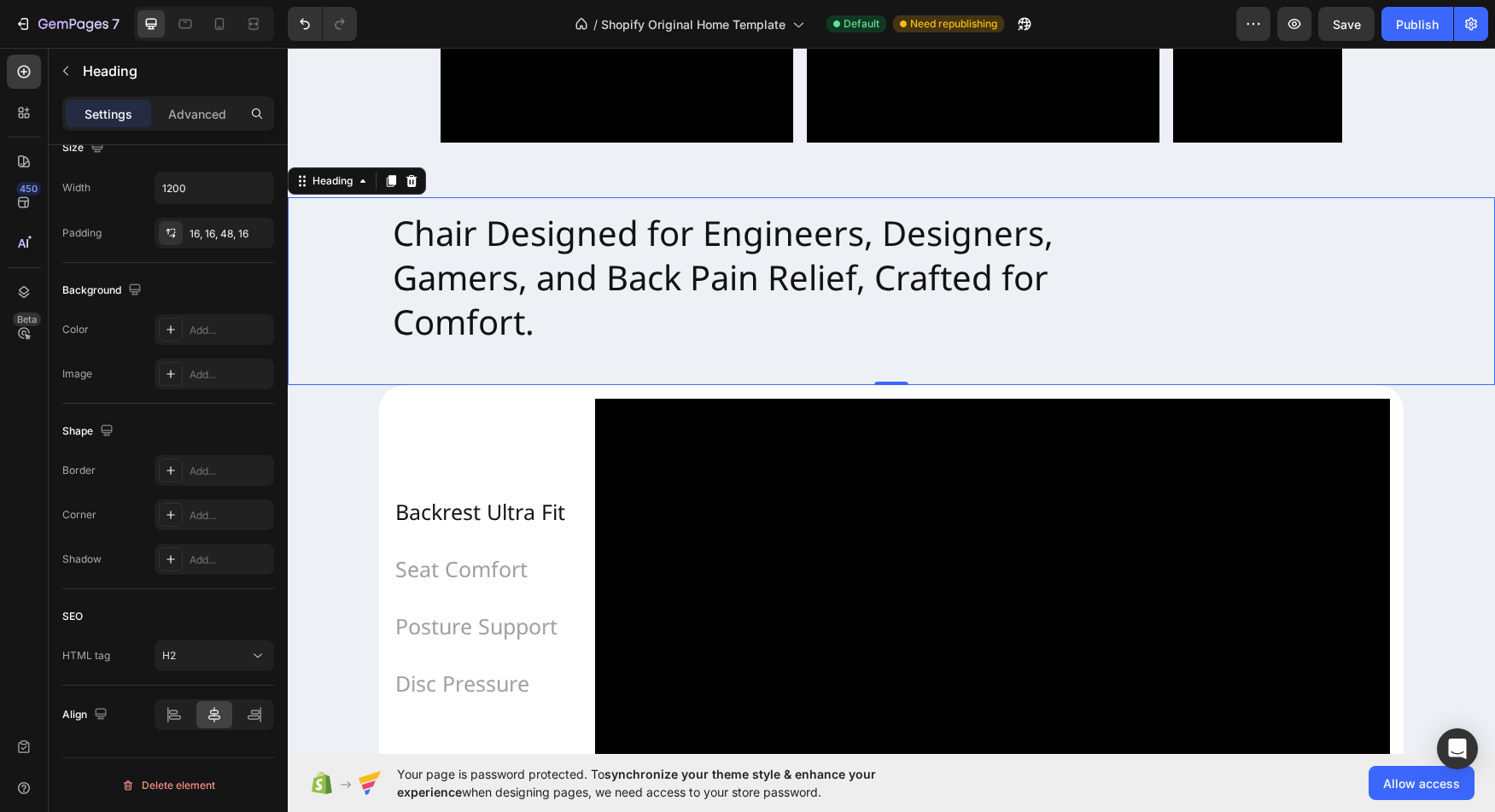
click at [540, 332] on p "Chair Designed for Engineers, Designers, Gamers, and Back Pain Relief, Crafted …" at bounding box center [892, 278] width 998 height 133
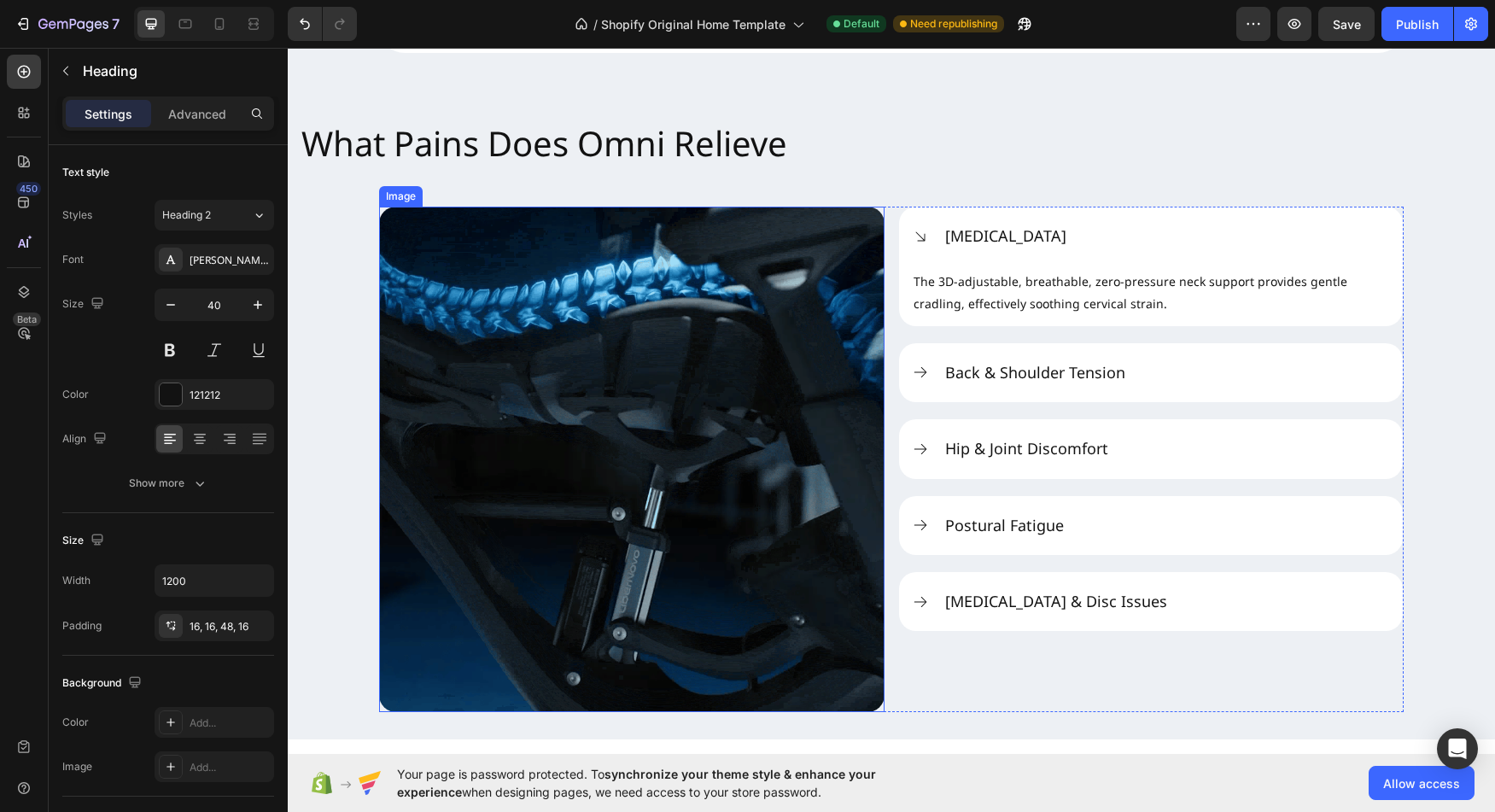
scroll to position [1980, 0]
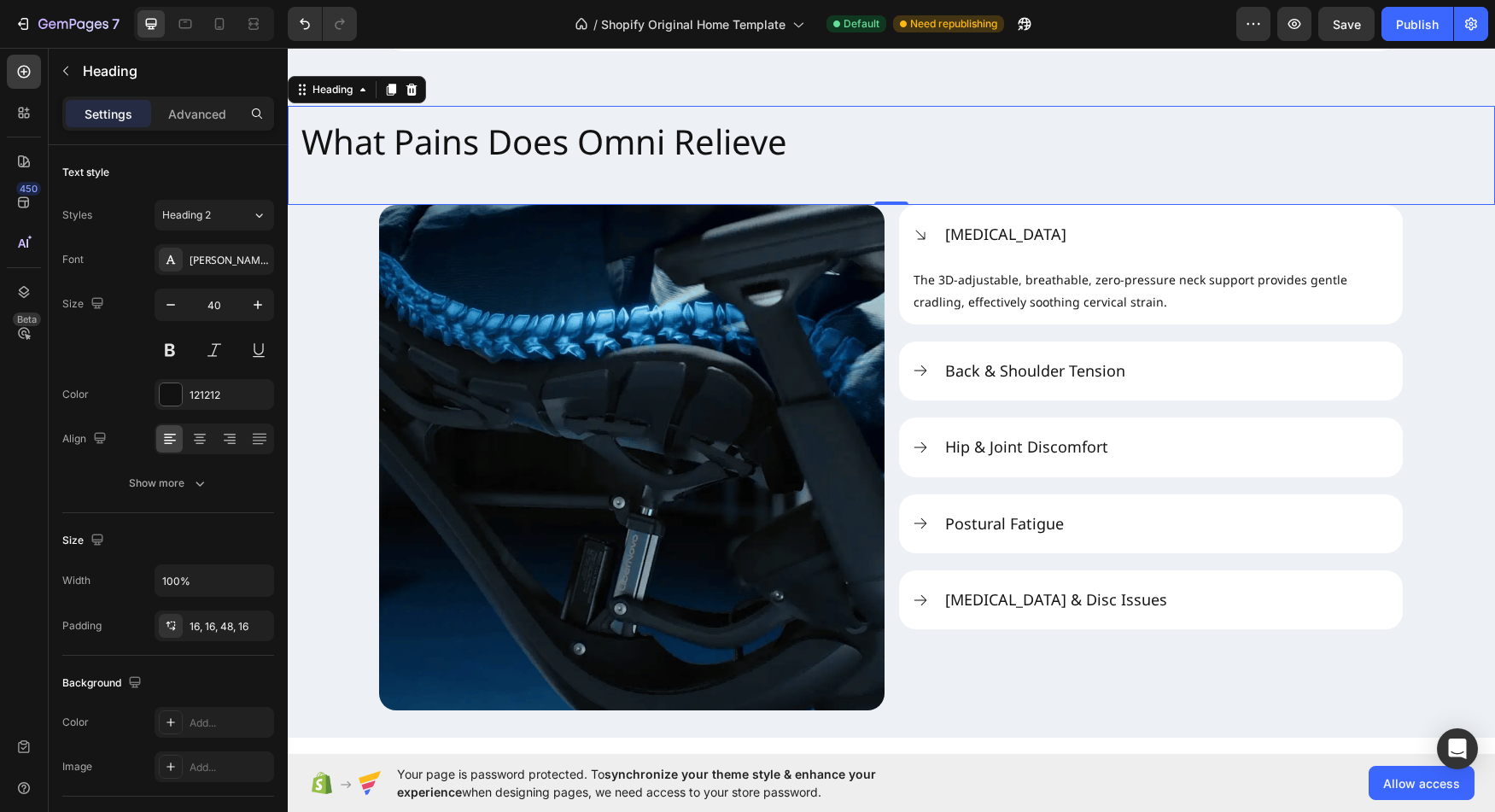
click at [535, 205] on h2 "What Pains Does Omni Relieve" at bounding box center [891, 155] width 1207 height 99
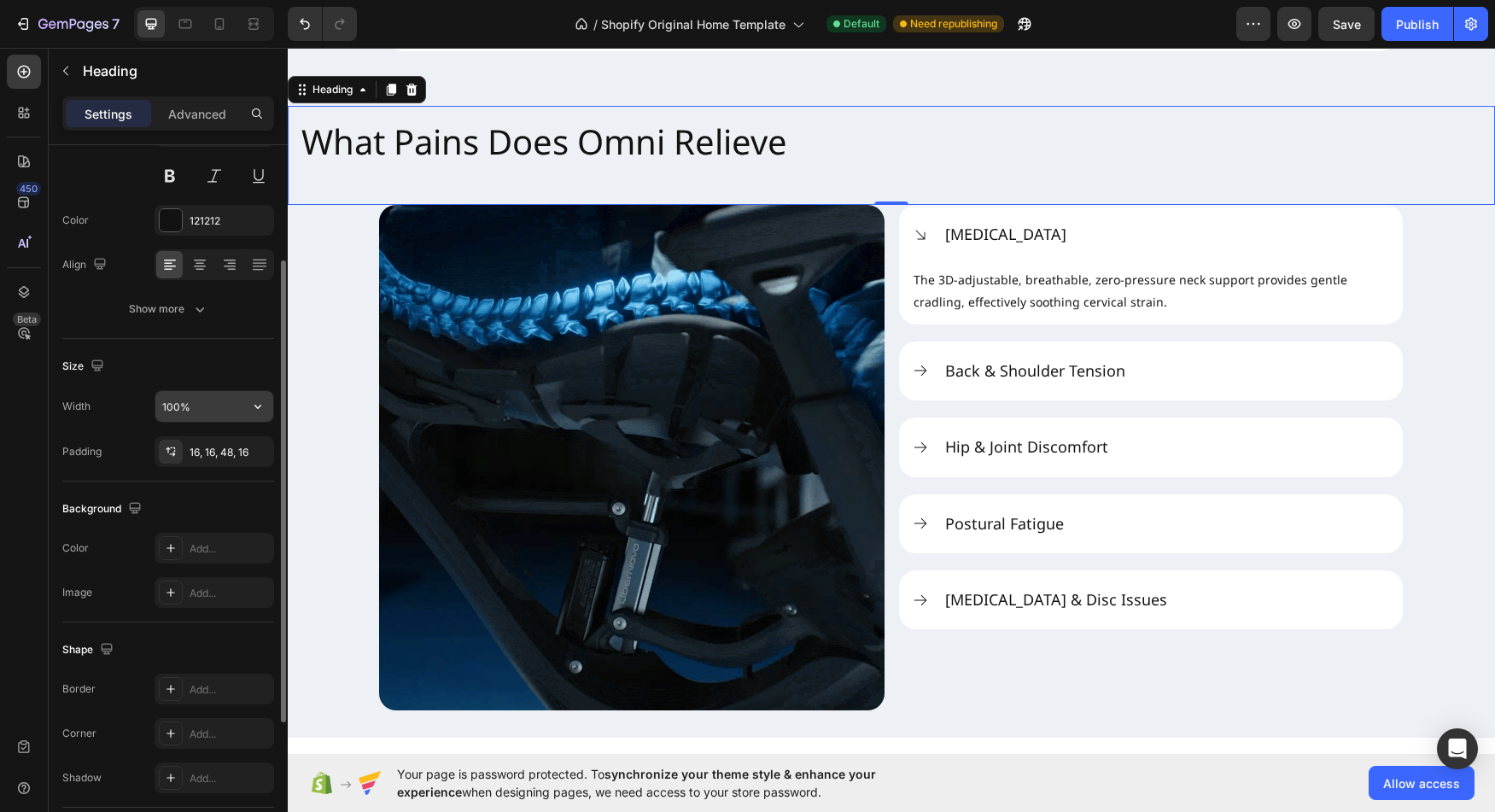
scroll to position [176, 0]
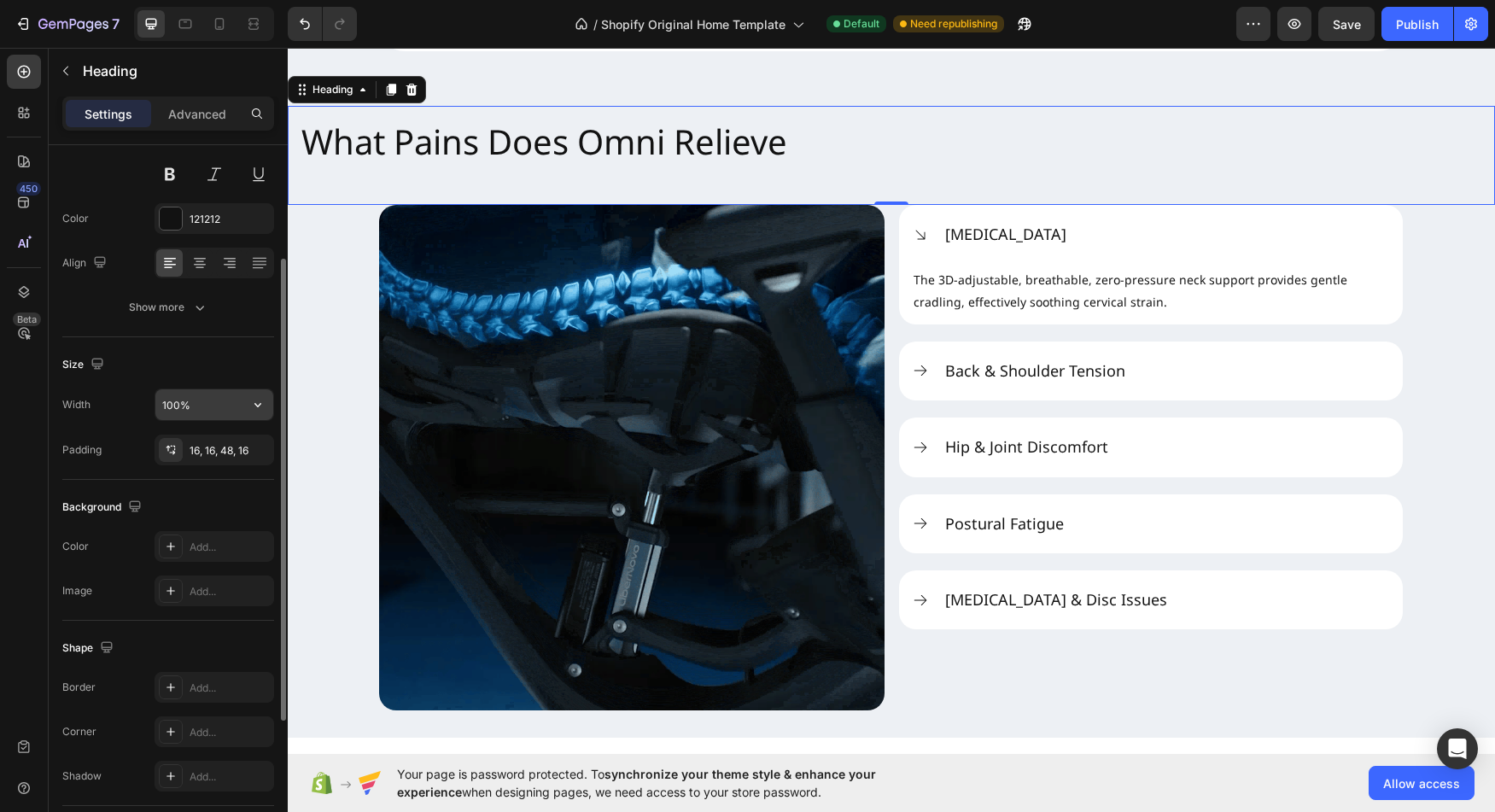
click at [228, 405] on input "100%" at bounding box center [214, 405] width 118 height 31
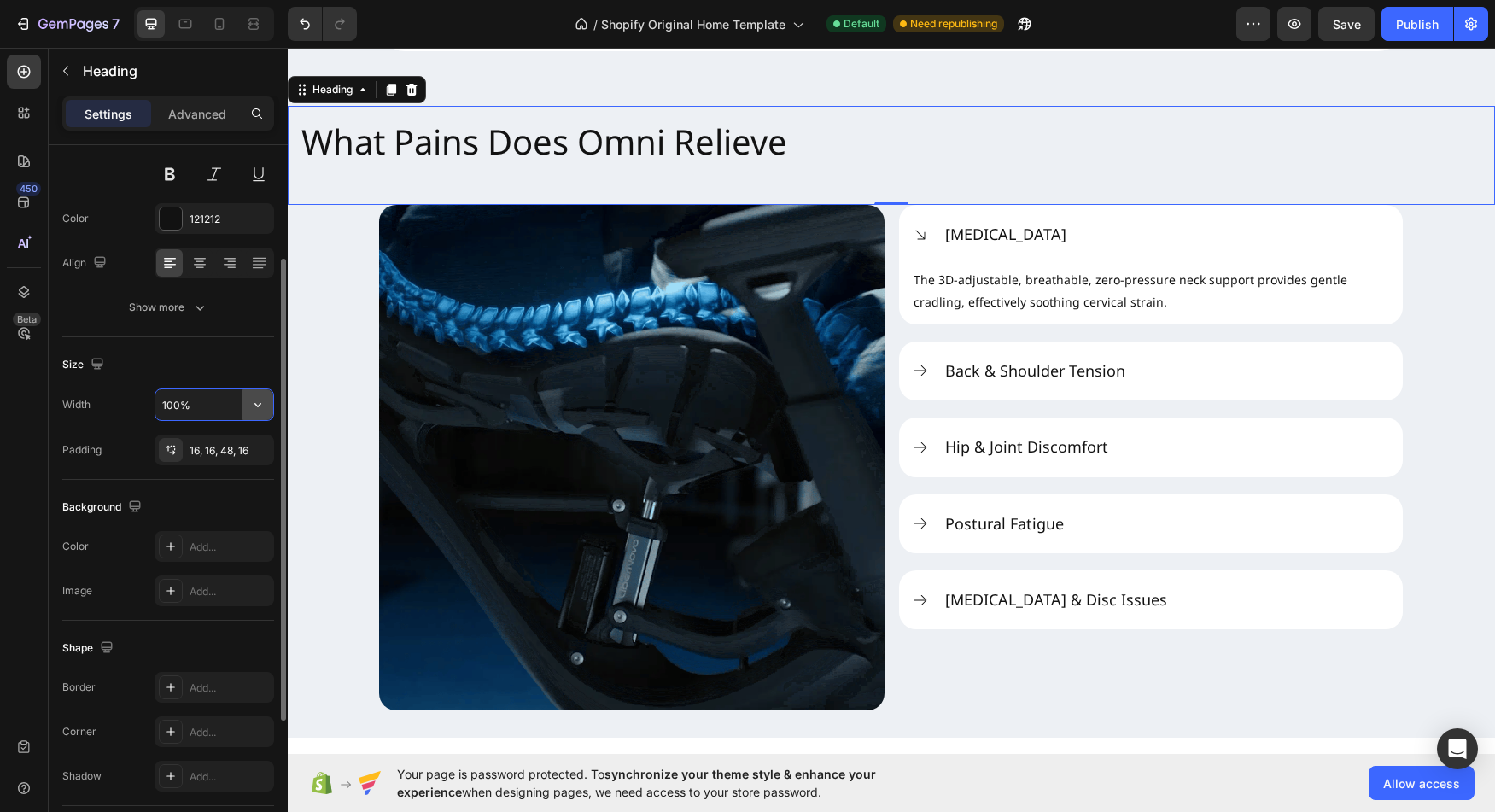
click at [251, 406] on icon "button" at bounding box center [258, 405] width 17 height 17
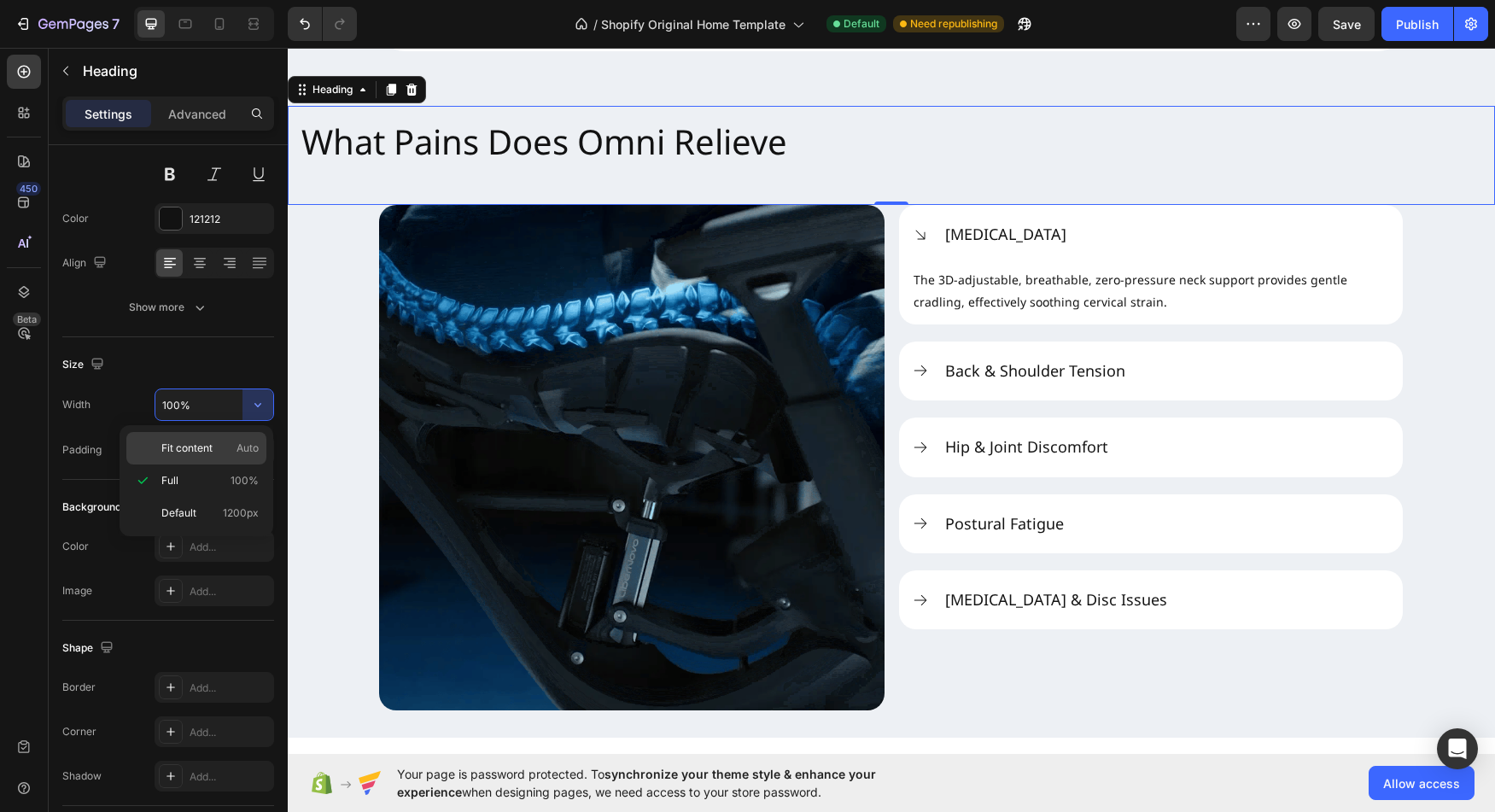
click at [203, 446] on span "Fit content" at bounding box center [187, 448] width 51 height 16
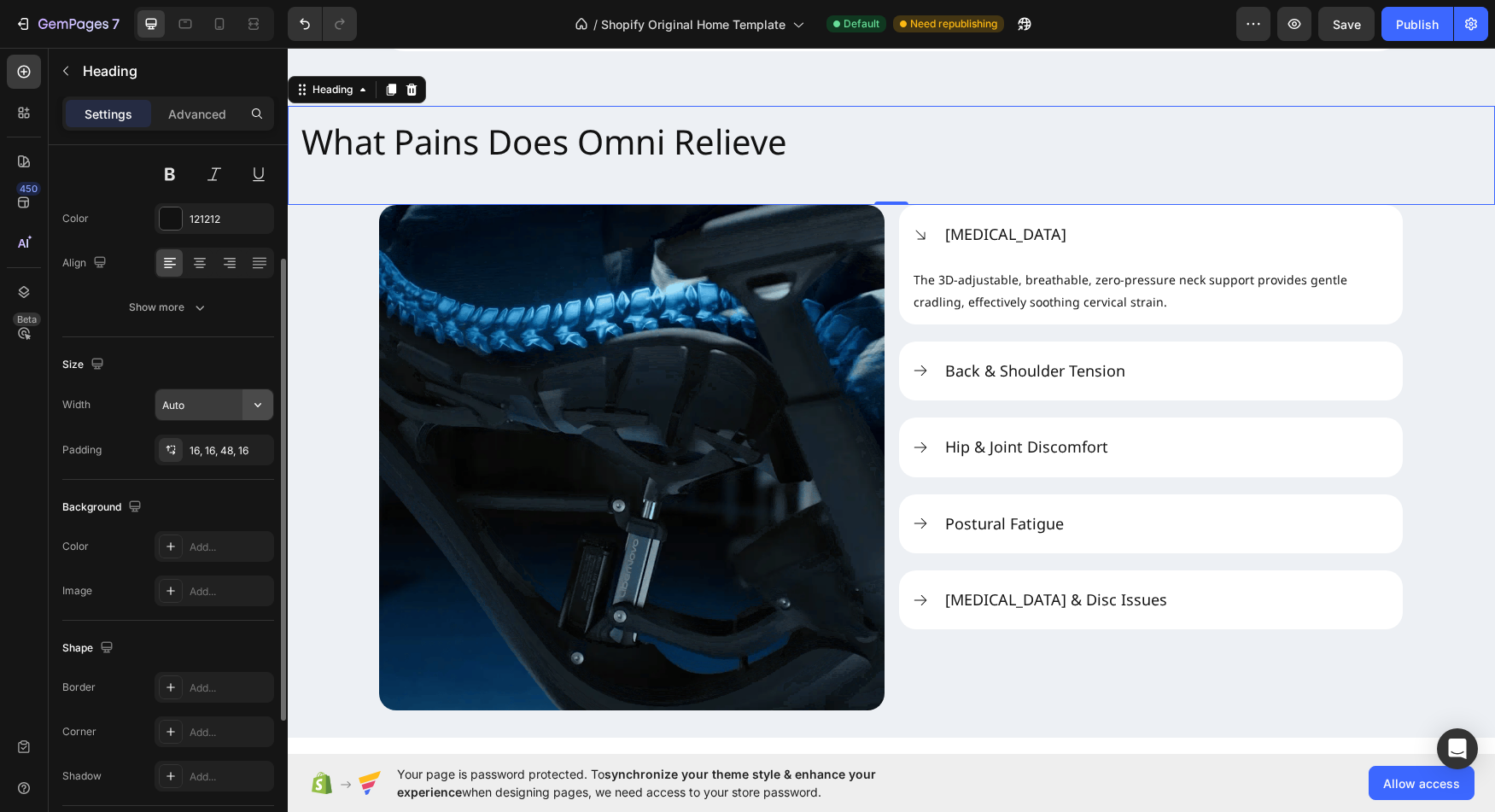
click at [255, 406] on icon "button" at bounding box center [258, 405] width 17 height 17
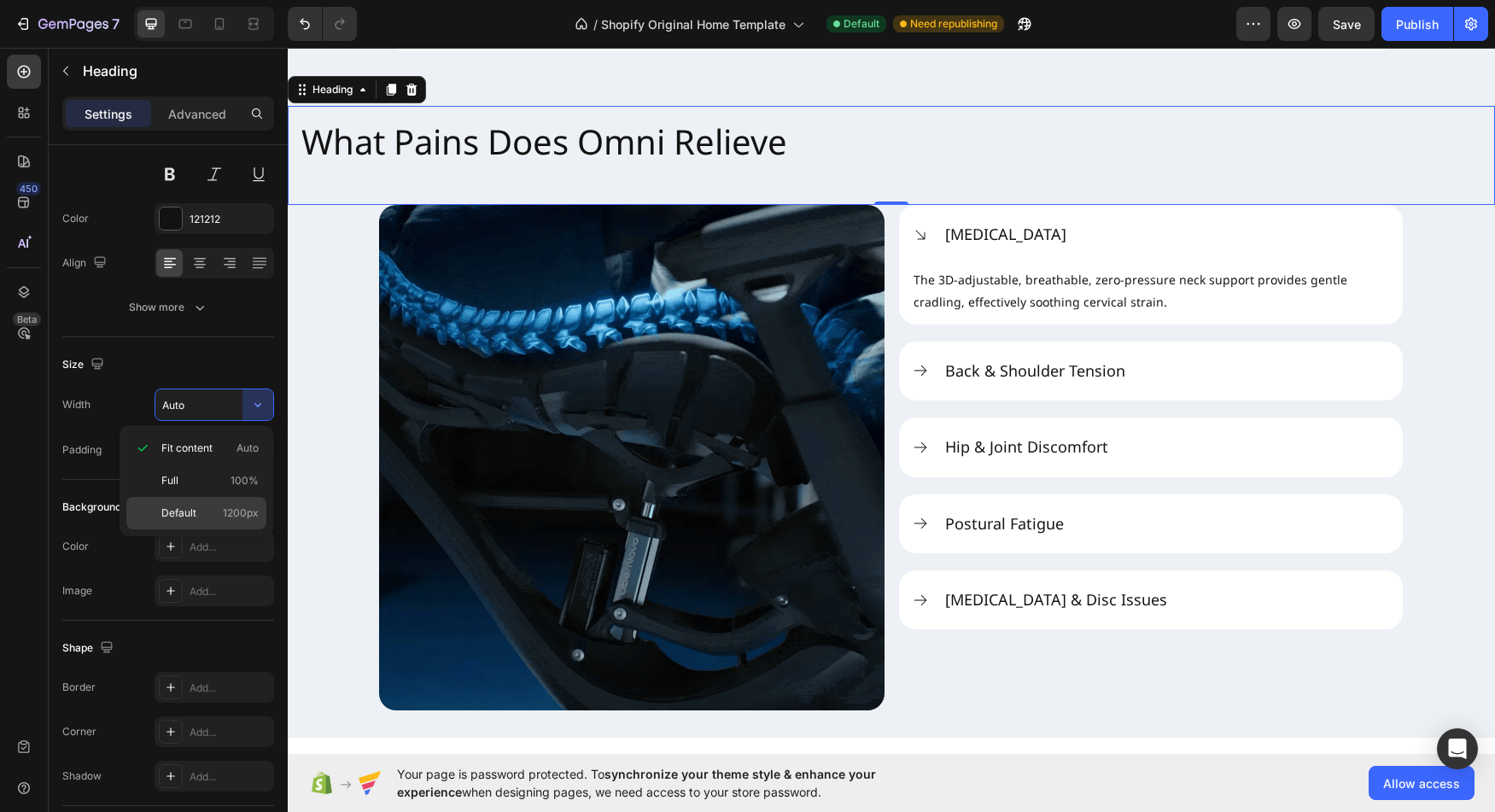
click at [205, 512] on p "Default 1200px" at bounding box center [210, 512] width 98 height 16
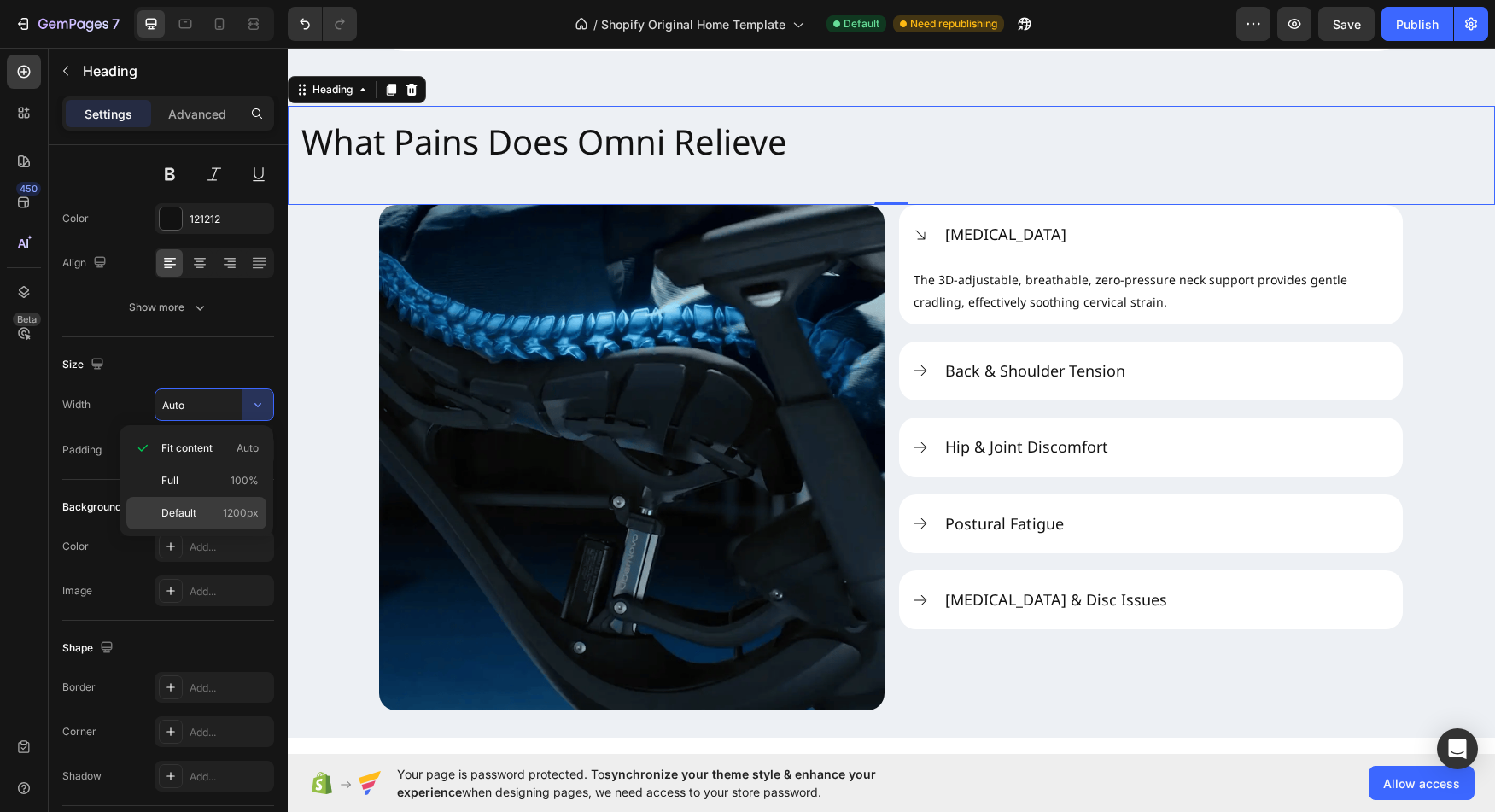
type input "1200"
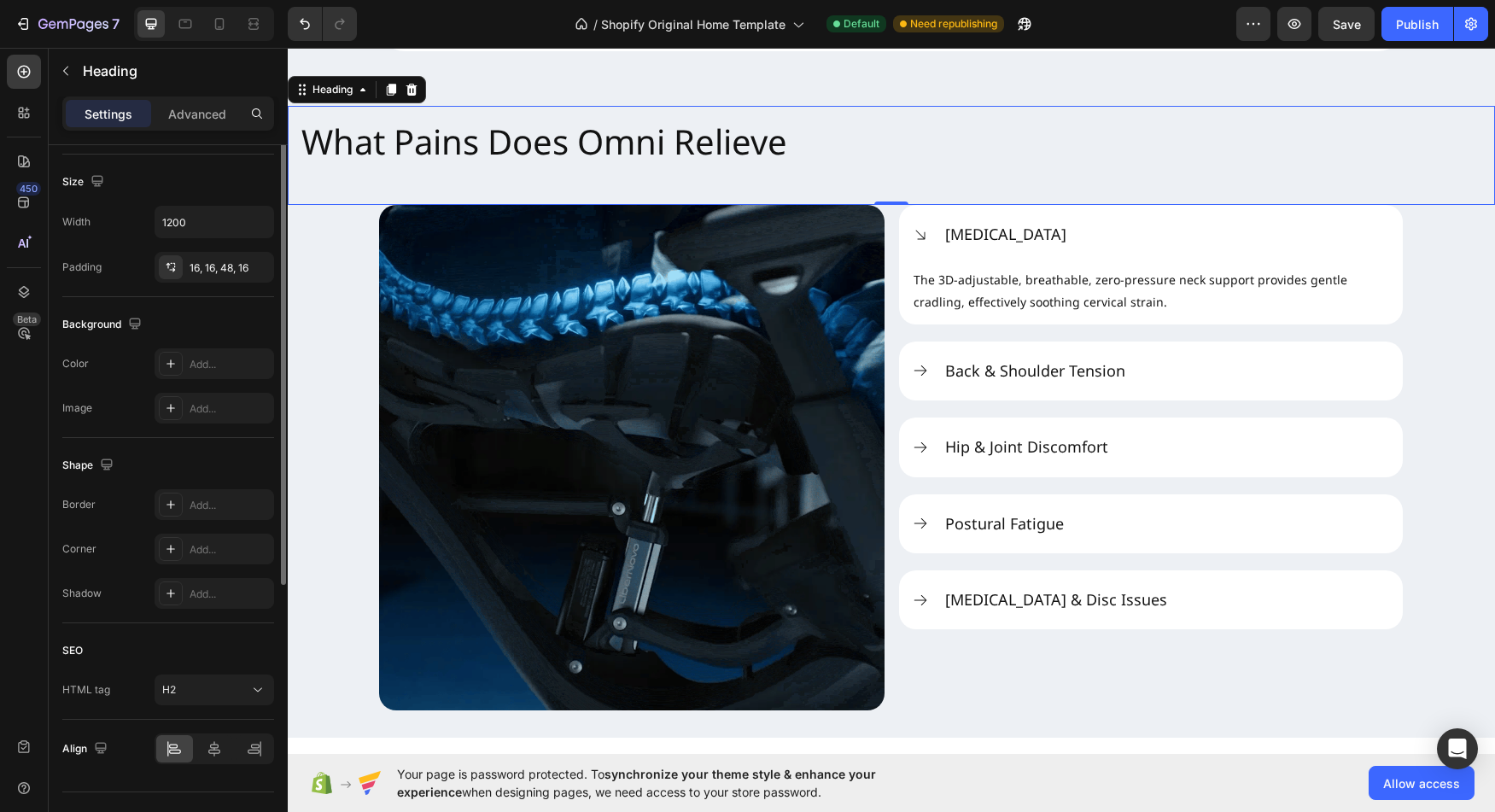
scroll to position [393, 0]
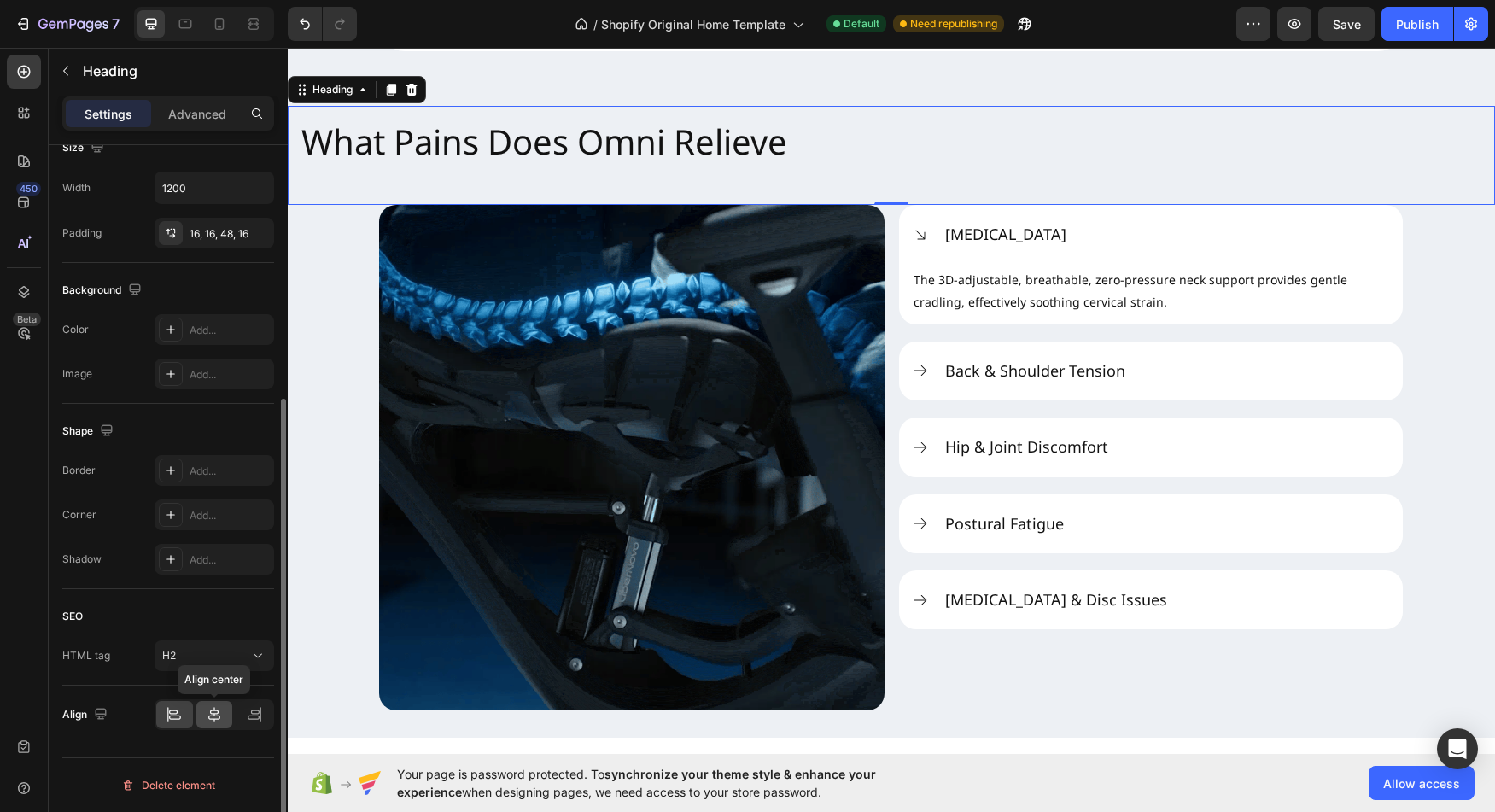
click at [212, 719] on icon at bounding box center [214, 714] width 12 height 16
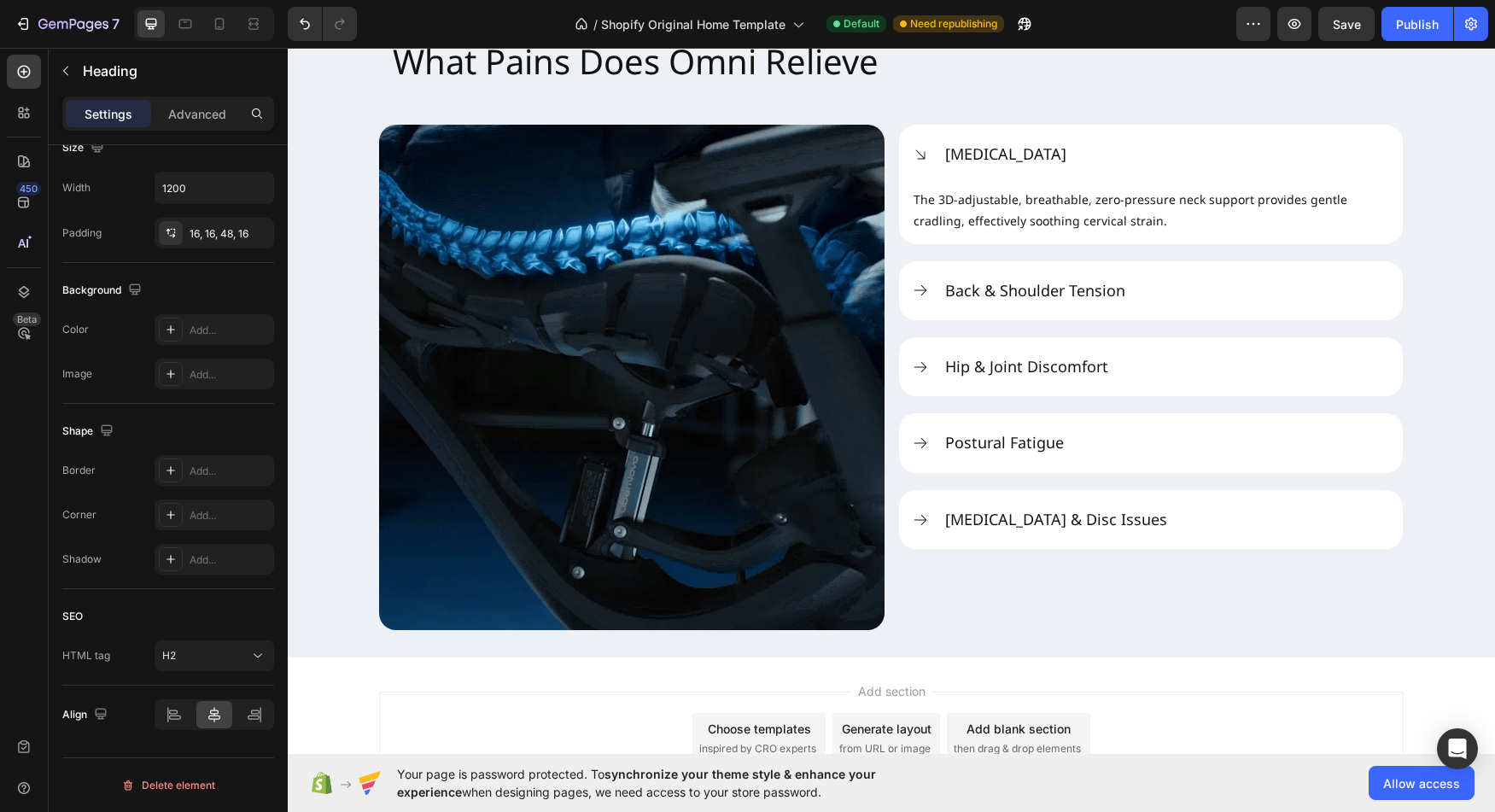
scroll to position [2219, 0]
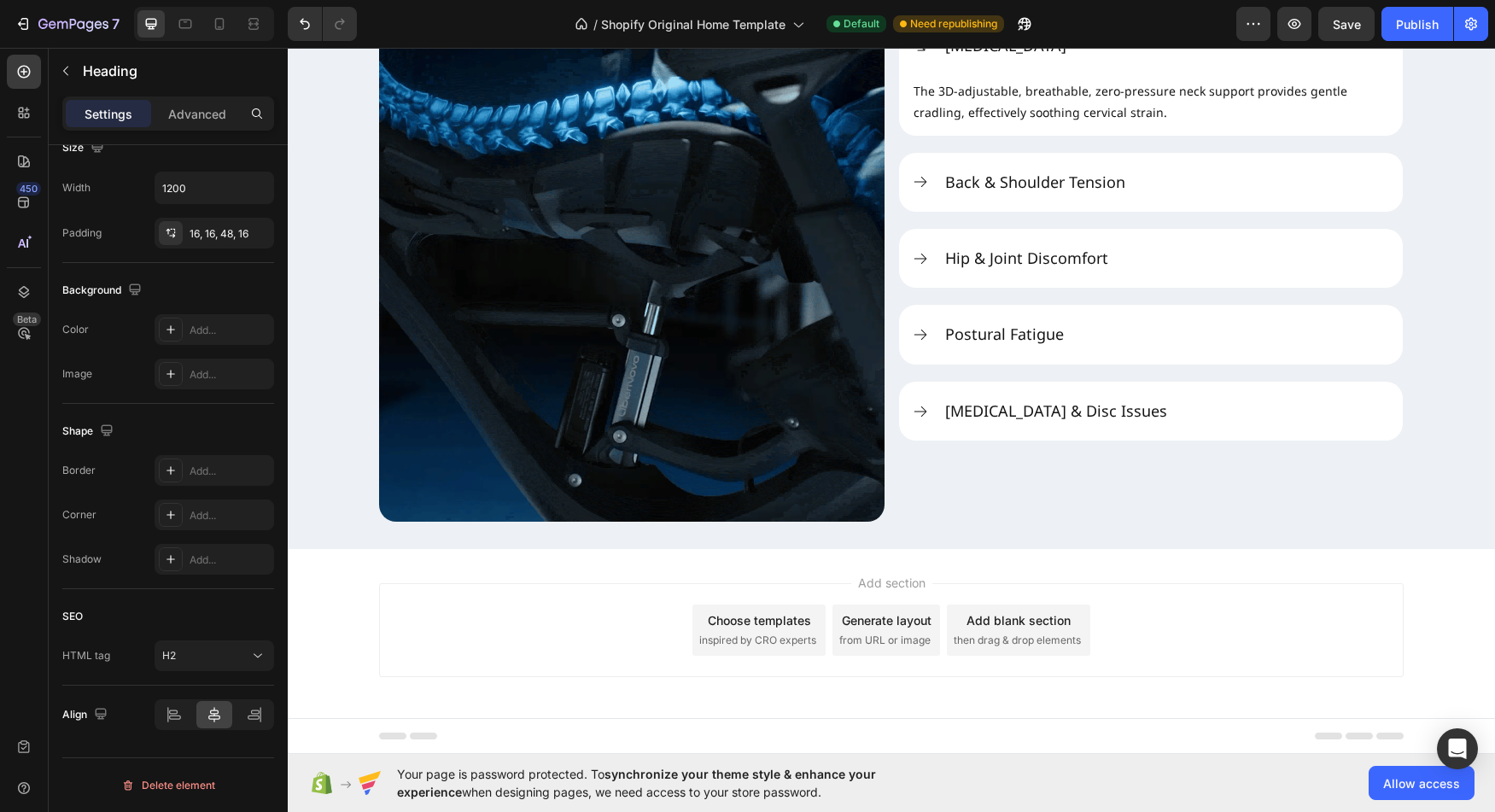
click at [924, 530] on div "What Pains Does Omni Relieve Heading Image [MEDICAL_DATA] The 3D-adjustable, br…" at bounding box center [891, 218] width 1207 height 659
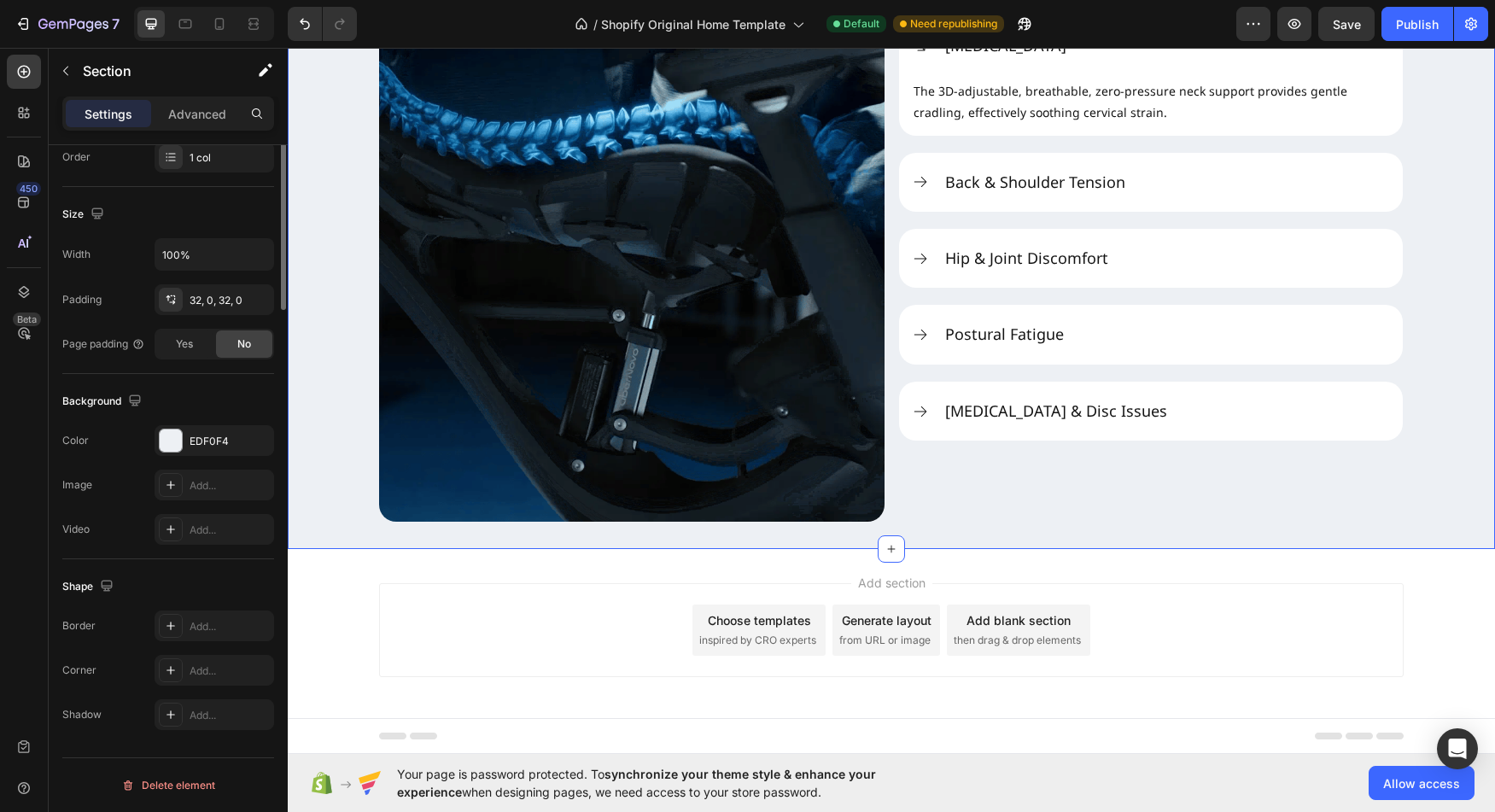
scroll to position [0, 0]
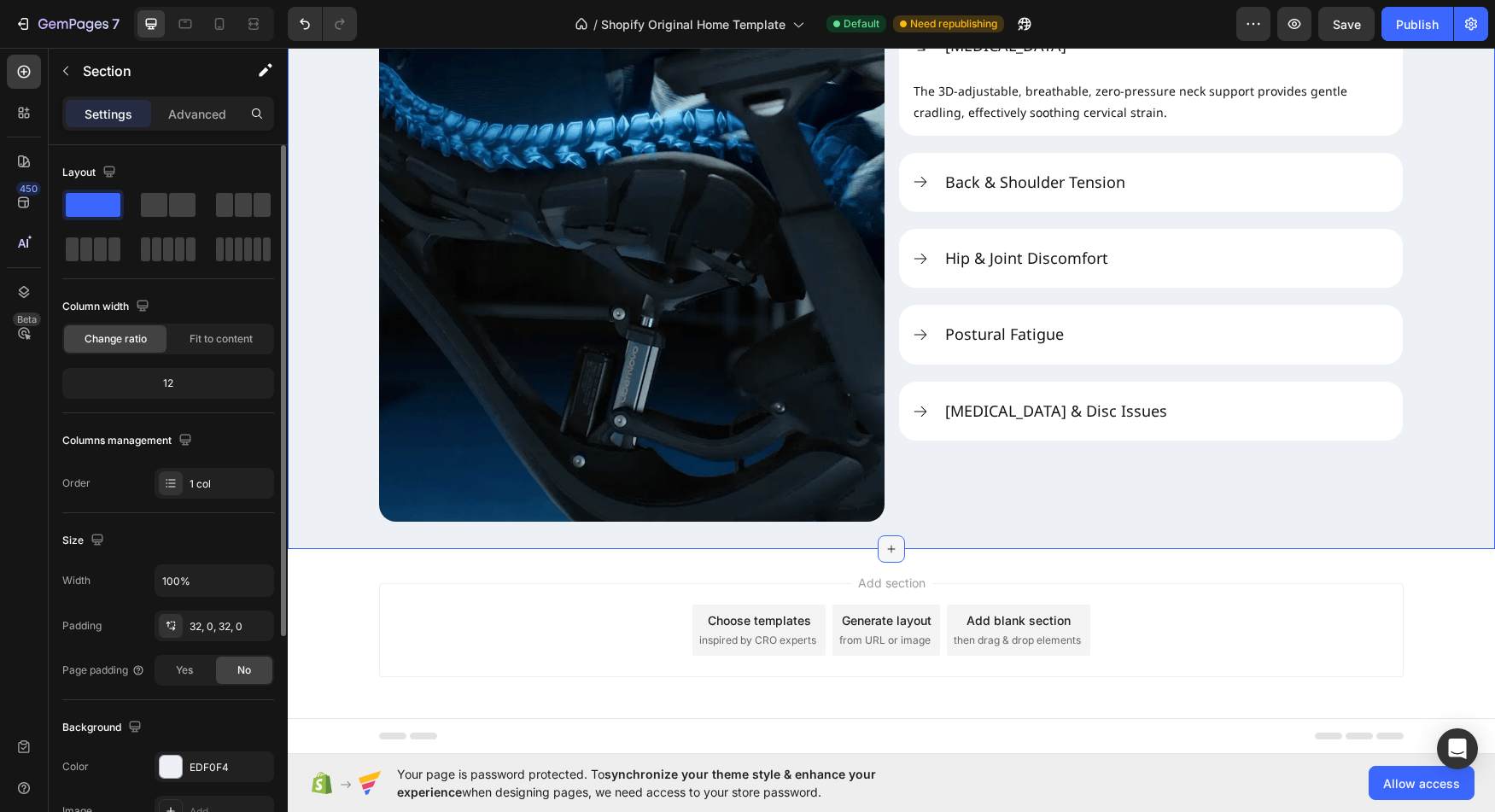
click at [885, 549] on icon at bounding box center [891, 548] width 14 height 14
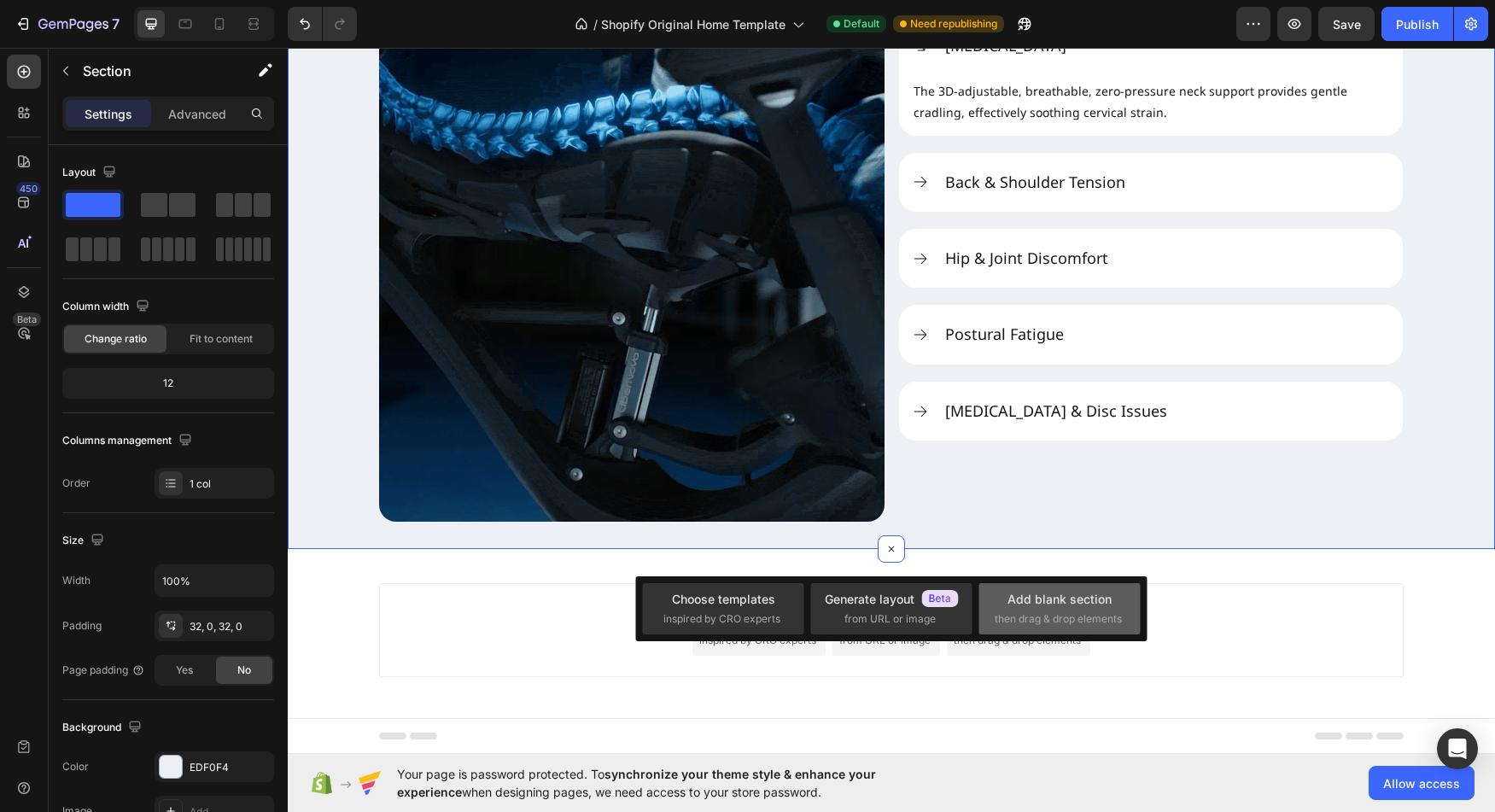
click at [1051, 613] on span "then drag & drop elements" at bounding box center [1058, 618] width 127 height 16
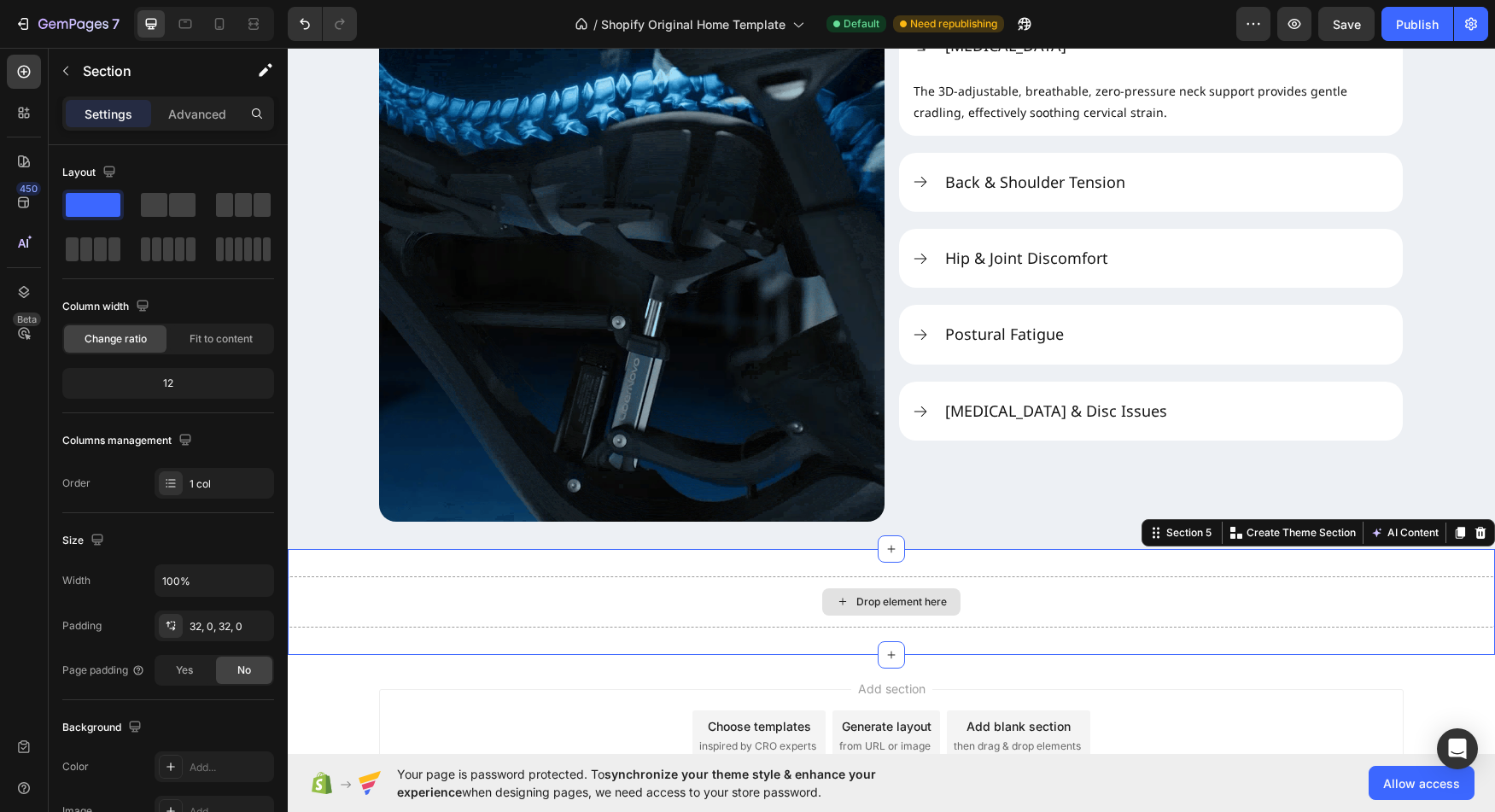
click at [917, 616] on div "Drop element here" at bounding box center [891, 602] width 1207 height 51
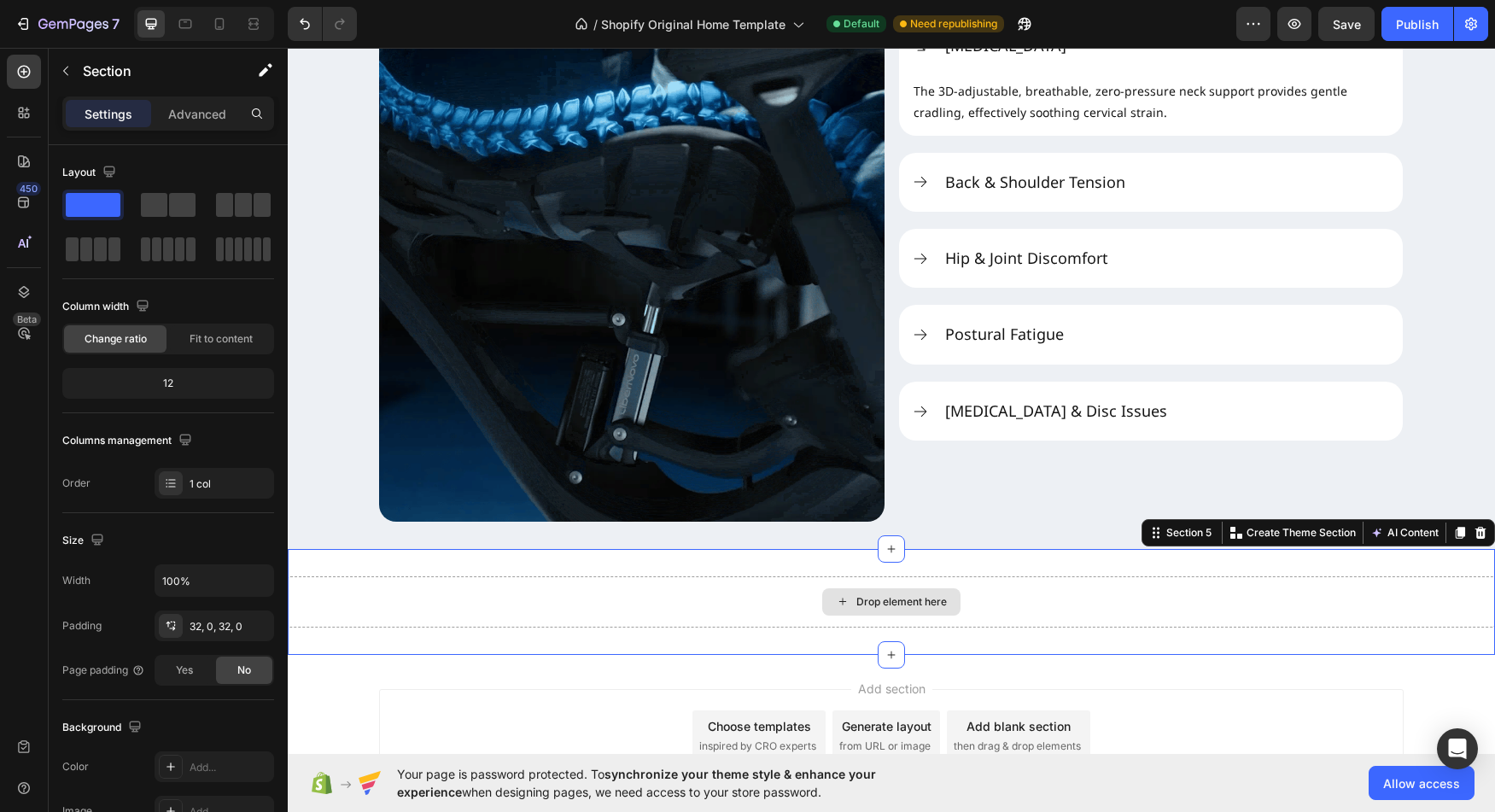
click at [906, 606] on div "Drop element here" at bounding box center [901, 601] width 90 height 14
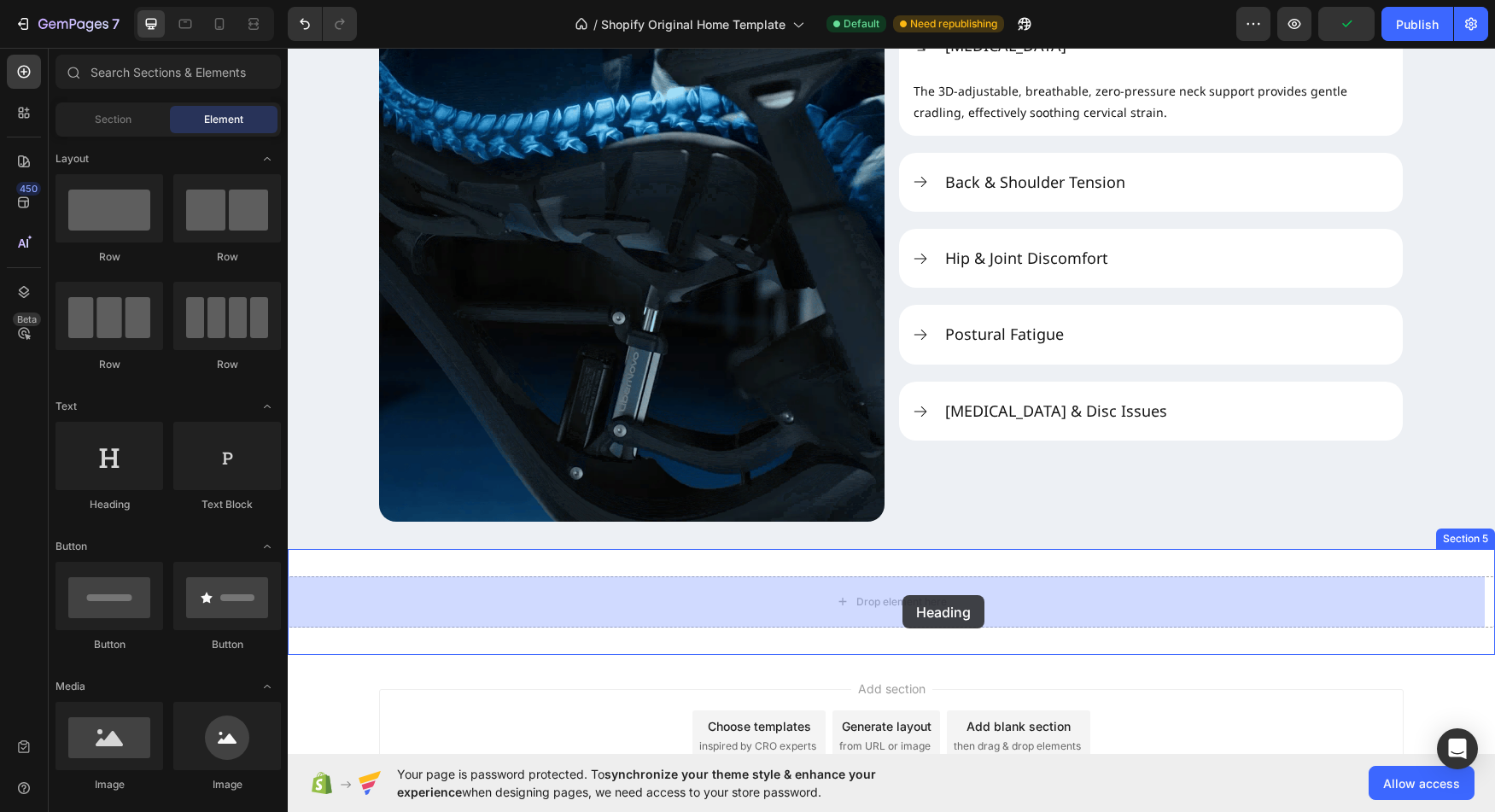
drag, startPoint x: 396, startPoint y: 513, endPoint x: 903, endPoint y: 597, distance: 513.9
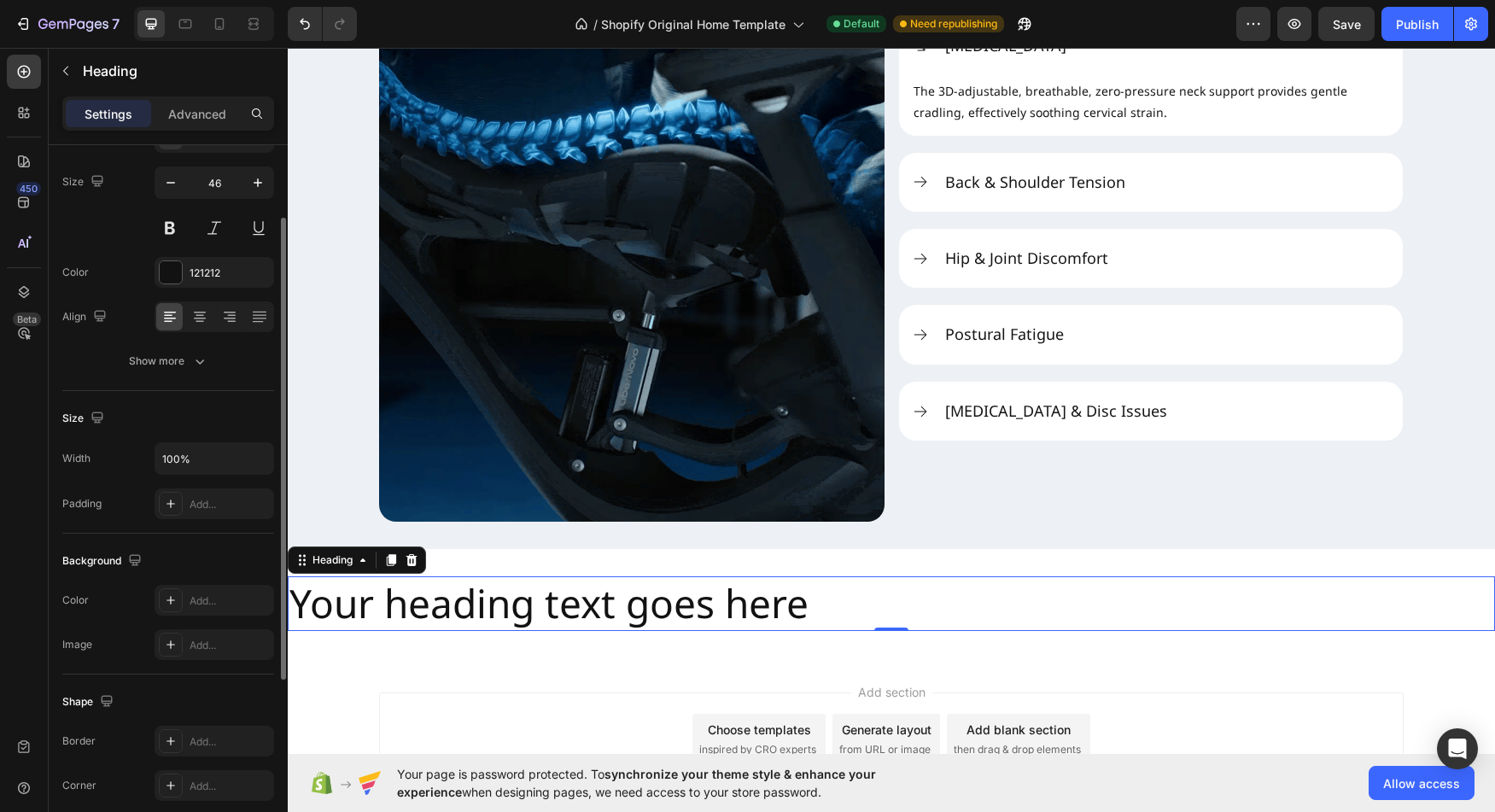
scroll to position [101, 0]
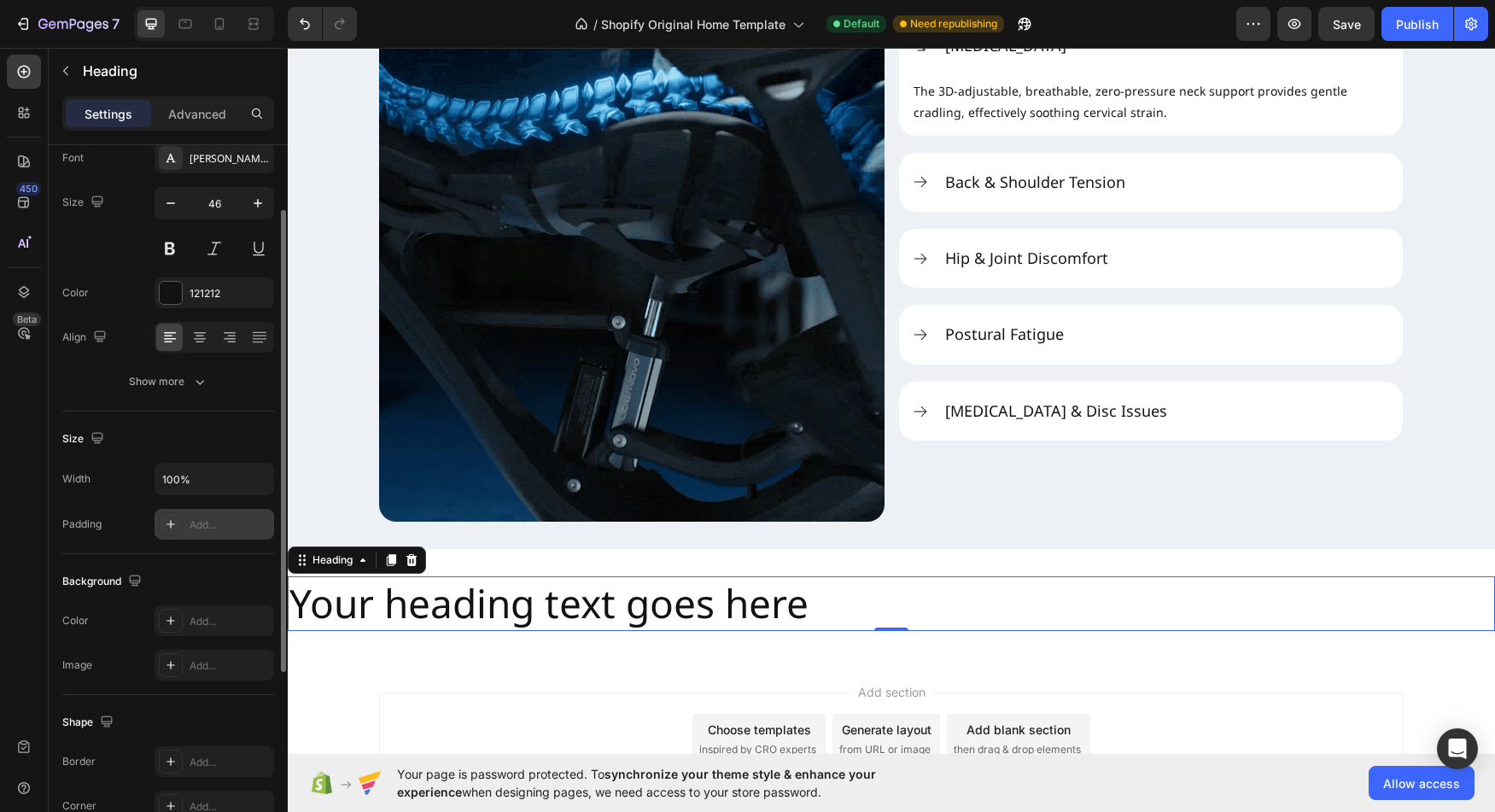
click at [221, 527] on div "Add..." at bounding box center [229, 524] width 80 height 16
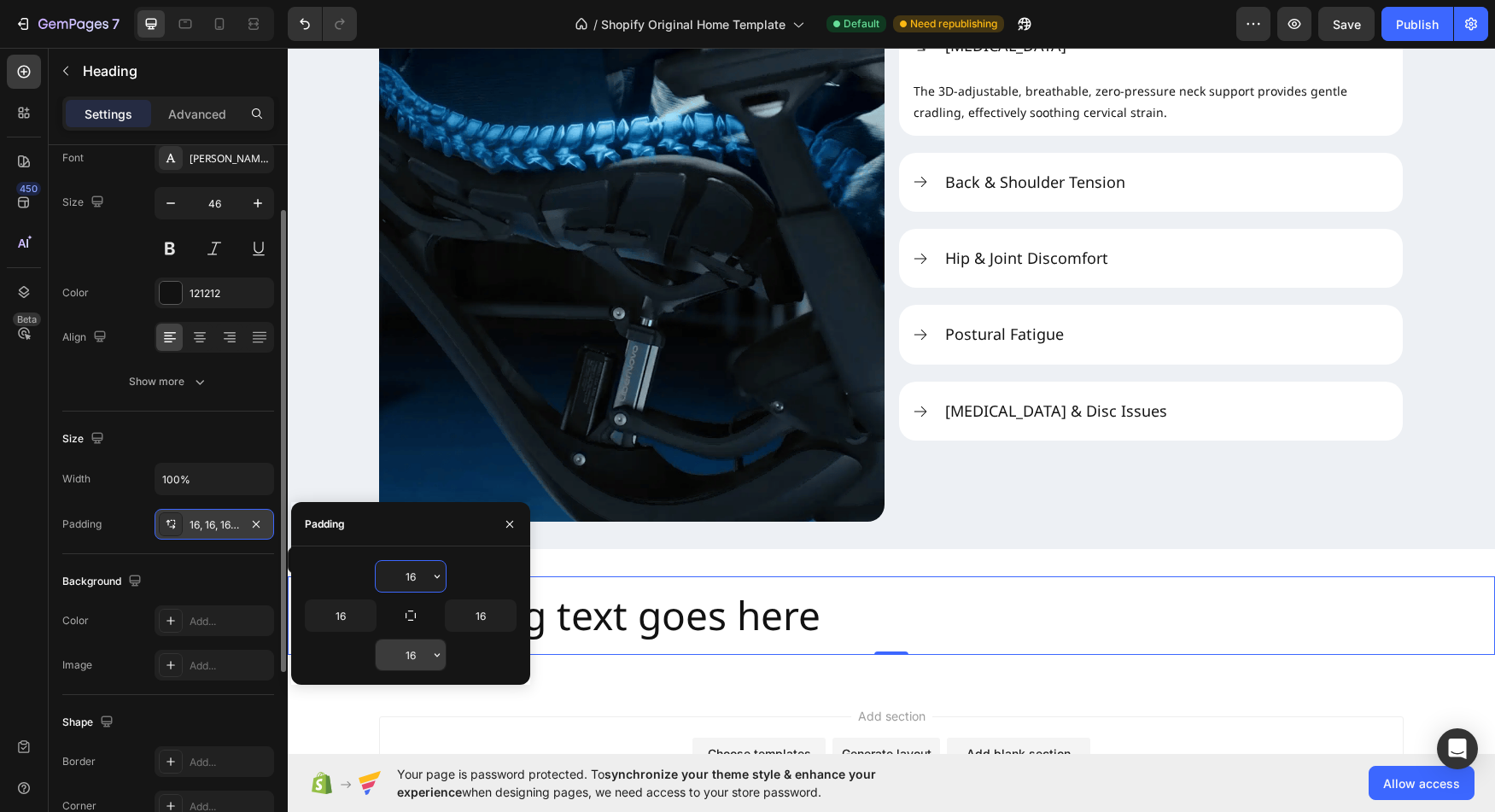
click at [414, 659] on input "16" at bounding box center [410, 655] width 70 height 31
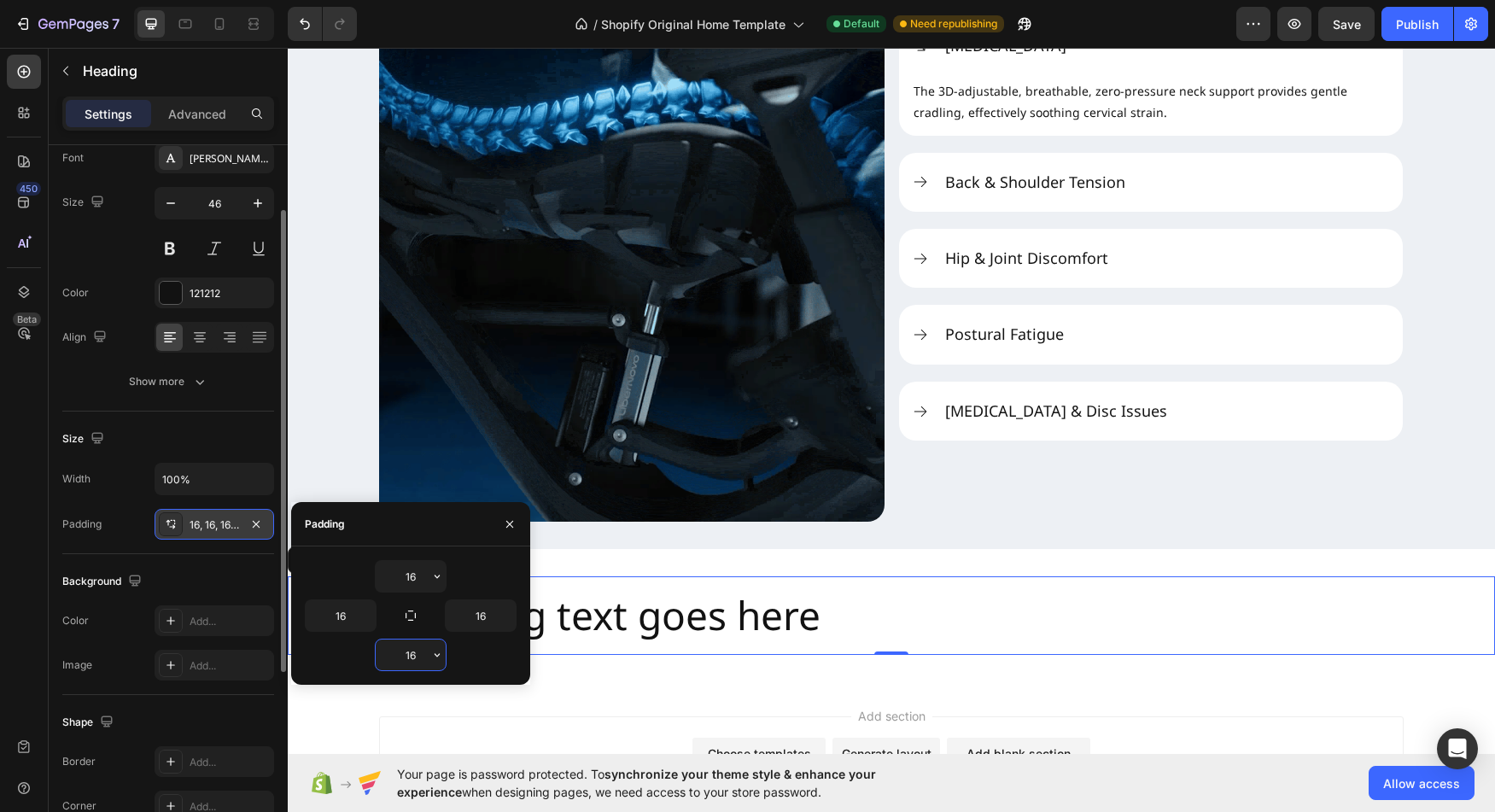
click at [414, 659] on input "16" at bounding box center [410, 655] width 70 height 31
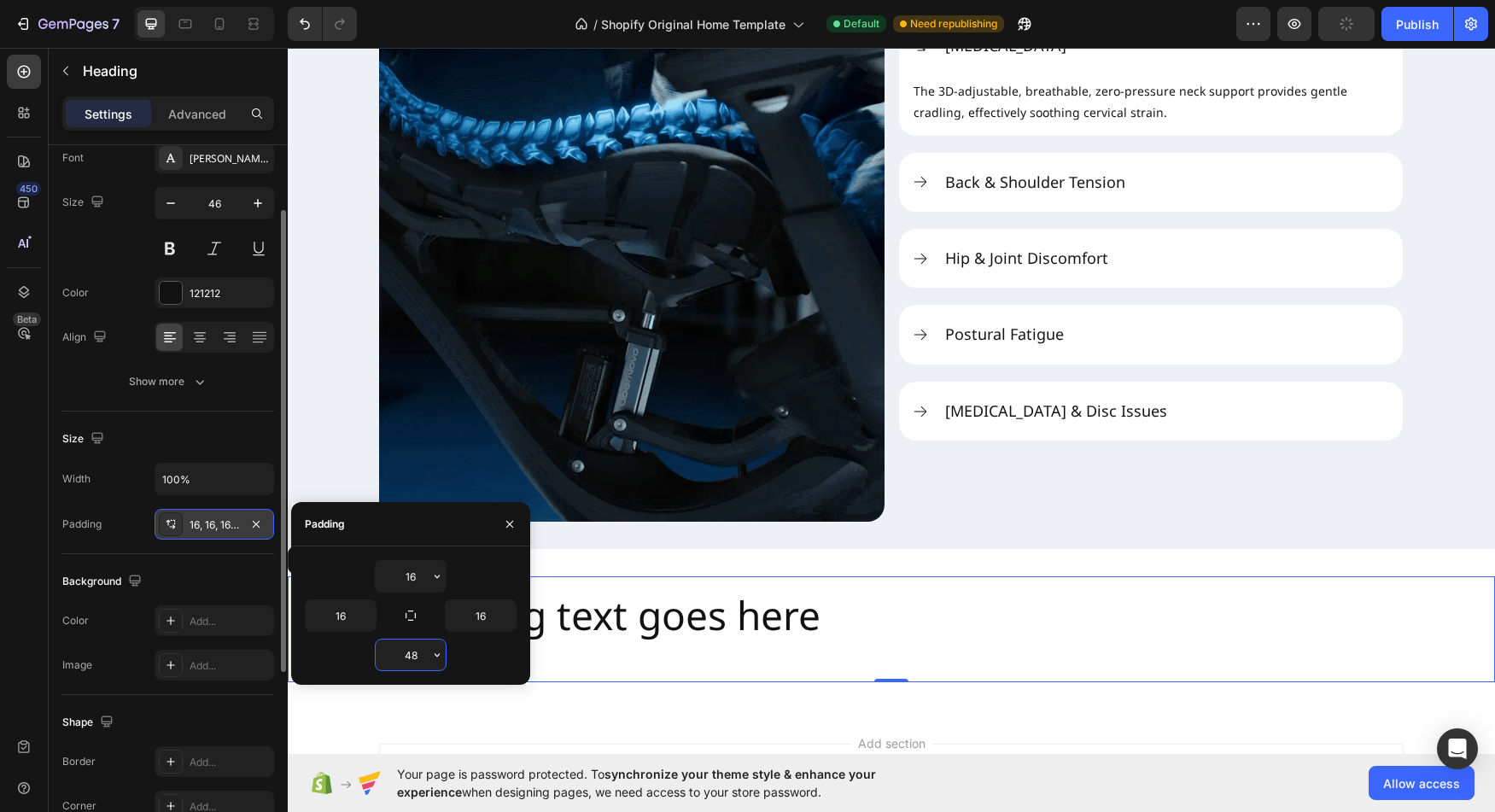
type input "48"
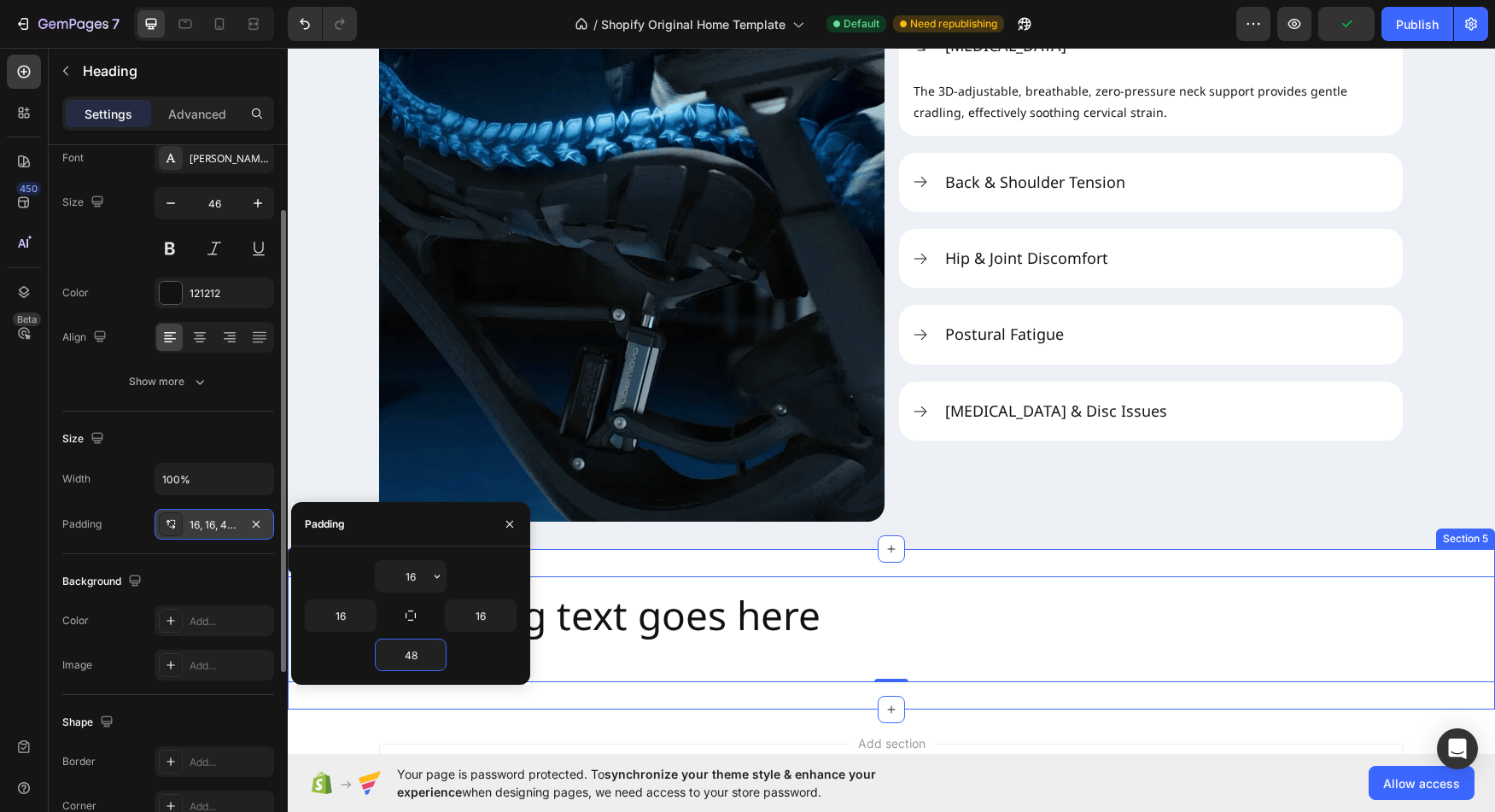
click at [956, 633] on h2 "Your heading text goes here" at bounding box center [891, 629] width 1207 height 106
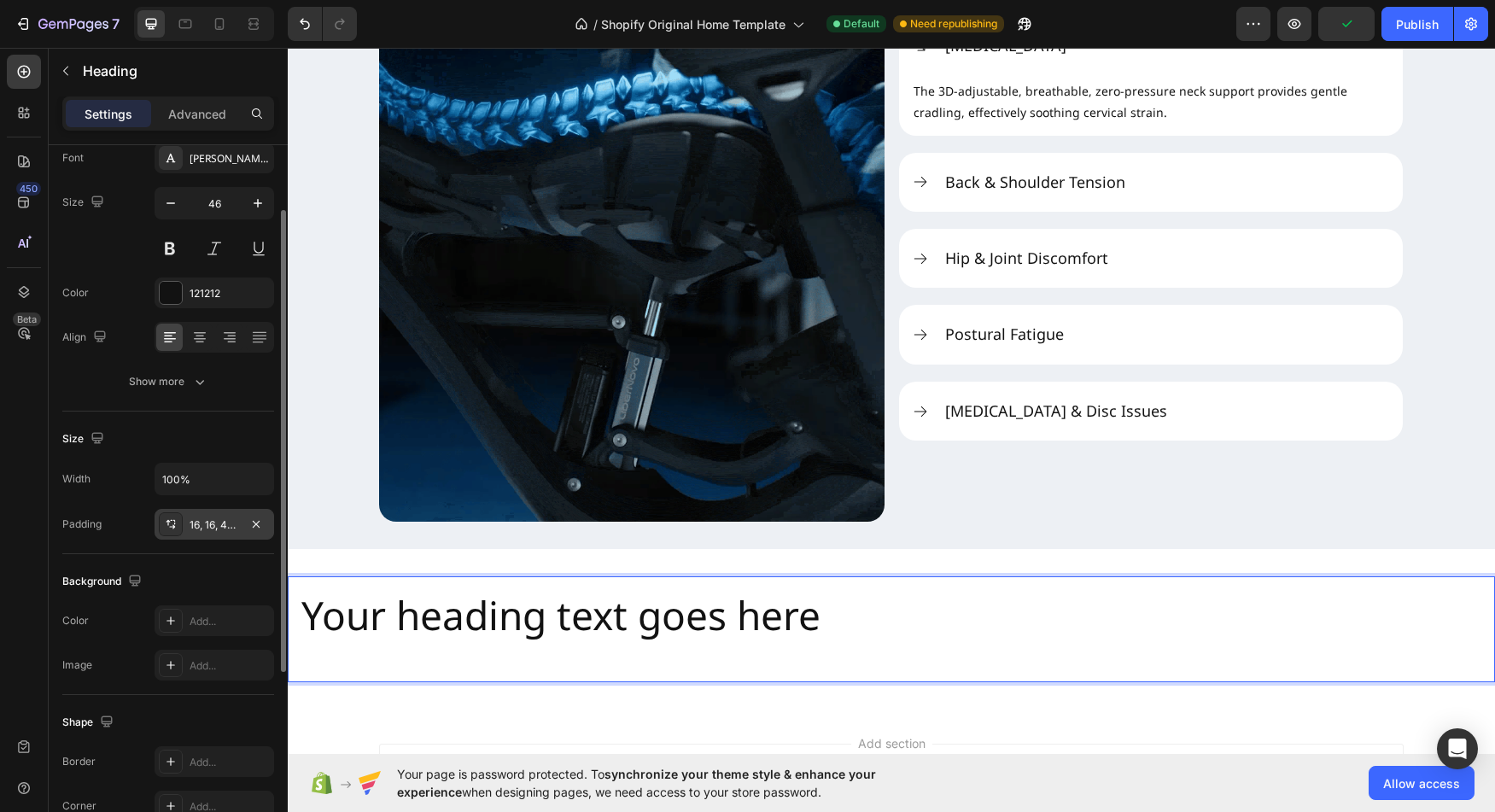
click at [663, 623] on p "Your heading text goes here" at bounding box center [892, 616] width 1181 height 51
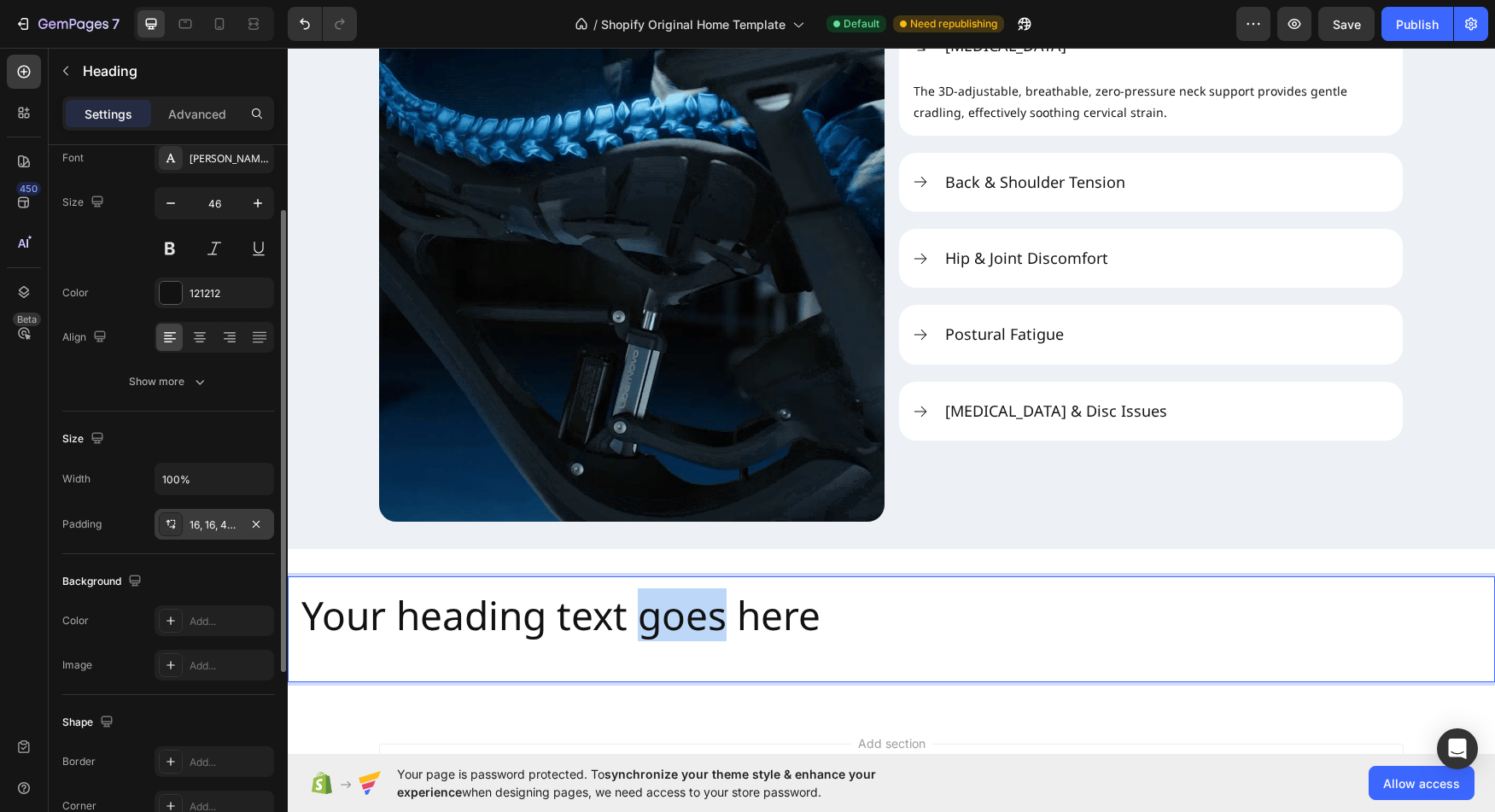
click at [663, 623] on p "Your heading text goes here" at bounding box center [892, 616] width 1181 height 51
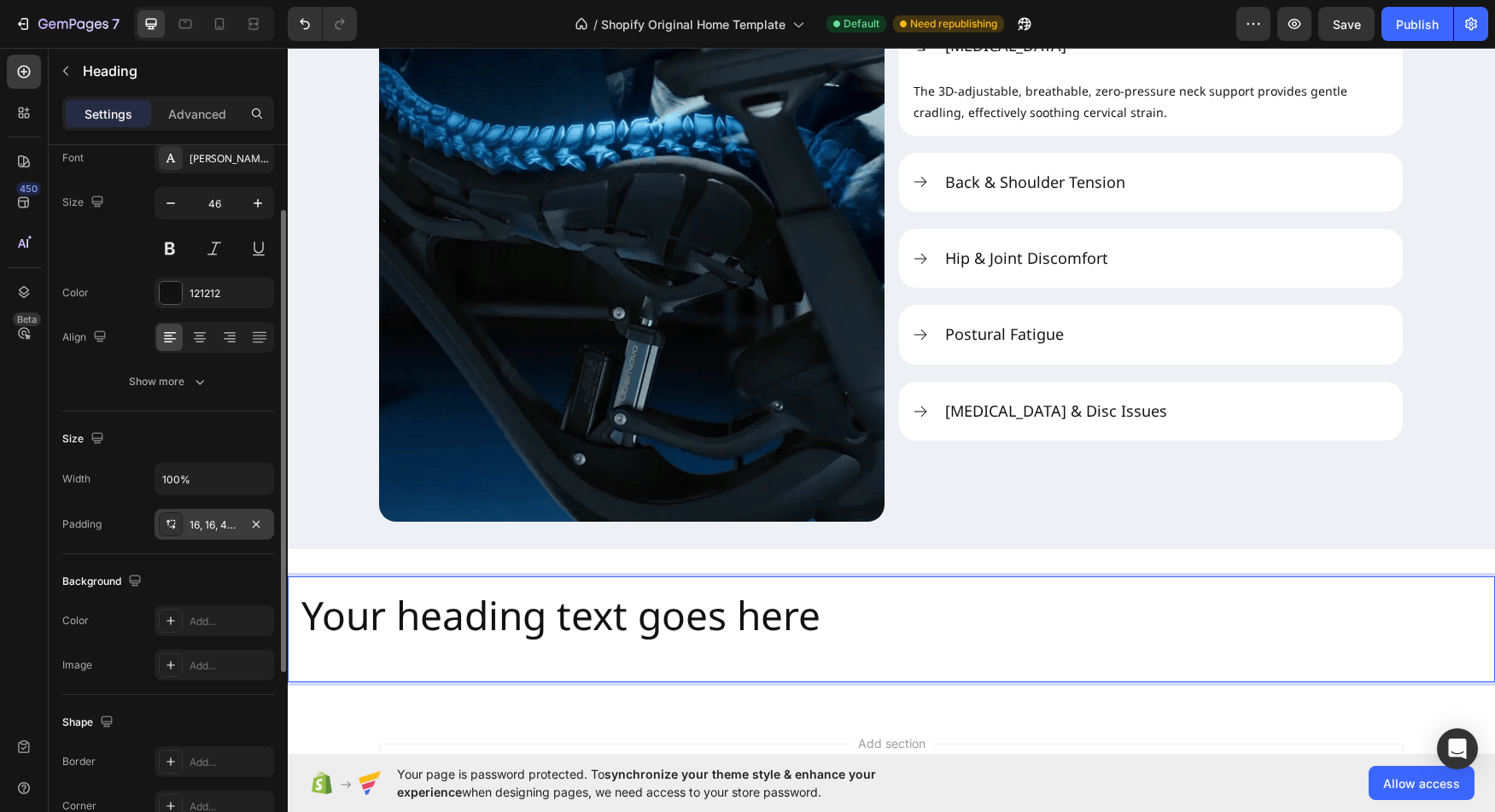
click at [663, 623] on p "Your heading text goes here" at bounding box center [892, 616] width 1181 height 51
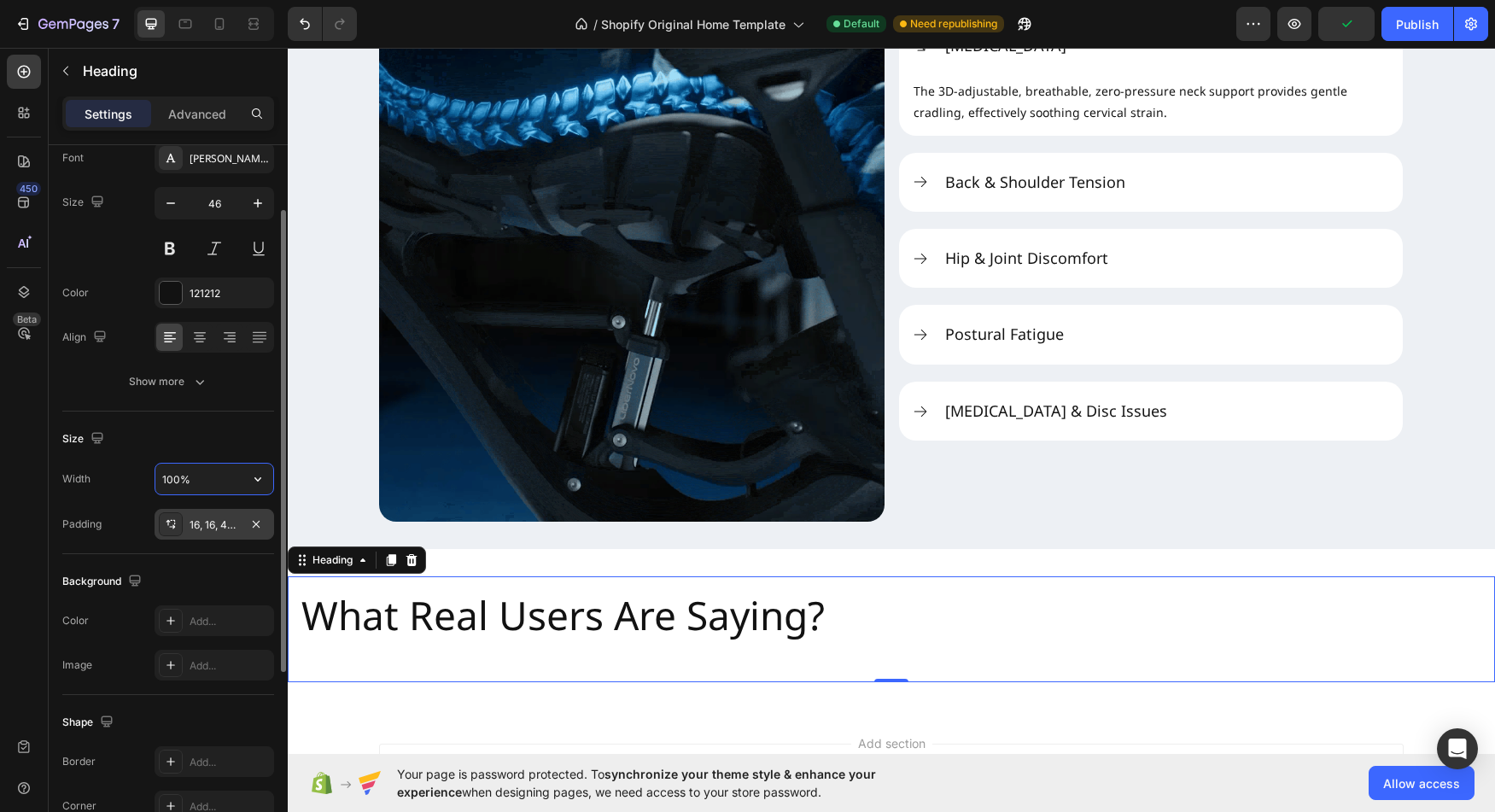
click at [236, 466] on input "100%" at bounding box center [214, 479] width 118 height 31
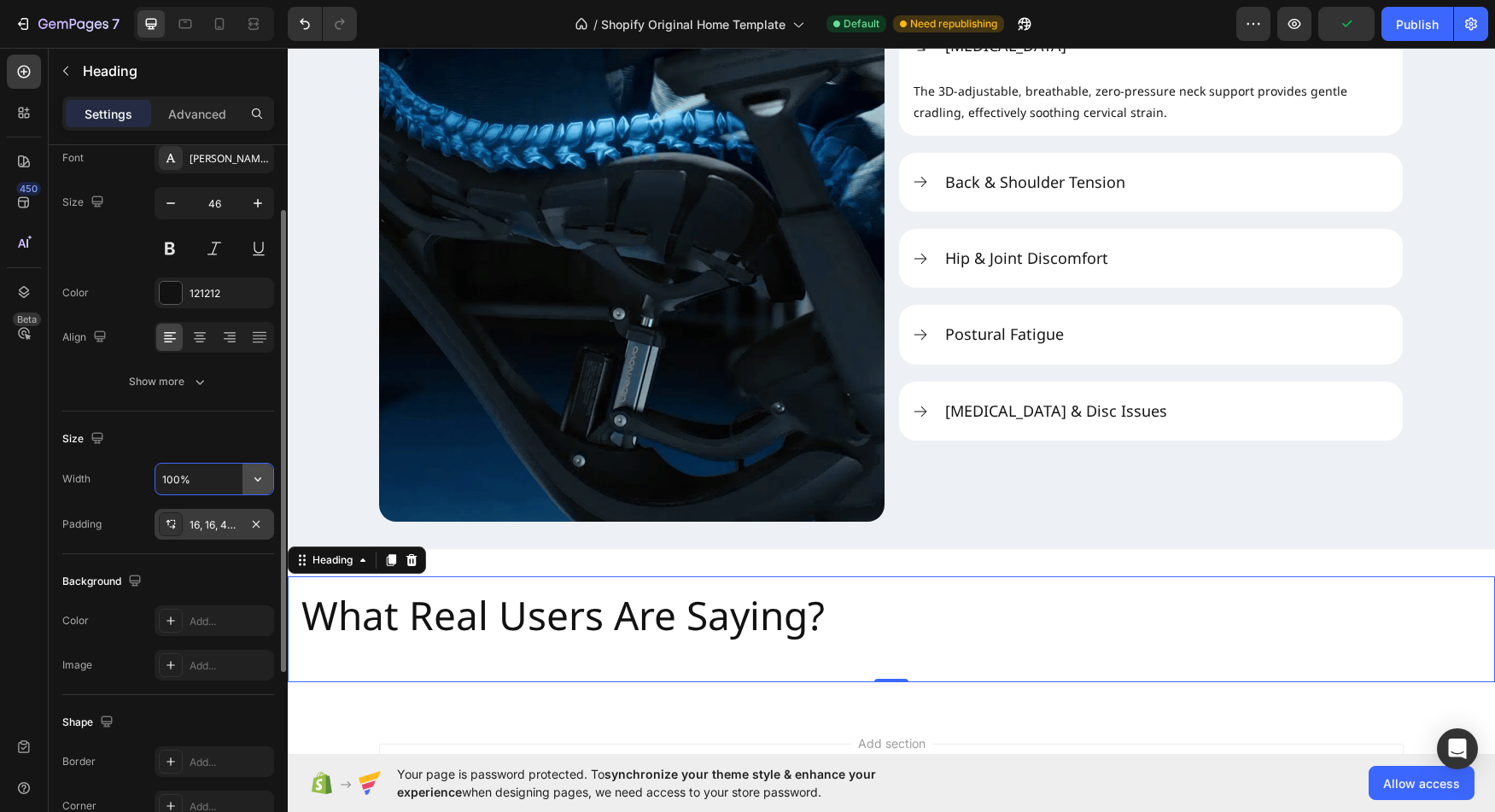
click at [260, 477] on icon "button" at bounding box center [258, 479] width 17 height 17
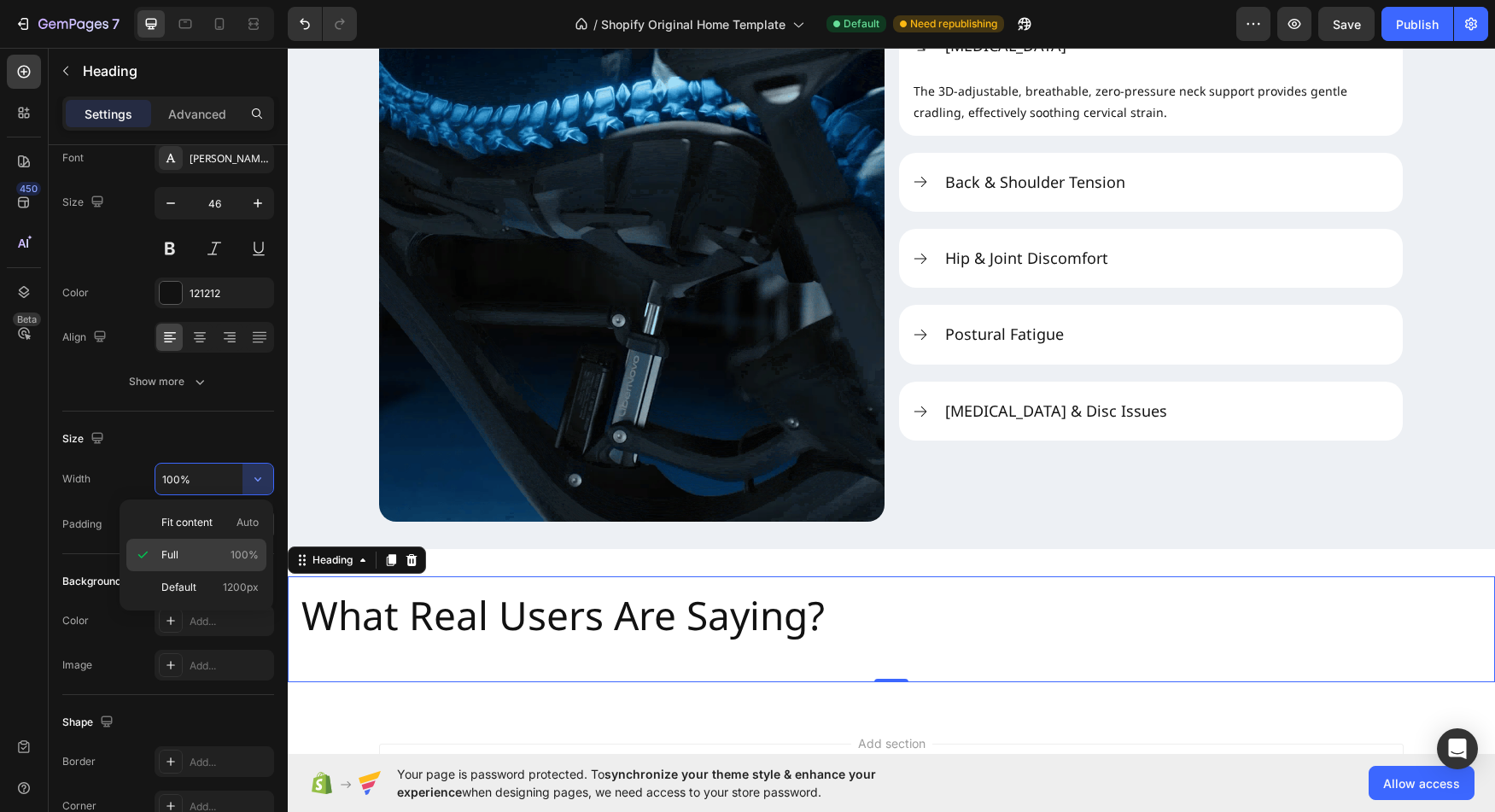
click at [204, 571] on div "Full 100%" at bounding box center [196, 587] width 140 height 33
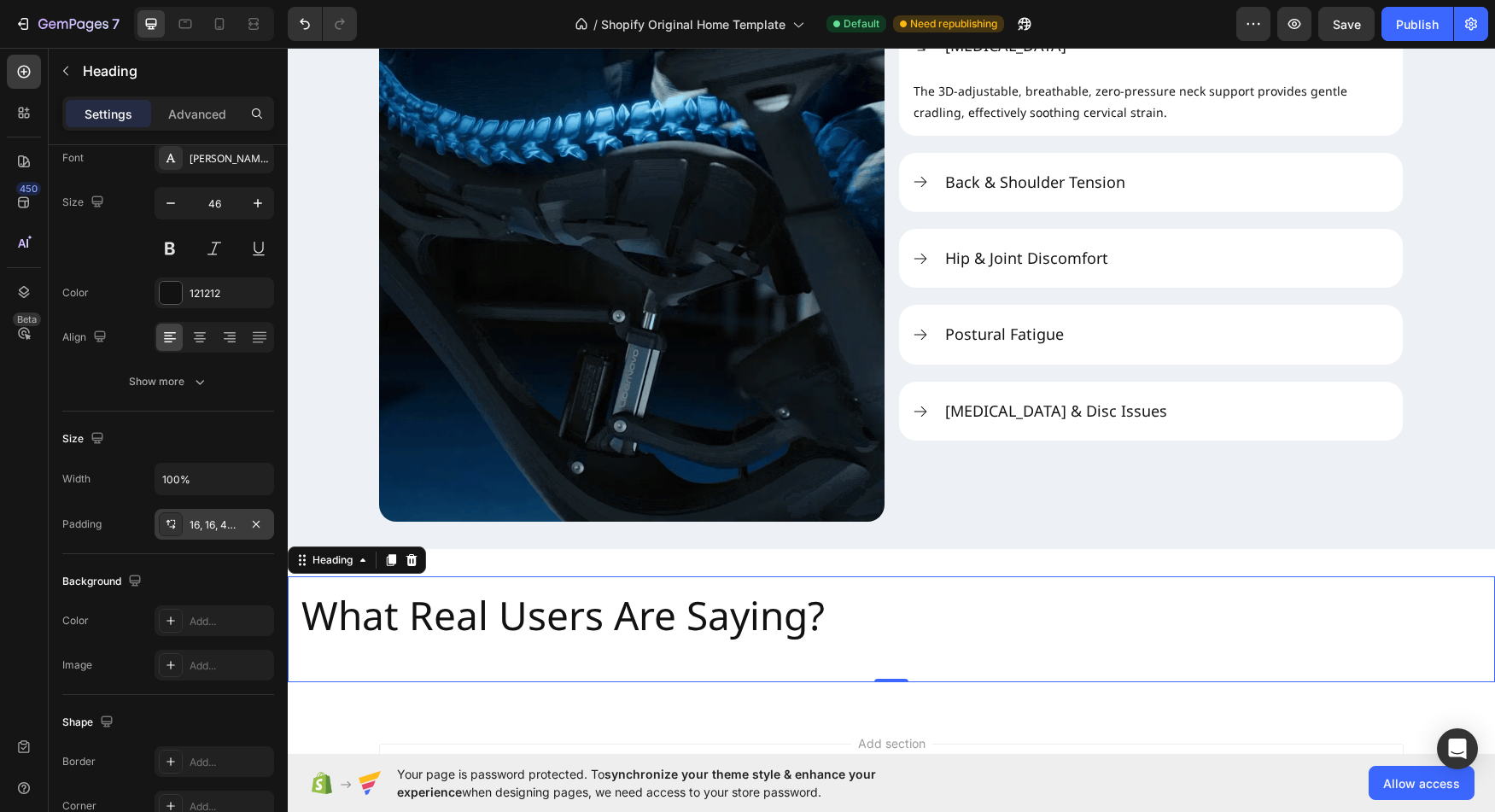
click at [204, 568] on div "Background" at bounding box center [168, 581] width 212 height 27
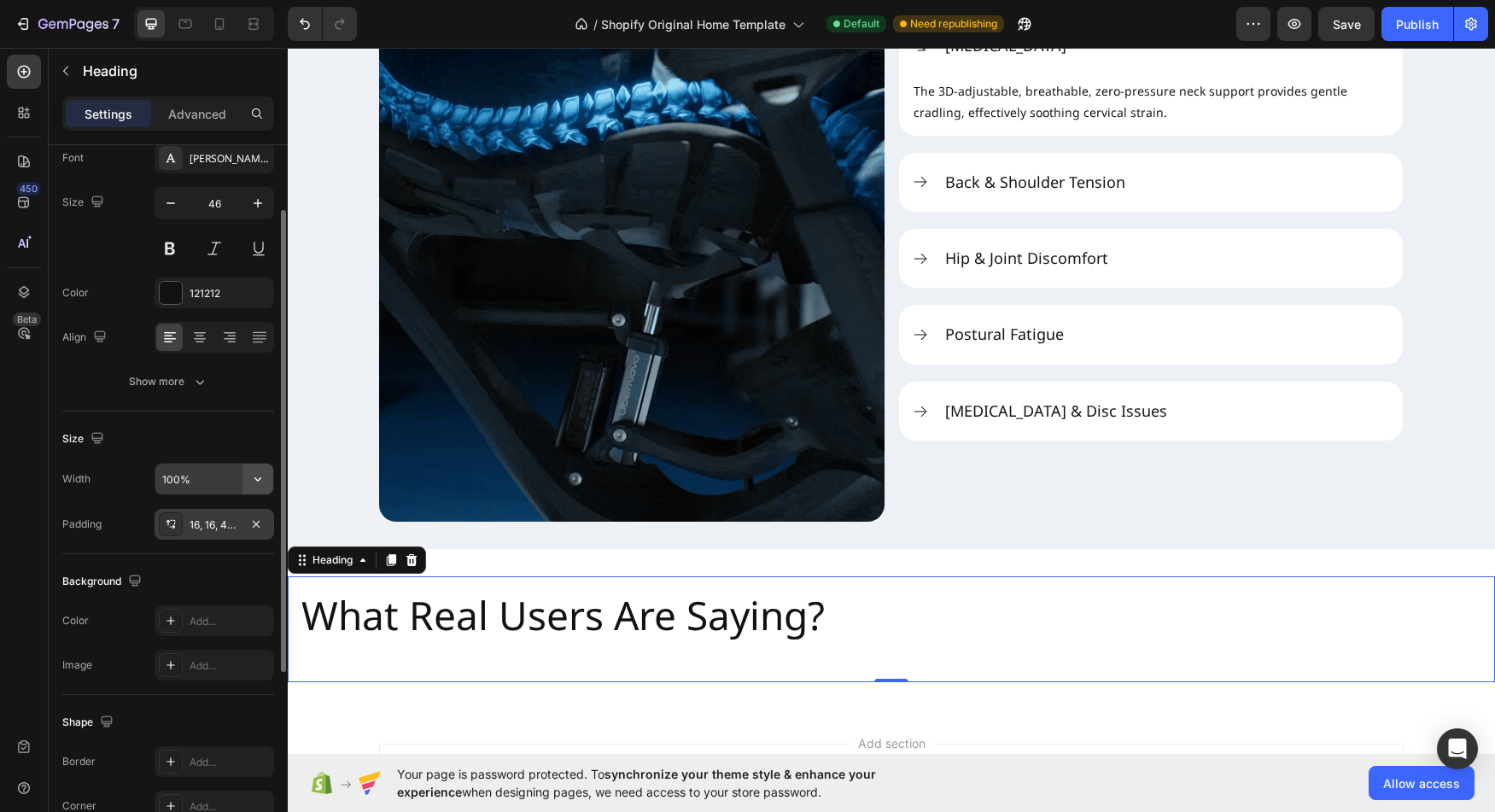
click at [266, 471] on icon "button" at bounding box center [258, 479] width 17 height 17
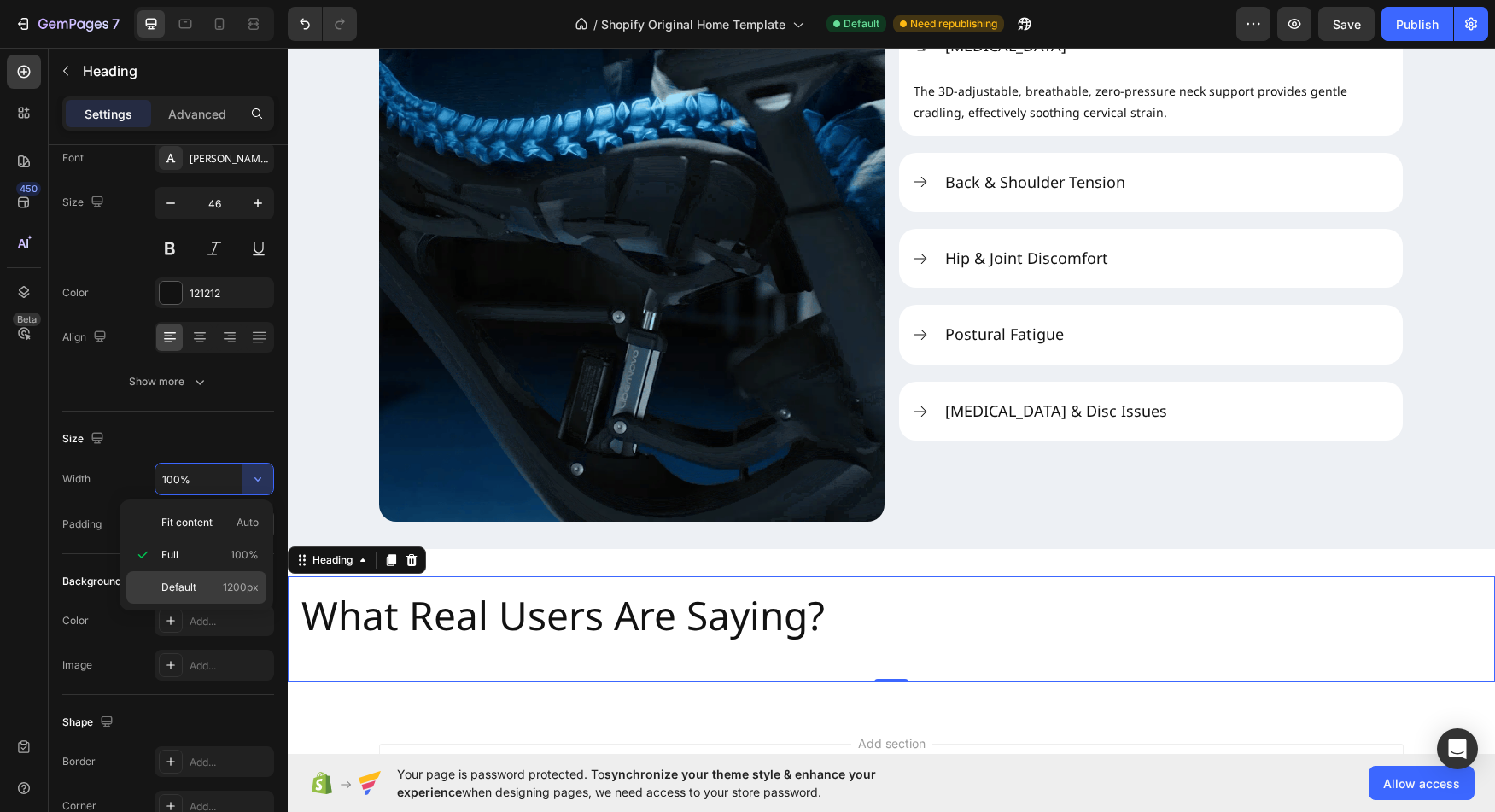
click at [220, 585] on p "Default 1200px" at bounding box center [210, 587] width 98 height 16
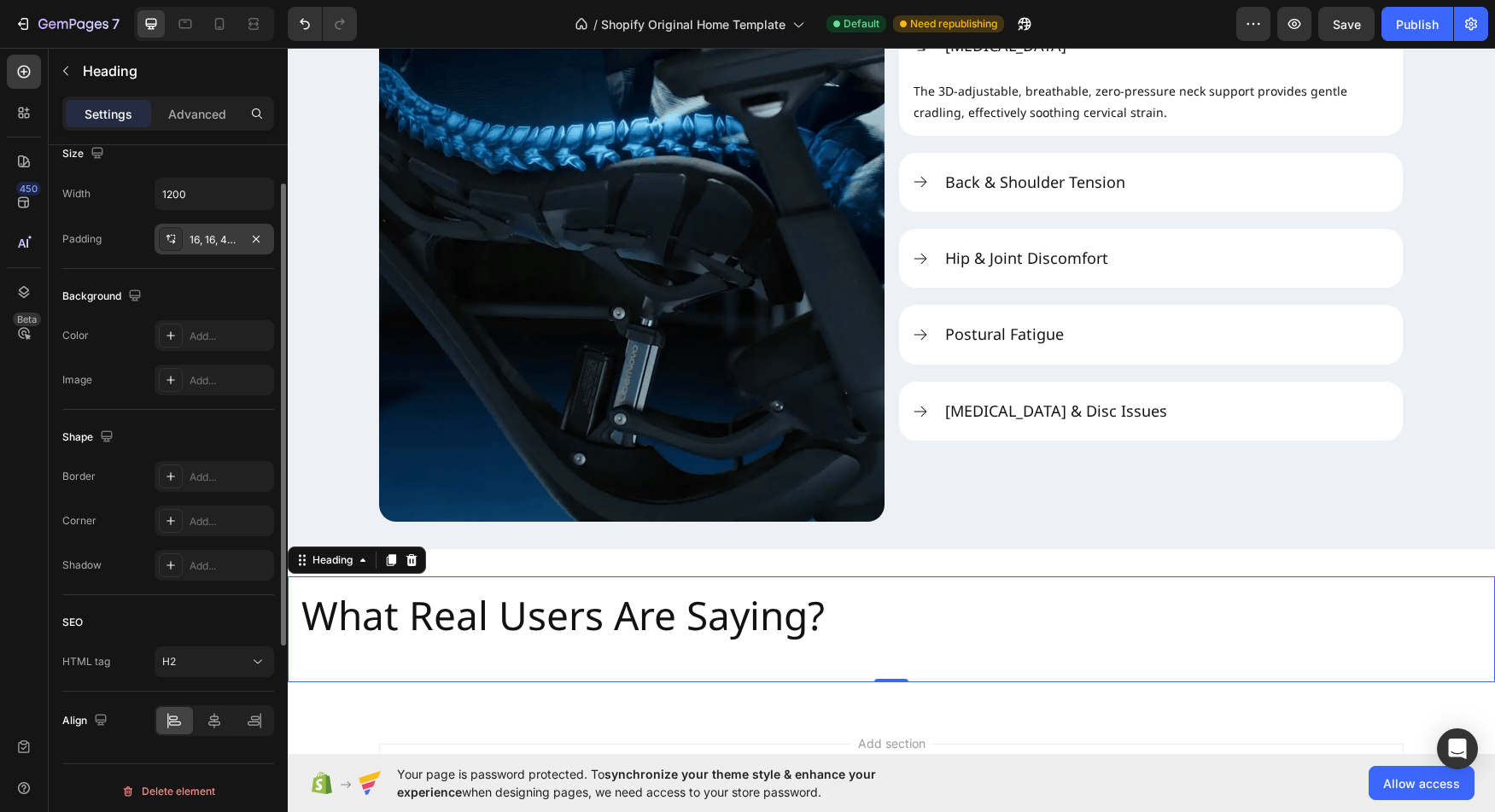
scroll to position [393, 0]
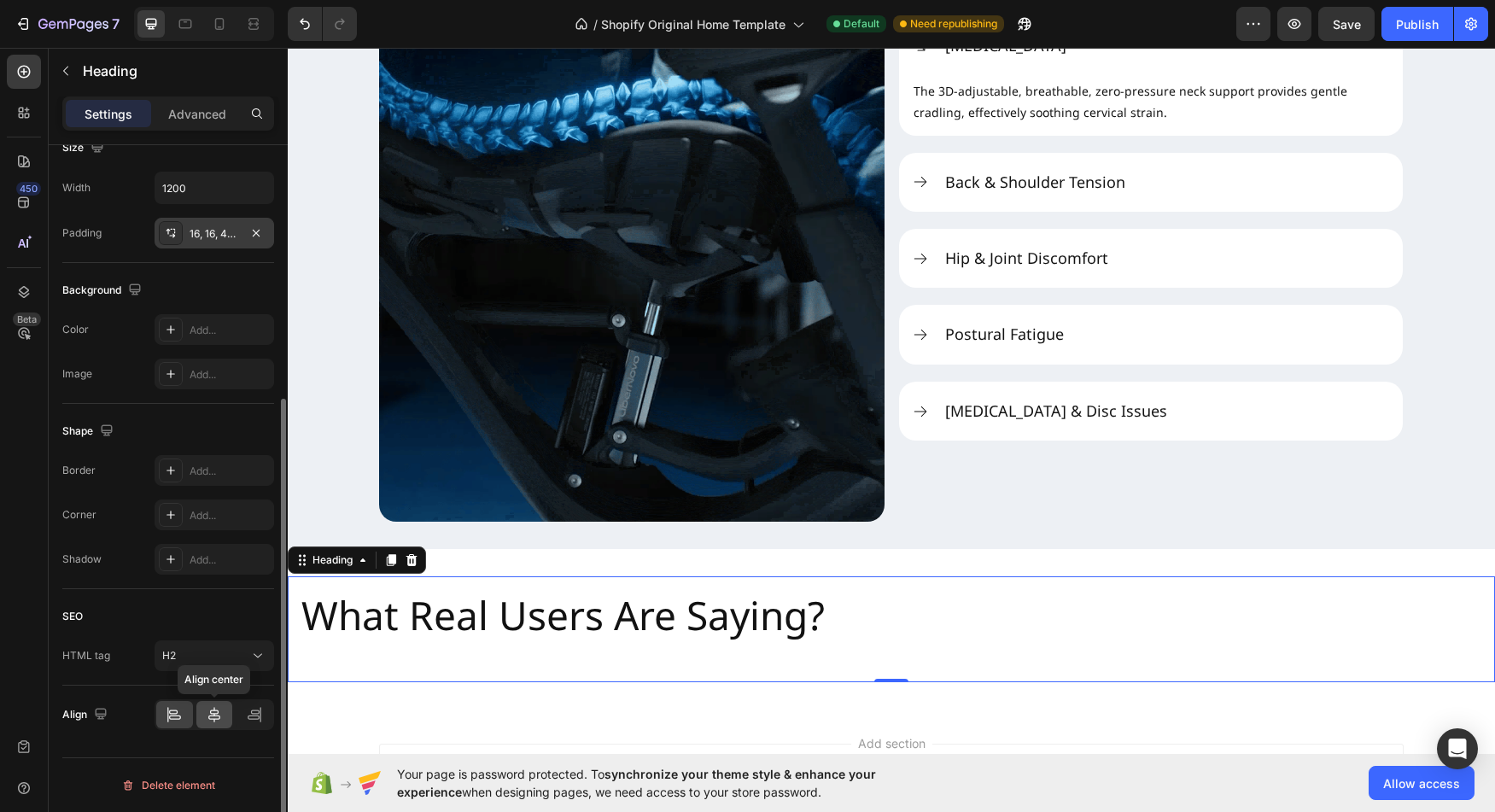
click at [218, 711] on icon at bounding box center [214, 714] width 17 height 17
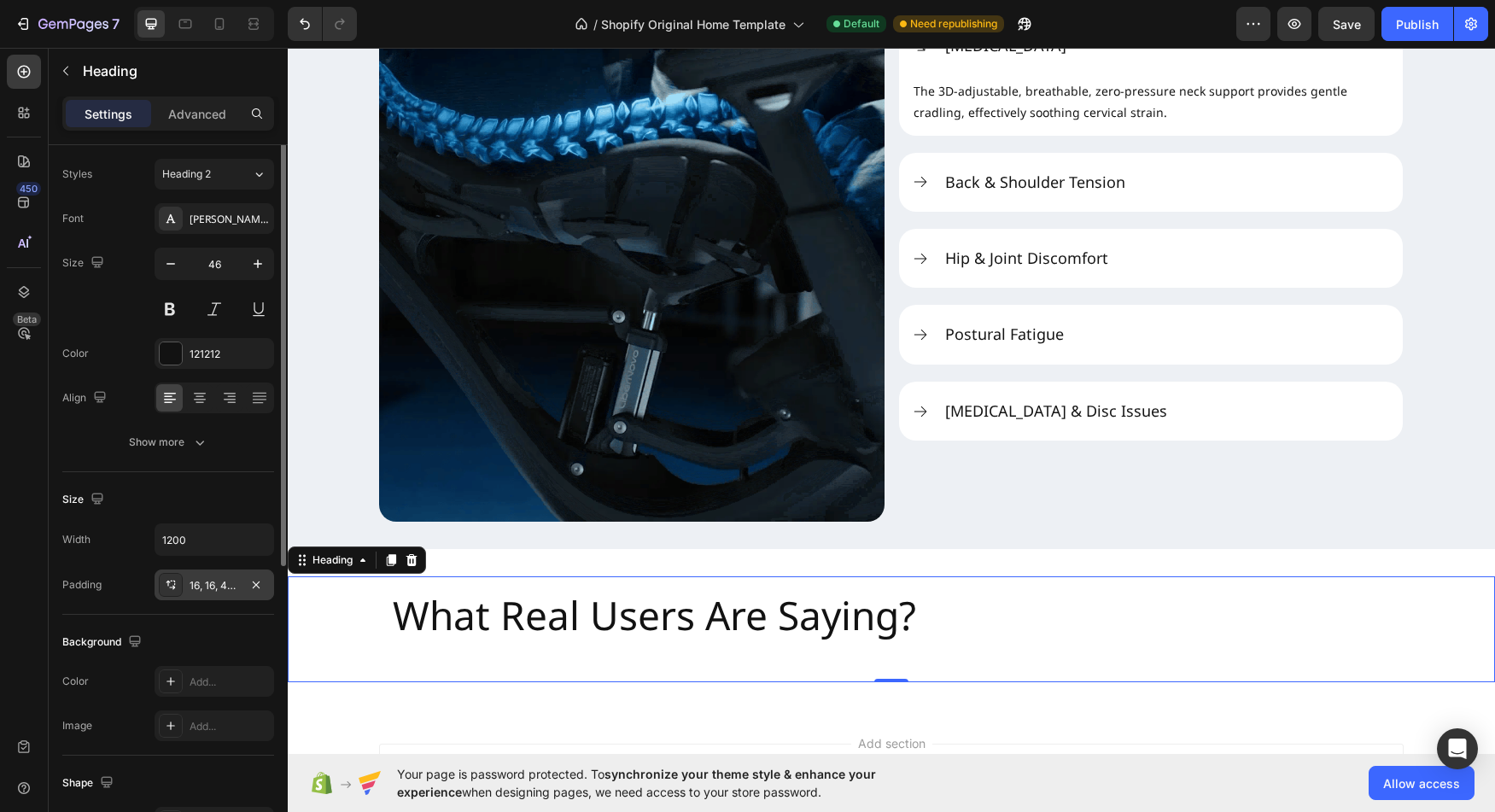
scroll to position [0, 0]
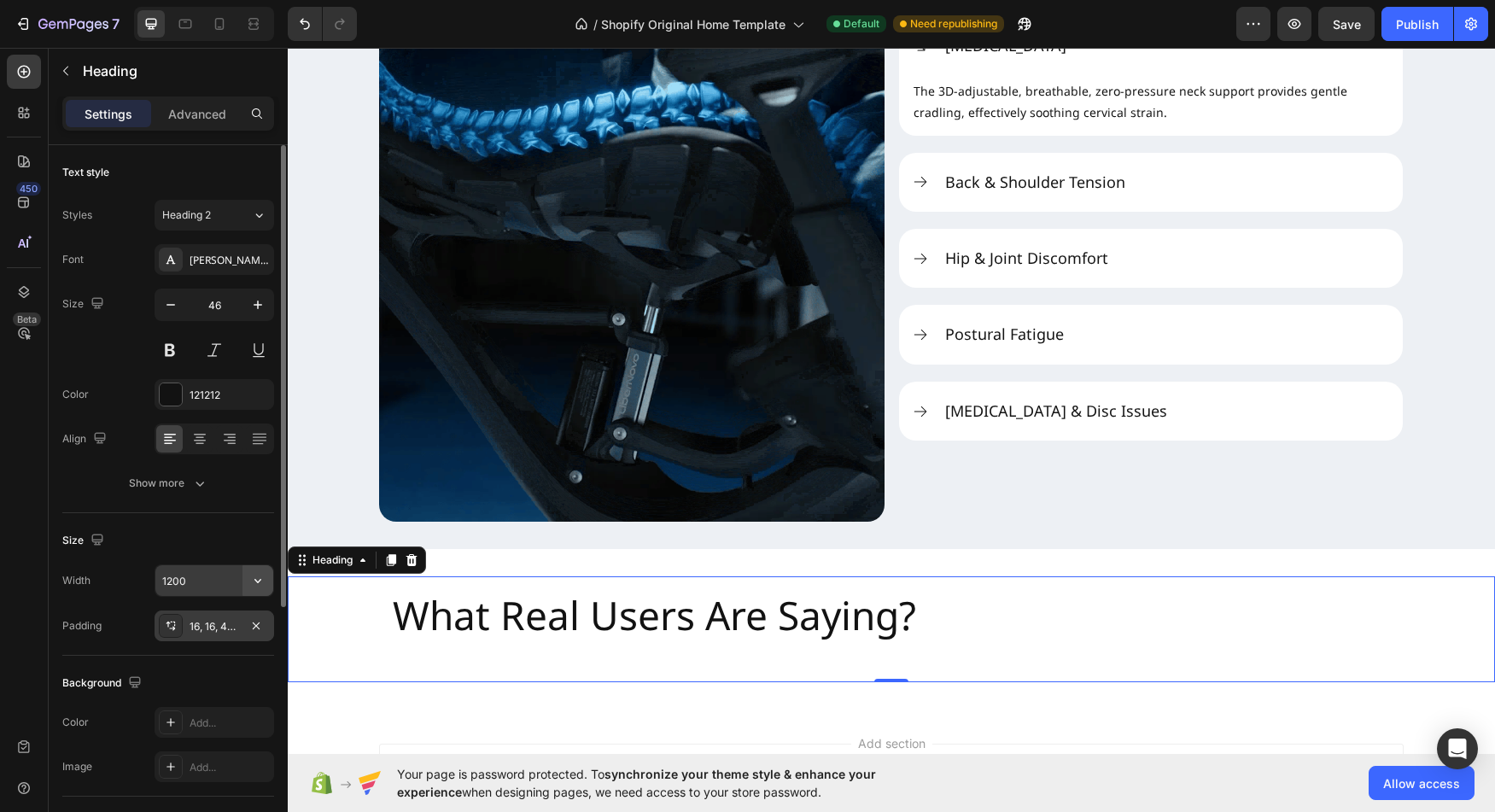
click at [258, 577] on icon "button" at bounding box center [258, 580] width 17 height 17
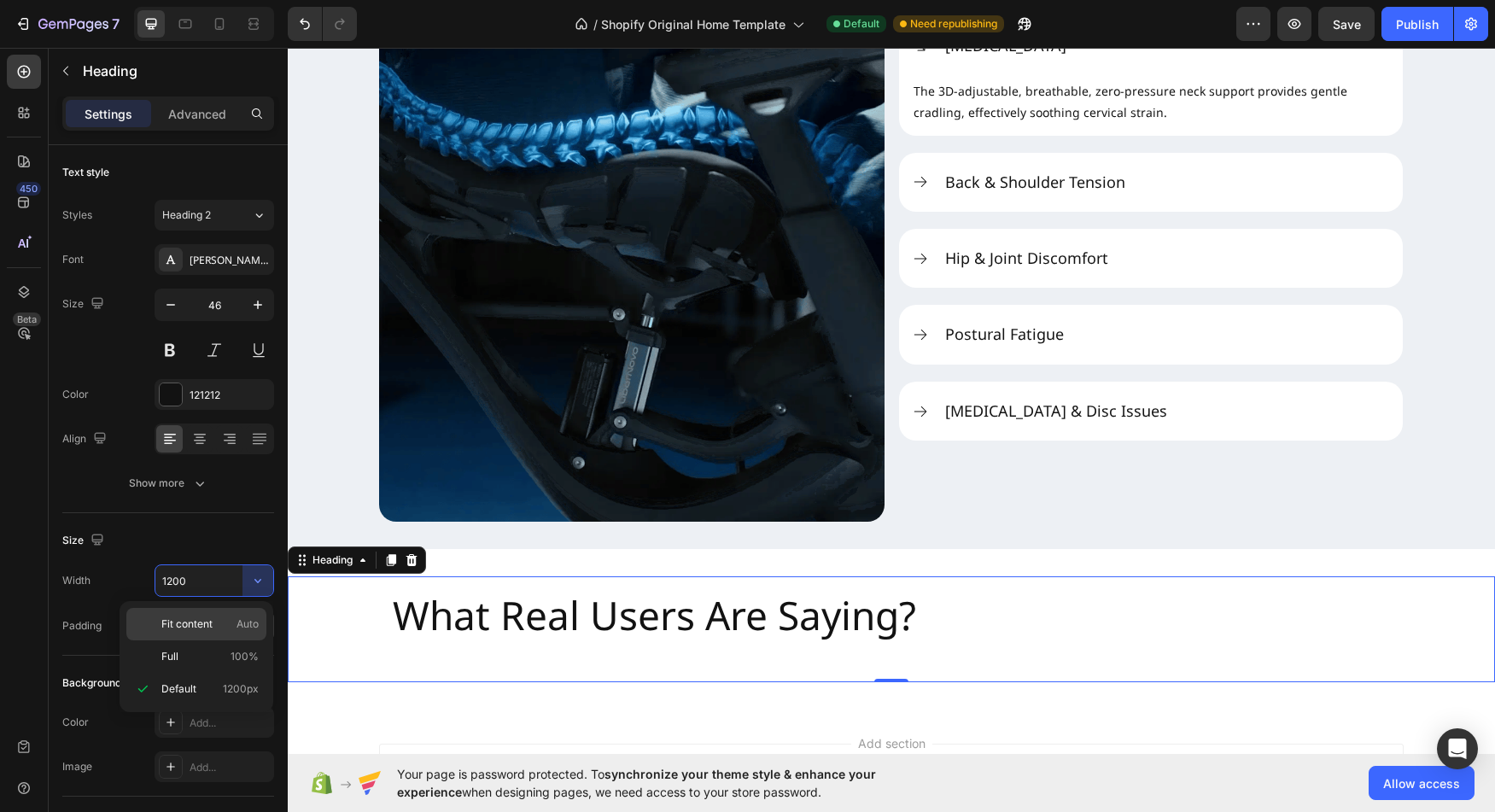
click at [237, 623] on span "Auto" at bounding box center [248, 624] width 22 height 16
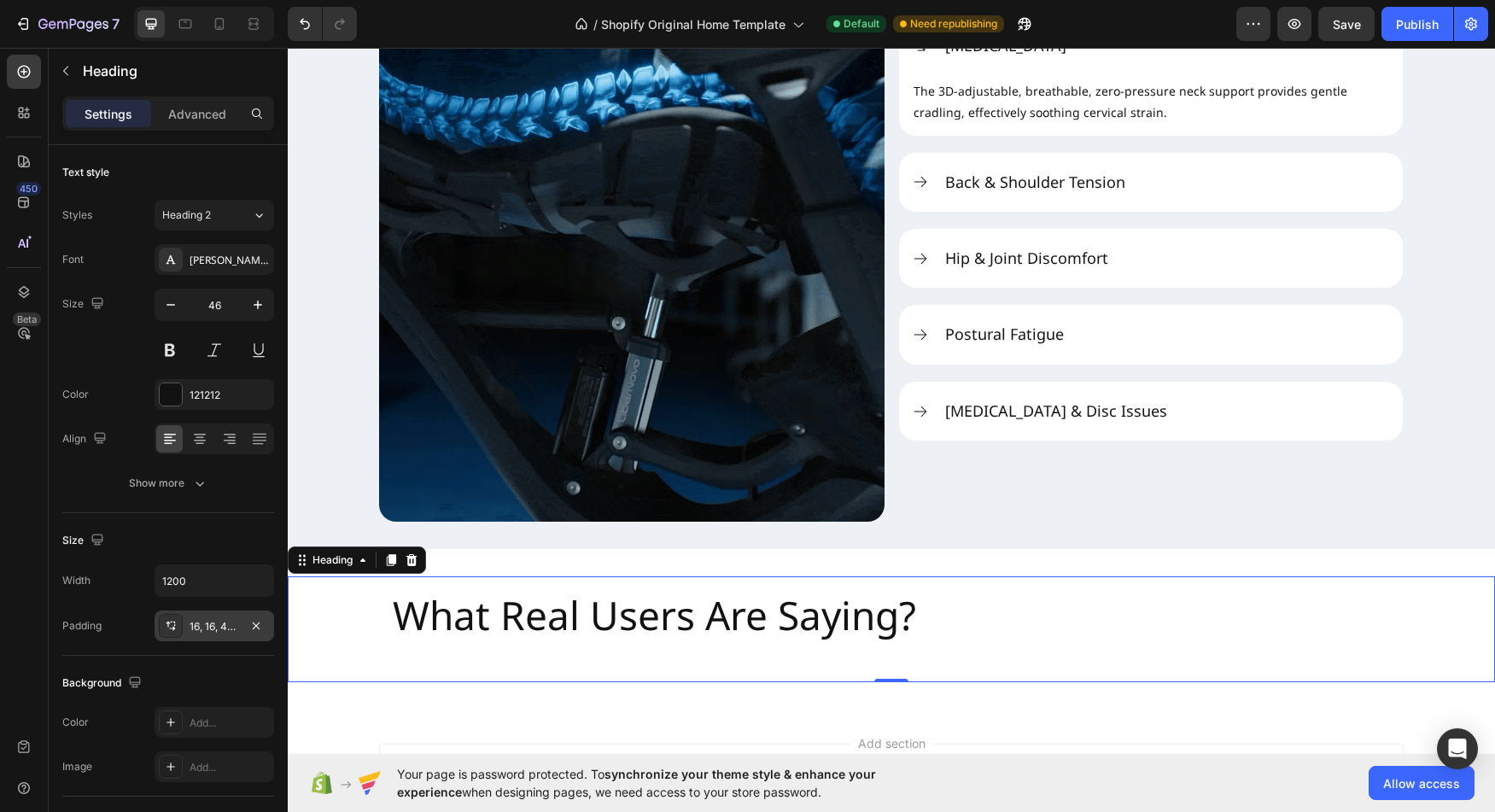
type input "Auto"
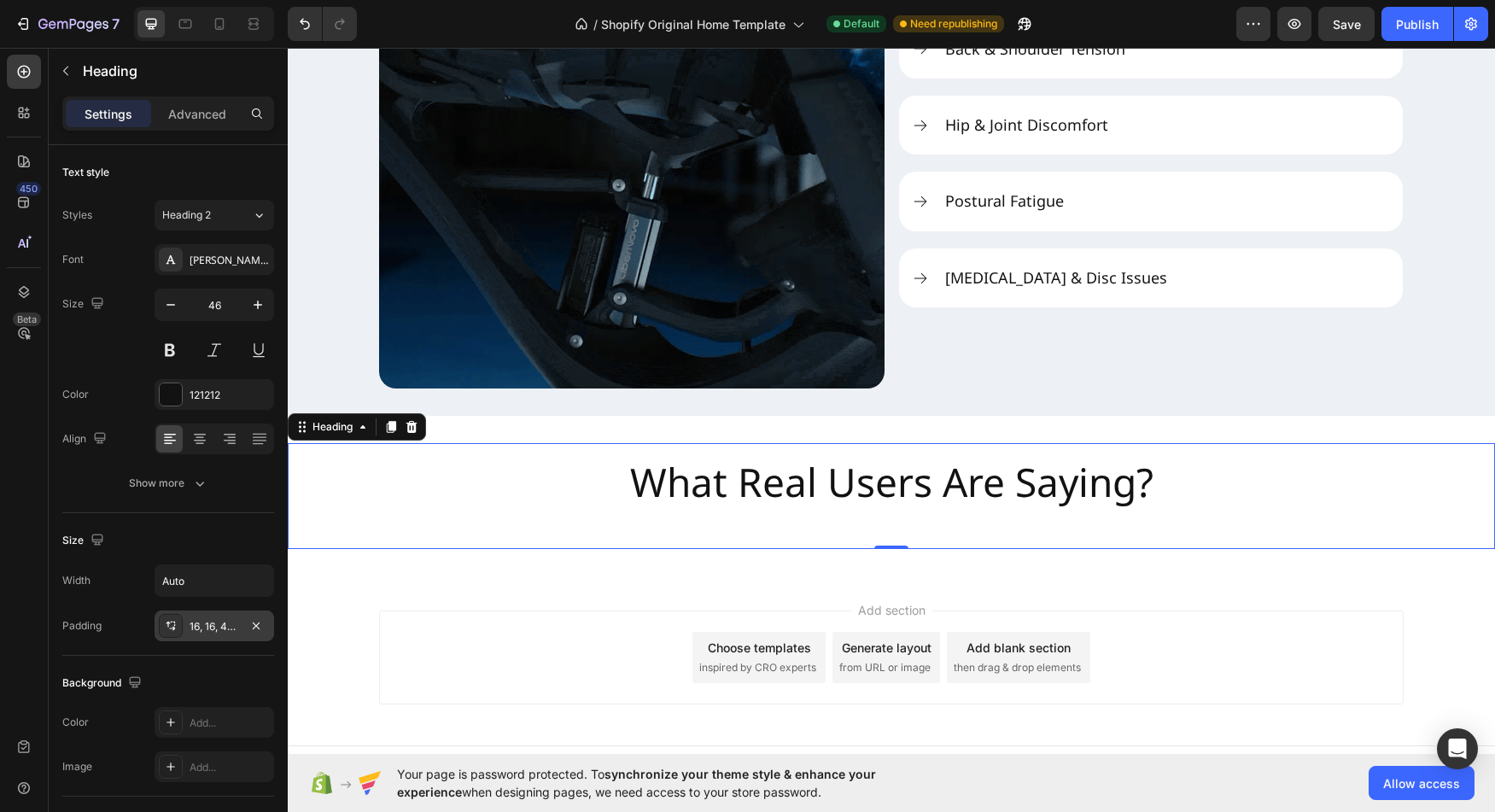
scroll to position [2379, 0]
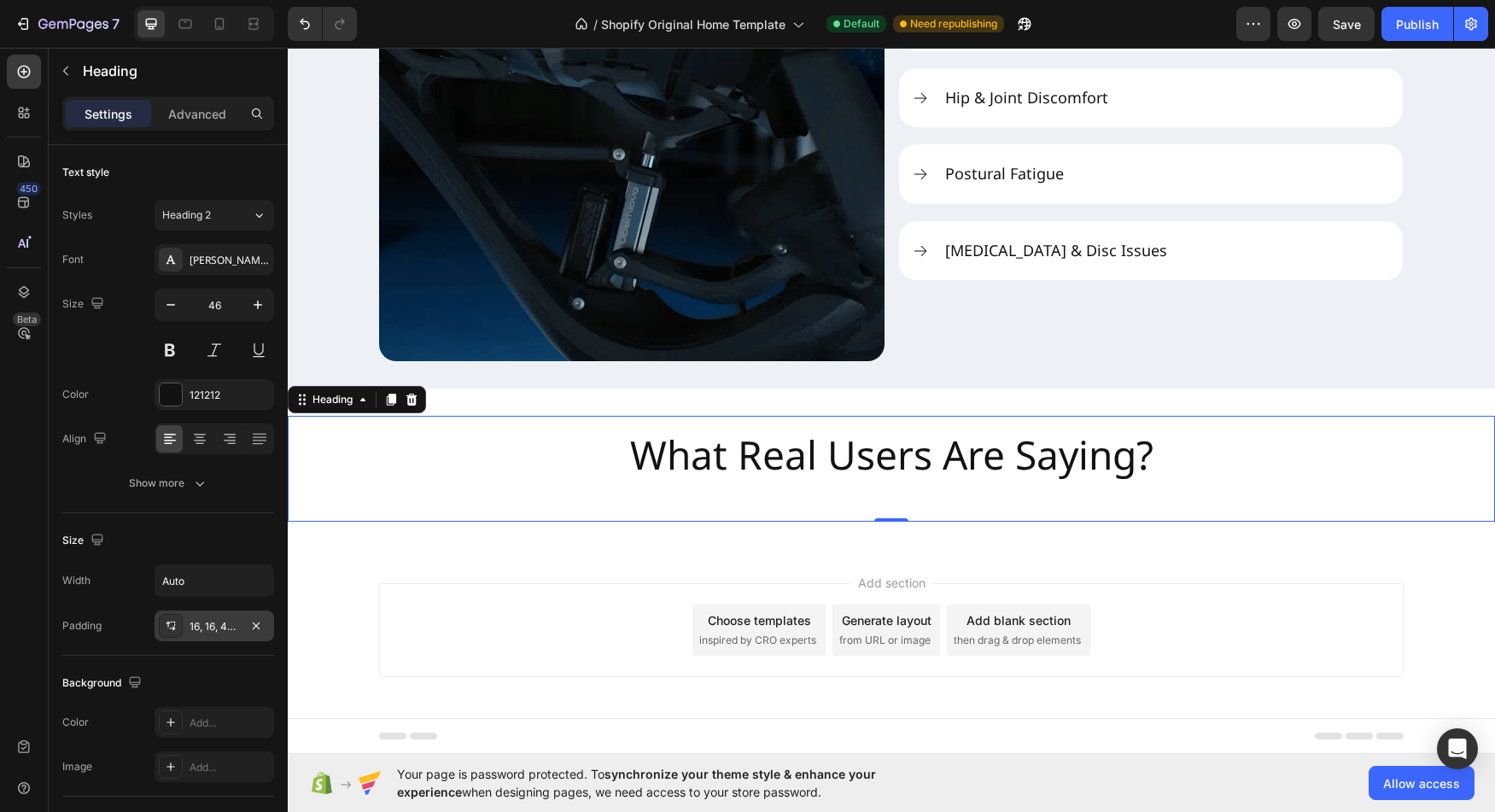
click at [758, 501] on h2 "What Real Users Are Saying?" at bounding box center [892, 469] width 551 height 106
click at [67, 68] on icon "button" at bounding box center [66, 71] width 5 height 9
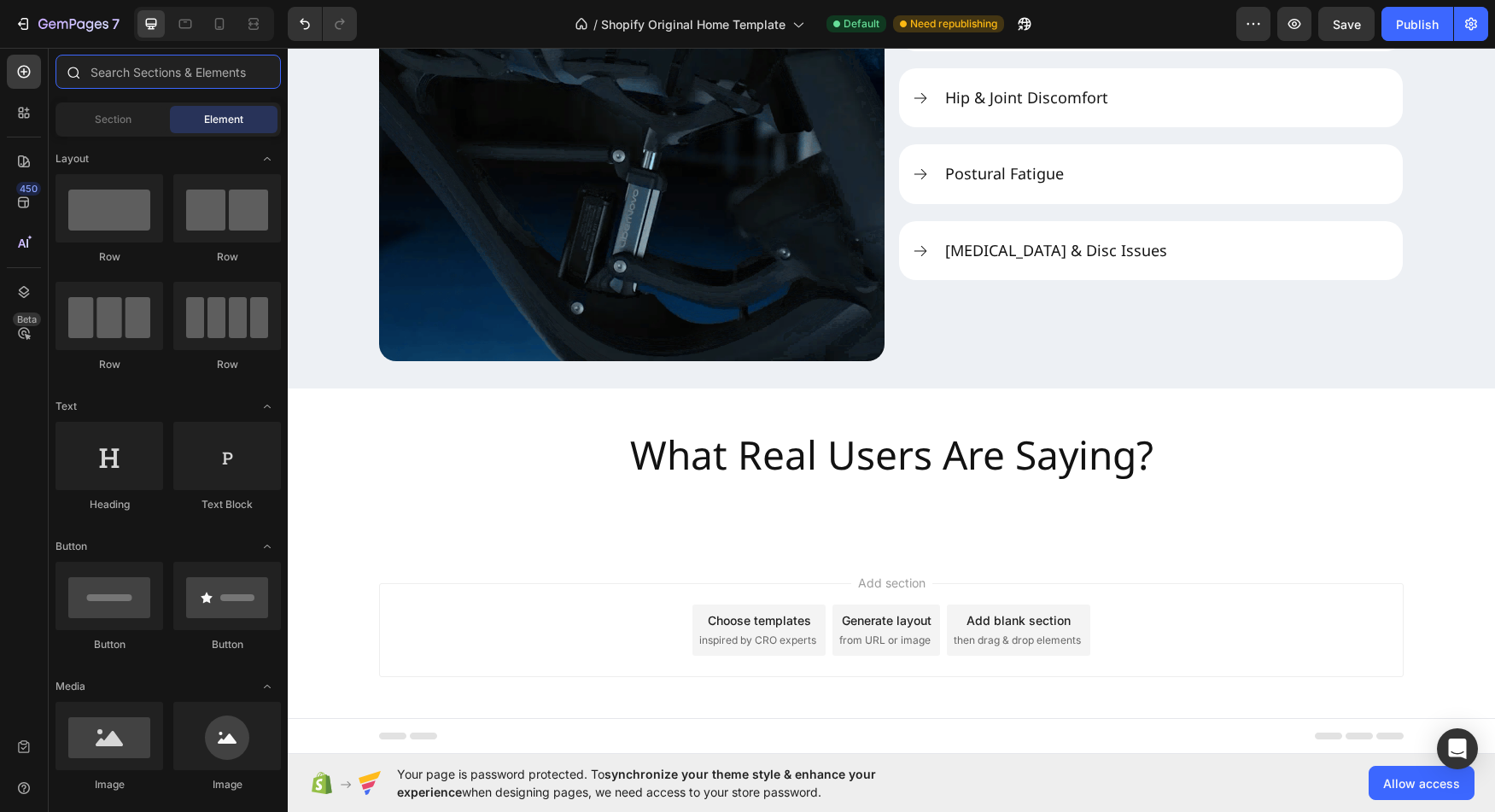
click at [158, 85] on input "text" at bounding box center [168, 71] width 226 height 34
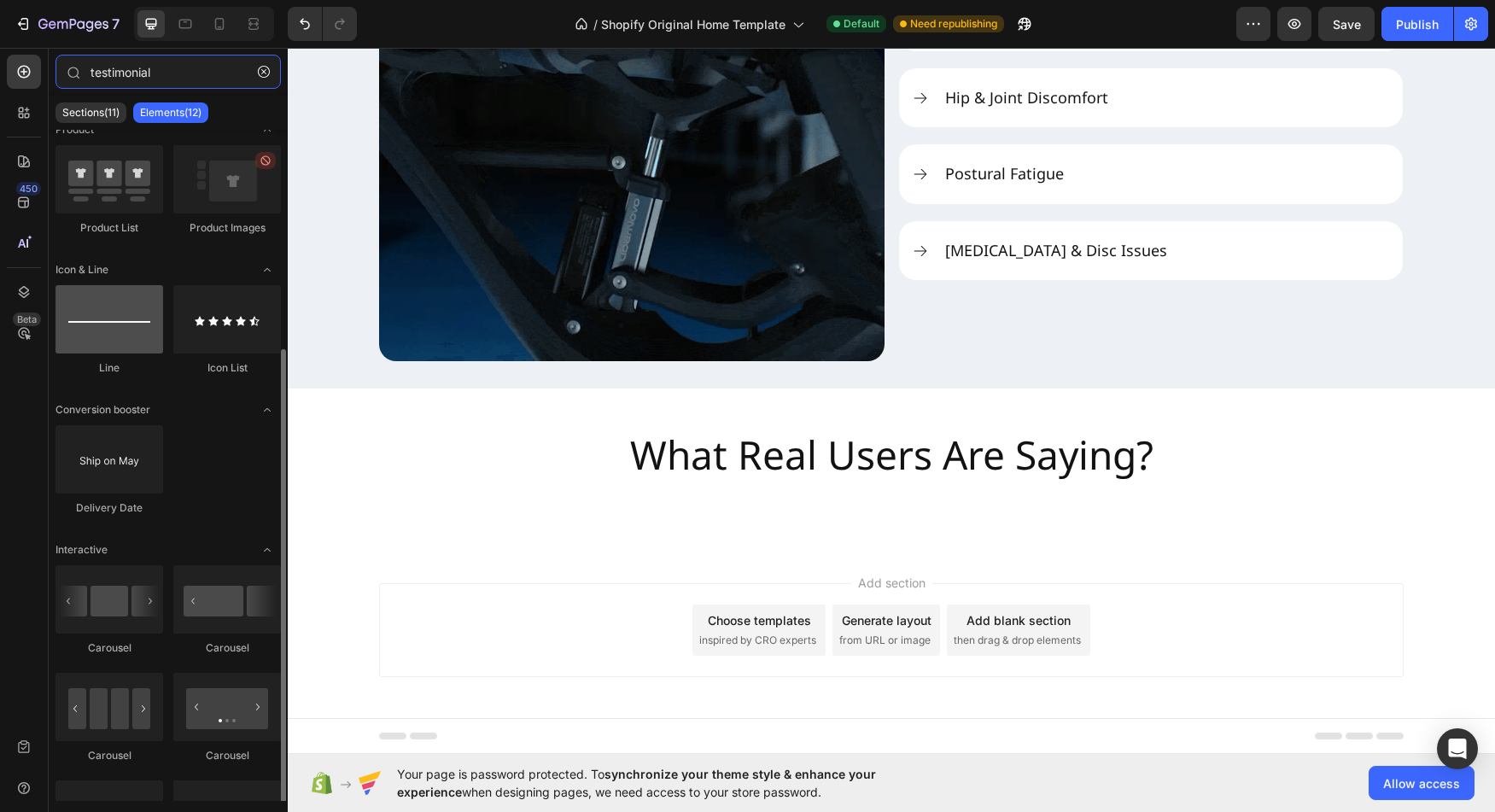
scroll to position [0, 0]
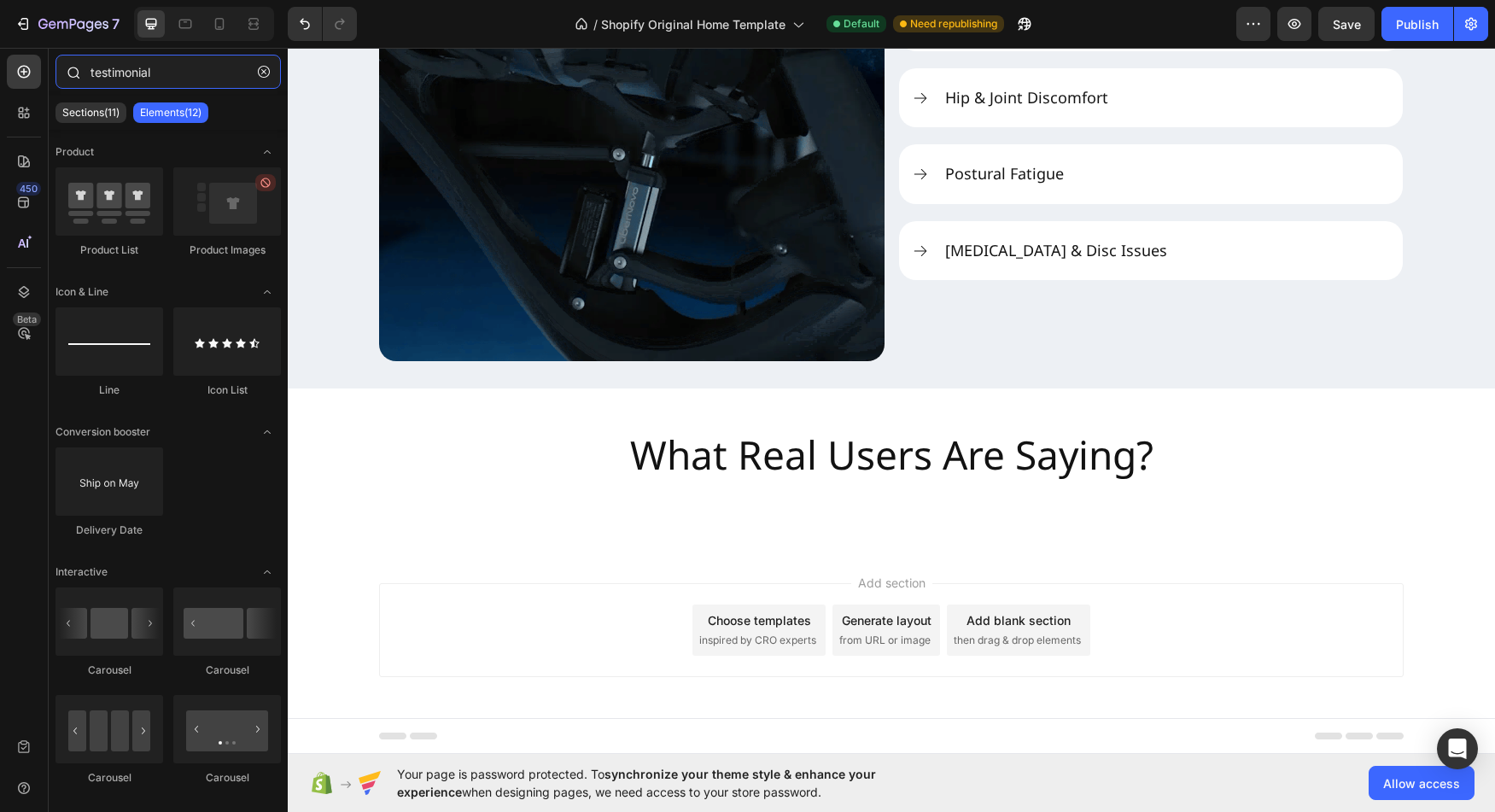
click at [174, 79] on input "testimonial" at bounding box center [168, 71] width 226 height 34
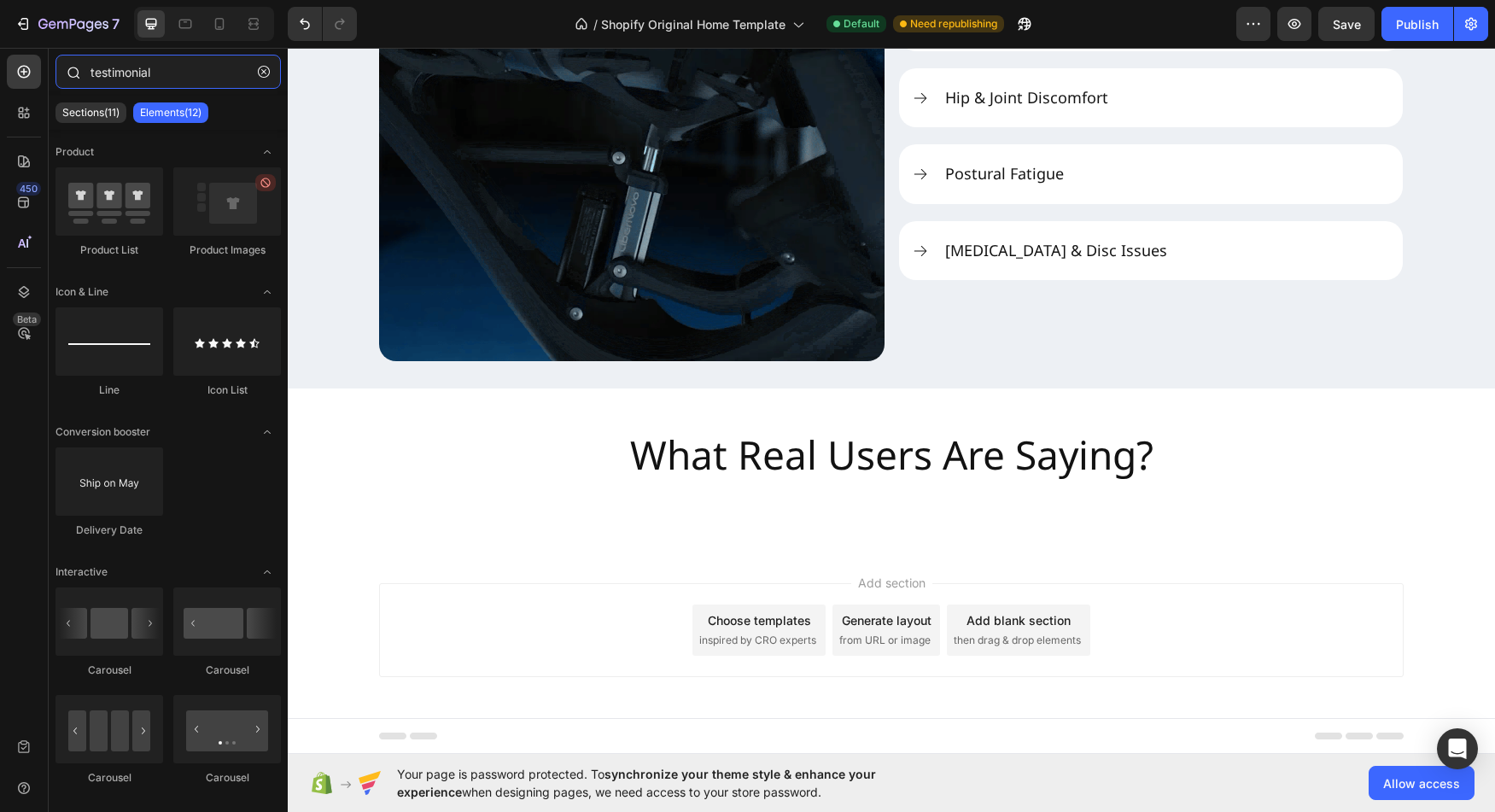
click at [174, 79] on input "testimonial" at bounding box center [168, 71] width 226 height 34
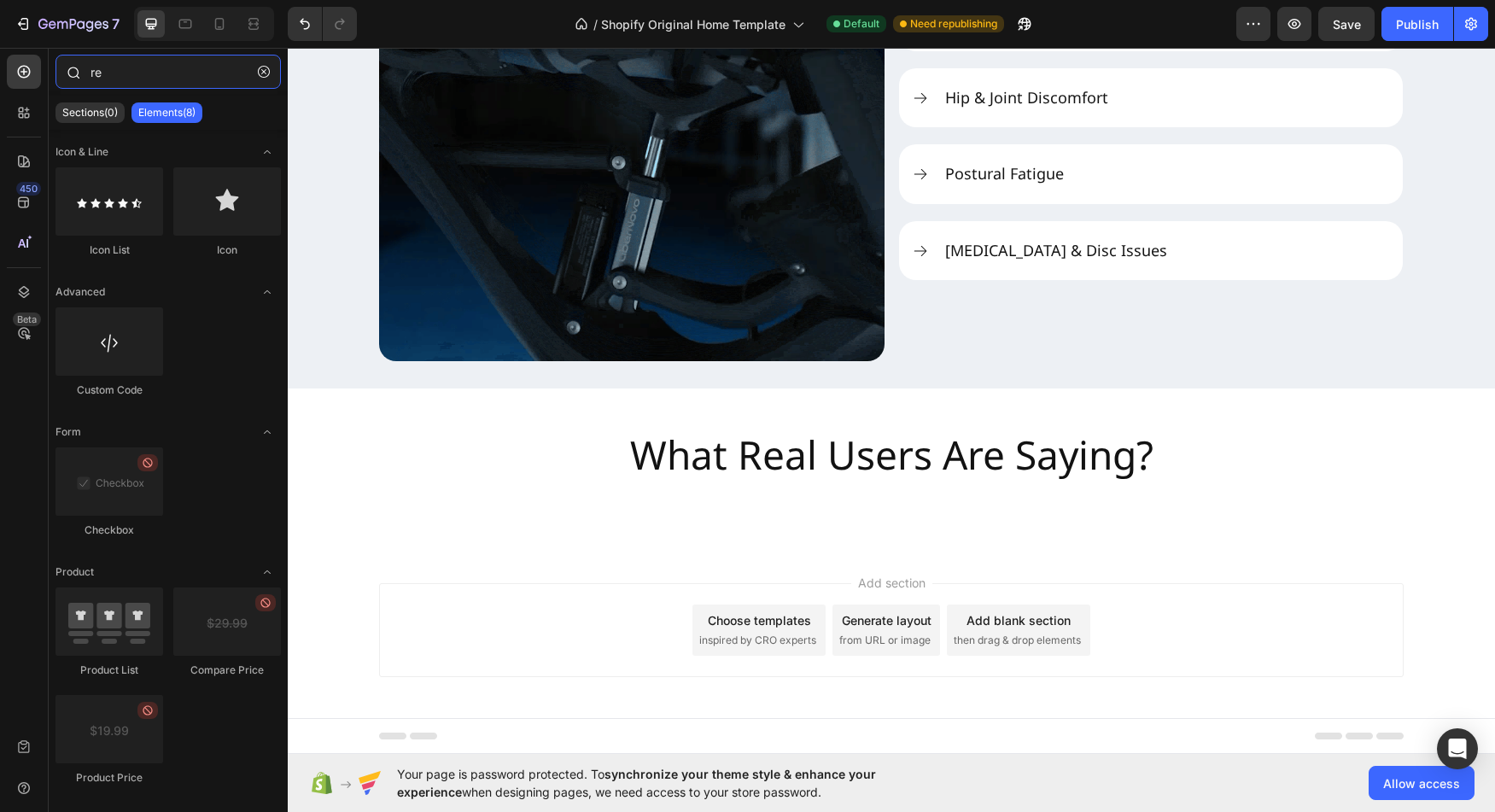
type input "r"
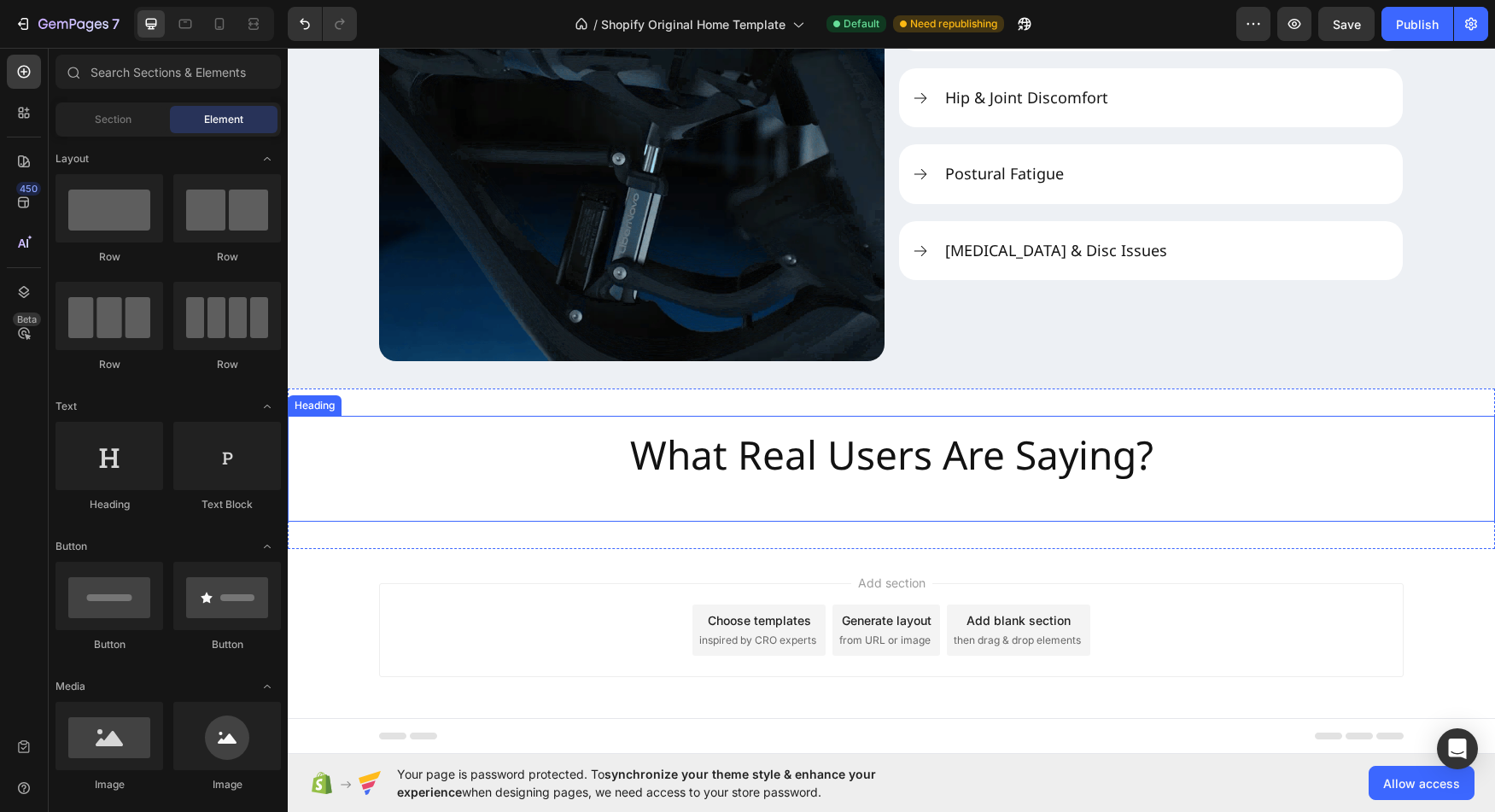
click at [979, 504] on h2 "What Real Users Are Saying?" at bounding box center [892, 469] width 551 height 106
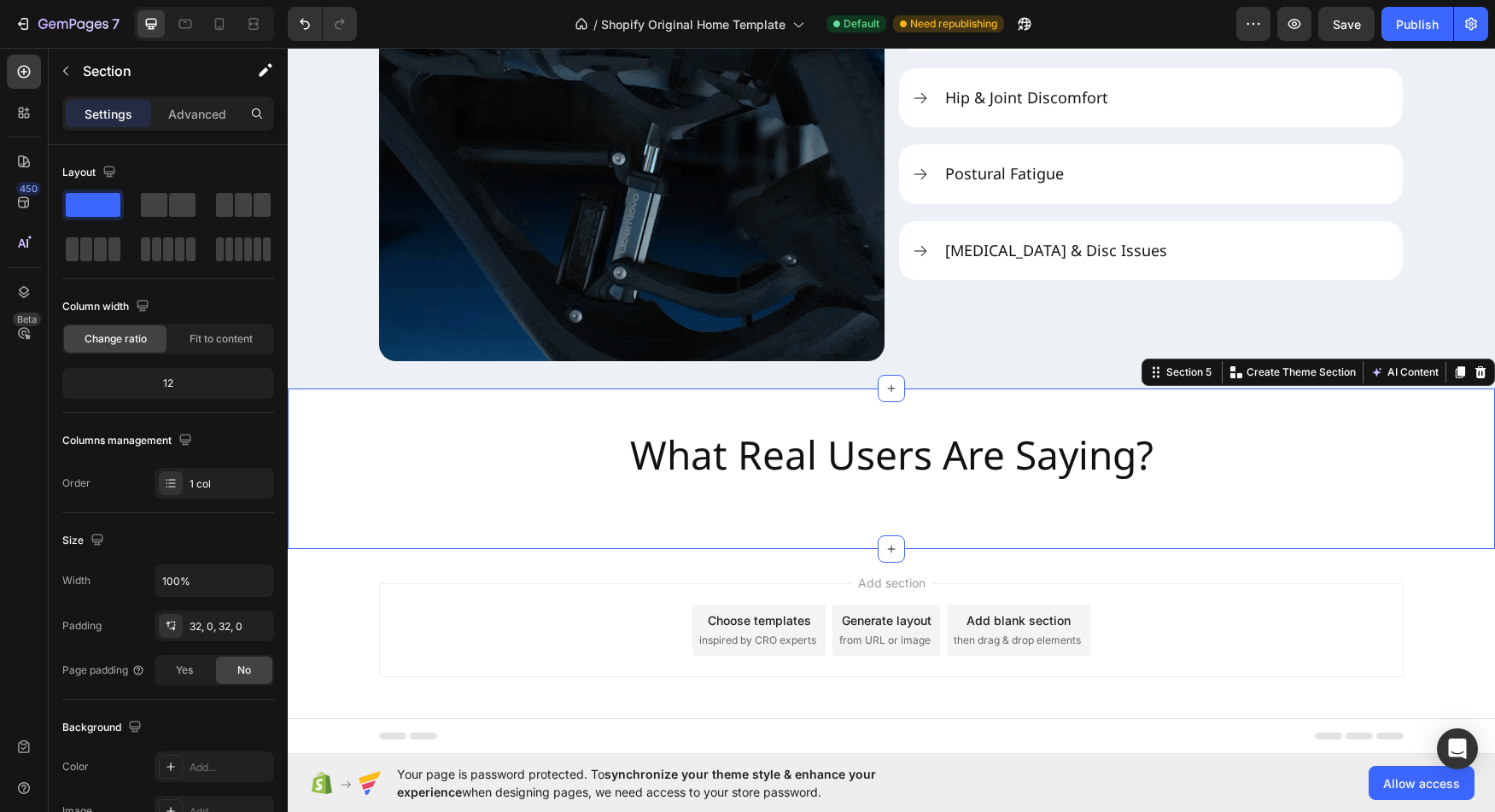
click at [955, 406] on div "What Real Users Are Saying? Heading Section 5 You can create reusable sections …" at bounding box center [891, 469] width 1207 height 161
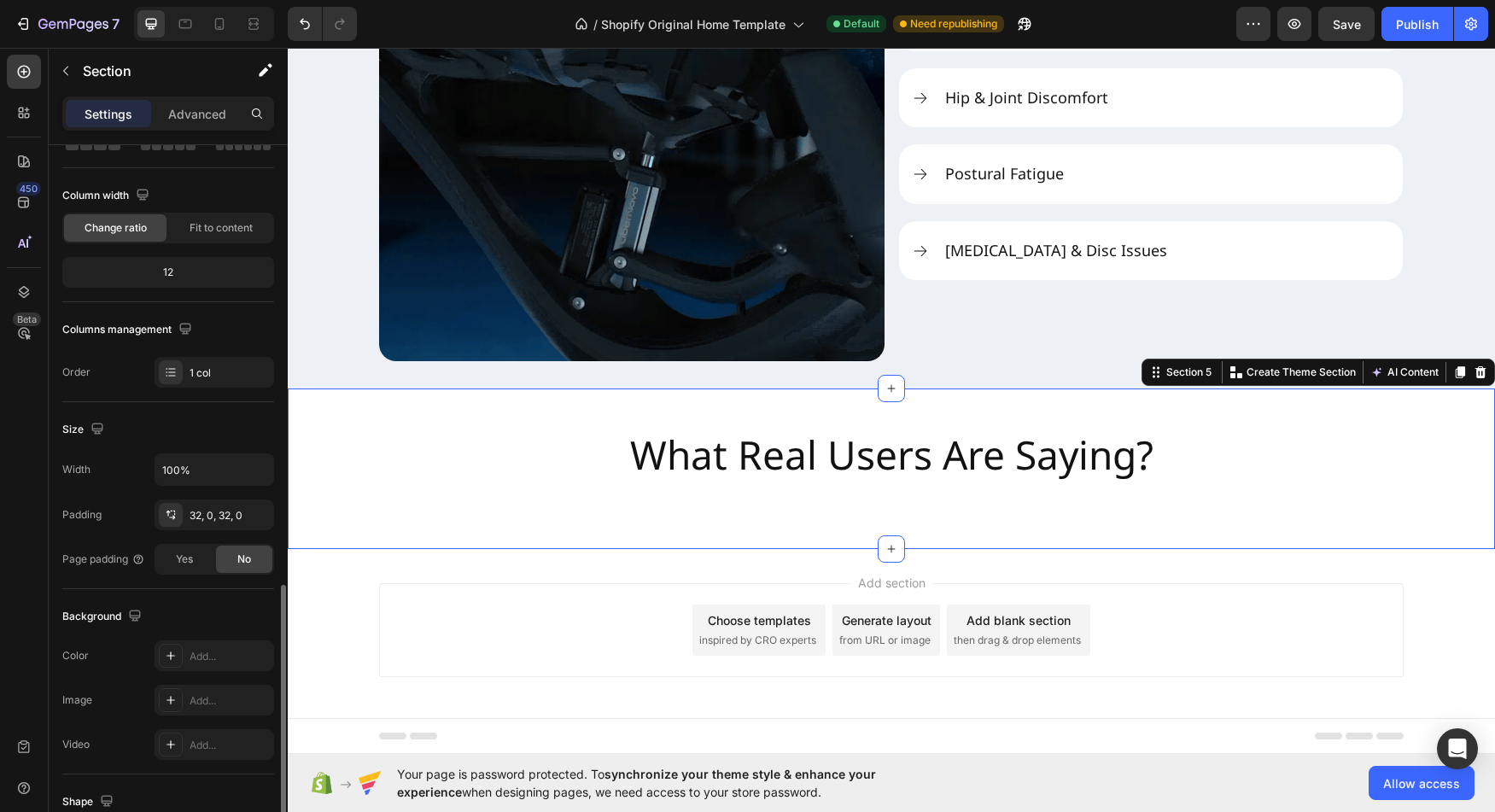
scroll to position [326, 0]
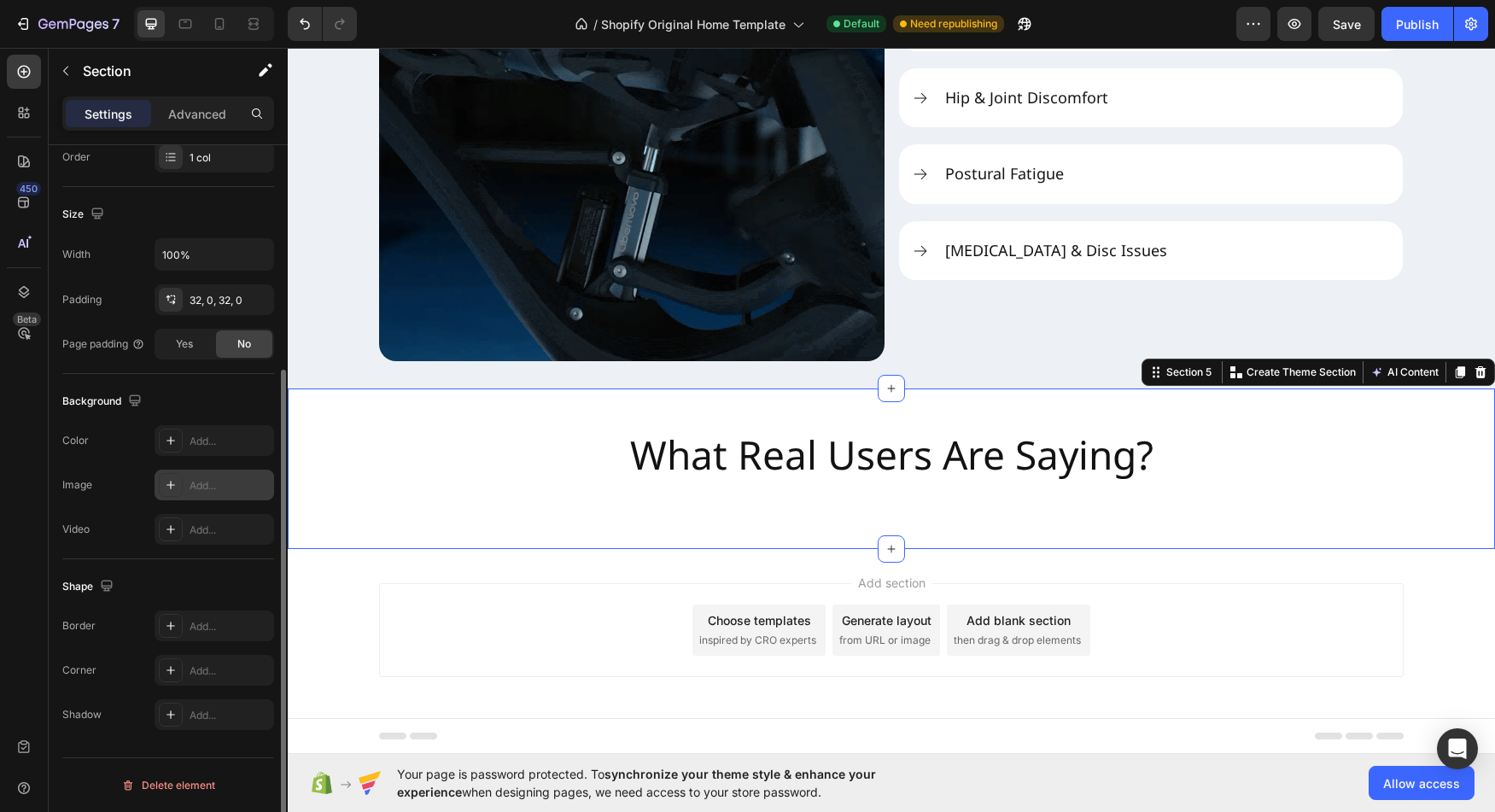
click at [162, 489] on div at bounding box center [171, 485] width 24 height 24
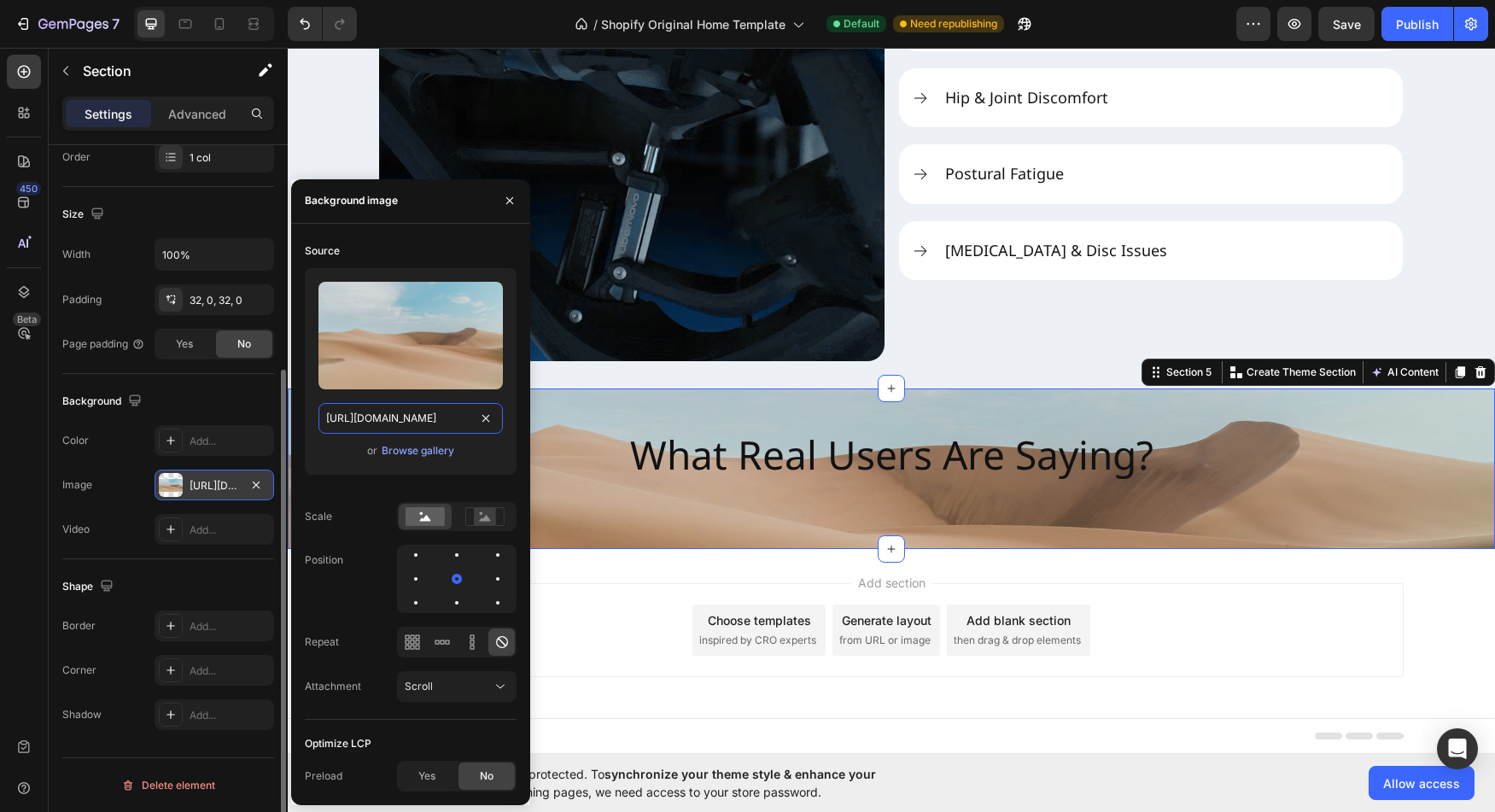
click at [411, 414] on input "[URL][DOMAIN_NAME]" at bounding box center [411, 418] width 185 height 31
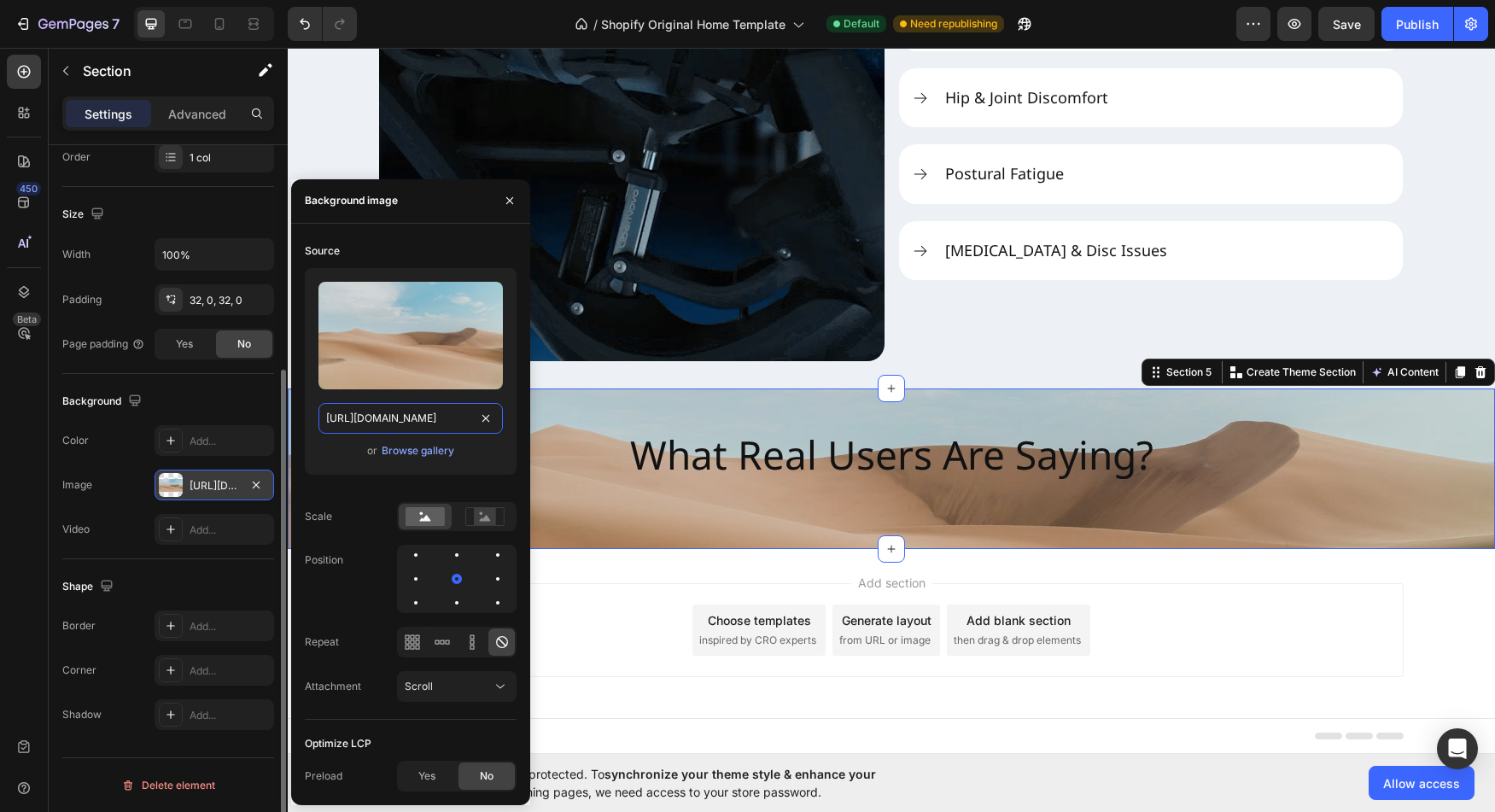
click at [411, 414] on input "[URL][DOMAIN_NAME]" at bounding box center [411, 418] width 185 height 31
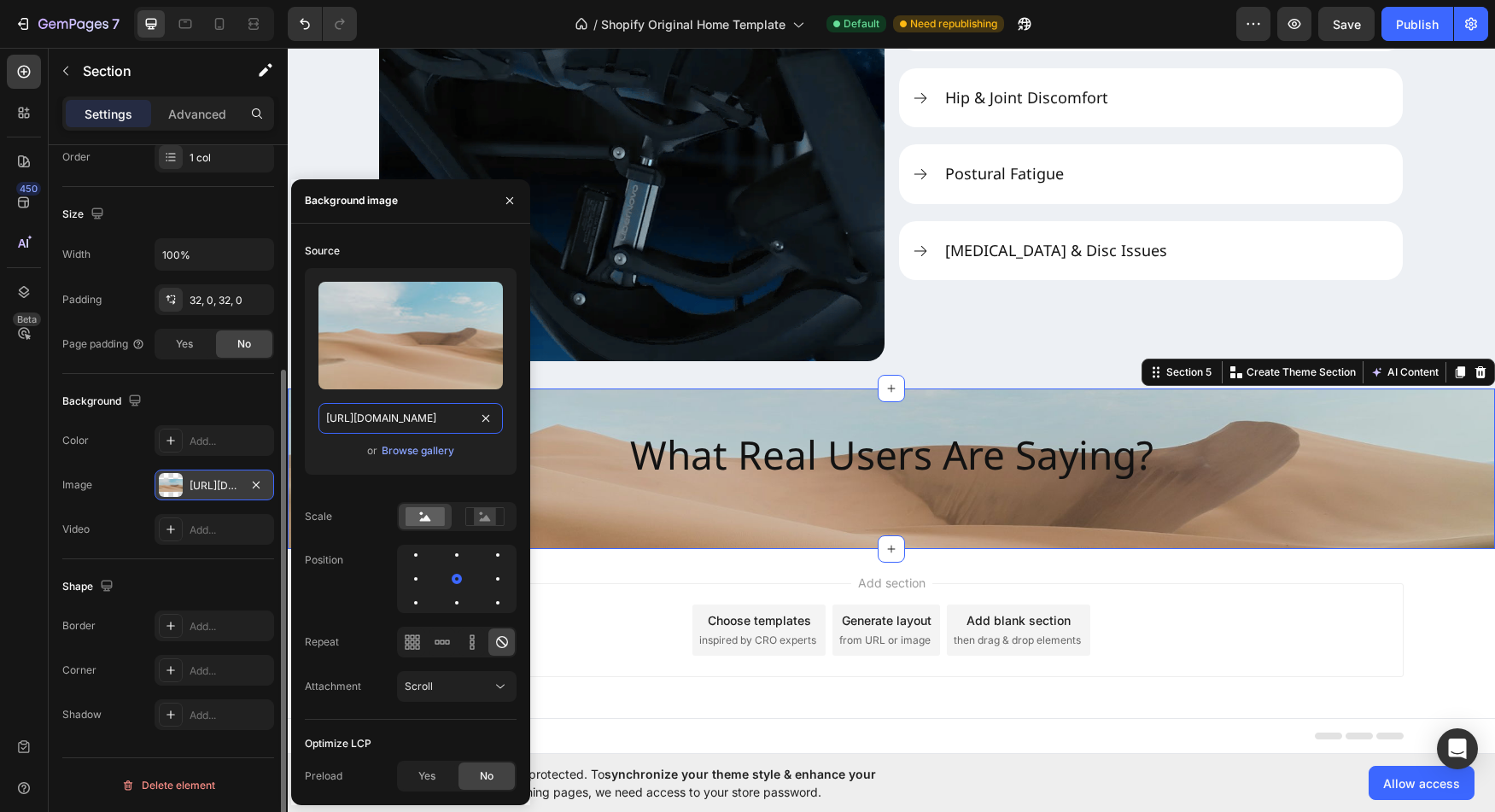
paste input "0947/5597/9559/files/3_eae7e37f-9728-4c66-bec7-9d3586665173.webp?v=1756179266"
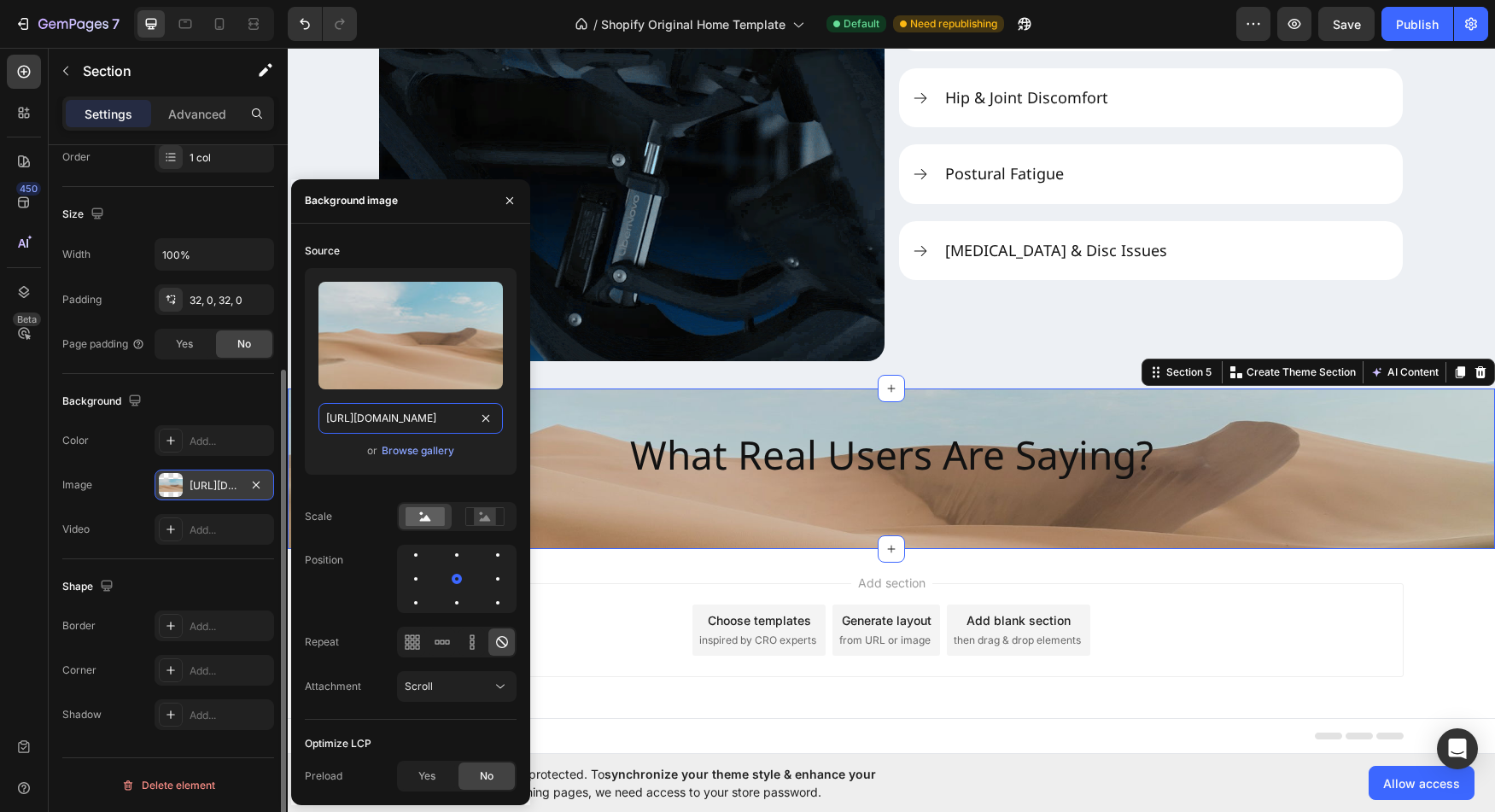
type input "[URL][DOMAIN_NAME]"
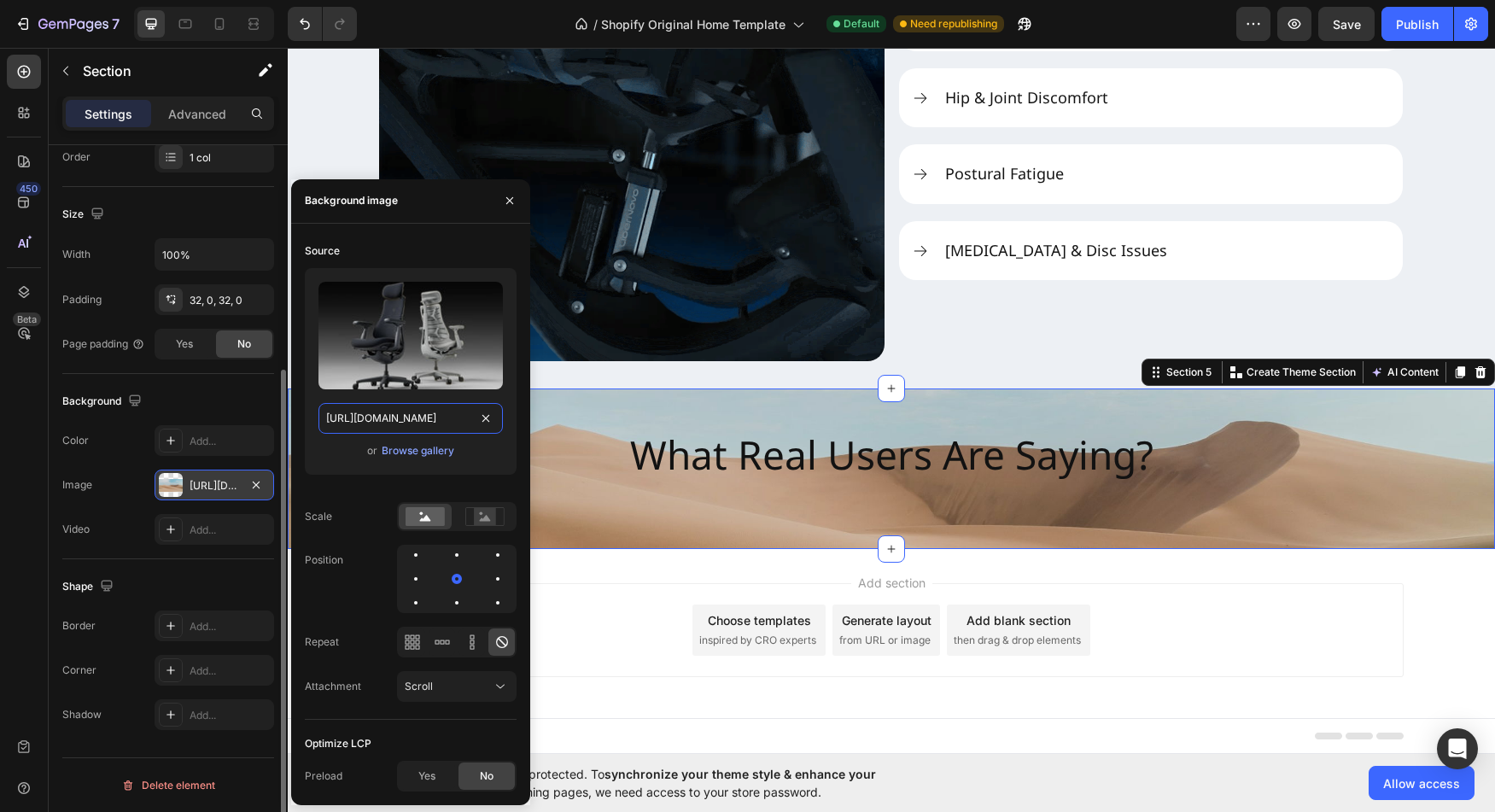
scroll to position [0, 451]
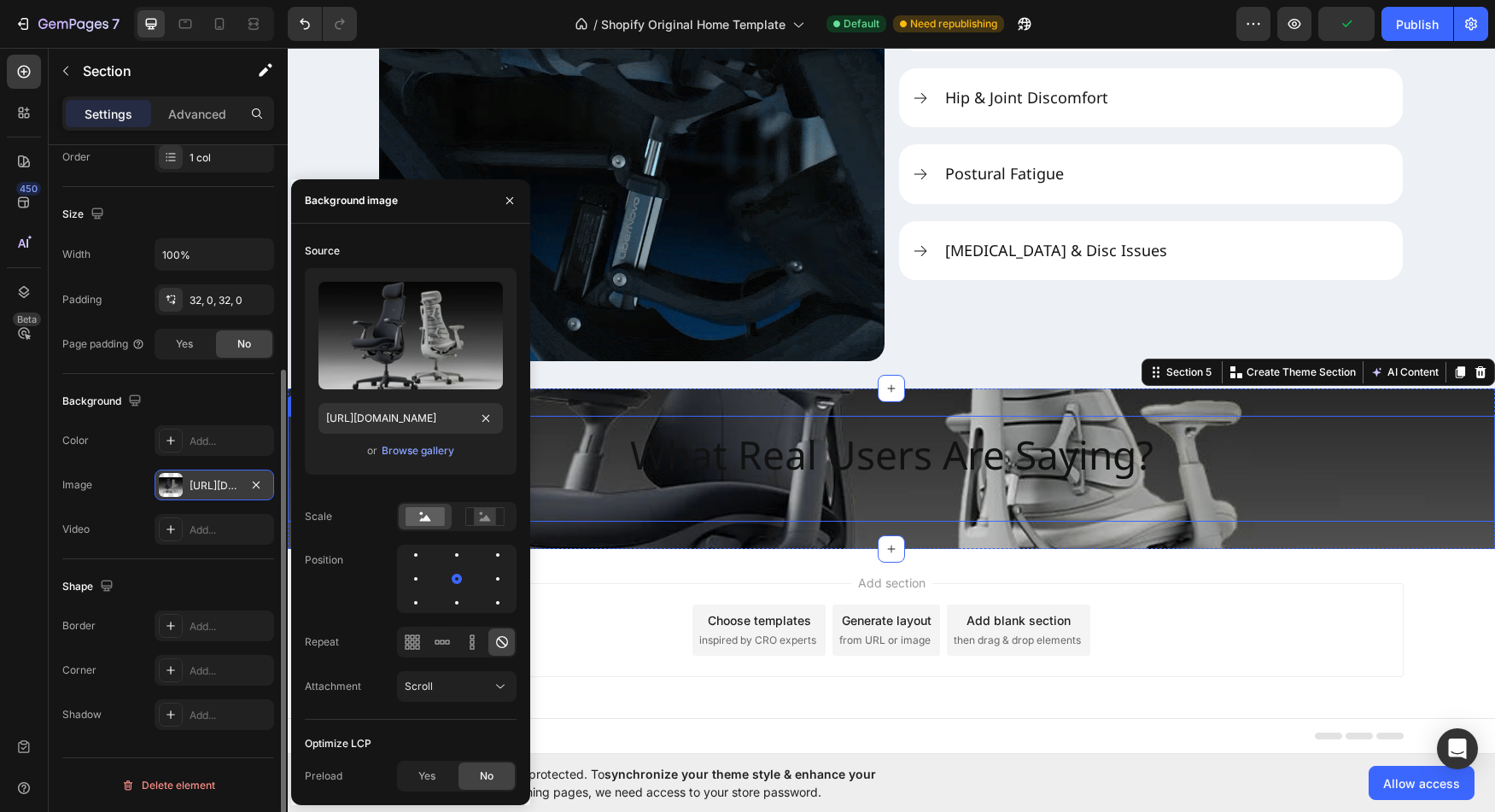
click at [731, 472] on p "What Real Users Are Saying?" at bounding box center [892, 455] width 524 height 51
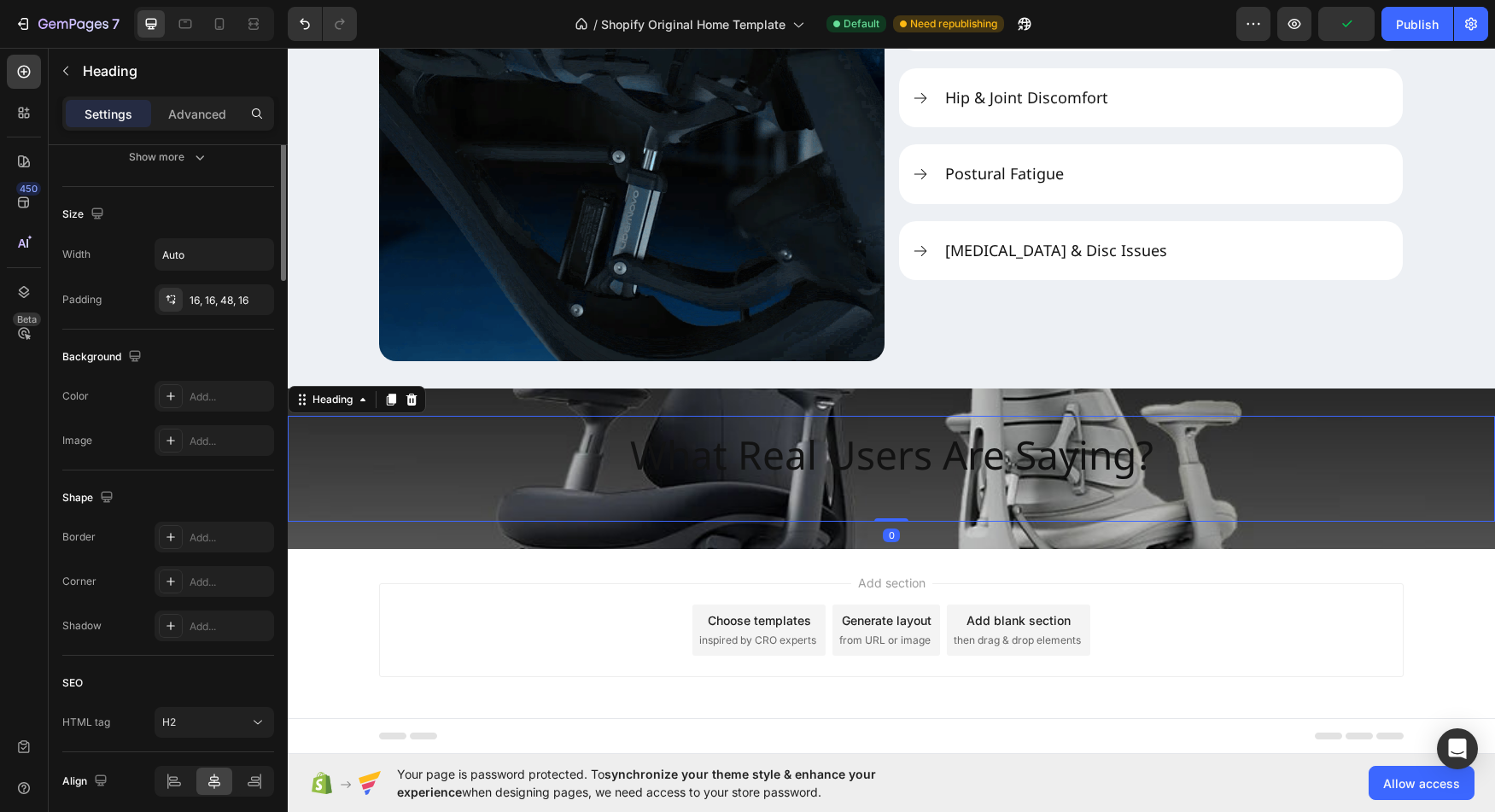
scroll to position [0, 0]
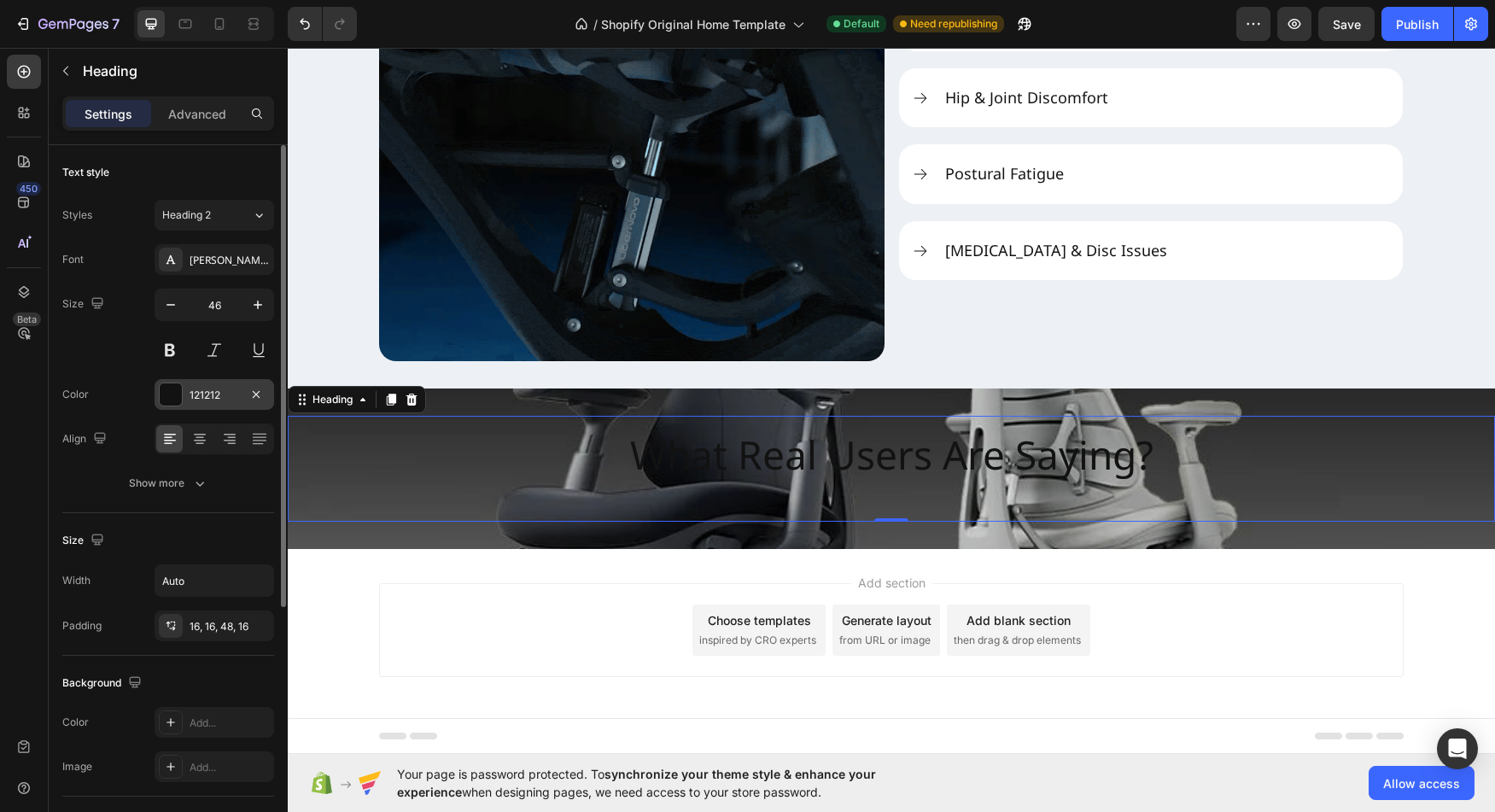
click at [171, 393] on div at bounding box center [171, 395] width 22 height 22
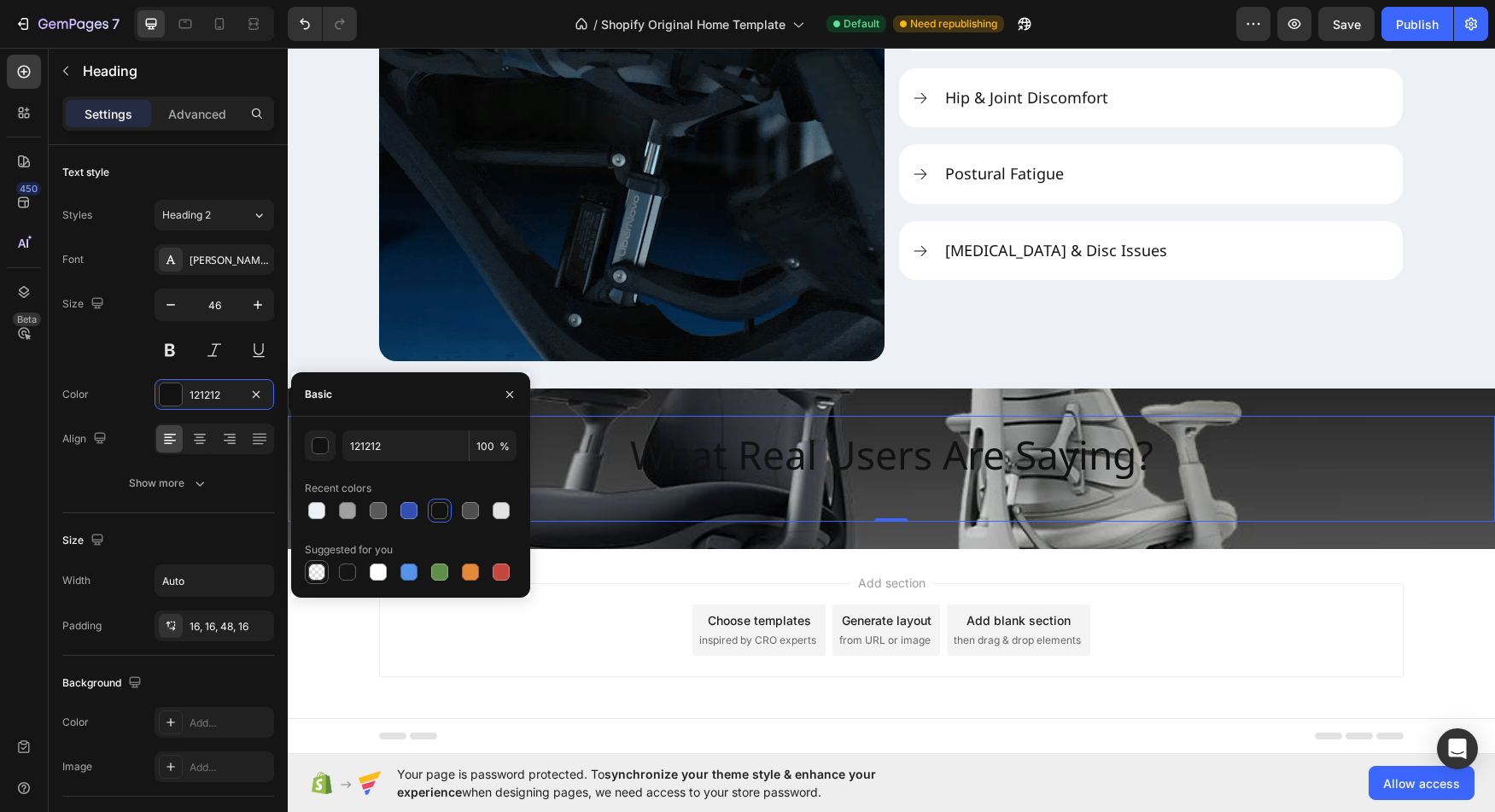
click at [311, 575] on div at bounding box center [316, 572] width 17 height 17
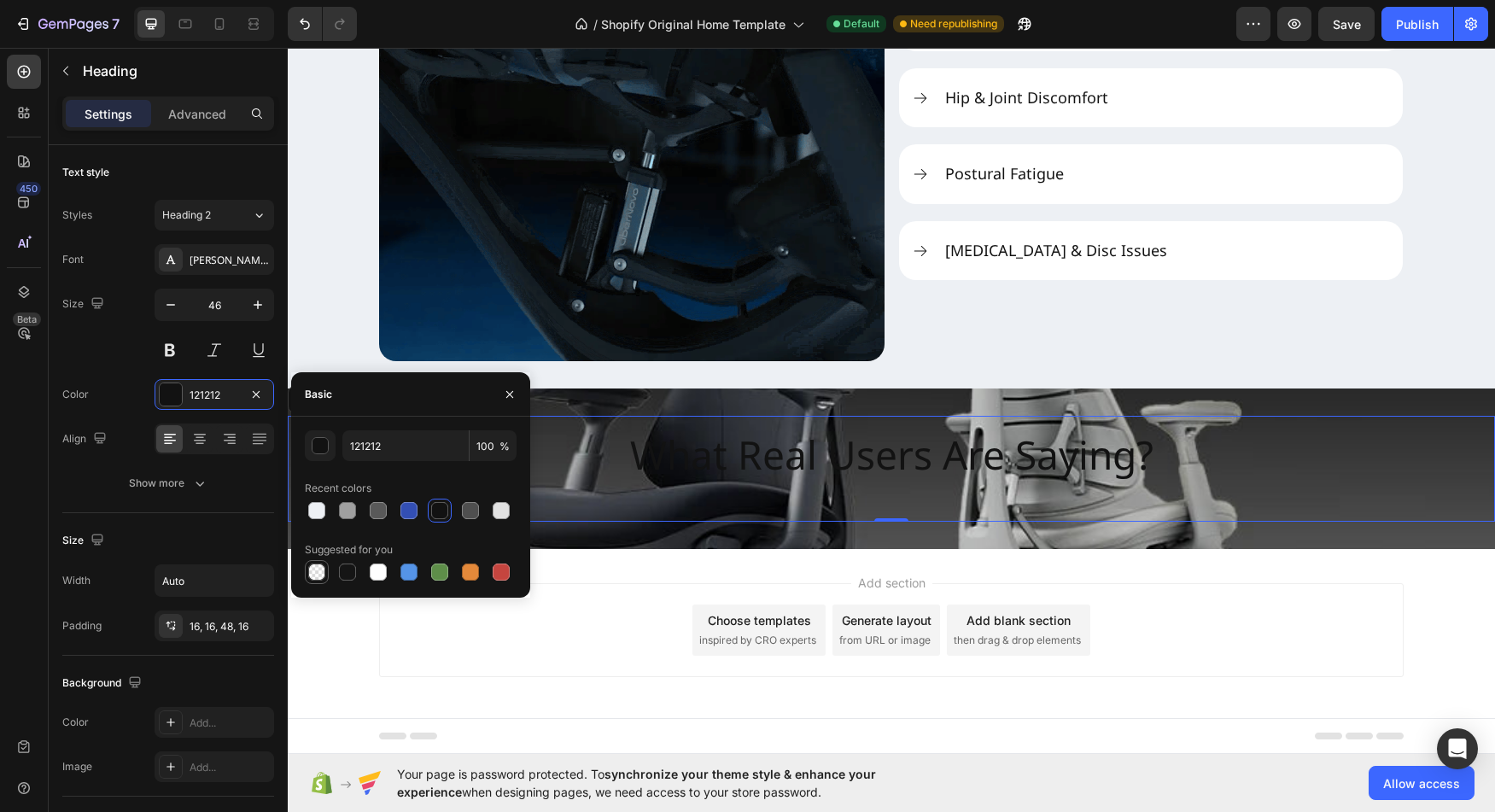
type input "000000"
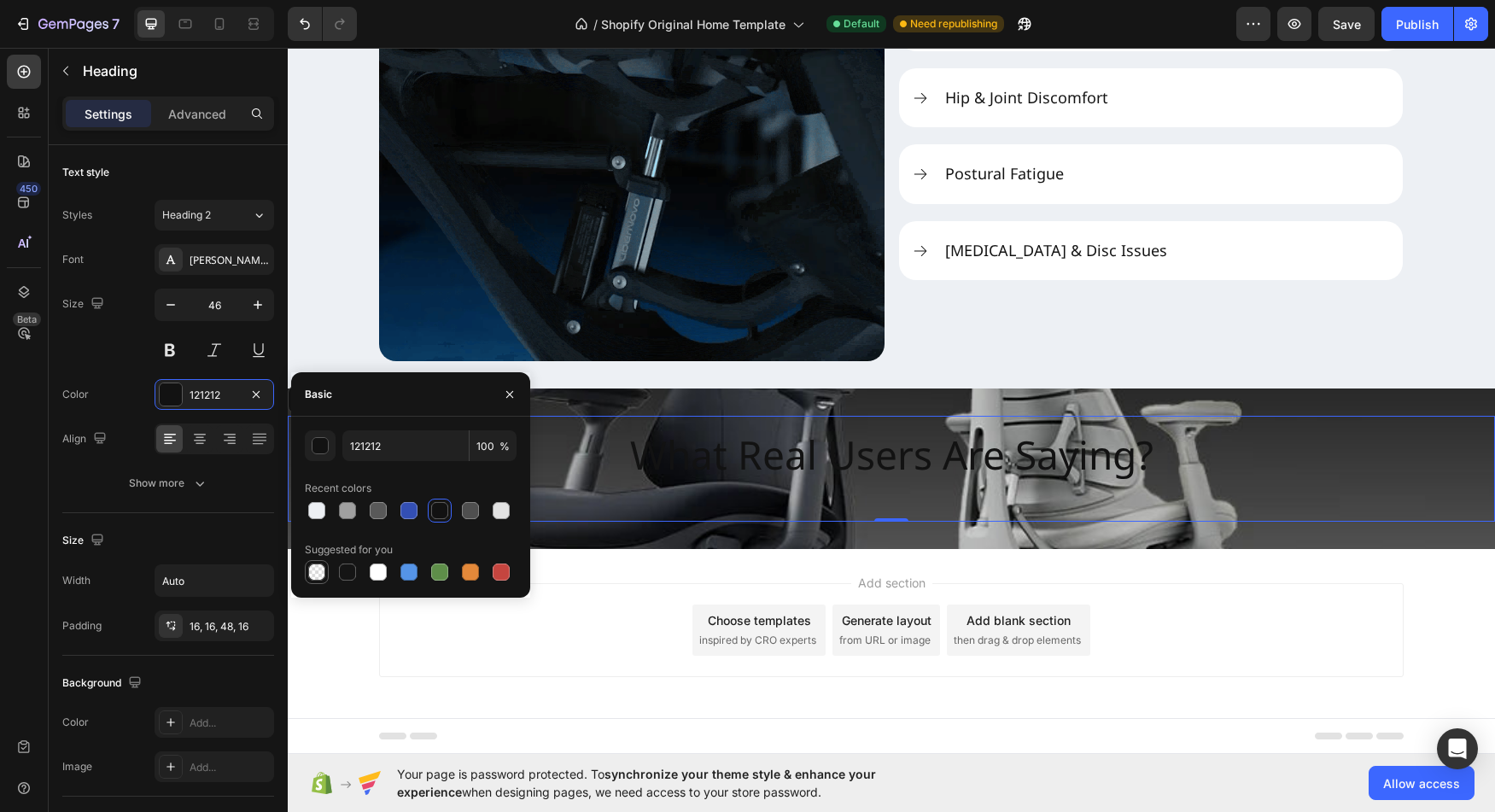
type input "0"
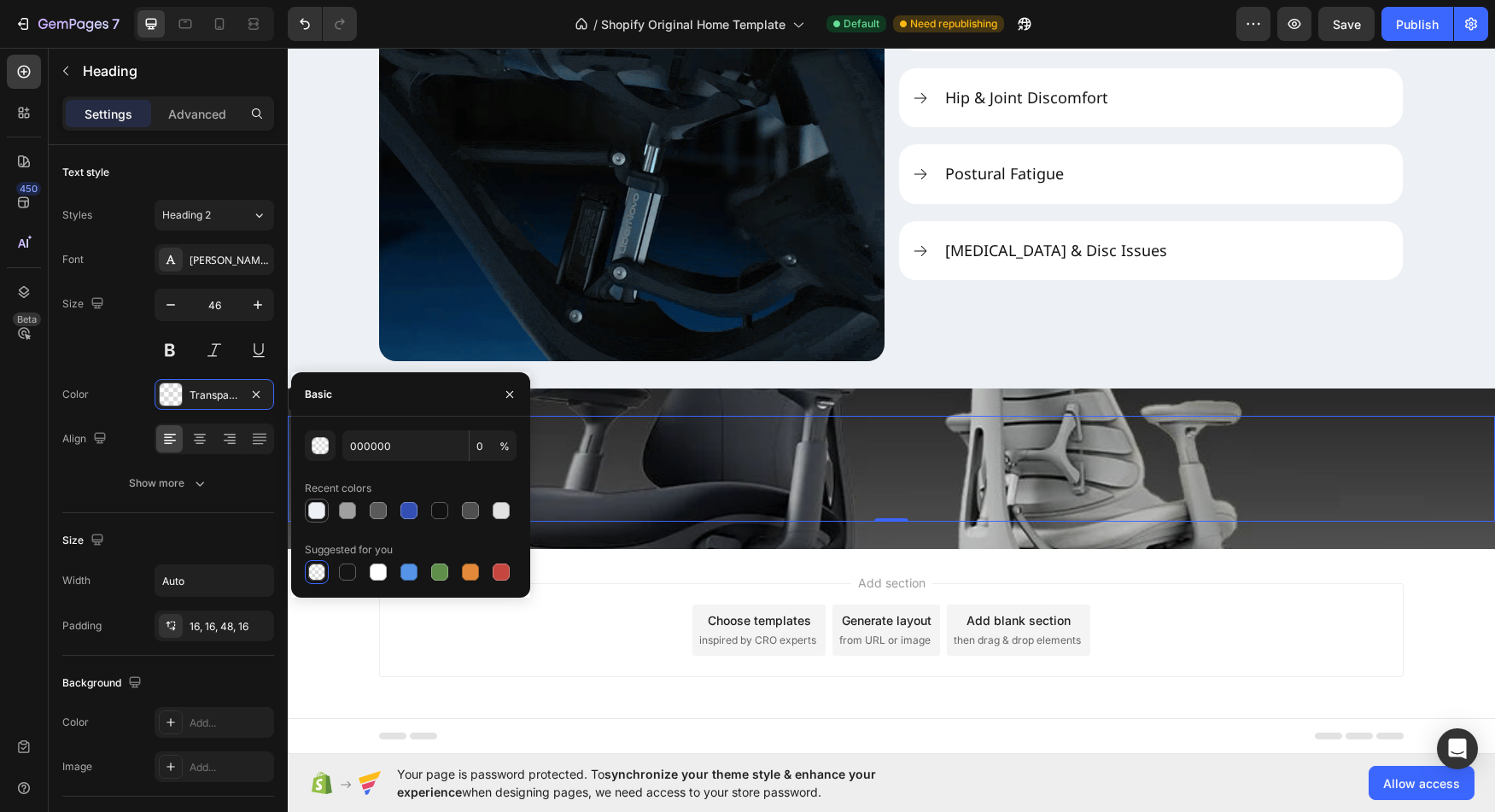
click at [320, 515] on div at bounding box center [316, 510] width 17 height 17
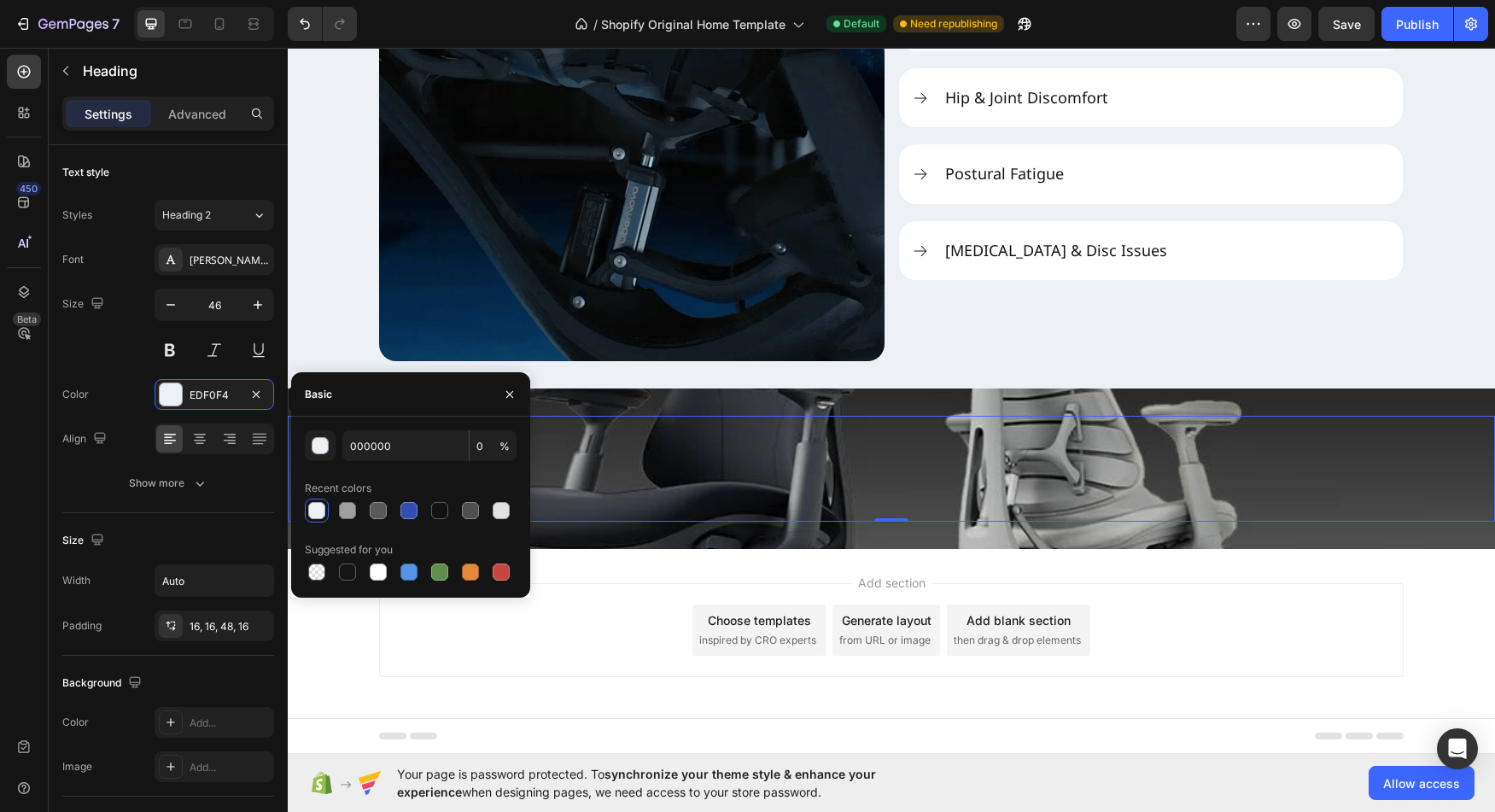
type input "EDF0F4"
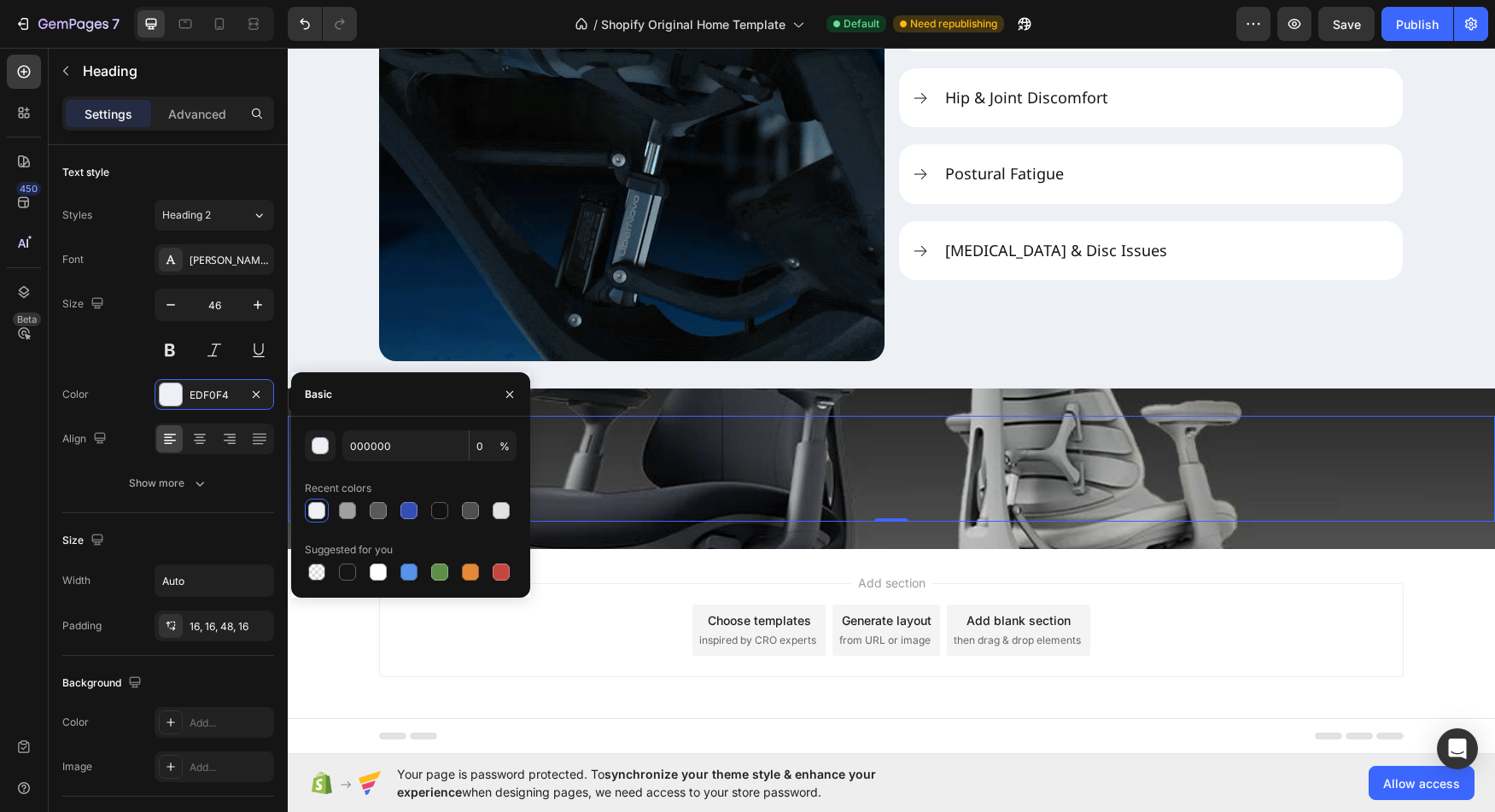
type input "100"
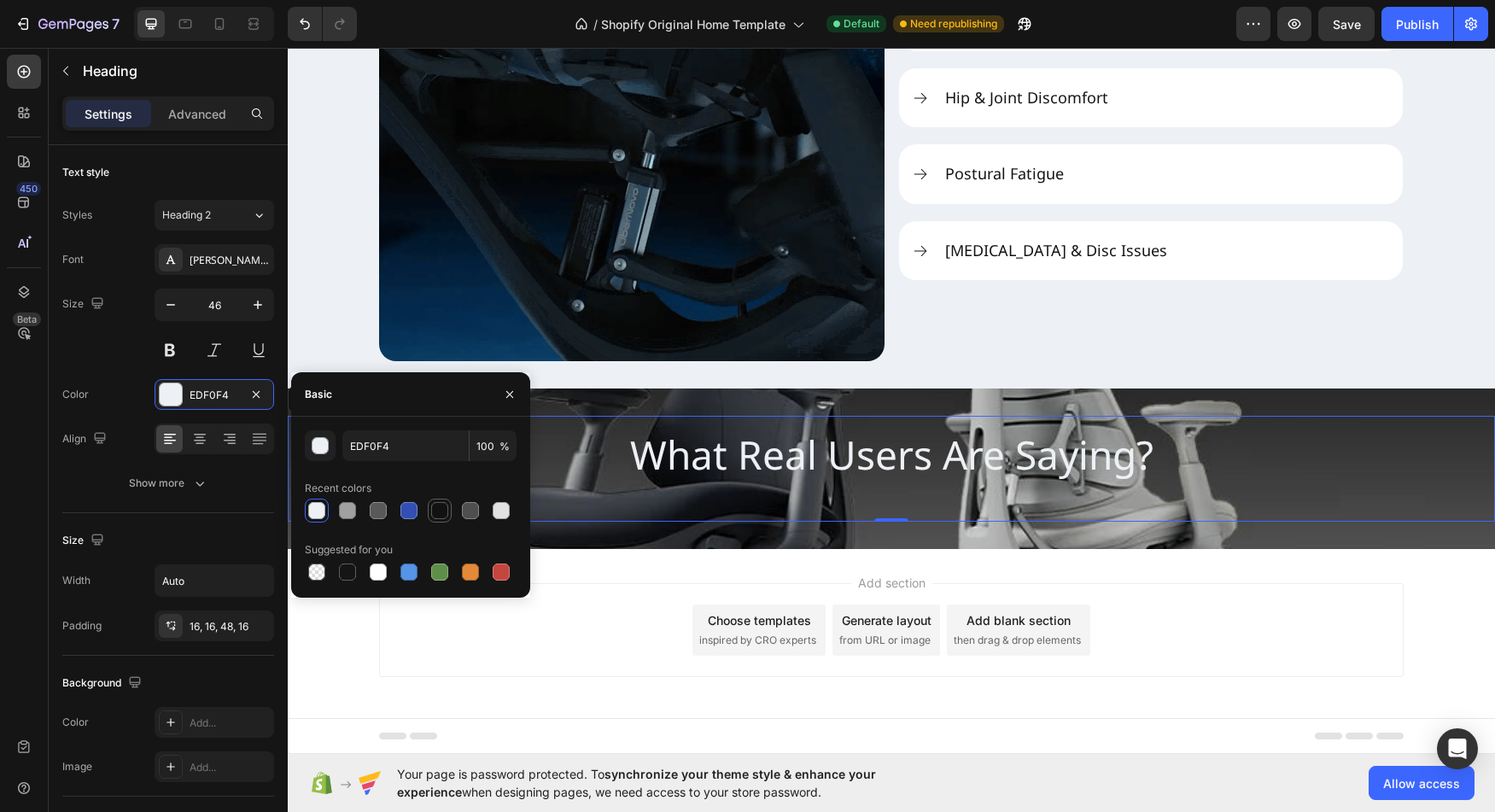
click at [435, 521] on div at bounding box center [440, 511] width 24 height 24
type input "121212"
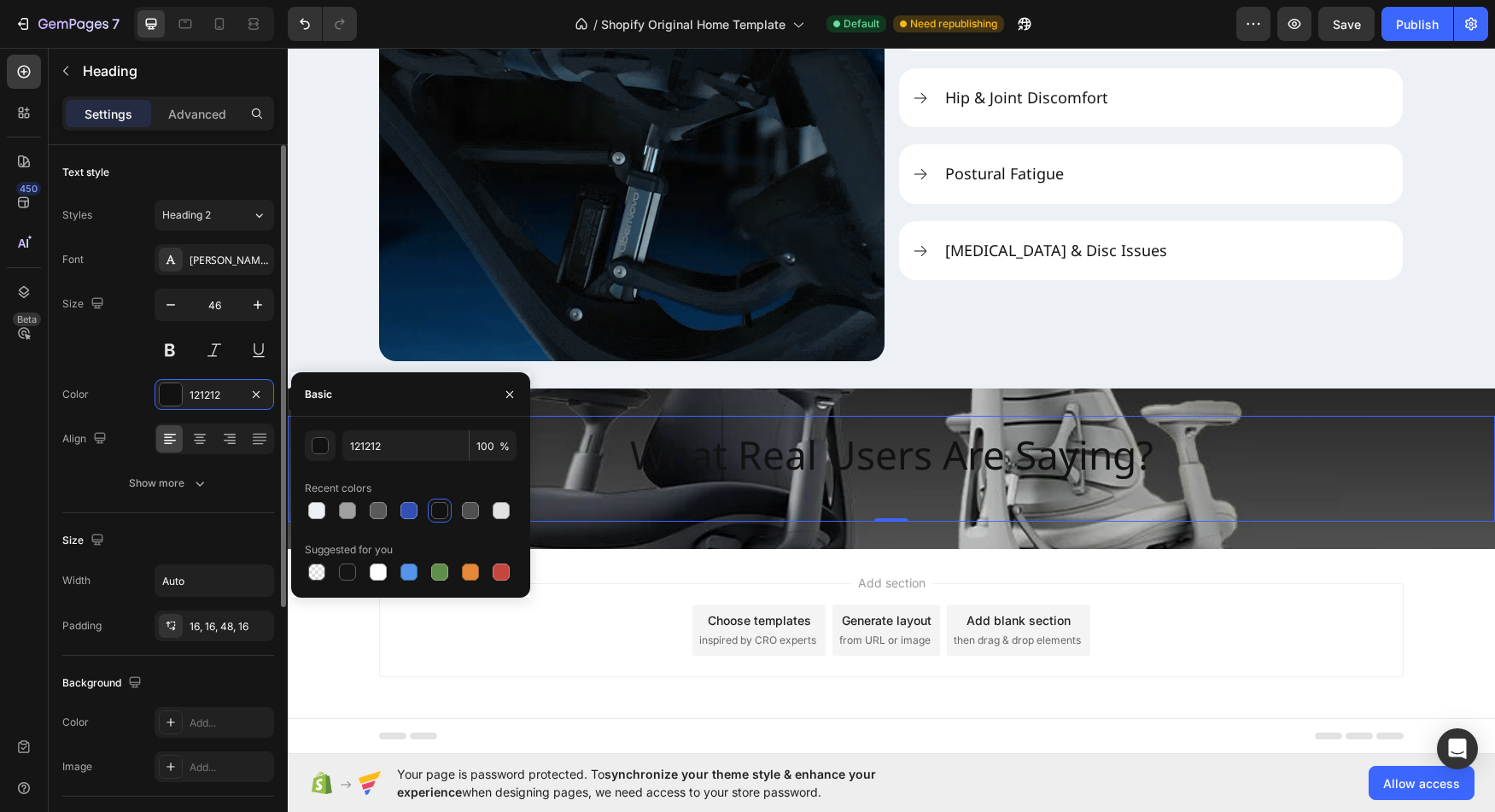
click at [69, 600] on div "Width Auto Padding 16, 16, 48, 16" at bounding box center [168, 603] width 212 height 77
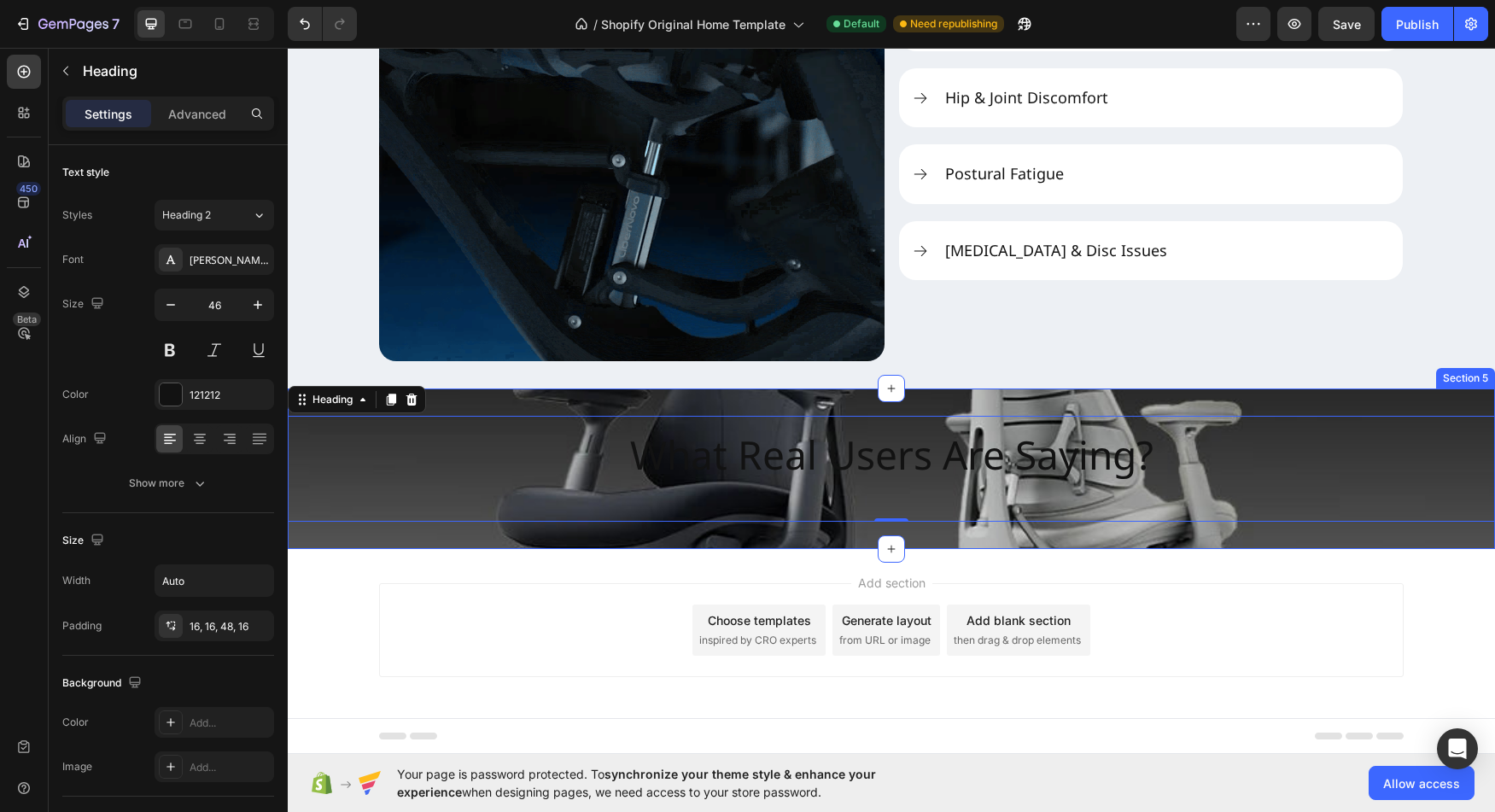
click at [448, 533] on div "What Real Users Are Saying? Heading 0 Section 5" at bounding box center [891, 469] width 1207 height 161
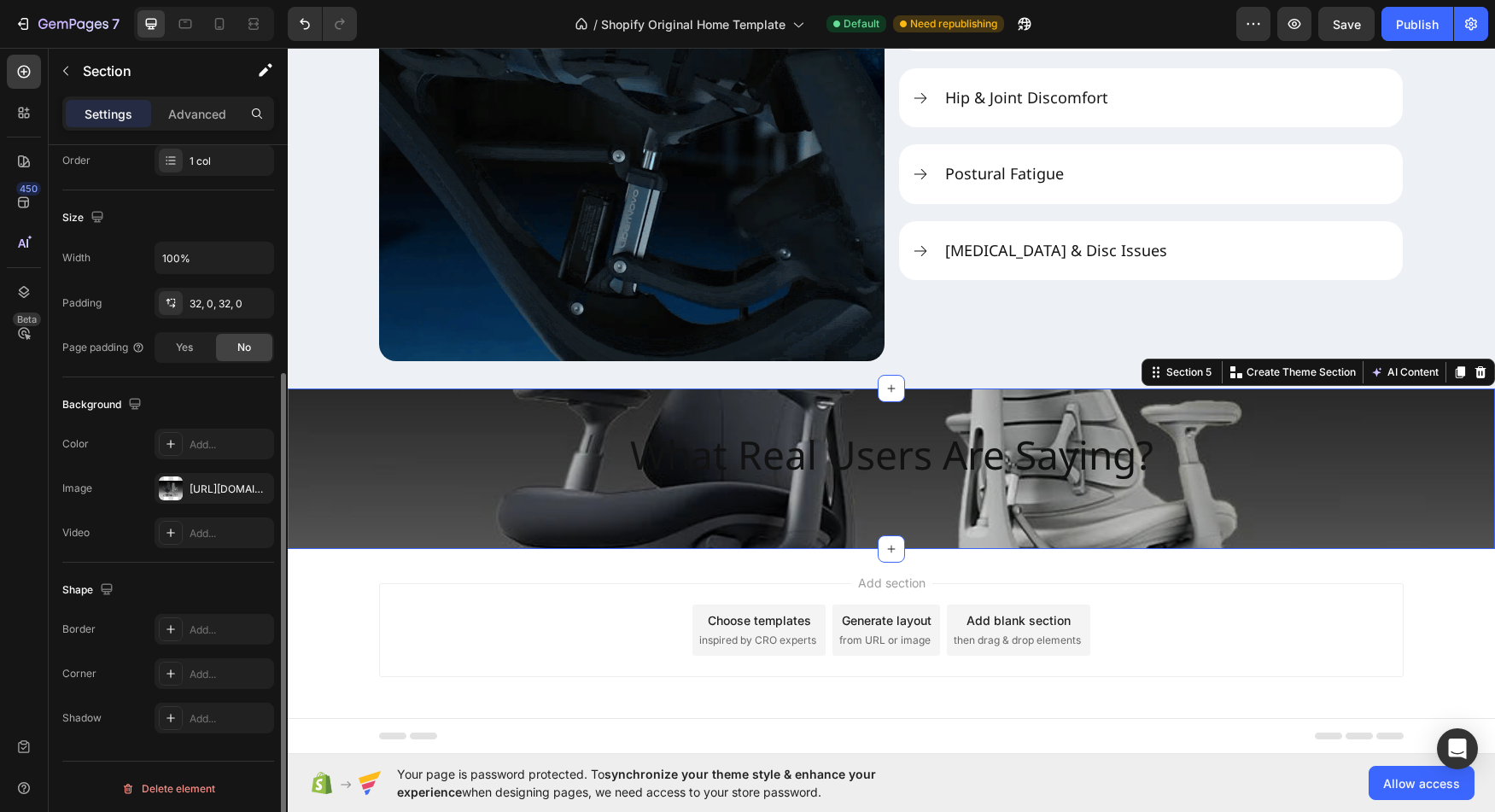
scroll to position [326, 0]
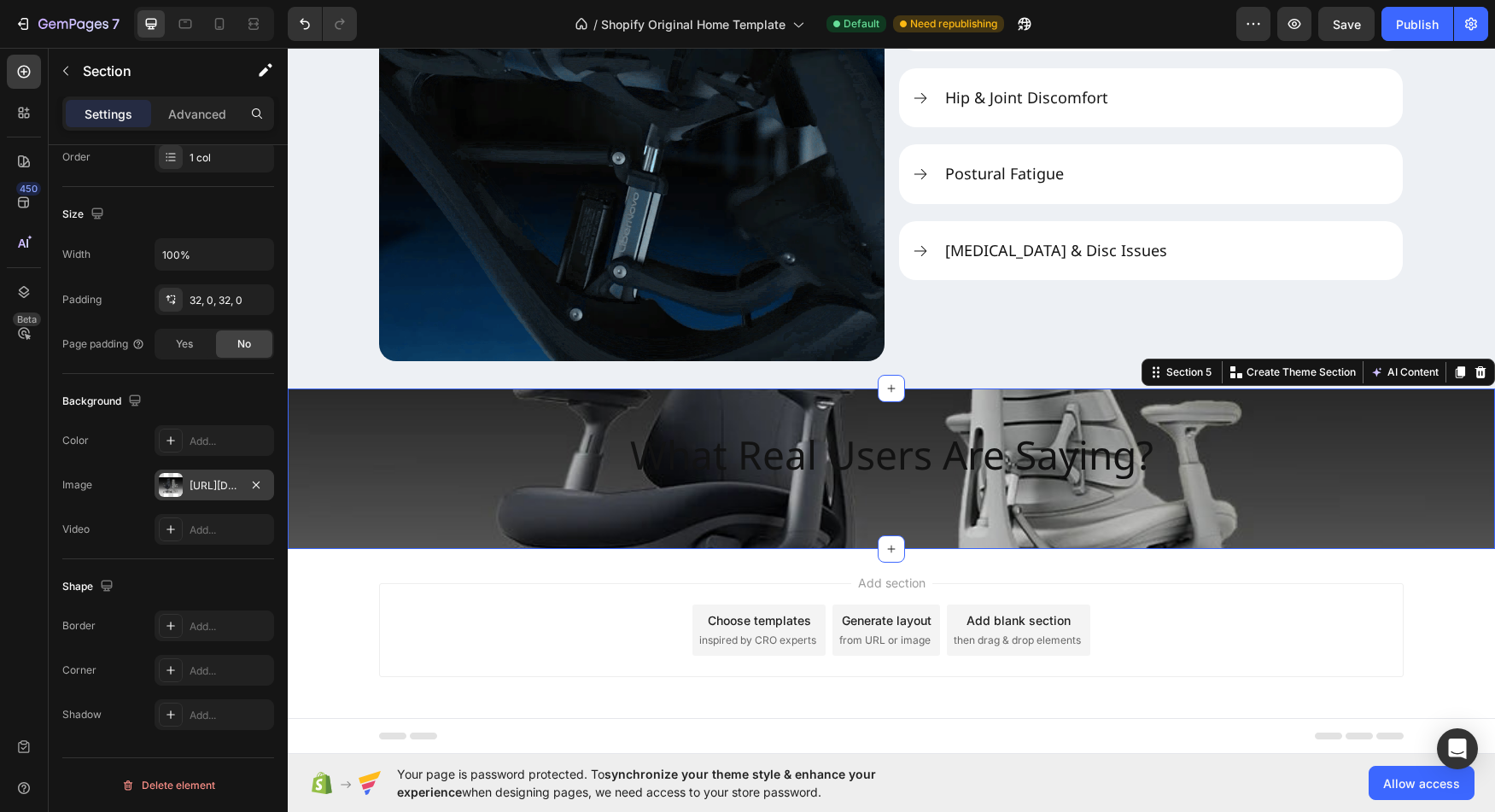
click at [177, 491] on div at bounding box center [171, 485] width 24 height 24
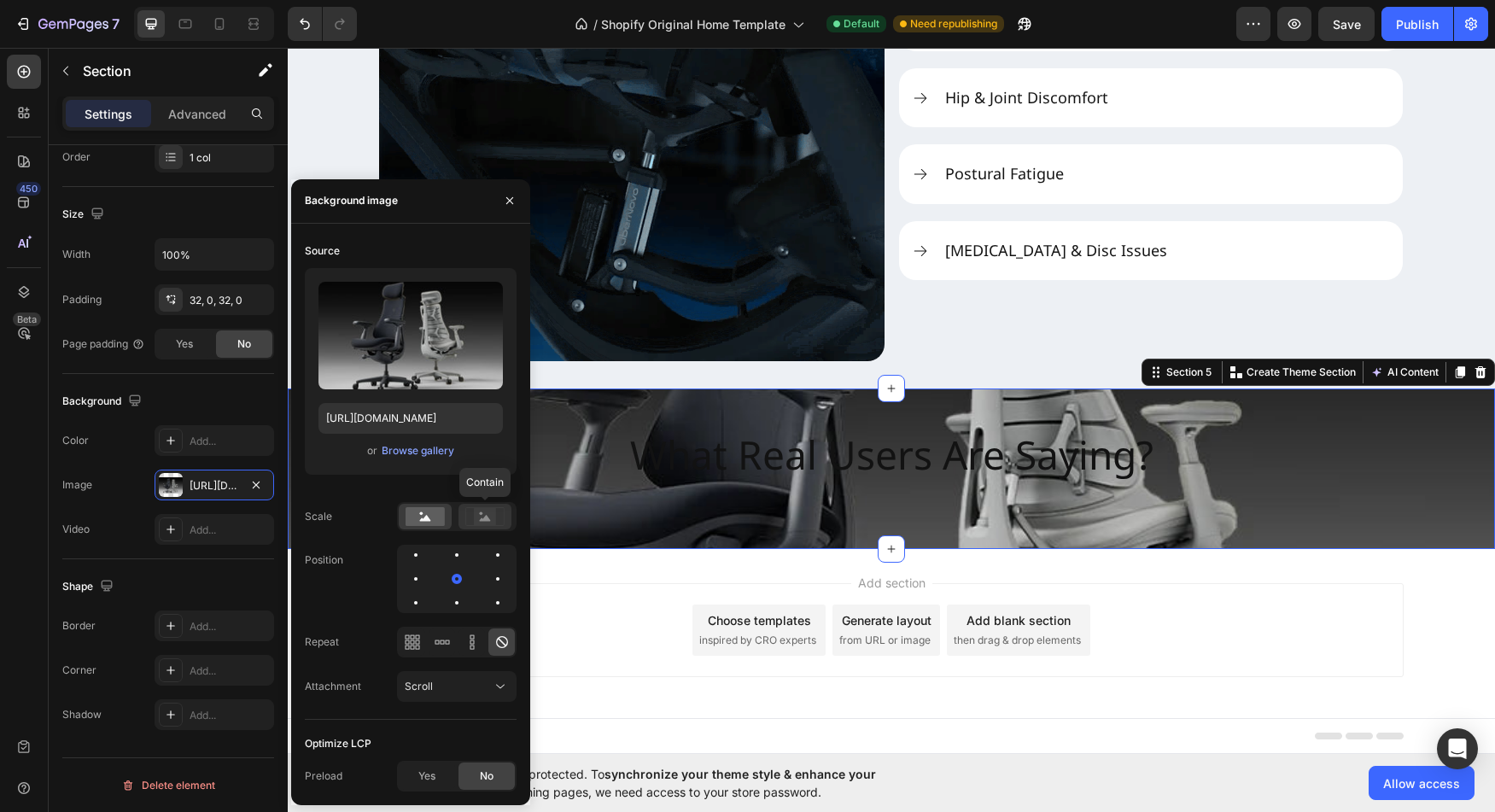
click at [474, 516] on icon at bounding box center [484, 516] width 39 height 19
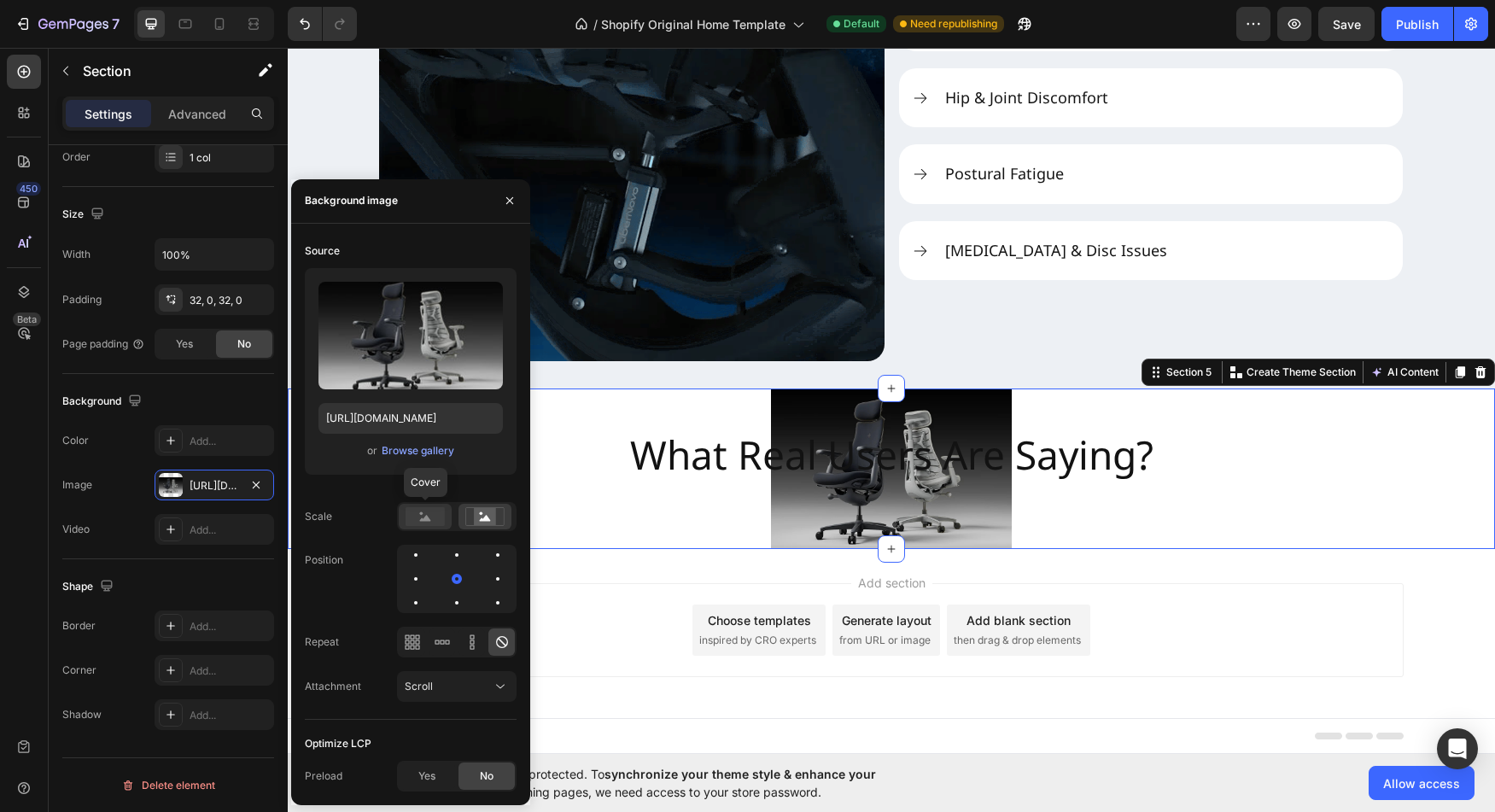
click at [444, 515] on rect at bounding box center [425, 516] width 39 height 19
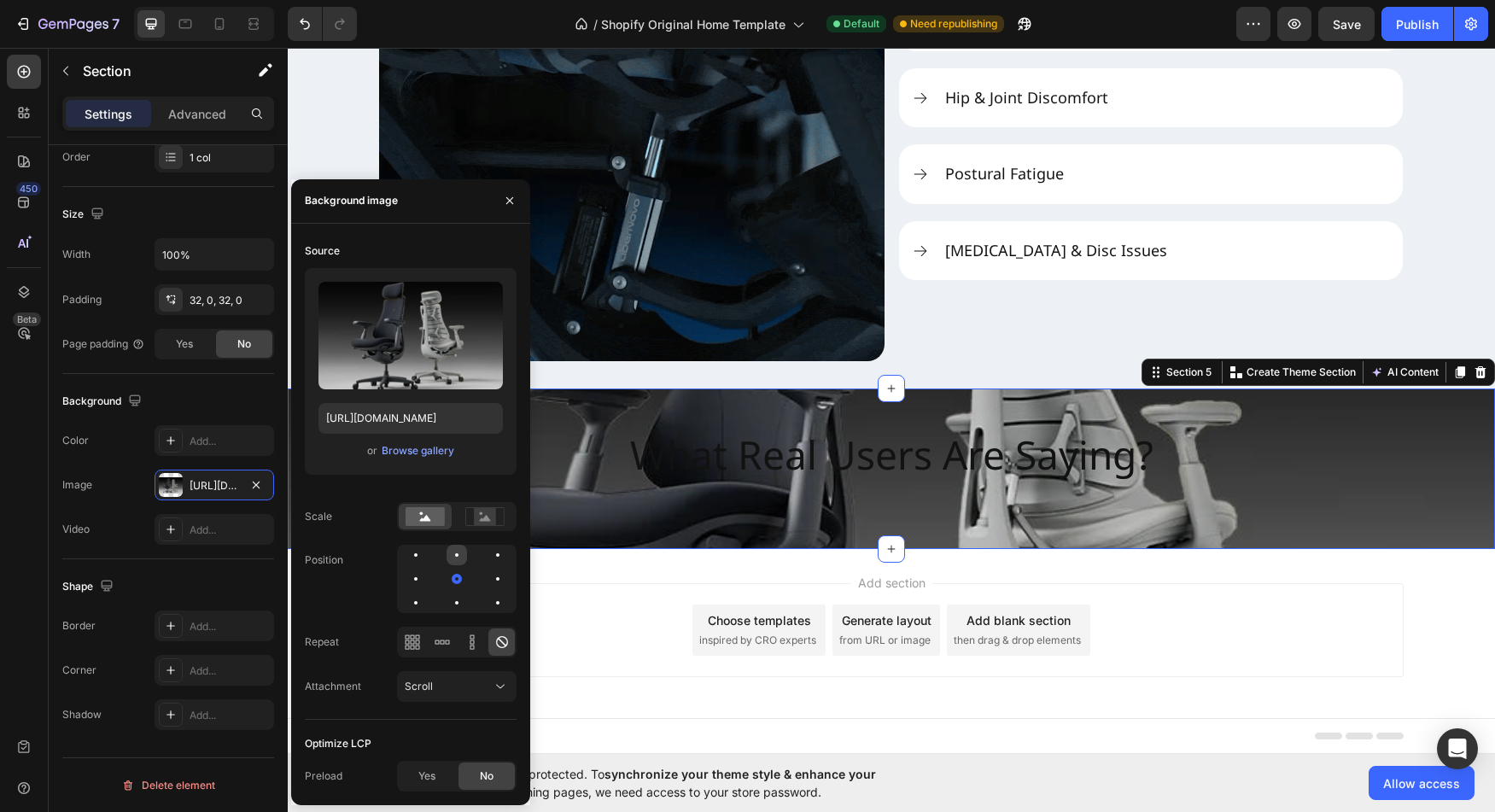
click at [488, 563] on div at bounding box center [498, 554] width 20 height 20
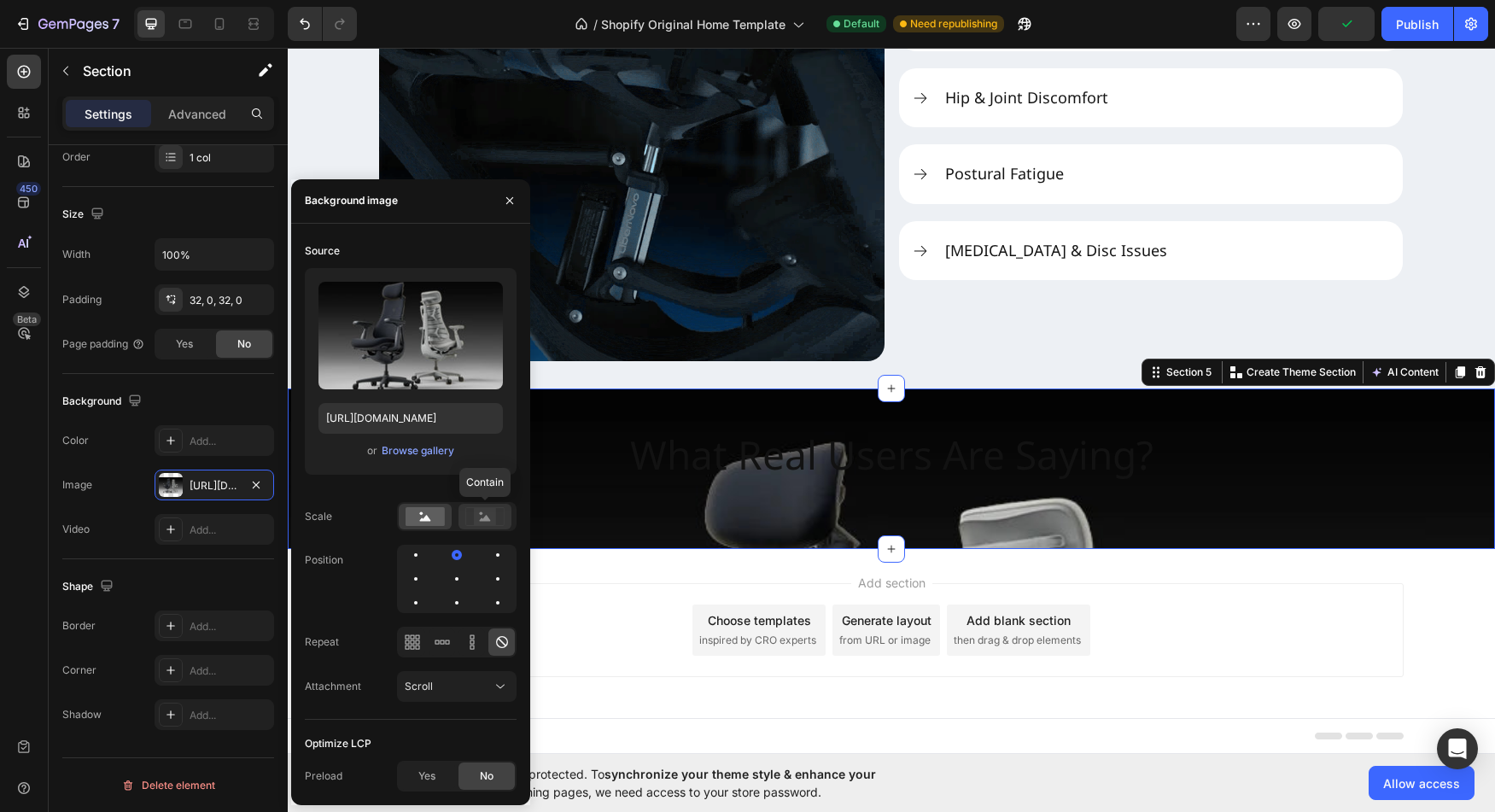
click at [480, 524] on rect at bounding box center [485, 516] width 22 height 17
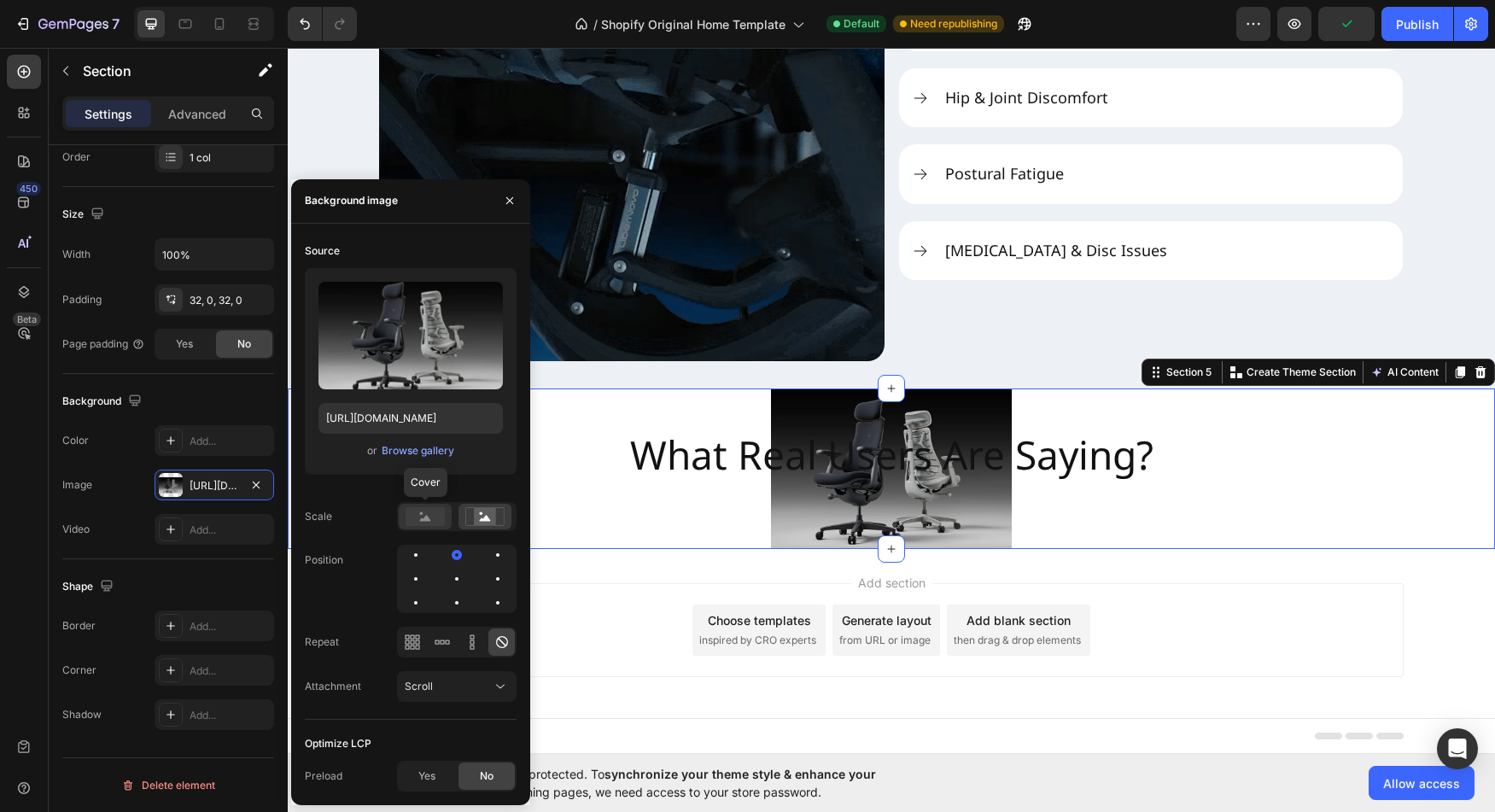
click at [411, 516] on rect at bounding box center [425, 516] width 39 height 19
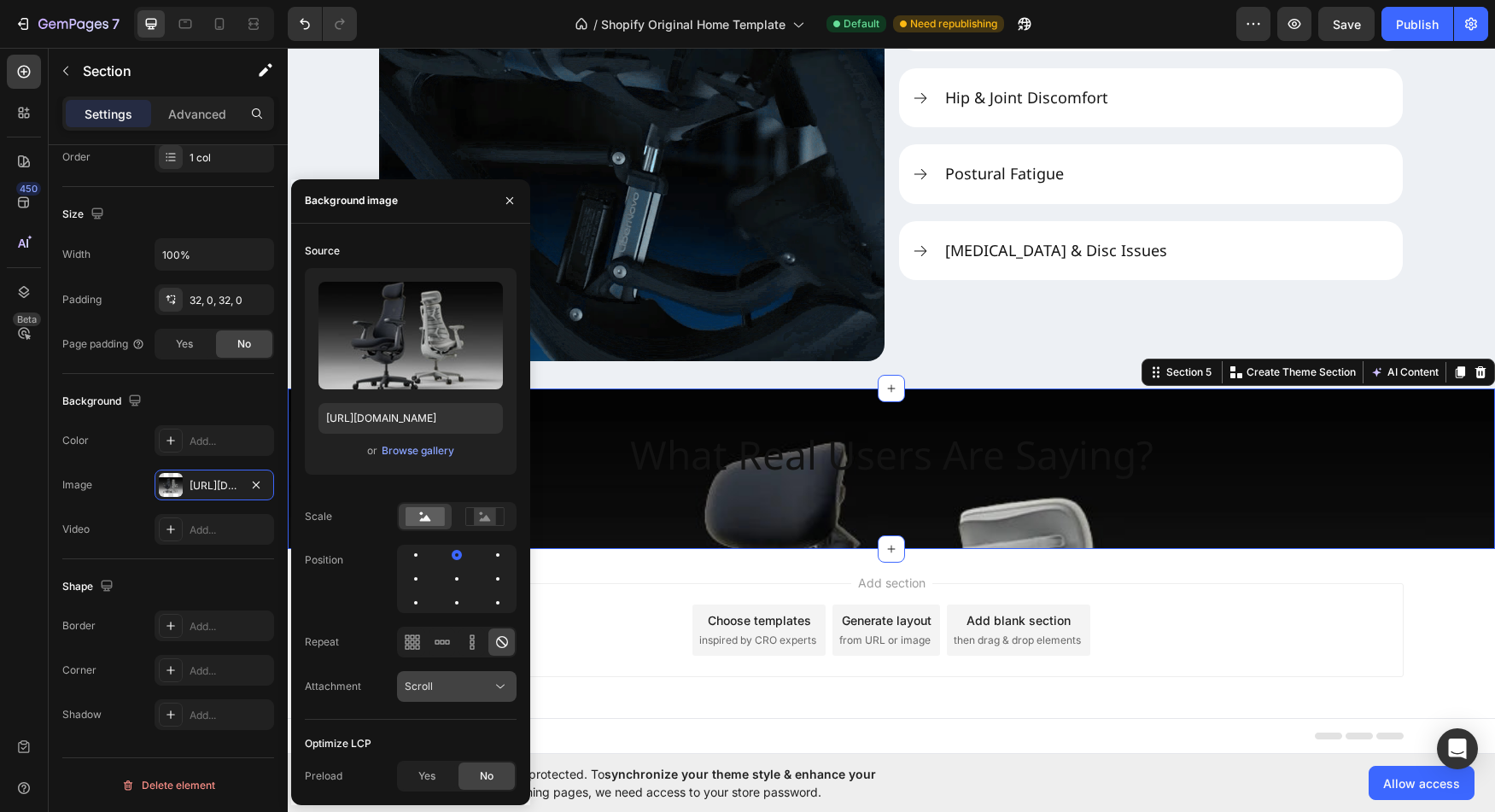
click at [504, 680] on icon at bounding box center [500, 686] width 17 height 17
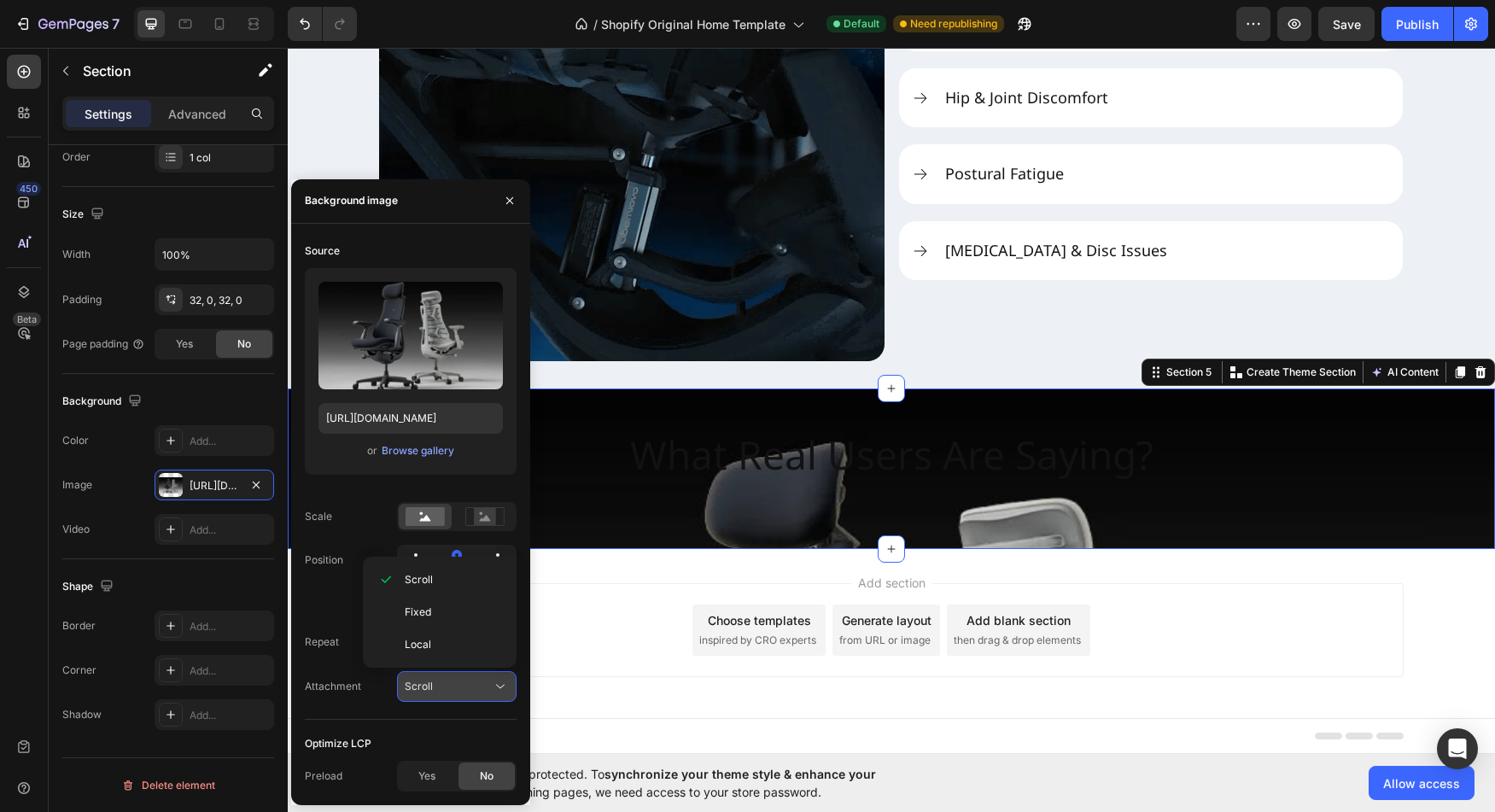
click at [504, 680] on icon at bounding box center [500, 686] width 17 height 17
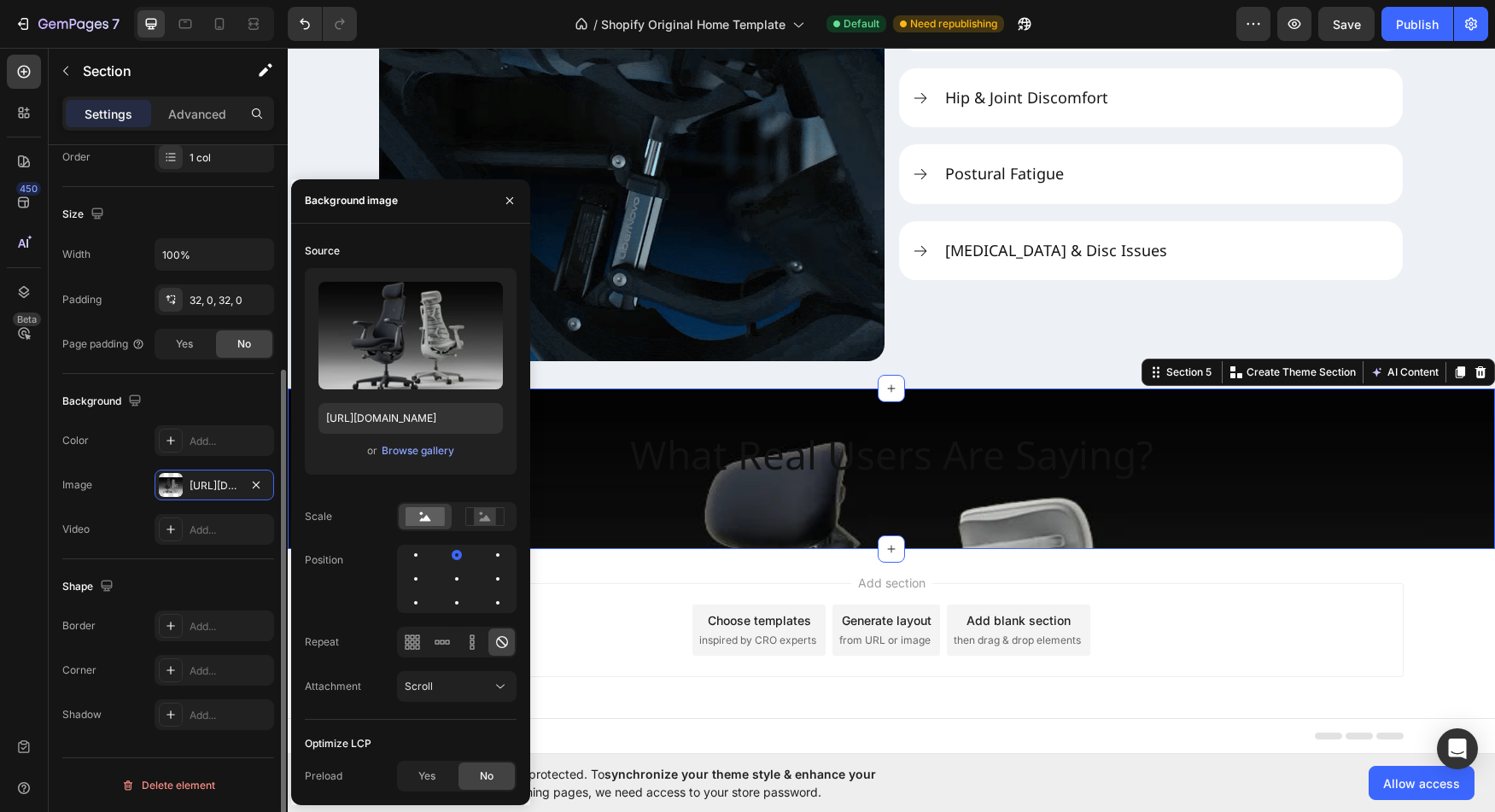
click at [116, 497] on div "Image [URL][DOMAIN_NAME]" at bounding box center [168, 485] width 212 height 31
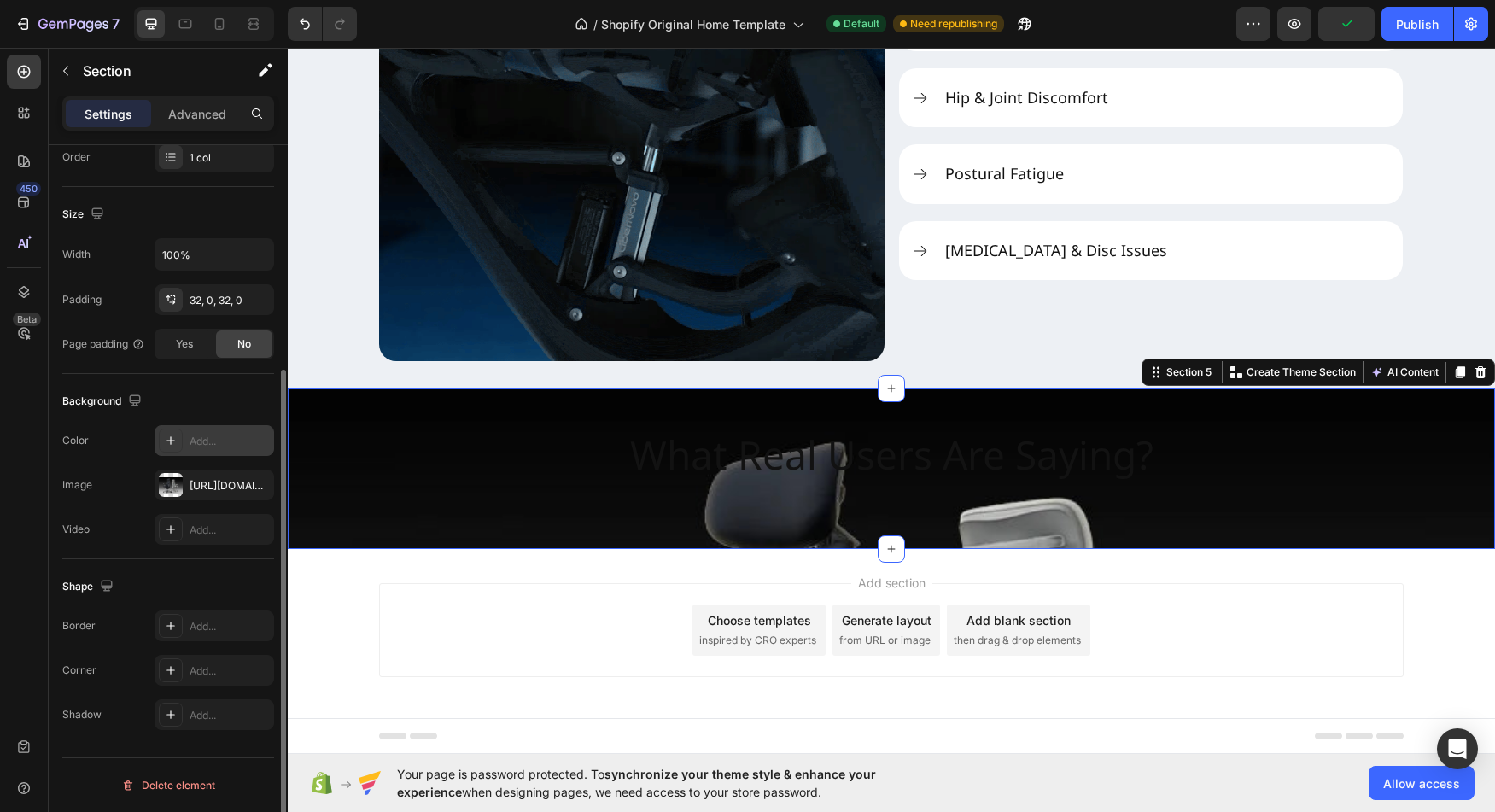
click at [176, 445] on icon at bounding box center [170, 440] width 14 height 14
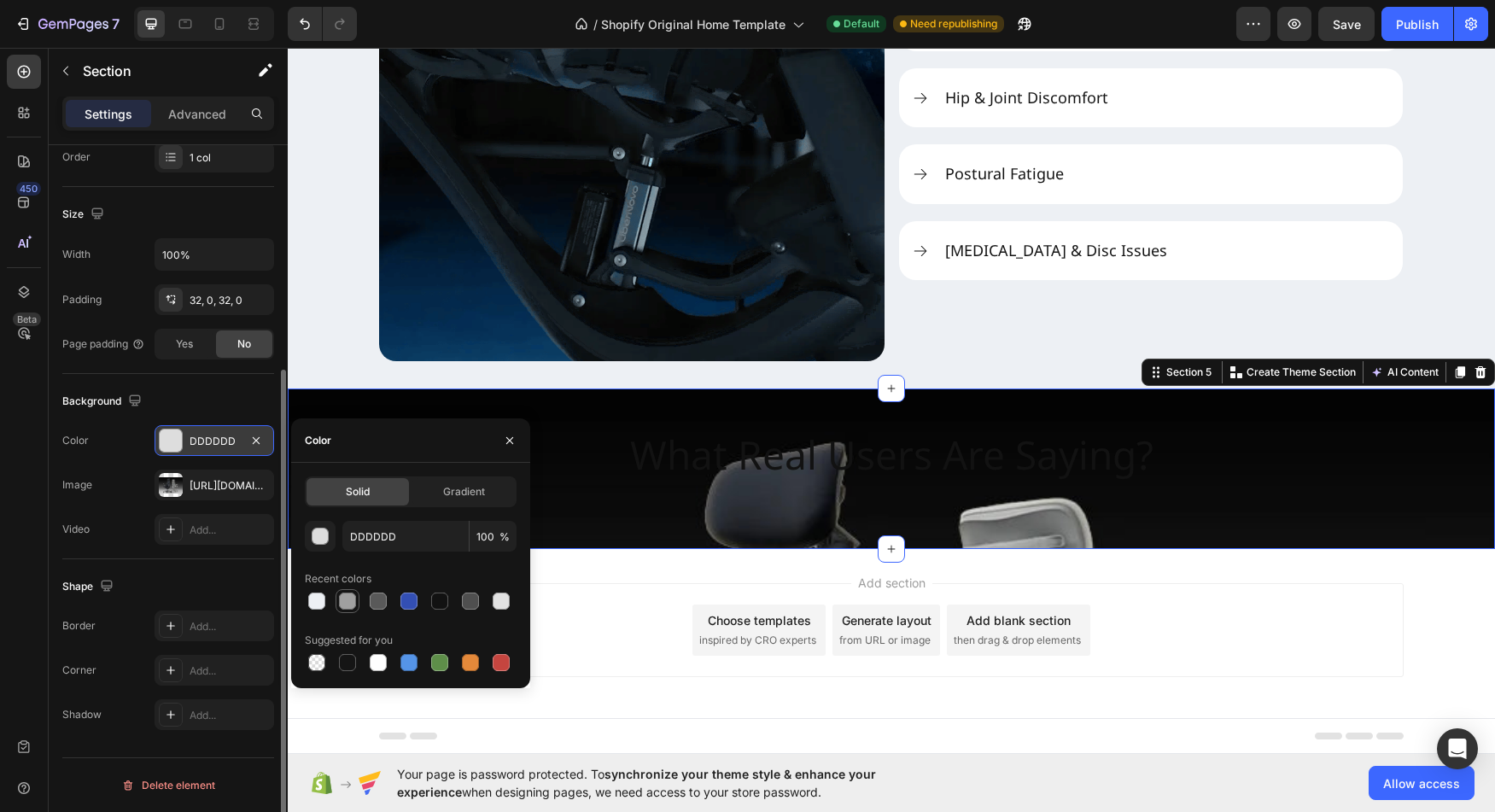
click at [350, 600] on div at bounding box center [347, 601] width 17 height 17
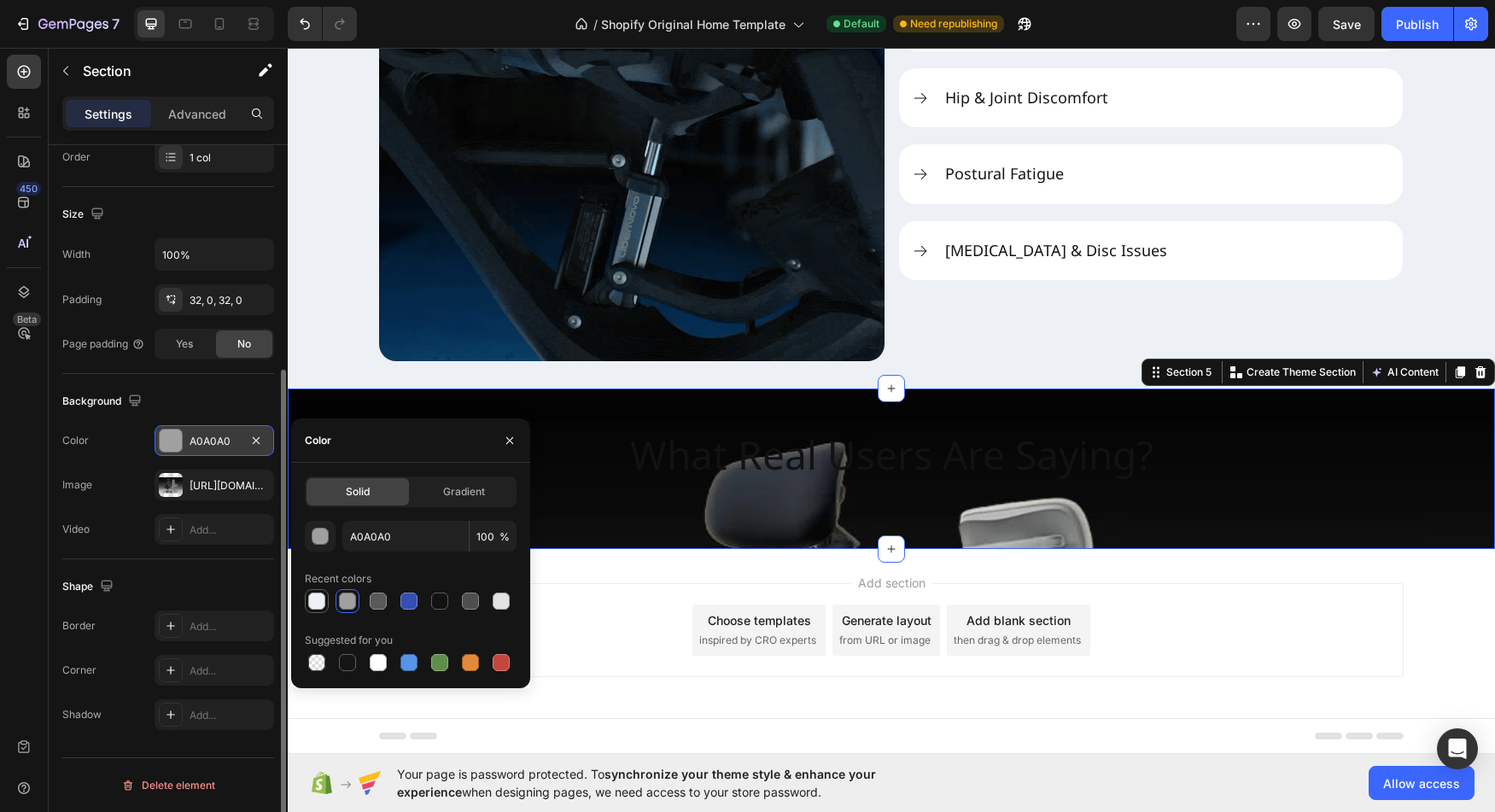
click at [318, 603] on div at bounding box center [316, 601] width 17 height 17
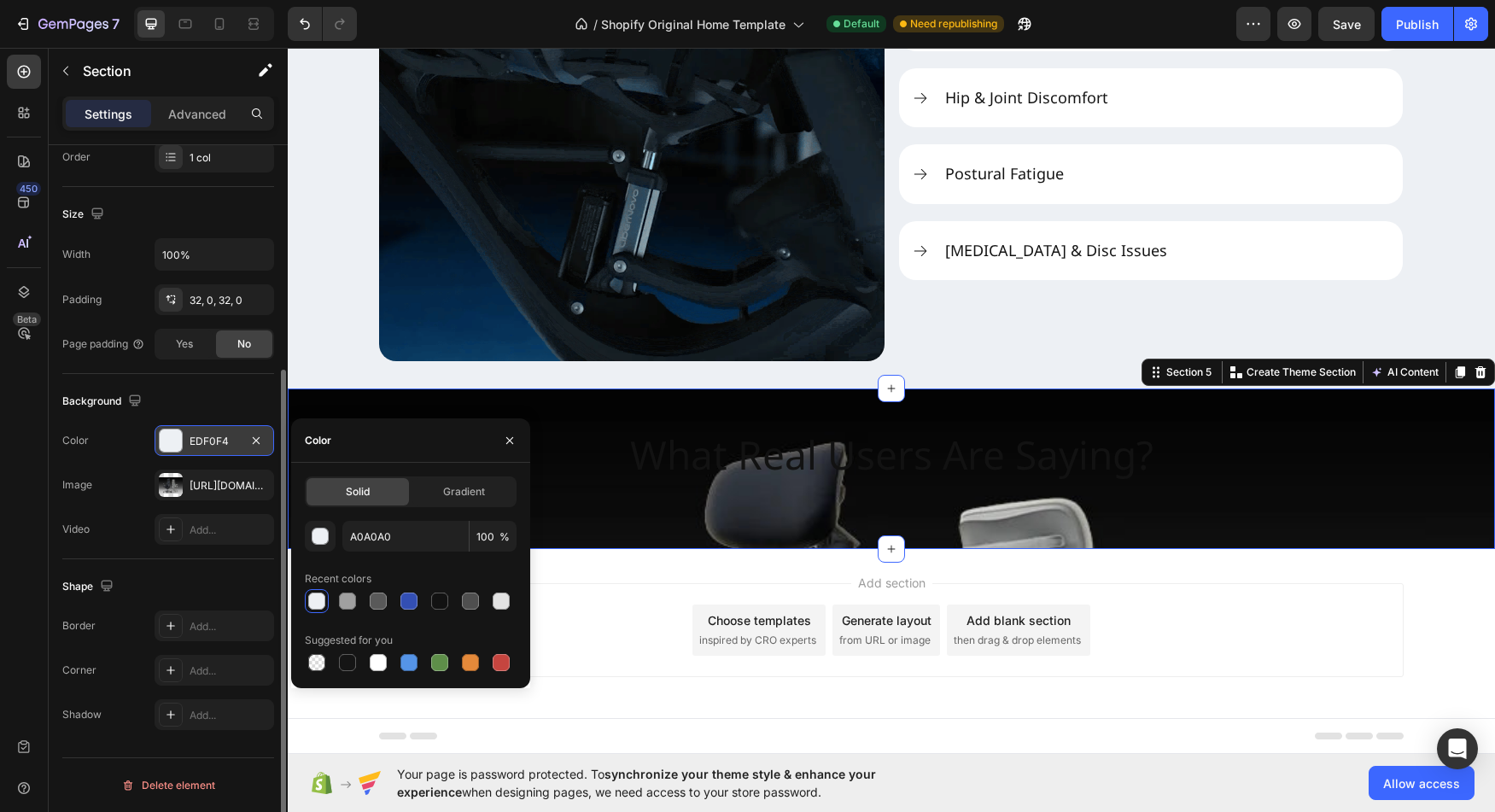
type input "EDF0F4"
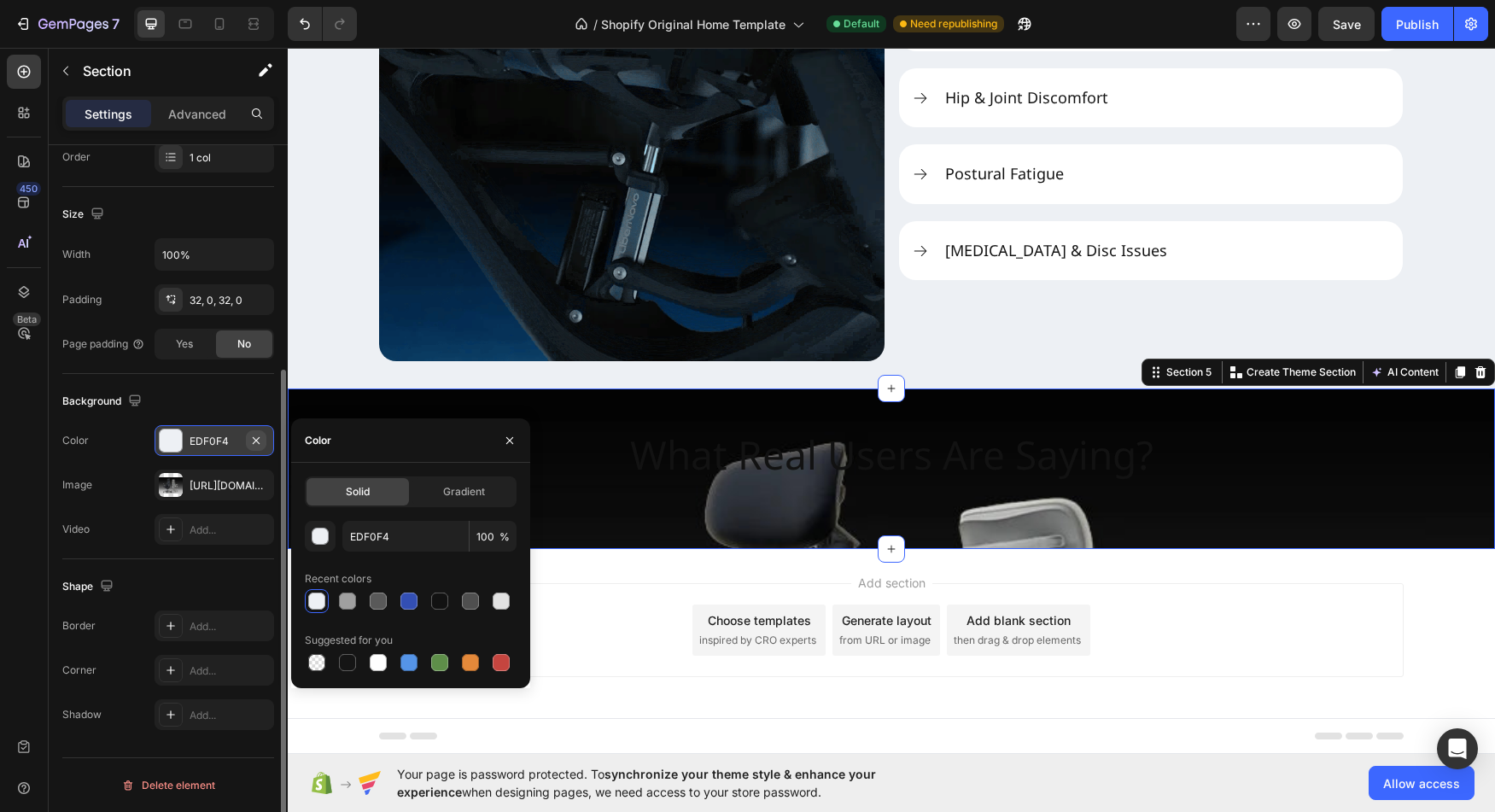
click at [262, 445] on icon "button" at bounding box center [256, 440] width 14 height 14
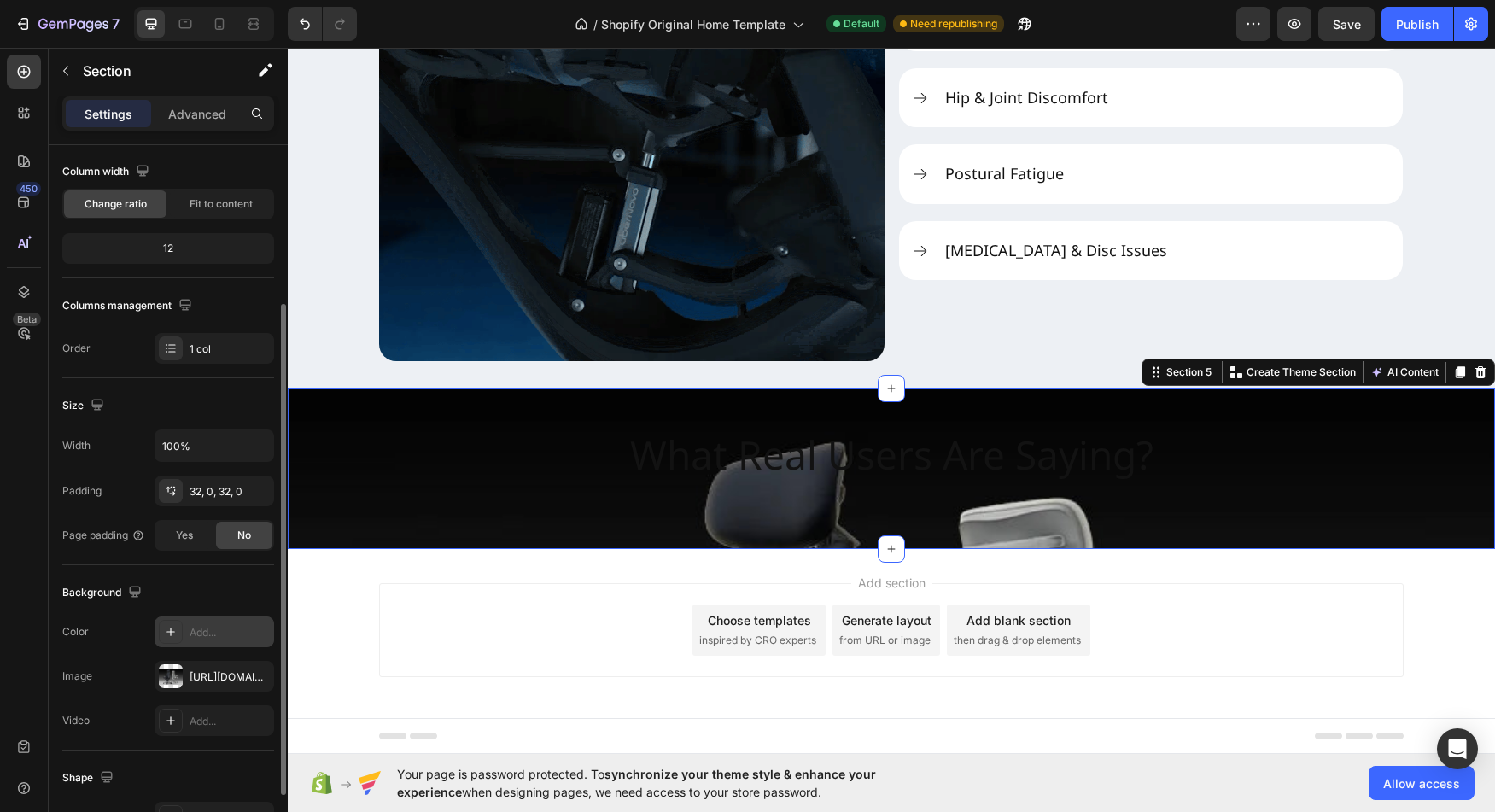
scroll to position [124, 0]
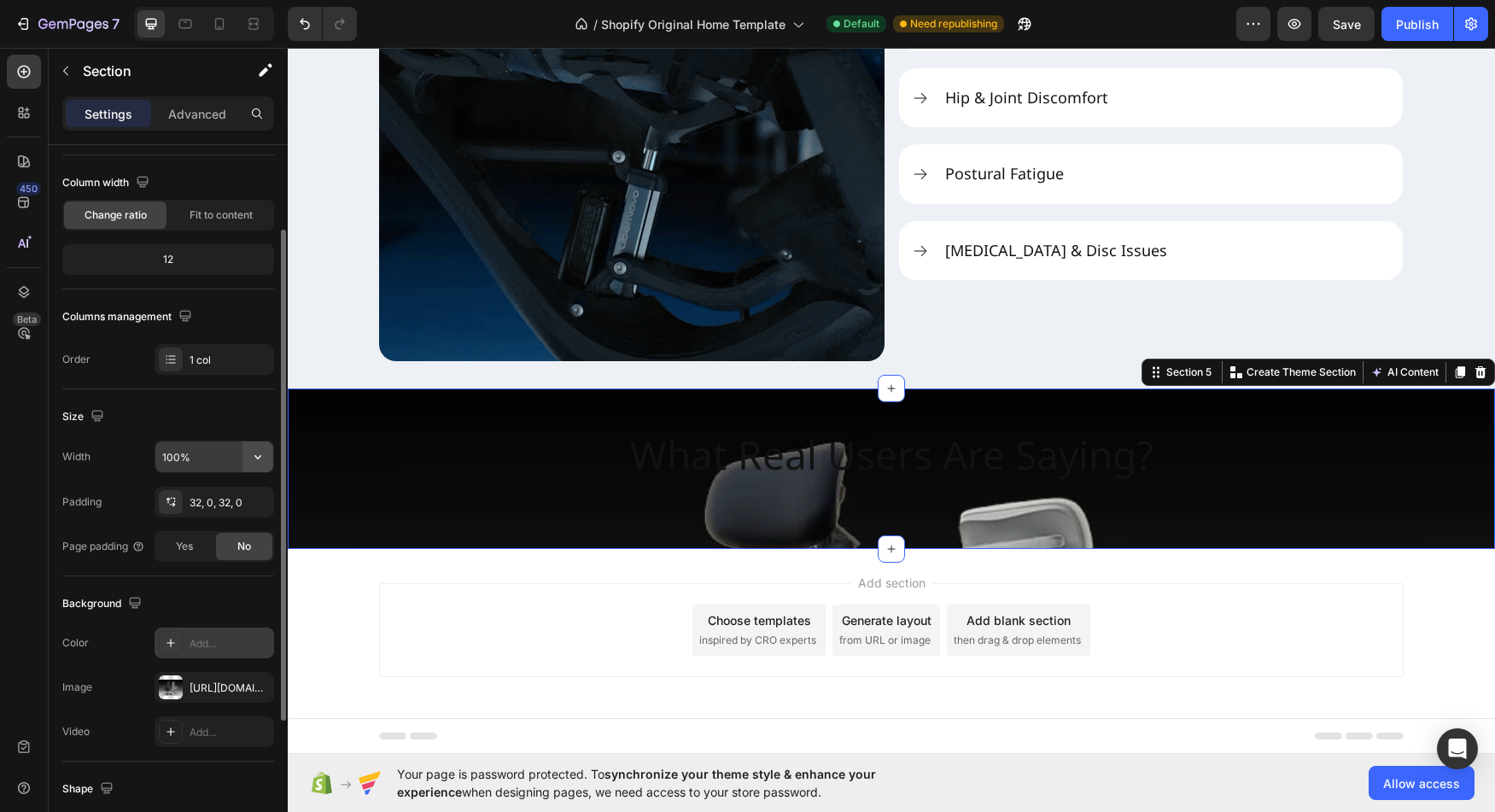
drag, startPoint x: 221, startPoint y: 457, endPoint x: 245, endPoint y: 453, distance: 24.3
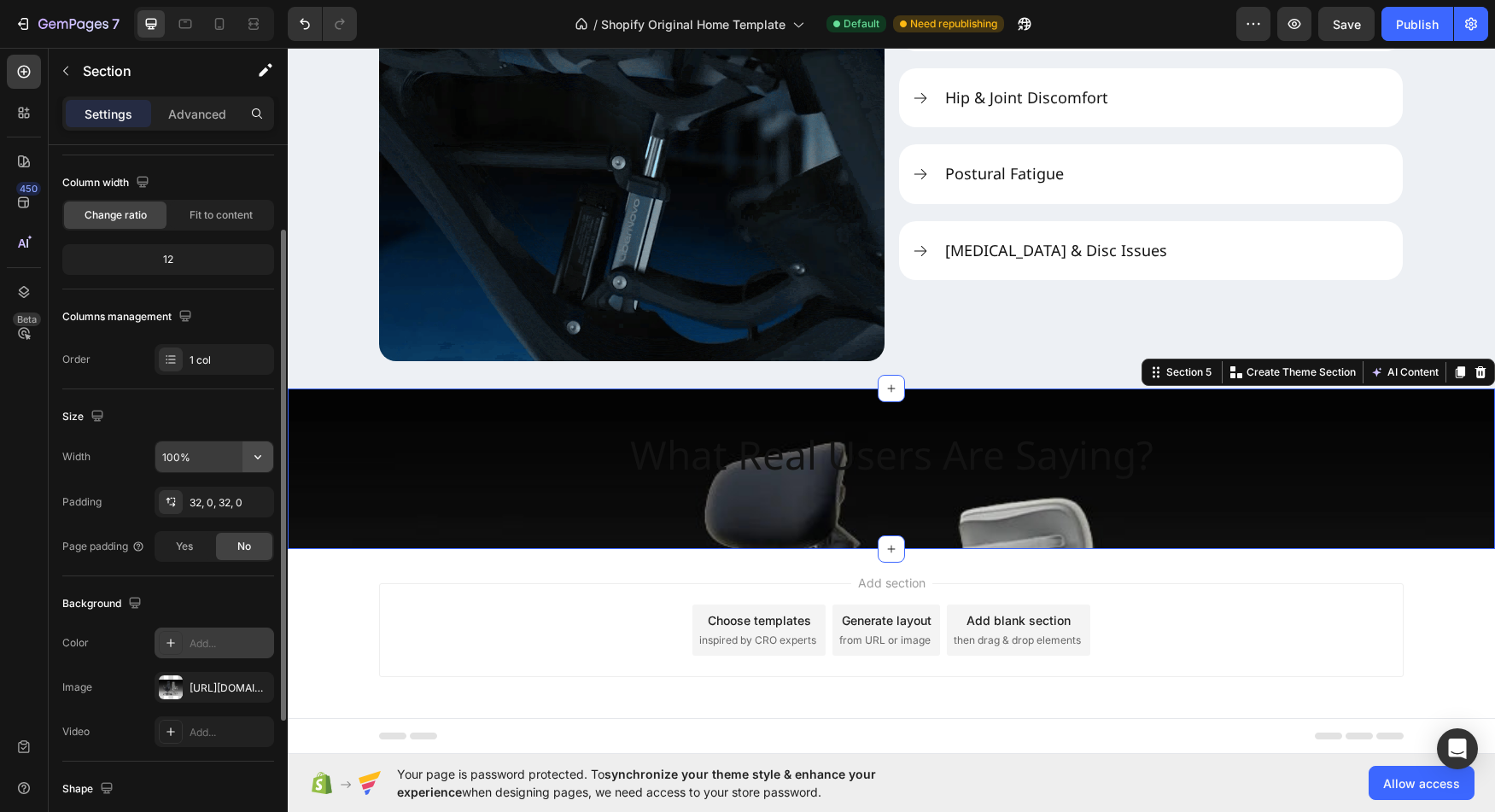
click at [222, 457] on input "100%" at bounding box center [214, 457] width 118 height 31
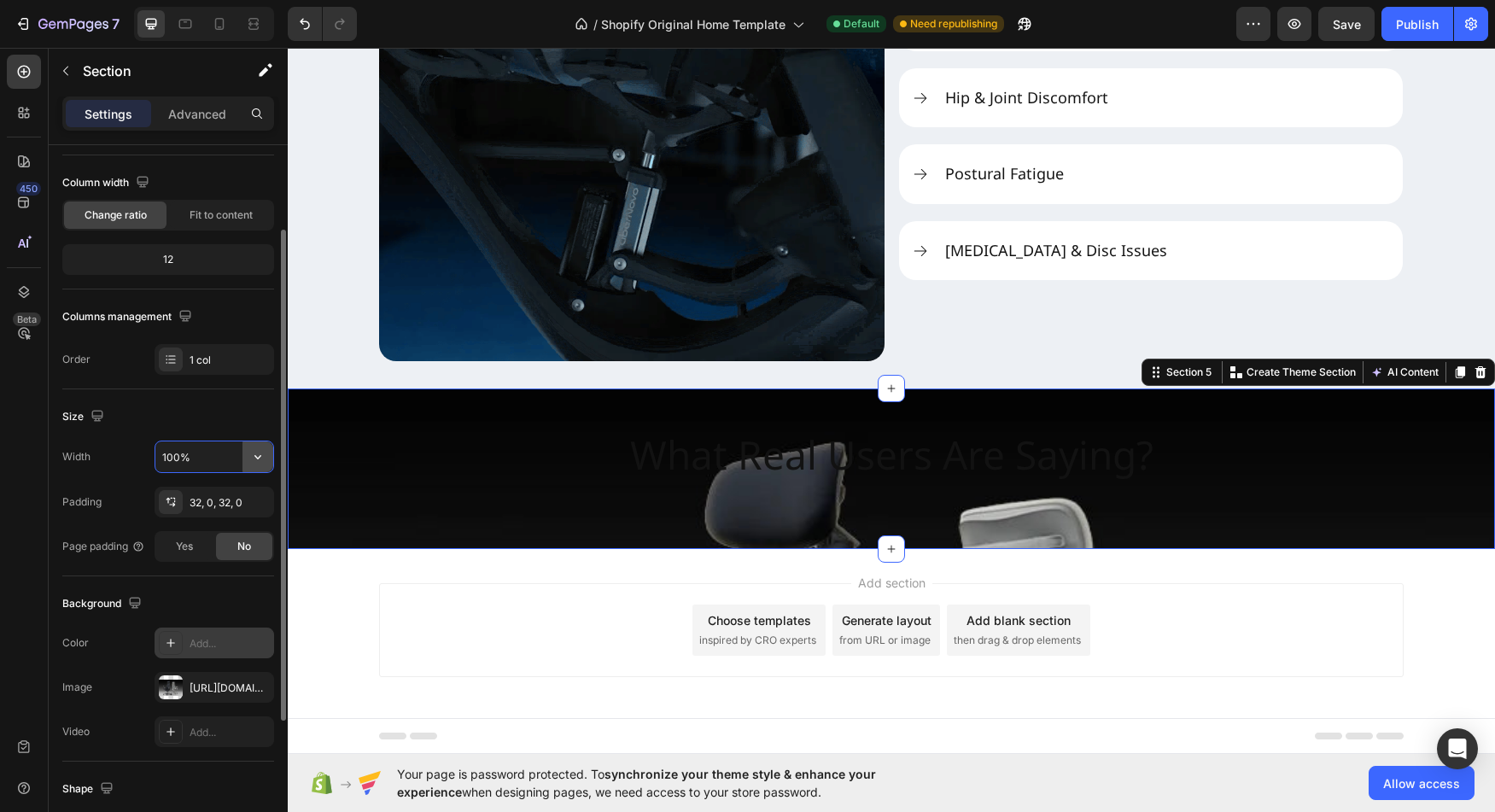
click at [255, 452] on icon "button" at bounding box center [258, 457] width 17 height 17
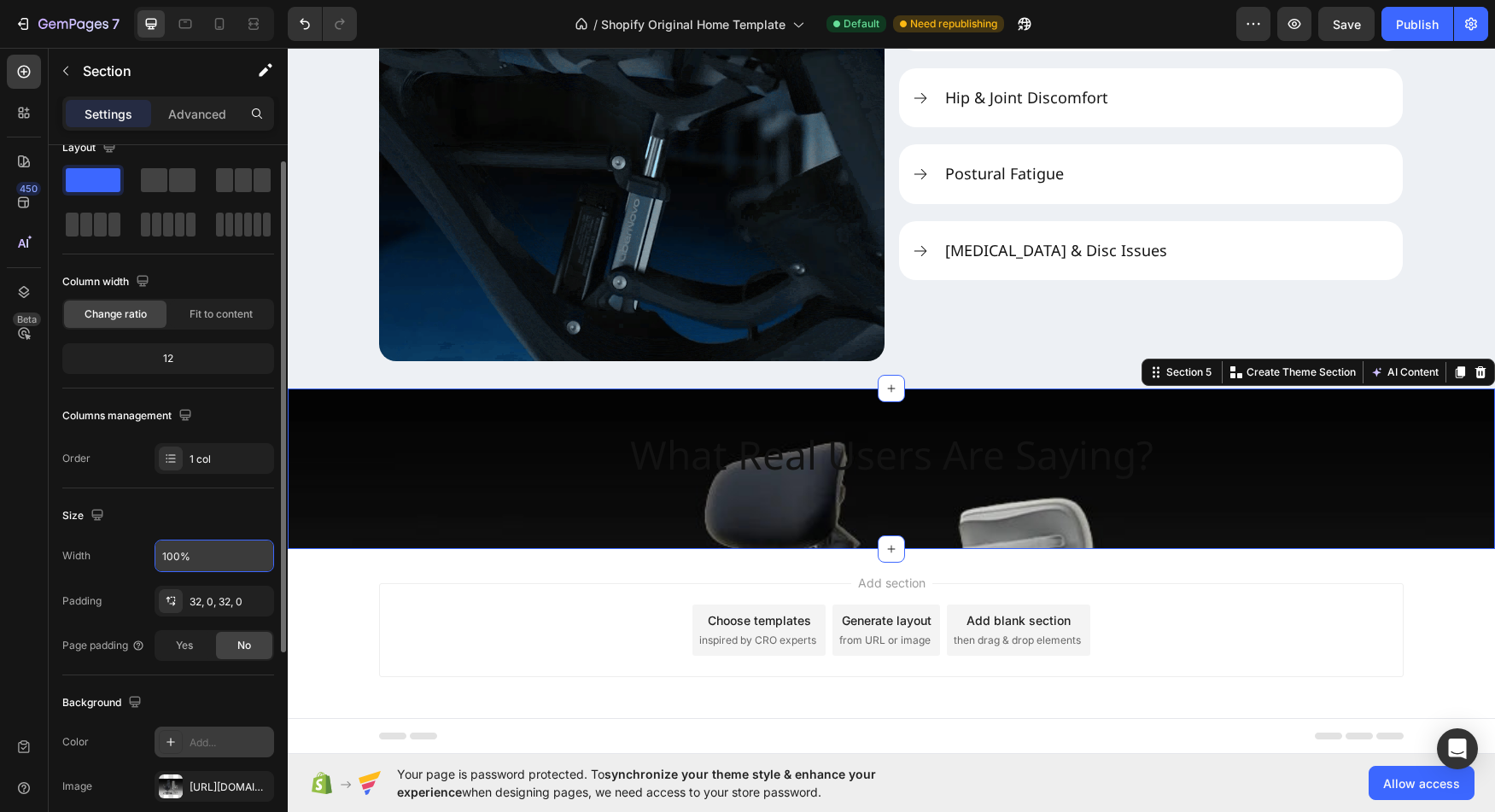
scroll to position [0, 0]
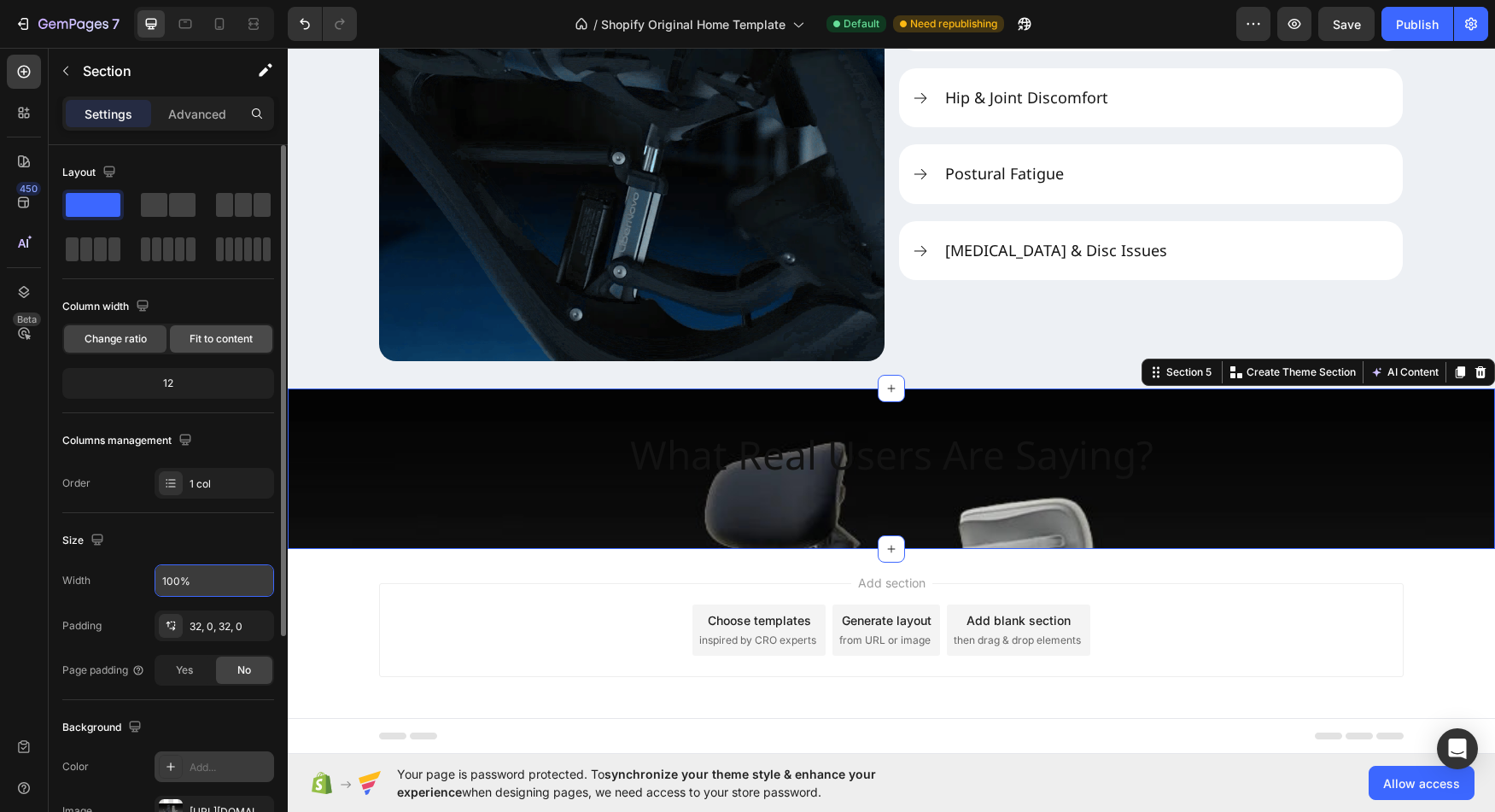
click at [215, 338] on span "Fit to content" at bounding box center [220, 339] width 63 height 16
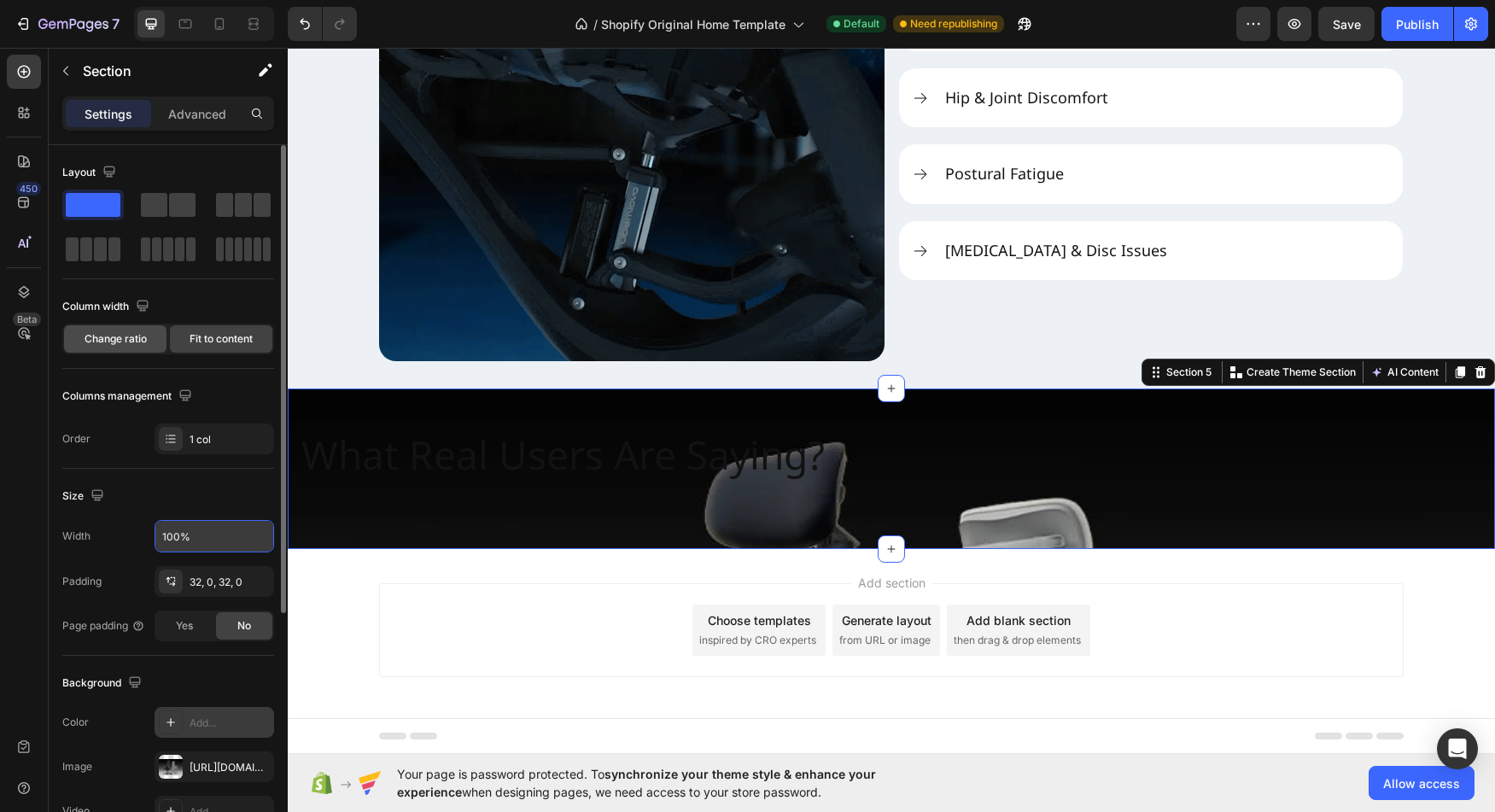
click at [121, 347] on div "Change ratio" at bounding box center [115, 339] width 102 height 27
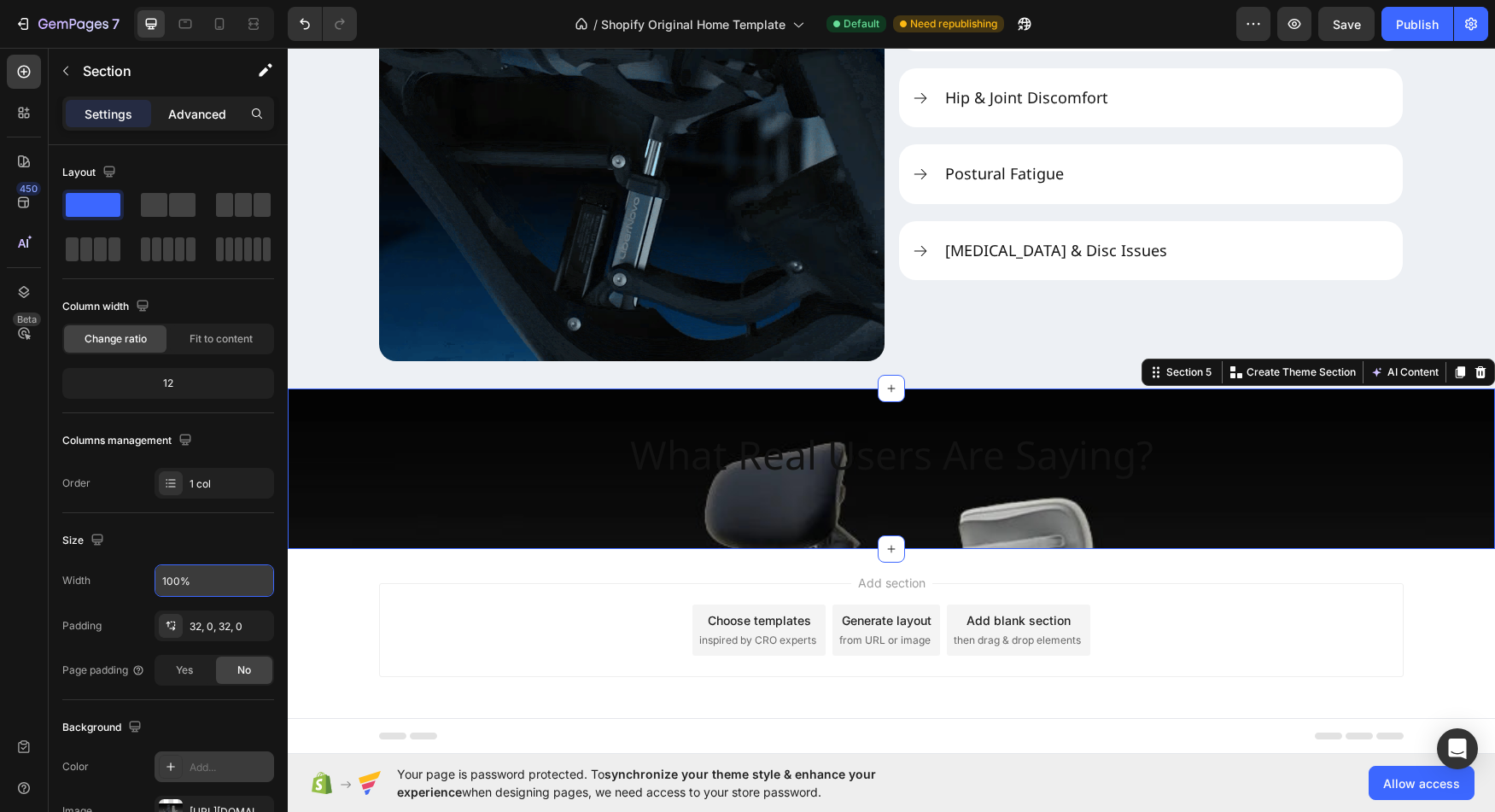
click at [195, 112] on p "Advanced" at bounding box center [197, 114] width 58 height 18
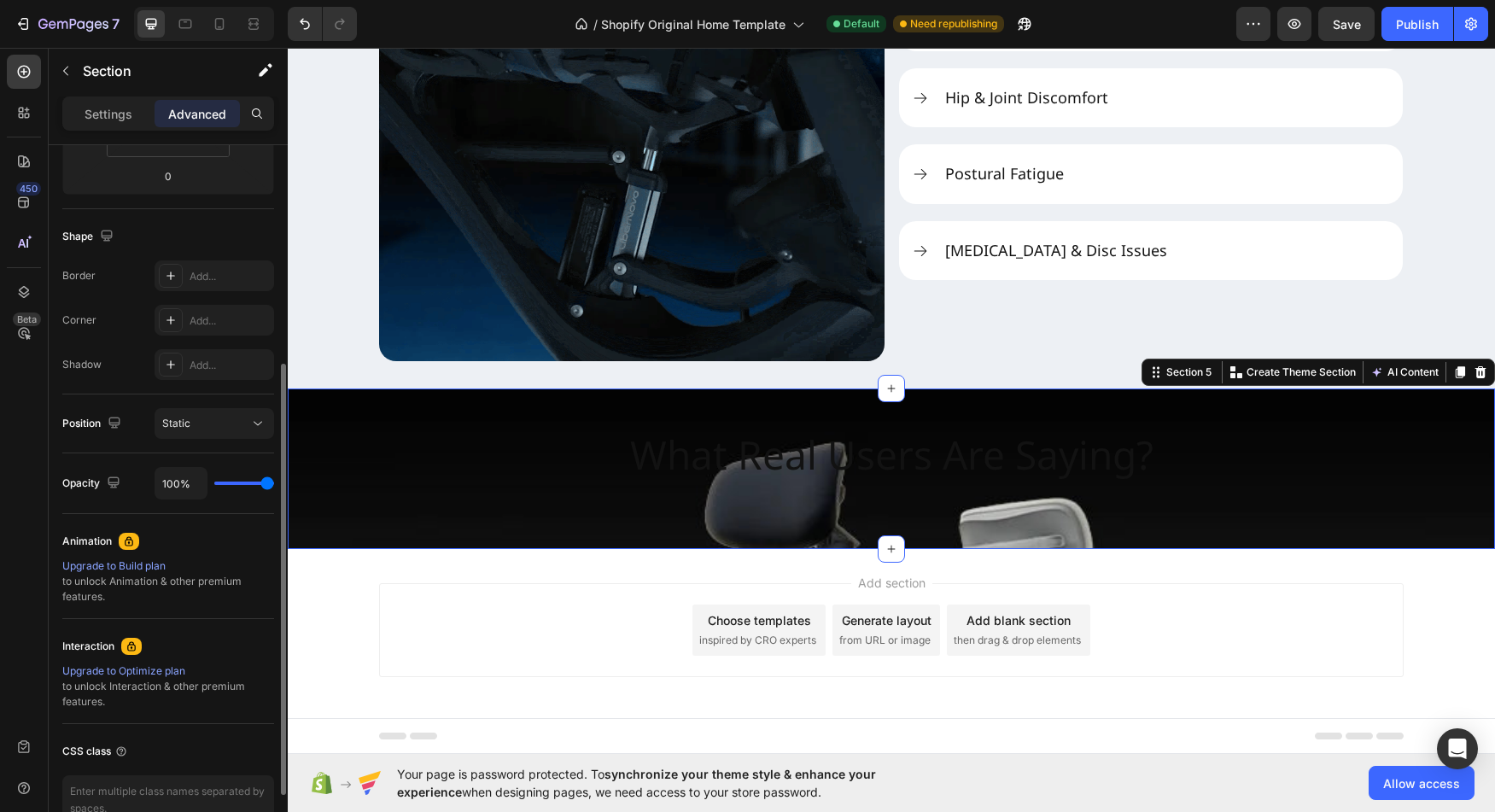
scroll to position [369, 0]
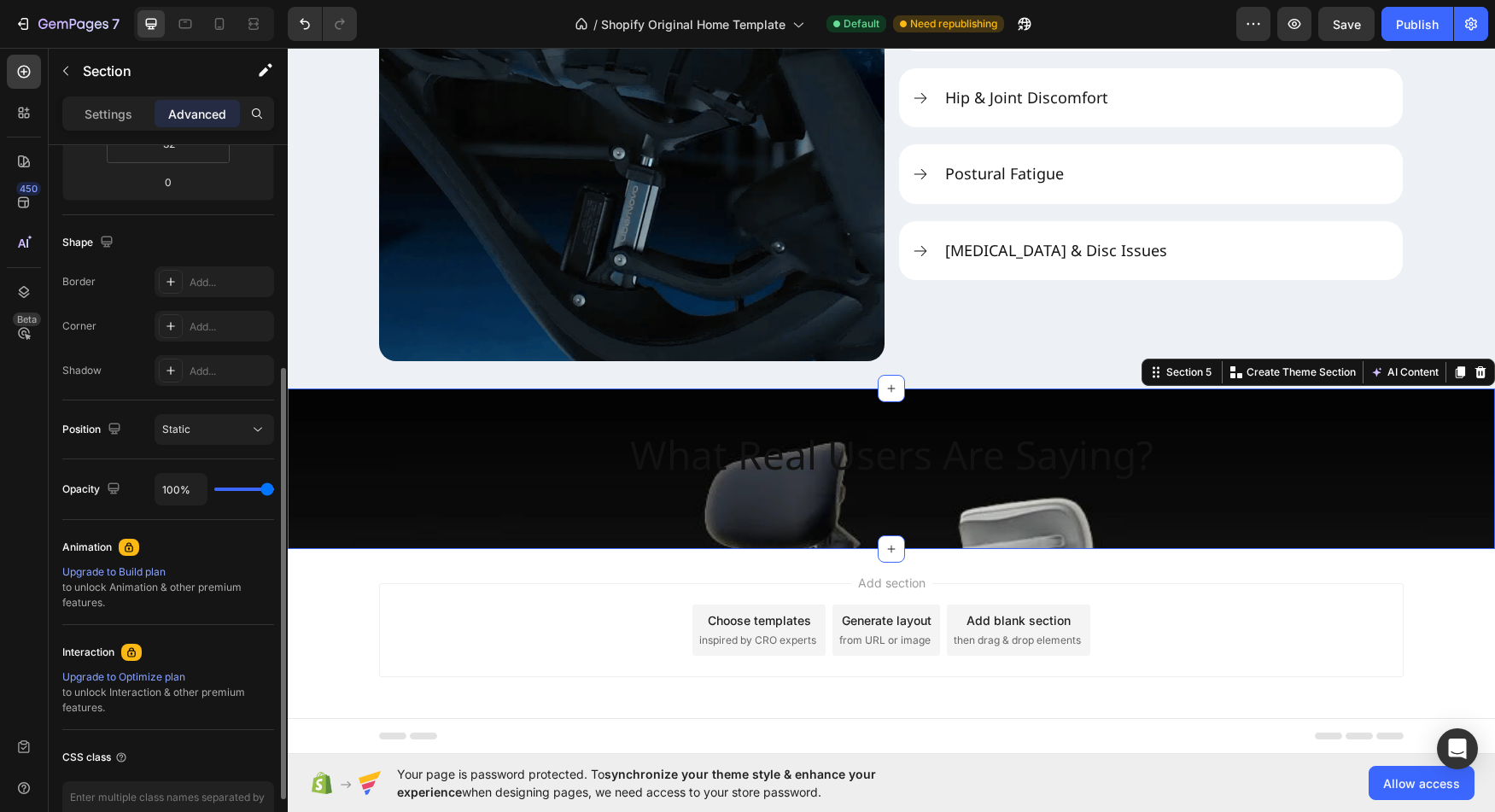
click at [242, 447] on div "Position Static" at bounding box center [168, 429] width 212 height 58
click at [243, 428] on div "Static" at bounding box center [206, 429] width 87 height 16
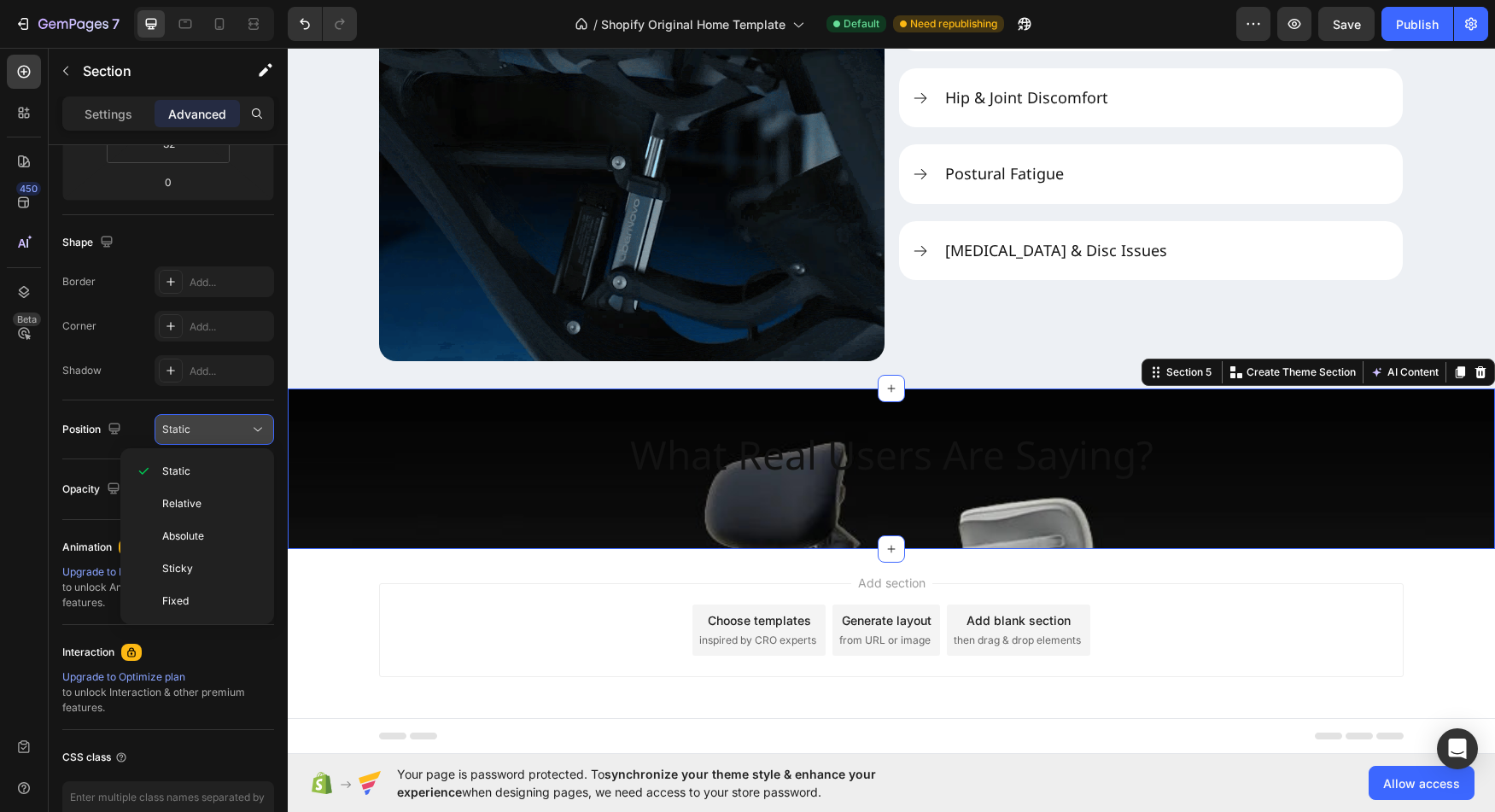
click at [244, 428] on div "Static" at bounding box center [206, 429] width 87 height 16
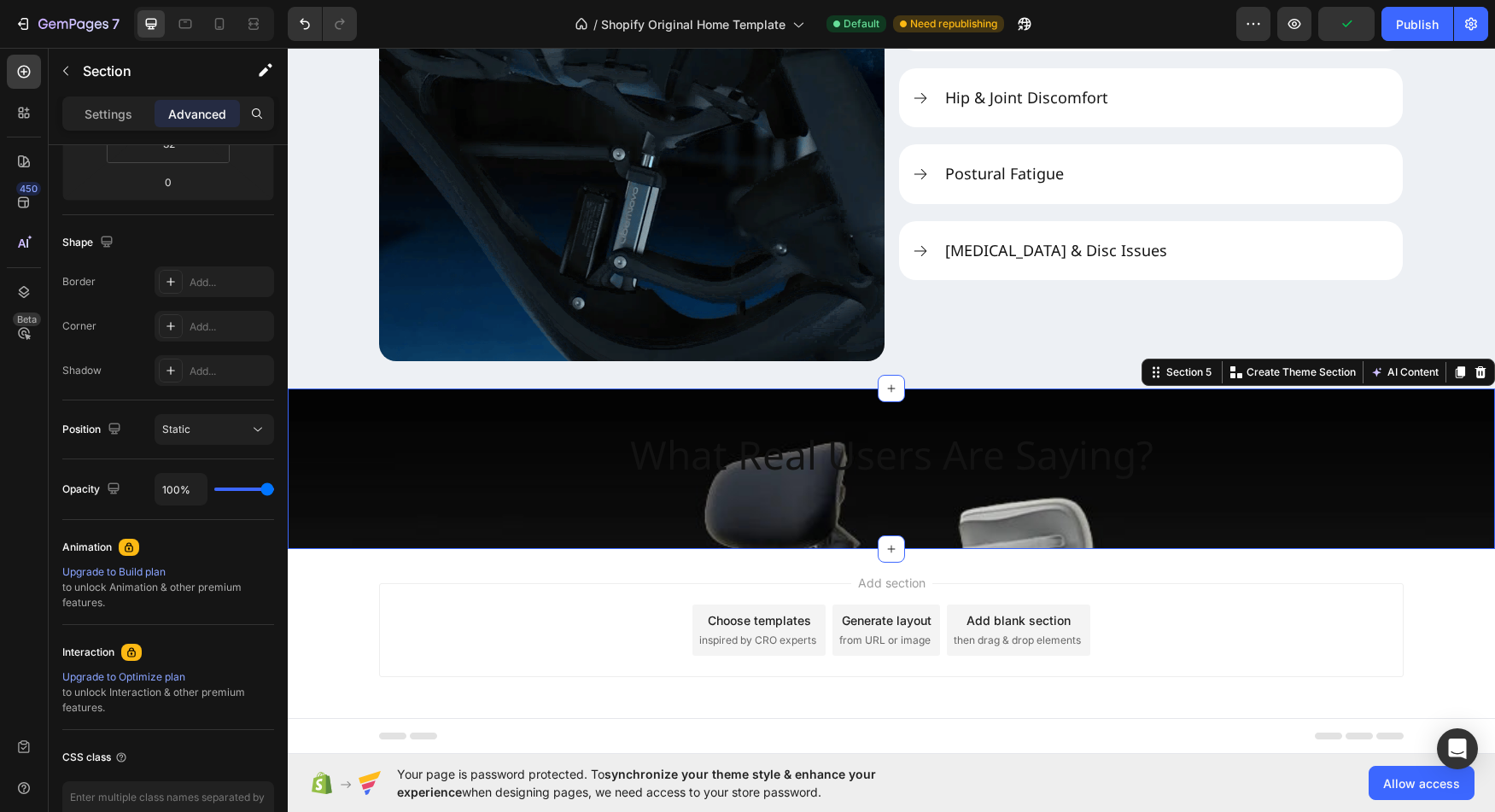
type input "94%"
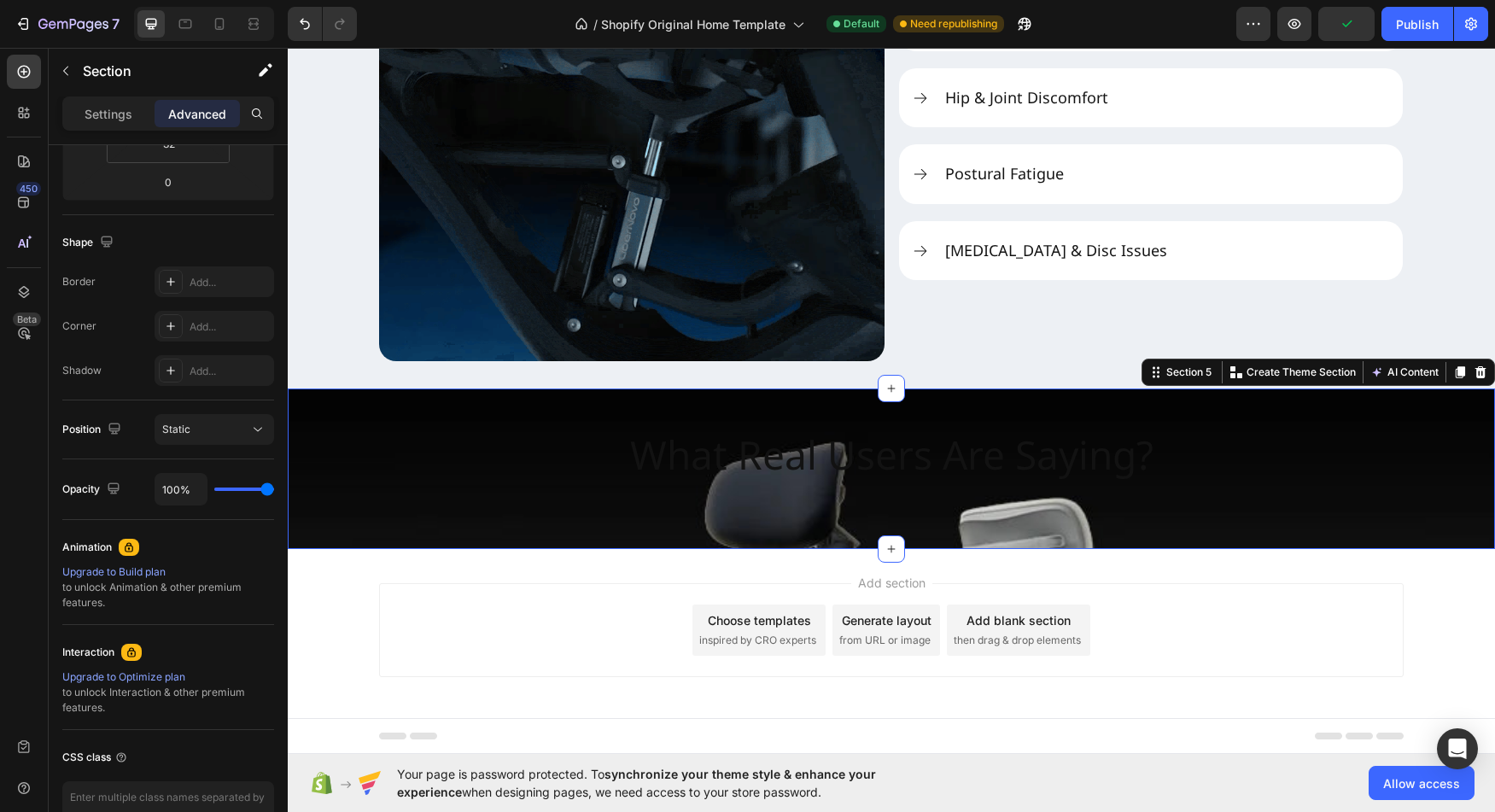
type input "94"
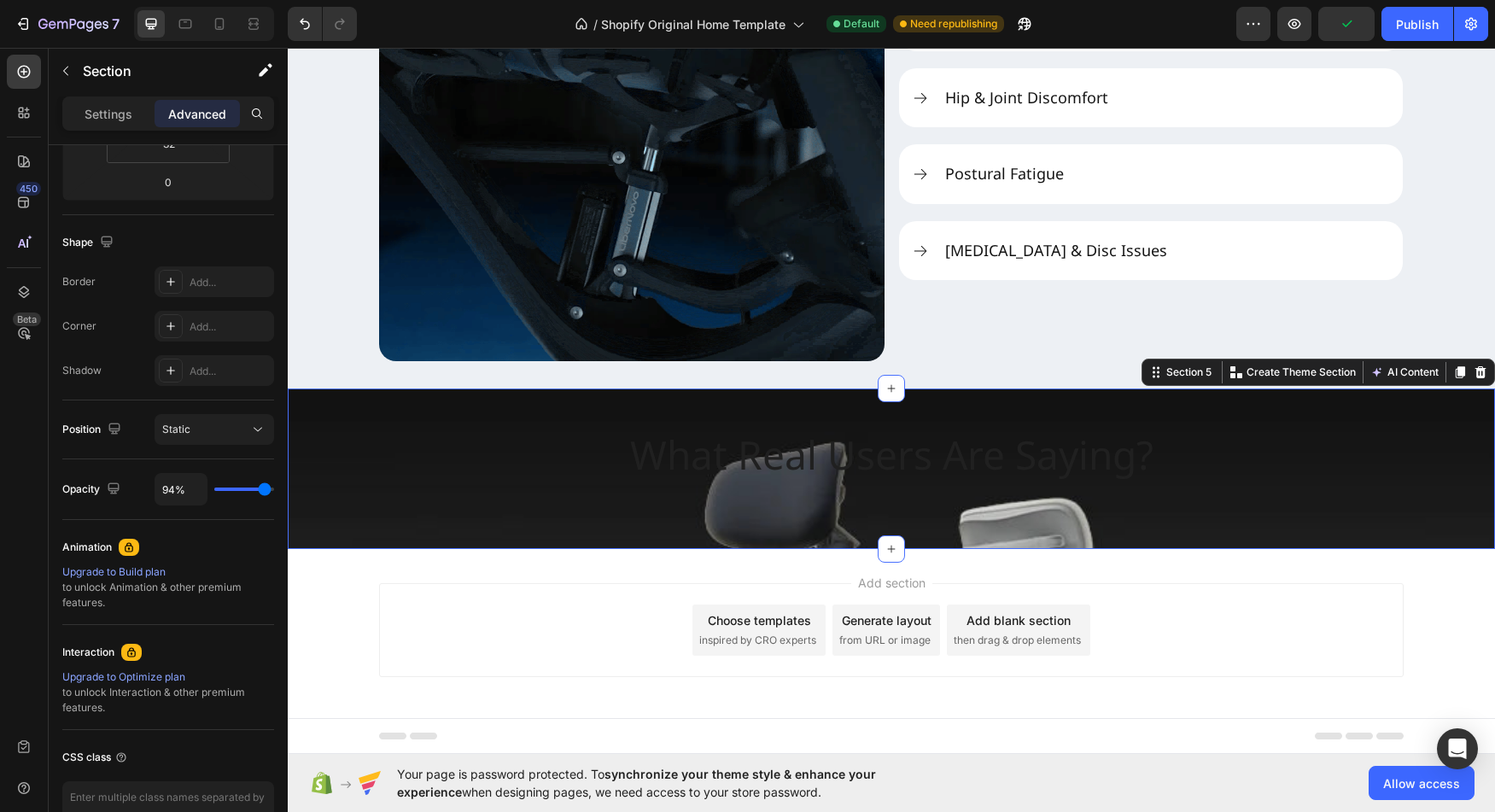
type input "92%"
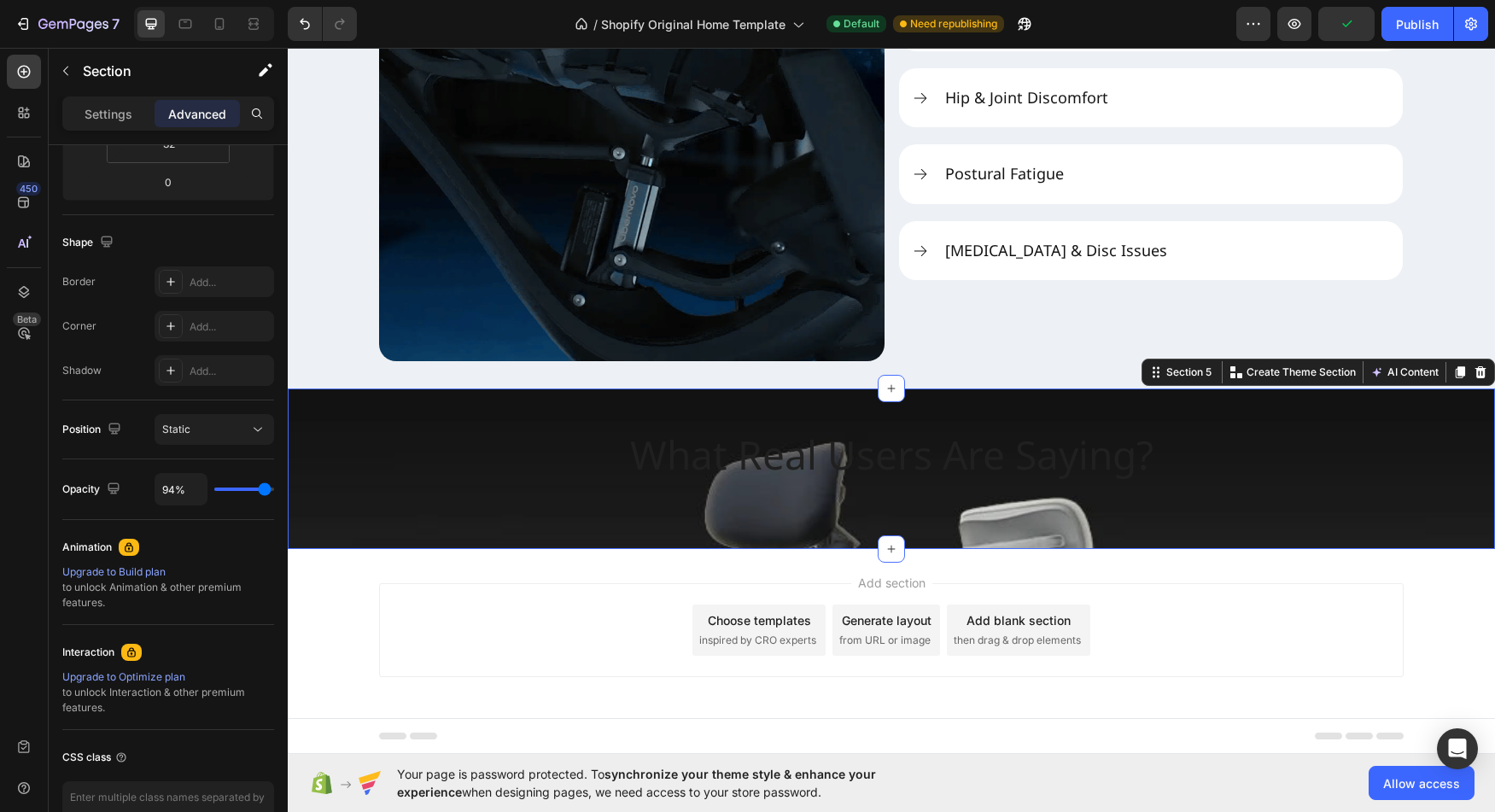
type input "92"
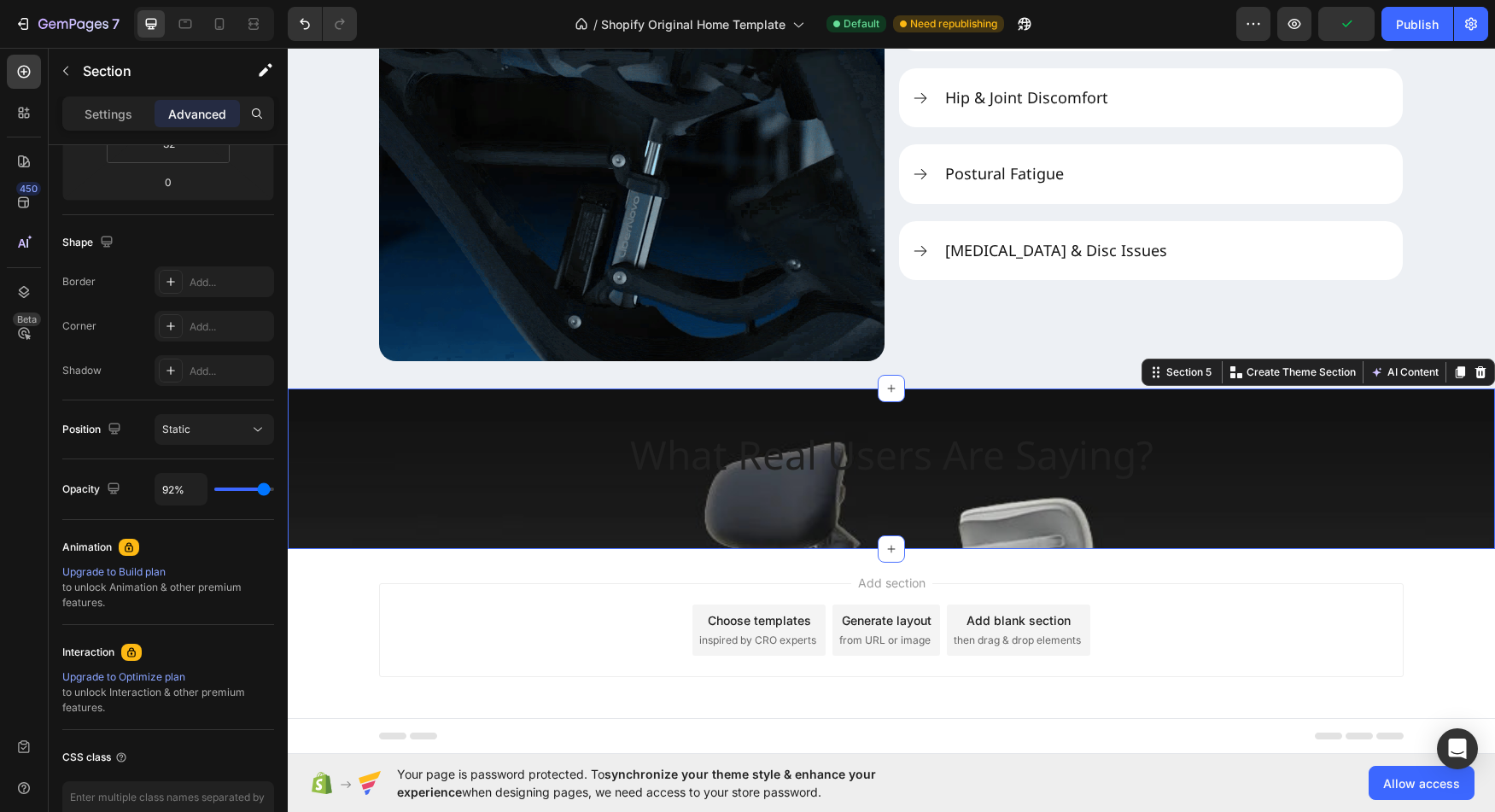
type input "90%"
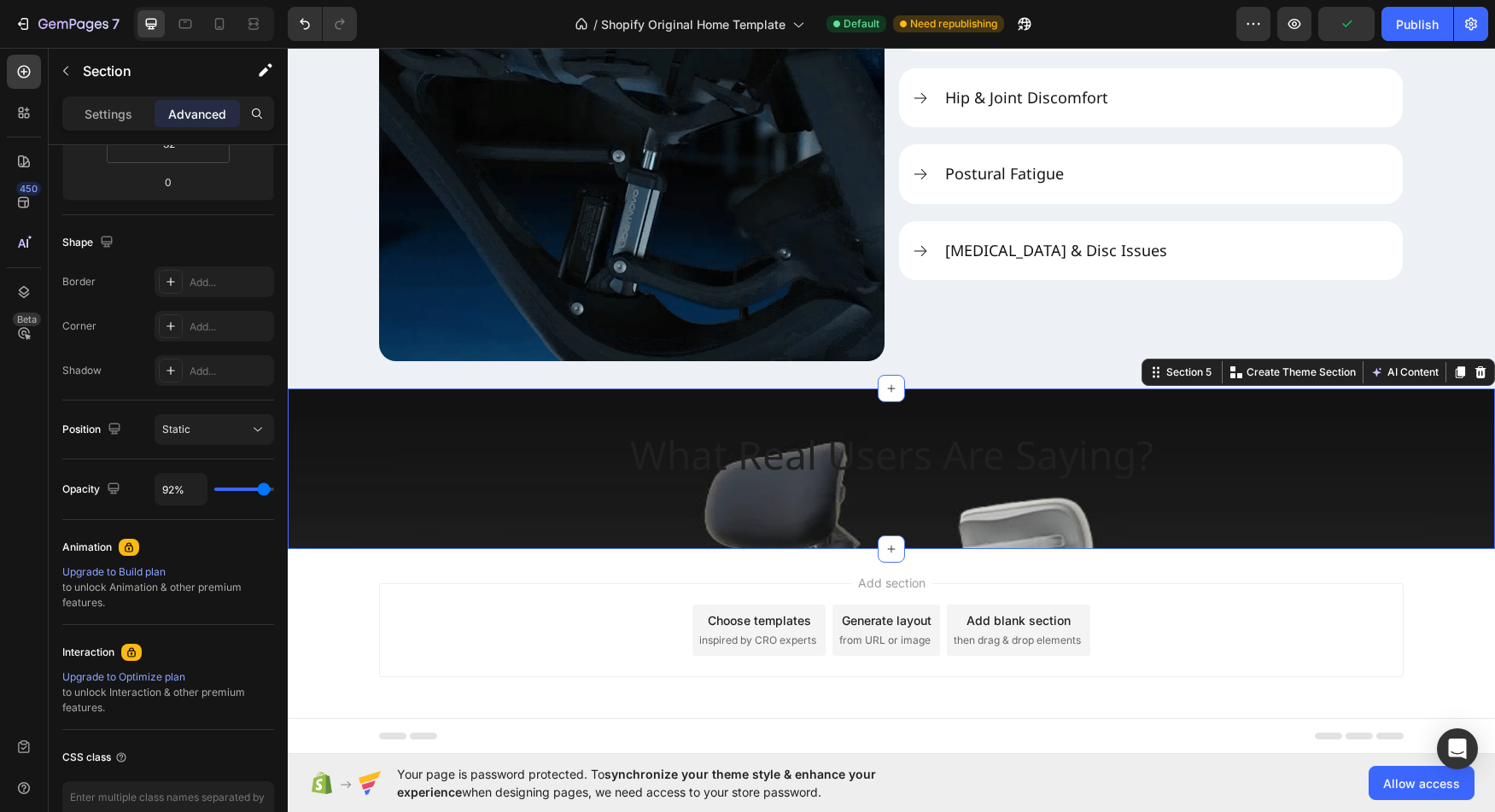
type input "90"
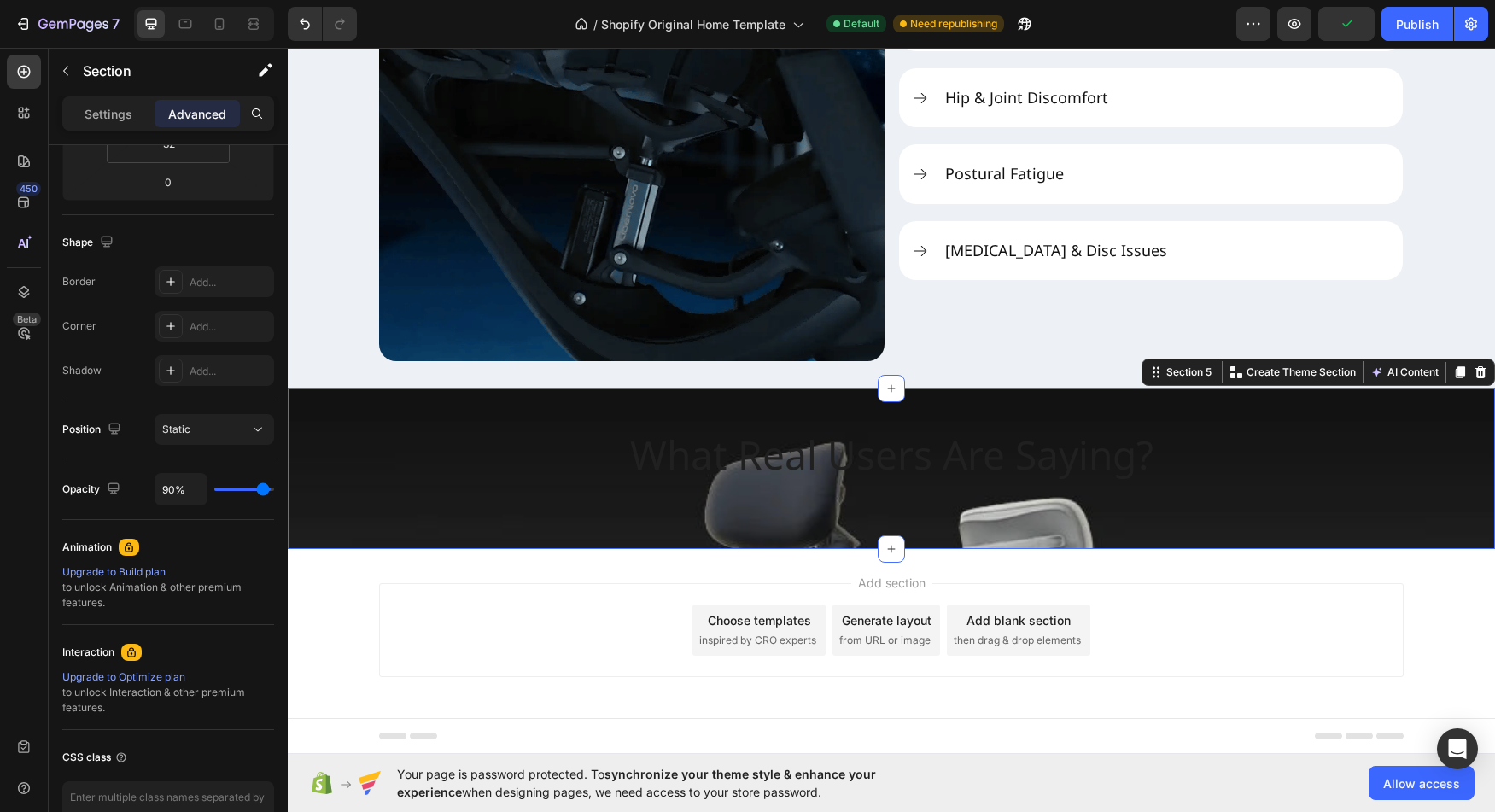
type input "87%"
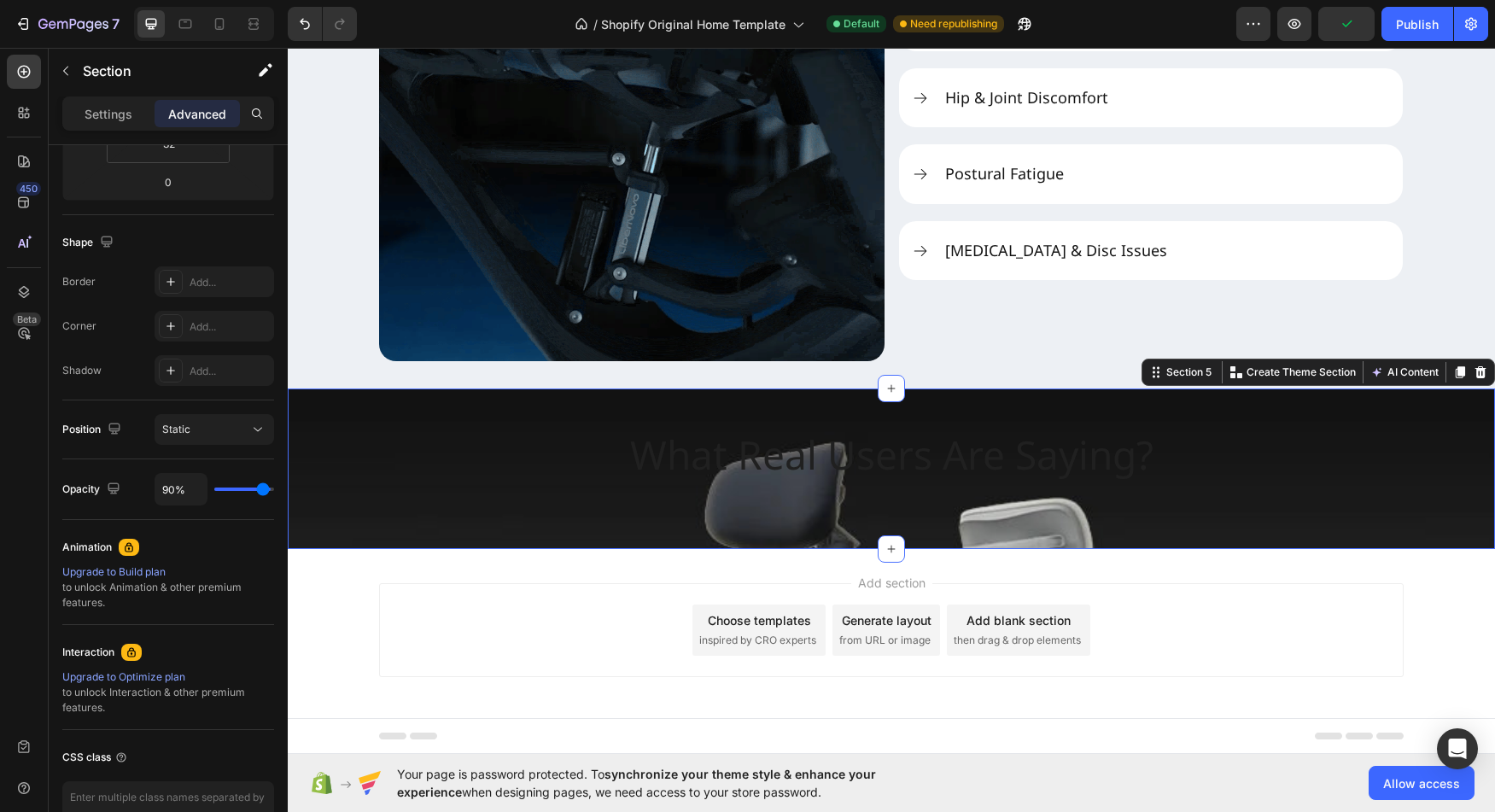
type input "87"
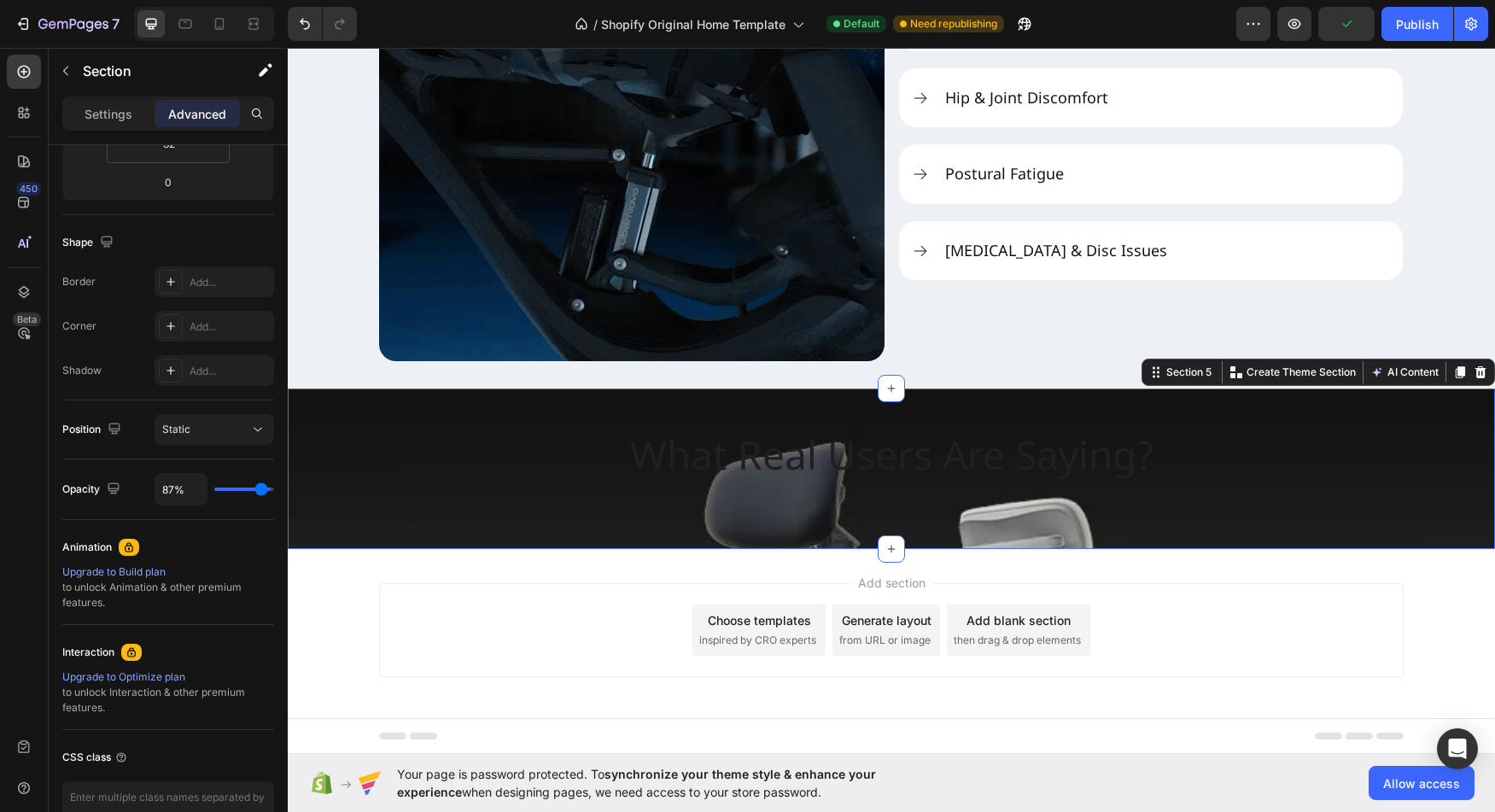
type input "81%"
type input "81"
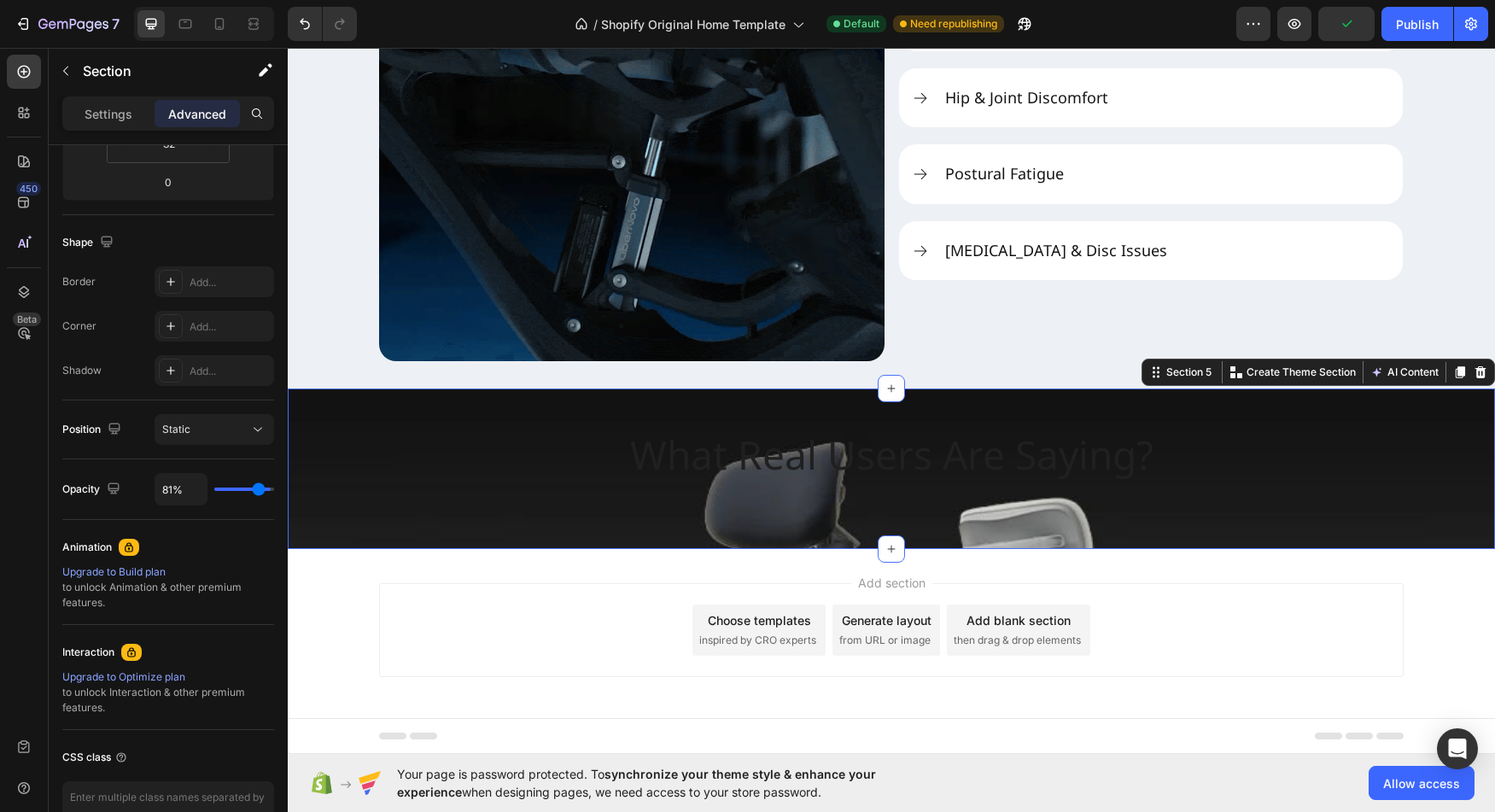
type input "79%"
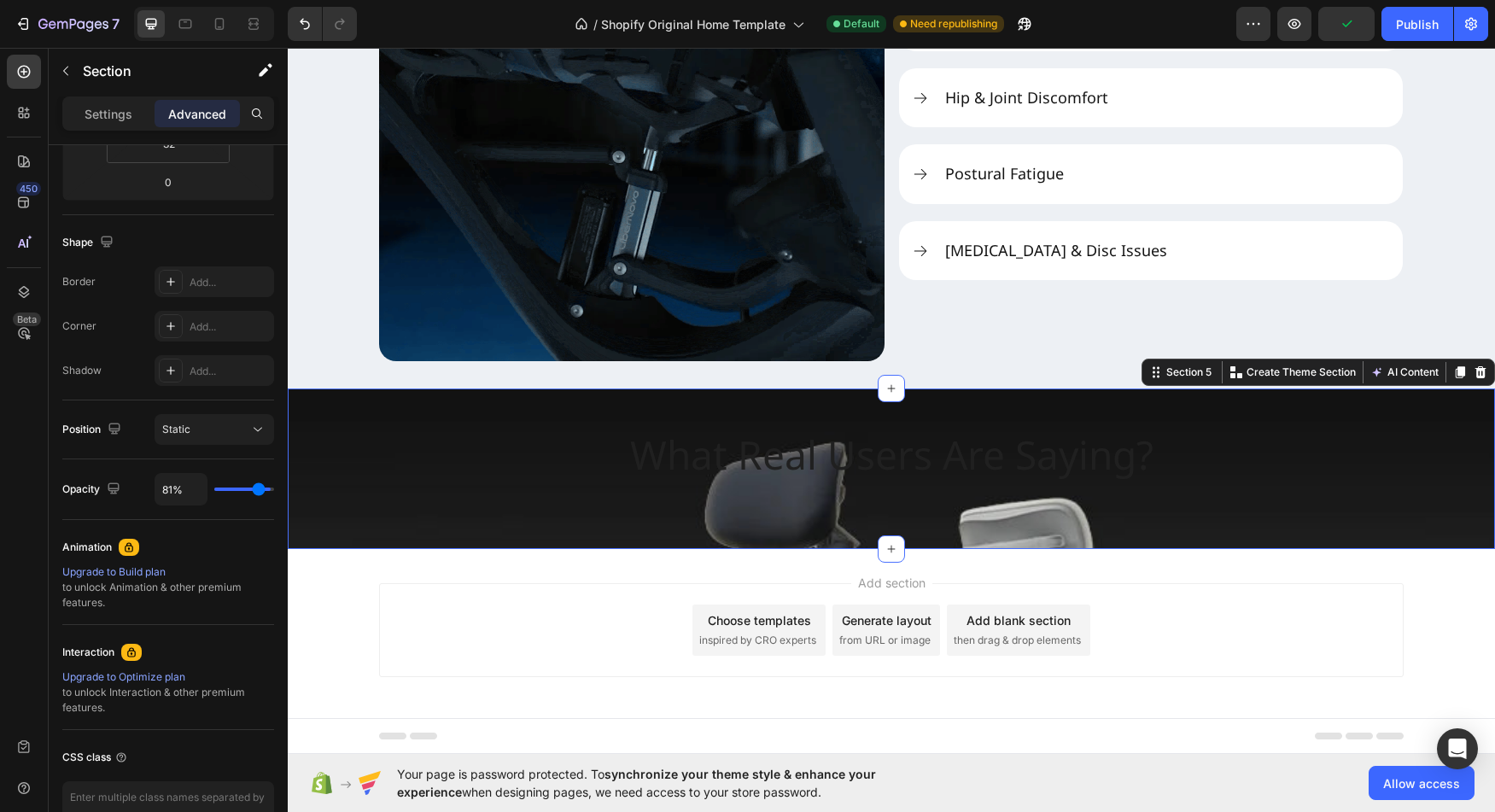
type input "79"
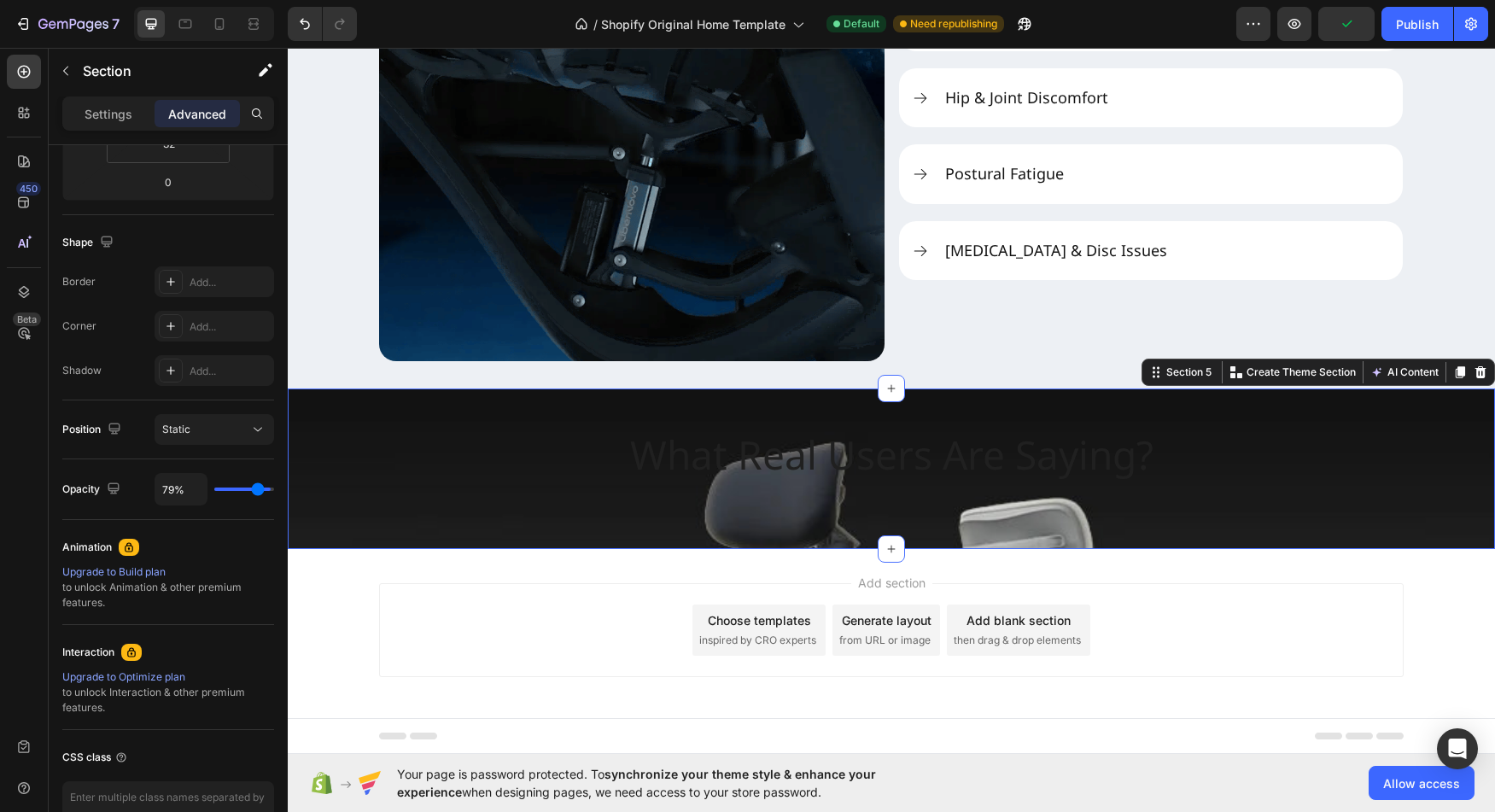
type input "77%"
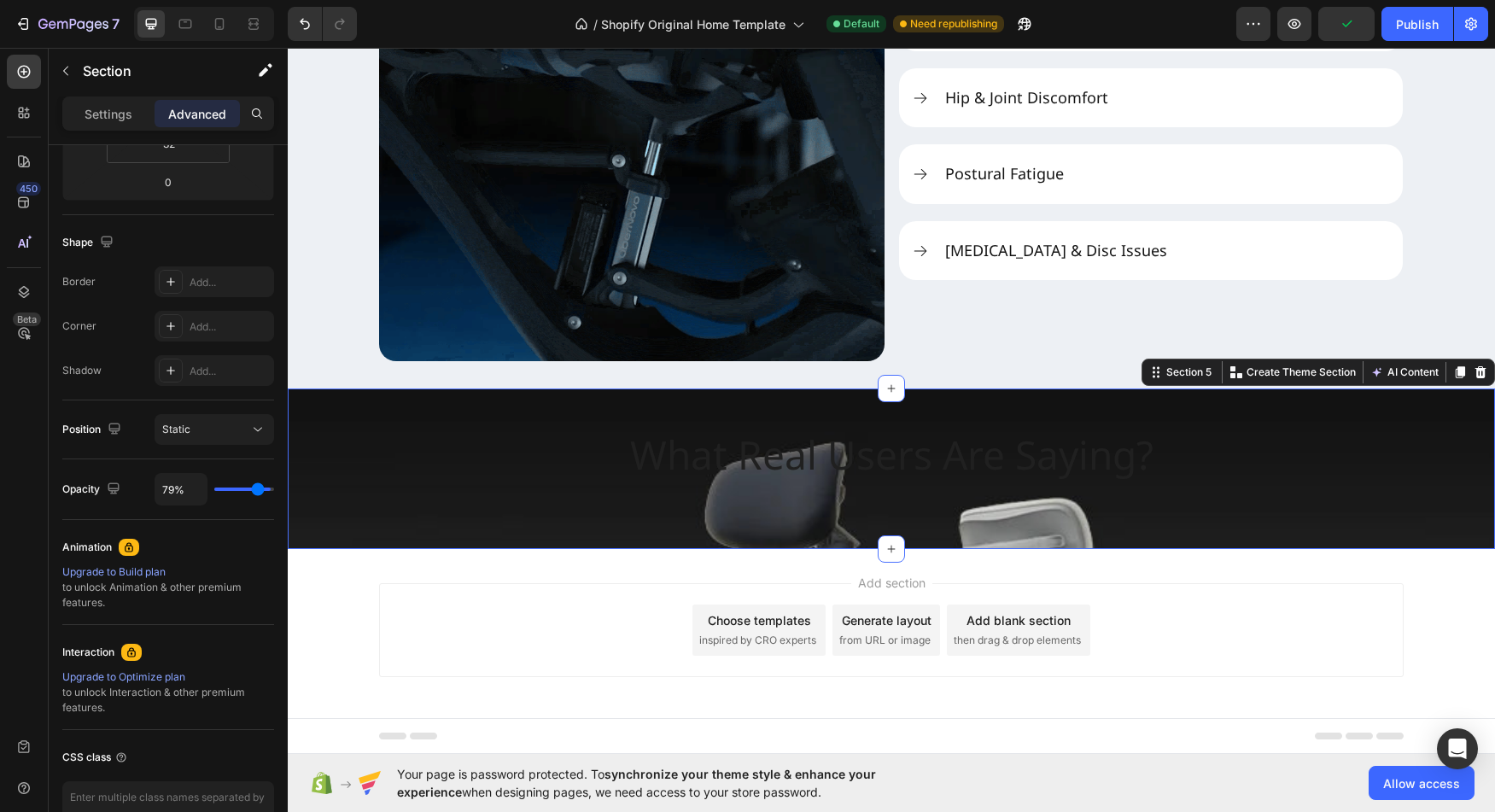
type input "77"
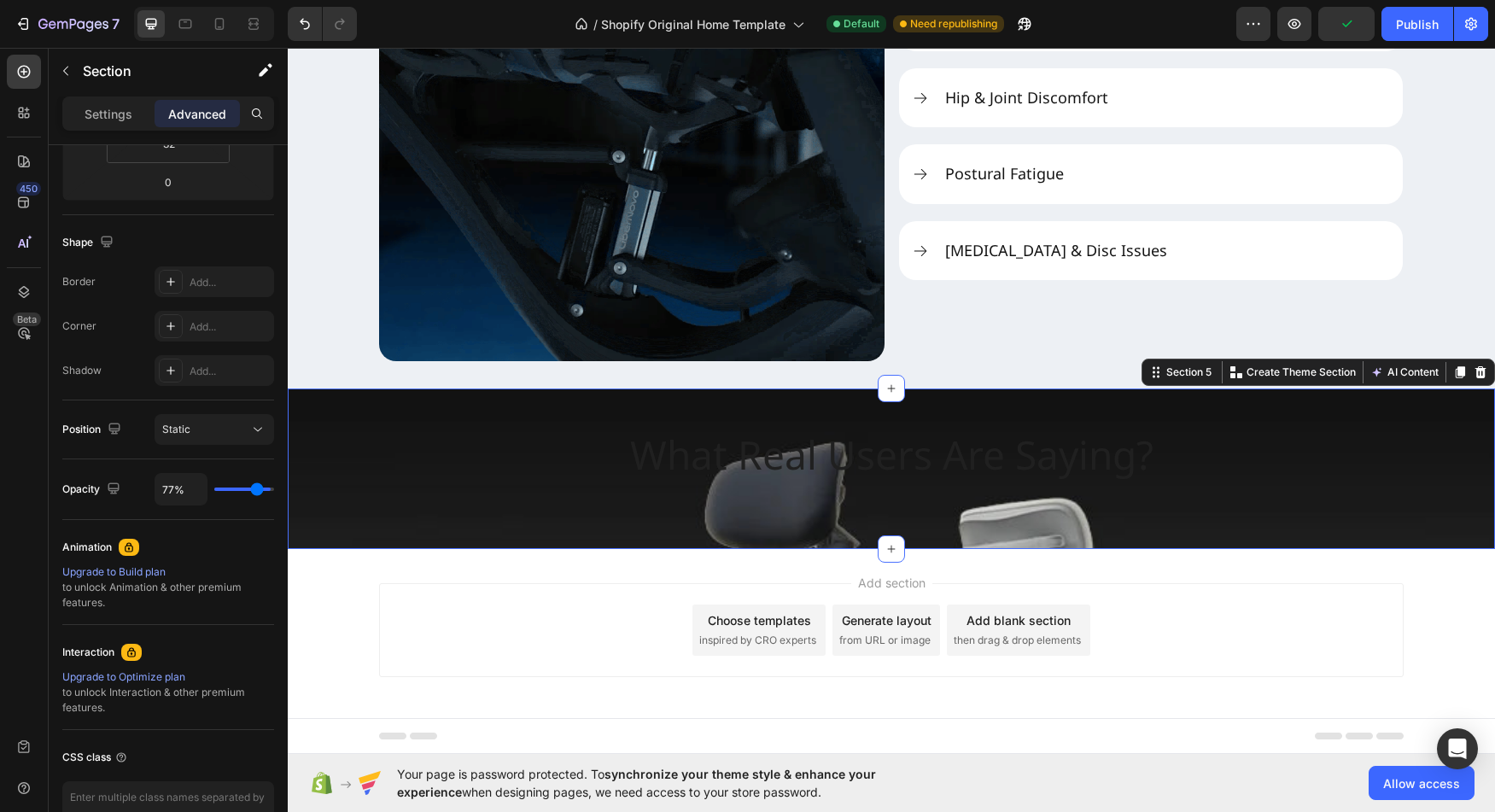
type input "75%"
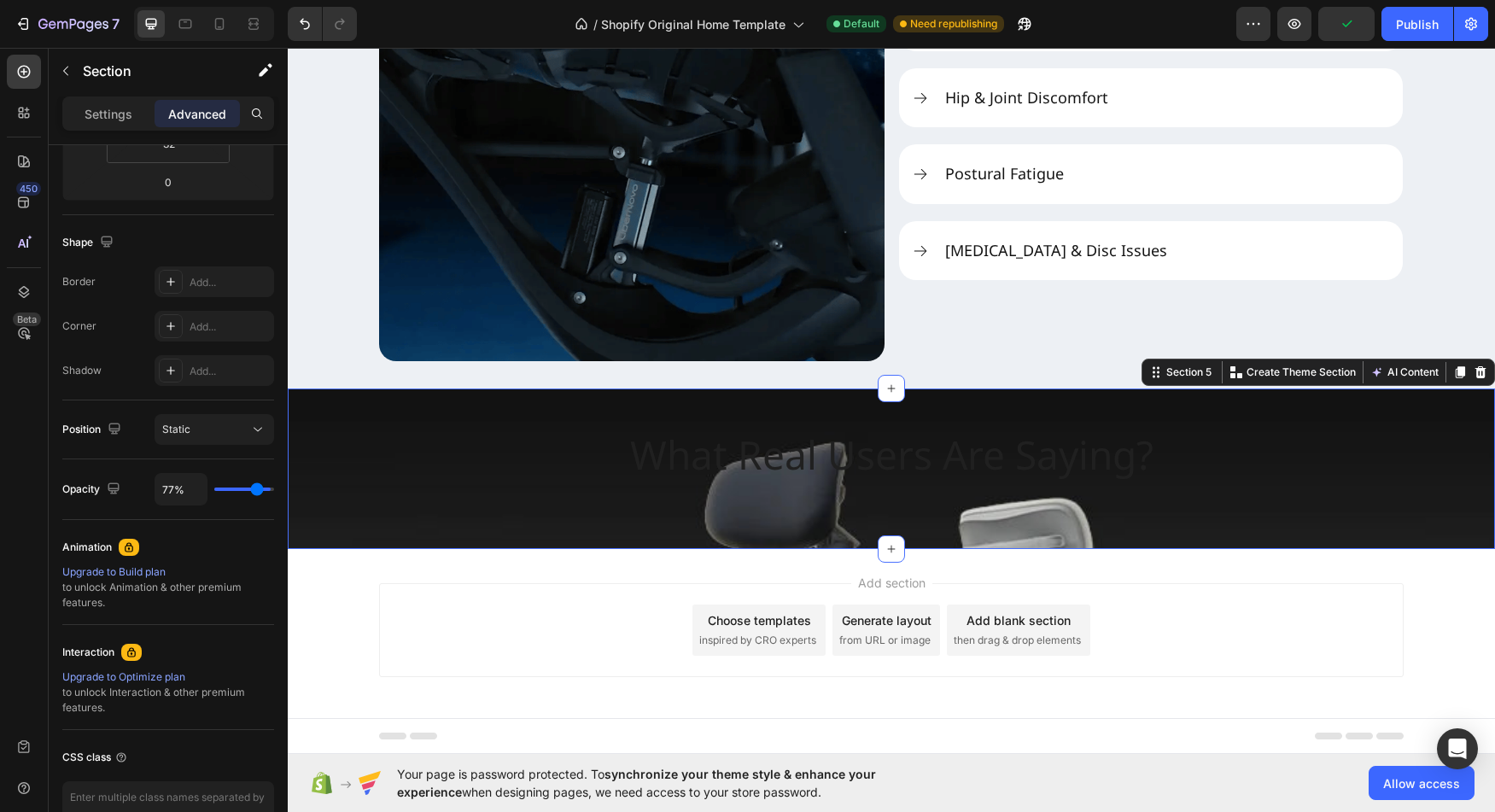
type input "75"
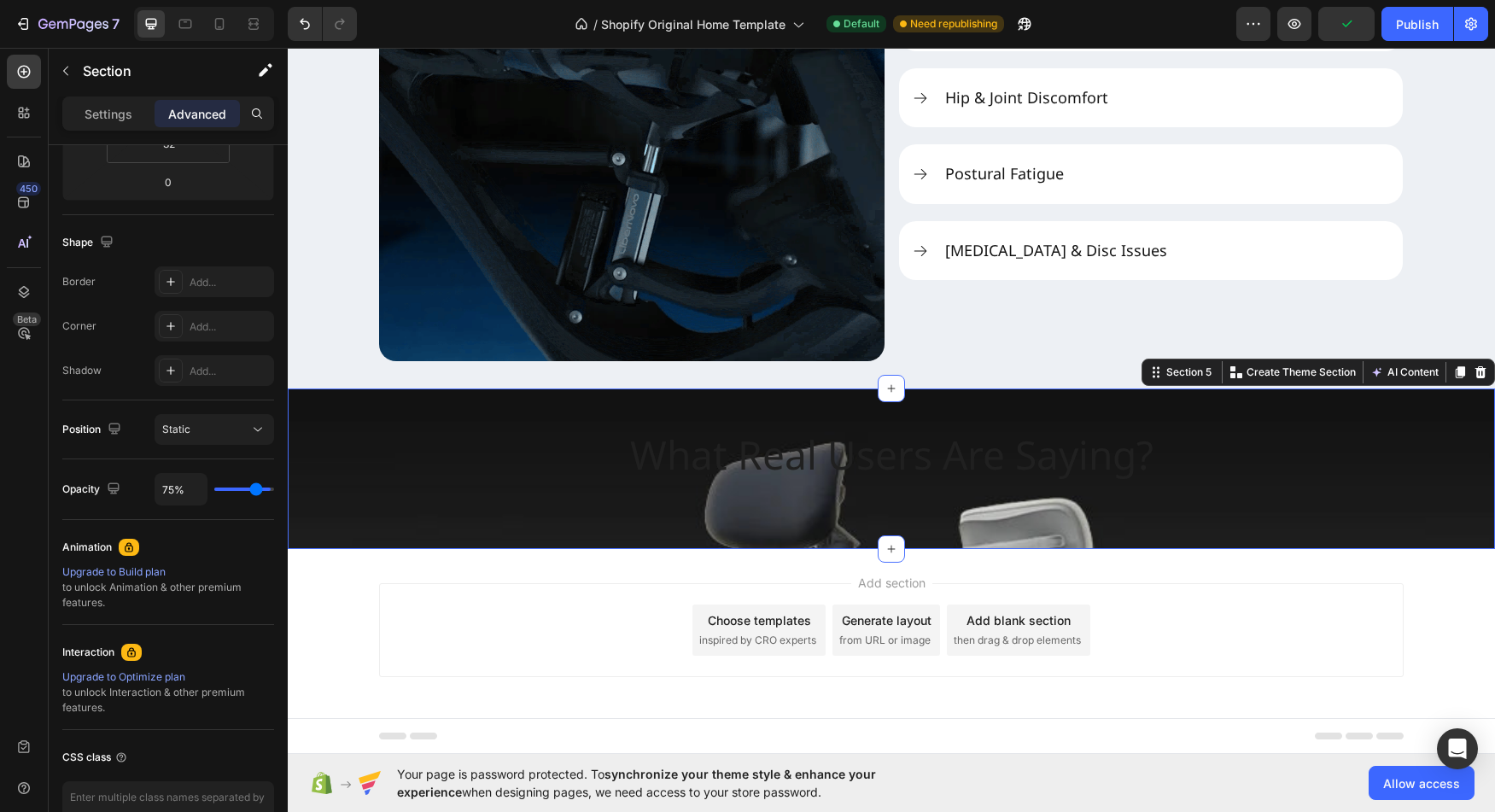
type input "73%"
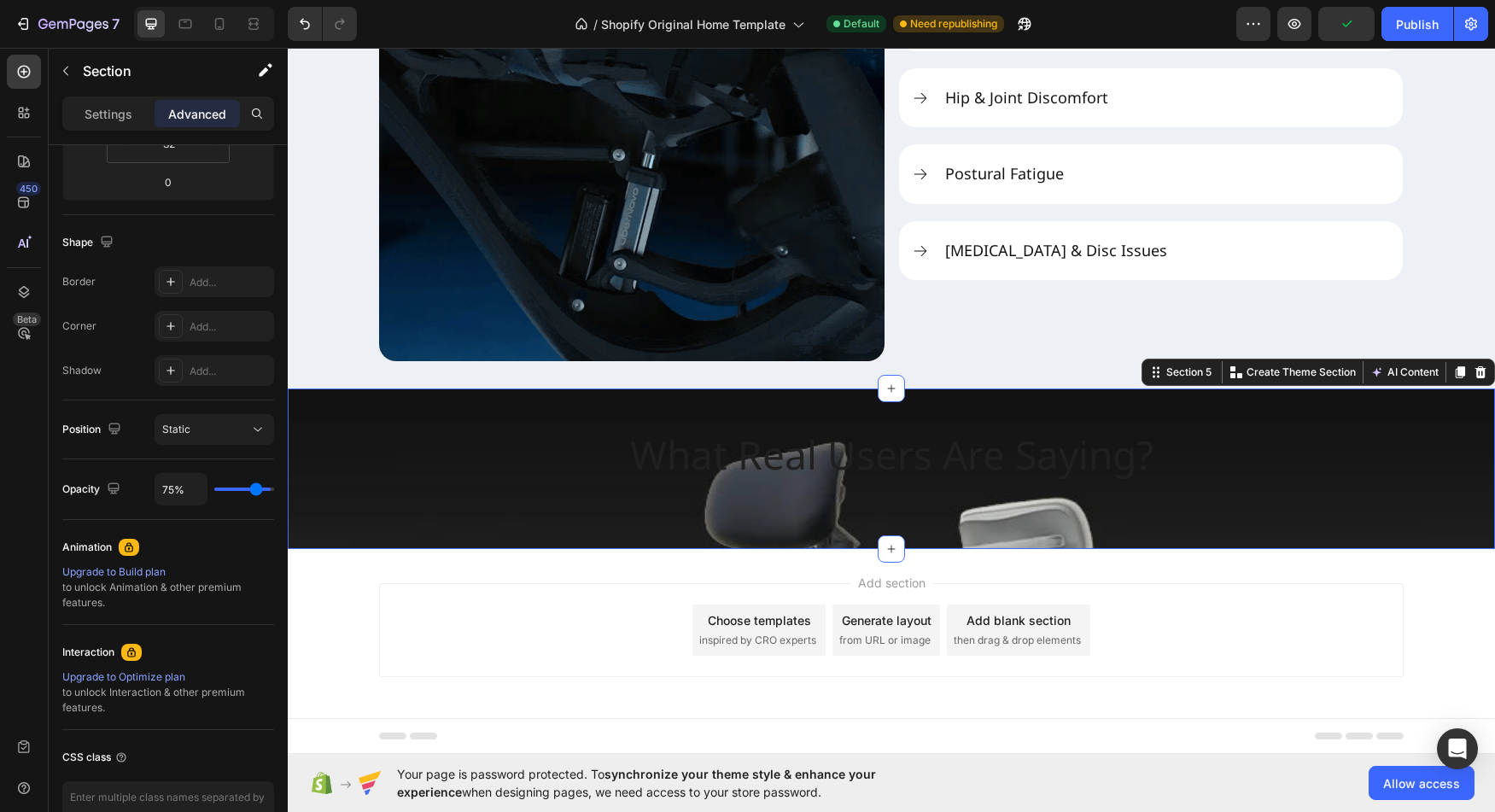
type input "73"
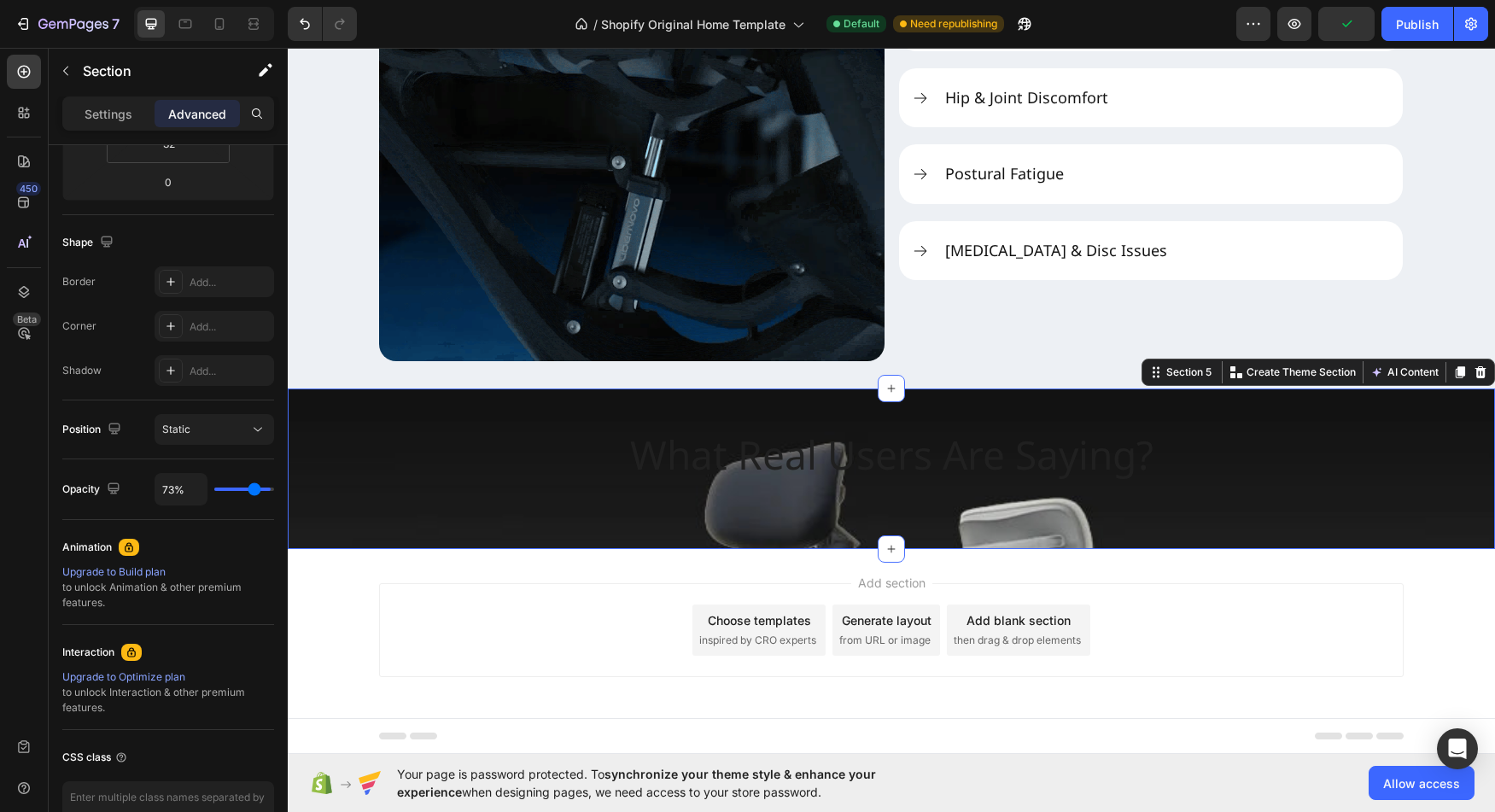
type input "67%"
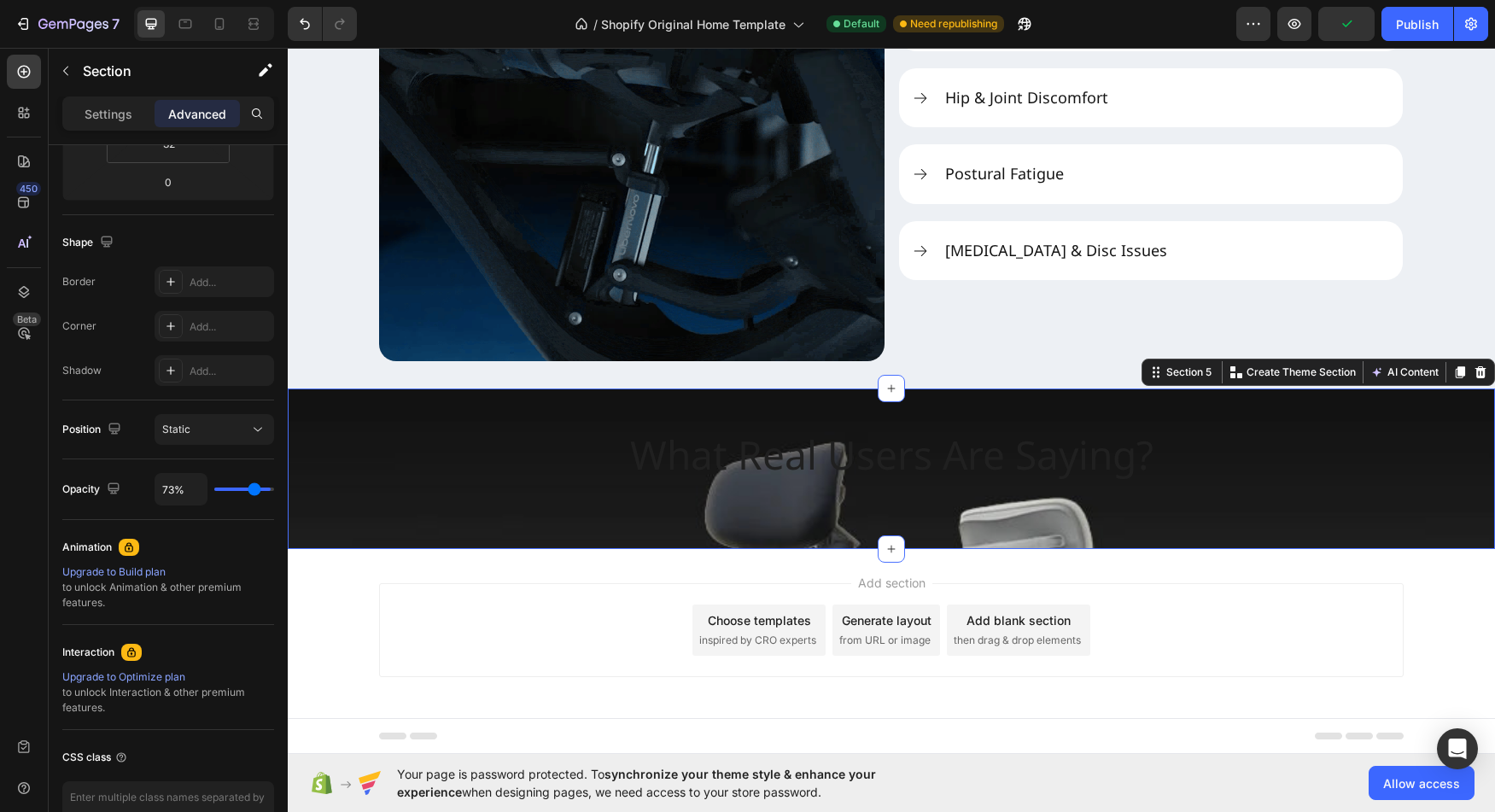
type input "67"
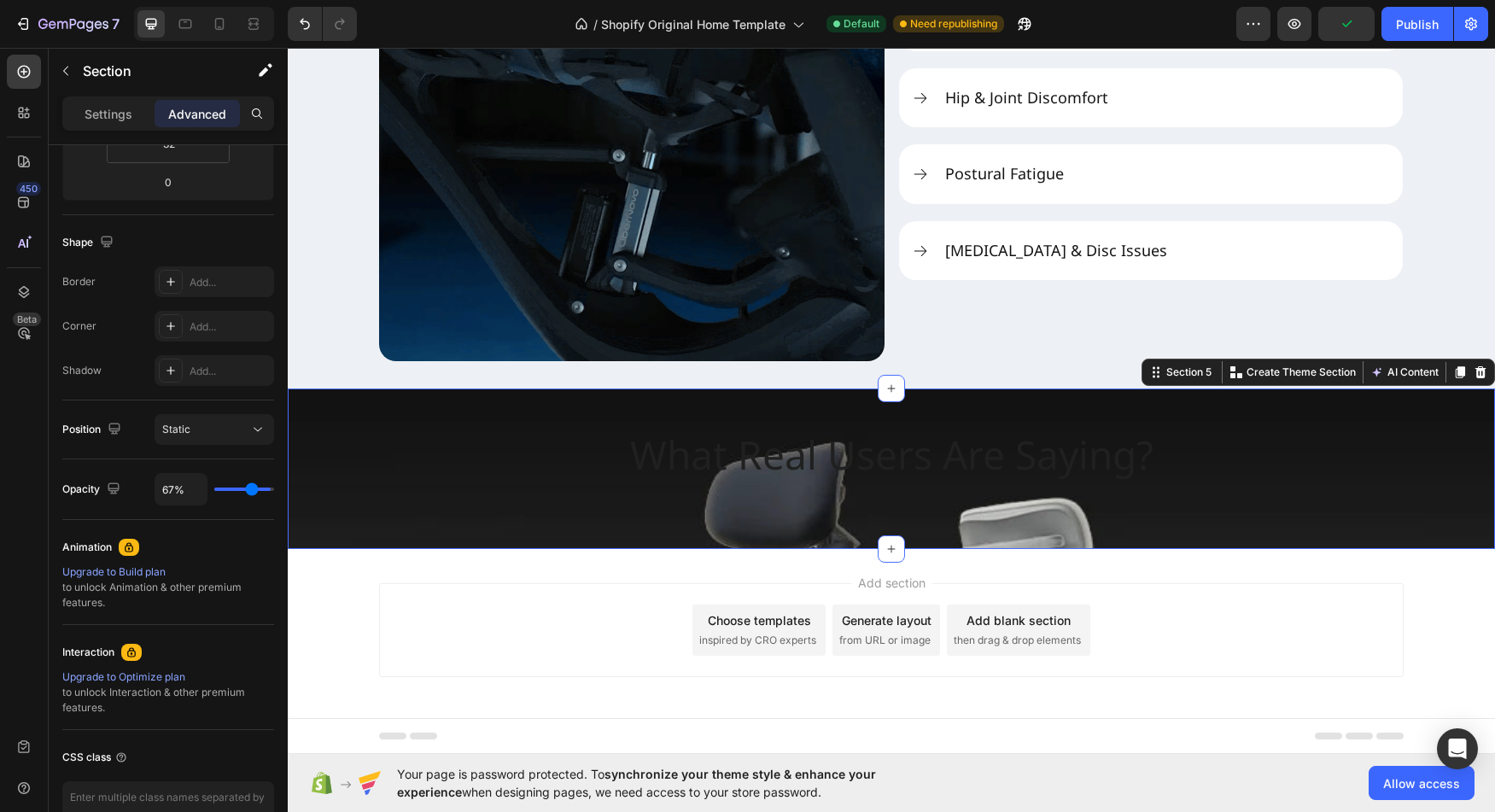
type input "65%"
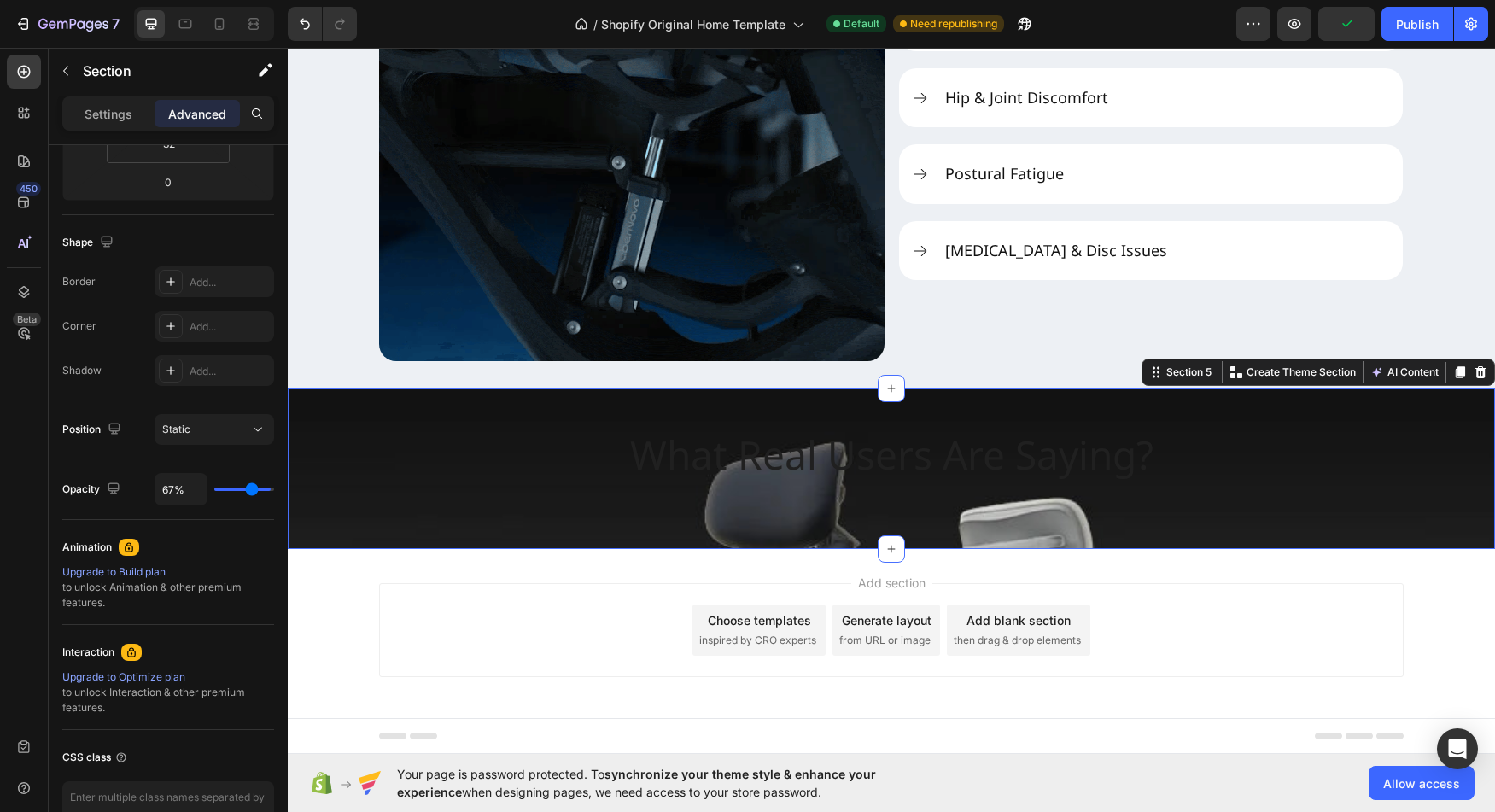
type input "65"
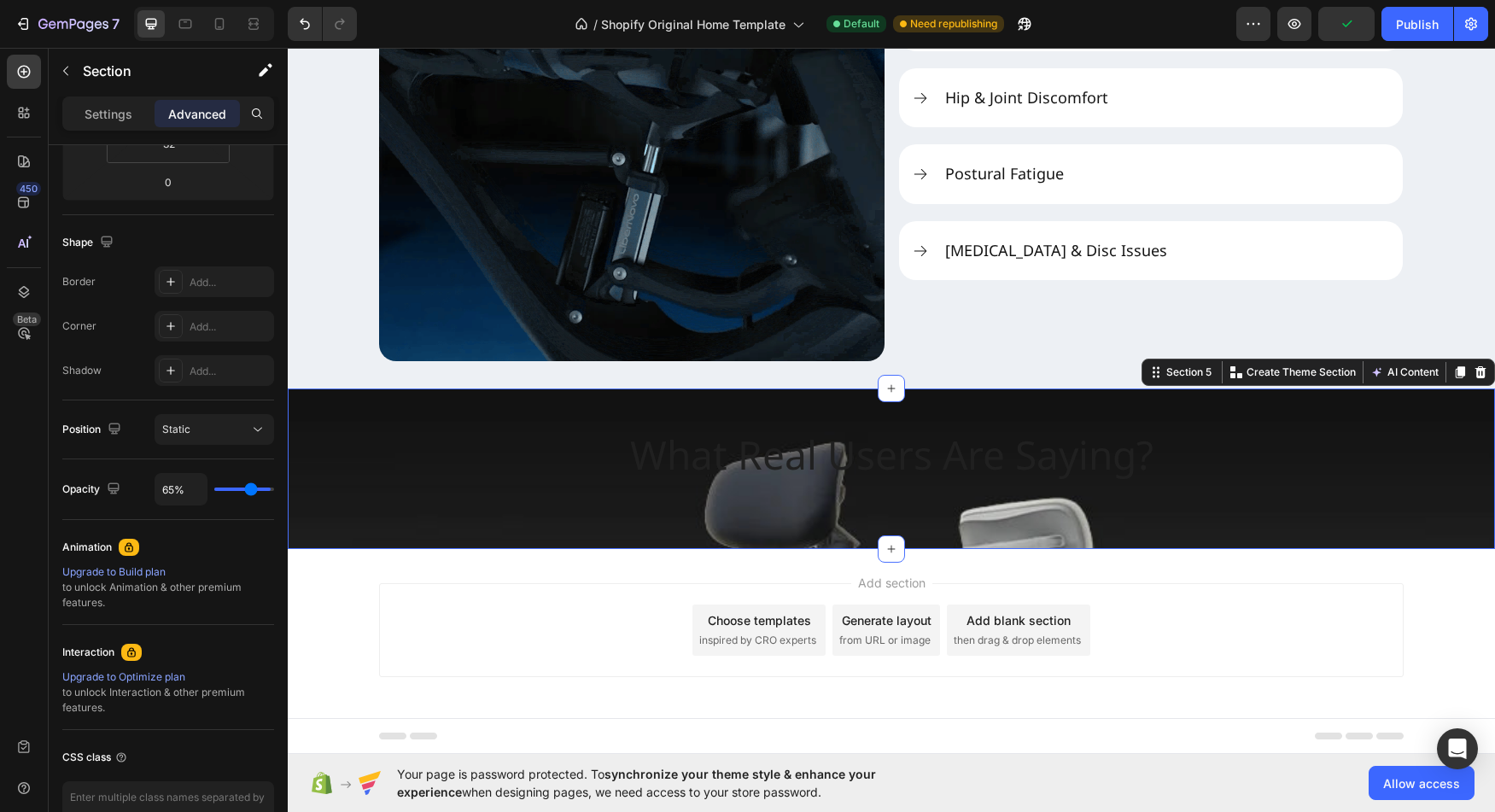
type input "63%"
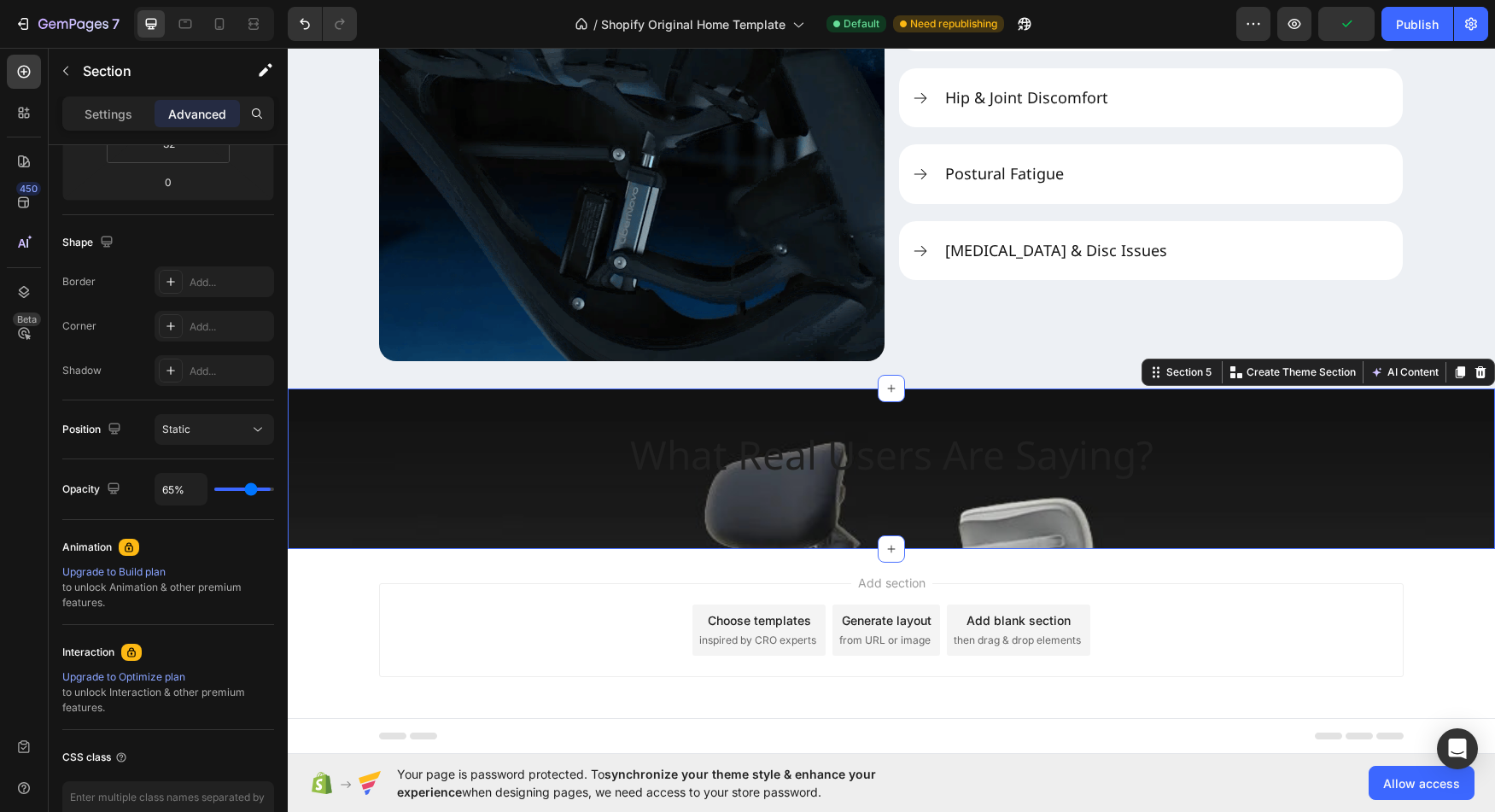
type input "63"
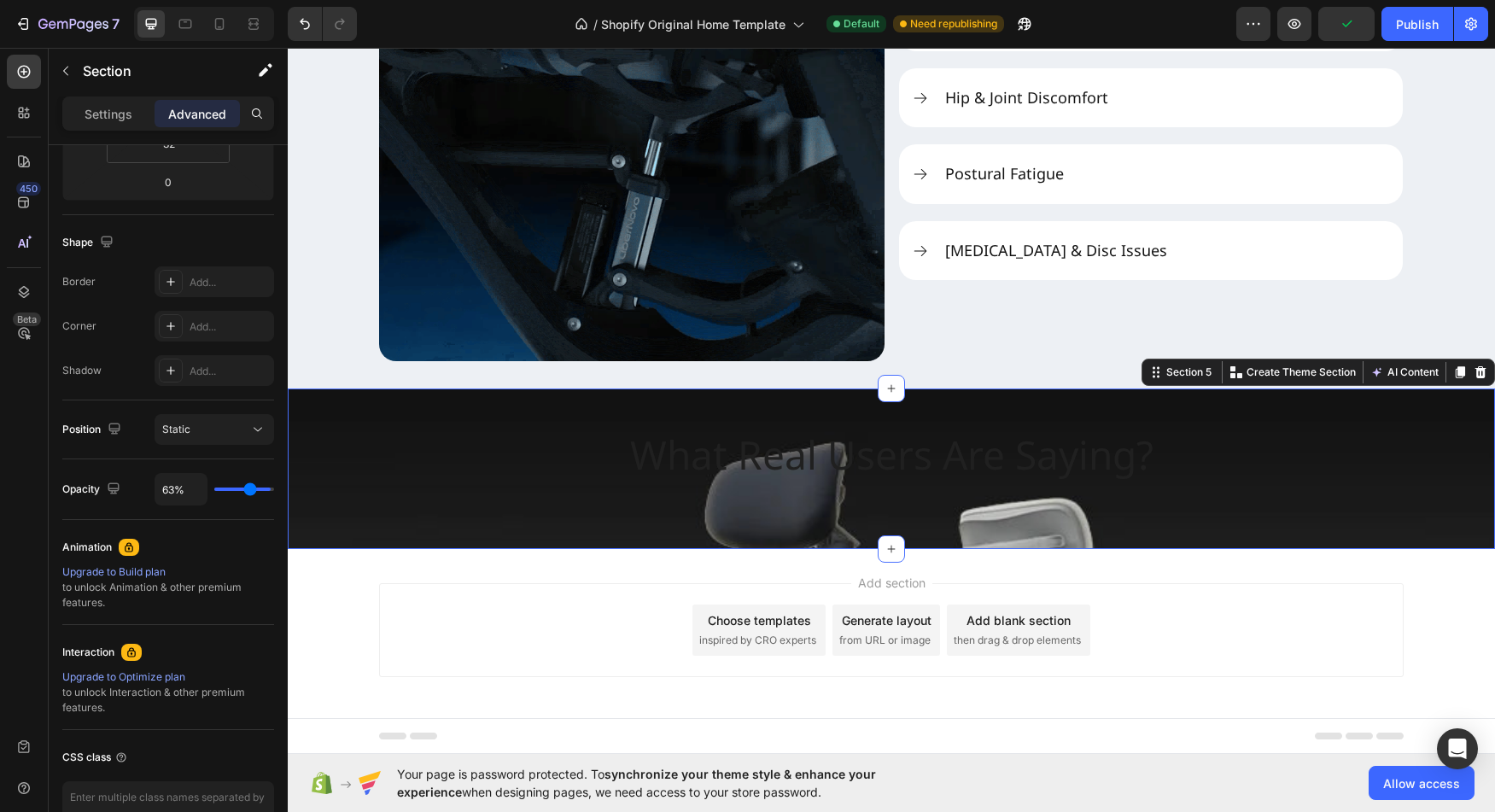
type input "62%"
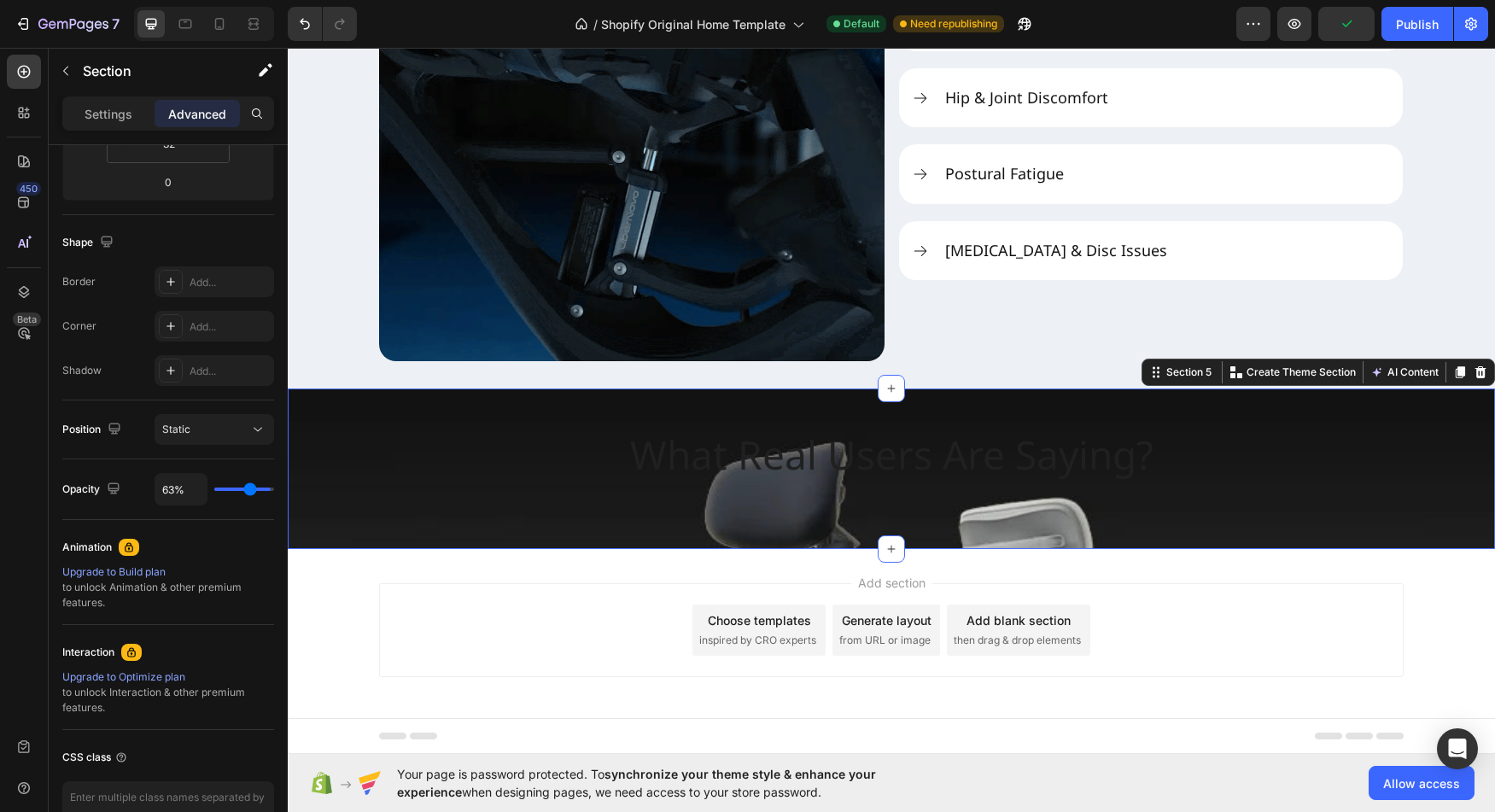
type input "62"
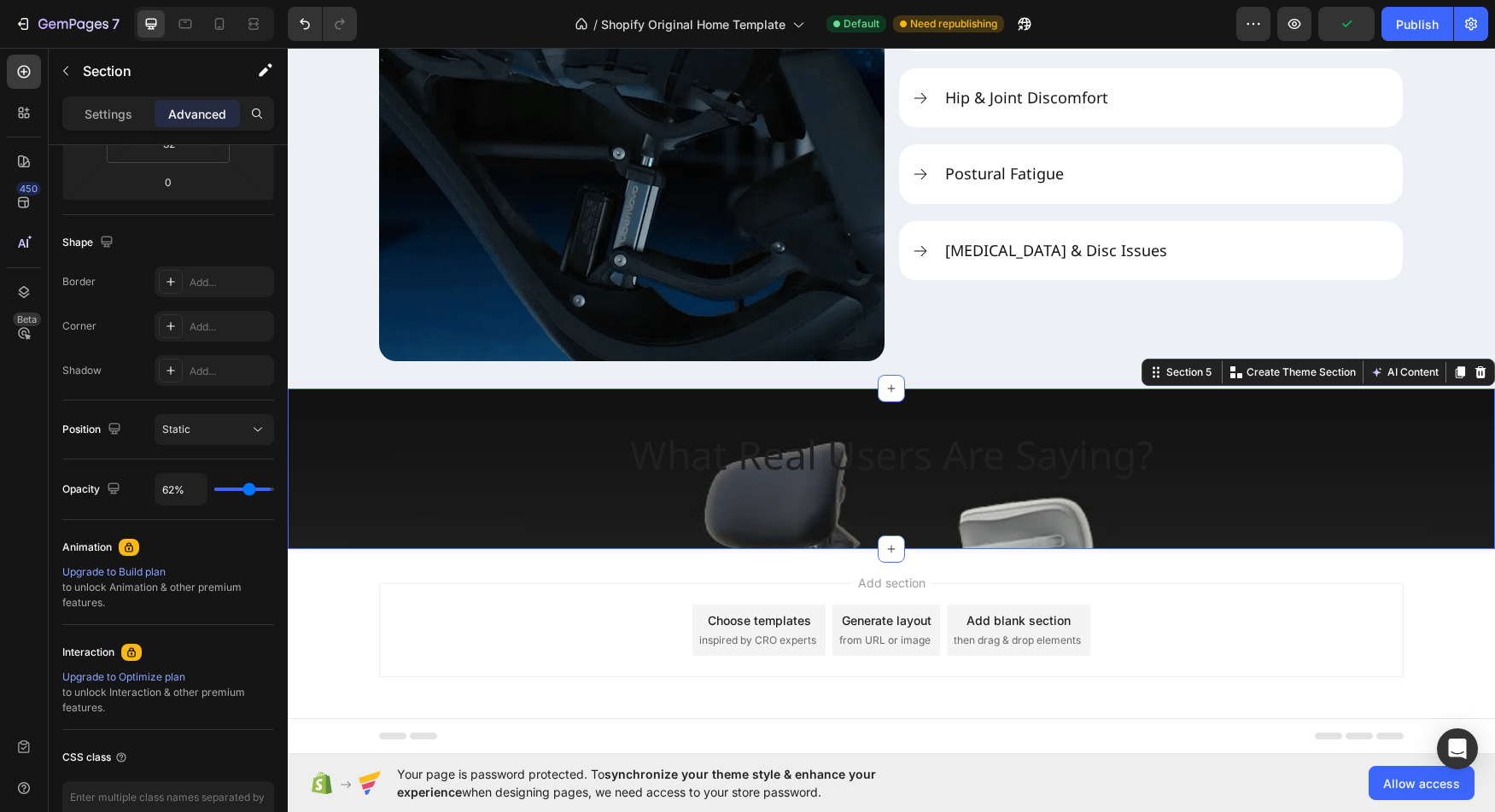
type input "60%"
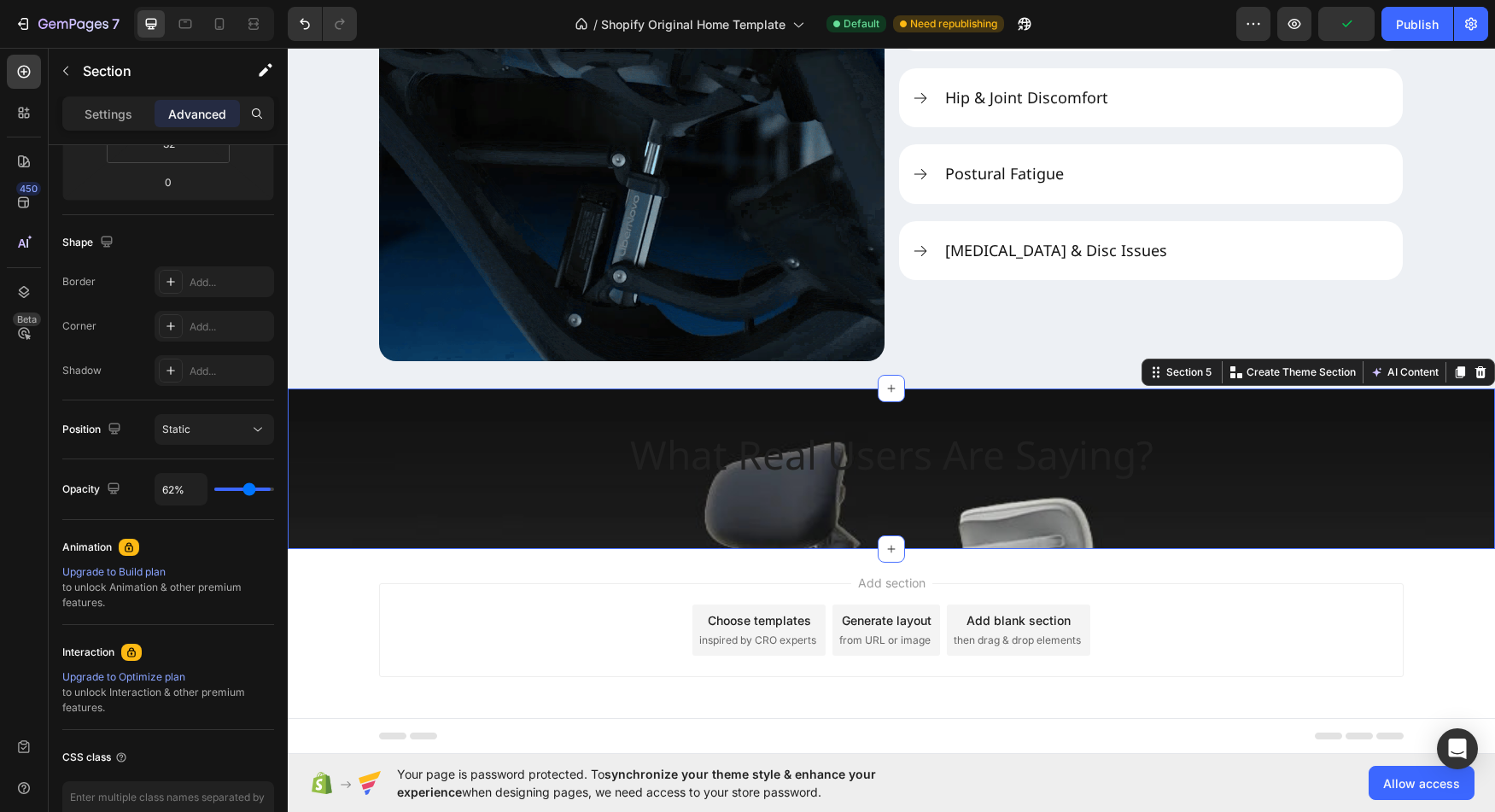
type input "60"
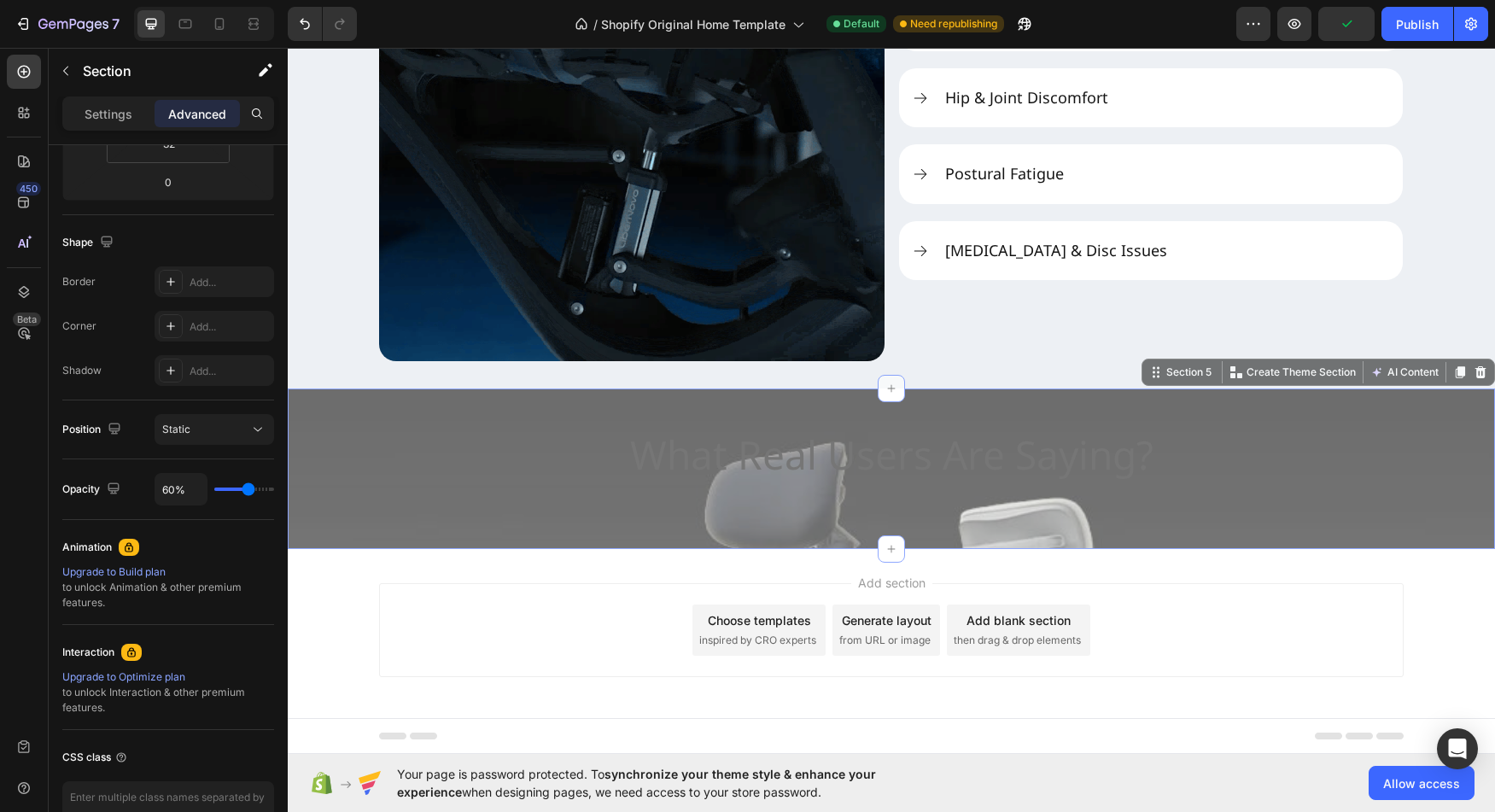
type input "58%"
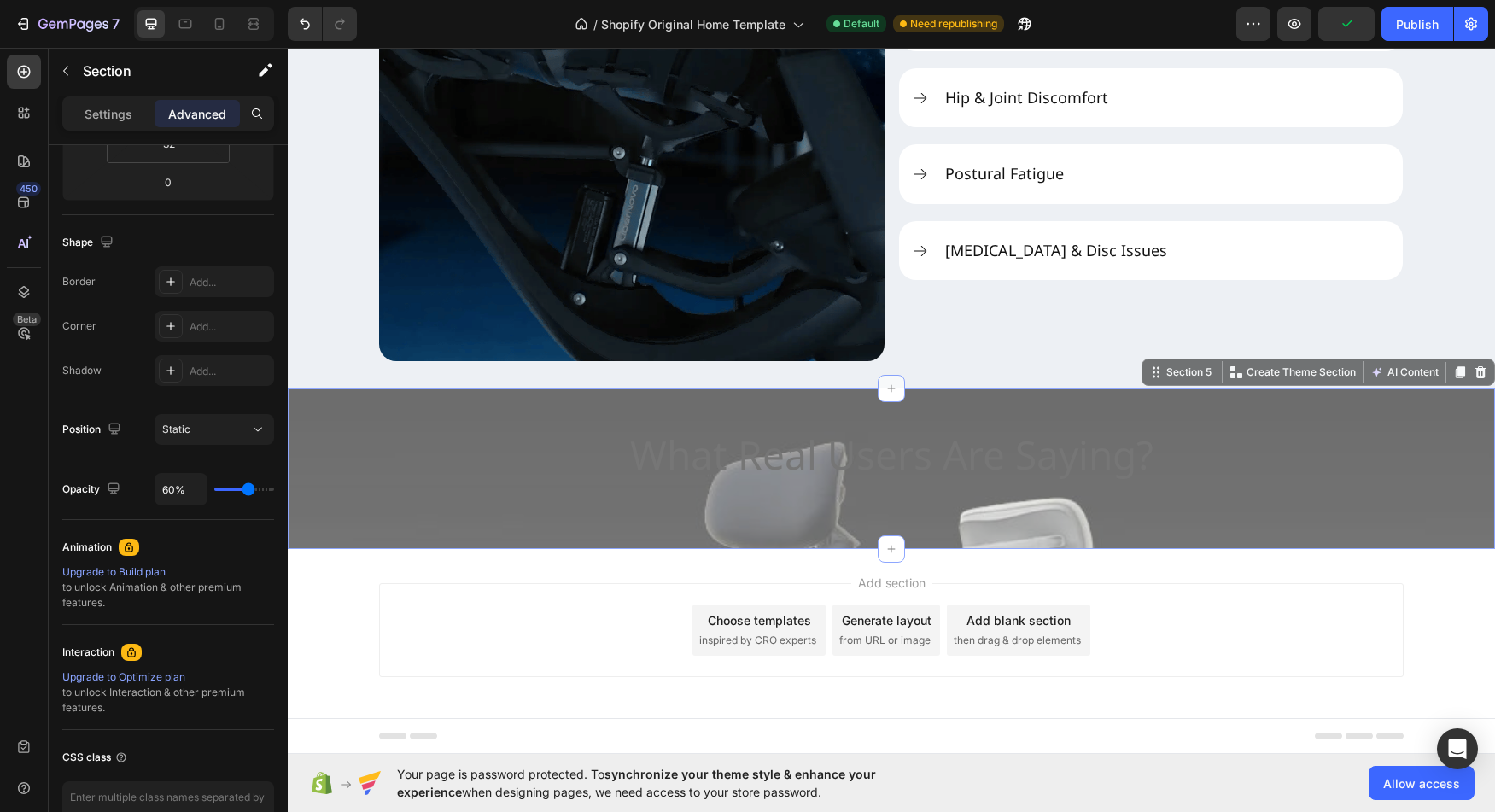
type input "58"
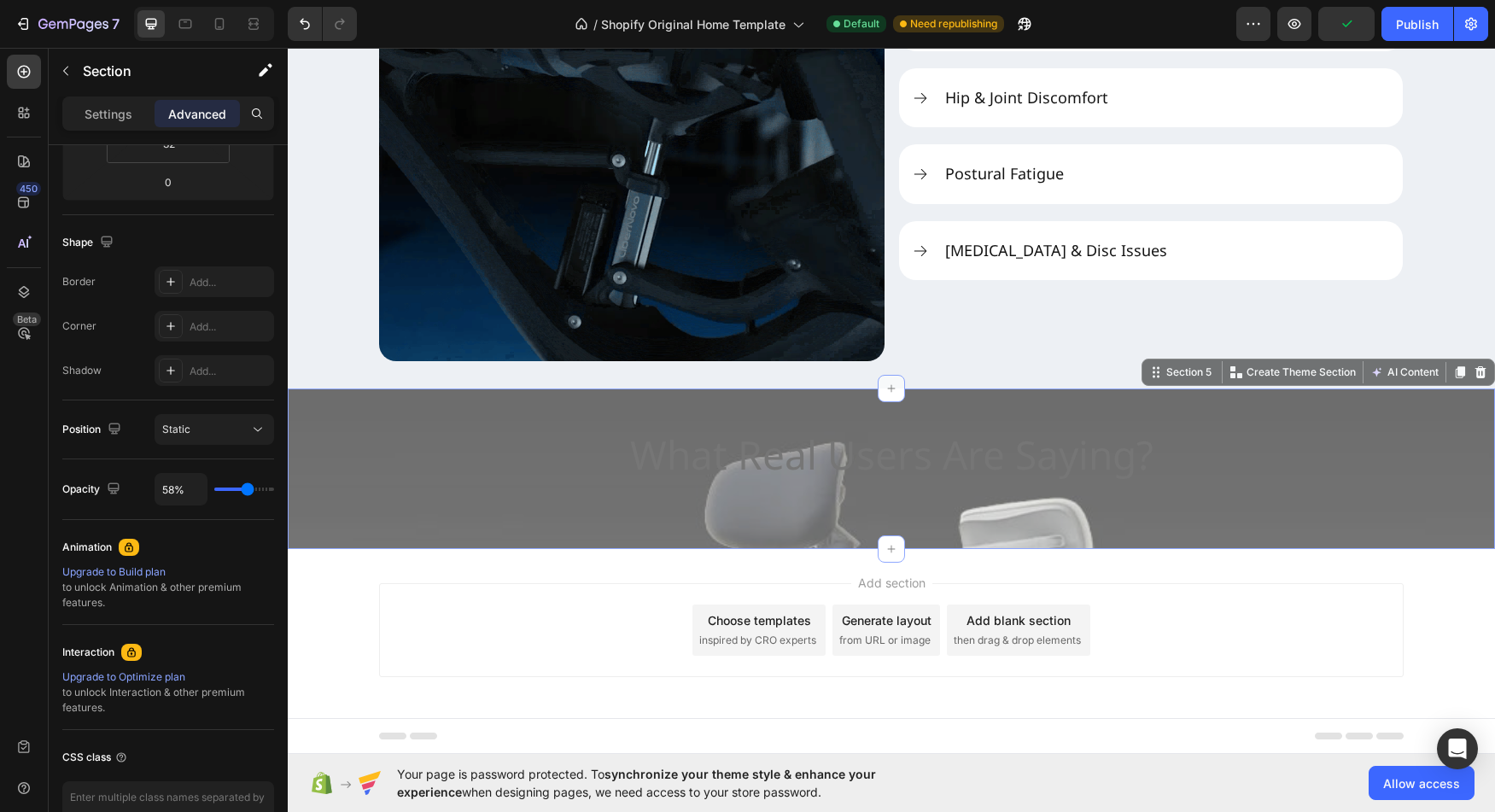
type input "56%"
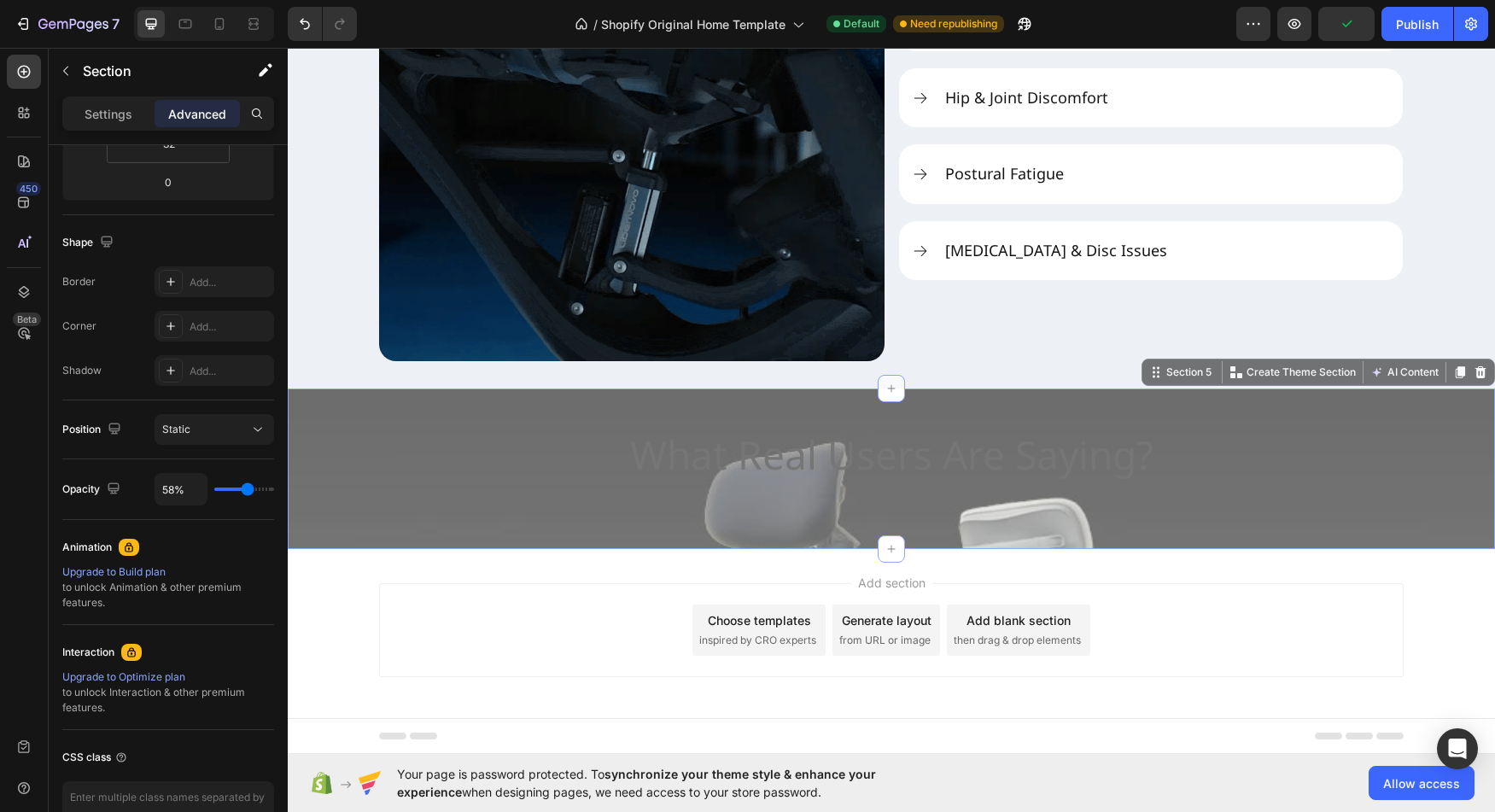
type input "56"
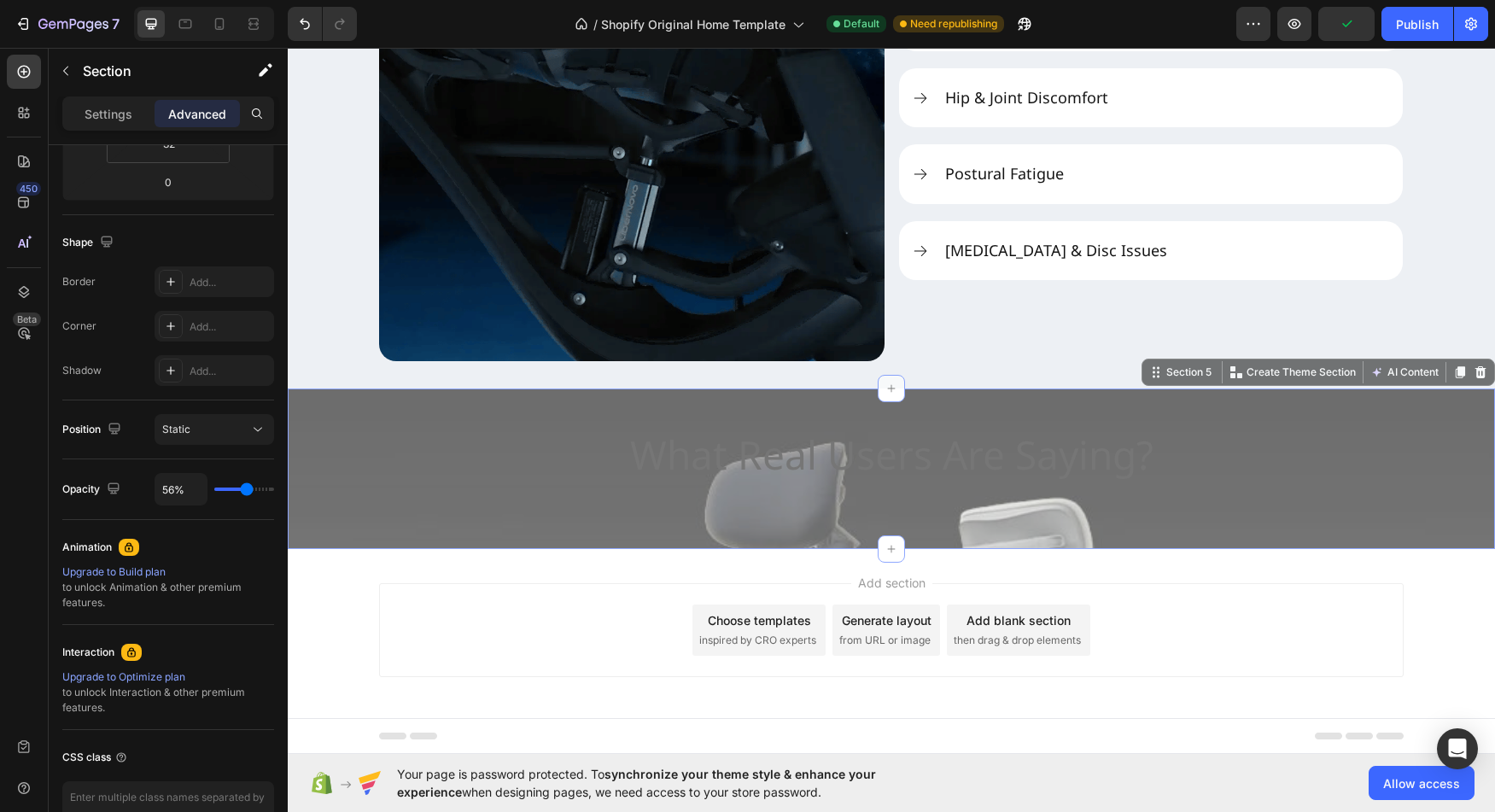
type input "54%"
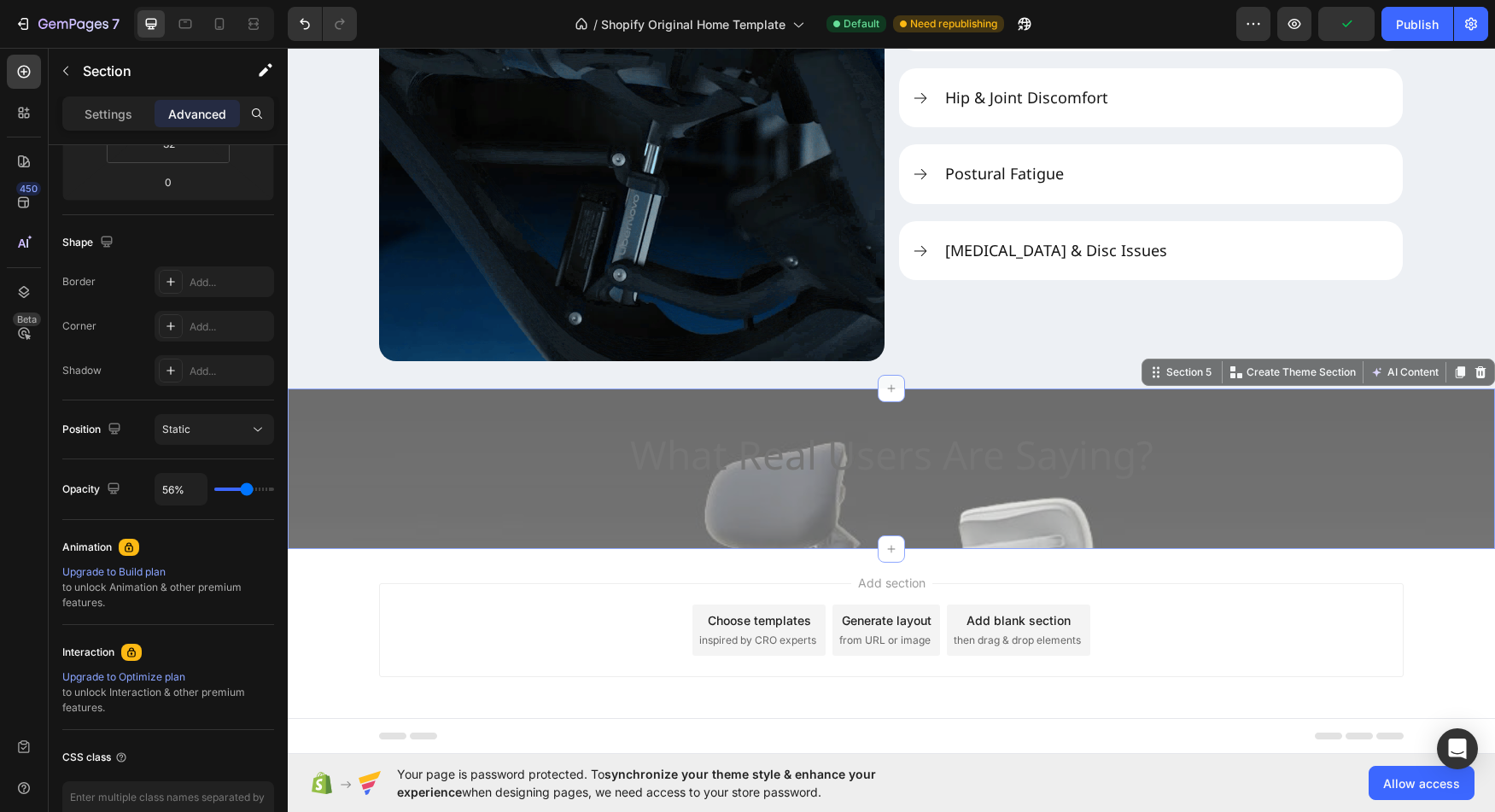
type input "54"
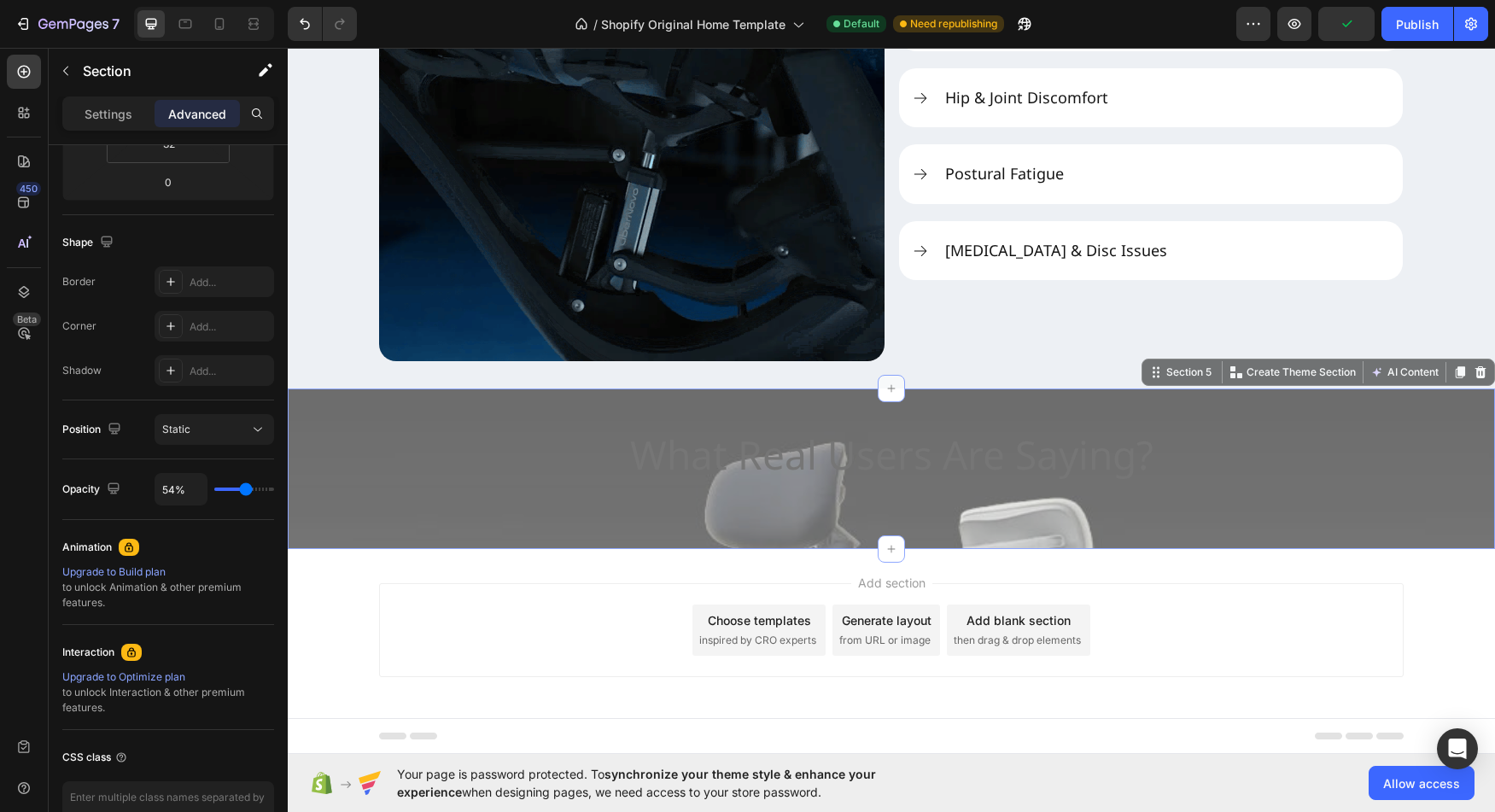
type input "52%"
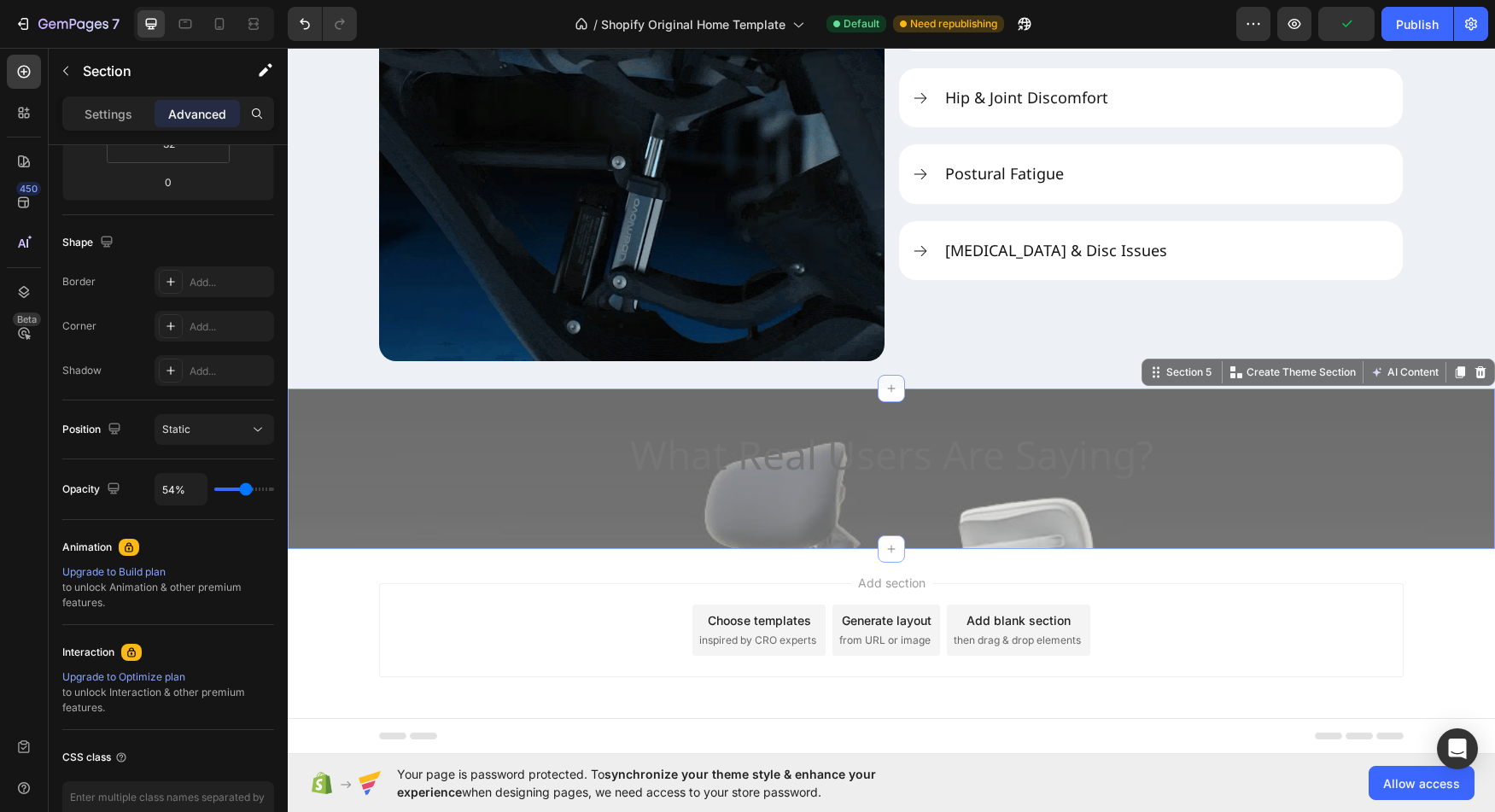
type input "52"
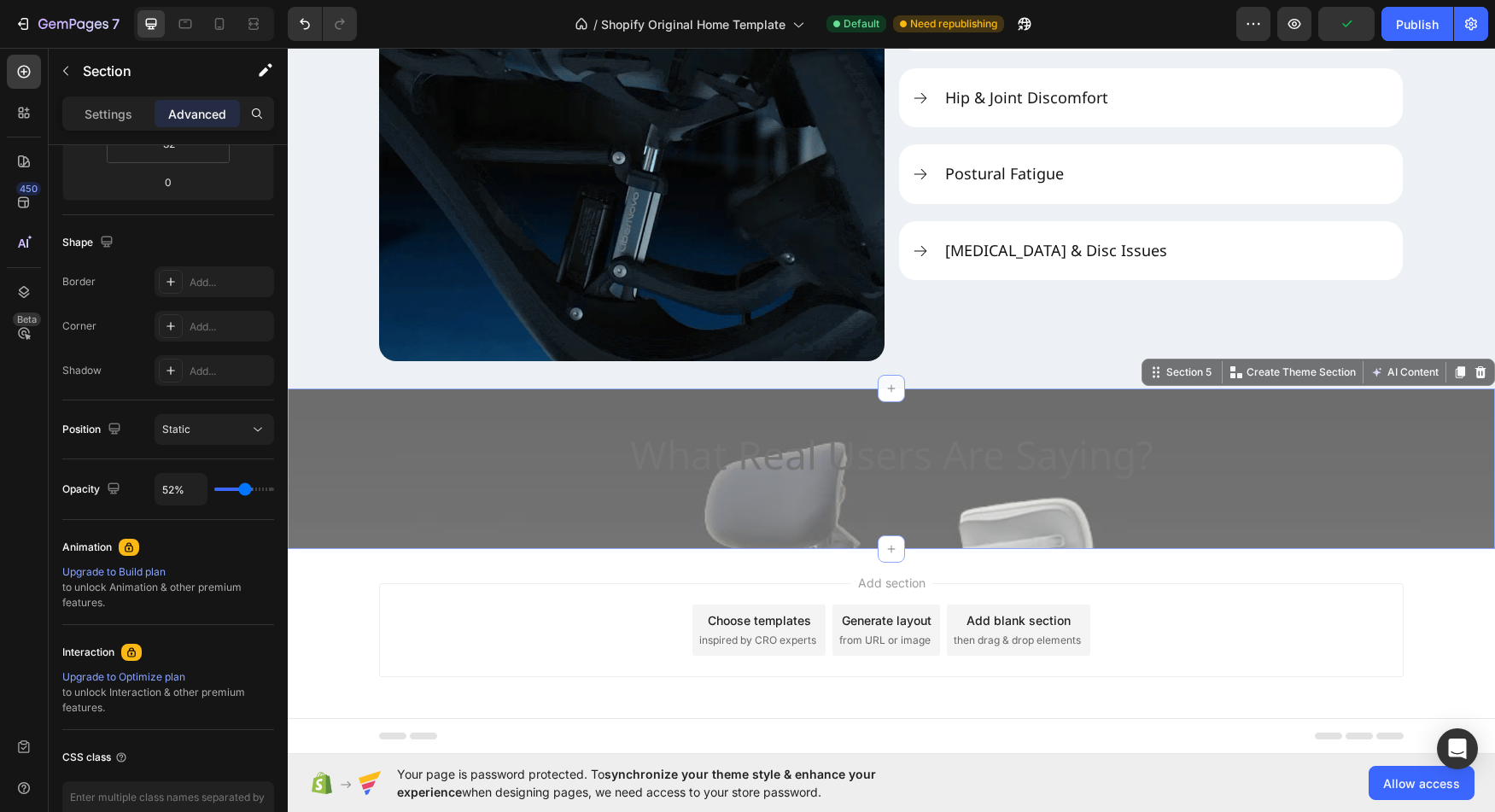
type input "50%"
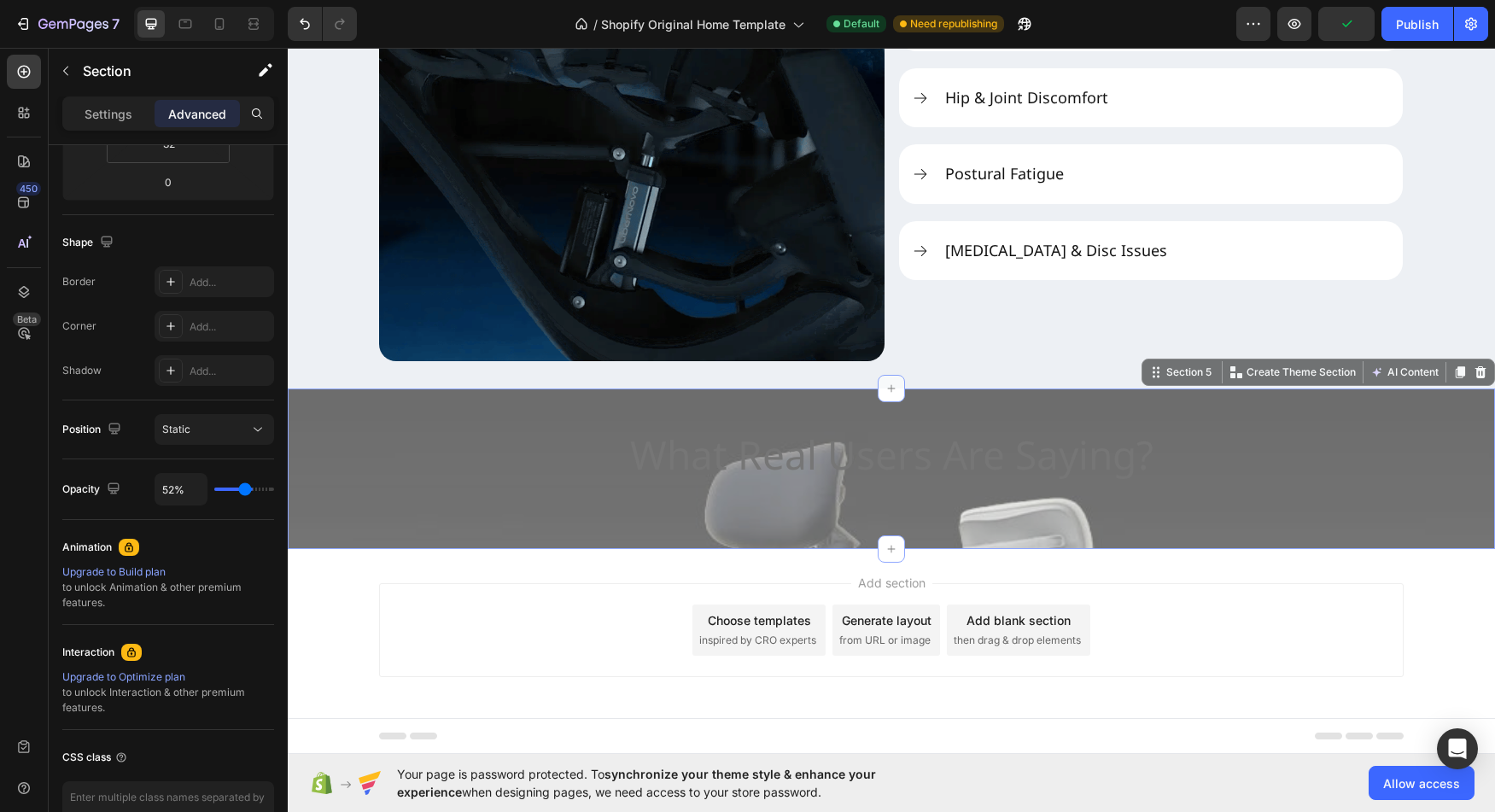
type input "50"
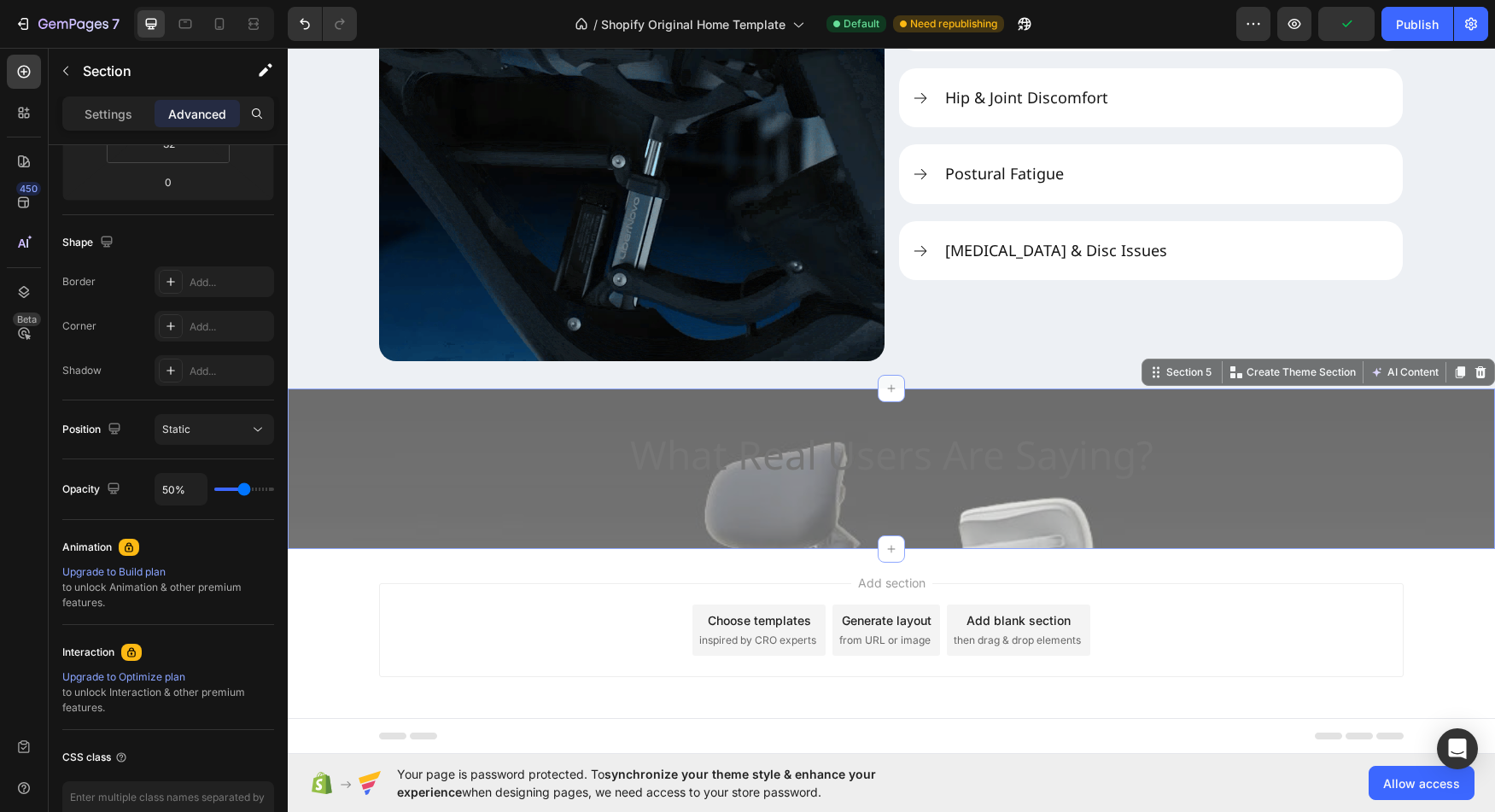
type input "48%"
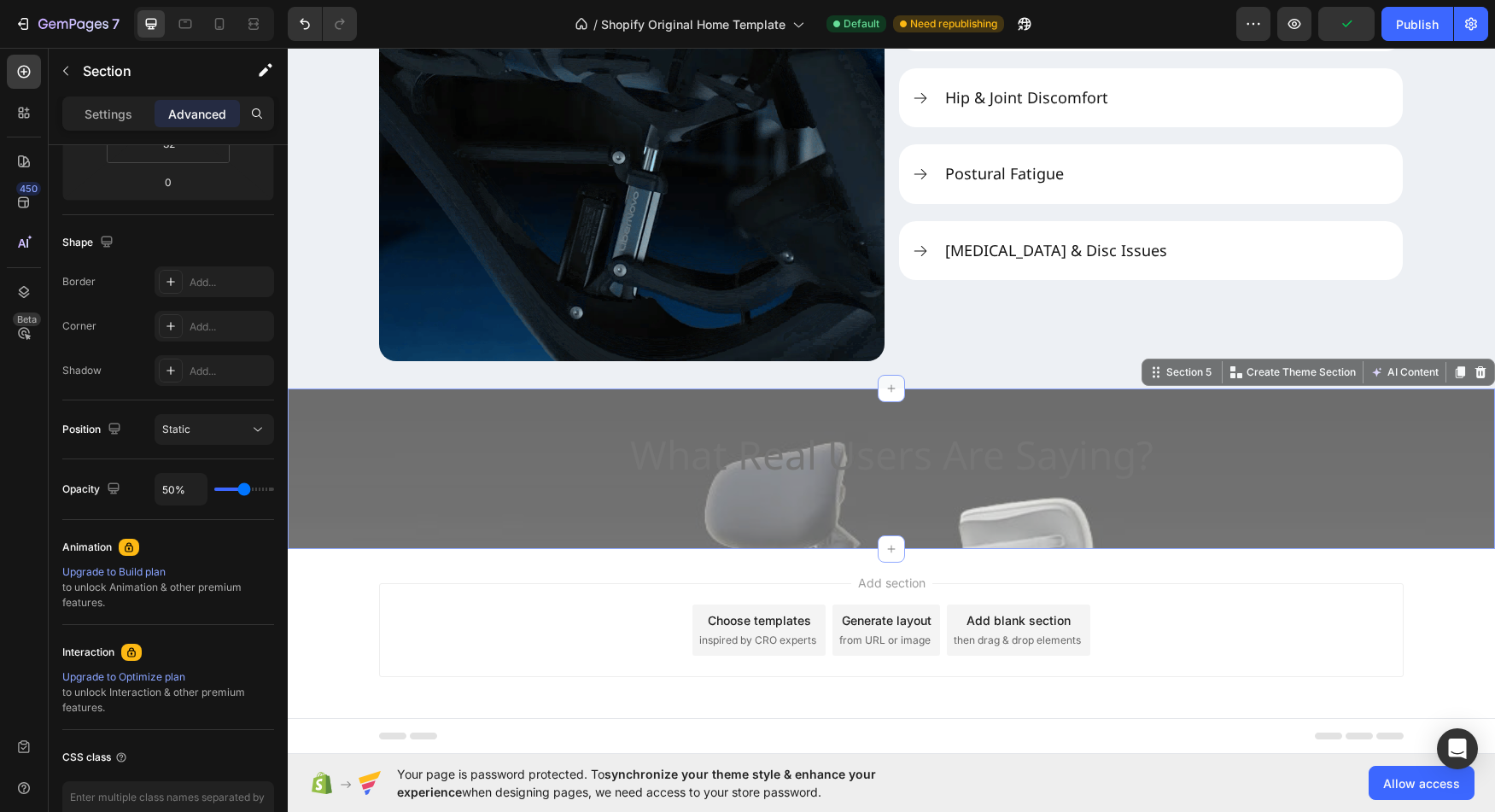
type input "48"
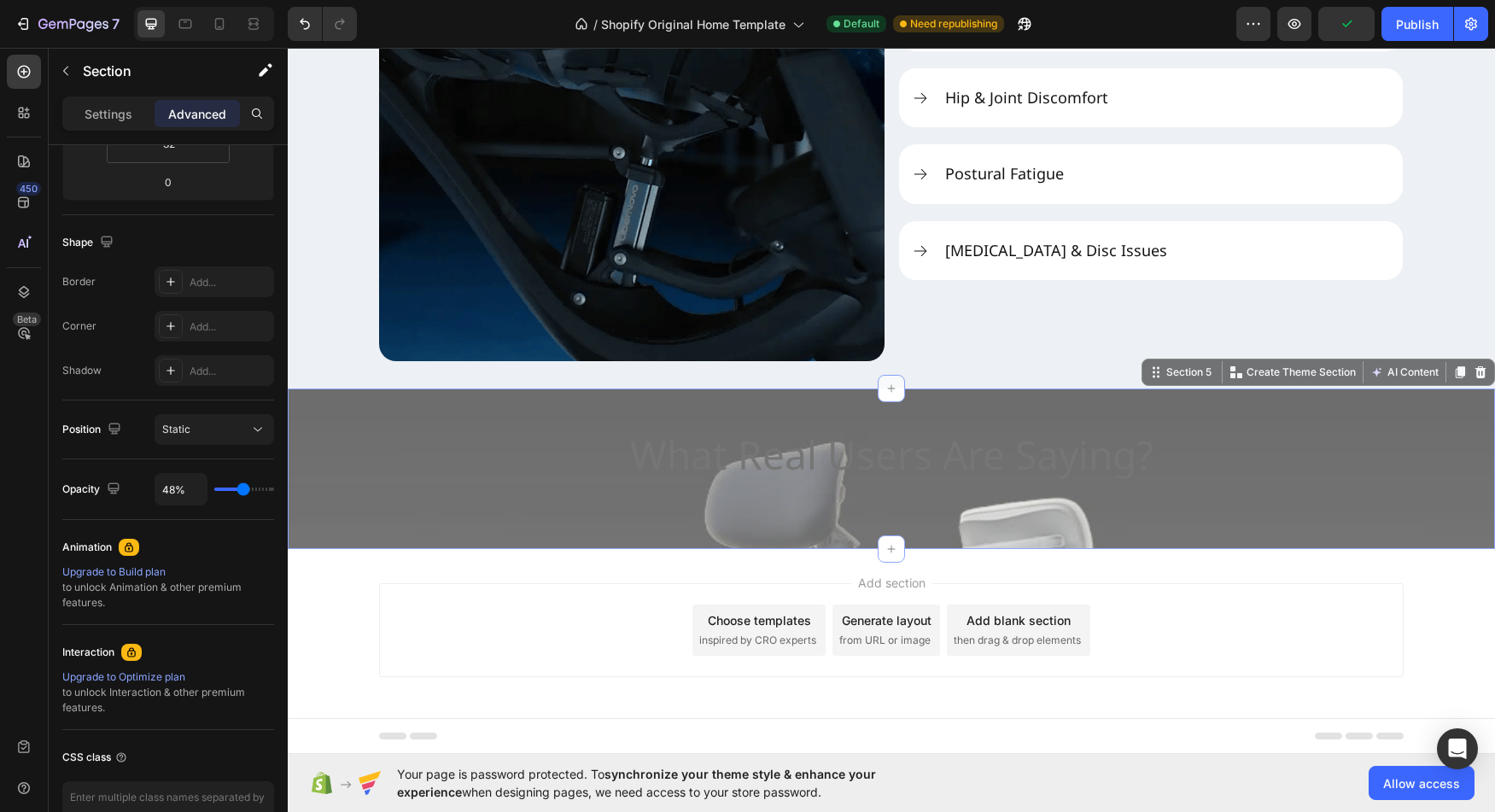
type input "46%"
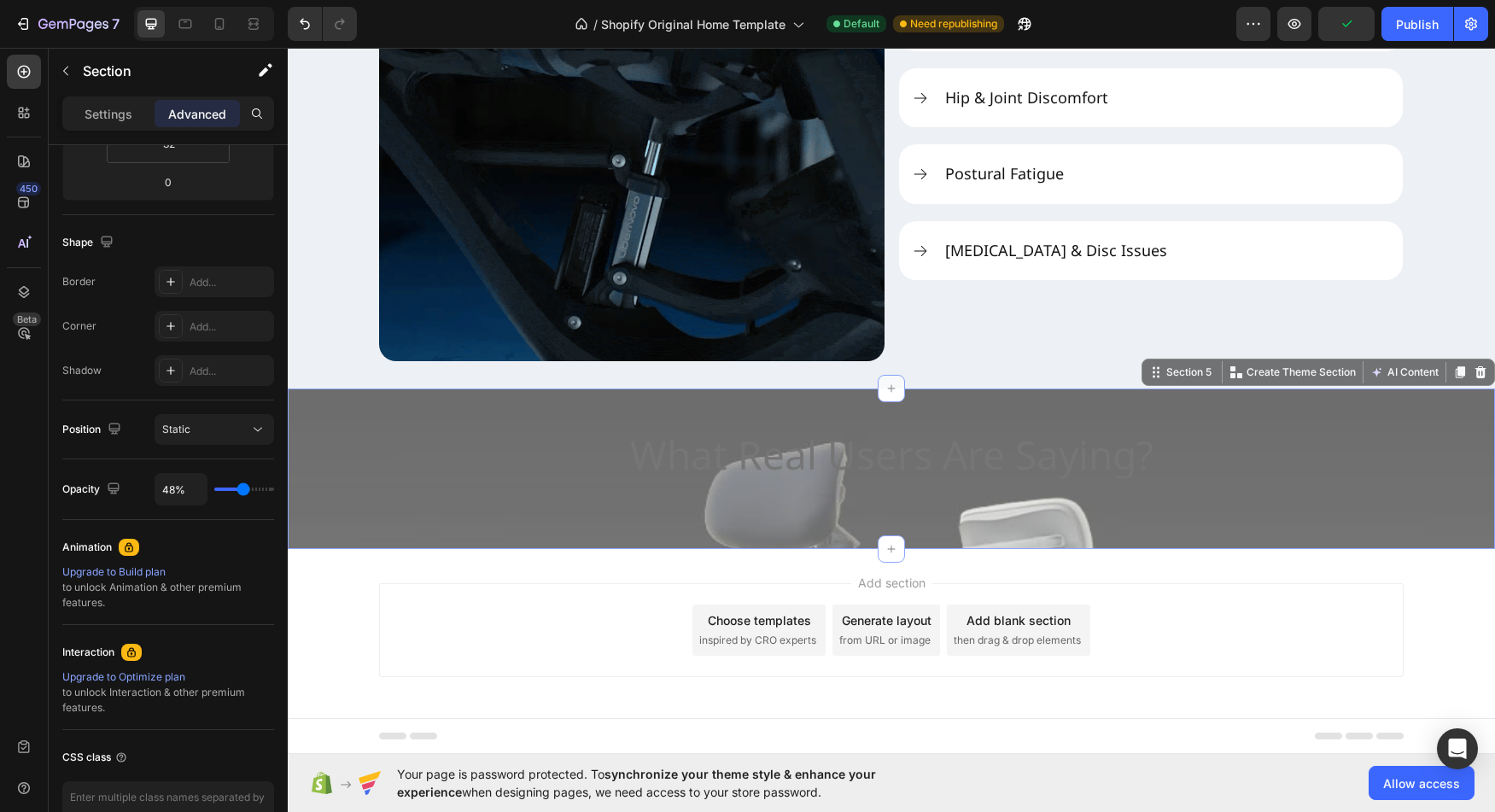
type input "46"
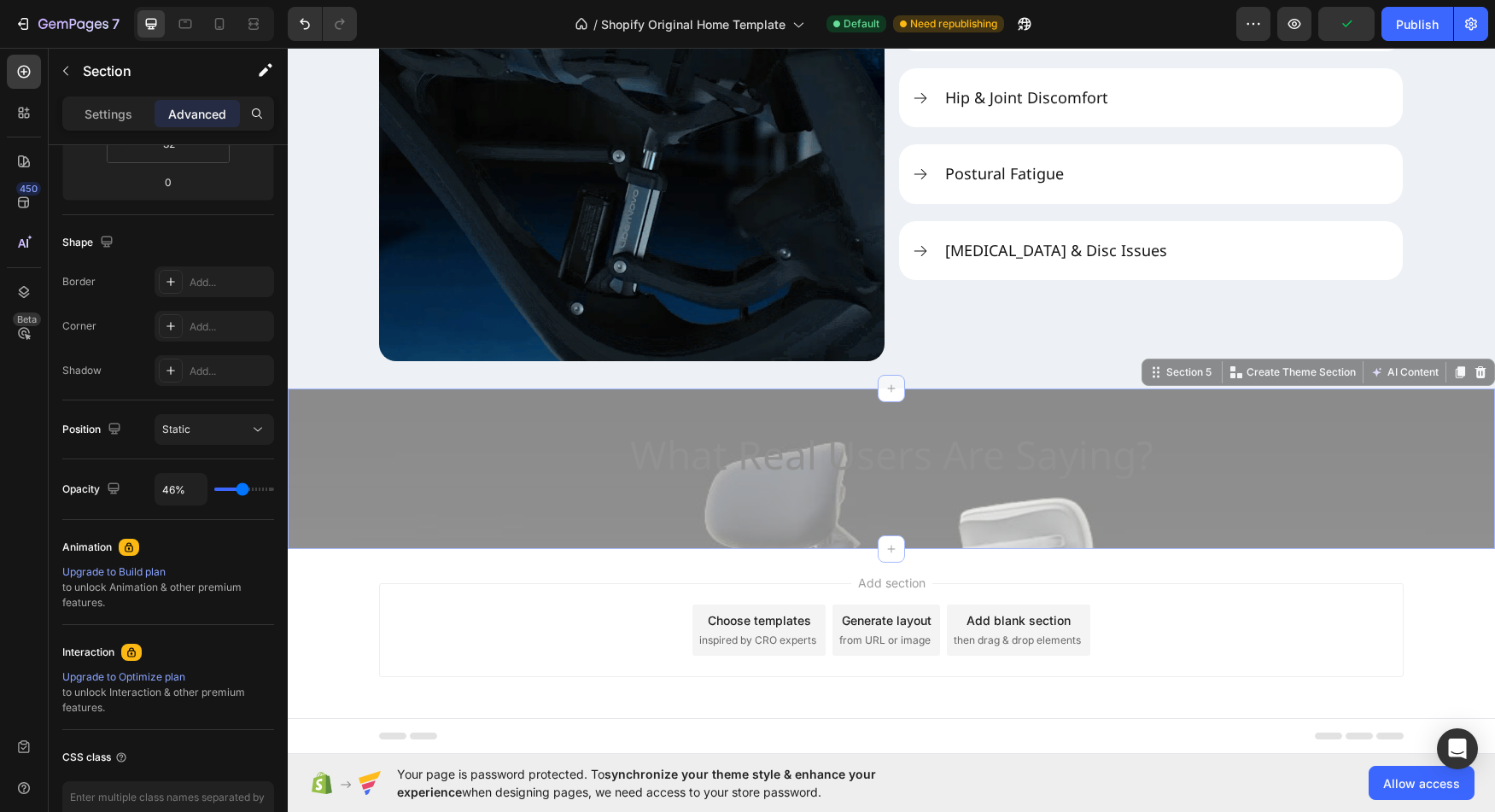
type input "44%"
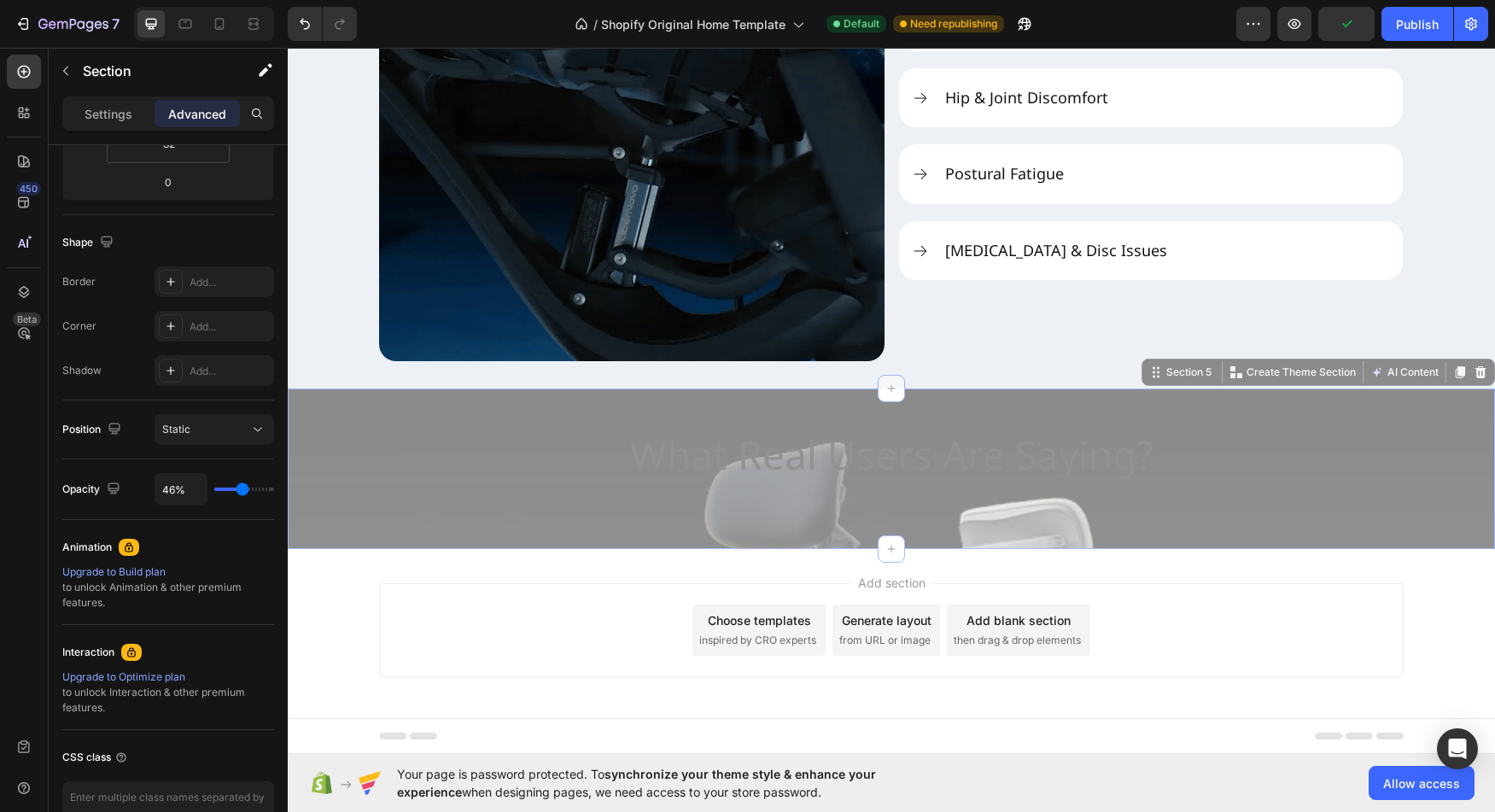
type input "44"
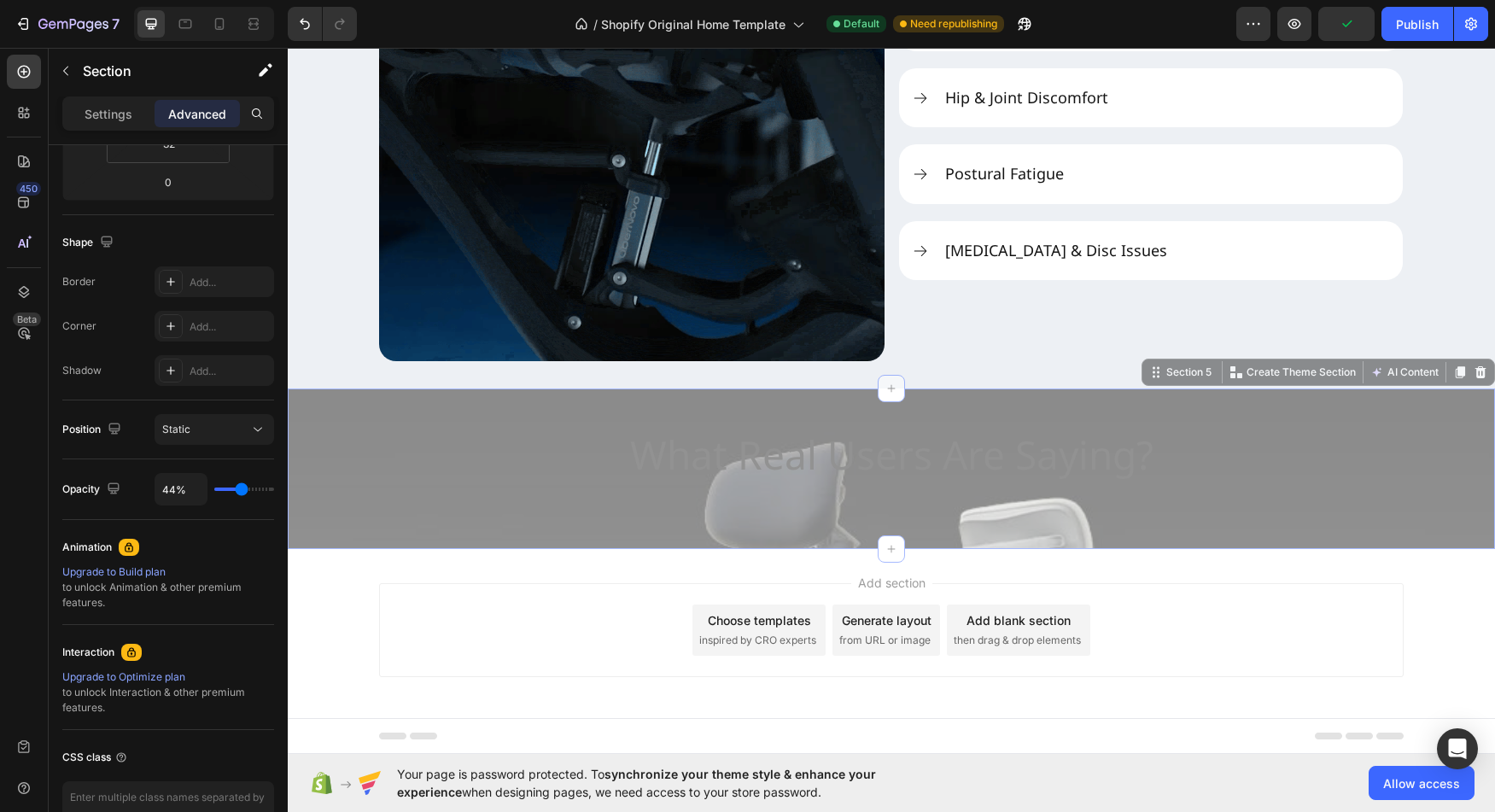
type input "42%"
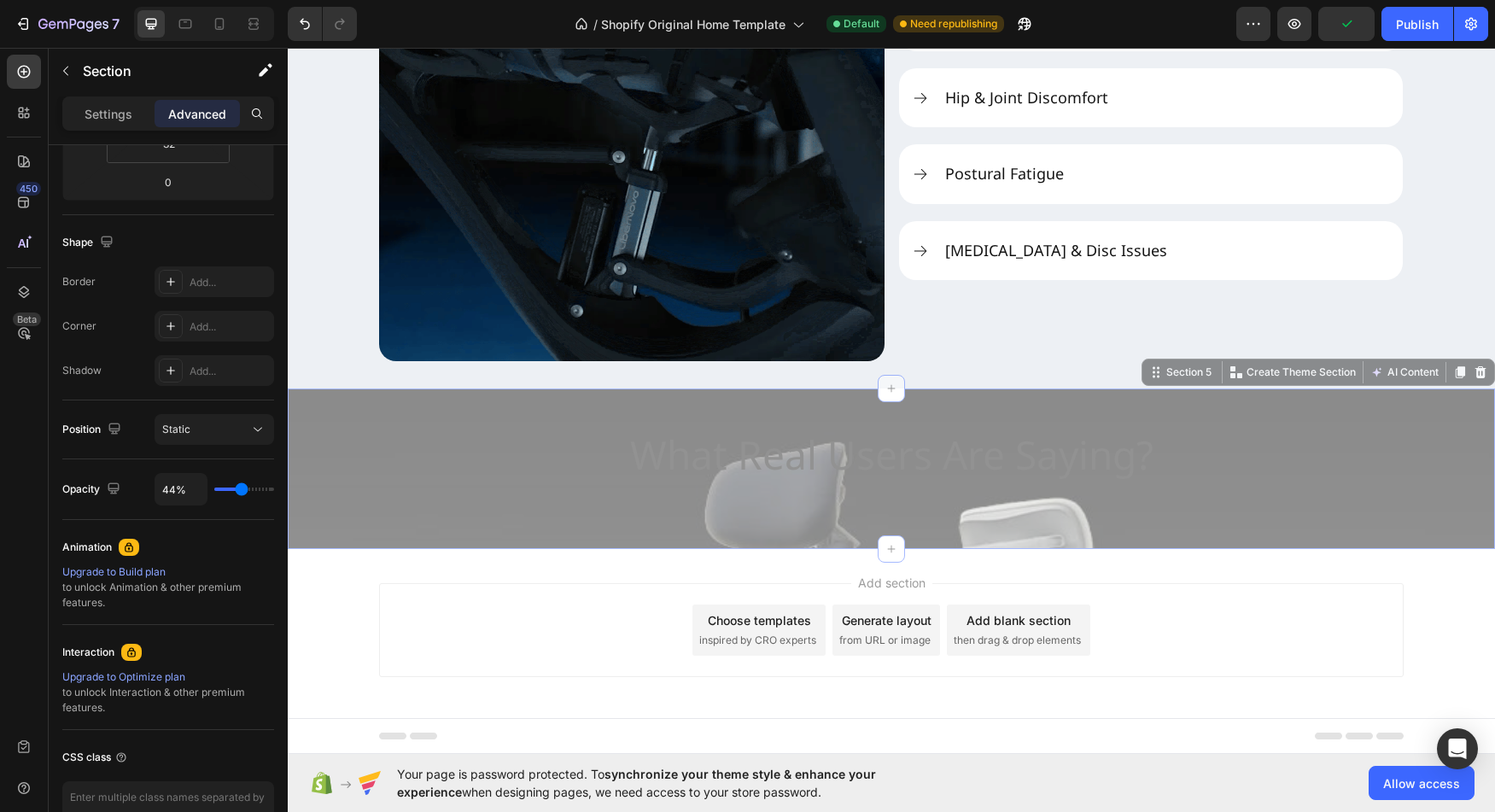
type input "42"
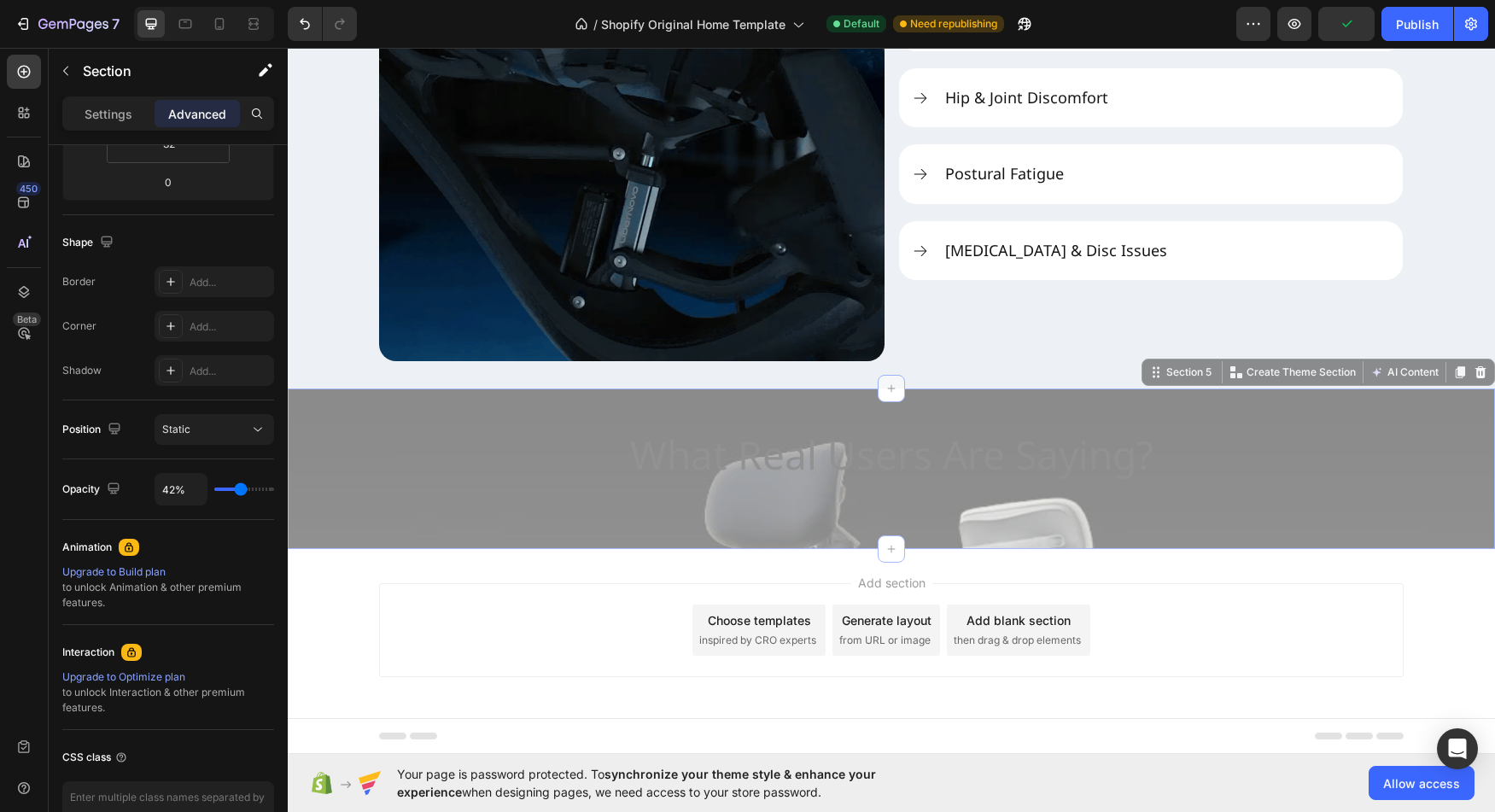
type input "40%"
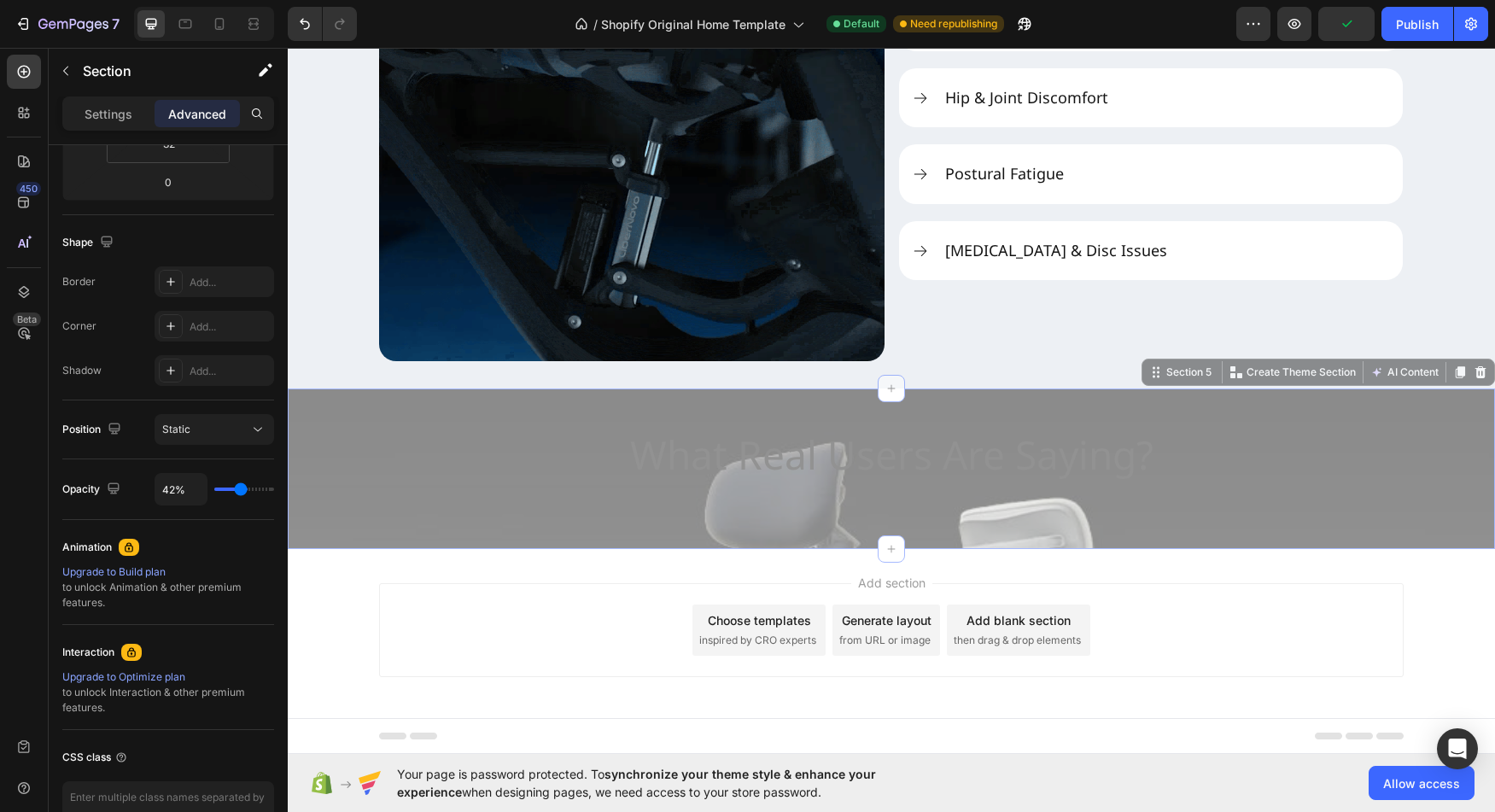
type input "40"
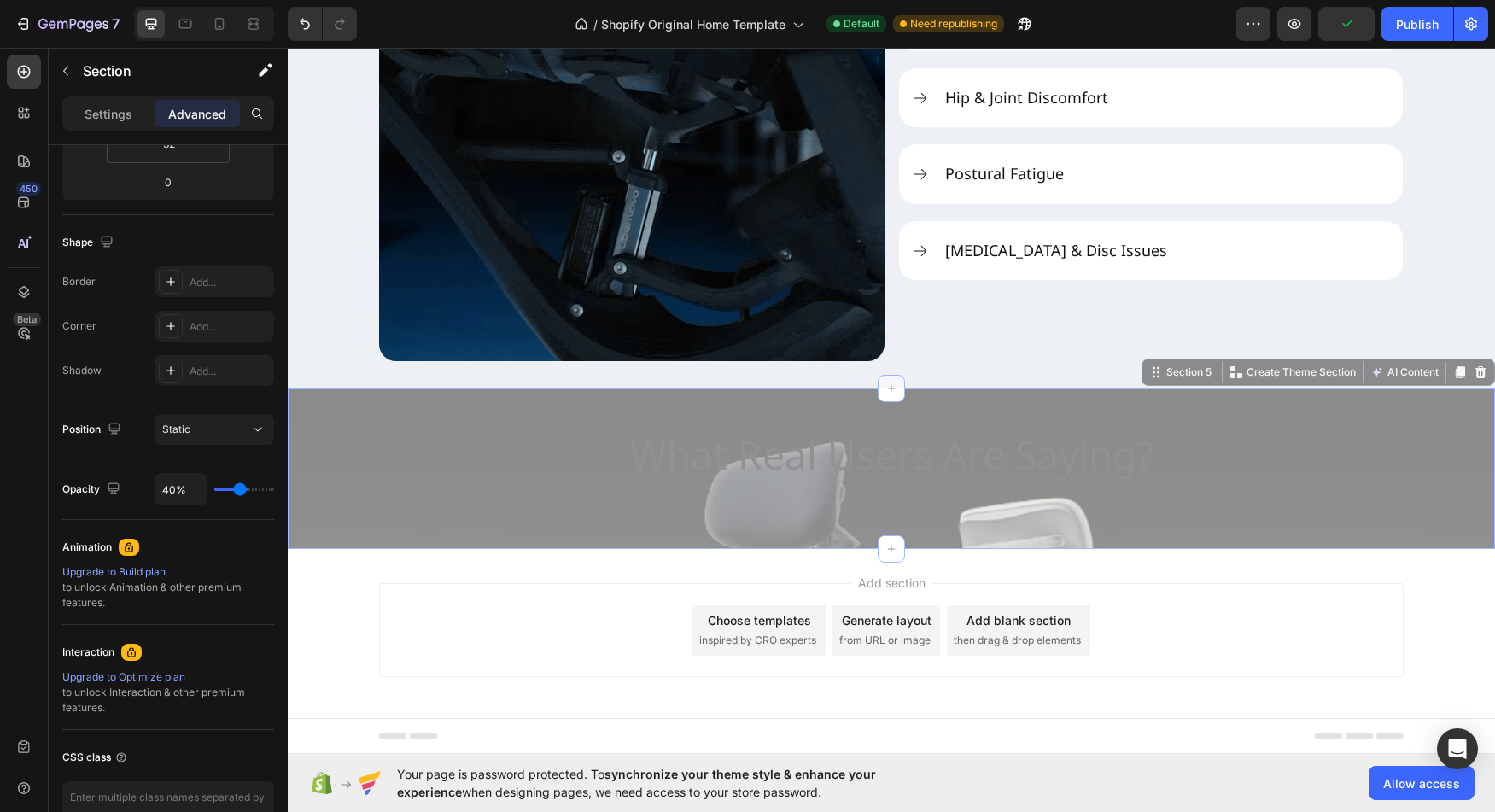
type input "38%"
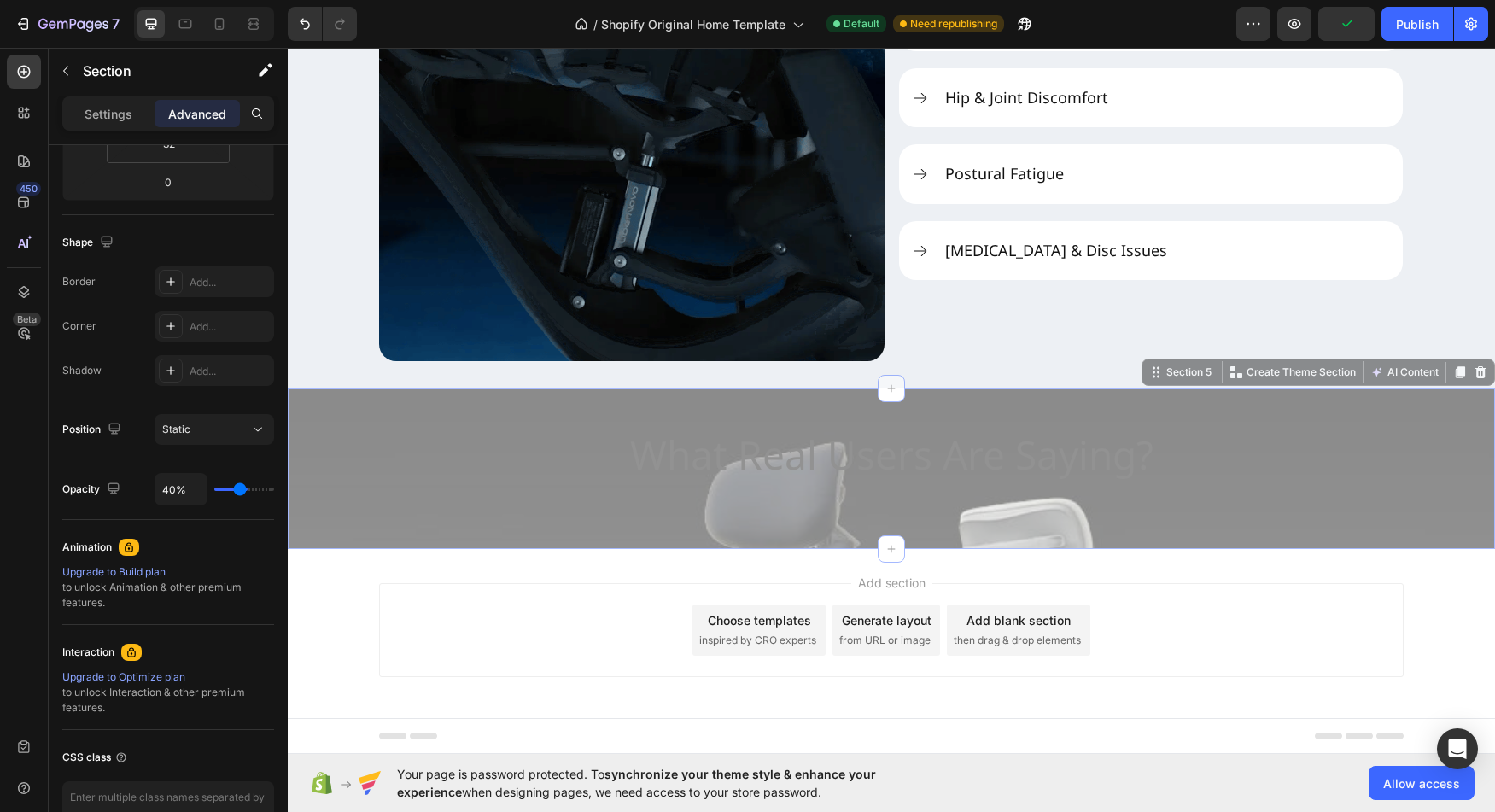
type input "38"
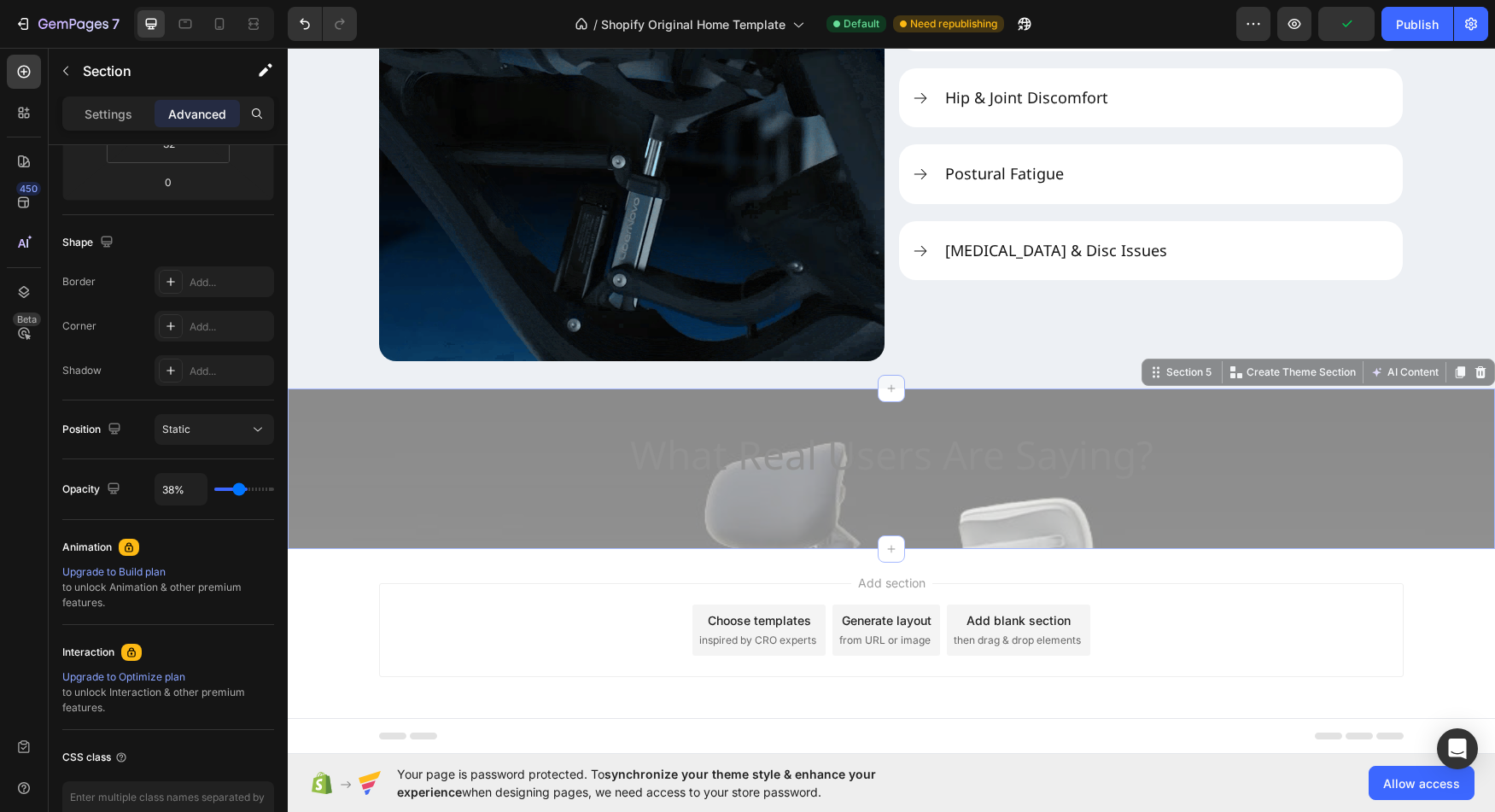
type input "37%"
type input "37"
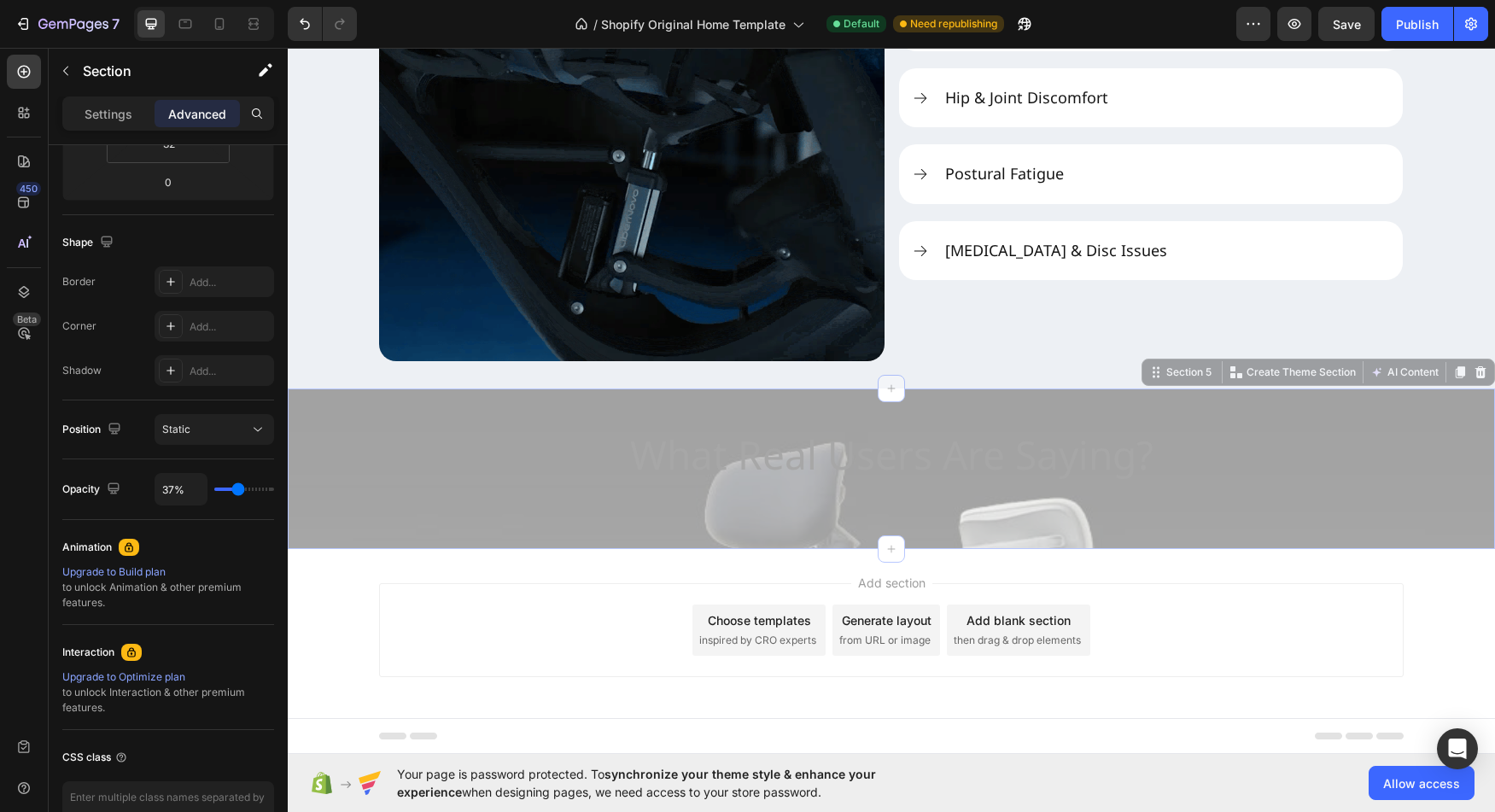
type input "35%"
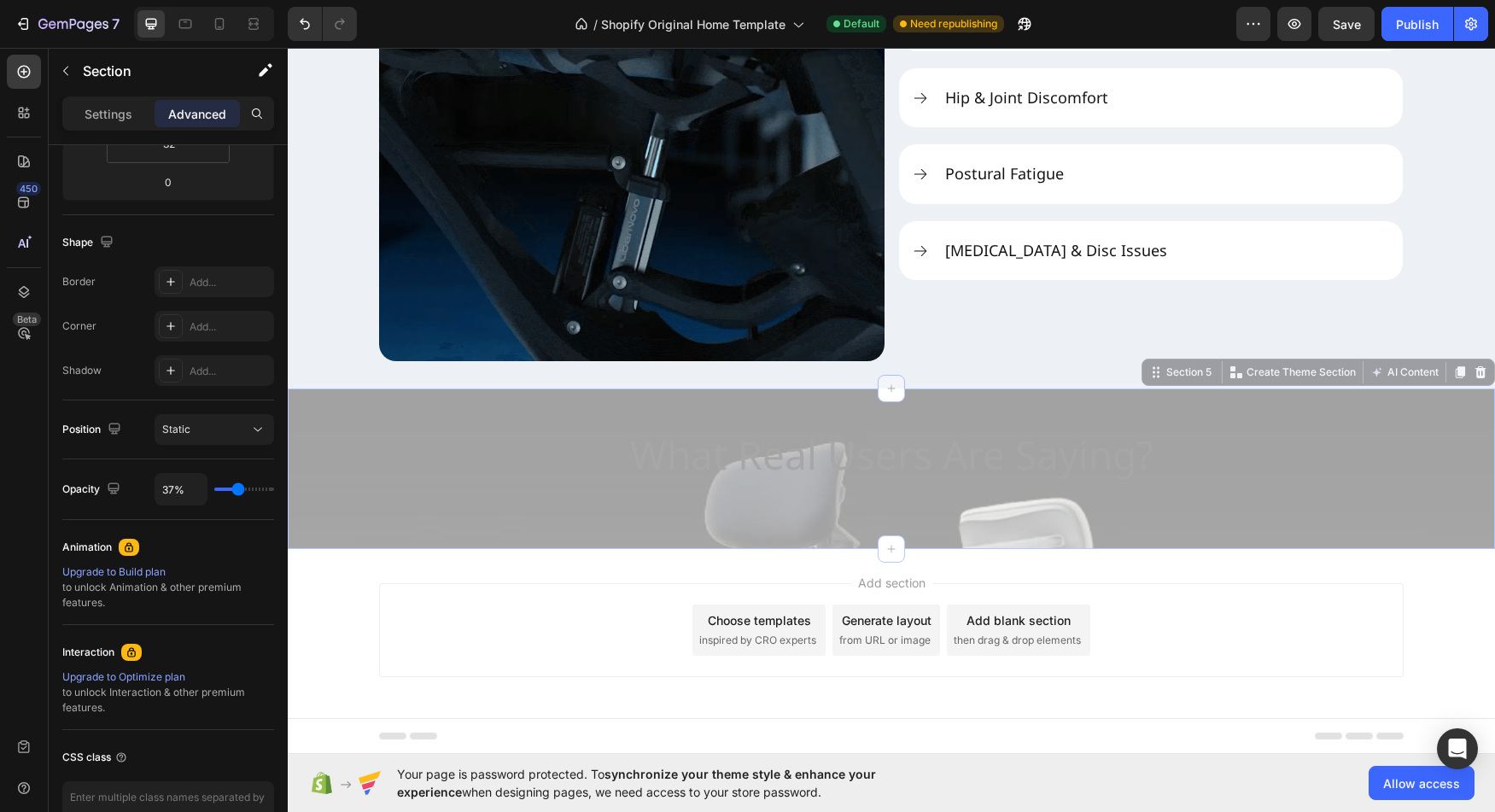
type input "35"
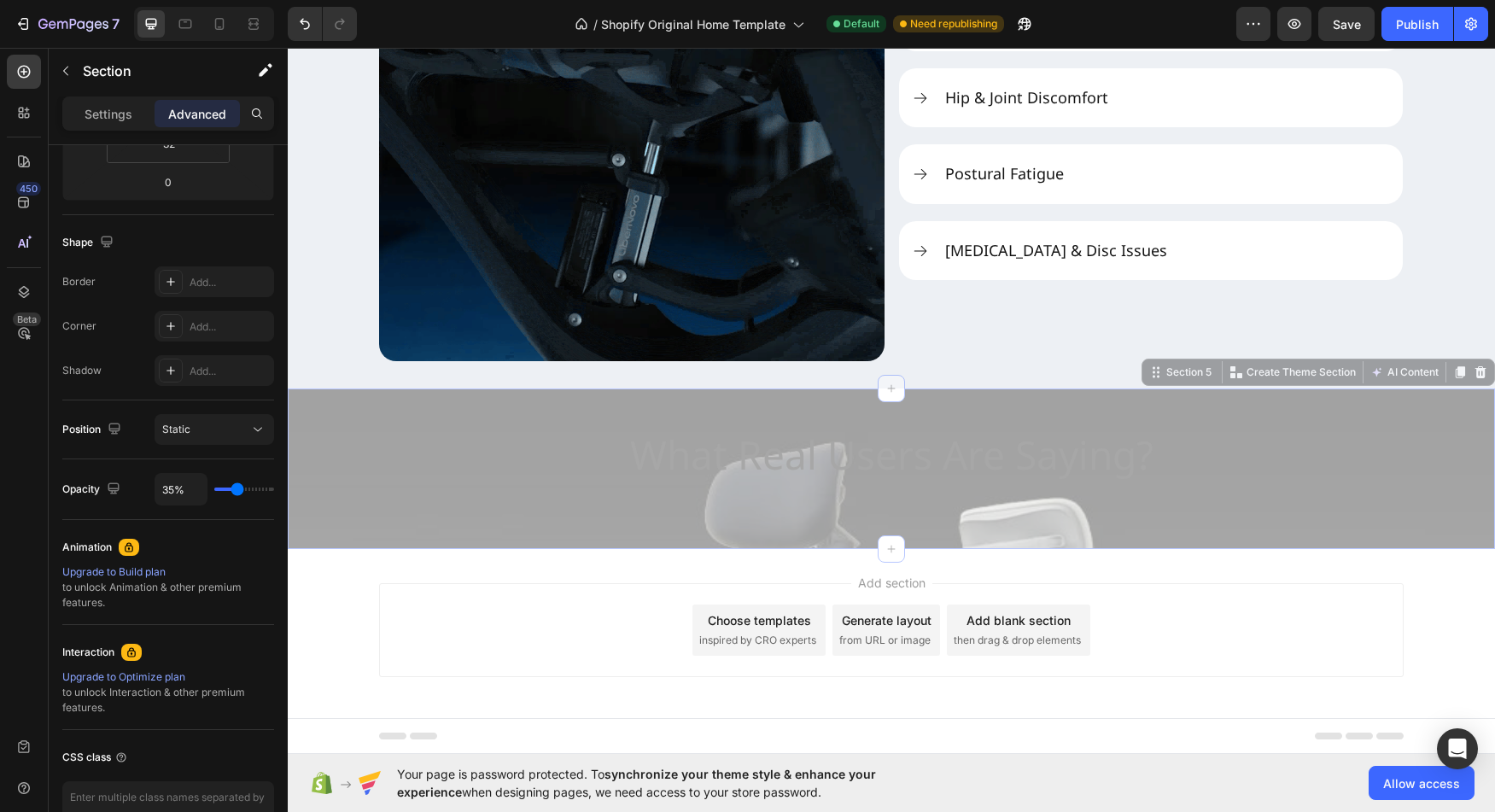
type input "33%"
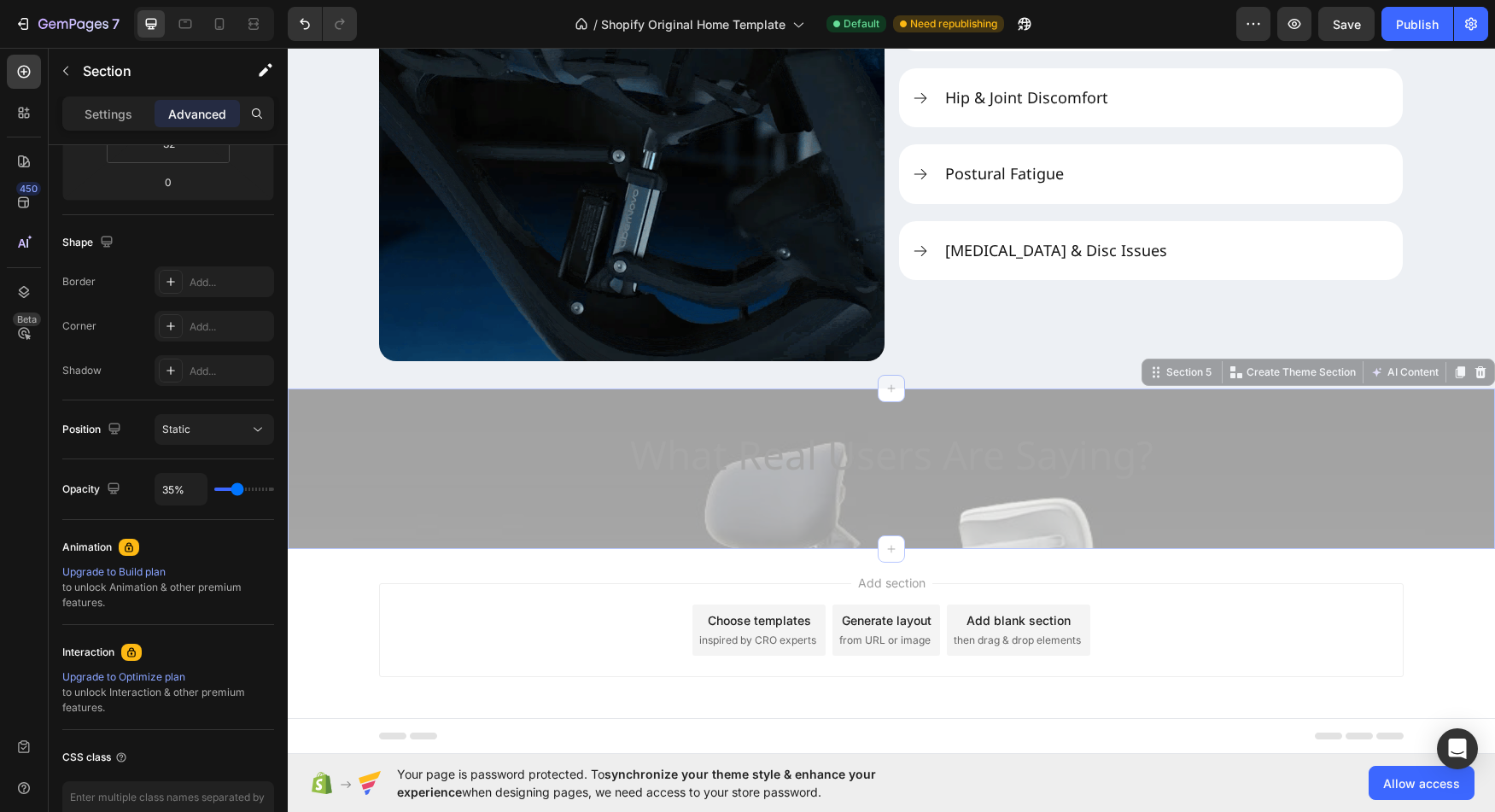
type input "33"
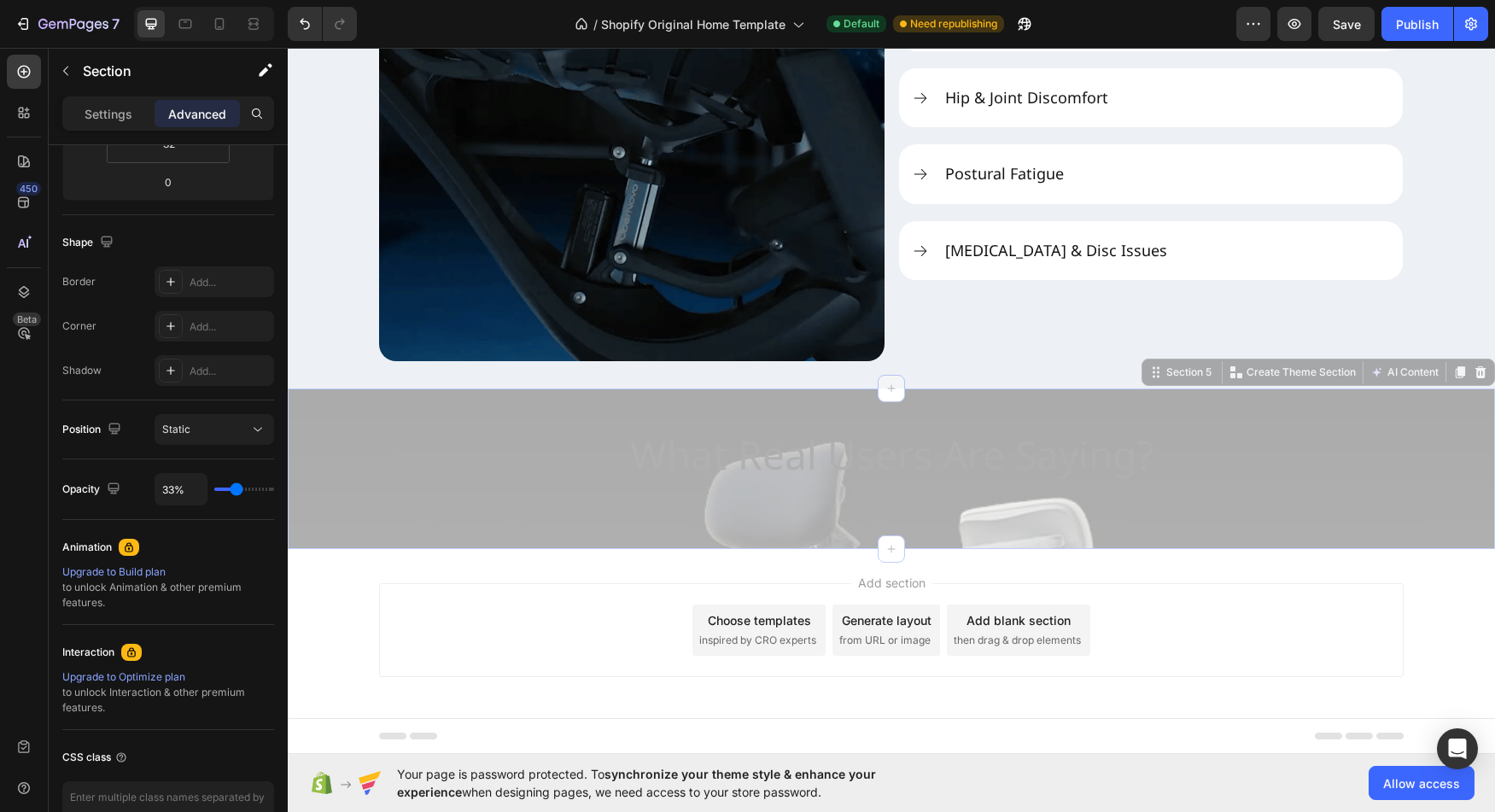
type input "31%"
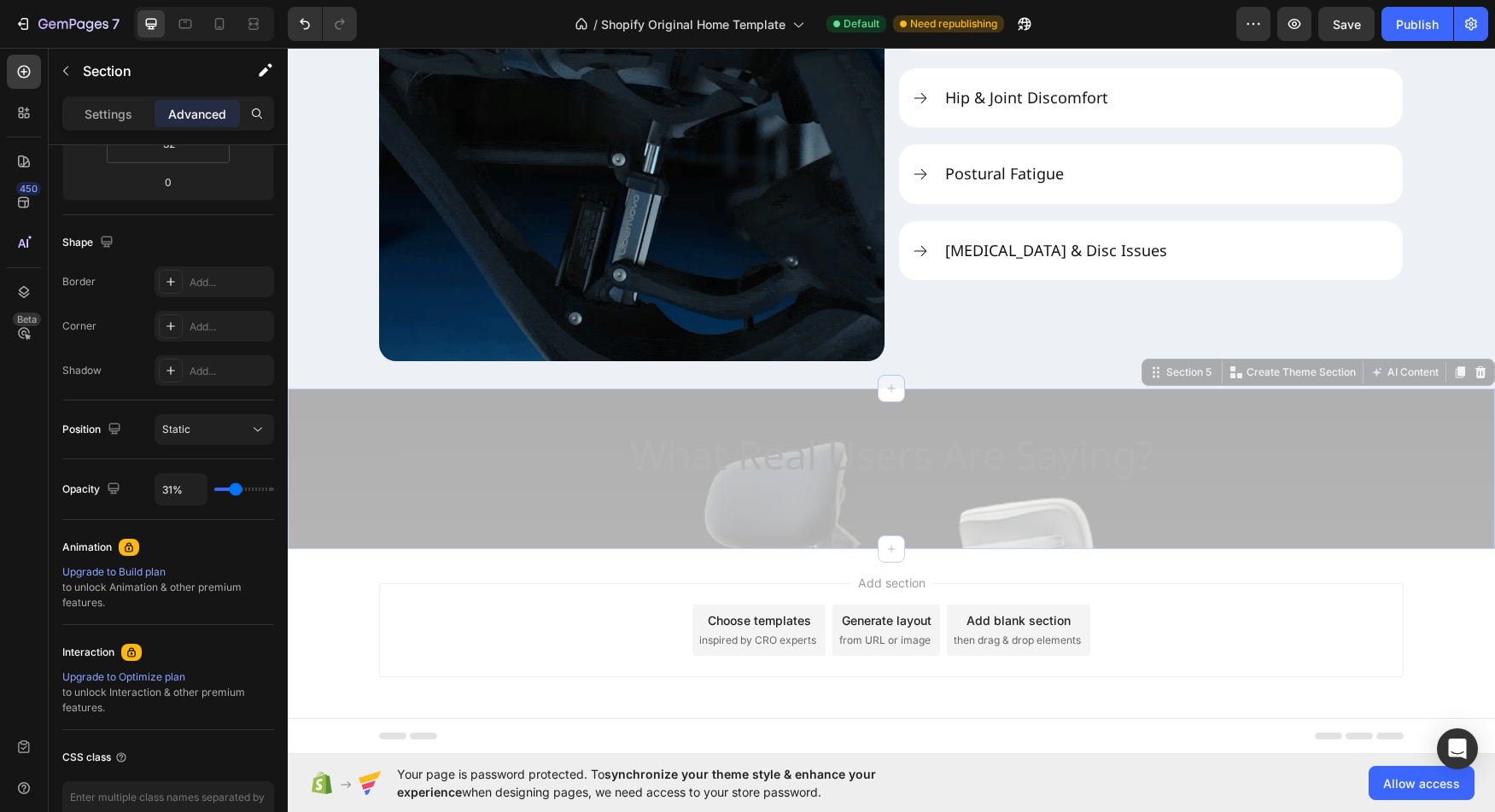
drag, startPoint x: 264, startPoint y: 490, endPoint x: 236, endPoint y: 491, distance: 28.0
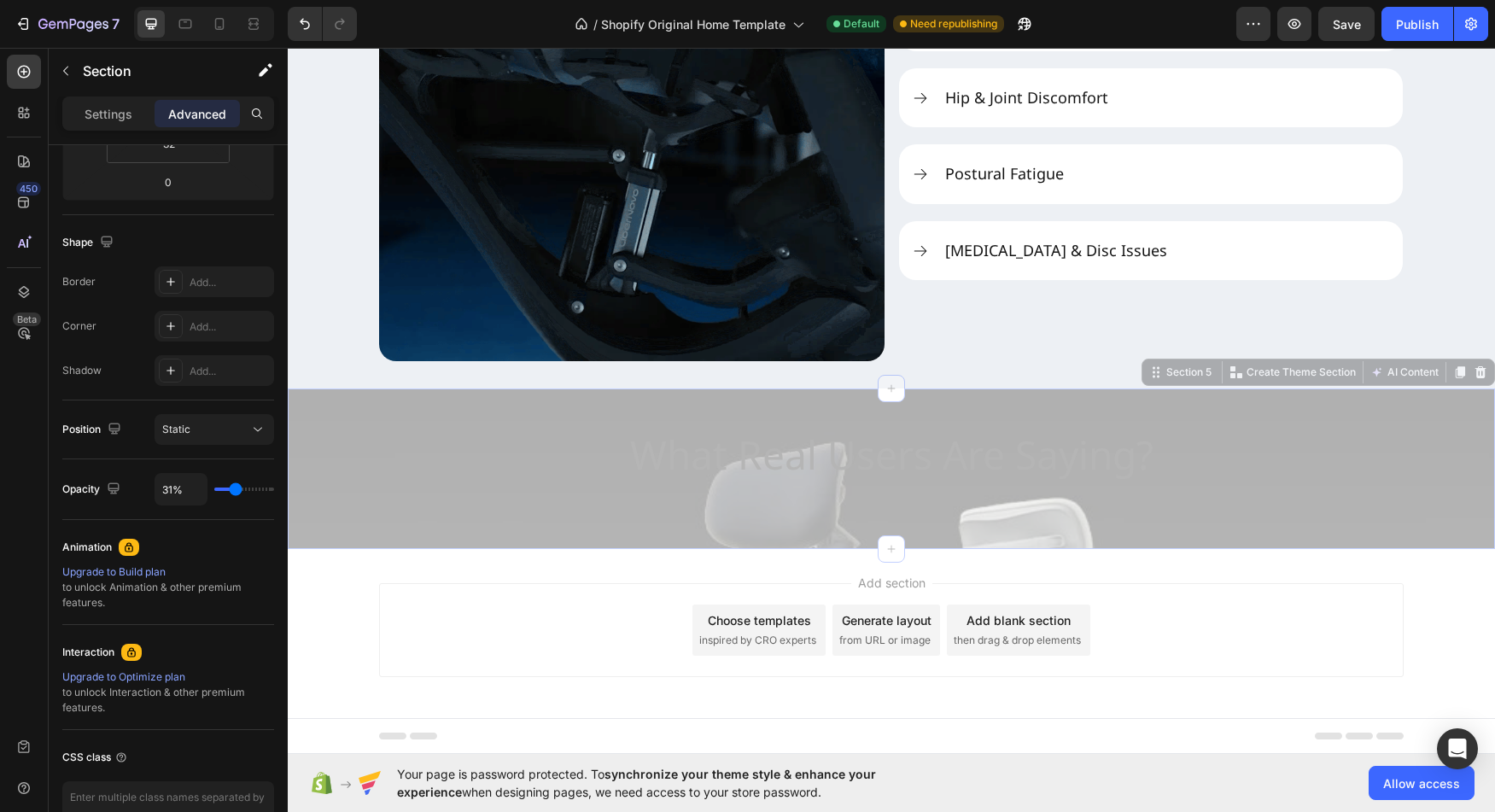
type input "31"
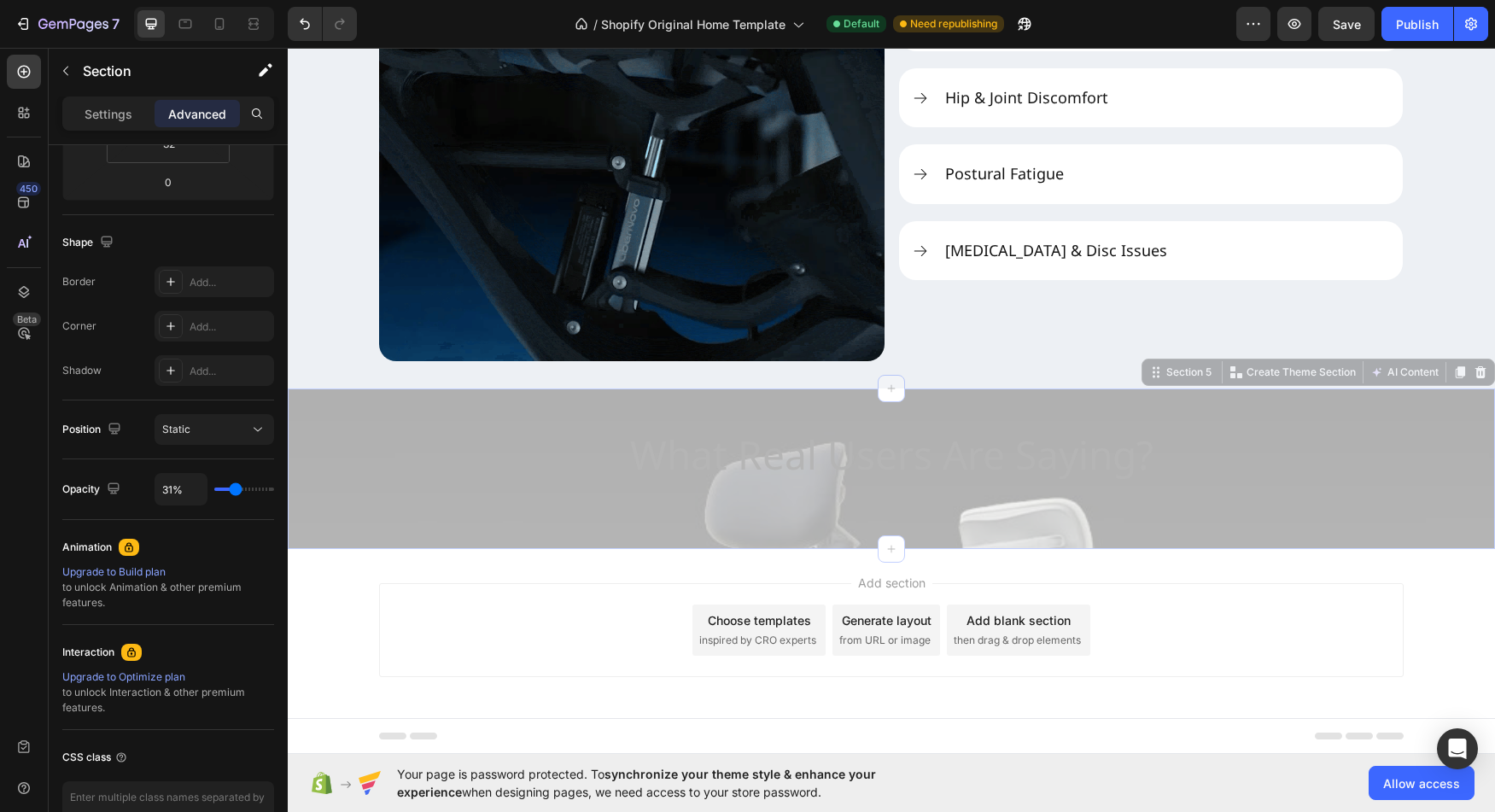
click at [236, 490] on input "range" at bounding box center [244, 490] width 59 height 4
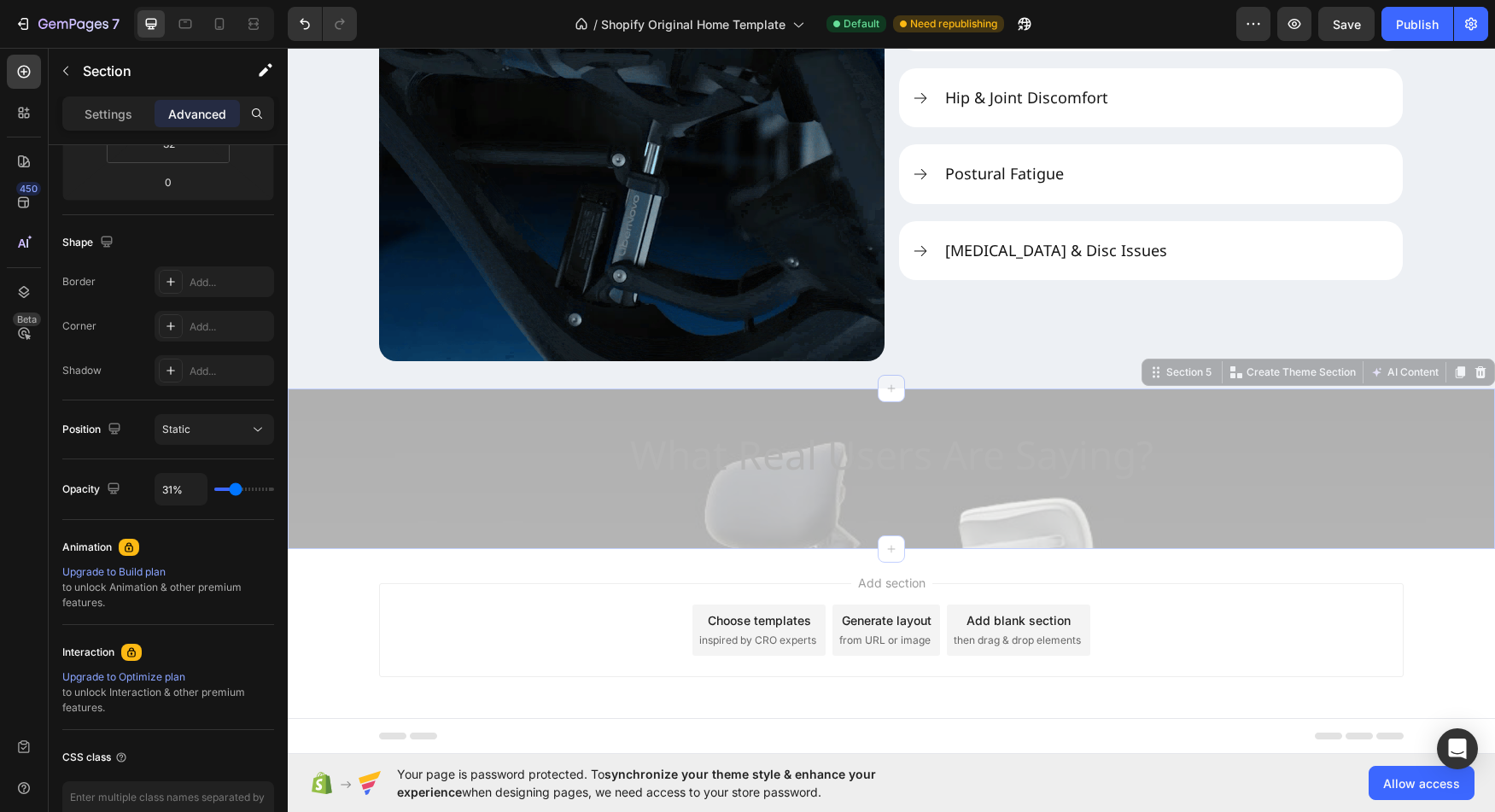
type input "33%"
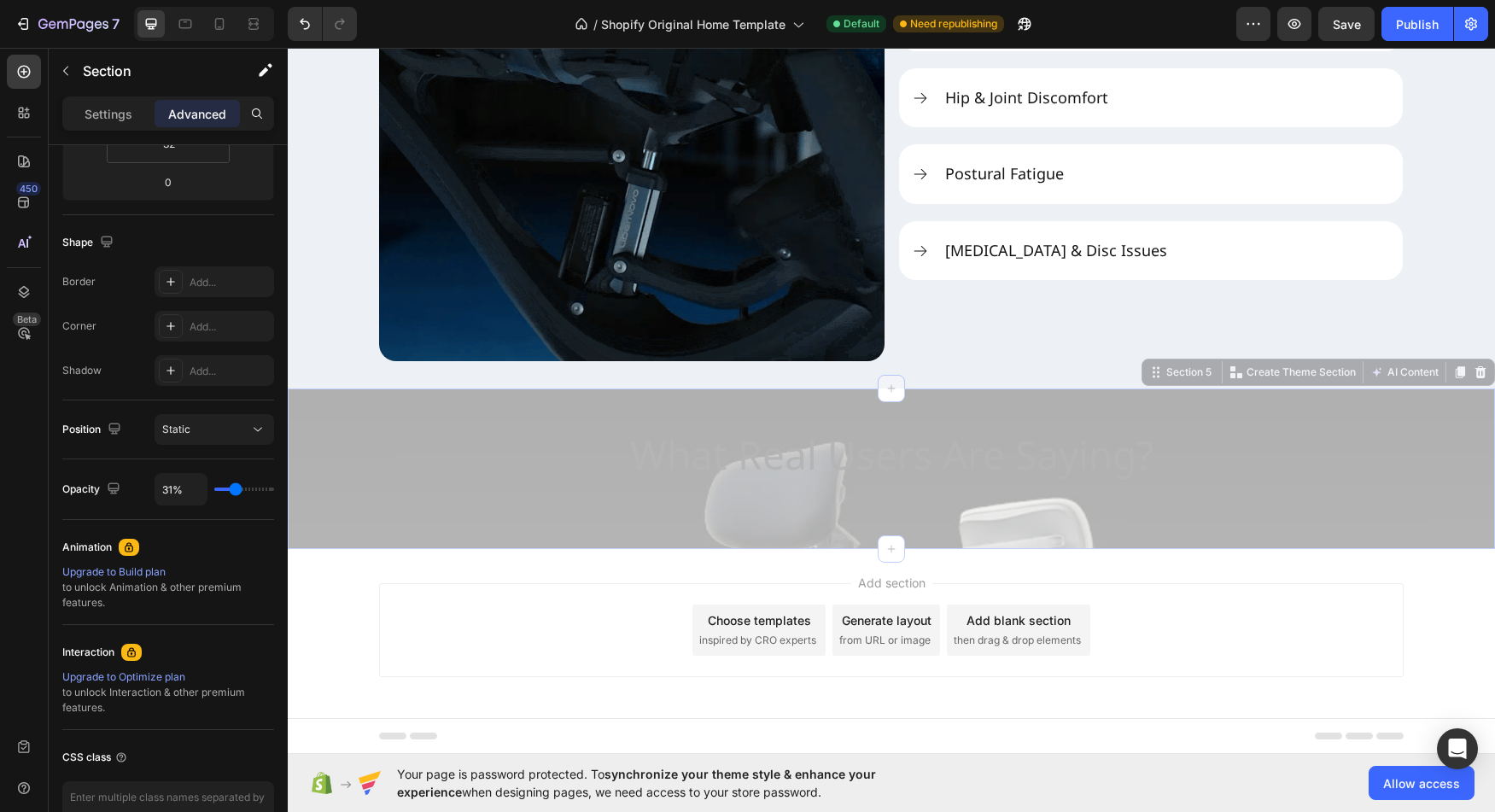
type input "33"
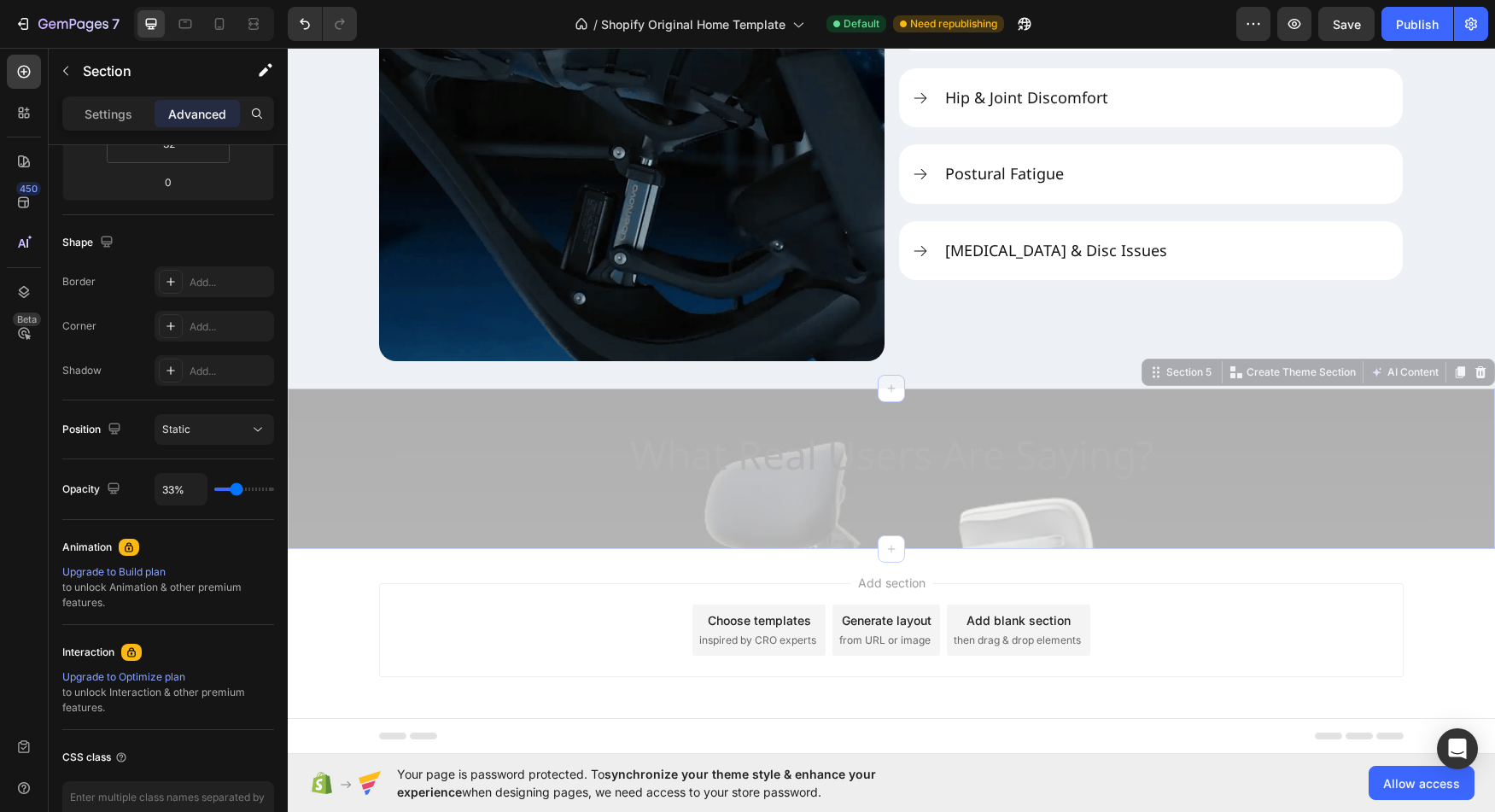
type input "31%"
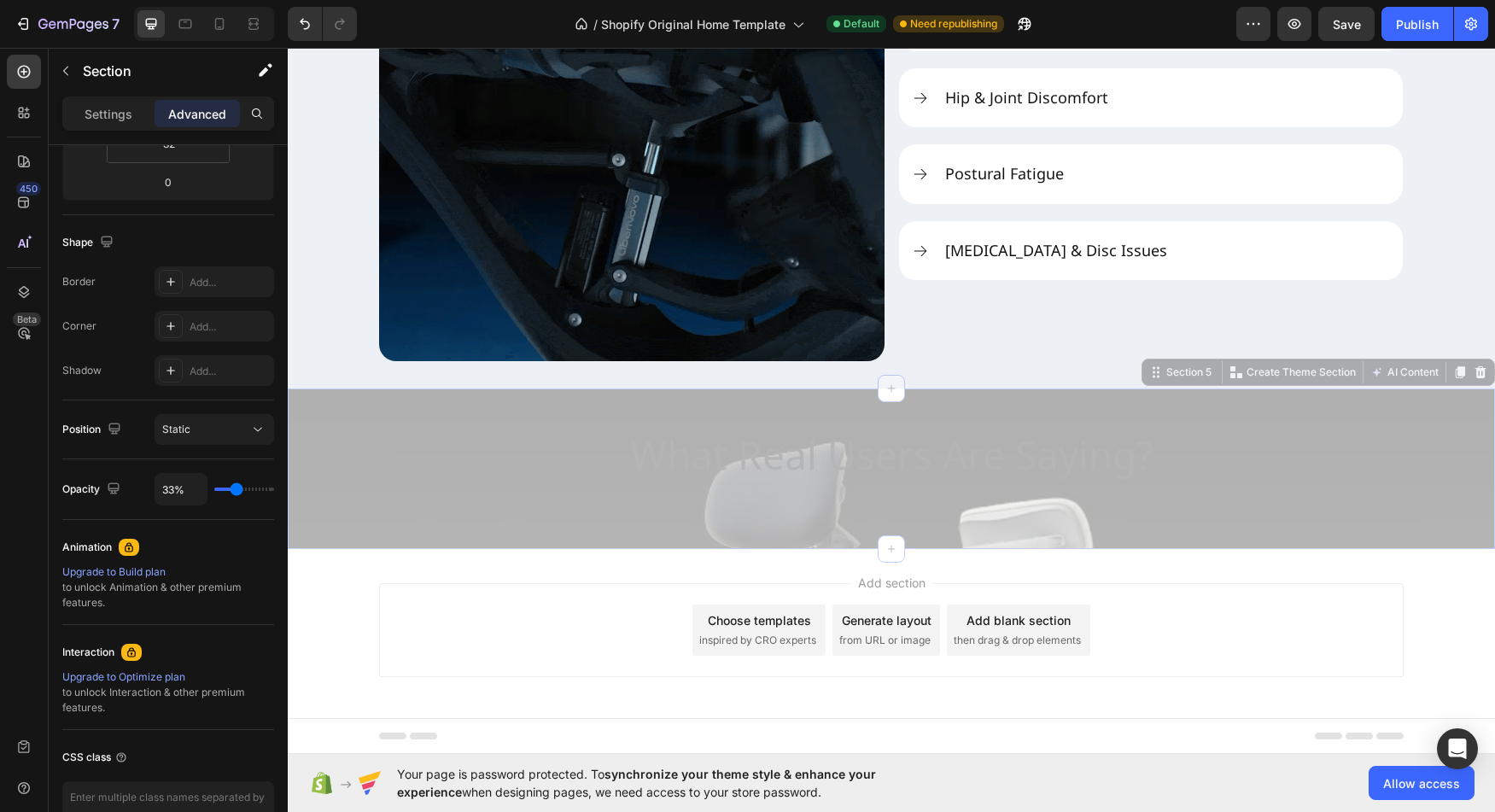
type input "31"
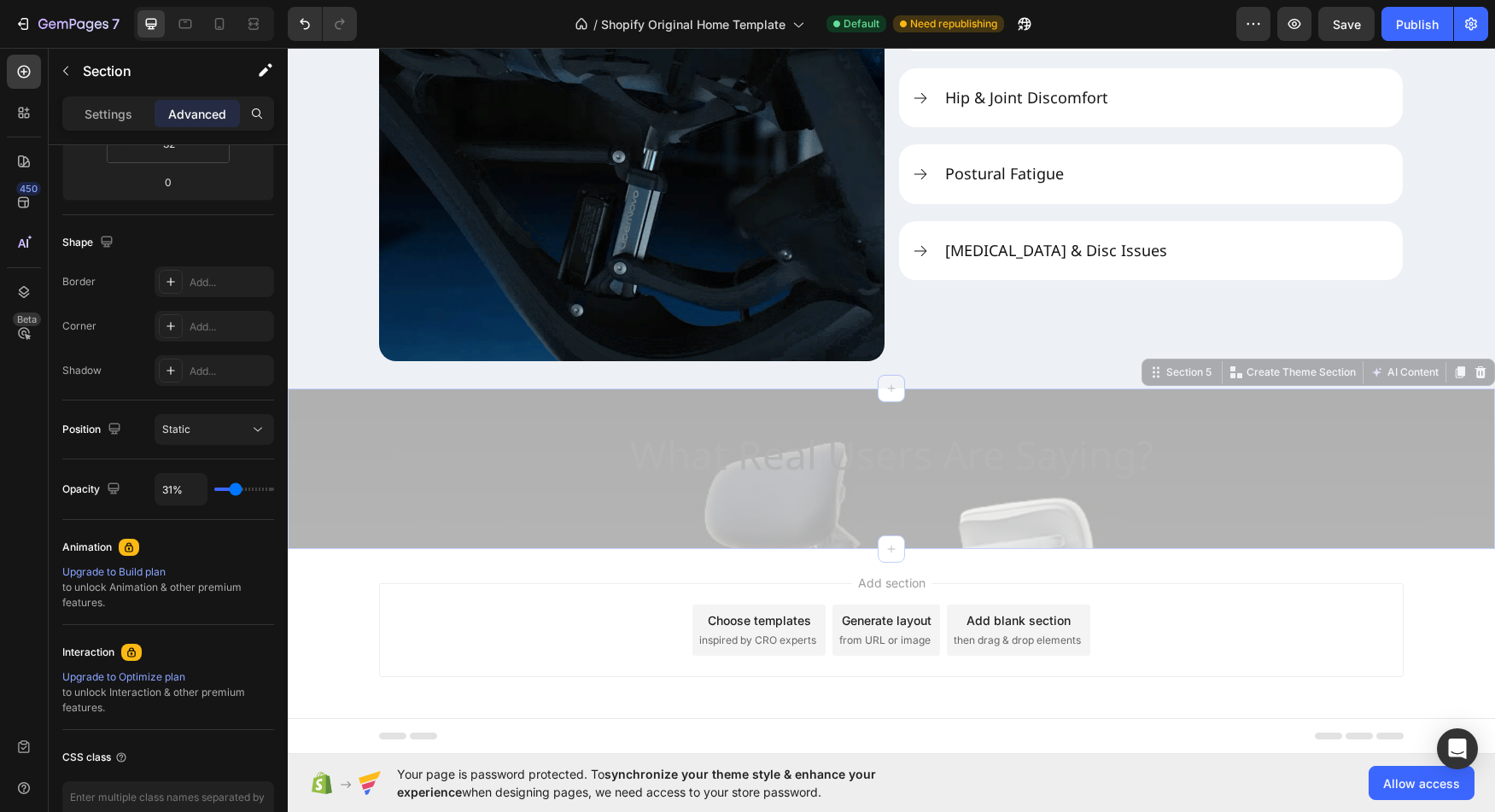
type input "23%"
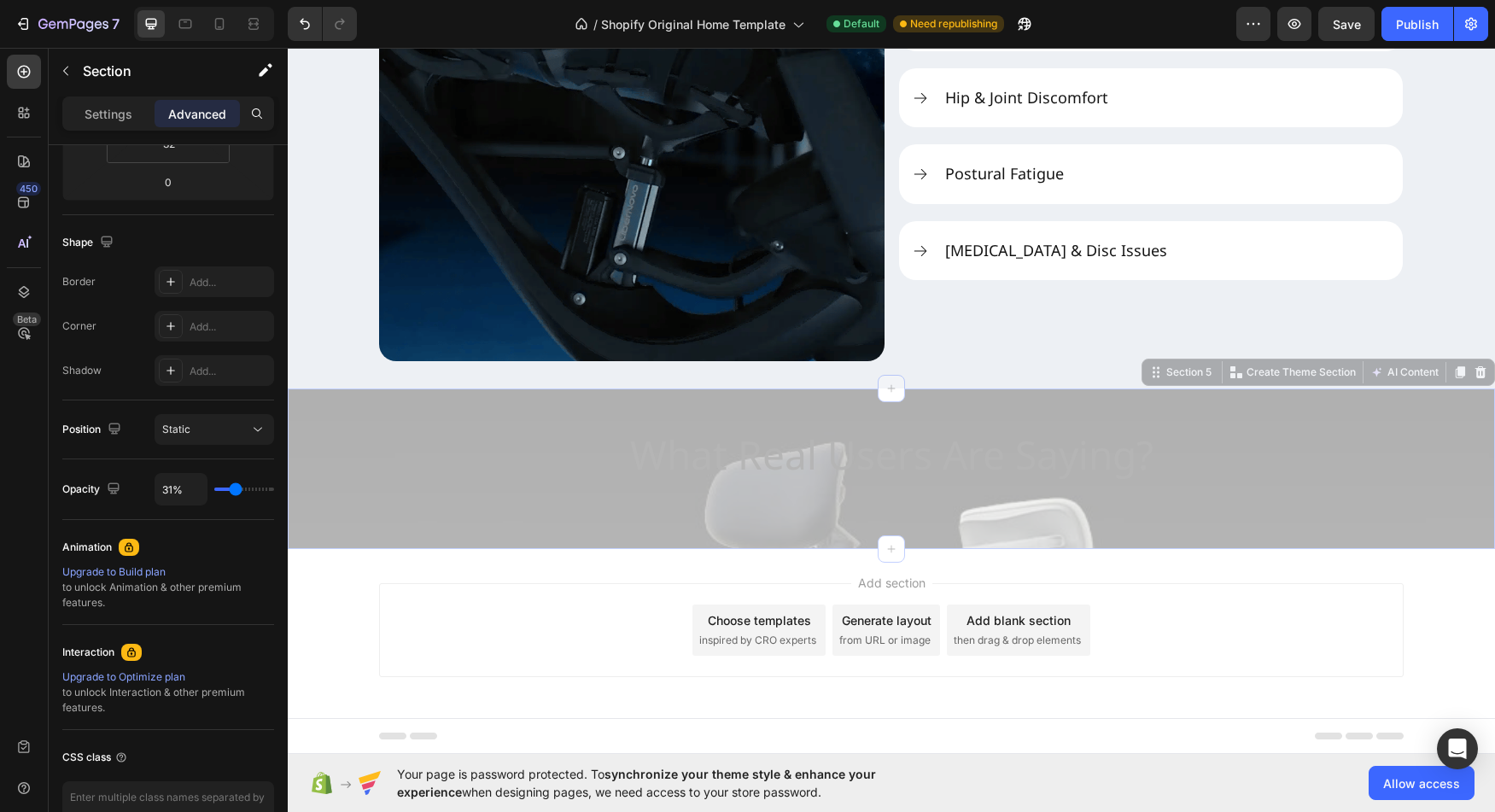
type input "23"
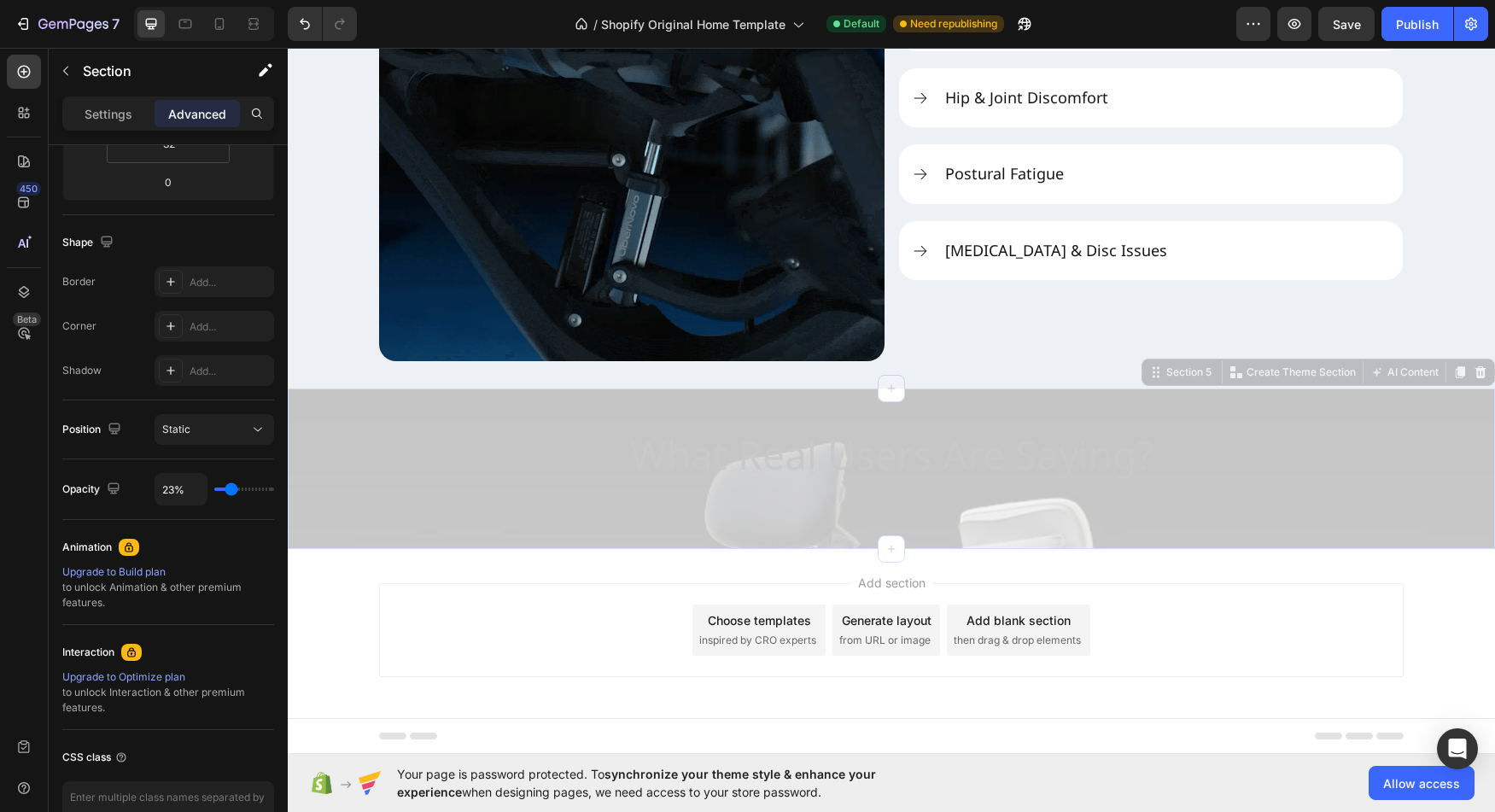
type input "19%"
type input "19"
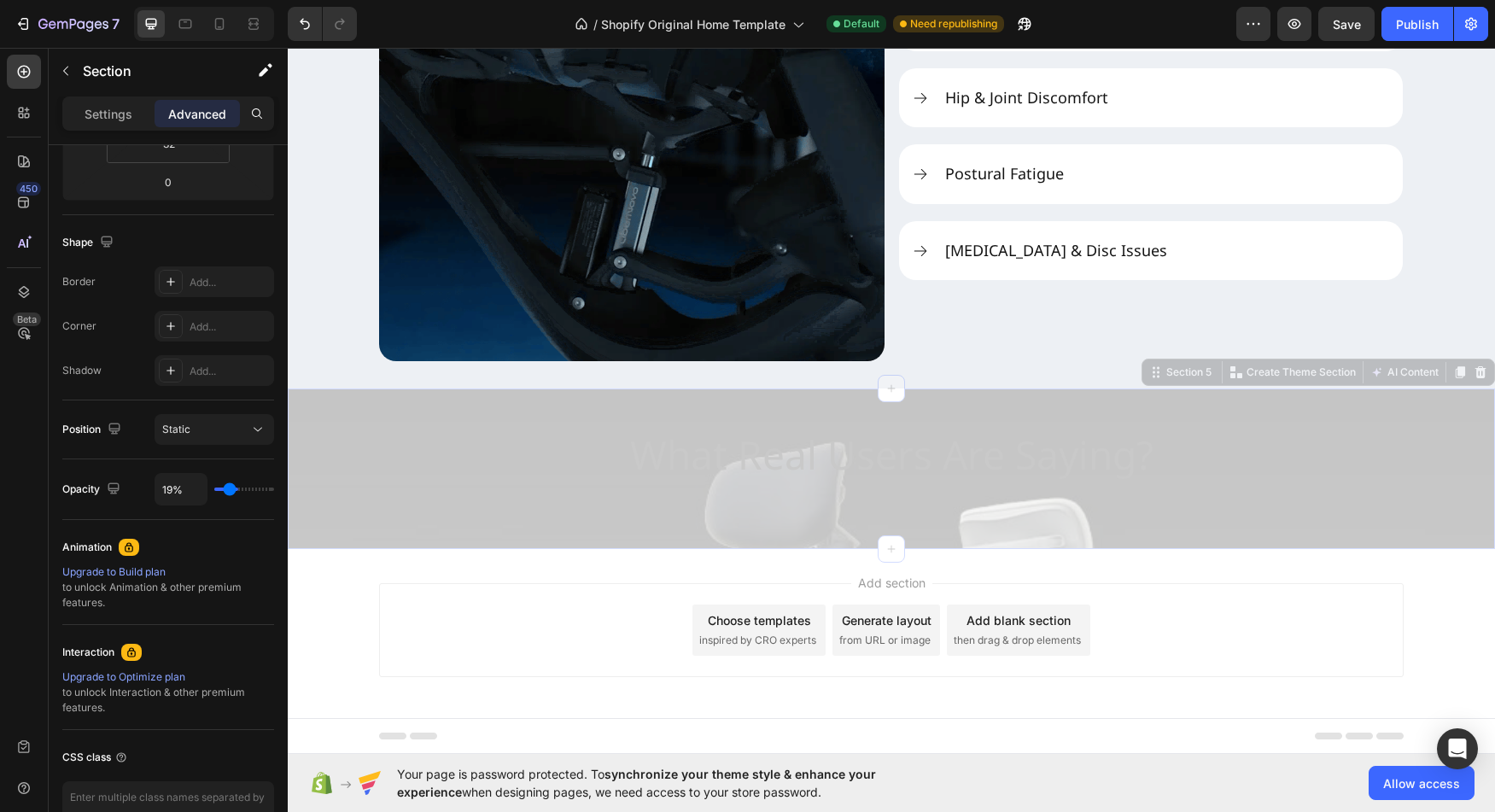
type input "15%"
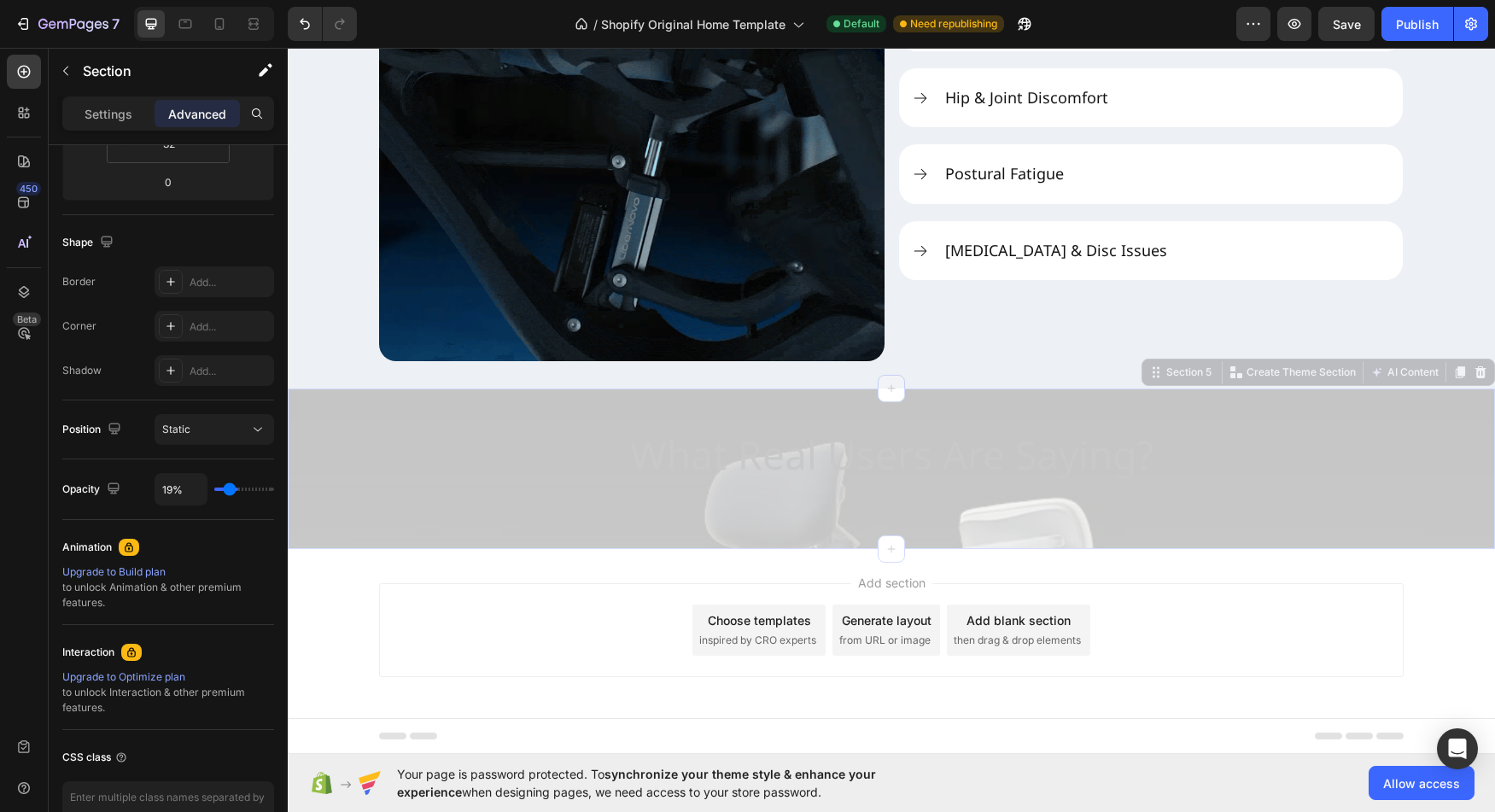
type input "15"
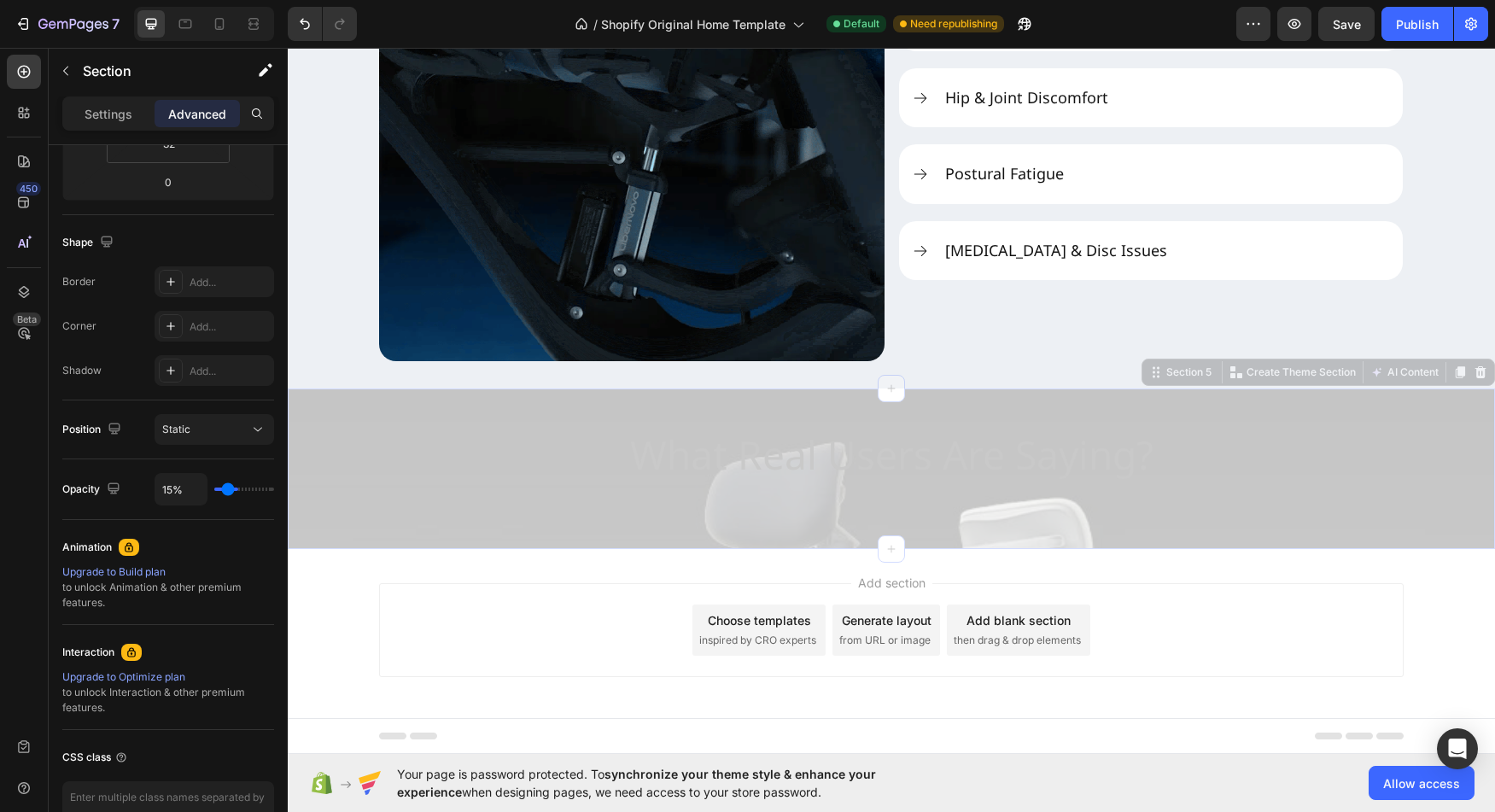
type input "13%"
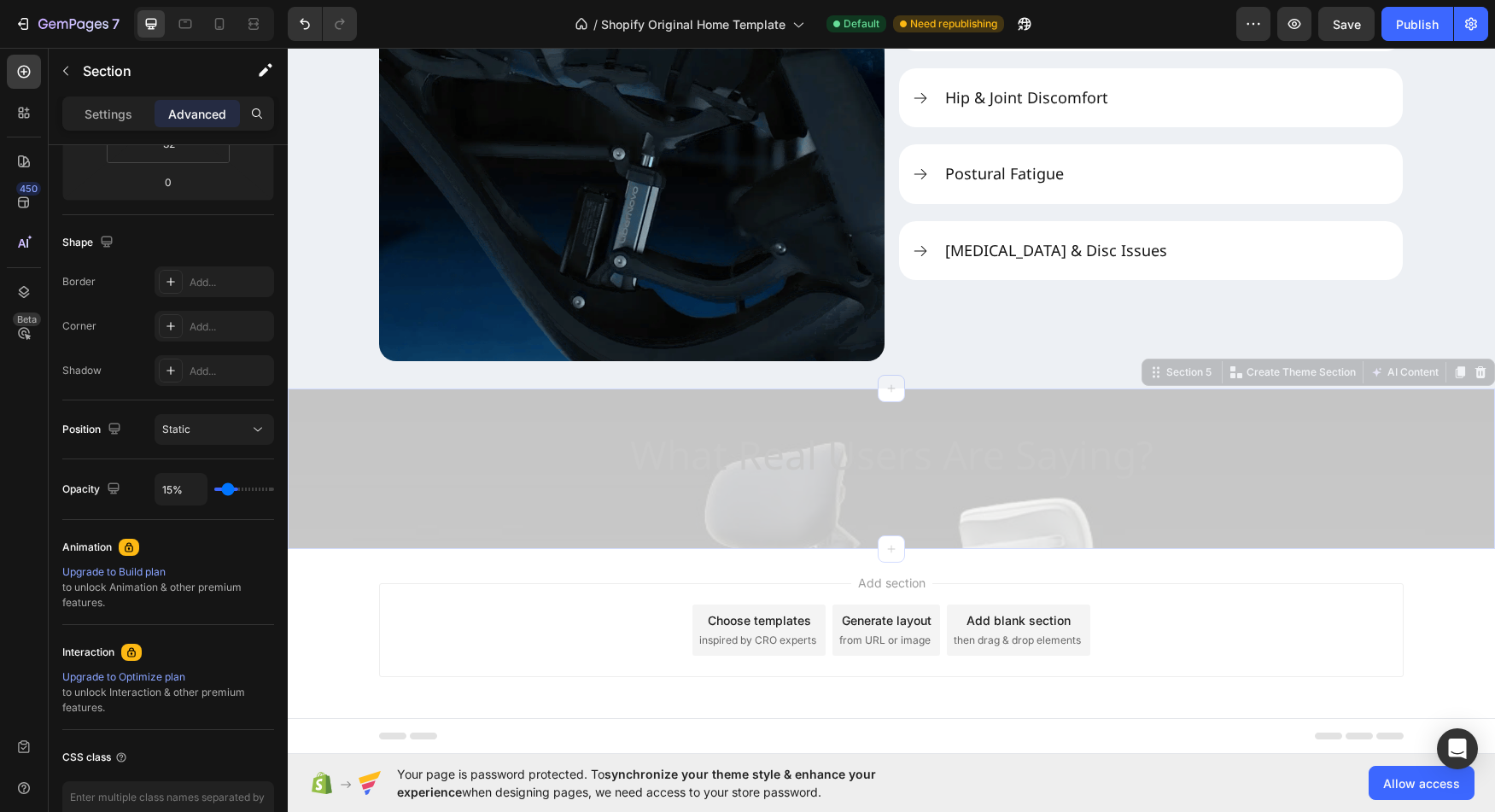
type input "13"
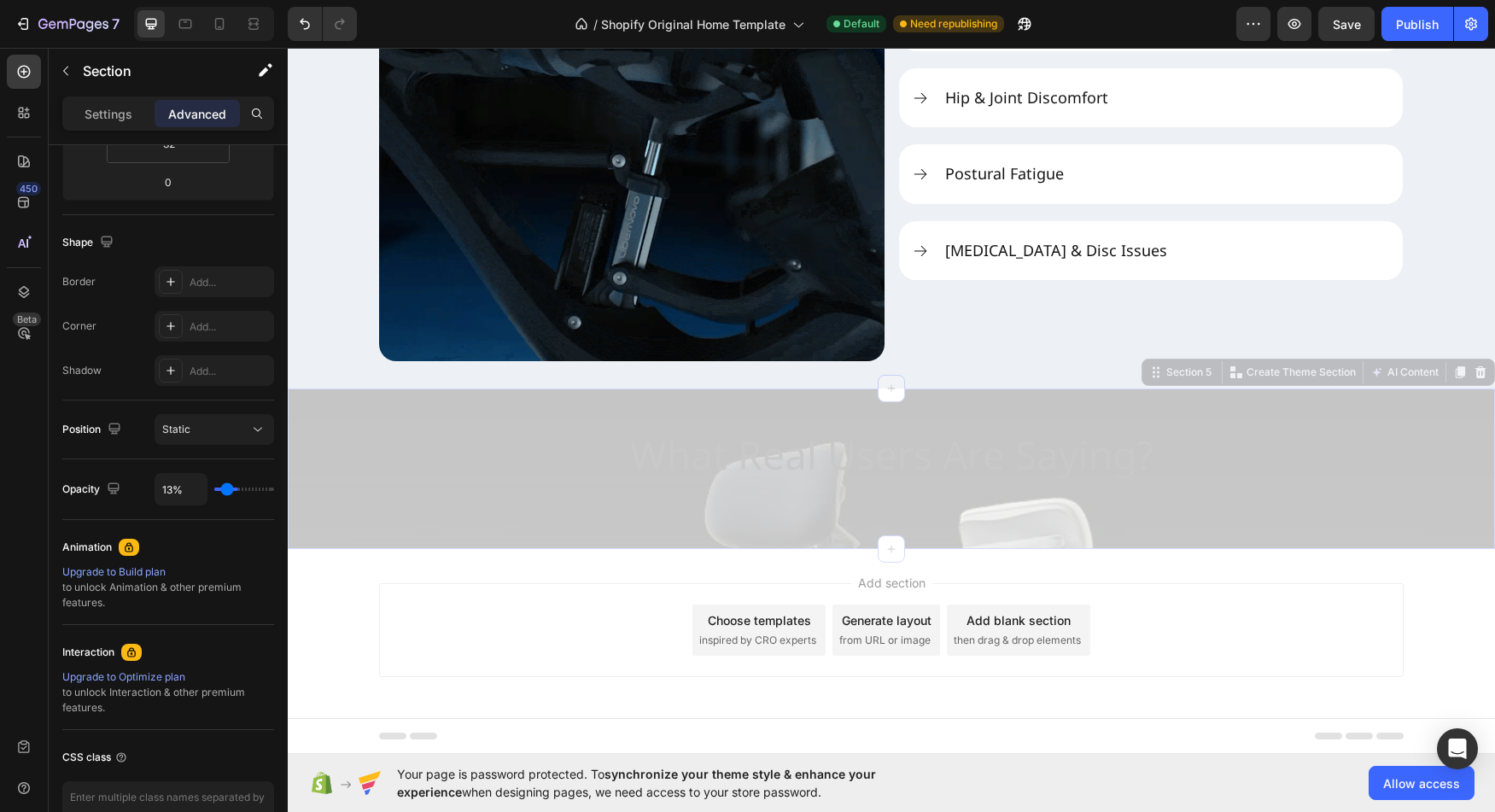
type input "12%"
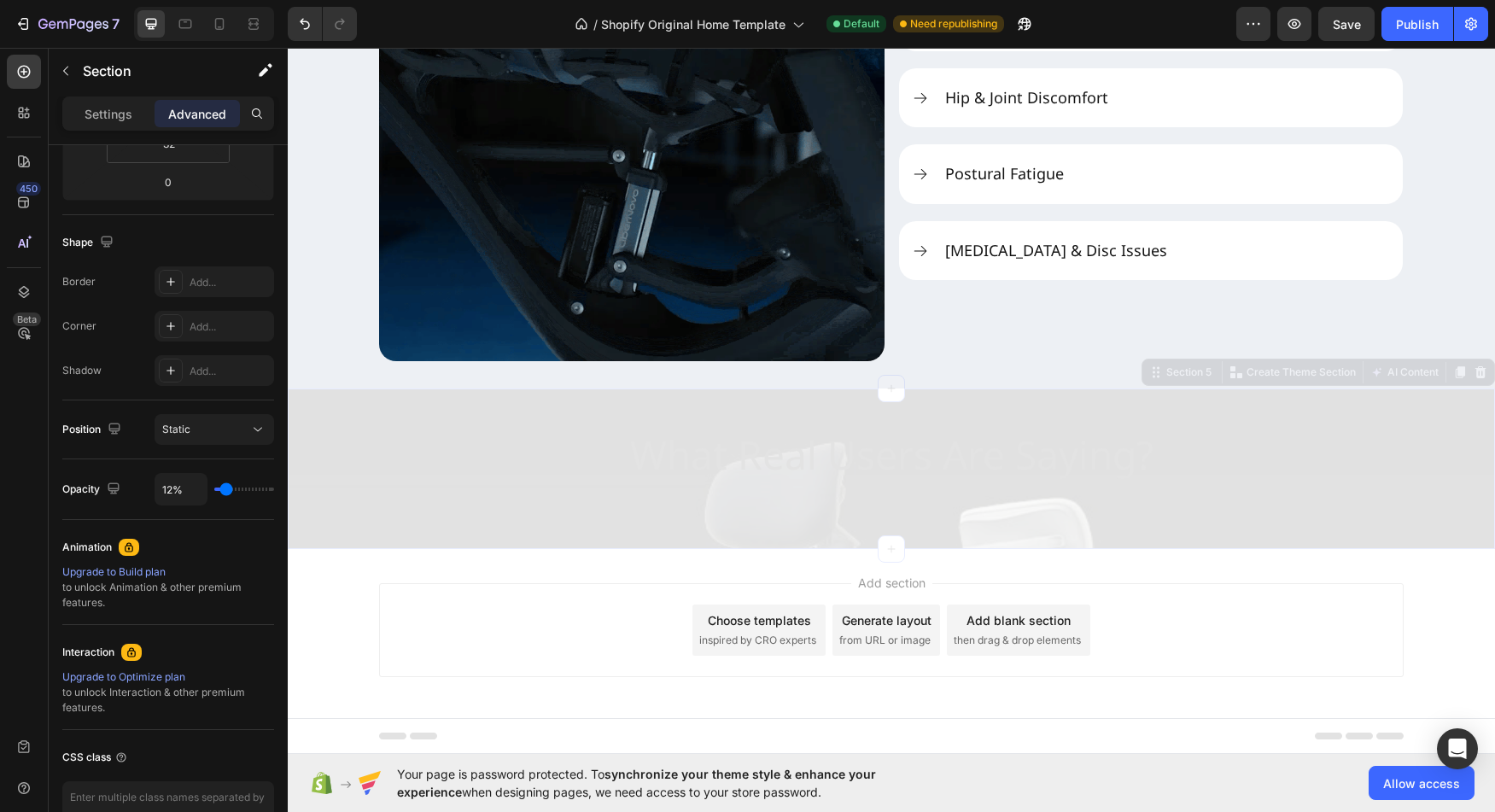
drag, startPoint x: 237, startPoint y: 493, endPoint x: 228, endPoint y: 493, distance: 9.0
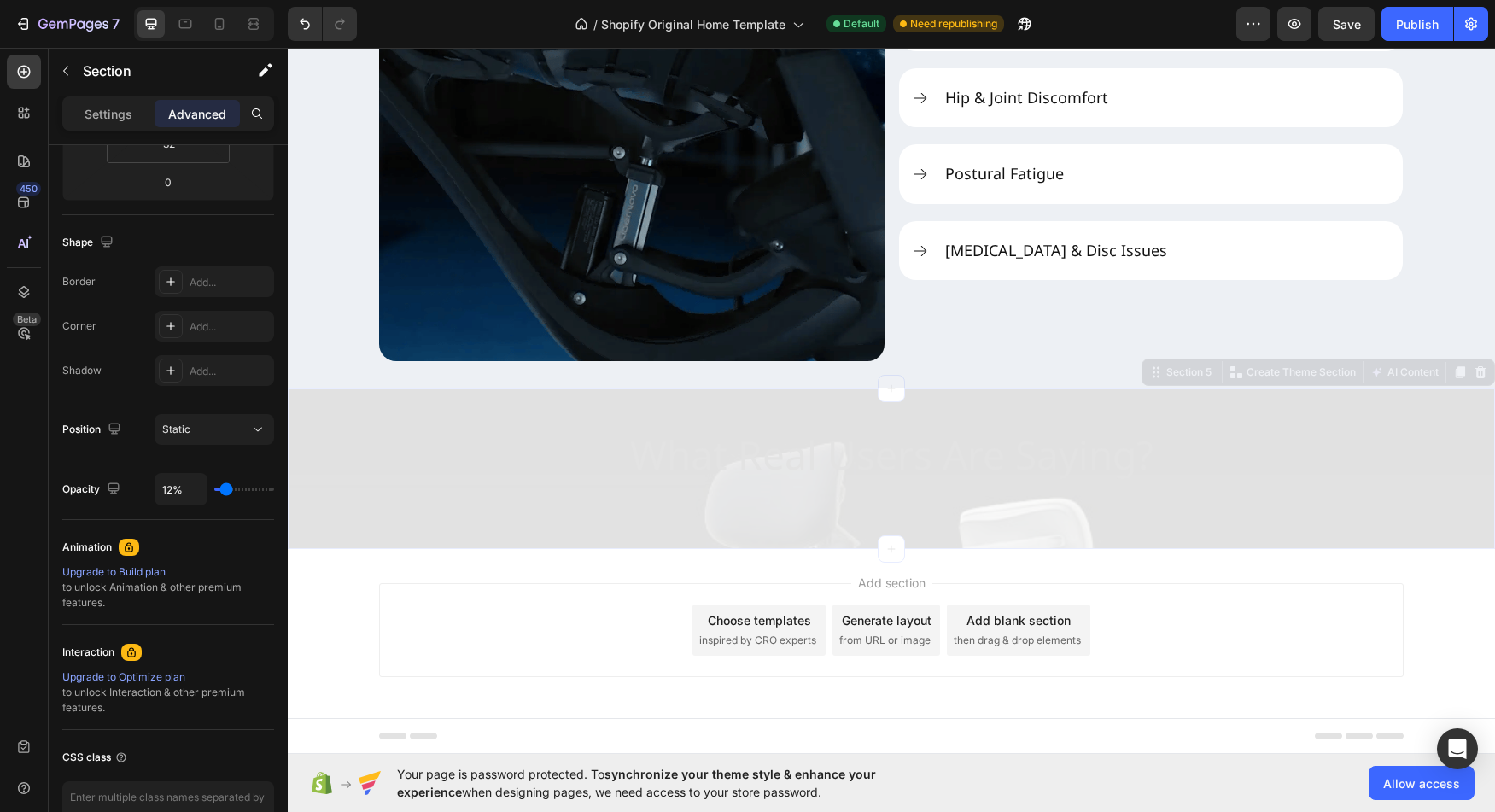
type input "12"
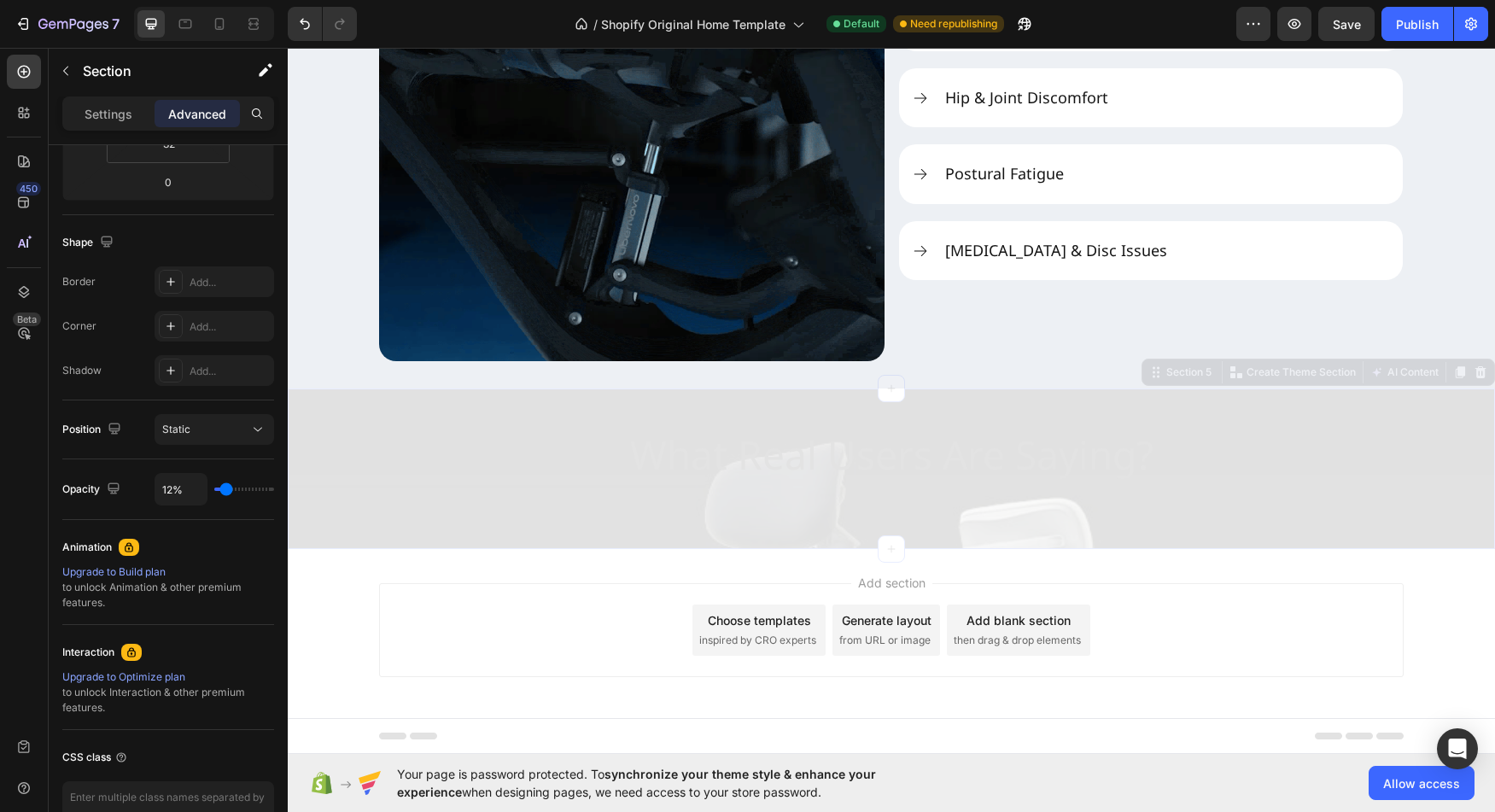
click at [228, 490] on input "range" at bounding box center [244, 490] width 59 height 4
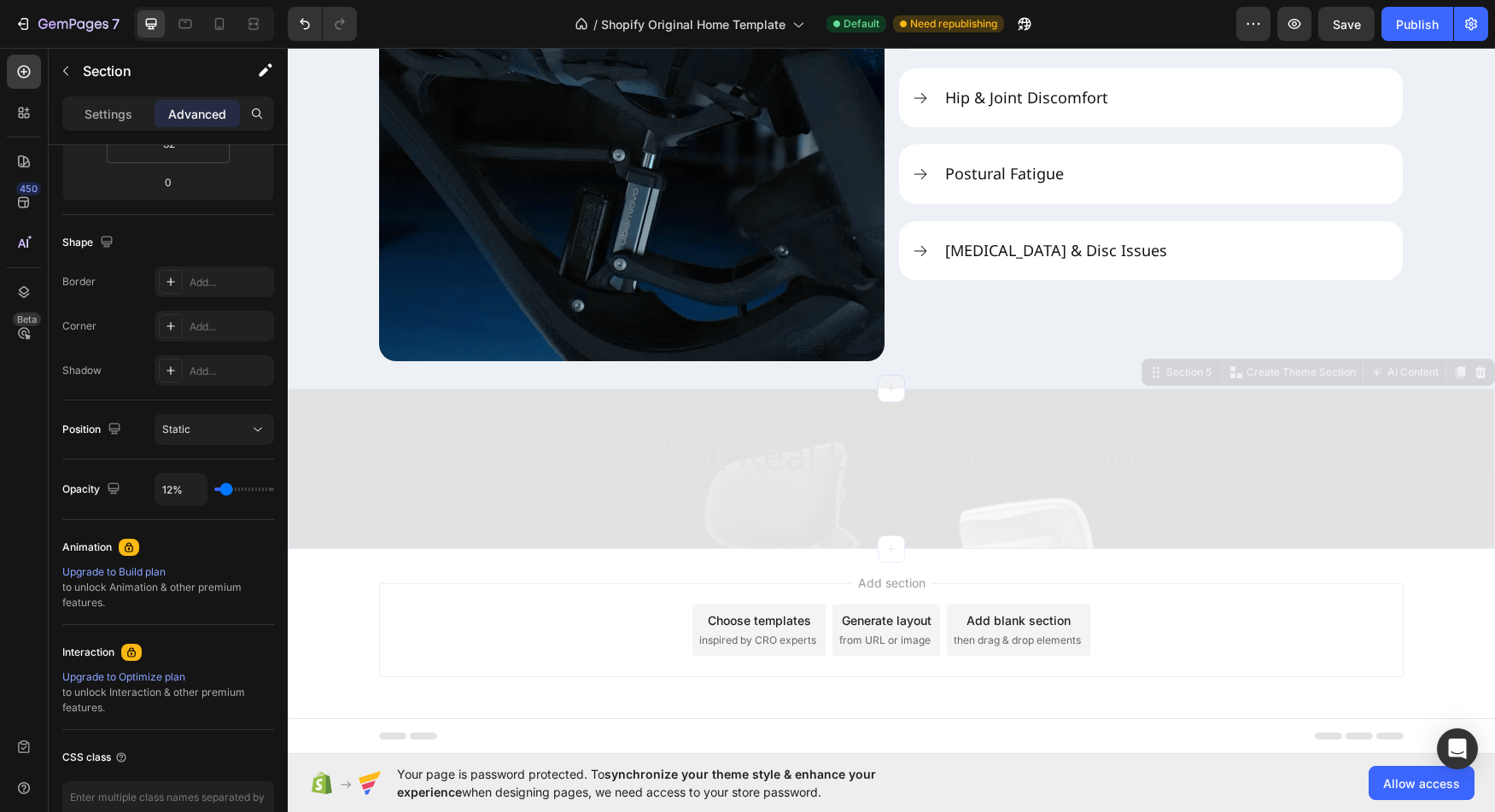
type input "13%"
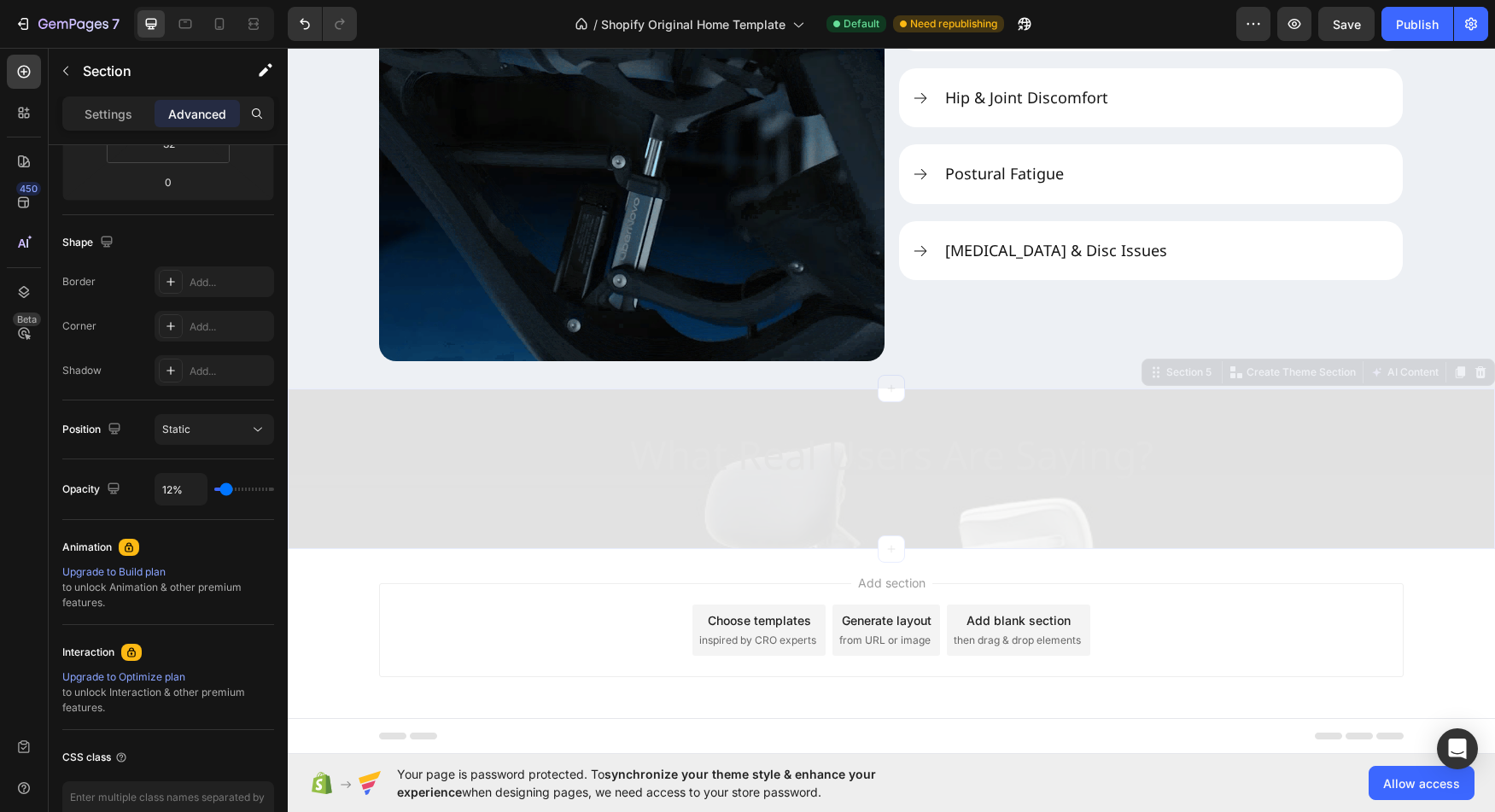
type input "13"
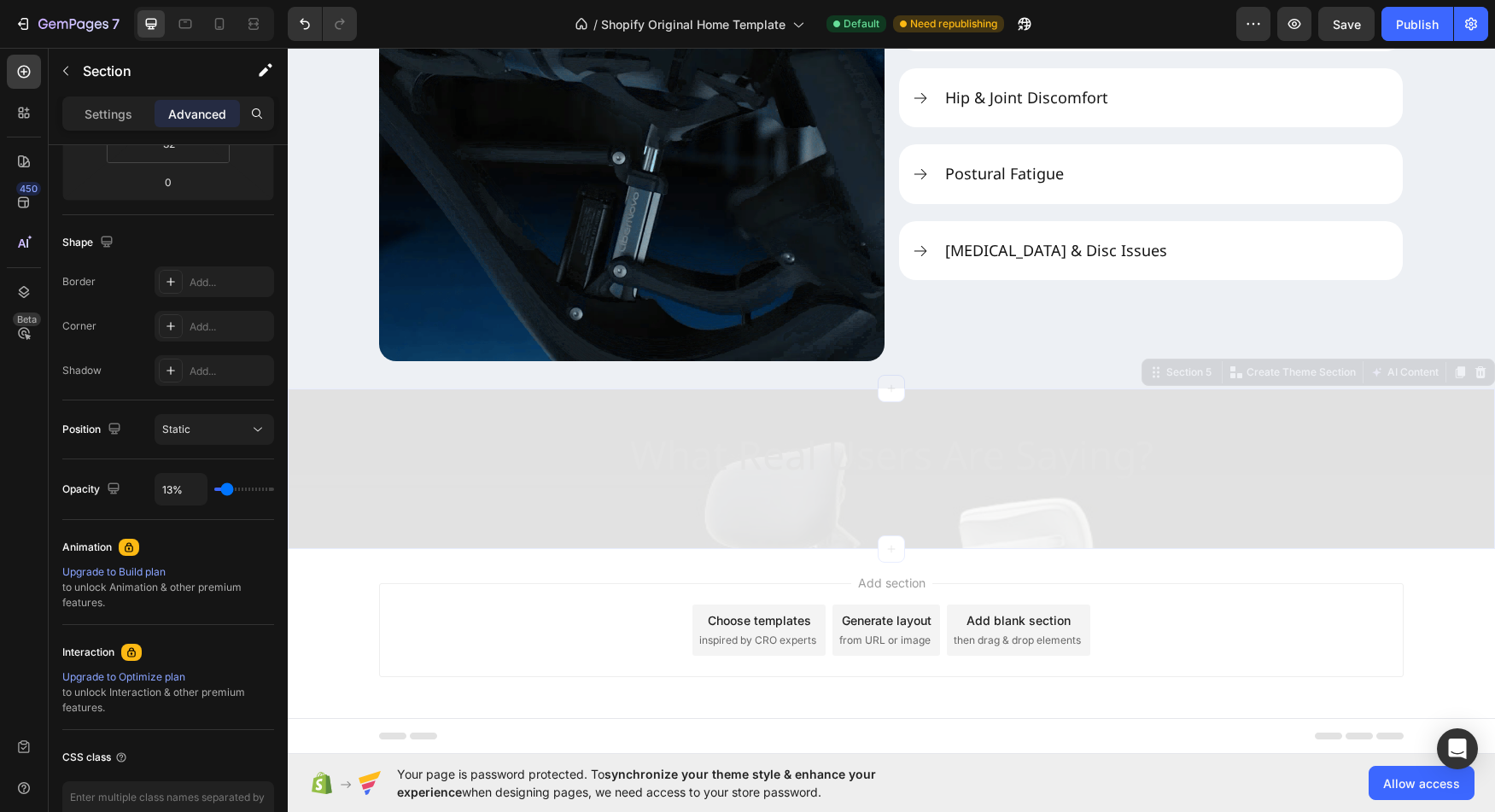
type input "17%"
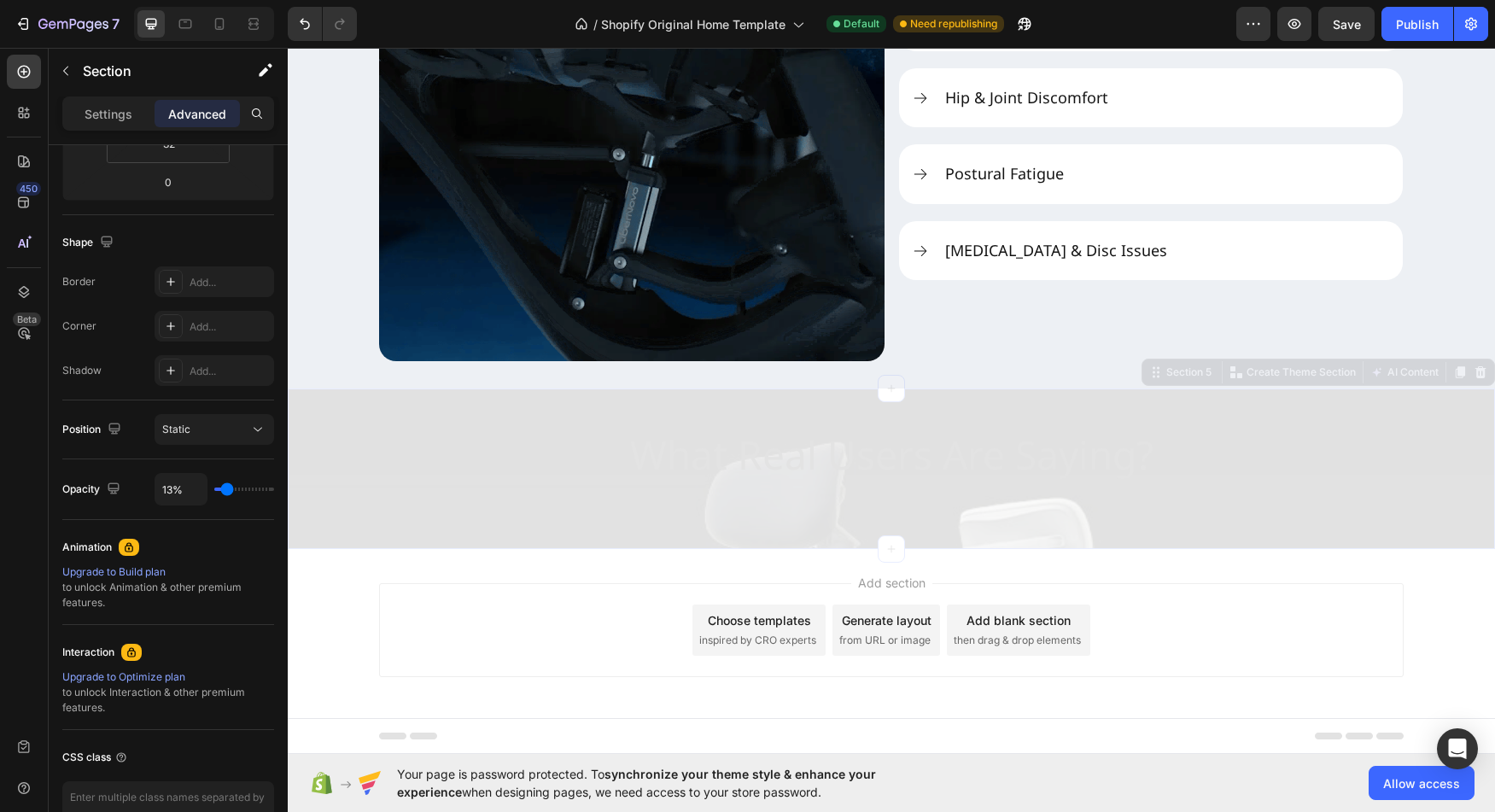
type input "17"
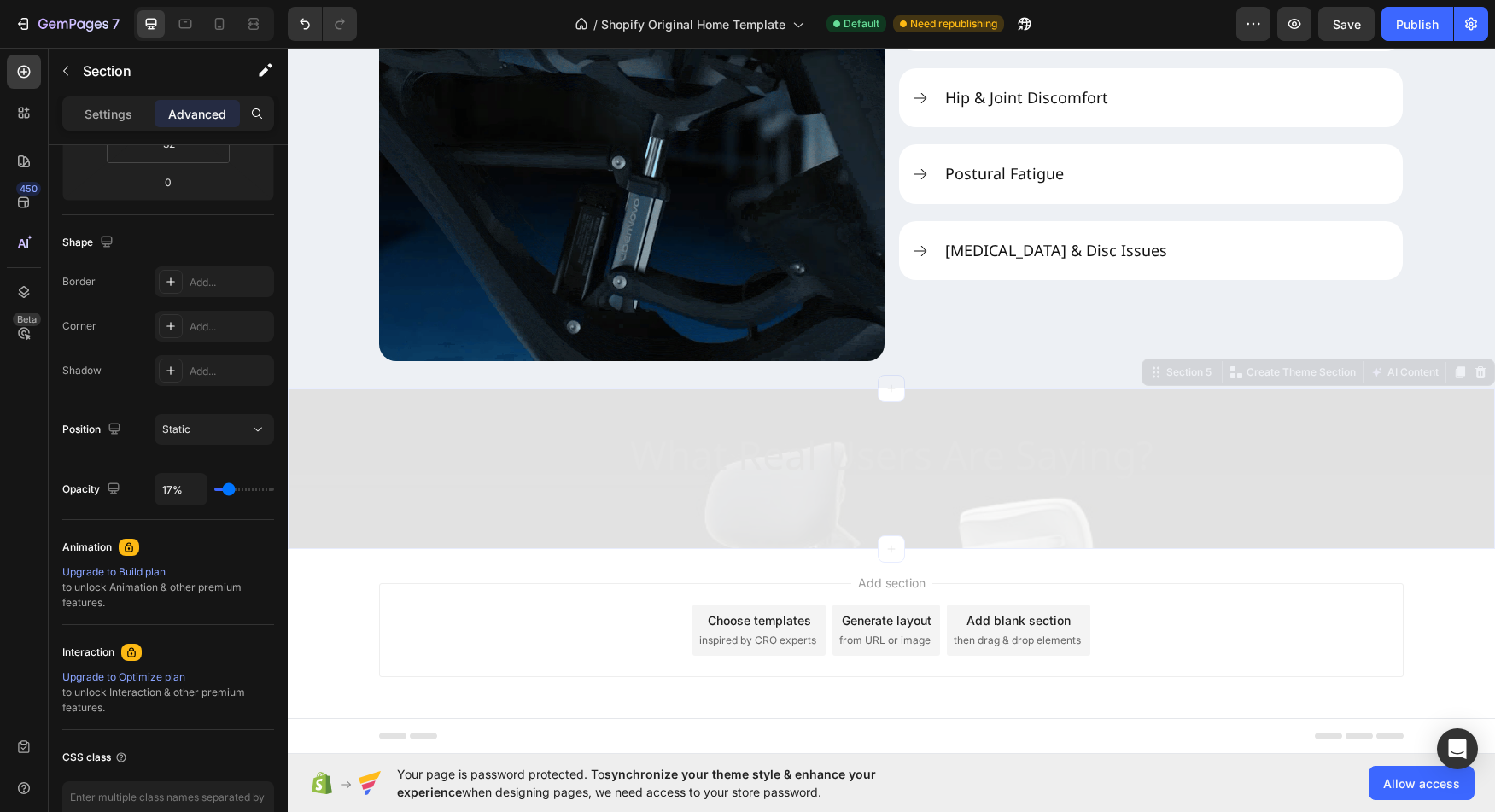
type input "19%"
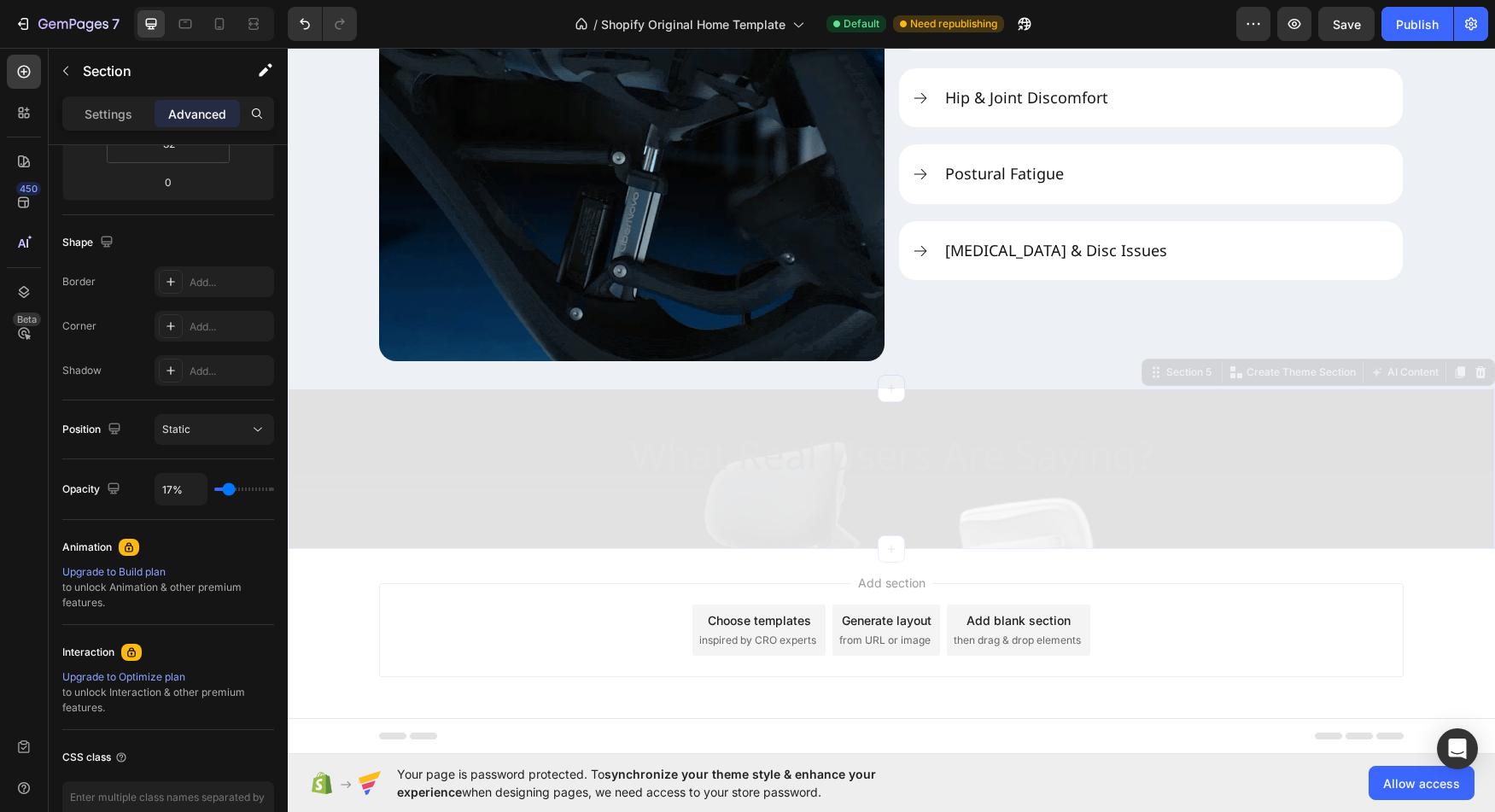
type input "19"
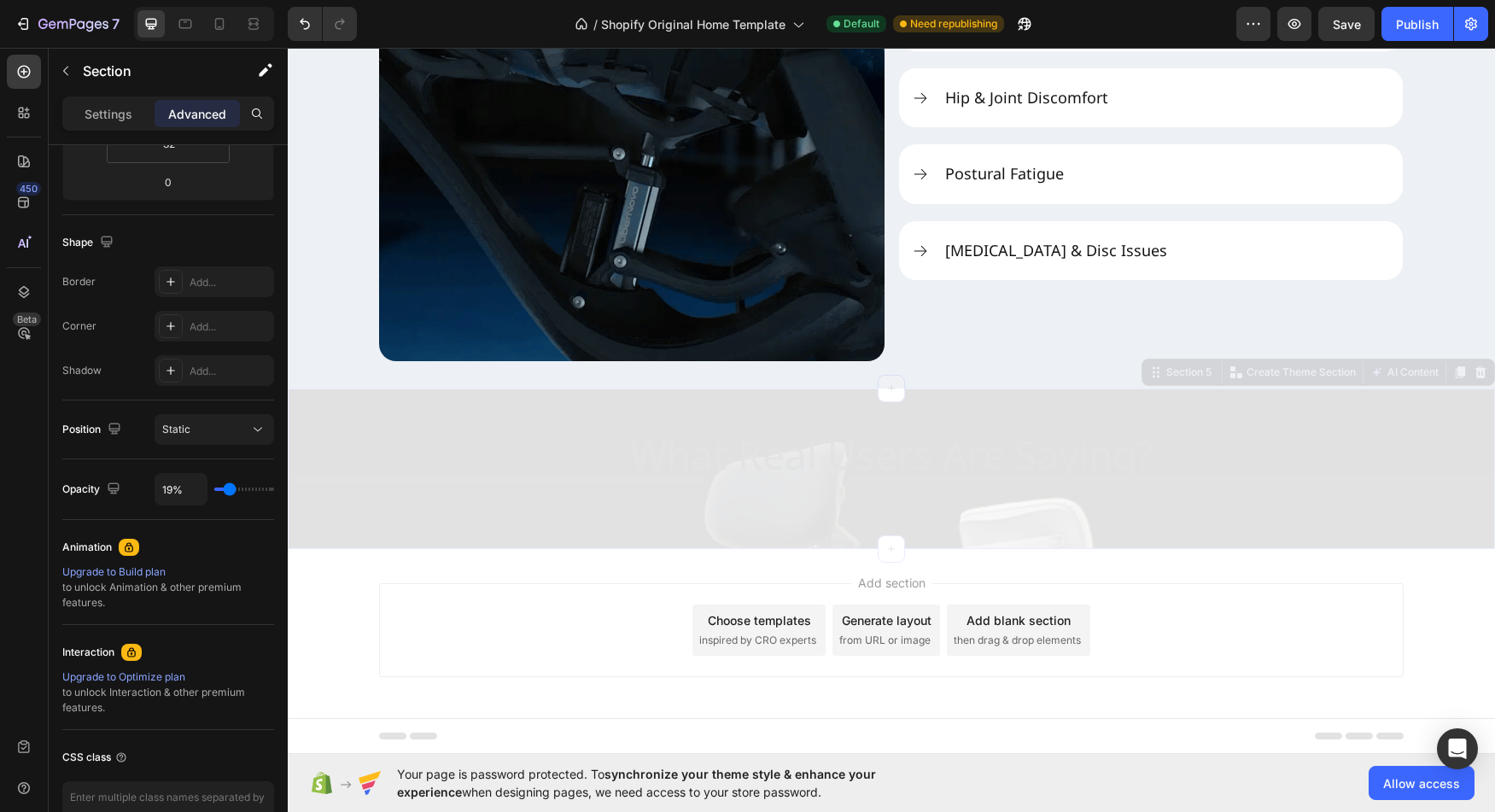
type input "23%"
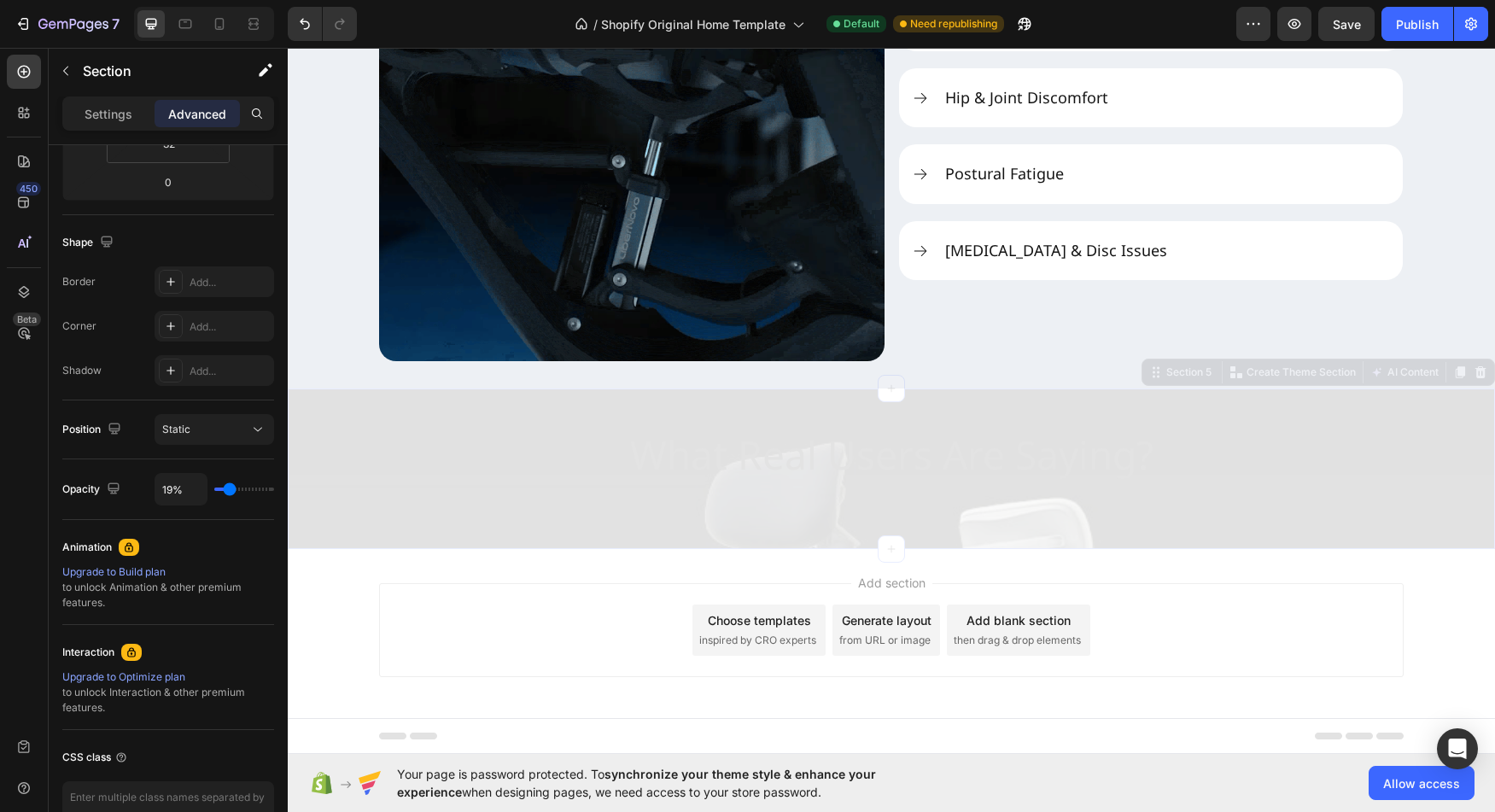
type input "23"
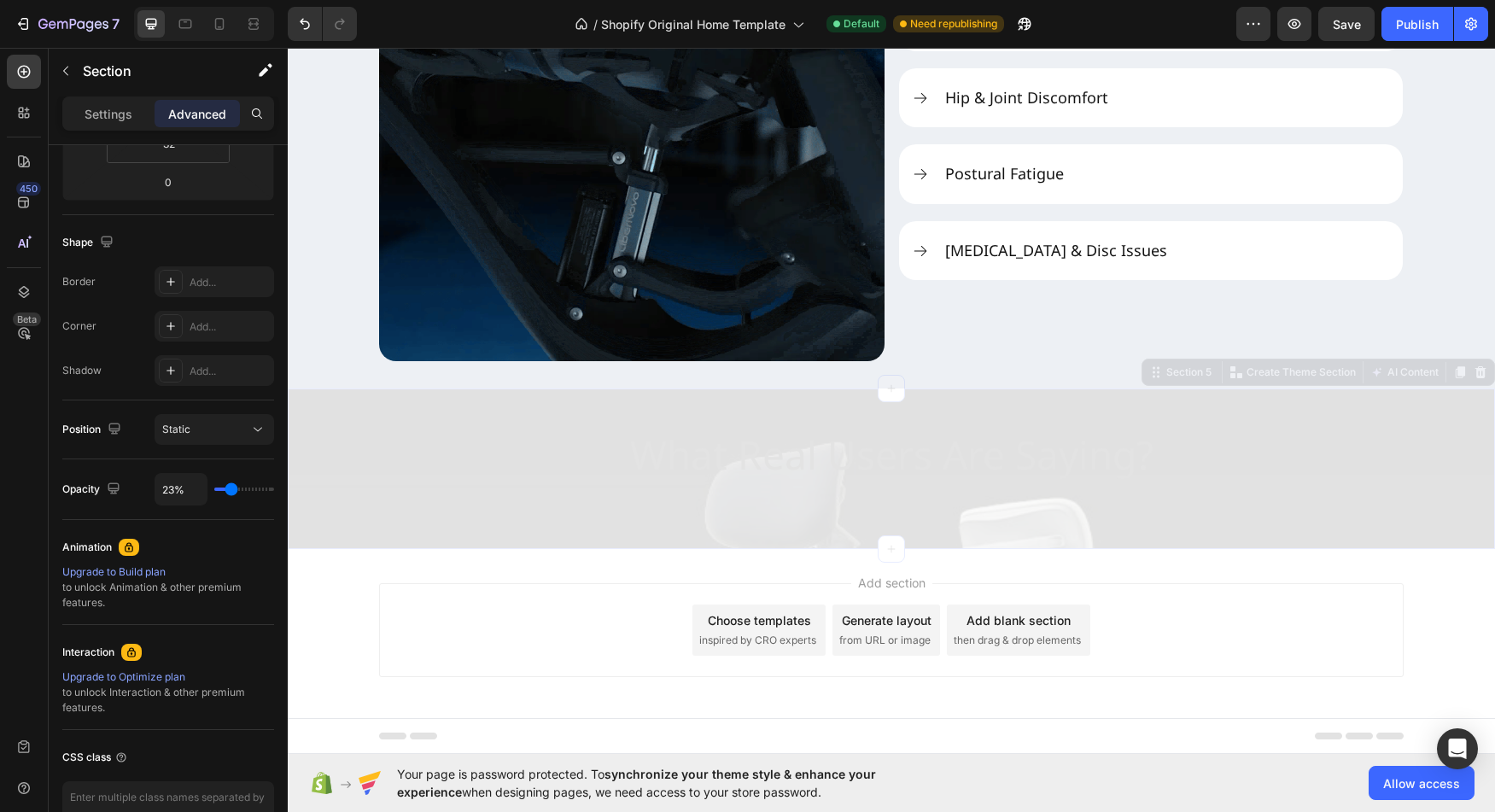
type input "29%"
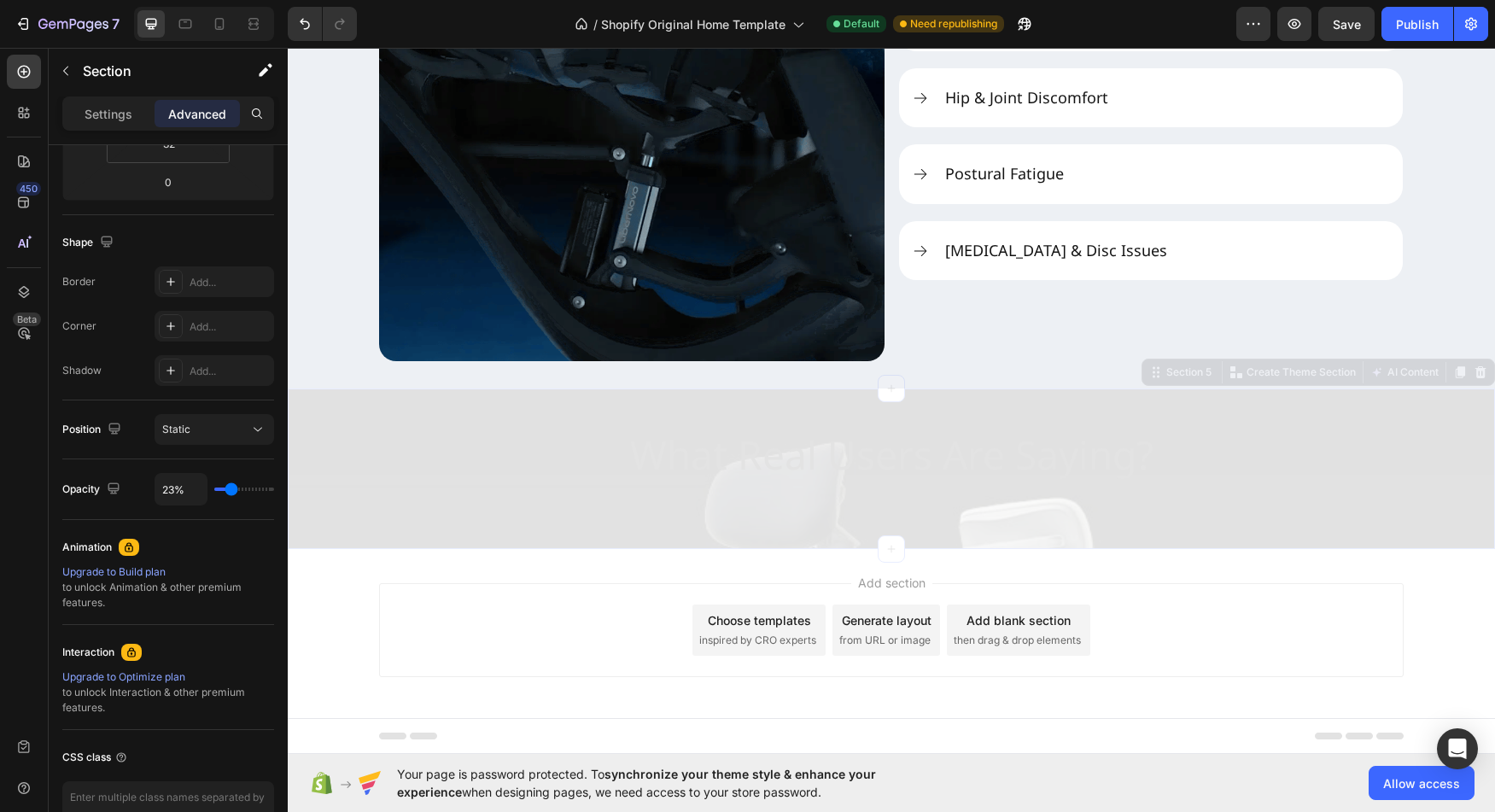
type input "29"
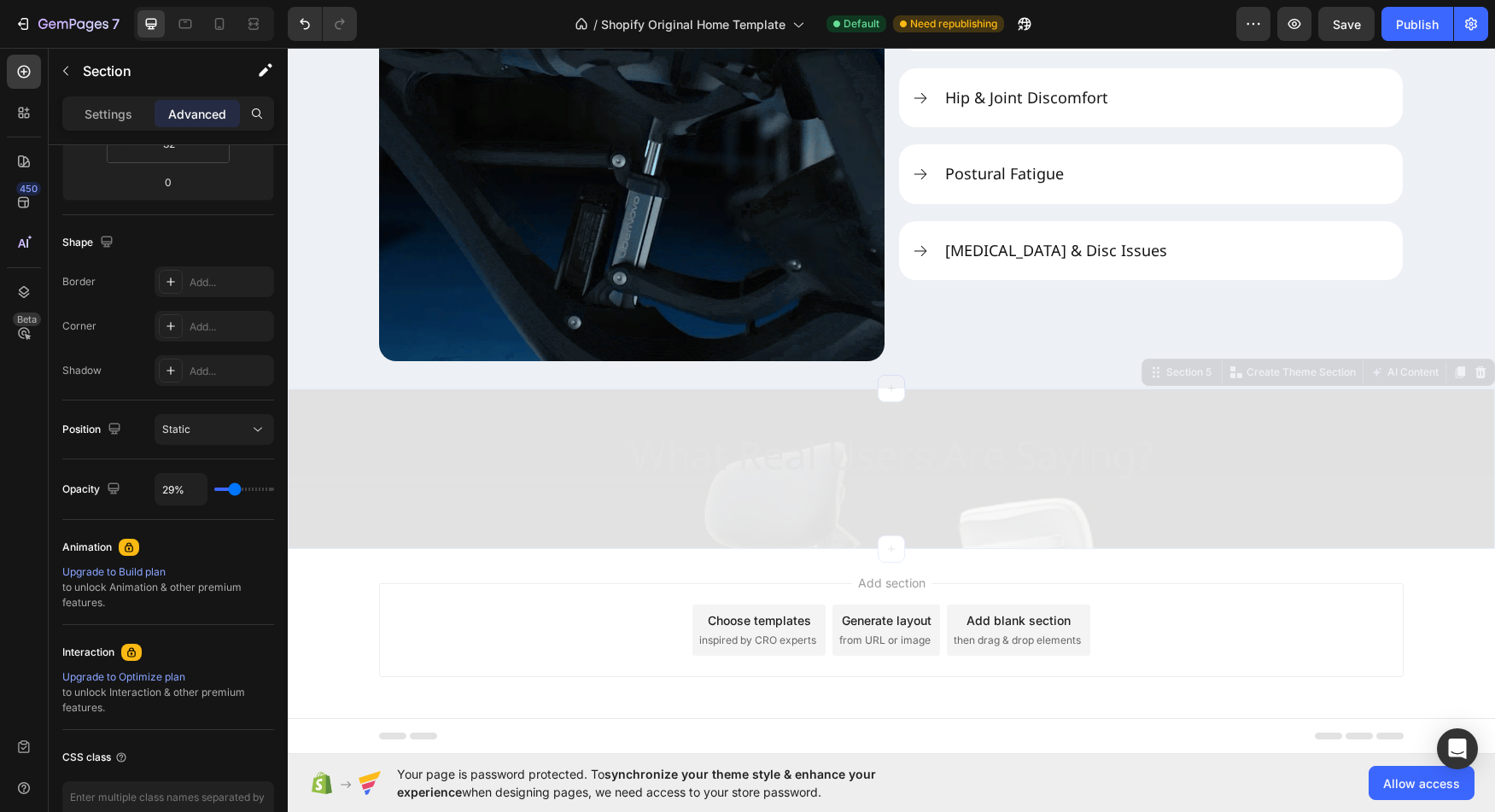
type input "40%"
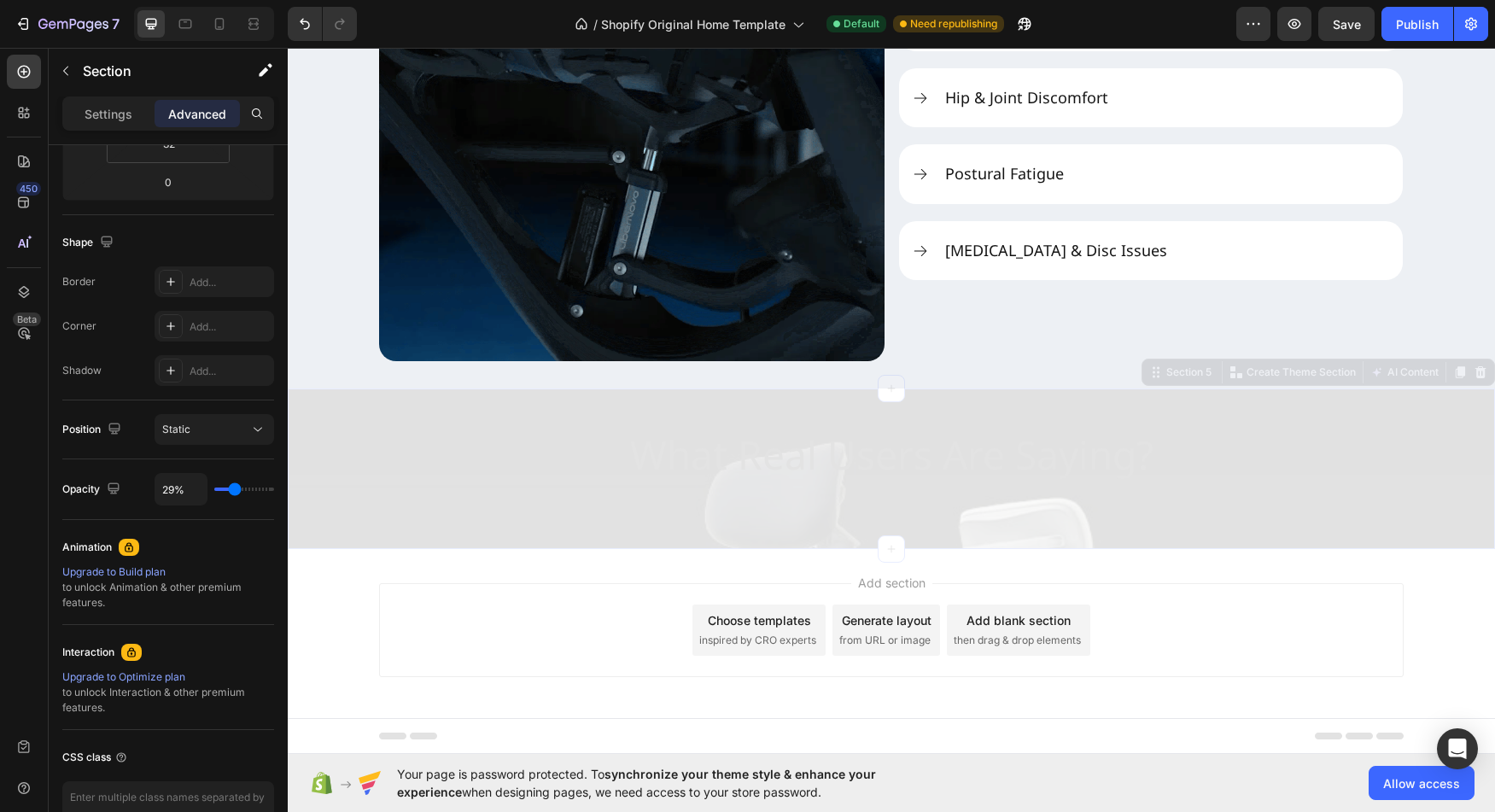
type input "40"
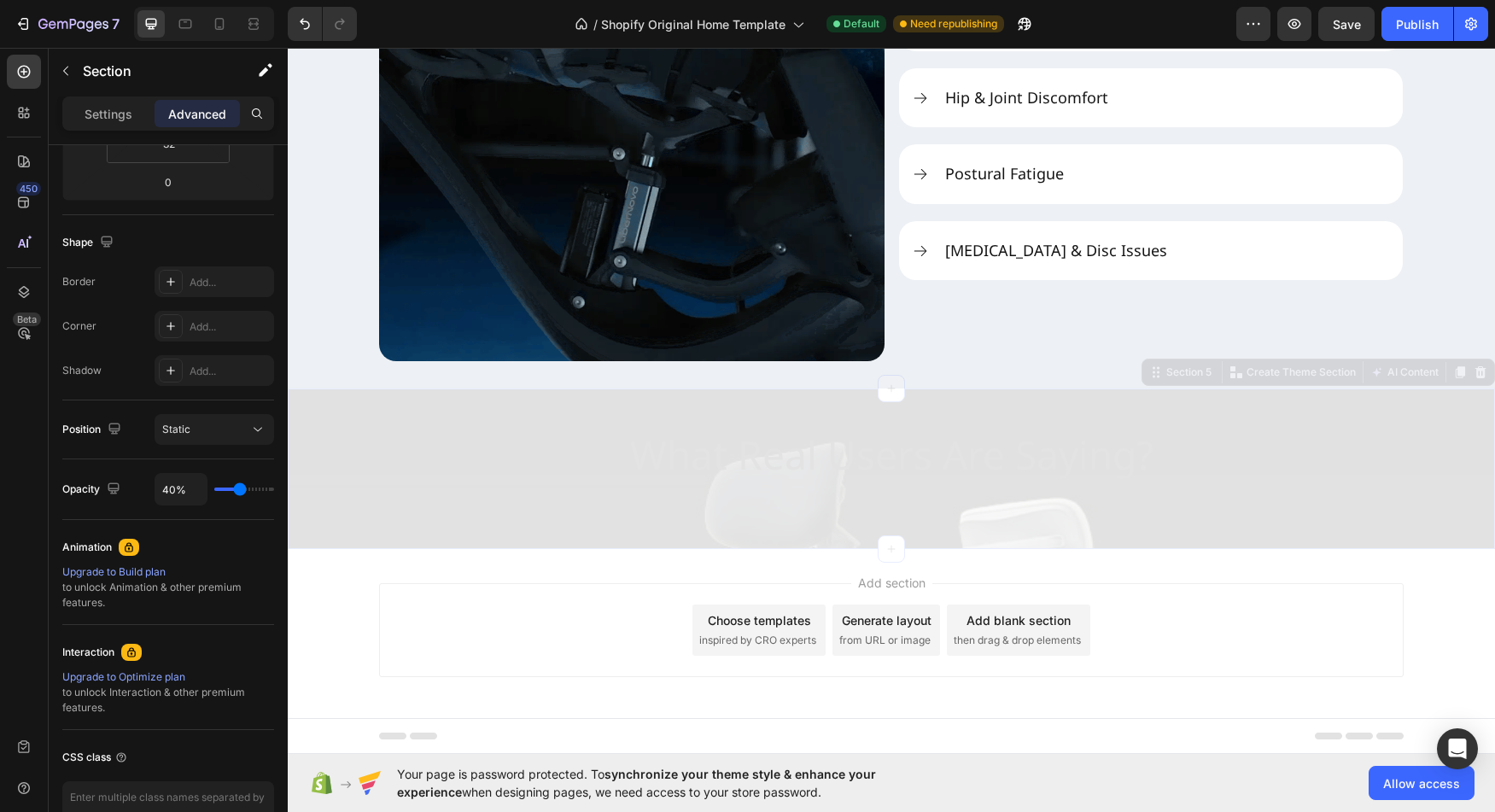
type input "56%"
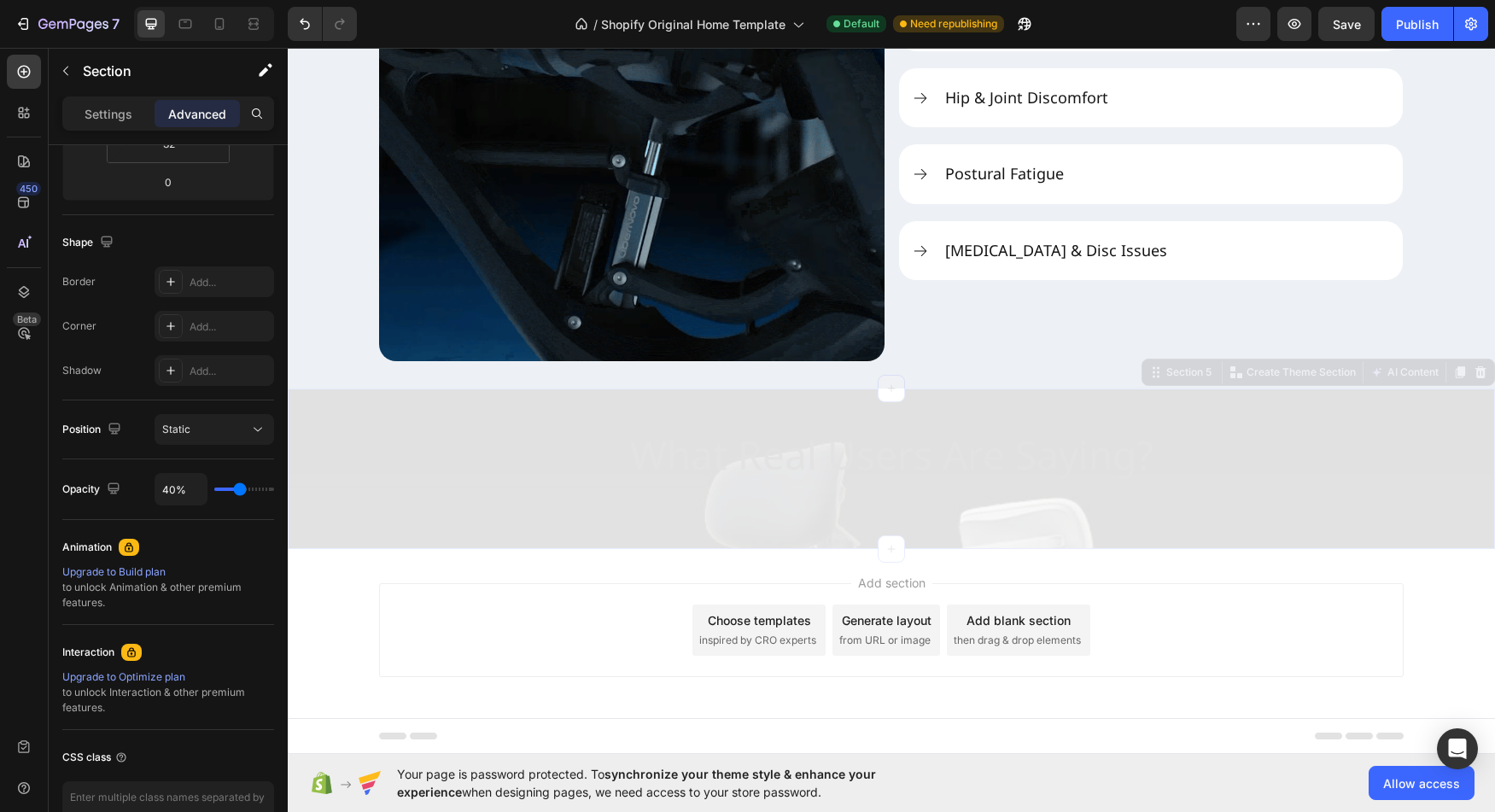
type input "56"
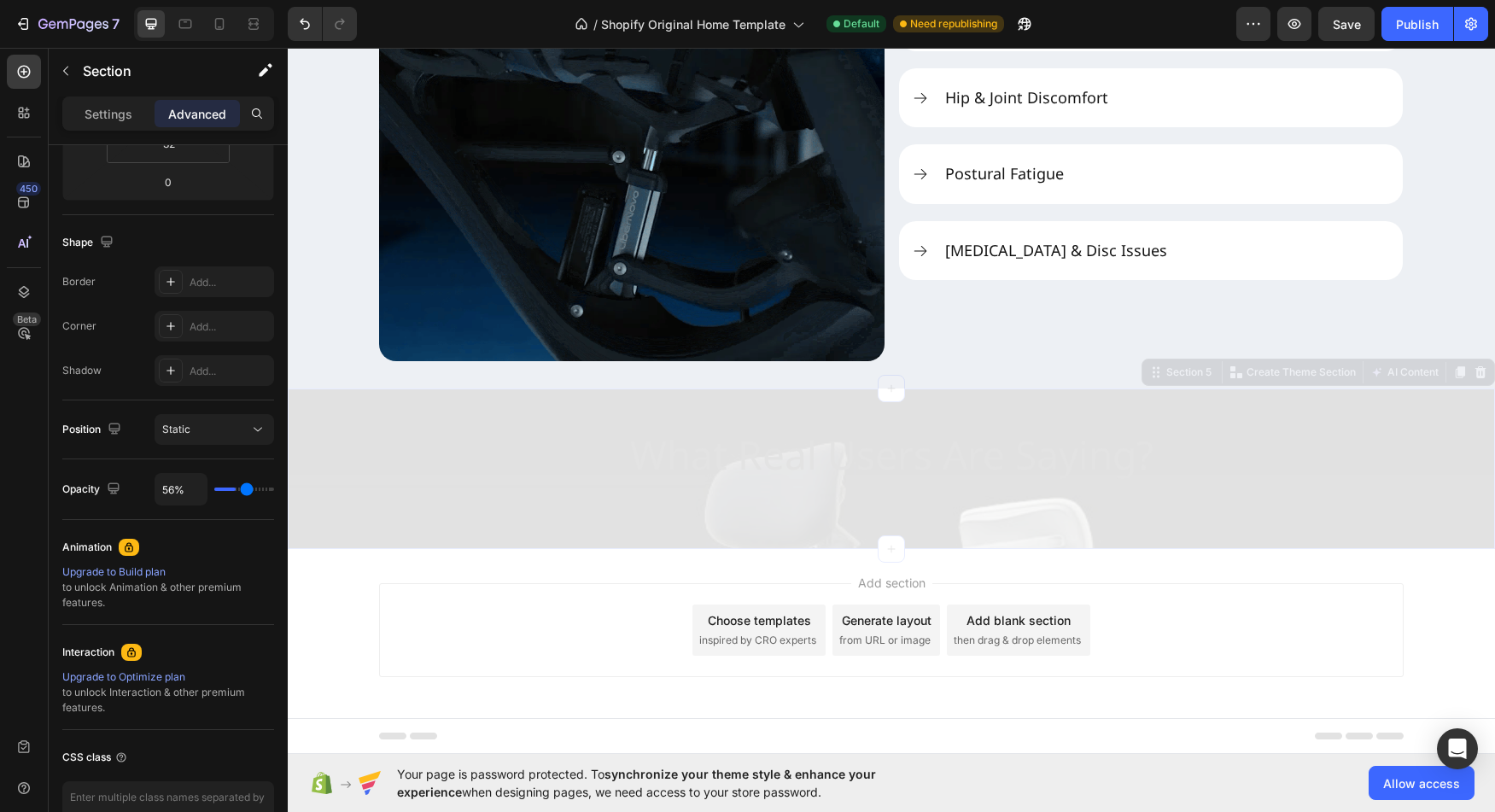
type input "63%"
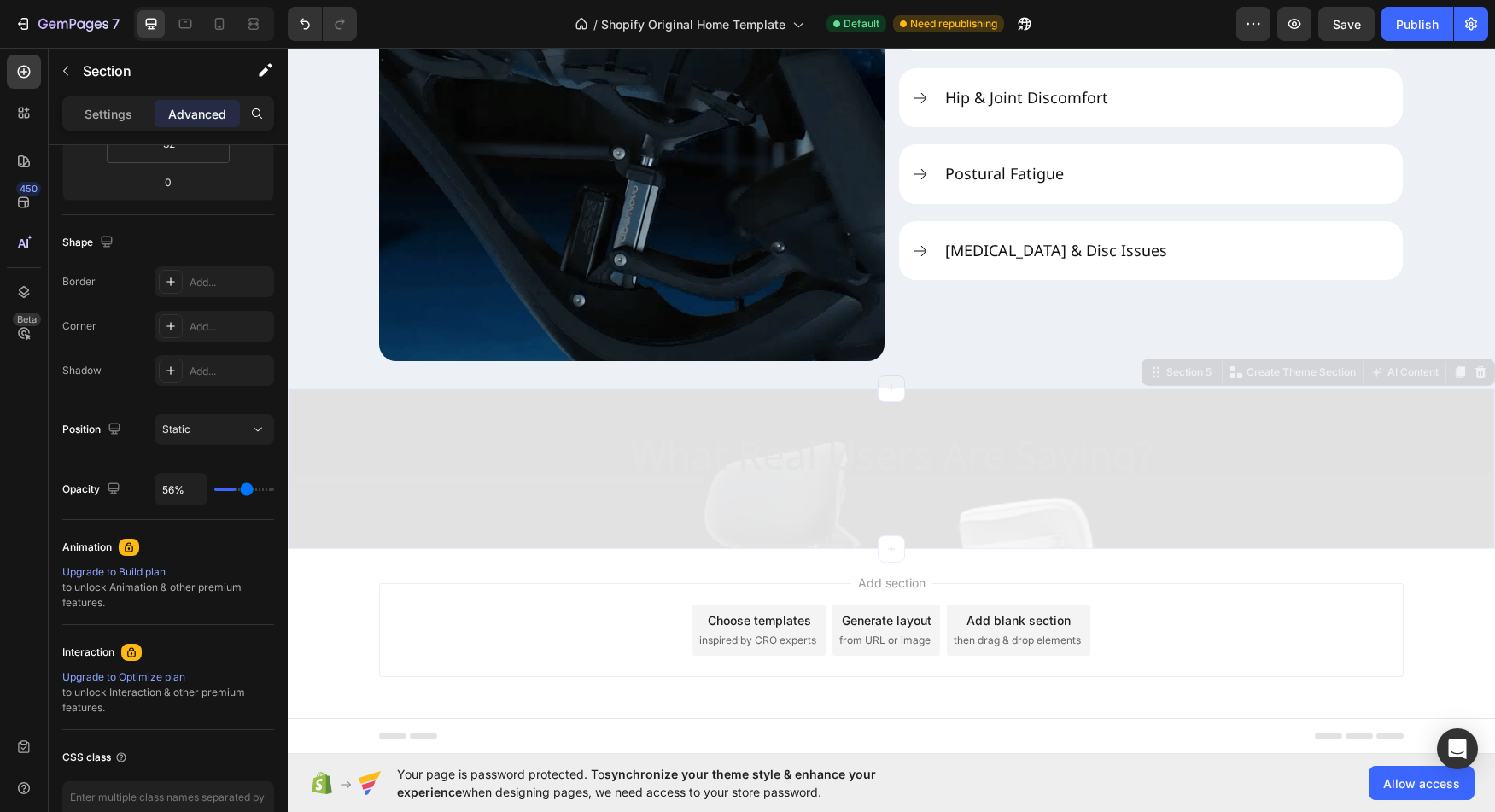
type input "63"
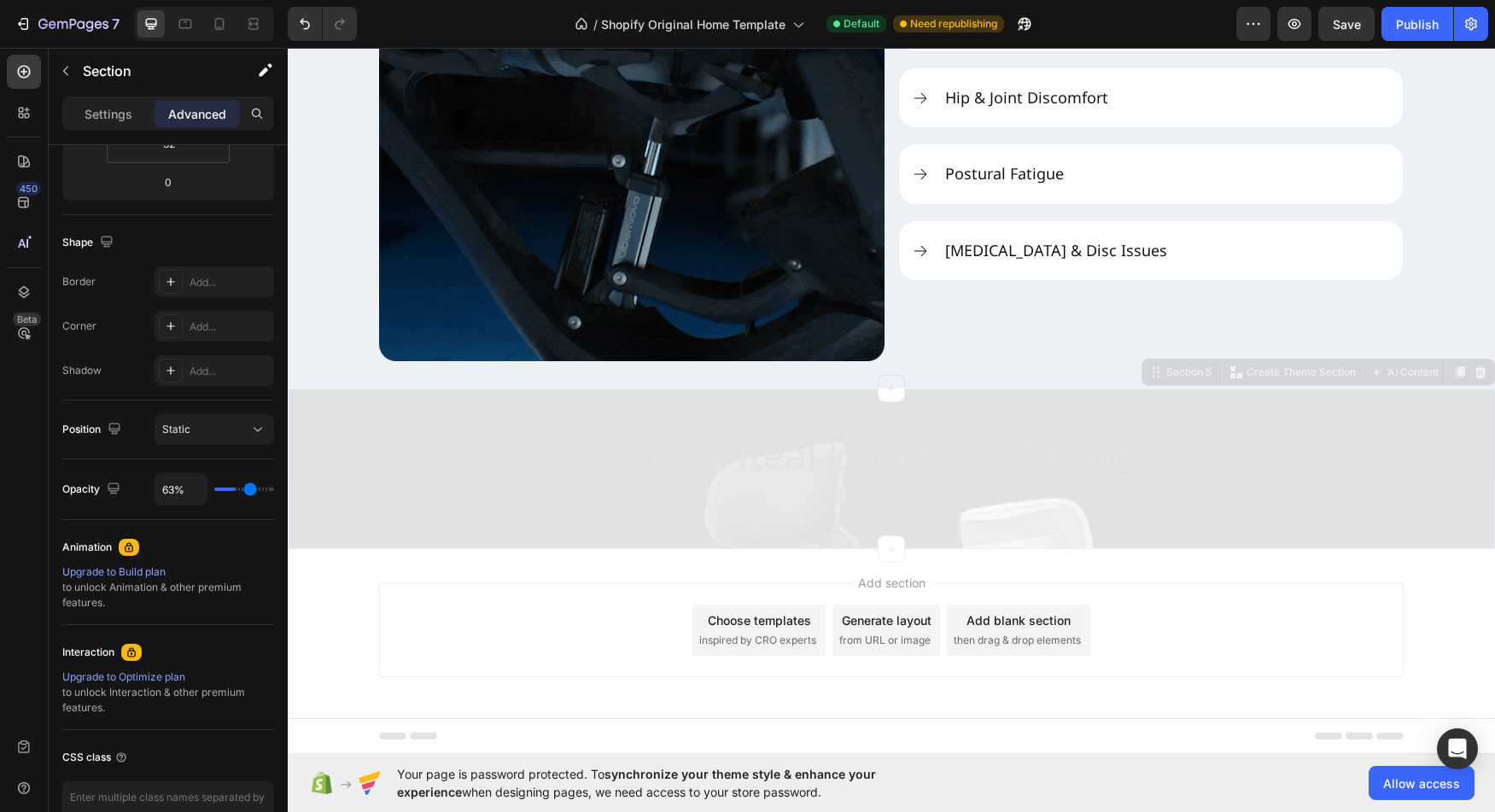
type input "87%"
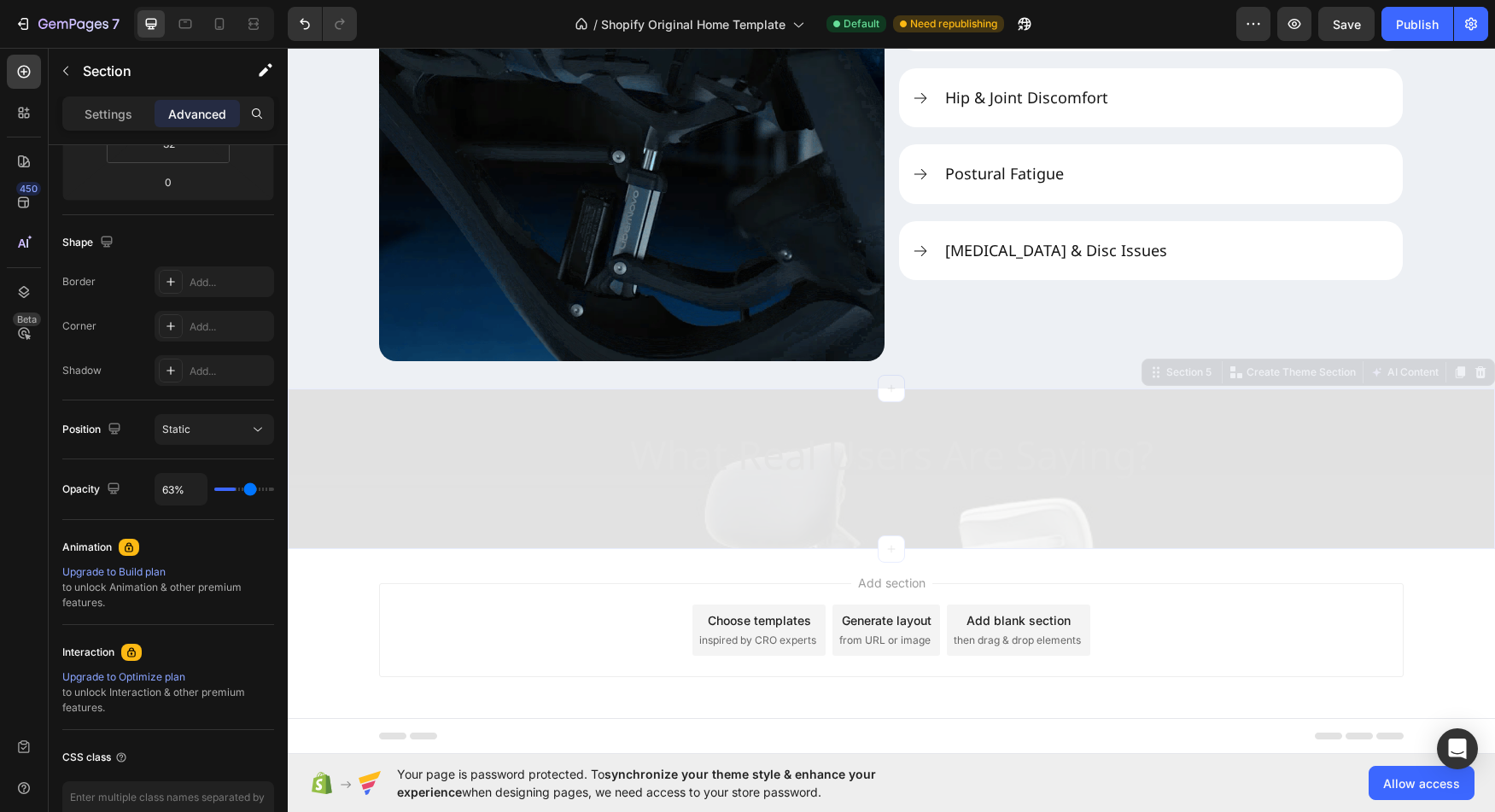
type input "87"
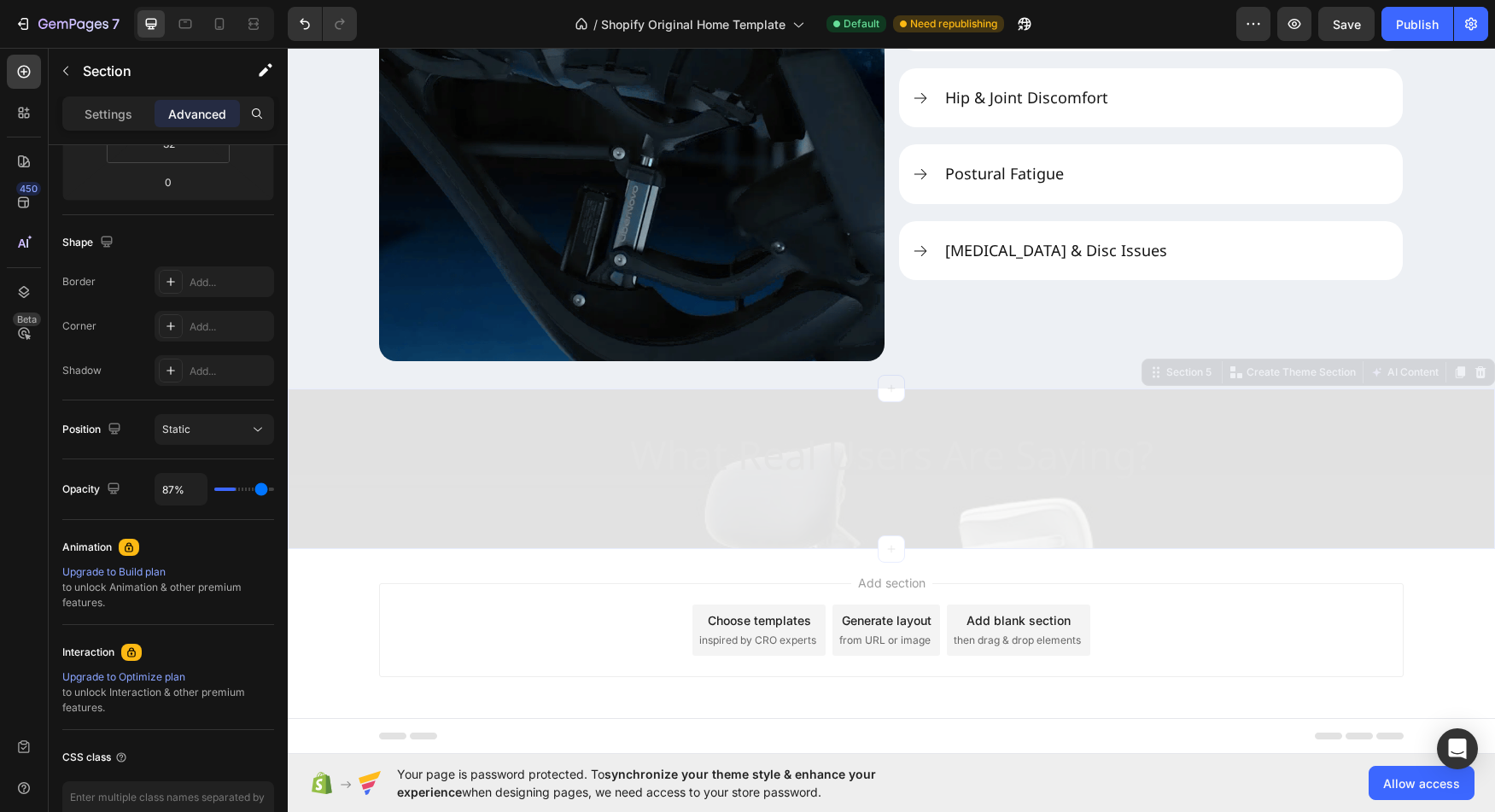
type input "100%"
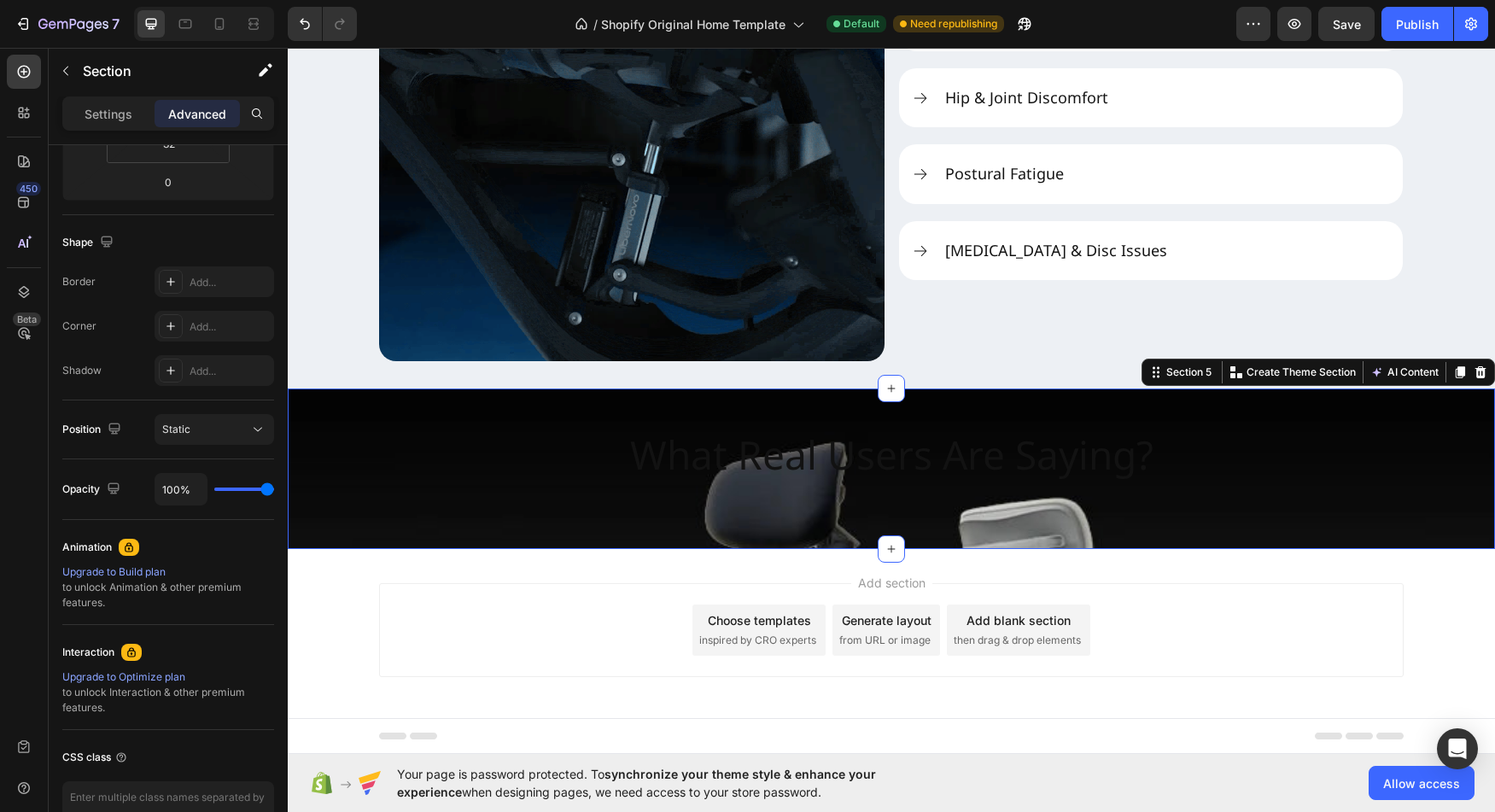
drag, startPoint x: 228, startPoint y: 490, endPoint x: 326, endPoint y: 500, distance: 98.5
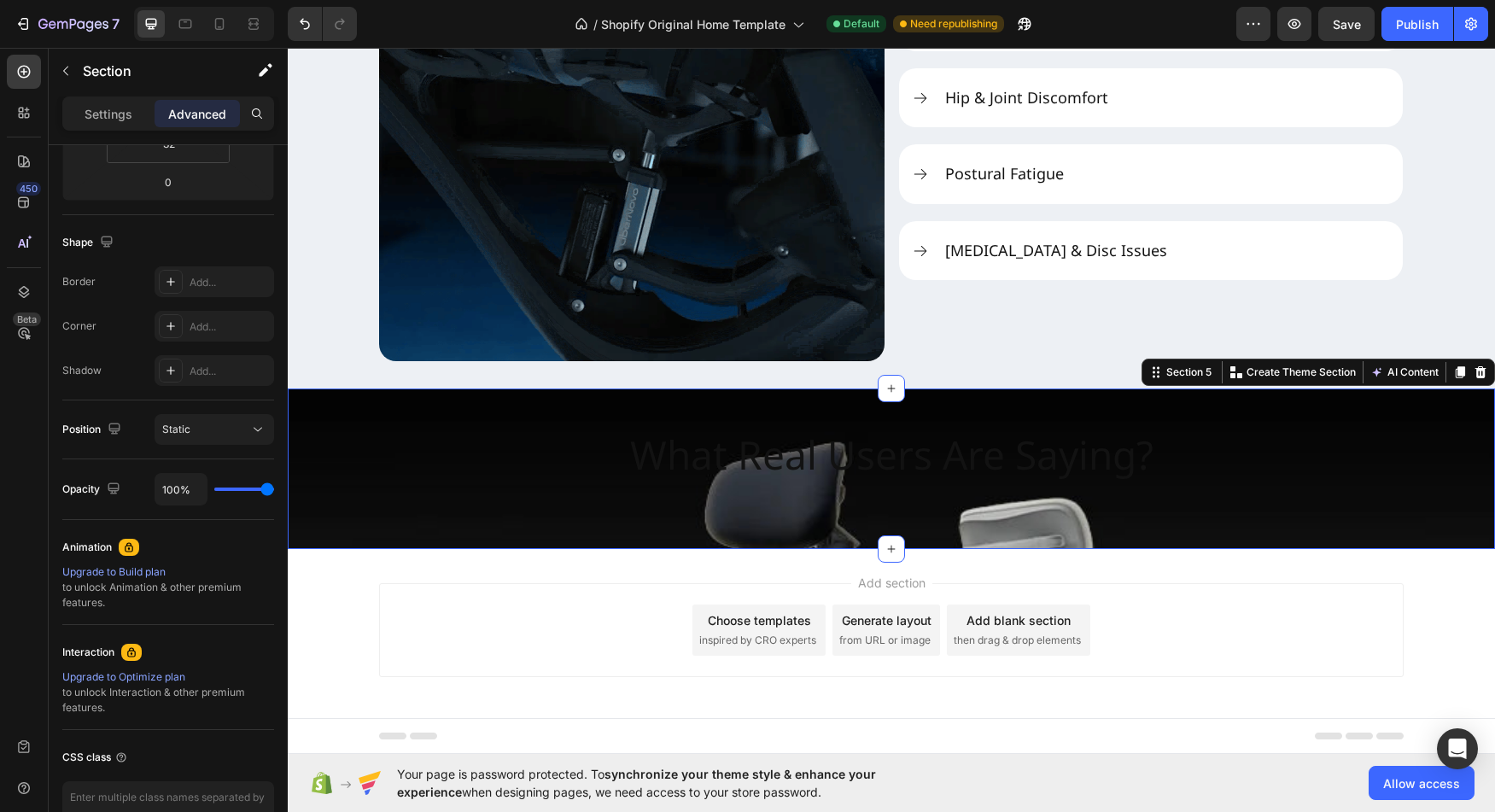
type input "100"
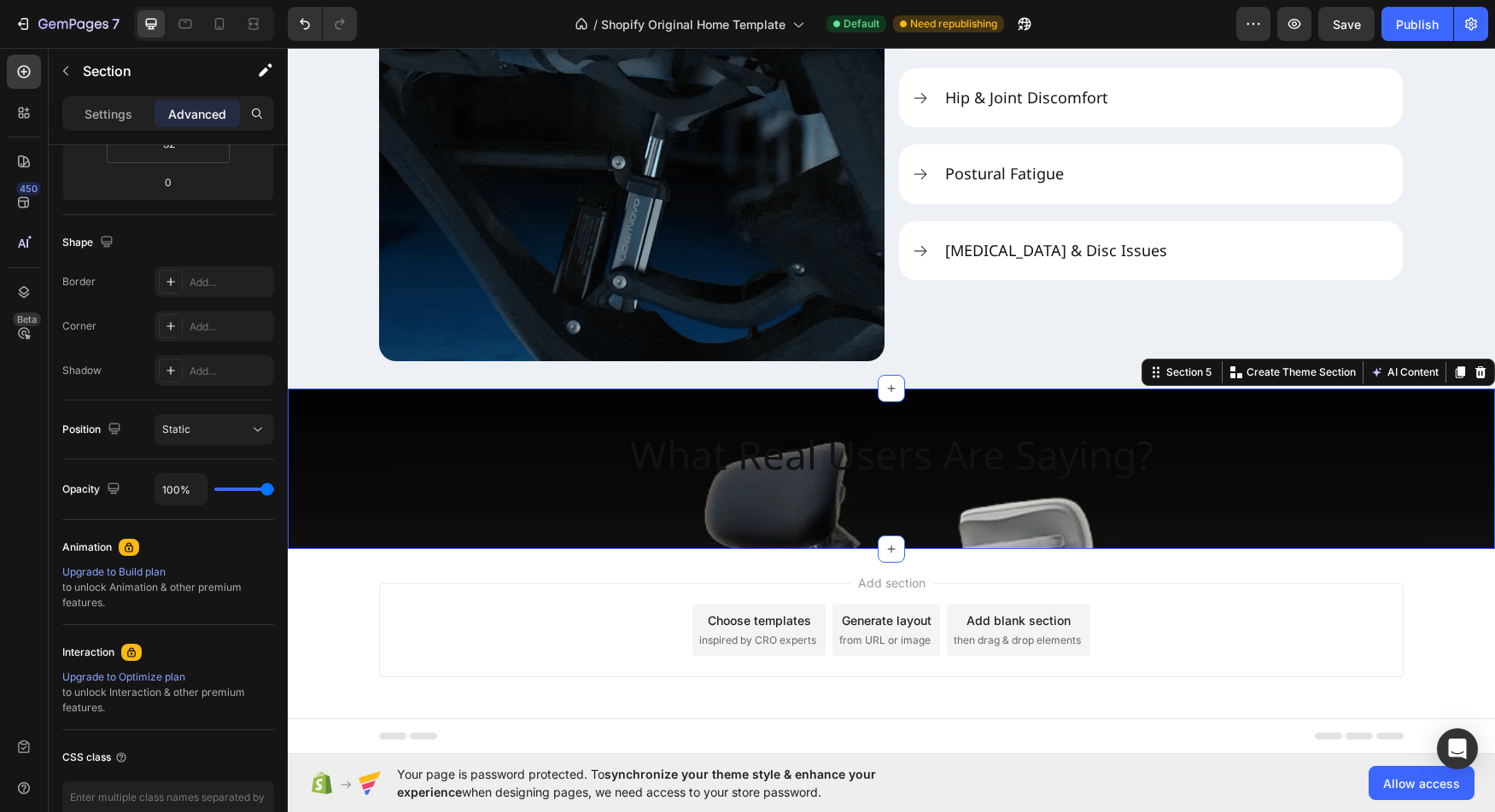
click at [274, 490] on input "range" at bounding box center [244, 490] width 59 height 4
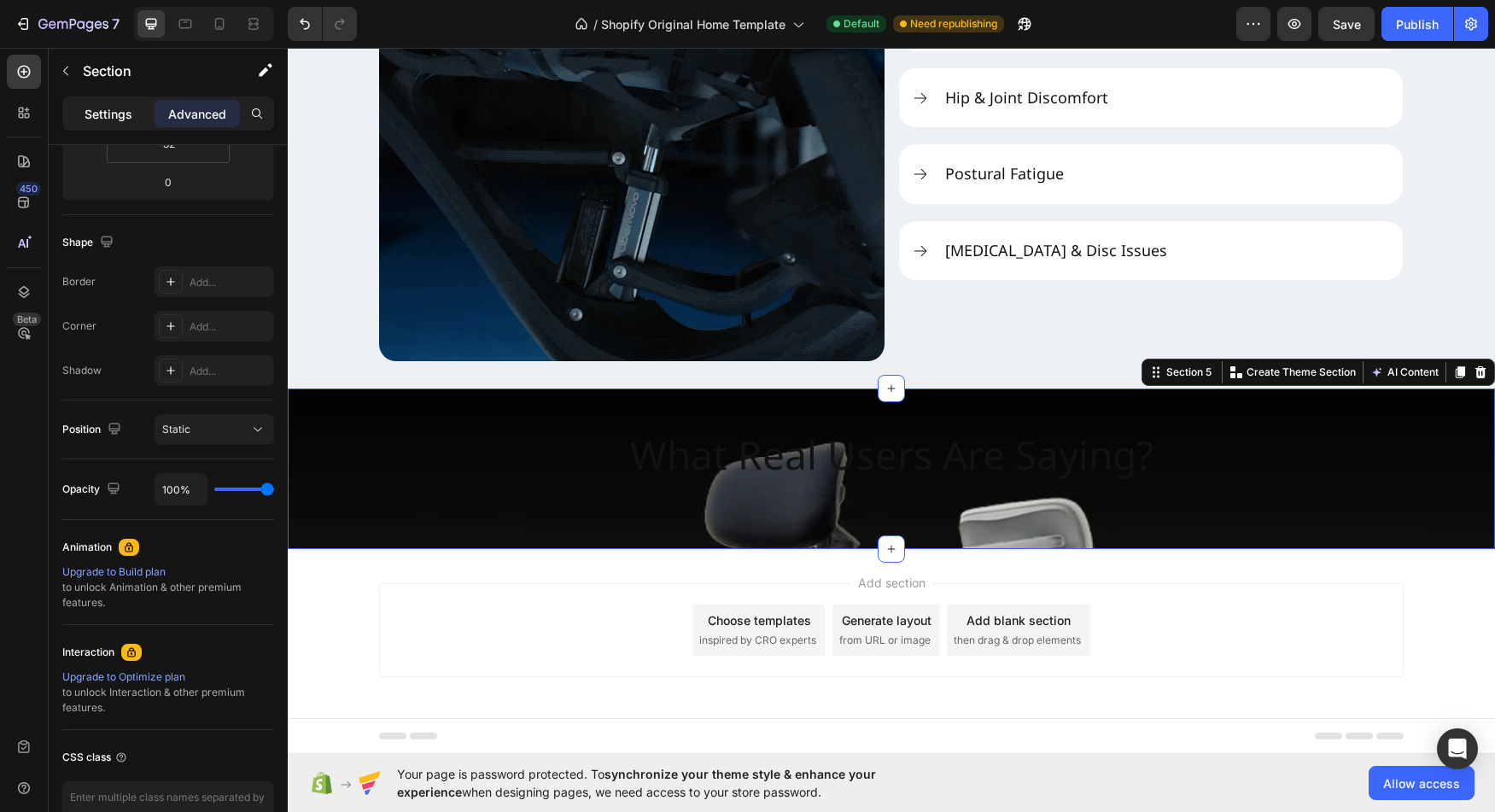
click at [125, 119] on p "Settings" at bounding box center [109, 114] width 48 height 18
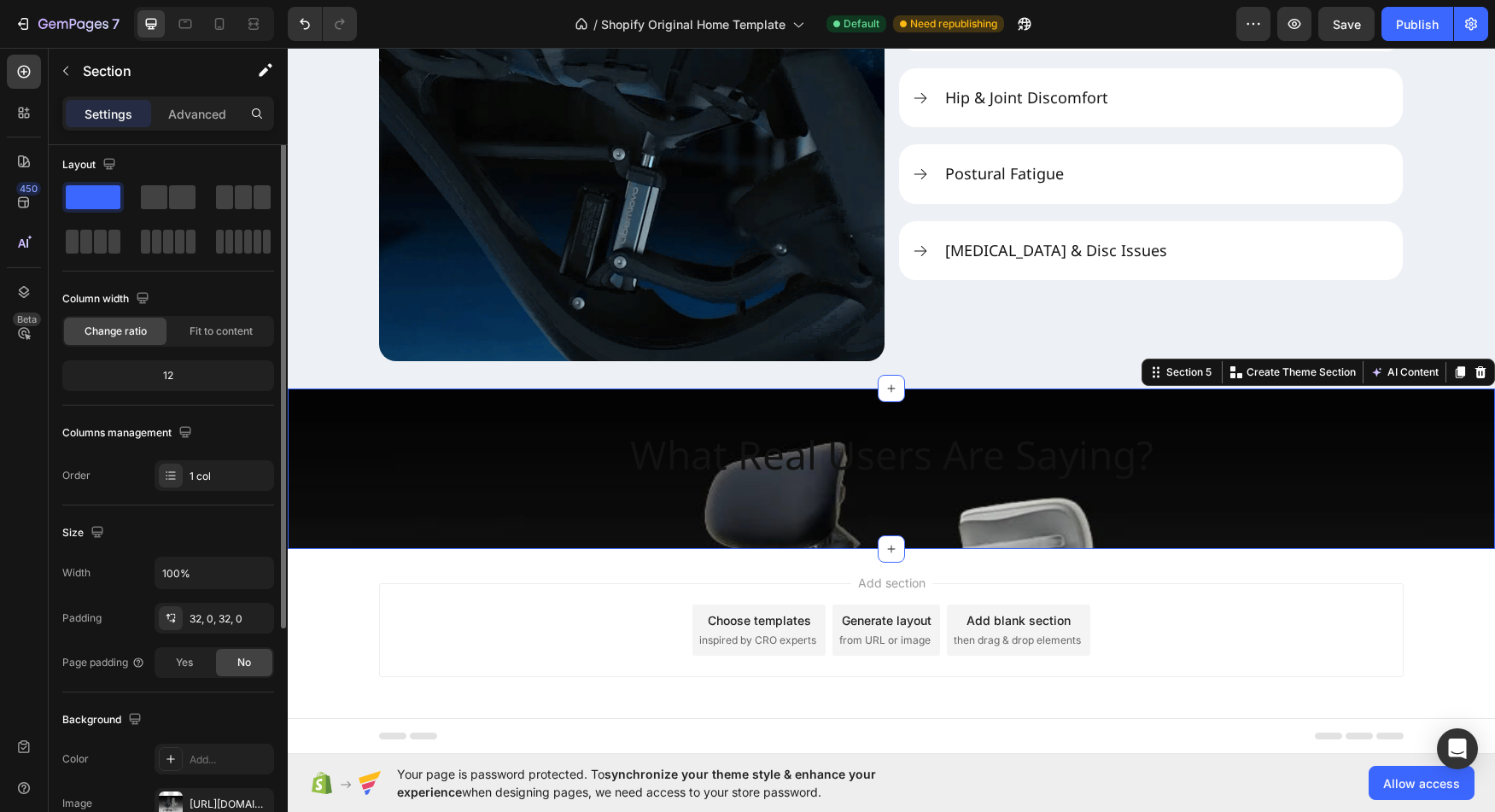
scroll to position [0, 0]
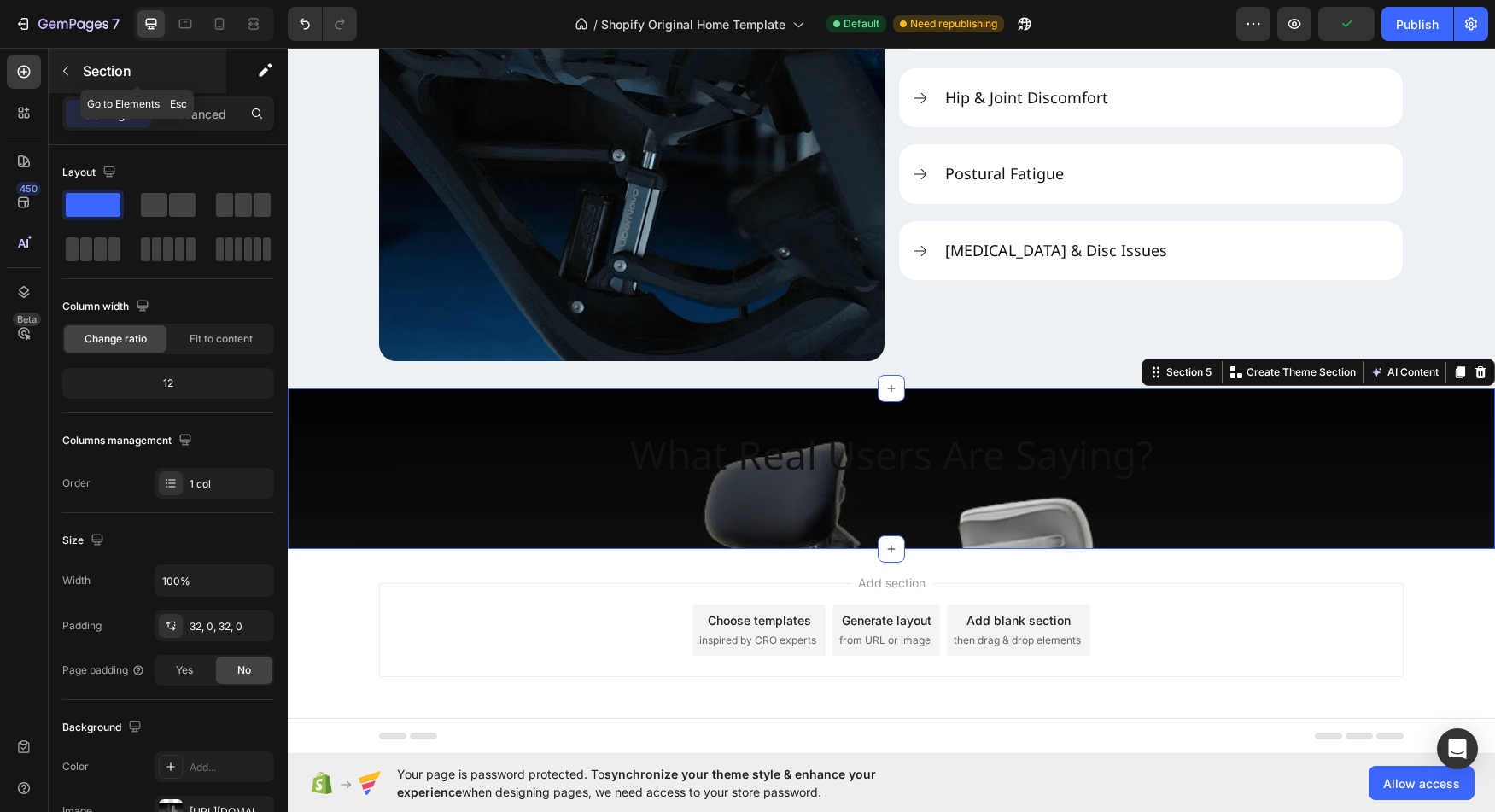
click at [68, 73] on icon "button" at bounding box center [65, 70] width 14 height 14
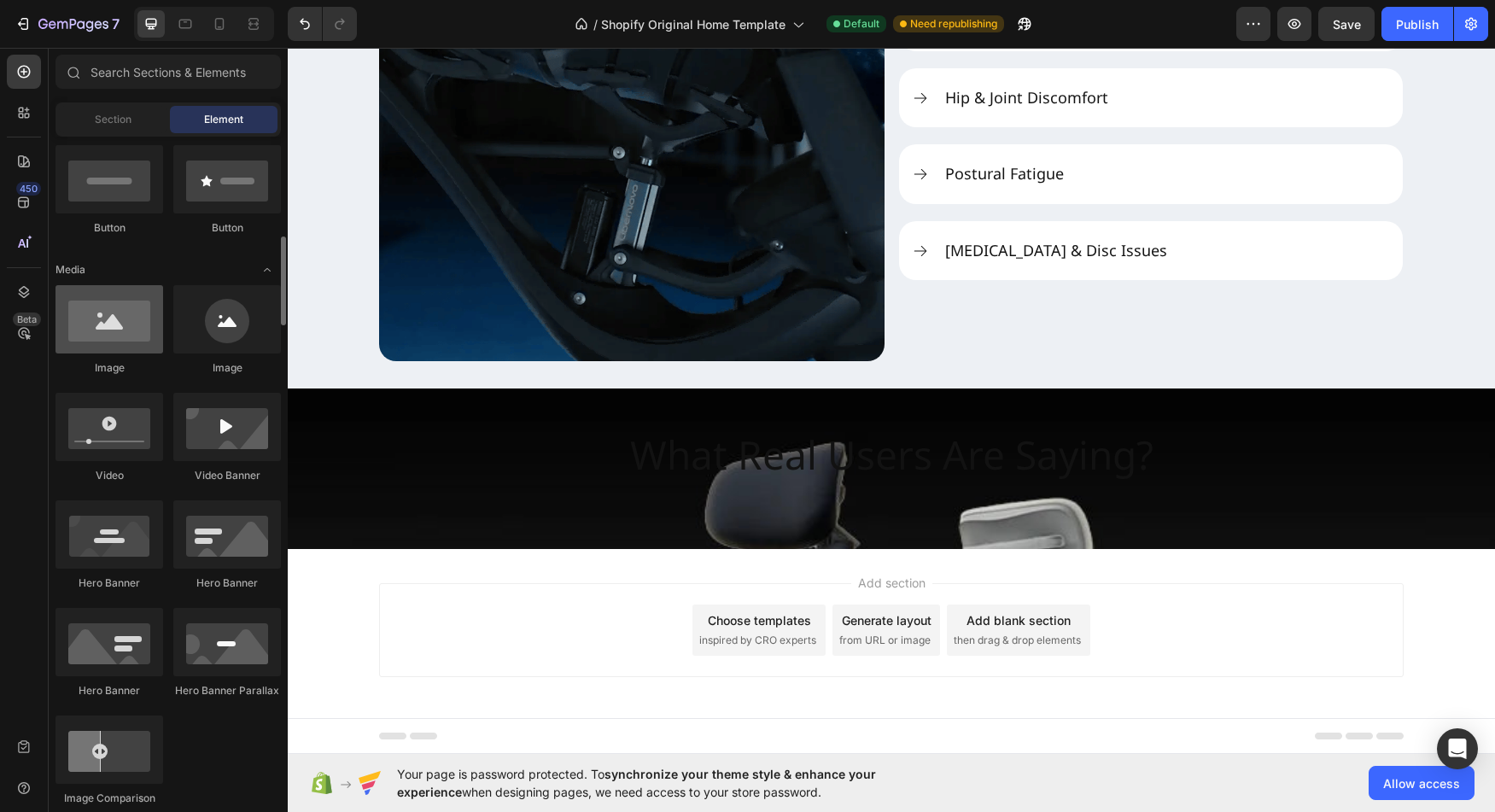
scroll to position [406, 0]
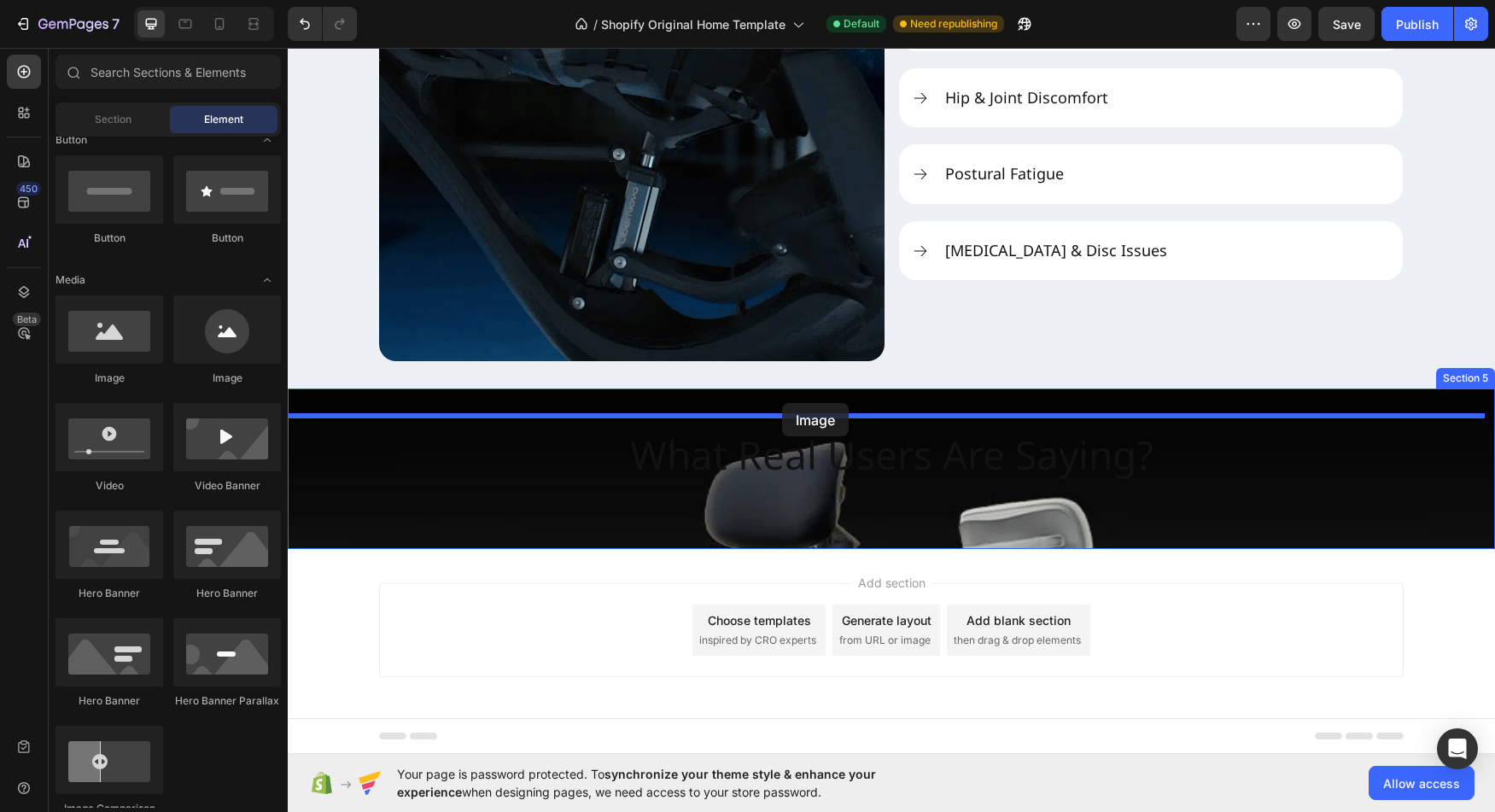
drag, startPoint x: 404, startPoint y: 374, endPoint x: 782, endPoint y: 403, distance: 379.1
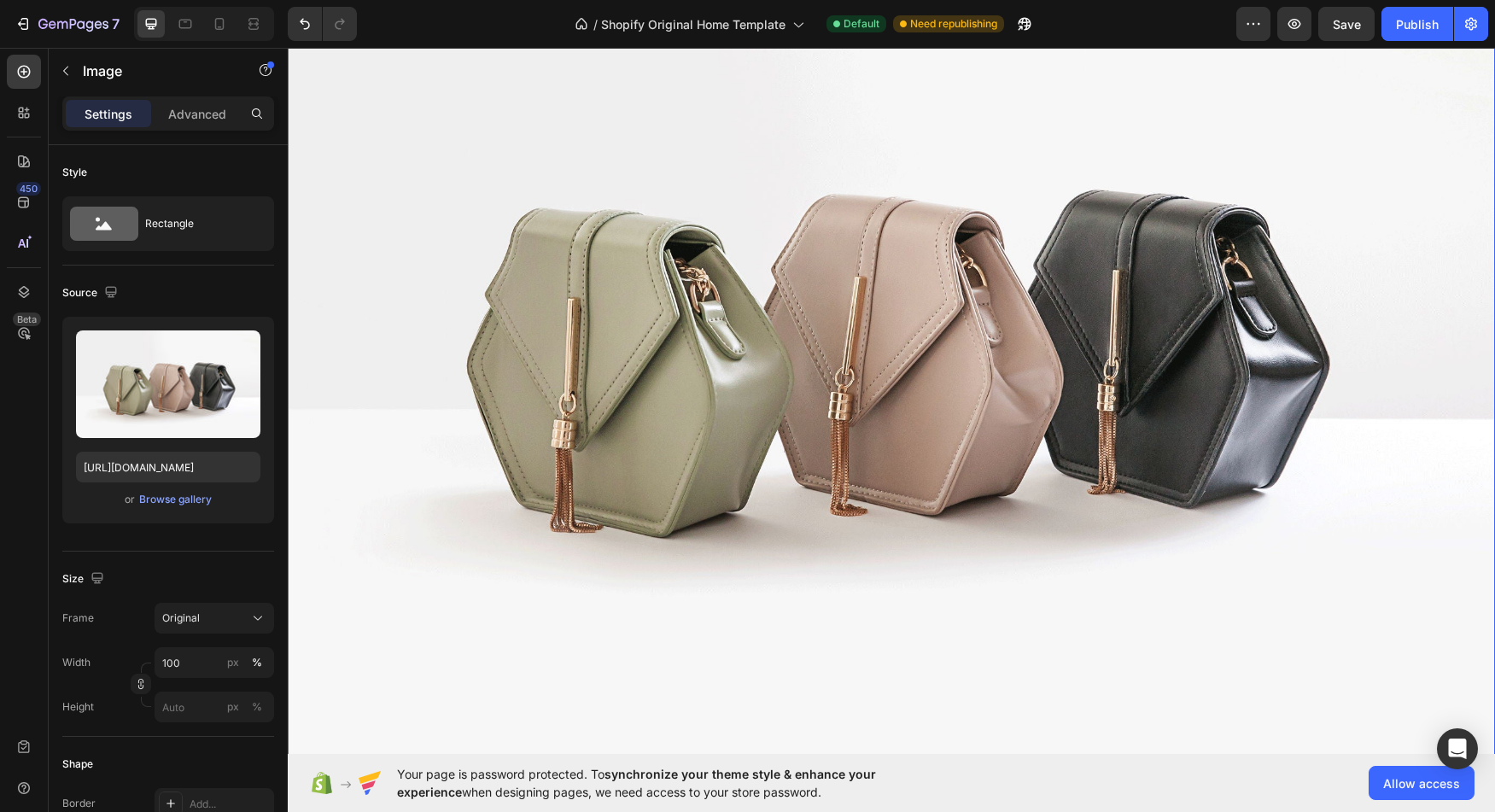
scroll to position [2917, 0]
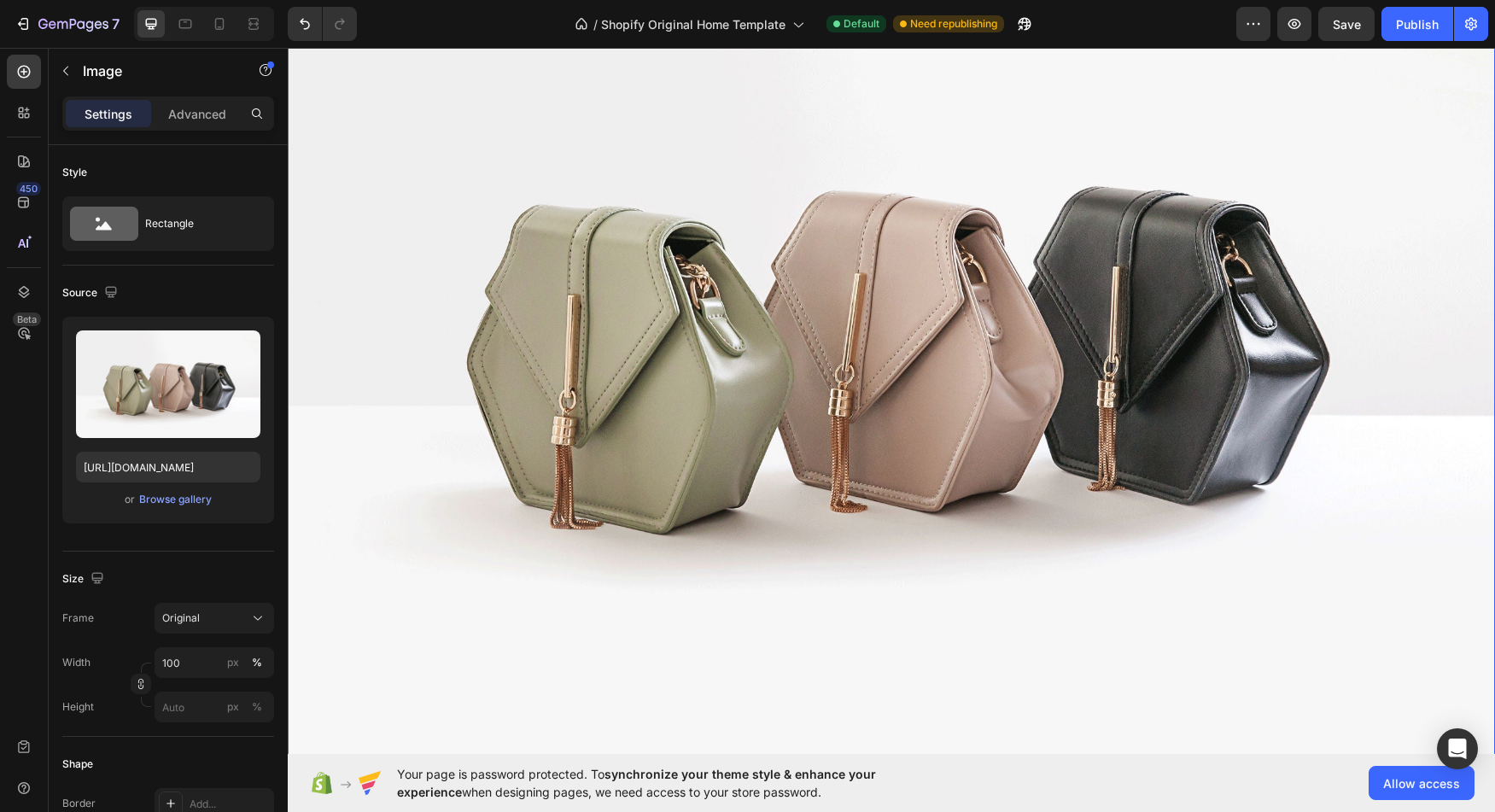
click at [850, 449] on img at bounding box center [891, 330] width 1207 height 906
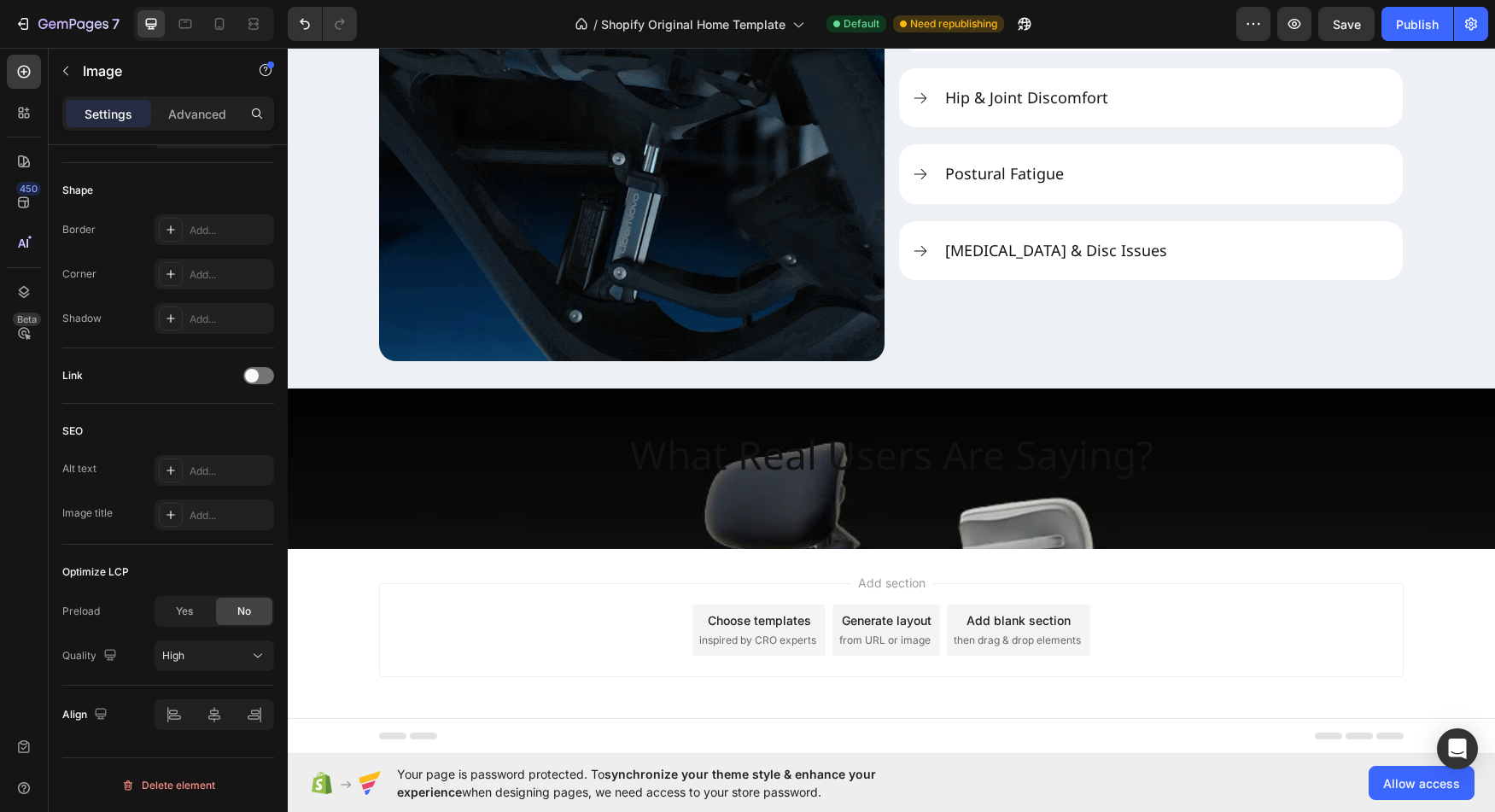
scroll to position [406, 0]
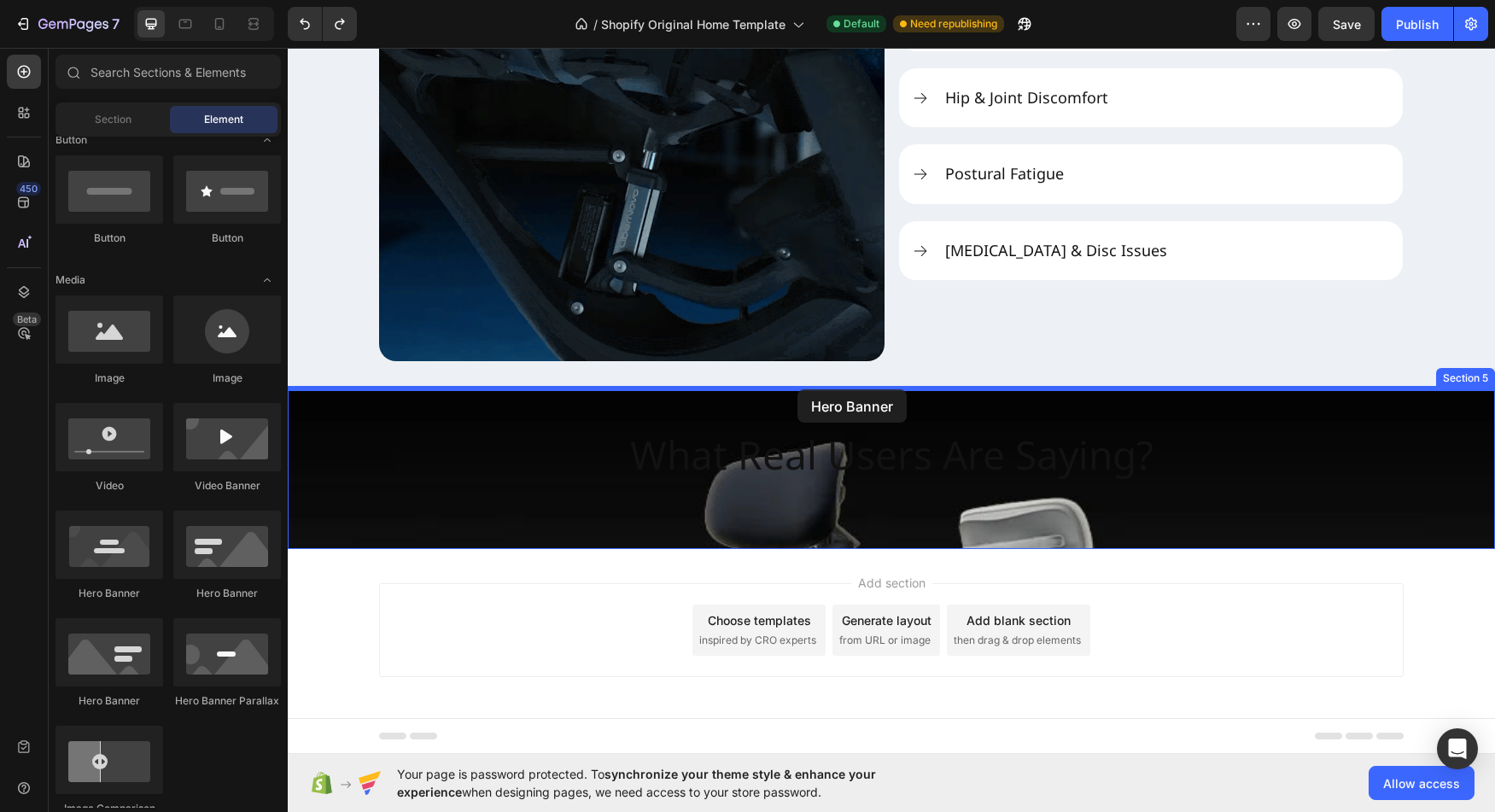
drag, startPoint x: 416, startPoint y: 598, endPoint x: 797, endPoint y: 390, distance: 434.1
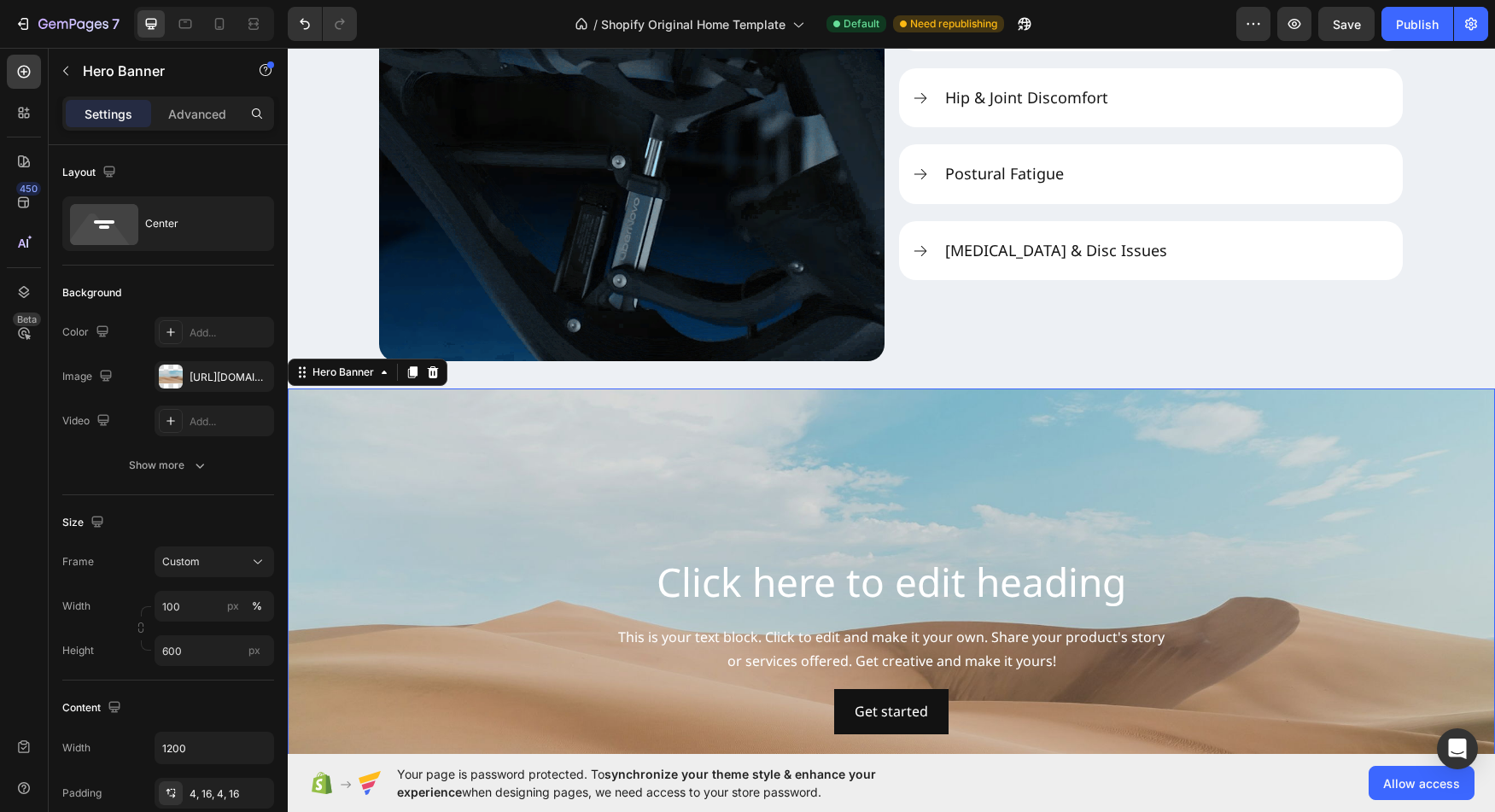
click at [906, 469] on div "Background Image" at bounding box center [891, 644] width 1207 height 512
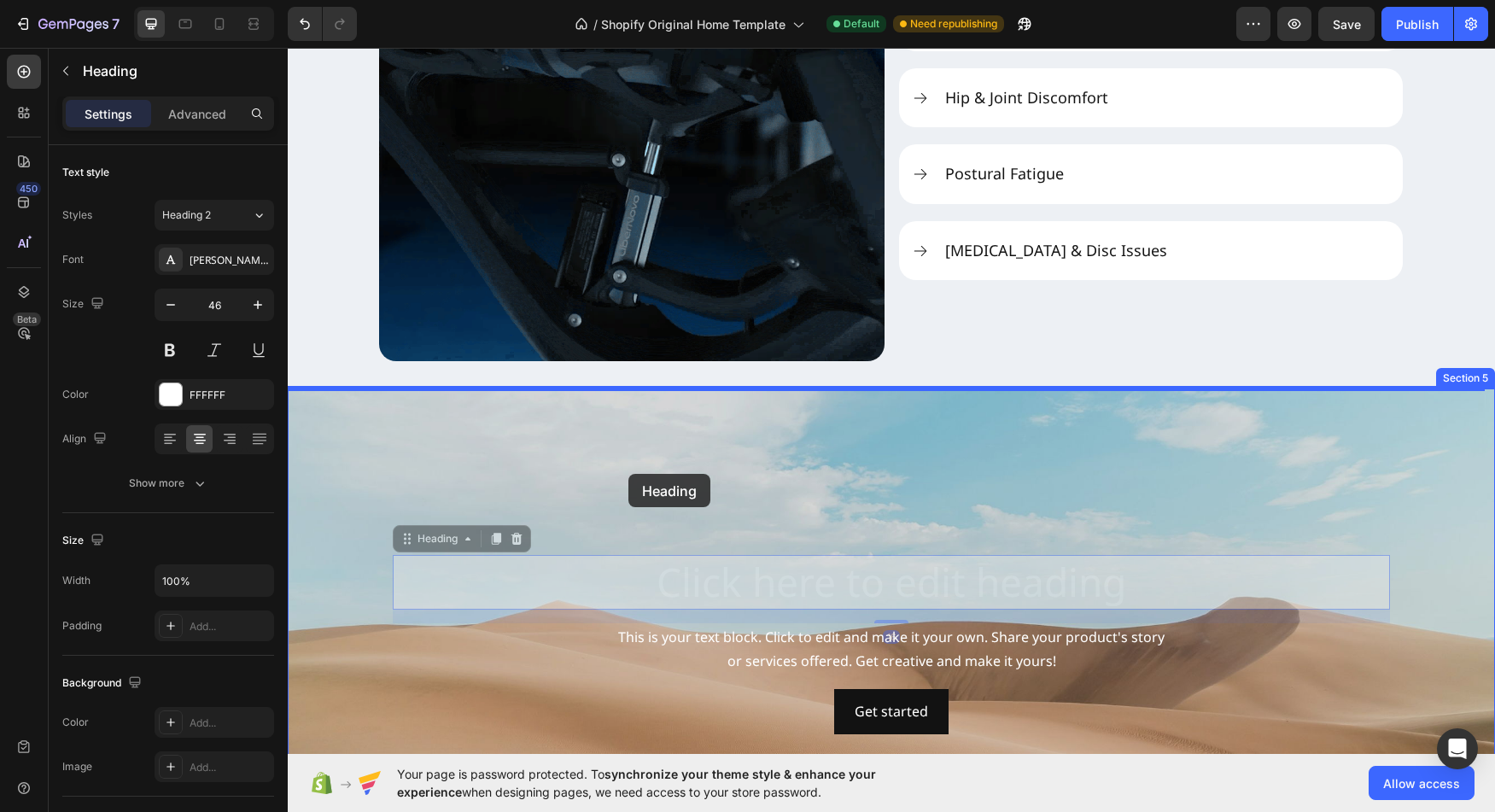
drag, startPoint x: 718, startPoint y: 581, endPoint x: 631, endPoint y: 476, distance: 136.4
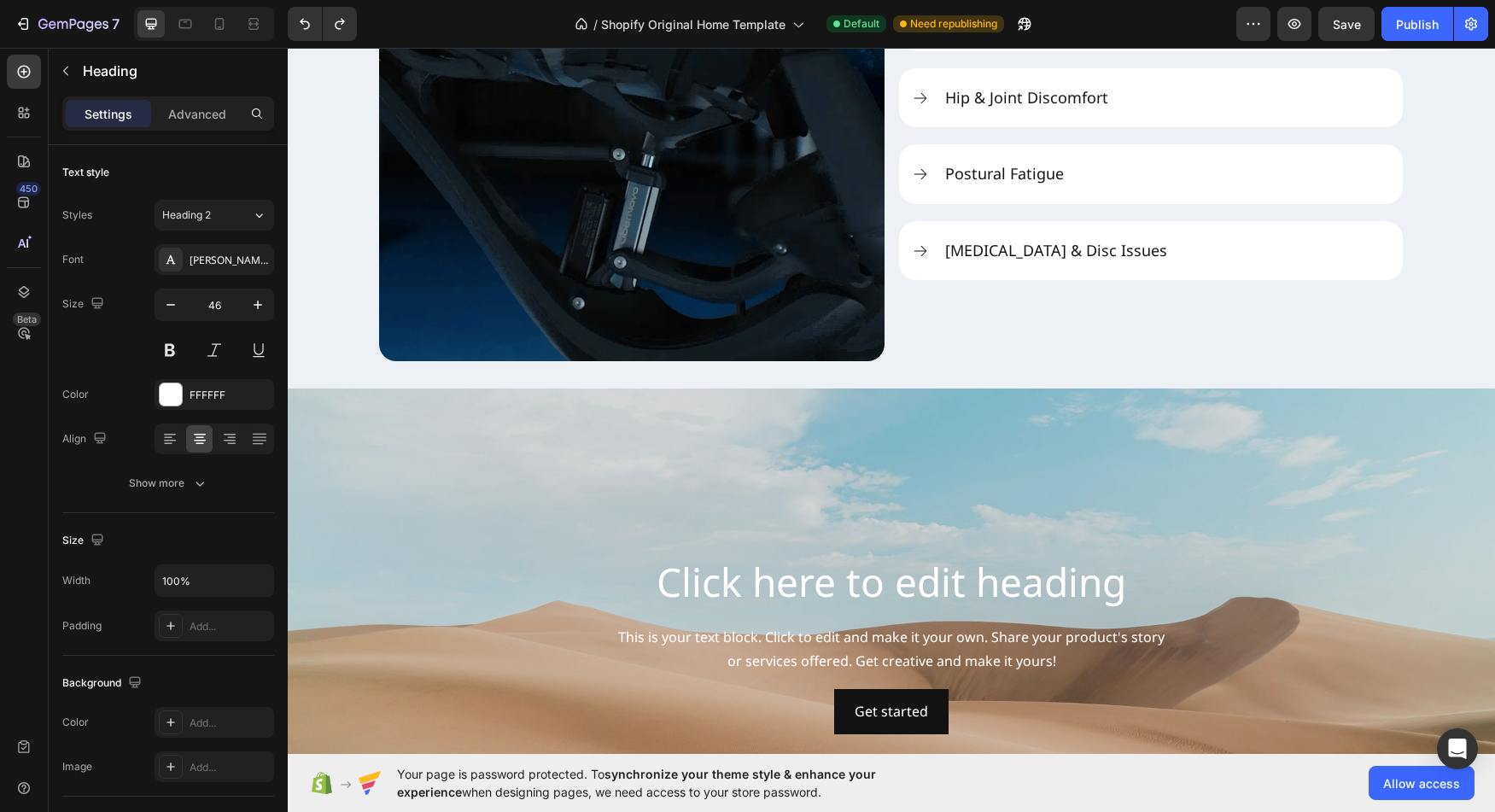
click at [764, 587] on h2 "Click here to edit heading" at bounding box center [892, 582] width 998 height 55
click at [689, 592] on p "Click here to edit heading" at bounding box center [892, 582] width 994 height 51
click at [608, 562] on p "Click here to edit heading" at bounding box center [892, 582] width 994 height 51
click at [959, 486] on div "Background Image" at bounding box center [891, 644] width 1207 height 512
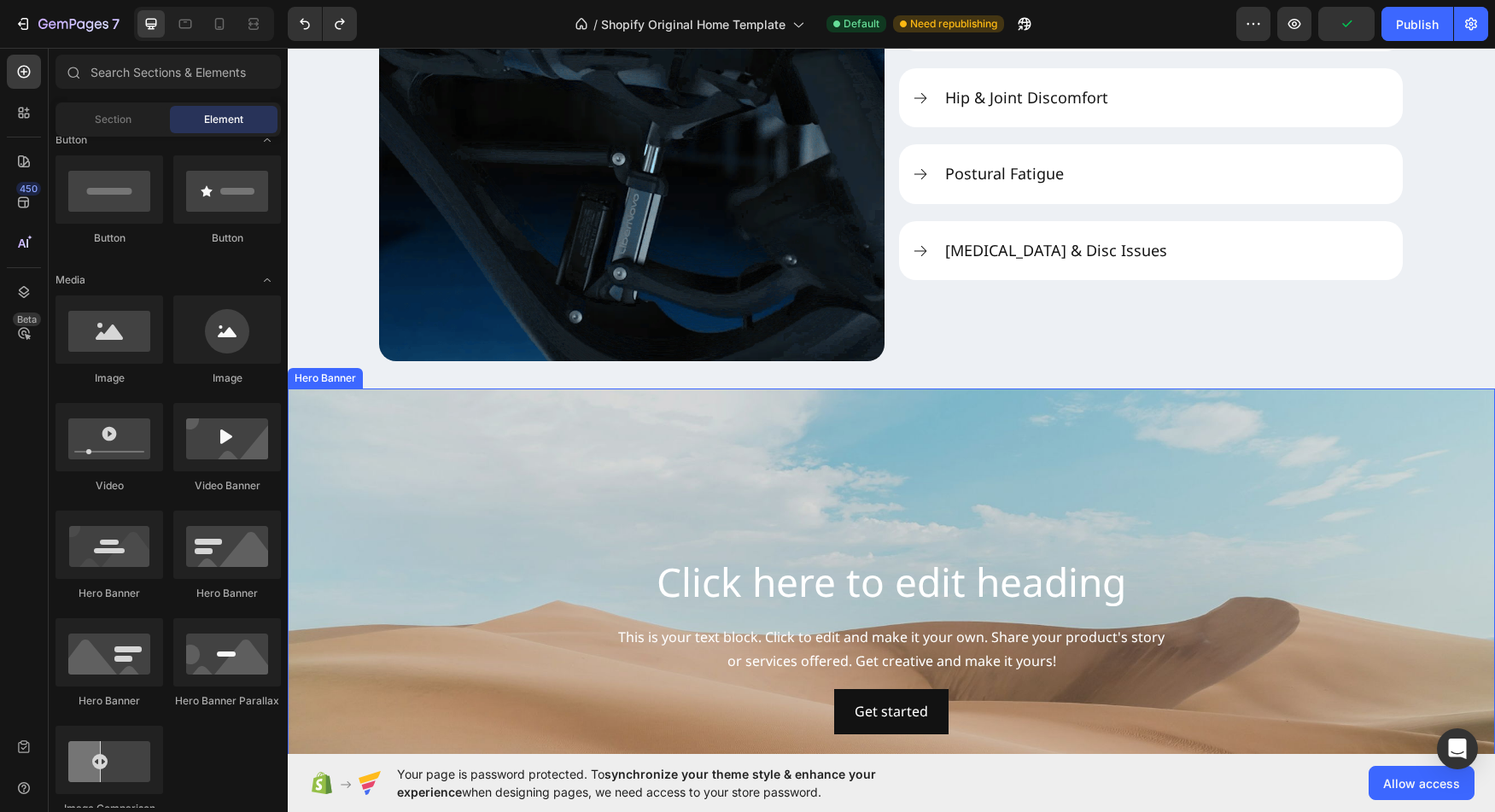
click at [1048, 621] on div "Click here to edit heading Heading This is your text block. Click to edit and m…" at bounding box center [892, 644] width 998 height 179
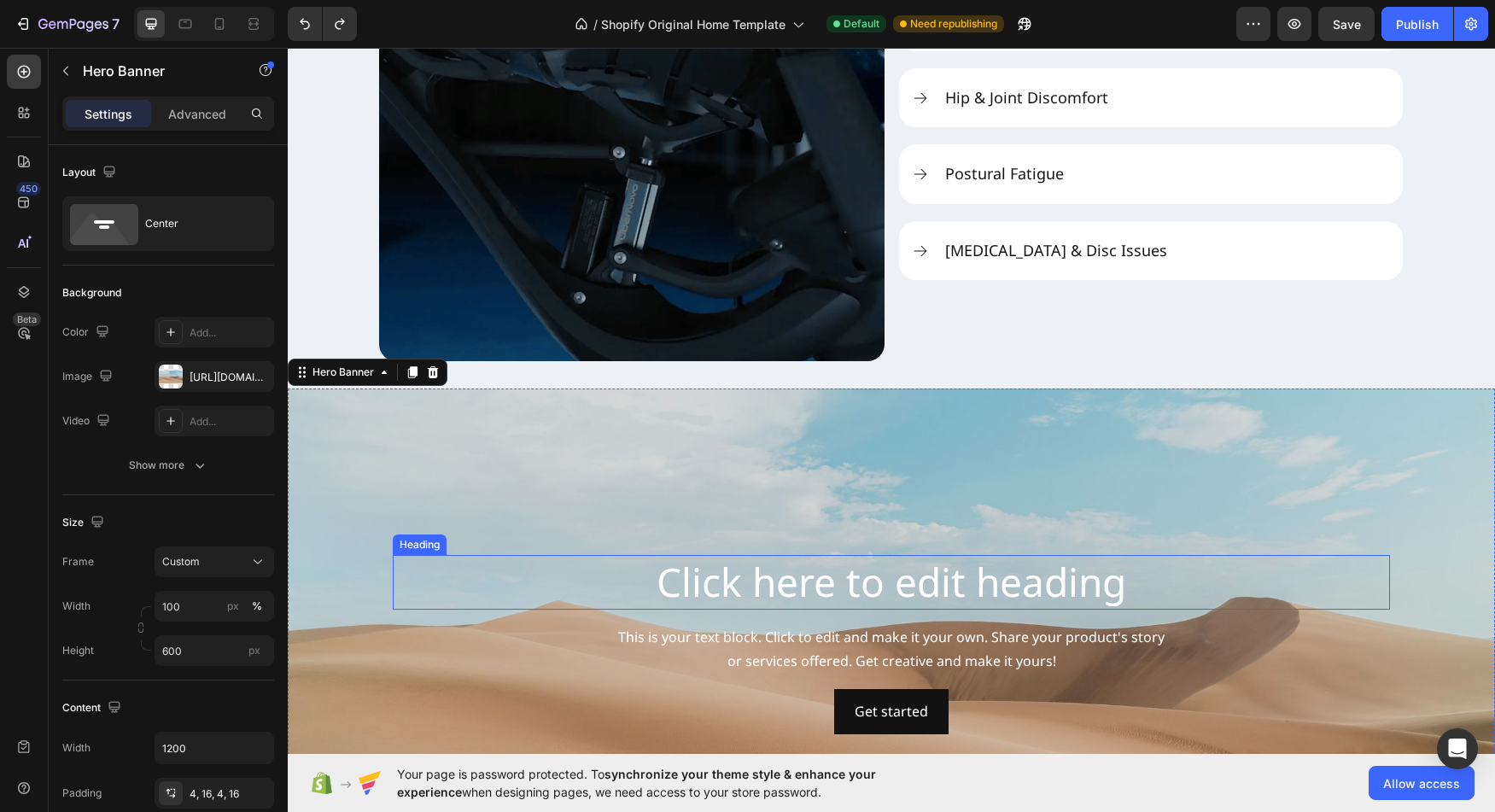
click at [1025, 606] on h2 "Click here to edit heading" at bounding box center [892, 582] width 998 height 55
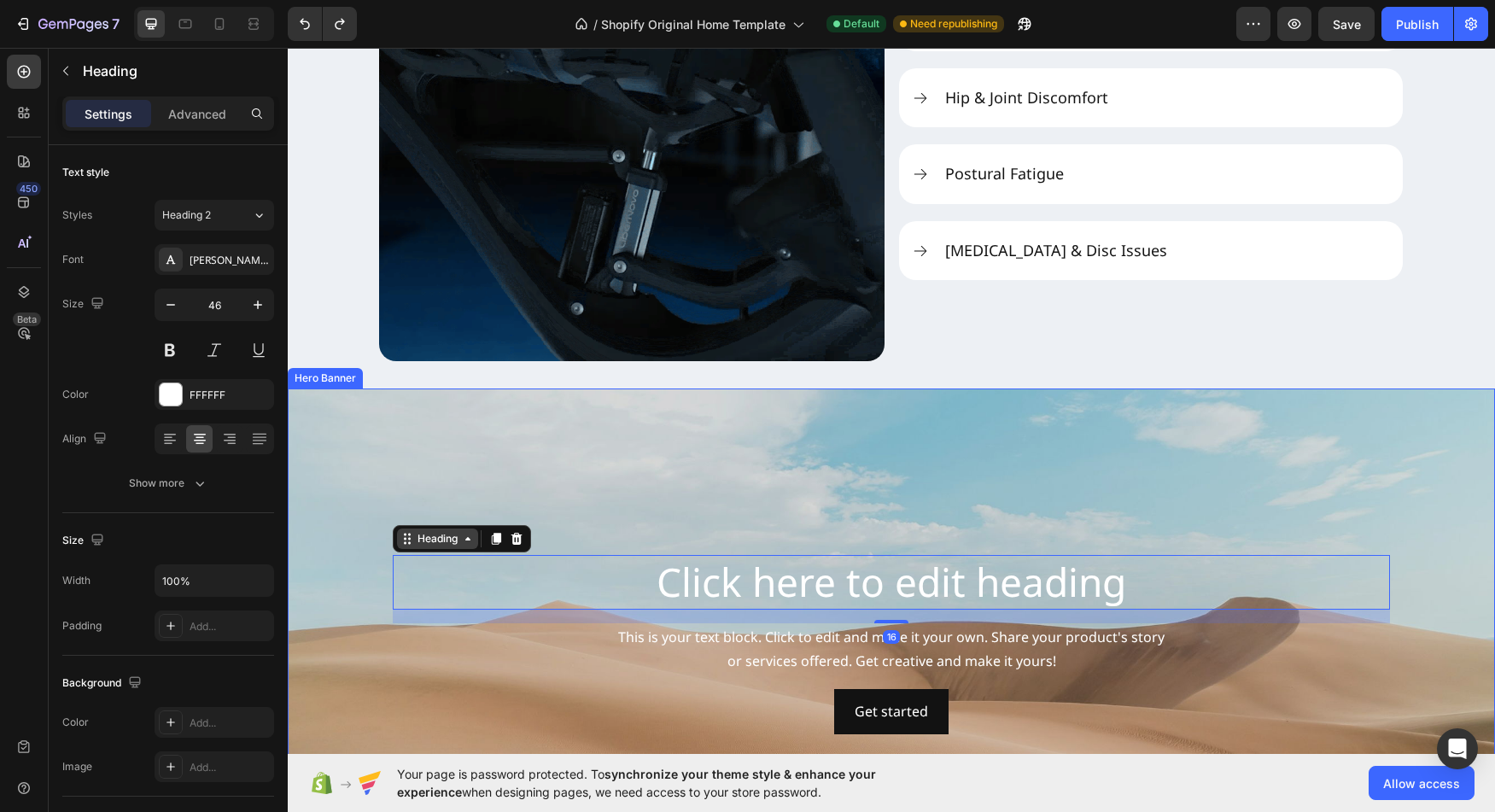
click at [447, 543] on div "Heading" at bounding box center [437, 538] width 47 height 16
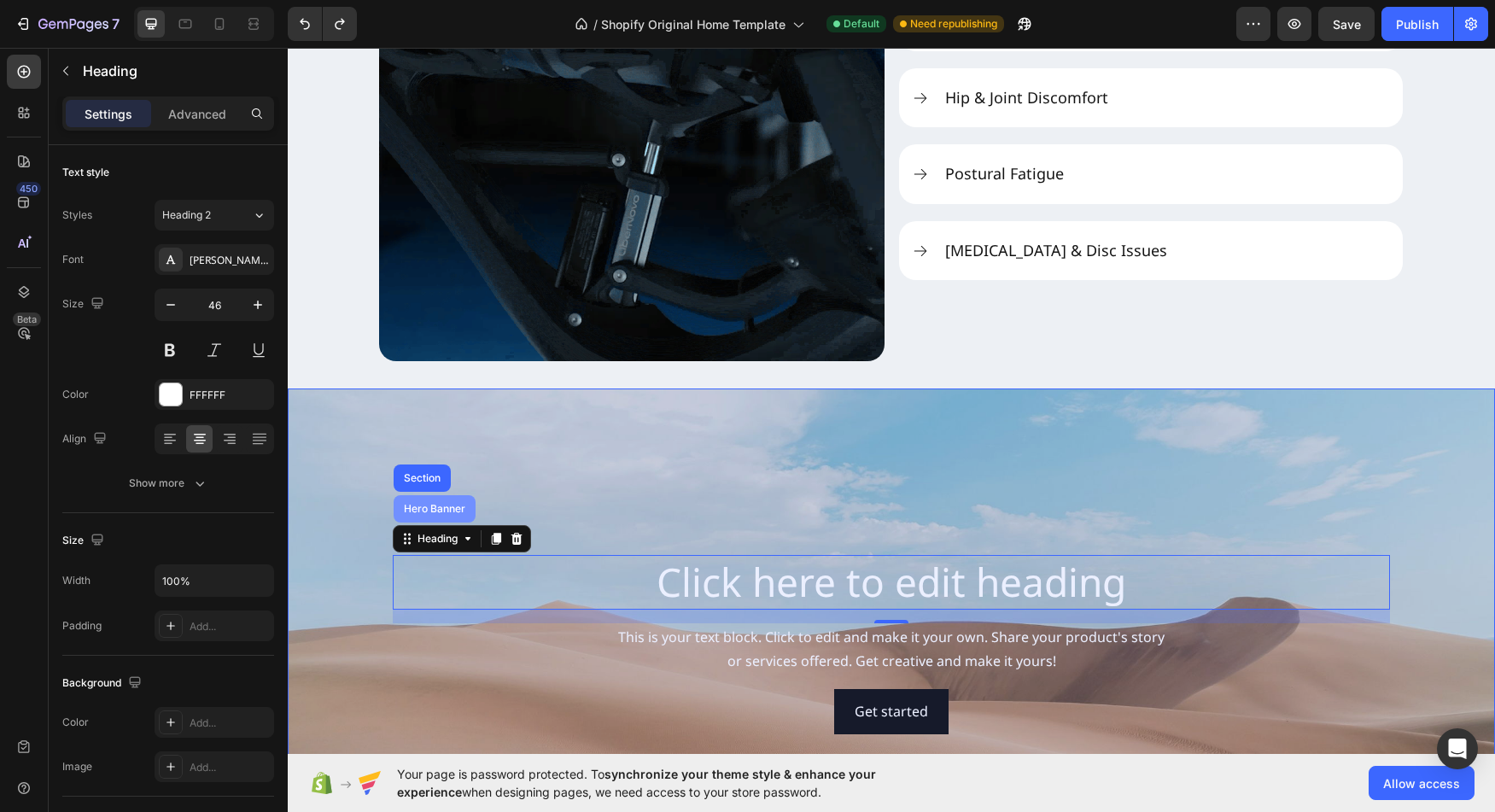
click at [432, 516] on div "Hero Banner" at bounding box center [435, 509] width 82 height 27
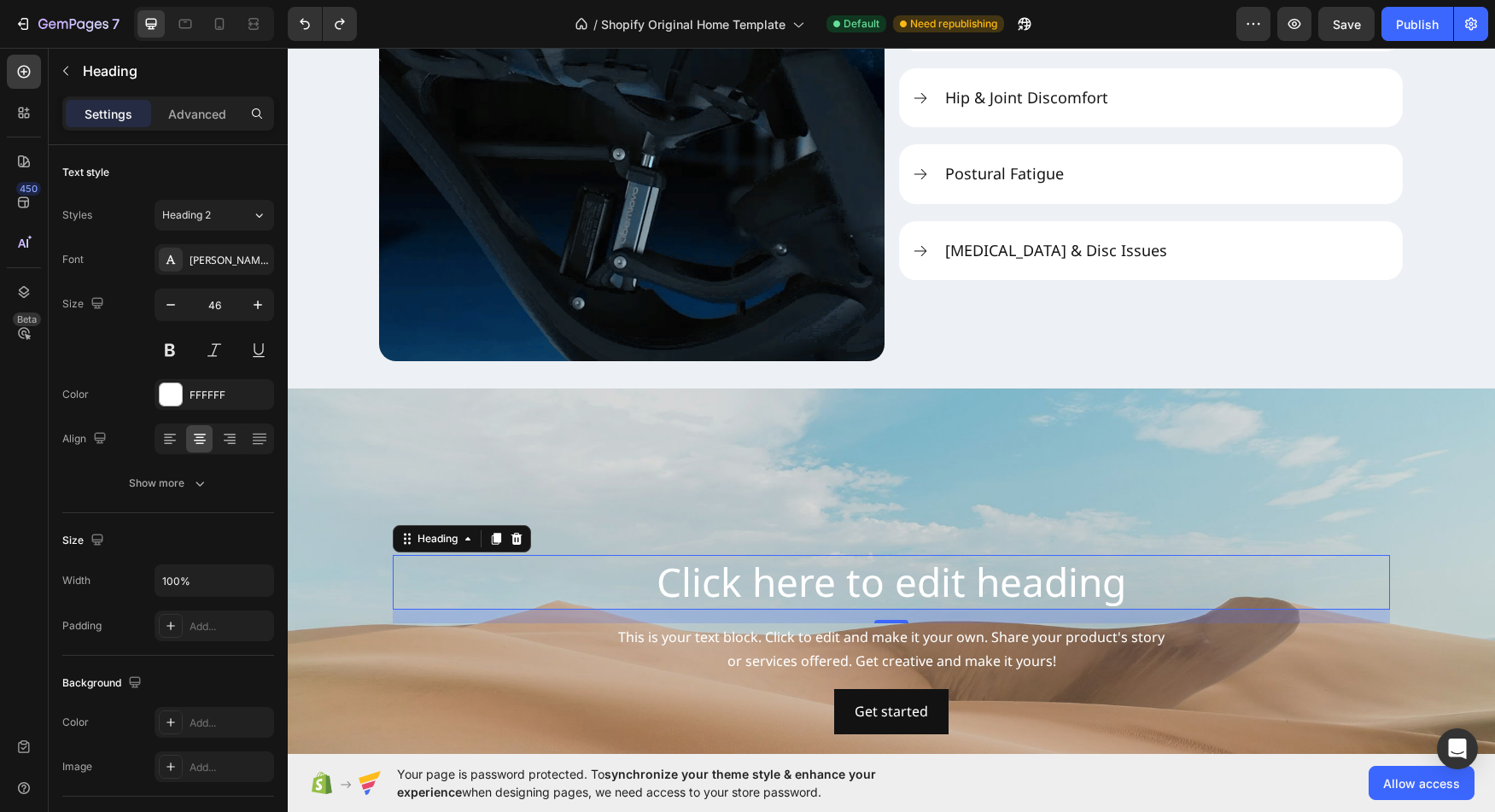
click at [454, 591] on h2 "Click here to edit heading" at bounding box center [892, 582] width 998 height 55
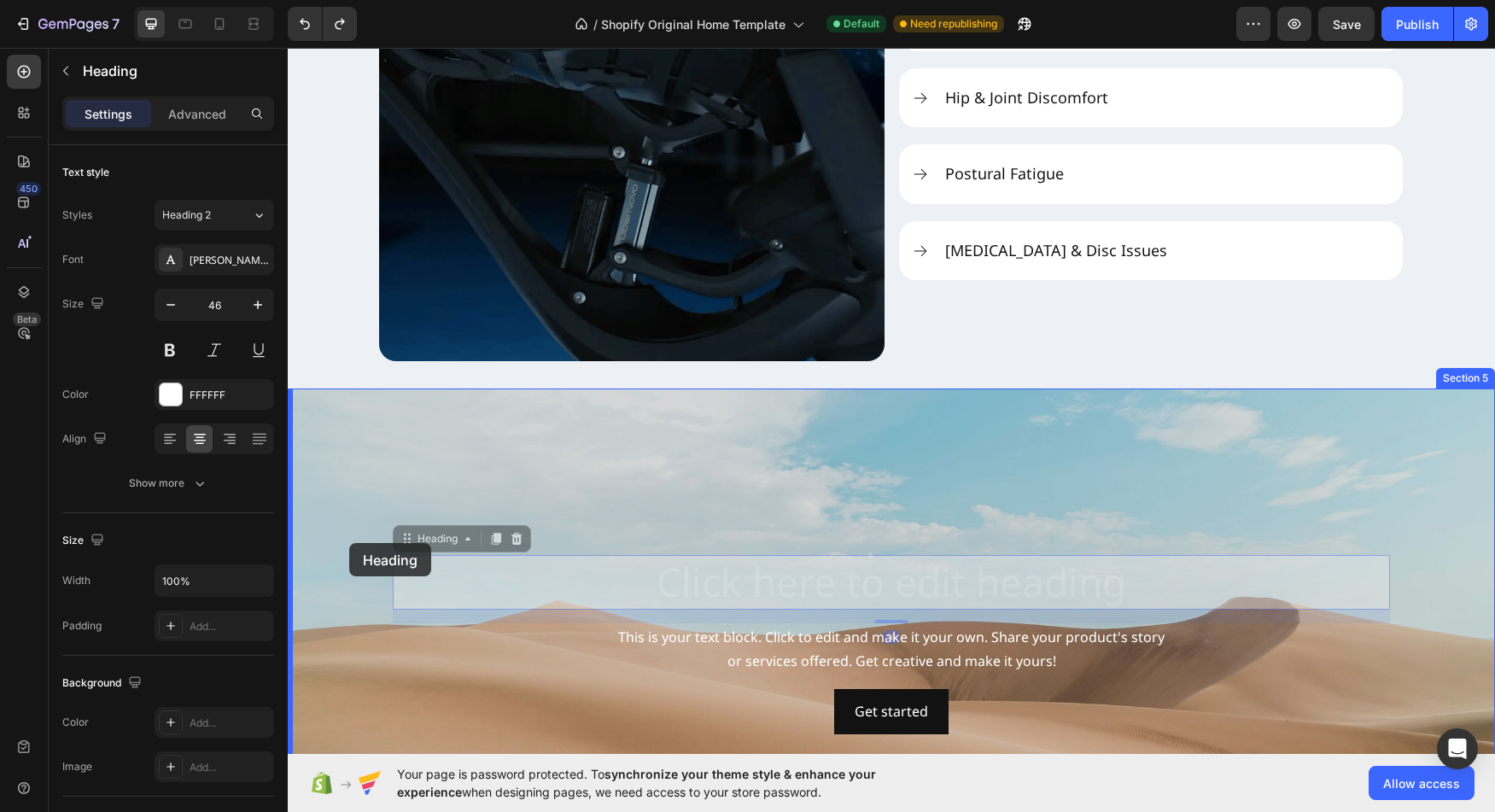
drag, startPoint x: 429, startPoint y: 537, endPoint x: 349, endPoint y: 543, distance: 80.2
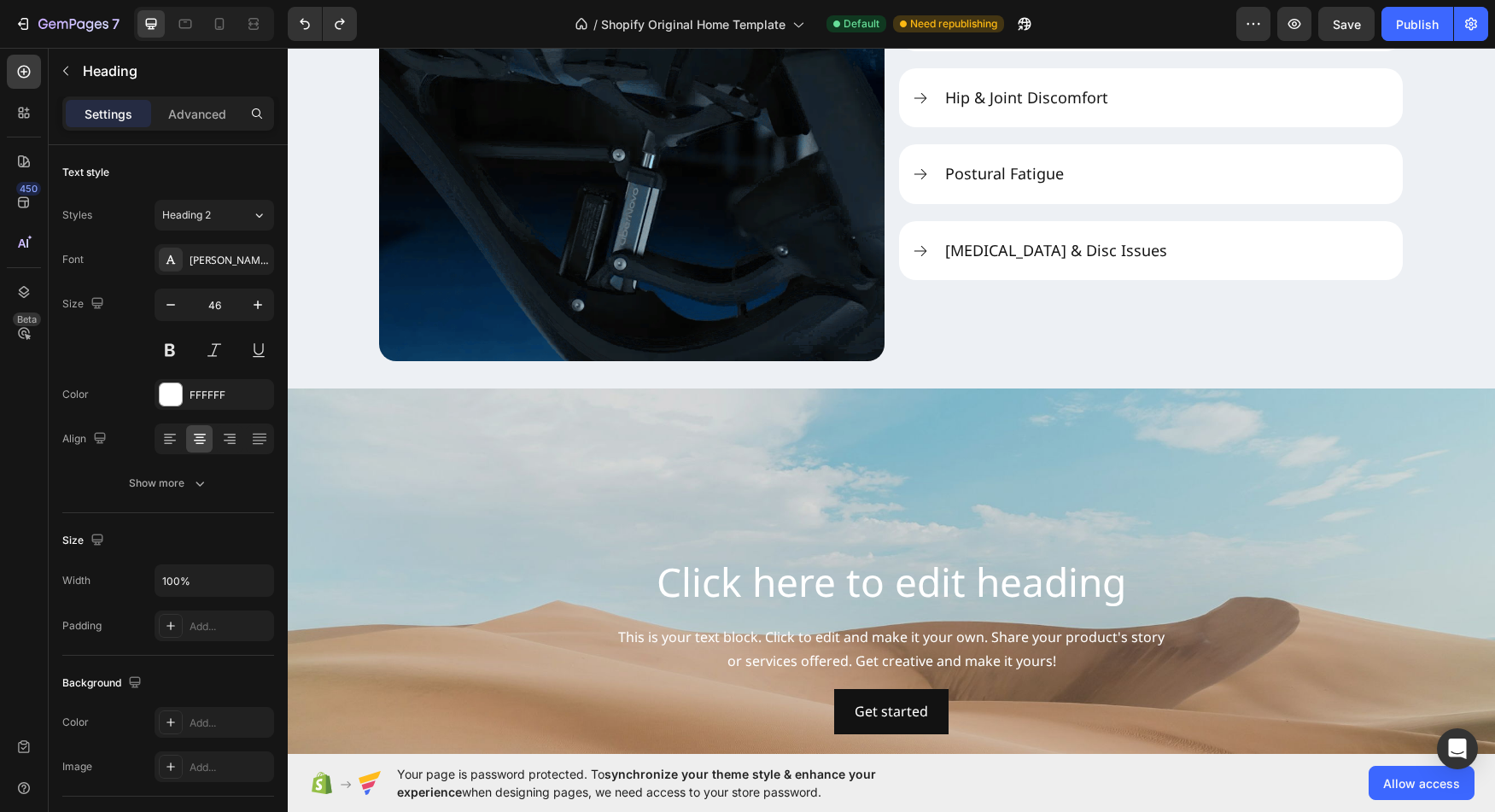
click at [801, 593] on h2 "Click here to edit heading" at bounding box center [892, 582] width 998 height 55
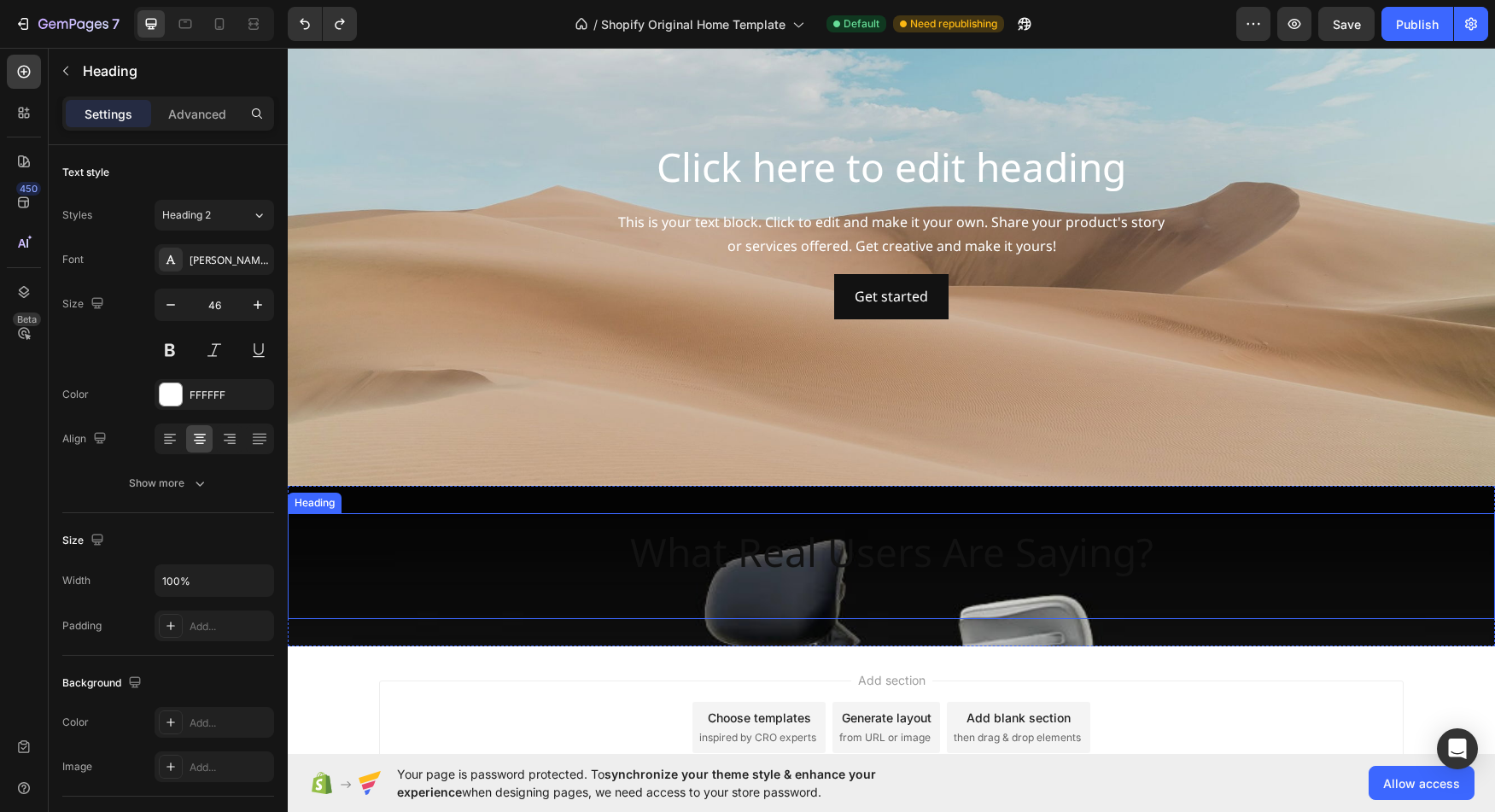
scroll to position [2891, 0]
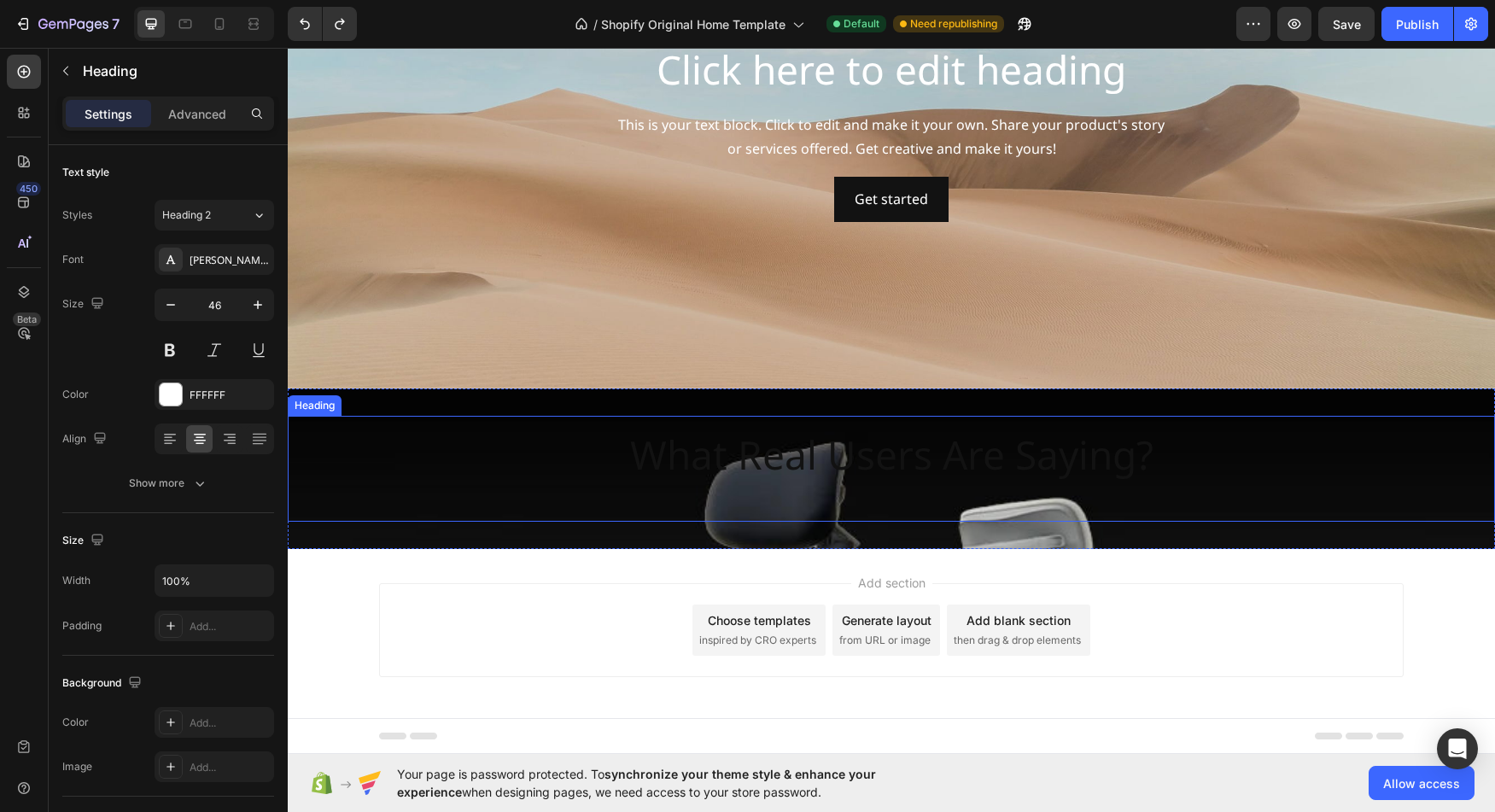
click at [801, 501] on h2 "What Real Users Are Saying?" at bounding box center [892, 469] width 551 height 106
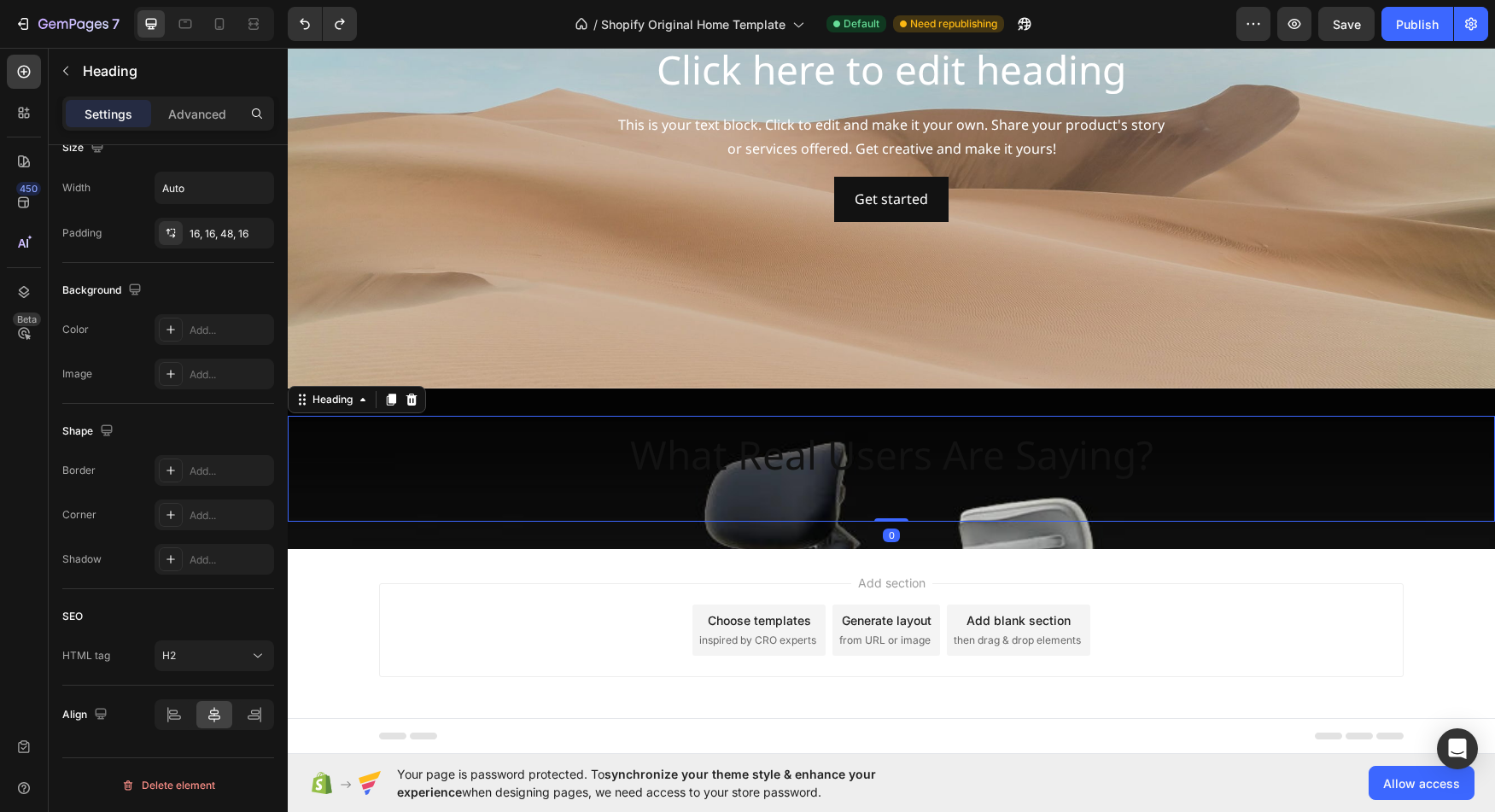
click at [716, 463] on h2 "What Real Users Are Saying?" at bounding box center [892, 469] width 551 height 106
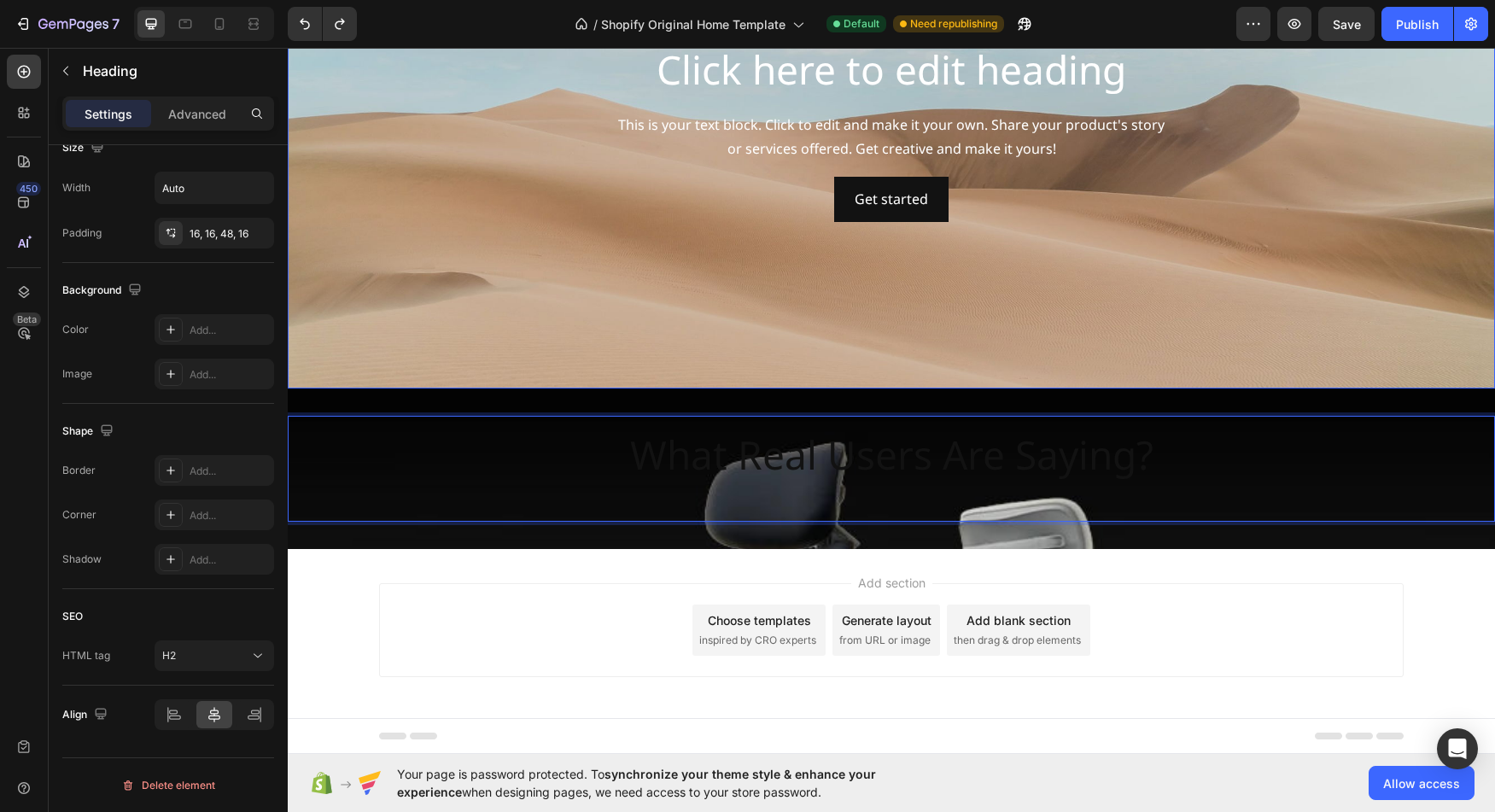
click at [645, 306] on div "Background Image" at bounding box center [891, 132] width 1207 height 512
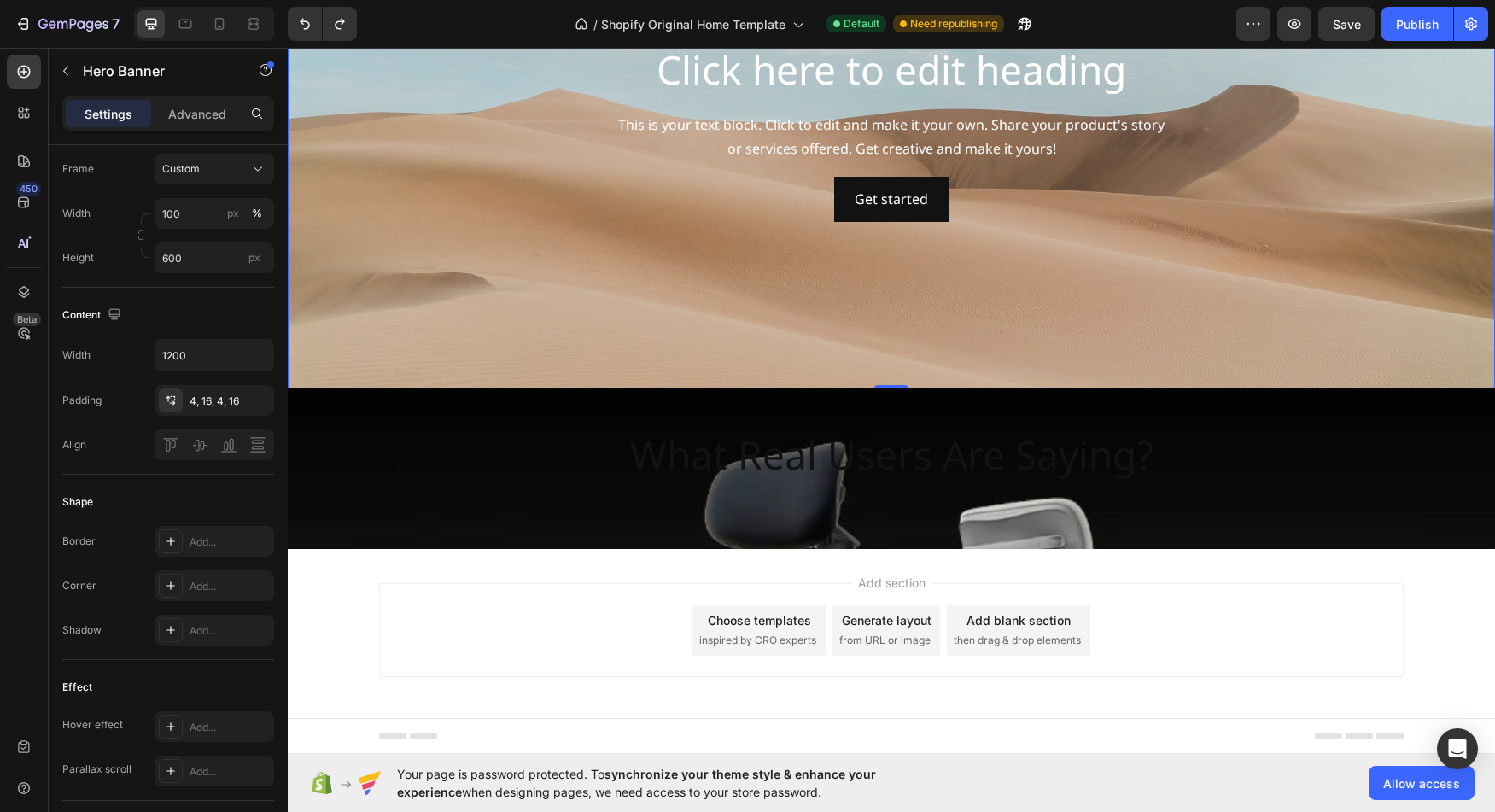
scroll to position [0, 0]
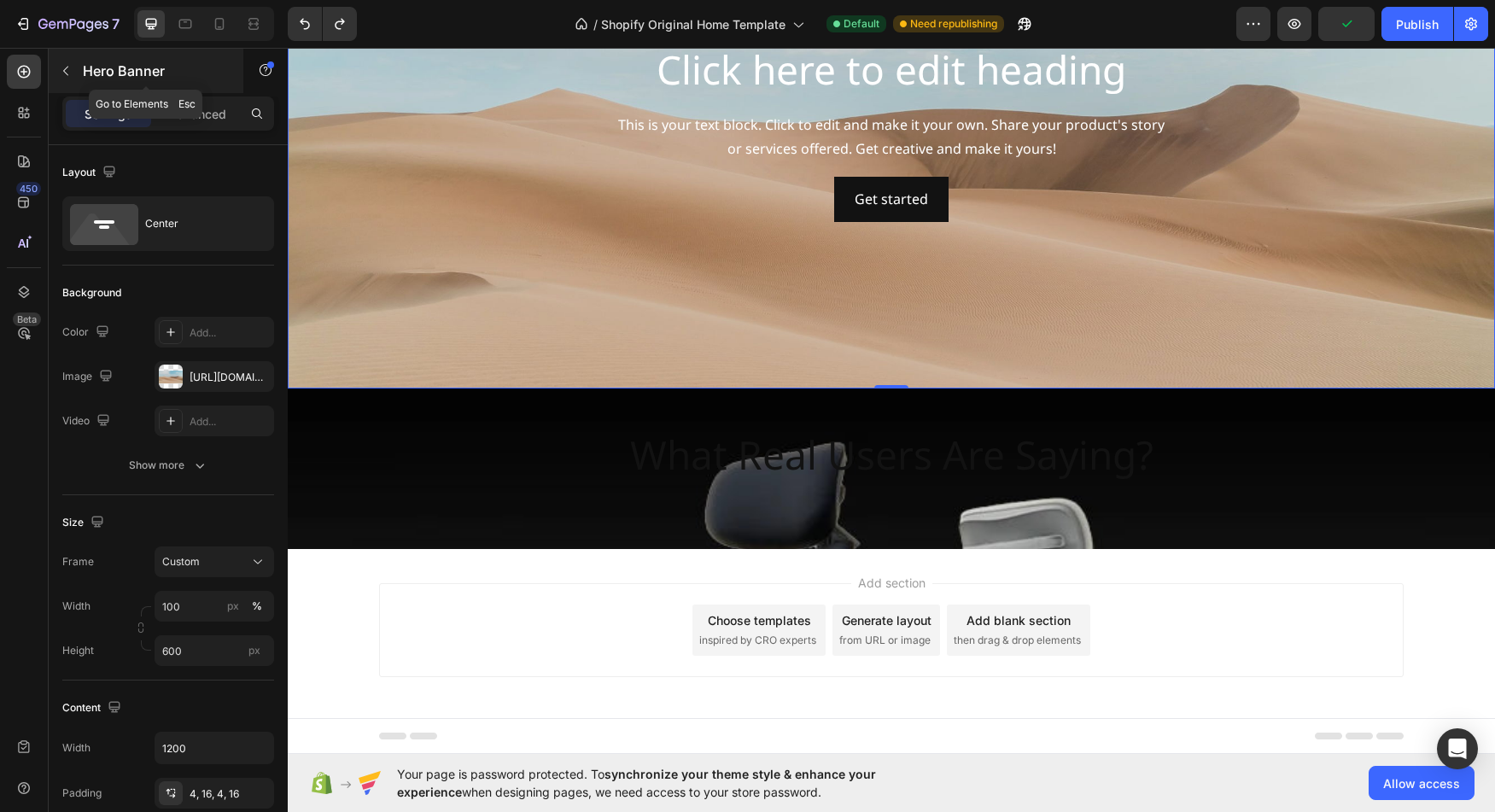
click at [81, 70] on div "Hero Banner" at bounding box center [145, 70] width 195 height 45
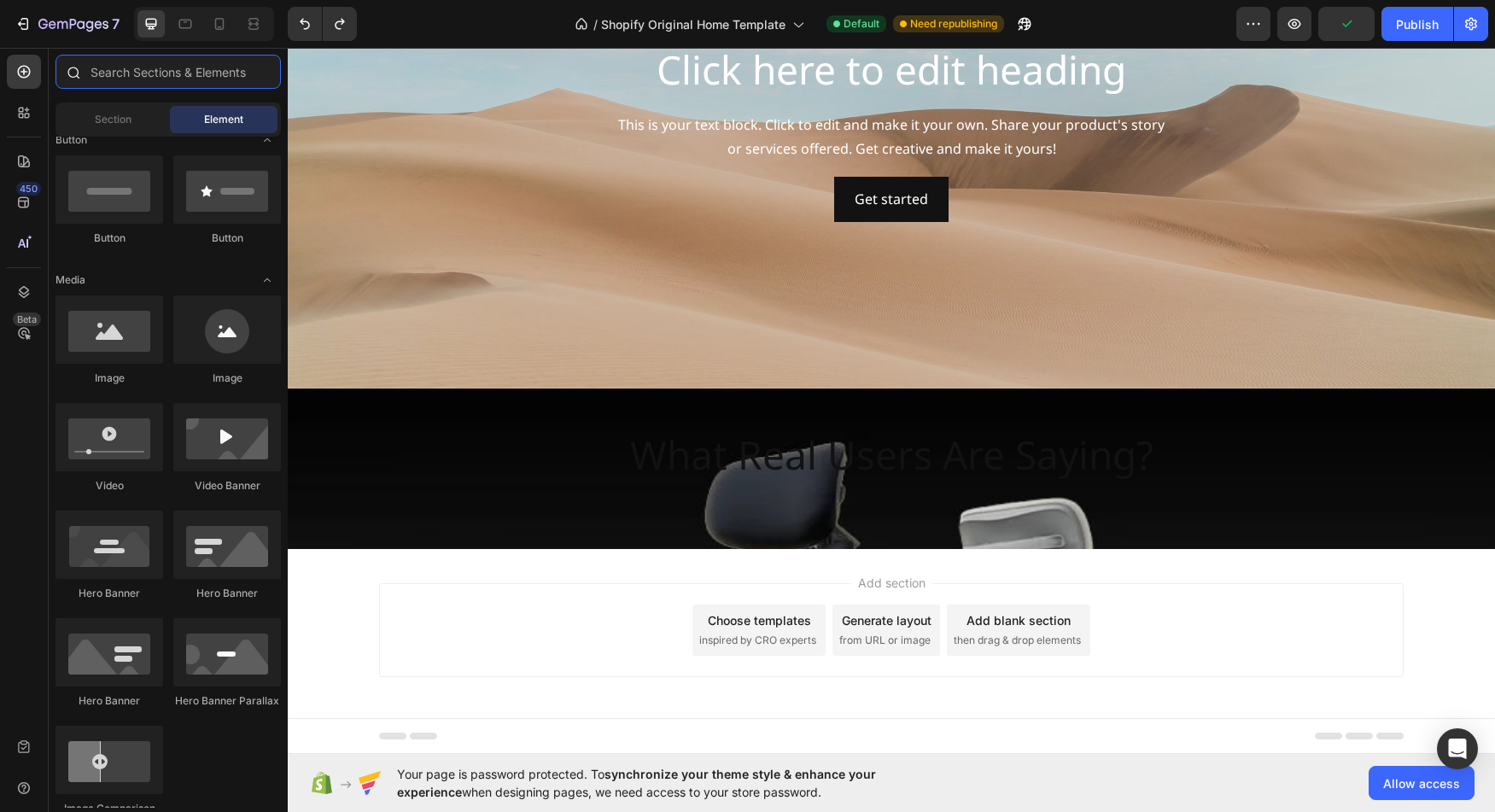
click at [133, 79] on input "text" at bounding box center [168, 71] width 226 height 34
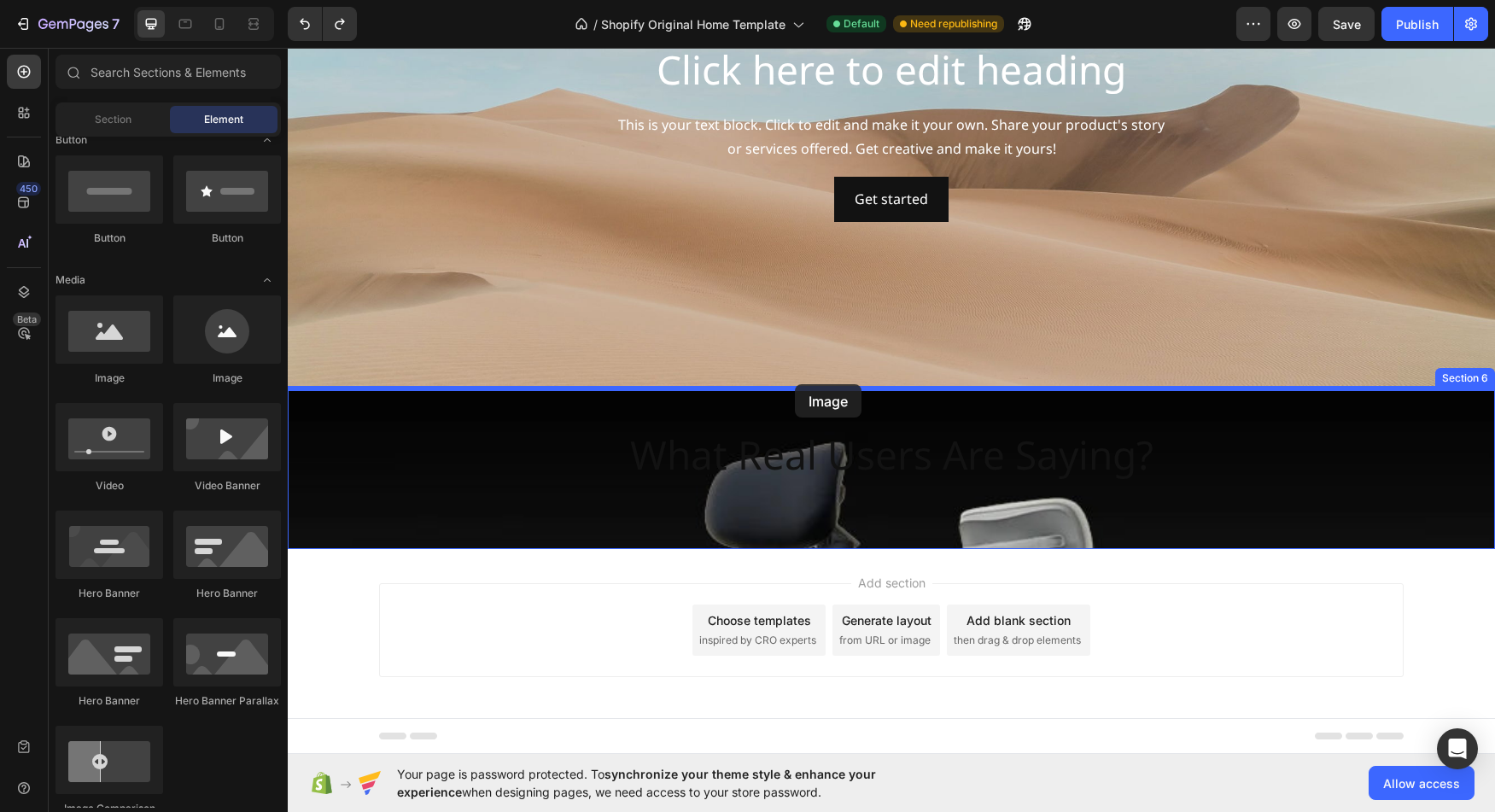
drag, startPoint x: 390, startPoint y: 384, endPoint x: 795, endPoint y: 385, distance: 405.0
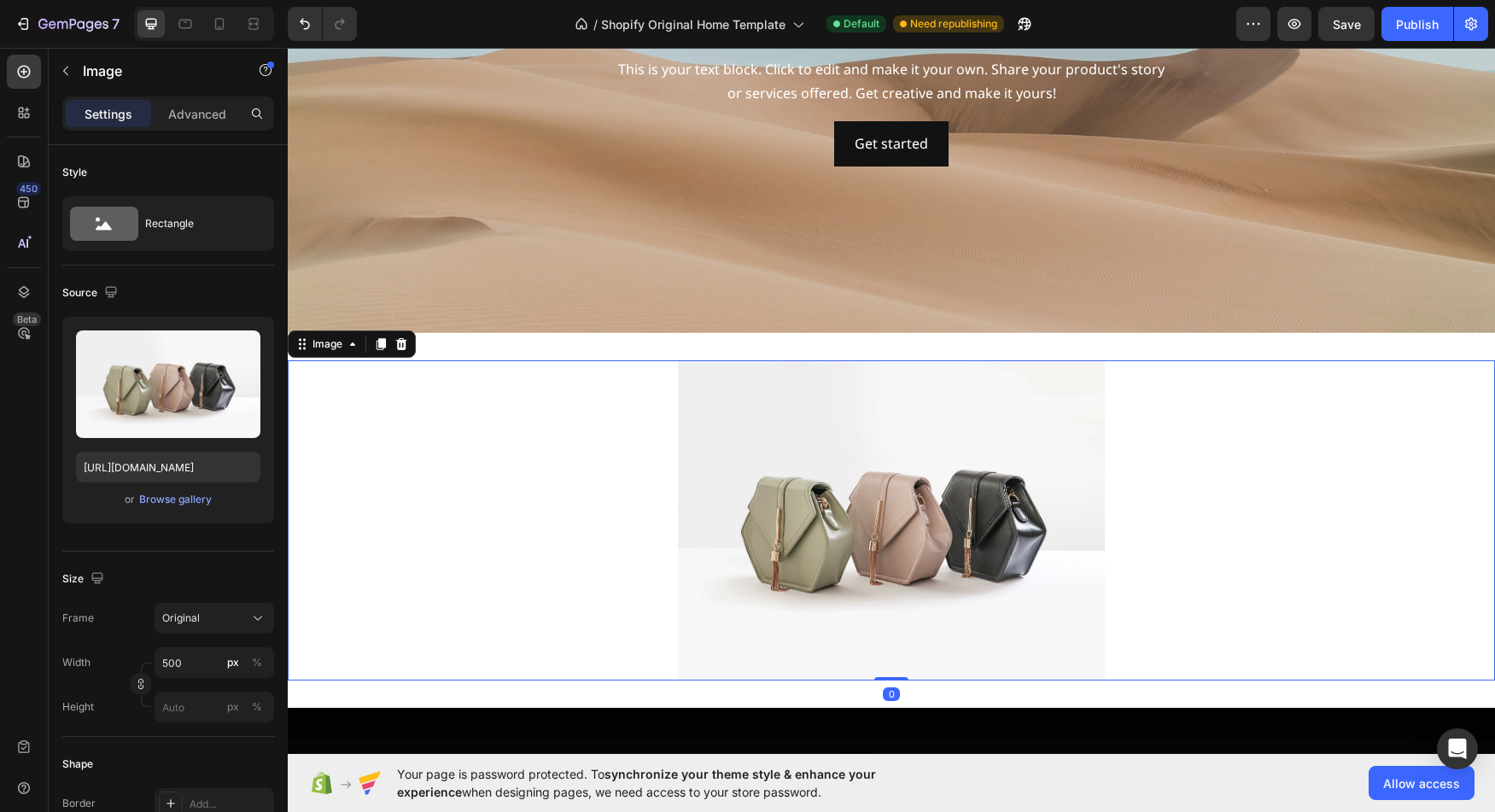
scroll to position [3265, 0]
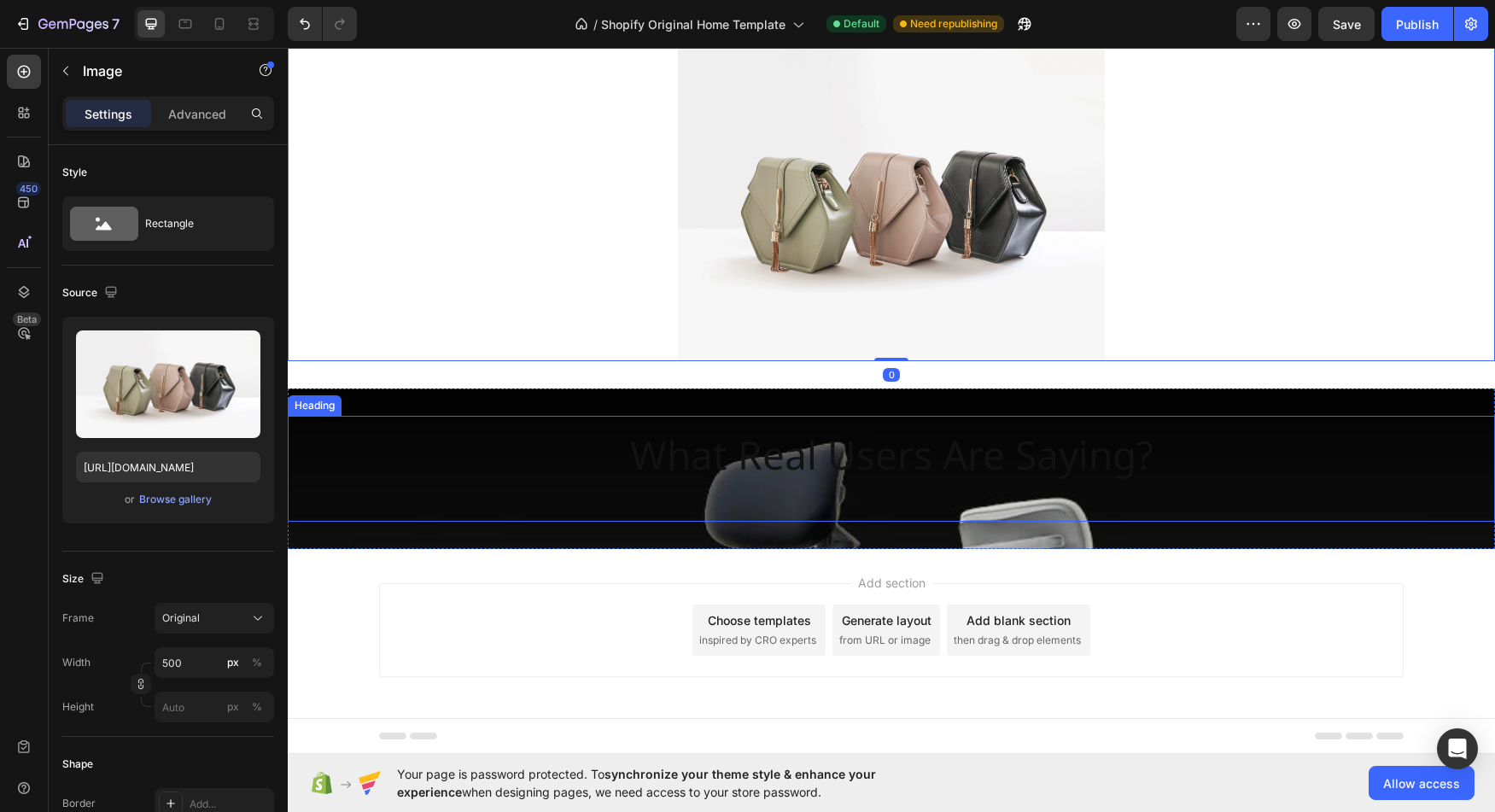
click at [843, 456] on h2 "What Real Users Are Saying?" at bounding box center [892, 469] width 551 height 106
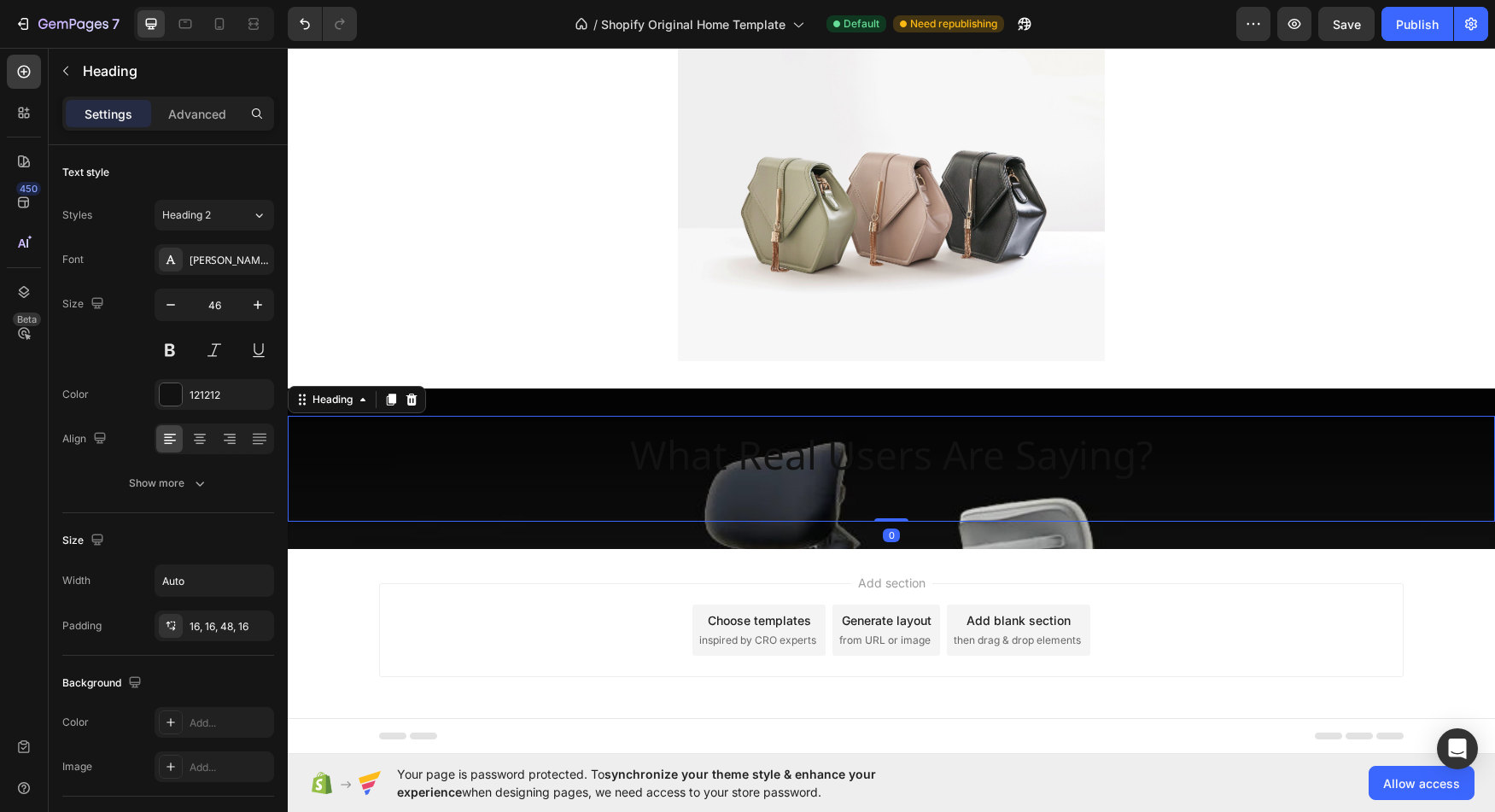
click at [760, 469] on h2 "What Real Users Are Saying?" at bounding box center [892, 469] width 551 height 106
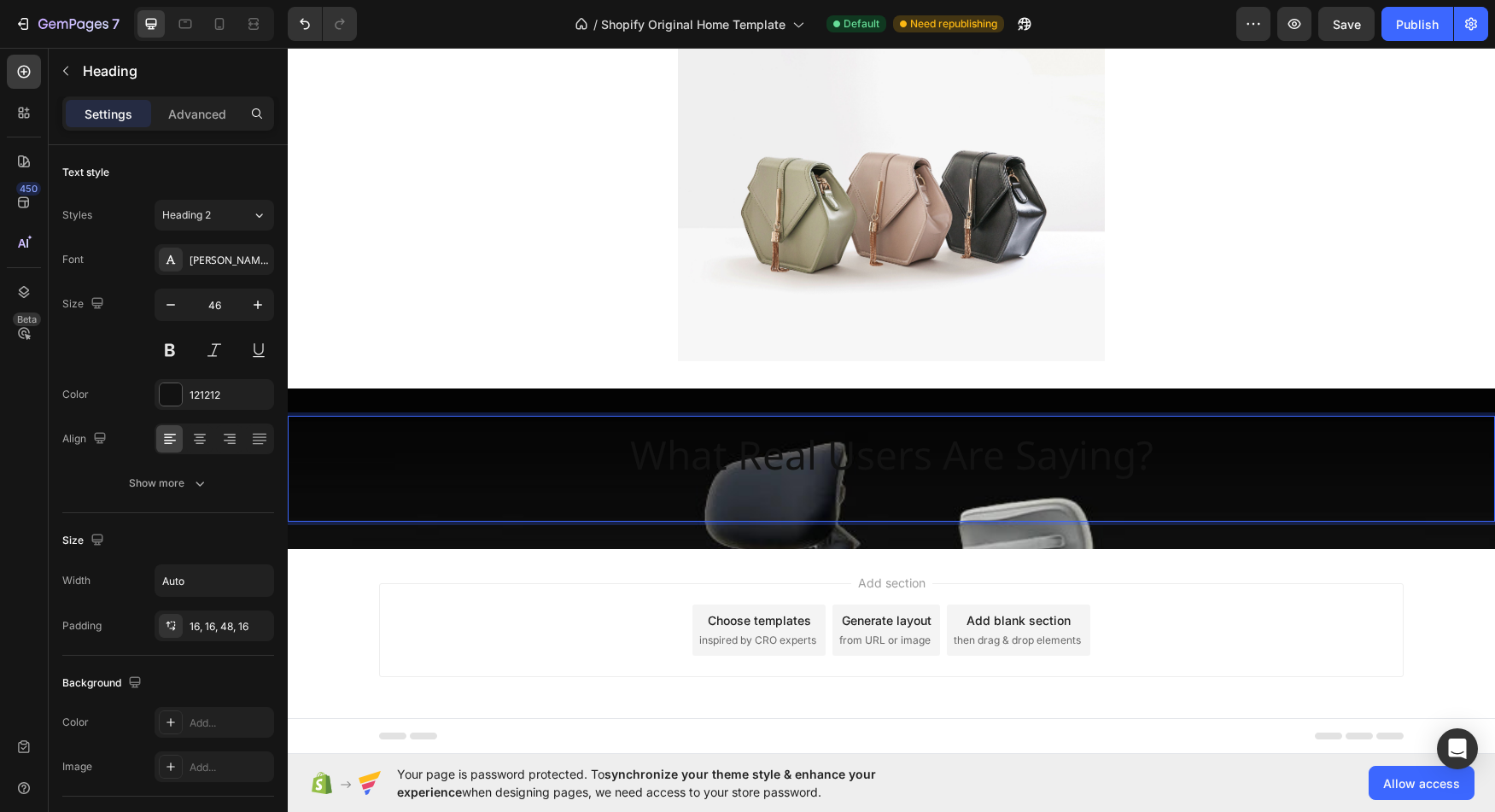
click at [667, 450] on p "What Real Users Are Saying?" at bounding box center [892, 455] width 524 height 51
click at [594, 467] on div "What Real Users Are Saying?" at bounding box center [891, 469] width 1207 height 106
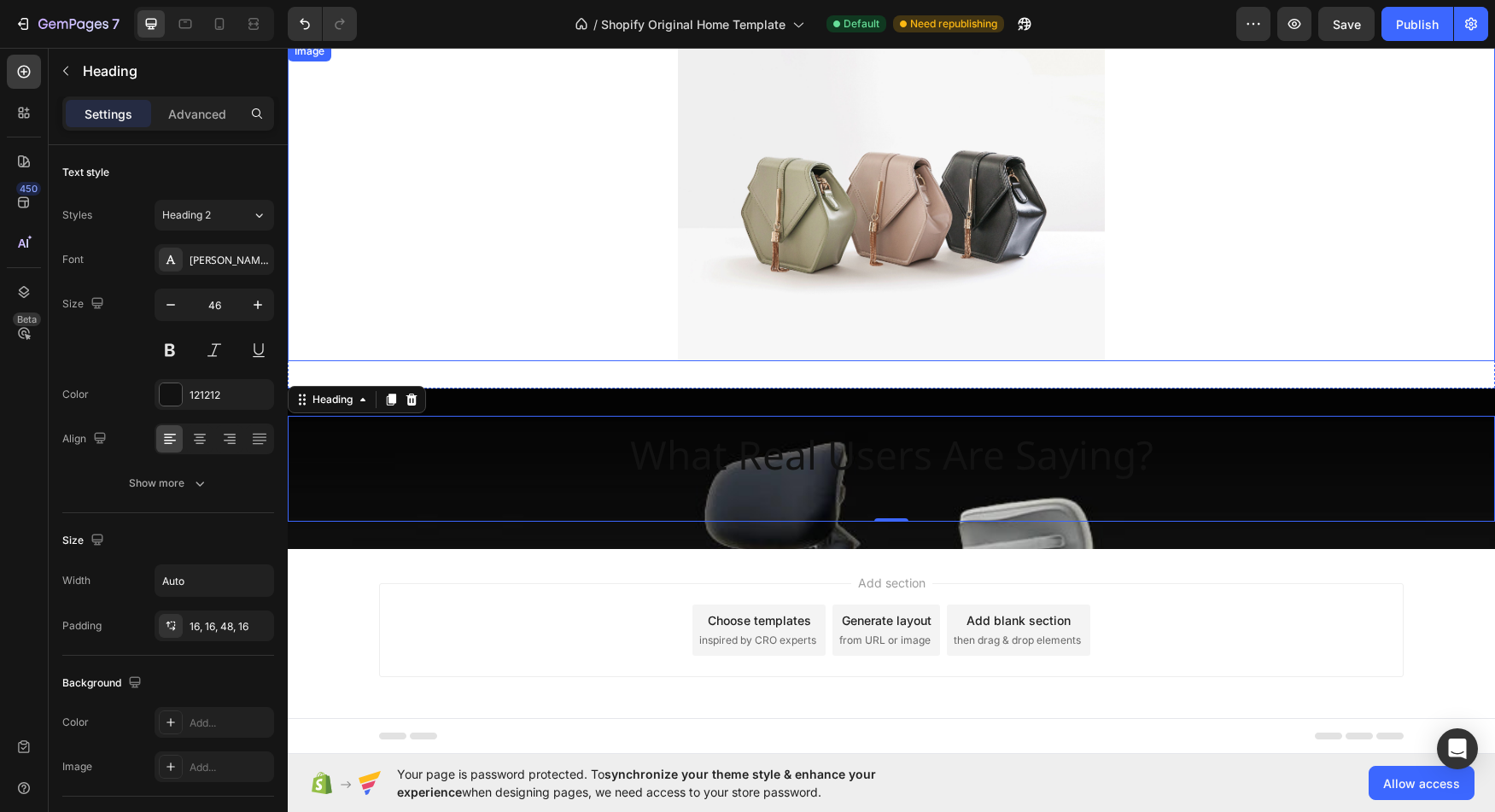
drag, startPoint x: 332, startPoint y: 403, endPoint x: 783, endPoint y: 175, distance: 505.4
drag, startPoint x: 329, startPoint y: 397, endPoint x: 804, endPoint y: 183, distance: 521.0
drag, startPoint x: 302, startPoint y: 406, endPoint x: 695, endPoint y: 194, distance: 446.5
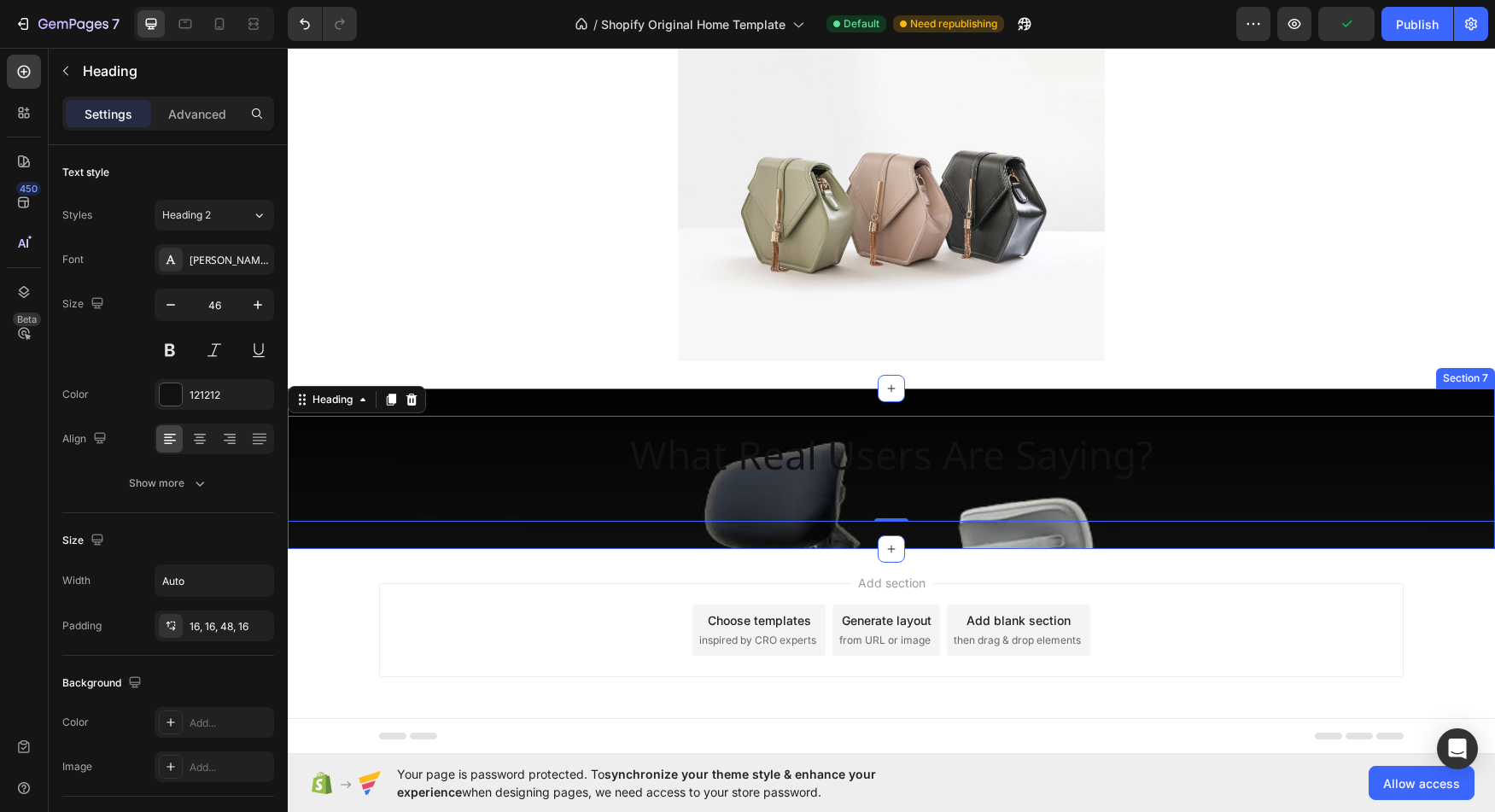
click at [353, 524] on div "What Real Users Are Saying? Heading 0 Section 7" at bounding box center [891, 469] width 1207 height 161
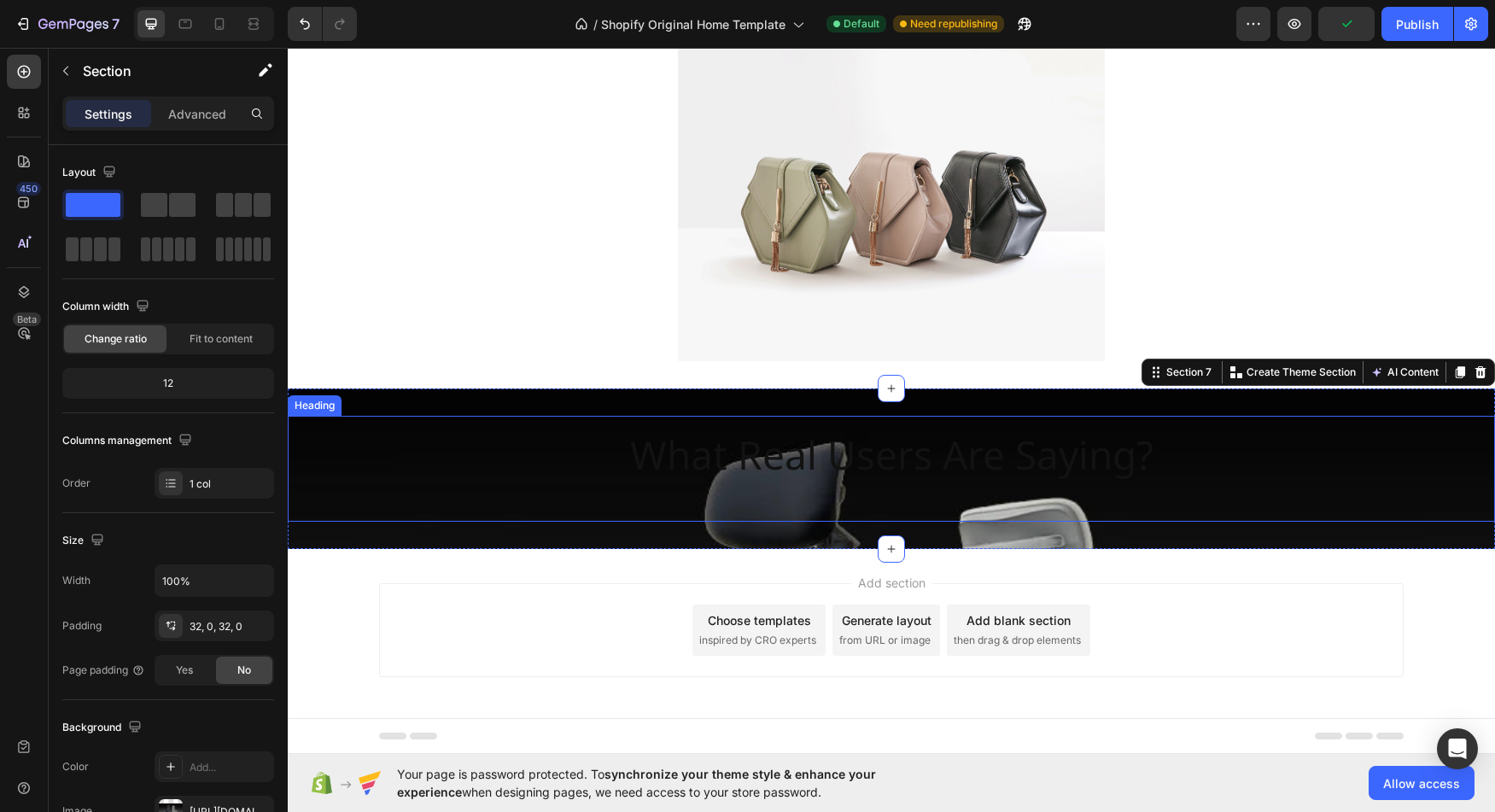
click at [358, 501] on div "What Real Users Are Saying?" at bounding box center [891, 469] width 1207 height 106
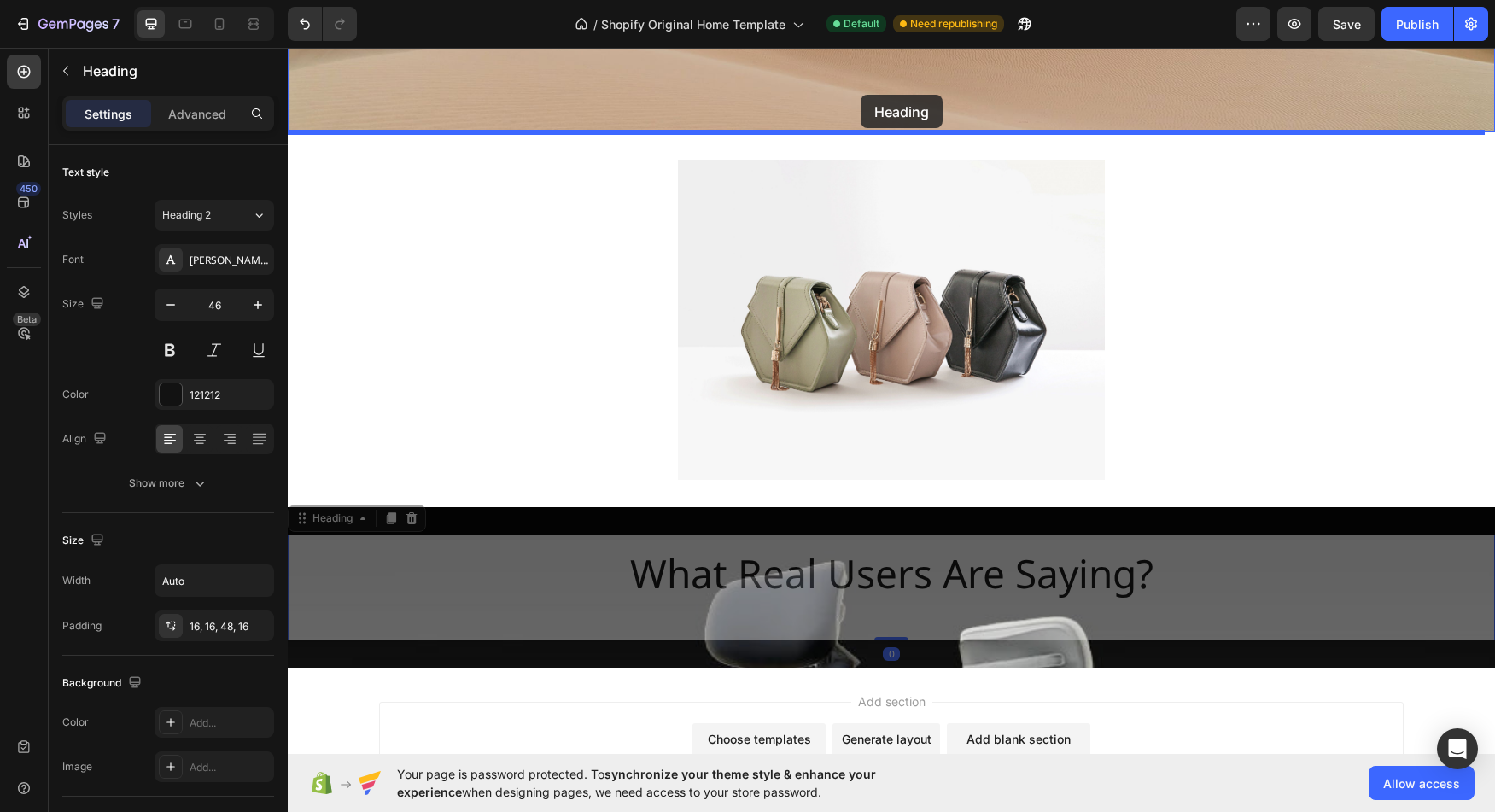
scroll to position [3095, 0]
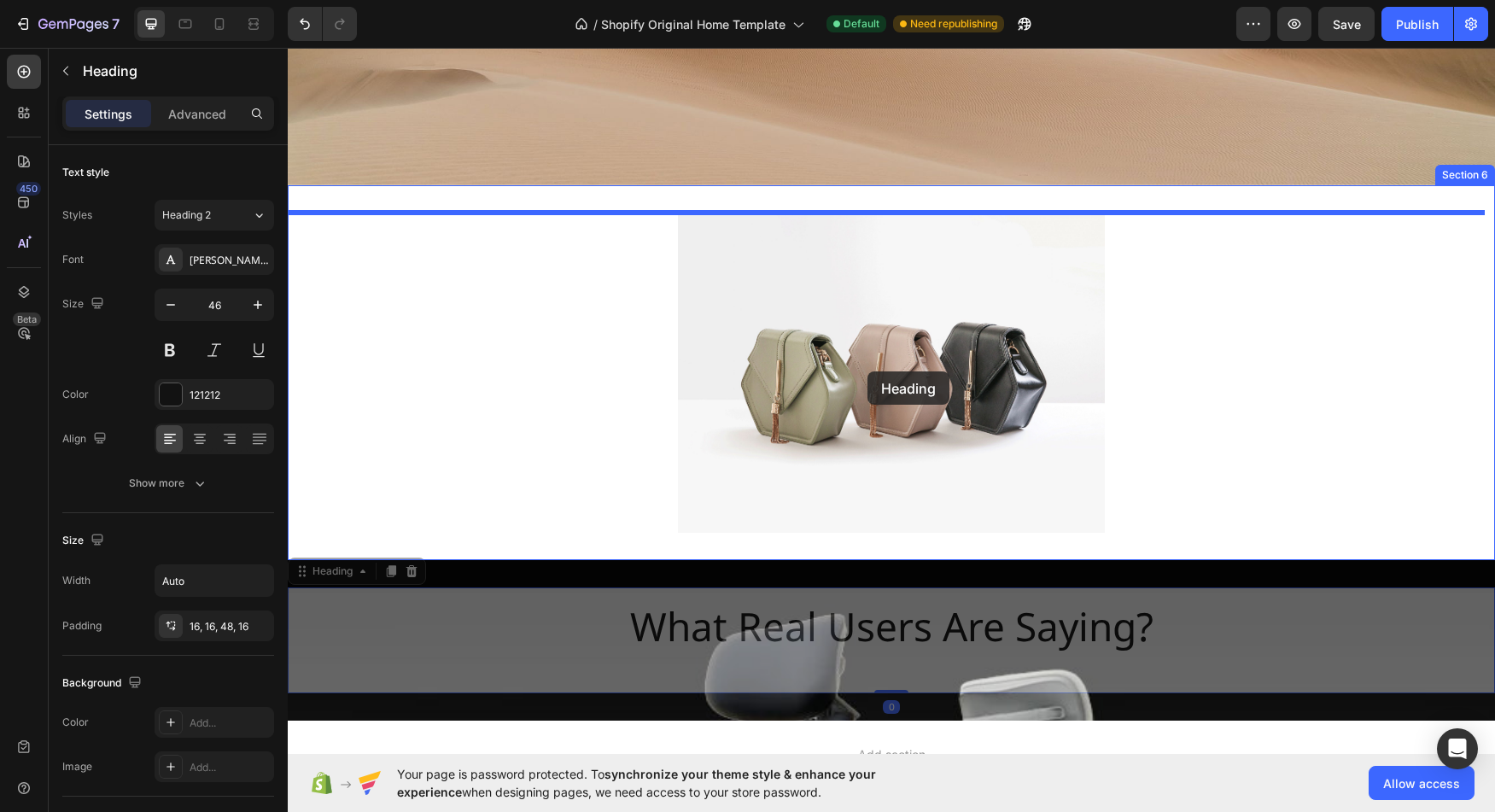
drag, startPoint x: 402, startPoint y: 521, endPoint x: 867, endPoint y: 372, distance: 488.3
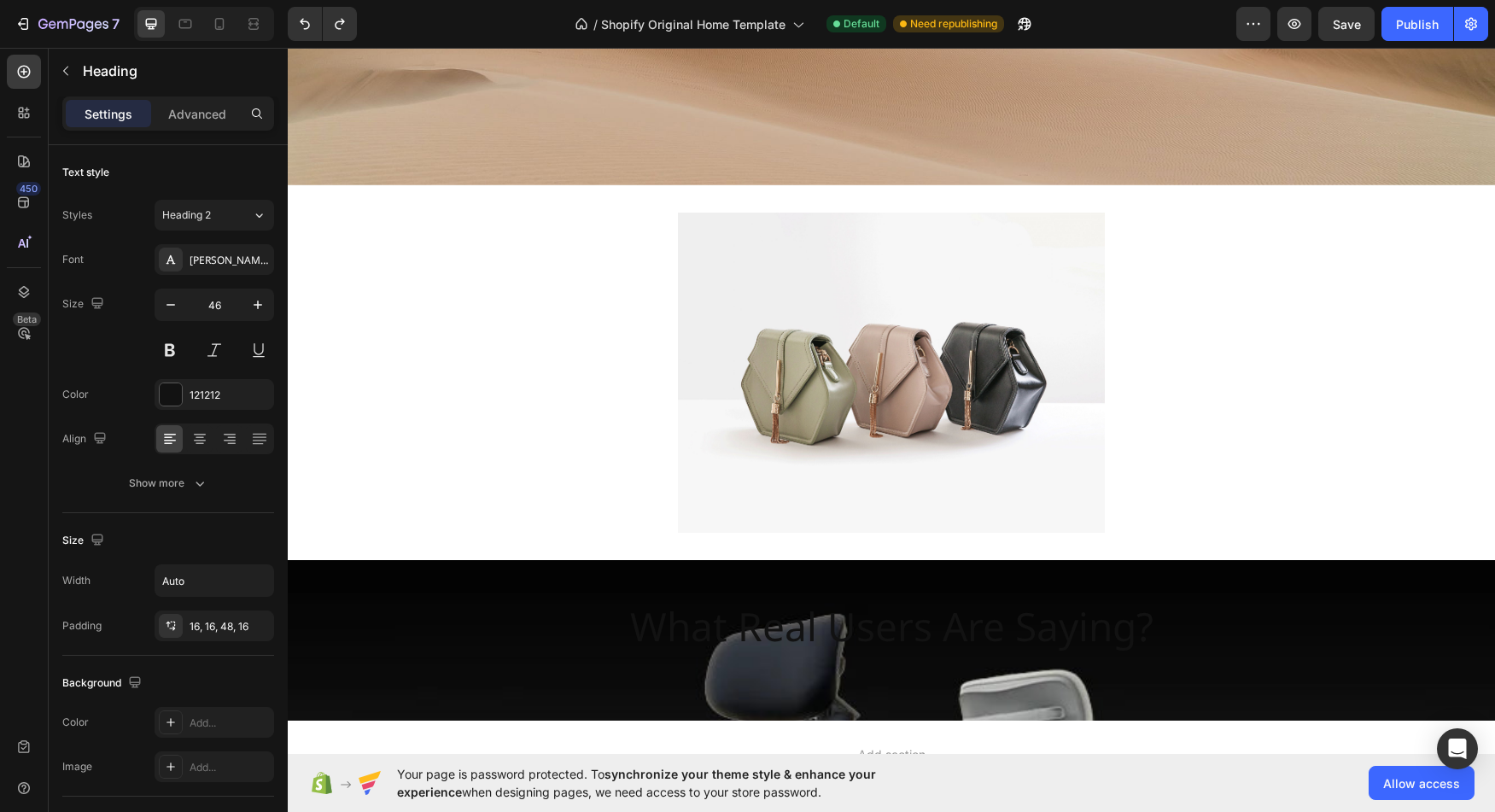
click at [663, 697] on div "What Real Users Are Saying? Heading Section 7" at bounding box center [891, 640] width 1207 height 161
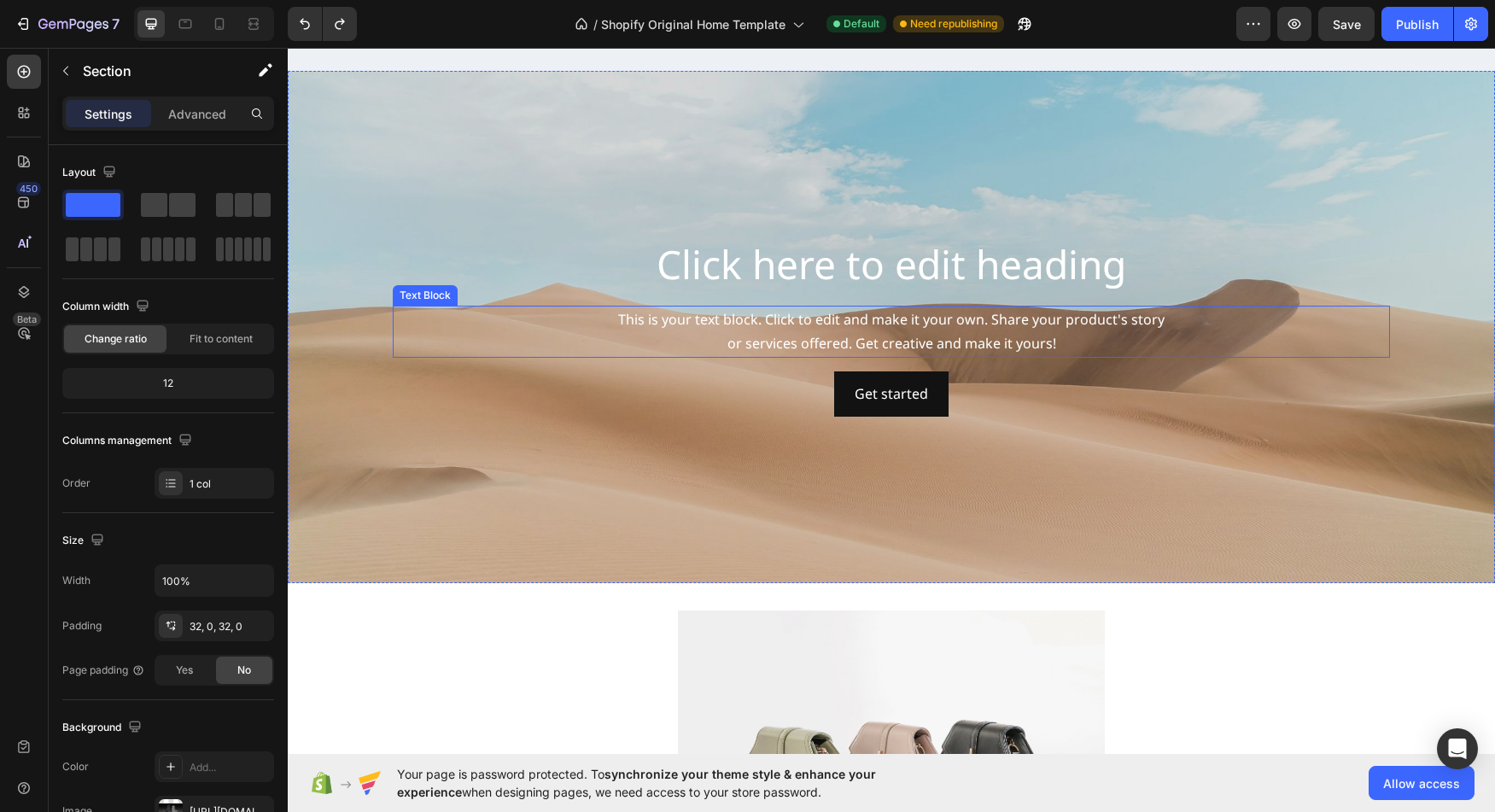
scroll to position [2705, 0]
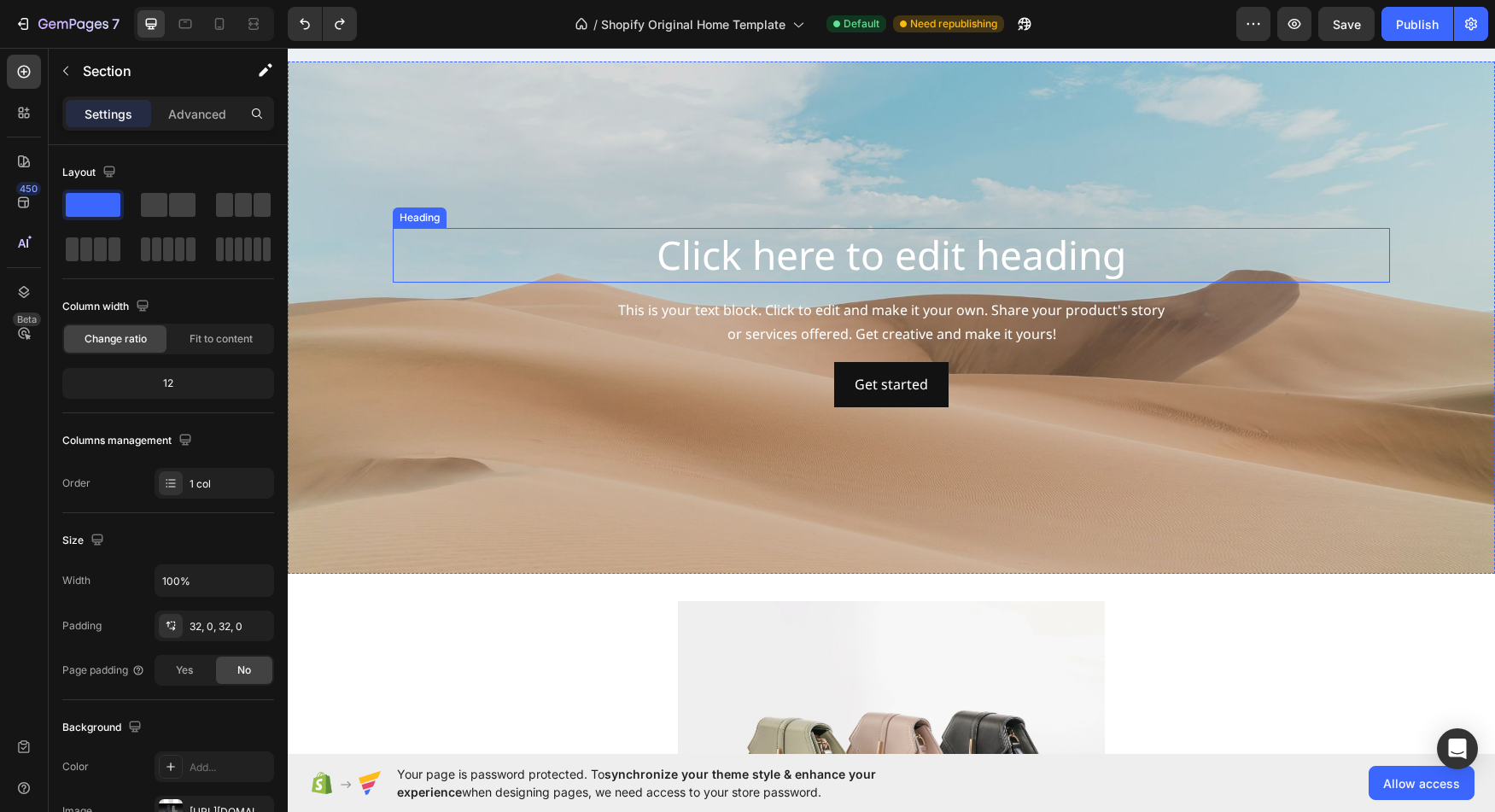
click at [981, 262] on h2 "Click here to edit heading" at bounding box center [892, 256] width 998 height 55
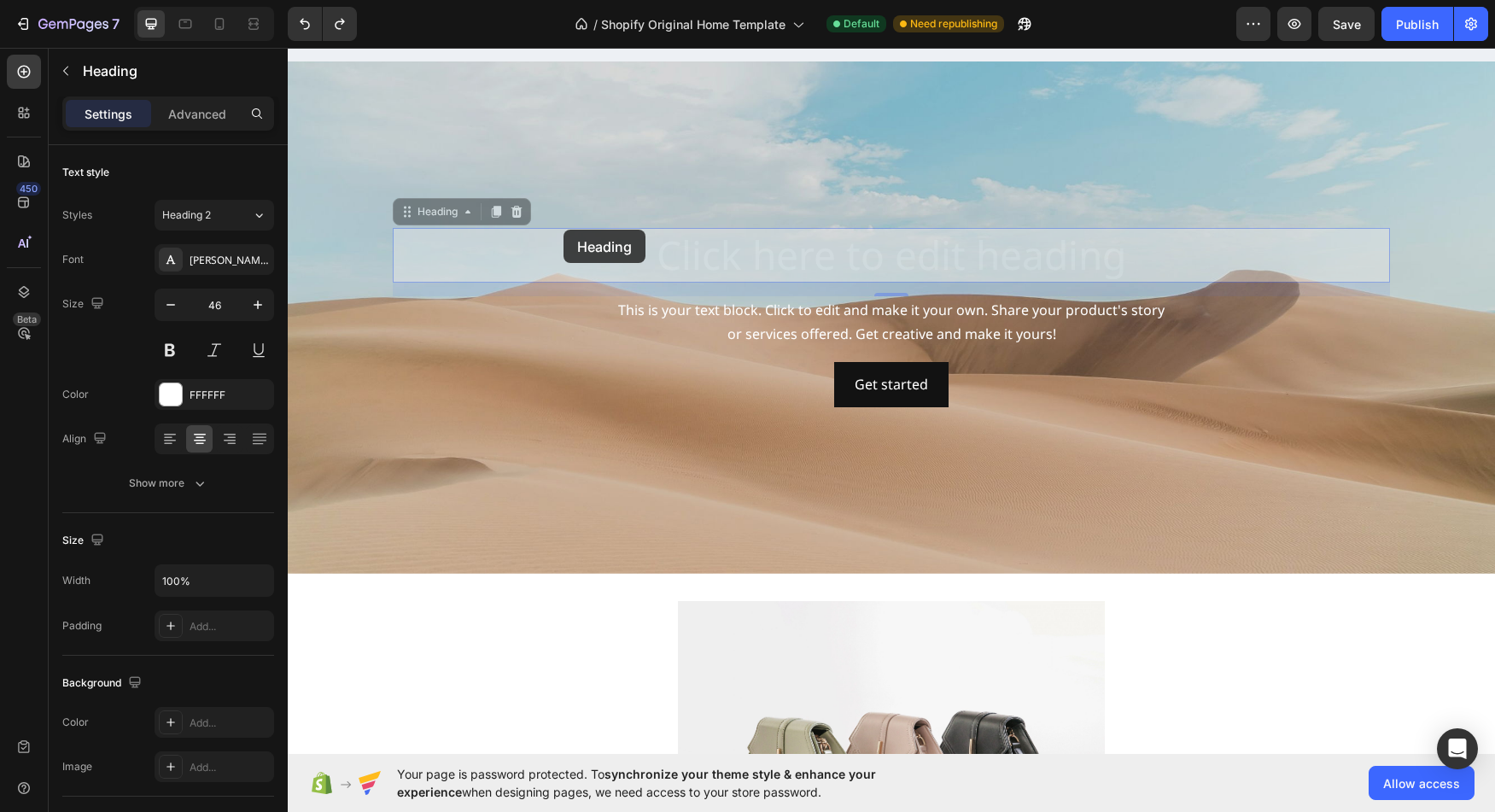
click at [564, 229] on div "Click here to edit heading Heading 16 Click here to edit heading Heading 16 Thi…" at bounding box center [892, 318] width 998 height 179
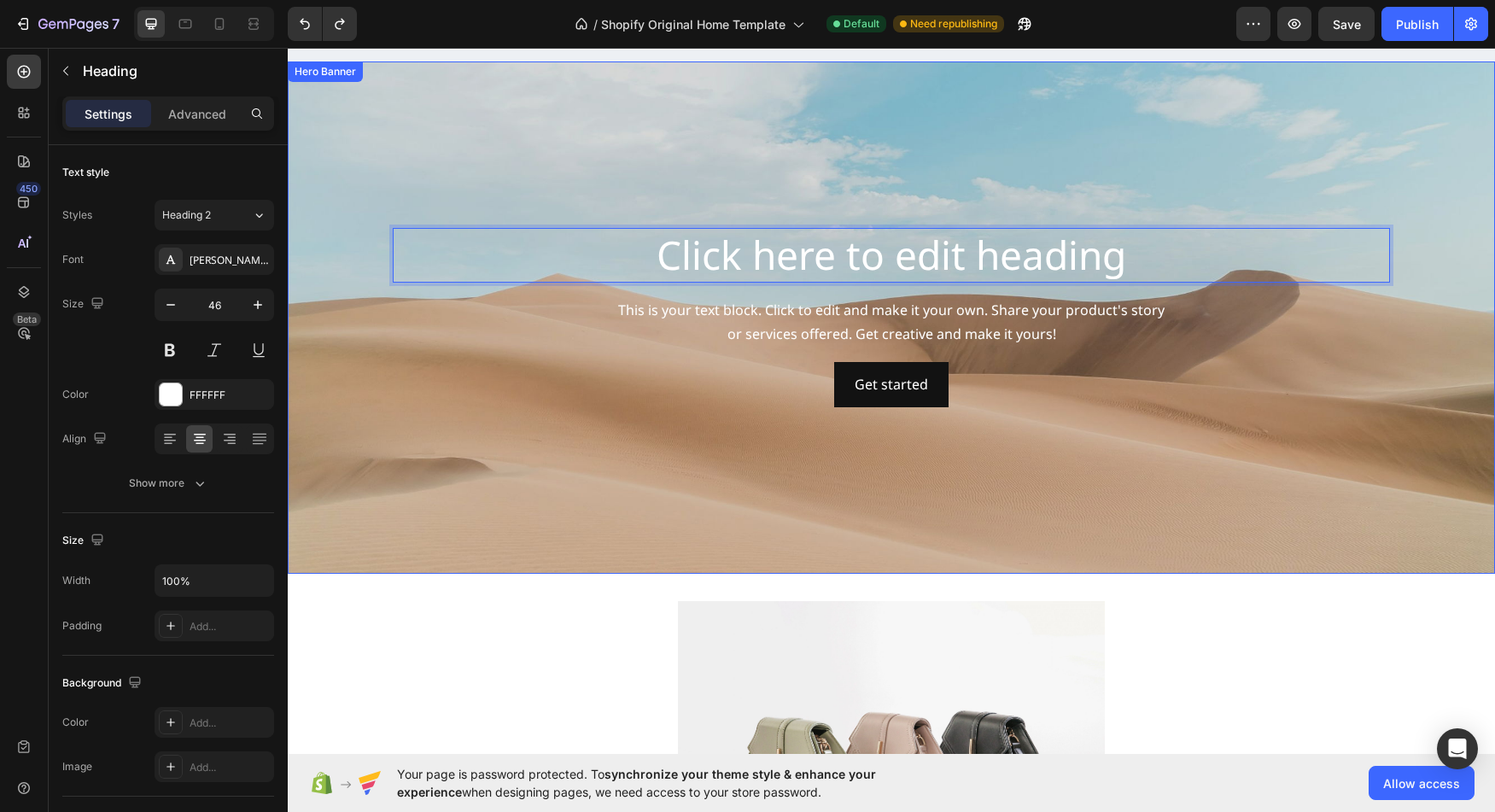
drag, startPoint x: 546, startPoint y: 230, endPoint x: 779, endPoint y: 81, distance: 276.6
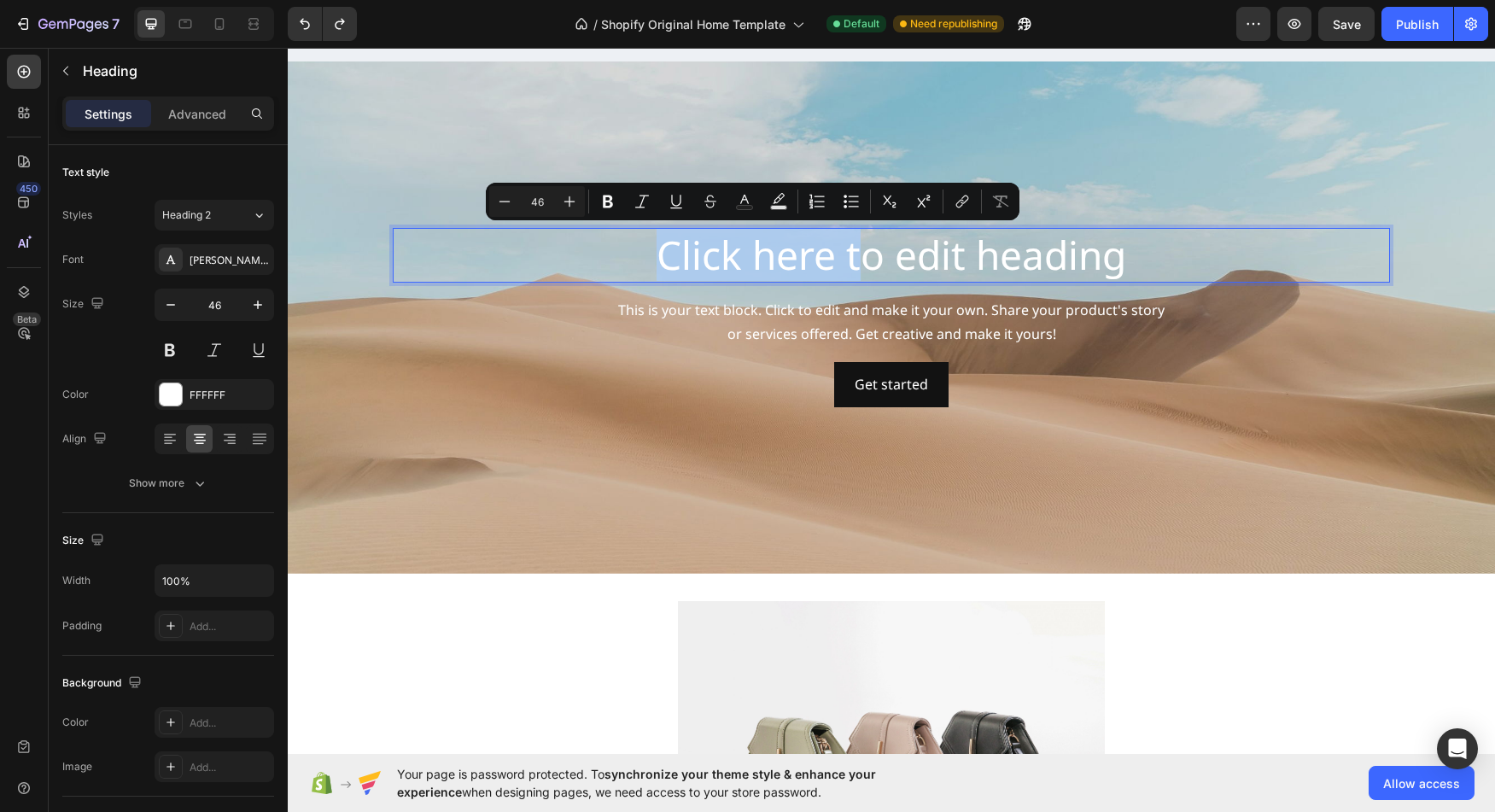
drag, startPoint x: 854, startPoint y: 228, endPoint x: 883, endPoint y: 125, distance: 107.0
click at [883, 228] on h2 "Click here to edit heading" at bounding box center [892, 256] width 998 height 55
click at [787, 124] on div "Background Image" at bounding box center [891, 317] width 1207 height 512
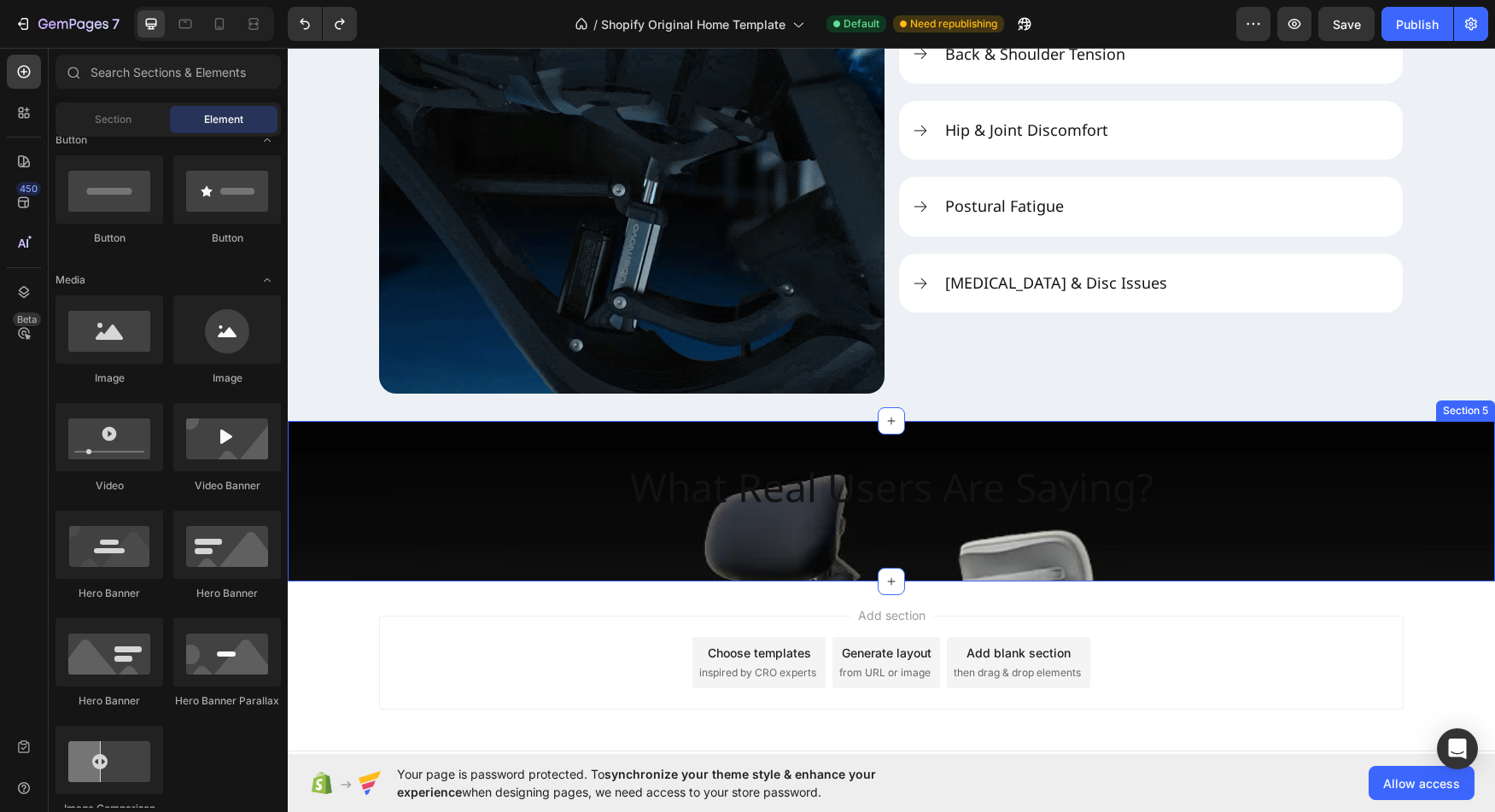
scroll to position [2340, 0]
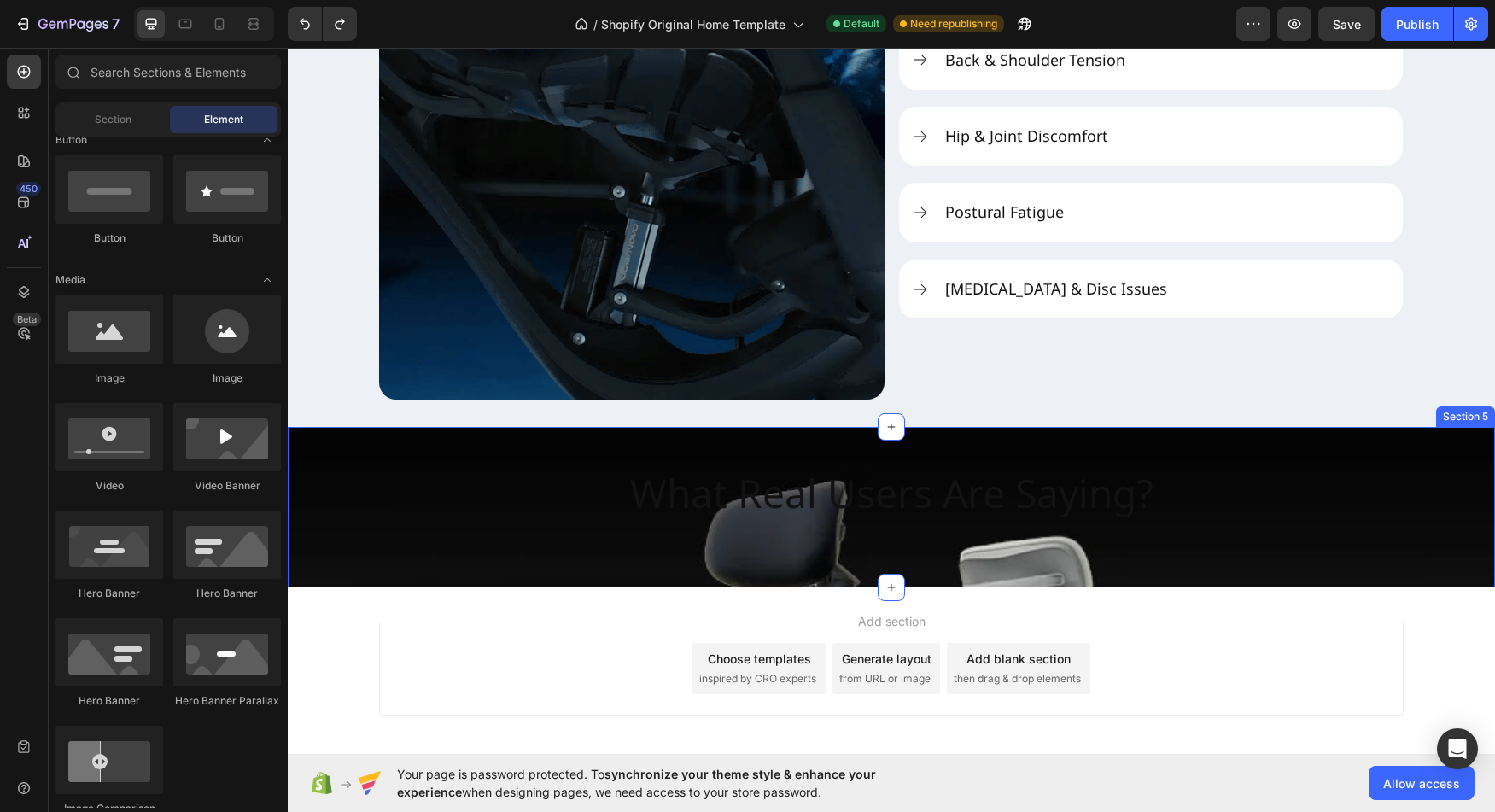
click at [810, 546] on h2 "What Real Users Are Saying?" at bounding box center [892, 507] width 551 height 106
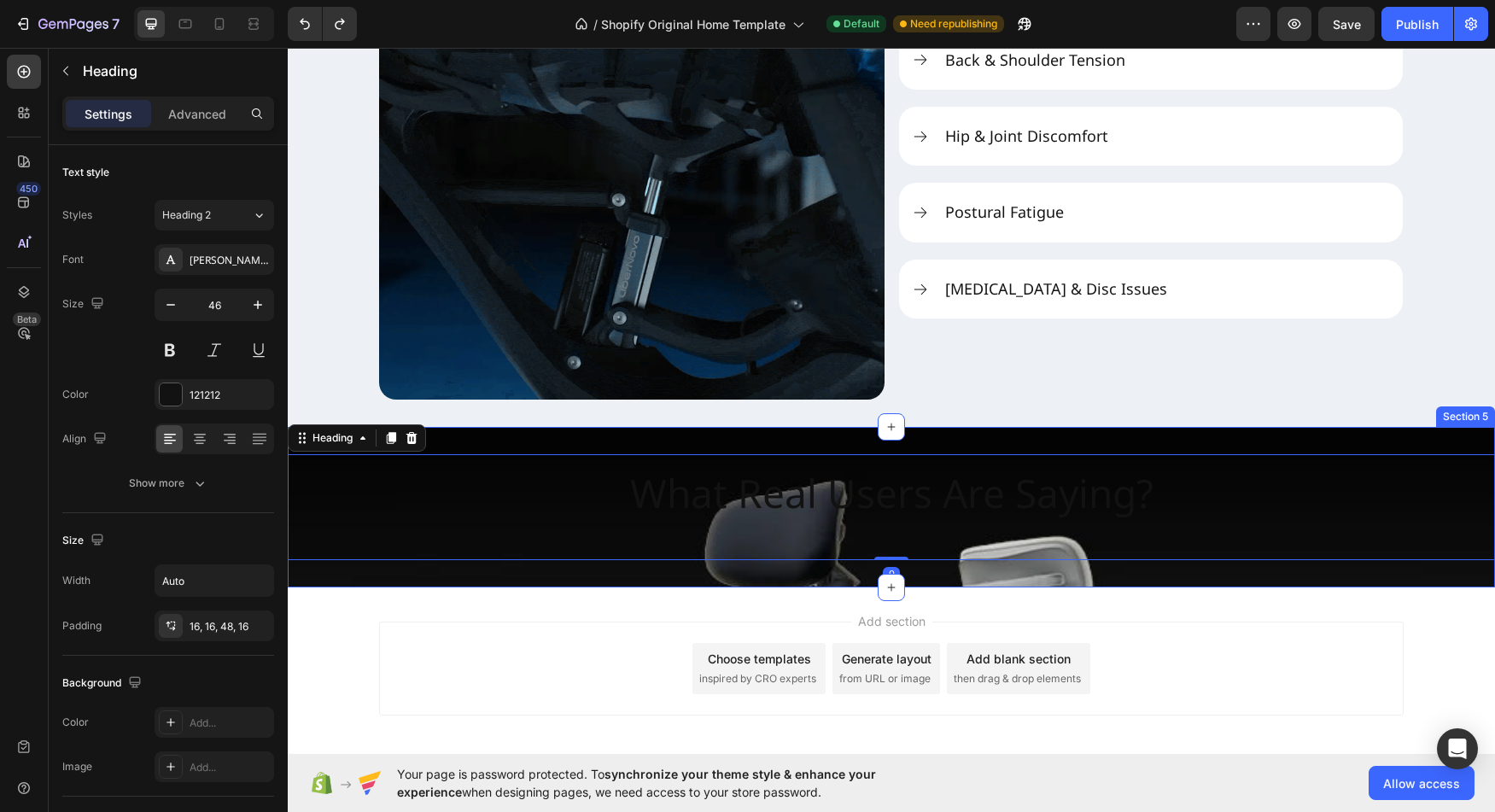
click at [684, 578] on div "What Real Users Are Saying? Heading 0 Section 5" at bounding box center [891, 507] width 1207 height 161
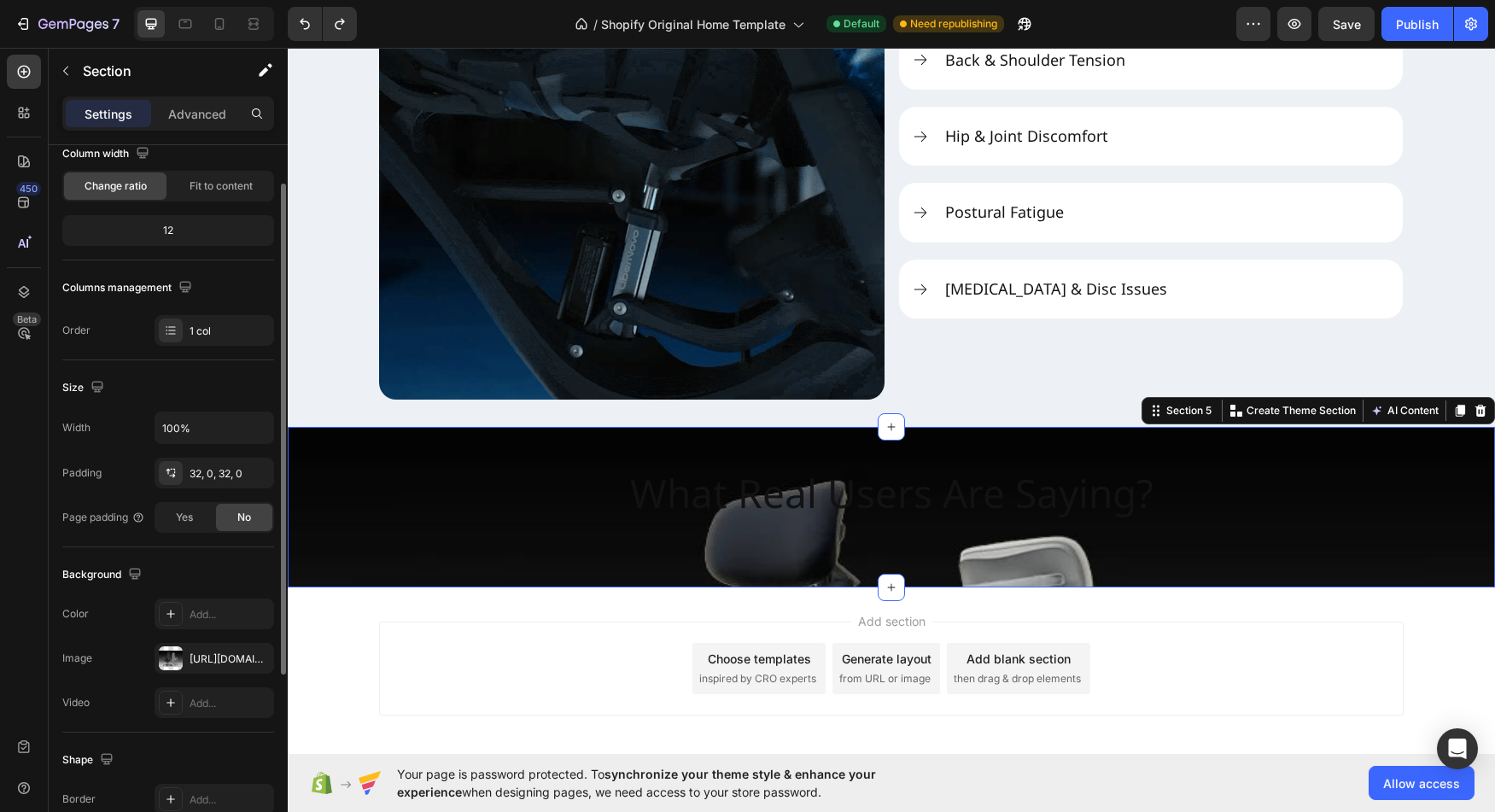
scroll to position [158, 0]
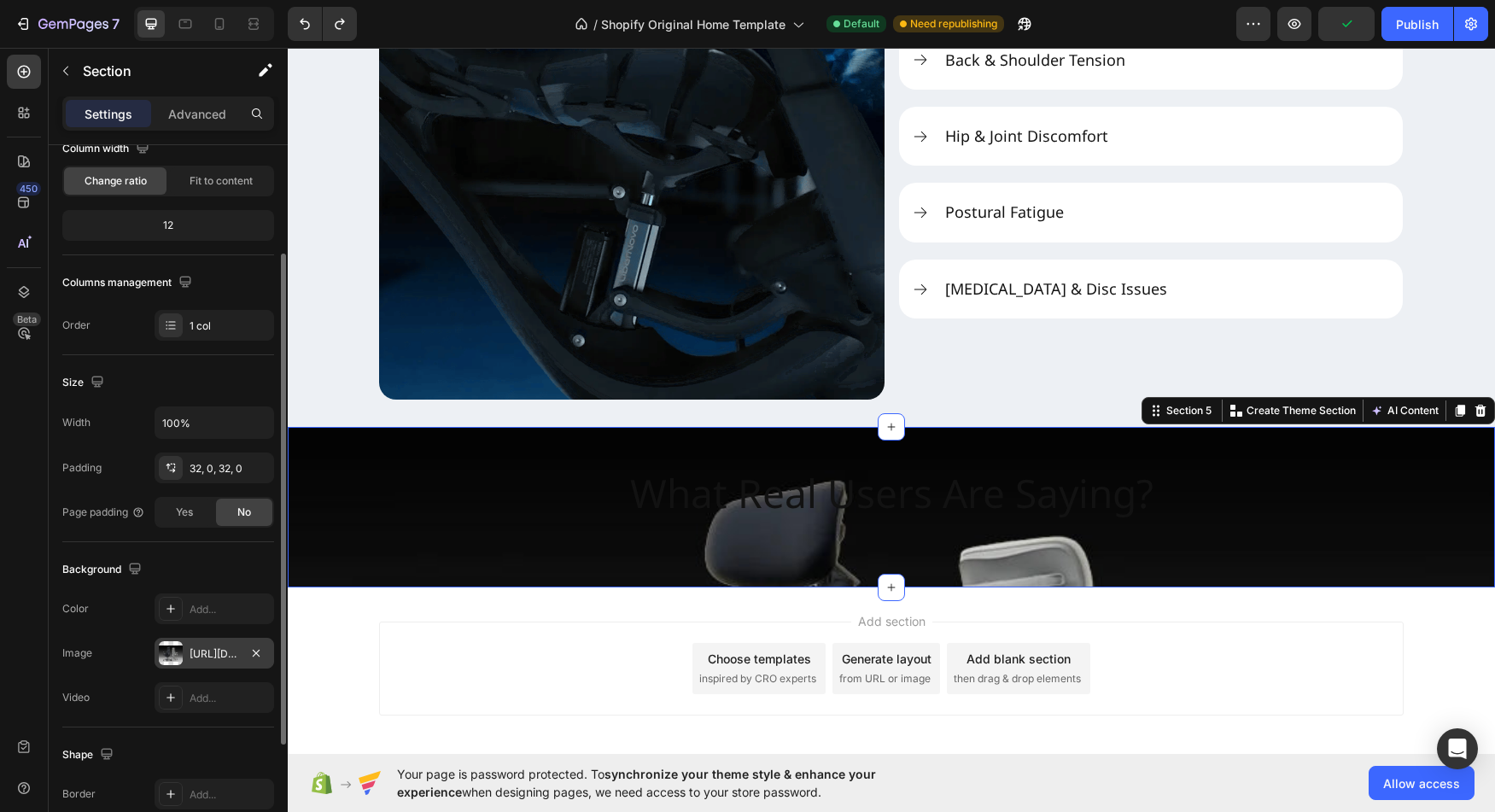
click at [166, 658] on div at bounding box center [171, 653] width 24 height 24
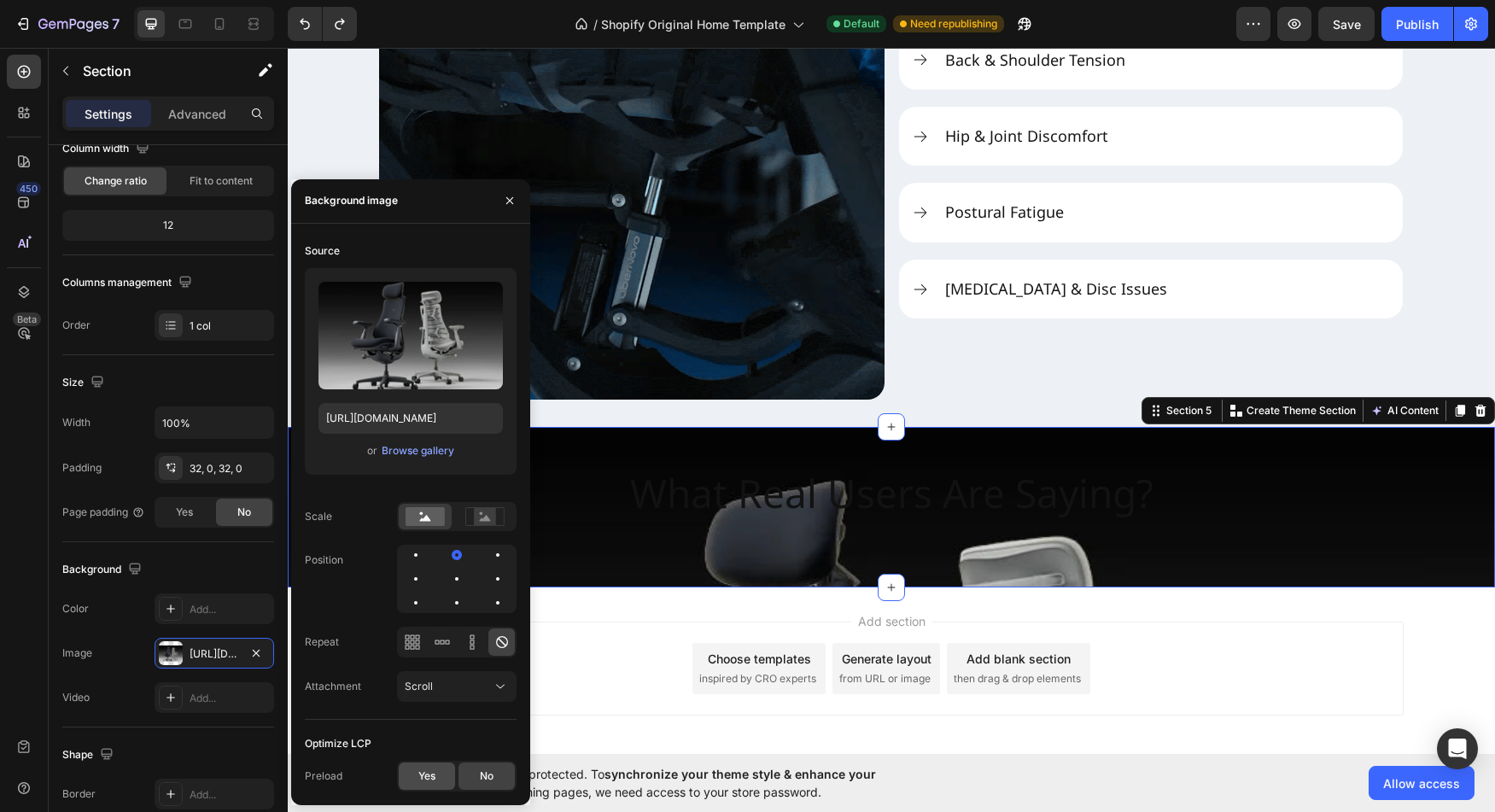
click at [427, 775] on span "Yes" at bounding box center [427, 775] width 17 height 16
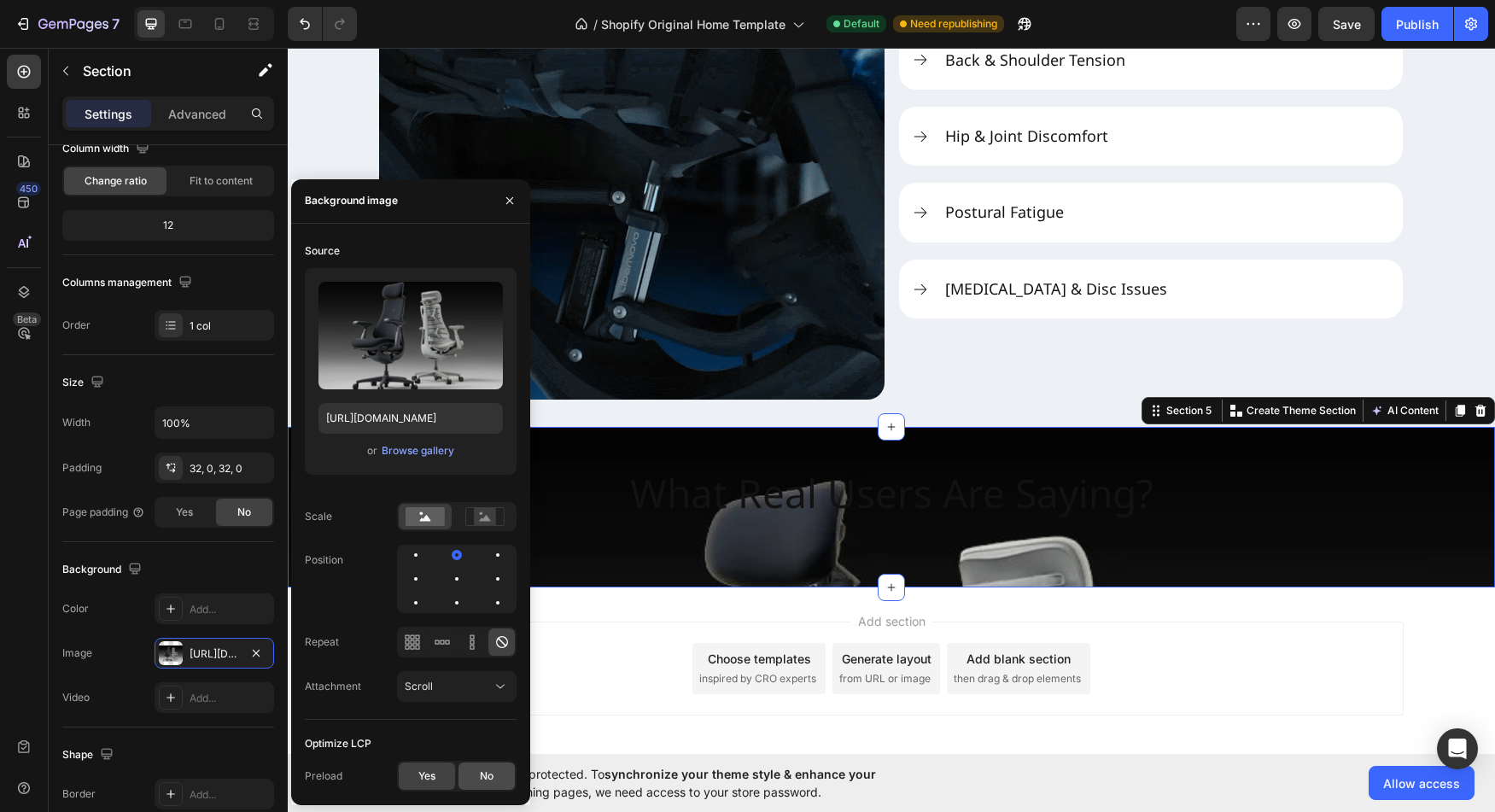
click at [477, 776] on div "No" at bounding box center [487, 776] width 57 height 27
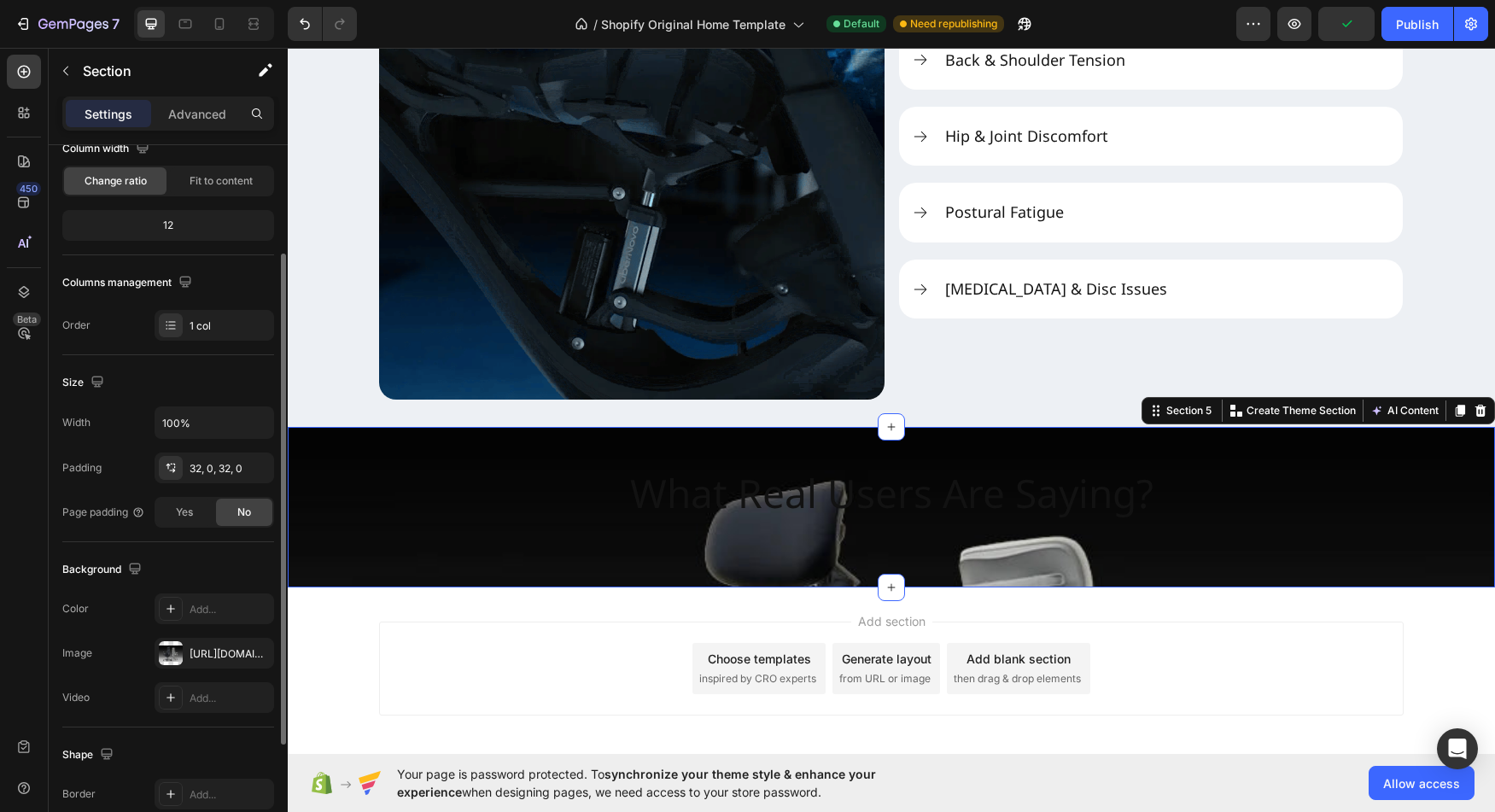
click at [83, 712] on div "Video Add..." at bounding box center [168, 698] width 212 height 31
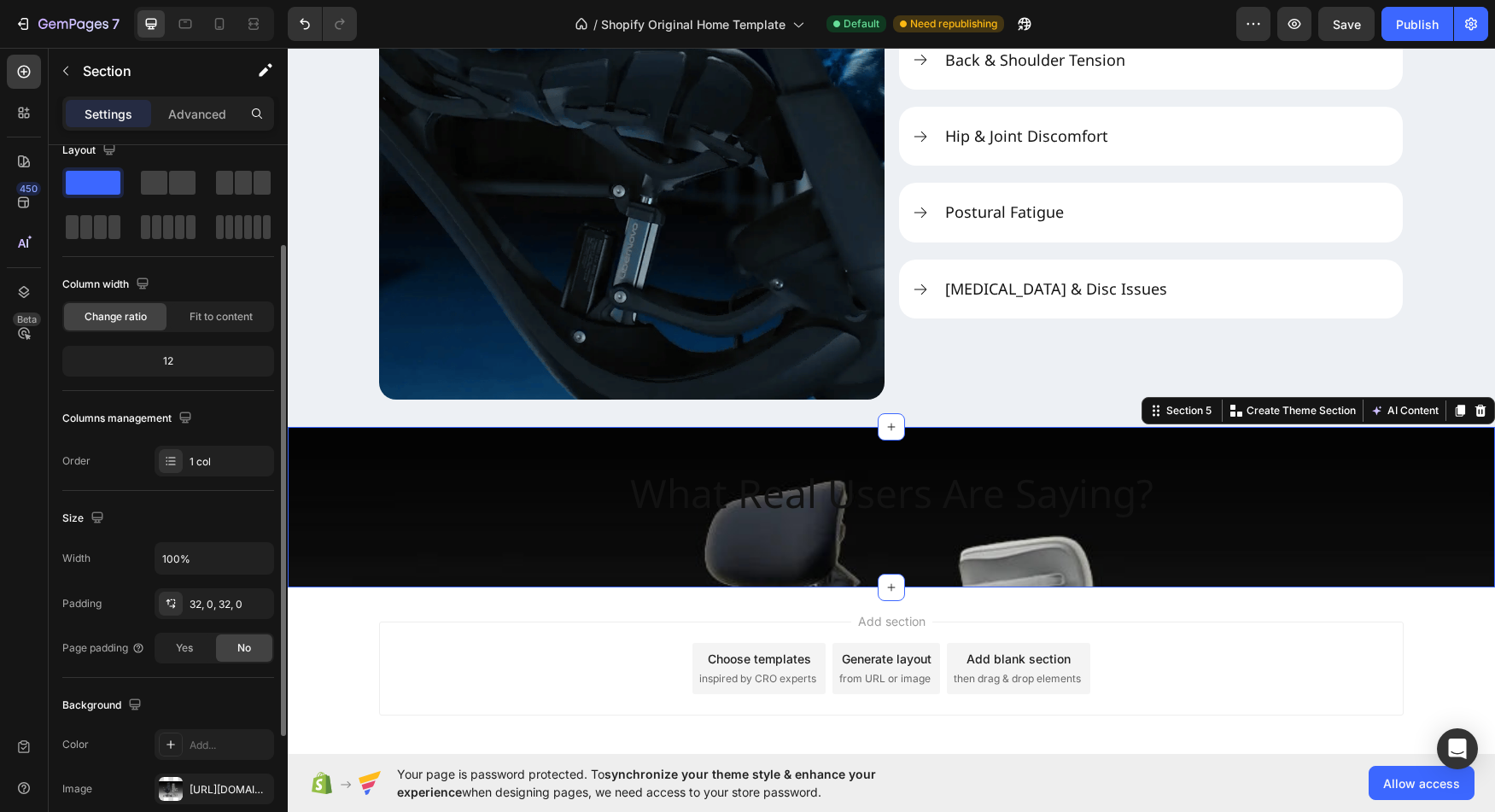
scroll to position [0, 0]
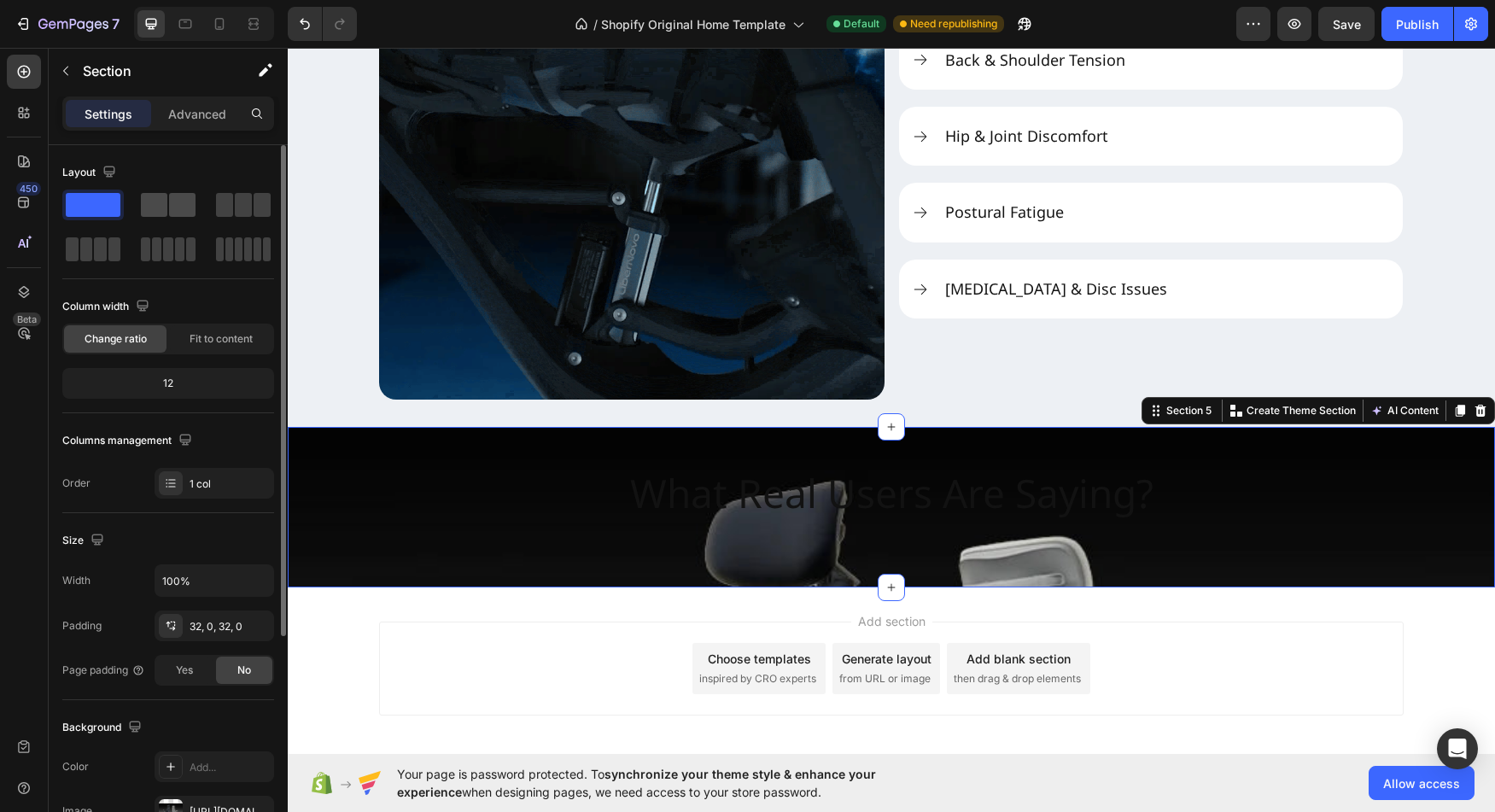
click at [185, 203] on span at bounding box center [182, 205] width 27 height 24
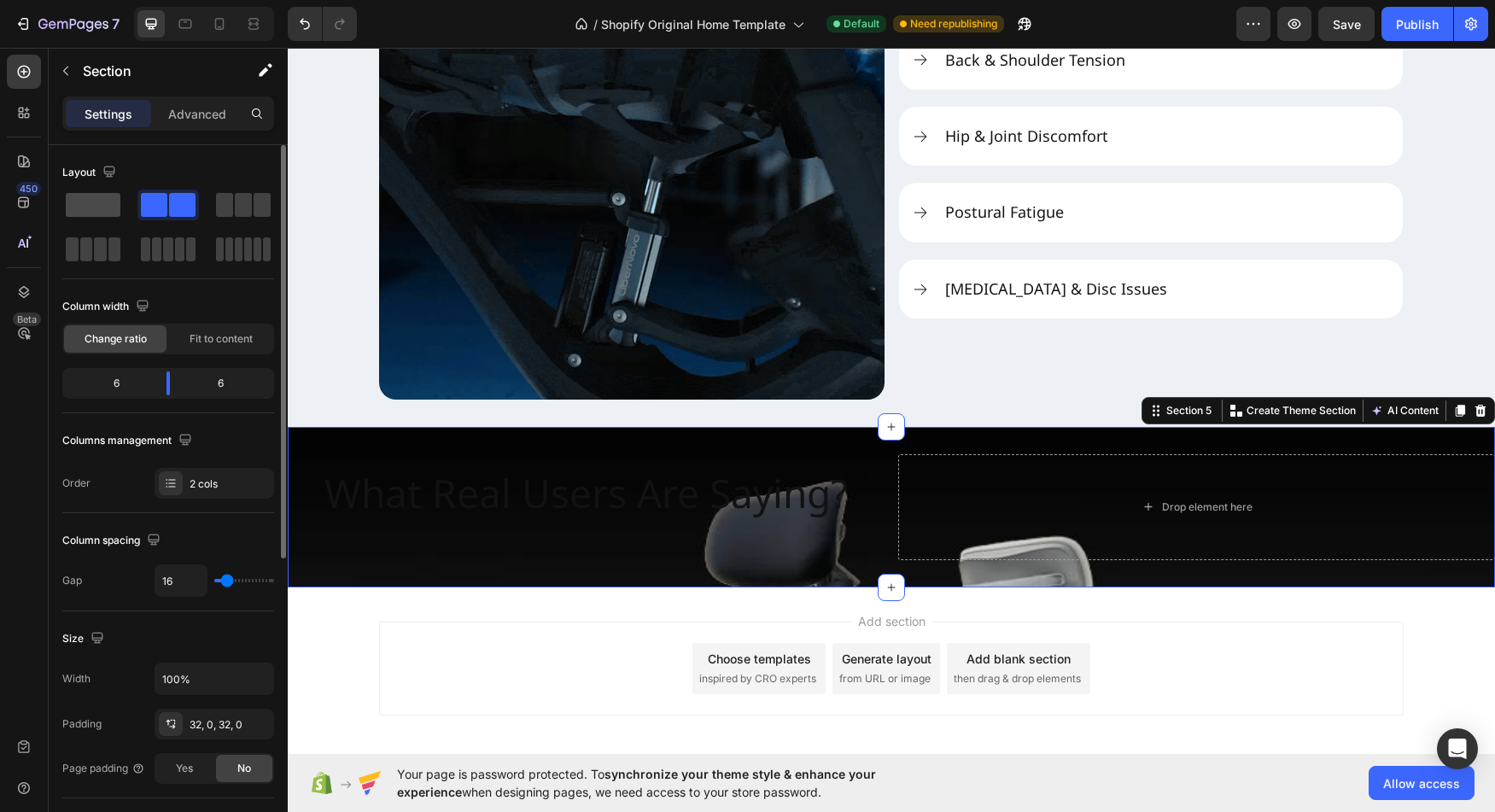
click at [102, 198] on span at bounding box center [93, 205] width 55 height 24
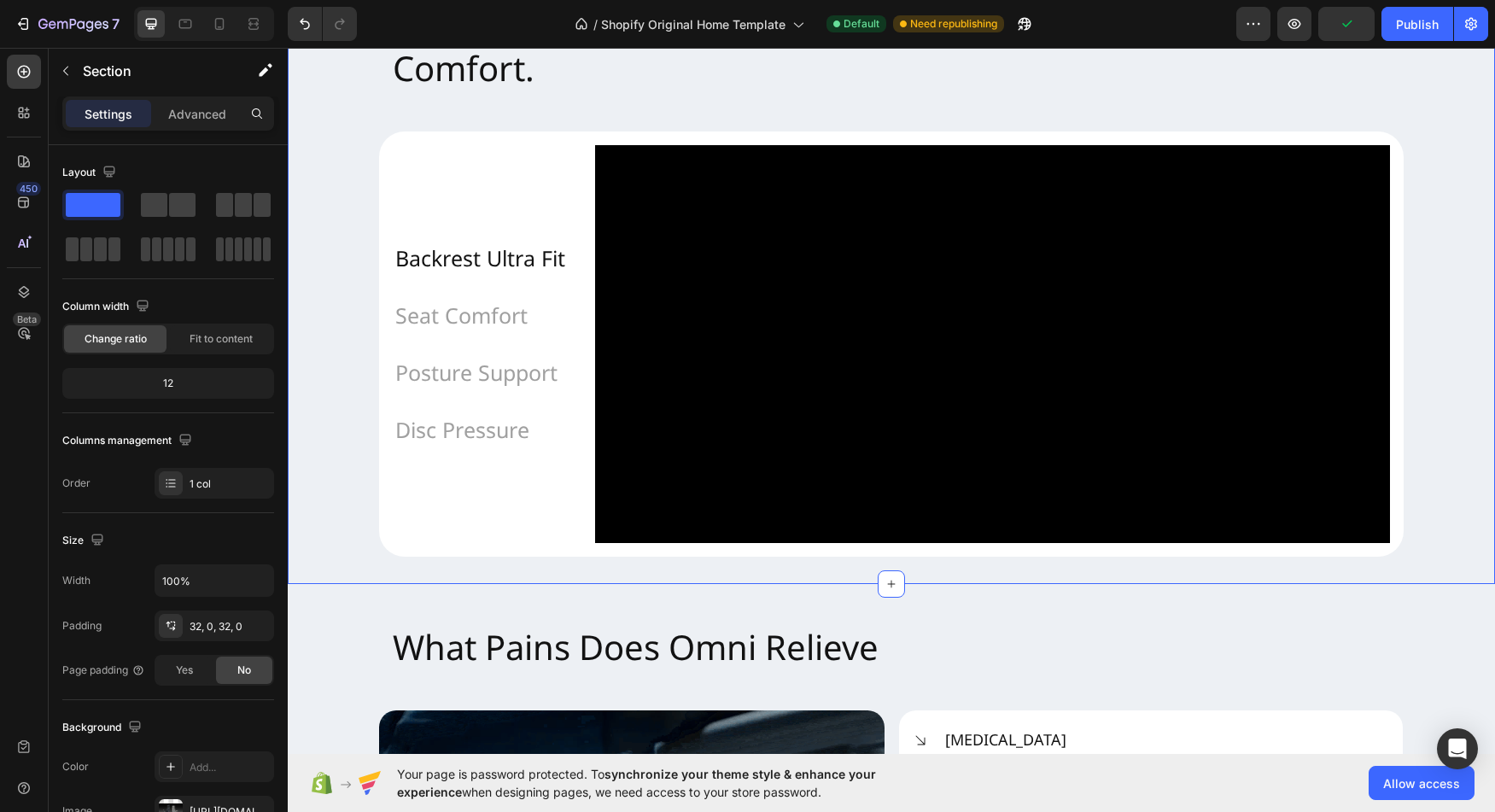
scroll to position [1505, 0]
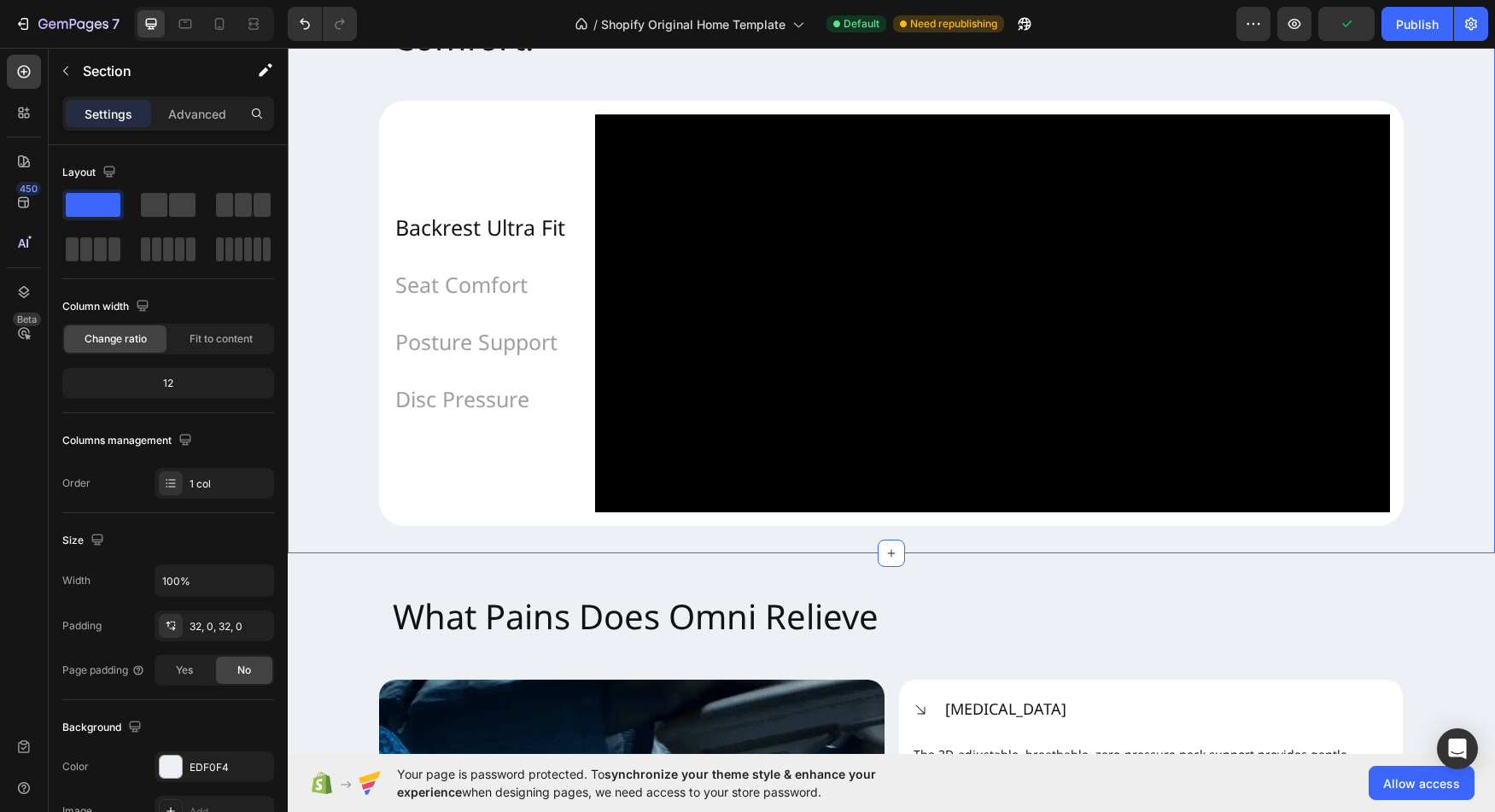
click at [333, 499] on div "Chair Designed for Engineers, Designers, Gamers, and Back Pain Relief, Crafted …" at bounding box center [891, 219] width 1207 height 613
click at [323, 448] on div "Chair Designed for Engineers, Designers, Gamers, and Back Pain Relief, Crafted …" at bounding box center [891, 219] width 1207 height 613
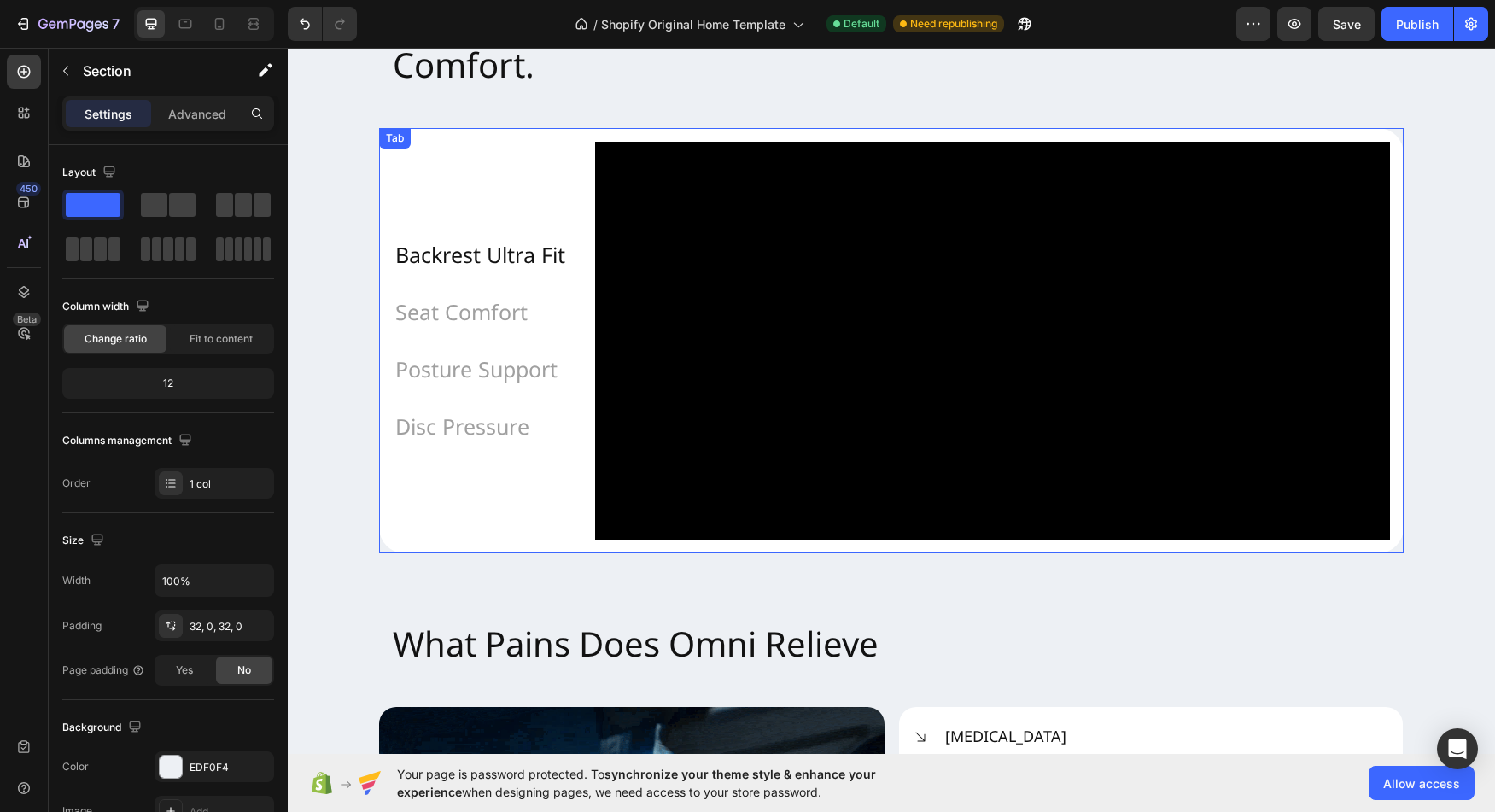
scroll to position [1475, 0]
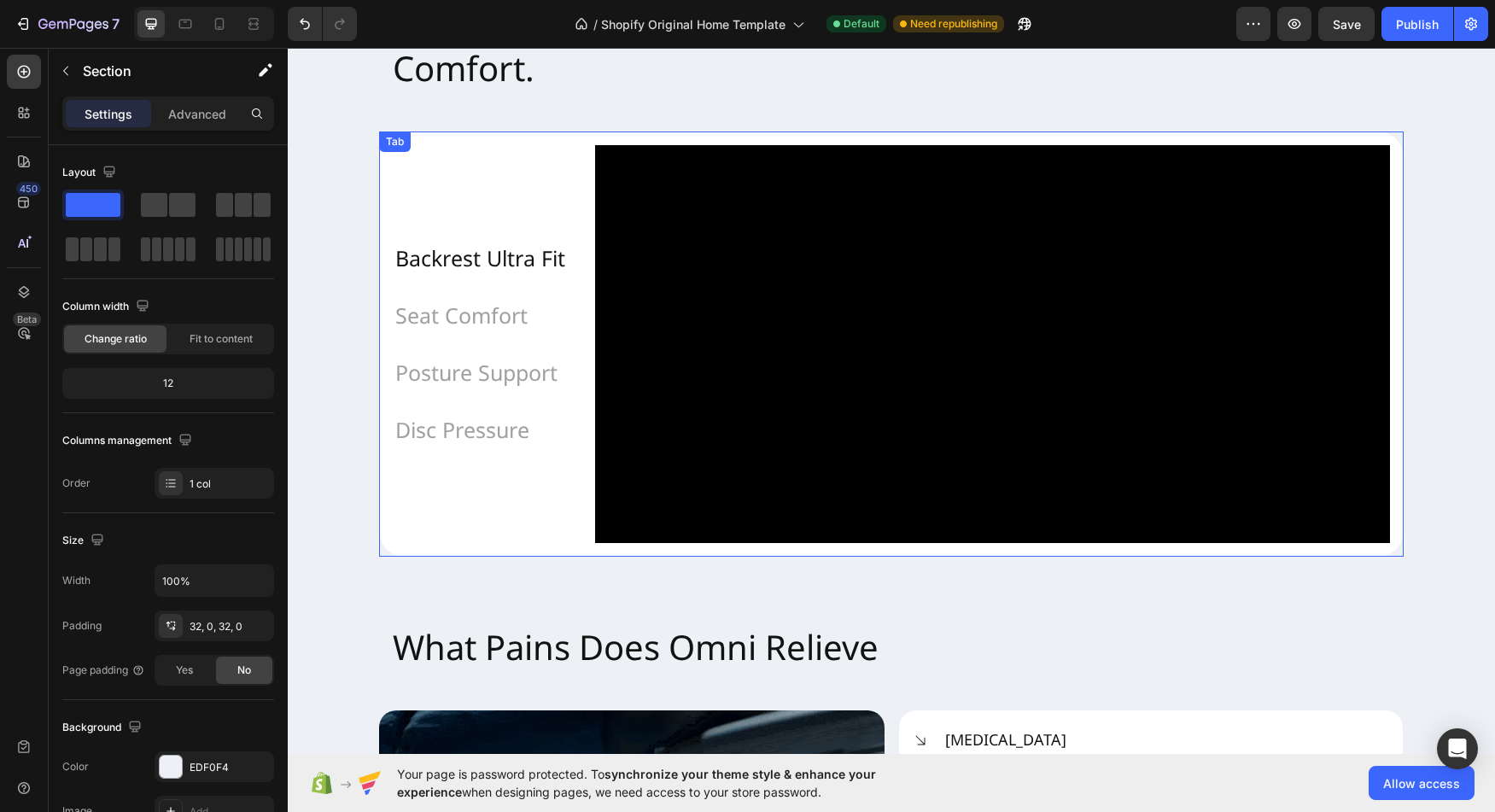
click at [518, 510] on div "Backrest Ultra Fit Seat Comfort Posture Support Disc Pressure" at bounding box center [480, 343] width 202 height 425
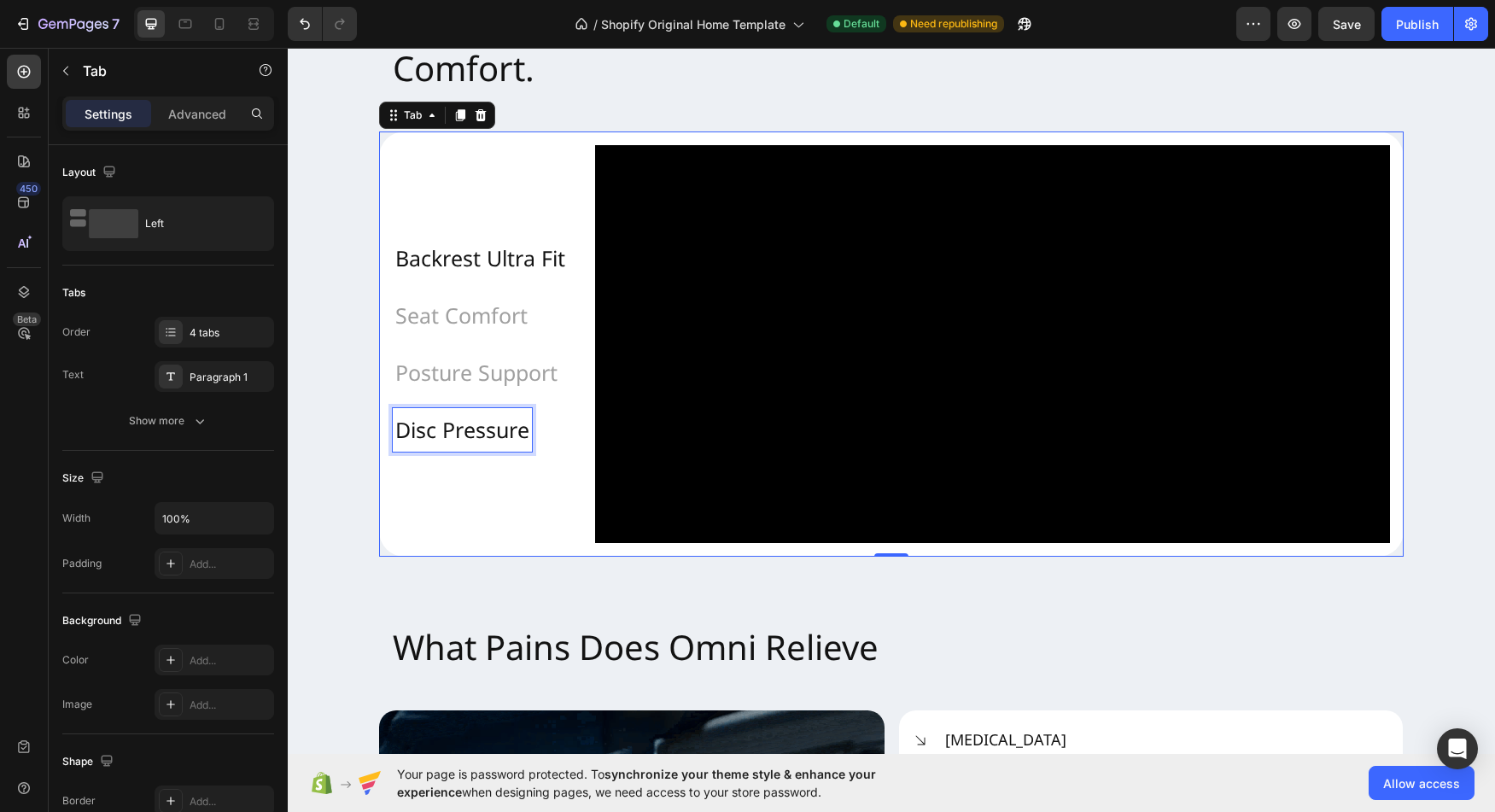
click at [461, 449] on p "Disc Pressure" at bounding box center [462, 430] width 134 height 38
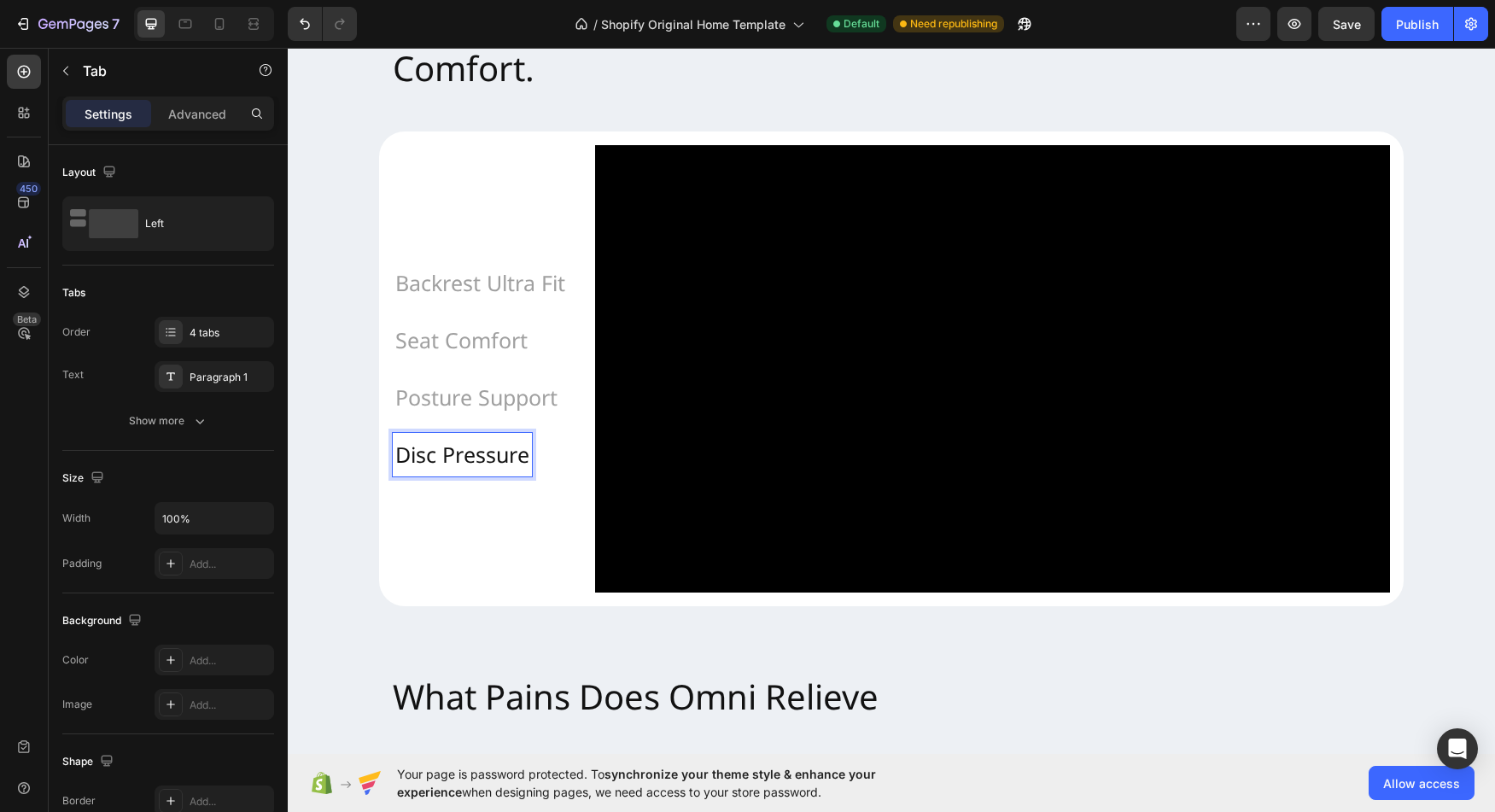
click at [601, 411] on video at bounding box center [992, 369] width 795 height 448
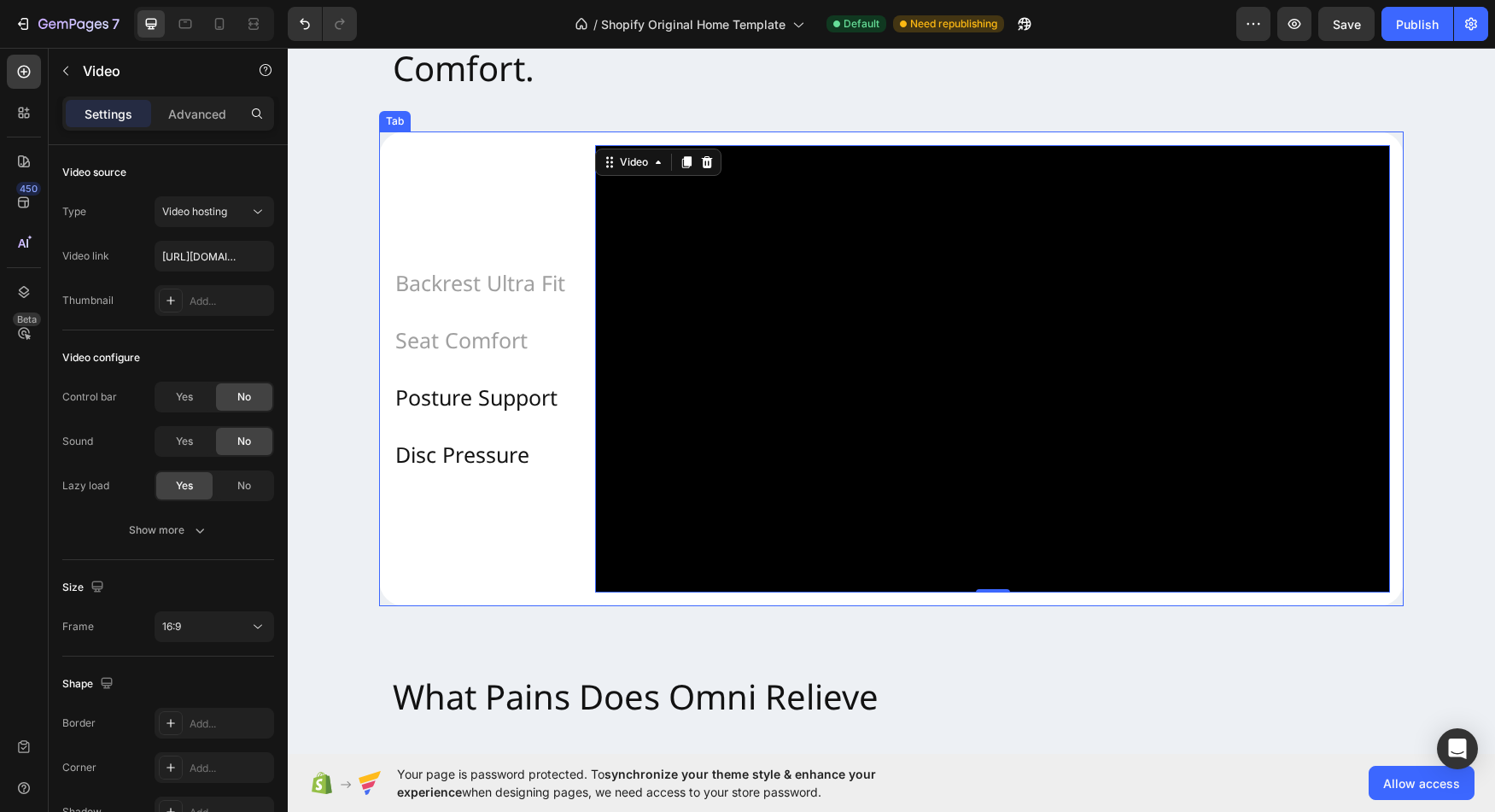
click at [525, 395] on p "Posture Support" at bounding box center [477, 397] width 163 height 38
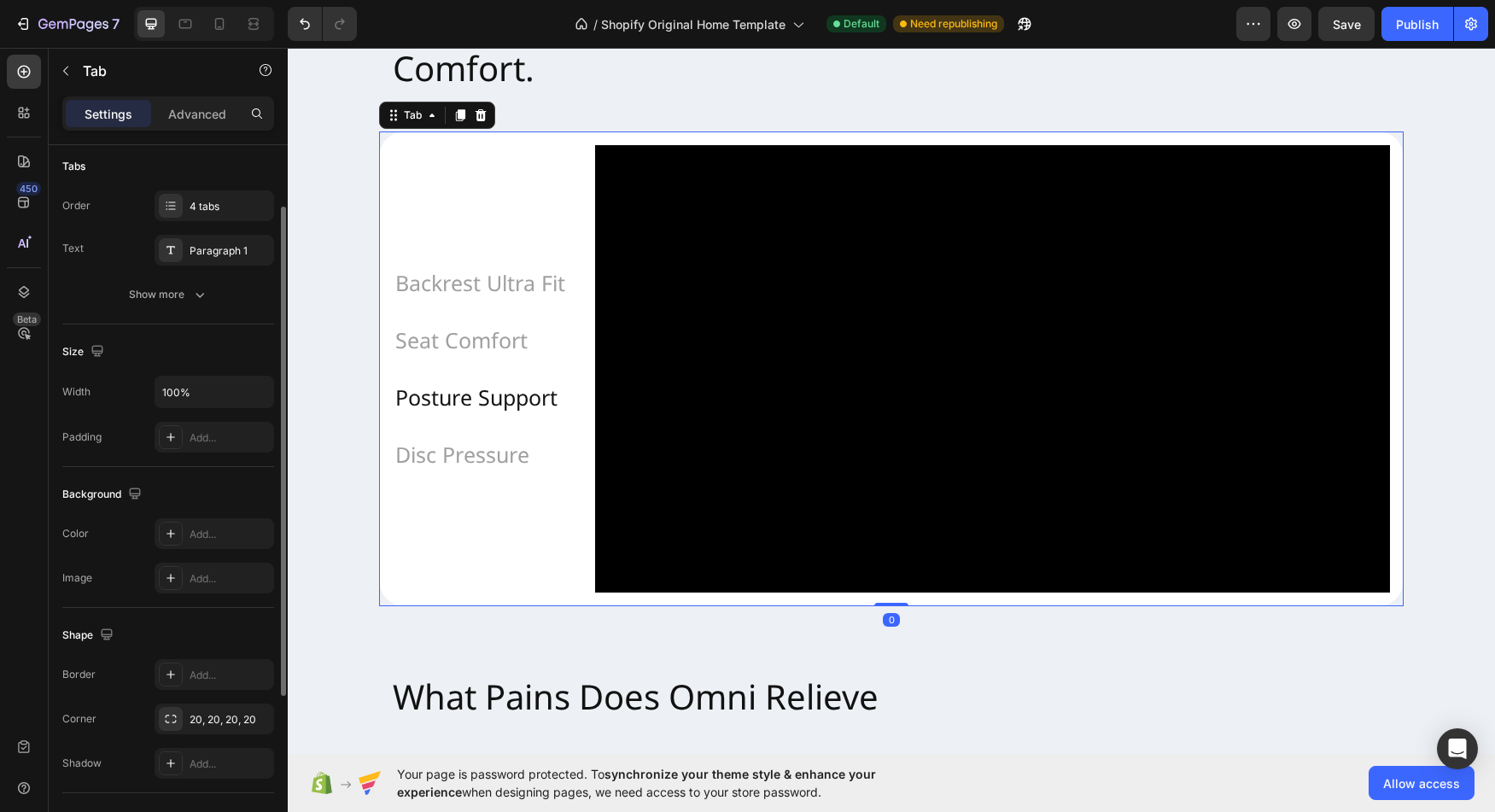
scroll to position [164, 0]
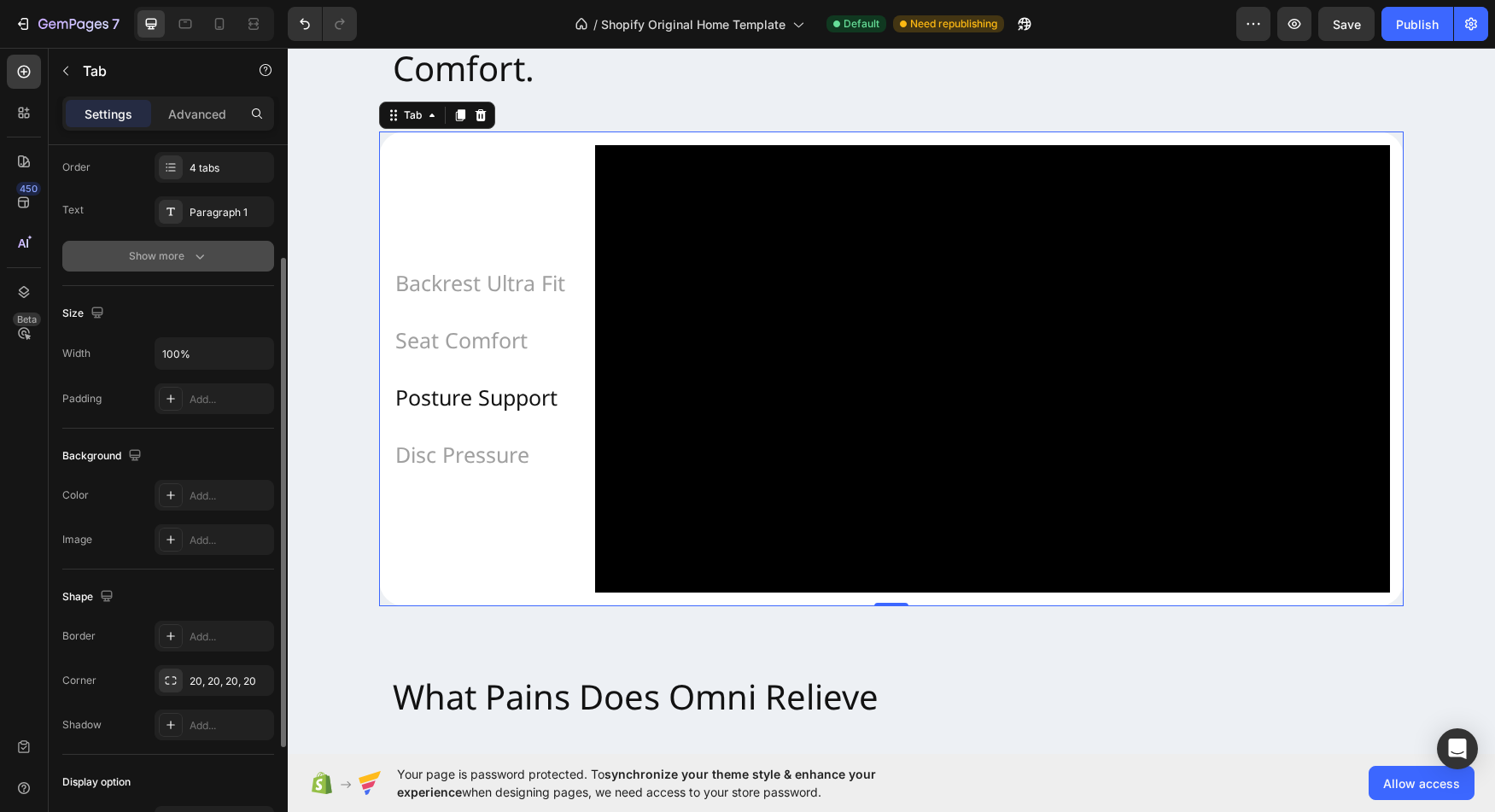
click at [169, 261] on div "Show more" at bounding box center [168, 256] width 80 height 17
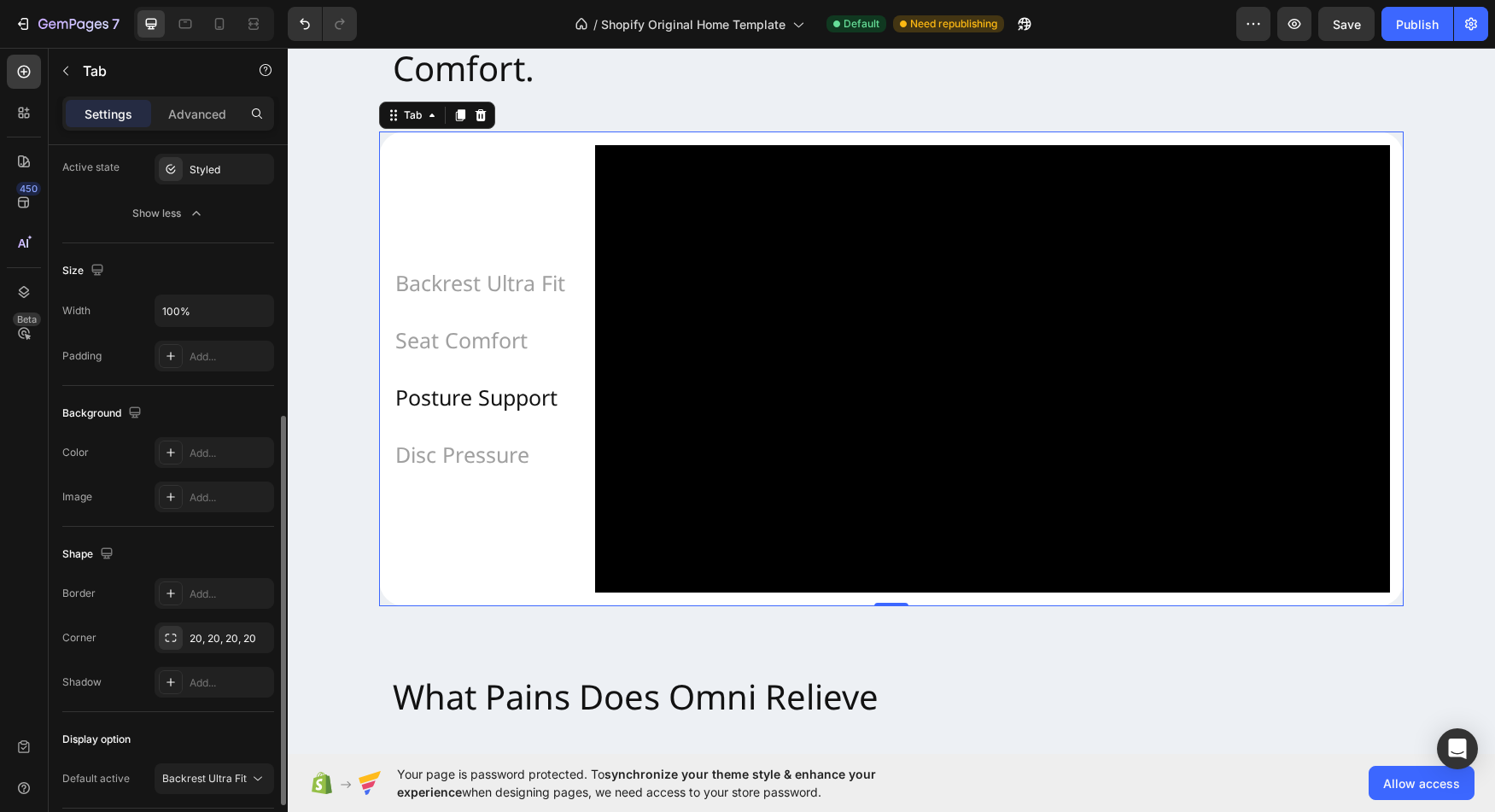
scroll to position [483, 0]
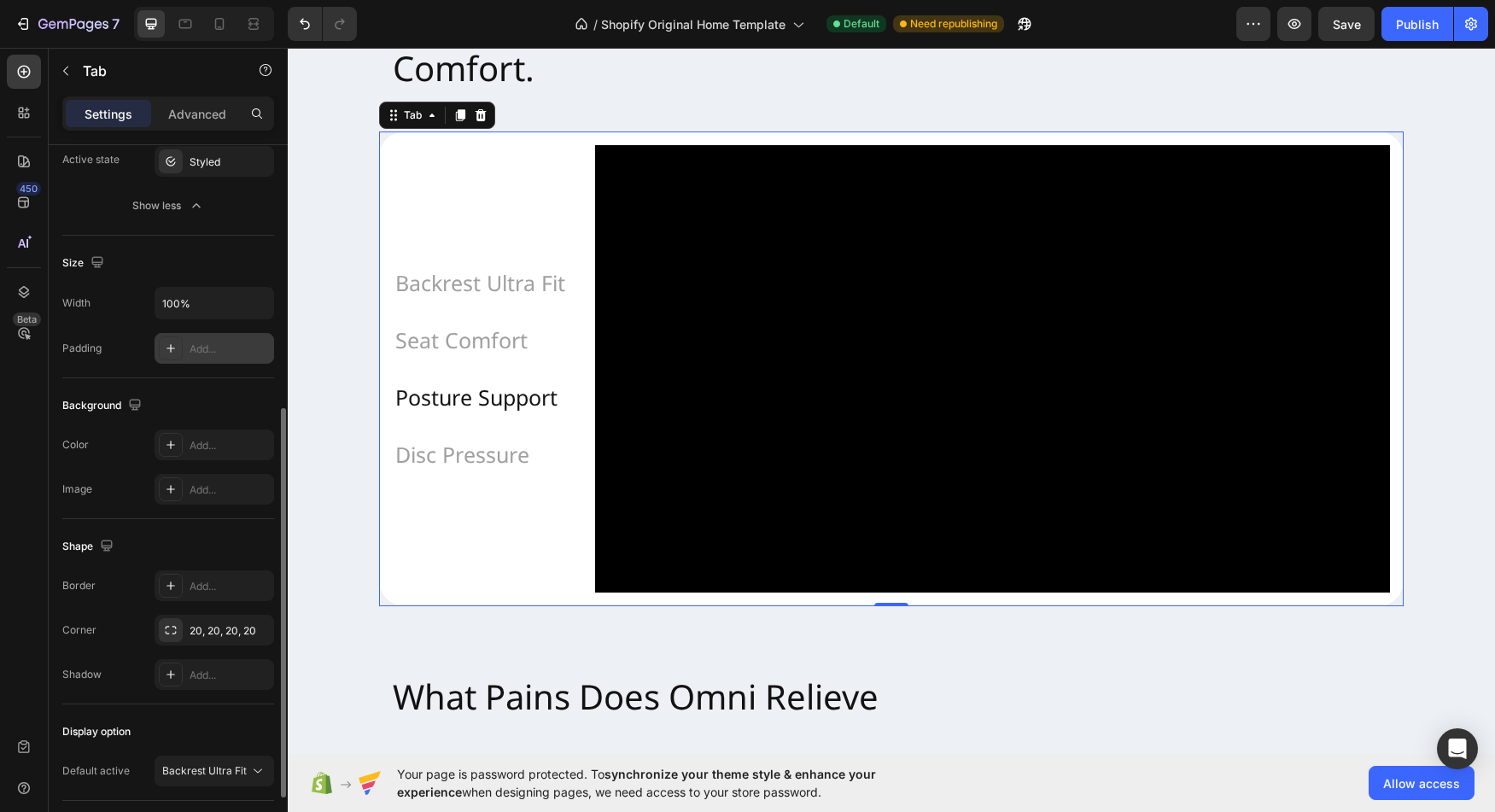
click at [171, 352] on icon at bounding box center [170, 348] width 8 height 8
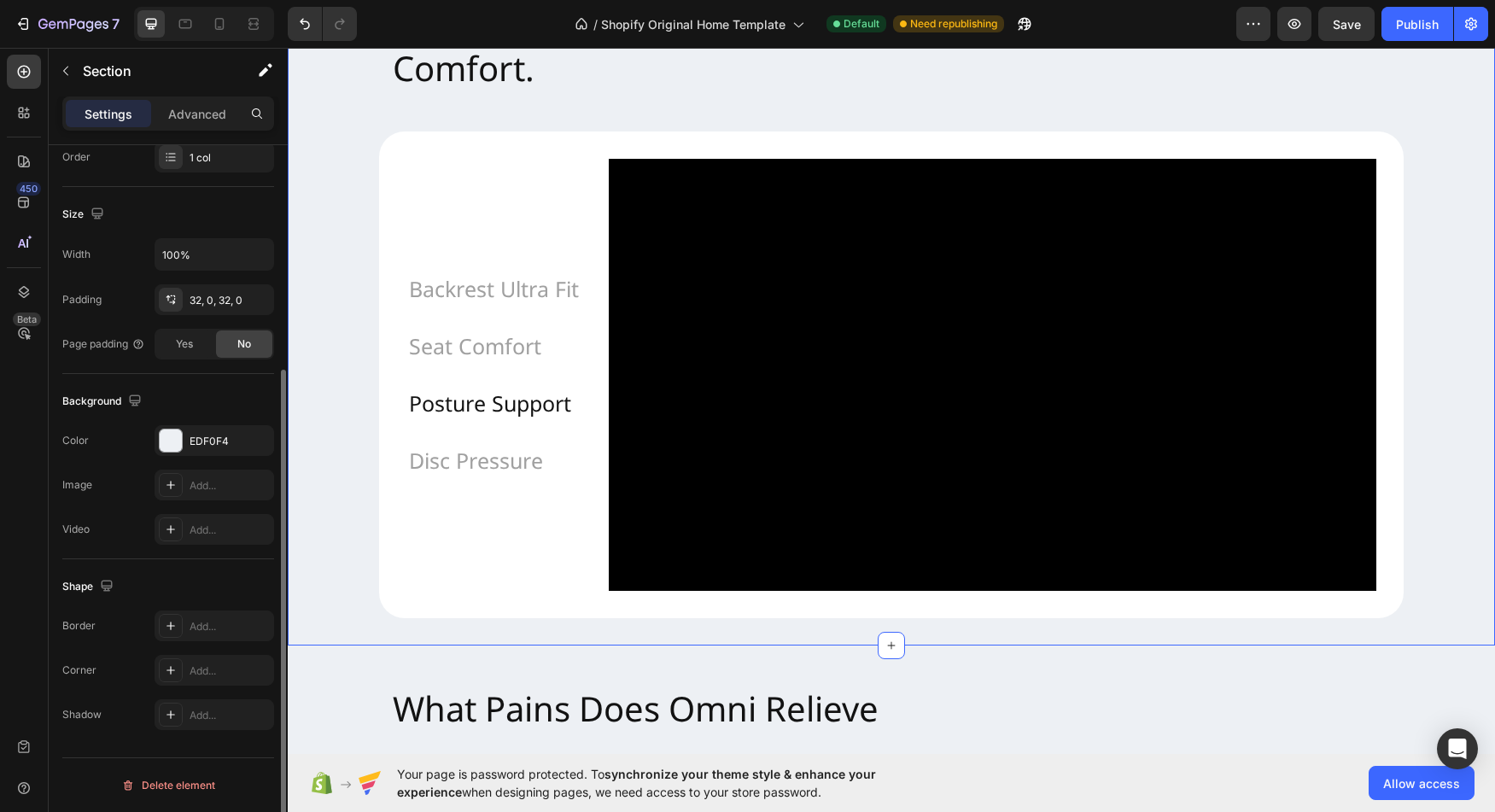
click at [395, 618] on div "Chair Designed for Engineers, Designers, Gamers, and Back Pain Relief, Crafted …" at bounding box center [891, 280] width 1207 height 729
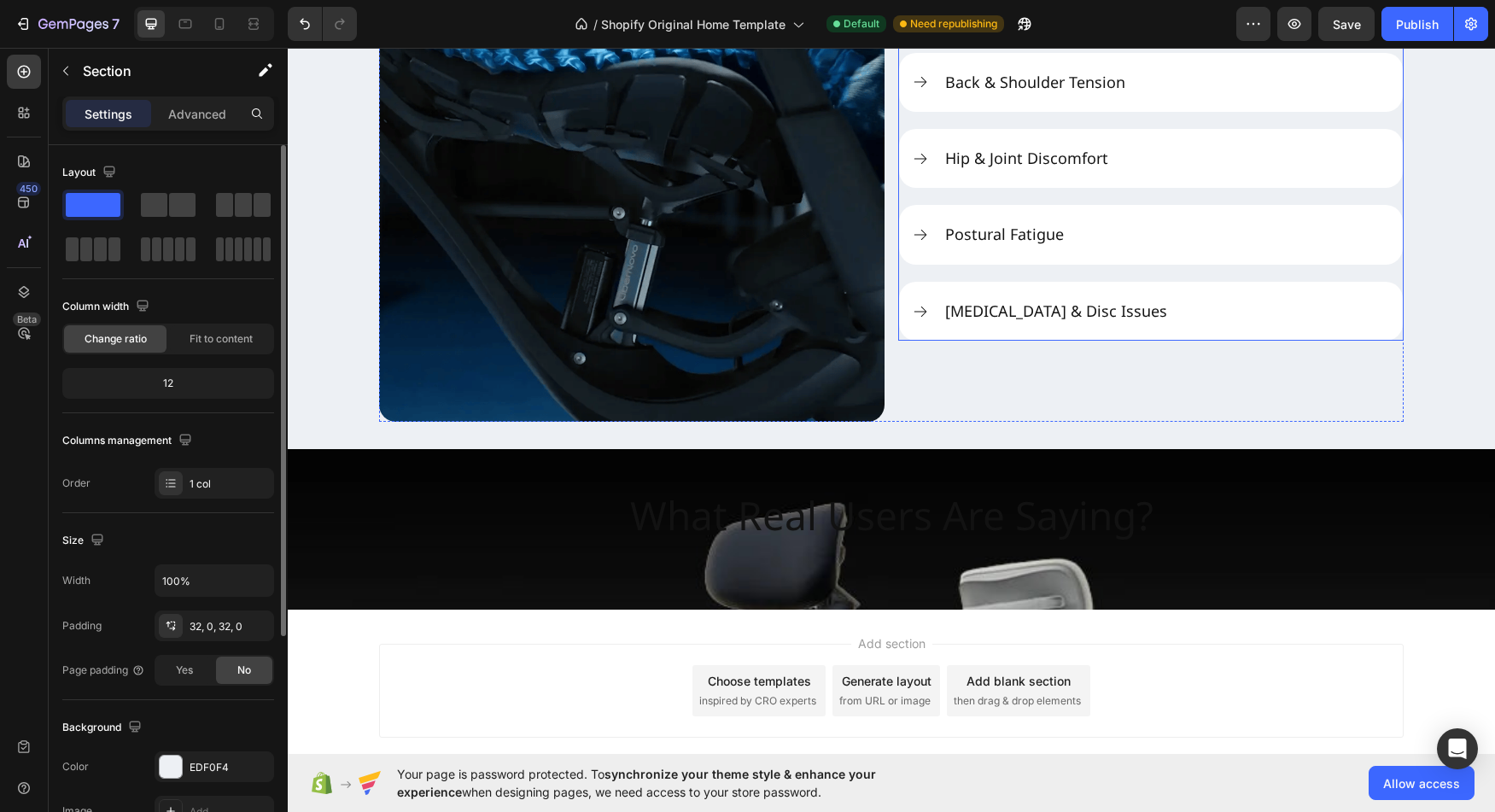
scroll to position [2378, 0]
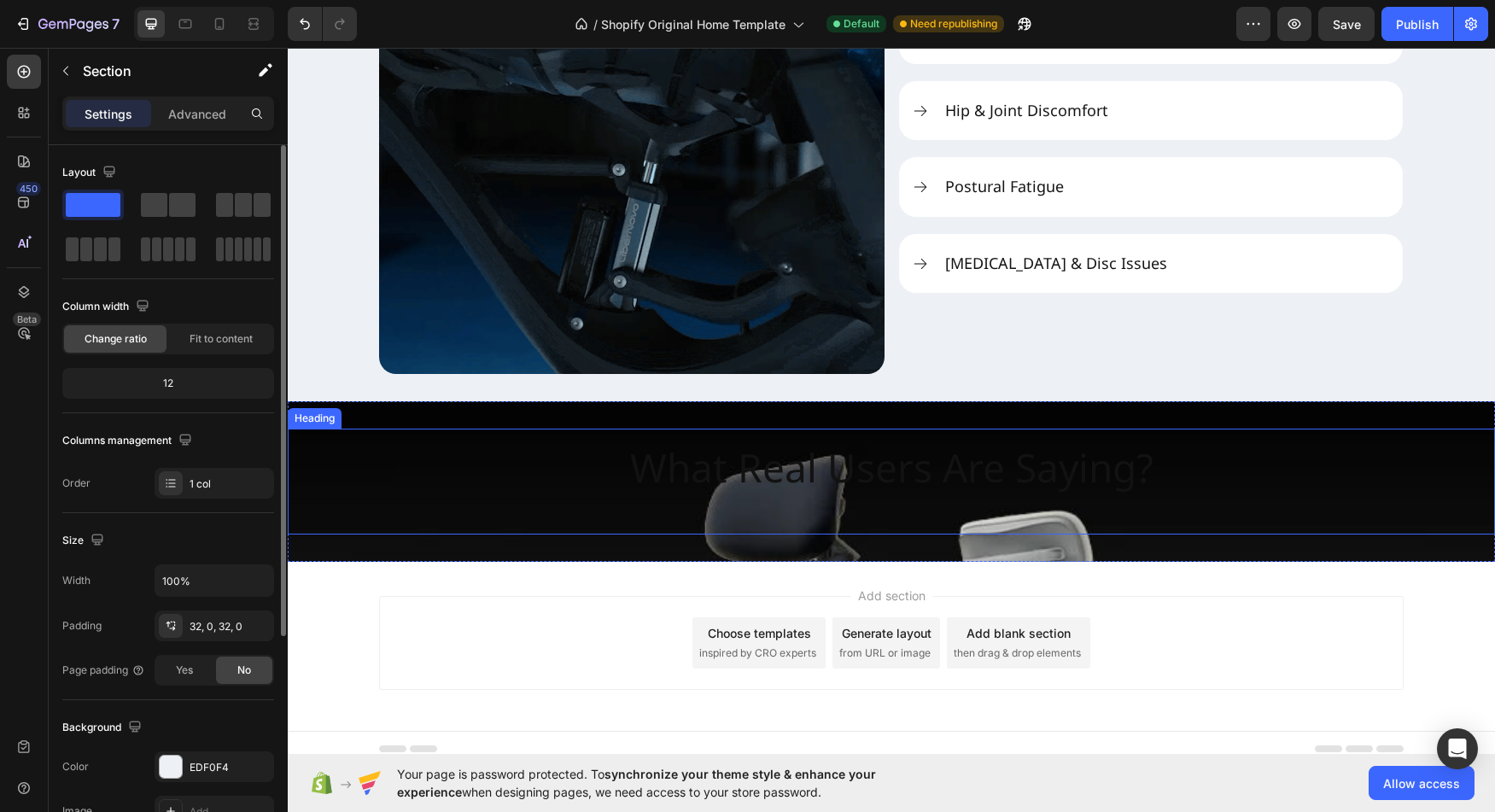
click at [867, 531] on h2 "What Real Users Are Saying?" at bounding box center [892, 481] width 551 height 106
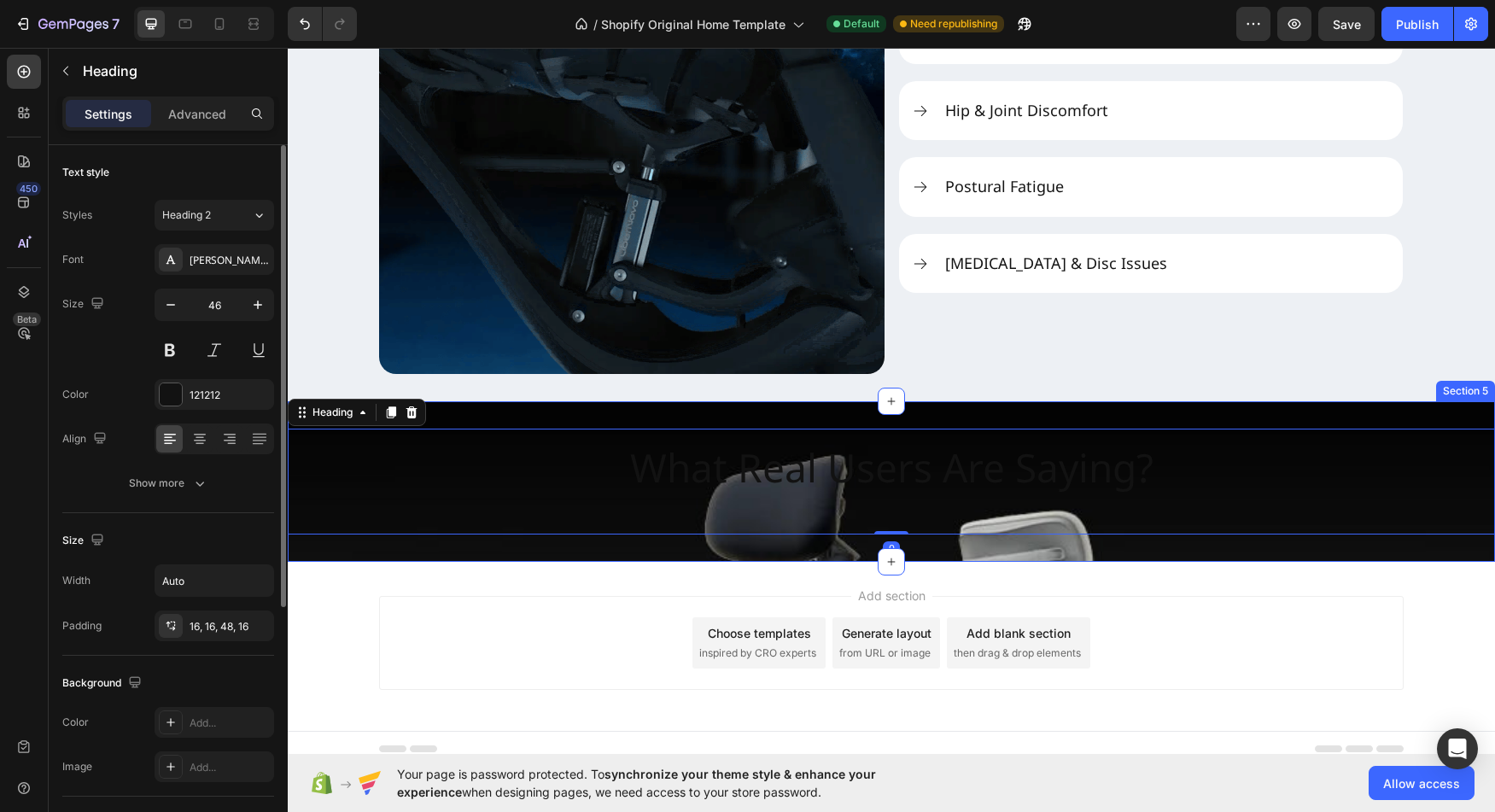
click at [691, 551] on div "What Real Users Are Saying? Heading 0 Section 5" at bounding box center [891, 481] width 1207 height 161
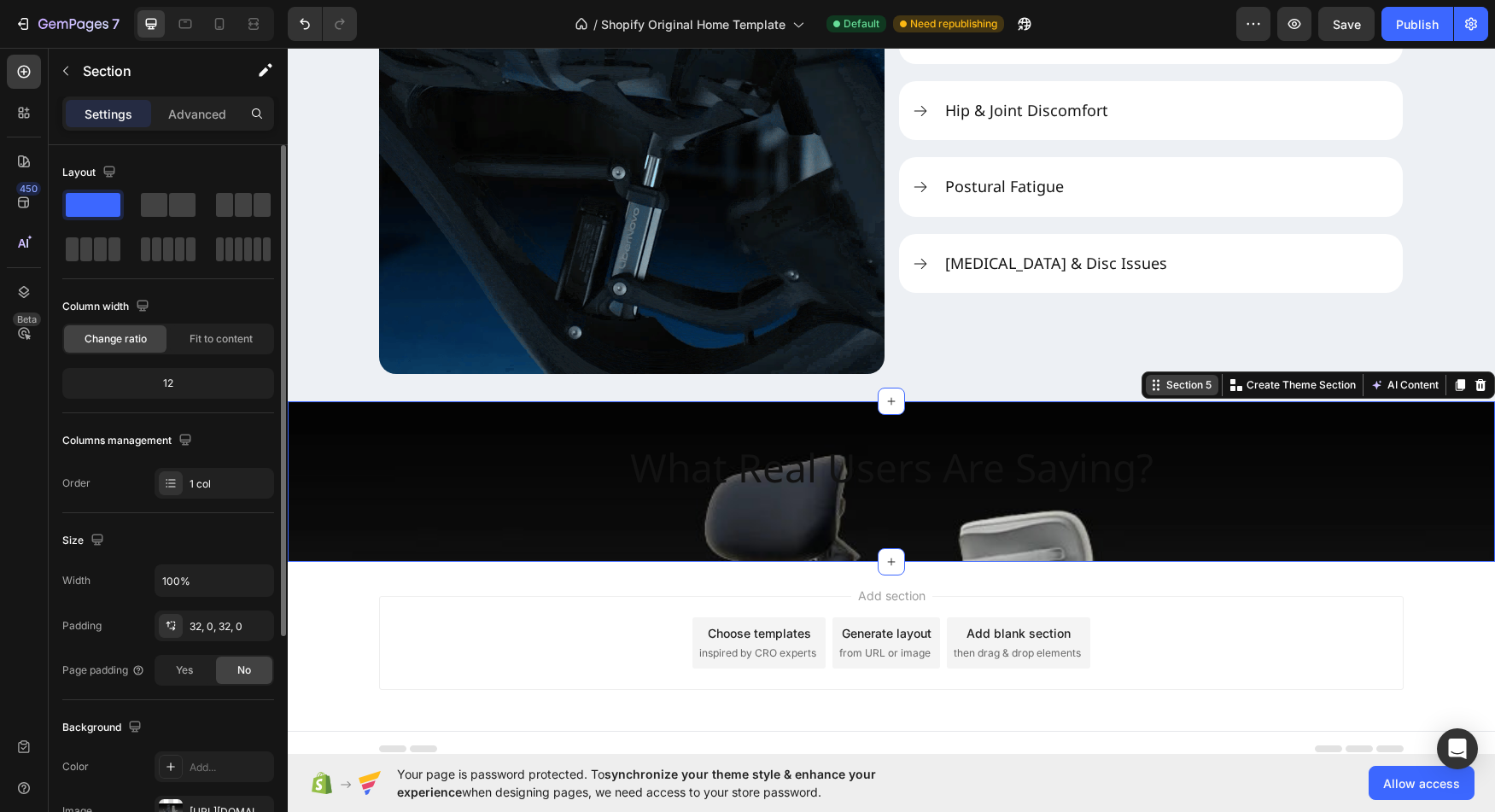
click at [1173, 383] on div "Section 5" at bounding box center [1189, 385] width 52 height 16
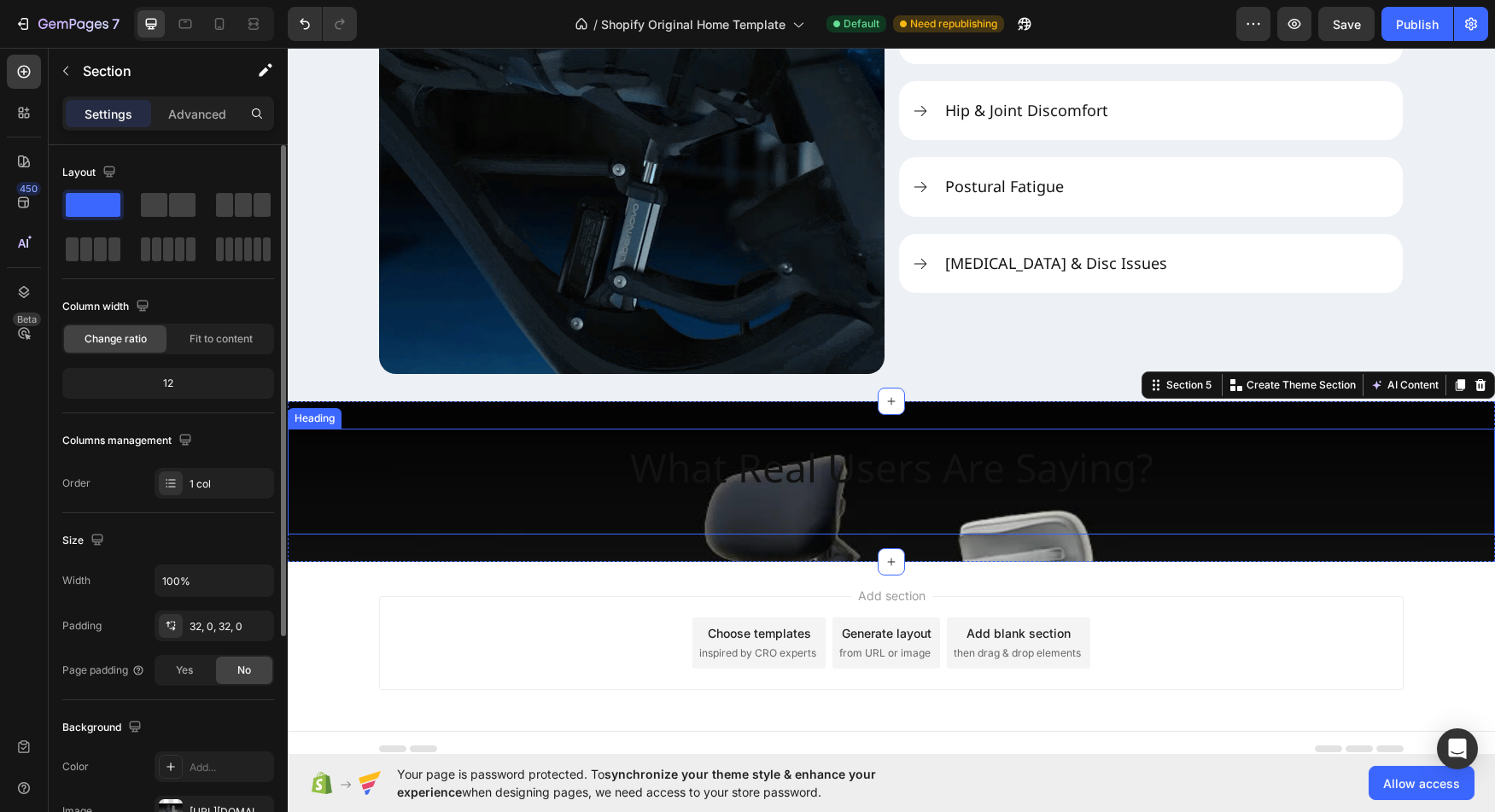
click at [358, 447] on div "What Real Users Are Saying?" at bounding box center [891, 481] width 1207 height 106
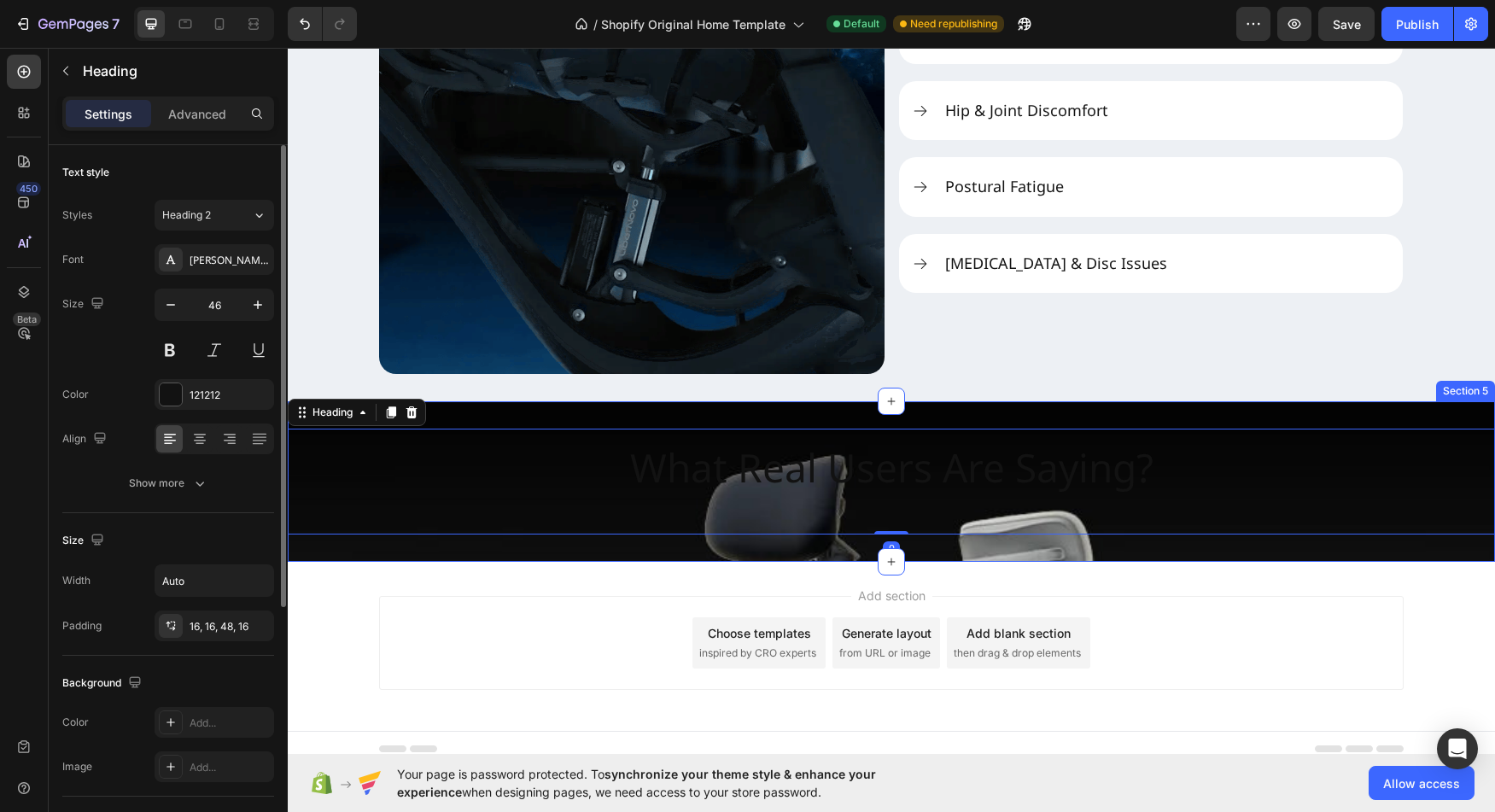
click at [514, 417] on div "What Real Users Are Saying? Heading 0 Section 5" at bounding box center [891, 481] width 1207 height 161
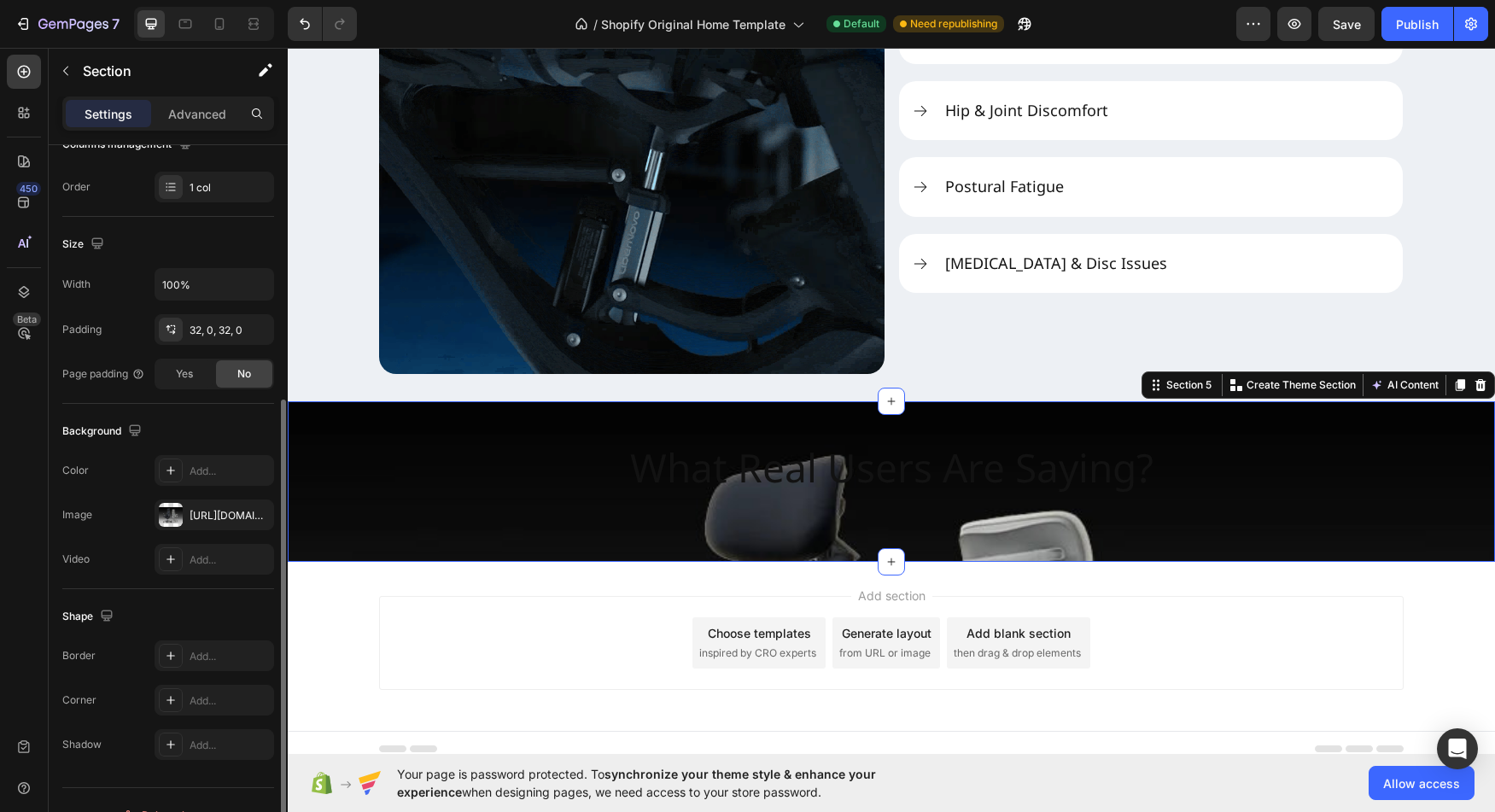
scroll to position [326, 0]
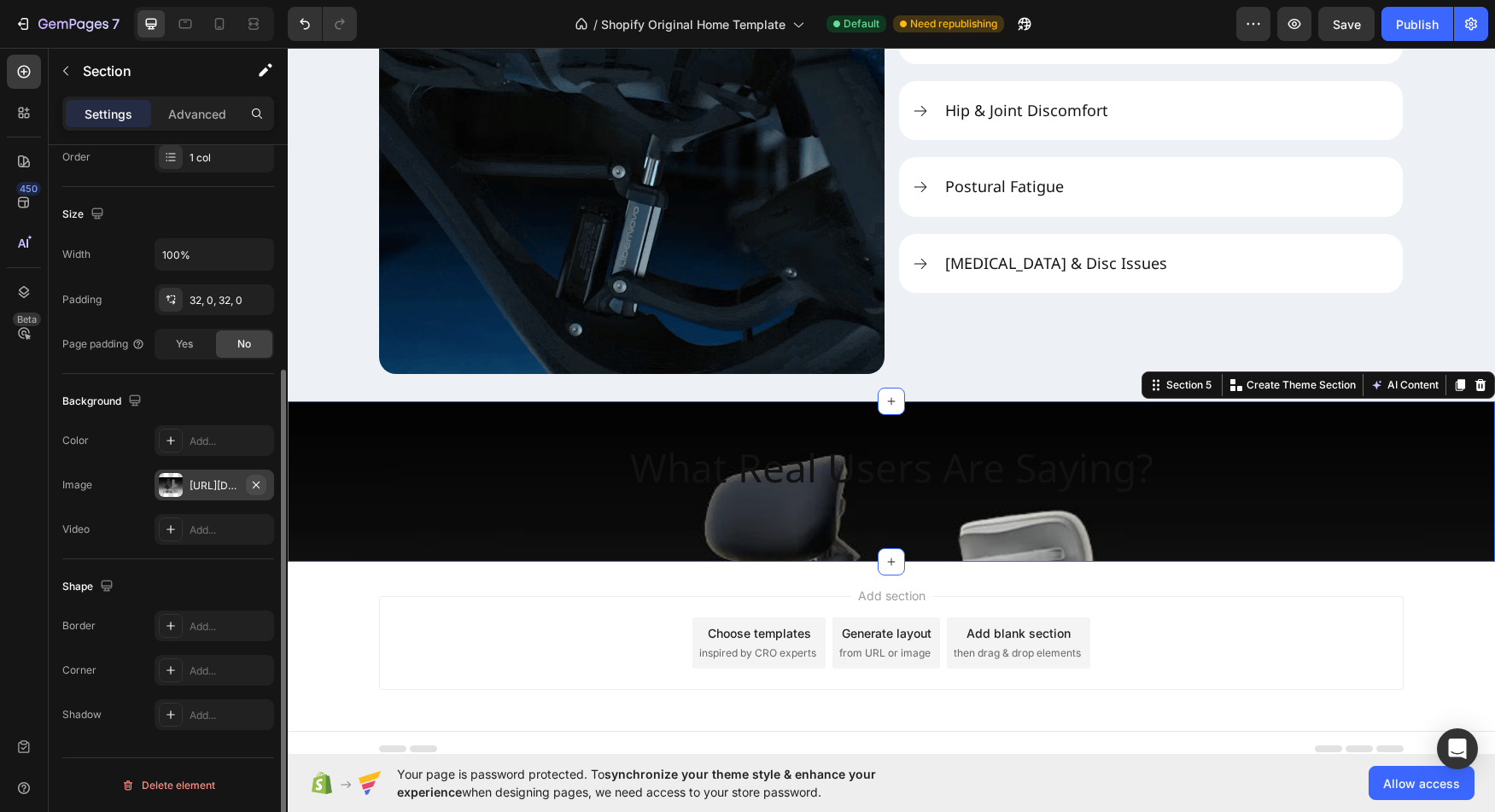
click at [262, 485] on icon "button" at bounding box center [256, 484] width 14 height 14
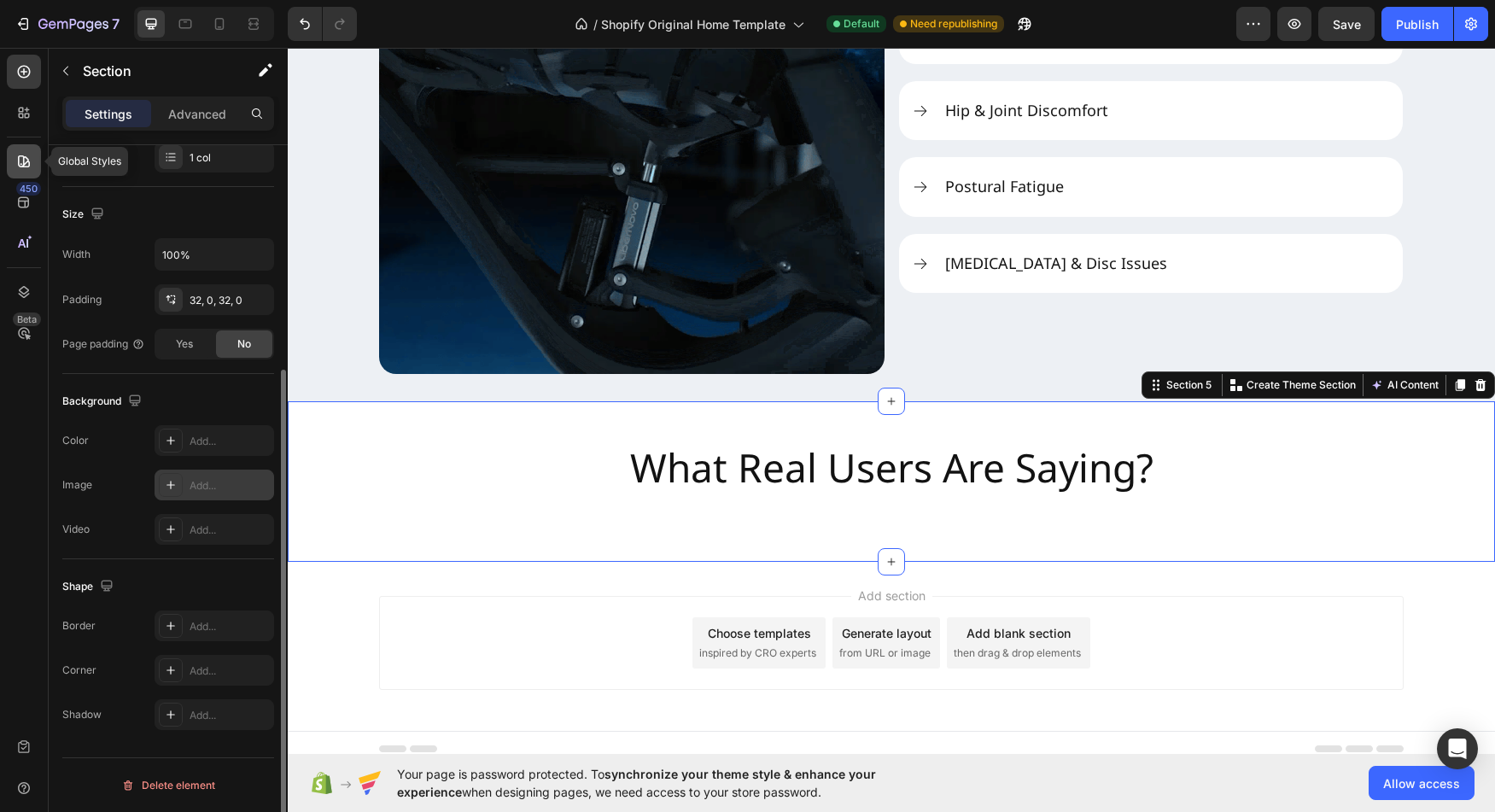
click at [30, 152] on div at bounding box center [23, 161] width 34 height 34
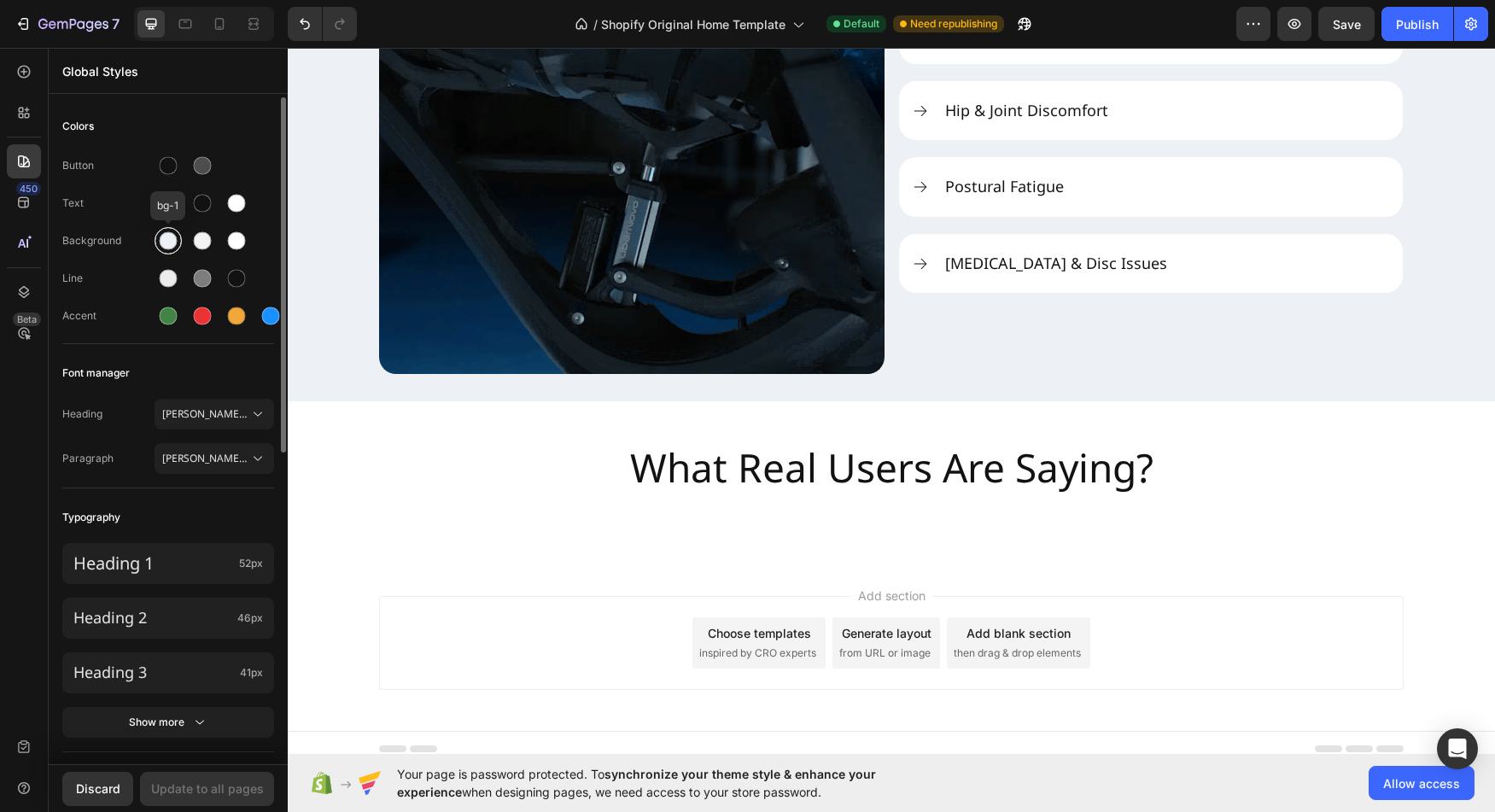
click at [168, 245] on div at bounding box center [169, 241] width 18 height 18
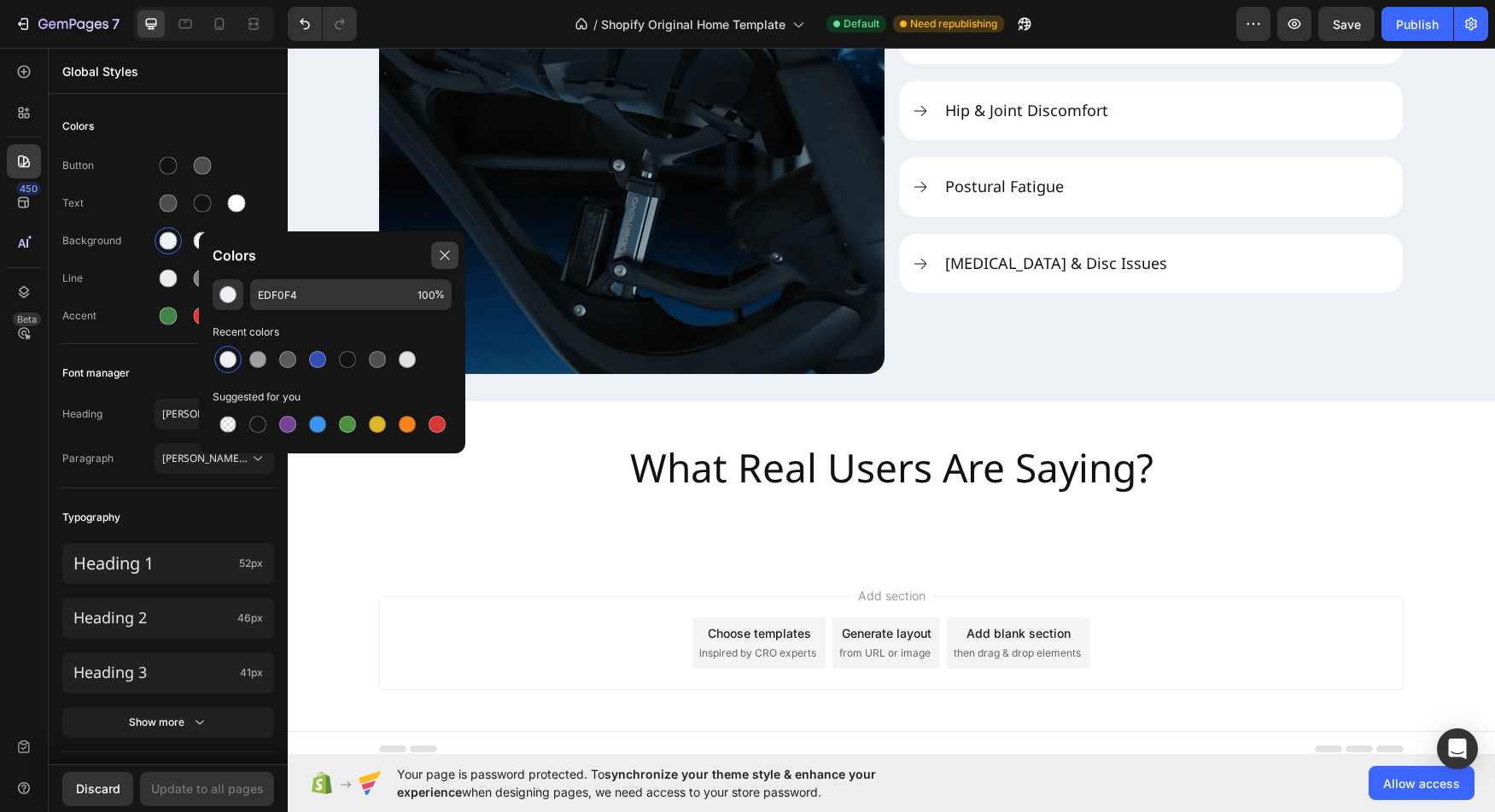
click at [440, 258] on icon at bounding box center [444, 255] width 14 height 14
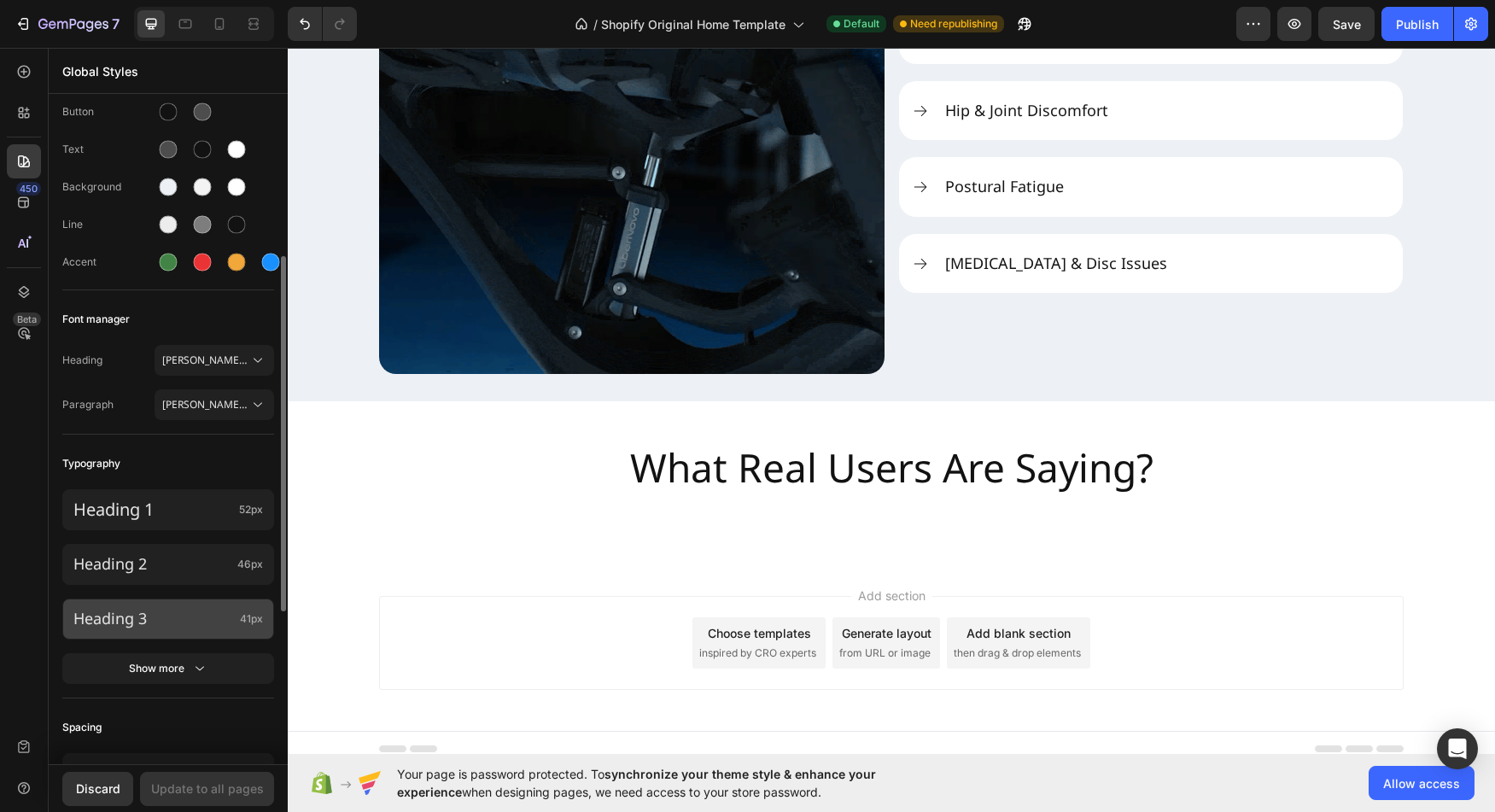
scroll to position [0, 0]
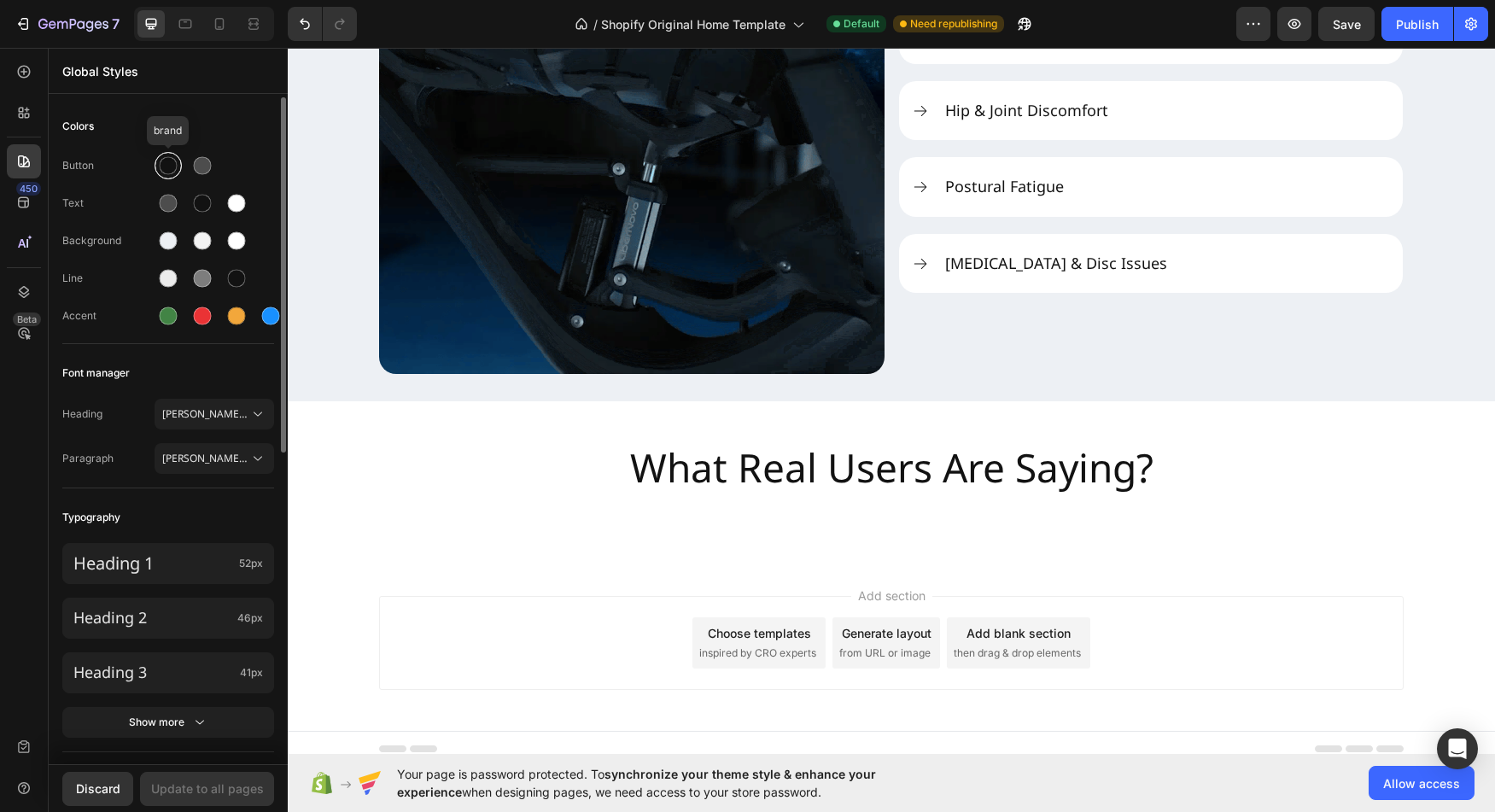
click at [166, 166] on div at bounding box center [169, 166] width 18 height 18
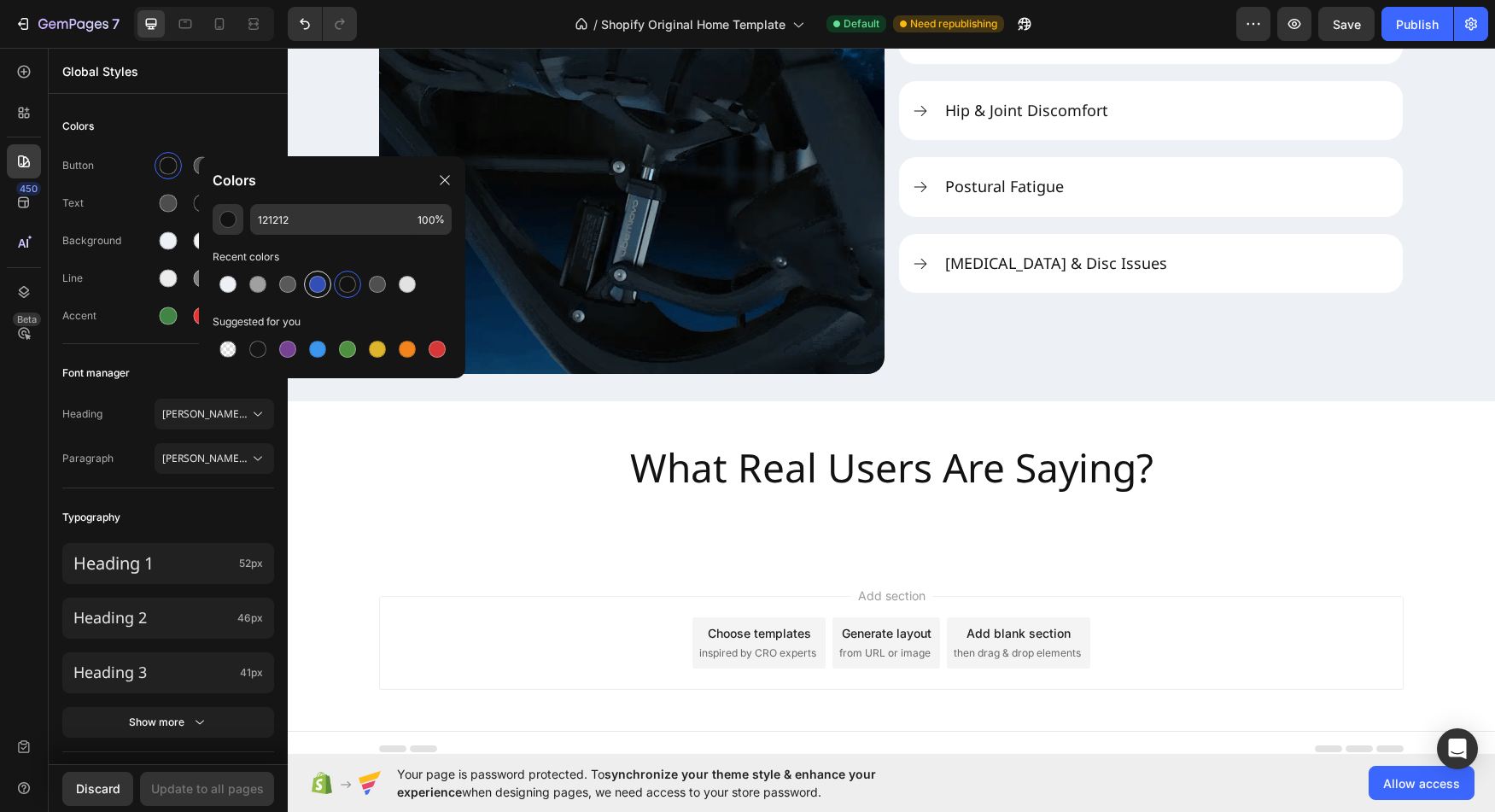
click at [318, 290] on div at bounding box center [317, 284] width 17 height 17
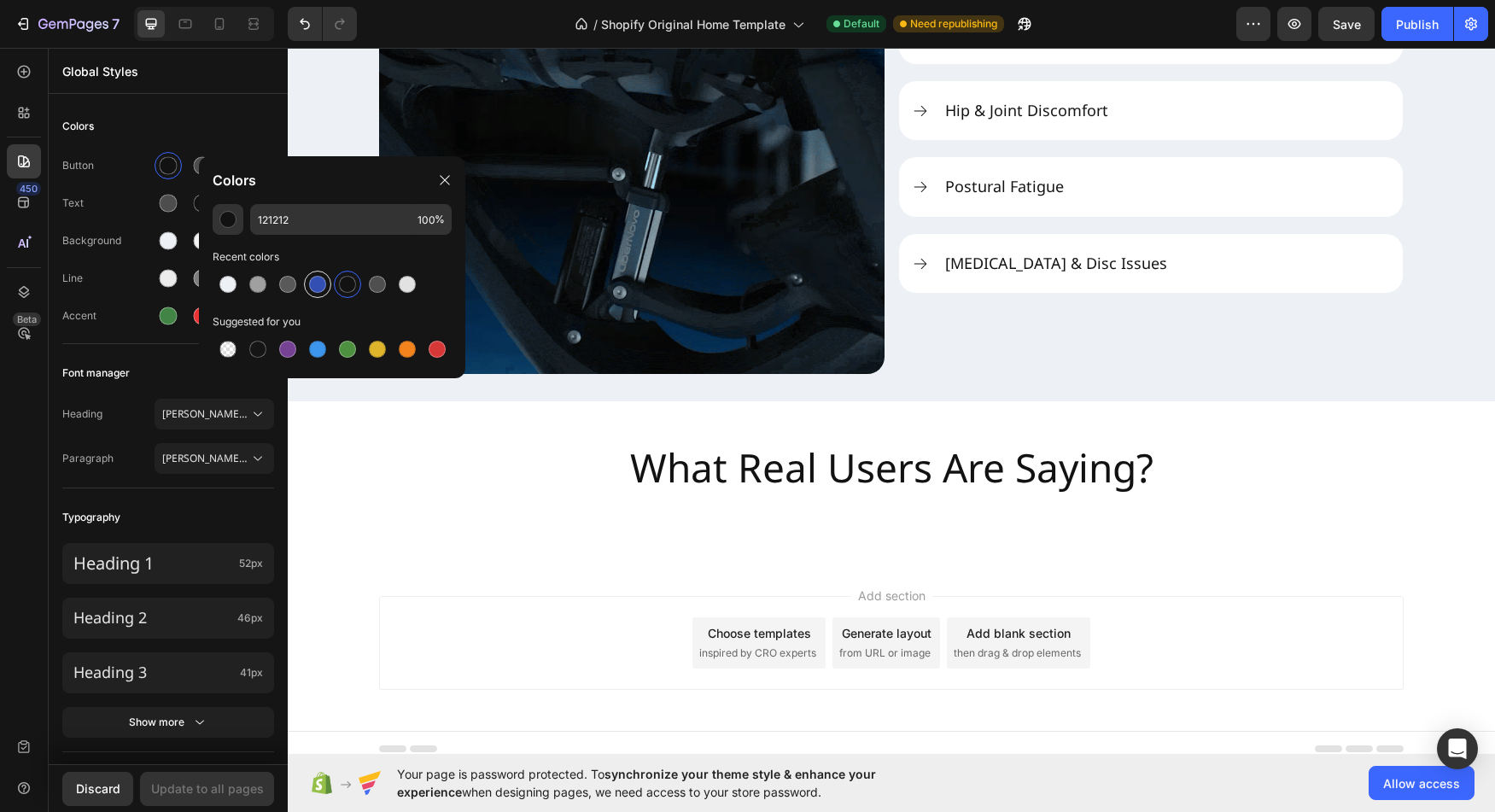
type input "334FB4"
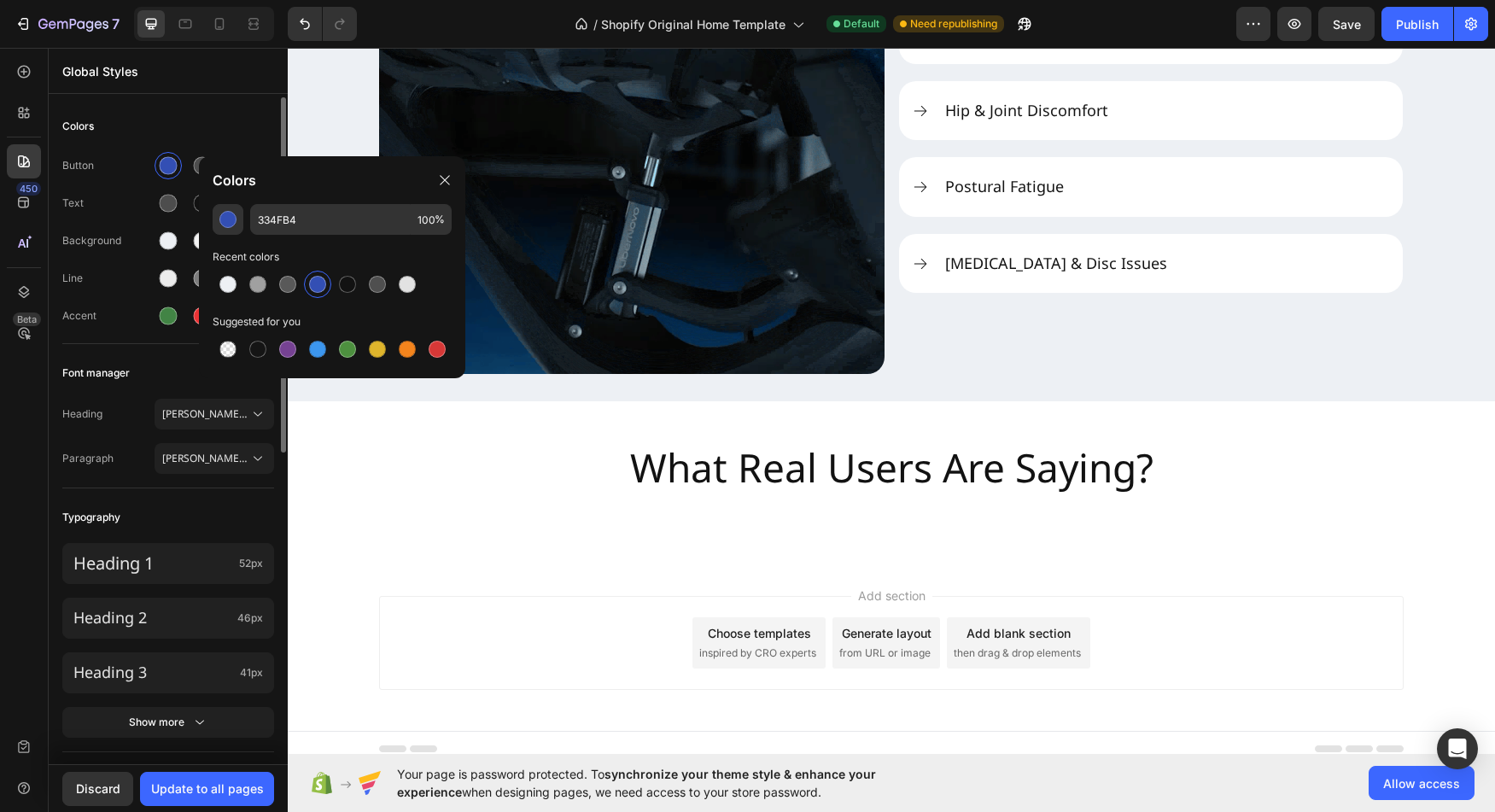
click at [96, 186] on div "Button Text Background Line Accent" at bounding box center [168, 242] width 212 height 202
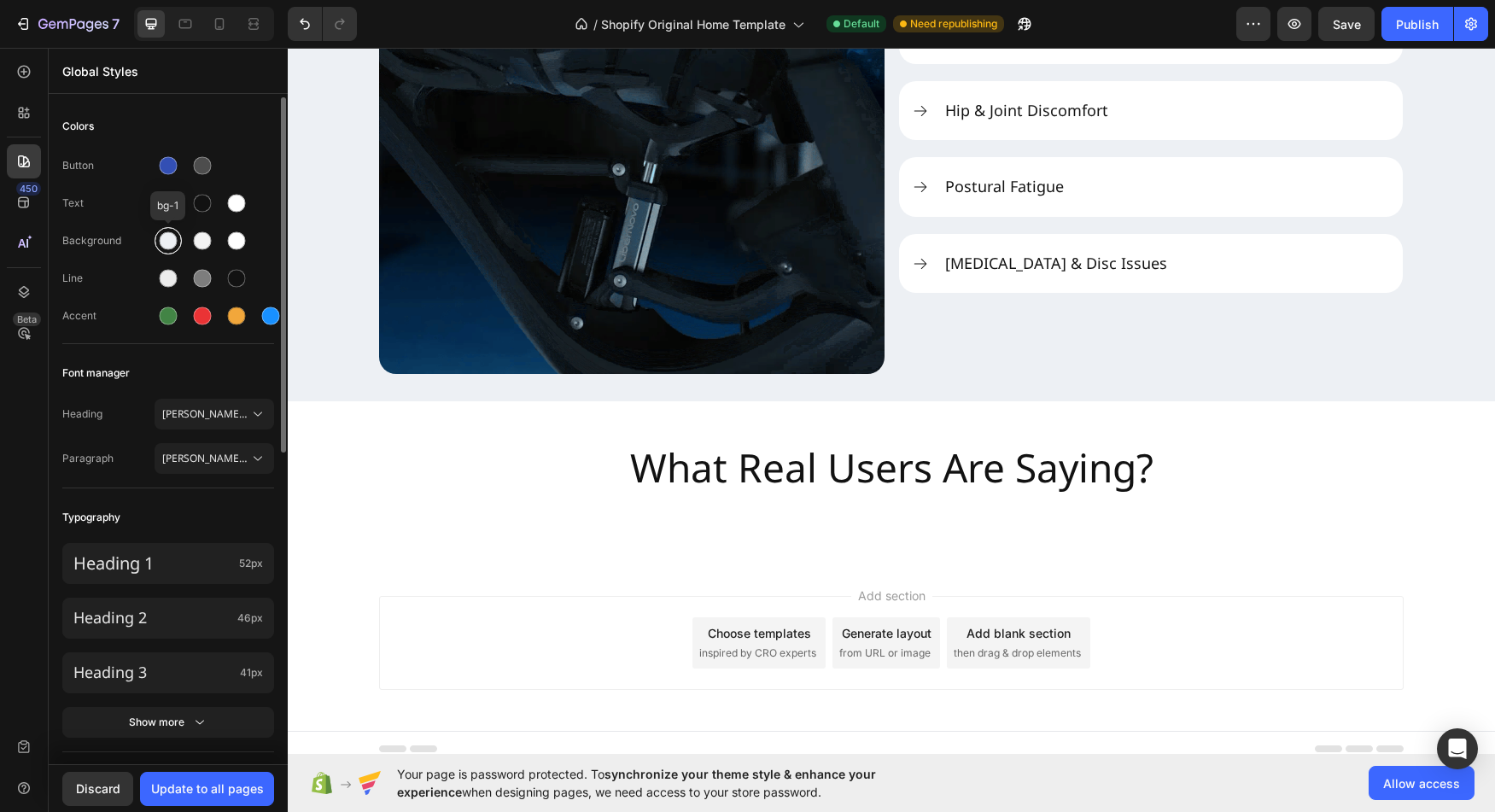
click at [169, 247] on div at bounding box center [169, 241] width 18 height 18
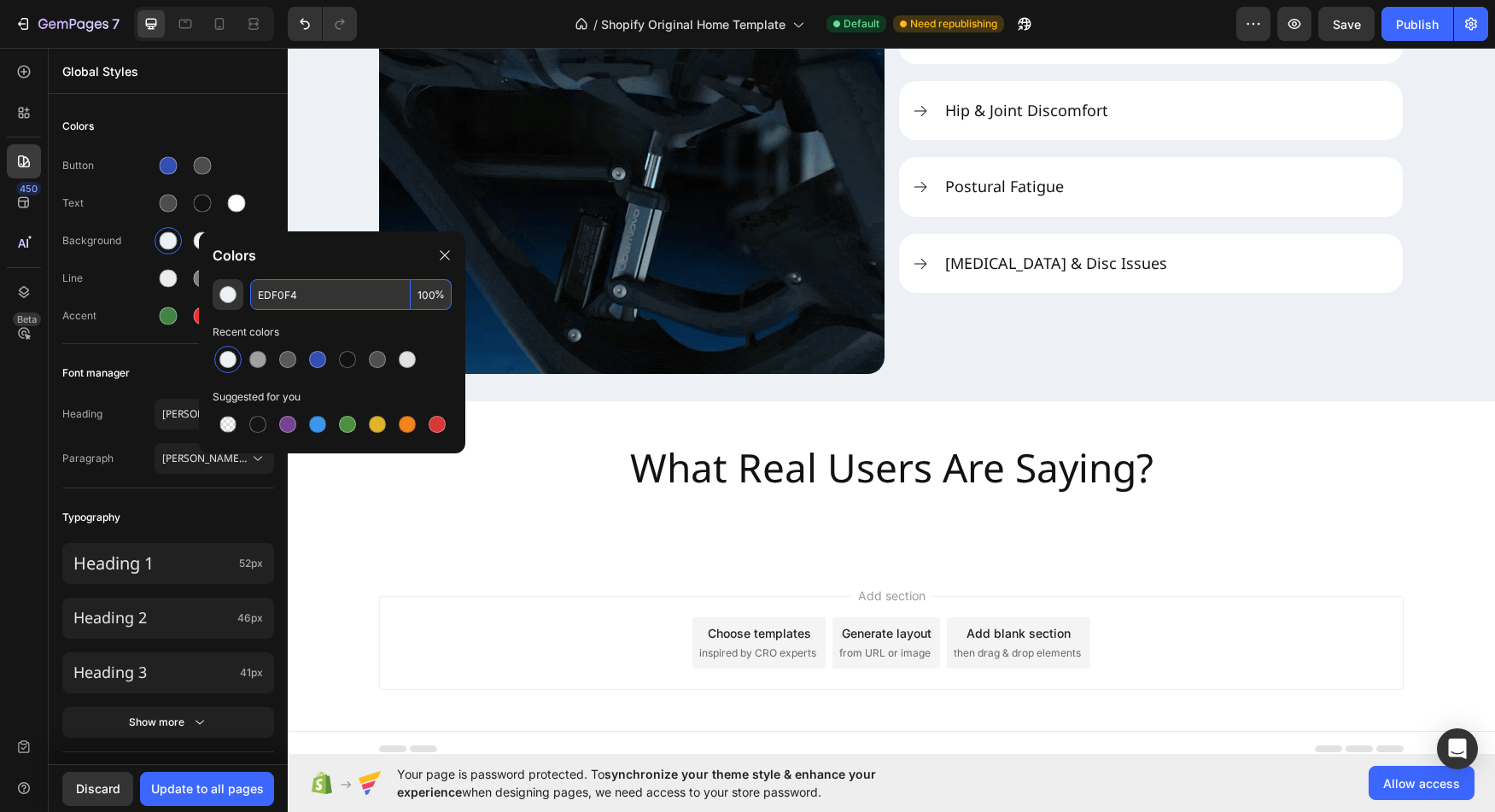
click at [339, 301] on input "EDF0F4" at bounding box center [331, 295] width 161 height 31
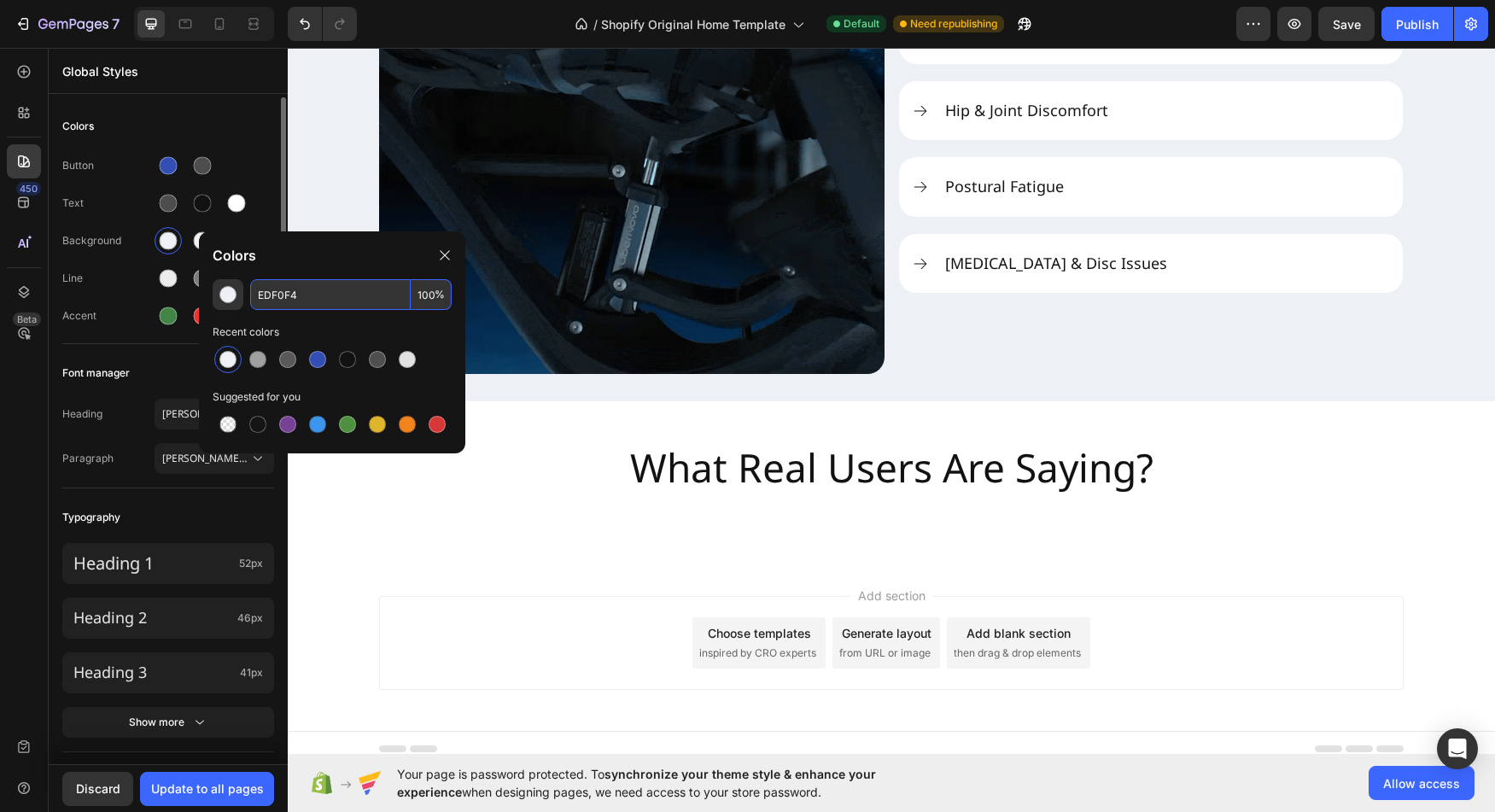
click at [80, 302] on div "Accent" at bounding box center [168, 316] width 212 height 27
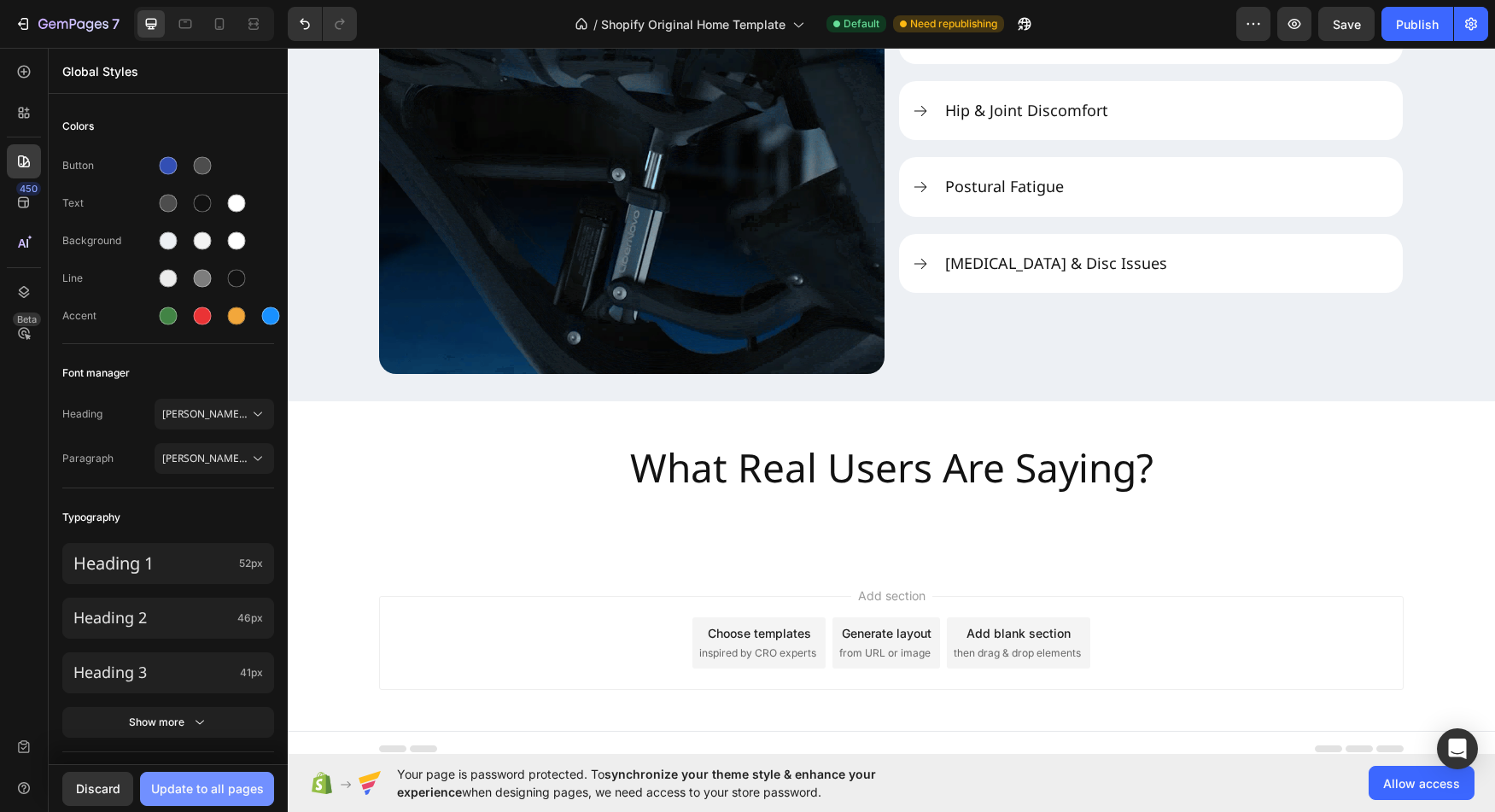
click at [196, 778] on button "Update to all pages" at bounding box center [207, 788] width 134 height 34
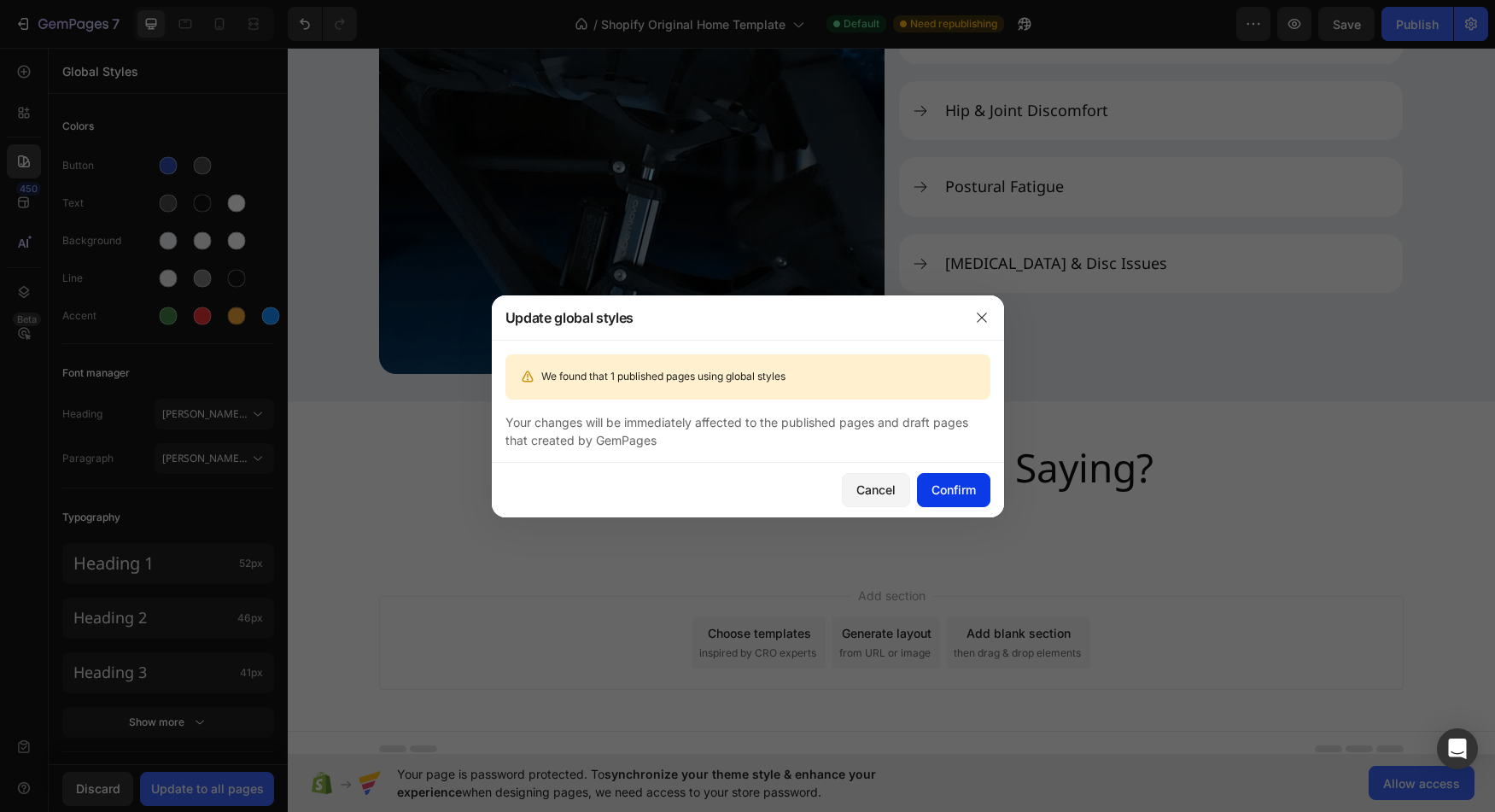
click at [952, 491] on div "Confirm" at bounding box center [954, 490] width 45 height 18
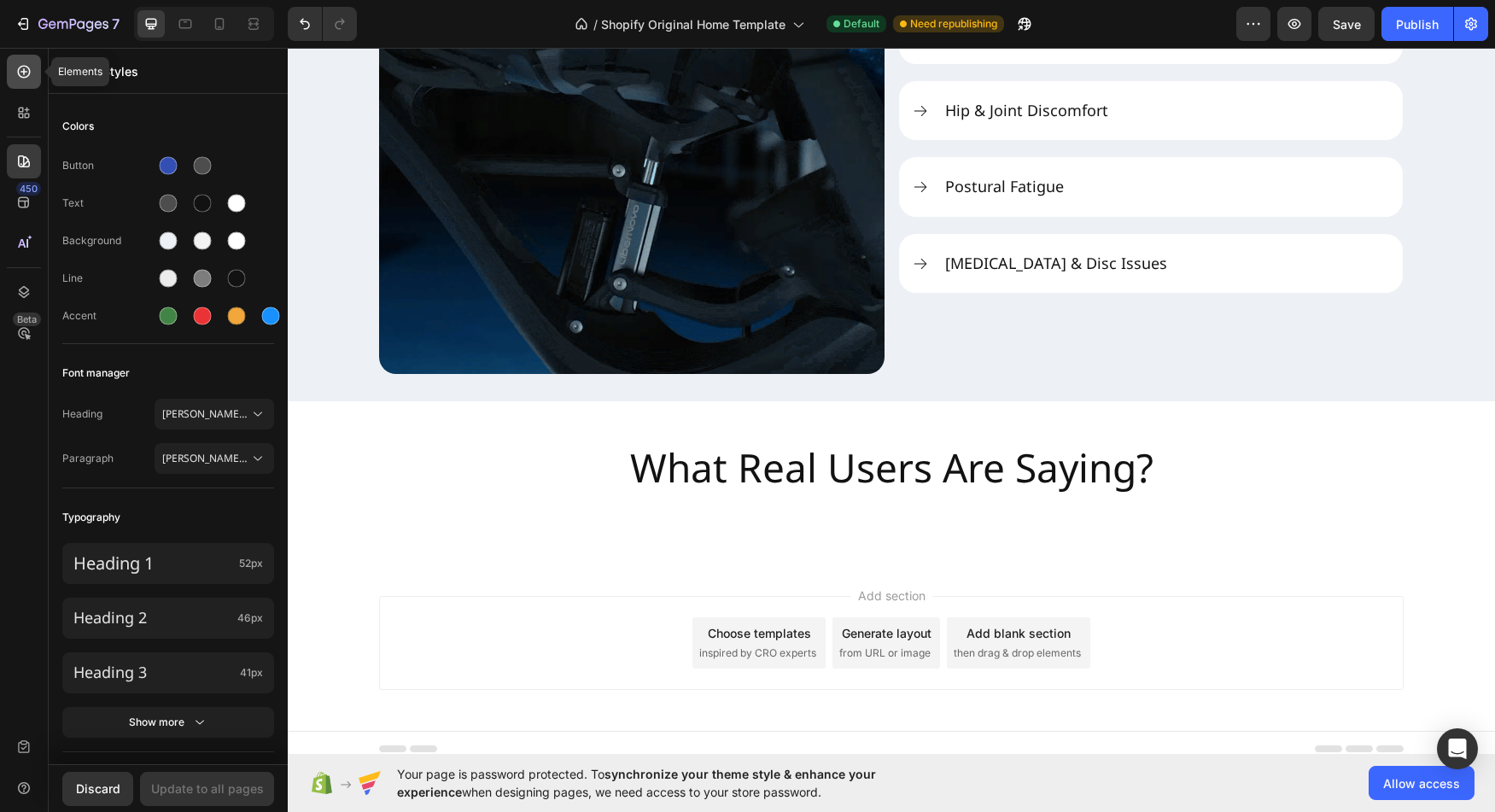
click at [22, 58] on div at bounding box center [23, 71] width 34 height 34
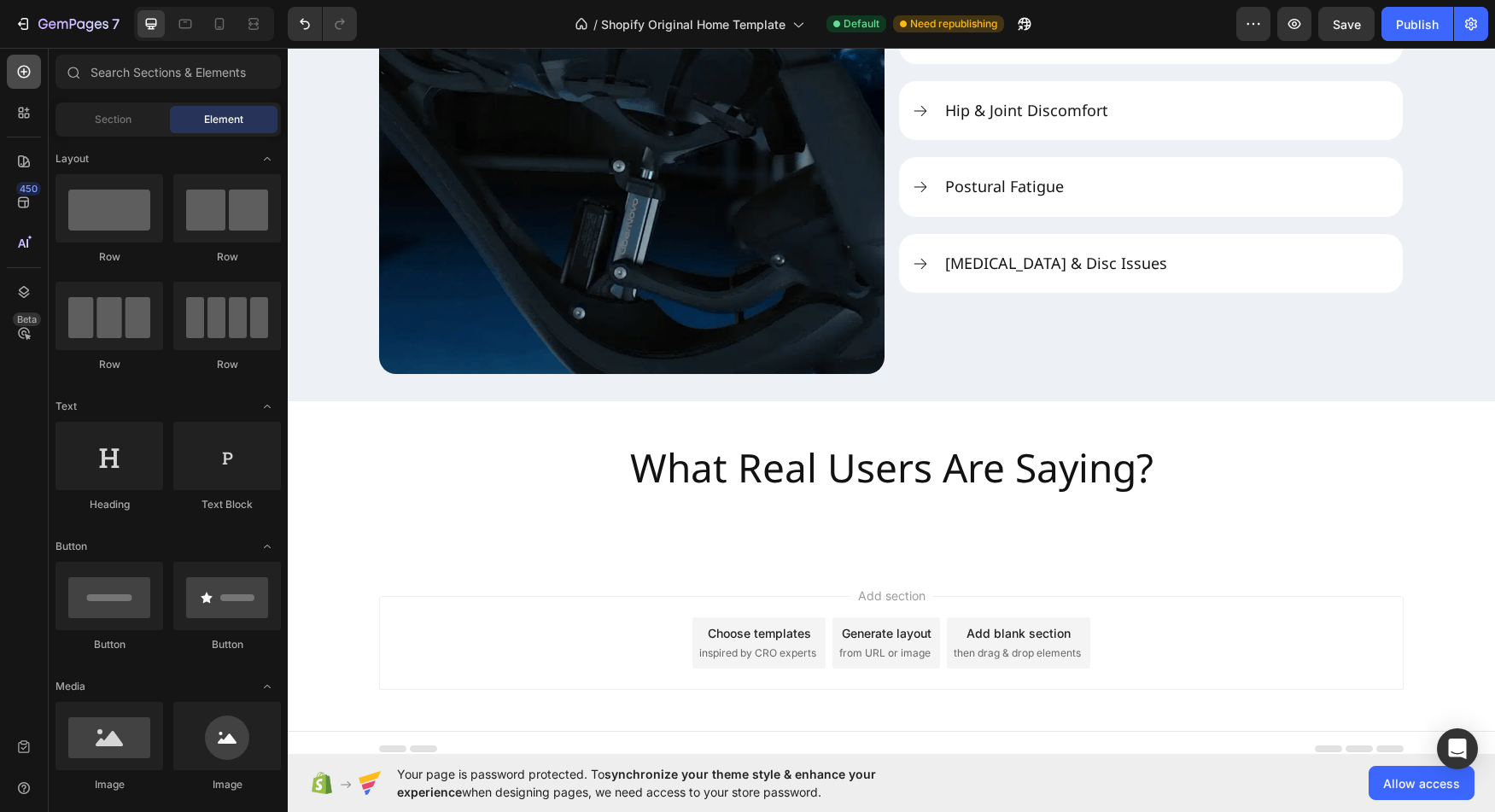
scroll to position [406, 0]
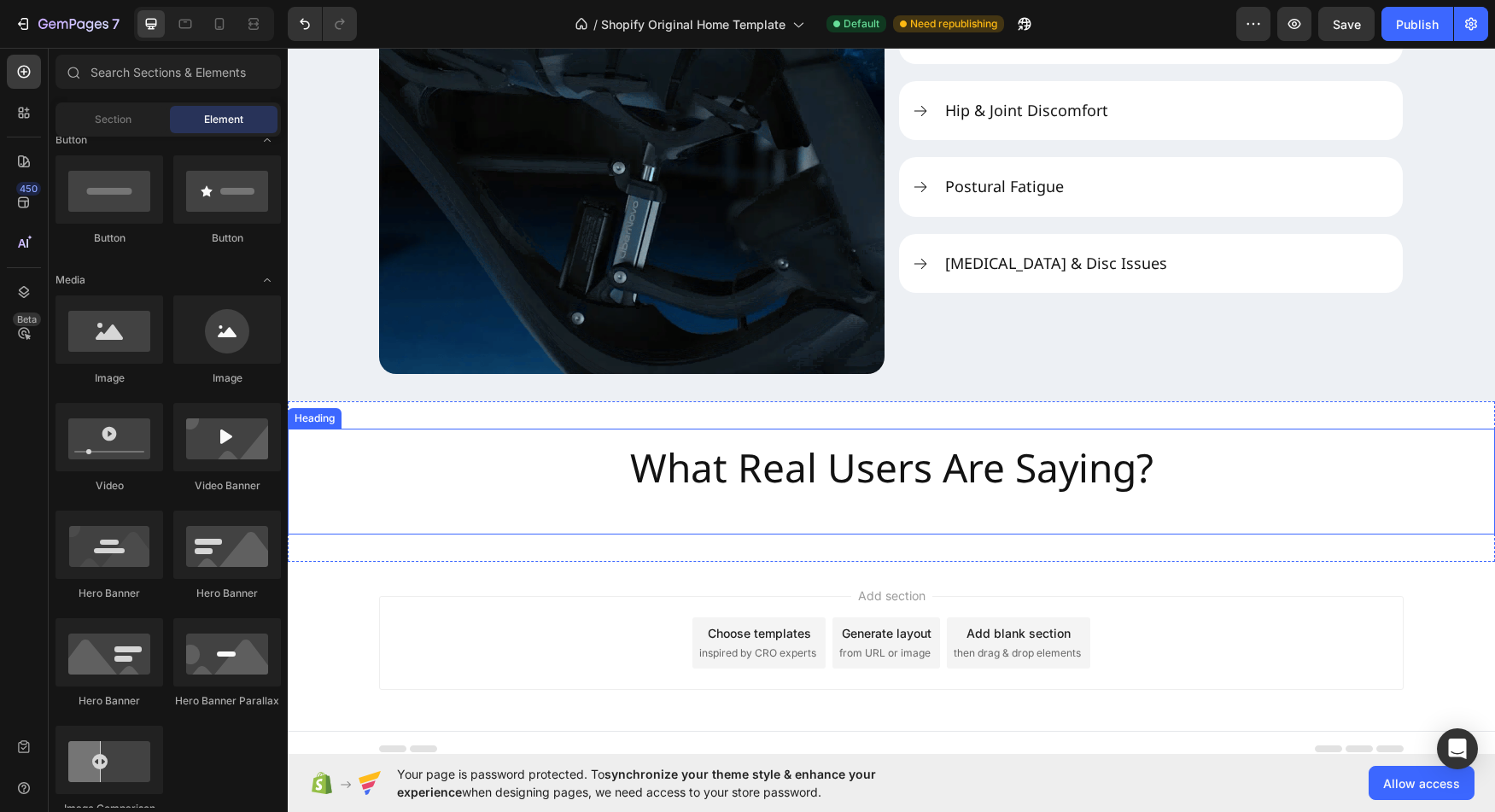
click at [473, 490] on div "What Real Users Are Saying?" at bounding box center [891, 481] width 1207 height 106
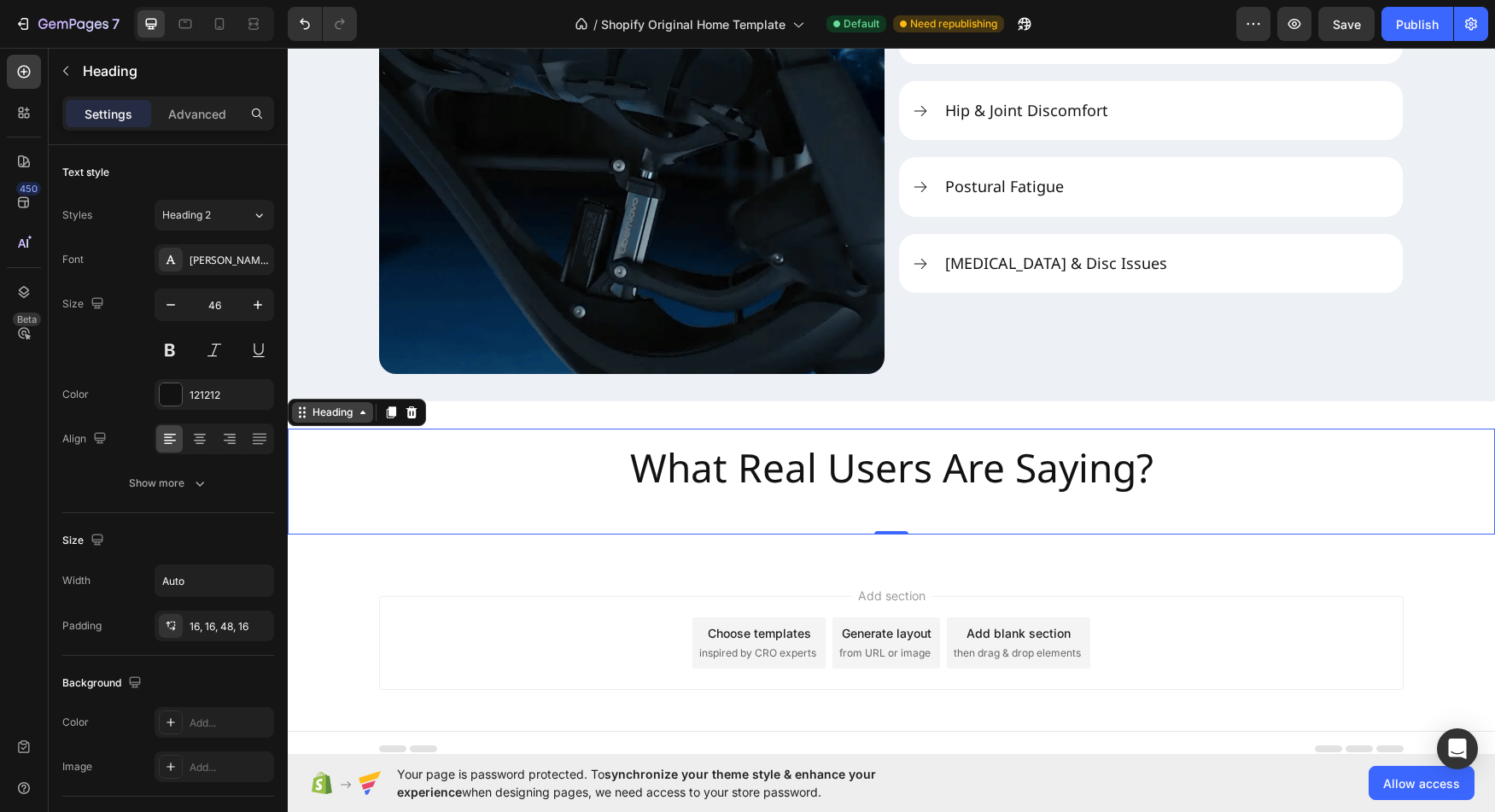
click at [333, 419] on div "Heading" at bounding box center [332, 412] width 47 height 16
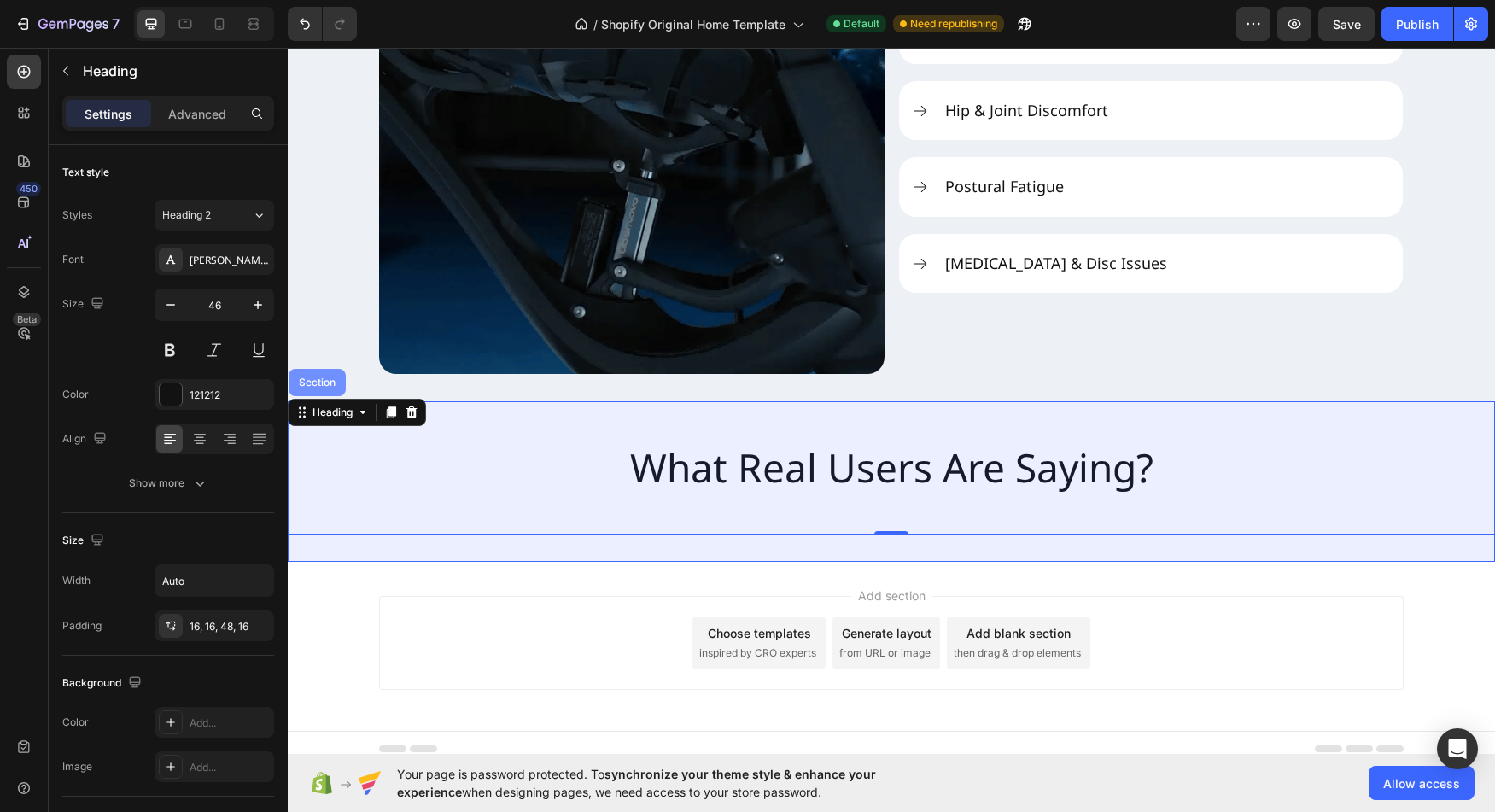
click at [321, 387] on div "Section" at bounding box center [317, 383] width 58 height 27
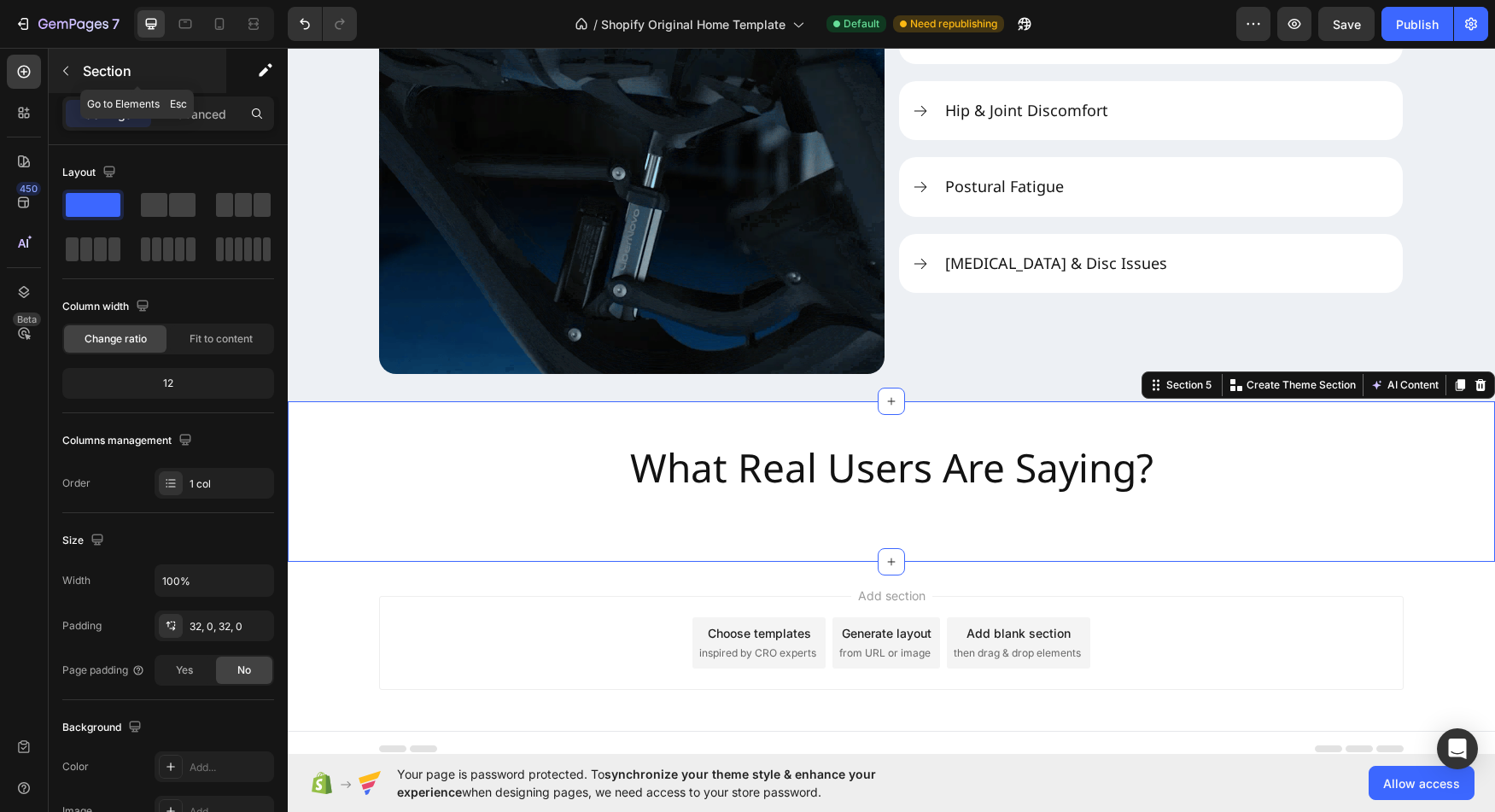
click at [73, 70] on button "button" at bounding box center [66, 71] width 27 height 27
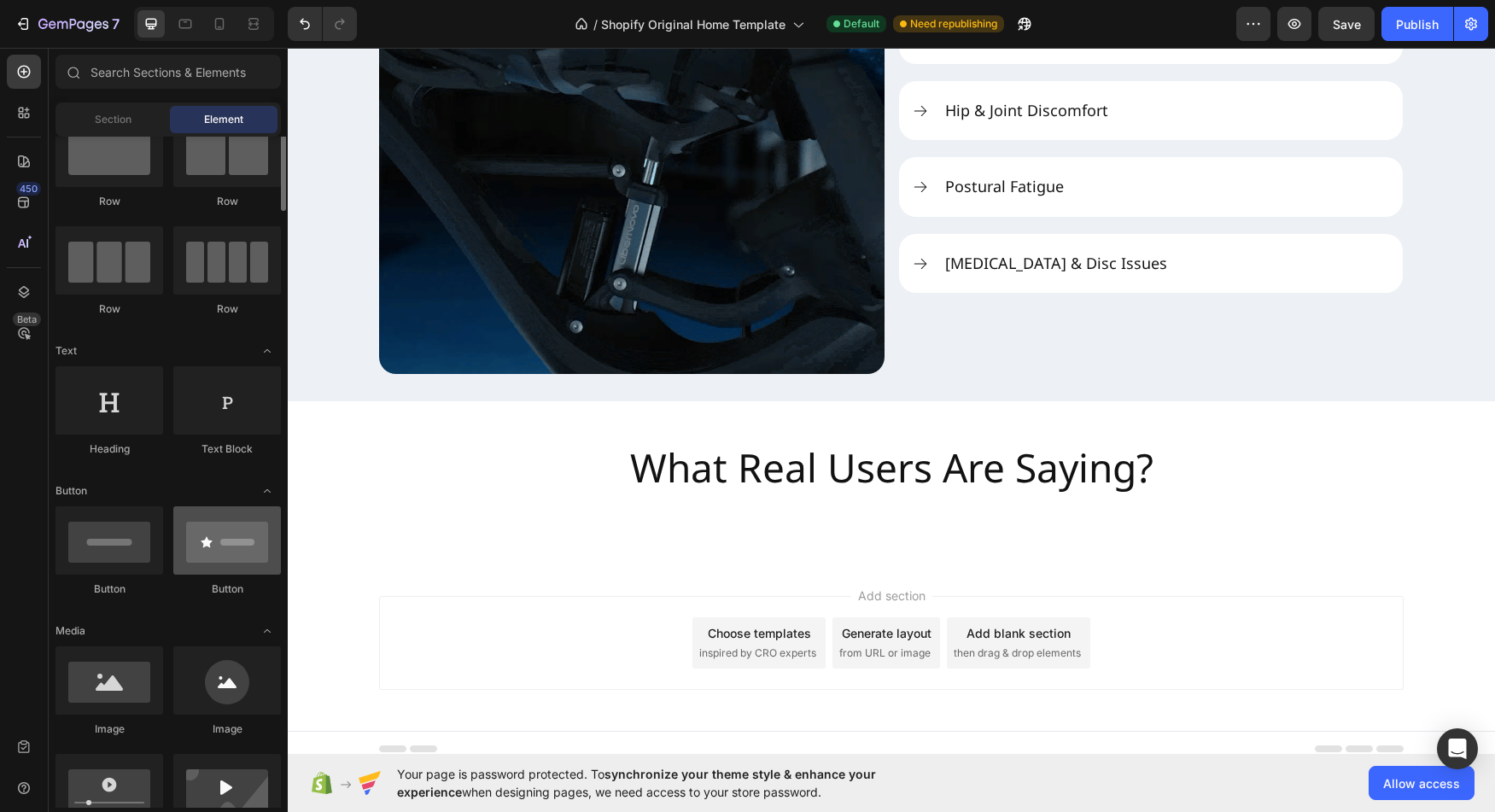
scroll to position [0, 0]
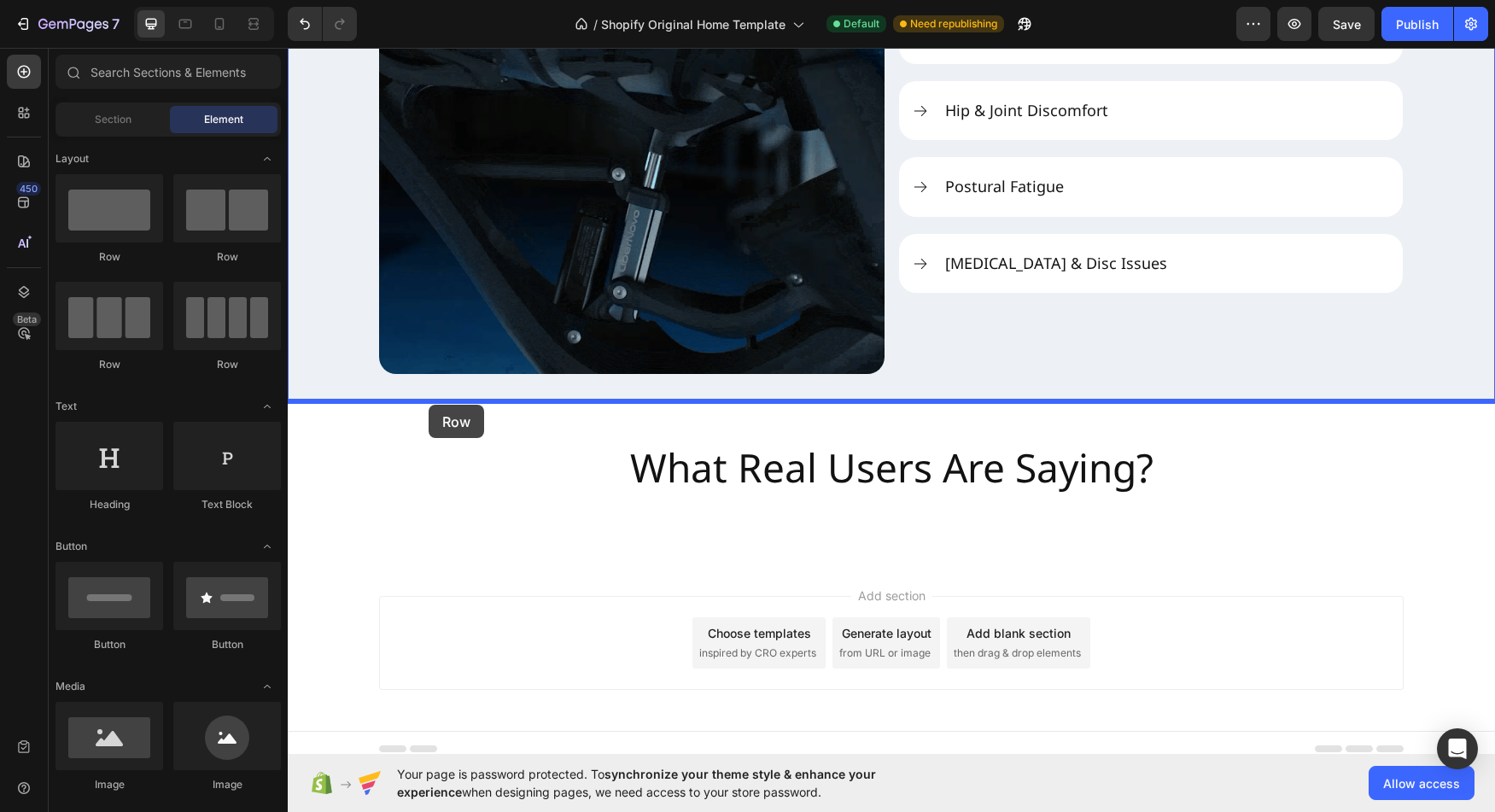
drag, startPoint x: 488, startPoint y: 274, endPoint x: 429, endPoint y: 405, distance: 143.7
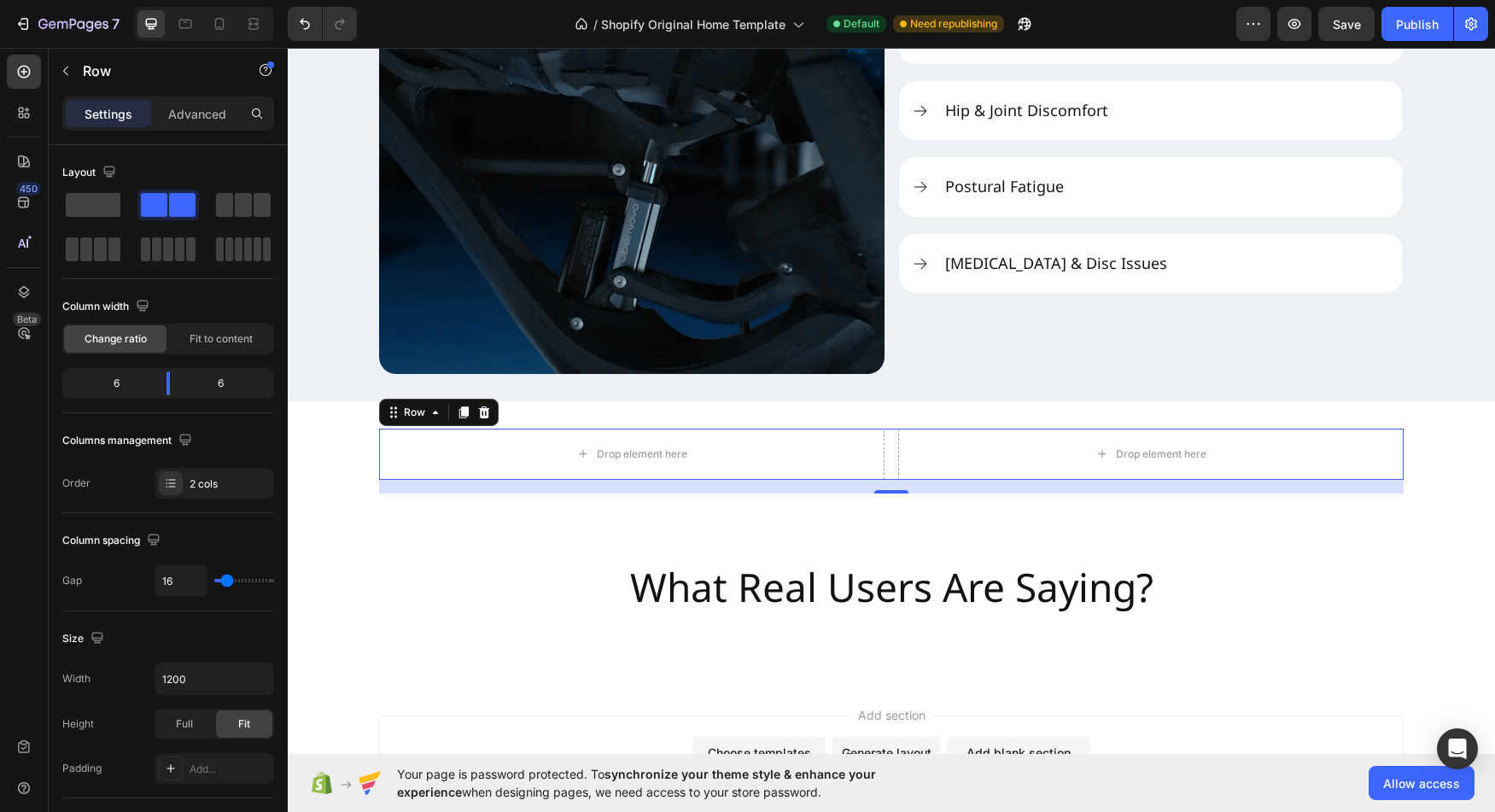
click at [461, 490] on div "16" at bounding box center [891, 486] width 1024 height 14
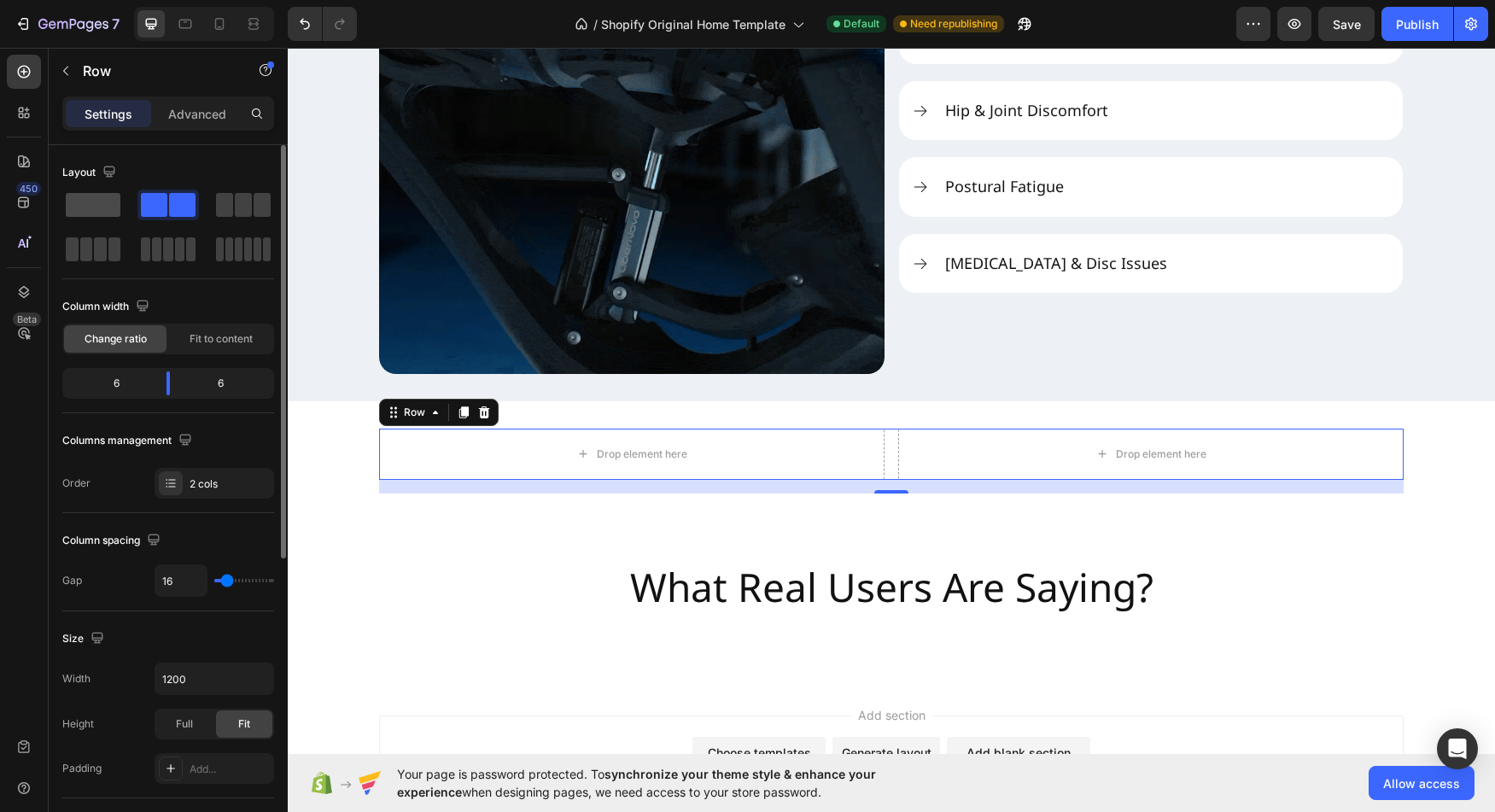
click at [96, 207] on span at bounding box center [93, 205] width 55 height 24
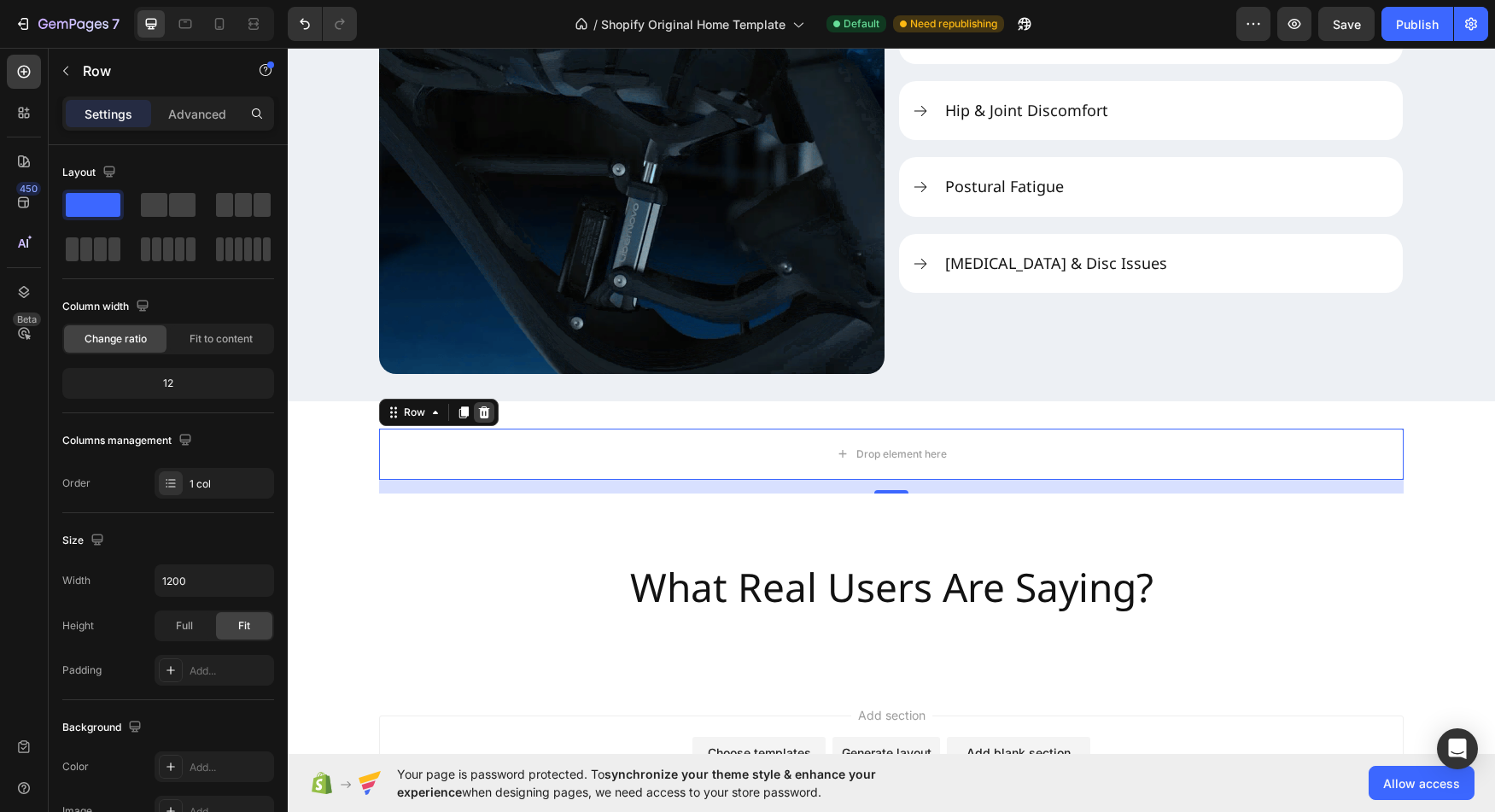
click at [482, 415] on icon at bounding box center [484, 412] width 11 height 12
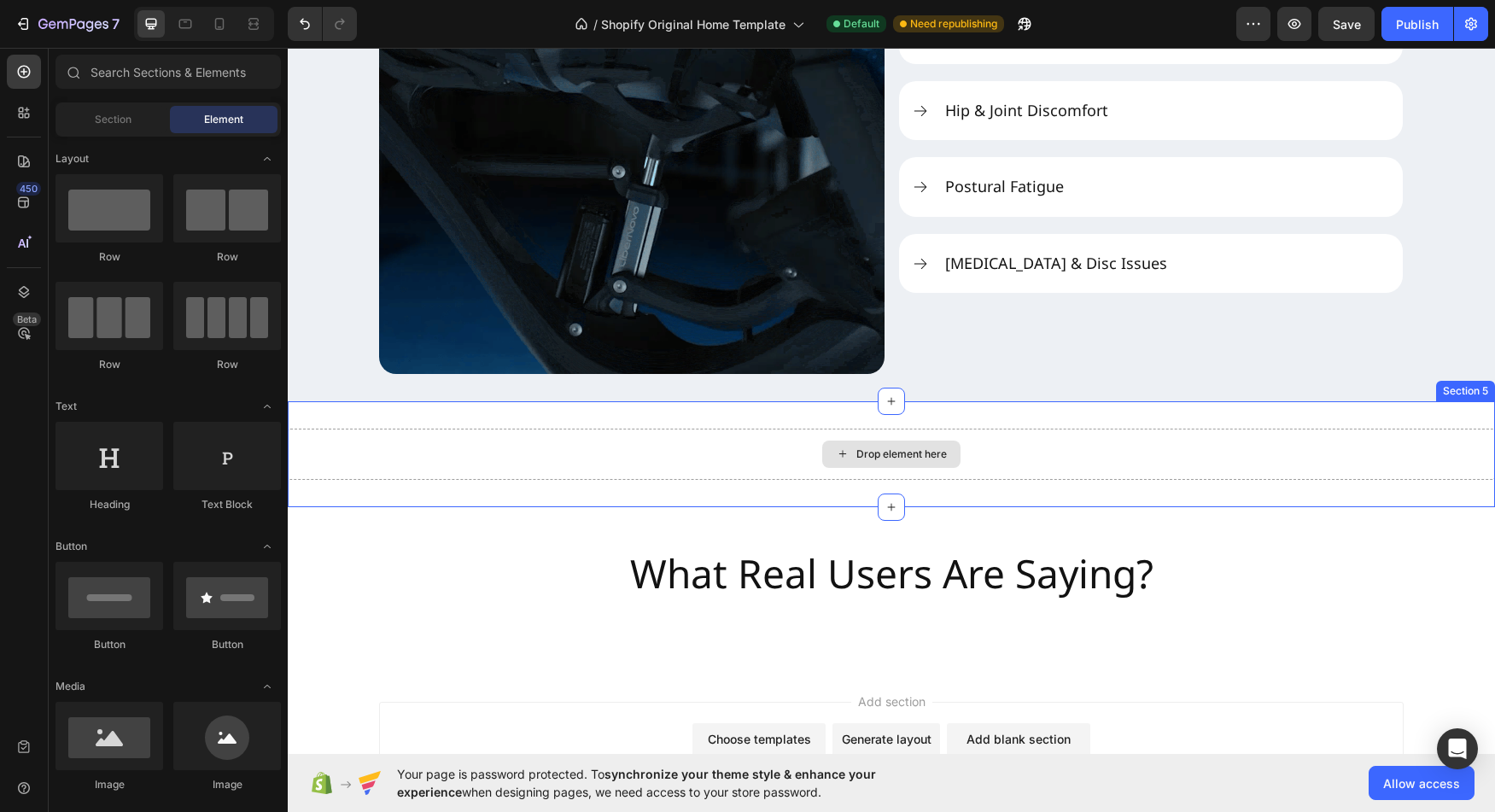
click at [645, 477] on div "Drop element here" at bounding box center [891, 454] width 1207 height 51
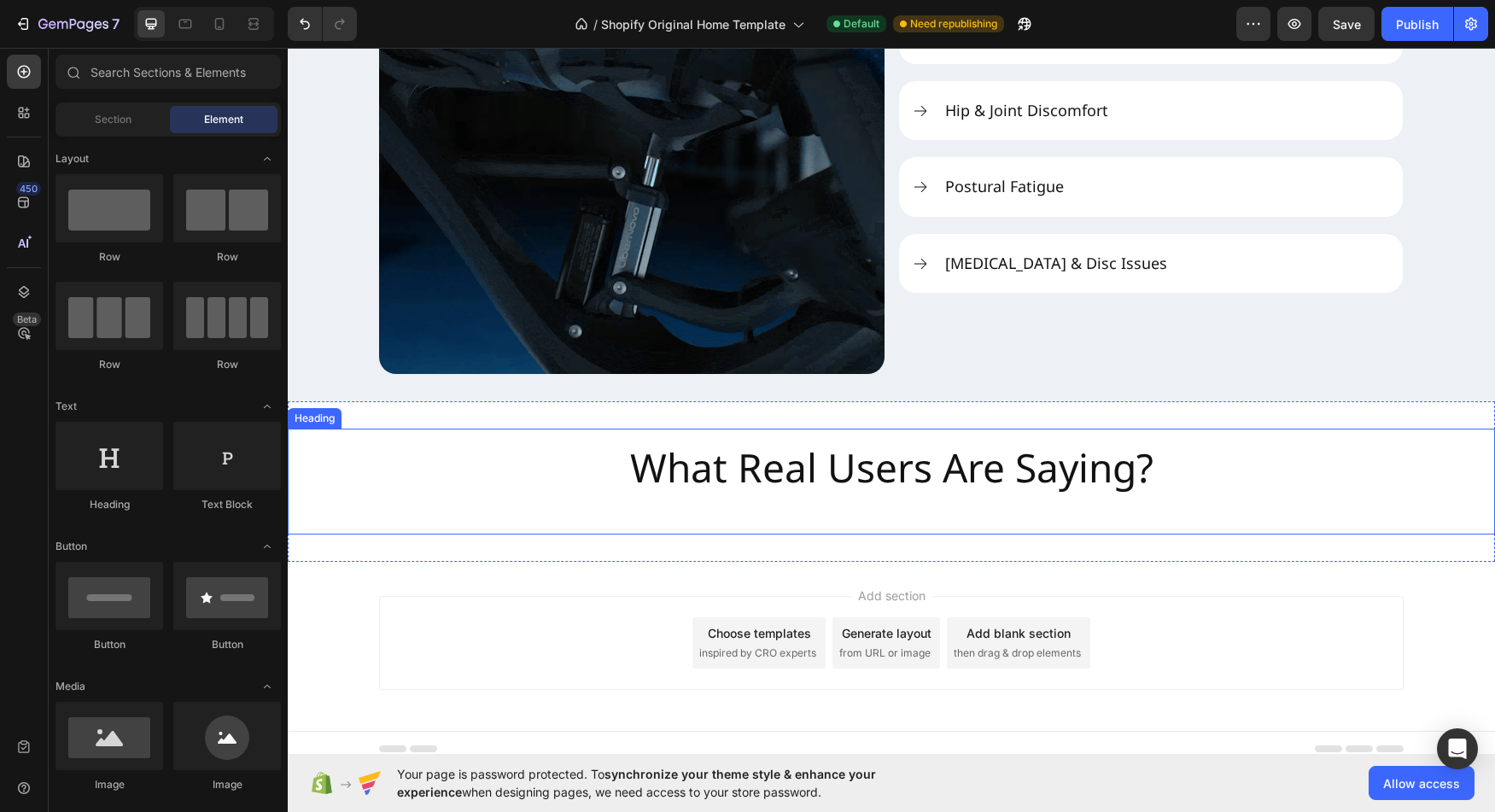
click at [507, 536] on div "What Real Users Are Saying? Heading Section 5" at bounding box center [891, 481] width 1207 height 161
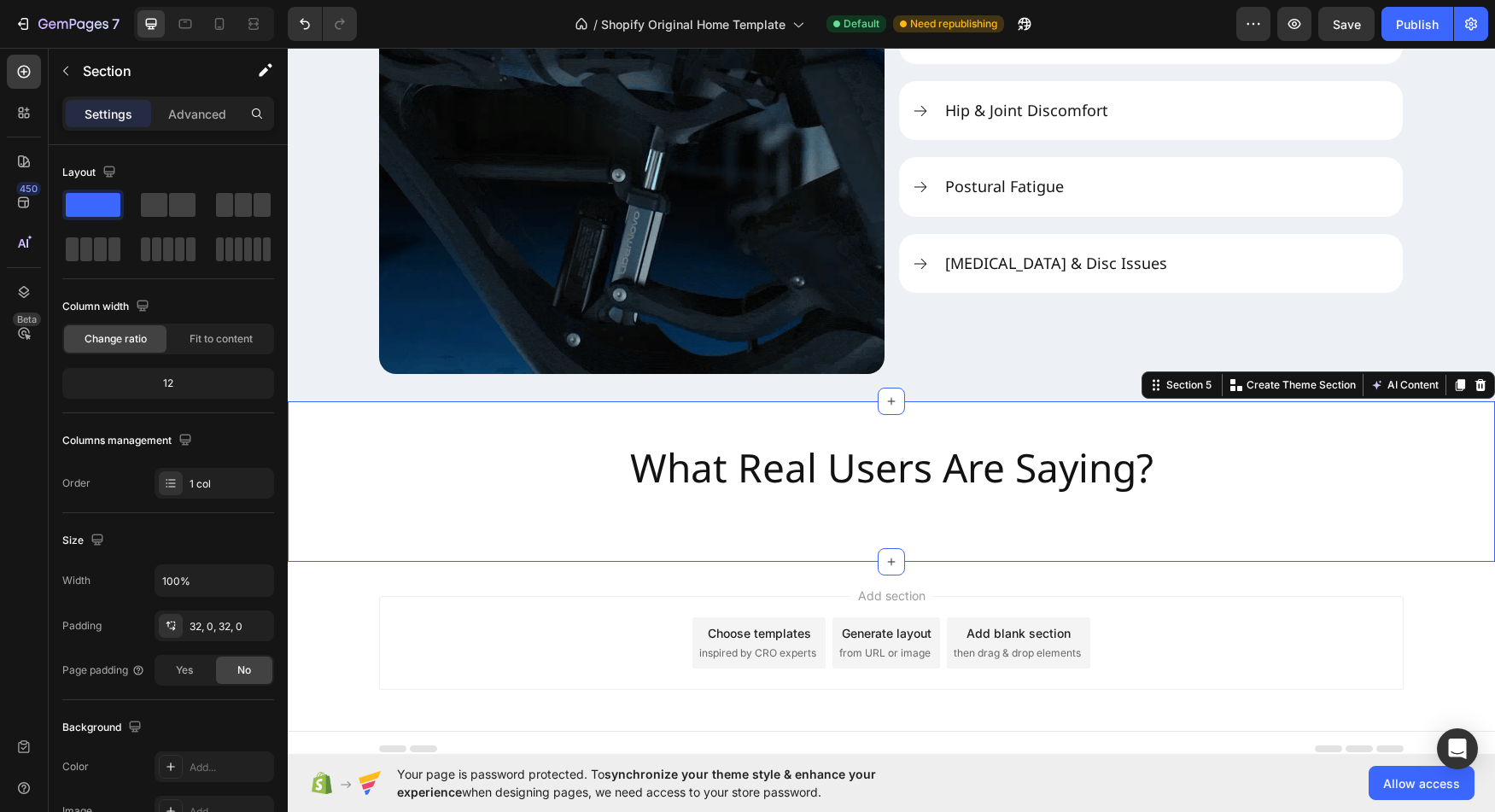
click at [464, 410] on div "What Real Users Are Saying? Heading Section 5 You can create reusable sections …" at bounding box center [891, 481] width 1207 height 161
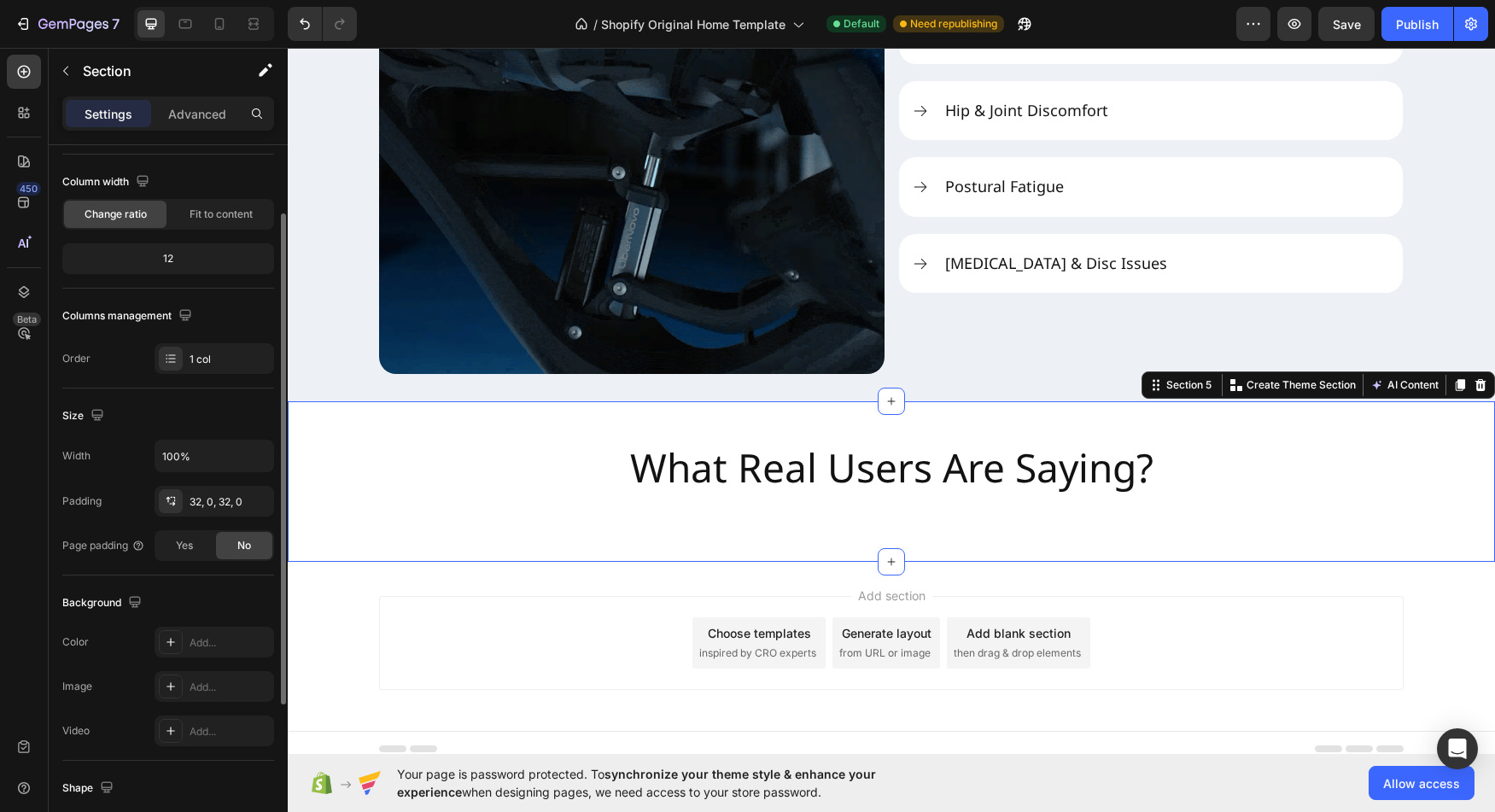
scroll to position [129, 0]
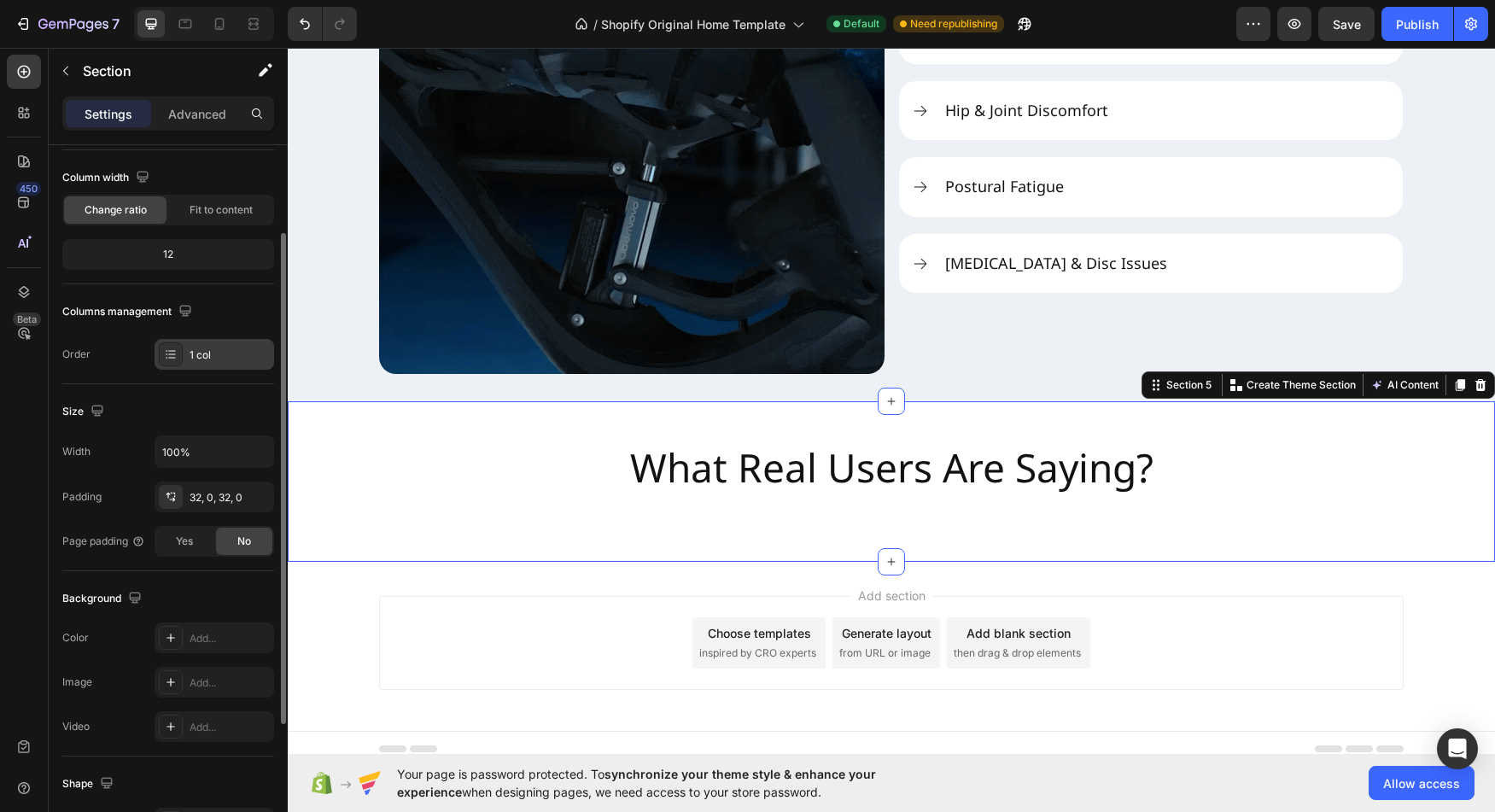
click at [171, 356] on icon at bounding box center [170, 353] width 14 height 14
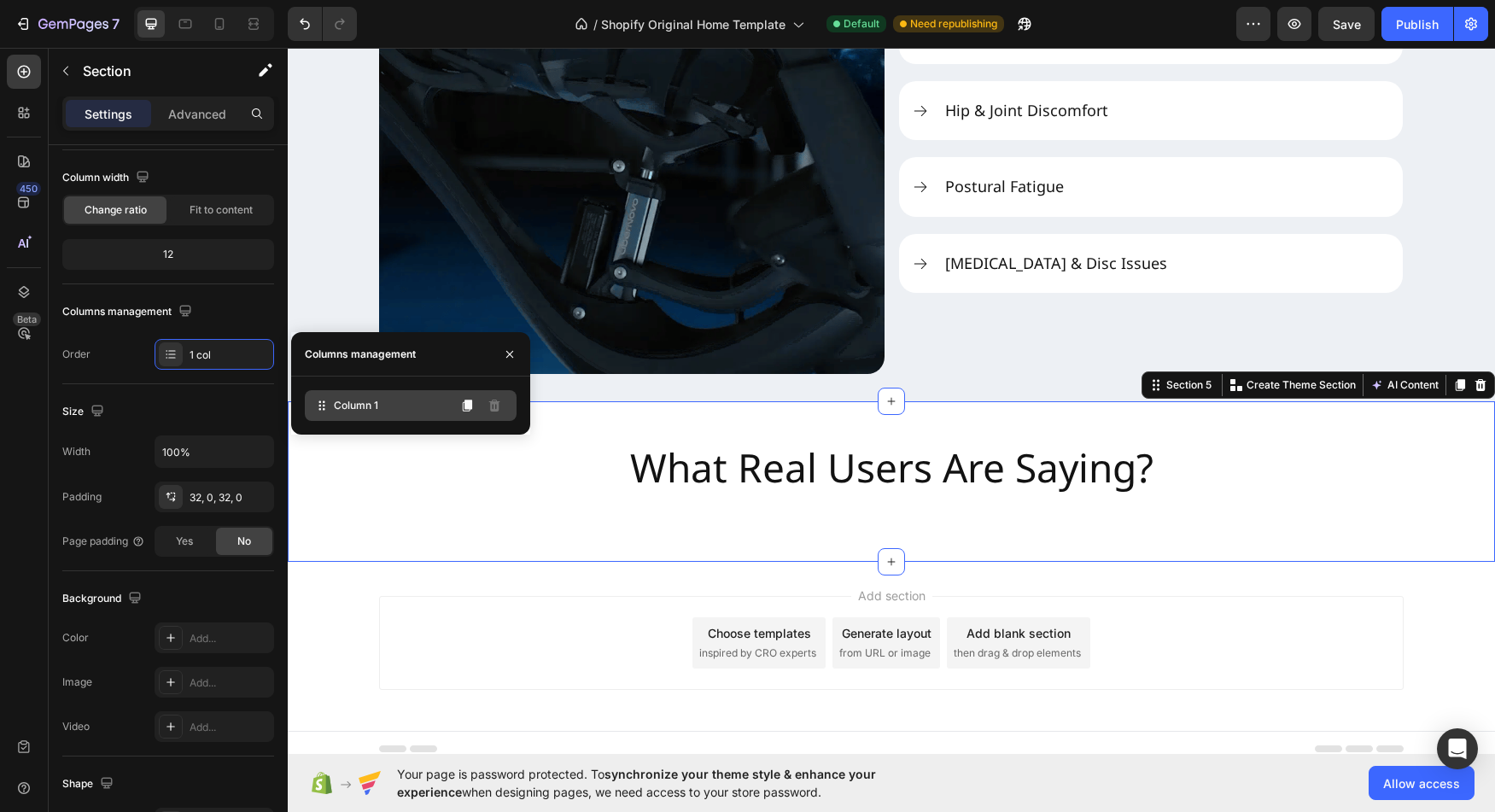
click at [349, 401] on span "Column 1" at bounding box center [355, 405] width 45 height 16
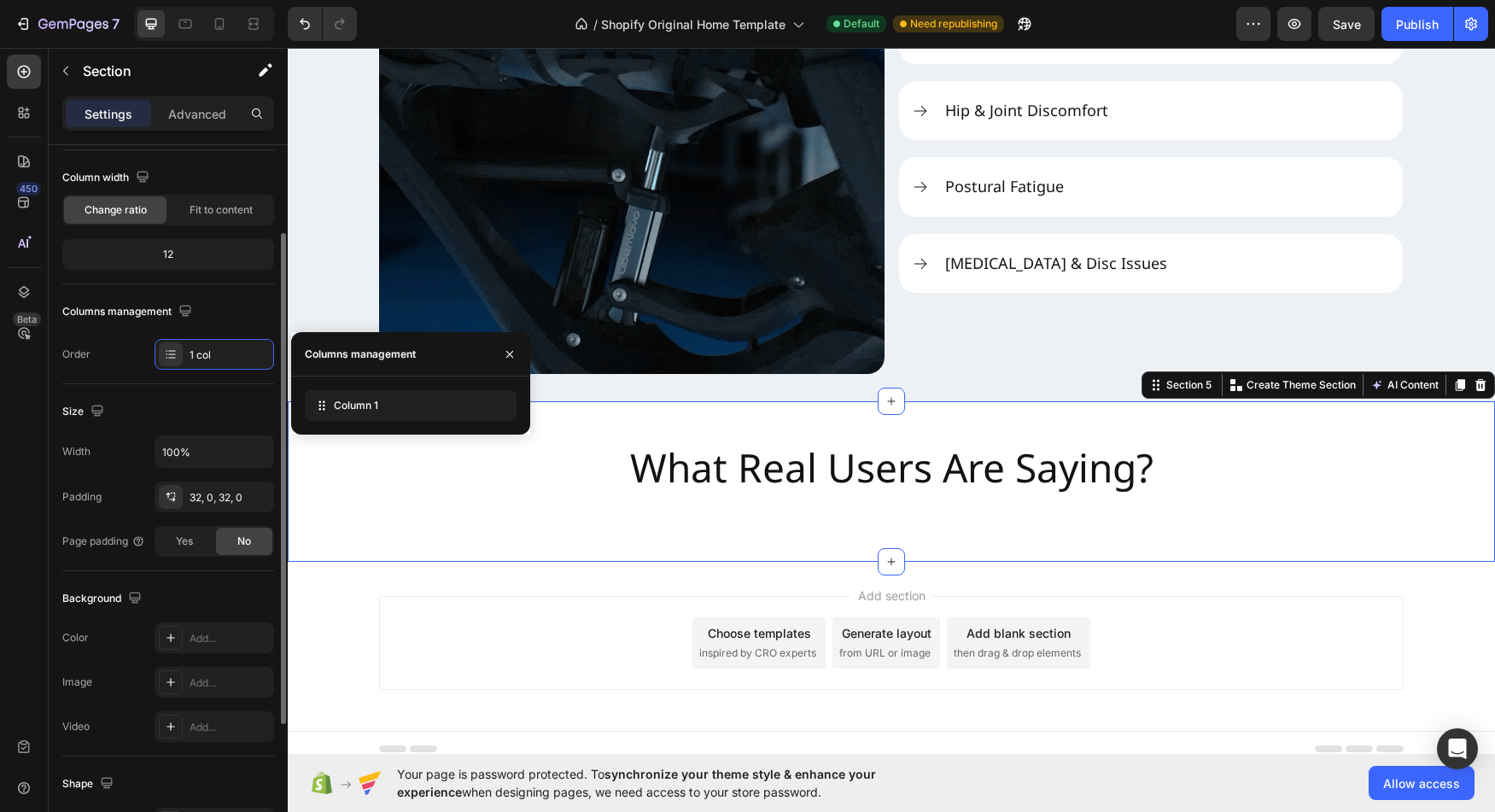
click at [70, 396] on div "Size Width 100% Padding 32, 0, 32, 0 Page padding Yes No" at bounding box center [168, 478] width 212 height 187
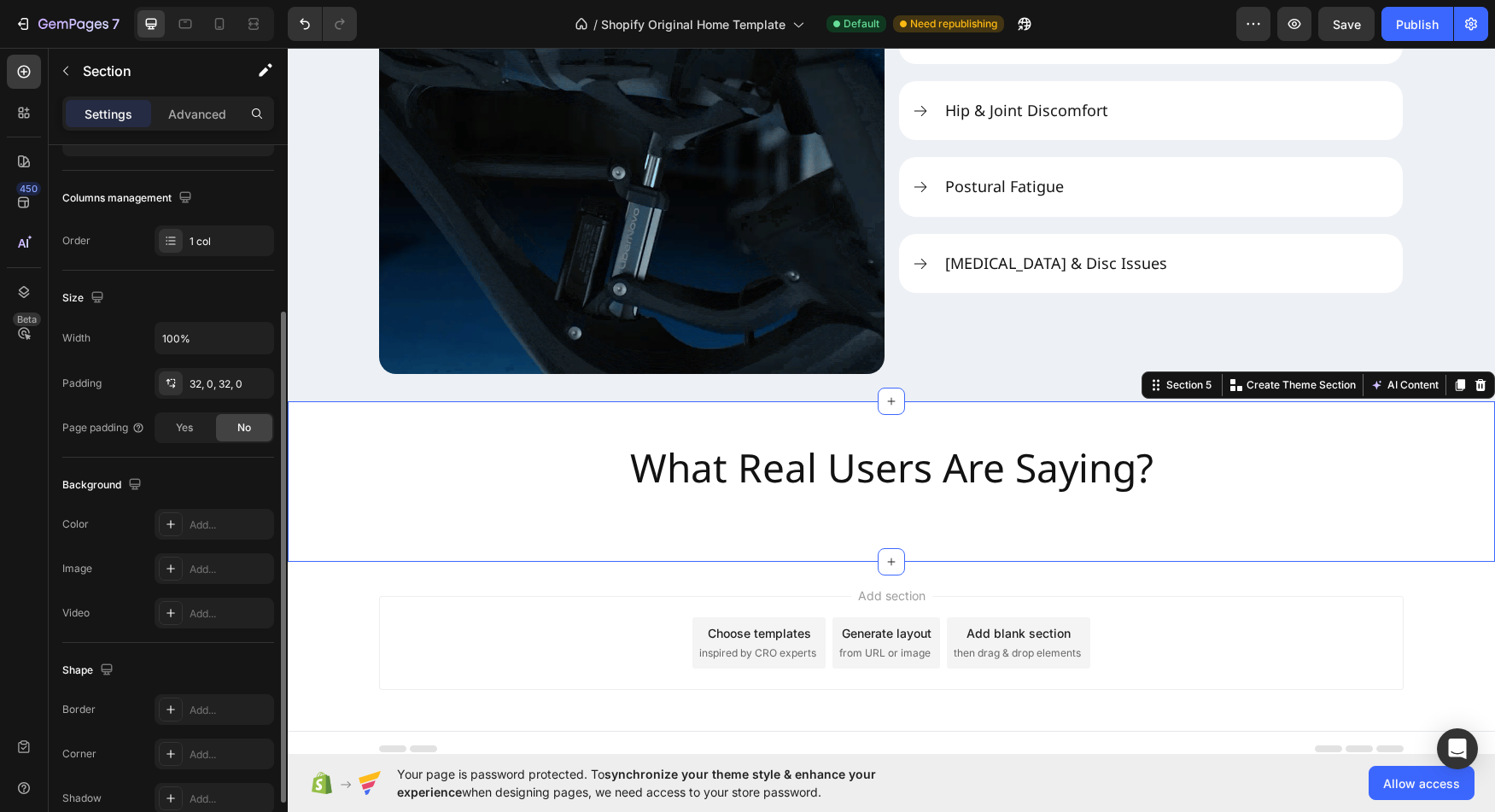
scroll to position [326, 0]
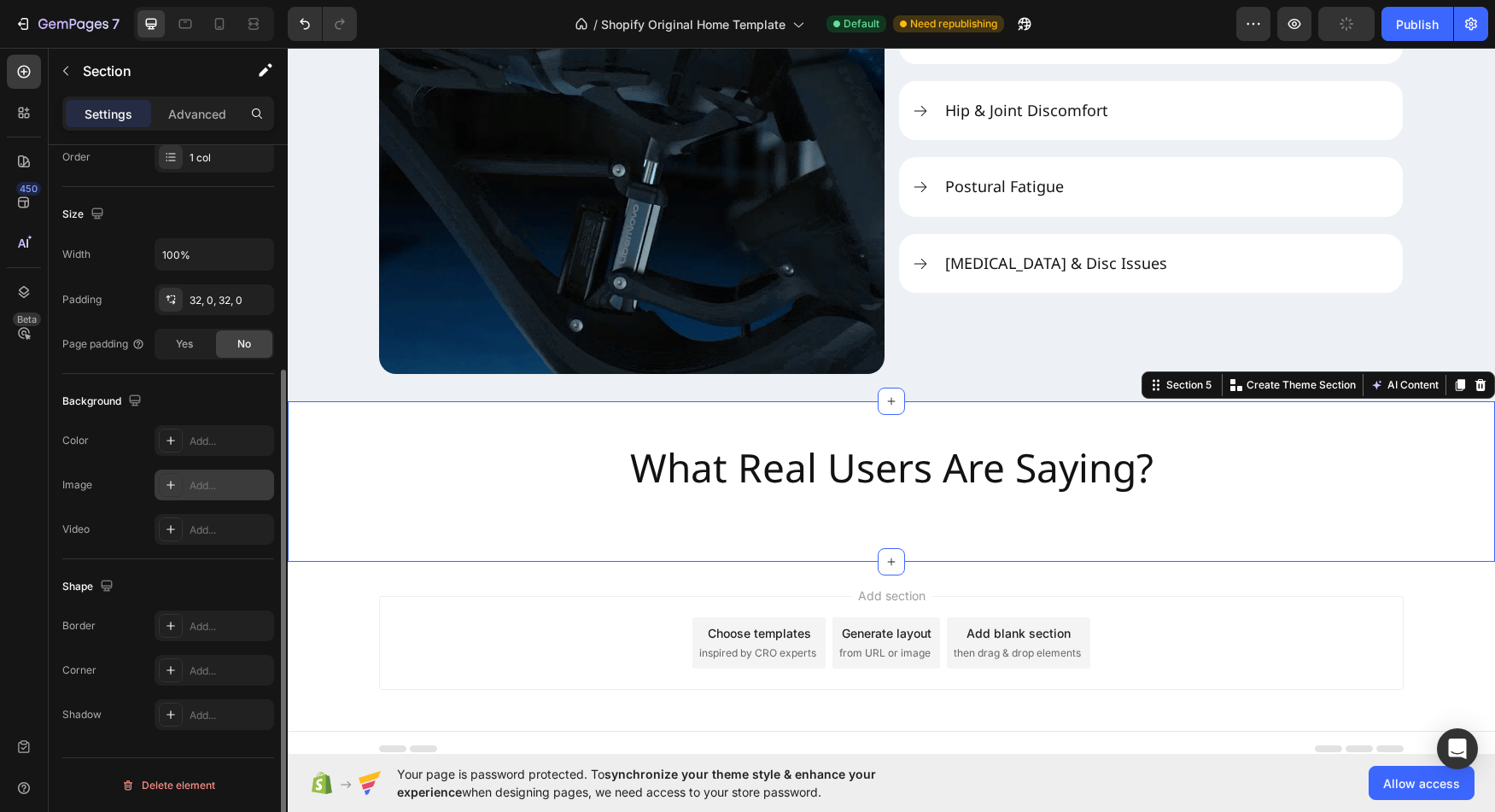
click at [173, 478] on icon at bounding box center [170, 484] width 14 height 14
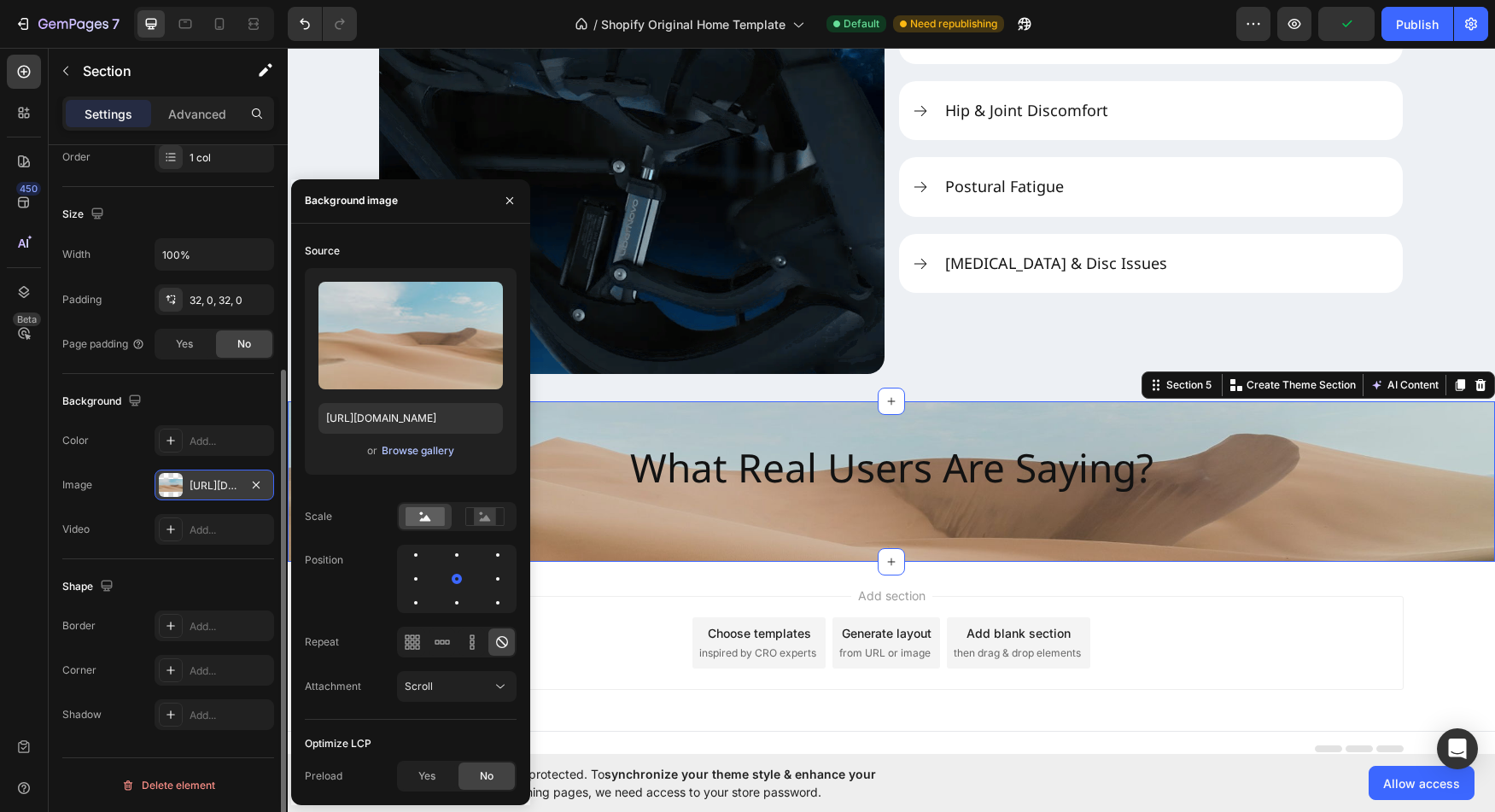
click at [424, 453] on div "Browse gallery" at bounding box center [418, 450] width 72 height 16
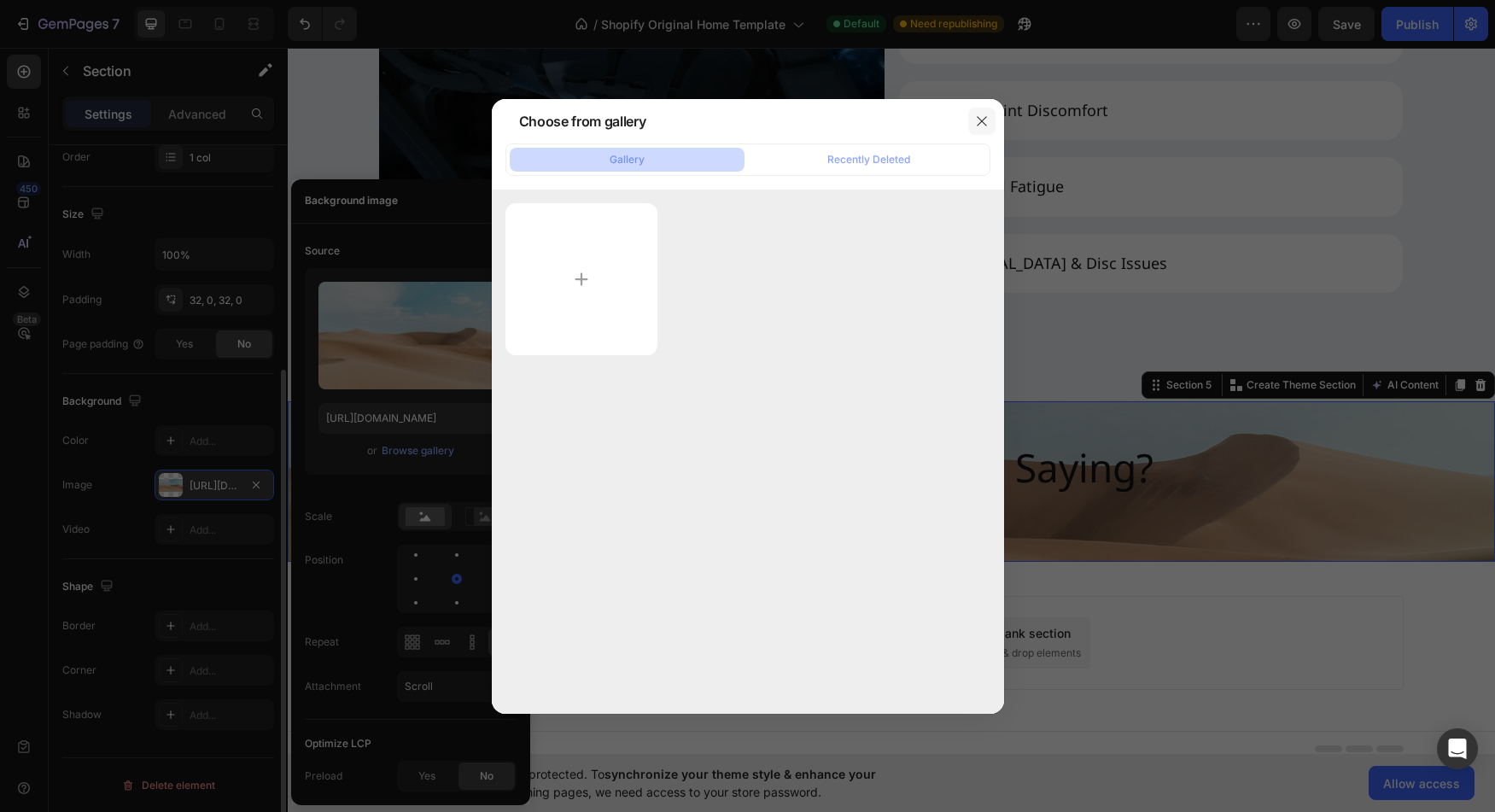
click at [977, 127] on button "button" at bounding box center [982, 121] width 27 height 27
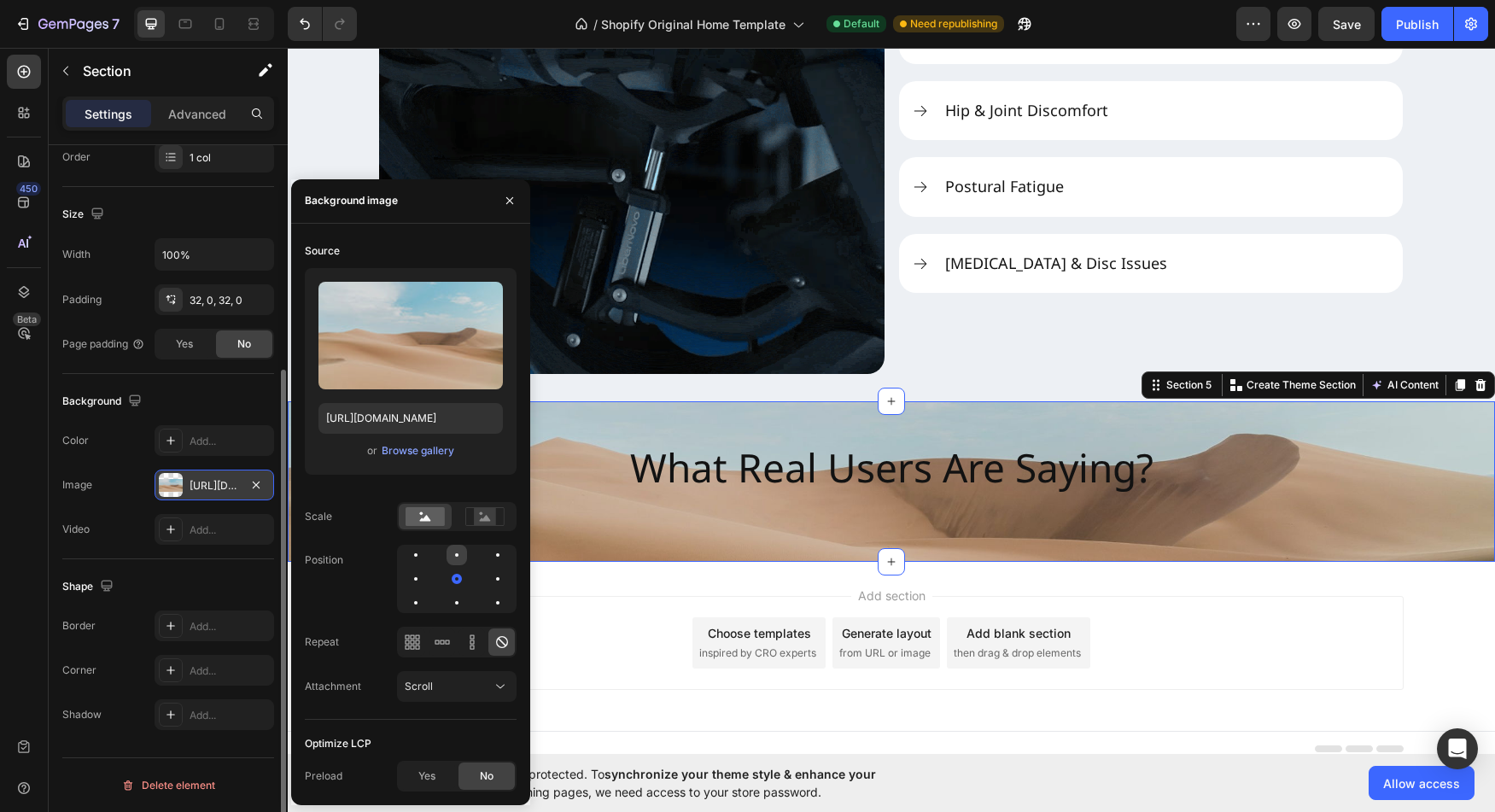
click at [488, 556] on div at bounding box center [498, 554] width 20 height 20
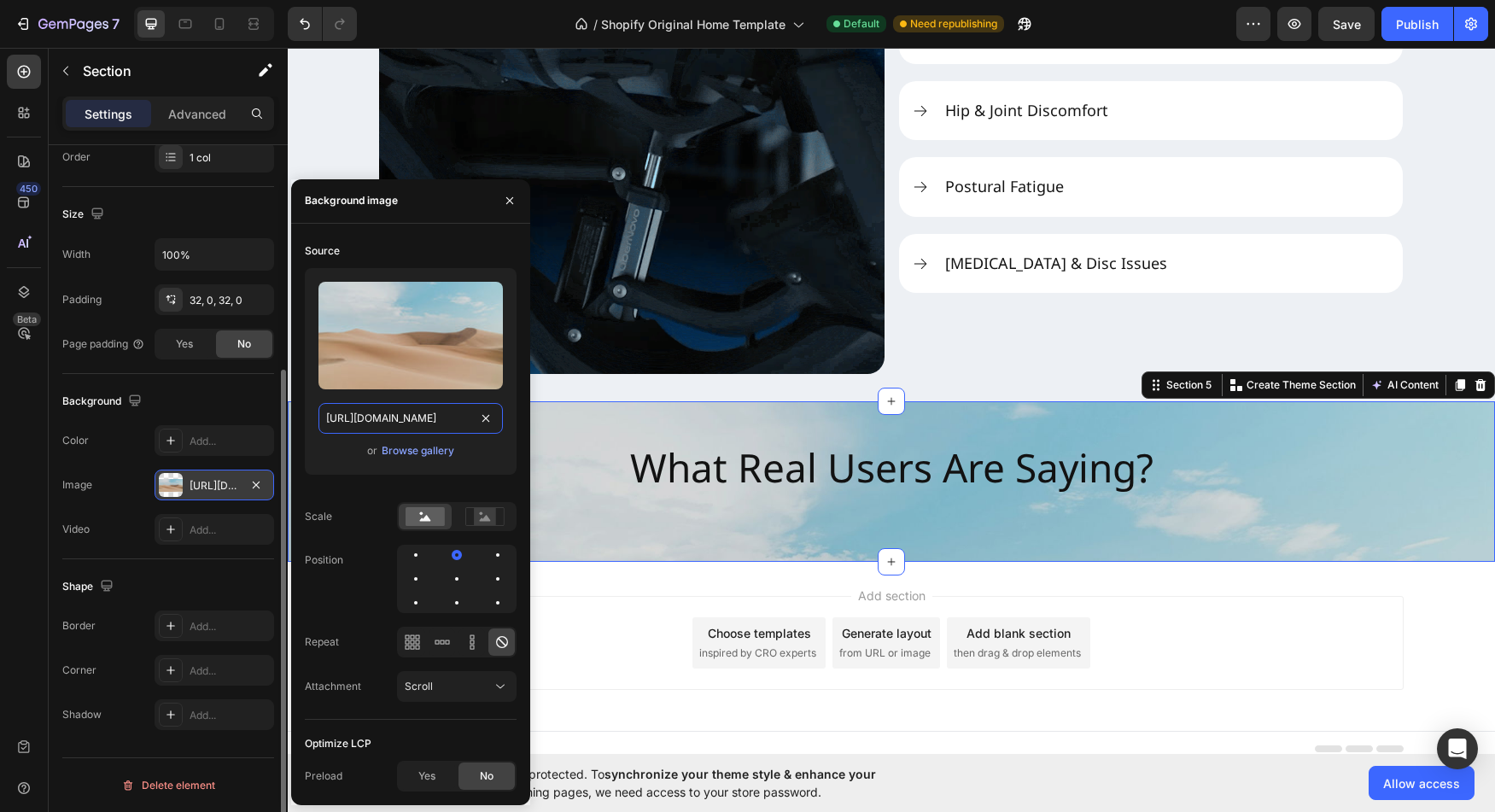
click at [390, 411] on input "[URL][DOMAIN_NAME]" at bounding box center [411, 418] width 185 height 31
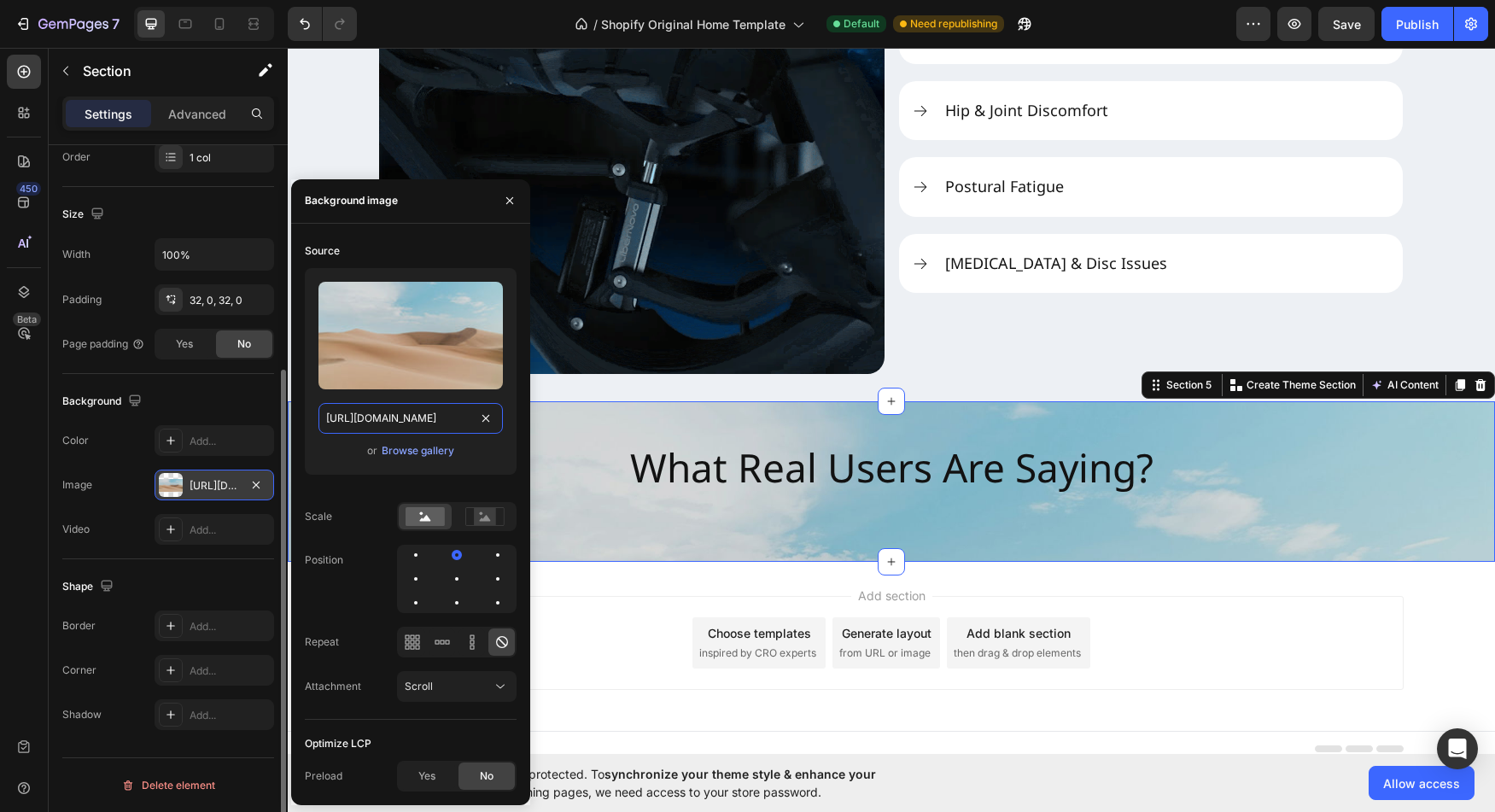
click at [390, 411] on input "[URL][DOMAIN_NAME]" at bounding box center [411, 418] width 185 height 31
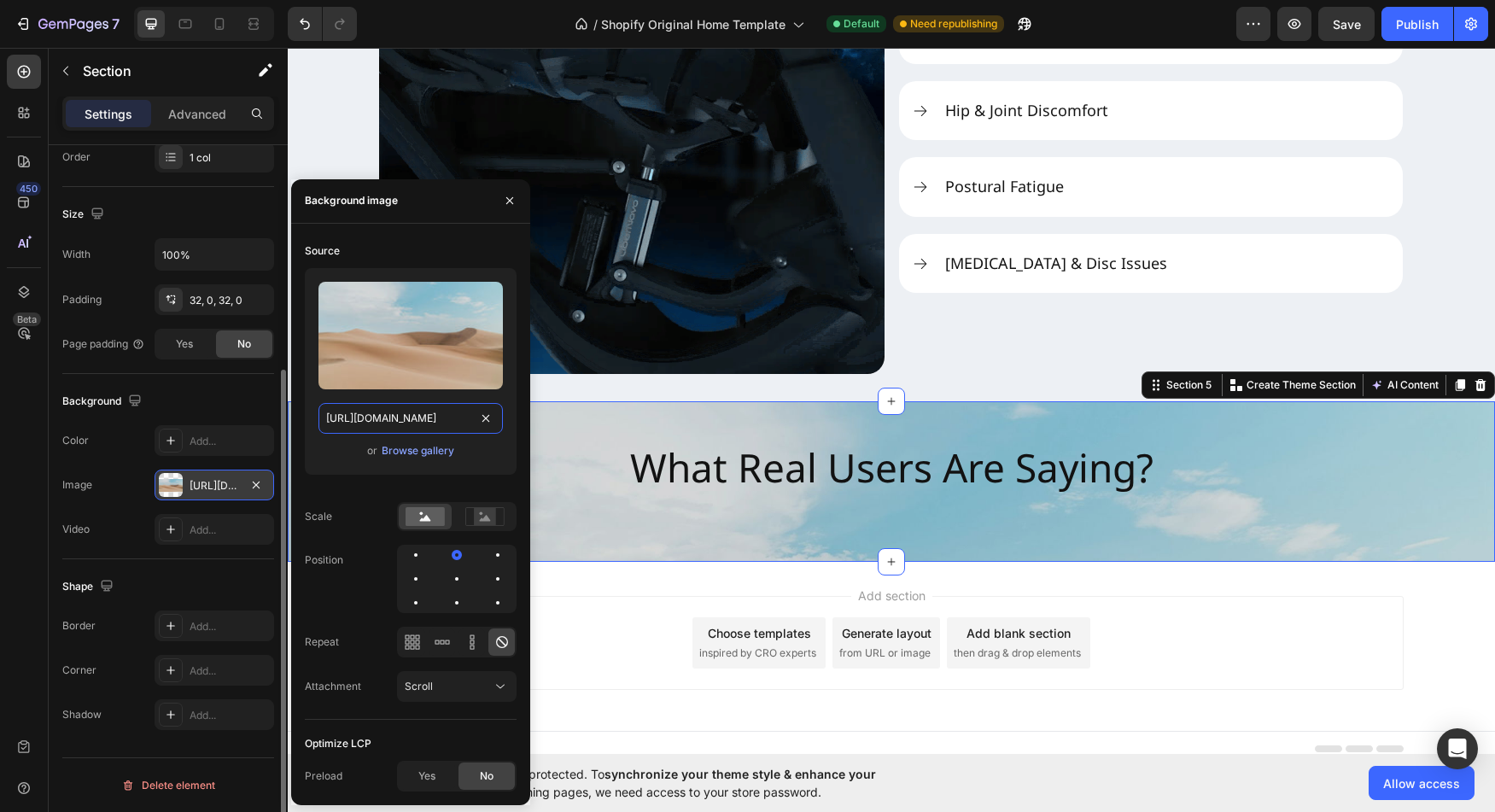
paste input "0947/5597/9559/files/3_eae7e37f-9728-4c66-bec7-9d3586665173.webp?v=1756179266"
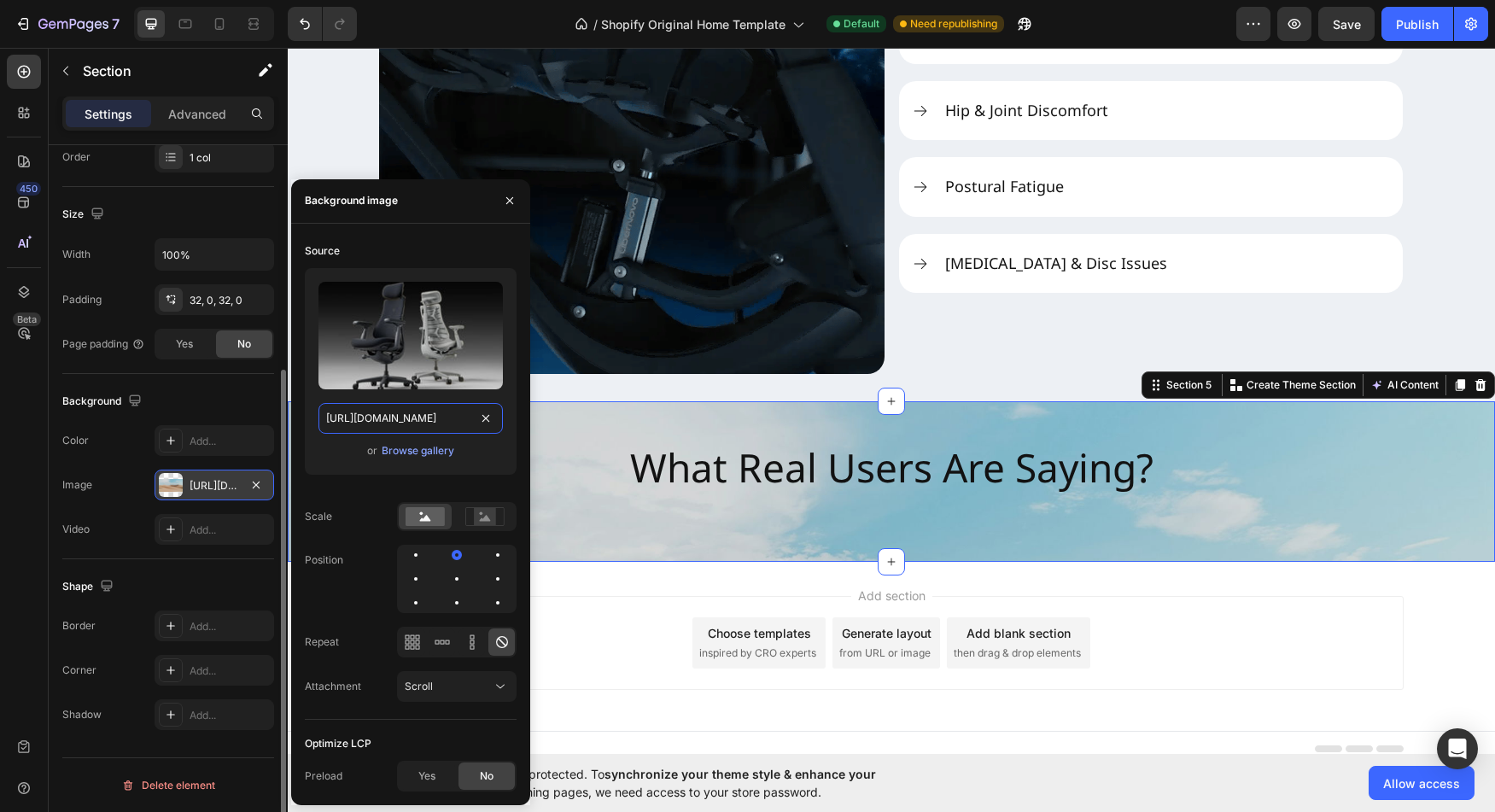
scroll to position [0, 451]
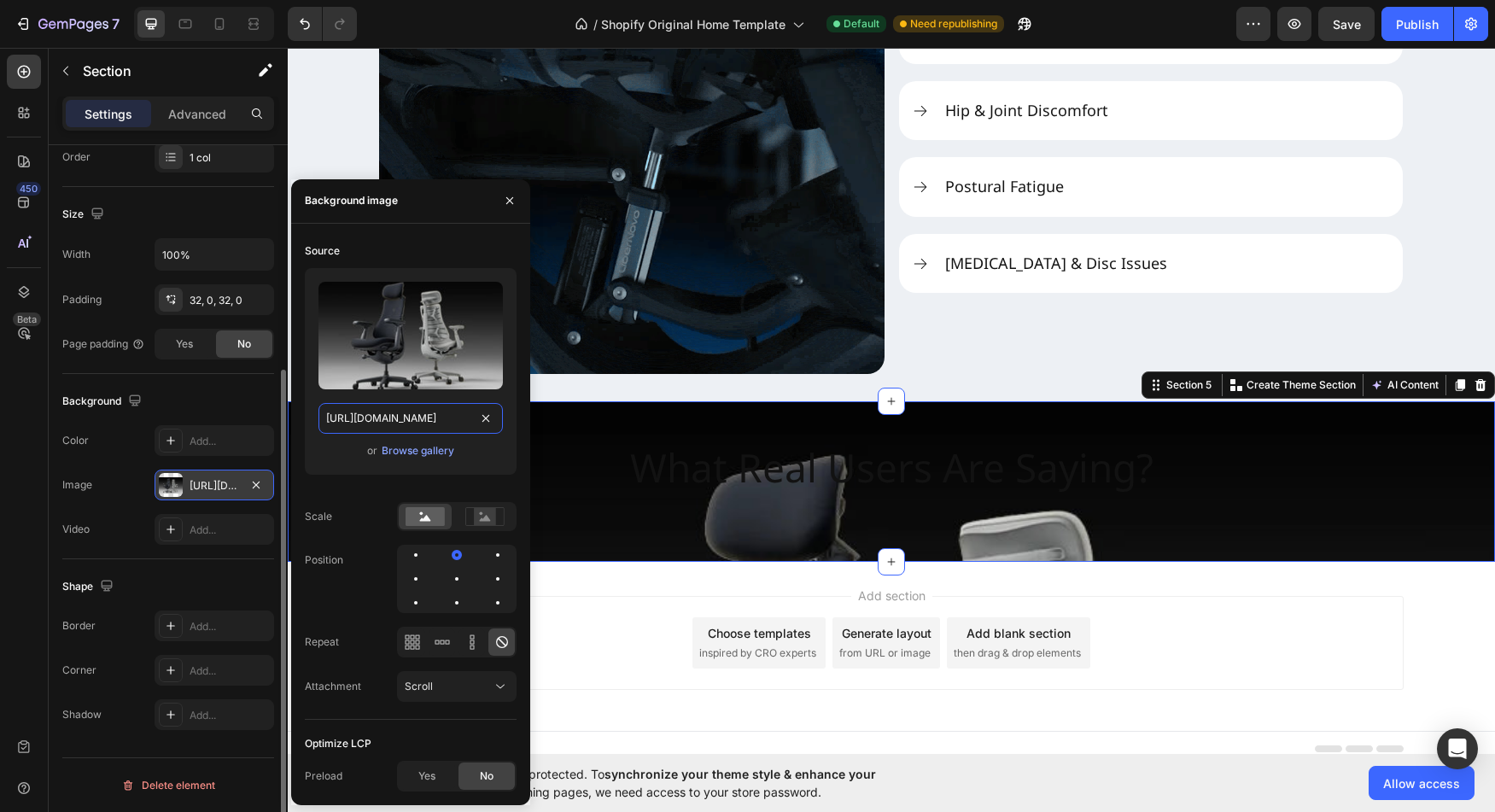
type input "[URL][DOMAIN_NAME]"
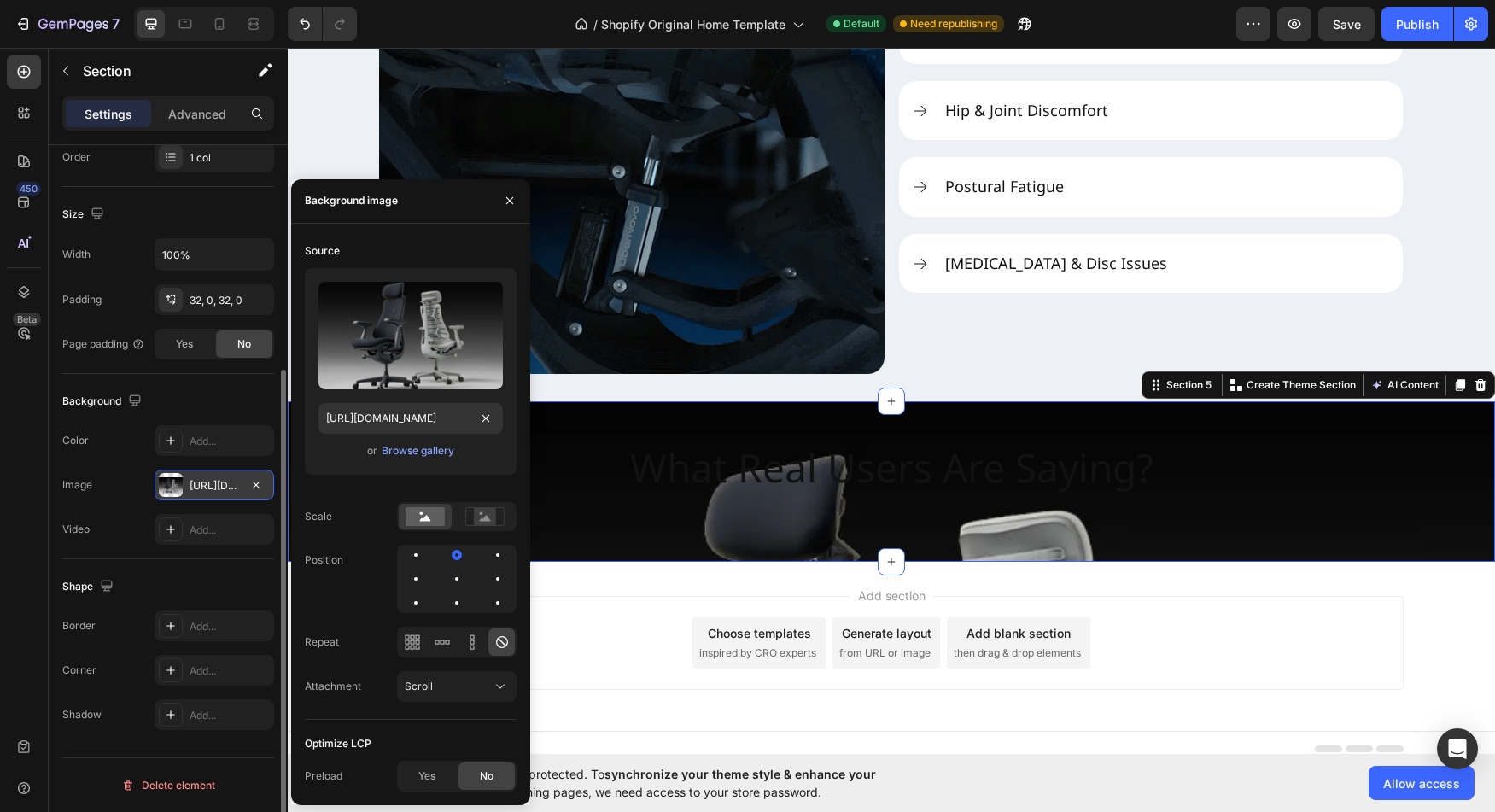
click at [307, 489] on div "Source Upload Image [URL][DOMAIN_NAME] or Browse gallery Scale Position Repeat …" at bounding box center [411, 479] width 212 height 482
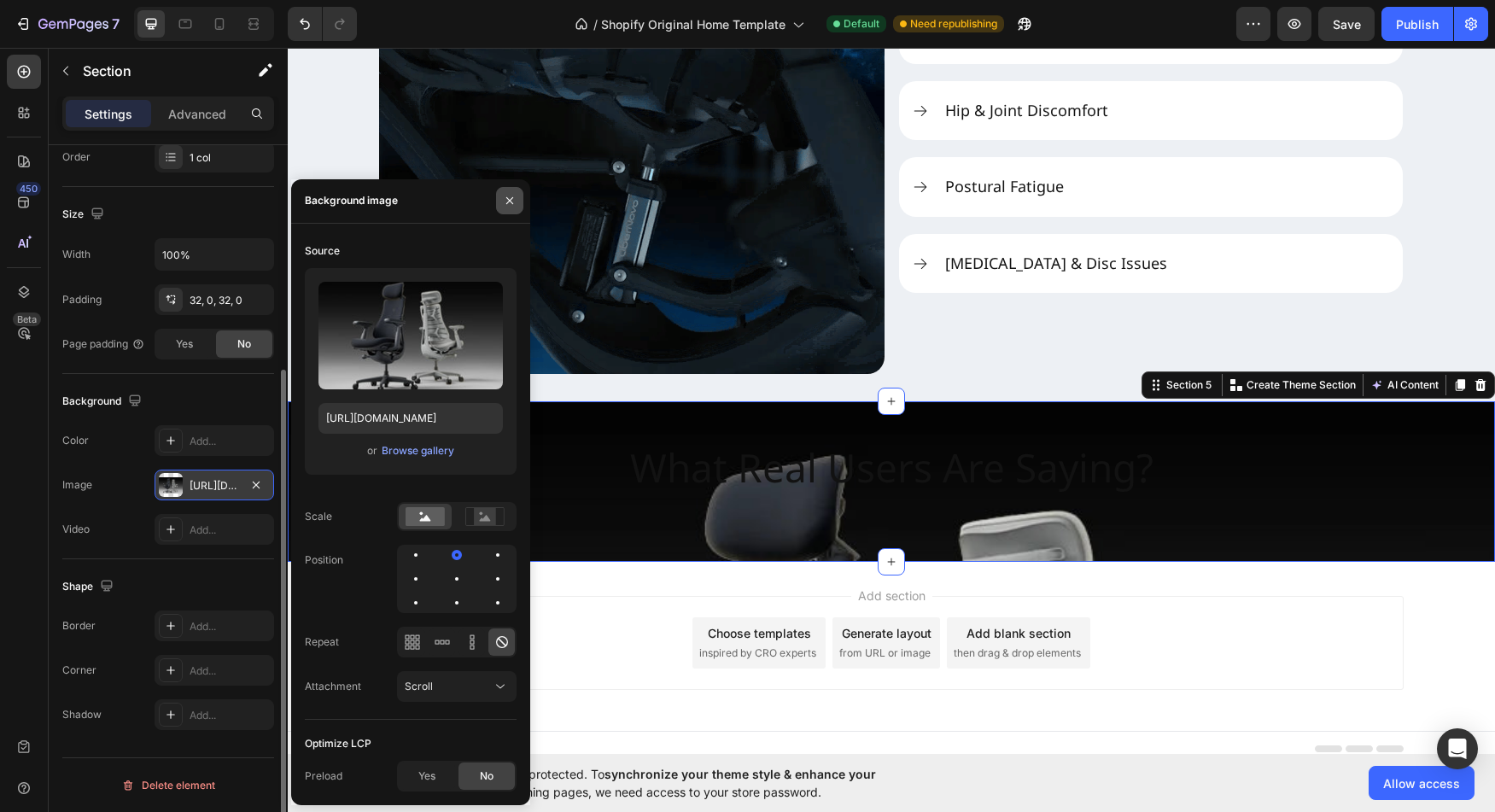
click at [507, 203] on icon "button" at bounding box center [509, 200] width 6 height 6
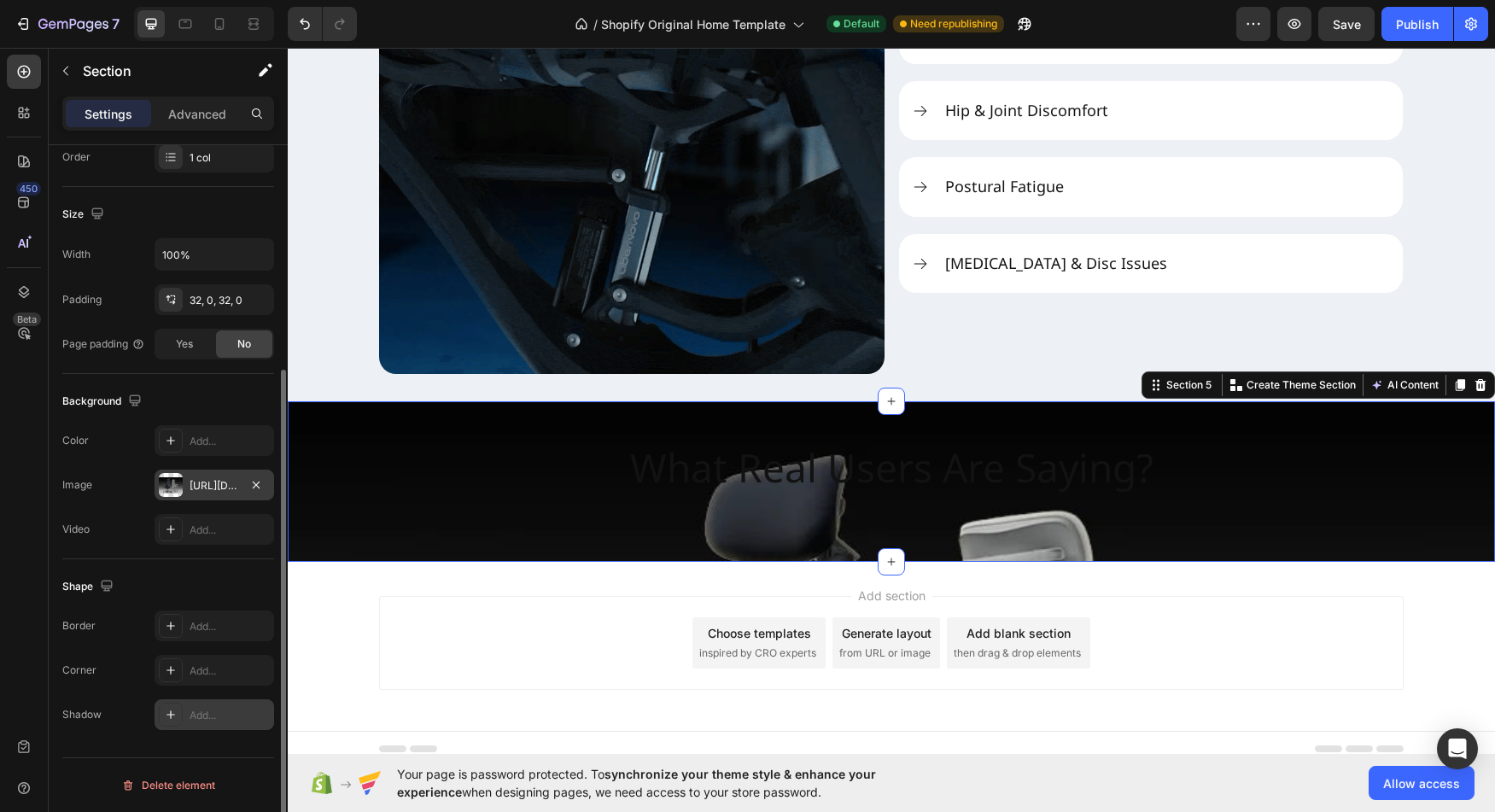
click at [174, 715] on icon at bounding box center [170, 714] width 14 height 14
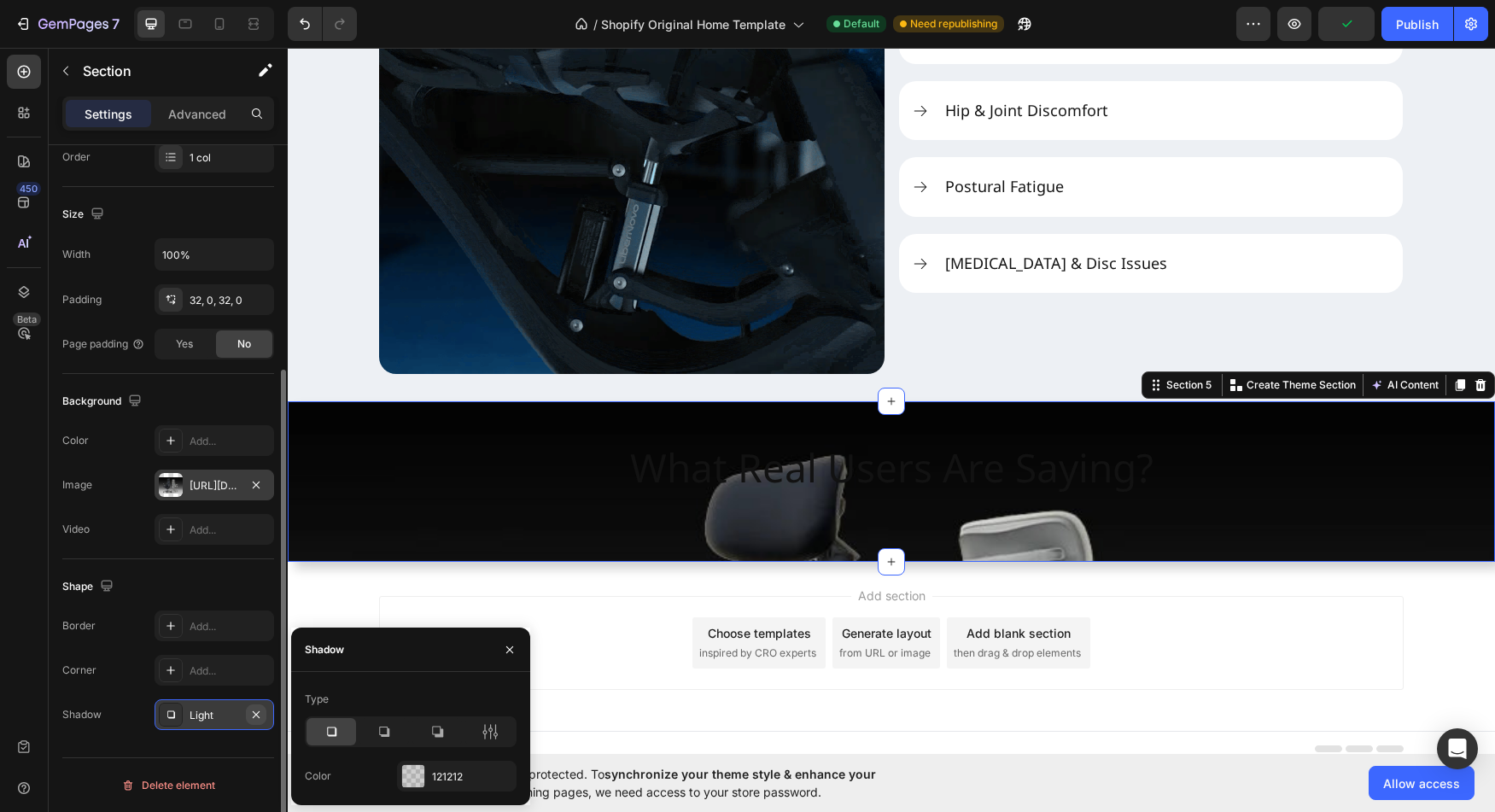
click at [255, 712] on icon "button" at bounding box center [256, 714] width 14 height 14
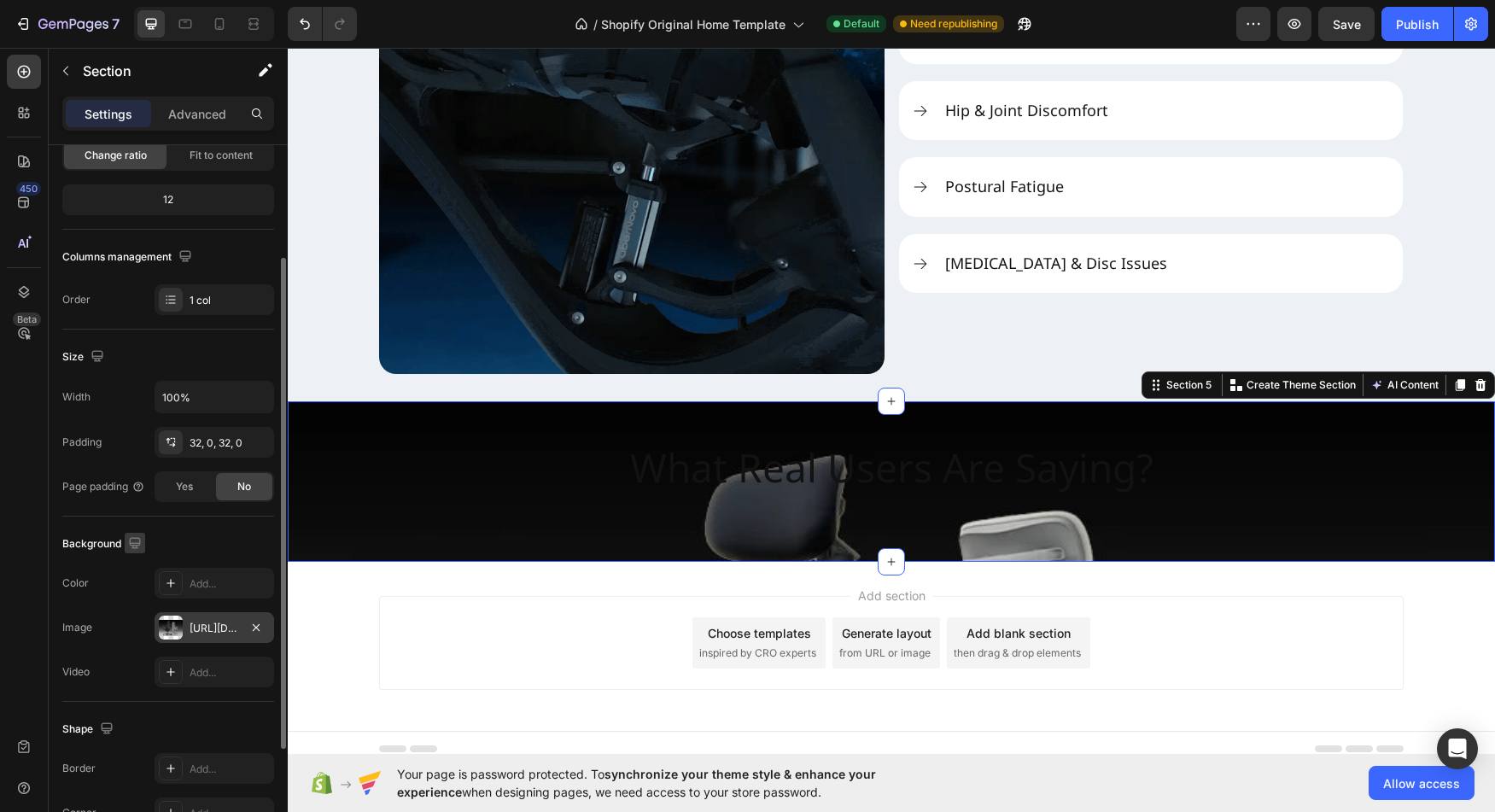
scroll to position [175, 0]
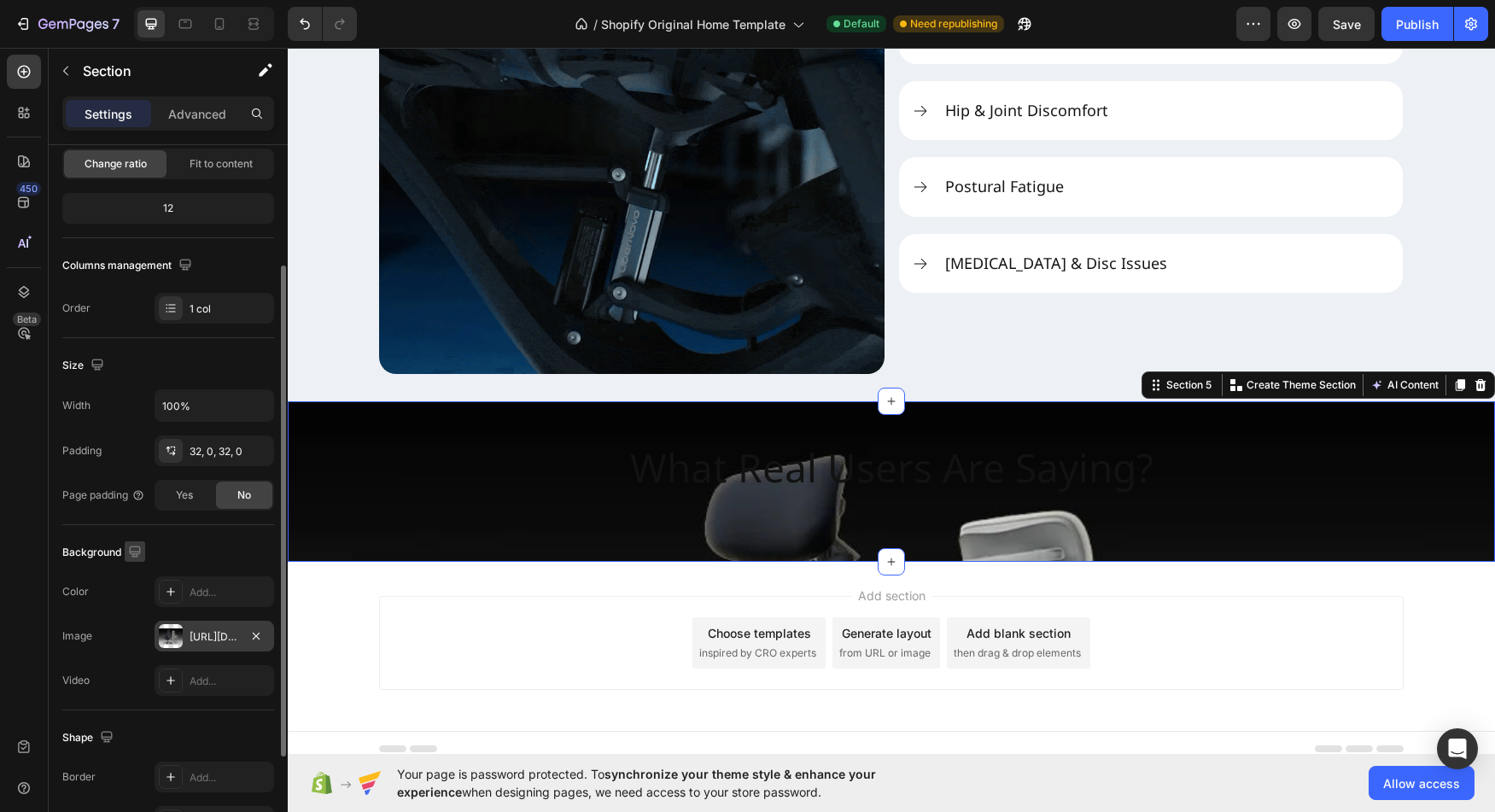
click at [134, 547] on icon "button" at bounding box center [134, 551] width 17 height 17
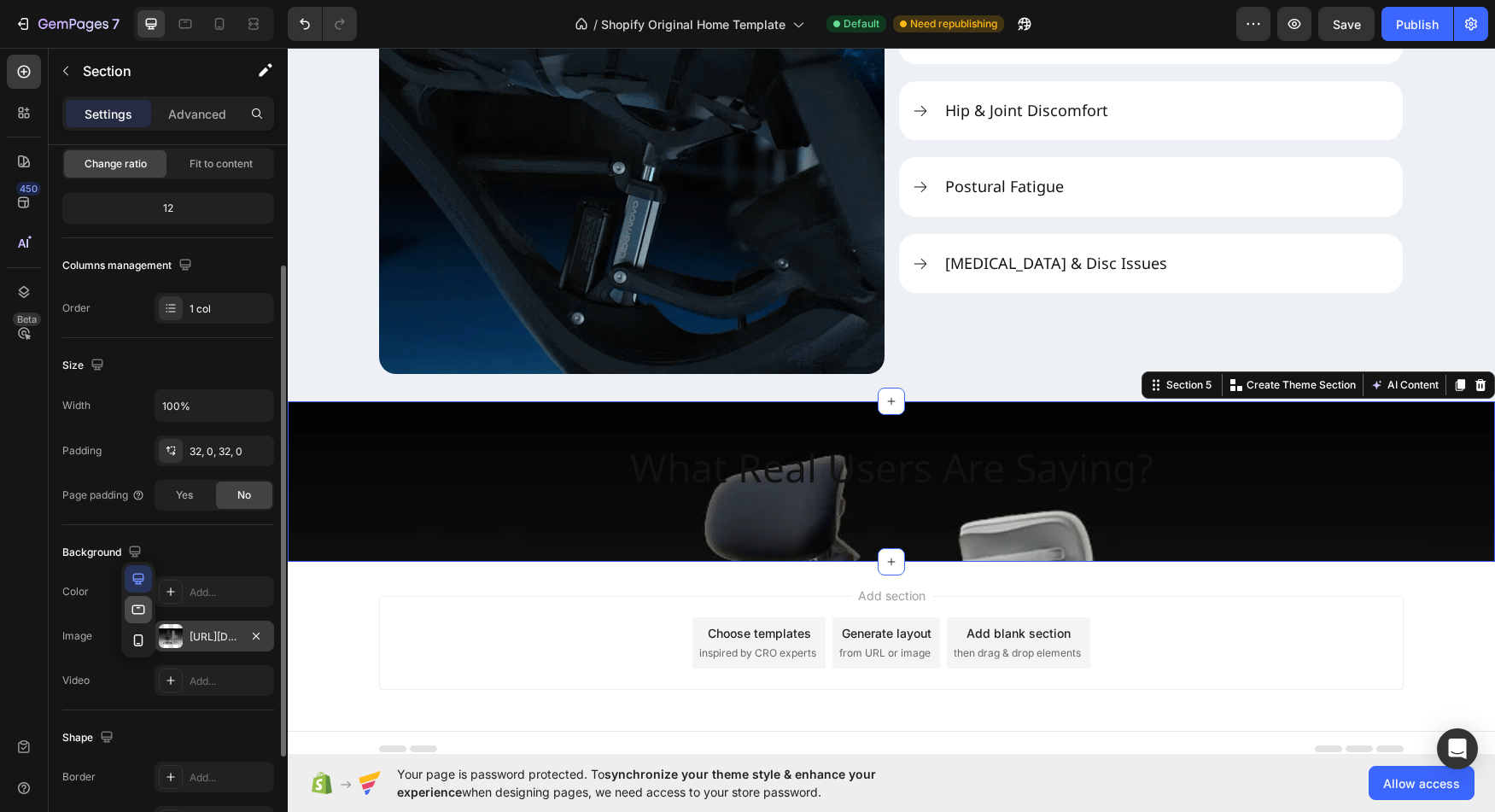
click at [131, 606] on icon "button" at bounding box center [138, 609] width 17 height 17
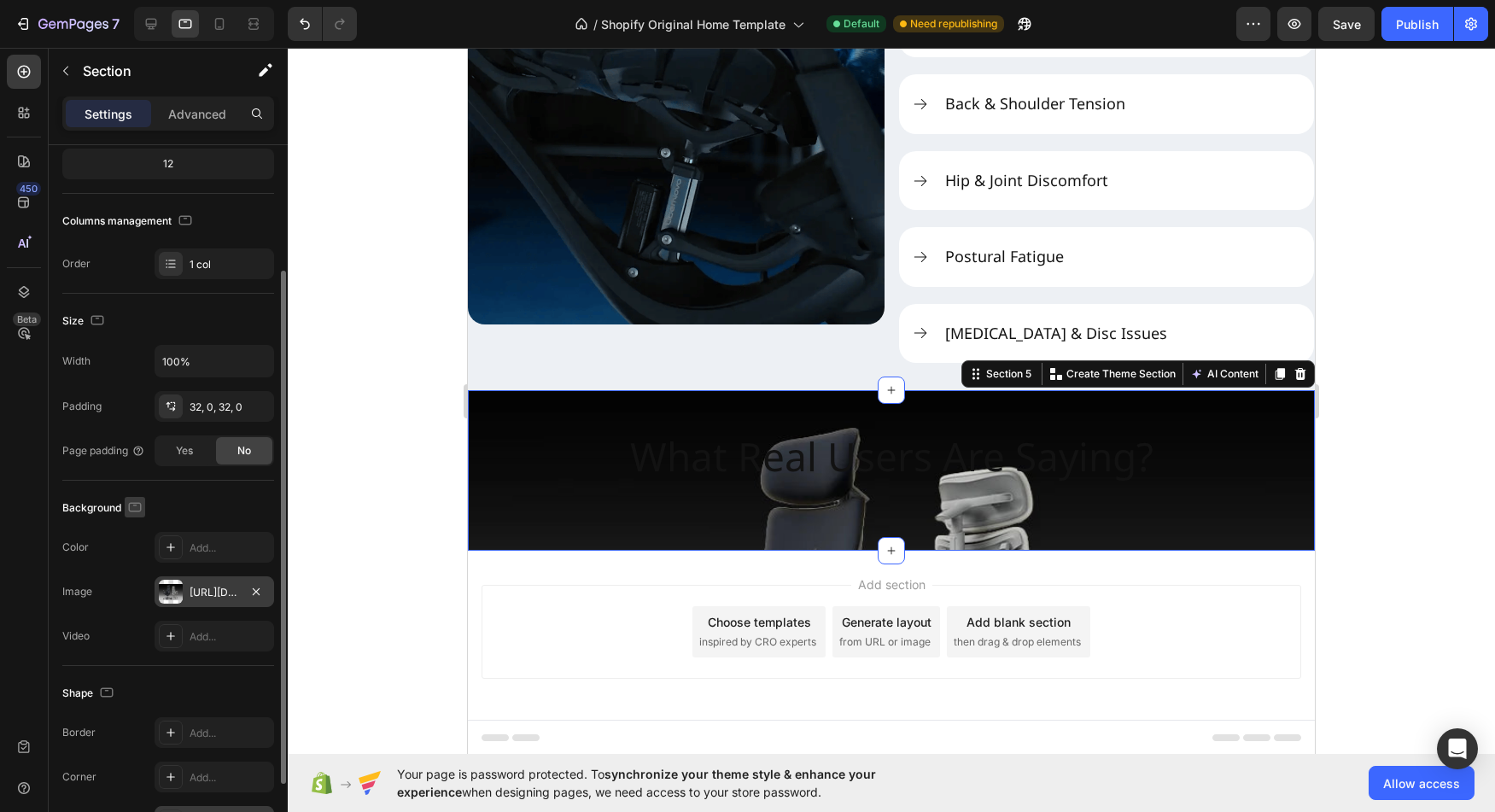
scroll to position [2347, 0]
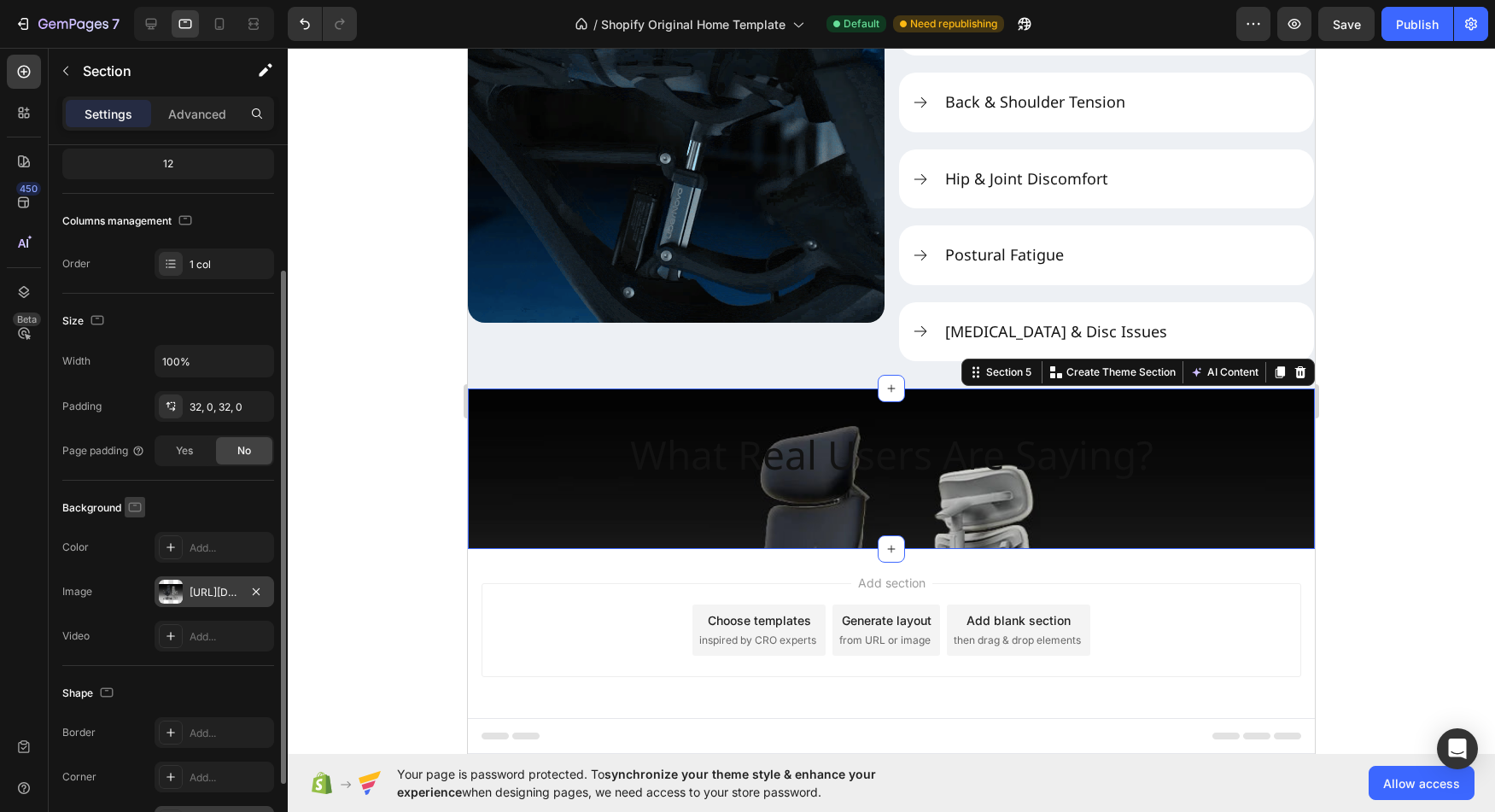
click at [135, 509] on icon "button" at bounding box center [134, 507] width 17 height 17
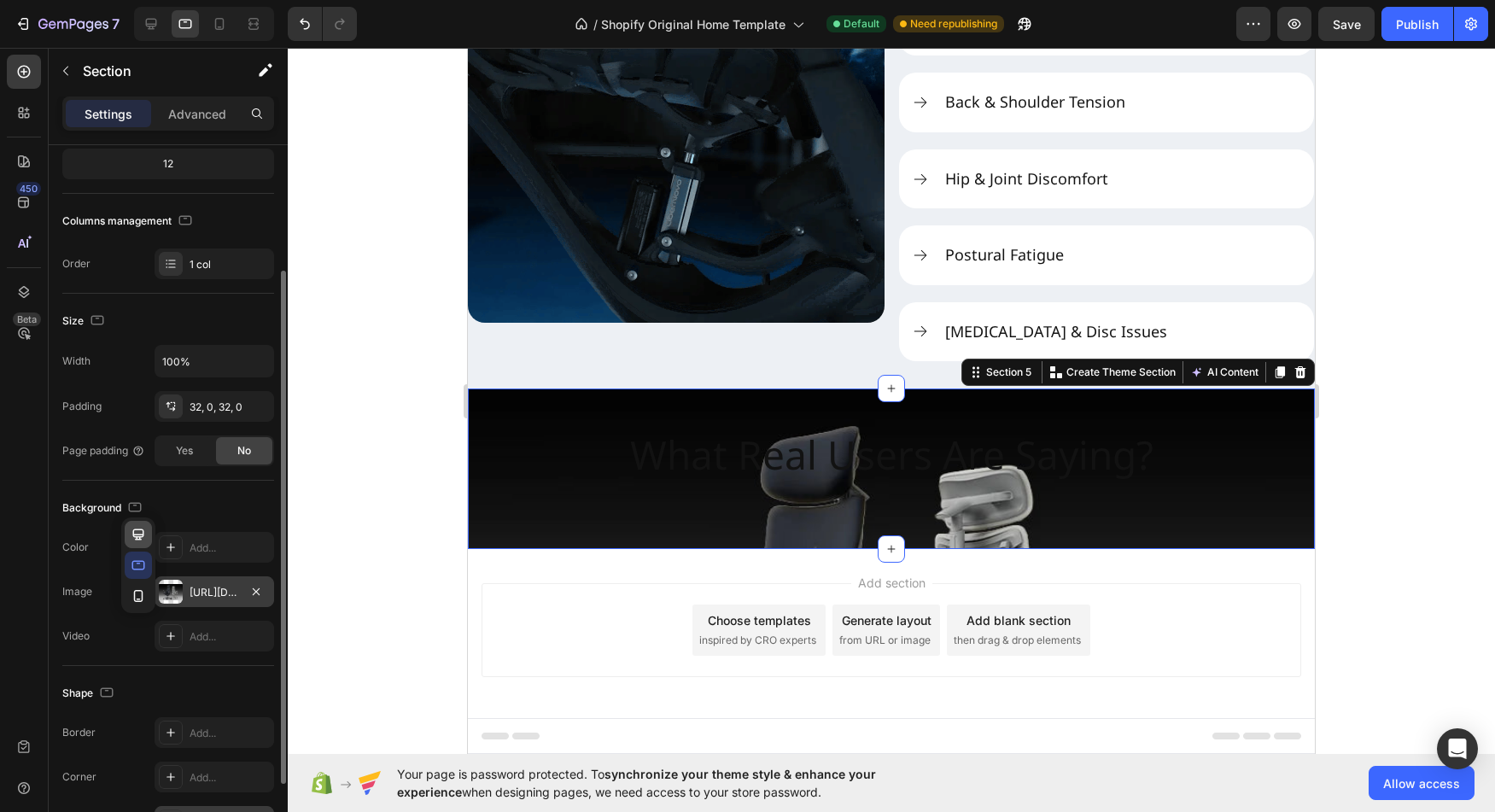
click at [137, 531] on icon "button" at bounding box center [138, 534] width 17 height 17
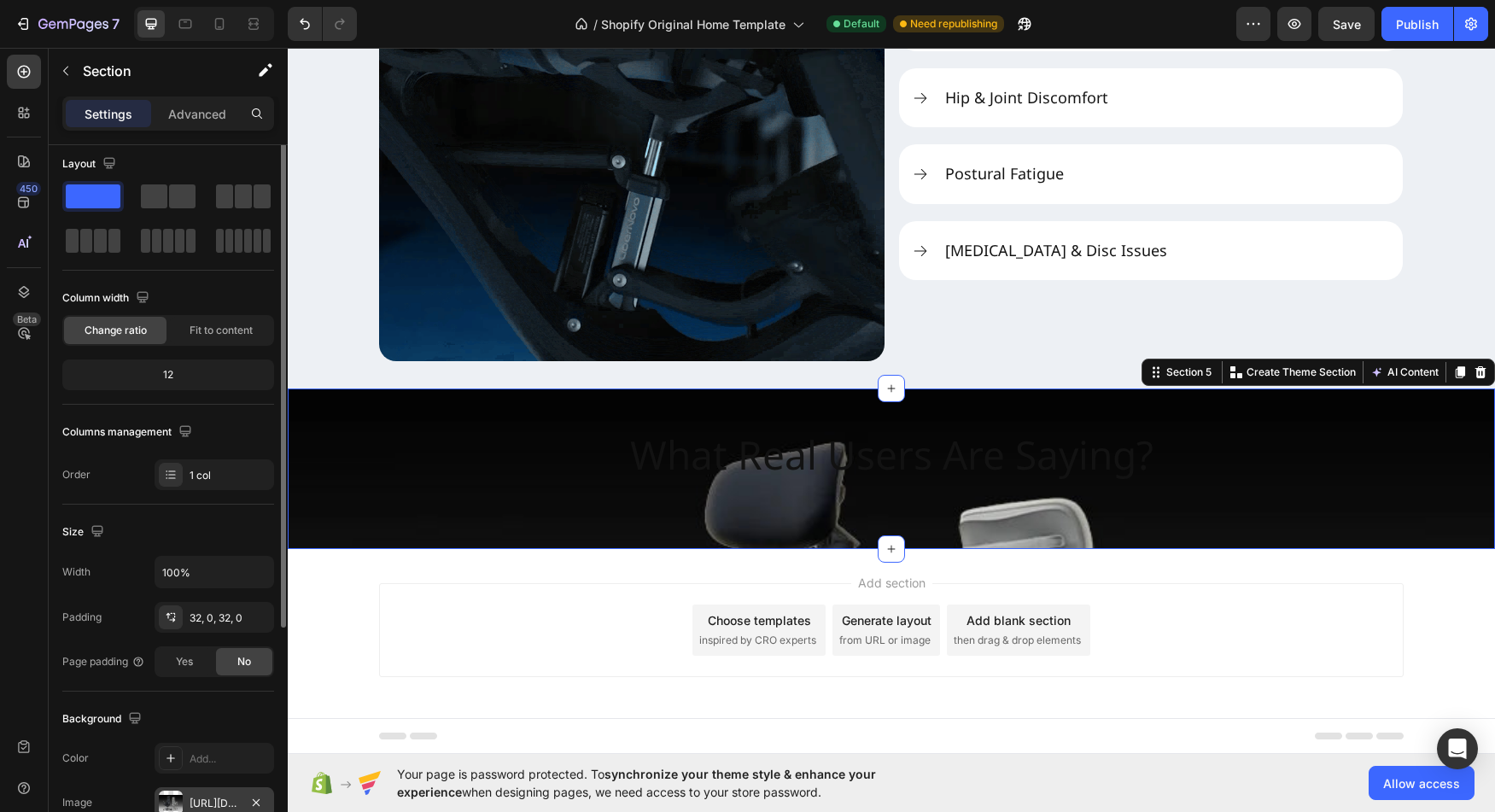
scroll to position [0, 0]
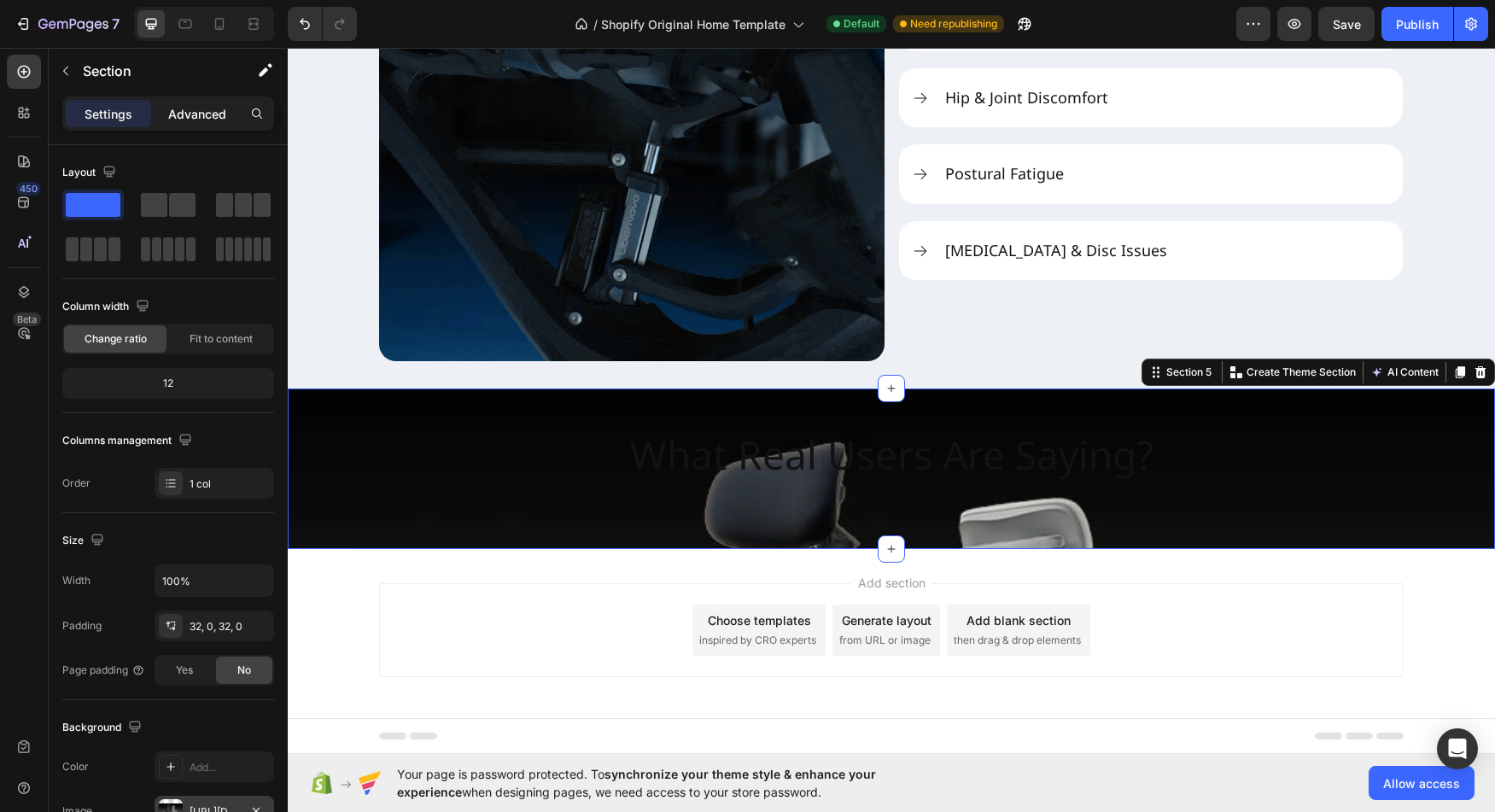
click at [198, 125] on div "Advanced" at bounding box center [196, 113] width 85 height 27
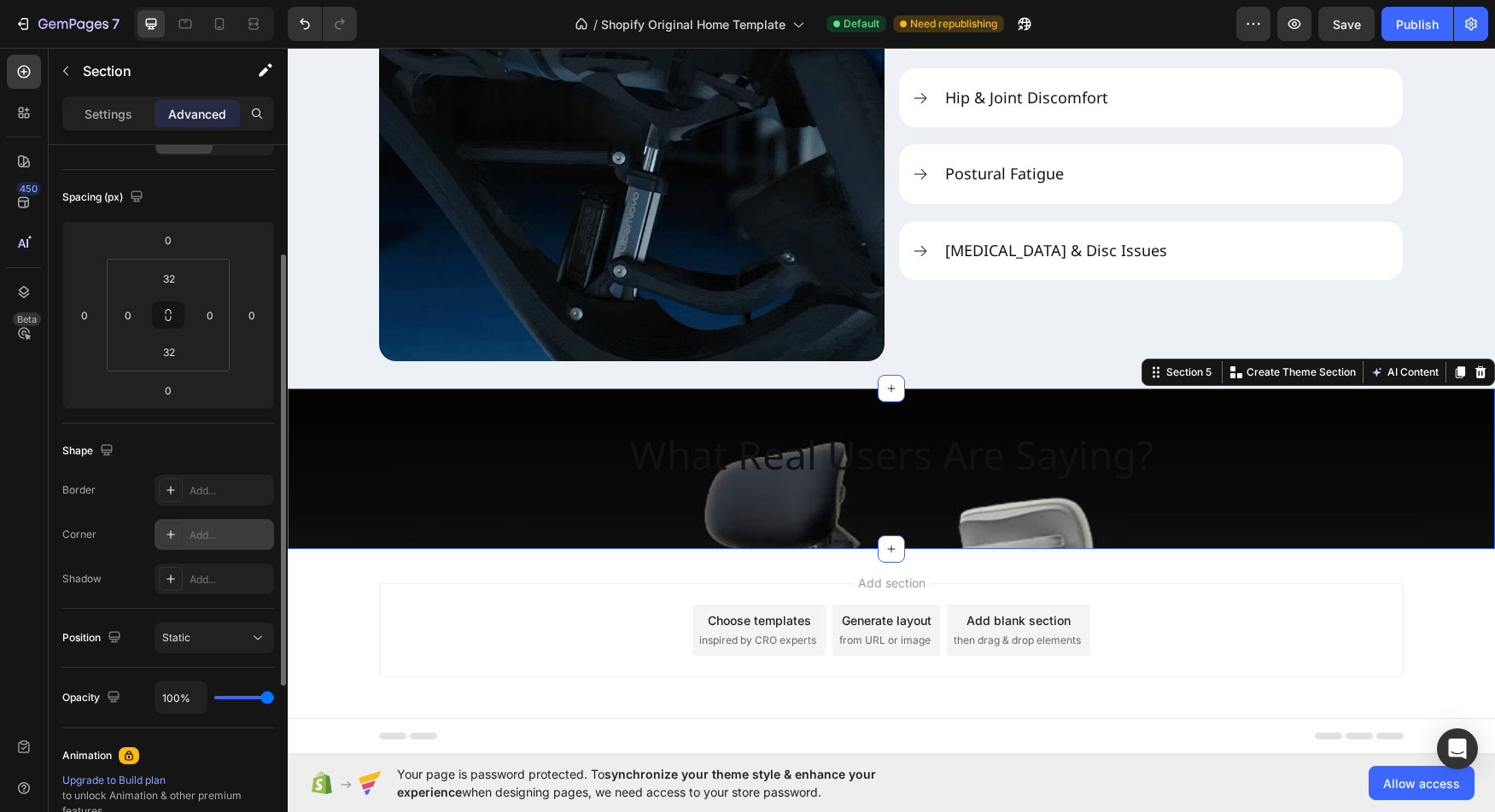
scroll to position [169, 0]
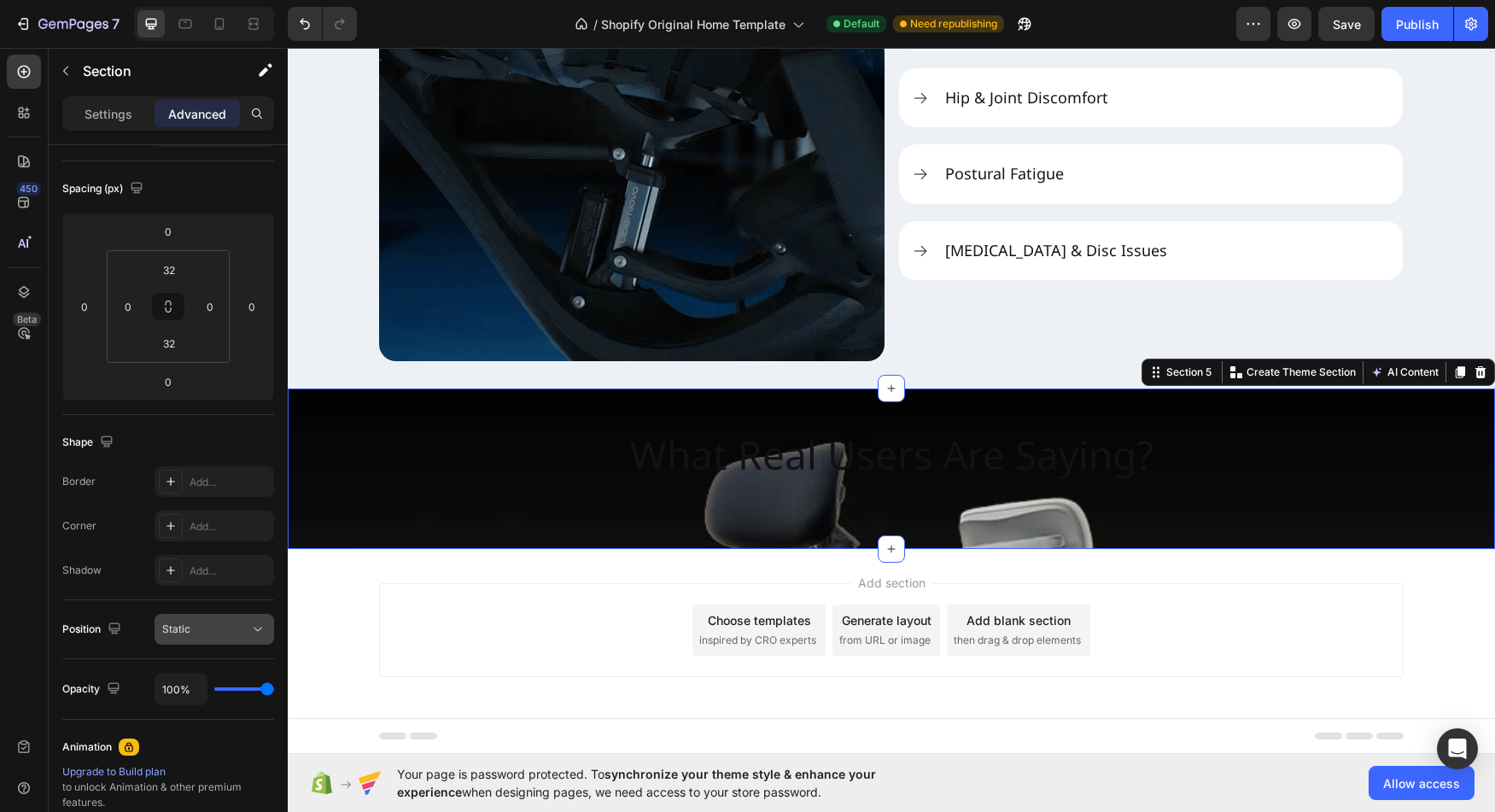
click at [240, 638] on button "Static" at bounding box center [214, 629] width 120 height 31
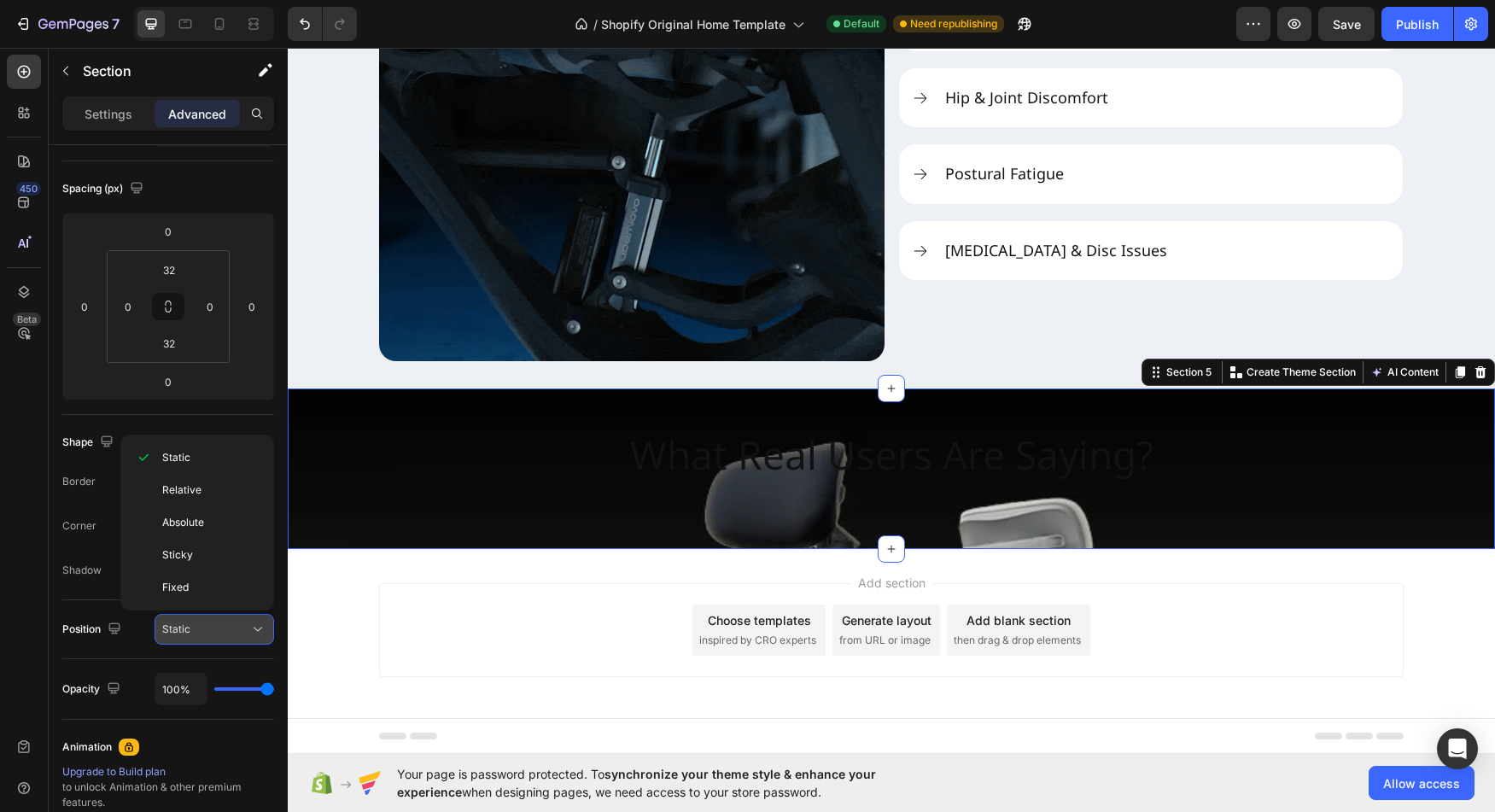
click at [255, 633] on icon at bounding box center [258, 628] width 17 height 17
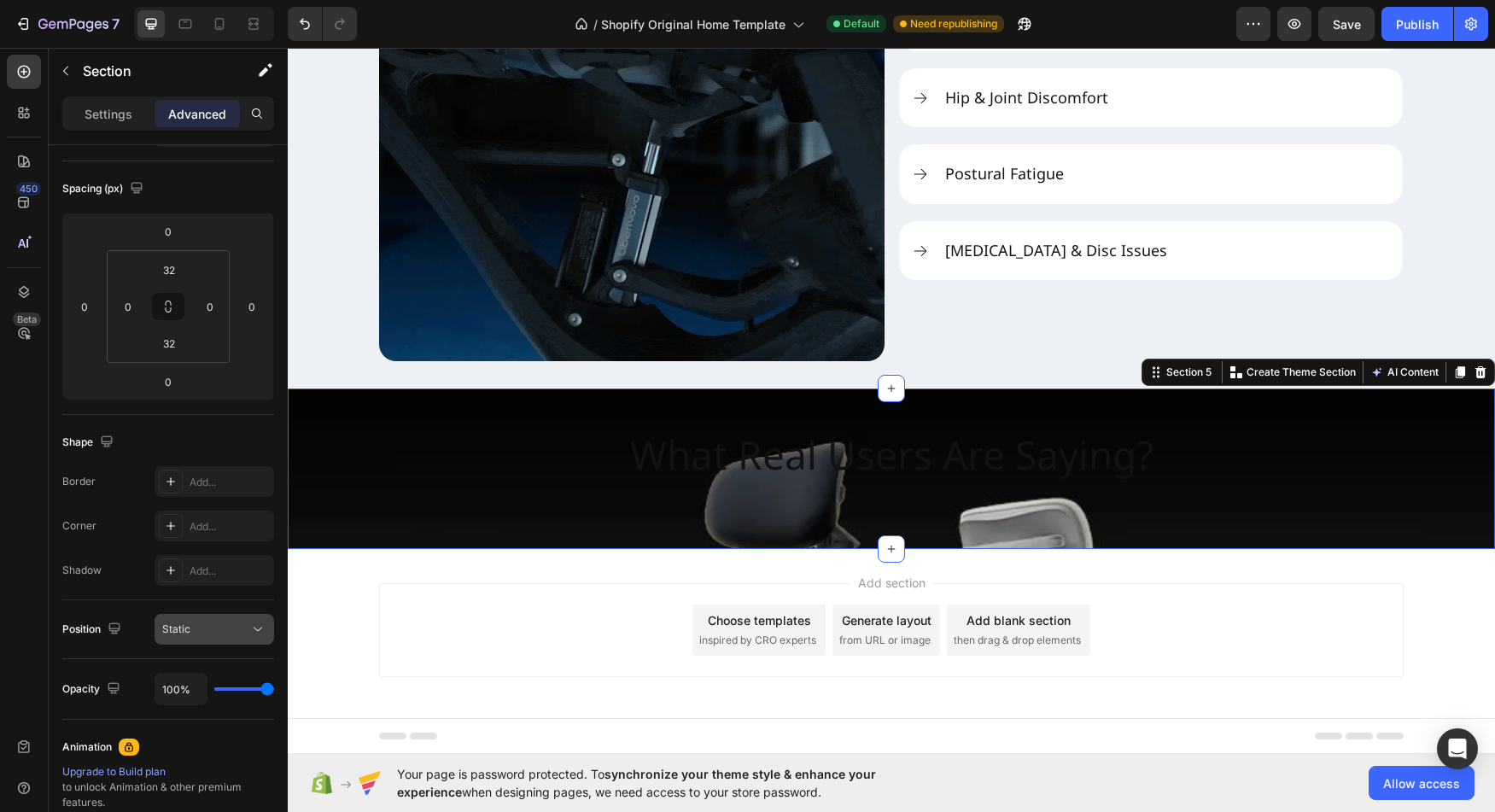
click at [255, 633] on icon at bounding box center [258, 628] width 17 height 17
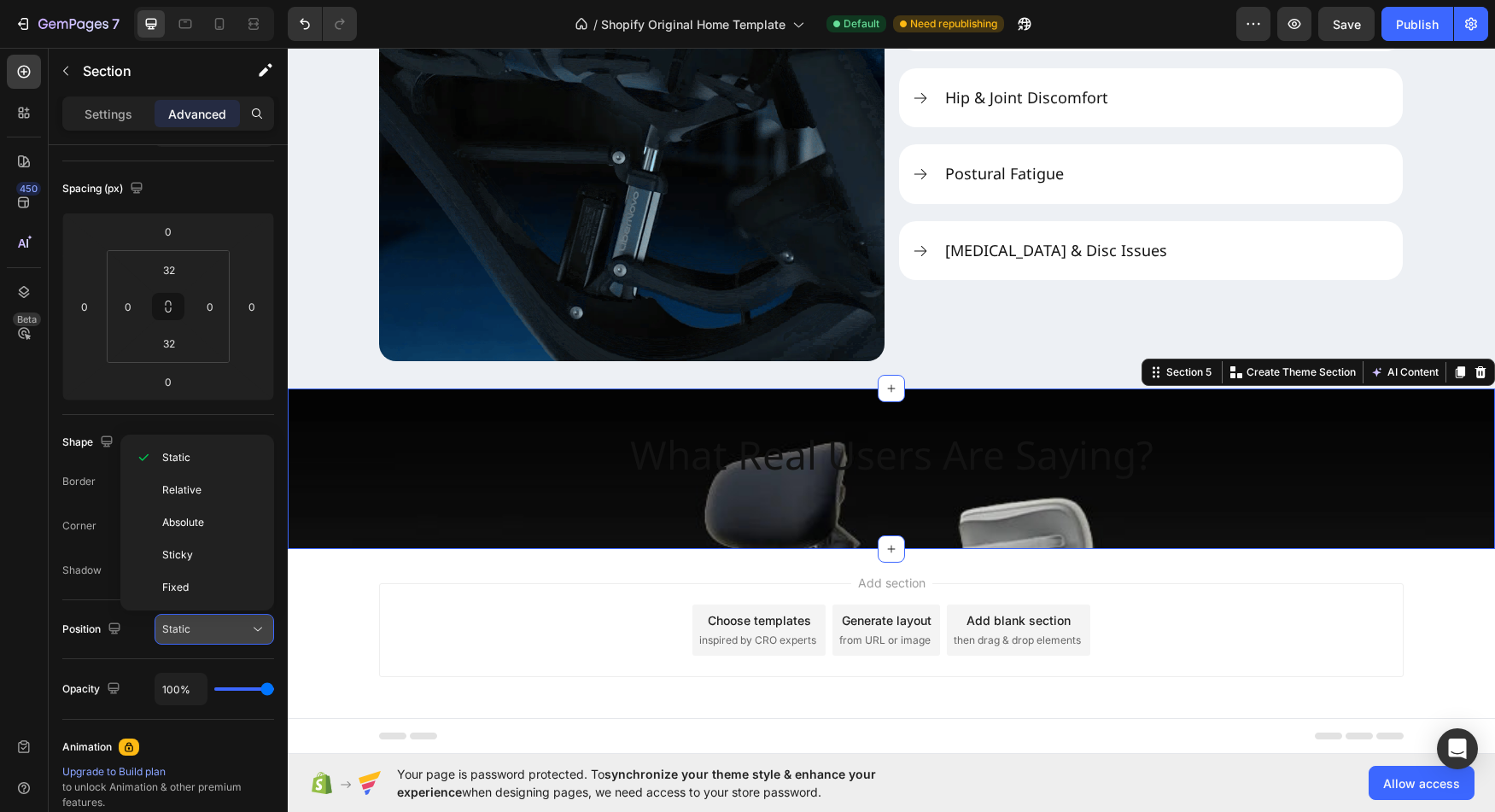
click at [255, 633] on icon at bounding box center [258, 628] width 17 height 17
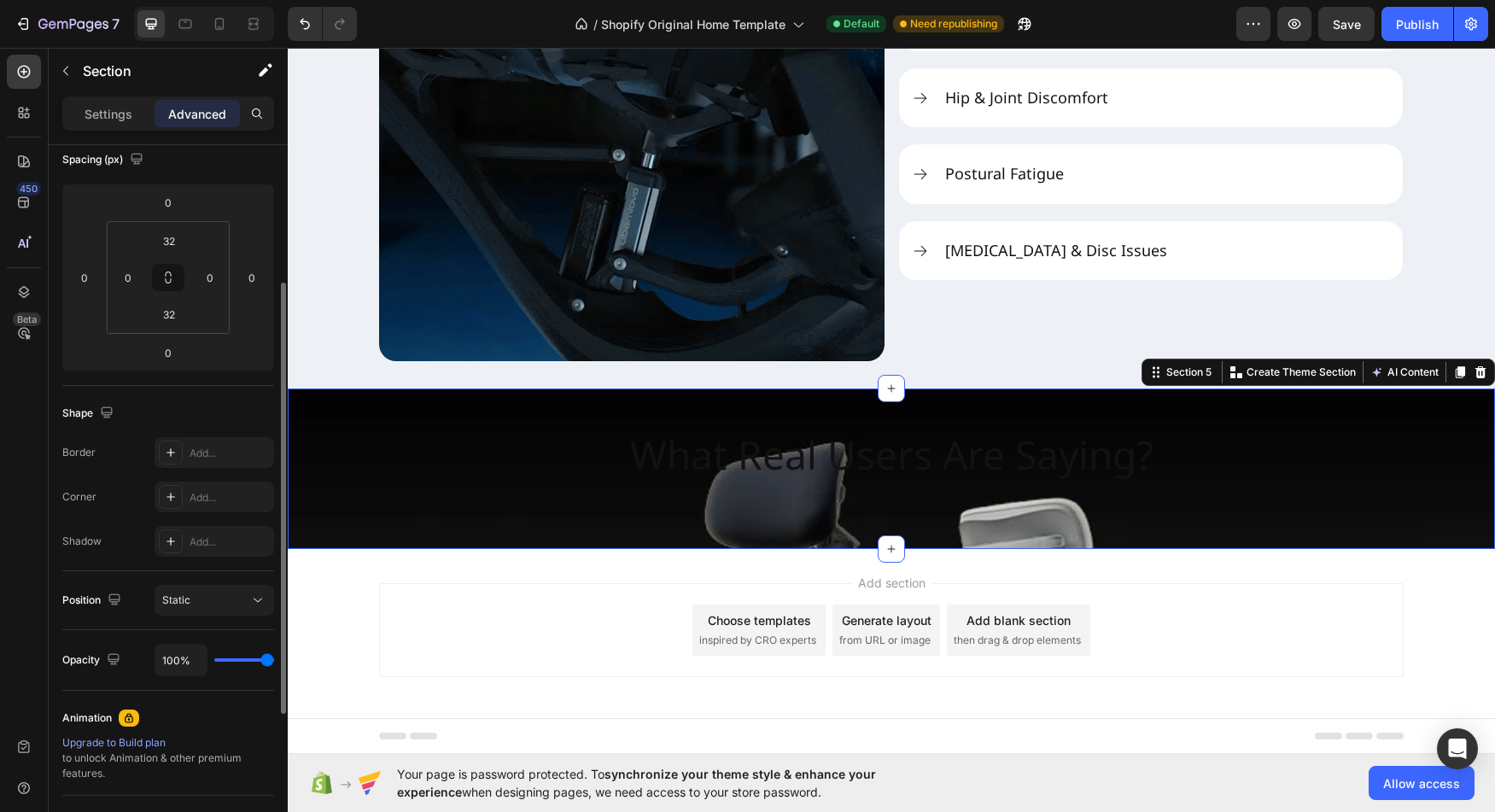
scroll to position [209, 0]
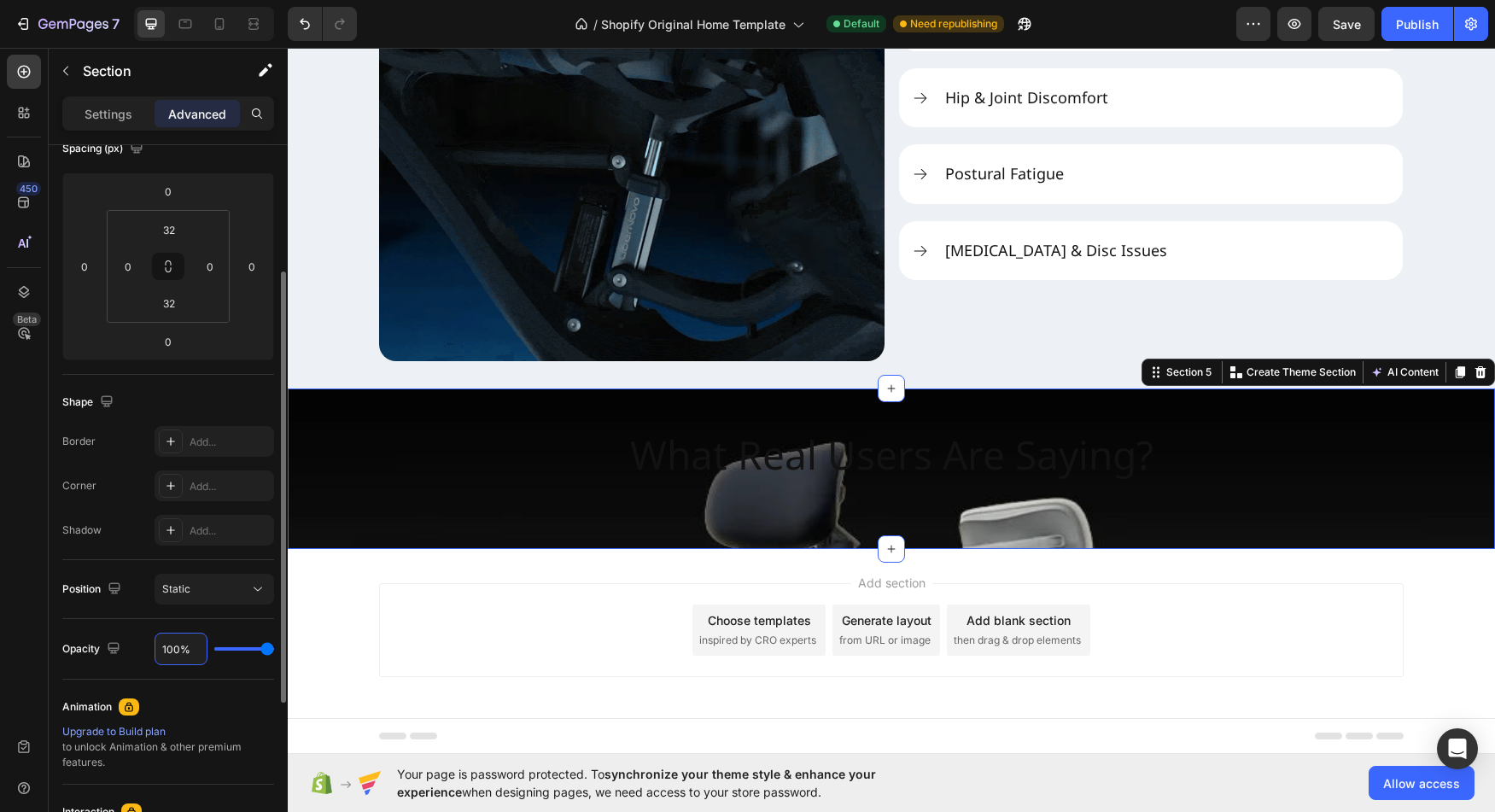
click at [191, 652] on input "100%" at bounding box center [181, 649] width 51 height 31
click at [250, 653] on div "100%" at bounding box center [214, 649] width 120 height 33
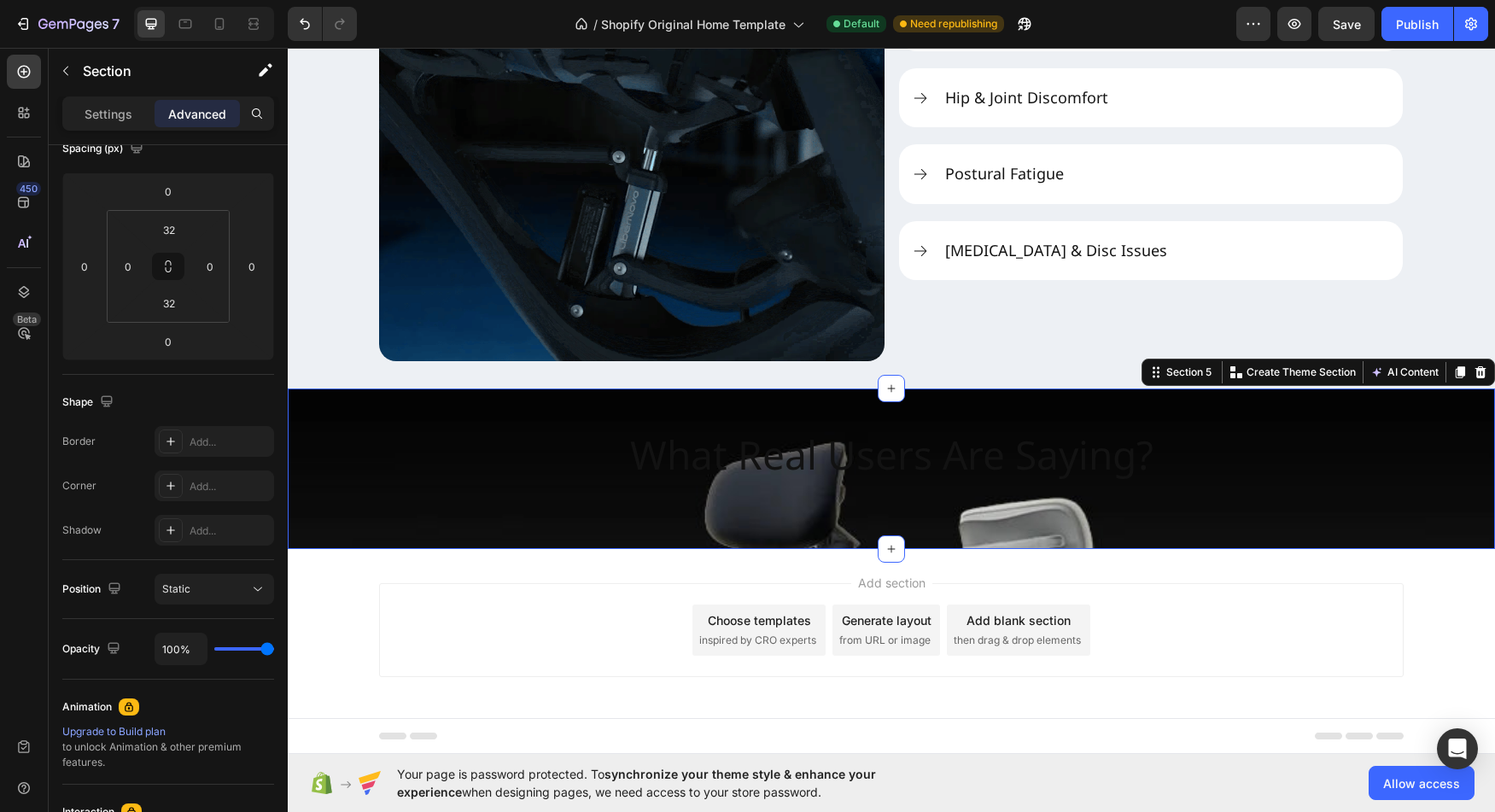
click at [239, 653] on div "100%" at bounding box center [214, 649] width 120 height 33
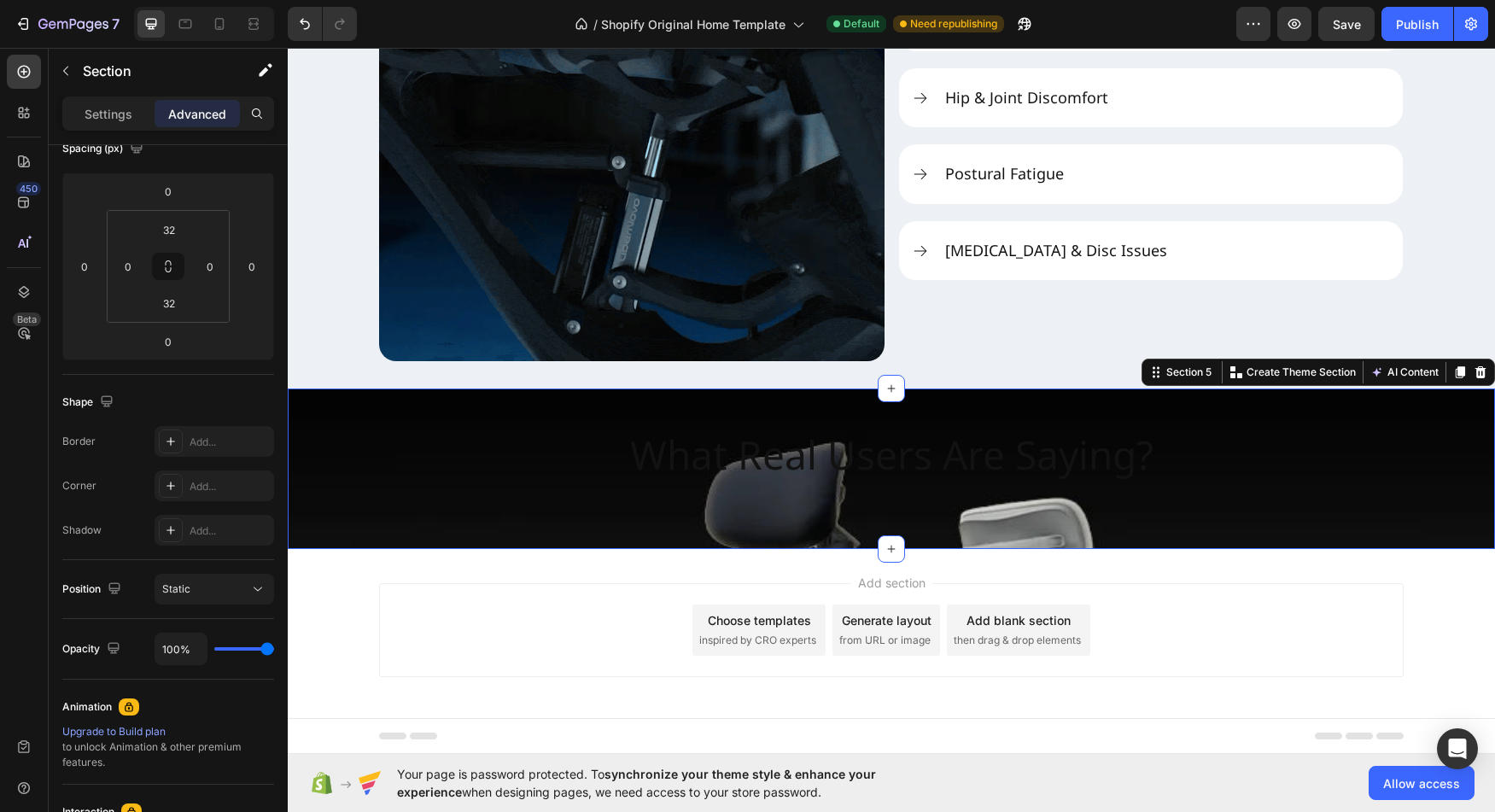
type input "38%"
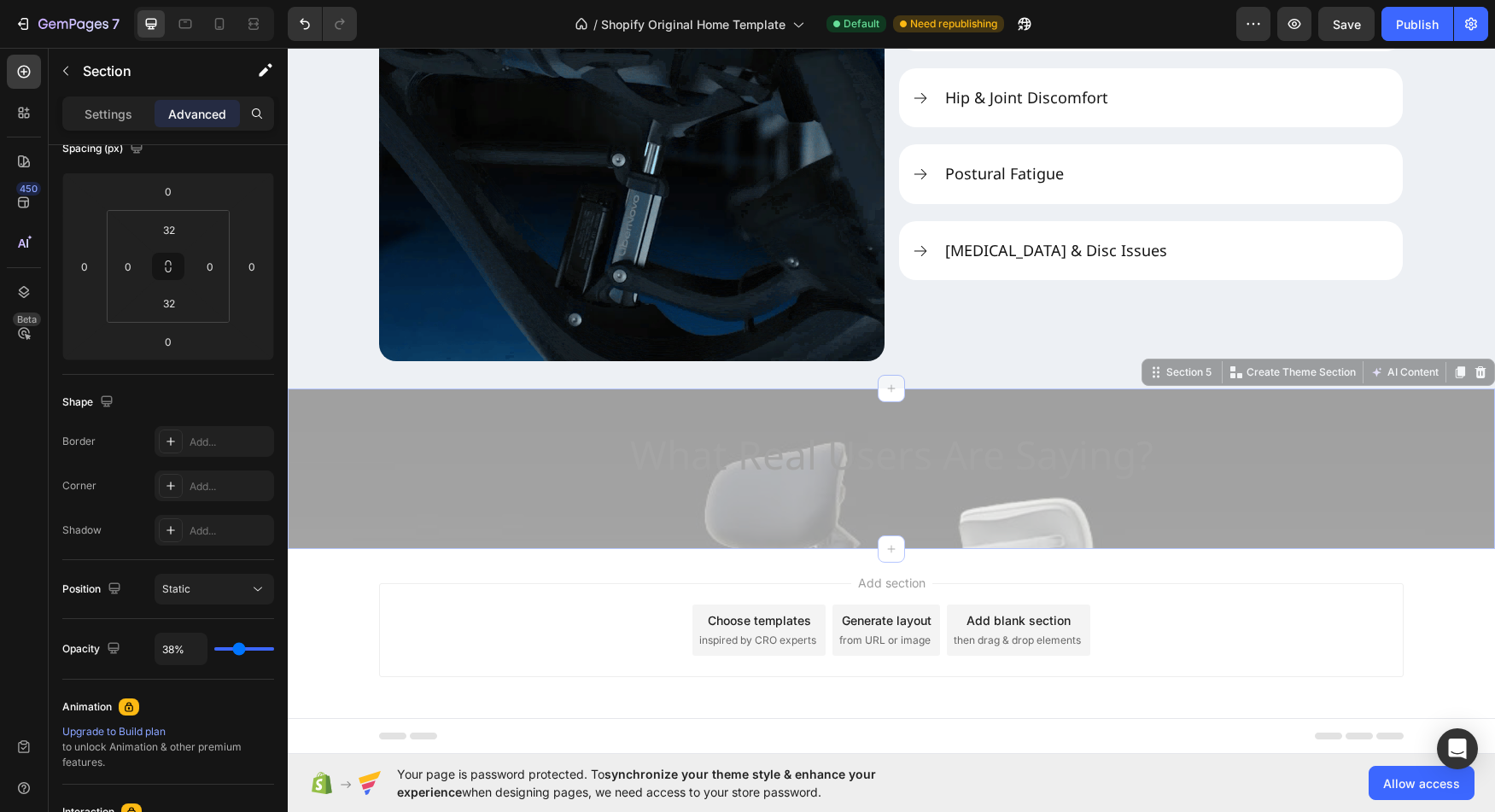
type input "38"
click at [239, 649] on input "range" at bounding box center [244, 649] width 59 height 4
type input "33%"
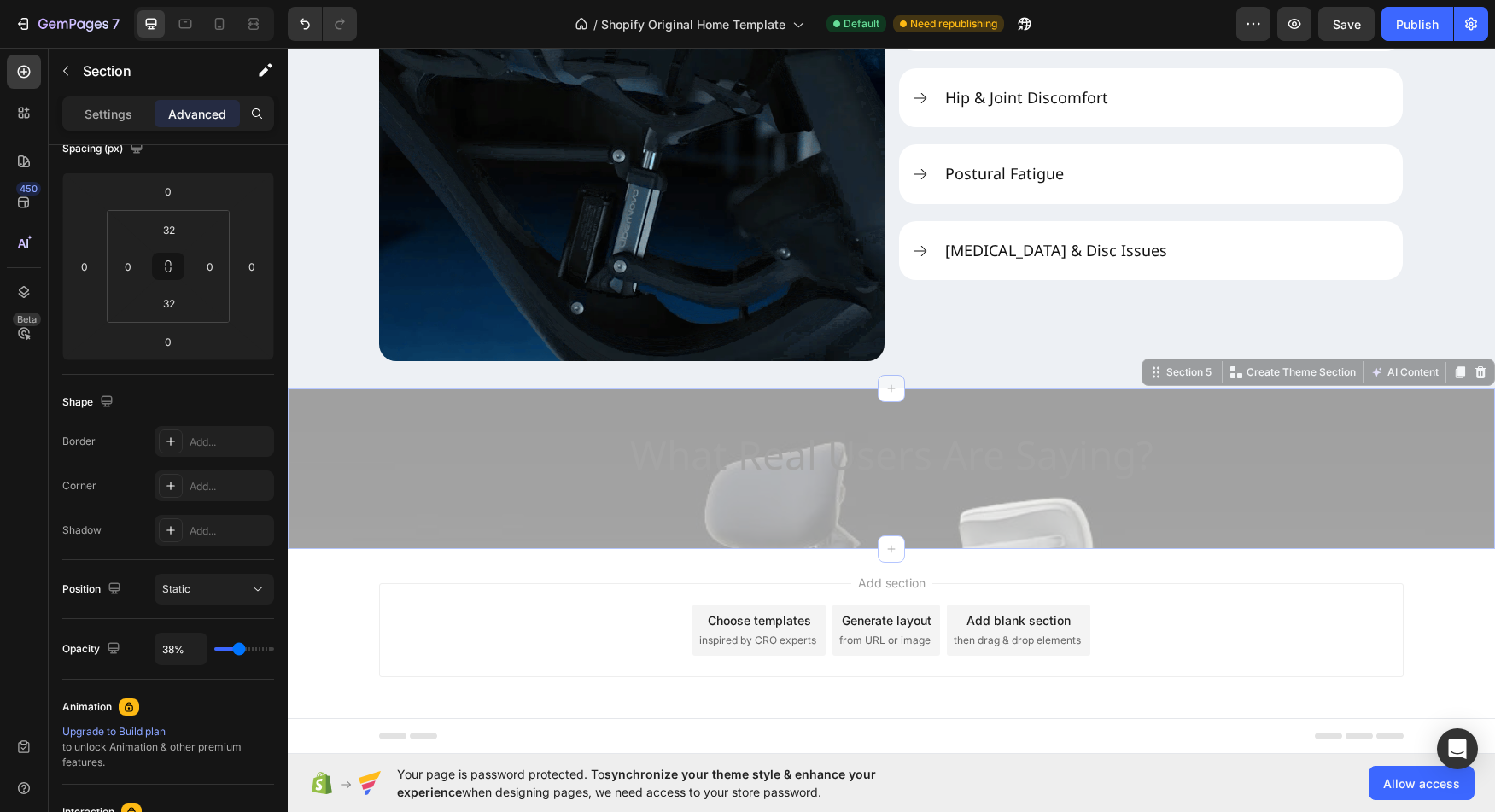
type input "33"
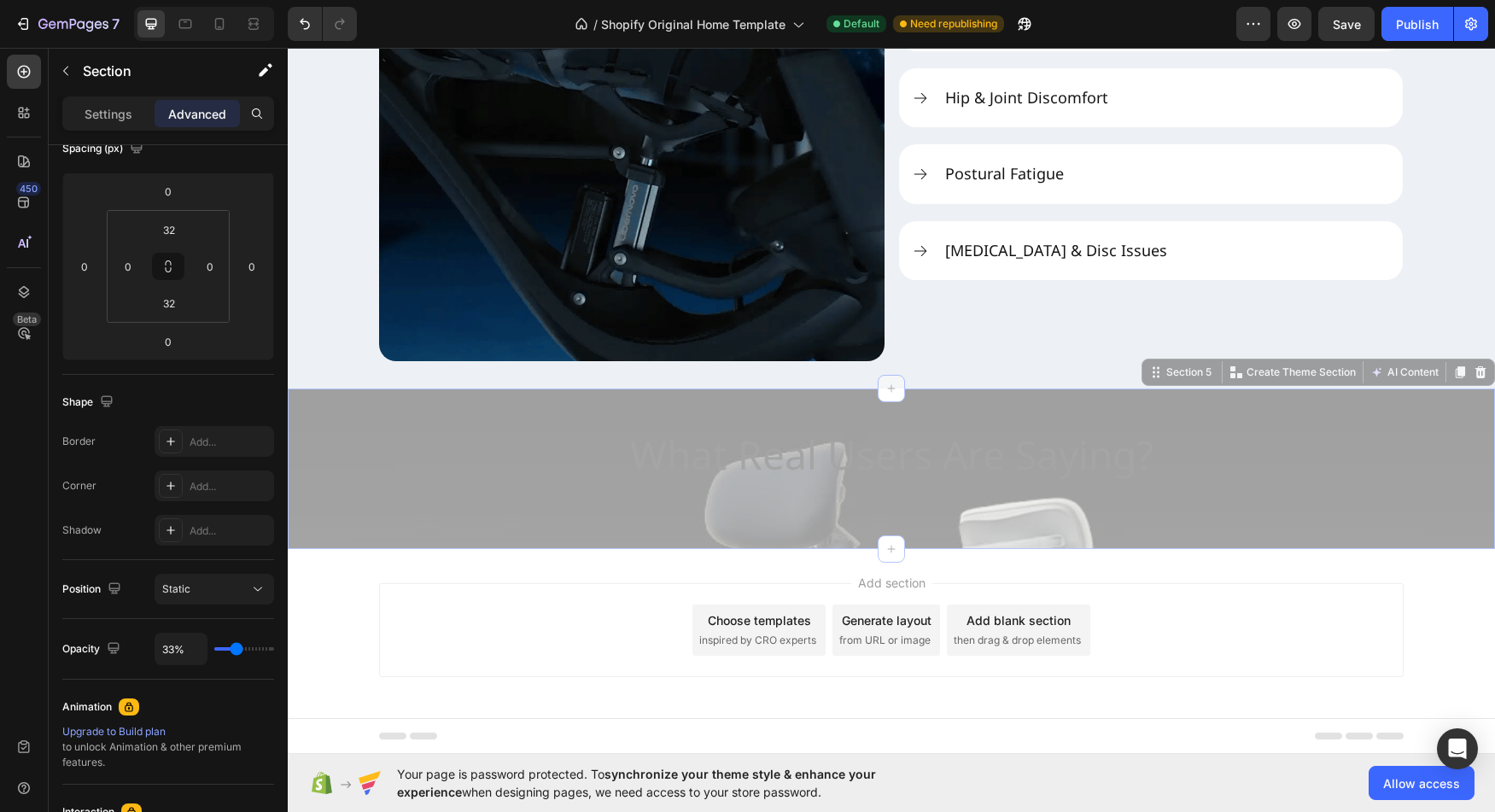
type input "35%"
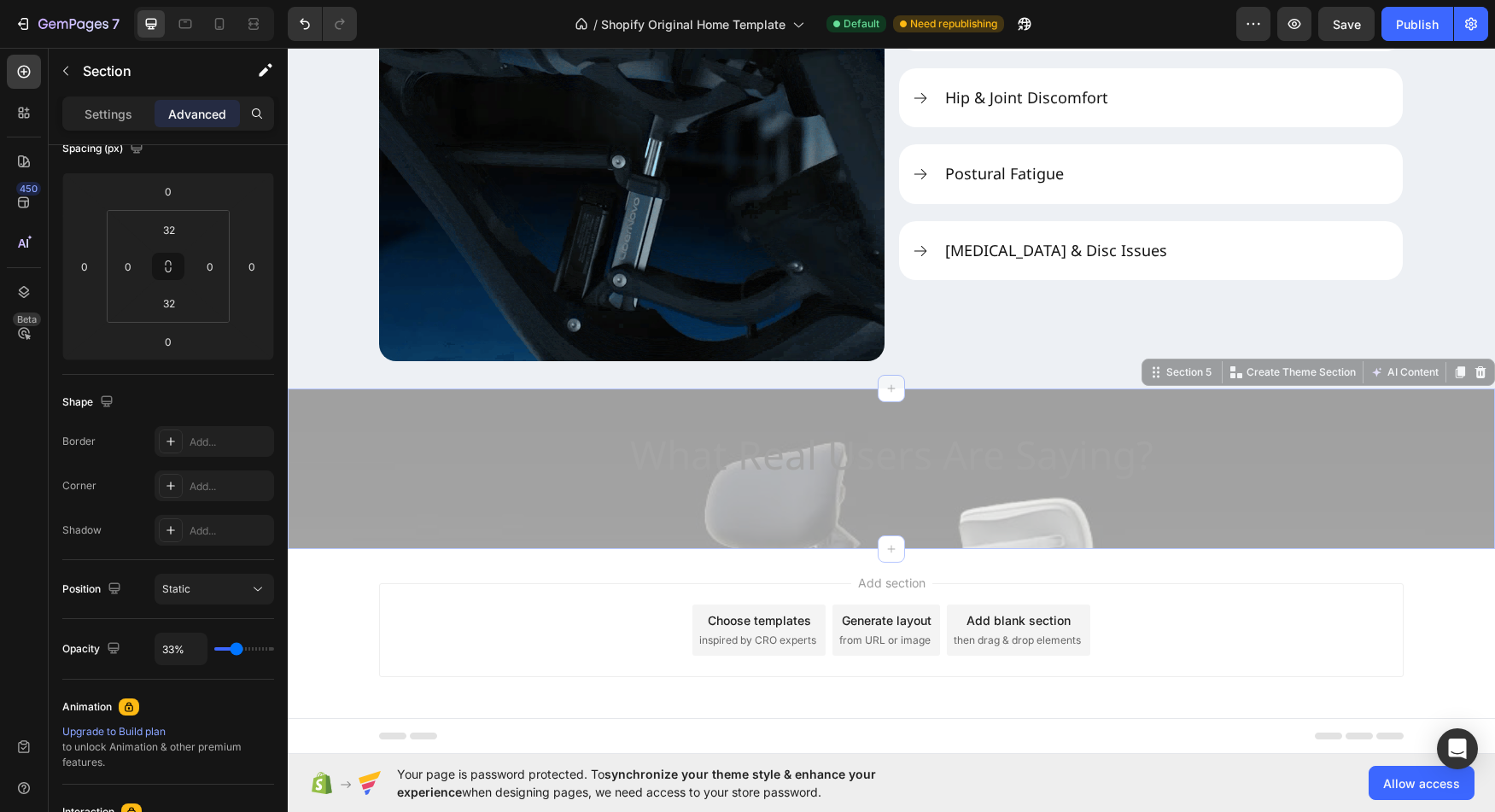
type input "35"
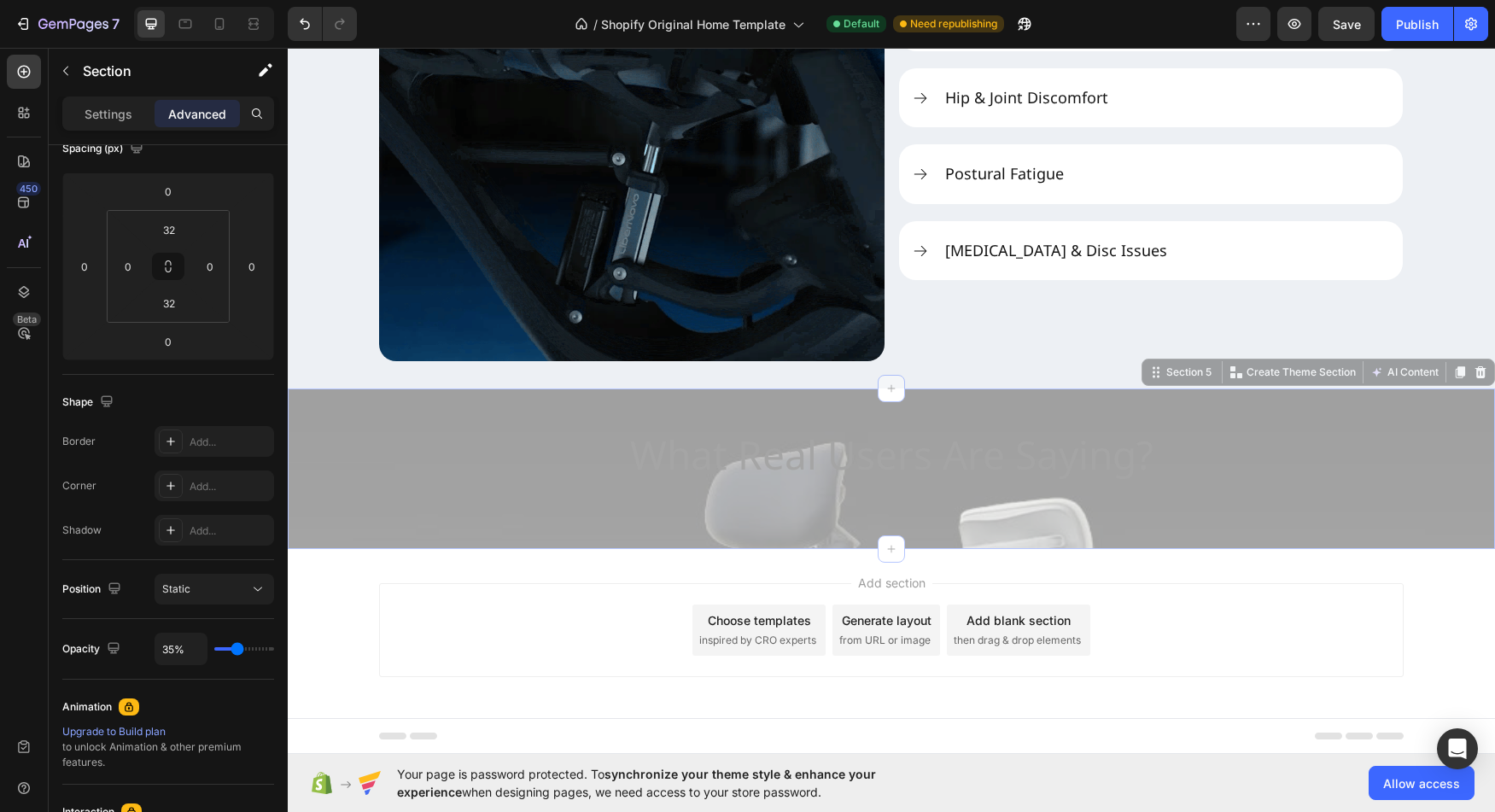
type input "37%"
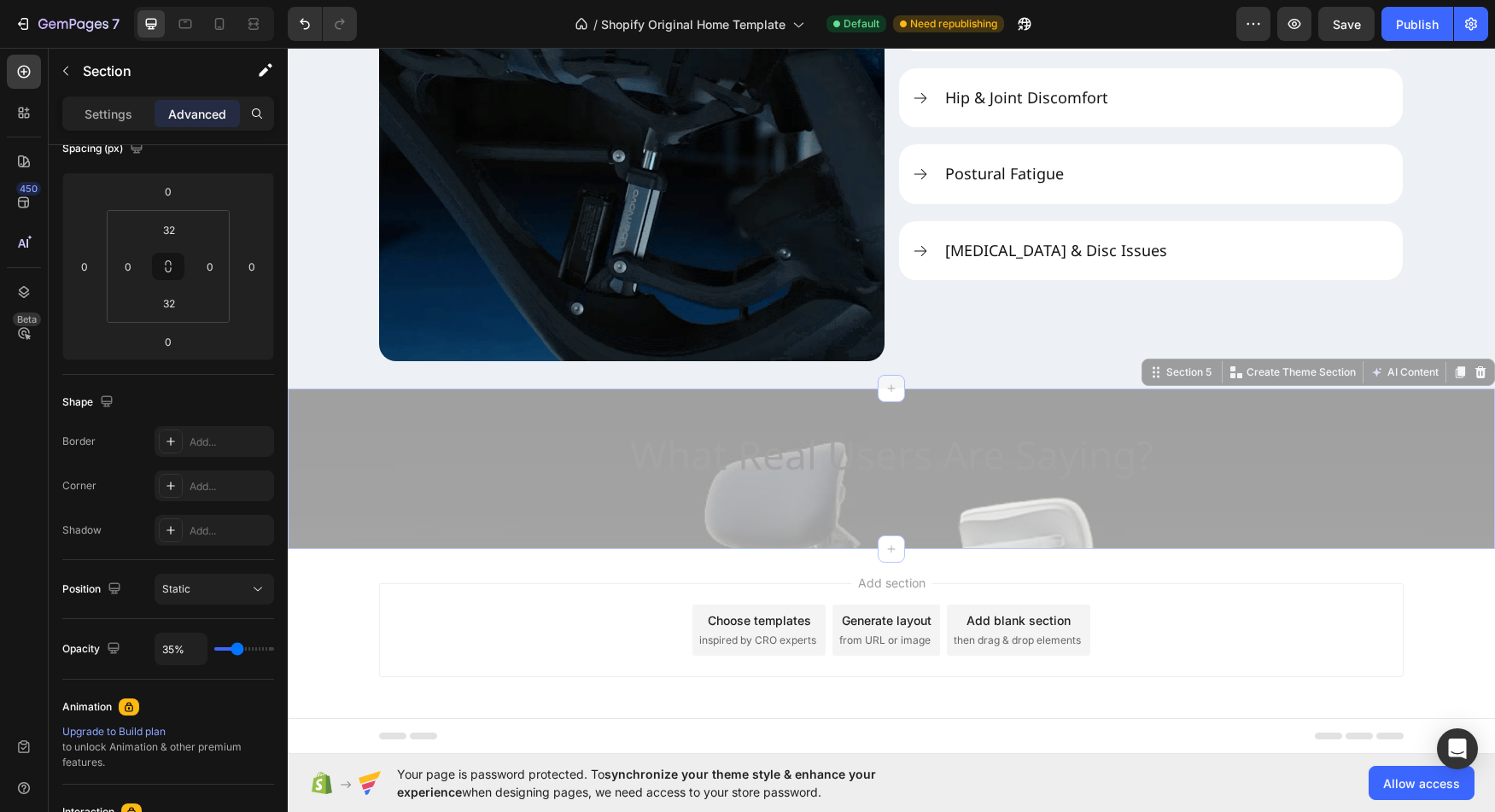
type input "37"
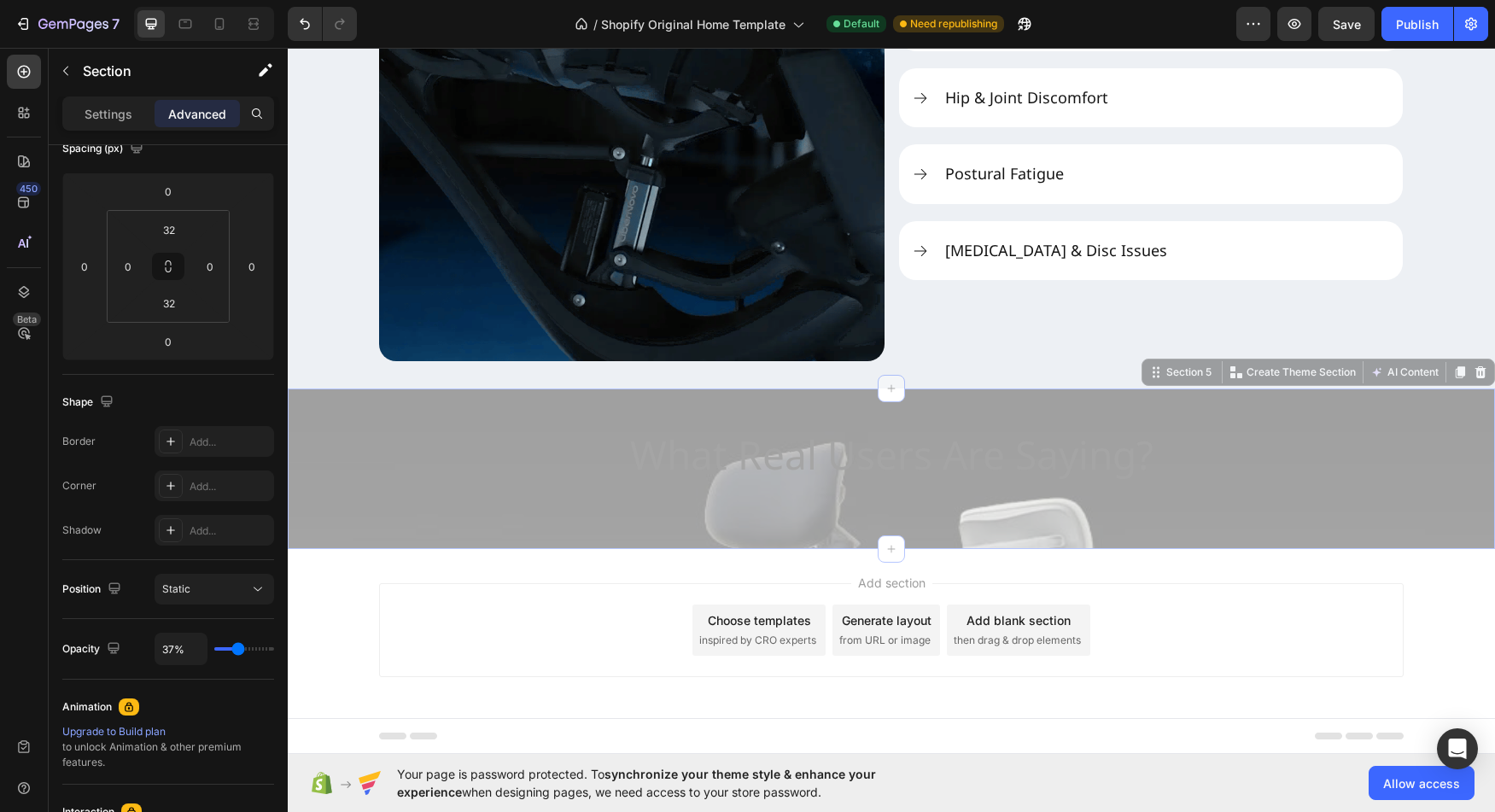
type input "38%"
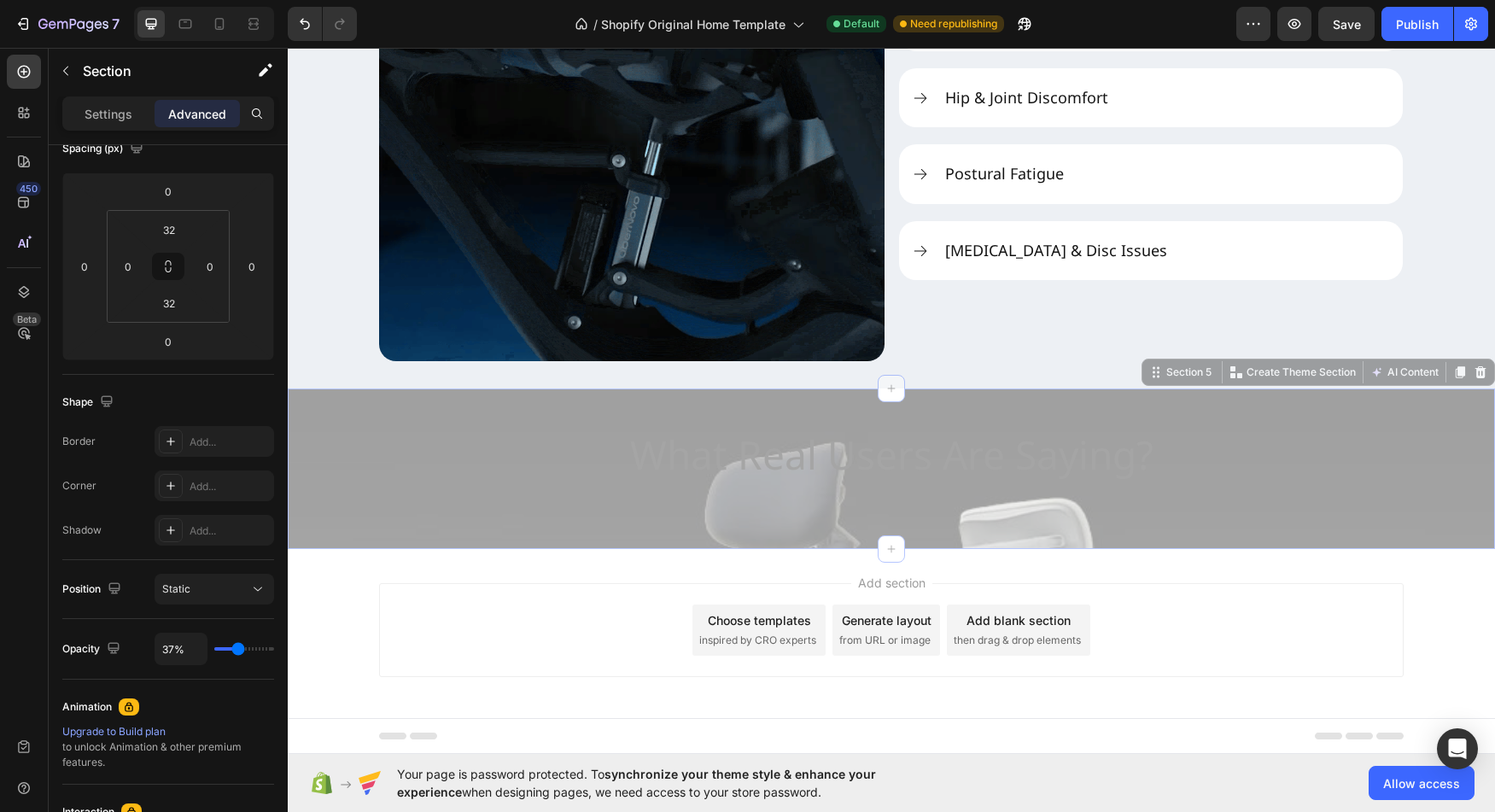
type input "38"
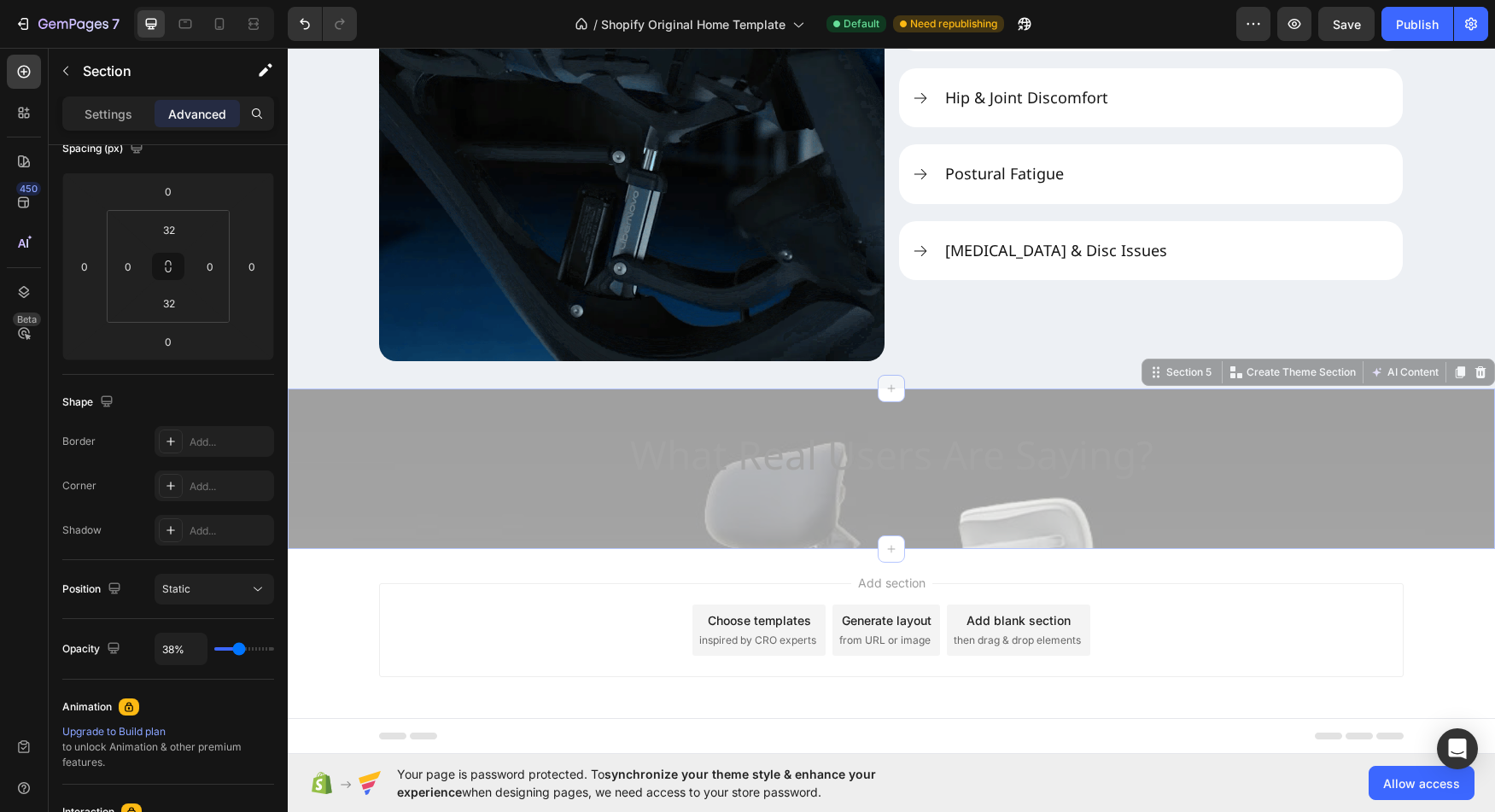
type input "52%"
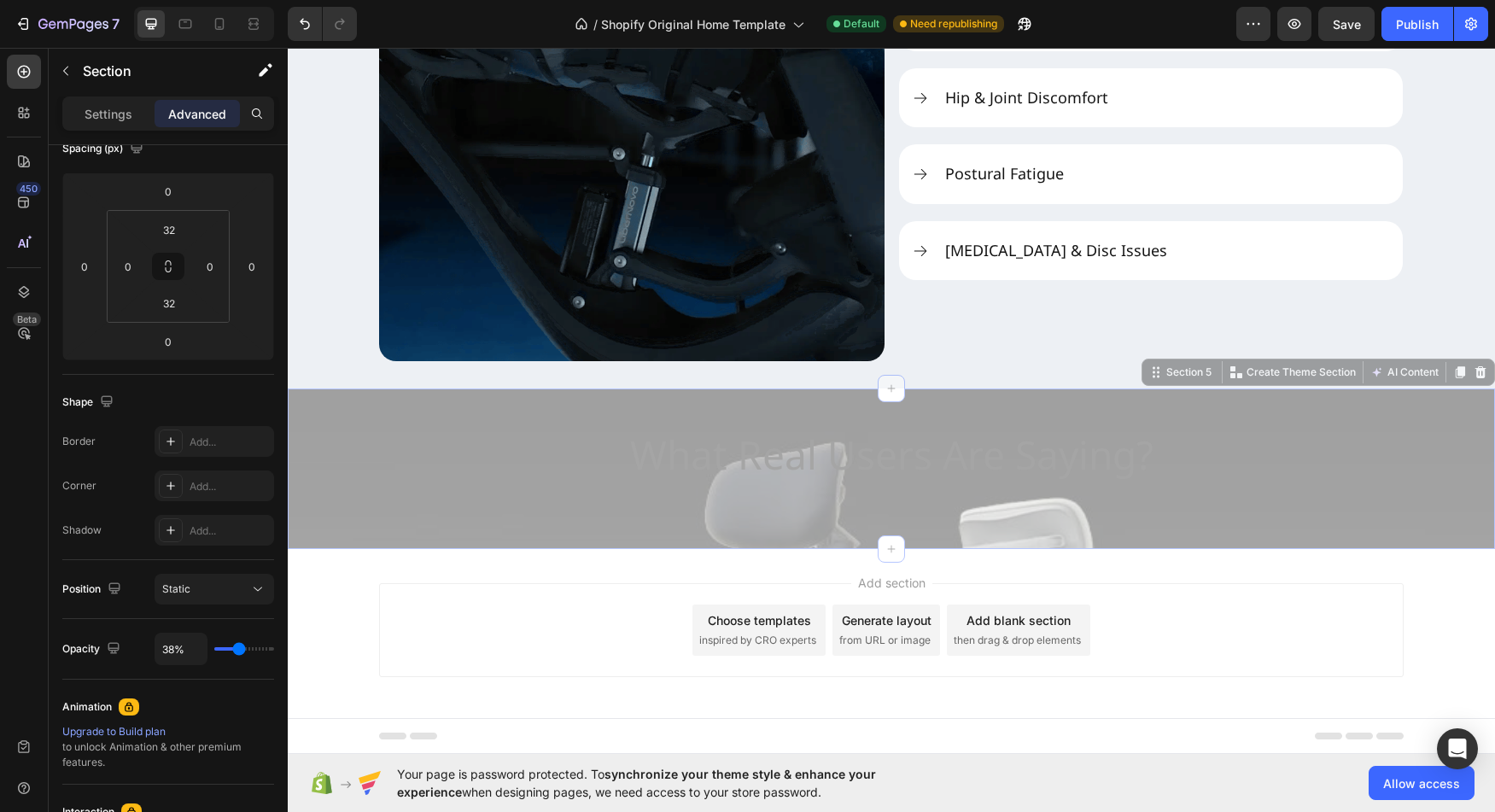
type input "52"
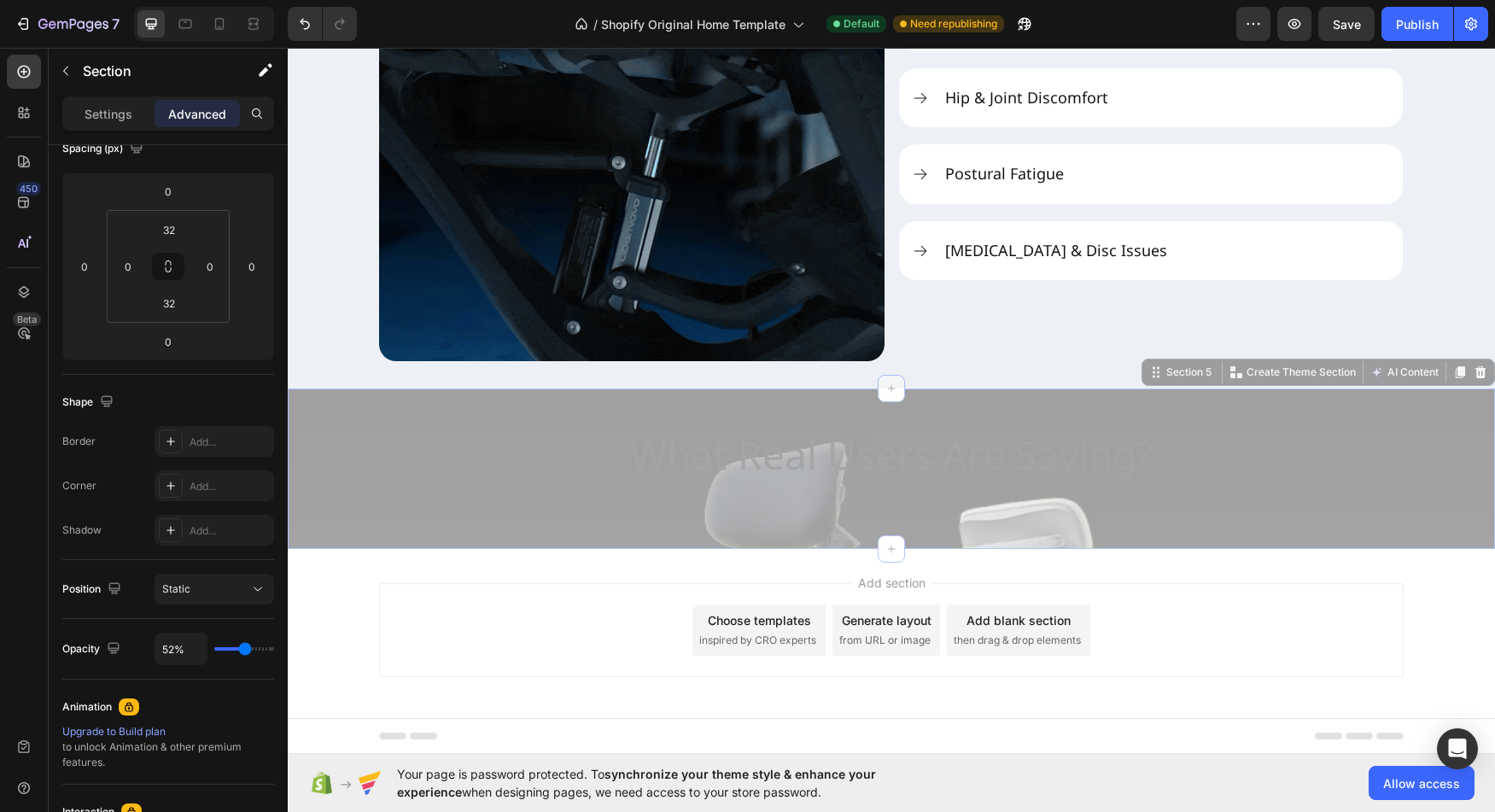
type input "62%"
type input "62"
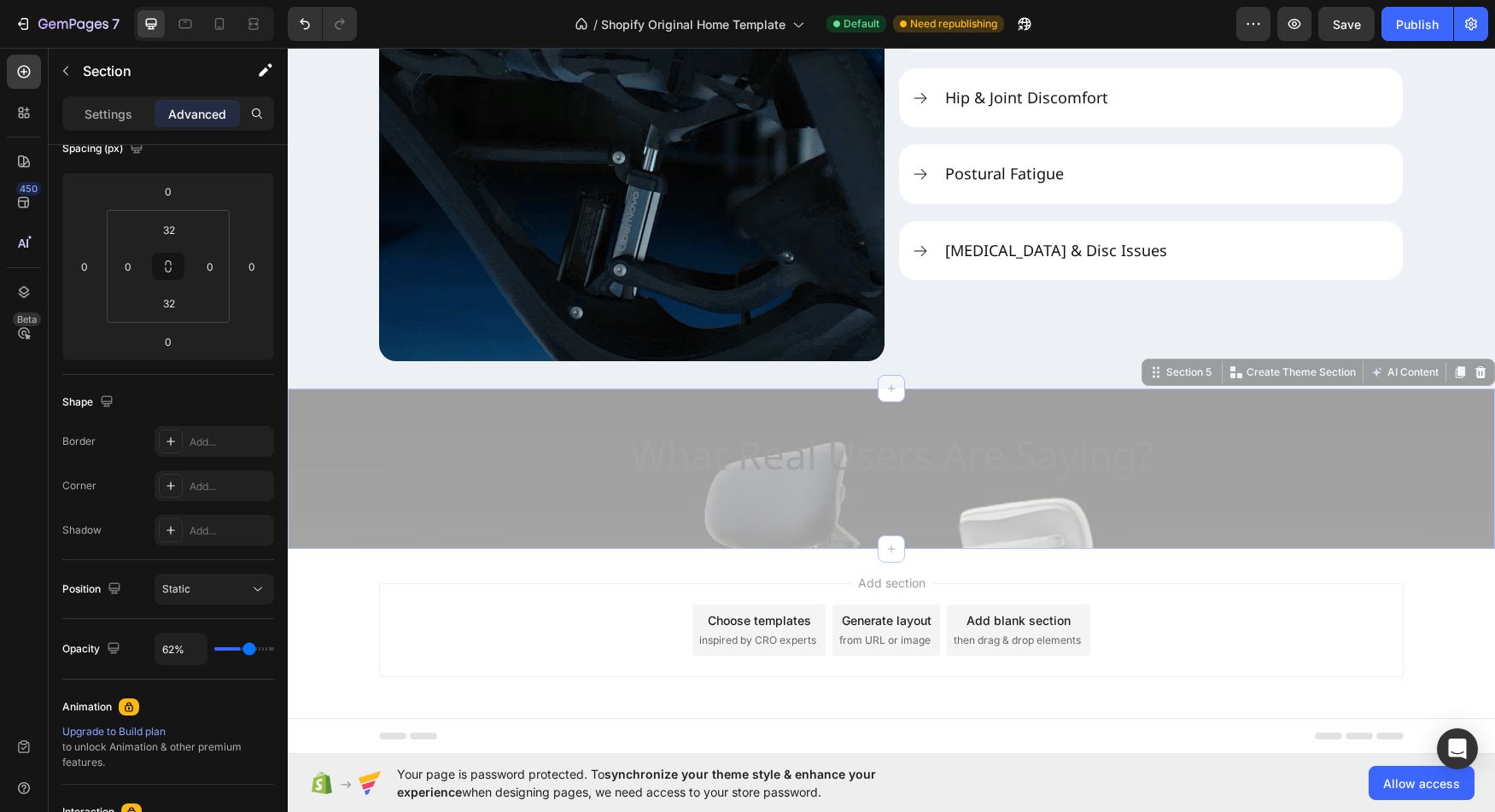
type input "73%"
type input "73"
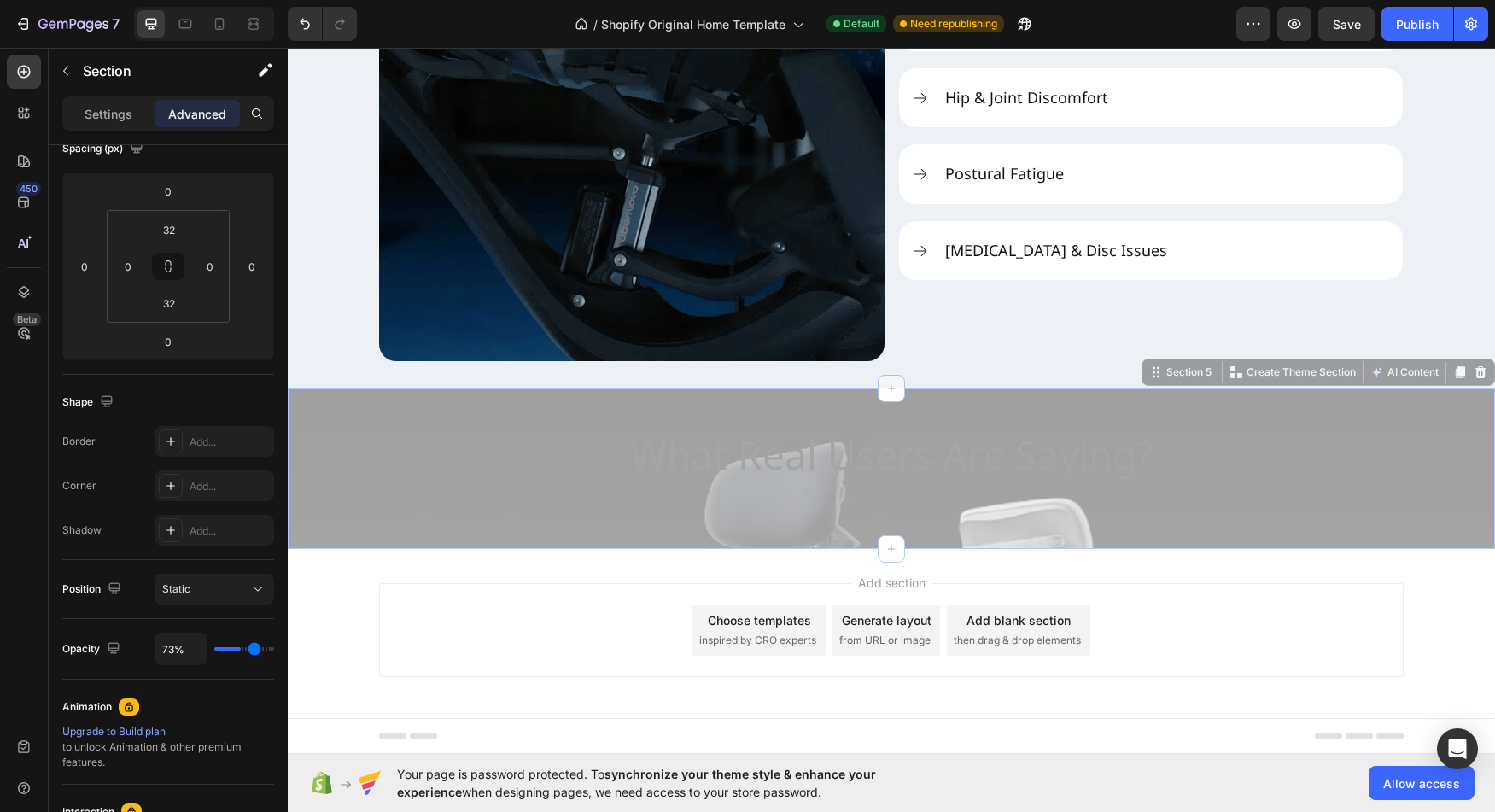
type input "100%"
drag, startPoint x: 237, startPoint y: 651, endPoint x: 343, endPoint y: 649, distance: 106.0
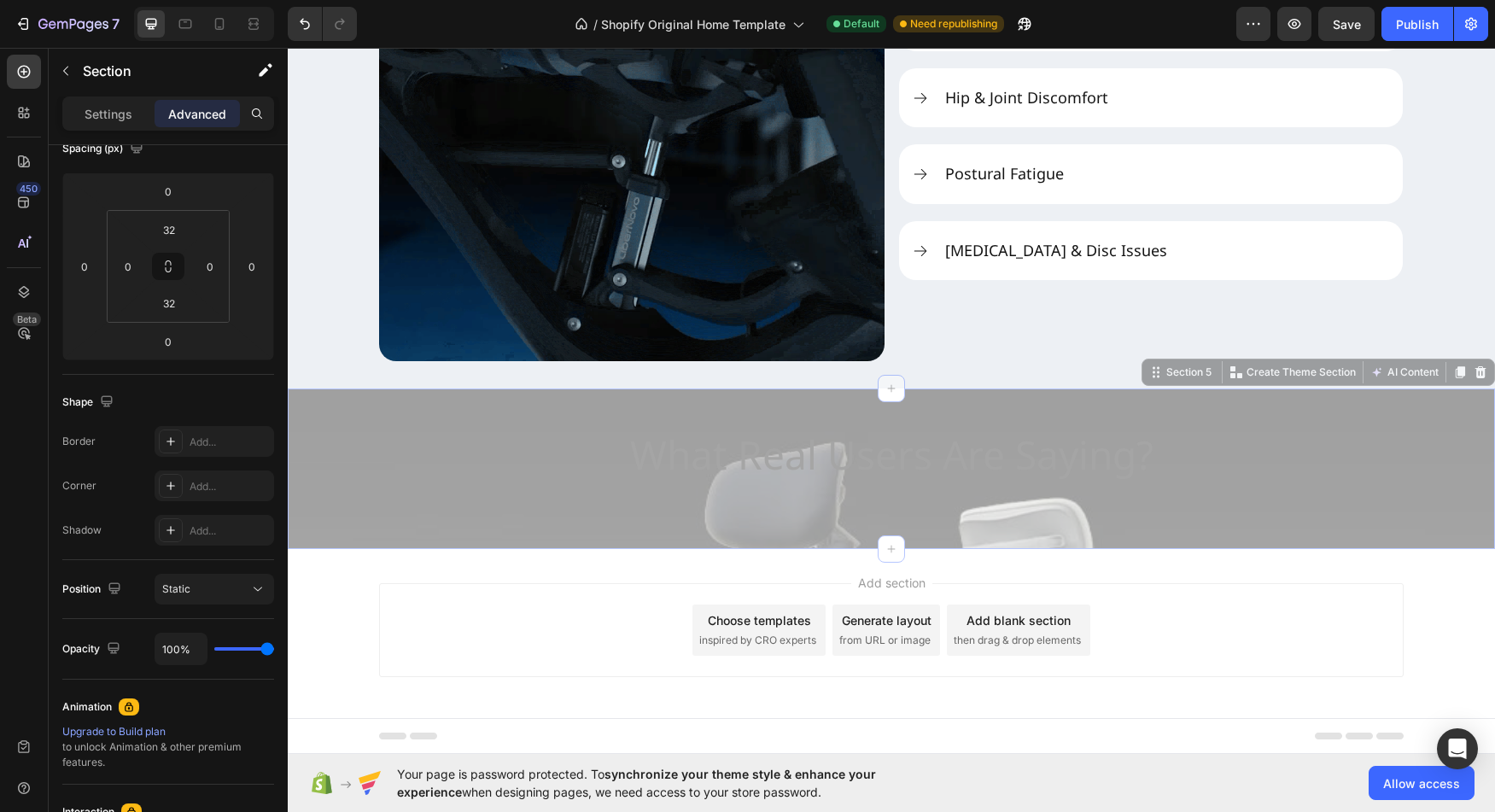
type input "100"
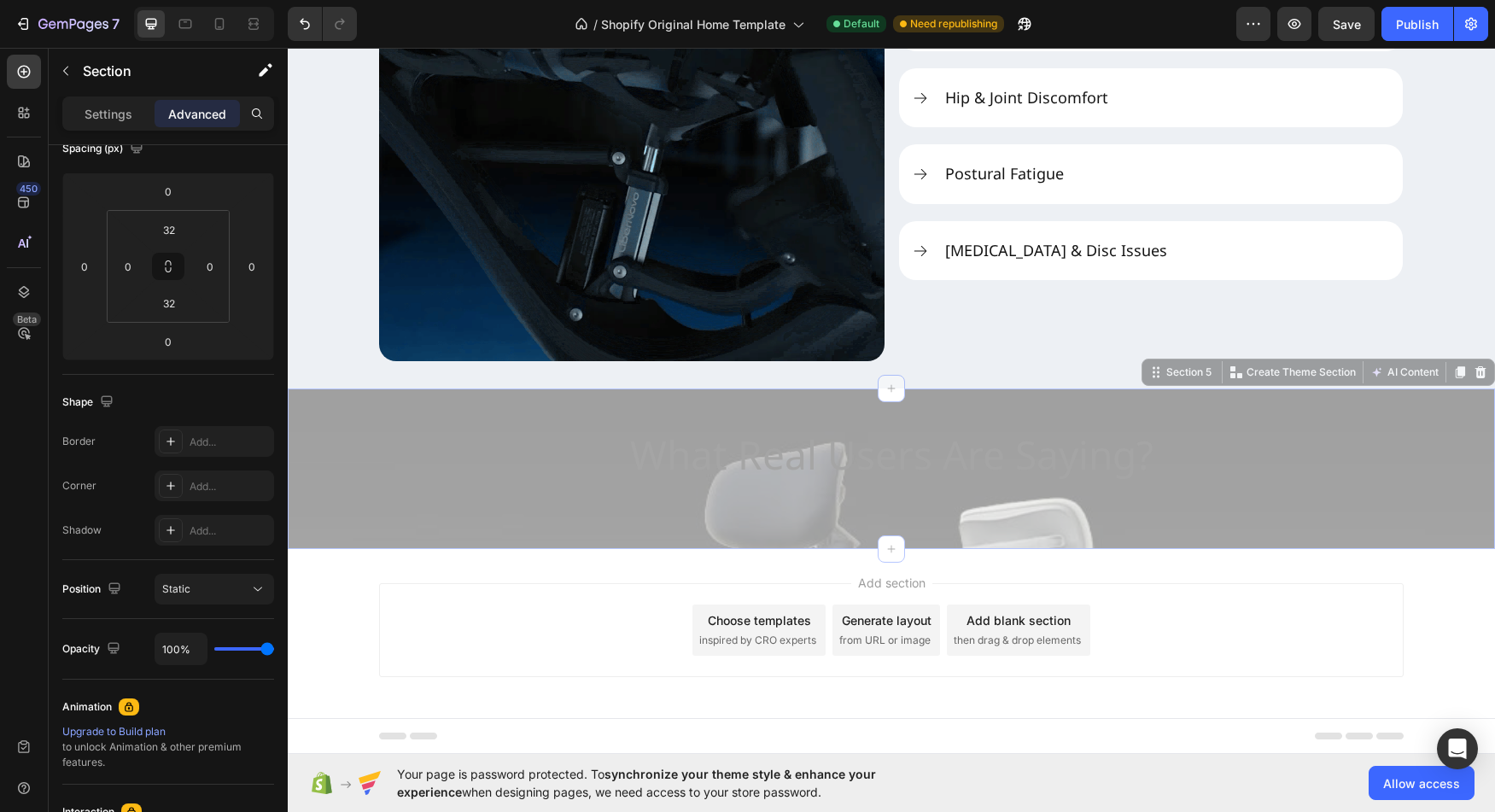
click at [274, 649] on input "range" at bounding box center [244, 649] width 59 height 4
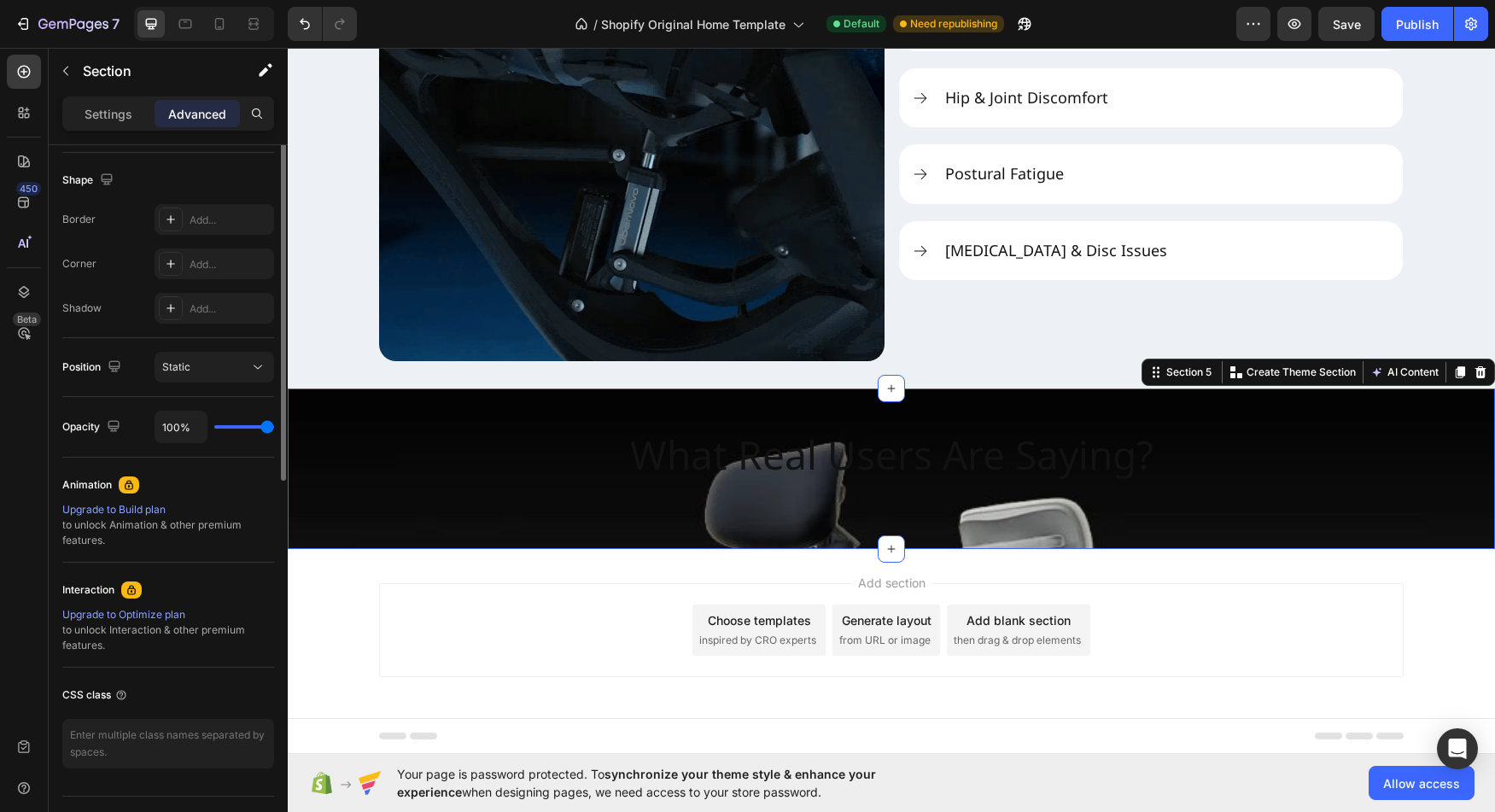
scroll to position [469, 0]
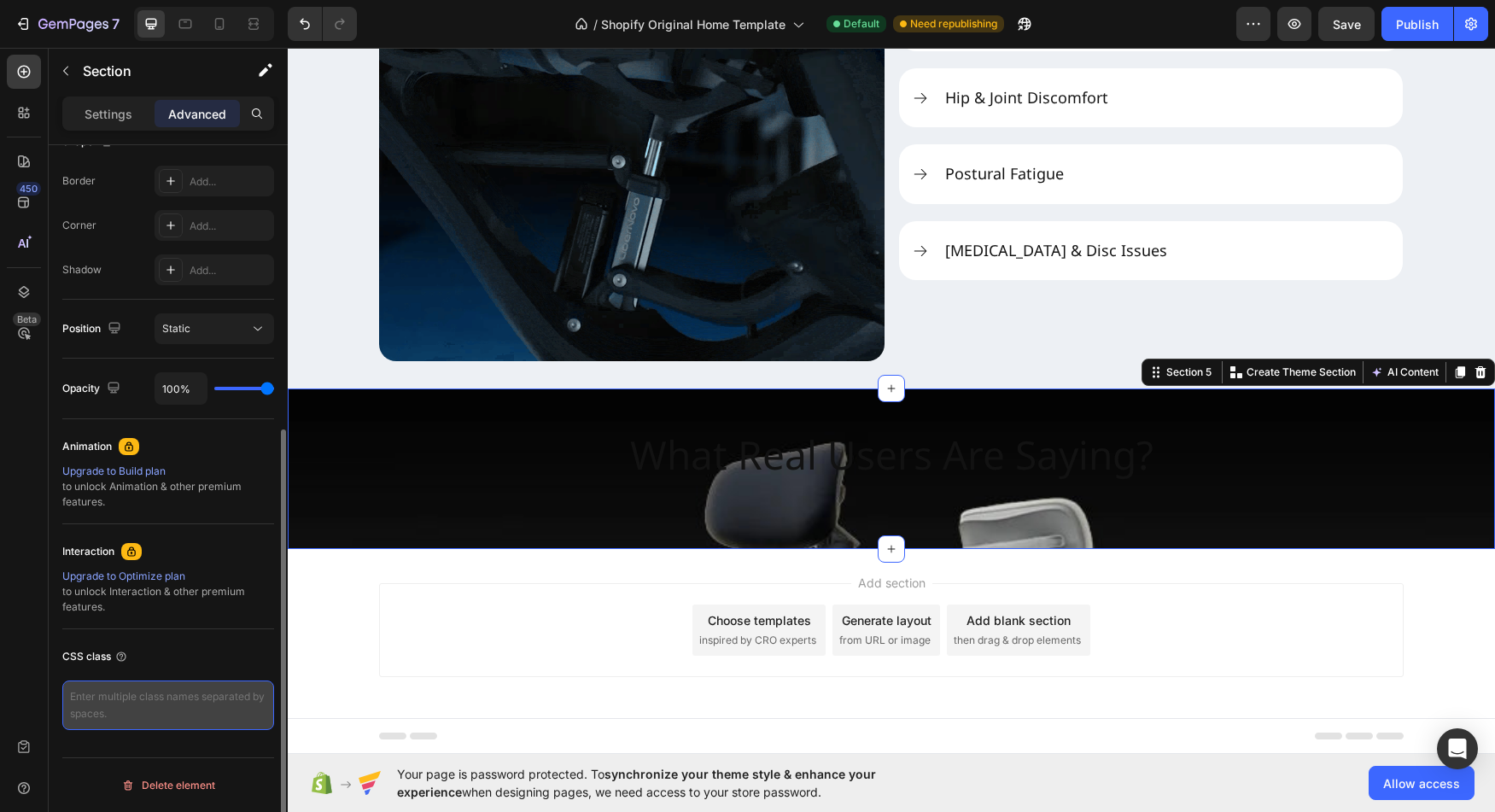
click at [177, 690] on textarea at bounding box center [168, 705] width 212 height 49
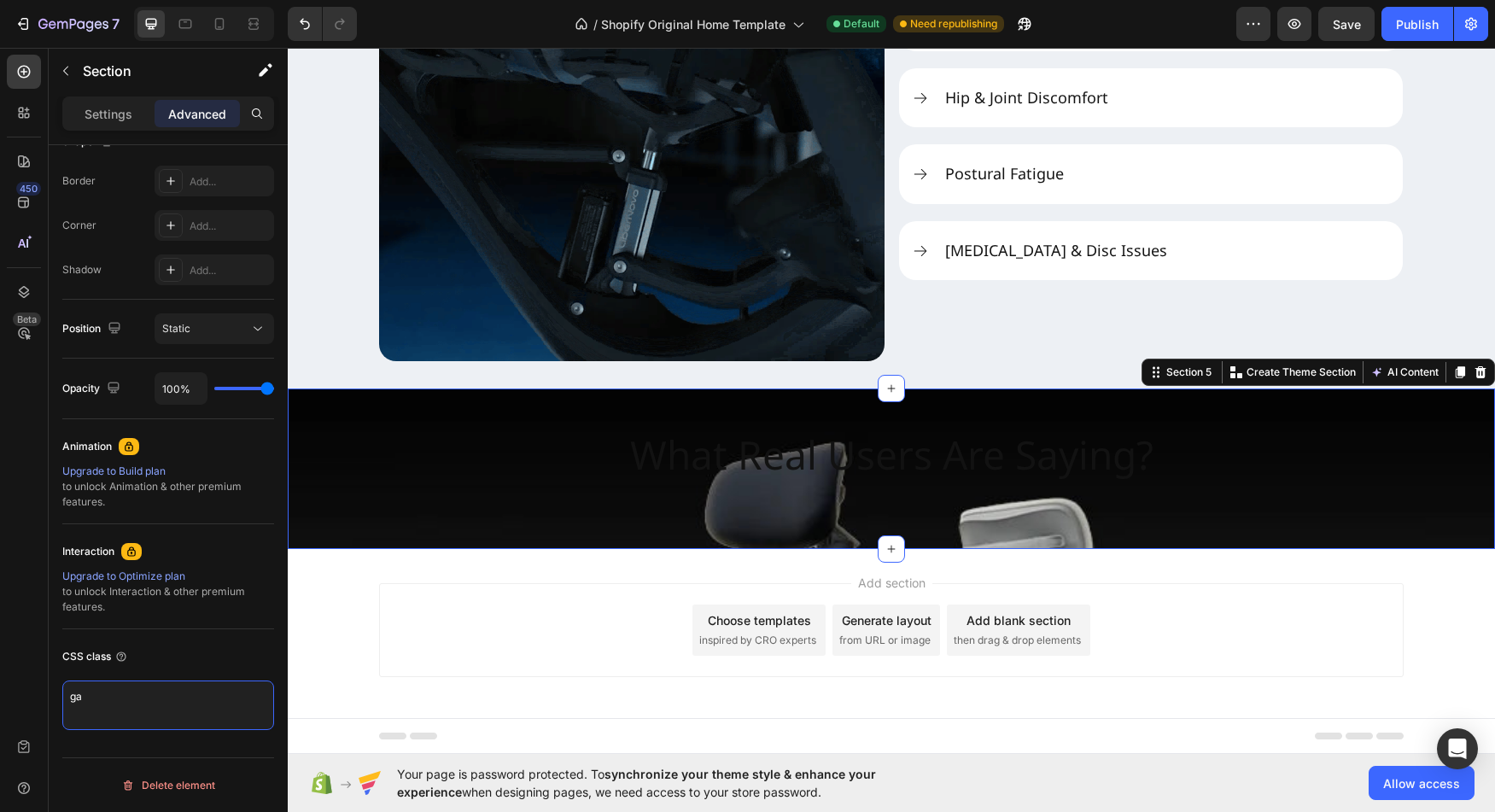
type textarea "g"
